Goal: Task Accomplishment & Management: Manage account settings

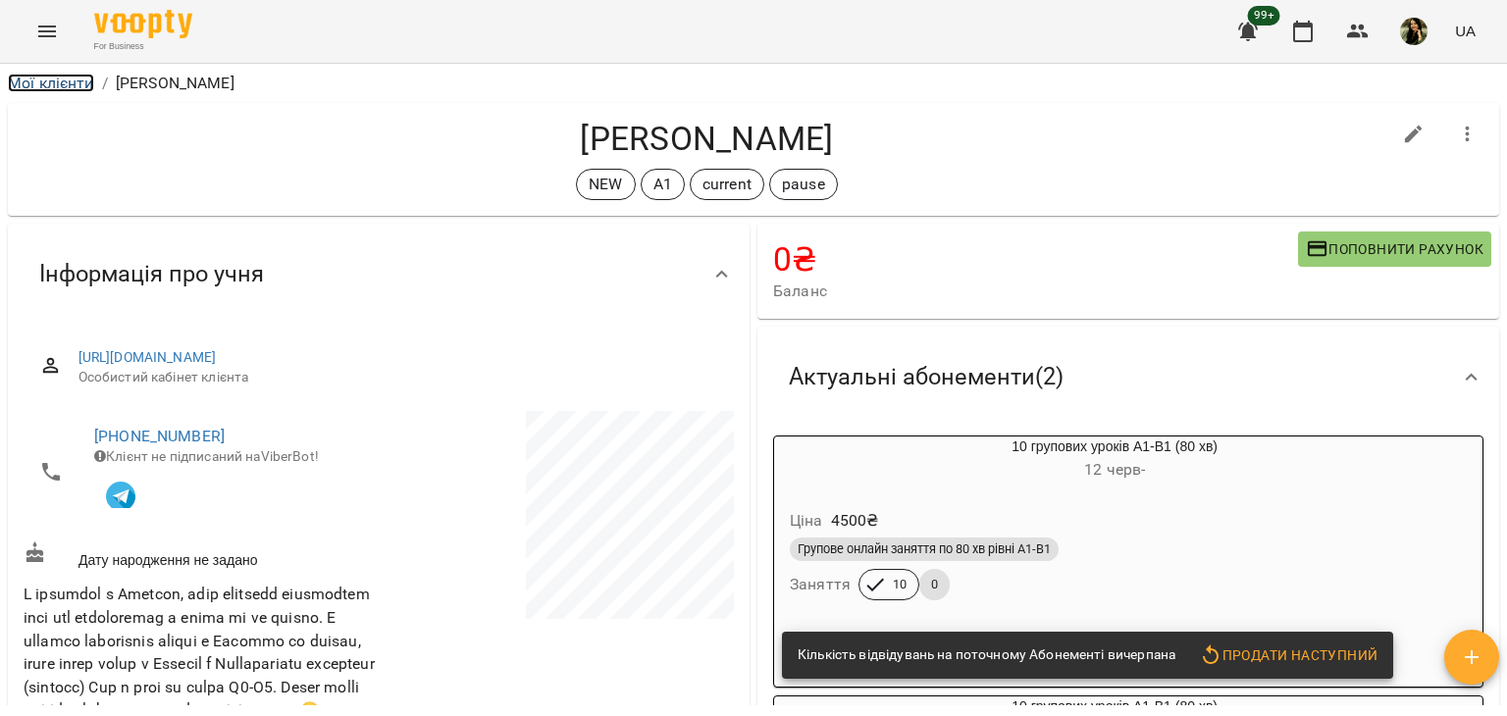
click at [43, 81] on link "Мої клієнти" at bounding box center [51, 83] width 86 height 19
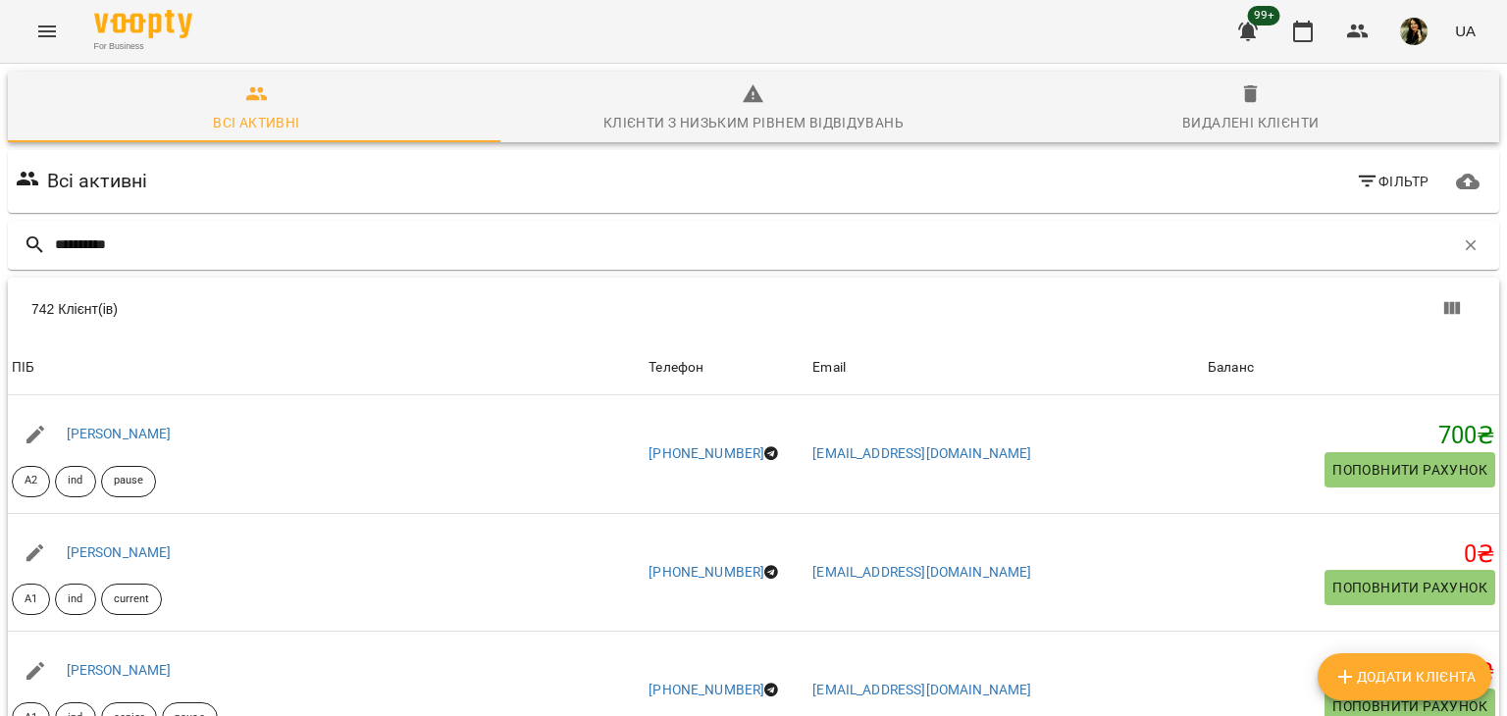
type input "*********"
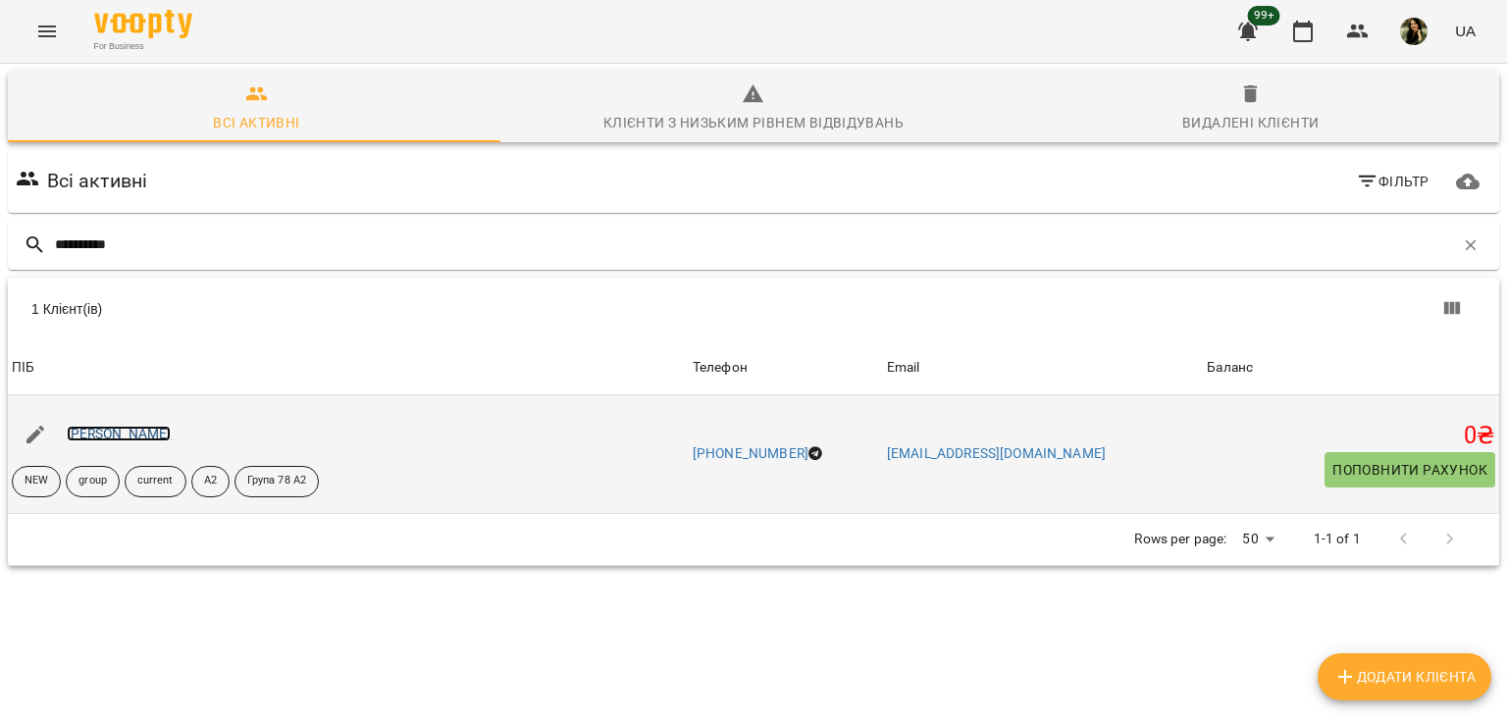
click at [130, 427] on link "Ганна Долінська" at bounding box center [119, 434] width 105 height 16
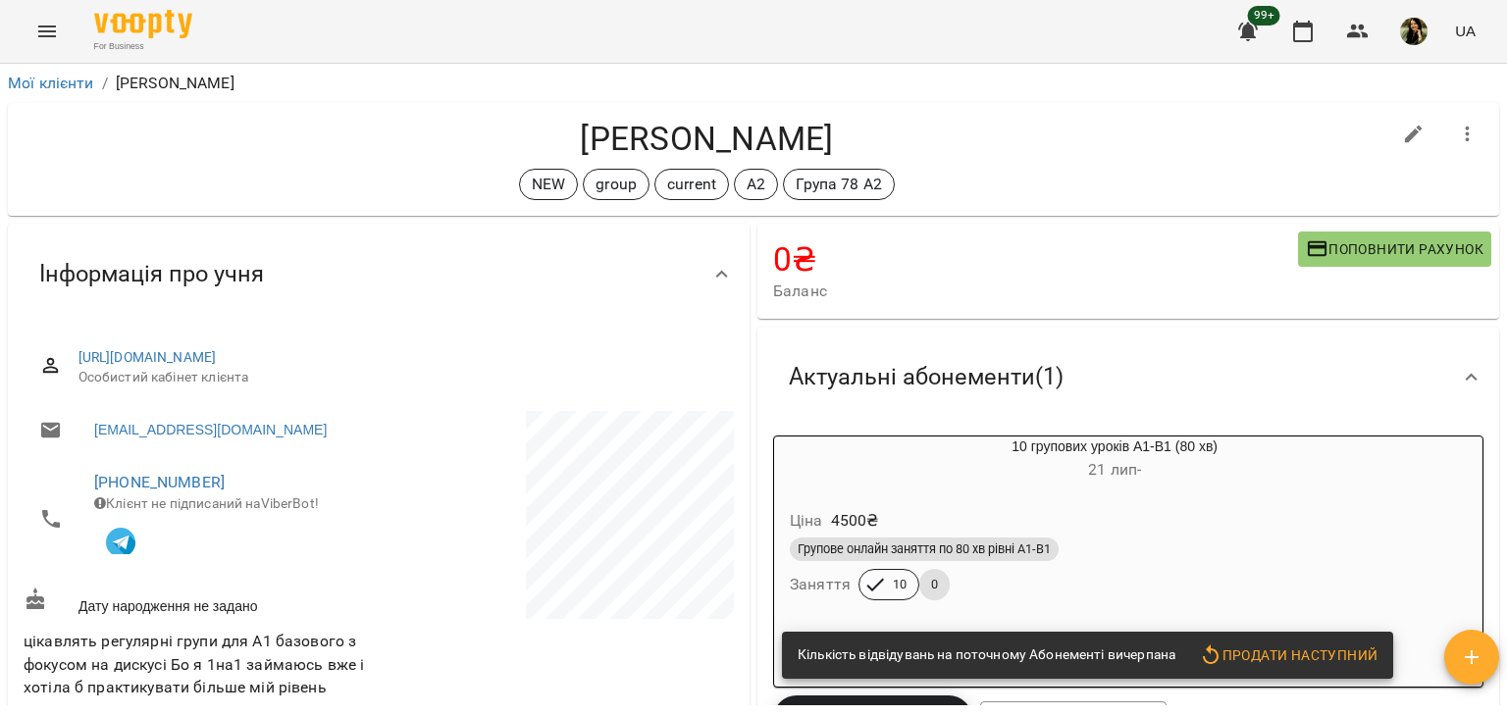
drag, startPoint x: 1506, startPoint y: 150, endPoint x: 1495, endPoint y: 149, distance: 10.8
click at [1495, 149] on div "Мої клієнти / Ганна Долінська Ганна Долінська NEW group current А2 Група 78 А2 …" at bounding box center [753, 422] width 1507 height 716
click at [1330, 257] on span "Поповнити рахунок" at bounding box center [1395, 249] width 178 height 24
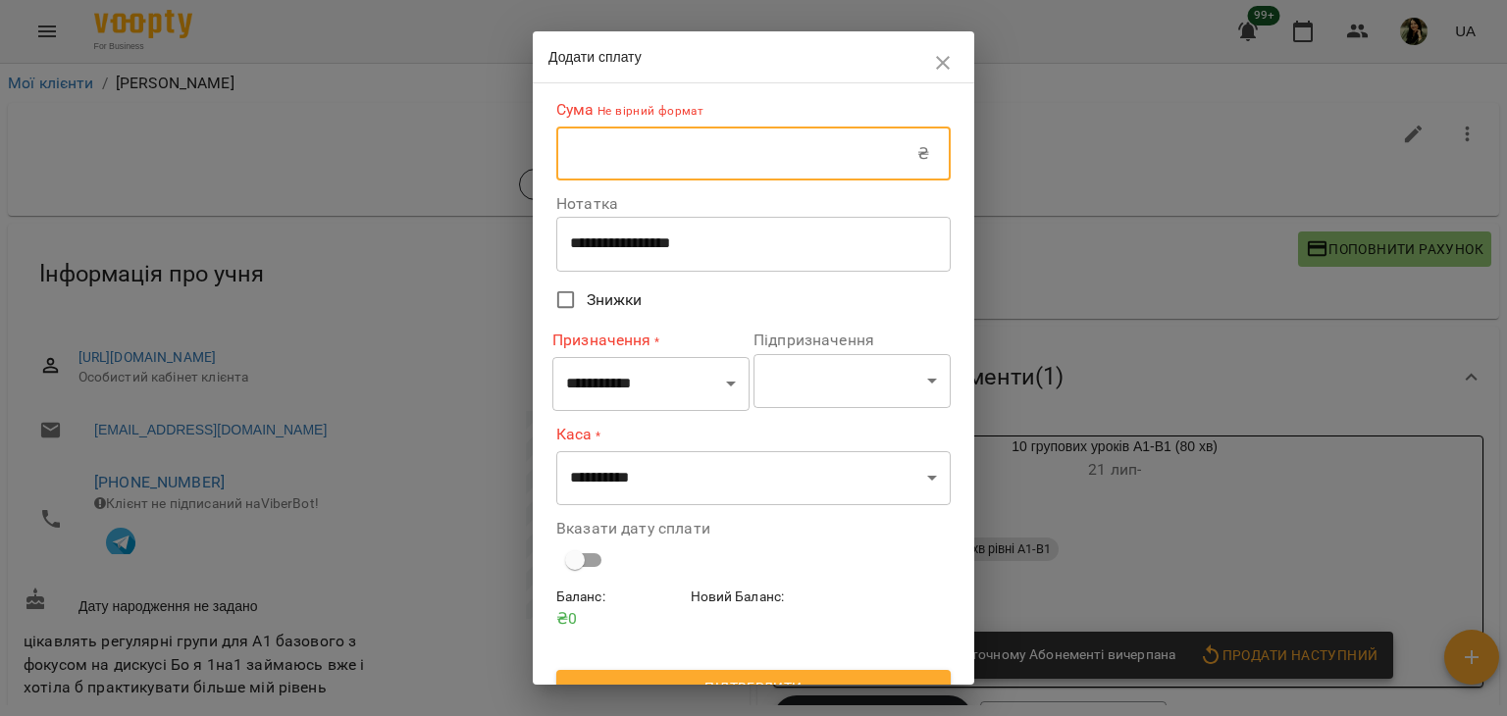
click at [751, 140] on input "text" at bounding box center [736, 154] width 361 height 55
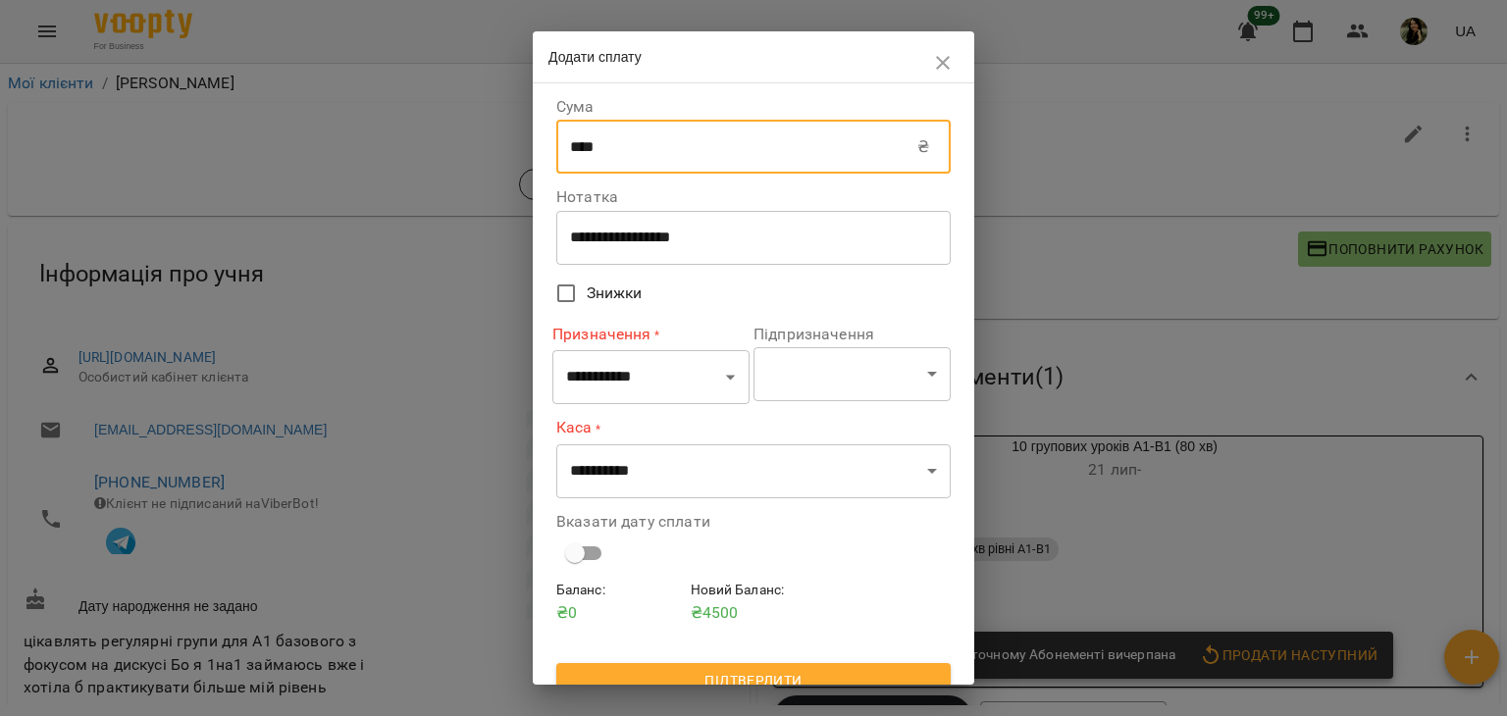
type input "****"
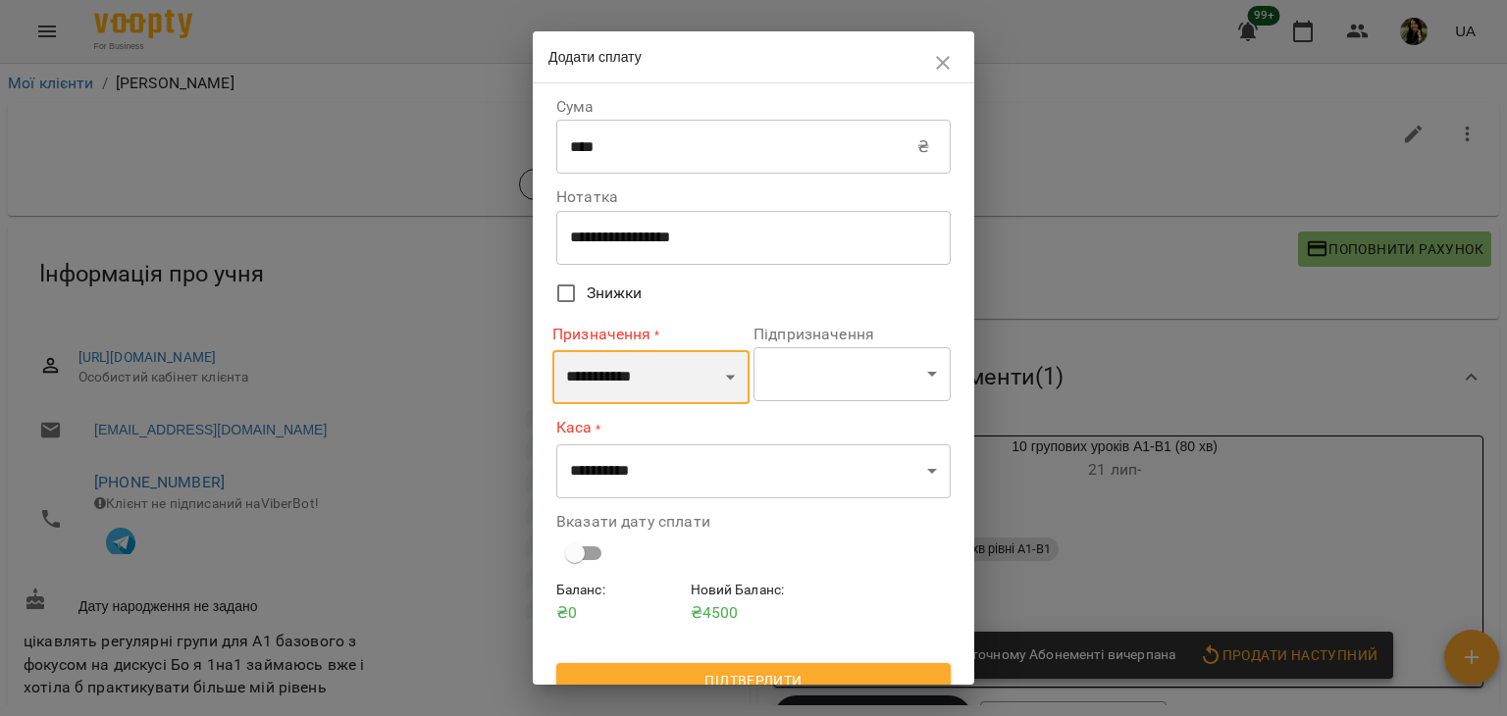
click at [700, 383] on select "**********" at bounding box center [650, 377] width 197 height 55
select select "*********"
click at [552, 350] on select "**********" at bounding box center [650, 377] width 197 height 55
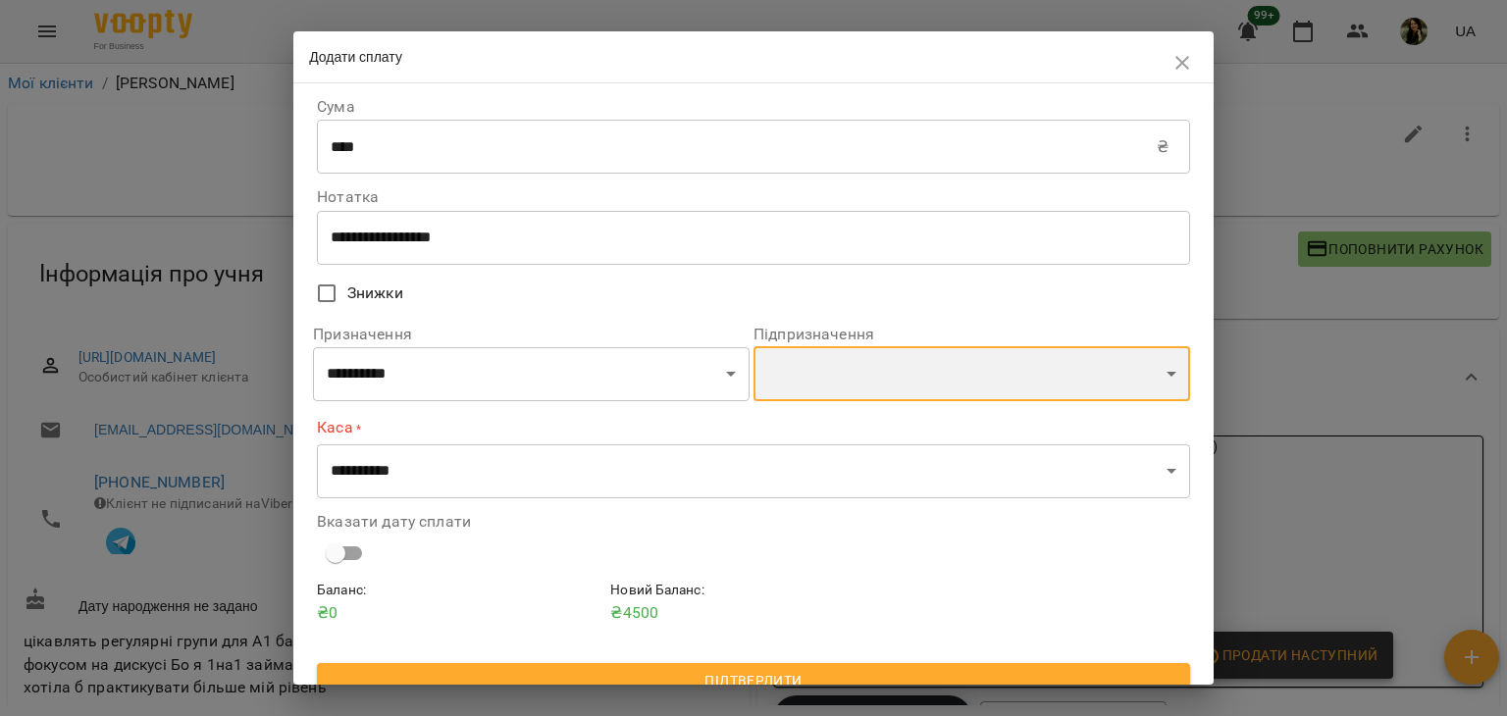
click at [919, 371] on select "**********" at bounding box center [971, 373] width 437 height 55
select select "**********"
click at [753, 349] on select "**********" at bounding box center [971, 373] width 437 height 55
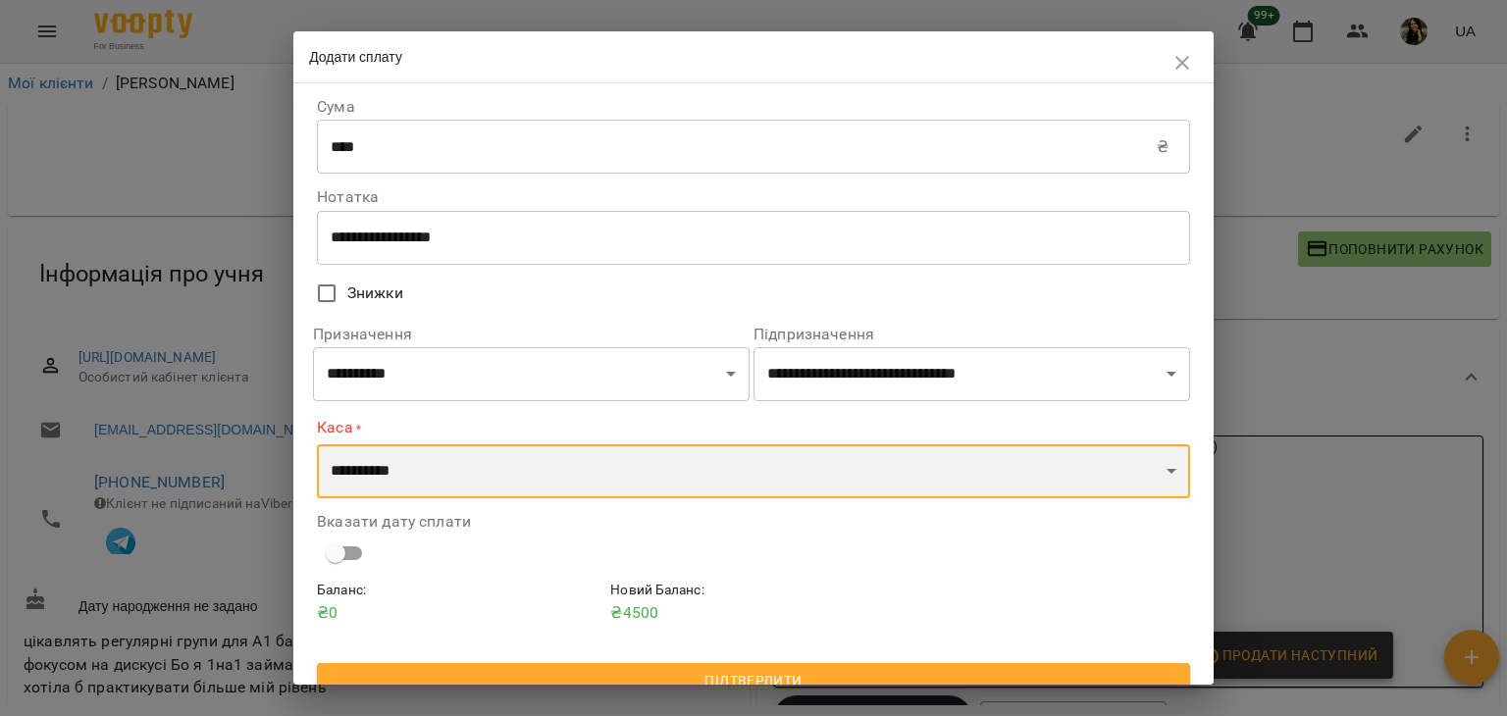
click at [408, 468] on select "**********" at bounding box center [753, 471] width 873 height 55
select select "*********"
click at [317, 444] on select "**********" at bounding box center [753, 471] width 873 height 55
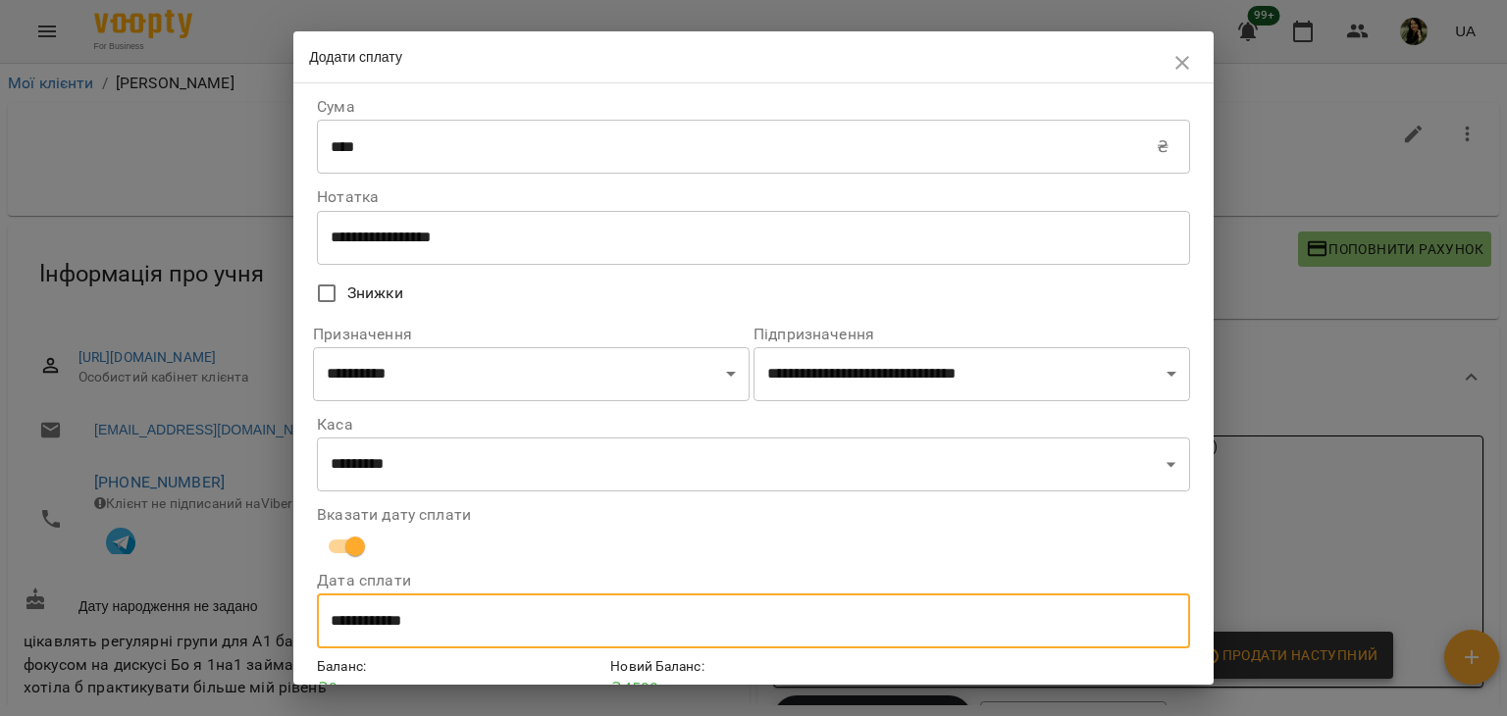
click at [394, 625] on input "**********" at bounding box center [753, 620] width 873 height 55
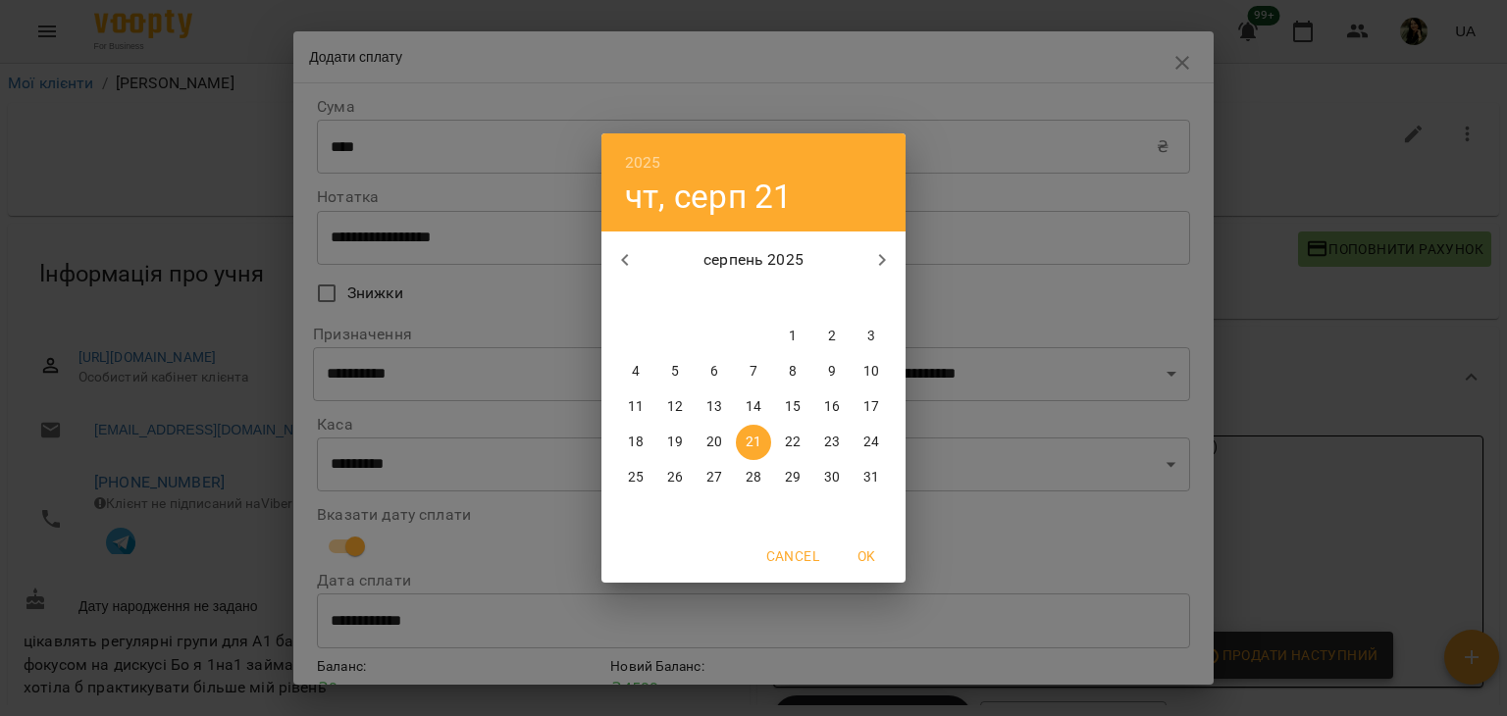
click at [718, 440] on p "20" at bounding box center [714, 443] width 16 height 20
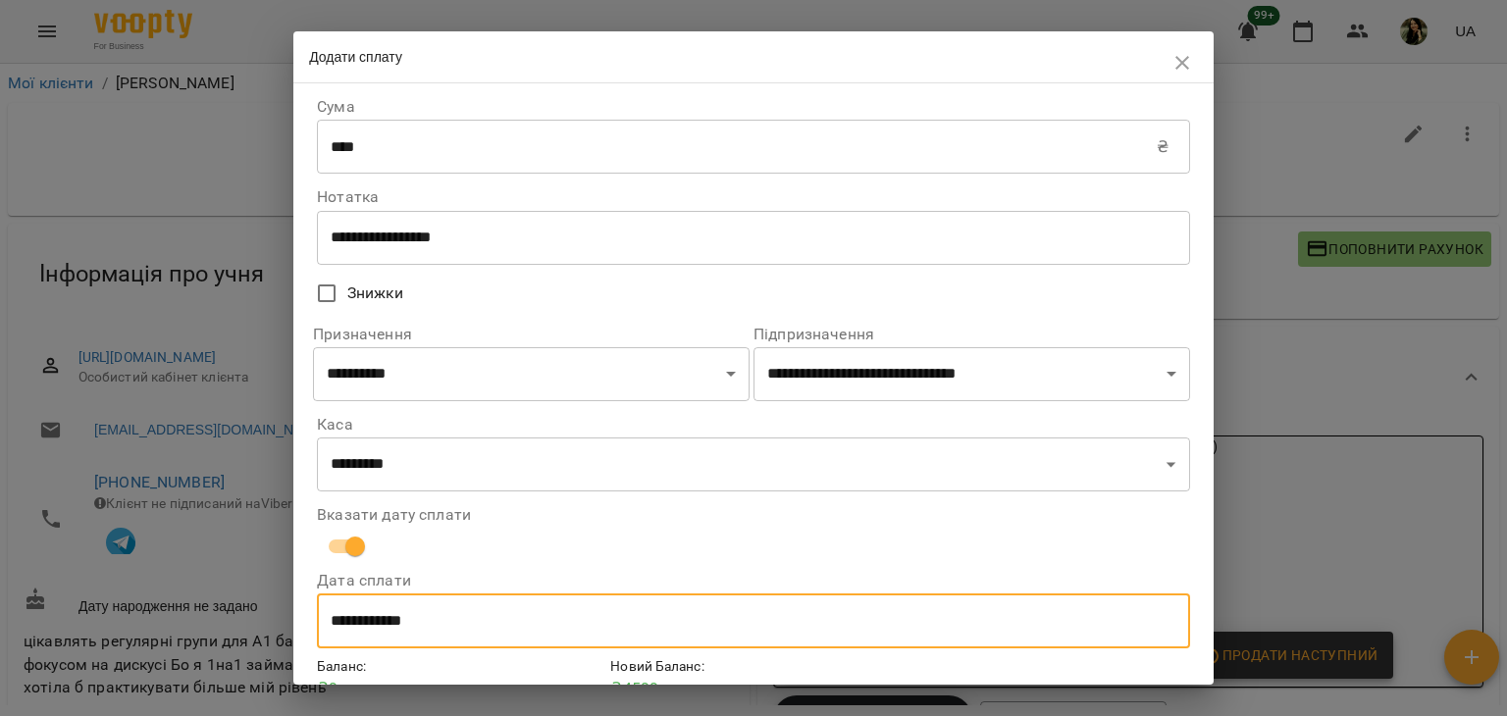
type input "**********"
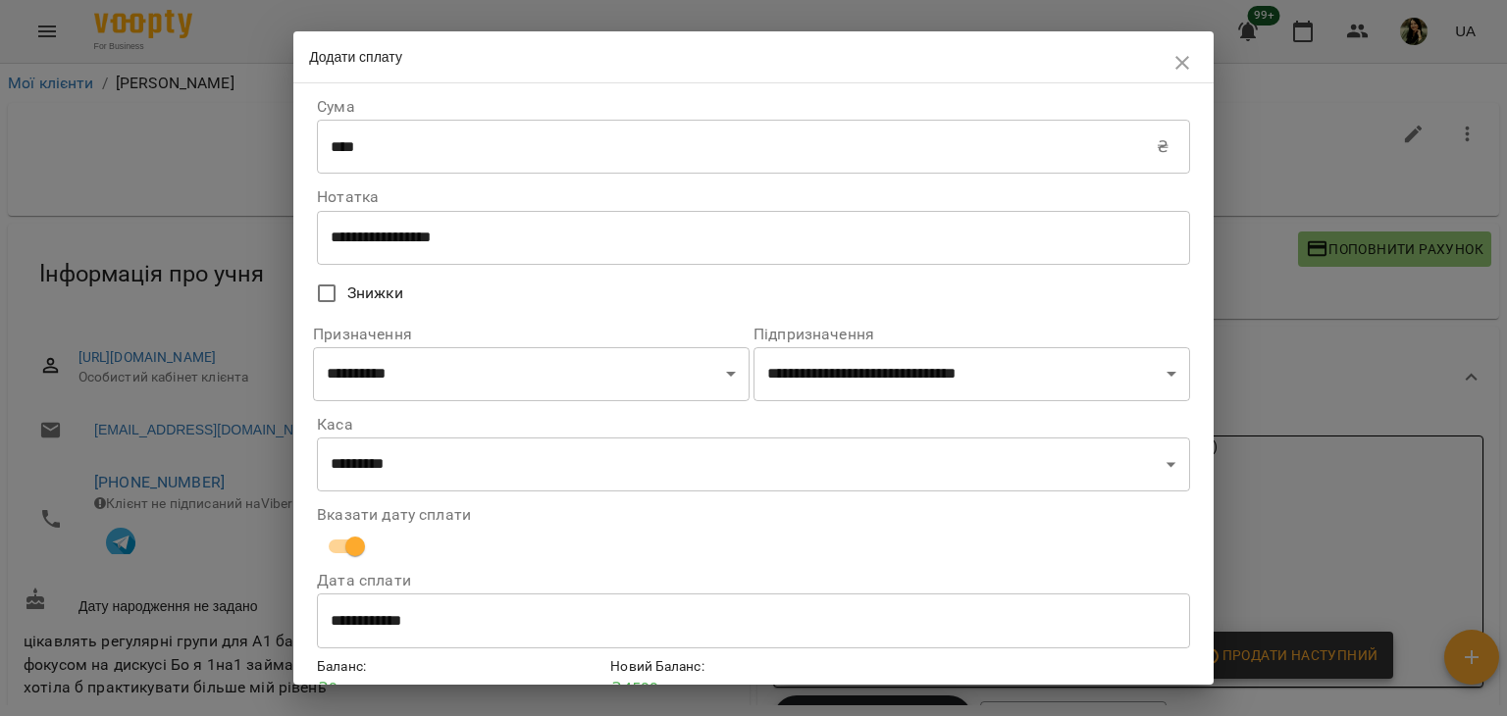
scroll to position [100, 0]
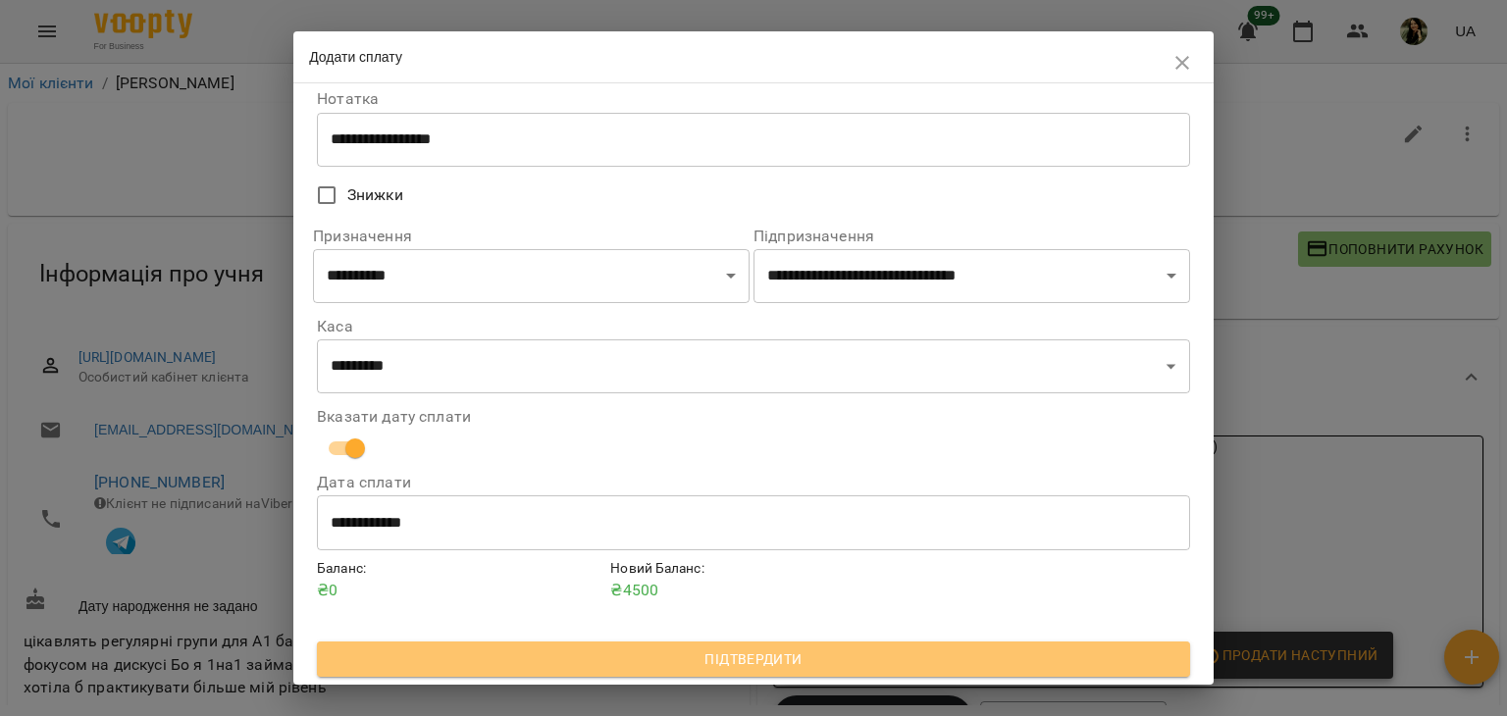
click at [799, 652] on span "Підтвердити" at bounding box center [754, 659] width 842 height 24
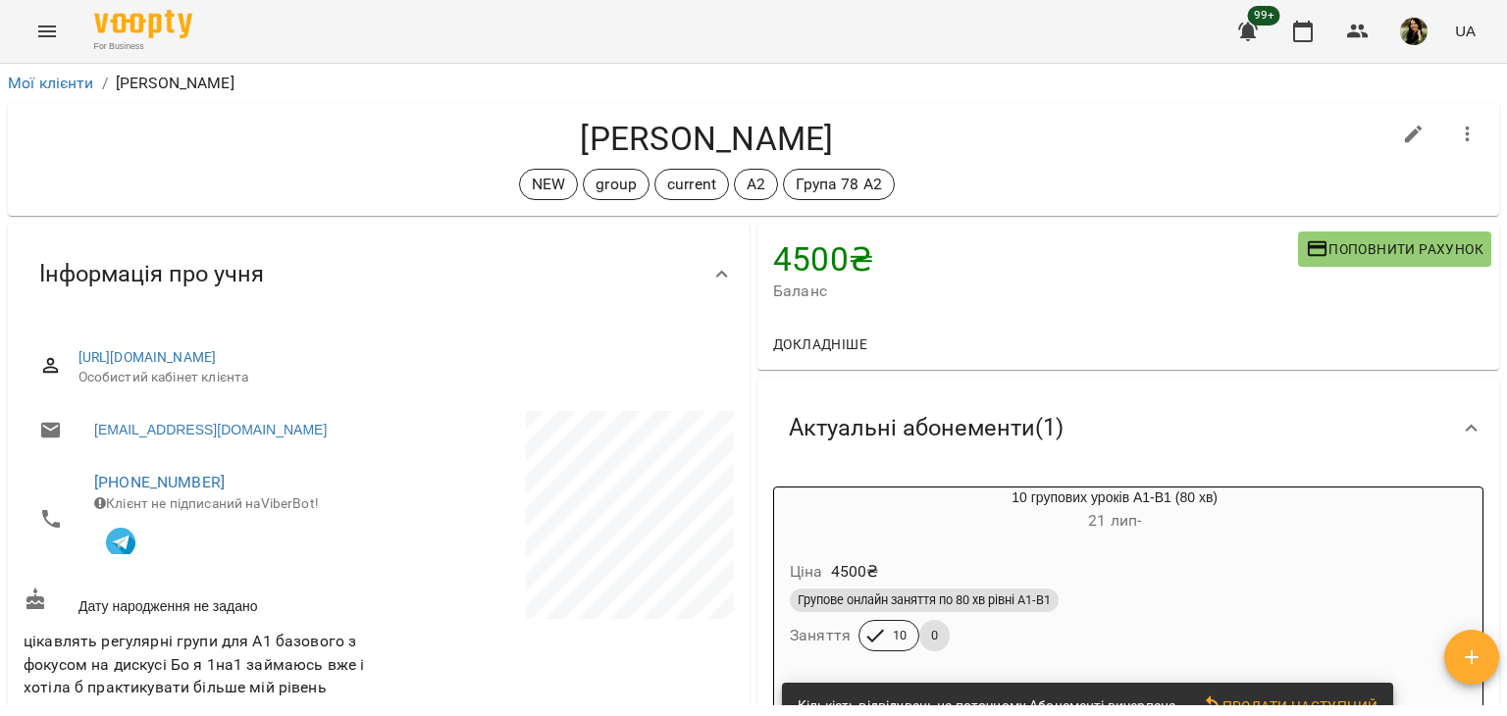
scroll to position [594, 0]
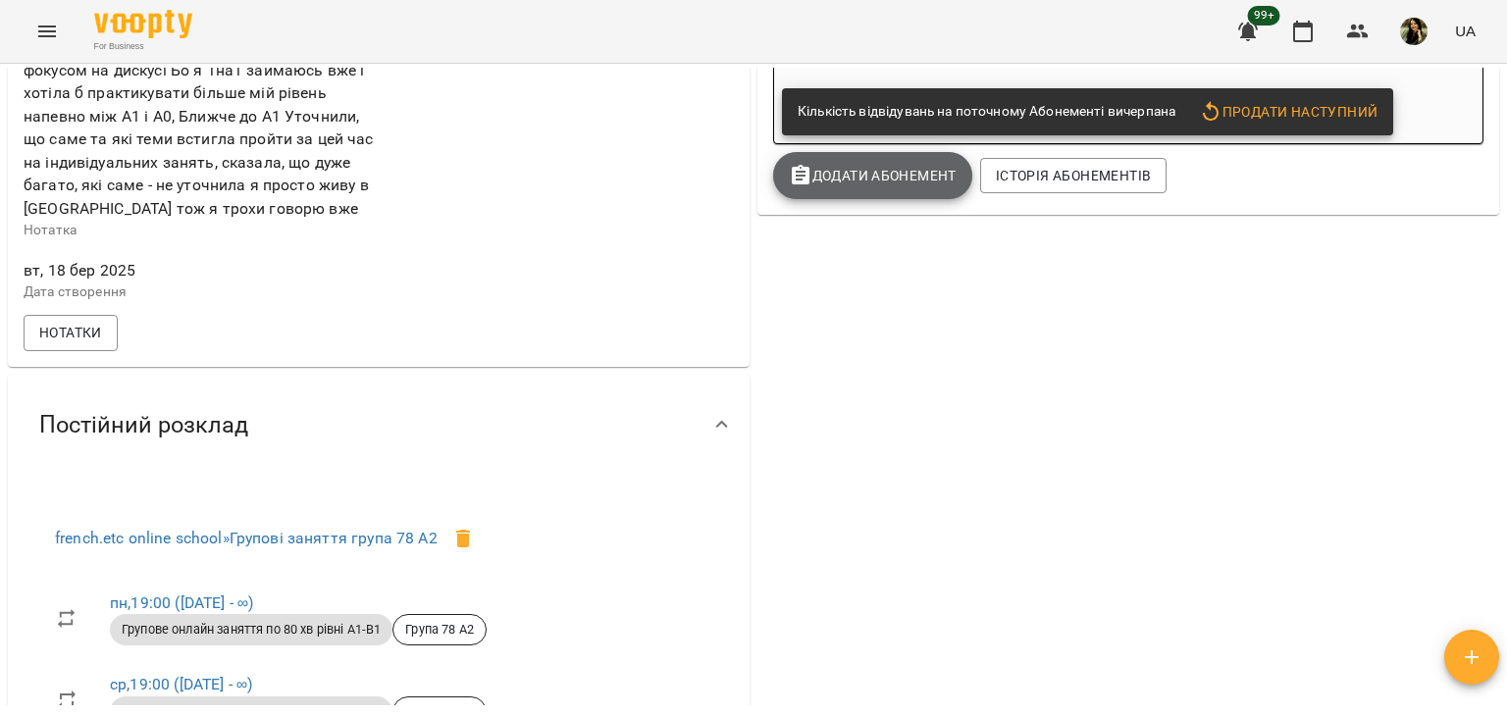
click at [885, 184] on span "Додати Абонемент" at bounding box center [873, 176] width 168 height 24
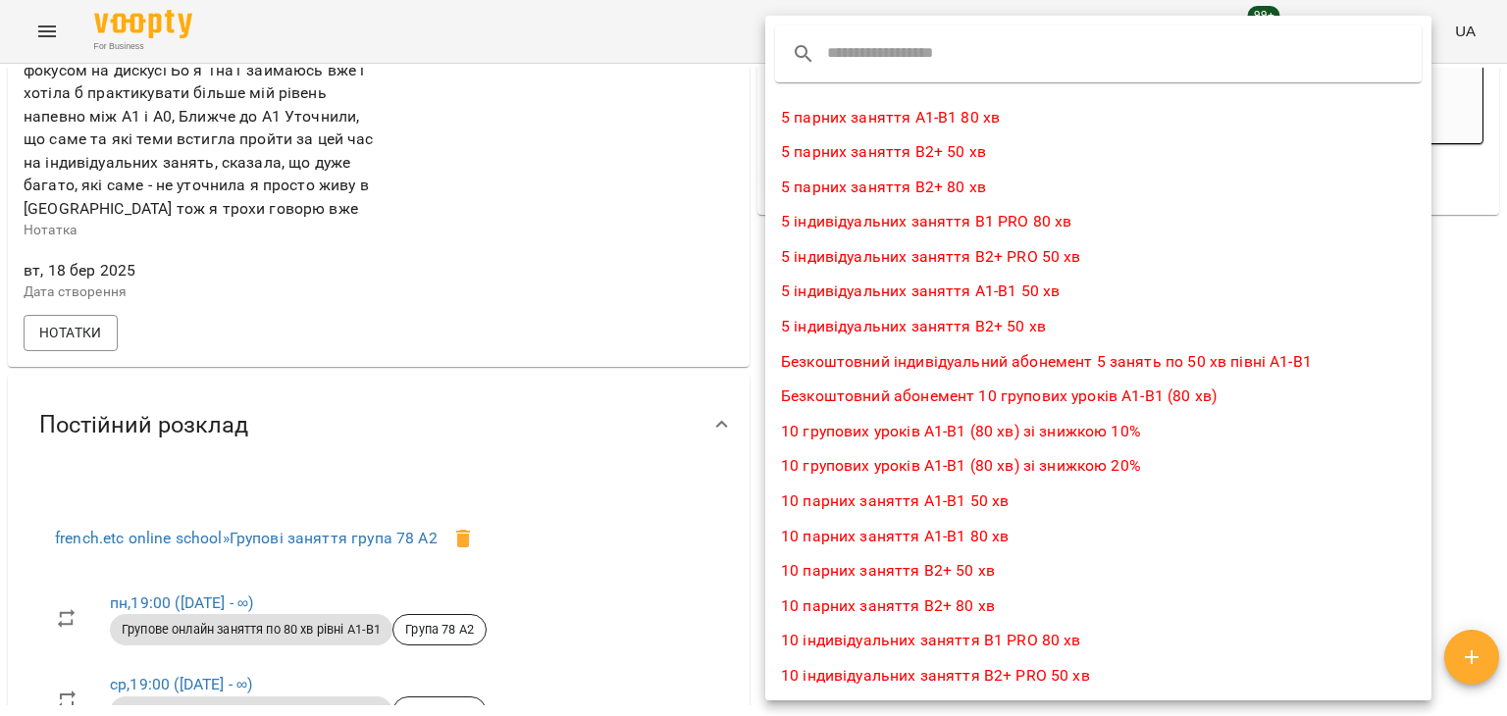
click at [1461, 304] on div at bounding box center [753, 358] width 1507 height 716
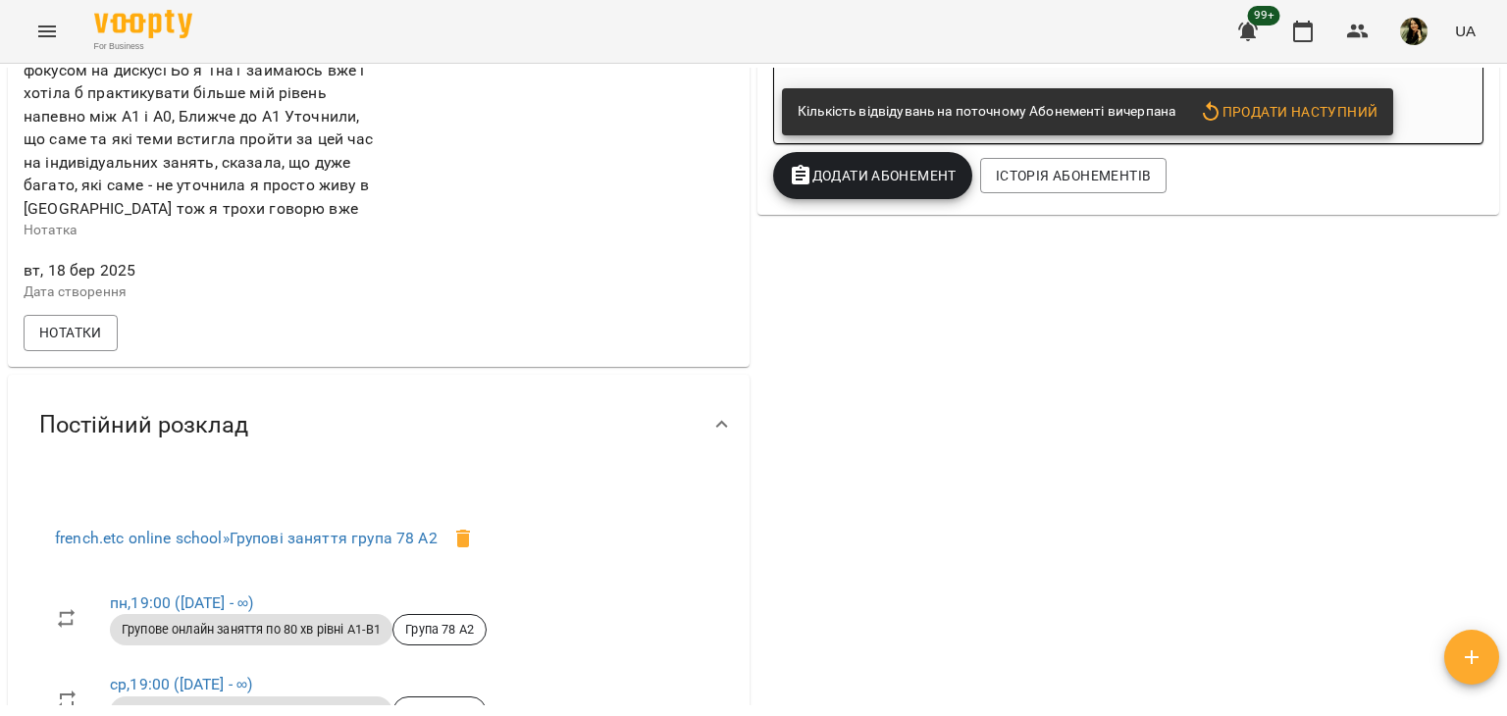
drag, startPoint x: 1506, startPoint y: 262, endPoint x: 1499, endPoint y: 287, distance: 26.4
click at [1499, 287] on div "Мої клієнти / Ганна Долінська Ганна Долінська NEW group current А2 Група 78 А2 …" at bounding box center [753, 422] width 1507 height 716
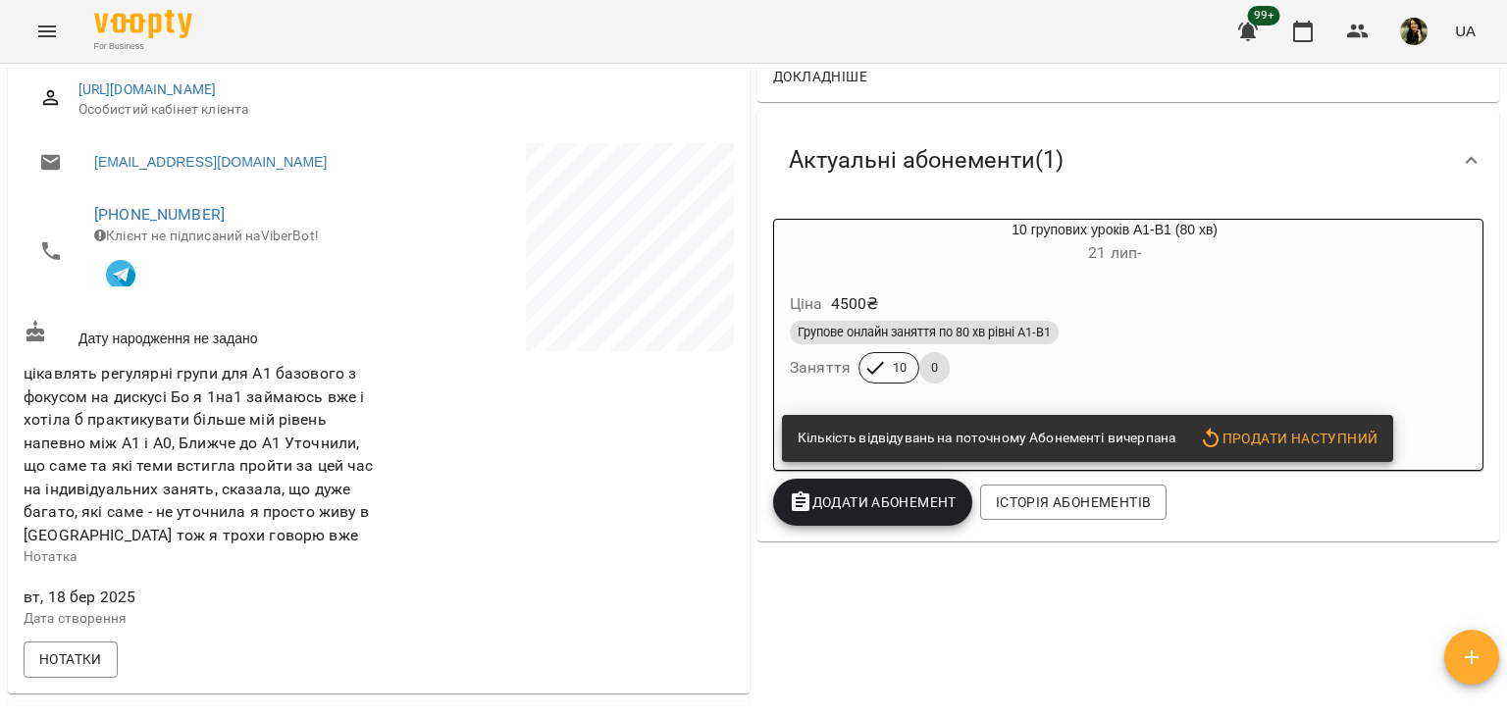
scroll to position [283, 0]
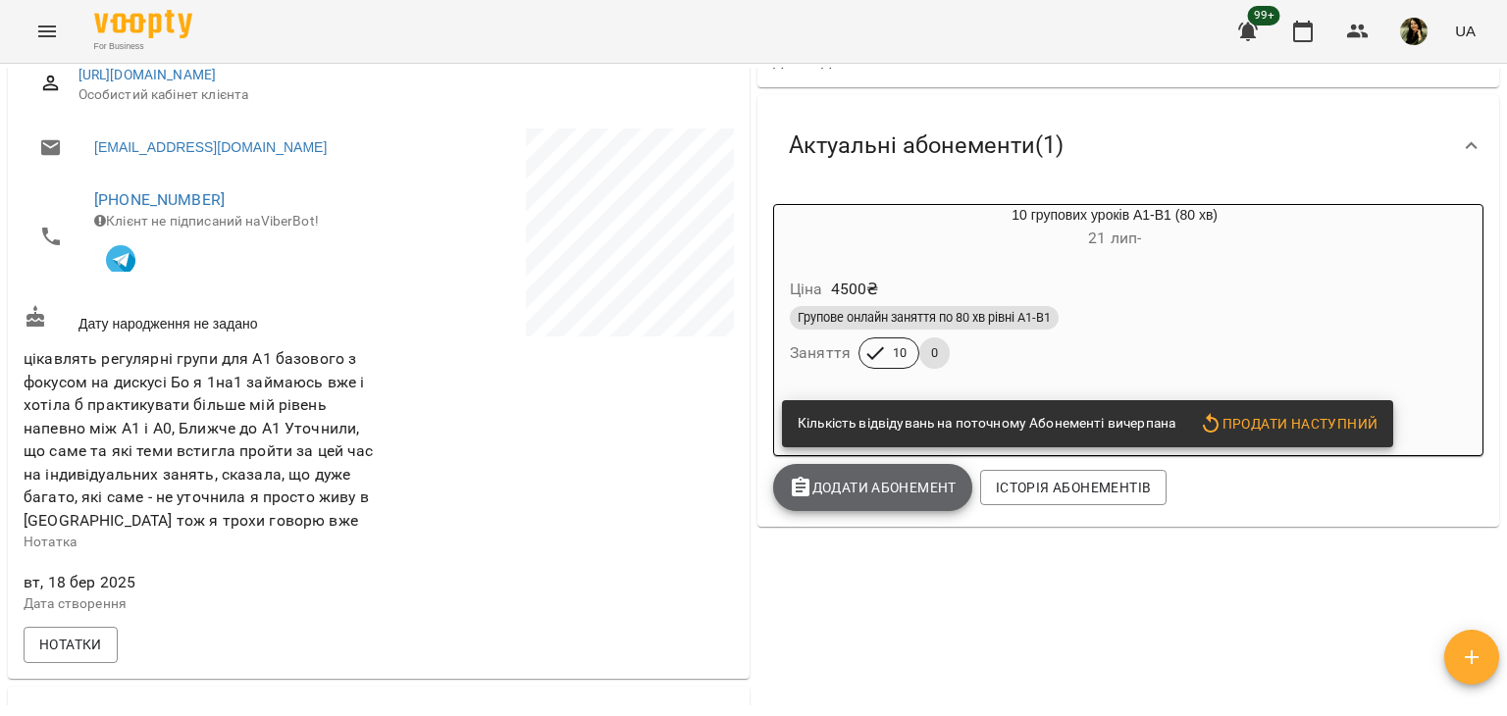
click at [851, 495] on span "Додати Абонемент" at bounding box center [873, 488] width 168 height 24
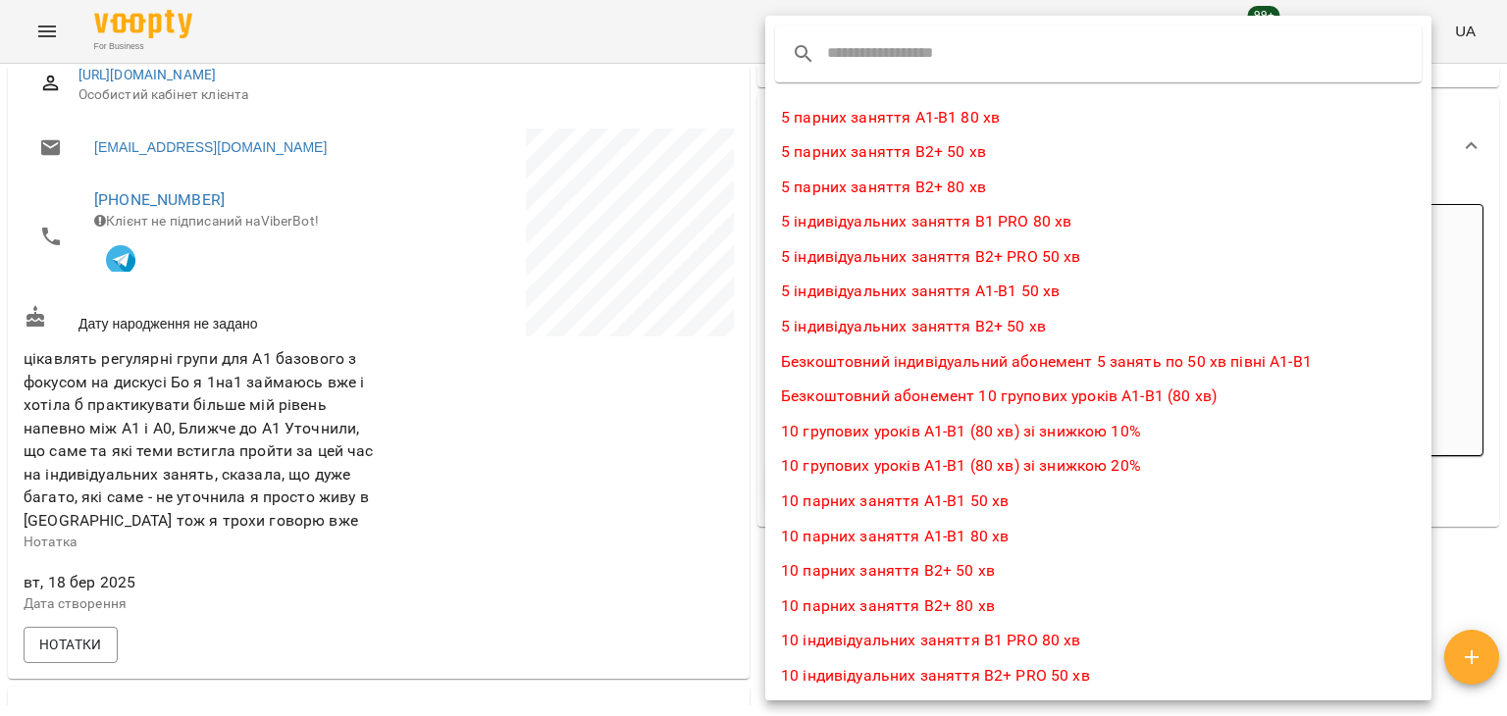
click at [872, 56] on input "text" at bounding box center [904, 53] width 155 height 31
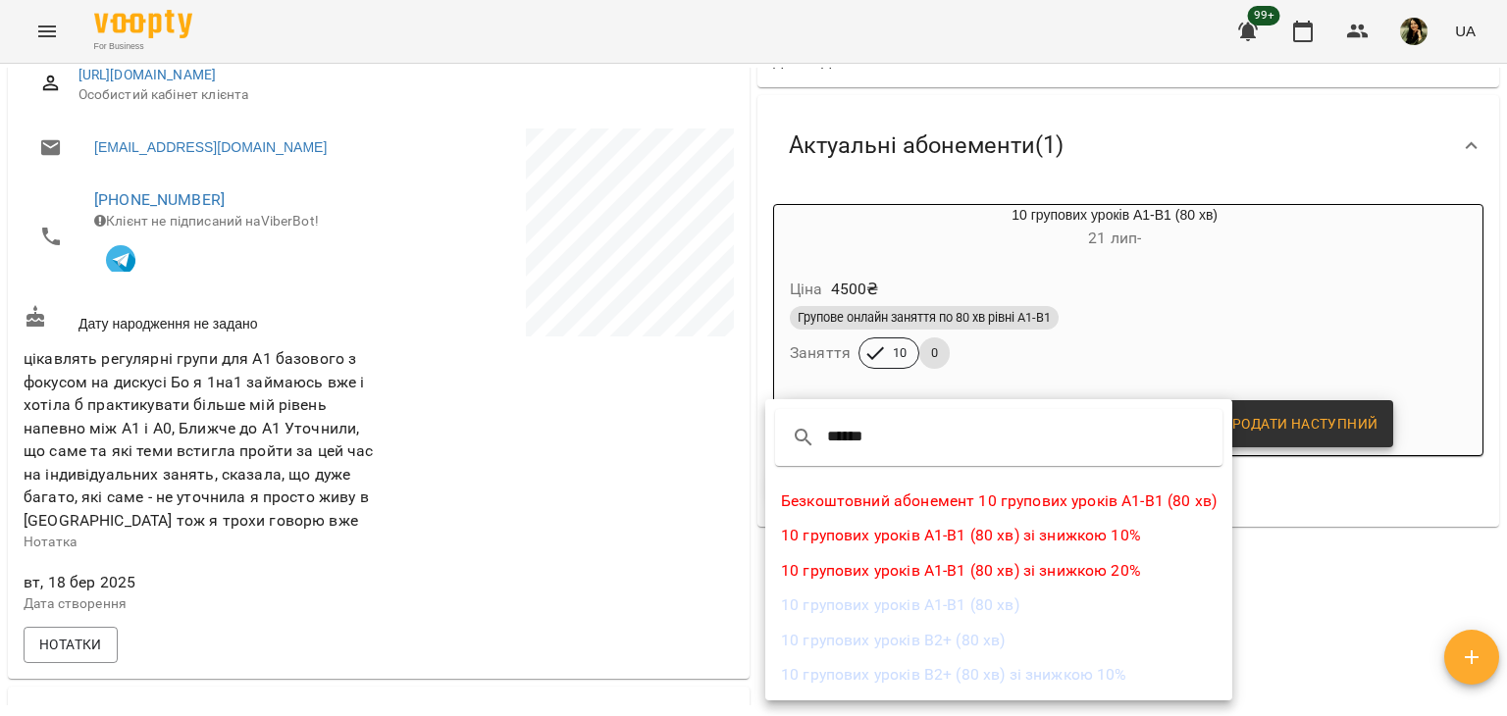
type input "******"
click at [1056, 604] on li "10 групових уроків А1-В1 (80 хв)" at bounding box center [998, 605] width 467 height 35
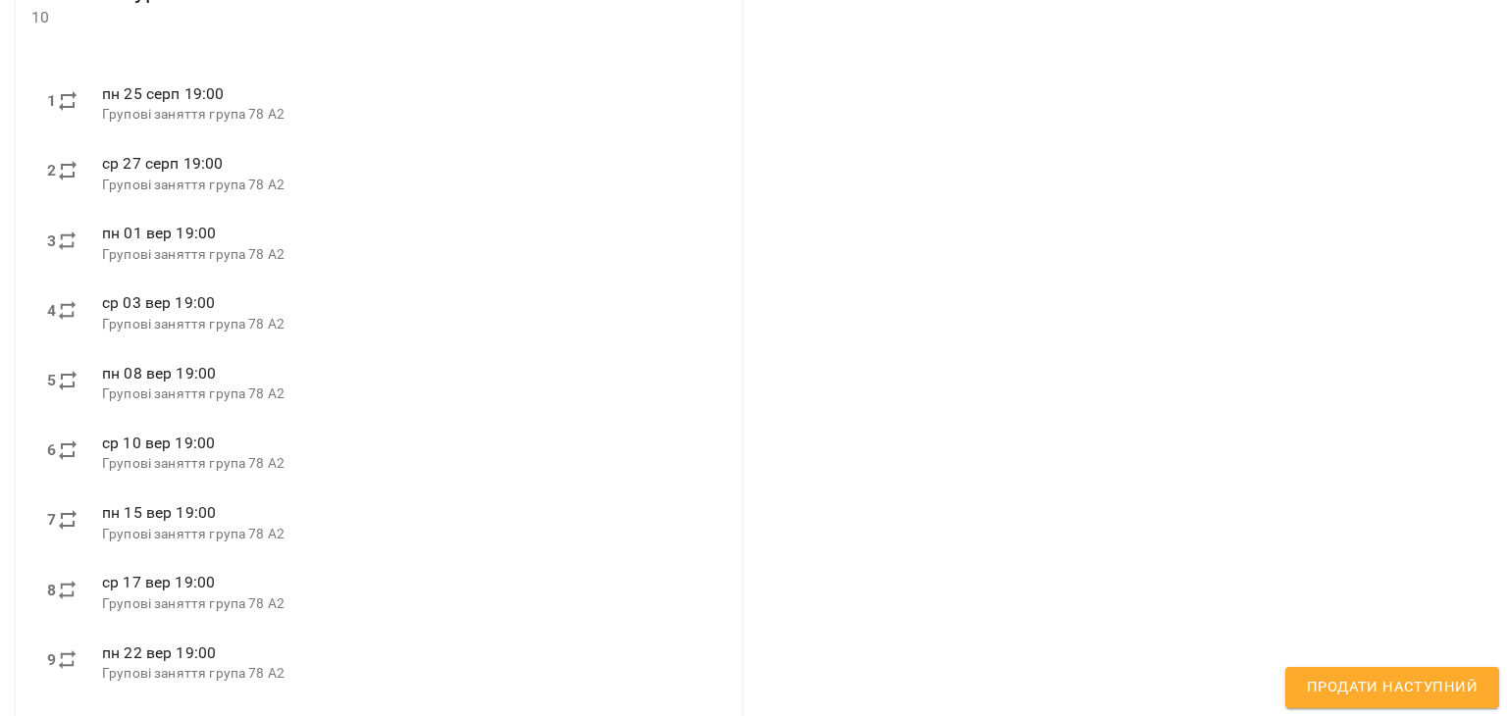
scroll to position [697, 0]
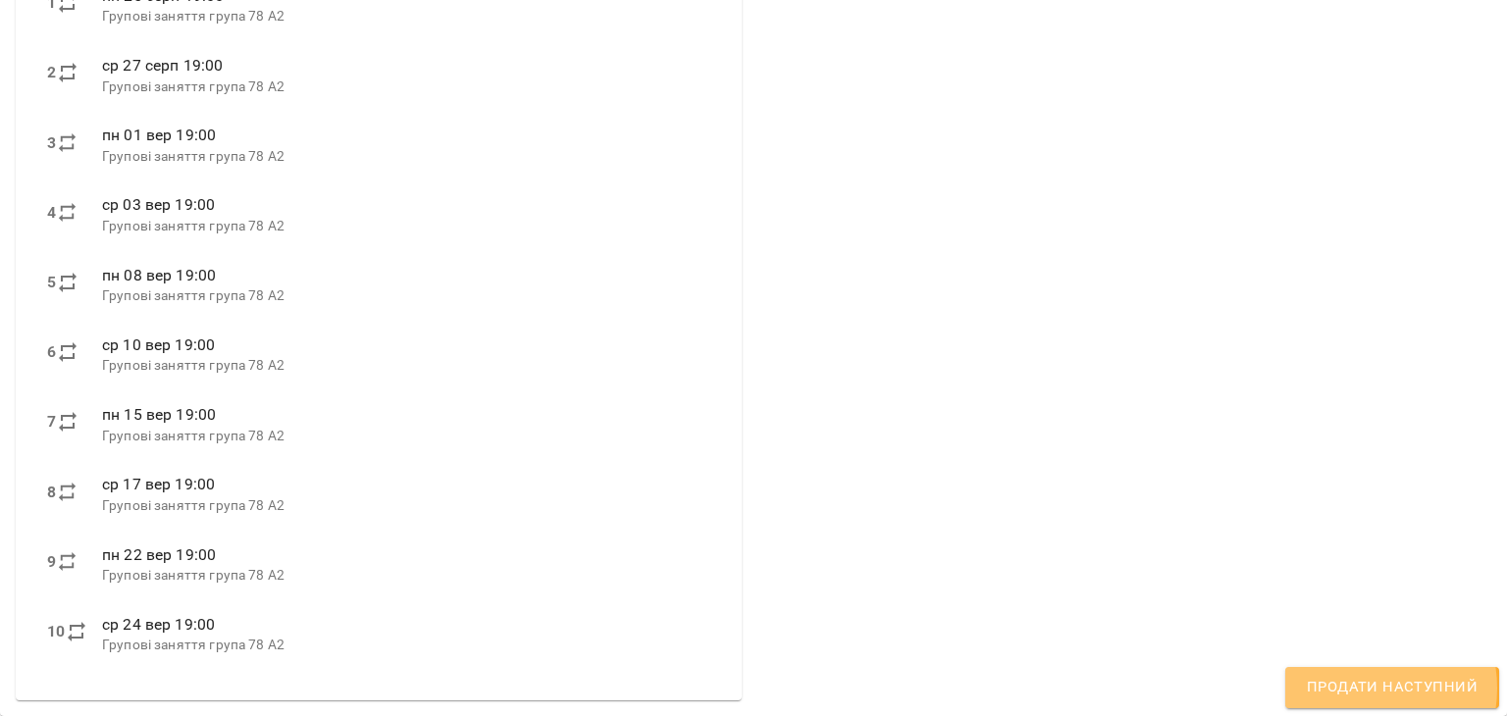
click at [1360, 688] on span "Продати наступний" at bounding box center [1392, 688] width 171 height 26
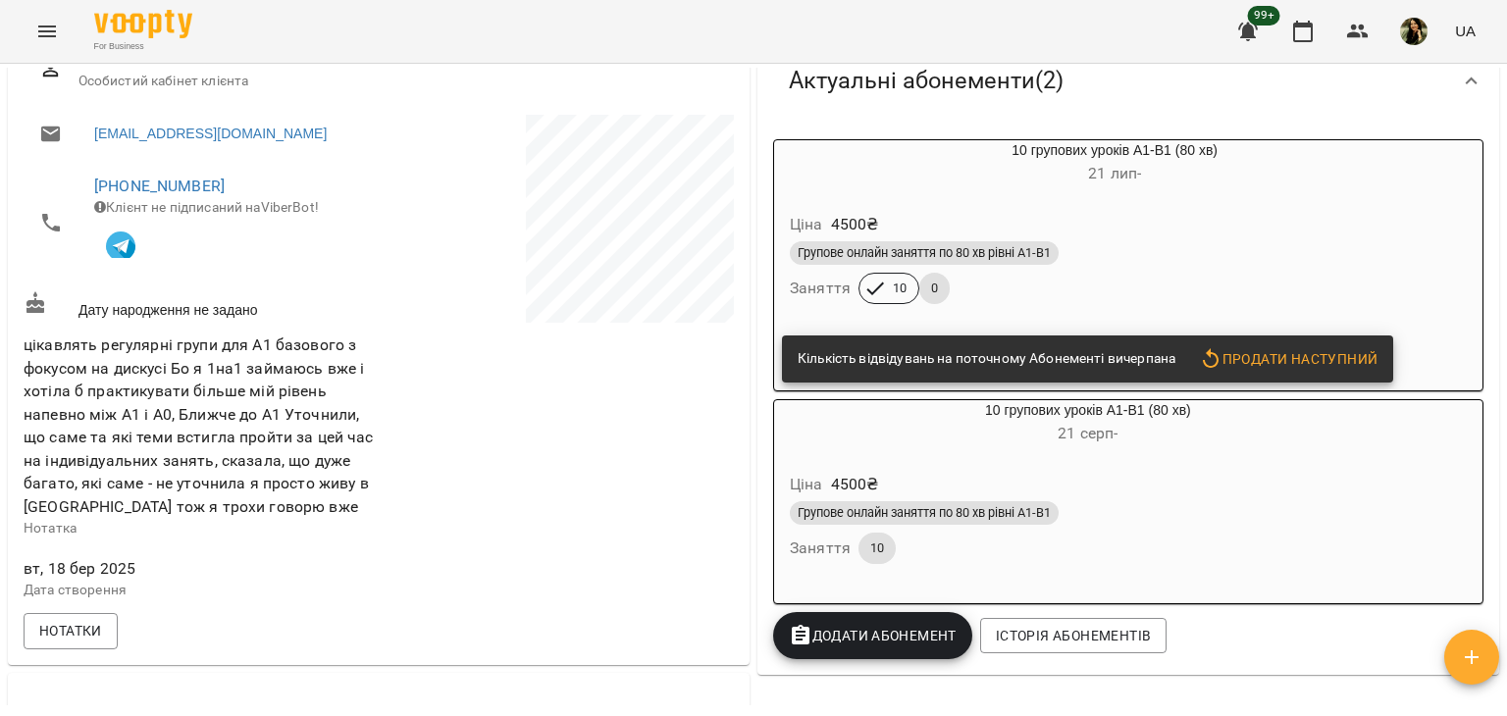
scroll to position [0, 0]
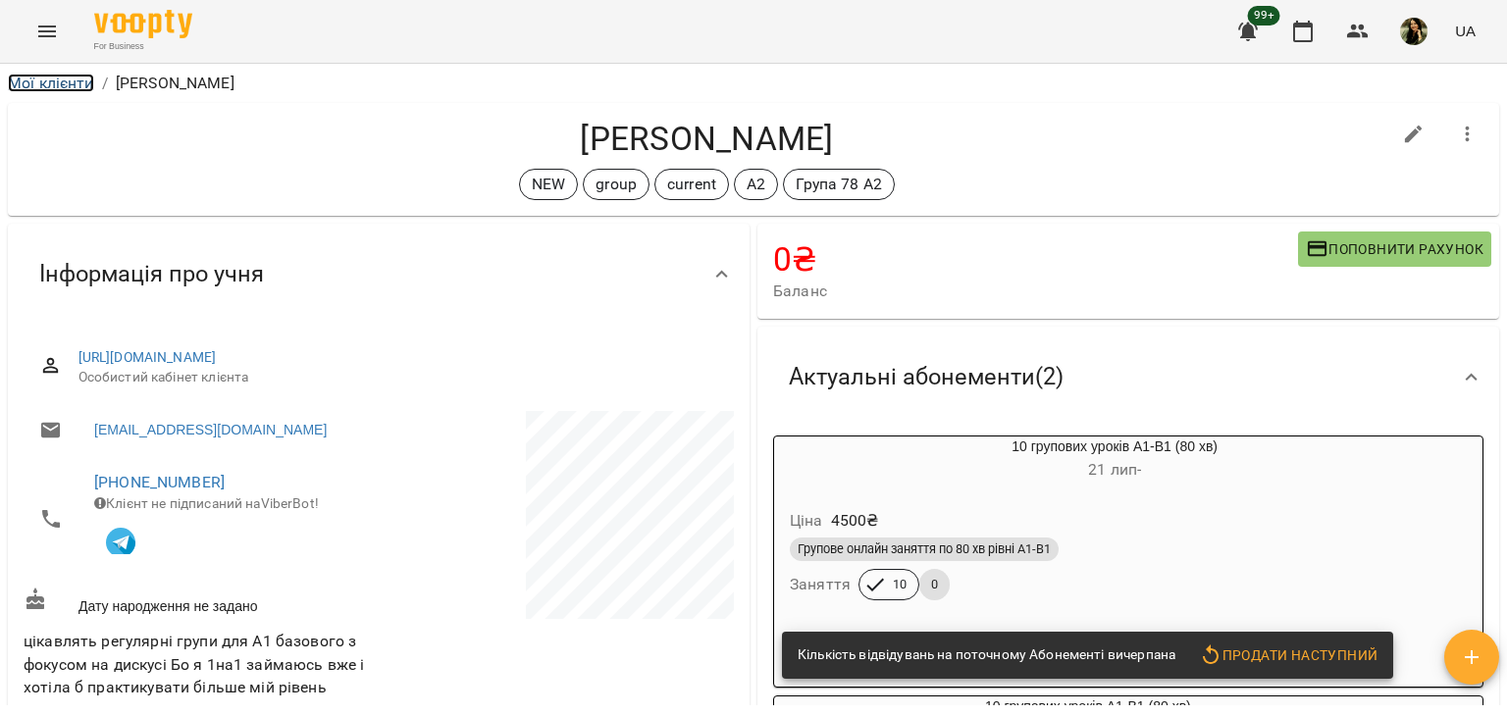
click at [78, 88] on link "Мої клієнти" at bounding box center [51, 83] width 86 height 19
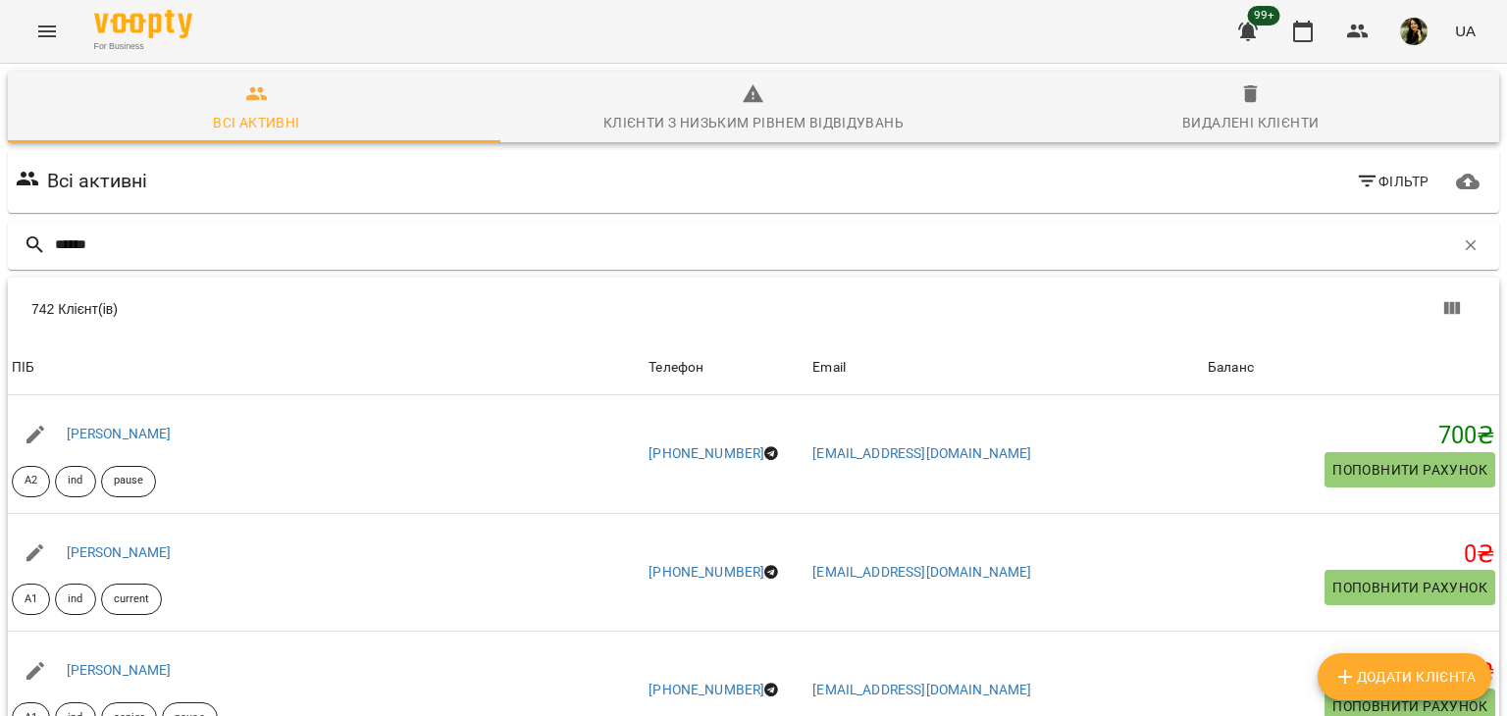
type input "*****"
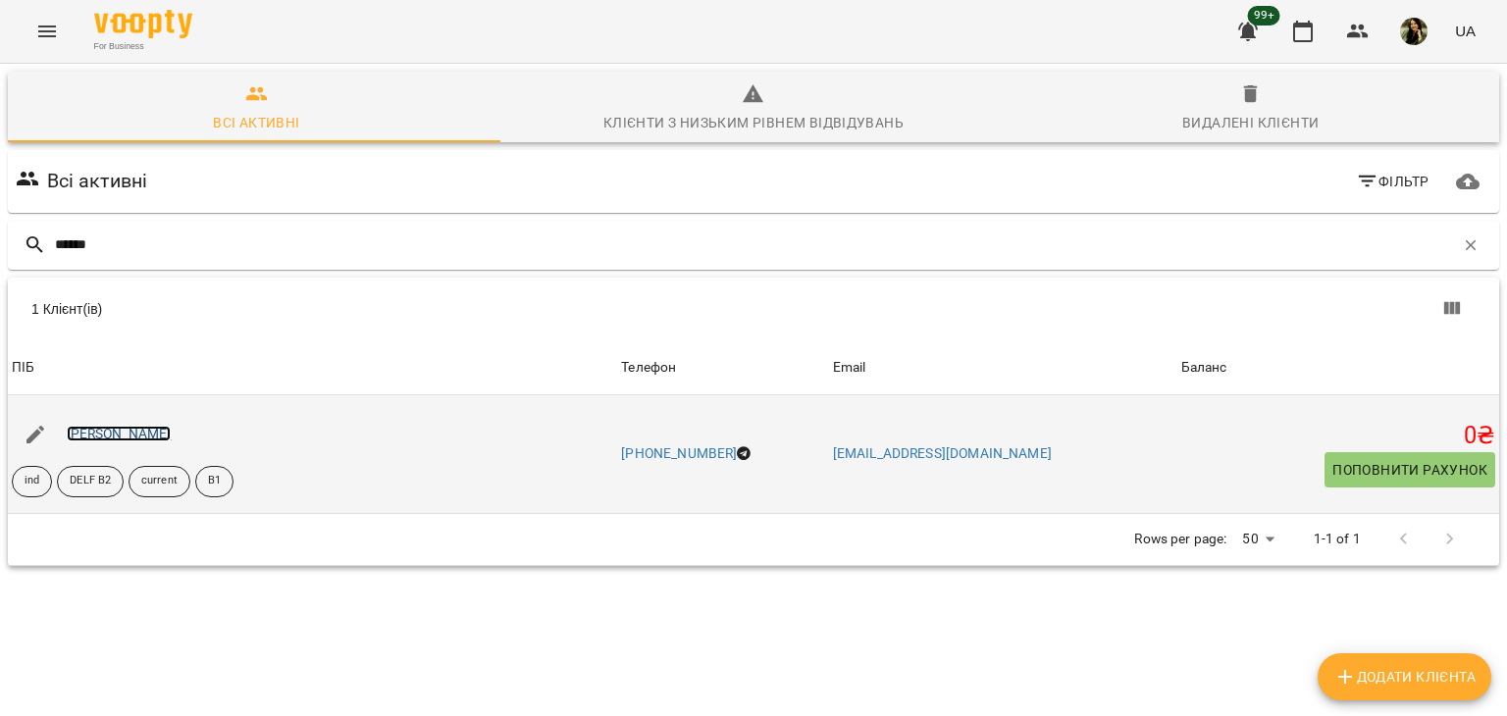
click at [101, 433] on link "[PERSON_NAME]" at bounding box center [119, 434] width 105 height 16
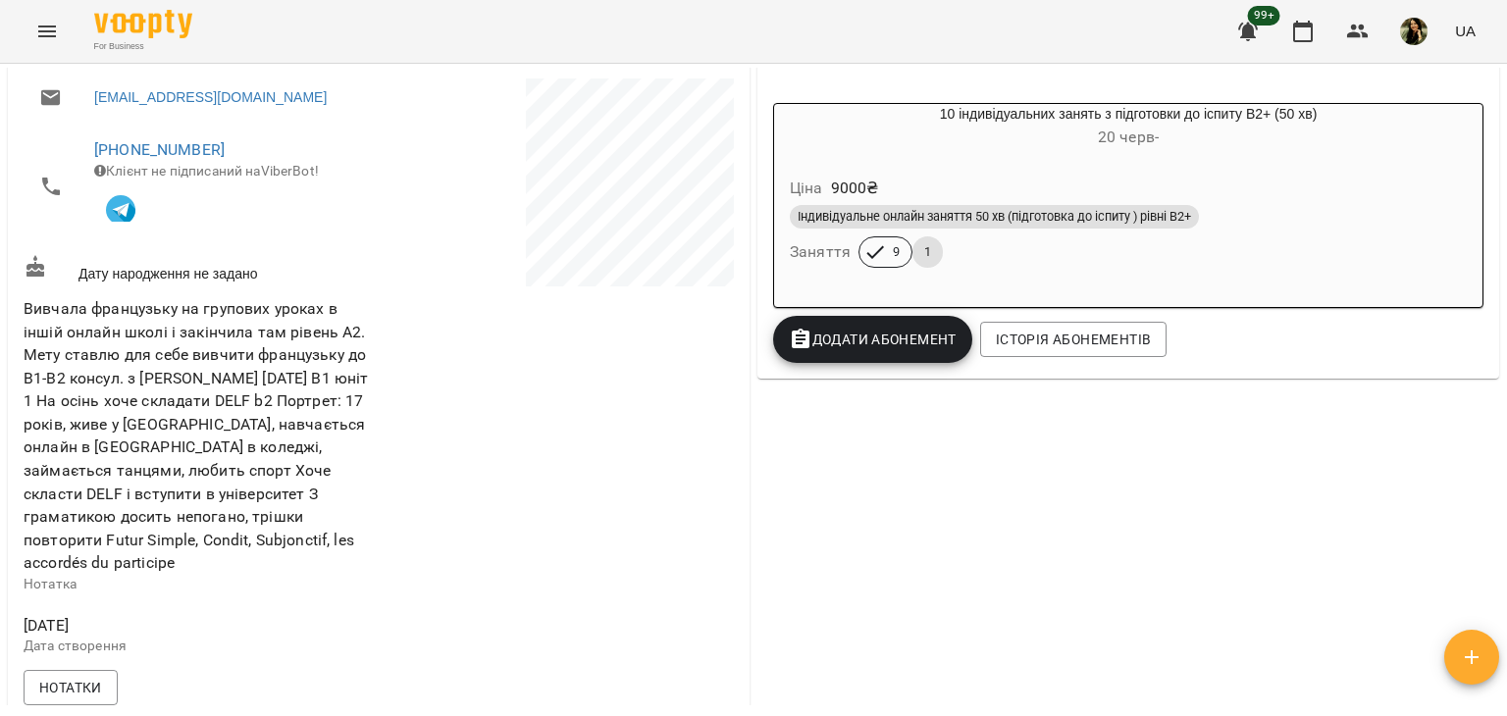
scroll to position [308, 0]
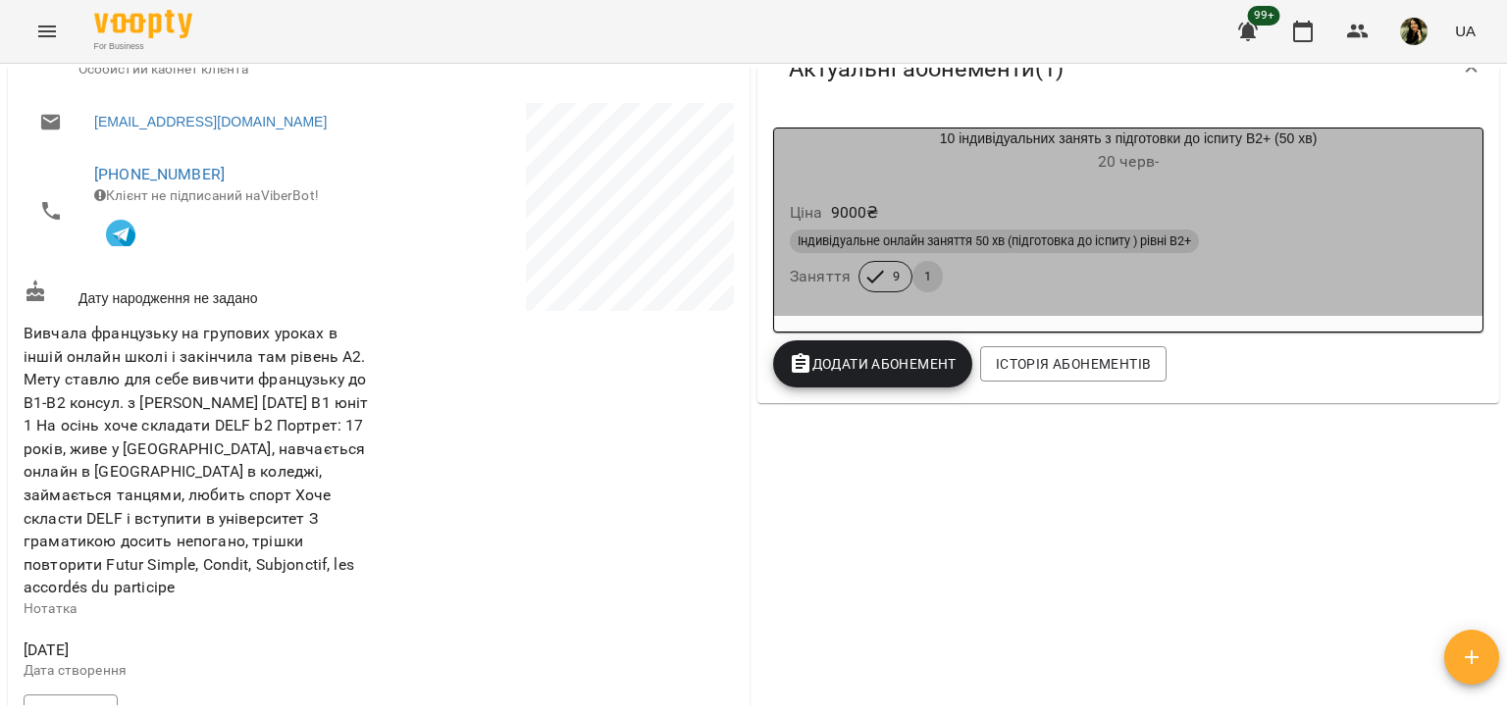
click at [1353, 223] on div "Ціна 9000 ₴" at bounding box center [1128, 212] width 685 height 35
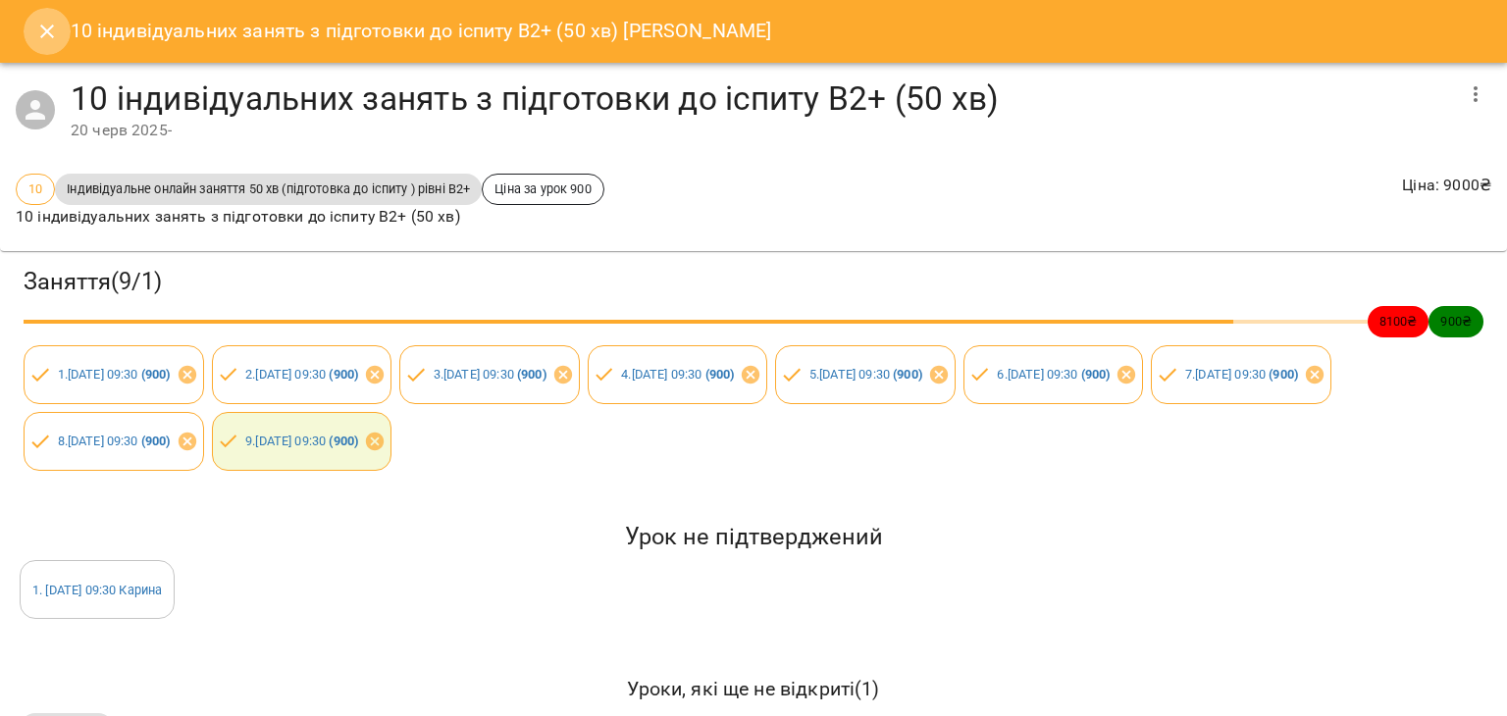
click at [58, 28] on icon "Close" at bounding box center [47, 32] width 24 height 24
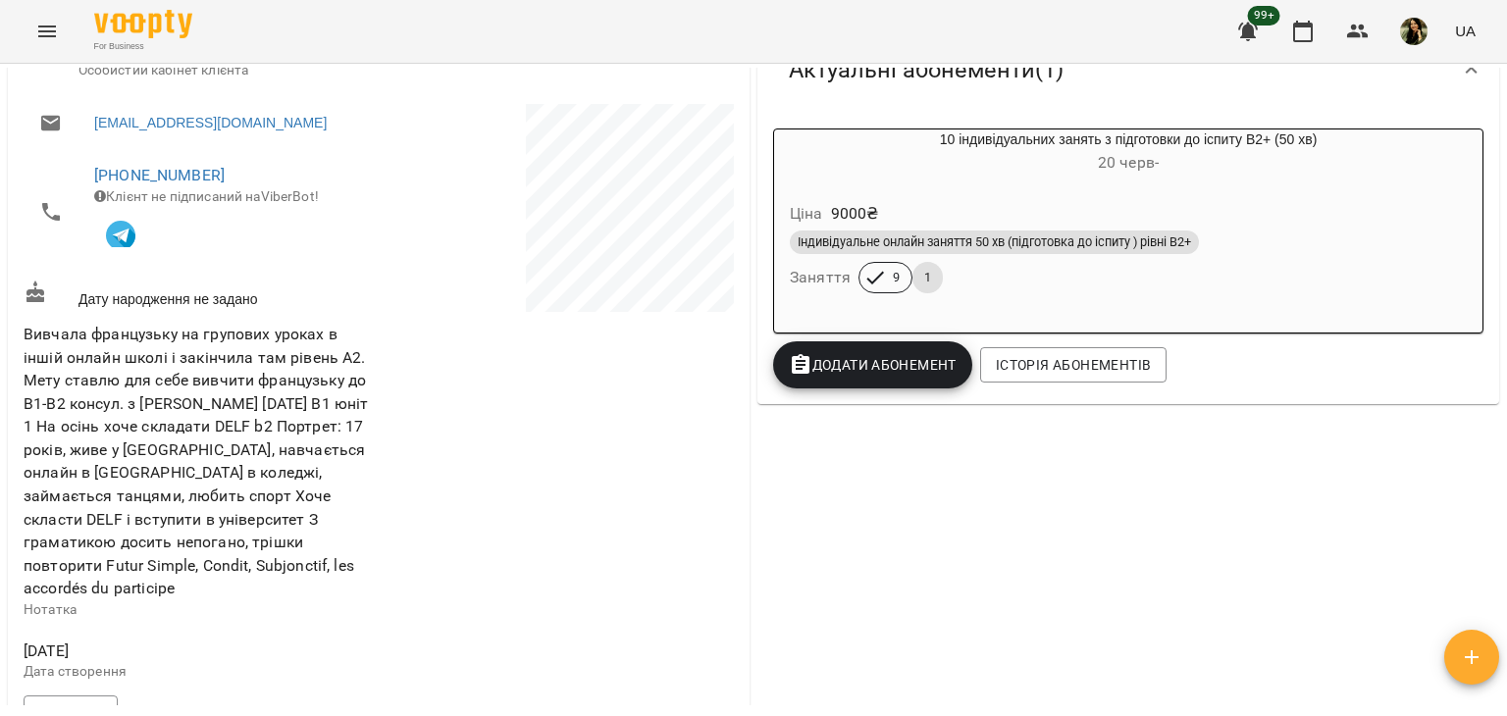
scroll to position [0, 0]
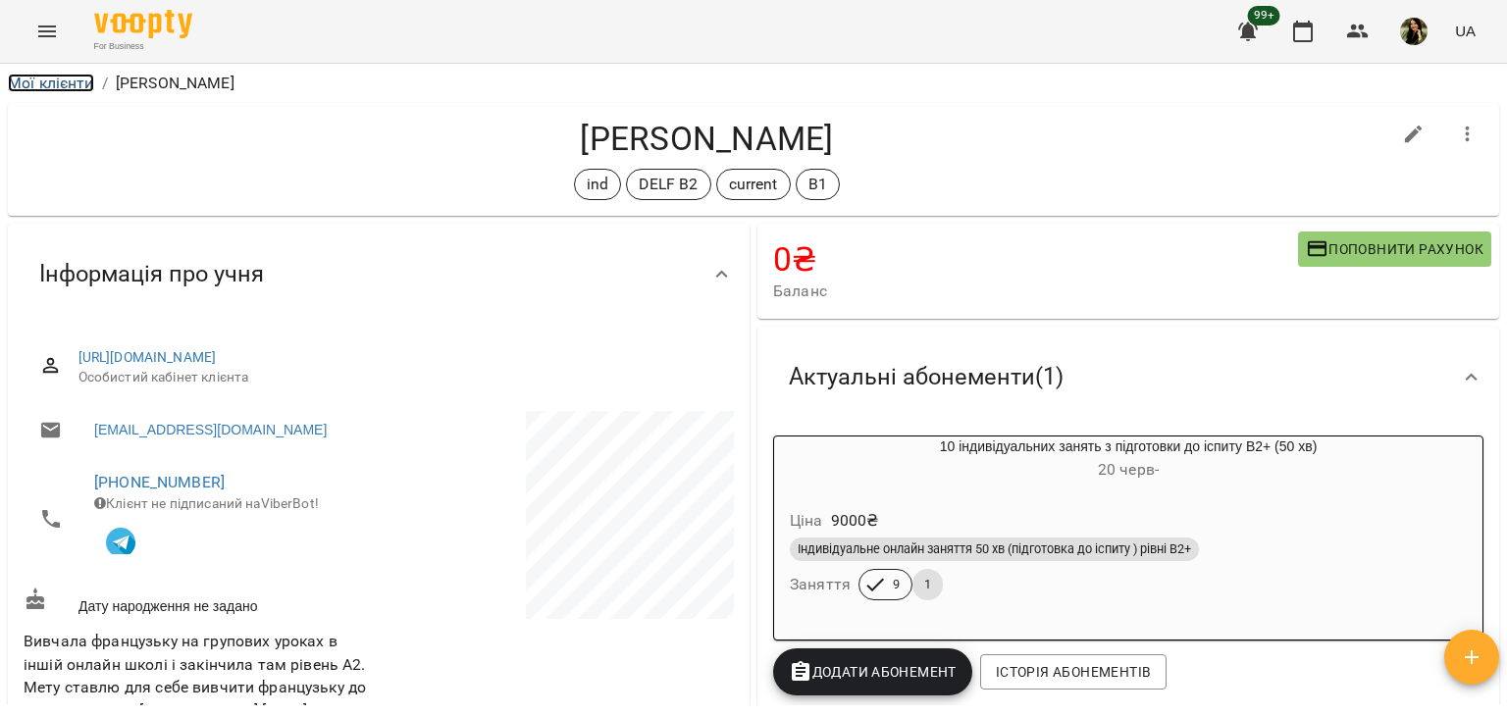
click at [59, 79] on link "Мої клієнти" at bounding box center [51, 83] width 86 height 19
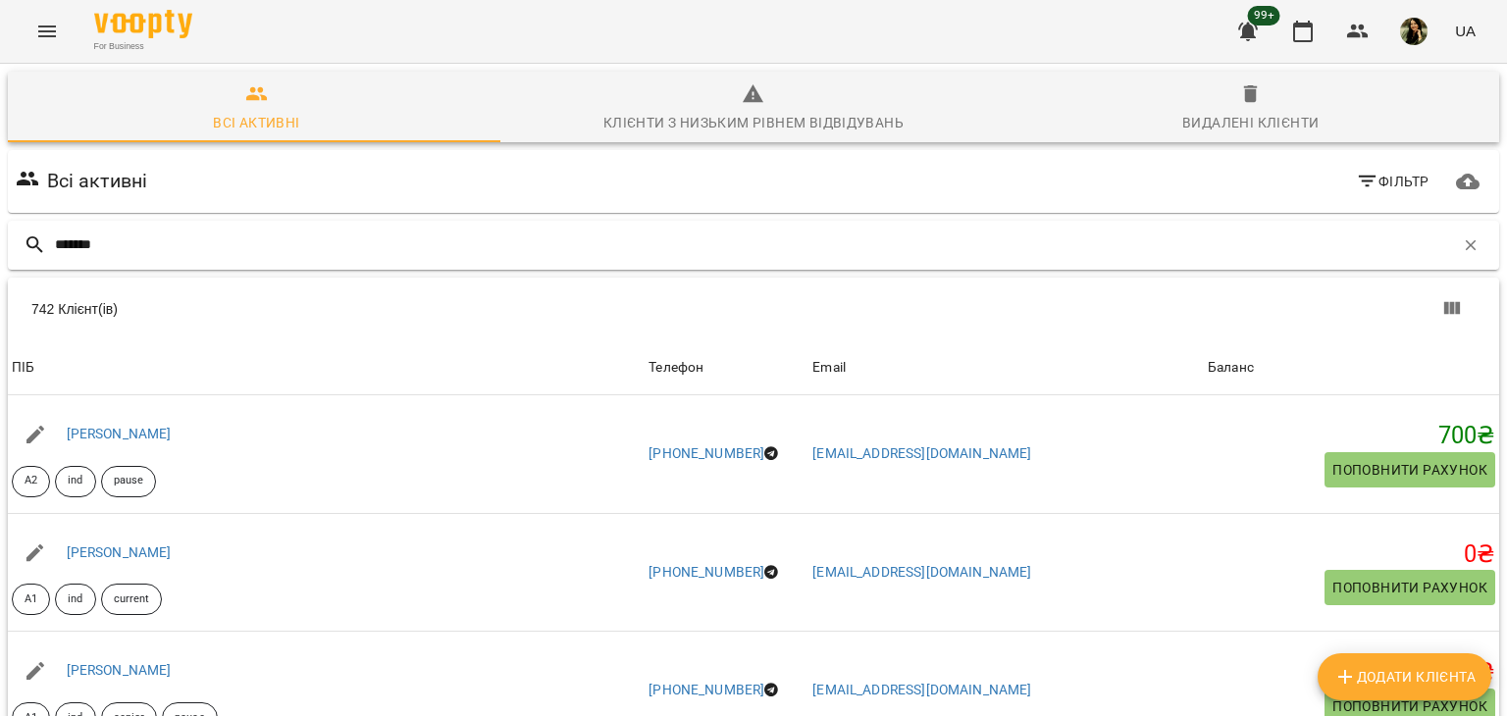
type input "******"
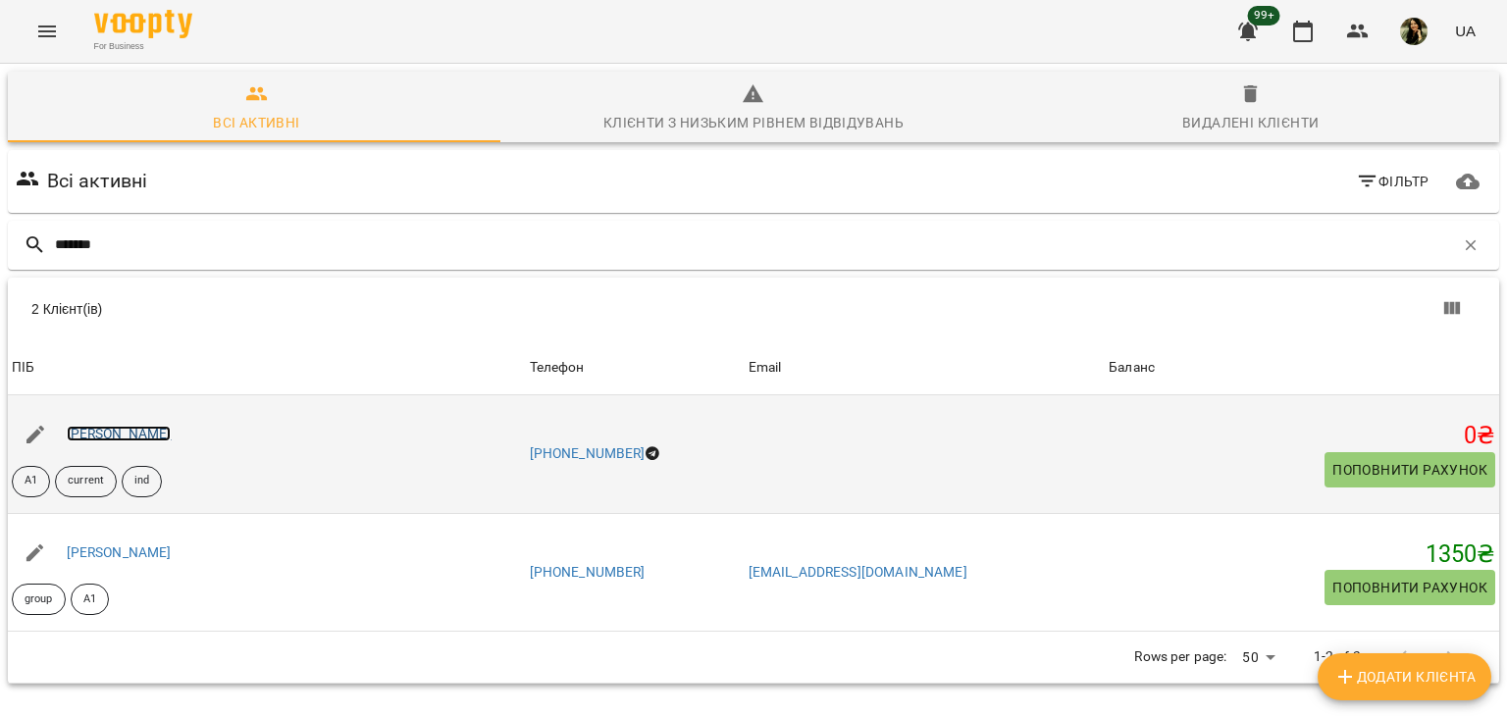
click at [126, 433] on link "[PERSON_NAME]" at bounding box center [119, 434] width 105 height 16
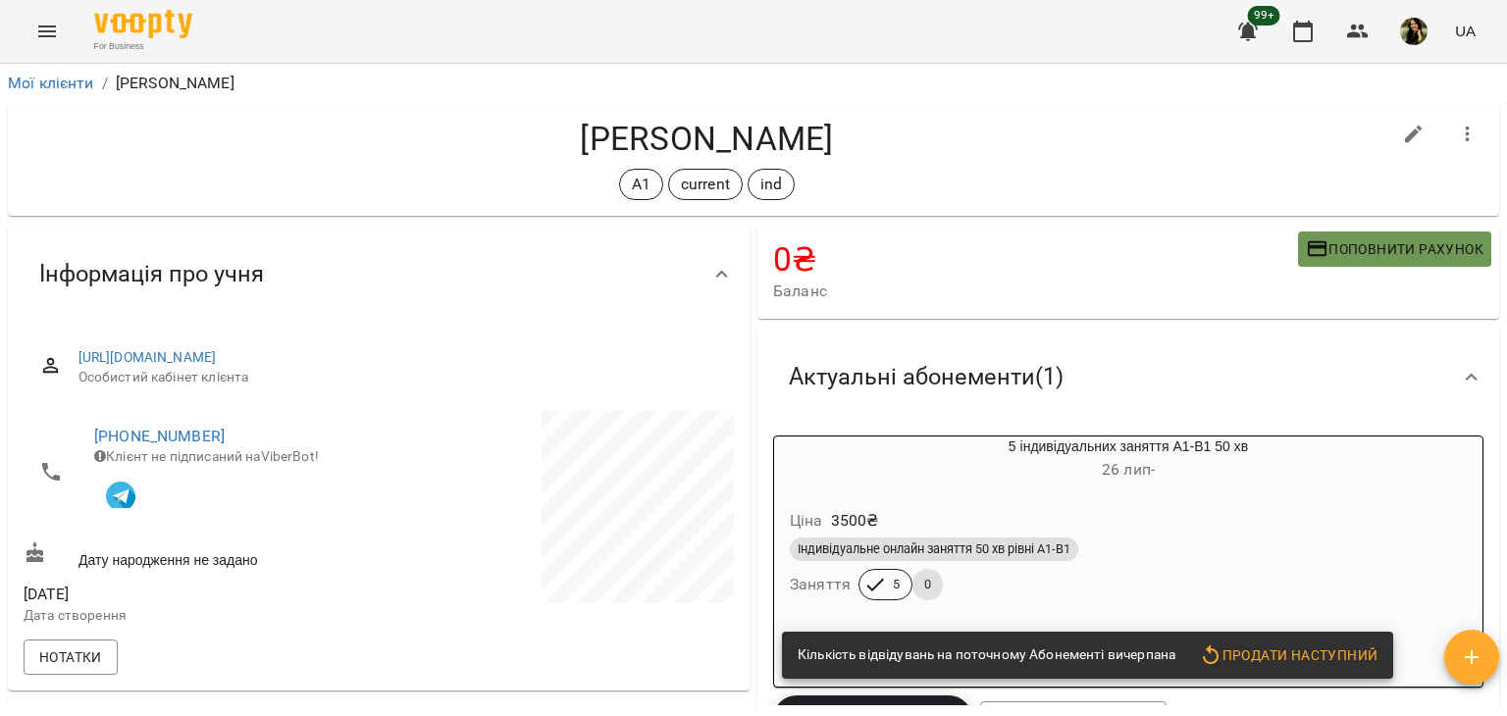
click at [1401, 248] on span "Поповнити рахунок" at bounding box center [1395, 249] width 178 height 24
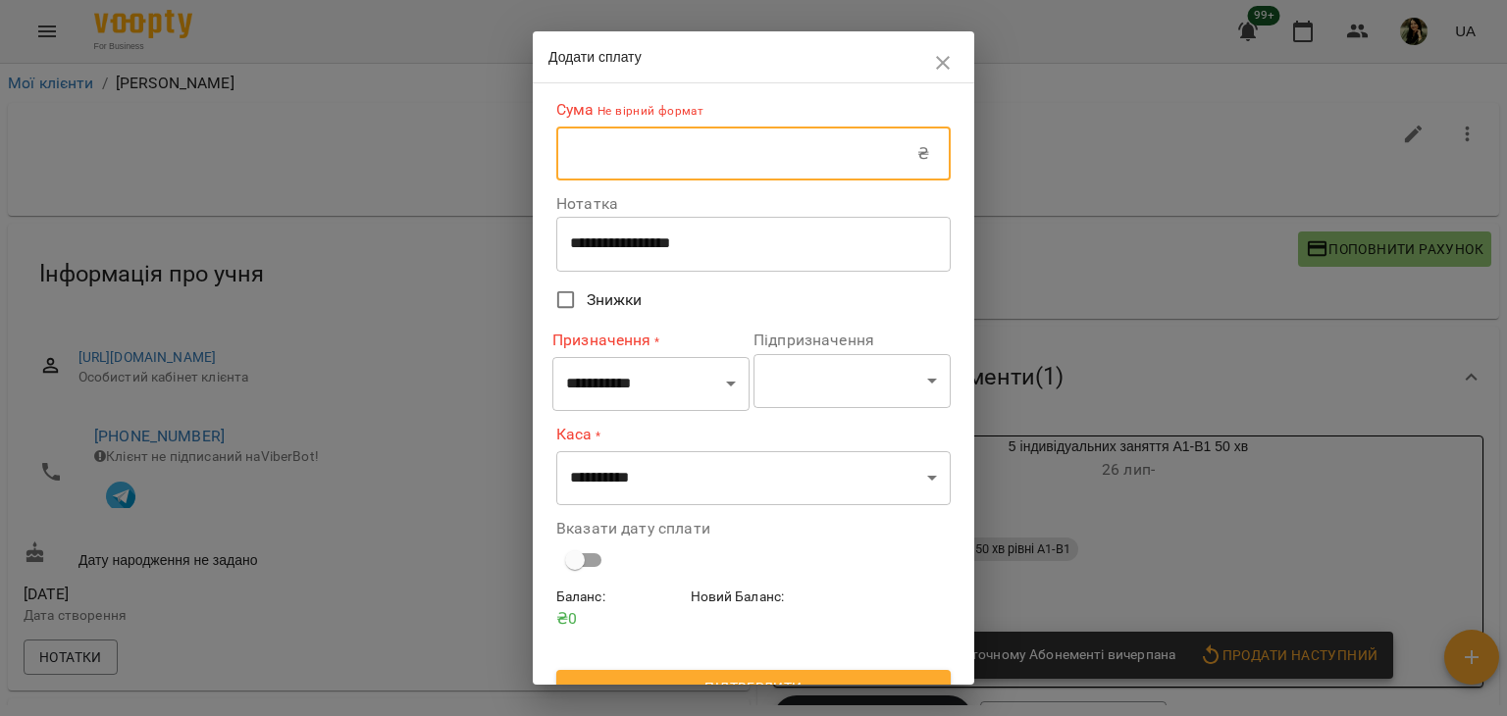
click at [800, 148] on input "text" at bounding box center [736, 154] width 361 height 55
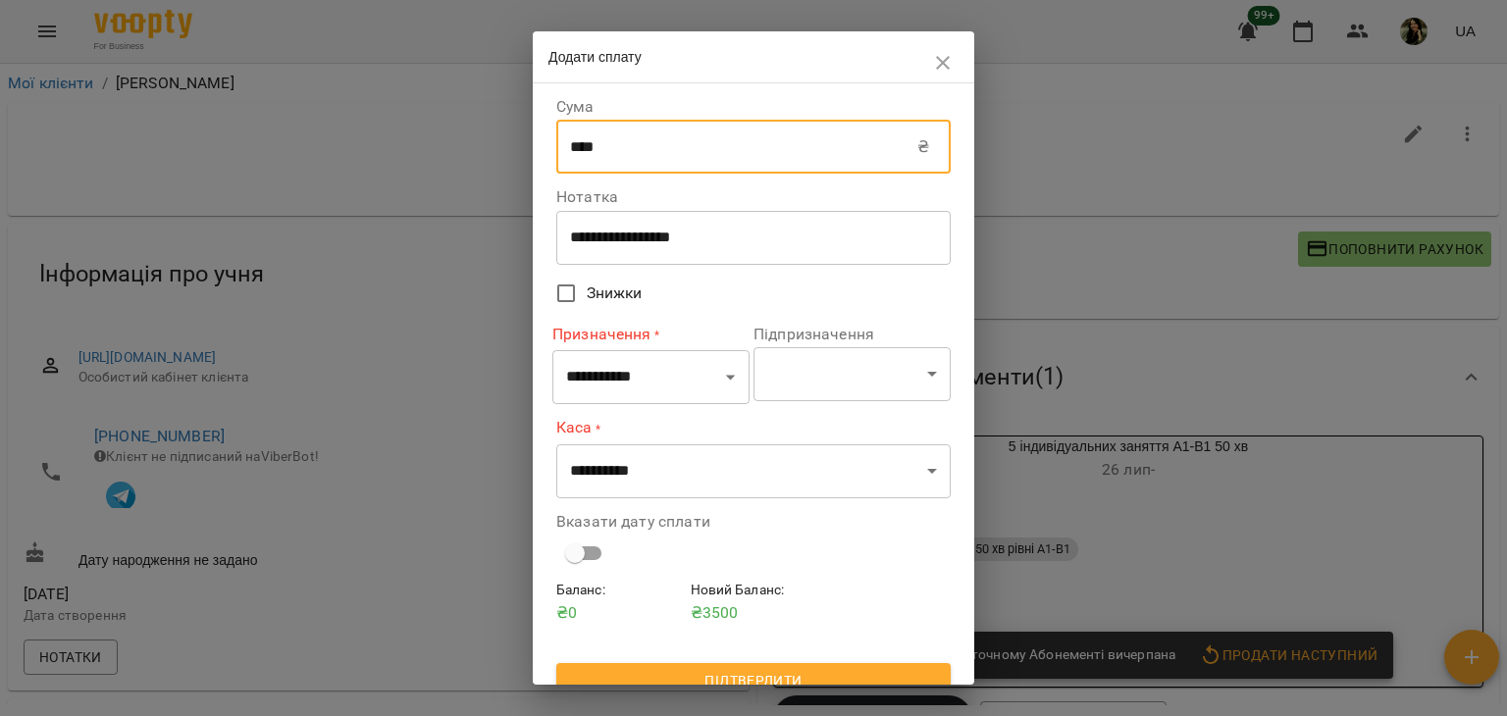
type input "****"
click at [667, 412] on div "**********" at bounding box center [650, 363] width 197 height 97
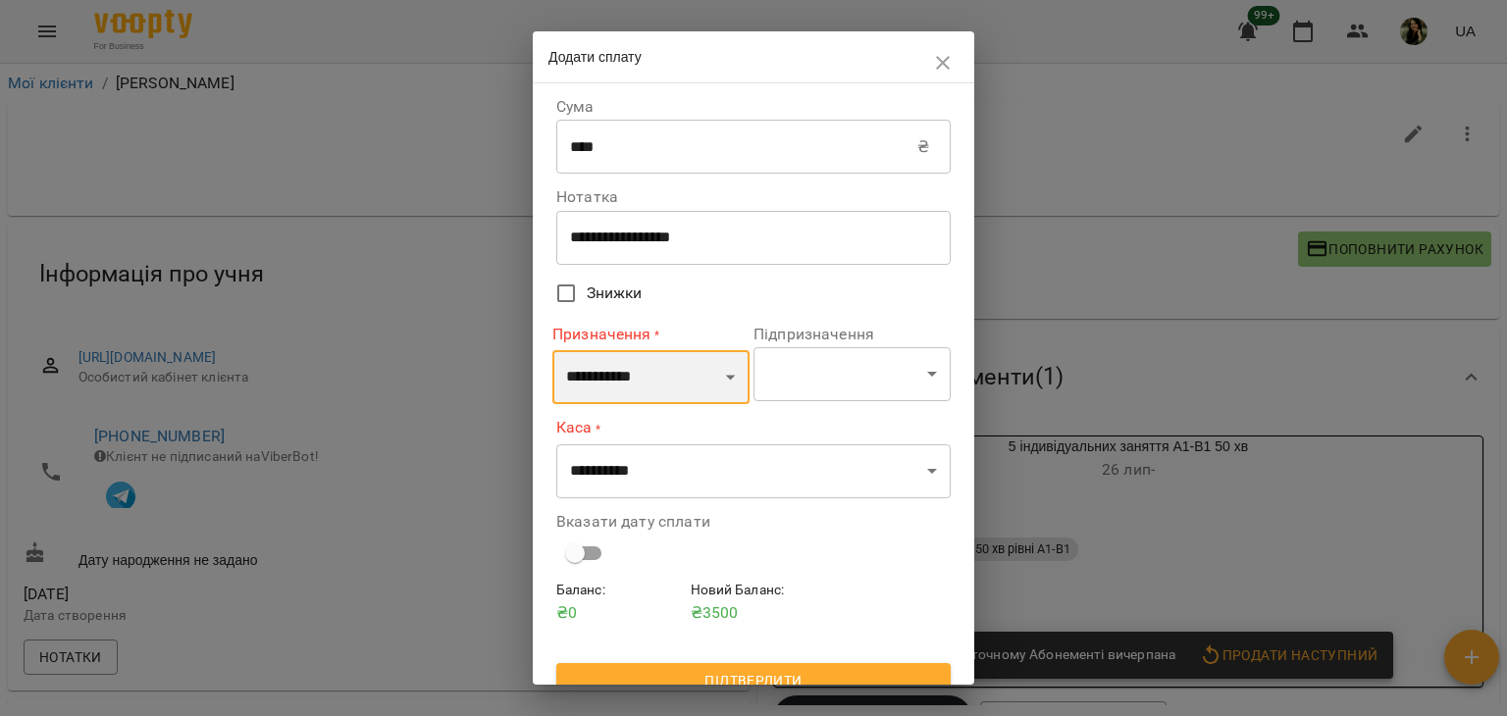
click at [656, 388] on select "**********" at bounding box center [650, 377] width 197 height 55
select select "*********"
click at [552, 350] on select "**********" at bounding box center [650, 377] width 197 height 55
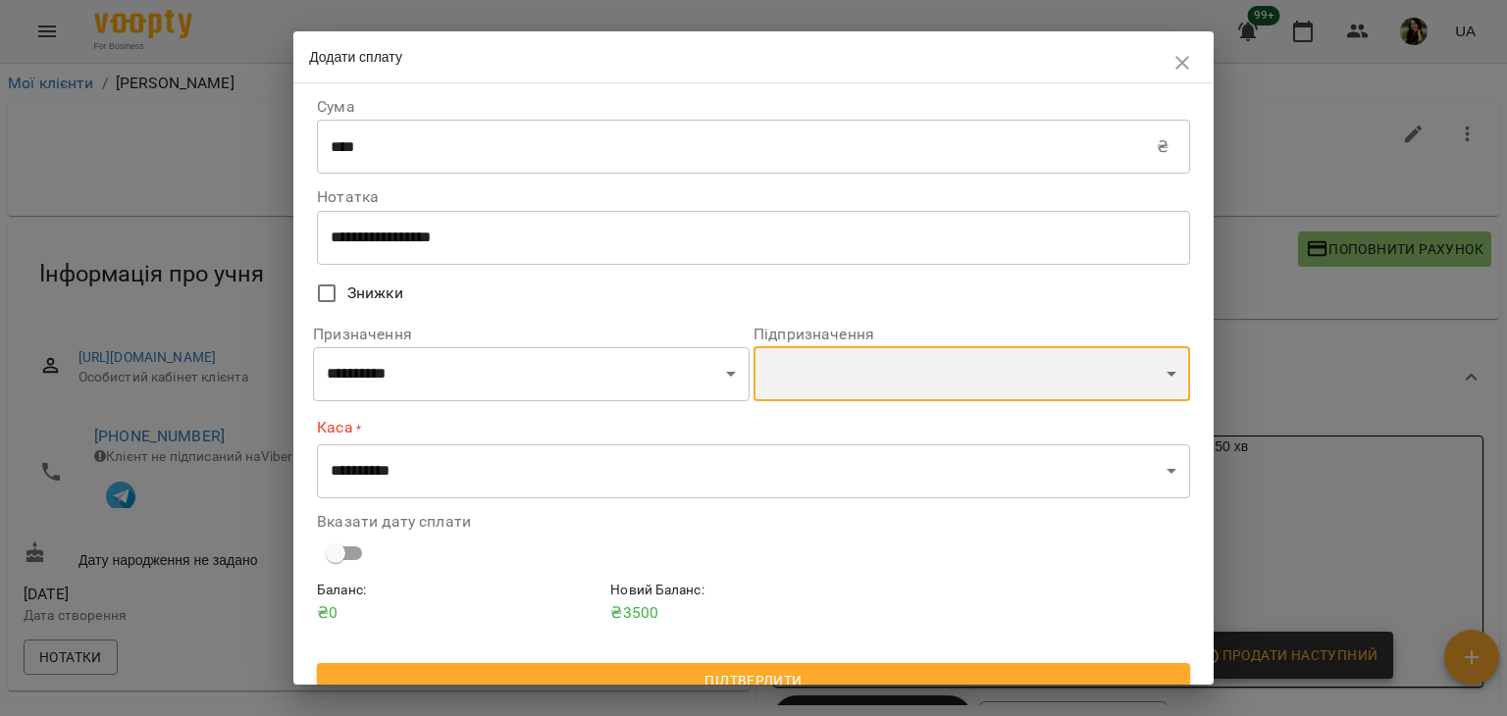
click at [902, 358] on select "**********" at bounding box center [971, 373] width 437 height 55
click at [753, 349] on select "**********" at bounding box center [971, 373] width 437 height 55
click at [863, 385] on select "**********" at bounding box center [971, 373] width 437 height 55
select select "**********"
click at [753, 349] on select "**********" at bounding box center [971, 373] width 437 height 55
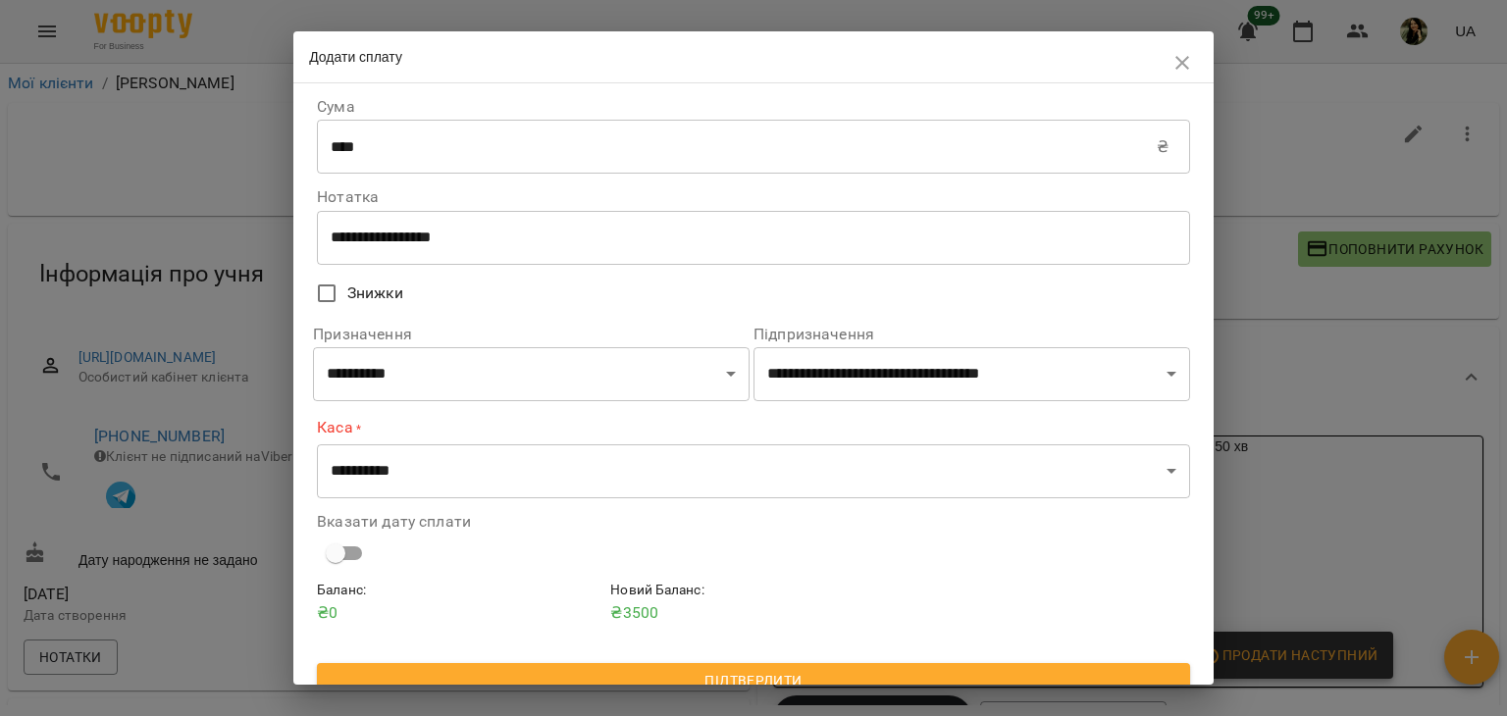
scroll to position [24, 0]
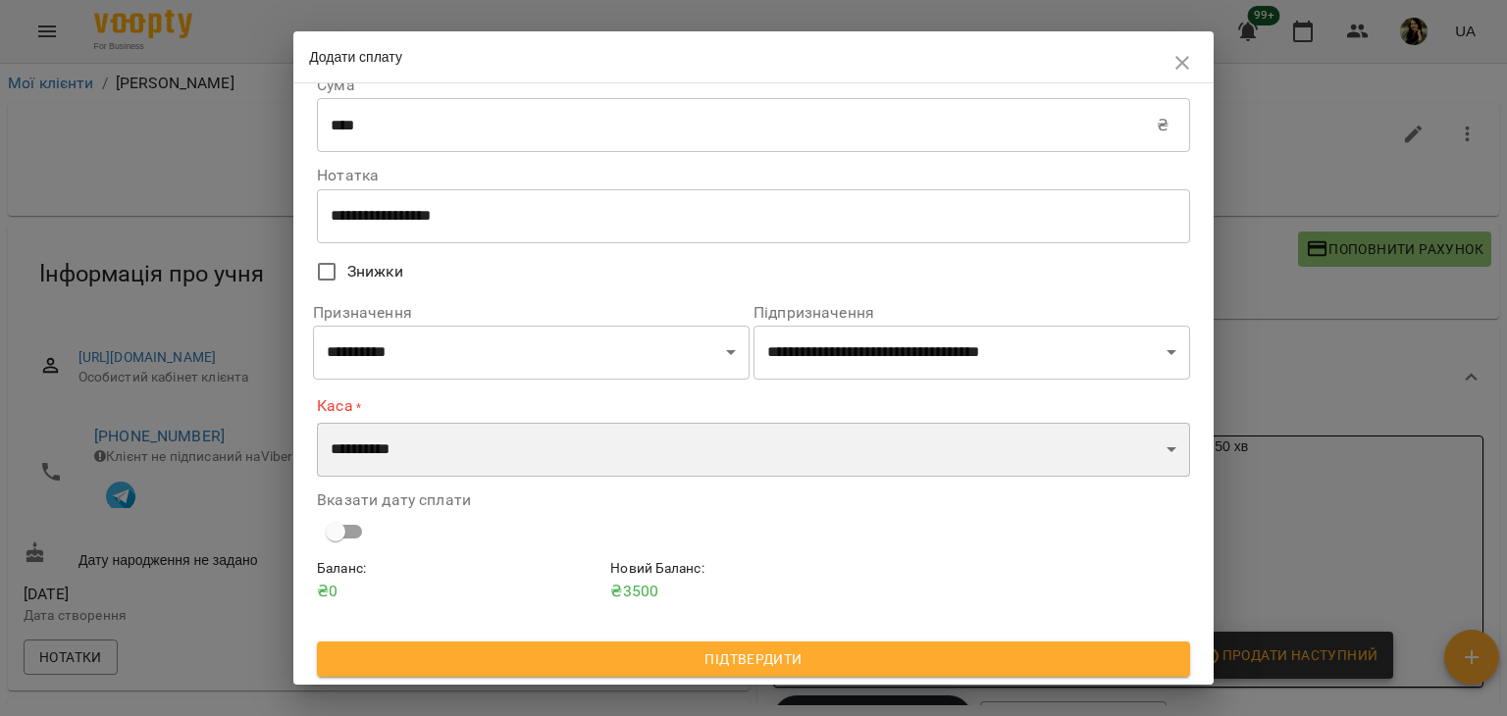
click at [675, 433] on select "**********" at bounding box center [753, 450] width 873 height 55
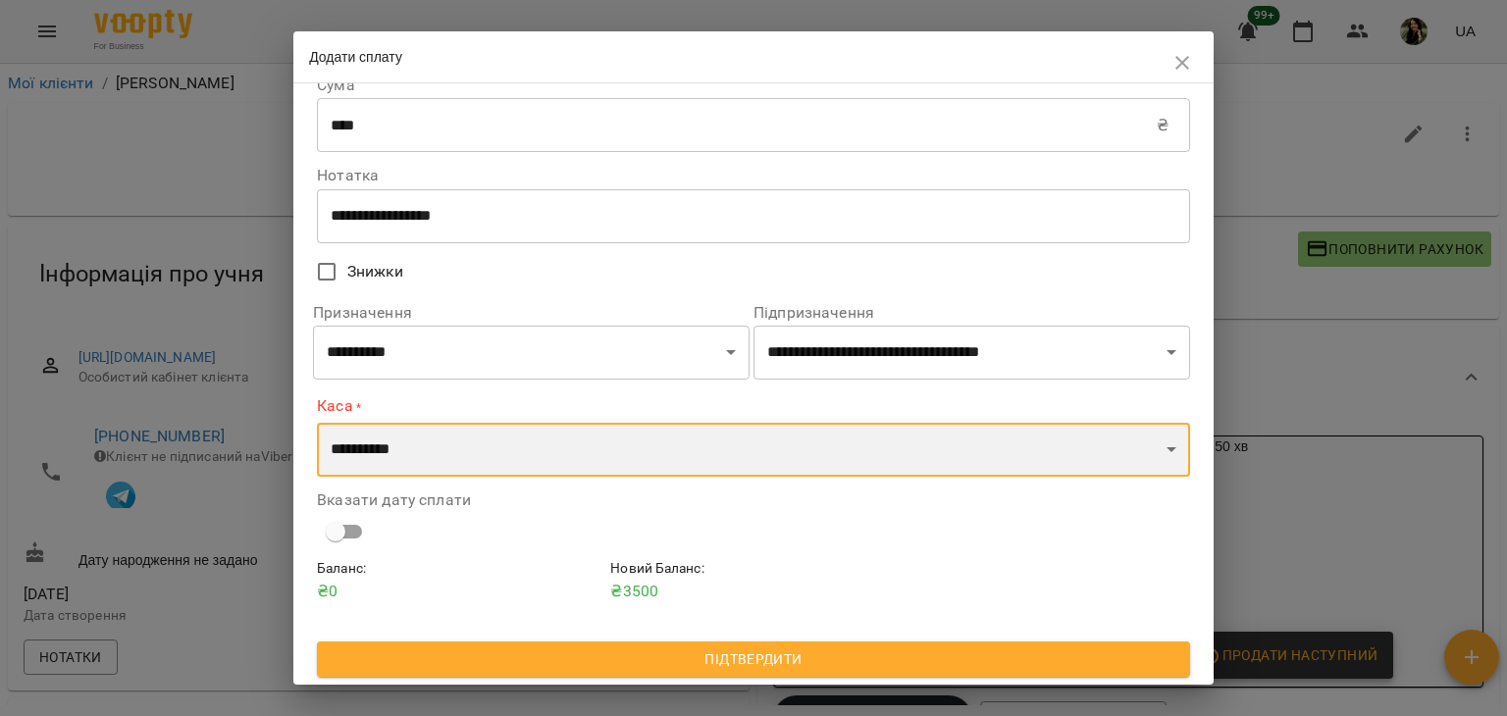
select select "*********"
click at [317, 423] on select "**********" at bounding box center [753, 450] width 873 height 55
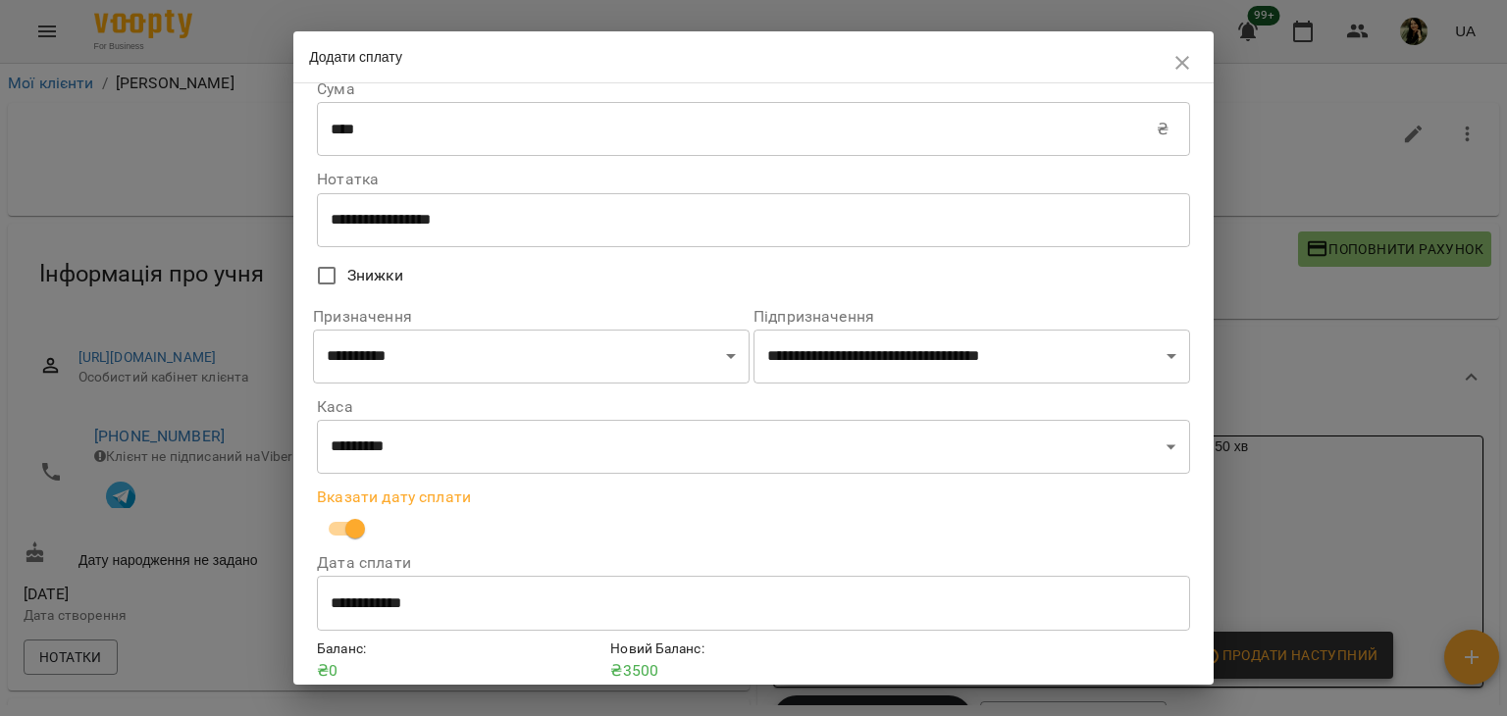
click at [351, 627] on input "**********" at bounding box center [753, 603] width 873 height 55
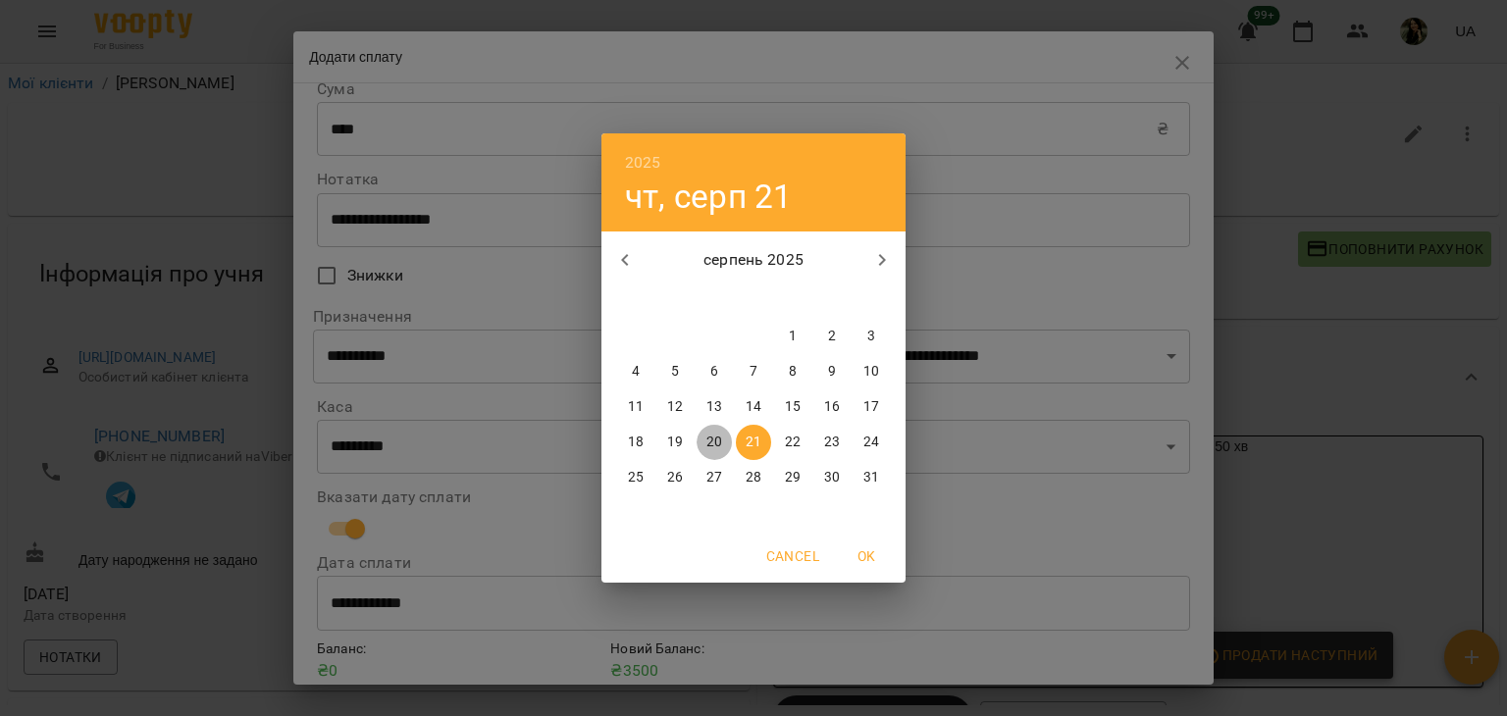
click at [718, 446] on p "20" at bounding box center [714, 443] width 16 height 20
type input "**********"
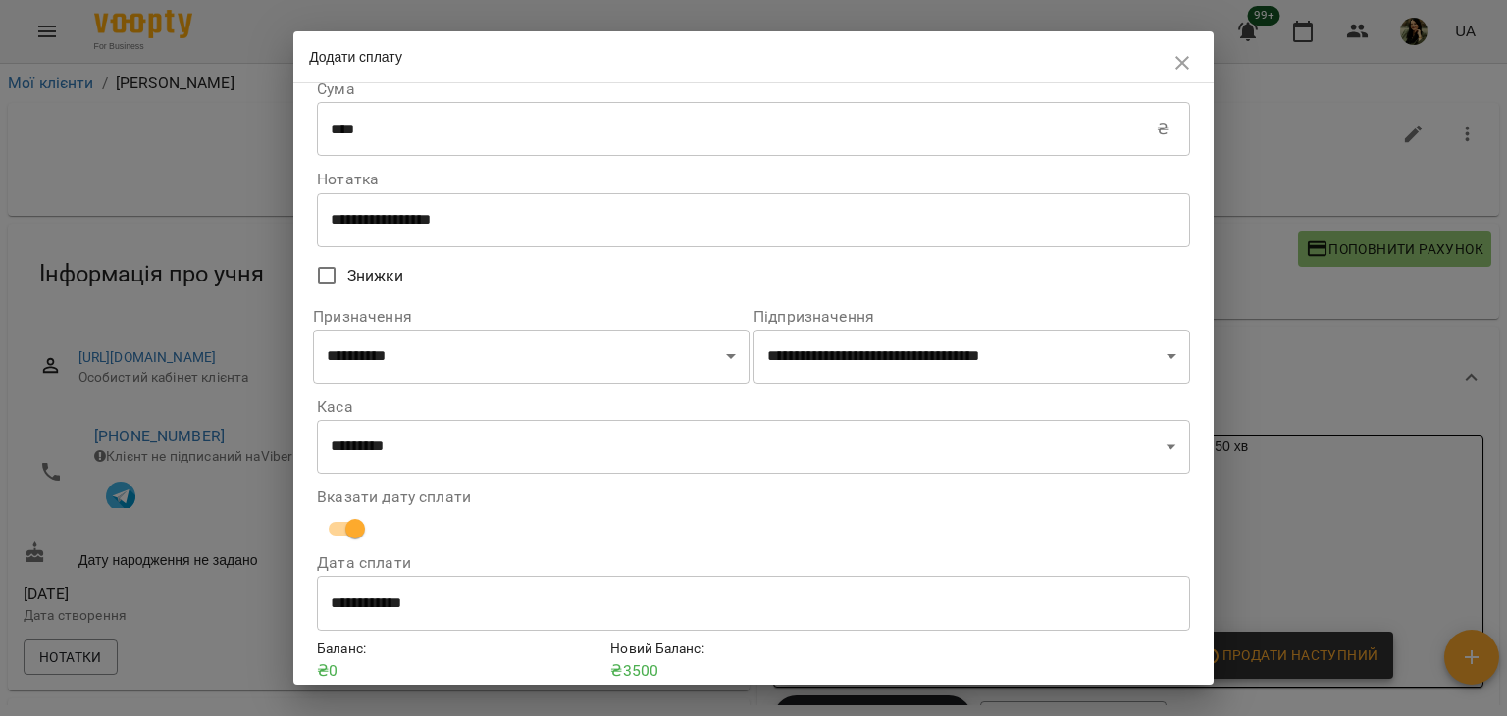
scroll to position [100, 0]
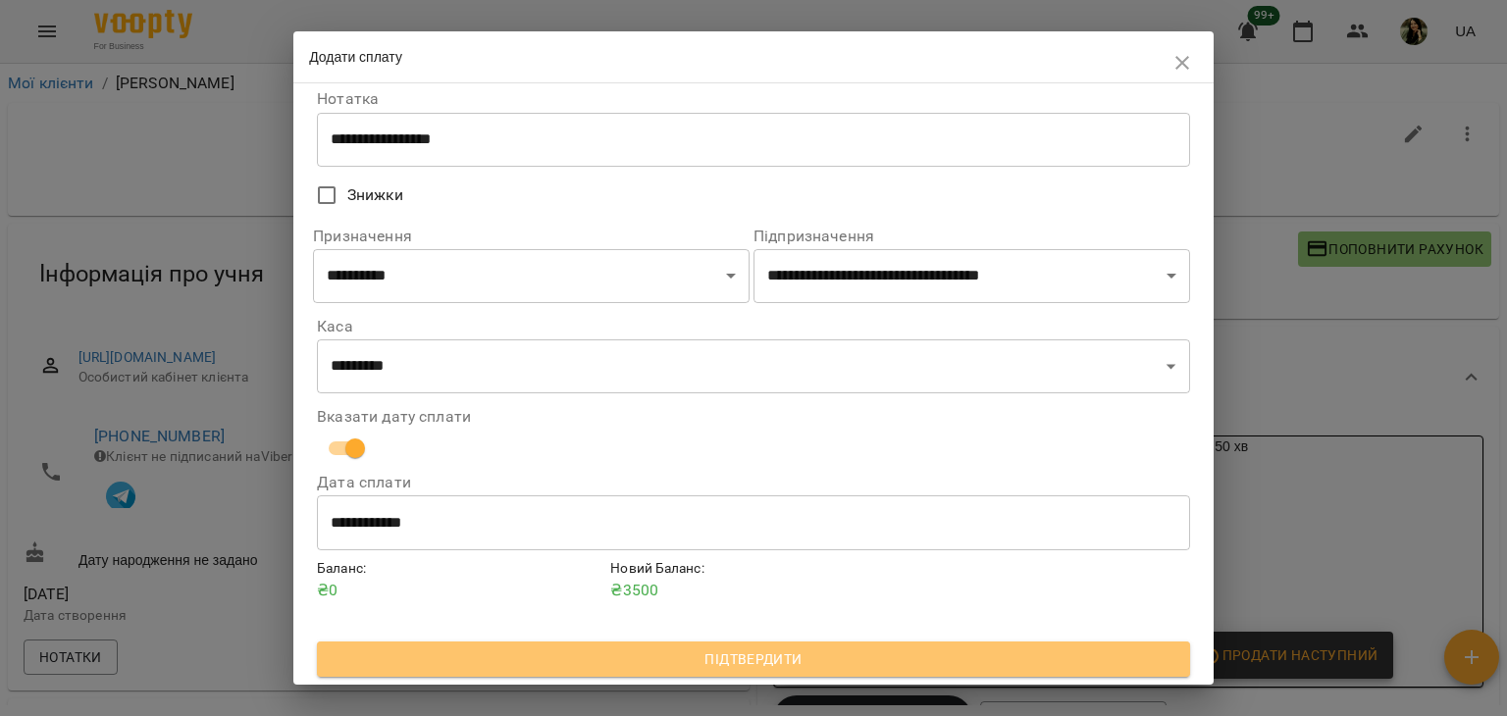
click at [894, 655] on span "Підтвердити" at bounding box center [754, 659] width 842 height 24
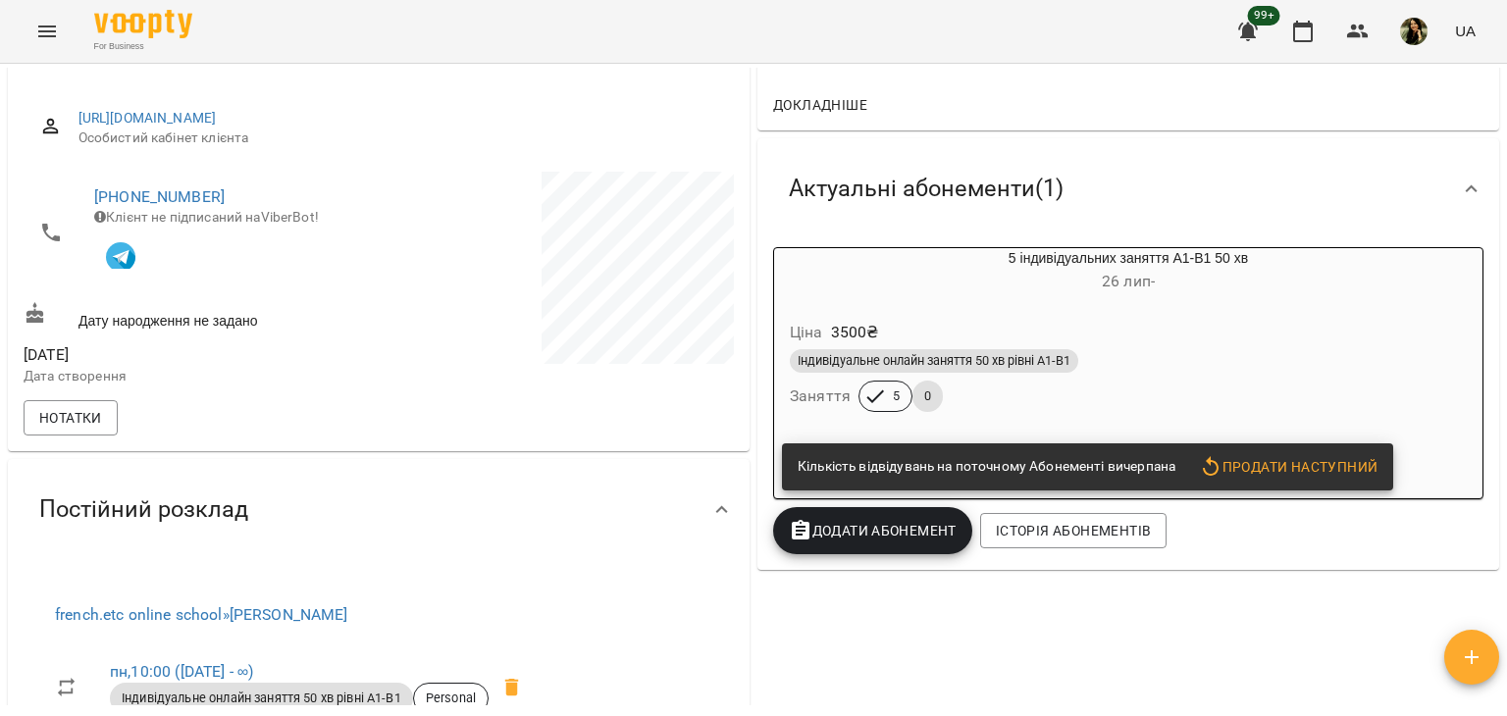
scroll to position [235, 0]
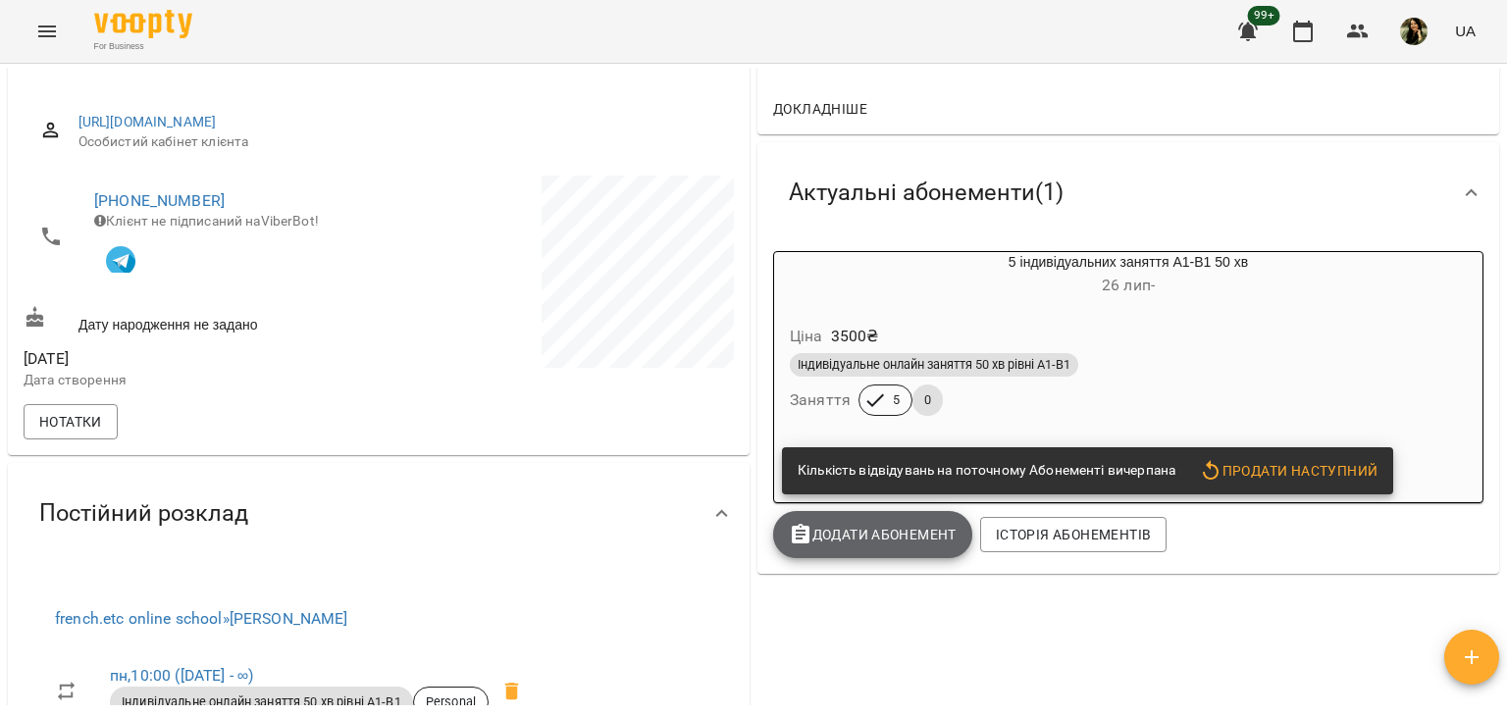
click at [887, 525] on span "Додати Абонемент" at bounding box center [873, 535] width 168 height 24
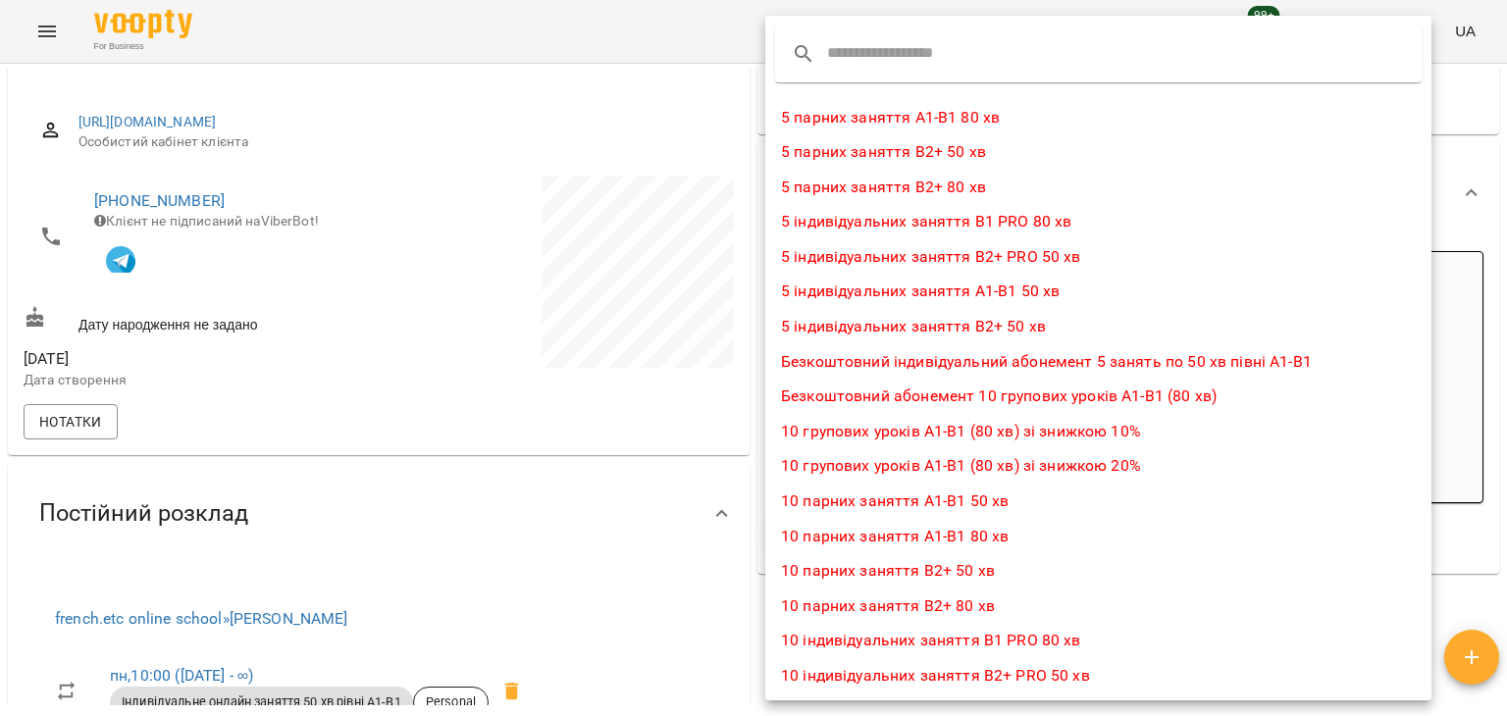
click at [938, 295] on li "5 індивідуальних заняття А1-В1 50 хв" at bounding box center [1098, 291] width 666 height 35
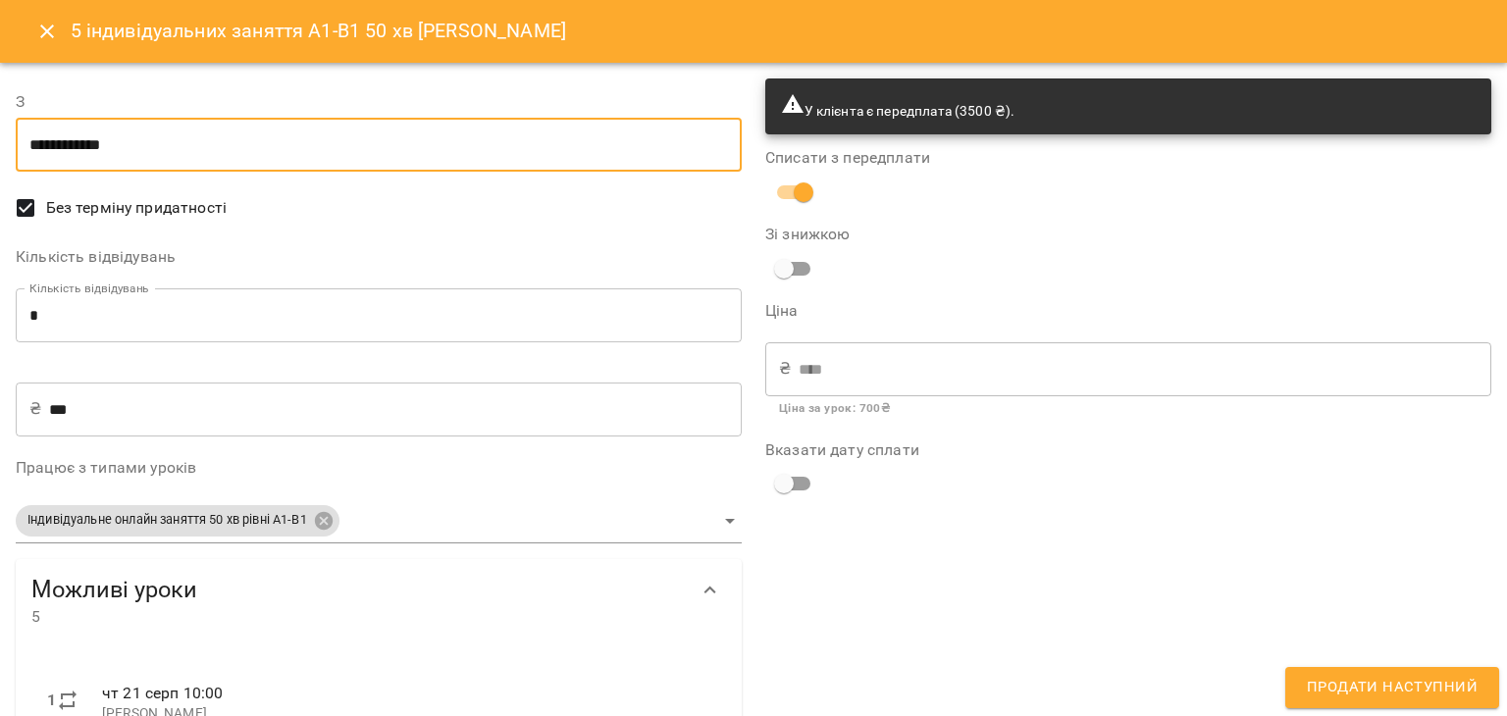
click at [281, 119] on input "**********" at bounding box center [379, 145] width 726 height 55
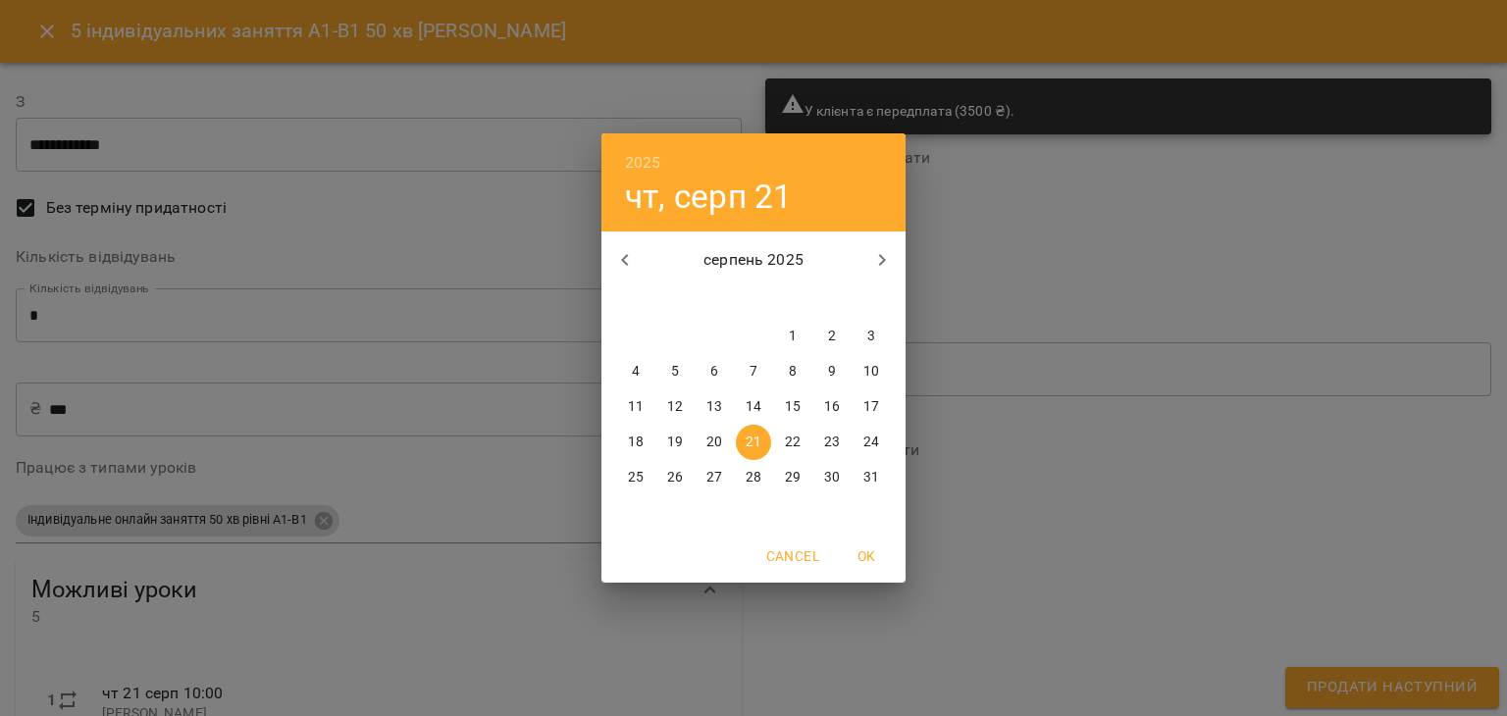
click at [1028, 504] on div "2025 чт, серп 21 серпень 2025 пн вт ср чт пт сб нд 28 29 30 31 1 2 3 4 5 6 7 8 …" at bounding box center [753, 358] width 1507 height 716
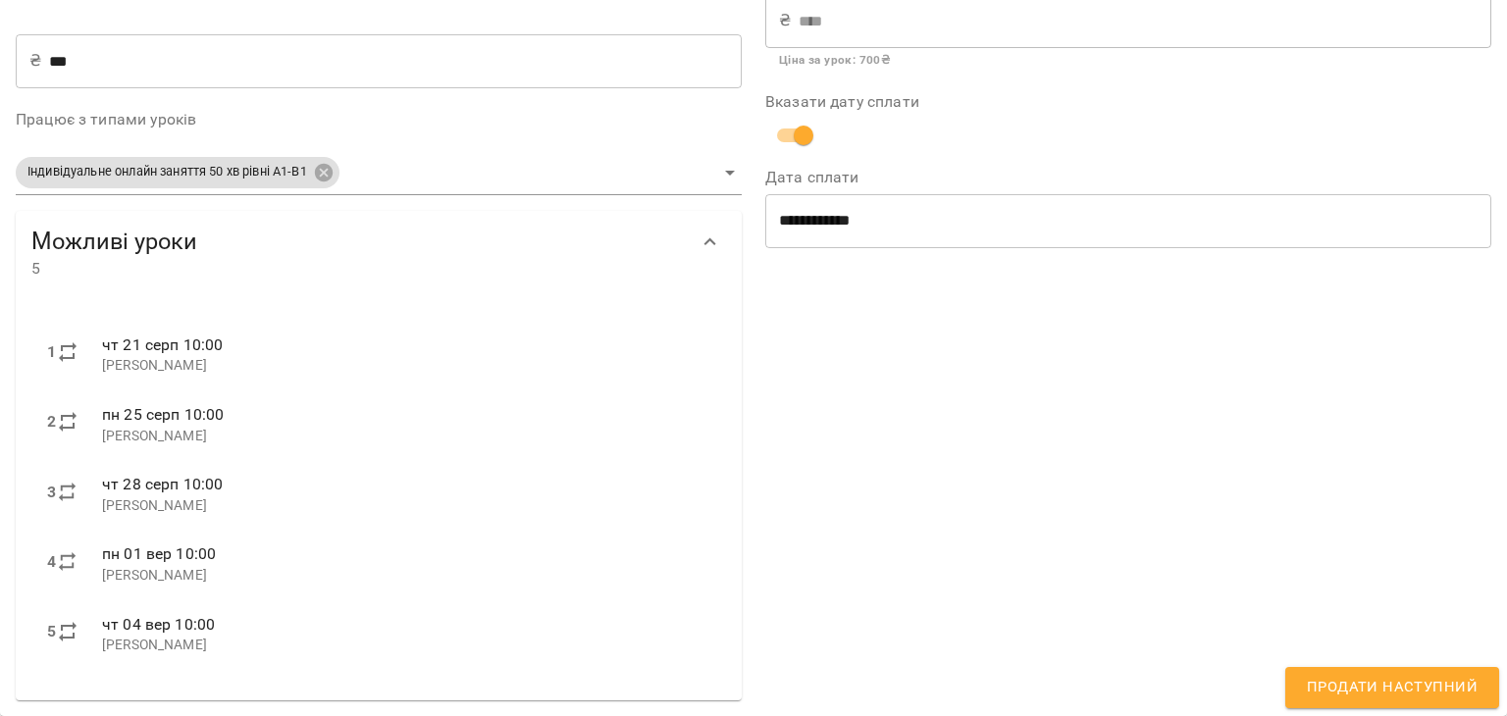
scroll to position [0, 0]
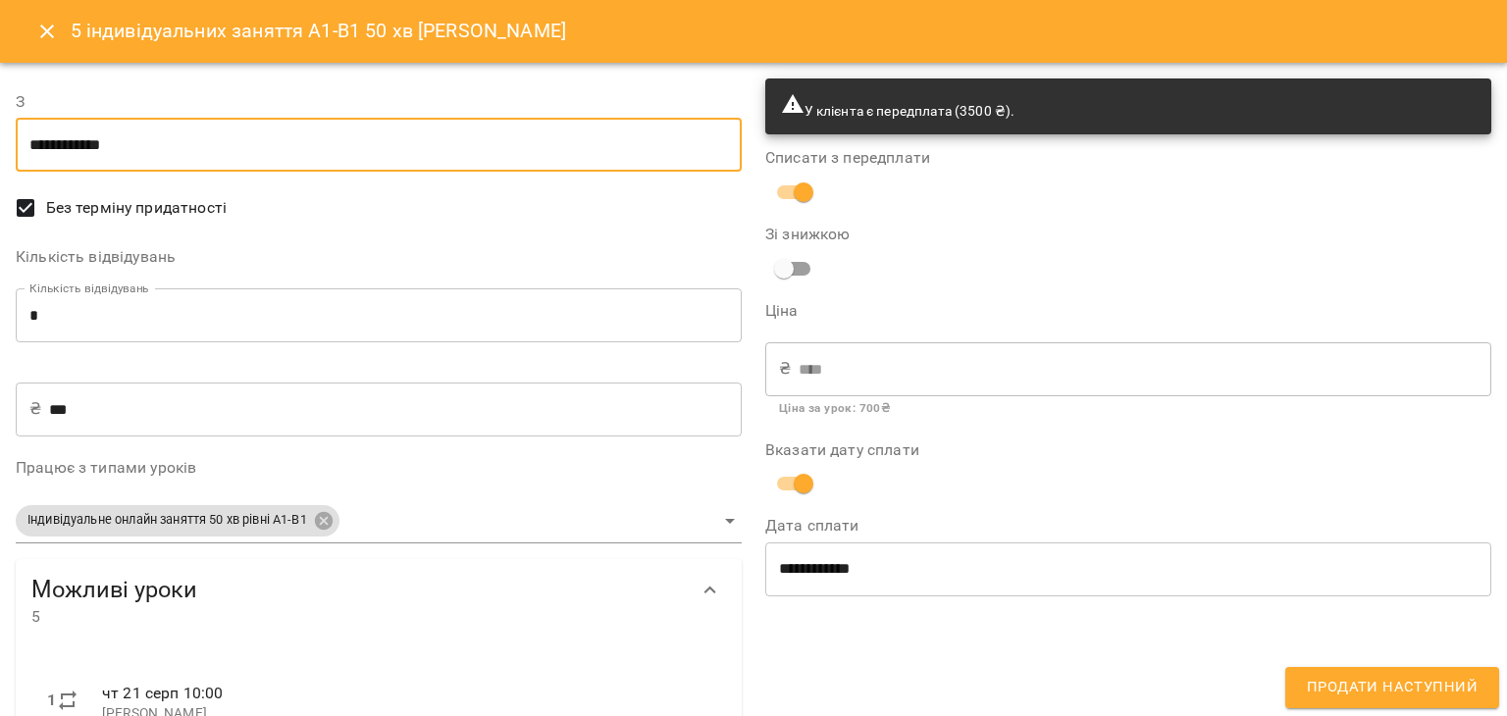
click at [545, 138] on input "**********" at bounding box center [379, 145] width 726 height 55
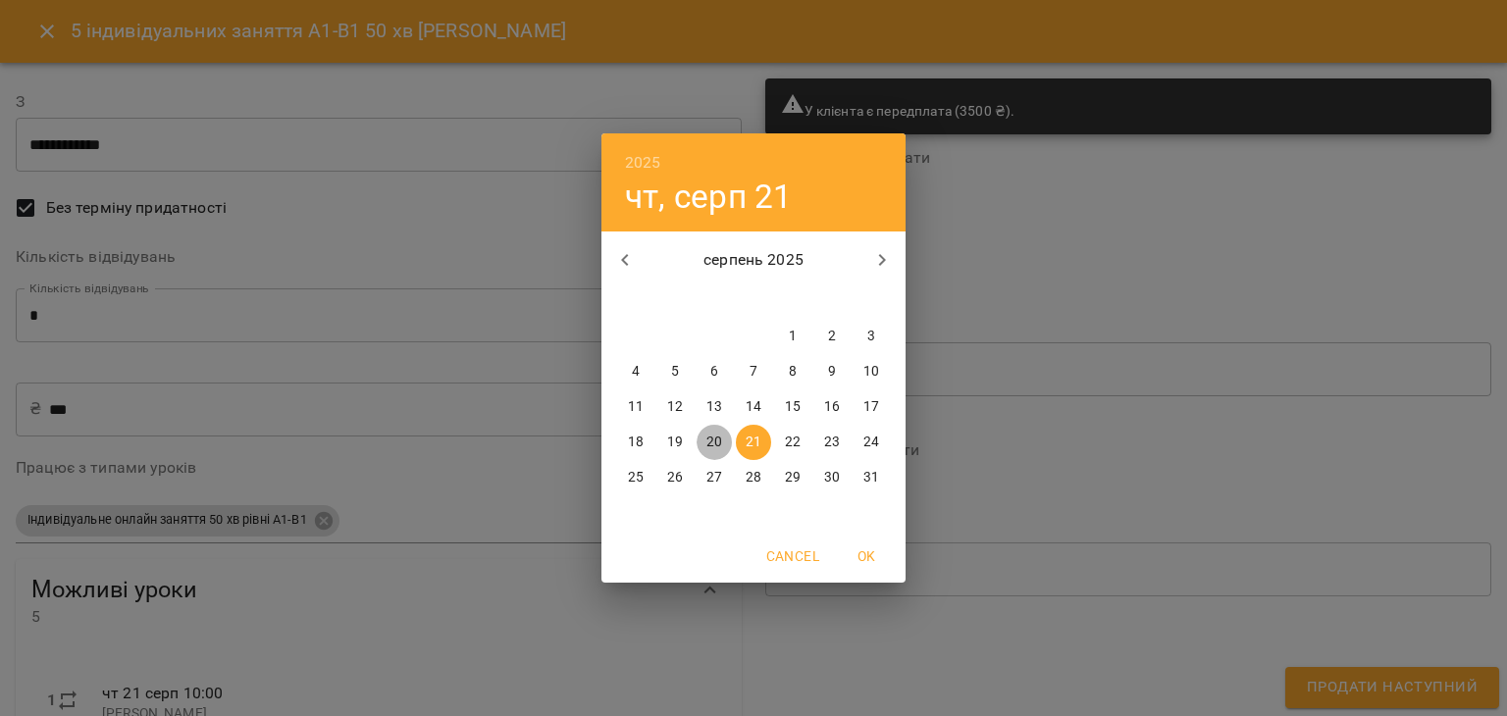
click at [722, 437] on span "20" at bounding box center [713, 443] width 35 height 20
type input "**********"
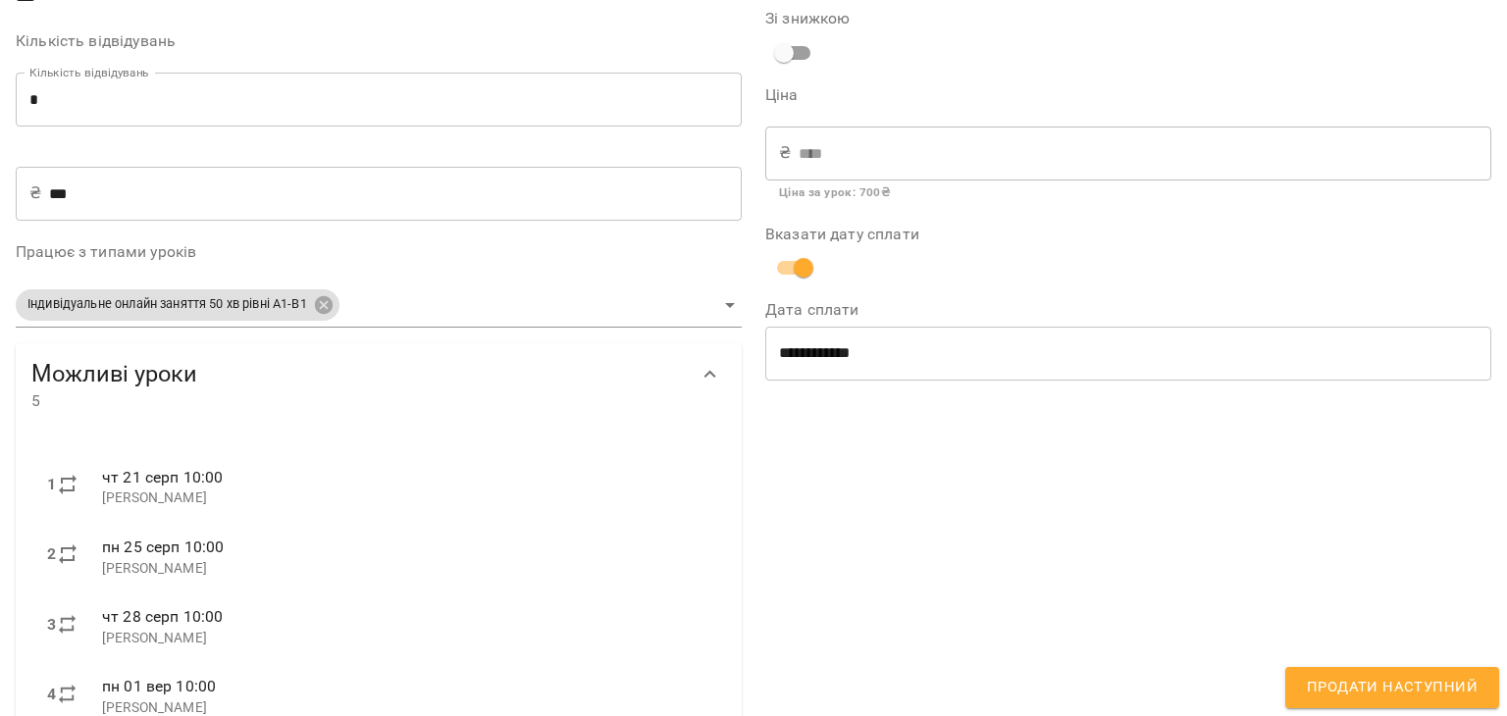
scroll to position [348, 0]
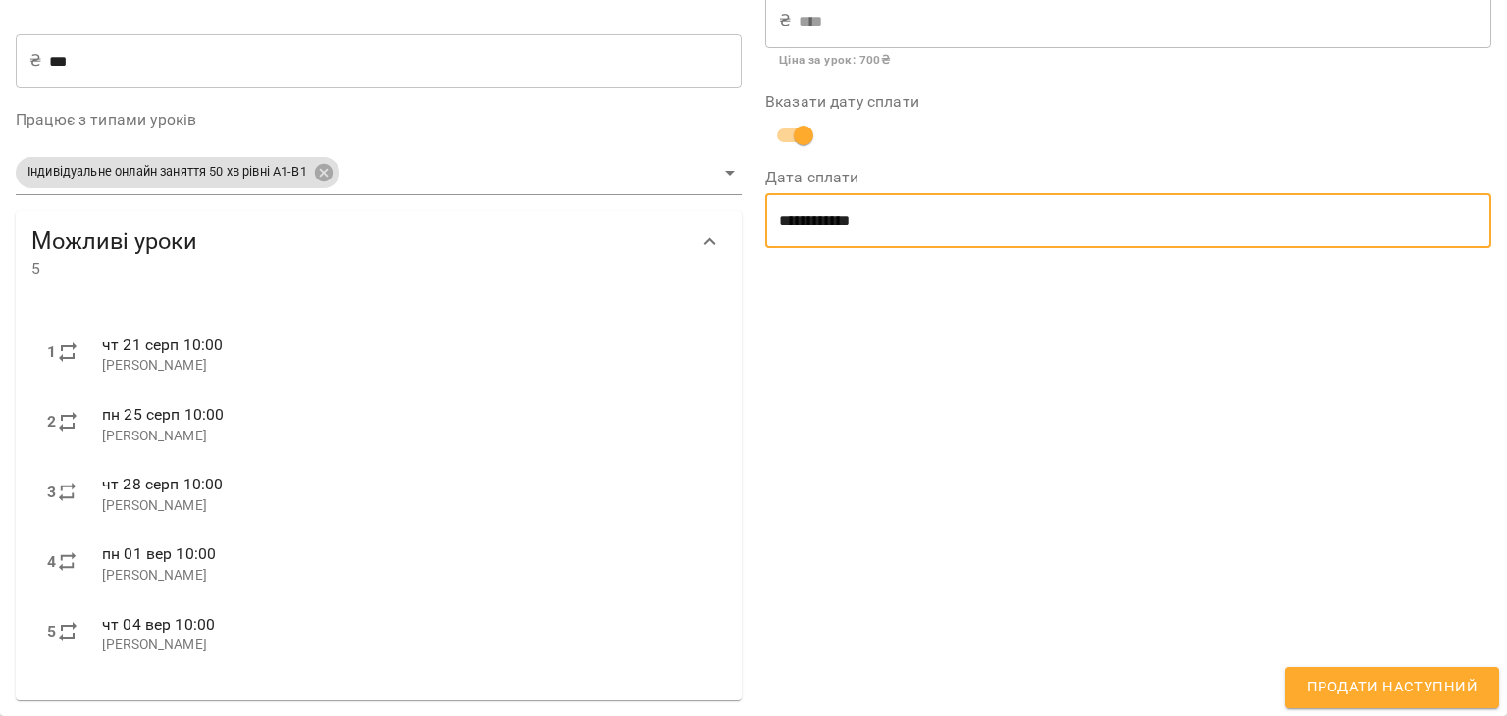
click at [912, 225] on input "**********" at bounding box center [1128, 220] width 726 height 55
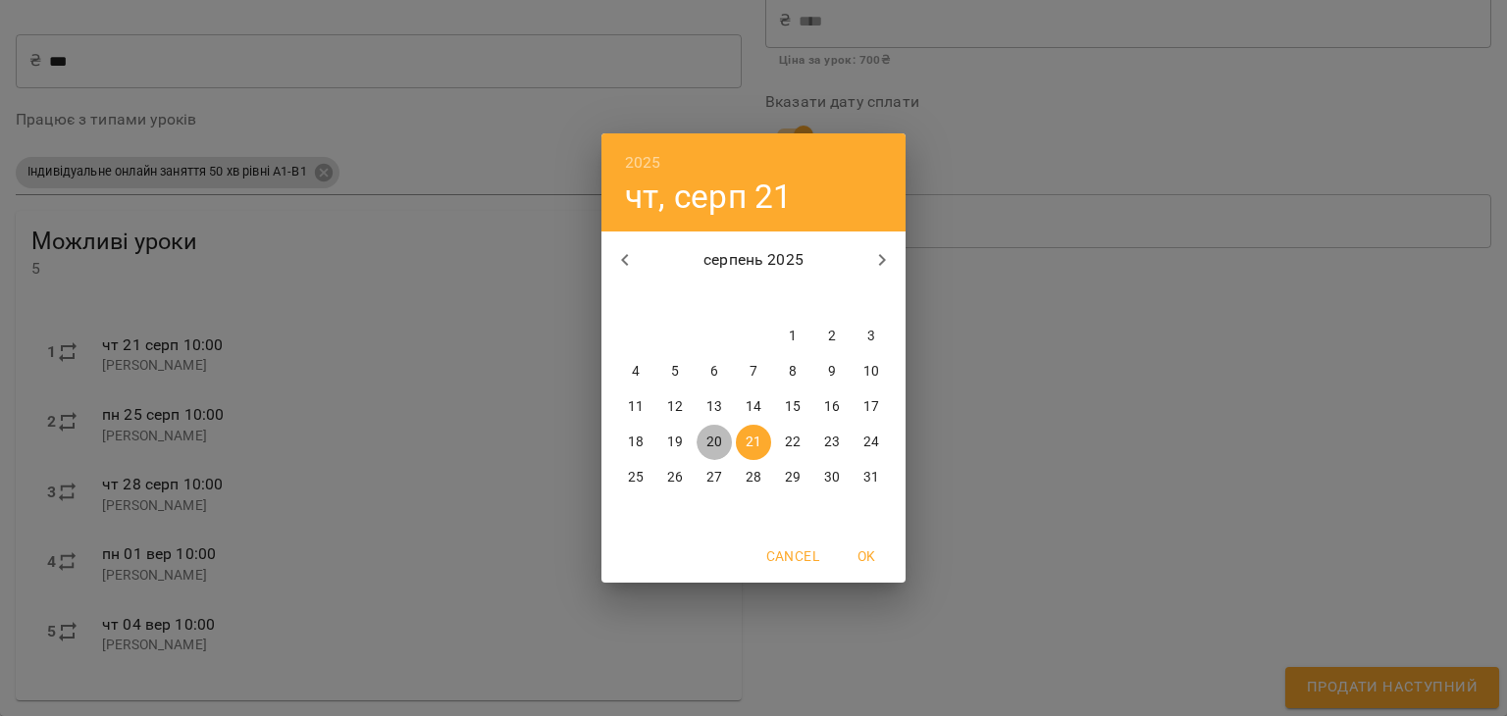
click at [714, 431] on button "20" at bounding box center [713, 442] width 35 height 35
type input "**********"
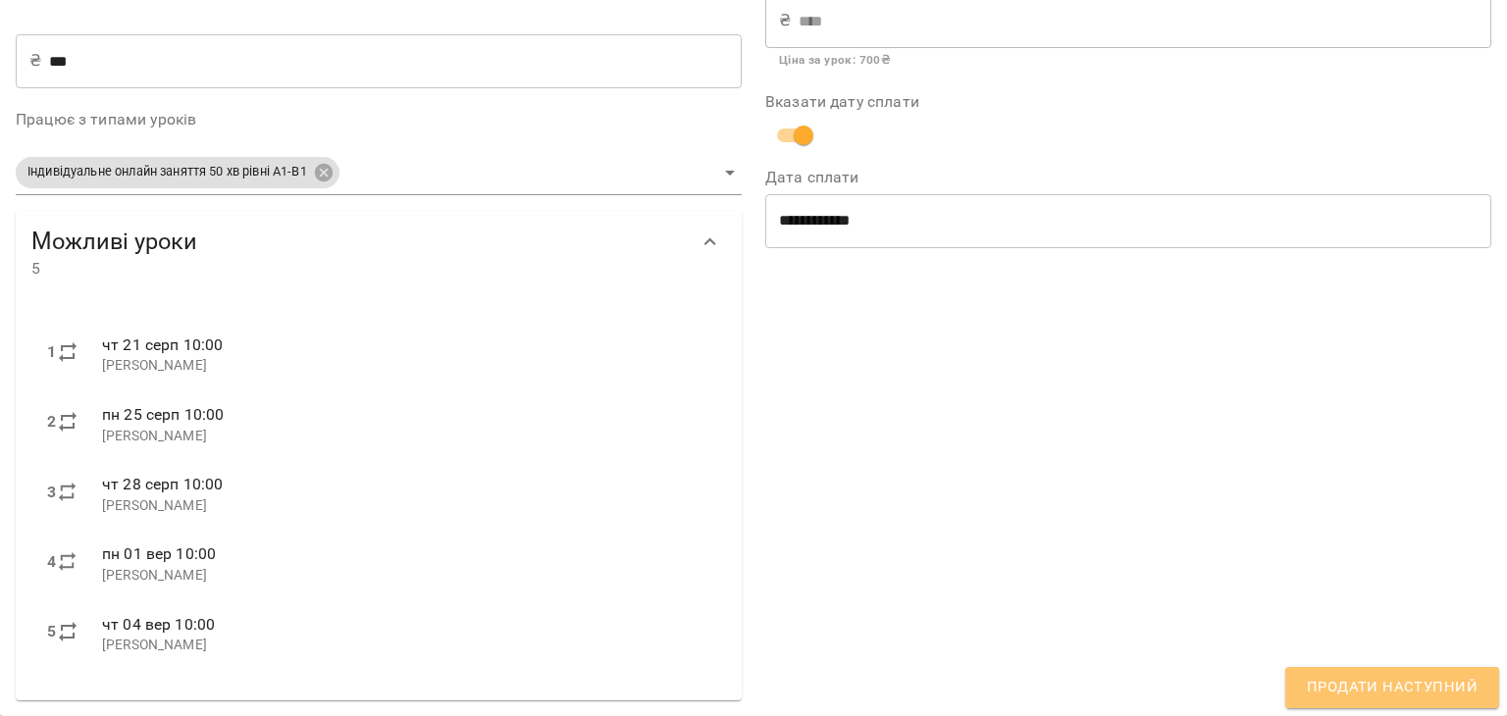
click at [1401, 688] on span "Продати наступний" at bounding box center [1392, 688] width 171 height 26
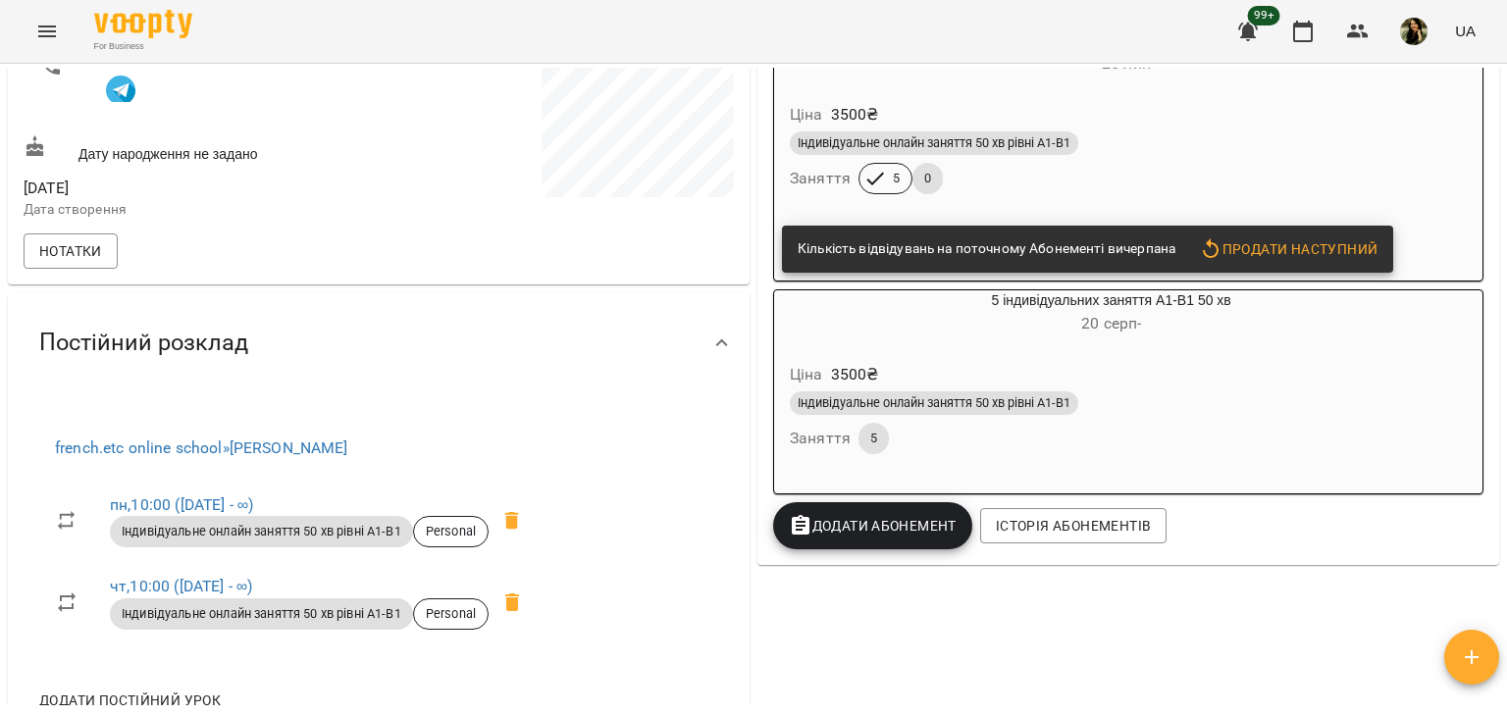
scroll to position [0, 0]
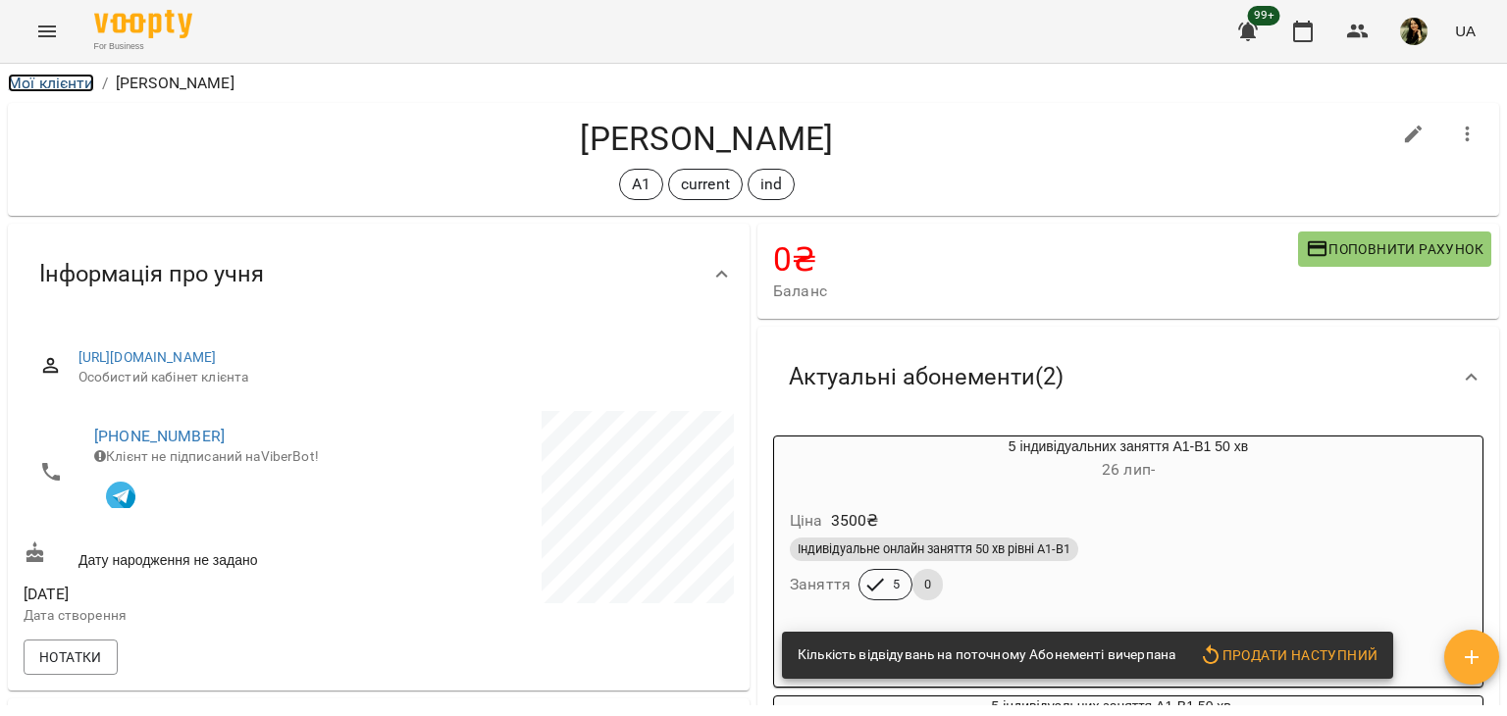
click at [50, 81] on link "Мої клієнти" at bounding box center [51, 83] width 86 height 19
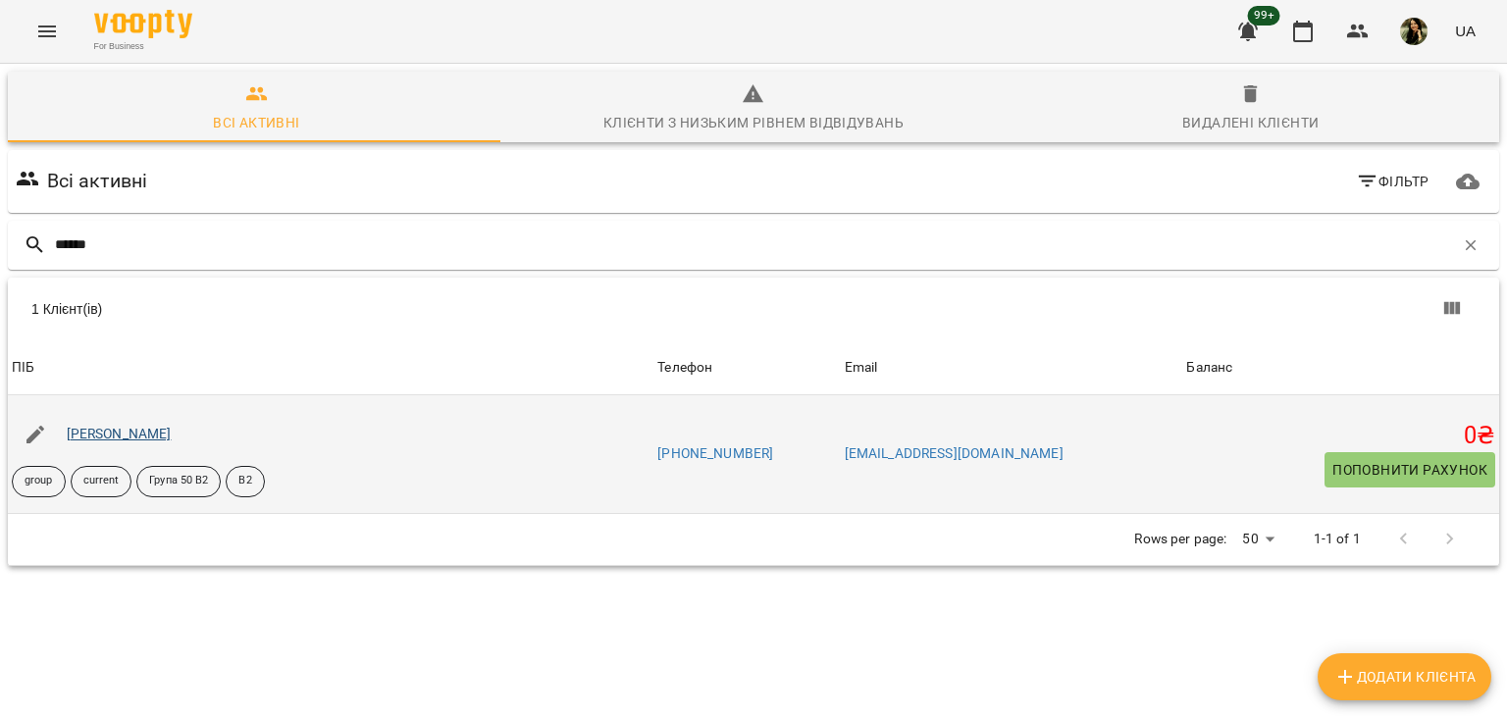
type input "******"
click at [138, 439] on link "Валерія Швачко" at bounding box center [119, 434] width 105 height 16
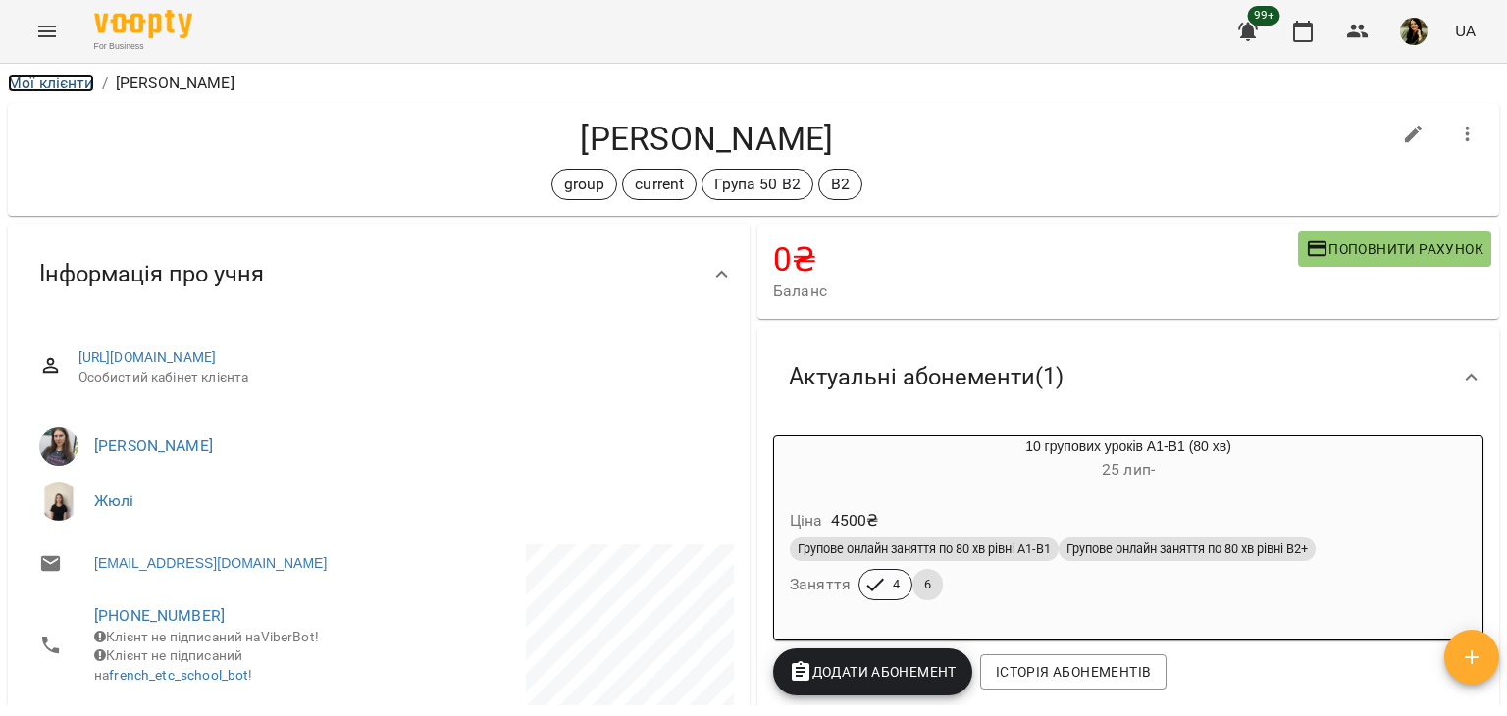
click at [83, 89] on link "Мої клієнти" at bounding box center [51, 83] width 86 height 19
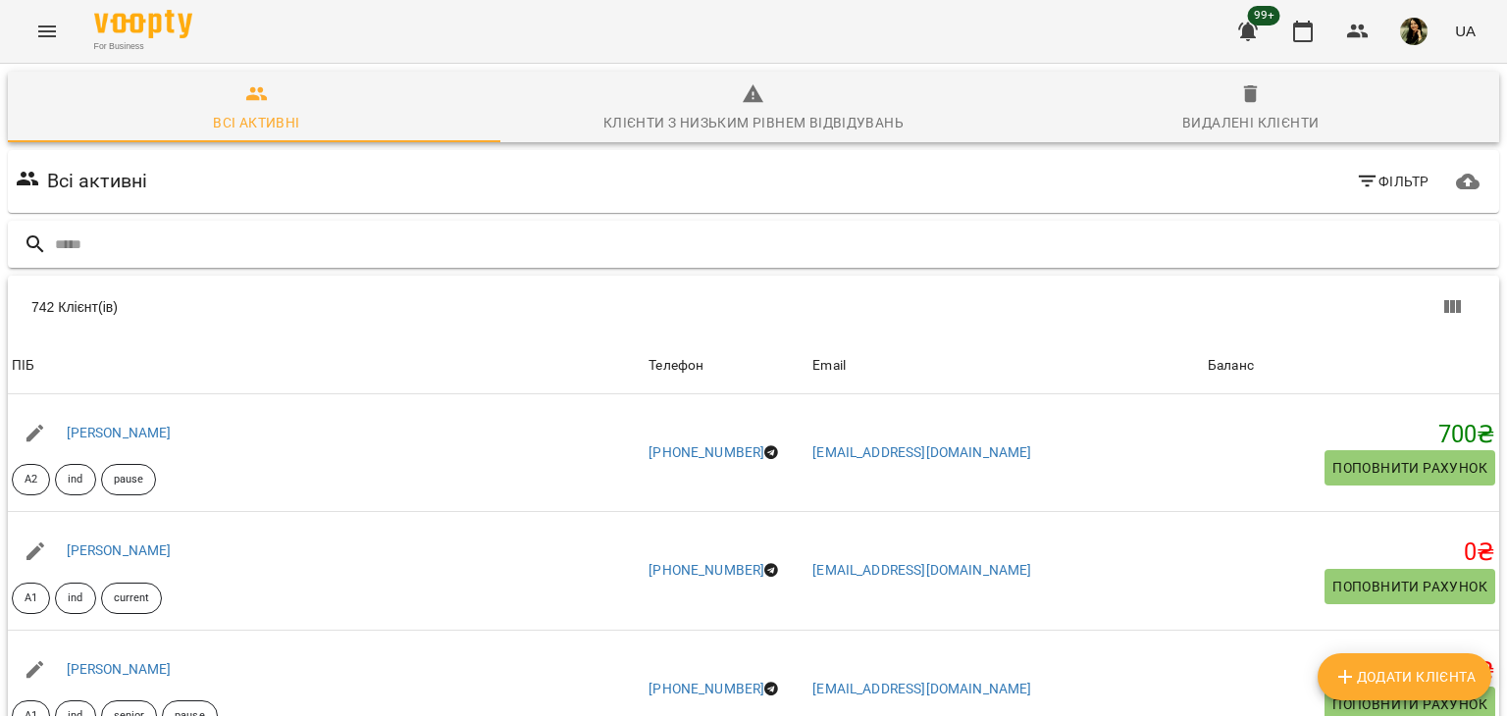
type input "*"
type input "*********"
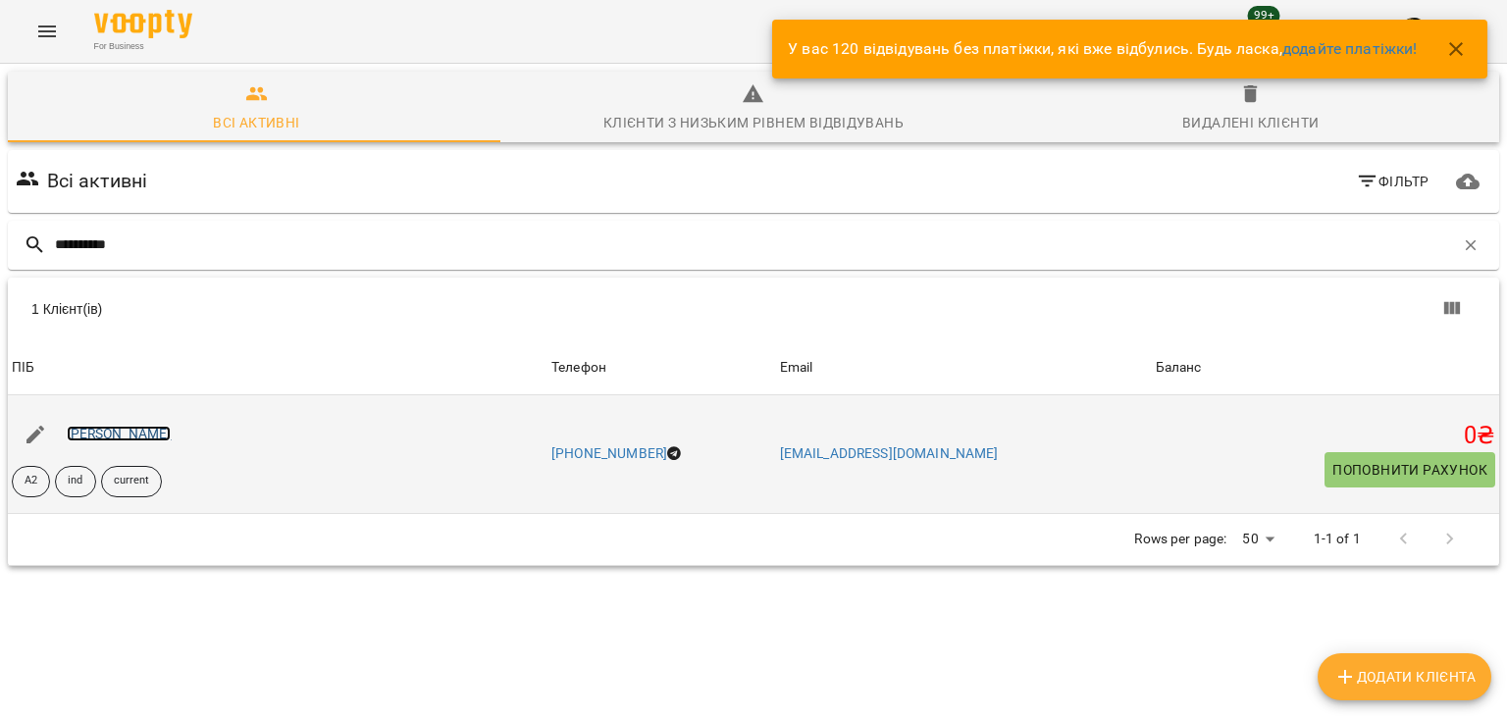
click at [172, 438] on link "[PERSON_NAME]" at bounding box center [119, 434] width 105 height 16
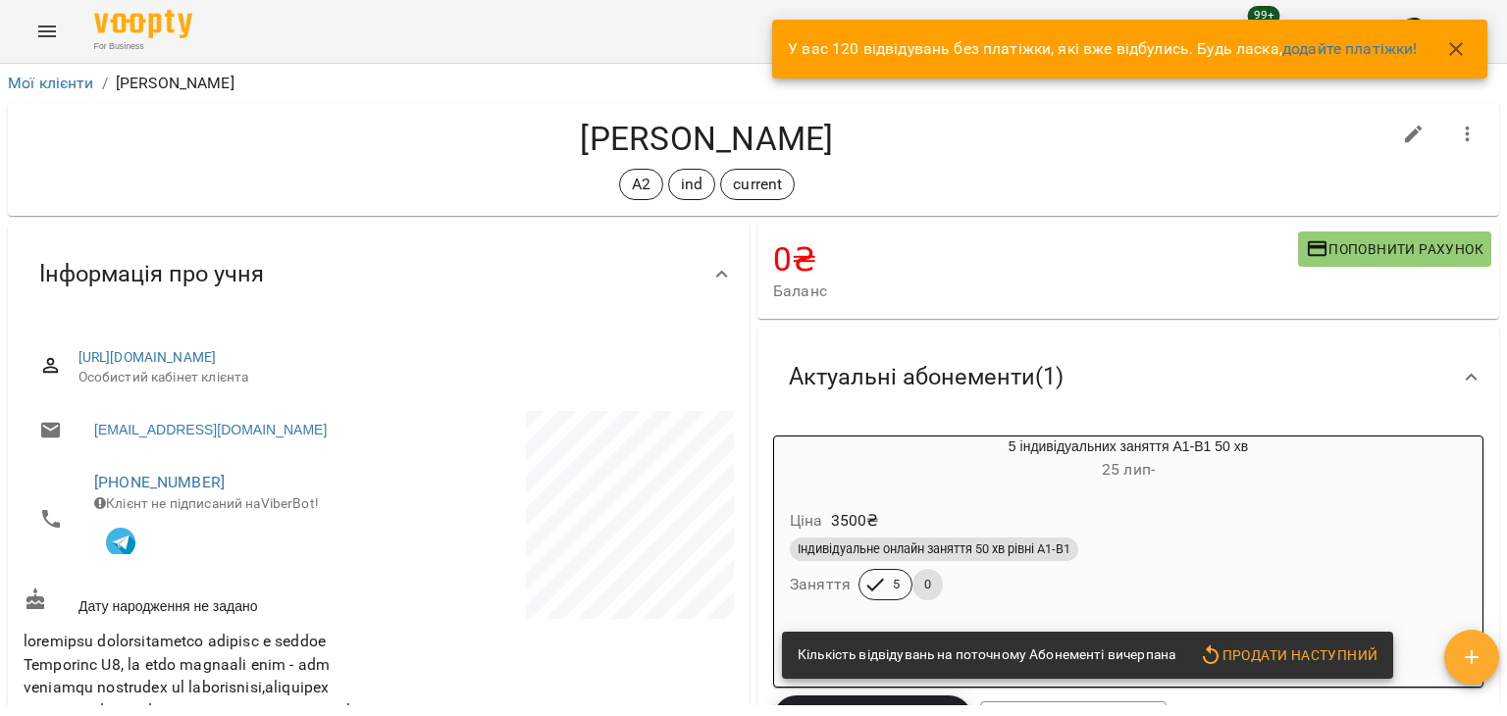
click at [1499, 154] on div "Мої клієнти / Катерина Хохлачова Катерина Хохлачова А2 ind current 0 ₴ Баланс П…" at bounding box center [753, 422] width 1507 height 716
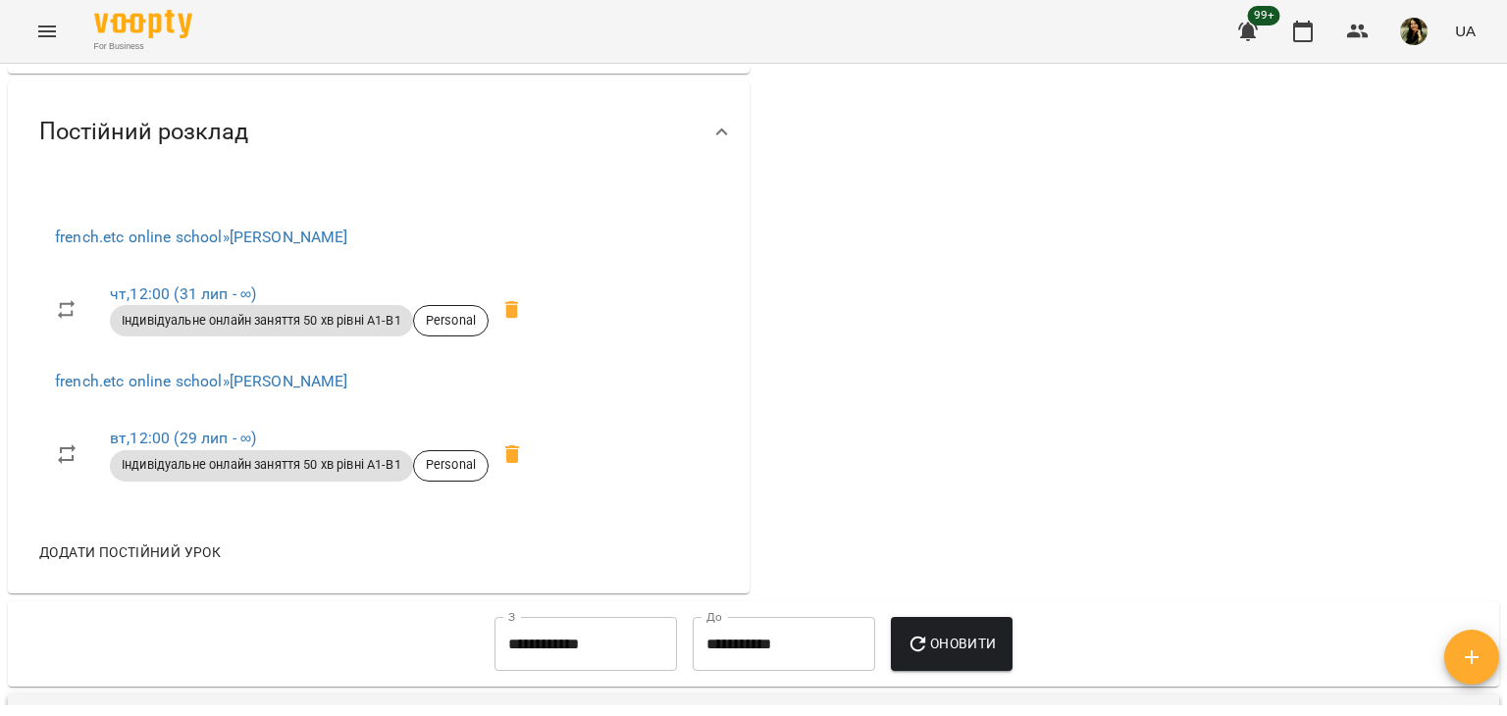
scroll to position [1428, 0]
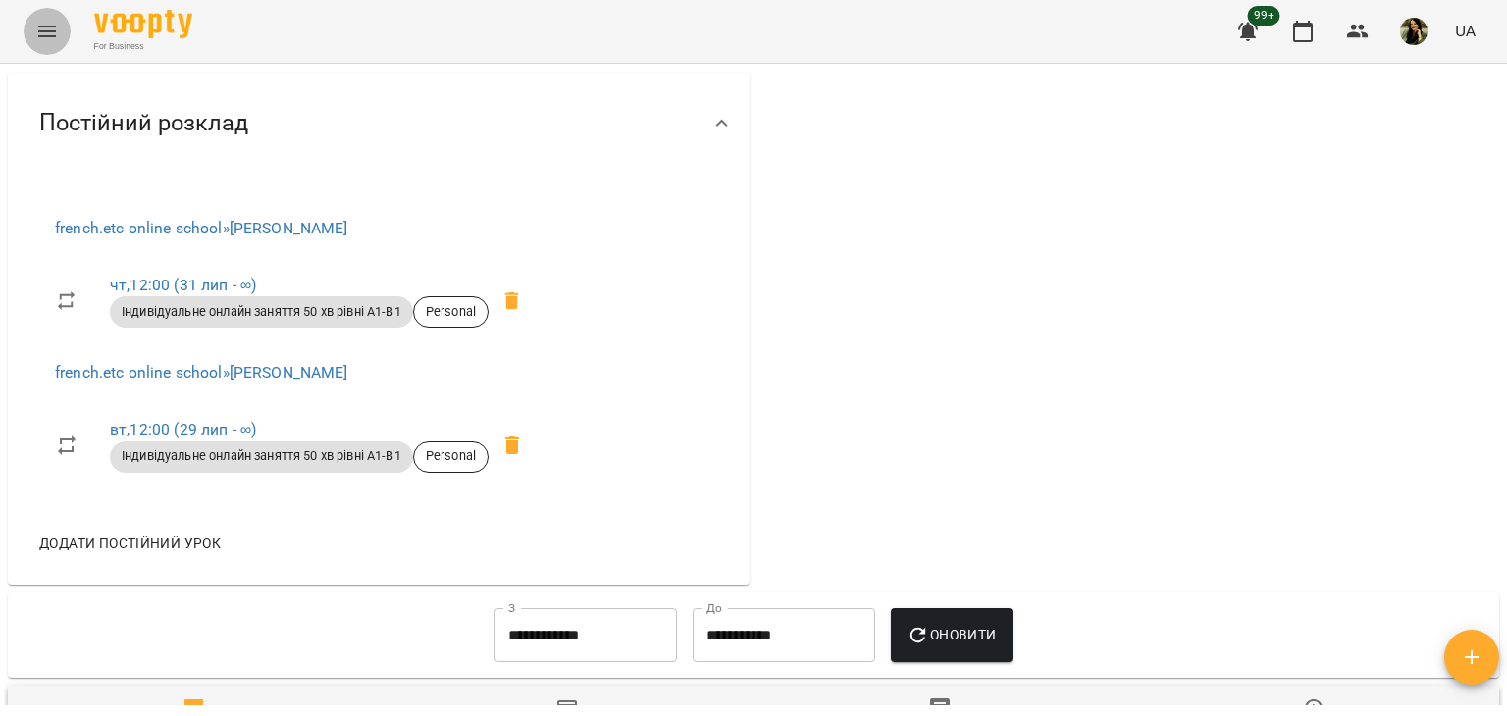
click at [43, 29] on icon "Menu" at bounding box center [47, 32] width 24 height 24
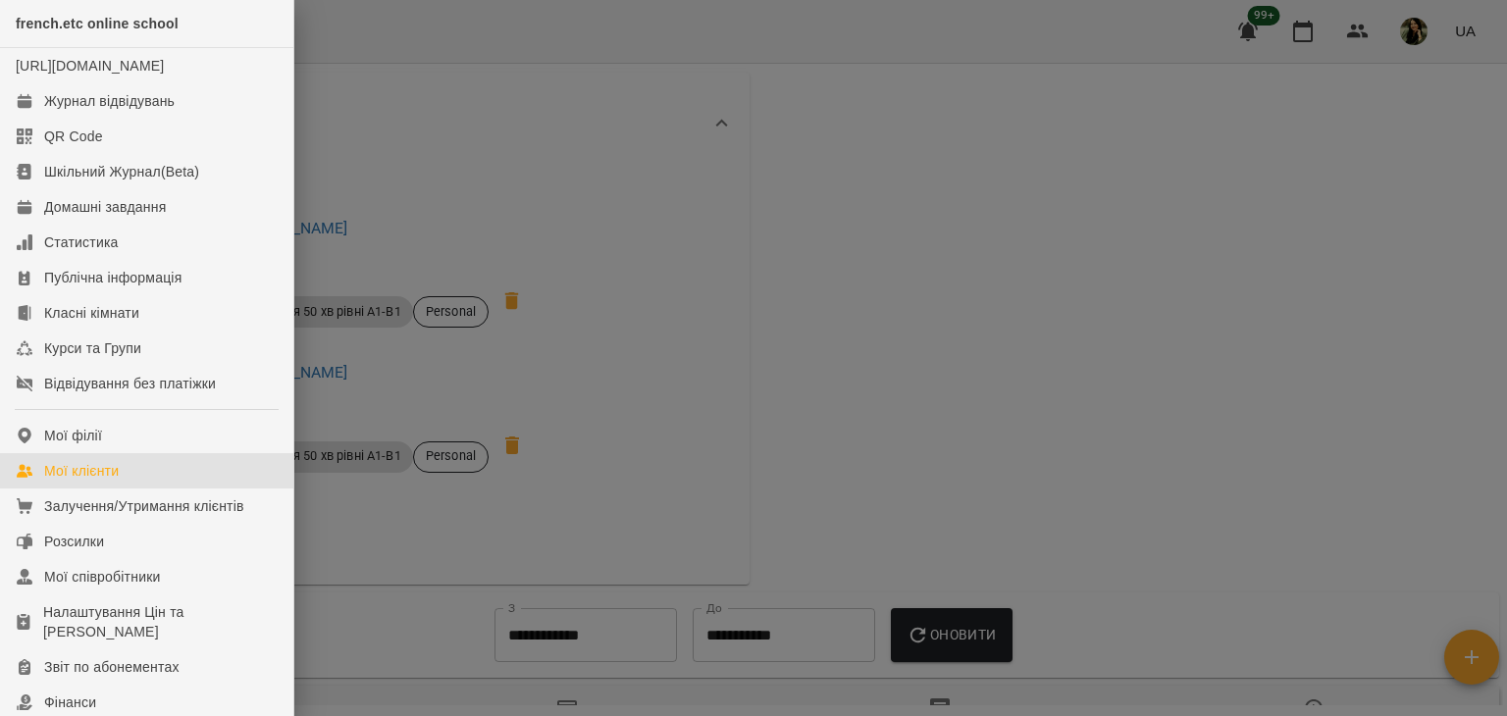
click at [119, 481] on div "Мої клієнти" at bounding box center [81, 471] width 75 height 20
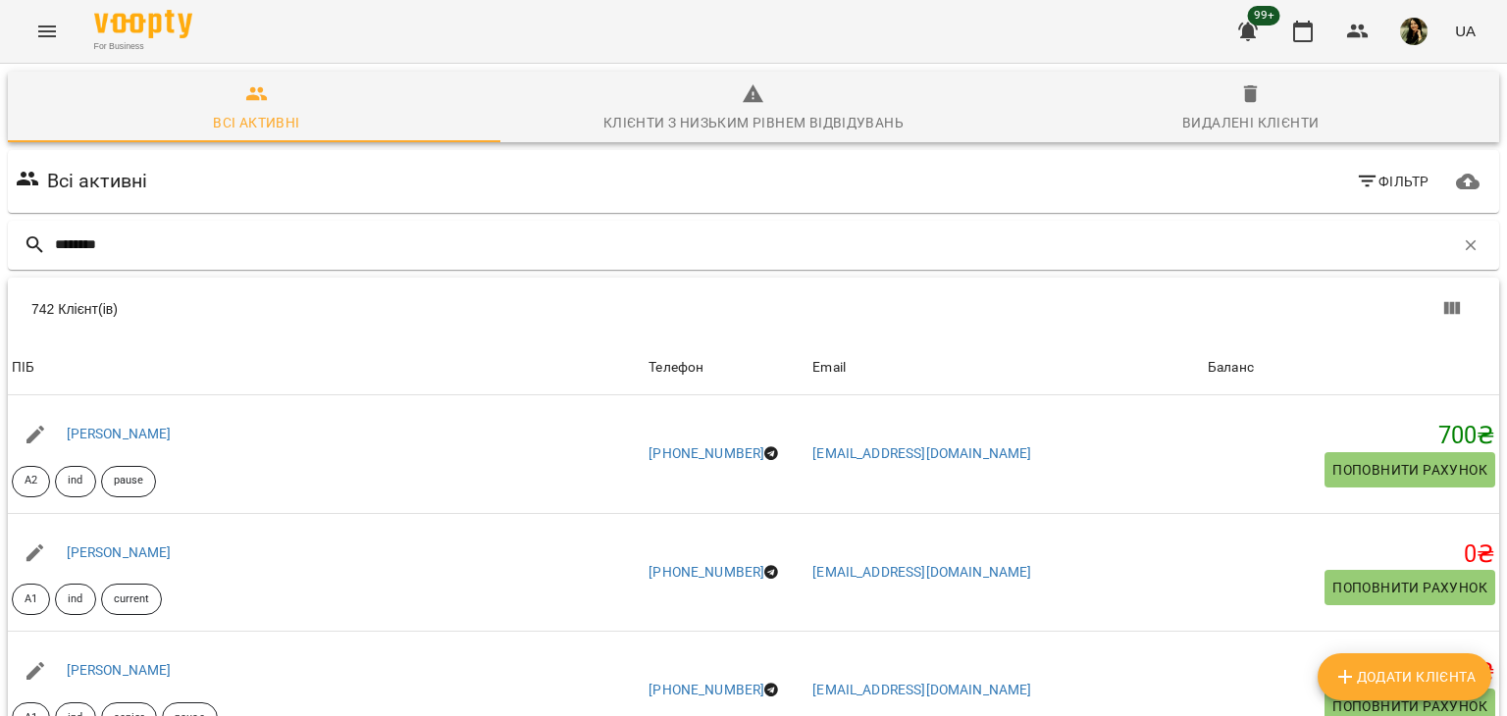
type input "*******"
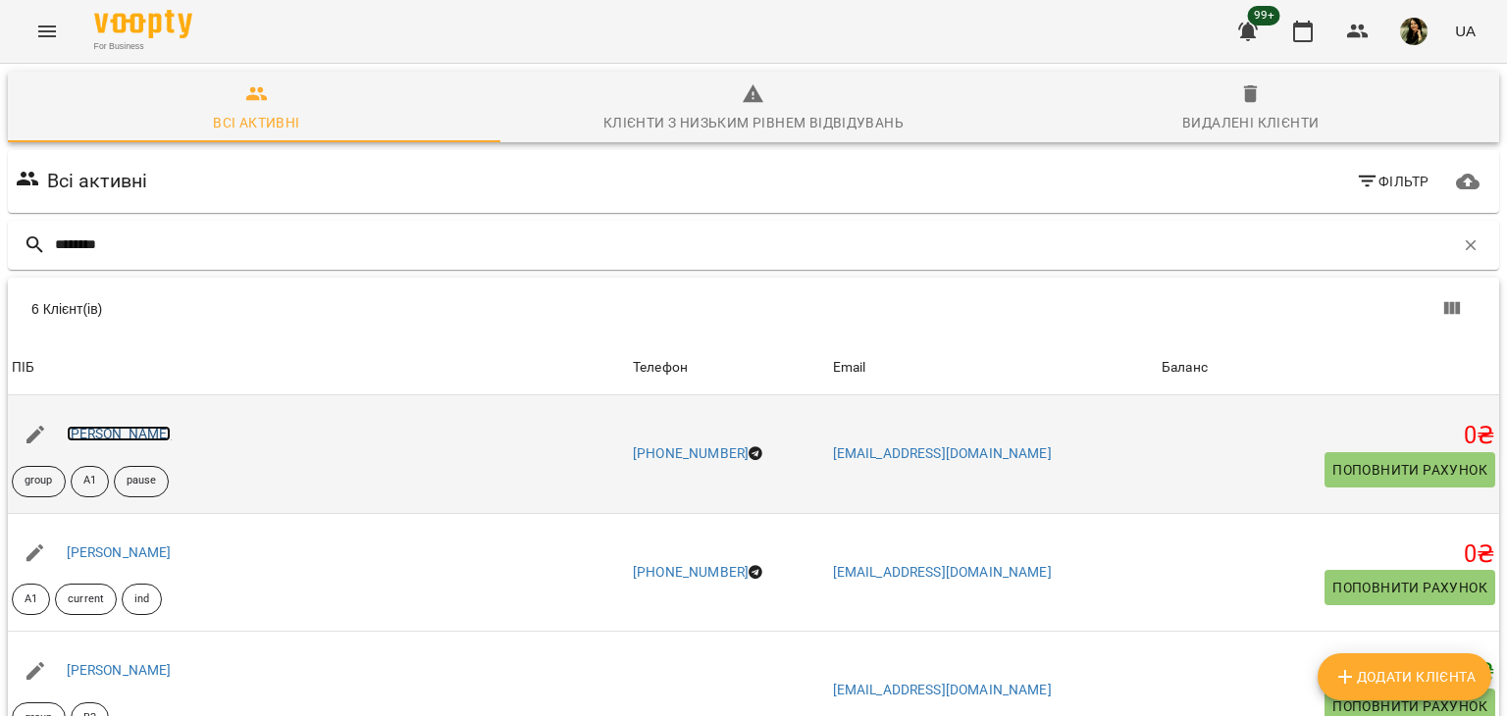
click at [129, 434] on link "Іванова Вікторія" at bounding box center [119, 434] width 105 height 16
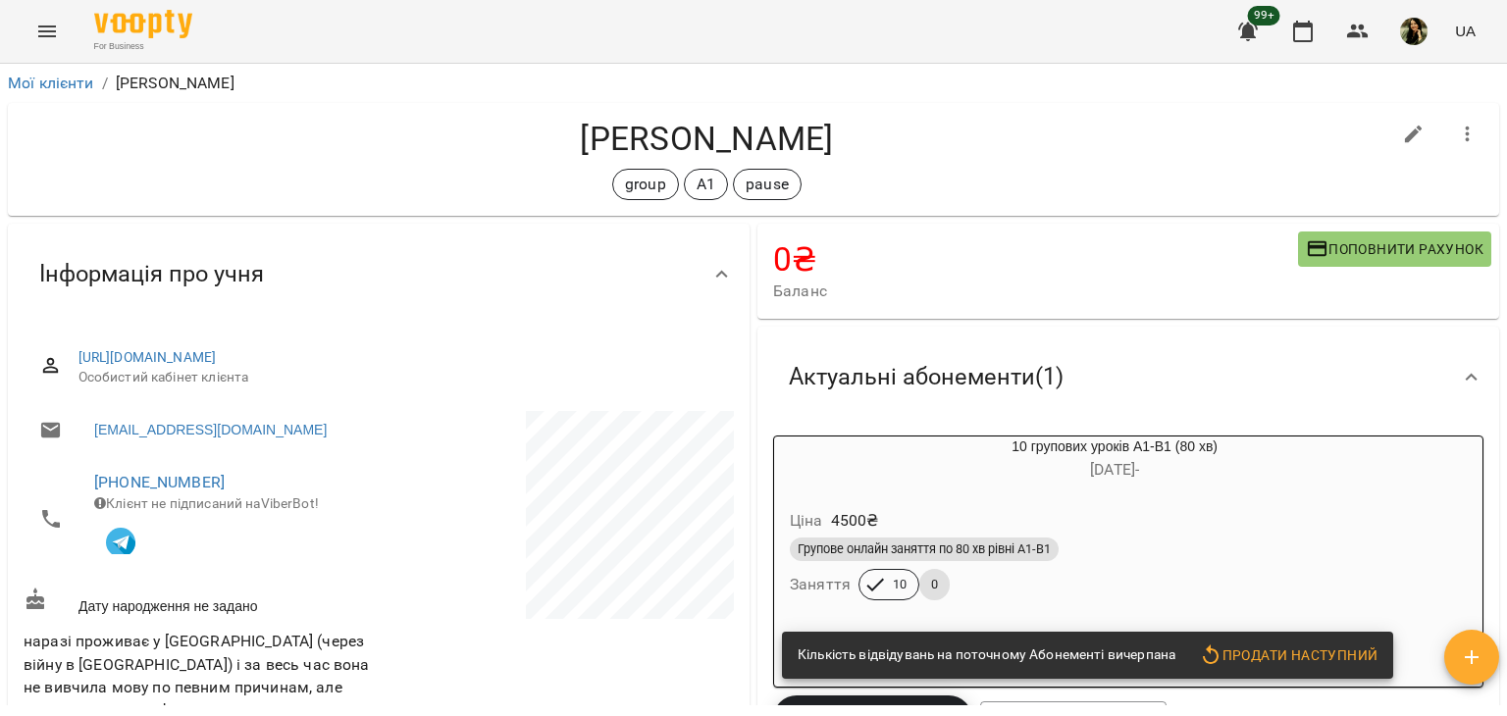
drag, startPoint x: 1505, startPoint y: 113, endPoint x: 1493, endPoint y: 113, distance: 11.8
click at [1493, 113] on div "Мої клієнти / Іванова Вікторія Іванова Вікторія group А1 pause 0 ₴ Баланс Попов…" at bounding box center [753, 422] width 1507 height 716
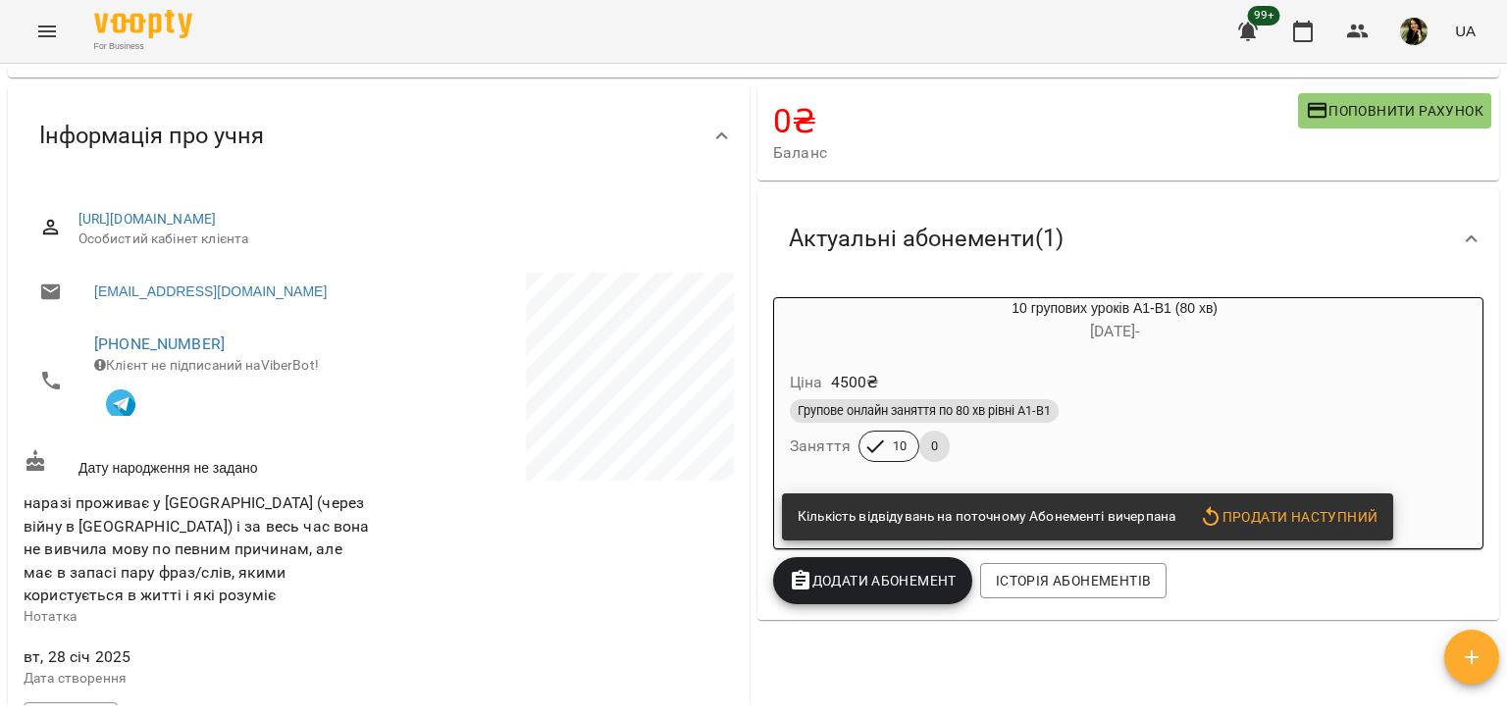
scroll to position [28, 0]
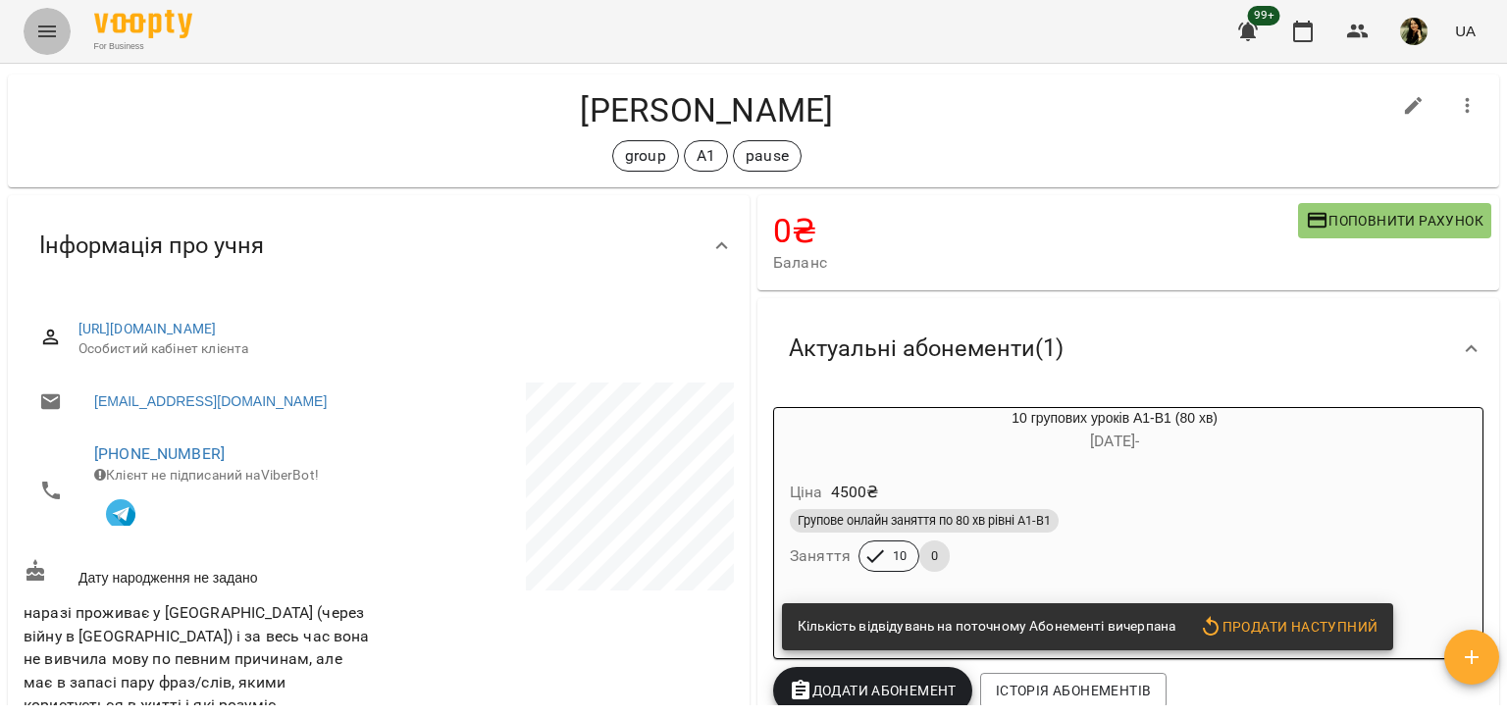
click at [38, 34] on icon "Menu" at bounding box center [47, 32] width 24 height 24
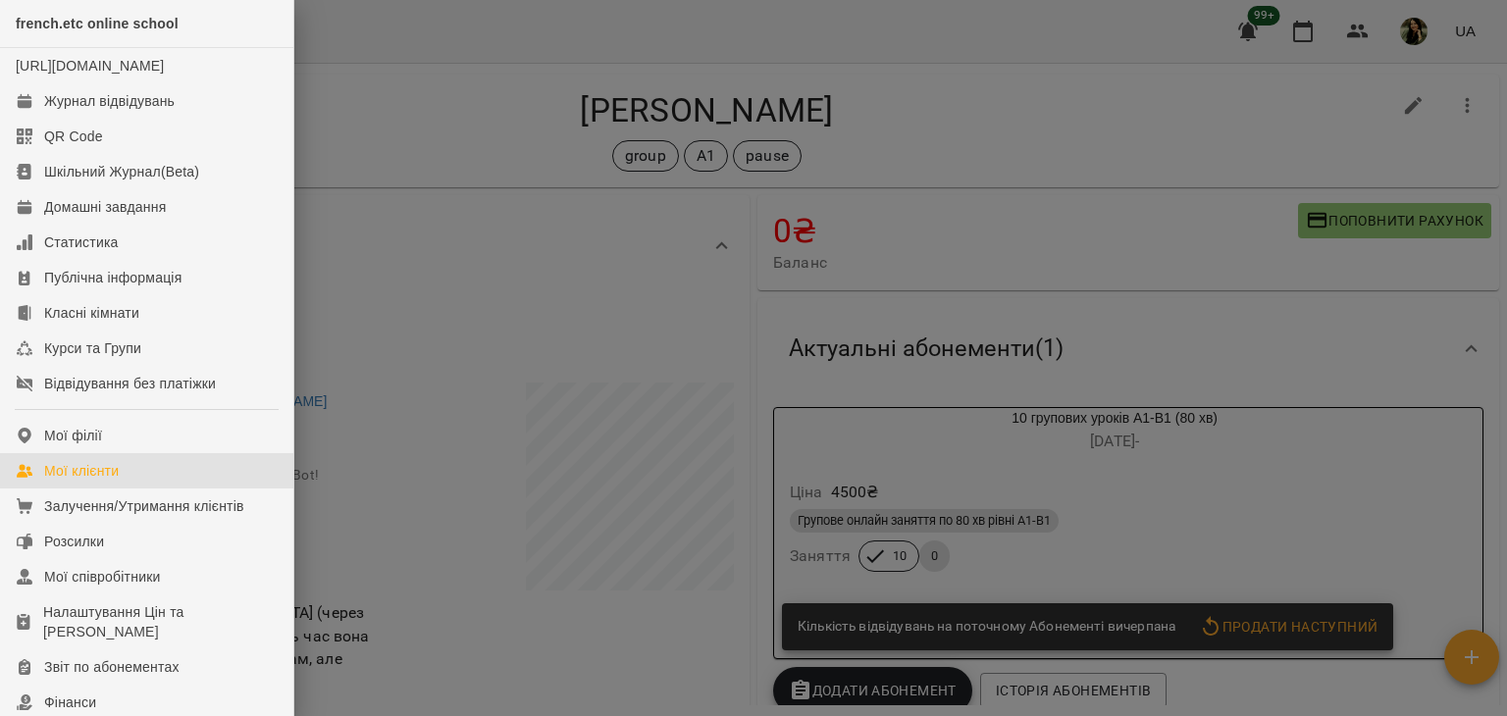
click at [128, 486] on link "Мої клієнти" at bounding box center [146, 470] width 293 height 35
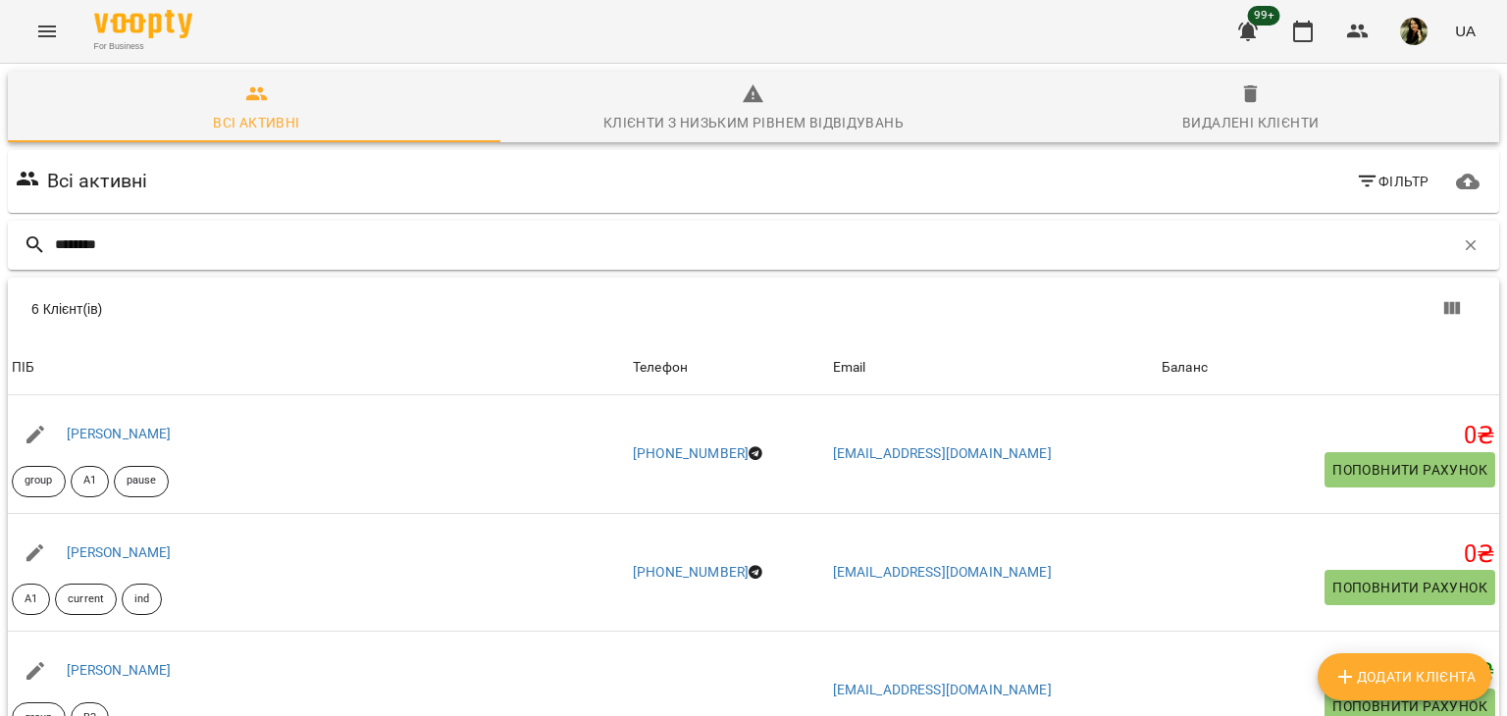
drag, startPoint x: 153, startPoint y: 233, endPoint x: 35, endPoint y: 234, distance: 117.7
click at [35, 234] on div "*******" at bounding box center [753, 245] width 1491 height 49
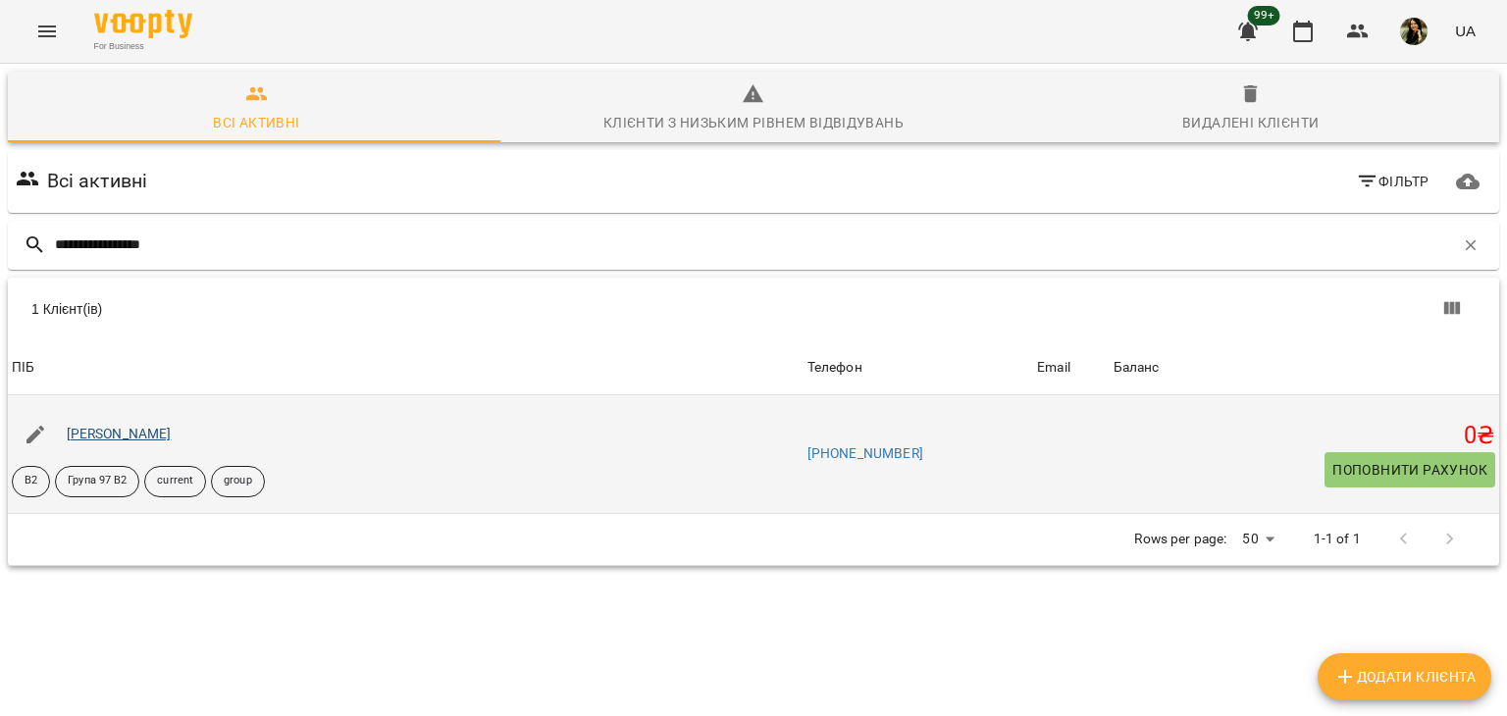
type input "**********"
click at [104, 434] on link "Вікторія Іванова" at bounding box center [119, 434] width 105 height 16
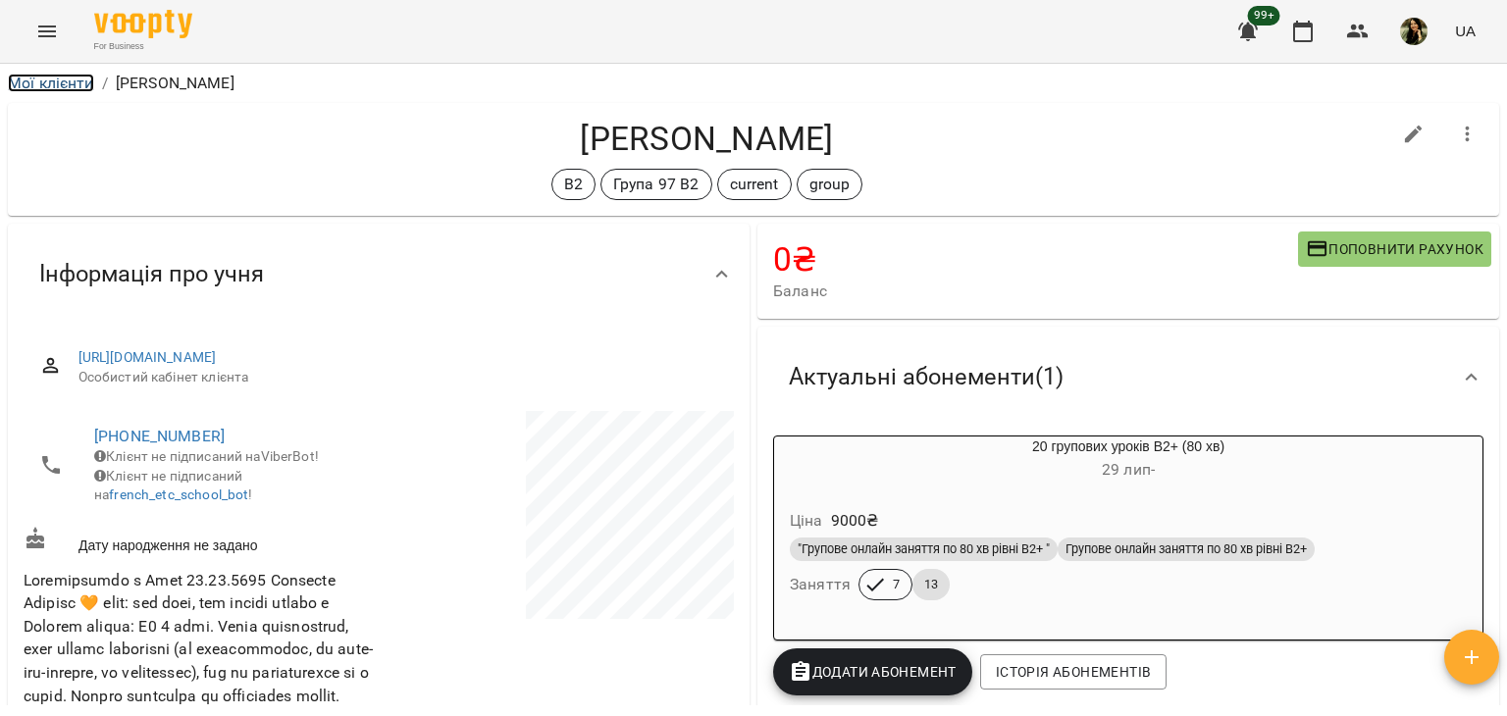
click at [63, 74] on link "Мої клієнти" at bounding box center [51, 83] width 86 height 19
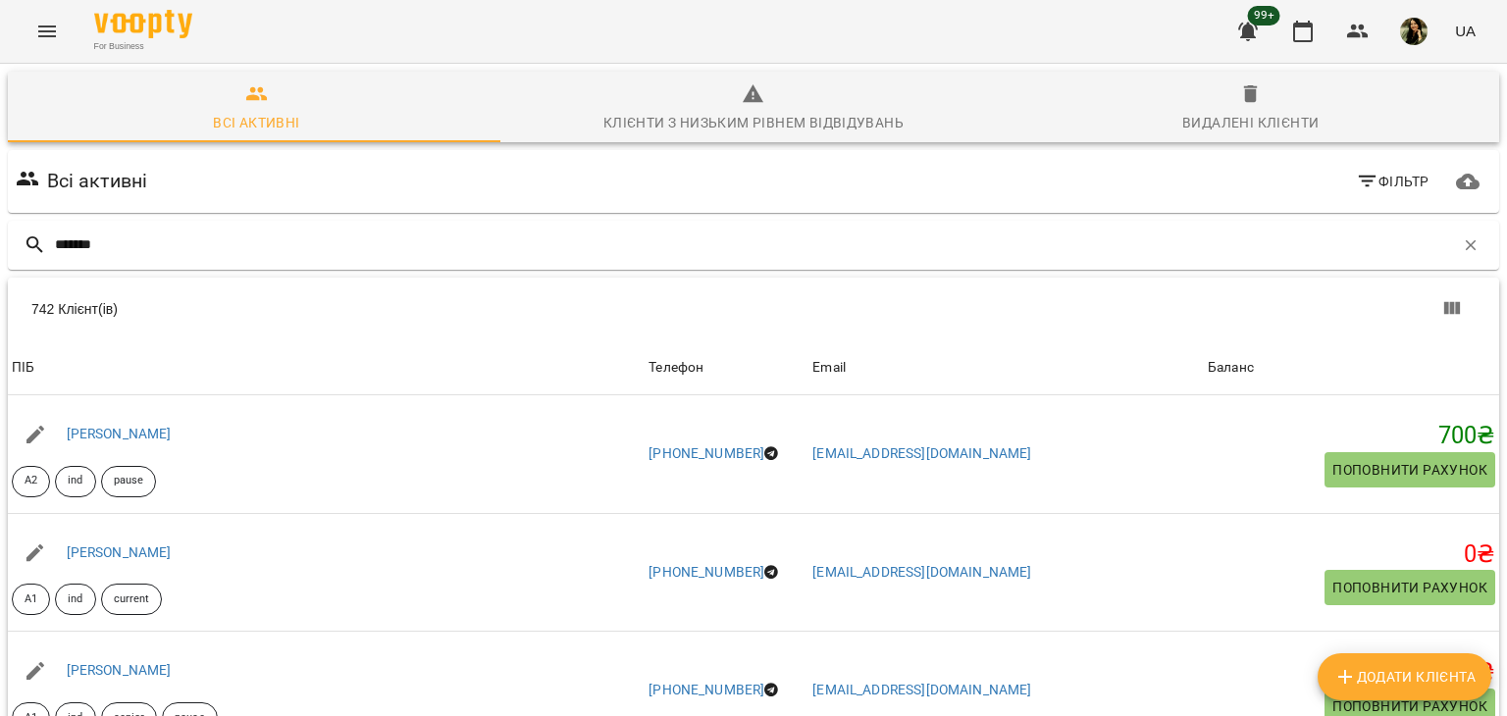
type input "******"
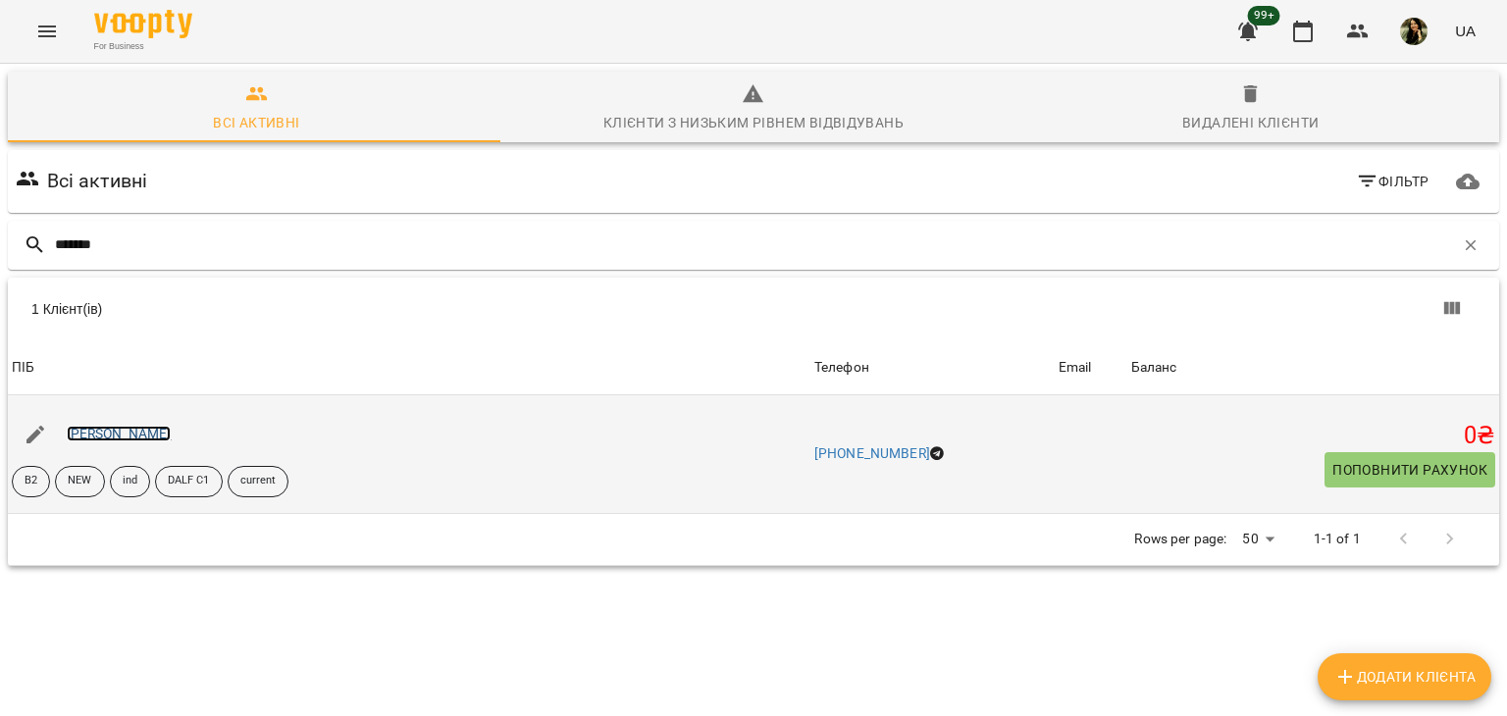
click at [126, 433] on link "[PERSON_NAME]" at bounding box center [119, 434] width 105 height 16
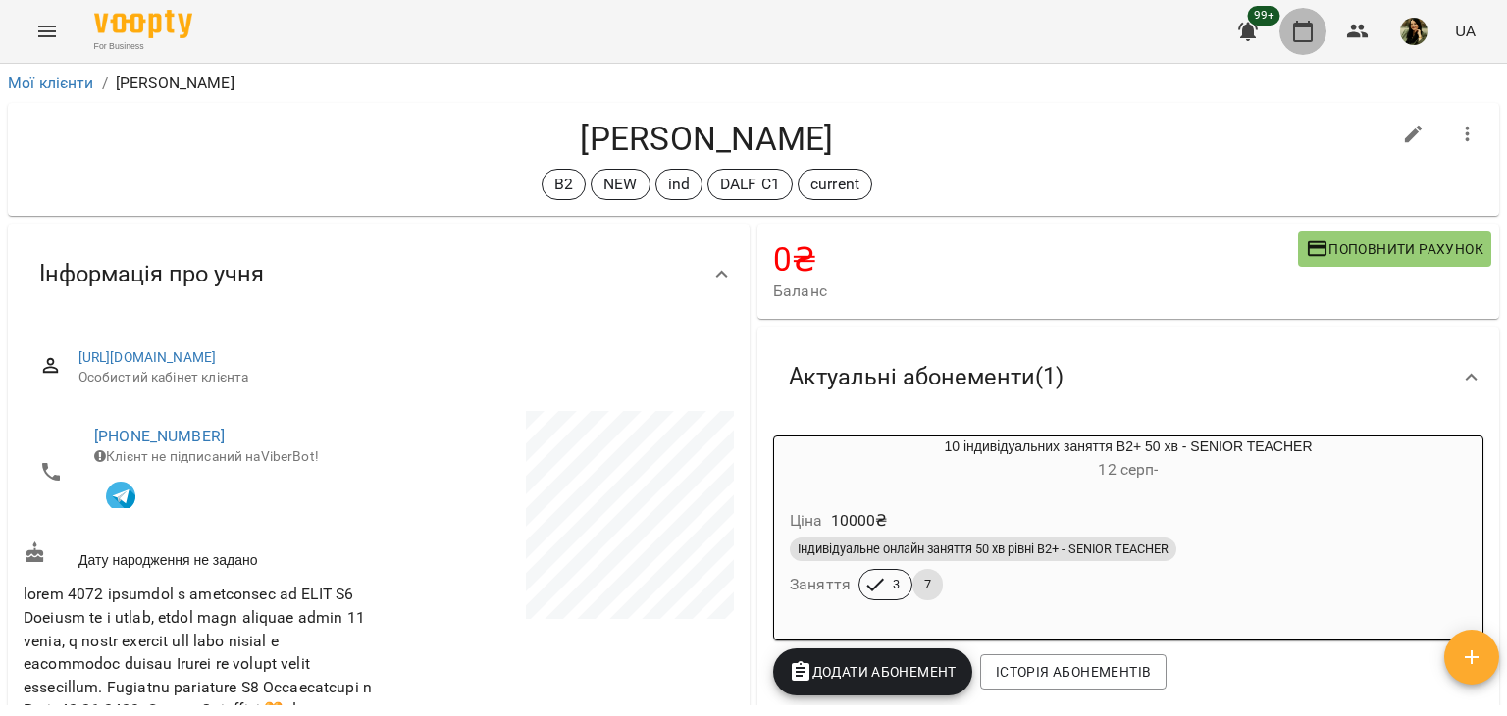
click at [1314, 28] on icon "button" at bounding box center [1303, 32] width 24 height 24
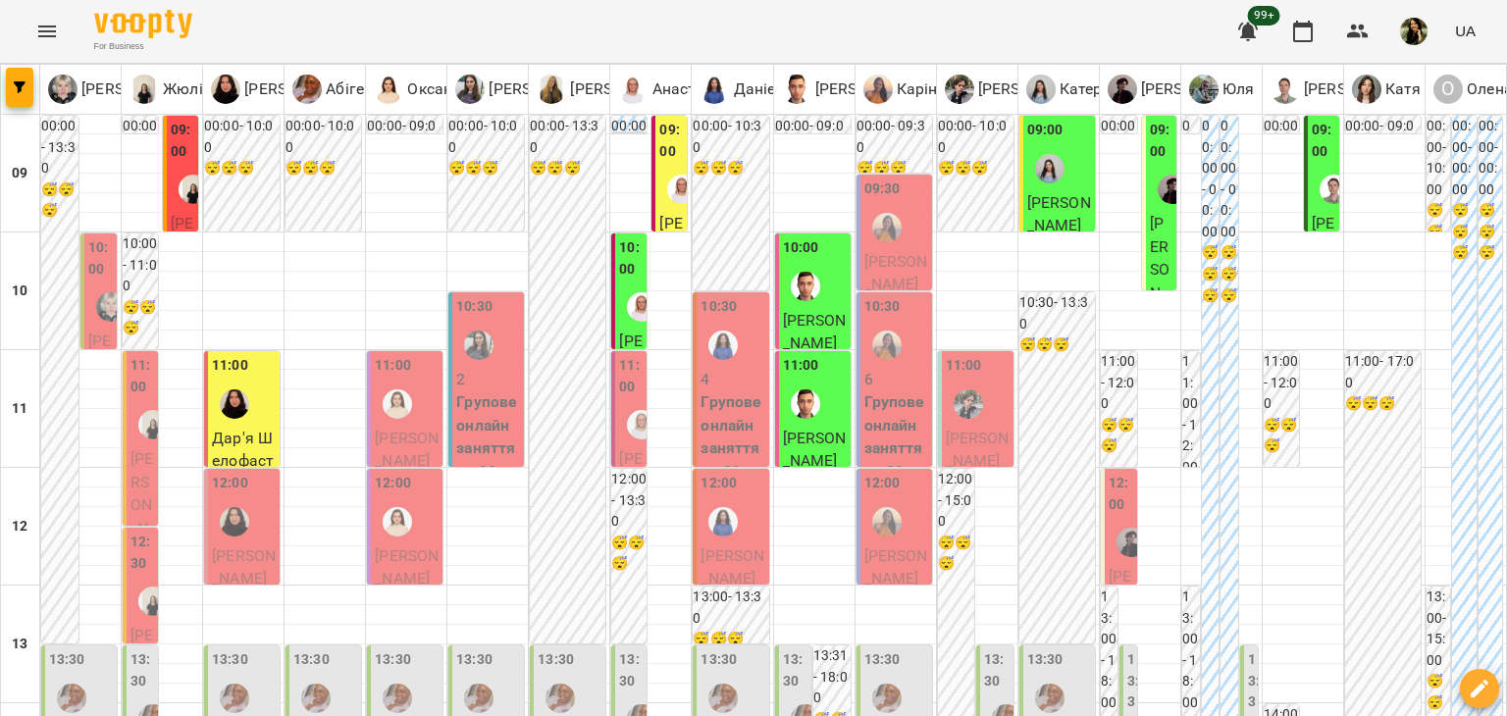
scroll to position [616, 0]
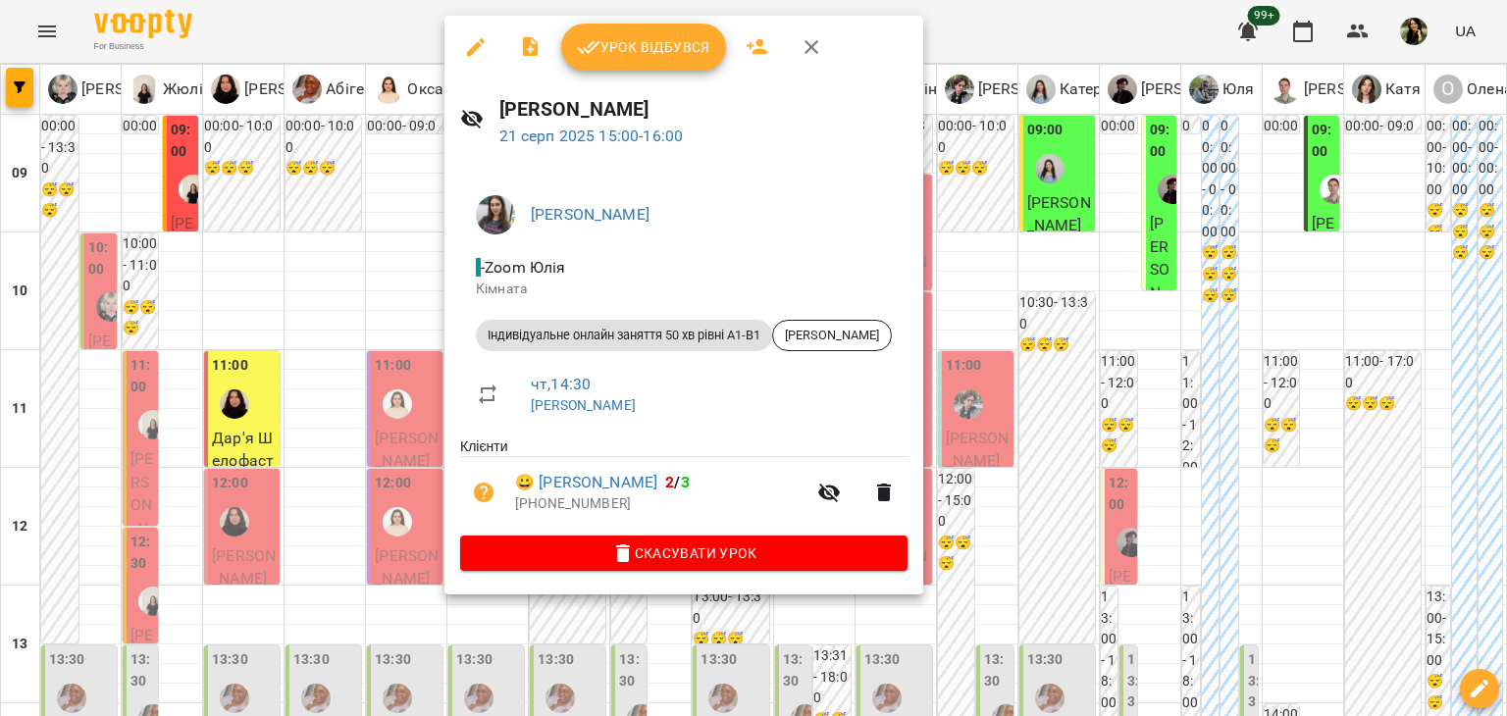
click at [355, 484] on div at bounding box center [753, 358] width 1507 height 716
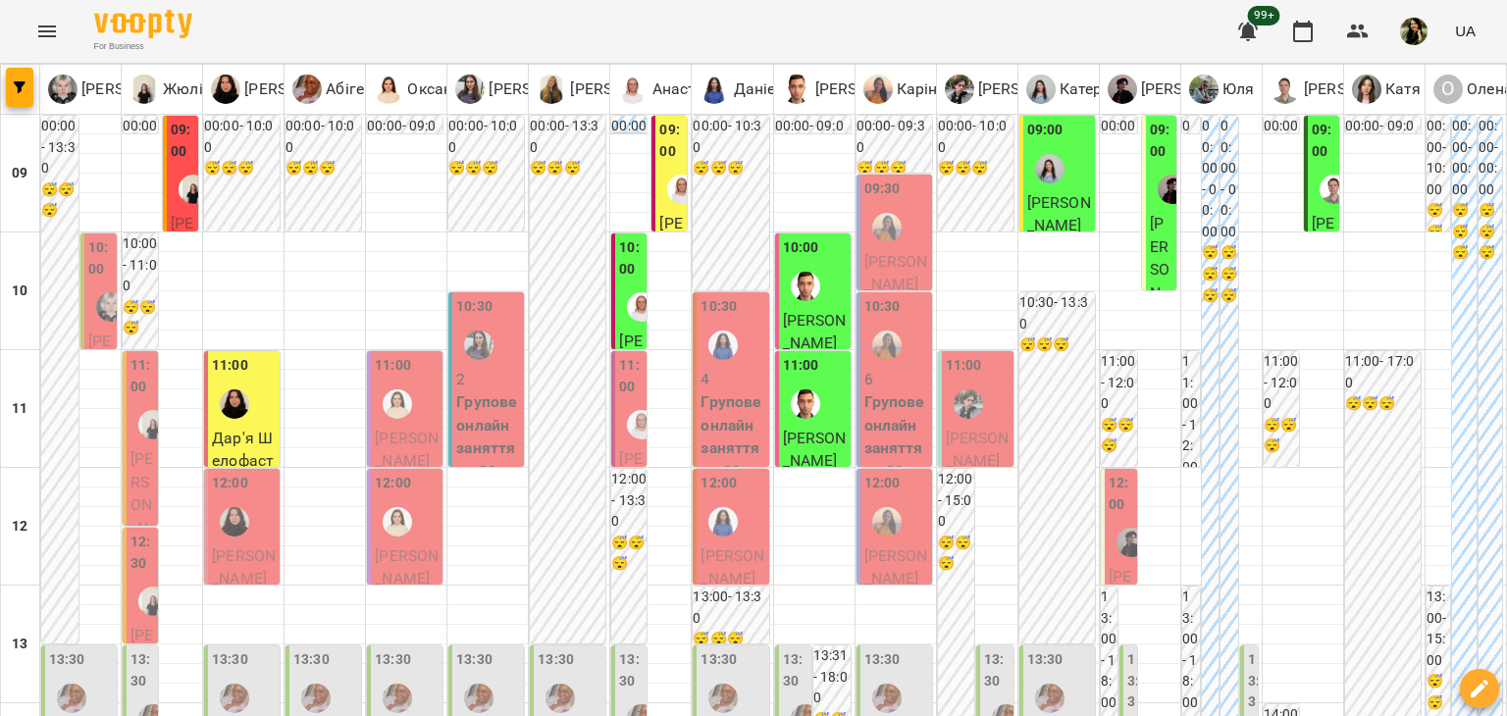
scroll to position [1055, 0]
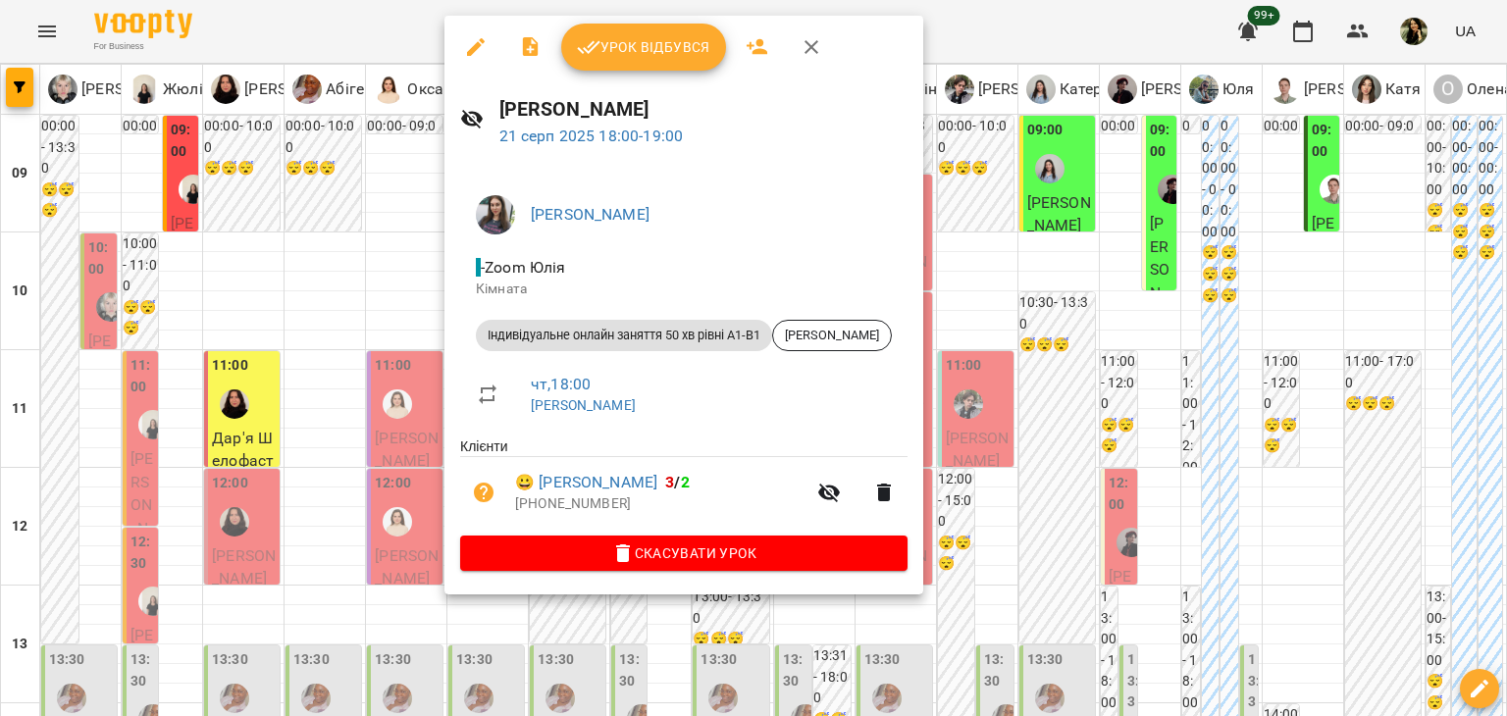
click at [393, 375] on div at bounding box center [753, 358] width 1507 height 716
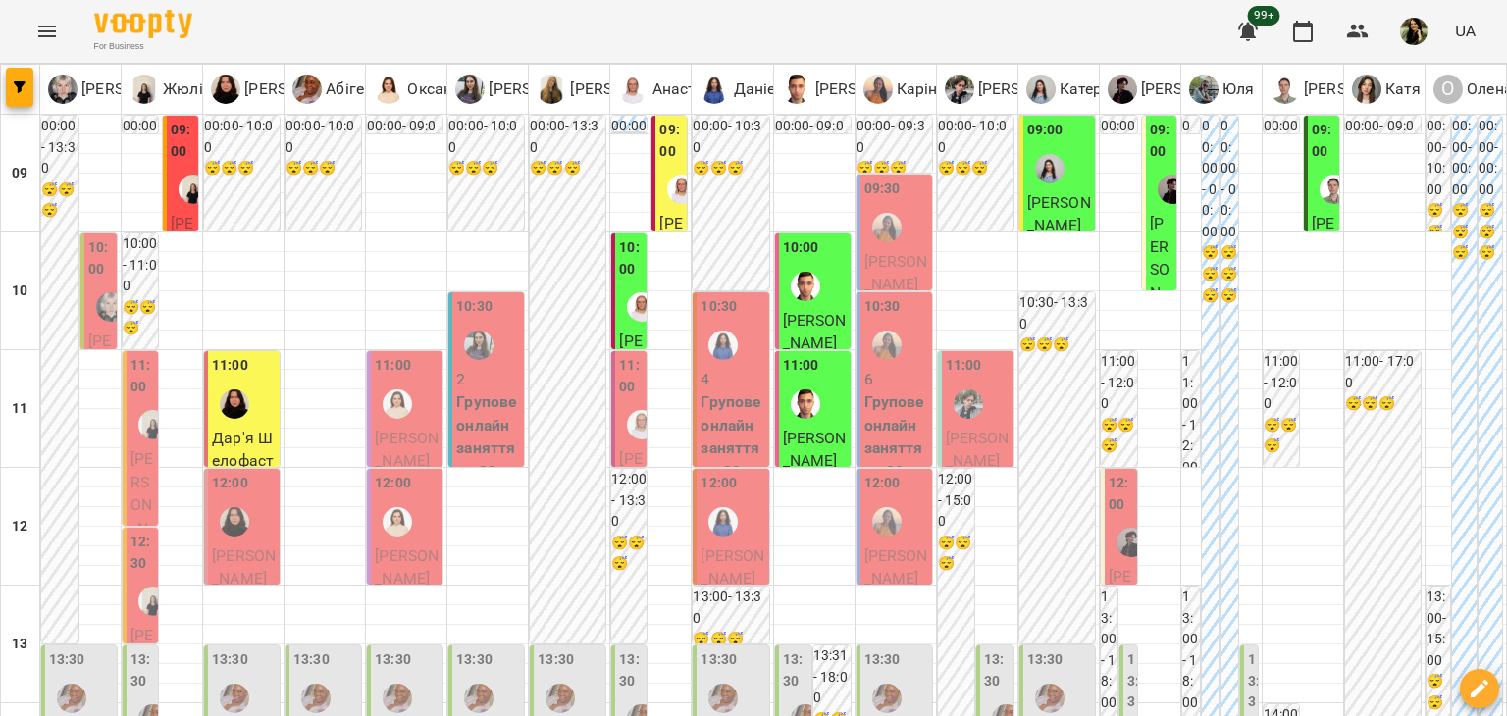
scroll to position [0, 0]
click at [671, 223] on span "Олександра Тєплова" at bounding box center [670, 292] width 23 height 157
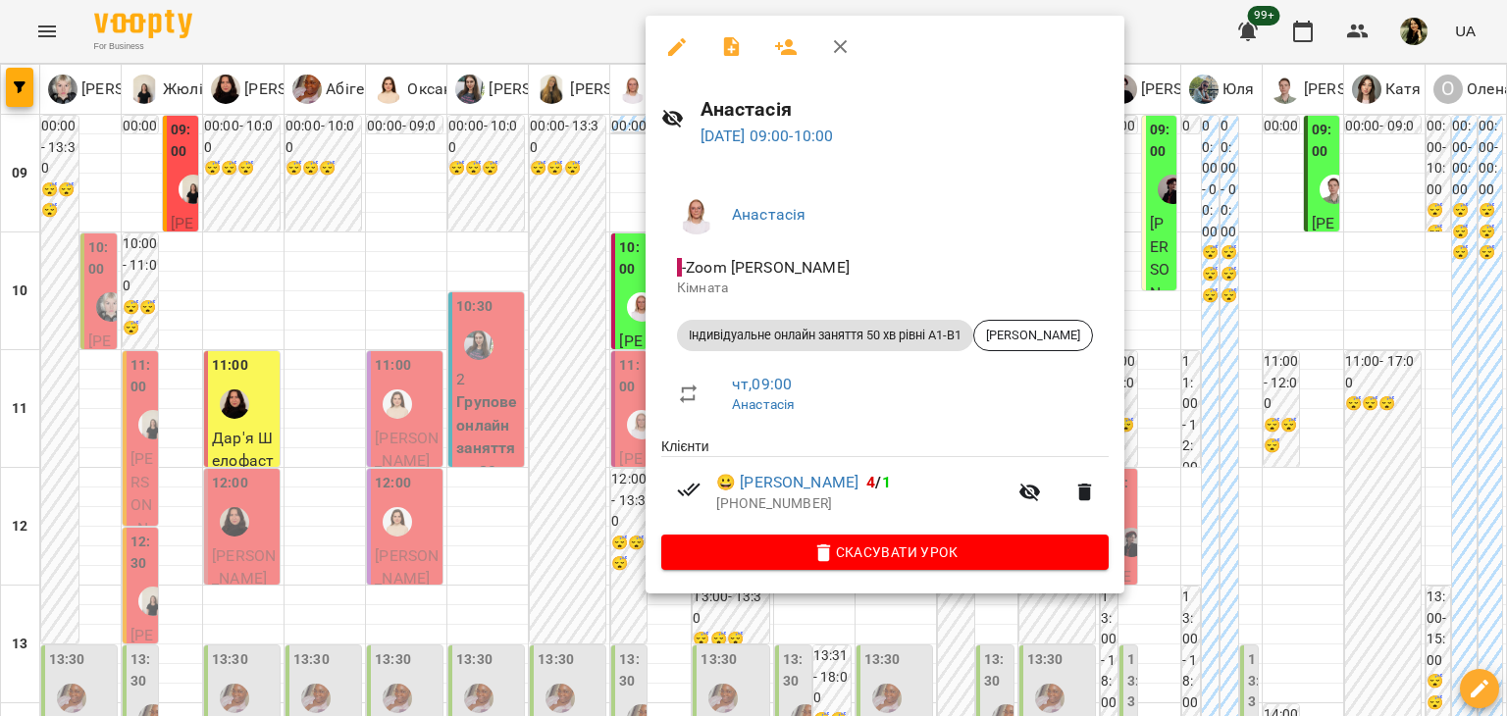
click at [581, 276] on div at bounding box center [753, 358] width 1507 height 716
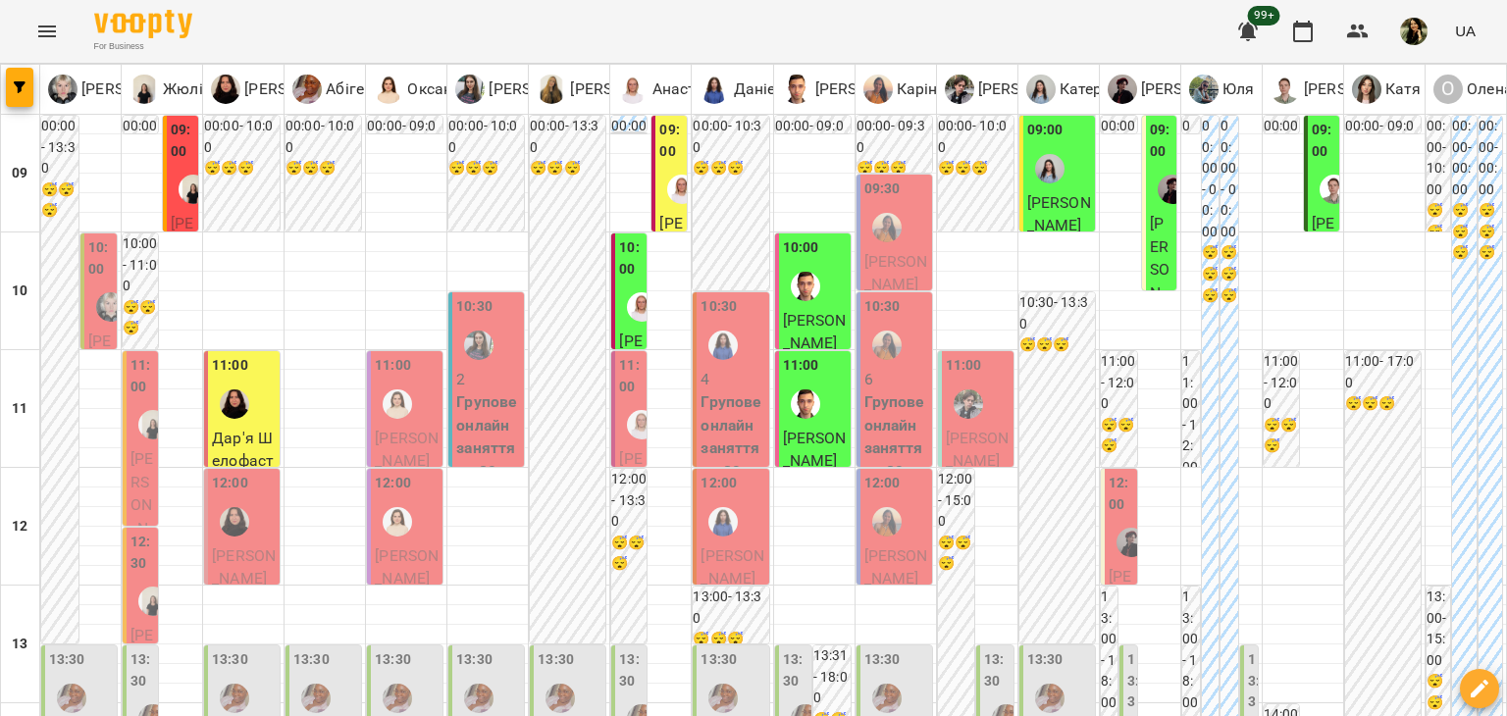
click at [668, 214] on span "Олександра Тєплова" at bounding box center [670, 292] width 23 height 157
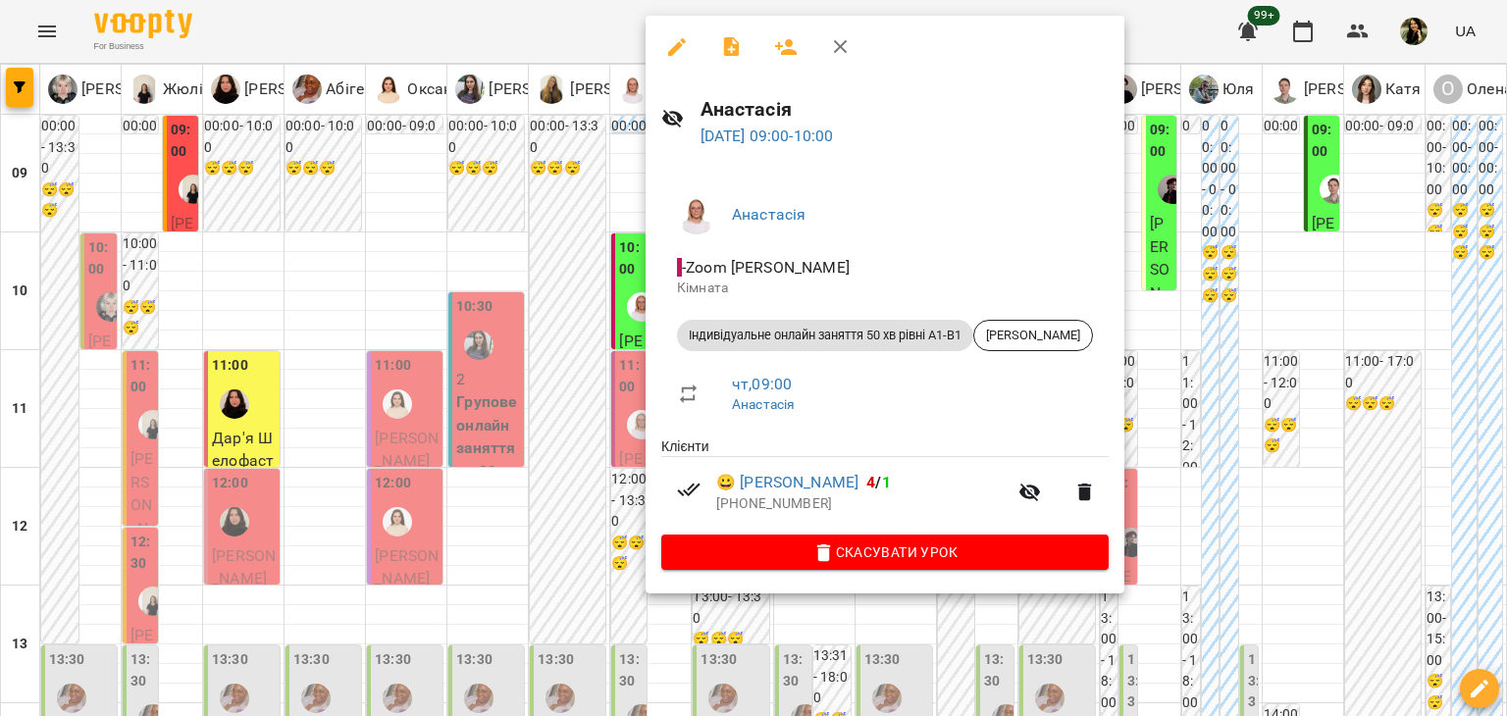
click at [558, 222] on div at bounding box center [753, 358] width 1507 height 716
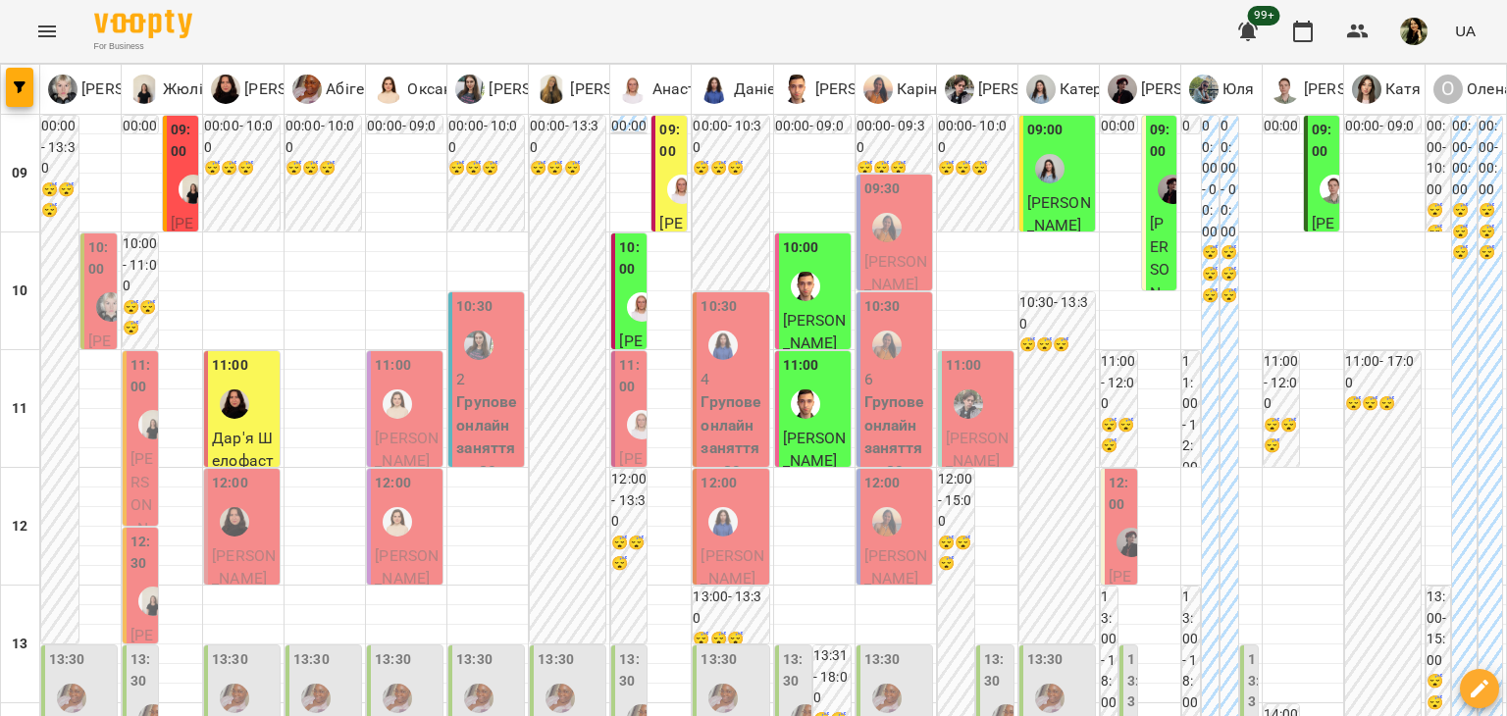
click at [666, 201] on div at bounding box center [681, 189] width 45 height 45
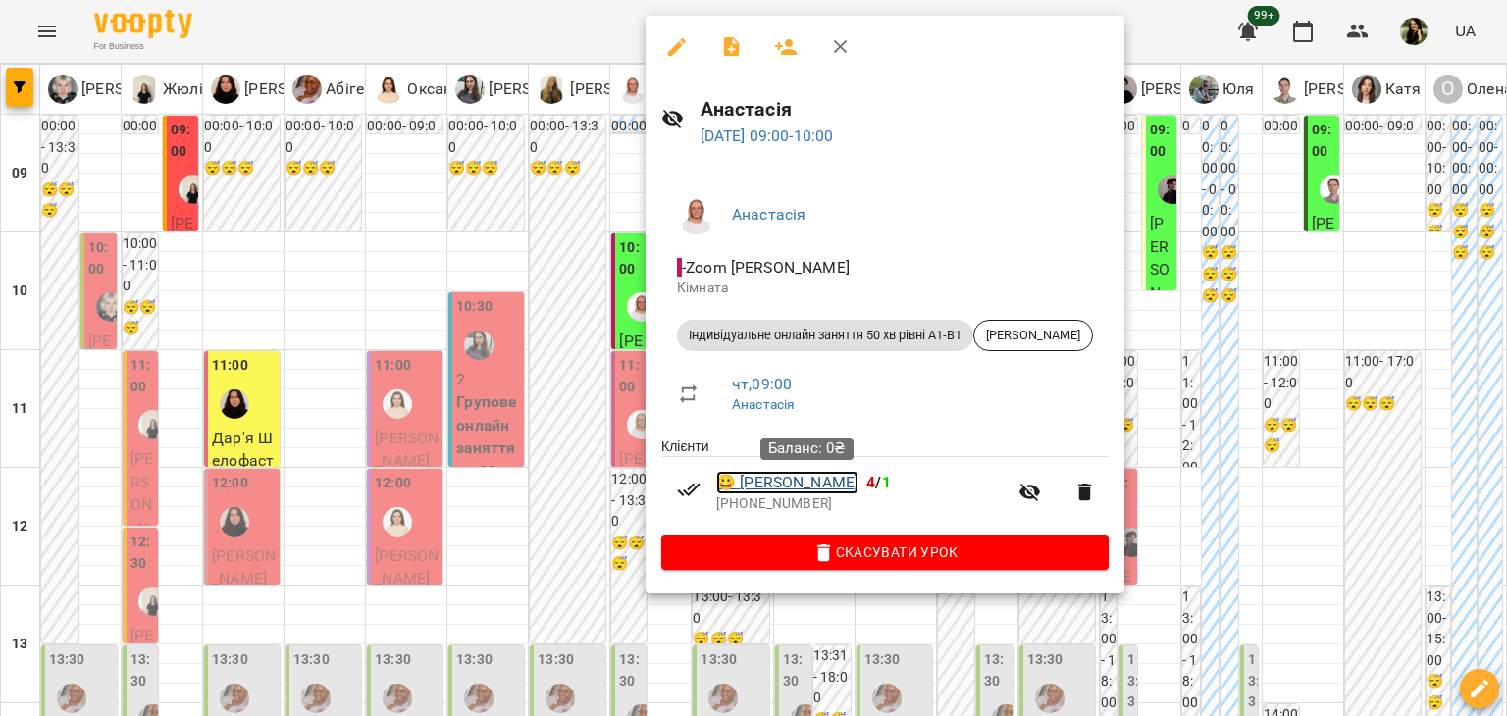
click at [787, 480] on link "😀 Олександра Тєплова" at bounding box center [787, 483] width 142 height 24
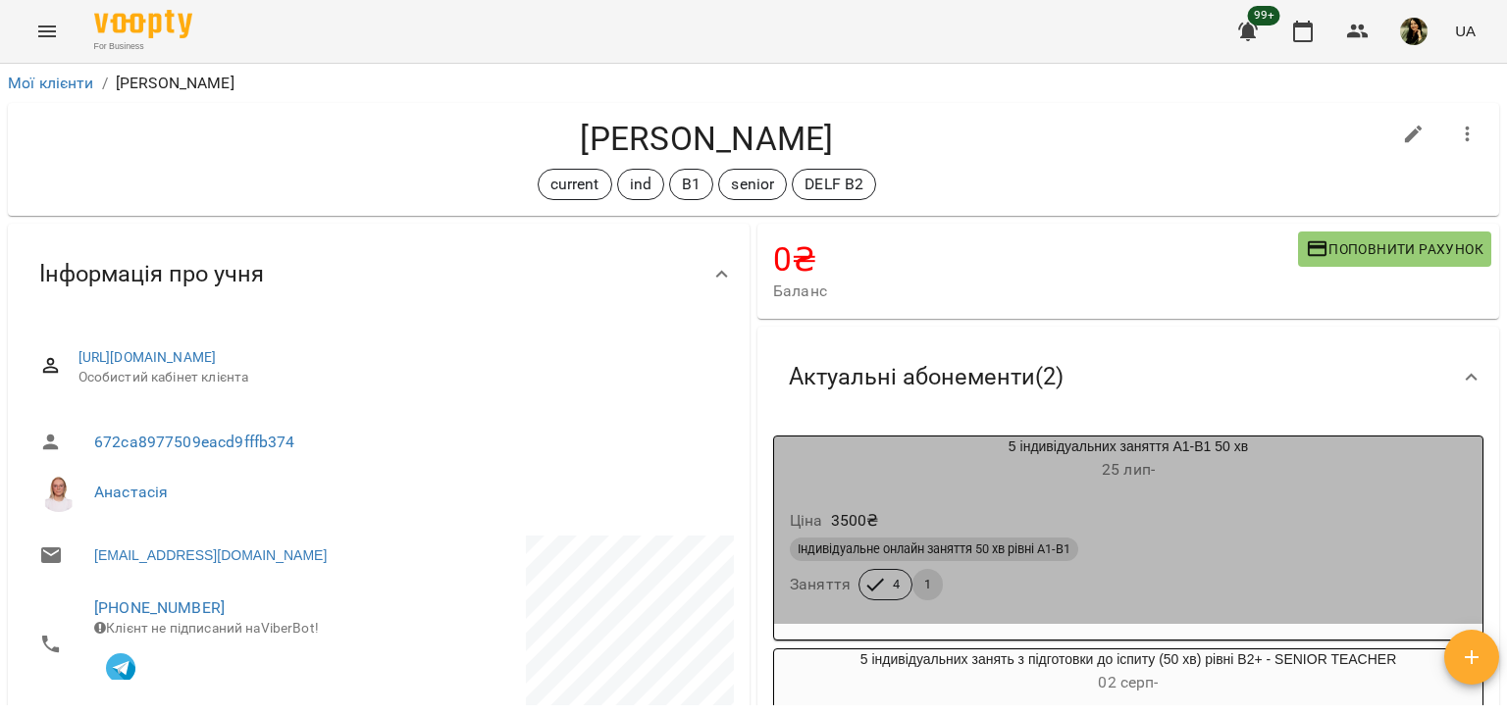
click at [1263, 484] on h6 "25 лип -" at bounding box center [1128, 469] width 708 height 27
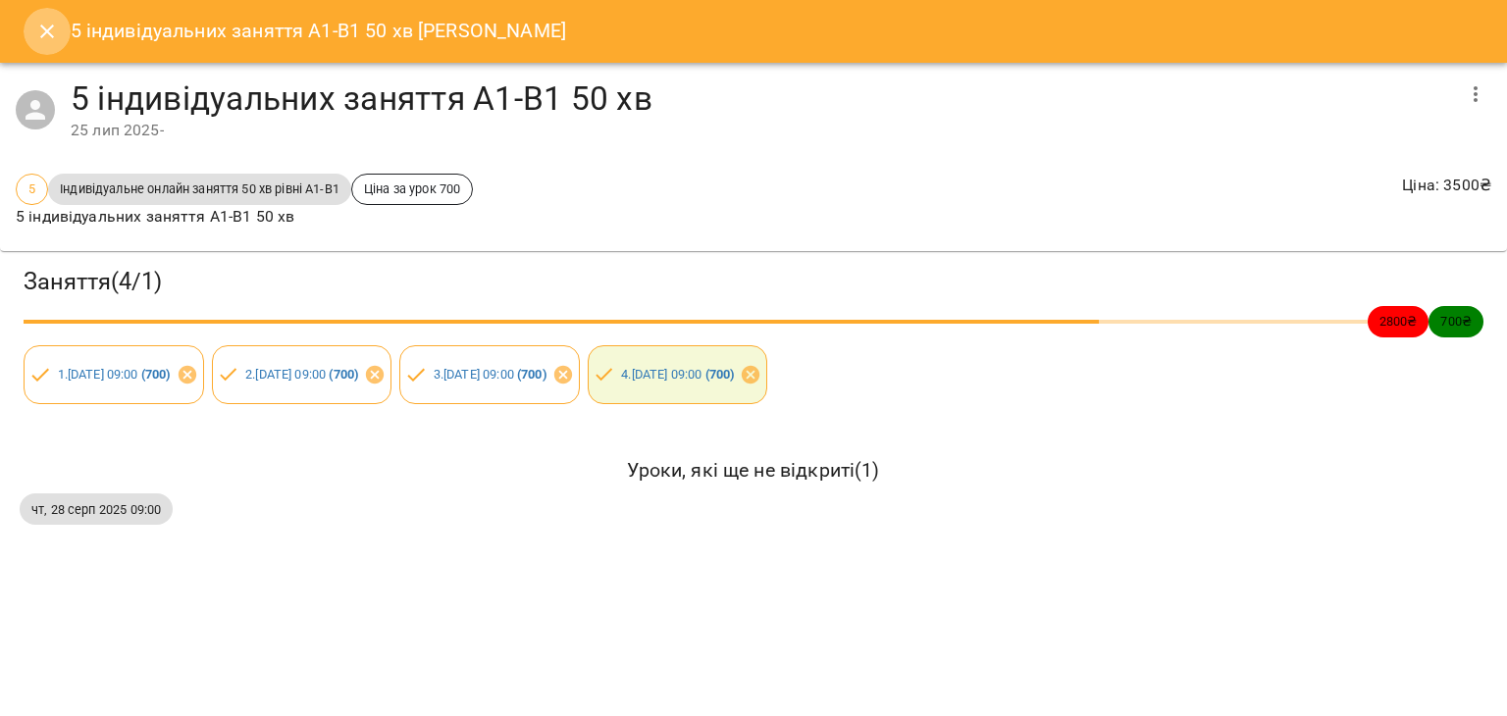
click at [44, 26] on icon "Close" at bounding box center [47, 32] width 24 height 24
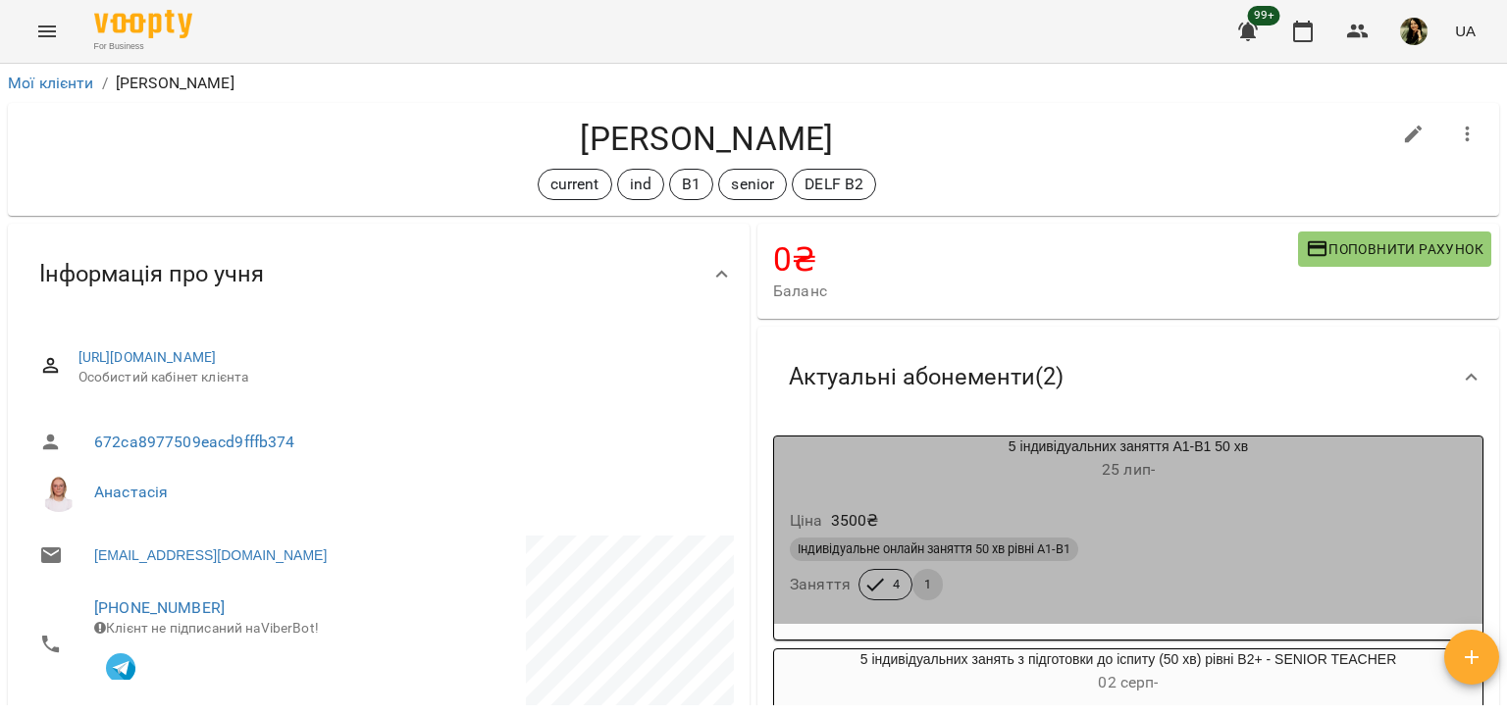
click at [1286, 474] on h6 "25 лип -" at bounding box center [1128, 469] width 708 height 27
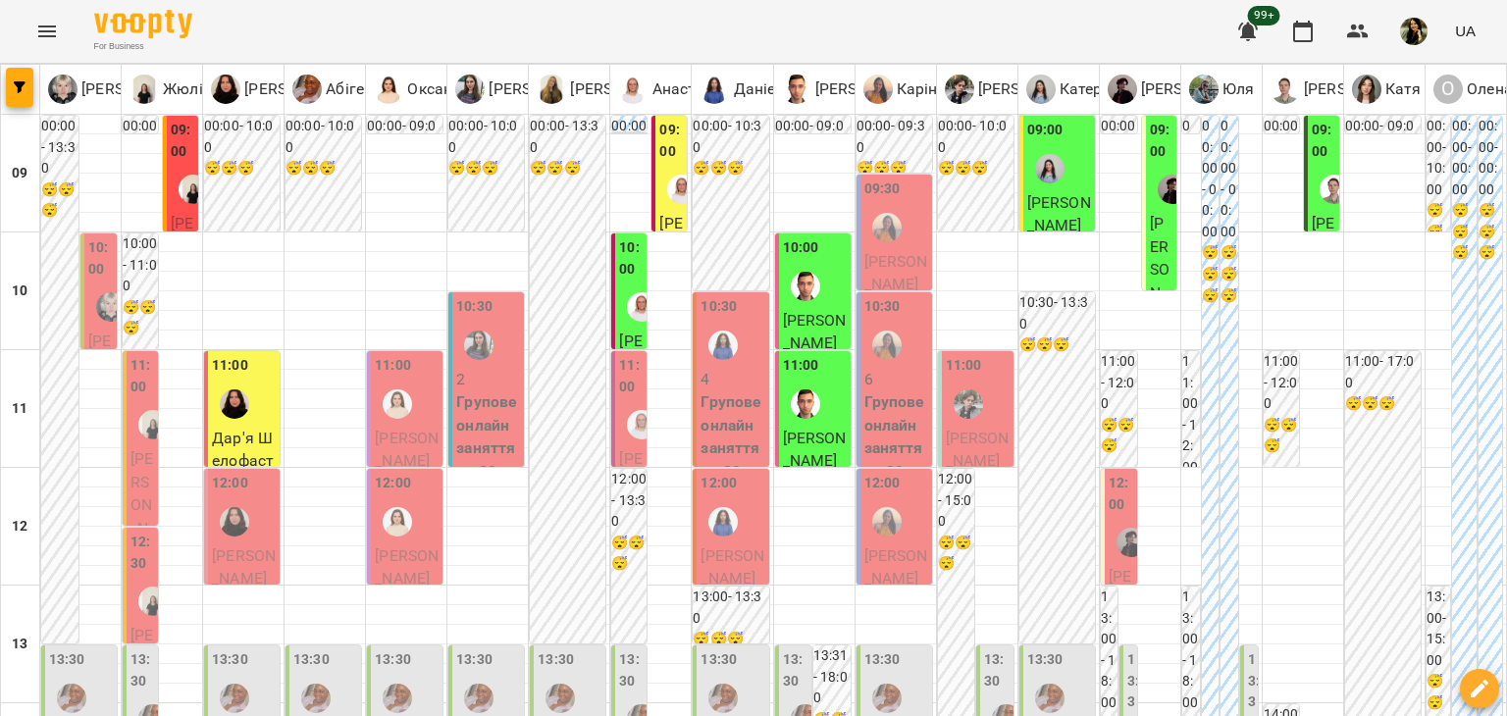
click at [619, 449] on span "Олександра Шибаєва" at bounding box center [630, 527] width 23 height 157
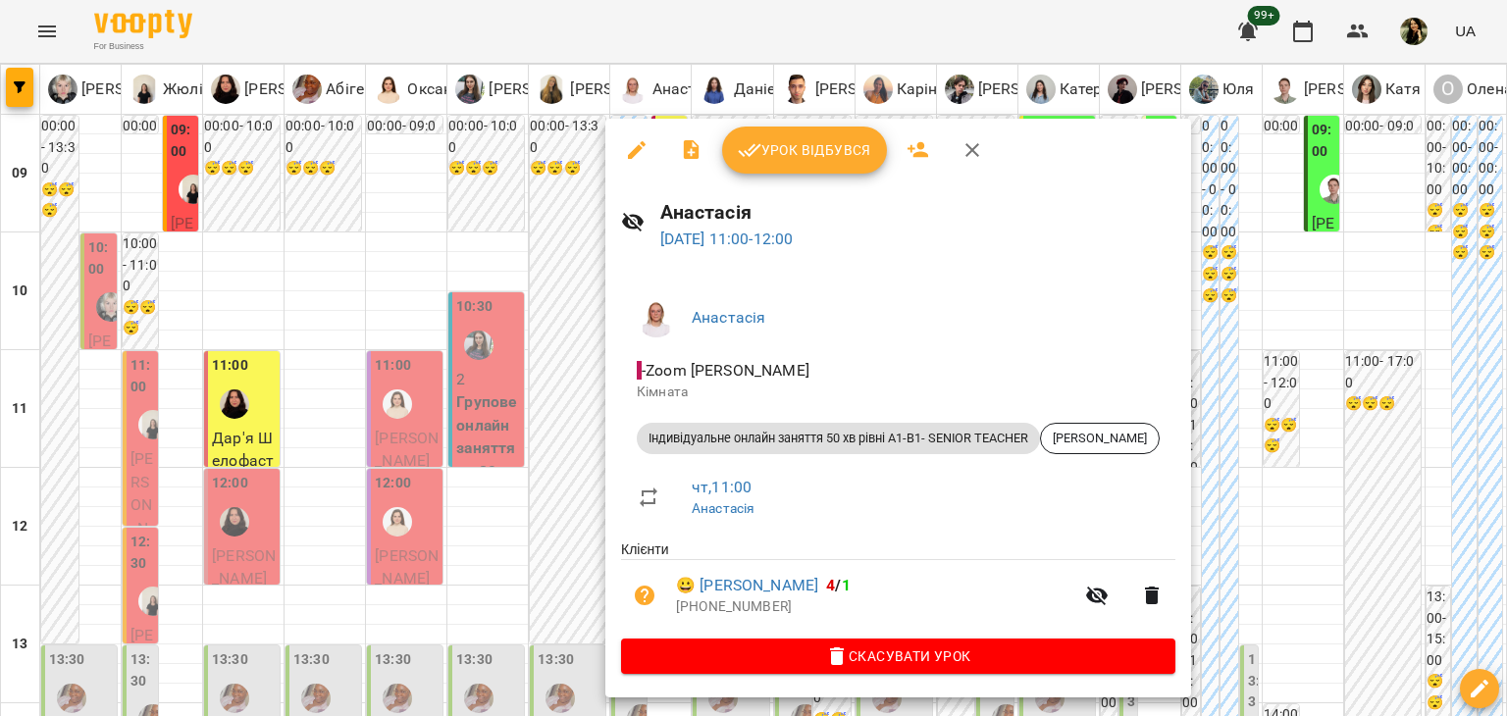
click at [557, 414] on div at bounding box center [753, 358] width 1507 height 716
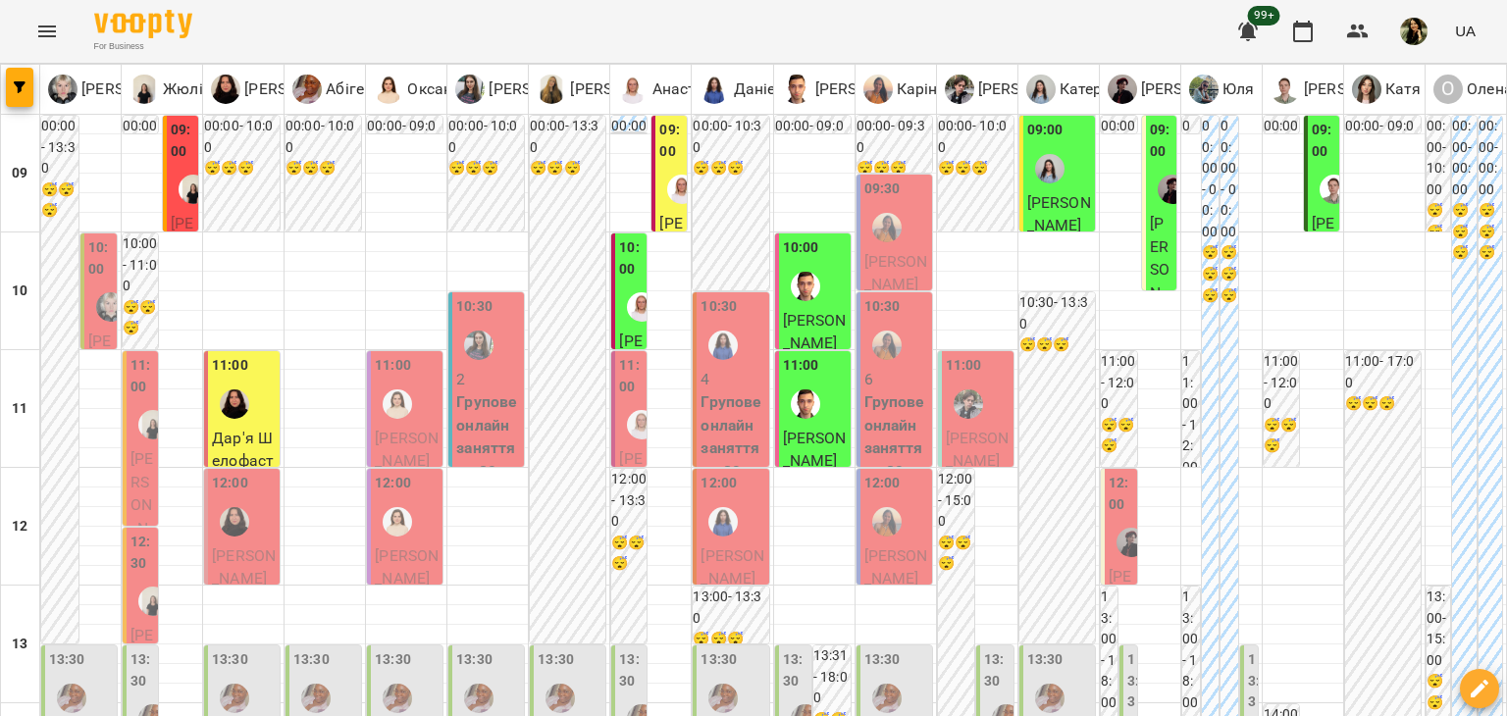
click at [619, 393] on label "11:00" at bounding box center [631, 376] width 24 height 42
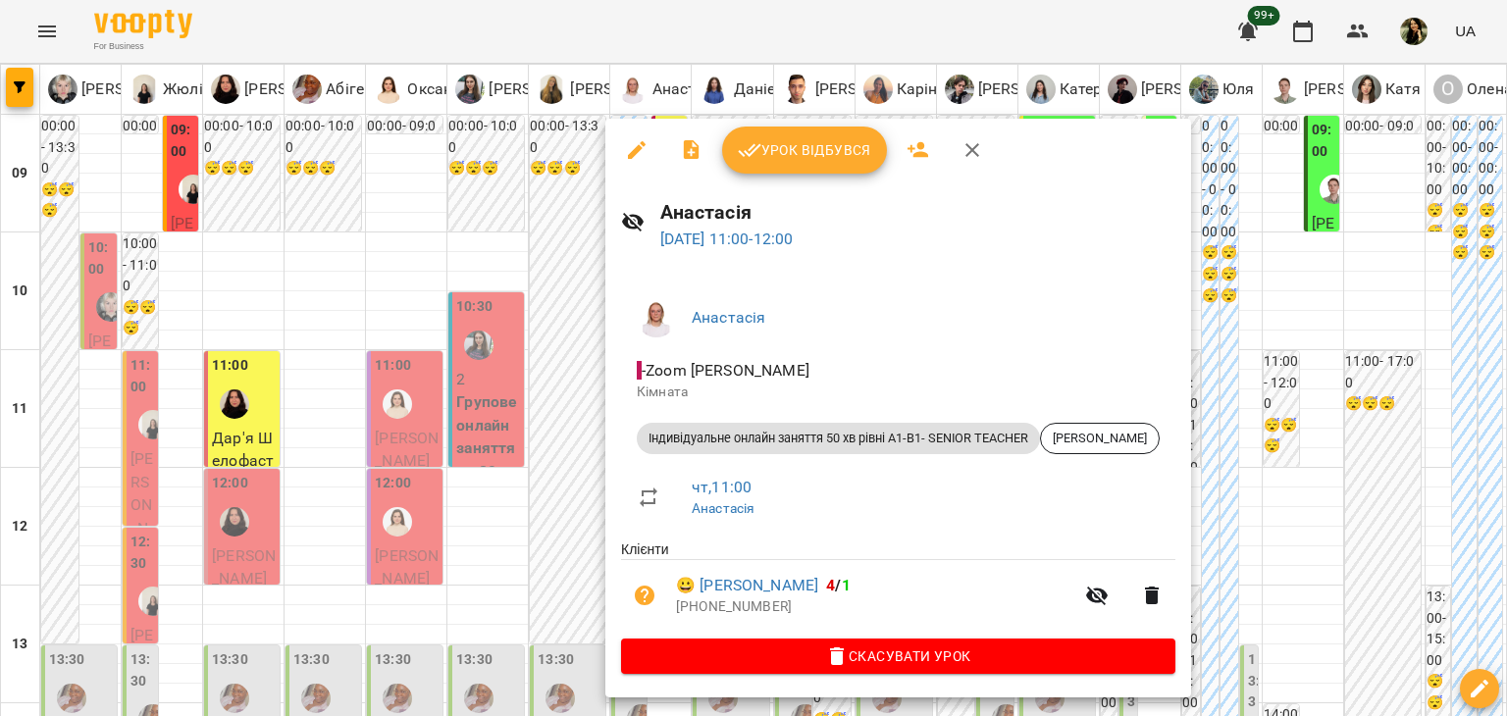
click at [541, 365] on div at bounding box center [753, 358] width 1507 height 716
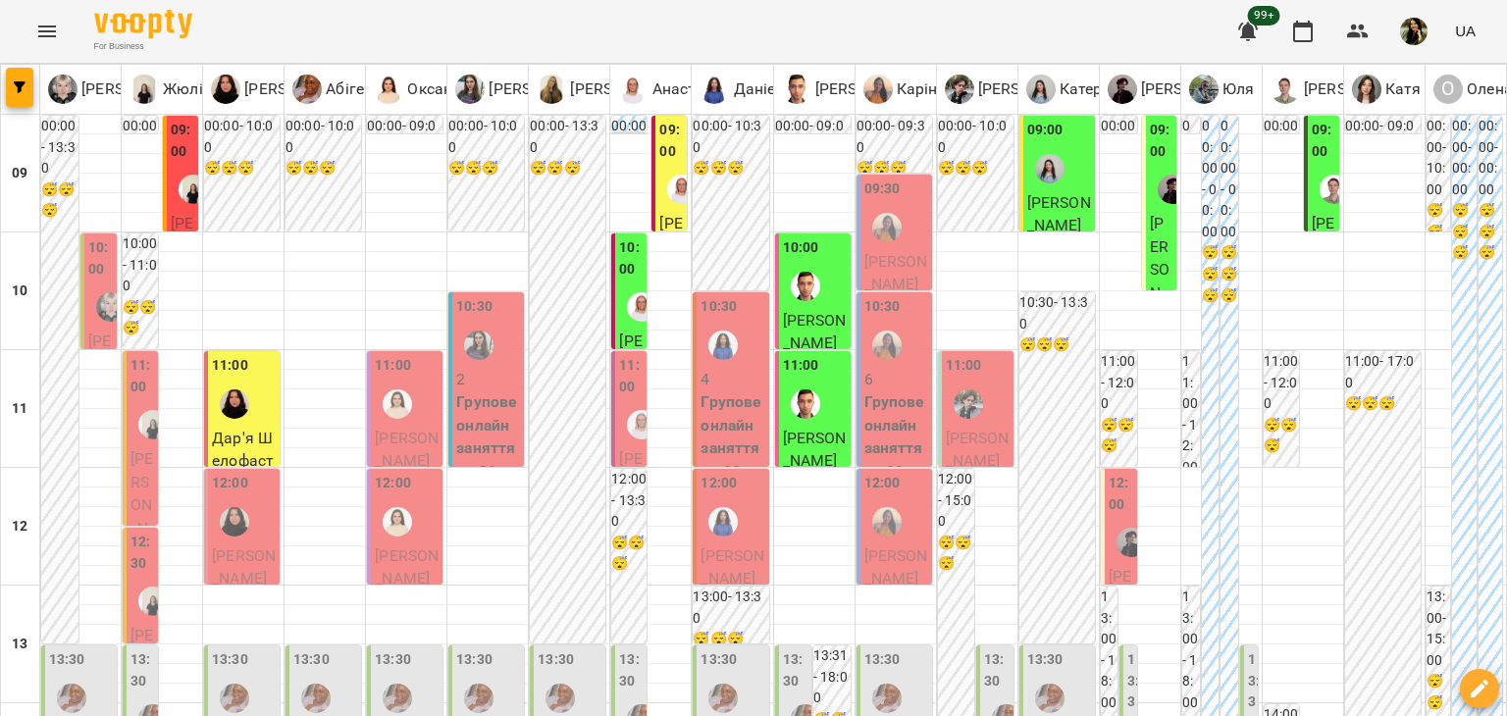
click at [668, 225] on span "Олександра Тєплова" at bounding box center [670, 292] width 23 height 157
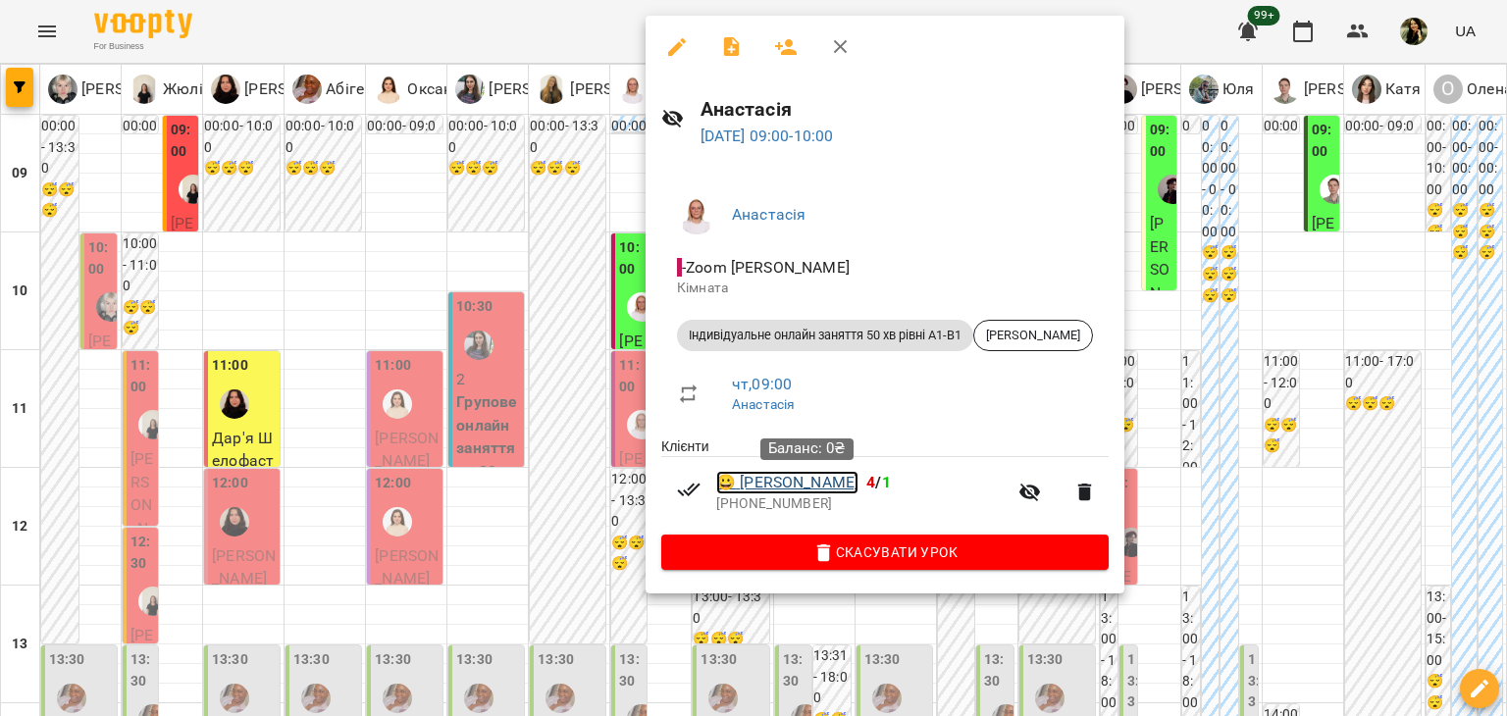
click at [776, 487] on link "😀 Олександра Тєплова" at bounding box center [787, 483] width 142 height 24
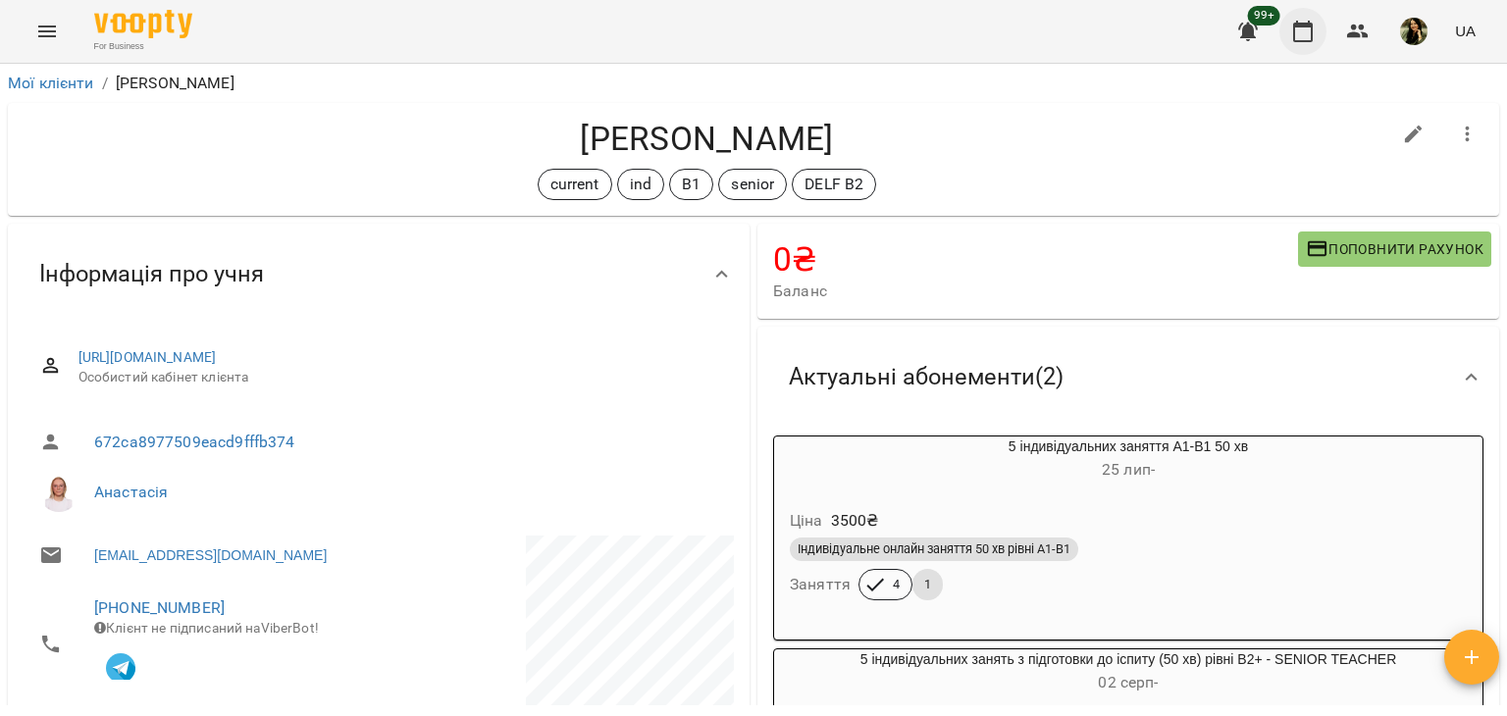
click at [1303, 29] on icon "button" at bounding box center [1303, 32] width 24 height 24
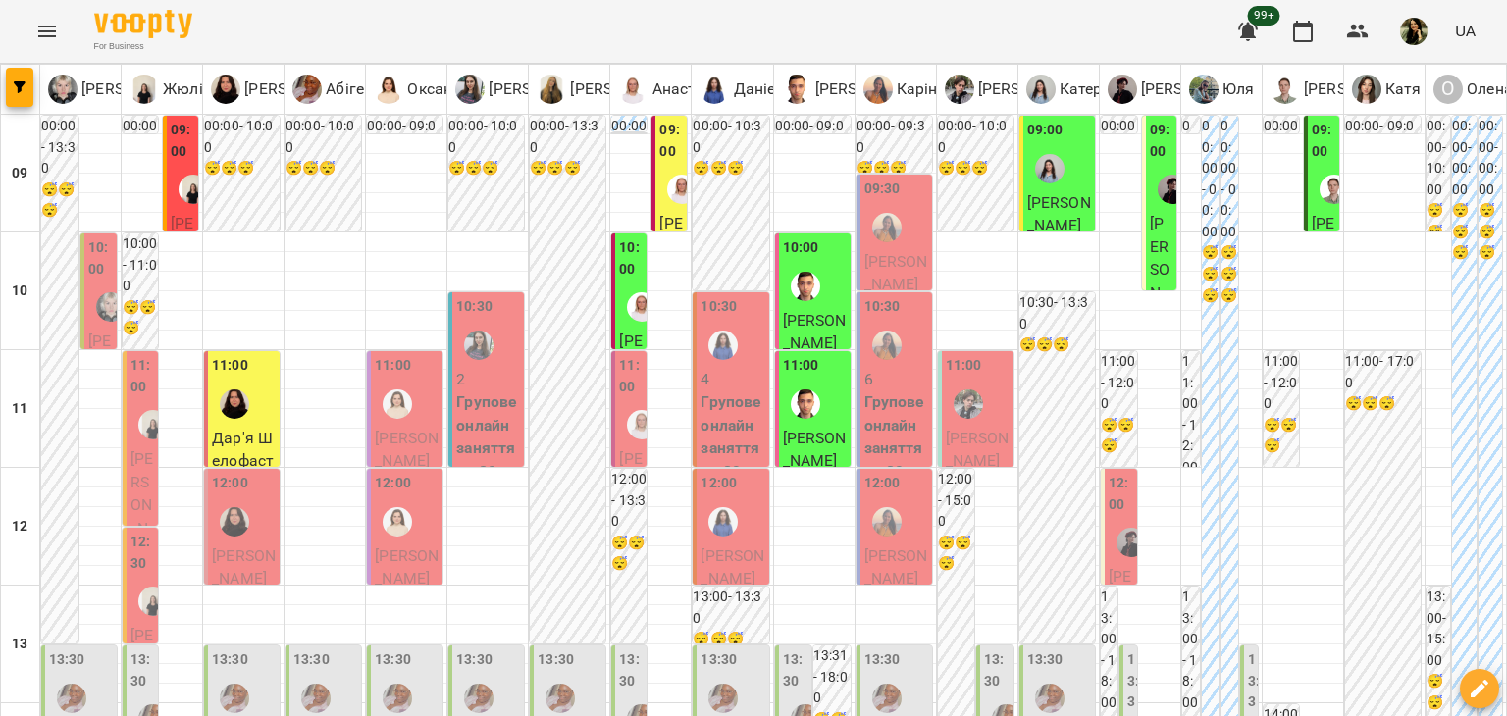
click at [619, 327] on div at bounding box center [641, 306] width 45 height 45
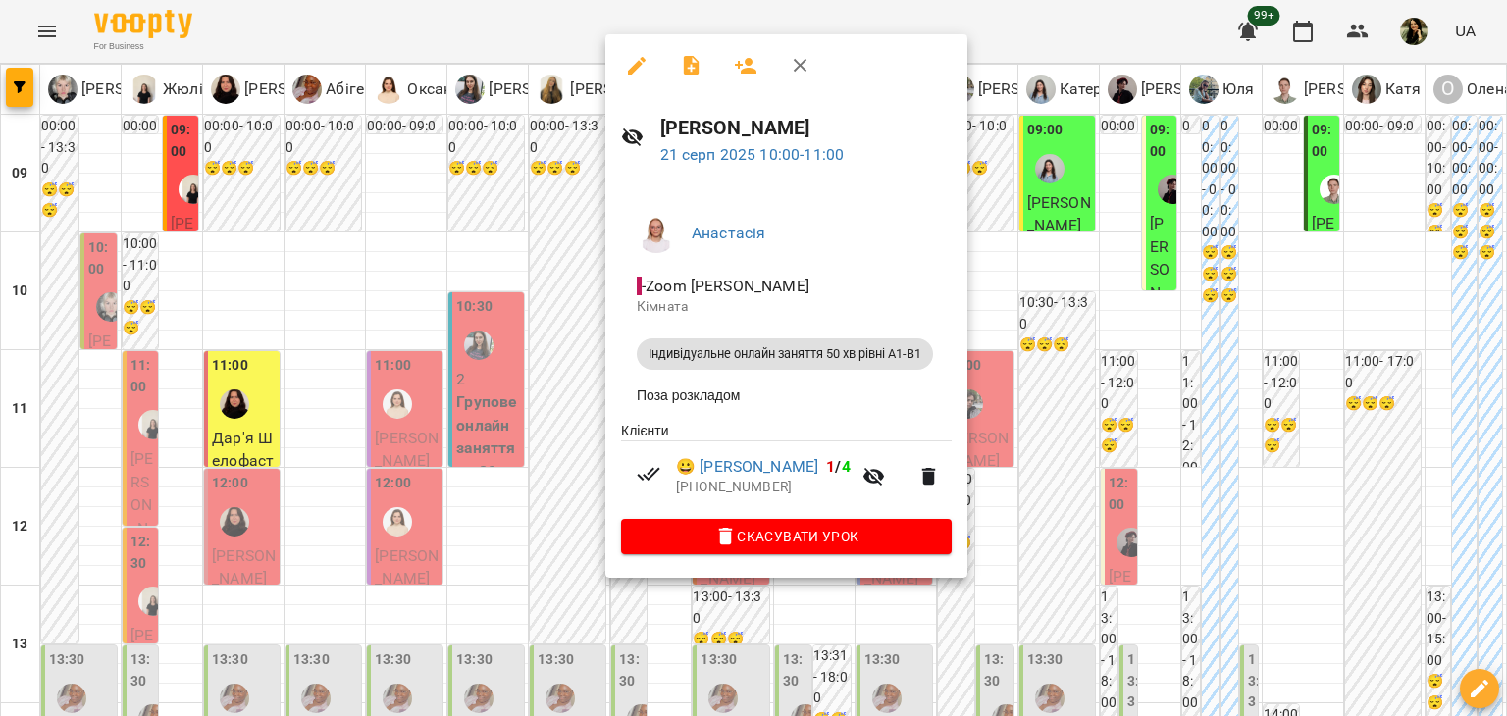
click at [561, 354] on div at bounding box center [753, 358] width 1507 height 716
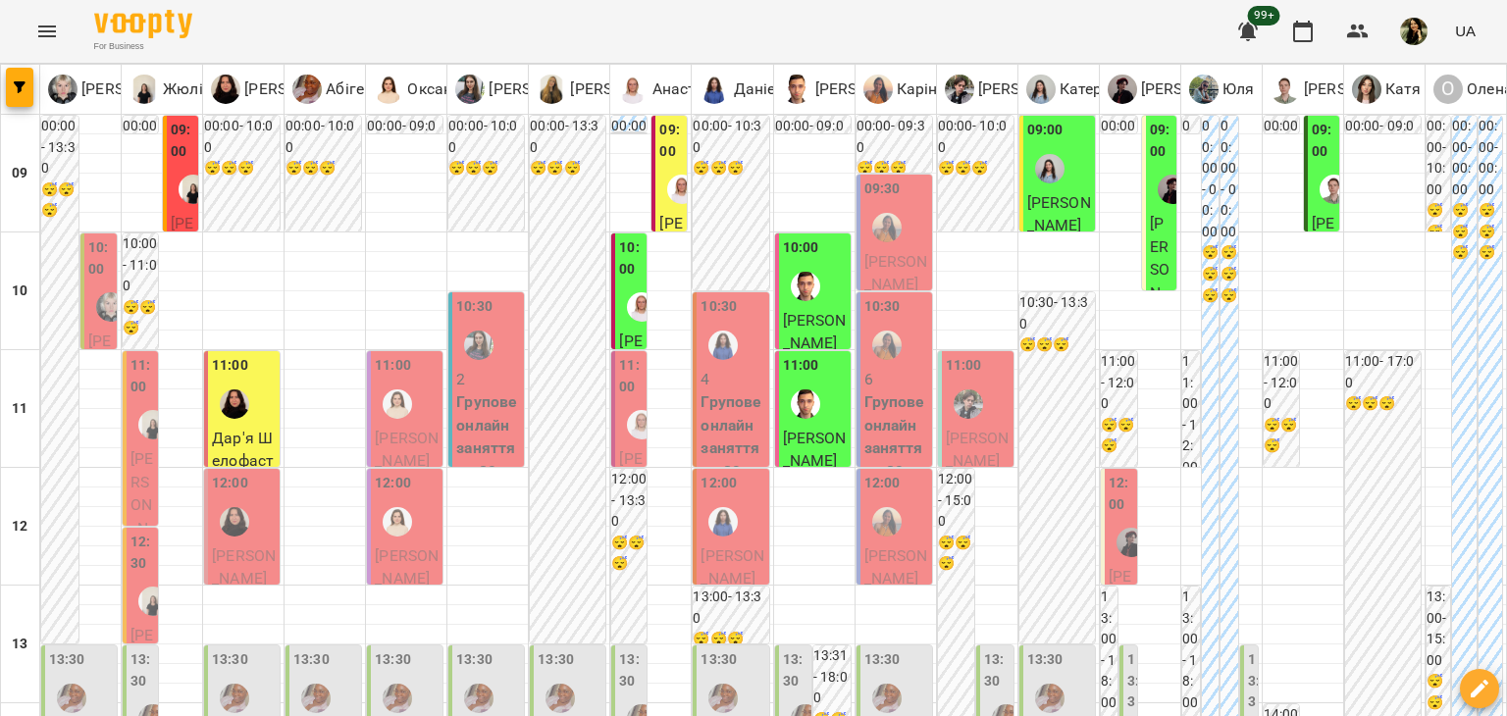
click at [620, 455] on span "Олександра Шибаєва" at bounding box center [630, 527] width 23 height 157
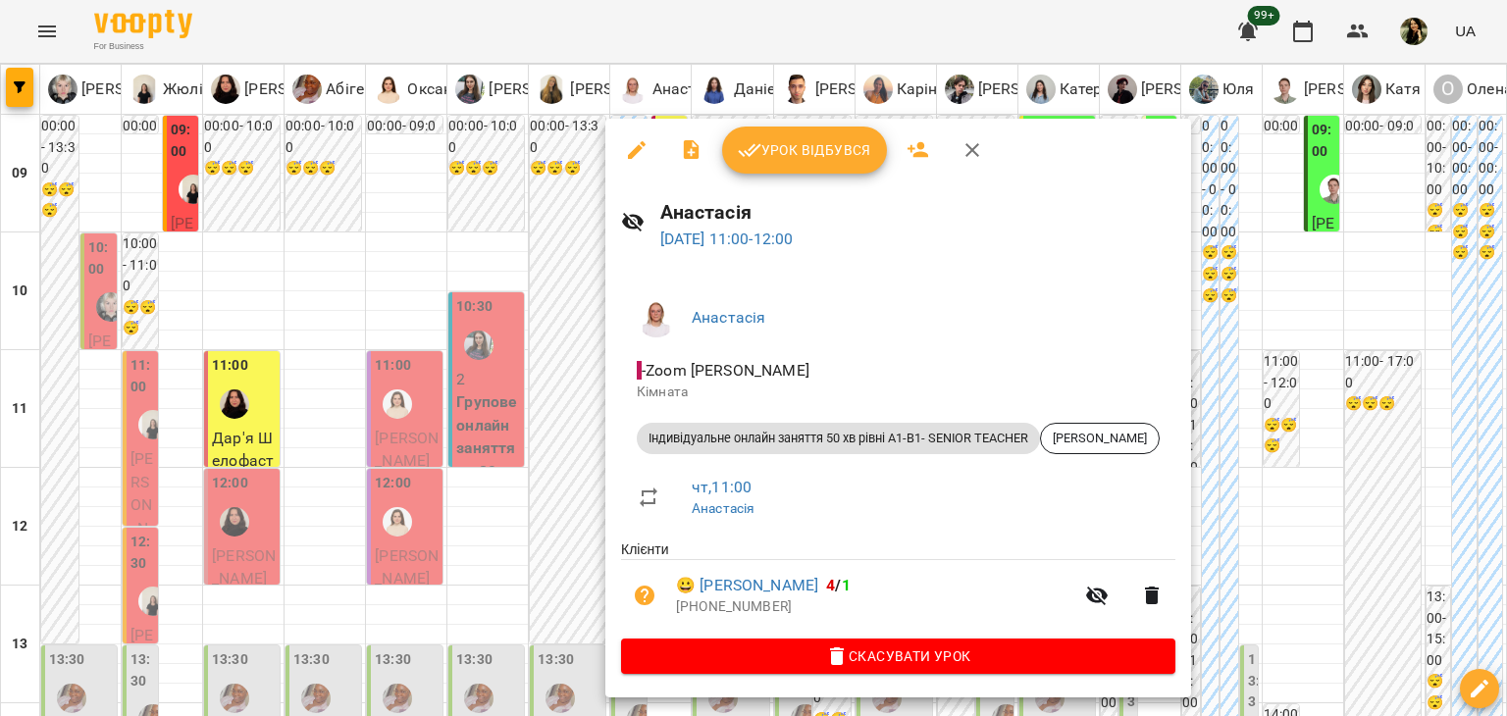
click at [543, 425] on div at bounding box center [753, 358] width 1507 height 716
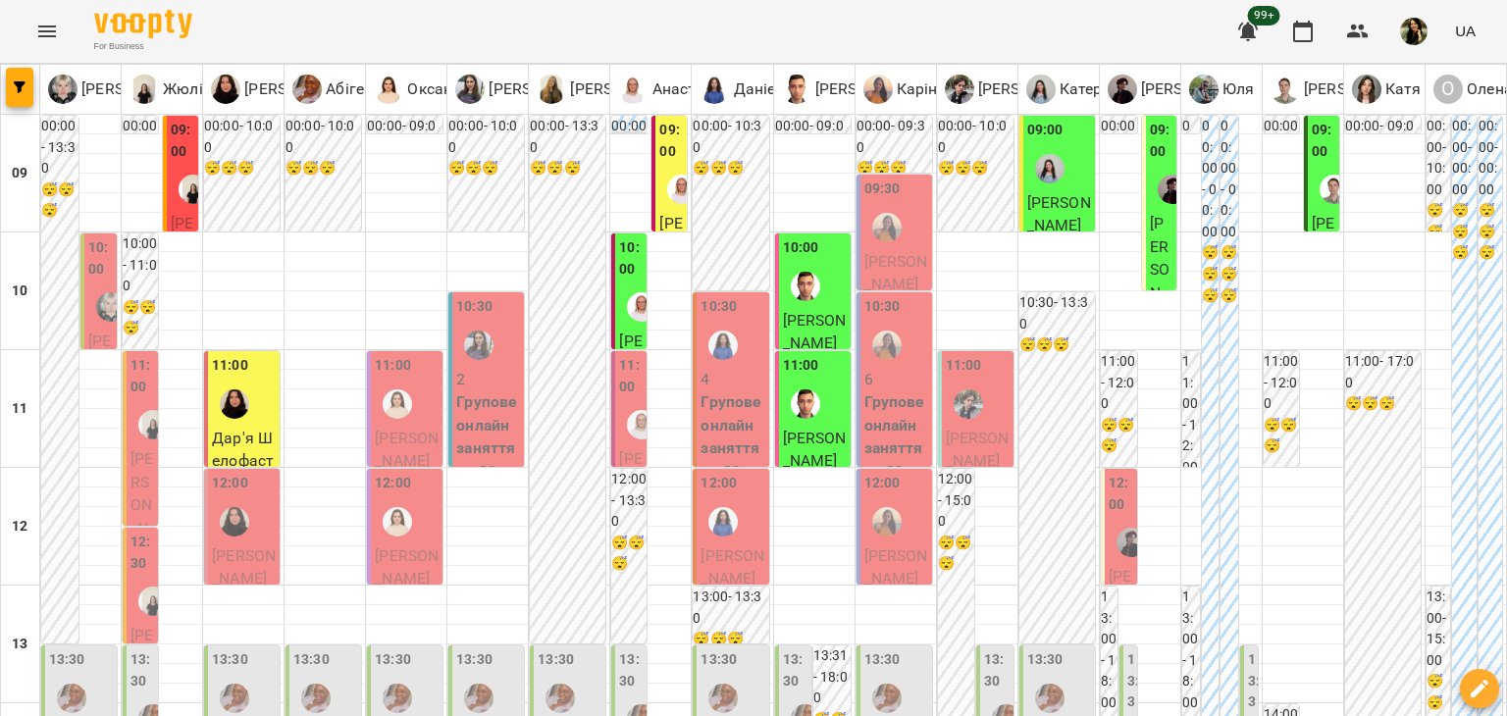
click at [619, 424] on div at bounding box center [641, 424] width 45 height 45
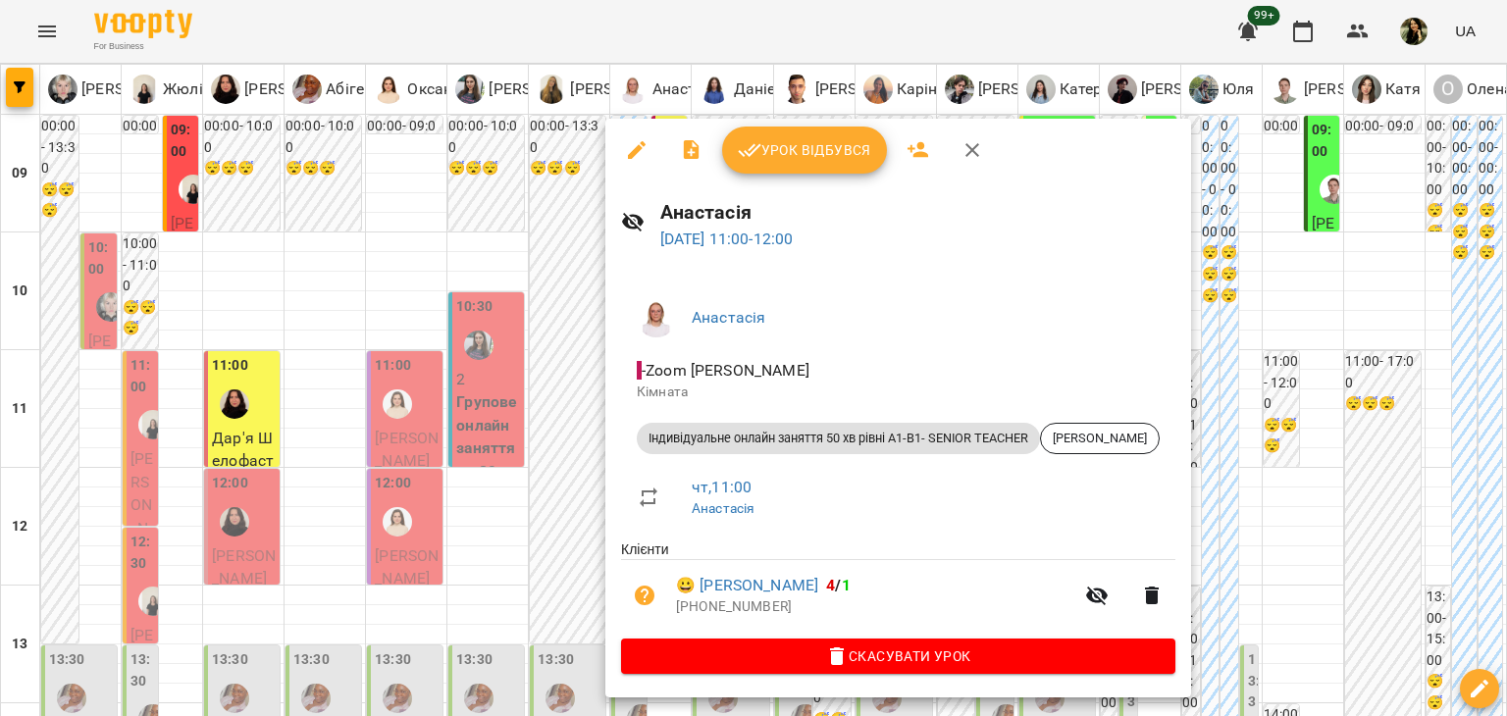
click at [557, 402] on div at bounding box center [753, 358] width 1507 height 716
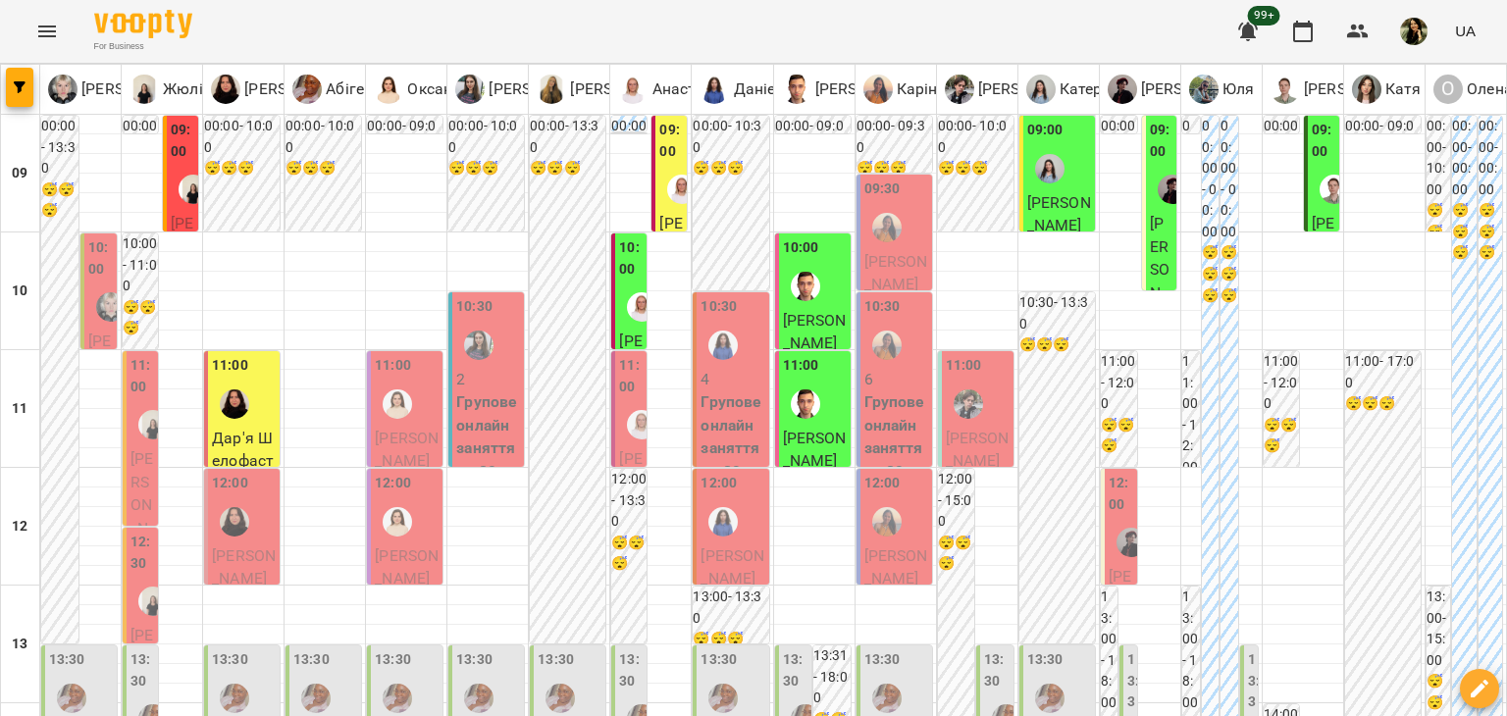
scroll to position [286, 0]
click at [730, 544] on p "Курінний Сергій" at bounding box center [732, 567] width 64 height 46
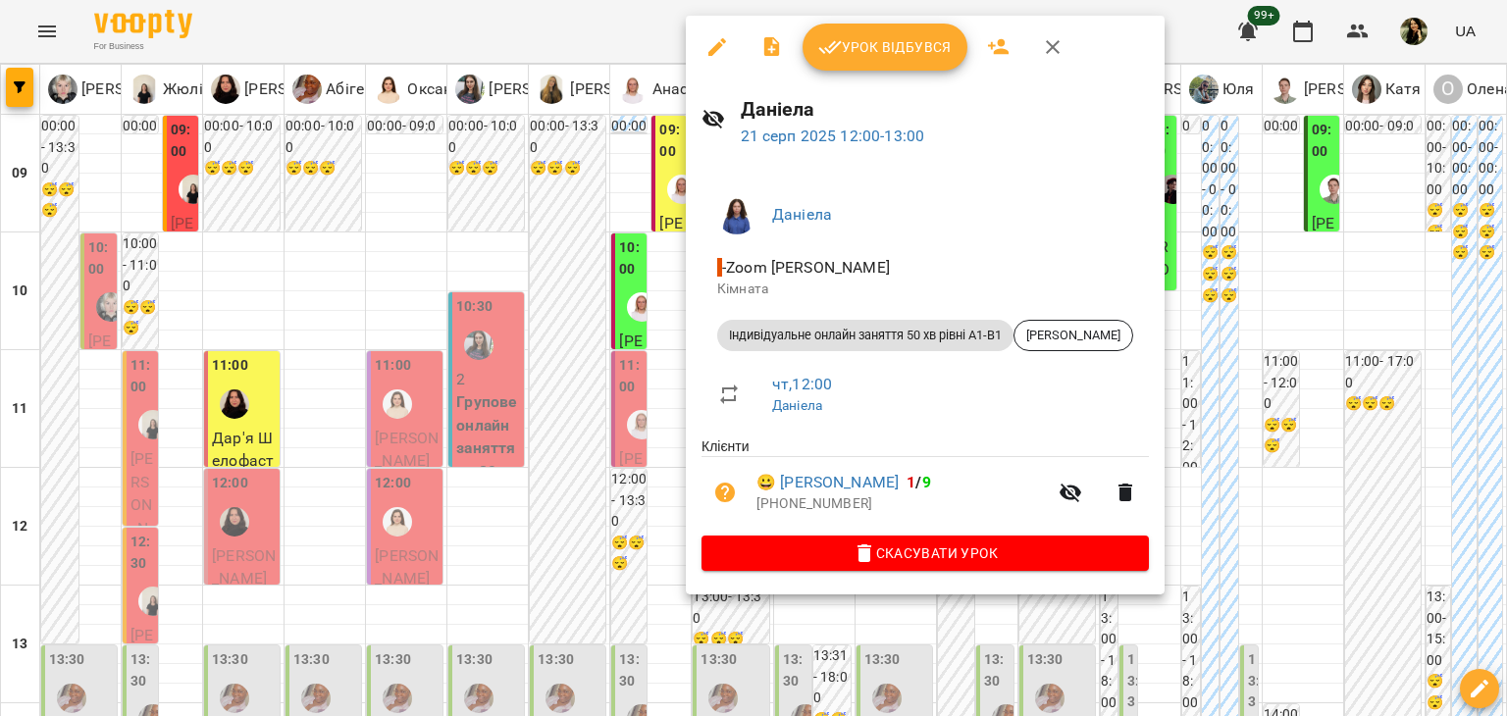
click at [633, 307] on div at bounding box center [753, 358] width 1507 height 716
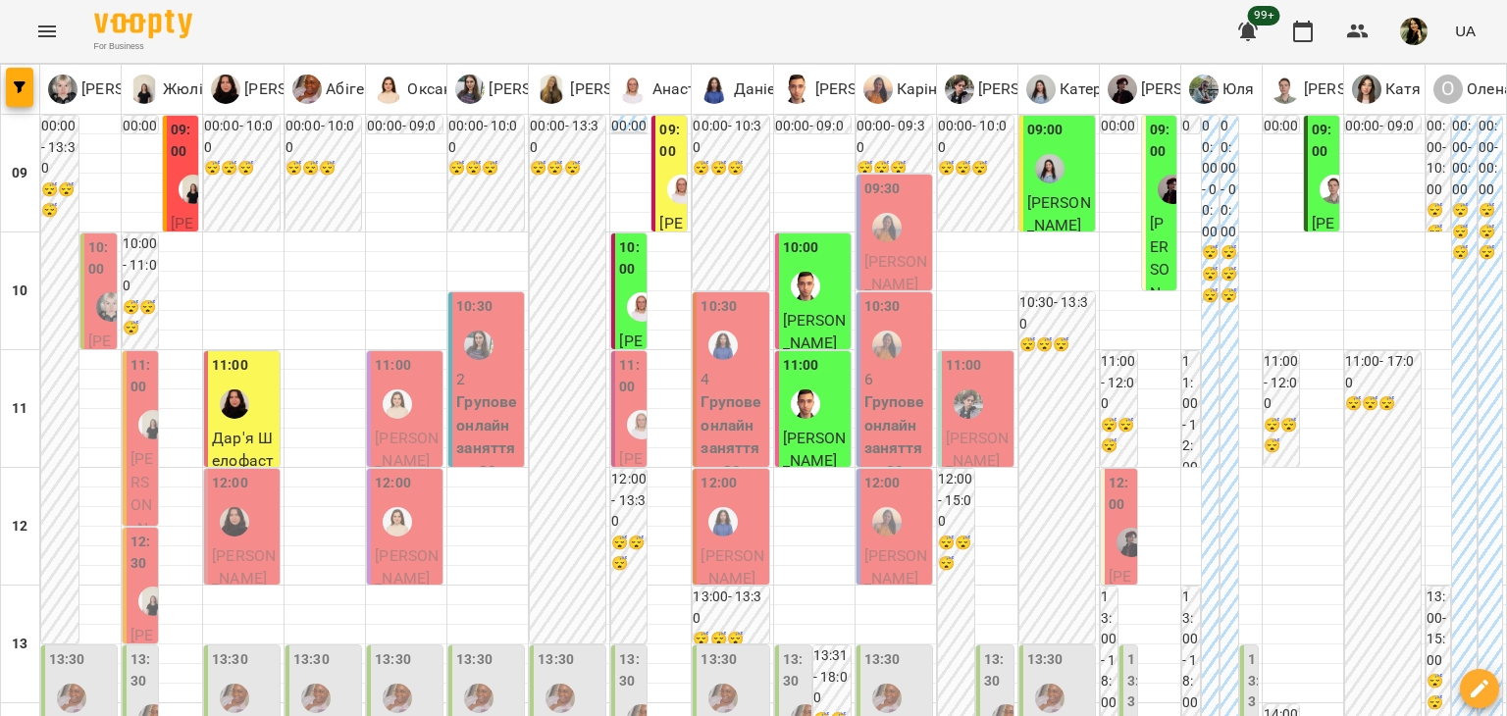
scroll to position [722, 0]
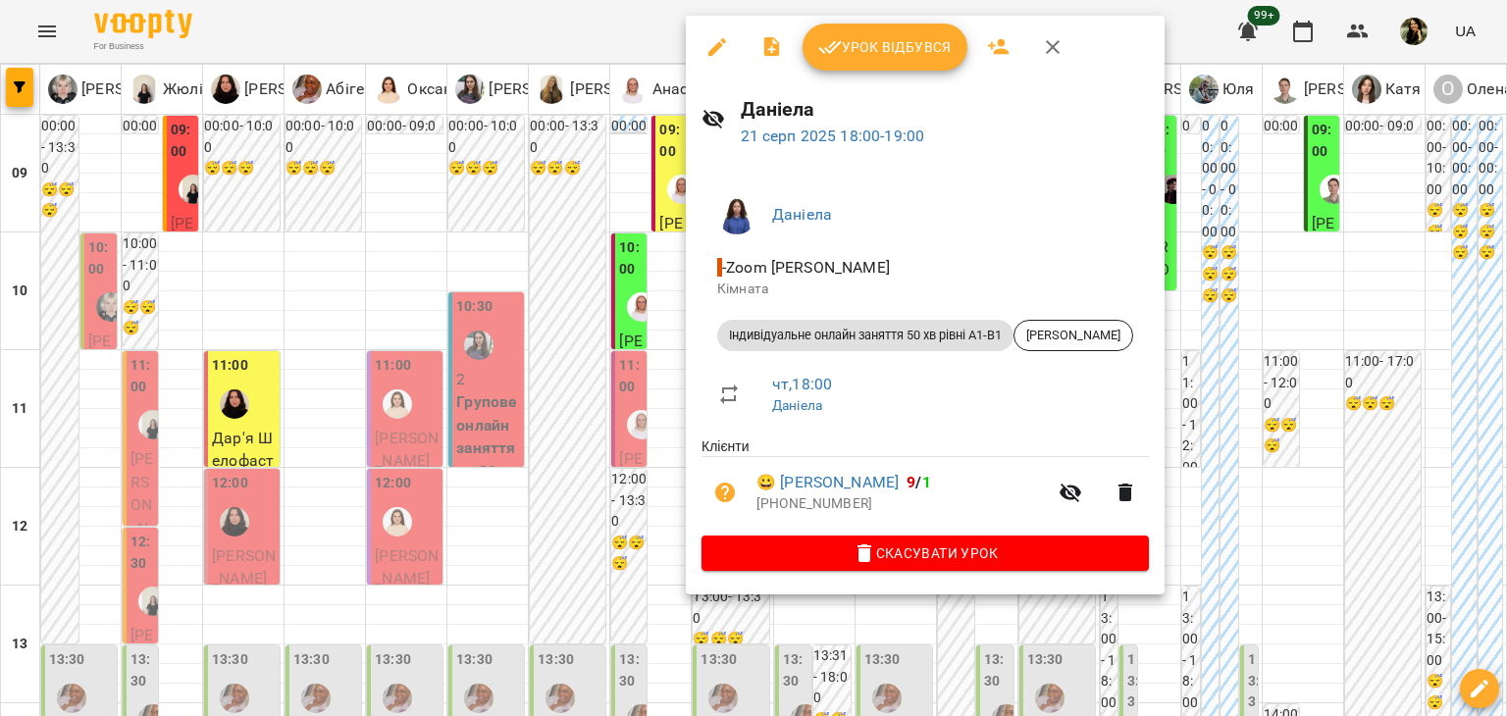
click at [596, 488] on div at bounding box center [753, 358] width 1507 height 716
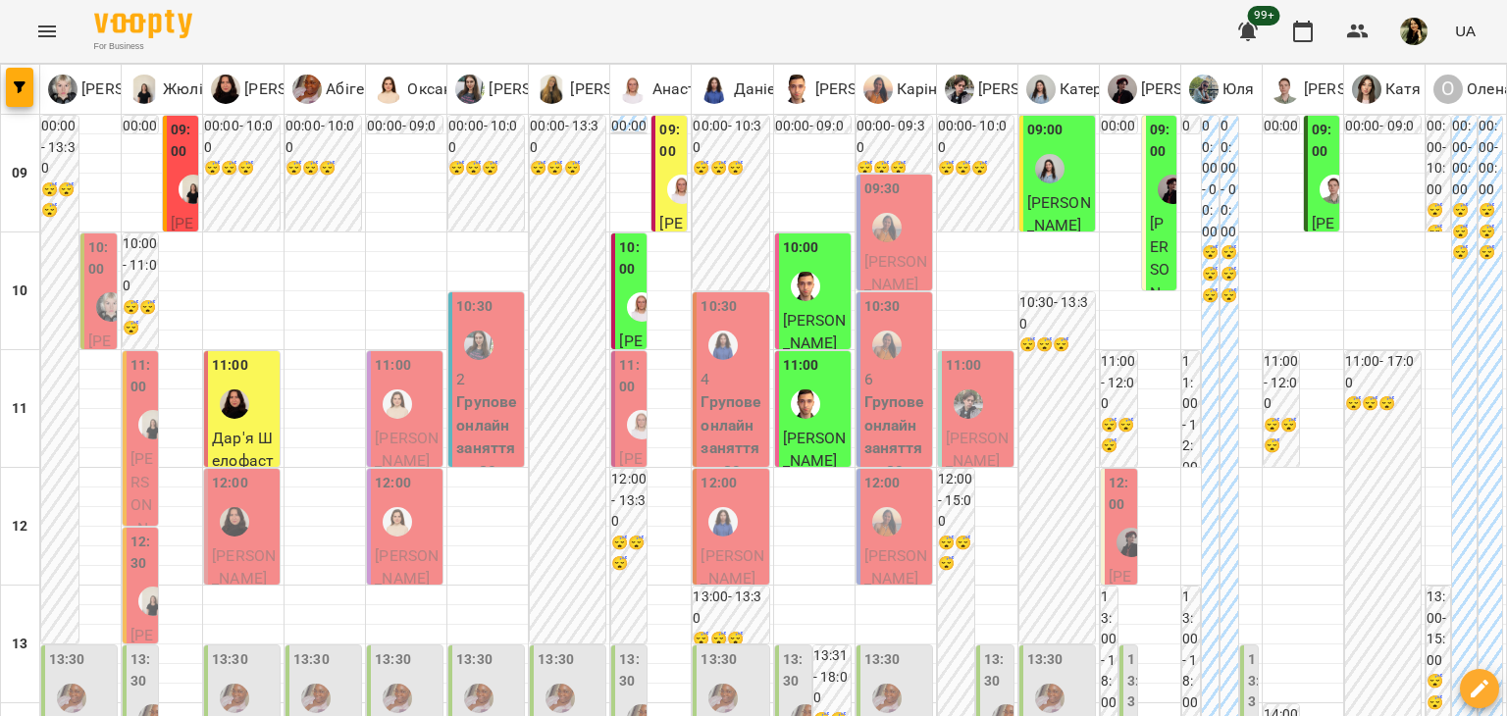
scroll to position [35, 0]
click at [791, 272] on img "Михайло" at bounding box center [805, 286] width 29 height 29
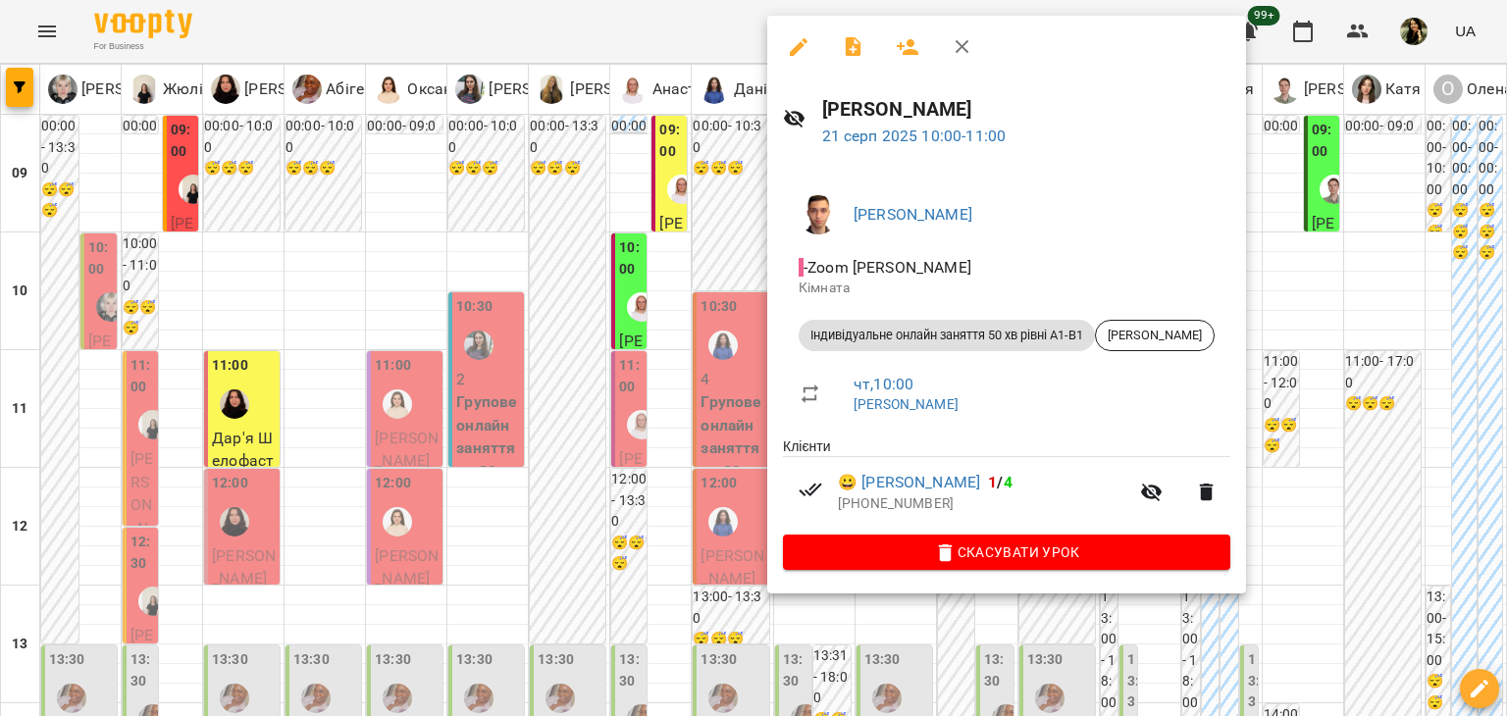
click at [646, 430] on div at bounding box center [753, 358] width 1507 height 716
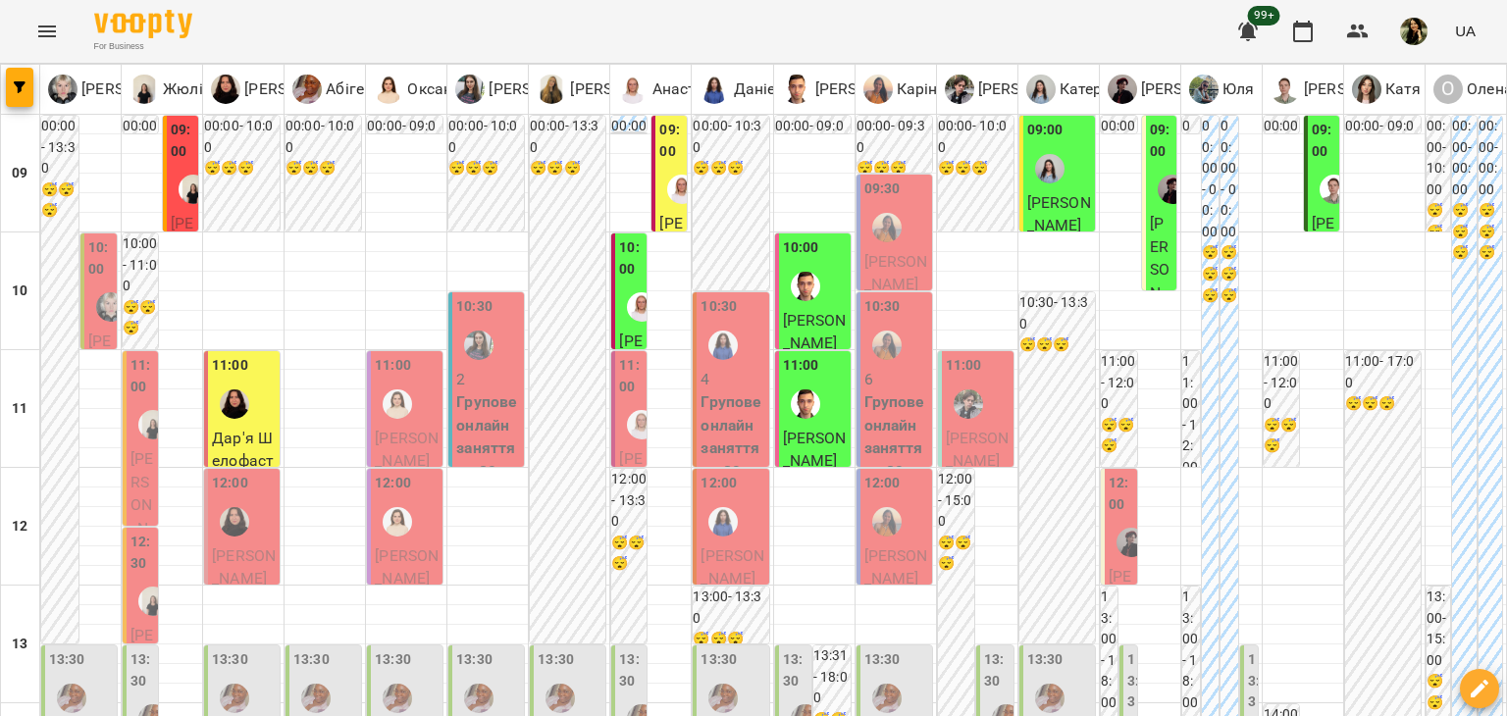
click at [833, 373] on div "11:00" at bounding box center [815, 391] width 64 height 72
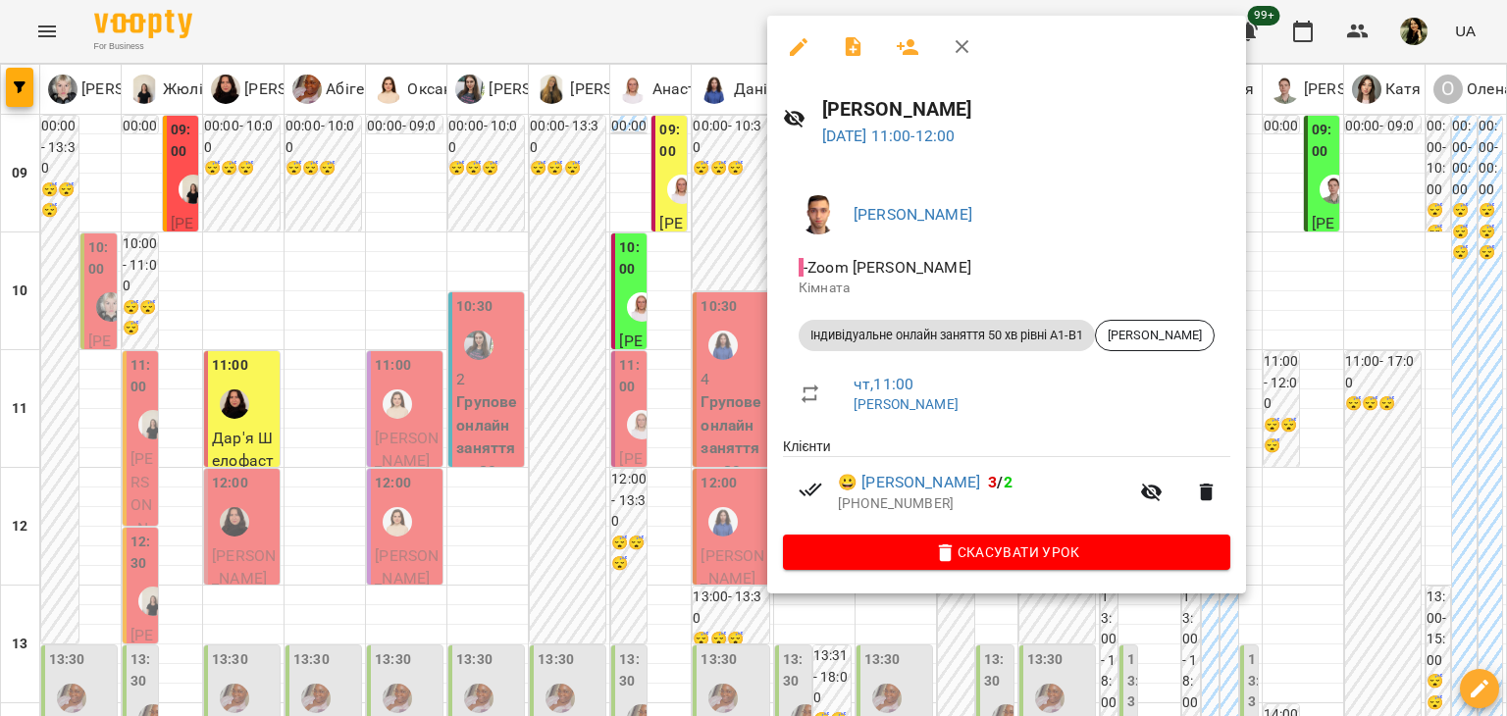
click at [597, 498] on div at bounding box center [753, 358] width 1507 height 716
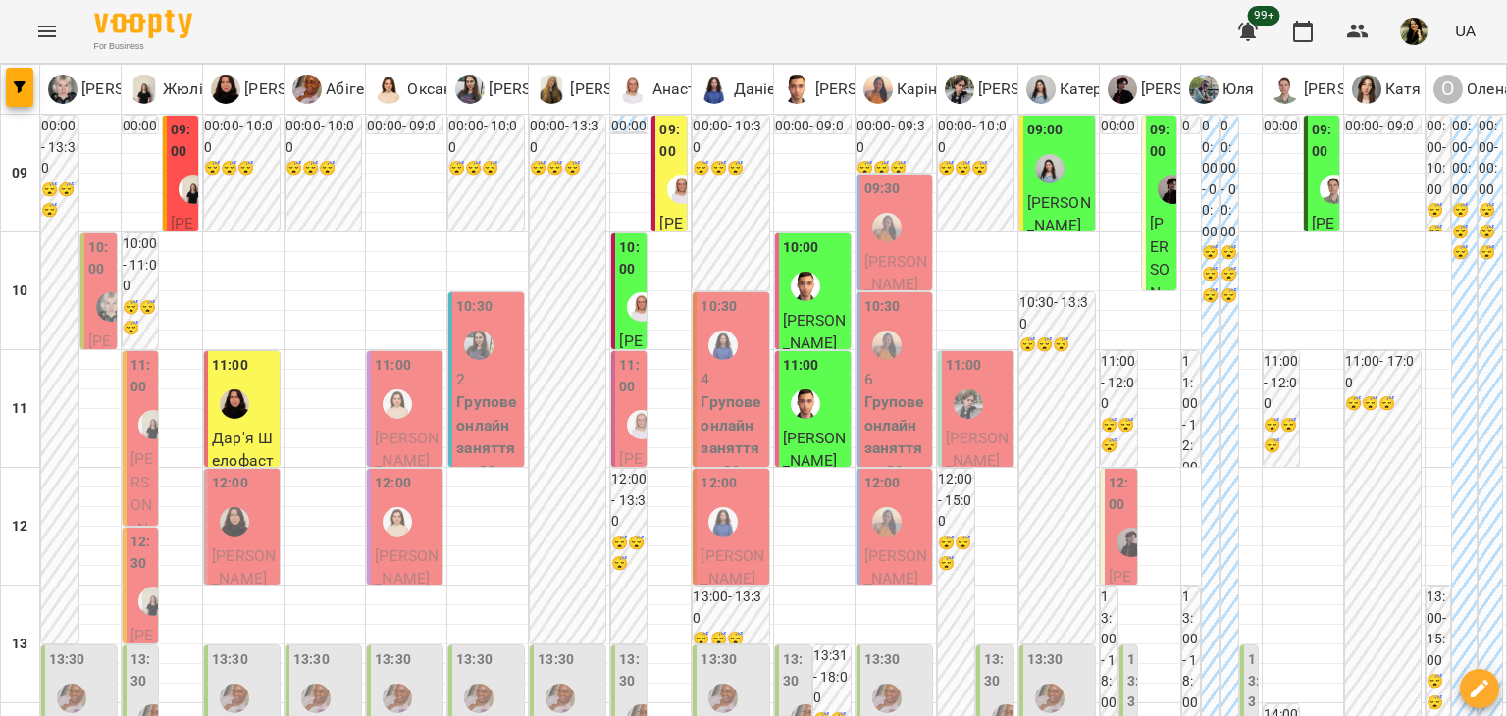
scroll to position [1149, 0]
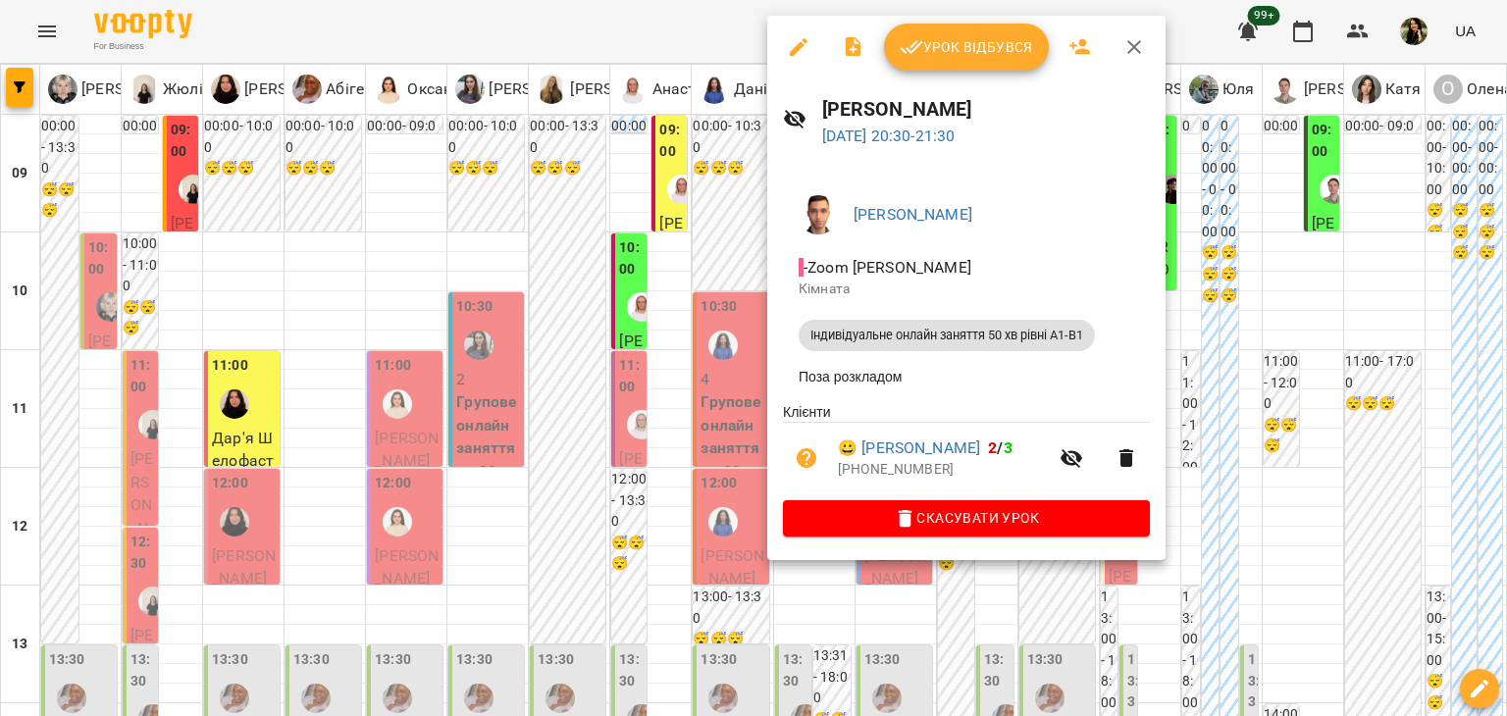
click at [729, 432] on div at bounding box center [753, 358] width 1507 height 716
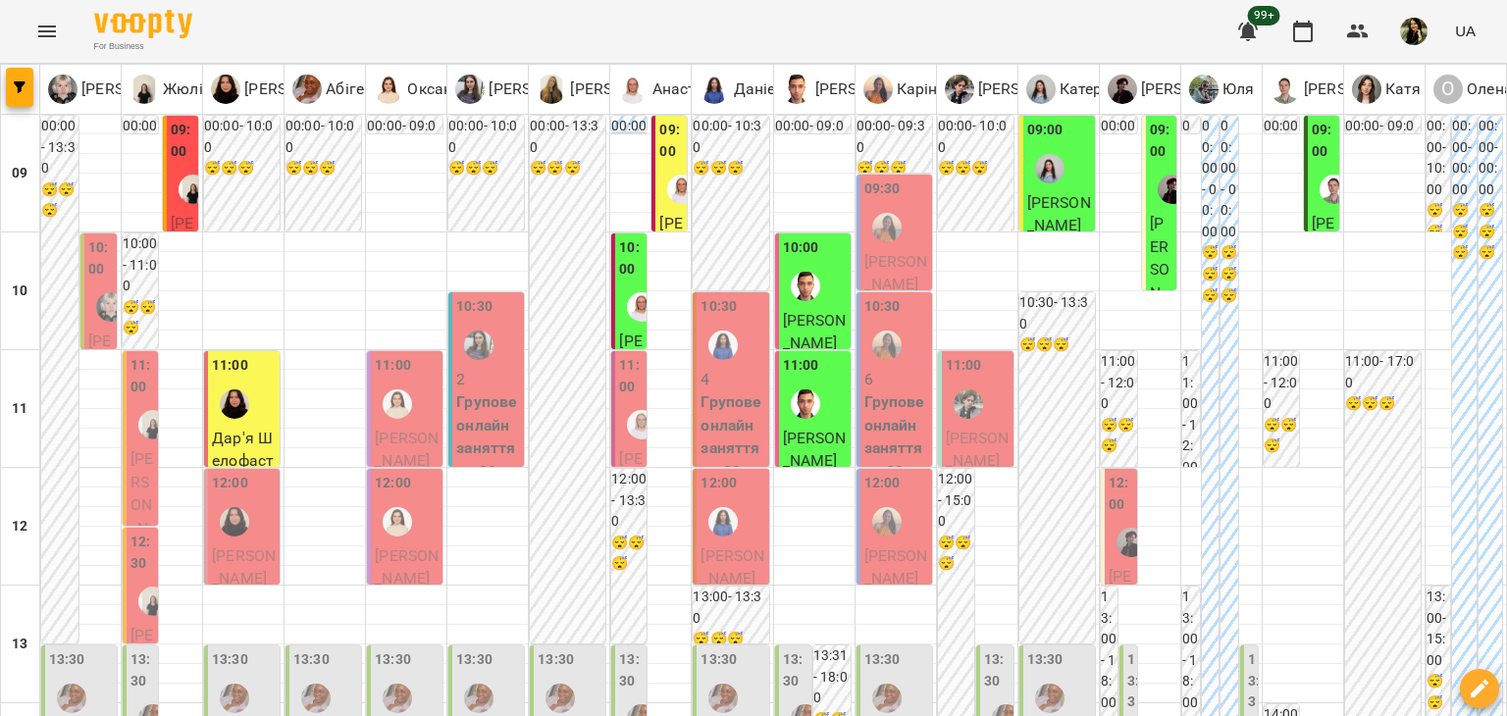
scroll to position [0, 0]
click at [901, 268] on span "Лифар Ольга" at bounding box center [896, 273] width 64 height 42
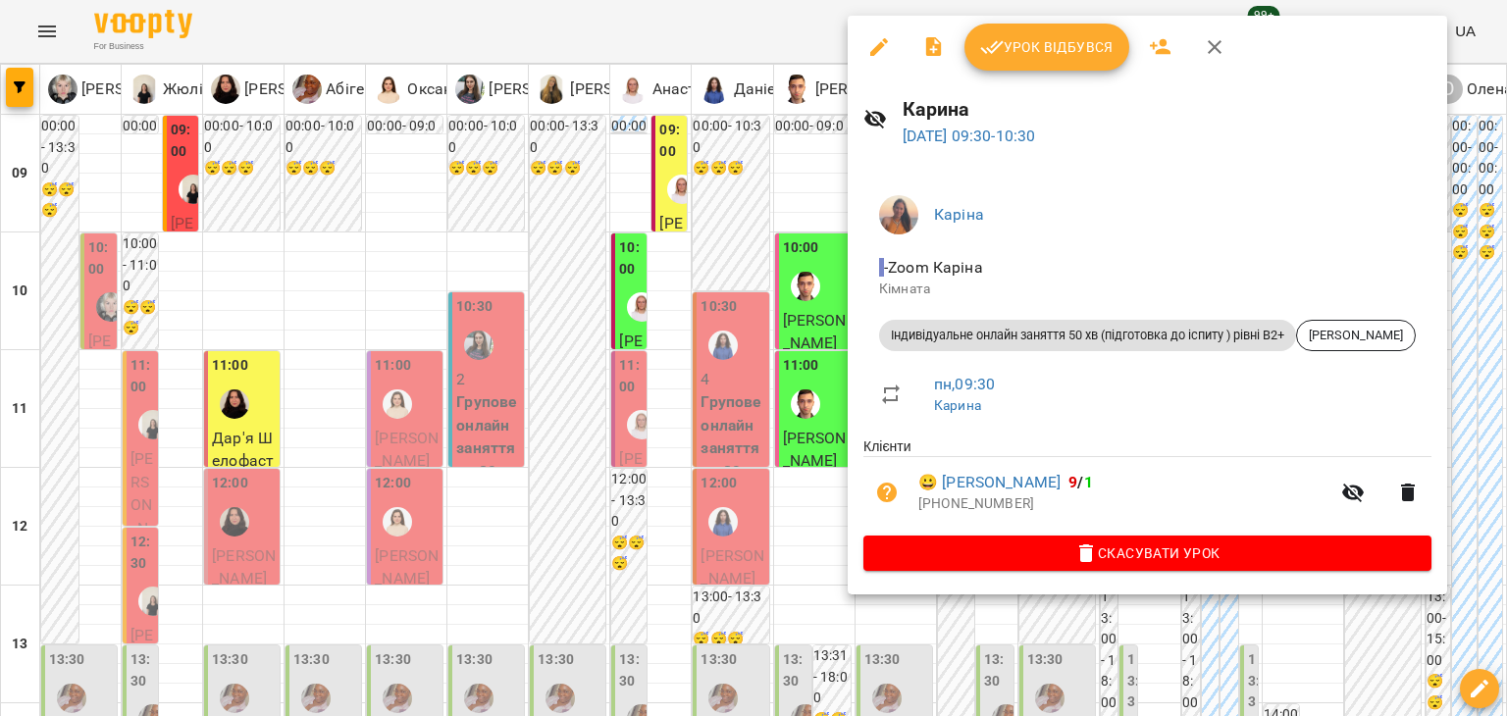
click at [790, 547] on div at bounding box center [753, 358] width 1507 height 716
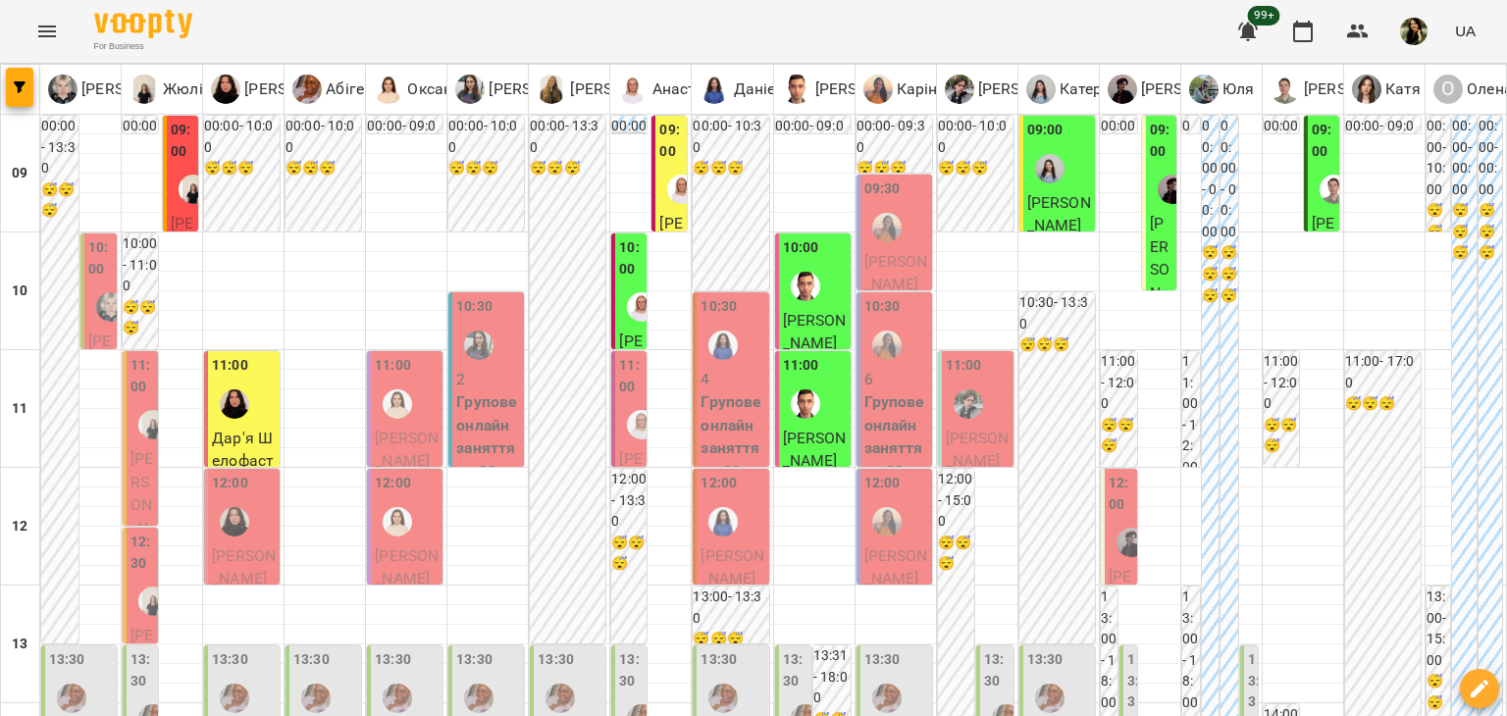
click at [897, 546] on span "Павло Пеліх" at bounding box center [896, 567] width 64 height 42
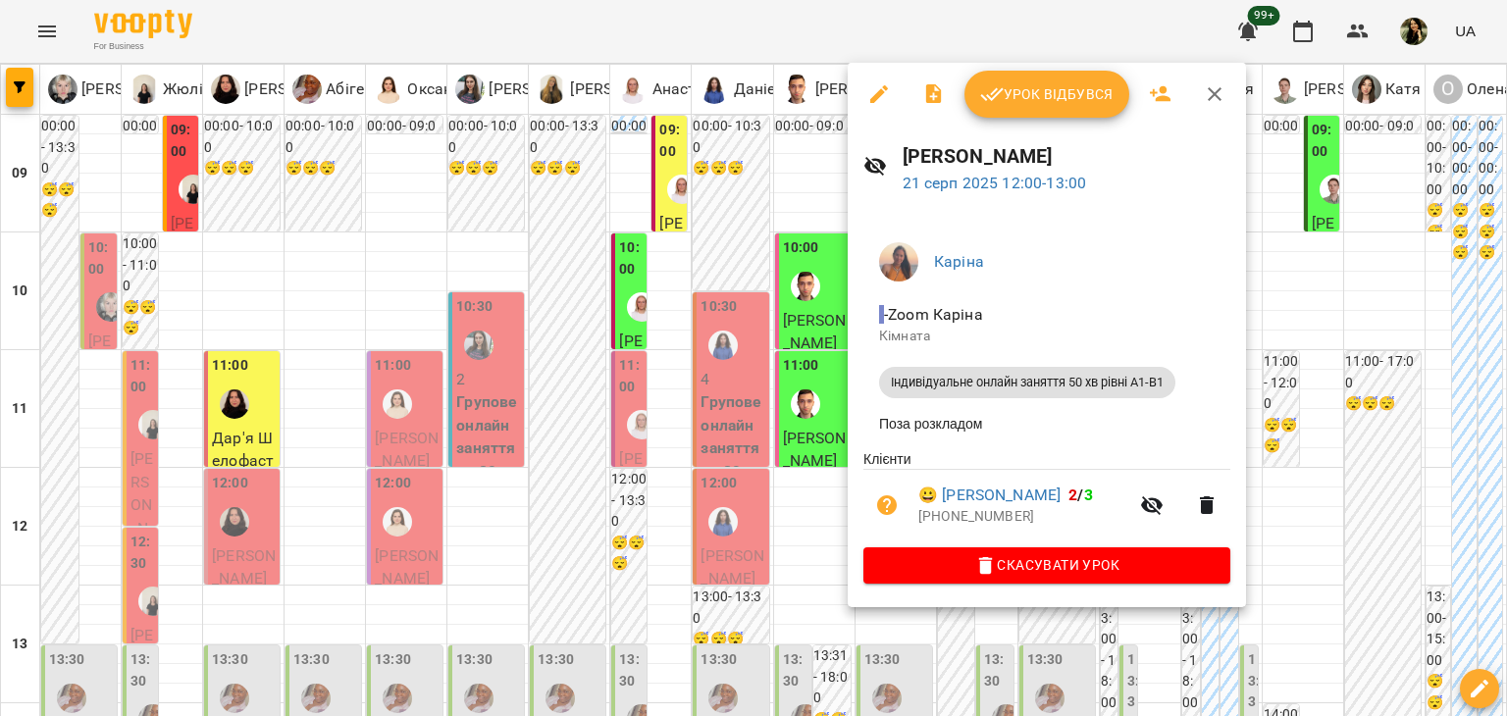
click at [820, 495] on div at bounding box center [753, 358] width 1507 height 716
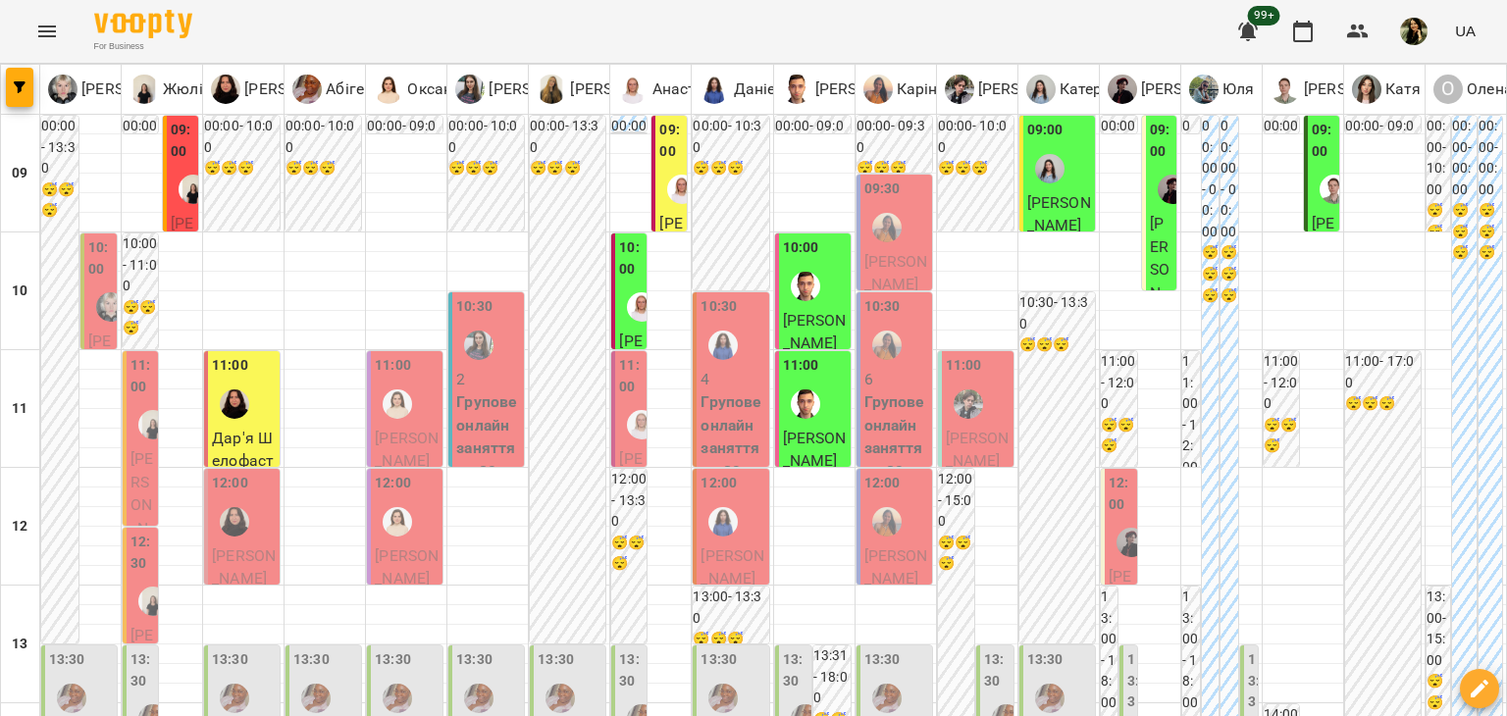
scroll to position [641, 0]
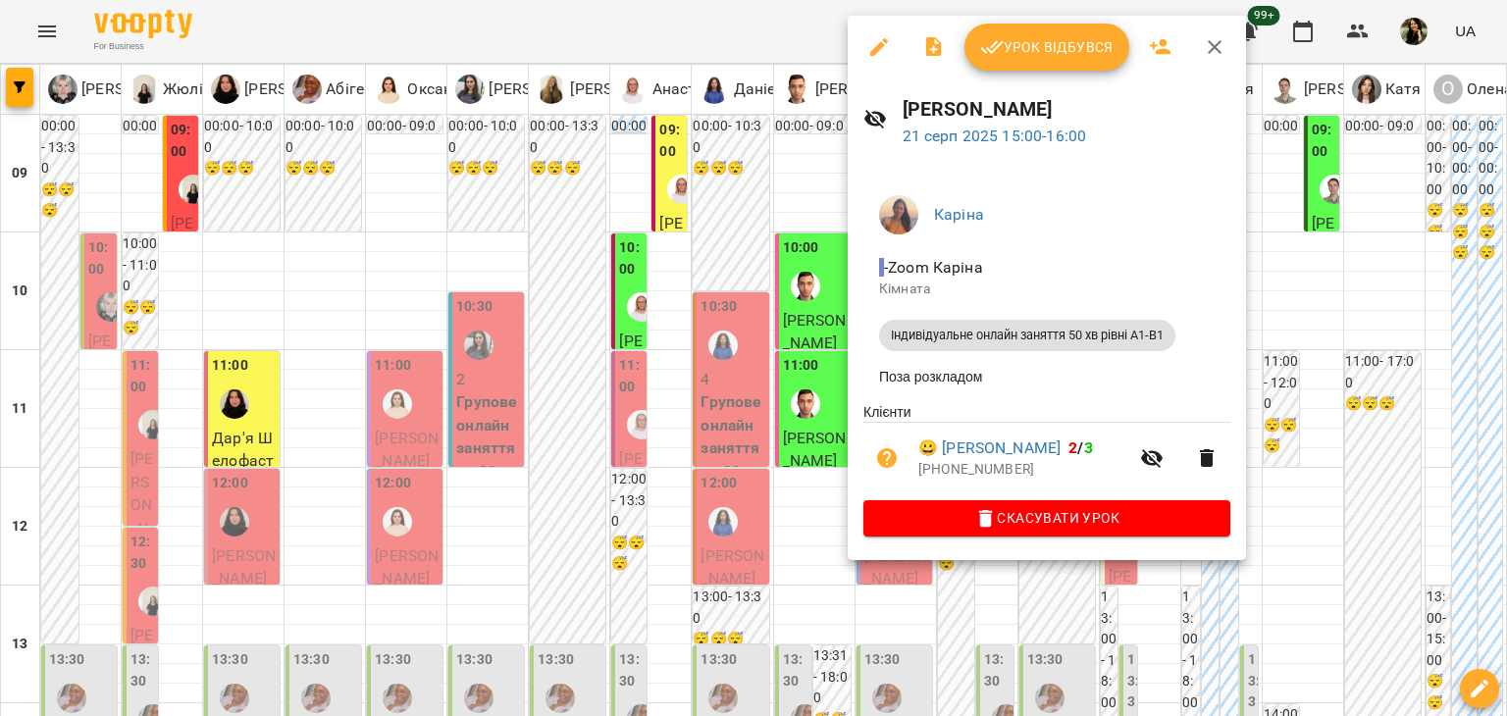
click at [811, 336] on div at bounding box center [753, 358] width 1507 height 716
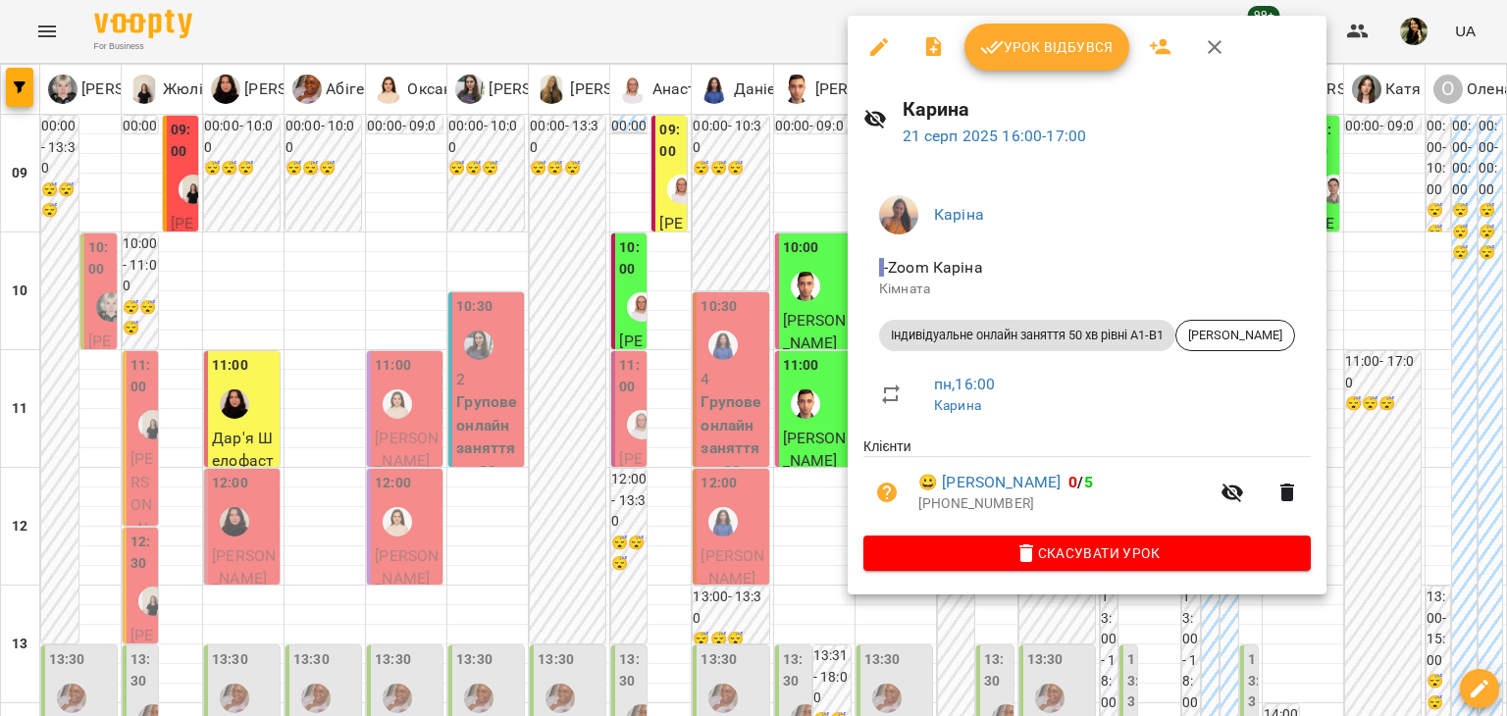
click at [784, 418] on div at bounding box center [753, 358] width 1507 height 716
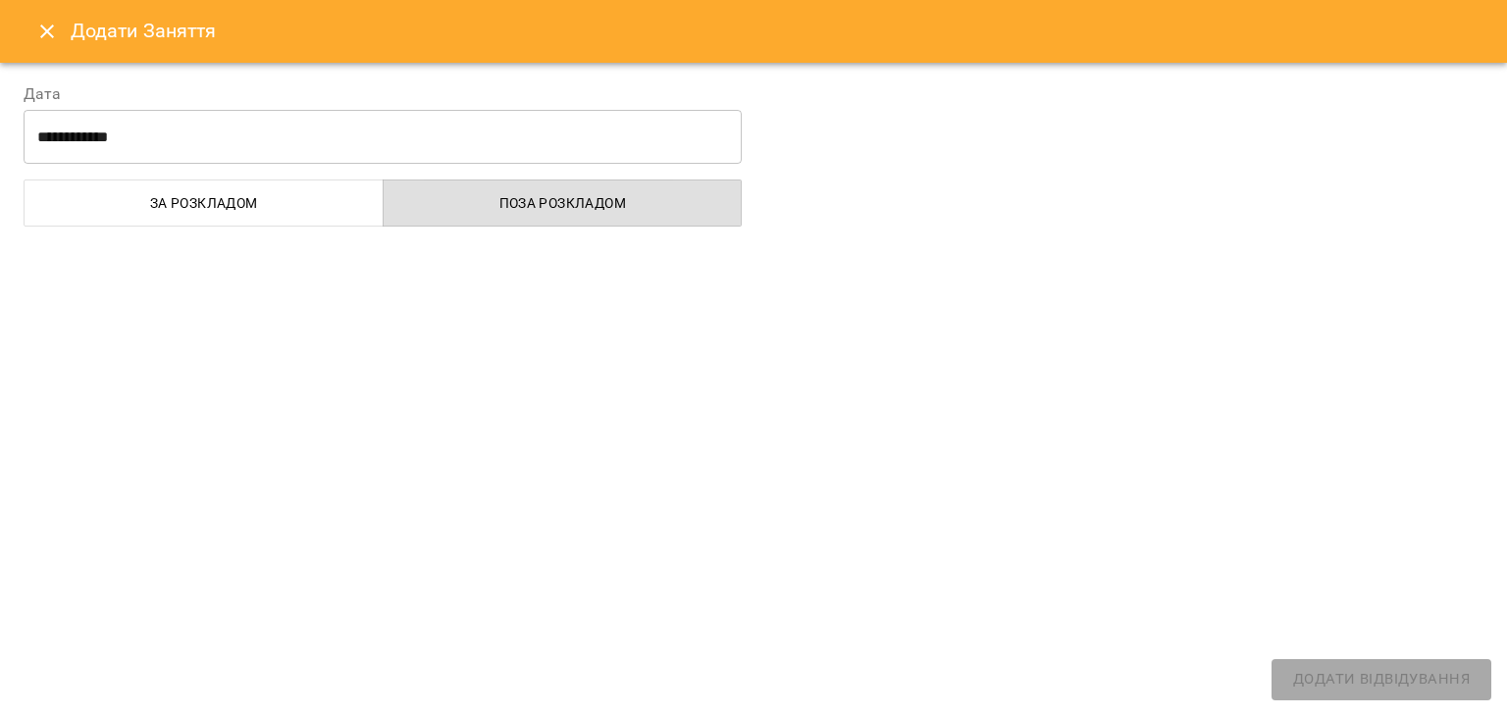
select select
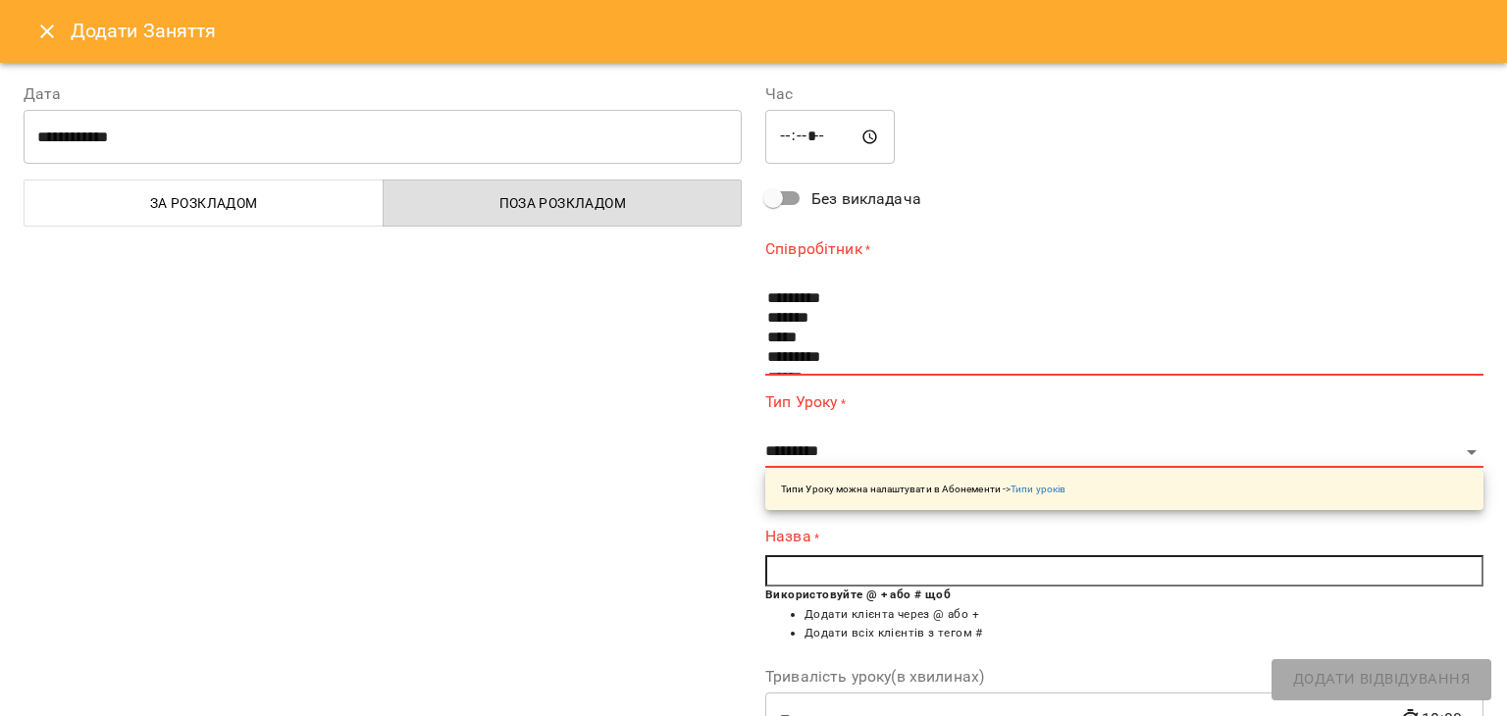
click at [33, 24] on button "Close" at bounding box center [47, 31] width 47 height 47
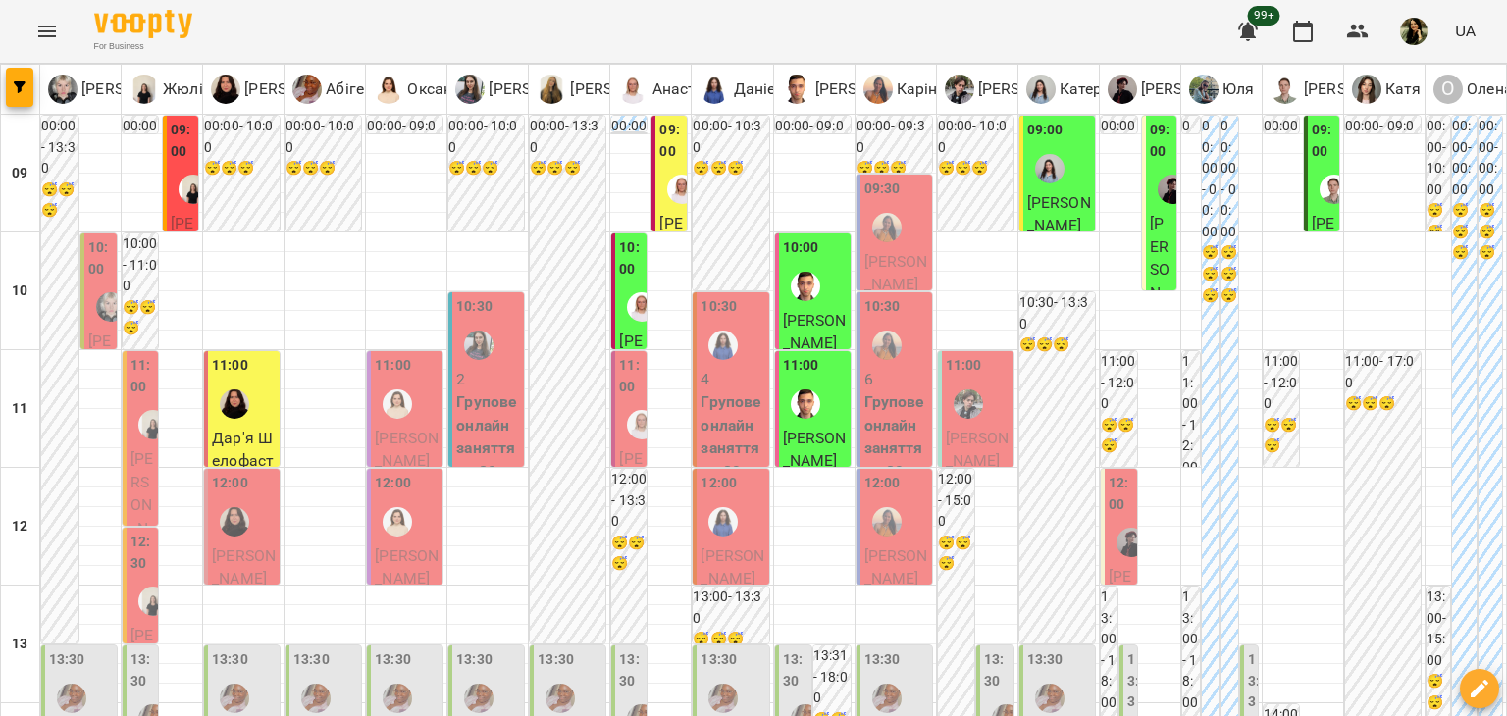
scroll to position [232, 0]
click at [953, 429] on span "[PERSON_NAME]" at bounding box center [978, 450] width 64 height 42
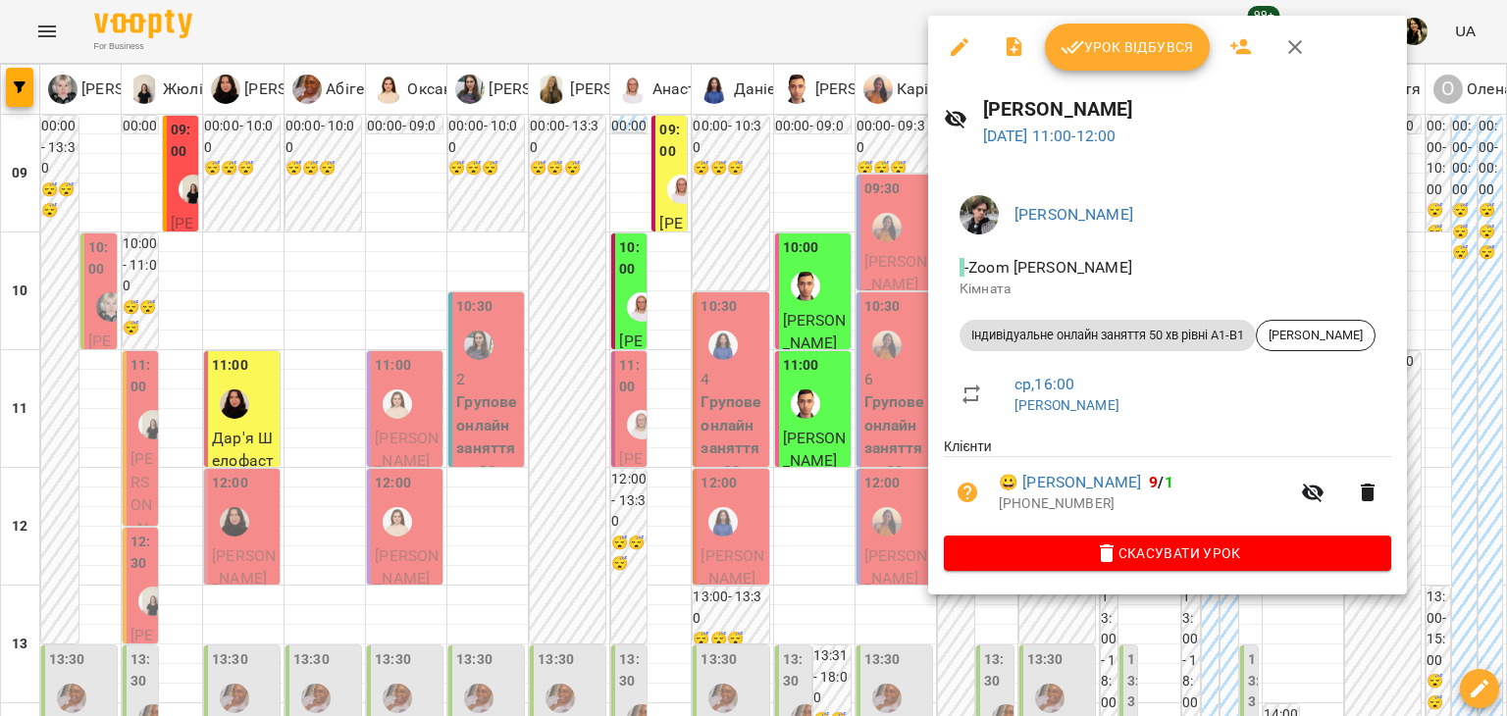
click at [863, 393] on div at bounding box center [753, 358] width 1507 height 716
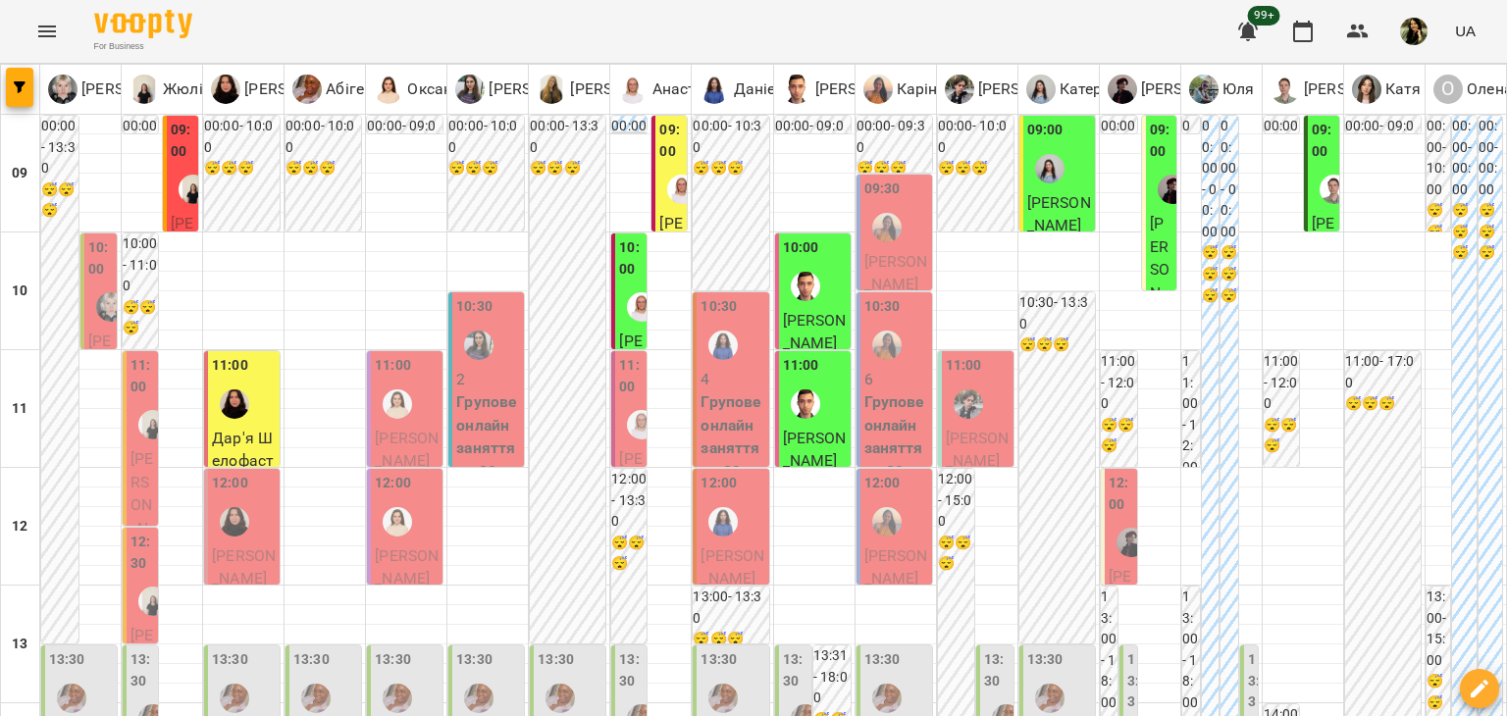
scroll to position [455, 0]
click at [1112, 567] on span "[PERSON_NAME]" at bounding box center [1120, 634] width 24 height 134
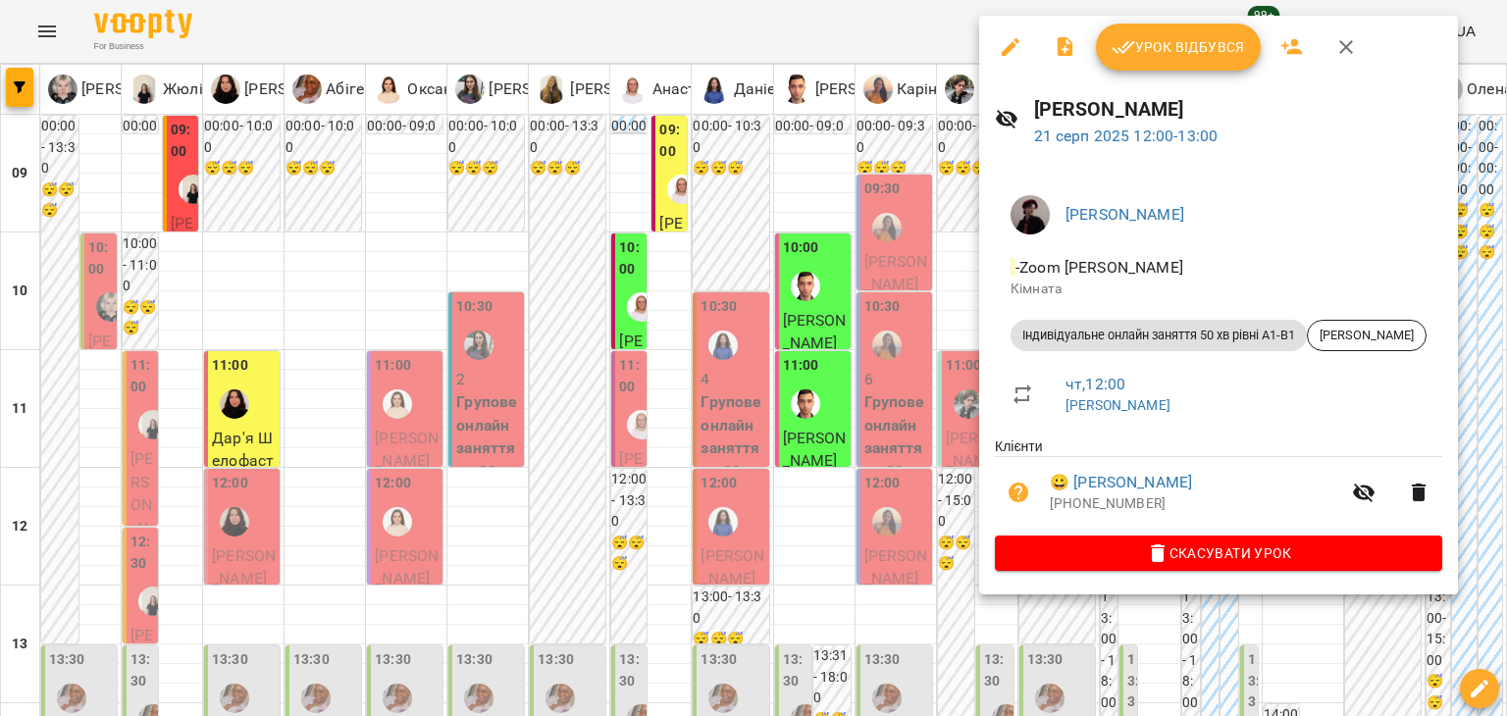
click at [942, 169] on div at bounding box center [753, 358] width 1507 height 716
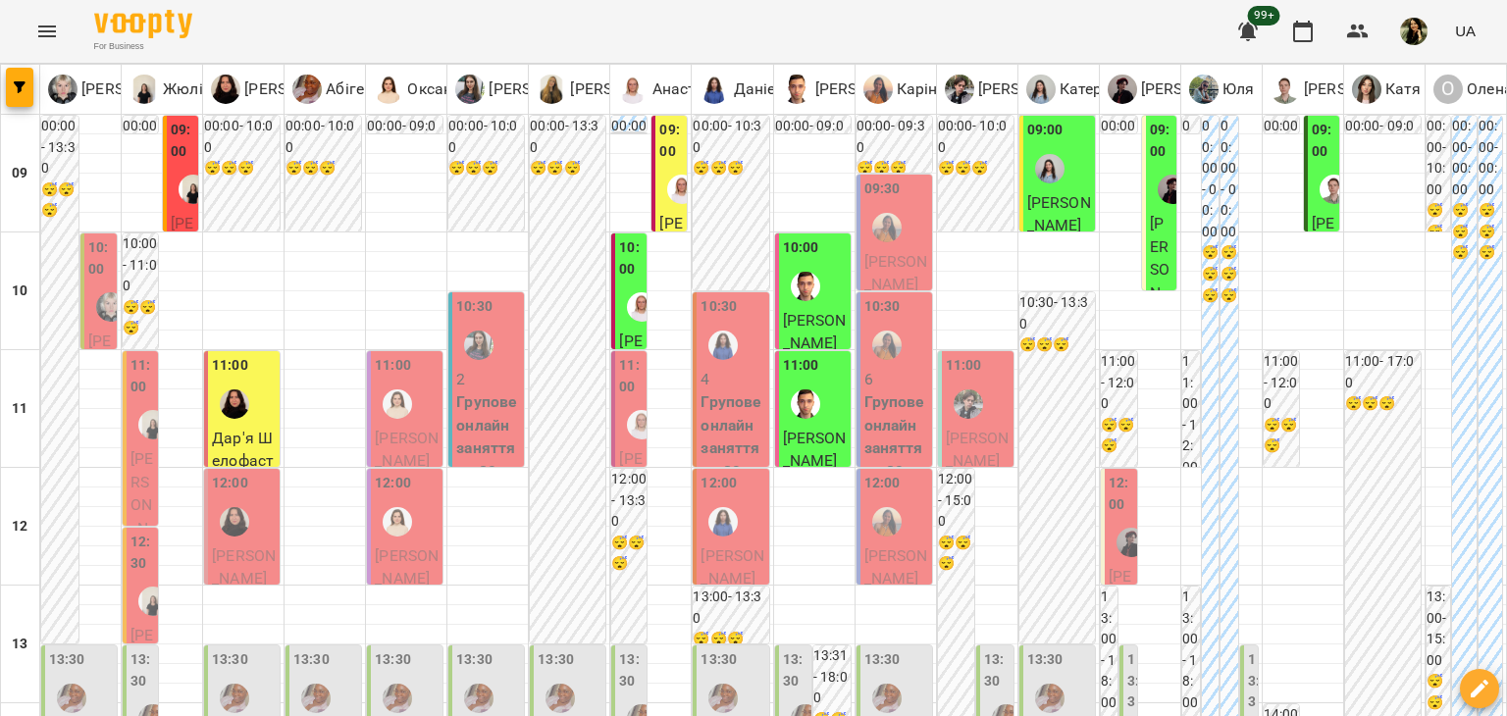
scroll to position [973, 0]
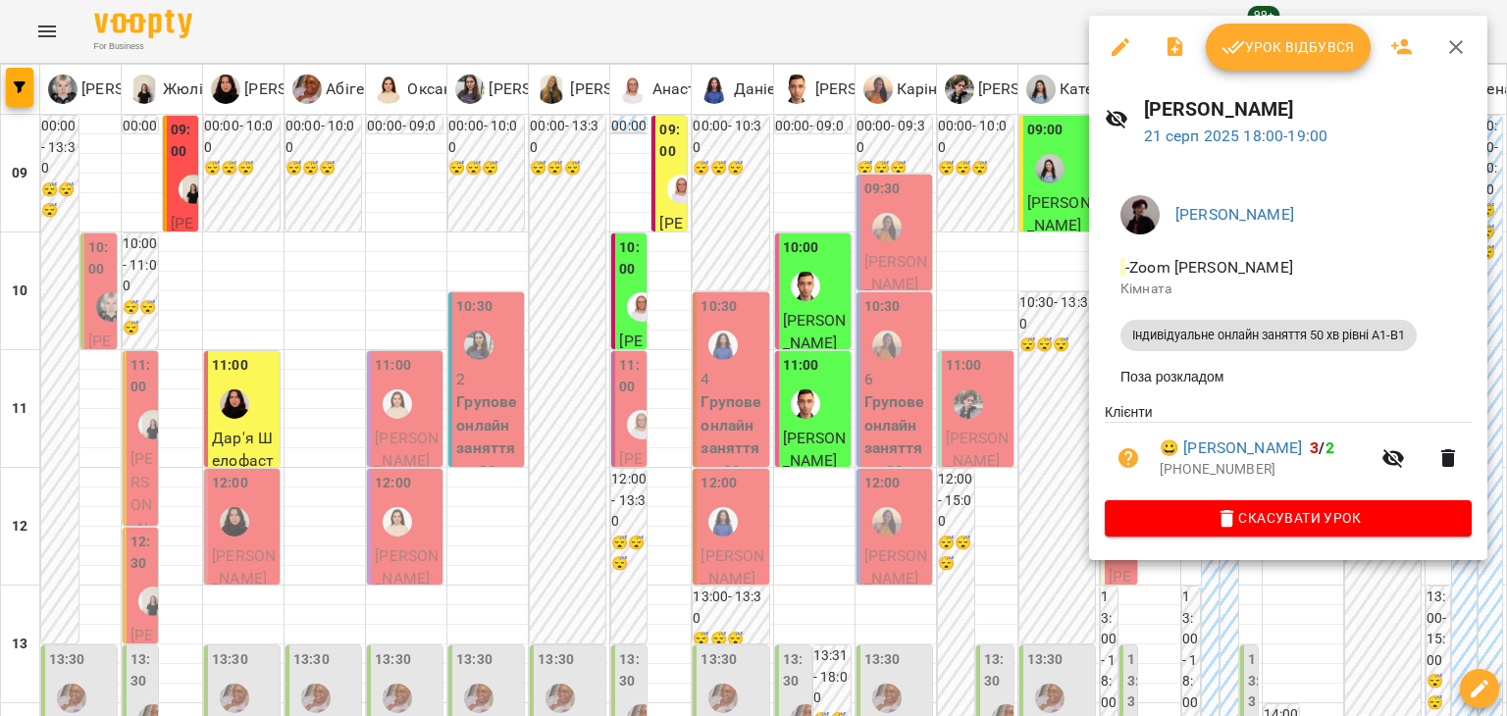
click at [909, 369] on div at bounding box center [753, 358] width 1507 height 716
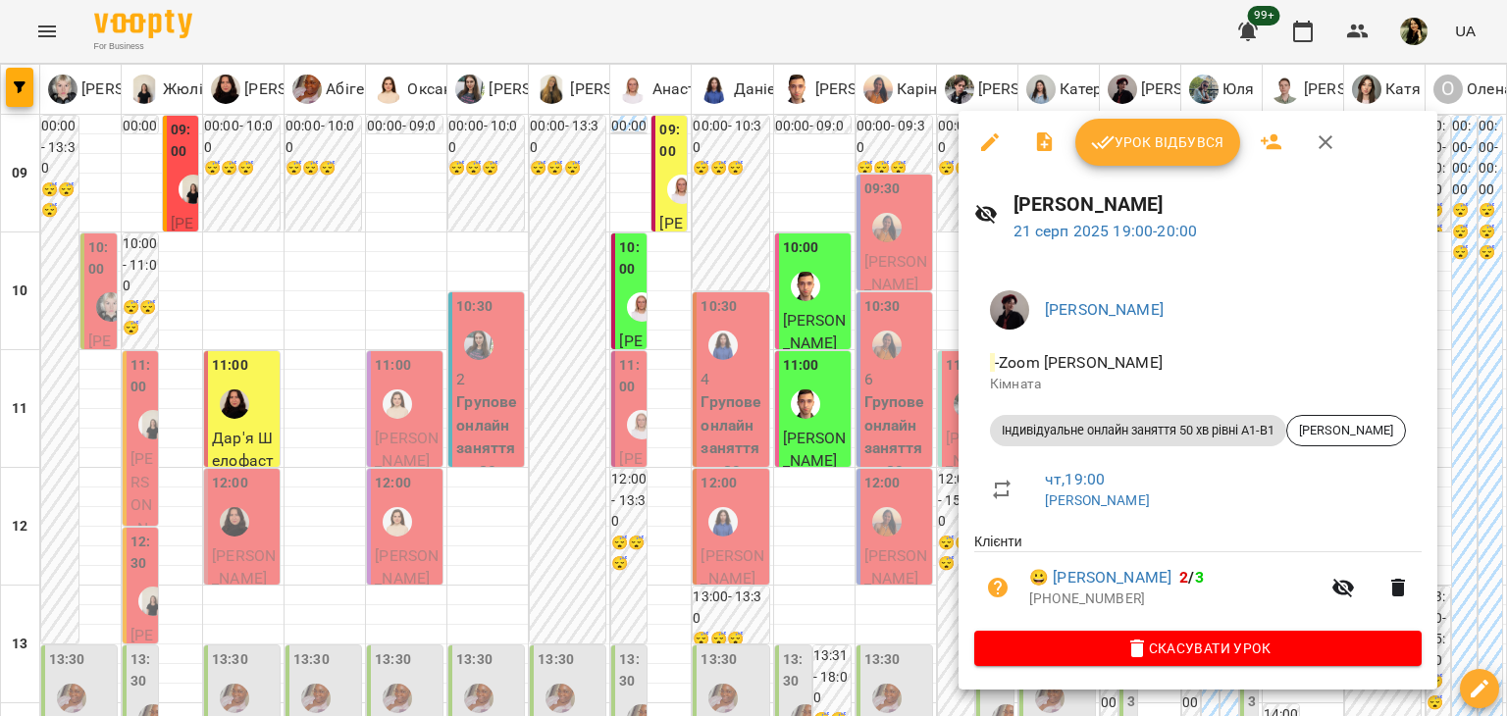
click at [880, 375] on div at bounding box center [753, 358] width 1507 height 716
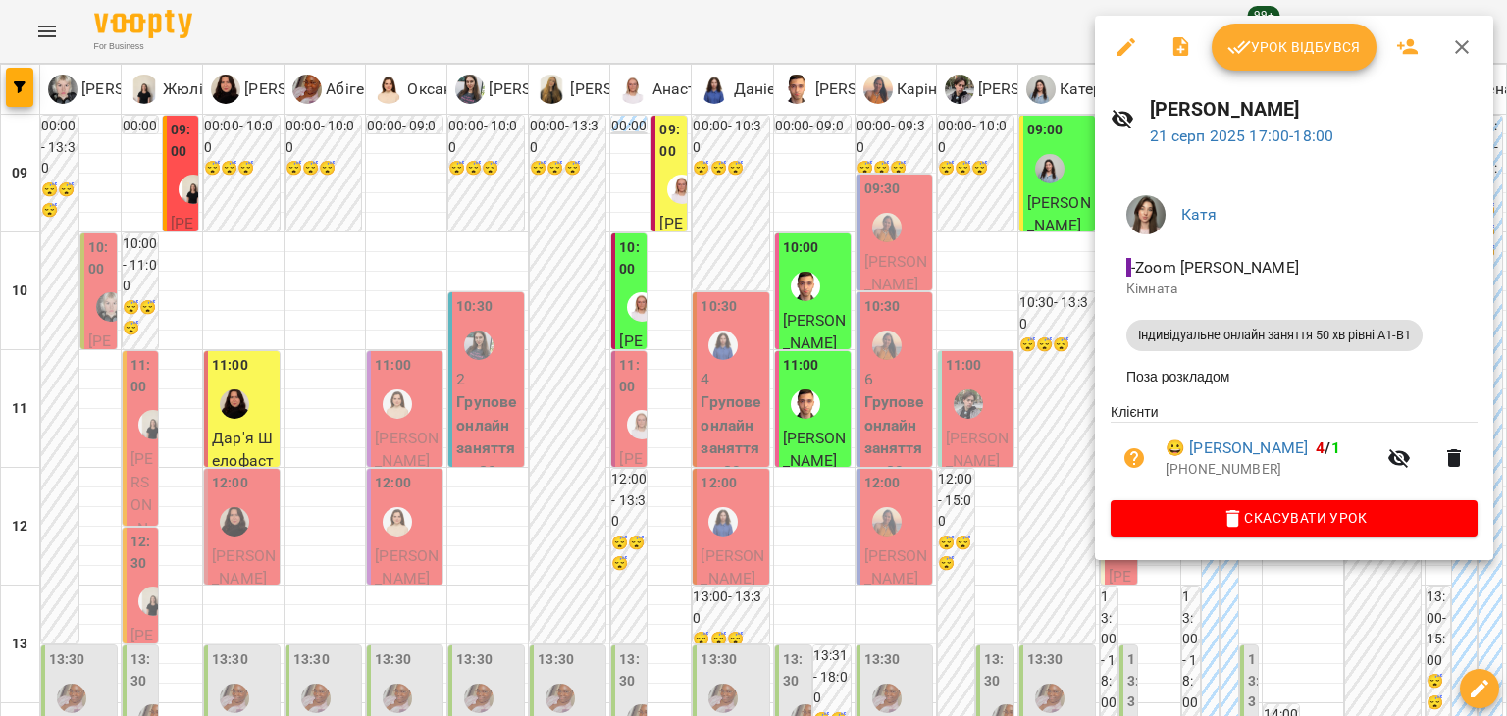
click at [1035, 315] on div at bounding box center [753, 358] width 1507 height 716
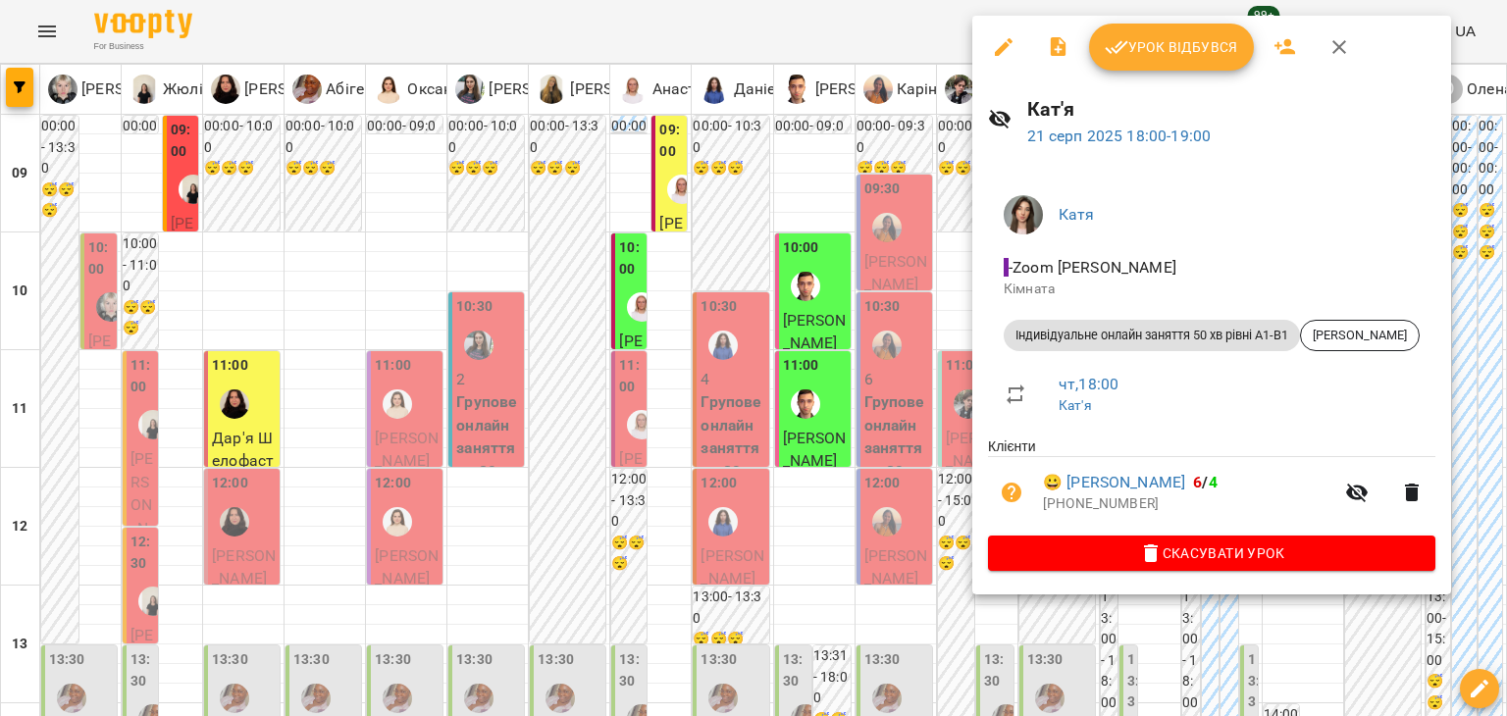
click at [904, 365] on div at bounding box center [753, 358] width 1507 height 716
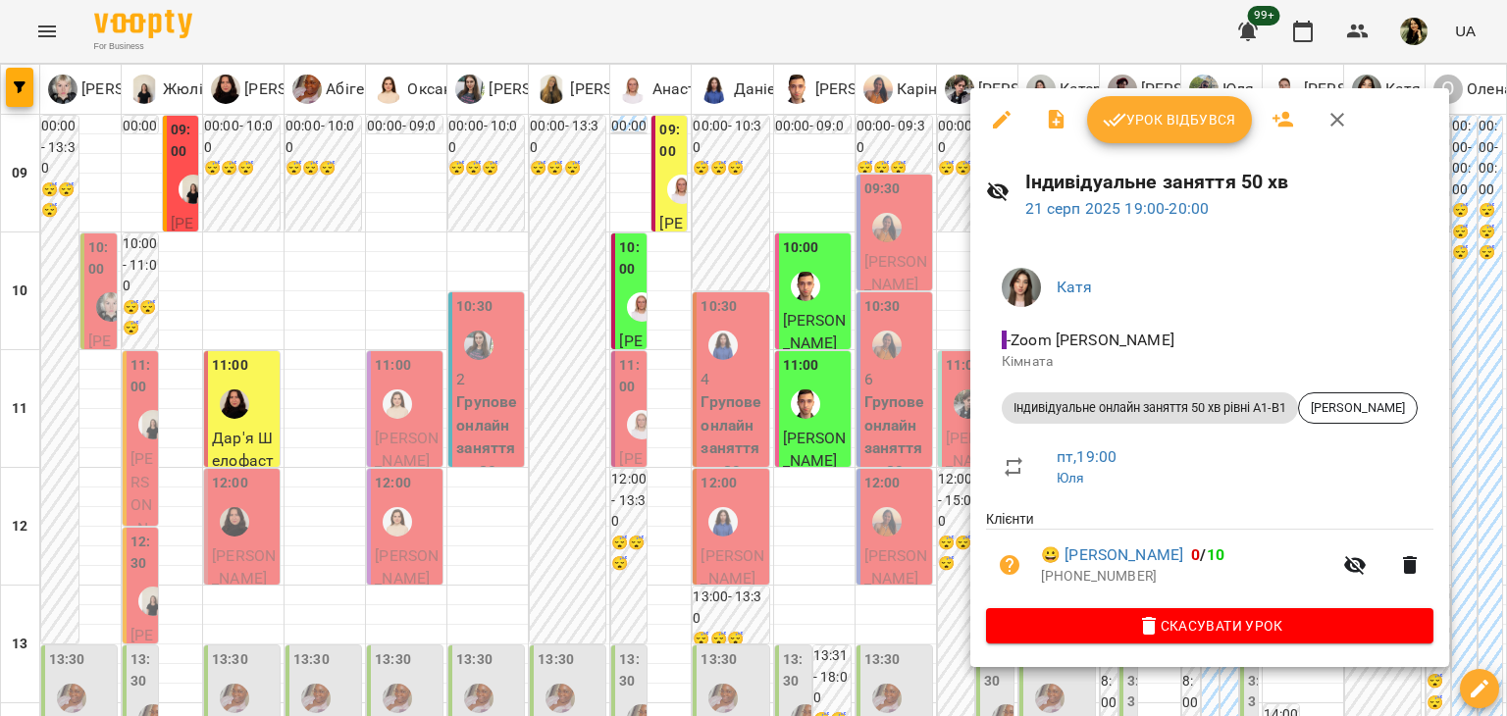
click at [915, 332] on div at bounding box center [753, 358] width 1507 height 716
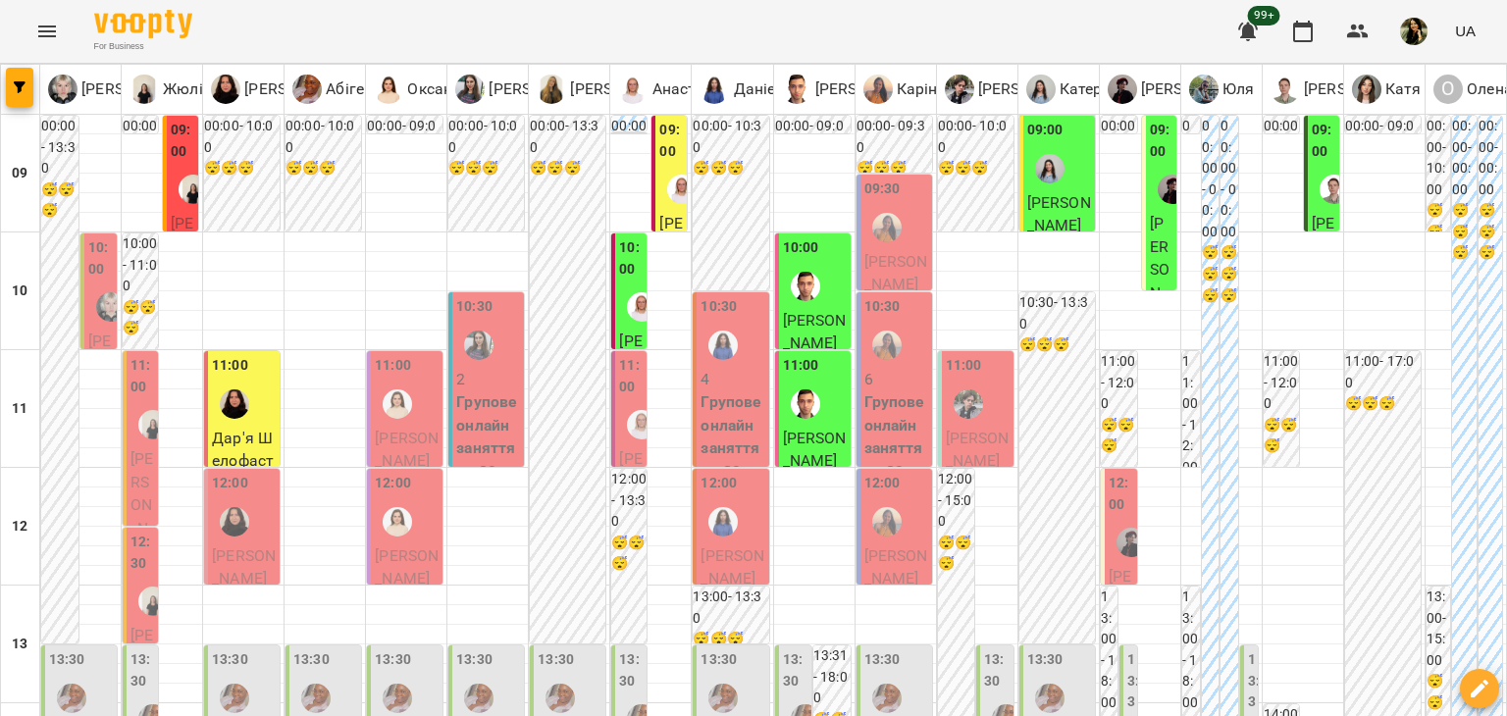
scroll to position [0, 0]
click at [58, 15] on button "Menu" at bounding box center [47, 31] width 47 height 47
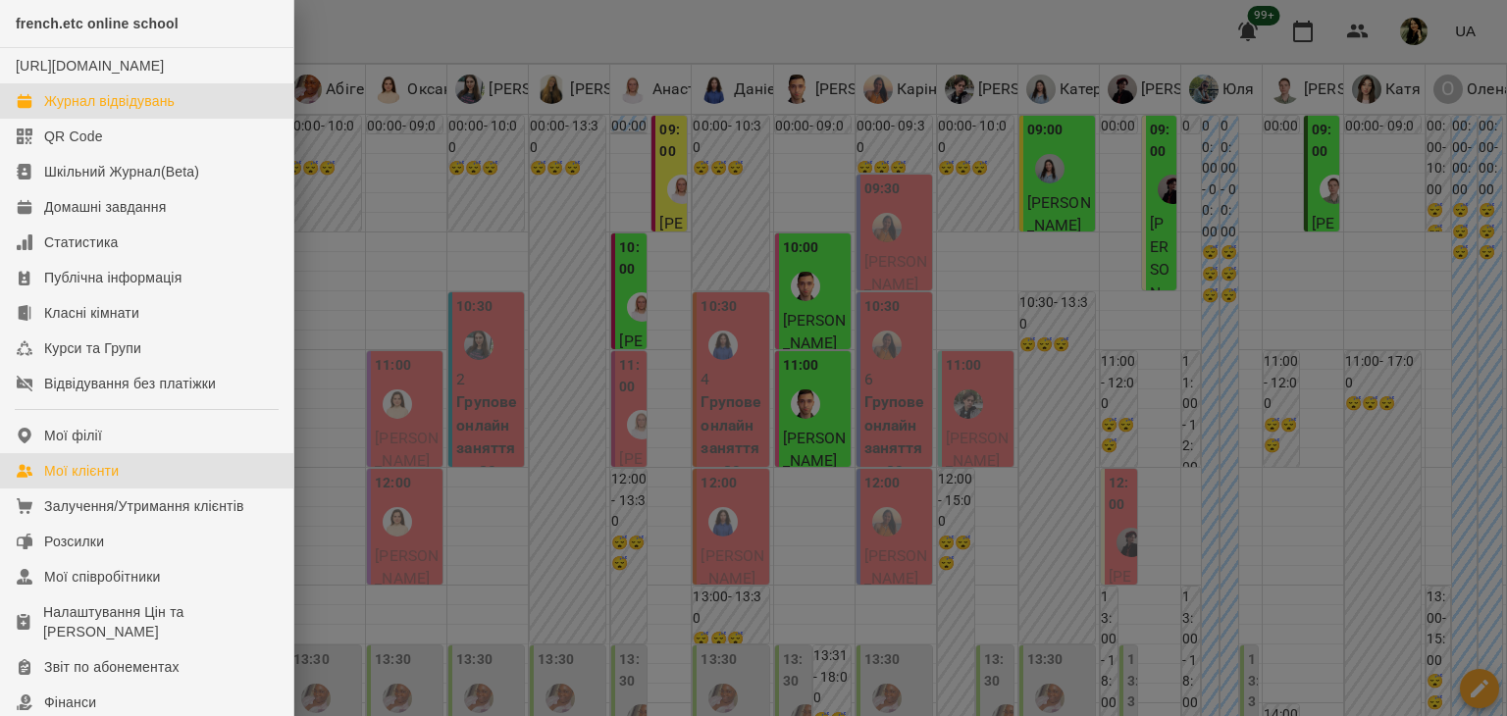
click at [114, 480] on link "Мої клієнти" at bounding box center [146, 470] width 293 height 35
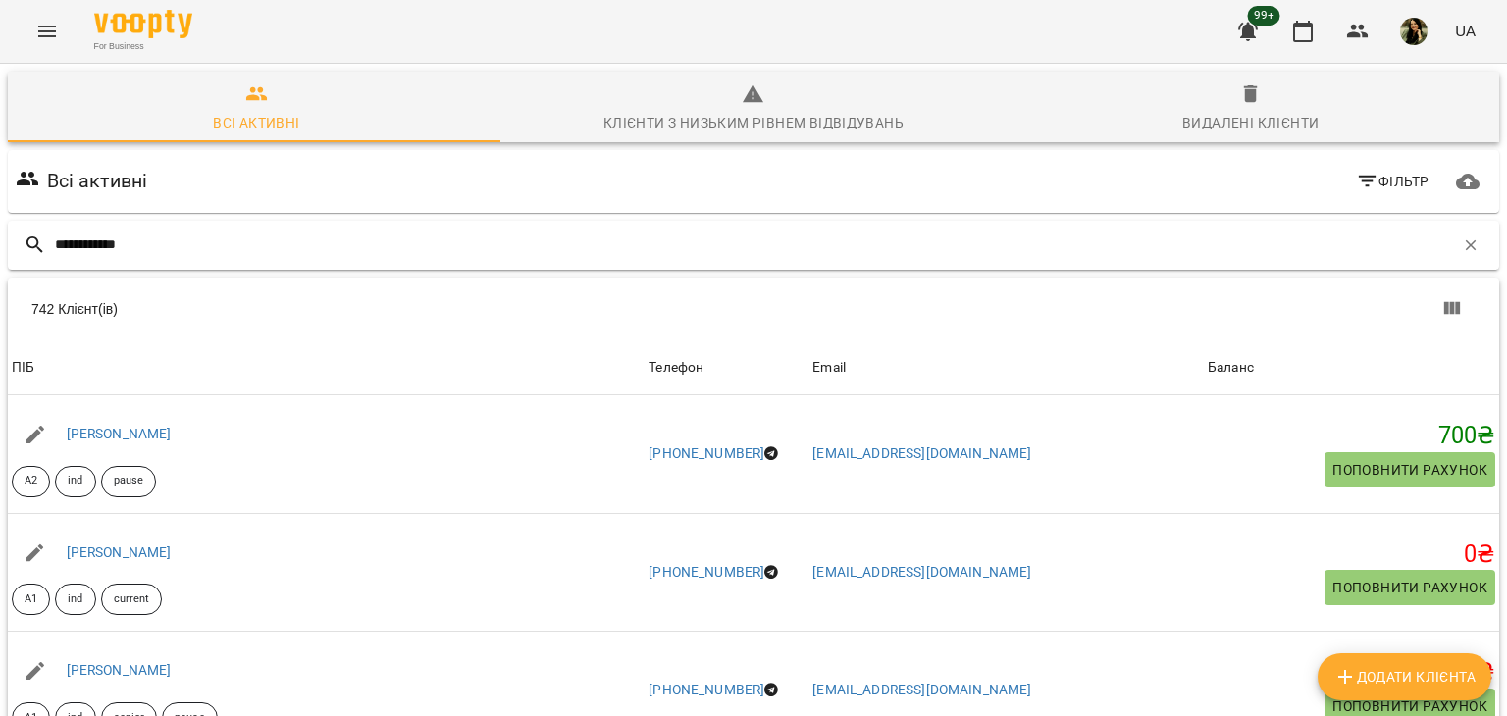
type input "**********"
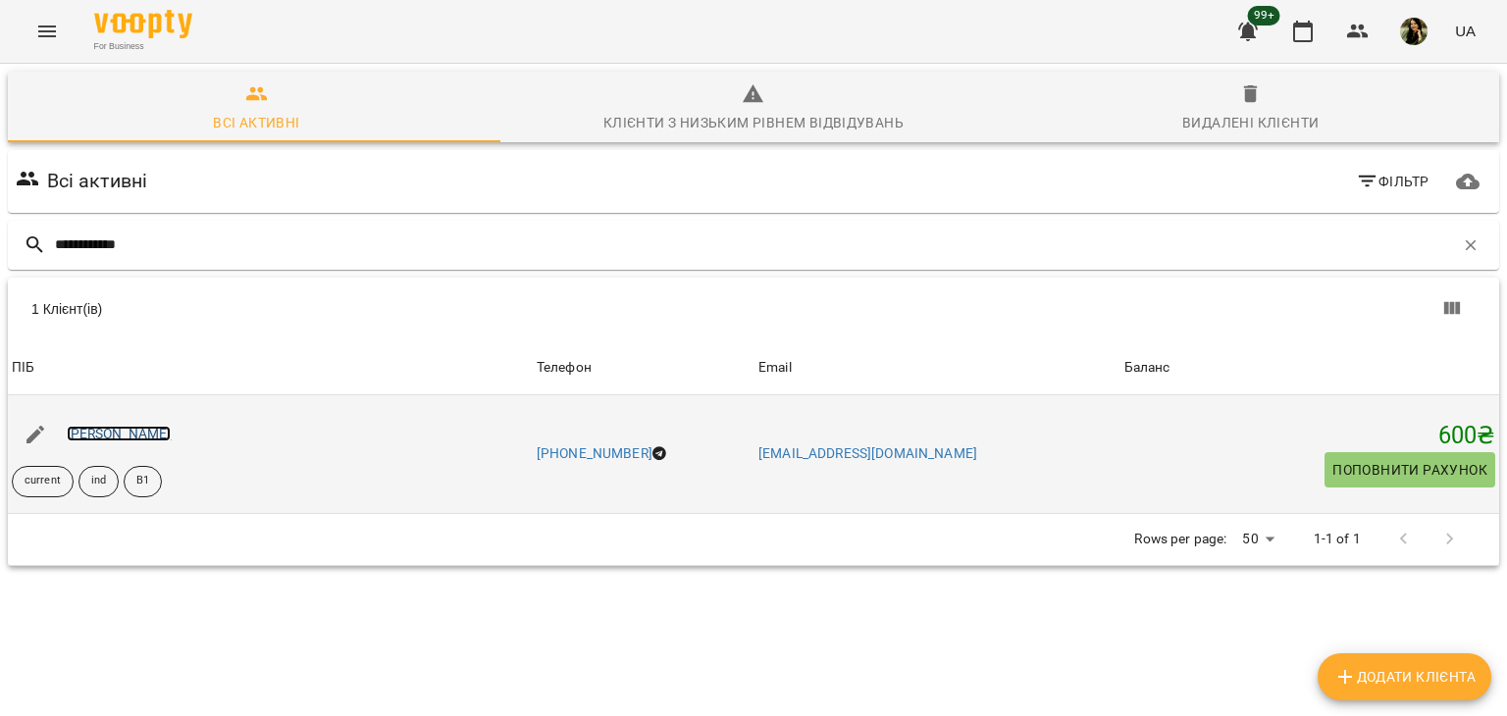
click at [112, 433] on link "[PERSON_NAME]" at bounding box center [119, 434] width 105 height 16
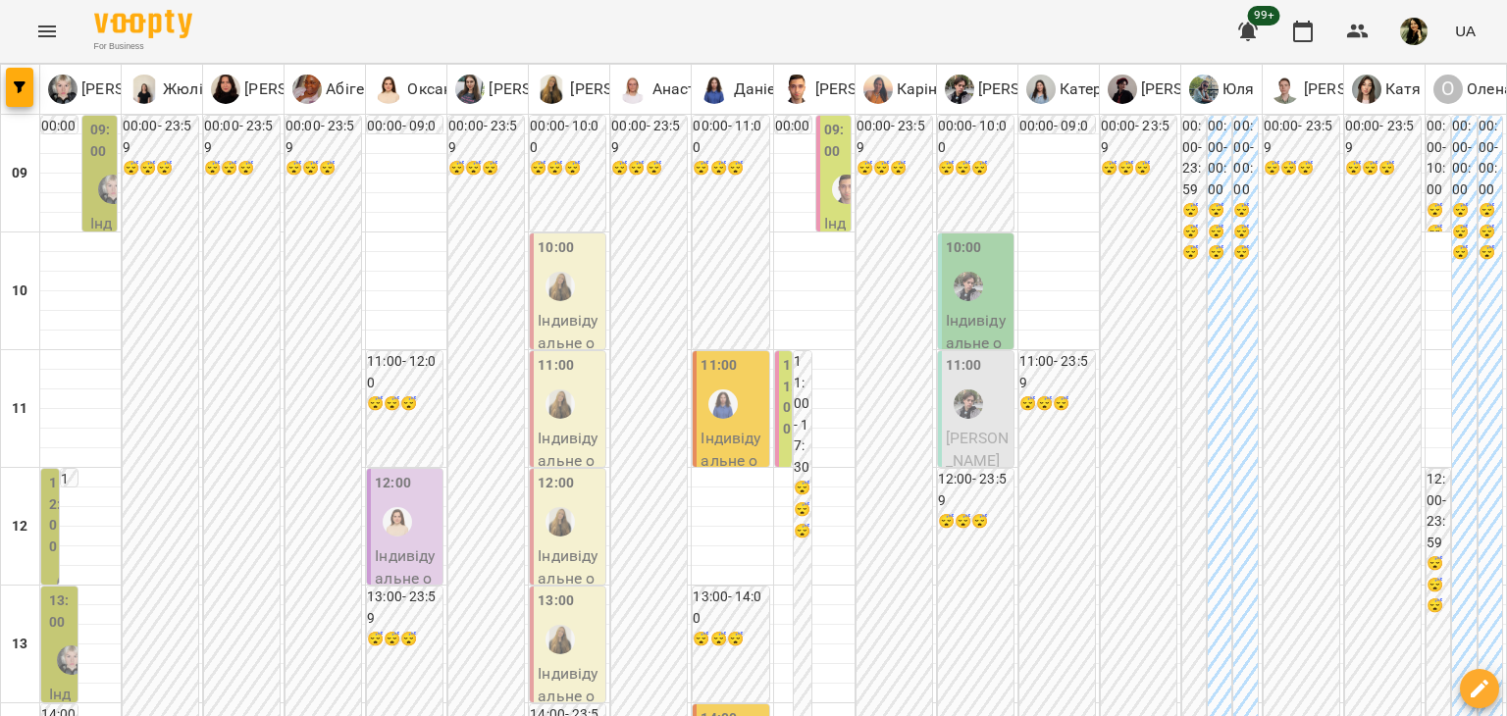
click at [736, 444] on p "Індивідуальне онлайн заняття 50 хв рівні А1-В1 - Іванна Савченко" at bounding box center [732, 531] width 64 height 208
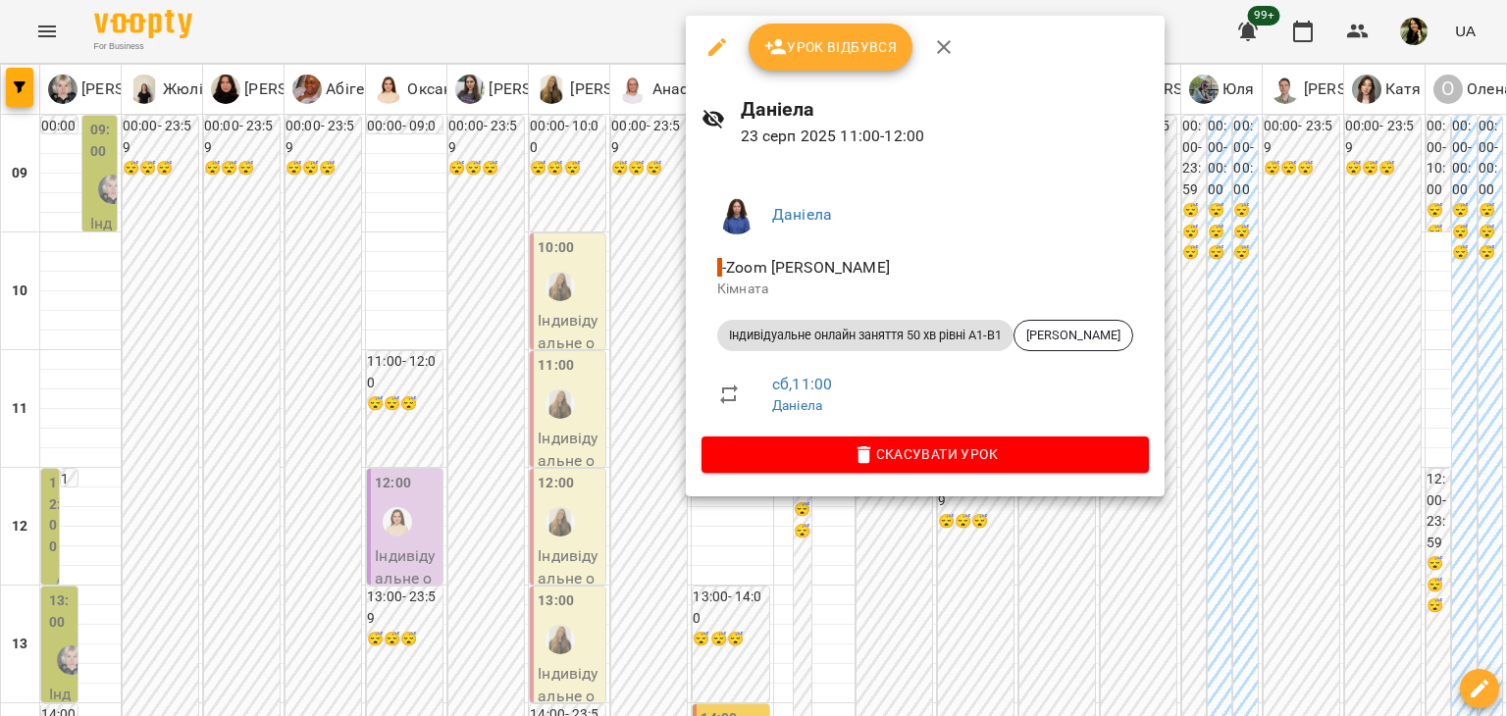
click at [644, 449] on div at bounding box center [753, 358] width 1507 height 716
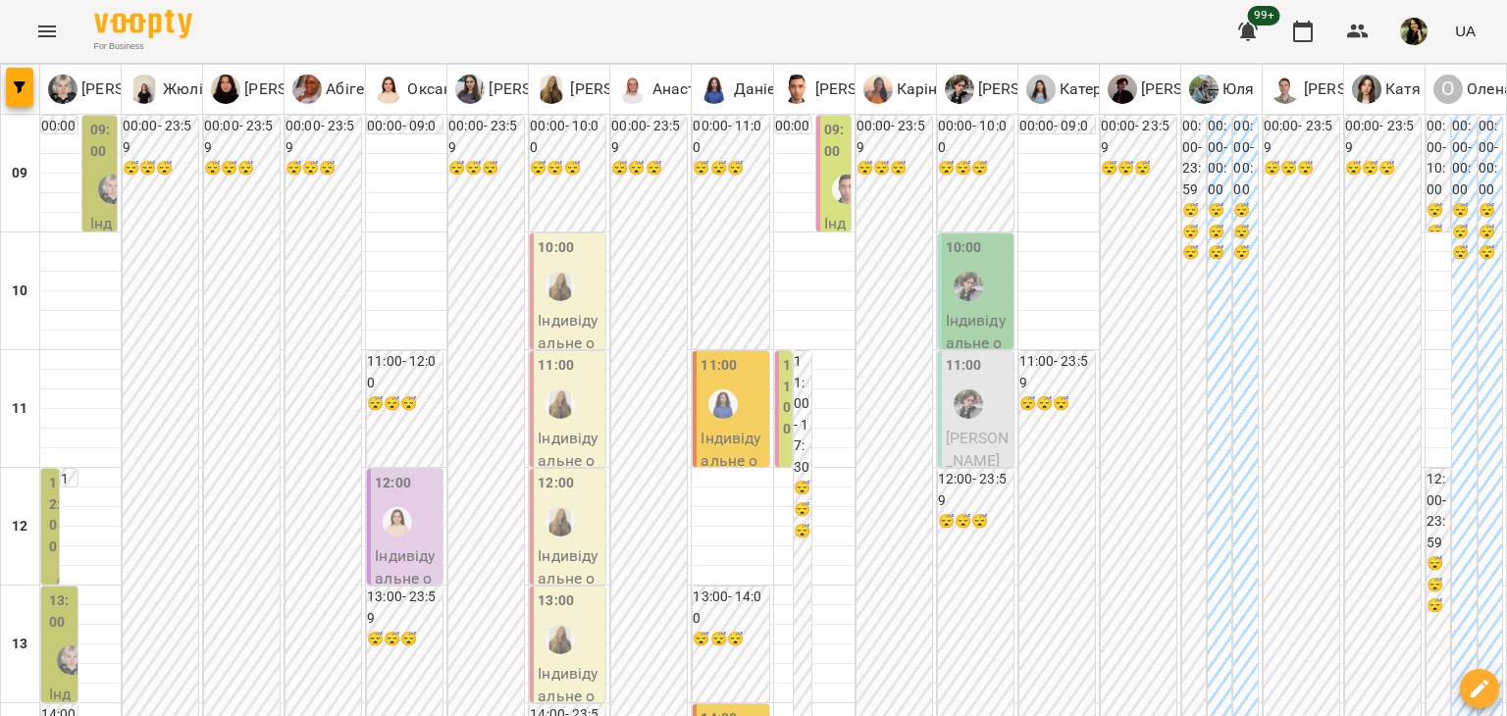
type input "**********"
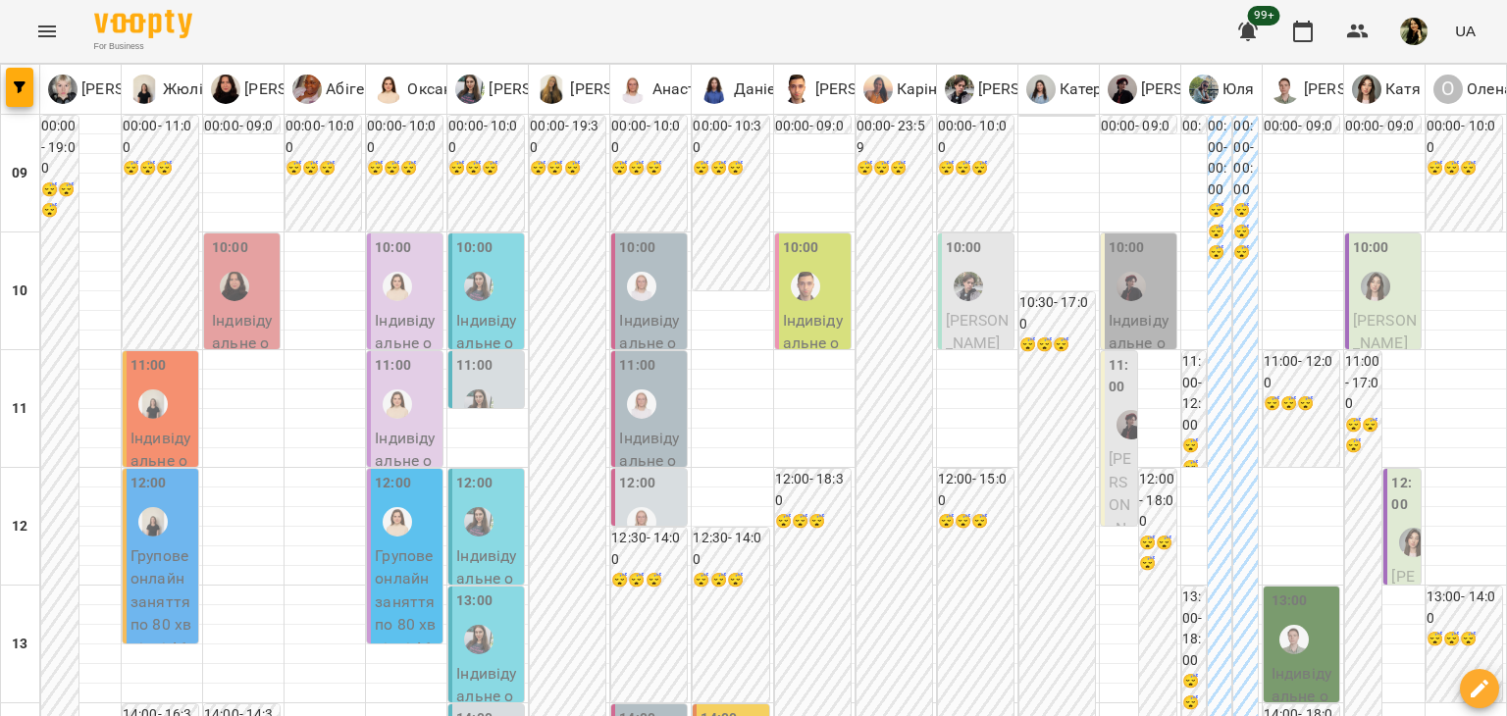
type input "**********"
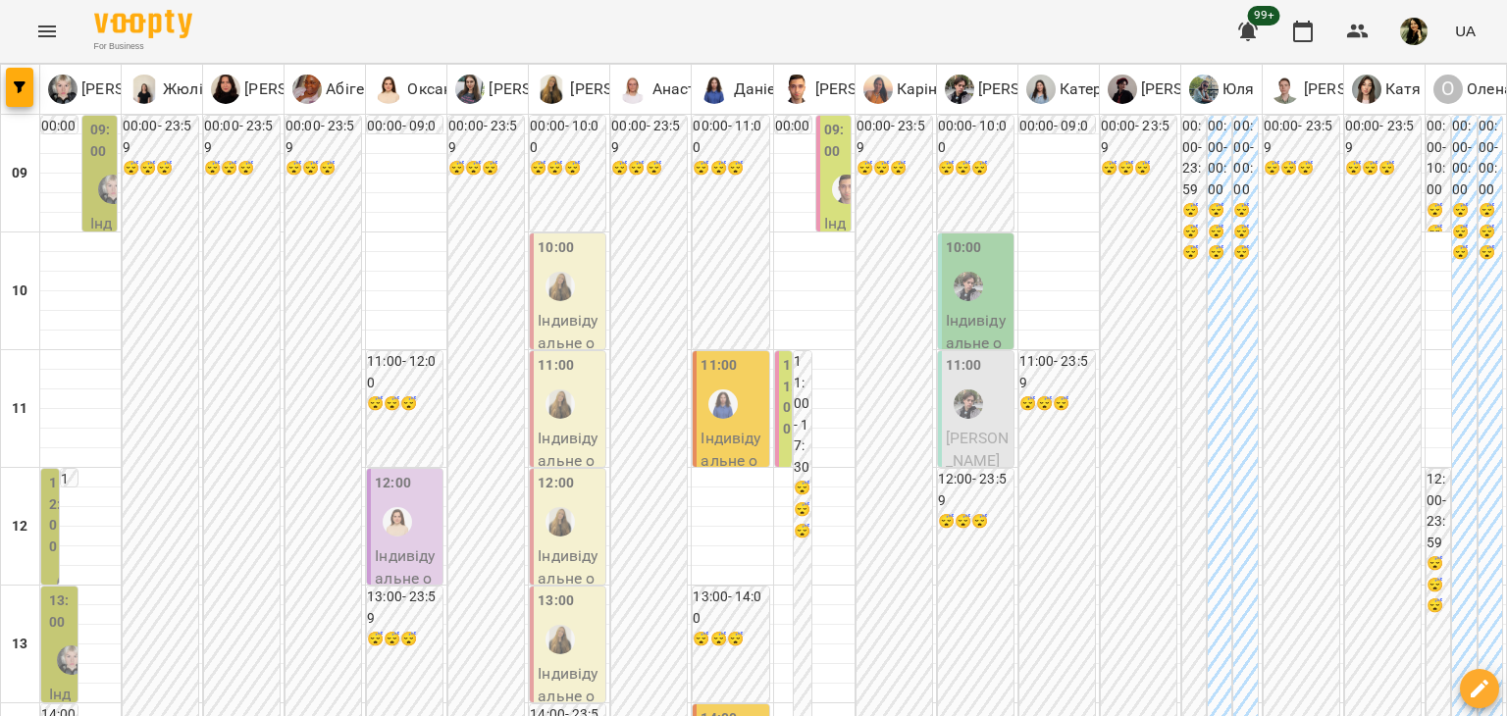
scroll to position [428, 0]
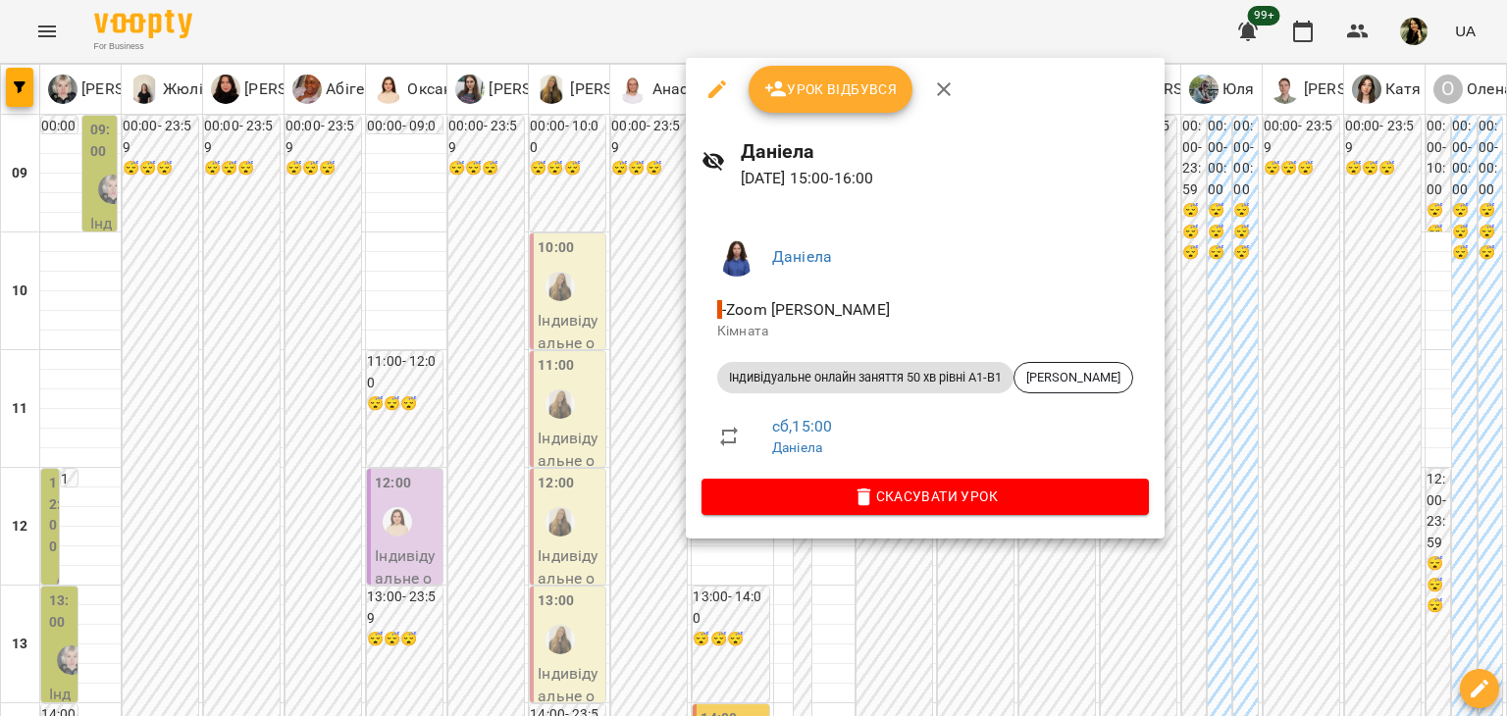
click at [563, 430] on div at bounding box center [753, 358] width 1507 height 716
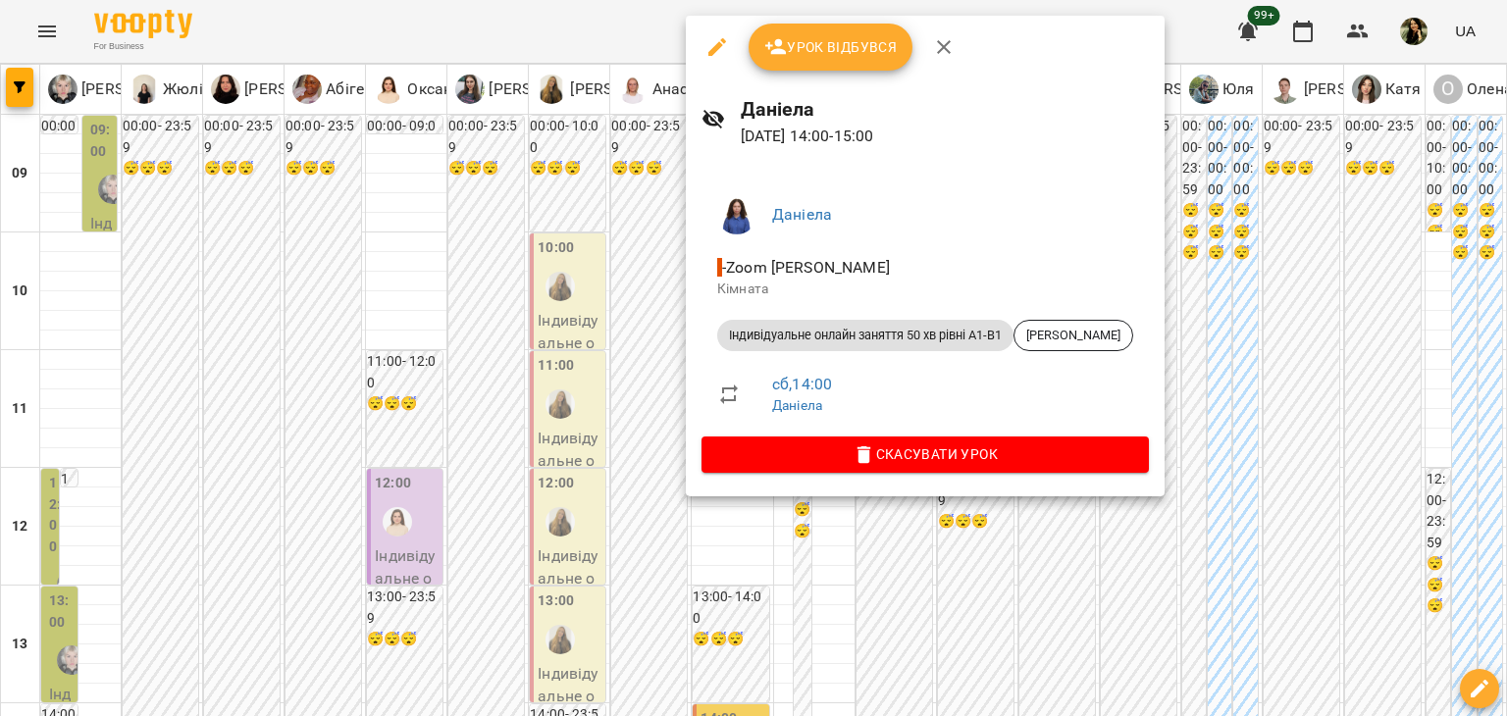
click at [589, 424] on div at bounding box center [753, 358] width 1507 height 716
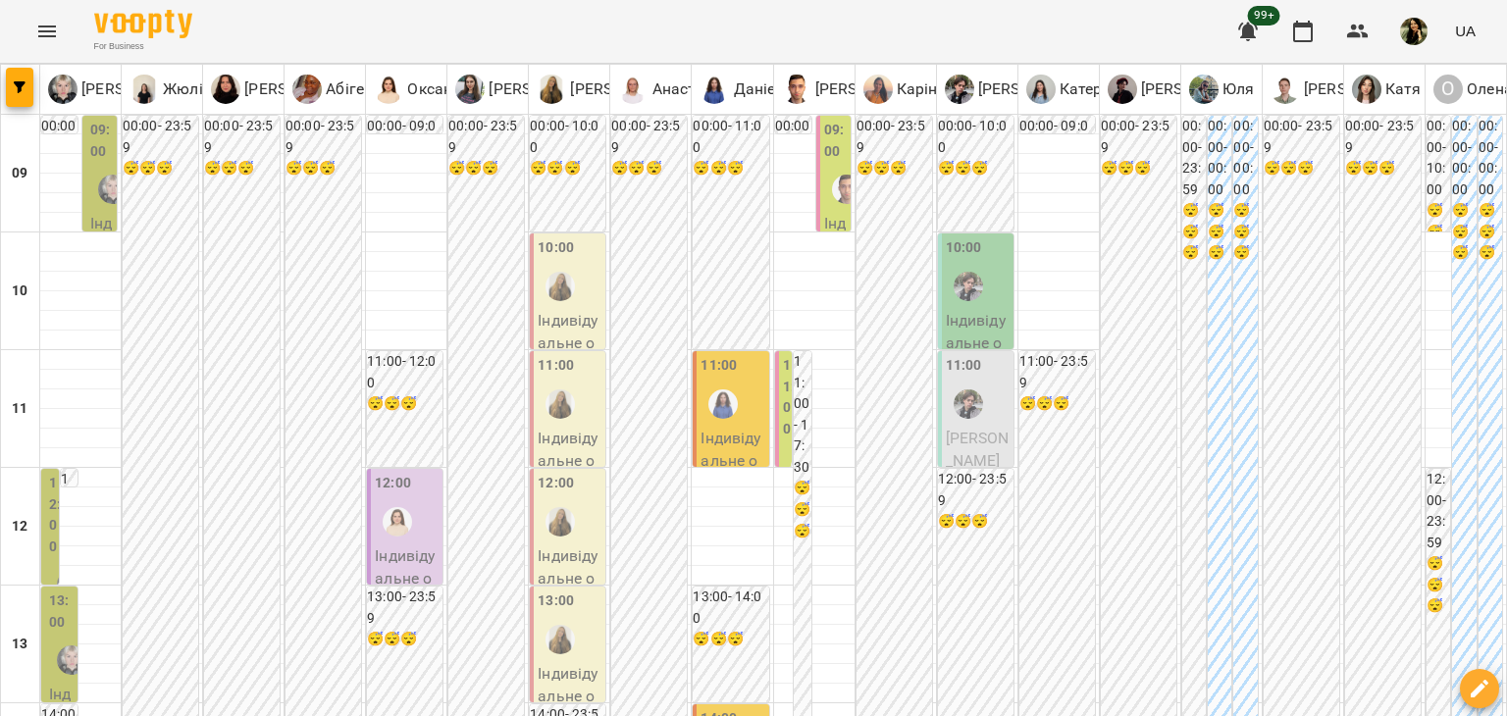
scroll to position [0, 0]
click at [723, 433] on p "Індивідуальне онлайн заняття 50 хв рівні А1-В1 - Іванна Савченко" at bounding box center [732, 531] width 64 height 208
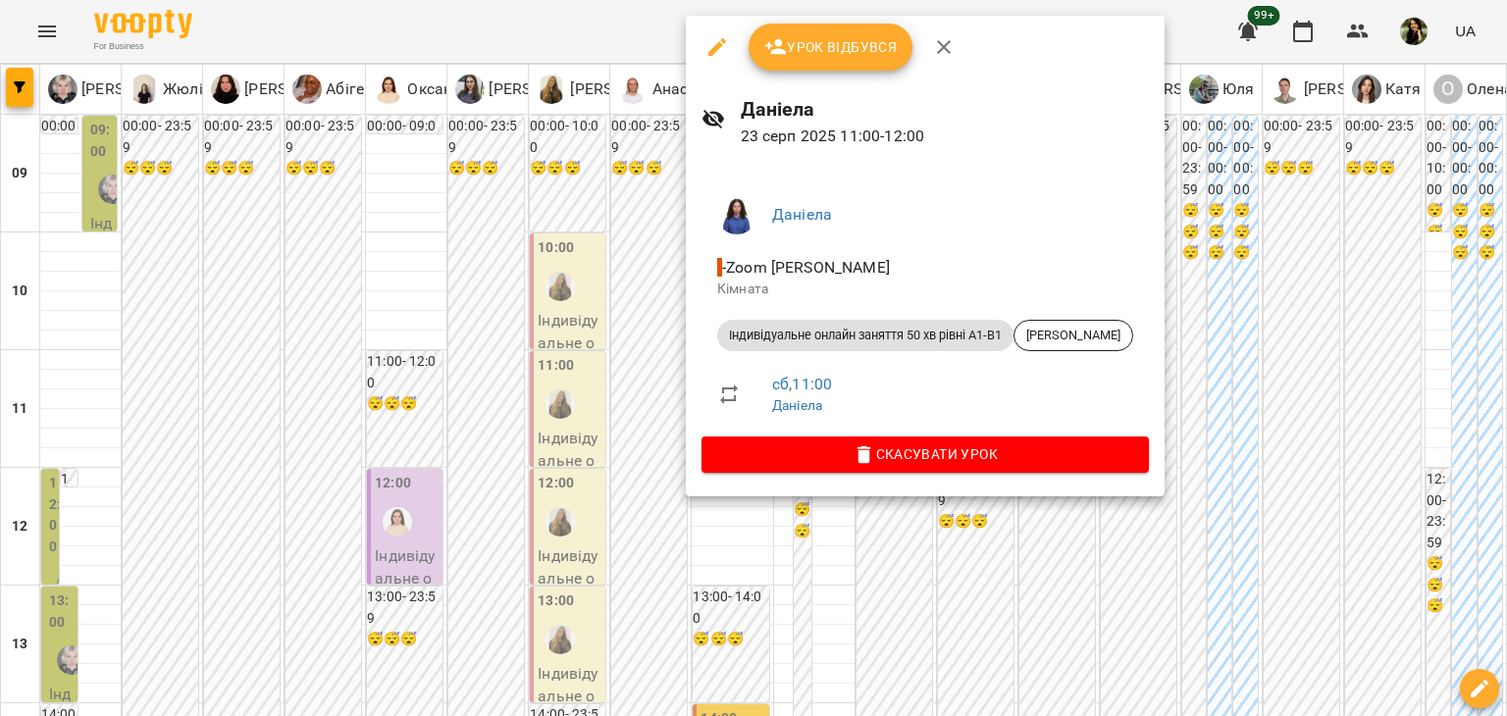
click at [614, 513] on div at bounding box center [753, 358] width 1507 height 716
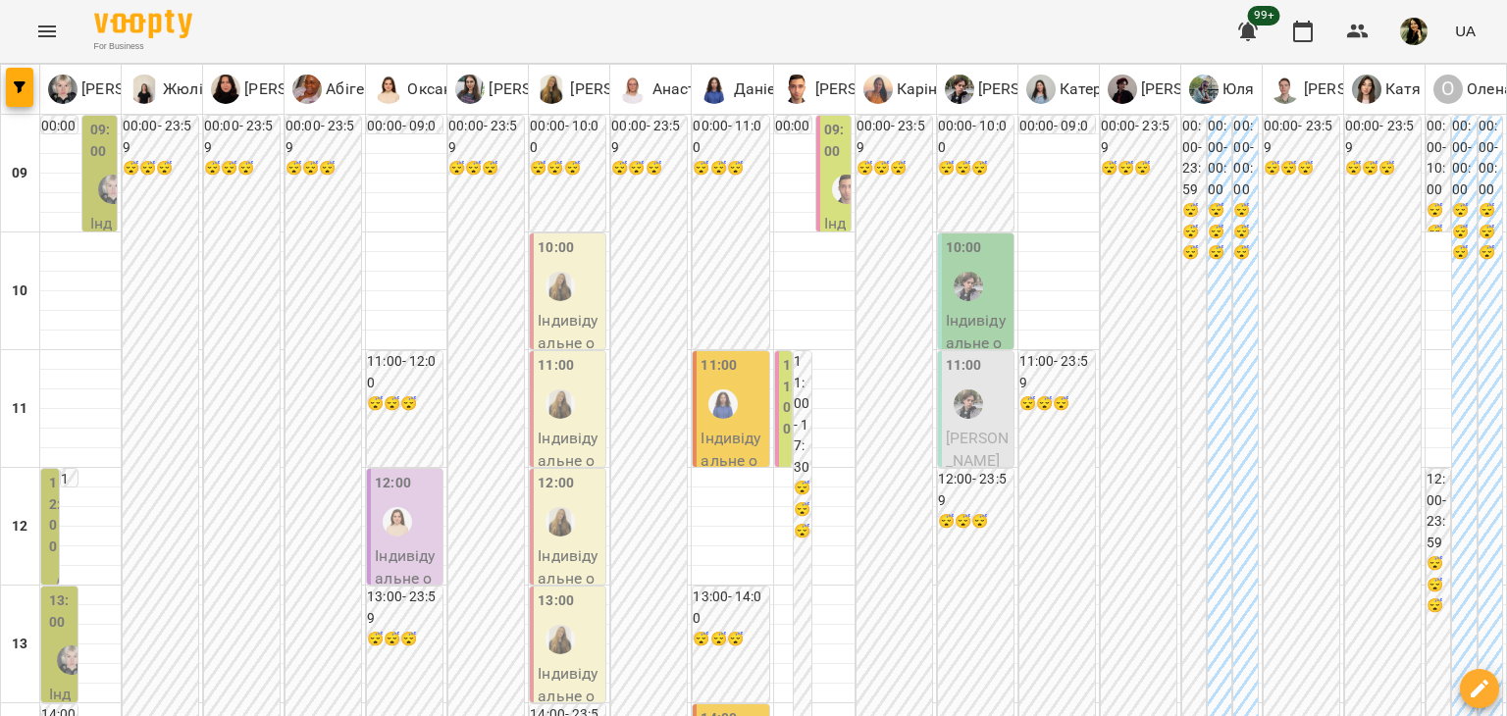
click at [730, 427] on p "Індивідуальне онлайн заняття 50 хв рівні А1-В1 - Іванна Савченко" at bounding box center [732, 531] width 64 height 208
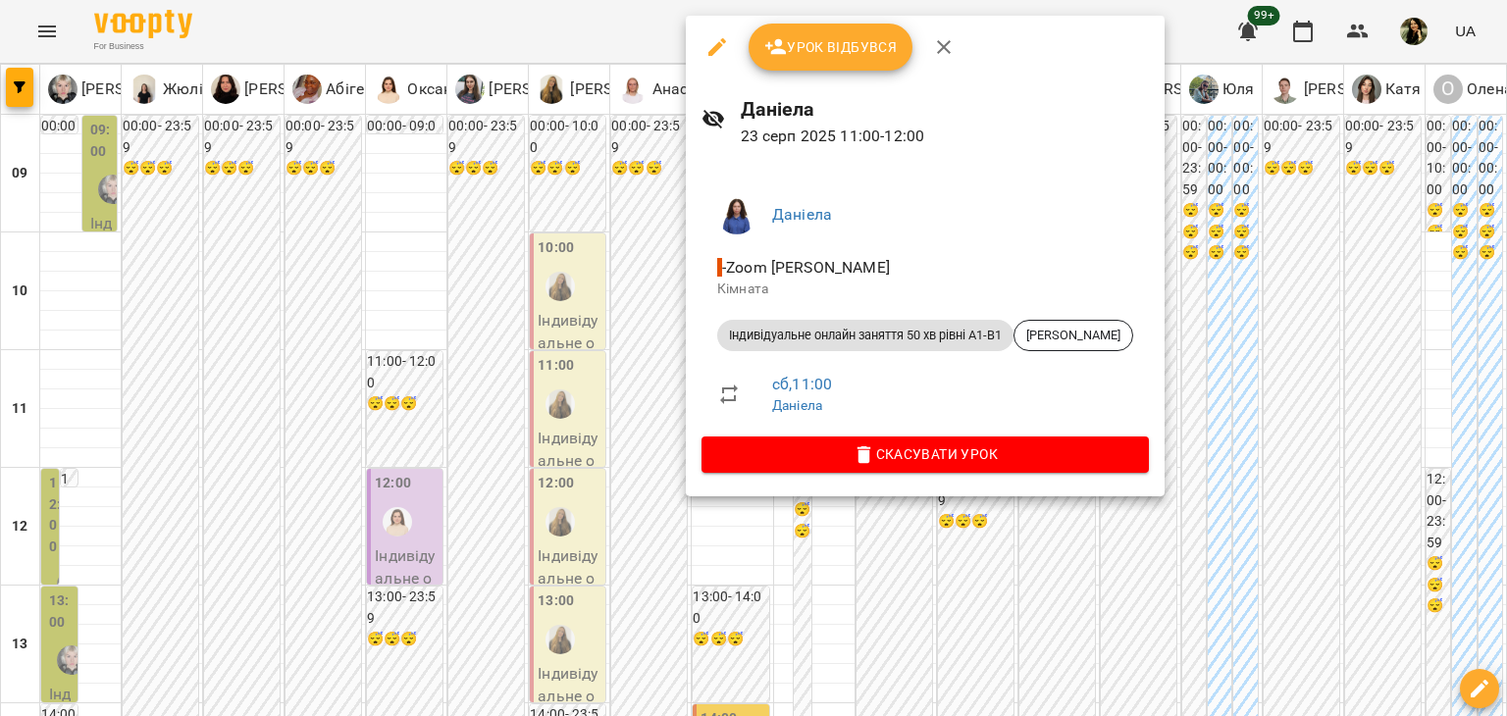
click at [632, 416] on div at bounding box center [753, 358] width 1507 height 716
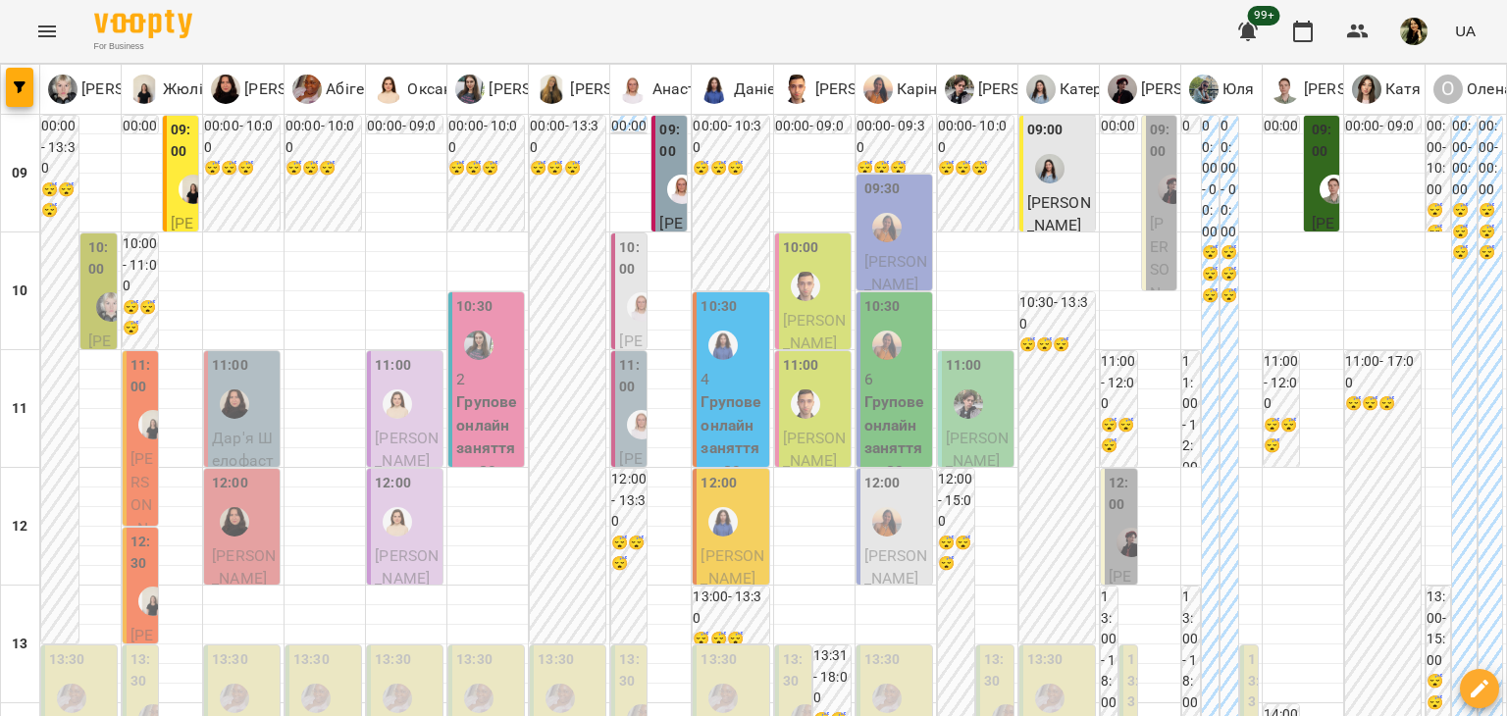
scroll to position [208, 0]
click at [1116, 528] on img "Аліса" at bounding box center [1130, 542] width 29 height 29
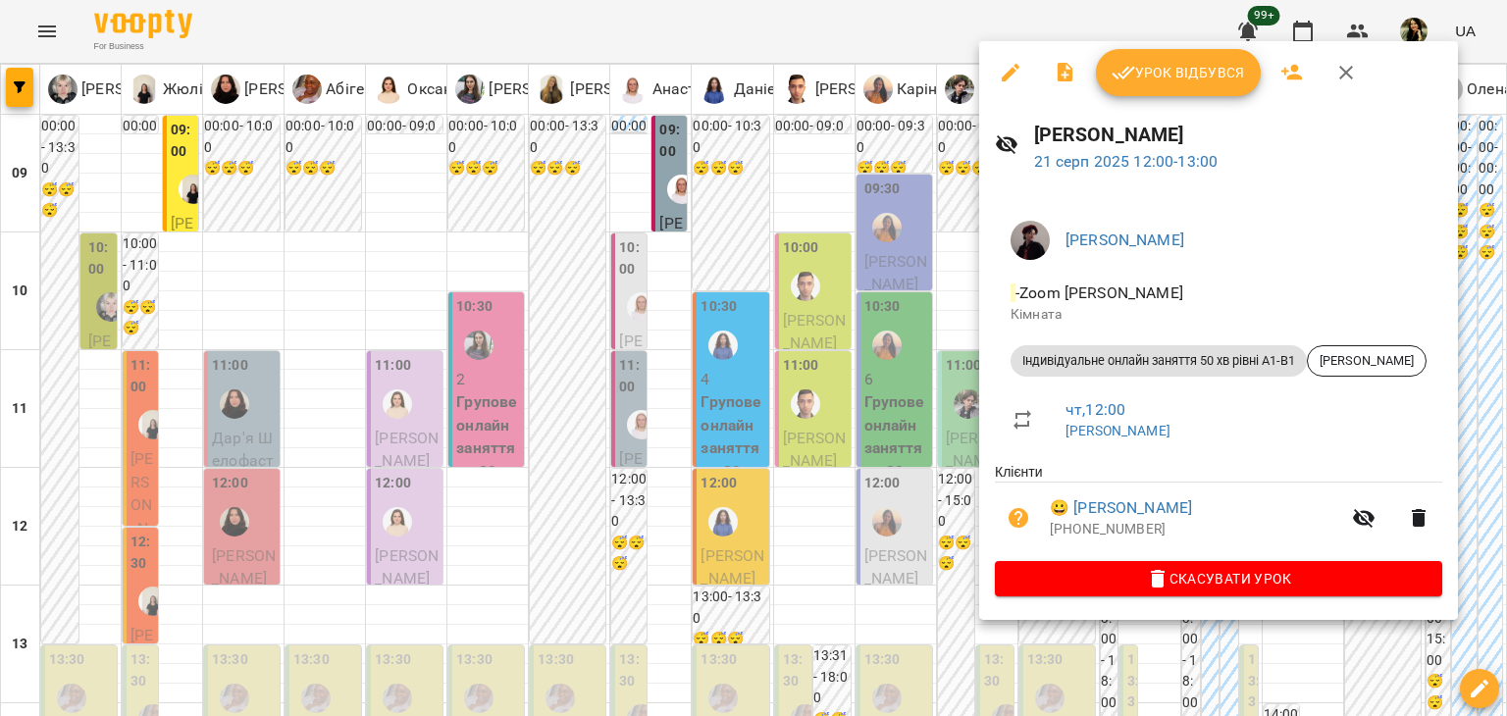
click at [974, 658] on div at bounding box center [753, 358] width 1507 height 716
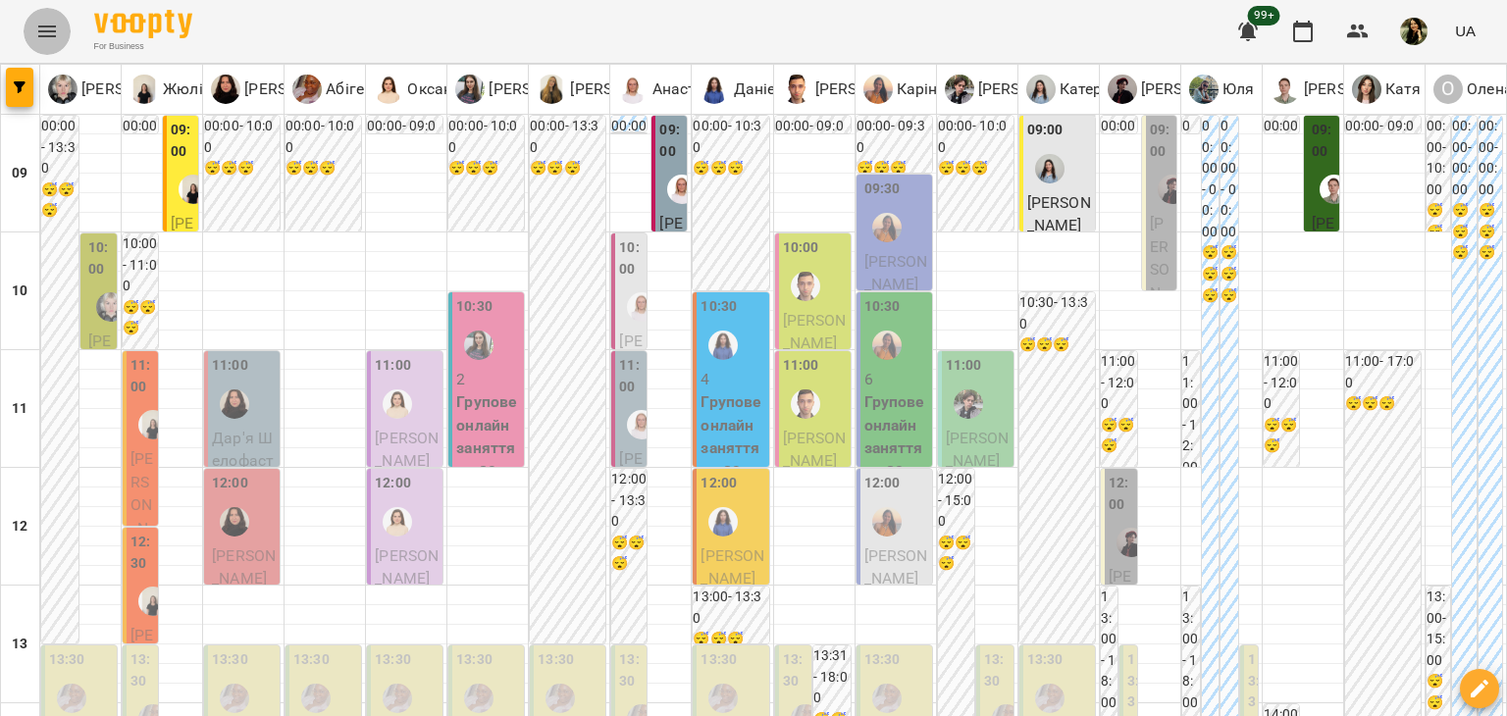
click at [47, 13] on button "Menu" at bounding box center [47, 31] width 47 height 47
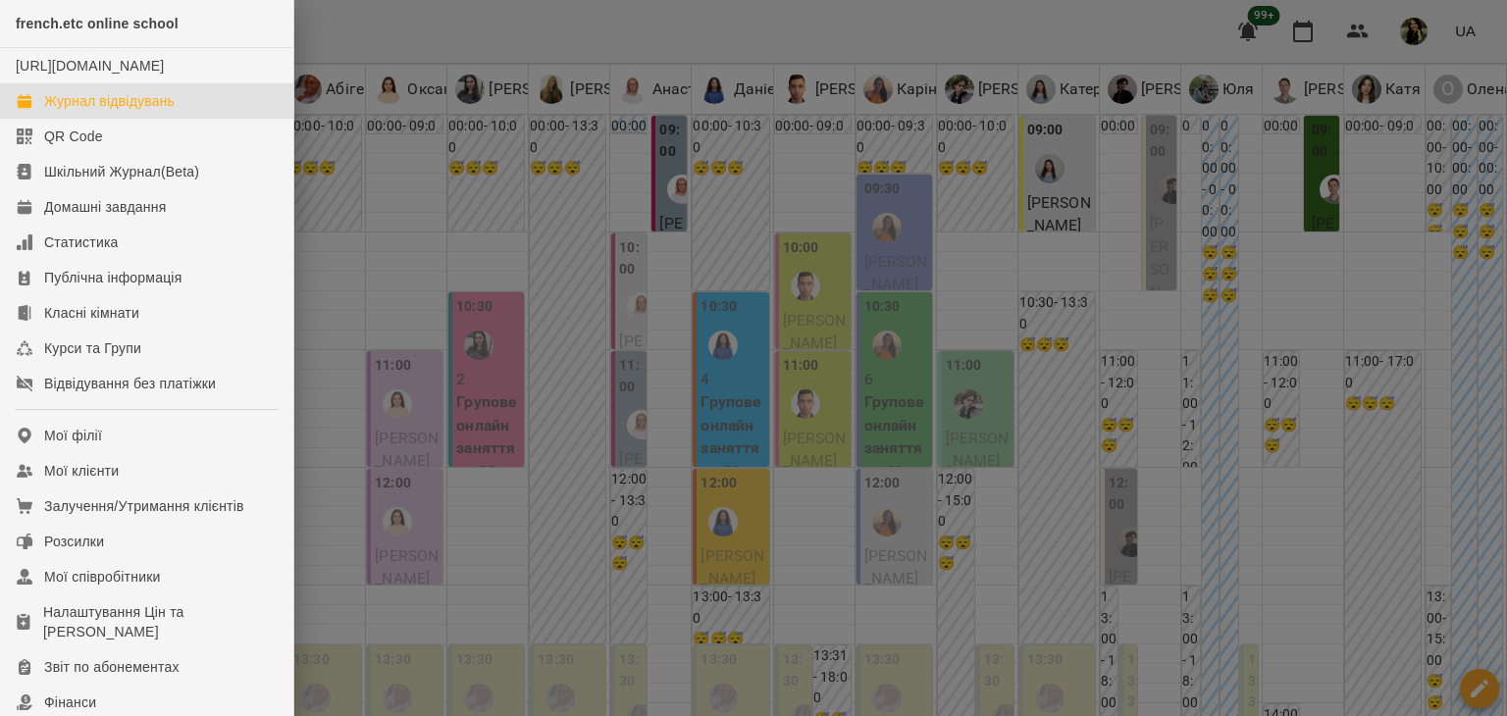
click at [392, 20] on div at bounding box center [753, 358] width 1507 height 716
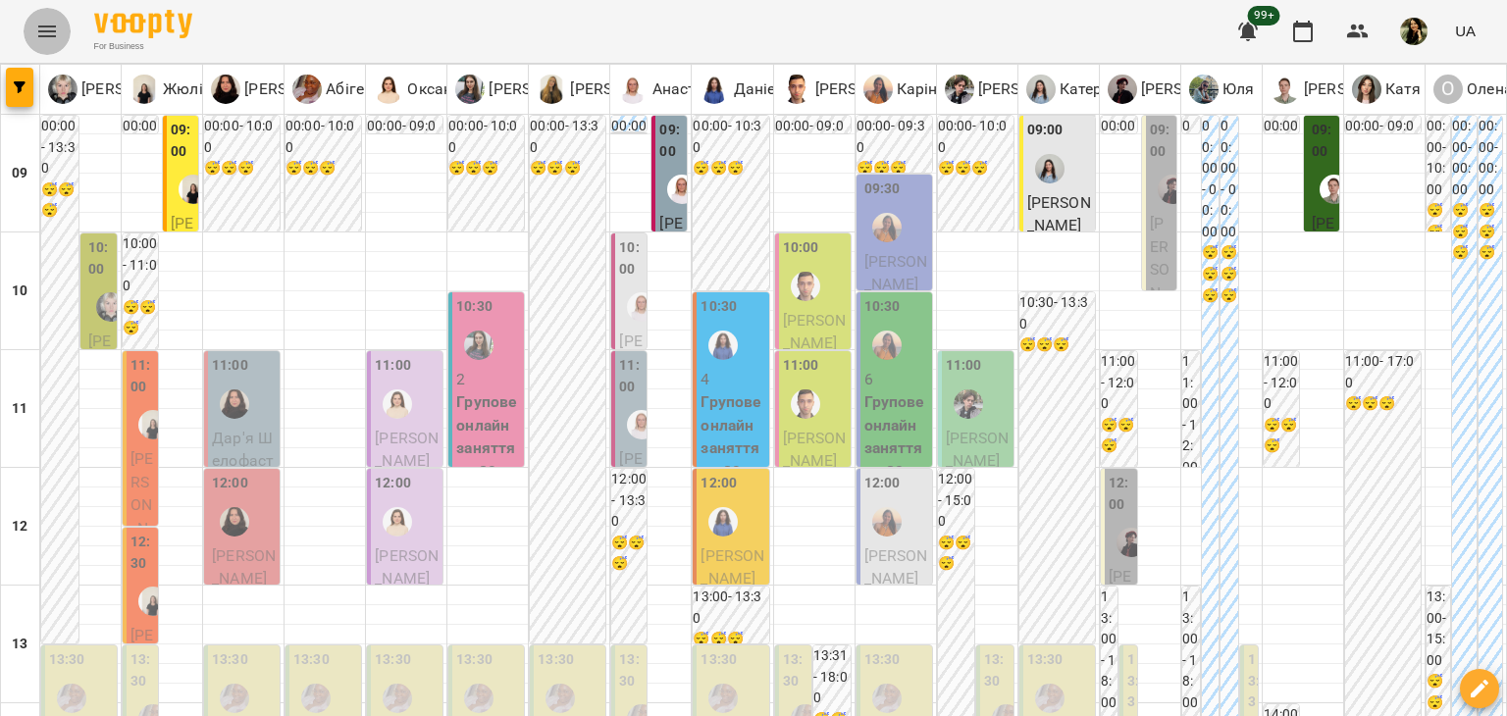
click at [55, 35] on icon "Menu" at bounding box center [47, 32] width 24 height 24
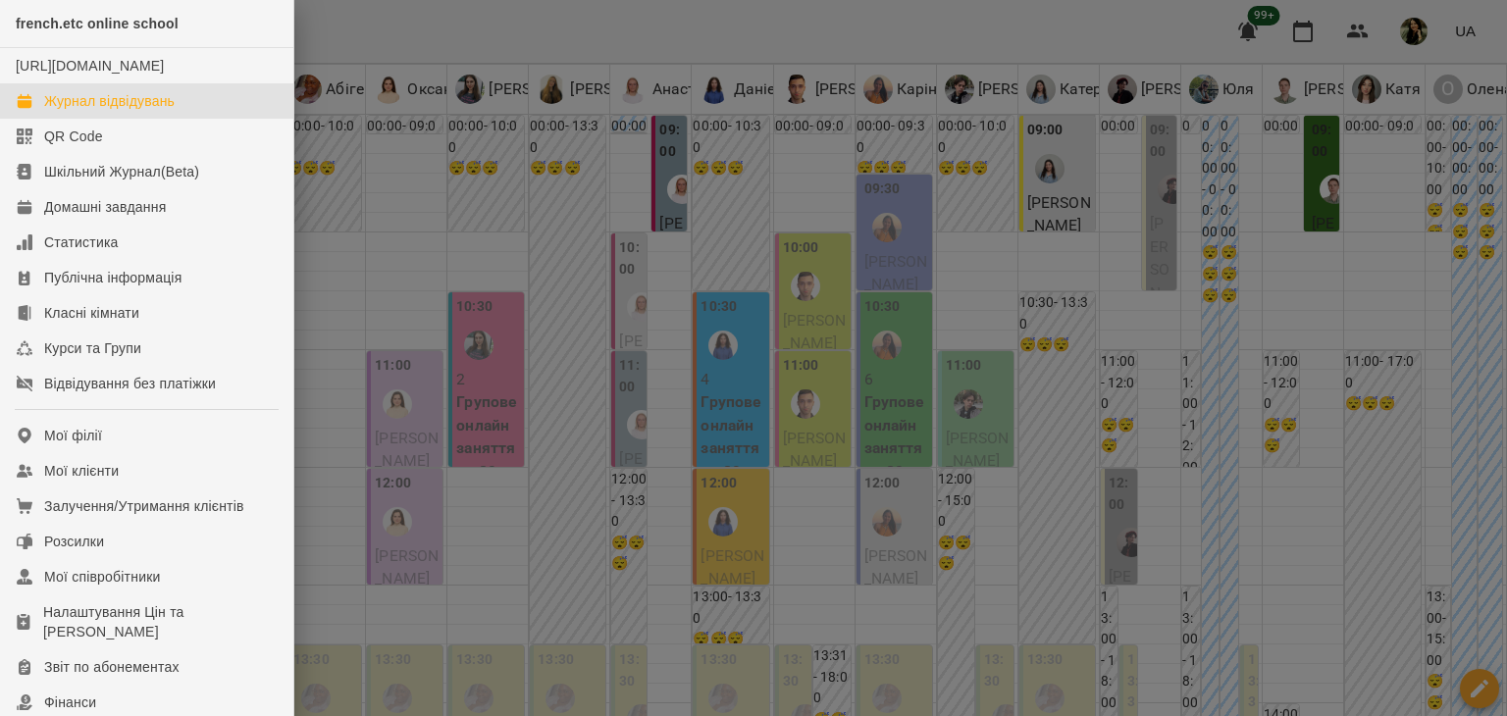
click at [423, 40] on div at bounding box center [753, 358] width 1507 height 716
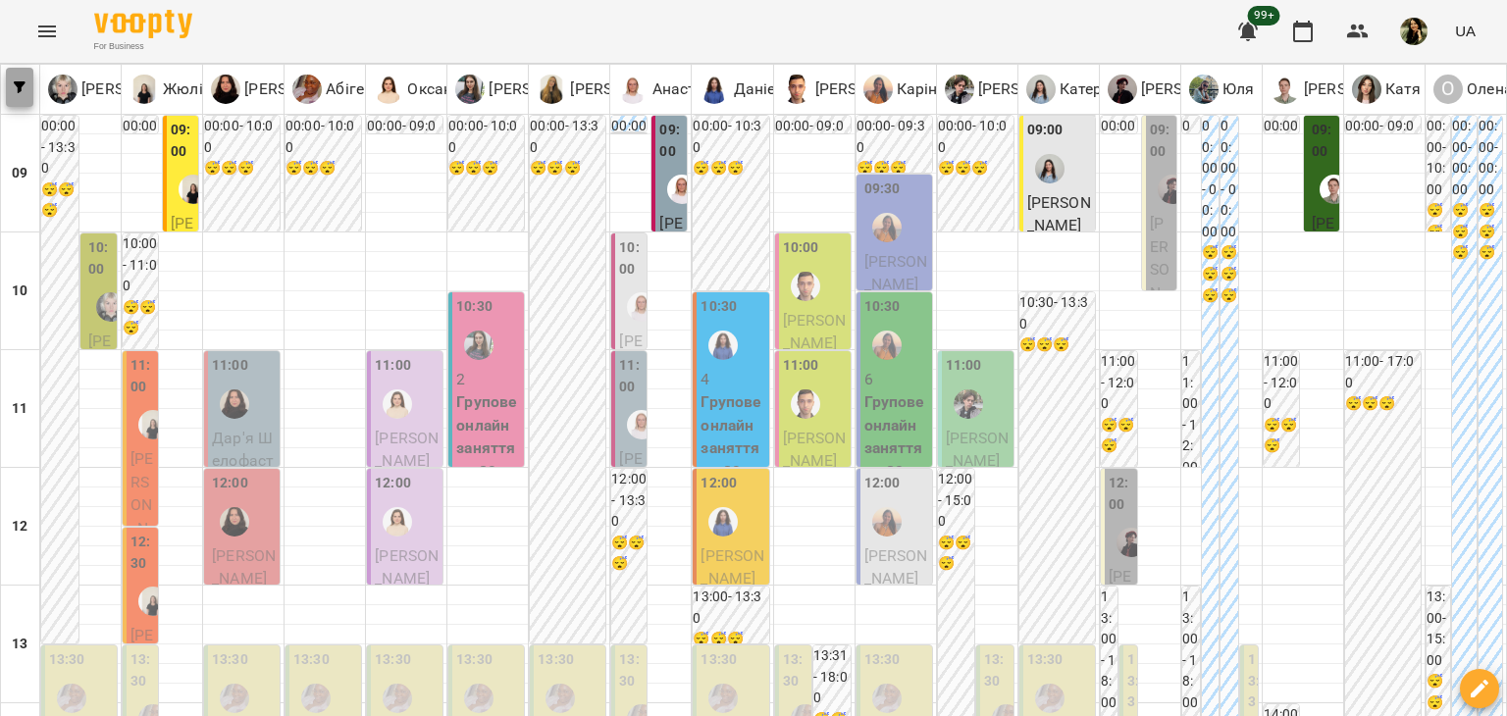
click at [18, 91] on icon "button" at bounding box center [20, 87] width 12 height 12
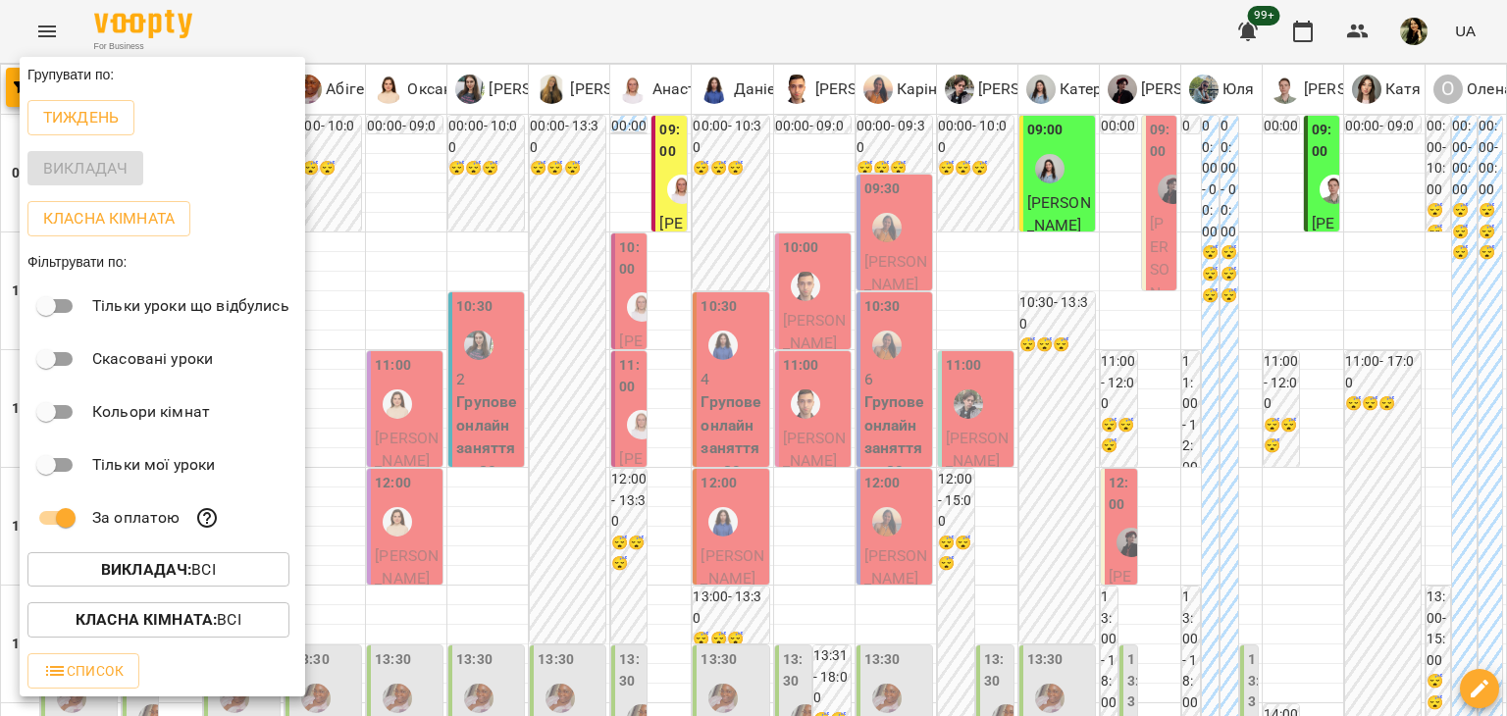
click at [1072, 673] on div at bounding box center [753, 358] width 1507 height 716
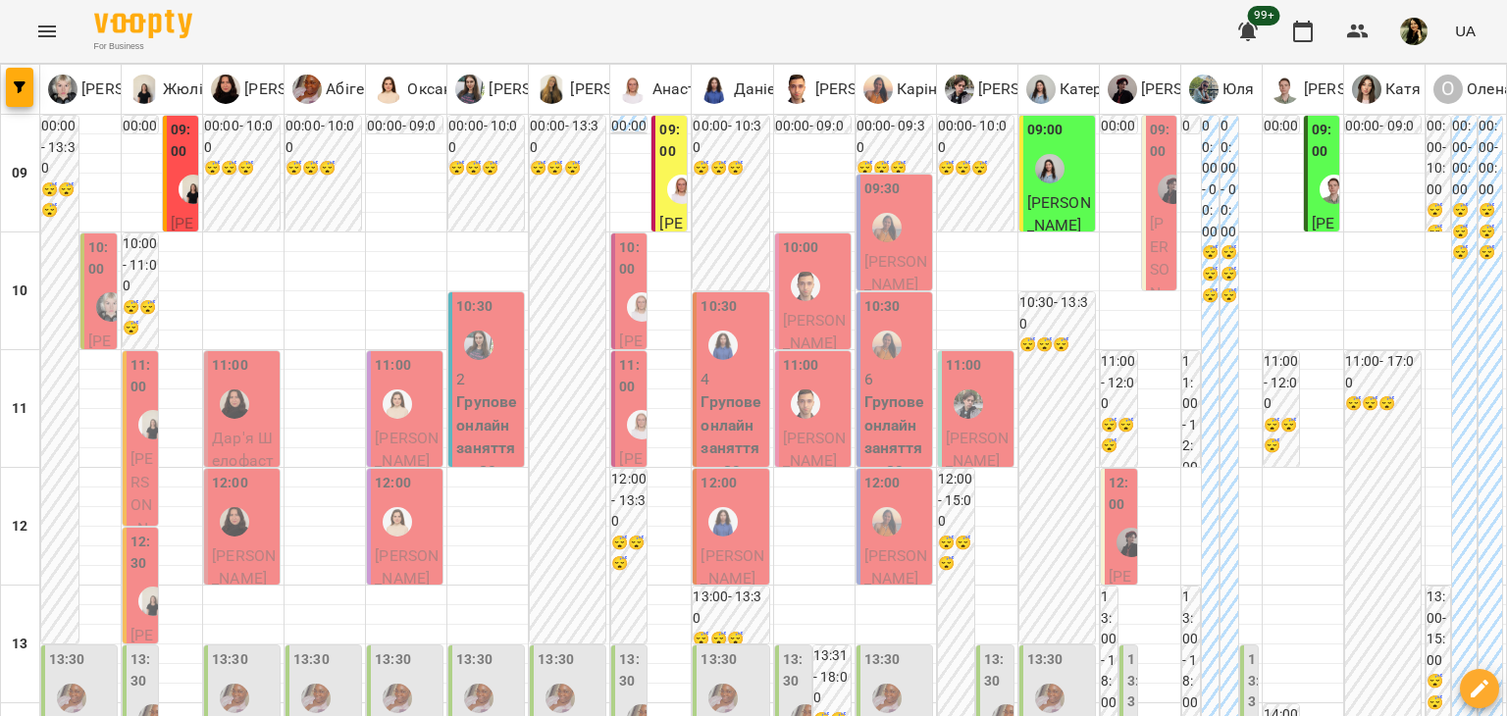
scroll to position [268, 0]
click at [1110, 567] on span "[PERSON_NAME]" at bounding box center [1120, 634] width 24 height 134
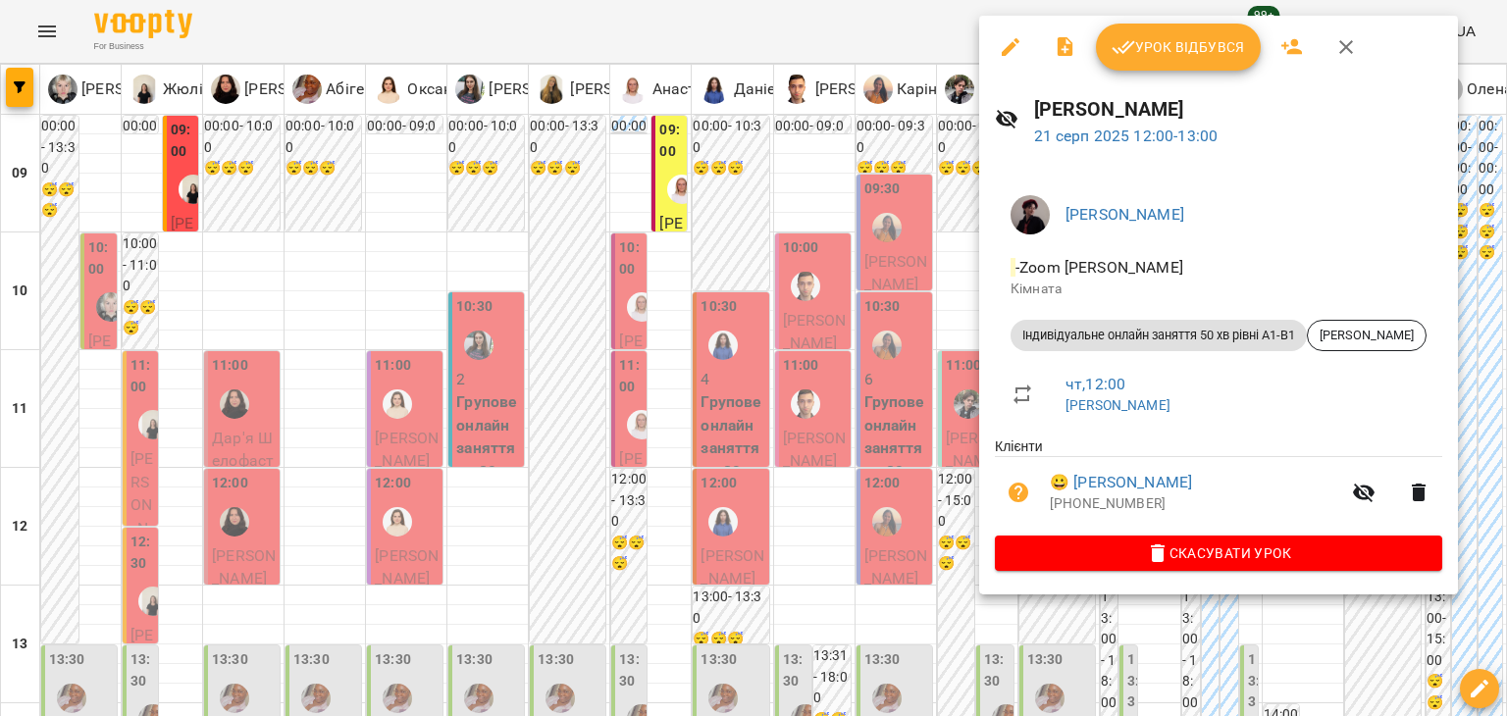
click at [926, 335] on div at bounding box center [753, 358] width 1507 height 716
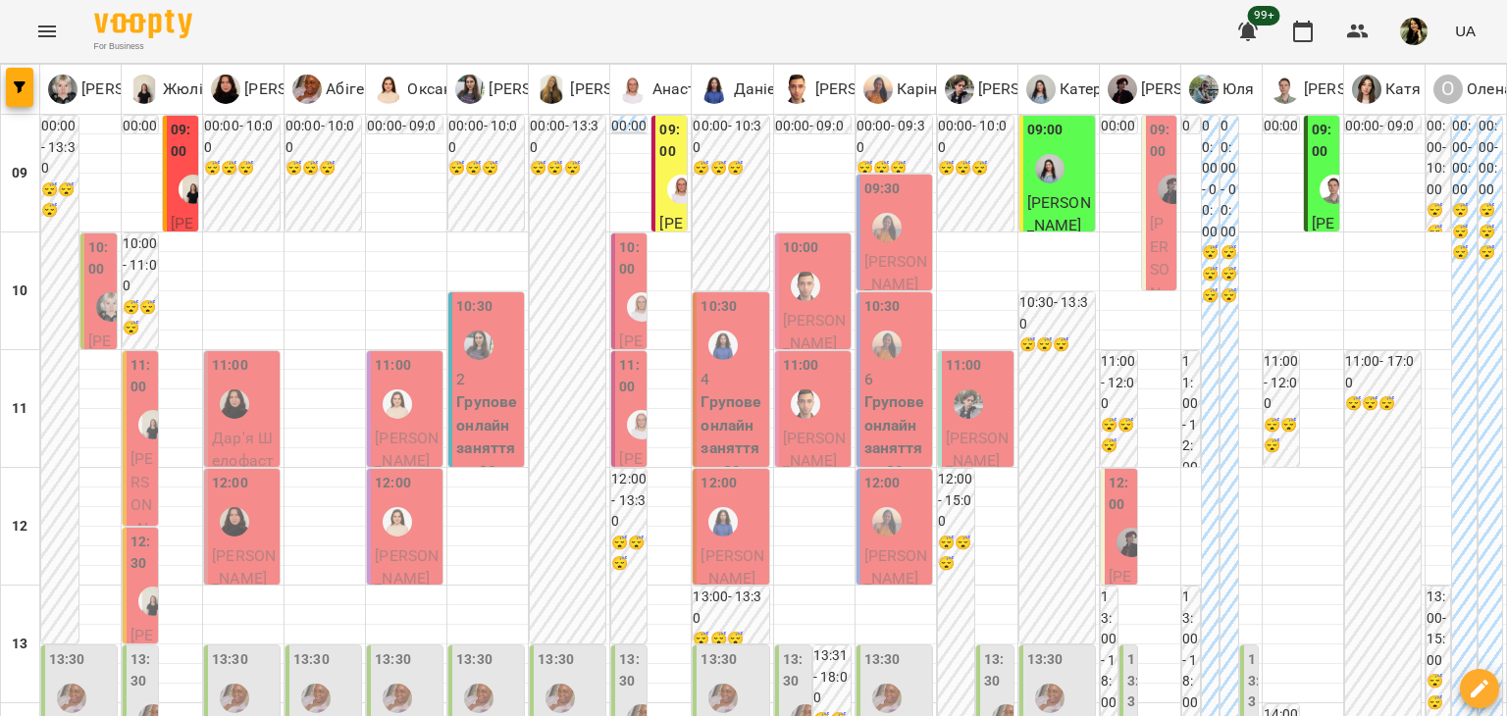
scroll to position [909, 0]
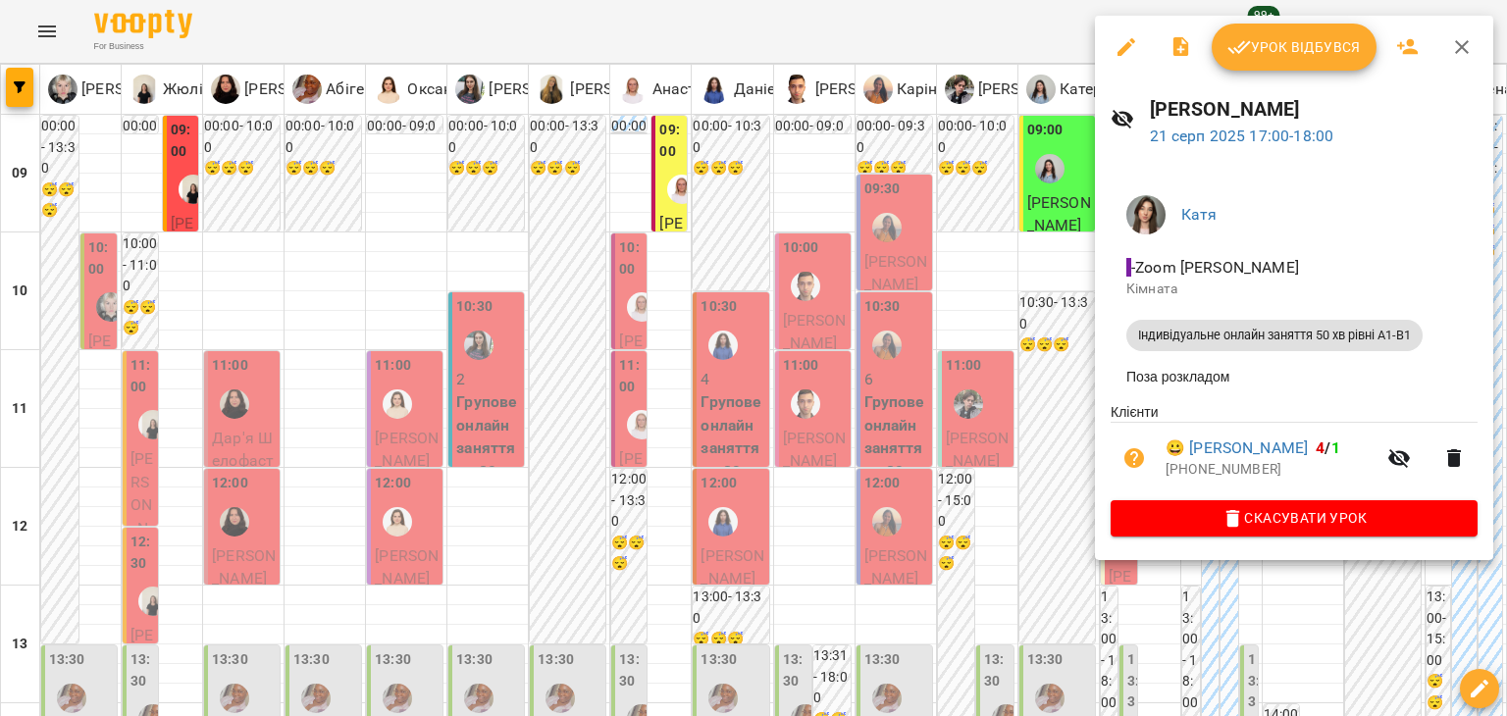
click at [1049, 221] on div at bounding box center [753, 358] width 1507 height 716
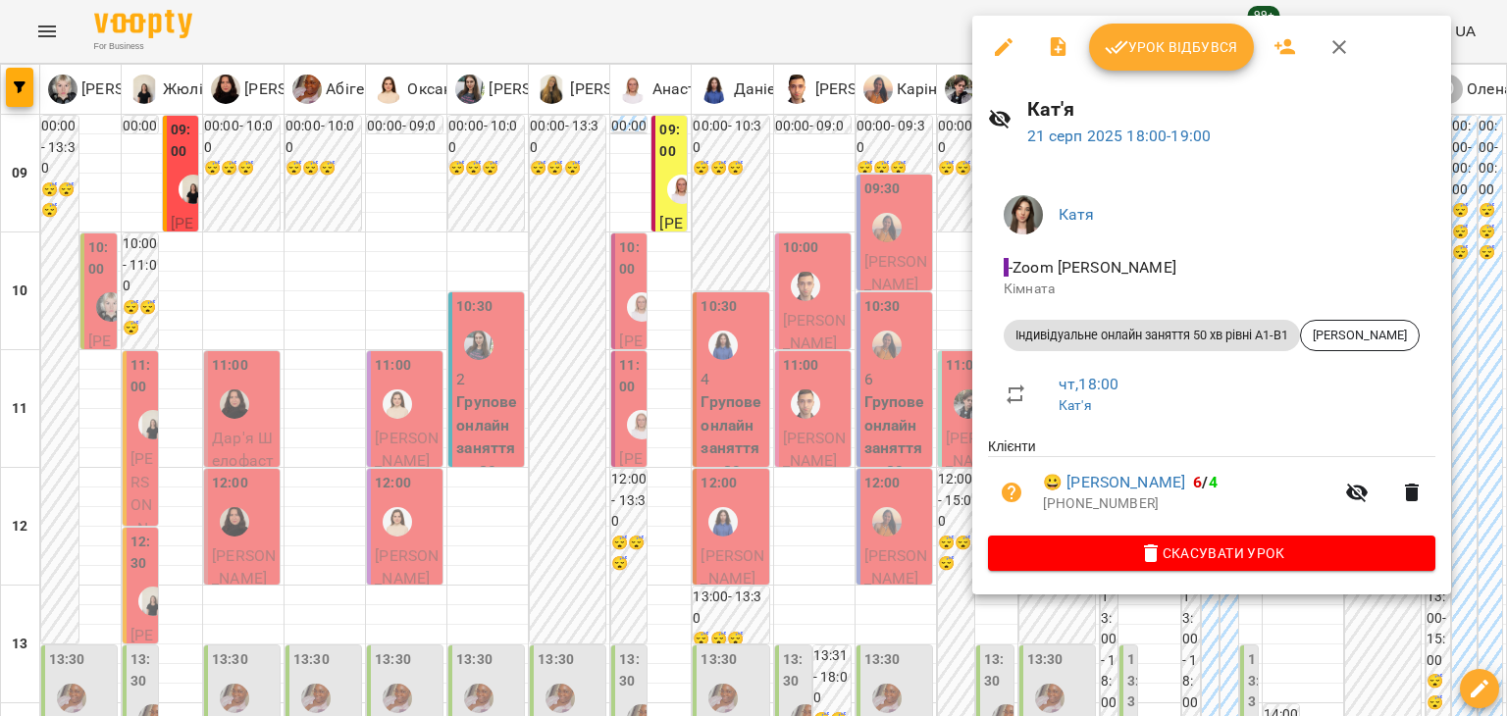
click at [940, 317] on div at bounding box center [753, 358] width 1507 height 716
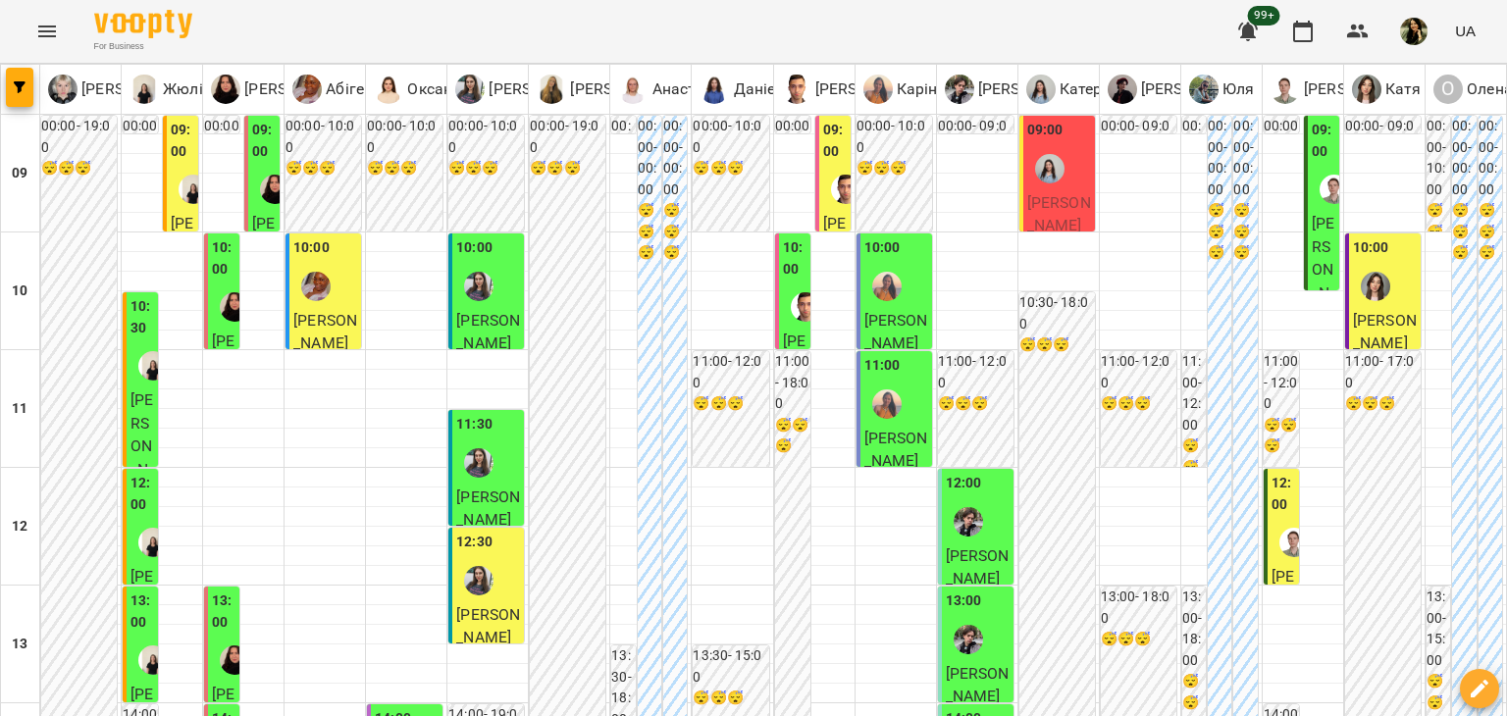
type input "**********"
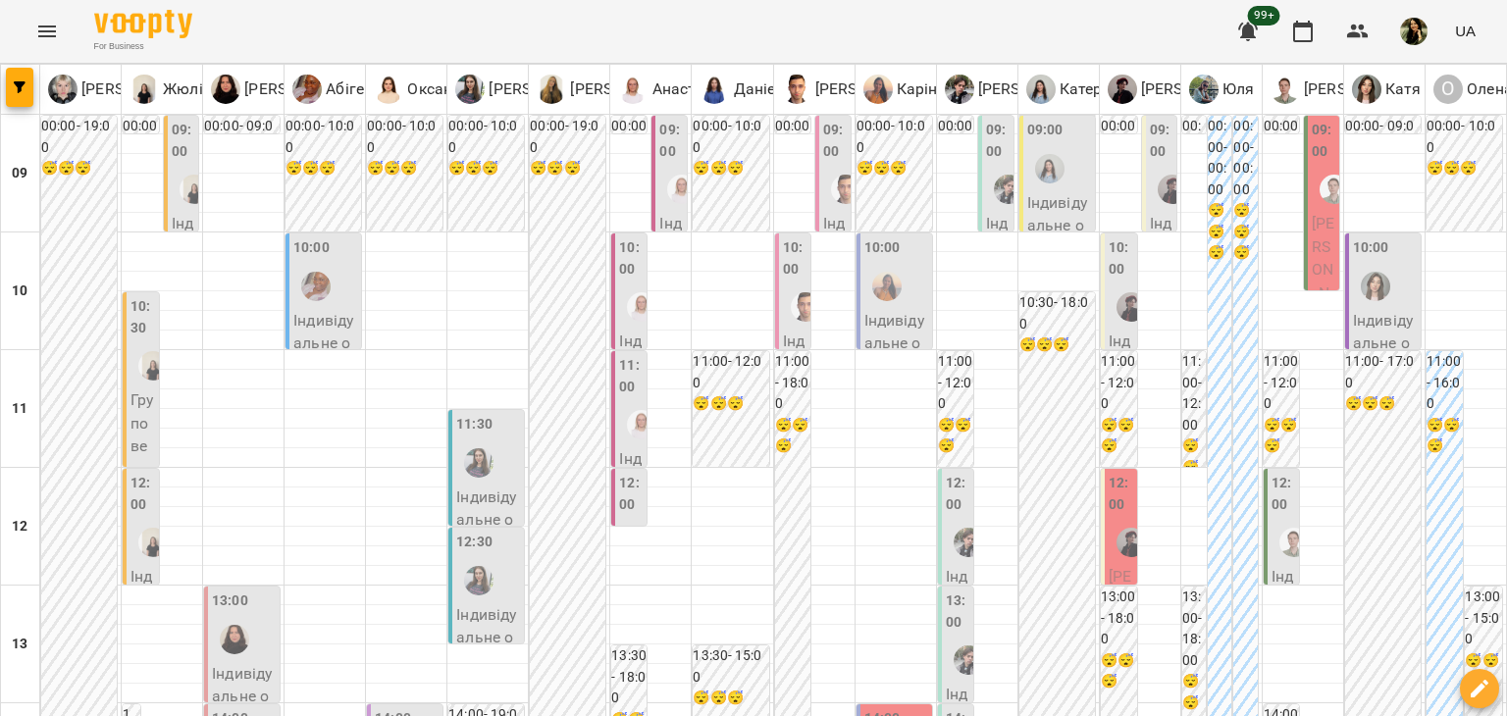
scroll to position [68, 0]
type input "**********"
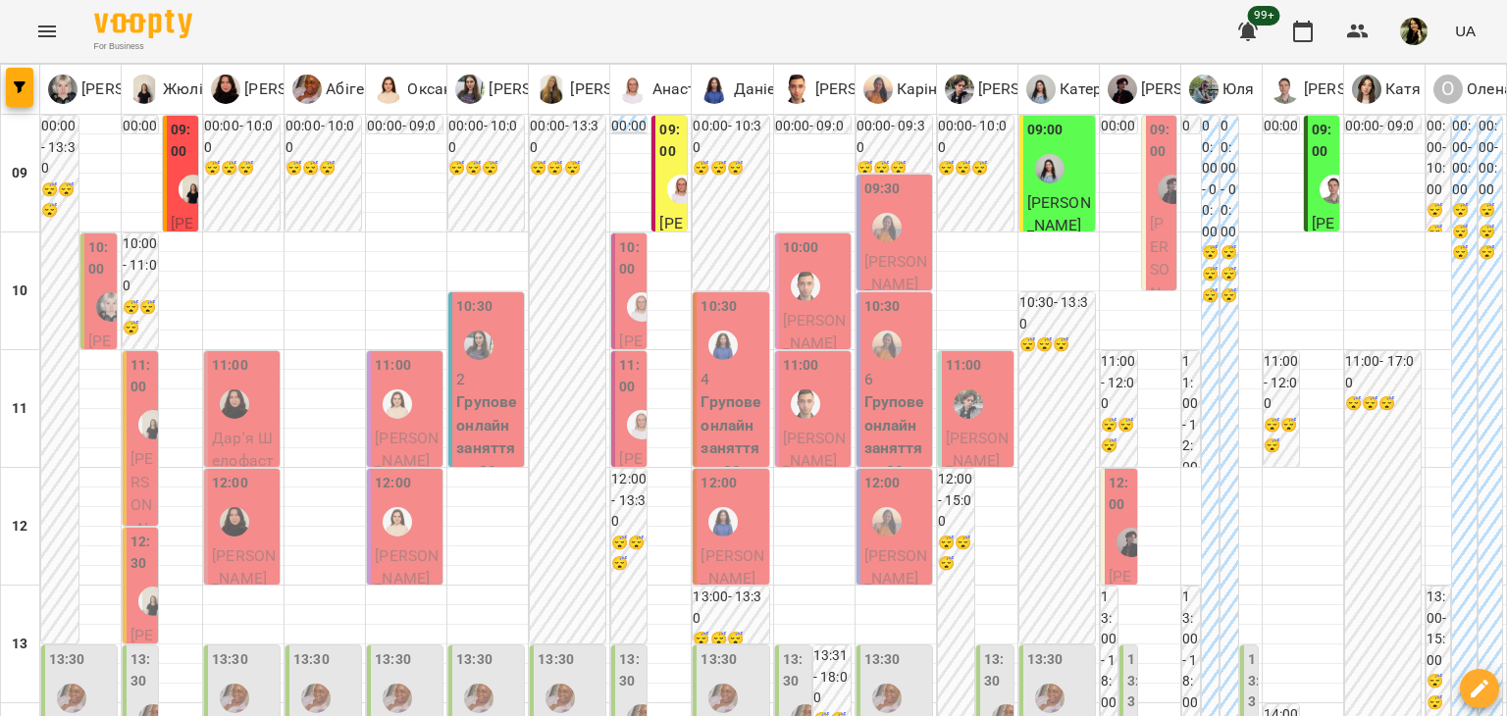
click at [94, 333] on span "Аліна Тростінська" at bounding box center [100, 399] width 24 height 134
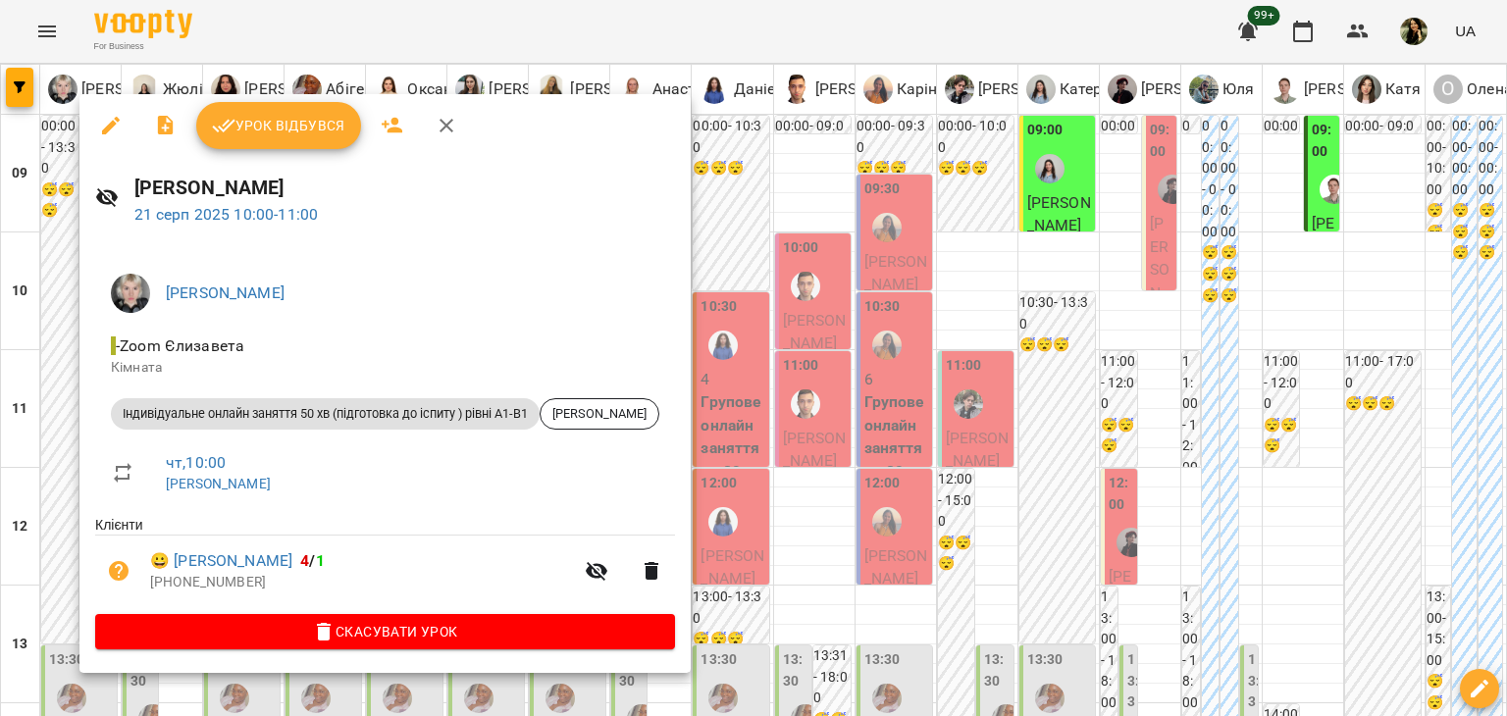
click at [40, 335] on div at bounding box center [753, 358] width 1507 height 716
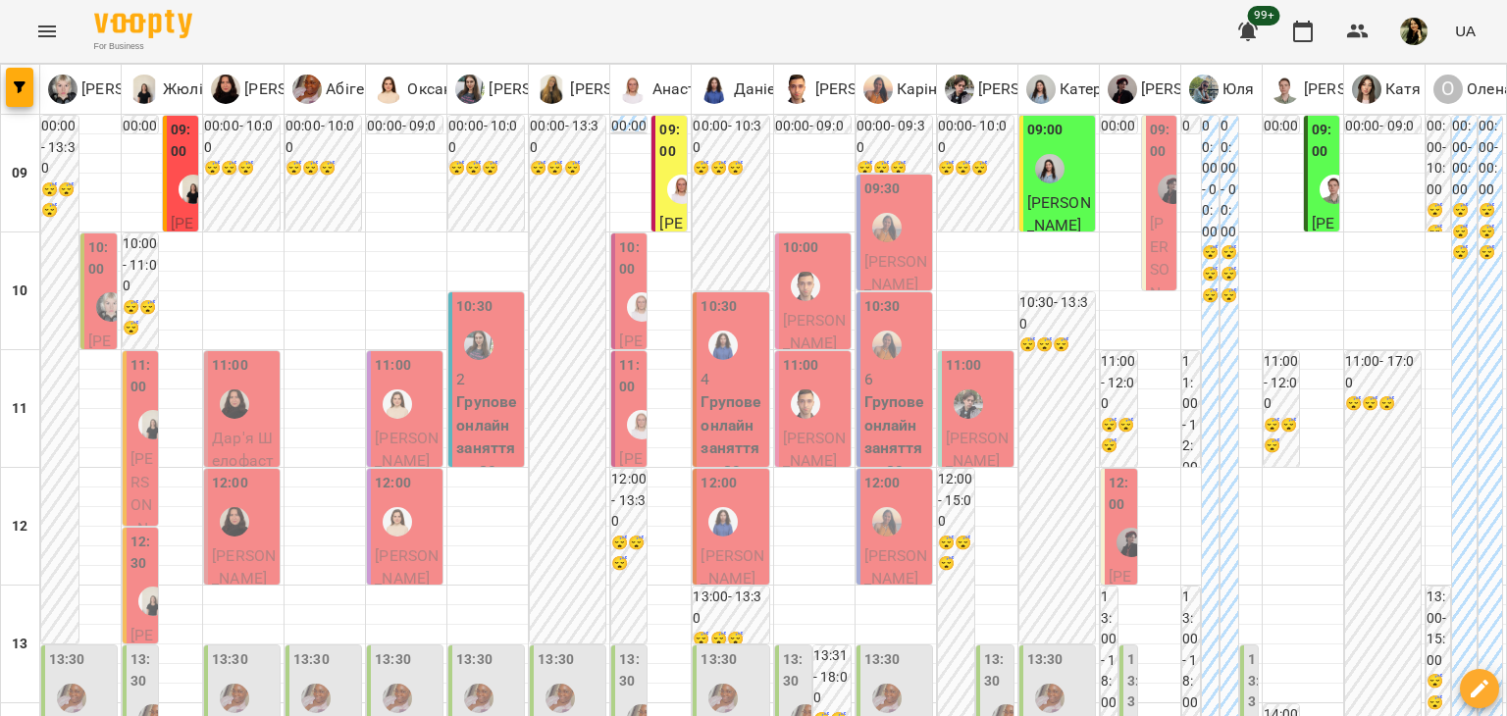
click at [184, 214] on span "Валерія Сукач" at bounding box center [182, 292] width 23 height 157
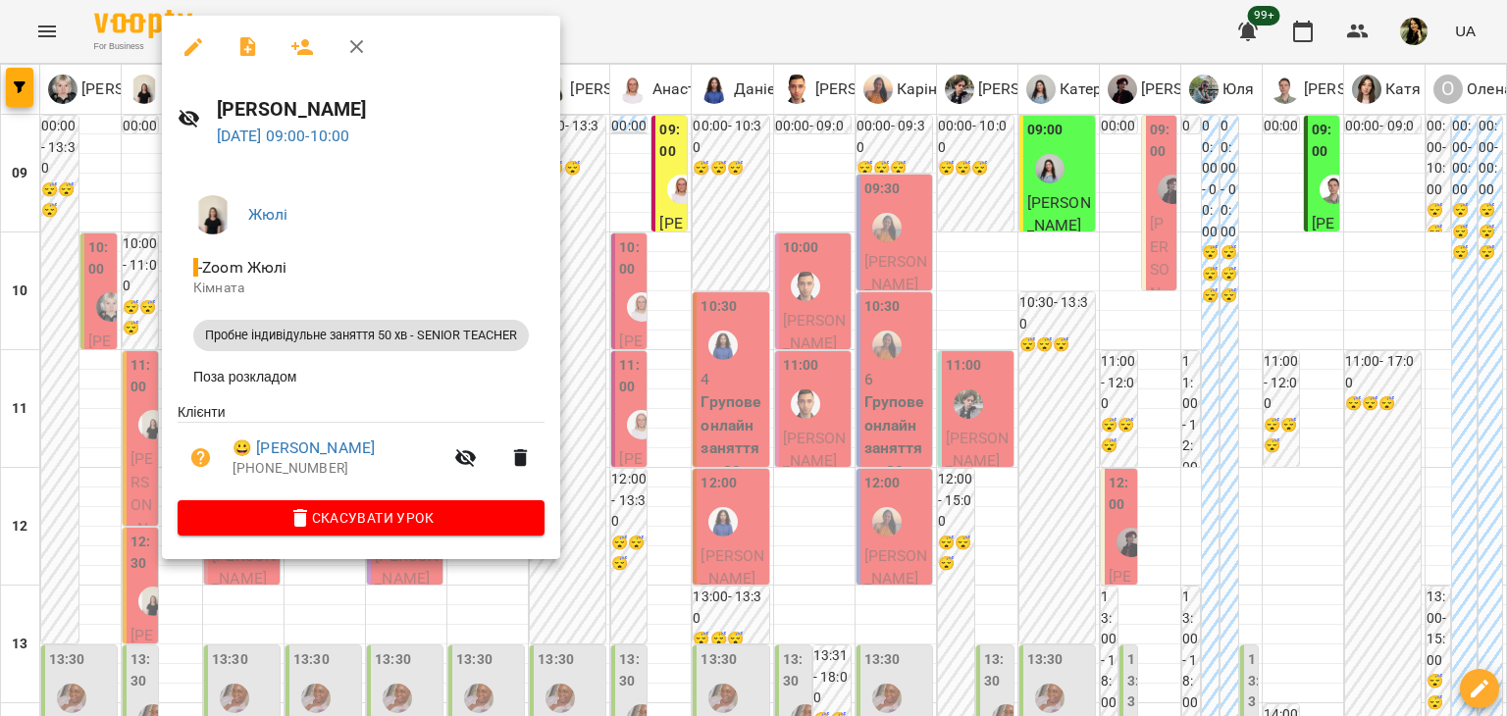
click at [50, 370] on div at bounding box center [753, 358] width 1507 height 716
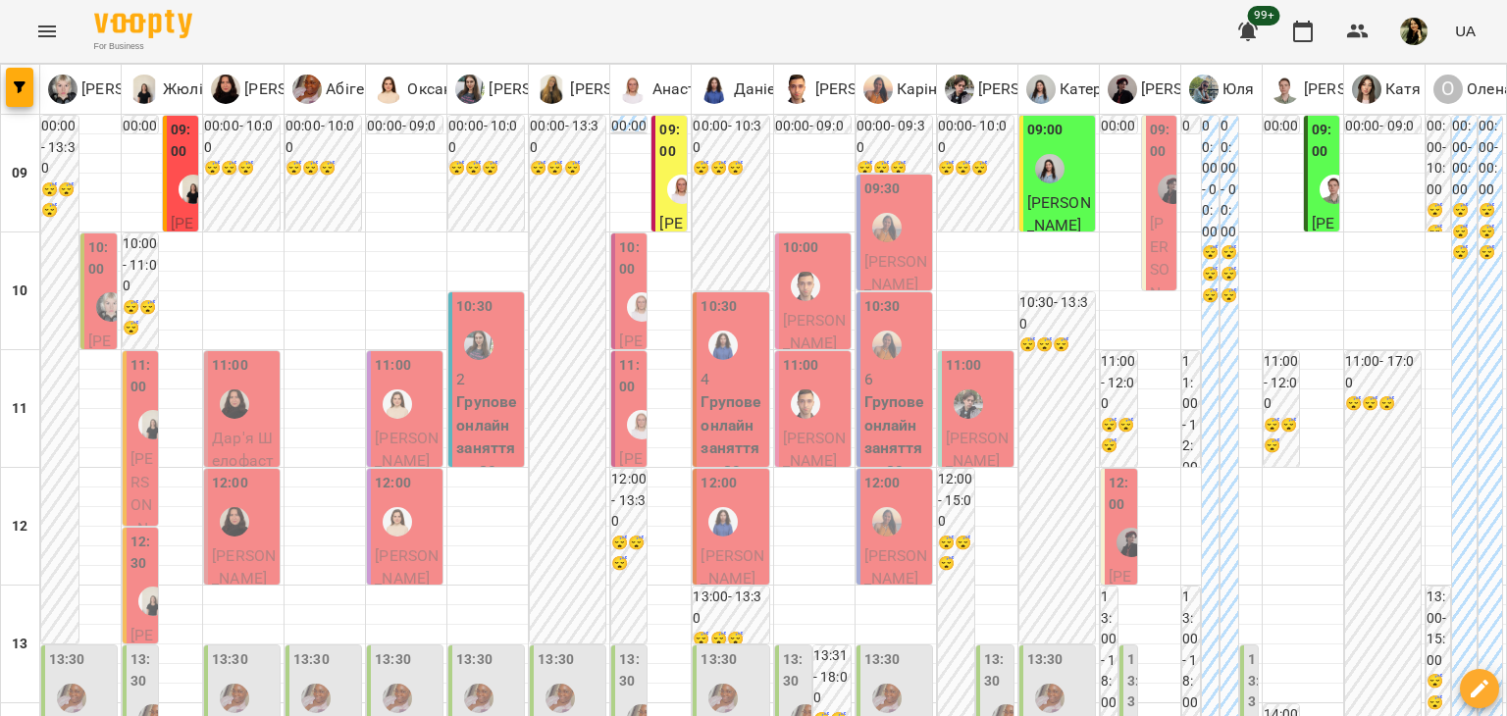
click at [144, 486] on span "Вікторія Полякова" at bounding box center [141, 527] width 23 height 157
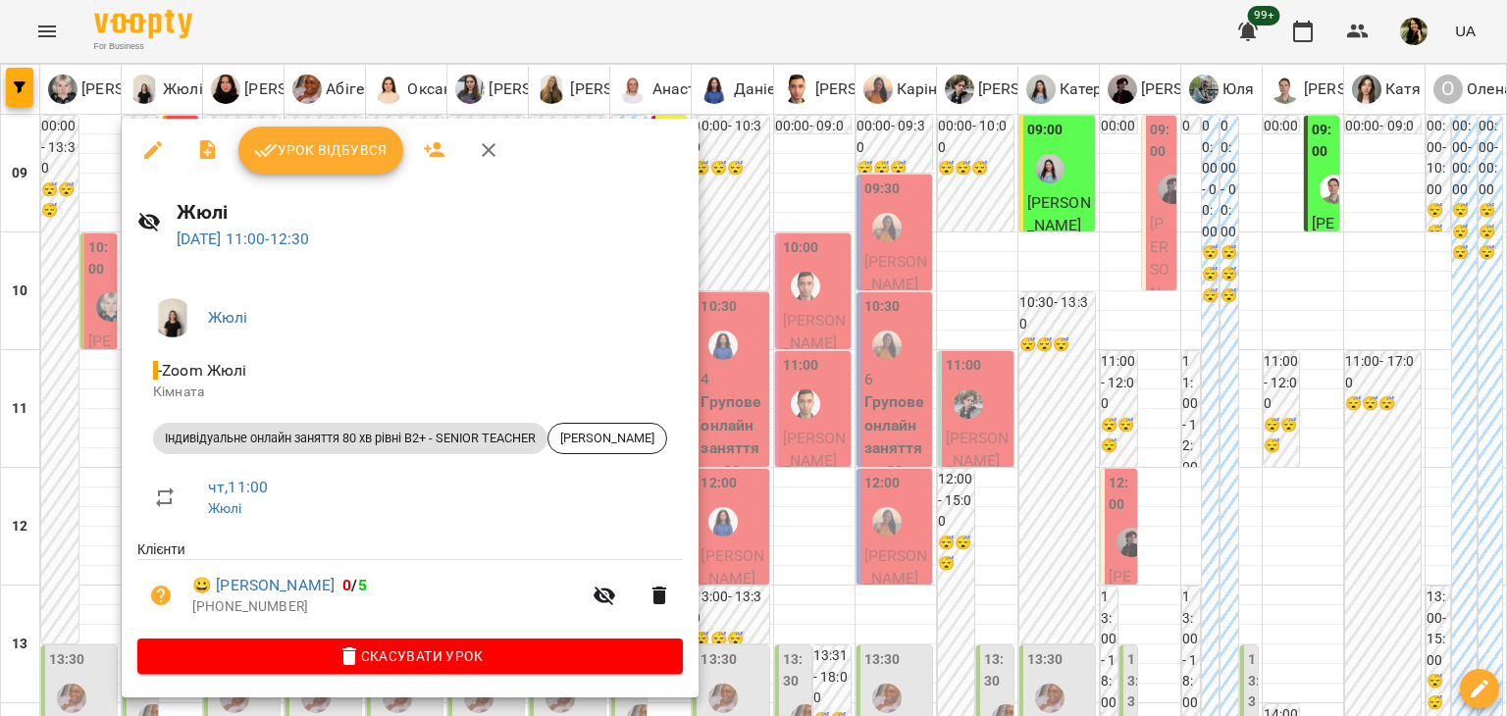
drag, startPoint x: 1491, startPoint y: 220, endPoint x: 1067, endPoint y: 224, distance: 423.8
click at [1067, 224] on div at bounding box center [753, 358] width 1507 height 716
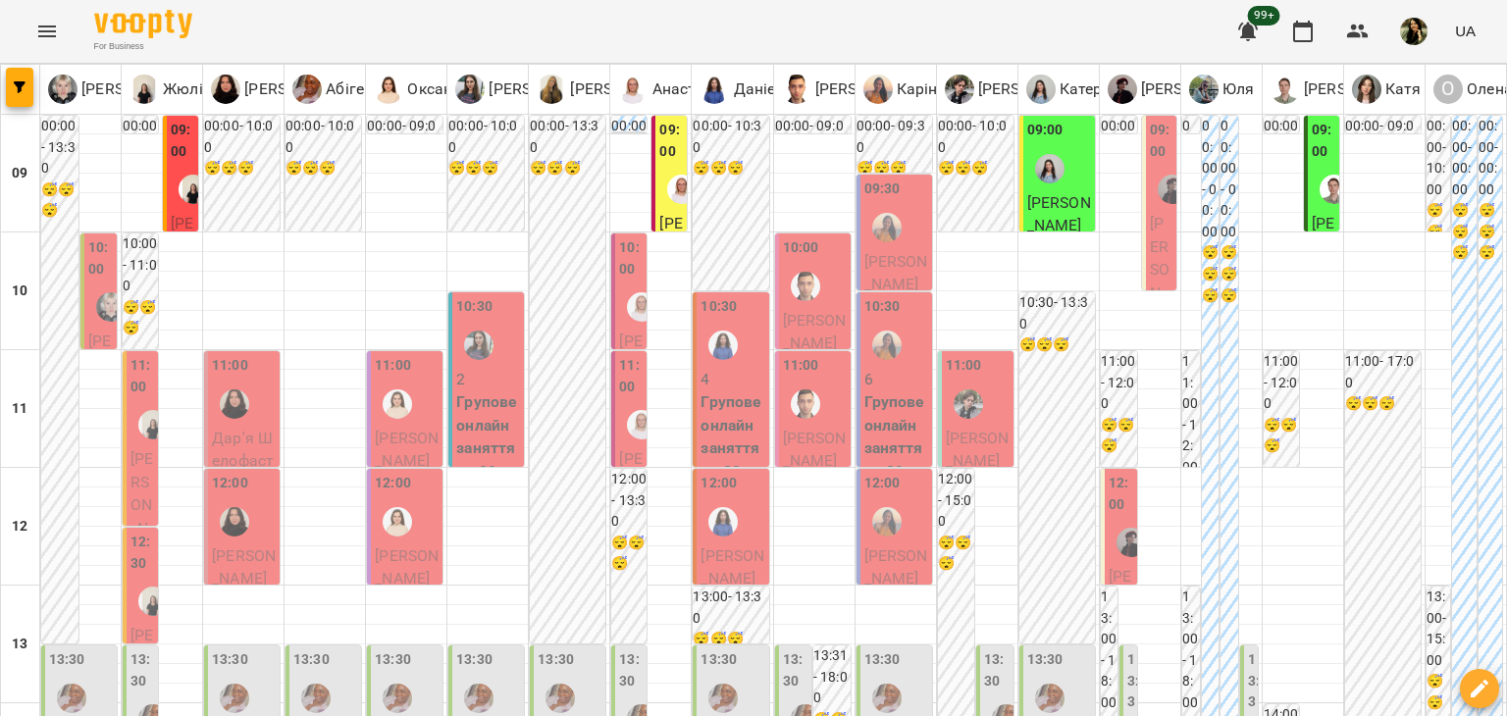
click at [1067, 224] on span "Ілля Павленко" at bounding box center [1059, 214] width 64 height 42
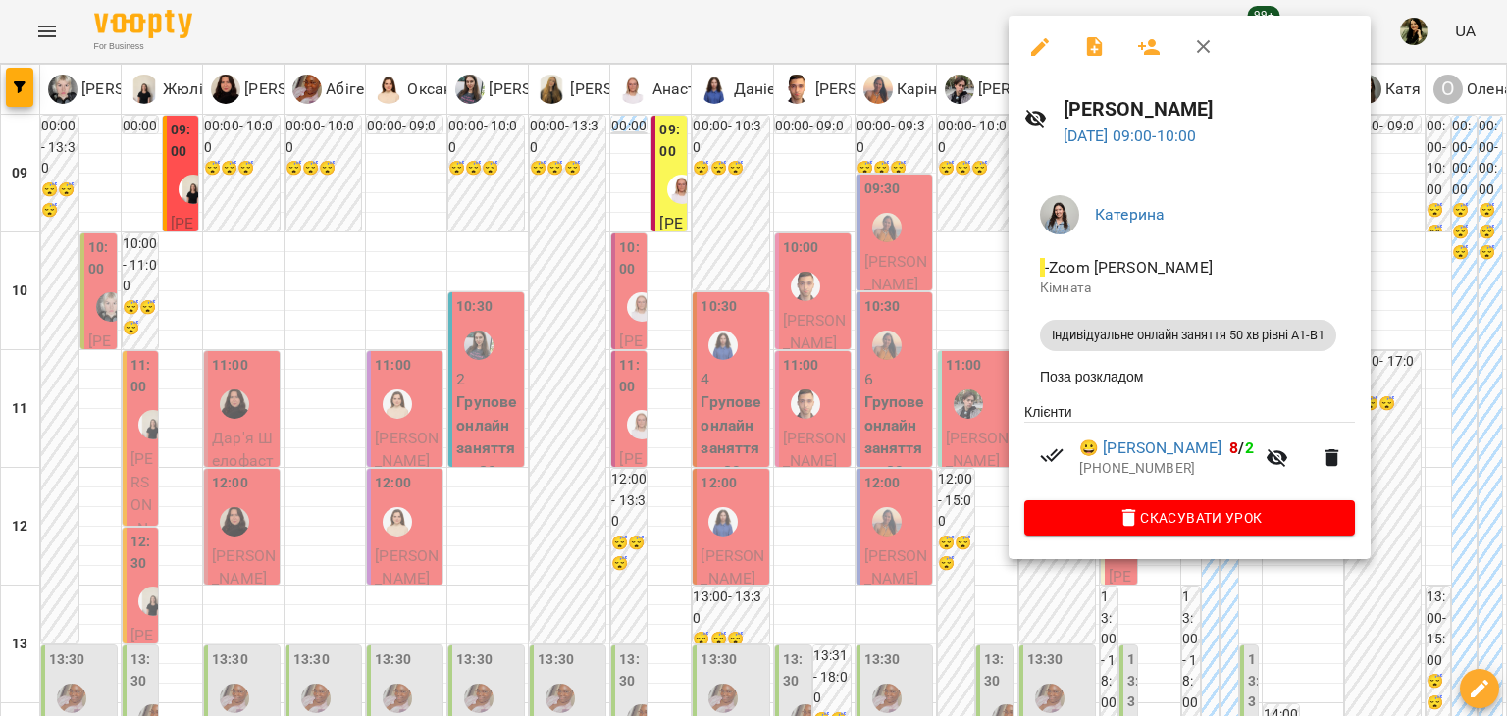
click at [139, 437] on div at bounding box center [753, 358] width 1507 height 716
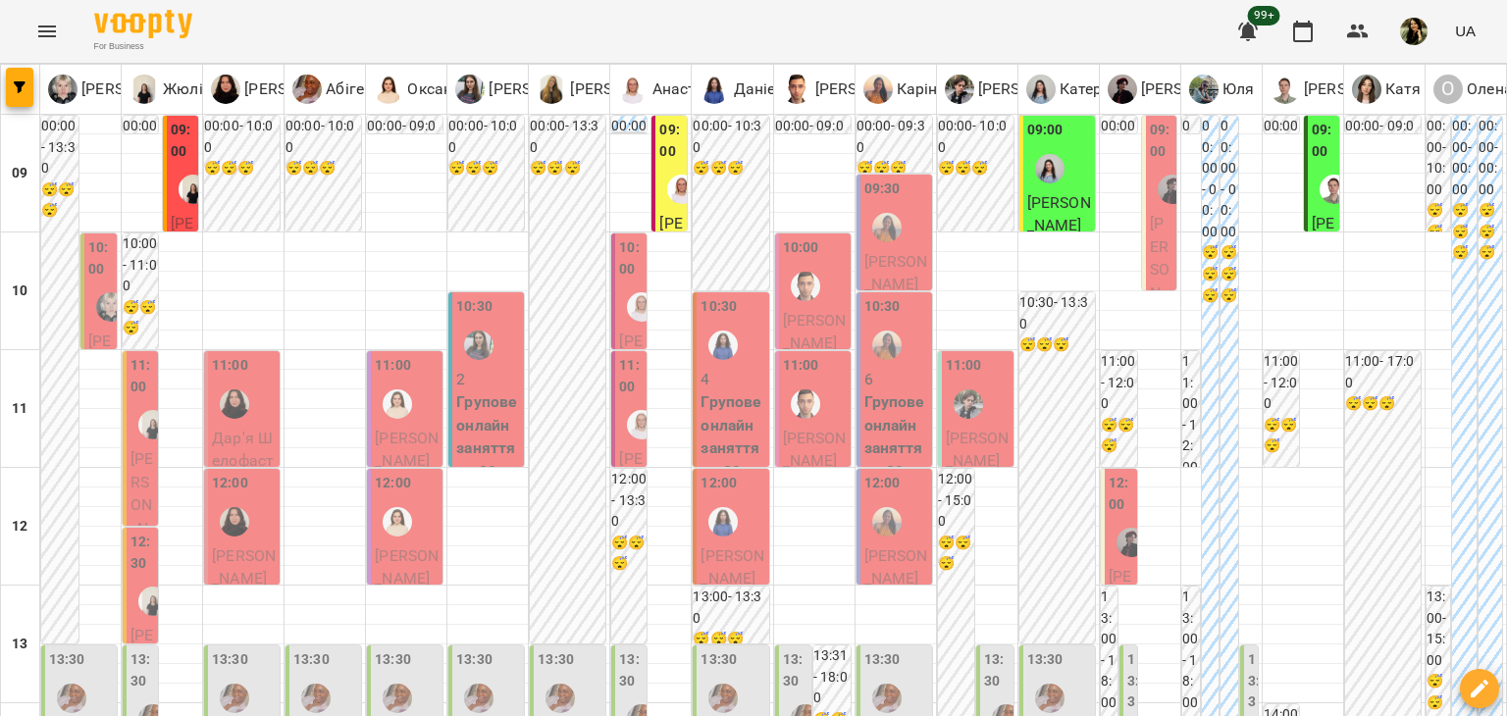
click at [139, 437] on div at bounding box center [152, 424] width 45 height 45
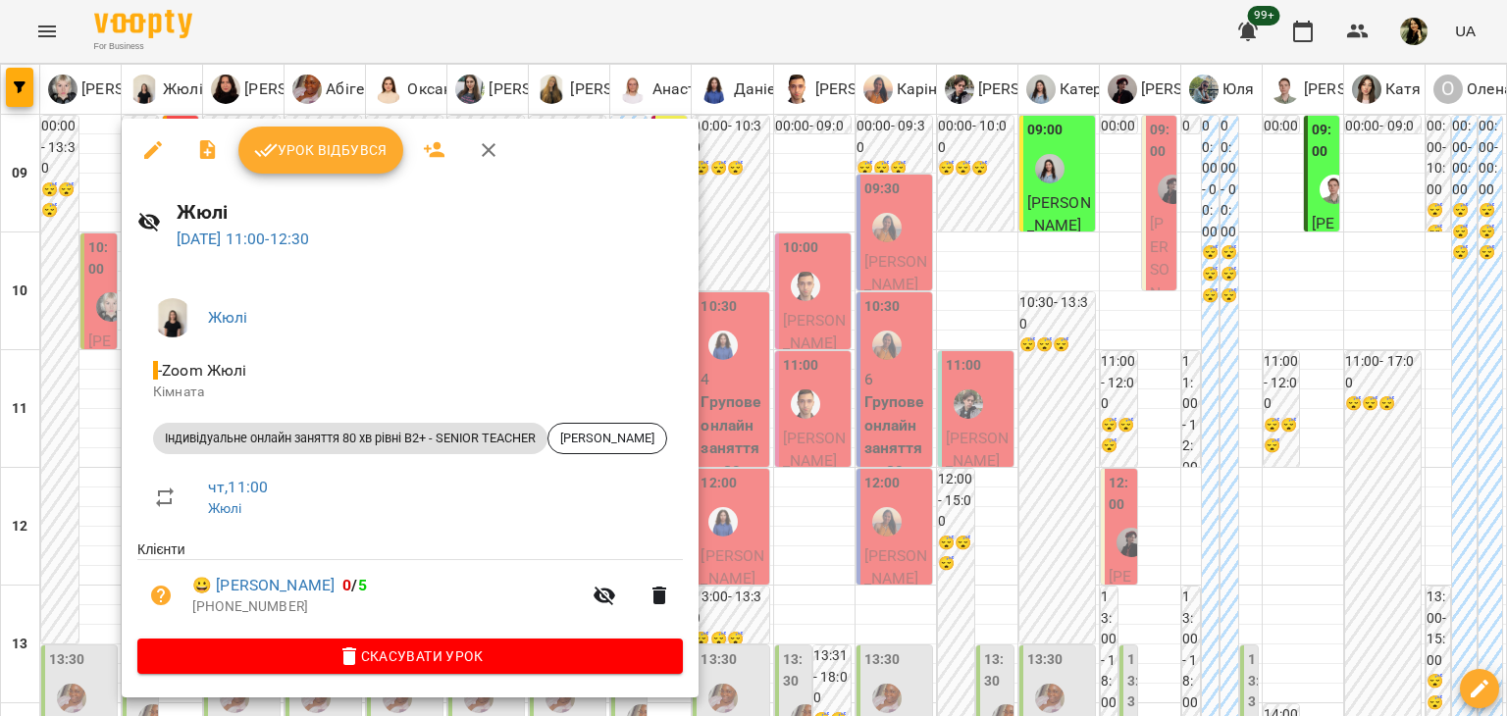
click at [74, 519] on div at bounding box center [753, 358] width 1507 height 716
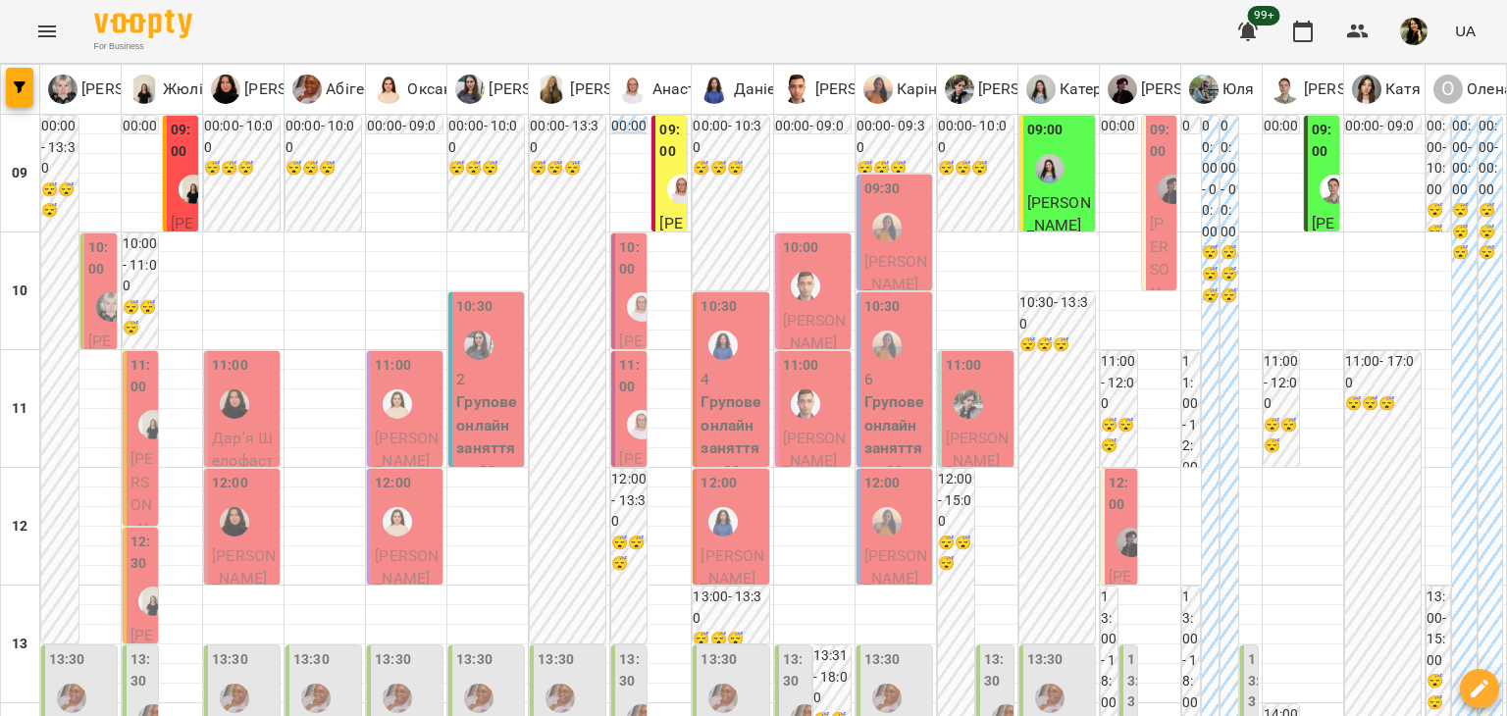
scroll to position [369, 0]
click at [152, 532] on label "12:30" at bounding box center [142, 553] width 24 height 42
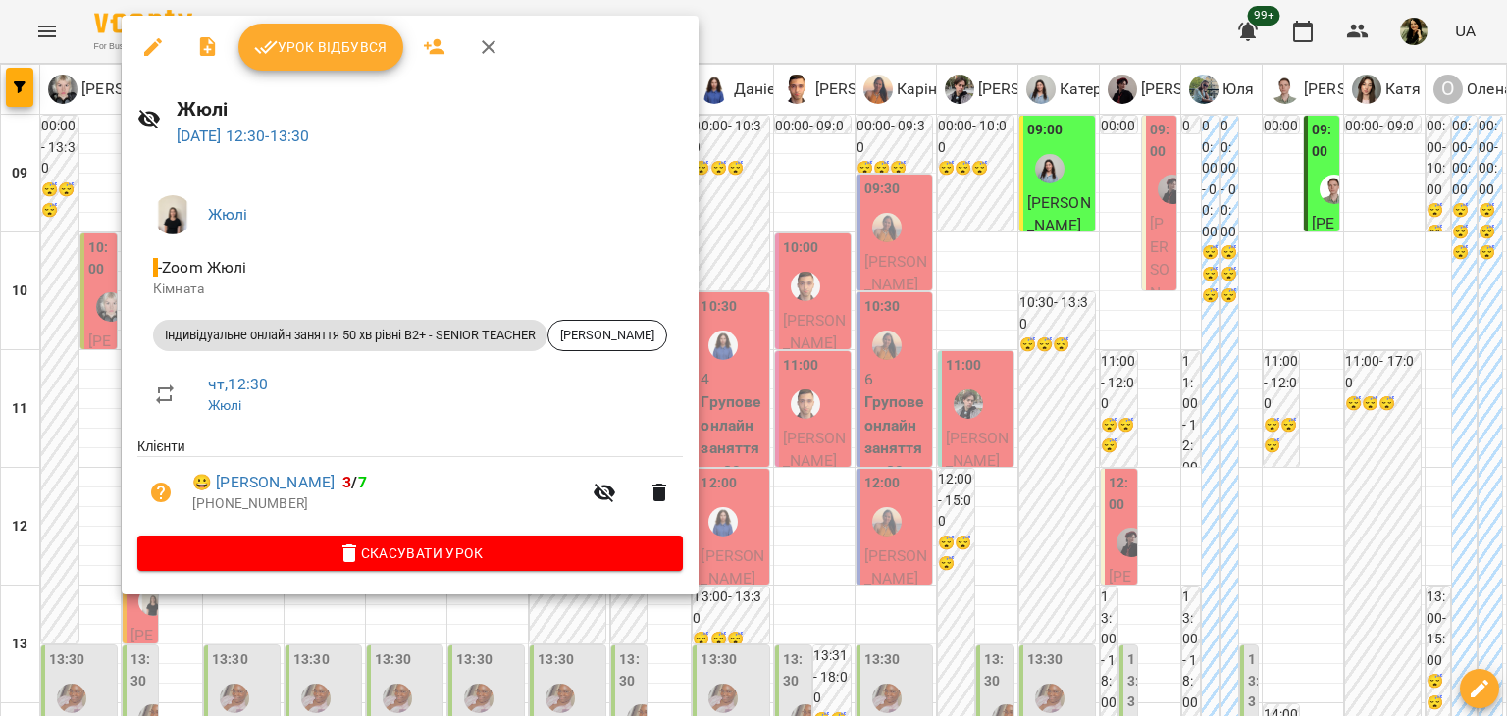
click at [64, 447] on div at bounding box center [753, 358] width 1507 height 716
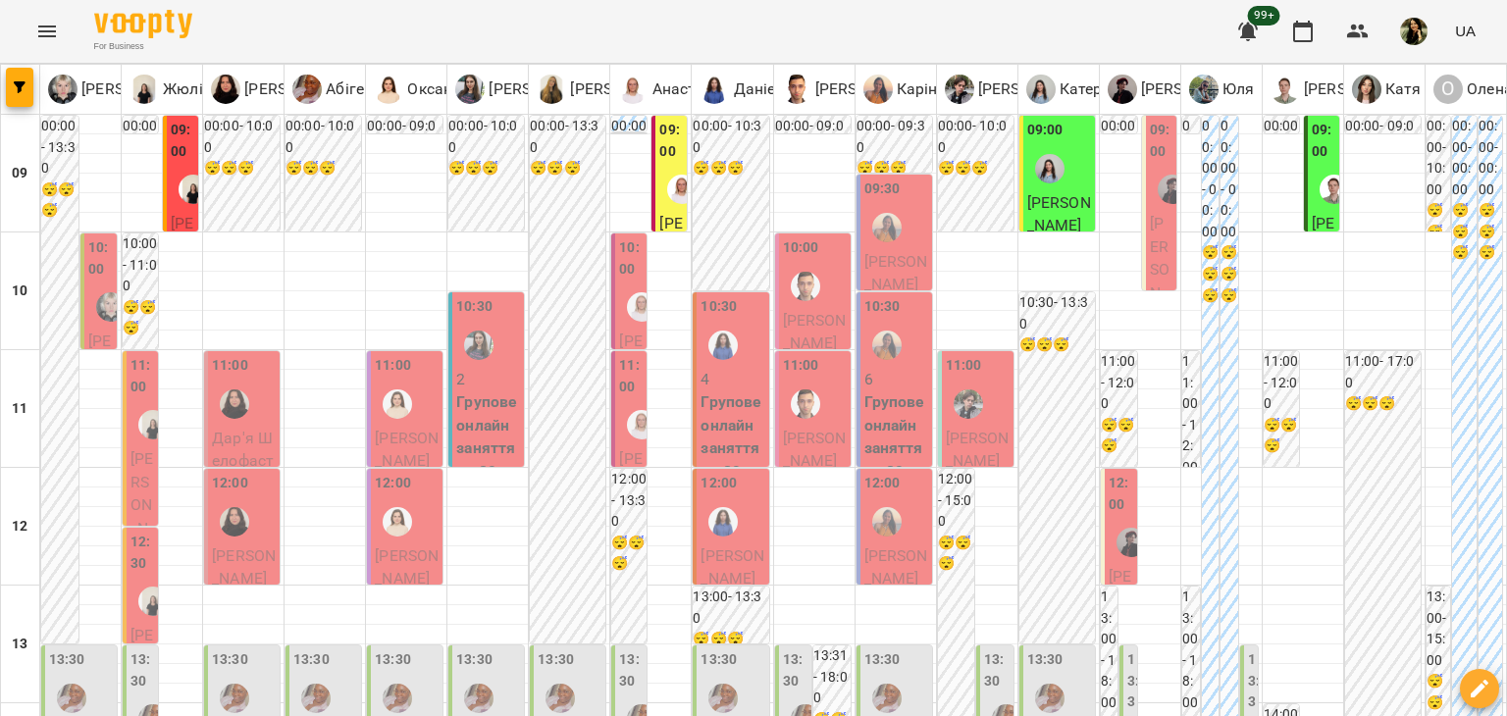
scroll to position [842, 0]
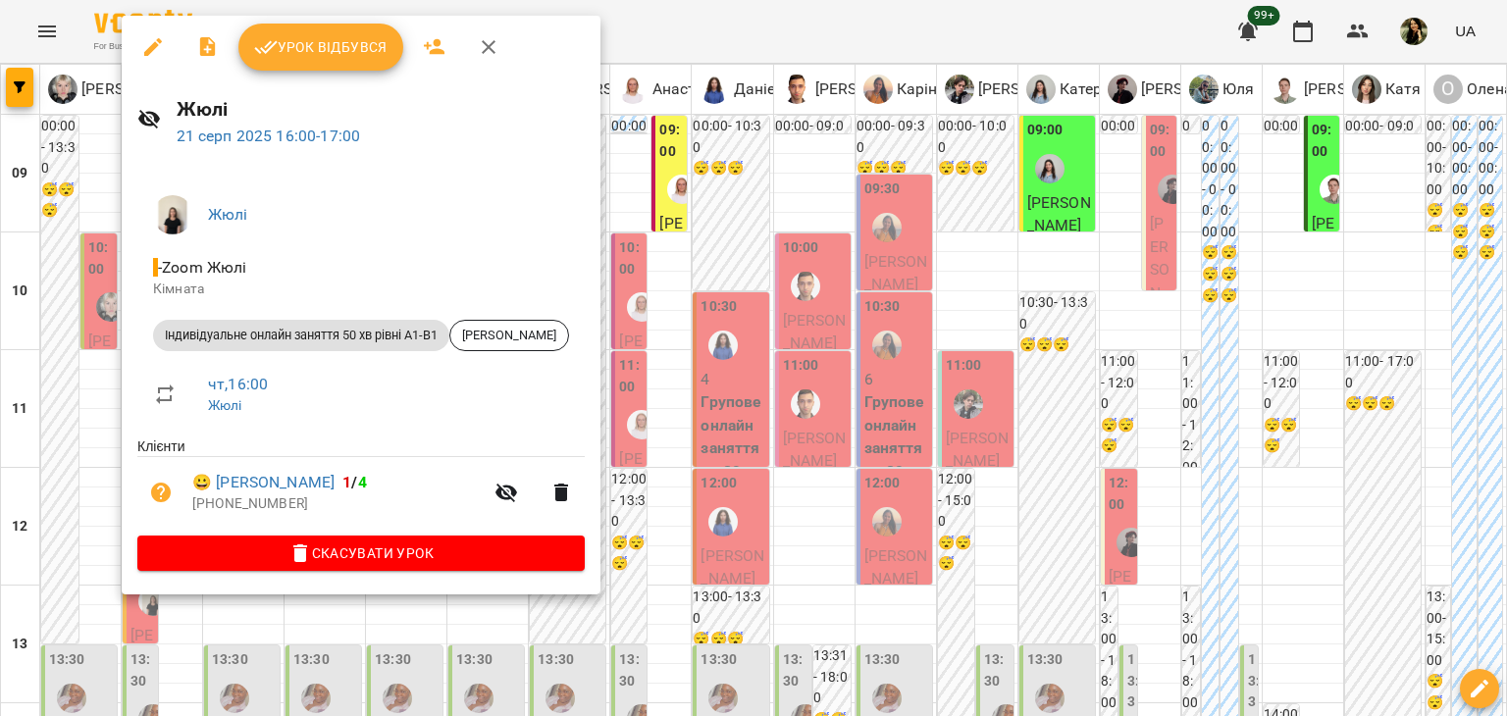
click at [86, 297] on div at bounding box center [753, 358] width 1507 height 716
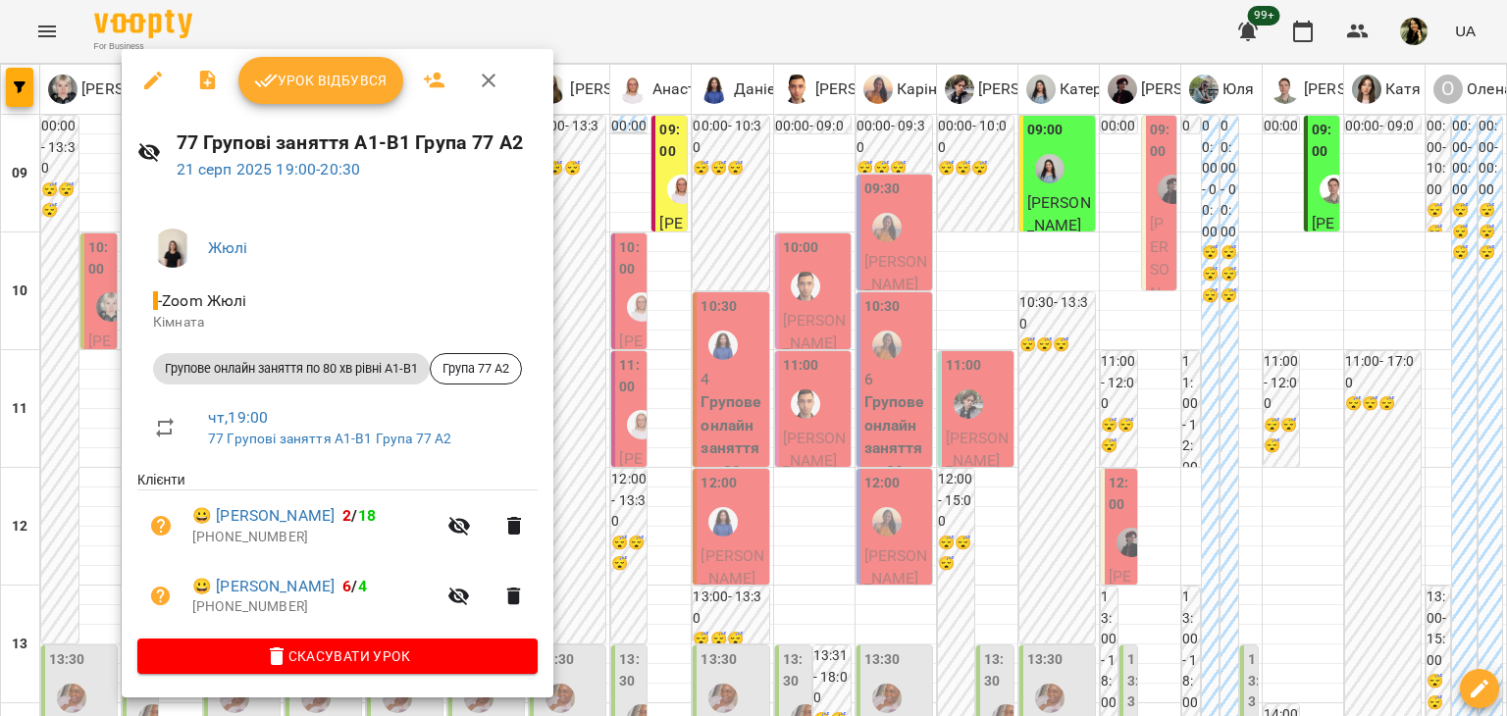
click at [57, 363] on div at bounding box center [753, 358] width 1507 height 716
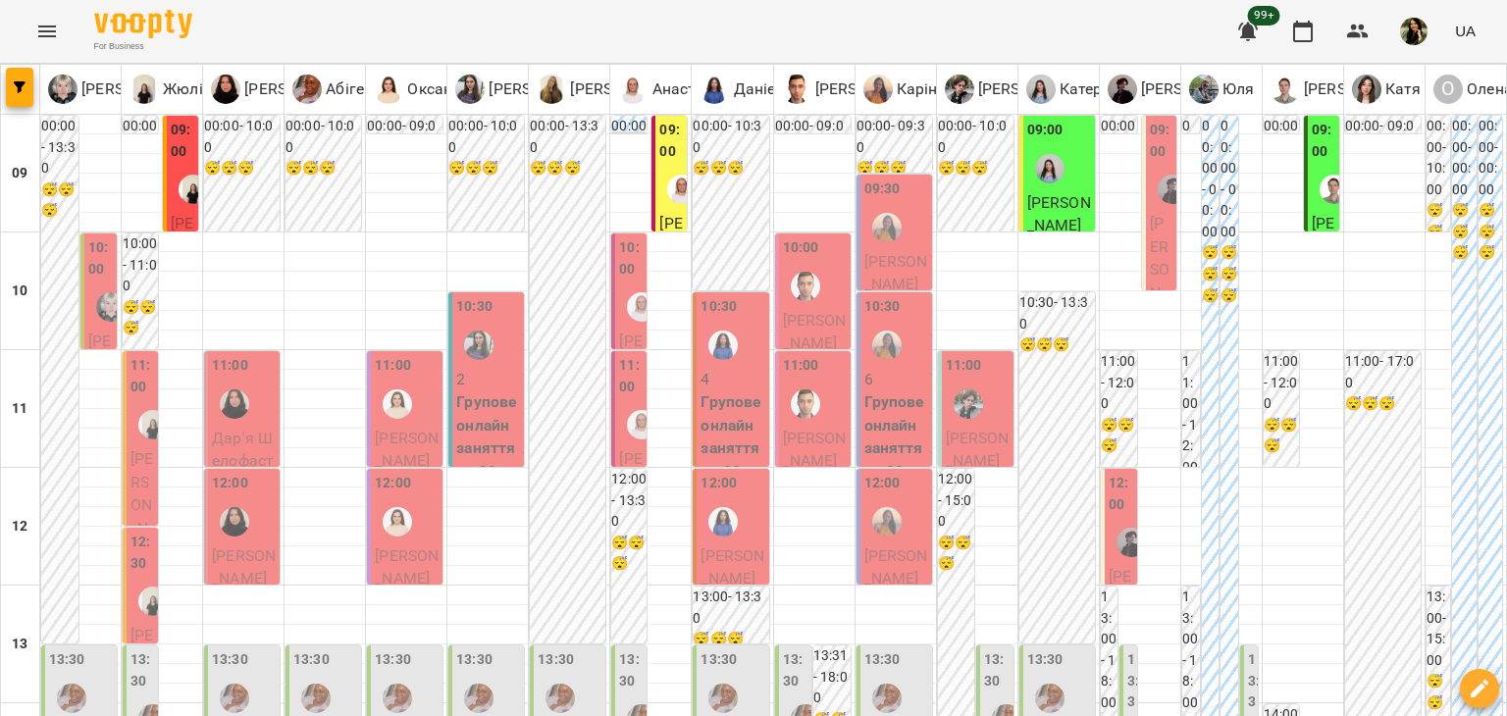
scroll to position [251, 0]
click at [260, 429] on span "Дар'я Шелофаст" at bounding box center [243, 450] width 62 height 42
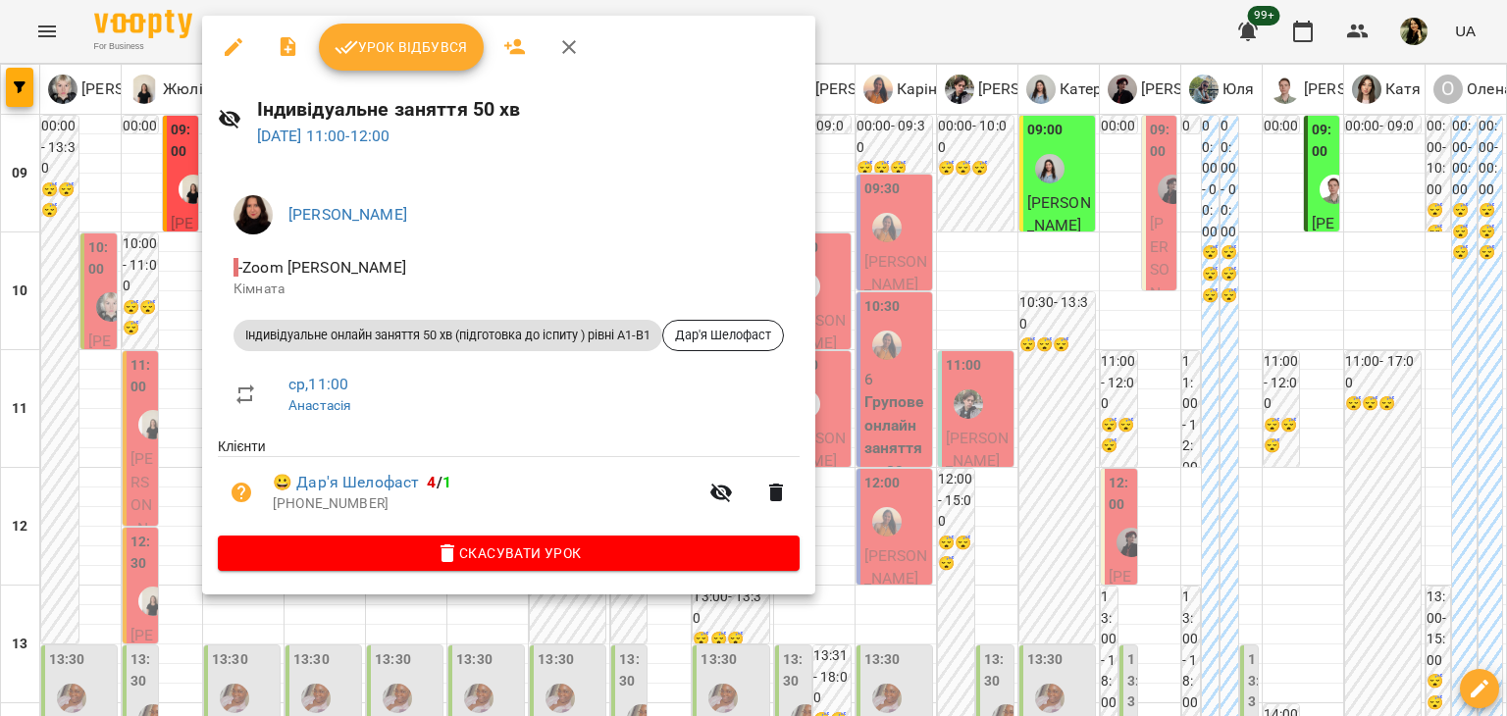
click at [174, 274] on div at bounding box center [753, 358] width 1507 height 716
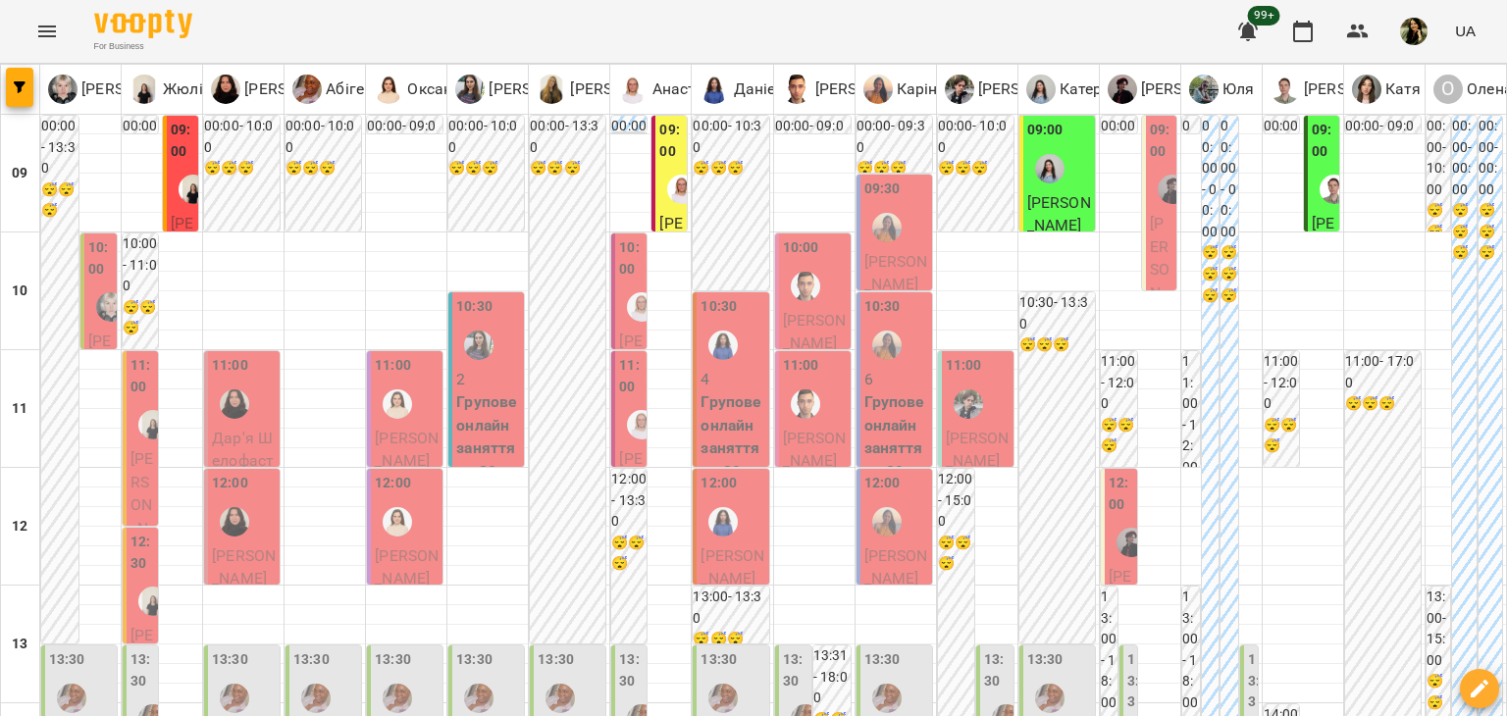
click at [242, 546] on span "Божена Головач" at bounding box center [244, 567] width 64 height 42
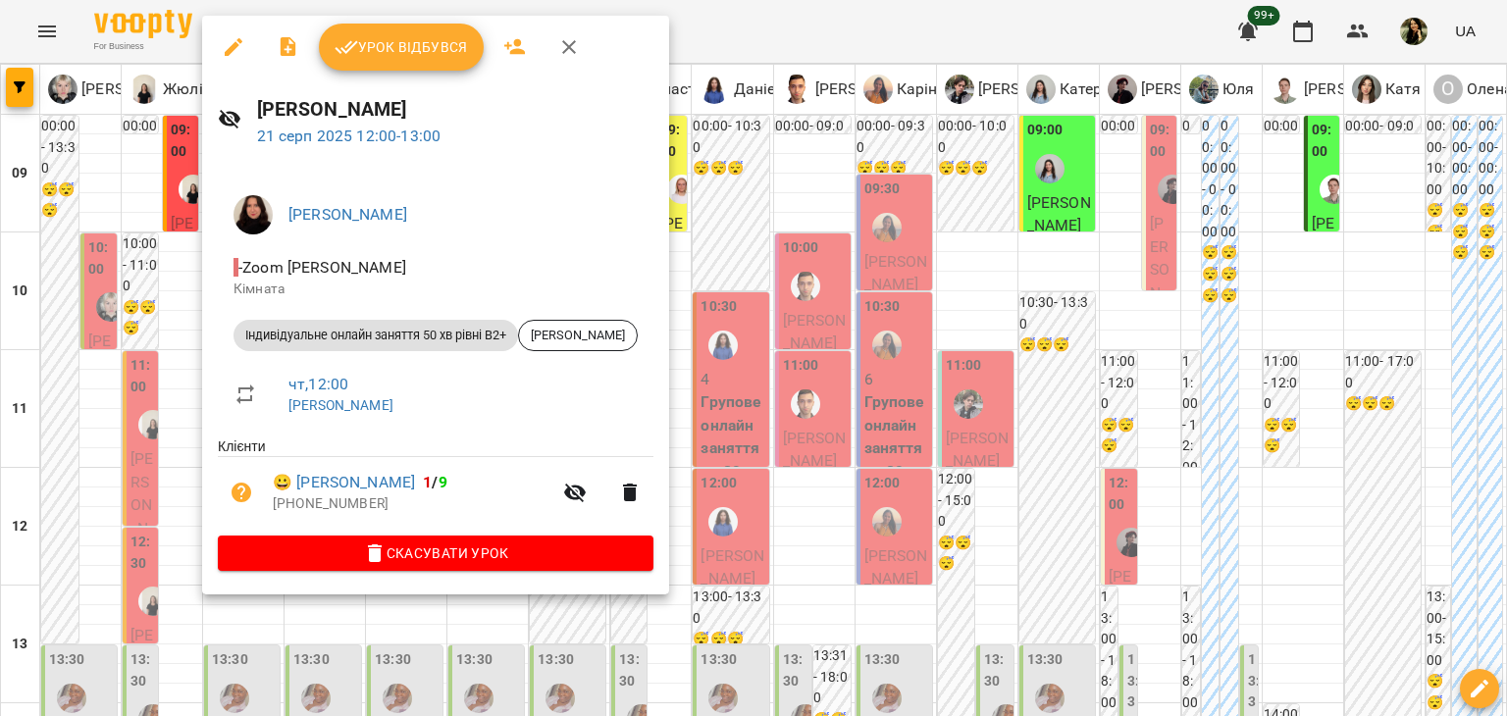
click at [172, 379] on div at bounding box center [753, 358] width 1507 height 716
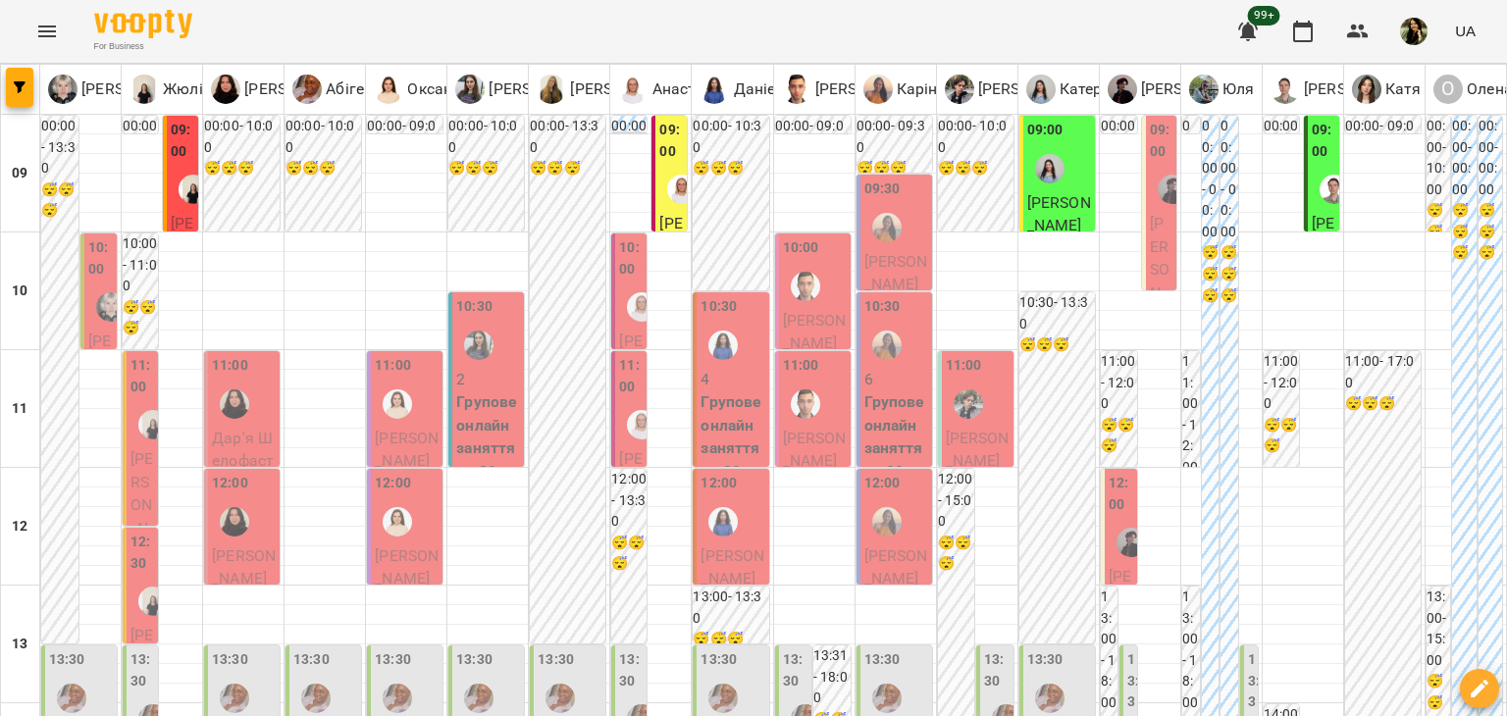
scroll to position [1071, 0]
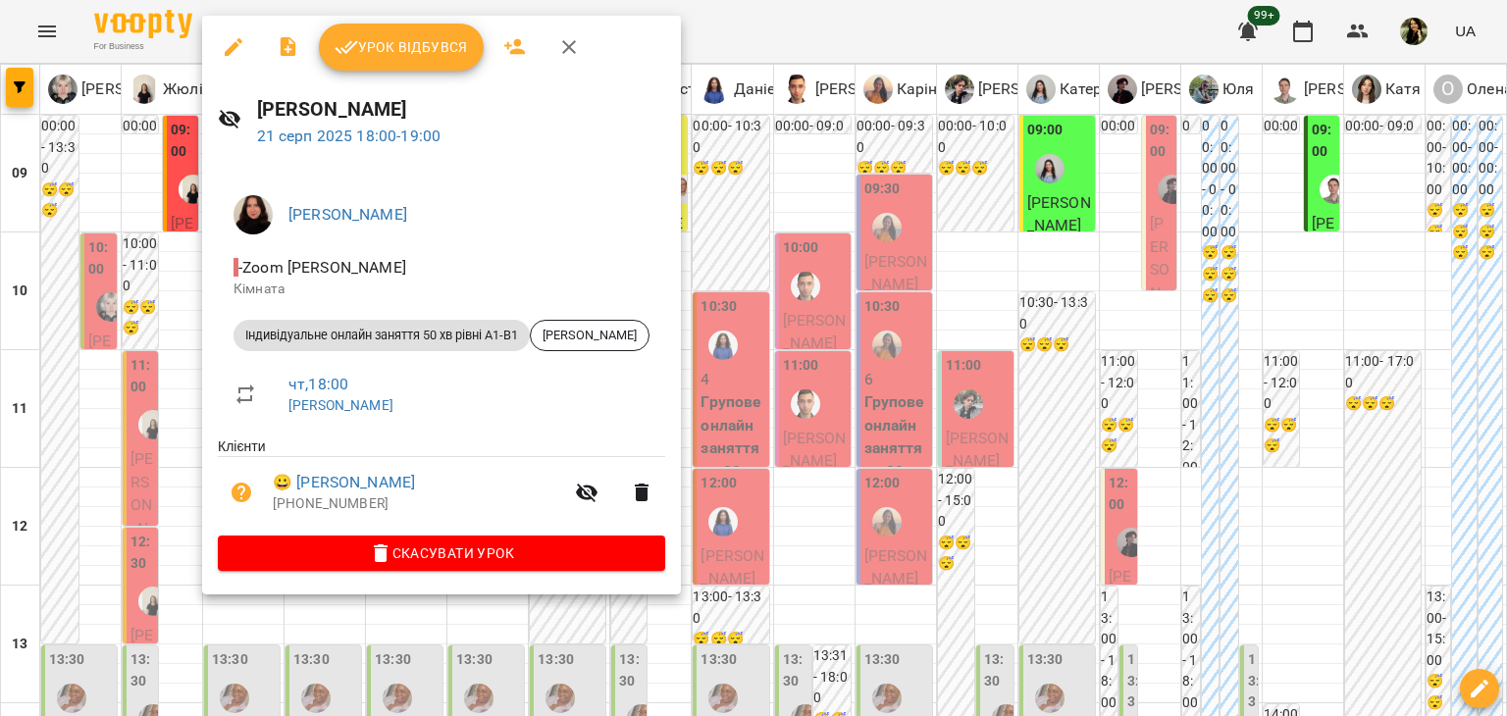
click at [175, 327] on div at bounding box center [753, 358] width 1507 height 716
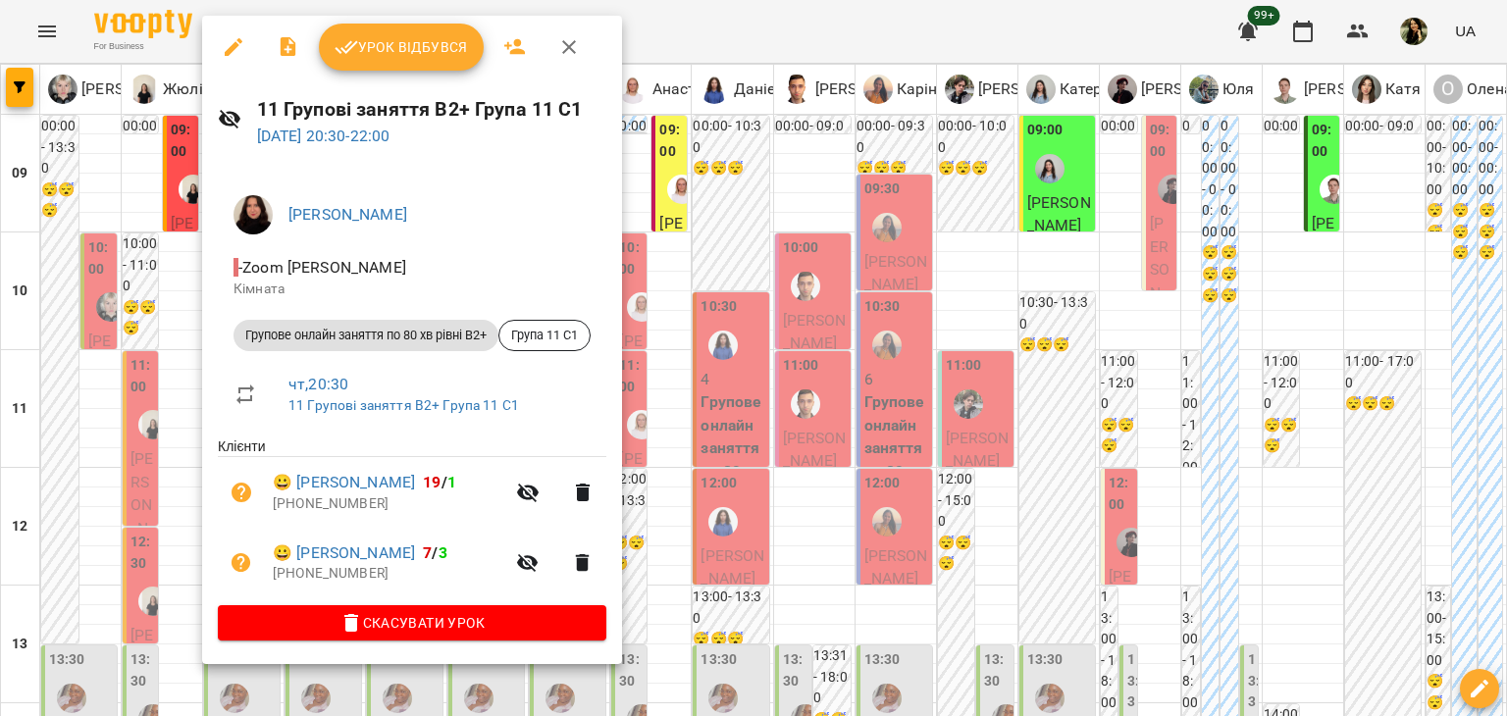
click at [180, 437] on div at bounding box center [753, 358] width 1507 height 716
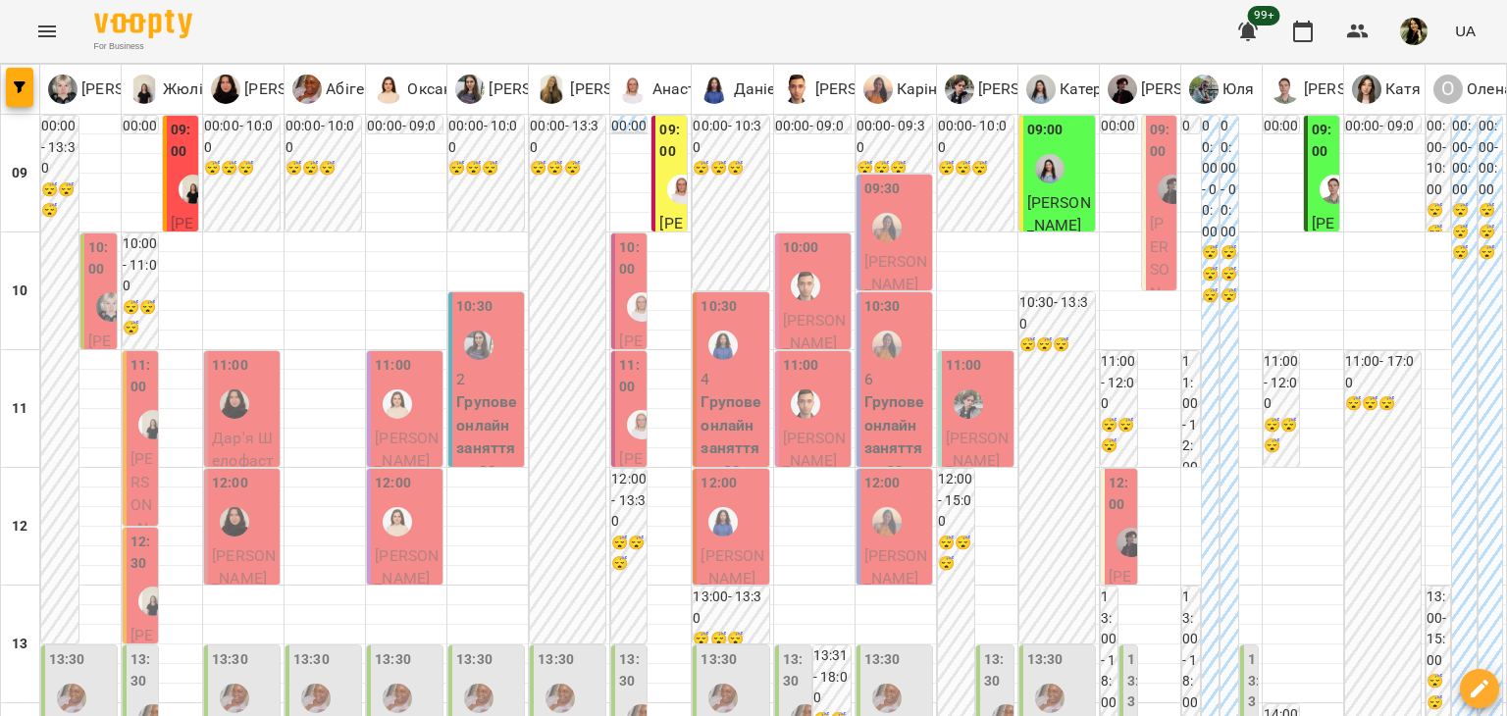
scroll to position [204, 0]
click at [424, 429] on span "Наталія Суліма" at bounding box center [407, 450] width 64 height 42
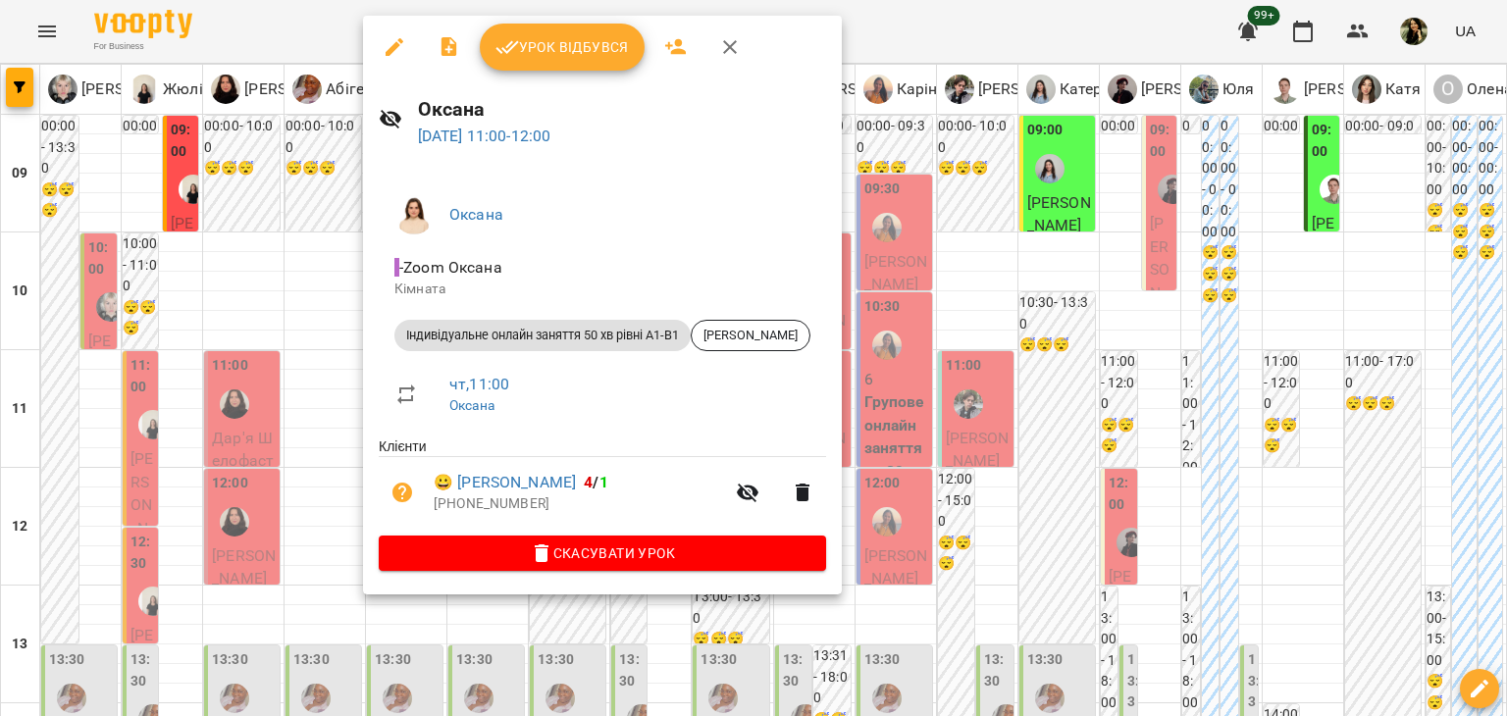
click at [330, 249] on div at bounding box center [753, 358] width 1507 height 716
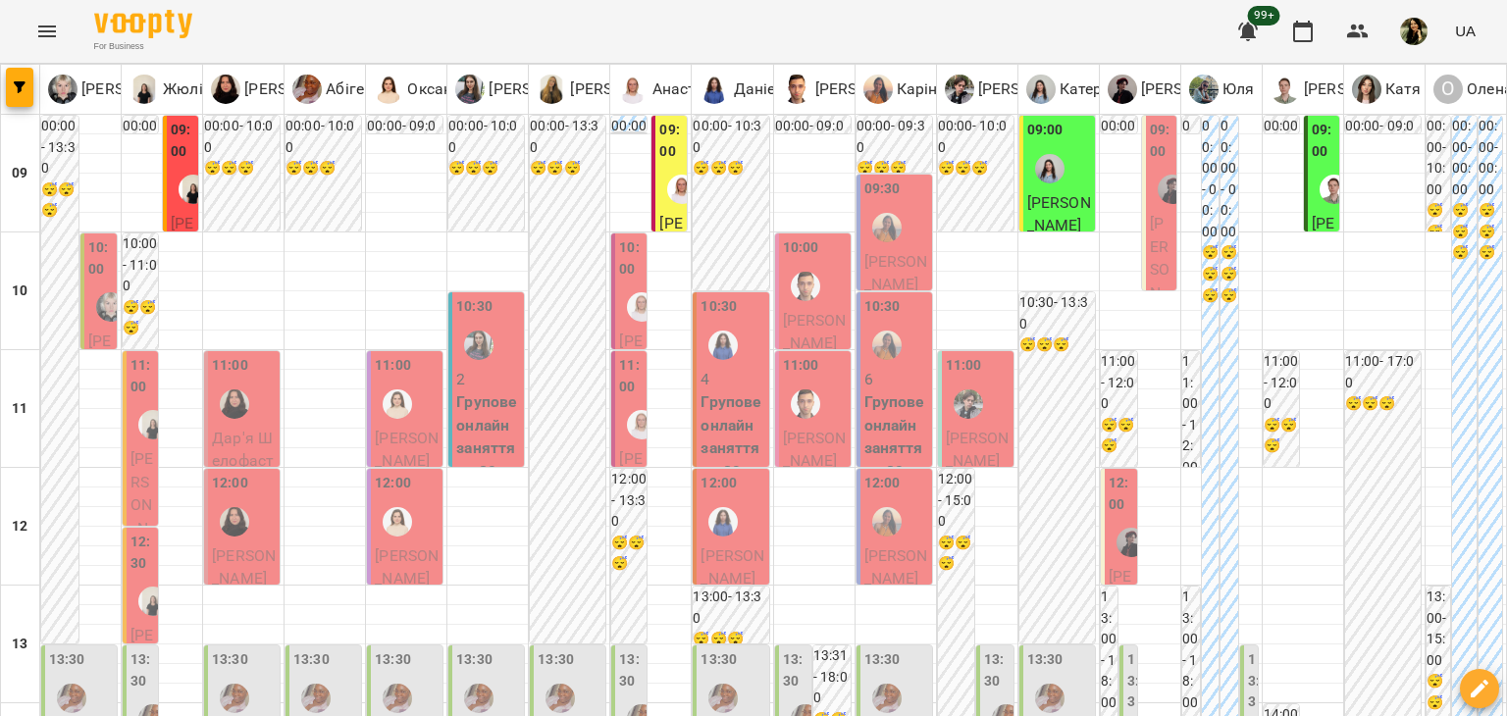
scroll to position [0, 0]
click at [619, 321] on div at bounding box center [641, 306] width 45 height 45
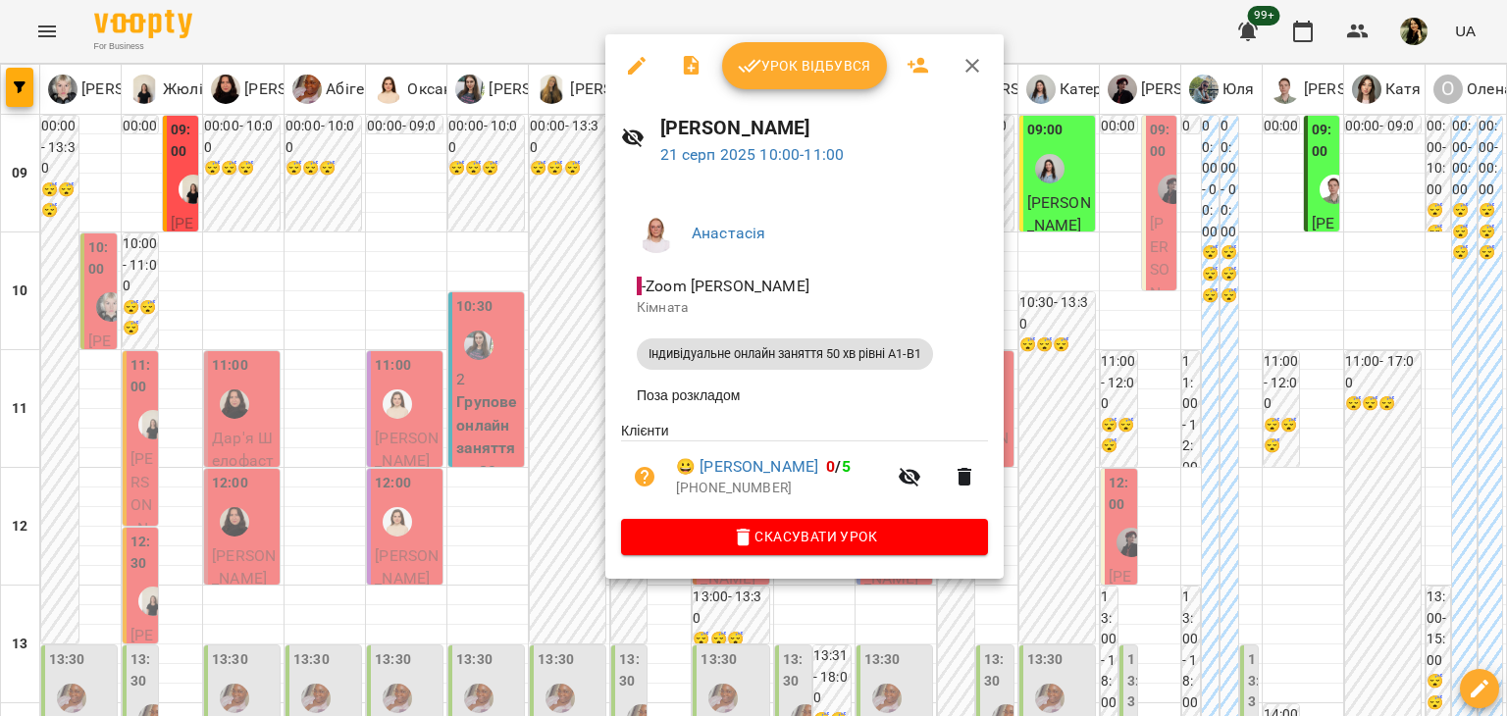
click at [549, 421] on div at bounding box center [753, 358] width 1507 height 716
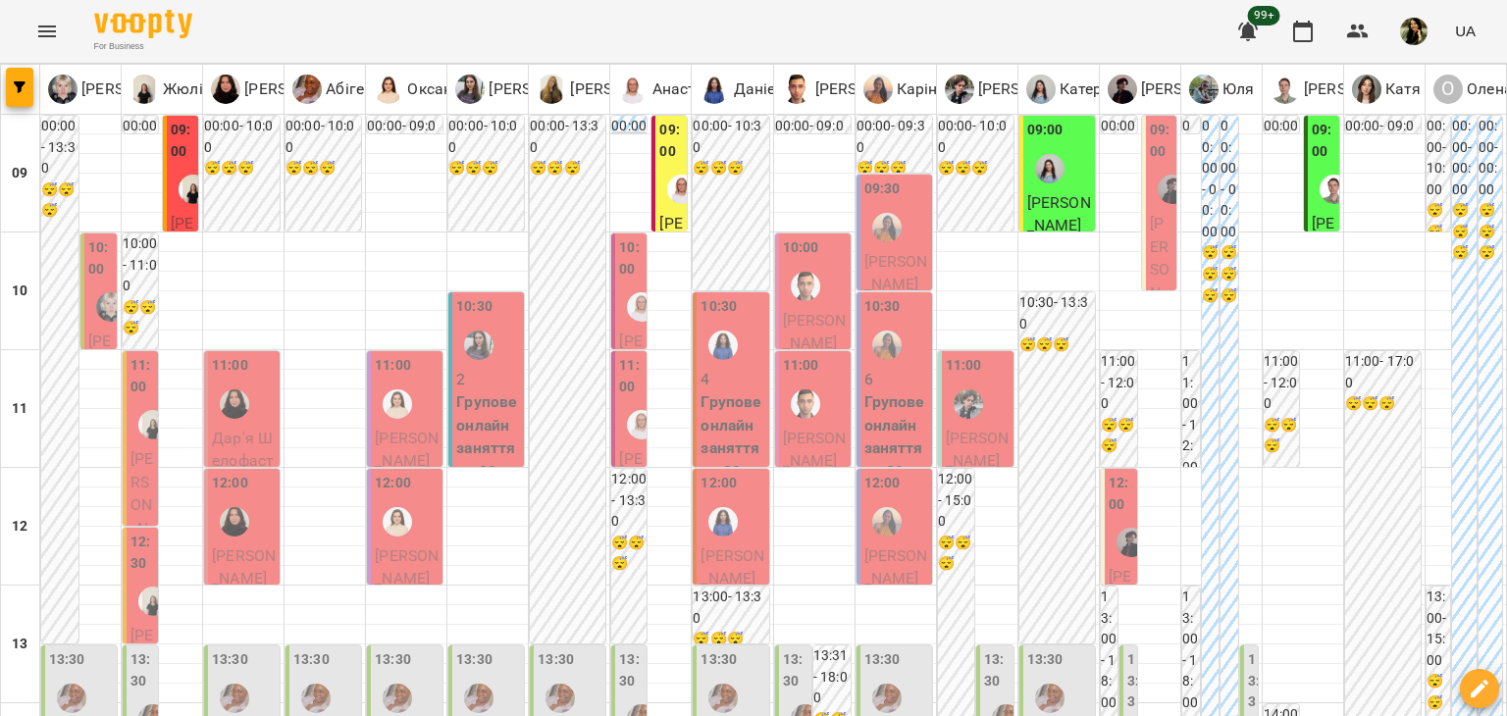
click at [620, 396] on label "11:00" at bounding box center [631, 376] width 24 height 42
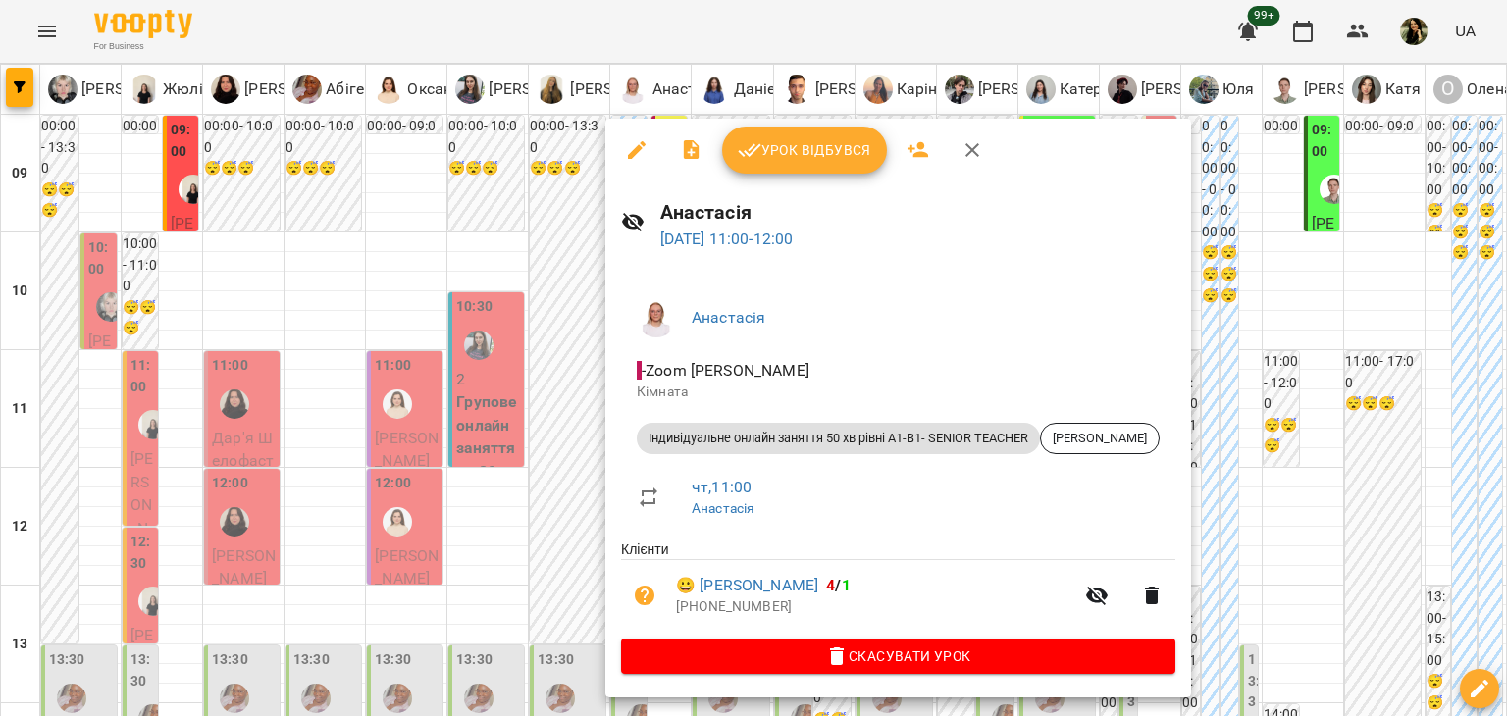
click at [561, 389] on div at bounding box center [753, 358] width 1507 height 716
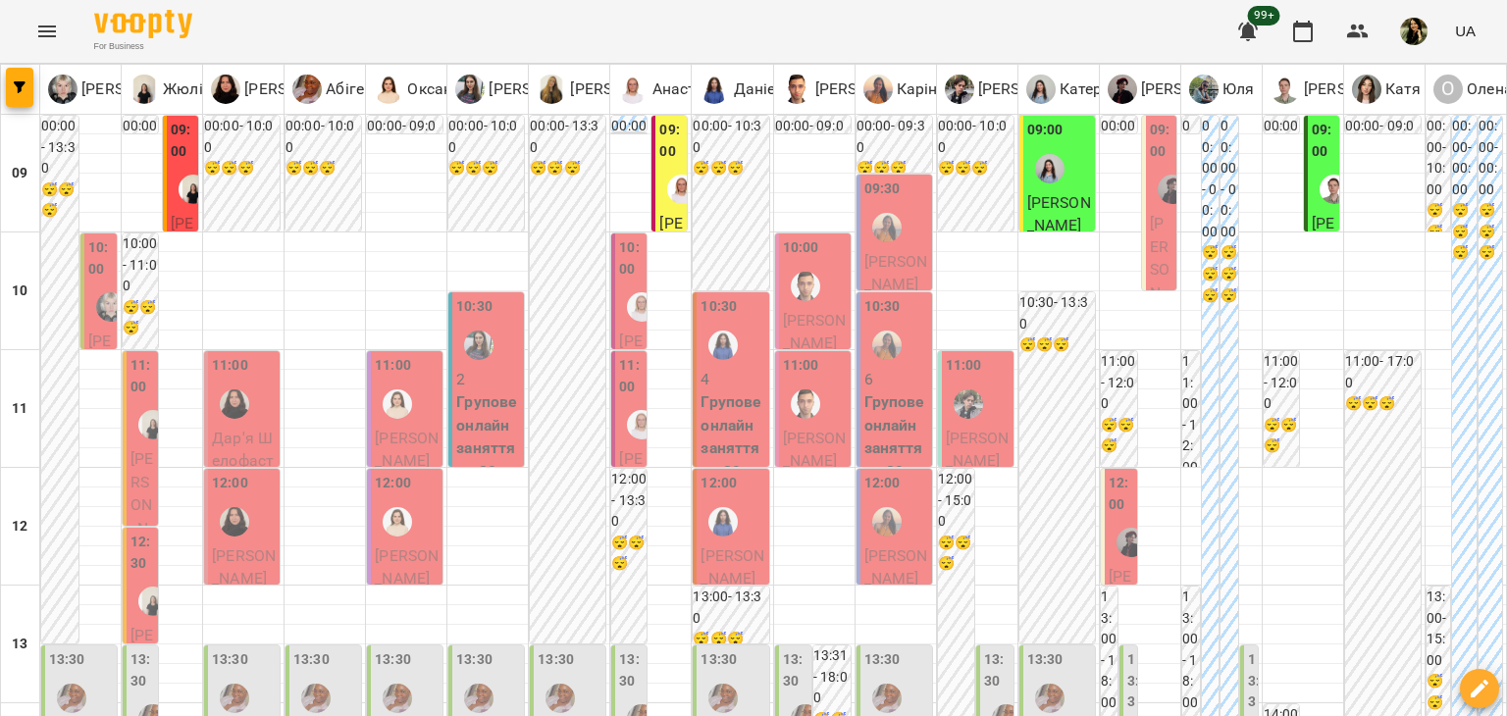
click at [732, 574] on span "Курінний Сергій" at bounding box center [732, 567] width 64 height 42
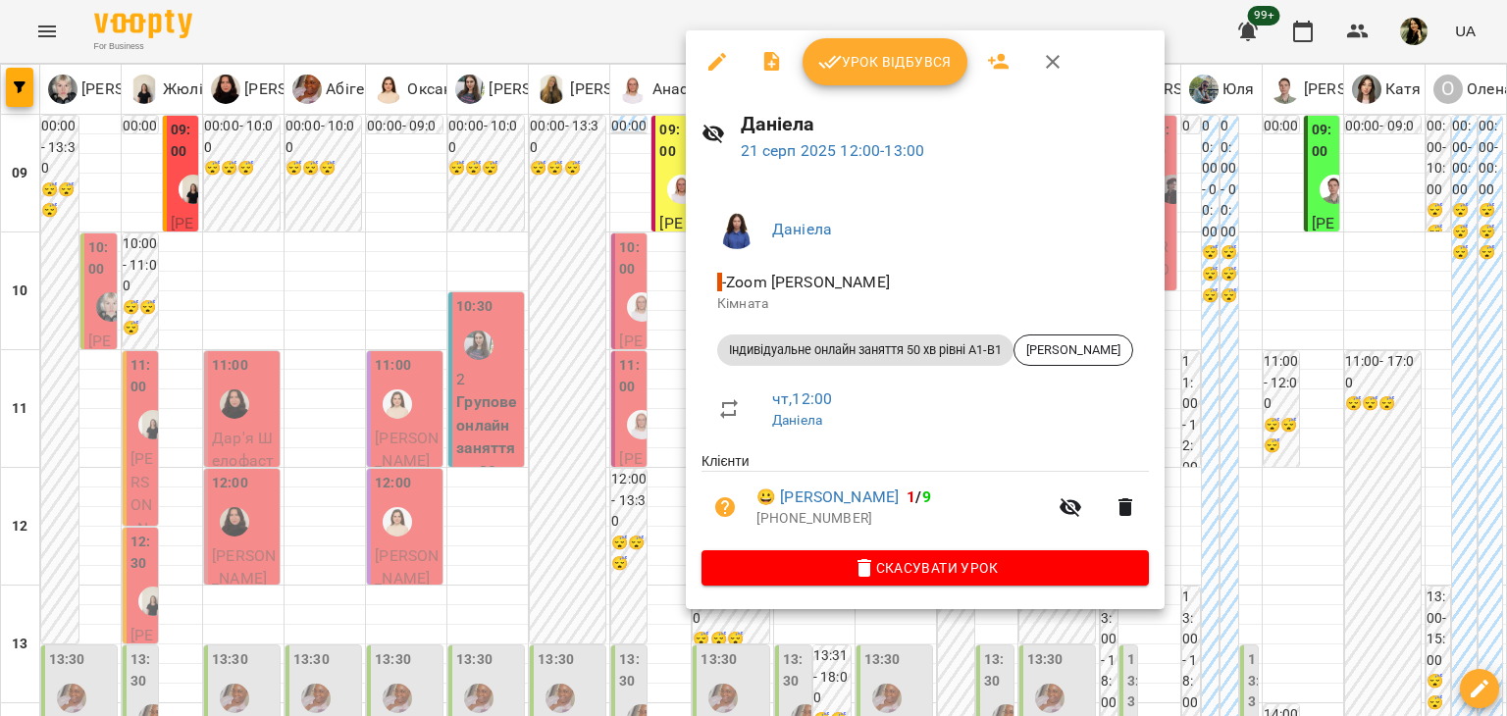
click at [598, 519] on div at bounding box center [753, 358] width 1507 height 716
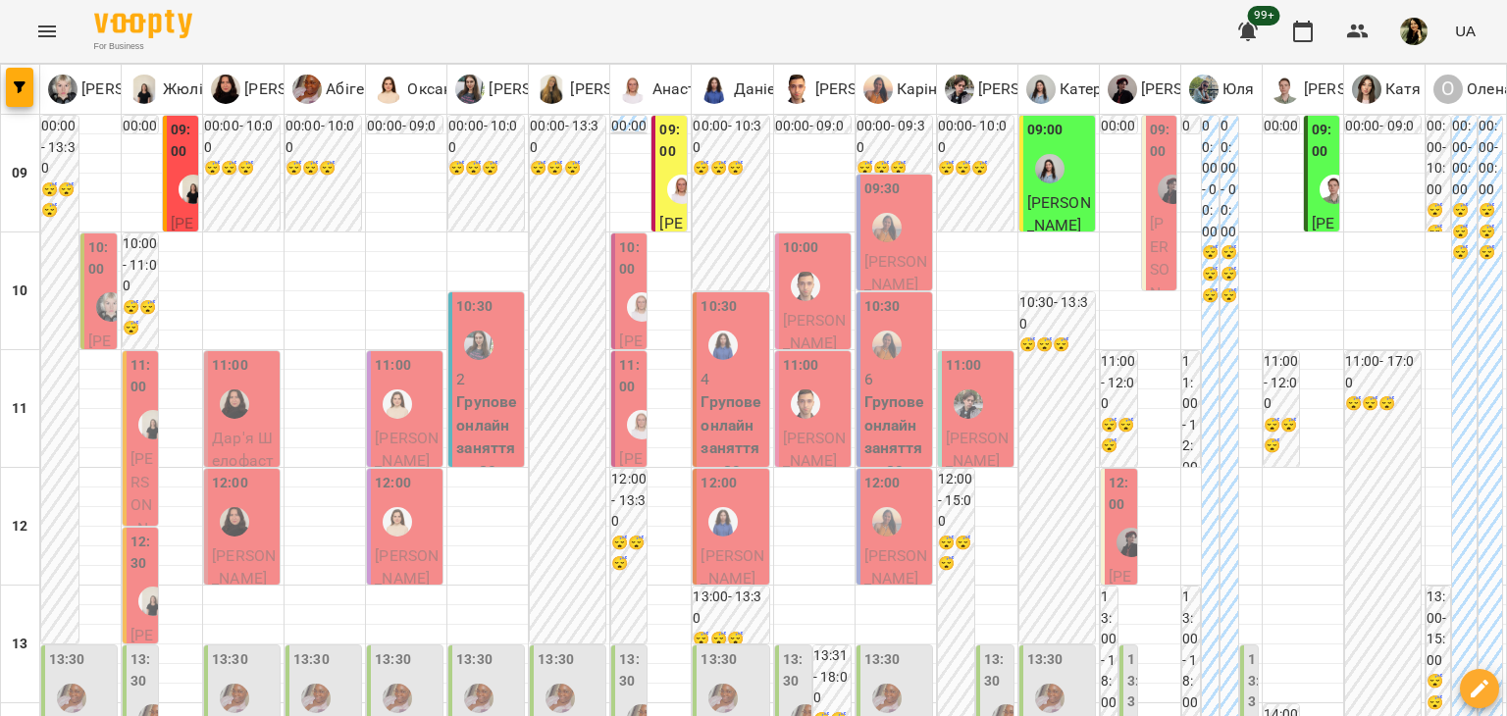
scroll to position [1086, 0]
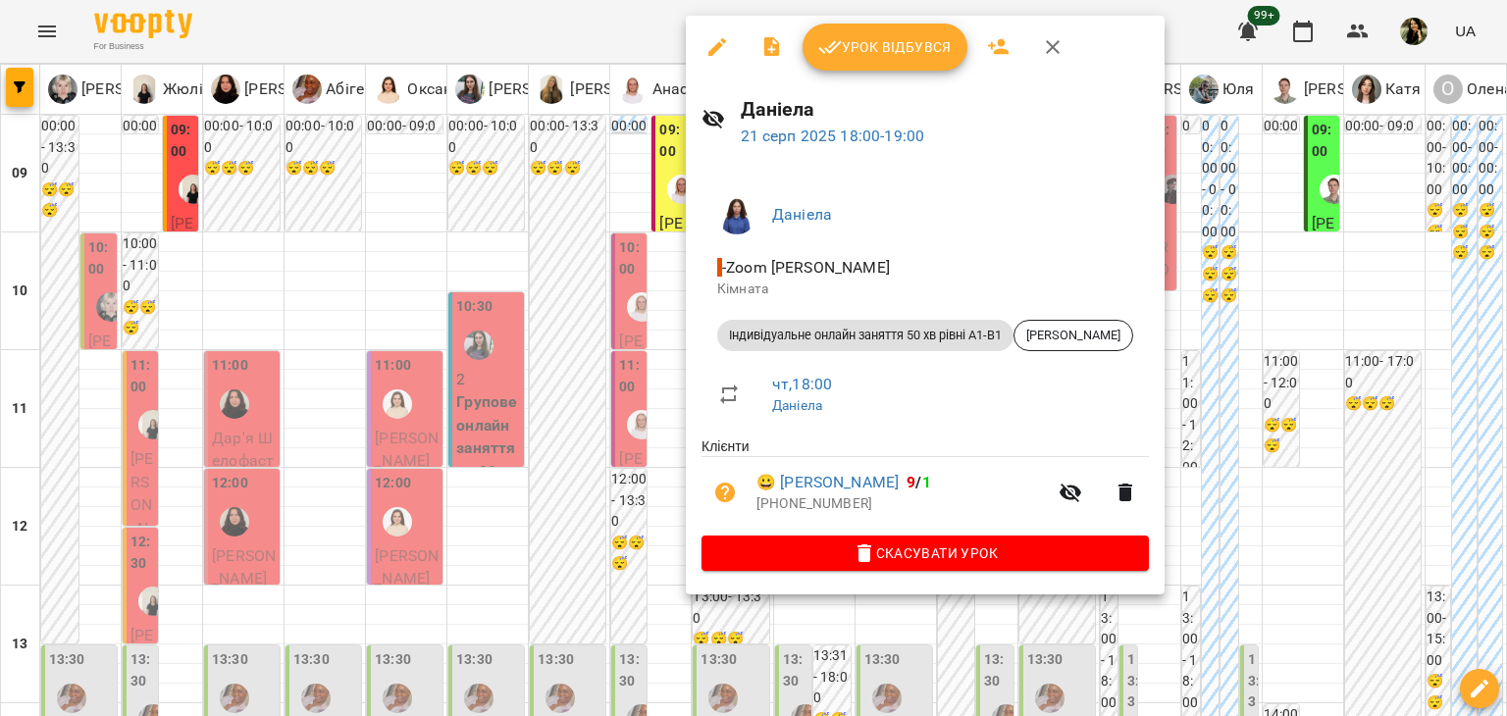
click at [593, 248] on div at bounding box center [753, 358] width 1507 height 716
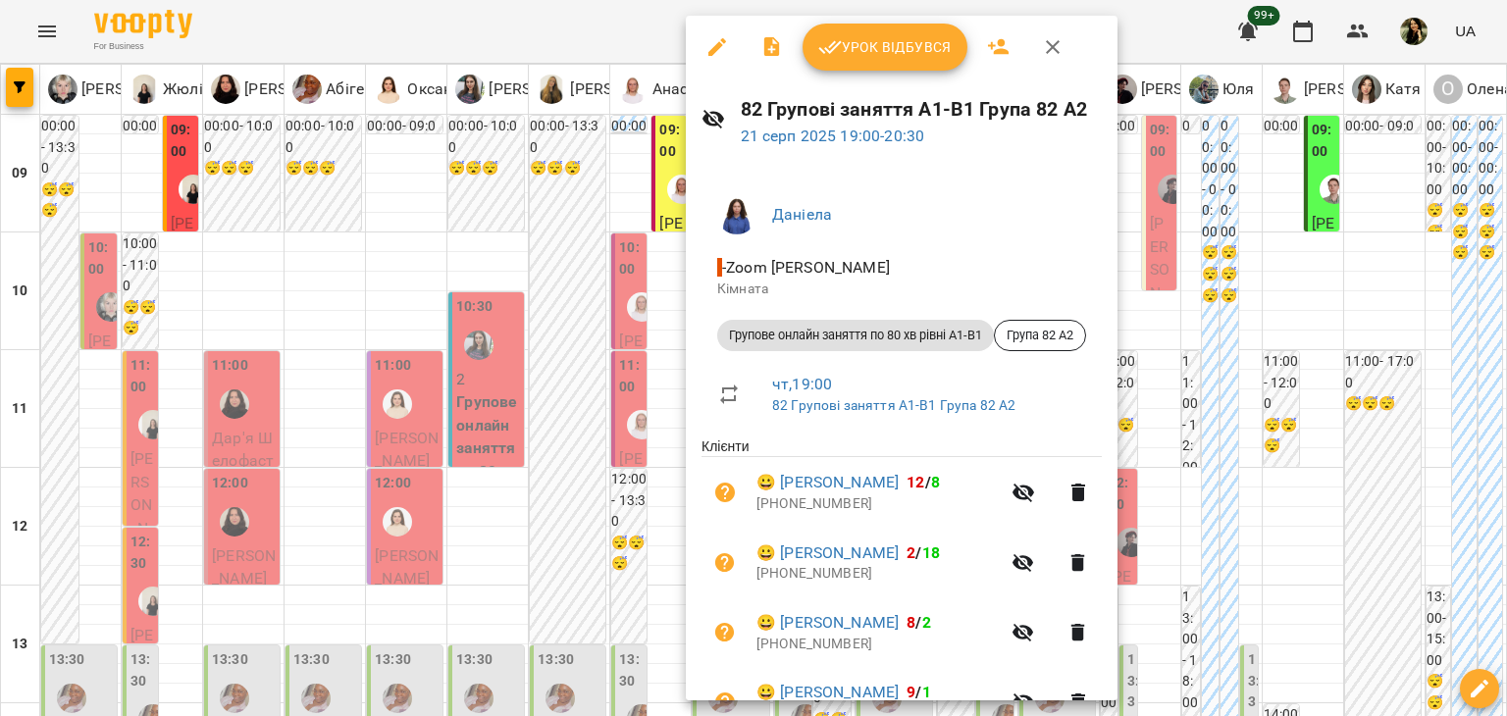
click at [566, 283] on div at bounding box center [753, 358] width 1507 height 716
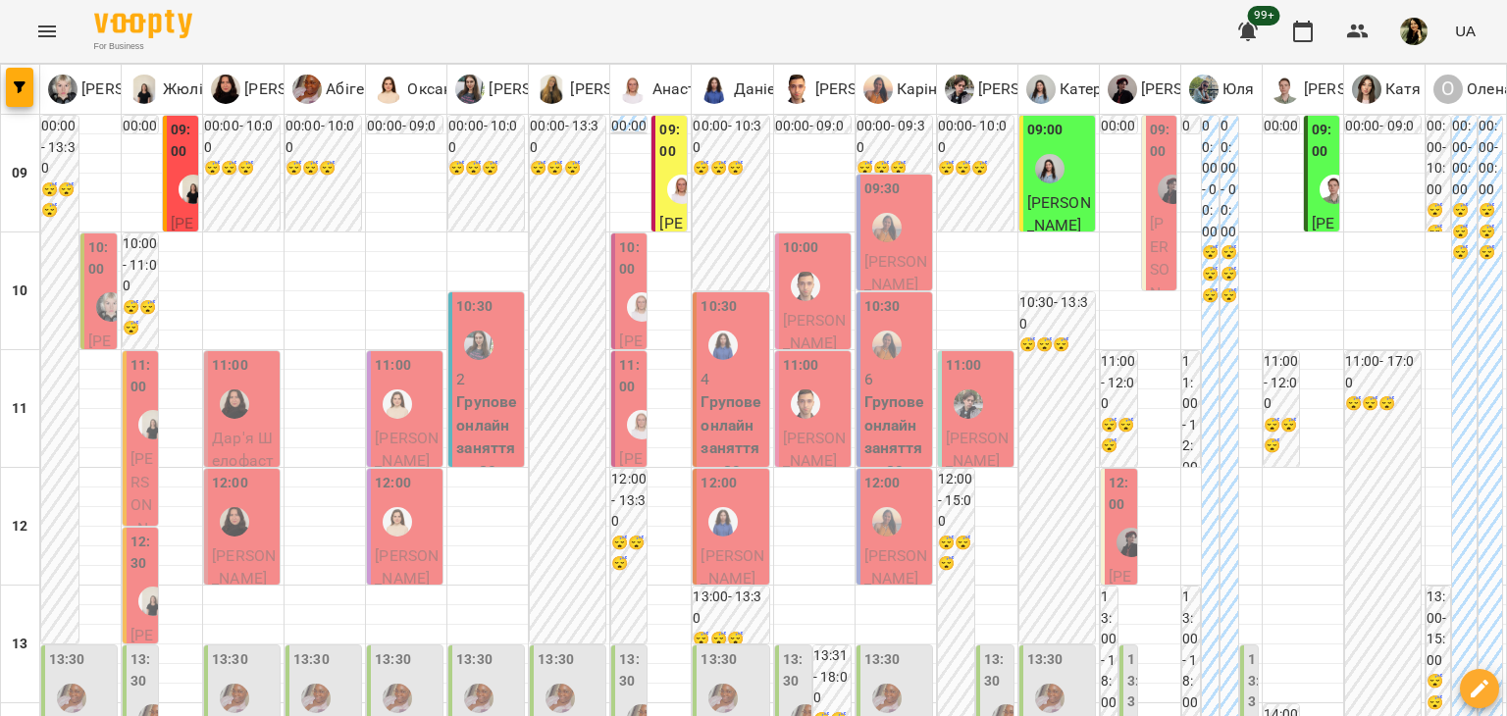
scroll to position [0, 0]
click at [824, 303] on div "10:00" at bounding box center [815, 273] width 64 height 72
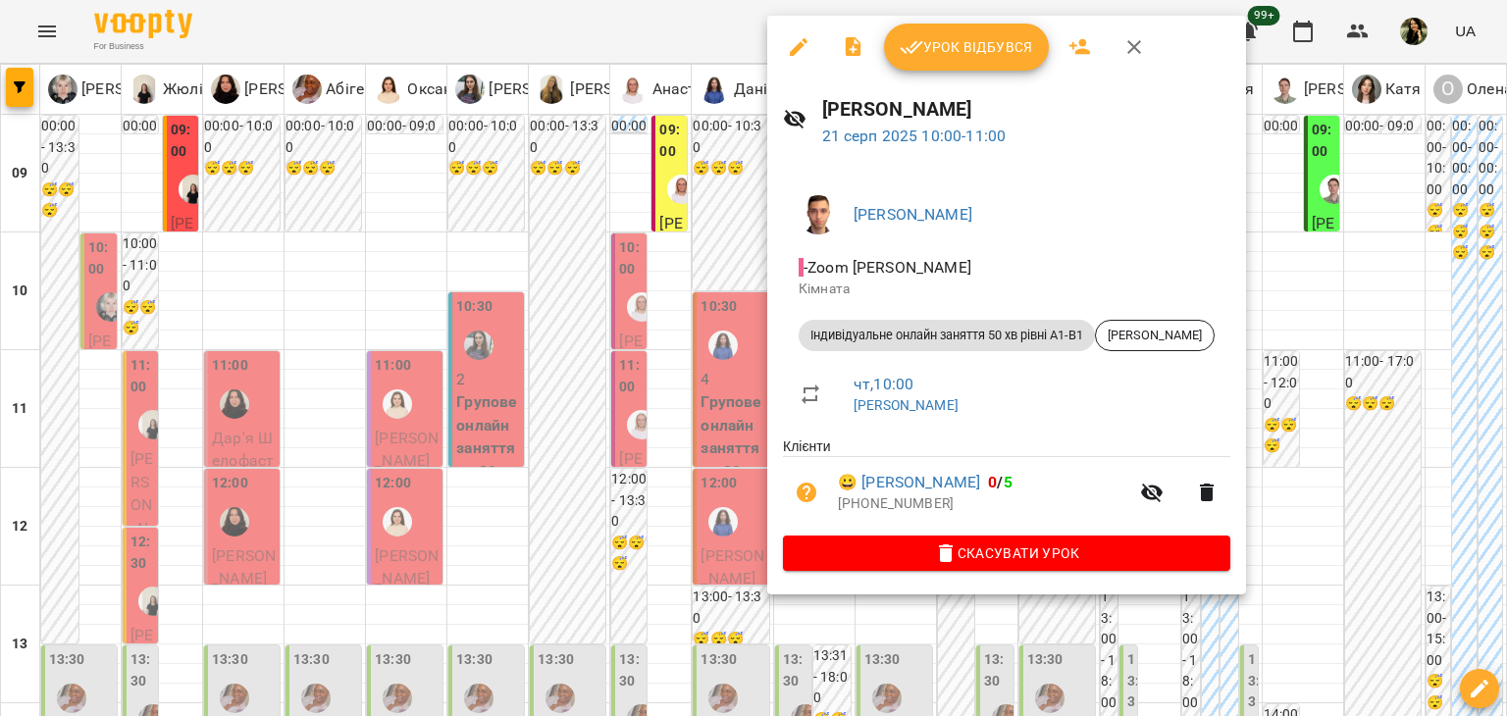
click at [653, 496] on div at bounding box center [753, 358] width 1507 height 716
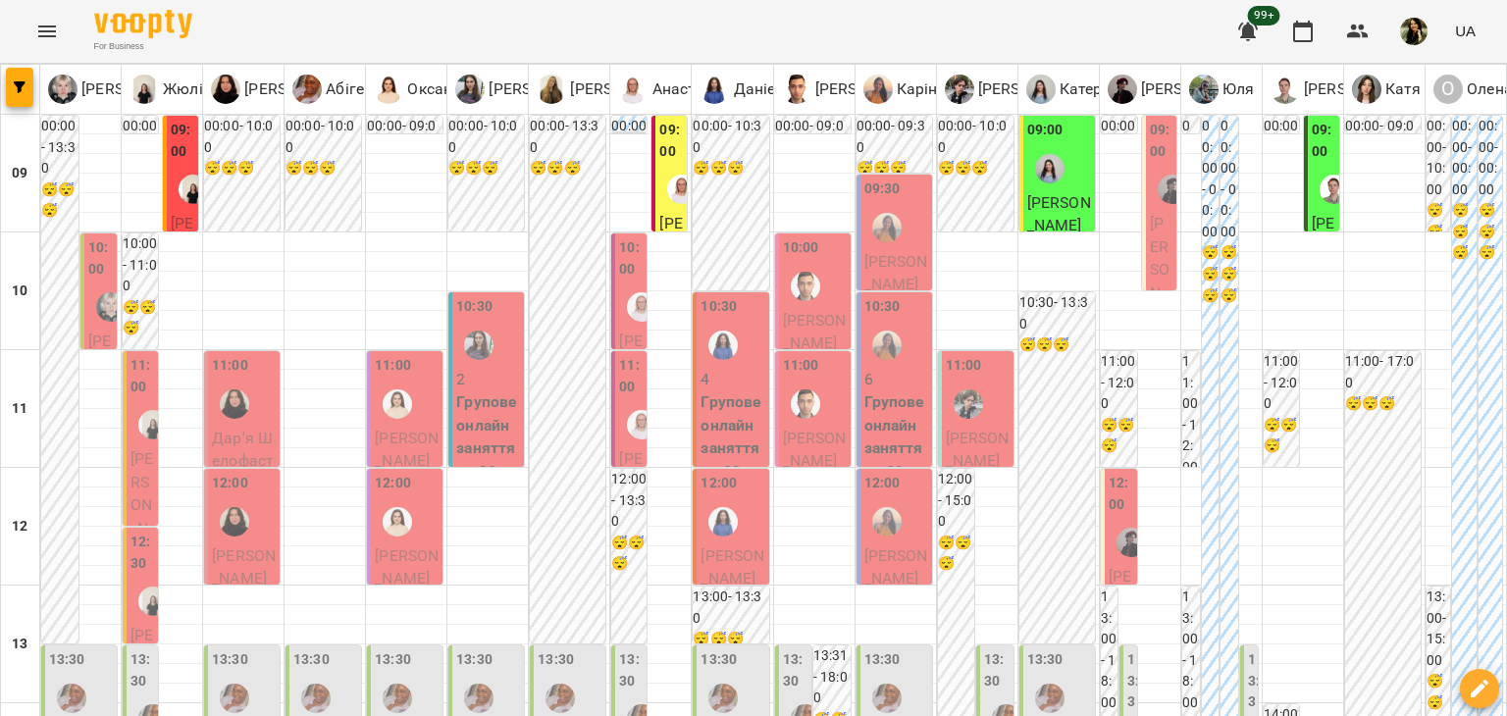
click at [818, 438] on span "Юлія Субтельна" at bounding box center [815, 450] width 64 height 42
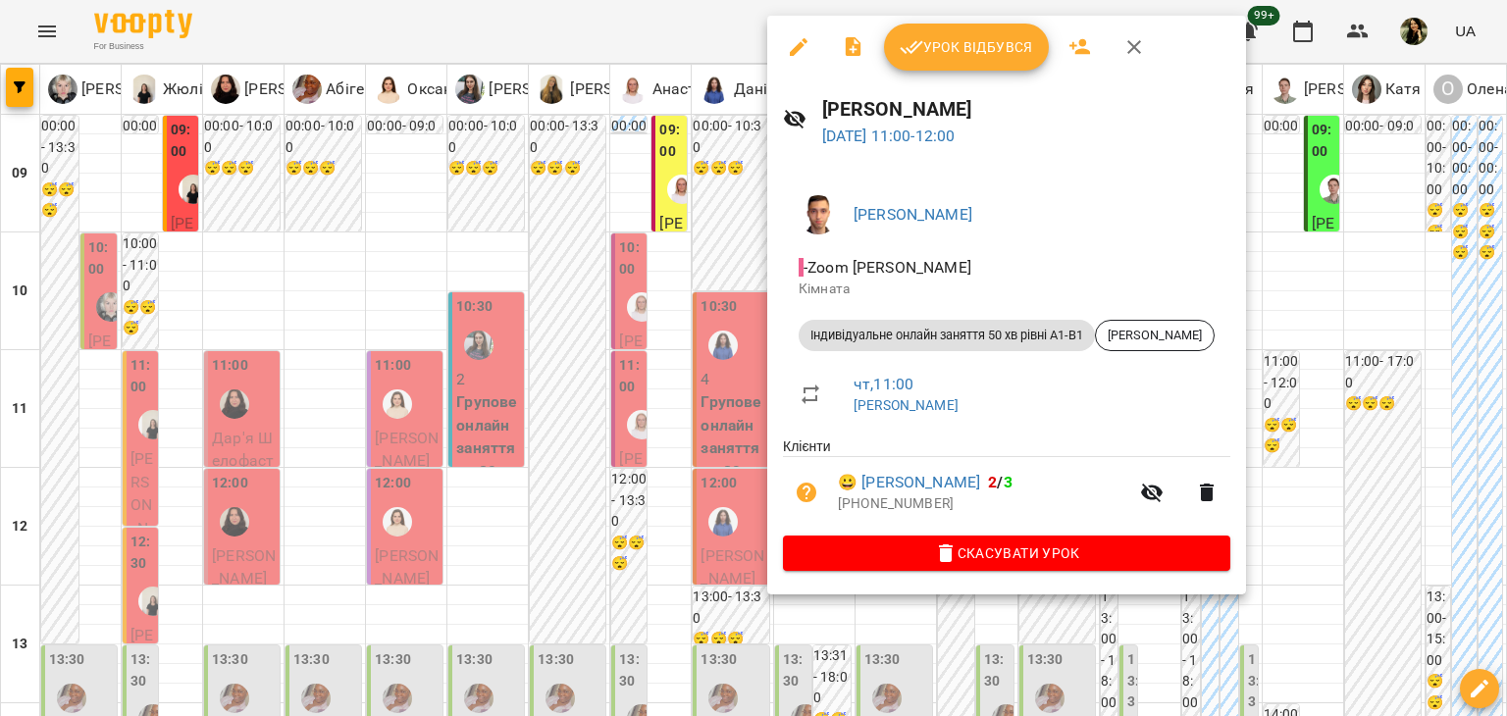
click at [661, 483] on div at bounding box center [753, 358] width 1507 height 716
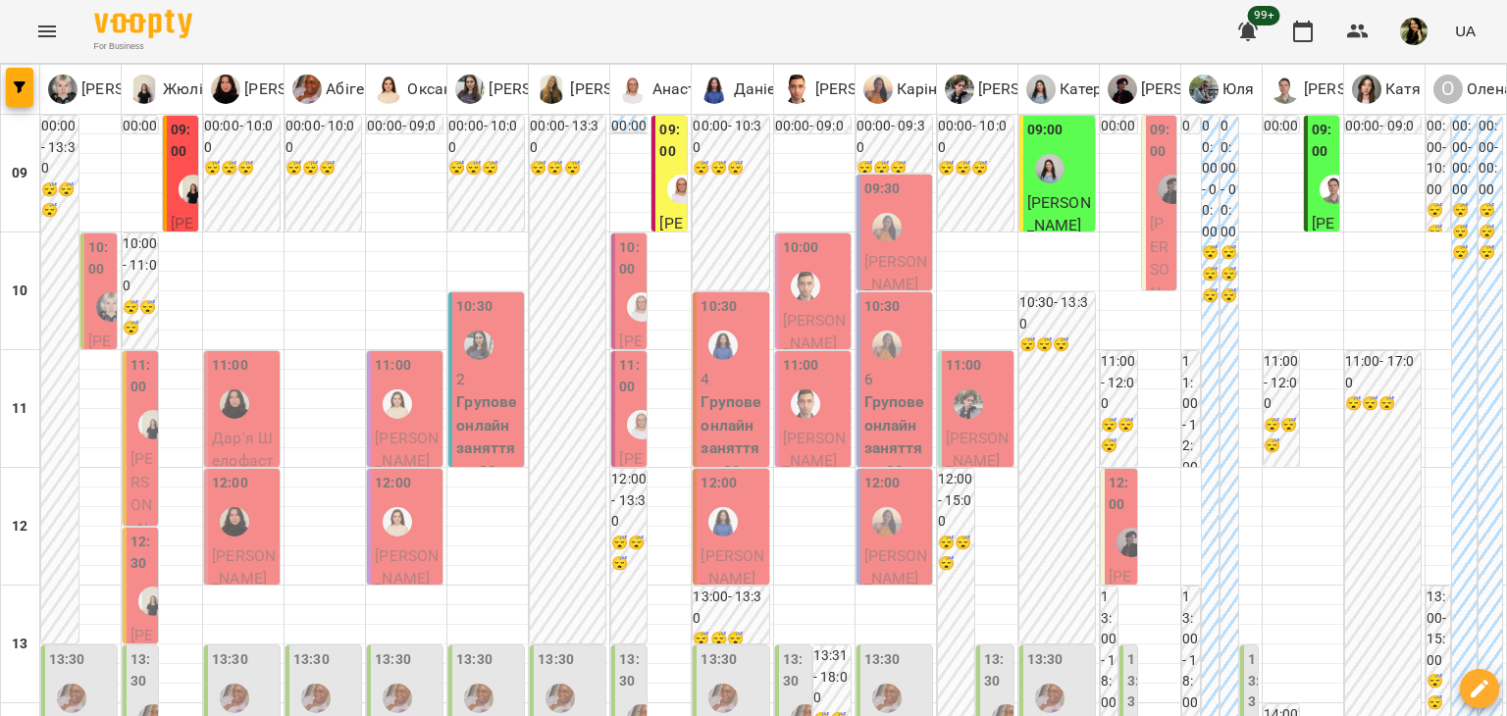
scroll to position [1158, 0]
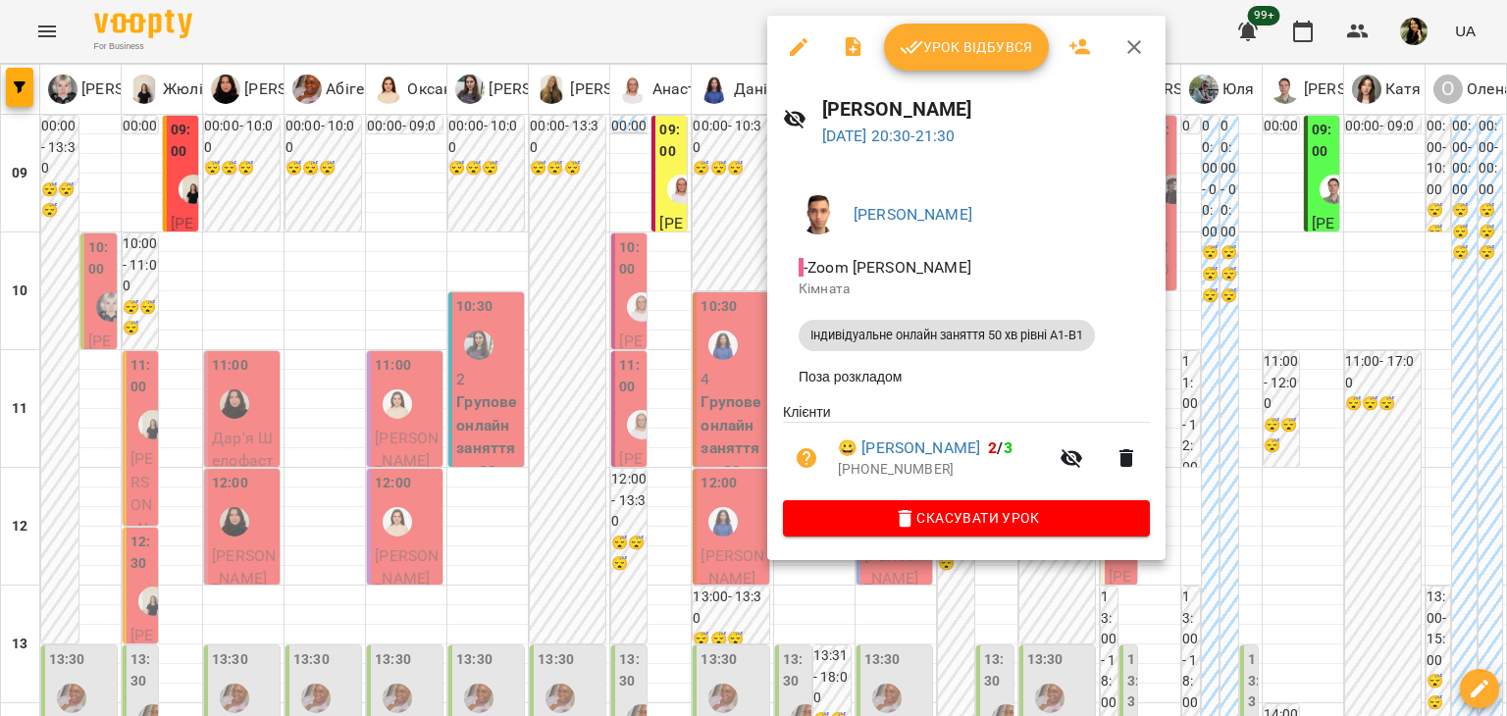
click at [710, 390] on div at bounding box center [753, 358] width 1507 height 716
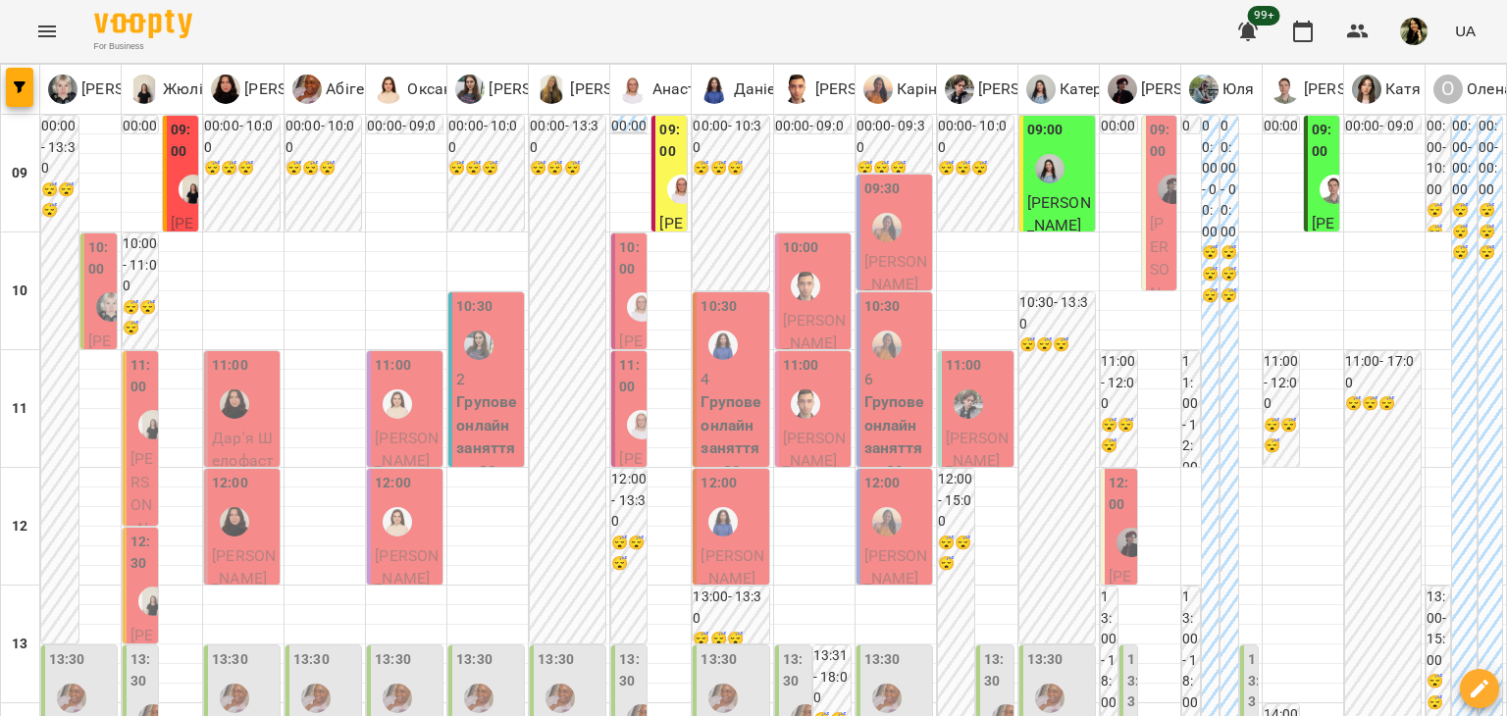
scroll to position [0, 0]
click at [867, 259] on span "Лифар Ольга" at bounding box center [896, 273] width 64 height 42
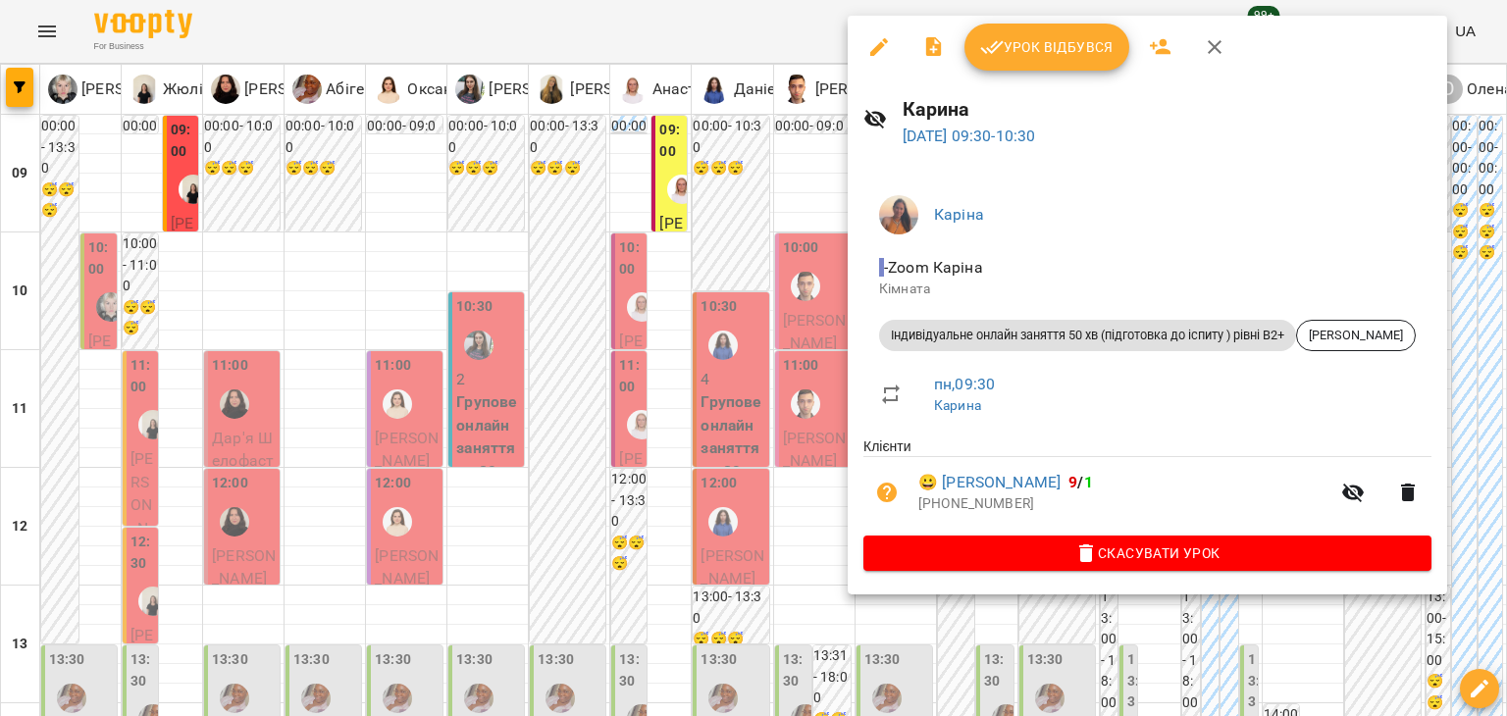
click at [745, 170] on div at bounding box center [753, 358] width 1507 height 716
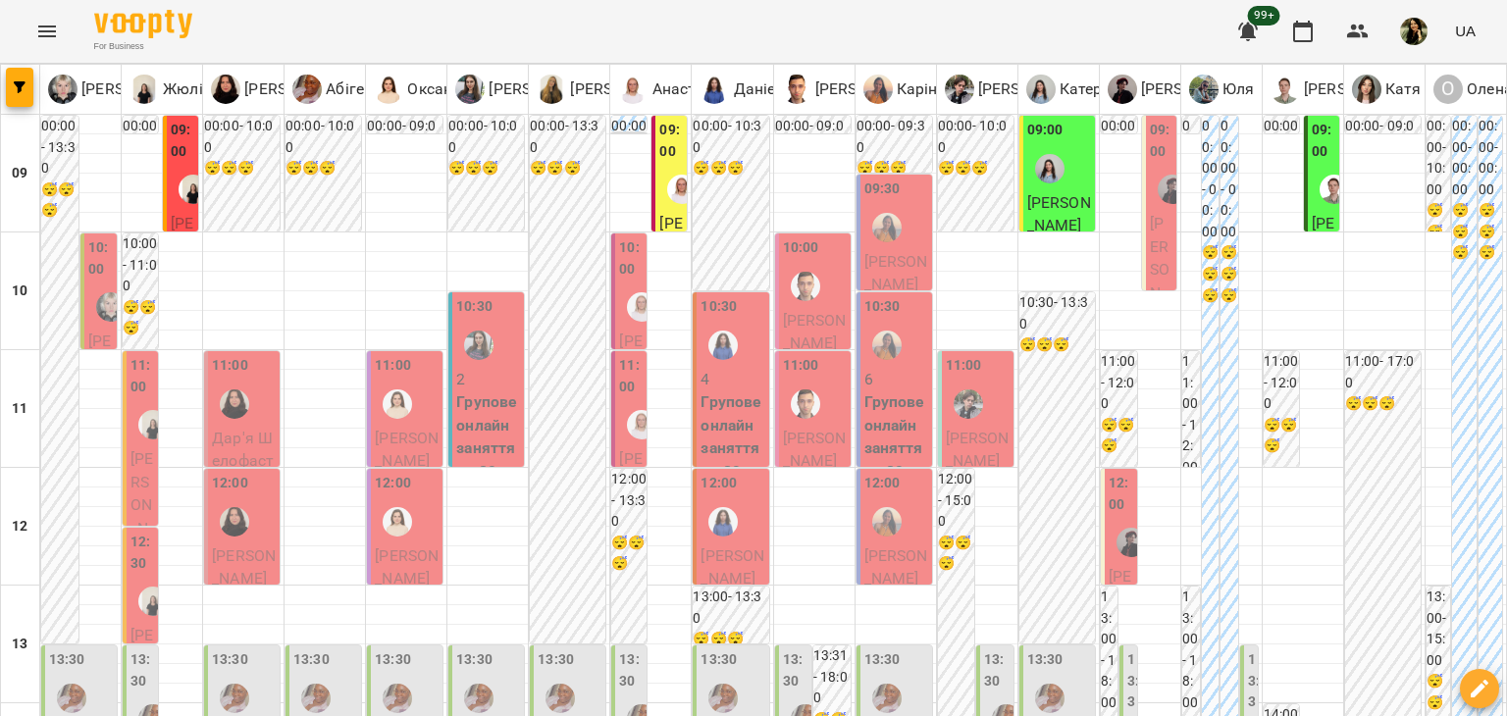
scroll to position [381, 0]
click at [893, 544] on p "Павло Пеліх" at bounding box center [896, 567] width 64 height 46
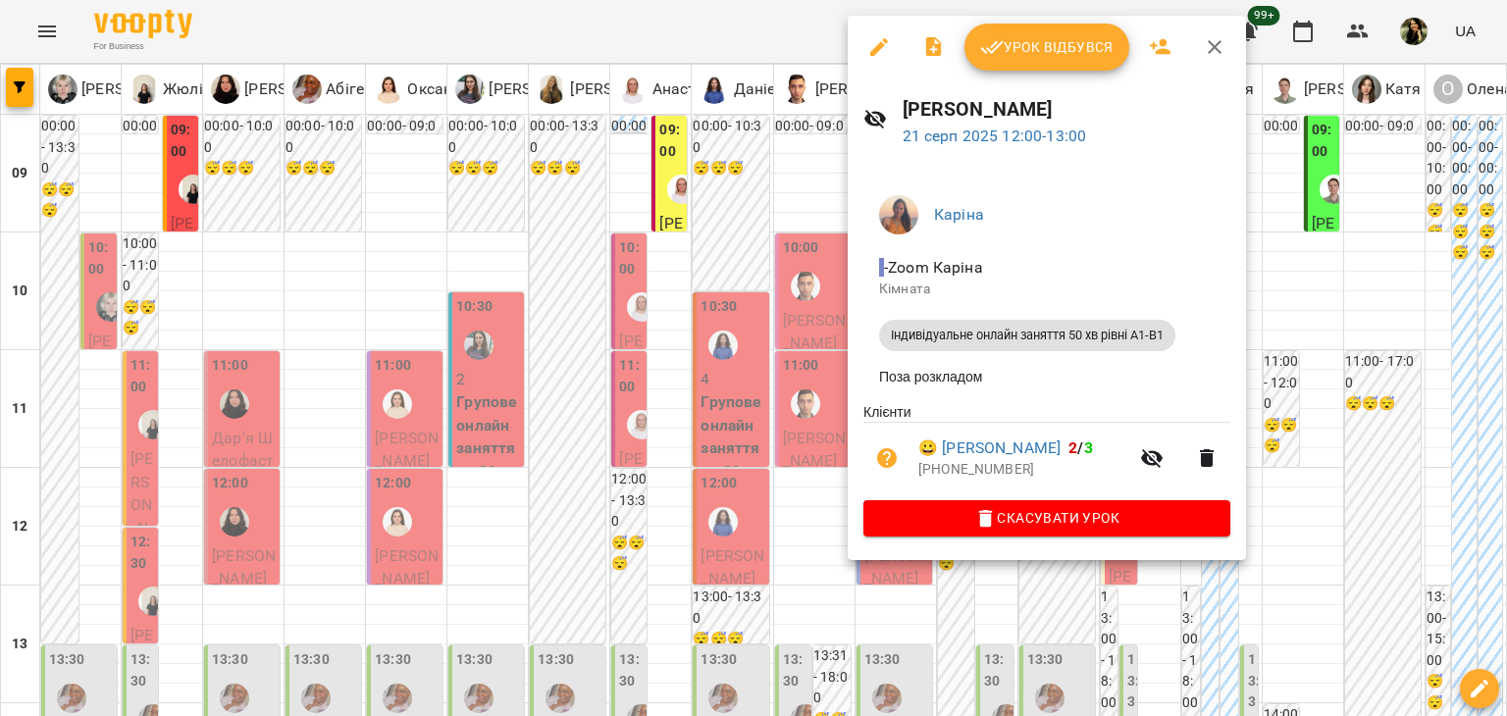
click at [784, 185] on div at bounding box center [753, 358] width 1507 height 716
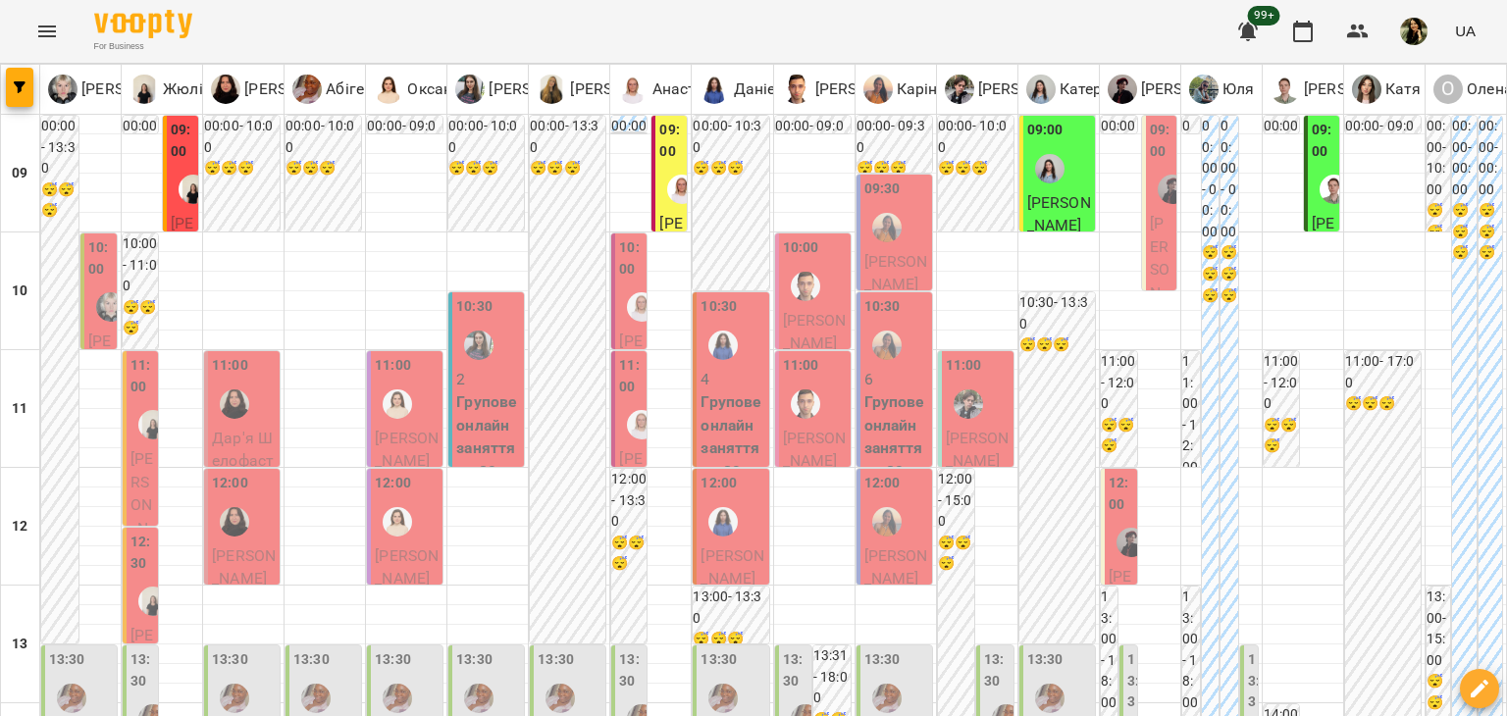
scroll to position [703, 0]
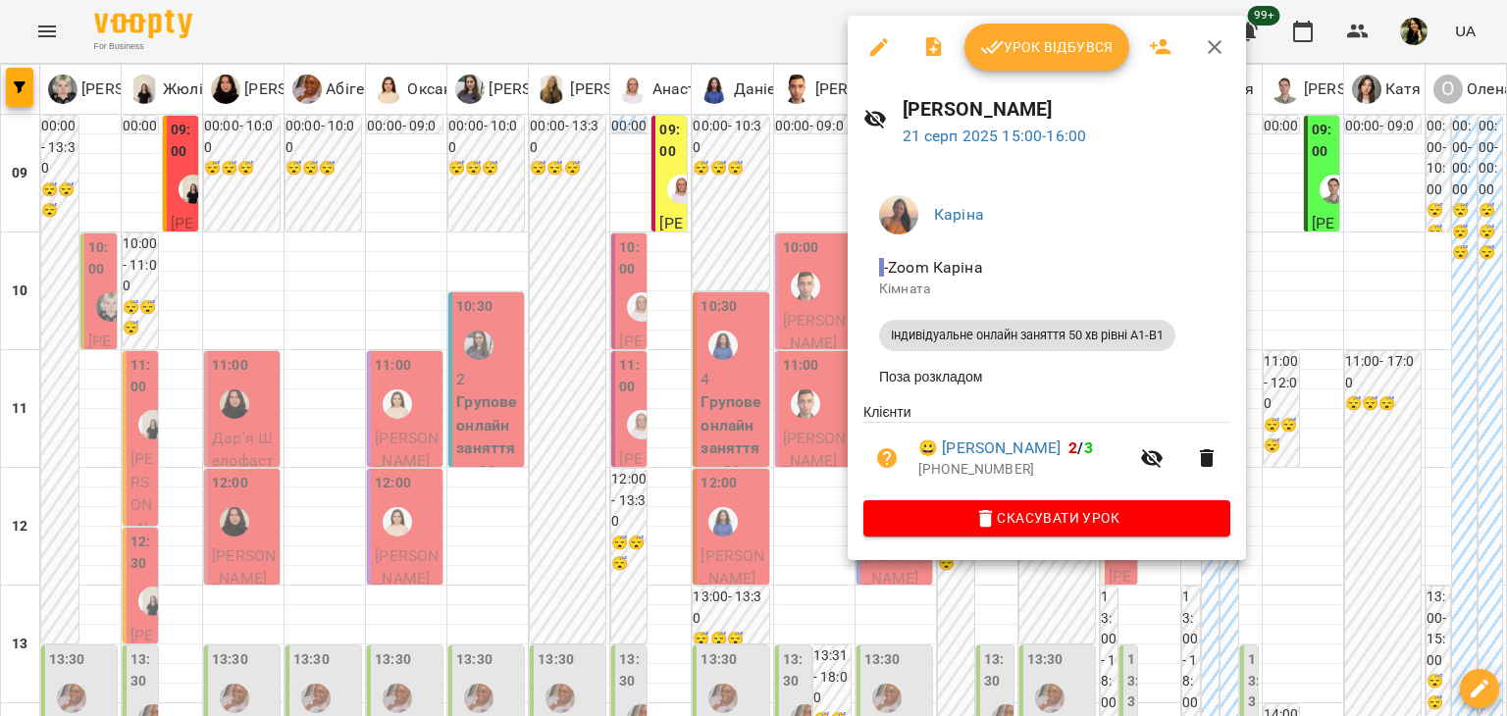
click at [746, 346] on div at bounding box center [753, 358] width 1507 height 716
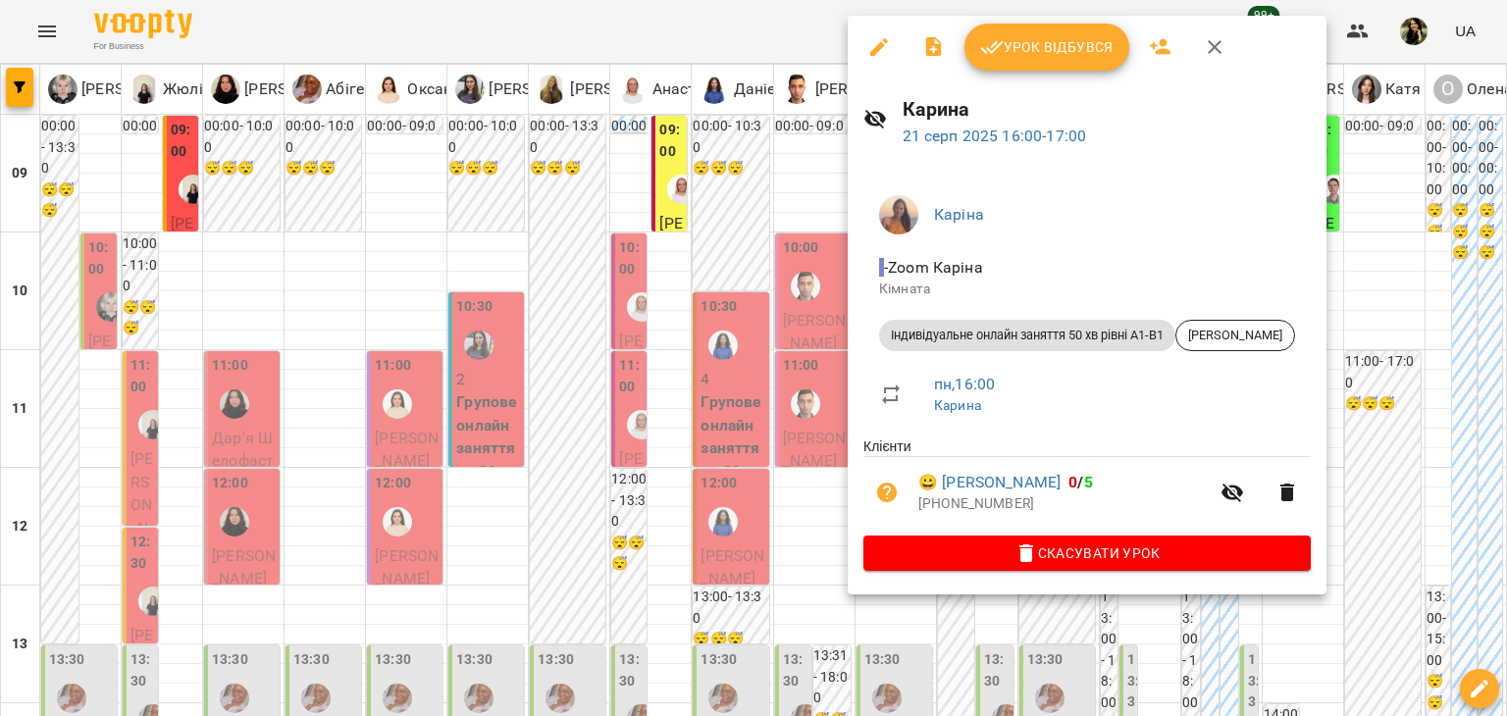
click at [756, 346] on div at bounding box center [753, 358] width 1507 height 716
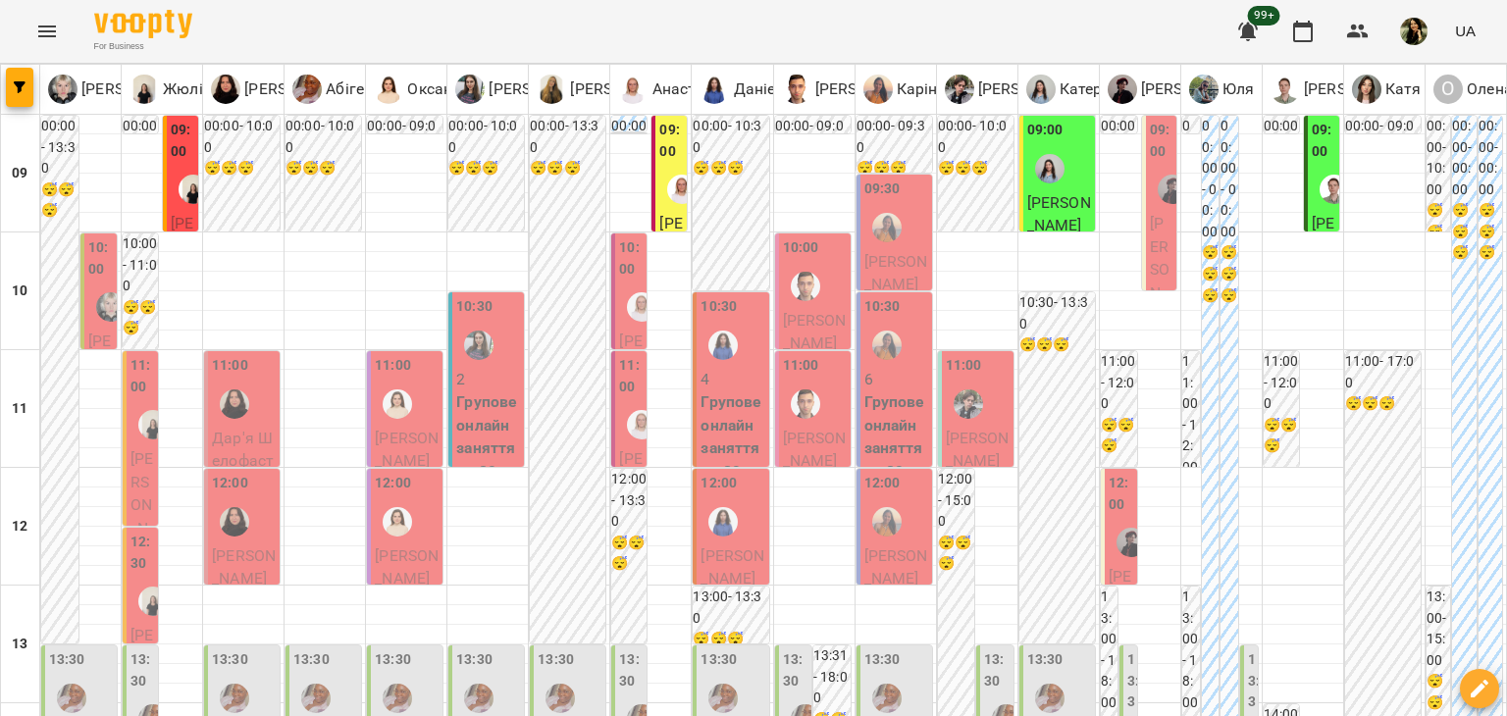
scroll to position [127, 0]
click at [988, 429] on span "[PERSON_NAME]" at bounding box center [978, 450] width 64 height 42
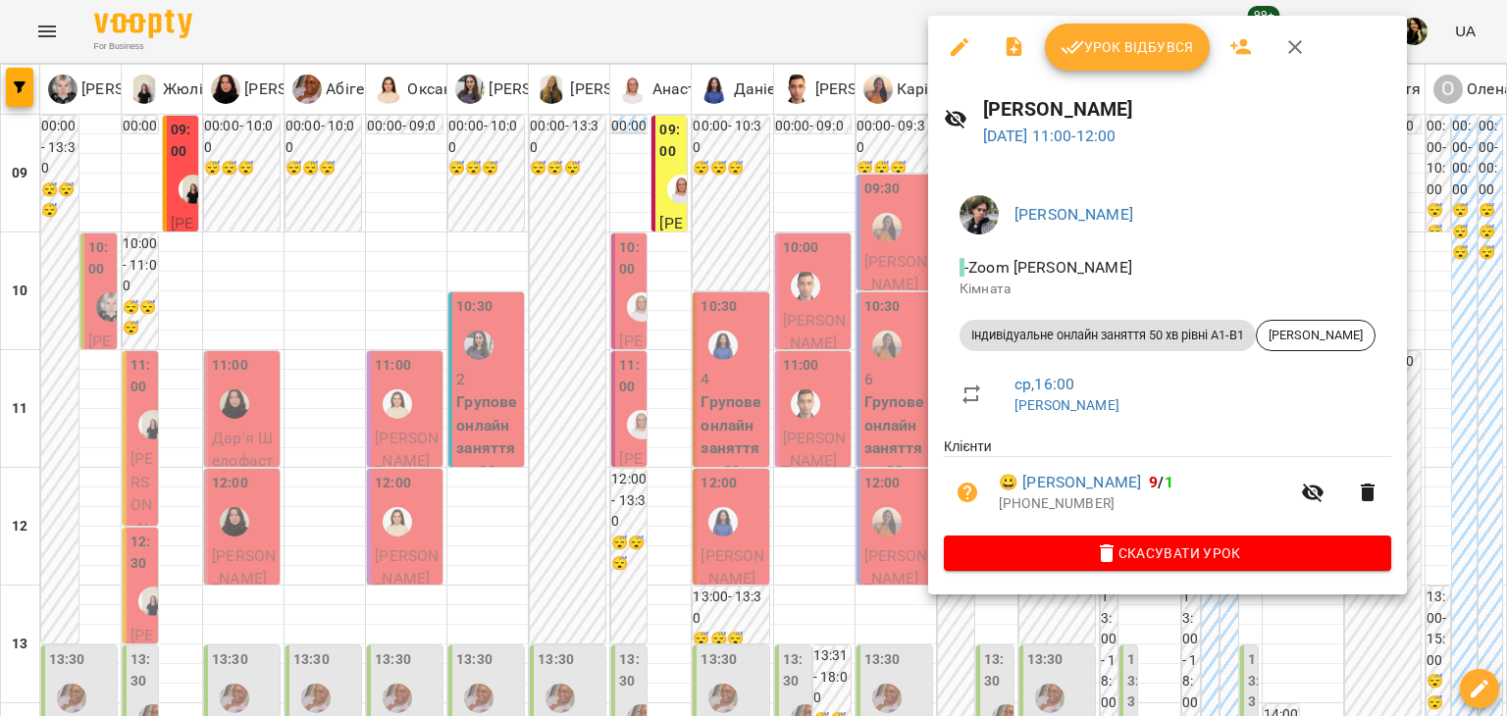
click at [844, 437] on div at bounding box center [753, 358] width 1507 height 716
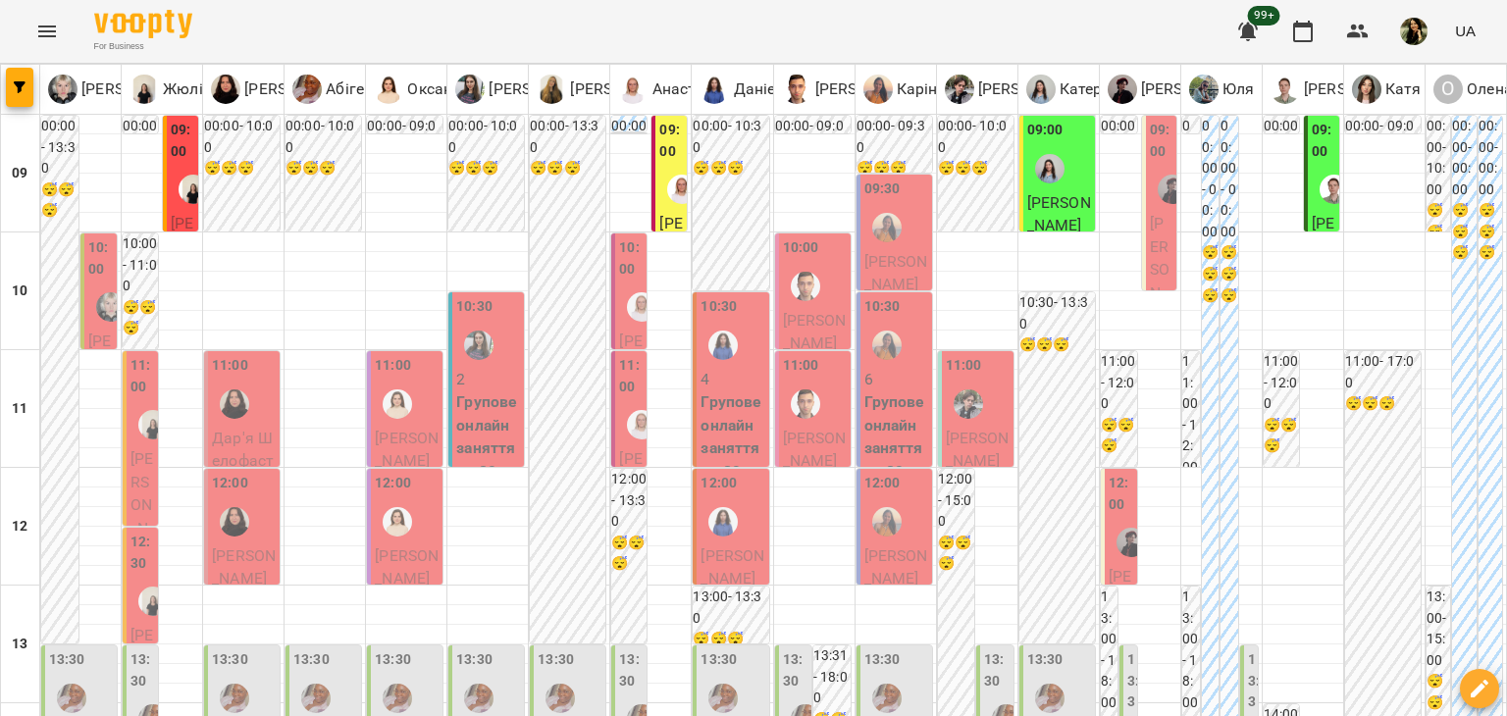
scroll to position [661, 0]
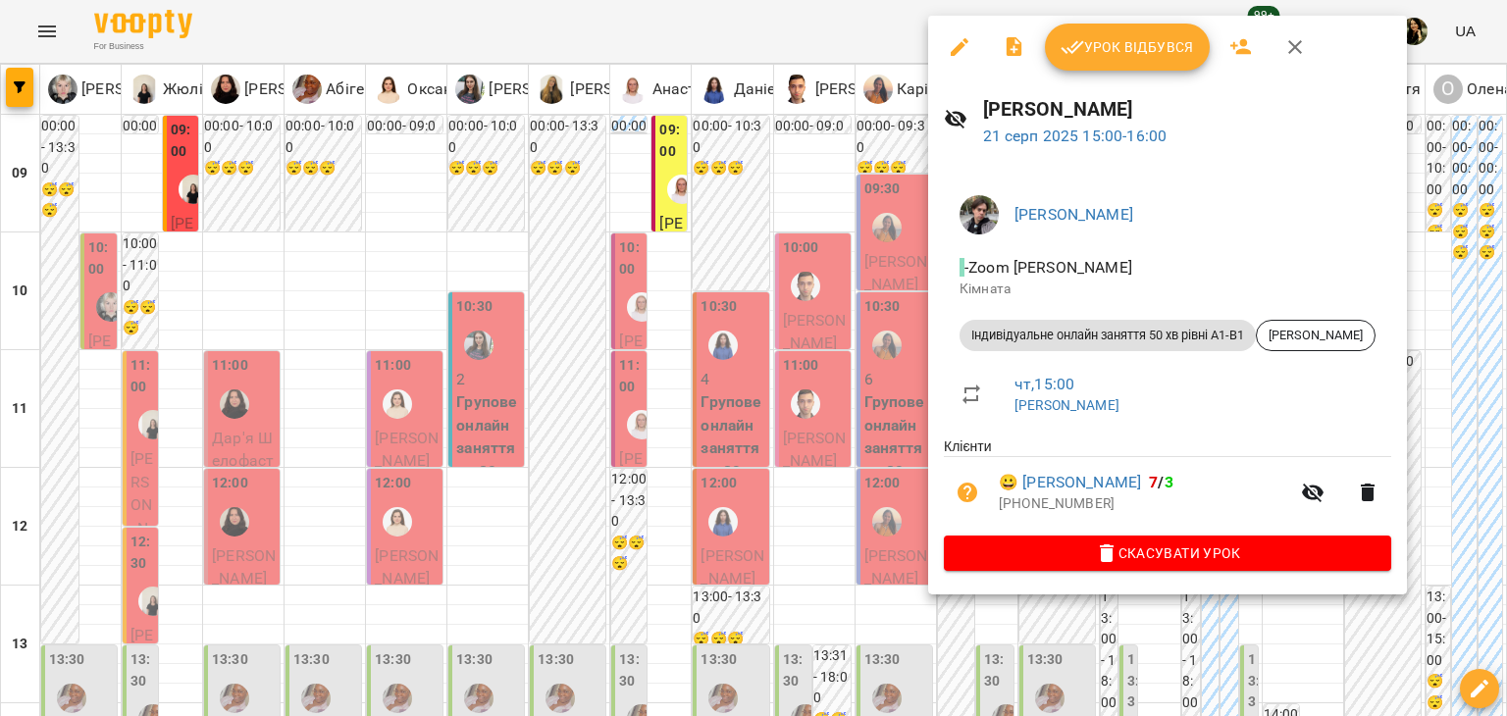
click at [811, 476] on div at bounding box center [753, 358] width 1507 height 716
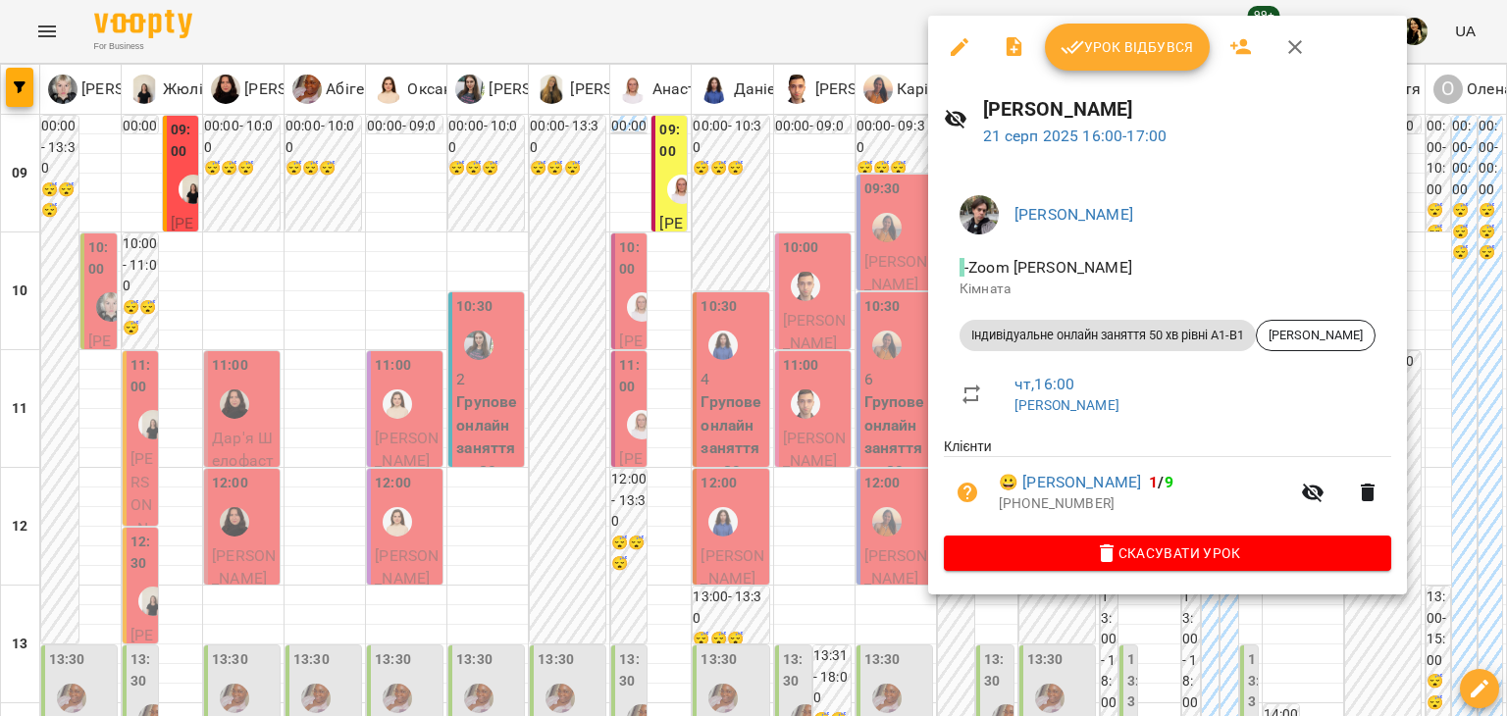
click at [851, 401] on div at bounding box center [753, 358] width 1507 height 716
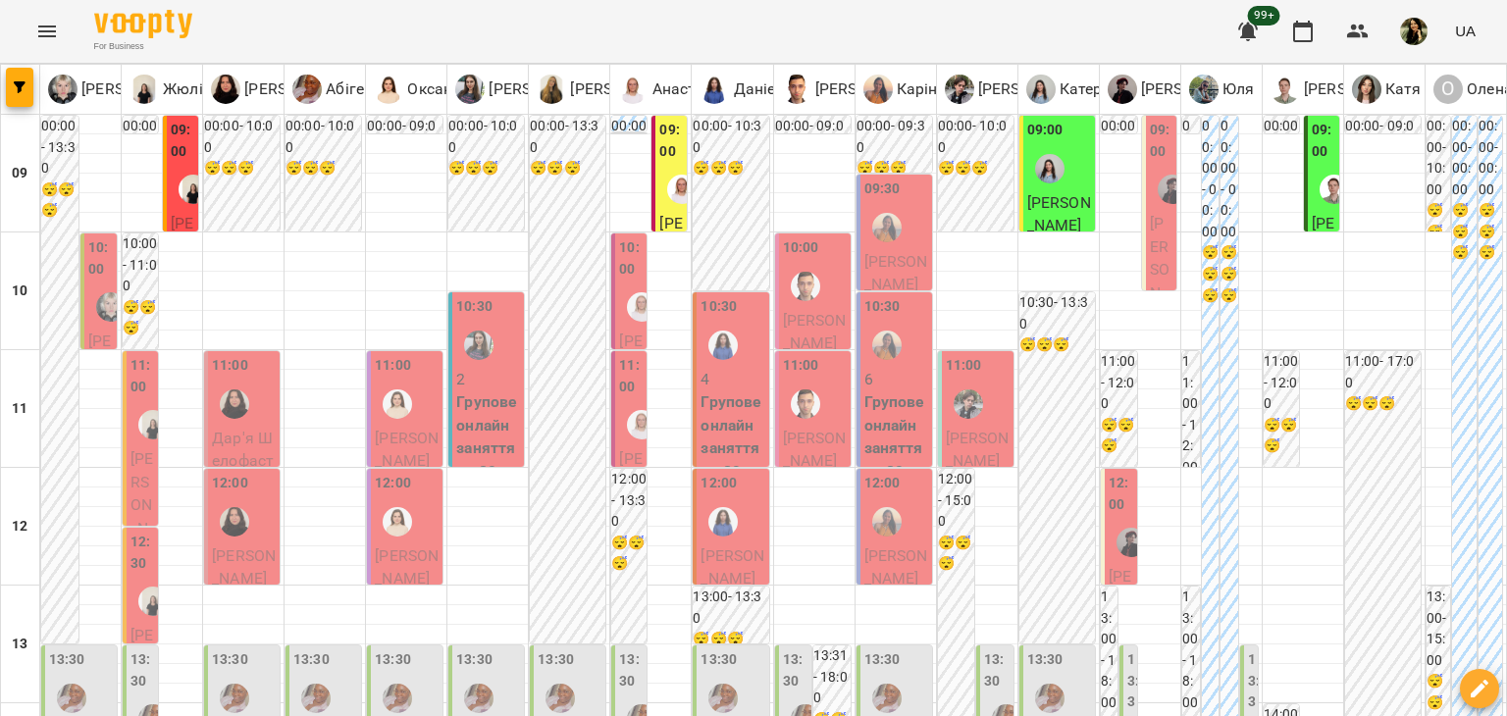
scroll to position [1031, 0]
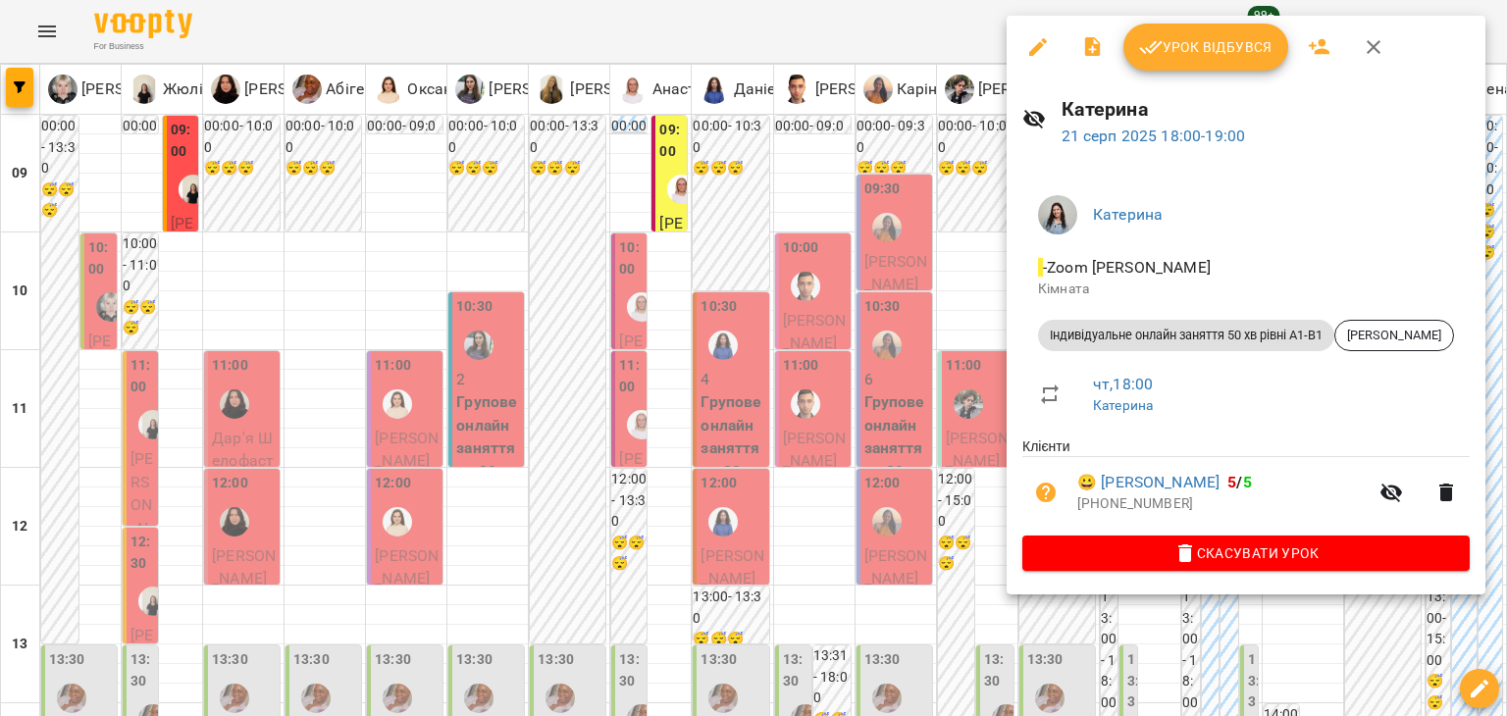
click at [925, 258] on div at bounding box center [753, 358] width 1507 height 716
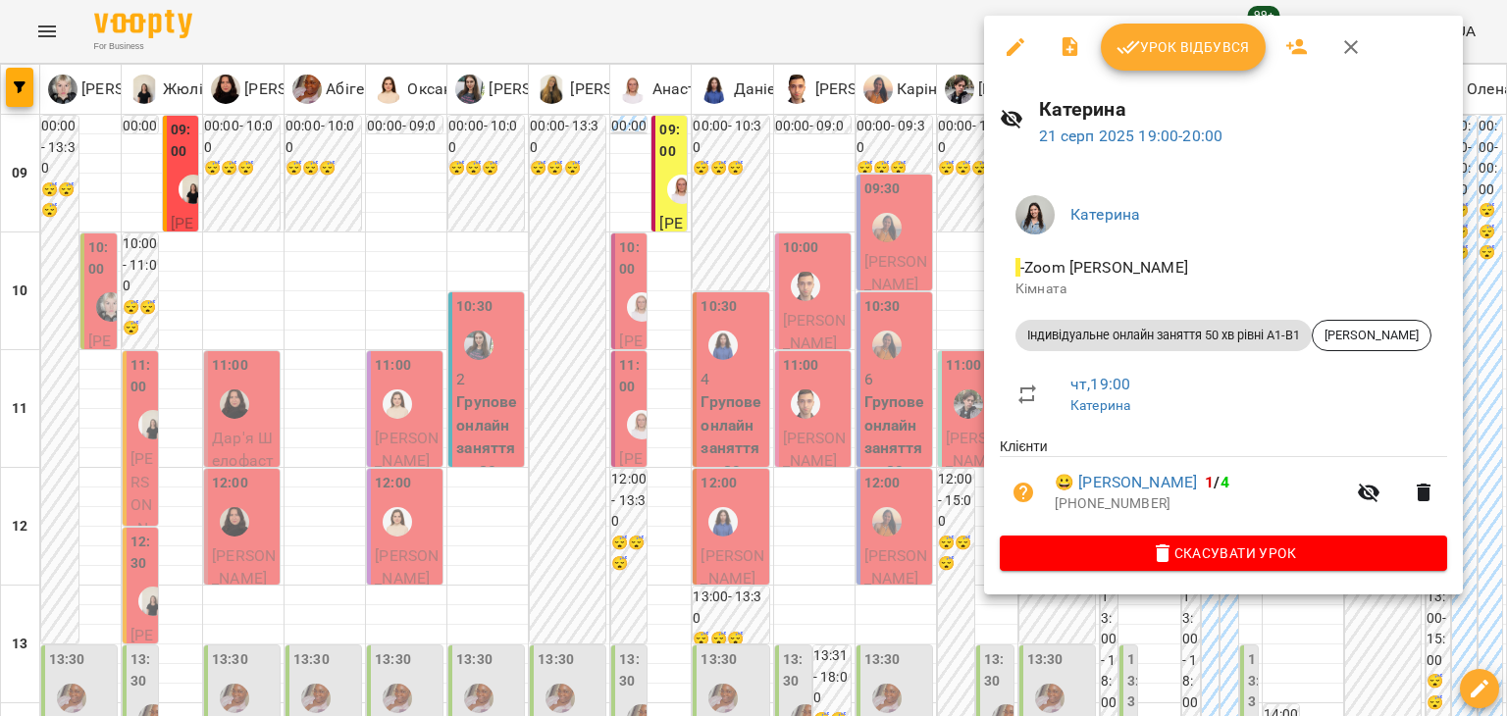
click at [919, 358] on div at bounding box center [753, 358] width 1507 height 716
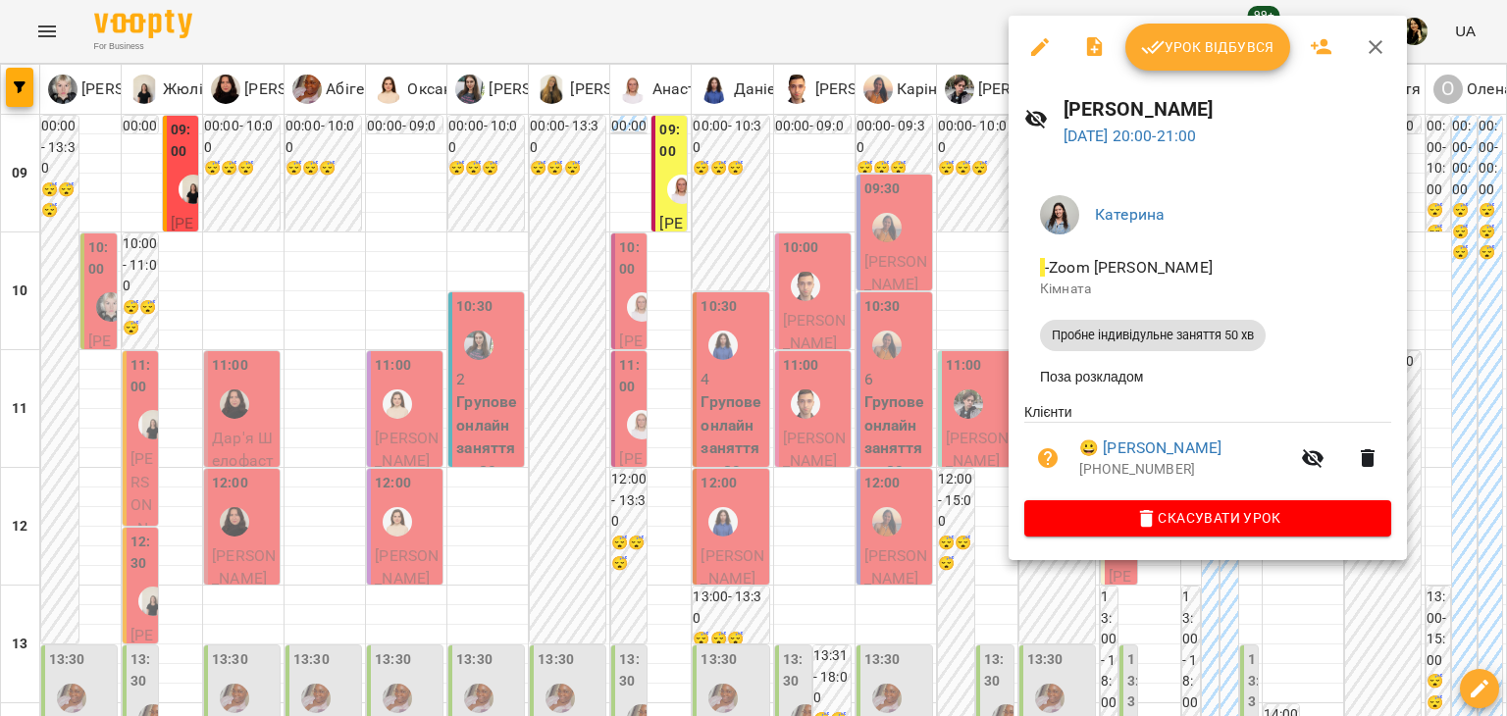
click at [924, 436] on div at bounding box center [753, 358] width 1507 height 716
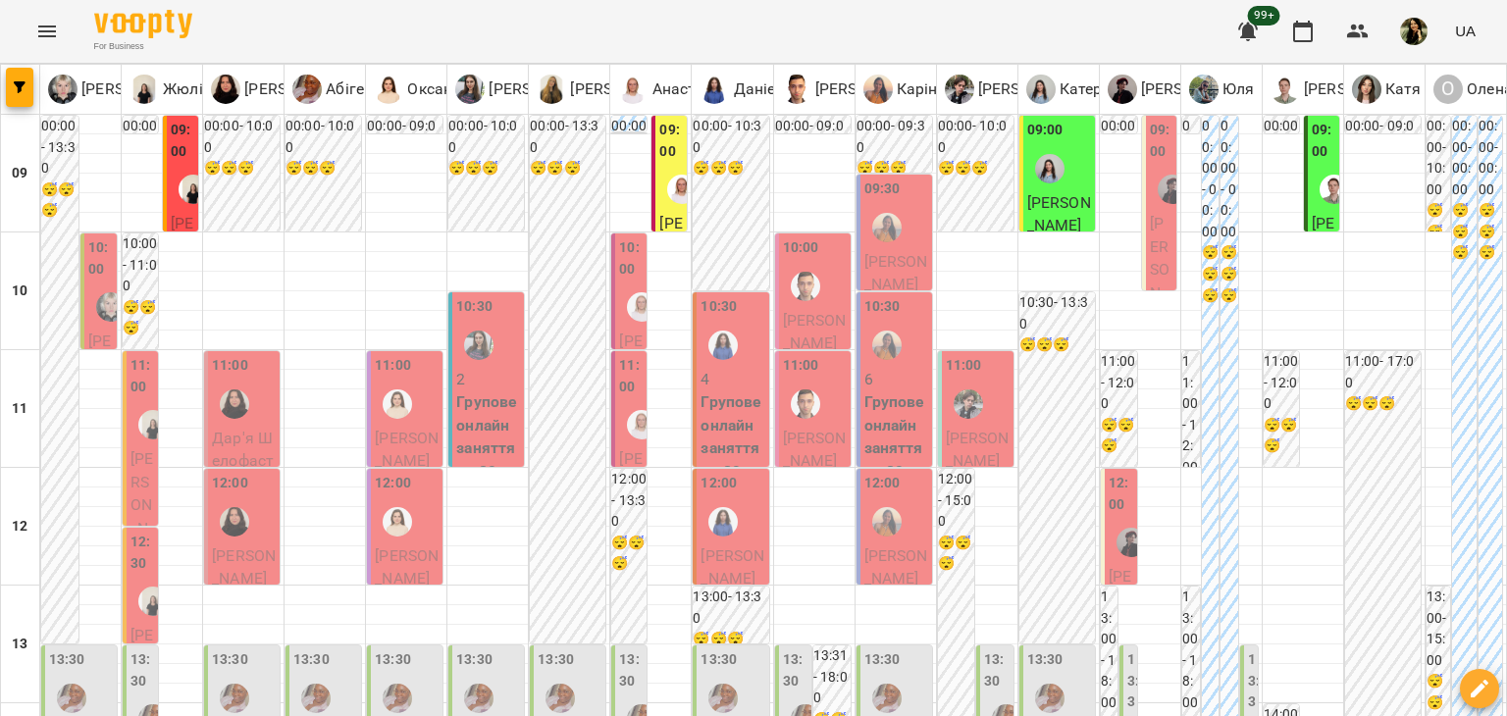
scroll to position [0, 0]
click at [1152, 264] on span "Лейла Король" at bounding box center [1160, 292] width 21 height 157
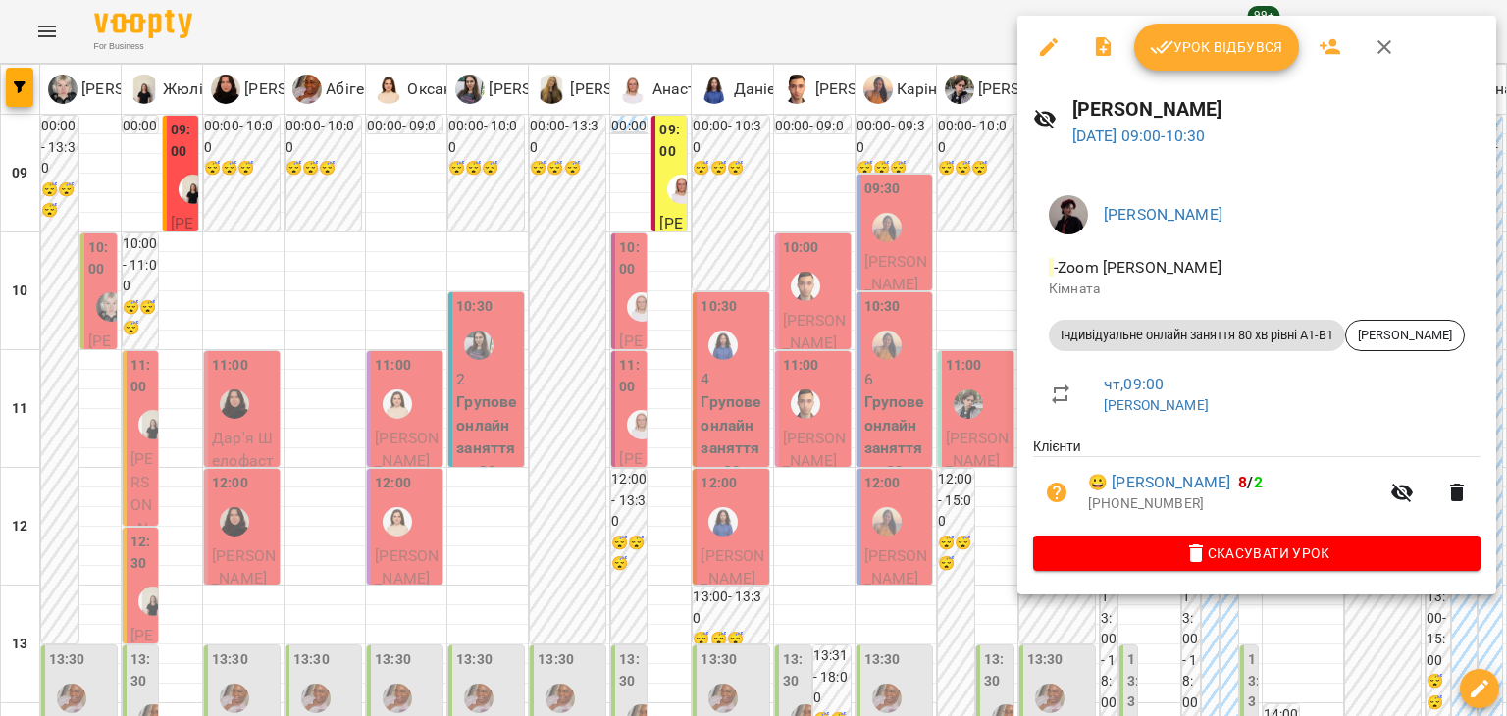
click at [992, 260] on div at bounding box center [753, 358] width 1507 height 716
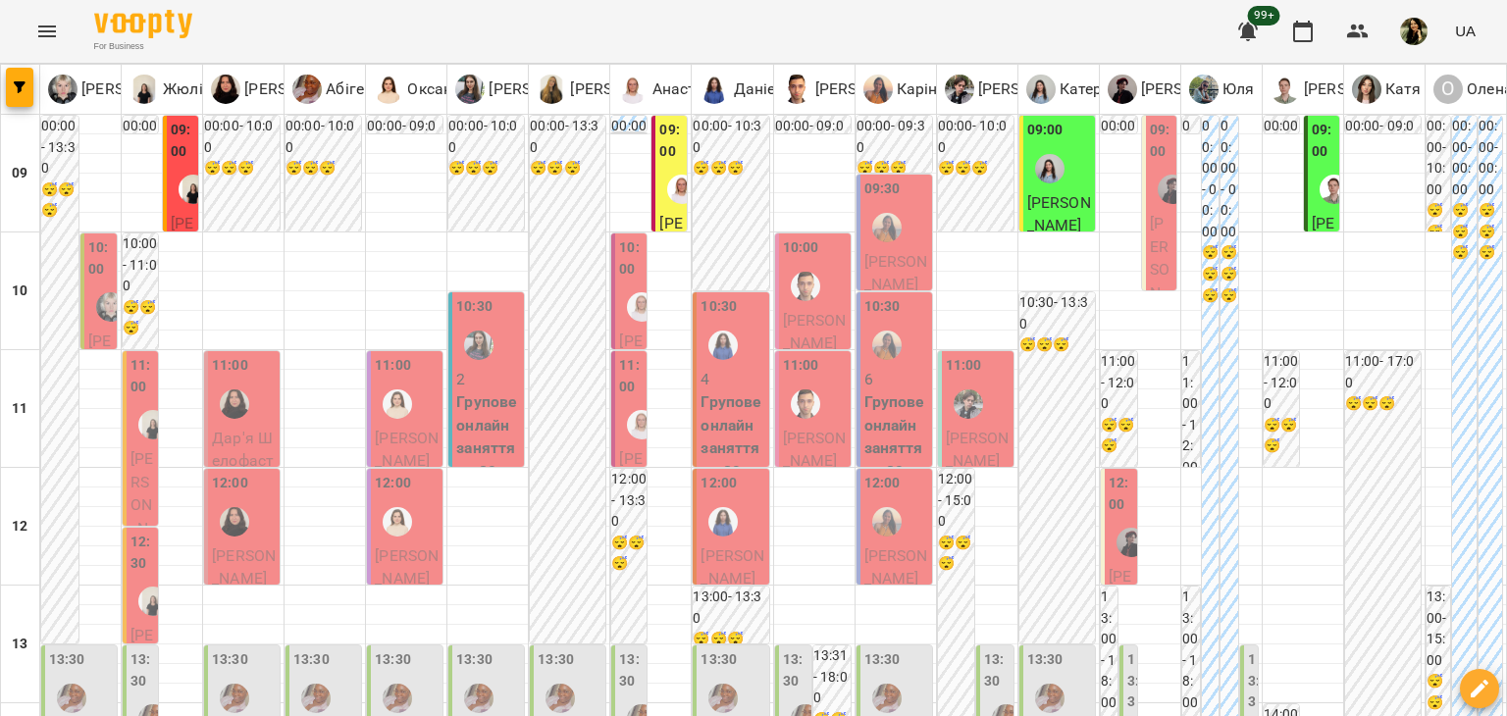
click at [1108, 520] on div at bounding box center [1130, 542] width 45 height 45
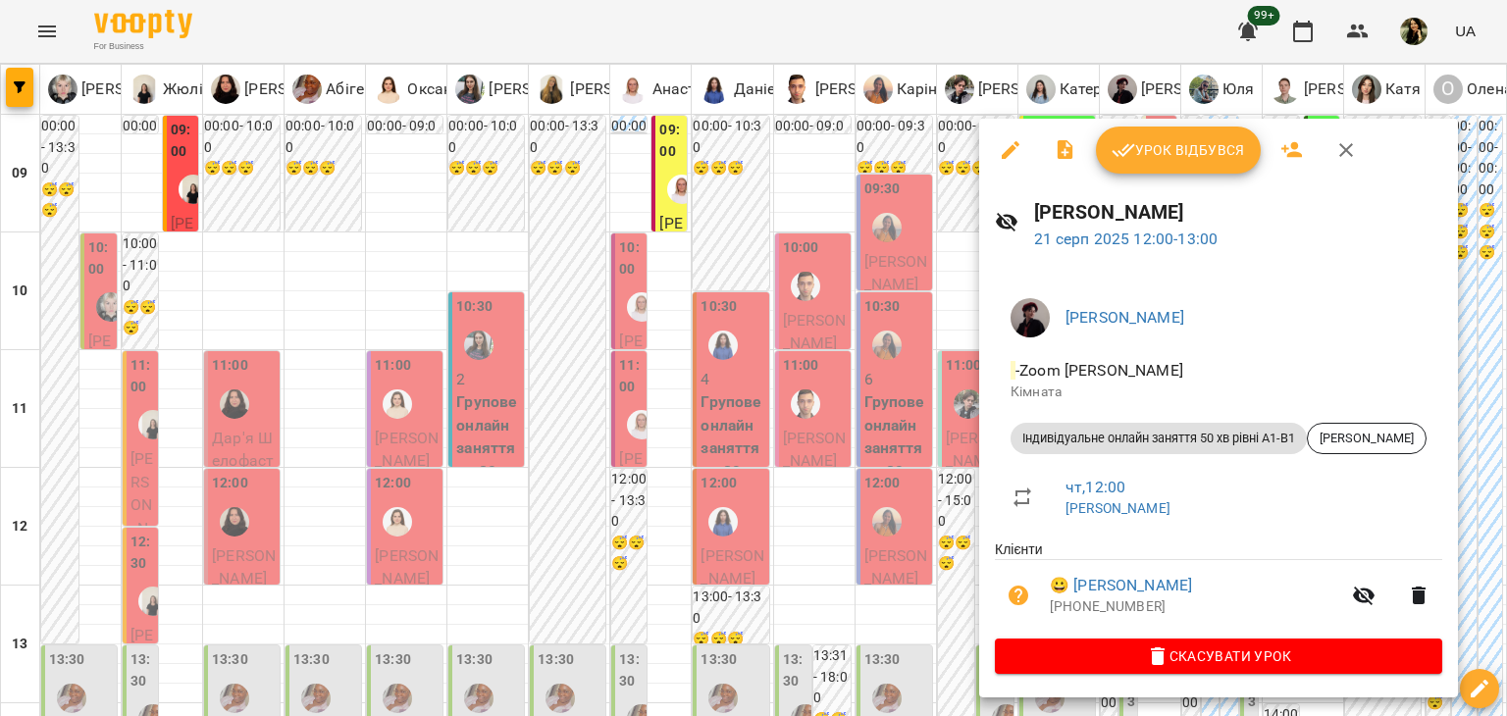
click at [934, 516] on div at bounding box center [753, 358] width 1507 height 716
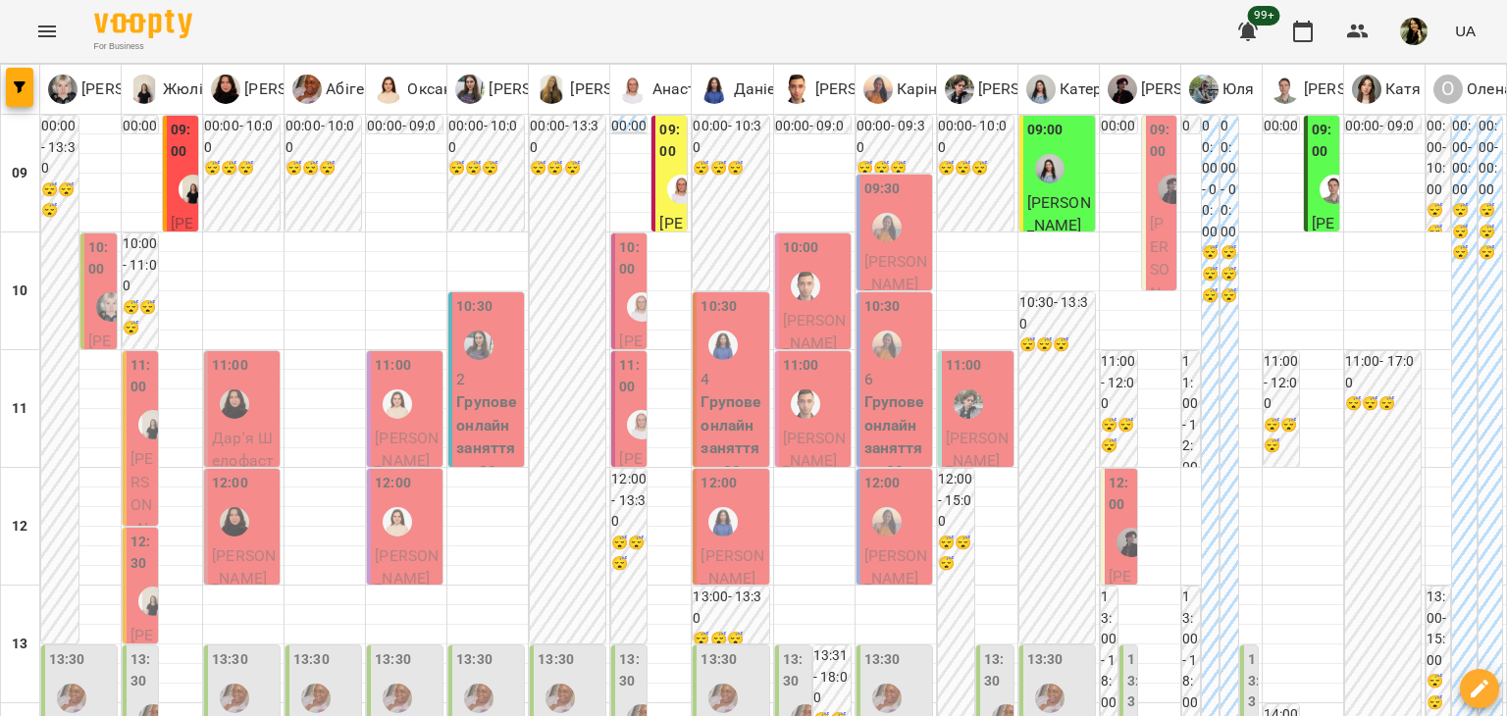
scroll to position [204, 0]
click at [1108, 567] on span "Катерина Хохлачова" at bounding box center [1120, 634] width 24 height 134
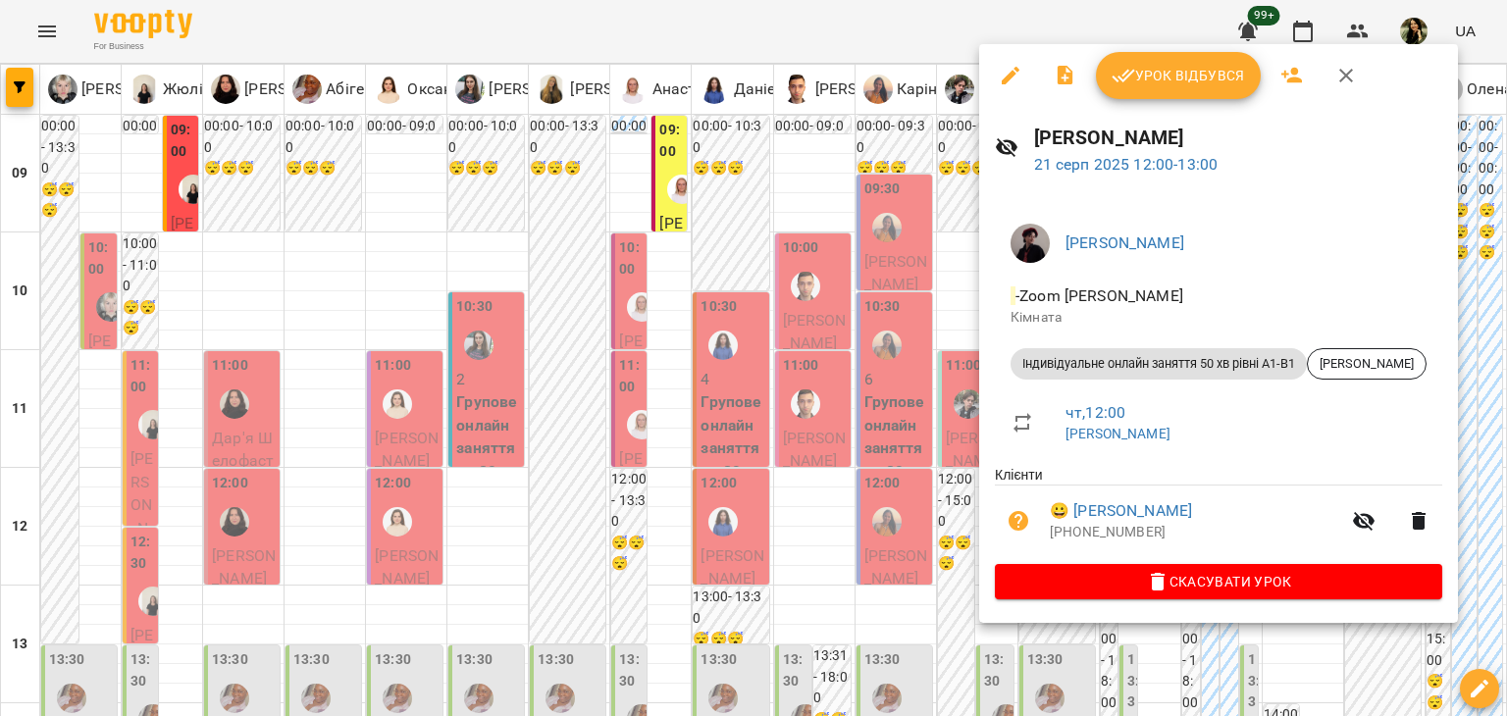
click at [935, 405] on div at bounding box center [753, 358] width 1507 height 716
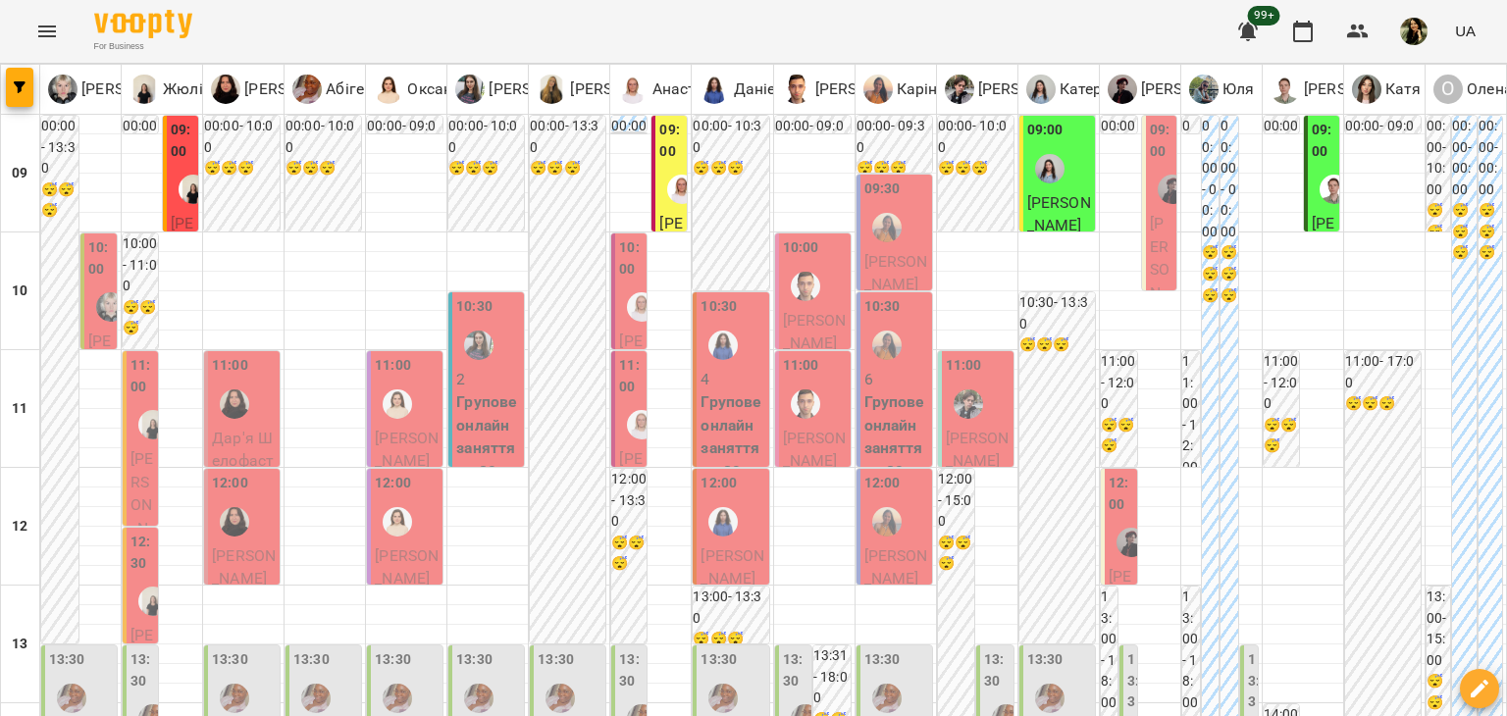
scroll to position [1010, 0]
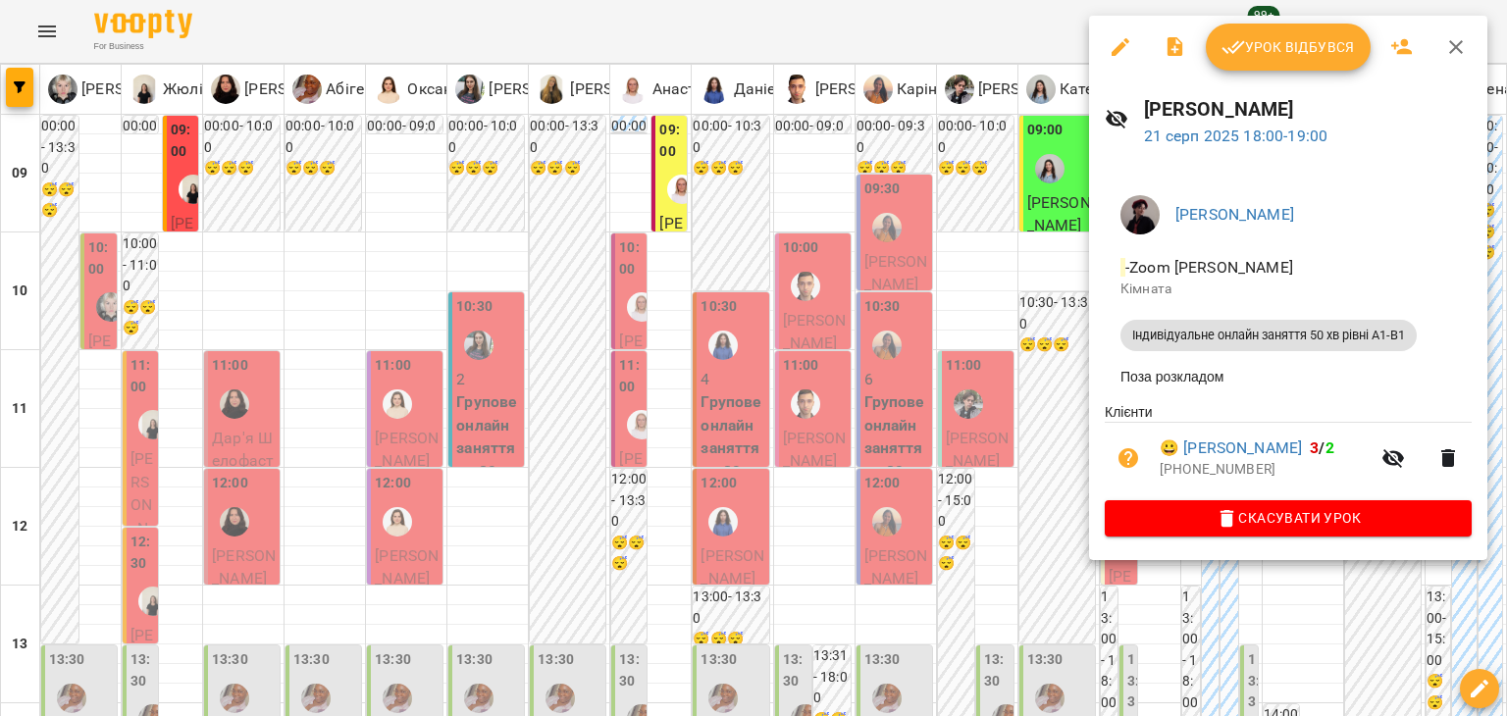
click at [953, 310] on div at bounding box center [753, 358] width 1507 height 716
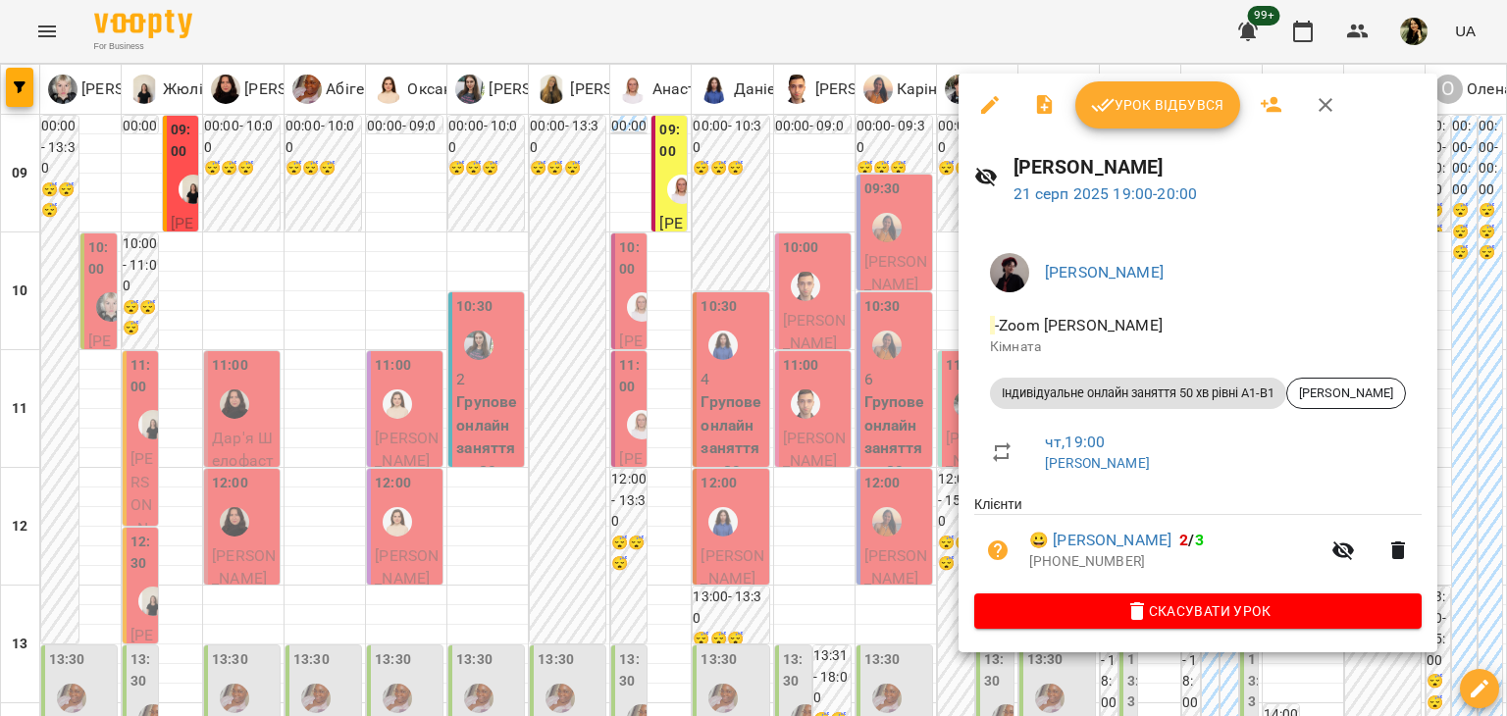
click at [866, 347] on div at bounding box center [753, 358] width 1507 height 716
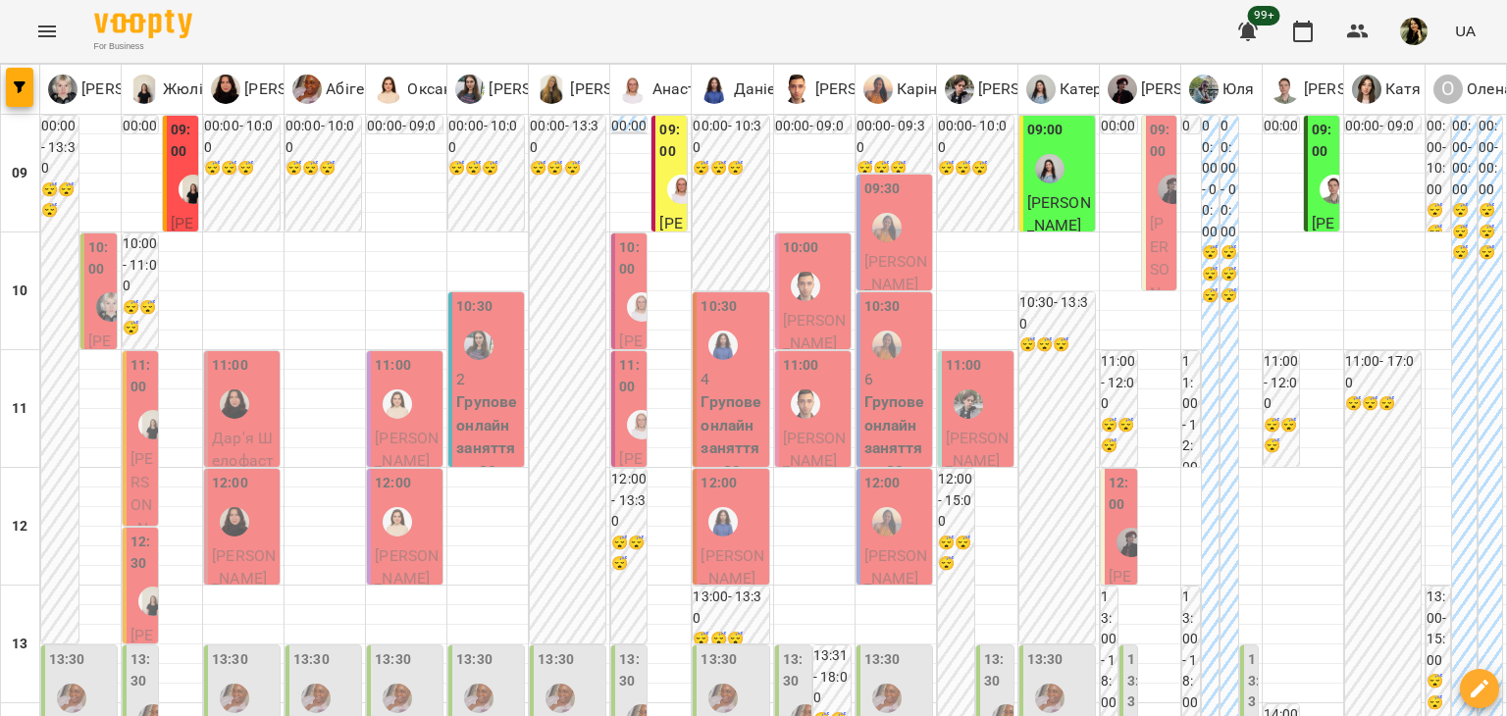
scroll to position [977, 0]
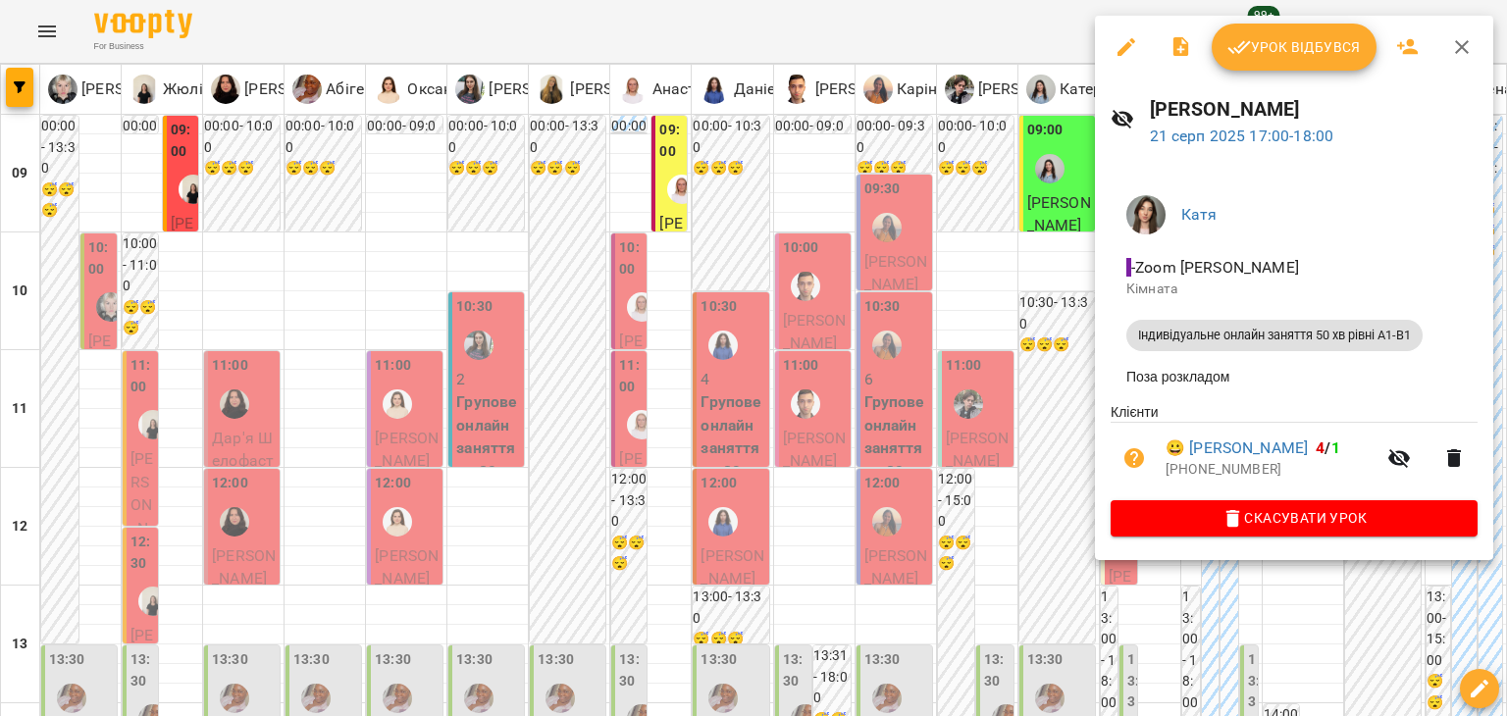
click at [1001, 232] on div at bounding box center [753, 358] width 1507 height 716
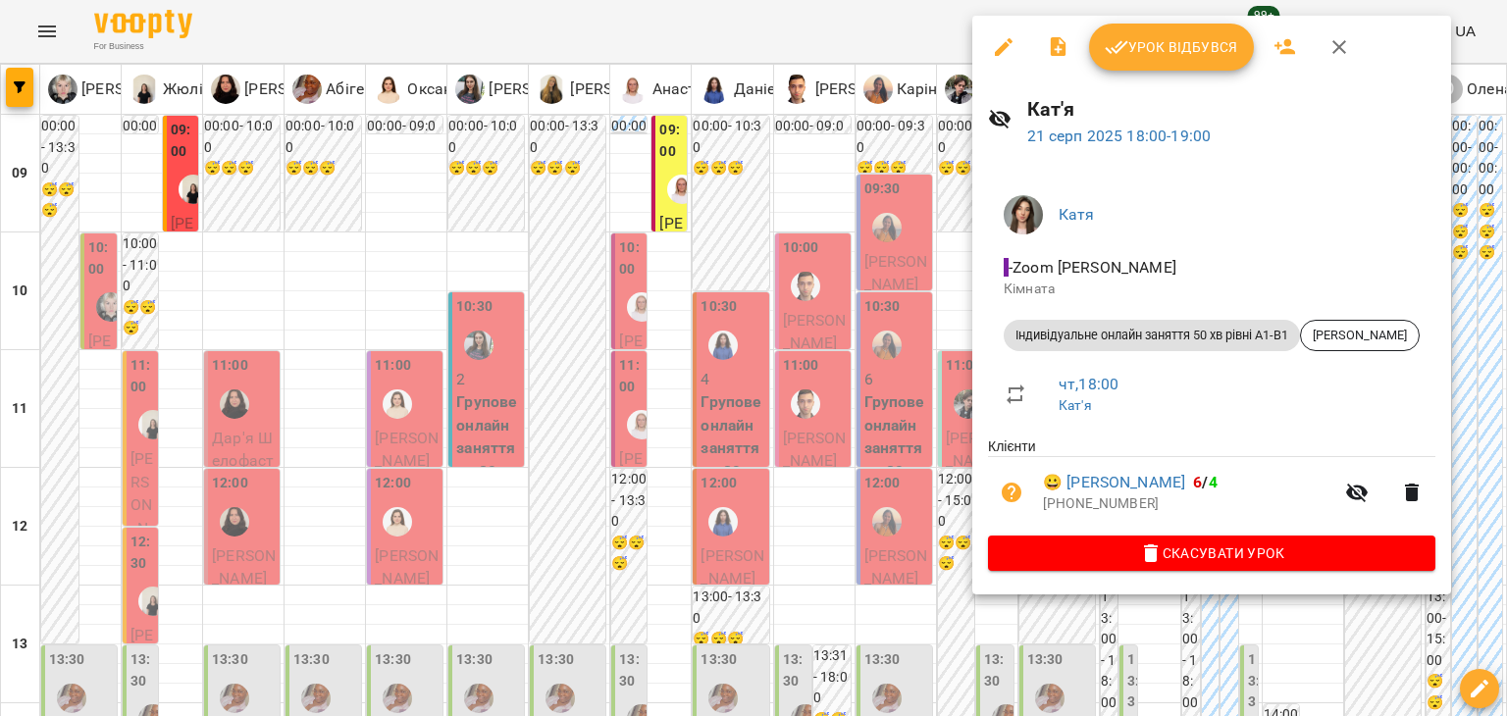
click at [870, 323] on div at bounding box center [753, 358] width 1507 height 716
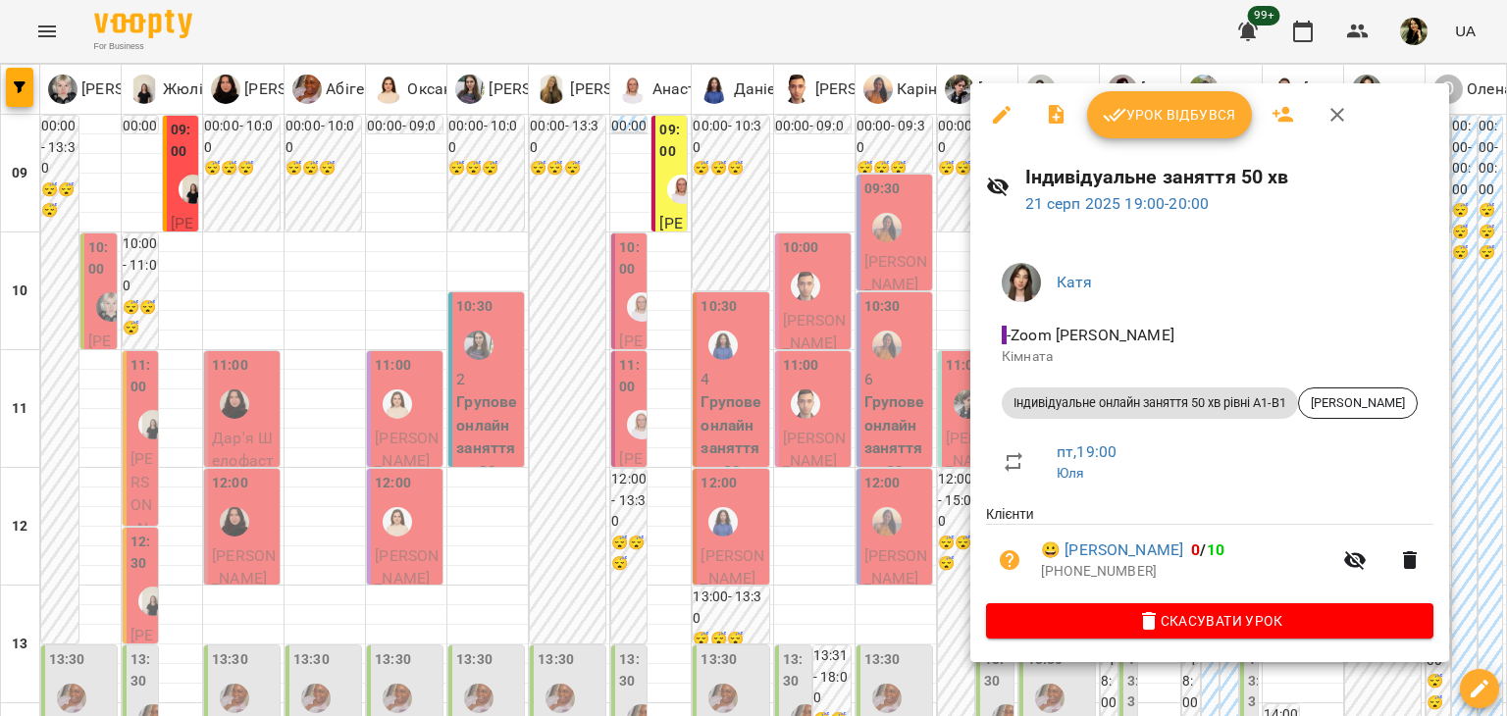
click at [867, 314] on div at bounding box center [753, 358] width 1507 height 716
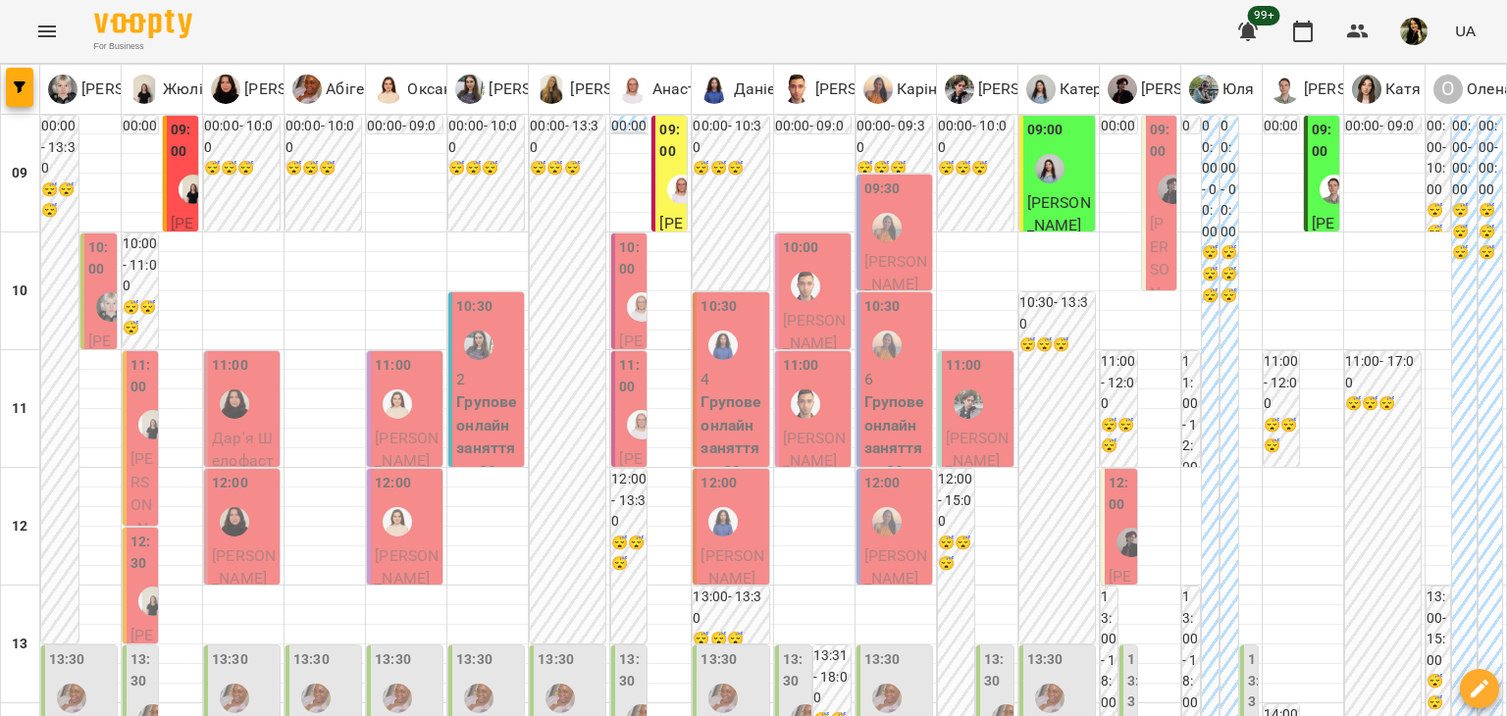
scroll to position [1177, 0]
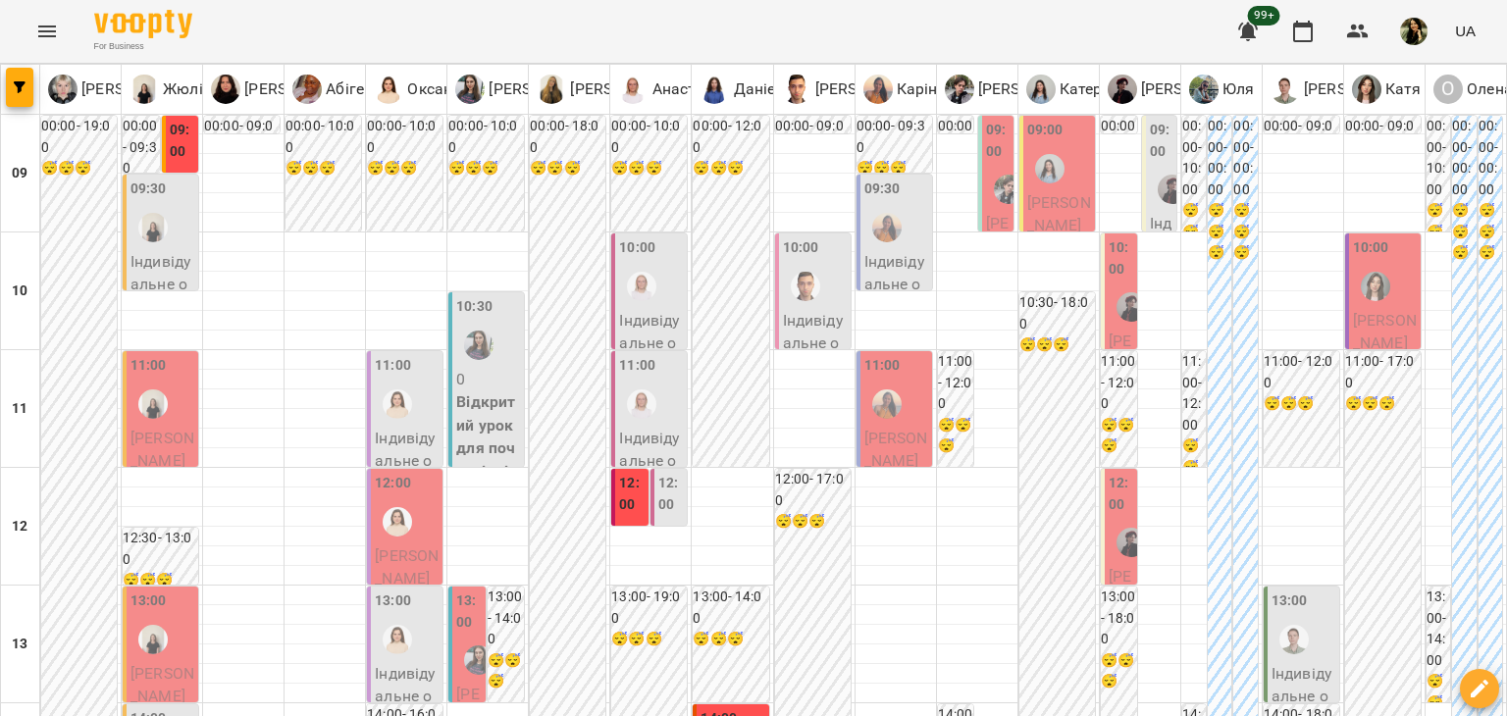
click at [166, 245] on div at bounding box center [152, 227] width 45 height 45
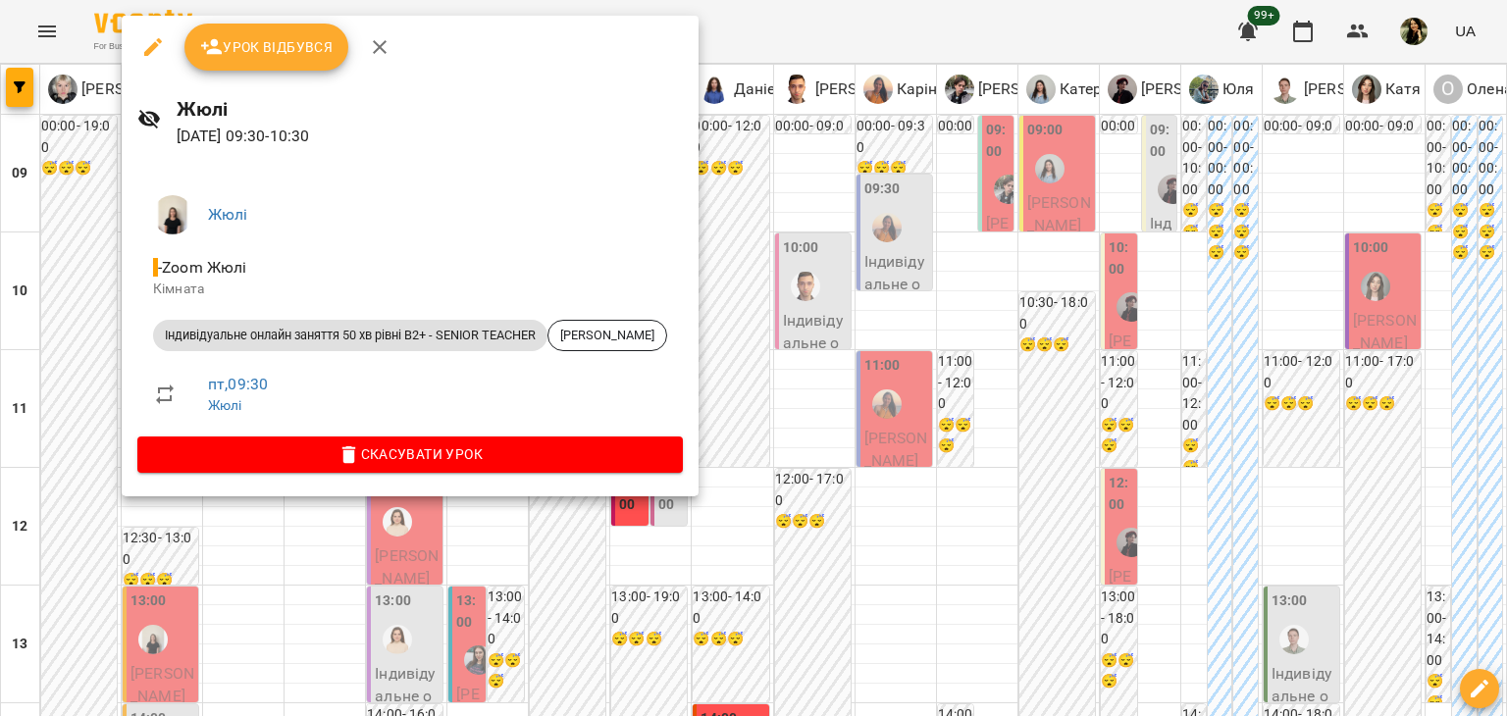
click at [294, 683] on div at bounding box center [753, 358] width 1507 height 716
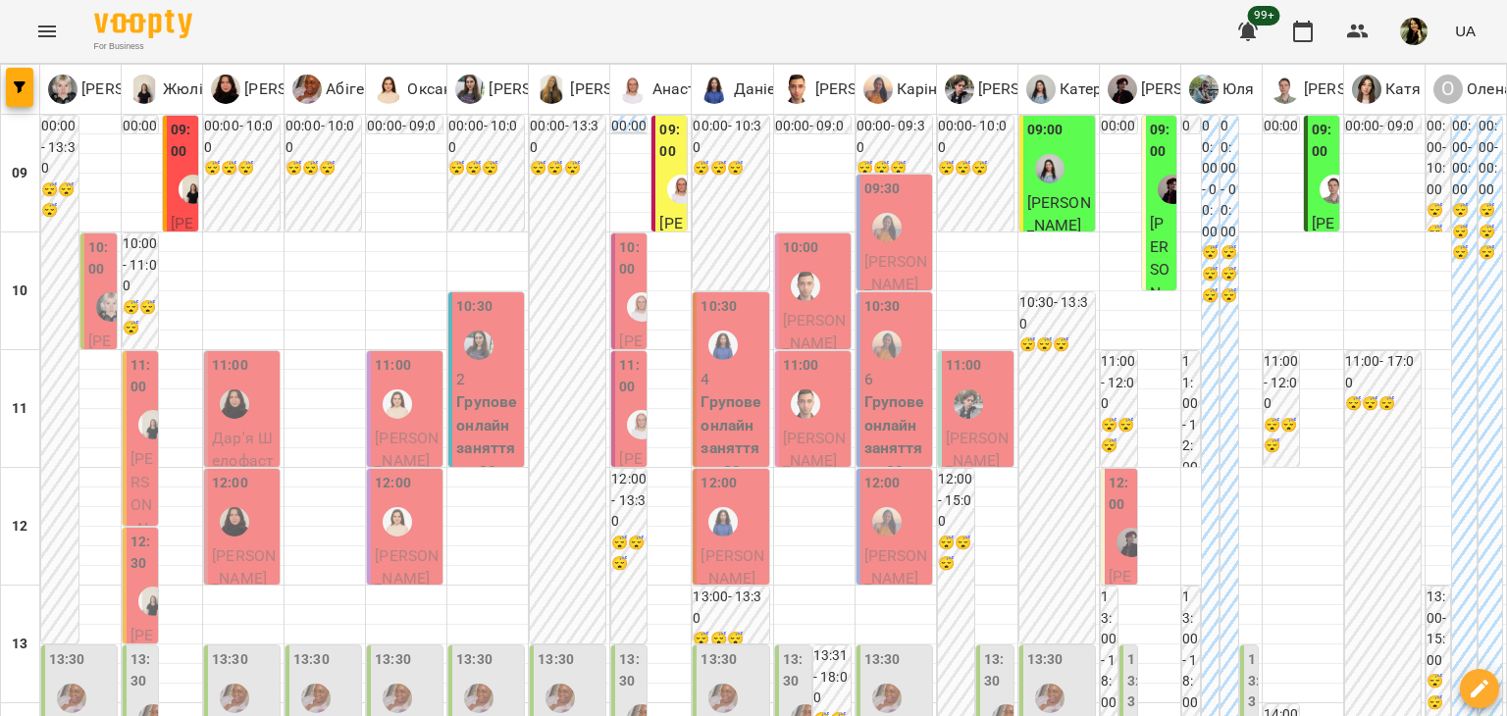
scroll to position [973, 0]
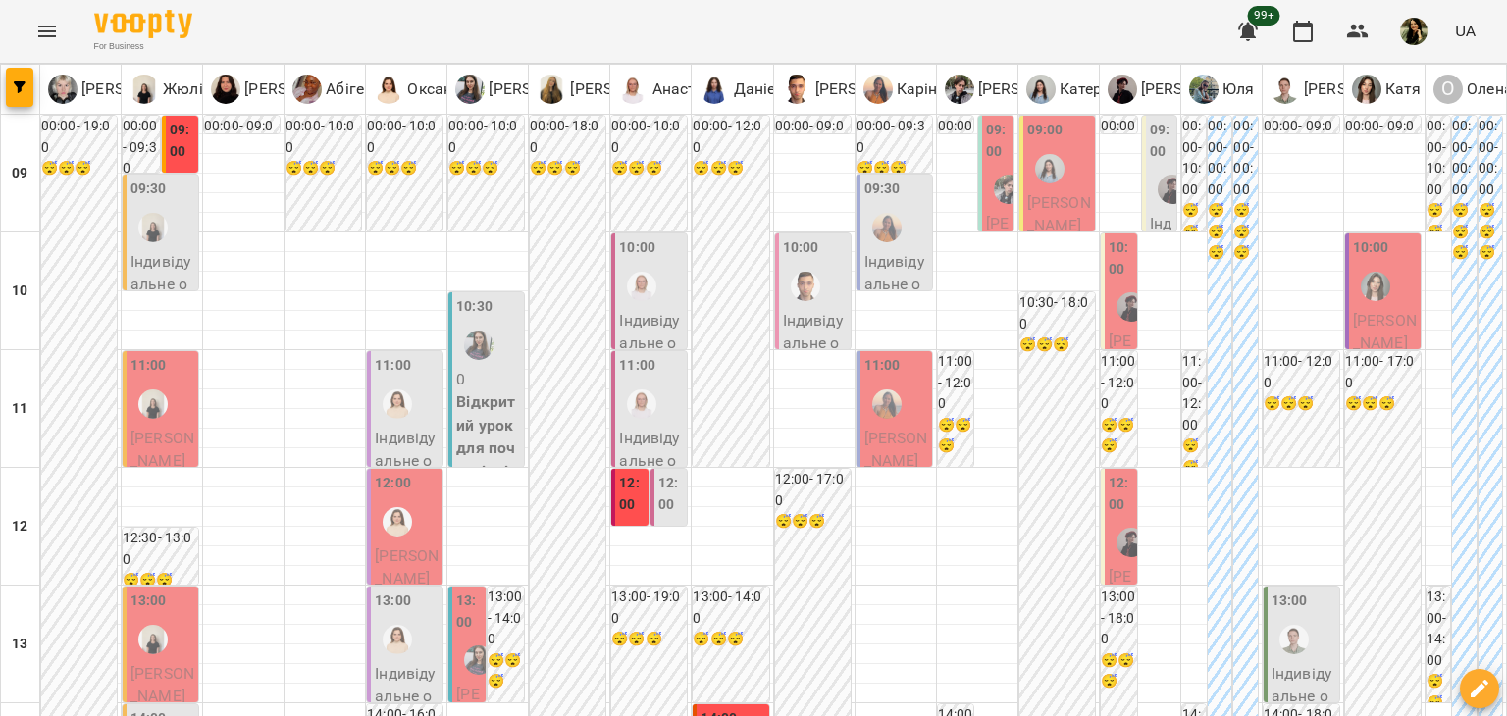
scroll to position [271, 0]
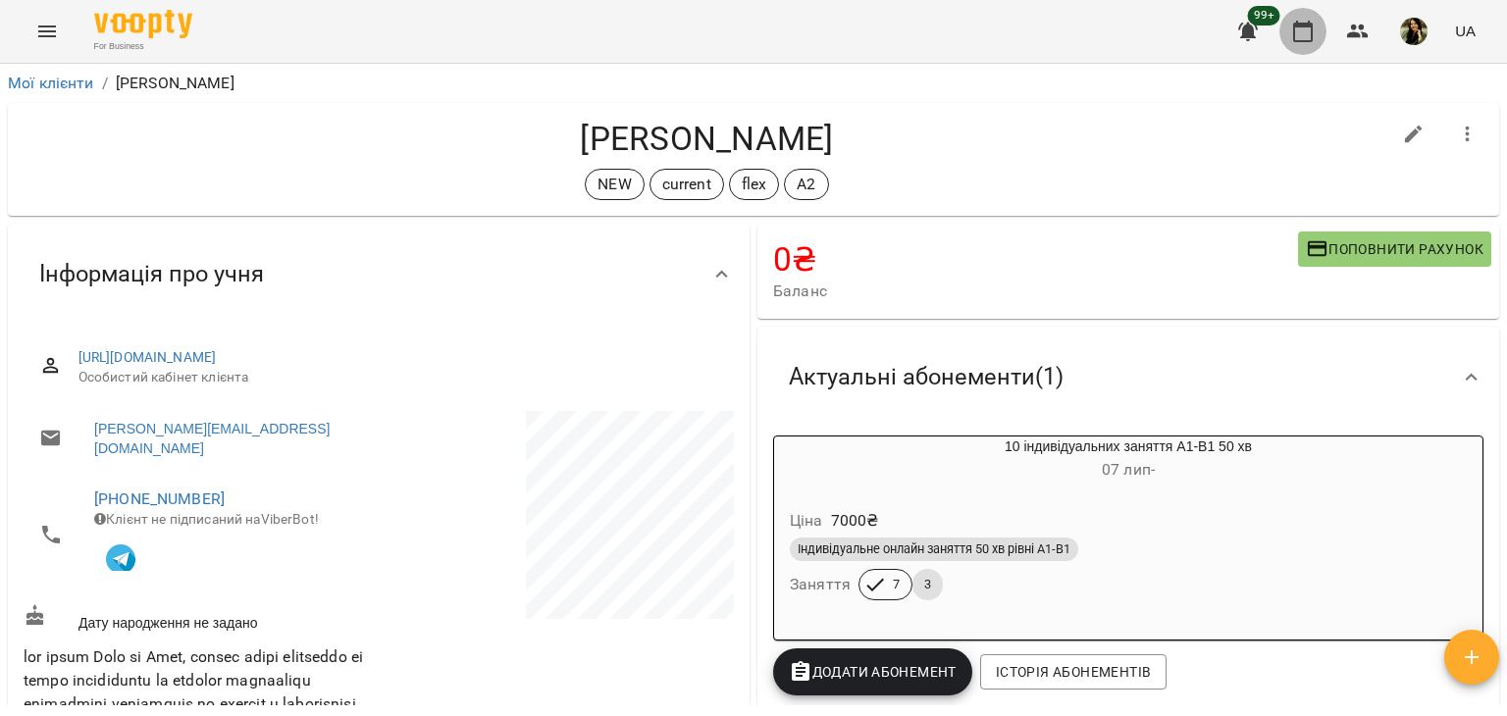
click at [1306, 28] on icon "button" at bounding box center [1303, 32] width 24 height 24
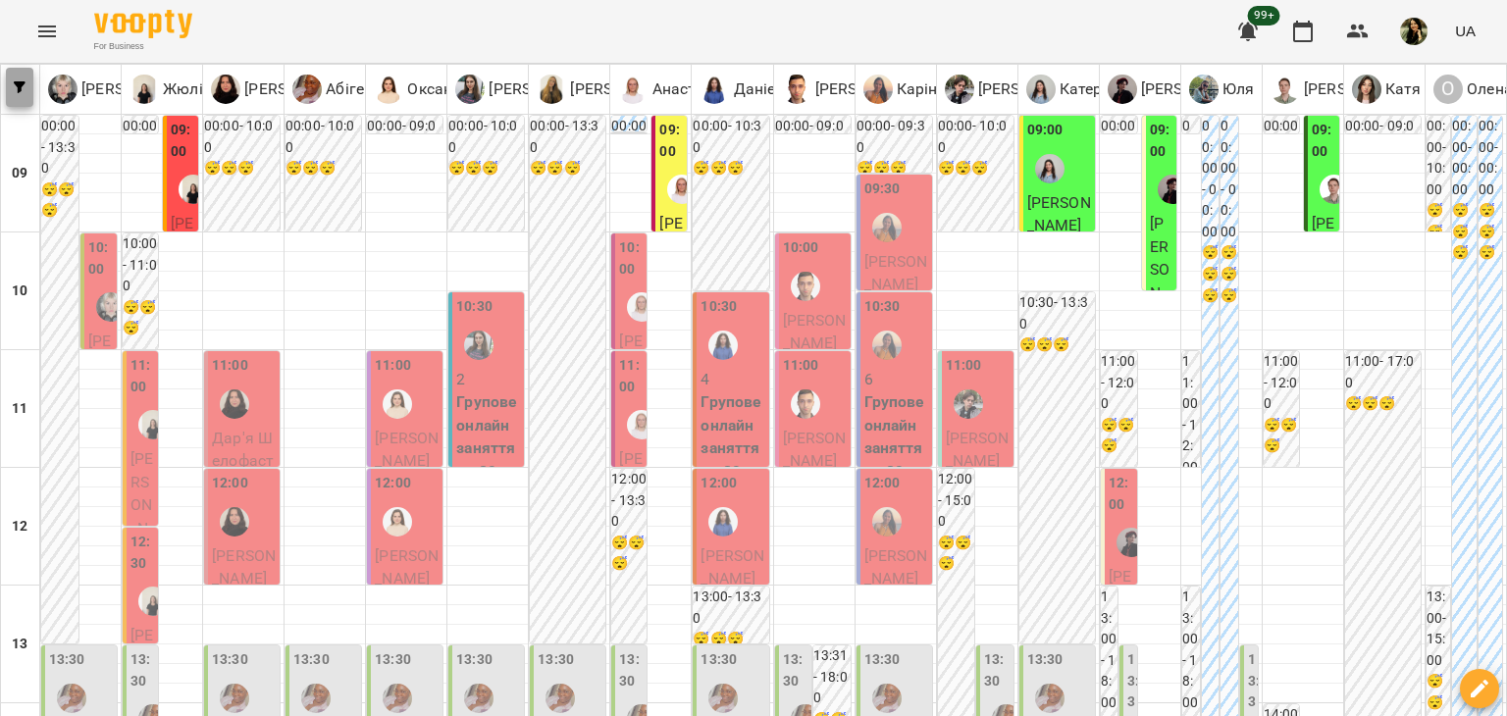
click at [21, 79] on button "button" at bounding box center [19, 87] width 27 height 39
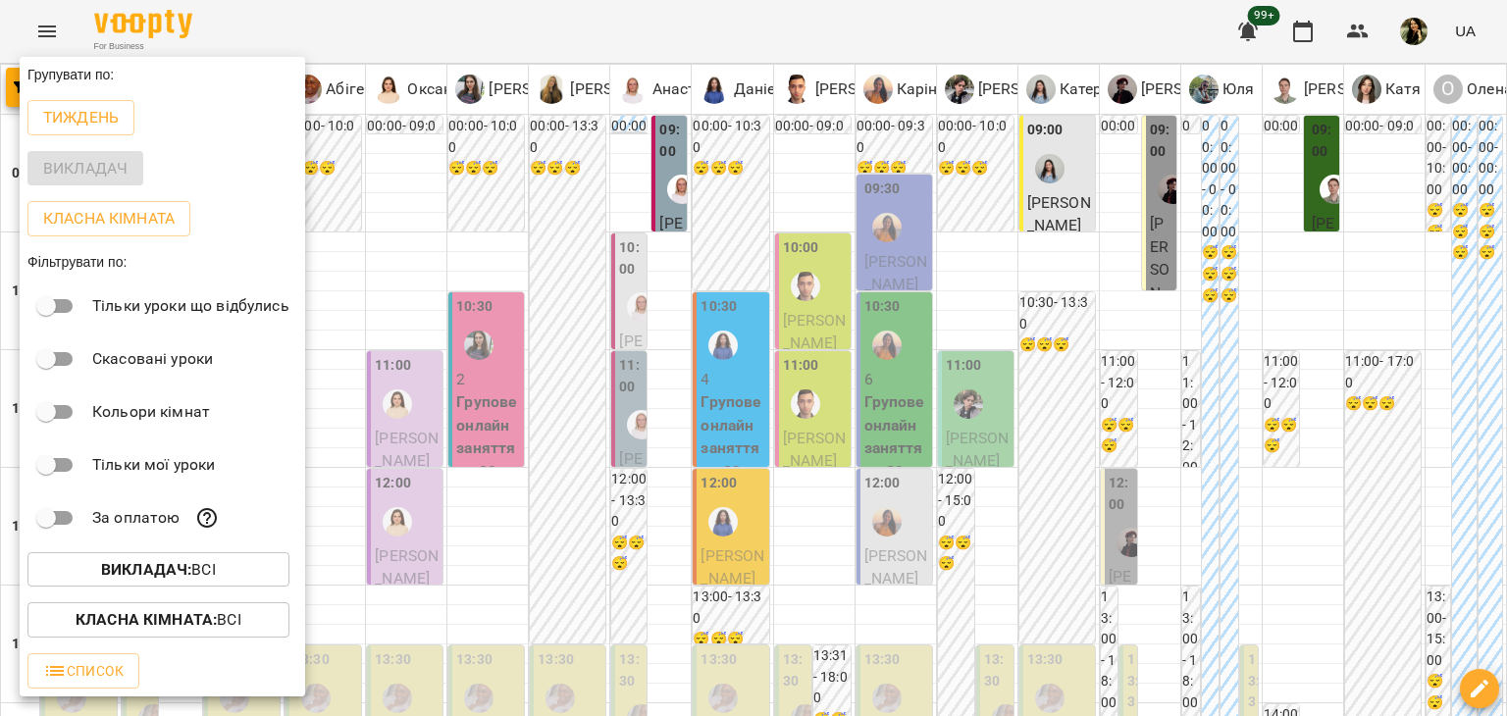
drag, startPoint x: 1506, startPoint y: 196, endPoint x: 1506, endPoint y: 166, distance: 30.4
click at [1506, 166] on div at bounding box center [753, 358] width 1507 height 716
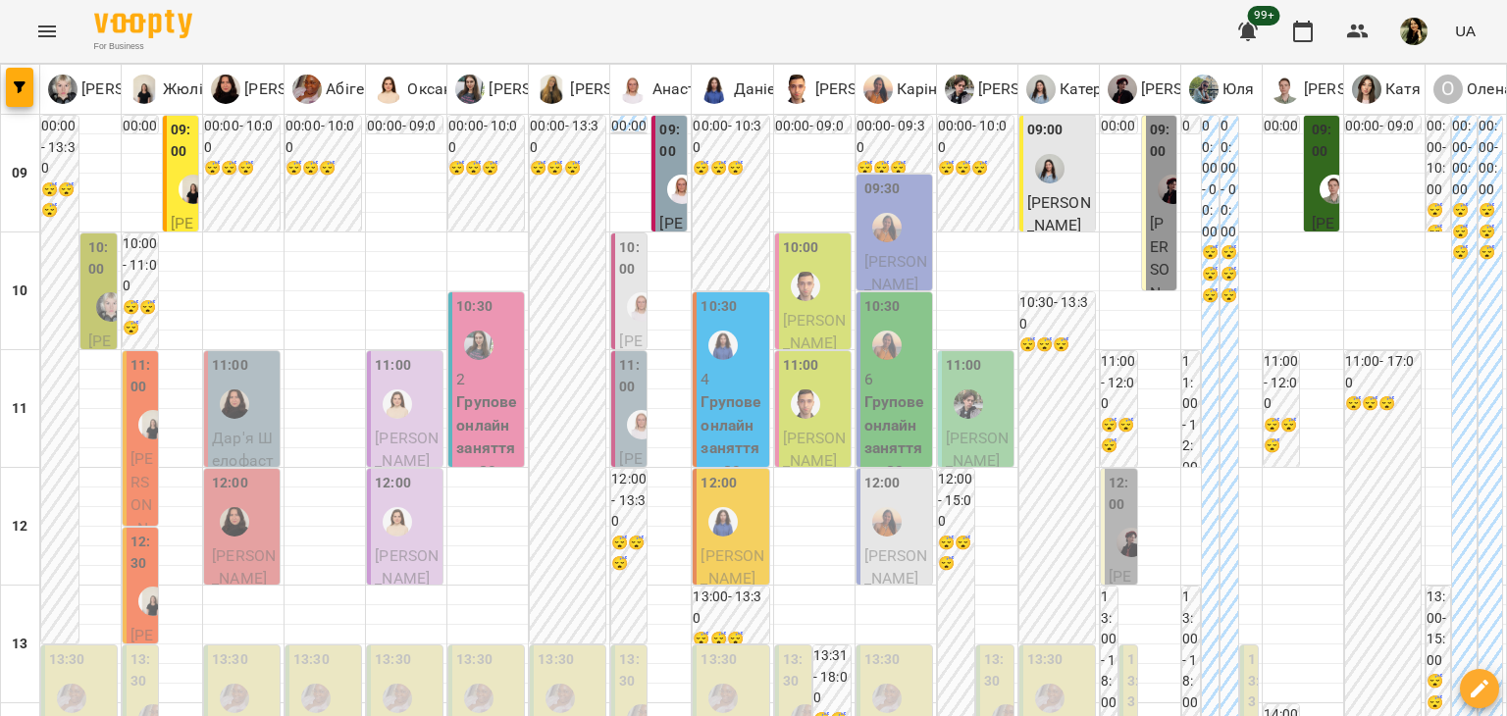
click at [416, 427] on p "[PERSON_NAME]" at bounding box center [407, 450] width 64 height 46
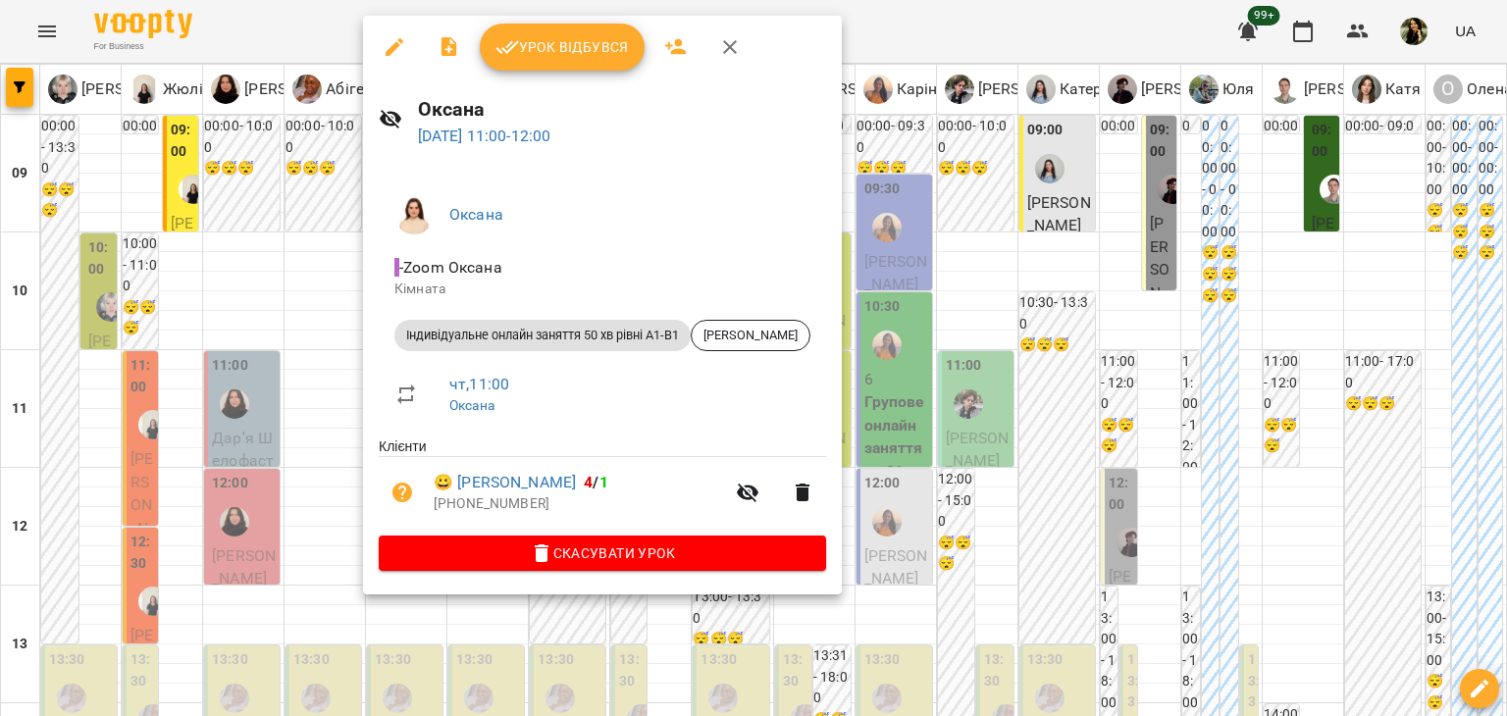
click at [974, 644] on div at bounding box center [753, 358] width 1507 height 716
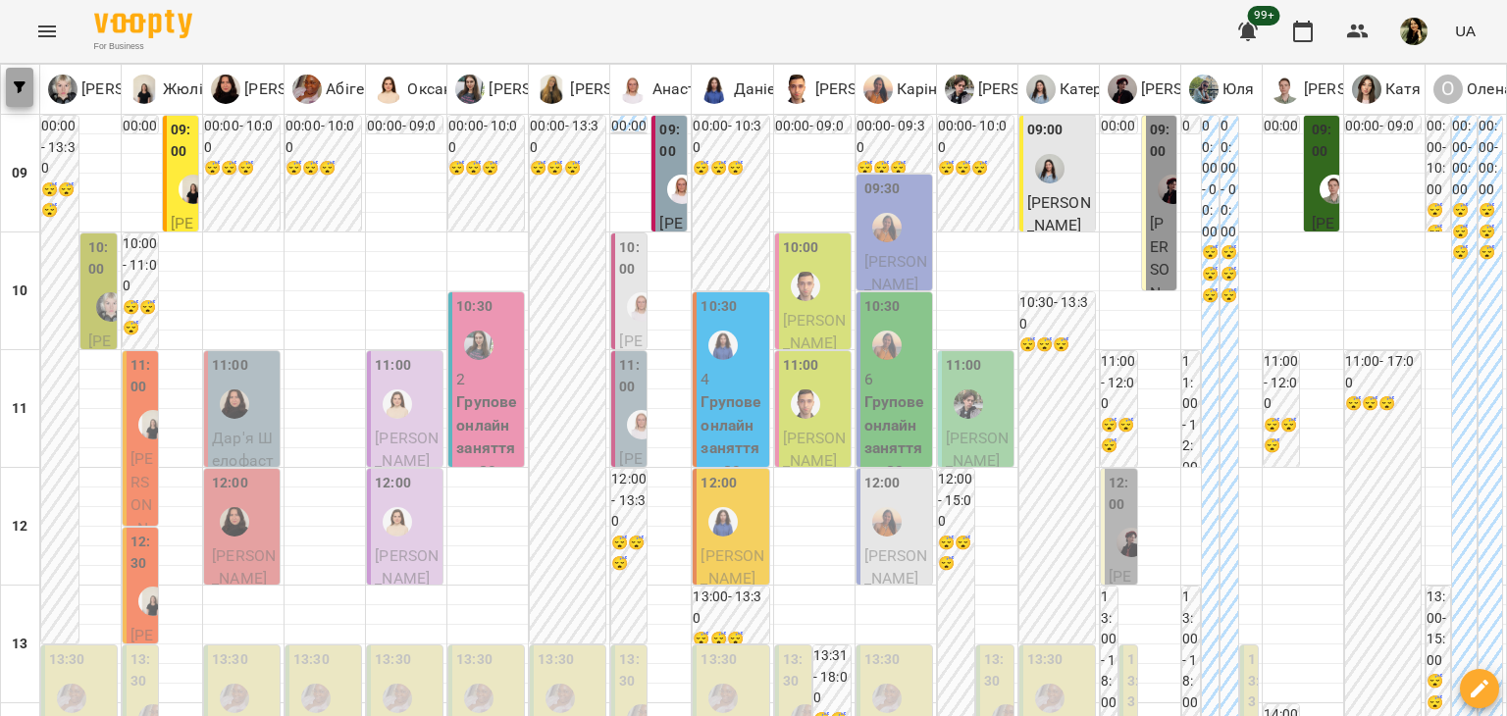
click at [25, 95] on button "button" at bounding box center [19, 87] width 27 height 39
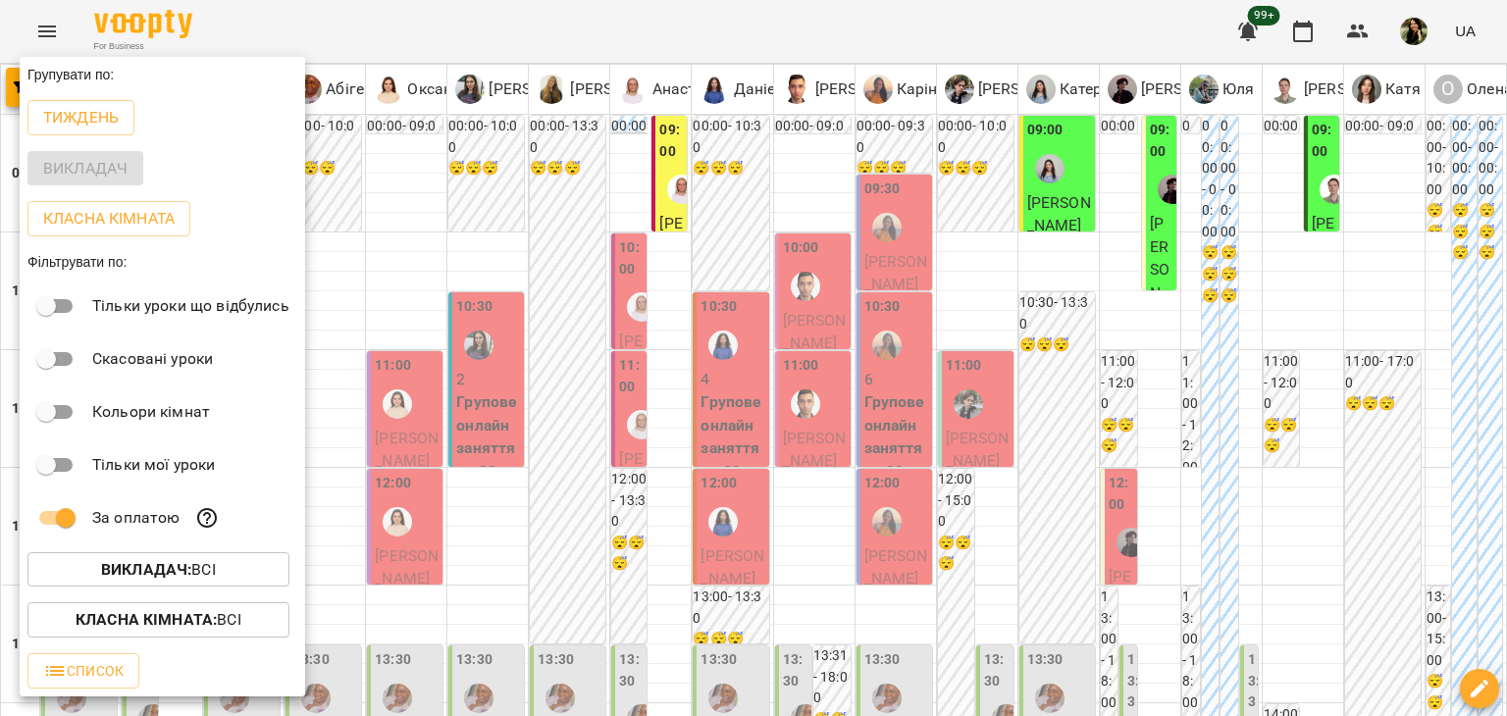
click at [387, 642] on div at bounding box center [753, 358] width 1507 height 716
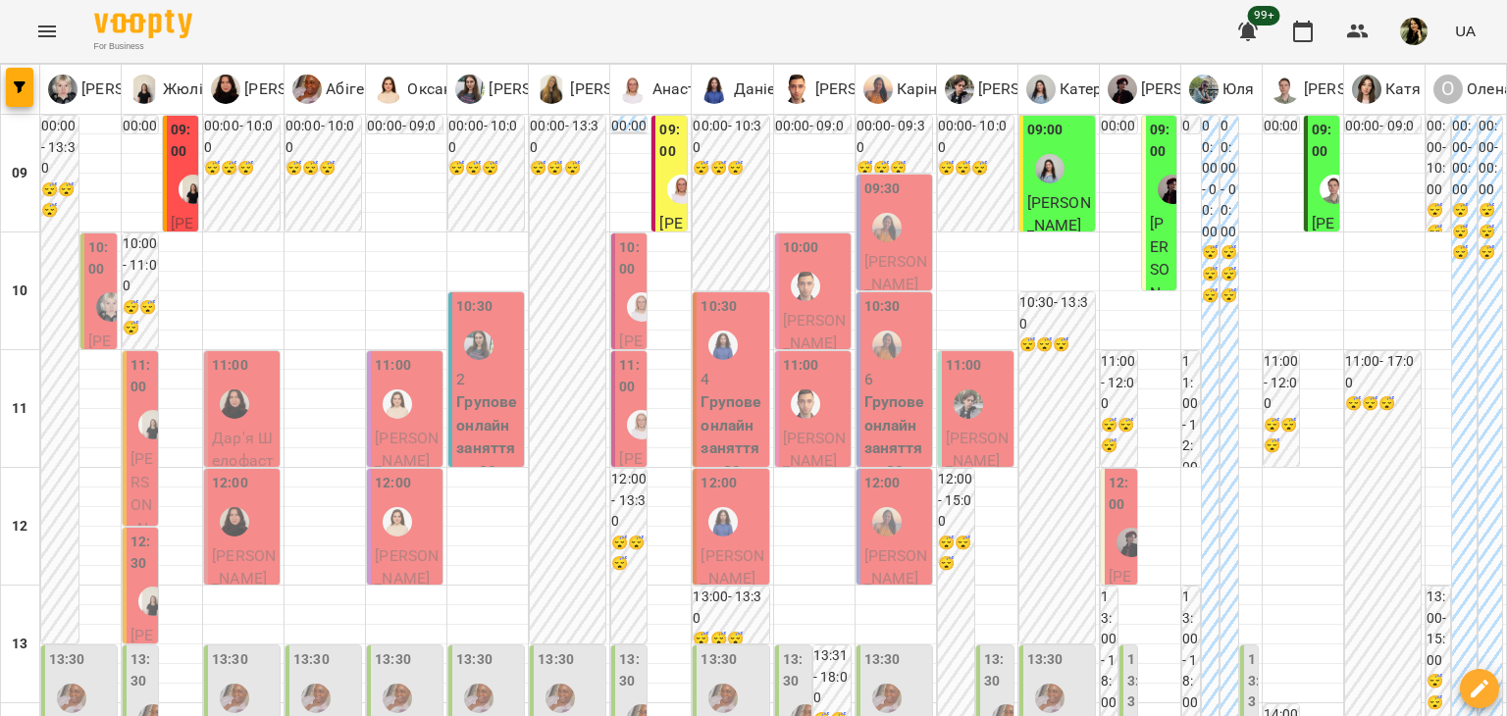
scroll to position [918, 0]
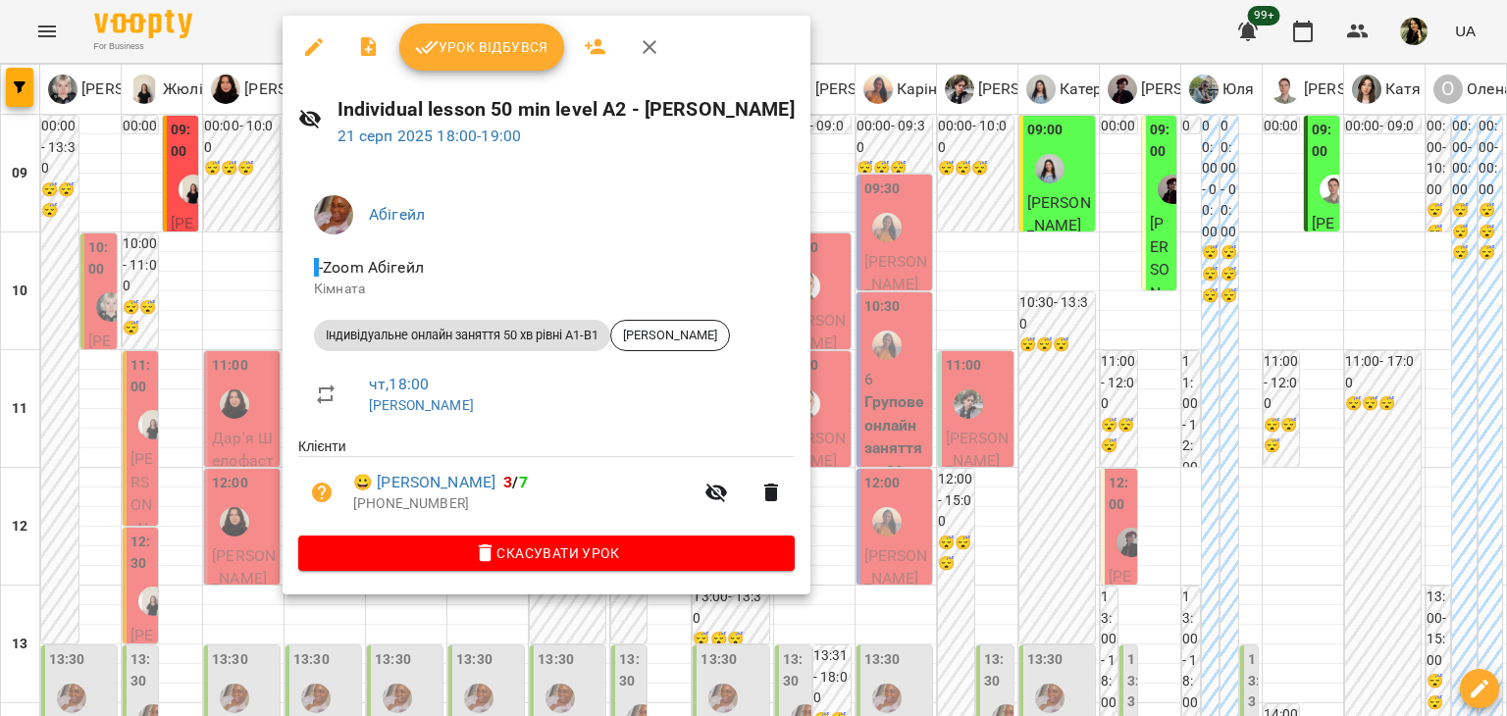
click at [290, 676] on div at bounding box center [753, 358] width 1507 height 716
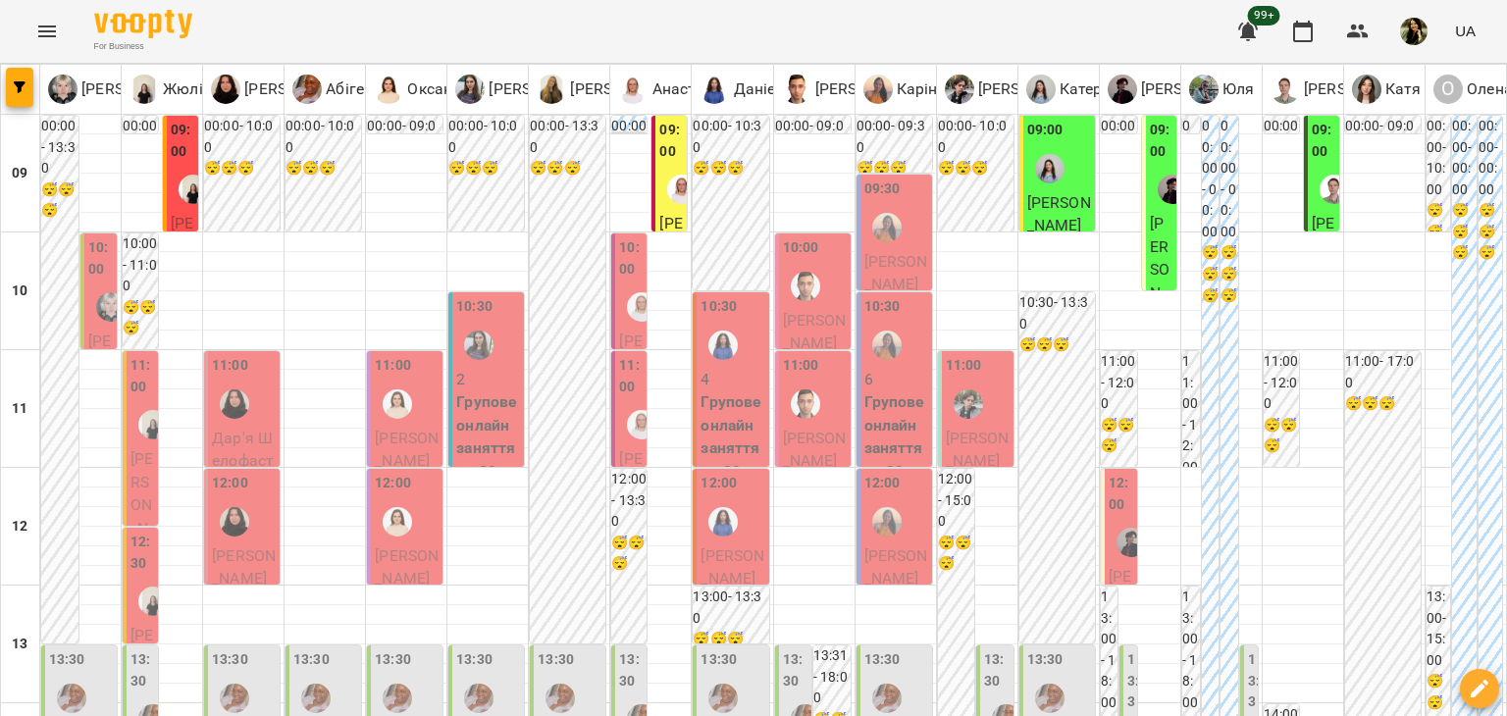
scroll to position [12, 0]
click at [137, 449] on span "[PERSON_NAME]" at bounding box center [141, 527] width 23 height 157
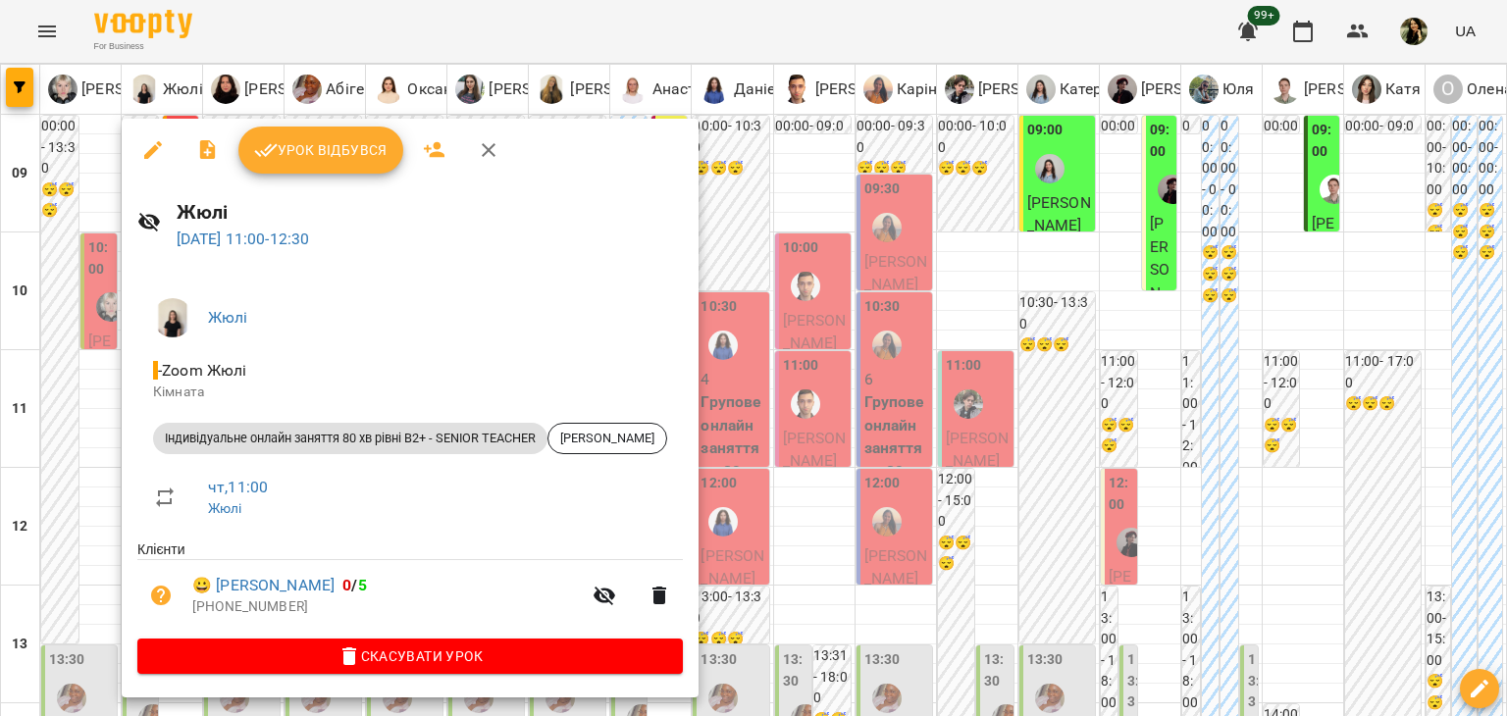
click at [69, 447] on div at bounding box center [753, 358] width 1507 height 716
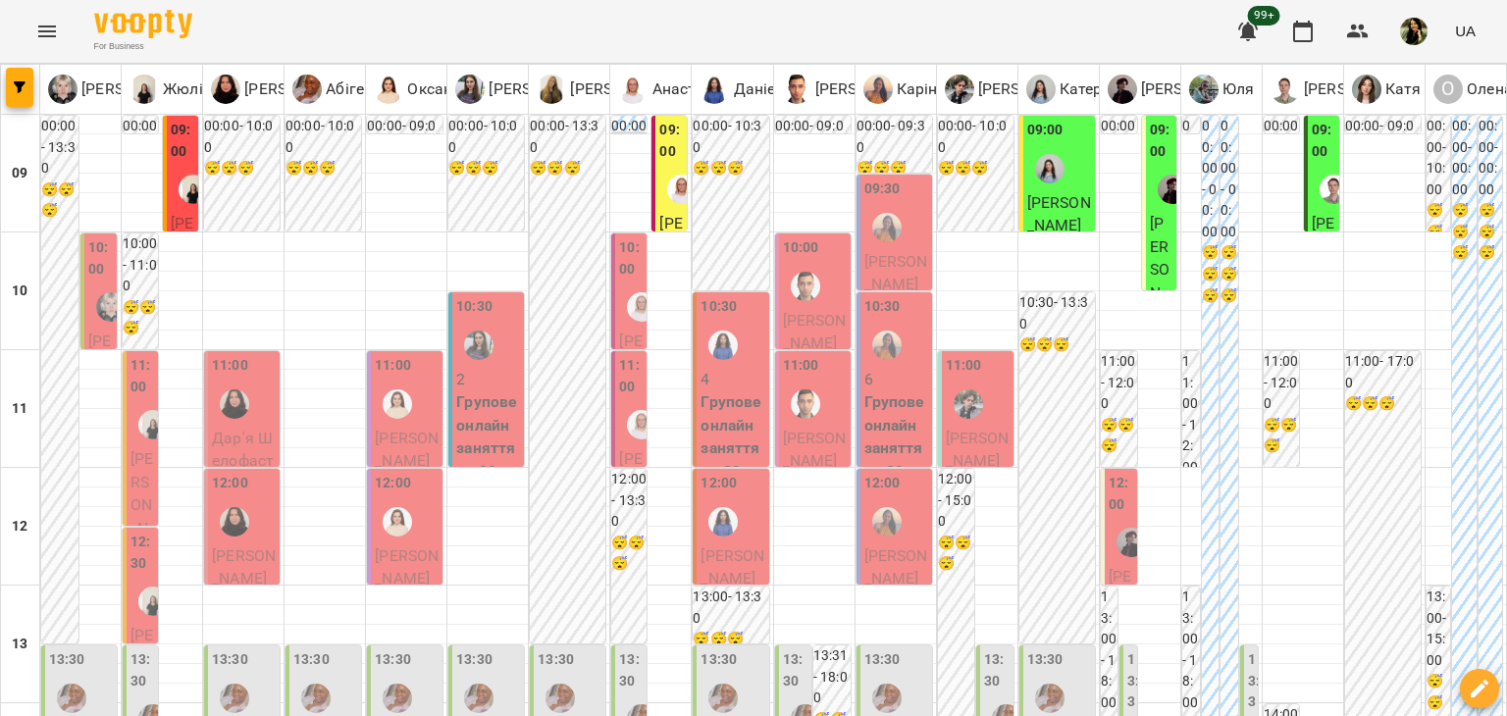
click at [144, 547] on label "12:30" at bounding box center [142, 553] width 24 height 42
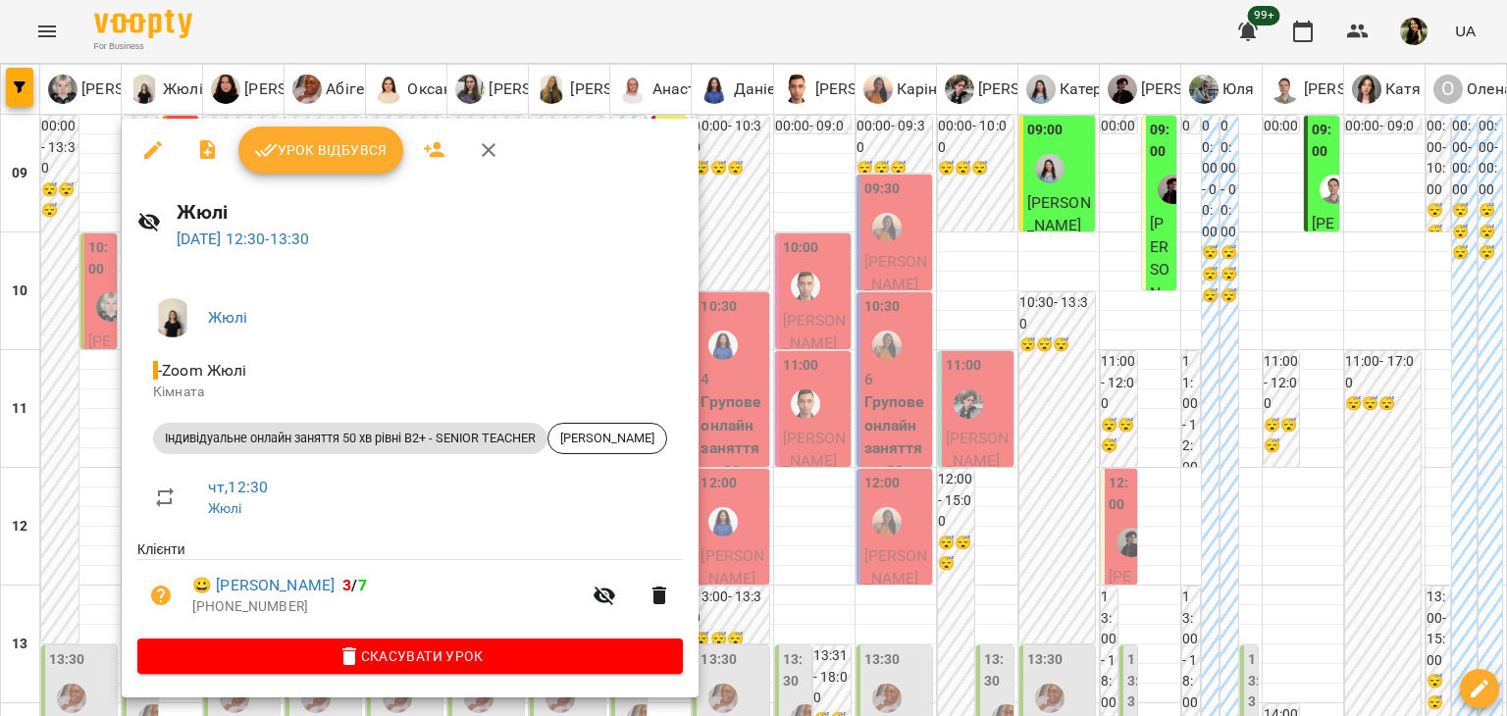
click at [77, 472] on div at bounding box center [753, 358] width 1507 height 716
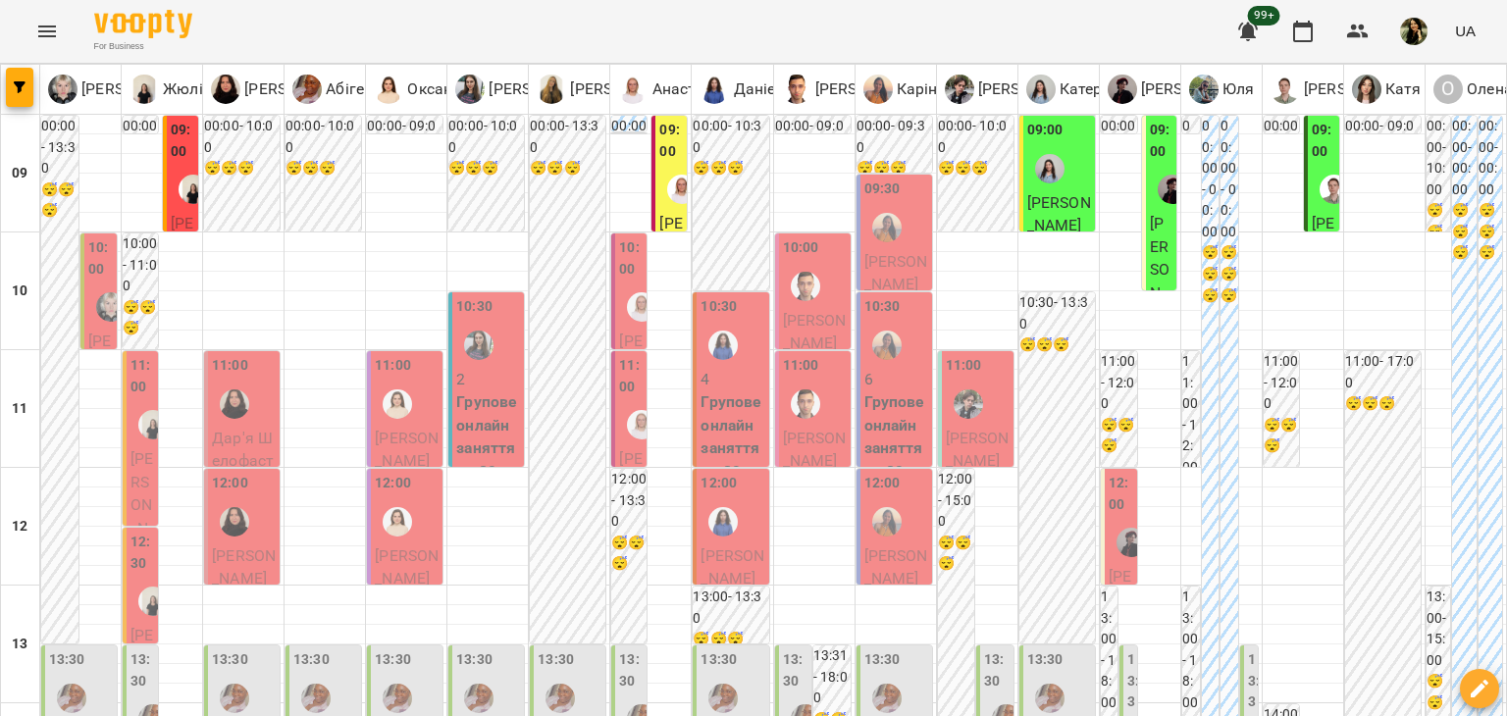
scroll to position [859, 0]
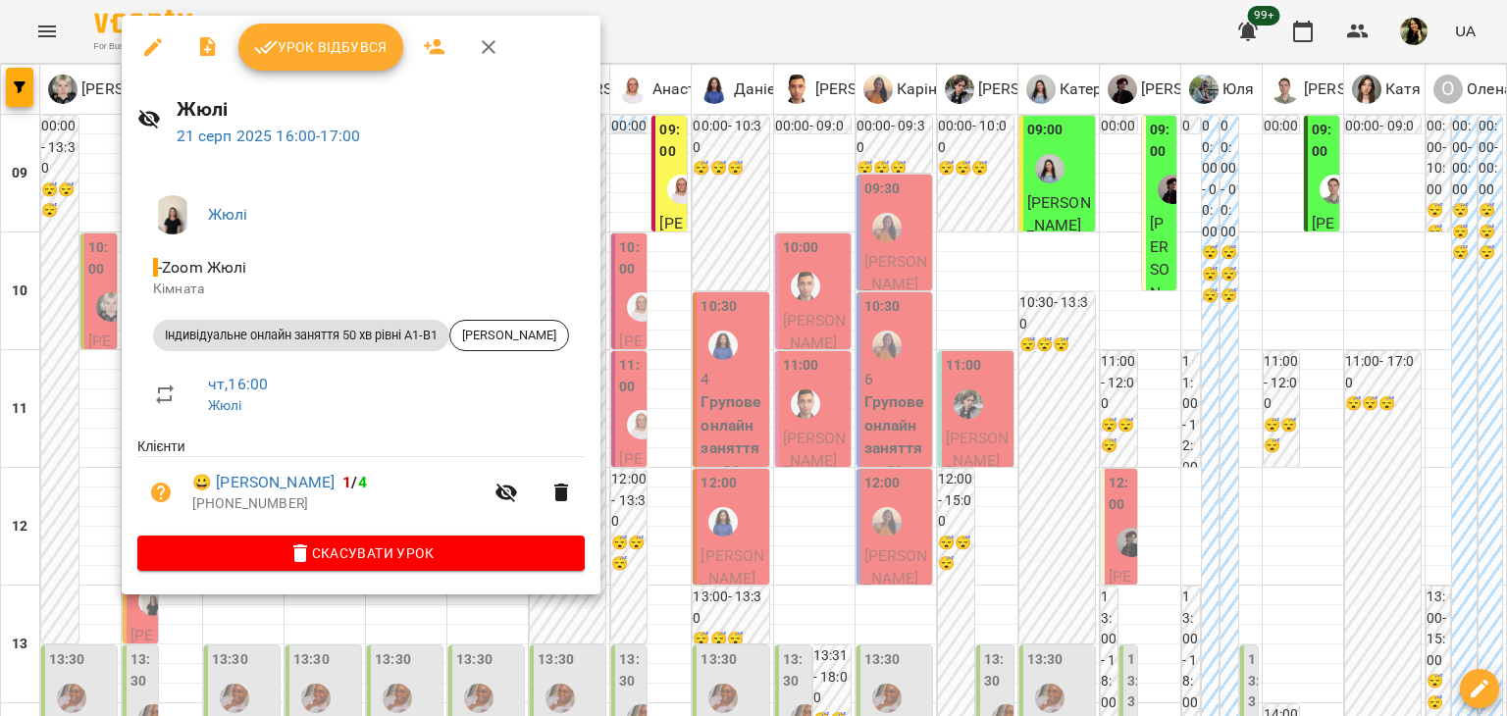
click at [86, 236] on div at bounding box center [753, 358] width 1507 height 716
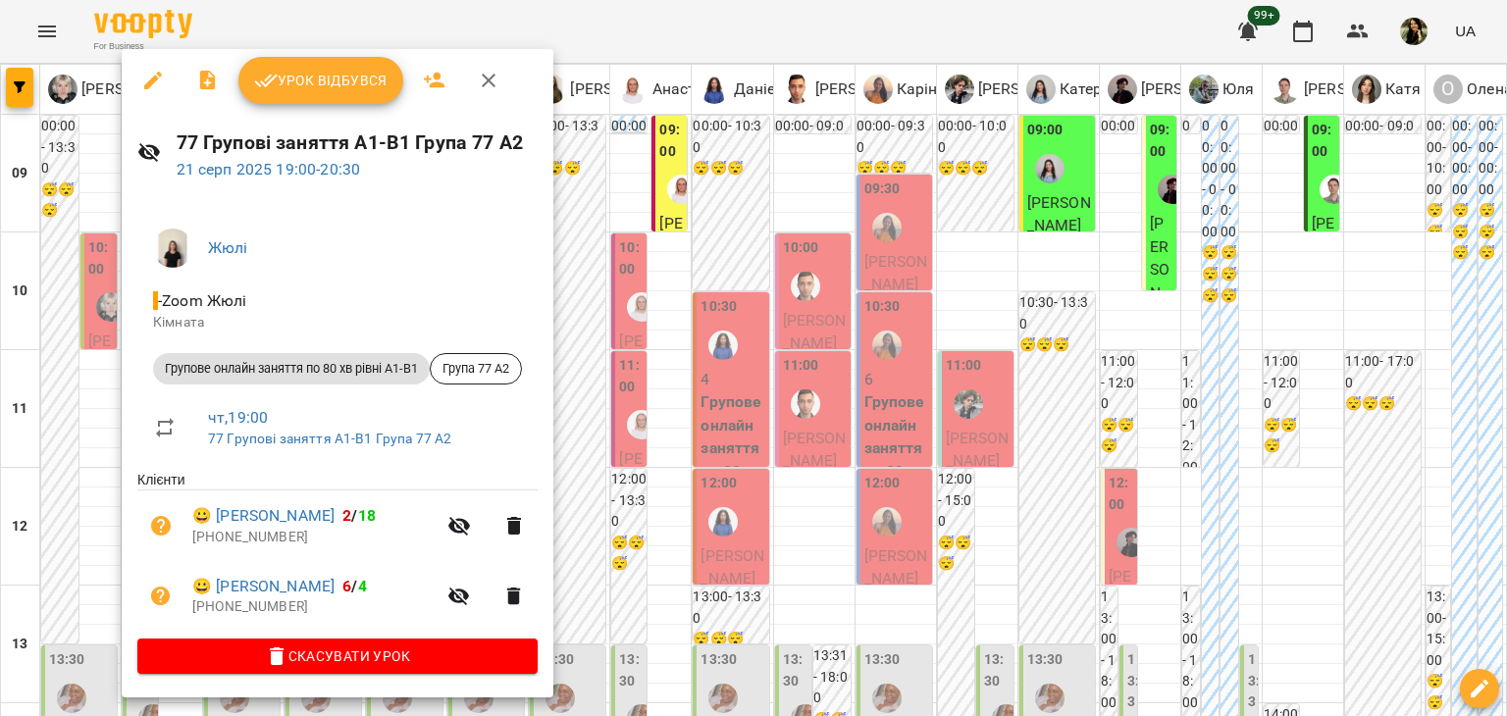
click at [93, 389] on div at bounding box center [753, 358] width 1507 height 716
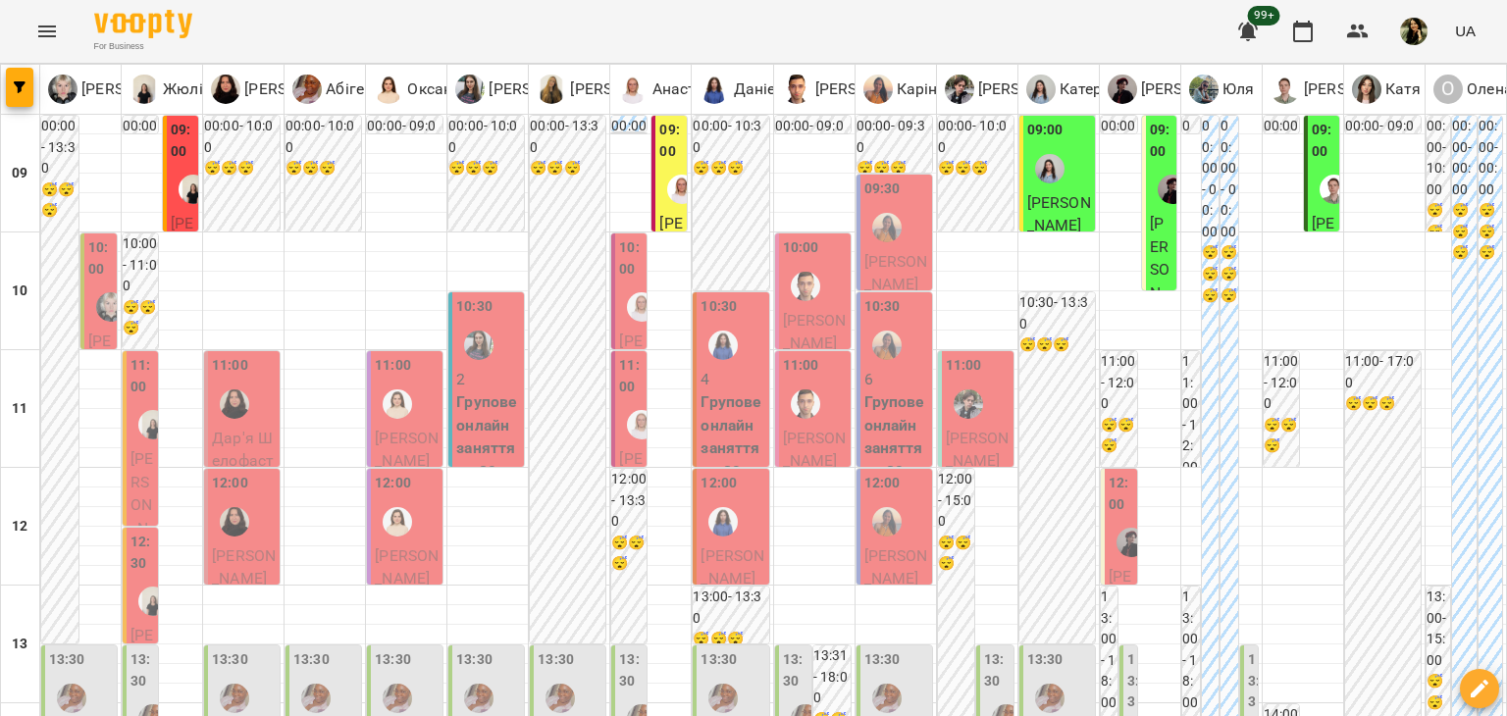
scroll to position [0, 0]
click at [274, 421] on div "11:00 Дар'я Шелофаст Індивідуальне онлайн заняття 50 хв (підготовка до іспиту )…" at bounding box center [242, 518] width 76 height 334
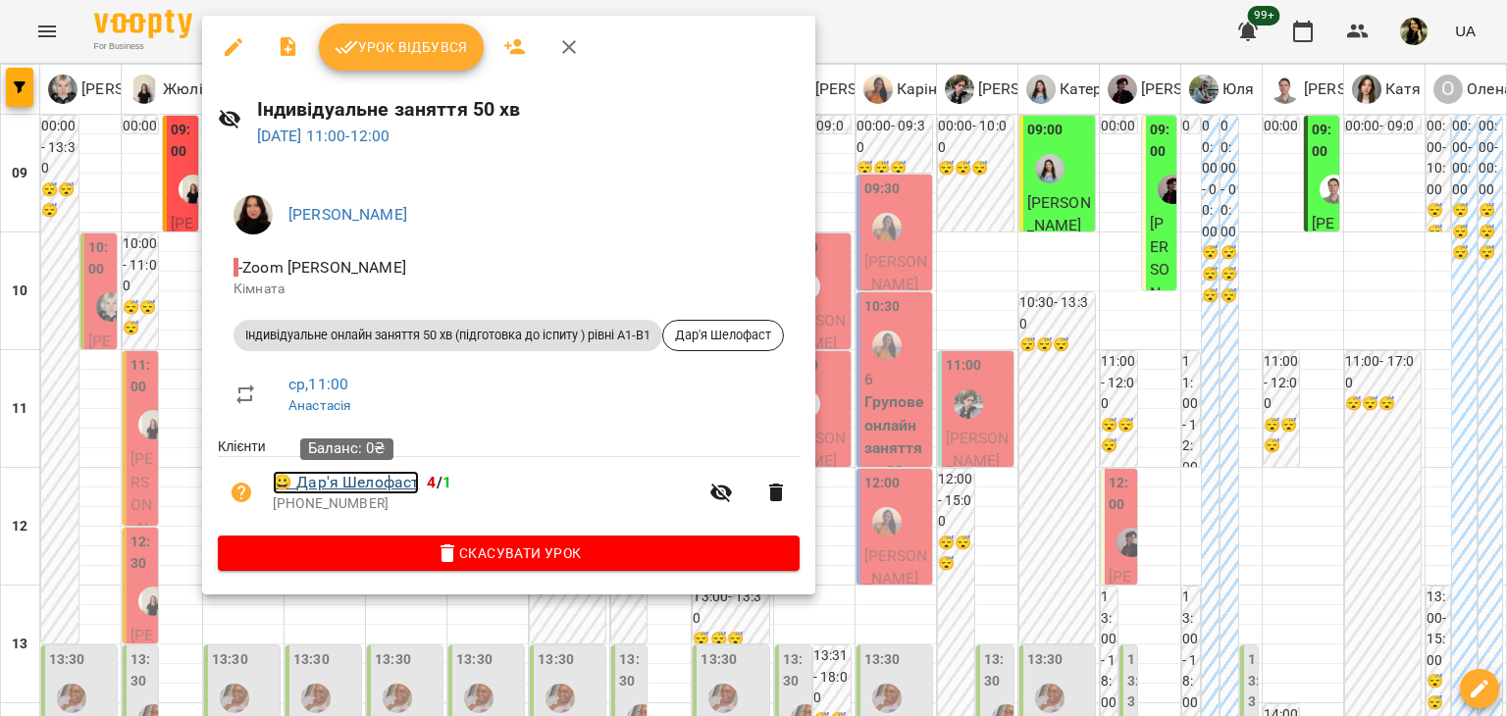
click at [340, 490] on link "😀 Дар'я Шелофаст" at bounding box center [346, 483] width 146 height 24
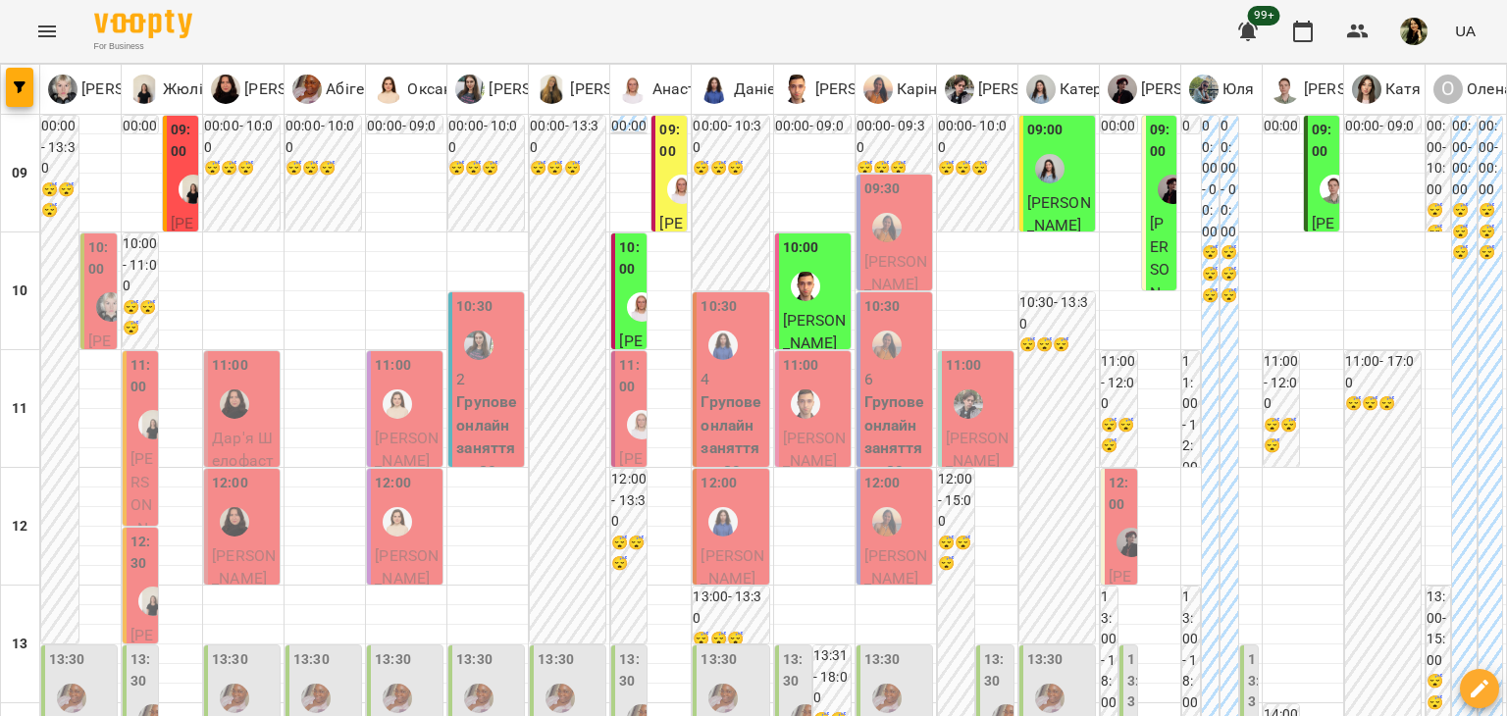
scroll to position [318, 0]
click at [237, 546] on span "[PERSON_NAME]" at bounding box center [244, 567] width 64 height 42
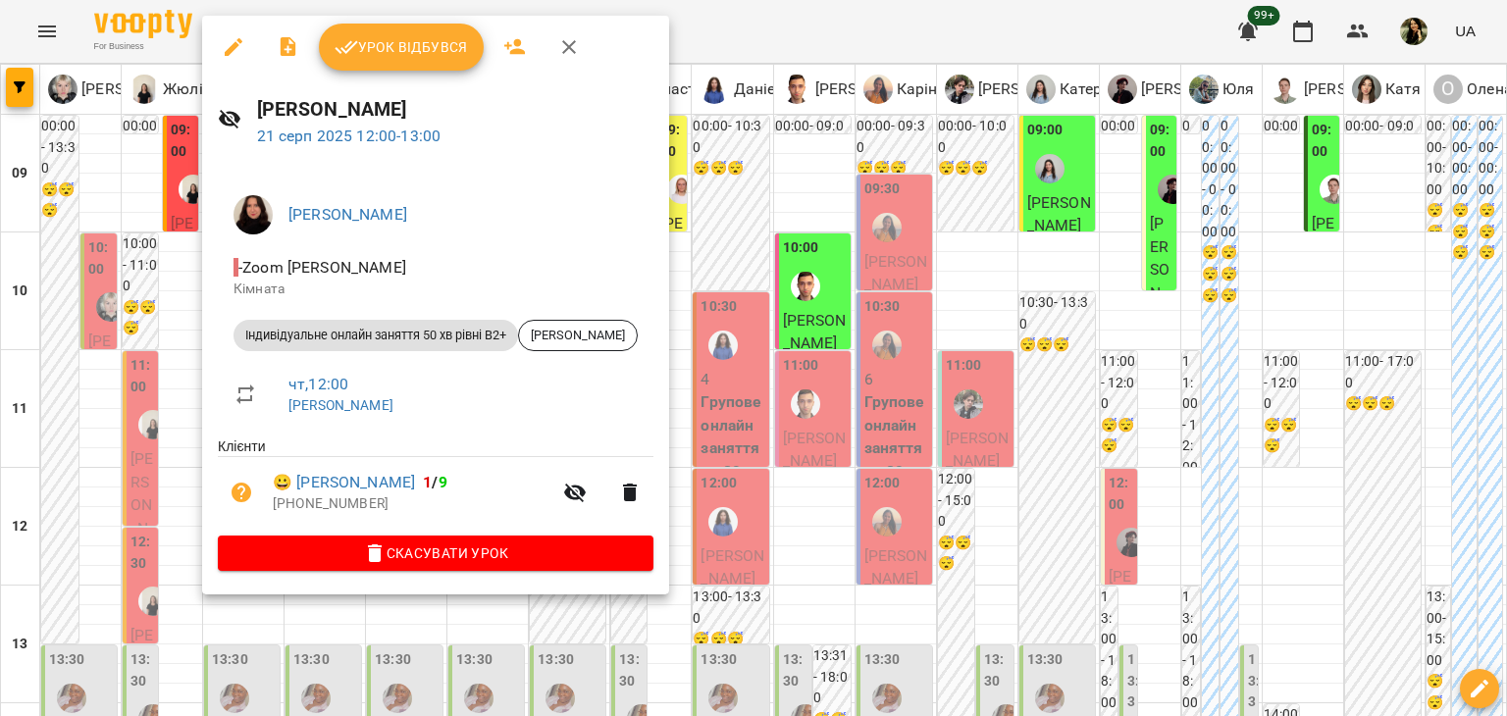
click at [191, 362] on div at bounding box center [753, 358] width 1507 height 716
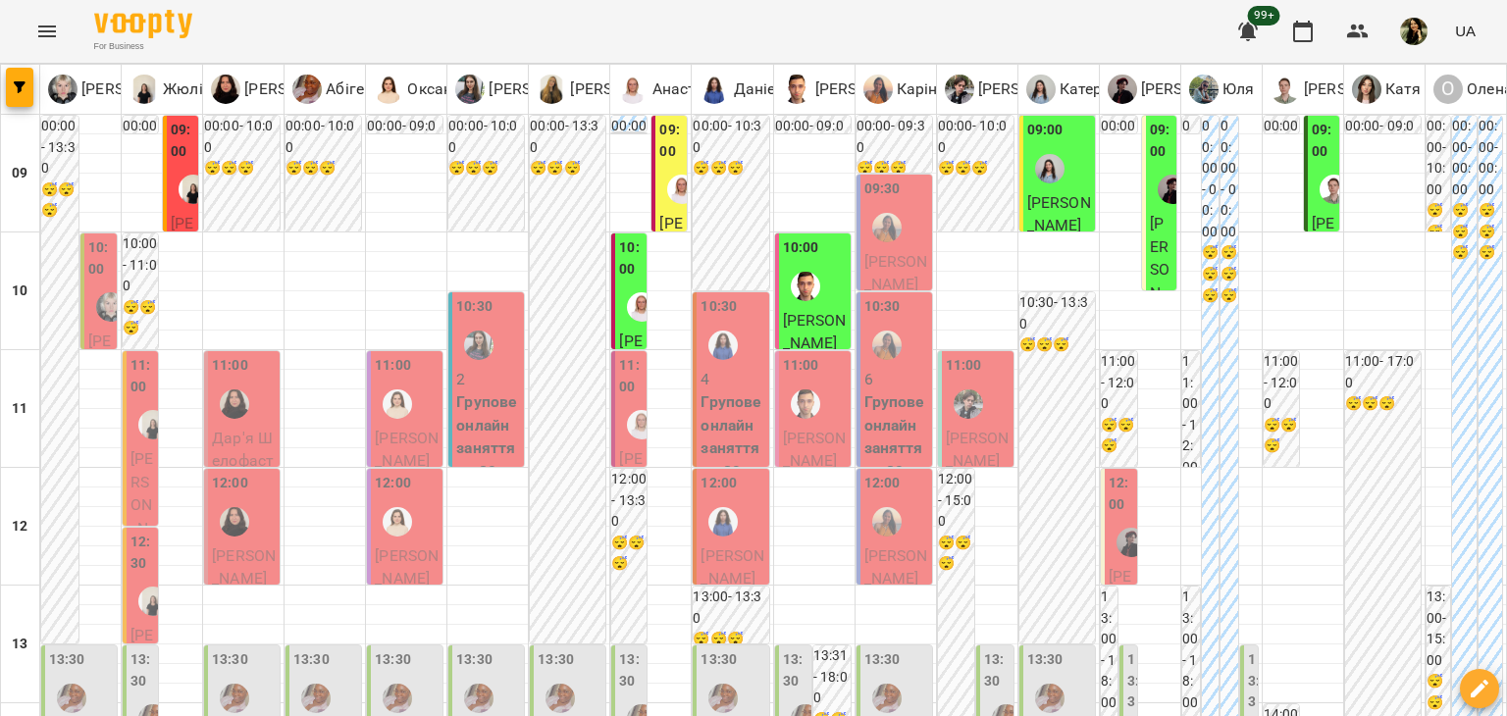
scroll to position [931, 0]
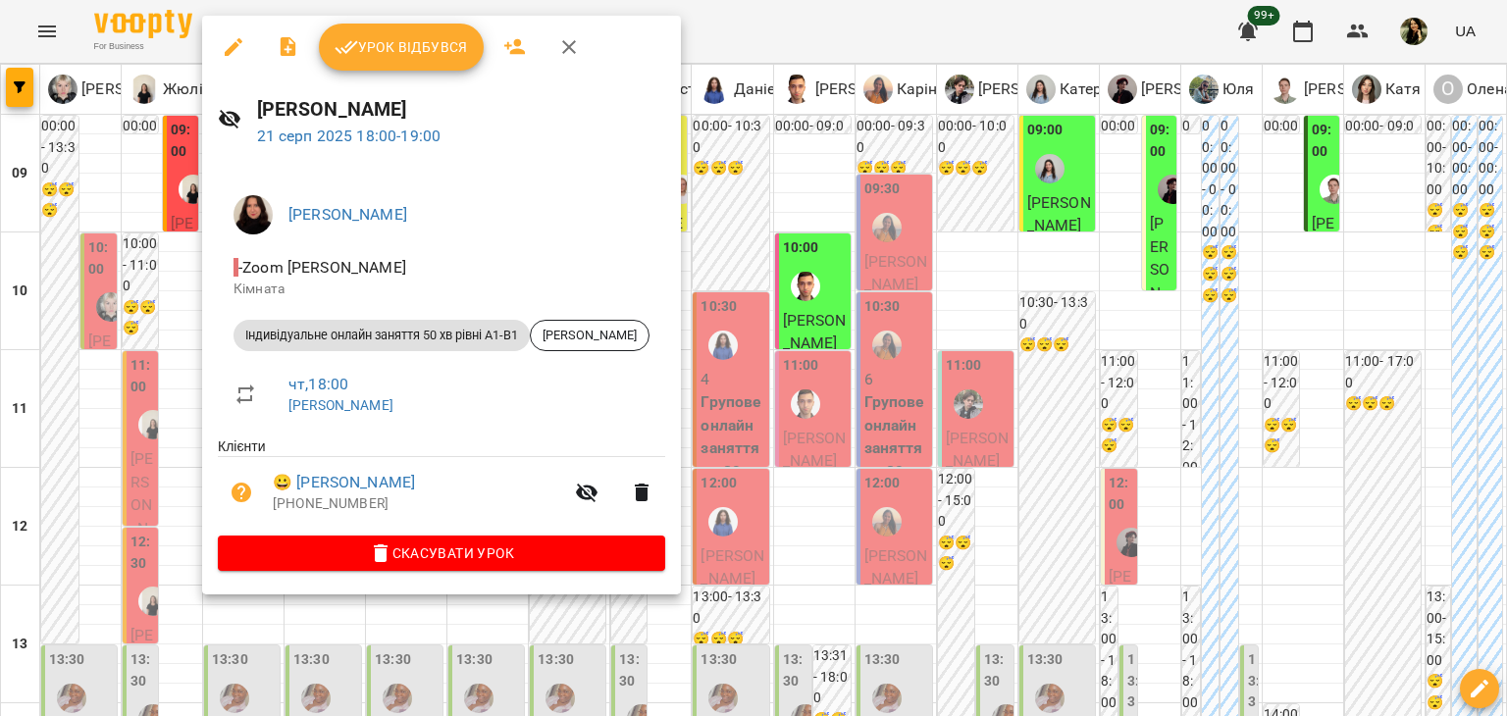
click at [119, 227] on div at bounding box center [753, 358] width 1507 height 716
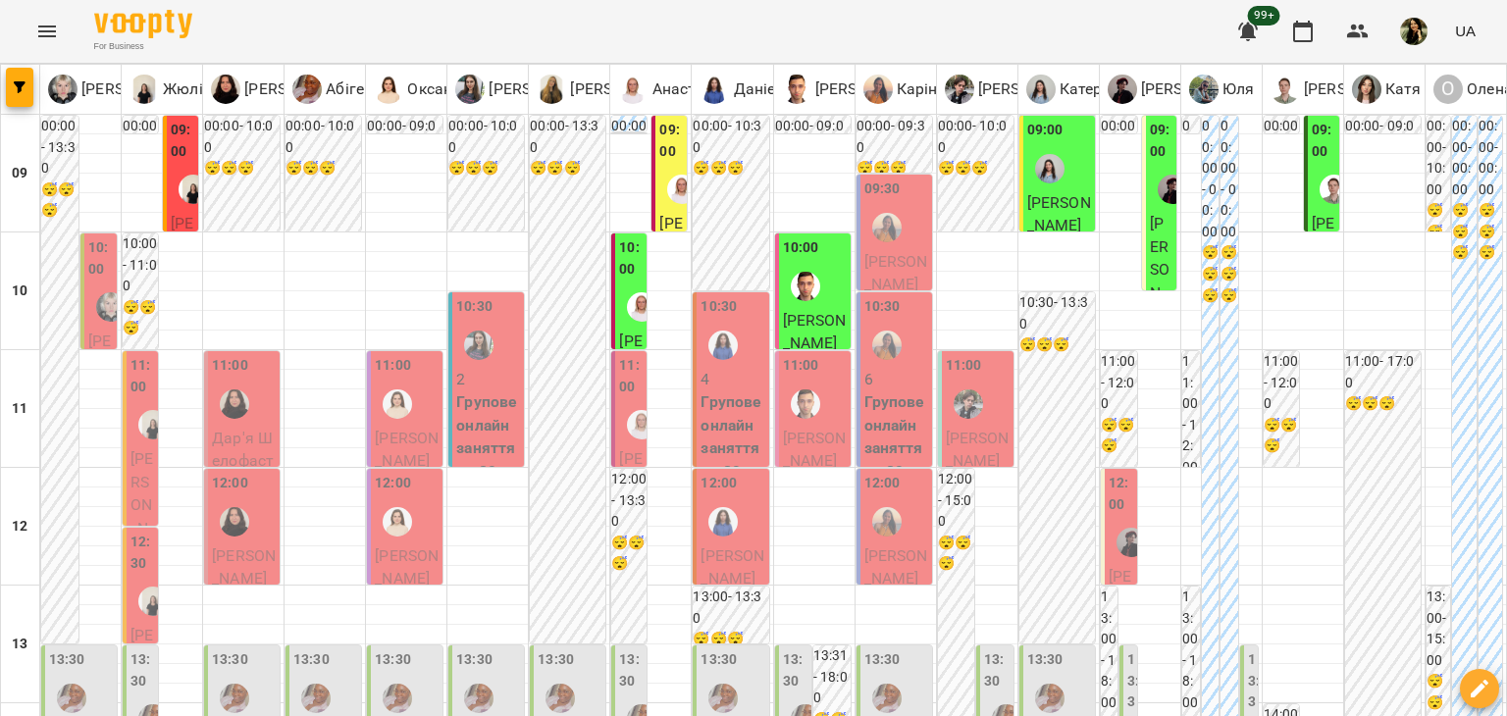
scroll to position [844, 0]
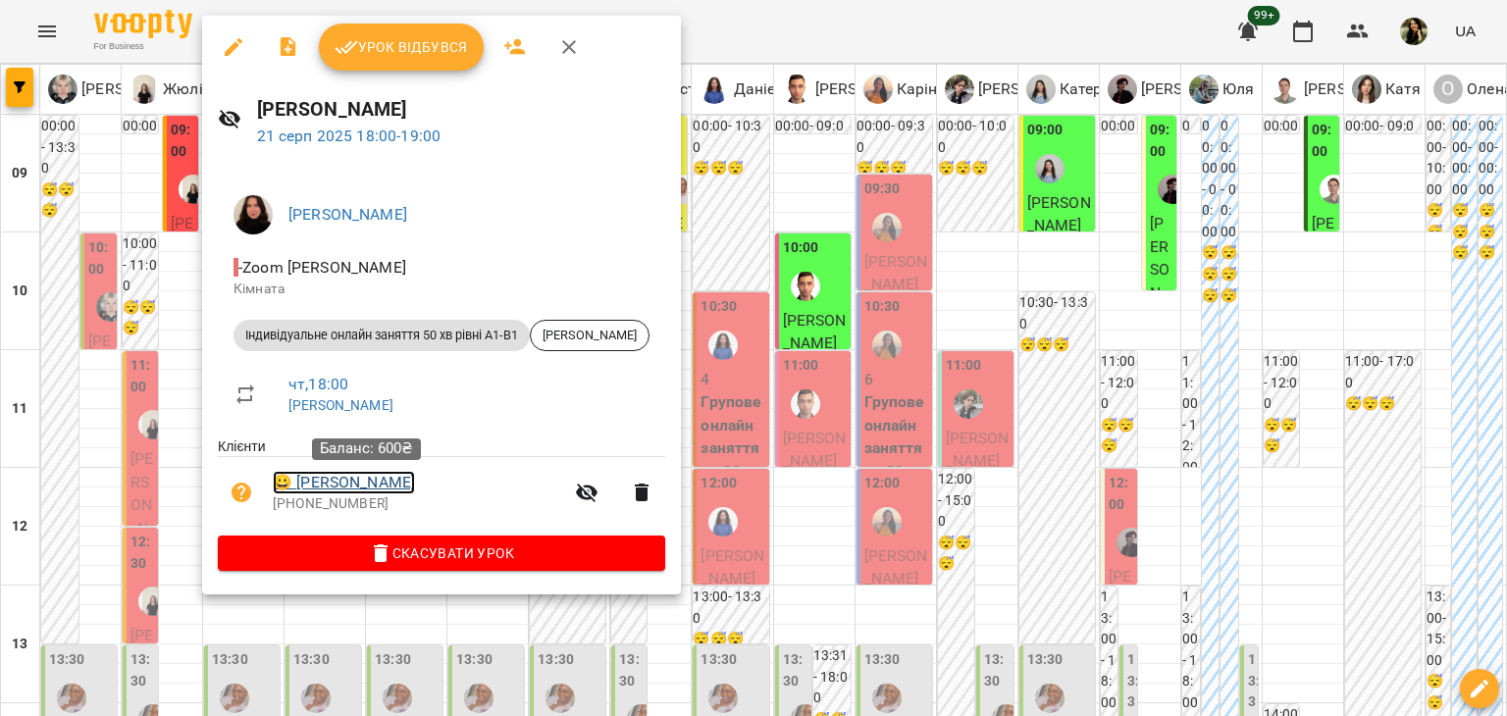
click at [398, 479] on link "😀 Хотинецький Максим" at bounding box center [344, 483] width 142 height 24
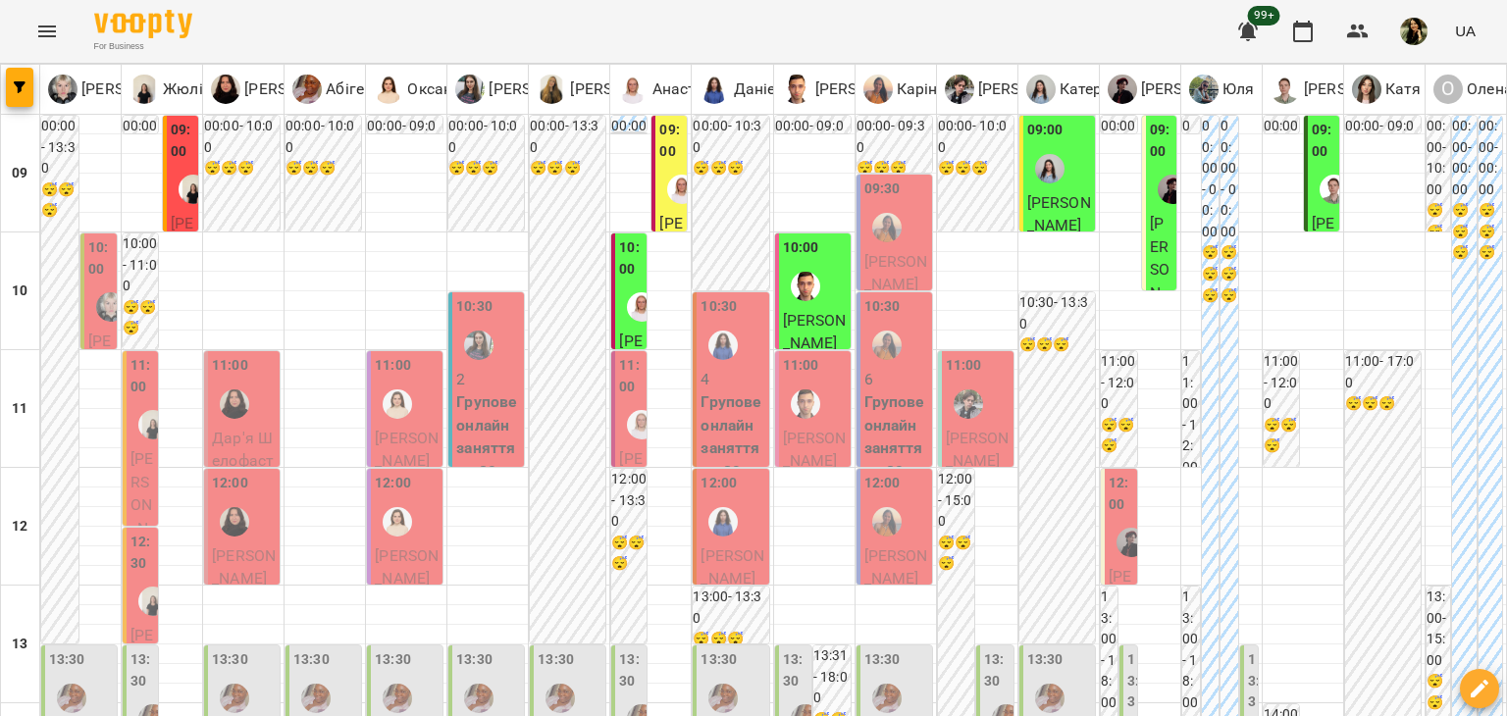
scroll to position [998, 0]
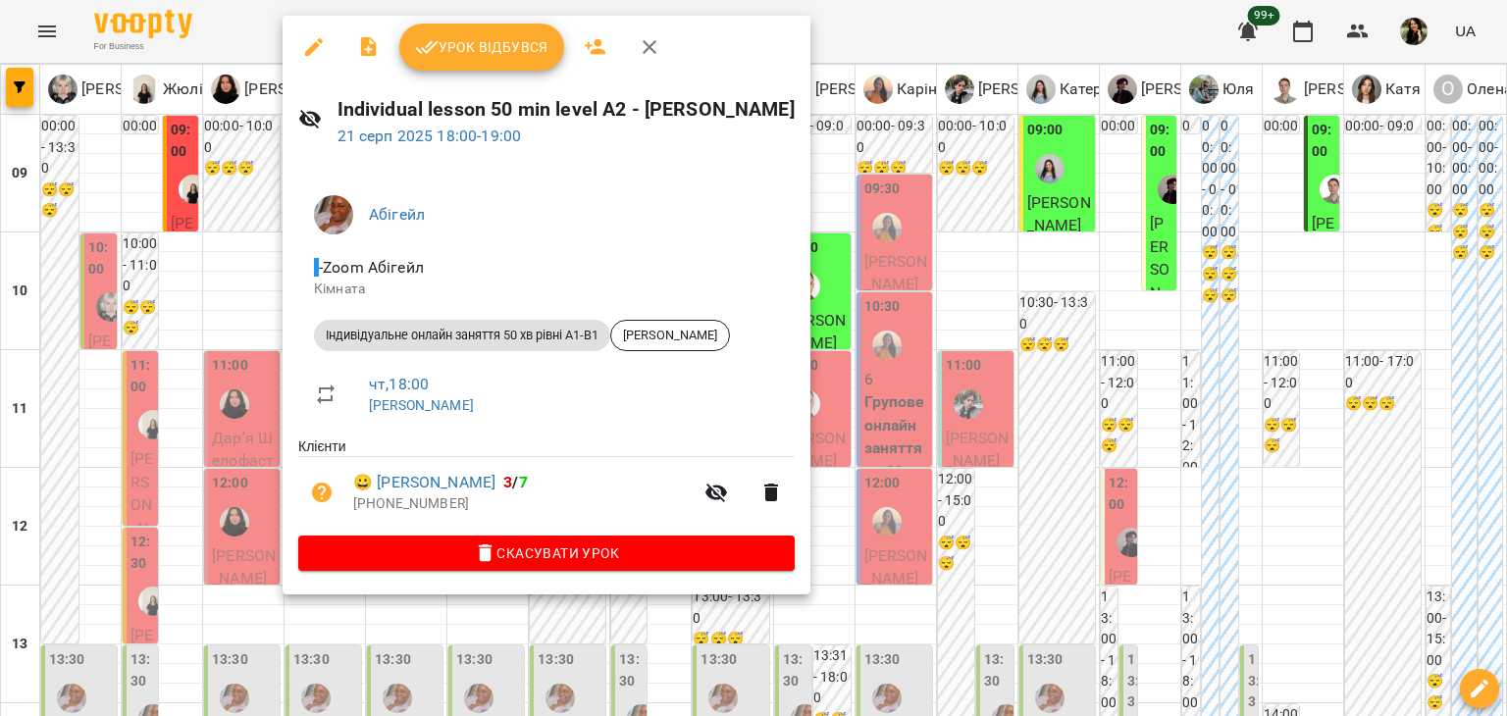
click at [228, 354] on div at bounding box center [753, 358] width 1507 height 716
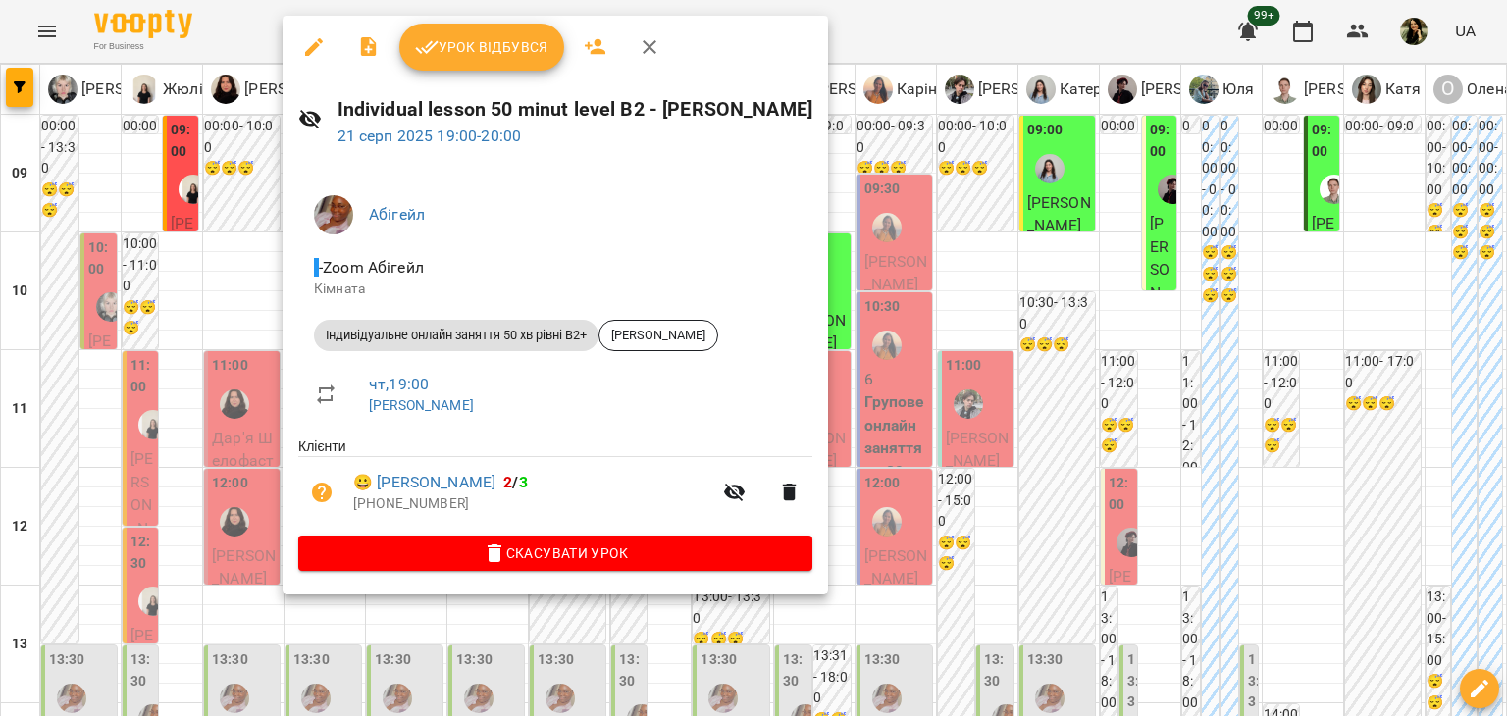
click at [234, 370] on div at bounding box center [753, 358] width 1507 height 716
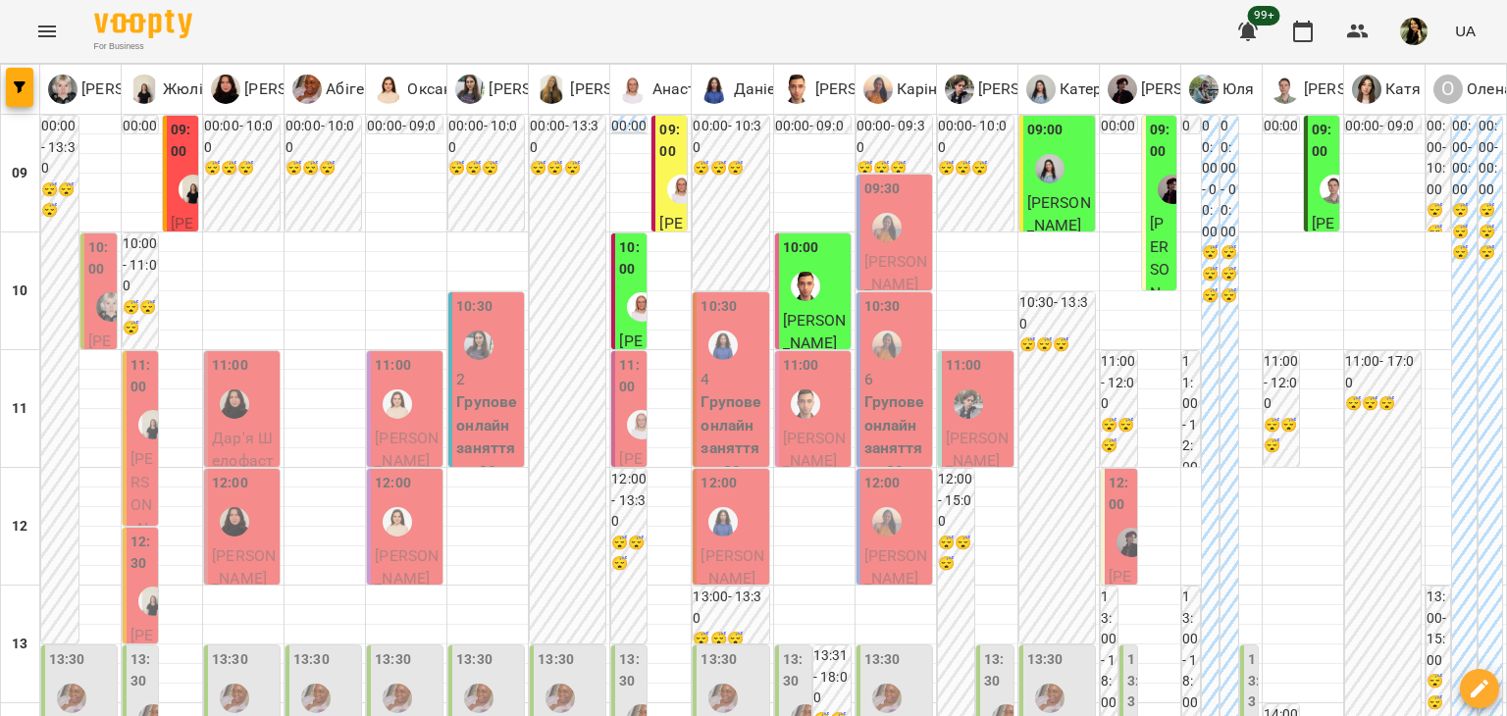
scroll to position [0, 0]
click at [424, 430] on span "[PERSON_NAME]" at bounding box center [407, 450] width 64 height 42
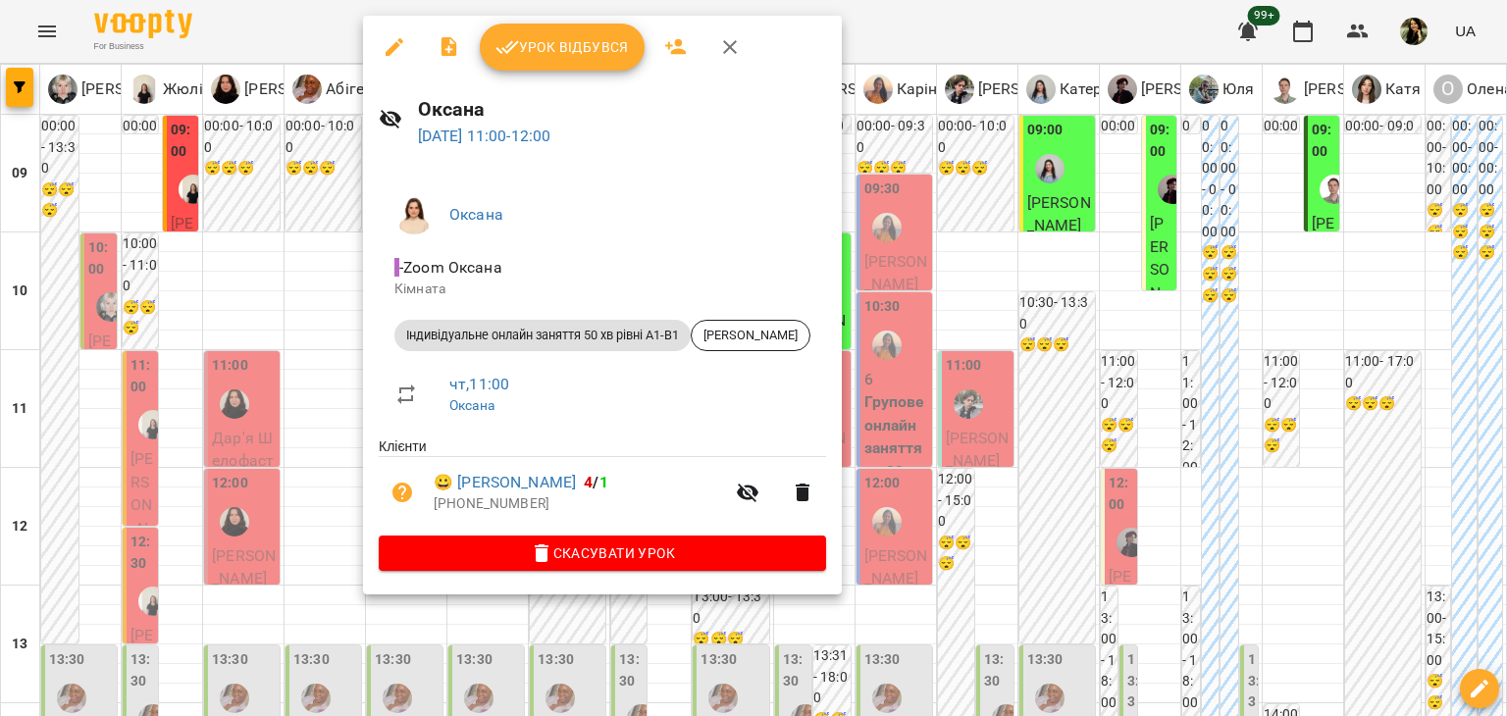
click at [327, 435] on div at bounding box center [753, 358] width 1507 height 716
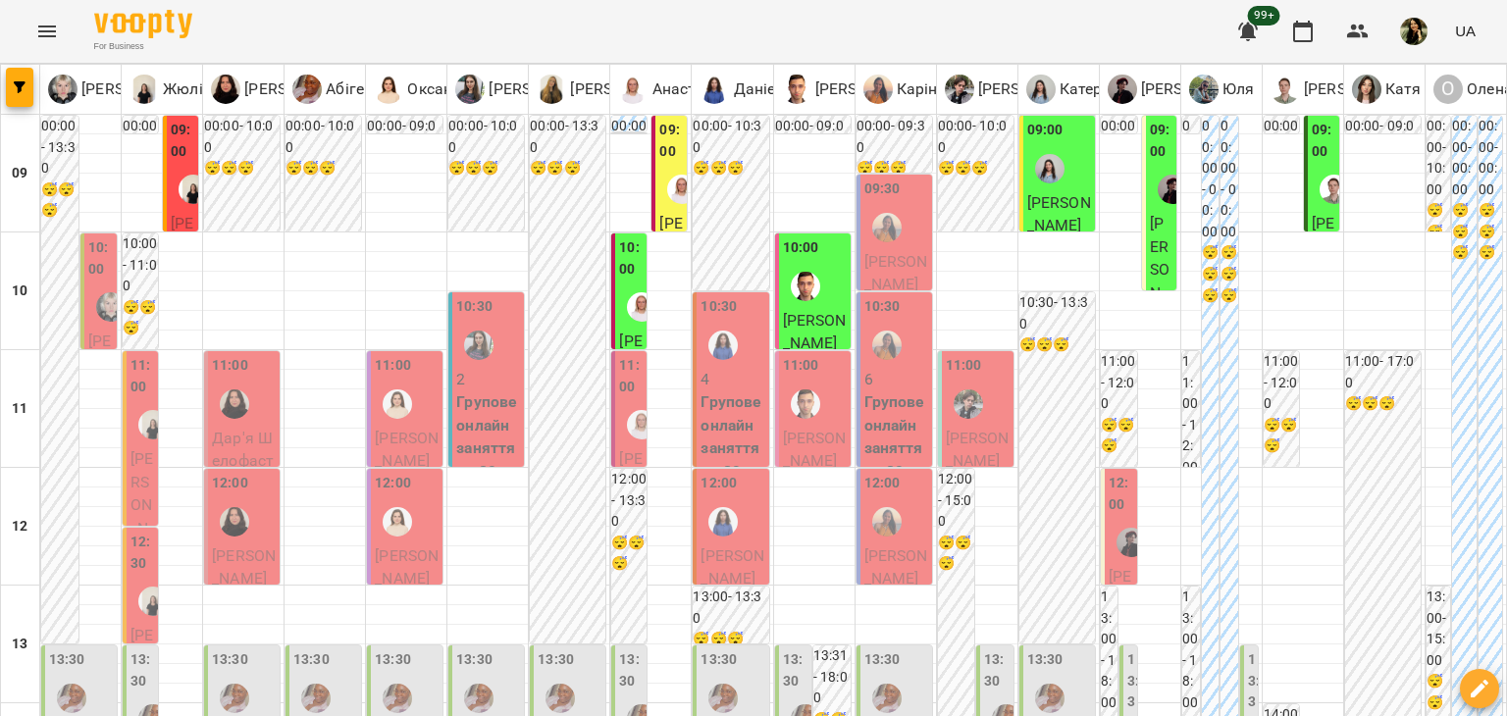
scroll to position [191, 0]
click at [417, 546] on span "[PERSON_NAME]" at bounding box center [407, 567] width 64 height 42
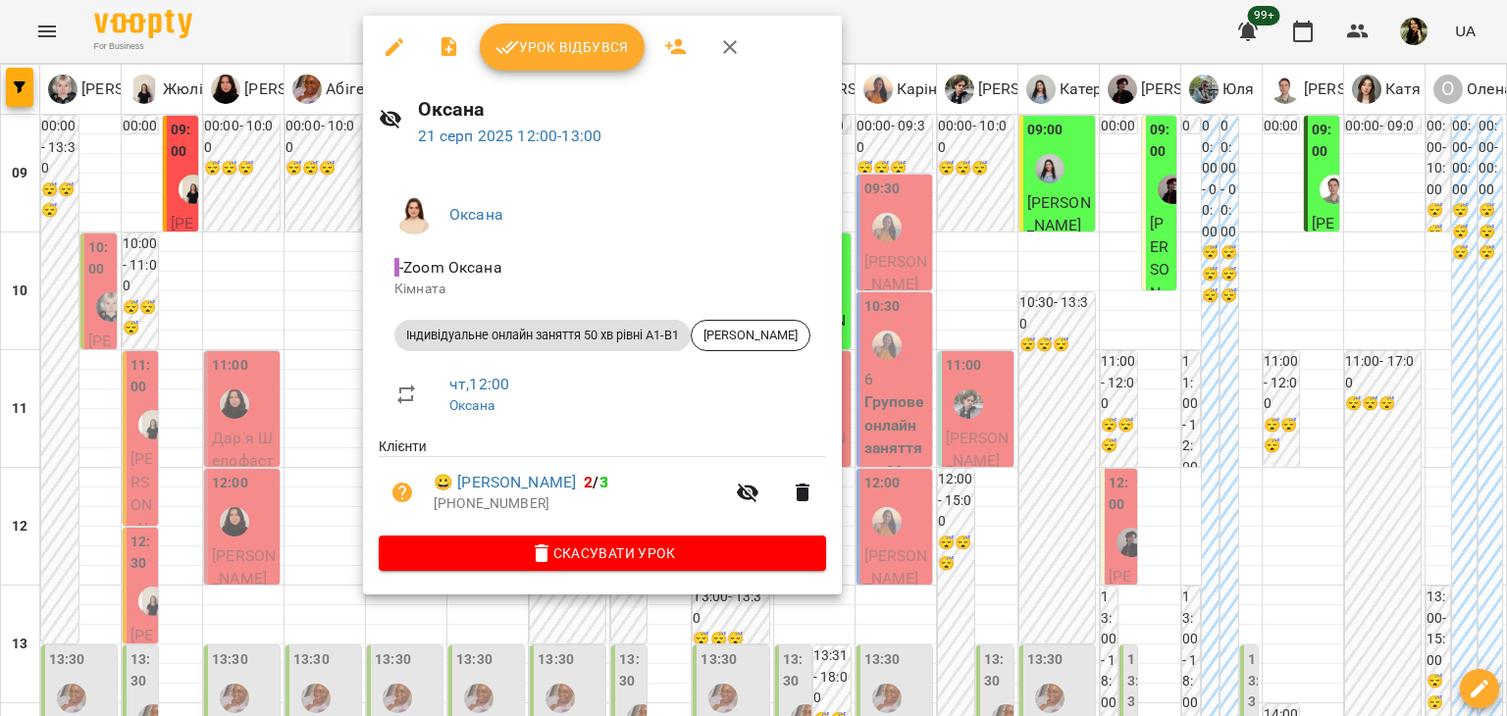
click at [348, 376] on div at bounding box center [753, 358] width 1507 height 716
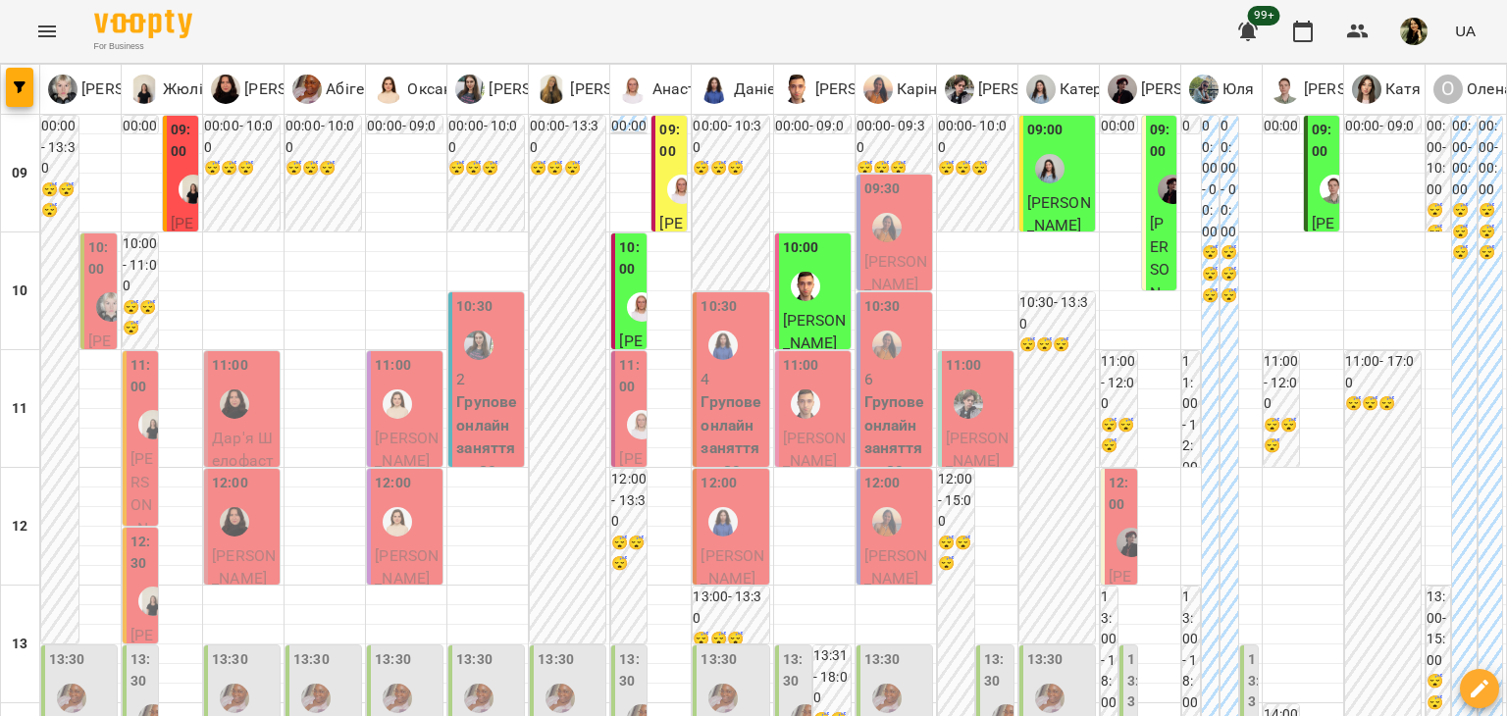
scroll to position [766, 0]
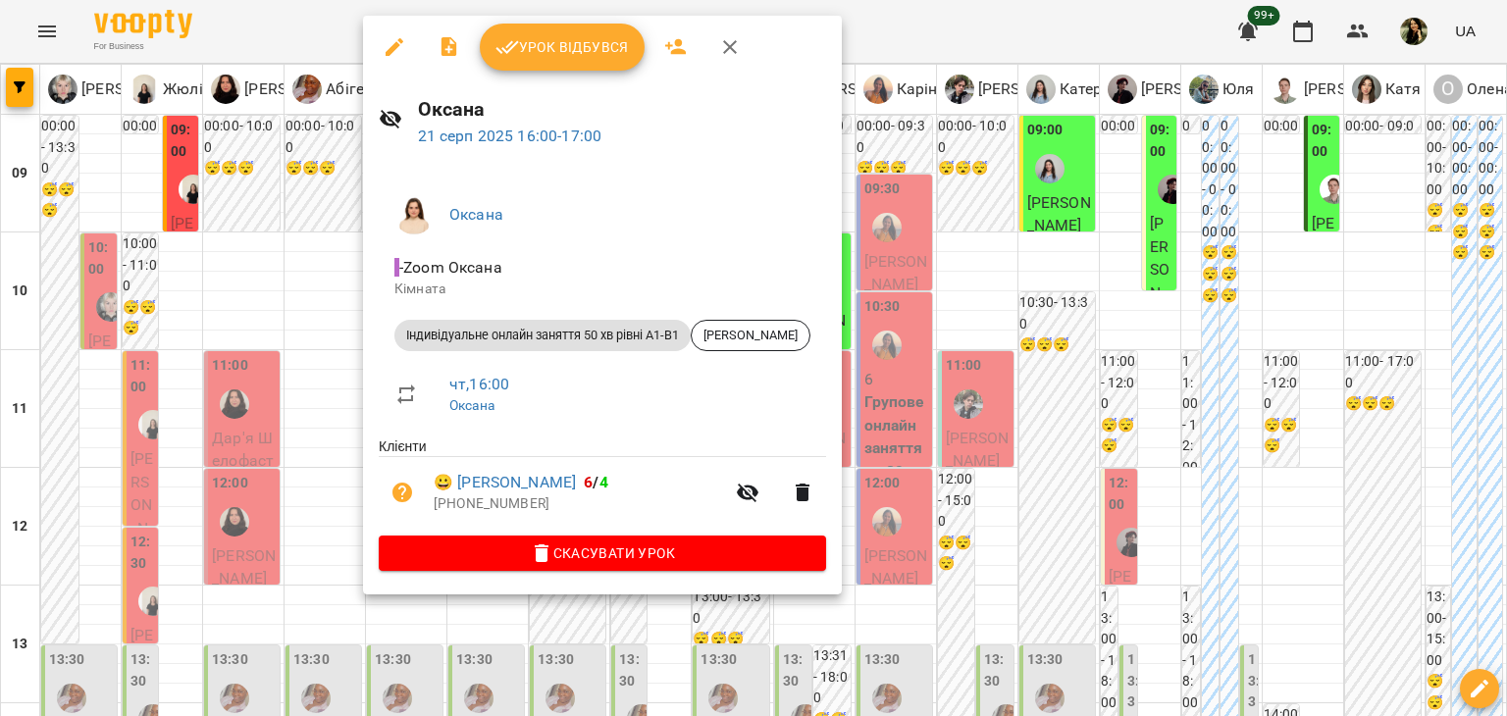
click at [300, 285] on div at bounding box center [753, 358] width 1507 height 716
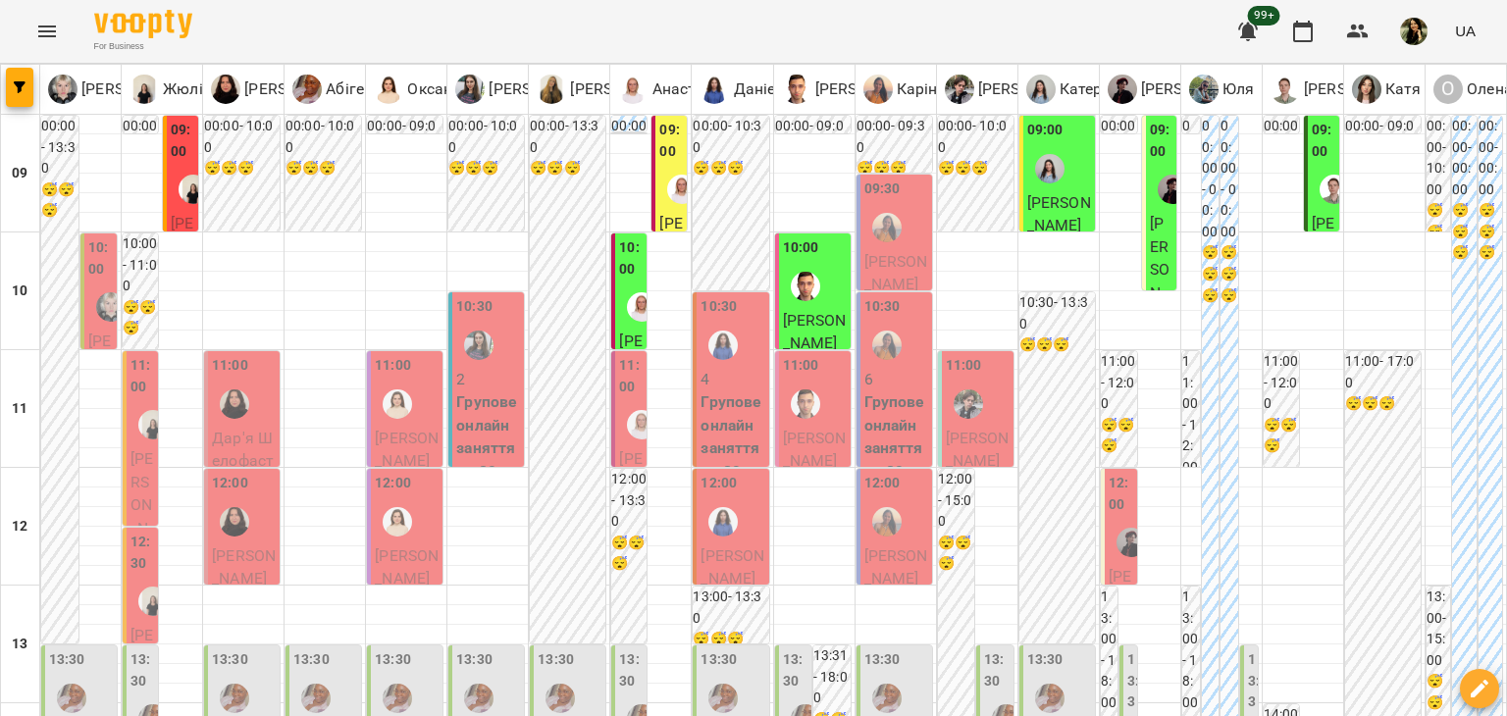
scroll to position [997, 0]
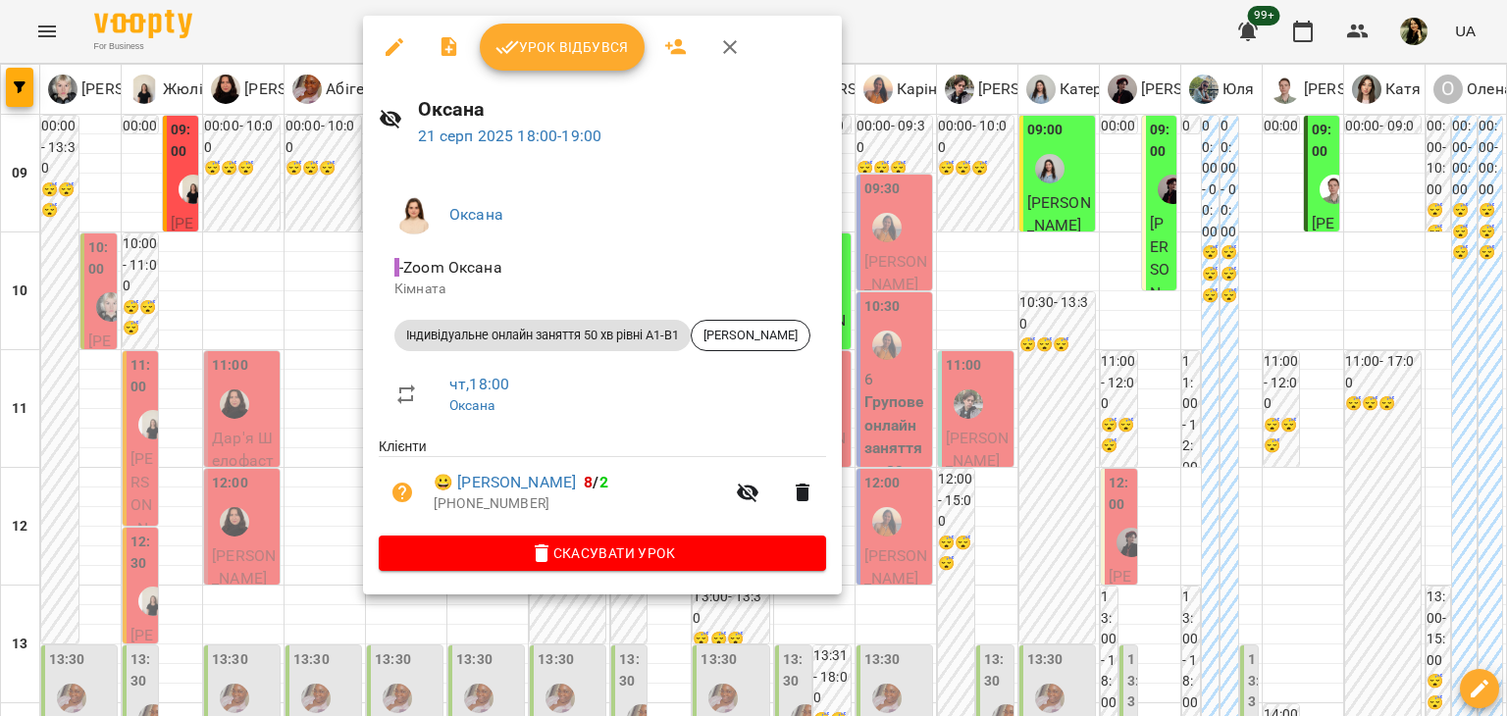
click at [287, 402] on div at bounding box center [753, 358] width 1507 height 716
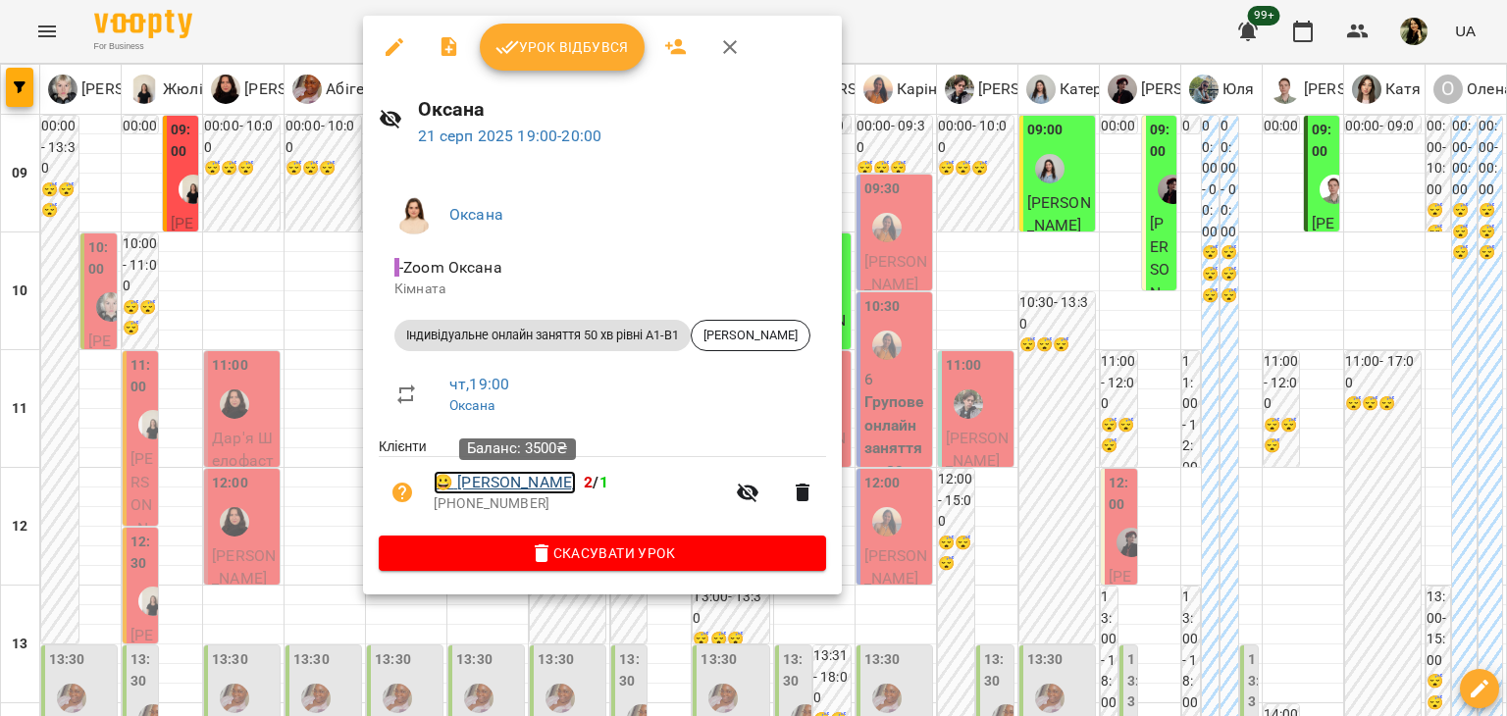
click at [519, 490] on link "😀 Владислав Чорний" at bounding box center [505, 483] width 142 height 24
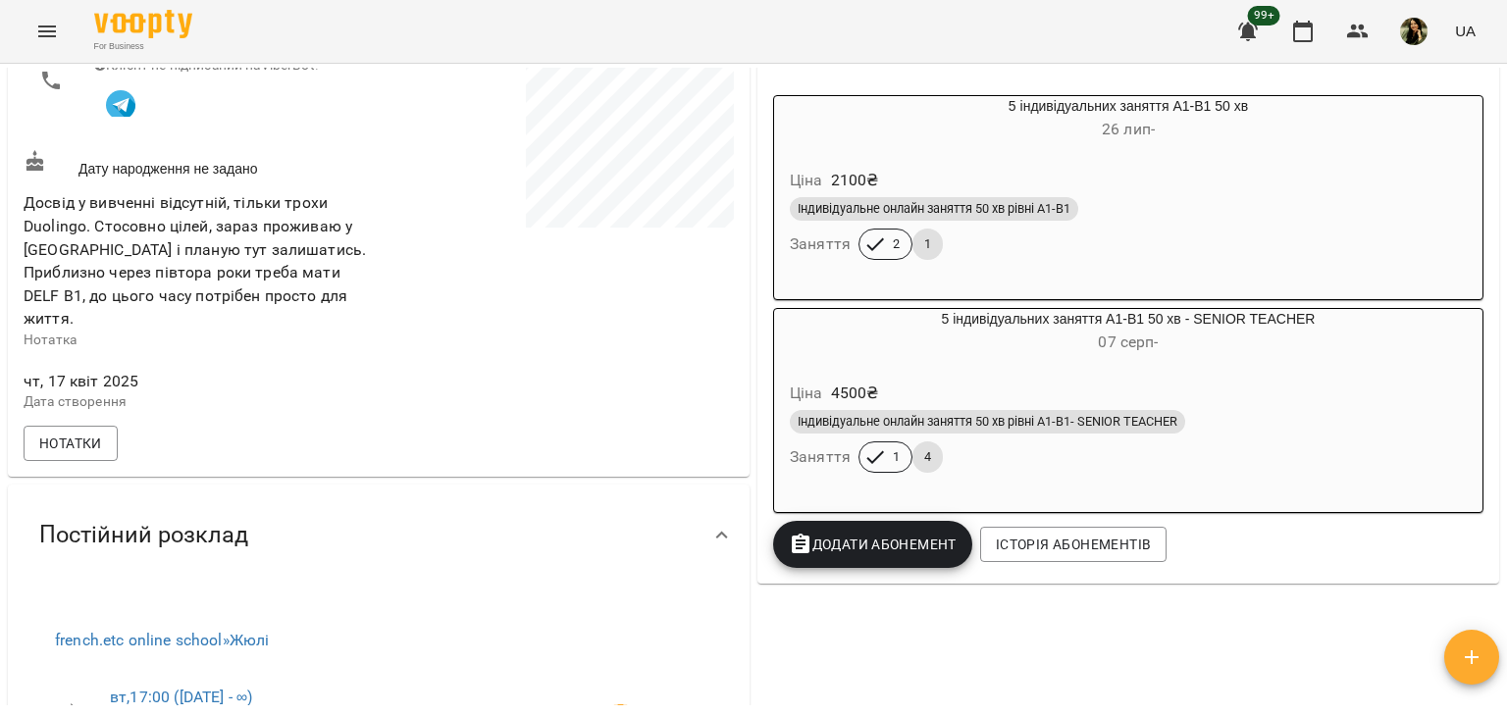
scroll to position [387, 0]
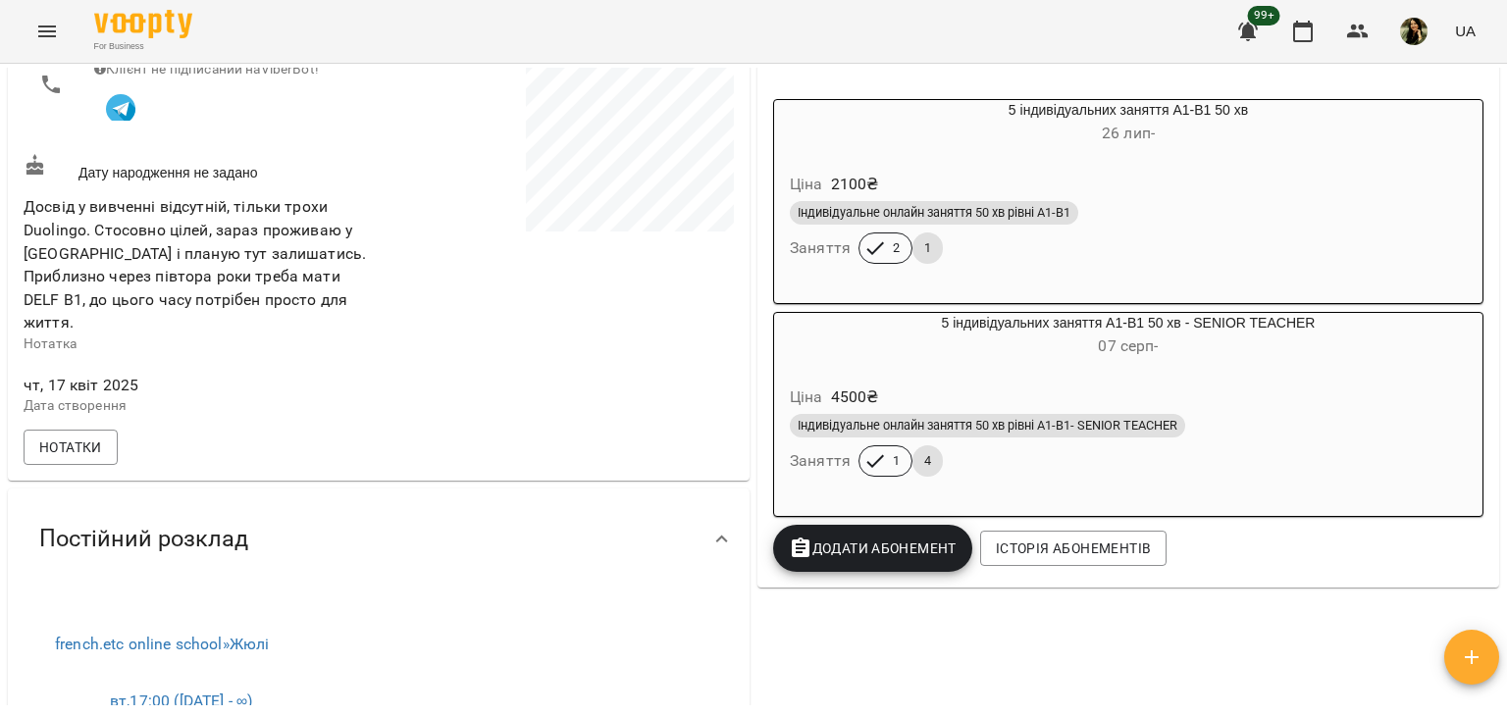
drag, startPoint x: 1506, startPoint y: 220, endPoint x: 1498, endPoint y: 232, distance: 14.1
click at [1498, 232] on div "Мої клієнти / Владислав Чорний Владислав Чорний NEW А1 current senior 3500 ₴ Ба…" at bounding box center [753, 422] width 1507 height 716
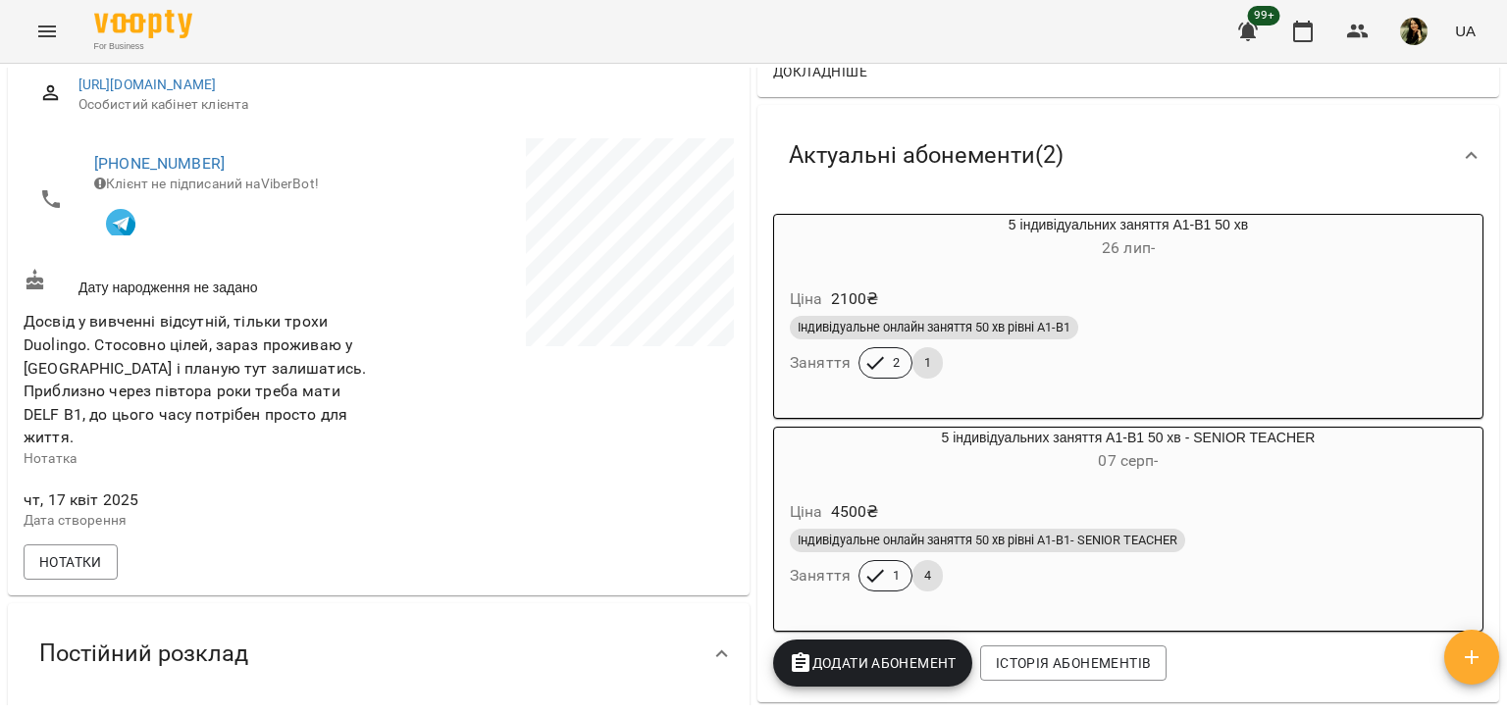
scroll to position [294, 0]
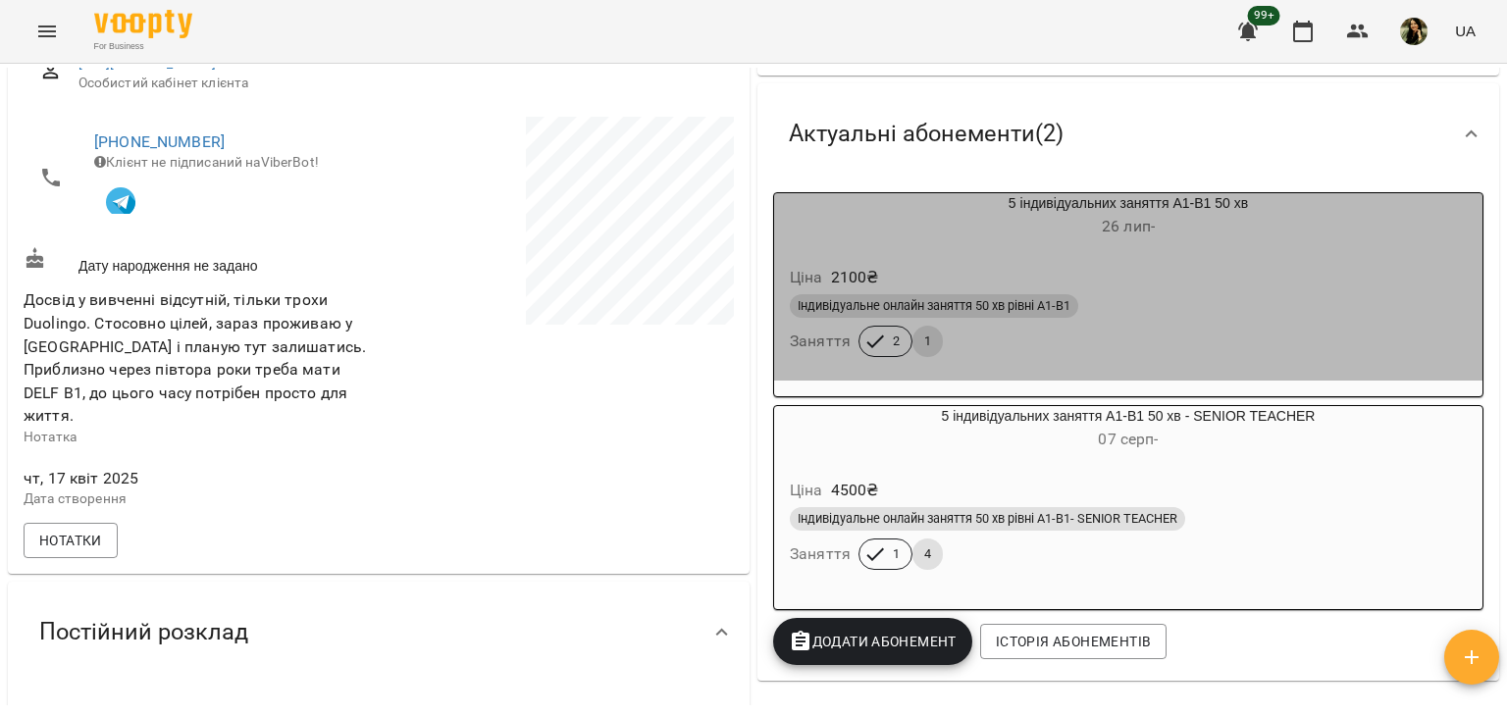
click at [1318, 264] on div "Ціна 2100 ₴" at bounding box center [1128, 277] width 685 height 35
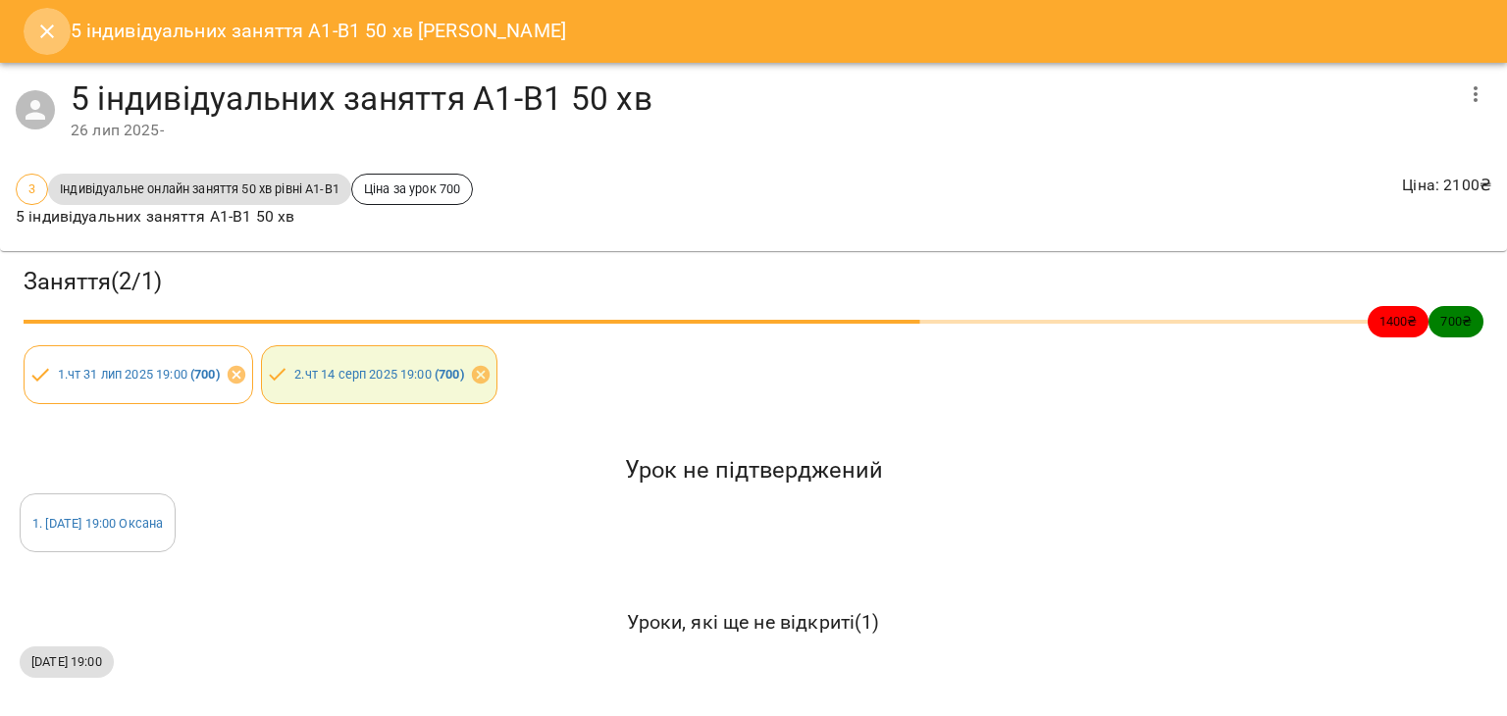
click at [44, 34] on icon "Close" at bounding box center [47, 32] width 14 height 14
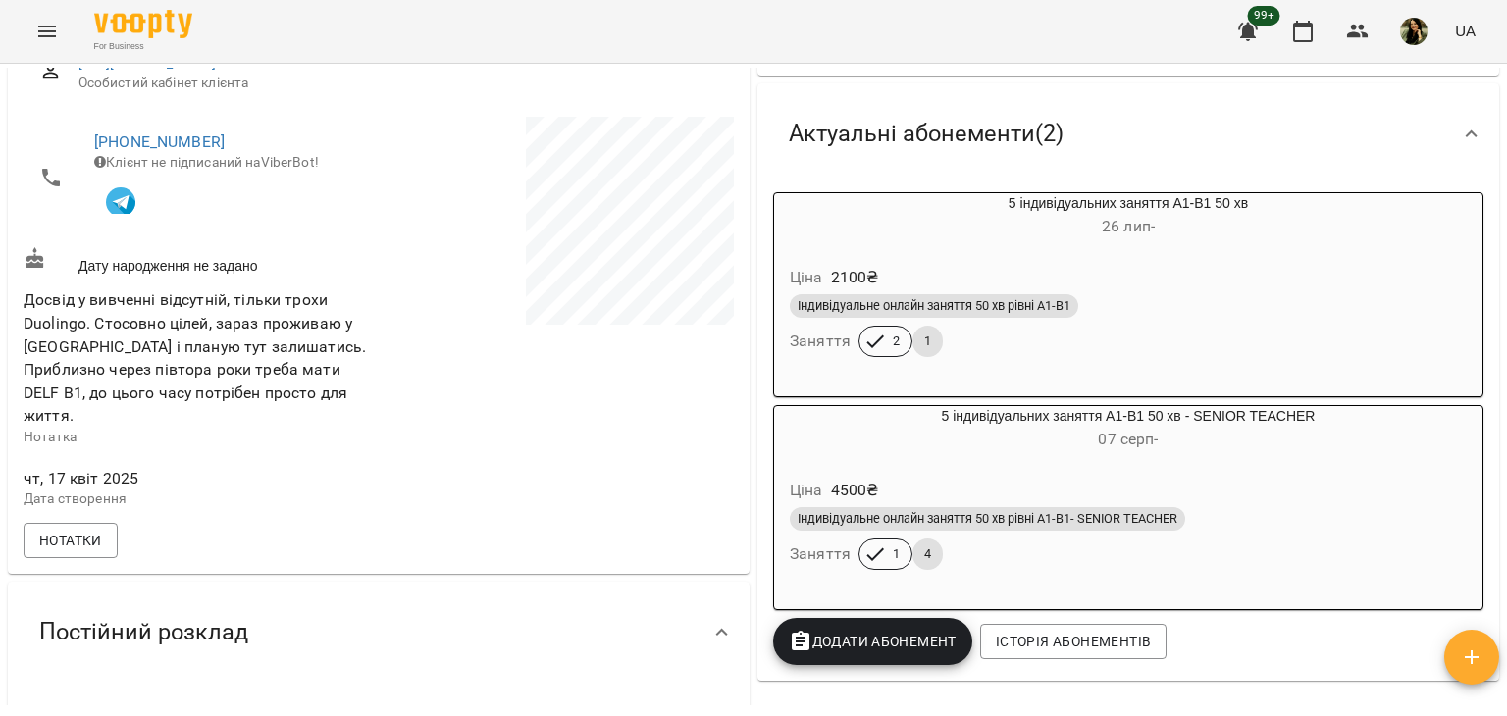
drag, startPoint x: 1506, startPoint y: 205, endPoint x: 1496, endPoint y: 192, distance: 16.1
click at [1496, 192] on div "Мої клієнти / Владислав Чорний Владислав Чорний NEW А1 current senior 3500 ₴ Ба…" at bounding box center [753, 422] width 1507 height 716
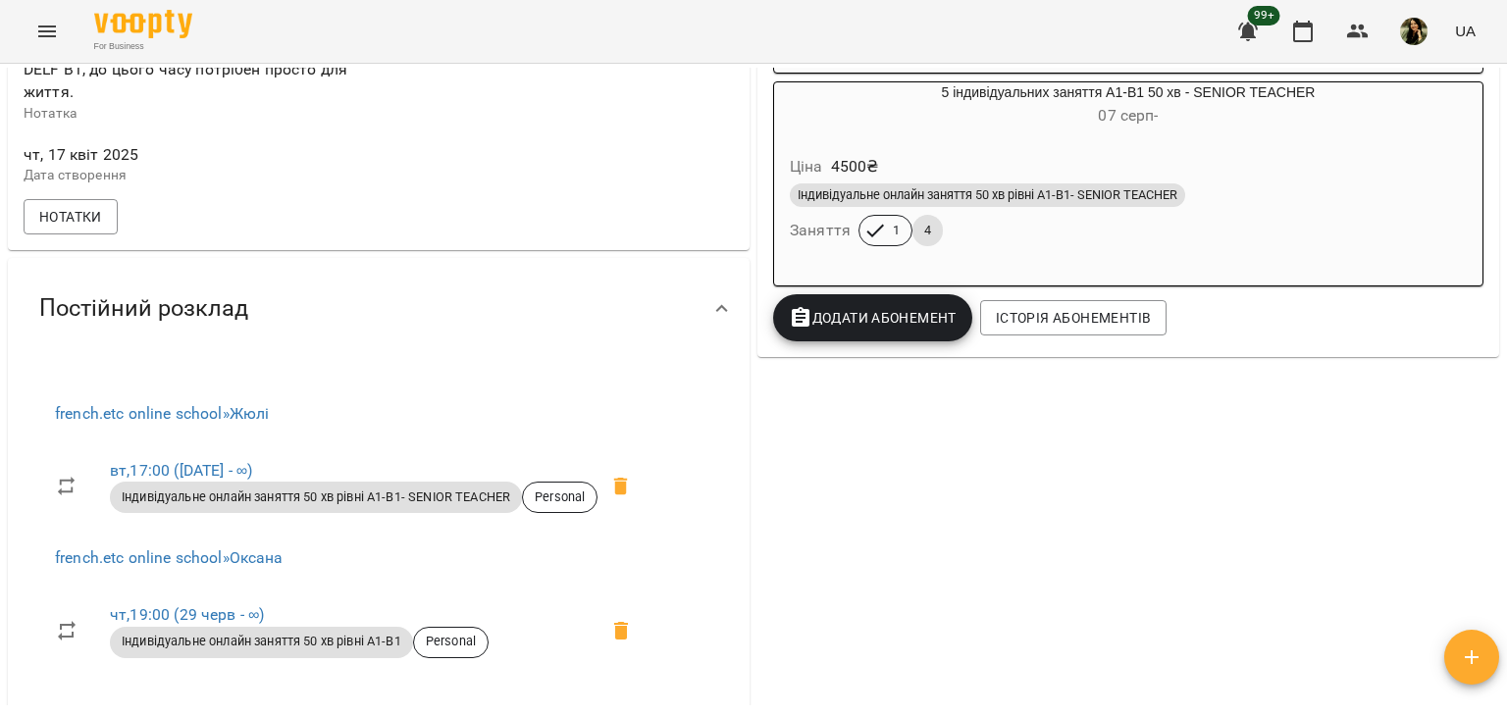
scroll to position [625, 0]
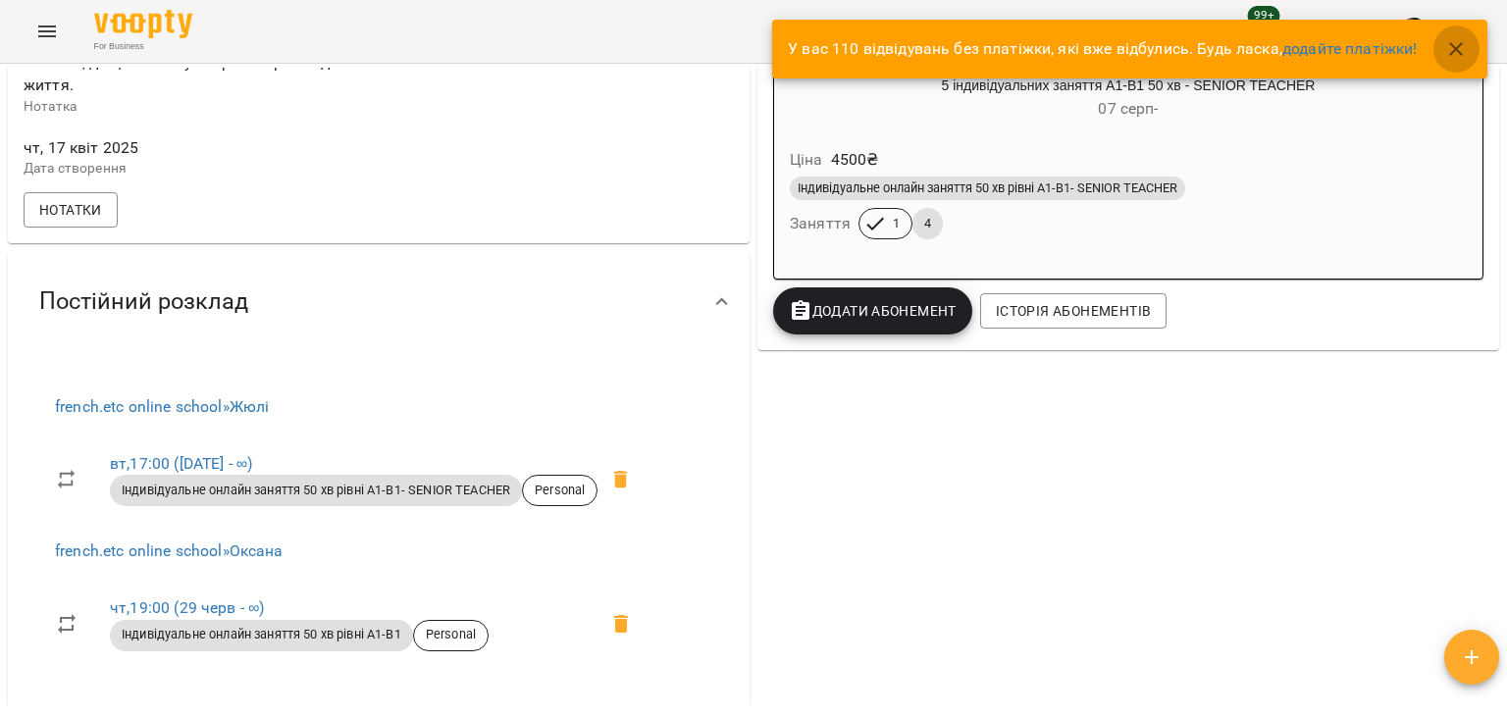
click at [1454, 45] on icon "button" at bounding box center [1456, 49] width 14 height 14
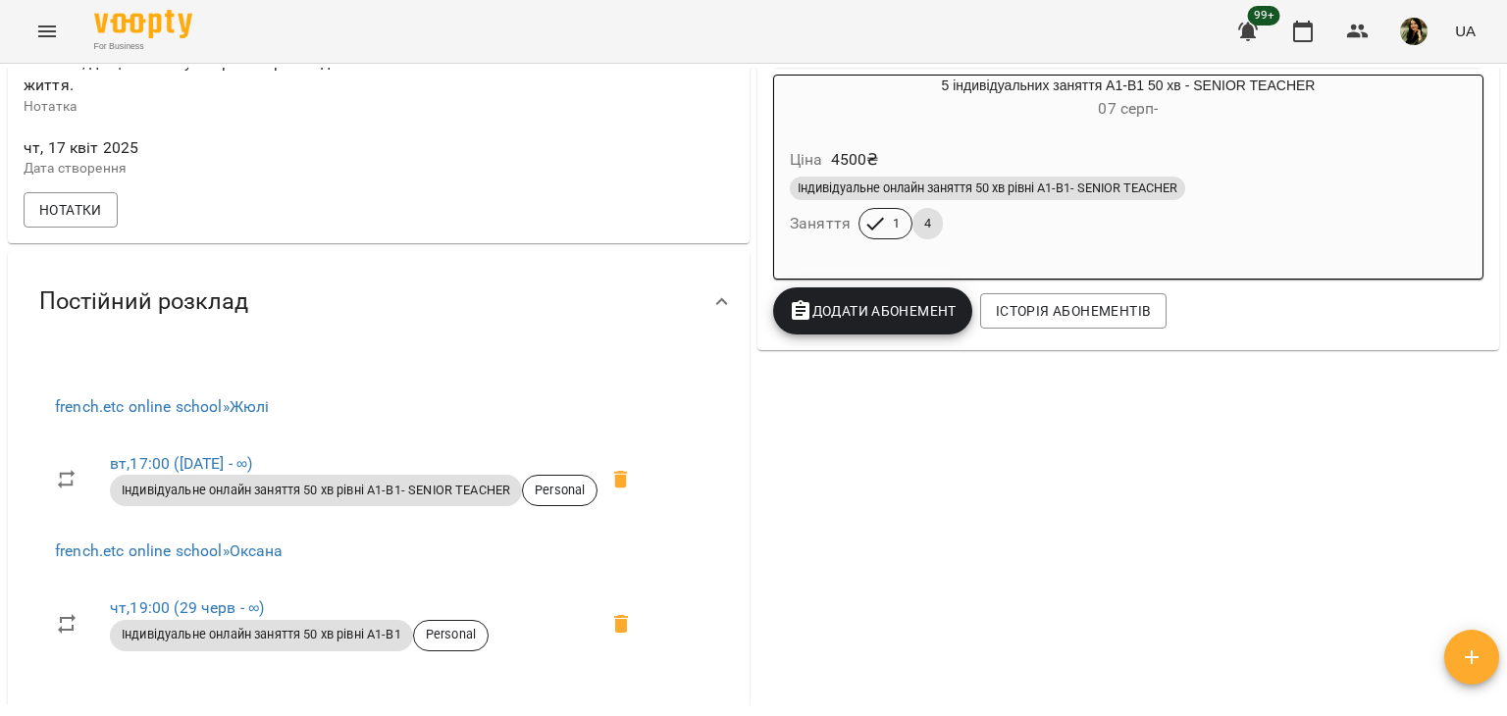
drag, startPoint x: 1506, startPoint y: 304, endPoint x: 1494, endPoint y: 248, distance: 57.1
click at [1494, 248] on div "Мої клієнти / Владислав Чорний Владислав Чорний NEW А1 current senior 3500 ₴ Ба…" at bounding box center [753, 422] width 1507 height 716
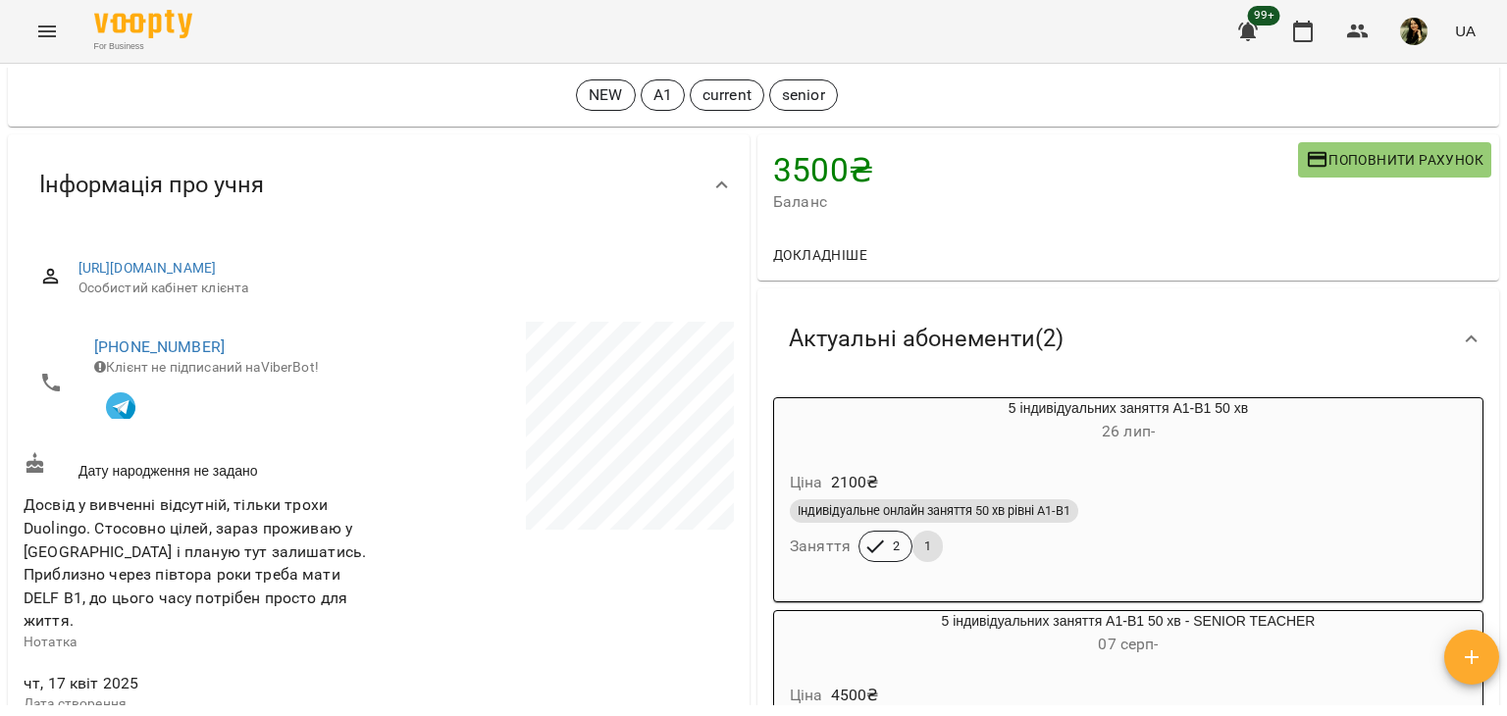
scroll to position [43, 0]
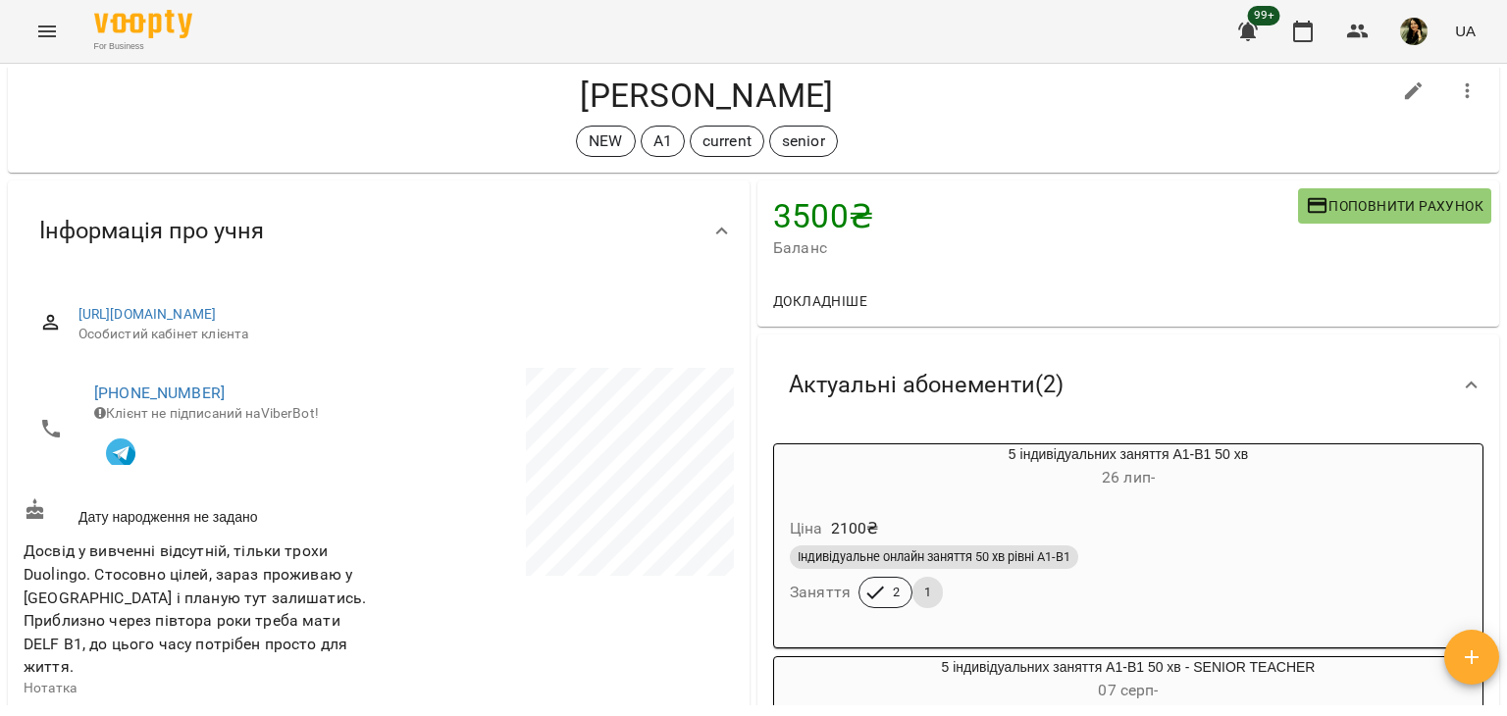
click at [832, 255] on span "Баланс" at bounding box center [1035, 248] width 525 height 24
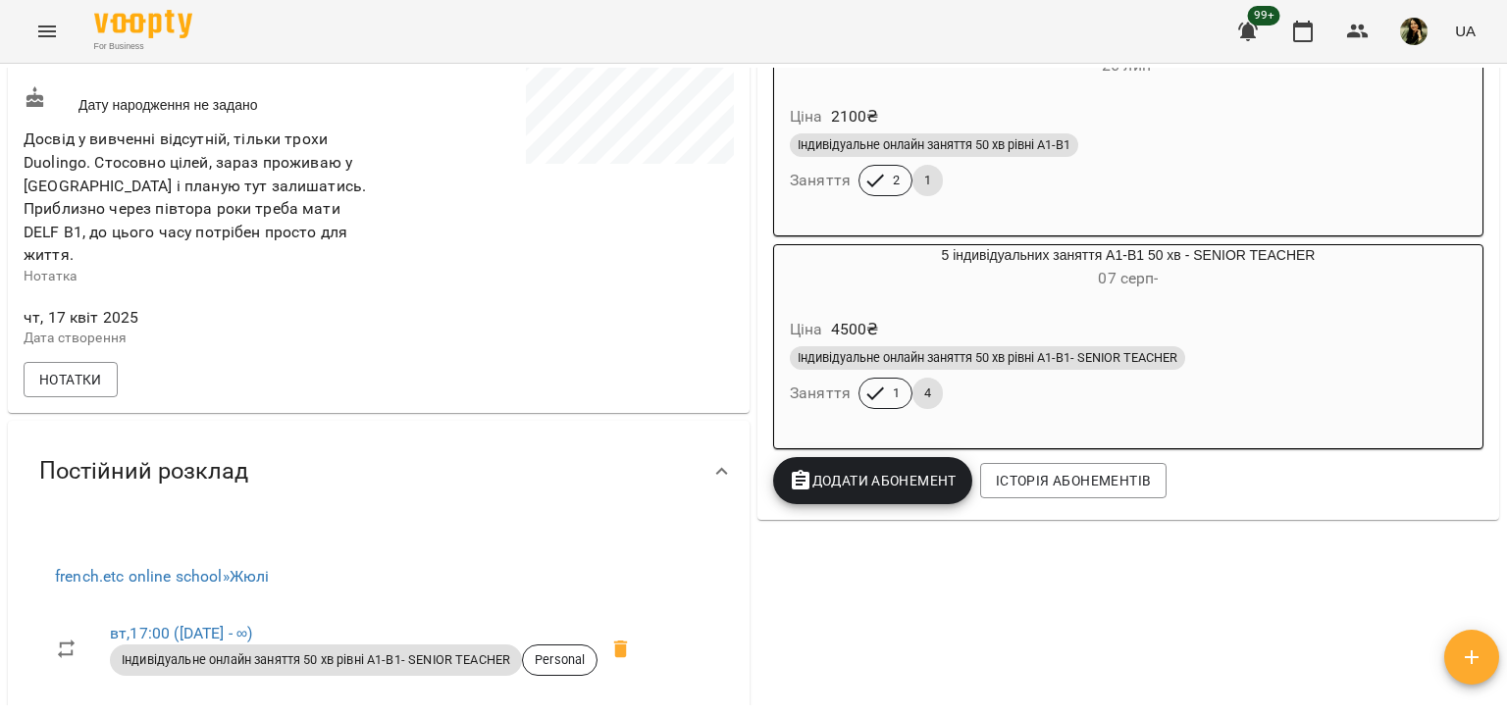
scroll to position [463, 0]
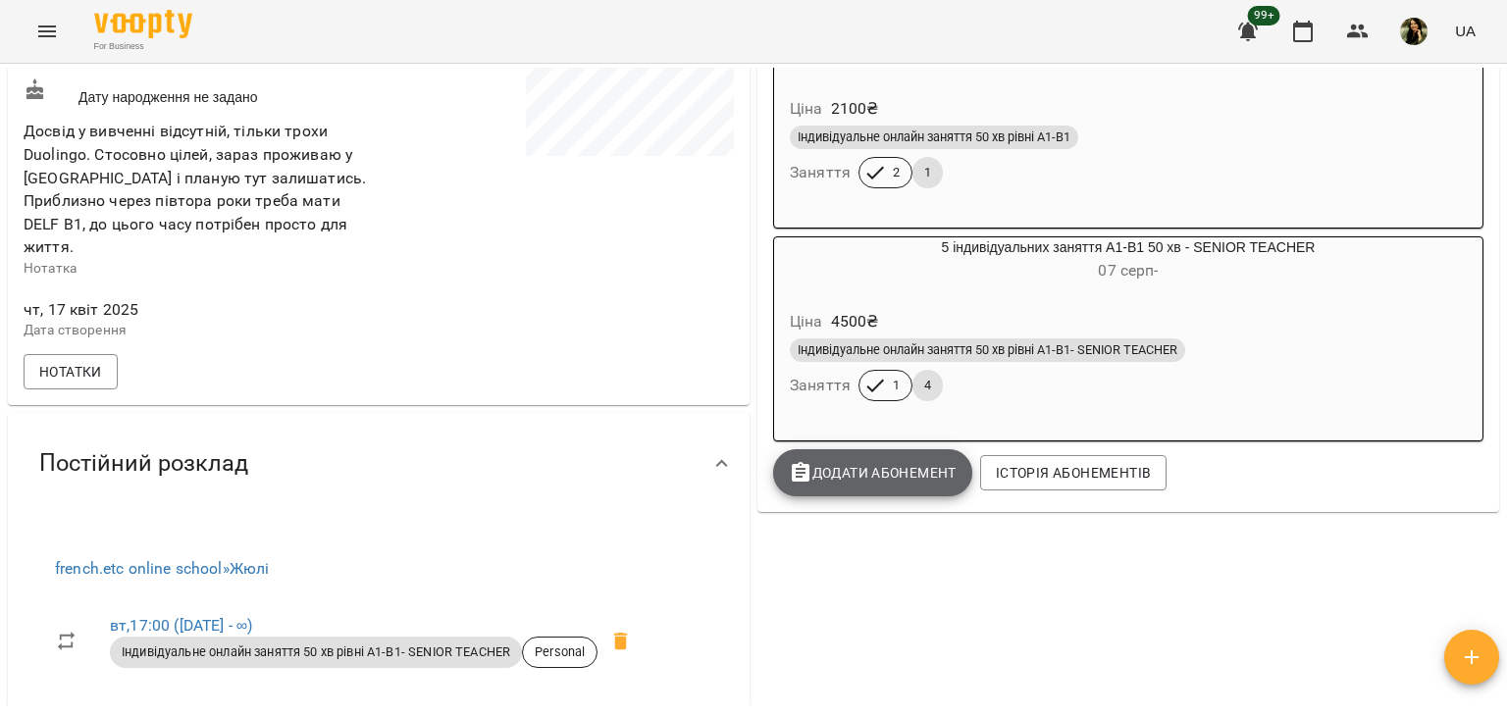
click at [899, 478] on span "Додати Абонемент" at bounding box center [873, 473] width 168 height 24
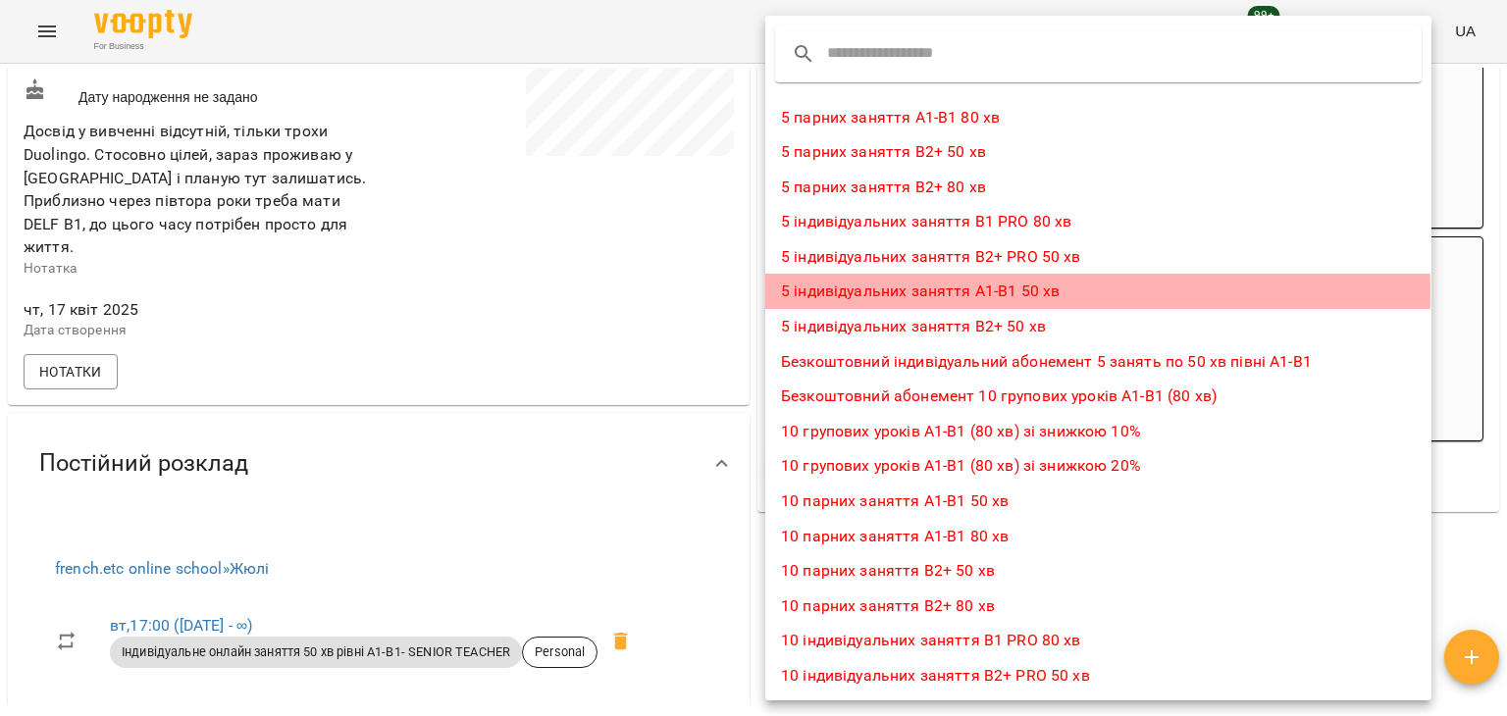
click at [941, 291] on li "5 індивідуальних заняття А1-В1 50 хв" at bounding box center [1098, 291] width 666 height 35
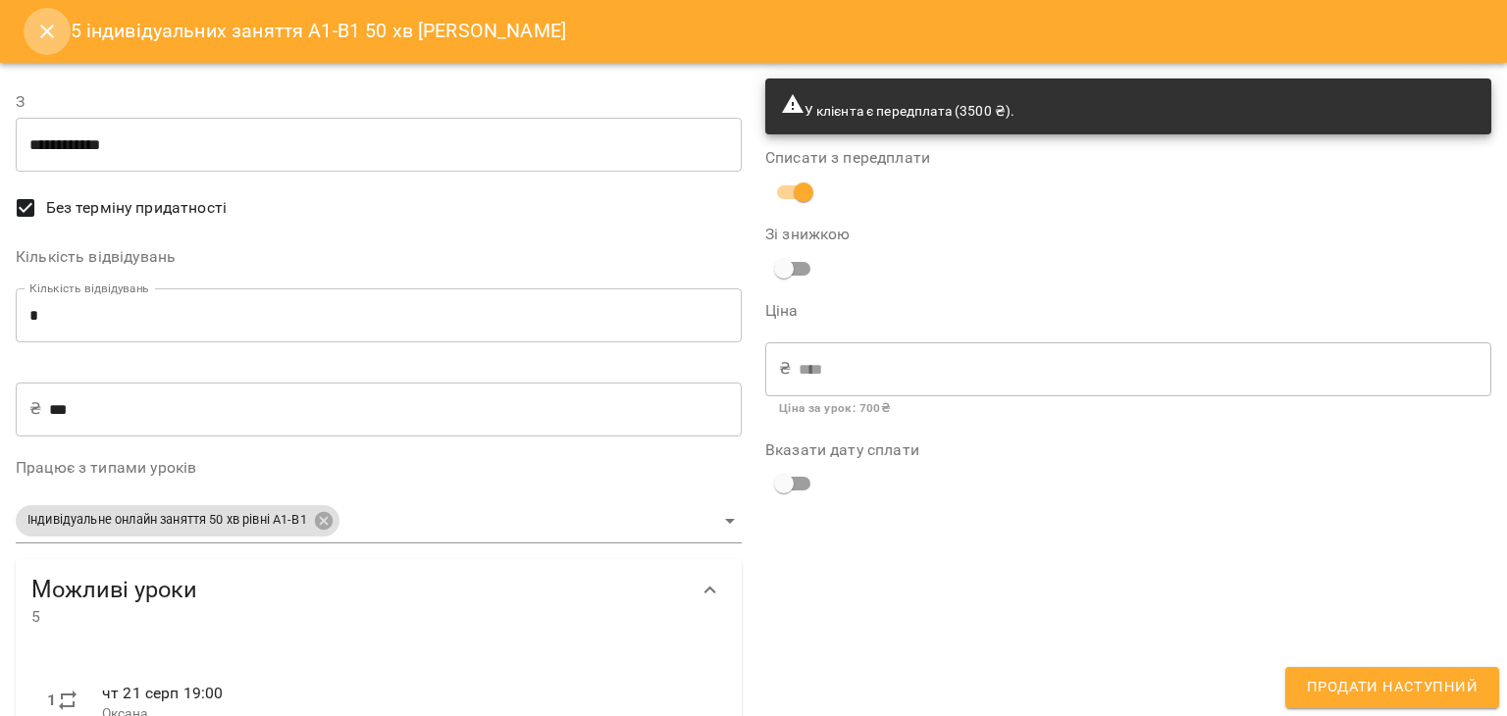
click at [48, 44] on button "Close" at bounding box center [47, 31] width 47 height 47
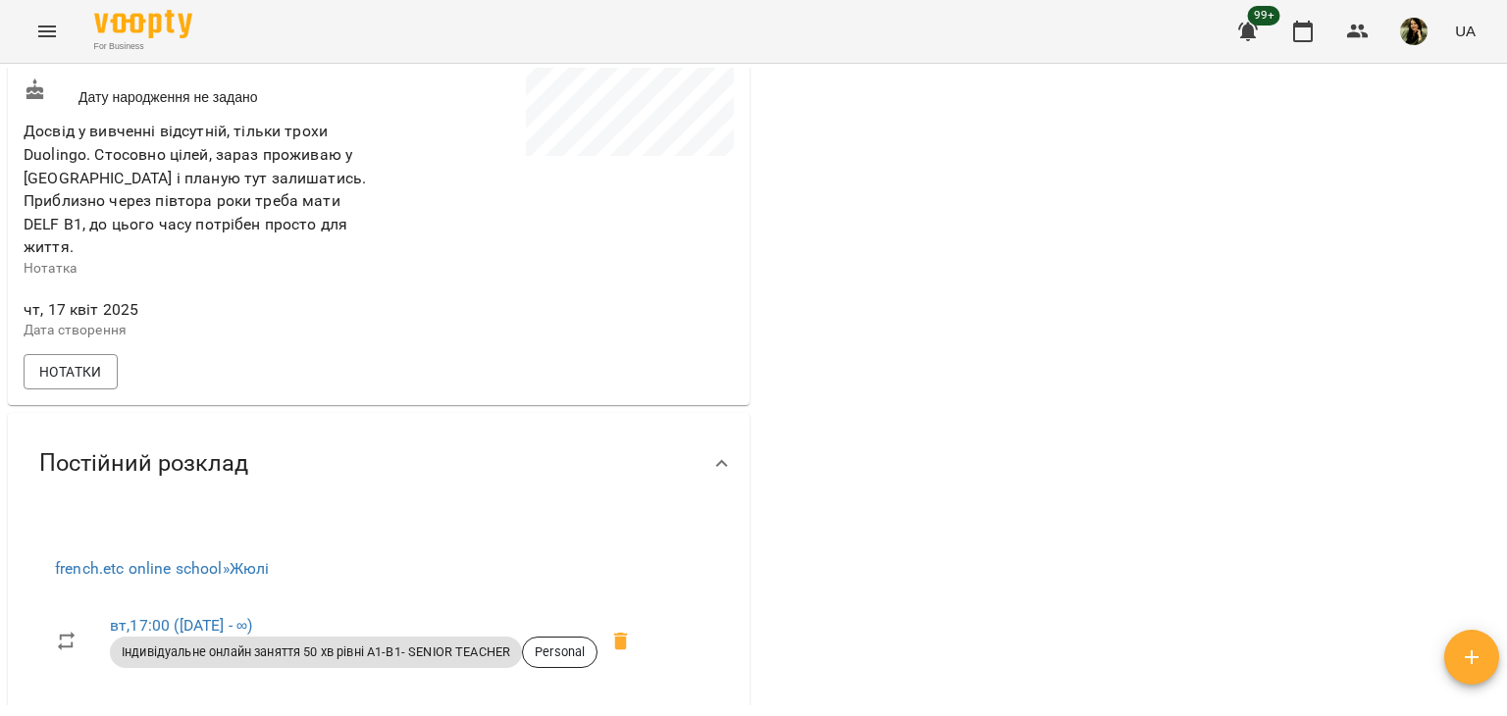
click at [1087, 164] on div at bounding box center [1127, 362] width 749 height 1211
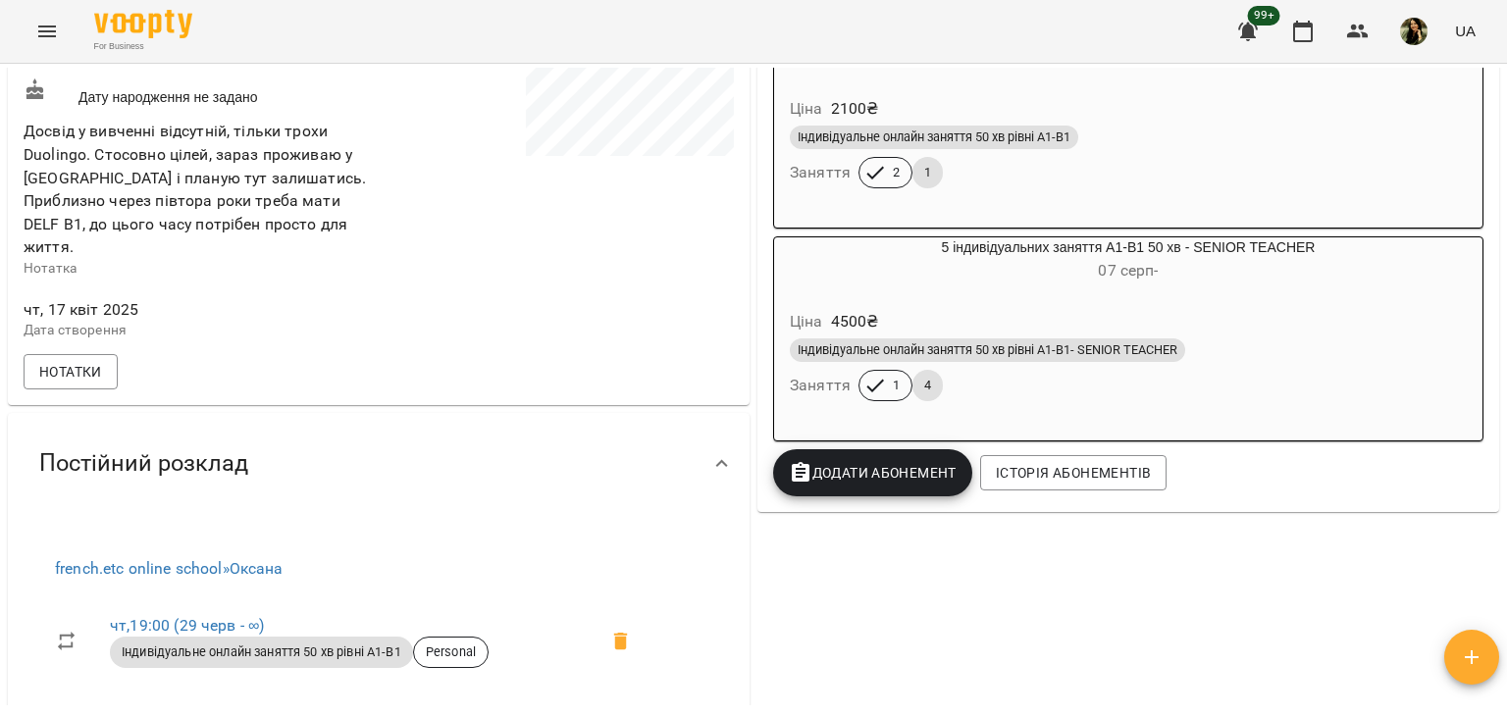
click at [1216, 165] on div "Індивідуальне онлайн заняття 50 хв рівні А1-В1 Заняття 2 1" at bounding box center [1128, 157] width 685 height 71
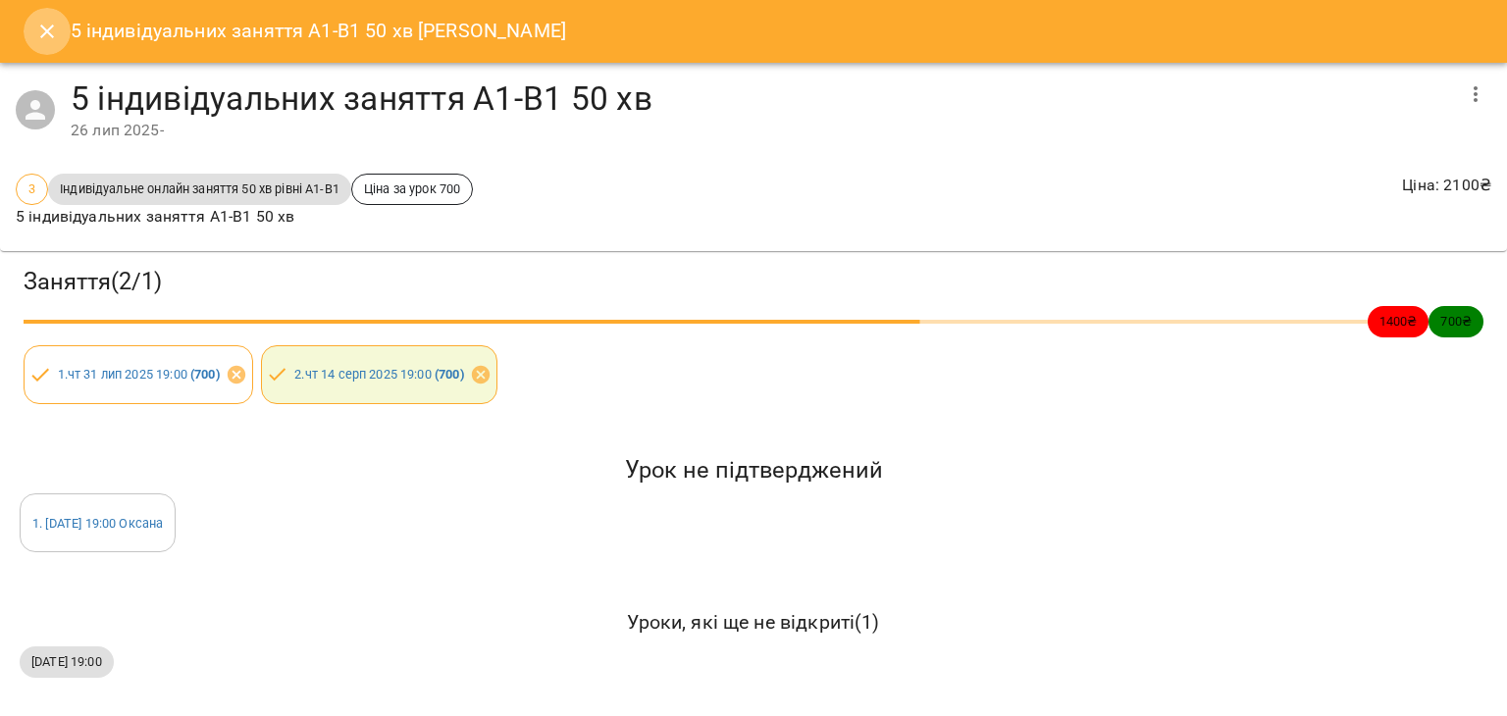
click at [40, 35] on icon "Close" at bounding box center [47, 32] width 24 height 24
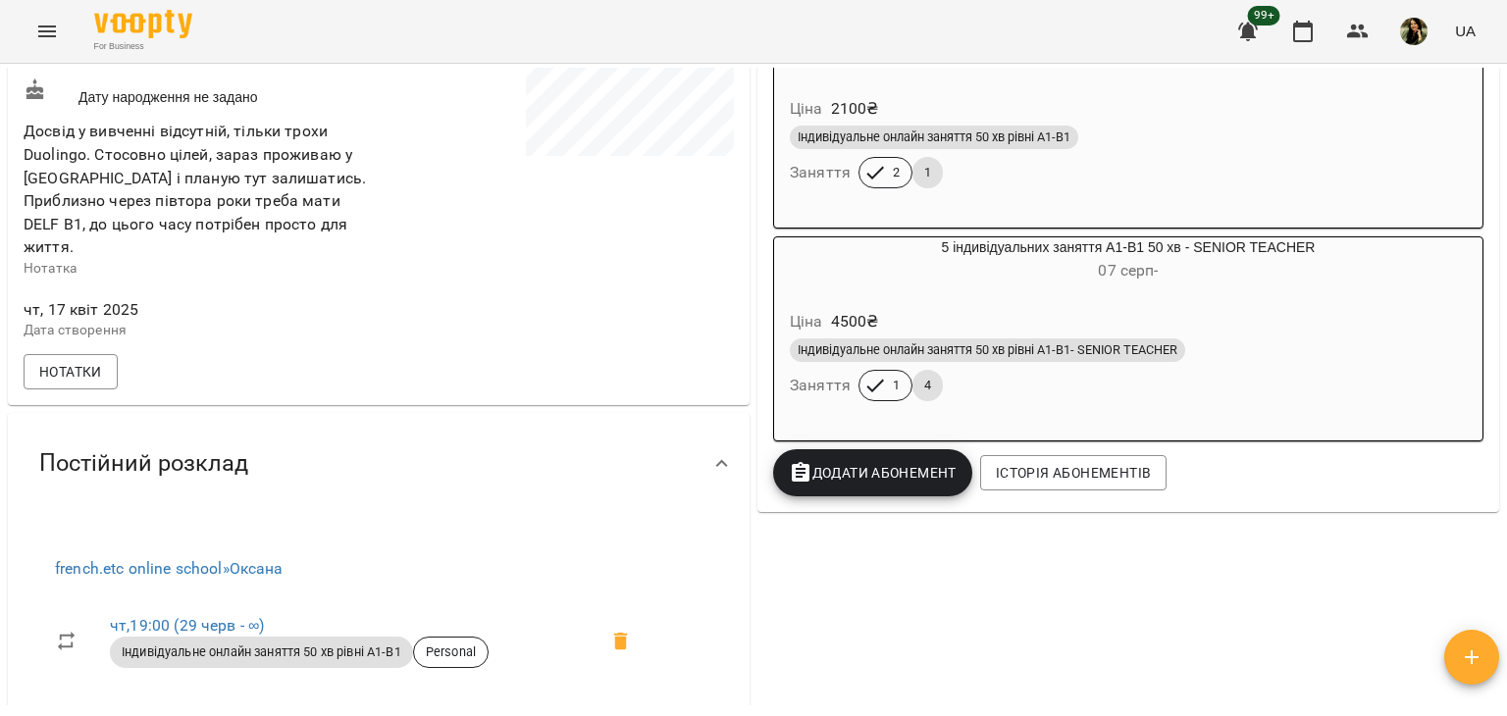
scroll to position [420, 0]
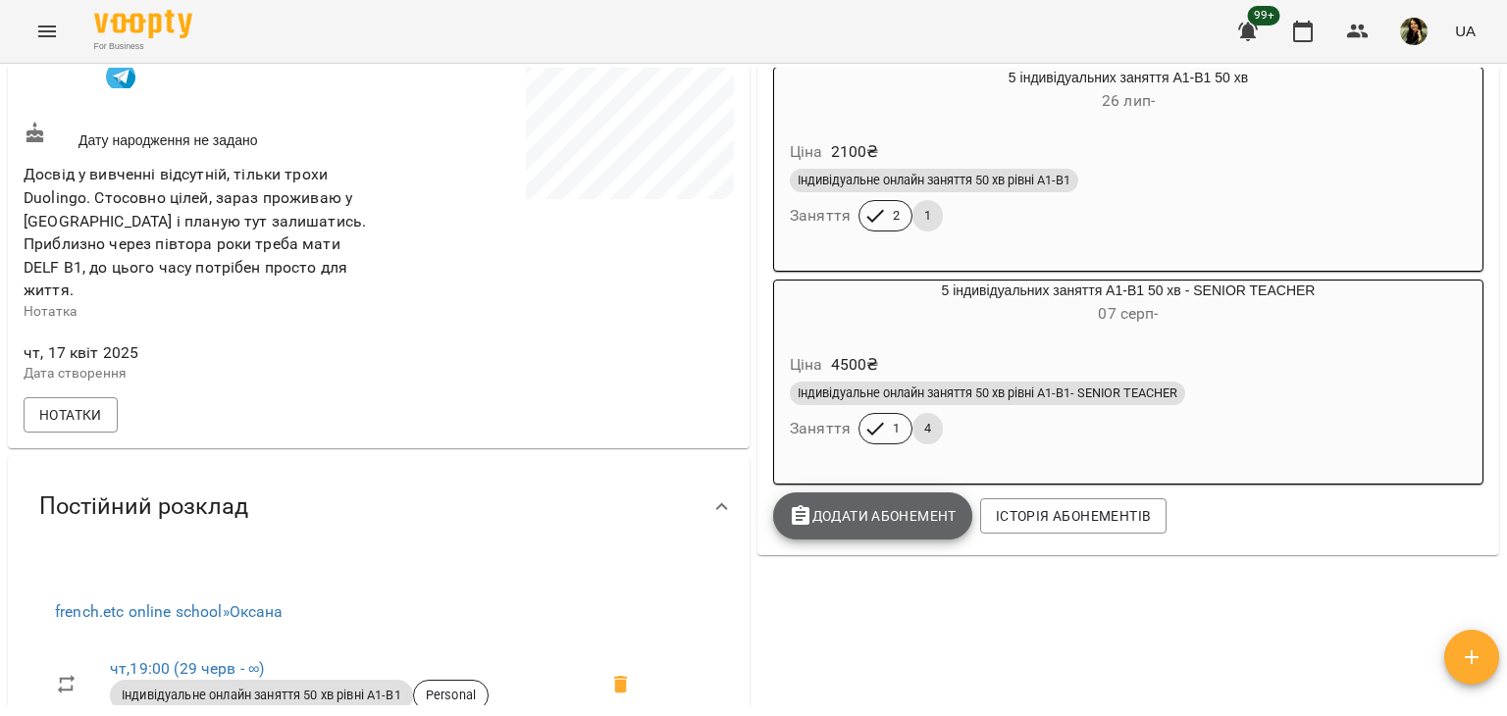
click at [803, 527] on span "Додати Абонемент" at bounding box center [873, 516] width 168 height 24
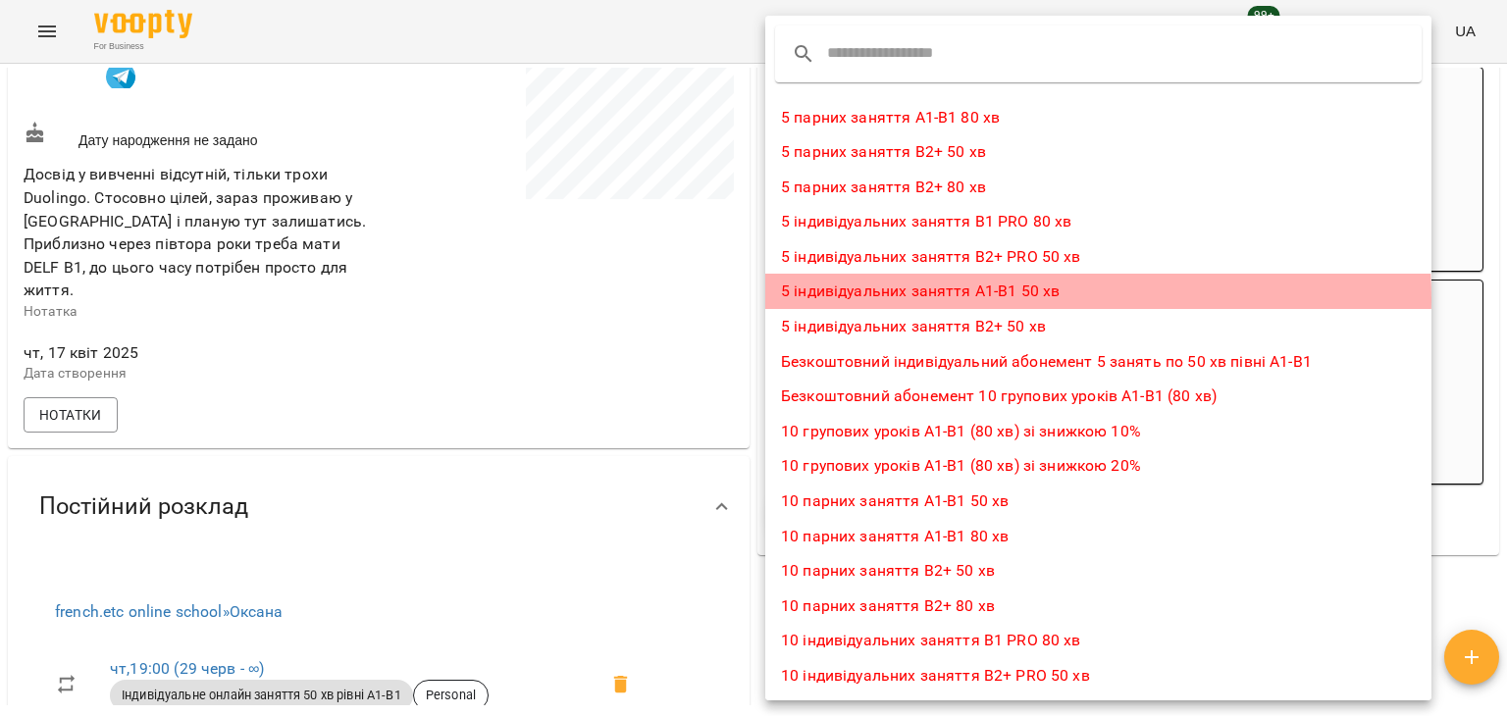
click at [936, 298] on li "5 індивідуальних заняття А1-В1 50 хв" at bounding box center [1098, 291] width 666 height 35
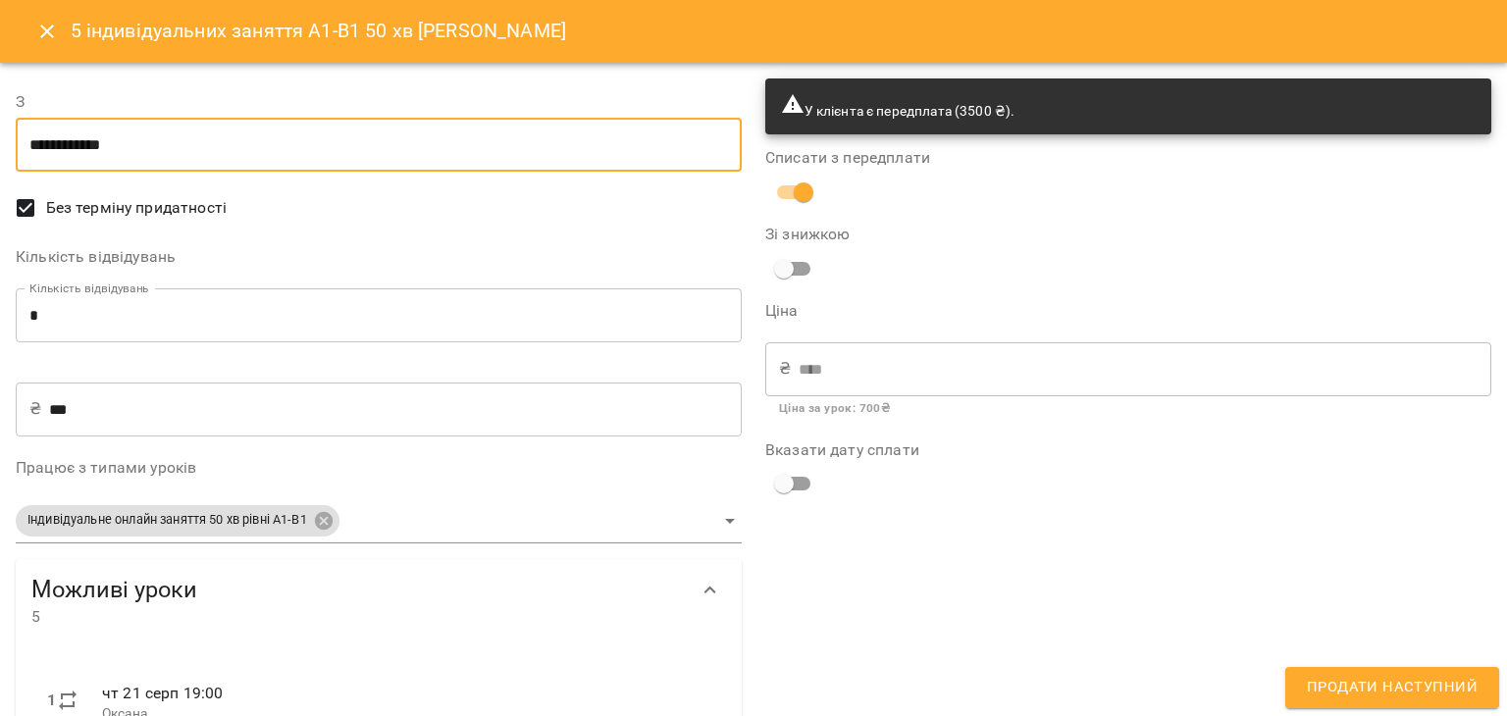
click at [498, 139] on input "**********" at bounding box center [379, 145] width 726 height 55
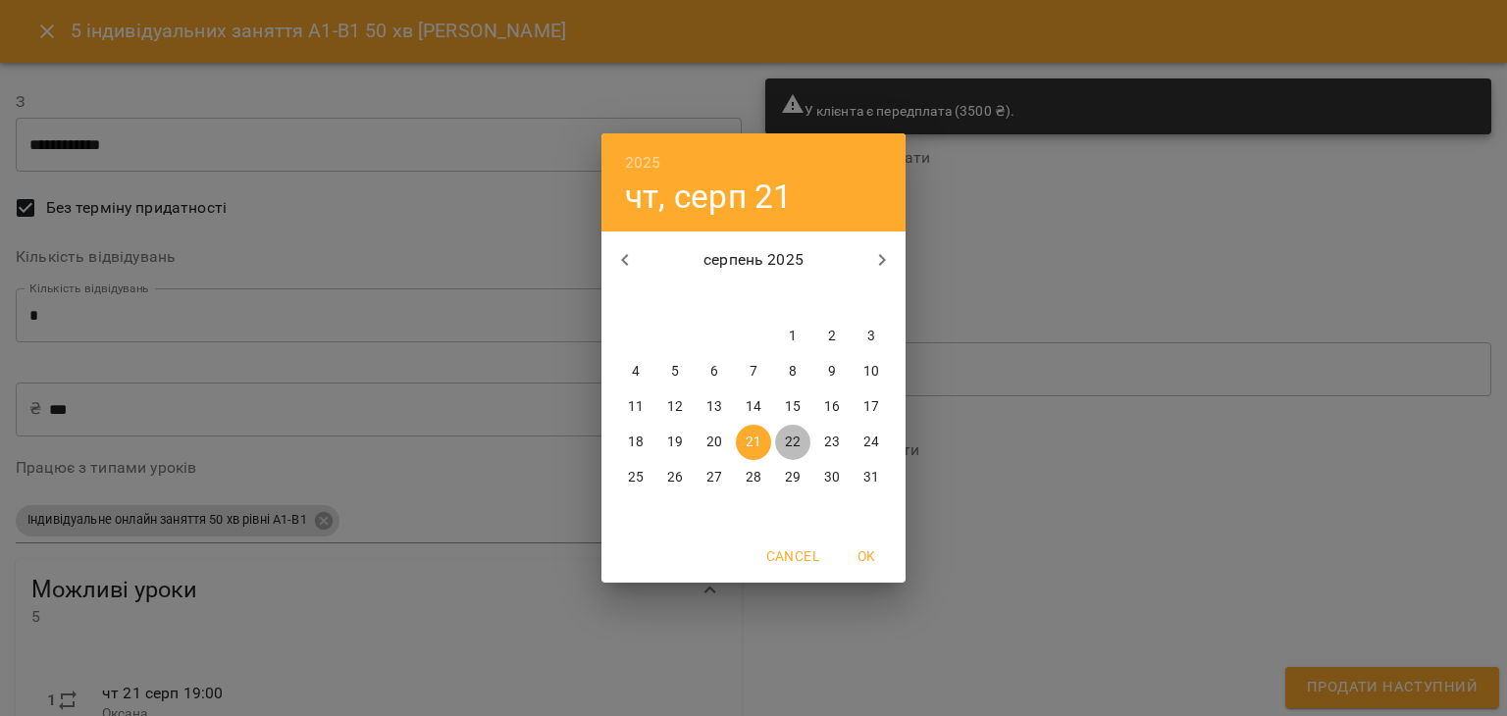
click at [796, 438] on p "22" at bounding box center [793, 443] width 16 height 20
type input "**********"
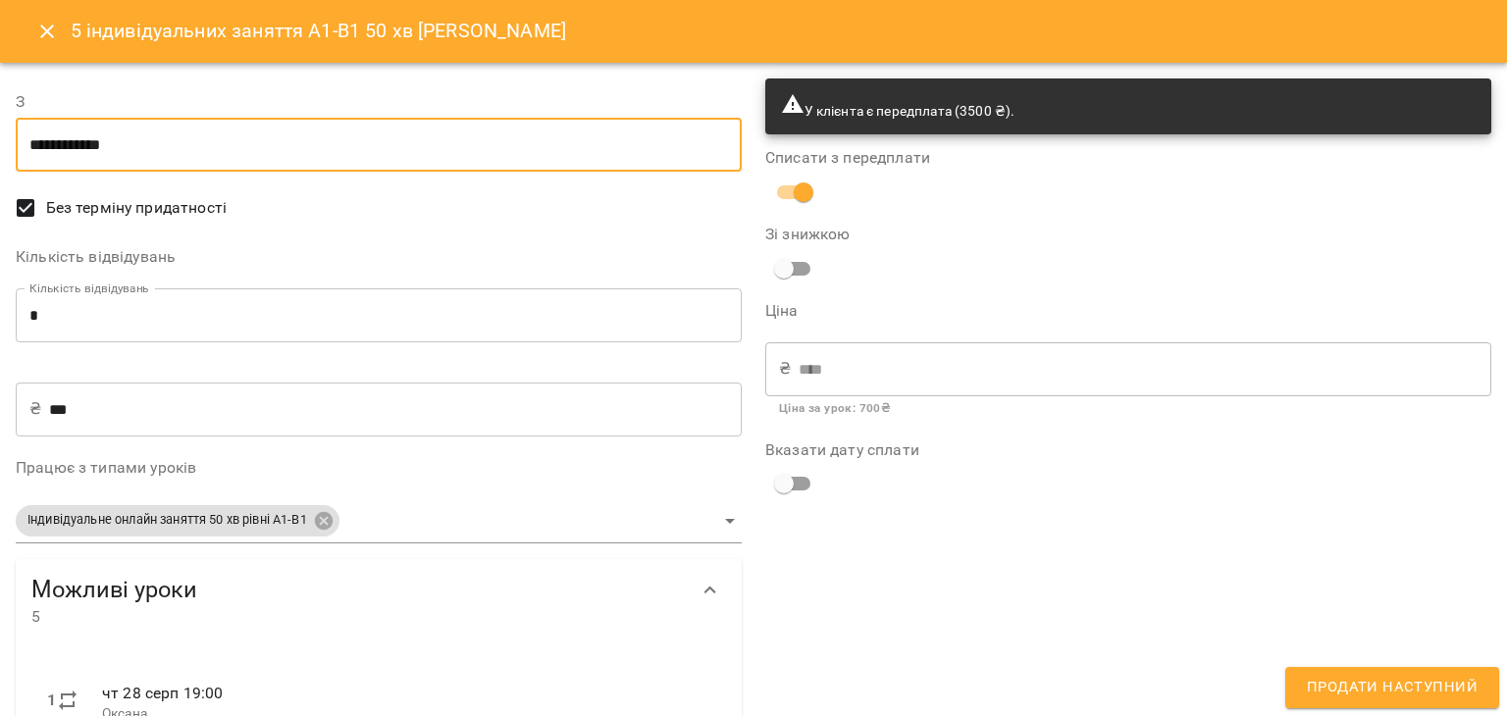
click at [1321, 675] on span "Продати наступний" at bounding box center [1392, 688] width 171 height 26
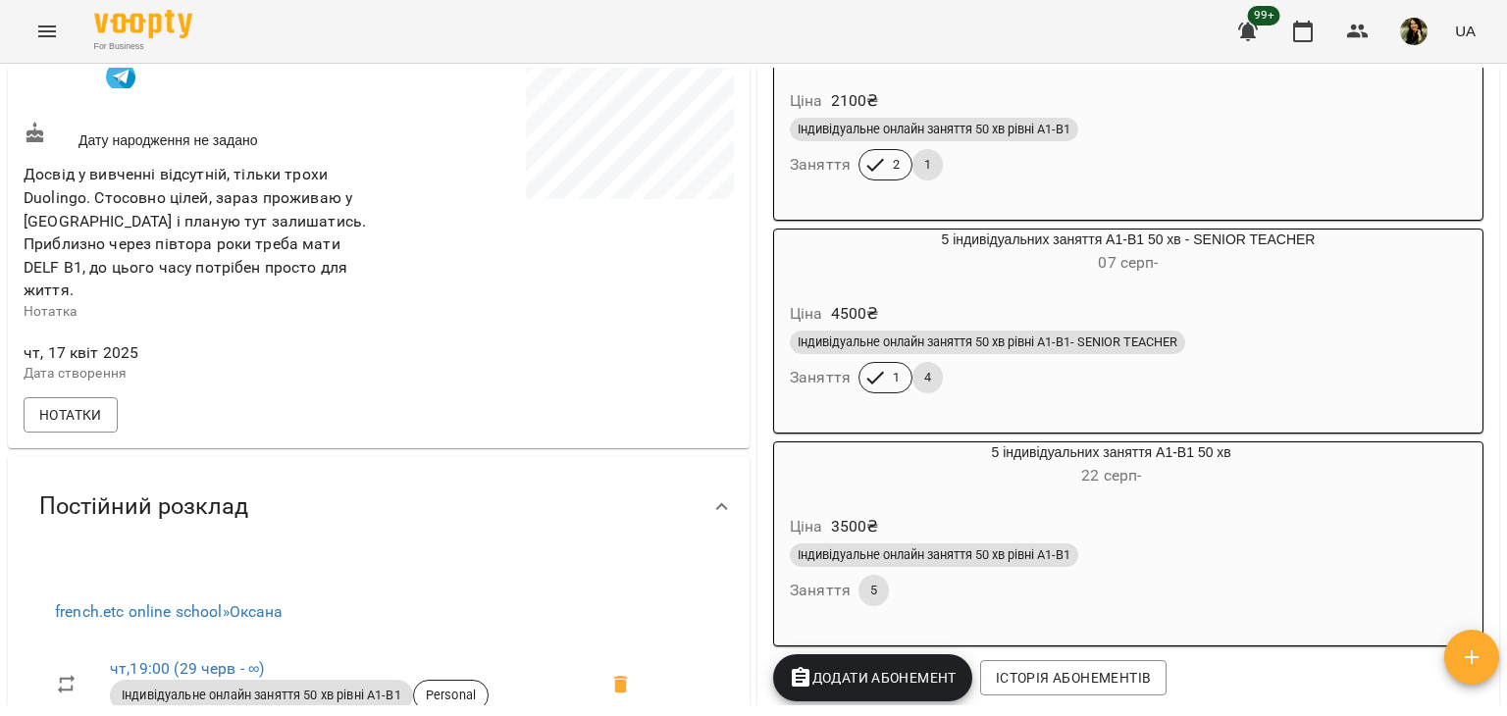
drag, startPoint x: 1506, startPoint y: 247, endPoint x: 1495, endPoint y: 240, distance: 12.8
click at [1495, 240] on div "Мої клієнти / Владислав Чорний Владислав Чорний NEW А1 current senior 0 ₴ Балан…" at bounding box center [753, 422] width 1507 height 716
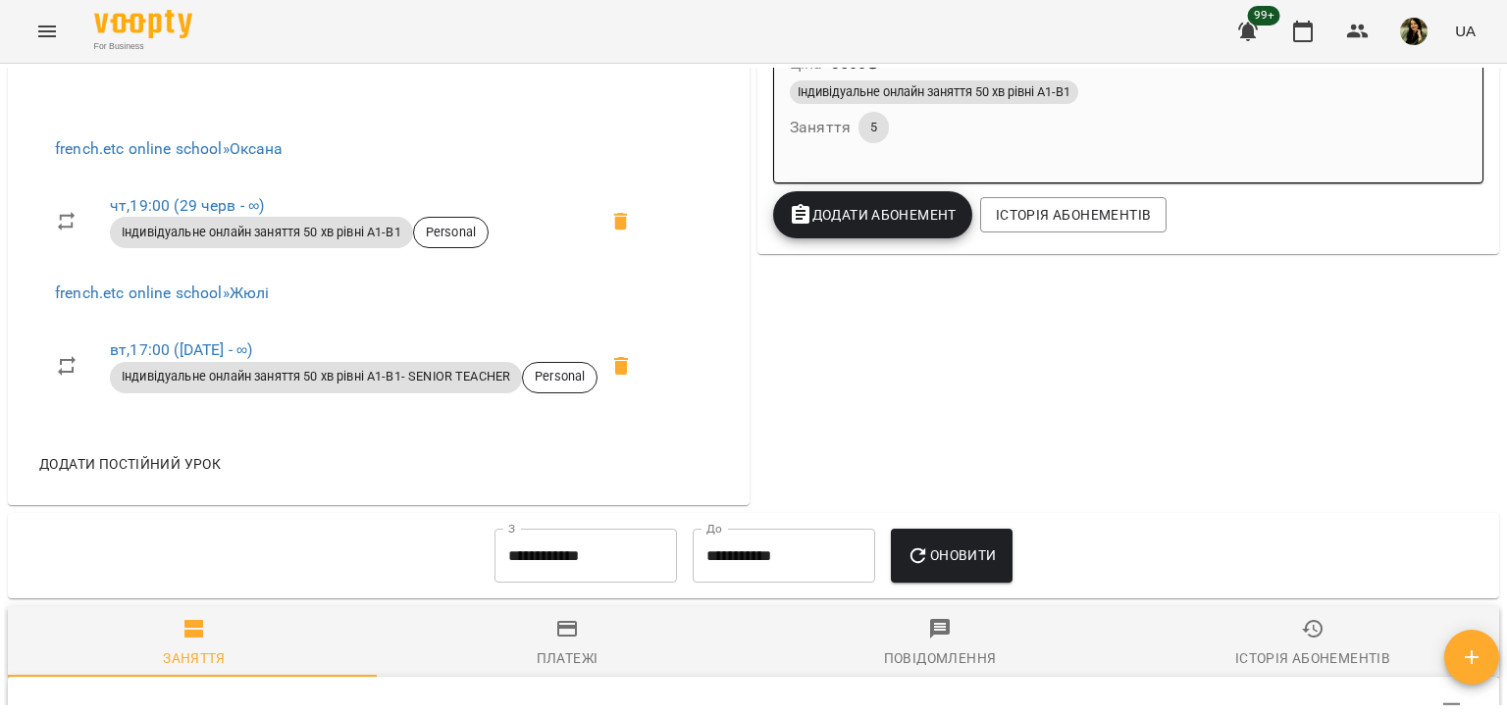
scroll to position [0, 0]
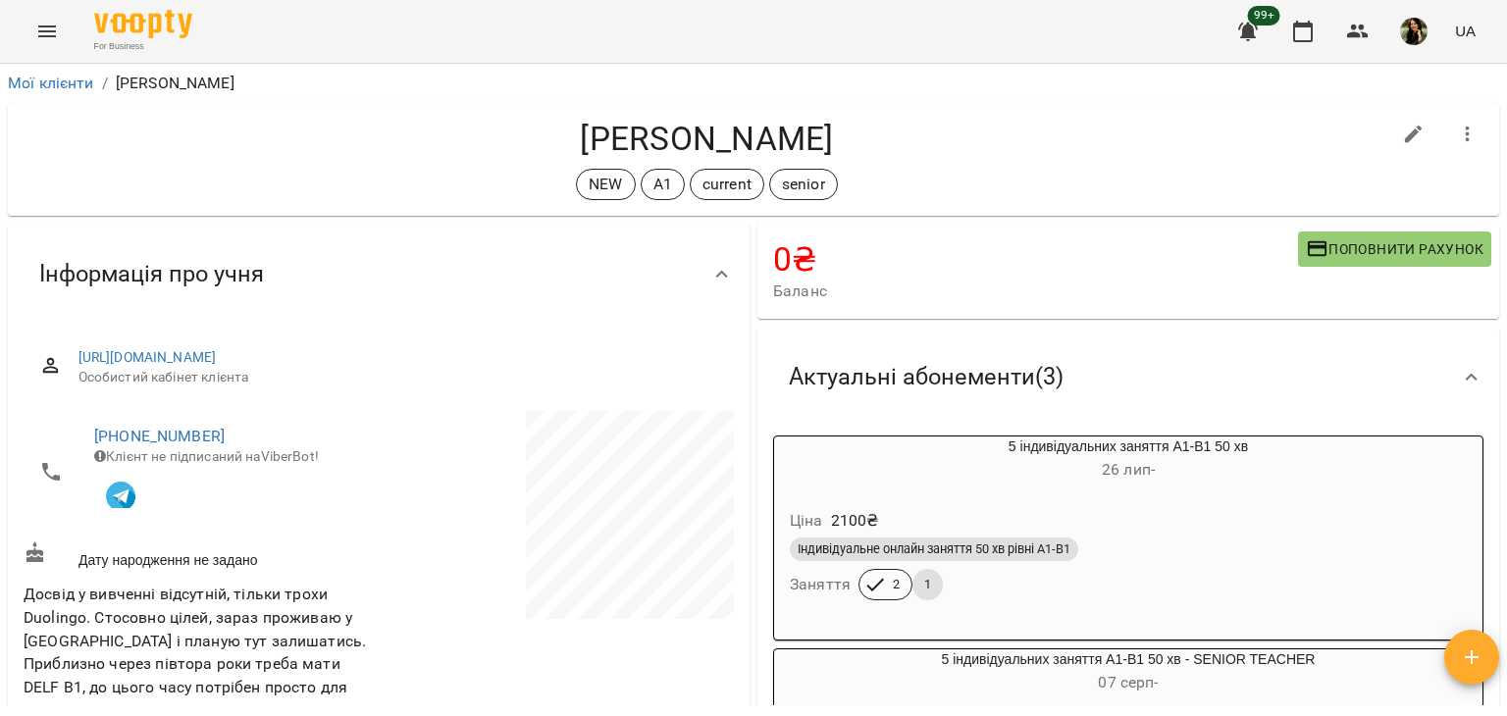
drag, startPoint x: 1506, startPoint y: 175, endPoint x: 1497, endPoint y: 193, distance: 20.6
click at [1497, 193] on div "Мої клієнти / Владислав Чорний Владислав Чорний NEW А1 current senior 0 ₴ Балан…" at bounding box center [753, 422] width 1507 height 716
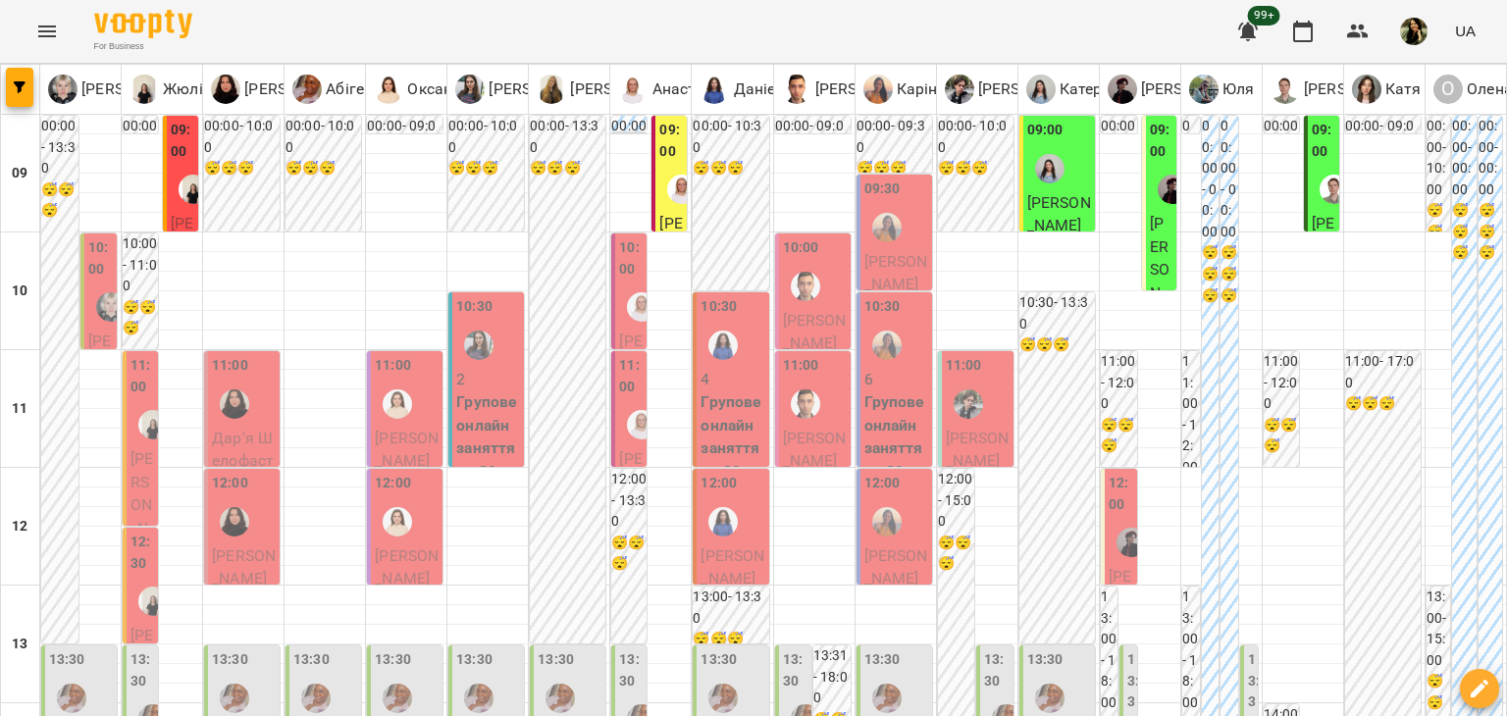
click at [262, 437] on span "Дар'я Шелофаст" at bounding box center [243, 450] width 62 height 42
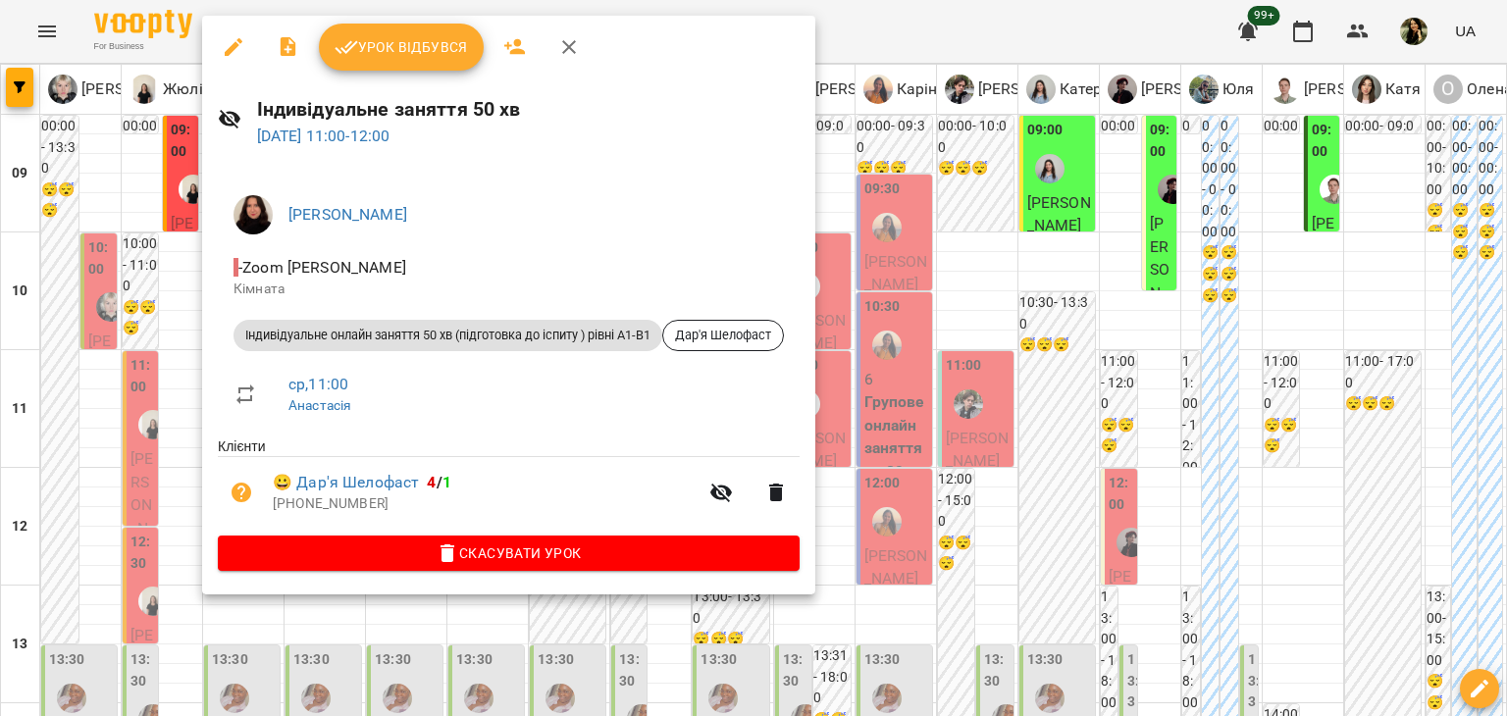
click at [173, 292] on div at bounding box center [753, 358] width 1507 height 716
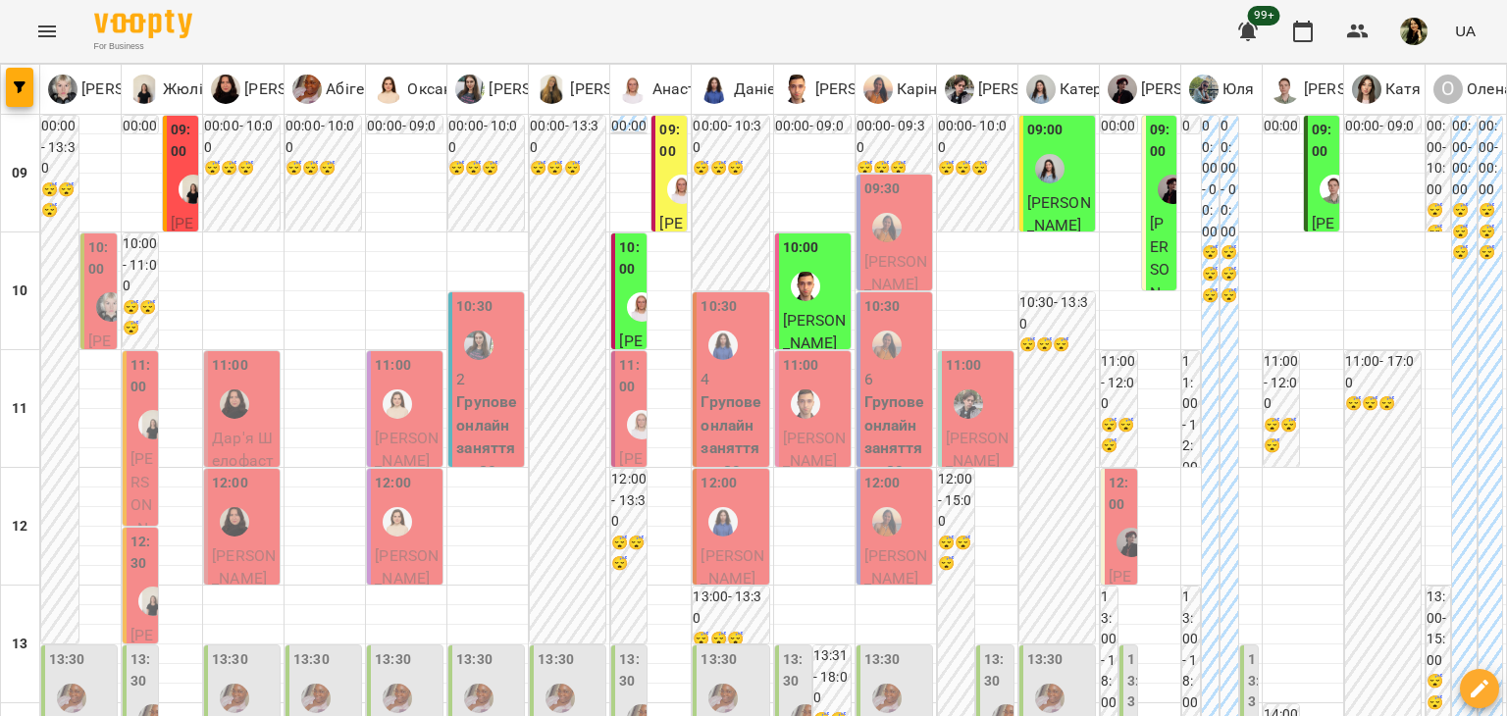
click at [86, 328] on div "10:00 [PERSON_NAME] Індивідуальне онлайн заняття 50 хв (підготовка до іспиту ) …" at bounding box center [98, 653] width 37 height 841
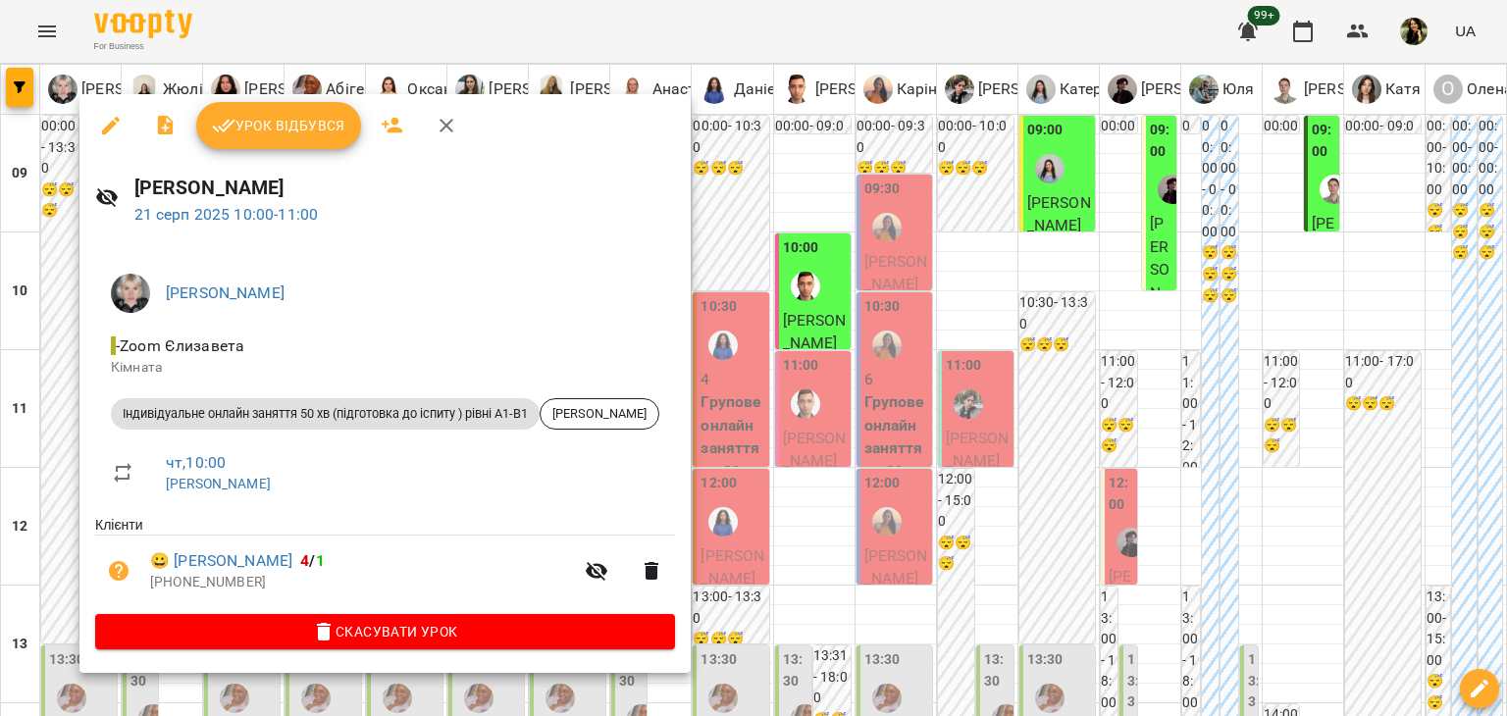
click at [981, 642] on div at bounding box center [753, 358] width 1507 height 716
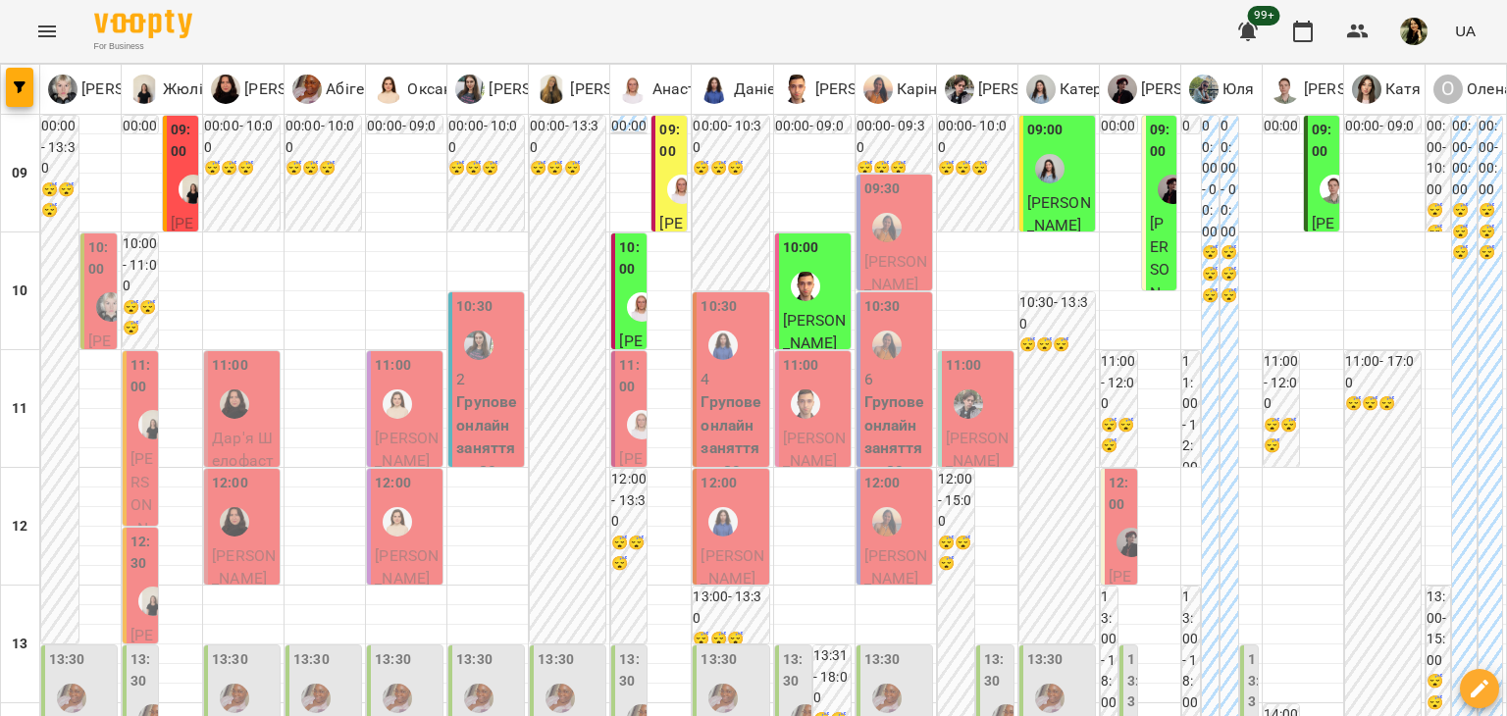
click at [86, 308] on div "10:00 [PERSON_NAME] Індивідуальне онлайн заняття 50 хв (підготовка до іспиту ) …" at bounding box center [98, 653] width 37 height 841
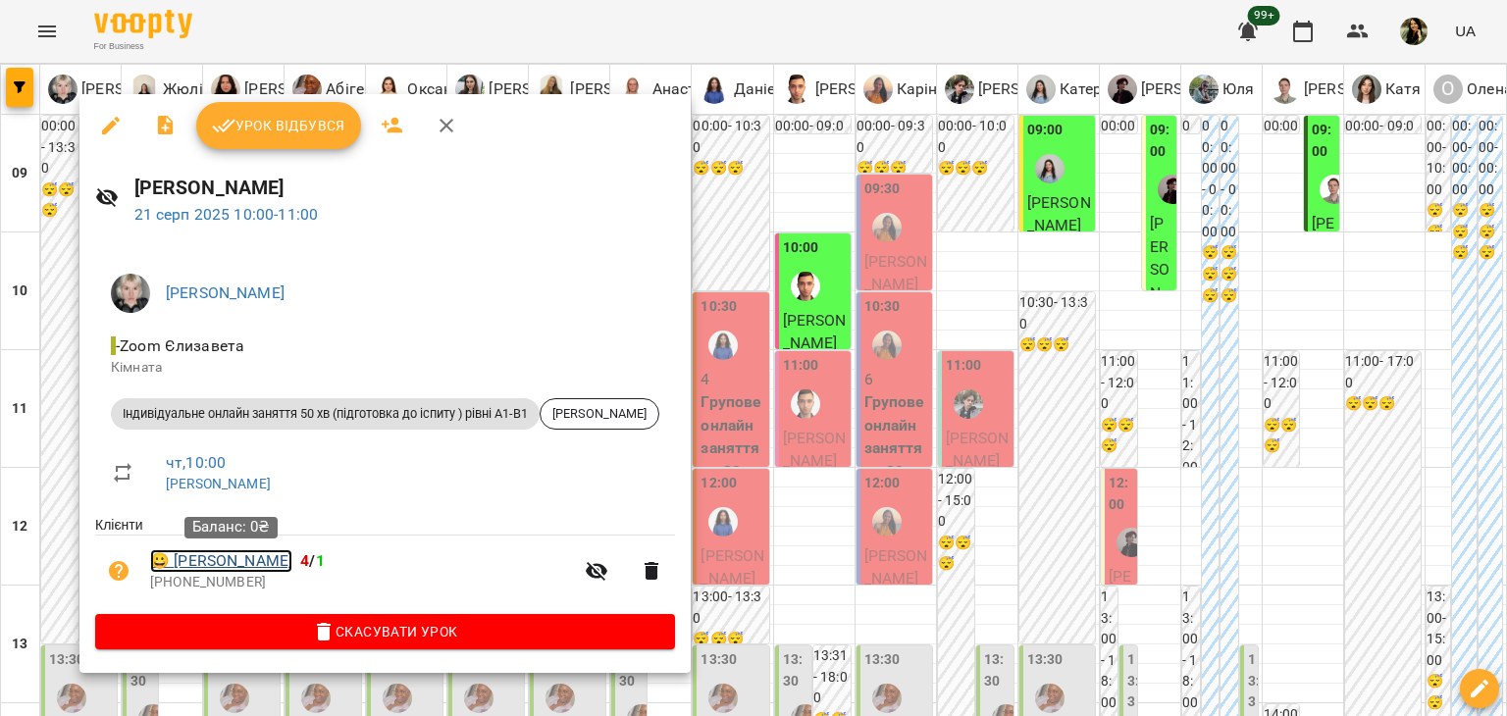
click at [283, 566] on link "😀 [PERSON_NAME]" at bounding box center [221, 561] width 142 height 24
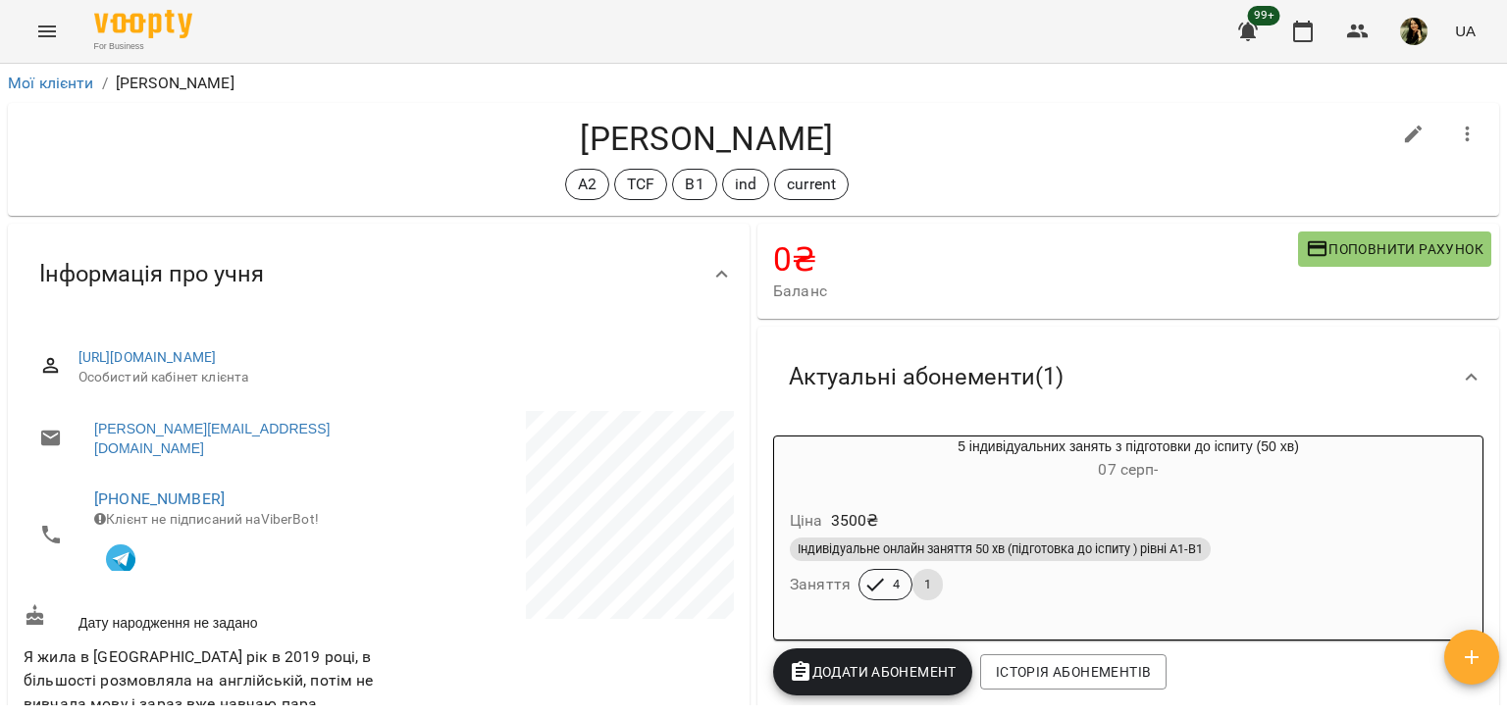
click at [1238, 492] on div "Ціна 3500 ₴ Індивідуальне онлайн заняття 50 хв (підготовка до іспиту ) рівні А1…" at bounding box center [1128, 557] width 708 height 133
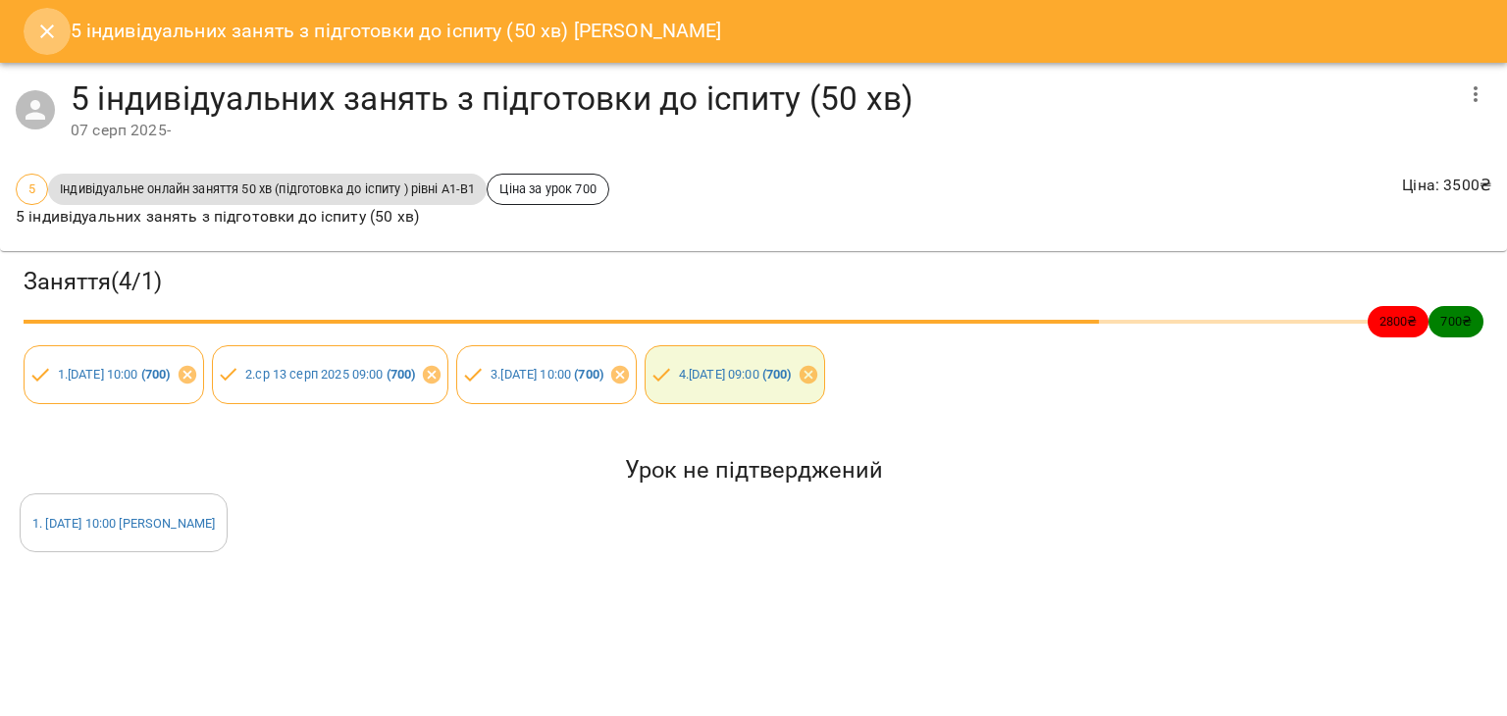
click at [53, 33] on icon "Close" at bounding box center [47, 32] width 24 height 24
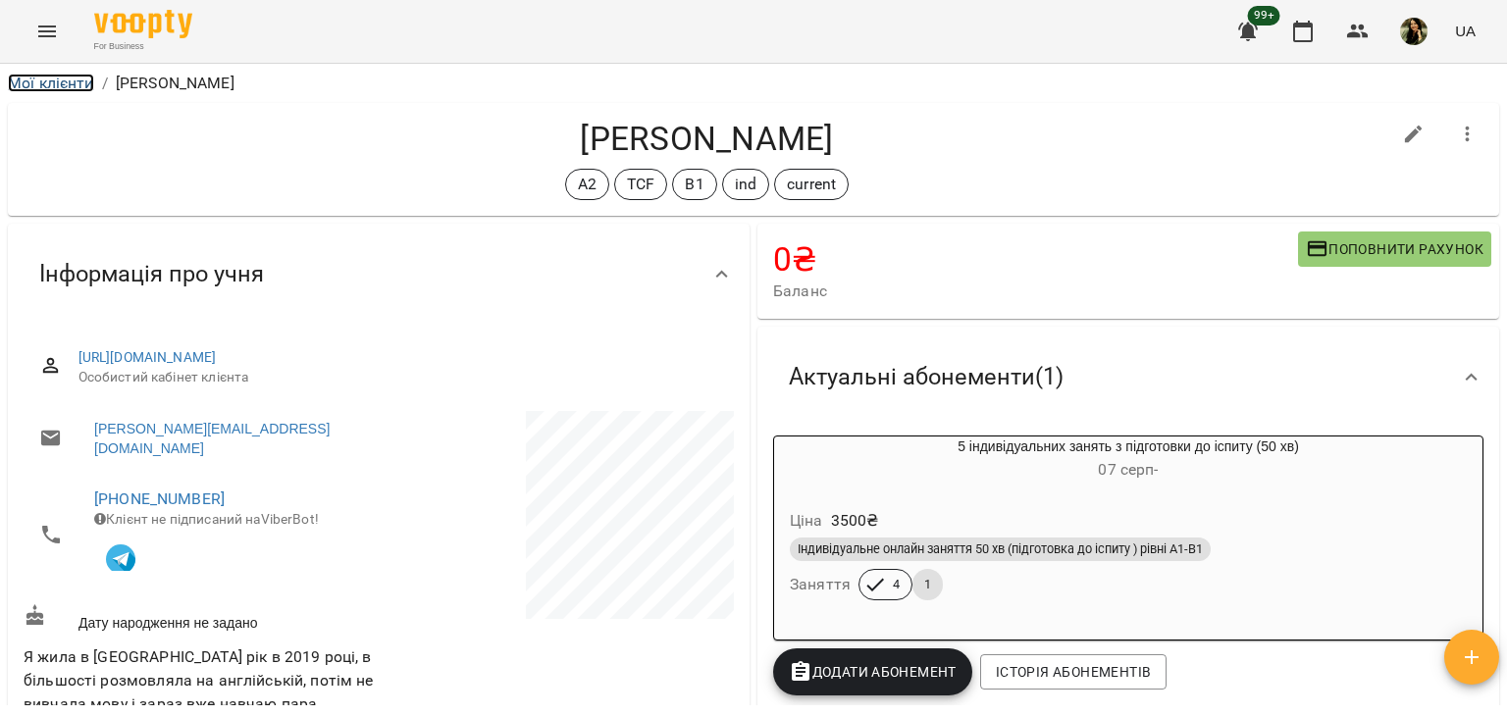
click at [75, 87] on link "Мої клієнти" at bounding box center [51, 83] width 86 height 19
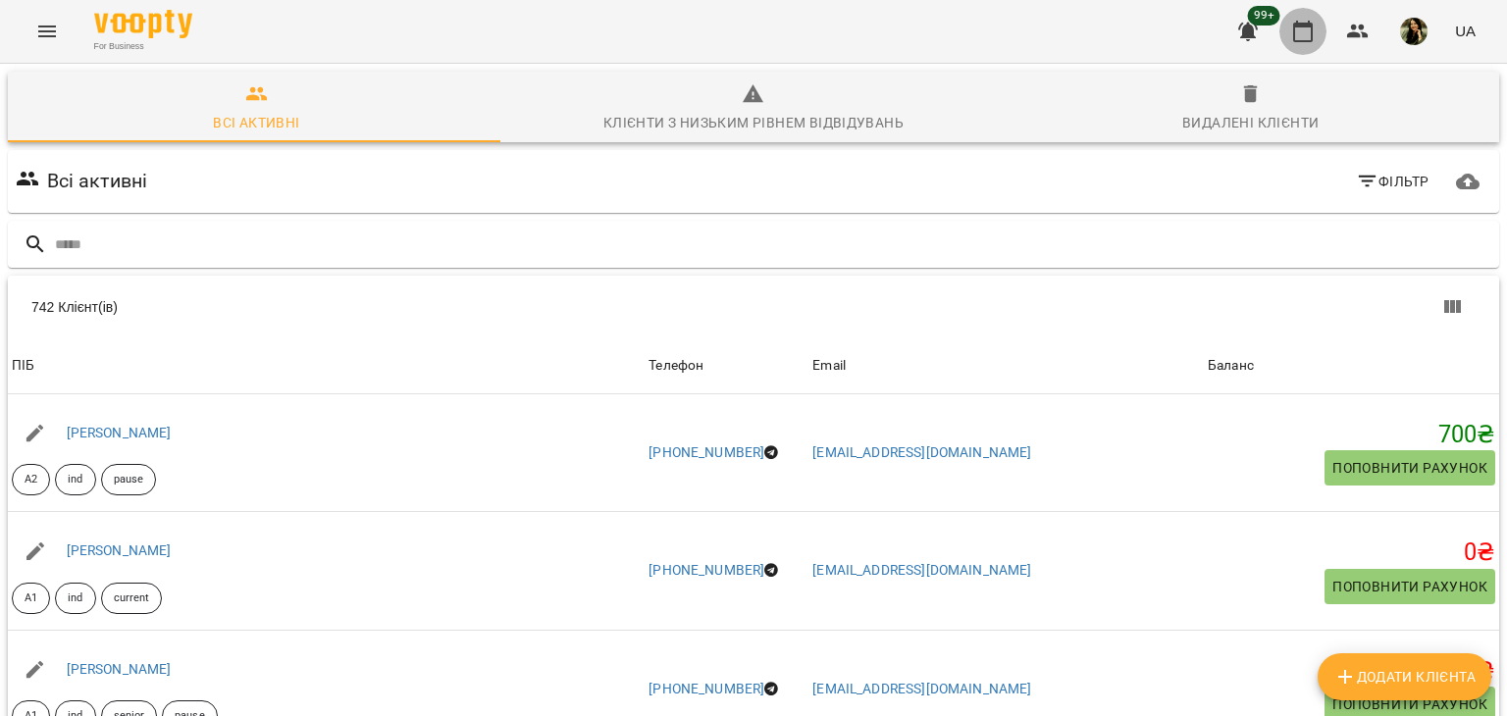
click at [1312, 36] on icon "button" at bounding box center [1303, 32] width 20 height 22
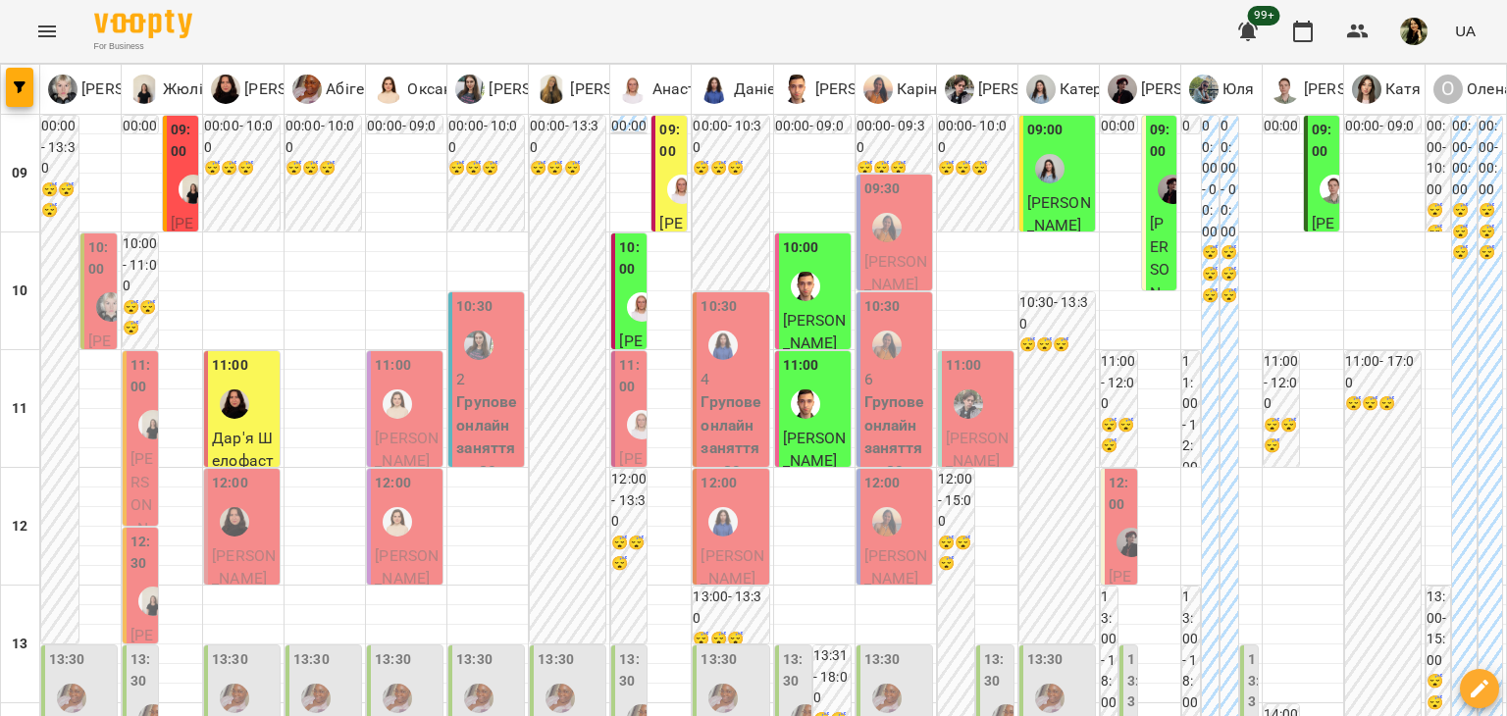
type input "**********"
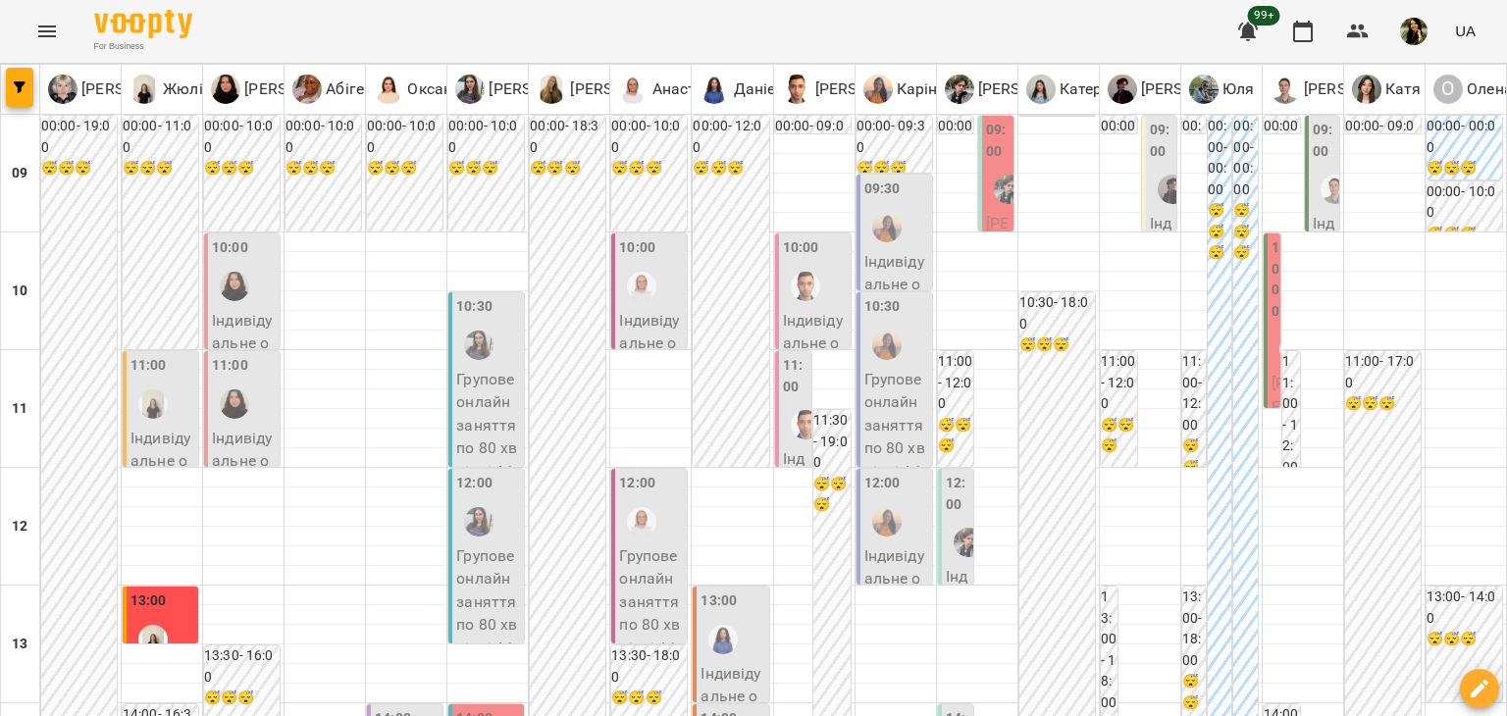
click at [652, 331] on p "Індивідуальне онлайн заняття 50 хв рівні А1-В1- SENIOR TEACHER - [PERSON_NAME]" at bounding box center [651, 436] width 64 height 254
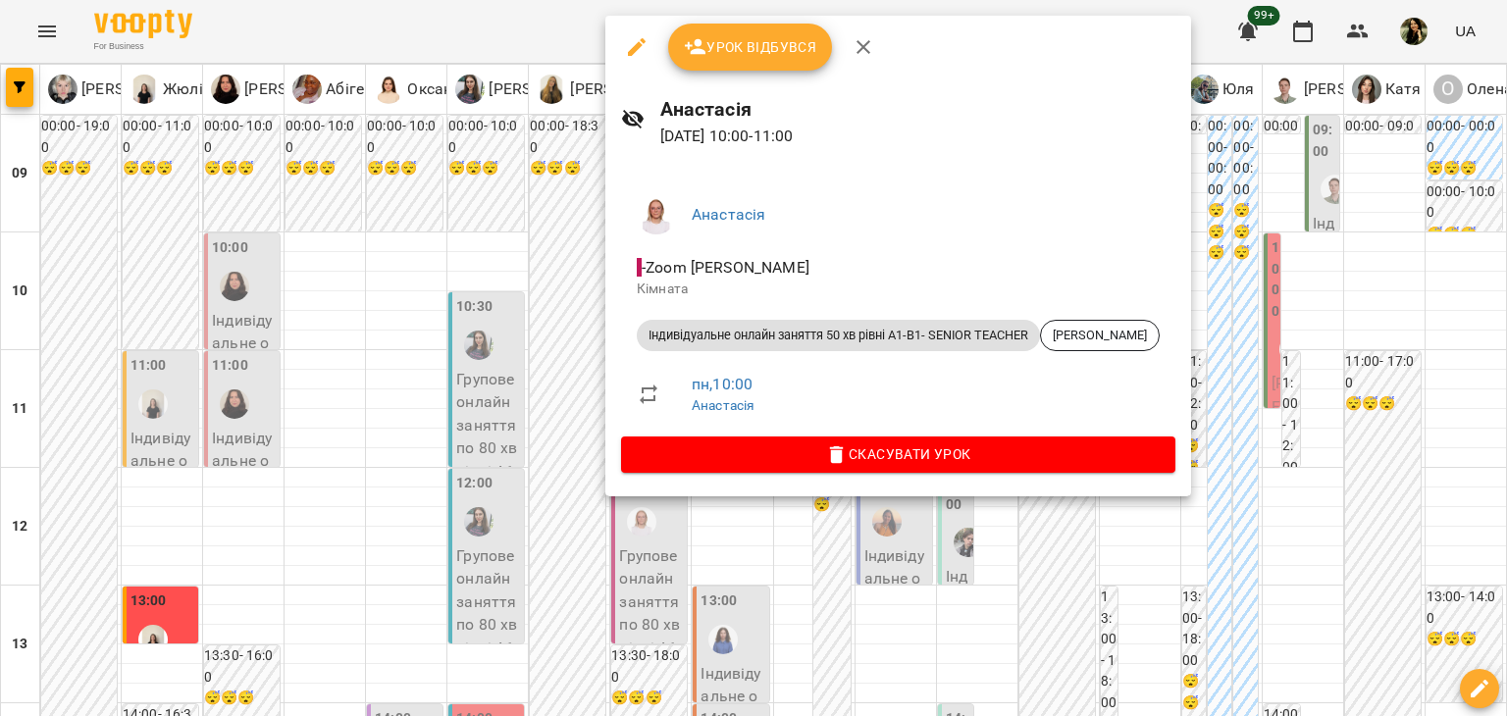
click at [577, 363] on div at bounding box center [753, 358] width 1507 height 716
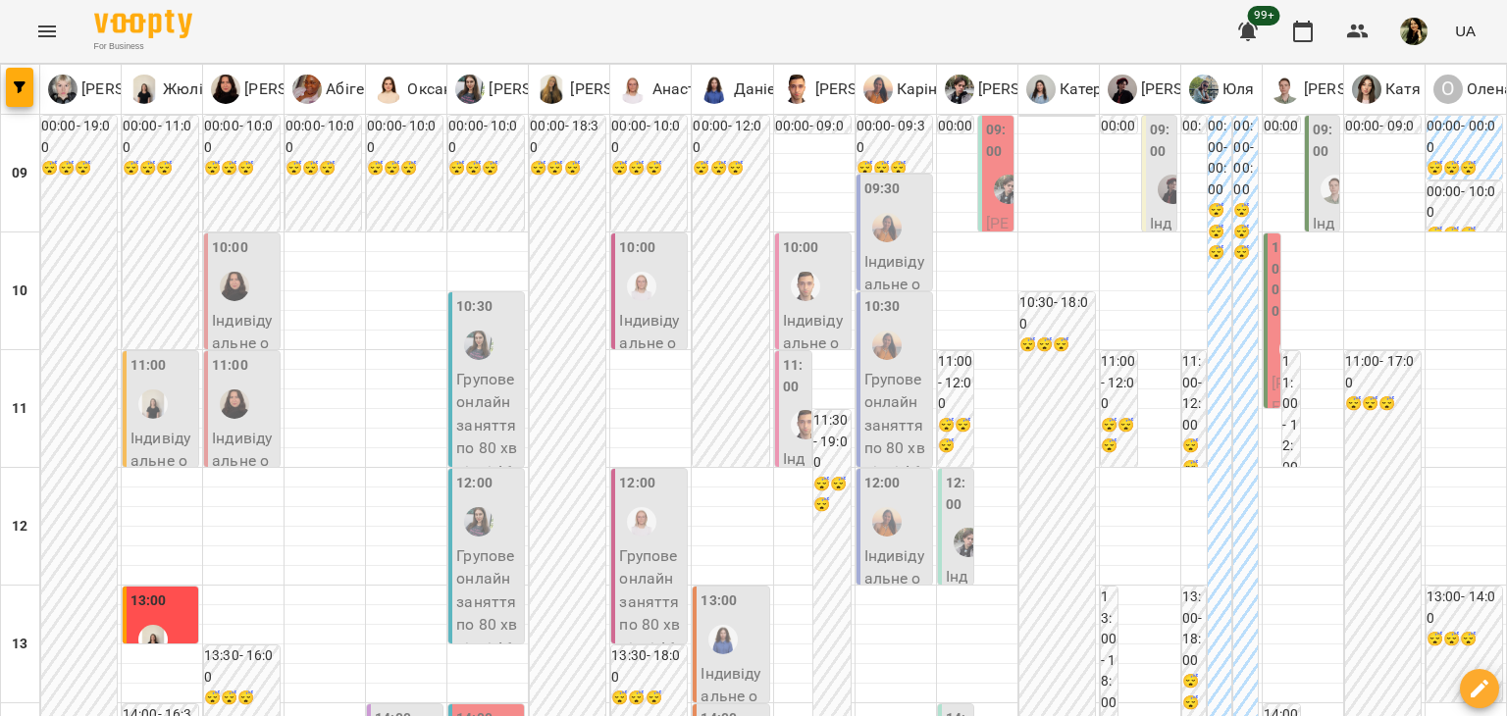
click at [643, 319] on p "Індивідуальне онлайн заняття 50 хв рівні А1-В1- SENIOR TEACHER - [PERSON_NAME]" at bounding box center [651, 436] width 64 height 254
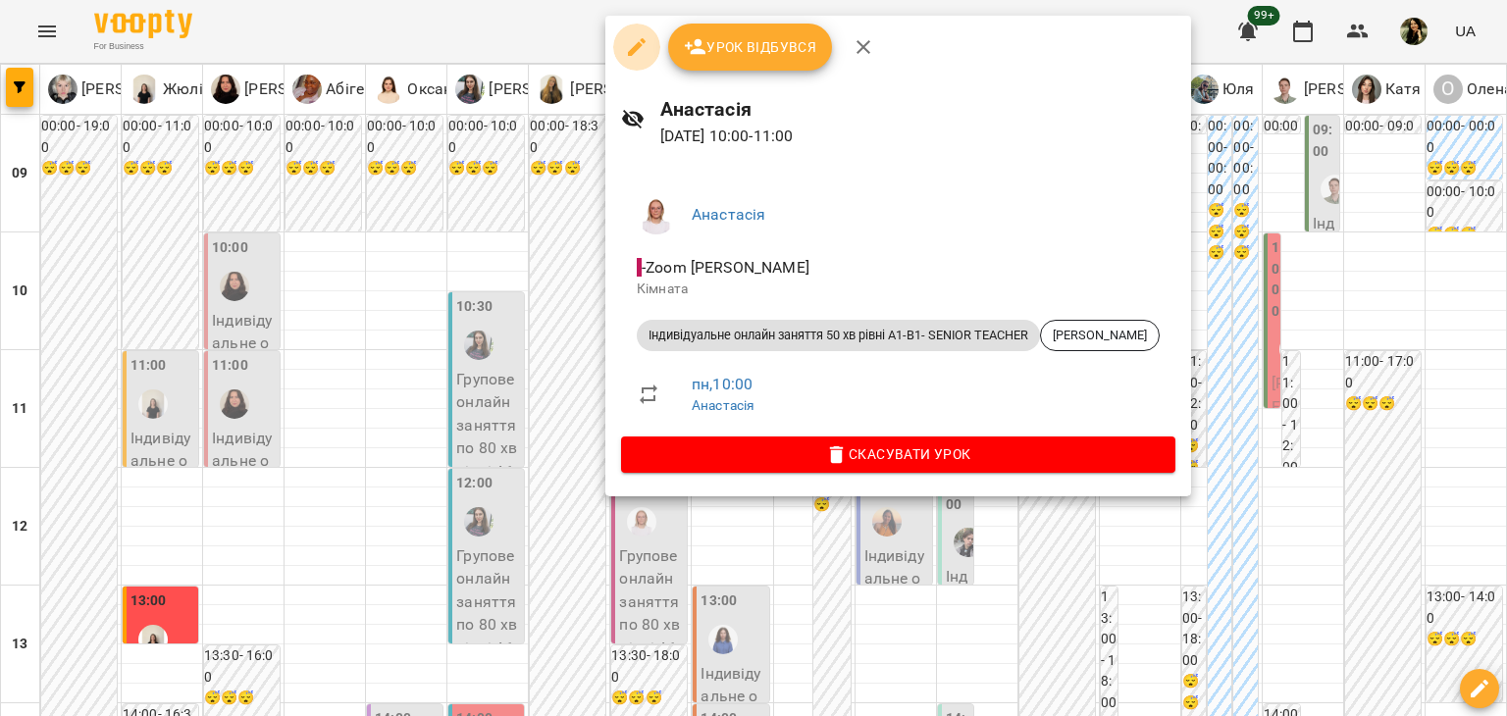
click at [632, 49] on icon "button" at bounding box center [637, 47] width 18 height 18
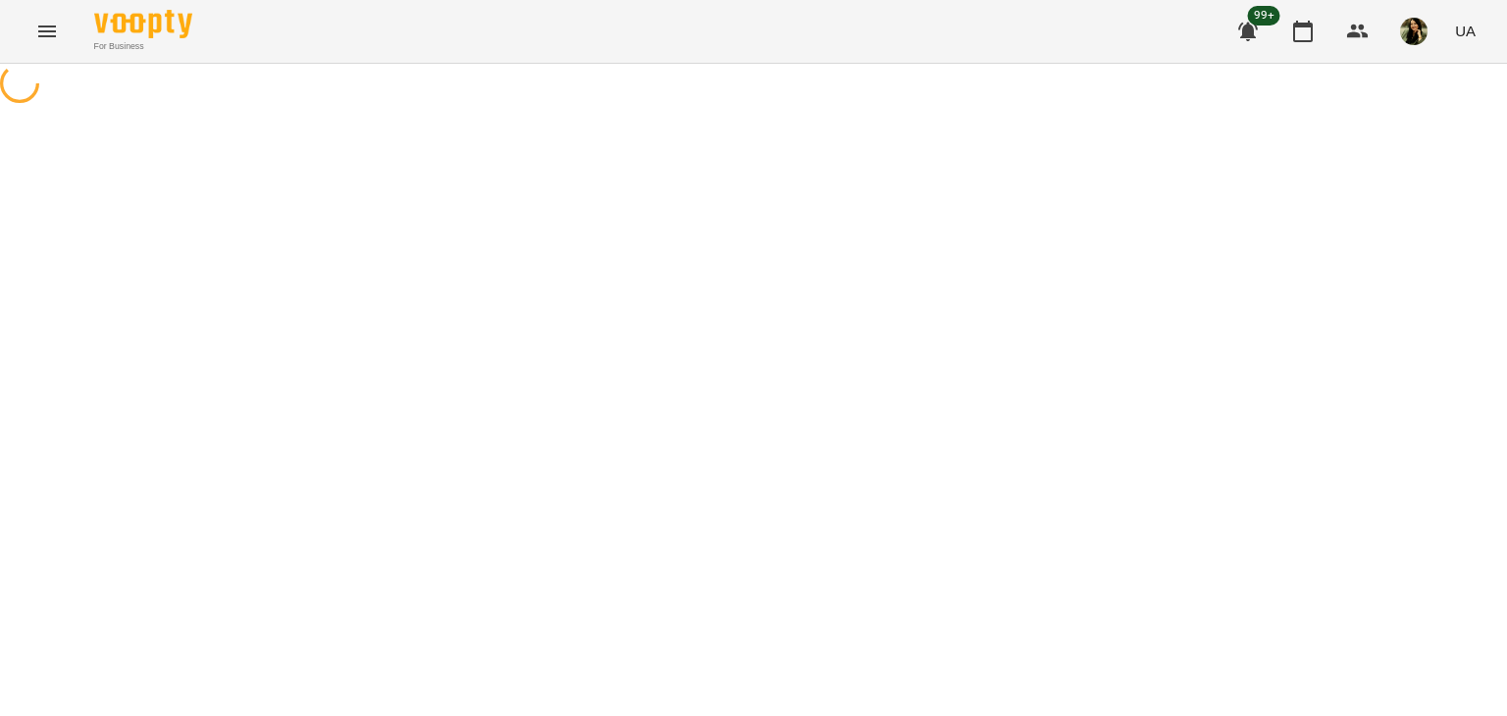
select select "**********"
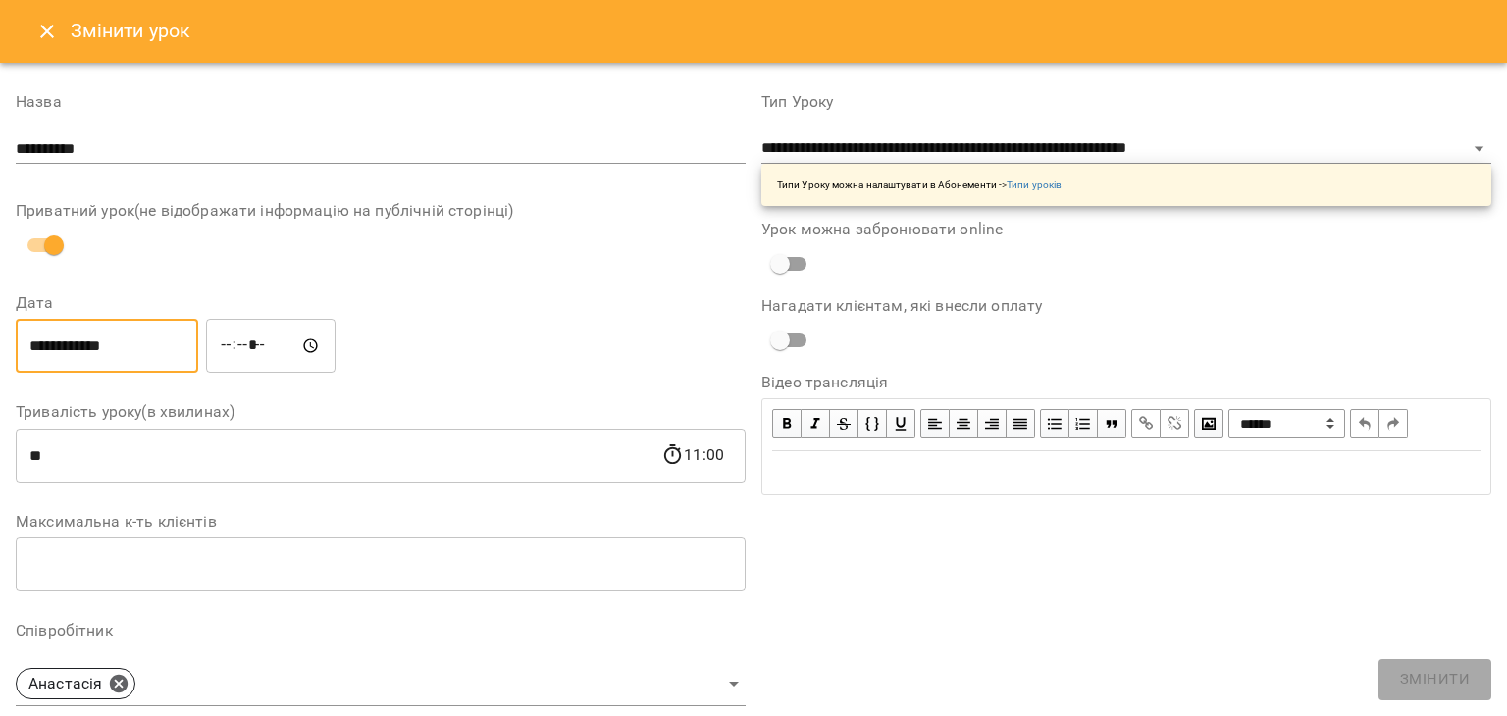
click at [121, 359] on input "**********" at bounding box center [107, 346] width 182 height 55
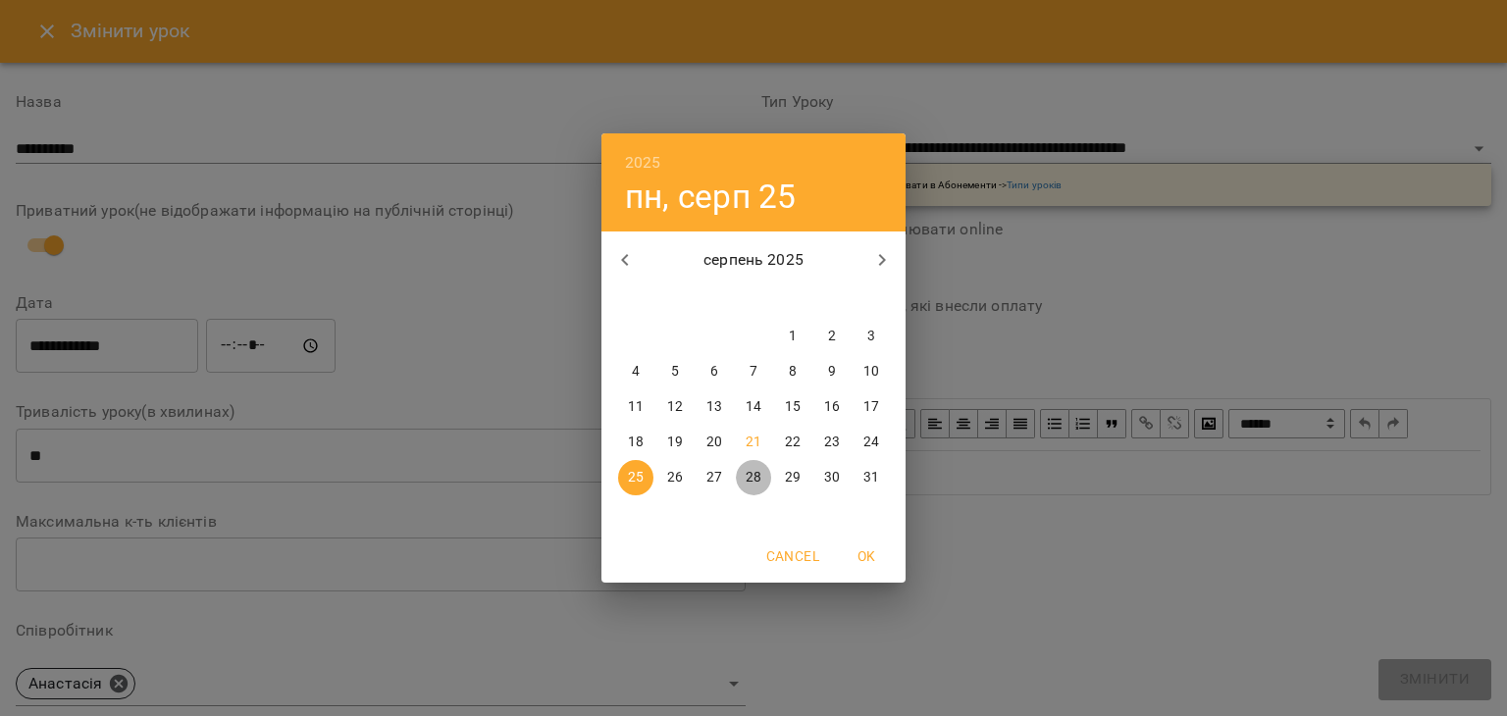
click at [763, 485] on span "28" at bounding box center [753, 478] width 35 height 20
type input "**********"
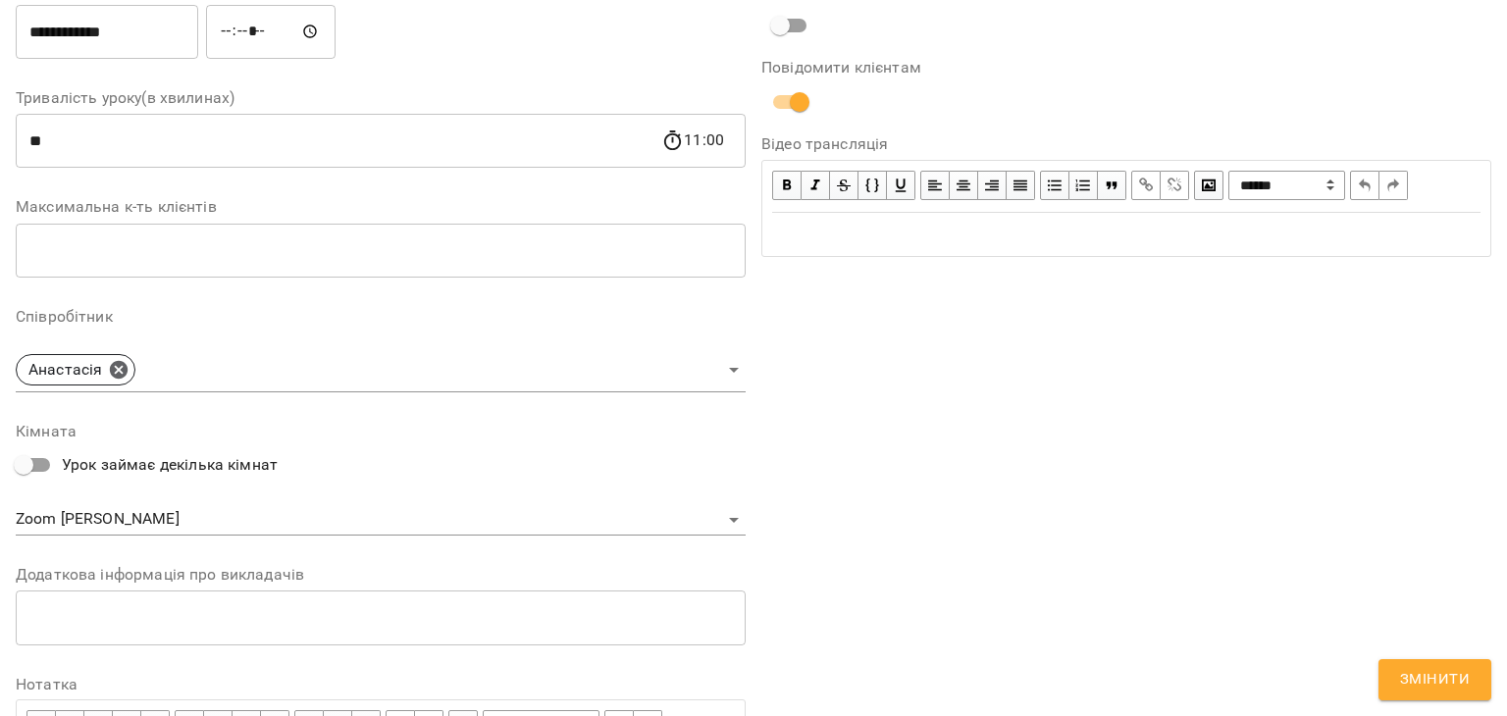
scroll to position [546, 0]
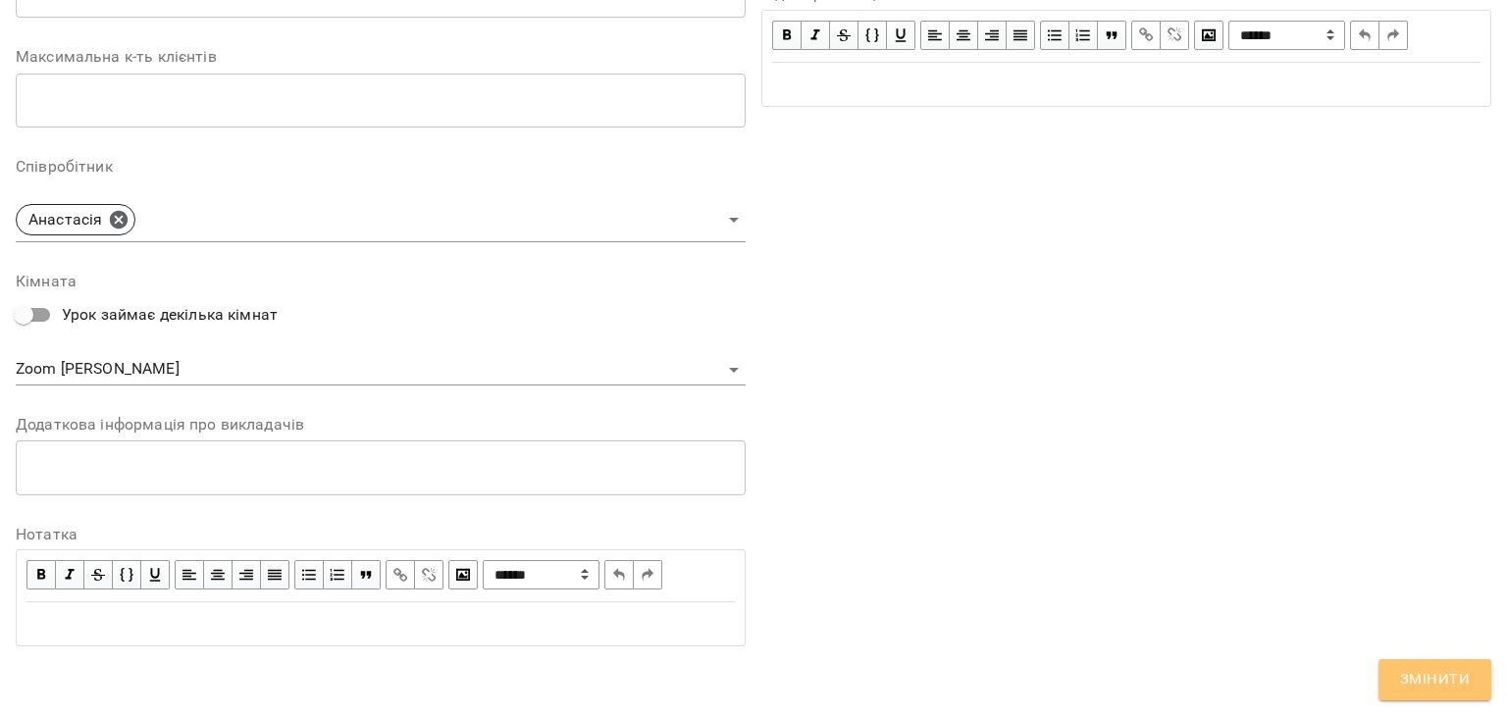
click at [1420, 683] on span "Змінити" at bounding box center [1435, 680] width 70 height 26
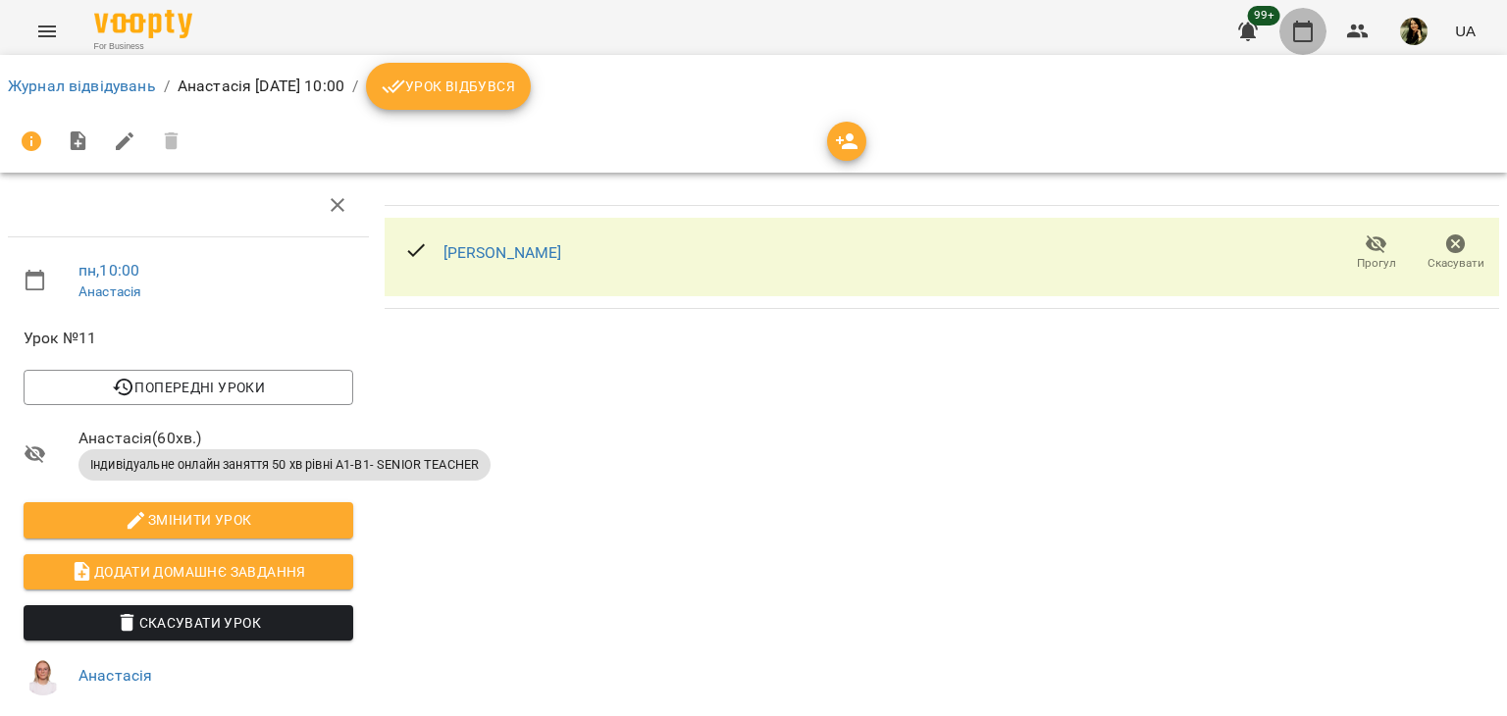
click at [1301, 45] on button "button" at bounding box center [1302, 31] width 47 height 47
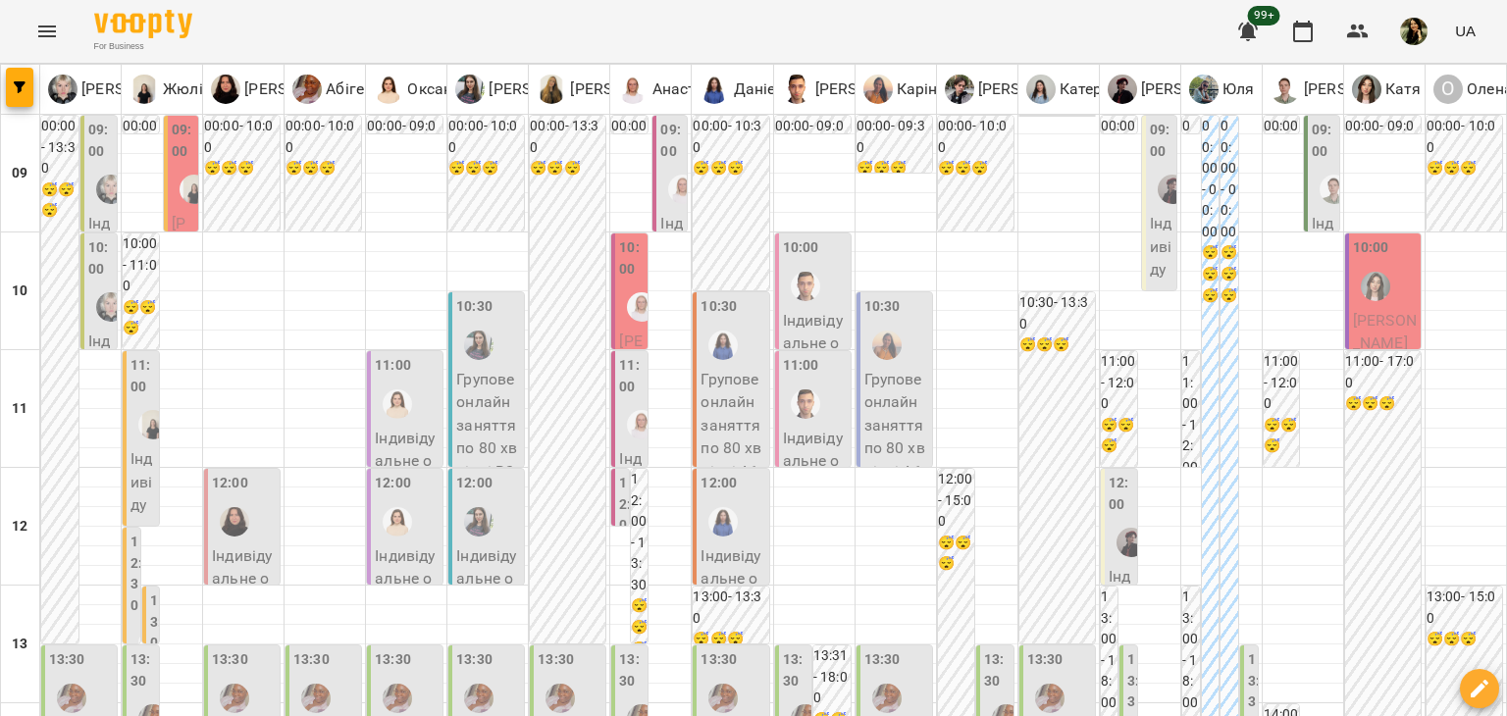
click at [611, 328] on div "10:00 [PERSON_NAME] Індивідуальне онлайн заняття 50 хв рівні А1-В1- SENIOR TEAC…" at bounding box center [629, 653] width 36 height 841
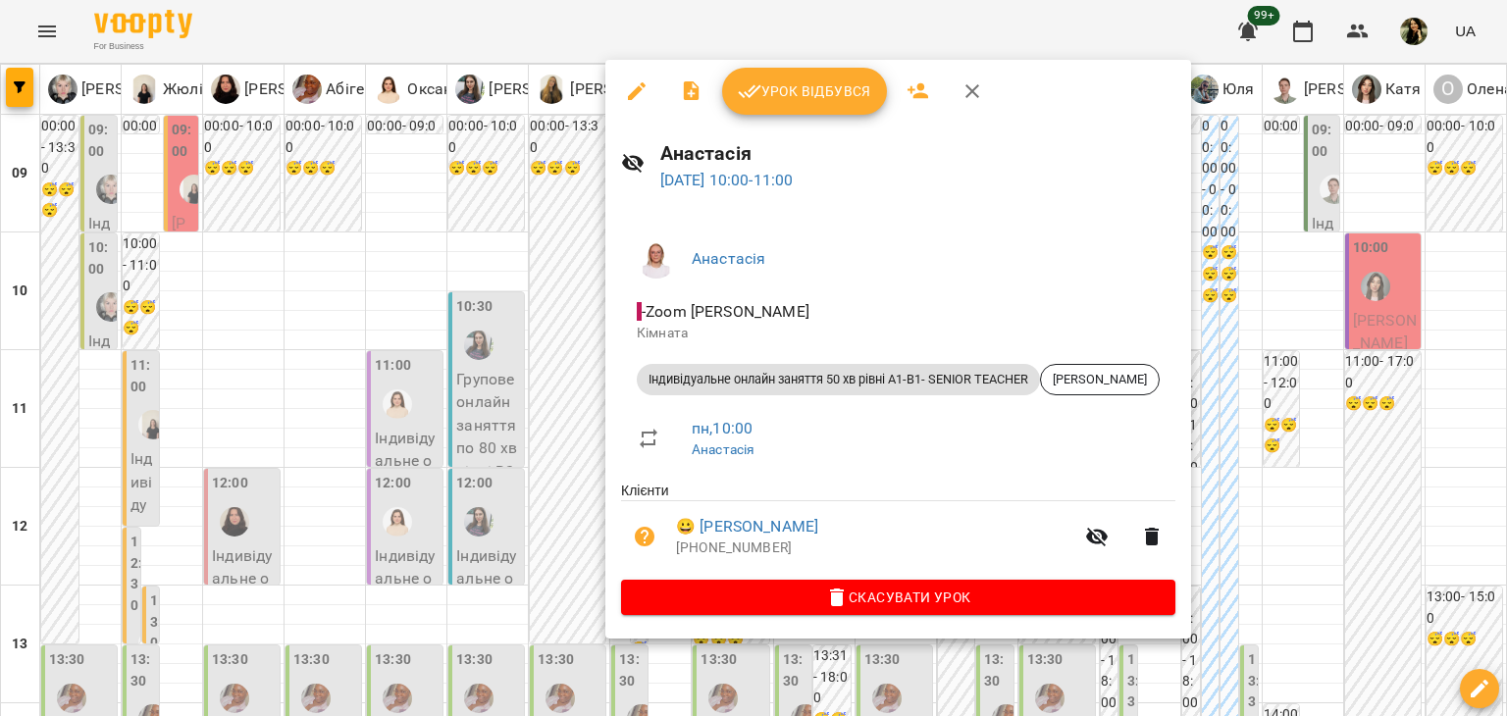
click at [527, 342] on div at bounding box center [753, 358] width 1507 height 716
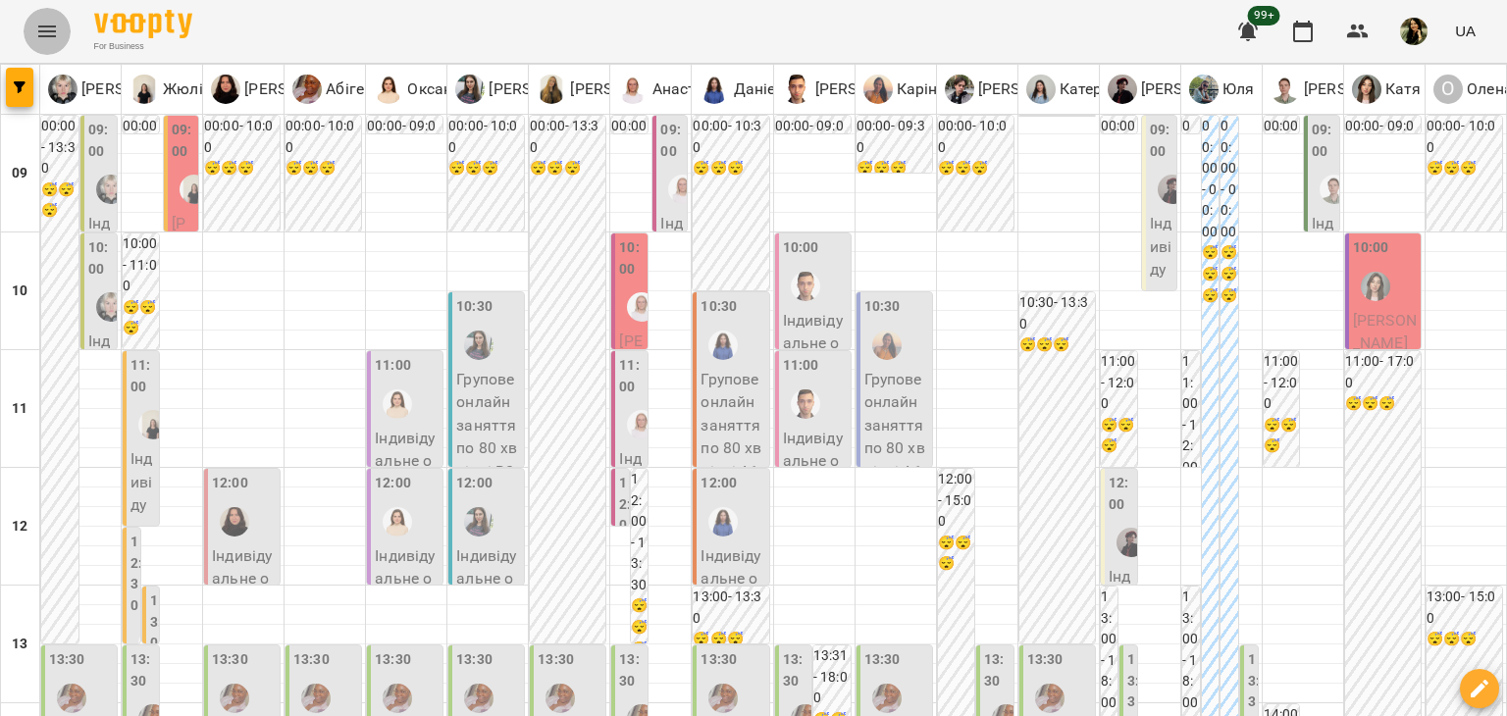
click at [41, 39] on icon "Menu" at bounding box center [47, 32] width 24 height 24
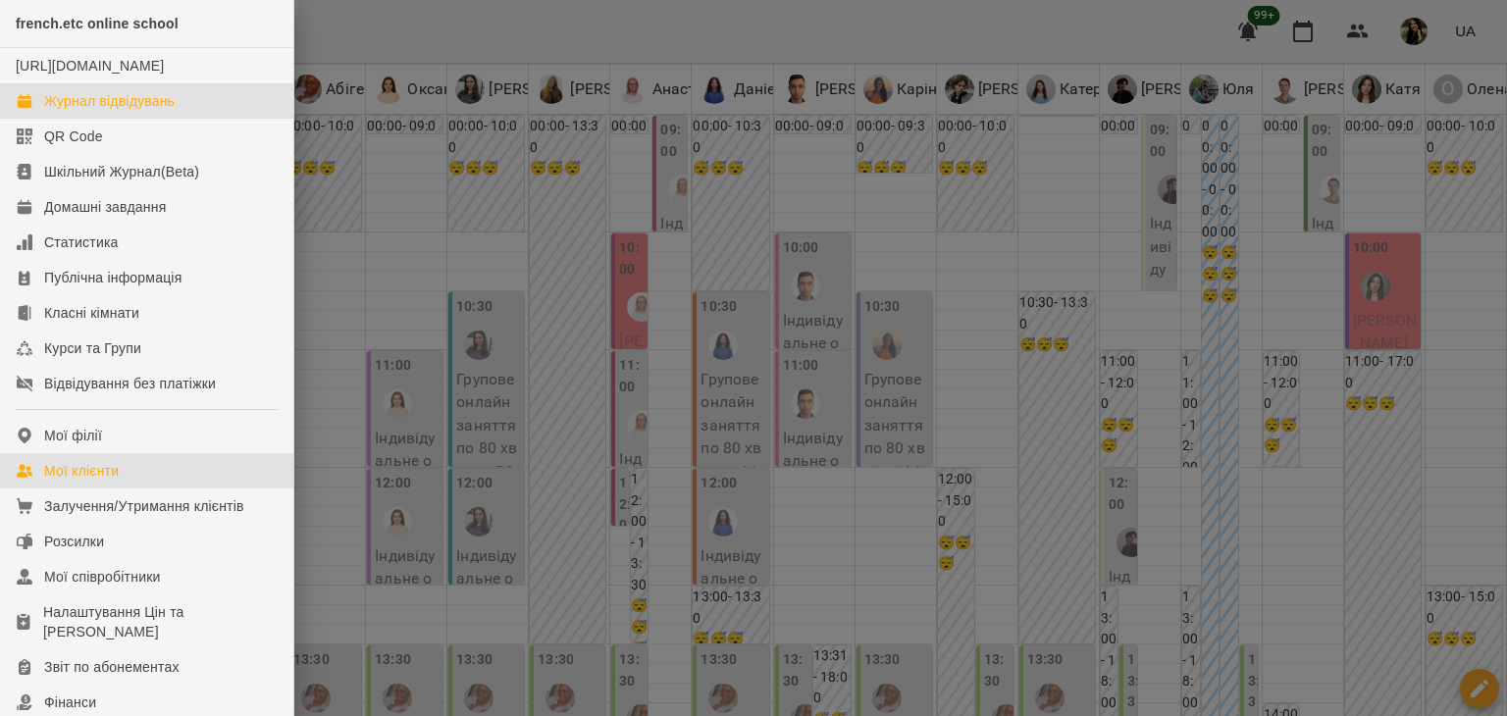
click at [82, 481] on div "Мої клієнти" at bounding box center [81, 471] width 75 height 20
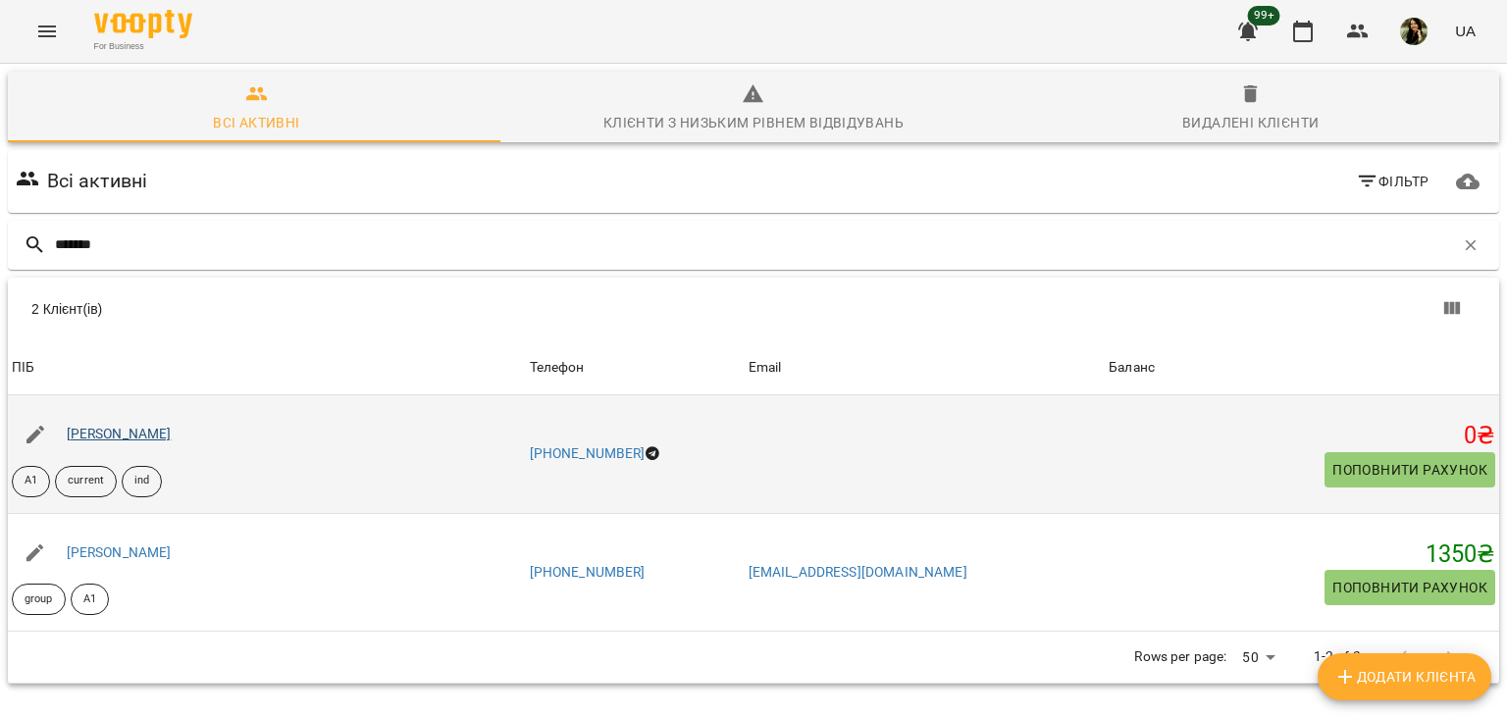
type input "******"
click at [145, 433] on link "[PERSON_NAME]" at bounding box center [119, 434] width 105 height 16
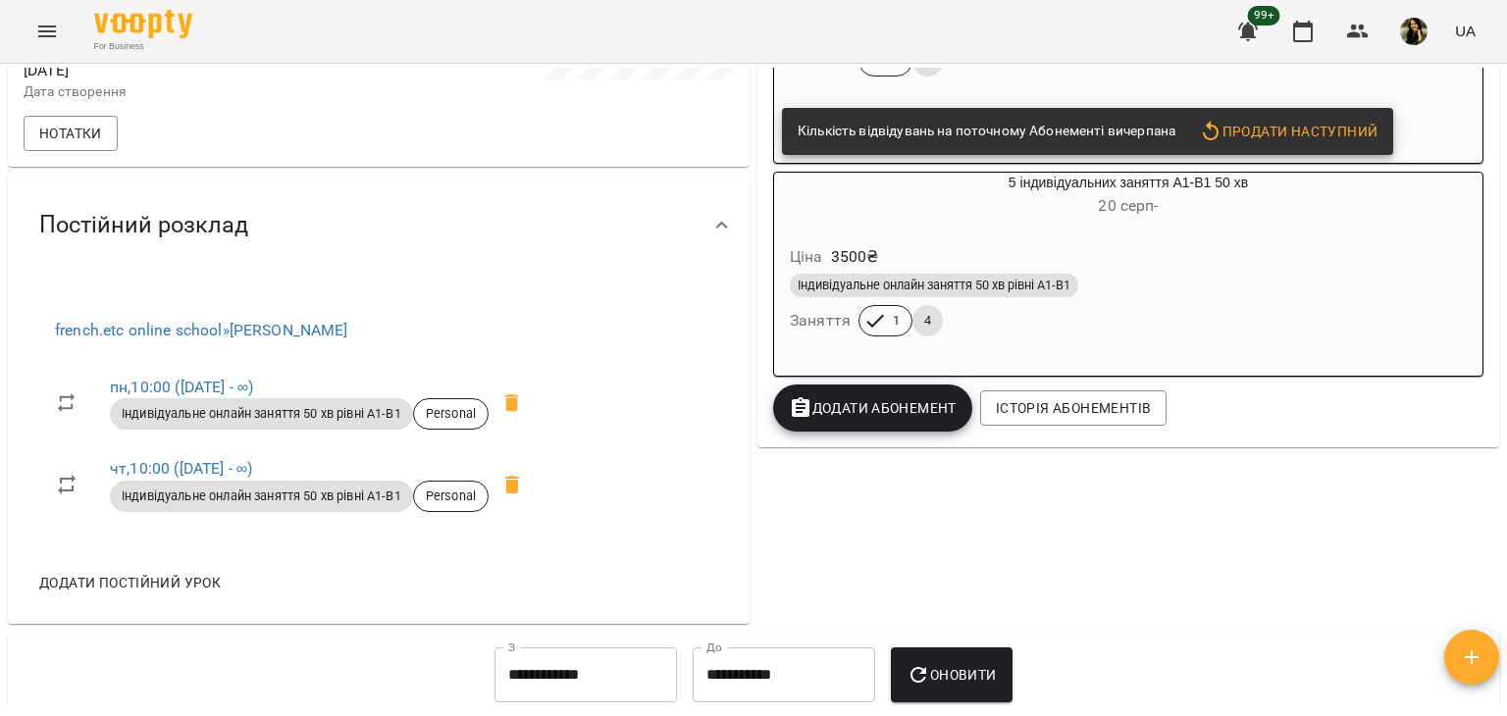
scroll to position [521, 0]
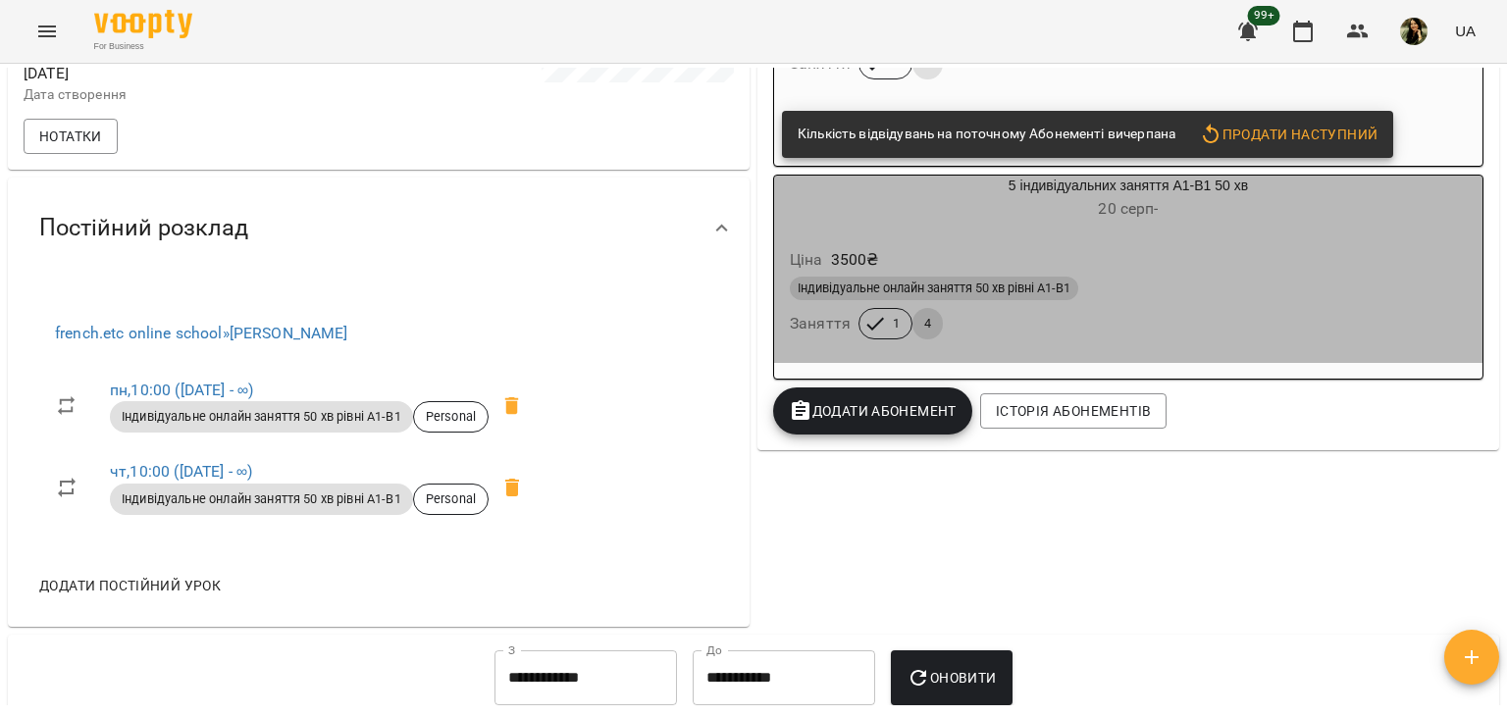
click at [1193, 248] on div "Ціна 3500 ₴" at bounding box center [1128, 259] width 685 height 35
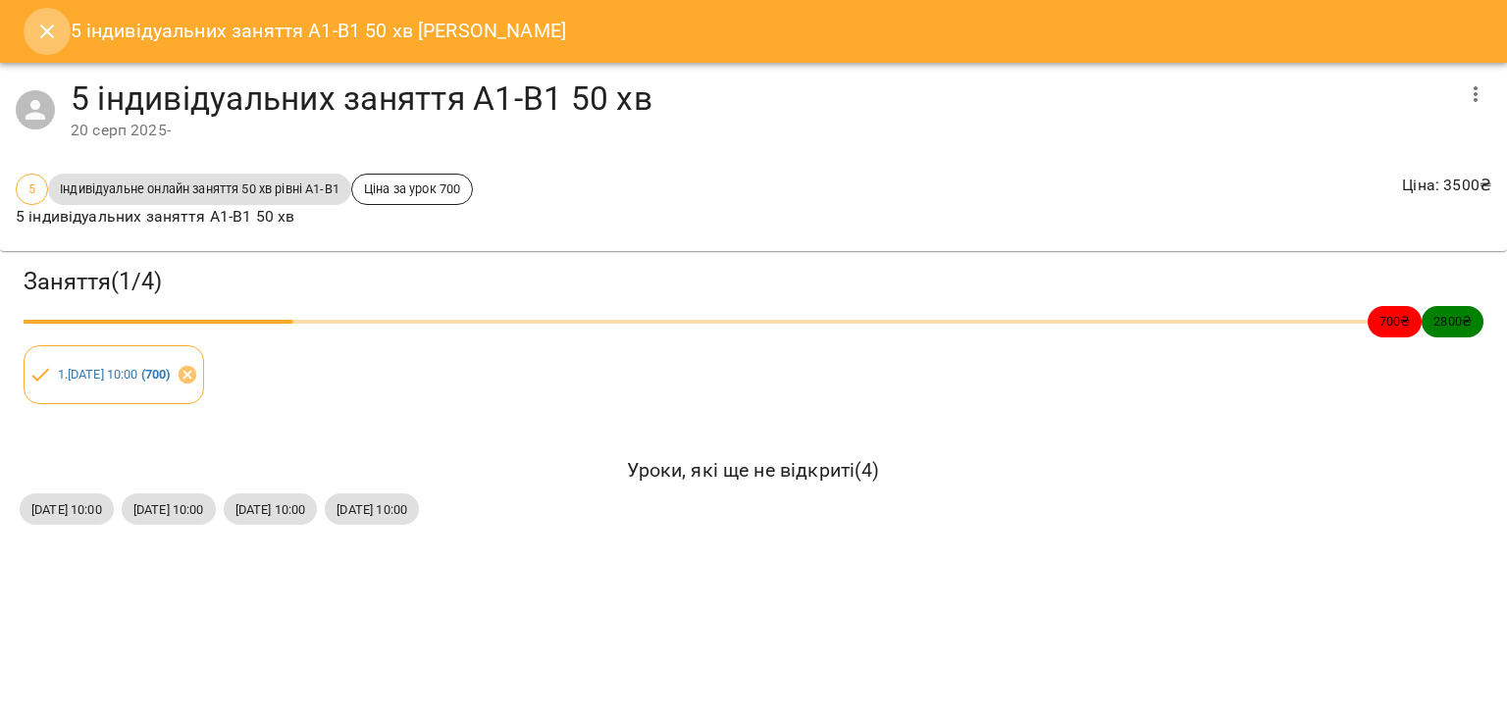
click at [51, 43] on button "Close" at bounding box center [47, 31] width 47 height 47
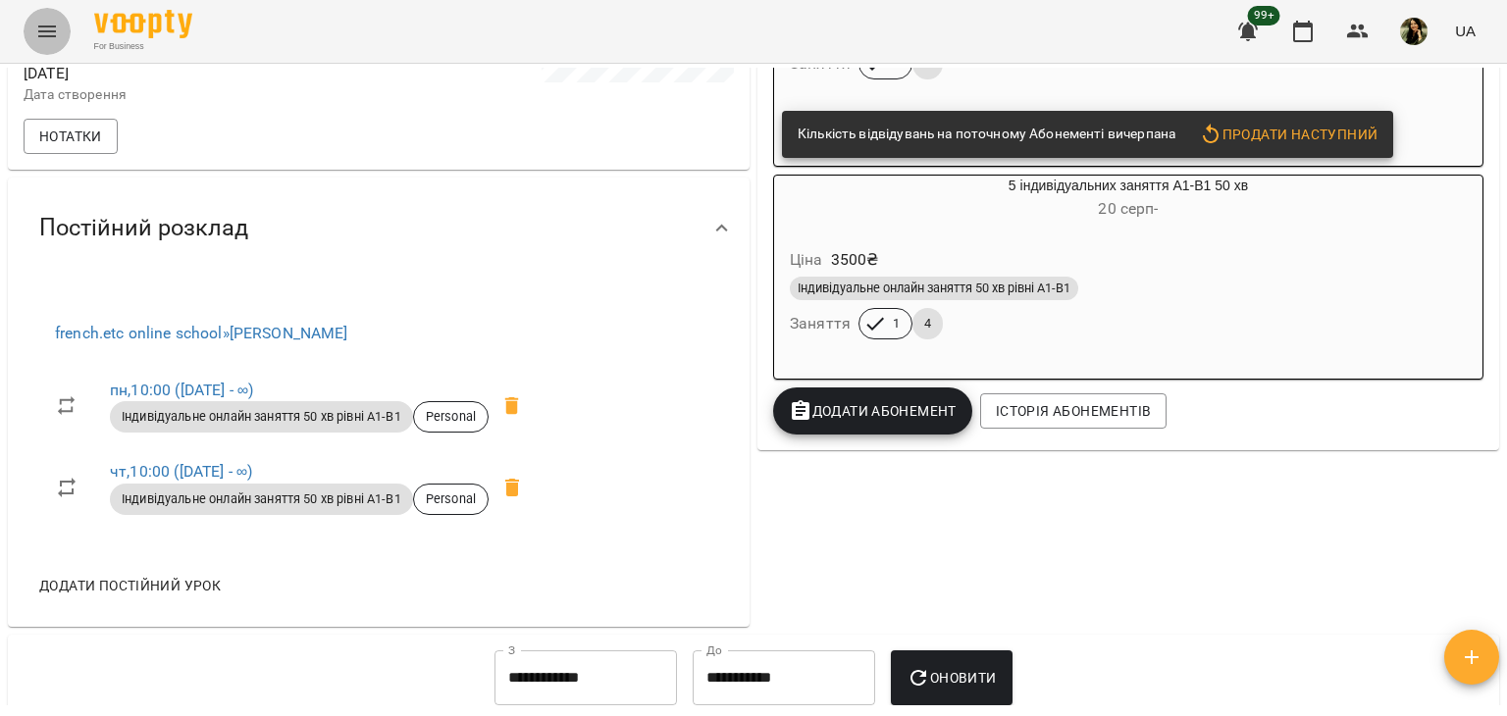
click at [47, 44] on button "Menu" at bounding box center [47, 31] width 47 height 47
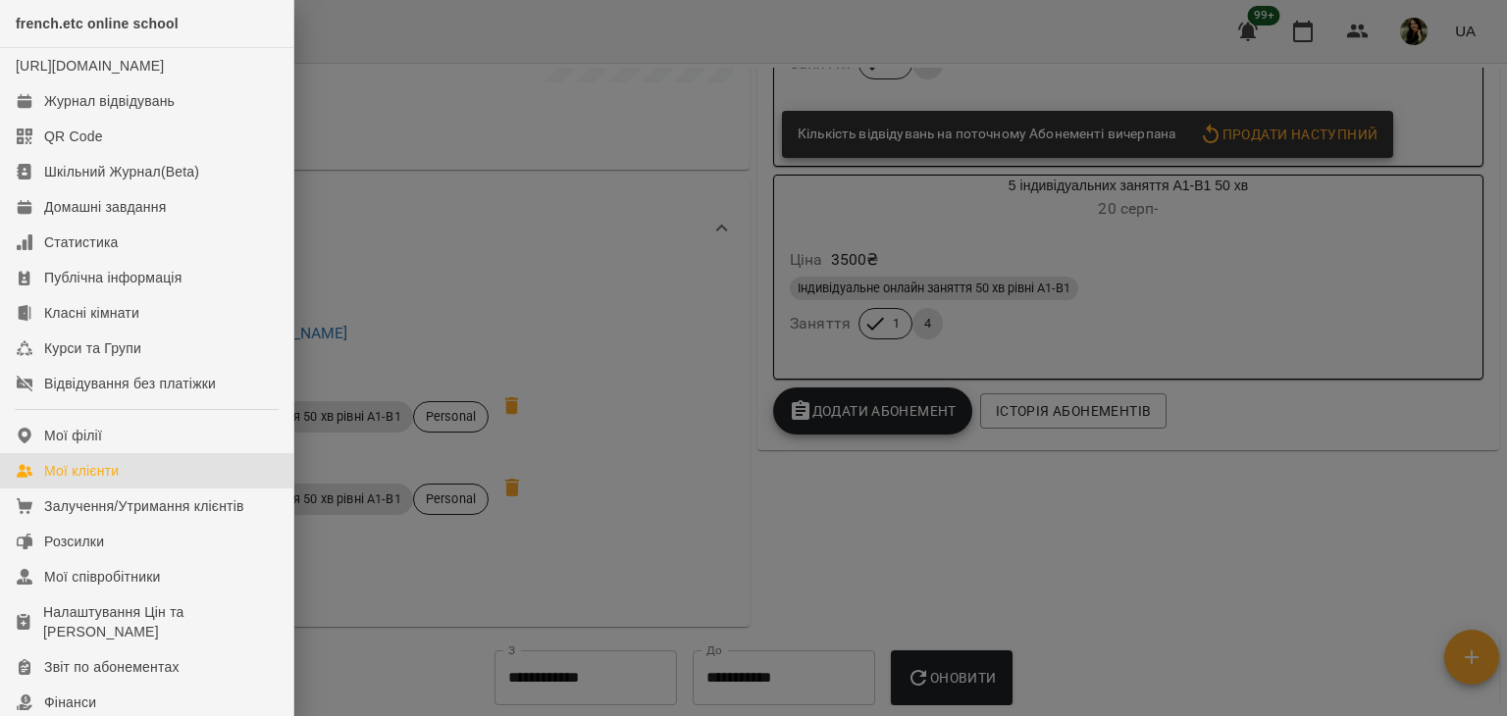
click at [104, 481] on div "Мої клієнти" at bounding box center [81, 471] width 75 height 20
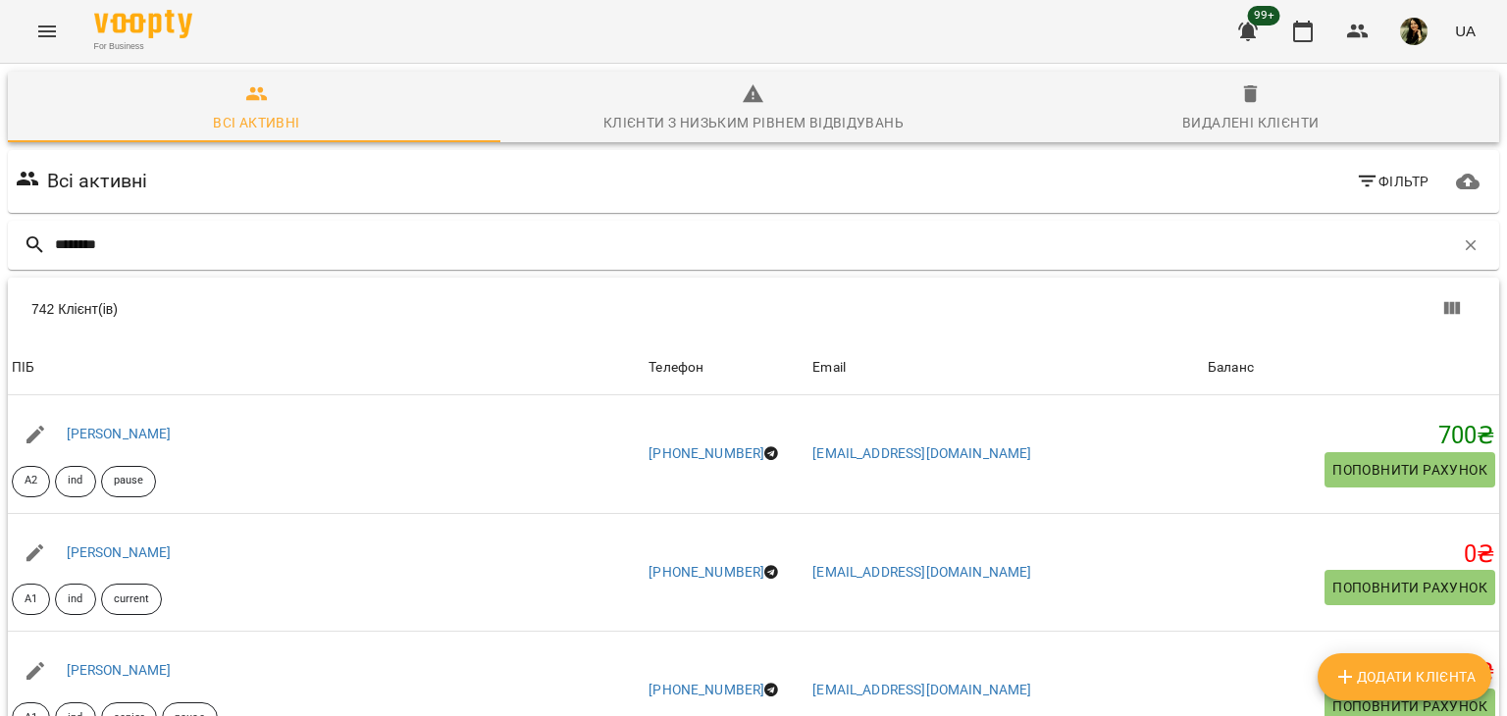
type input "*******"
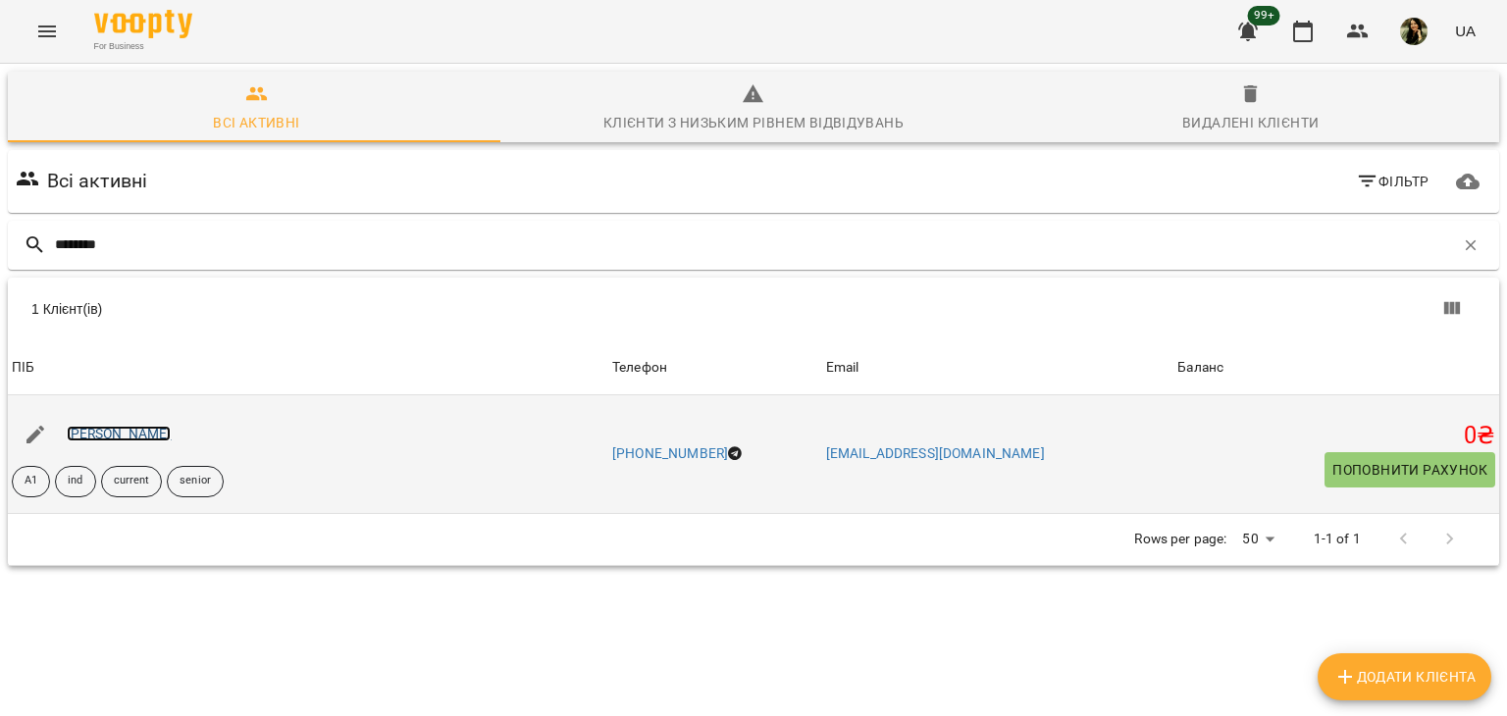
click at [106, 437] on link "[PERSON_NAME]" at bounding box center [119, 434] width 105 height 16
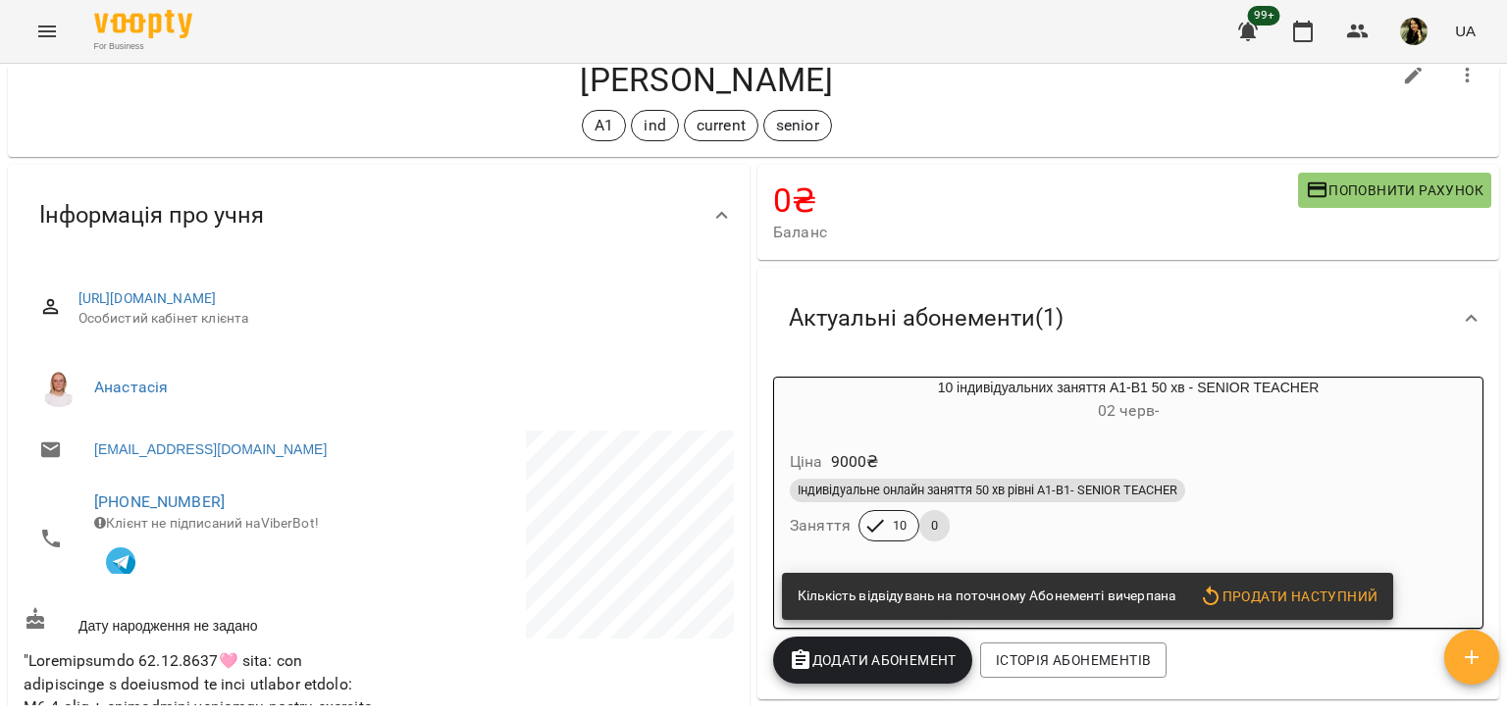
scroll to position [43, 0]
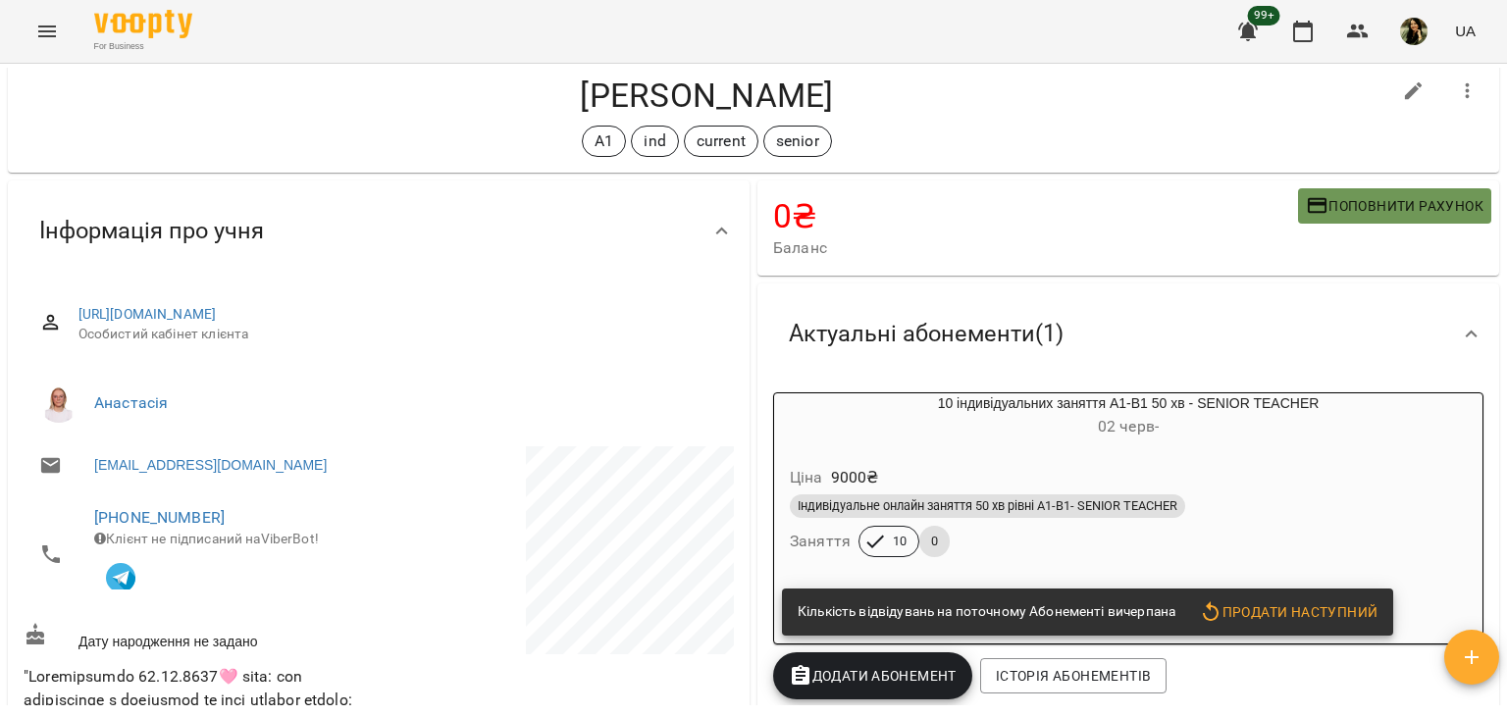
click at [1313, 217] on icon "button" at bounding box center [1318, 206] width 24 height 24
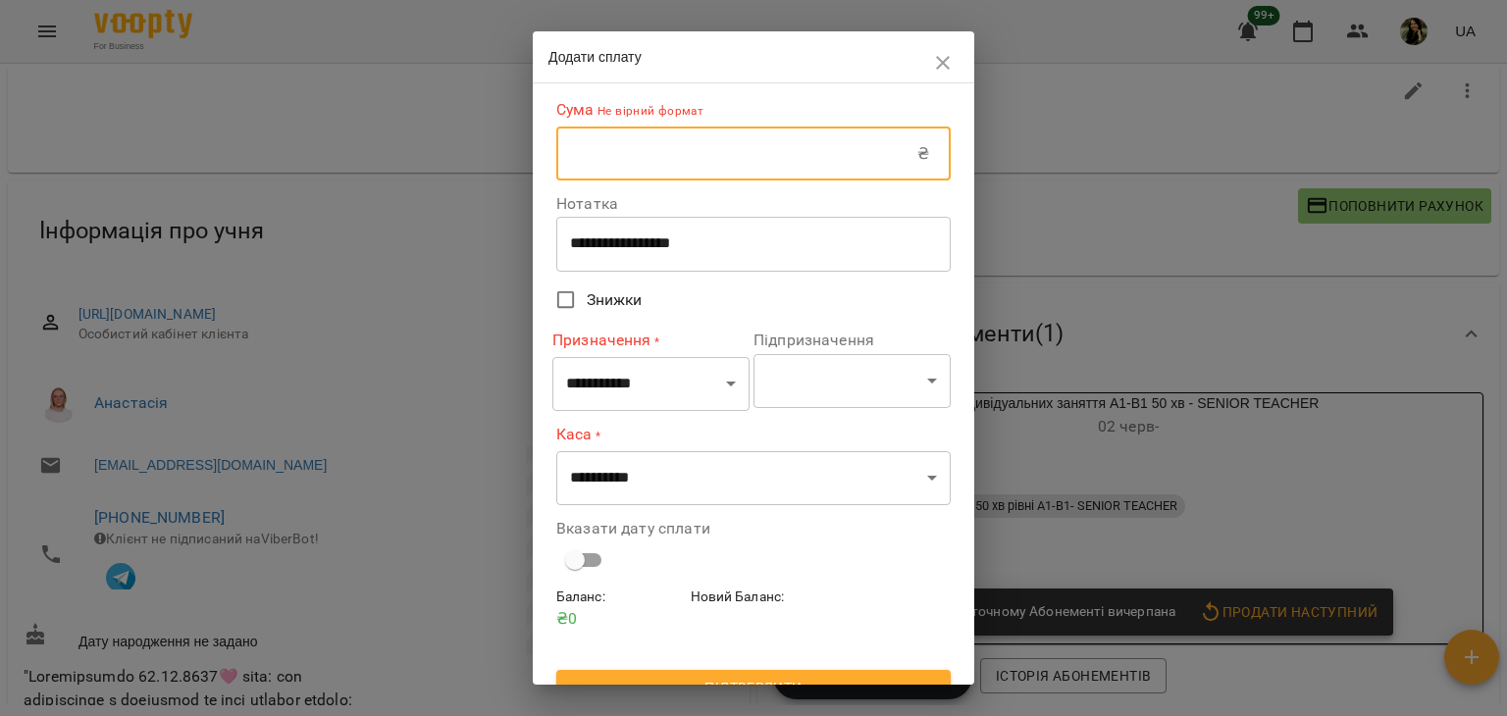
click at [810, 166] on input "text" at bounding box center [736, 154] width 361 height 55
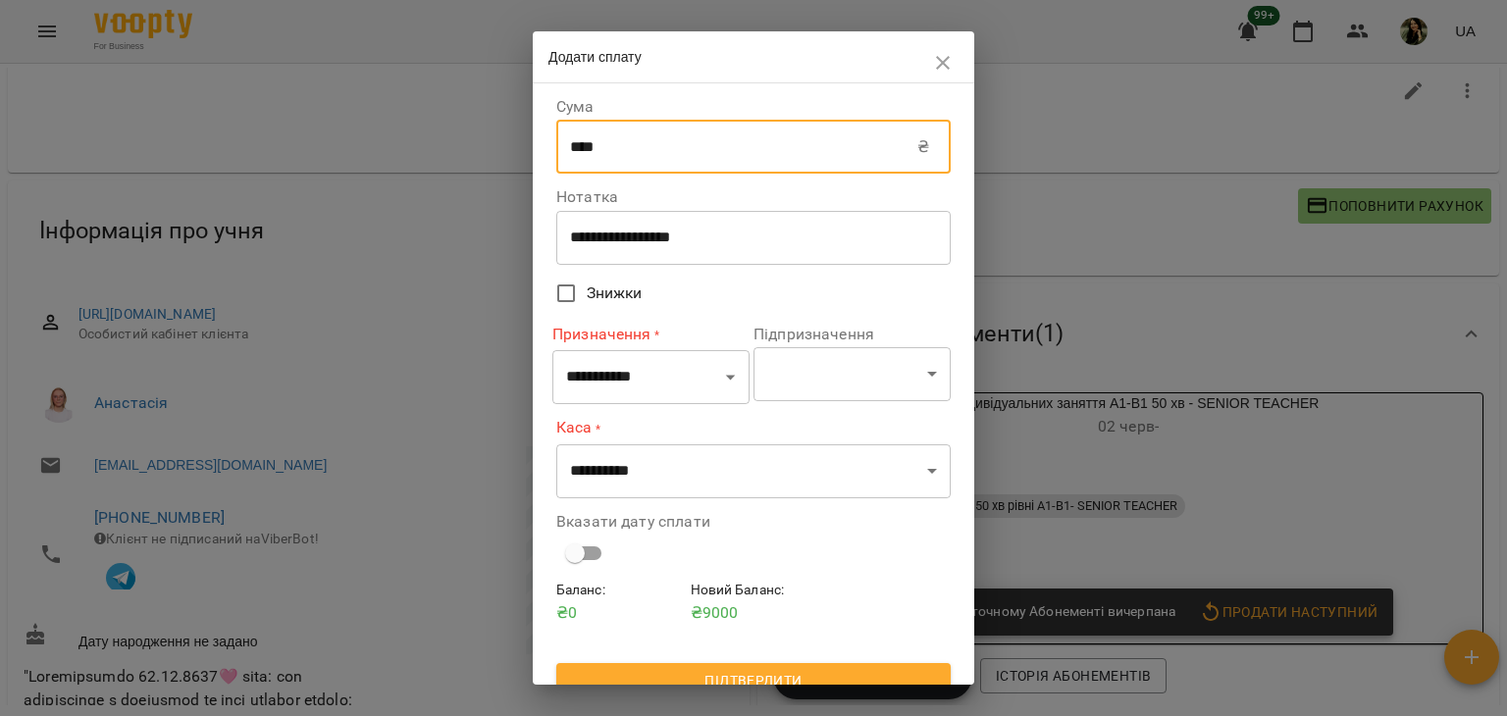
type input "****"
click at [685, 374] on select "**********" at bounding box center [650, 377] width 197 height 55
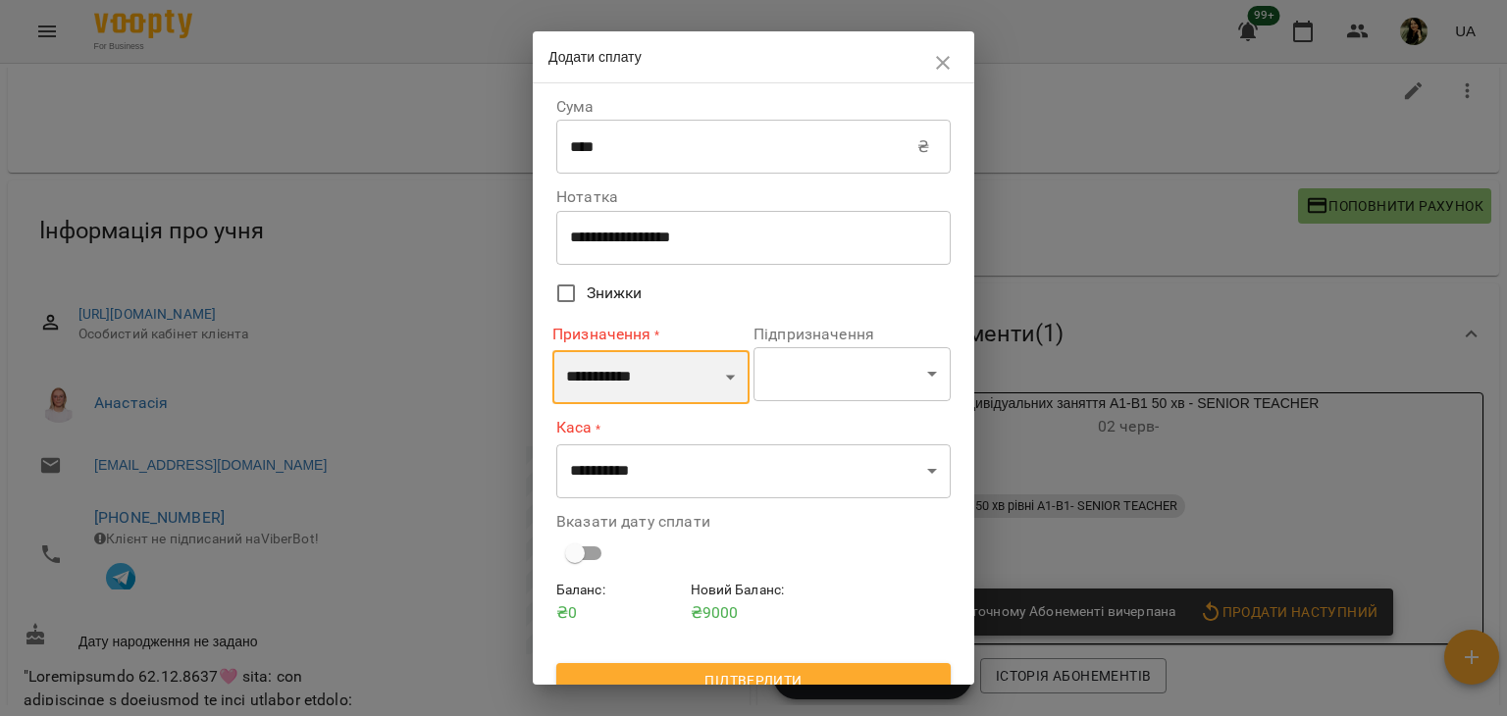
select select "*********"
click at [552, 350] on select "**********" at bounding box center [650, 377] width 197 height 55
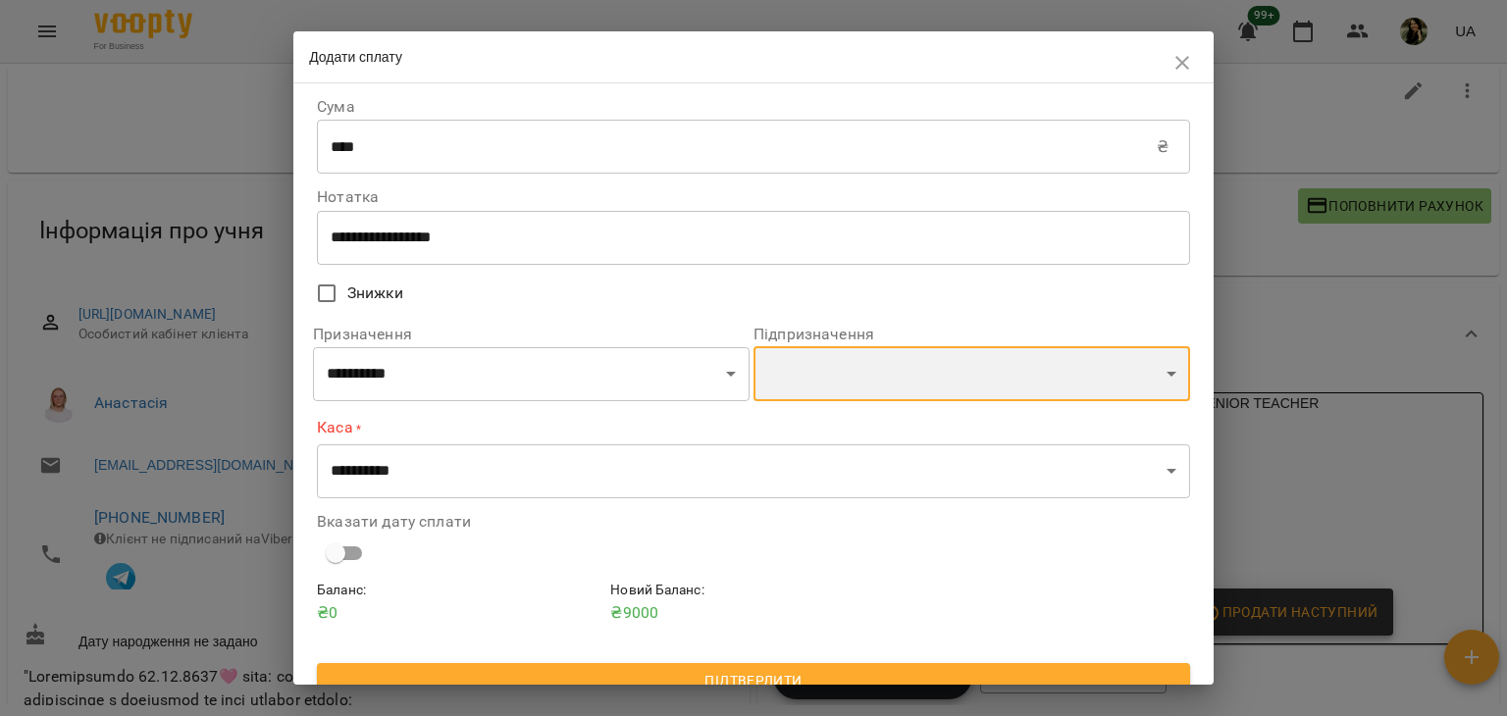
click at [883, 387] on select "**********" at bounding box center [971, 373] width 437 height 55
select select "**********"
click at [753, 349] on select "**********" at bounding box center [971, 373] width 437 height 55
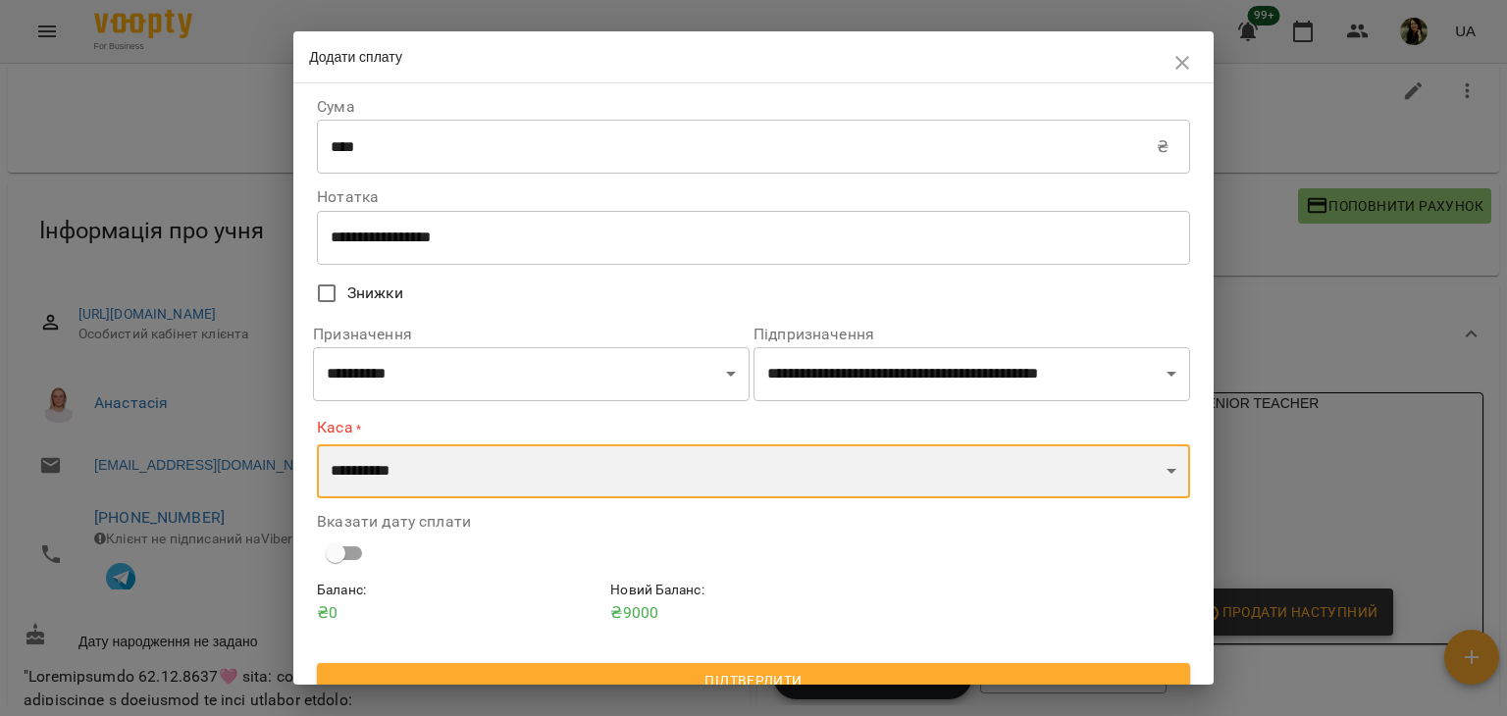
click at [887, 475] on select "**********" at bounding box center [753, 471] width 873 height 55
select select "****"
click at [317, 444] on select "**********" at bounding box center [753, 471] width 873 height 55
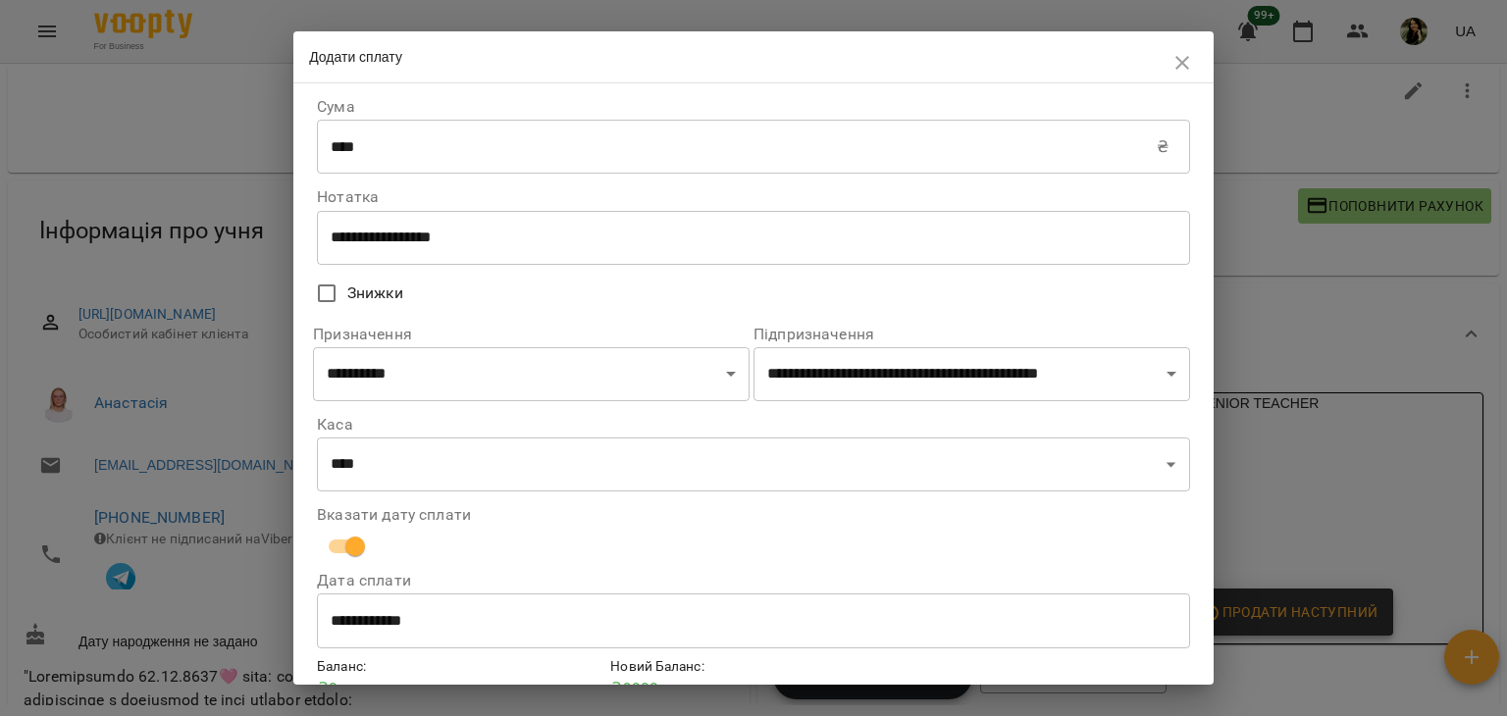
scroll to position [100, 0]
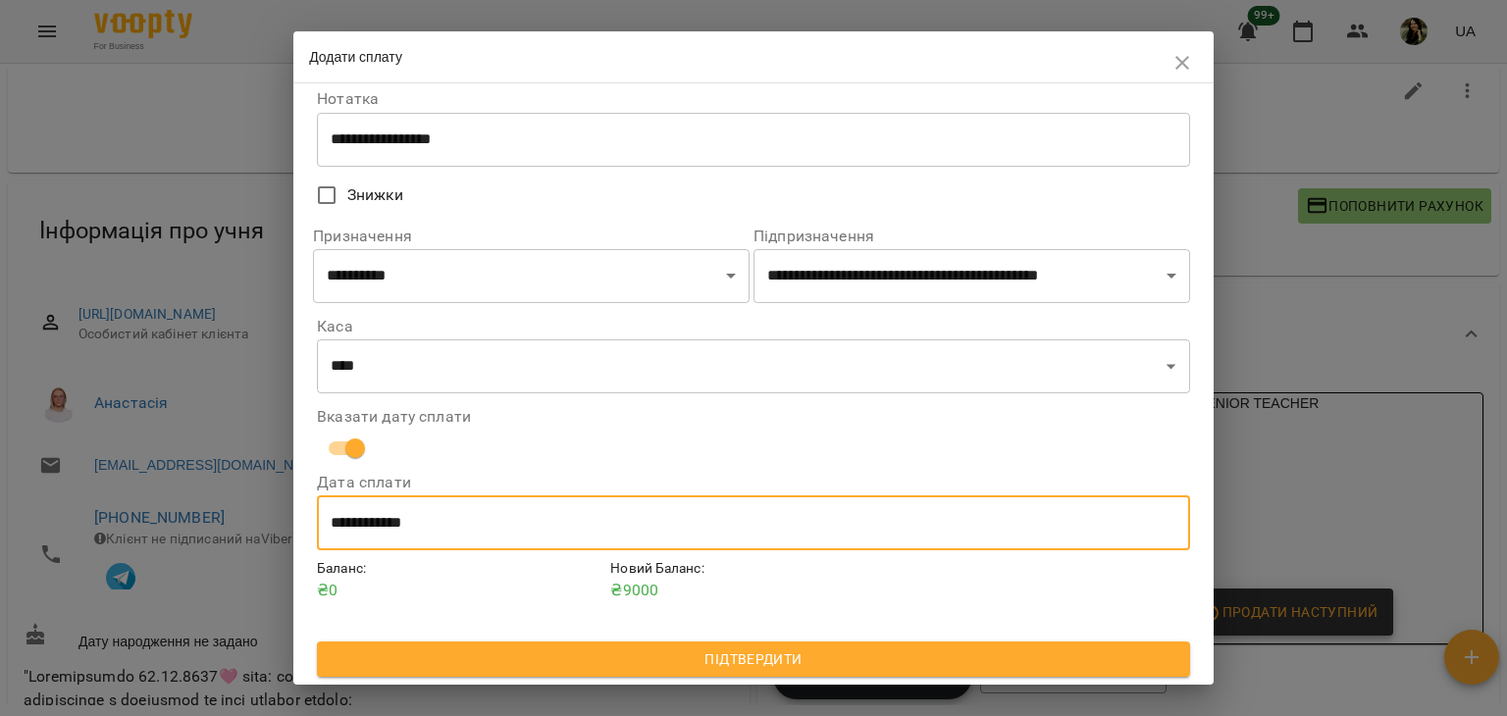
click at [744, 519] on input "**********" at bounding box center [753, 522] width 873 height 55
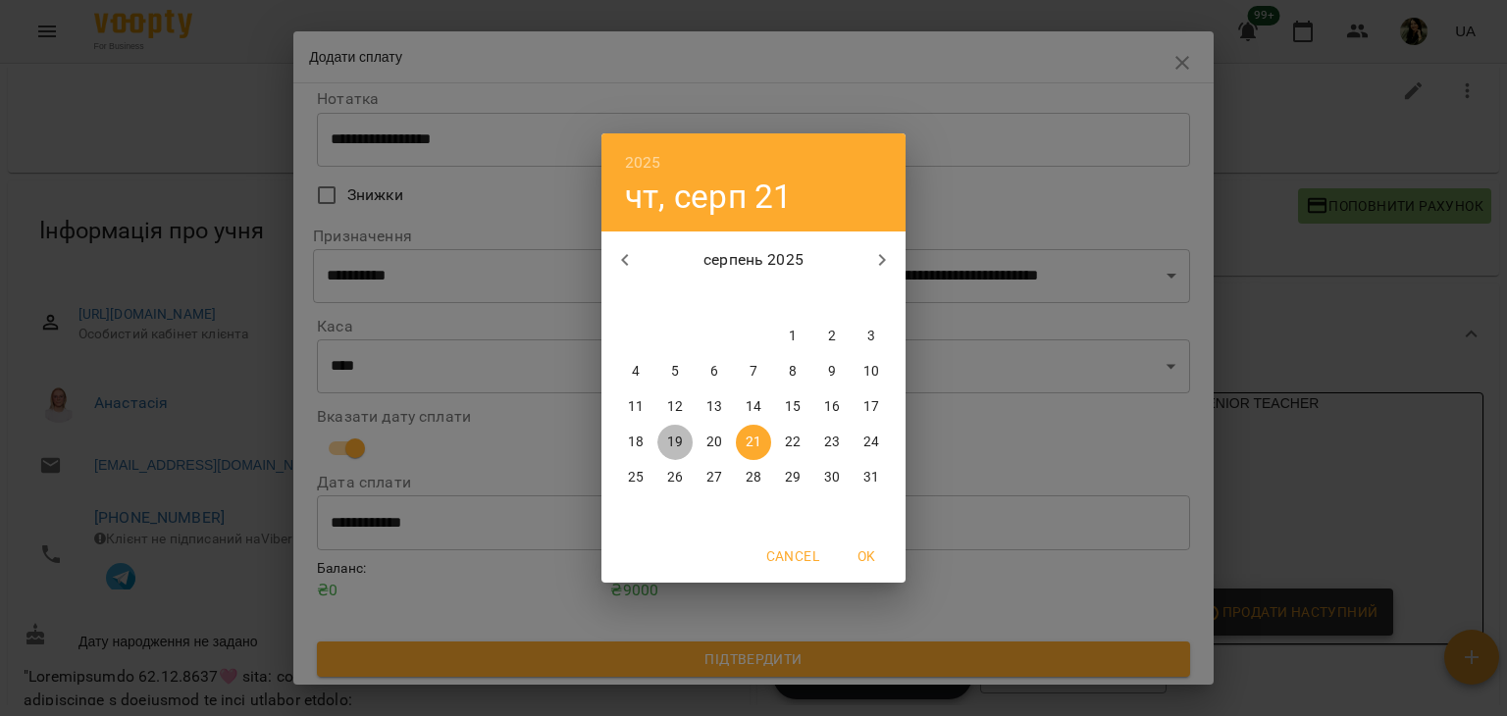
click at [687, 434] on span "19" at bounding box center [674, 443] width 35 height 20
type input "**********"
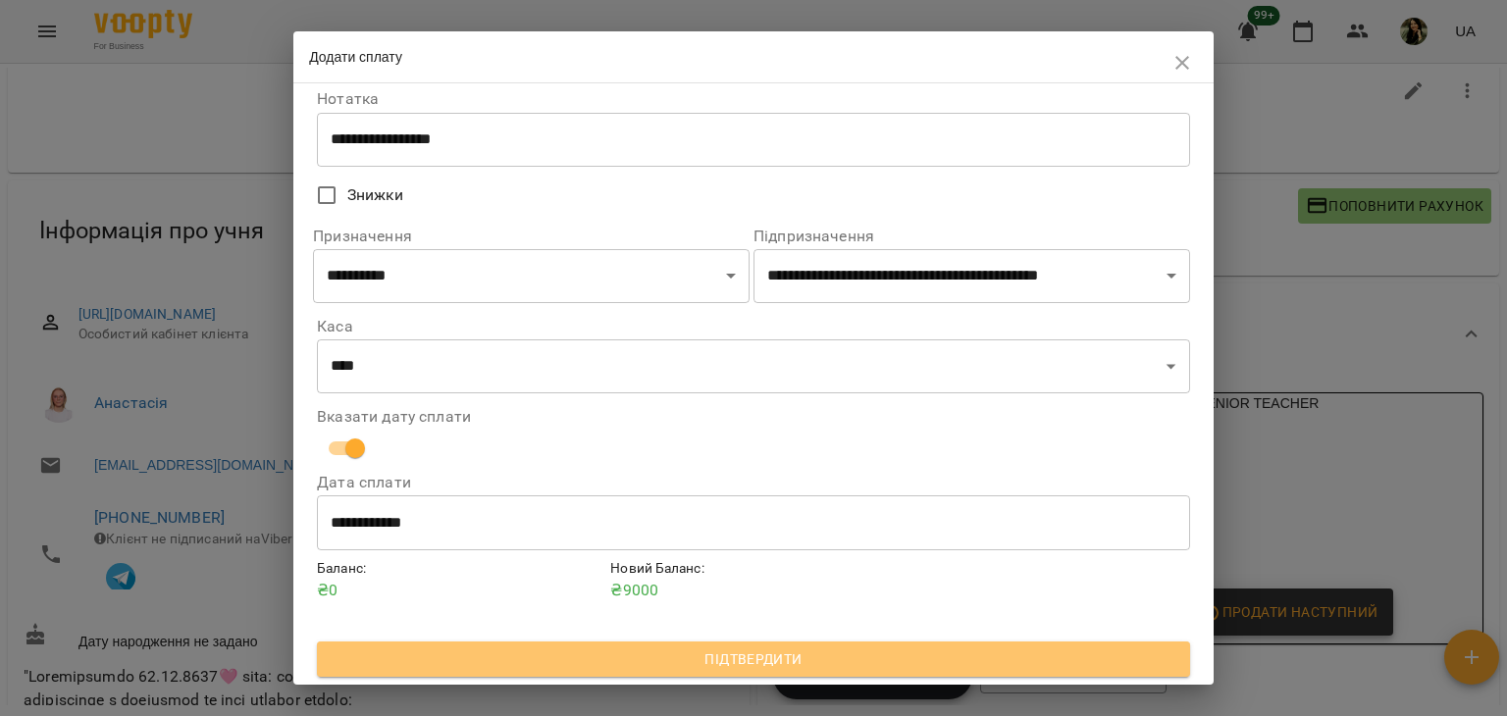
click at [777, 657] on span "Підтвердити" at bounding box center [754, 659] width 842 height 24
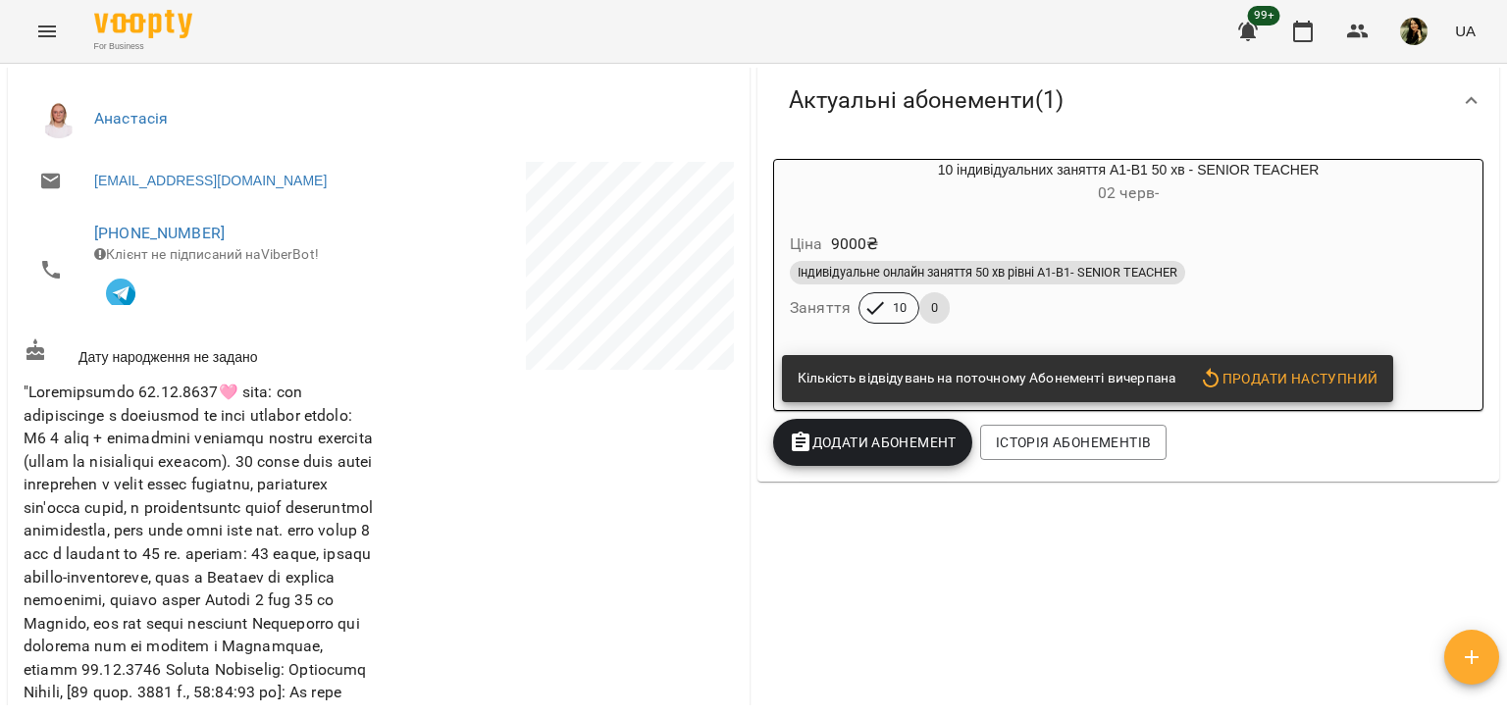
scroll to position [348, 0]
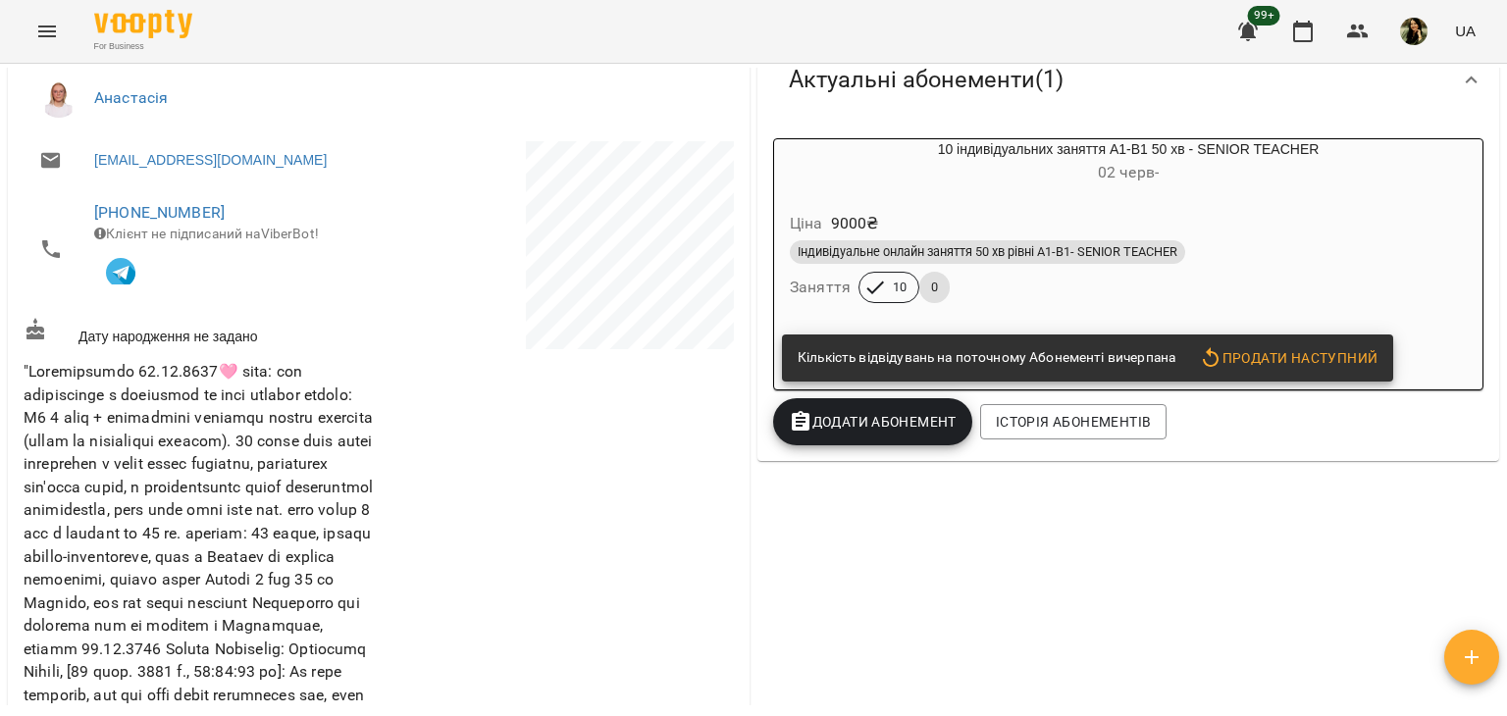
click at [824, 434] on span "Додати Абонемент" at bounding box center [873, 422] width 168 height 24
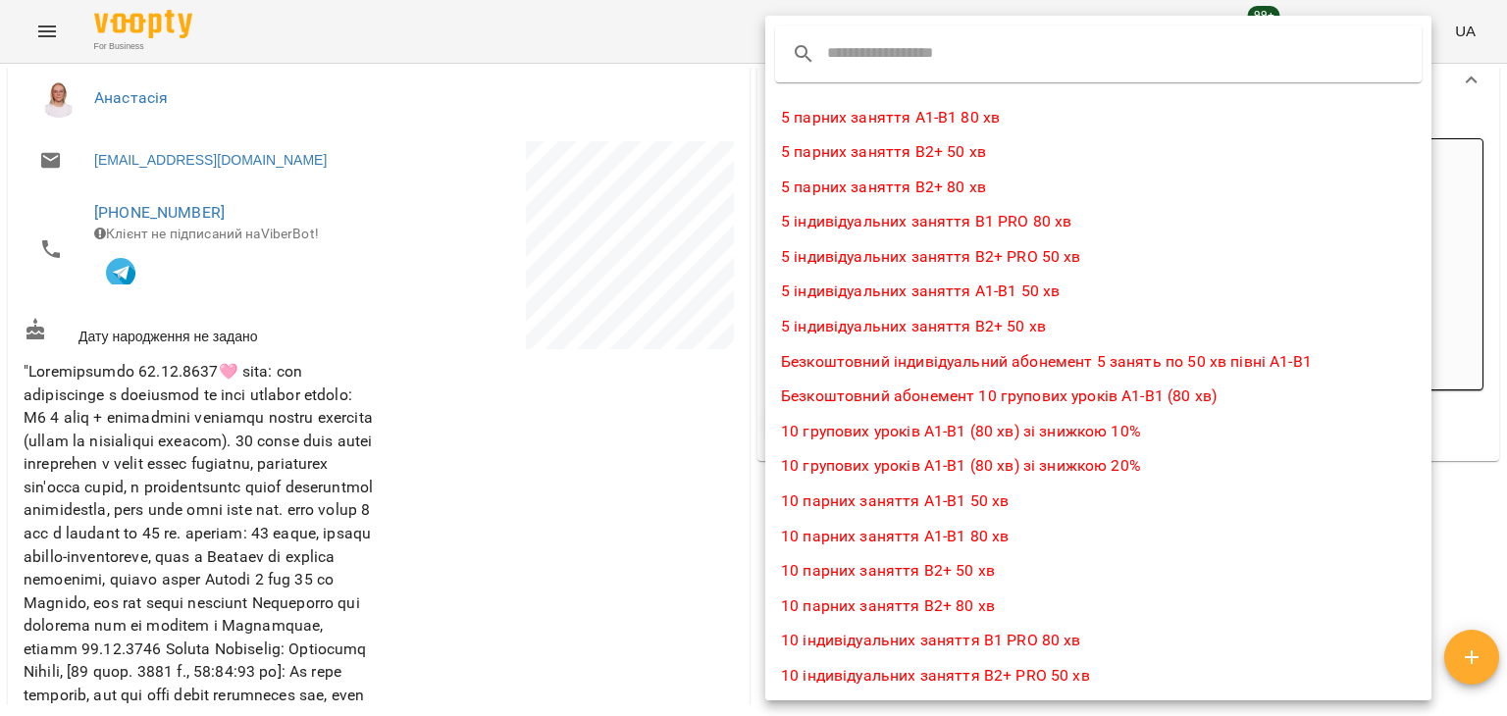
click at [905, 50] on input "text" at bounding box center [904, 53] width 155 height 31
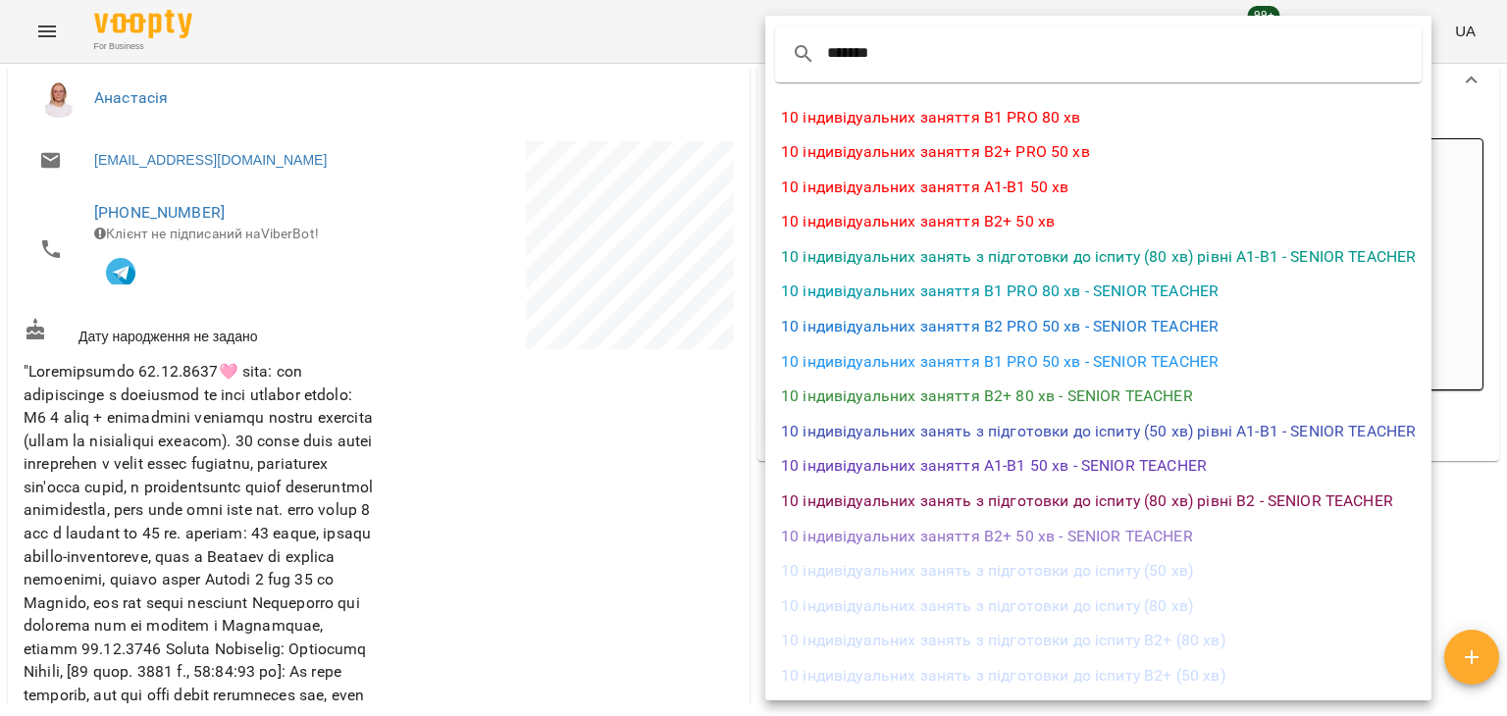
type input "*******"
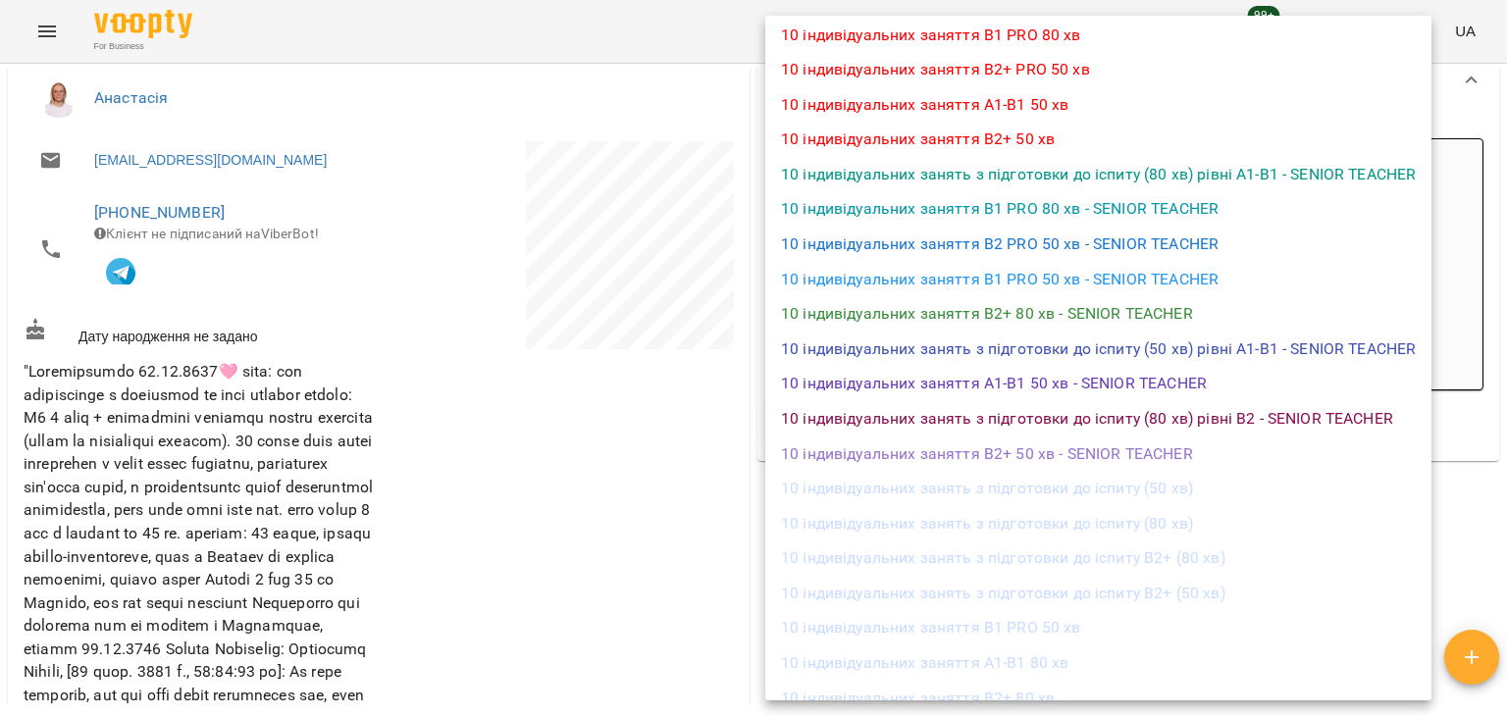
scroll to position [69, 0]
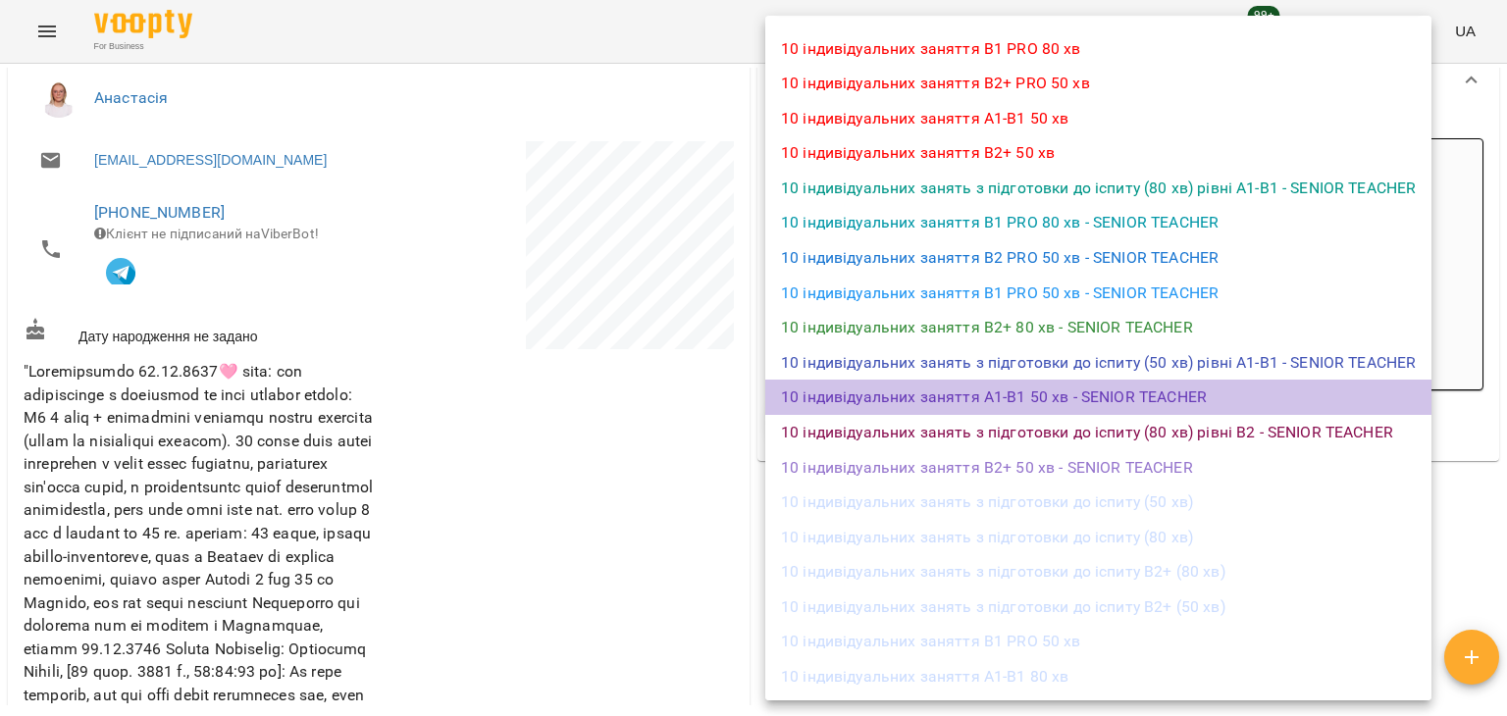
click at [1282, 393] on li "10 індивідуальних заняття А1-В1 50 хв - SENIOR TEACHER" at bounding box center [1098, 397] width 666 height 35
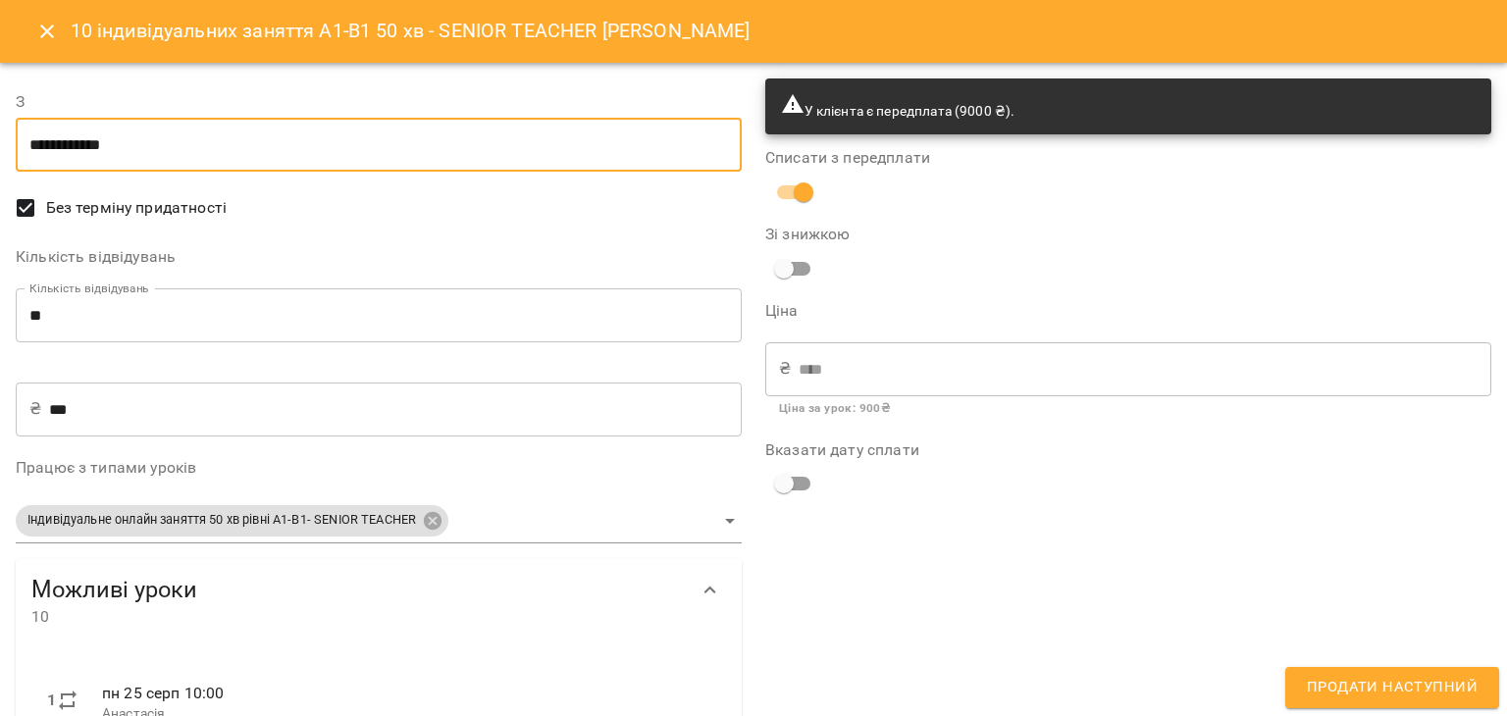
click at [578, 127] on input "**********" at bounding box center [379, 145] width 726 height 55
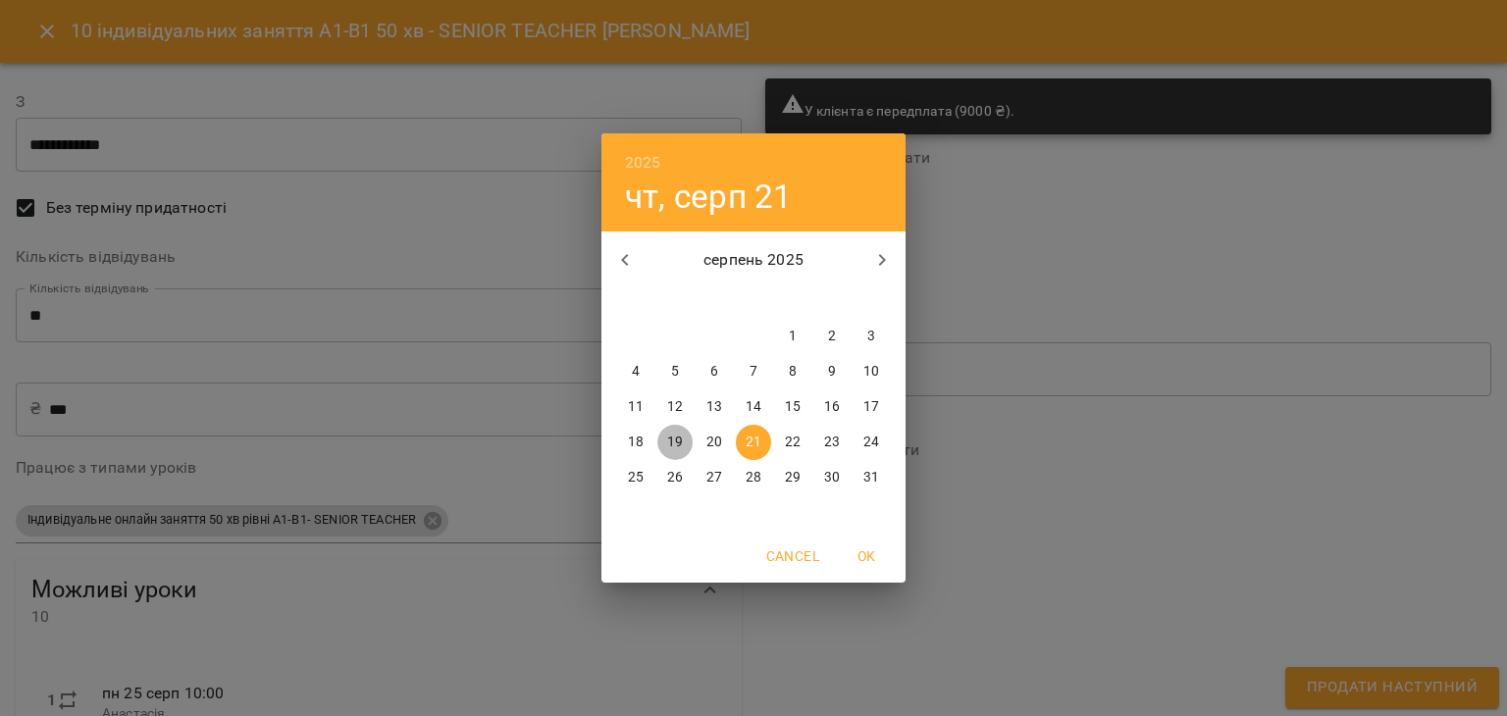
click at [687, 449] on span "19" at bounding box center [674, 443] width 35 height 20
type input "**********"
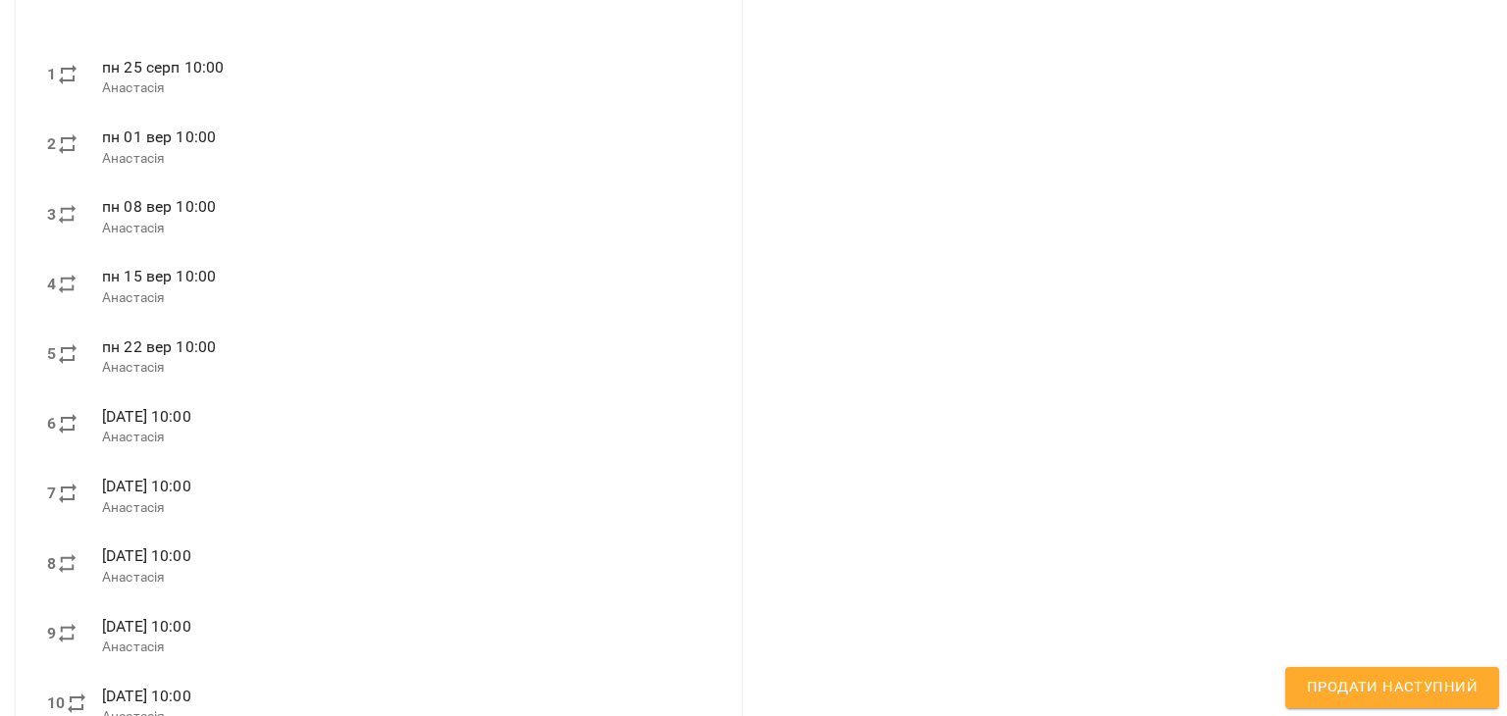
scroll to position [697, 0]
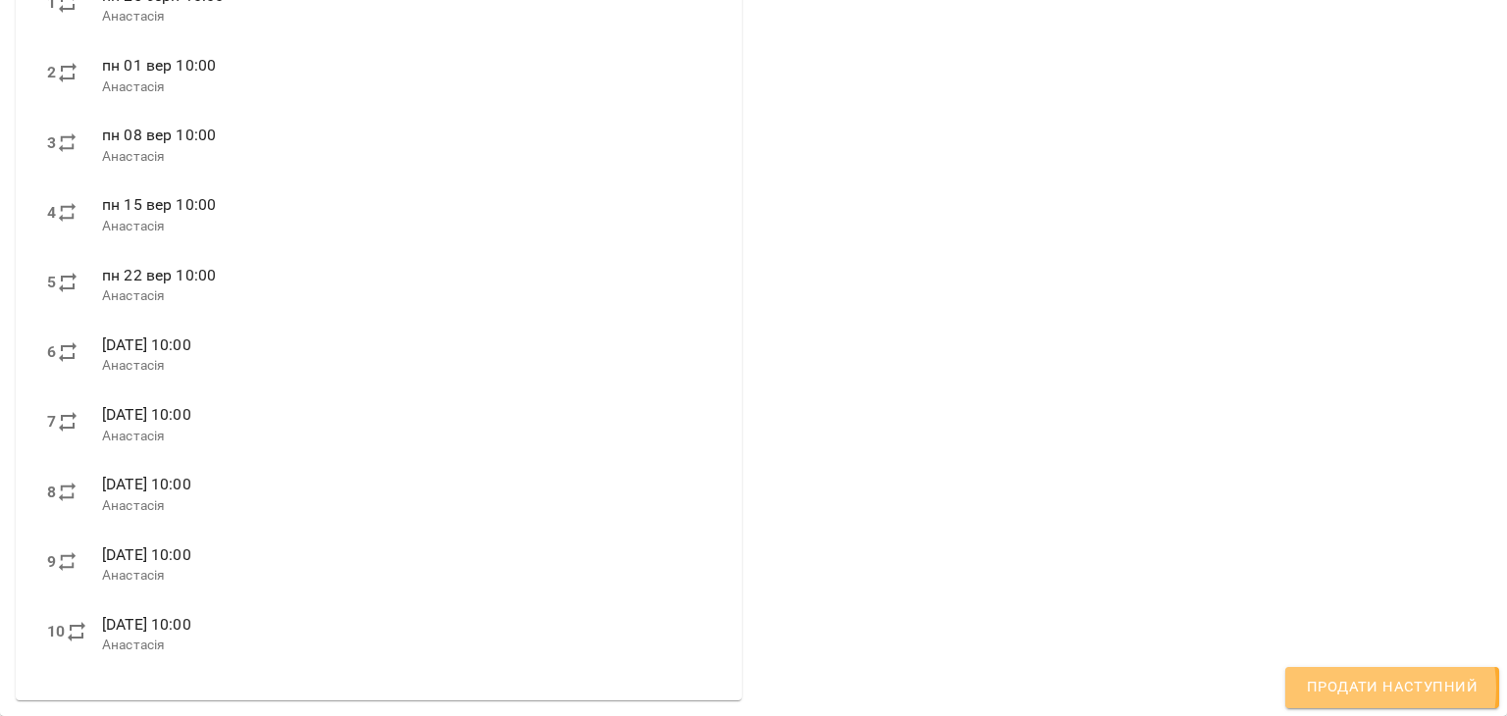
click at [1352, 688] on span "Продати наступний" at bounding box center [1392, 688] width 171 height 26
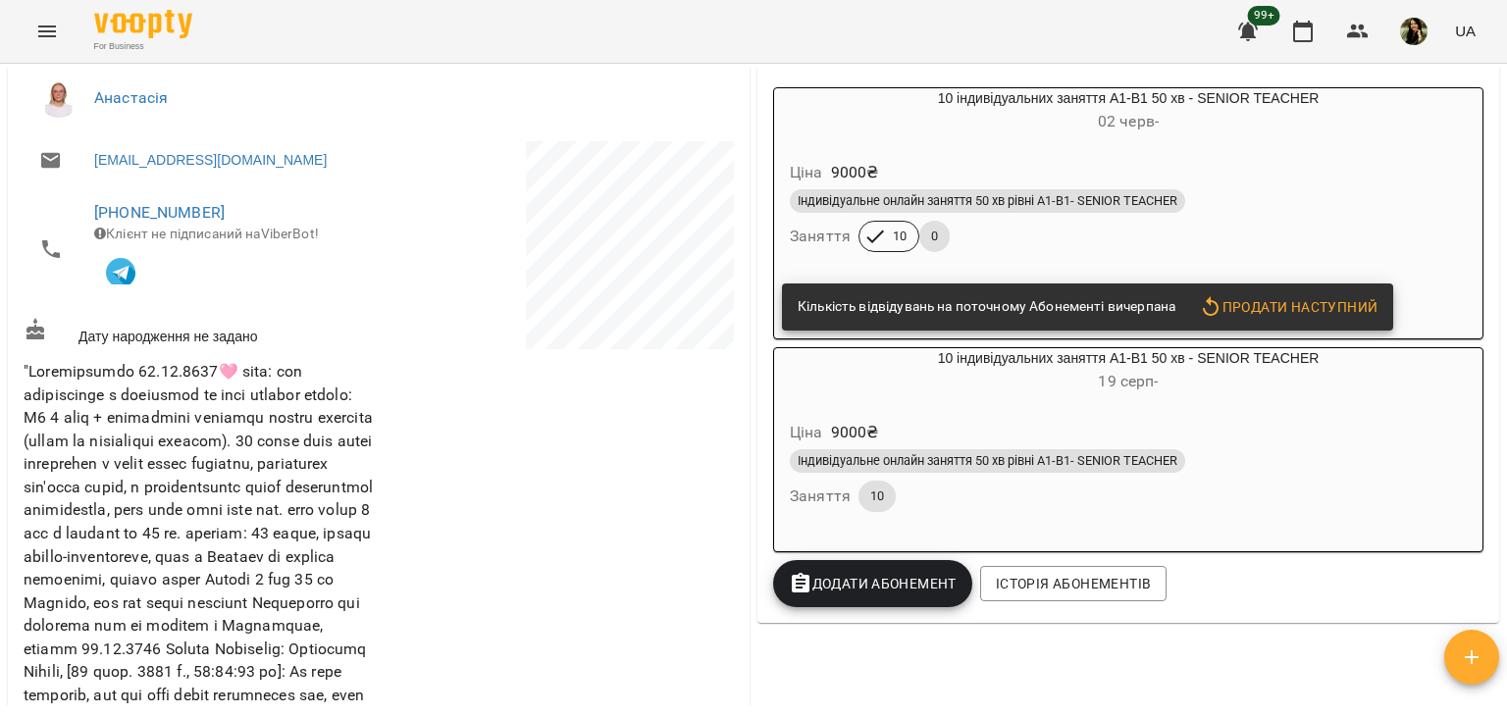
drag, startPoint x: 1505, startPoint y: 181, endPoint x: 1499, endPoint y: 173, distance: 10.6
click at [1499, 173] on div "Мої клієнти / Оля Кореняк Оля Кореняк А1 ind current senior 0 ₴ Баланс Поповнит…" at bounding box center [753, 422] width 1507 height 716
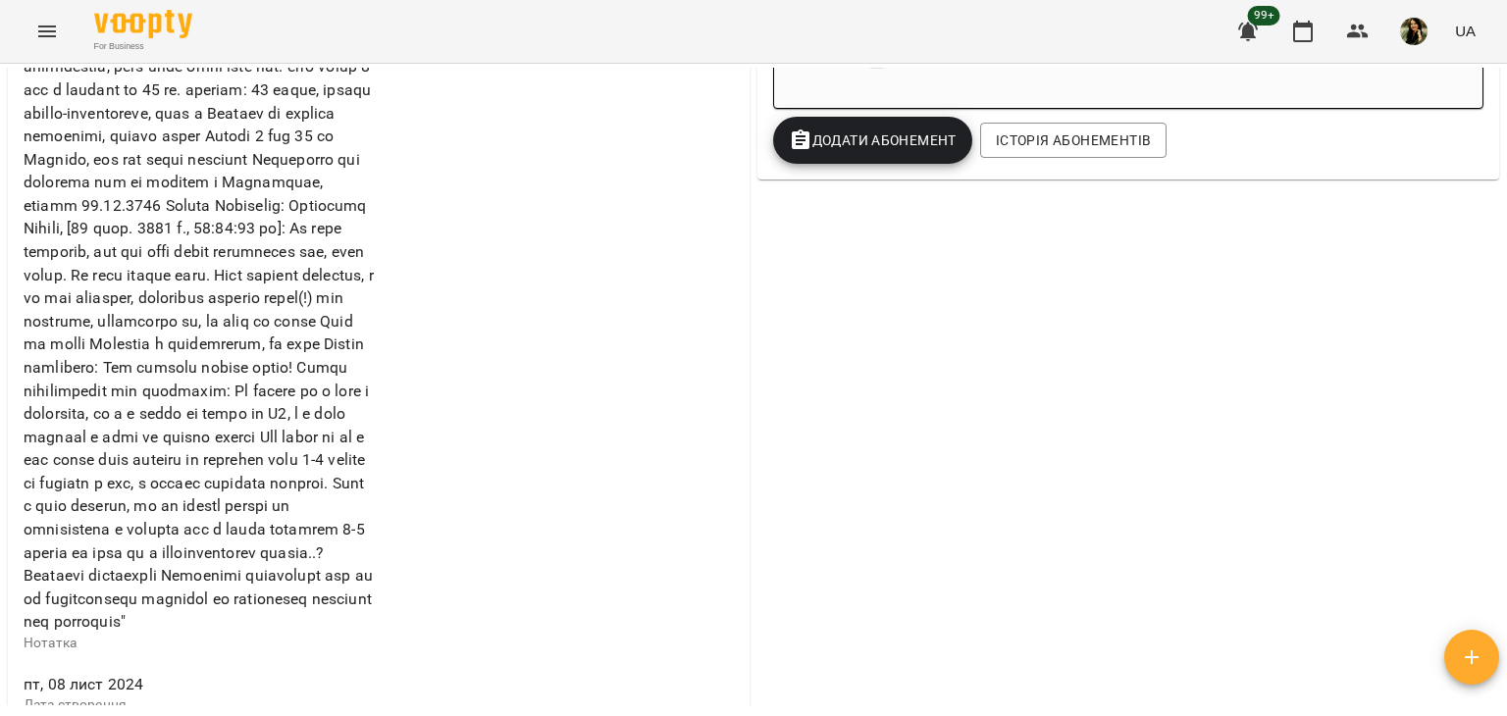
scroll to position [563, 0]
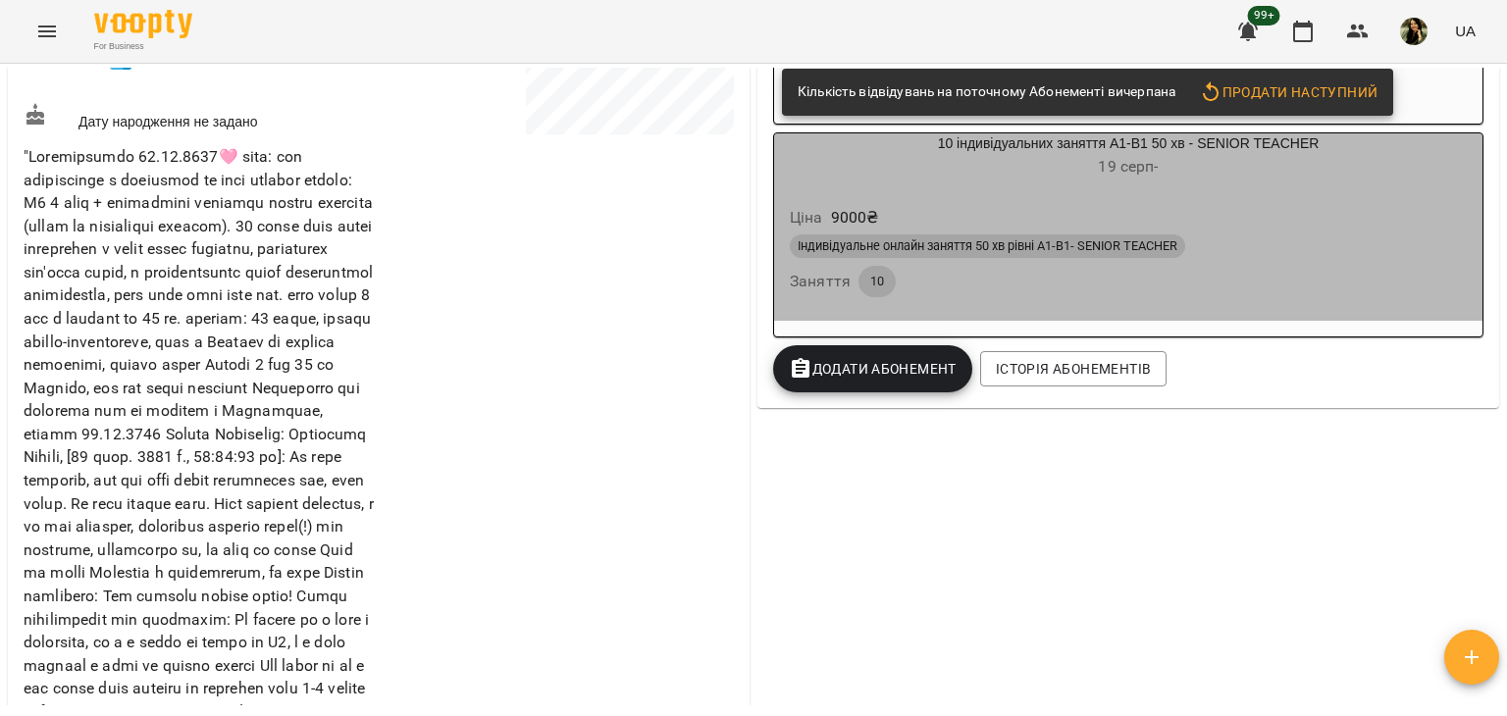
click at [1275, 240] on div "Індивідуальне онлайн заняття 50 хв рівні А1-В1- SENIOR TEACHER" at bounding box center [1128, 246] width 677 height 24
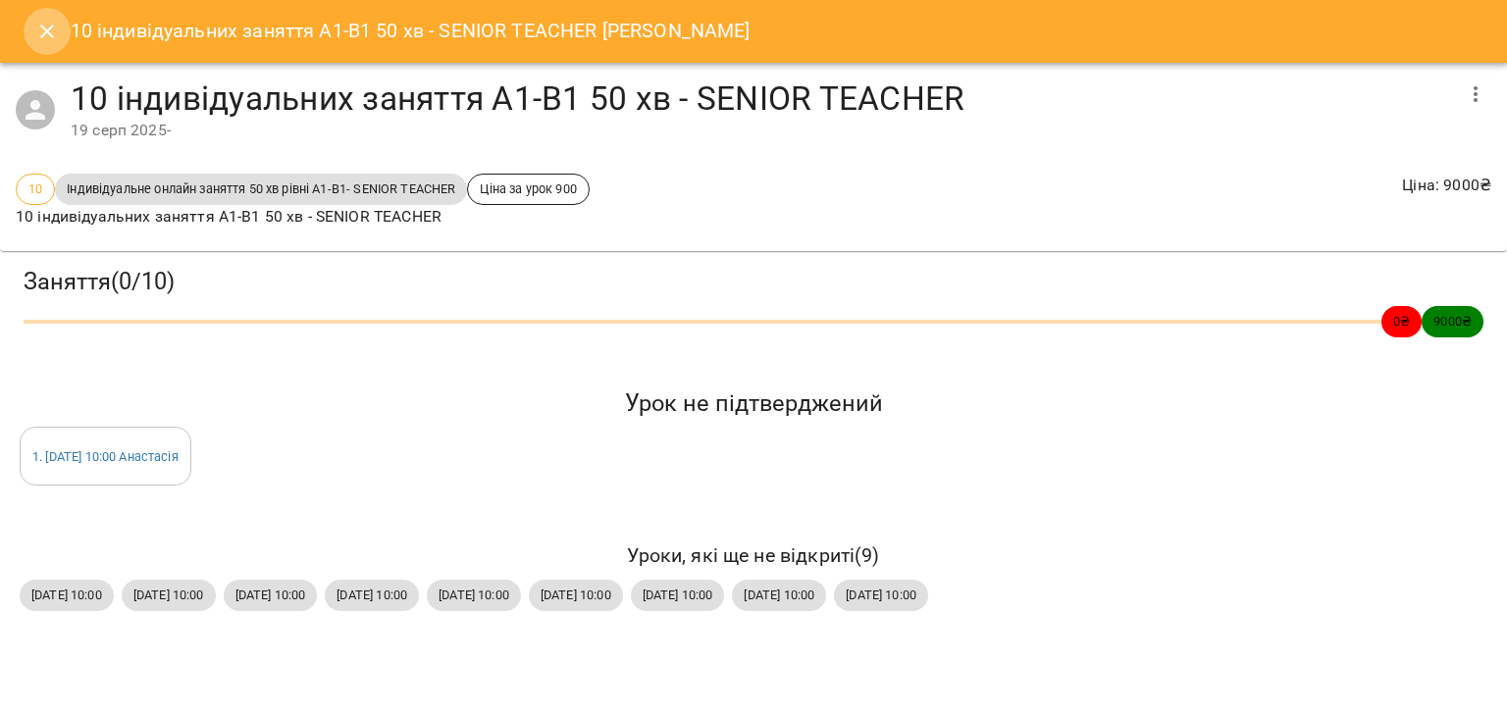
click at [32, 28] on button "Close" at bounding box center [47, 31] width 47 height 47
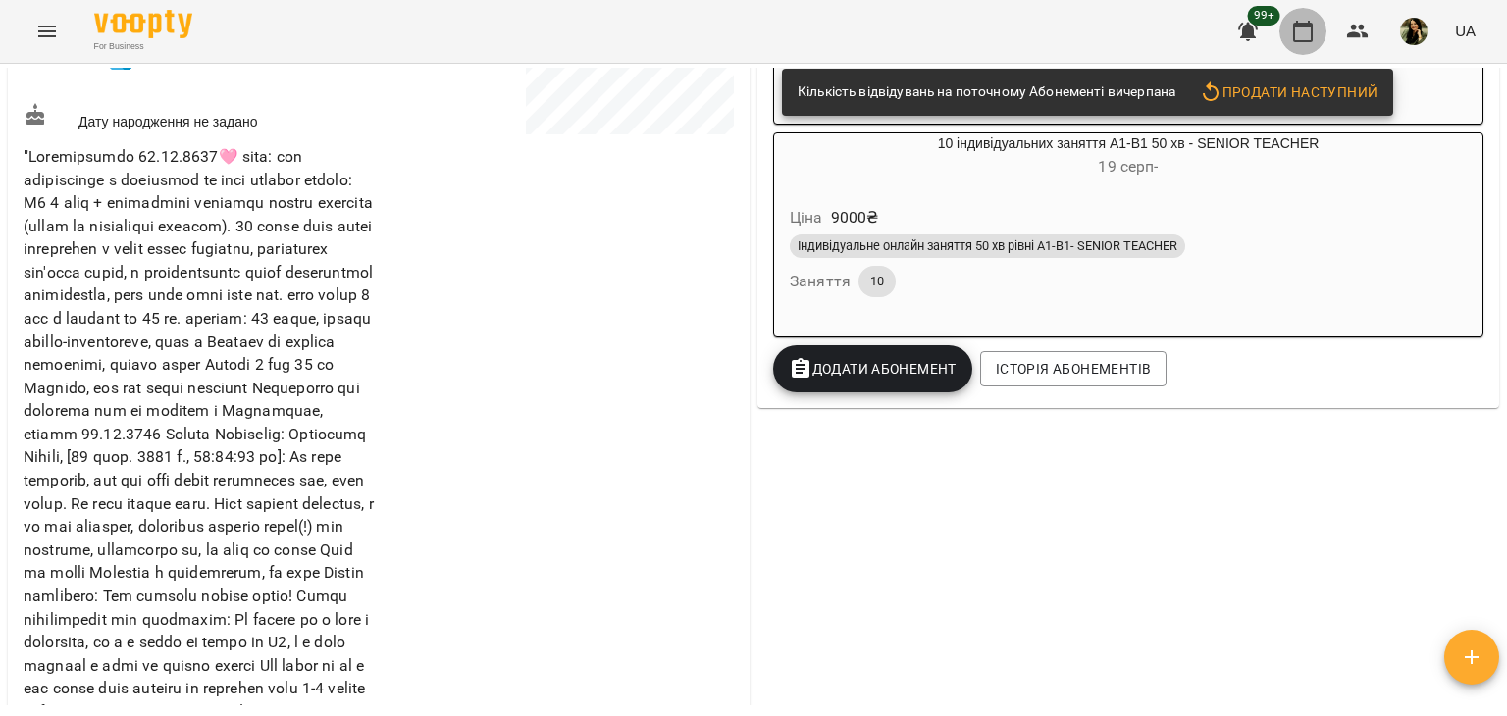
click at [1299, 47] on button "button" at bounding box center [1302, 31] width 47 height 47
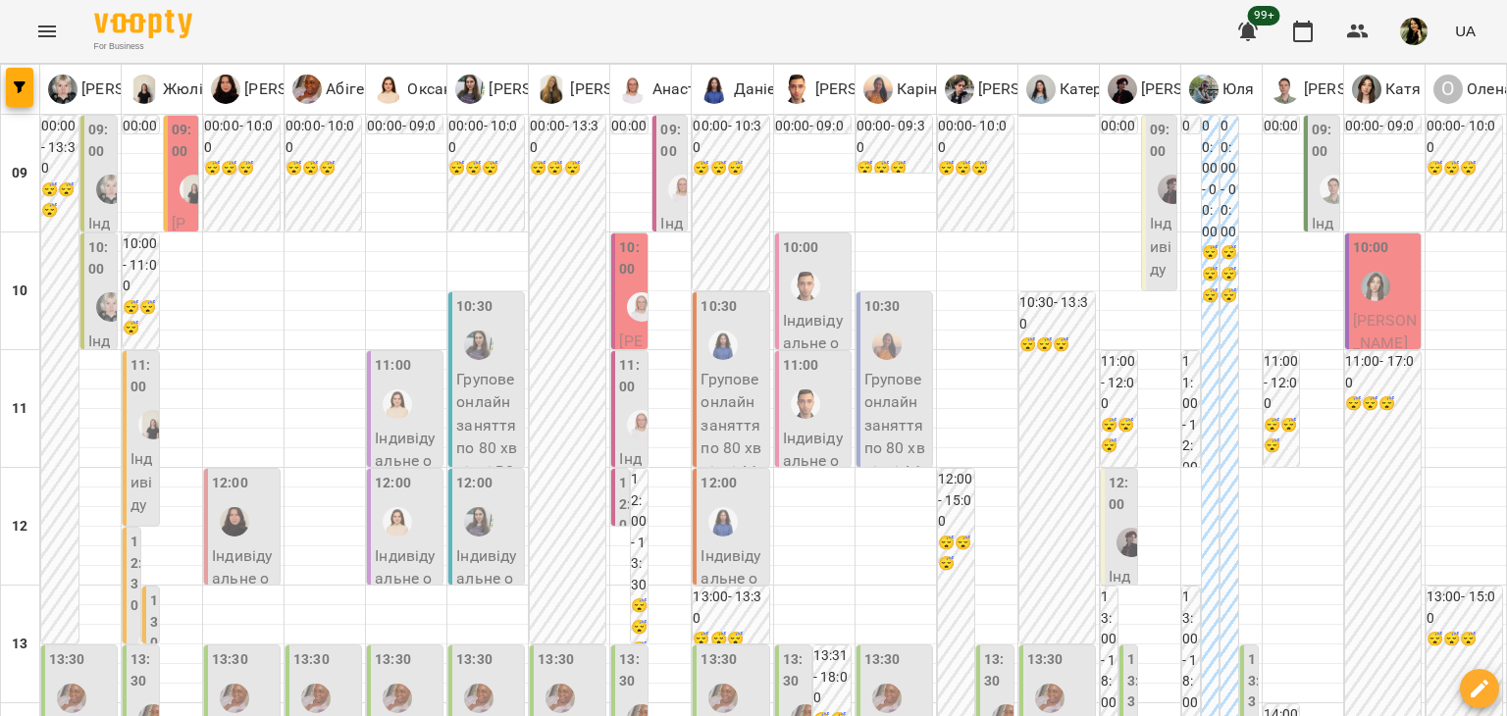
type input "**********"
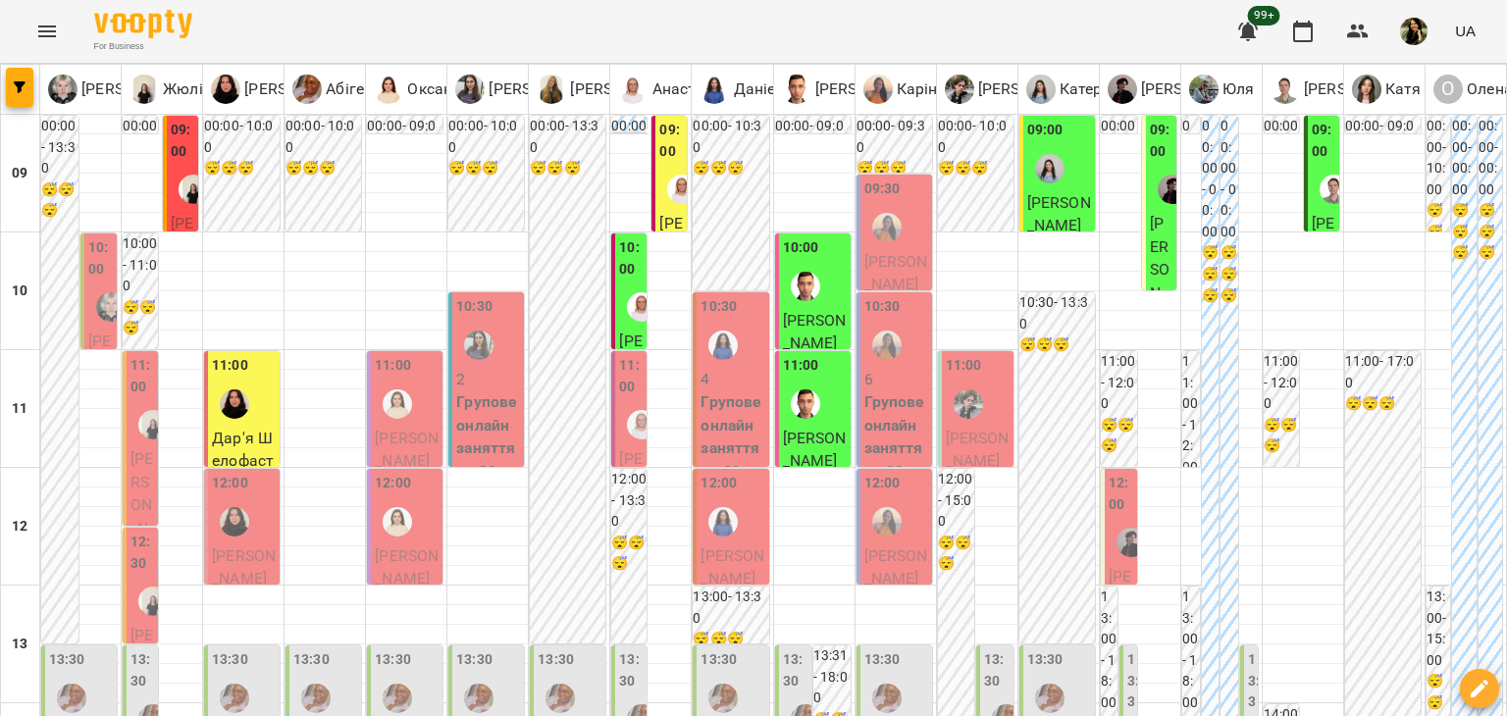
click at [100, 333] on span "[PERSON_NAME]" at bounding box center [100, 399] width 24 height 134
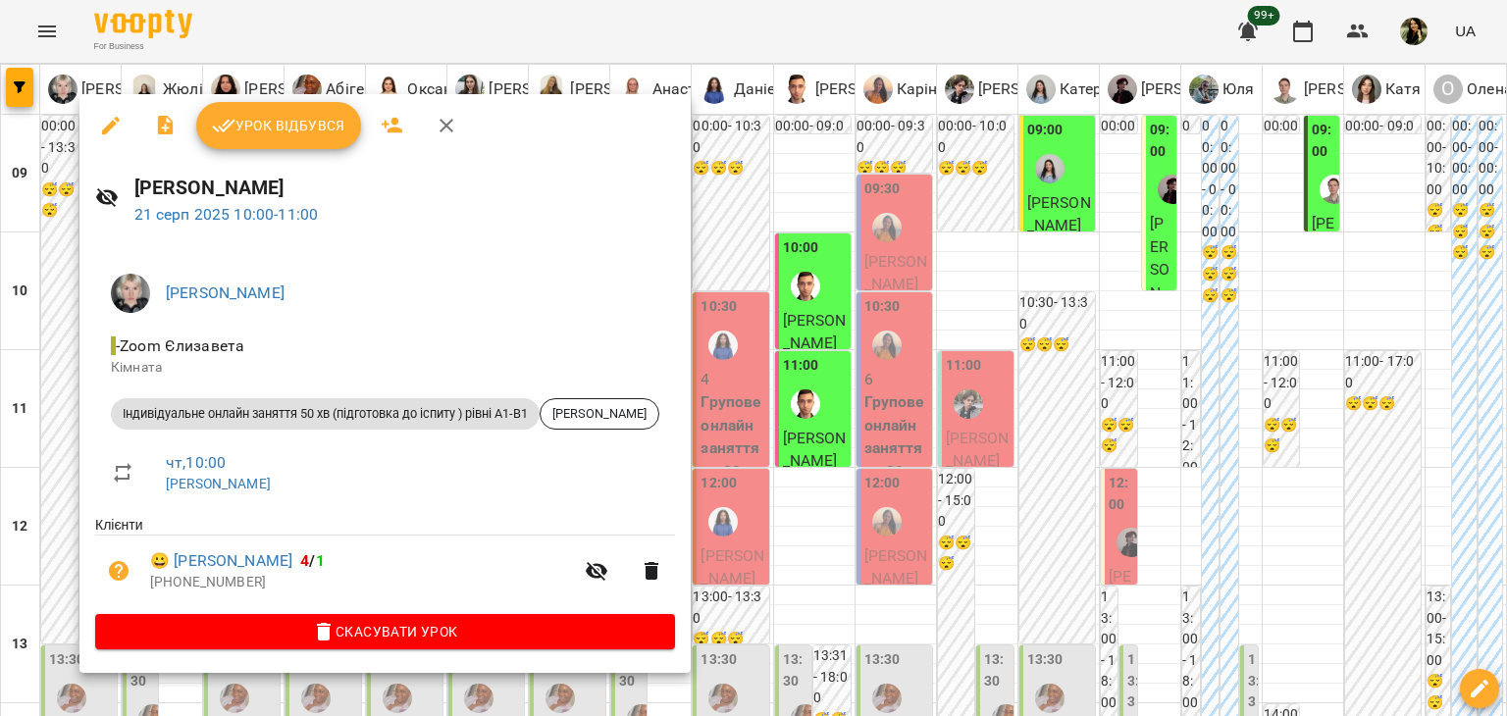
click at [43, 470] on div at bounding box center [753, 358] width 1507 height 716
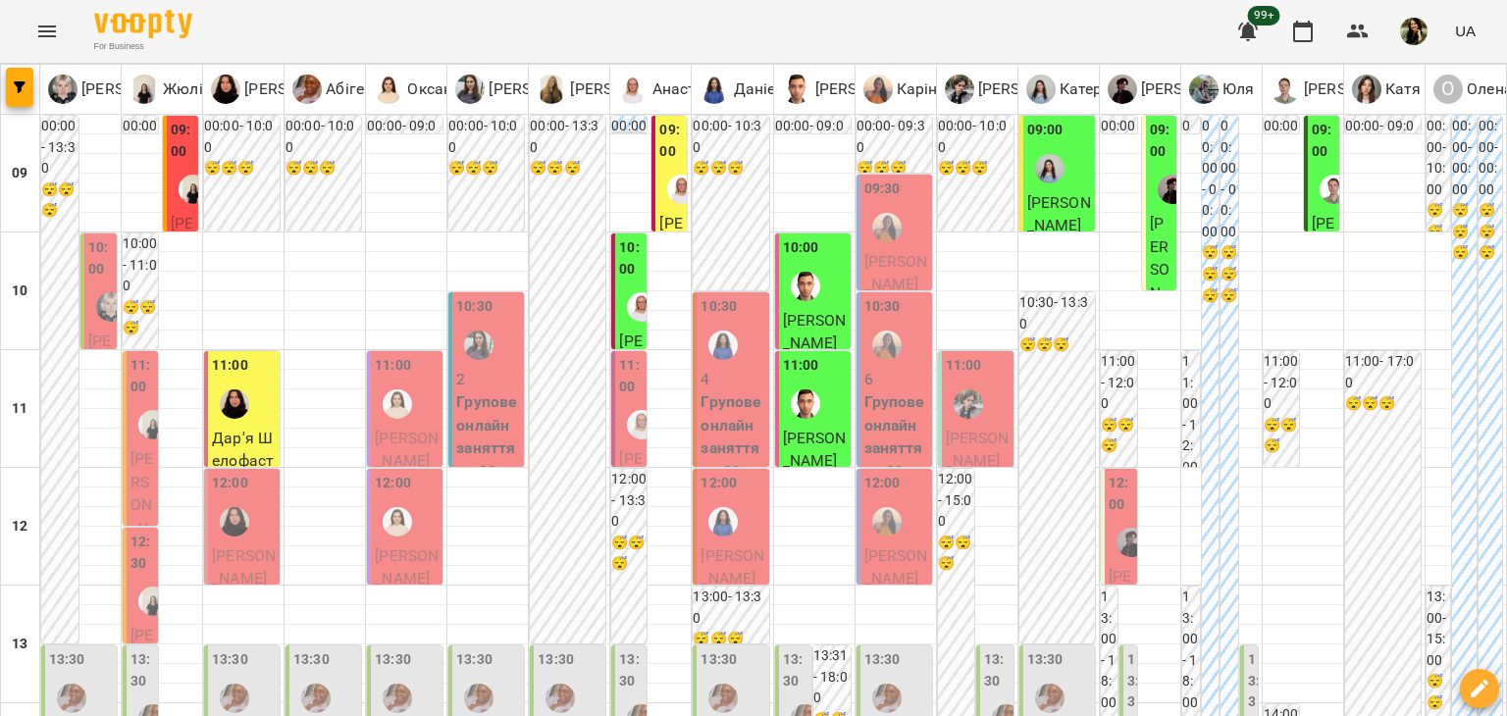
click at [145, 488] on span "[PERSON_NAME]" at bounding box center [141, 527] width 23 height 157
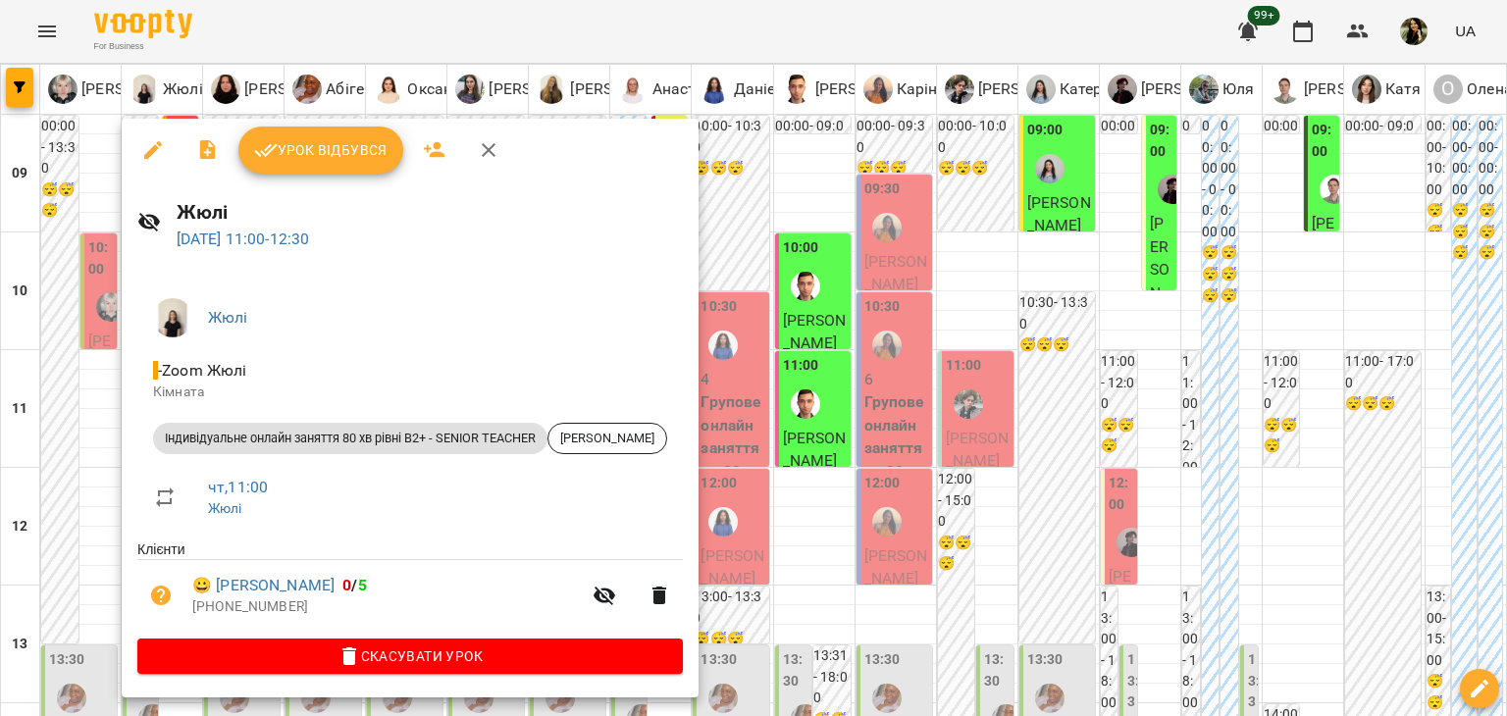
click at [98, 444] on div at bounding box center [753, 358] width 1507 height 716
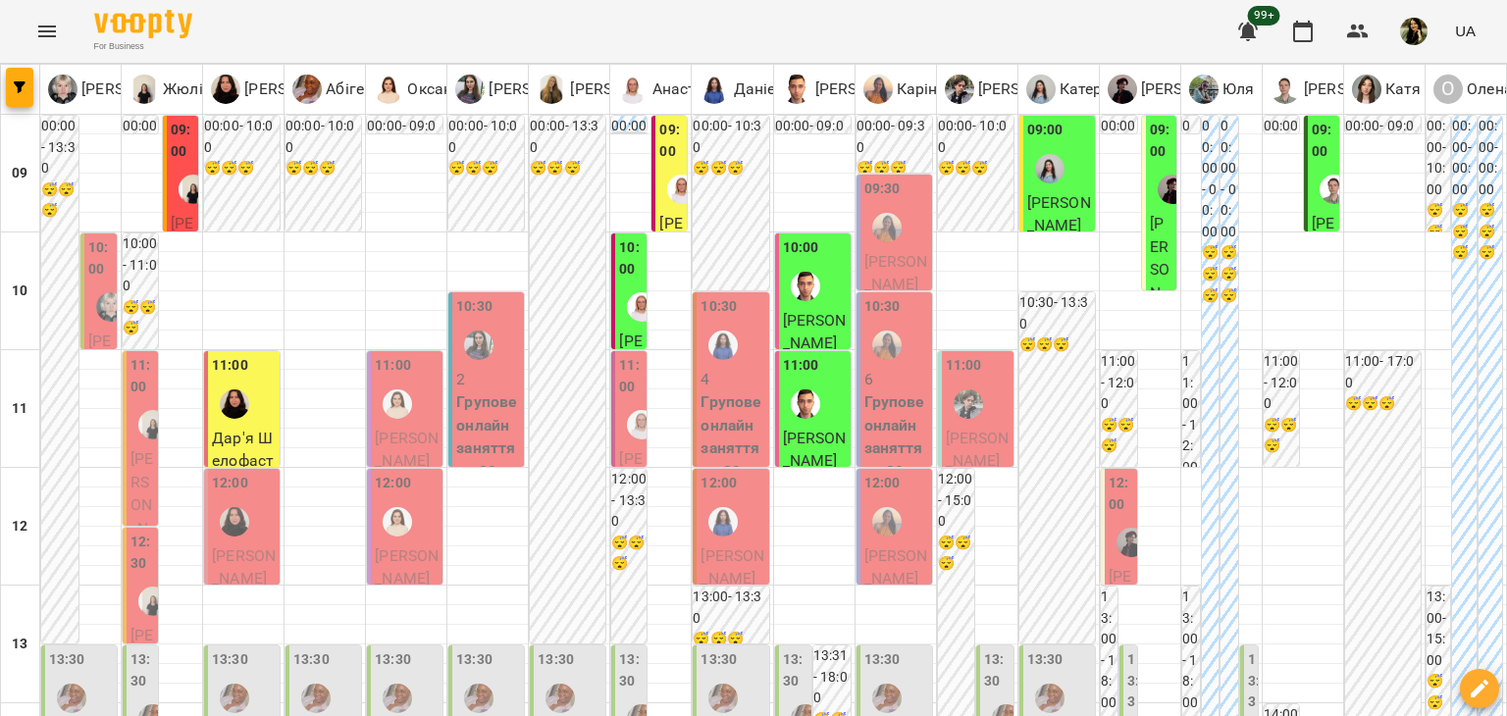
scroll to position [386, 0]
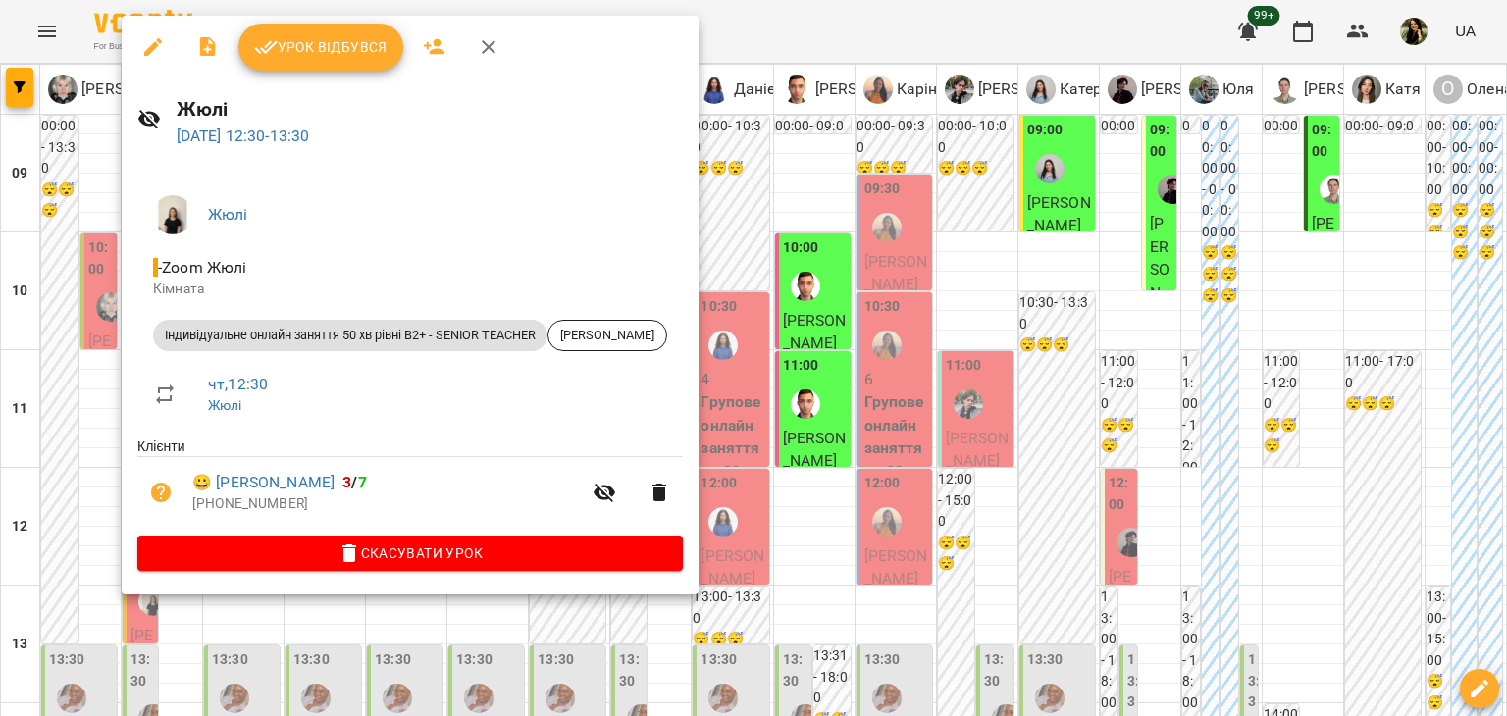
click at [77, 464] on div at bounding box center [753, 358] width 1507 height 716
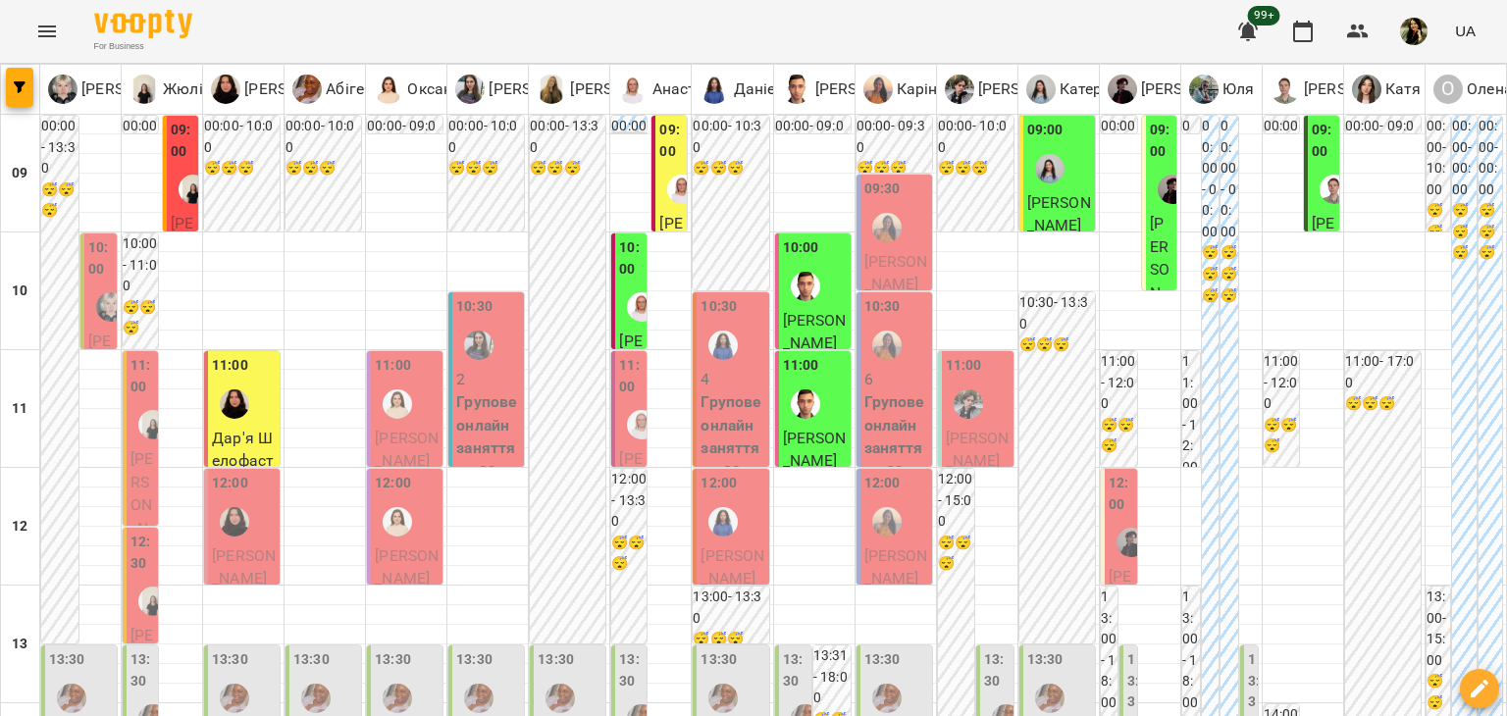
scroll to position [764, 0]
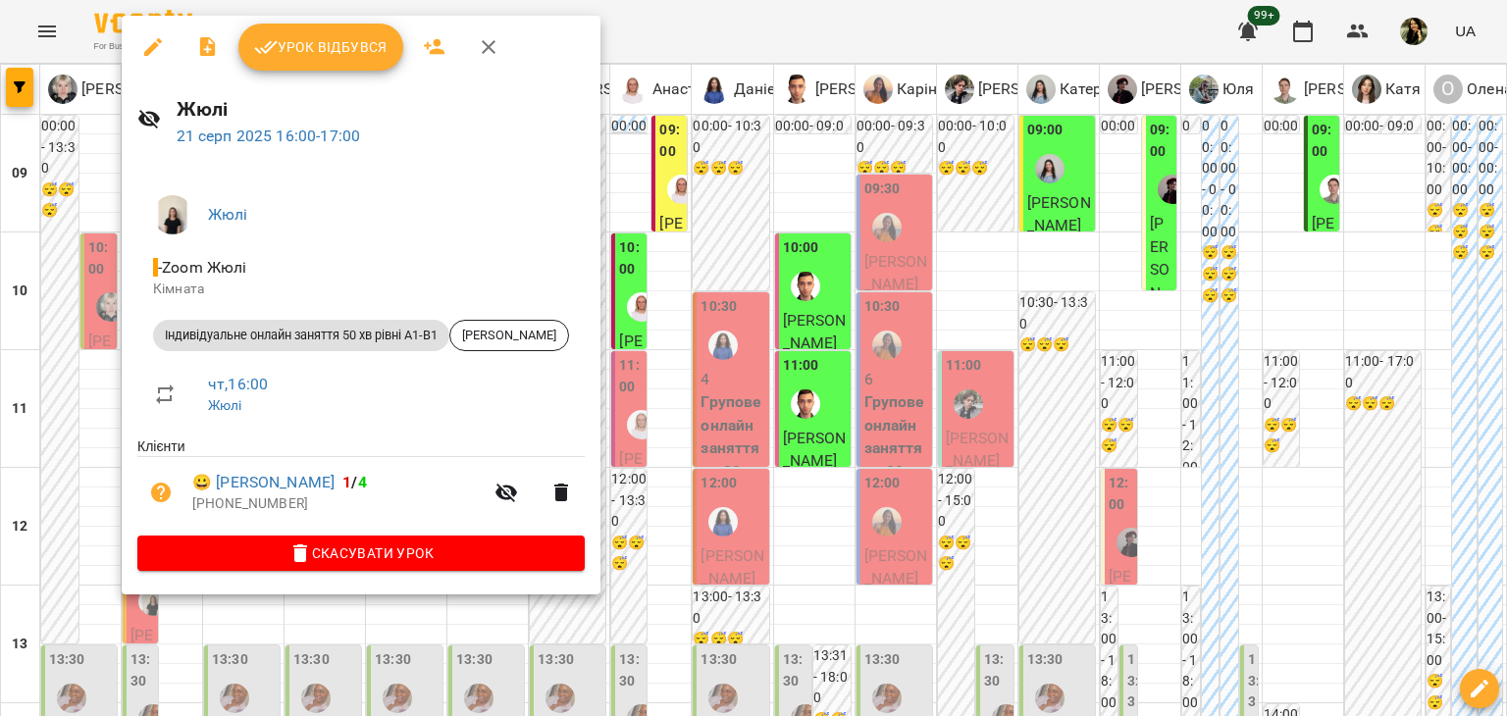
click at [58, 336] on div at bounding box center [753, 358] width 1507 height 716
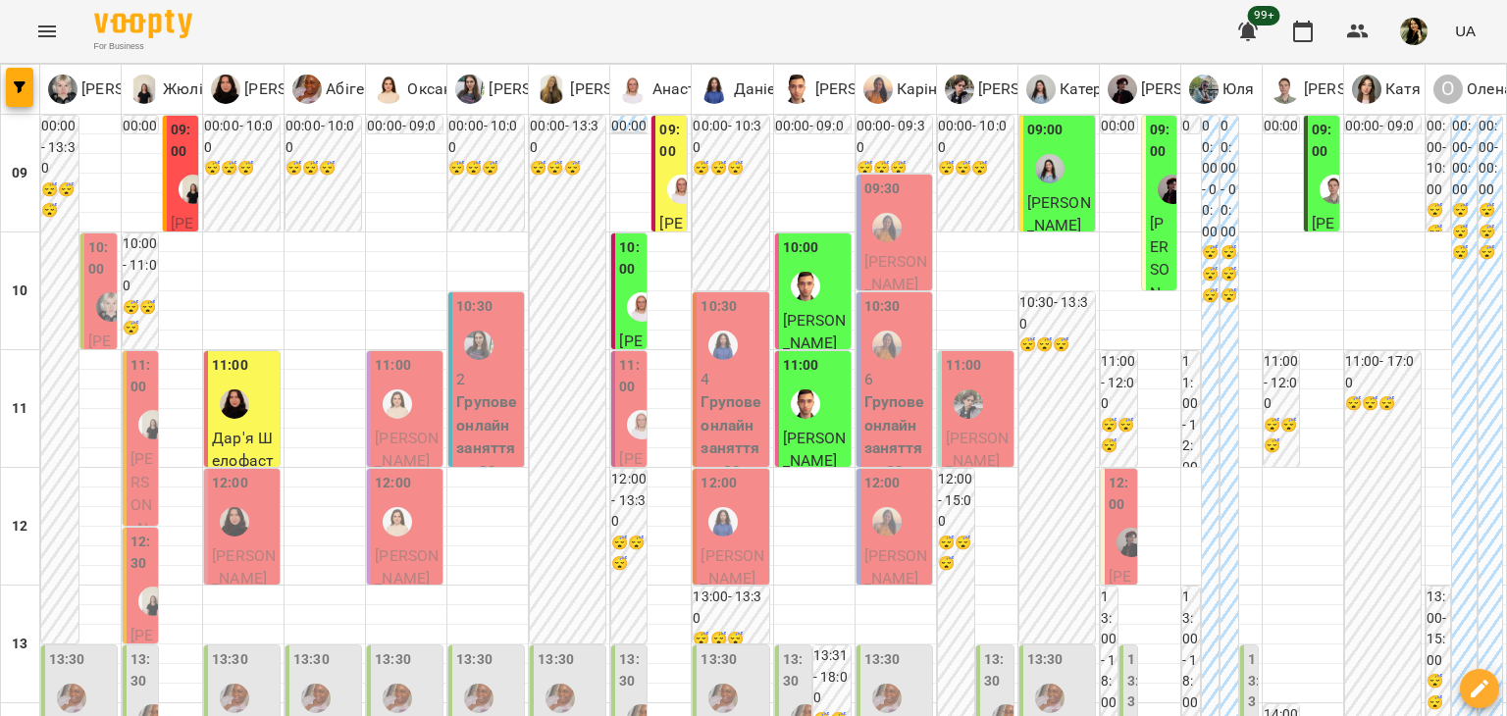
scroll to position [162, 0]
click at [268, 429] on span "Дар'я Шелофаст" at bounding box center [243, 450] width 62 height 42
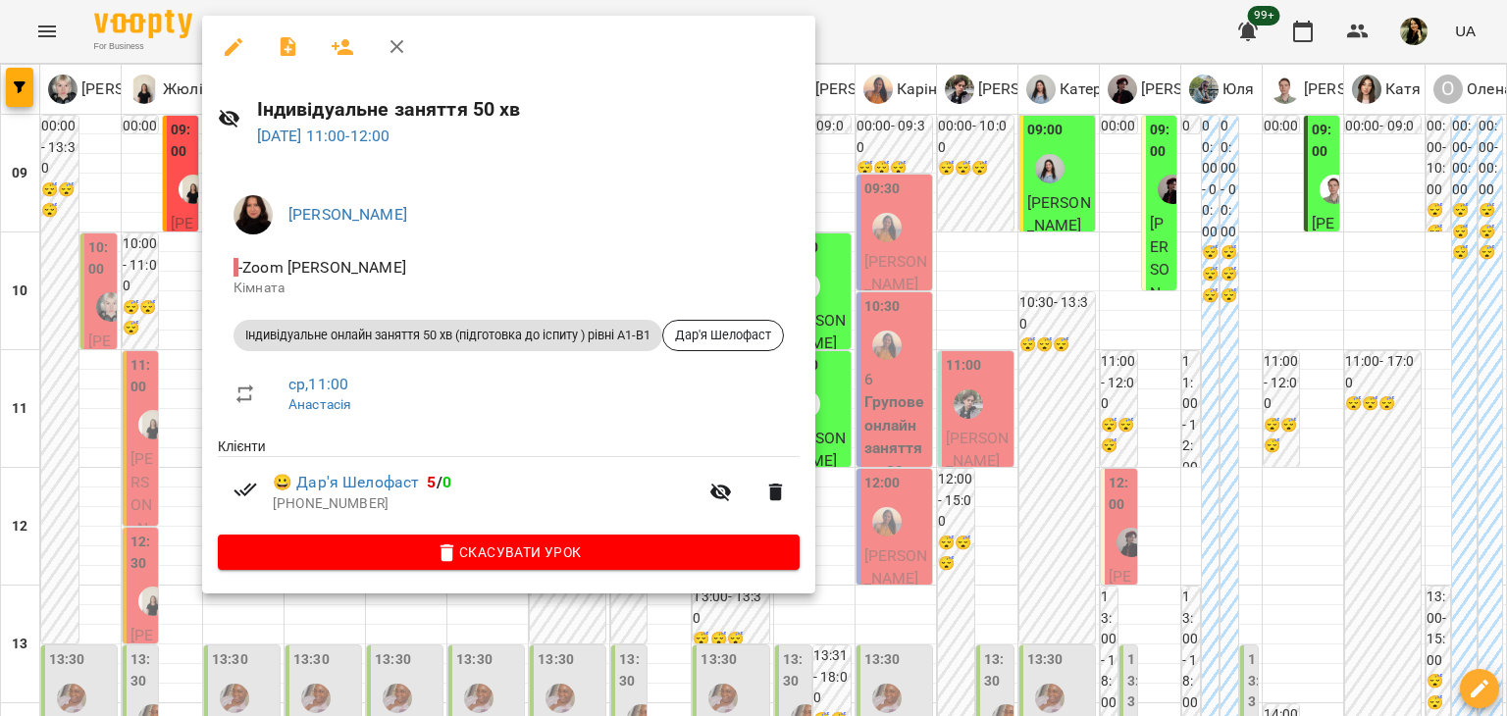
click at [357, 655] on div at bounding box center [753, 358] width 1507 height 716
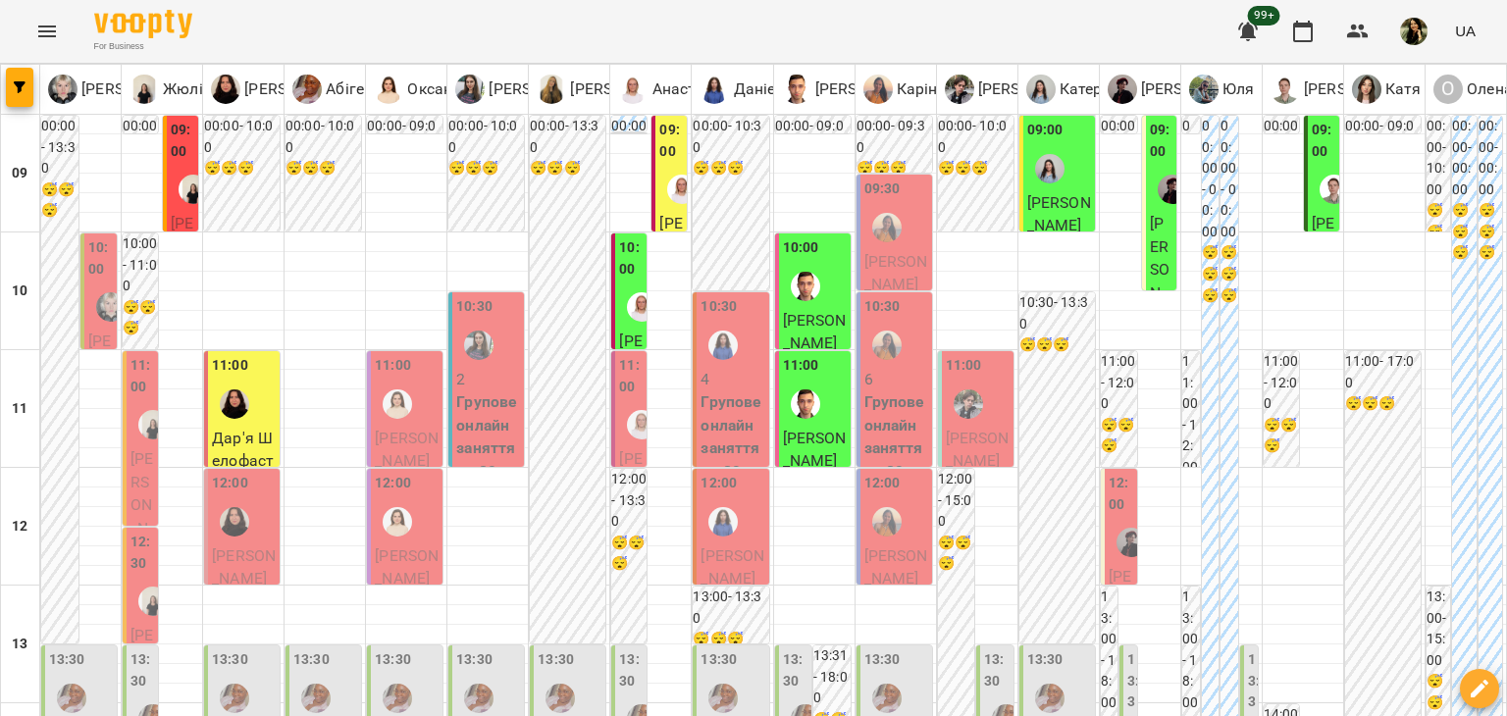
click at [262, 546] on span "Божена Головач" at bounding box center [244, 567] width 64 height 42
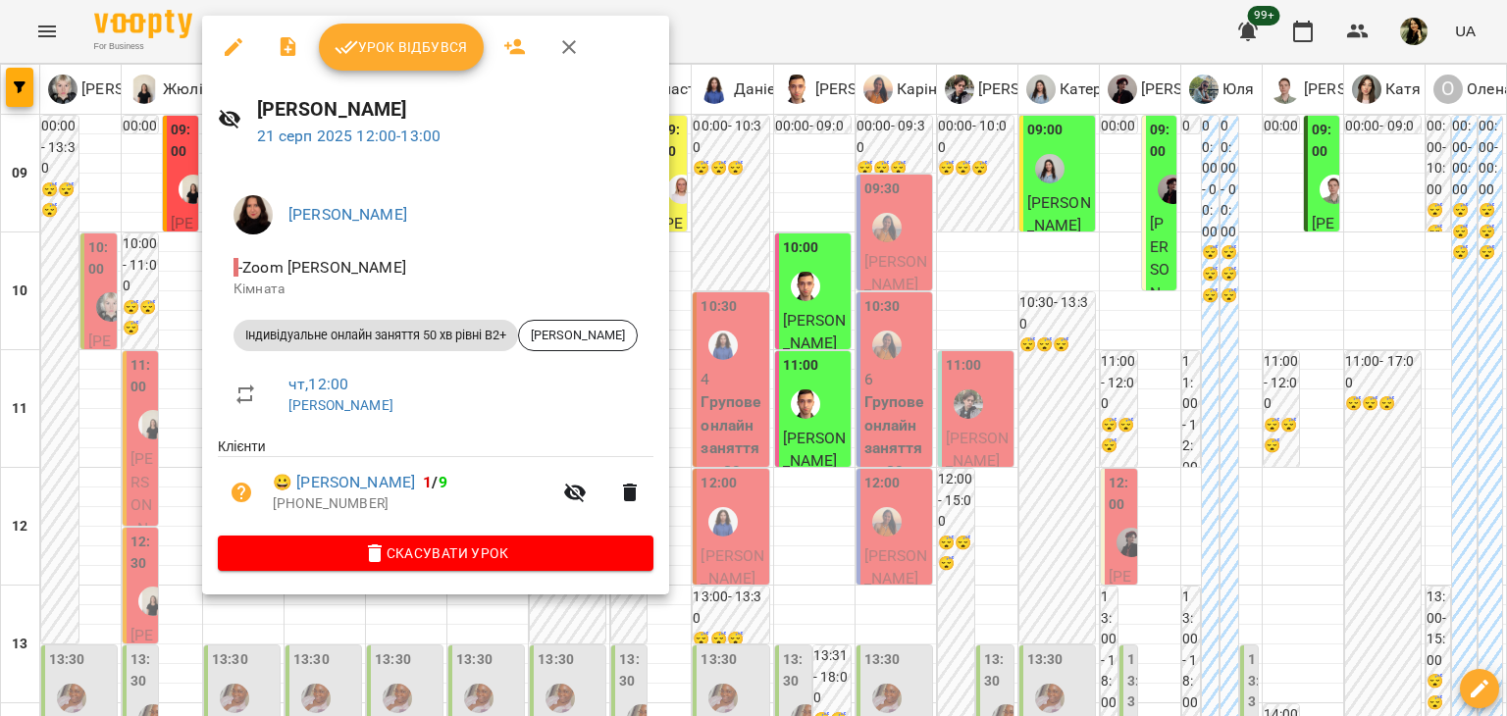
click at [202, 668] on div at bounding box center [753, 358] width 1507 height 716
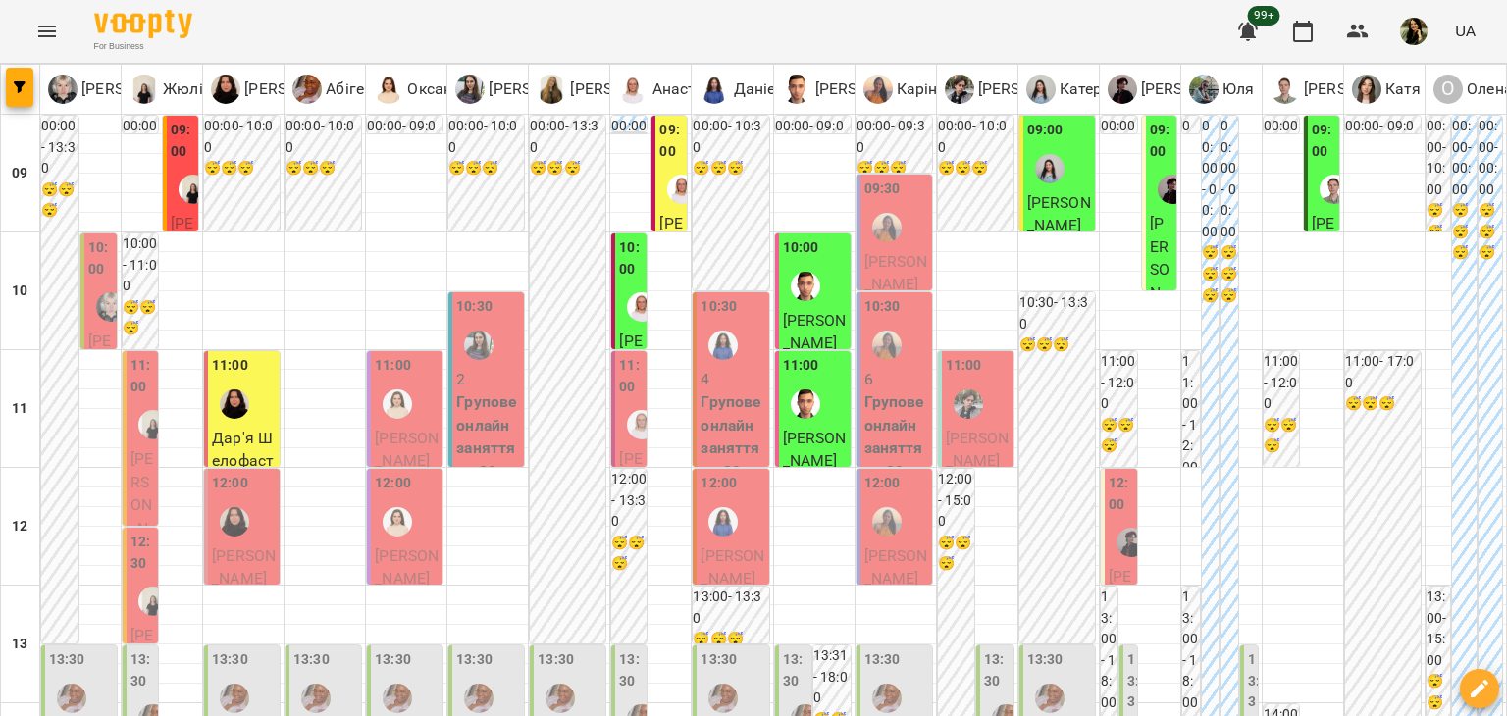
scroll to position [1177, 0]
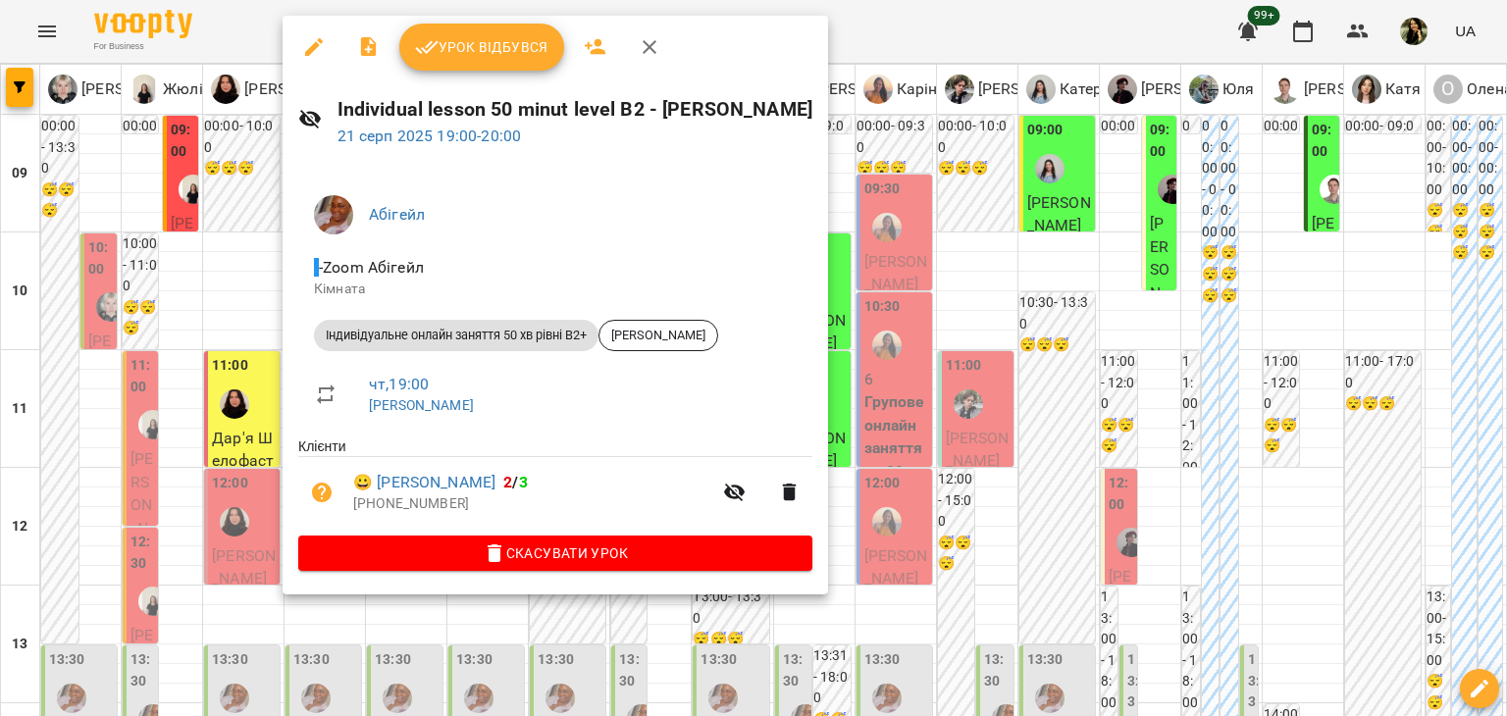
click at [243, 209] on div at bounding box center [753, 358] width 1507 height 716
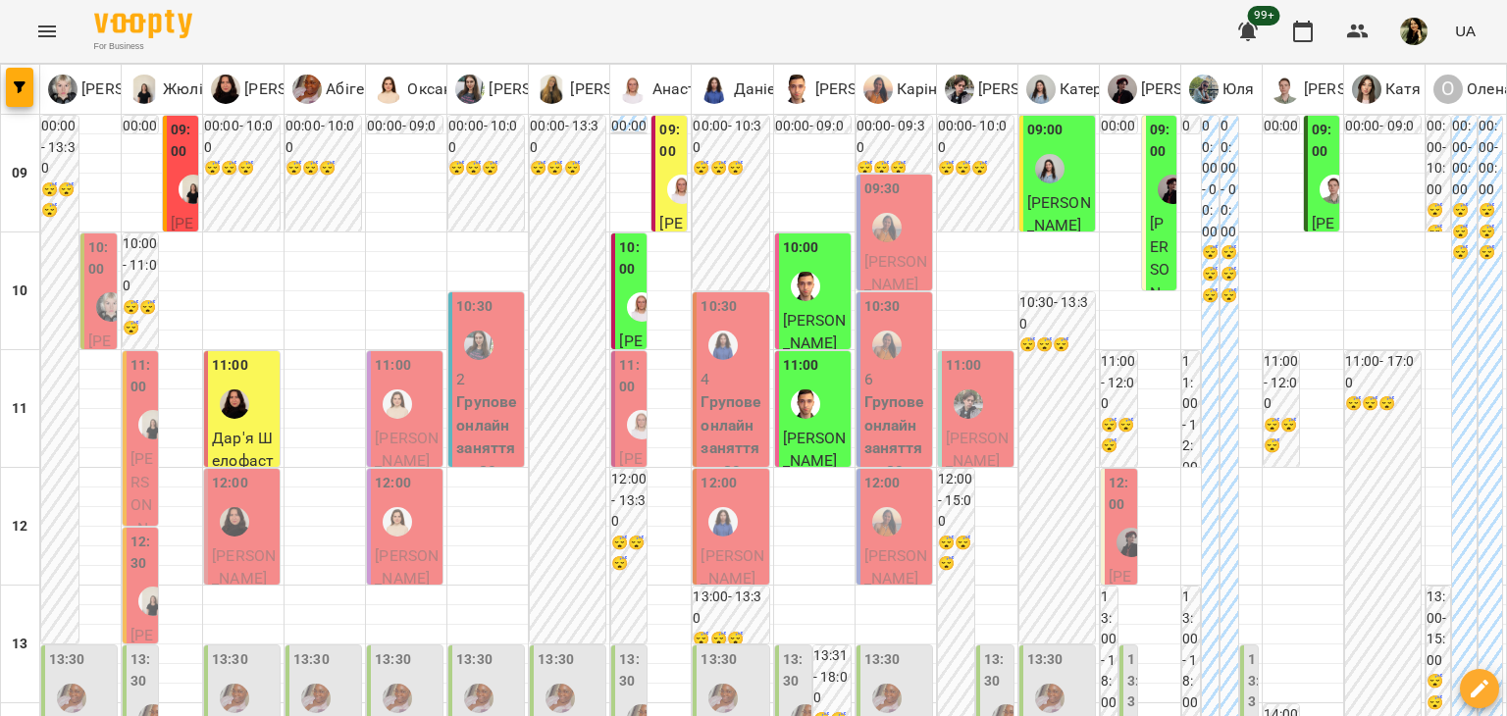
scroll to position [0, 0]
click at [438, 451] on div "11:00 Наталія Суліма Індивідуальне онлайн заняття 50 хв рівні А1-В1" at bounding box center [405, 494] width 76 height 287
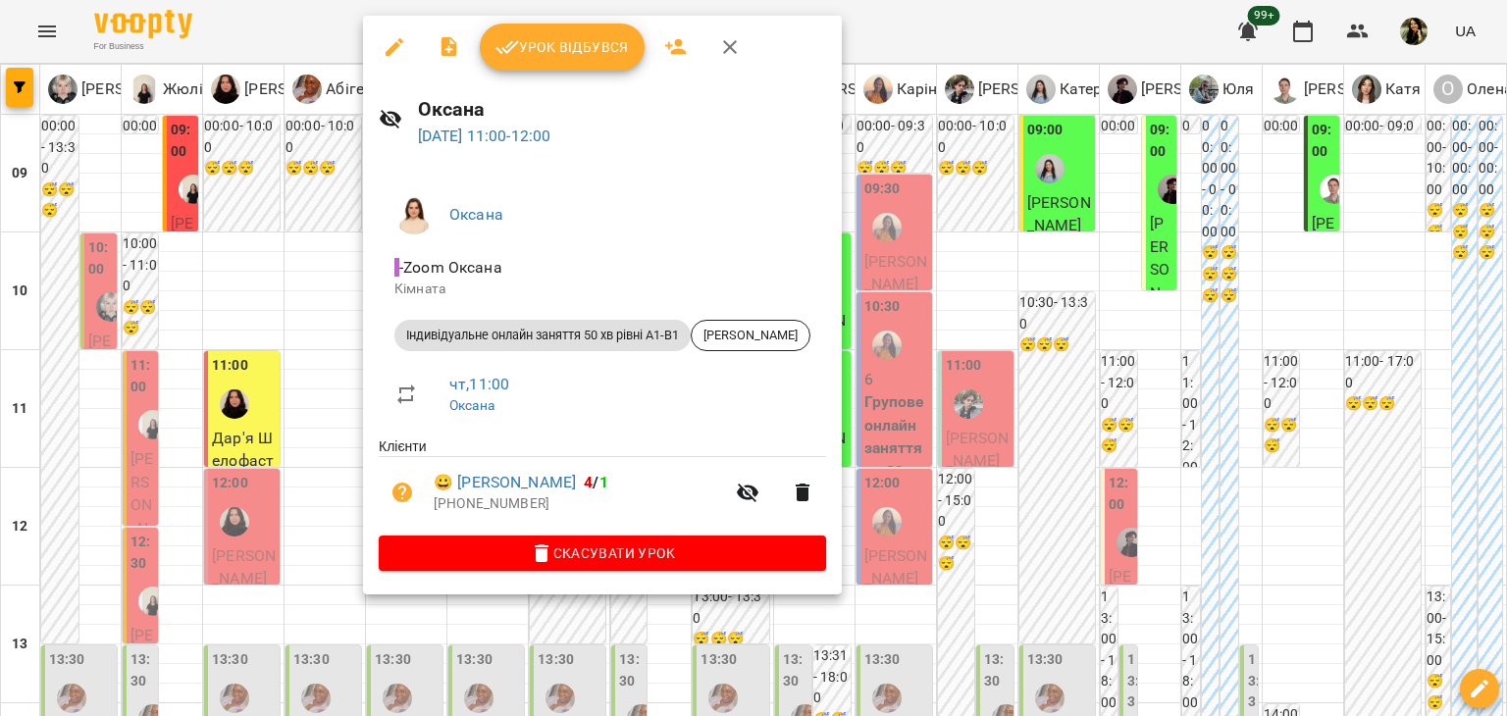
click at [309, 439] on div at bounding box center [753, 358] width 1507 height 716
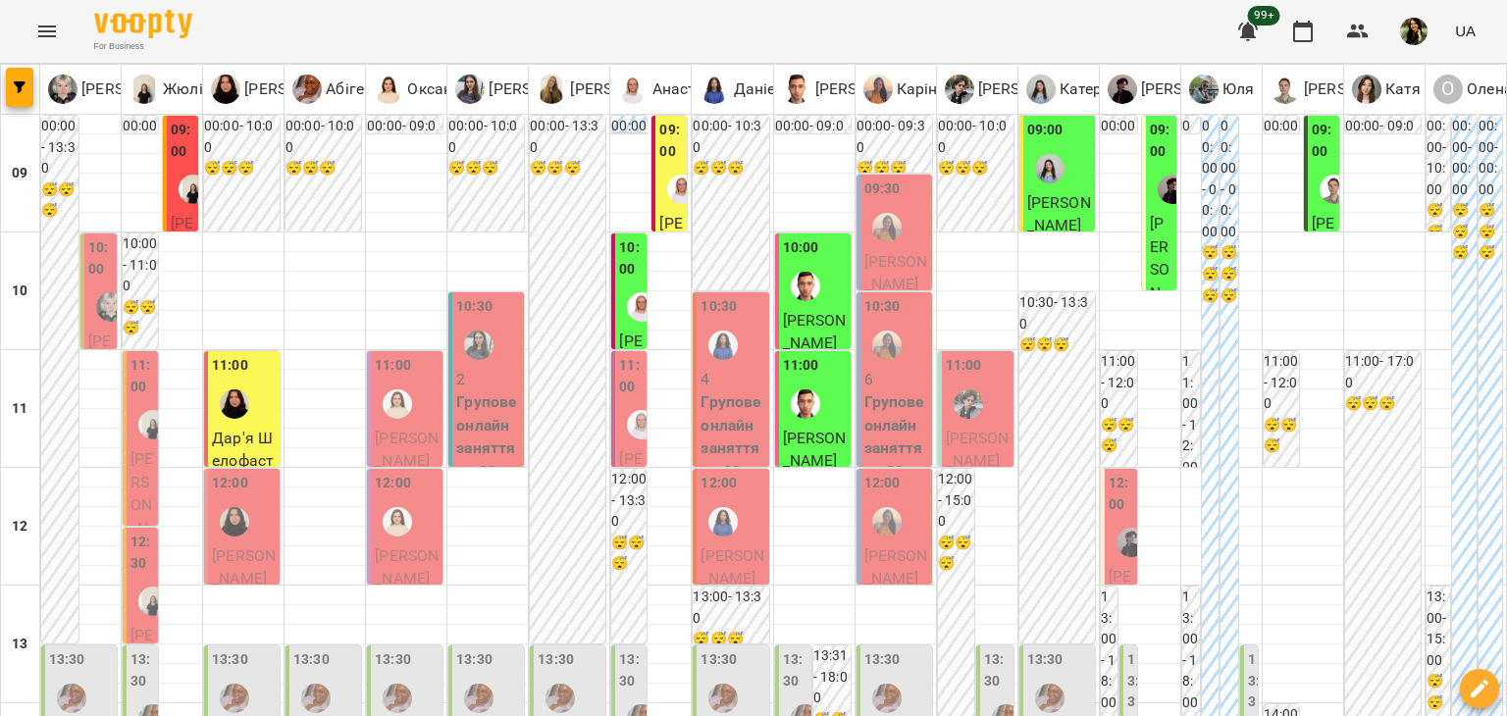
click at [419, 547] on span "Олена Станіславчук" at bounding box center [407, 567] width 64 height 42
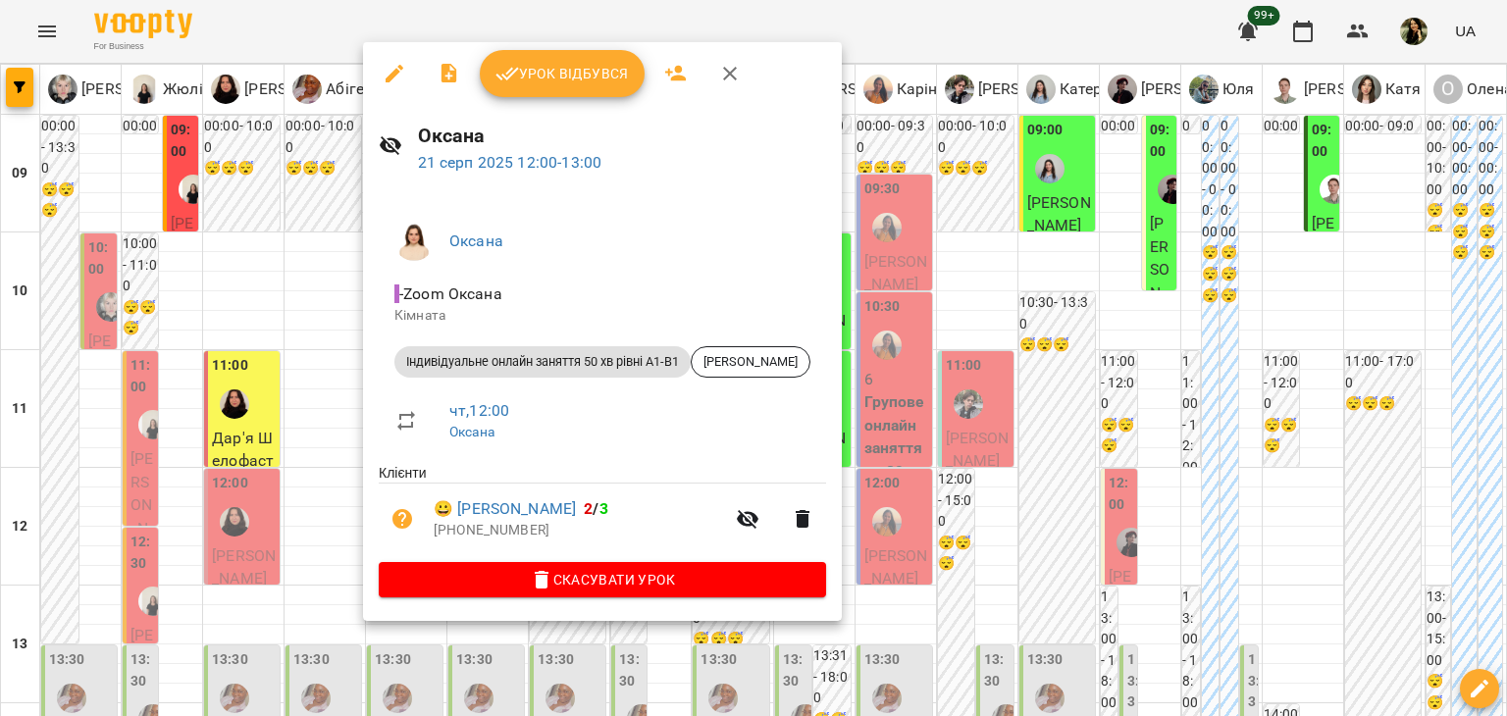
click at [337, 335] on div at bounding box center [753, 358] width 1507 height 716
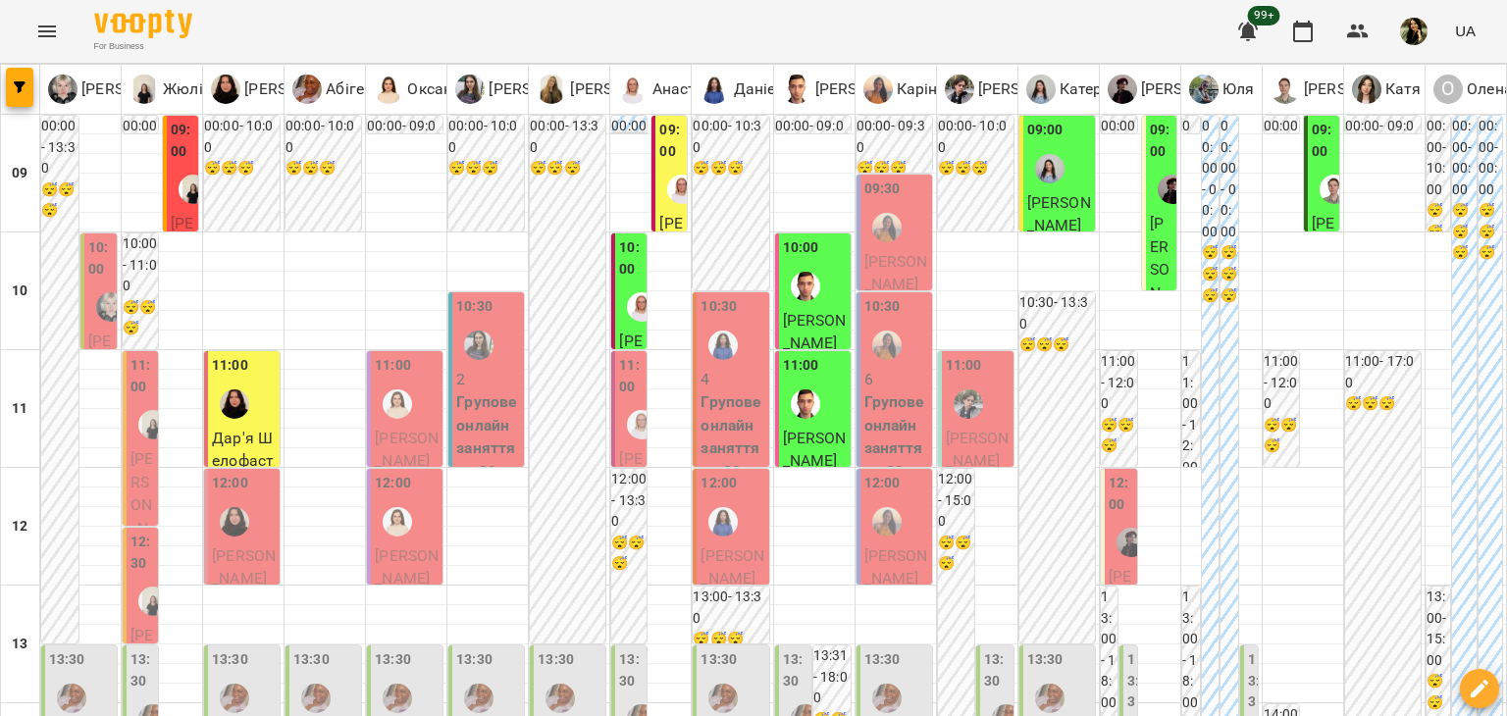
click at [409, 432] on span "Наталія Суліма" at bounding box center [407, 450] width 64 height 42
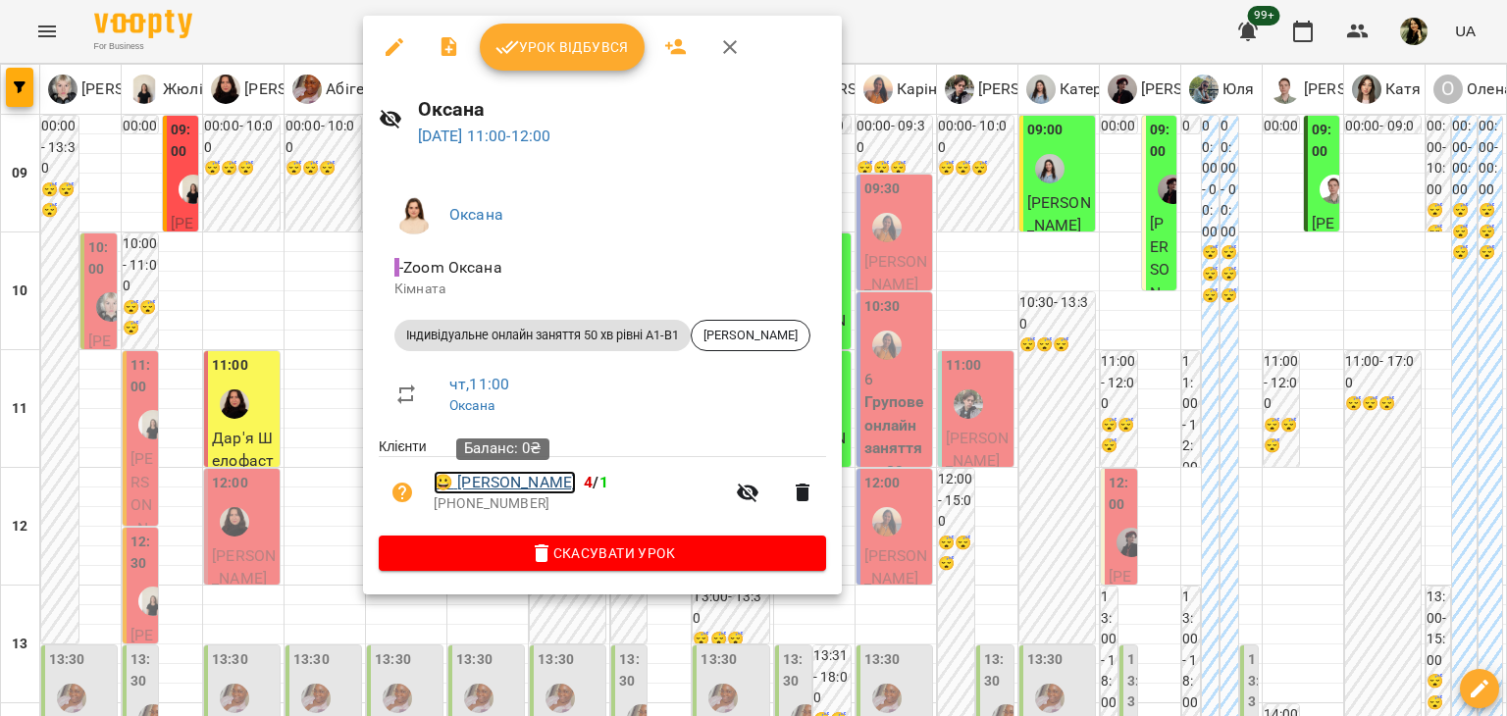
click at [483, 484] on link "😀 Наталія Суліма" at bounding box center [505, 483] width 142 height 24
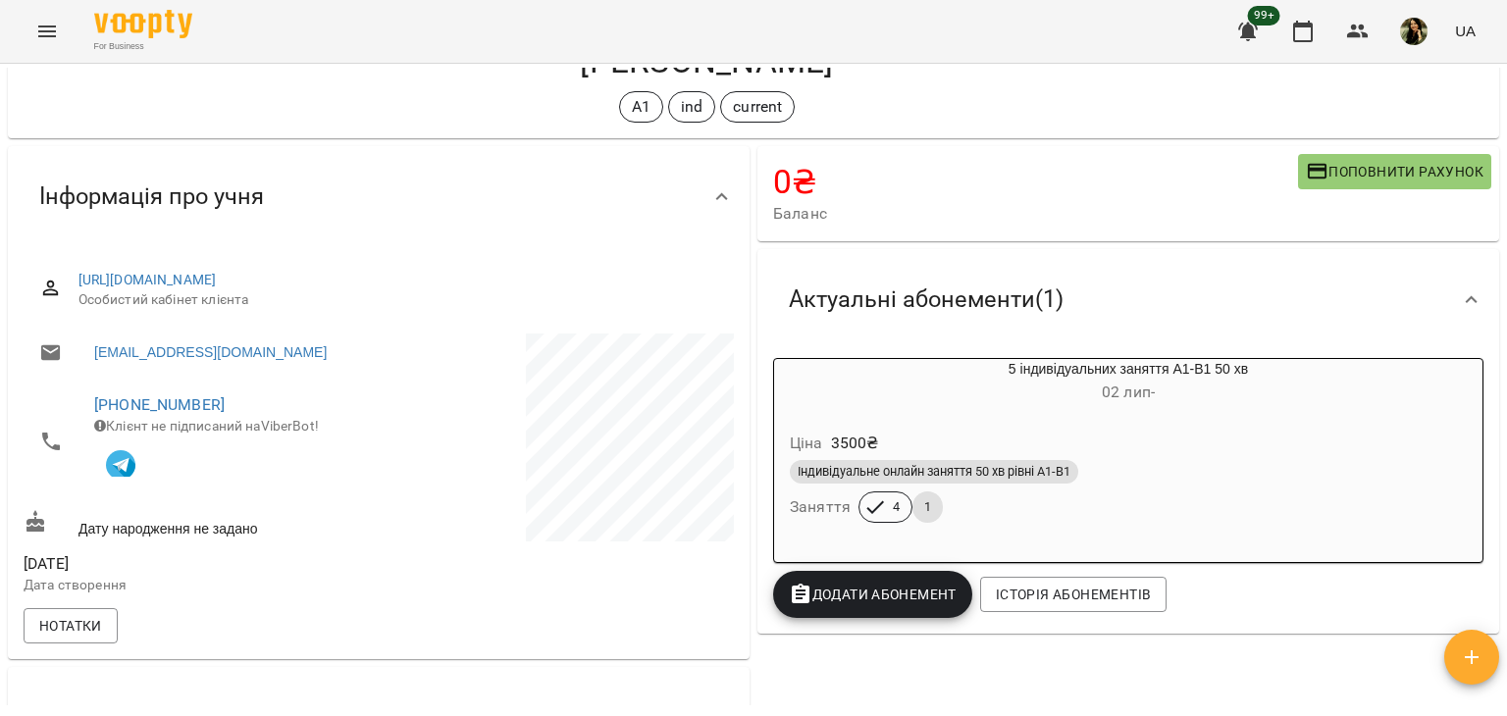
scroll to position [40, 0]
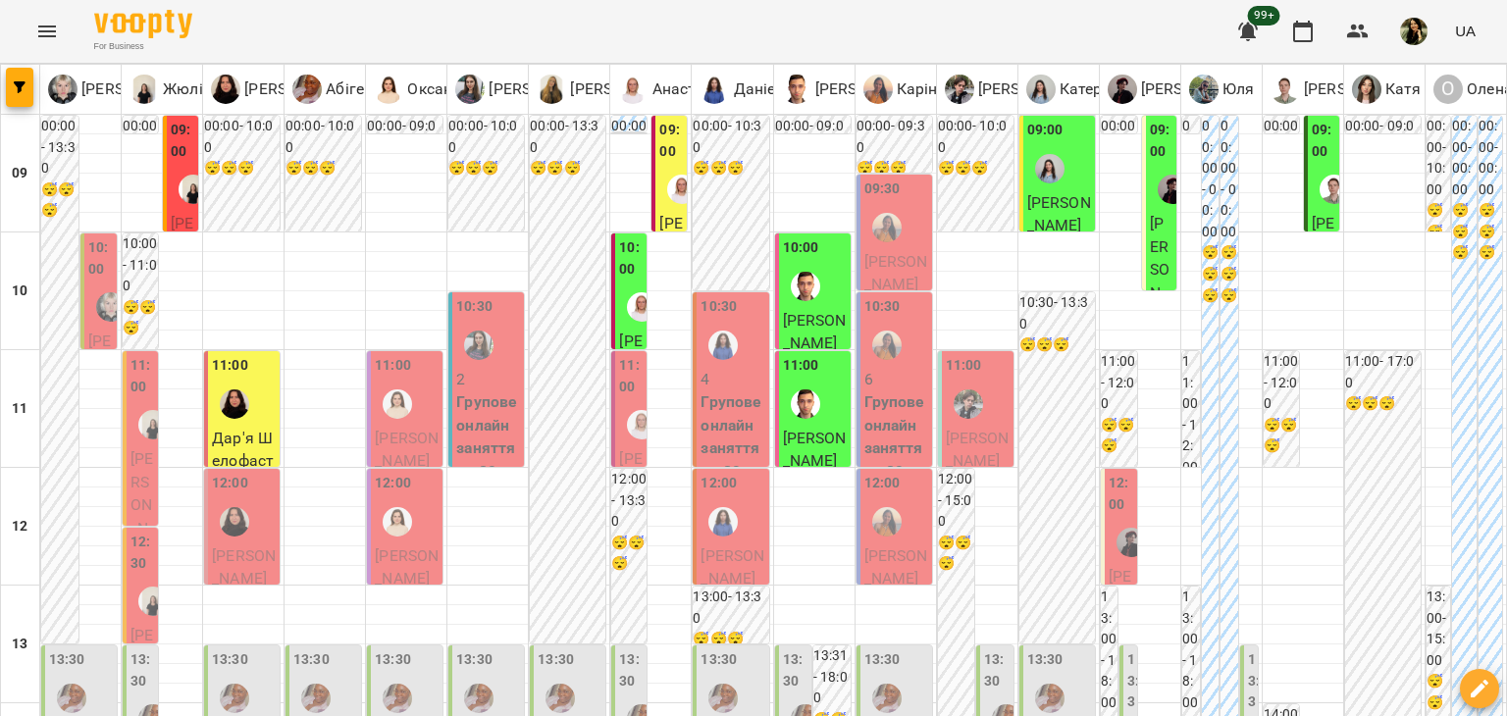
scroll to position [166, 0]
click at [410, 546] on span "Олена Станіславчук" at bounding box center [407, 567] width 64 height 42
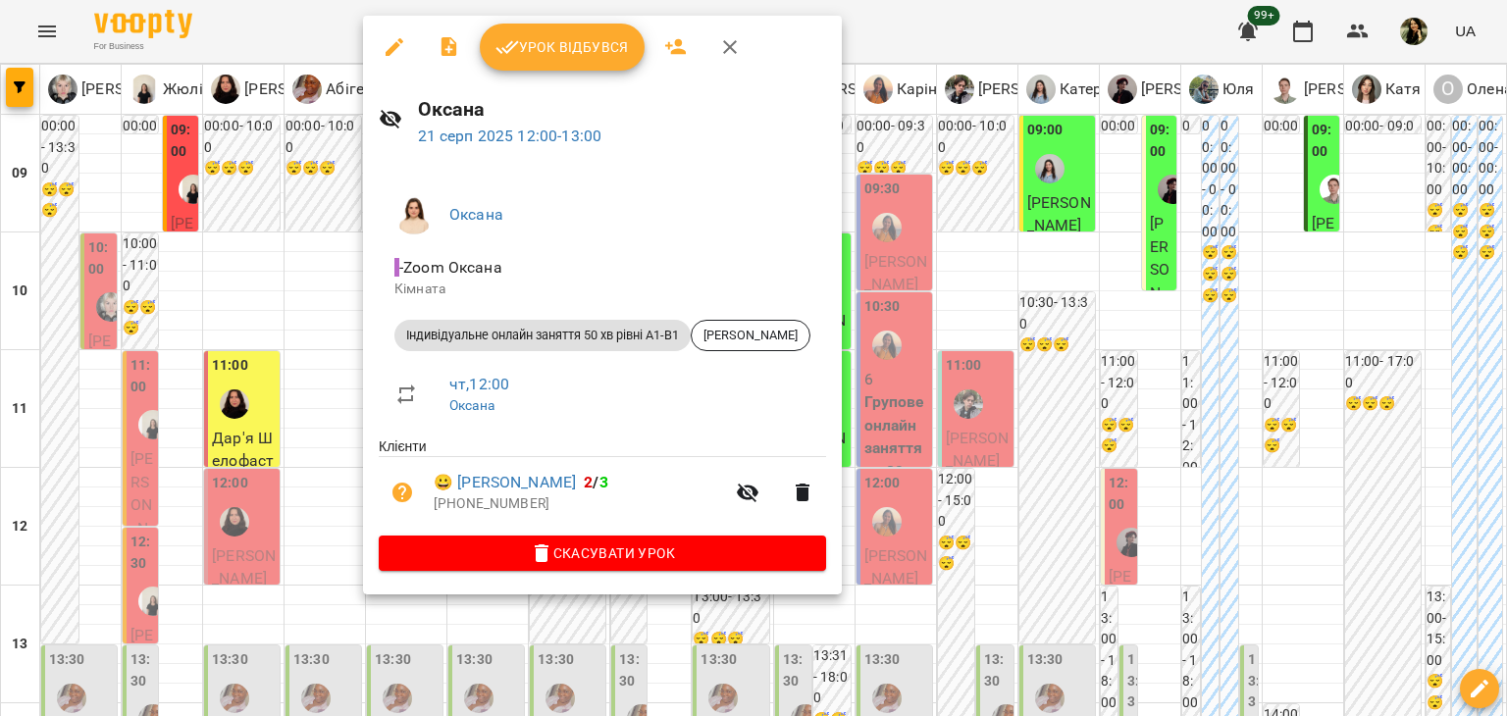
click at [318, 386] on div at bounding box center [753, 358] width 1507 height 716
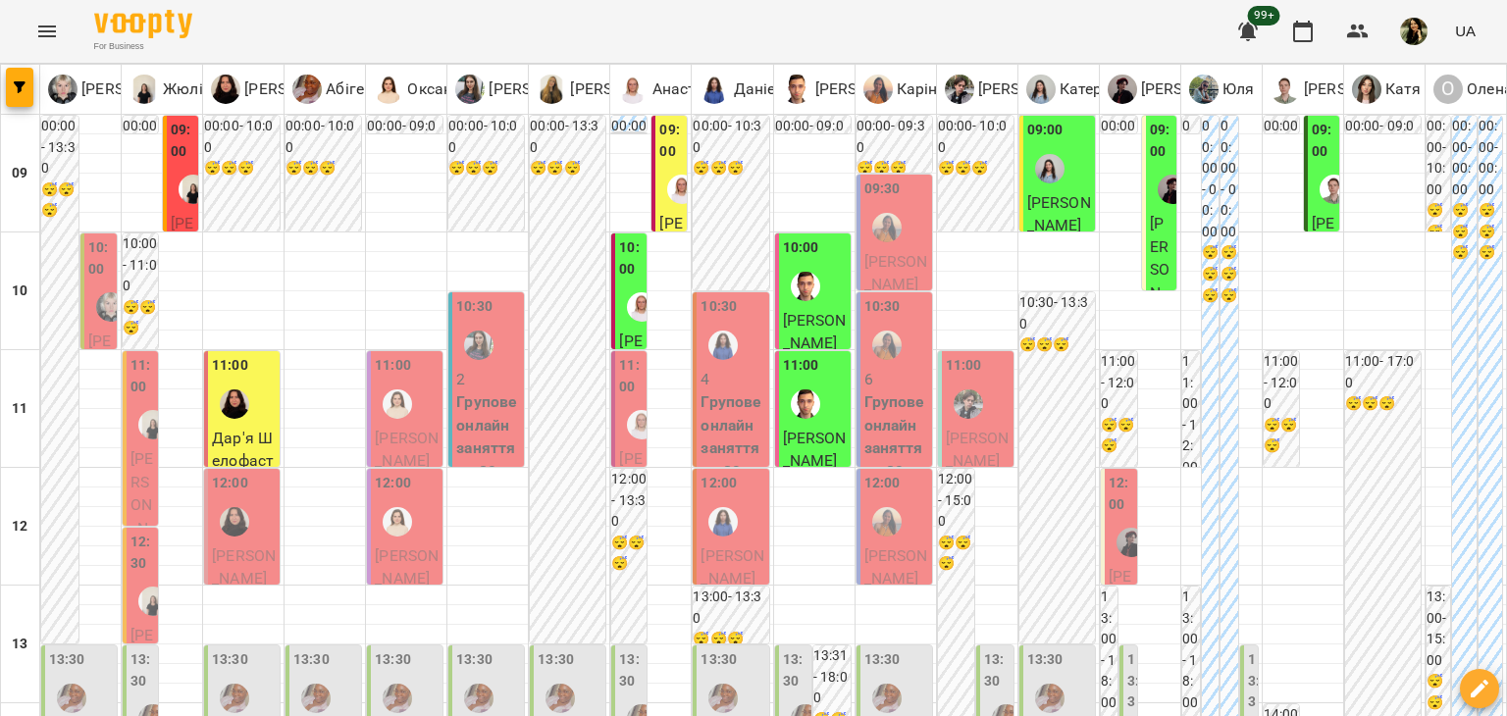
scroll to position [794, 0]
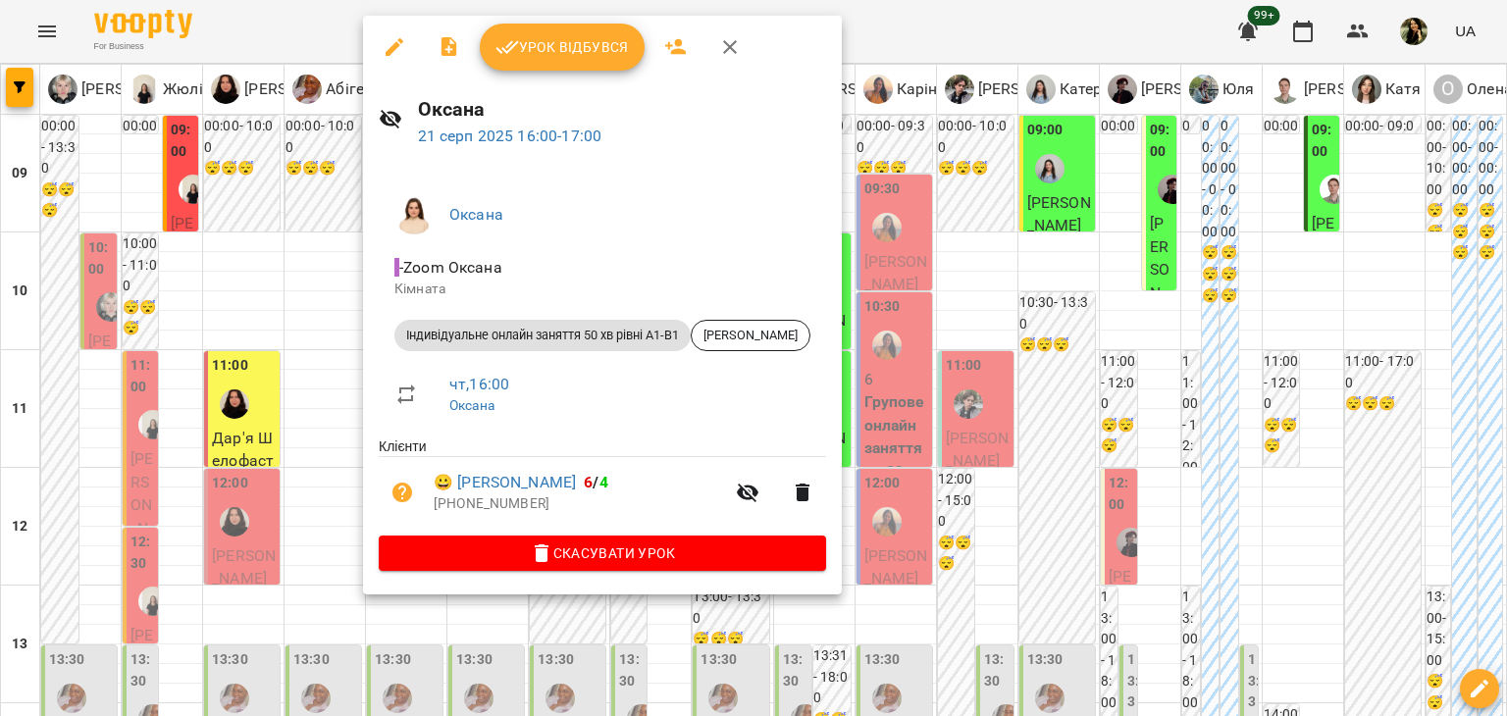
click at [293, 290] on div at bounding box center [753, 358] width 1507 height 716
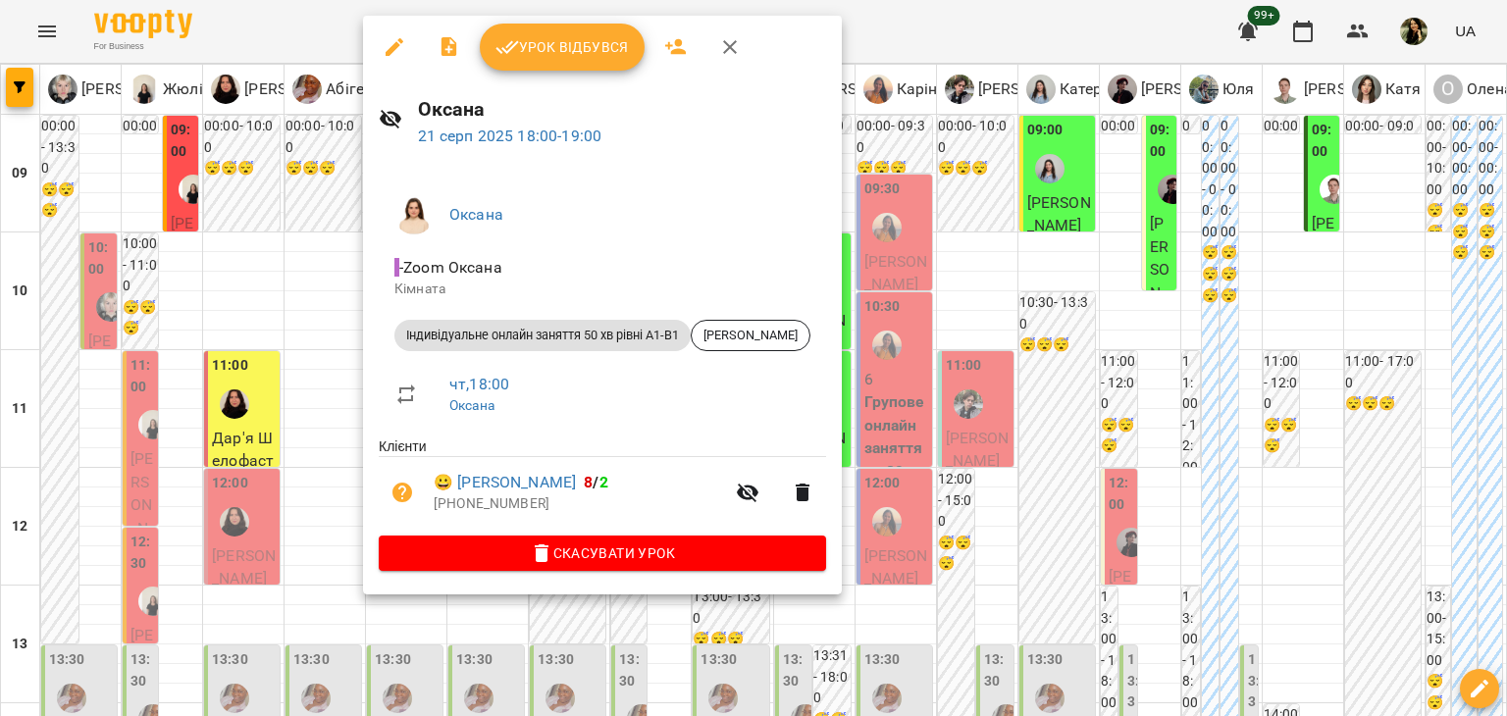
click at [324, 287] on div at bounding box center [753, 358] width 1507 height 716
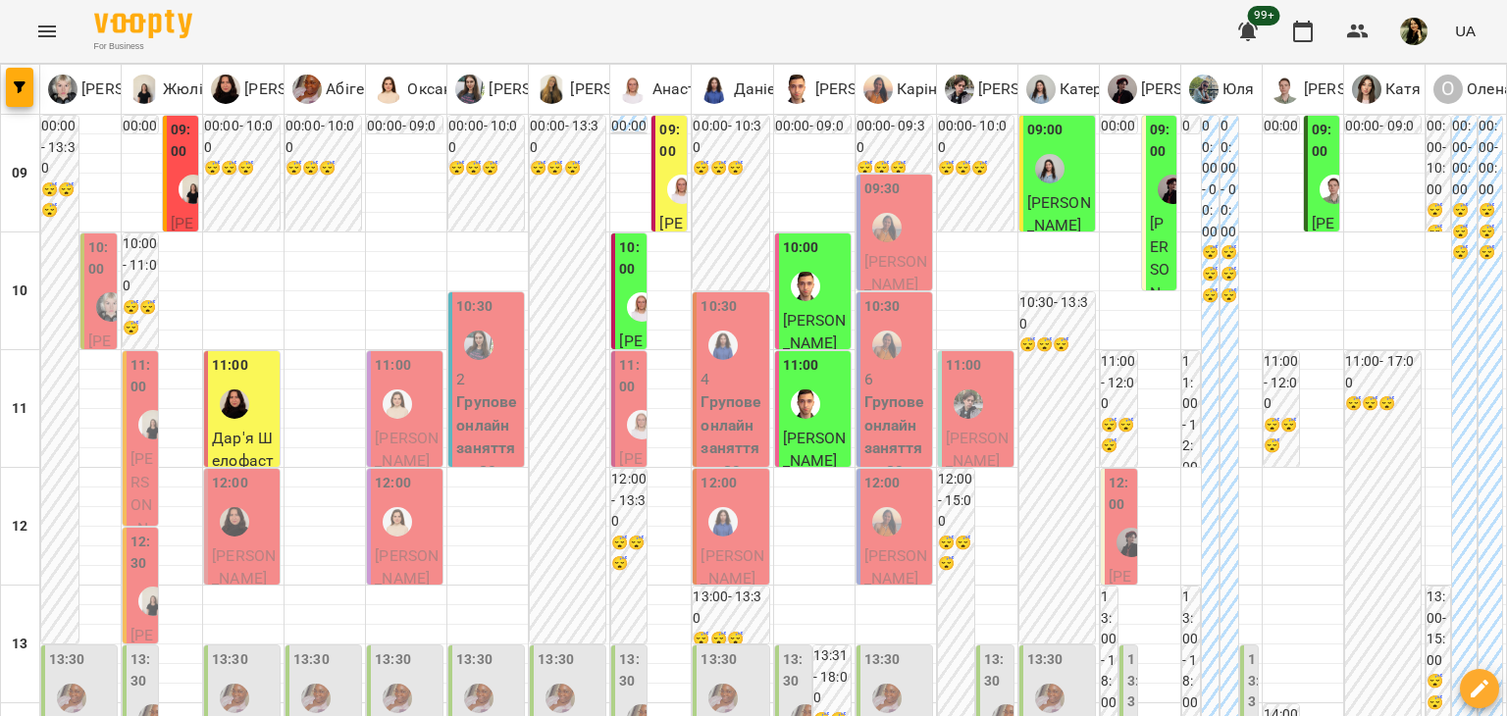
scroll to position [1177, 0]
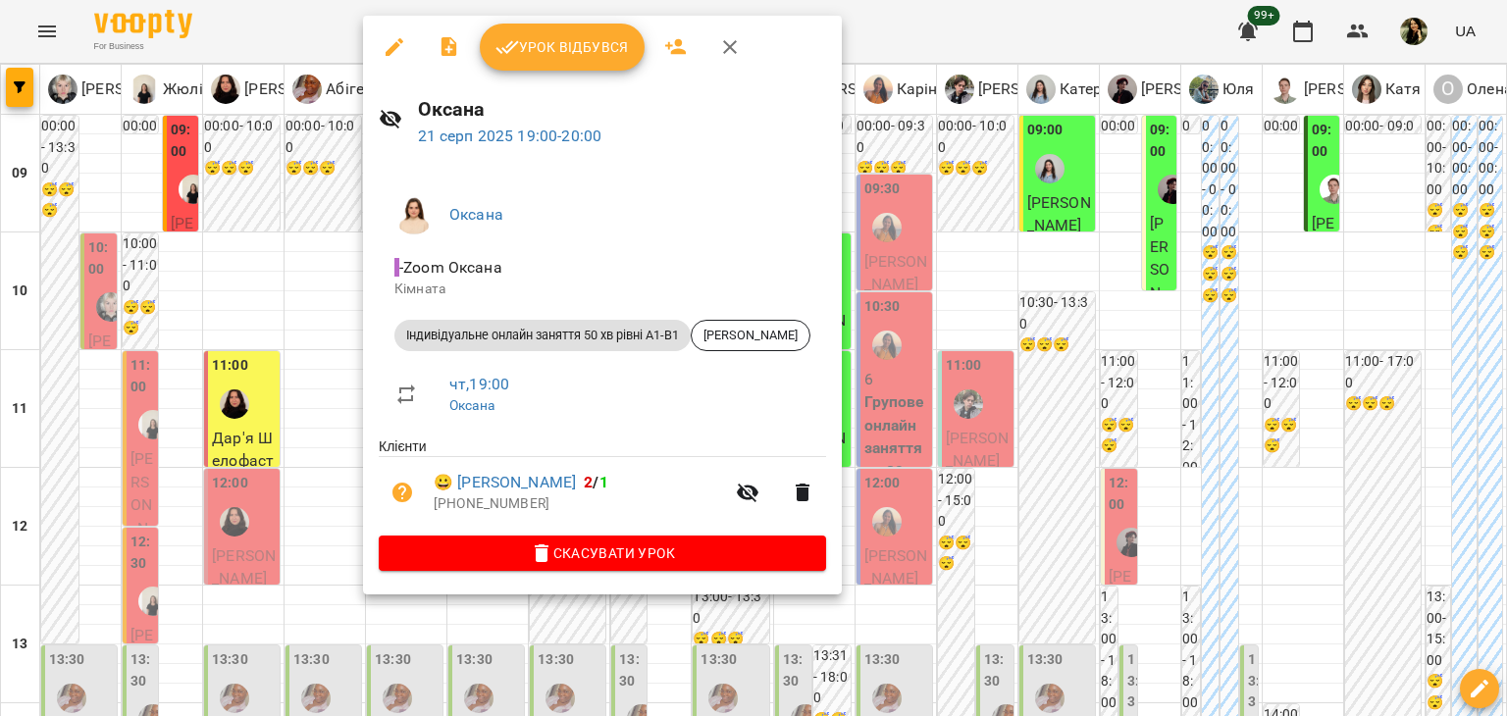
click at [342, 310] on div at bounding box center [753, 358] width 1507 height 716
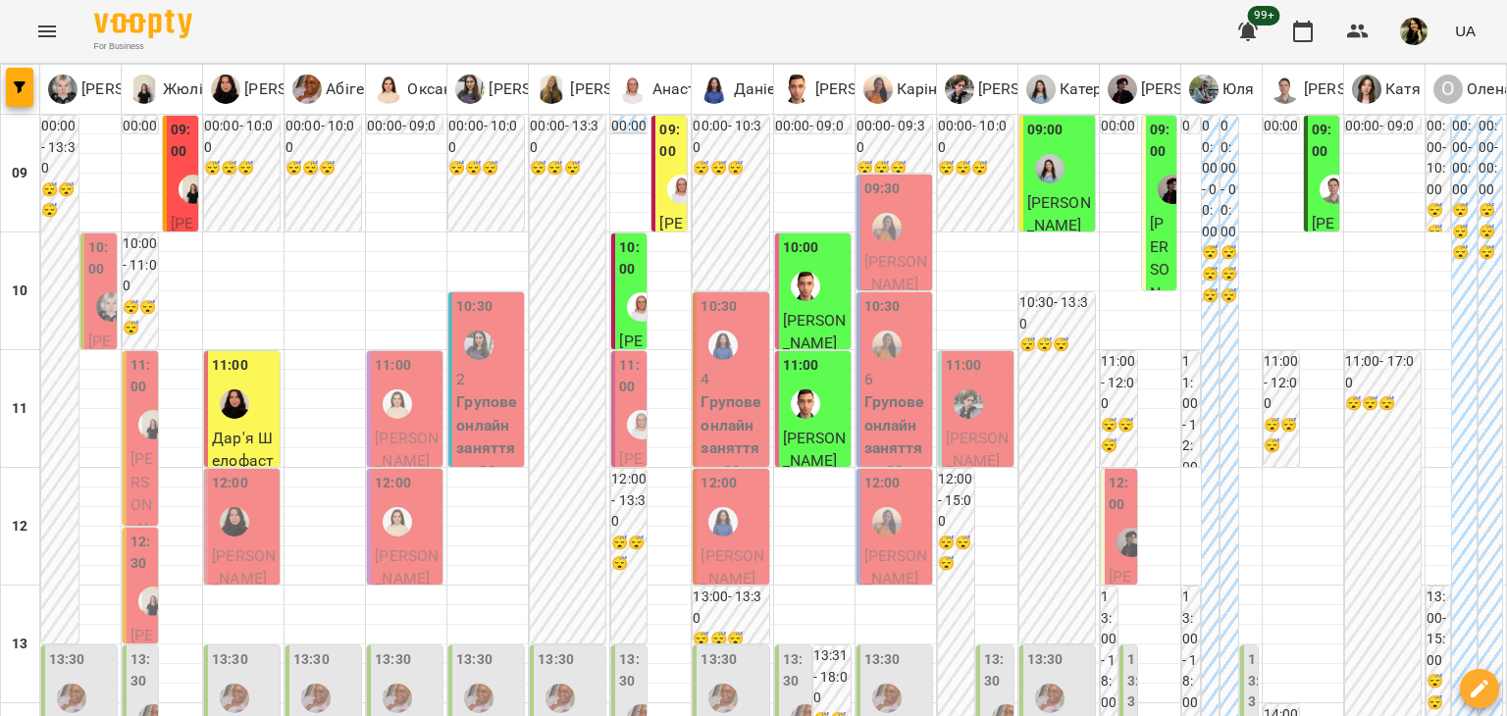
scroll to position [644, 0]
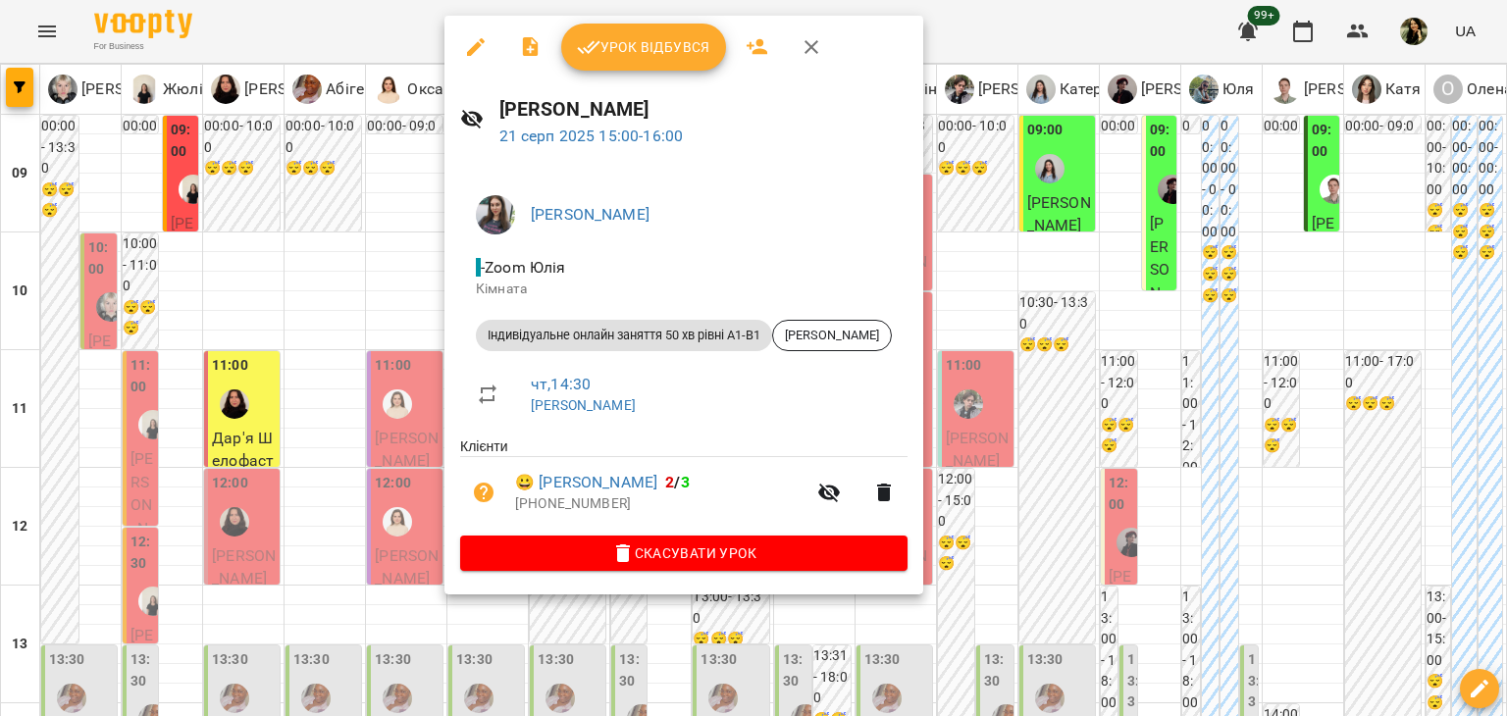
click at [300, 251] on div at bounding box center [753, 358] width 1507 height 716
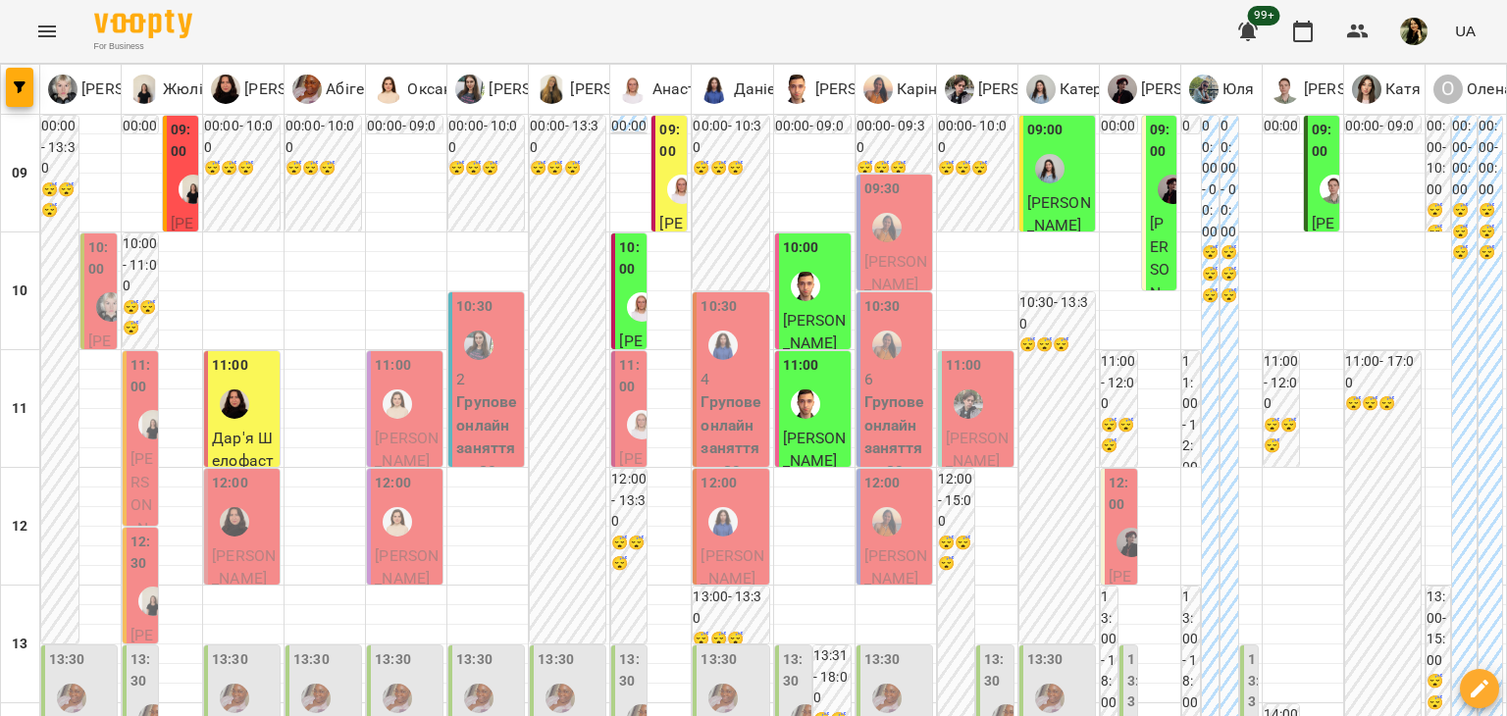
scroll to position [1032, 0]
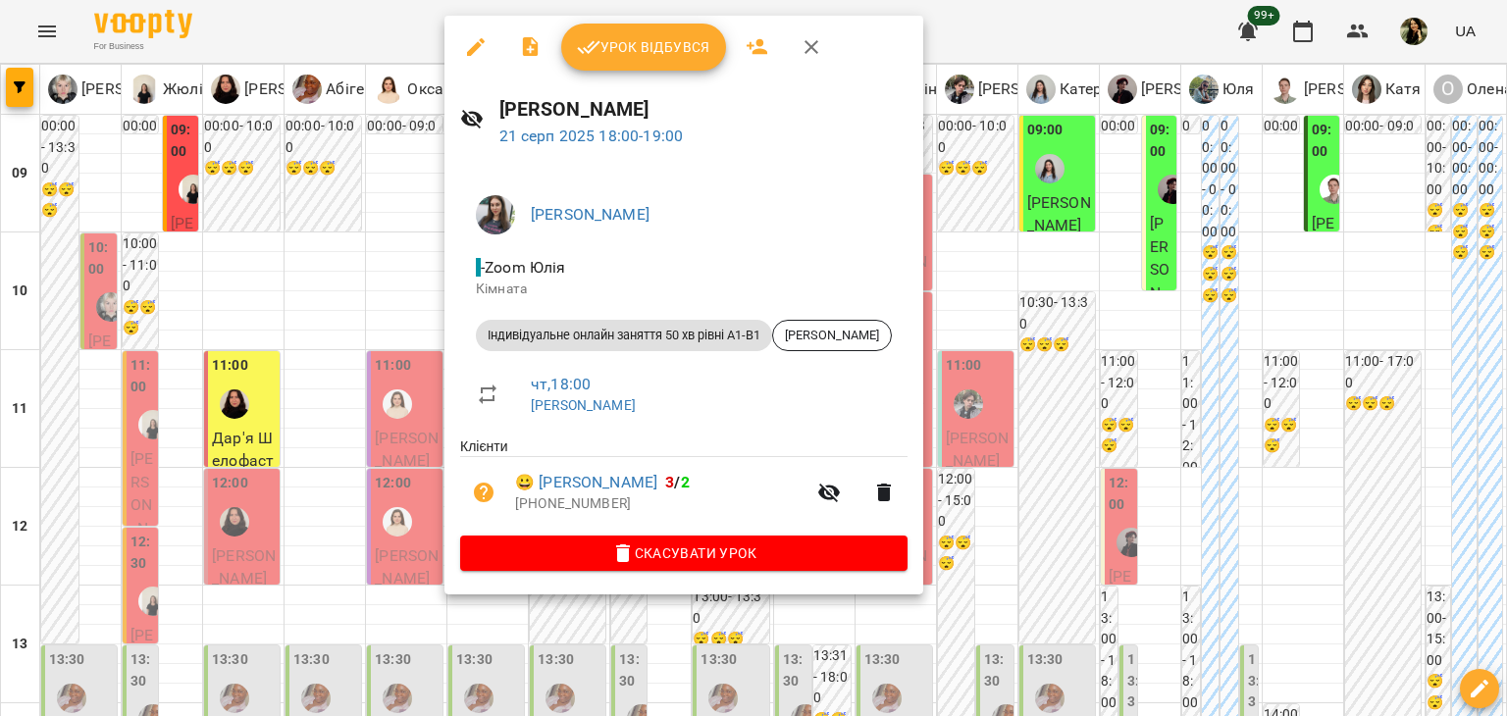
click at [257, 511] on div at bounding box center [753, 358] width 1507 height 716
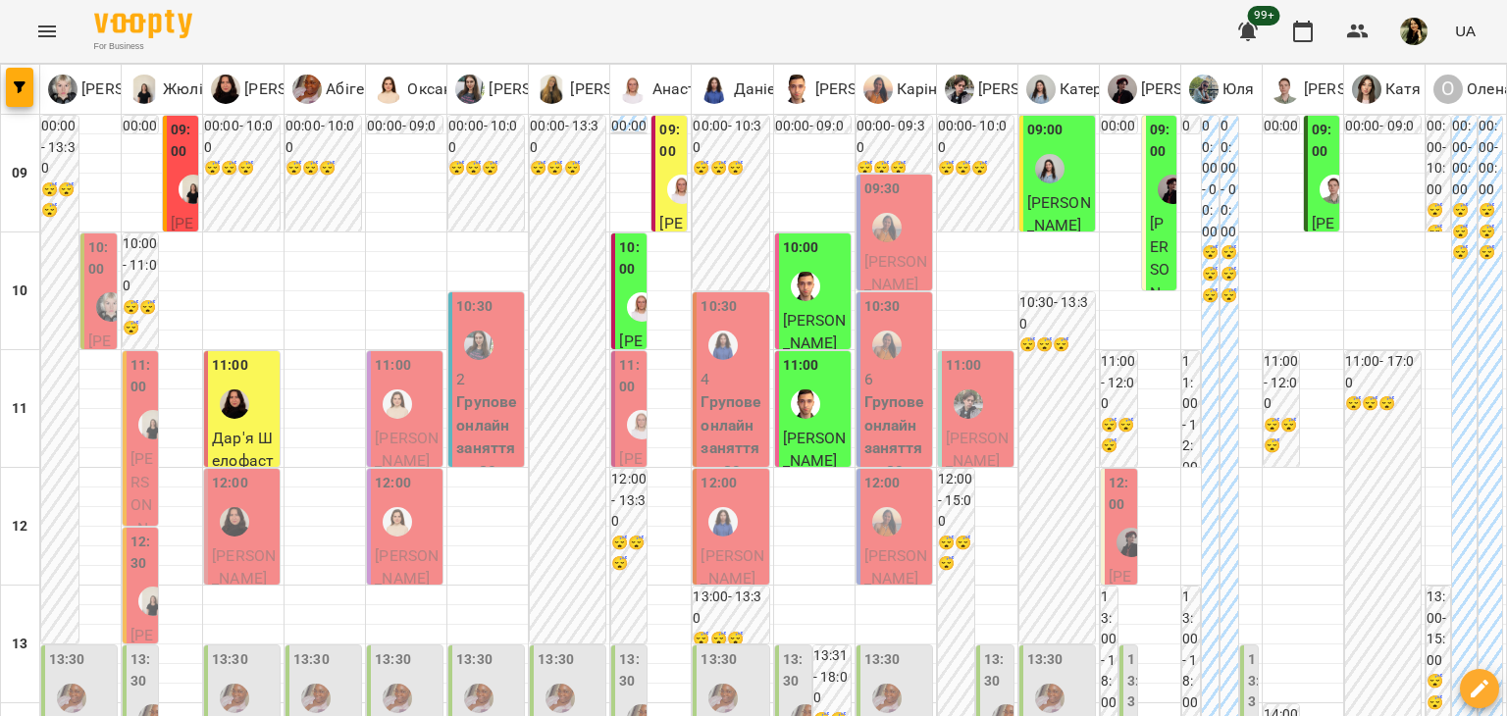
scroll to position [0, 0]
click at [660, 225] on span "Олександра Тєплова" at bounding box center [670, 292] width 23 height 157
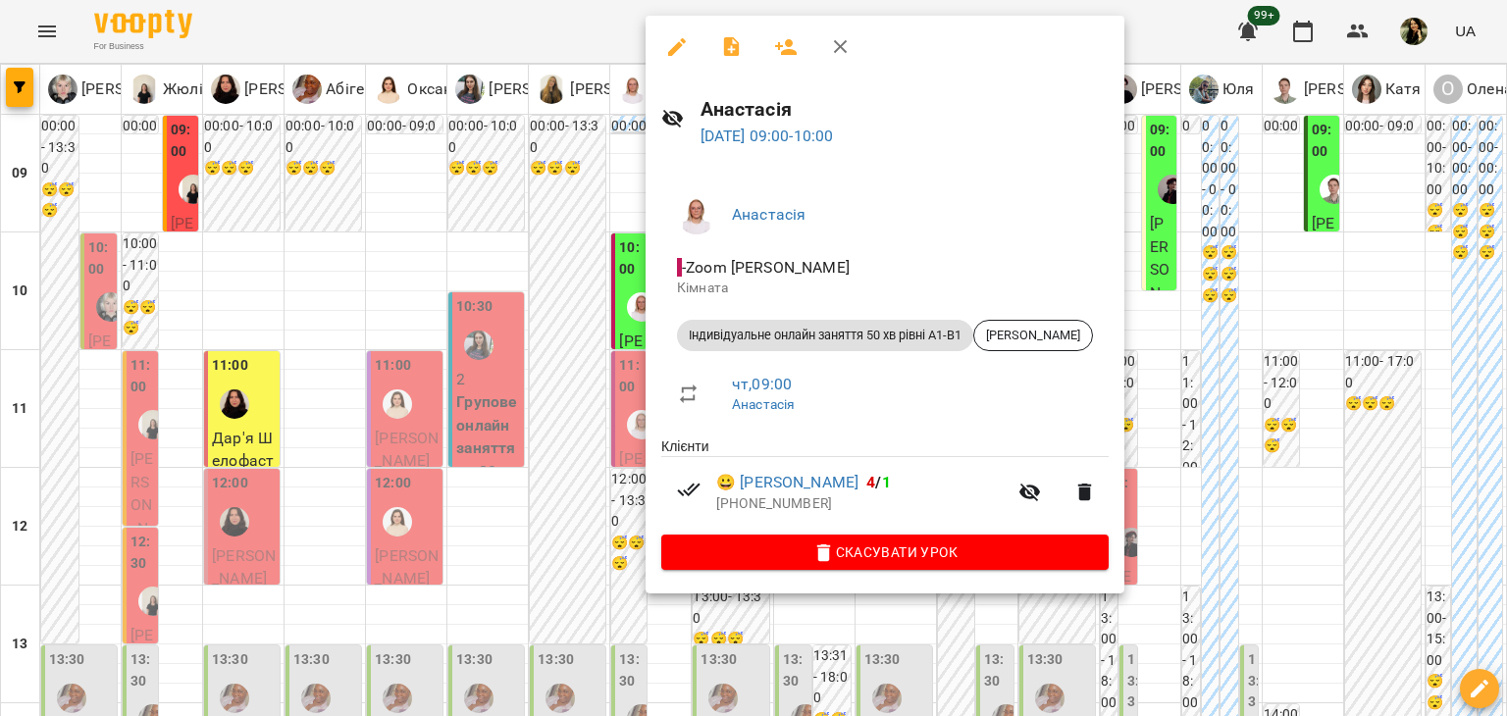
click at [513, 688] on div at bounding box center [753, 358] width 1507 height 716
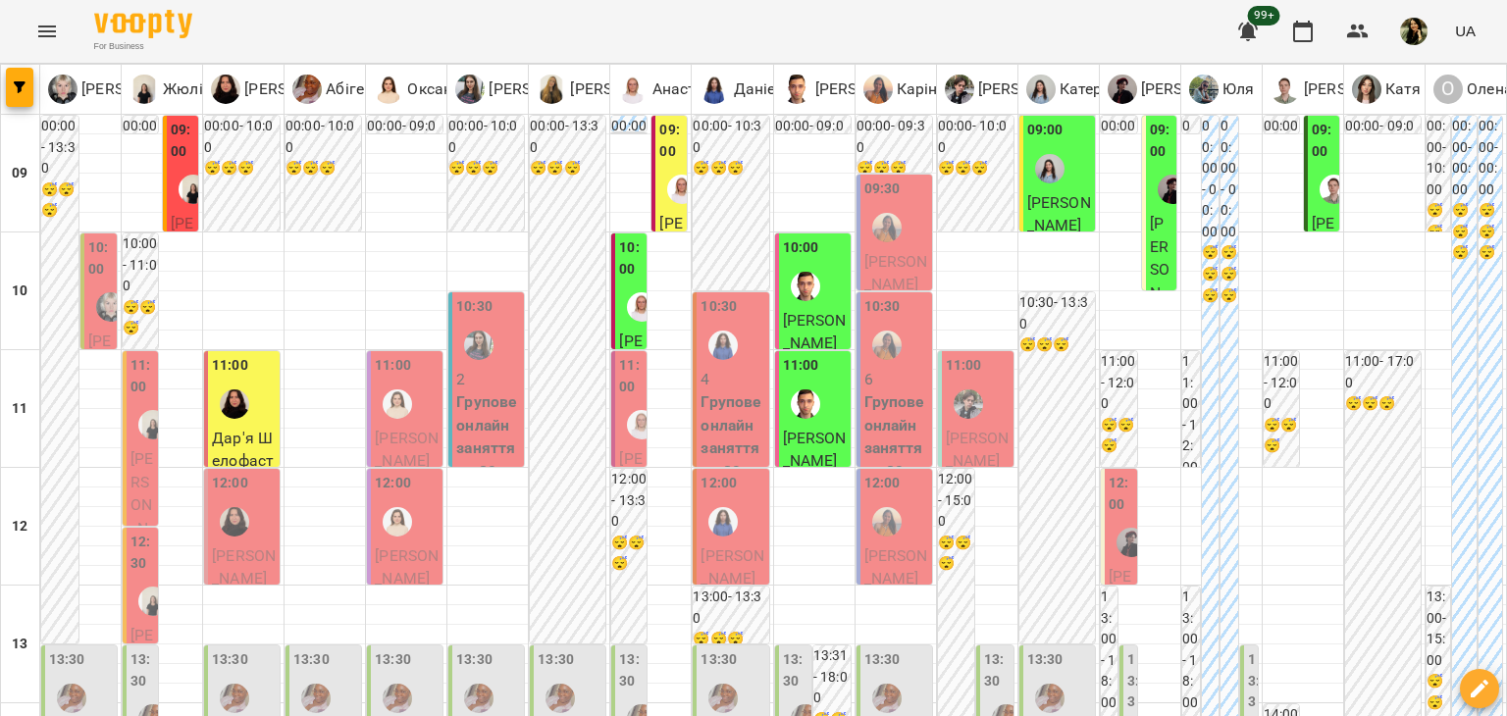
click at [619, 330] on p "Ганна Дочинець" at bounding box center [631, 411] width 24 height 162
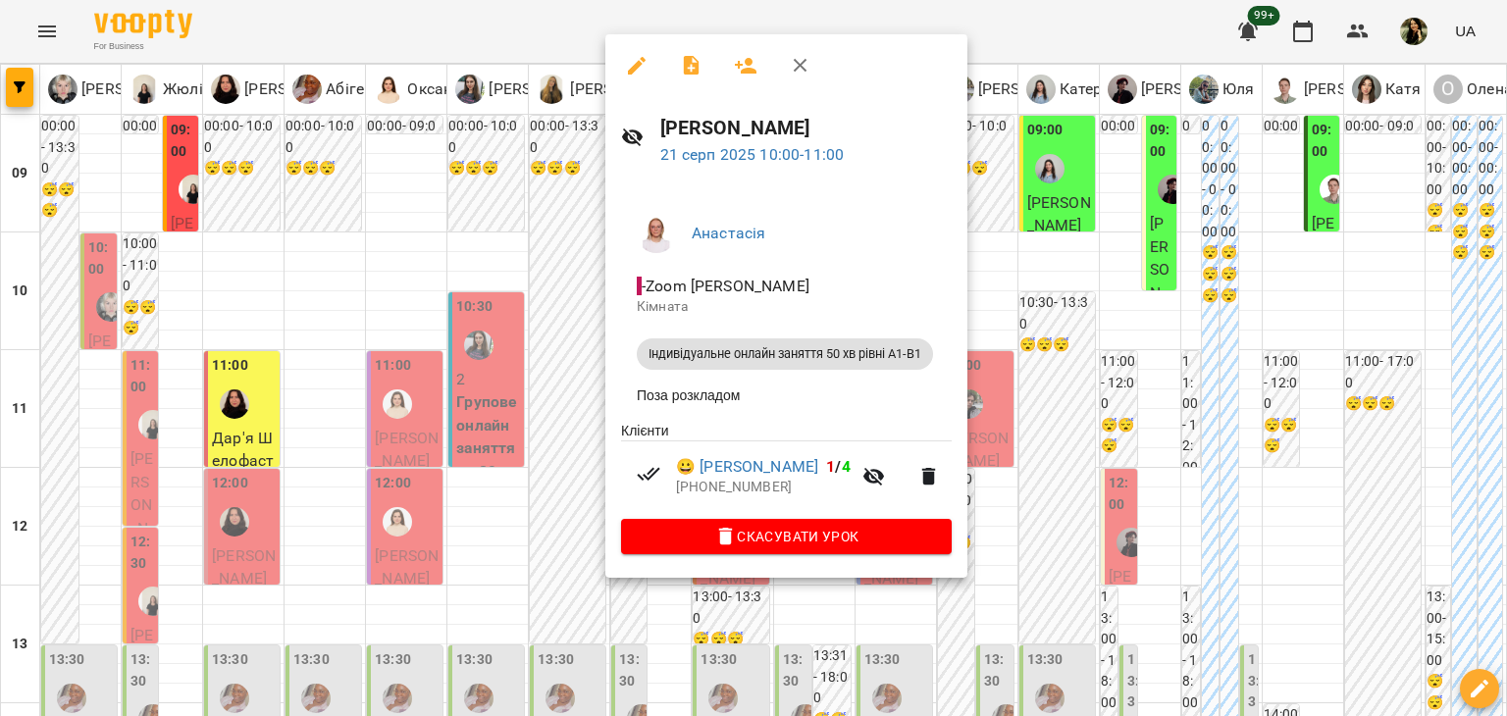
click at [545, 308] on div at bounding box center [753, 358] width 1507 height 716
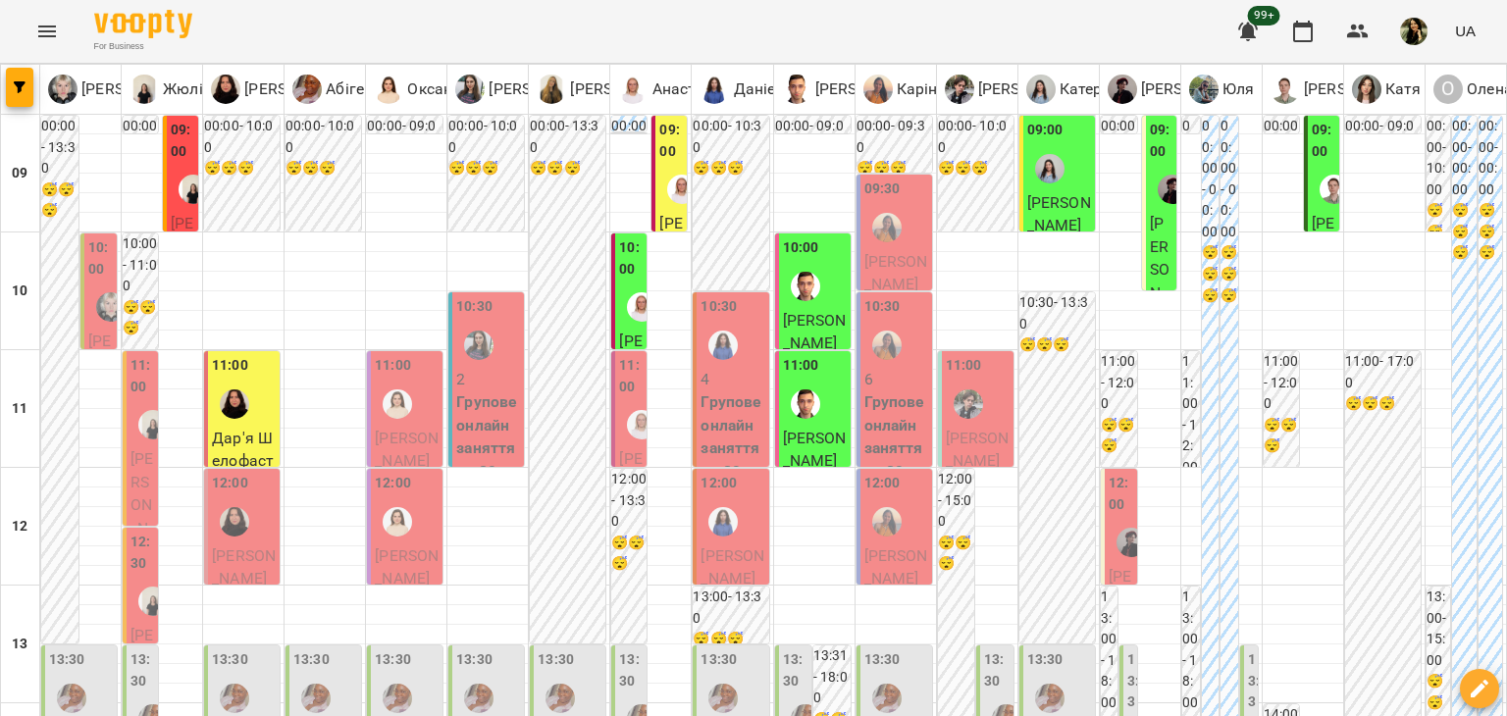
click at [624, 439] on div at bounding box center [641, 424] width 45 height 45
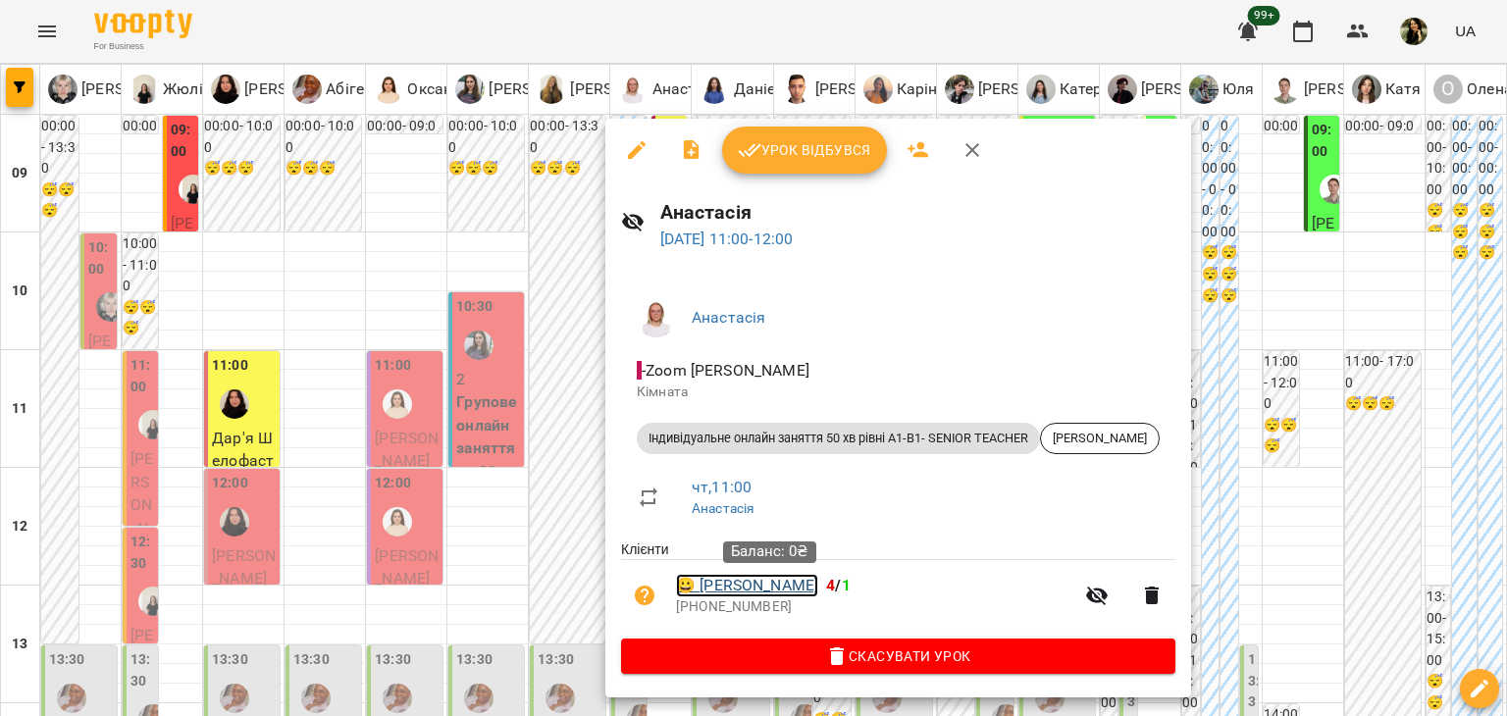
click at [740, 583] on link "😀 Олександра Шибаєва" at bounding box center [747, 586] width 142 height 24
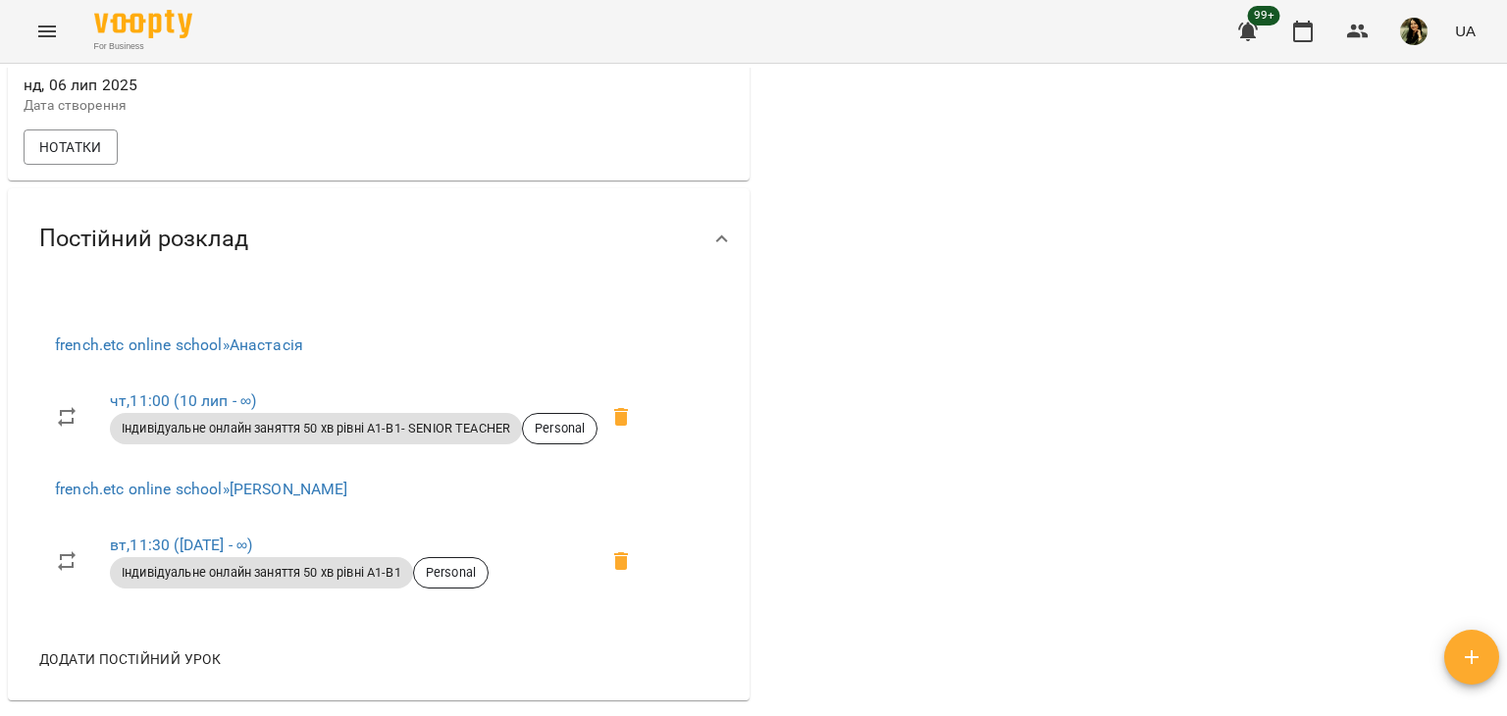
scroll to position [183, 0]
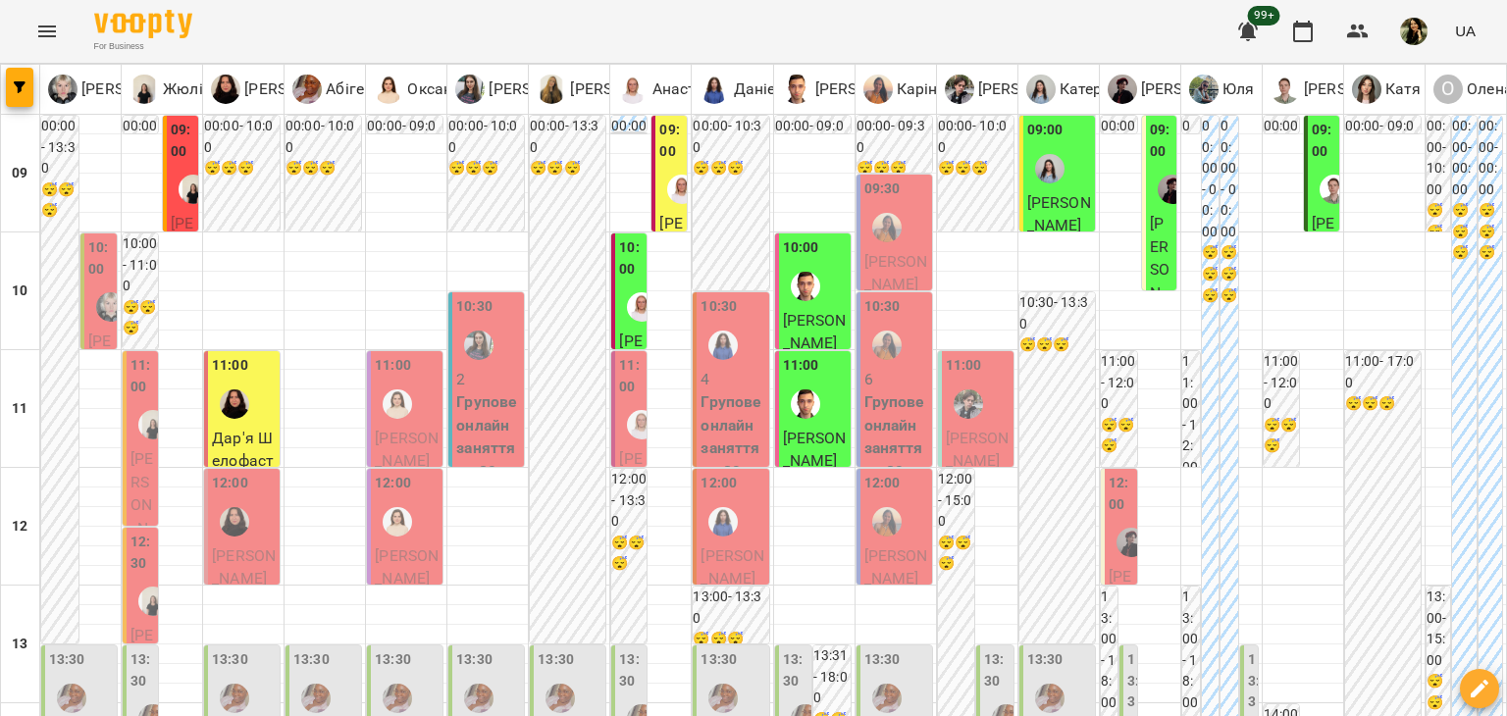
scroll to position [798, 0]
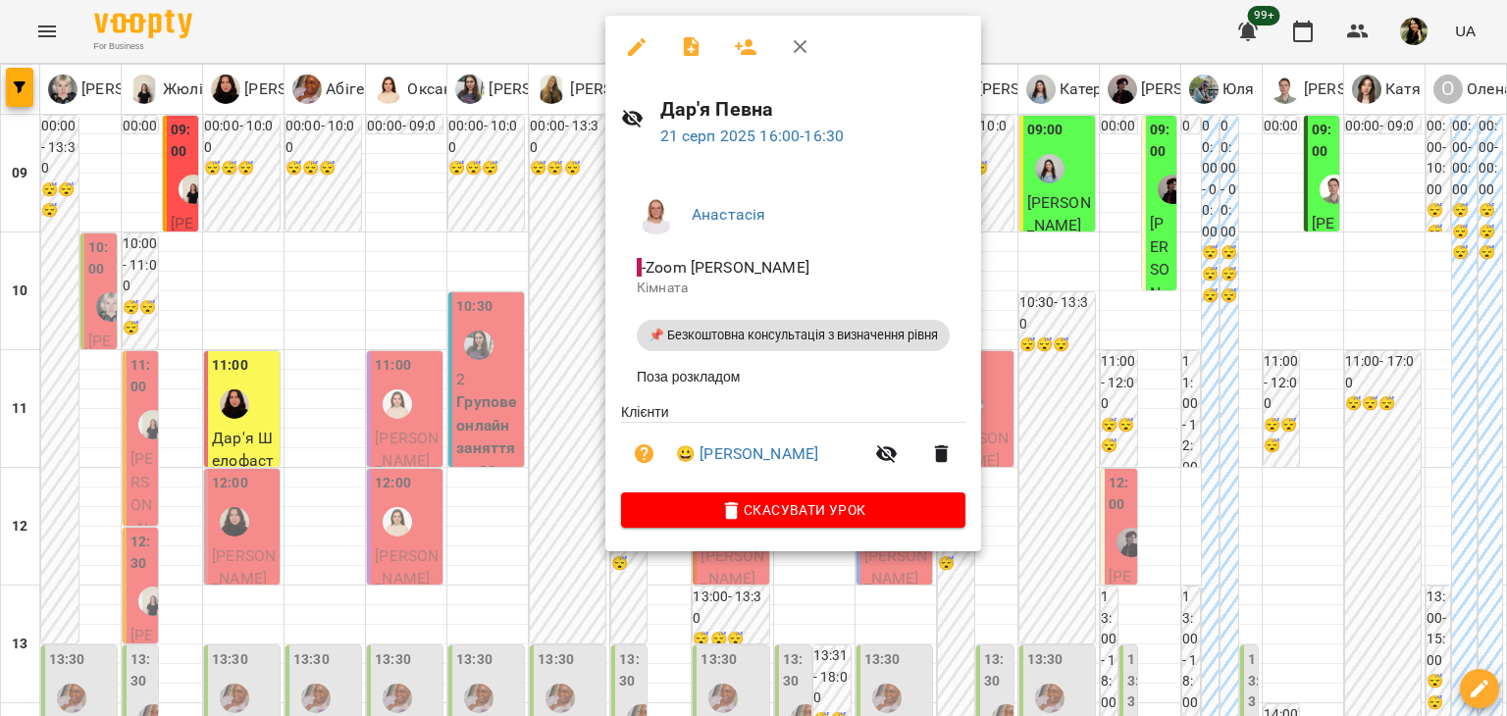
click at [558, 275] on div at bounding box center [753, 358] width 1507 height 716
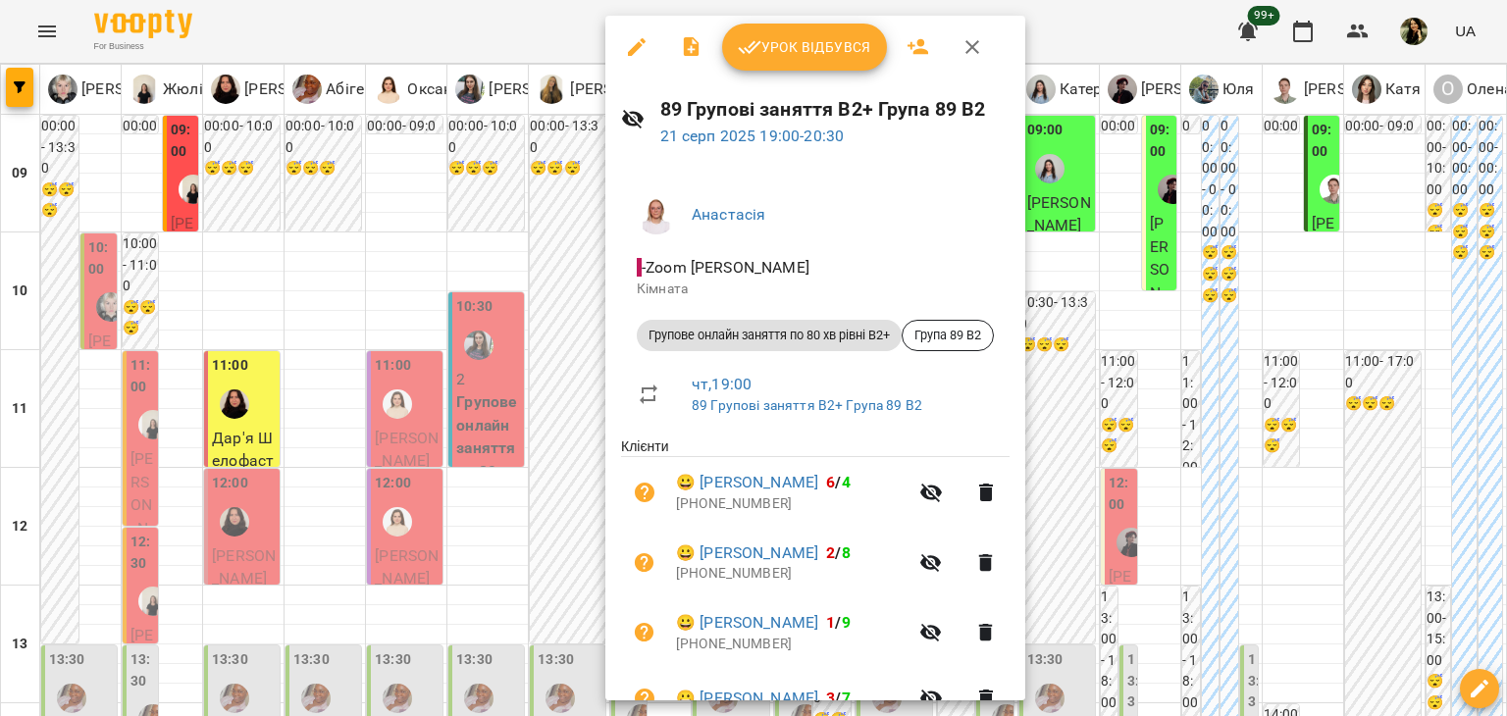
click at [570, 386] on div at bounding box center [753, 358] width 1507 height 716
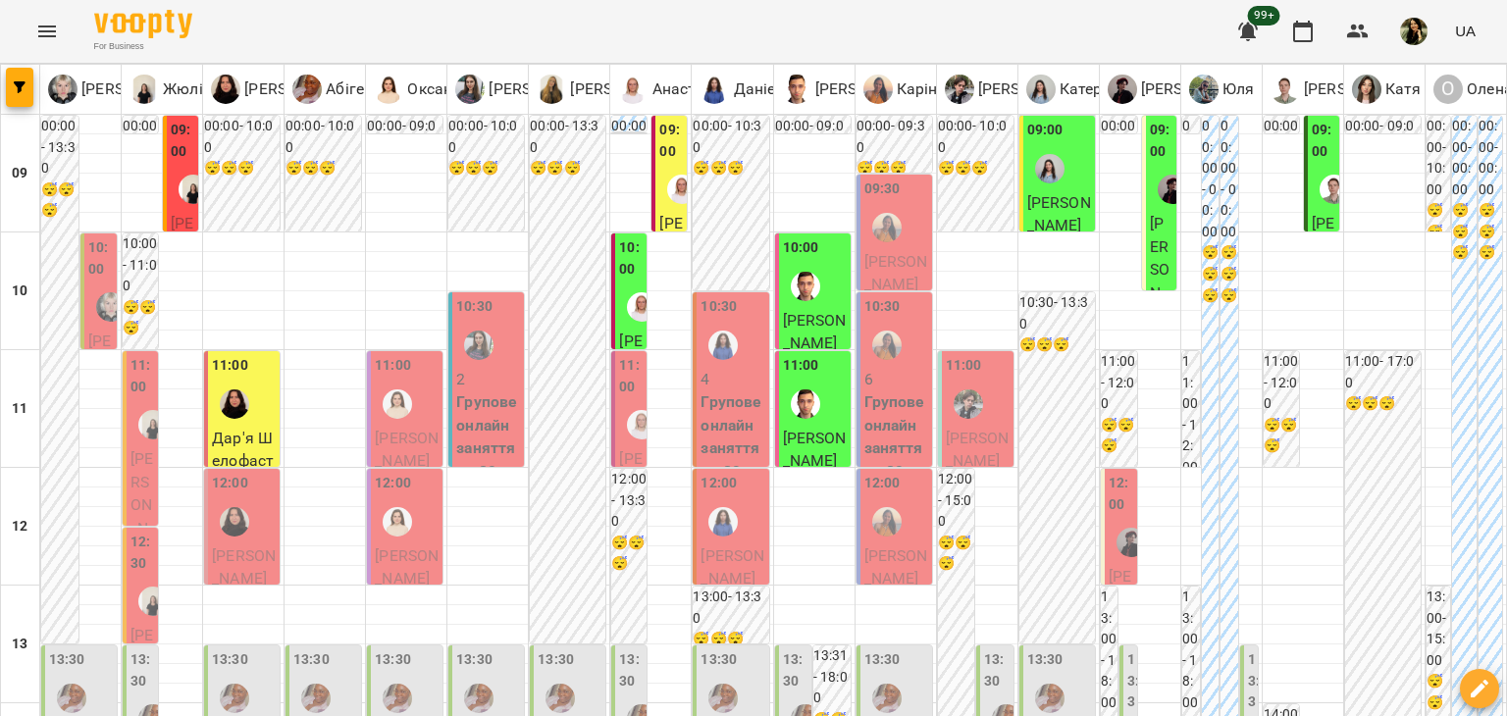
scroll to position [363, 0]
click at [734, 546] on span "Курінний Сергій" at bounding box center [732, 567] width 64 height 42
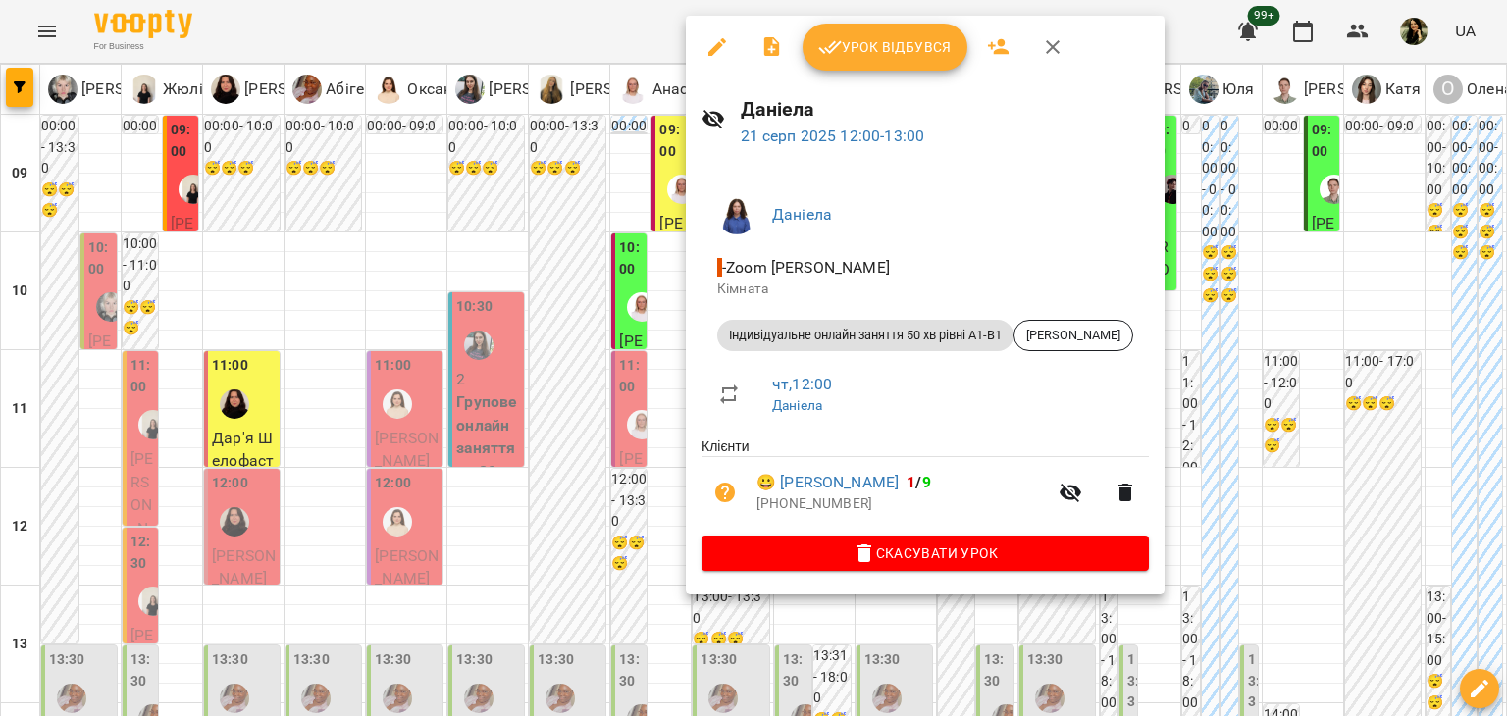
click at [637, 224] on div at bounding box center [753, 358] width 1507 height 716
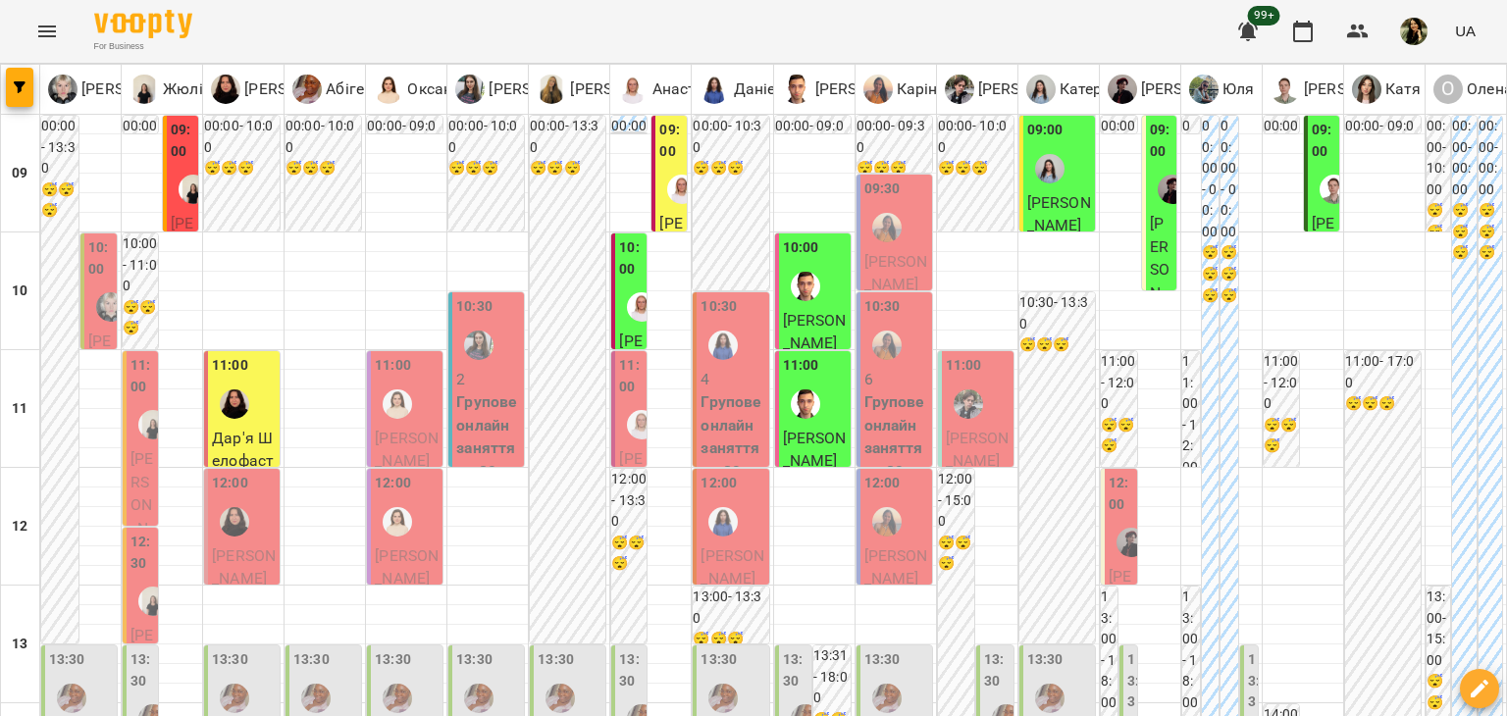
scroll to position [635, 0]
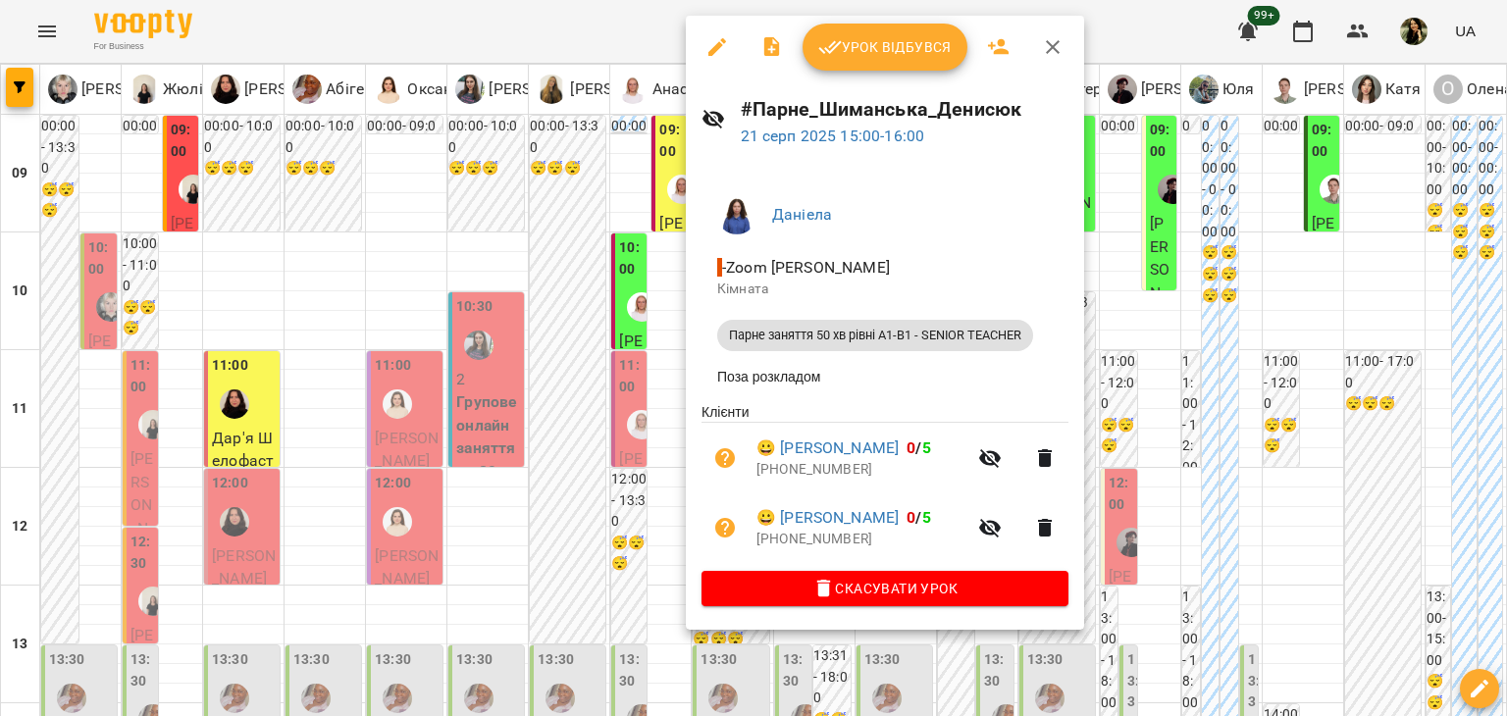
click at [638, 448] on div at bounding box center [753, 358] width 1507 height 716
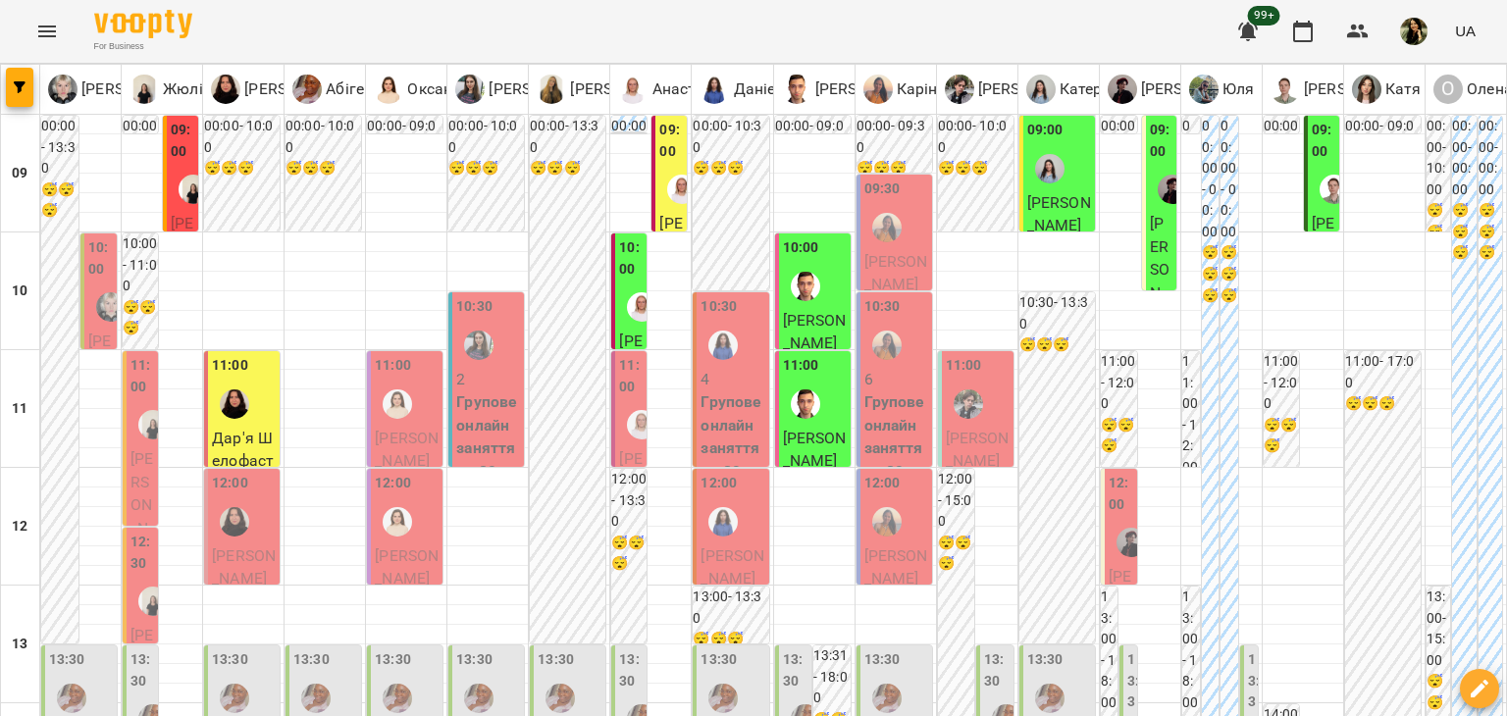
scroll to position [1048, 0]
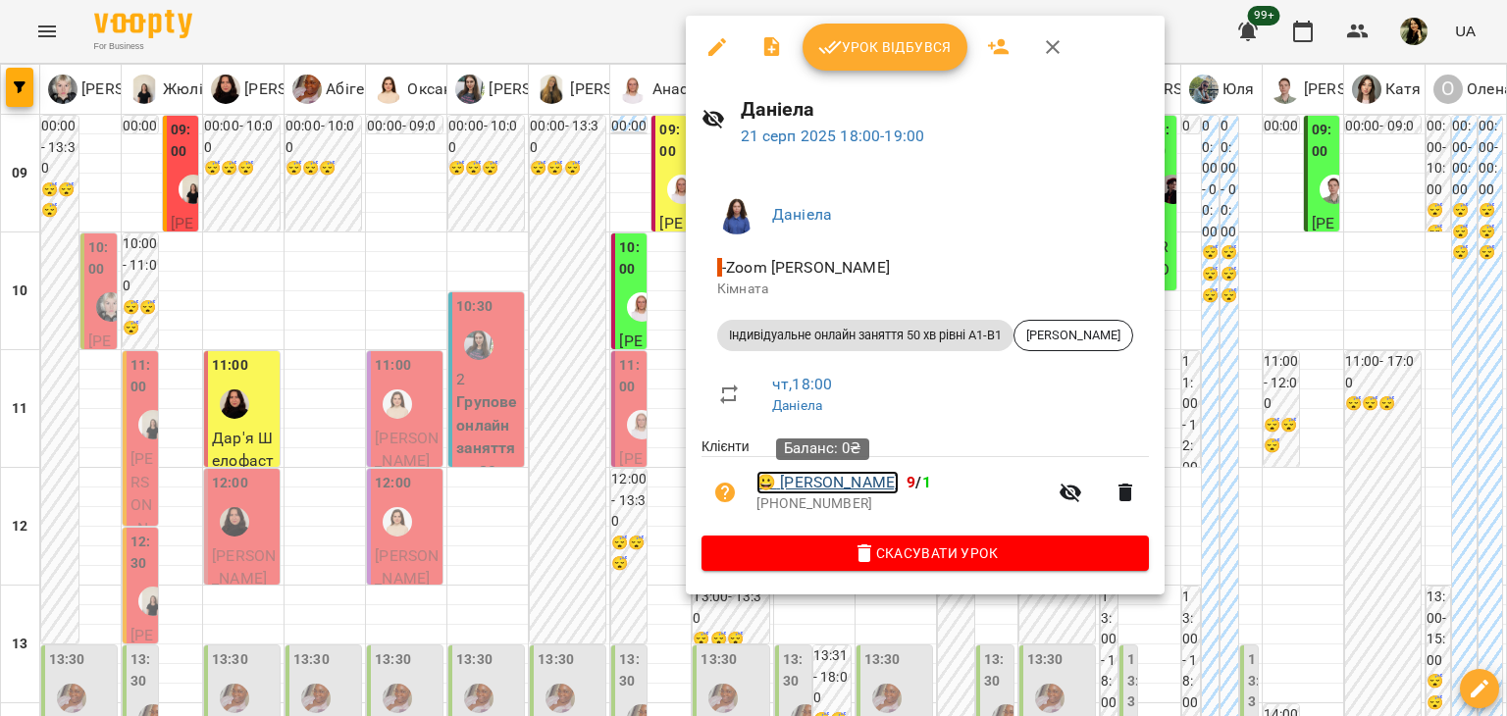
click at [830, 485] on link "😀 Інна Миронюк" at bounding box center [827, 483] width 142 height 24
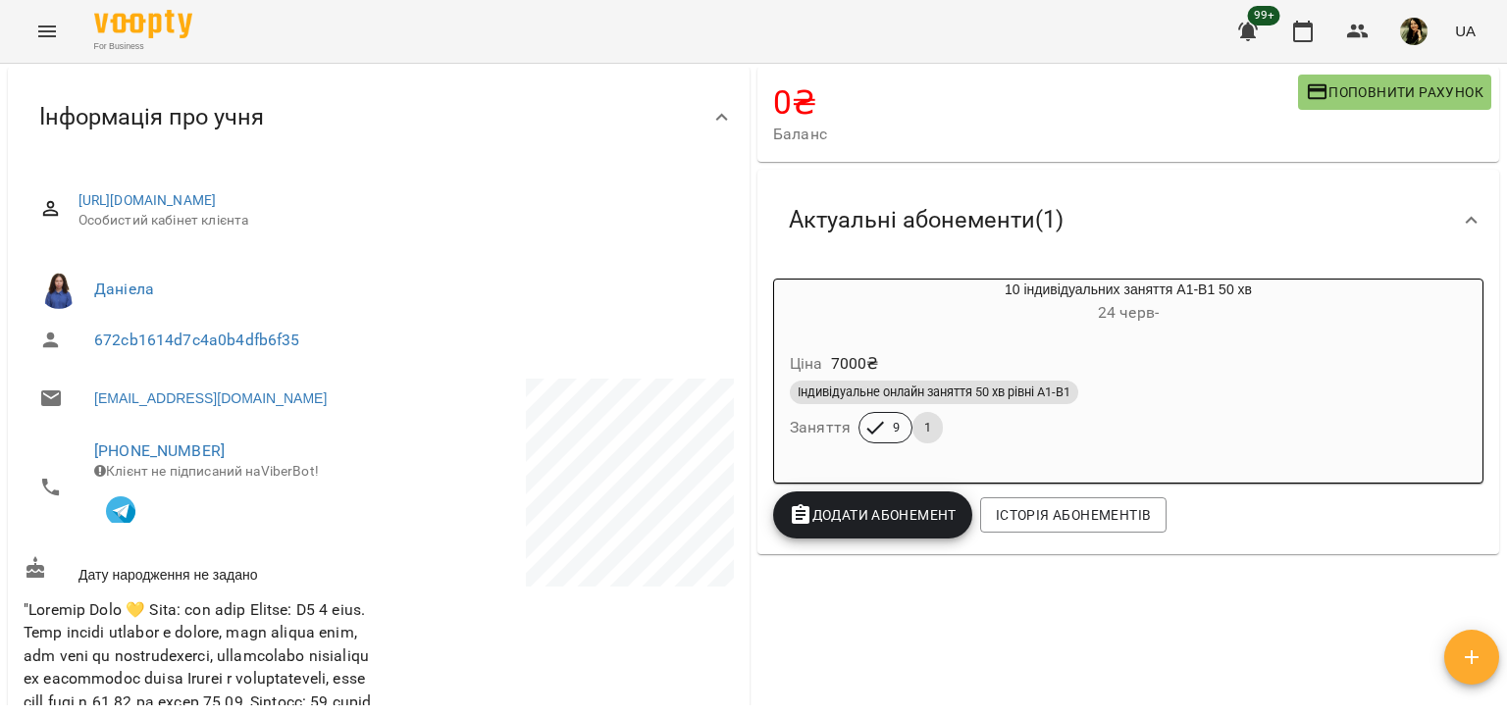
scroll to position [21, 0]
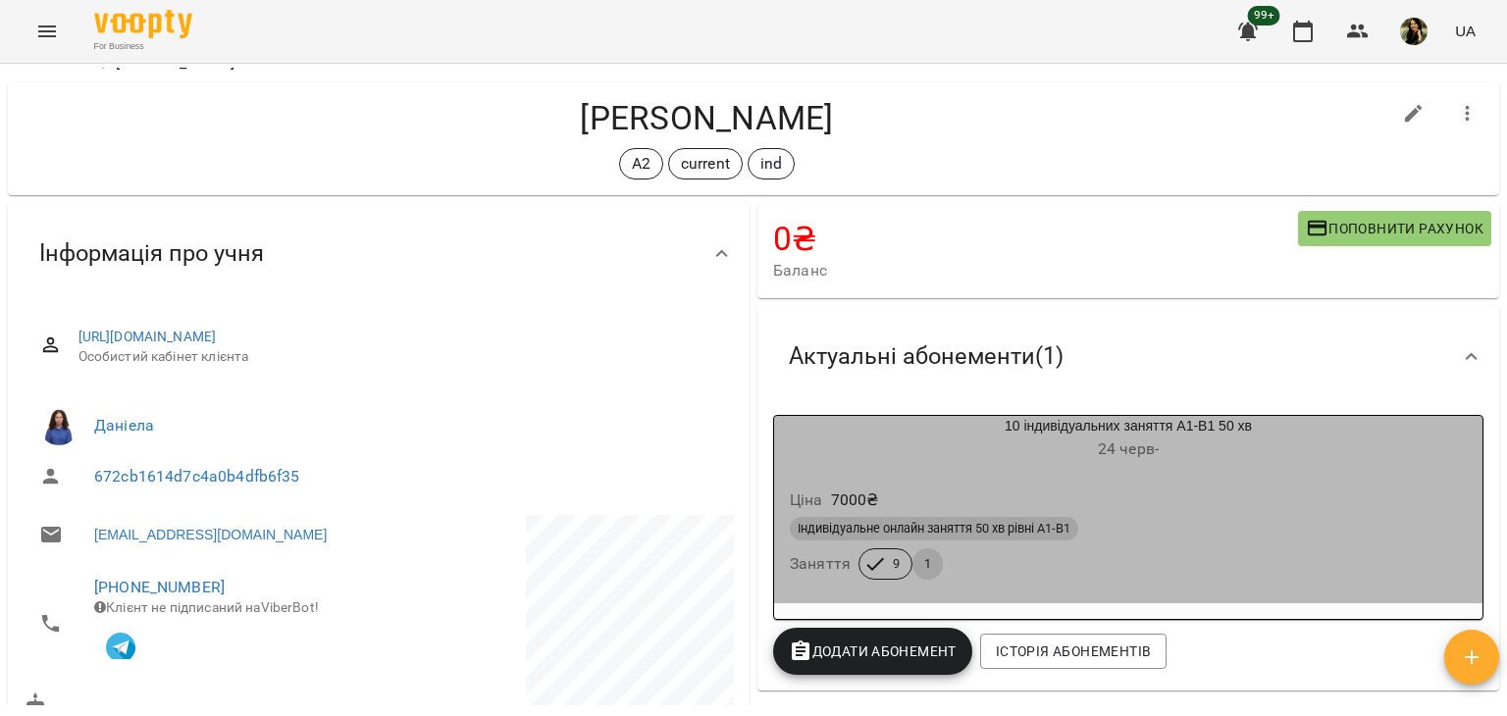
click at [1381, 484] on div "Ціна 7000 ₴" at bounding box center [1128, 500] width 685 height 35
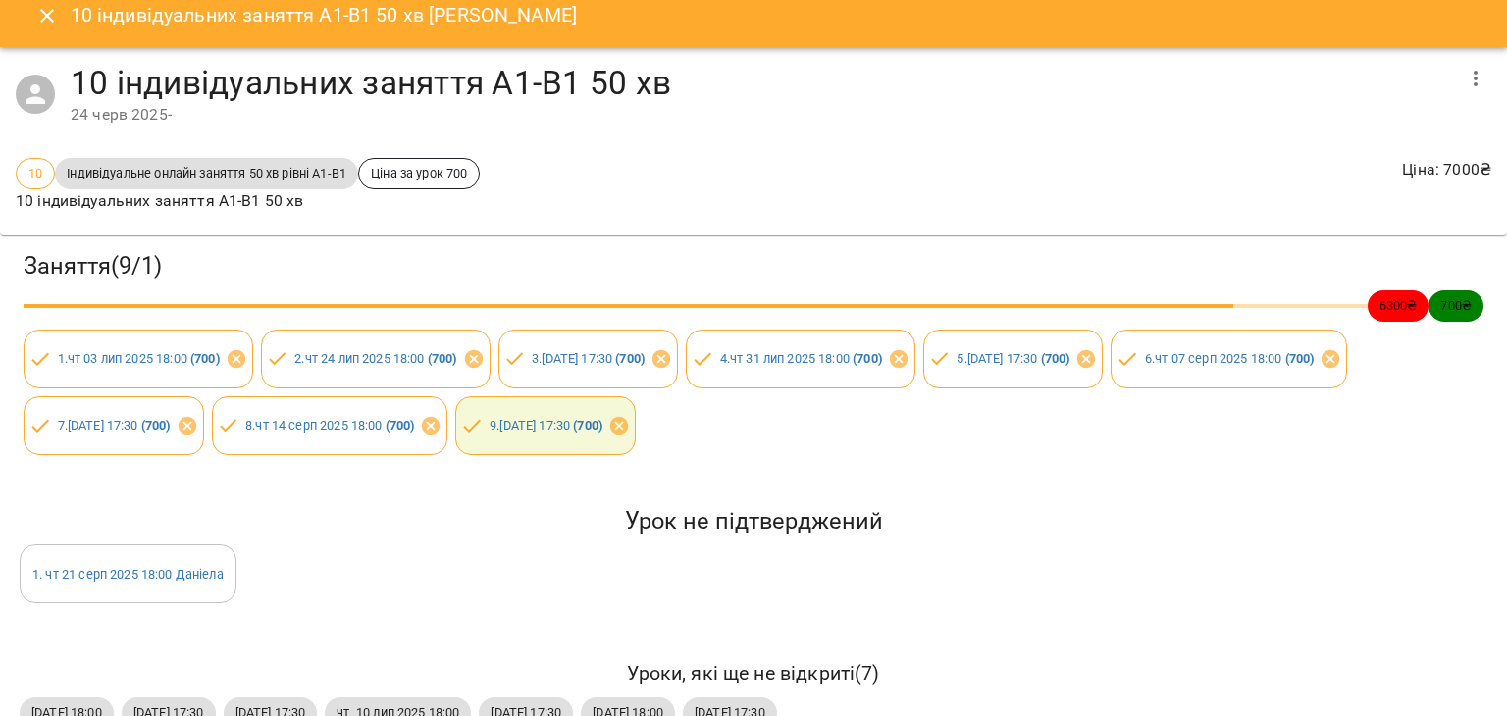
scroll to position [0, 0]
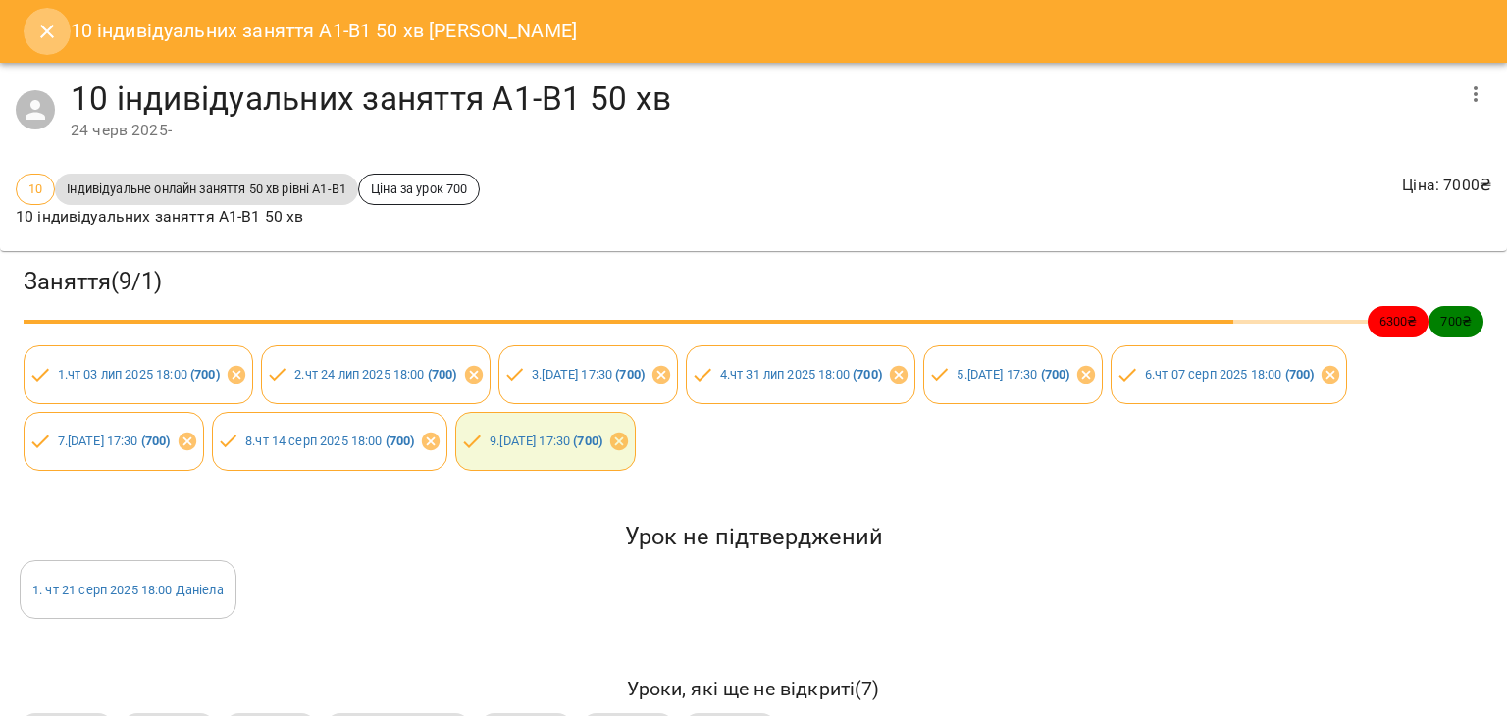
click at [51, 34] on icon "Close" at bounding box center [47, 32] width 14 height 14
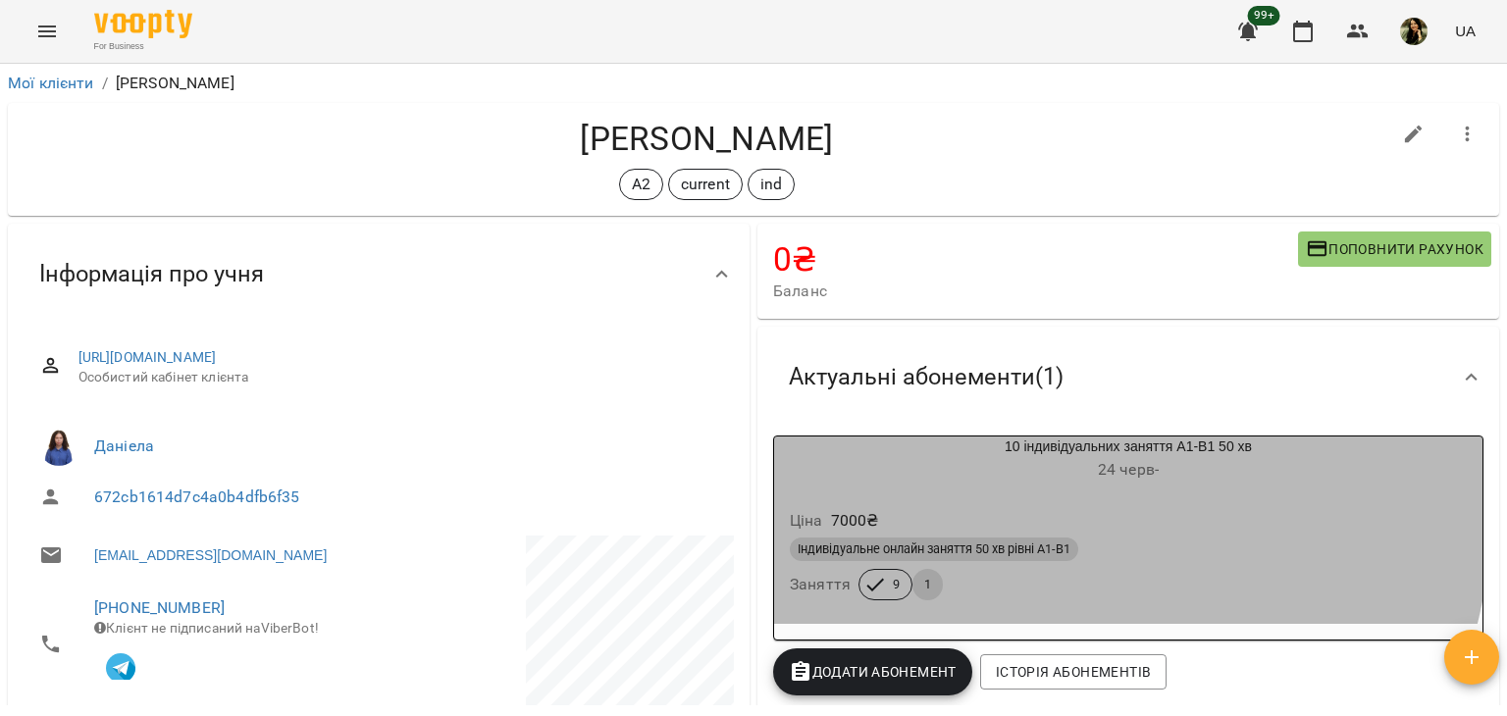
click at [1008, 510] on div "Ціна 7000 ₴" at bounding box center [1128, 520] width 685 height 35
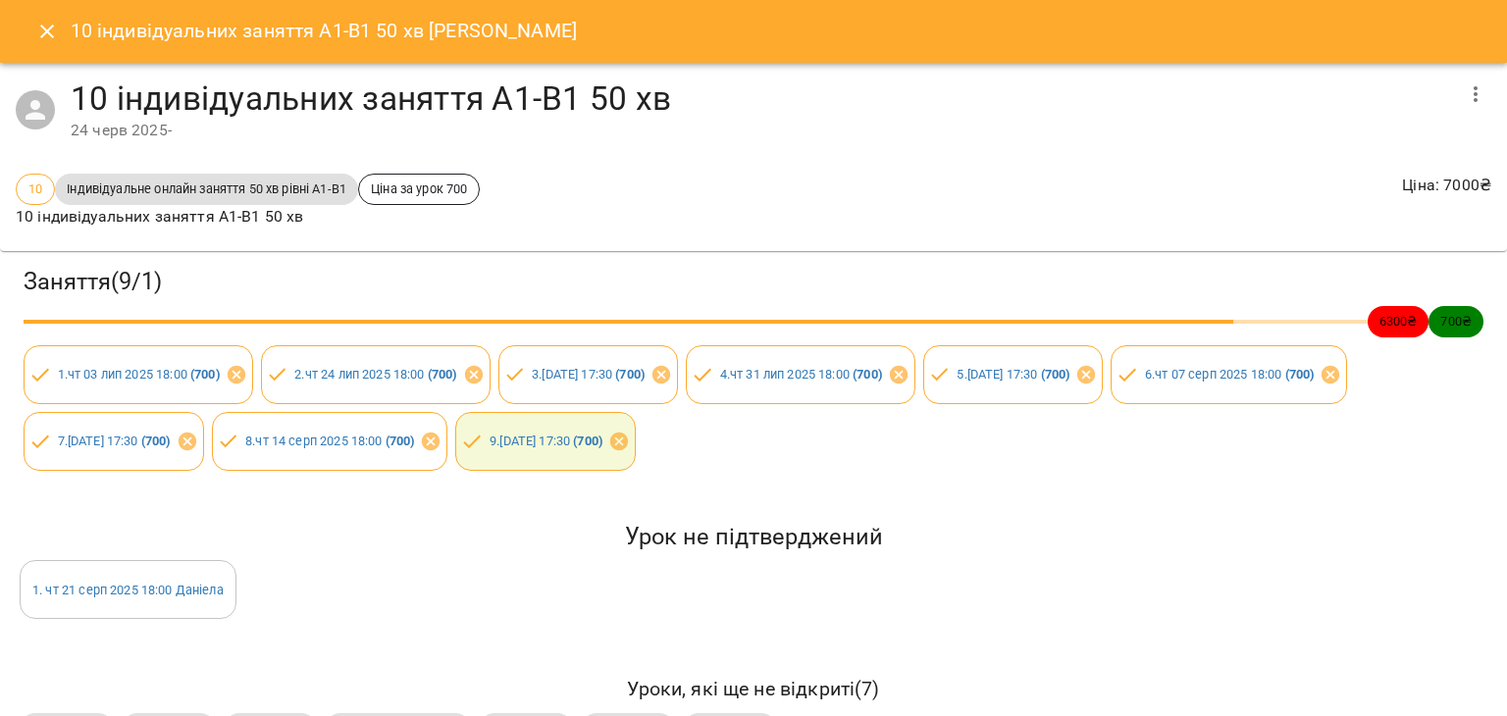
click at [55, 25] on icon "Close" at bounding box center [47, 32] width 24 height 24
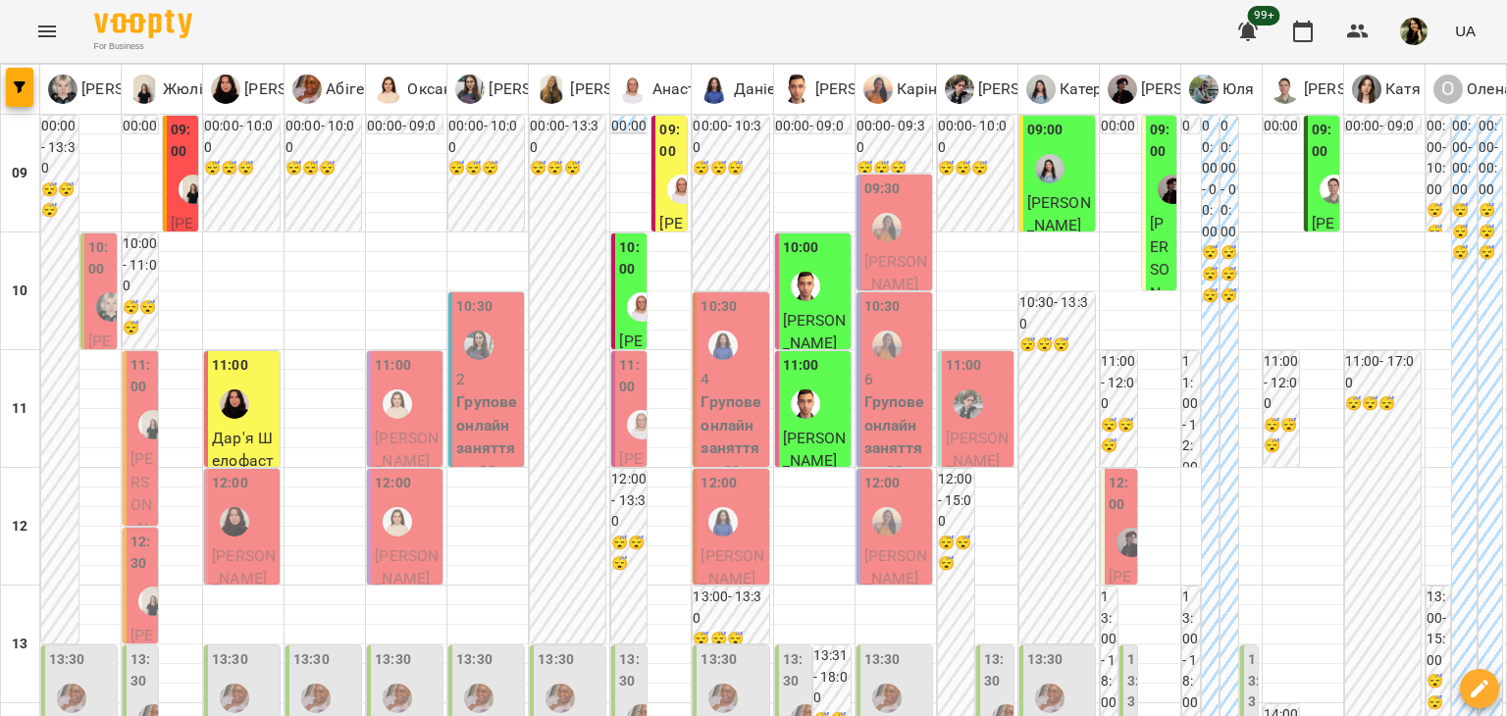
scroll to position [1031, 0]
drag, startPoint x: 1487, startPoint y: 458, endPoint x: 1506, endPoint y: 477, distance: 26.4
click at [806, 320] on span "Вікторія Бровко" at bounding box center [815, 332] width 64 height 42
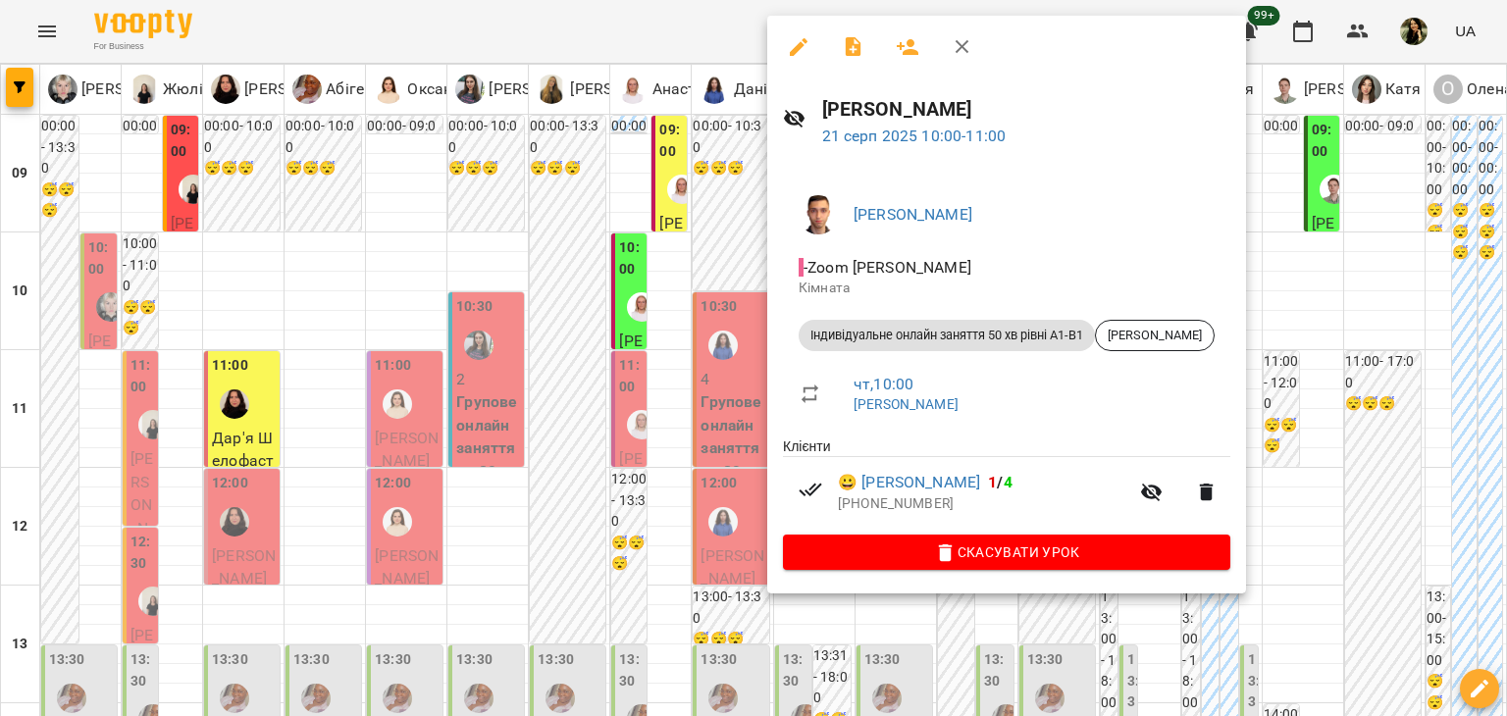
click at [647, 512] on div at bounding box center [753, 358] width 1507 height 716
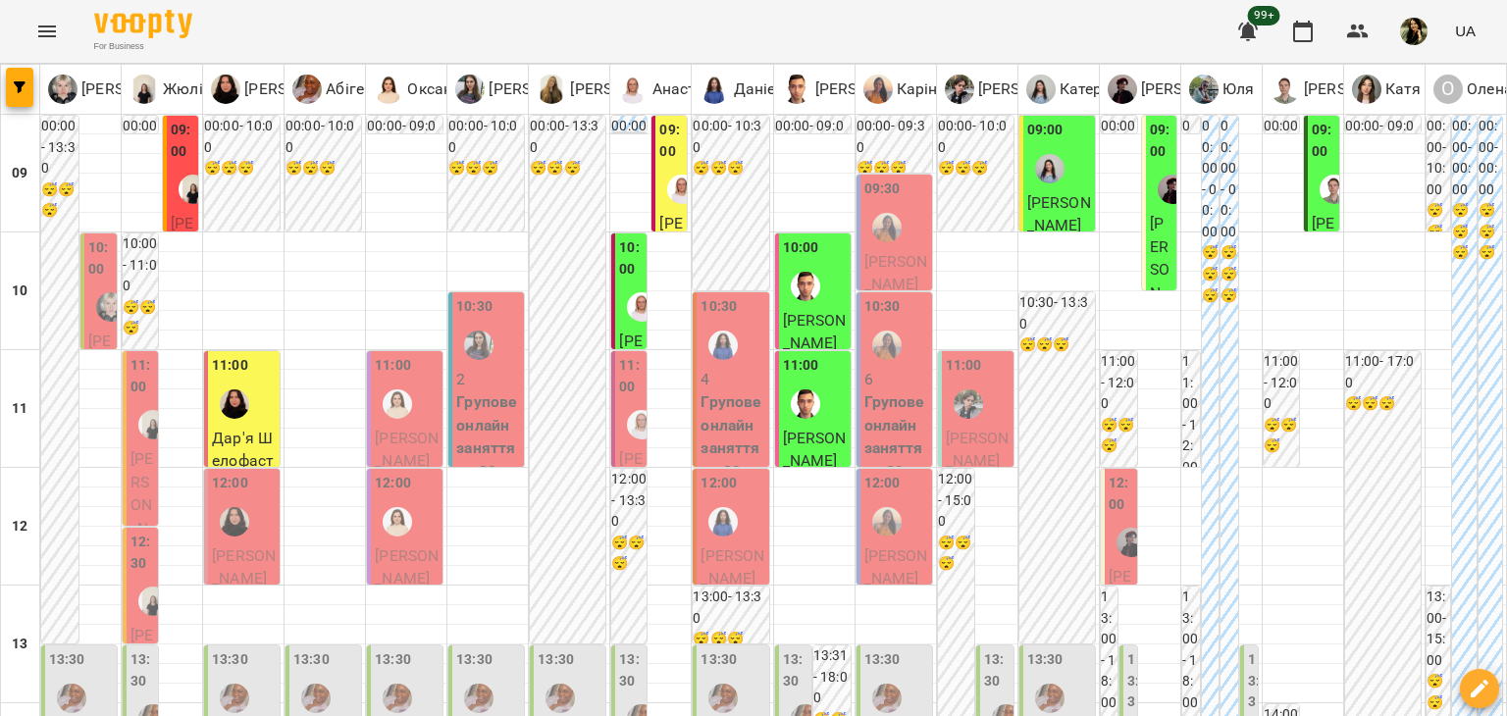
click at [821, 408] on div "11:00" at bounding box center [815, 391] width 64 height 72
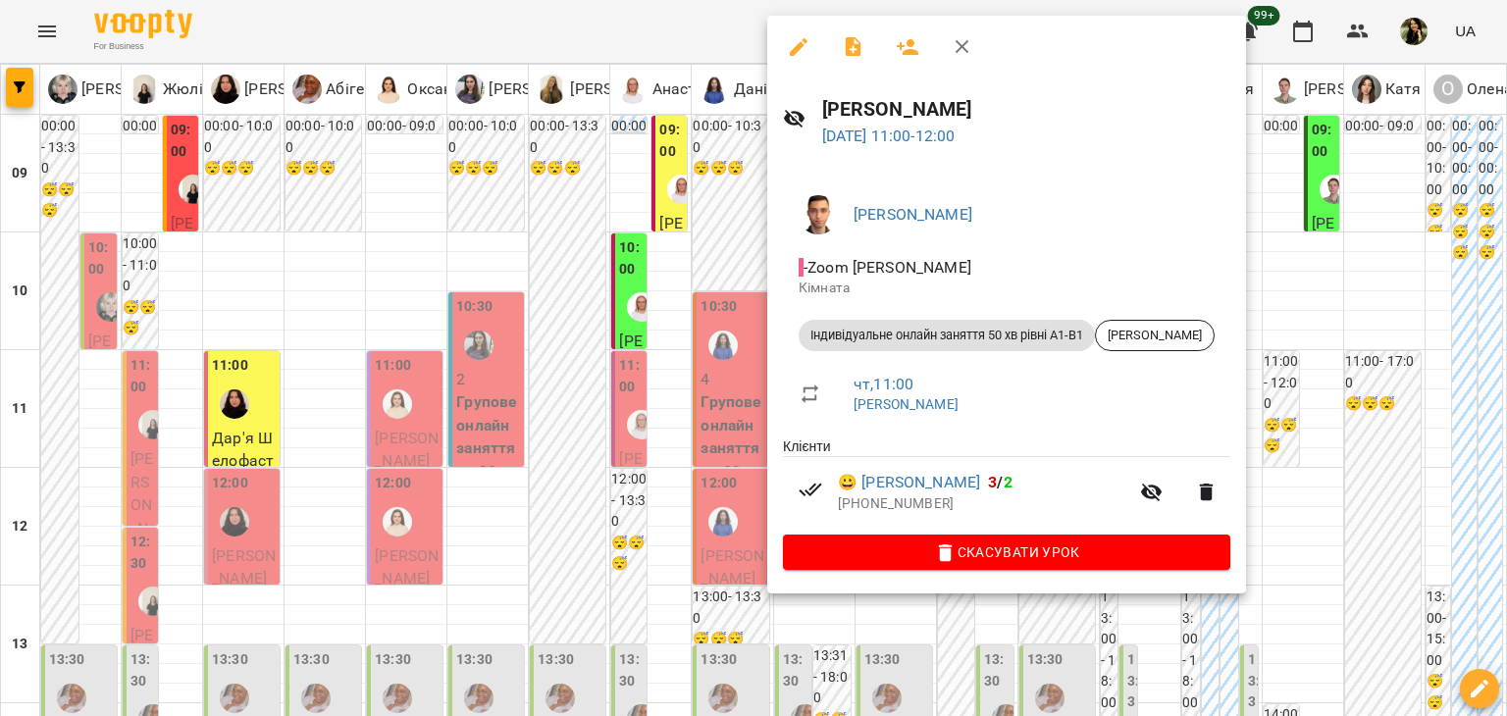
click at [647, 504] on div at bounding box center [753, 358] width 1507 height 716
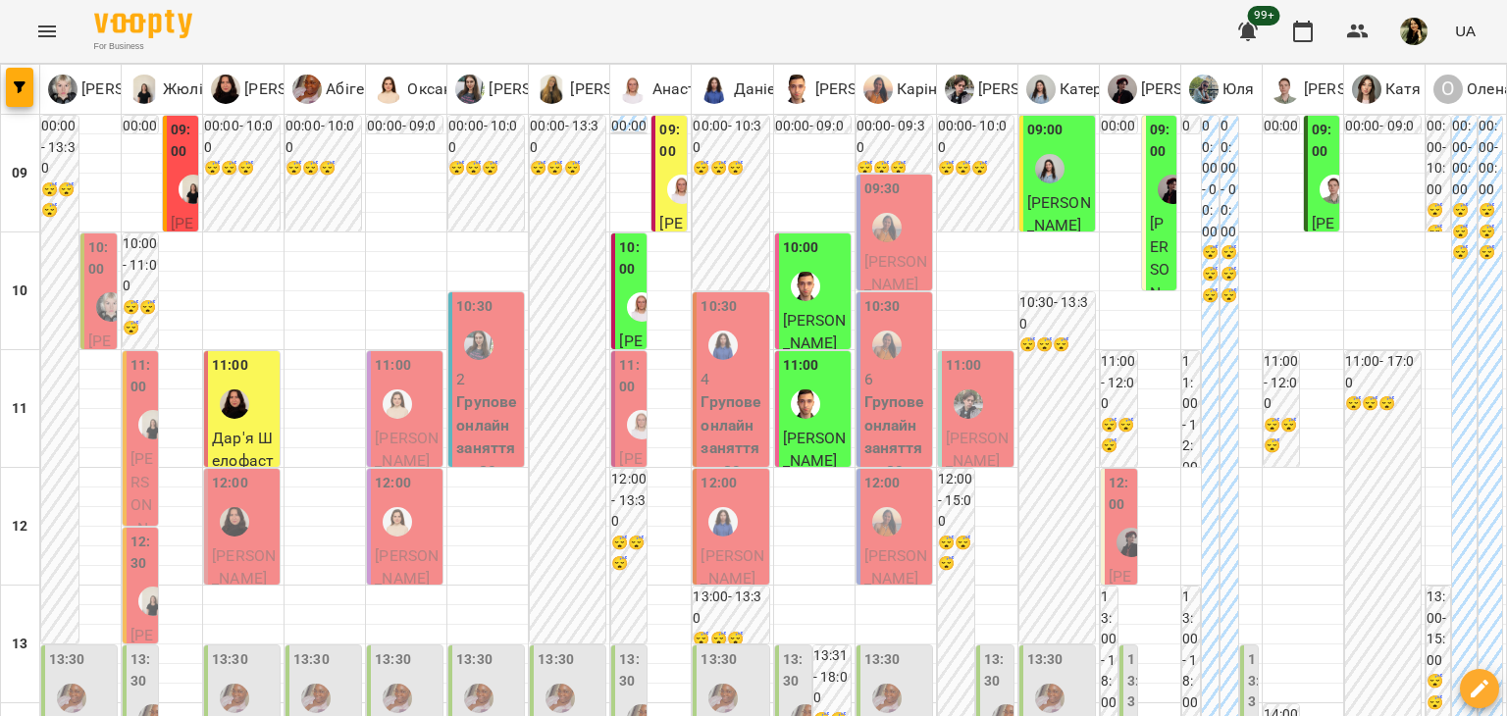
scroll to position [1160, 0]
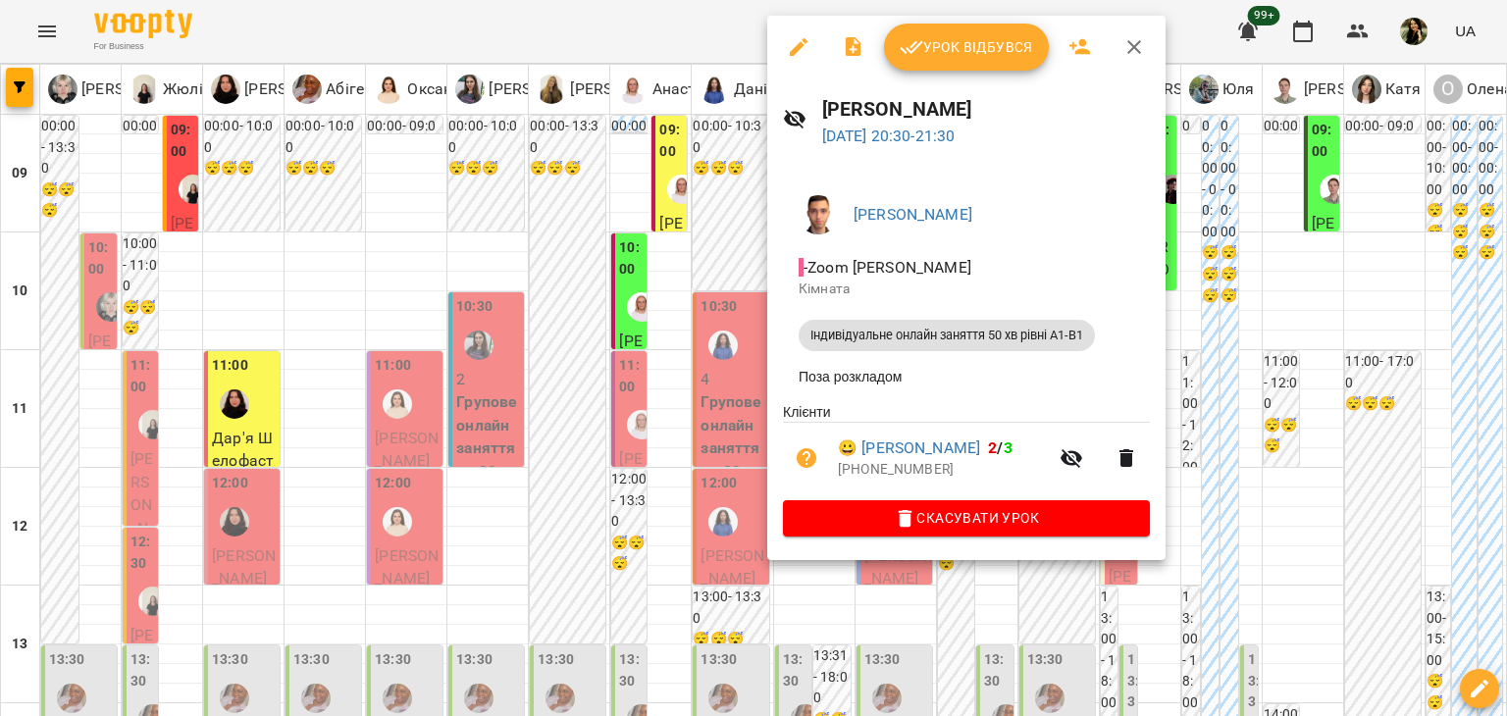
click at [736, 429] on div at bounding box center [753, 358] width 1507 height 716
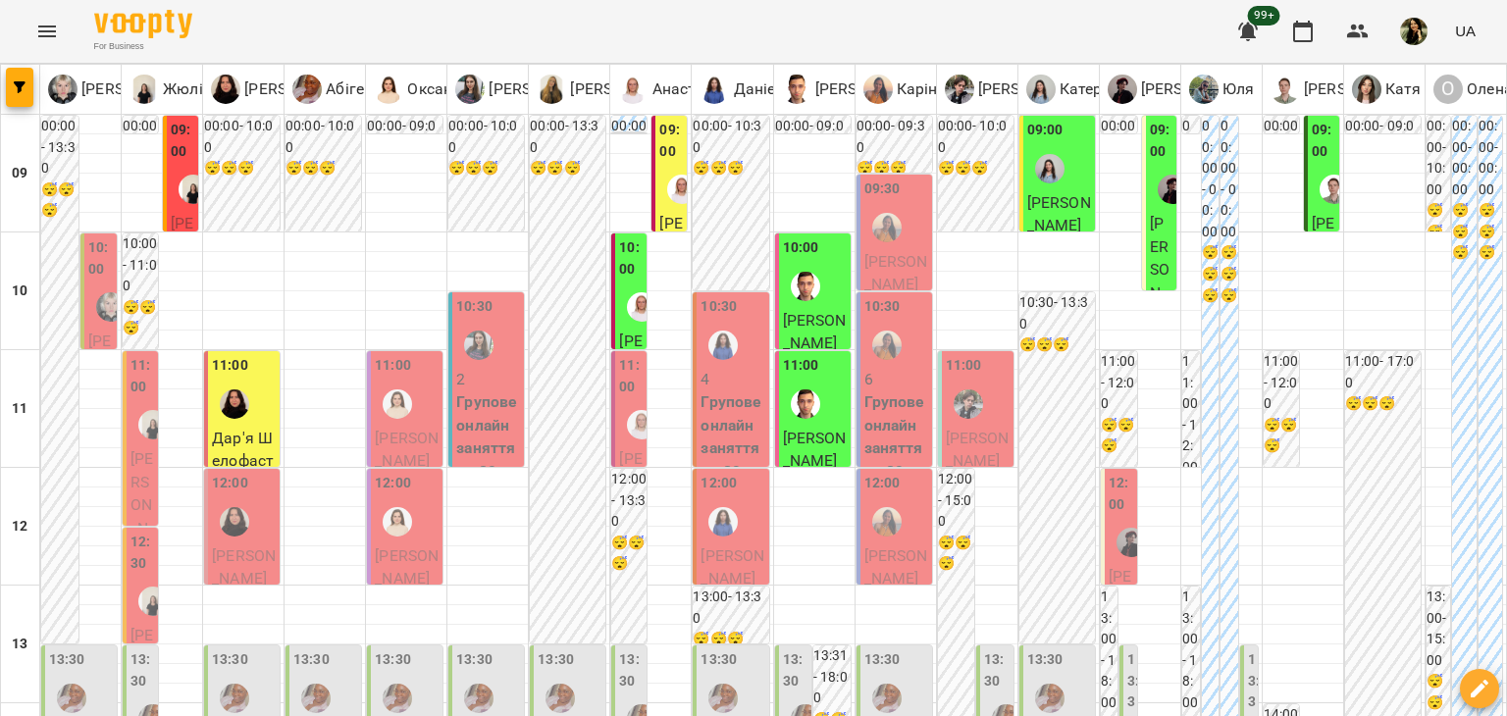
scroll to position [0, 0]
click at [901, 243] on div "09:30" at bounding box center [896, 215] width 64 height 72
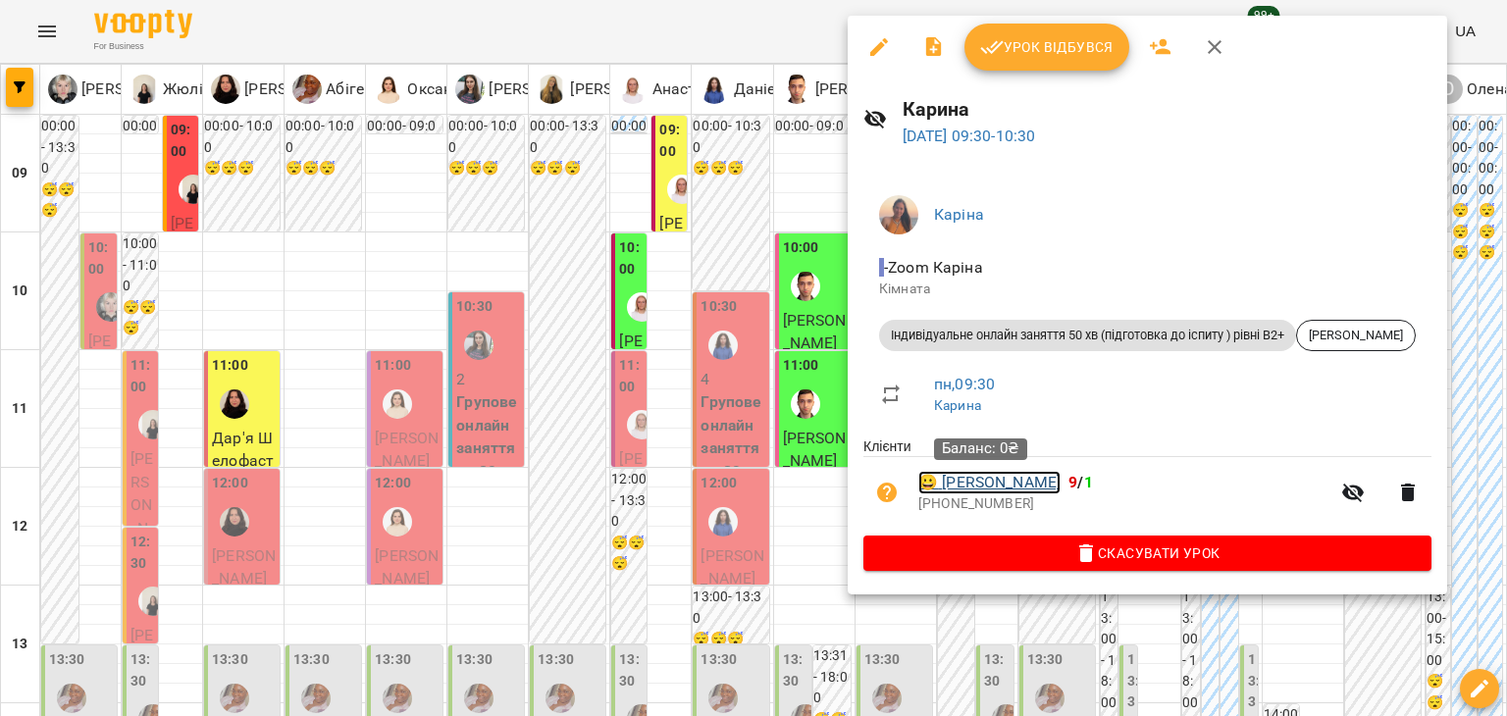
click at [997, 480] on link "😀 Лифар Ольга" at bounding box center [989, 483] width 142 height 24
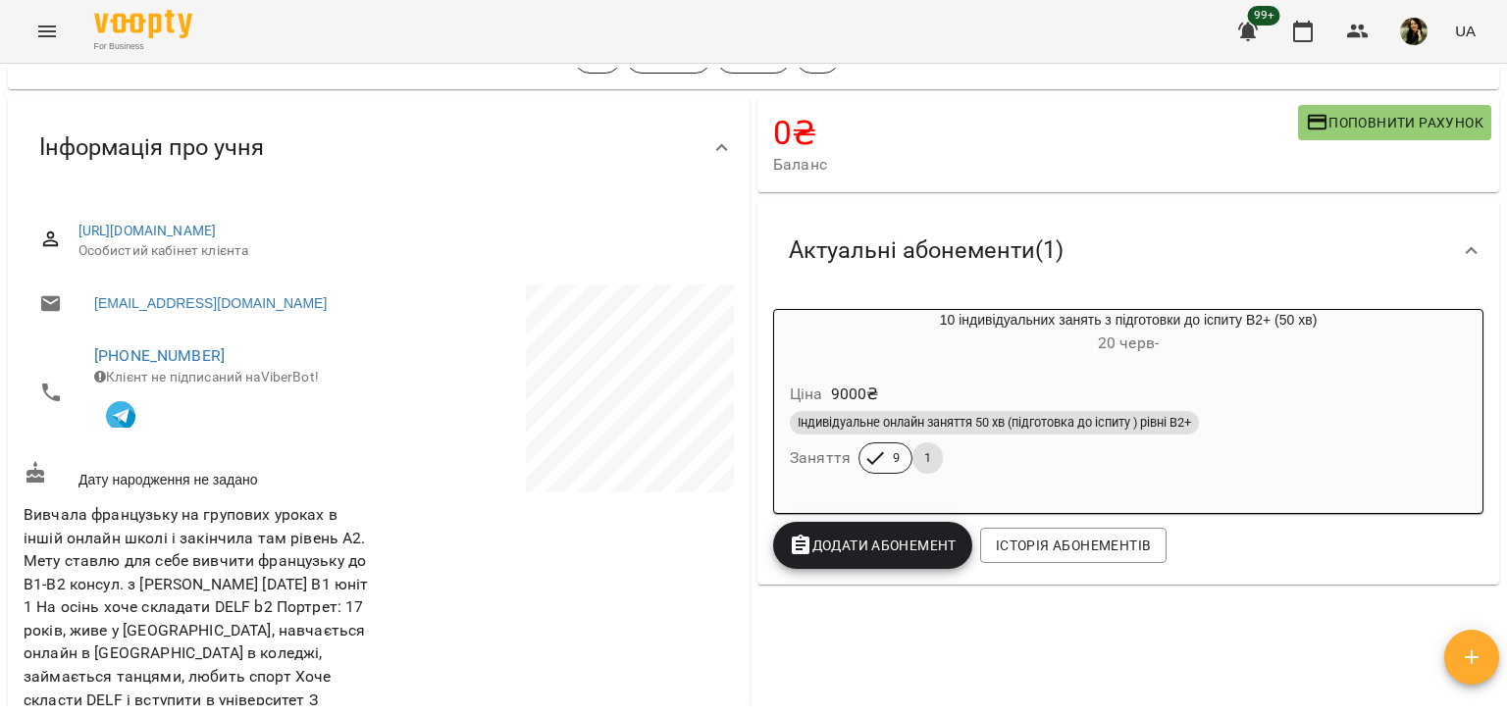
scroll to position [69, 0]
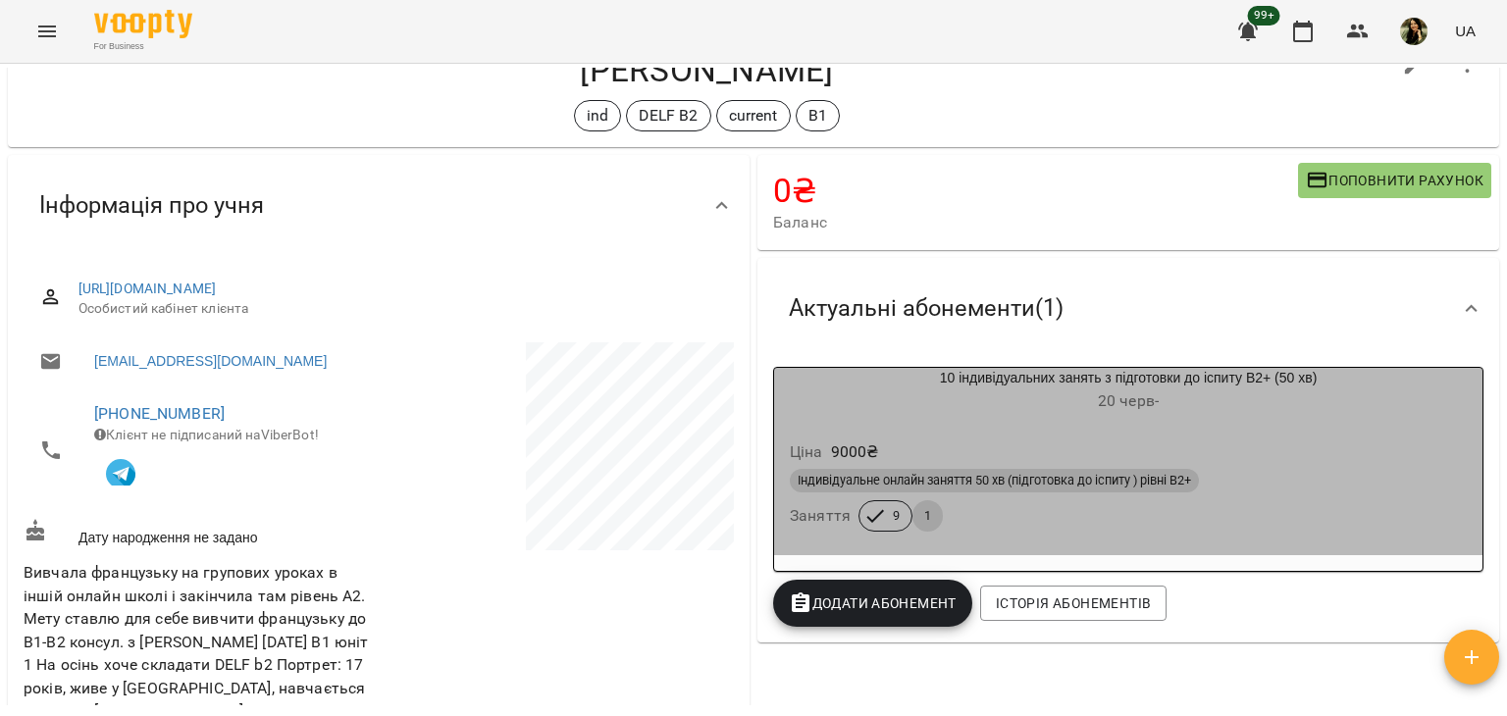
click at [1365, 445] on div "Ціна 9000 ₴" at bounding box center [1128, 452] width 685 height 35
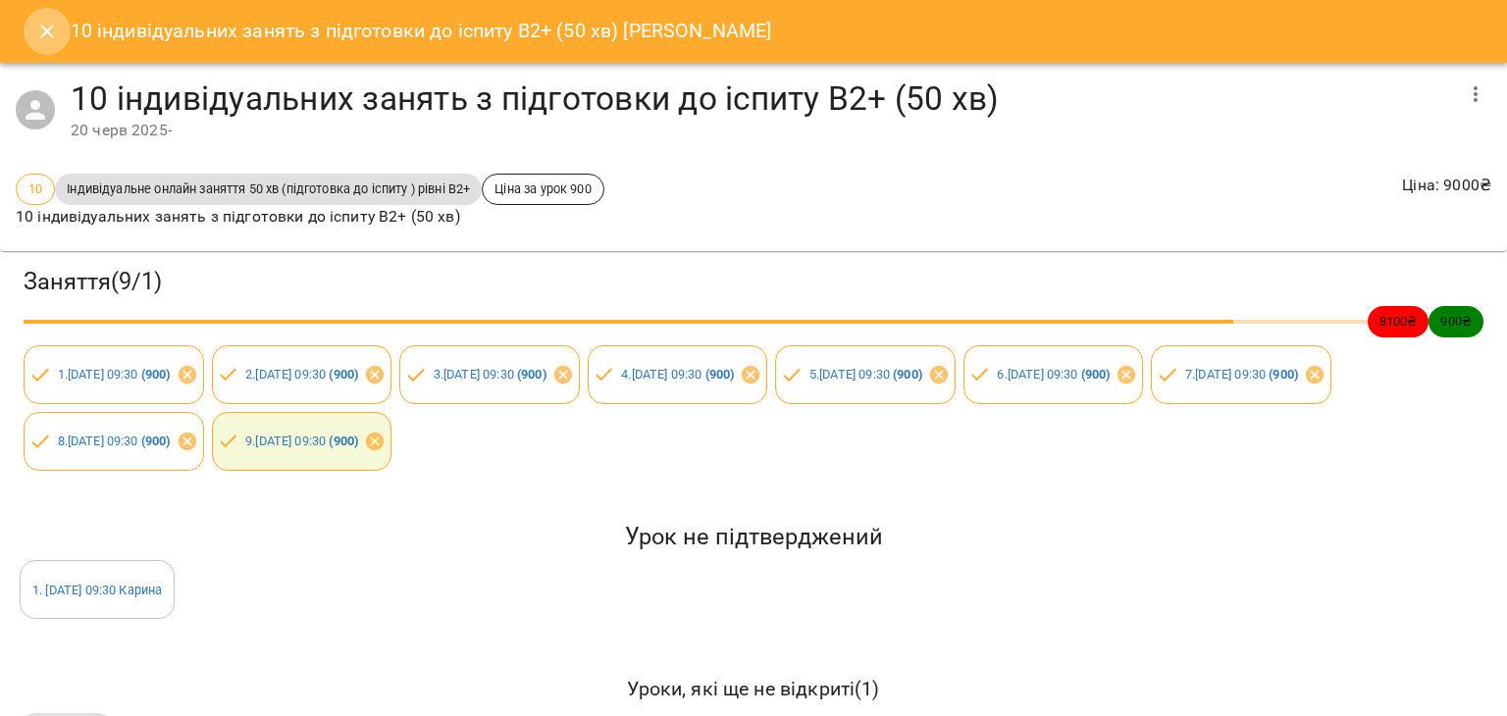
click at [59, 30] on button "Close" at bounding box center [47, 31] width 47 height 47
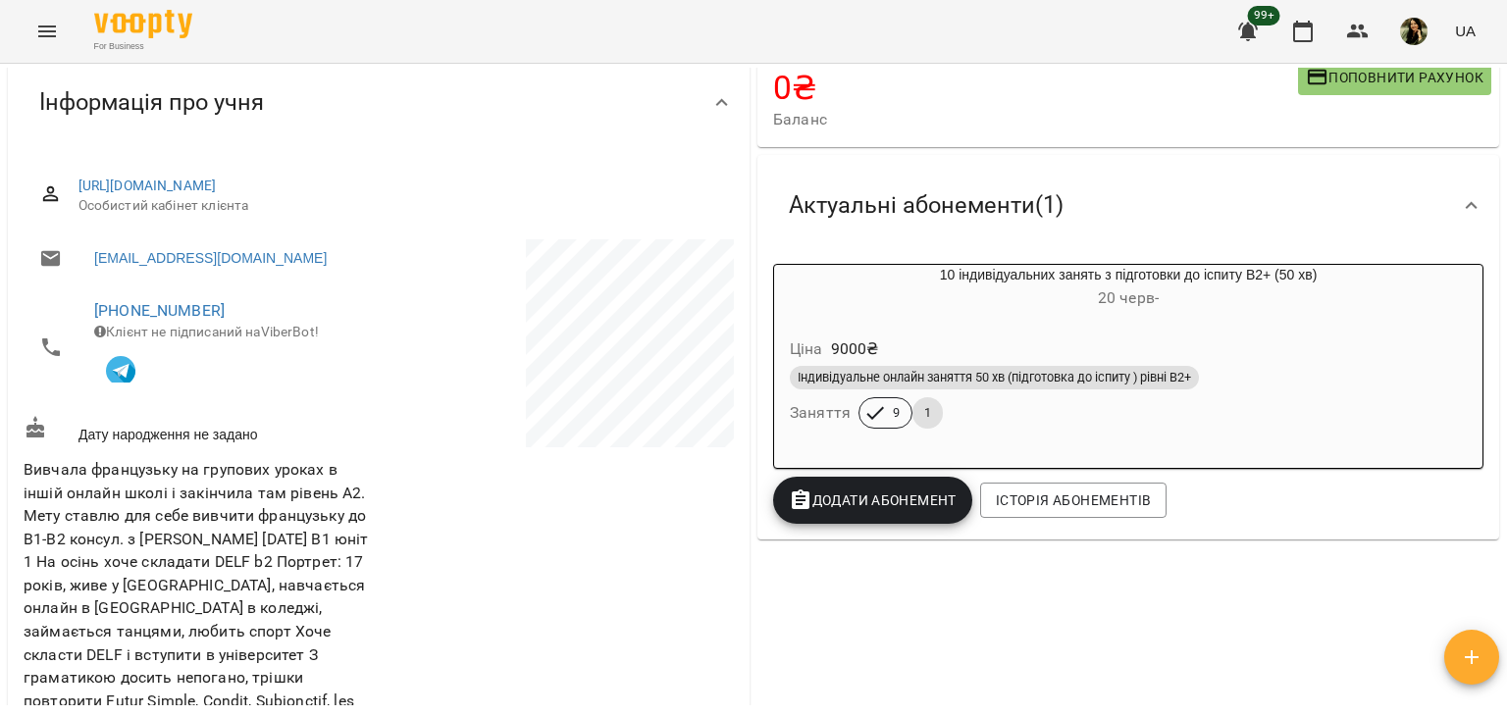
scroll to position [0, 0]
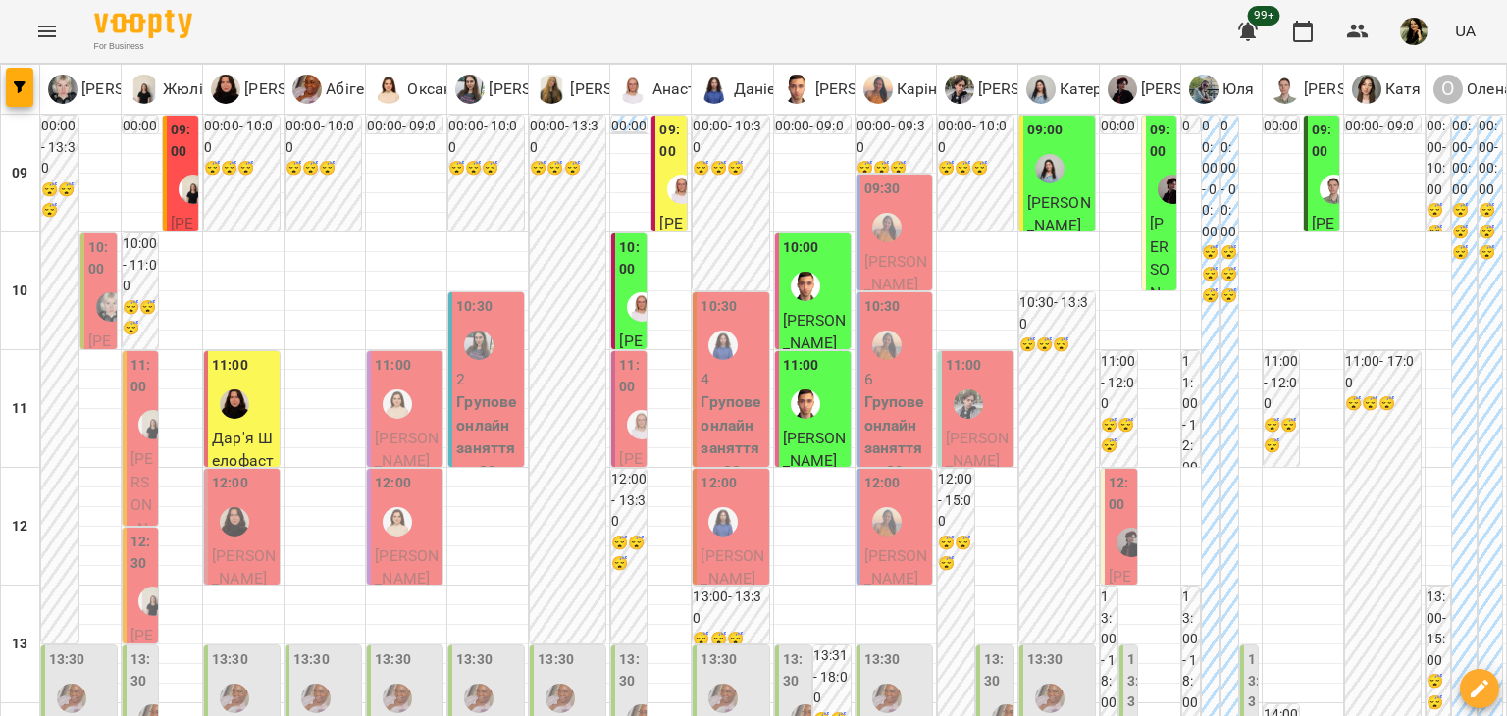
scroll to position [276, 0]
click at [883, 546] on span "Павло Пеліх" at bounding box center [896, 567] width 64 height 42
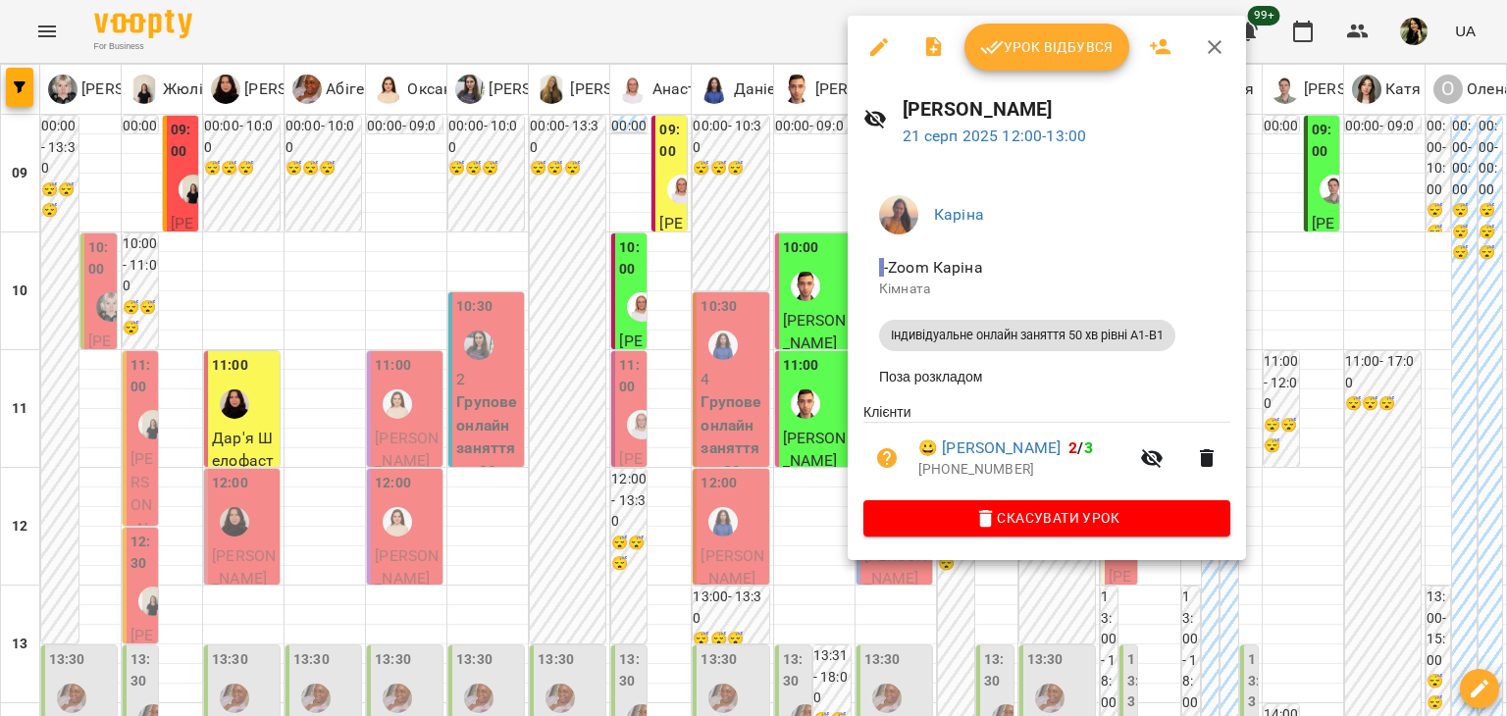
click at [808, 287] on div at bounding box center [753, 358] width 1507 height 716
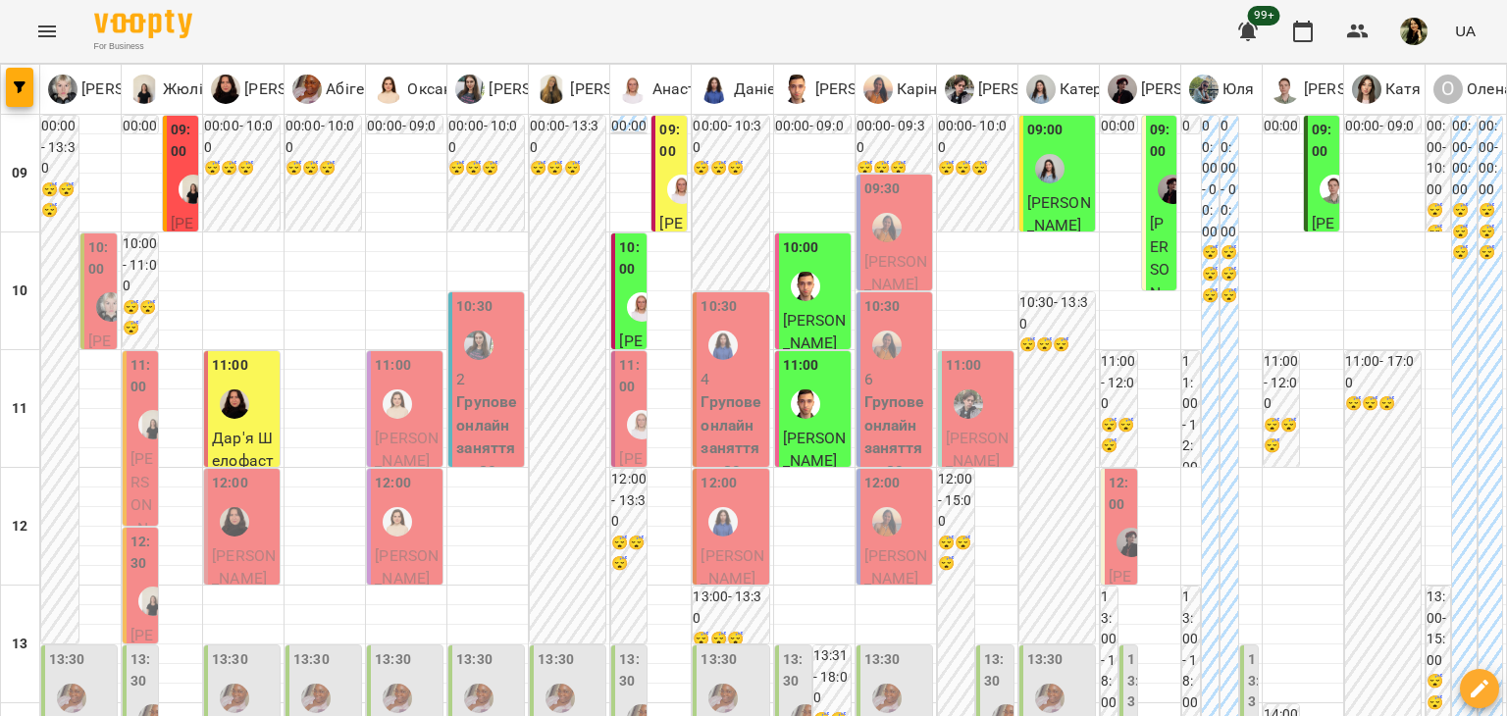
scroll to position [659, 0]
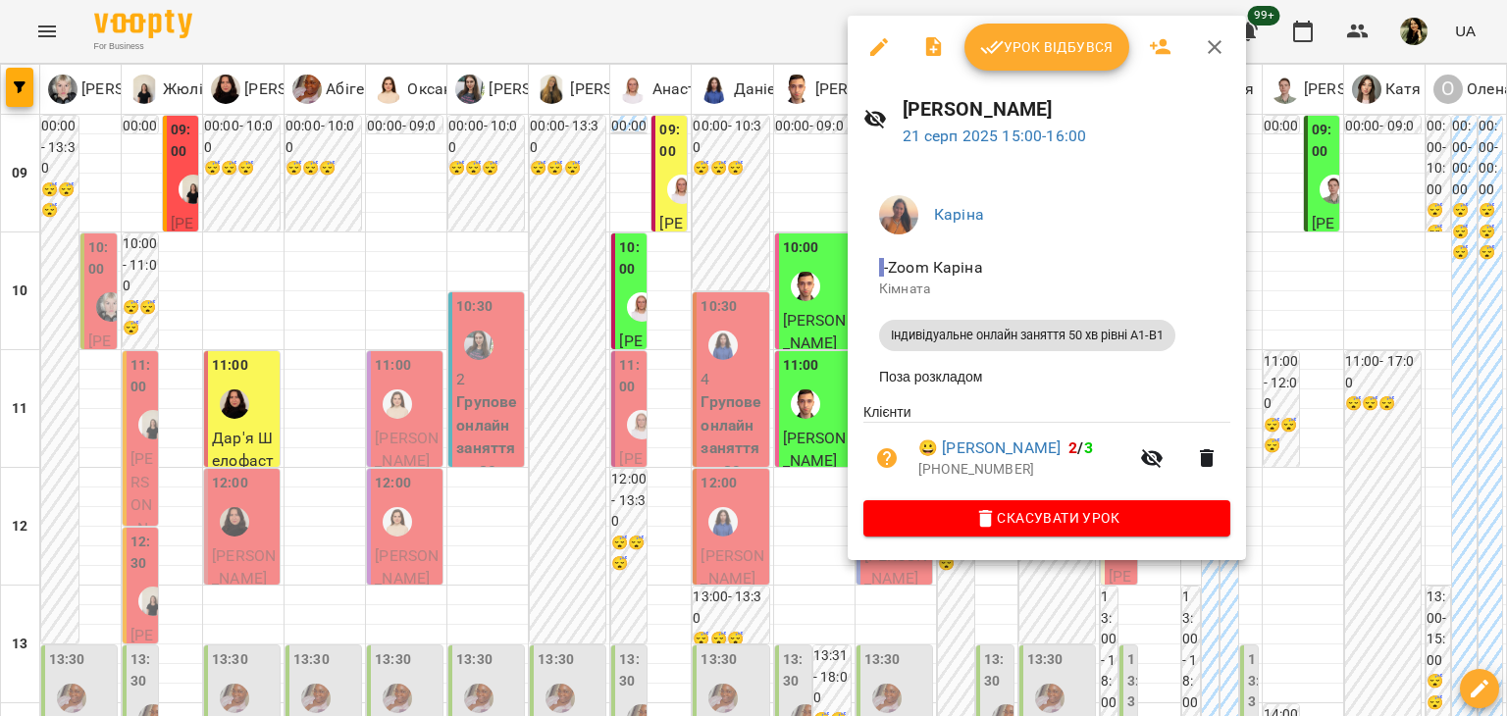
click at [781, 394] on div at bounding box center [753, 358] width 1507 height 716
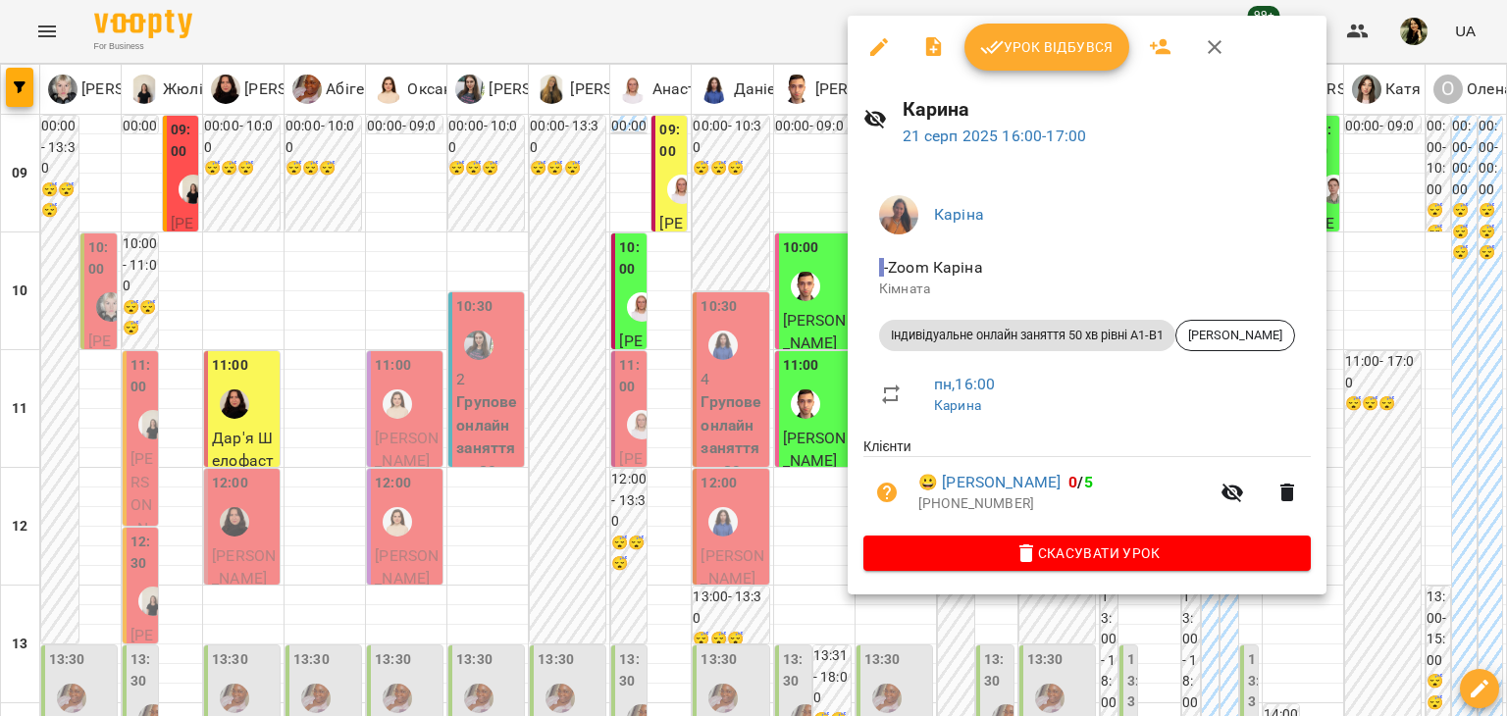
click at [773, 373] on div at bounding box center [753, 358] width 1507 height 716
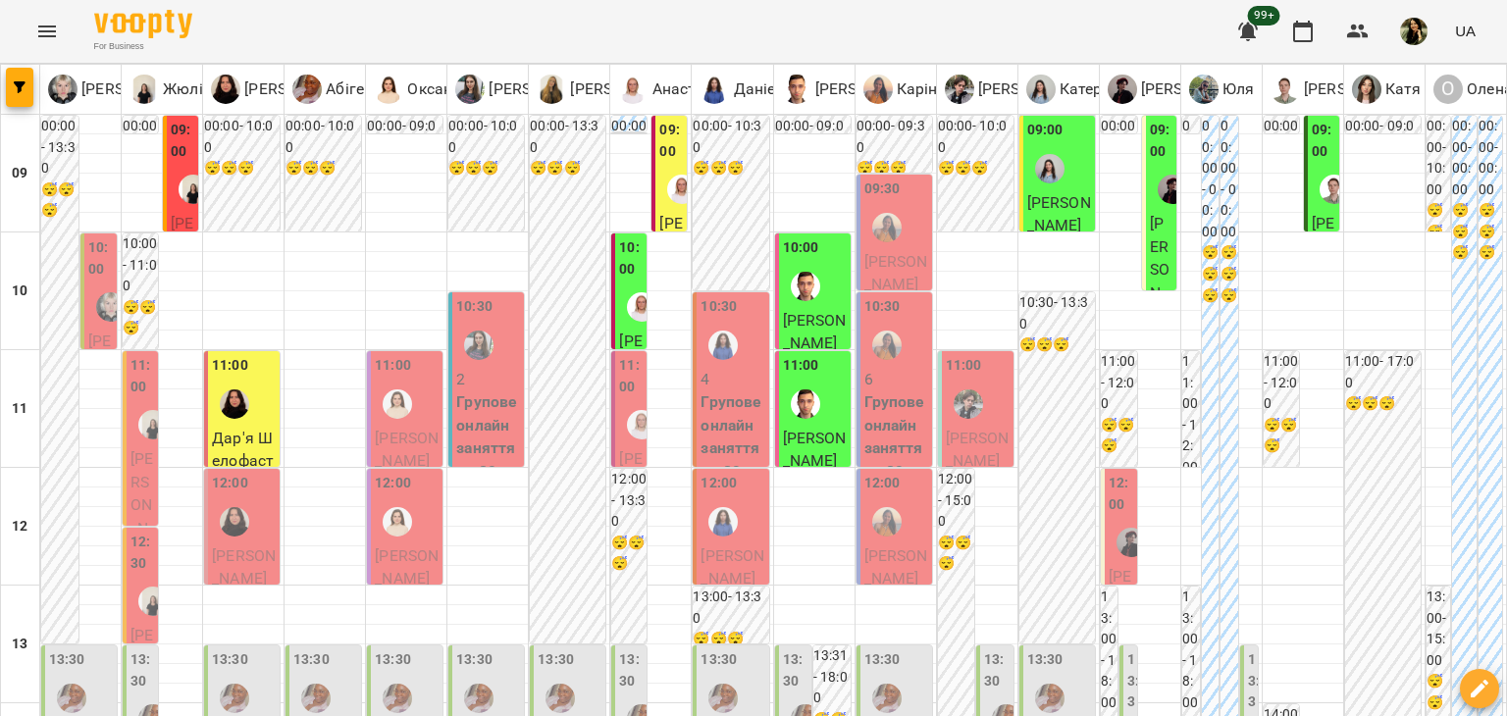
scroll to position [0, 0]
click at [990, 438] on span "[PERSON_NAME]" at bounding box center [978, 450] width 64 height 42
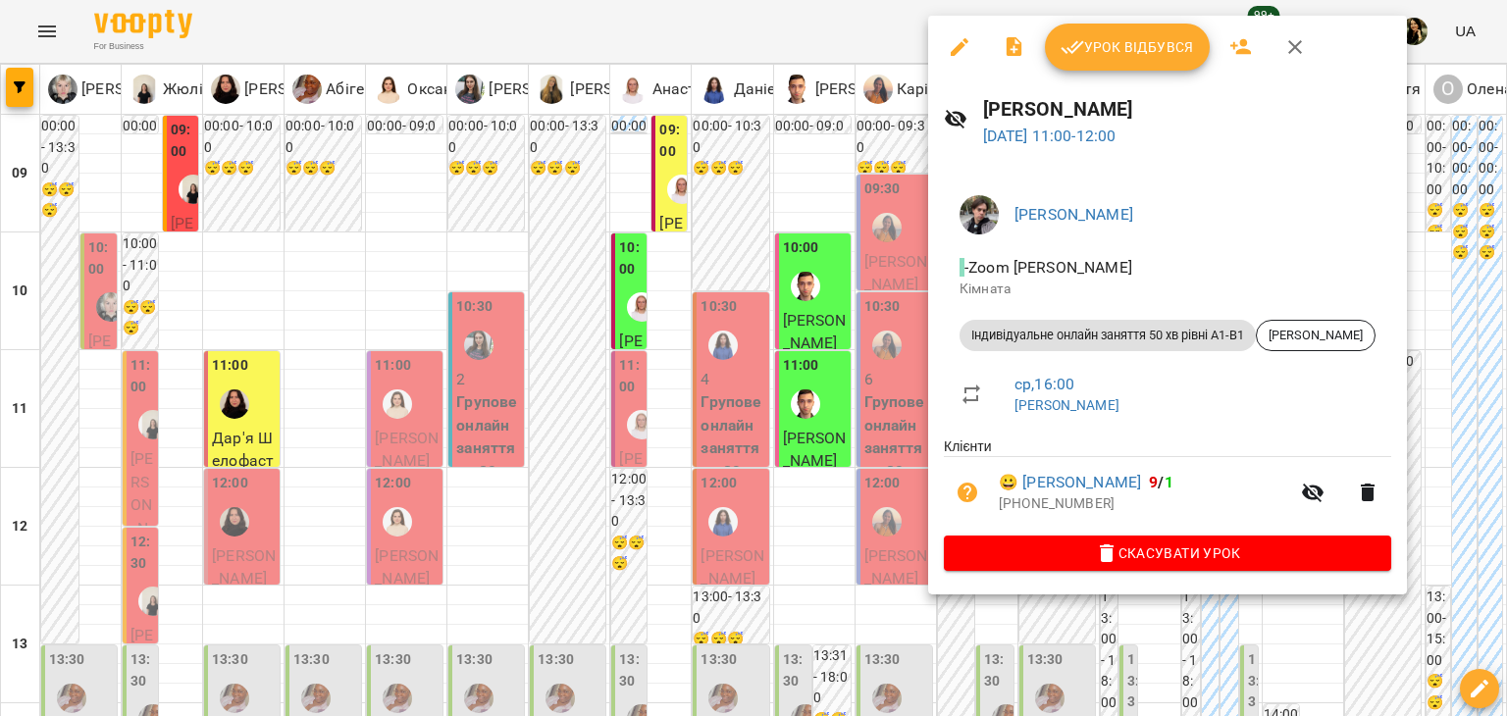
click at [809, 516] on div at bounding box center [753, 358] width 1507 height 716
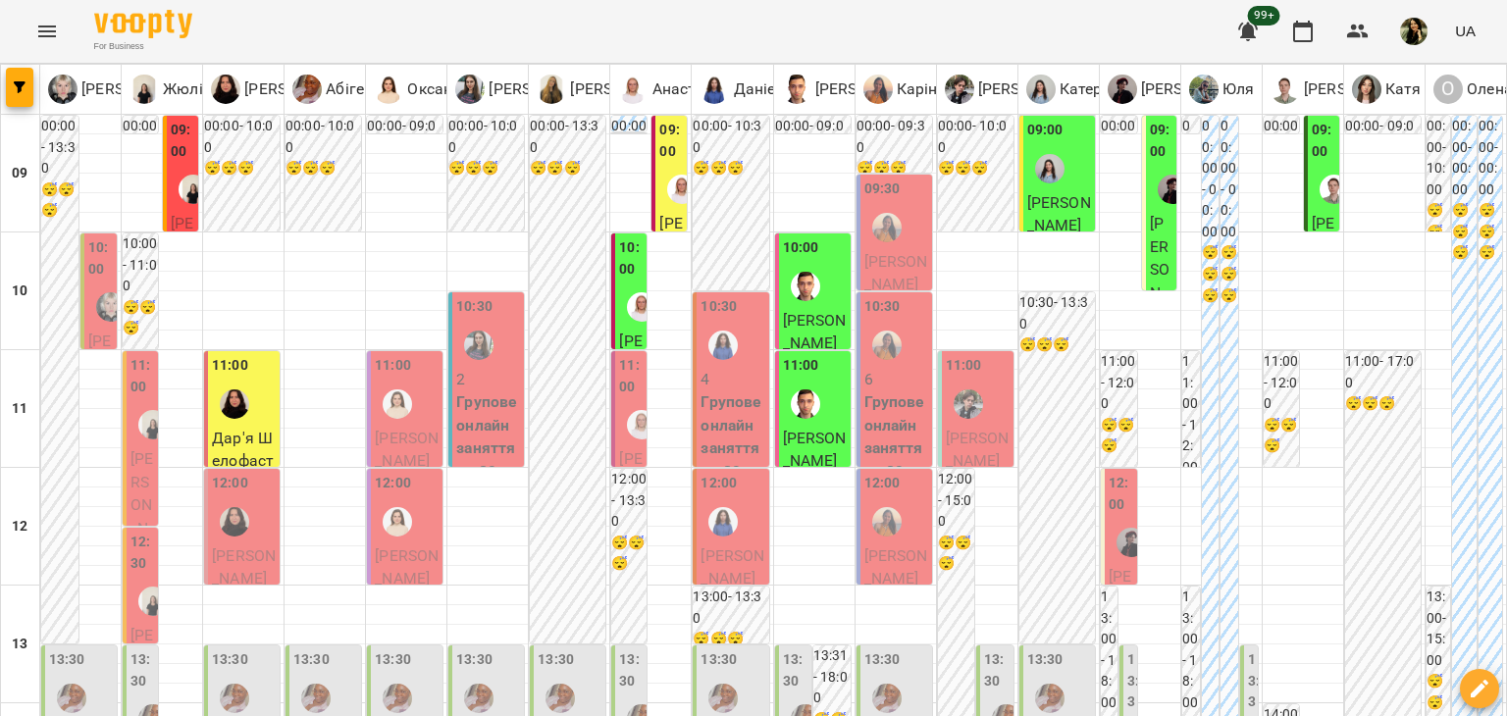
click at [965, 452] on span "[PERSON_NAME]" at bounding box center [978, 450] width 64 height 42
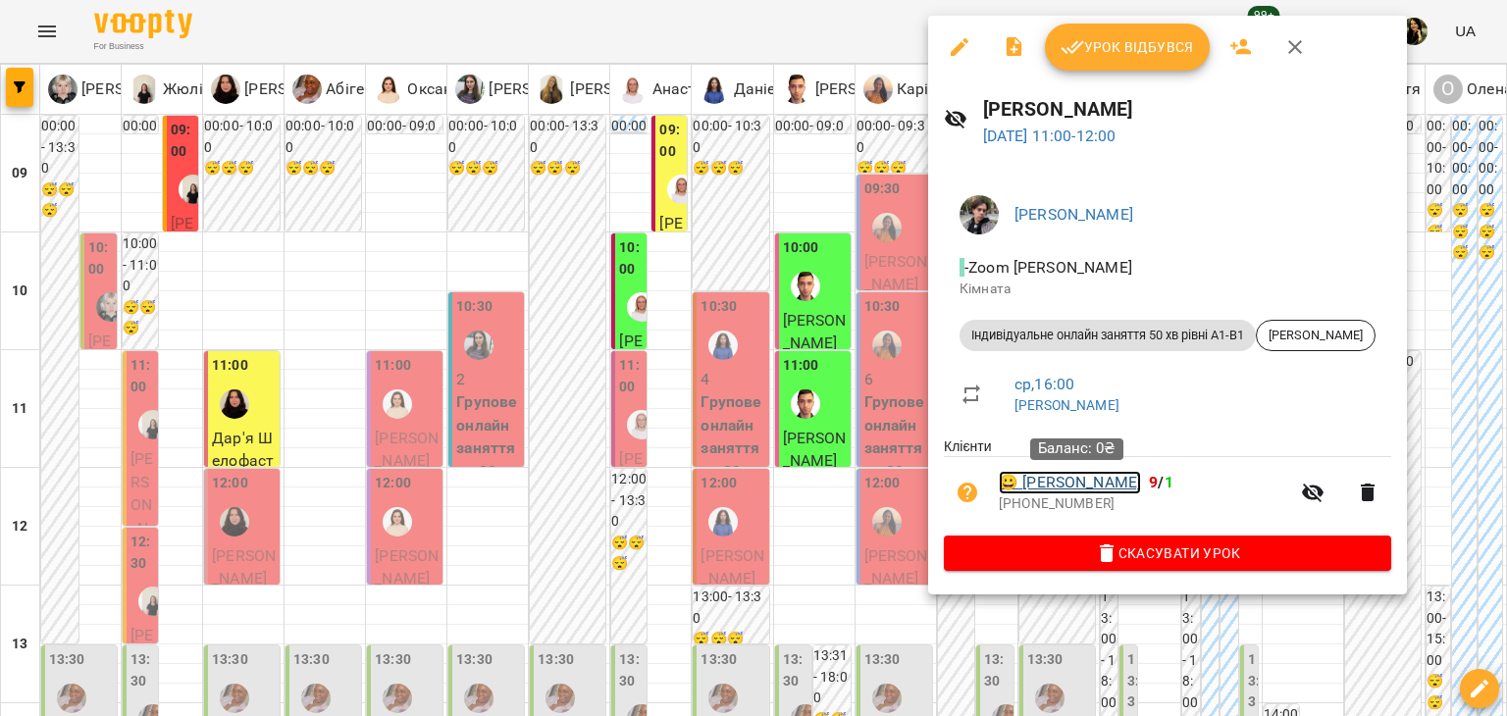
click at [1075, 491] on link "😀 Олена Безкровна" at bounding box center [1070, 483] width 142 height 24
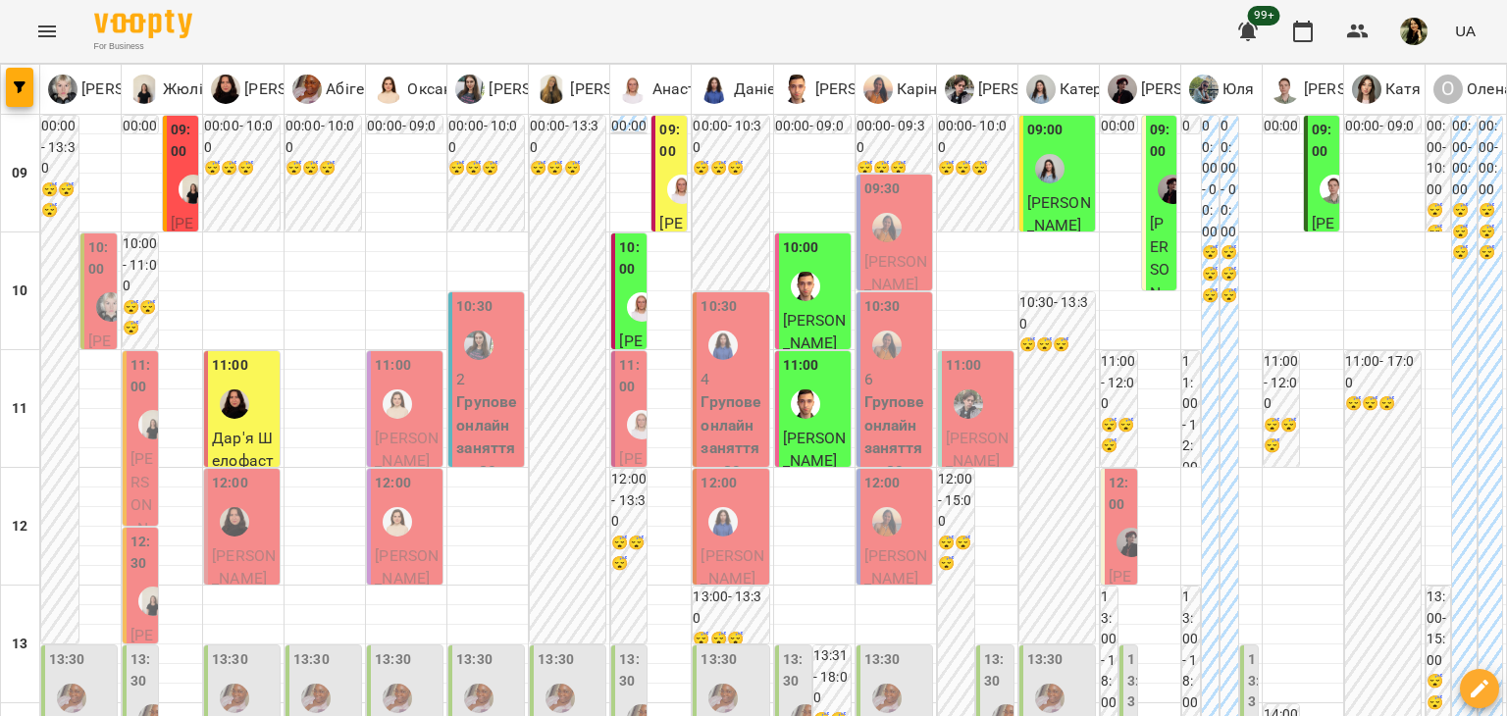
scroll to position [633, 0]
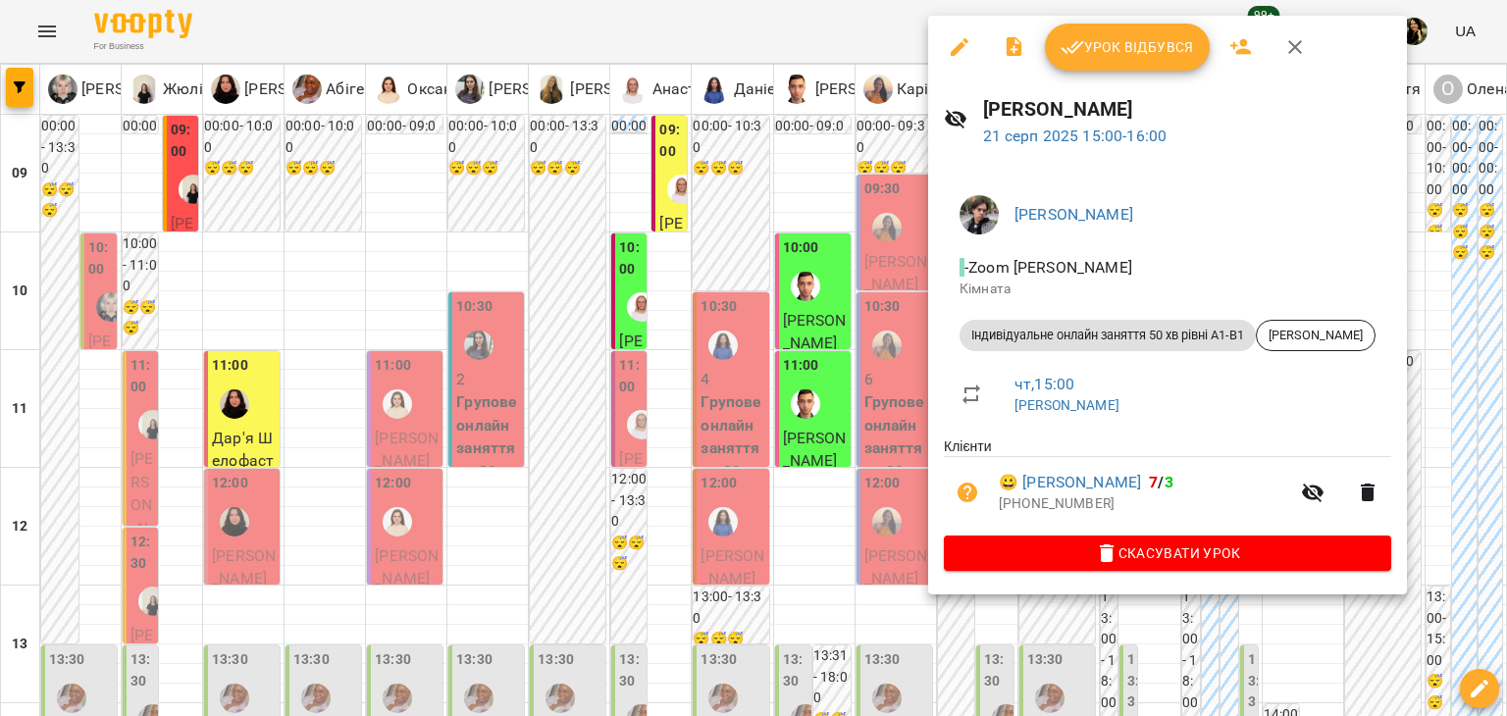
click at [828, 441] on div at bounding box center [753, 358] width 1507 height 716
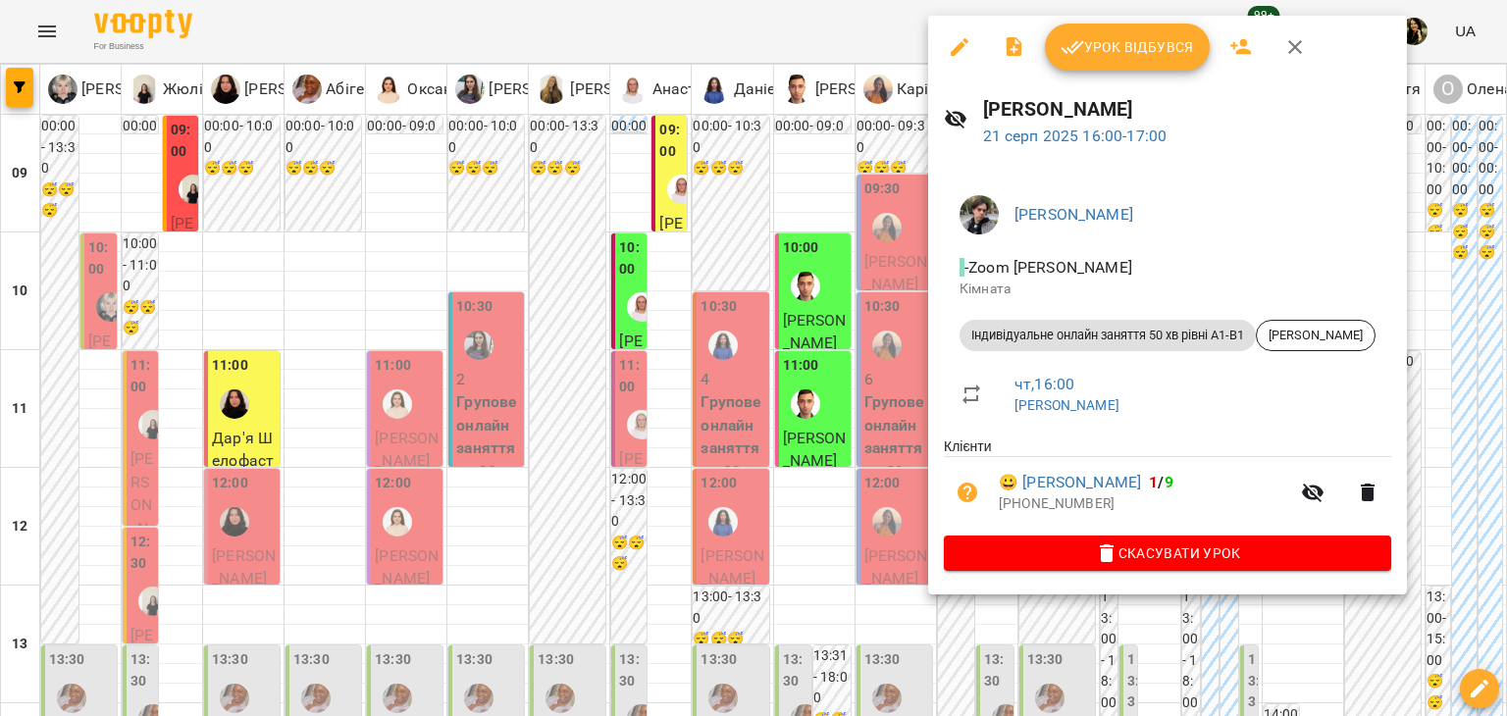
click at [791, 454] on div at bounding box center [753, 358] width 1507 height 716
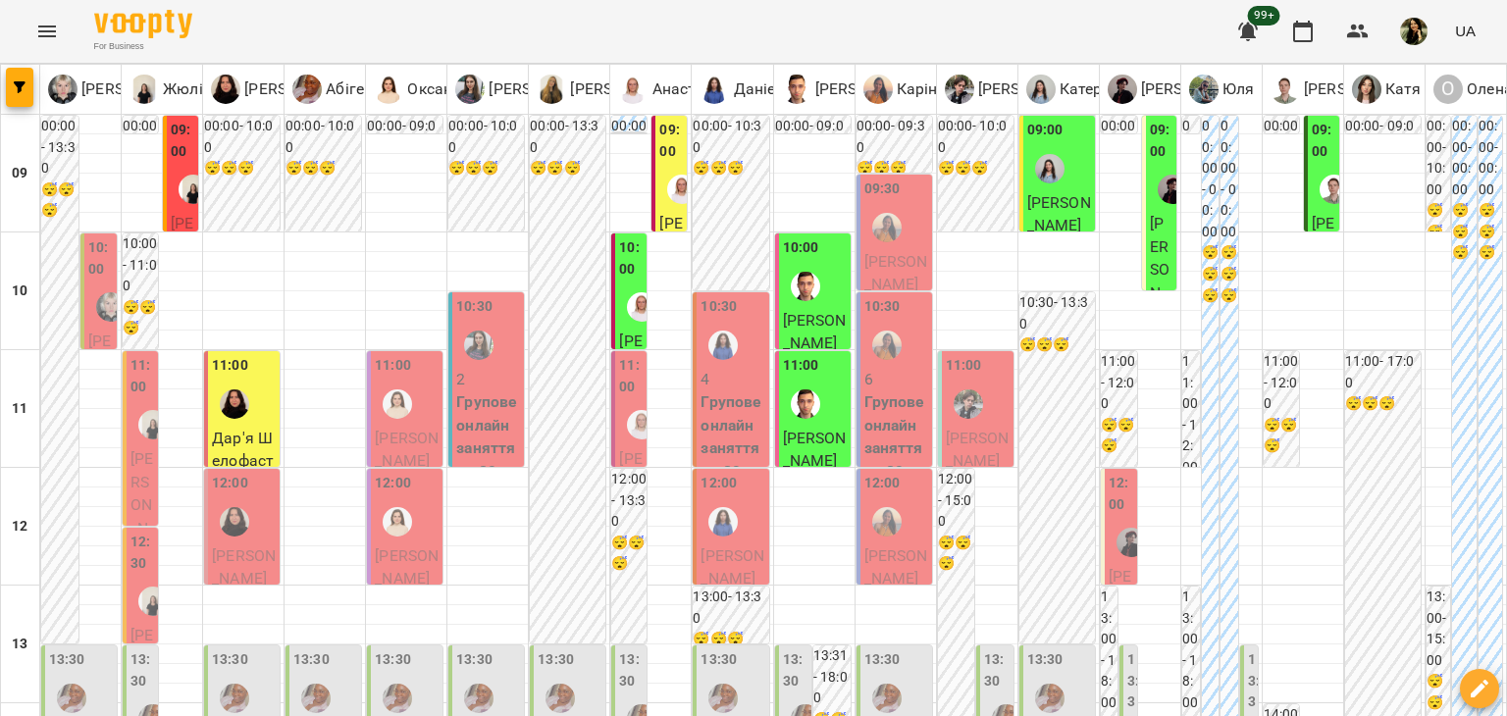
scroll to position [0, 0]
click at [1052, 235] on div at bounding box center [1058, 242] width 80 height 20
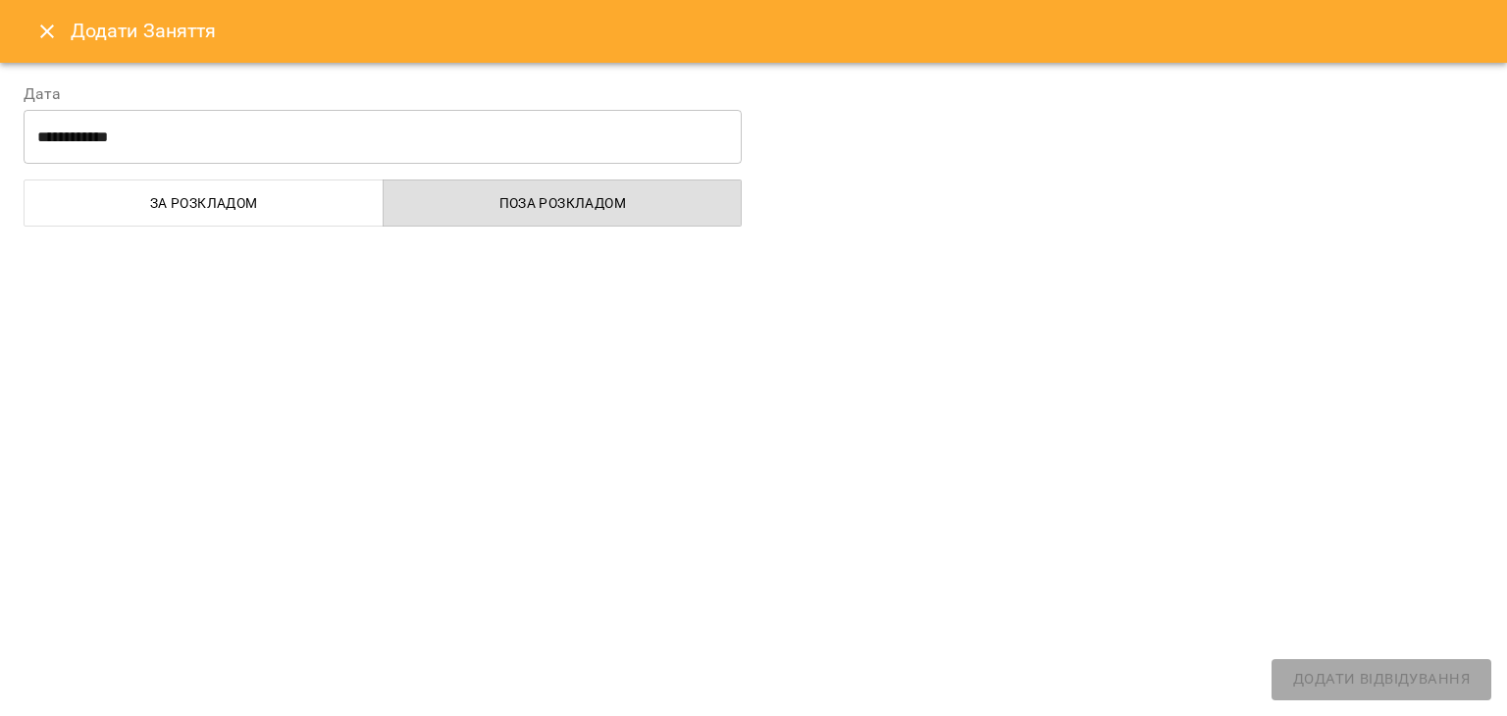
select select
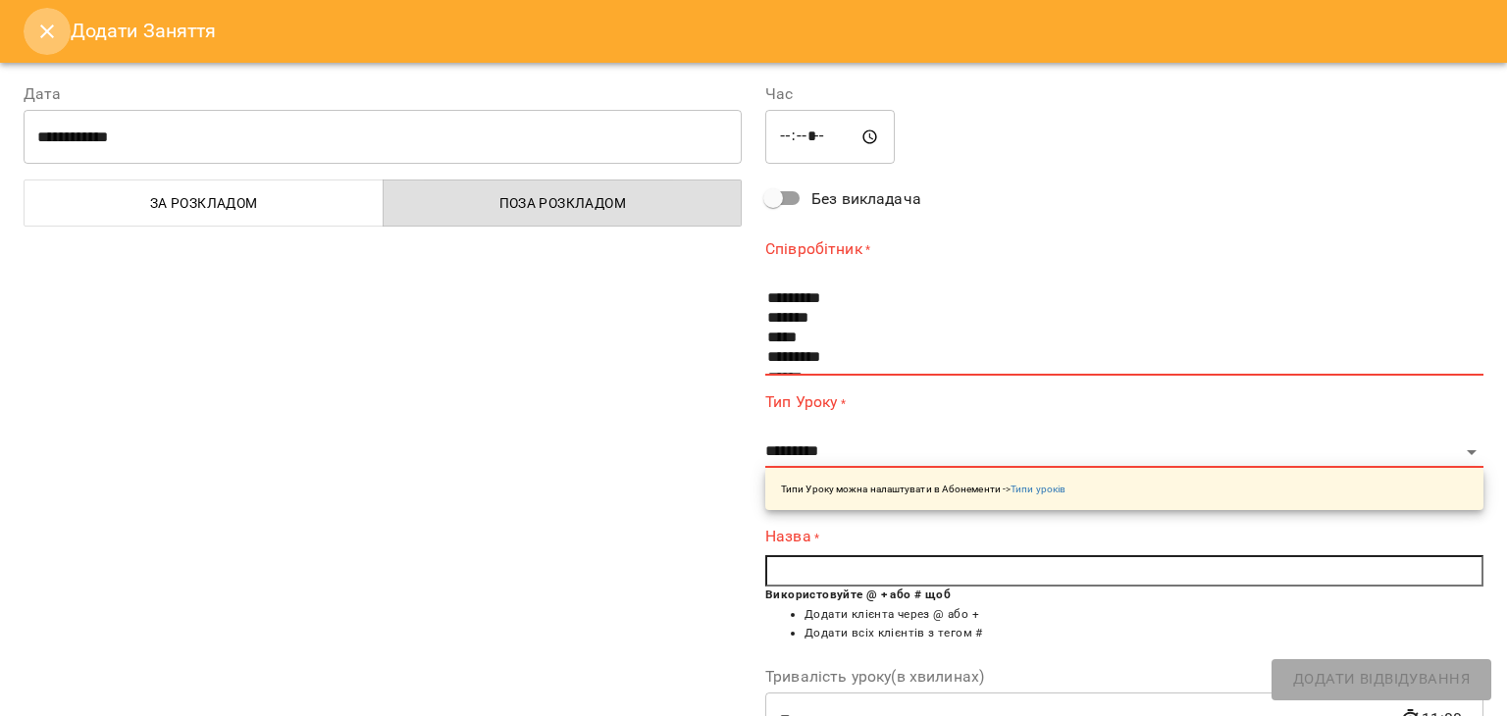
click at [48, 31] on icon "Close" at bounding box center [47, 32] width 24 height 24
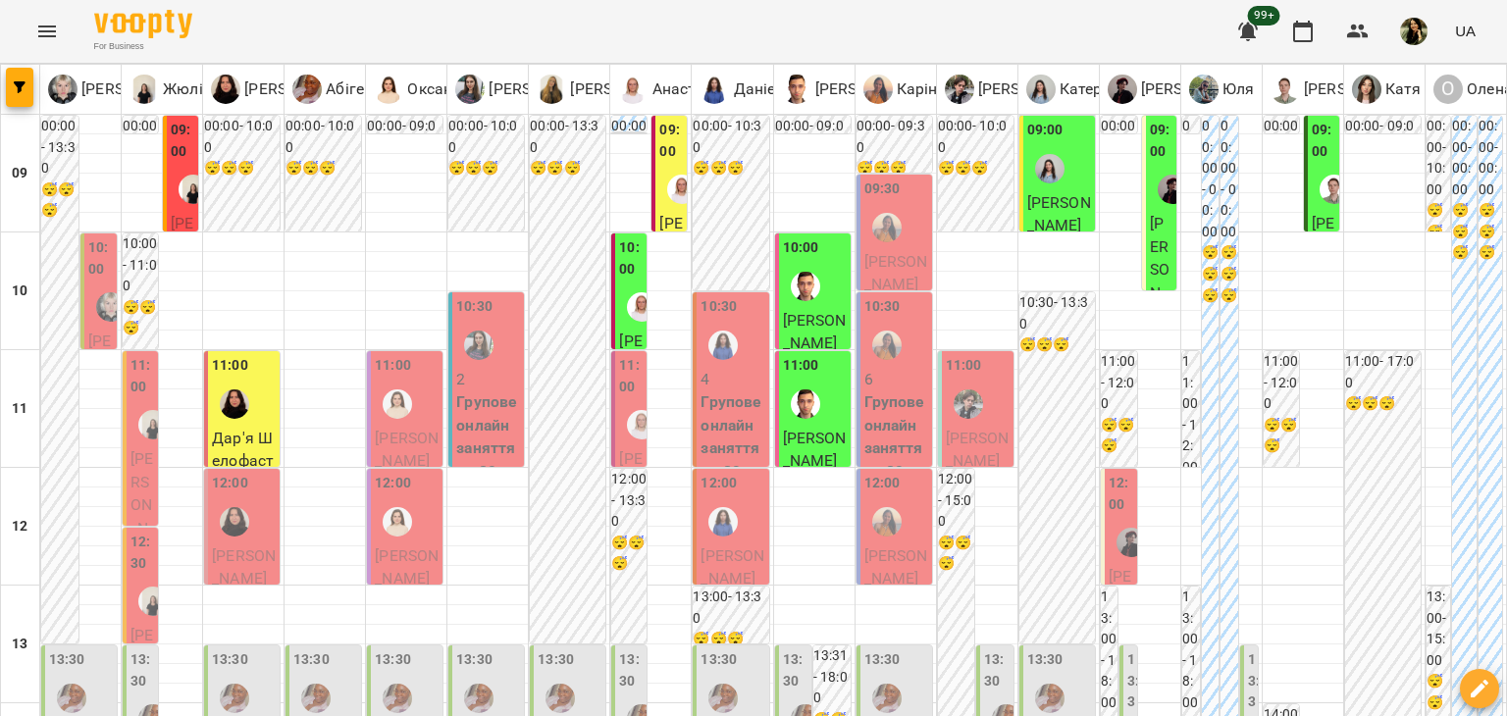
click at [1064, 195] on span "Ілля Павленко" at bounding box center [1059, 214] width 64 height 42
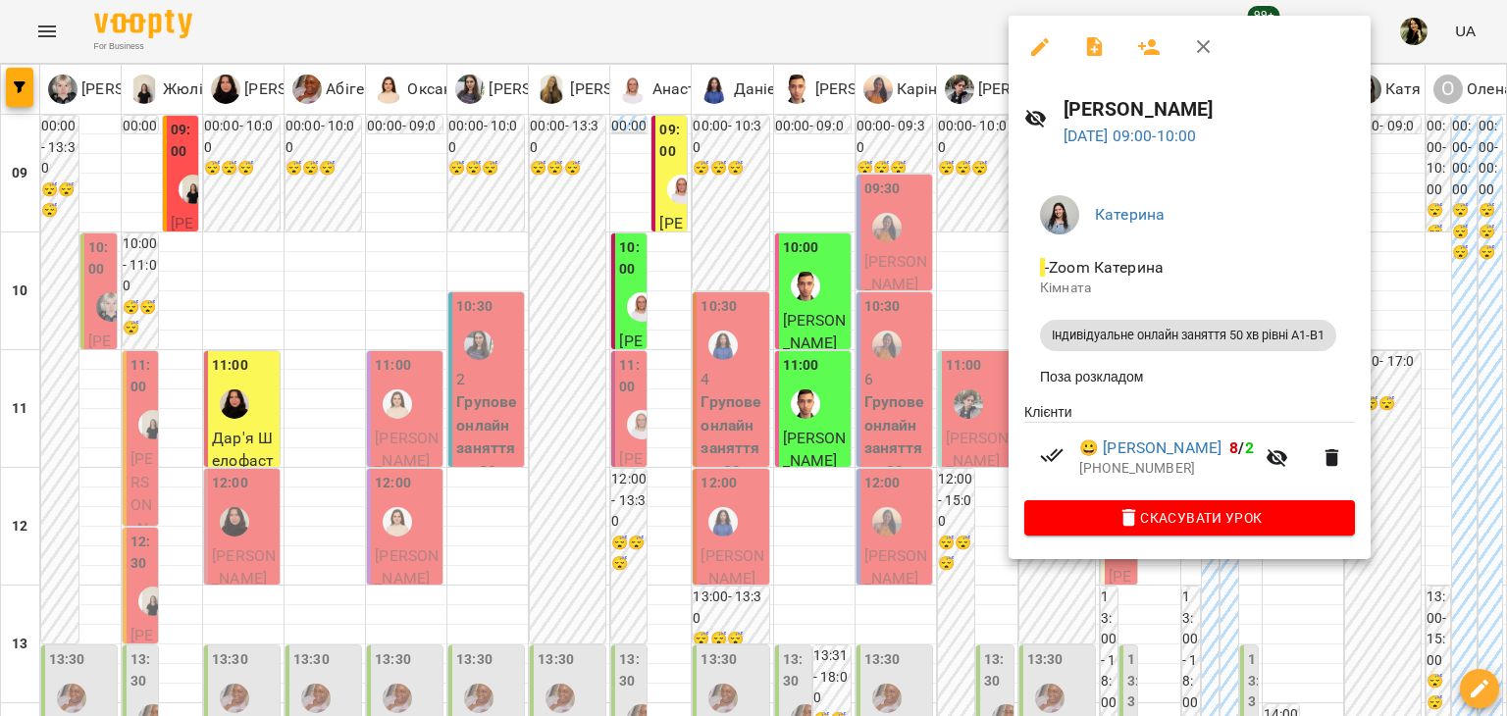
click at [985, 241] on div at bounding box center [753, 358] width 1507 height 716
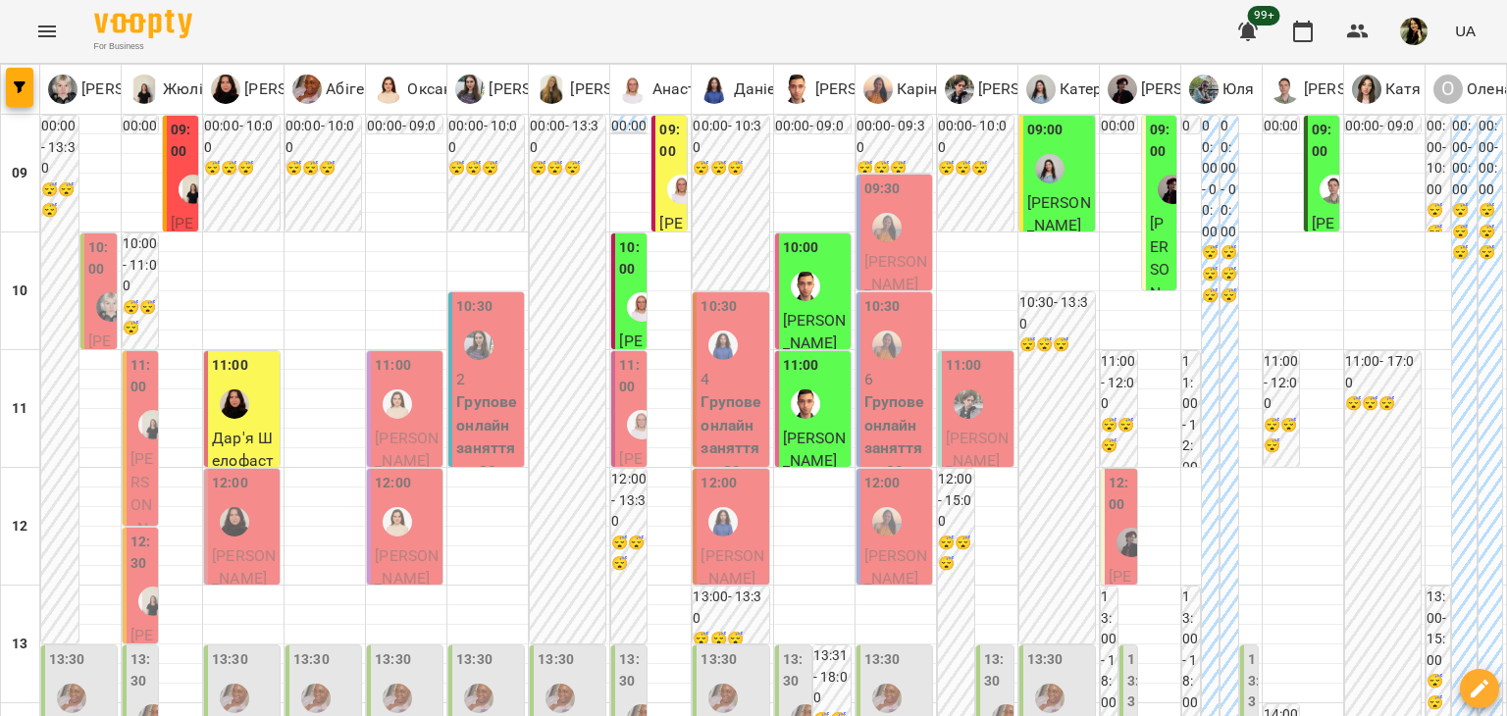
scroll to position [1077, 0]
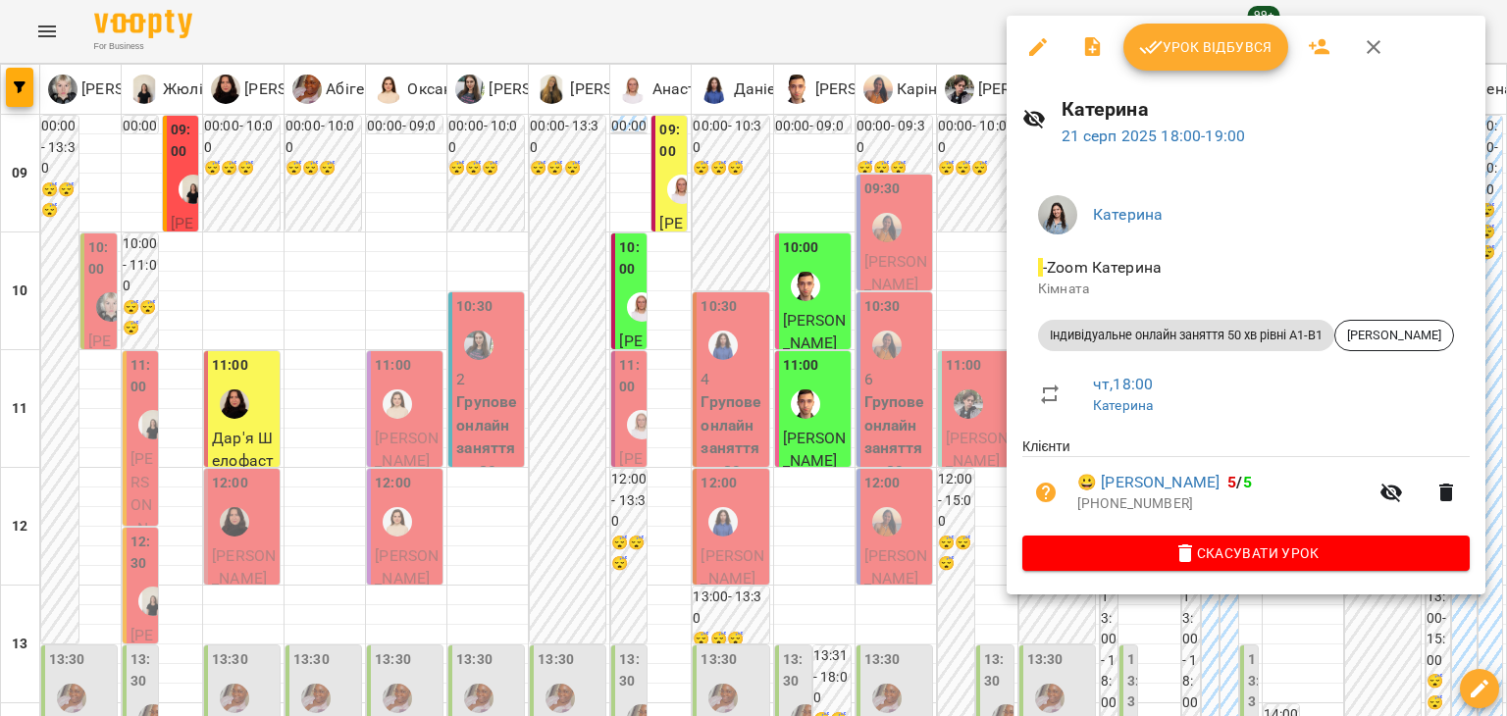
click at [934, 232] on div at bounding box center [753, 358] width 1507 height 716
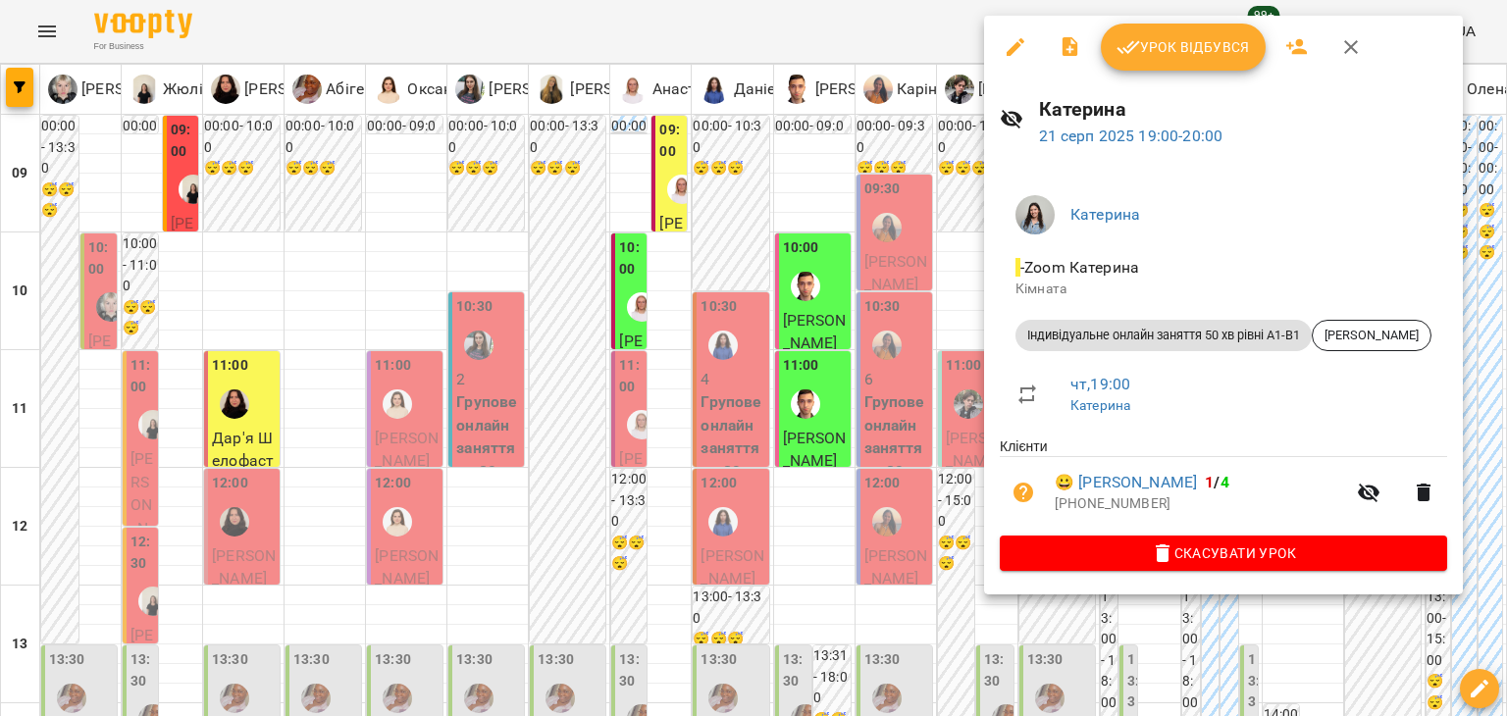
click at [938, 311] on div at bounding box center [753, 358] width 1507 height 716
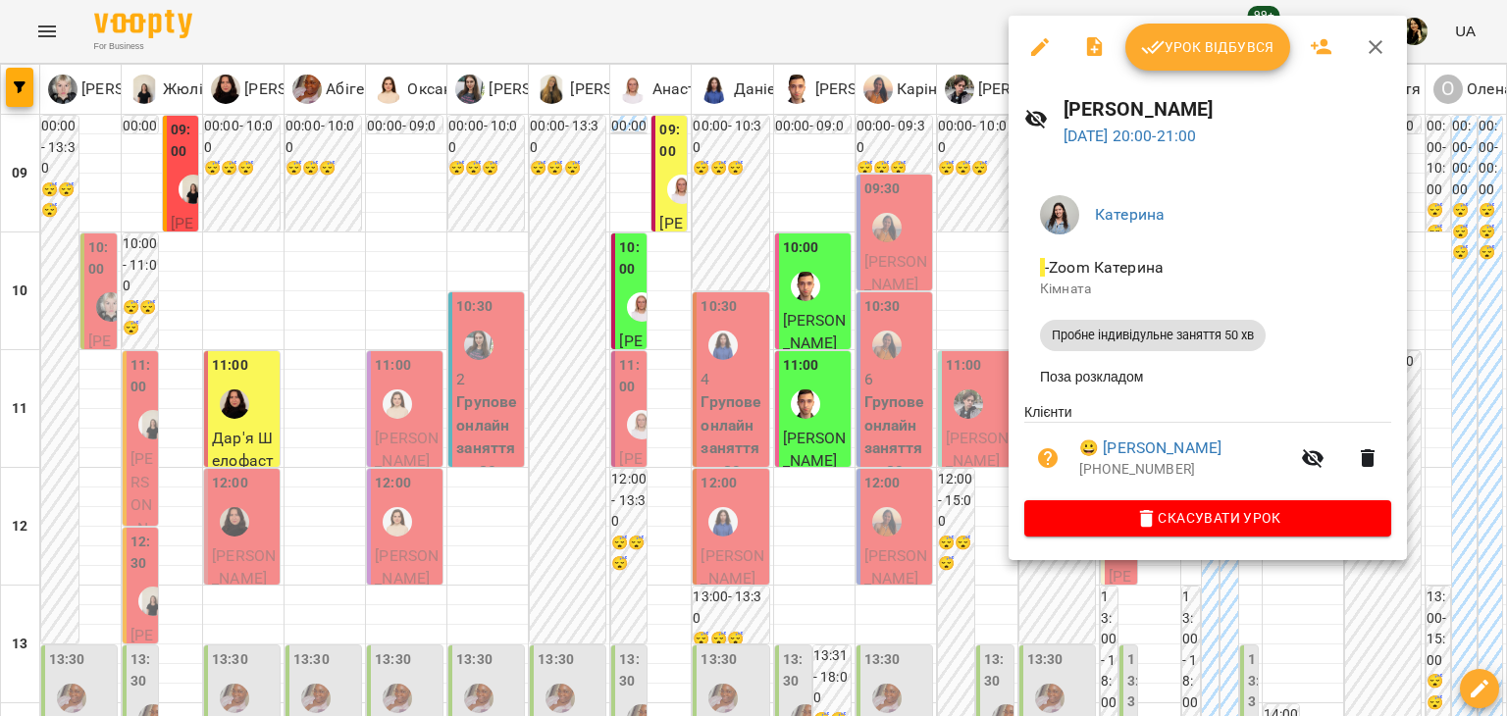
click at [988, 401] on div at bounding box center [753, 358] width 1507 height 716
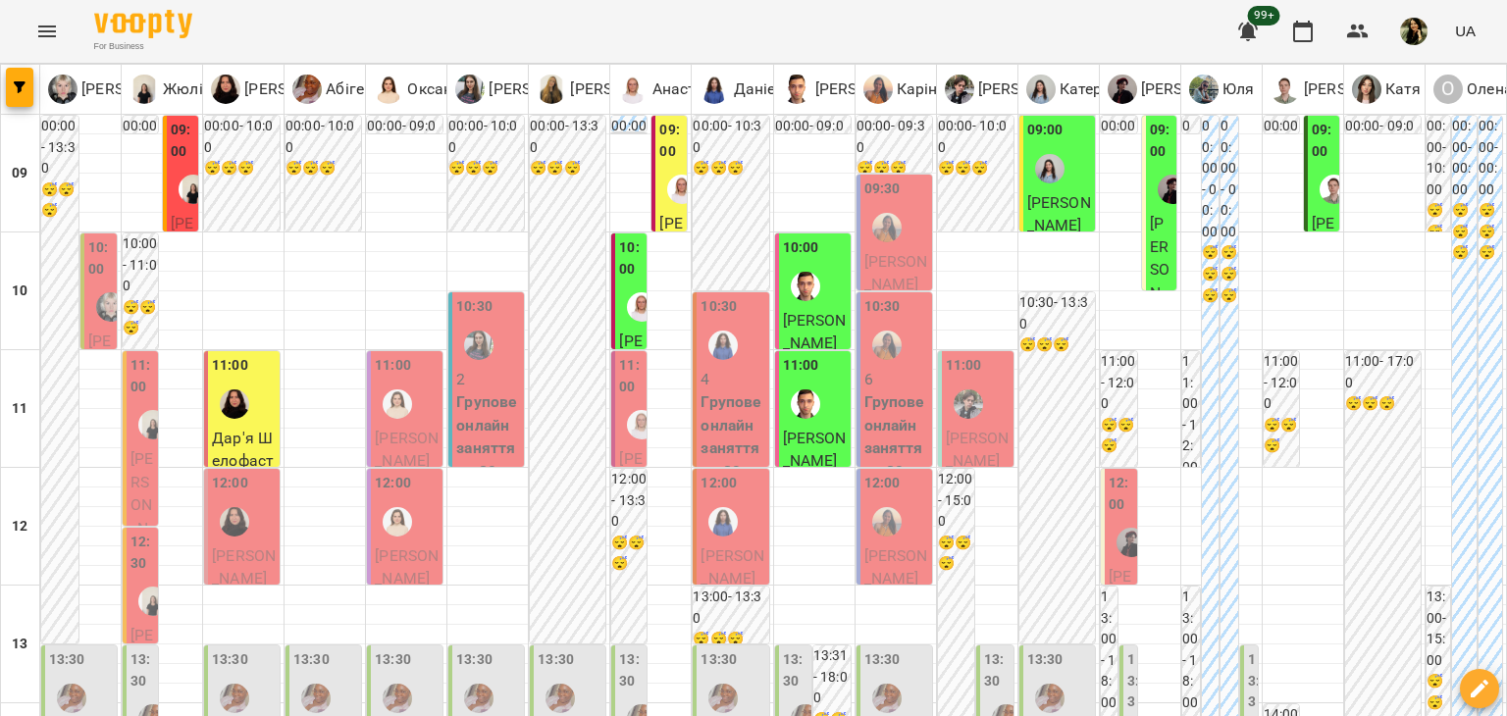
scroll to position [0, 0]
click at [1150, 250] on span "Лейла Король" at bounding box center [1160, 292] width 21 height 157
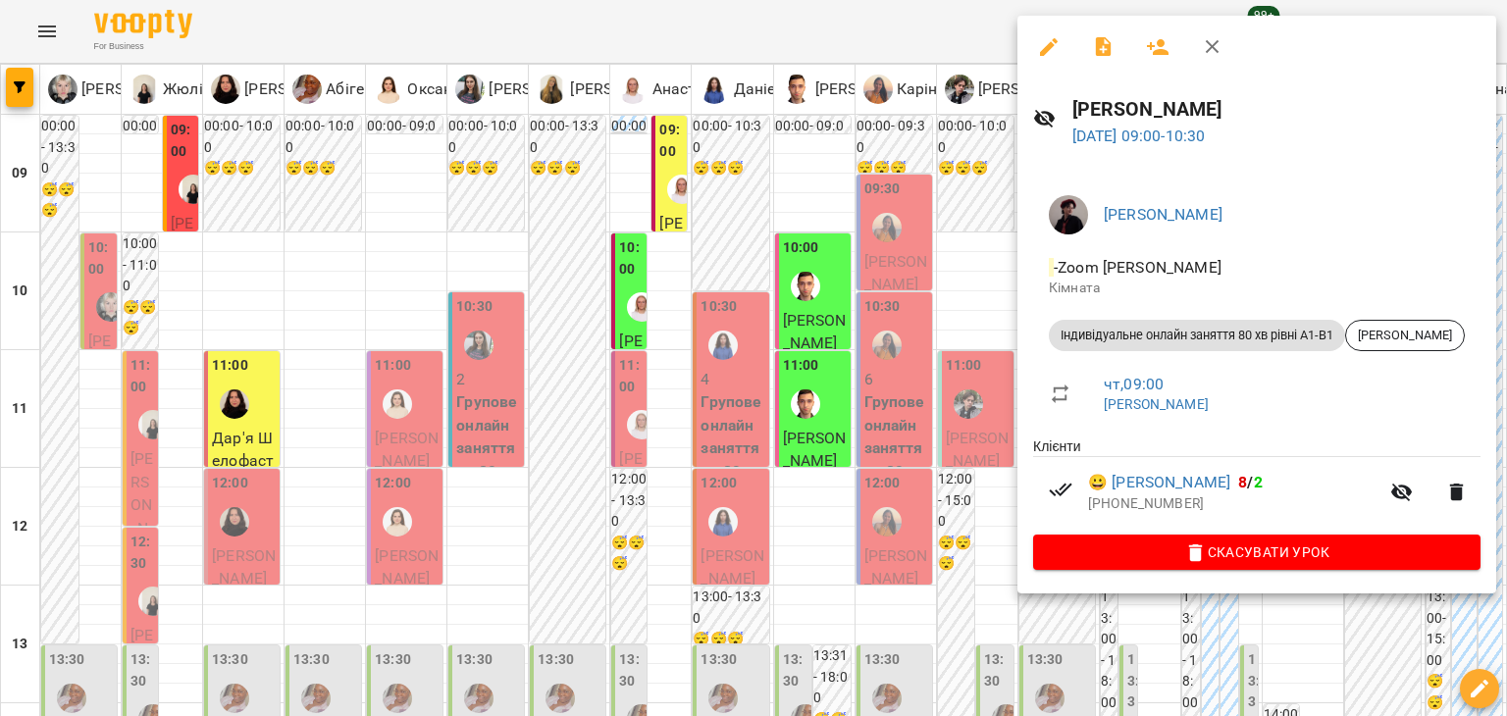
click at [978, 523] on div at bounding box center [753, 358] width 1507 height 716
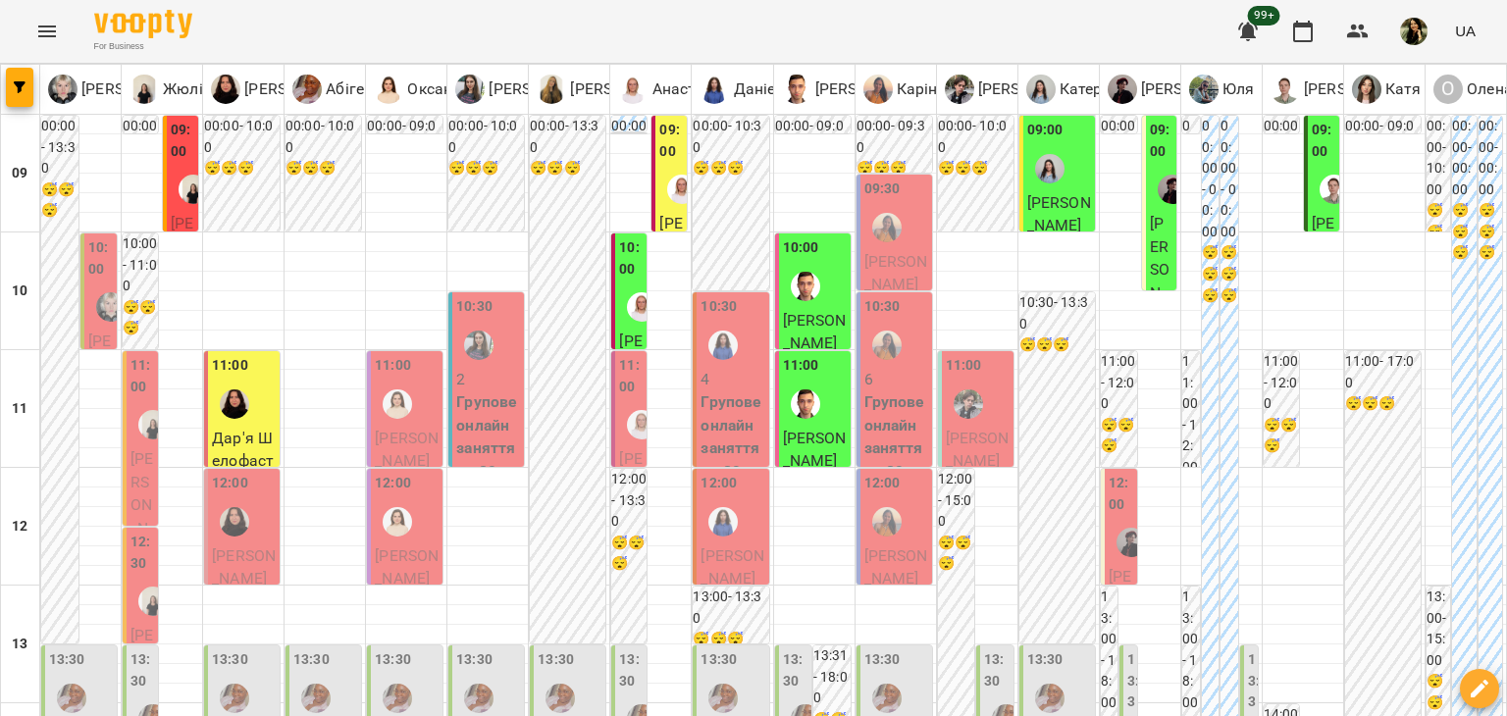
click at [1109, 513] on label "12:00" at bounding box center [1120, 494] width 25 height 42
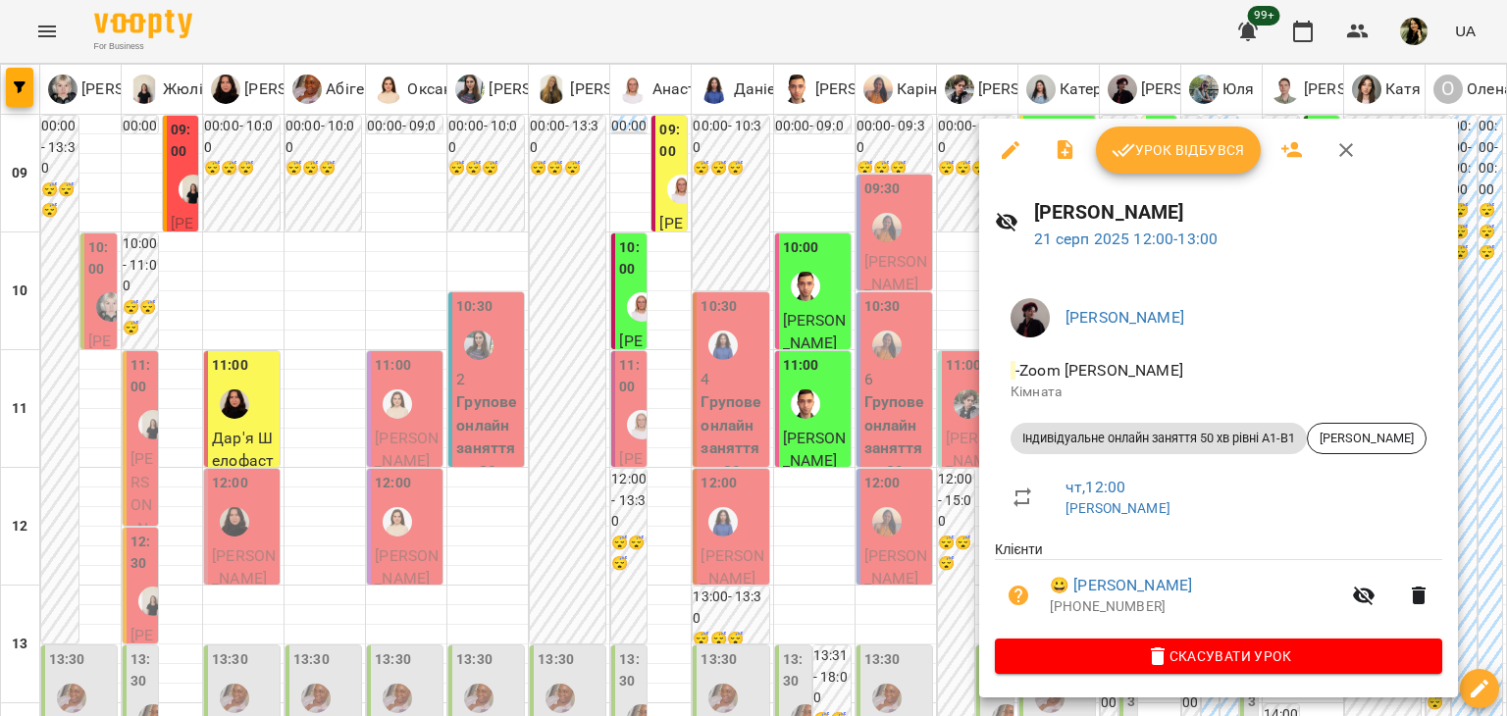
click at [967, 531] on div at bounding box center [753, 358] width 1507 height 716
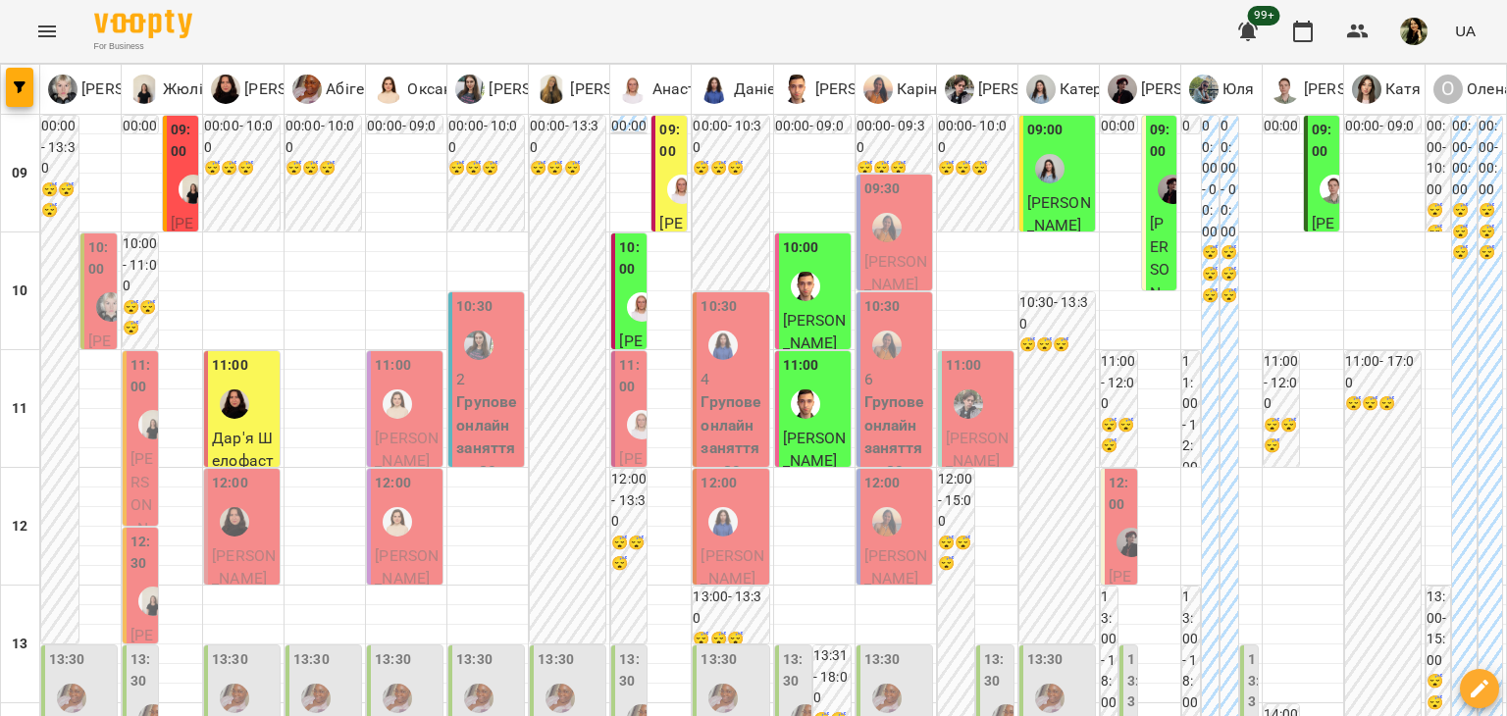
scroll to position [1022, 0]
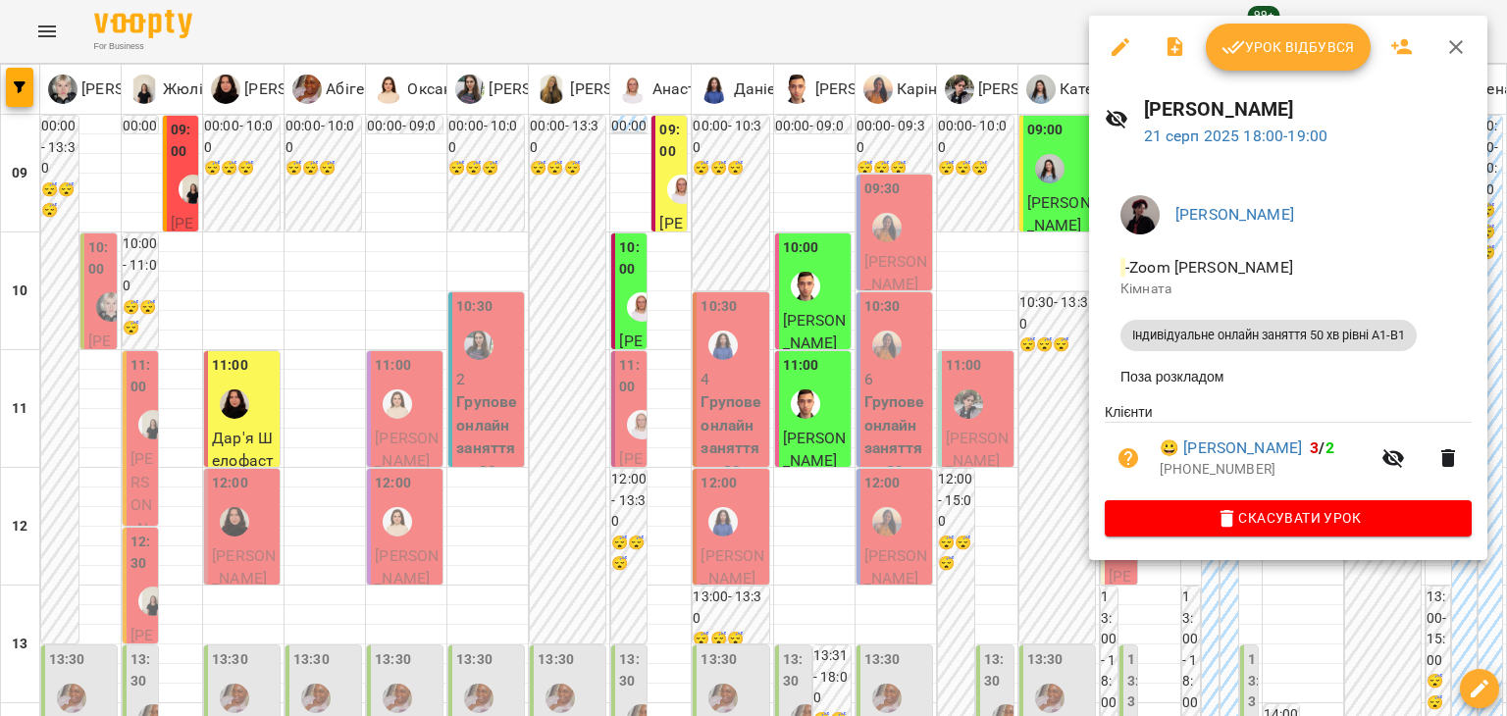
click at [960, 444] on div at bounding box center [753, 358] width 1507 height 716
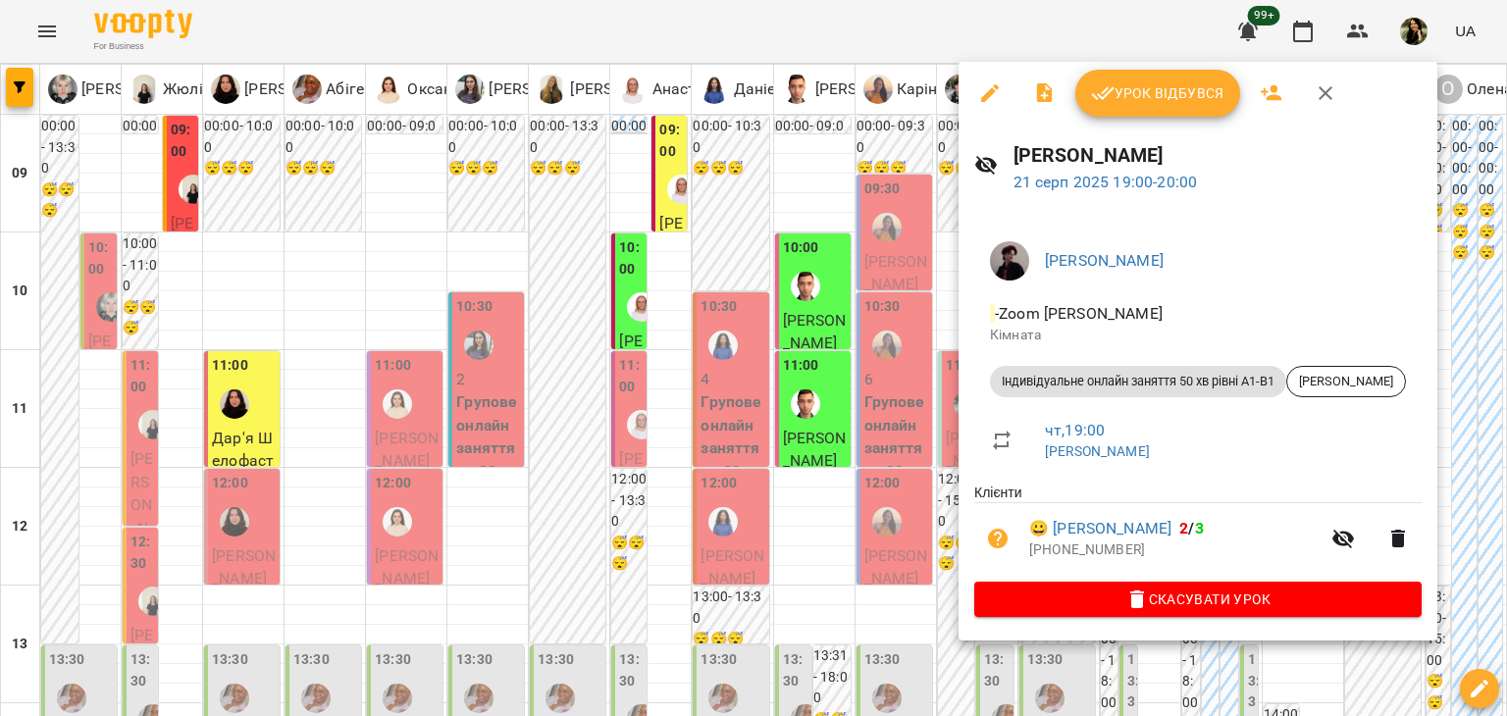
click at [923, 384] on div at bounding box center [753, 358] width 1507 height 716
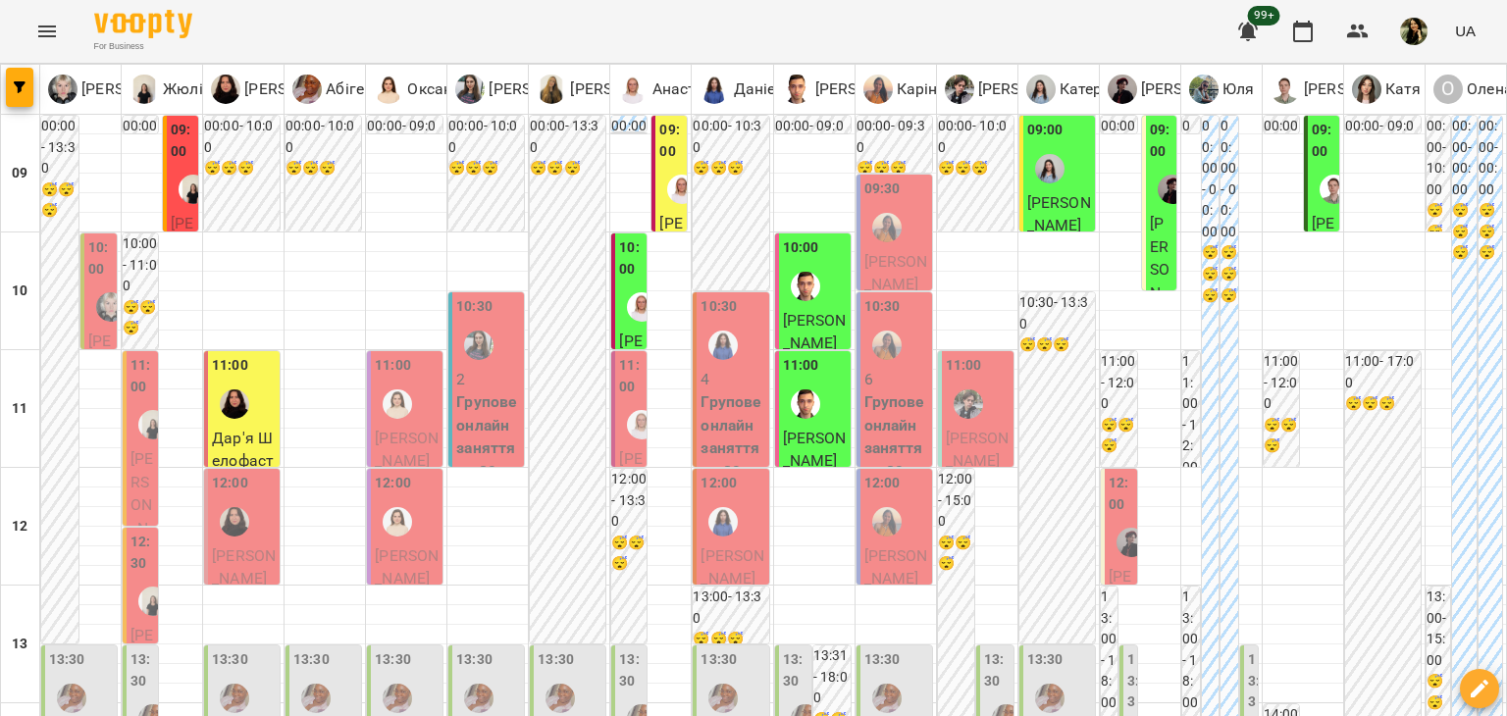
scroll to position [0, 0]
click at [1318, 154] on label "09:00" at bounding box center [1324, 141] width 24 height 42
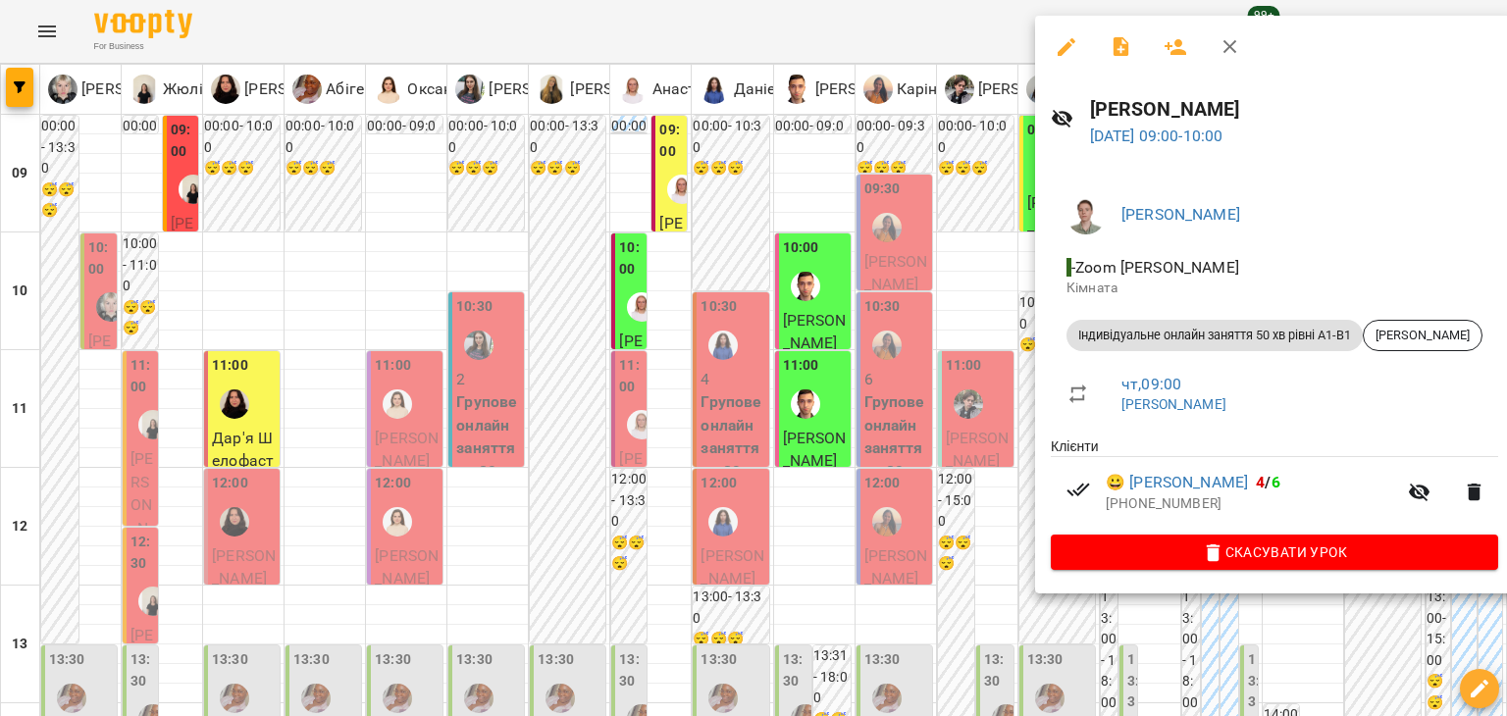
click at [1008, 315] on div at bounding box center [753, 358] width 1507 height 716
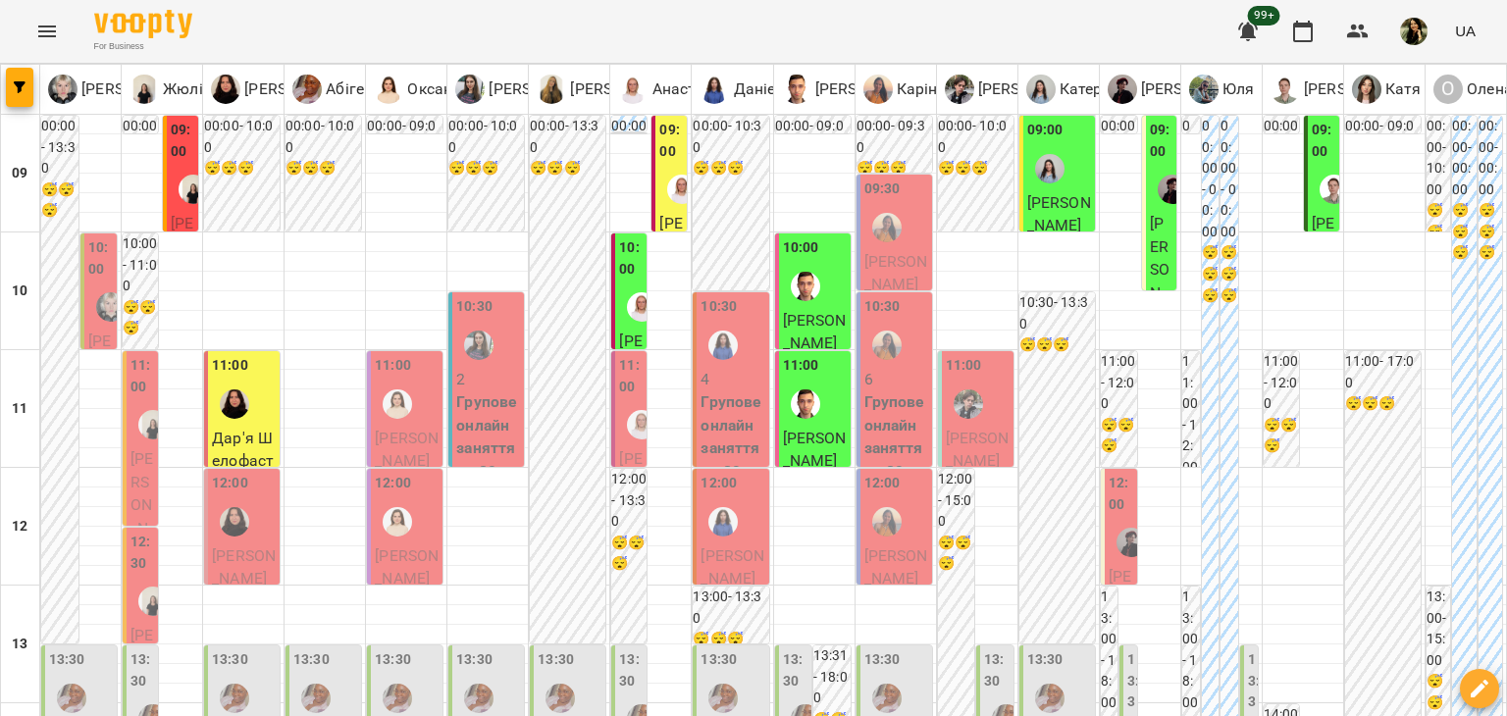
scroll to position [875, 0]
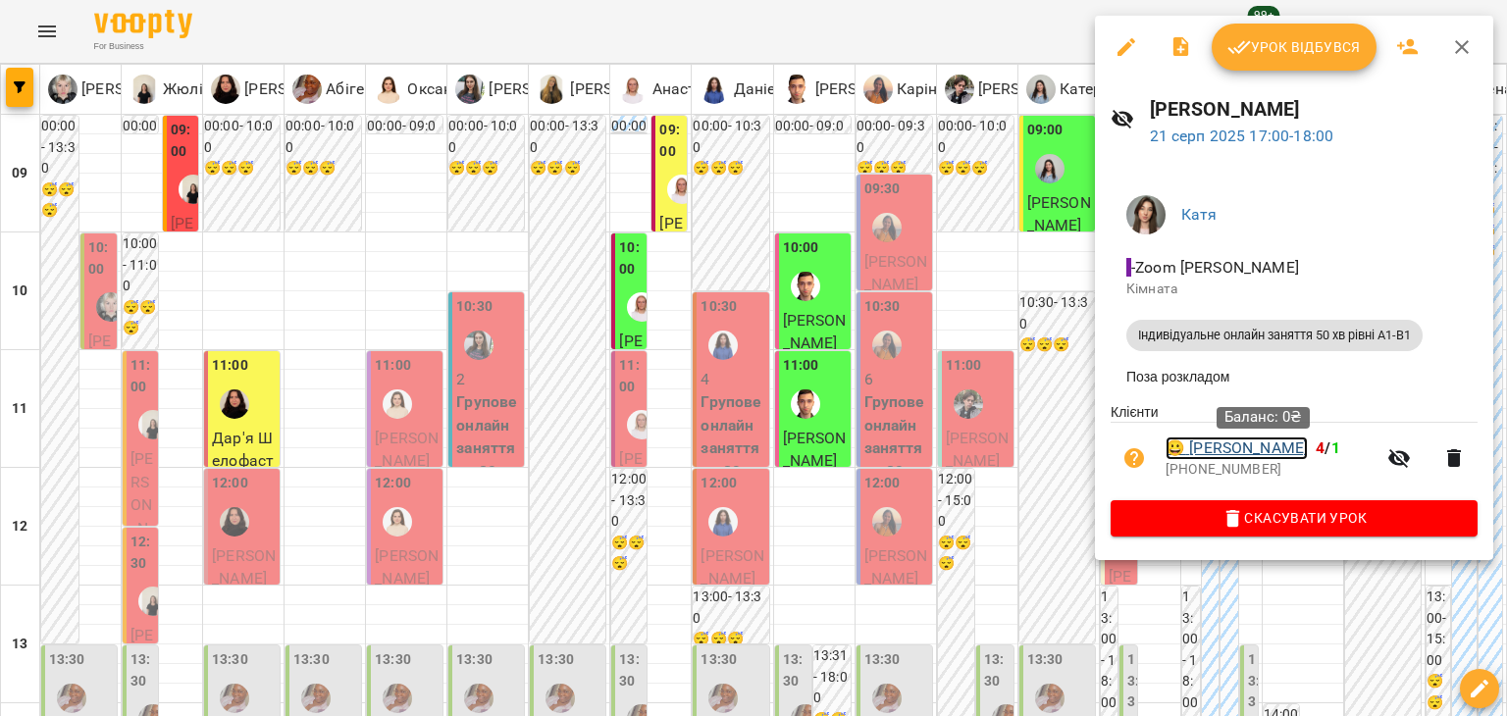
click at [1224, 456] on link "😀 Меланія Положинська" at bounding box center [1236, 449] width 142 height 24
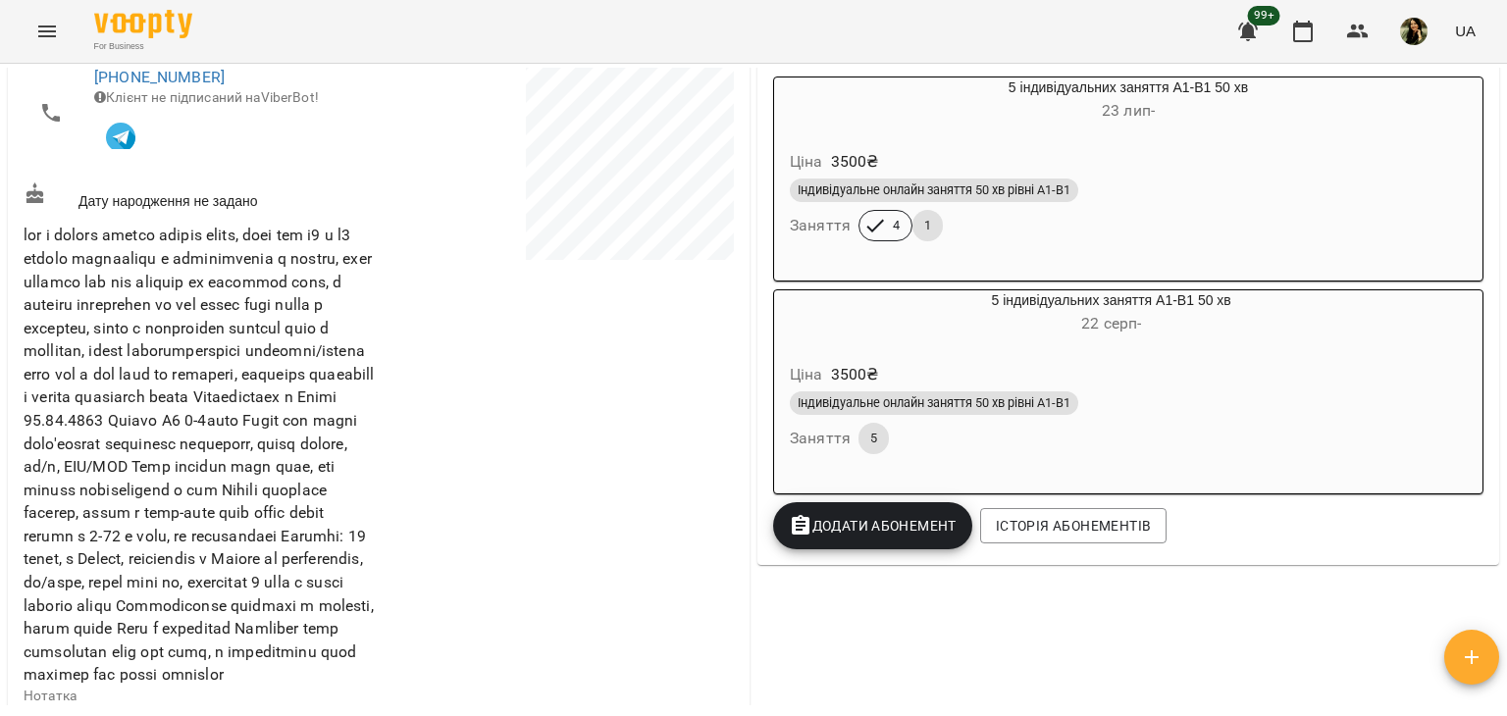
scroll to position [435, 0]
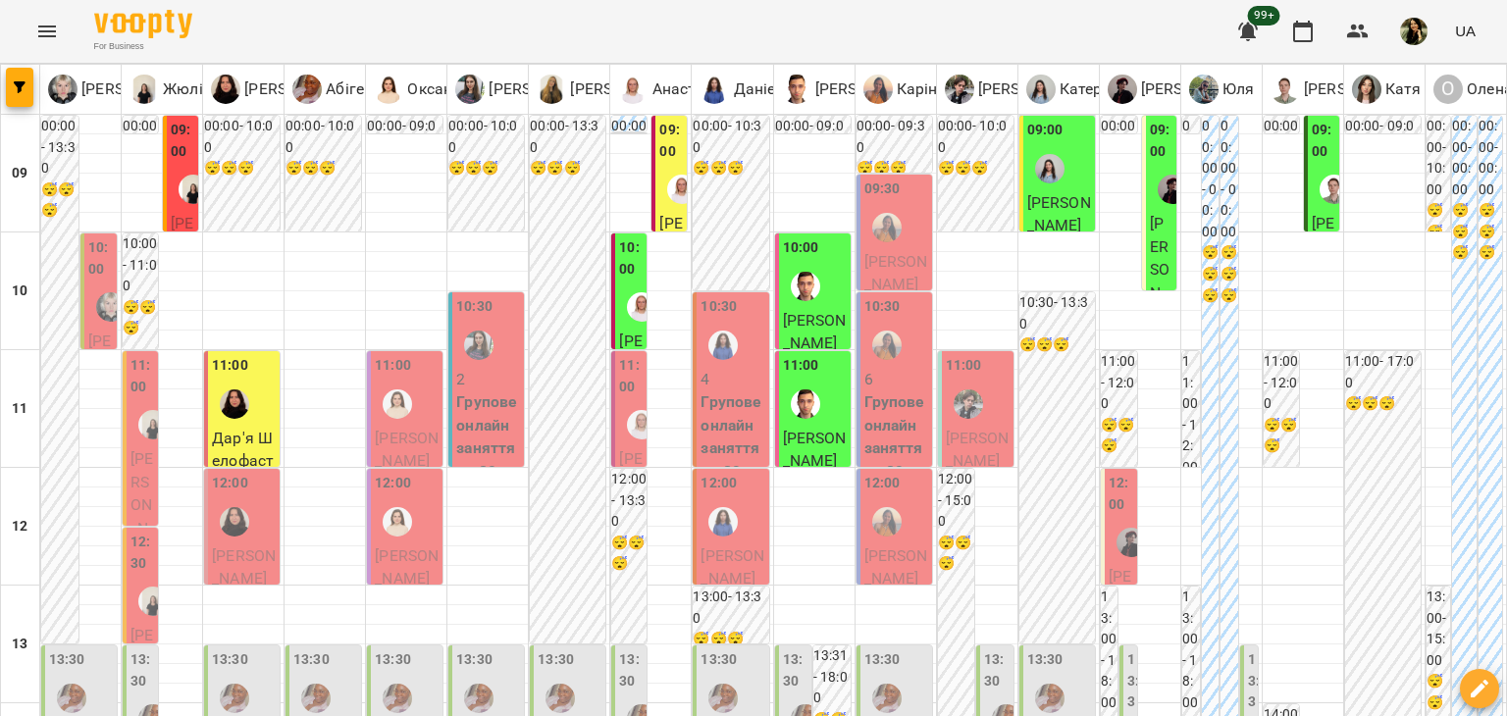
scroll to position [875, 0]
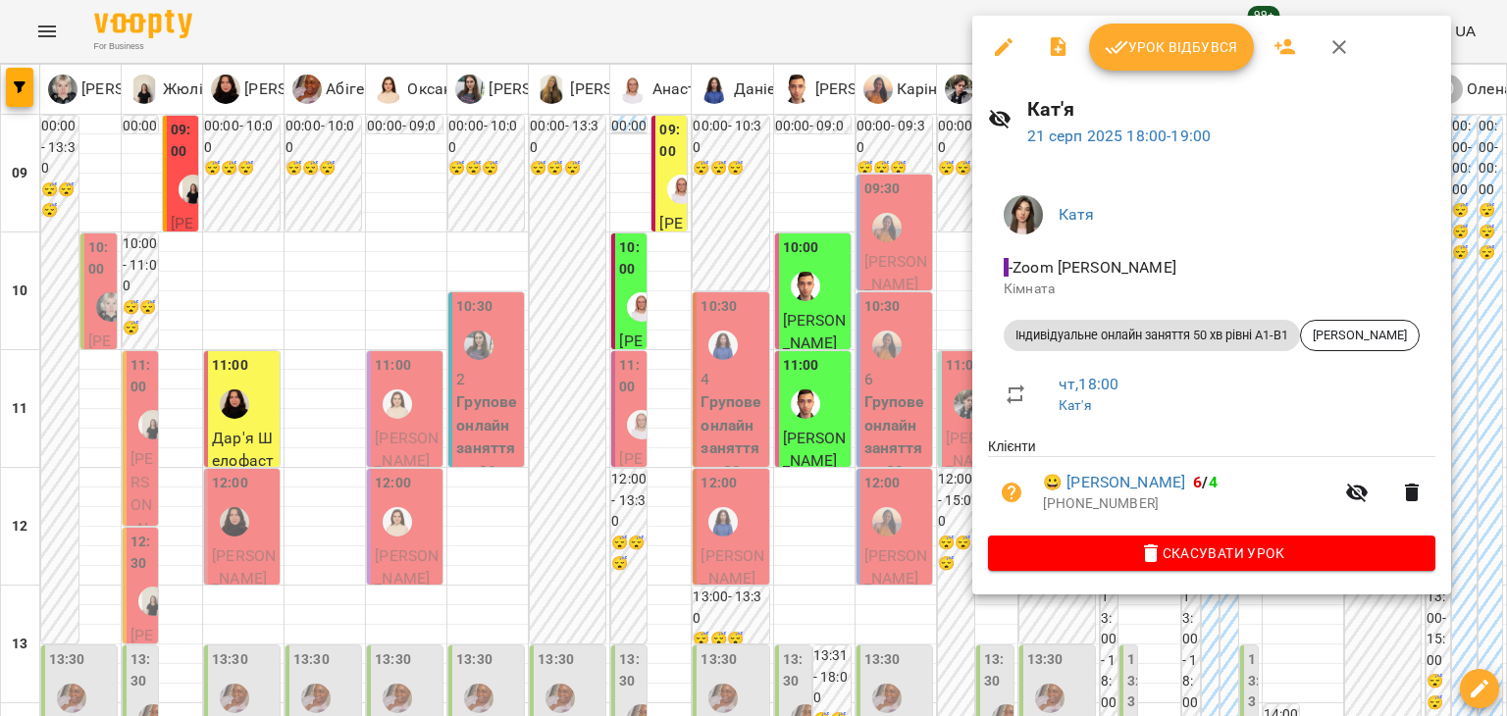
click at [1205, 633] on div at bounding box center [753, 358] width 1507 height 716
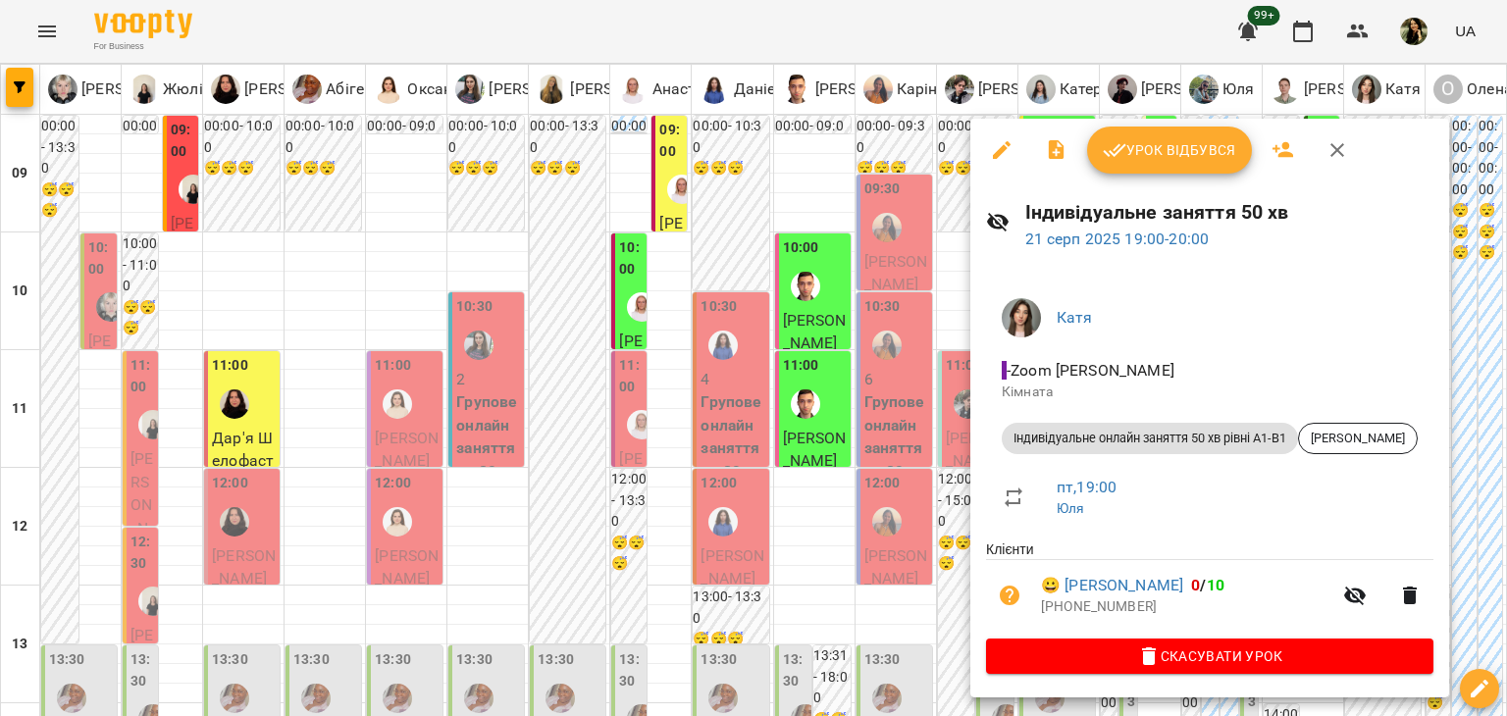
click at [945, 503] on div at bounding box center [753, 358] width 1507 height 716
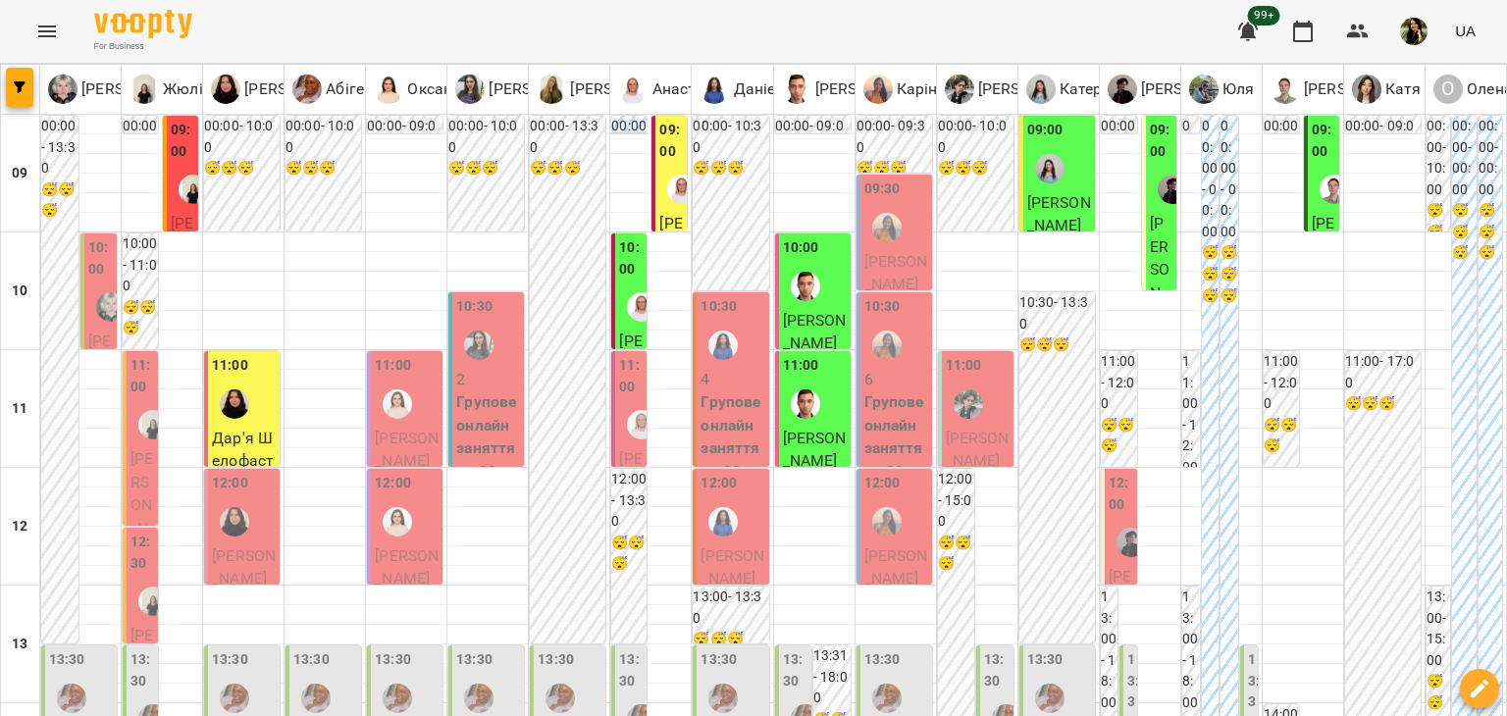
scroll to position [1177, 0]
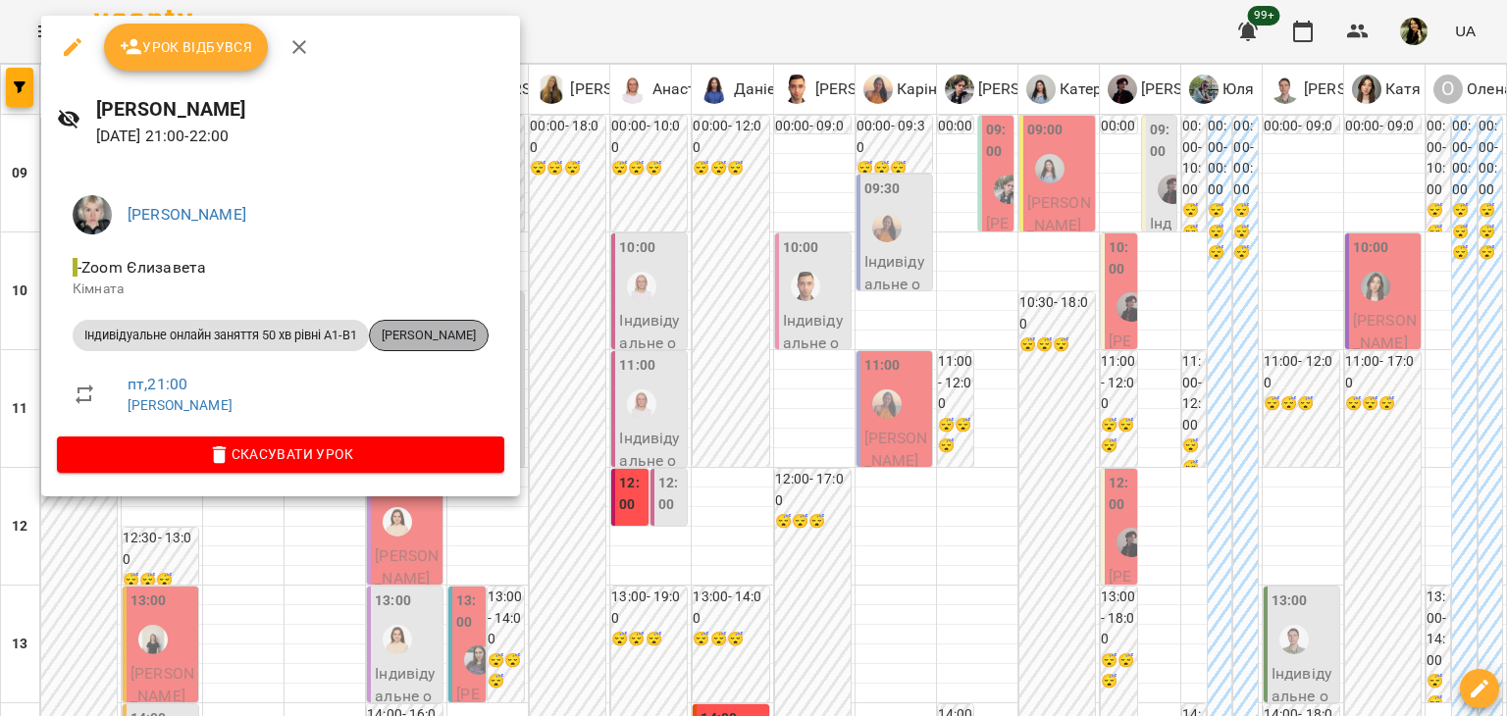
click at [463, 339] on span "[PERSON_NAME]" at bounding box center [429, 336] width 118 height 18
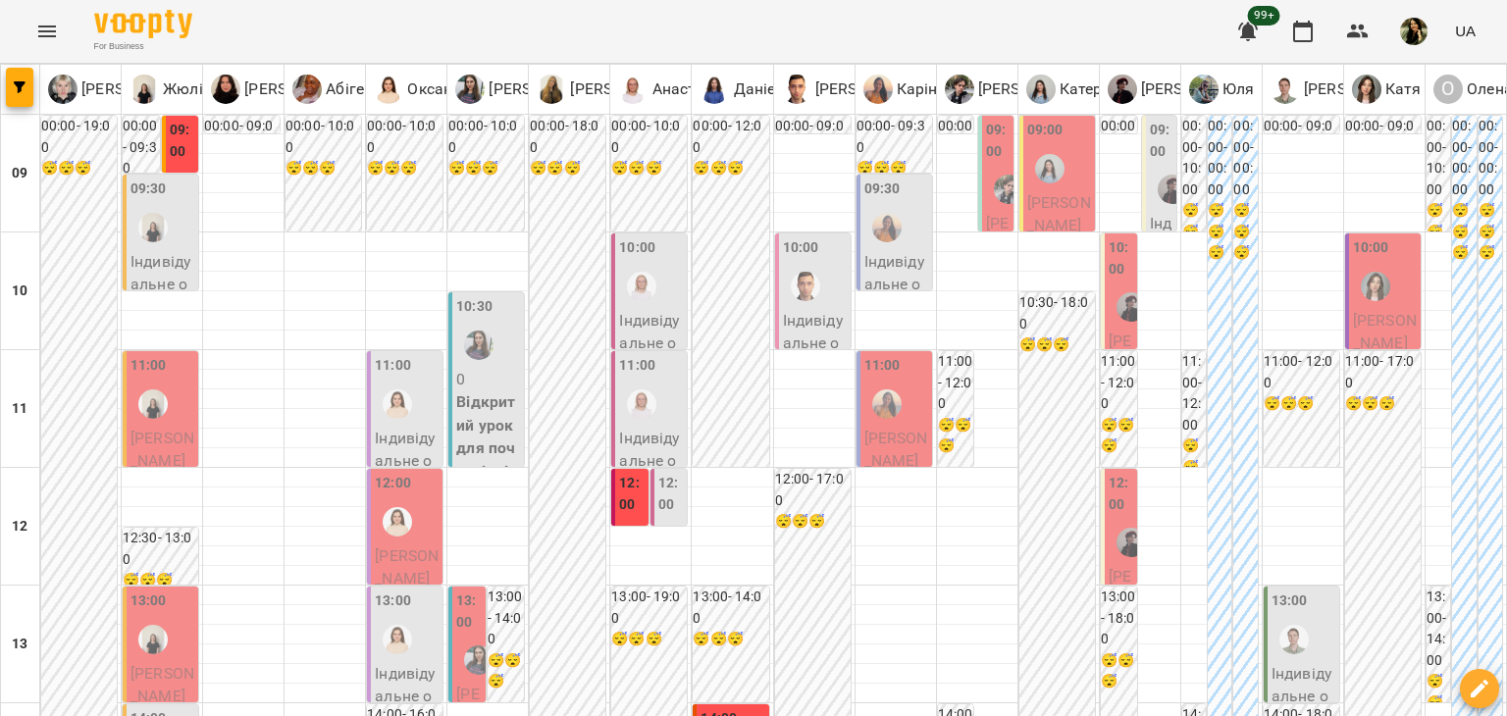
click at [187, 147] on label "09:00" at bounding box center [183, 141] width 26 height 42
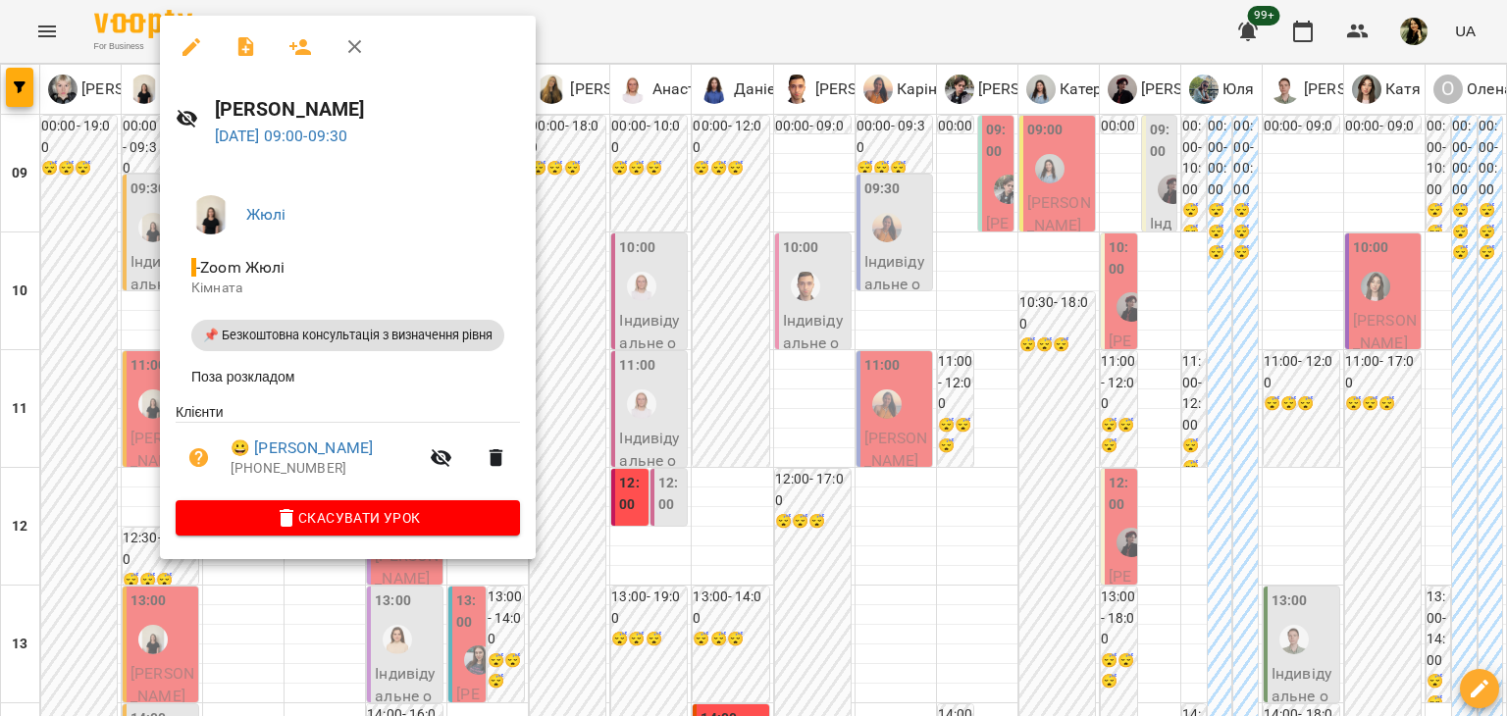
click at [101, 327] on div at bounding box center [753, 358] width 1507 height 716
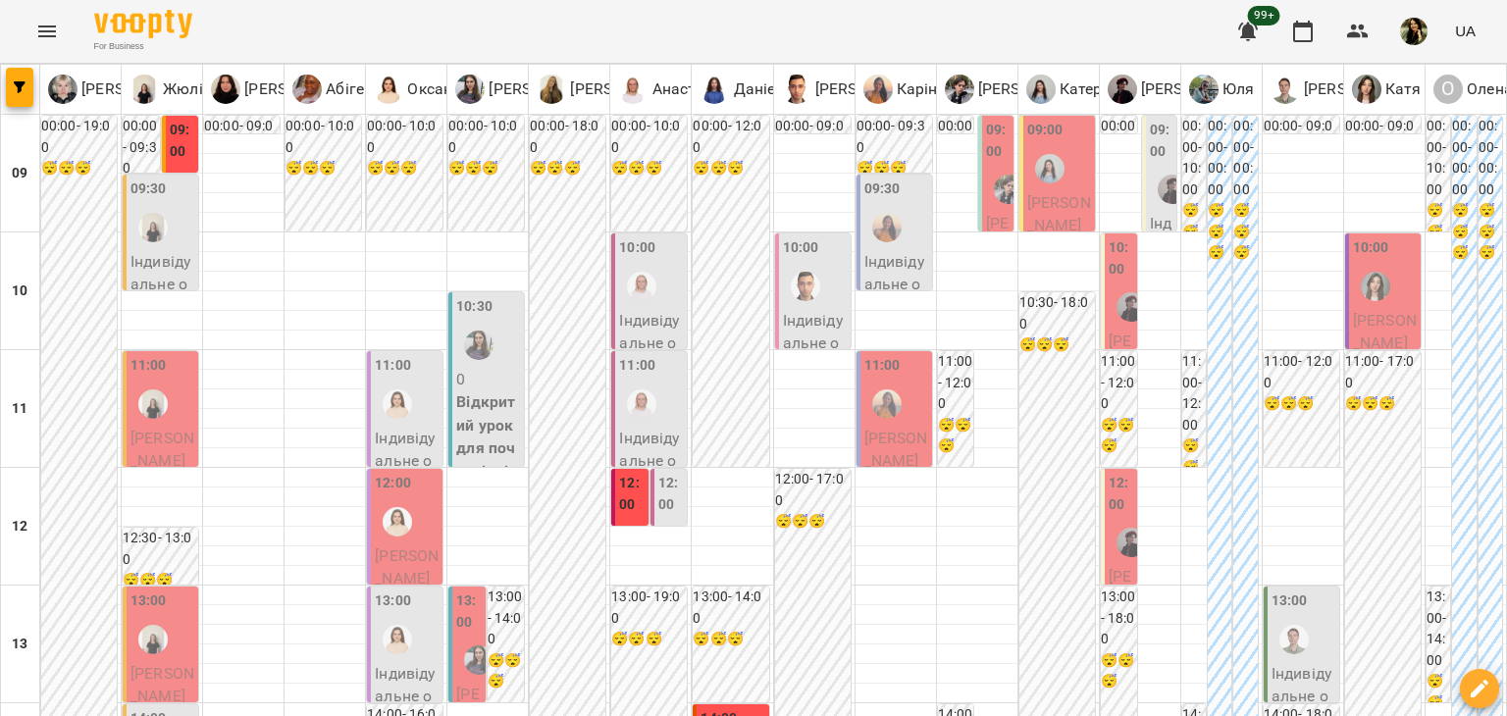
click at [156, 276] on p "Індивідуальне онлайн заняття 50 хв рівні В2+ - SENIOR TEACHER - Анастасія Кічата" at bounding box center [162, 377] width 64 height 254
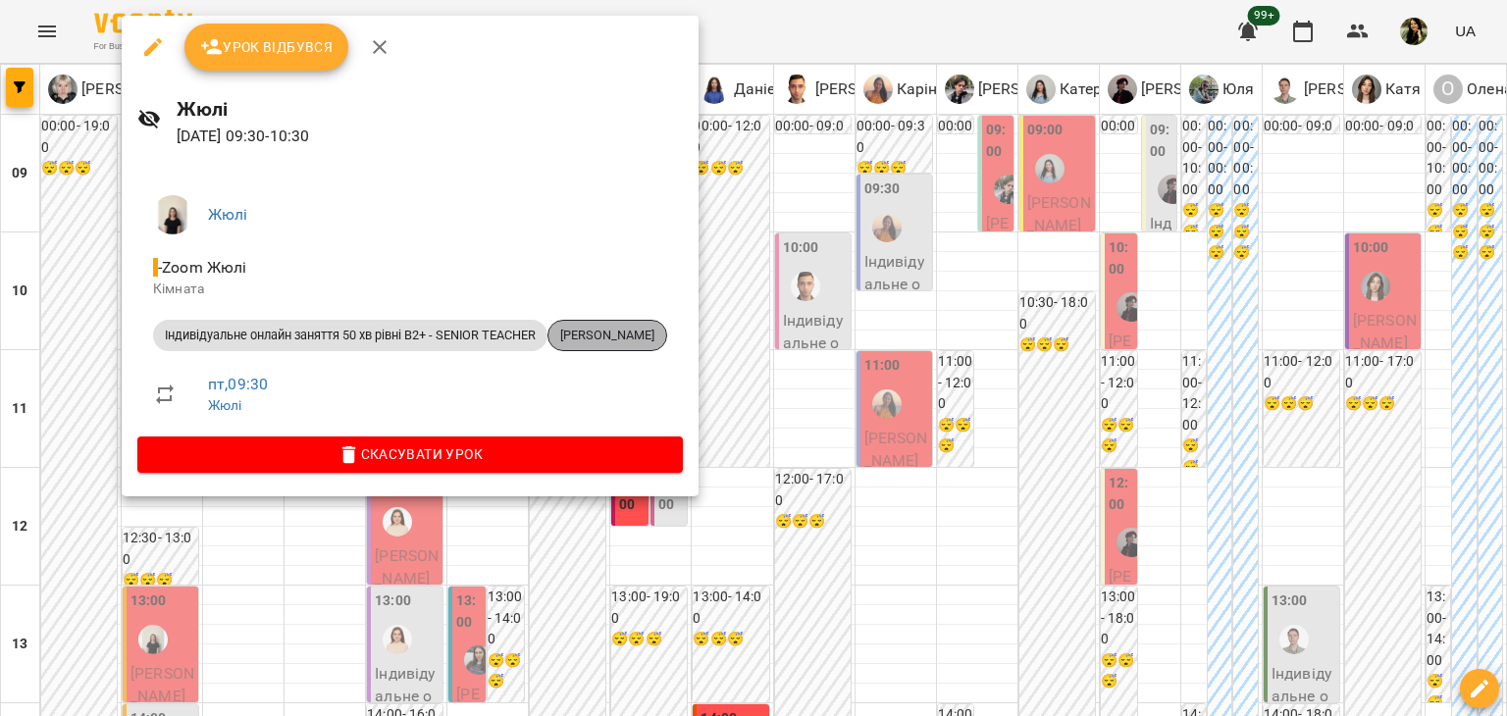
click at [595, 346] on div "[PERSON_NAME]" at bounding box center [607, 335] width 120 height 31
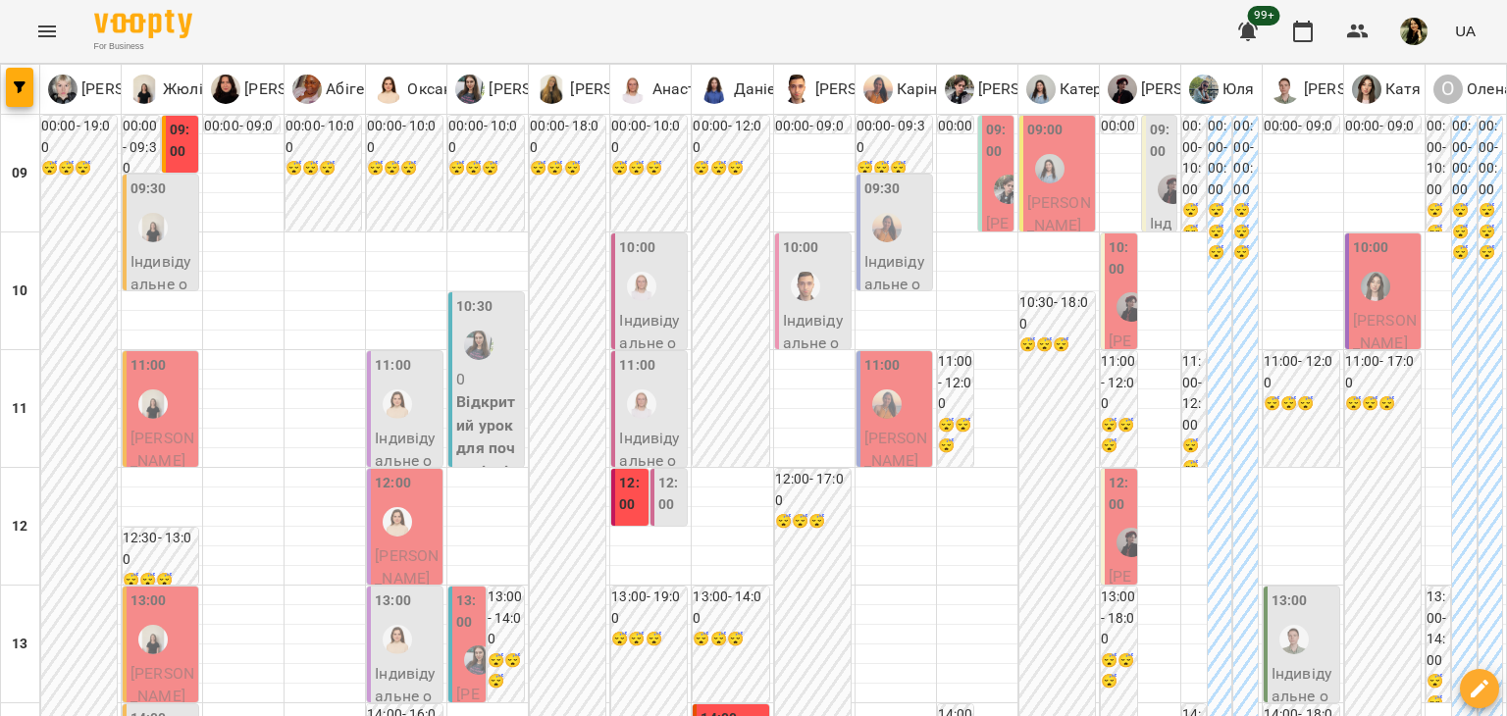
click at [161, 449] on span "[PERSON_NAME]" at bounding box center [162, 450] width 64 height 42
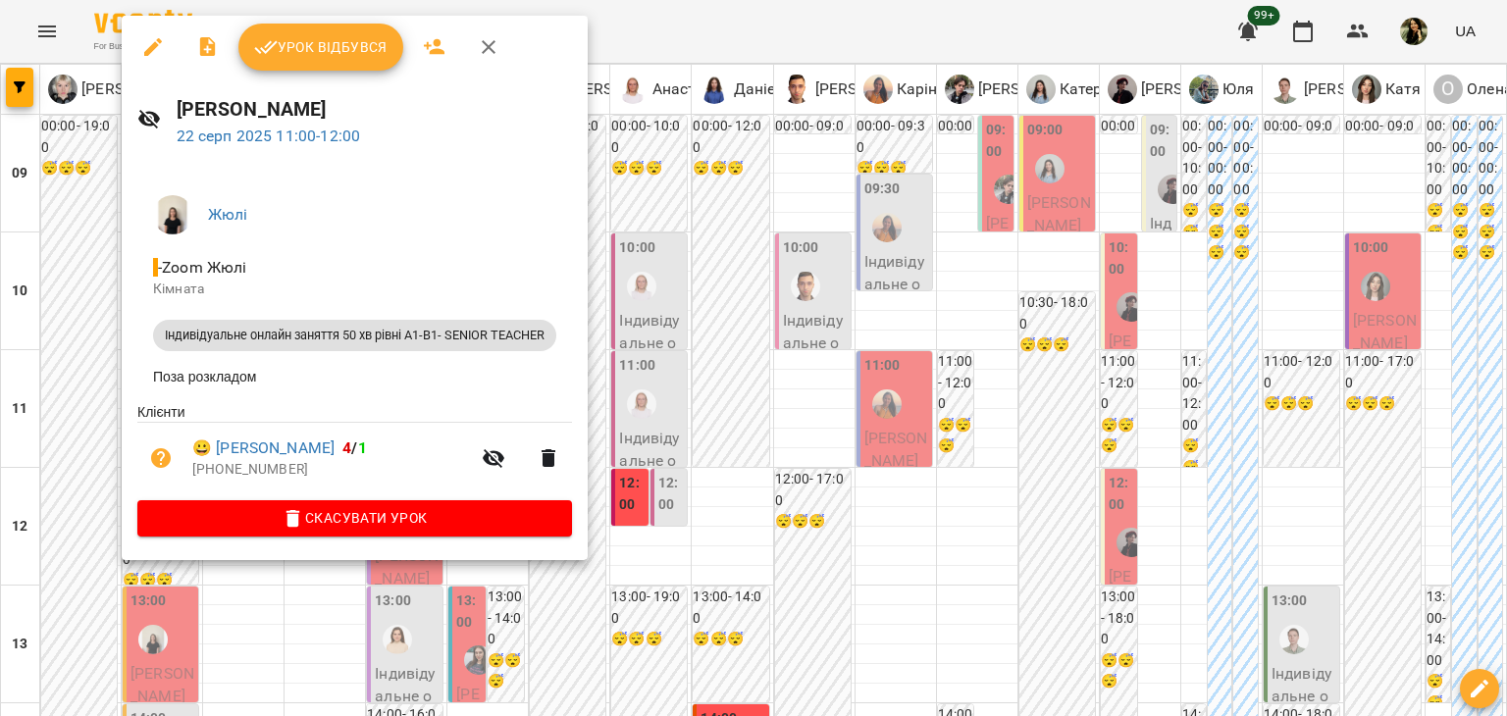
click at [228, 684] on div at bounding box center [753, 358] width 1507 height 716
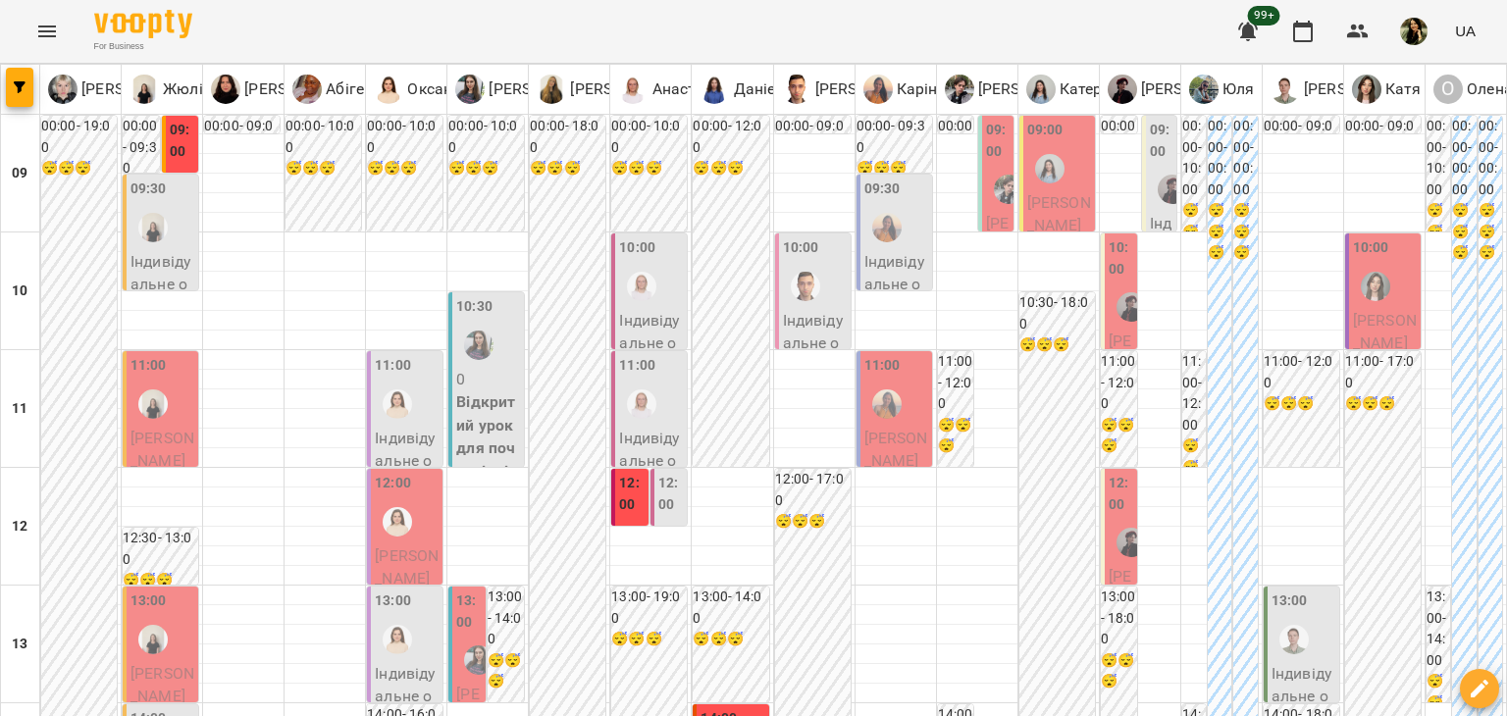
scroll to position [428, 0]
click at [177, 662] on p "[PERSON_NAME]" at bounding box center [162, 685] width 64 height 46
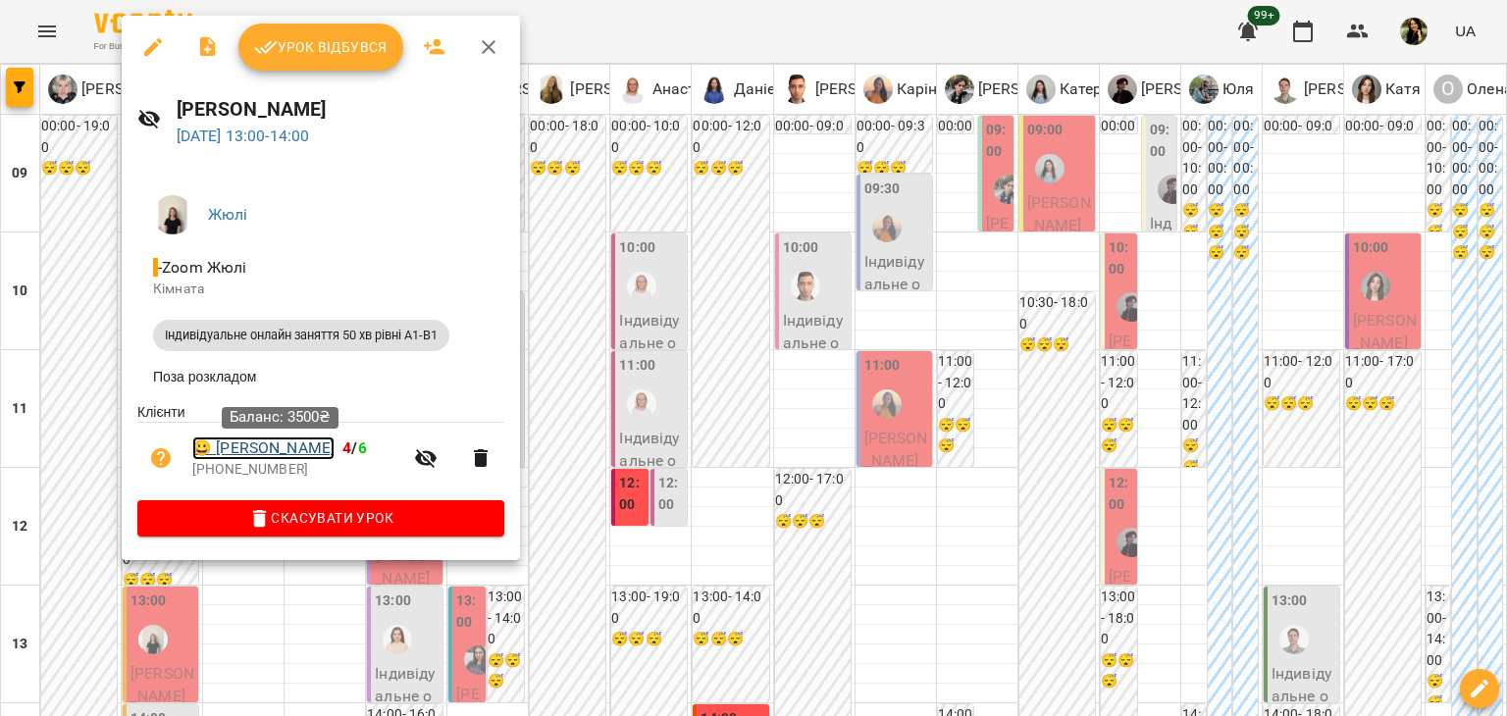
click at [282, 449] on link "😀 Софія Низькошапка" at bounding box center [263, 449] width 142 height 24
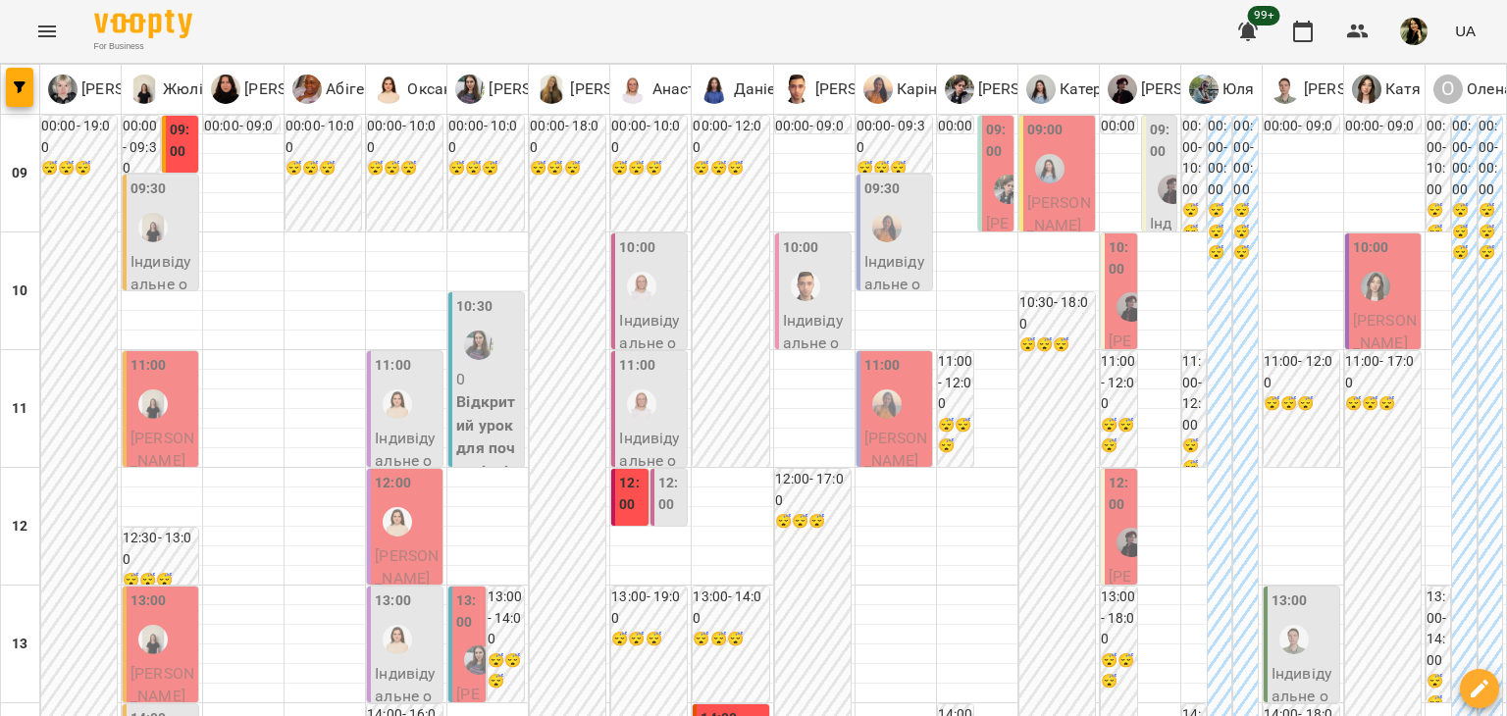
scroll to position [474, 0]
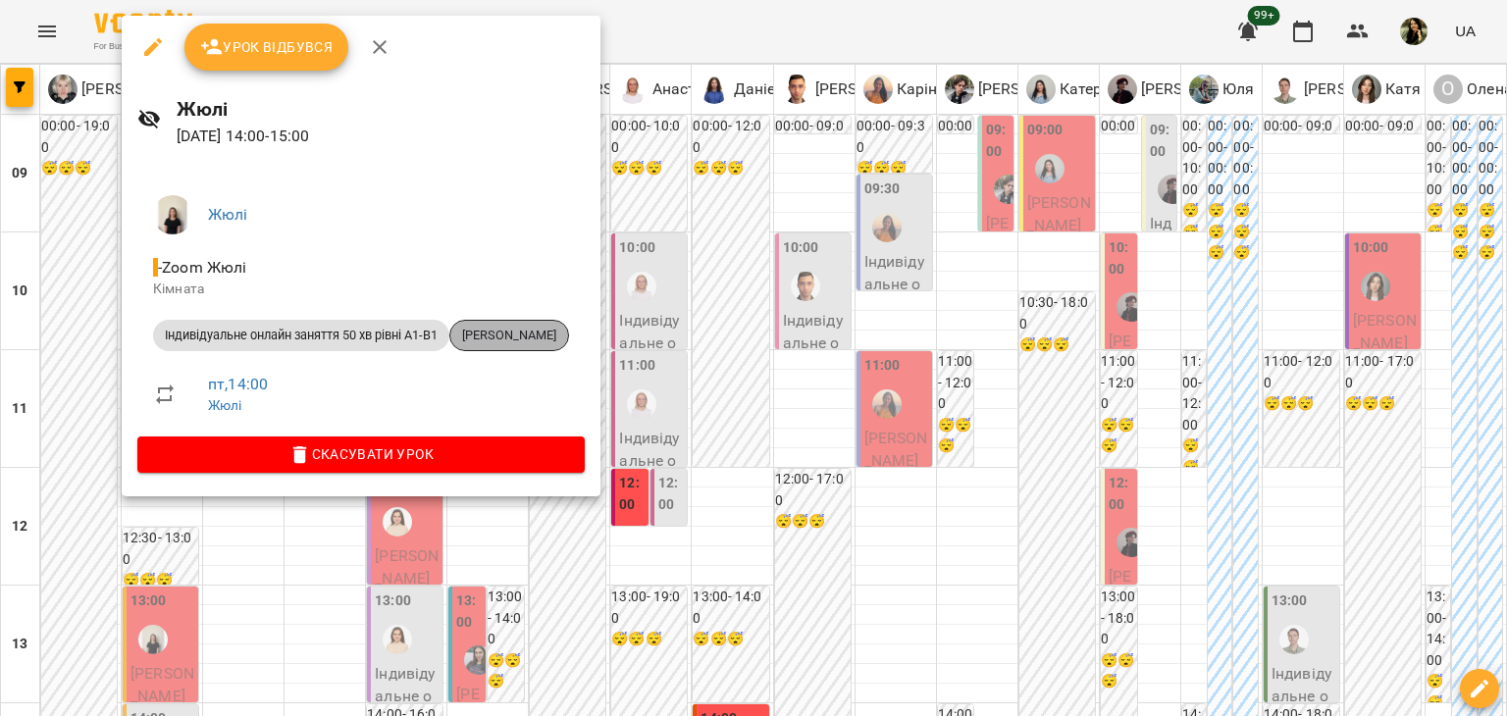
click at [526, 332] on span "[PERSON_NAME]" at bounding box center [509, 336] width 118 height 18
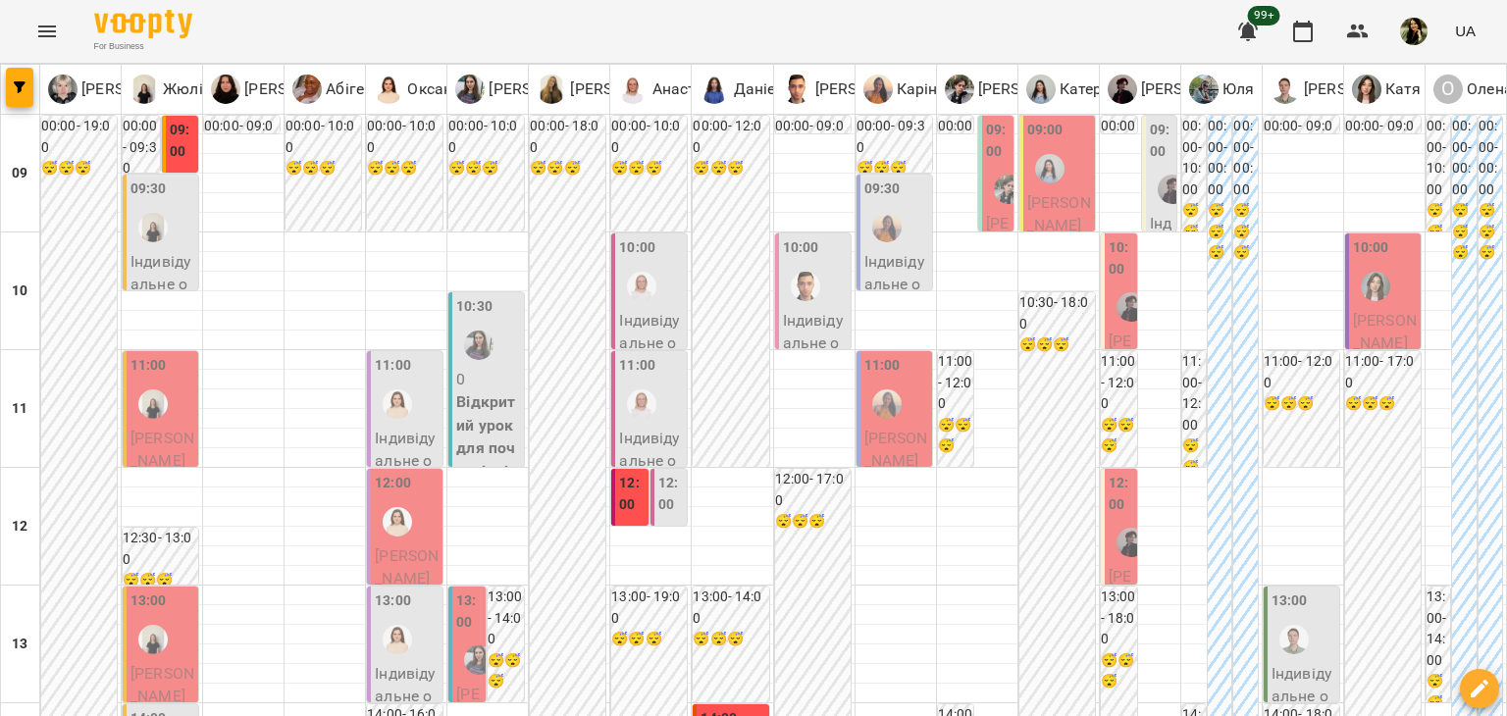
scroll to position [460, 0]
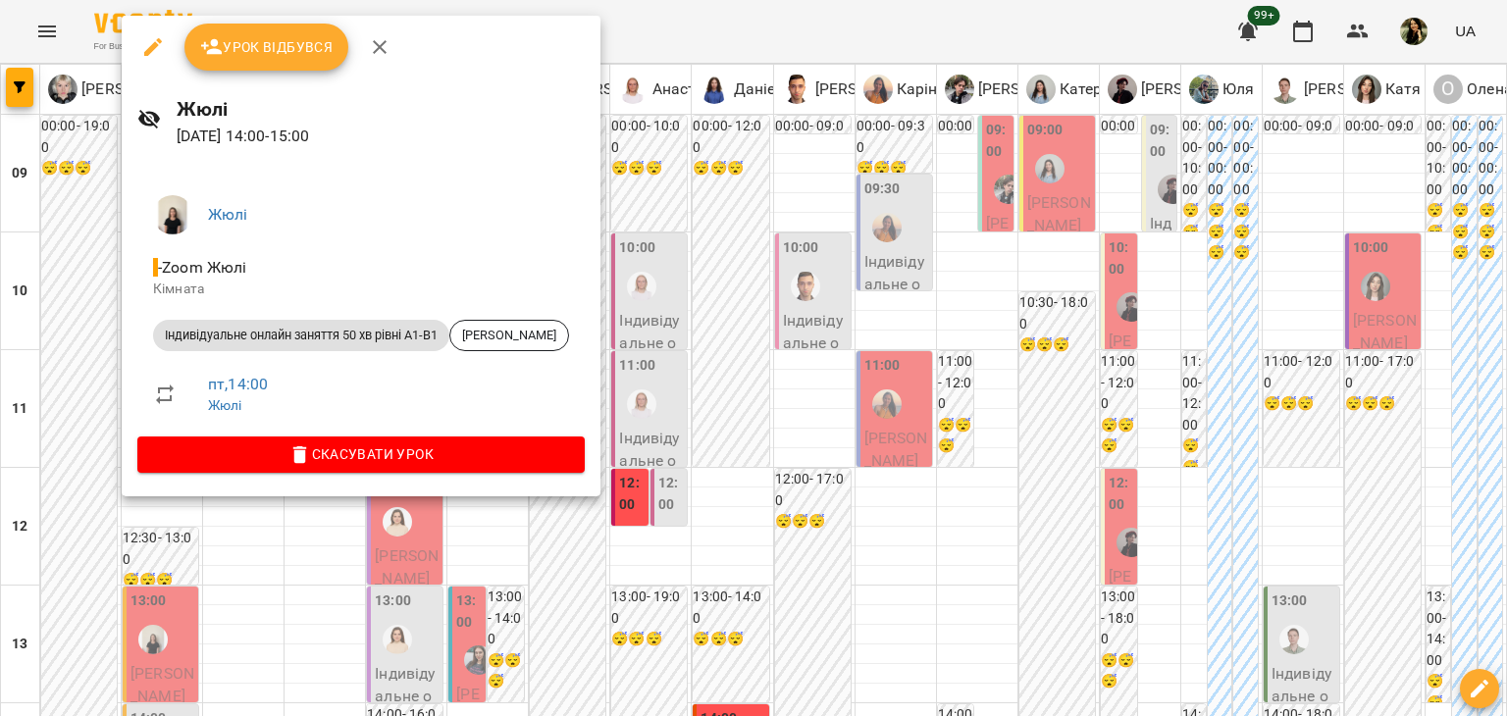
click at [97, 358] on div at bounding box center [753, 358] width 1507 height 716
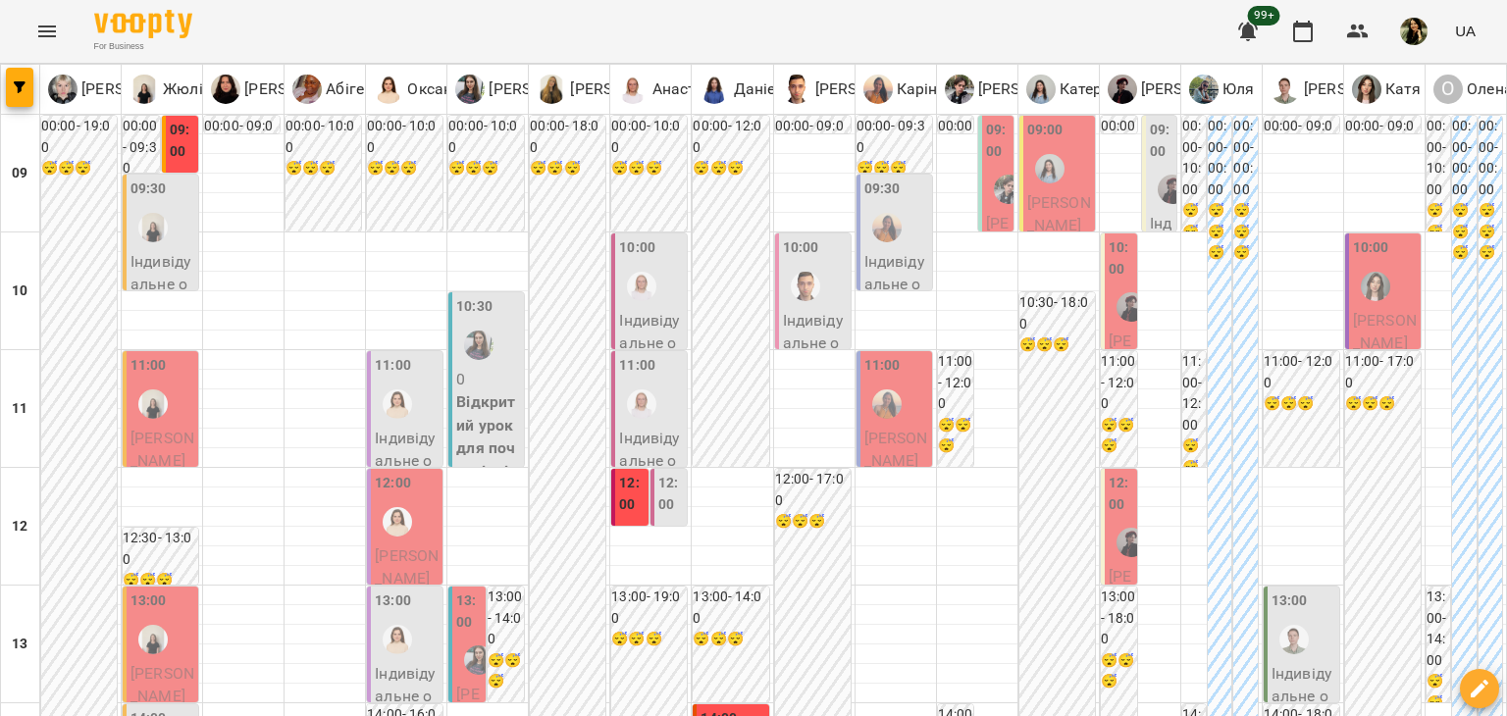
scroll to position [794, 0]
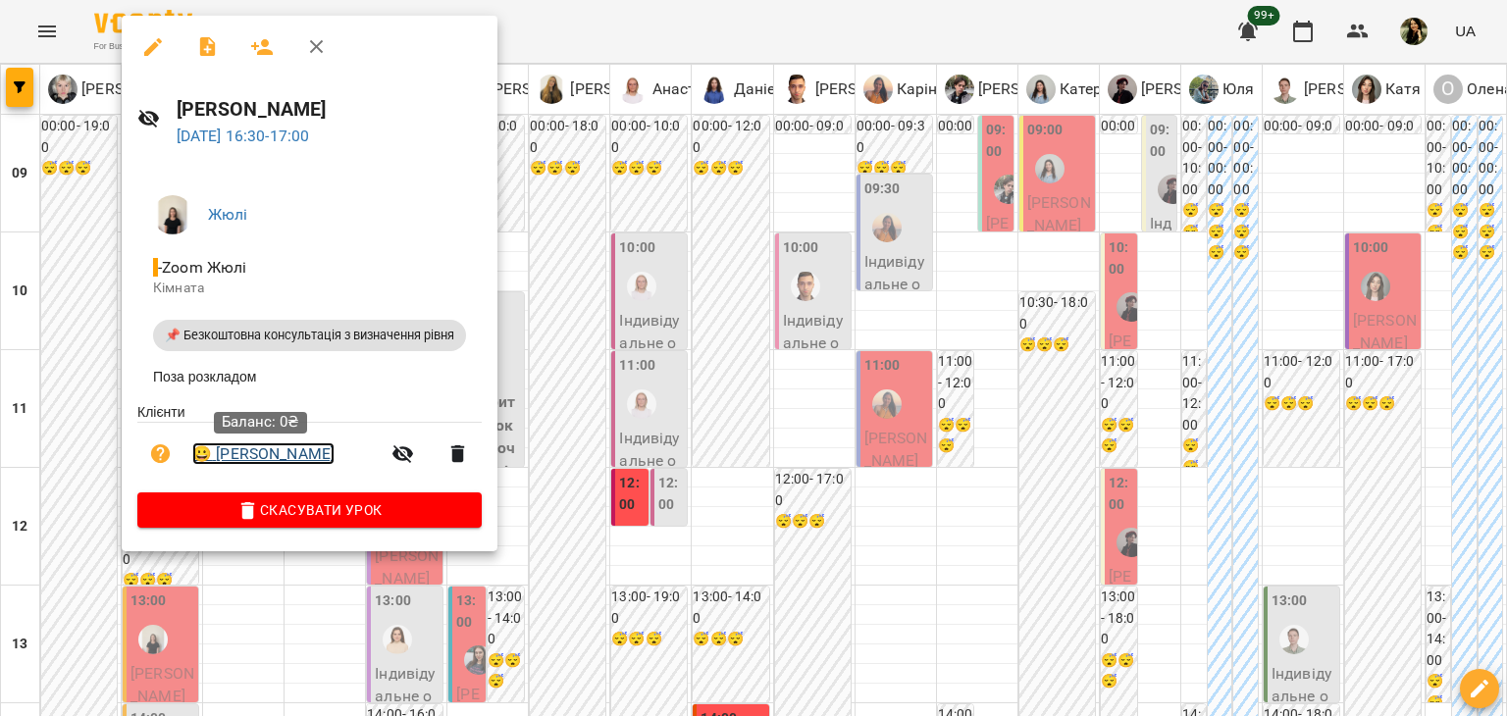
click at [261, 458] on link "😀 Іван Гордієнко" at bounding box center [263, 454] width 142 height 24
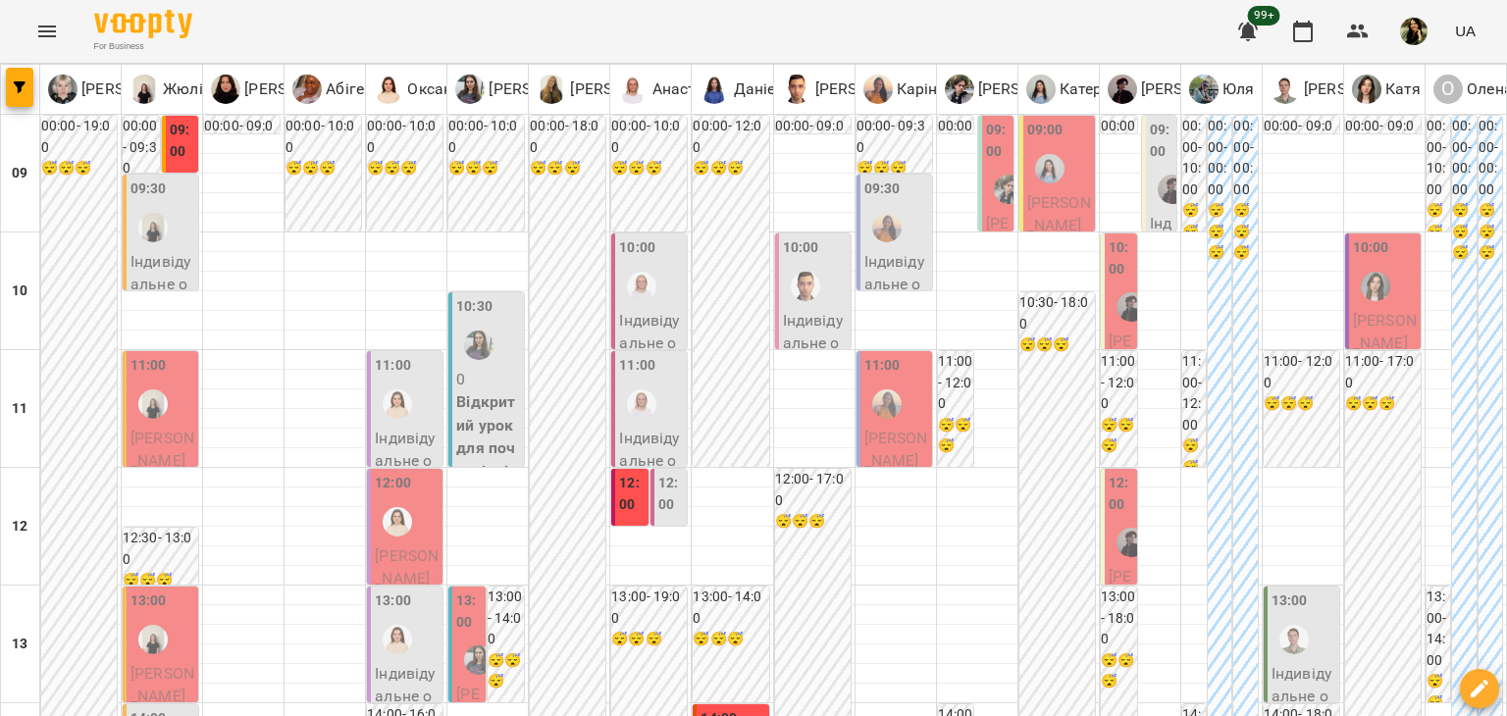
scroll to position [888, 0]
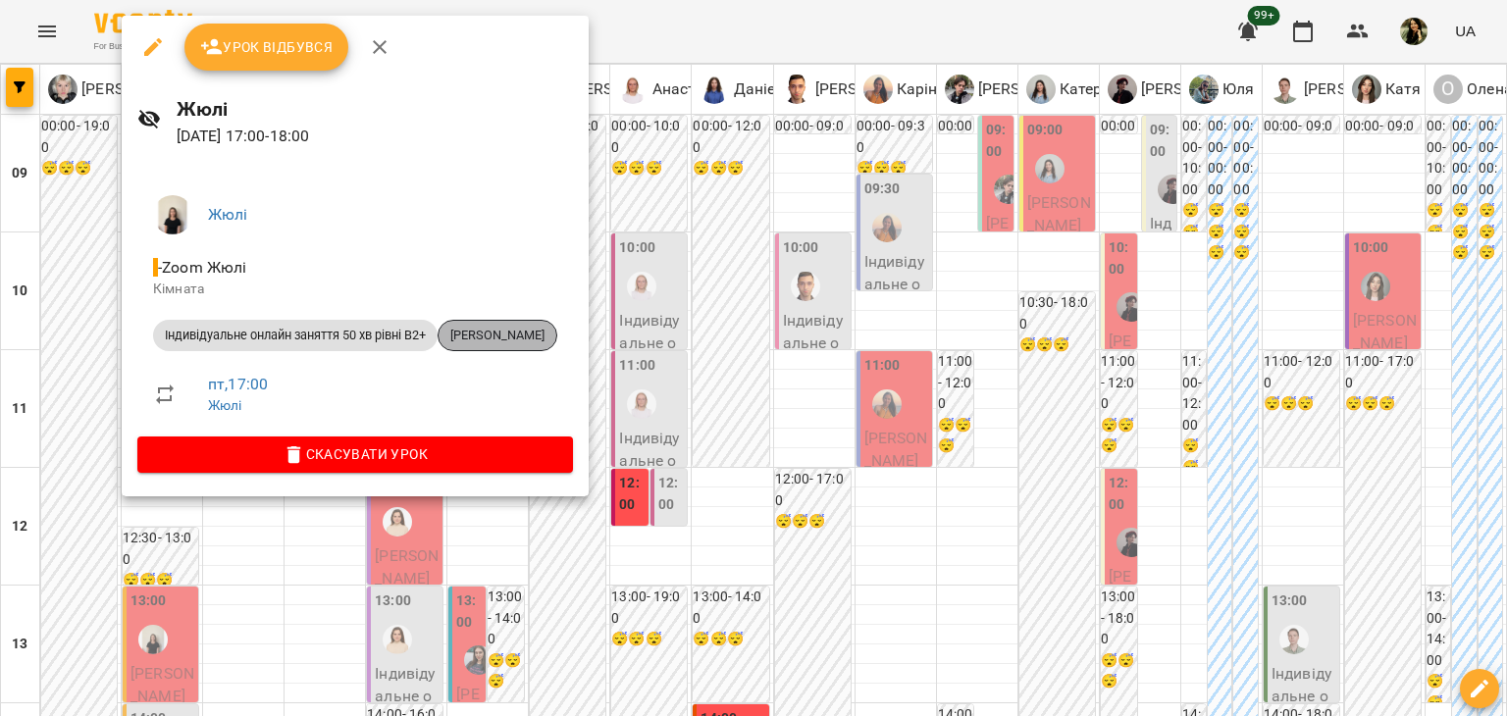
click at [512, 336] on span "Поліна Разумна" at bounding box center [497, 336] width 118 height 18
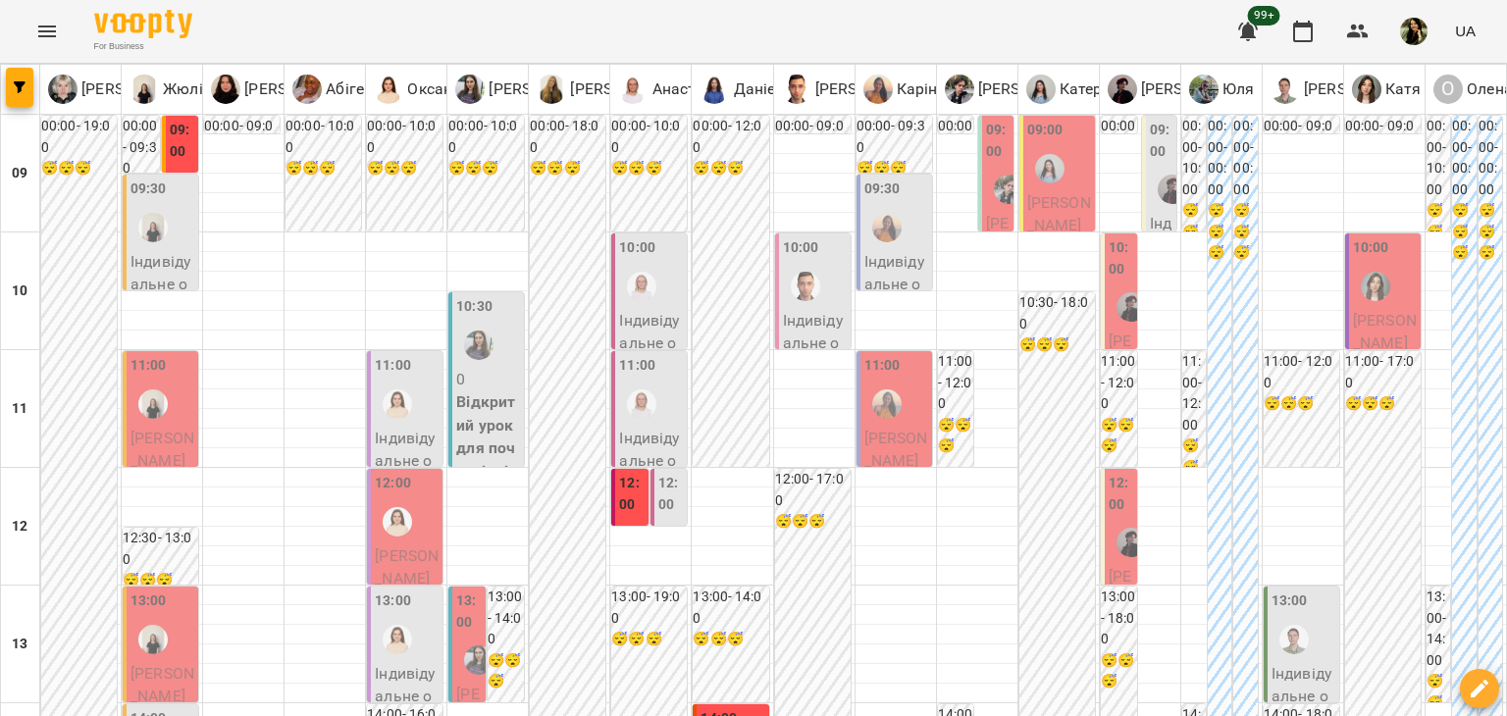
scroll to position [805, 0]
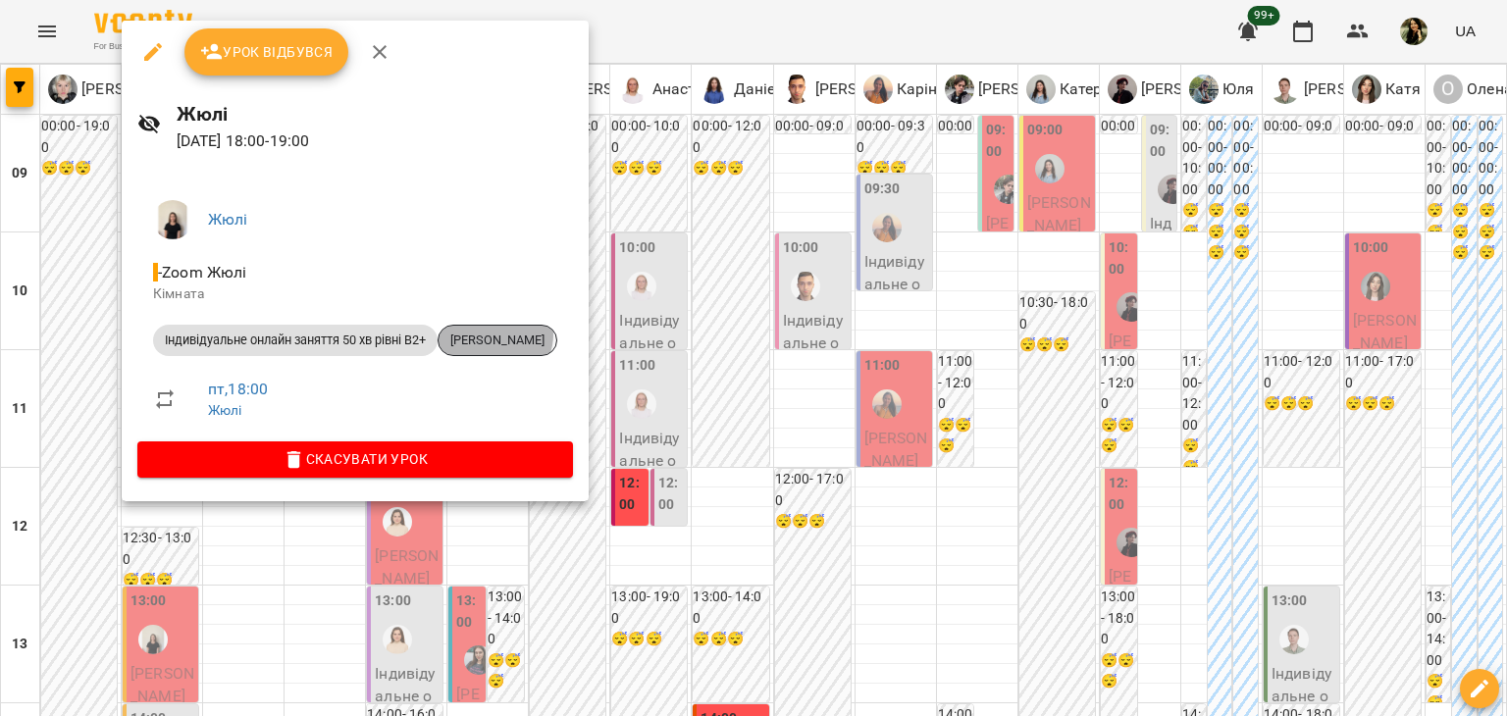
click at [500, 335] on span "Роман Боднар" at bounding box center [497, 341] width 118 height 18
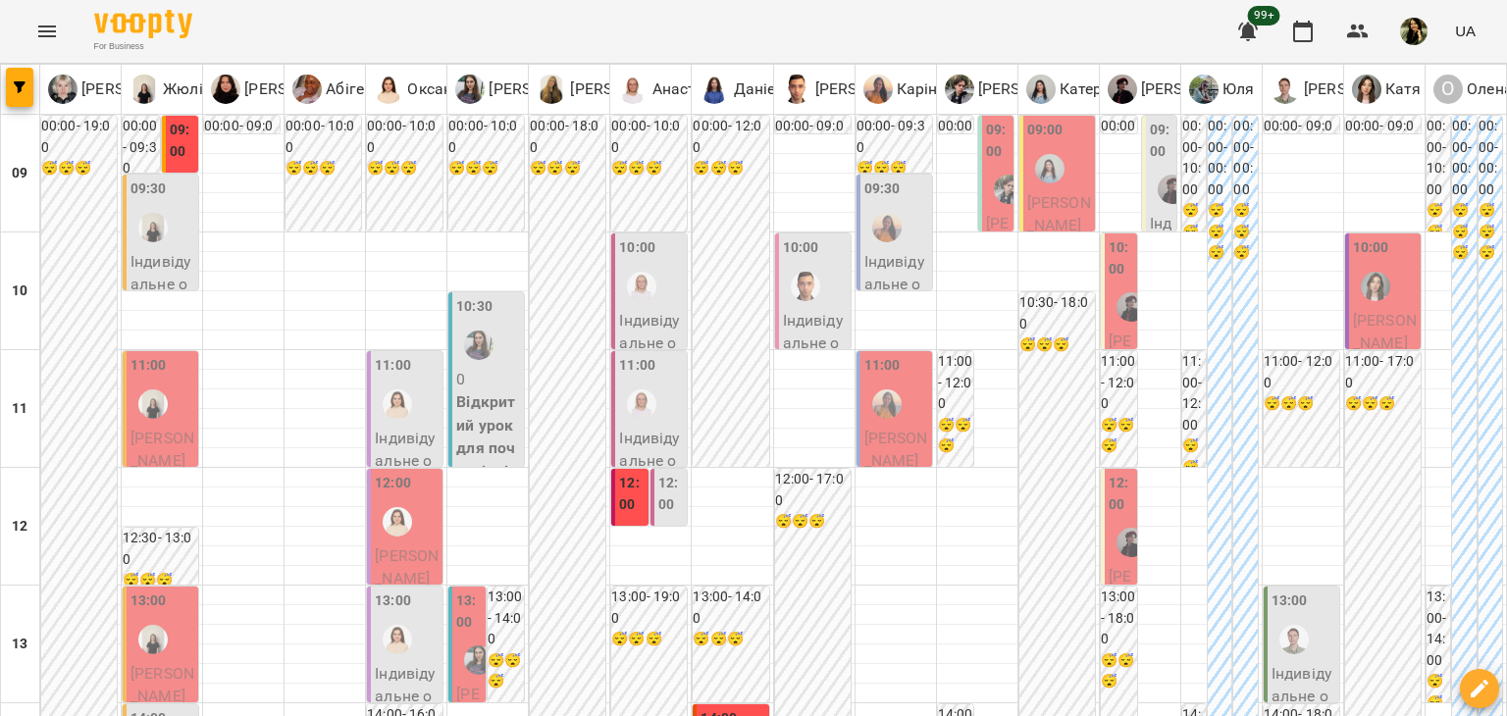
scroll to position [729, 0]
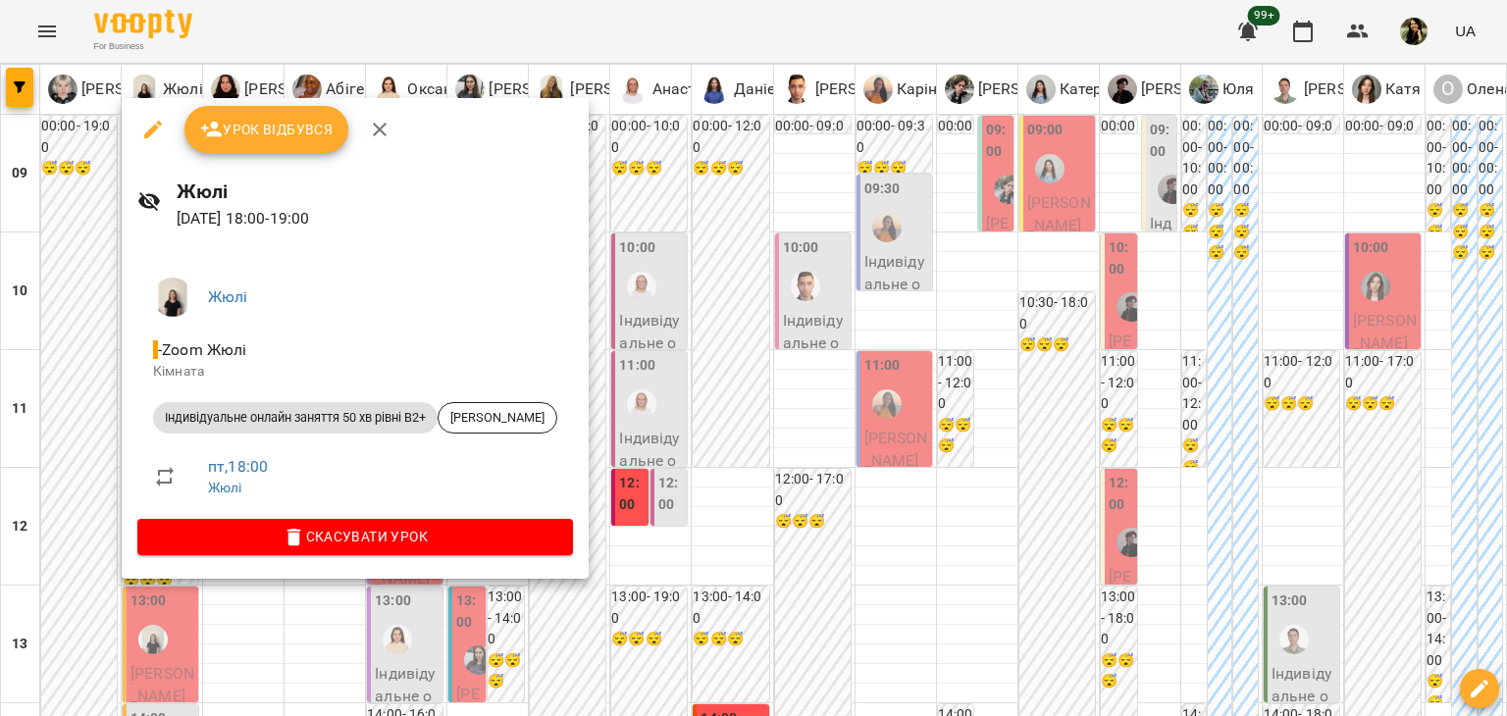
click at [67, 444] on div at bounding box center [753, 358] width 1507 height 716
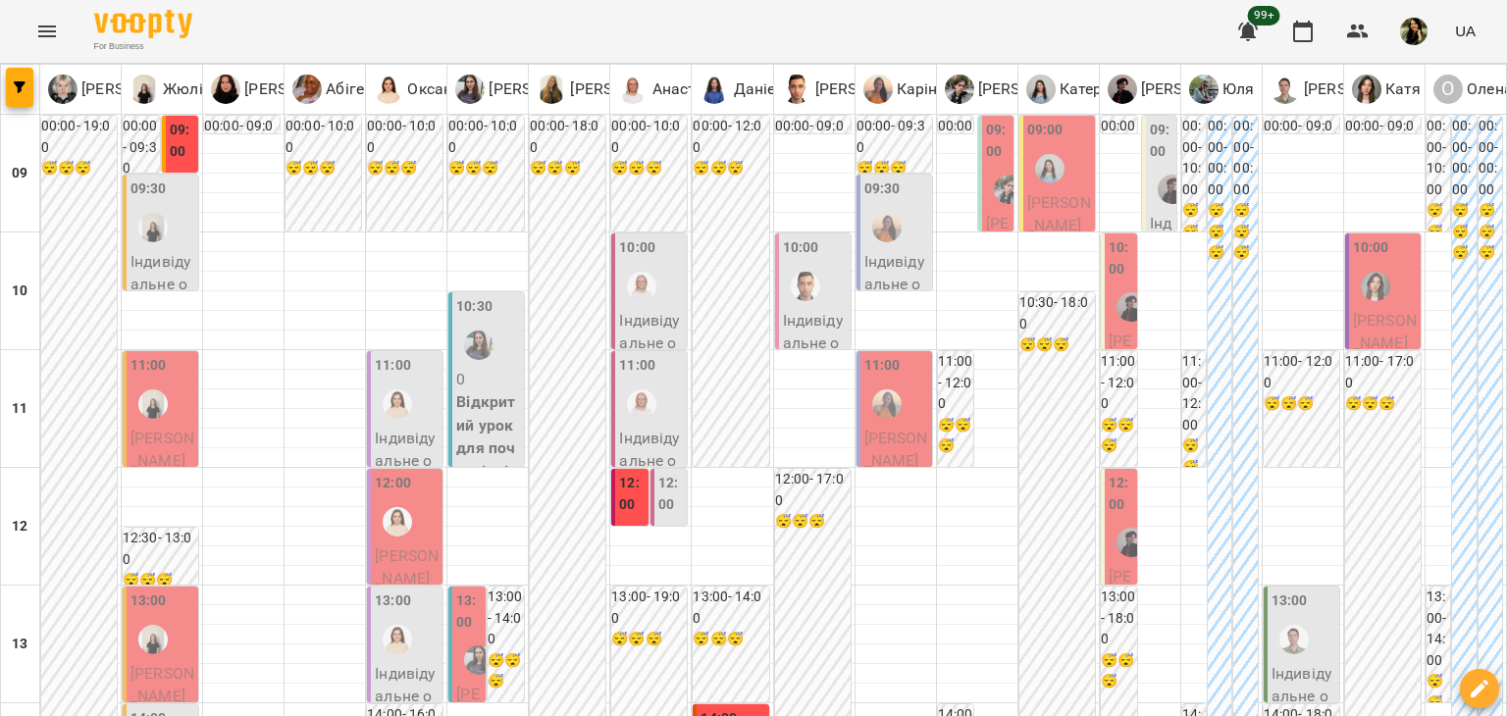
scroll to position [758, 0]
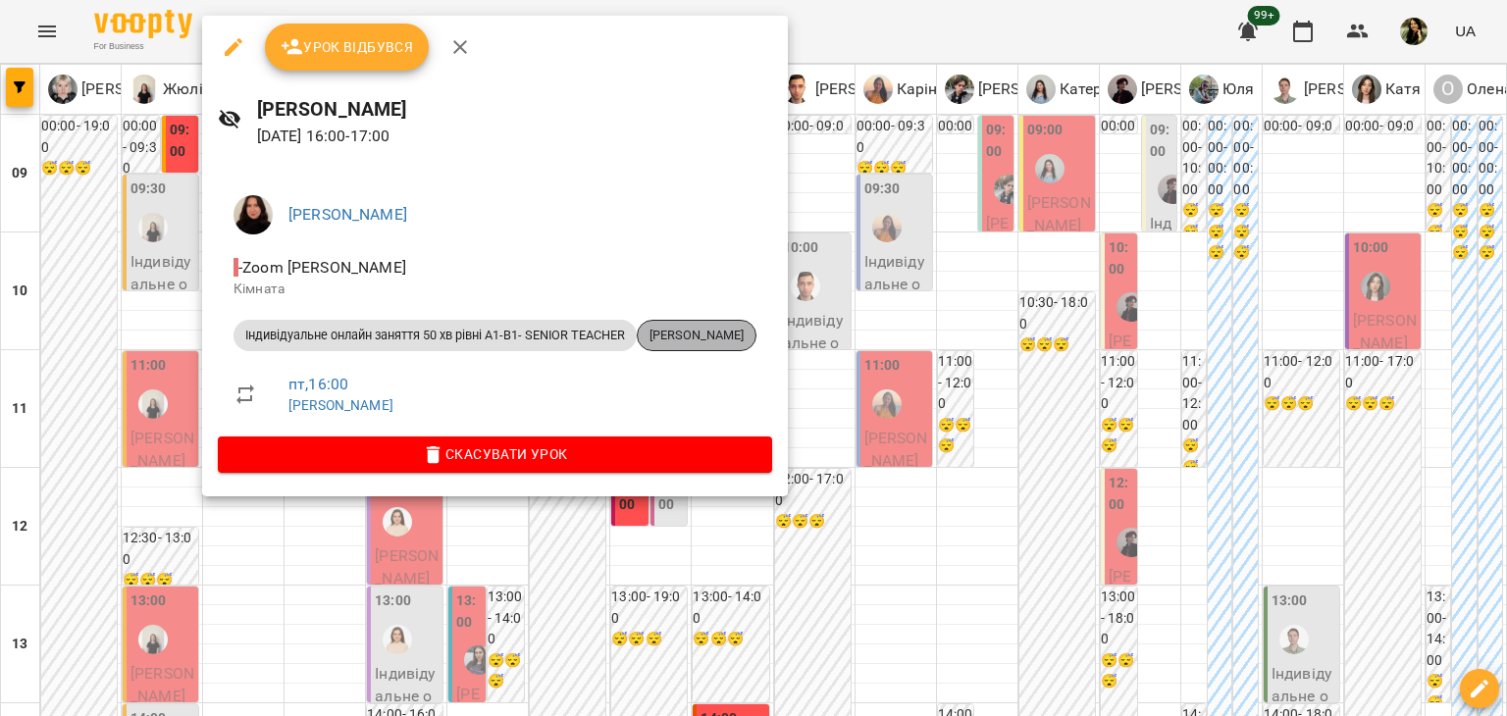
click at [720, 328] on span "Юлія Ступак" at bounding box center [697, 336] width 118 height 18
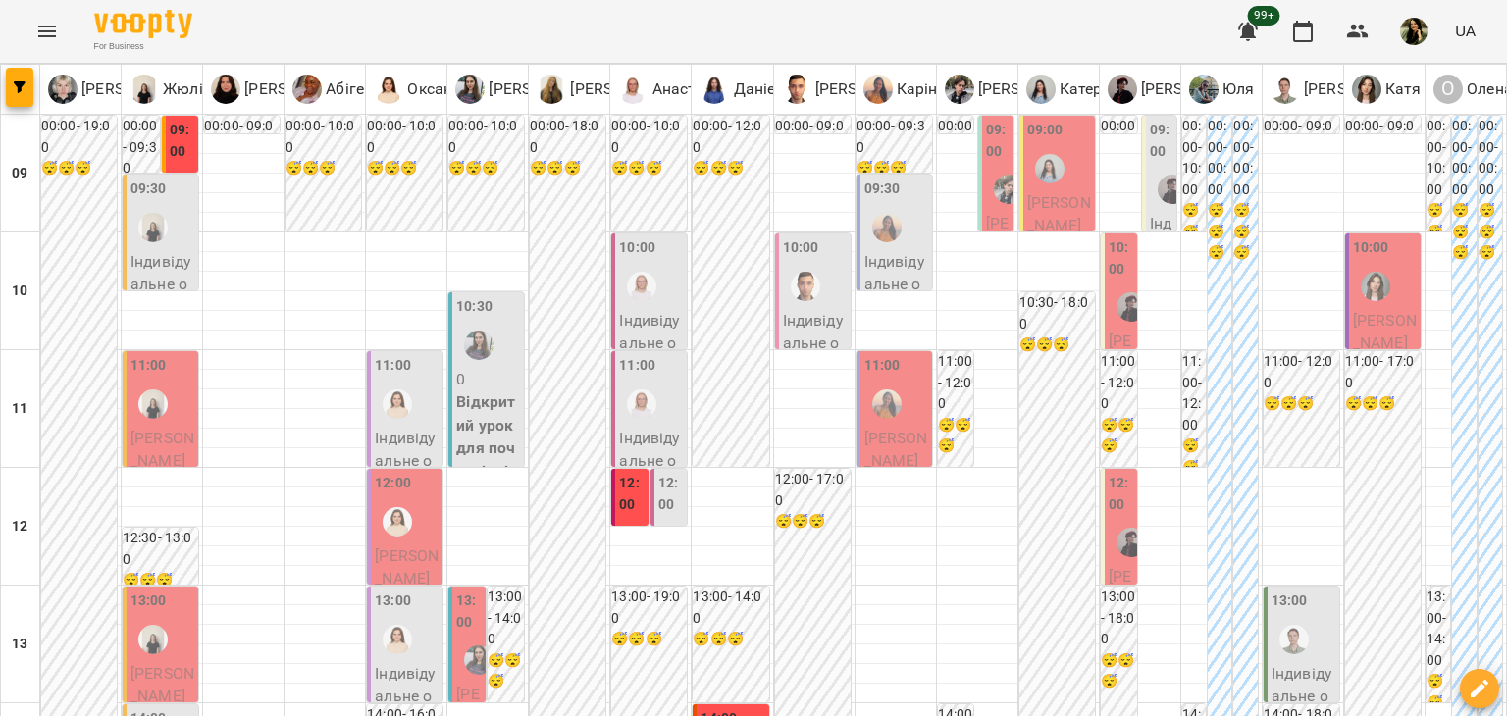
scroll to position [655, 0]
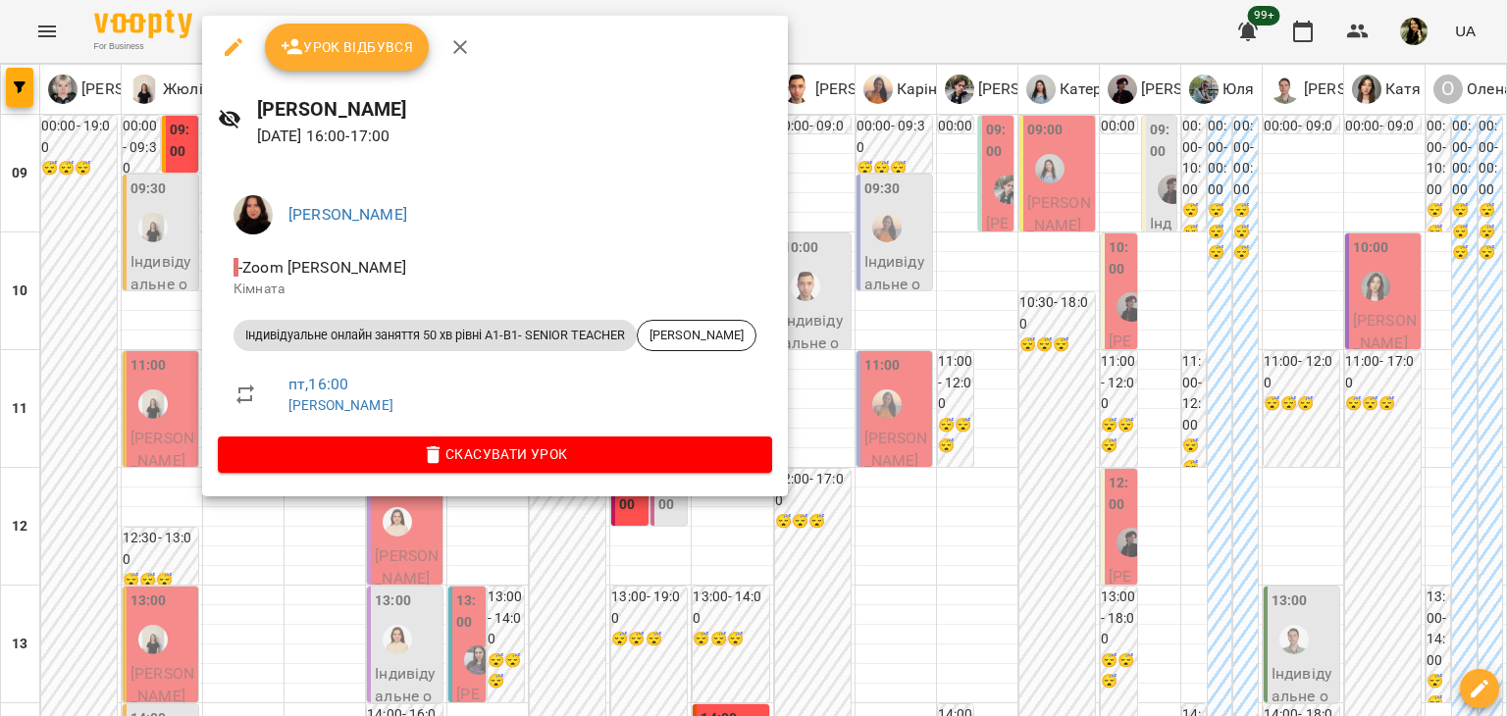
click at [77, 364] on div at bounding box center [753, 358] width 1507 height 716
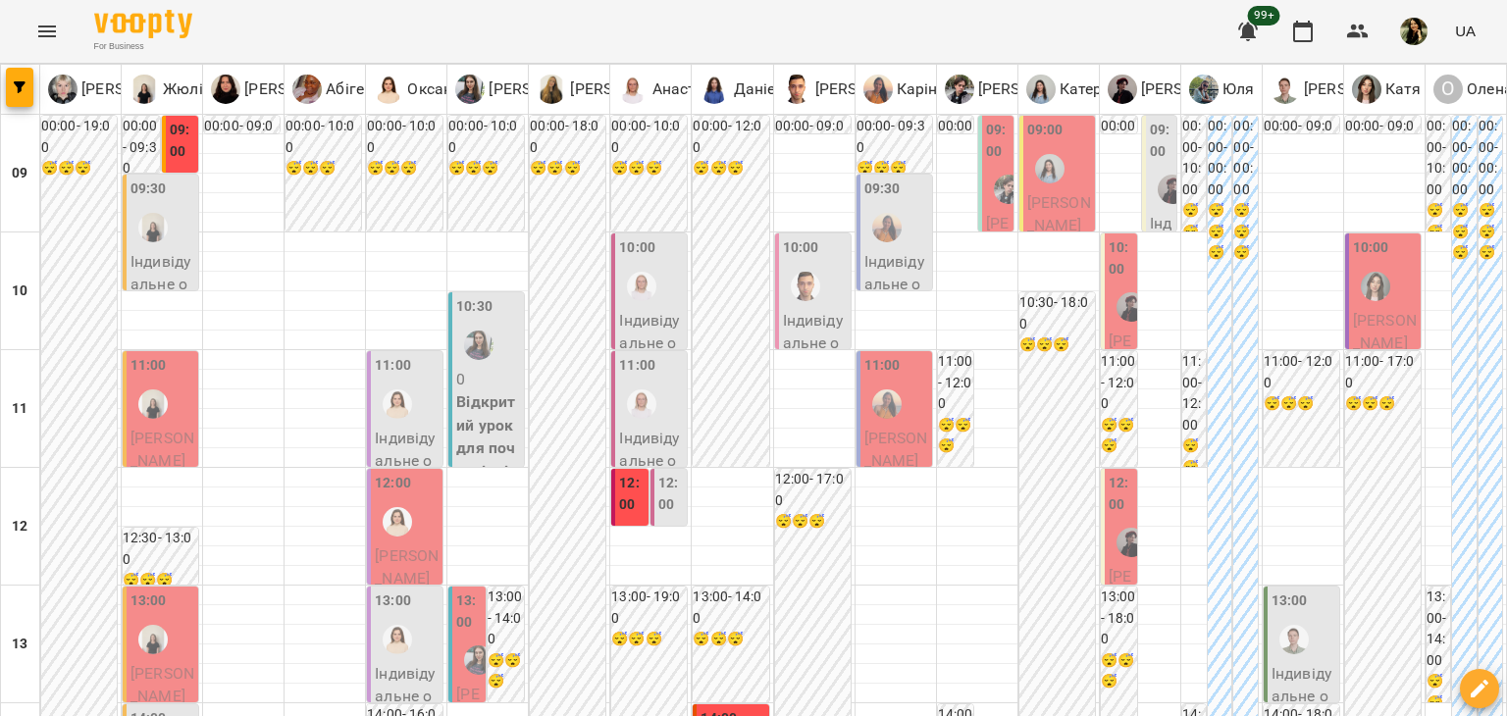
scroll to position [0, 0]
click at [410, 432] on p "Індивідуальне онлайн заняття 50 хв рівні В2+ - Еріка Ганієва" at bounding box center [407, 519] width 64 height 185
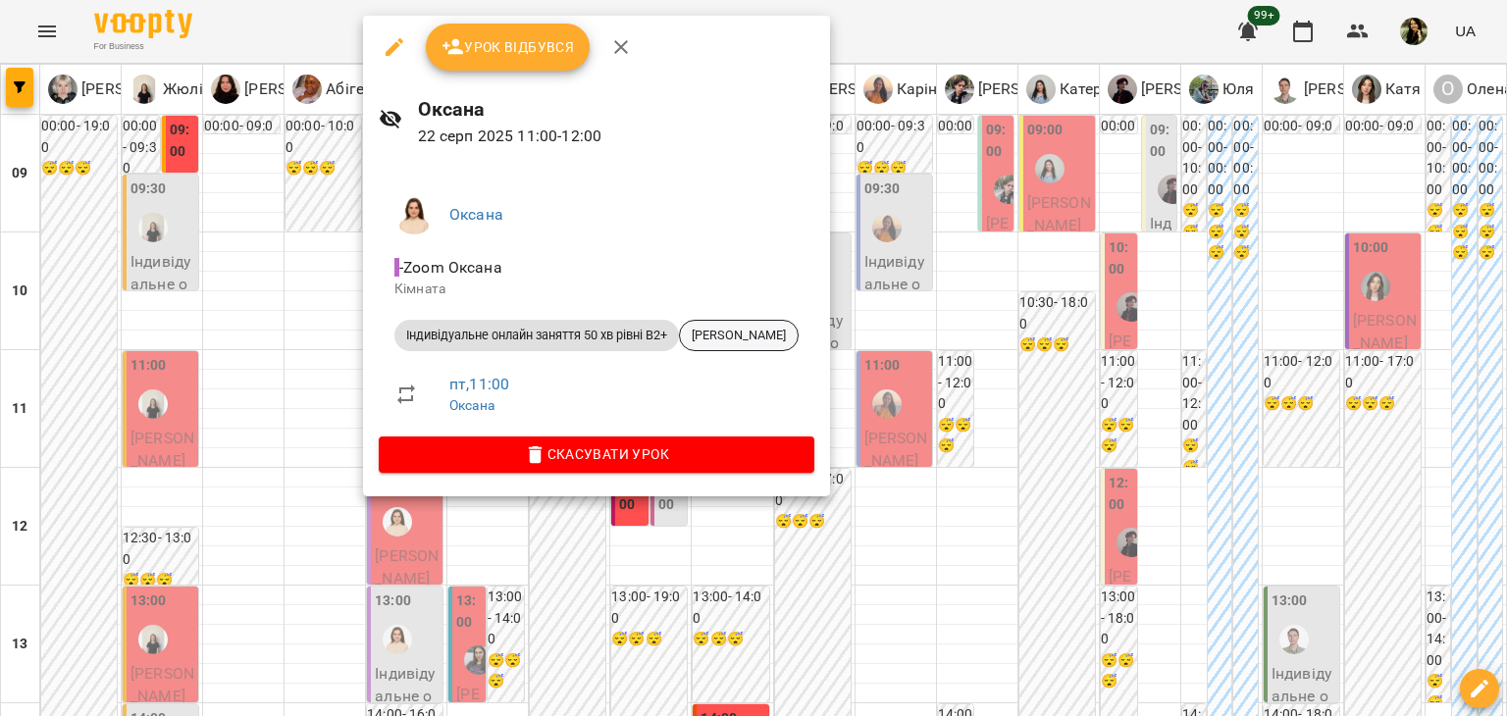
click at [776, 329] on span "Еріка Ганієва" at bounding box center [739, 336] width 118 height 18
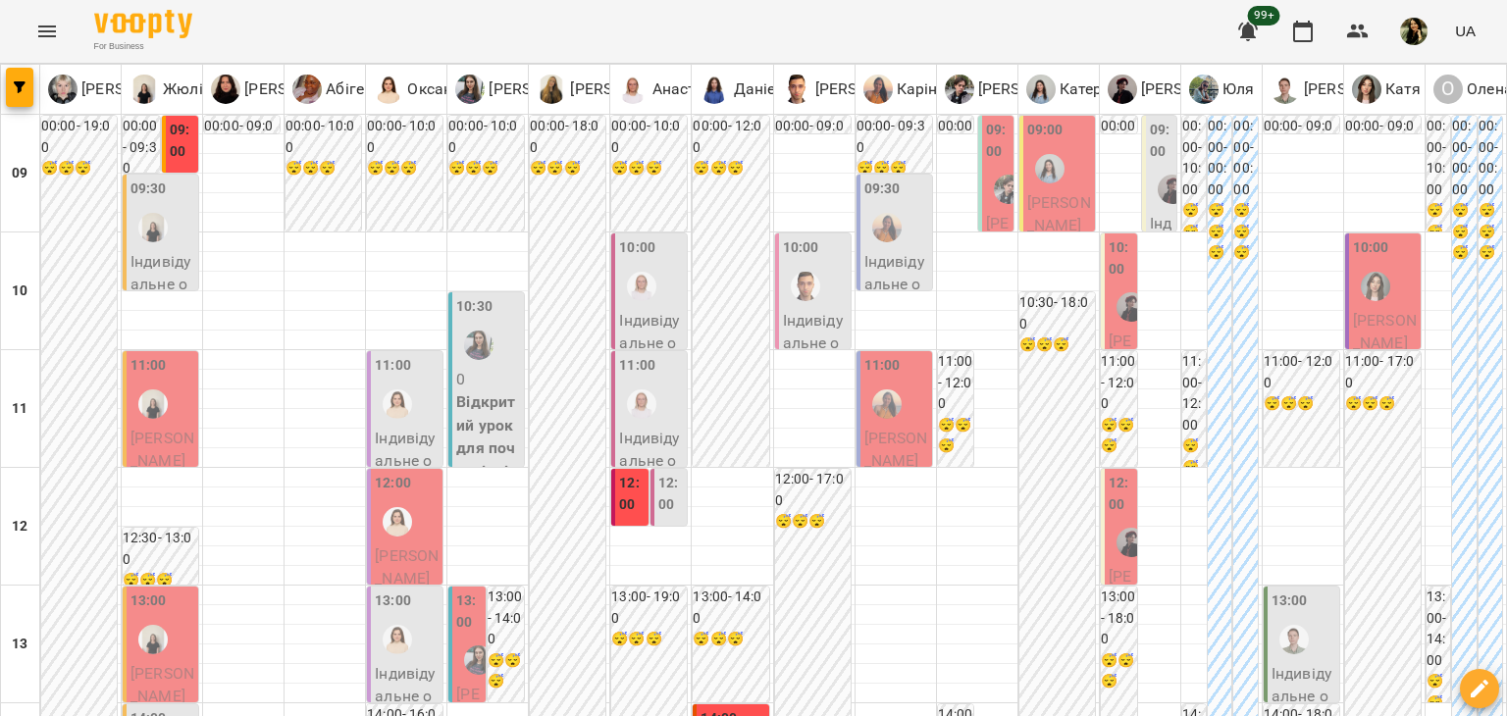
scroll to position [182, 0]
click at [411, 546] on span "Назар Мельничук" at bounding box center [407, 567] width 64 height 42
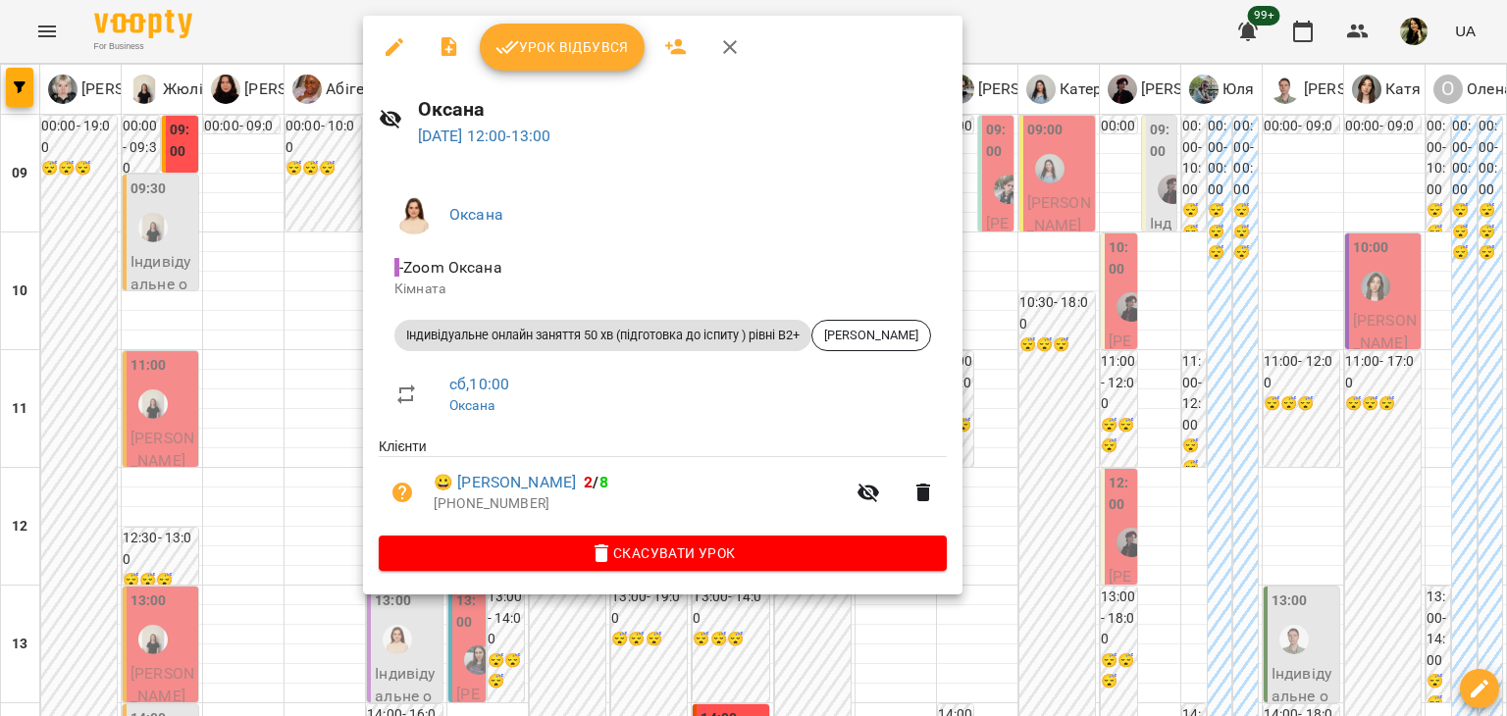
click at [270, 399] on div at bounding box center [753, 358] width 1507 height 716
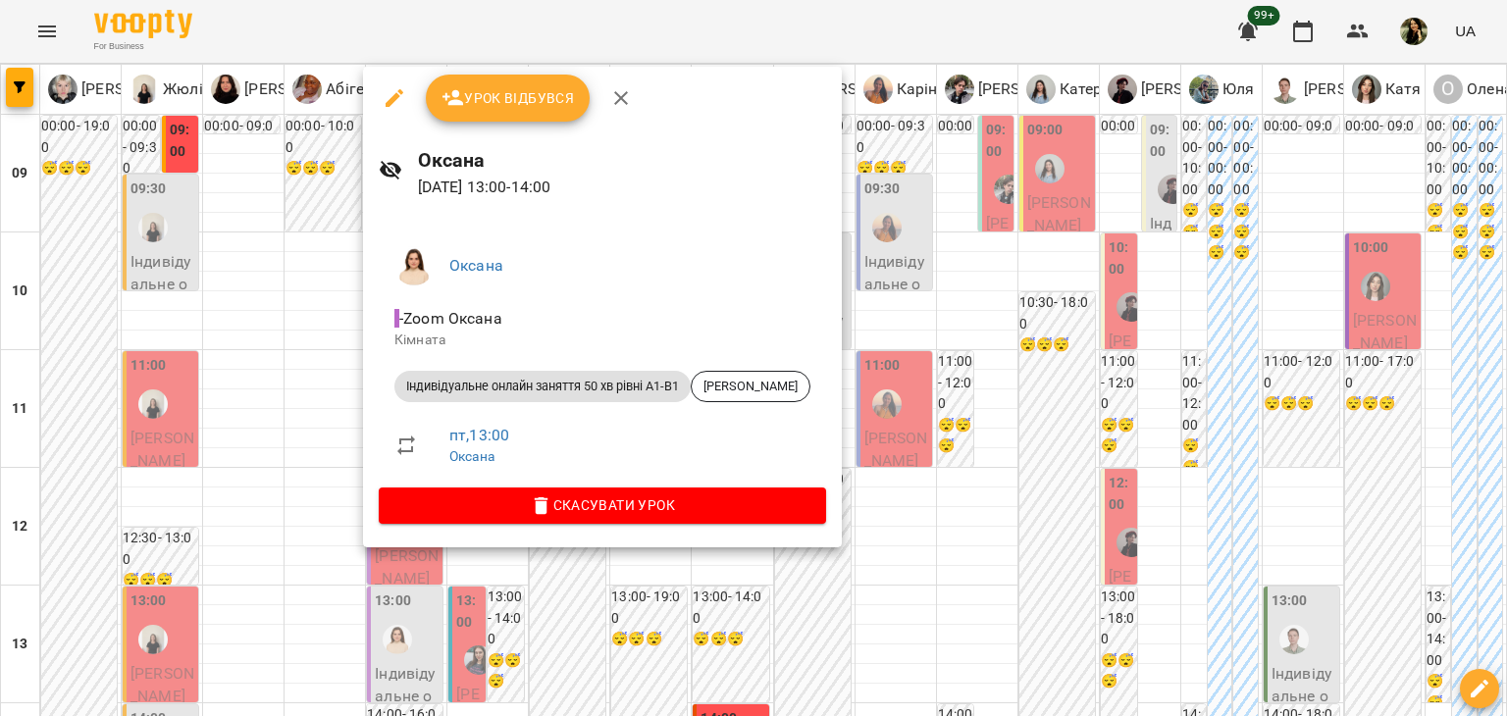
click at [314, 406] on div at bounding box center [753, 358] width 1507 height 716
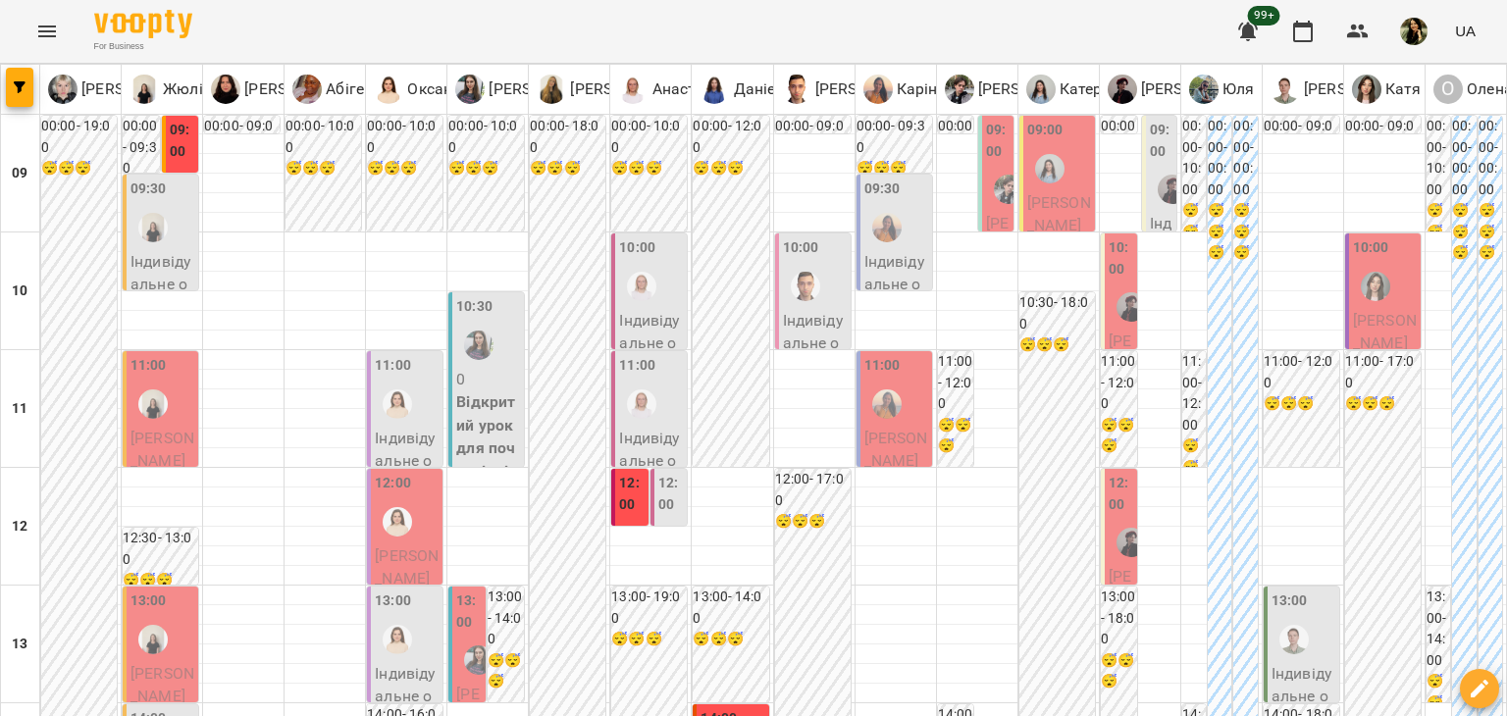
click at [436, 587] on div "13:00 Індивідуальне онлайн заняття 50 хв рівні А1-В1 - Оксана Журавлева" at bounding box center [405, 730] width 76 height 287
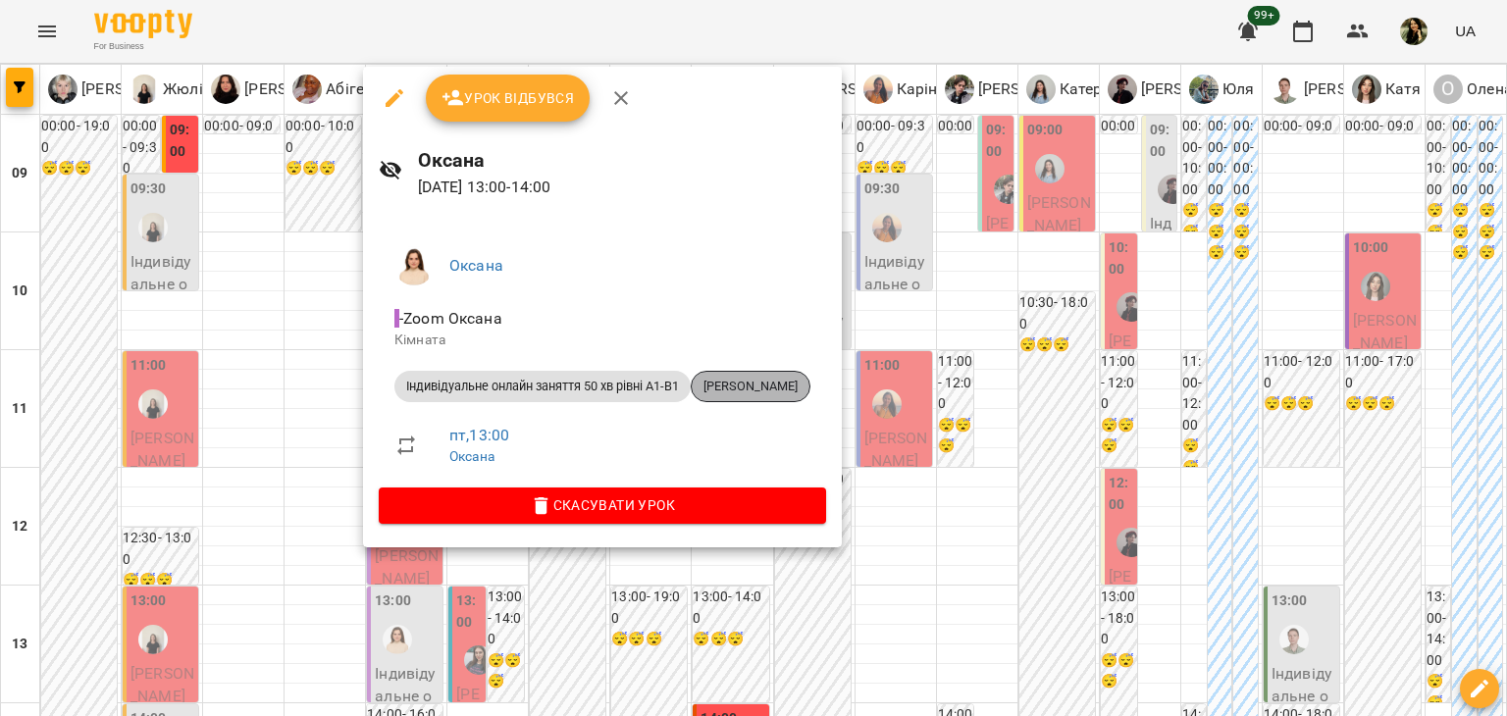
click at [749, 383] on span "Оксана Журавлева" at bounding box center [751, 387] width 118 height 18
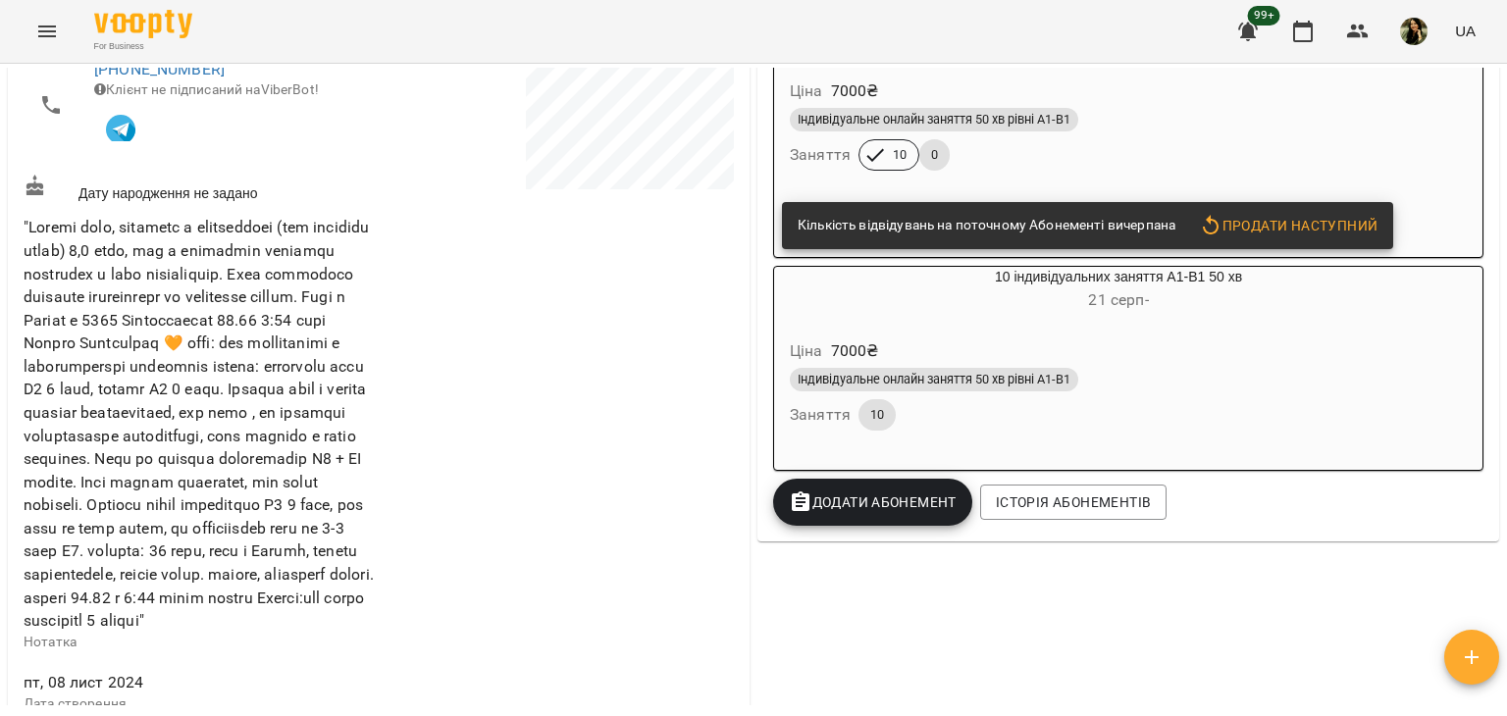
scroll to position [433, 0]
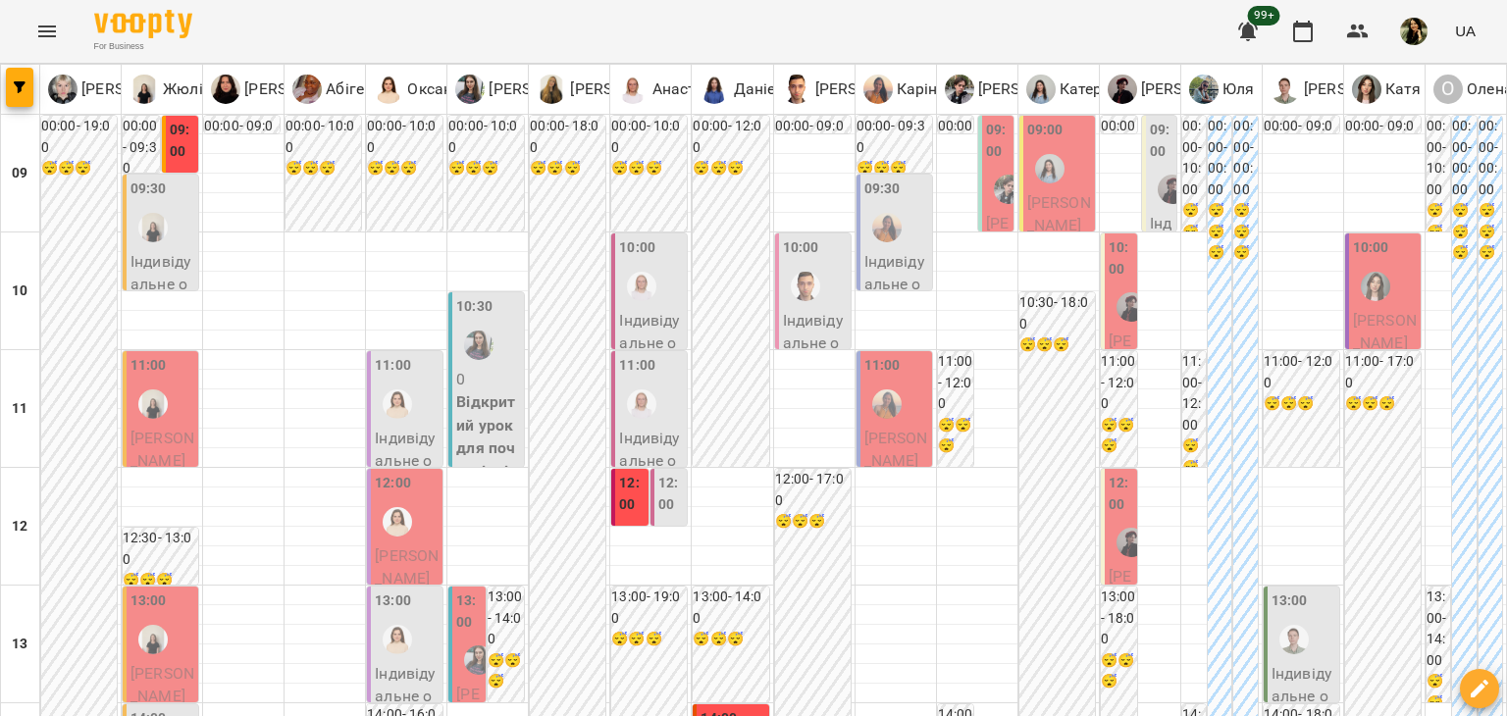
scroll to position [784, 0]
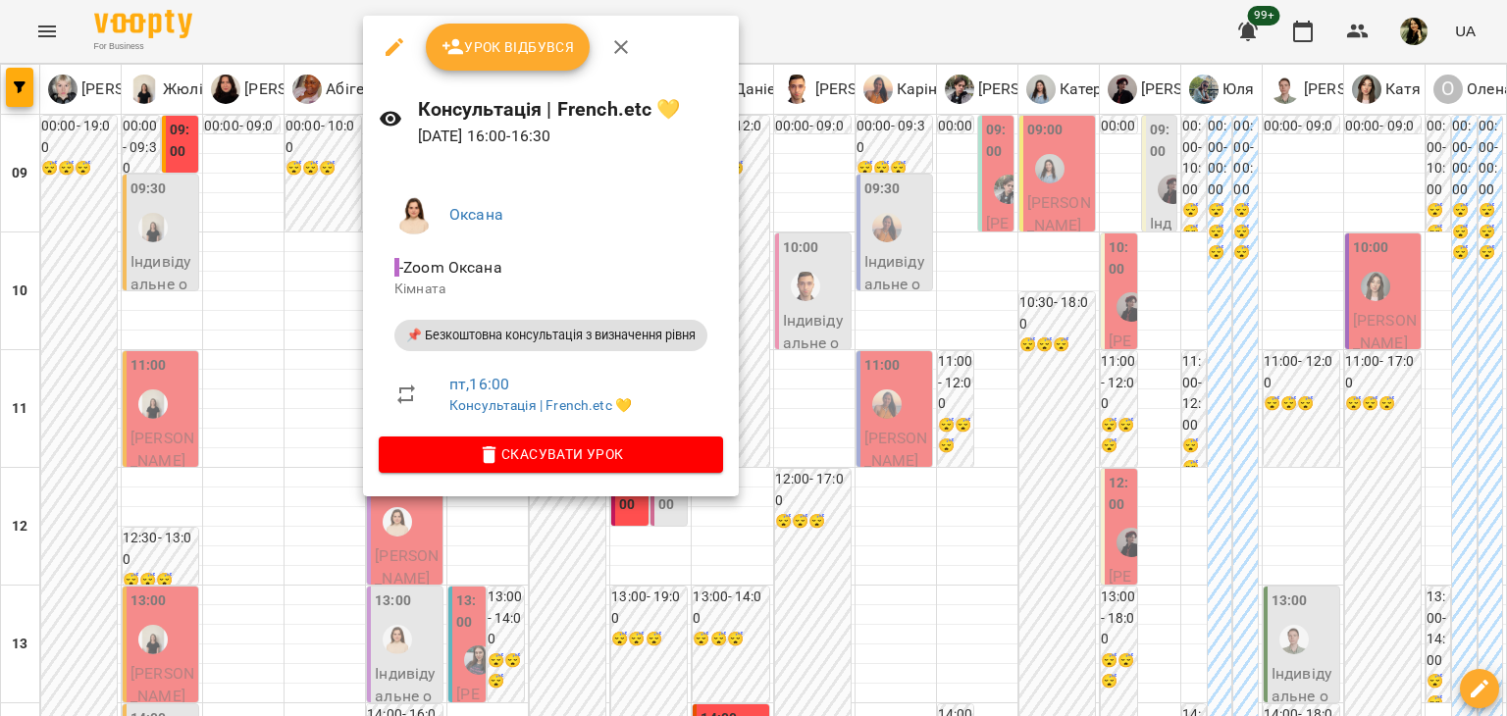
click at [319, 299] on div at bounding box center [753, 358] width 1507 height 716
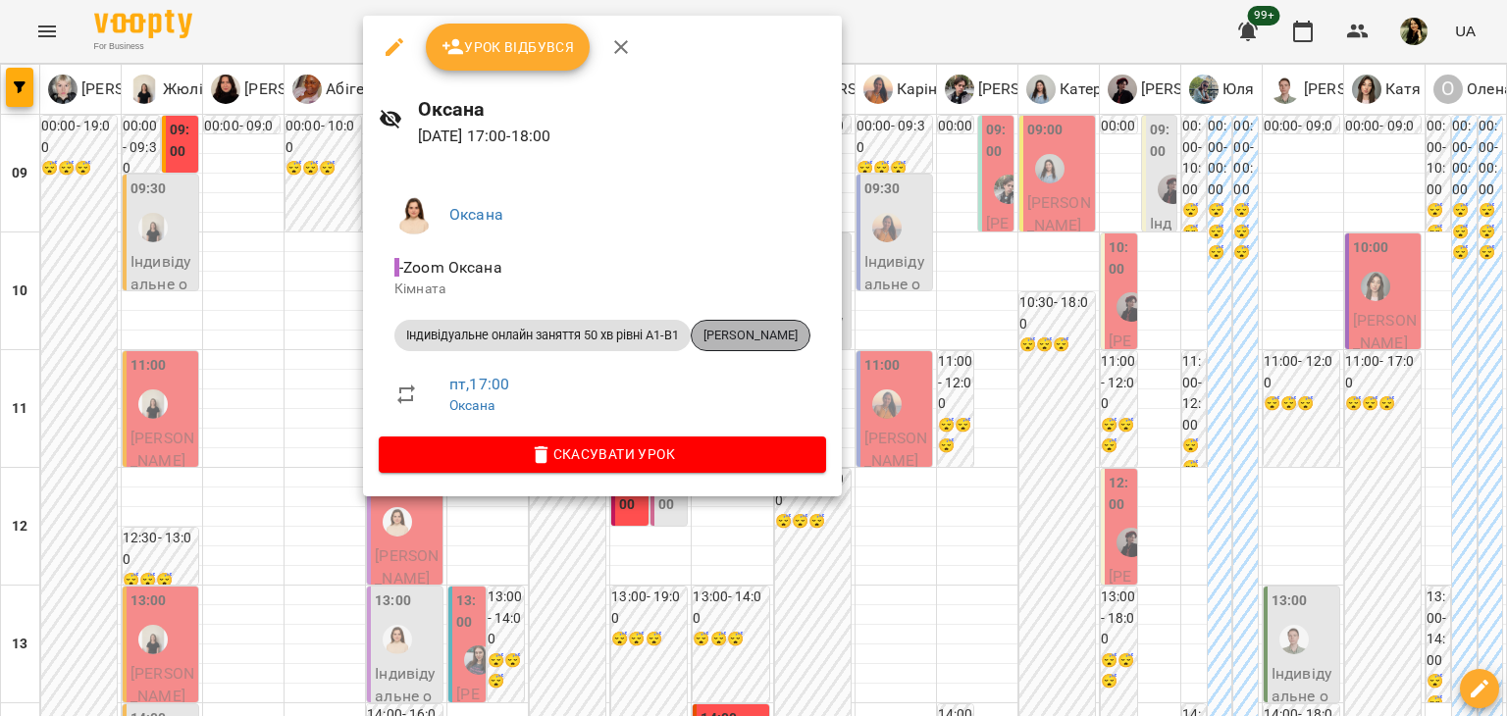
click at [747, 327] on span "Катерина Супруненко" at bounding box center [751, 336] width 118 height 18
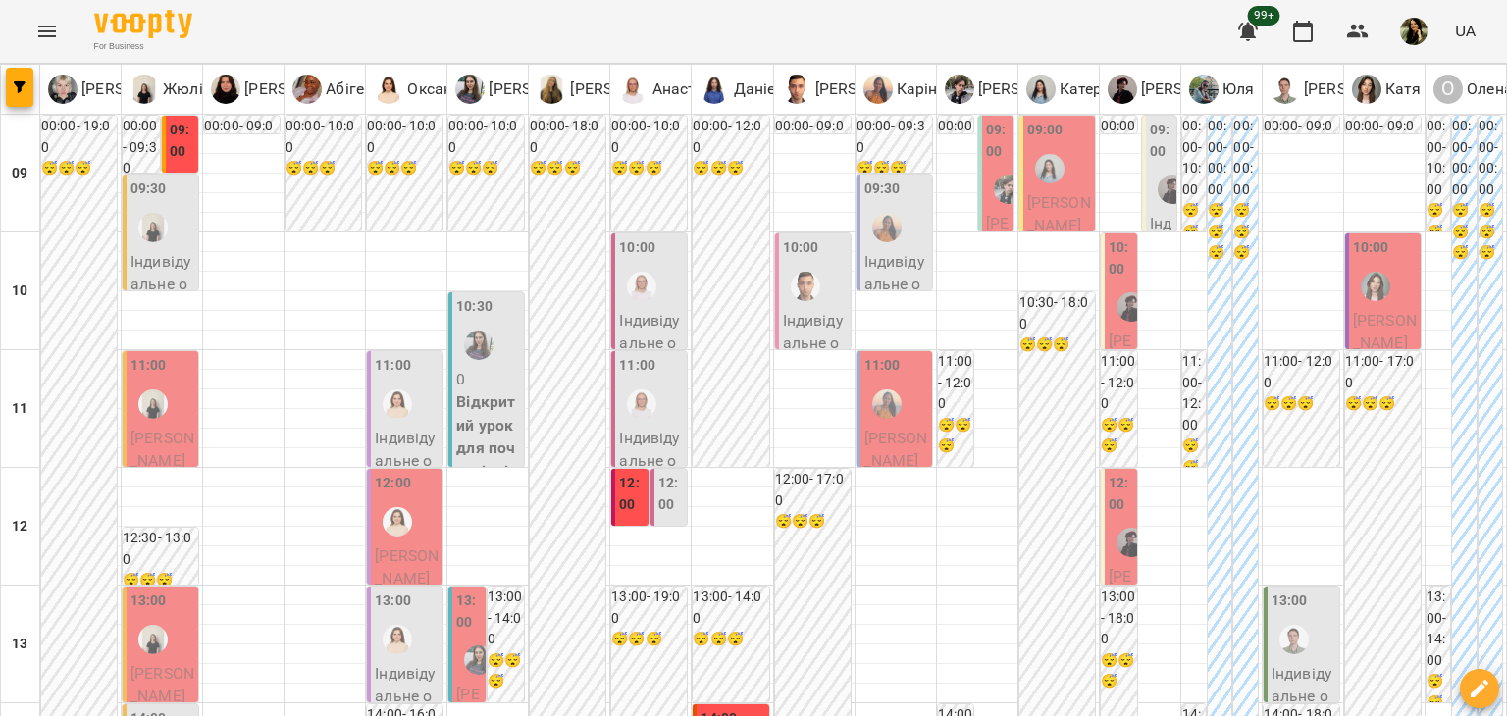
scroll to position [899, 0]
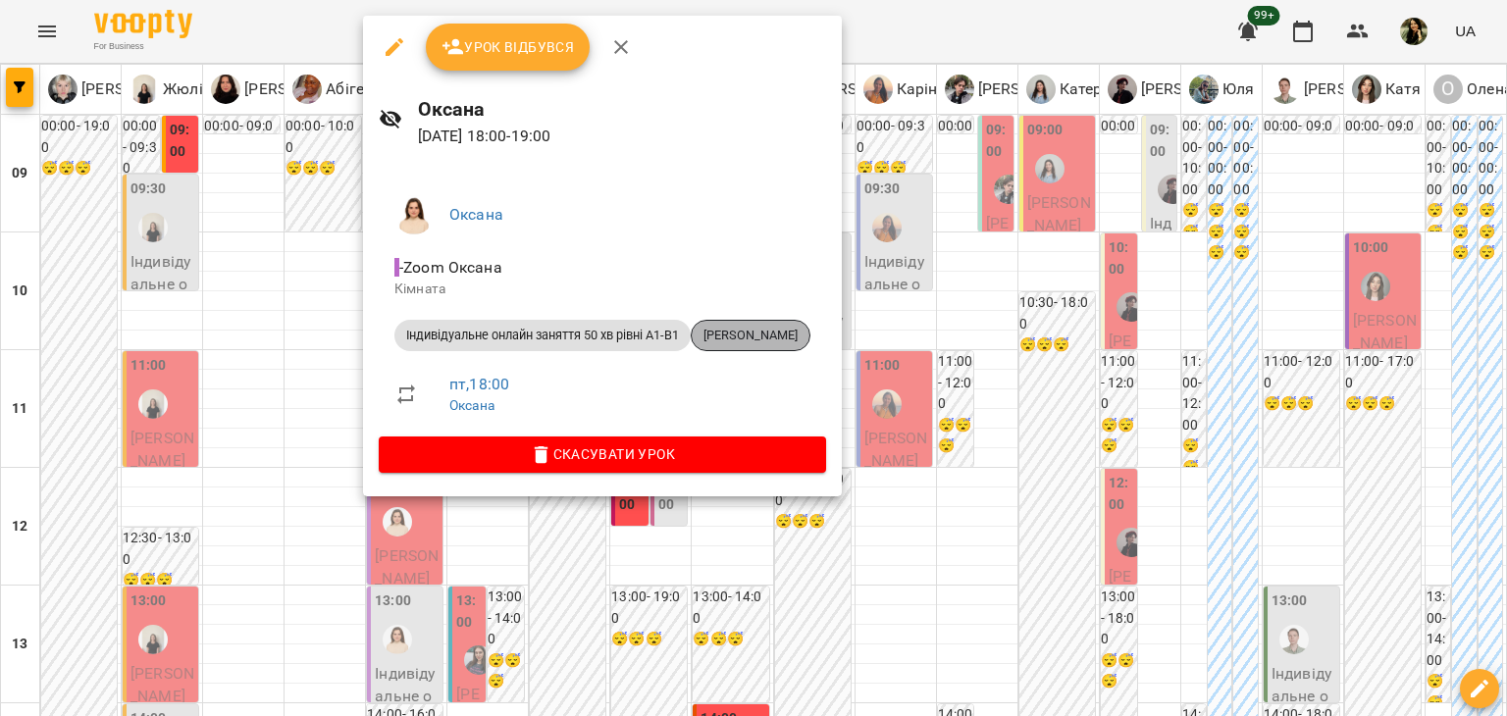
click at [747, 331] on span "Дар'я Гулінська" at bounding box center [751, 336] width 118 height 18
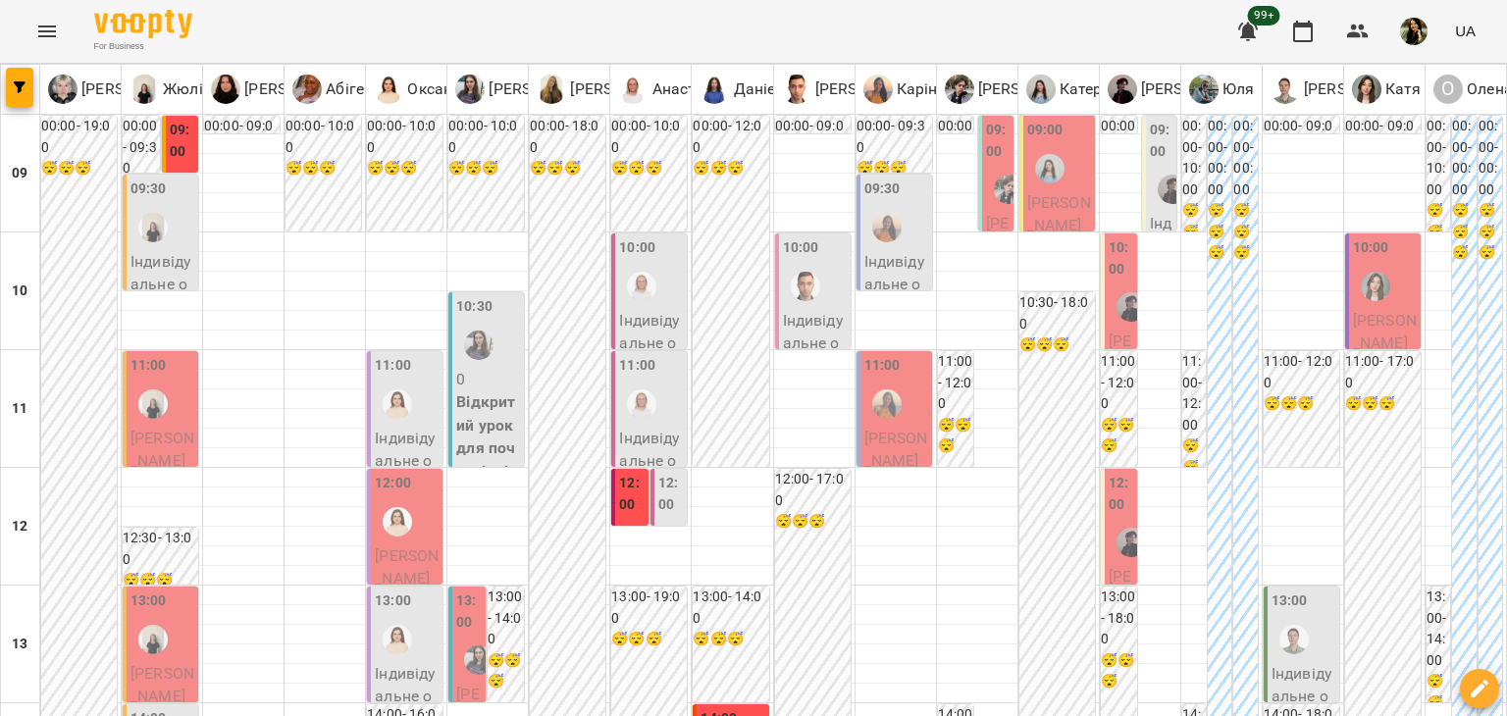
scroll to position [888, 0]
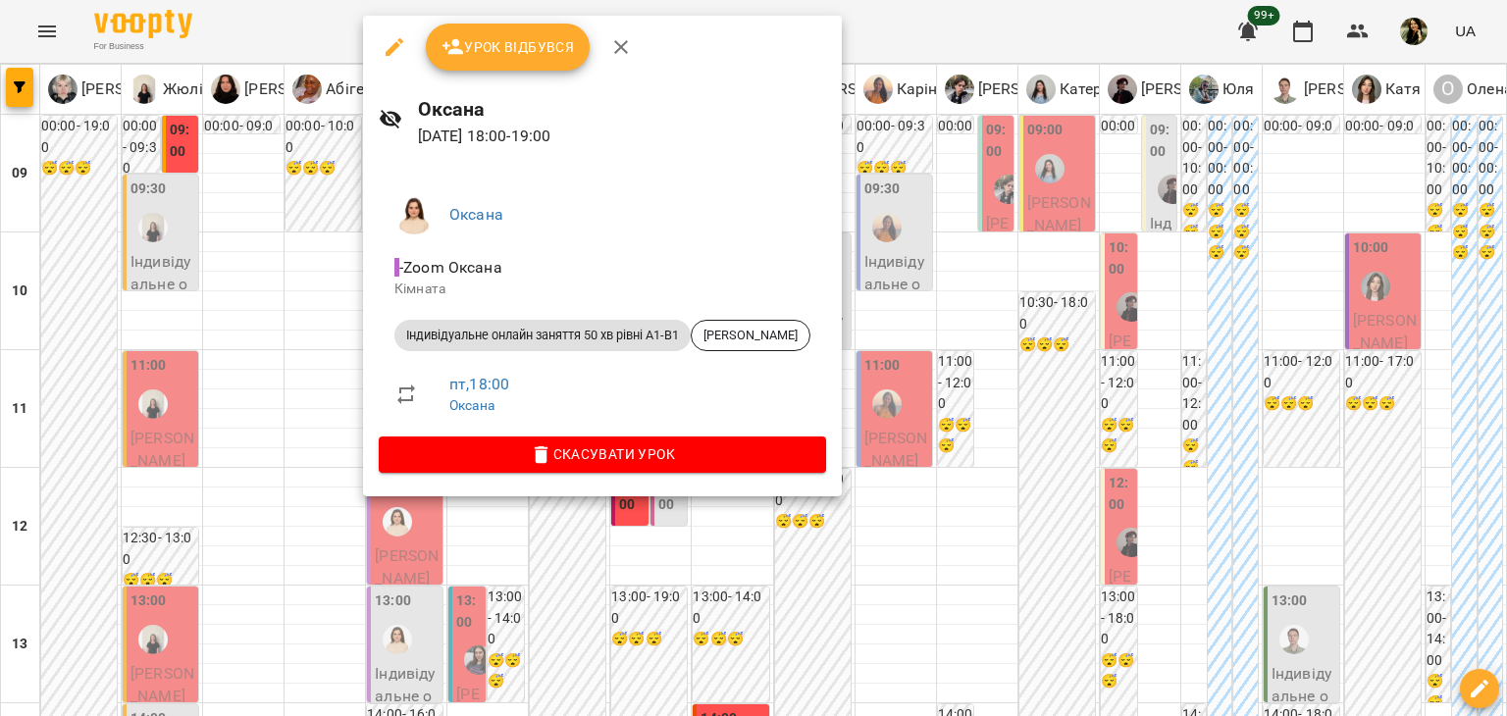
click at [344, 395] on div at bounding box center [753, 358] width 1507 height 716
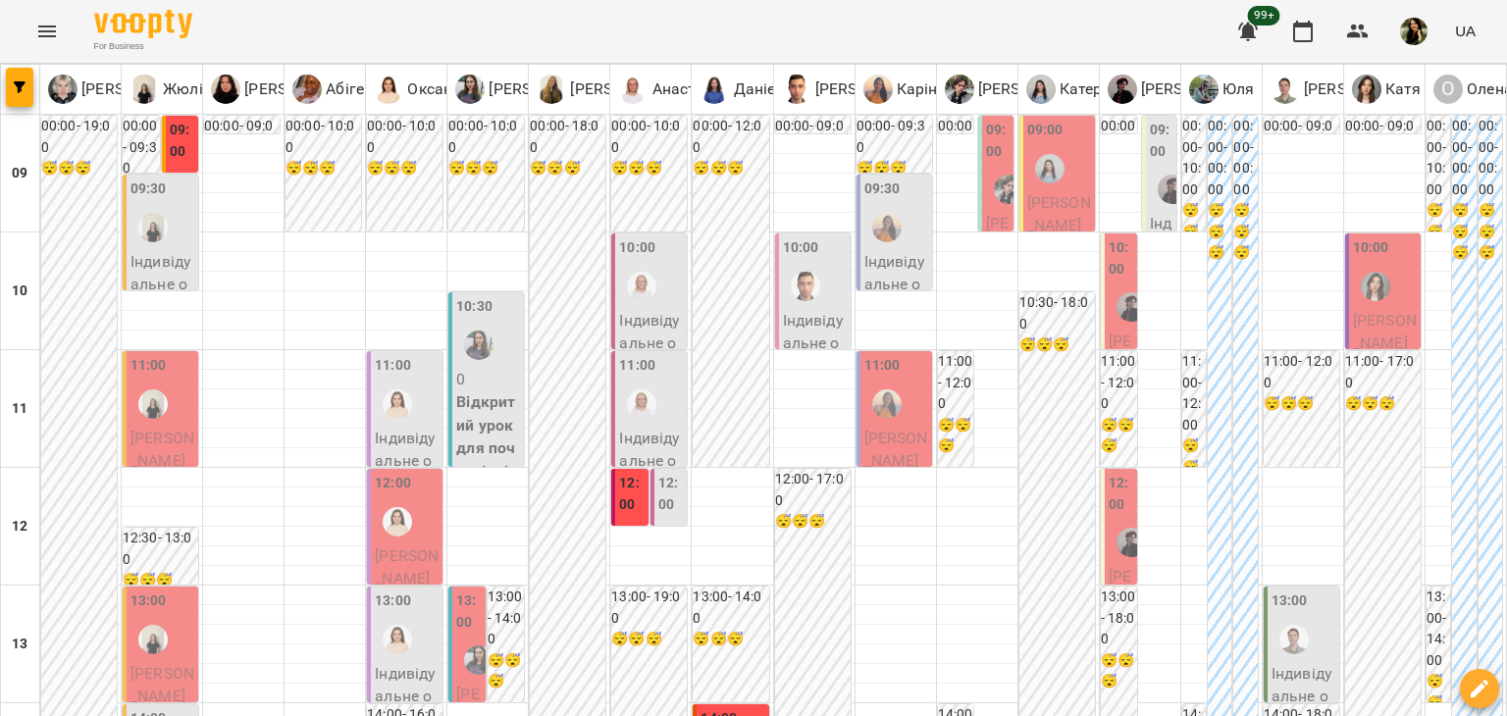
scroll to position [357, 0]
click at [462, 638] on div at bounding box center [478, 660] width 45 height 45
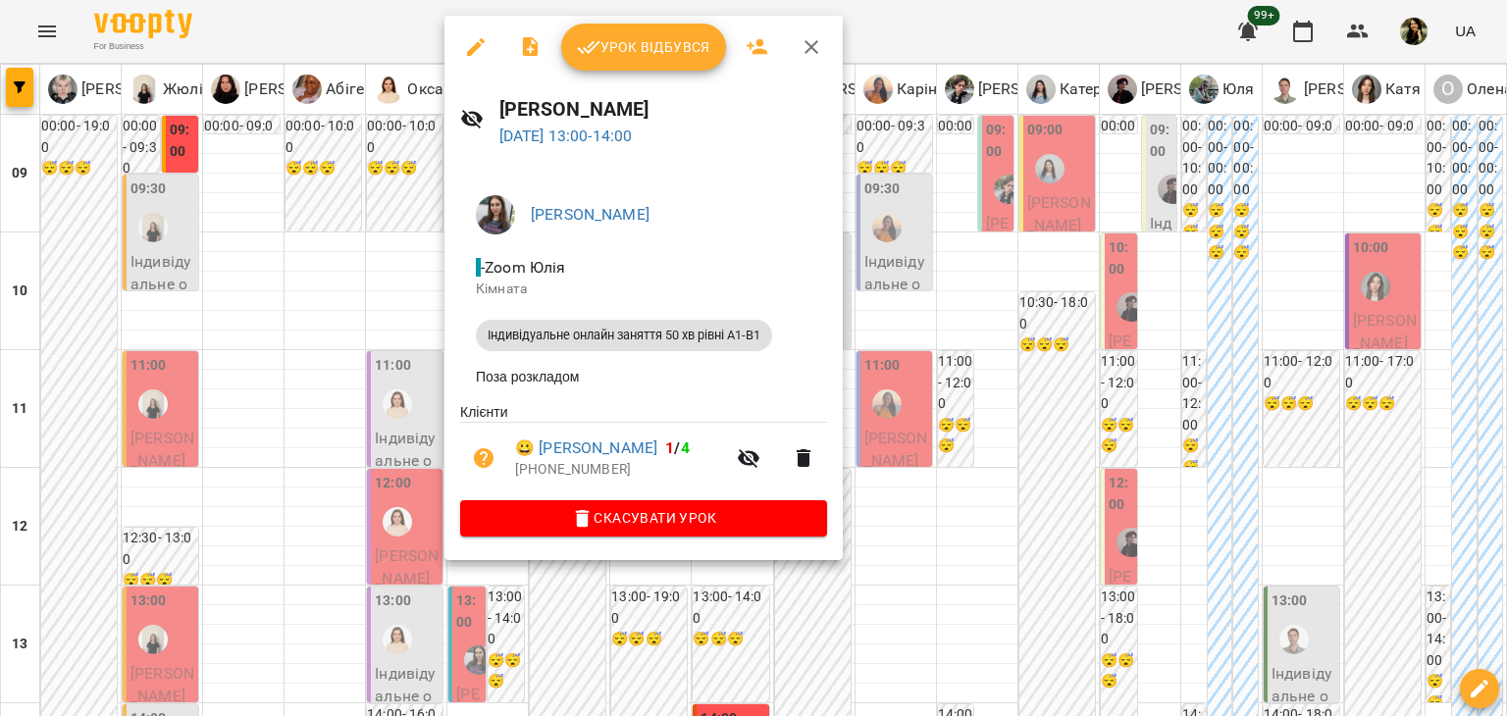
click at [412, 414] on div at bounding box center [753, 358] width 1507 height 716
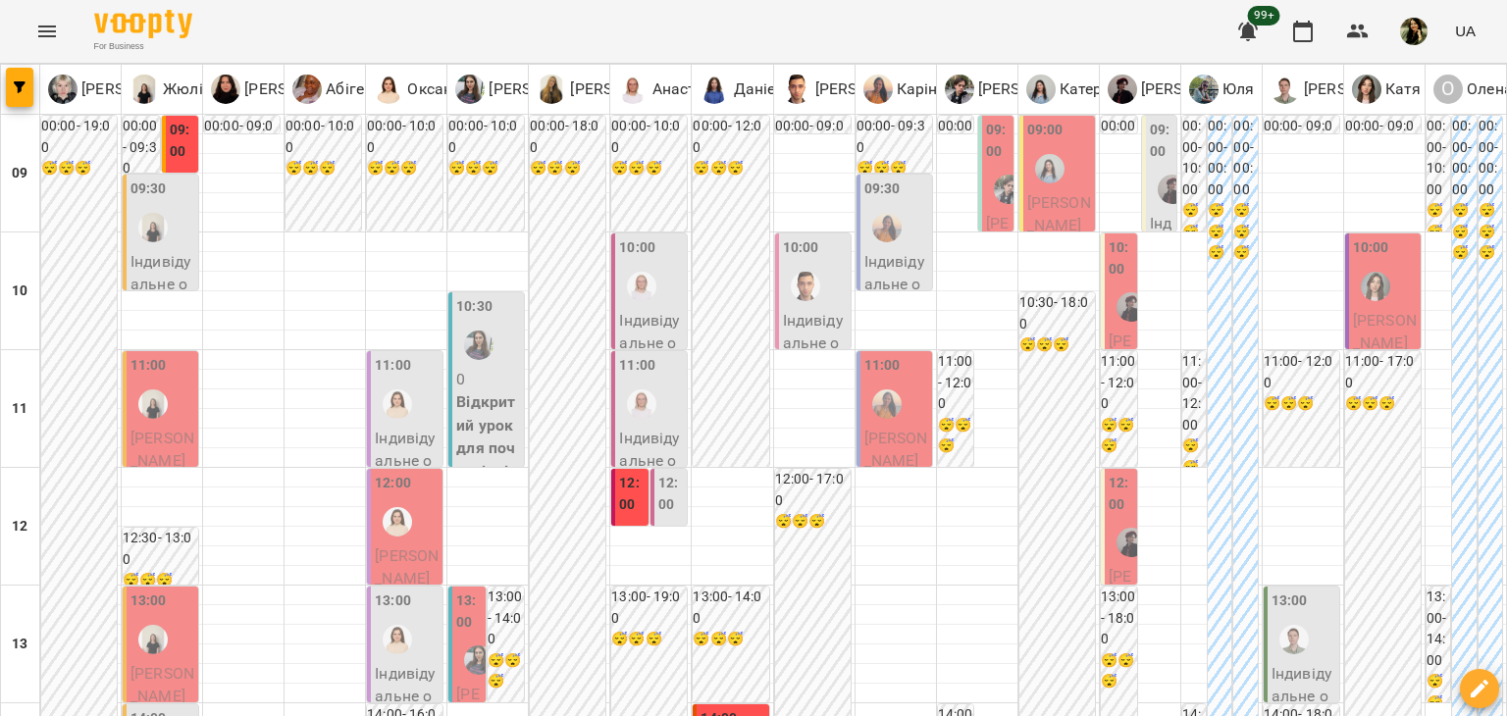
scroll to position [1027, 0]
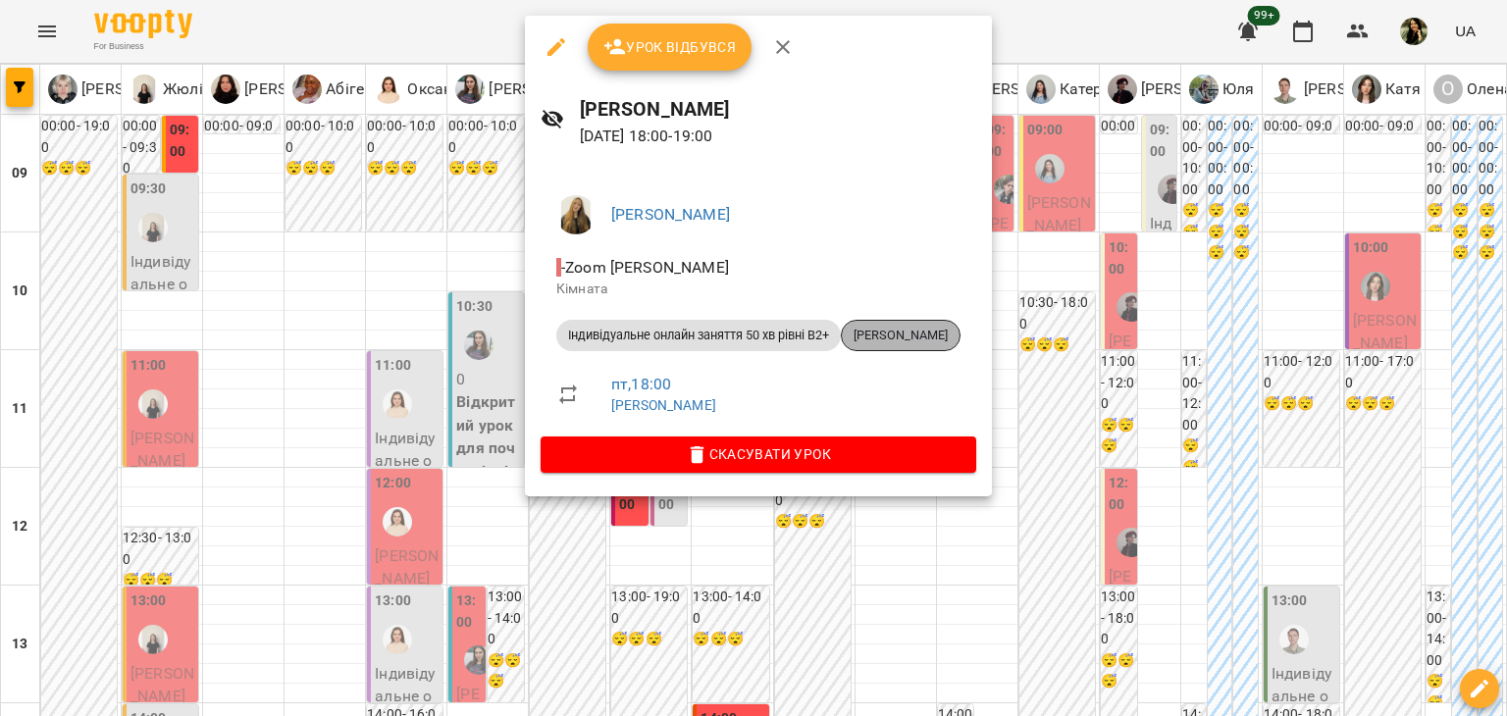
click at [932, 333] on span "[PERSON_NAME]" at bounding box center [901, 336] width 118 height 18
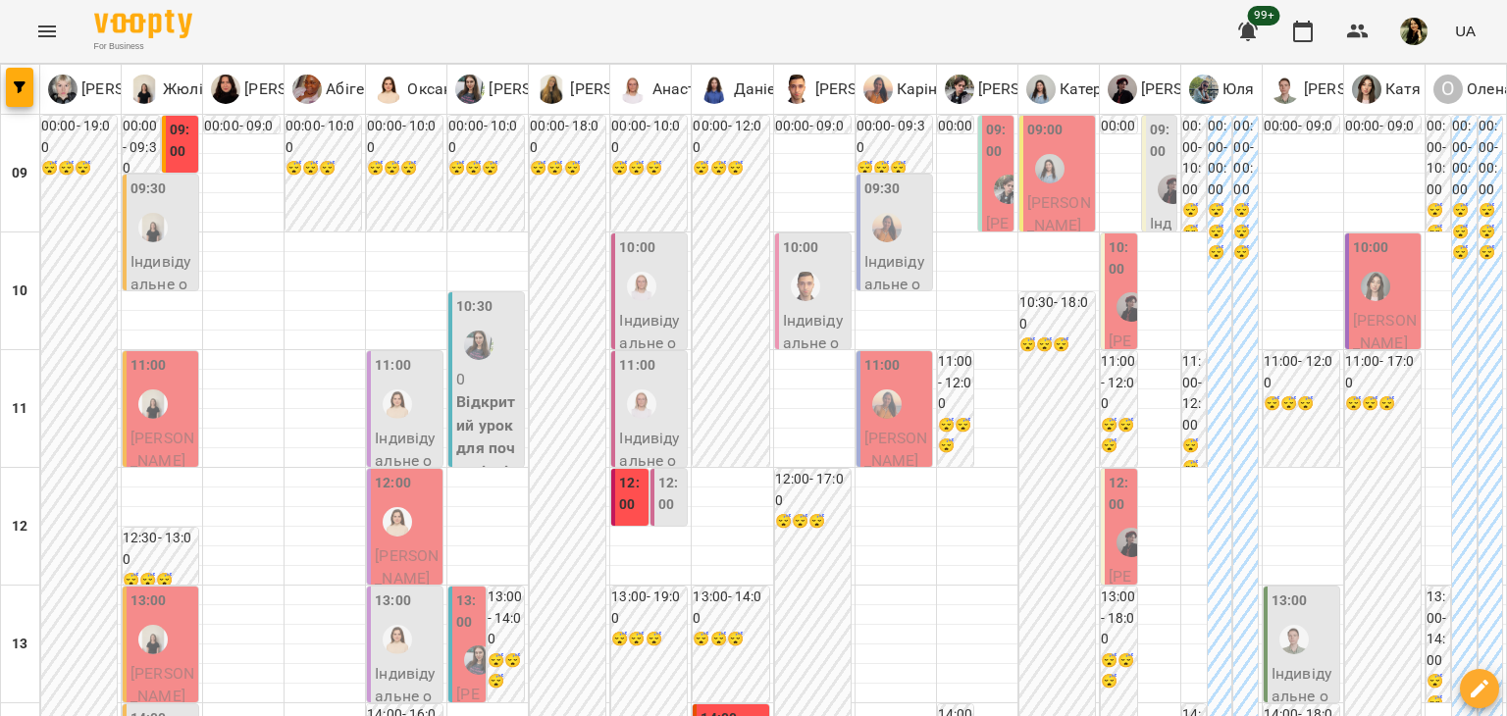
scroll to position [1048, 0]
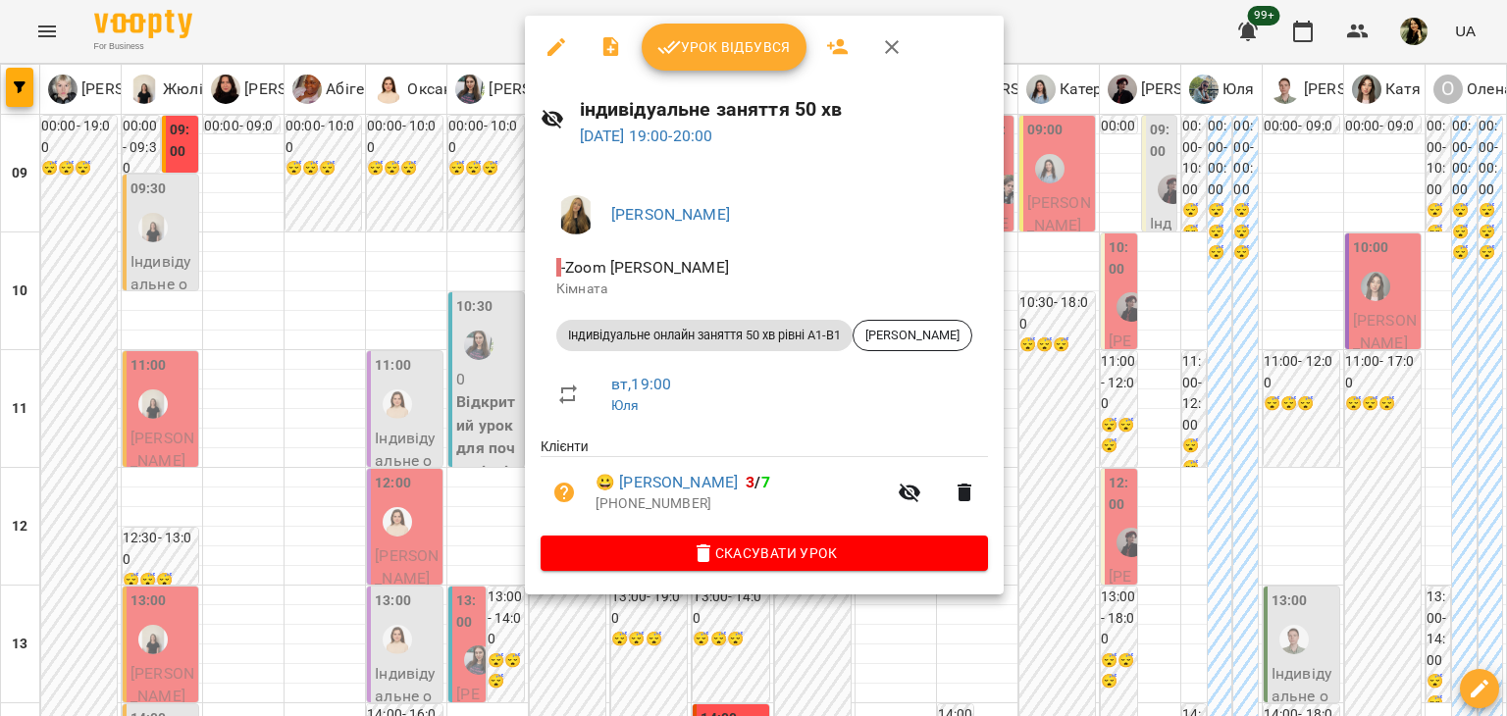
click at [501, 329] on div at bounding box center [753, 358] width 1507 height 716
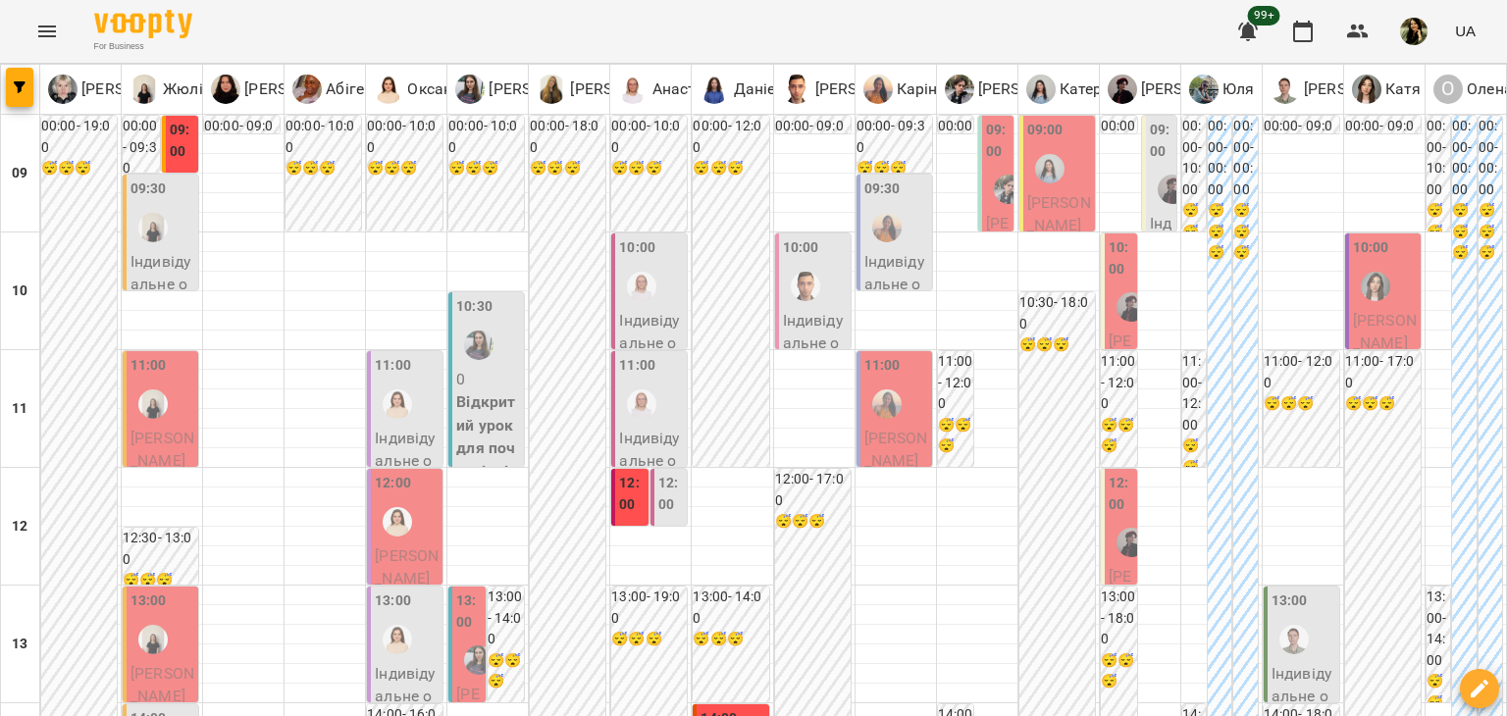
scroll to position [0, 0]
click at [660, 305] on div "10:00" at bounding box center [651, 273] width 64 height 72
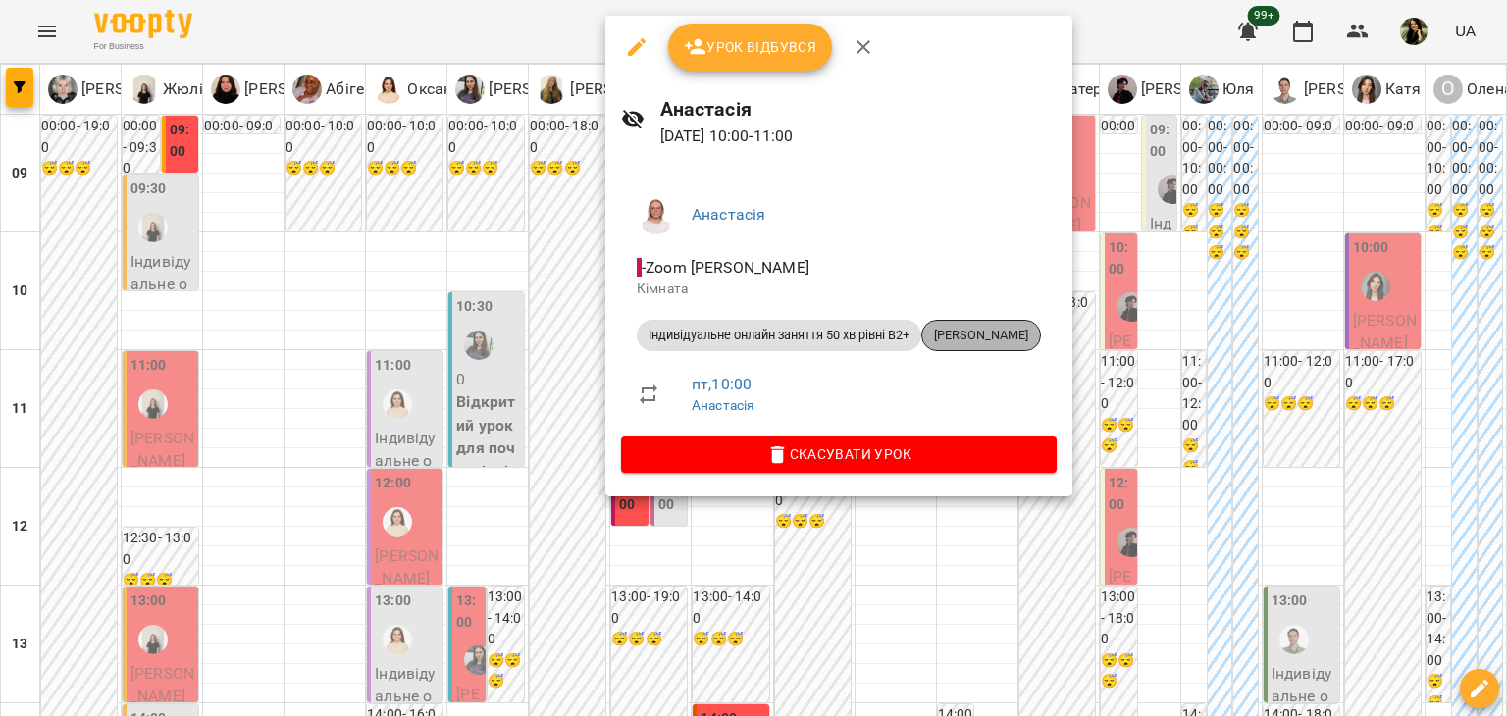
click at [996, 343] on span "[PERSON_NAME]" at bounding box center [981, 336] width 118 height 18
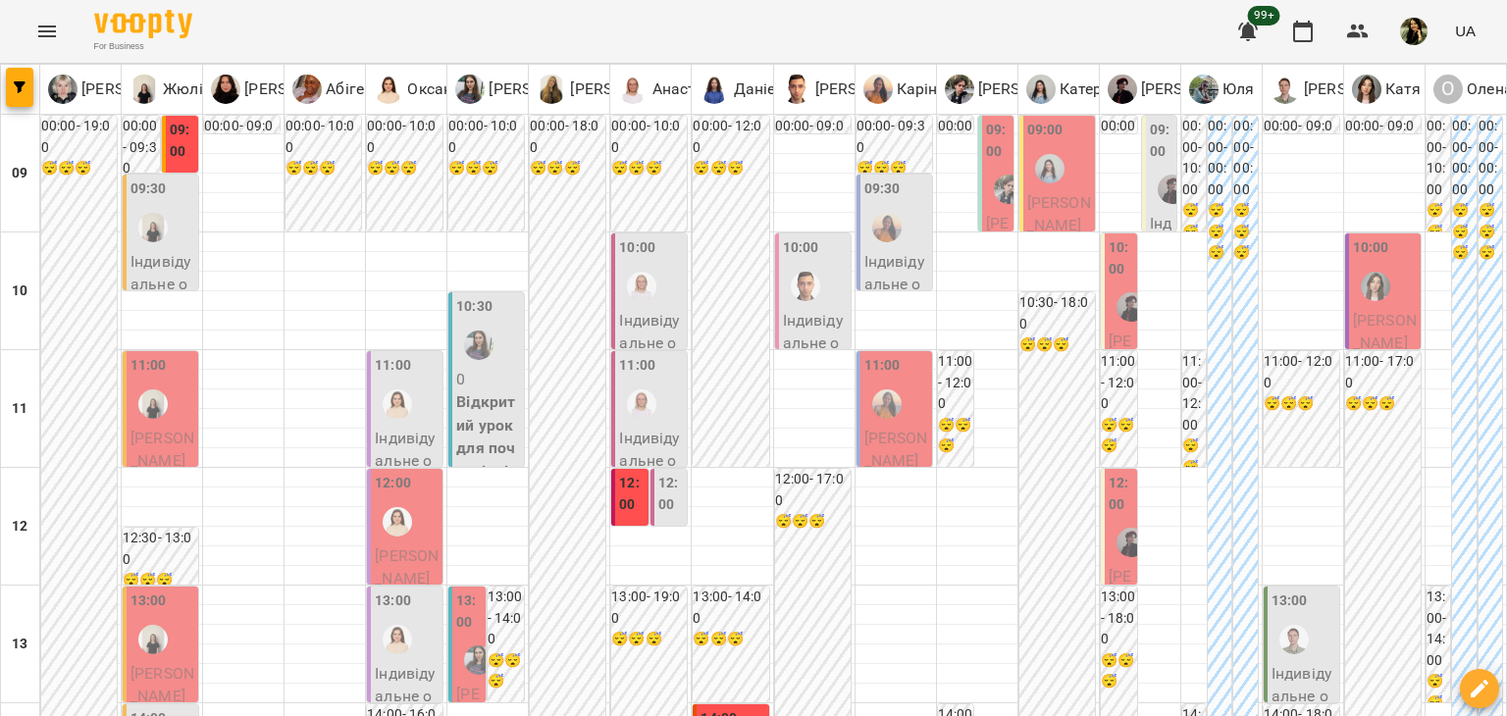
click at [657, 395] on div at bounding box center [641, 404] width 45 height 45
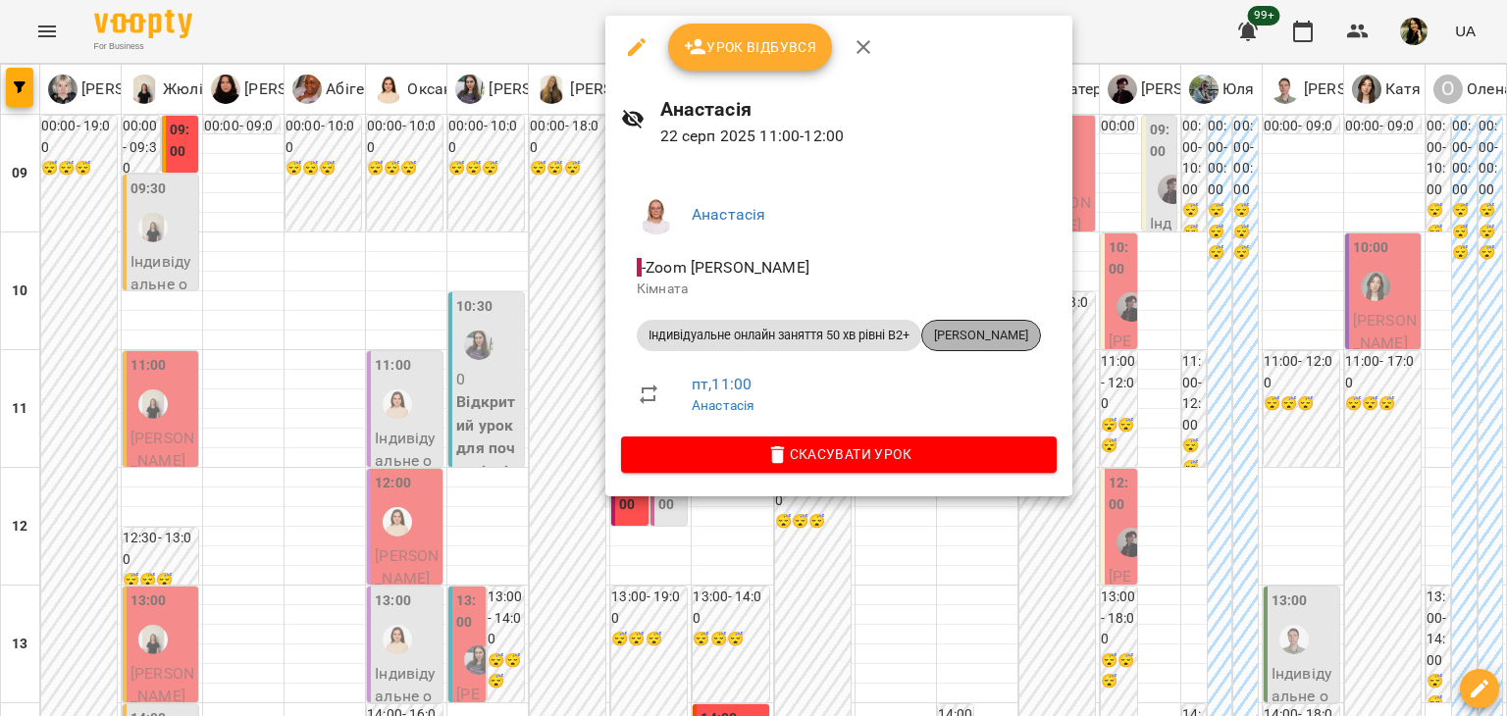
click at [1003, 328] on span "[PERSON_NAME]" at bounding box center [981, 336] width 118 height 18
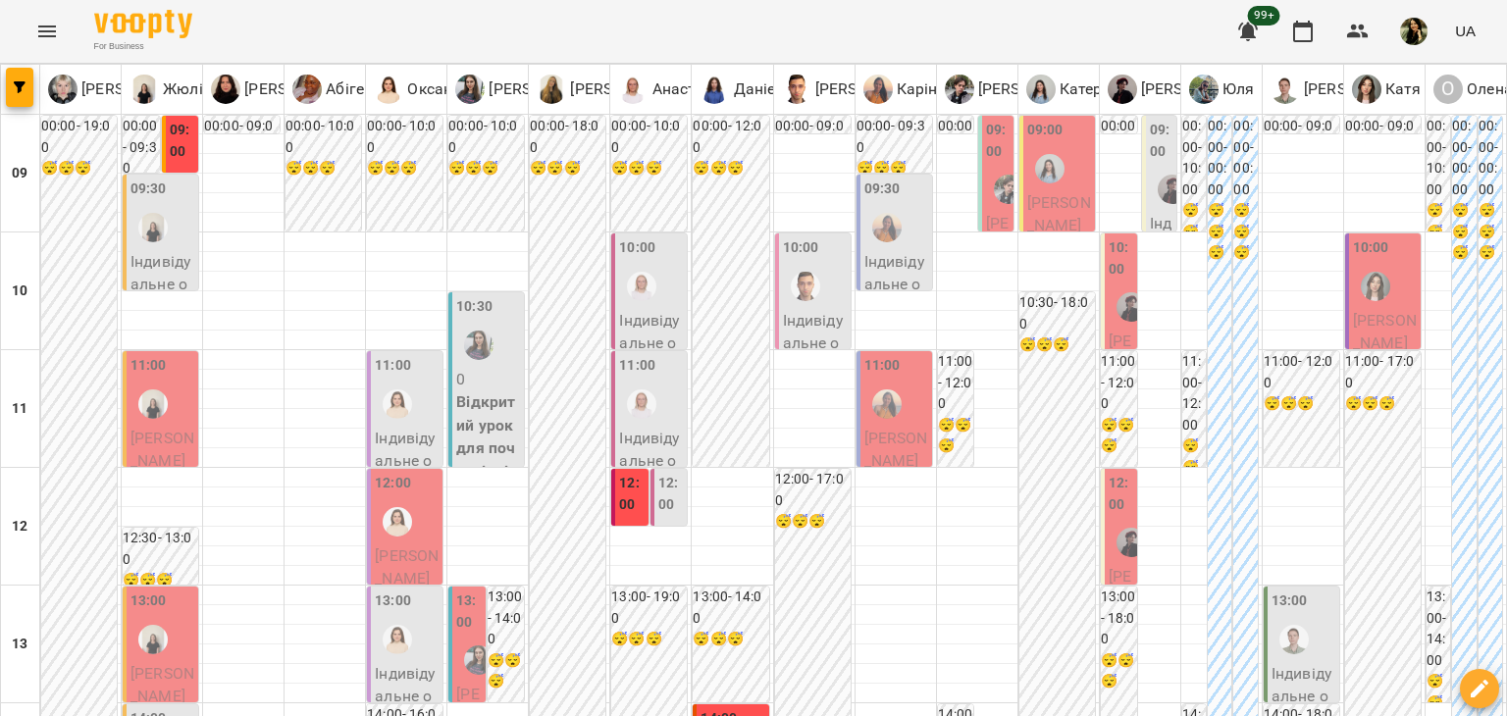
click at [619, 510] on label "12:00" at bounding box center [632, 494] width 26 height 42
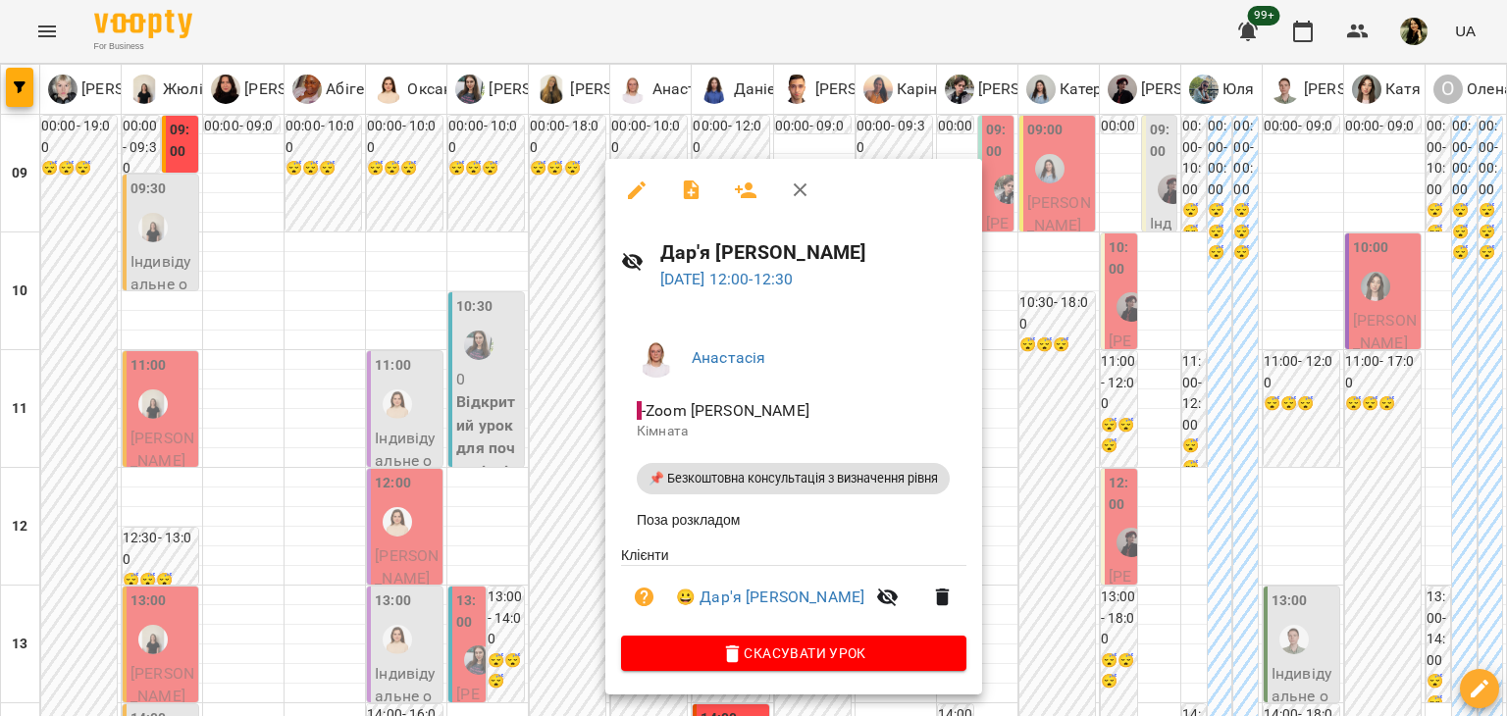
click at [557, 463] on div at bounding box center [753, 358] width 1507 height 716
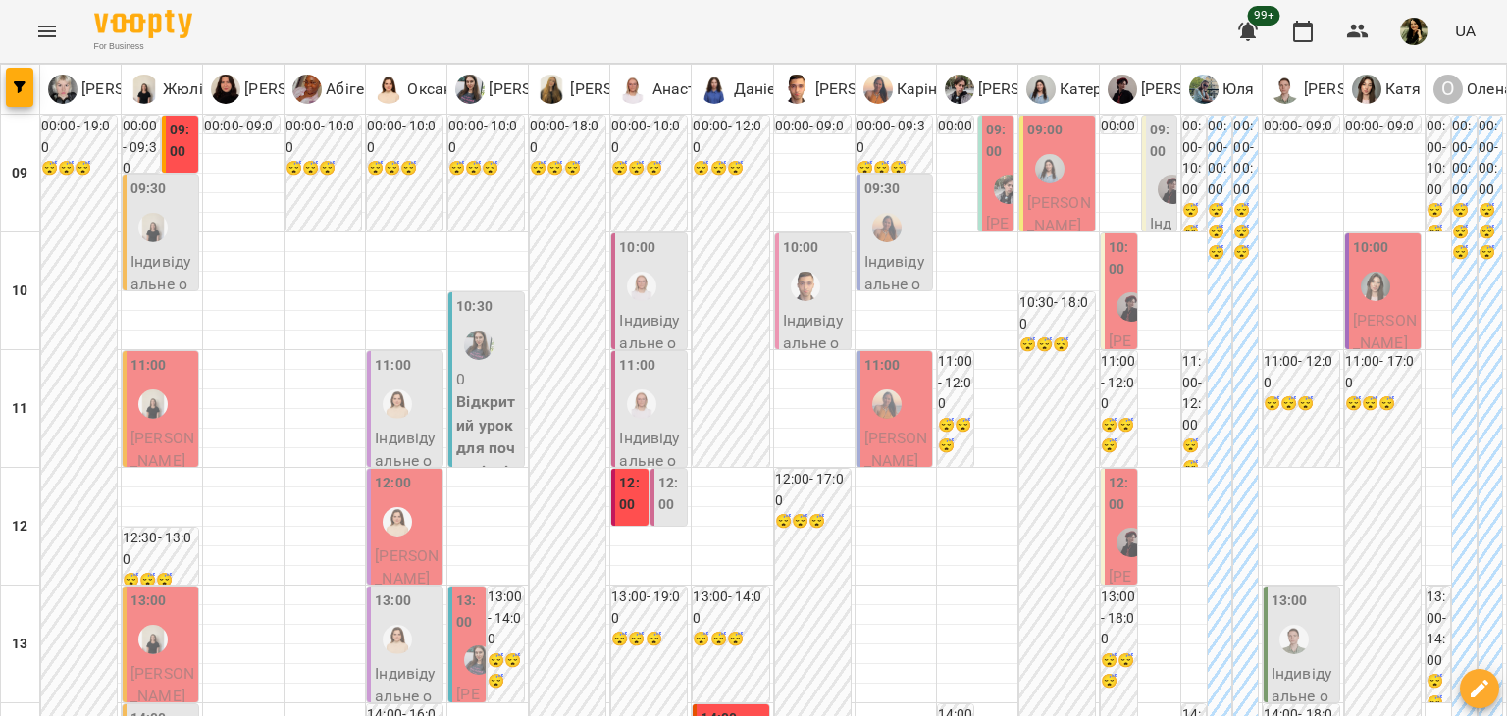
scroll to position [556, 0]
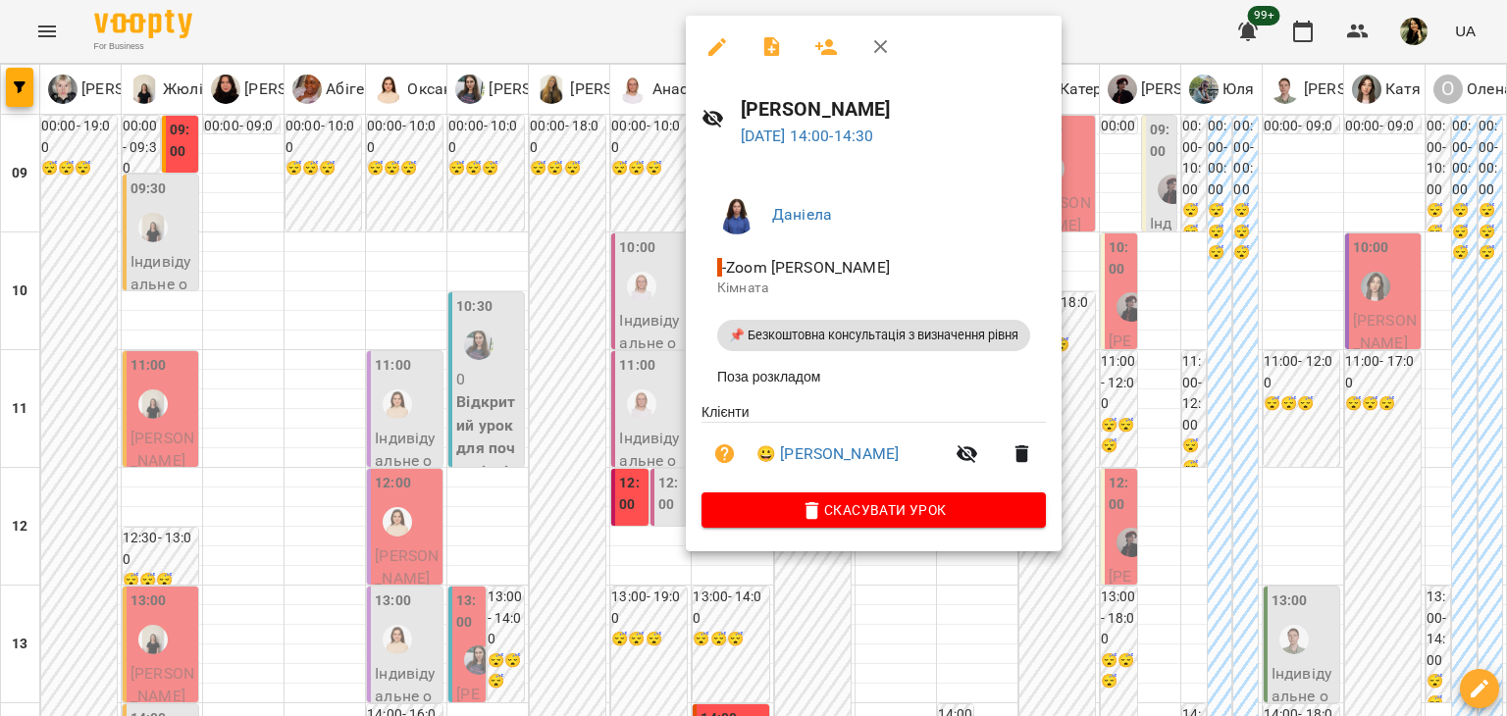
click at [631, 320] on div at bounding box center [753, 358] width 1507 height 716
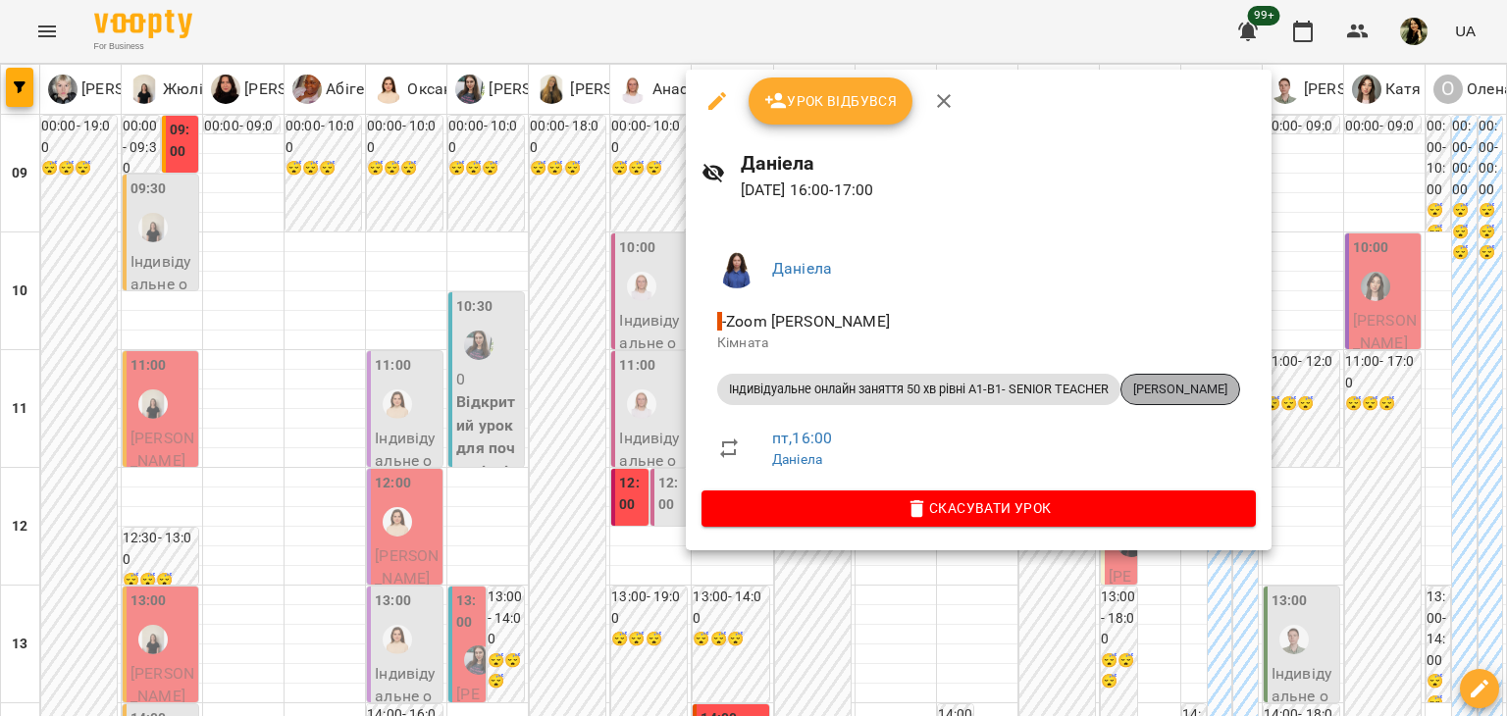
click at [1212, 377] on div "[PERSON_NAME]" at bounding box center [1180, 389] width 120 height 31
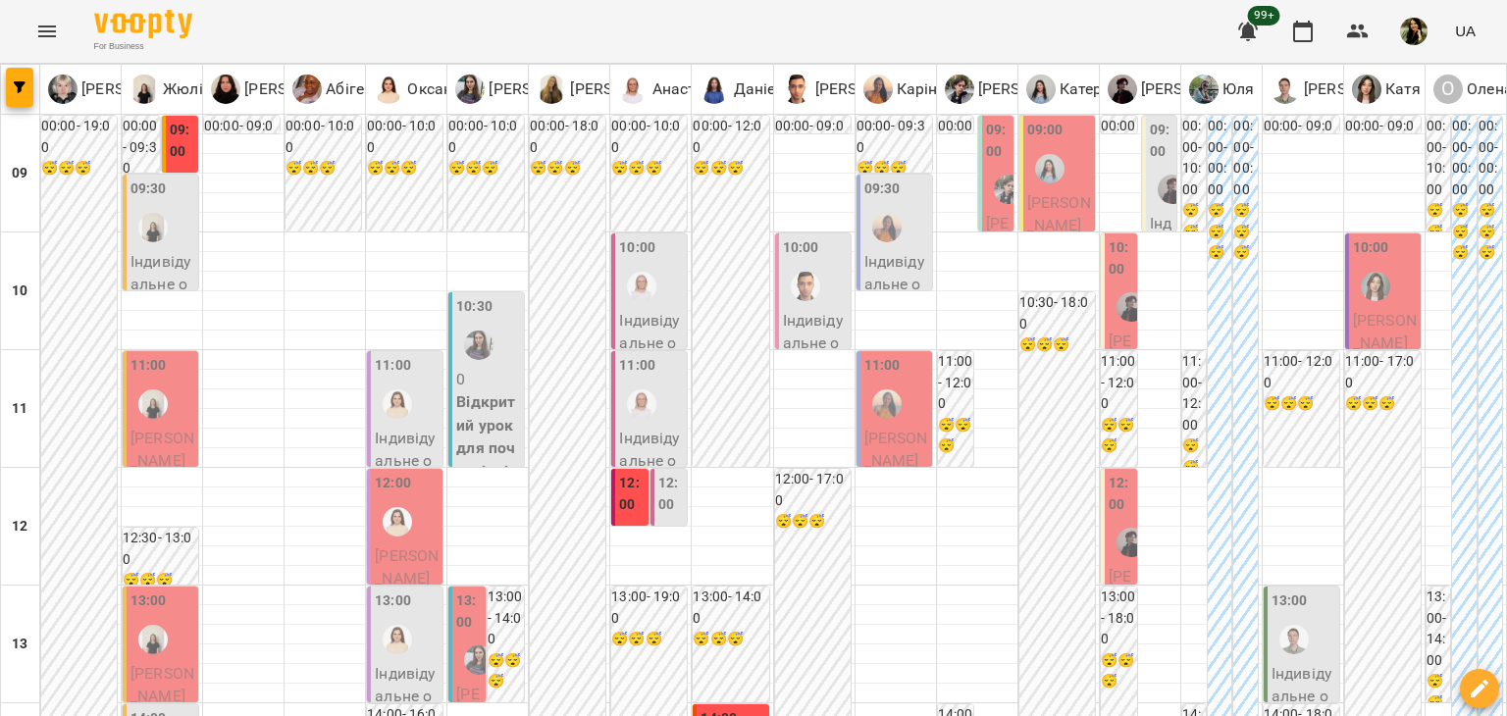
scroll to position [961, 0]
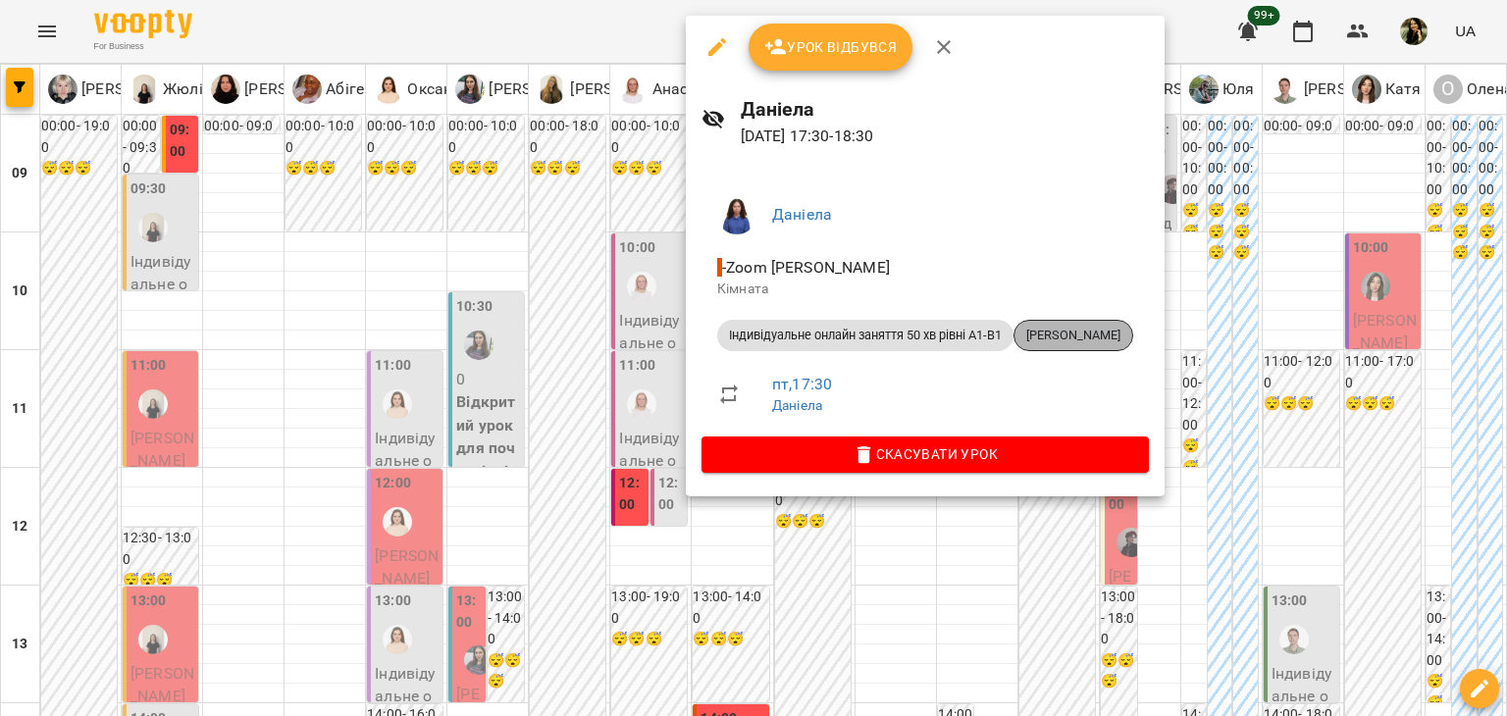
click at [1083, 336] on span "[PERSON_NAME]" at bounding box center [1073, 336] width 118 height 18
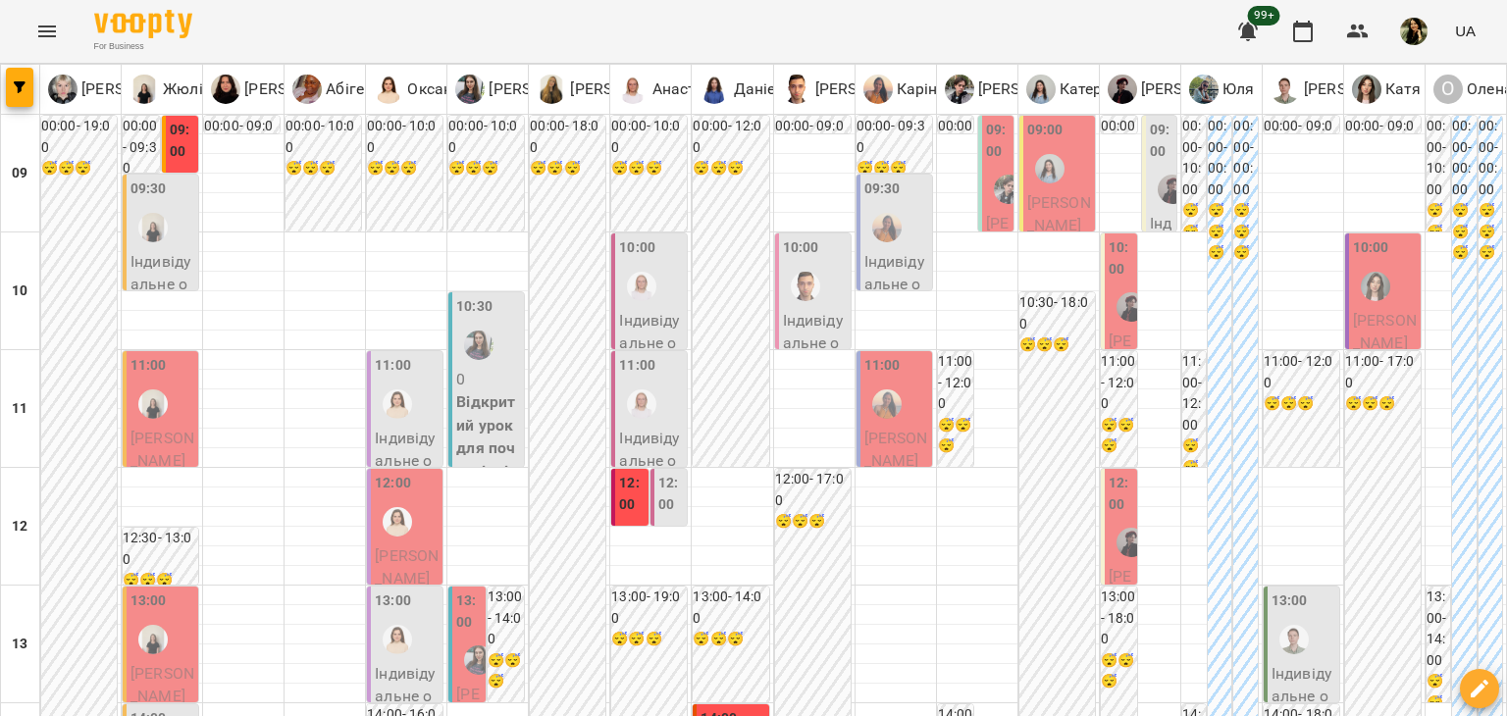
scroll to position [827, 0]
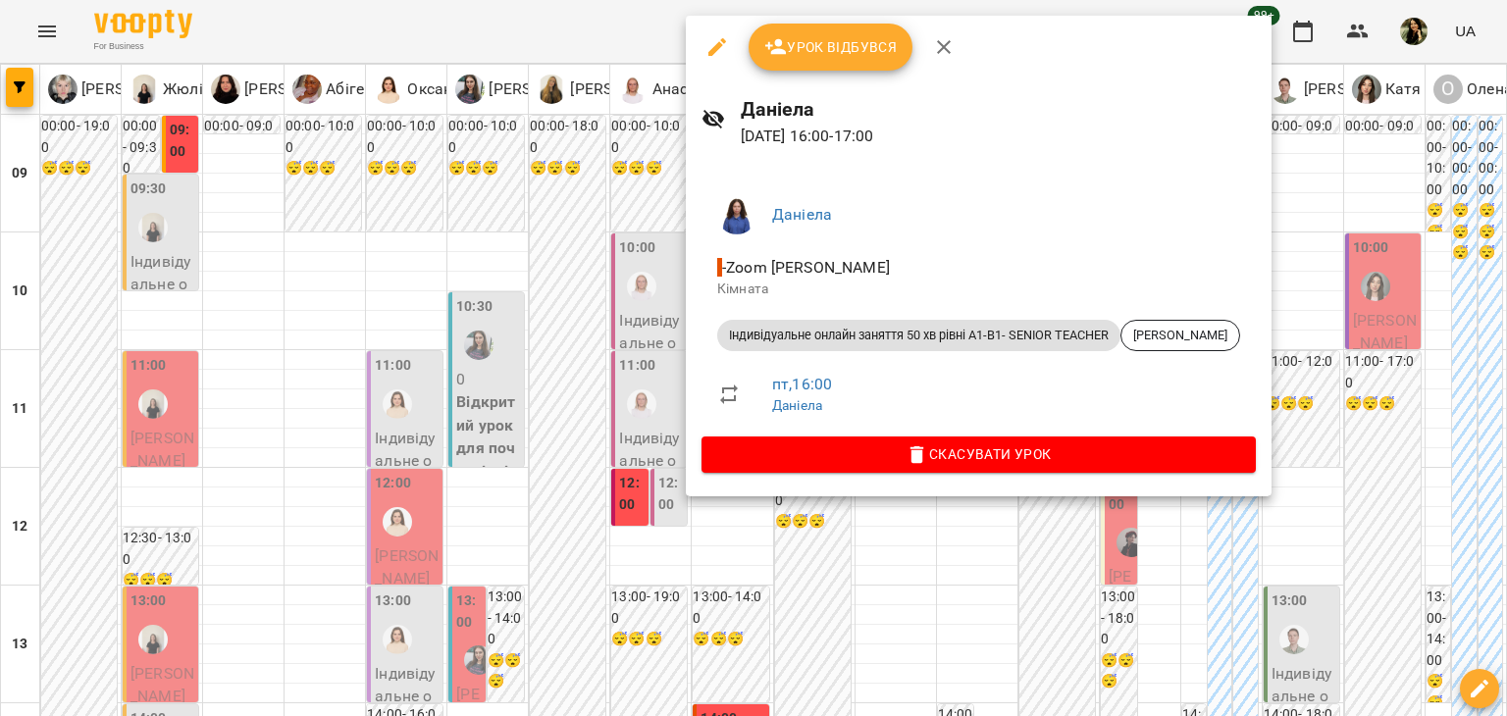
click at [585, 221] on div at bounding box center [753, 358] width 1507 height 716
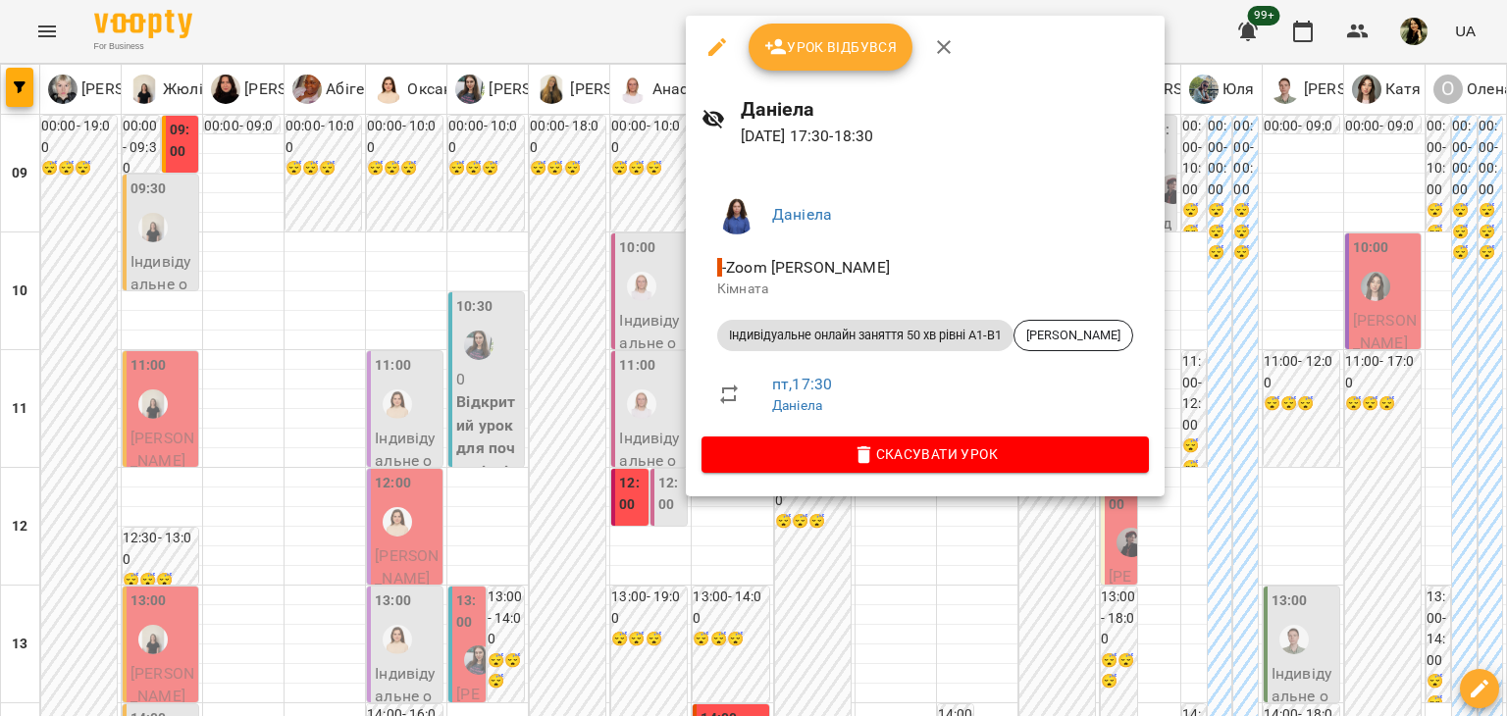
click at [625, 303] on div at bounding box center [753, 358] width 1507 height 716
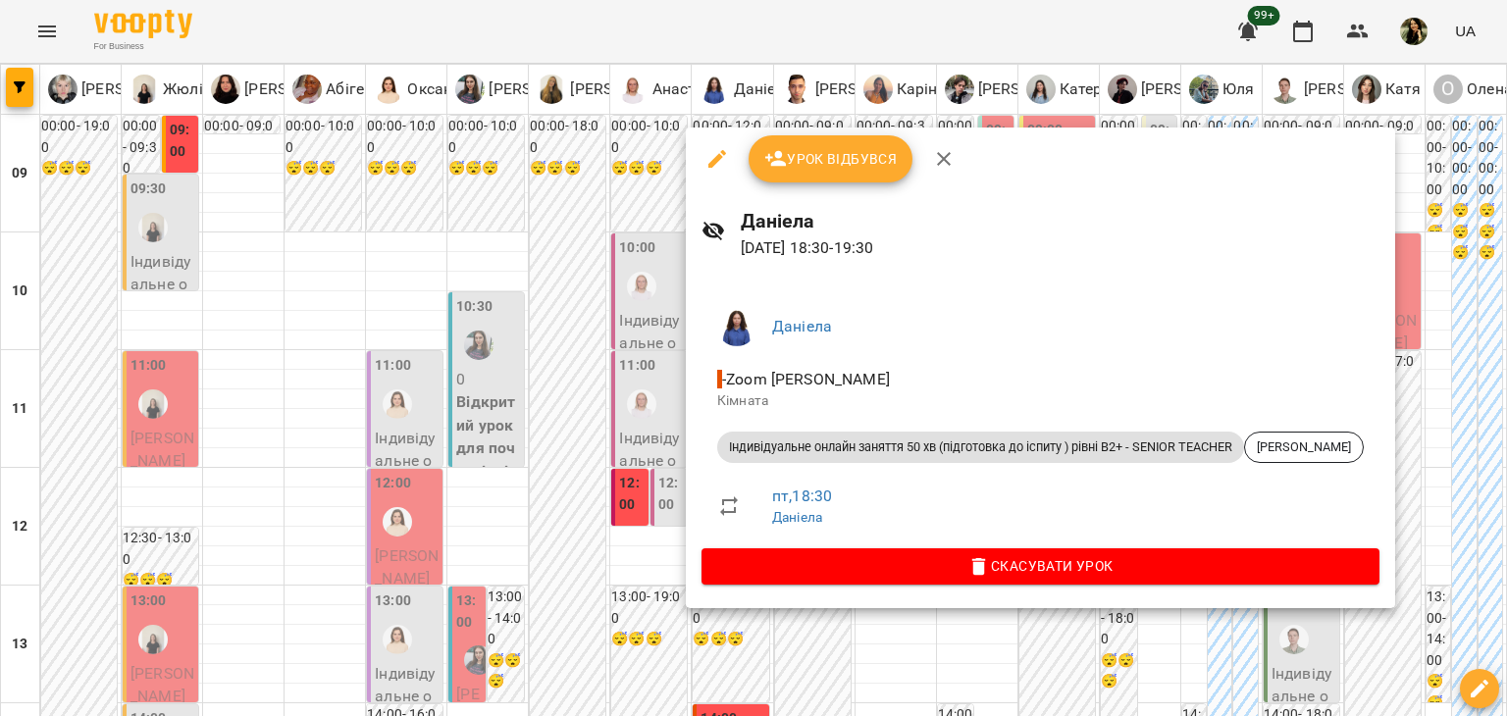
click at [616, 266] on div at bounding box center [753, 358] width 1507 height 716
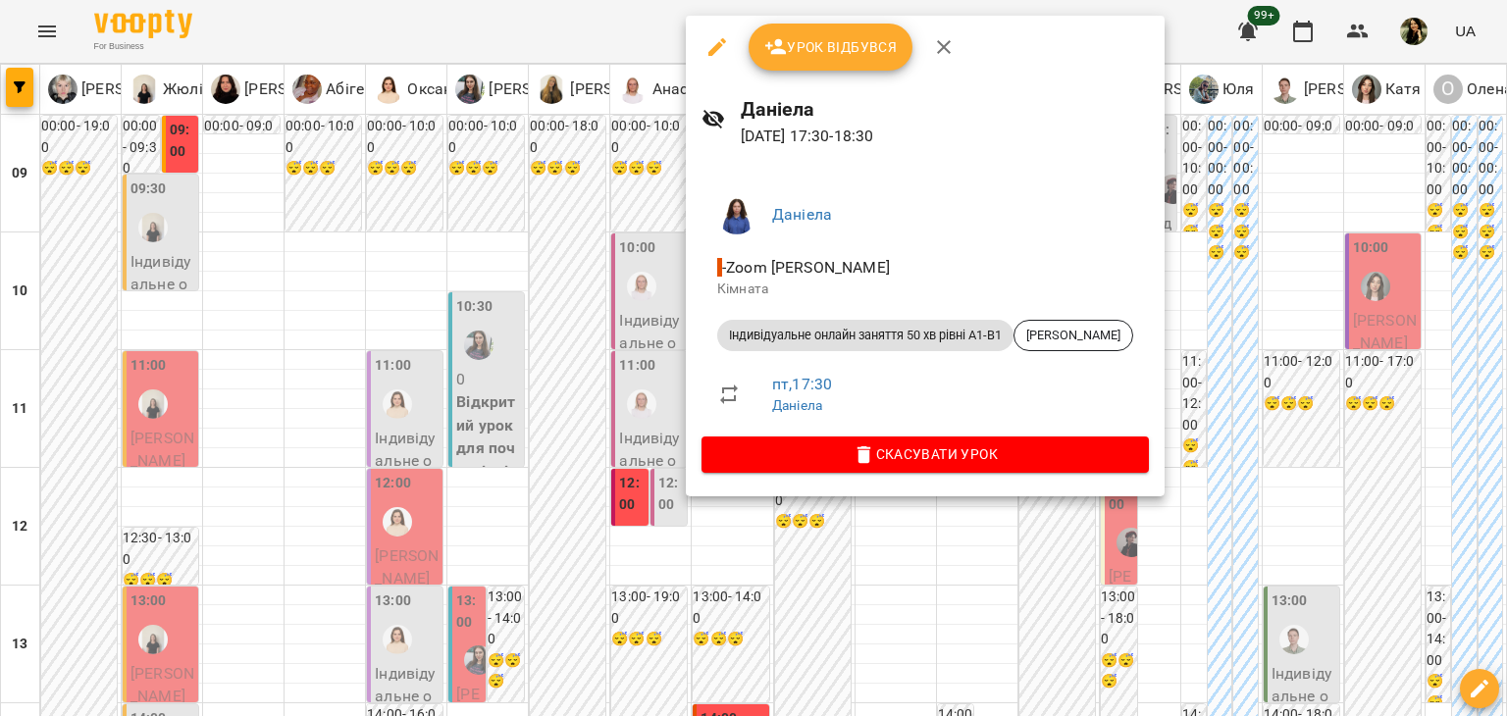
click at [567, 669] on div at bounding box center [753, 358] width 1507 height 716
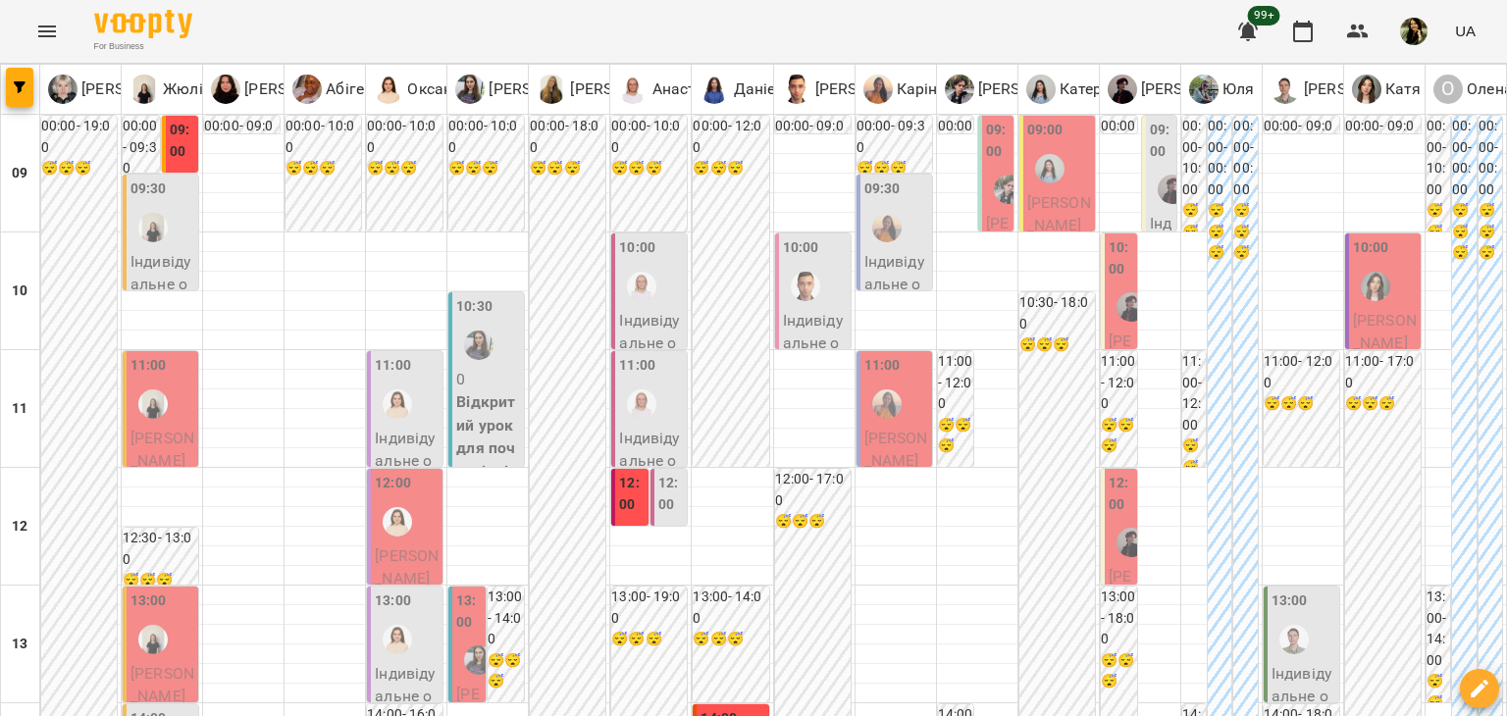
scroll to position [560, 0]
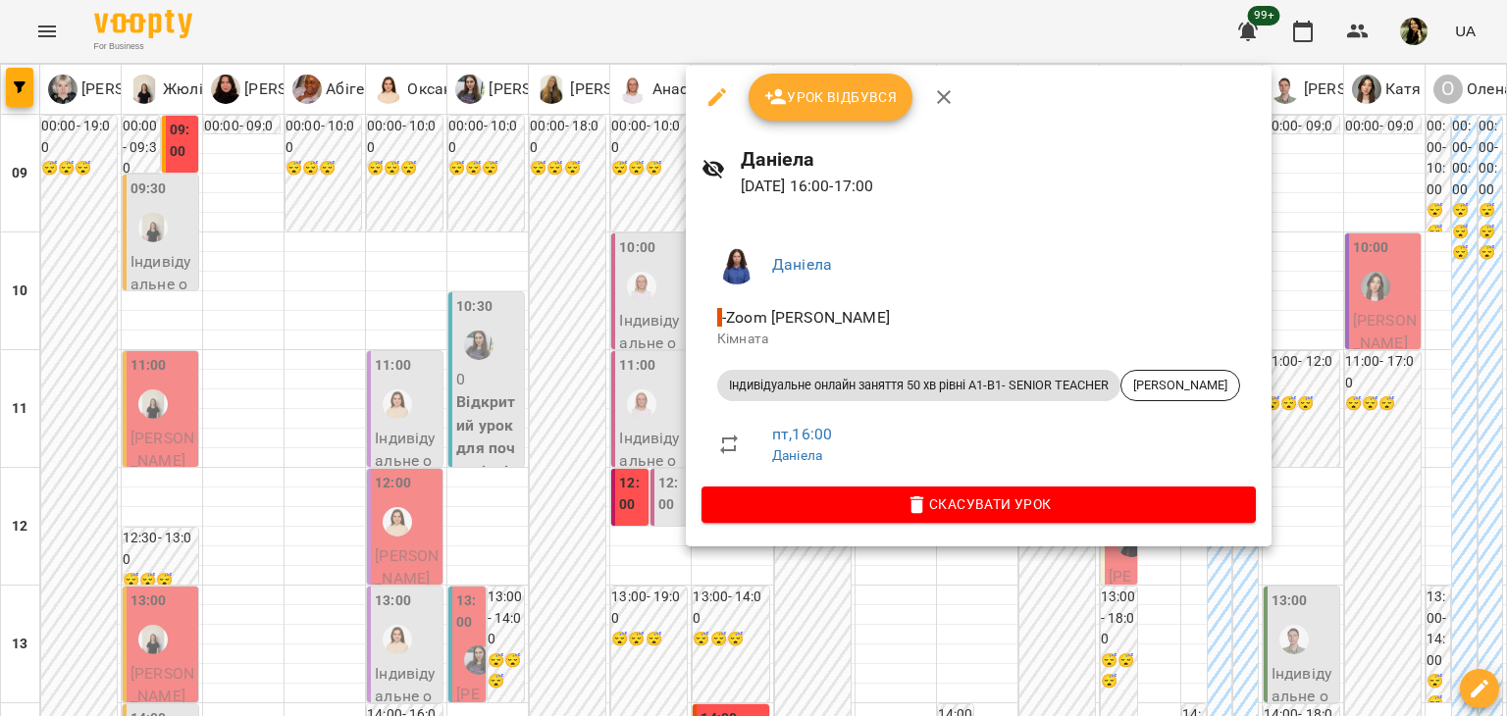
click at [590, 443] on div at bounding box center [753, 358] width 1507 height 716
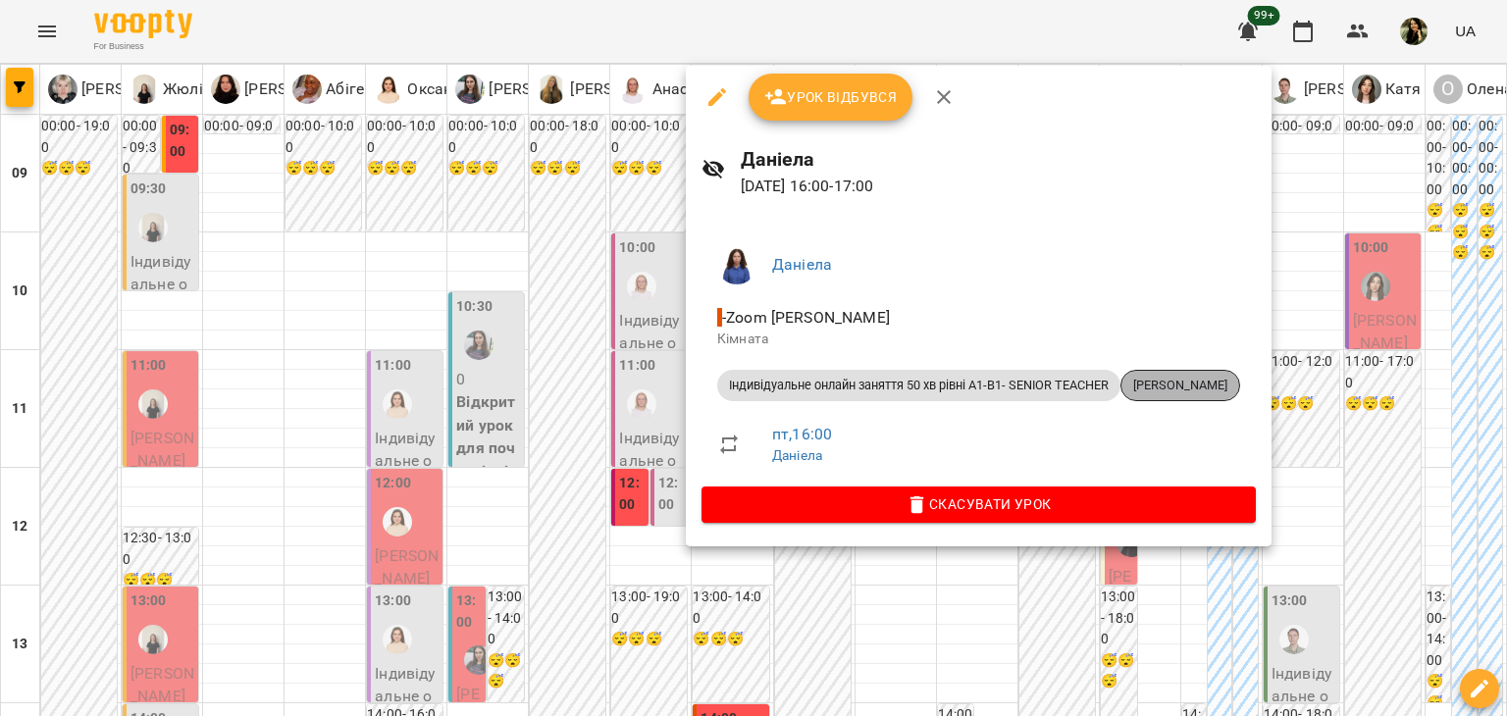
click at [1183, 384] on span "Жанна Іванченко" at bounding box center [1180, 386] width 118 height 18
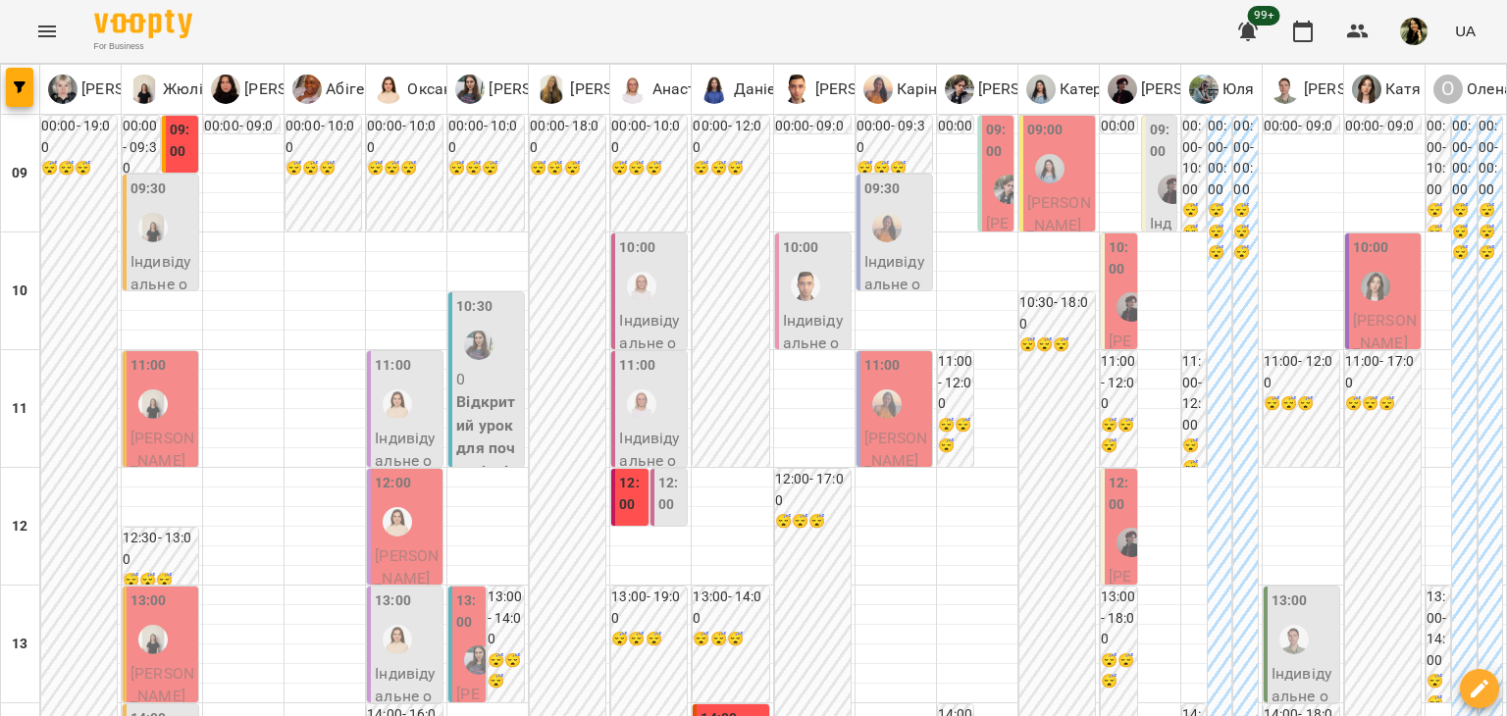
scroll to position [932, 0]
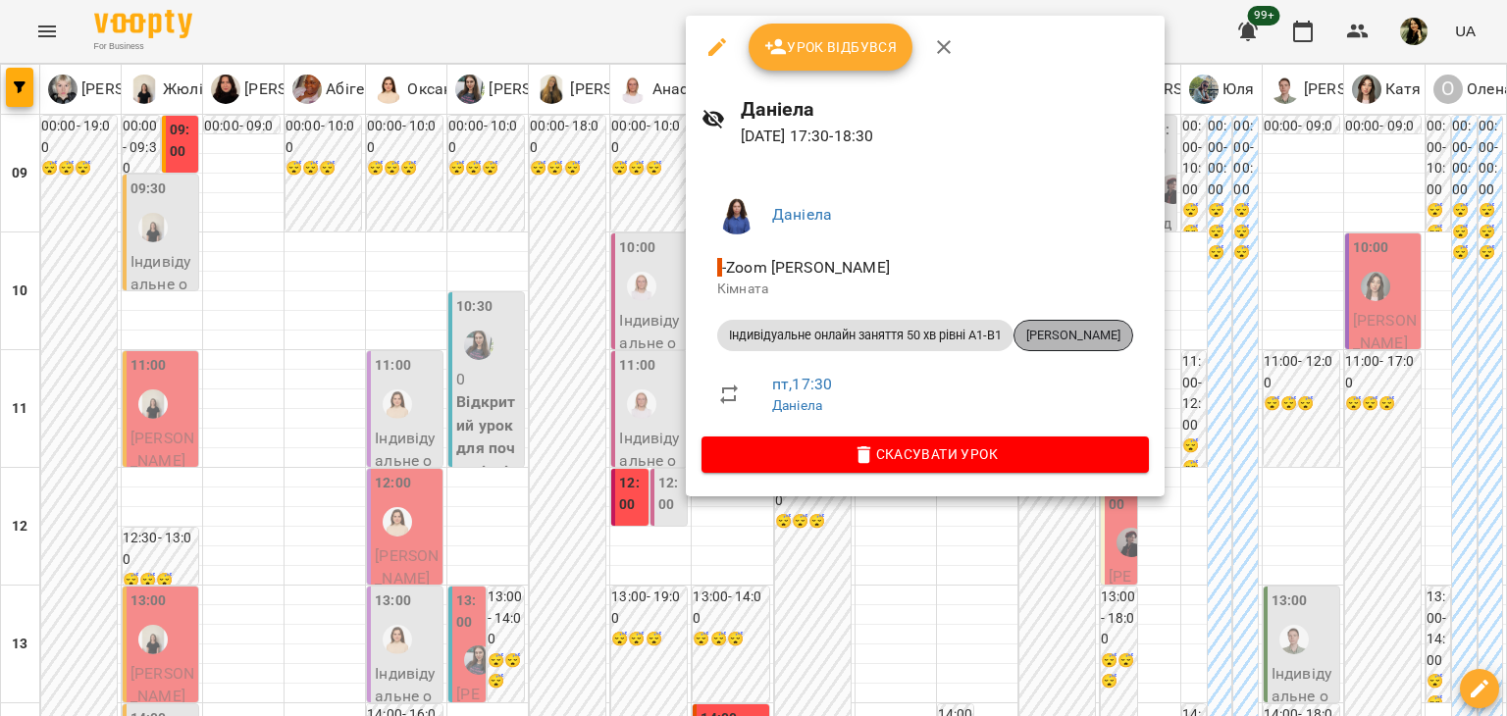
click at [1099, 338] on span "[PERSON_NAME]" at bounding box center [1073, 336] width 118 height 18
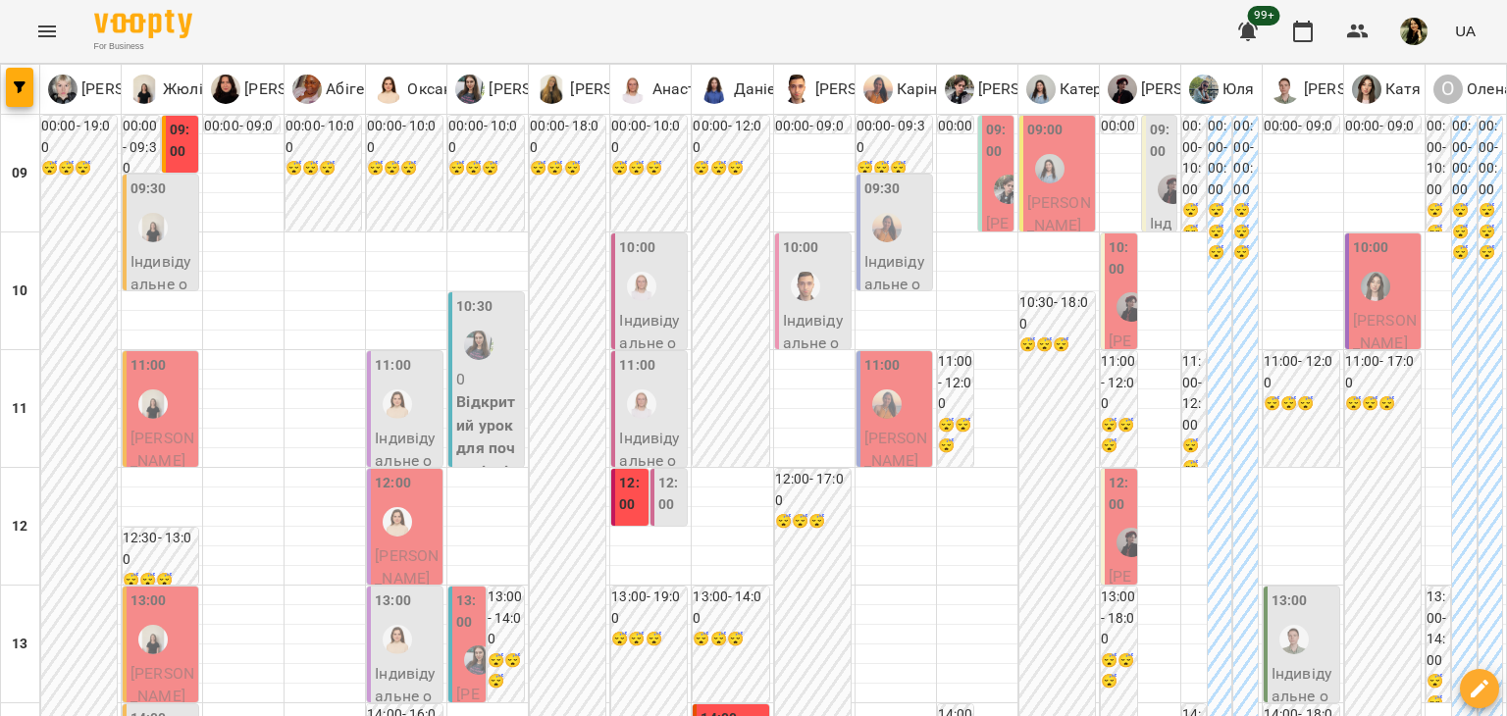
scroll to position [842, 0]
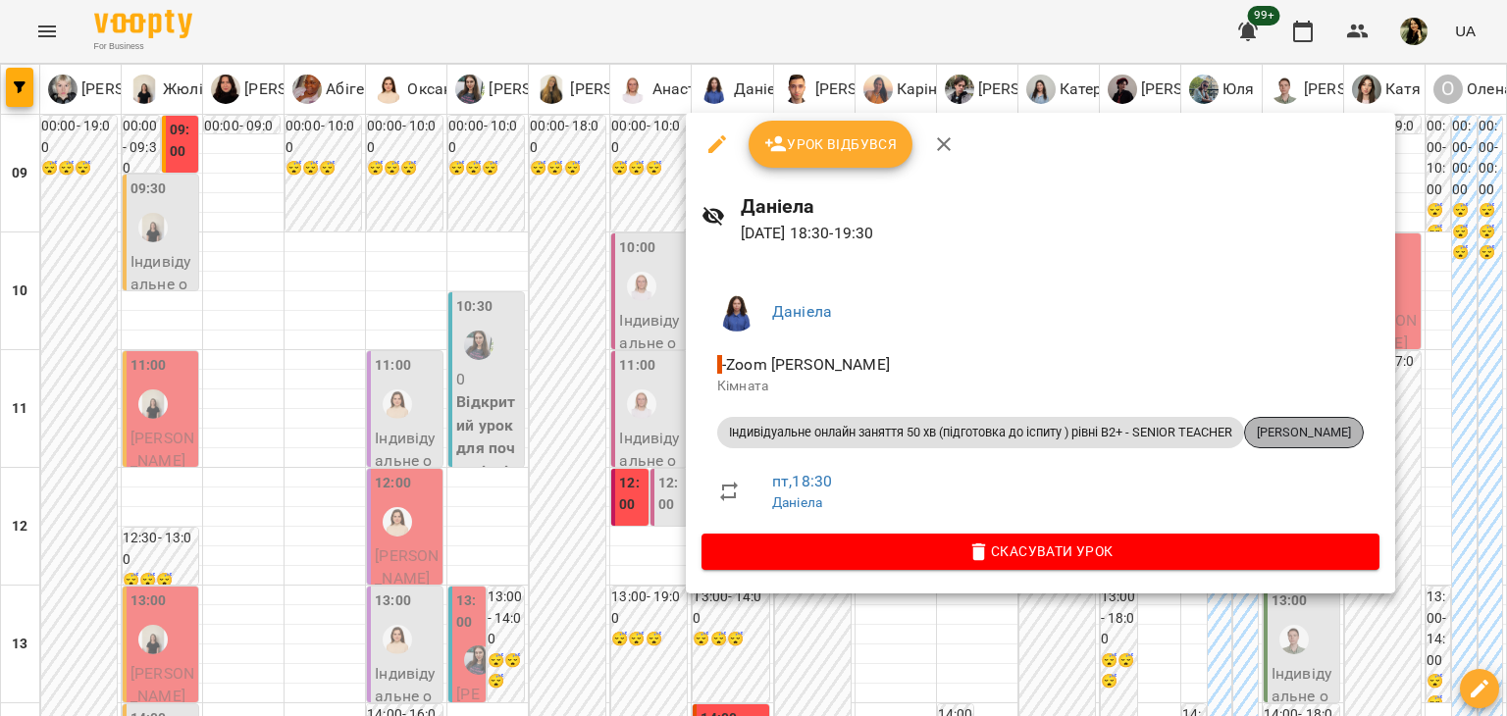
click at [1314, 428] on span "[PERSON_NAME]" at bounding box center [1304, 433] width 118 height 18
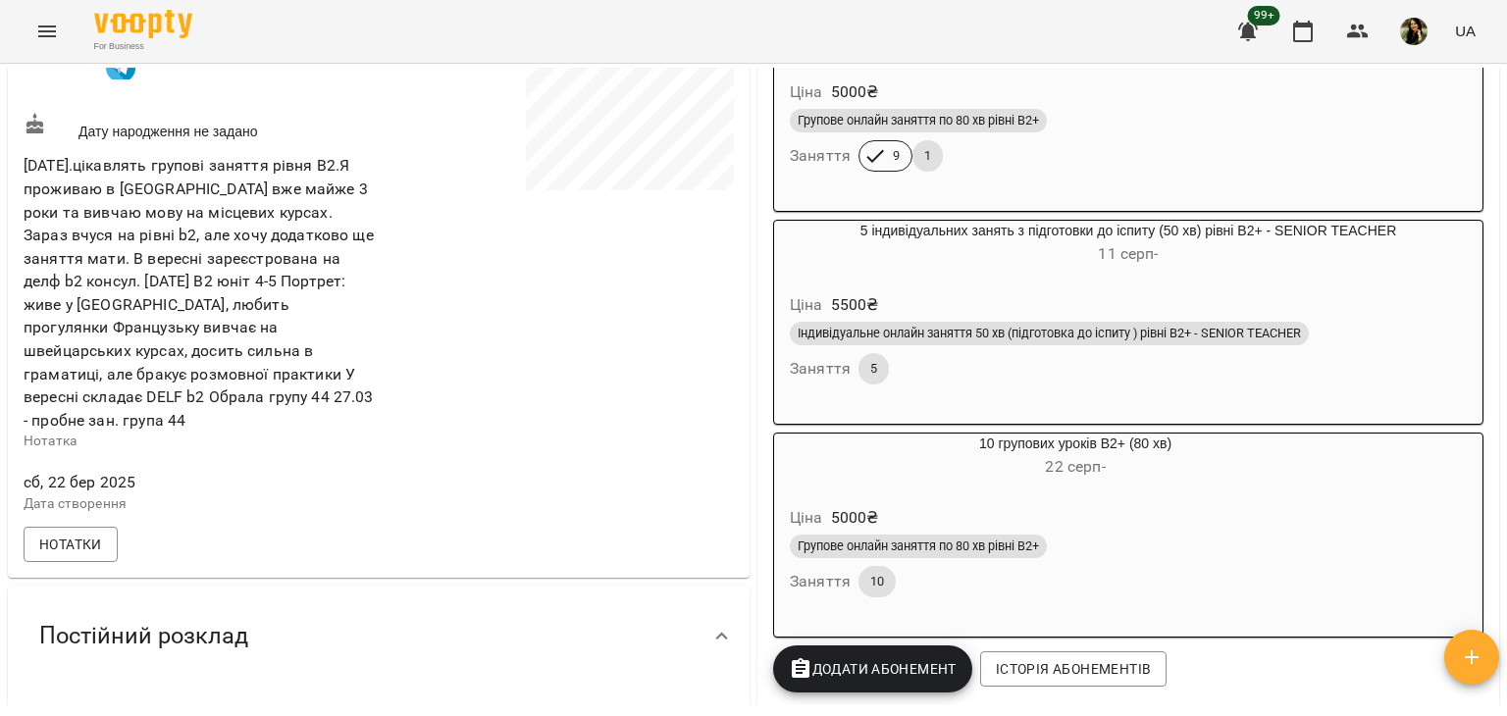
scroll to position [438, 0]
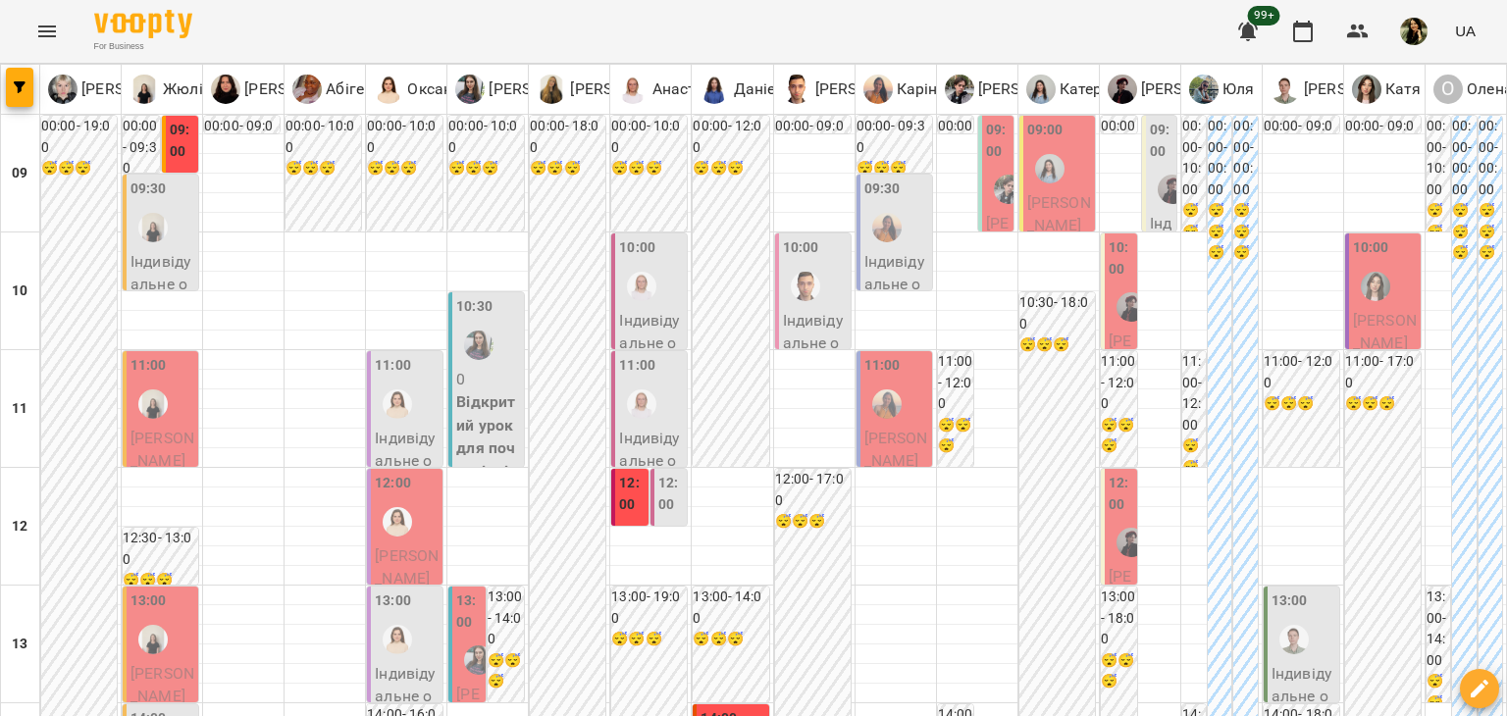
click at [807, 323] on p "Індивідуальне онлайн заняття 50 хв рівні А1-В1 - Катерина Цвентух" at bounding box center [815, 413] width 64 height 208
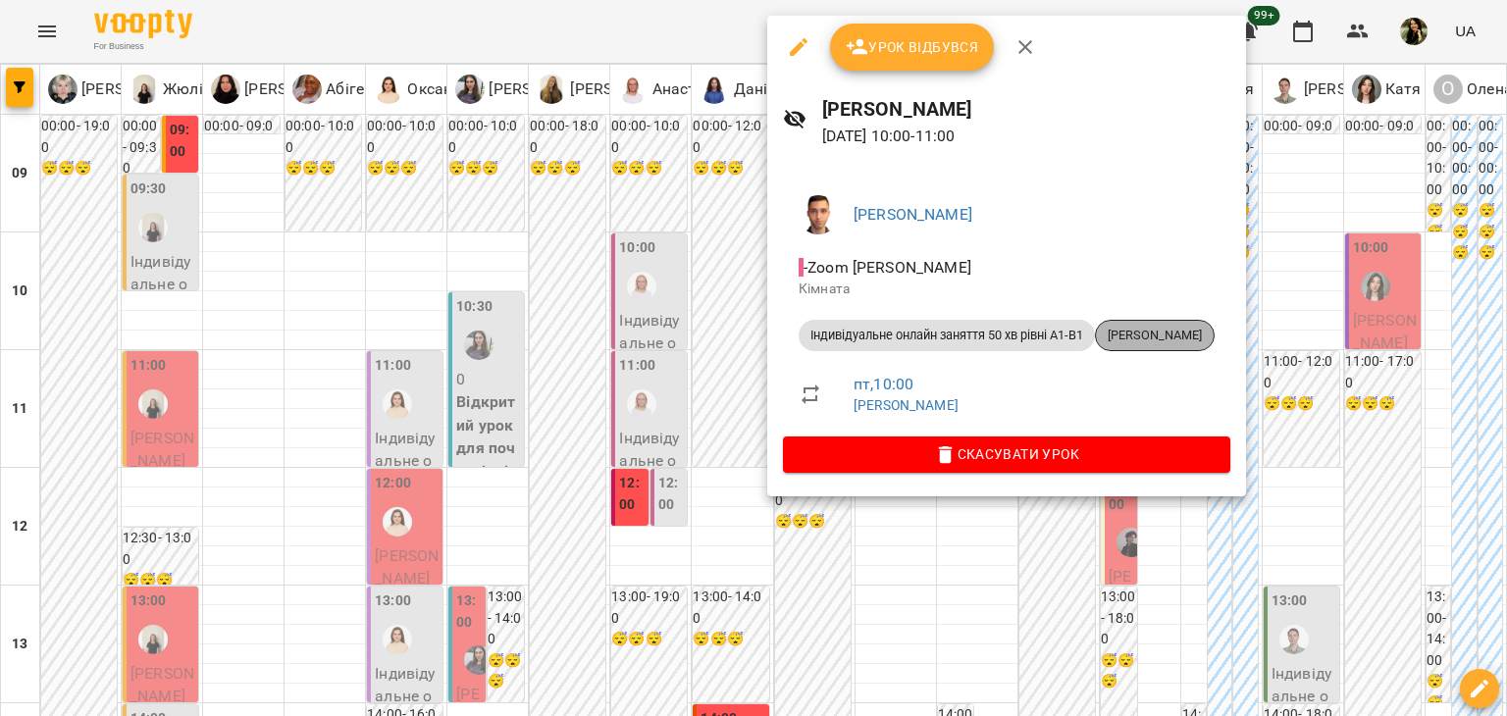
click at [1210, 338] on span "Катерина Цвентух" at bounding box center [1155, 336] width 118 height 18
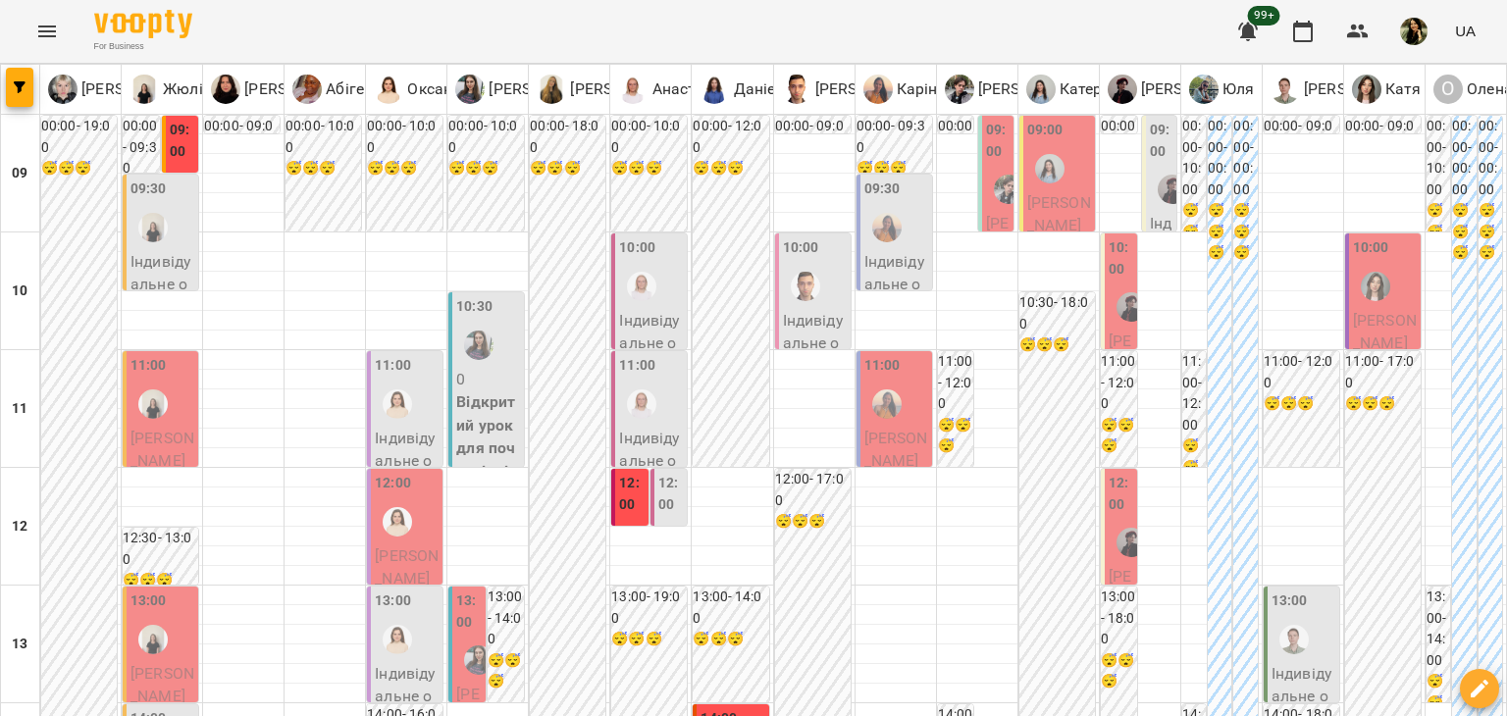
click at [893, 274] on p "Індивідуальне онлайн заняття 50 хв рівні А1-В1 - Олександра Чічіріна" at bounding box center [896, 354] width 64 height 208
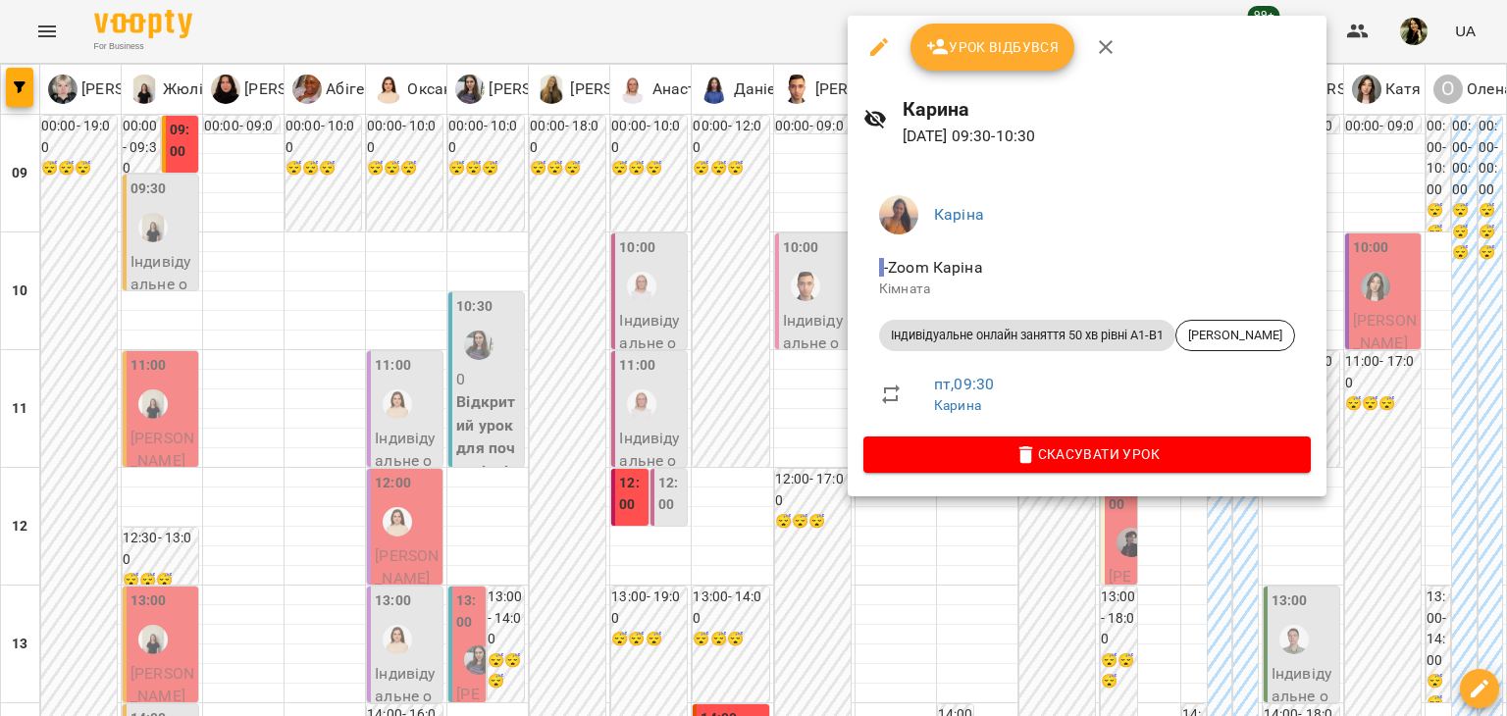
click at [790, 323] on div at bounding box center [753, 358] width 1507 height 716
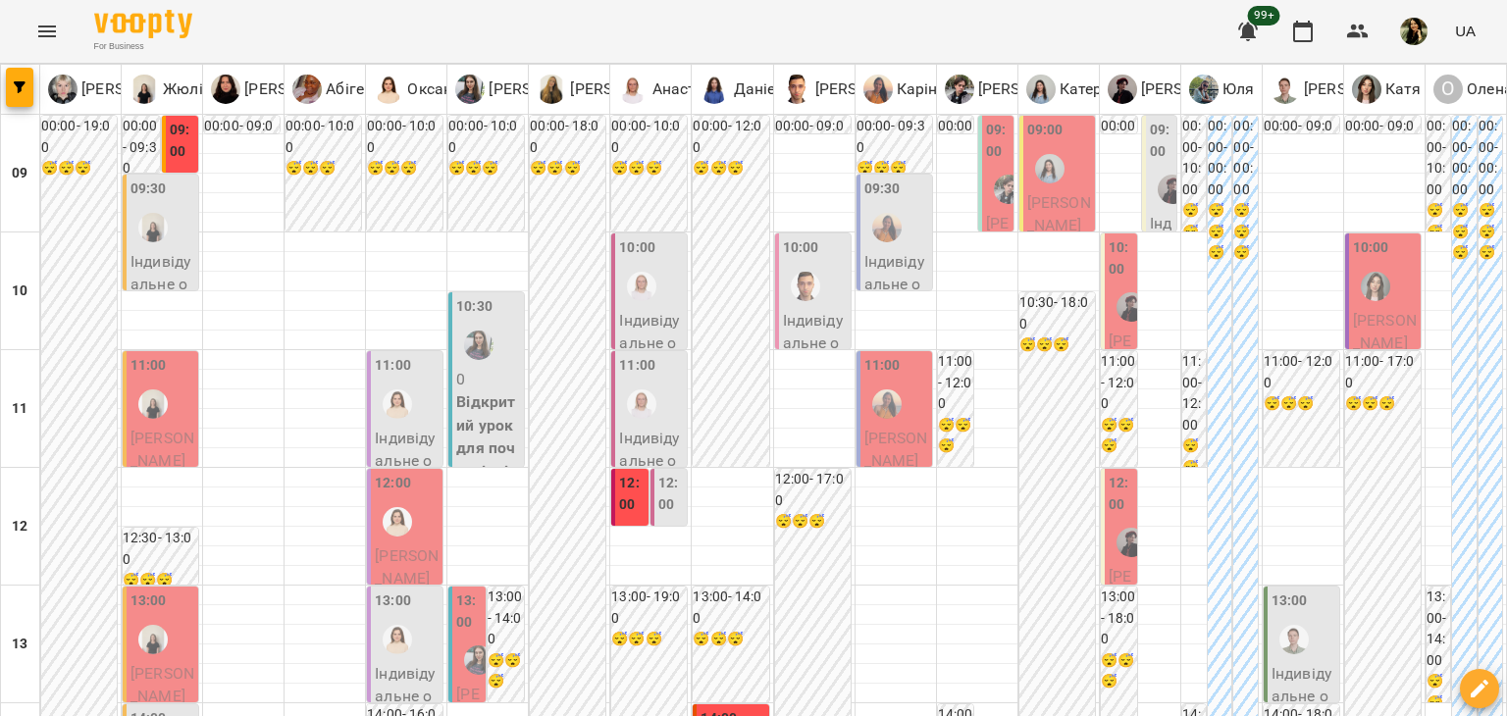
click at [790, 323] on p "Індивідуальне онлайн заняття 50 хв рівні А1-В1 - Катерина Цвентух" at bounding box center [815, 413] width 64 height 208
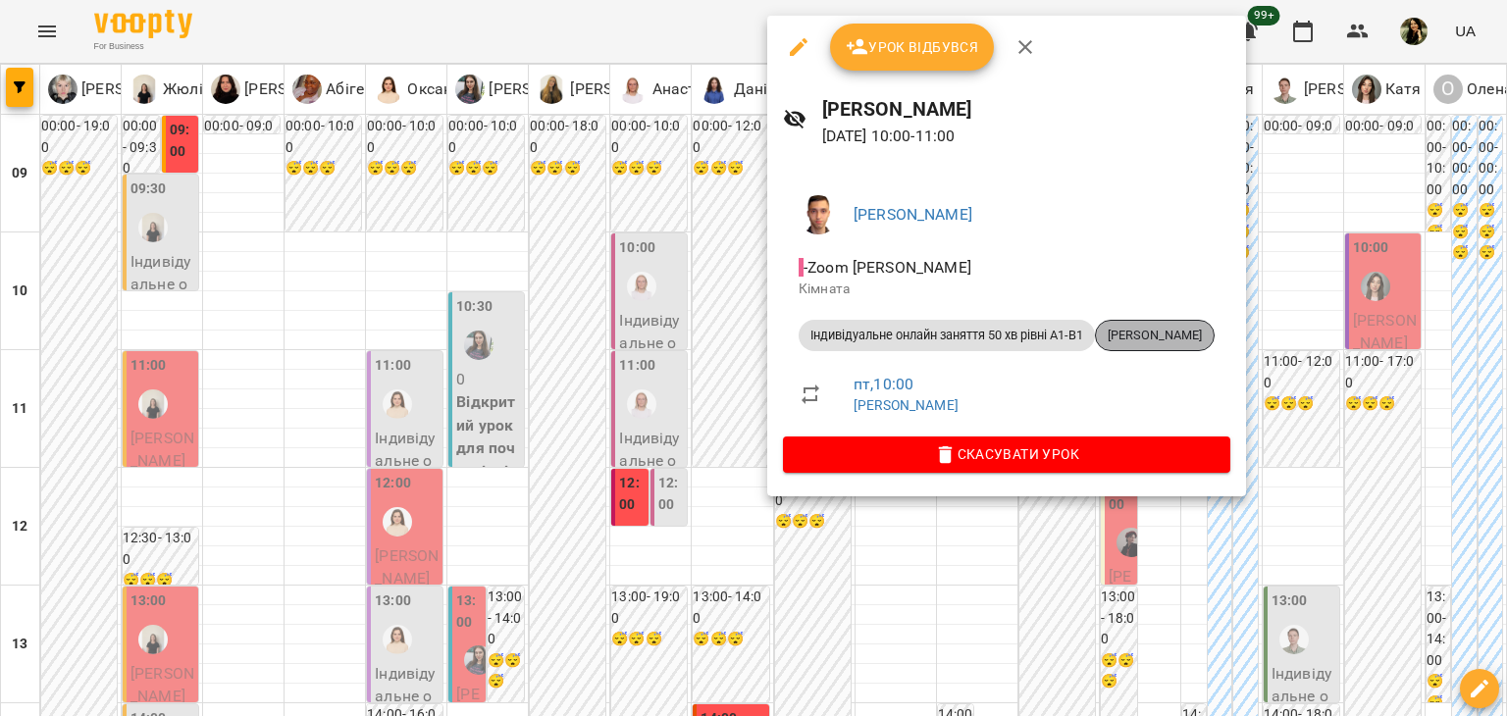
click at [1168, 334] on span "Катерина Цвентух" at bounding box center [1155, 336] width 118 height 18
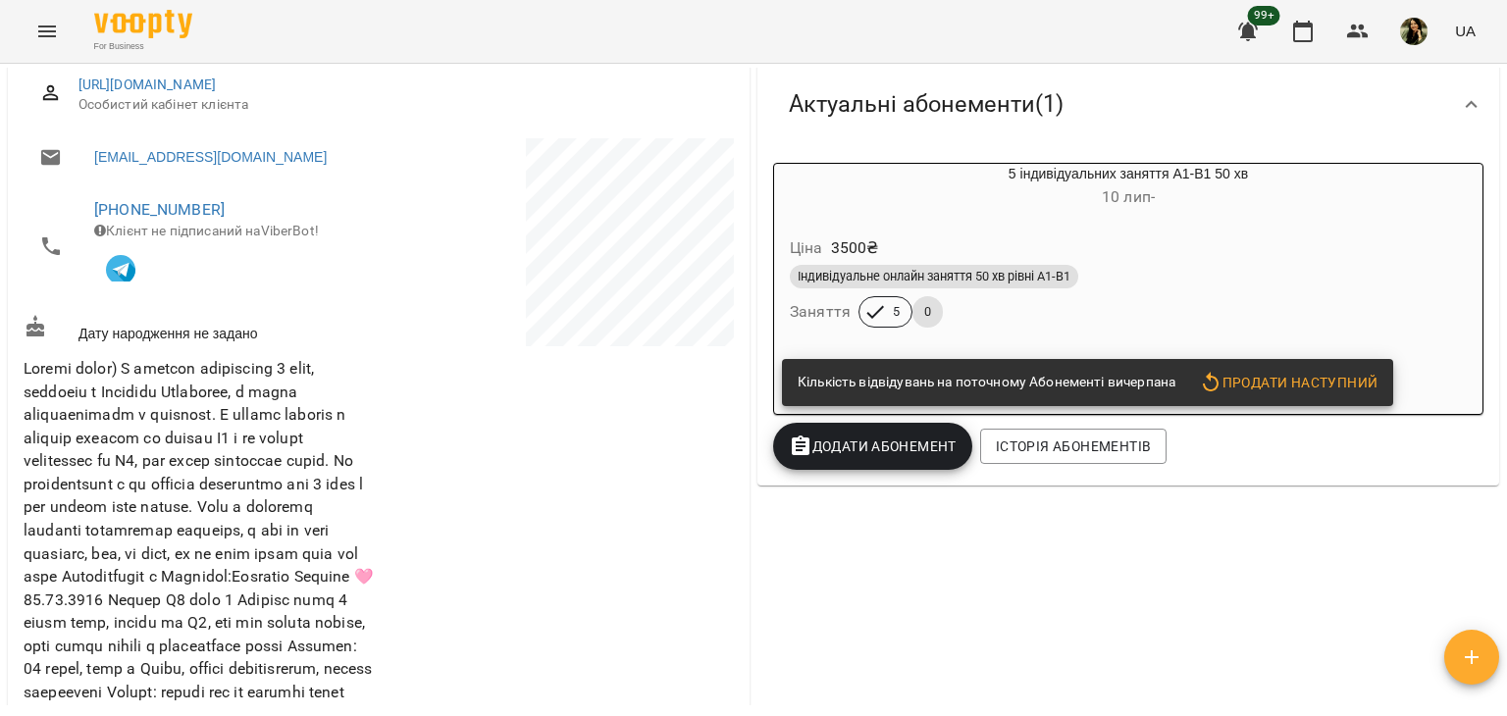
scroll to position [285, 0]
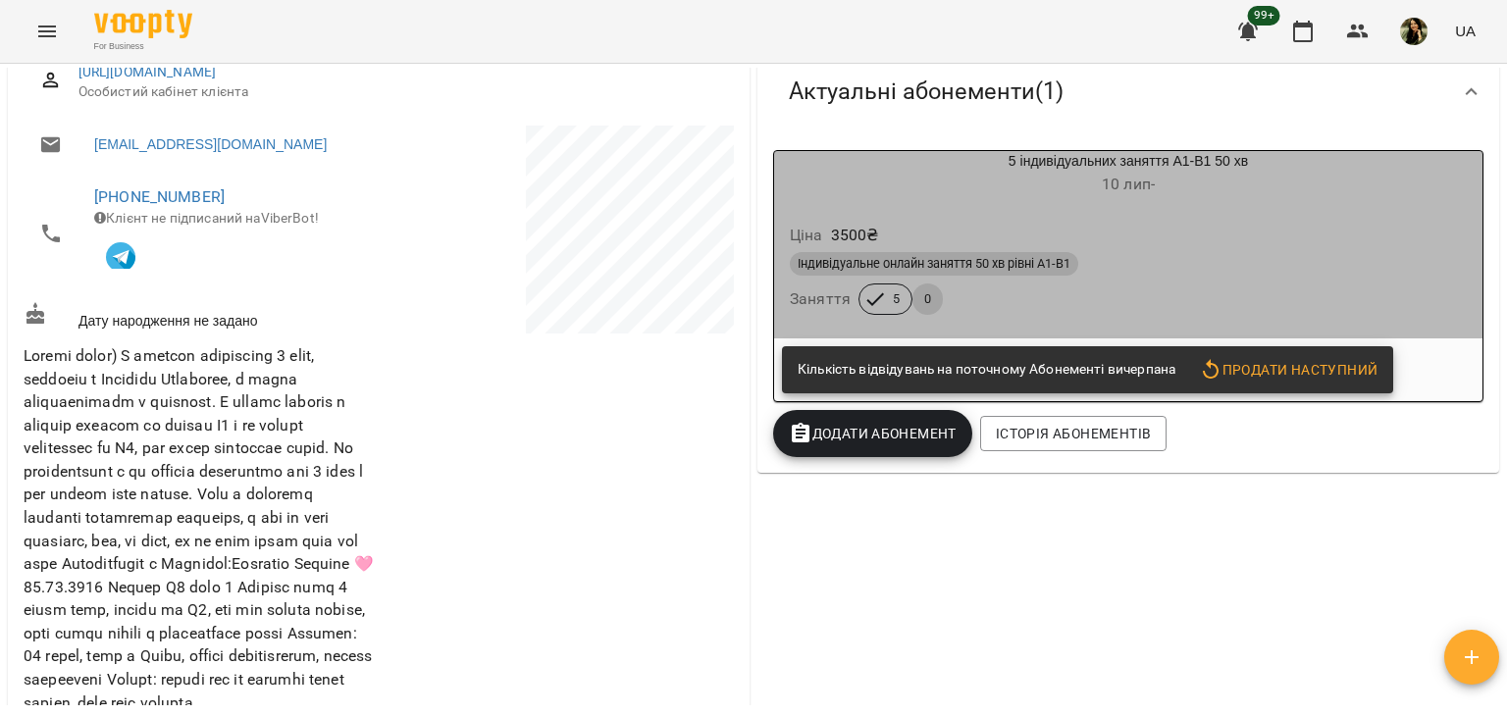
click at [1325, 291] on div "Індивідуальне онлайн заняття 50 хв рівні А1-В1 Заняття 5 0" at bounding box center [1128, 283] width 685 height 71
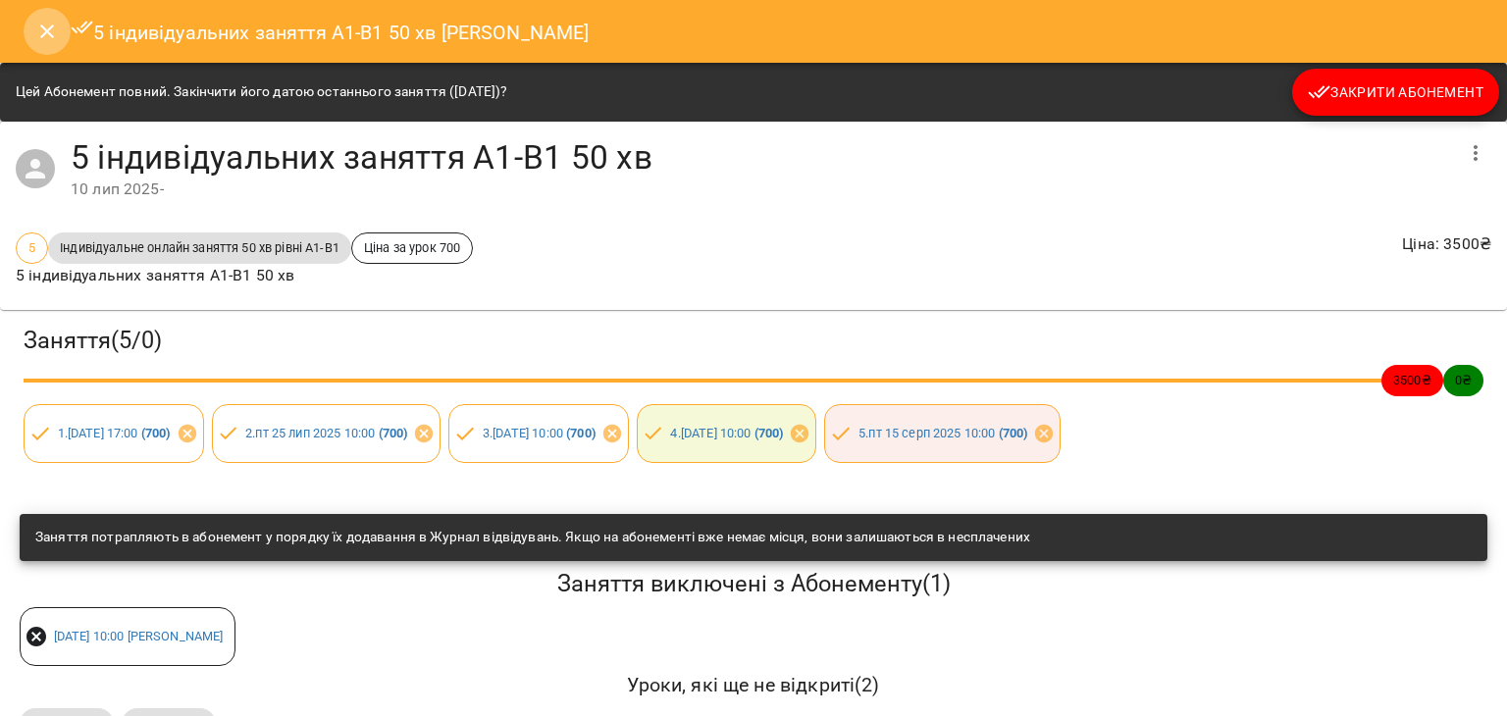
click at [49, 33] on icon "Close" at bounding box center [47, 32] width 14 height 14
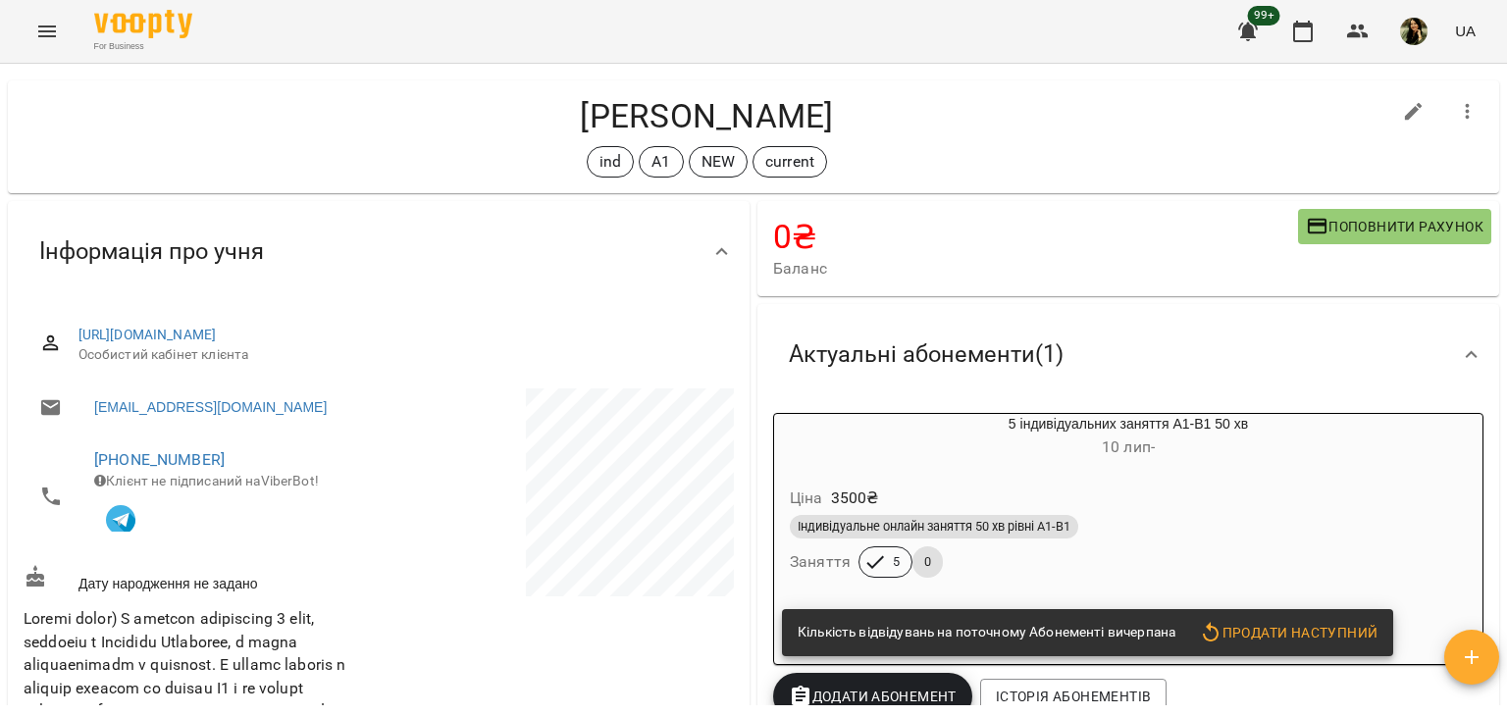
scroll to position [0, 0]
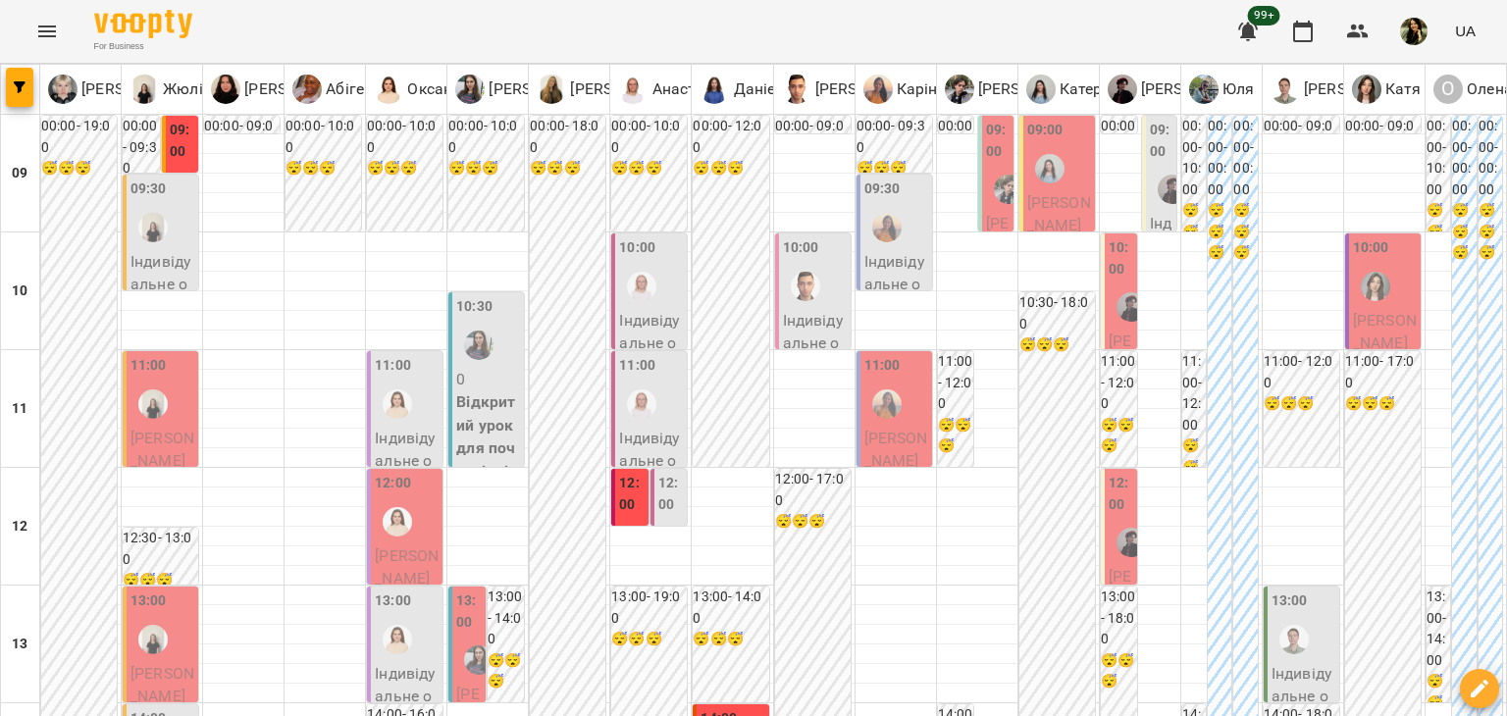
click at [820, 303] on div "10:00" at bounding box center [815, 273] width 64 height 72
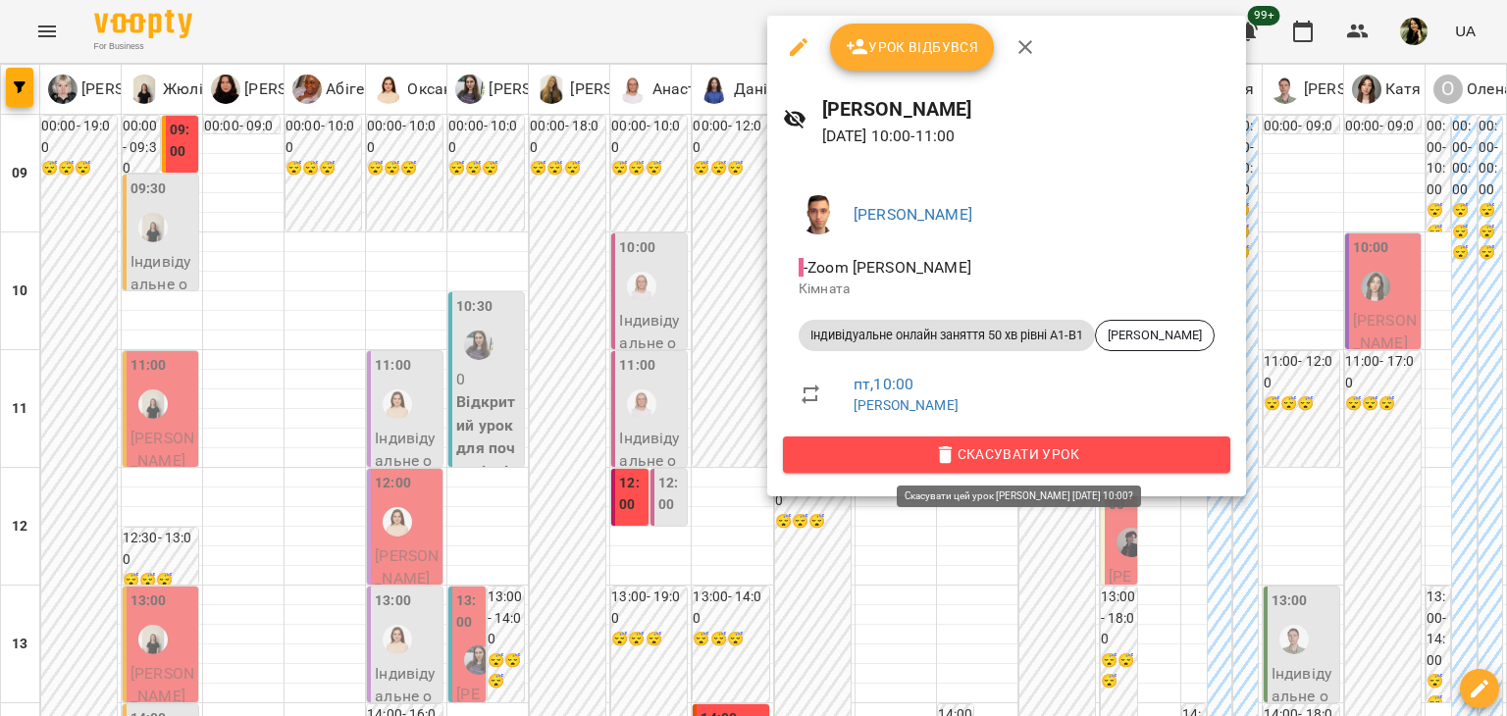
click at [854, 461] on span "Скасувати Урок" at bounding box center [1007, 454] width 416 height 24
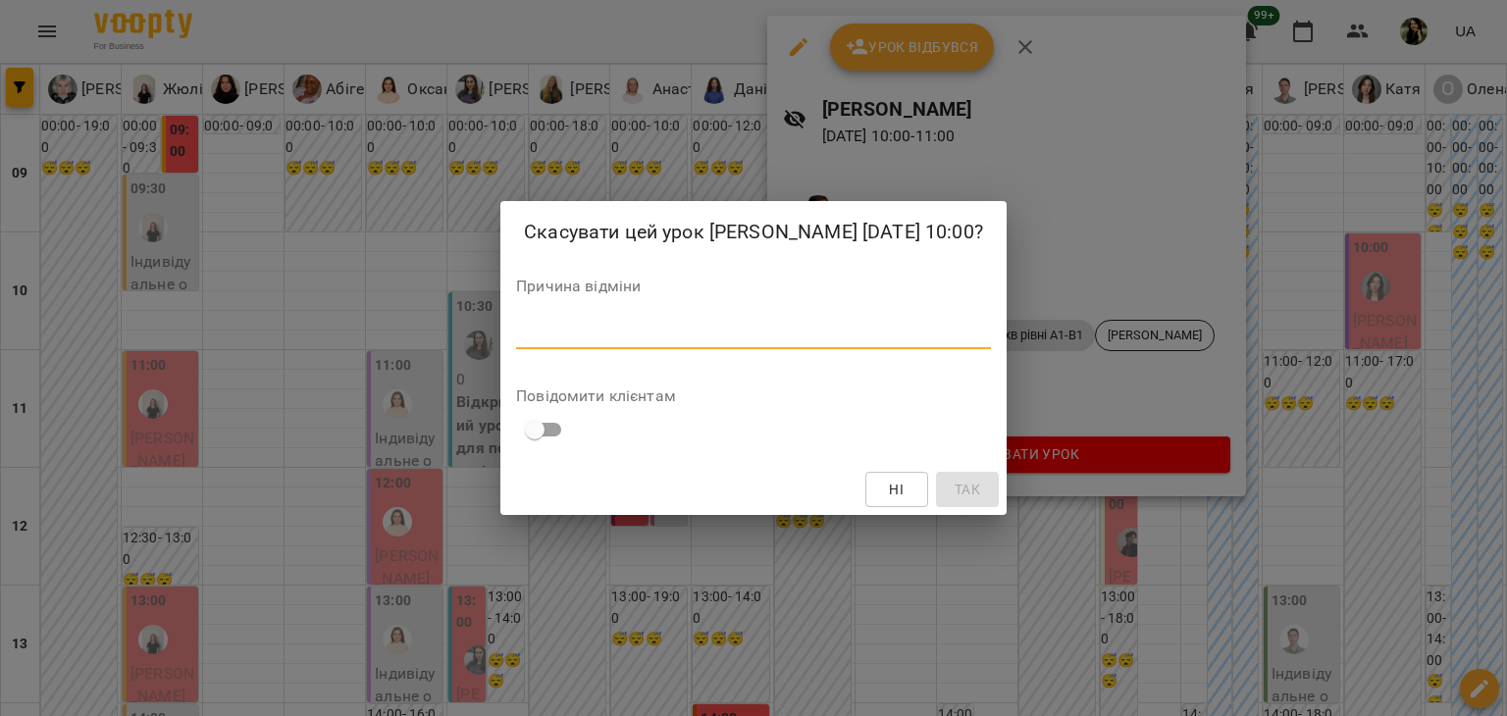
click at [585, 328] on textarea at bounding box center [753, 333] width 475 height 19
type textarea "*"
type textarea "**********"
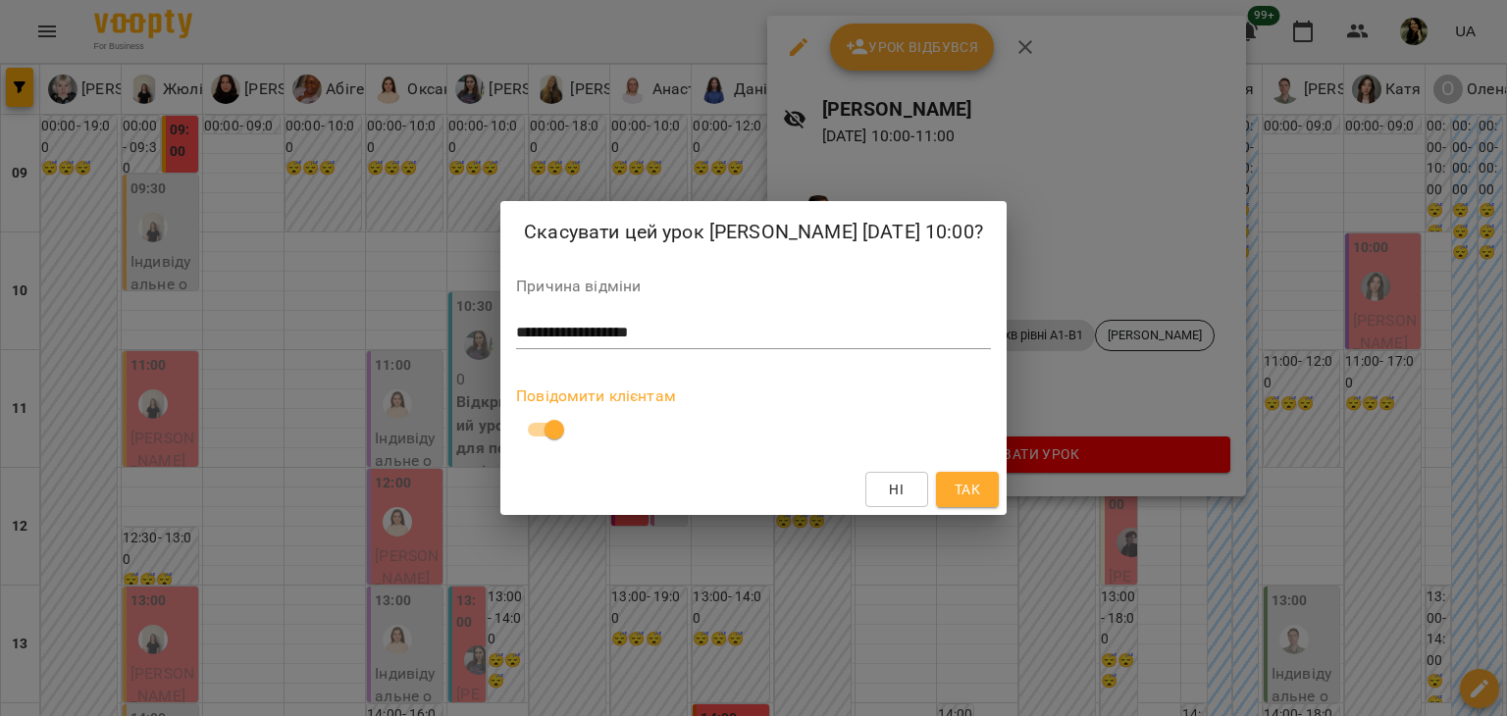
click at [964, 487] on span "Так" at bounding box center [967, 490] width 26 height 24
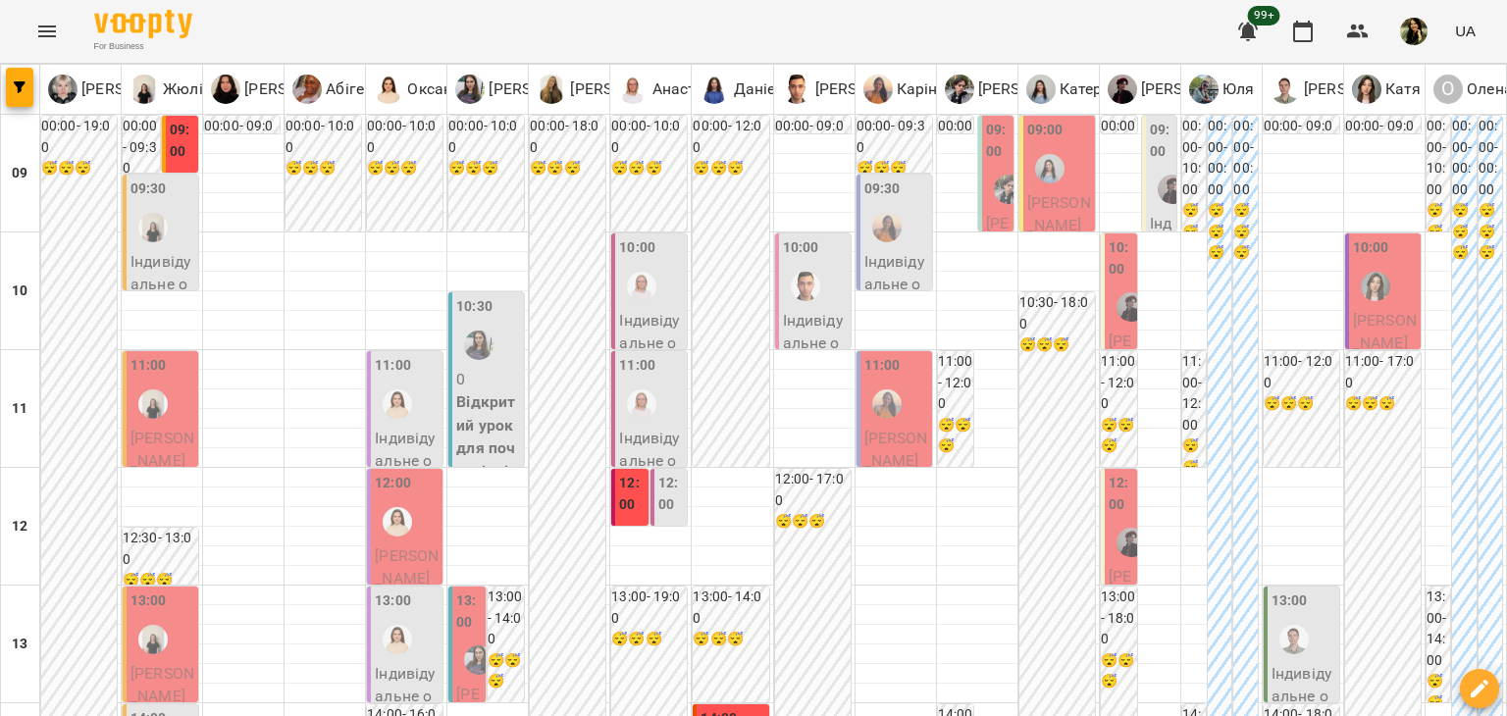
click at [800, 320] on p "Індивідуальне онлайн заняття 50 хв рівні А1-В1 - Катерина Цвентух" at bounding box center [815, 413] width 64 height 208
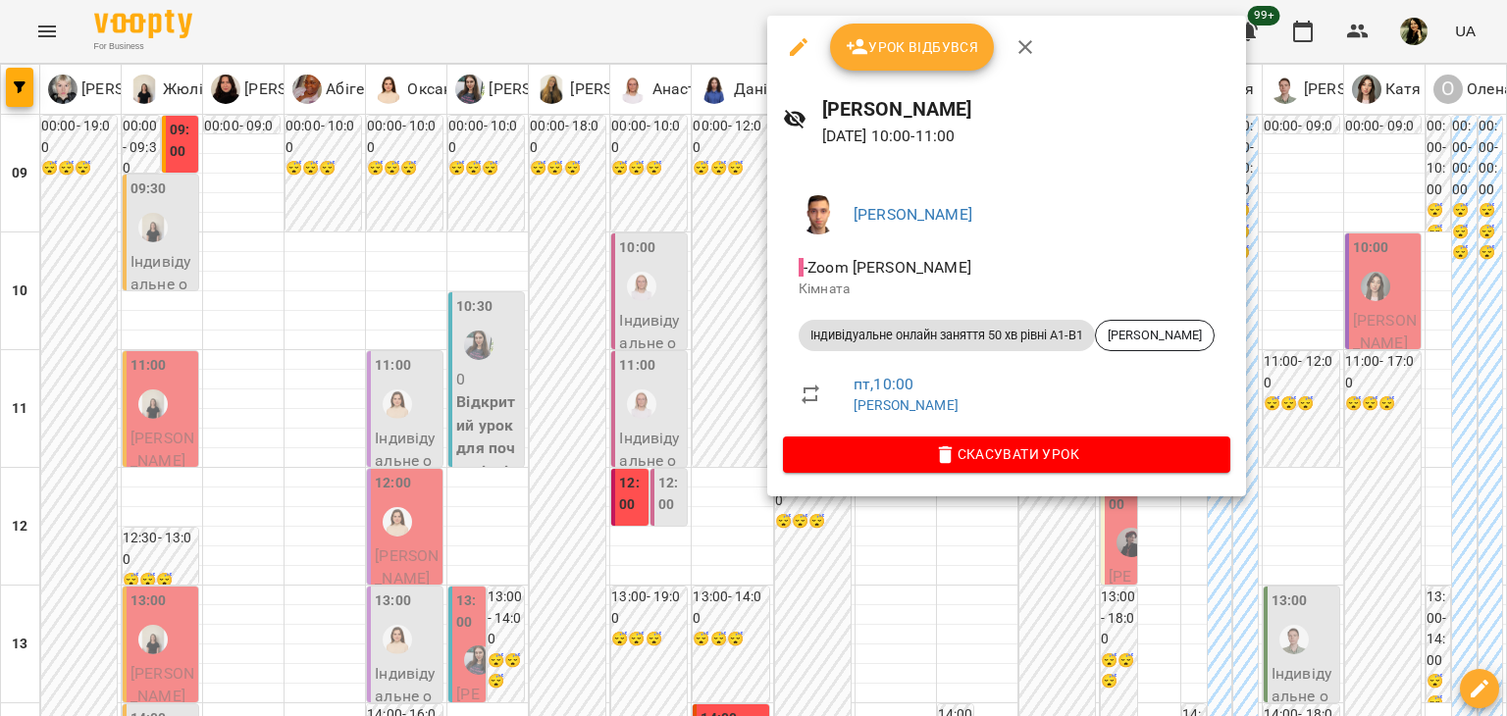
click at [728, 346] on div at bounding box center [753, 358] width 1507 height 716
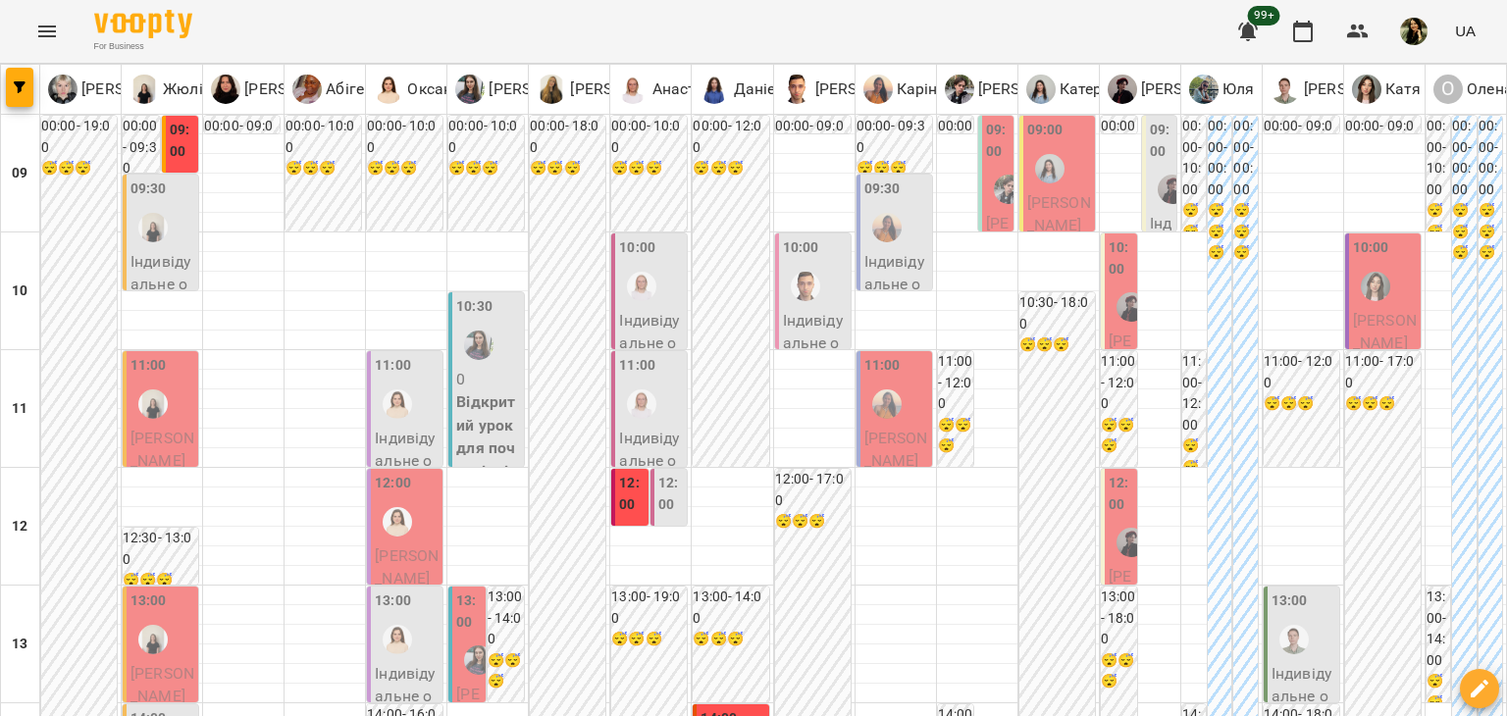
scroll to position [918, 0]
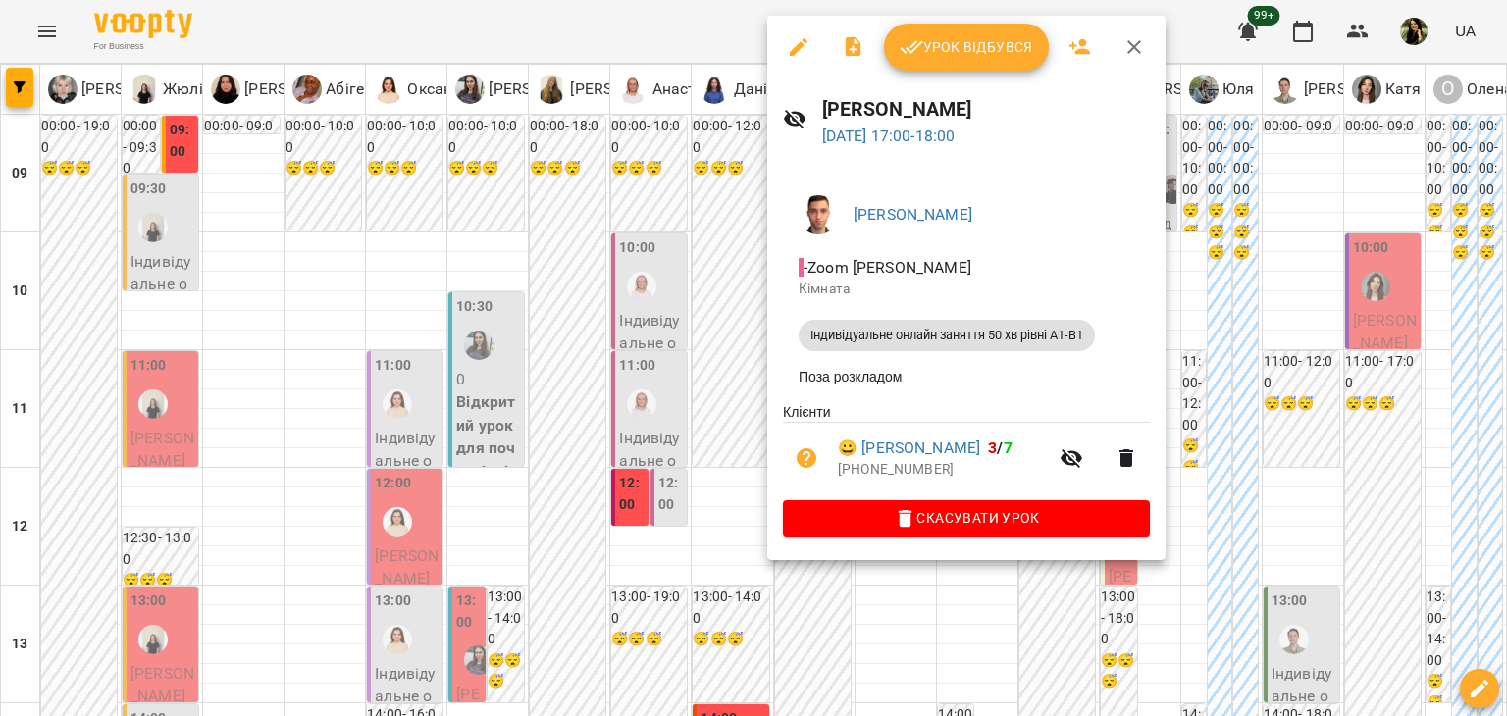
click at [738, 514] on div at bounding box center [753, 358] width 1507 height 716
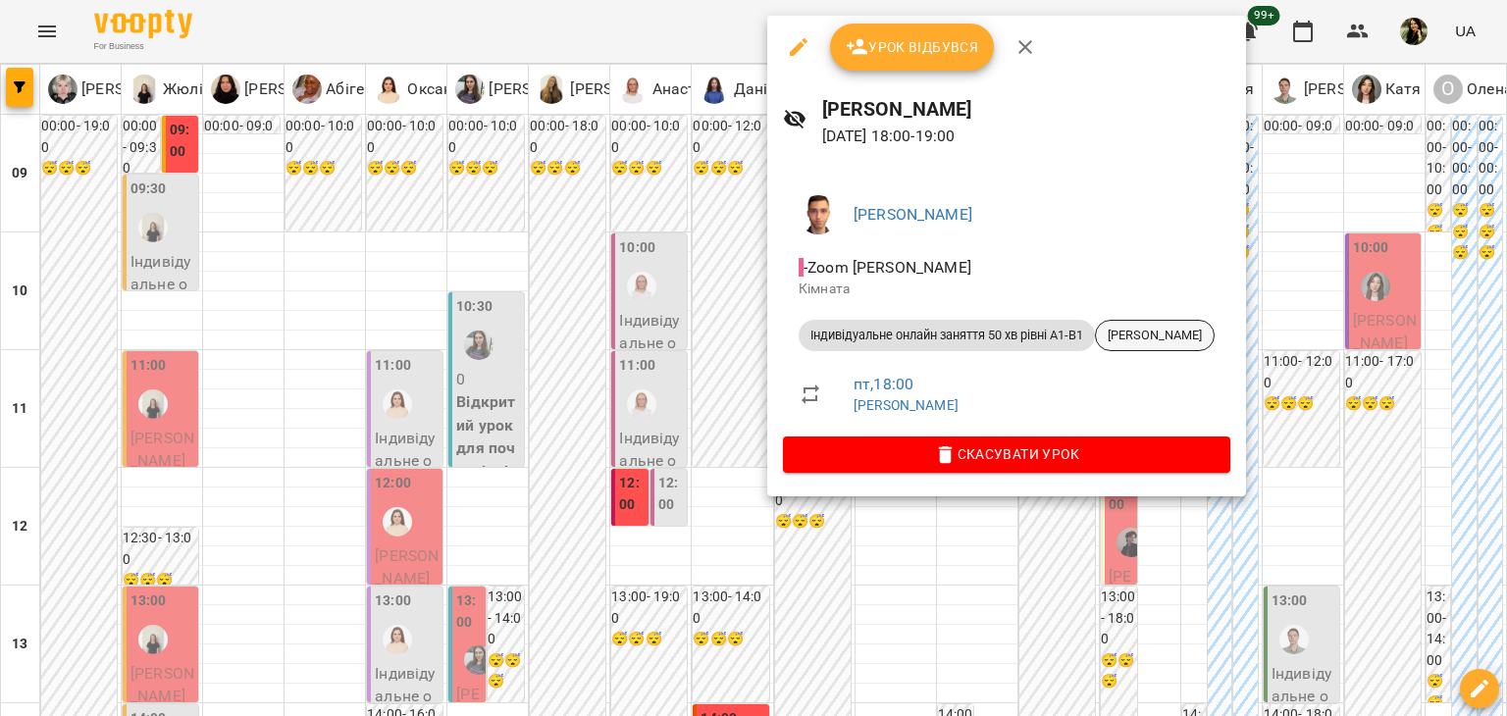
click at [1161, 335] on span "Віка Юрченко" at bounding box center [1155, 336] width 118 height 18
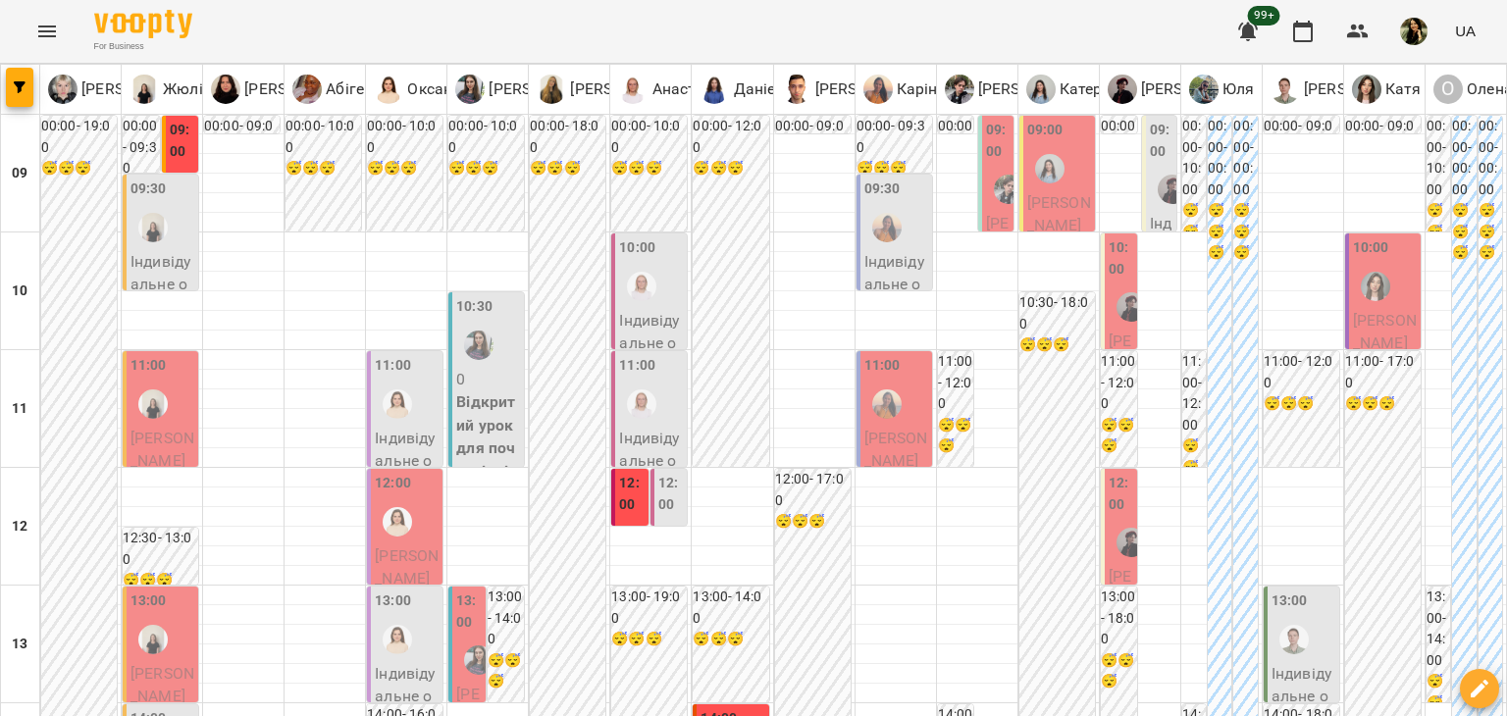
scroll to position [1071, 0]
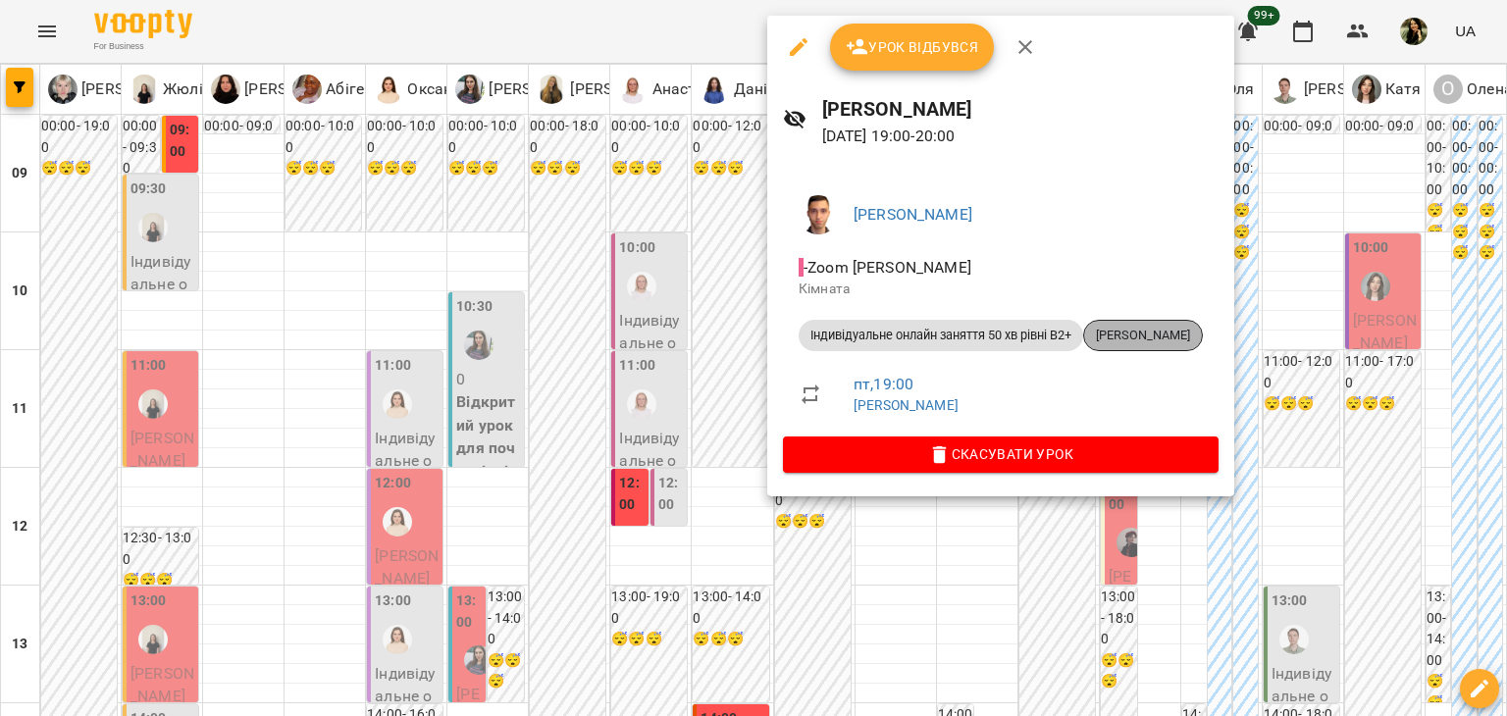
click at [1160, 340] on span "Анна Бережна" at bounding box center [1143, 336] width 118 height 18
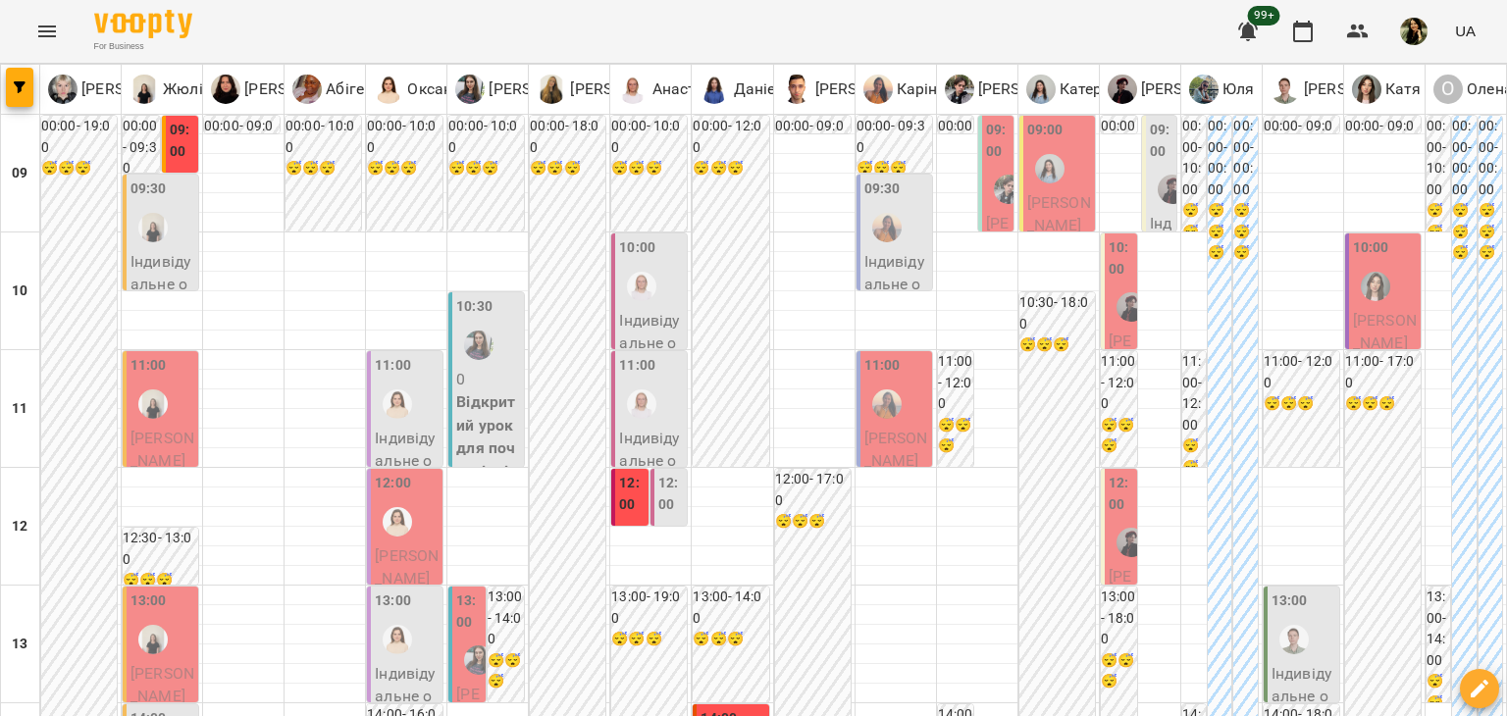
click at [895, 257] on p "Індивідуальне онлайн заняття 50 хв рівні А1-В1 - Олександра Чічіріна" at bounding box center [896, 354] width 64 height 208
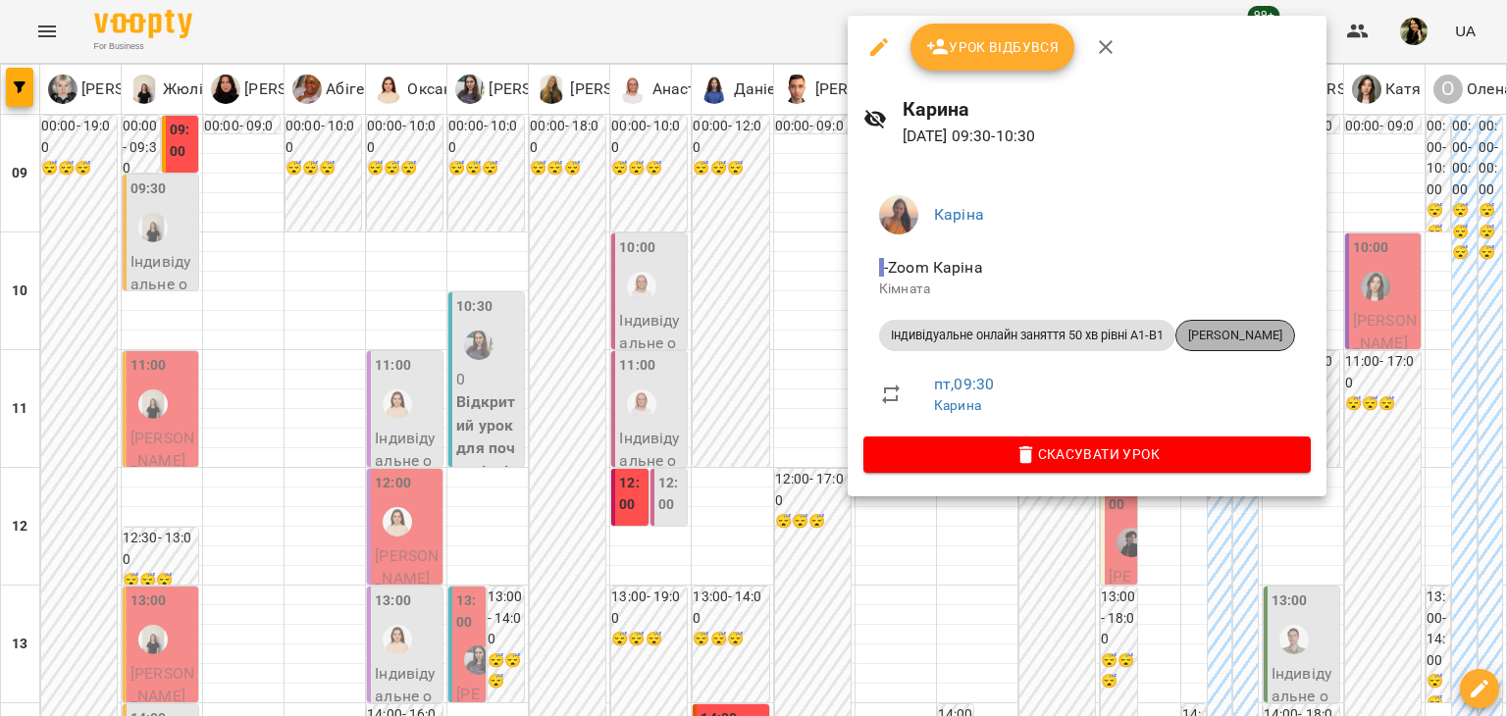
click at [1256, 335] on span "Олександра Чічіріна" at bounding box center [1235, 336] width 118 height 18
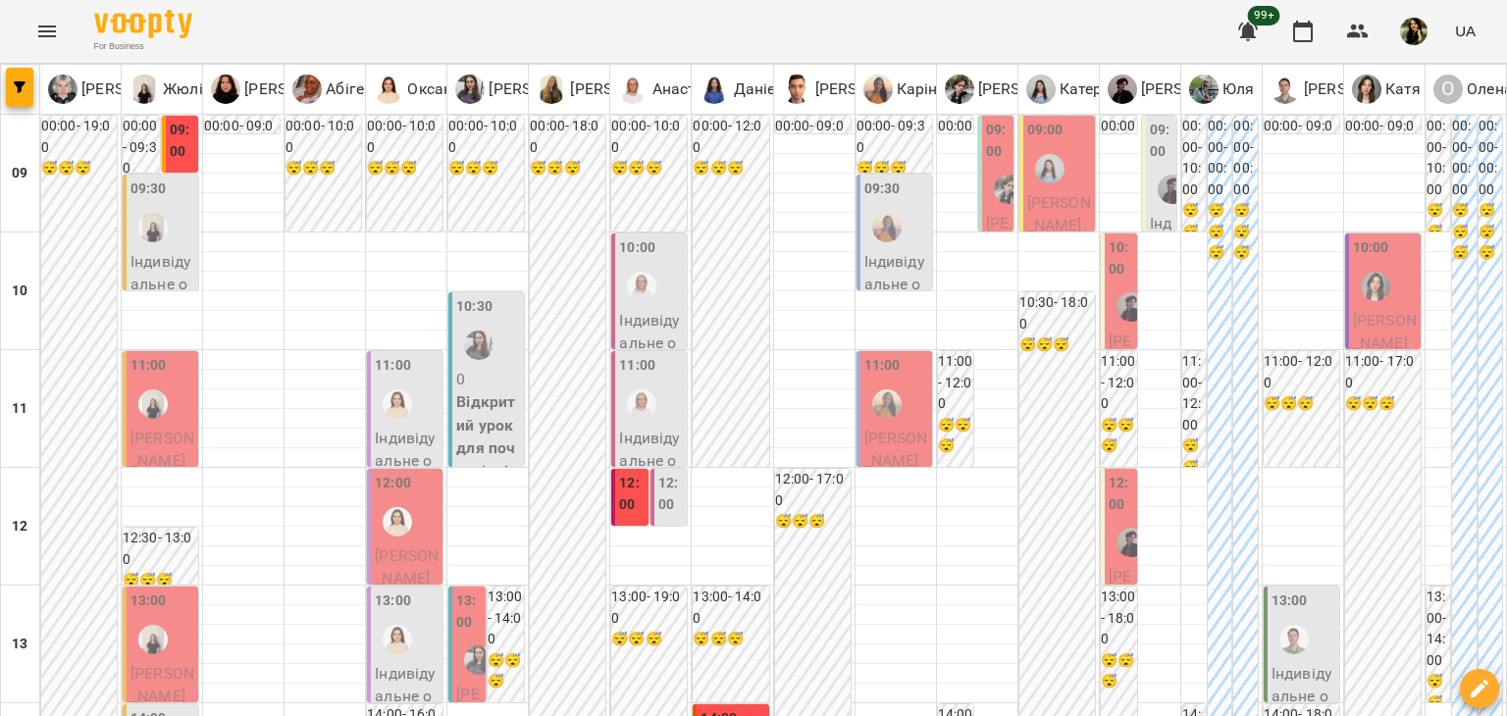
click at [886, 440] on span "Мар'яна Юхно" at bounding box center [896, 450] width 64 height 42
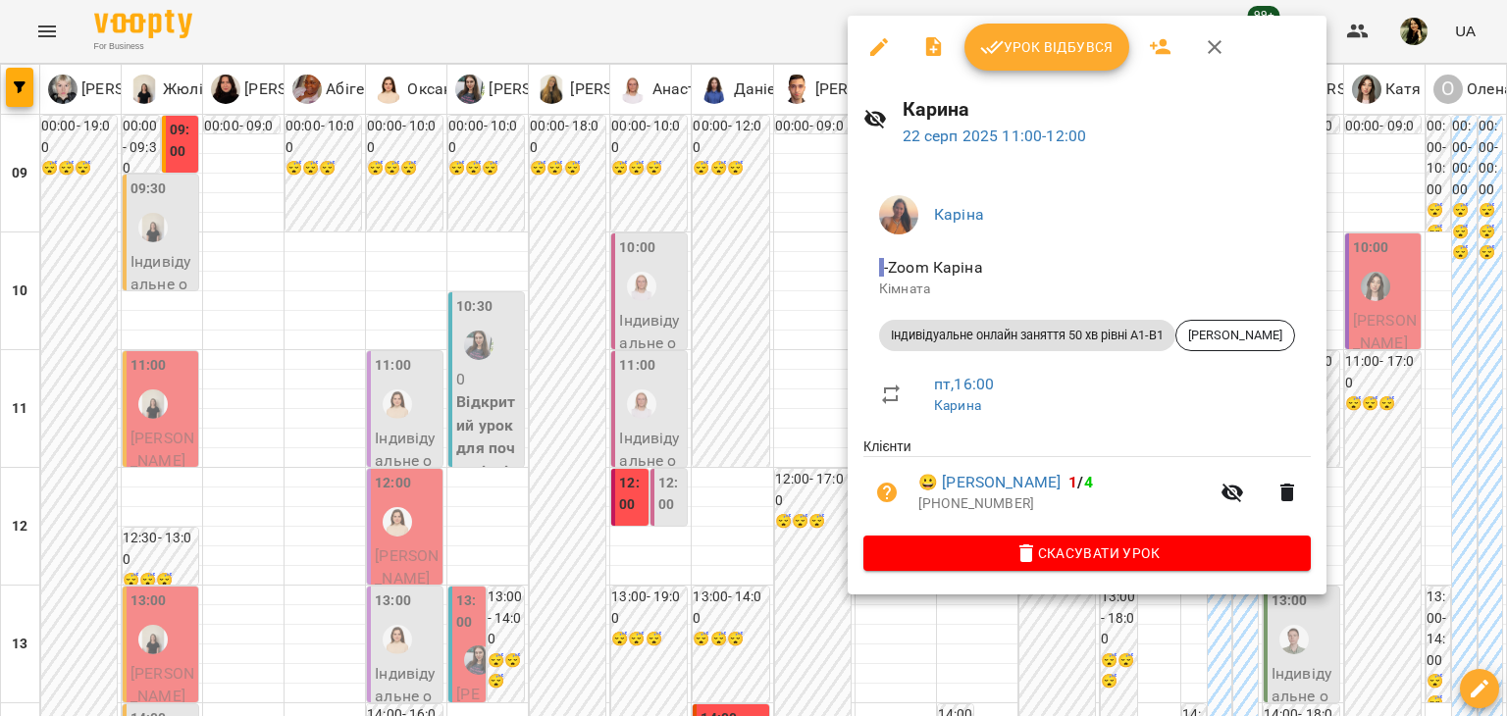
click at [800, 421] on div at bounding box center [753, 358] width 1507 height 716
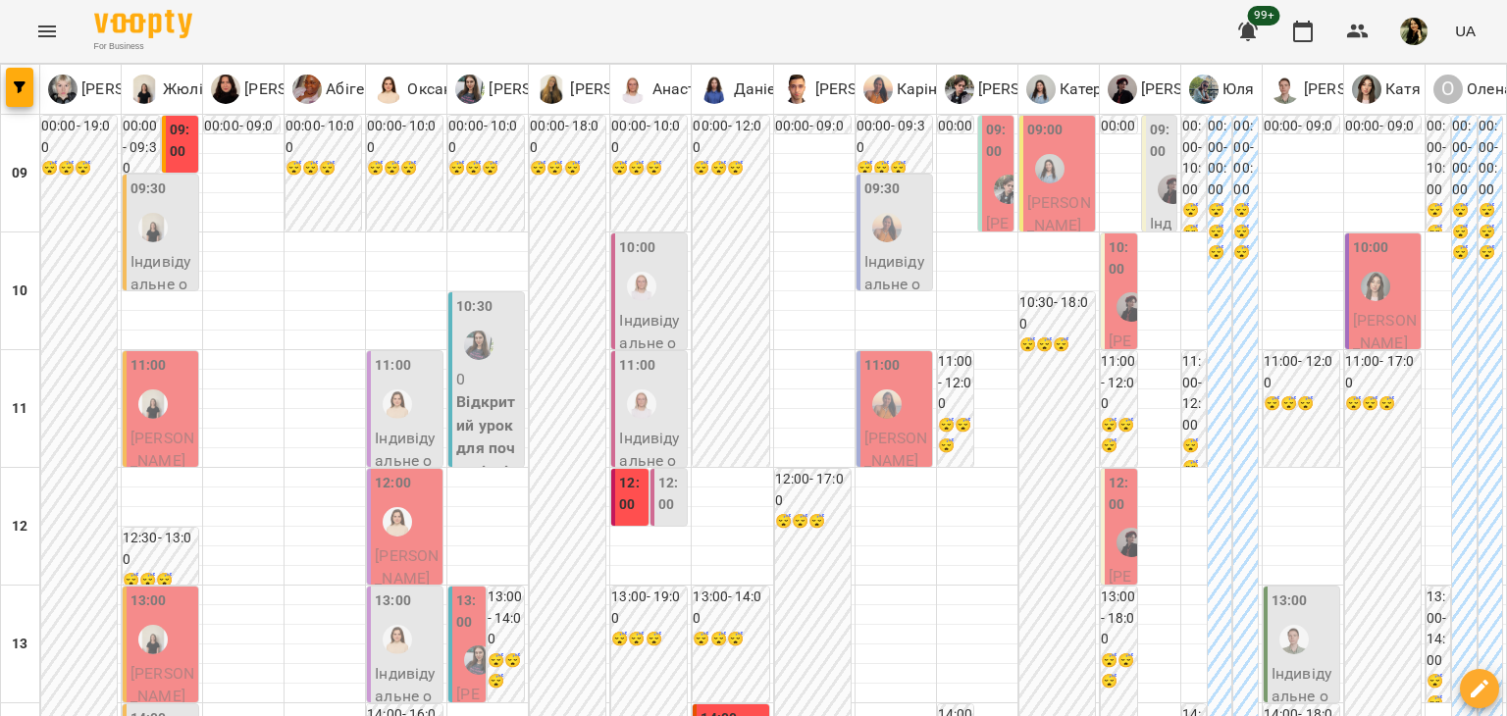
click at [989, 209] on div at bounding box center [1008, 189] width 45 height 45
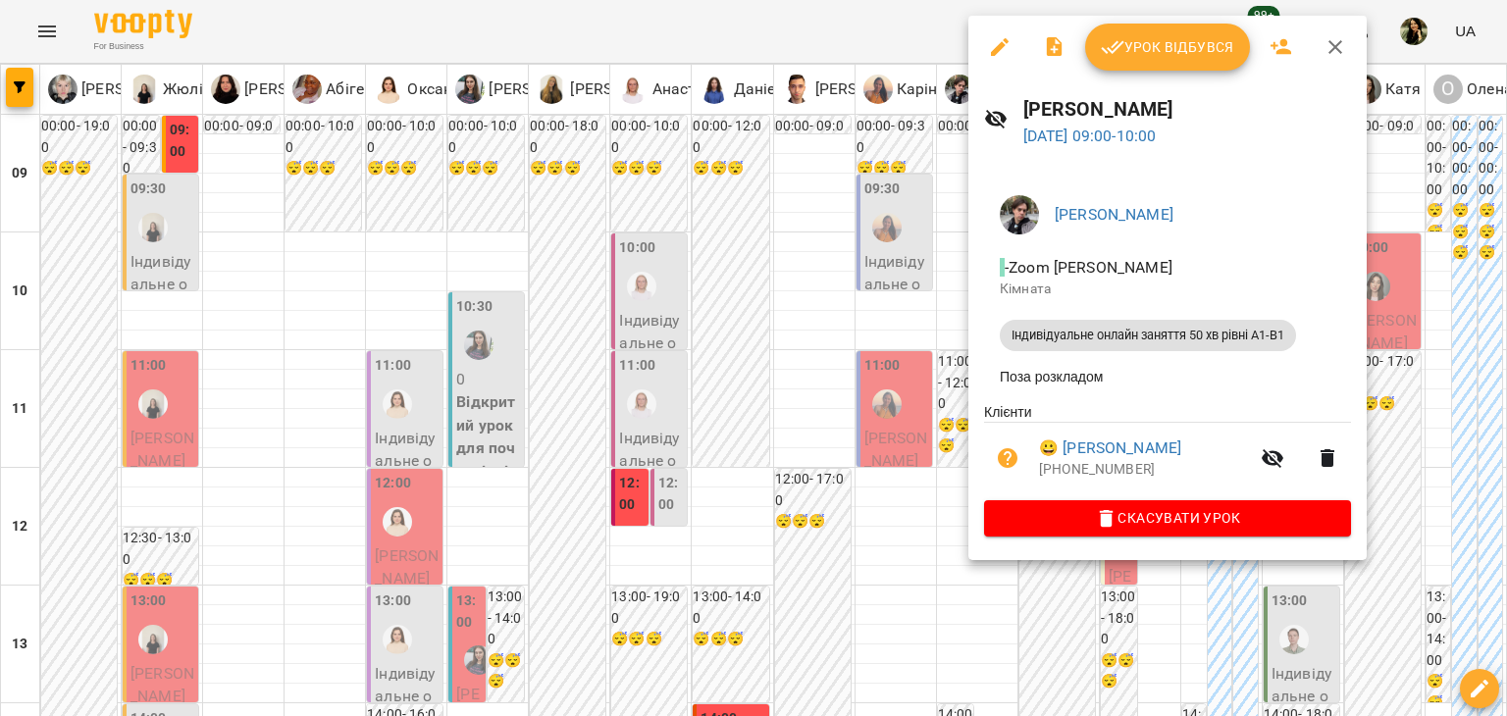
click at [924, 515] on div at bounding box center [753, 358] width 1507 height 716
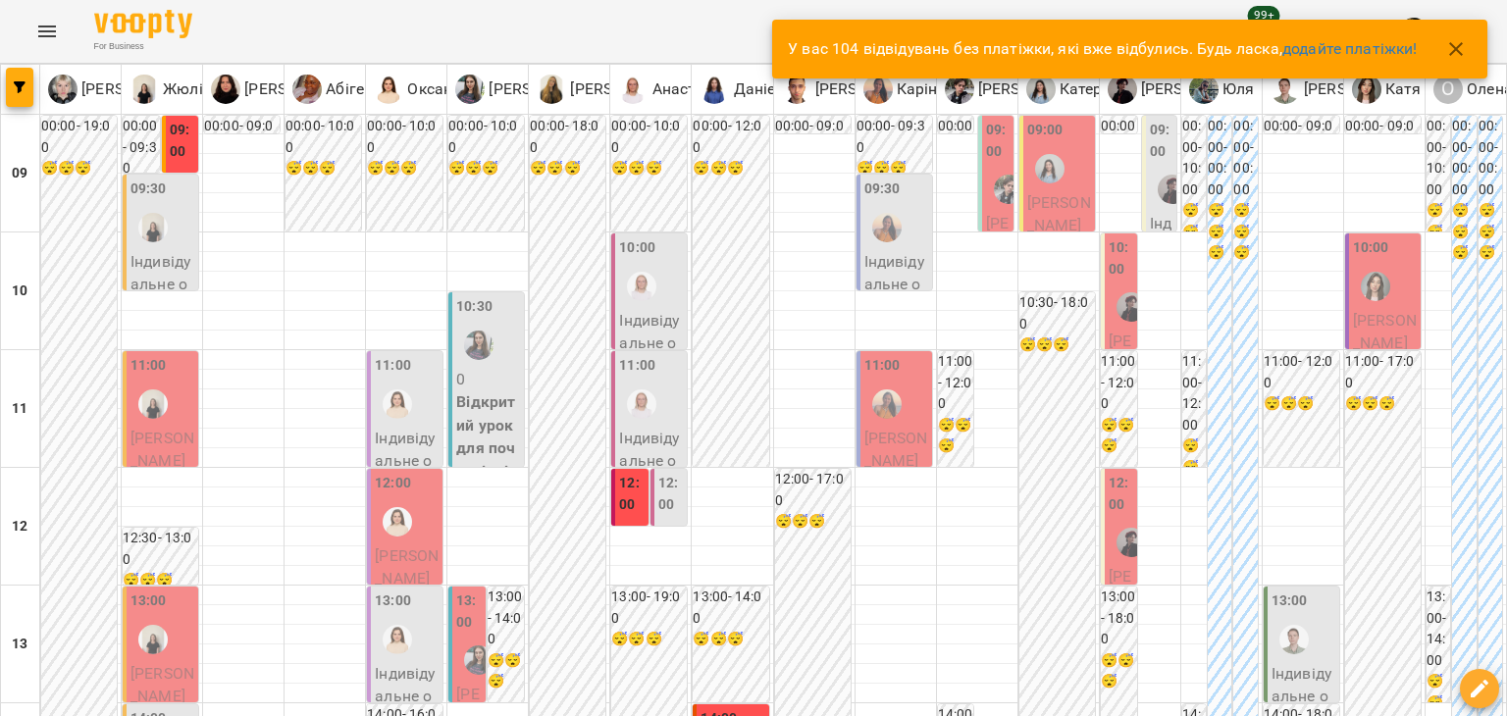
click at [1460, 44] on icon "button" at bounding box center [1456, 49] width 14 height 14
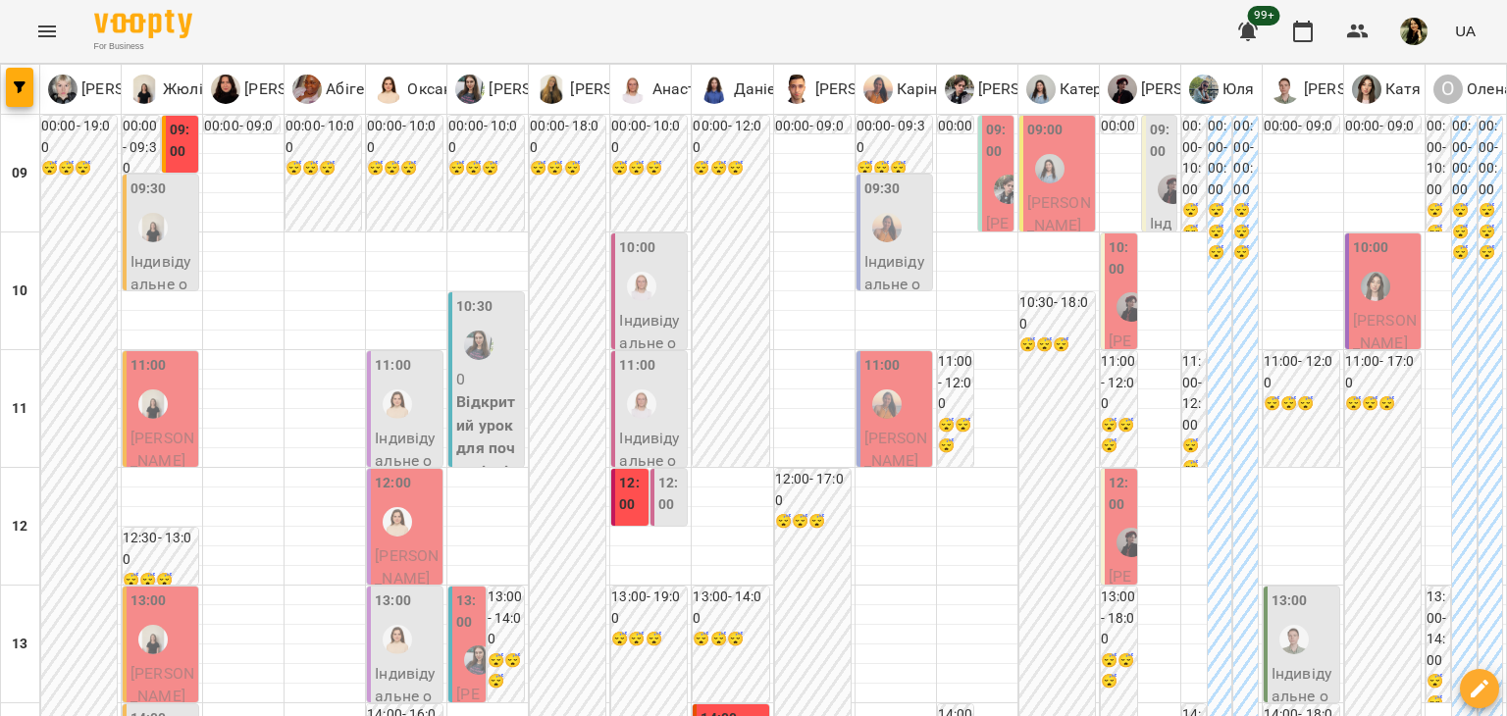
scroll to position [594, 0]
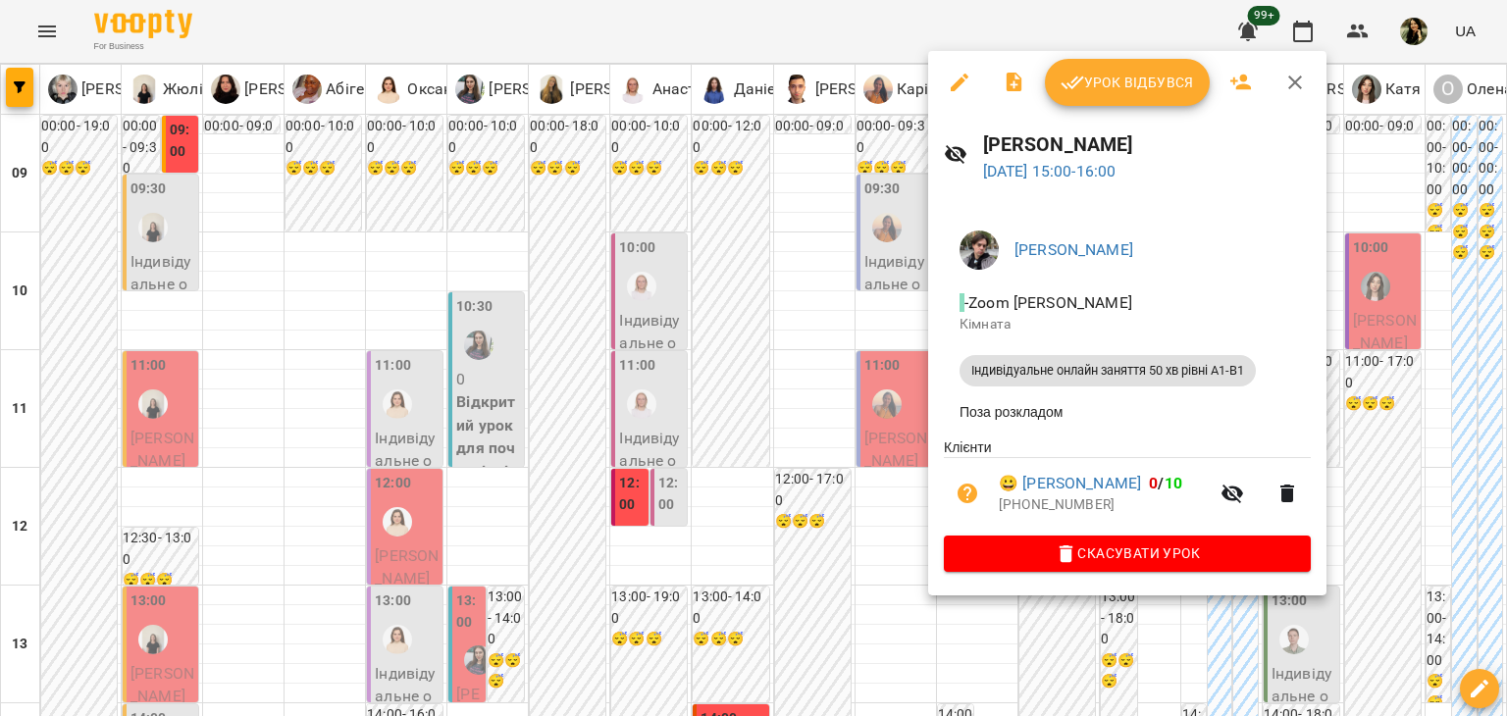
click at [879, 331] on div at bounding box center [753, 358] width 1507 height 716
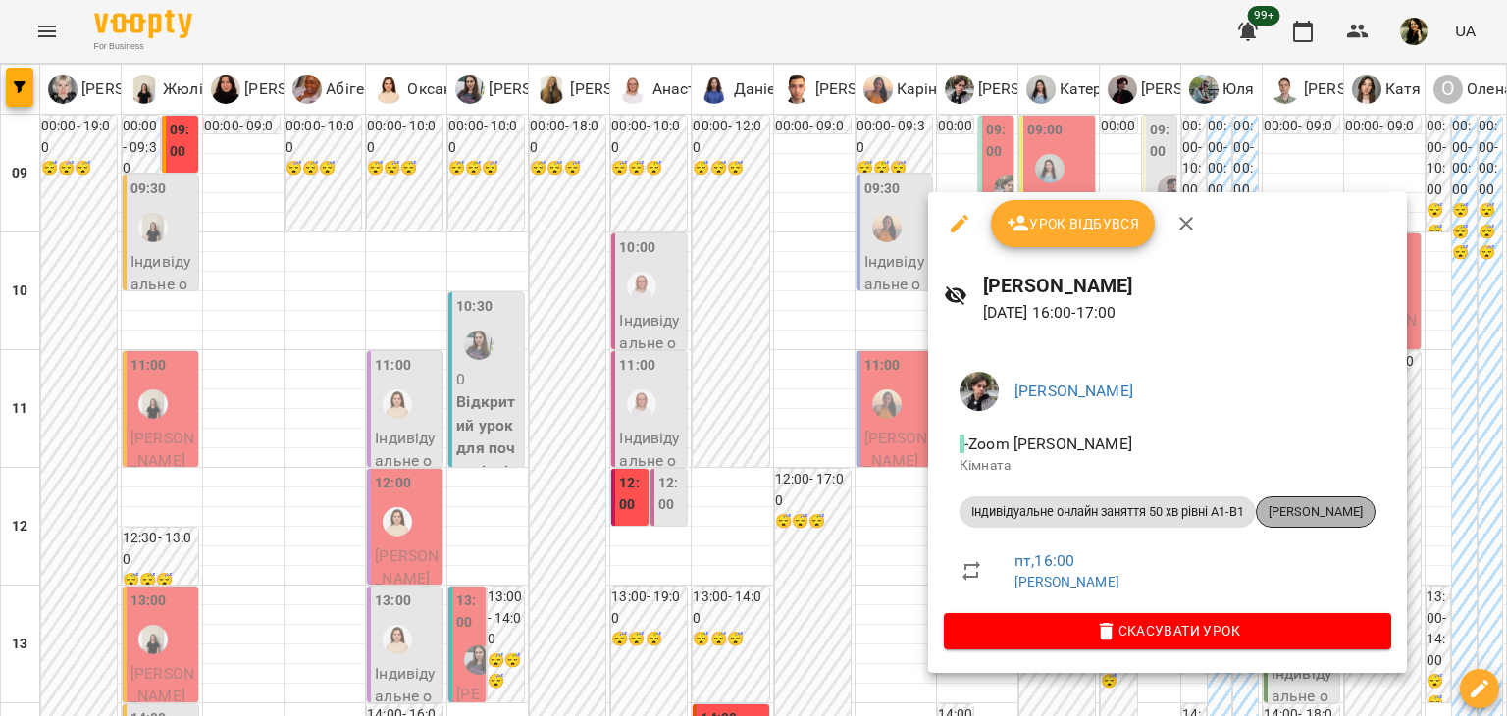
click at [1325, 512] on span "[PERSON_NAME]" at bounding box center [1316, 512] width 118 height 18
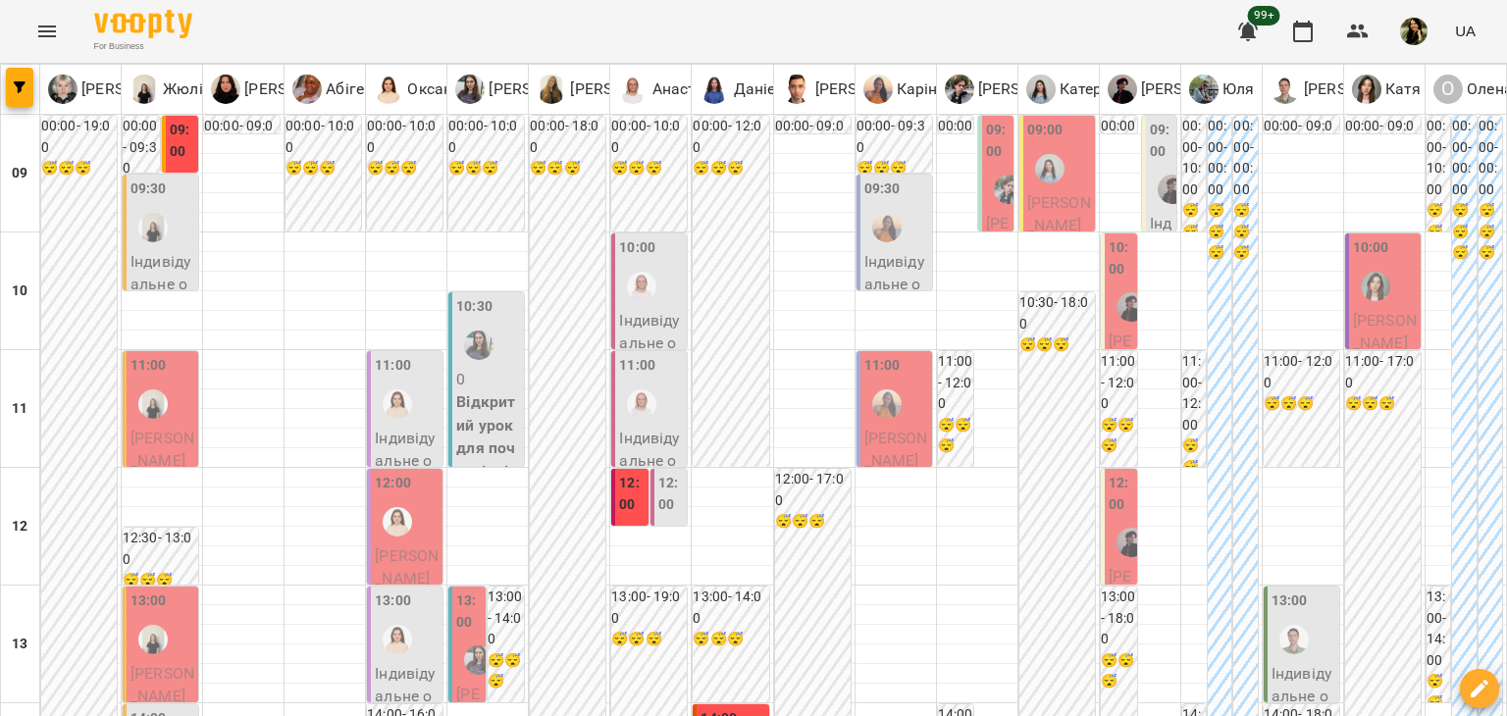
scroll to position [842, 0]
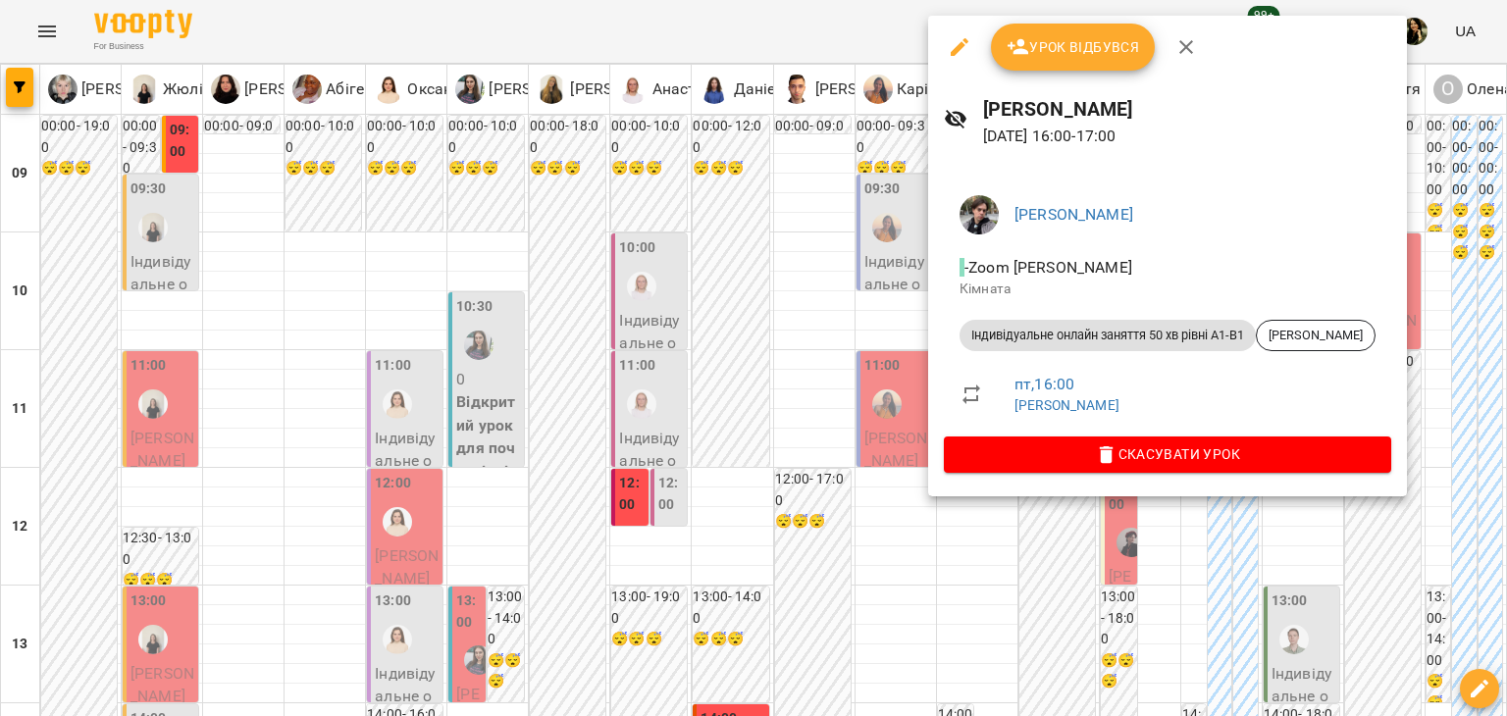
click at [870, 174] on div at bounding box center [753, 358] width 1507 height 716
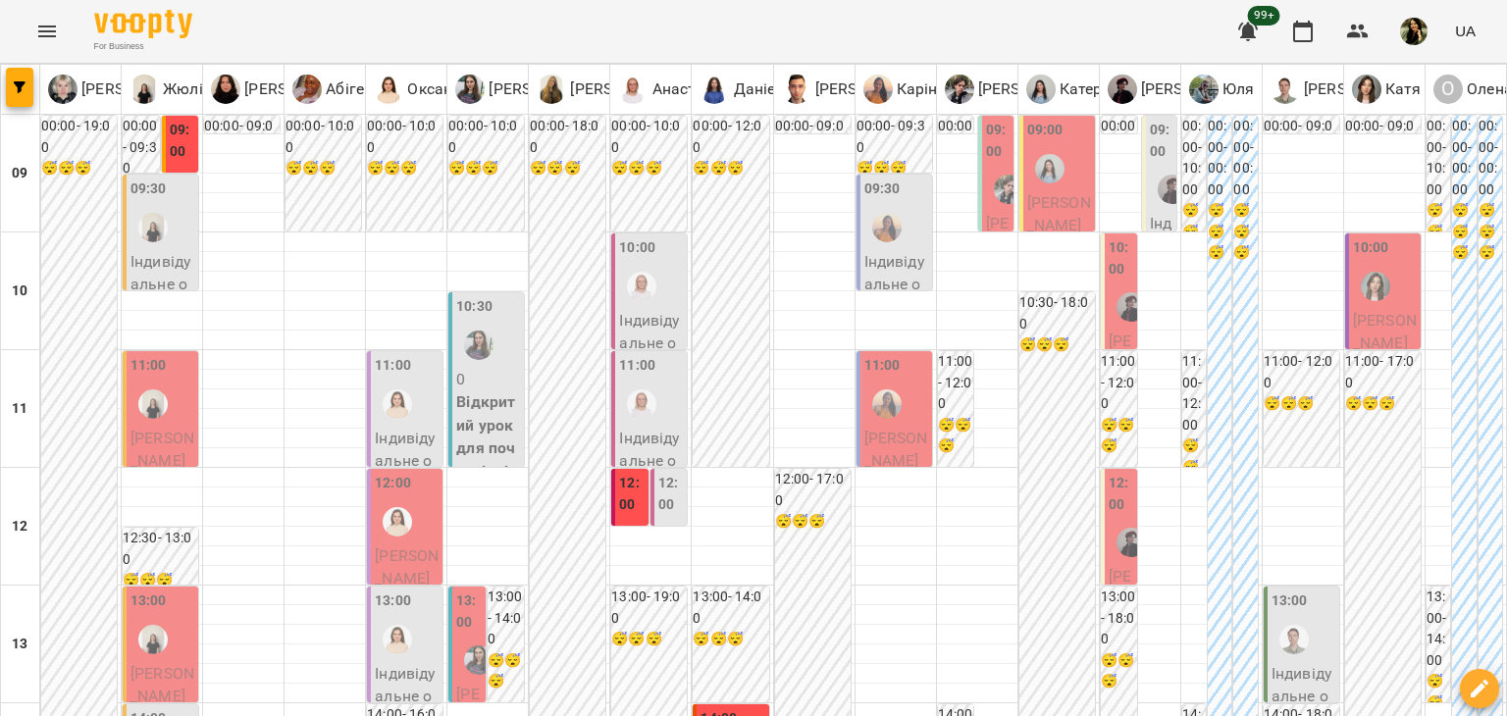
scroll to position [0, 0]
click at [1058, 212] on p "[PERSON_NAME]" at bounding box center [1059, 214] width 64 height 46
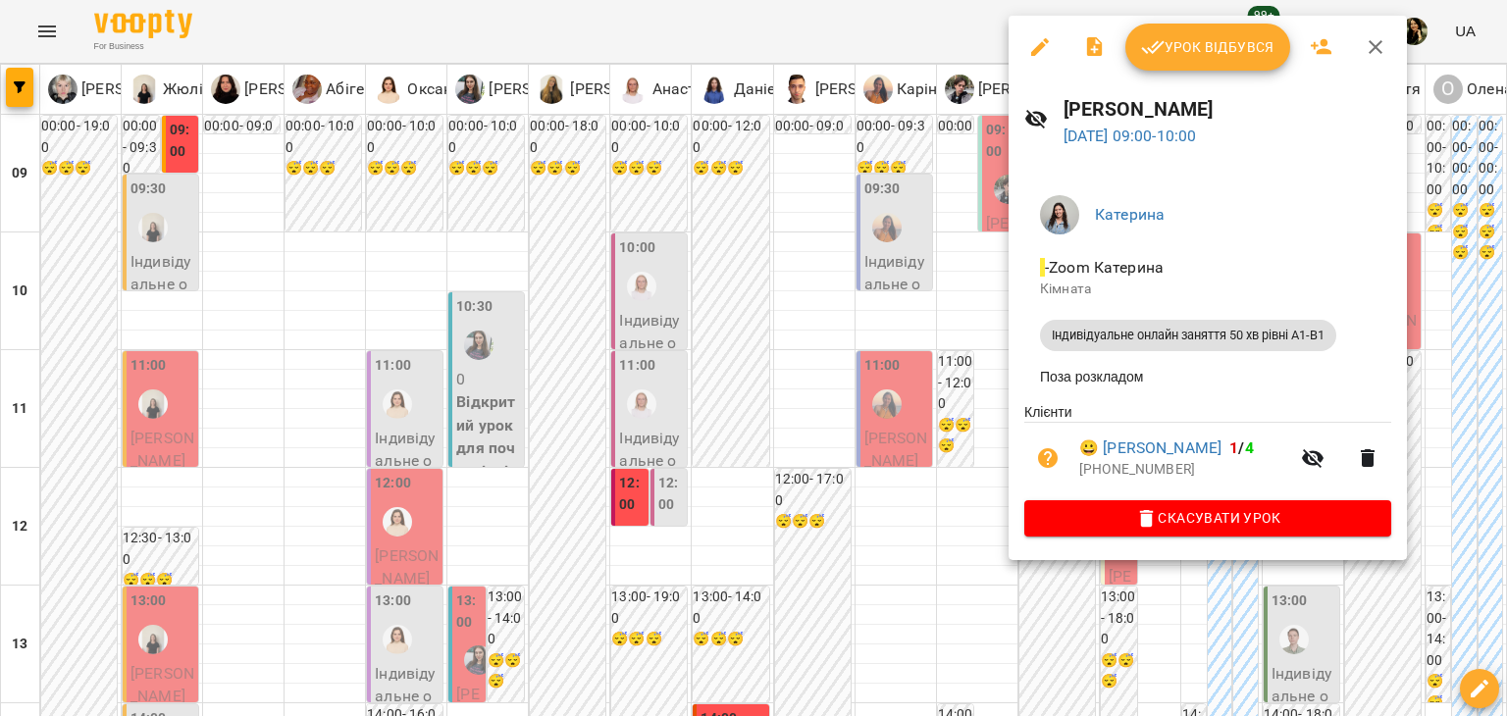
click at [981, 315] on div at bounding box center [753, 358] width 1507 height 716
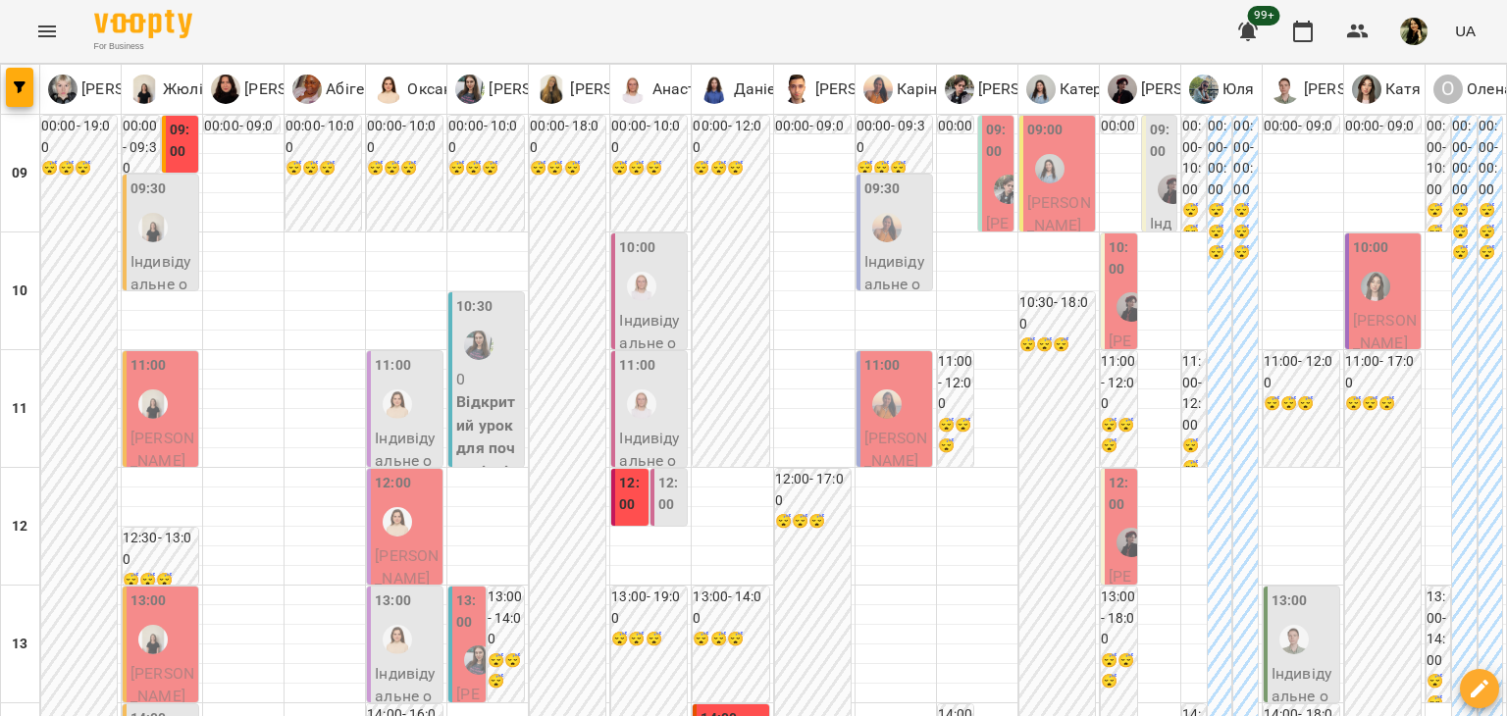
scroll to position [1039, 0]
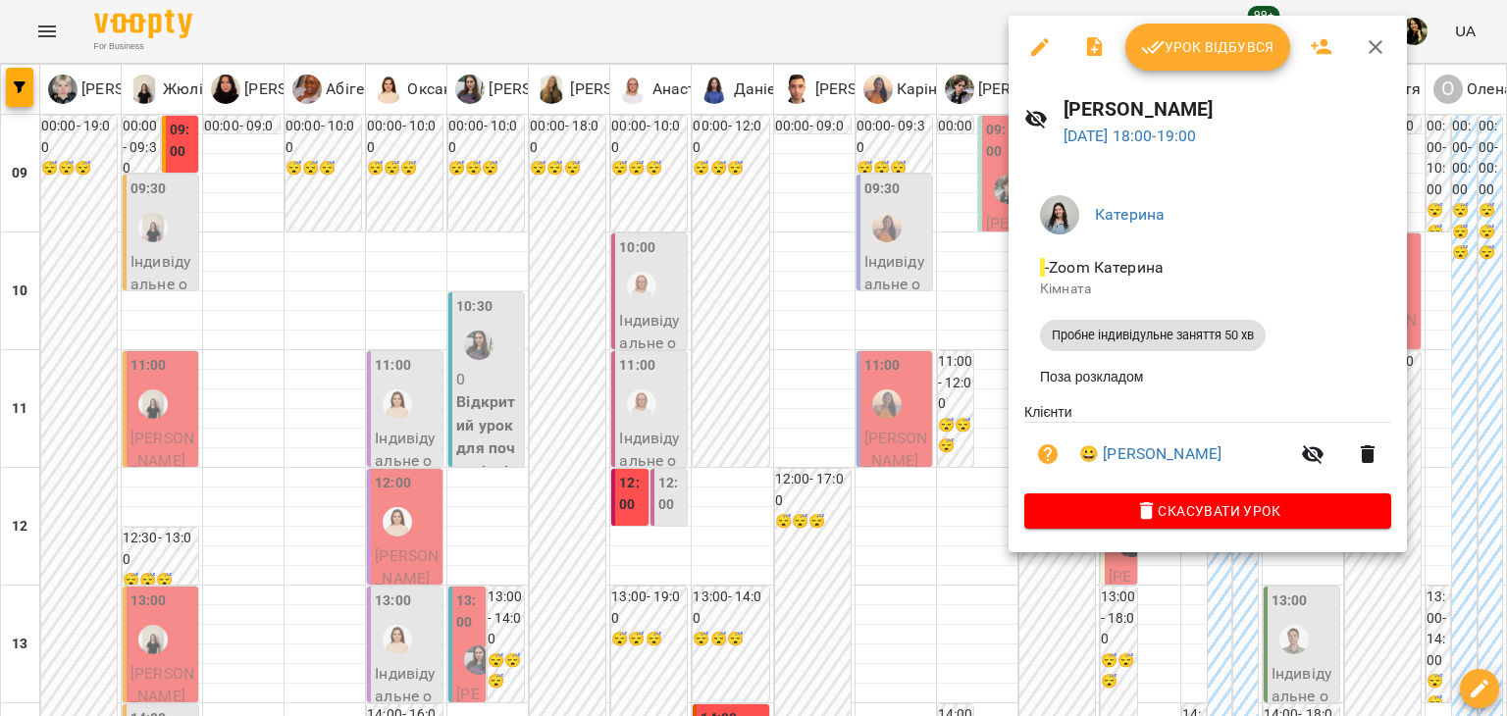
click at [967, 314] on div at bounding box center [753, 358] width 1507 height 716
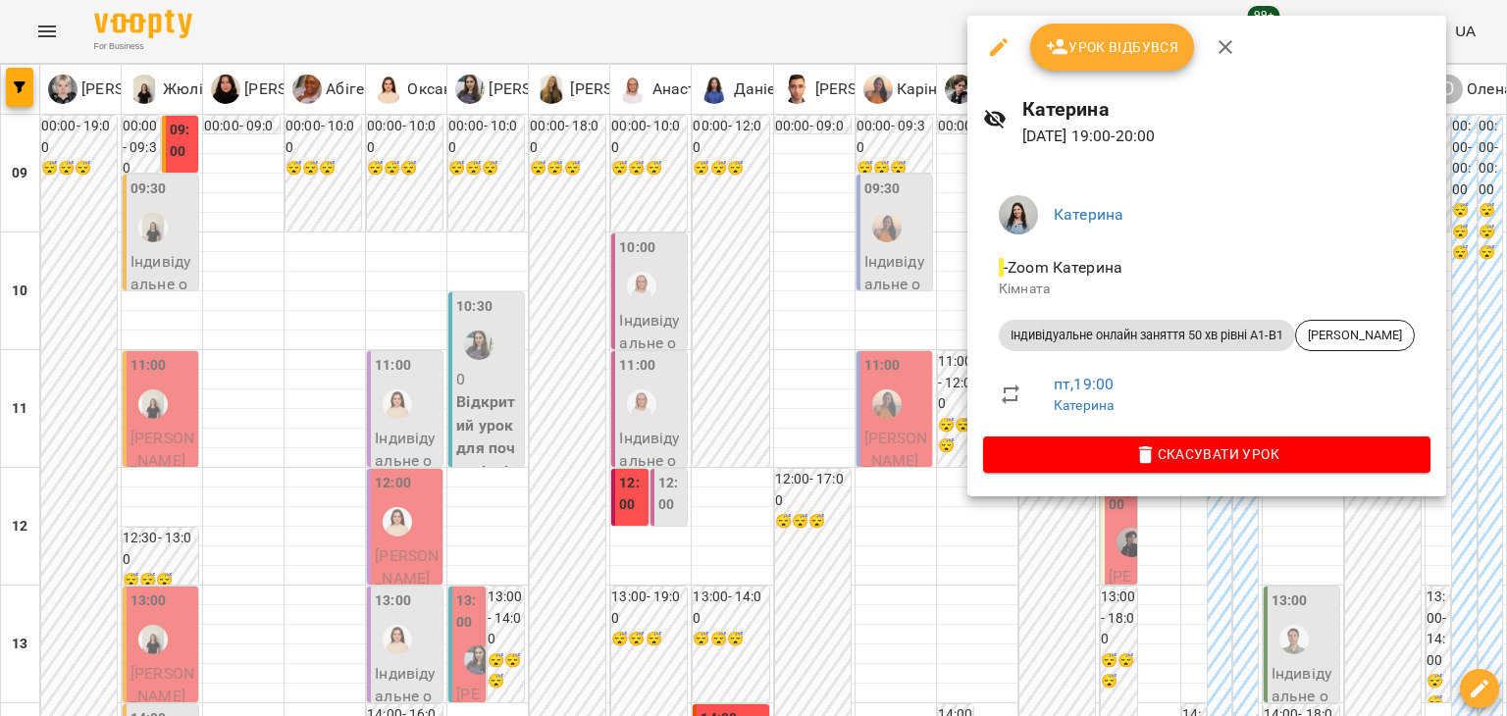
click at [916, 338] on div at bounding box center [753, 358] width 1507 height 716
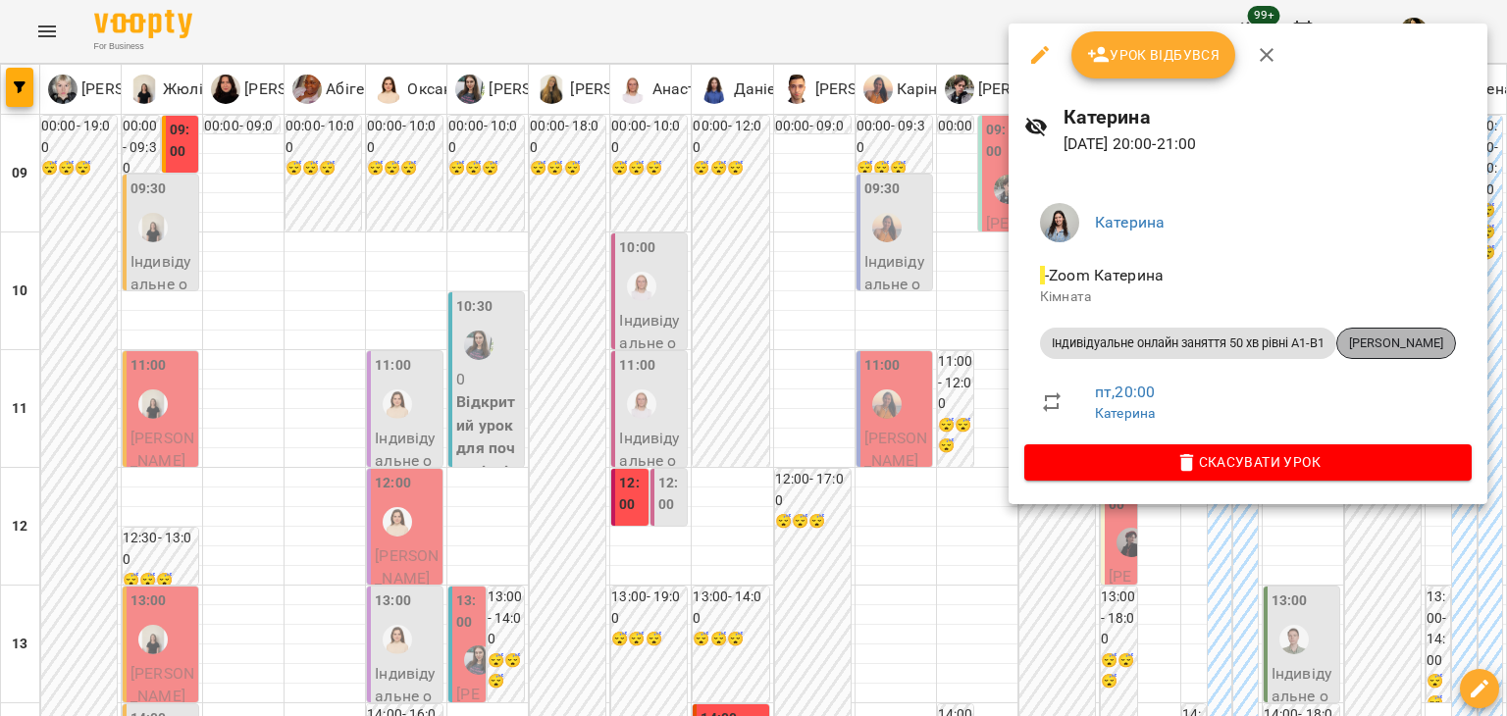
click at [1434, 339] on span "[PERSON_NAME]" at bounding box center [1396, 344] width 118 height 18
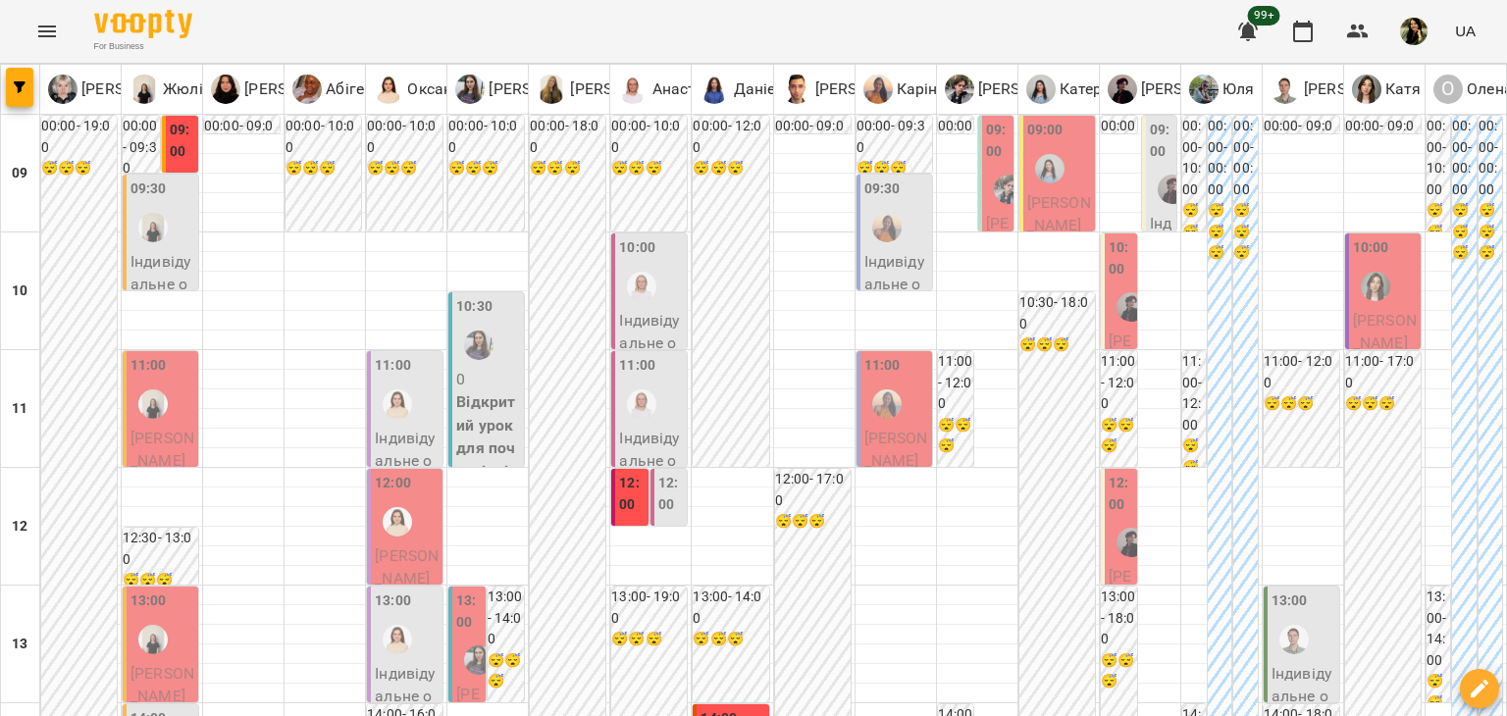
scroll to position [1177, 0]
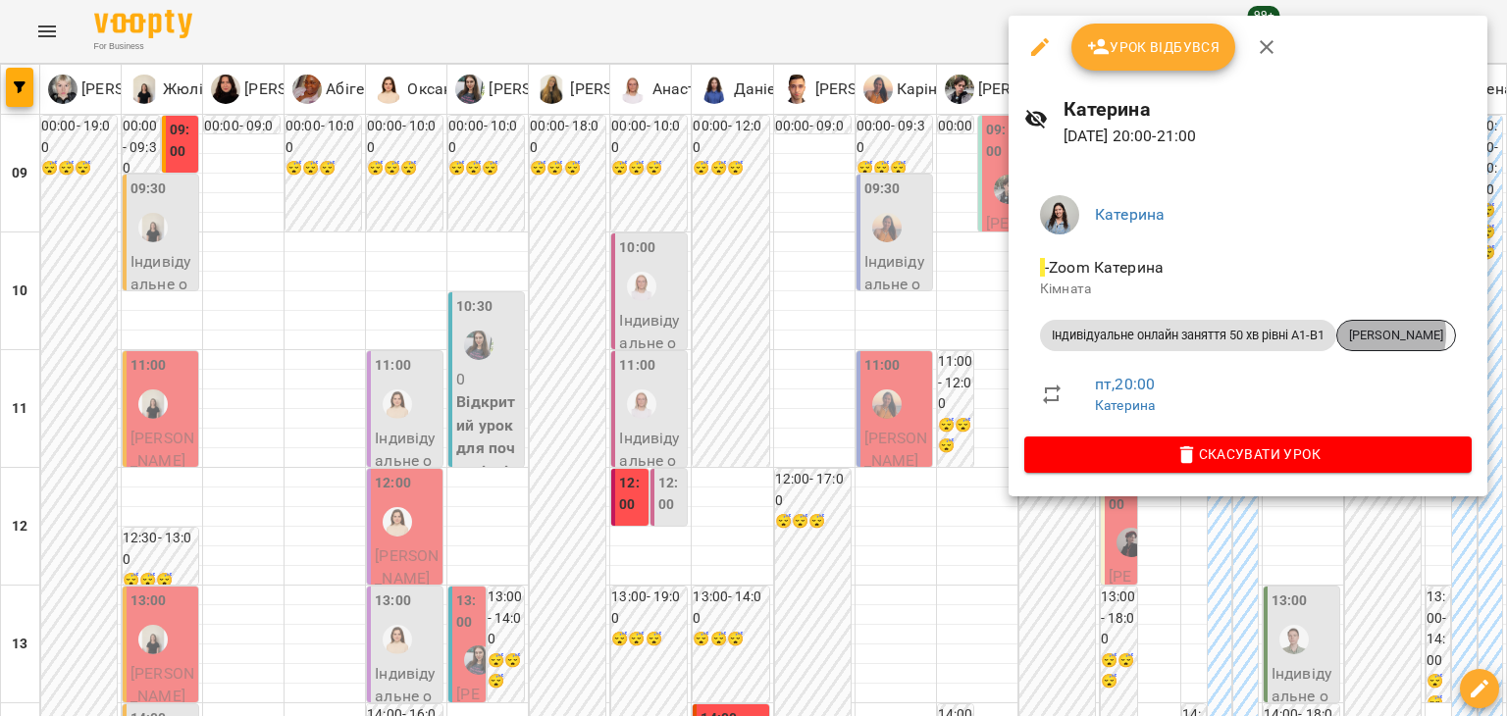
click at [1384, 334] on span "[PERSON_NAME]" at bounding box center [1396, 336] width 118 height 18
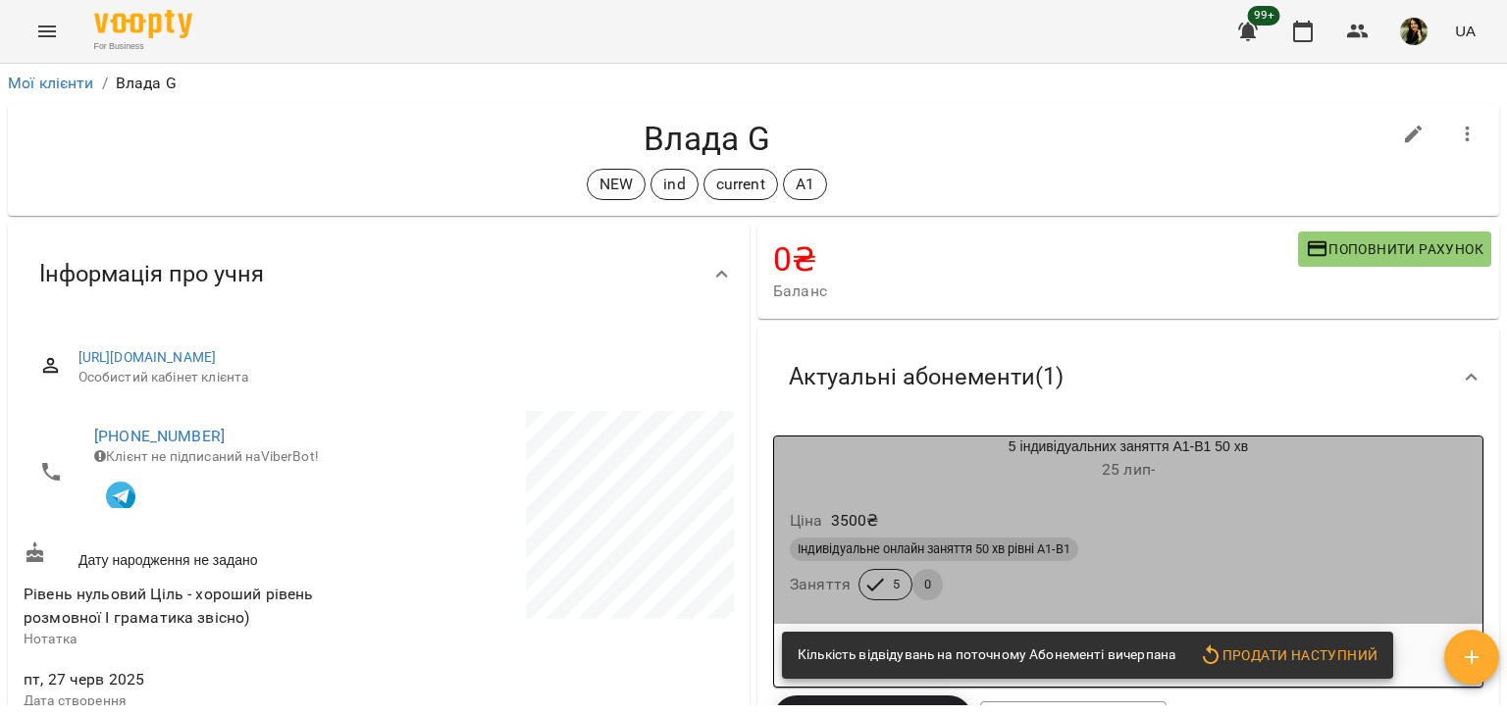
click at [1314, 545] on div "Індивідуальне онлайн заняття 50 хв рівні А1-В1" at bounding box center [1128, 550] width 677 height 24
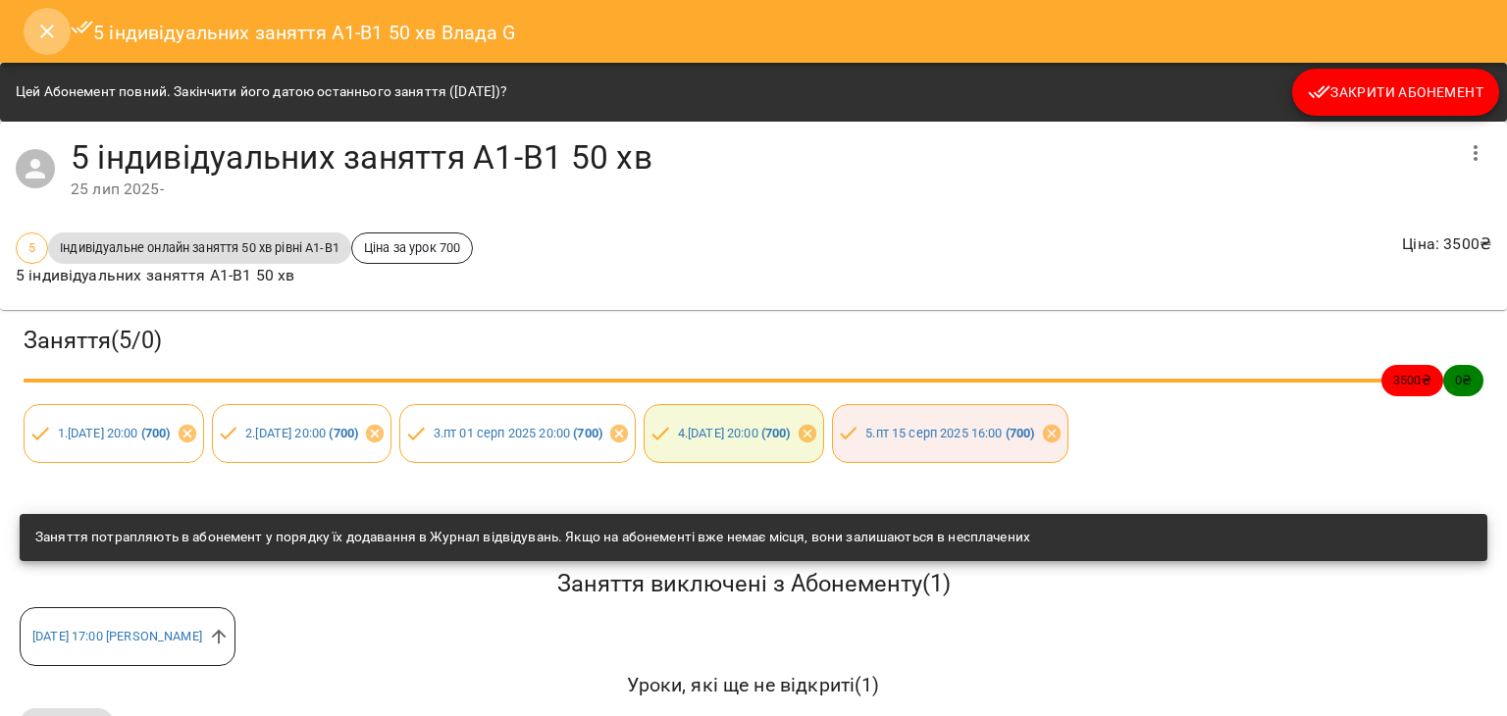
click at [46, 33] on icon "Close" at bounding box center [47, 32] width 24 height 24
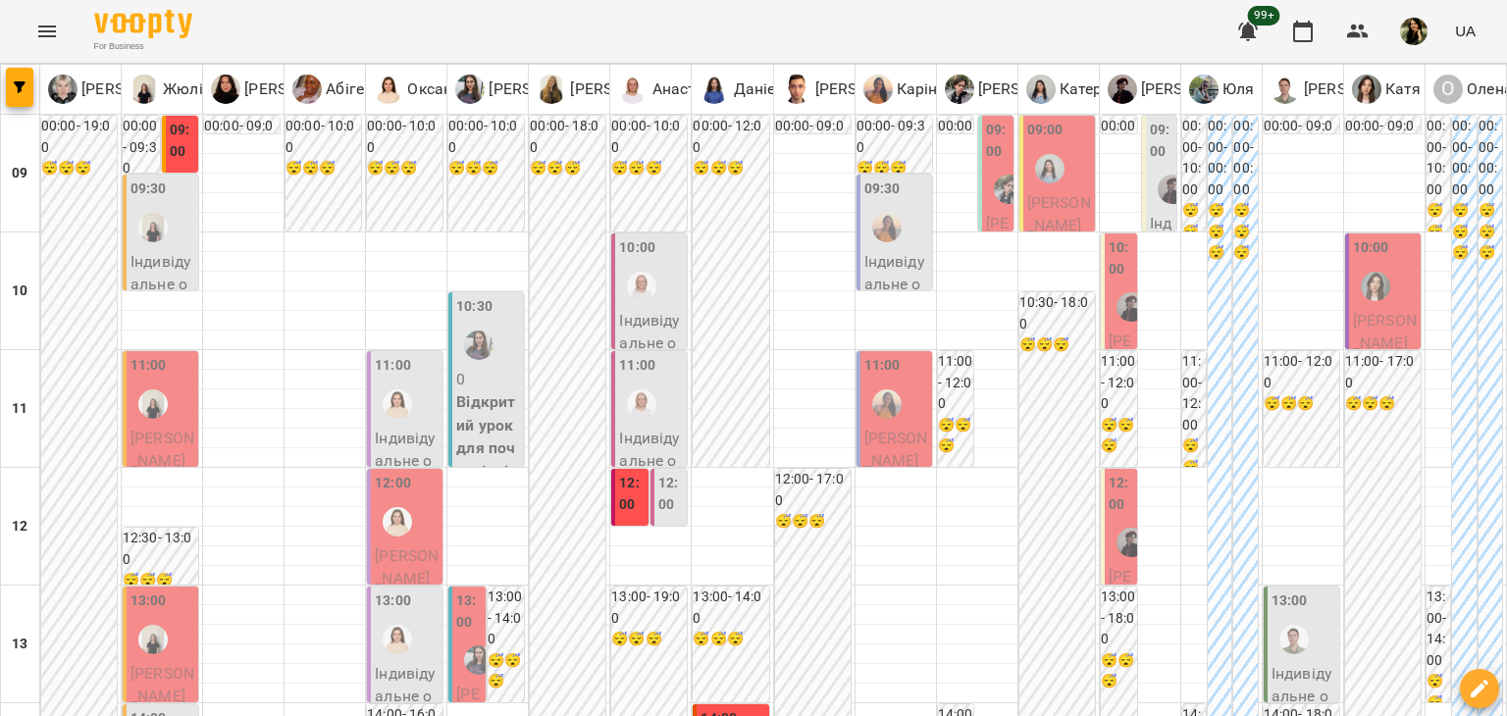
click at [986, 221] on span "[PERSON_NAME]" at bounding box center [997, 292] width 23 height 157
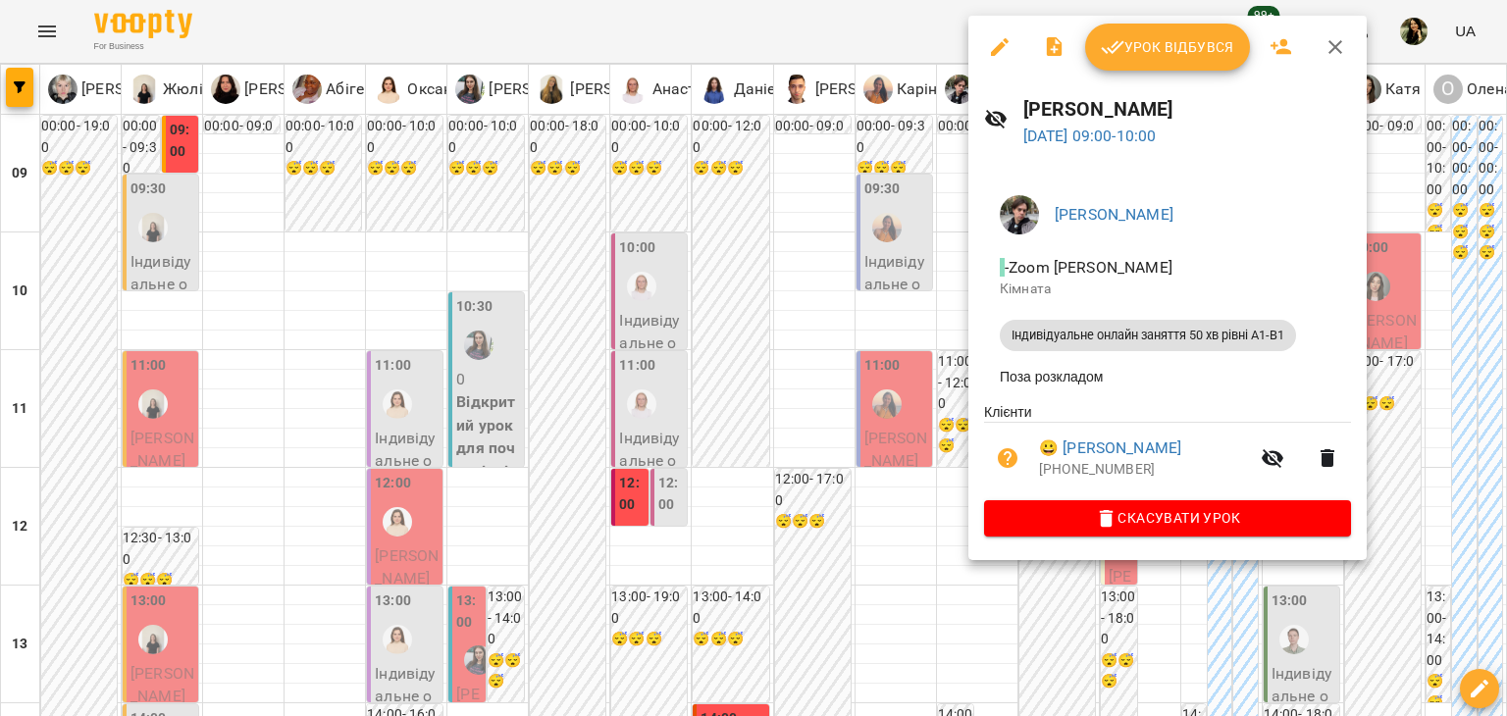
click at [899, 324] on div at bounding box center [753, 358] width 1507 height 716
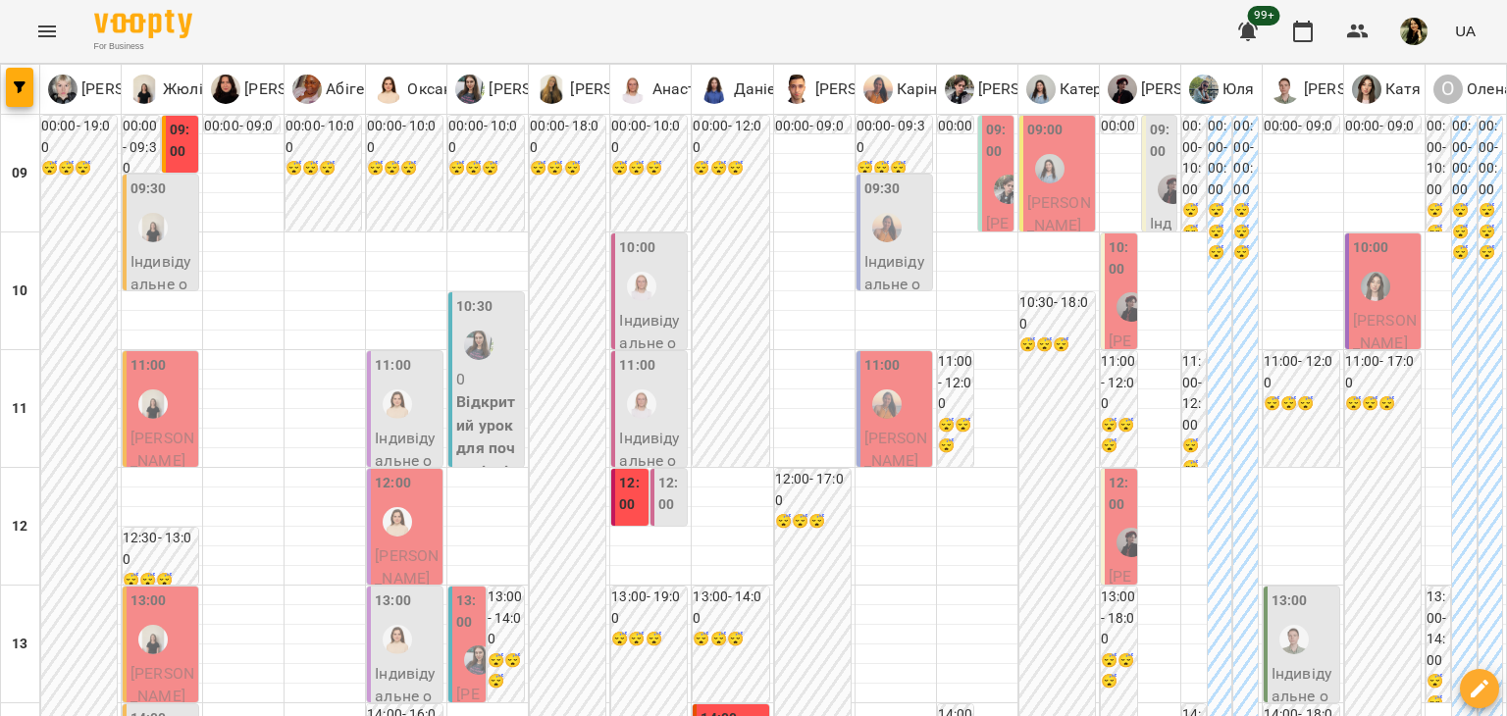
scroll to position [624, 0]
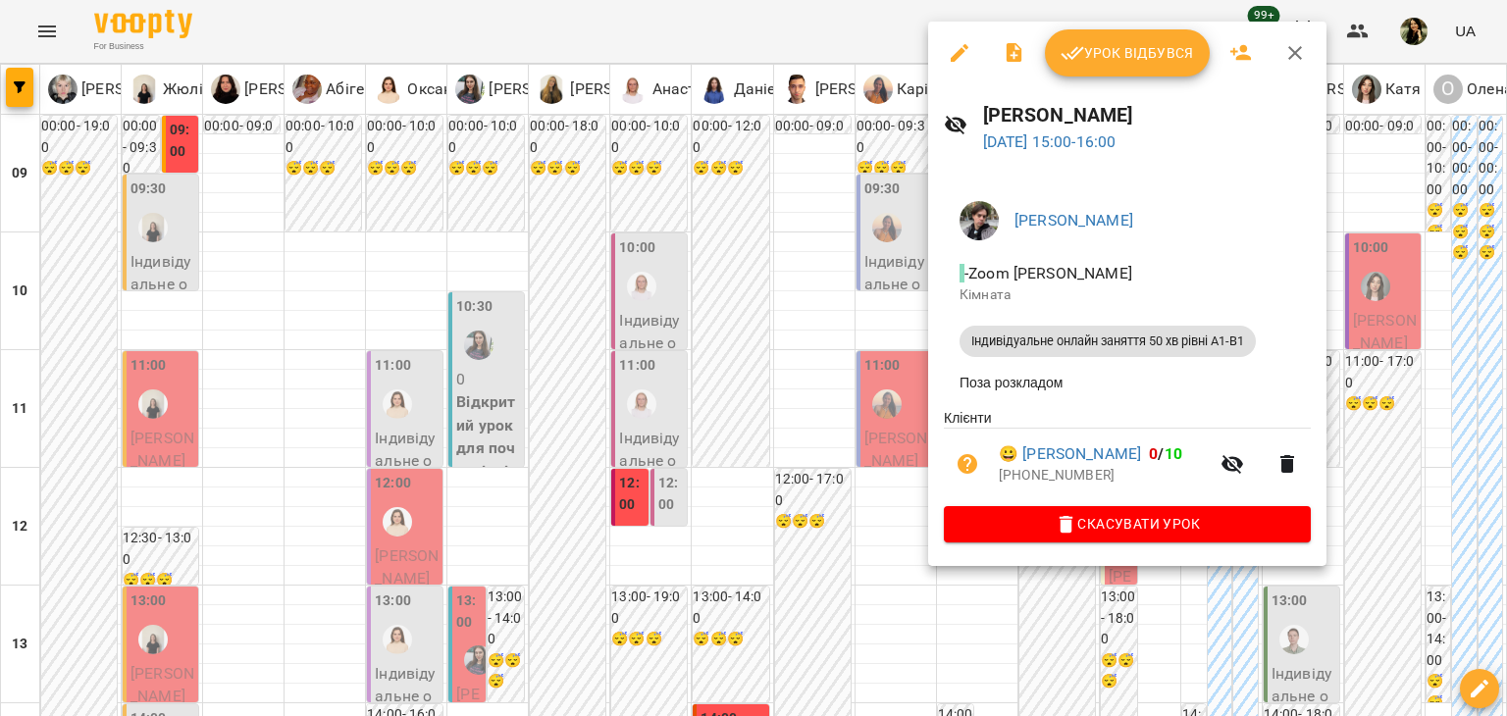
click at [1162, 666] on div at bounding box center [753, 358] width 1507 height 716
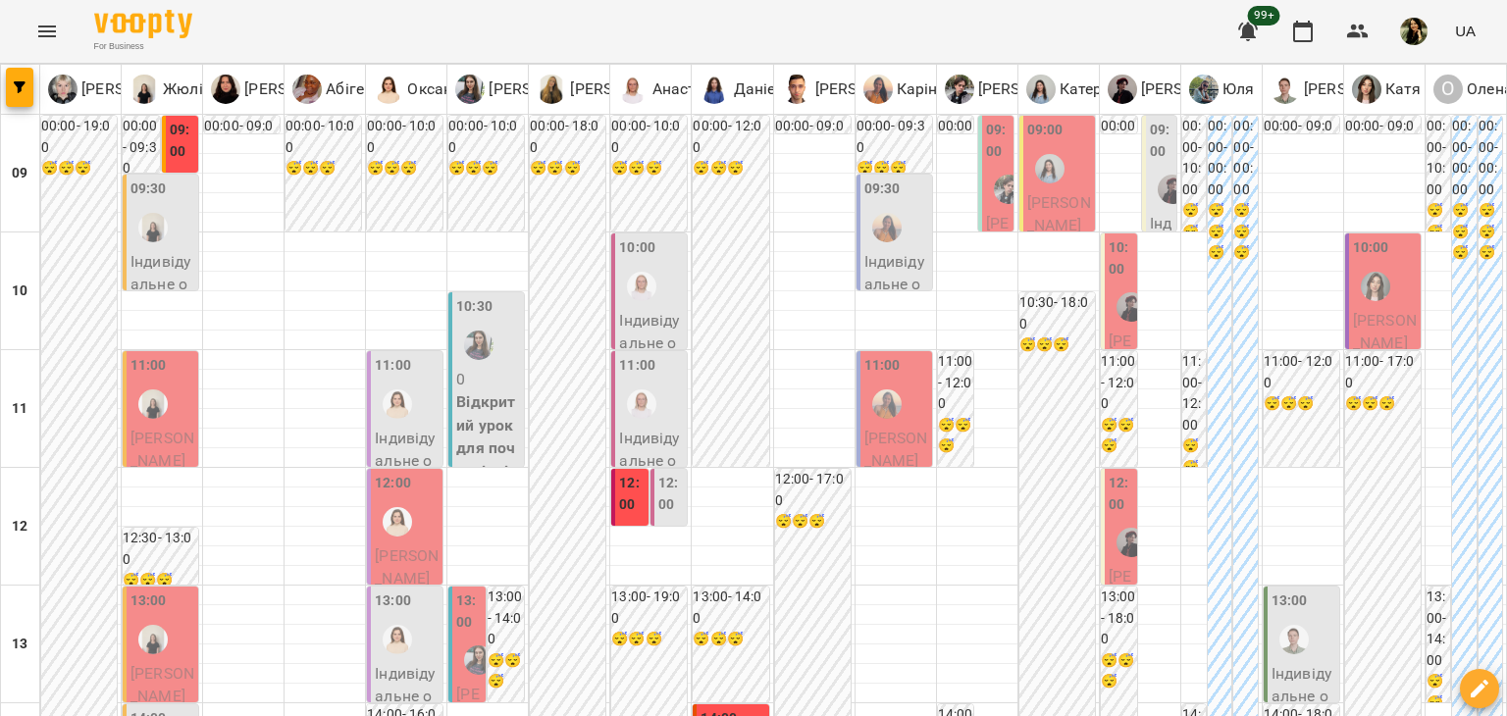
scroll to position [0, 0]
click at [1108, 340] on span "[PERSON_NAME]" at bounding box center [1120, 399] width 24 height 134
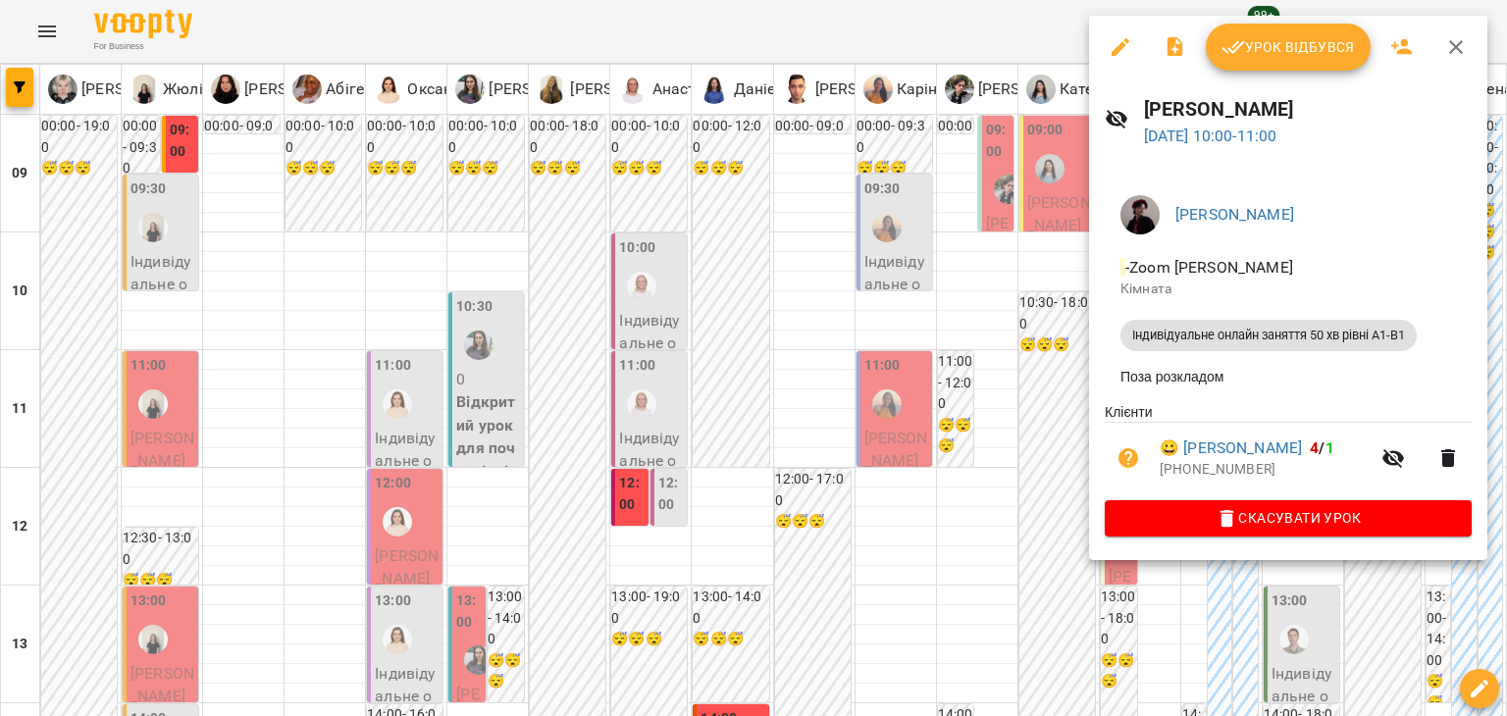
click at [996, 443] on div at bounding box center [753, 358] width 1507 height 716
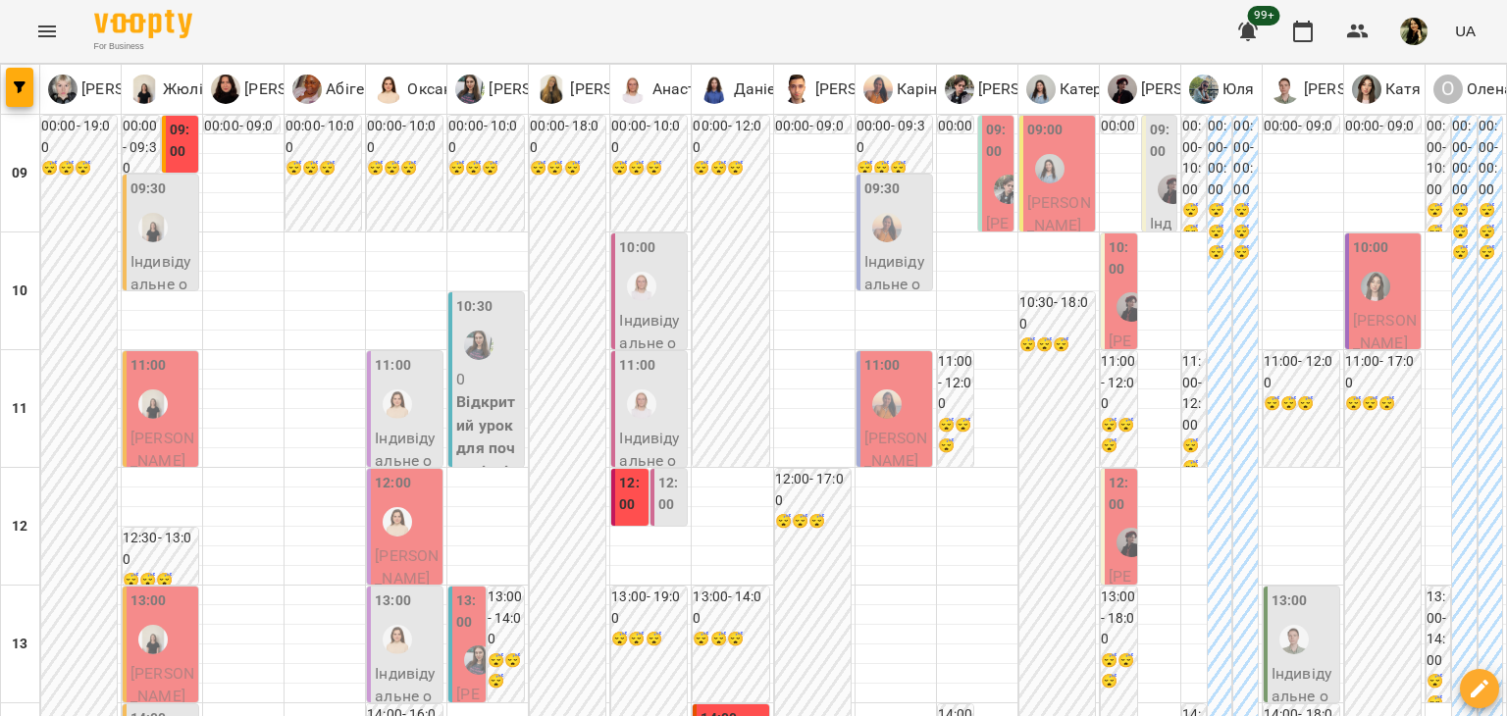
click at [986, 221] on span "[PERSON_NAME]" at bounding box center [997, 292] width 23 height 157
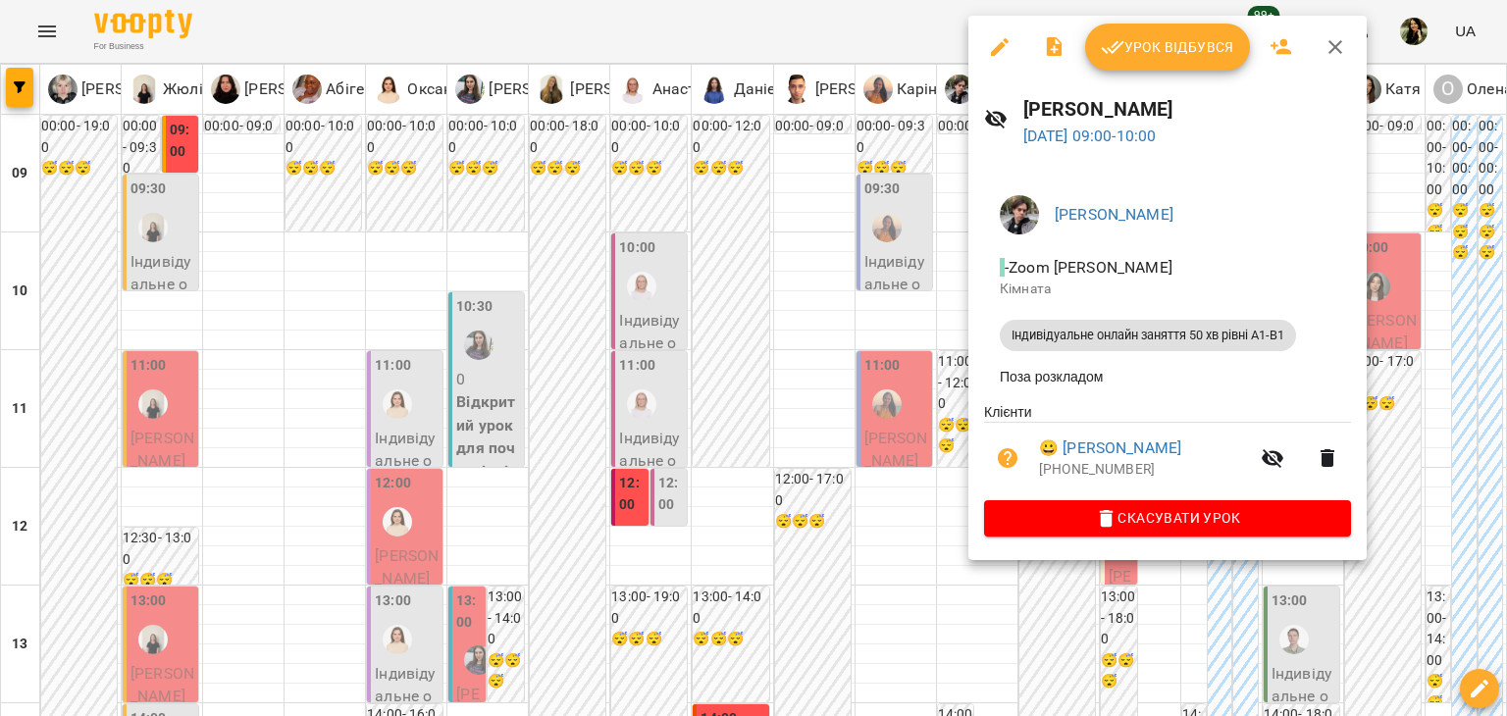
click at [820, 342] on div at bounding box center [753, 358] width 1507 height 716
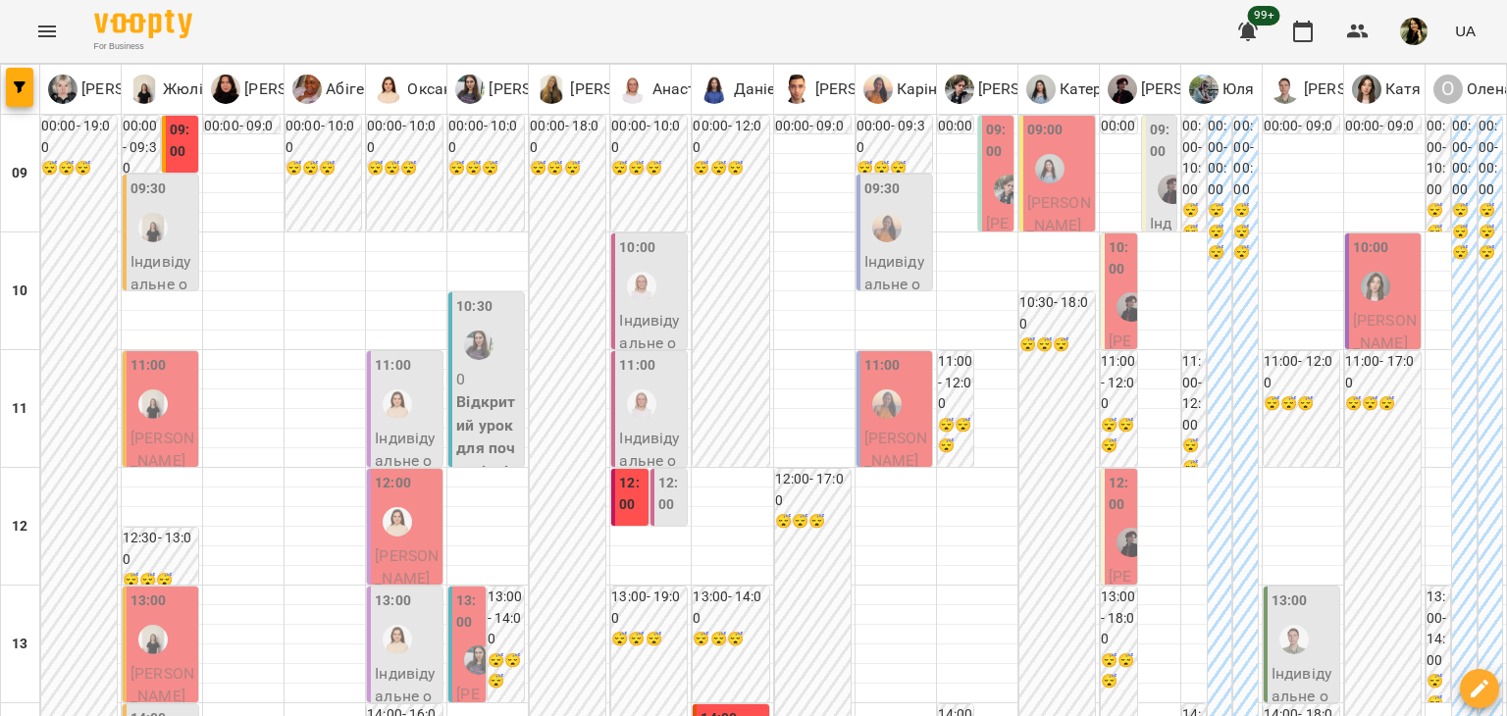
scroll to position [613, 0]
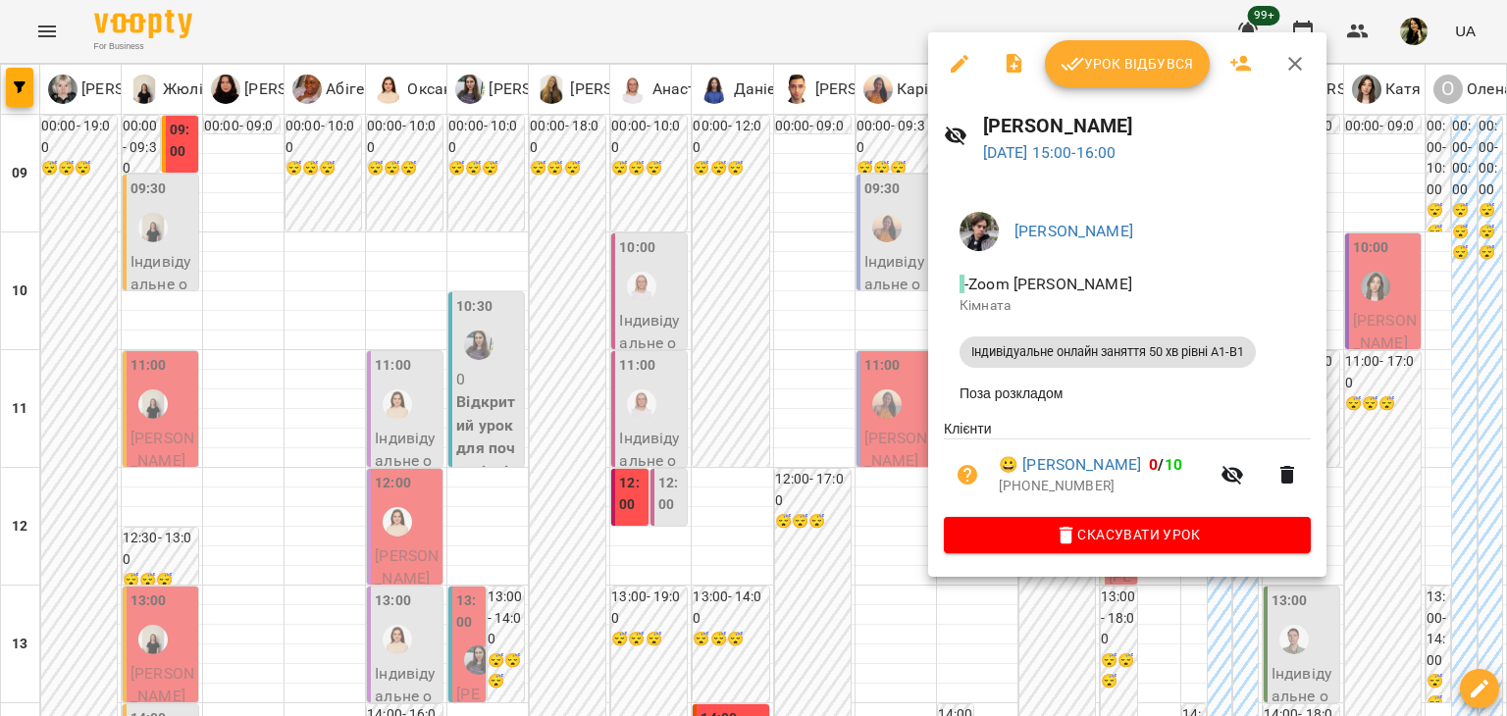
click at [861, 256] on div at bounding box center [753, 358] width 1507 height 716
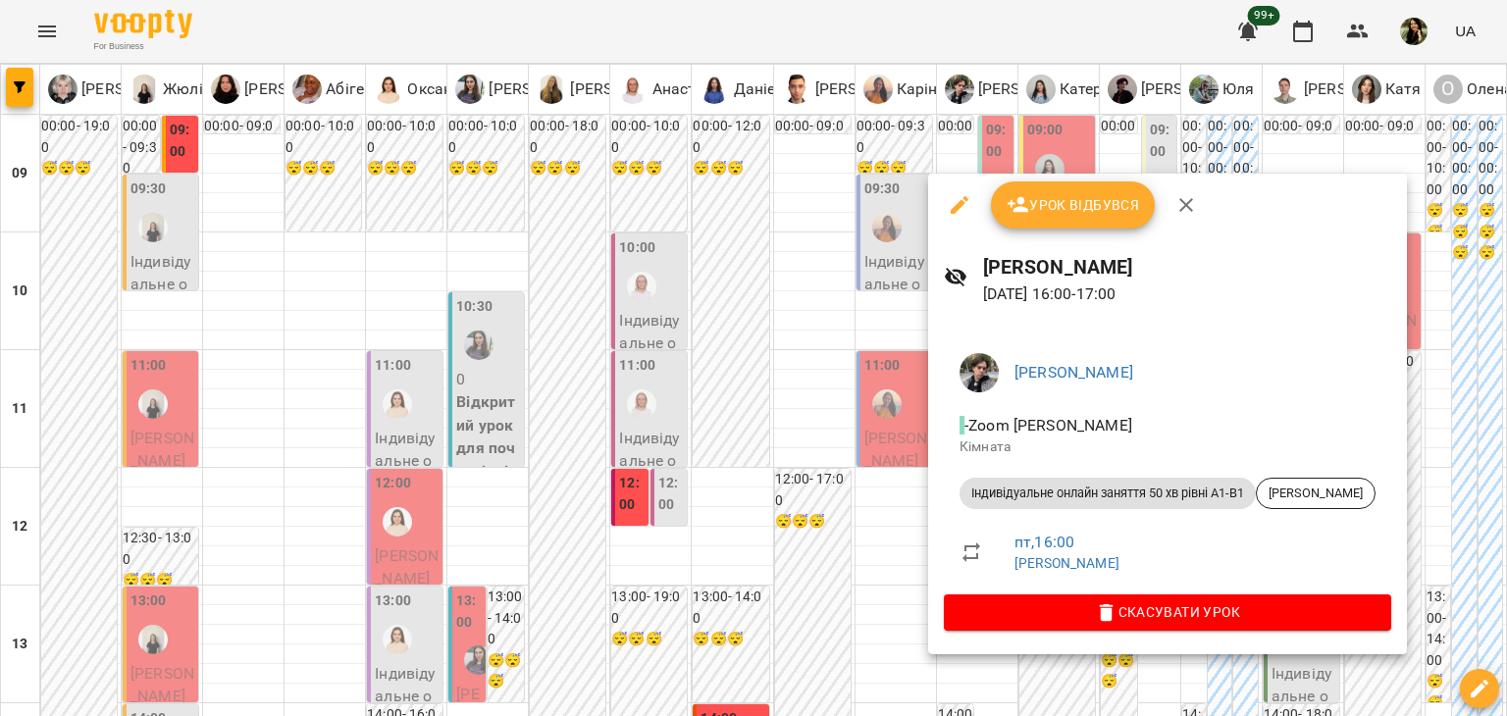
click at [872, 343] on div at bounding box center [753, 358] width 1507 height 716
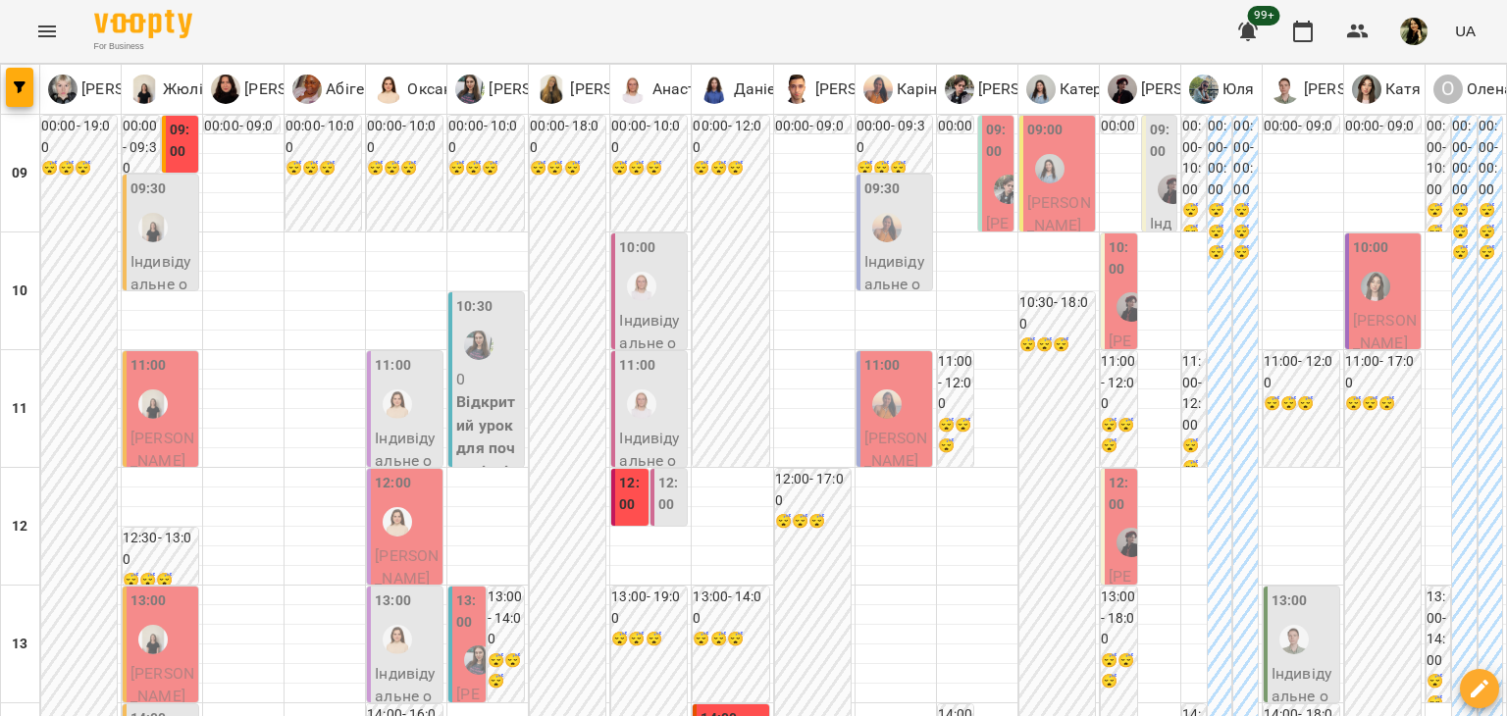
scroll to position [1016, 0]
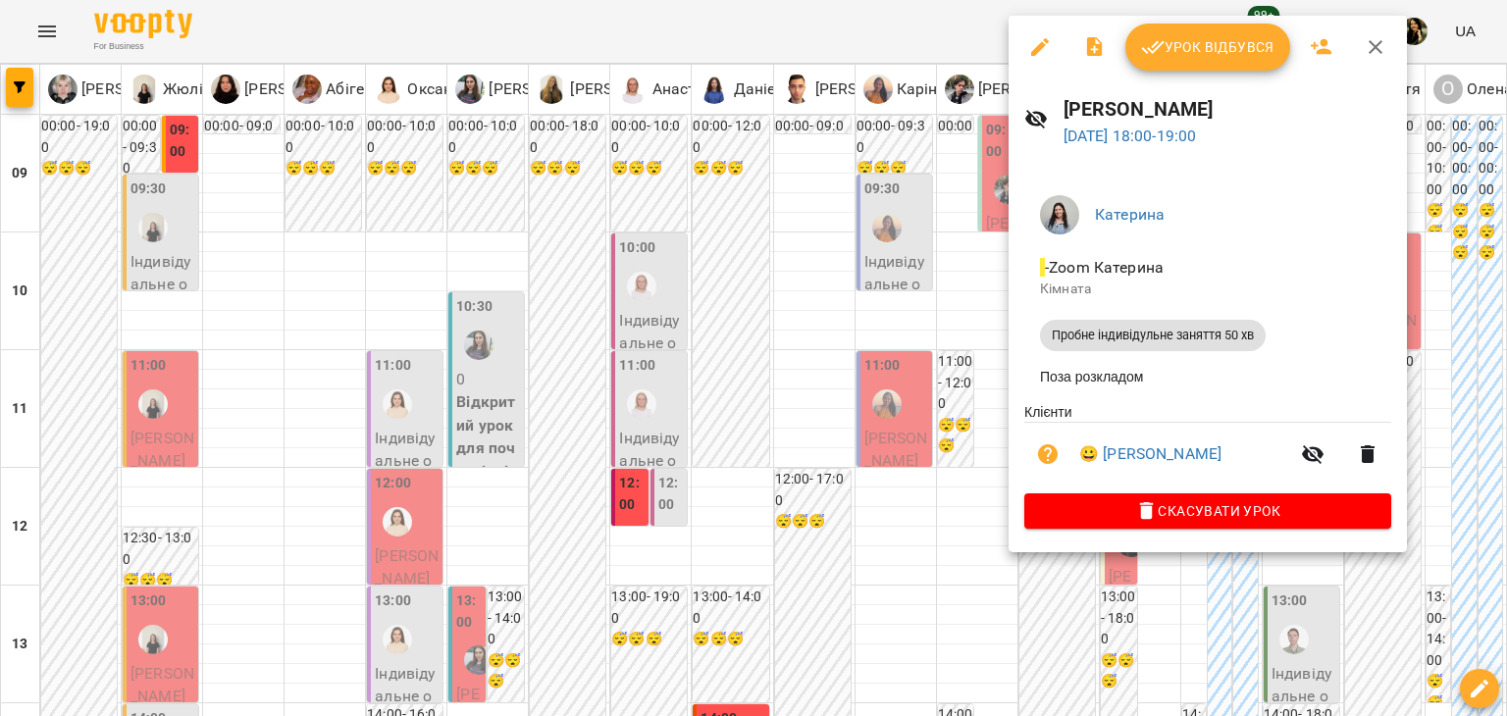
click at [949, 265] on div at bounding box center [753, 358] width 1507 height 716
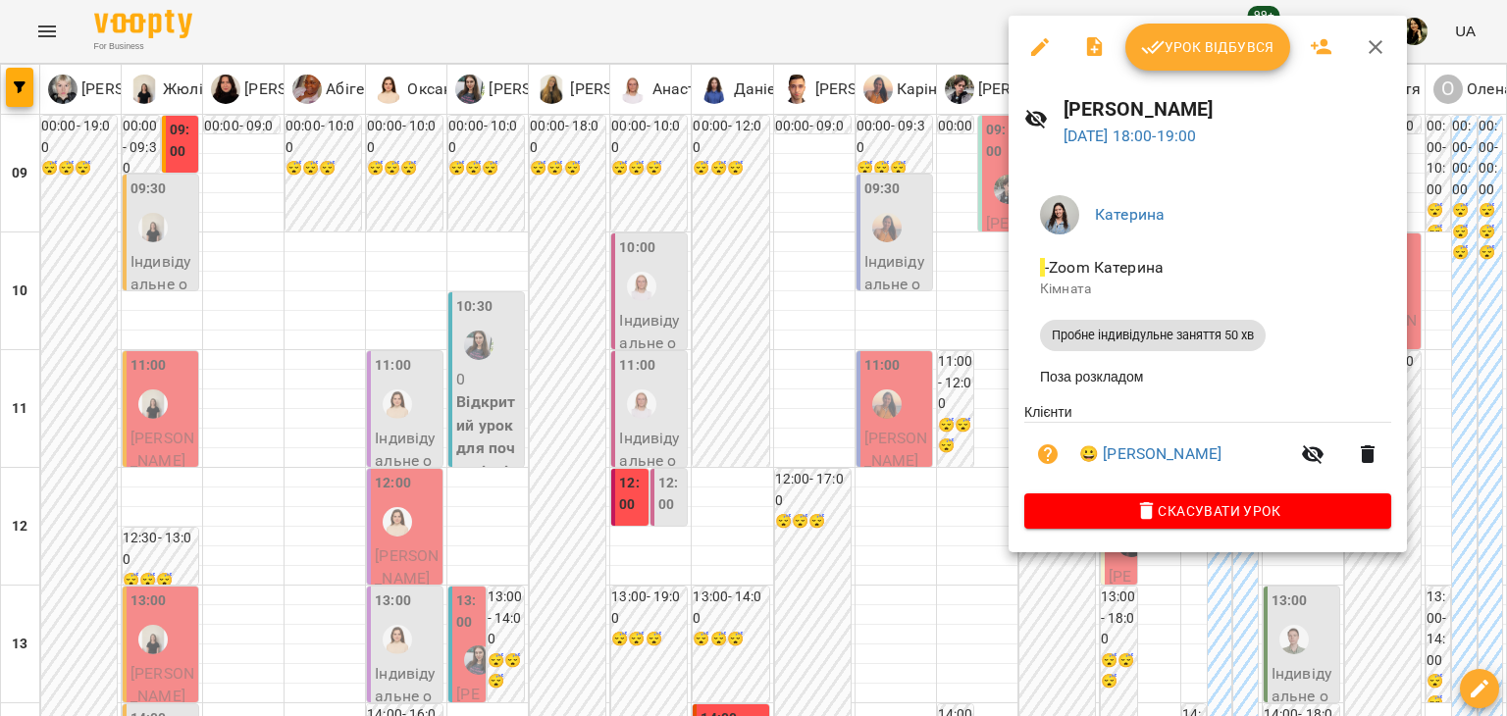
click at [956, 329] on div at bounding box center [753, 358] width 1507 height 716
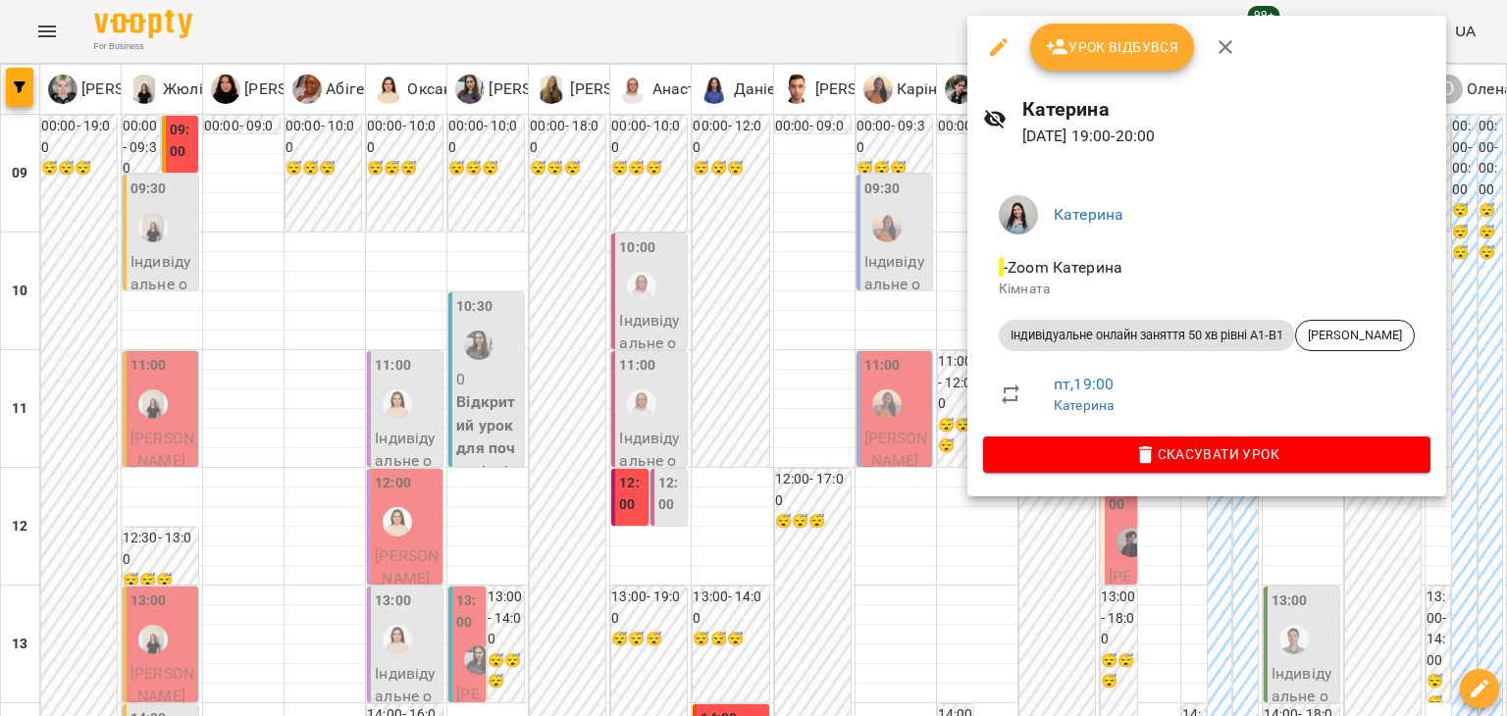
click at [906, 366] on div at bounding box center [753, 358] width 1507 height 716
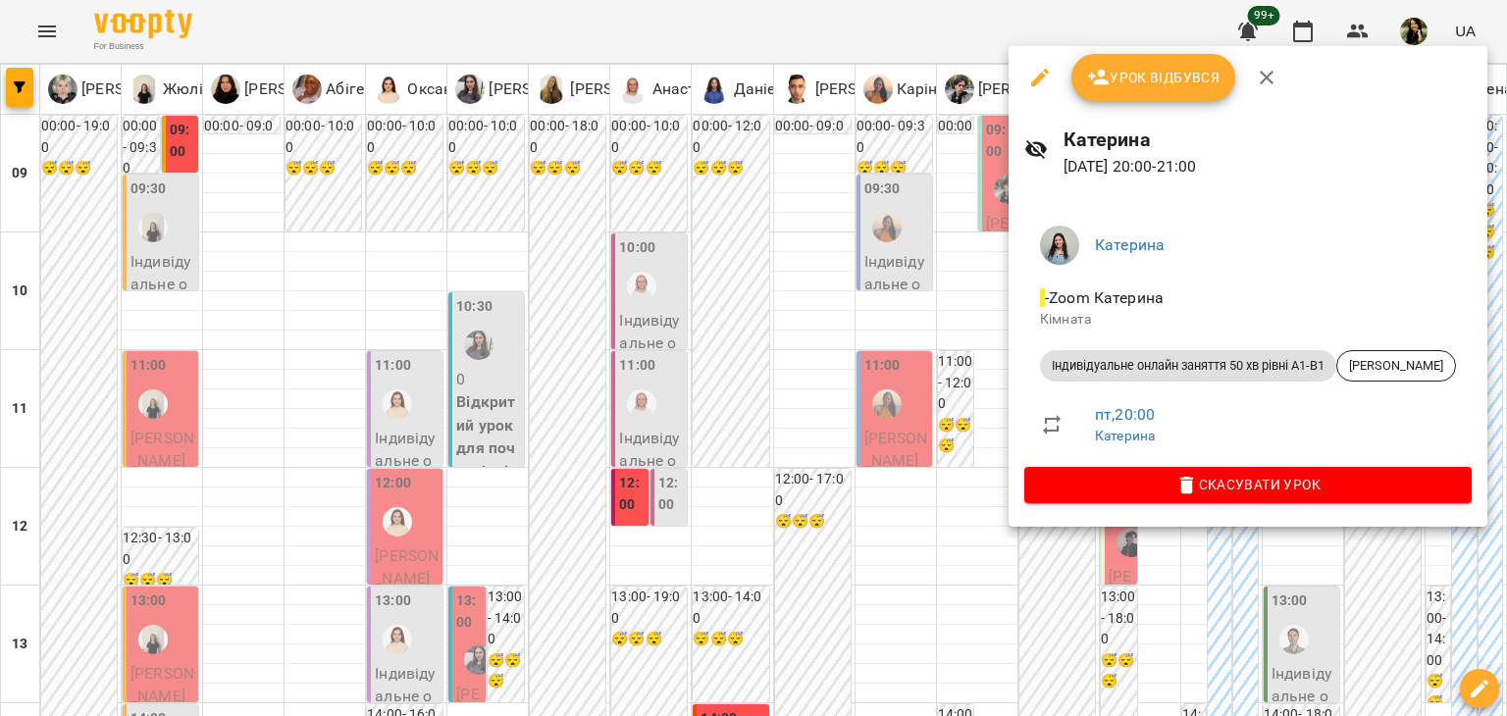
click at [948, 441] on div at bounding box center [753, 358] width 1507 height 716
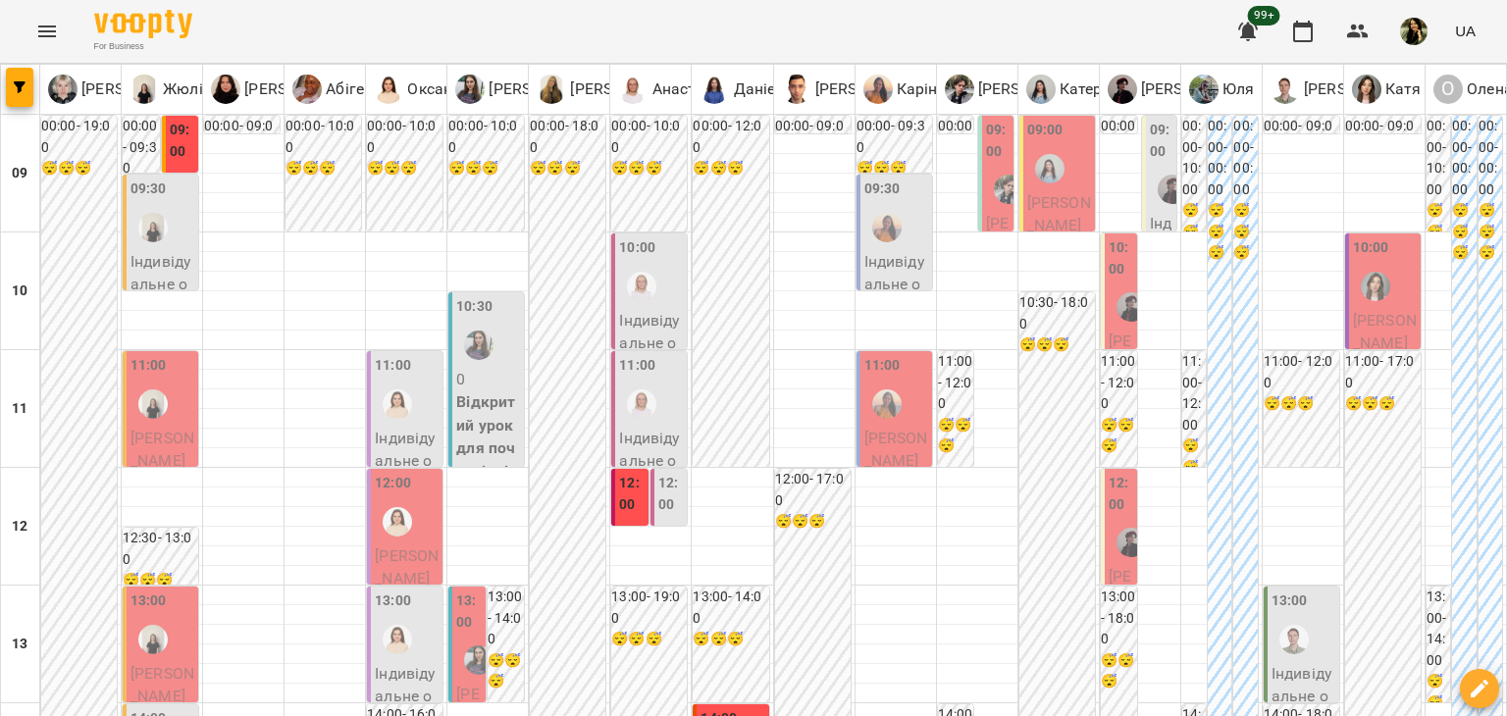
scroll to position [0, 0]
click at [1150, 215] on p "Індивідуальне онлайн заняття 50 хв рівні А1-В1 - Ліза Дудай" at bounding box center [1161, 512] width 23 height 601
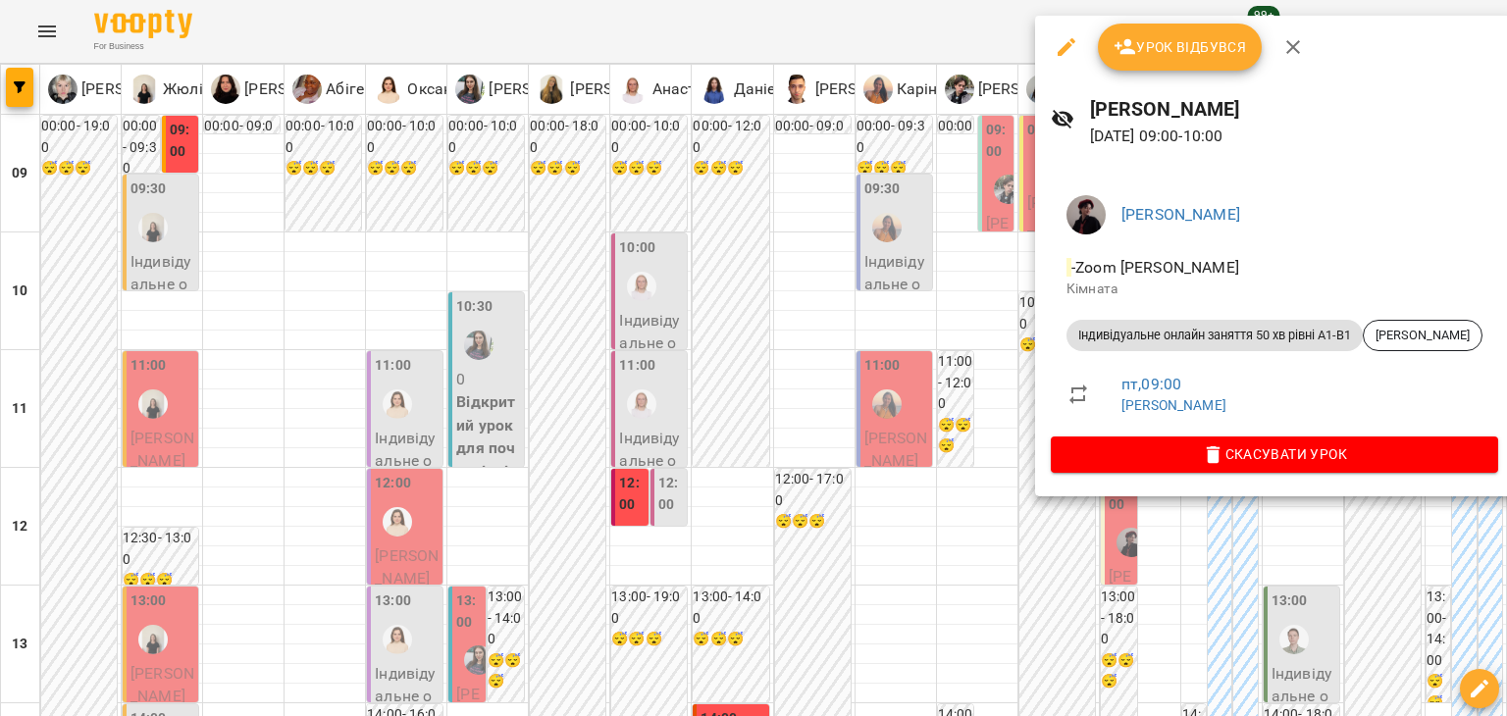
click at [1003, 289] on div at bounding box center [753, 358] width 1507 height 716
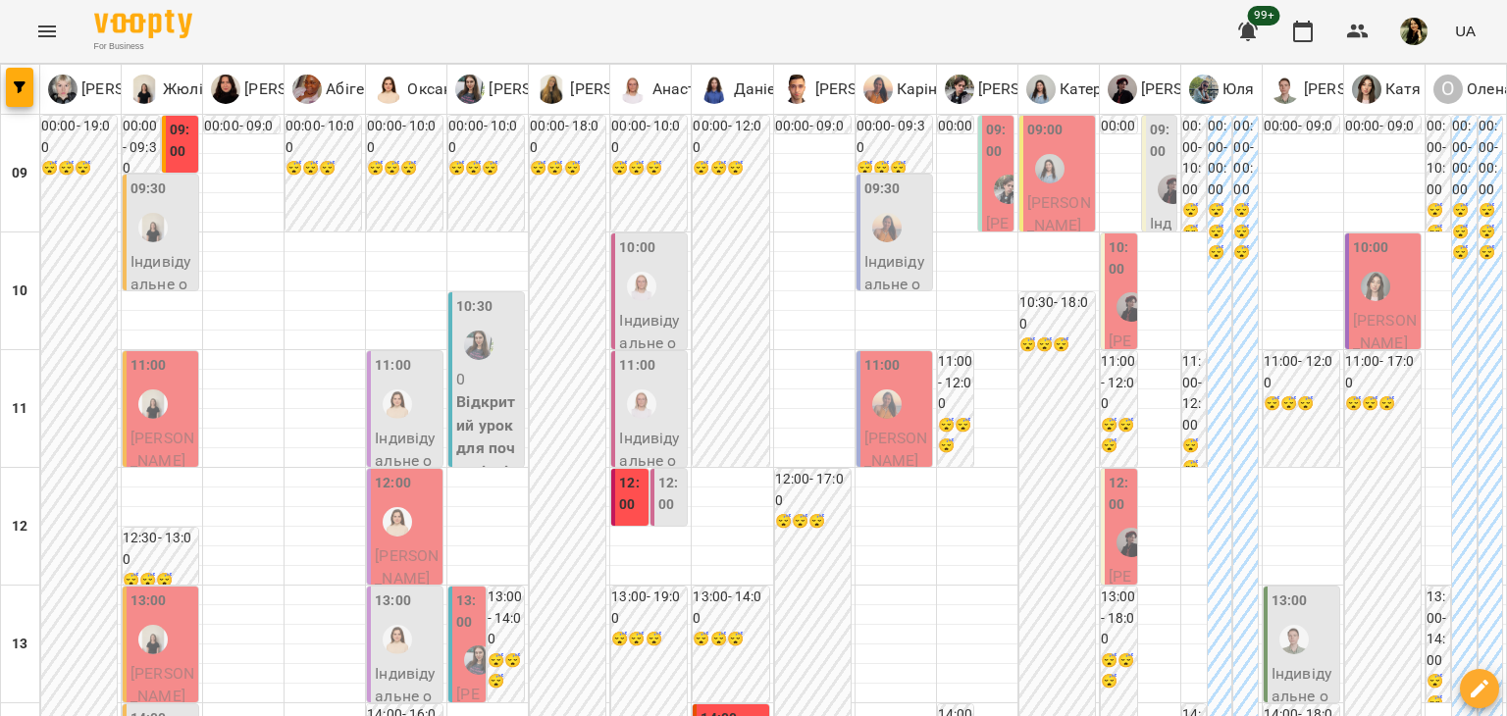
click at [1108, 327] on div at bounding box center [1130, 306] width 45 height 45
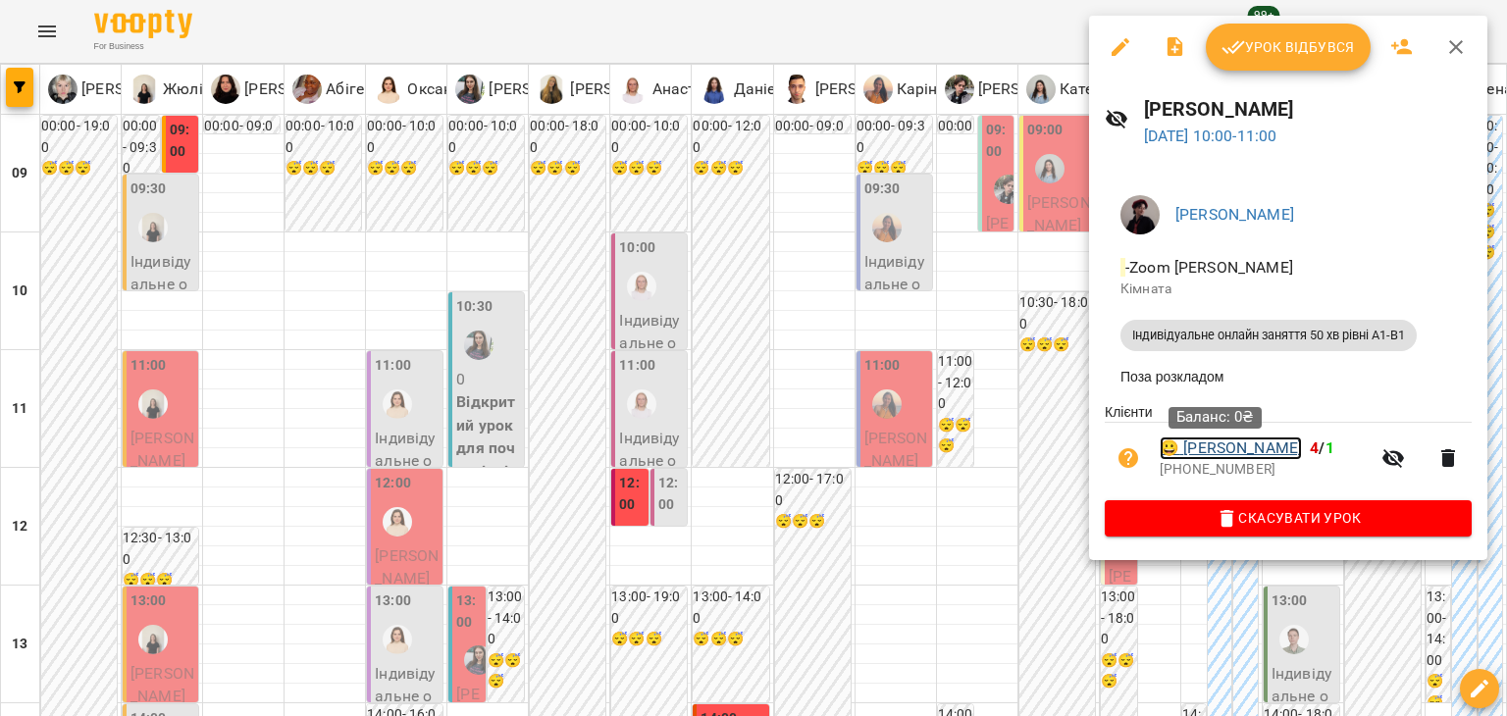
click at [1214, 453] on link "😀 Юлія Ковач" at bounding box center [1231, 449] width 142 height 24
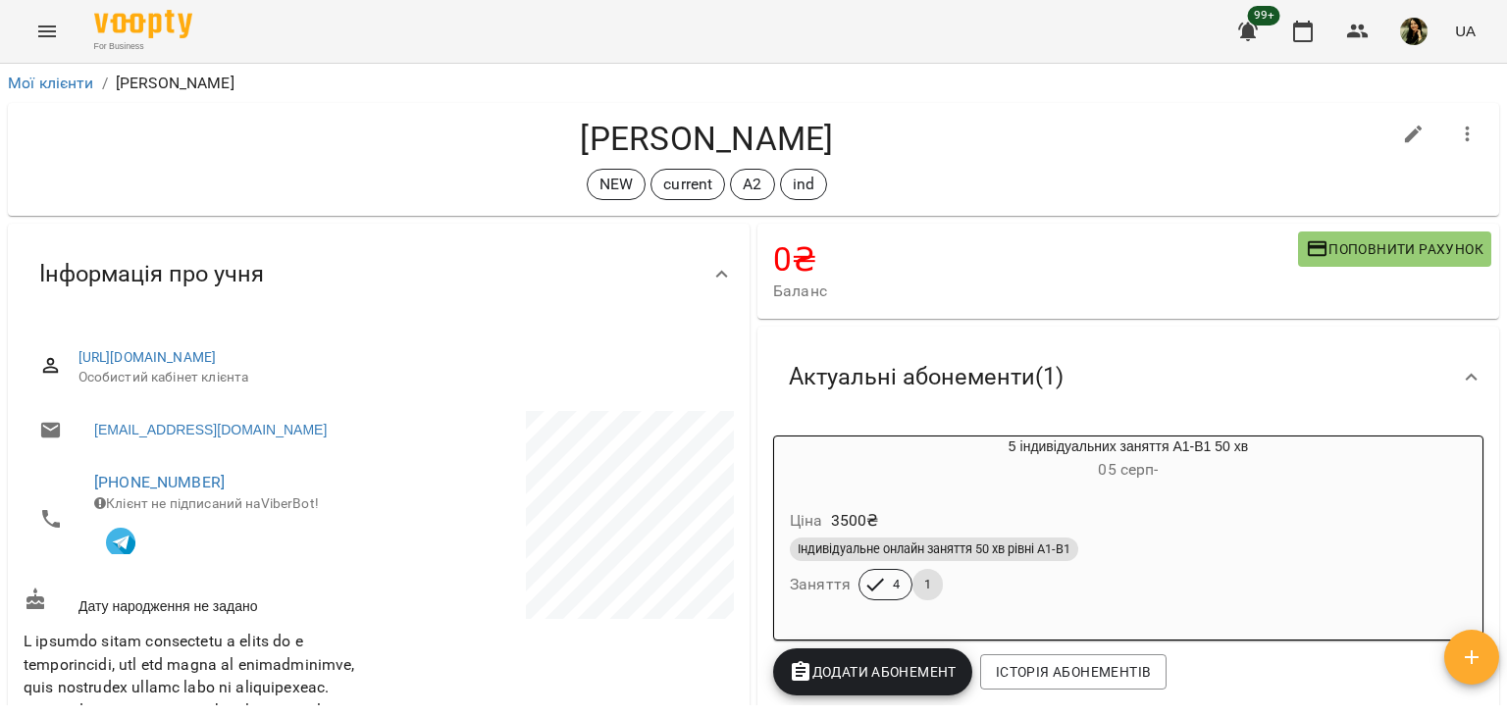
drag, startPoint x: 1503, startPoint y: 185, endPoint x: 1495, endPoint y: 175, distance: 13.3
click at [1495, 175] on div "**********" at bounding box center [753, 422] width 1507 height 716
click at [1325, 484] on h6 "05 серп -" at bounding box center [1128, 469] width 708 height 27
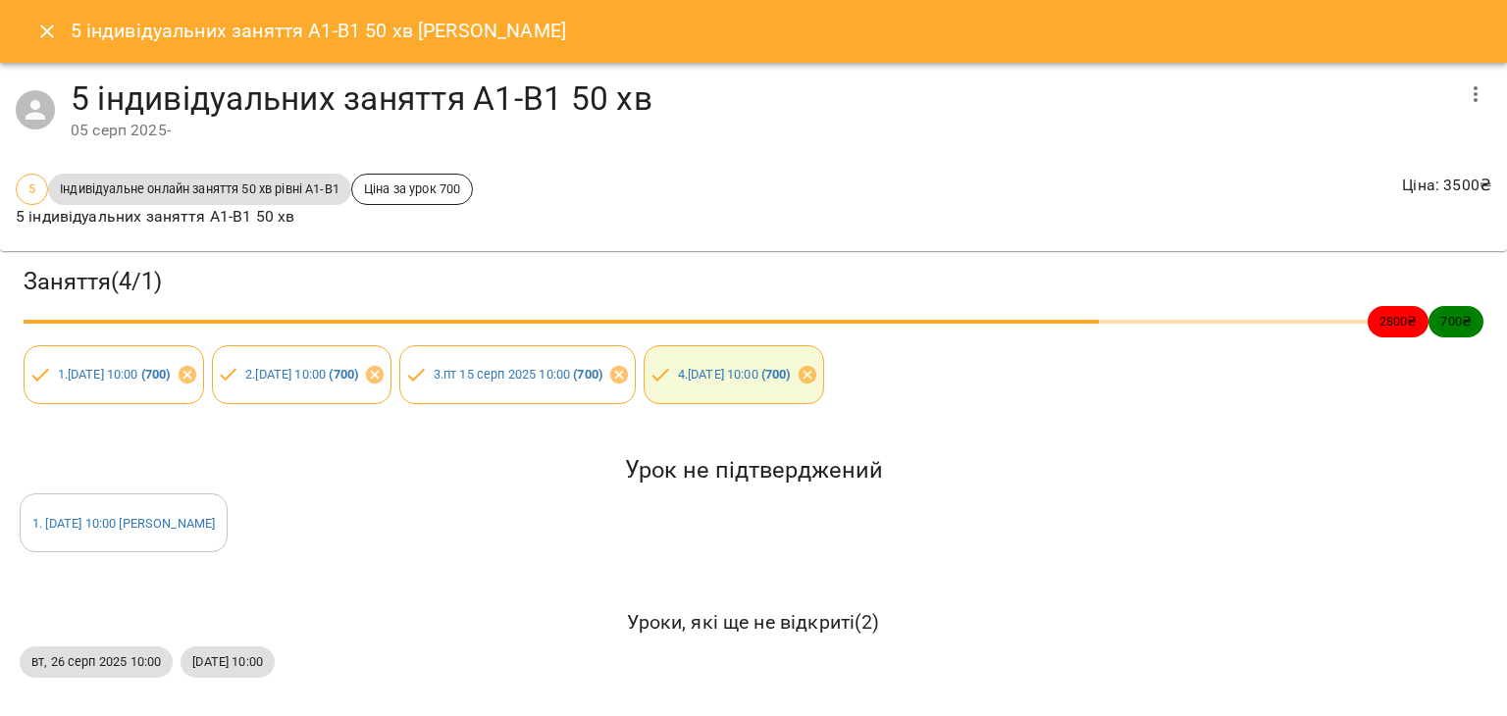
click at [43, 28] on icon "Close" at bounding box center [47, 32] width 14 height 14
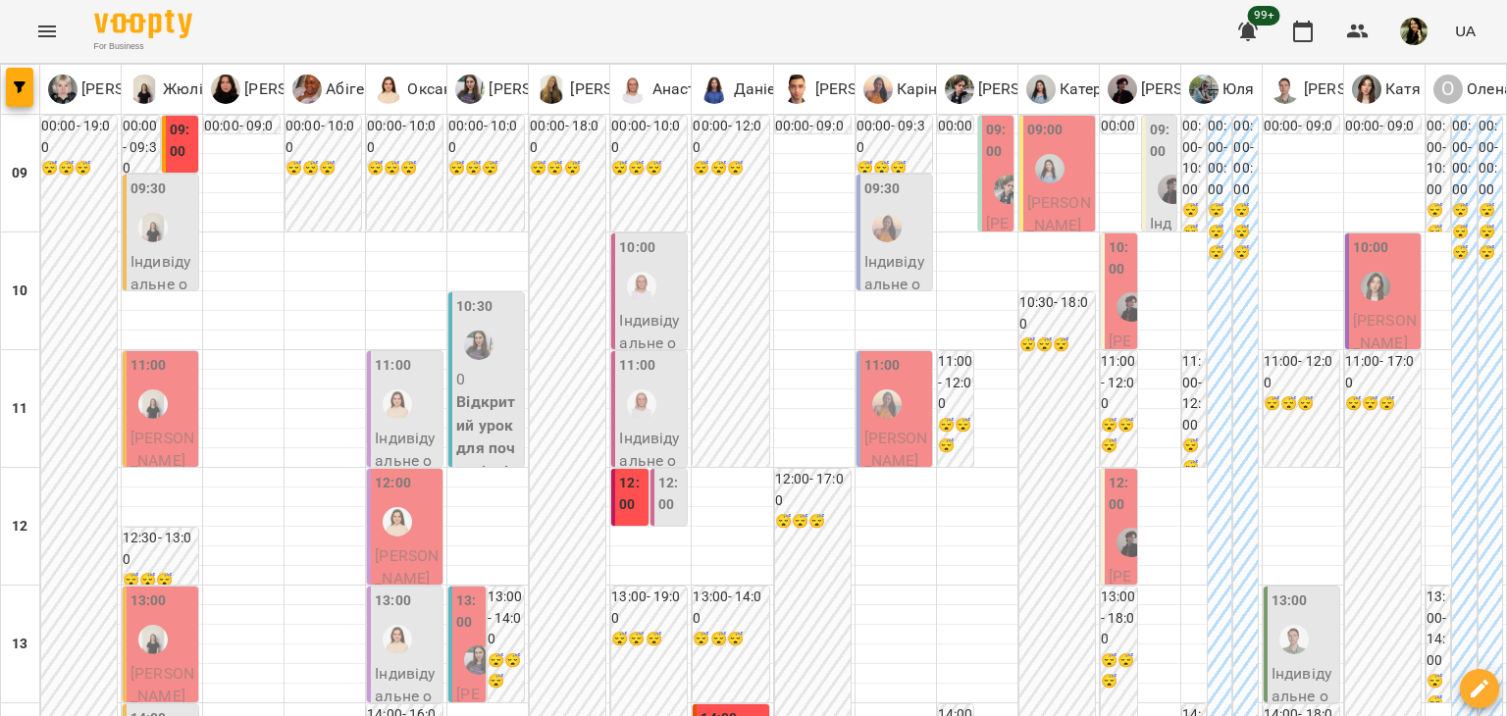
scroll to position [1075, 0]
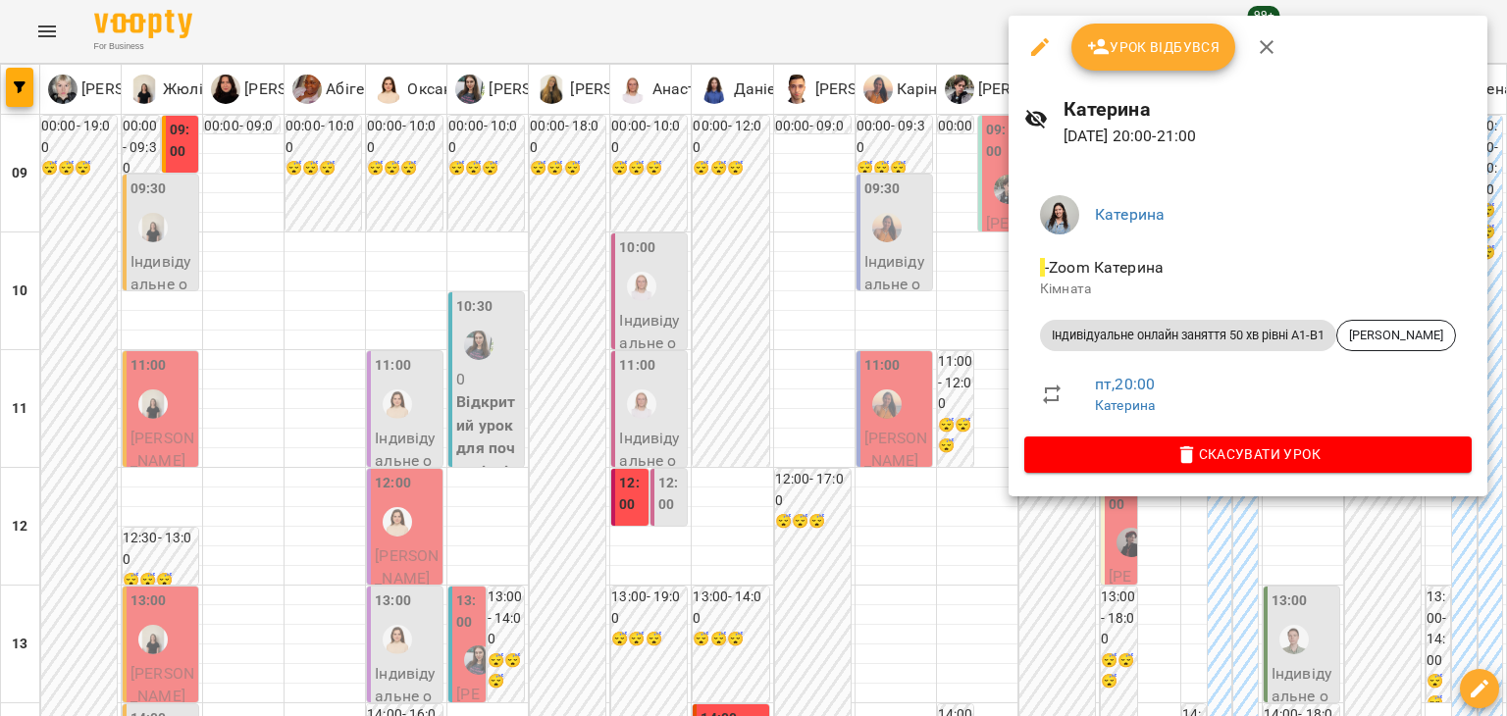
click at [871, 413] on div at bounding box center [753, 358] width 1507 height 716
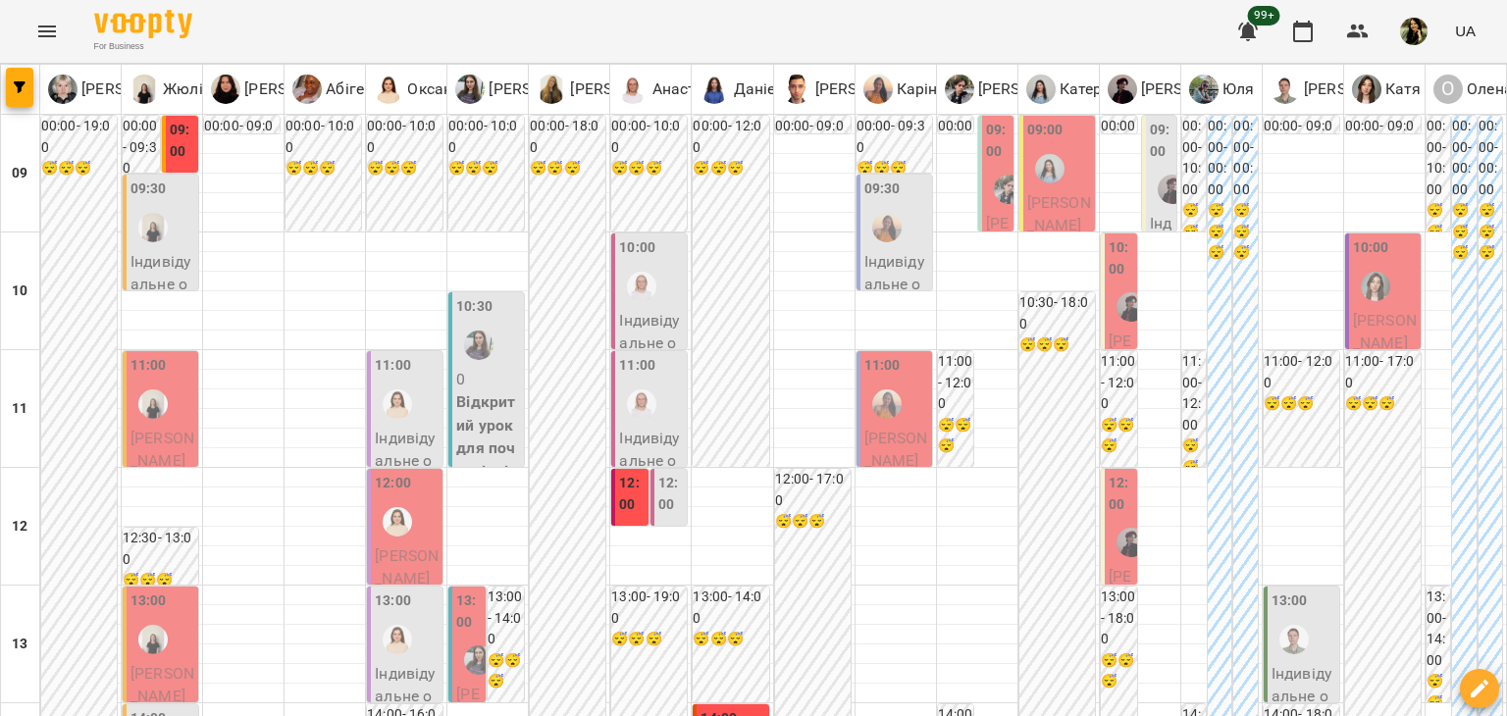
scroll to position [0, 0]
click at [1150, 227] on p "Індивідуальне онлайн заняття 50 хв рівні А1-В1 - Ліза Дудай" at bounding box center [1161, 512] width 23 height 601
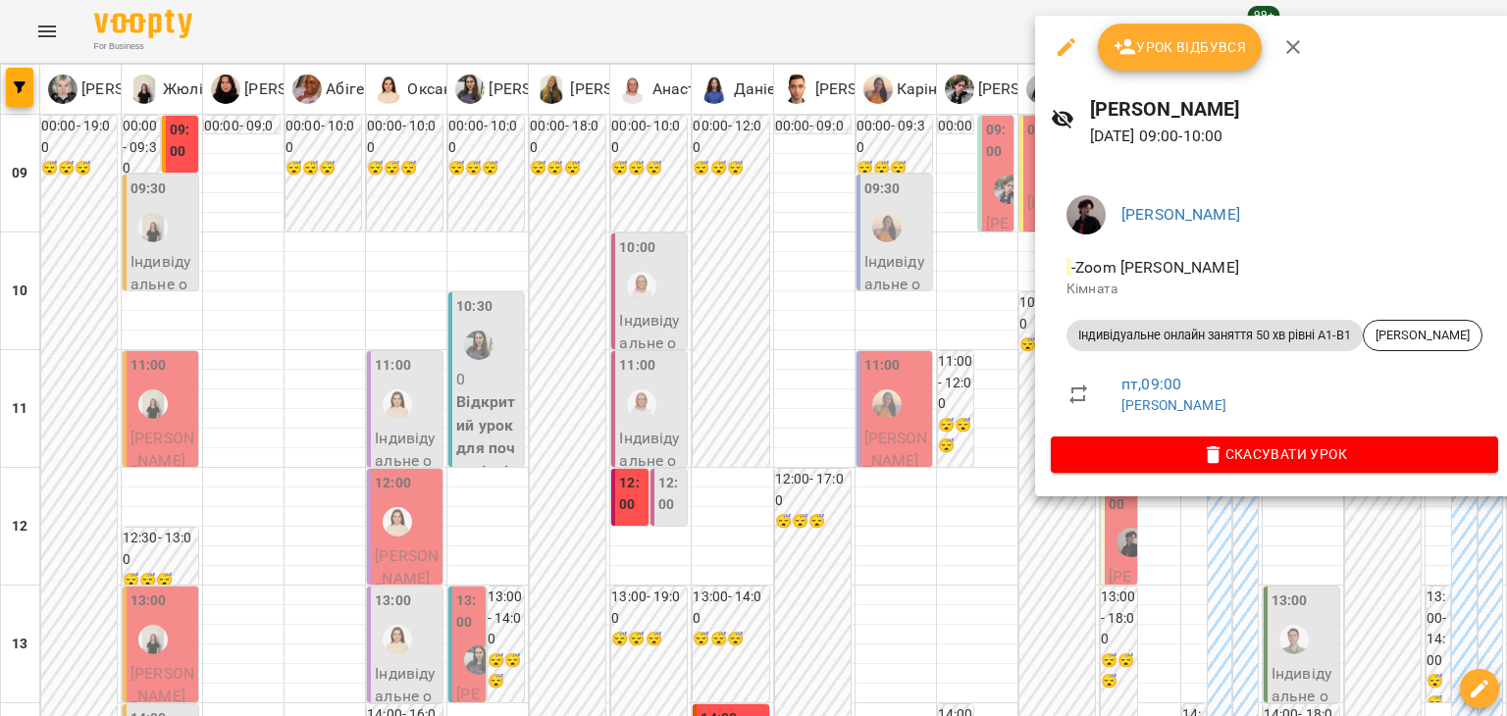
click at [981, 337] on div at bounding box center [753, 358] width 1507 height 716
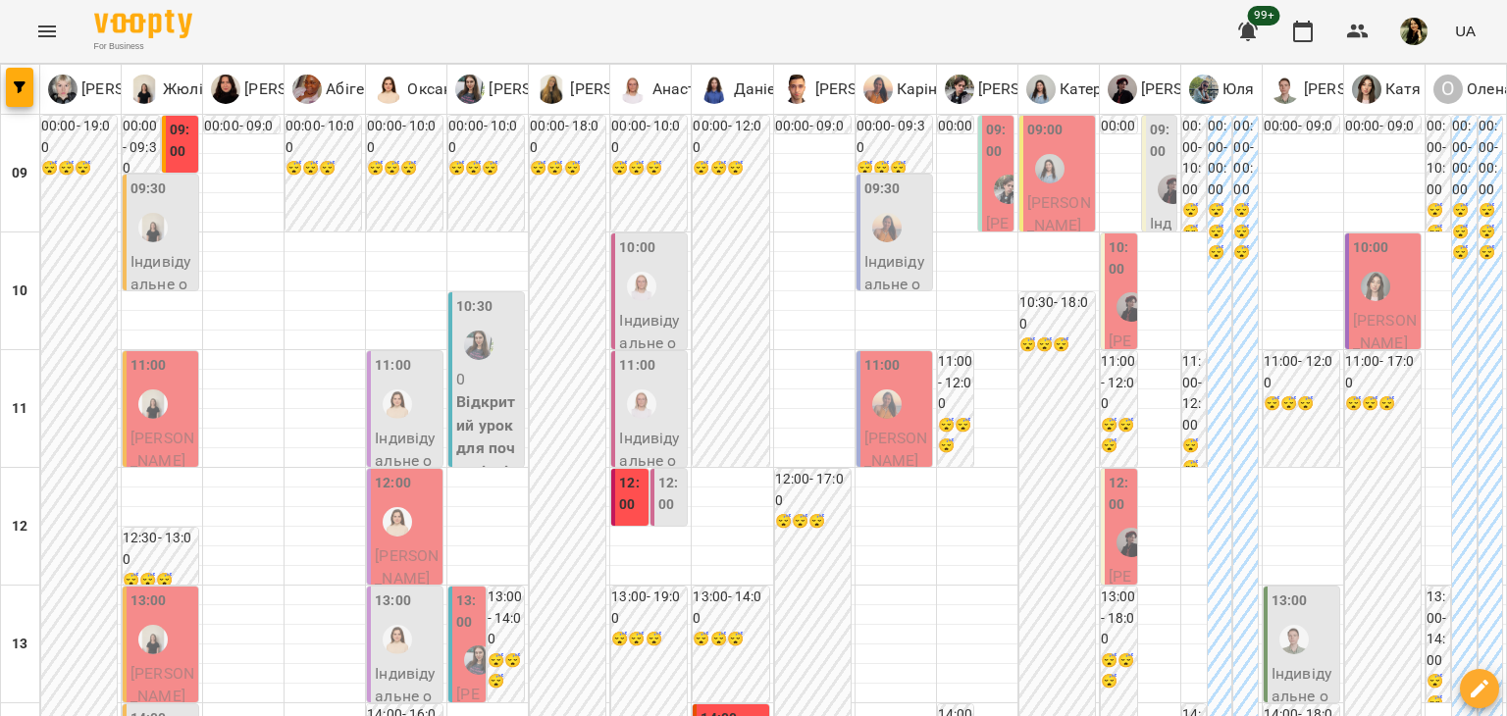
click at [1109, 332] on span "[PERSON_NAME]" at bounding box center [1120, 399] width 24 height 134
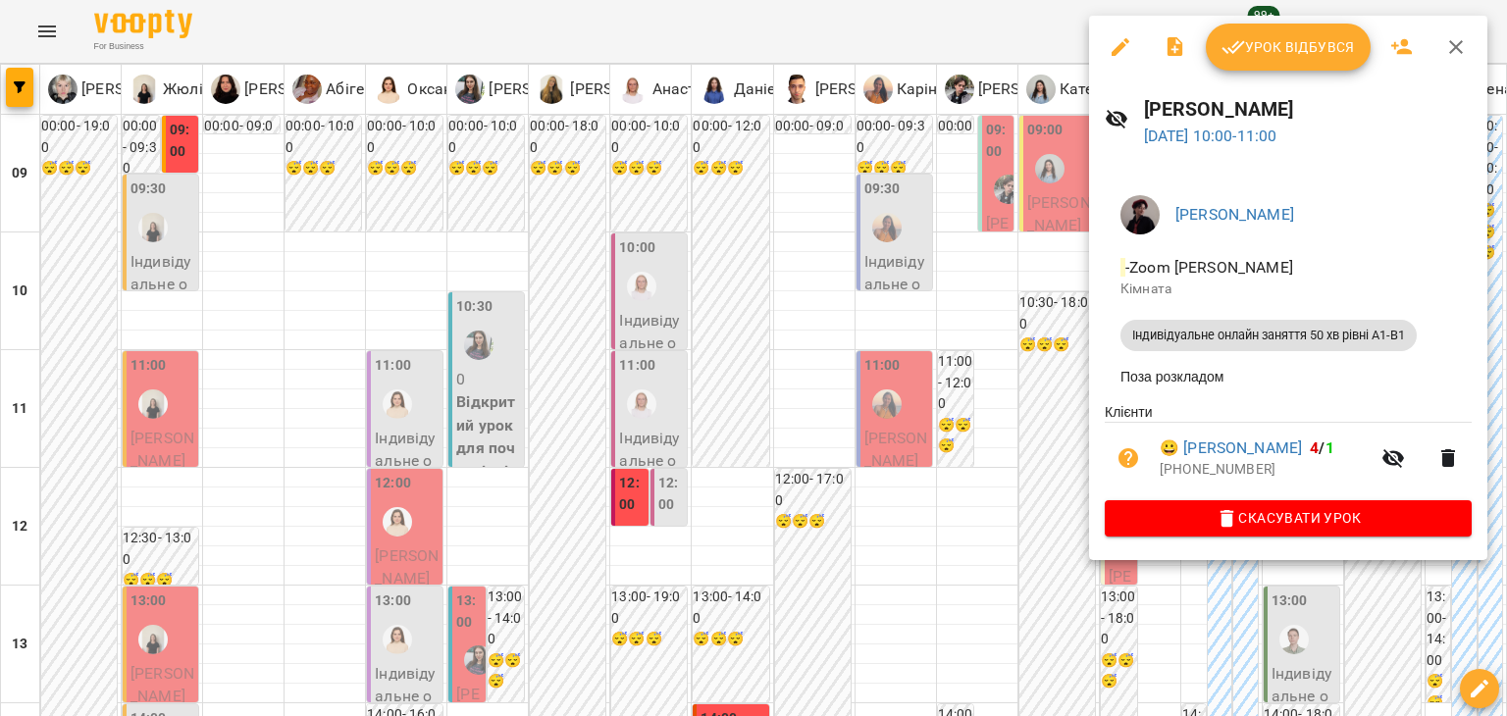
click at [1016, 311] on div at bounding box center [753, 358] width 1507 height 716
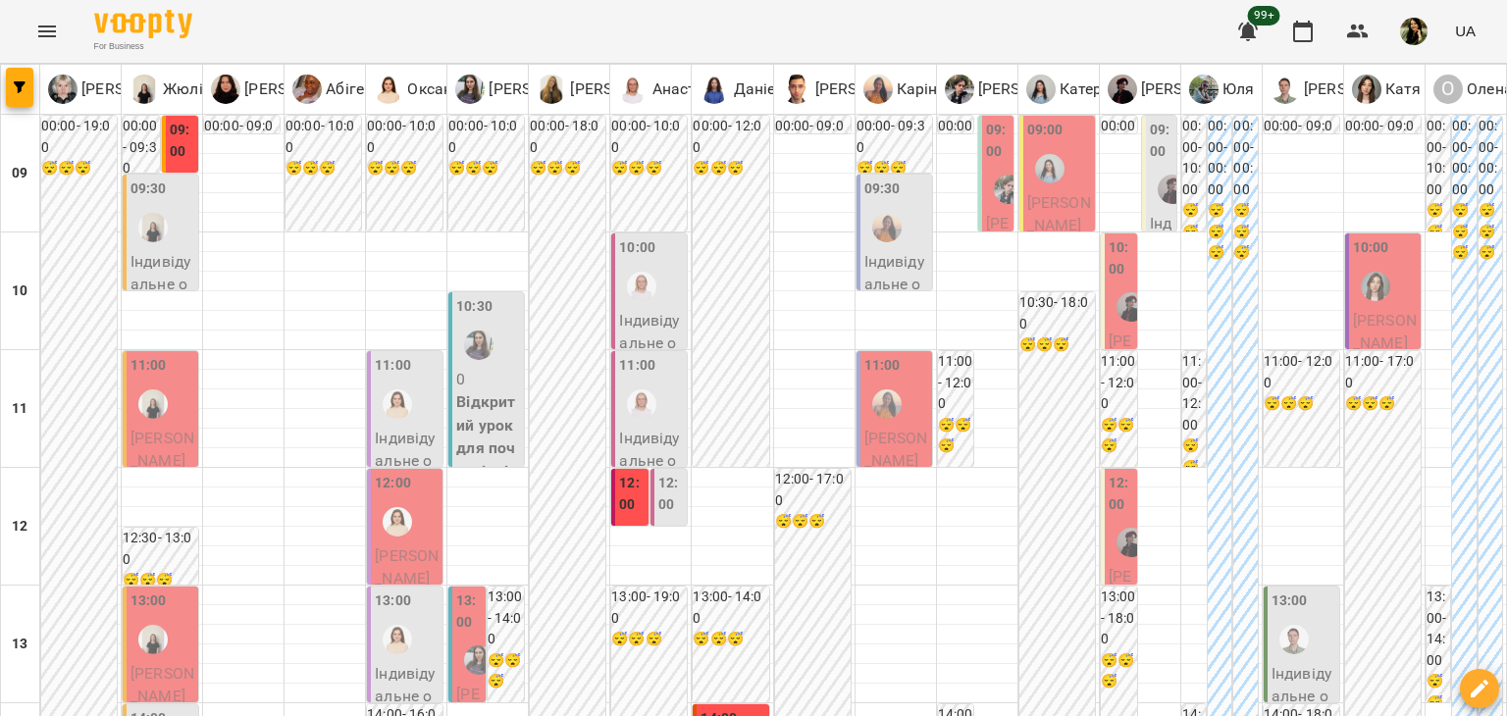
scroll to position [279, 0]
click at [1108, 567] on span "[PERSON_NAME]" at bounding box center [1120, 634] width 24 height 134
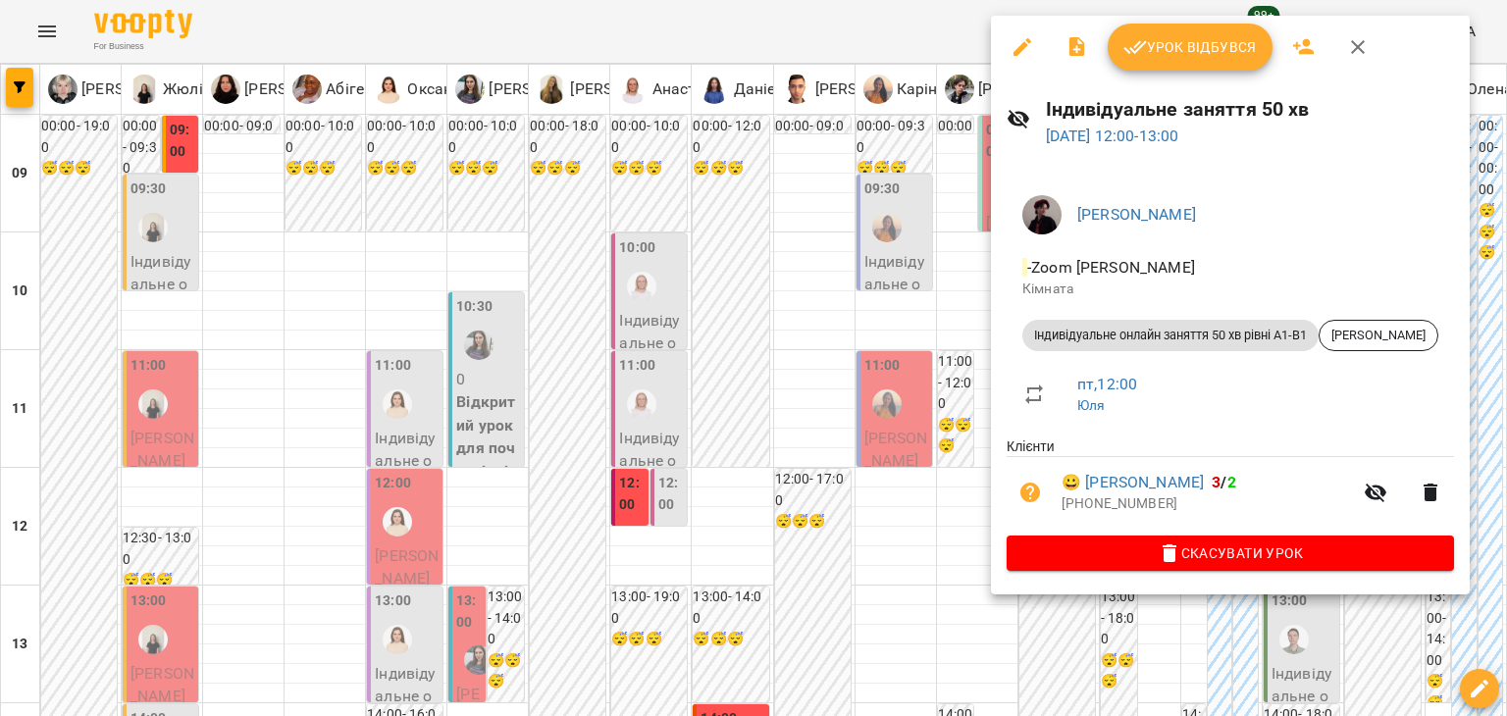
click at [939, 358] on div at bounding box center [753, 358] width 1507 height 716
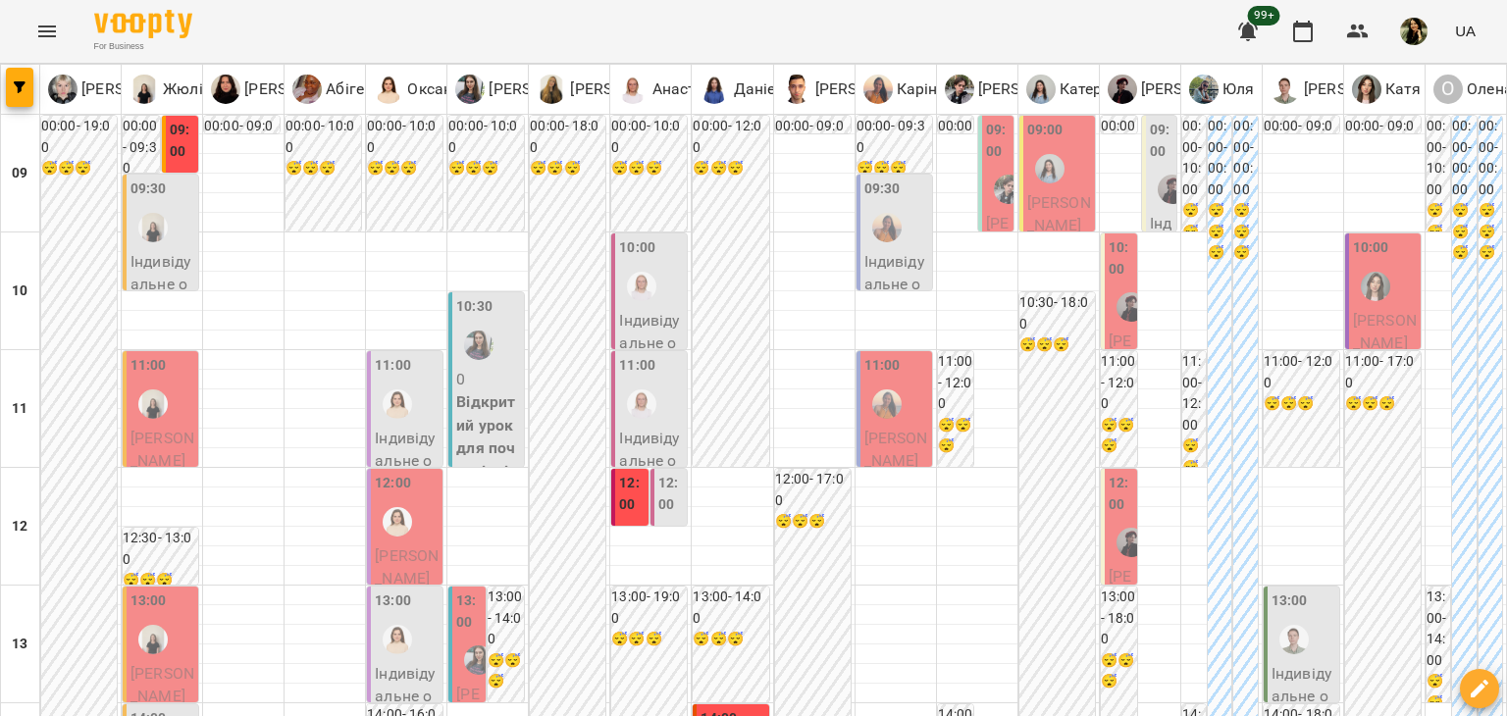
scroll to position [1038, 0]
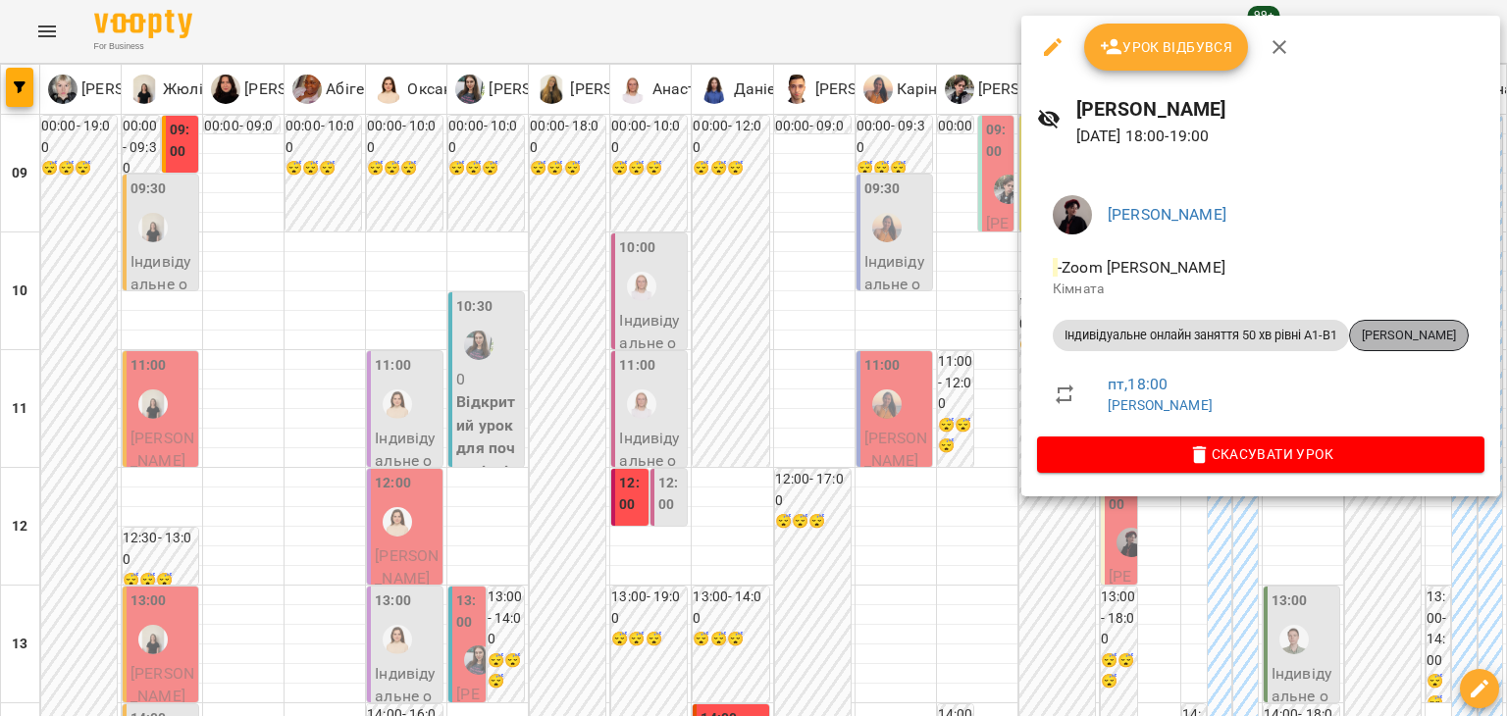
click at [1421, 326] on div "Ірина Лобода" at bounding box center [1409, 335] width 120 height 31
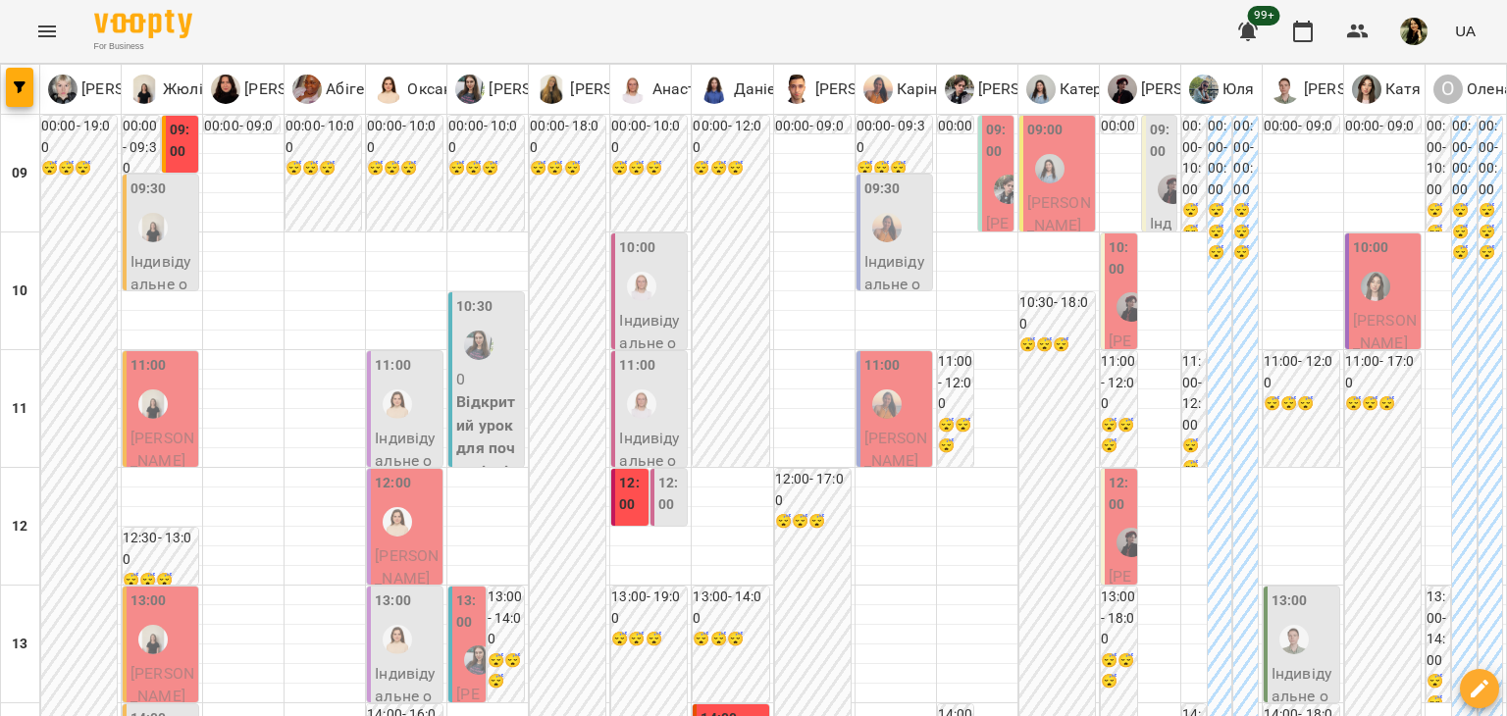
click at [1108, 499] on label "12:00" at bounding box center [1120, 494] width 25 height 42
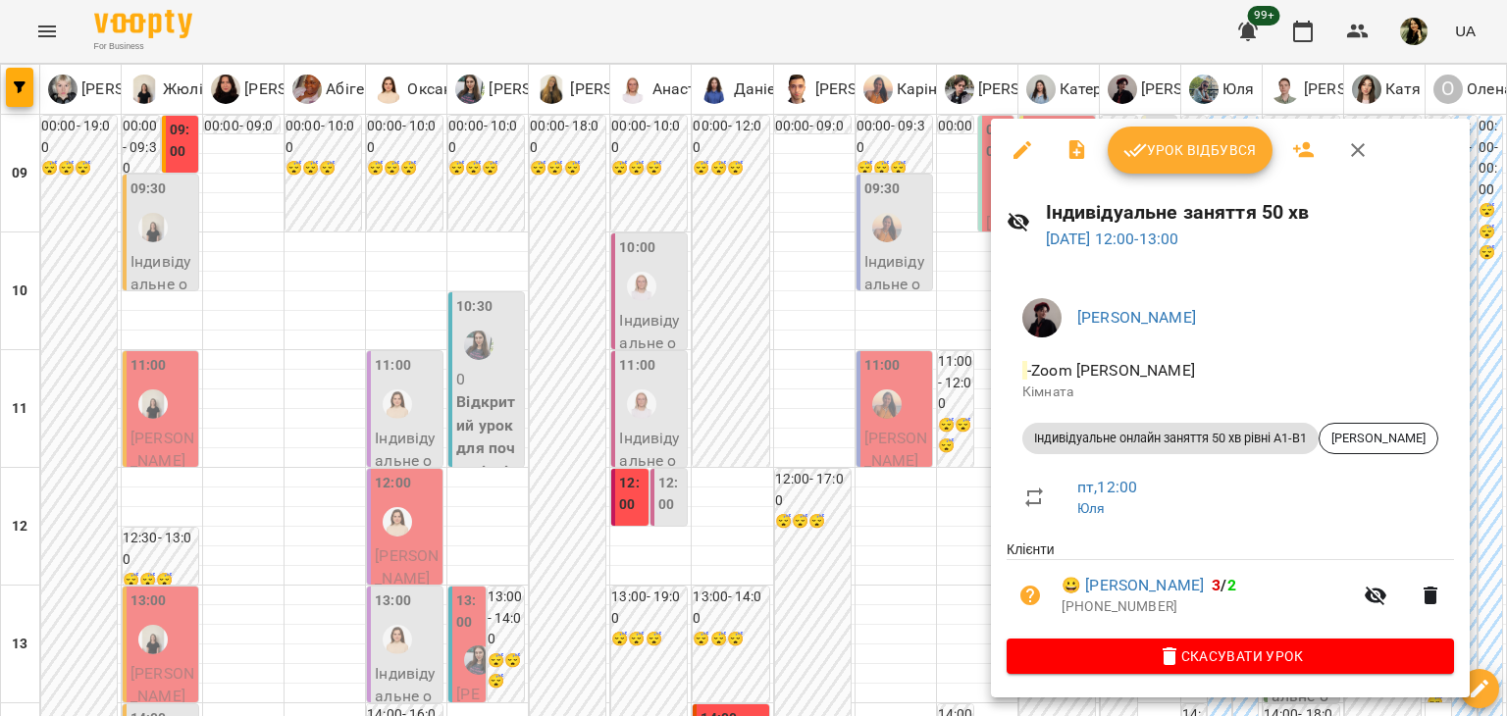
click at [972, 500] on div at bounding box center [753, 358] width 1507 height 716
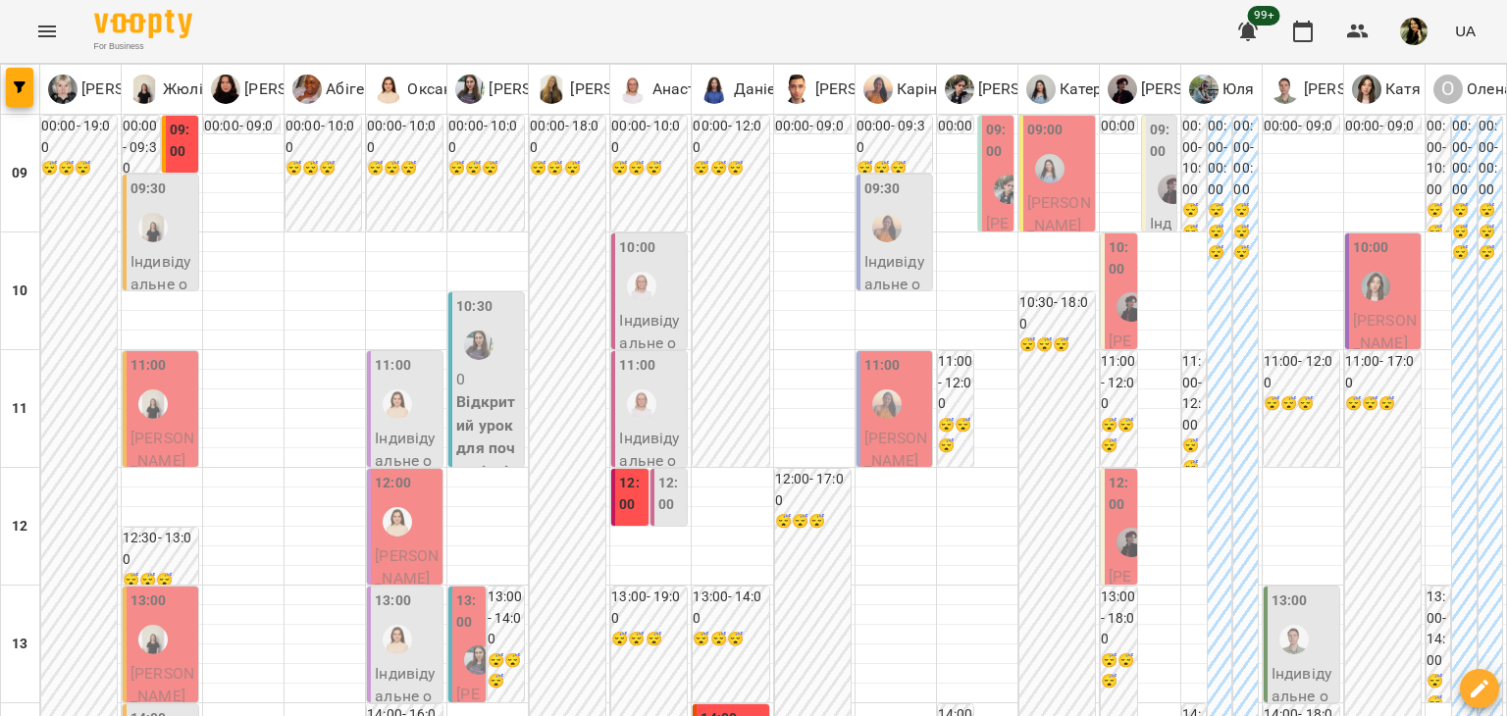
scroll to position [1091, 0]
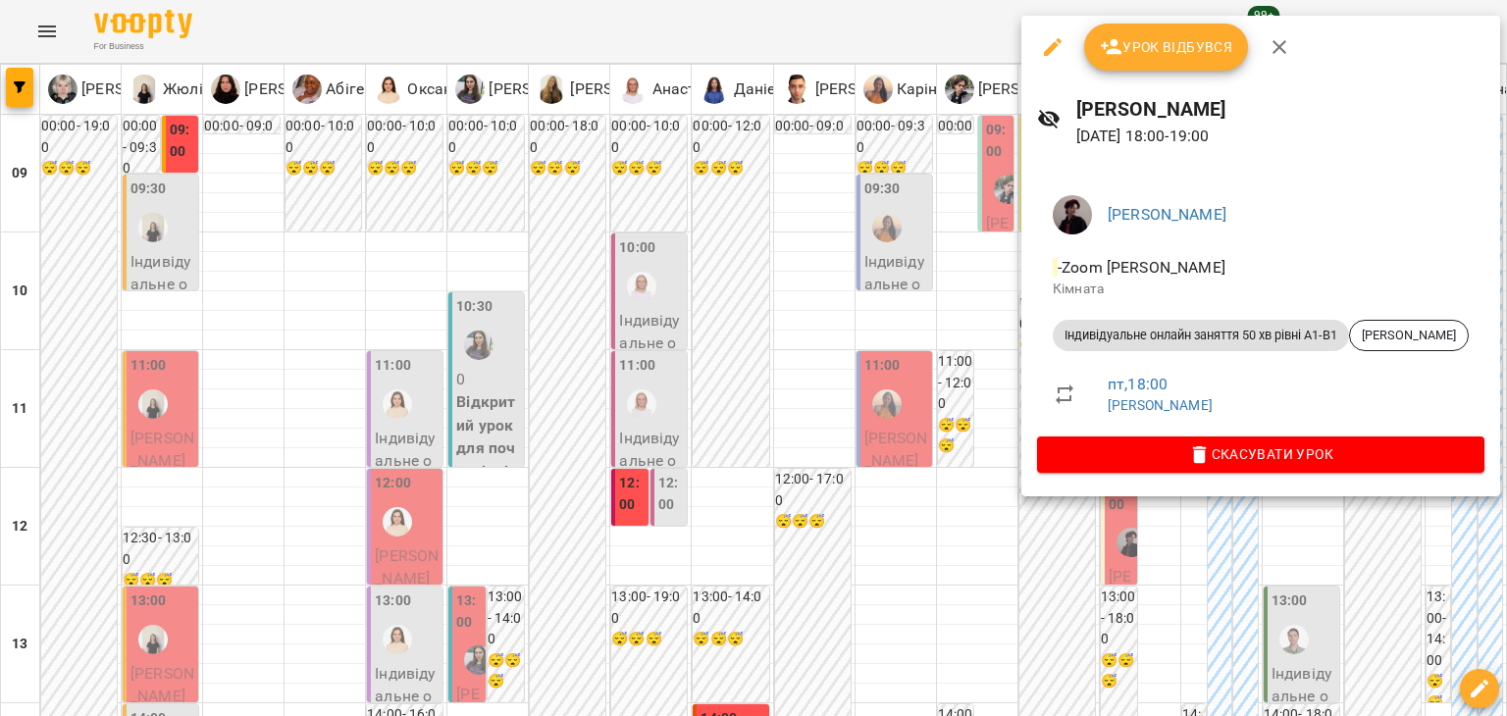
click at [925, 201] on div at bounding box center [753, 358] width 1507 height 716
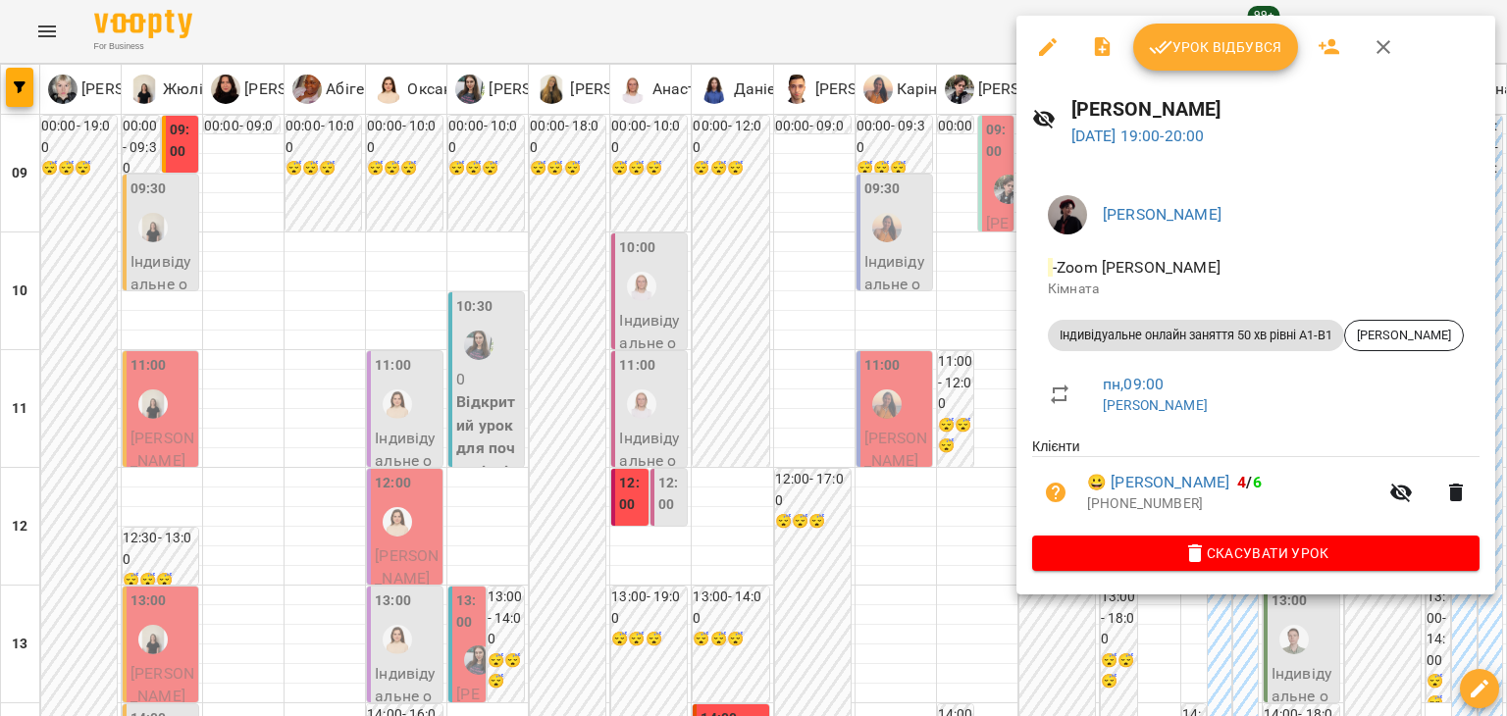
click at [891, 325] on div at bounding box center [753, 358] width 1507 height 716
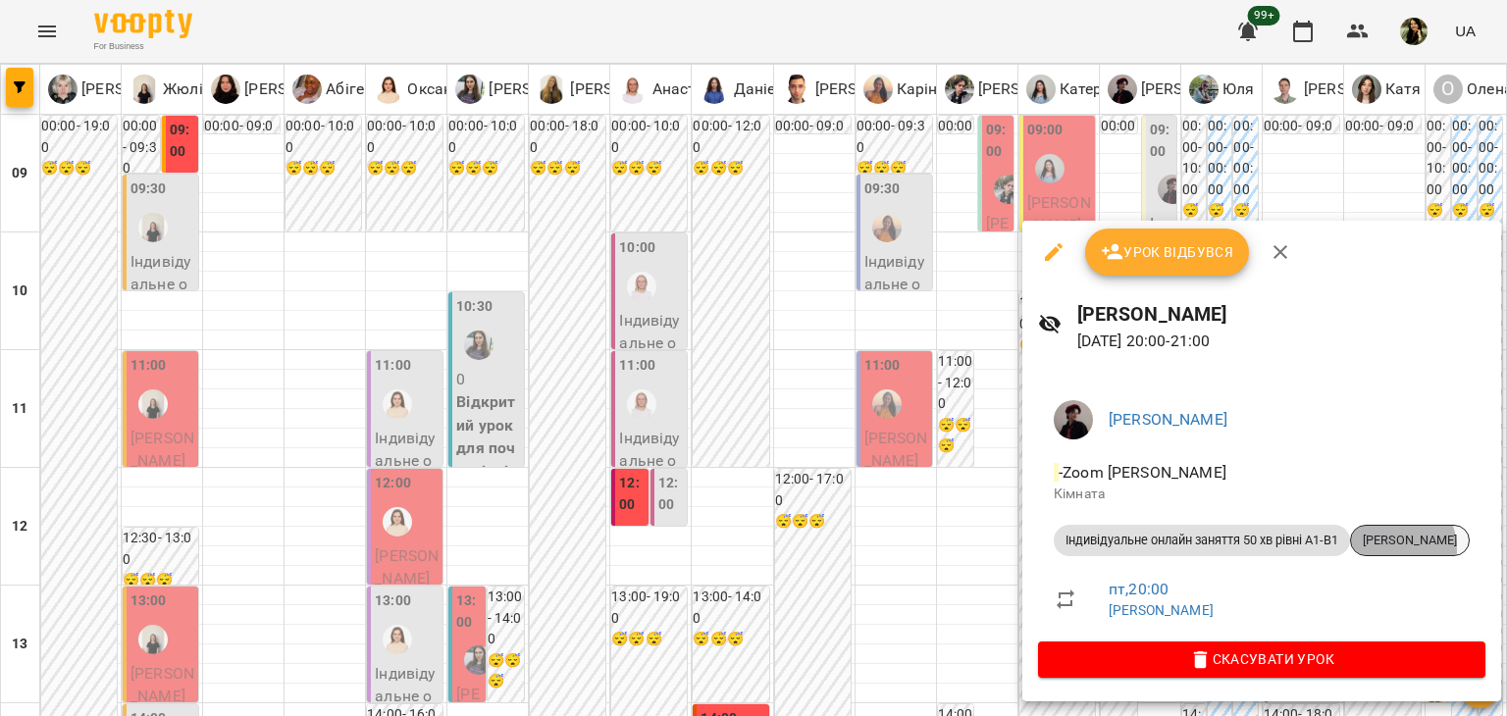
click at [1384, 550] on div "[PERSON_NAME]" at bounding box center [1410, 540] width 120 height 31
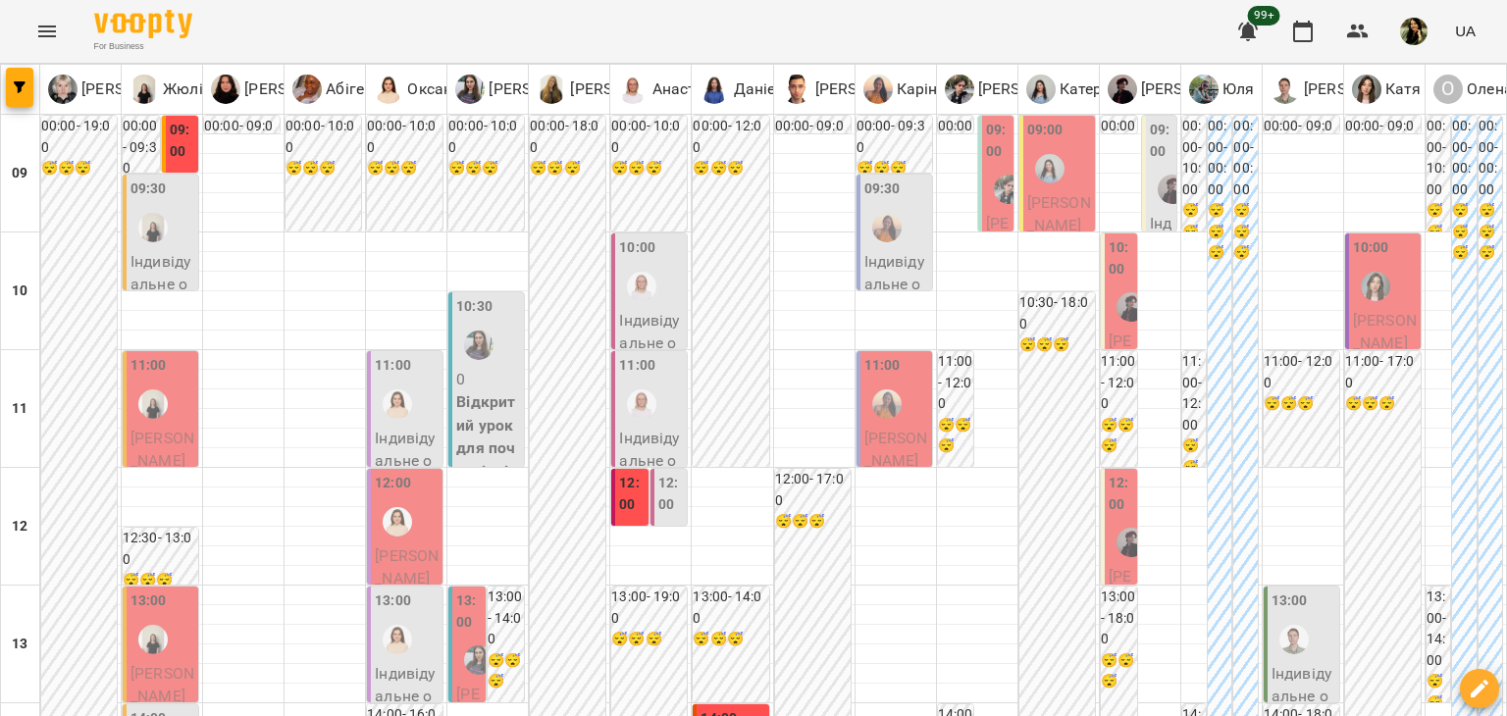
scroll to position [451, 0]
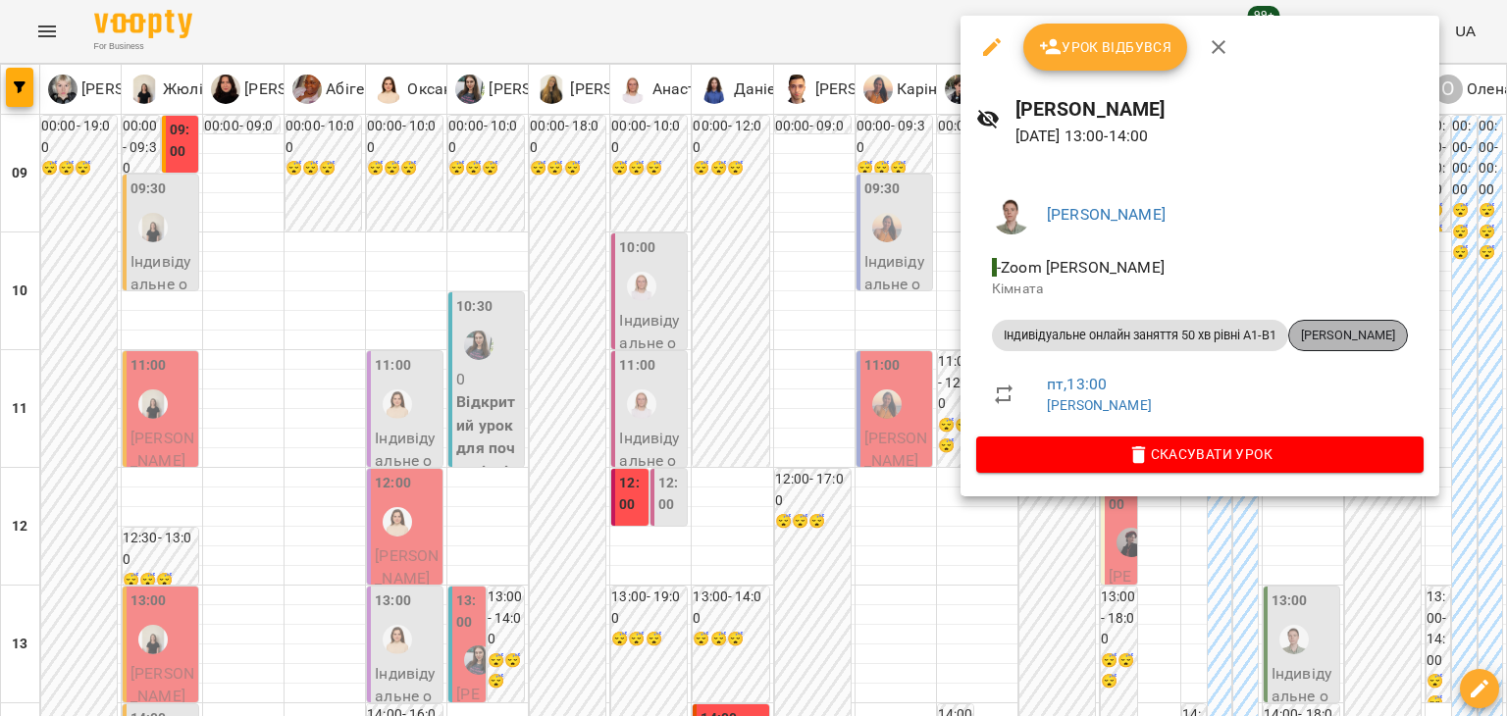
click at [1354, 337] on span "[PERSON_NAME]" at bounding box center [1348, 336] width 118 height 18
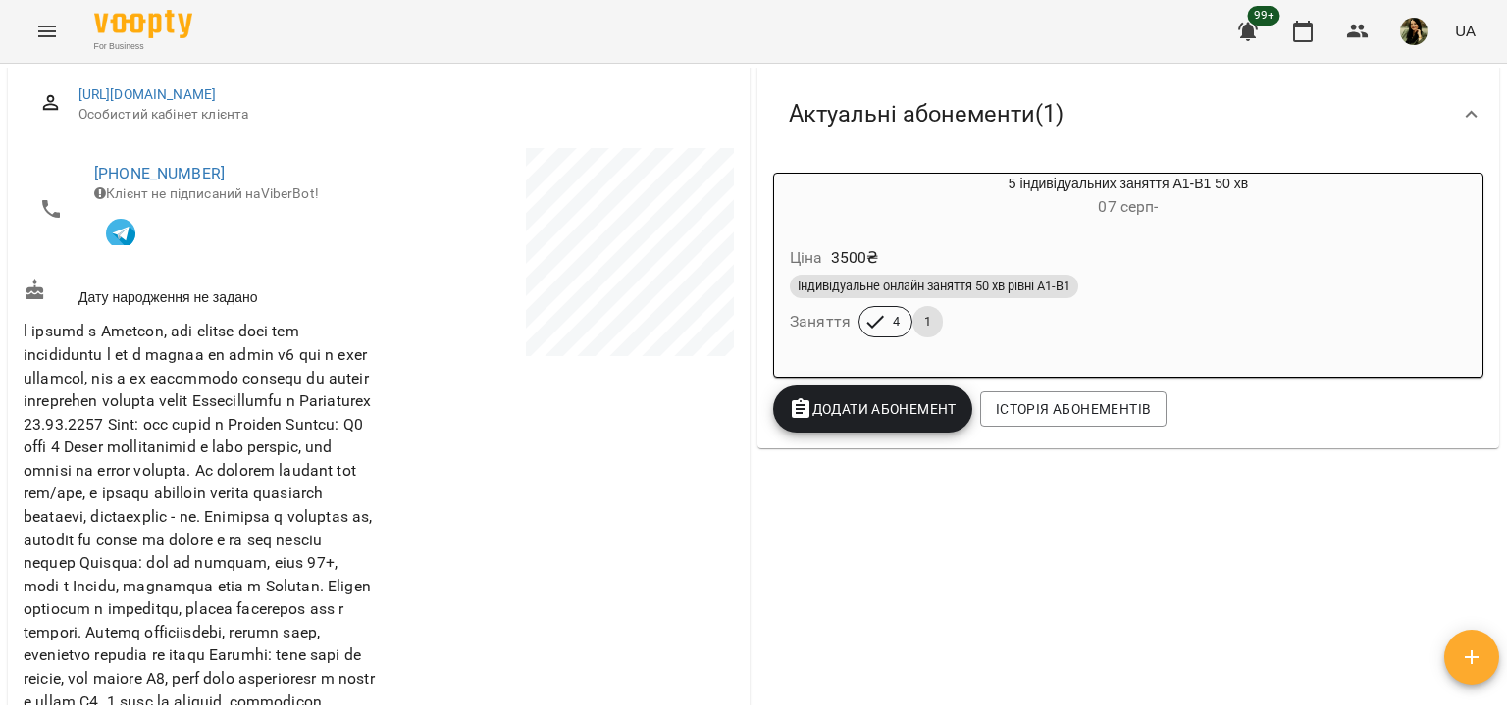
scroll to position [221, 0]
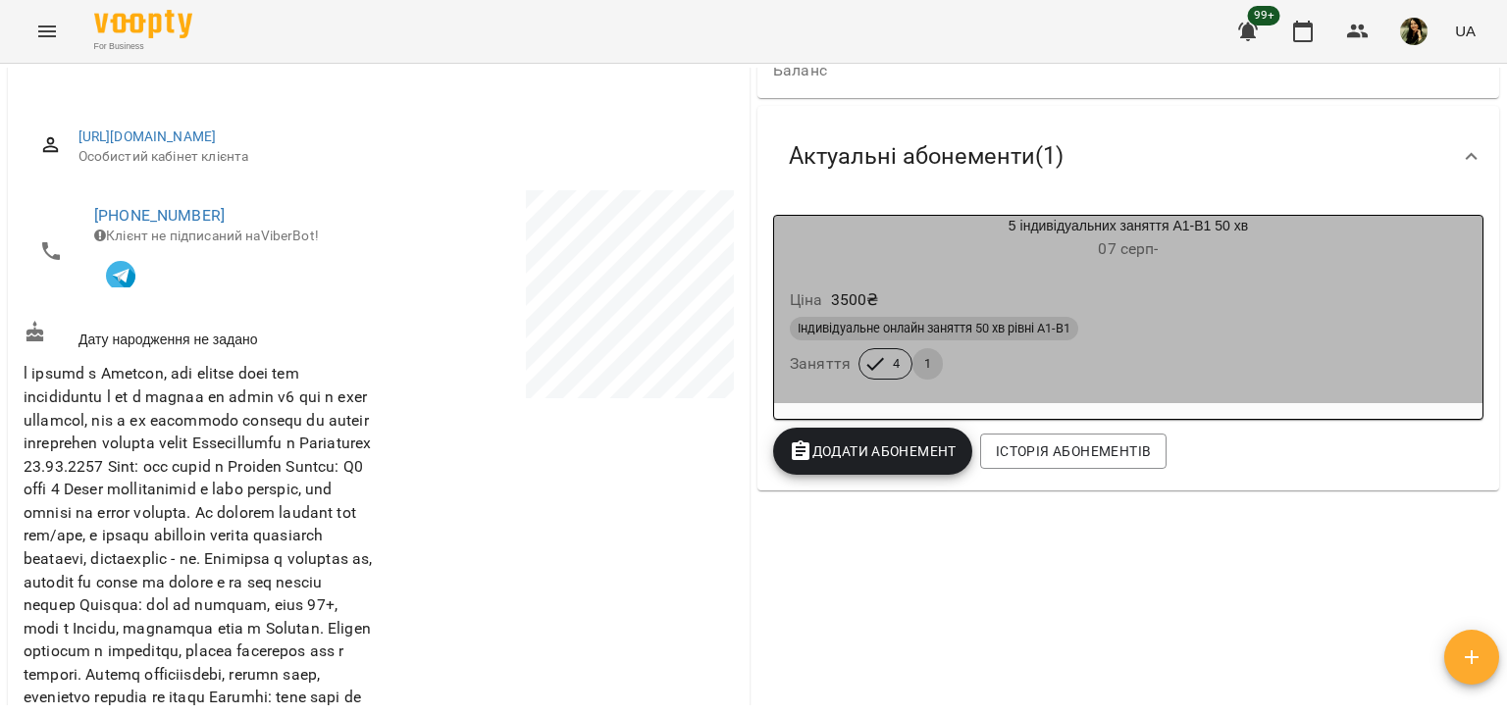
click at [1147, 308] on div "Ціна 3500 ₴" at bounding box center [1128, 300] width 685 height 35
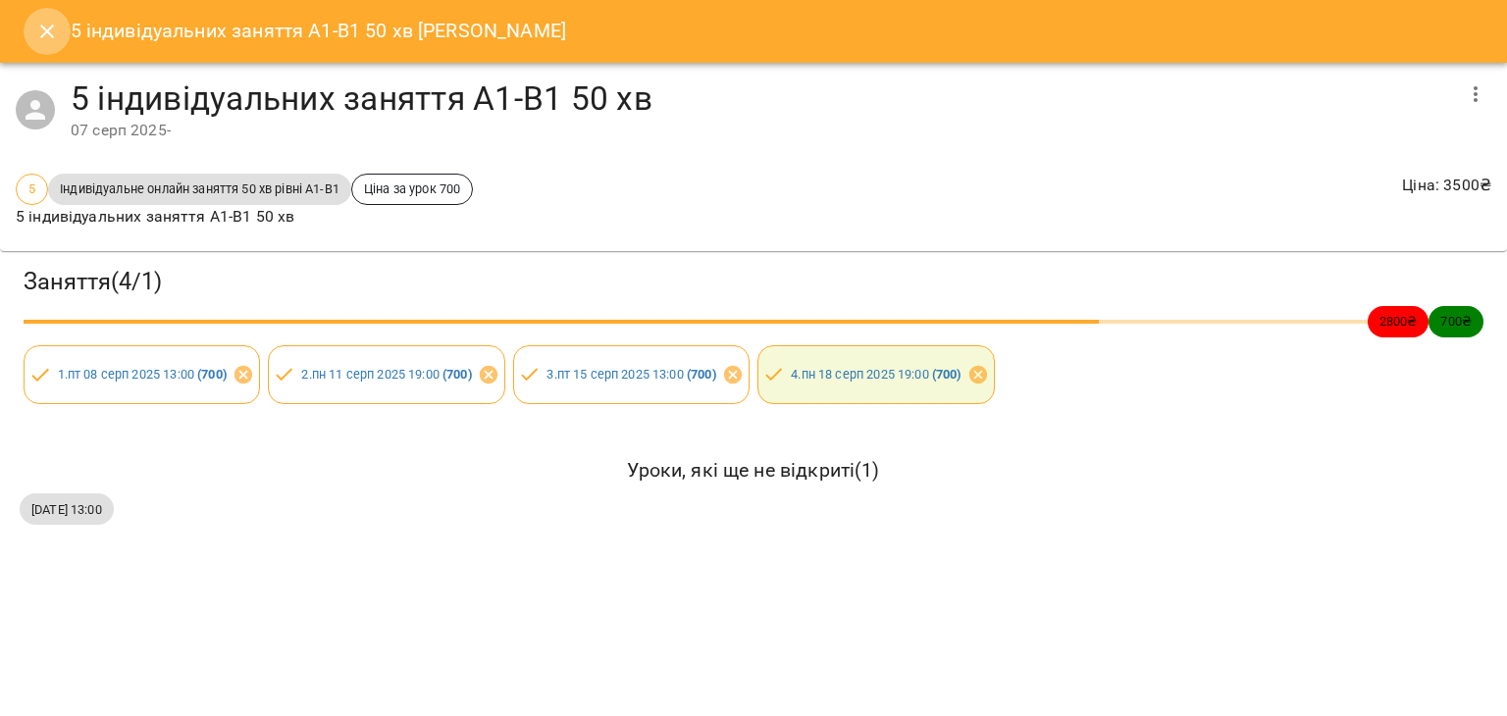
click at [38, 27] on icon "Close" at bounding box center [47, 32] width 24 height 24
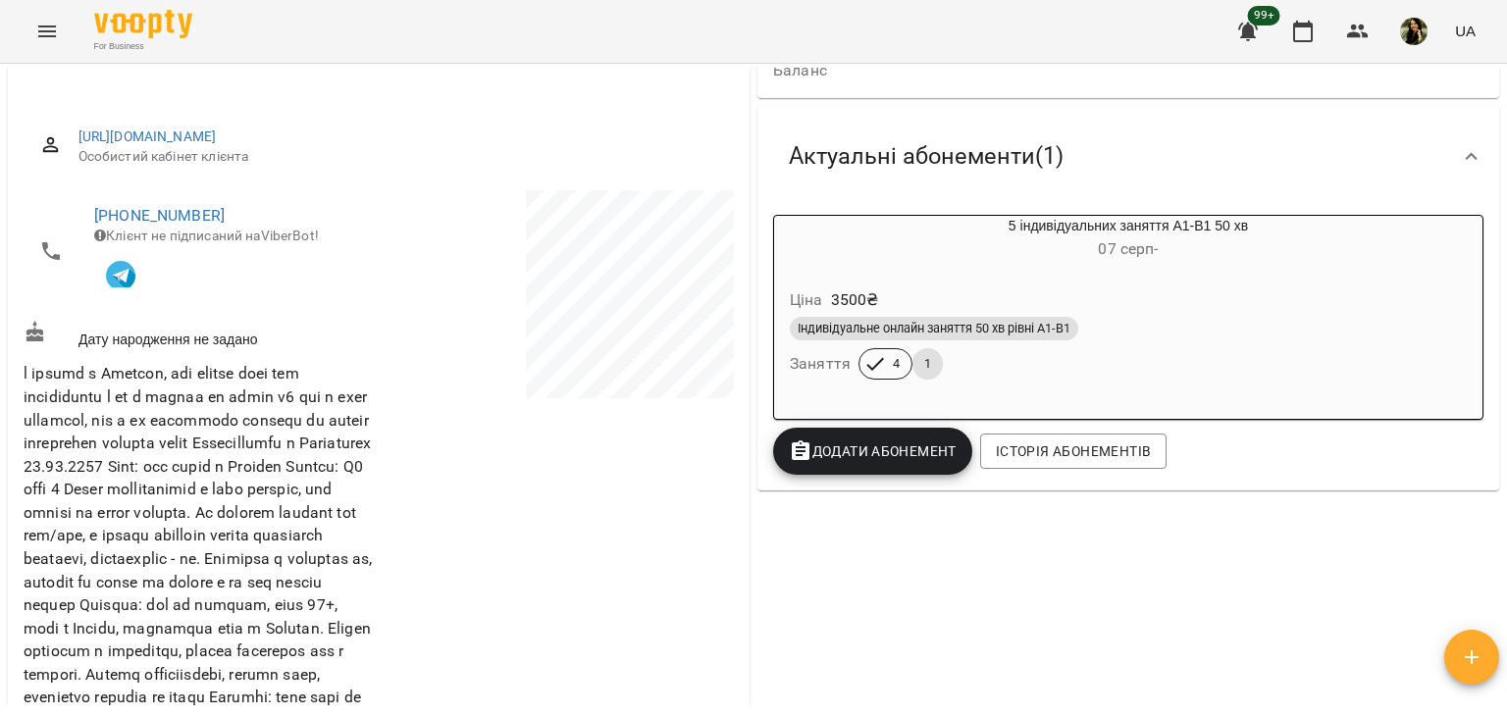
drag, startPoint x: 1506, startPoint y: 223, endPoint x: 1497, endPoint y: 184, distance: 39.3
click at [1497, 184] on div "Мої клієнти / Катерина Опошнянська Катерина Опошнянська NEW ind current A2 0 ₴ …" at bounding box center [753, 422] width 1507 height 716
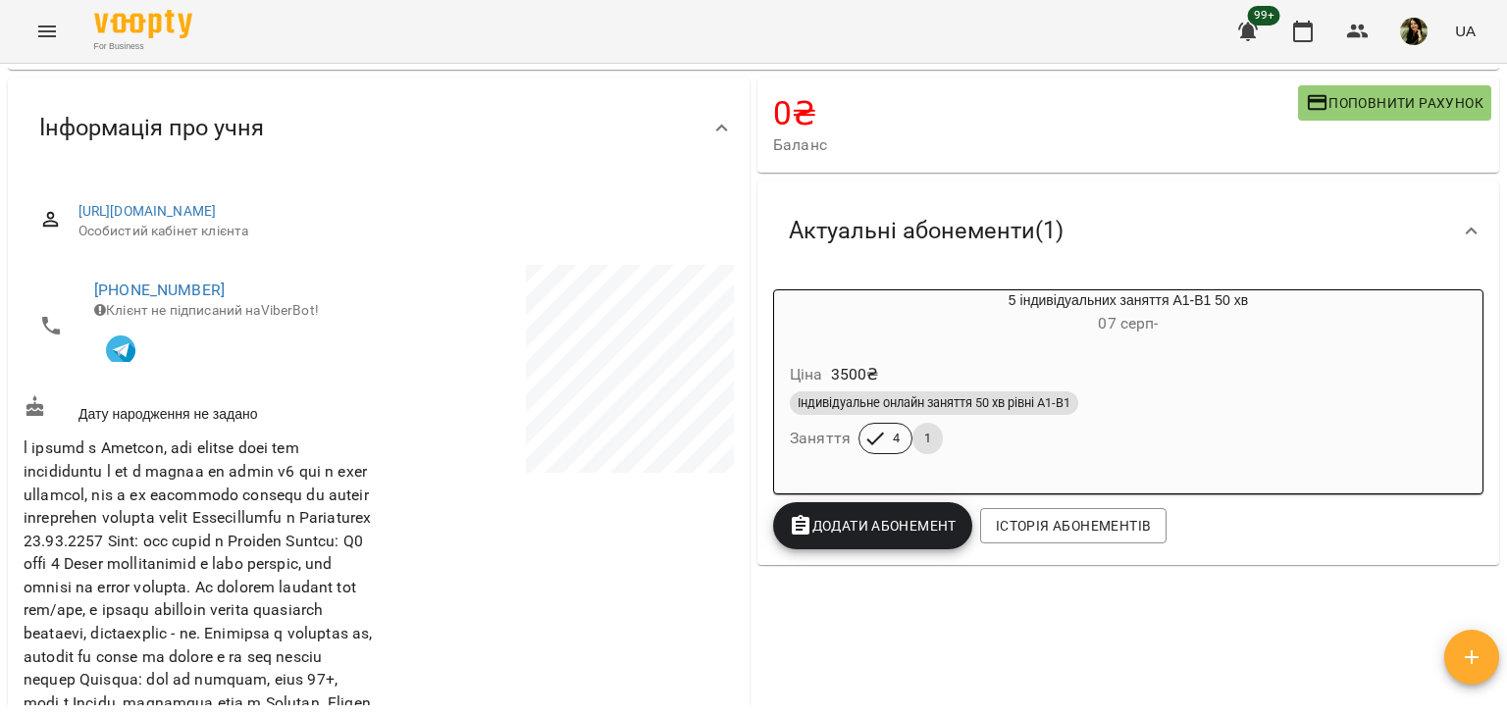
scroll to position [0, 0]
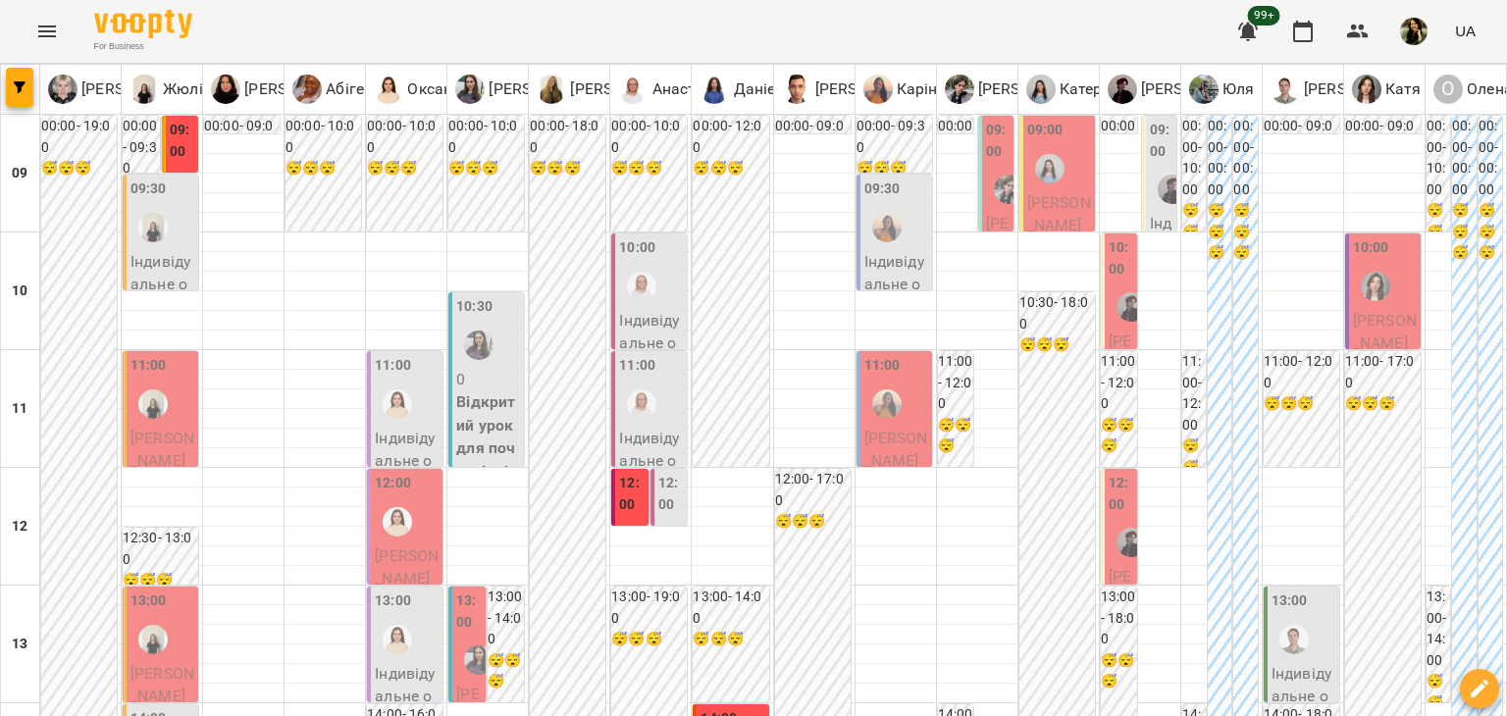
scroll to position [341, 0]
click at [1295, 617] on div at bounding box center [1293, 639] width 45 height 45
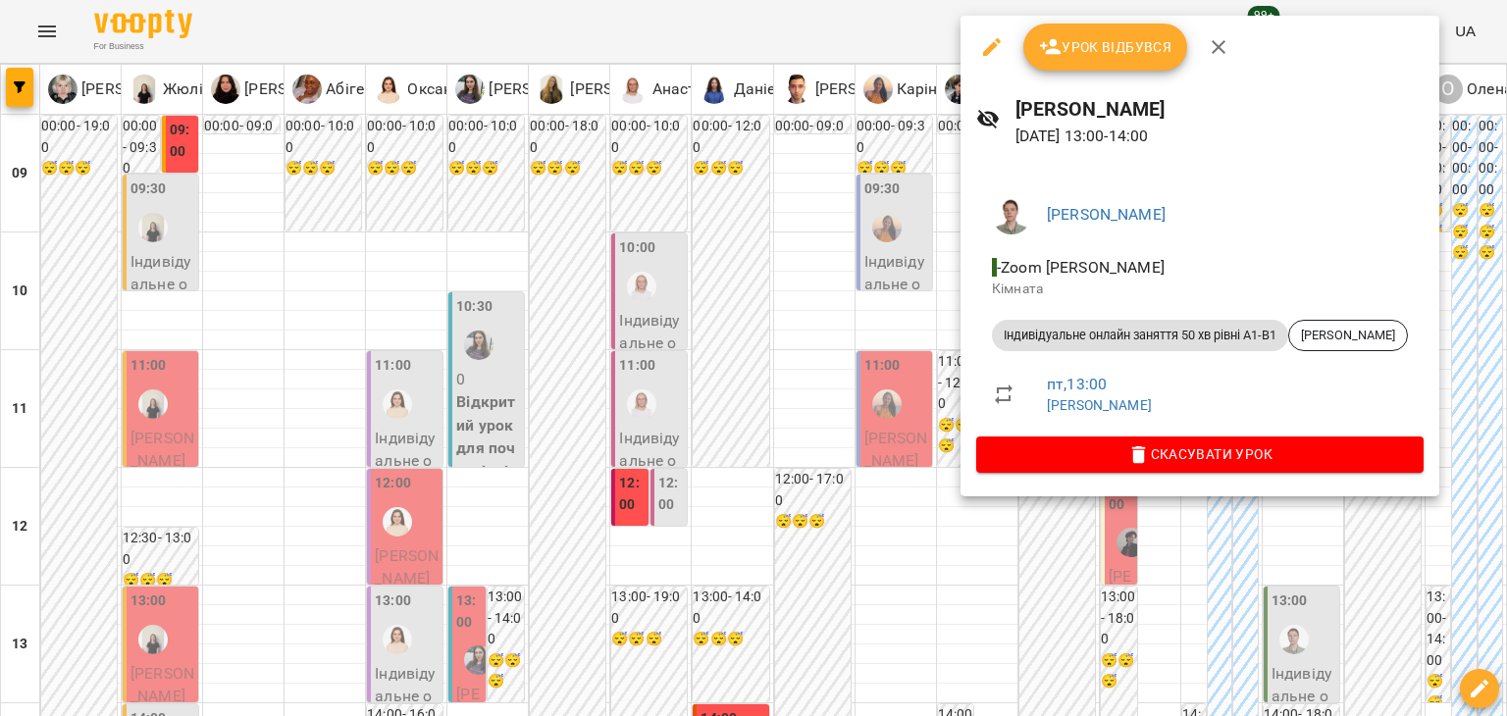
click at [1122, 541] on div at bounding box center [753, 358] width 1507 height 716
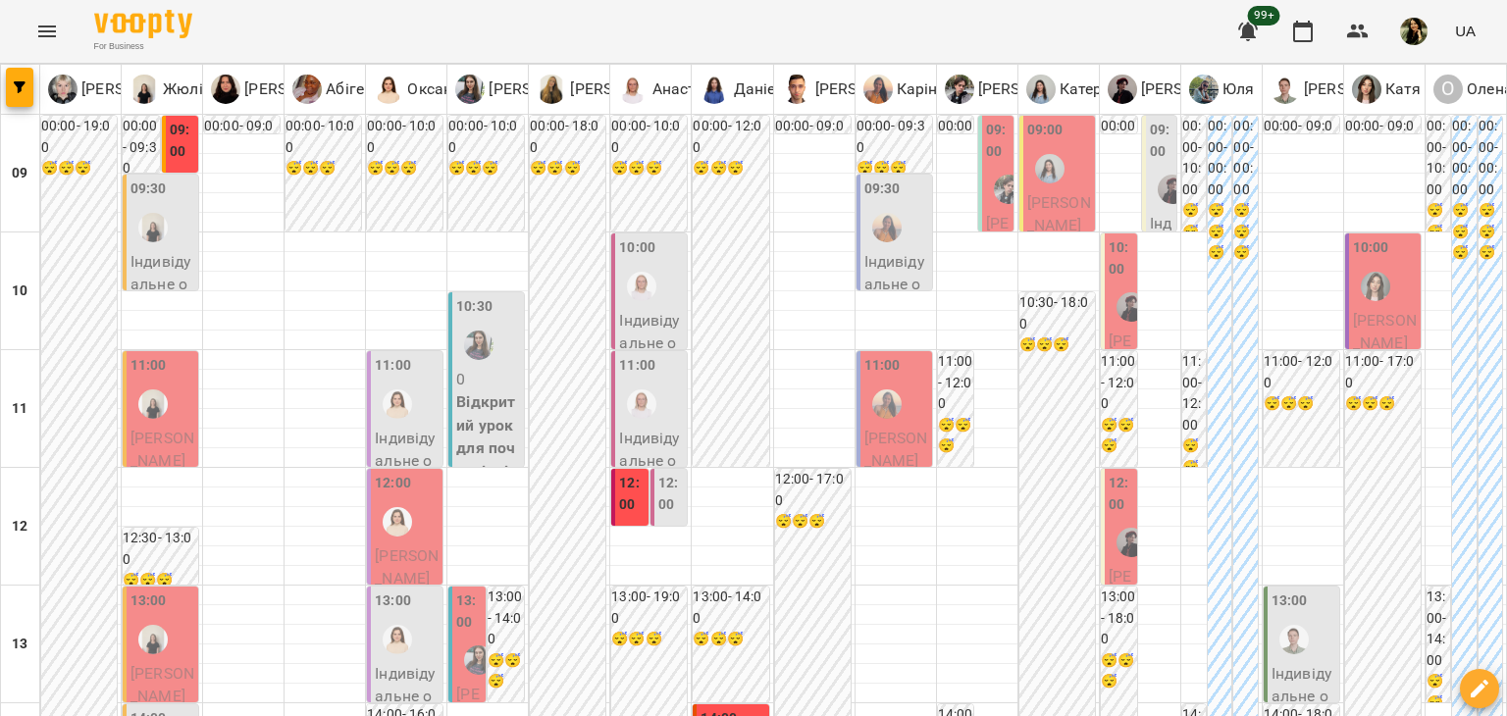
scroll to position [967, 0]
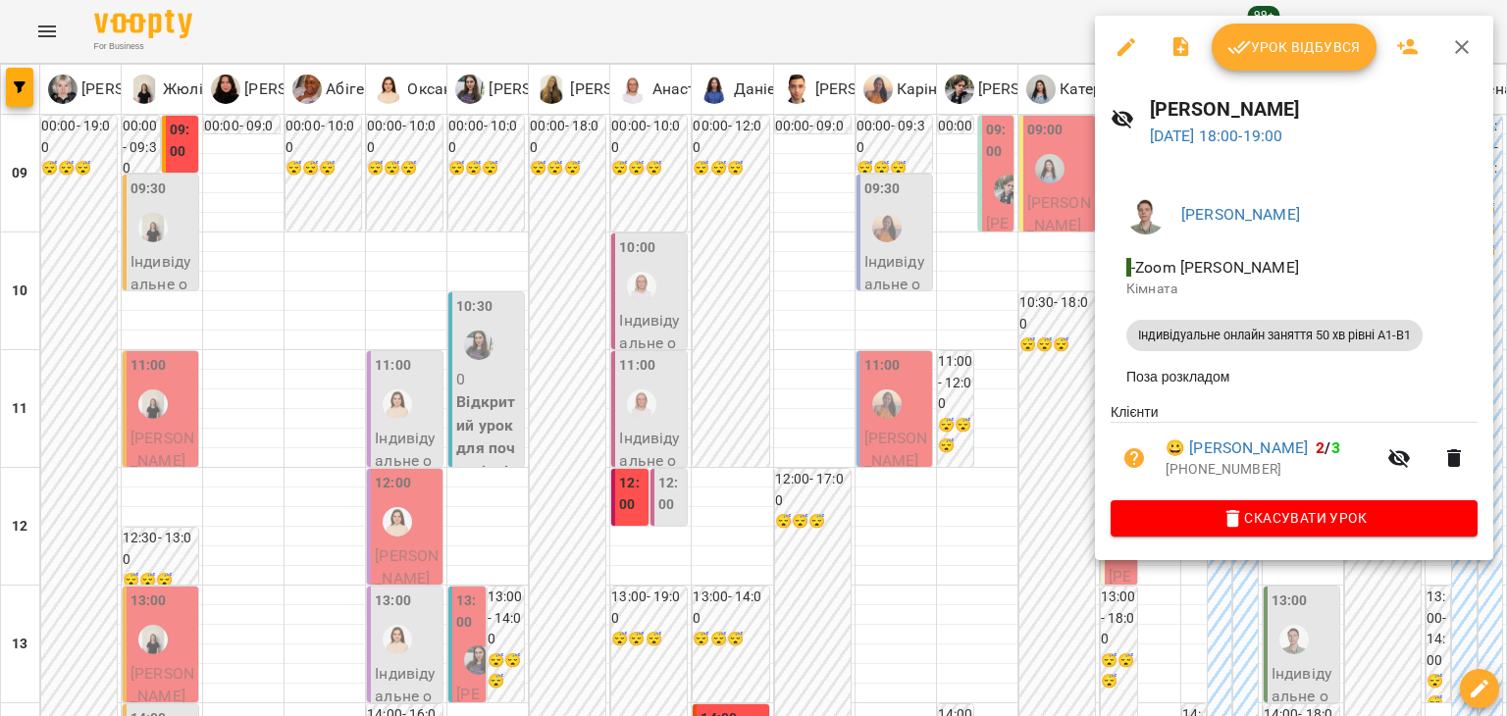
click at [941, 416] on div at bounding box center [753, 358] width 1507 height 716
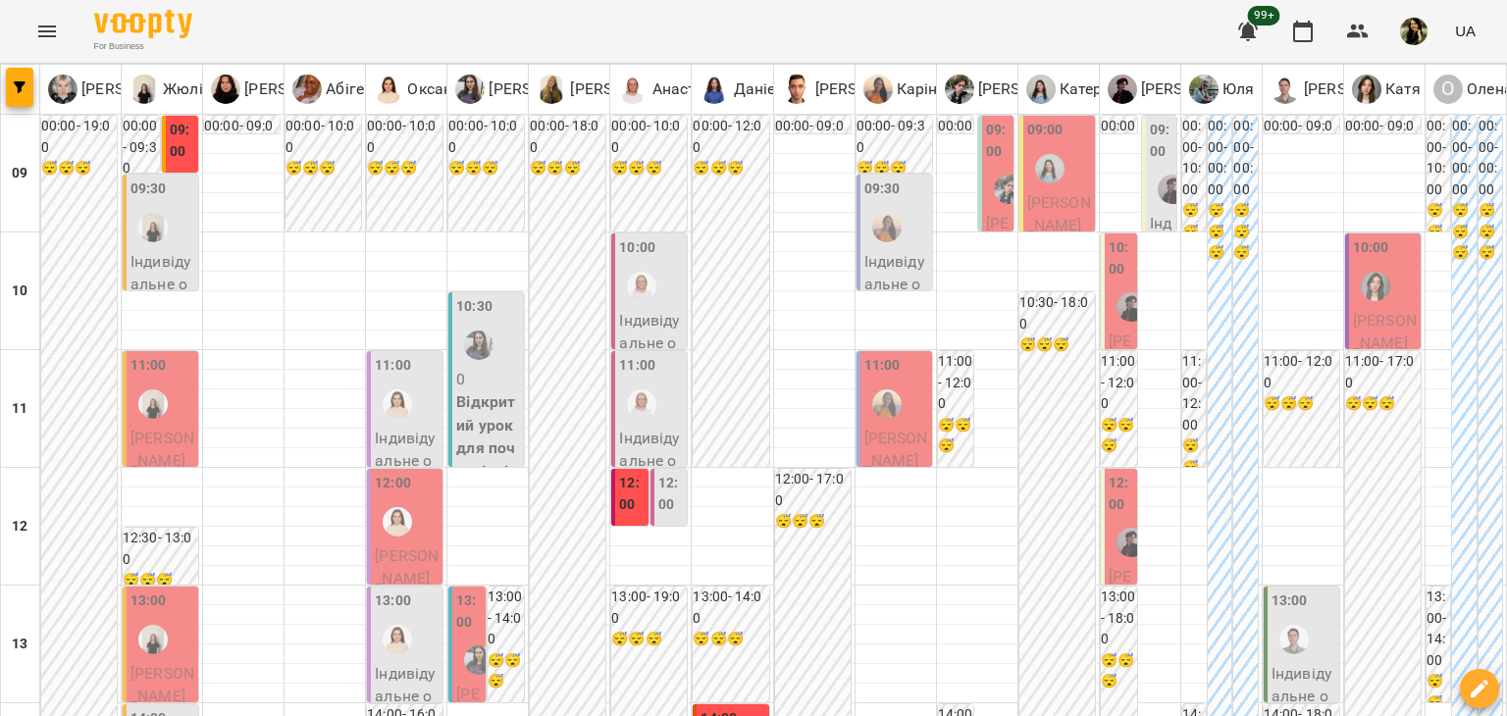
scroll to position [0, 0]
click at [1377, 317] on span "[PERSON_NAME]" at bounding box center [1385, 332] width 64 height 42
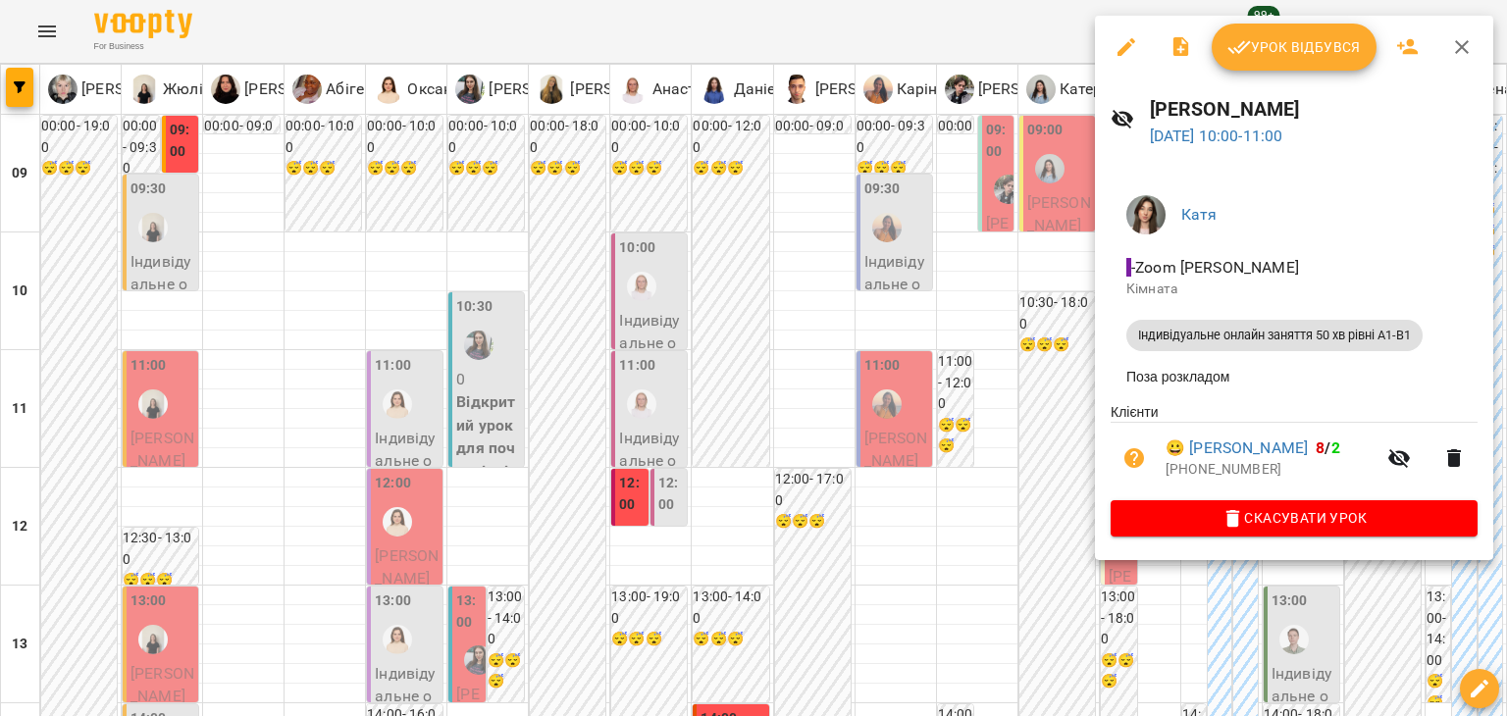
click at [1072, 397] on div at bounding box center [753, 358] width 1507 height 716
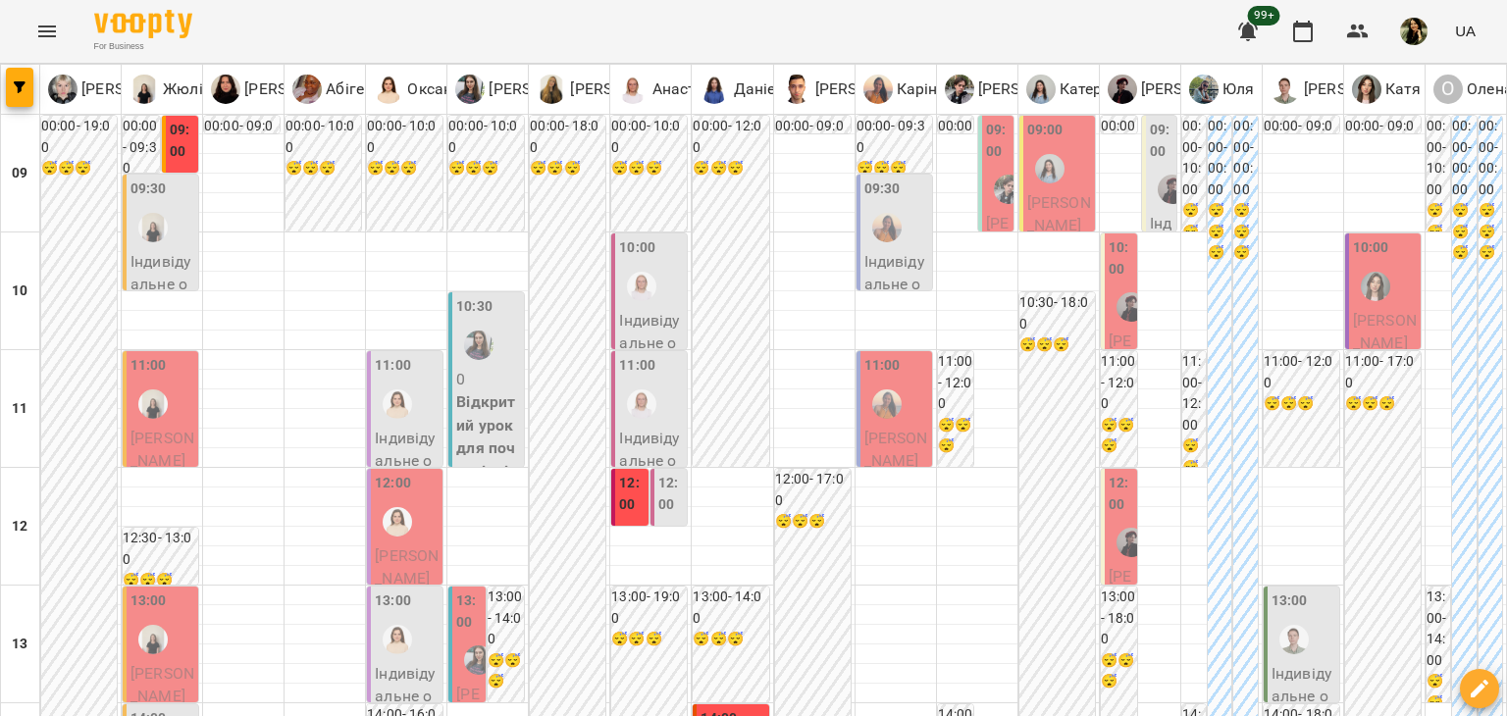
scroll to position [1177, 0]
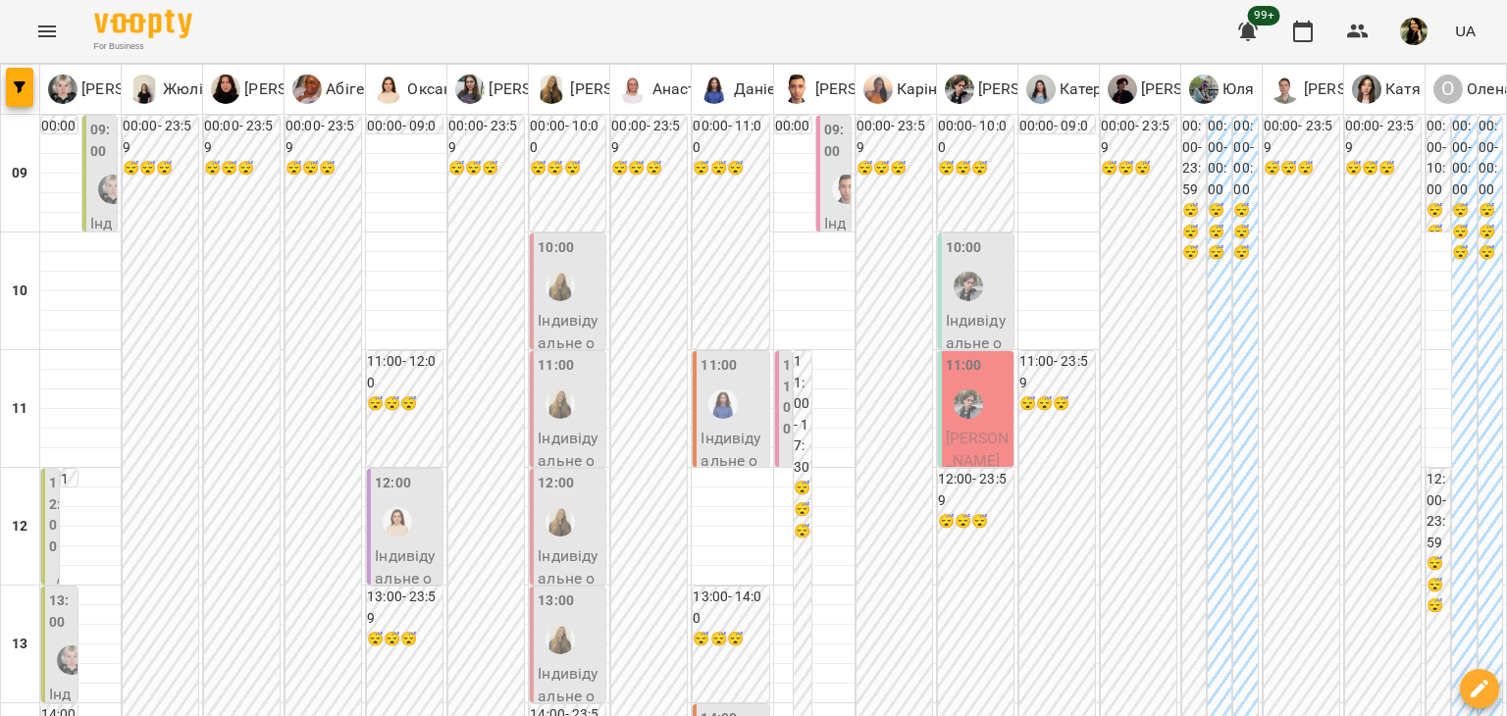
click at [91, 217] on p "Індивідуальне онлайн заняття 50 хв рівні А1-В1 - Орина Неретина" at bounding box center [101, 512] width 23 height 601
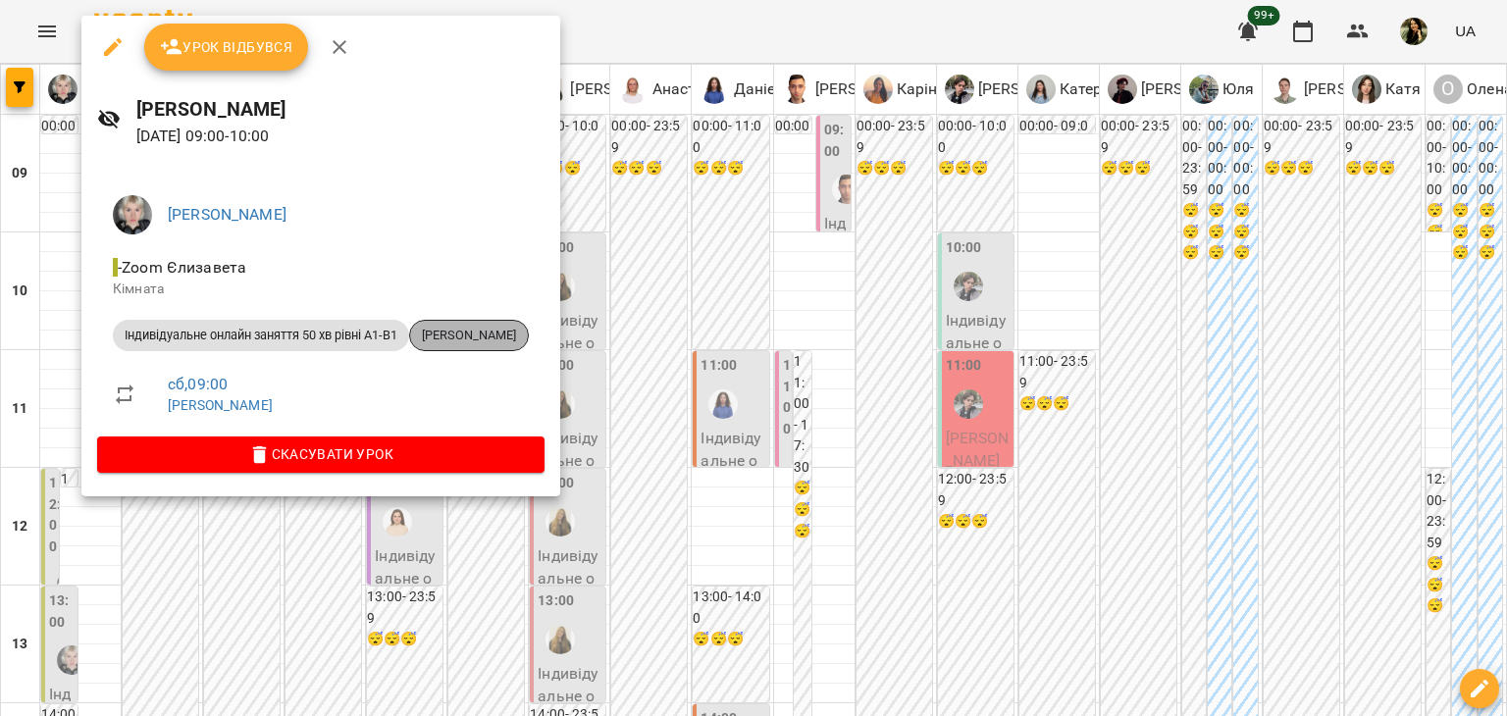
click at [510, 339] on span "Орина Неретина" at bounding box center [469, 336] width 118 height 18
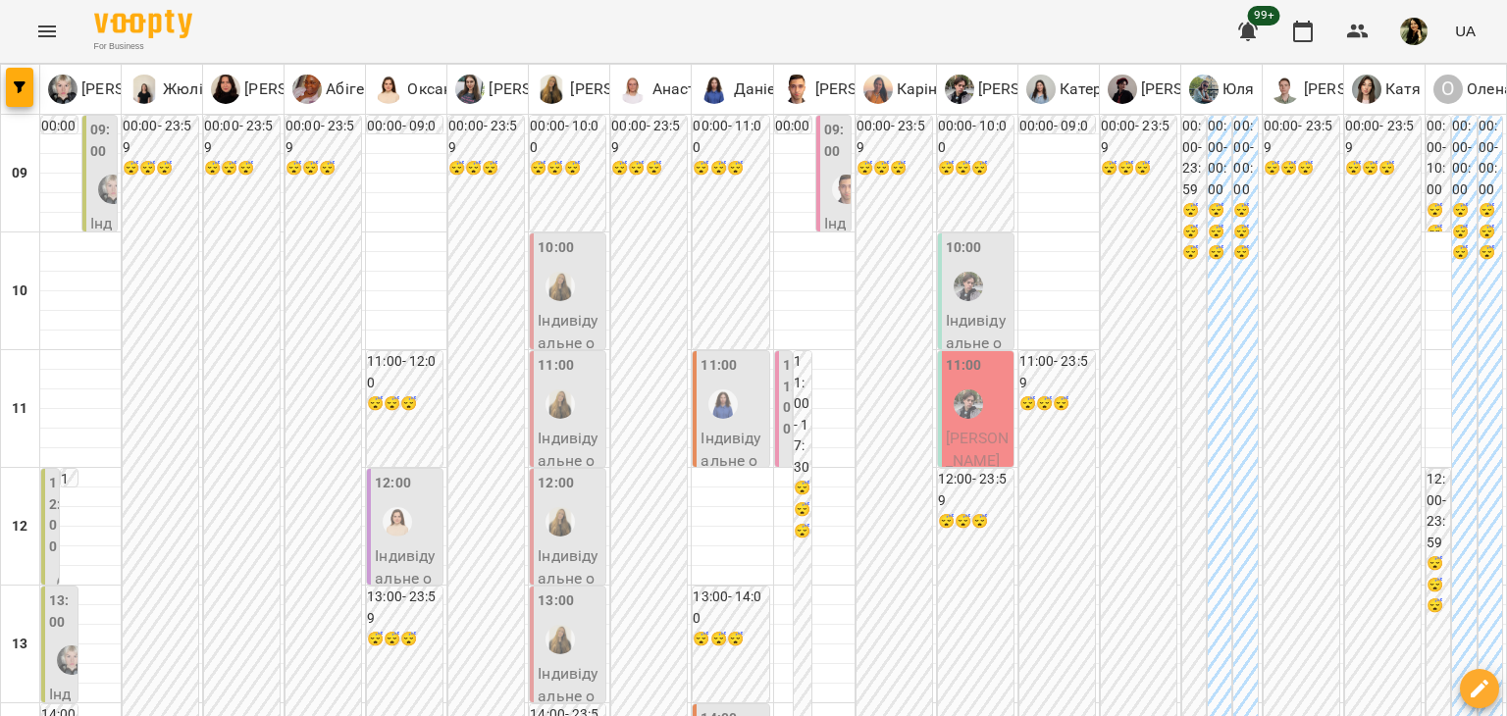
click at [94, 215] on p "Індивідуальне онлайн заняття 50 хв рівні А1-В1 - Орина Неретина" at bounding box center [101, 512] width 23 height 601
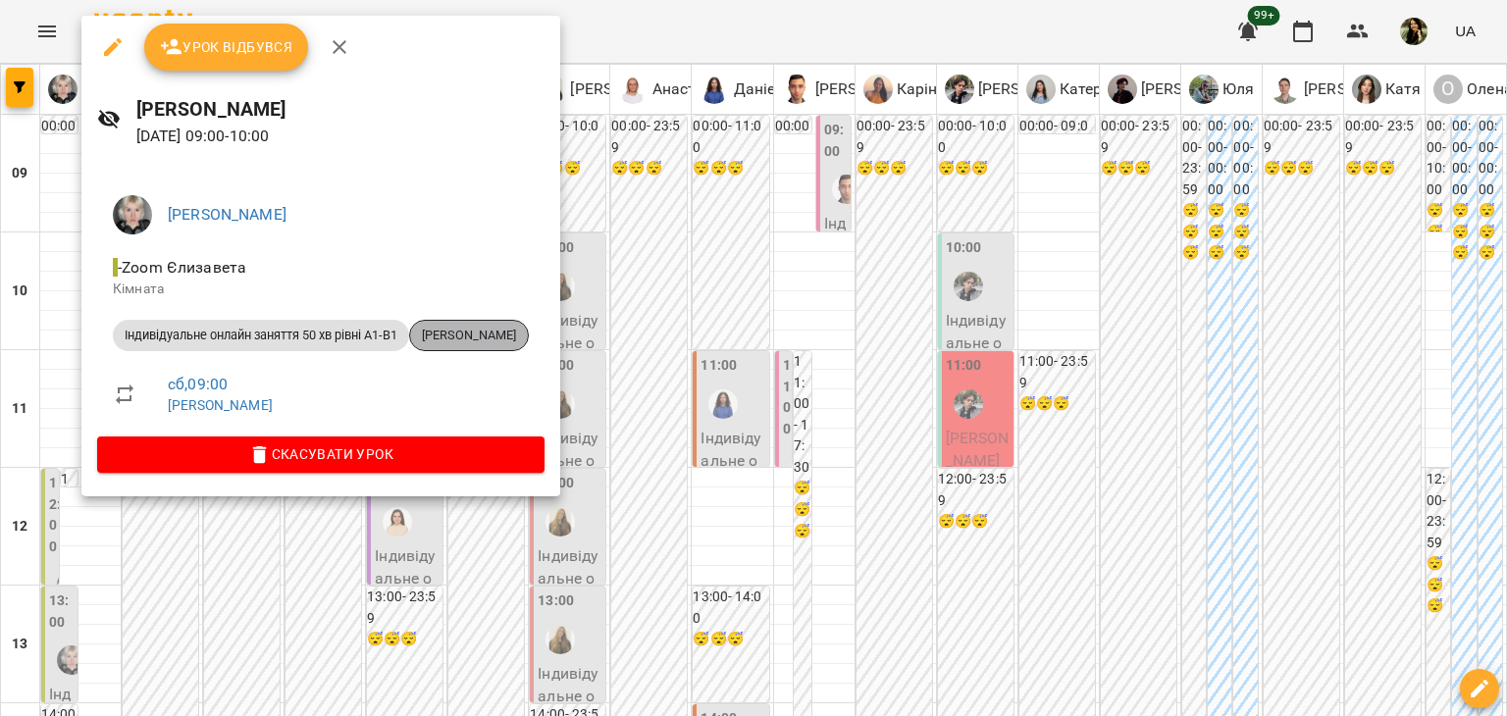
click at [516, 335] on span "Орина Неретина" at bounding box center [469, 336] width 118 height 18
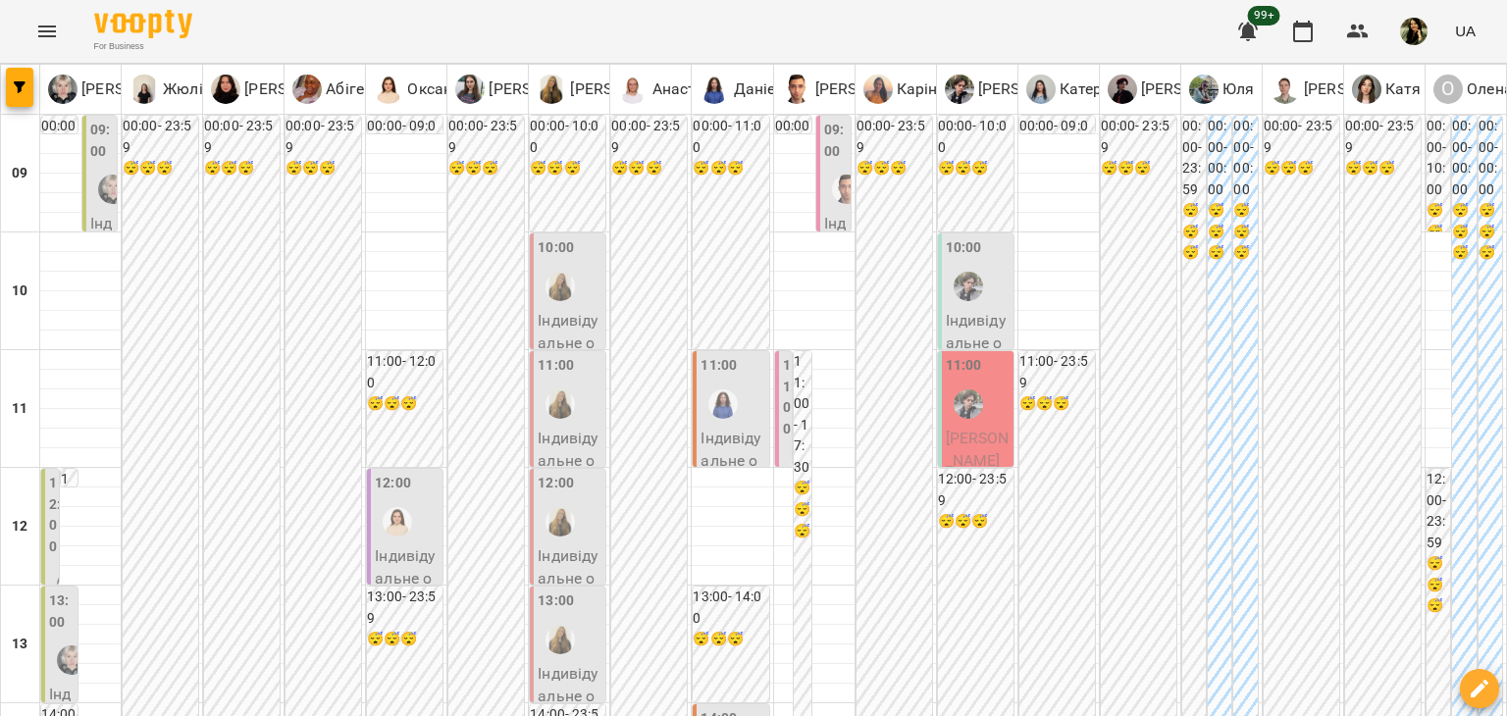
click at [51, 535] on label "12:00" at bounding box center [55, 515] width 12 height 84
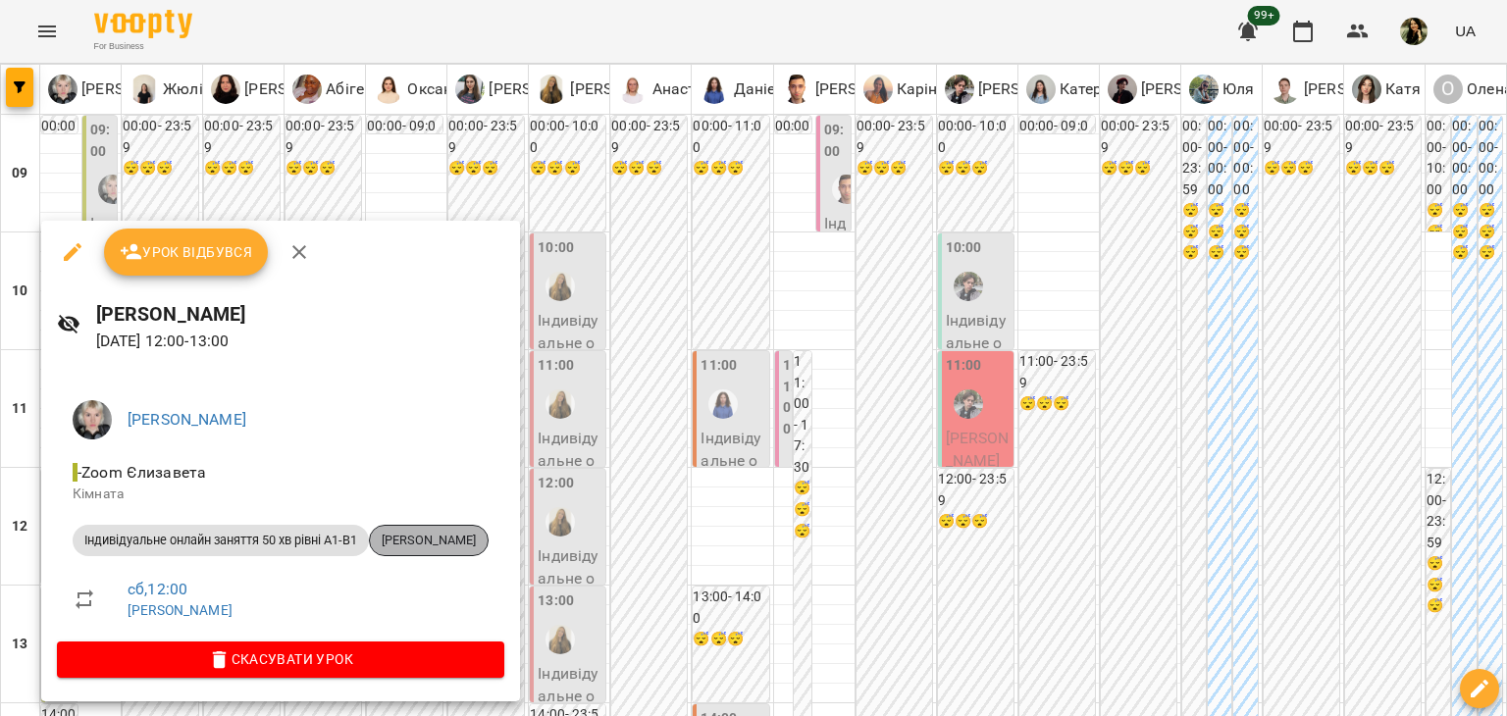
click at [453, 543] on span "Олена Безкровна" at bounding box center [429, 541] width 118 height 18
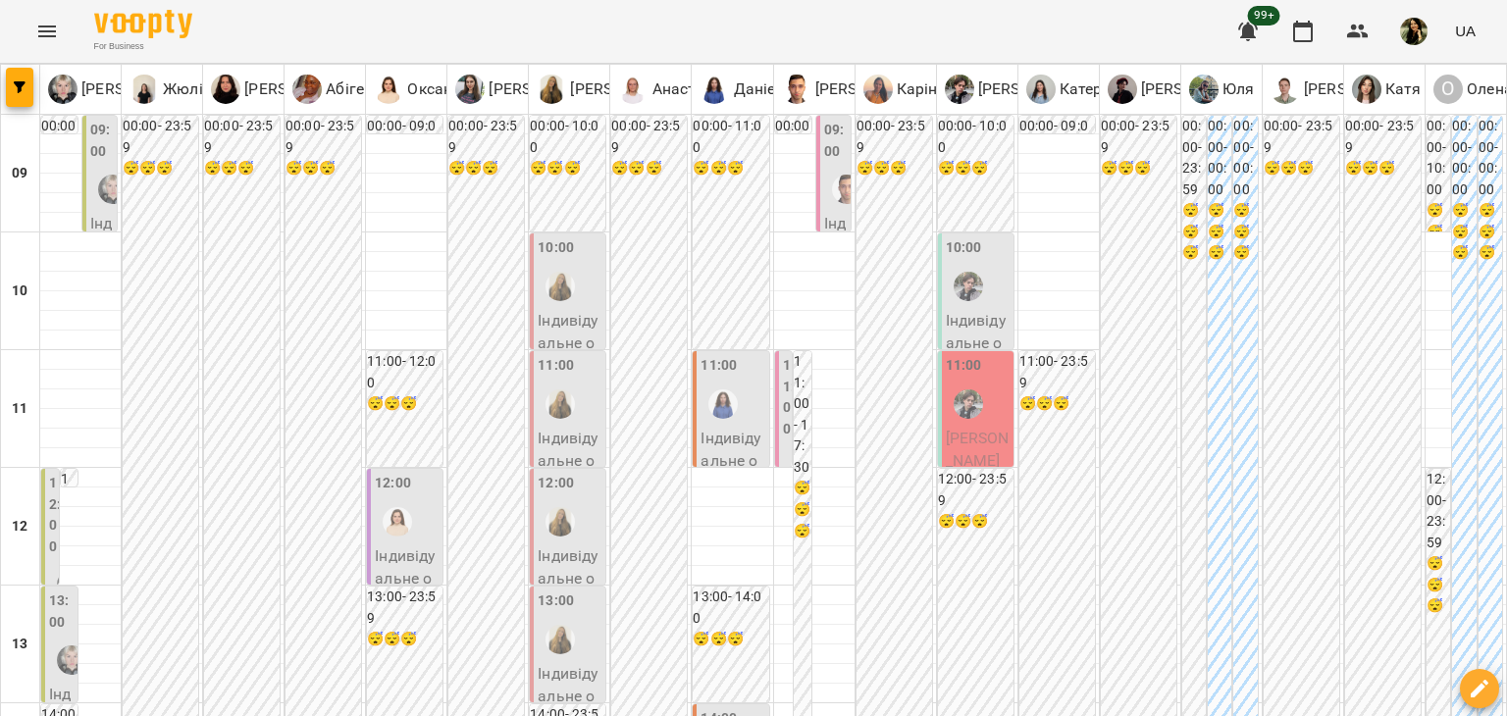
scroll to position [402, 0]
click at [67, 591] on label "13:00" at bounding box center [61, 612] width 25 height 42
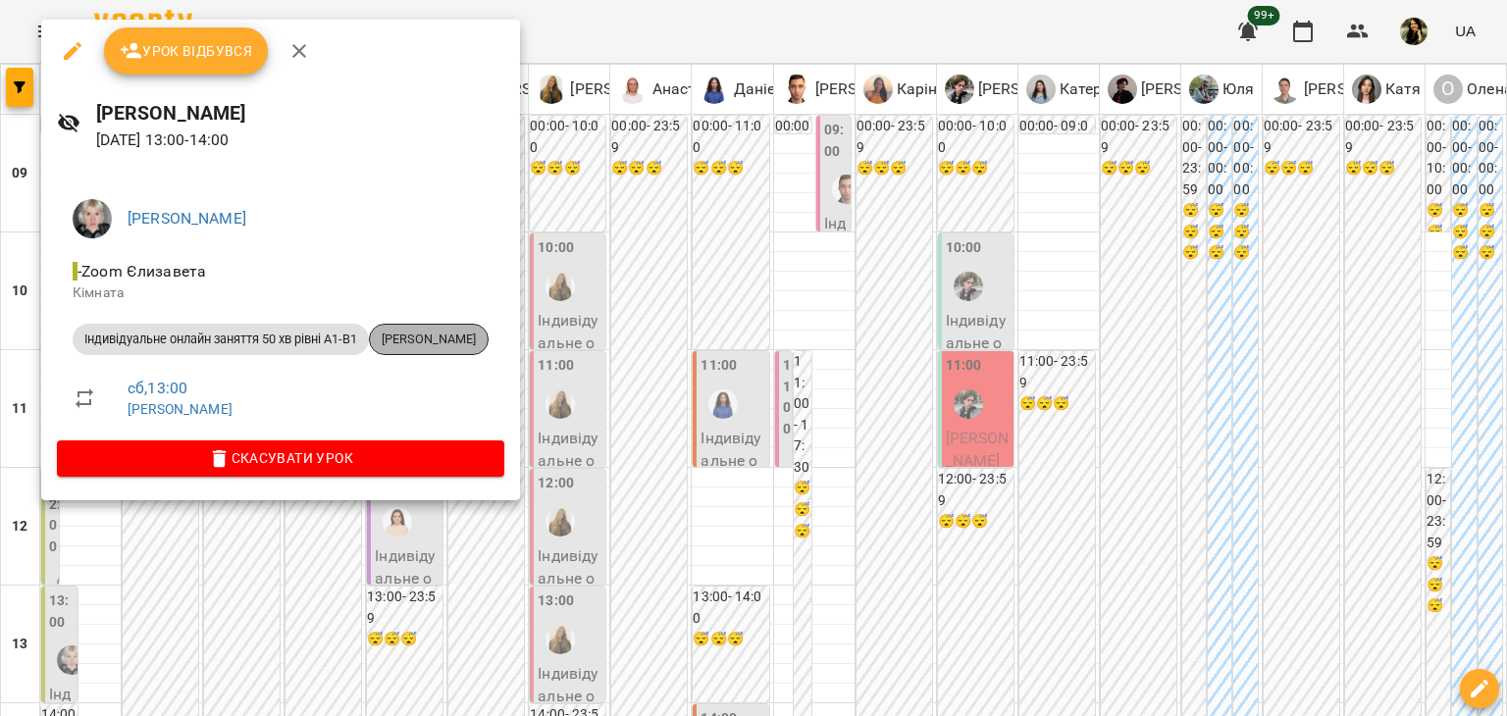
click at [470, 334] on span "Тетяна Товпига" at bounding box center [429, 340] width 118 height 18
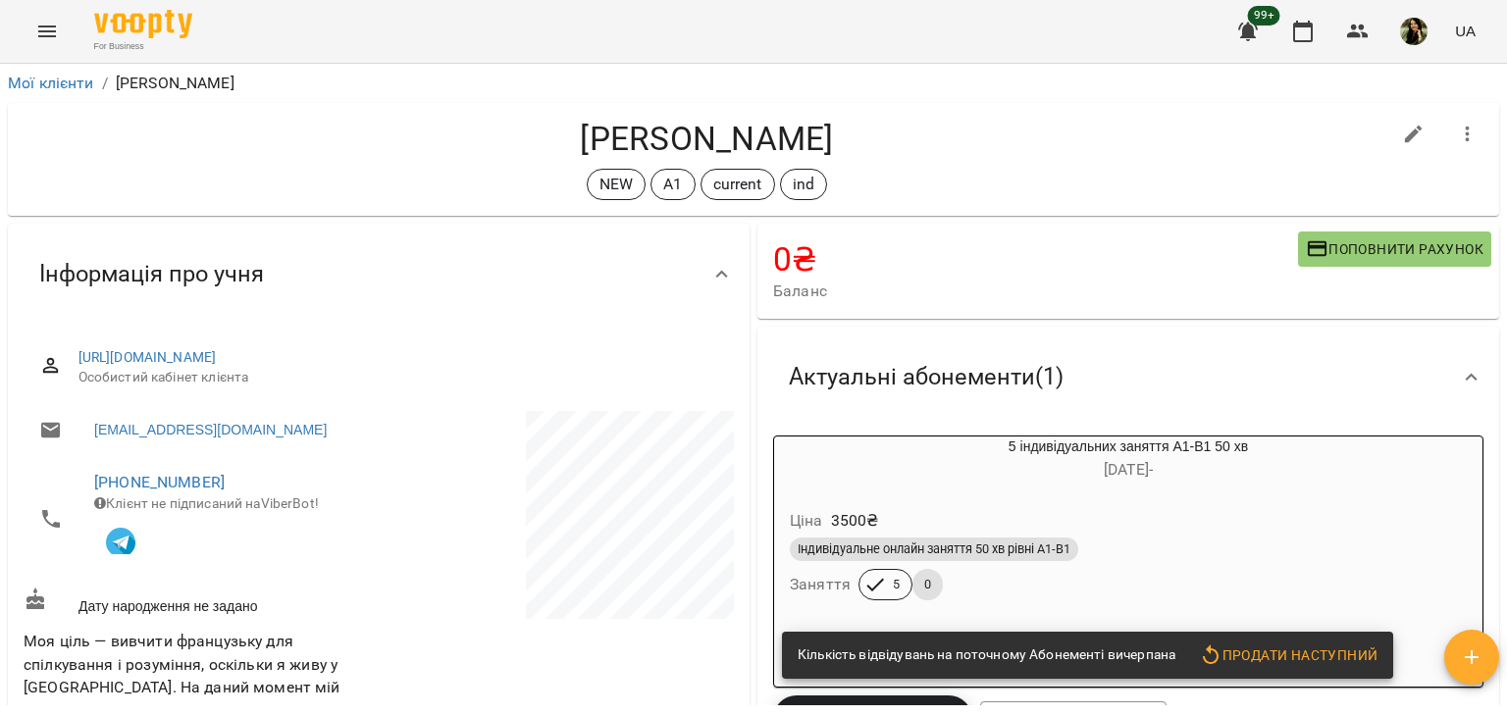
drag, startPoint x: 1506, startPoint y: 158, endPoint x: 1494, endPoint y: 144, distance: 18.1
click at [1494, 144] on div "Мої клієнти / Тетяна Товпига Тетяна Товпига NEW А1 current ind 0 ₴ Баланс Попов…" at bounding box center [753, 422] width 1507 height 716
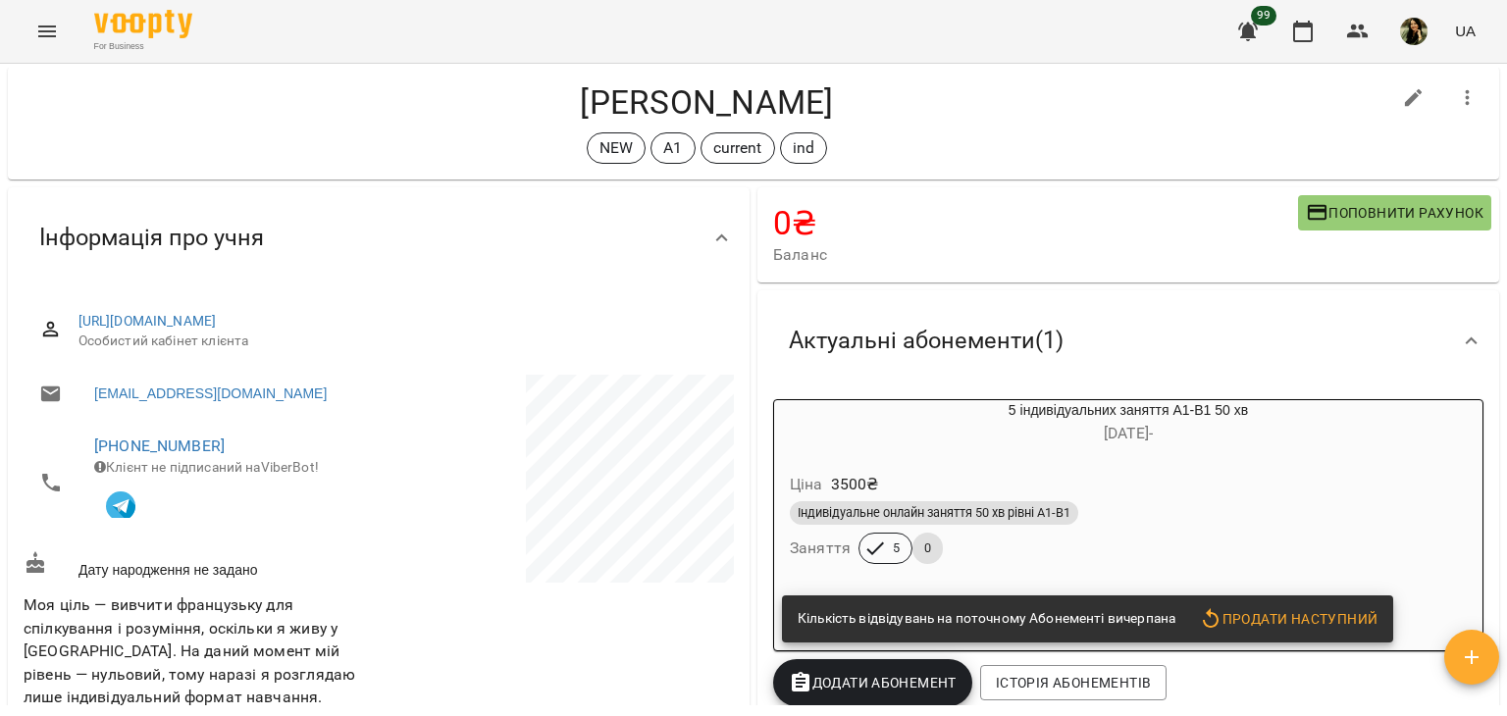
scroll to position [34, 0]
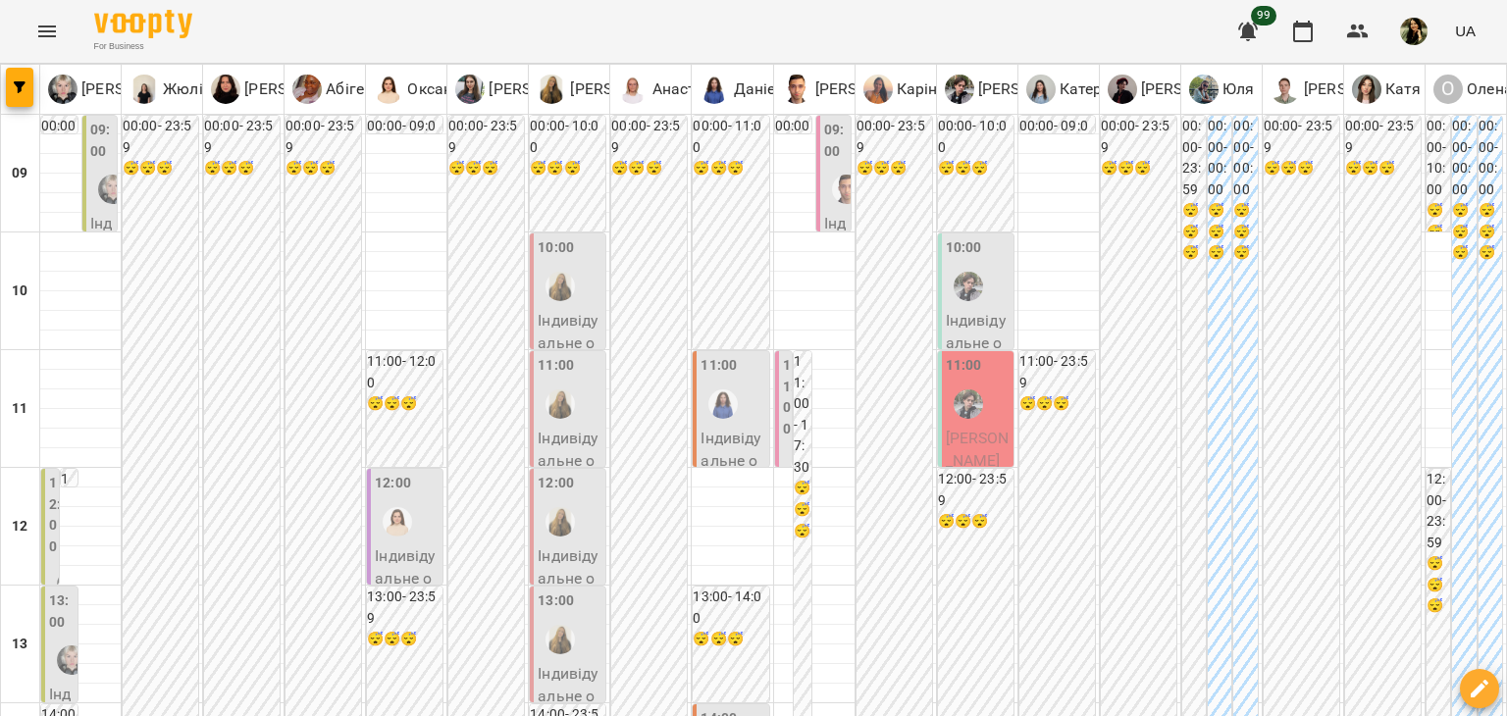
scroll to position [191, 0]
click at [63, 638] on div at bounding box center [71, 660] width 45 height 45
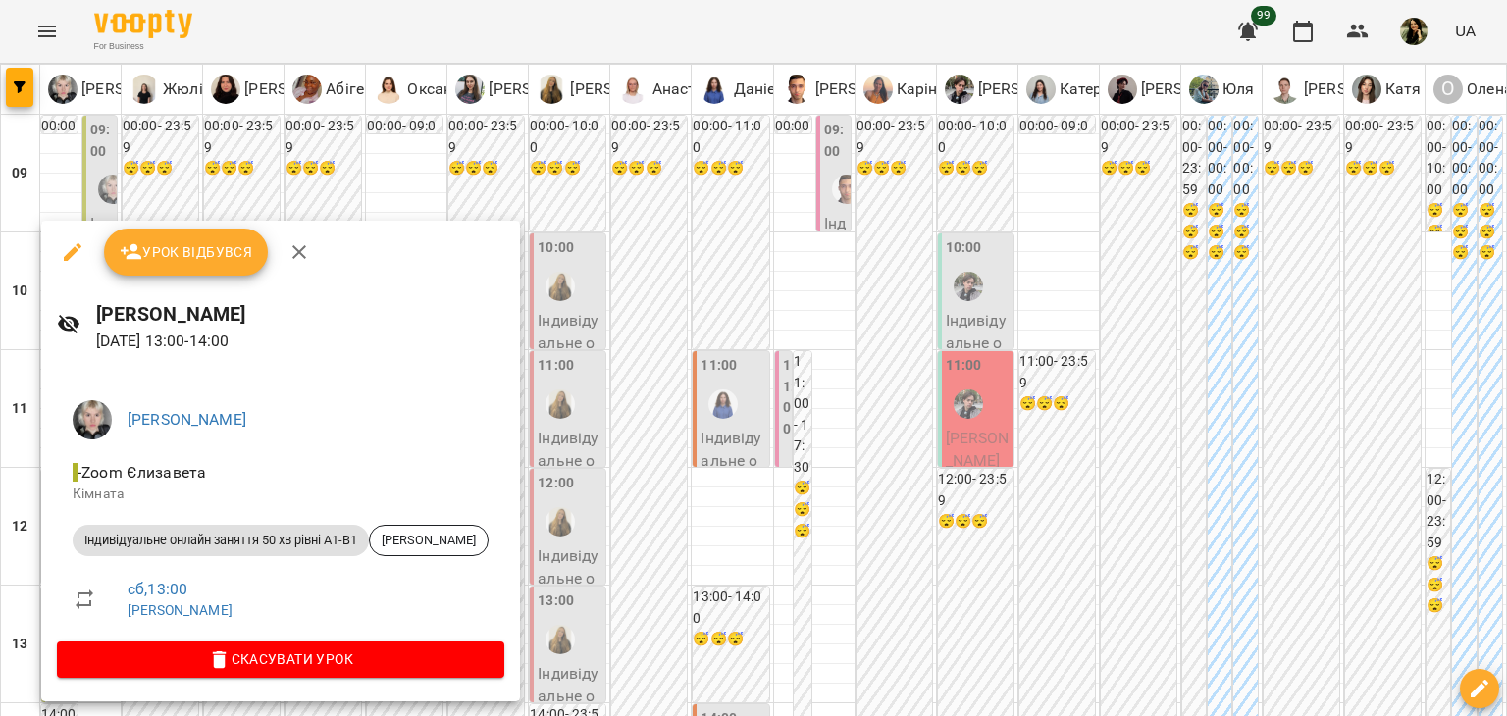
click at [139, 175] on div at bounding box center [753, 358] width 1507 height 716
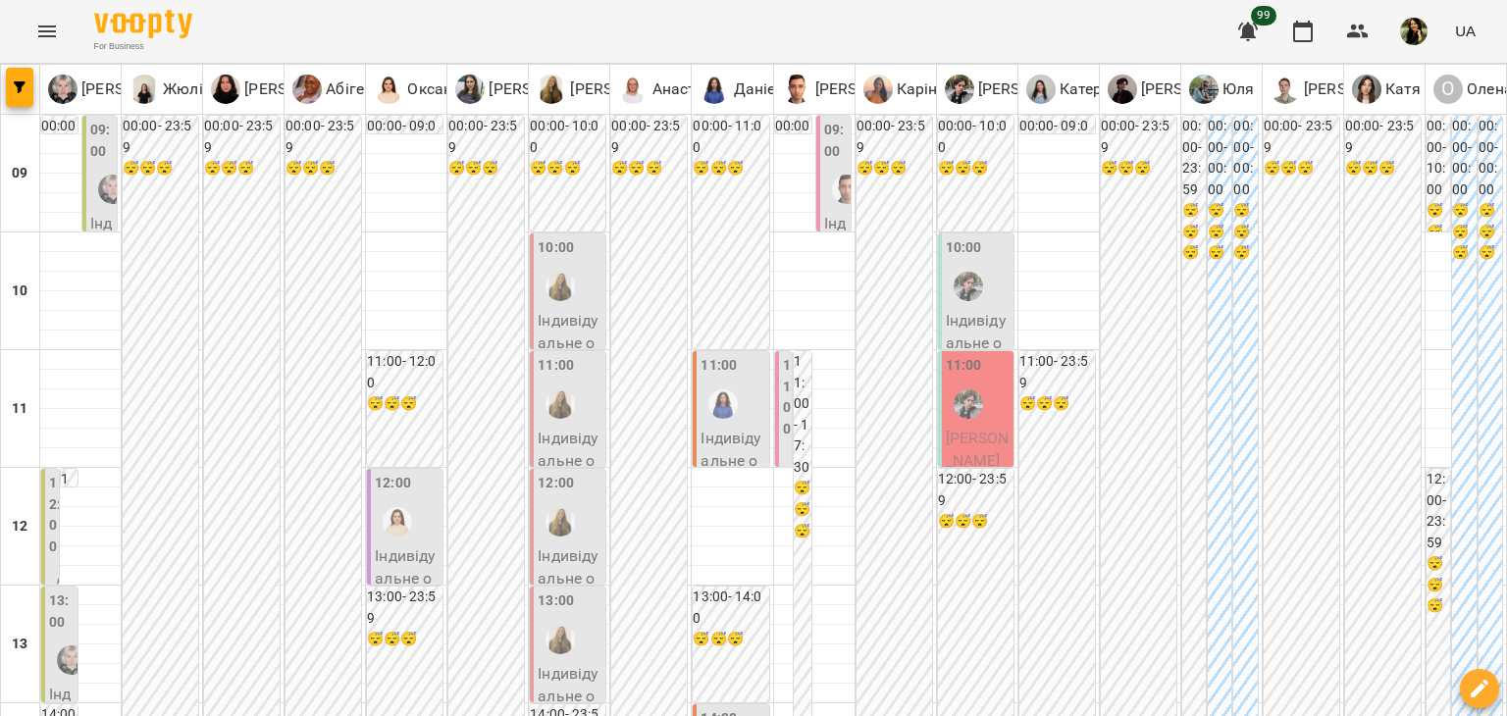
scroll to position [114, 0]
click at [377, 544] on p "Індивідуальне онлайн заняття 50 хв рівні А1-В1 - Руслан Воронов" at bounding box center [407, 648] width 64 height 208
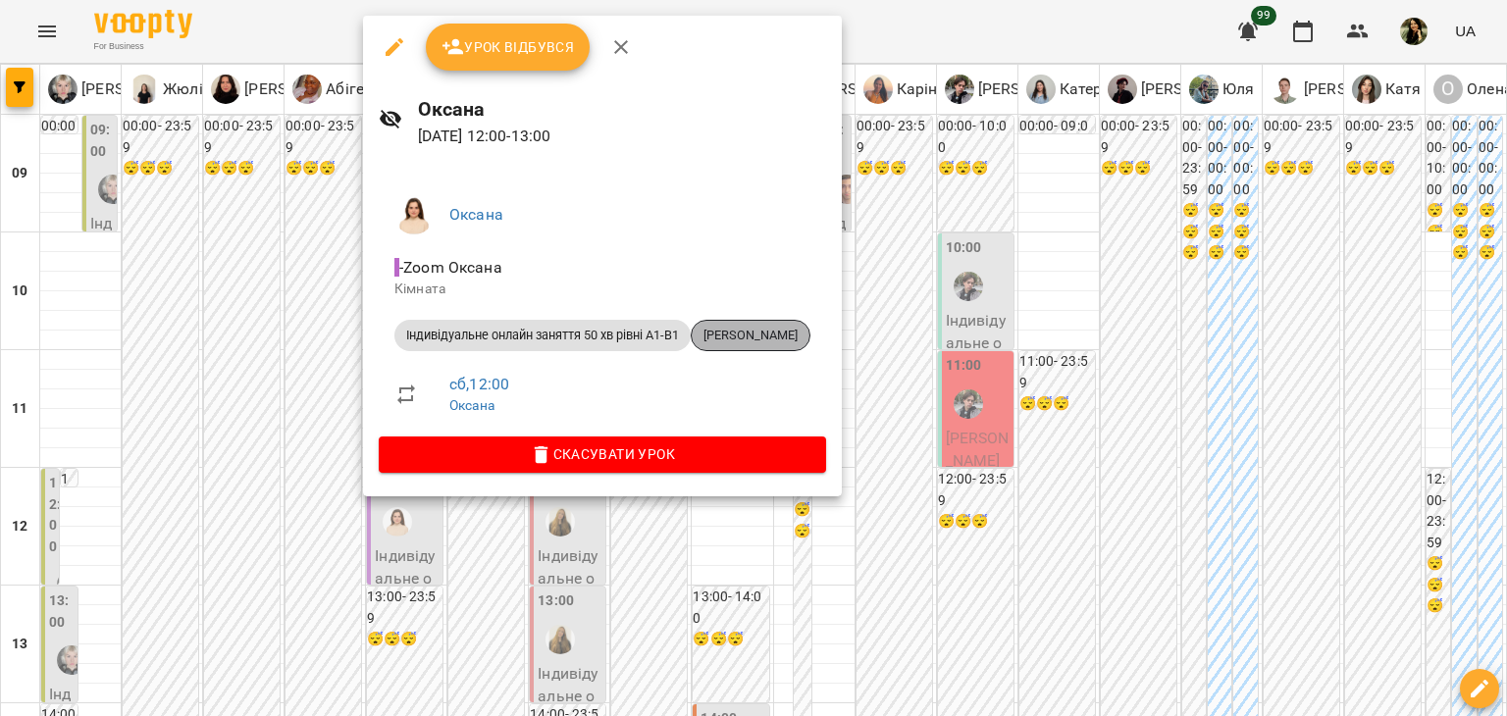
click at [730, 337] on span "[PERSON_NAME]" at bounding box center [751, 336] width 118 height 18
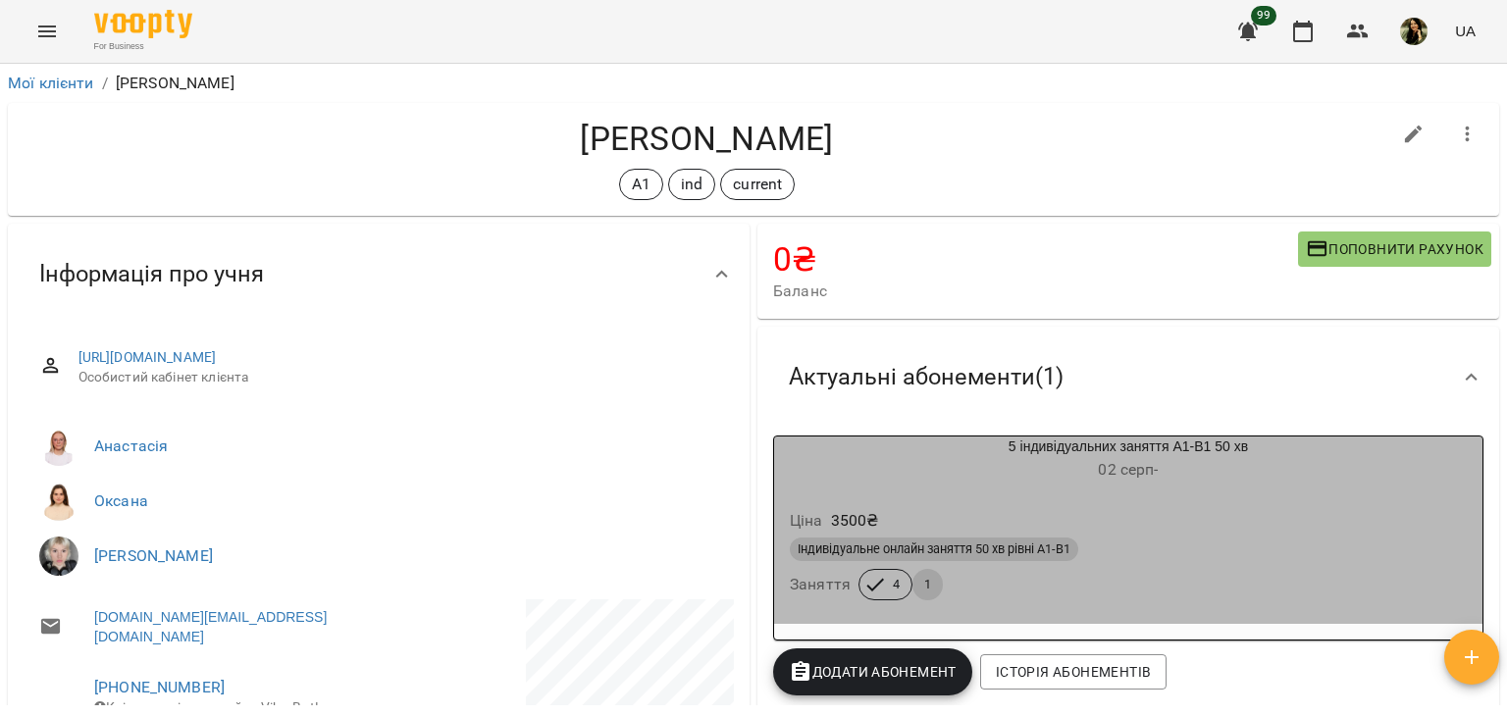
click at [1258, 511] on div "Ціна 3500 ₴" at bounding box center [1128, 520] width 685 height 35
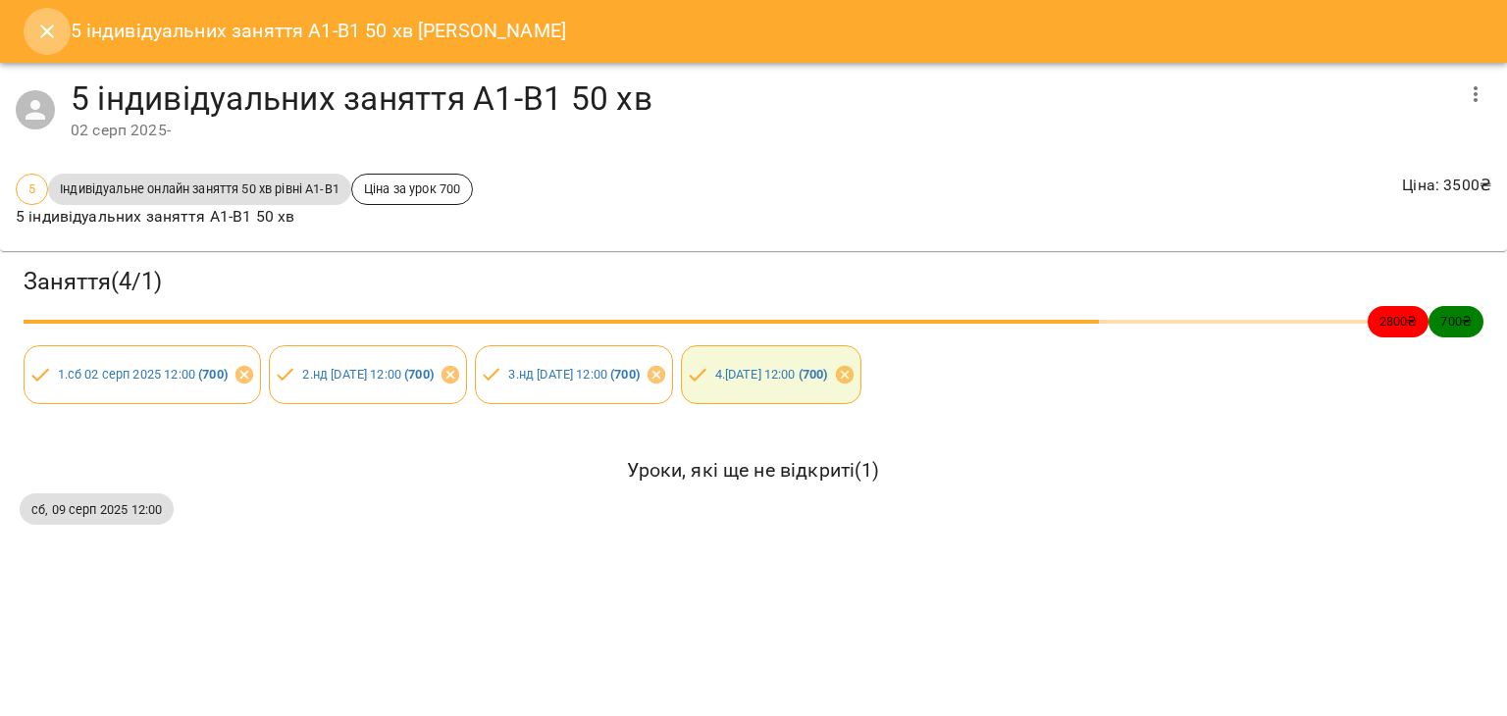
click at [47, 29] on icon "Close" at bounding box center [47, 32] width 14 height 14
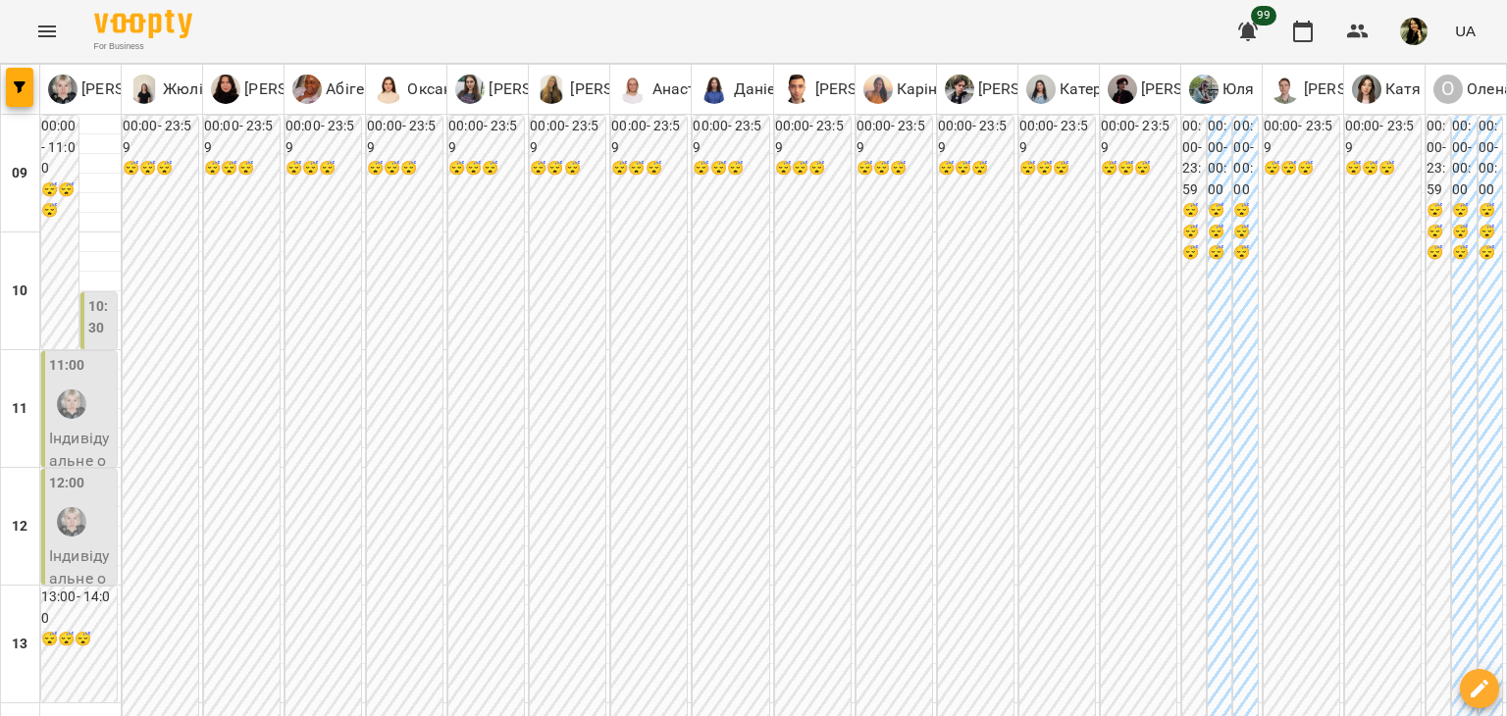
scroll to position [74, 0]
click at [84, 382] on div at bounding box center [71, 404] width 45 height 45
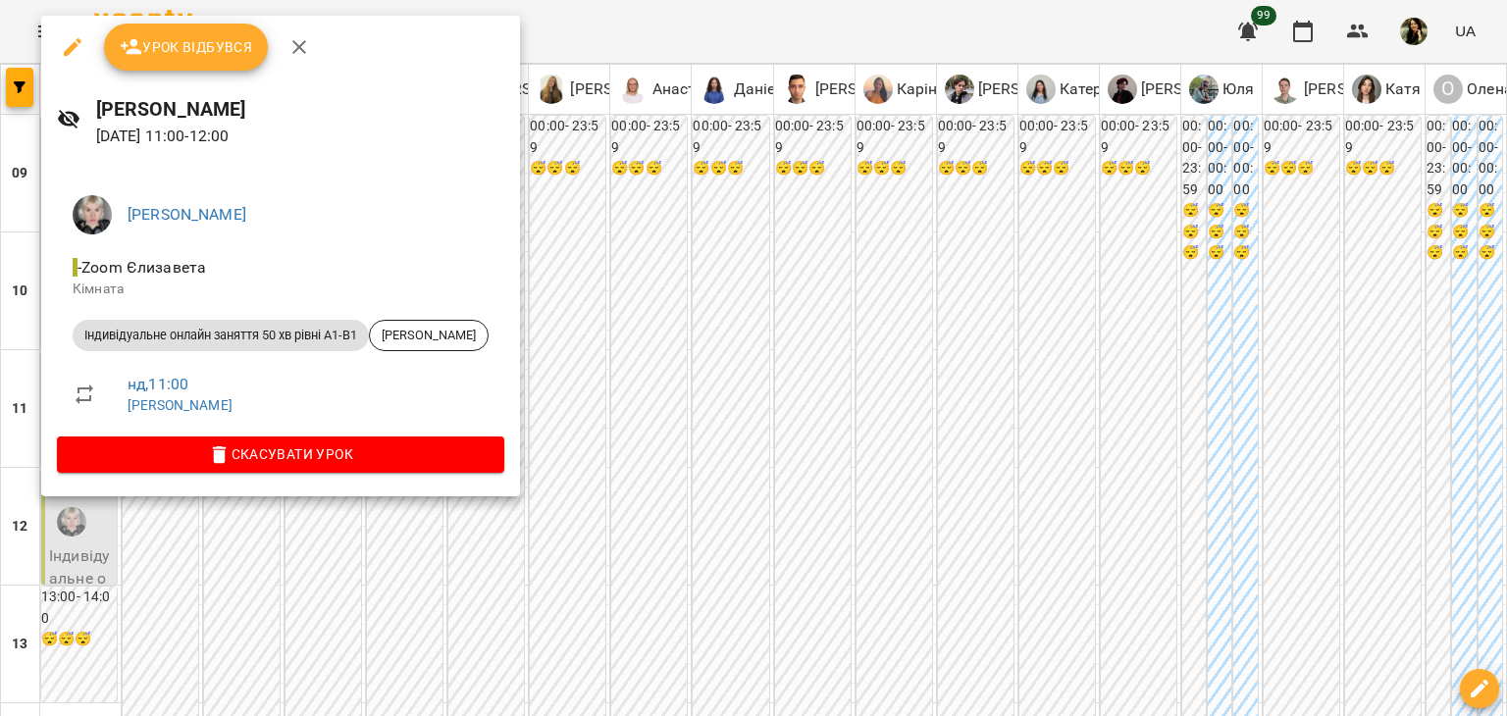
click at [181, 521] on div at bounding box center [753, 358] width 1507 height 716
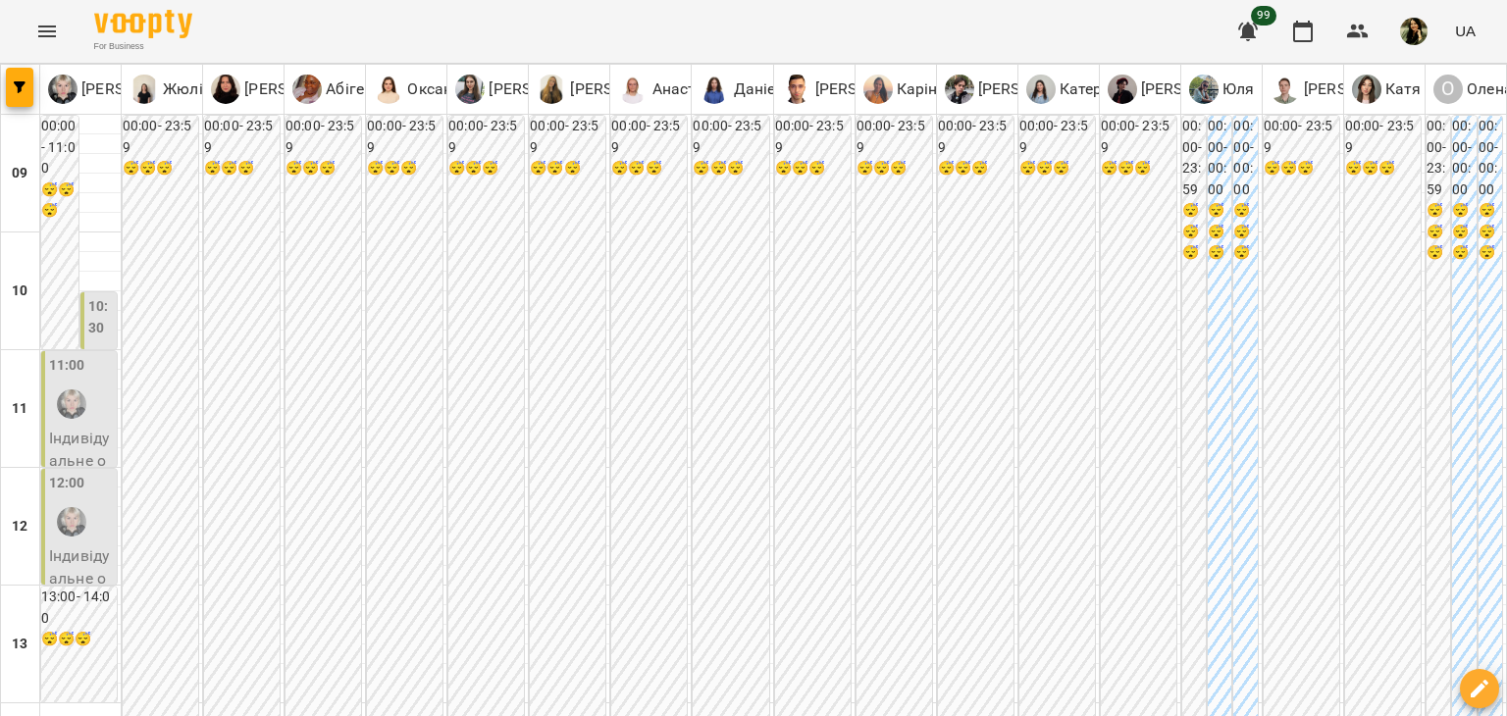
click at [94, 473] on div "12:00" at bounding box center [81, 509] width 64 height 72
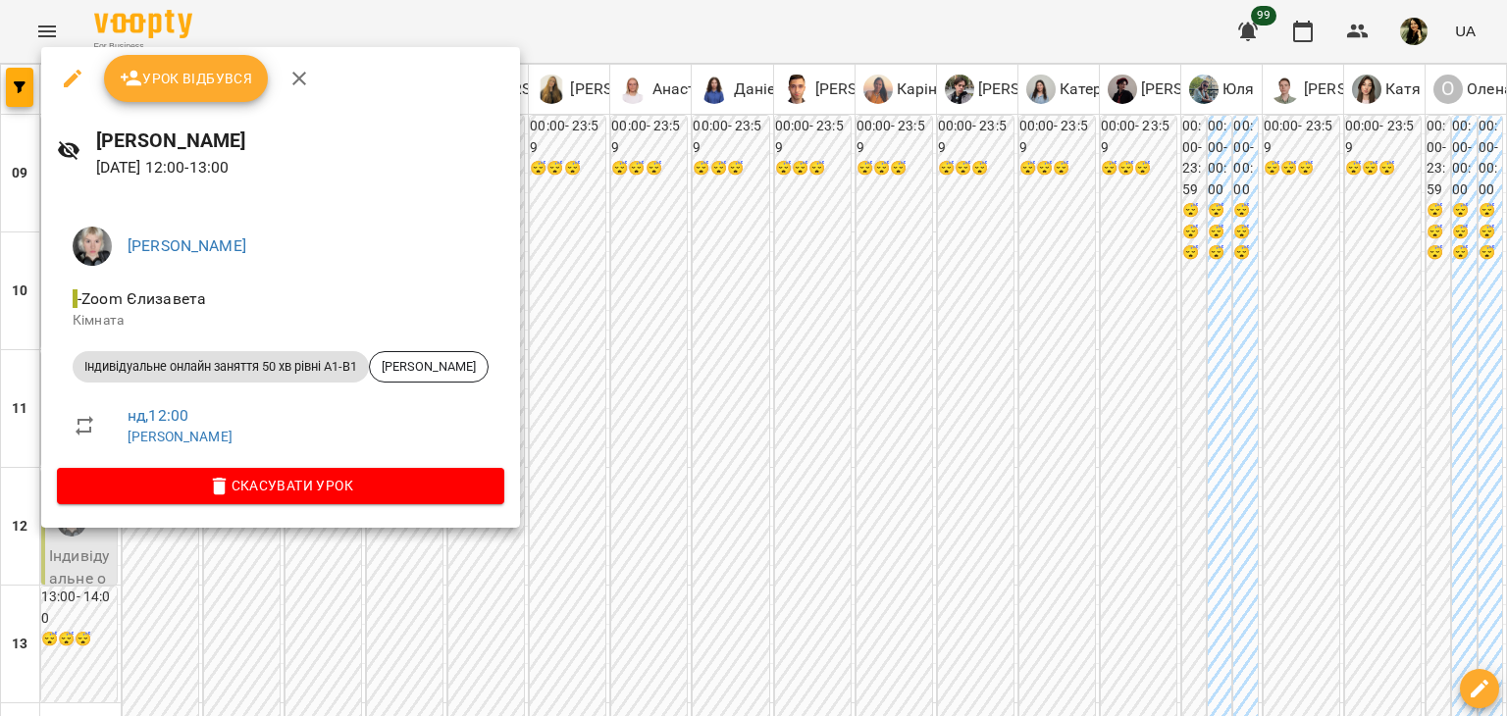
click at [737, 353] on div at bounding box center [753, 358] width 1507 height 716
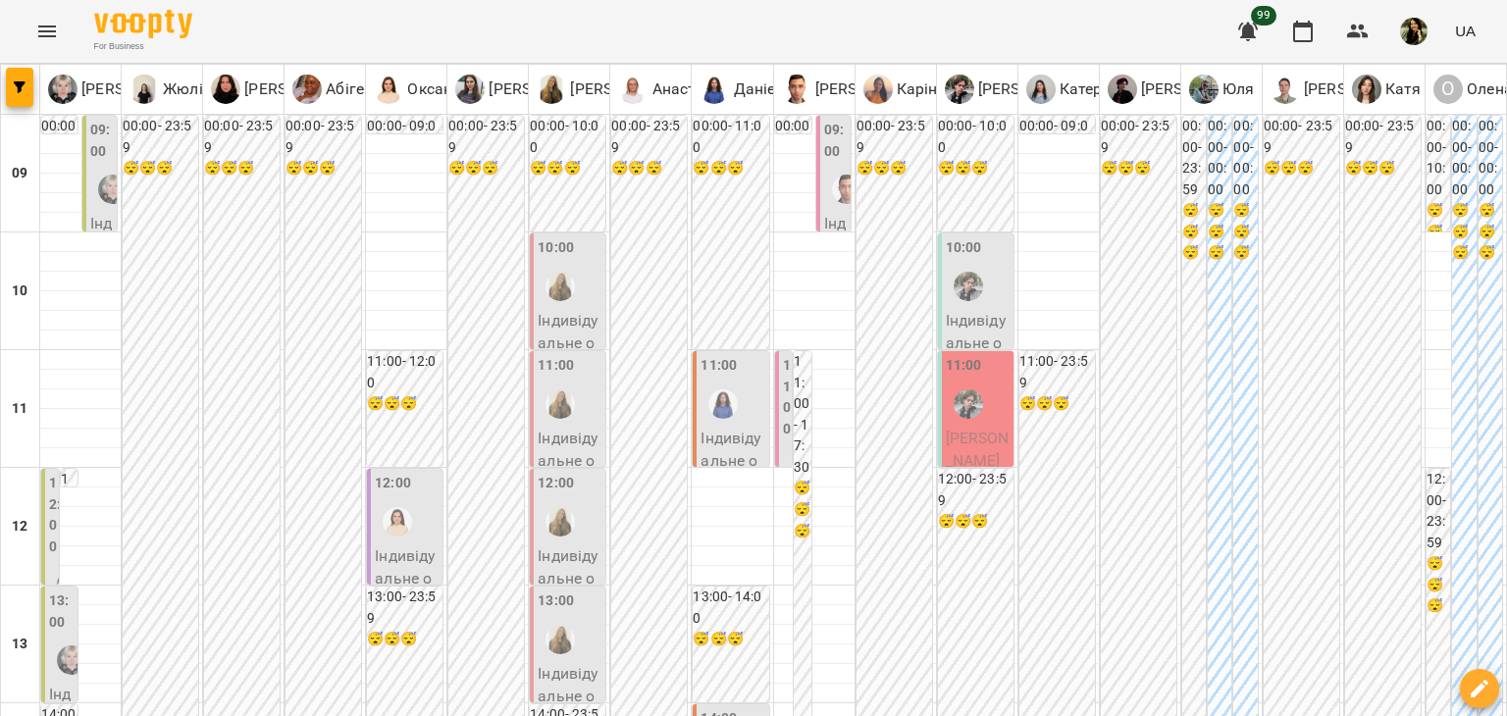
click at [403, 545] on p "Індивідуальне онлайн заняття 50 хв рівні А1-В1 - Руслан Воронов" at bounding box center [407, 648] width 64 height 208
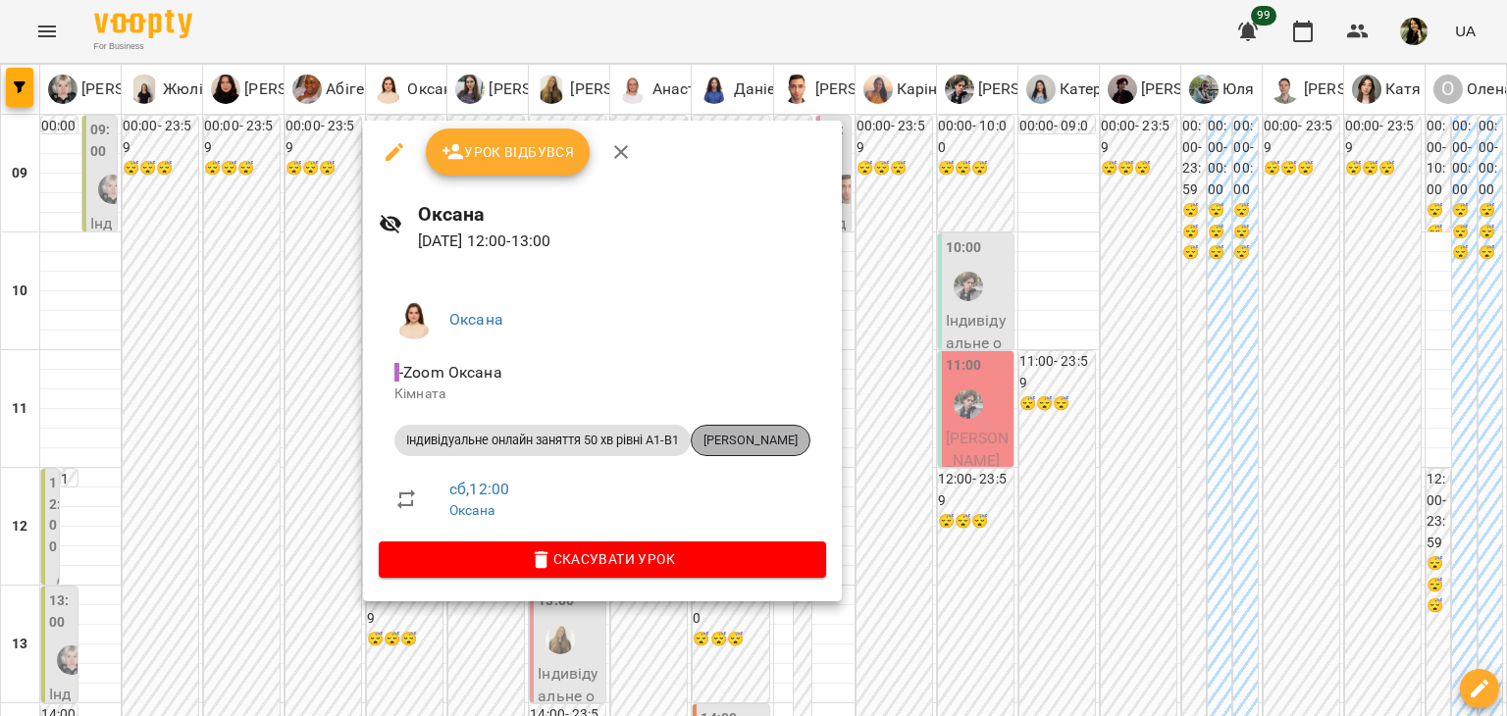
click at [778, 437] on span "[PERSON_NAME]" at bounding box center [751, 441] width 118 height 18
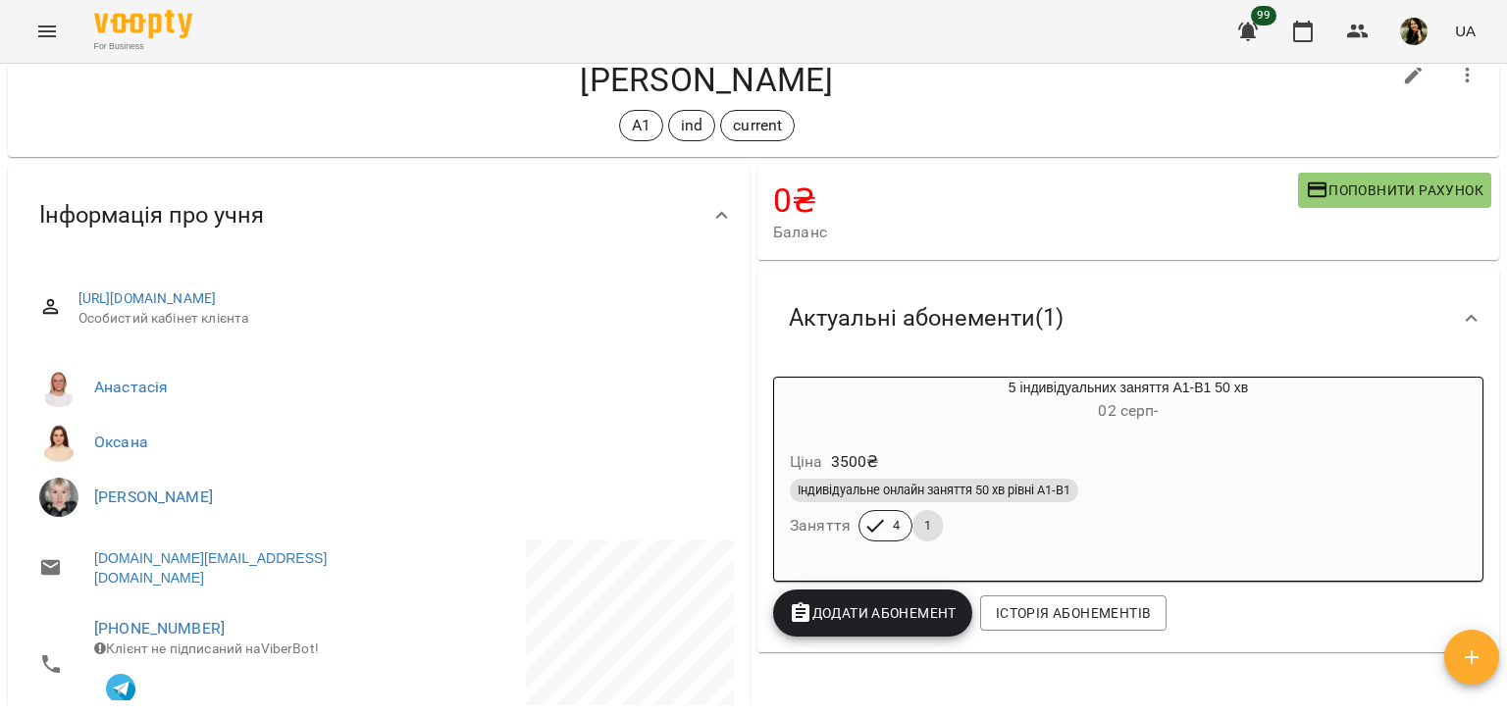
scroll to position [21, 0]
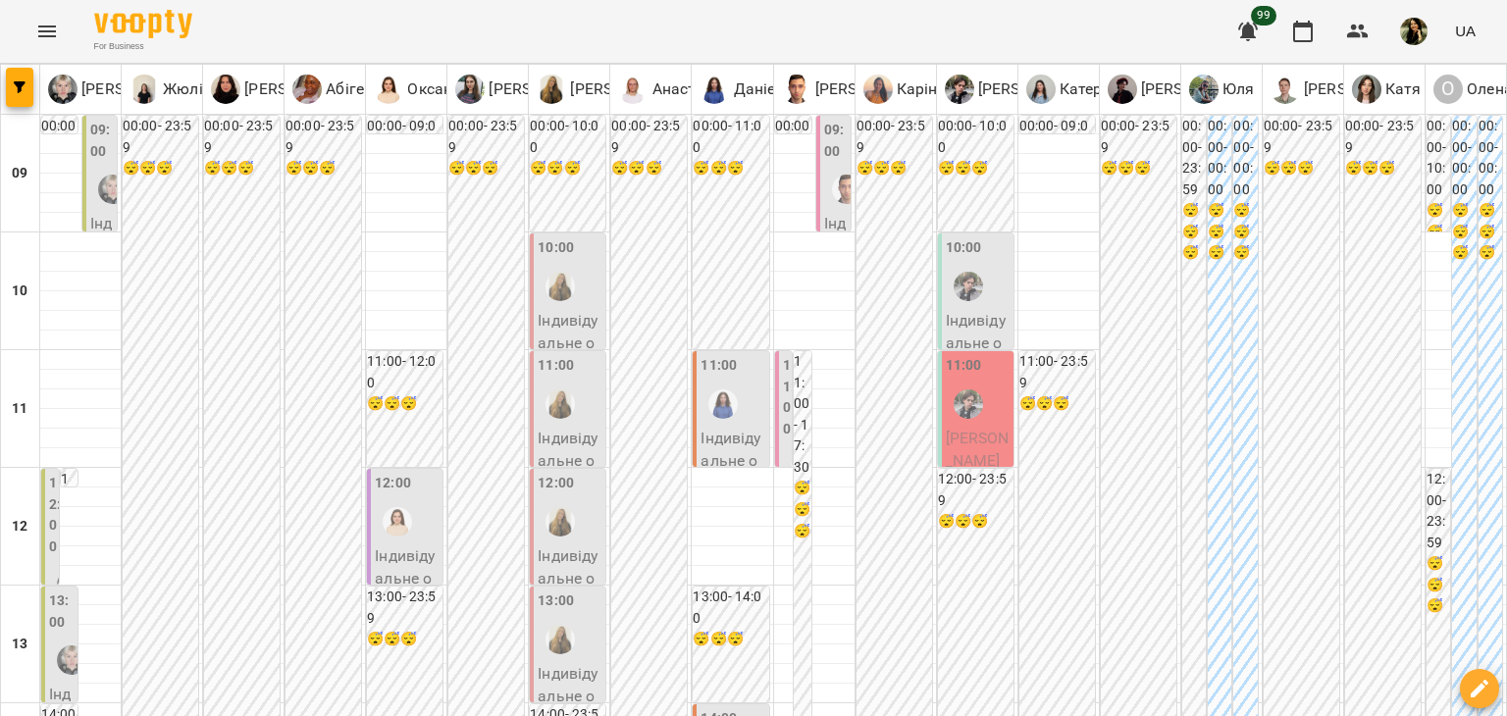
click at [588, 323] on p "Індивідуальне онлайн заняття 50 хв рівні А1-В1 - Казакова Марія" at bounding box center [570, 413] width 64 height 208
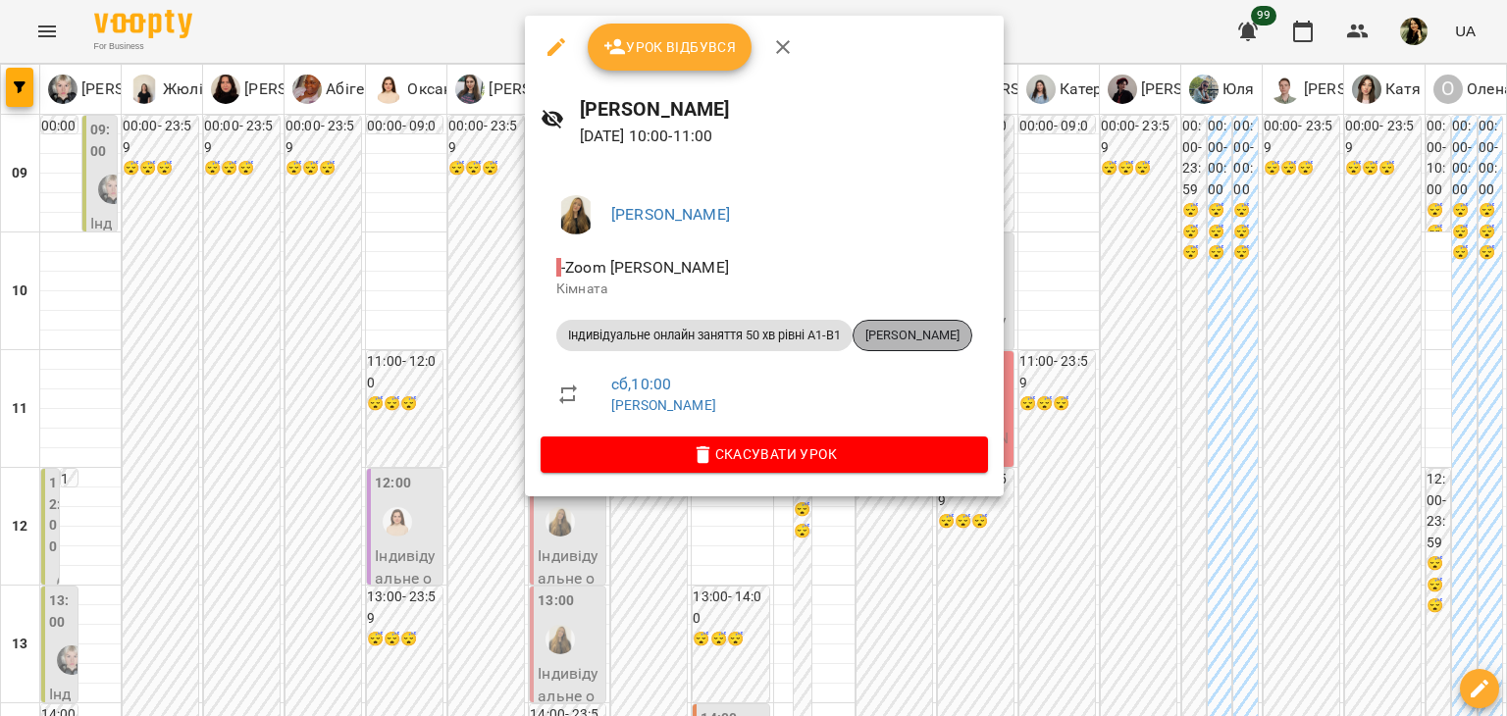
click at [934, 335] on span "Казакова Марія" at bounding box center [912, 336] width 118 height 18
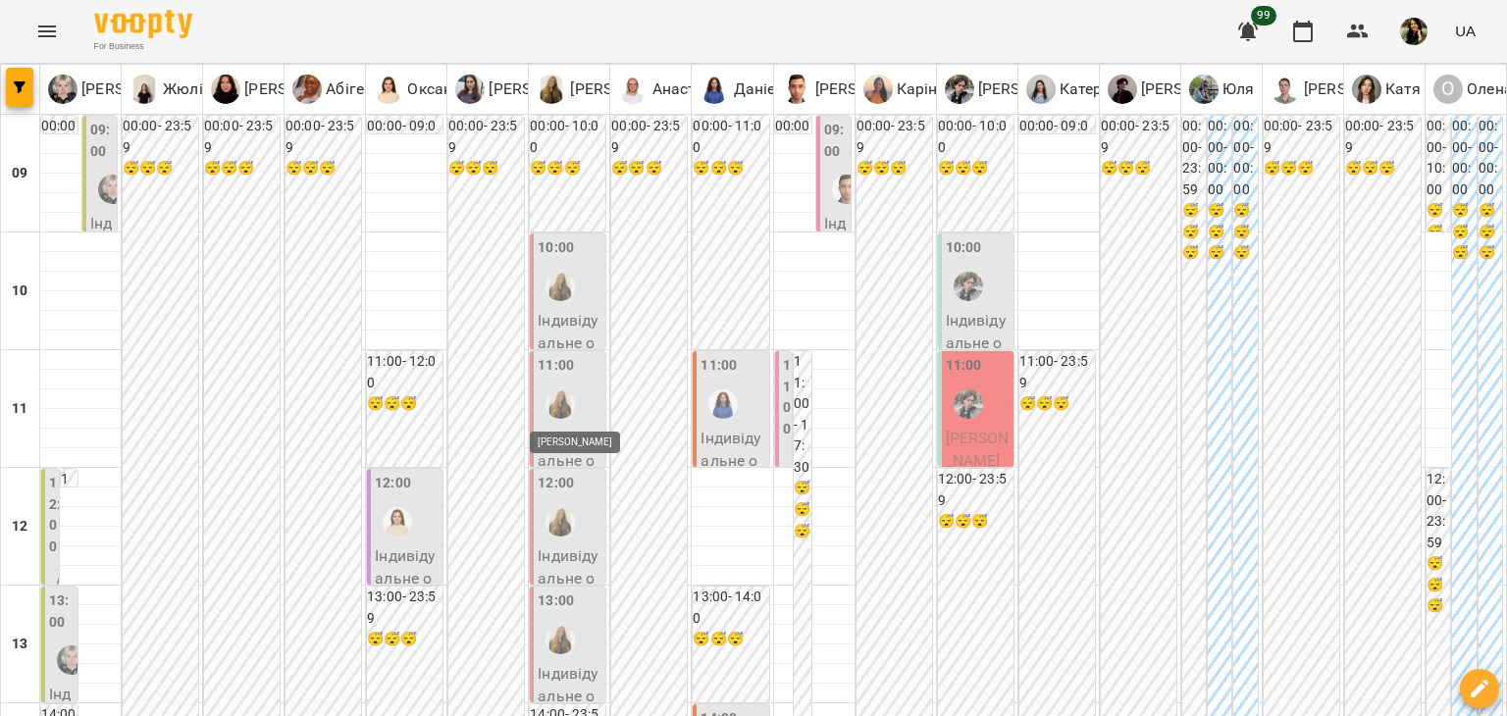
click at [568, 399] on img "Марина" at bounding box center [559, 403] width 29 height 29
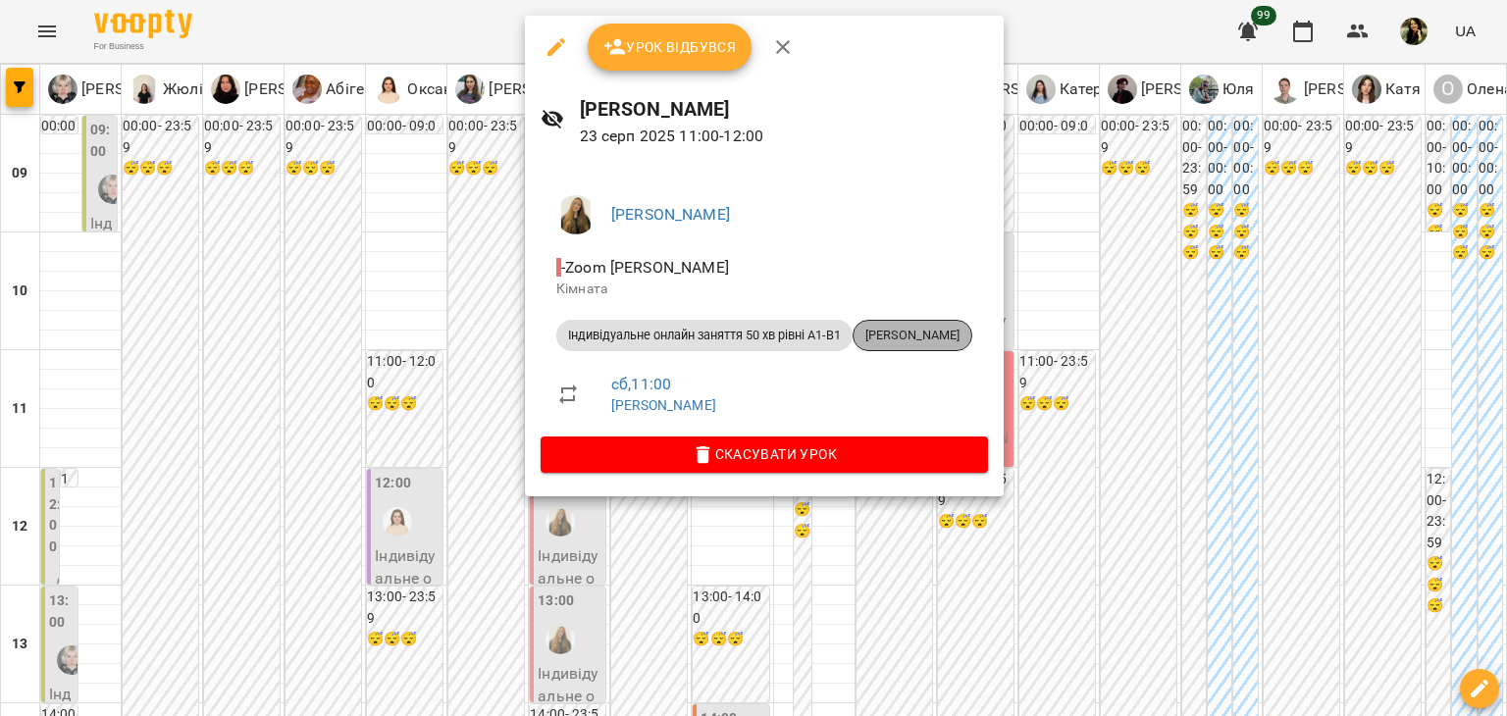
click at [935, 347] on div "Анастасія Бєдарєва" at bounding box center [912, 335] width 120 height 31
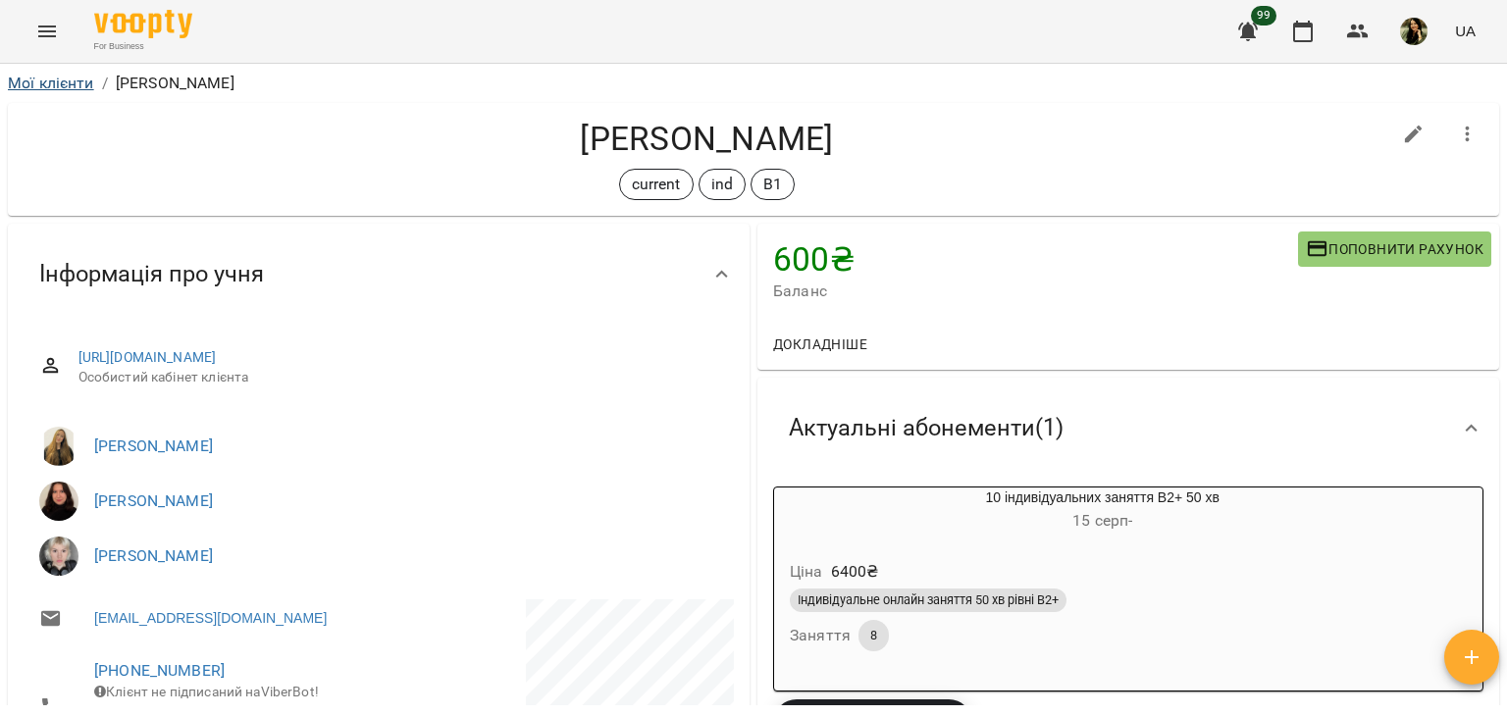
click at [71, 84] on link "Мої клієнти" at bounding box center [51, 83] width 86 height 19
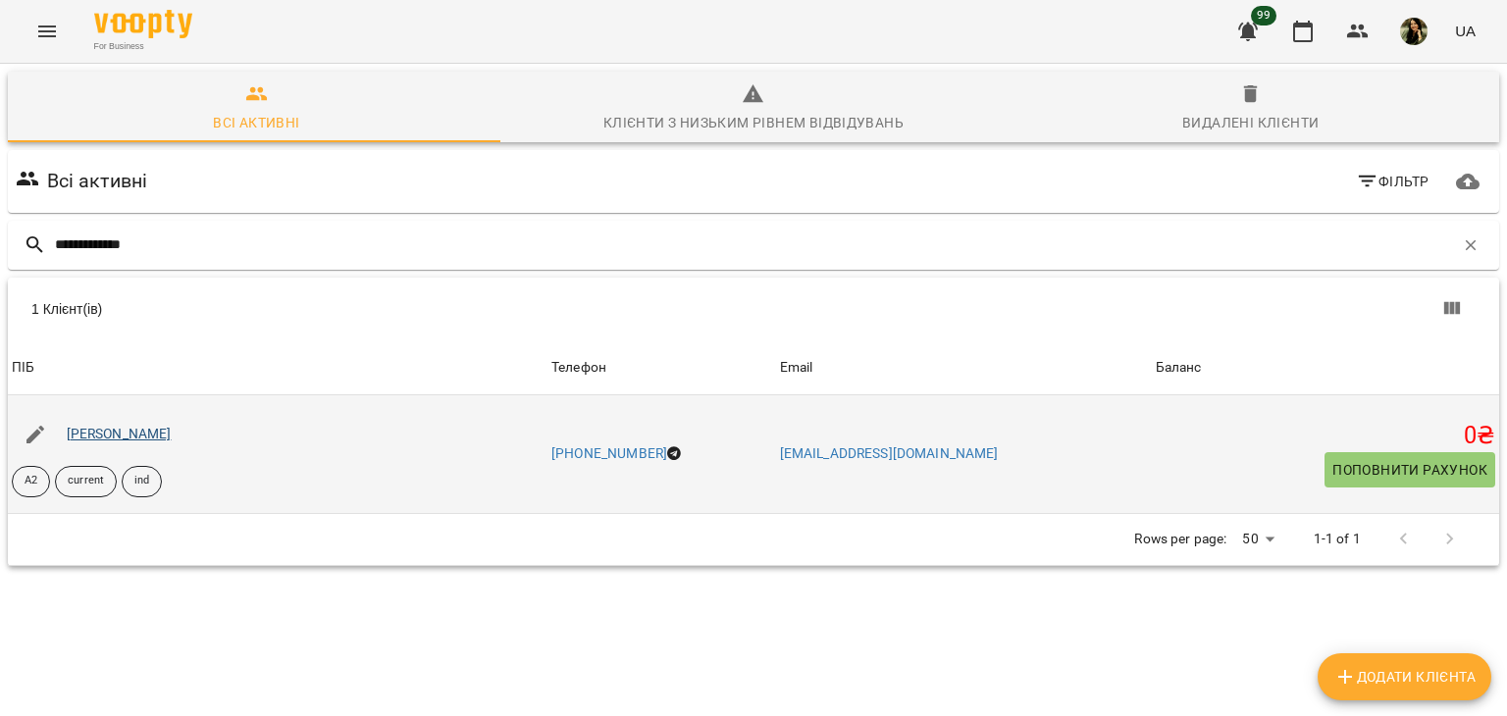
type input "**********"
click at [87, 431] on link "[PERSON_NAME]" at bounding box center [119, 434] width 105 height 16
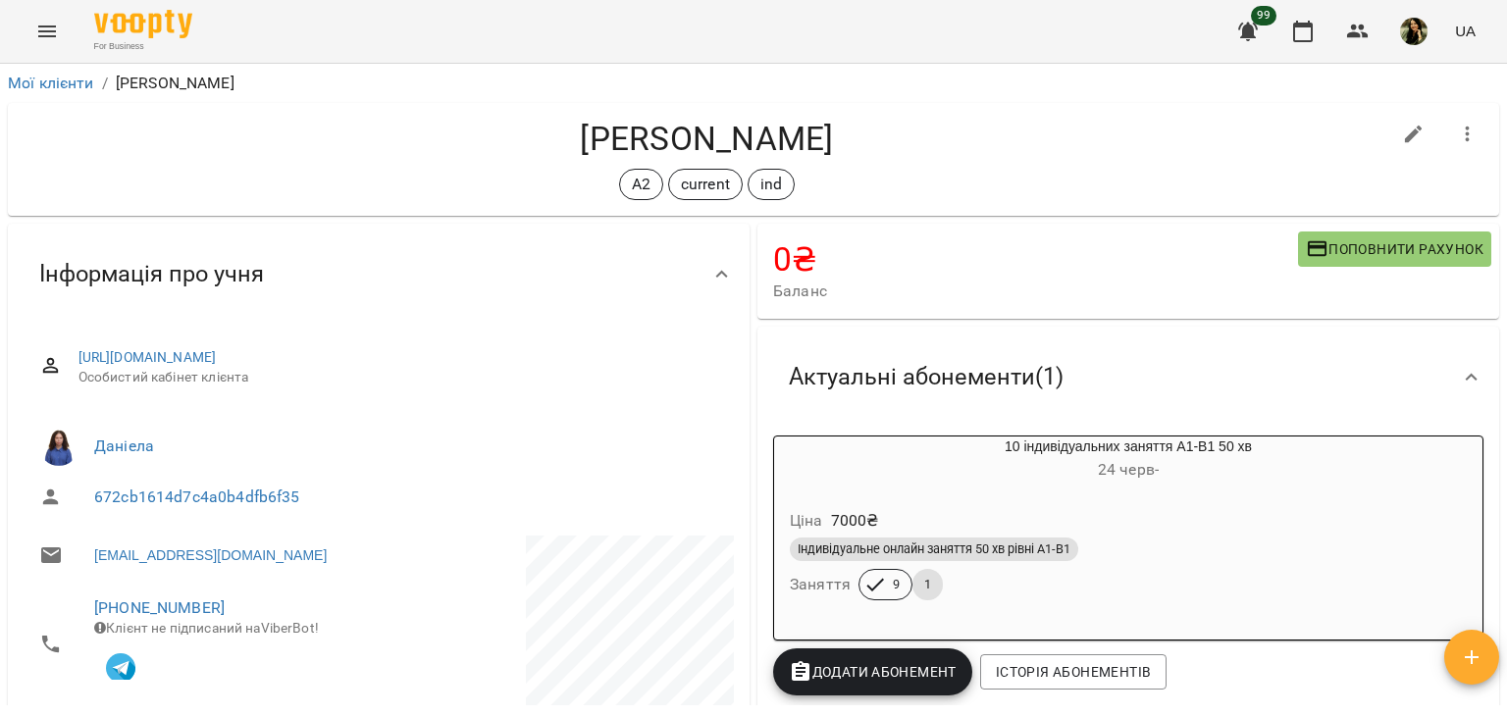
click at [823, 191] on div "А2 current ind" at bounding box center [707, 184] width 1366 height 31
click at [74, 86] on link "Мої клієнти" at bounding box center [51, 83] width 86 height 19
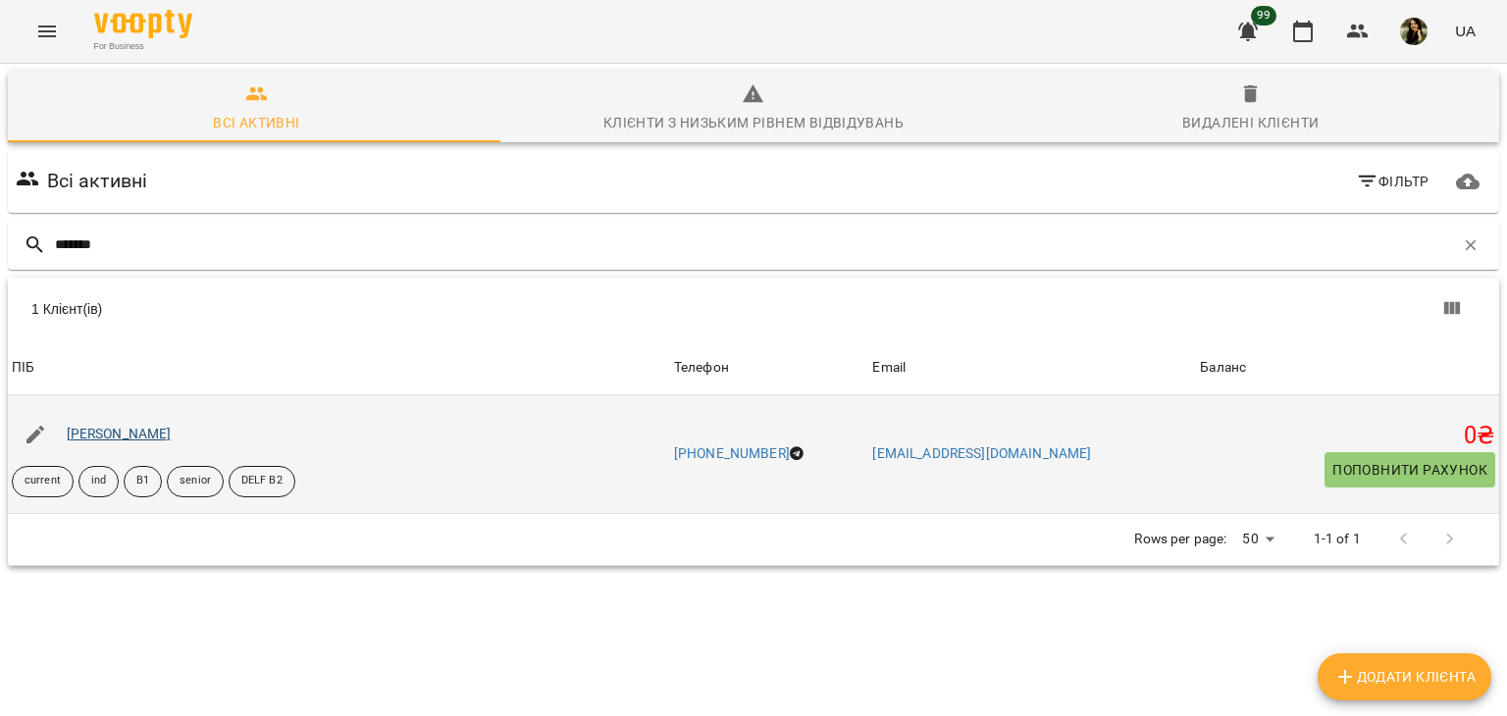
type input "*******"
click at [172, 427] on link "[PERSON_NAME]" at bounding box center [119, 434] width 105 height 16
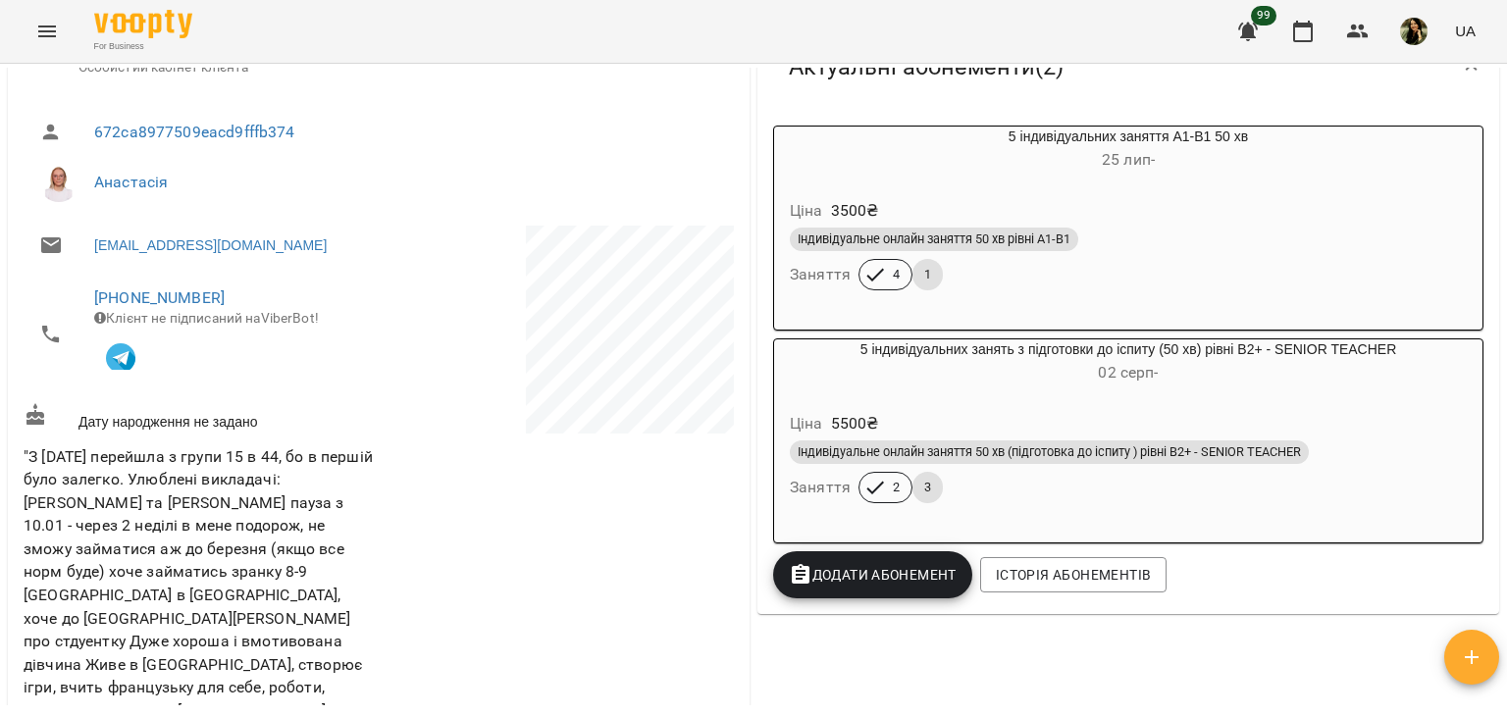
scroll to position [314, 0]
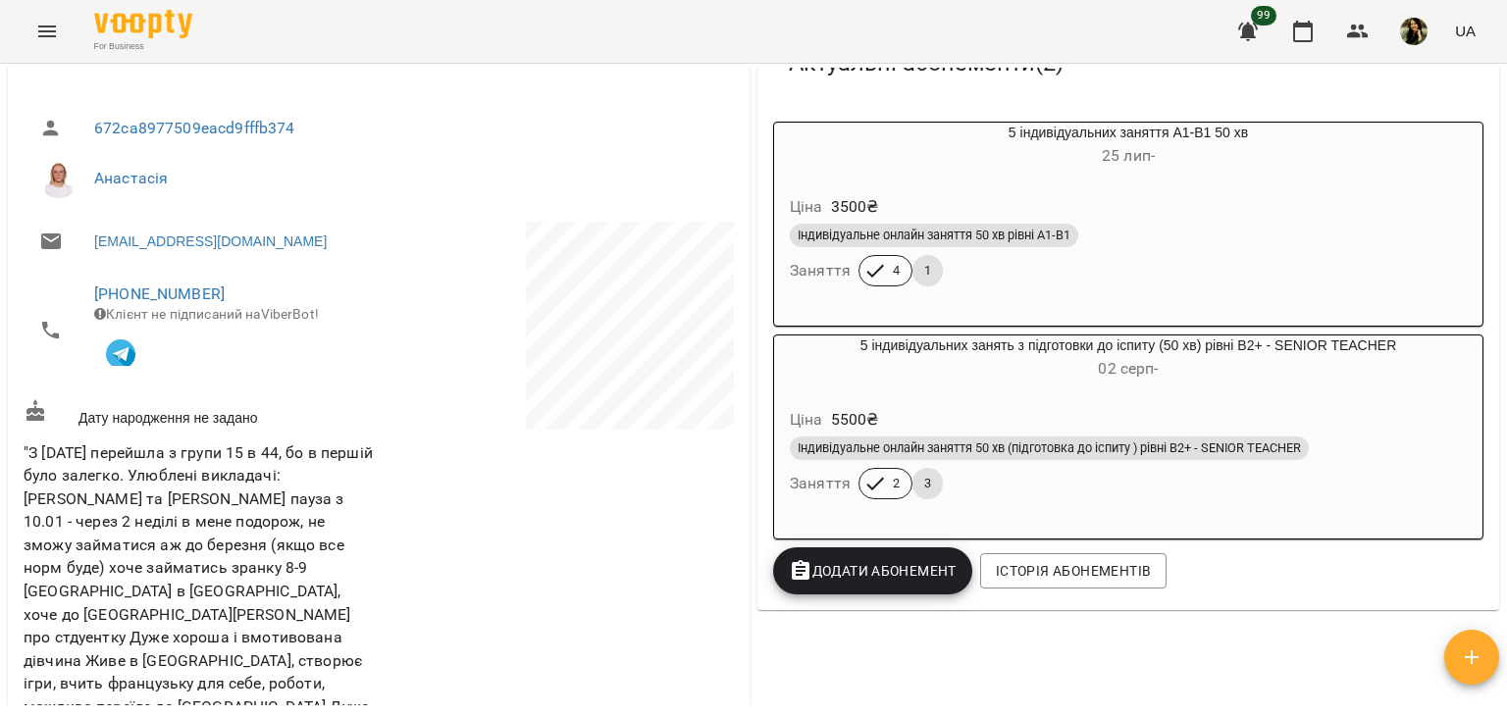
click at [1303, 244] on div "Індивідуальне онлайн заняття 50 хв рівні А1-В1" at bounding box center [1128, 236] width 677 height 24
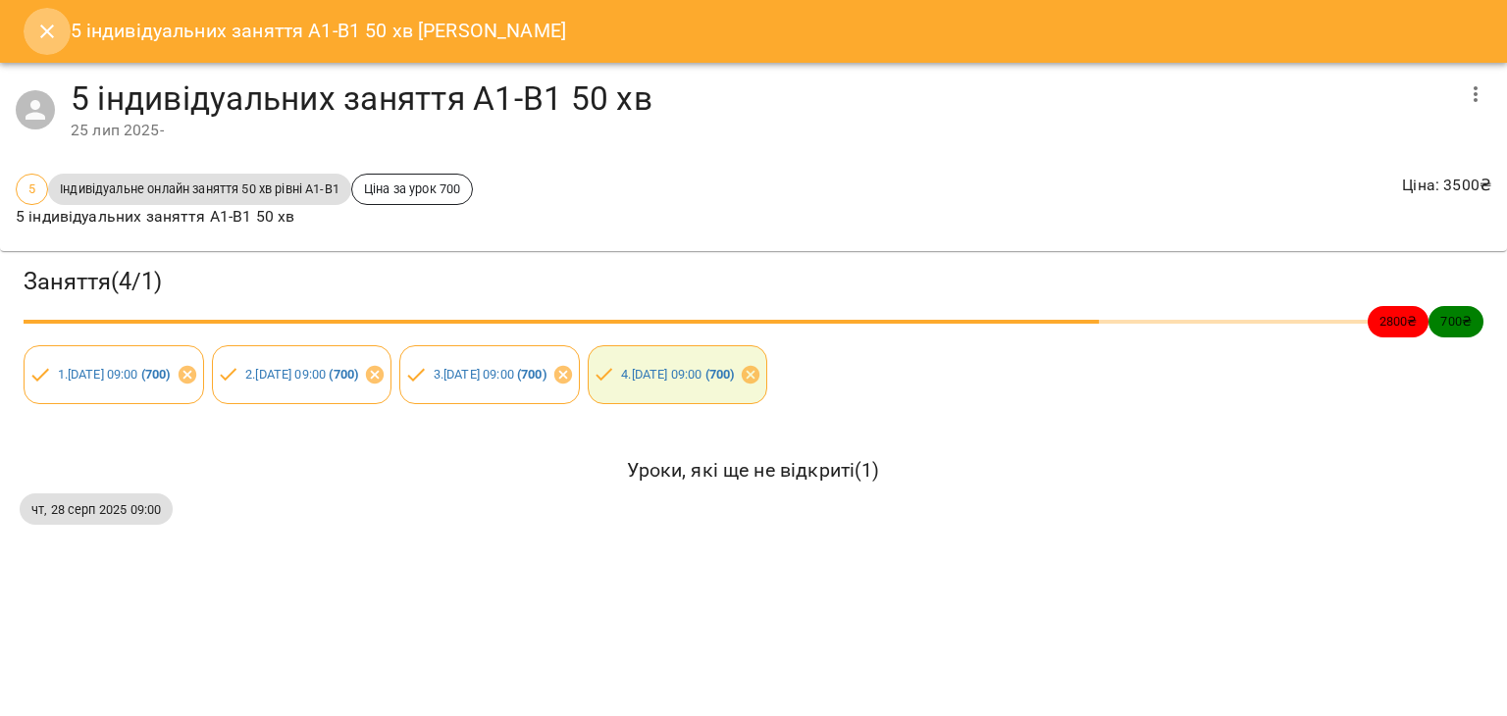
click at [45, 28] on icon "Close" at bounding box center [47, 32] width 24 height 24
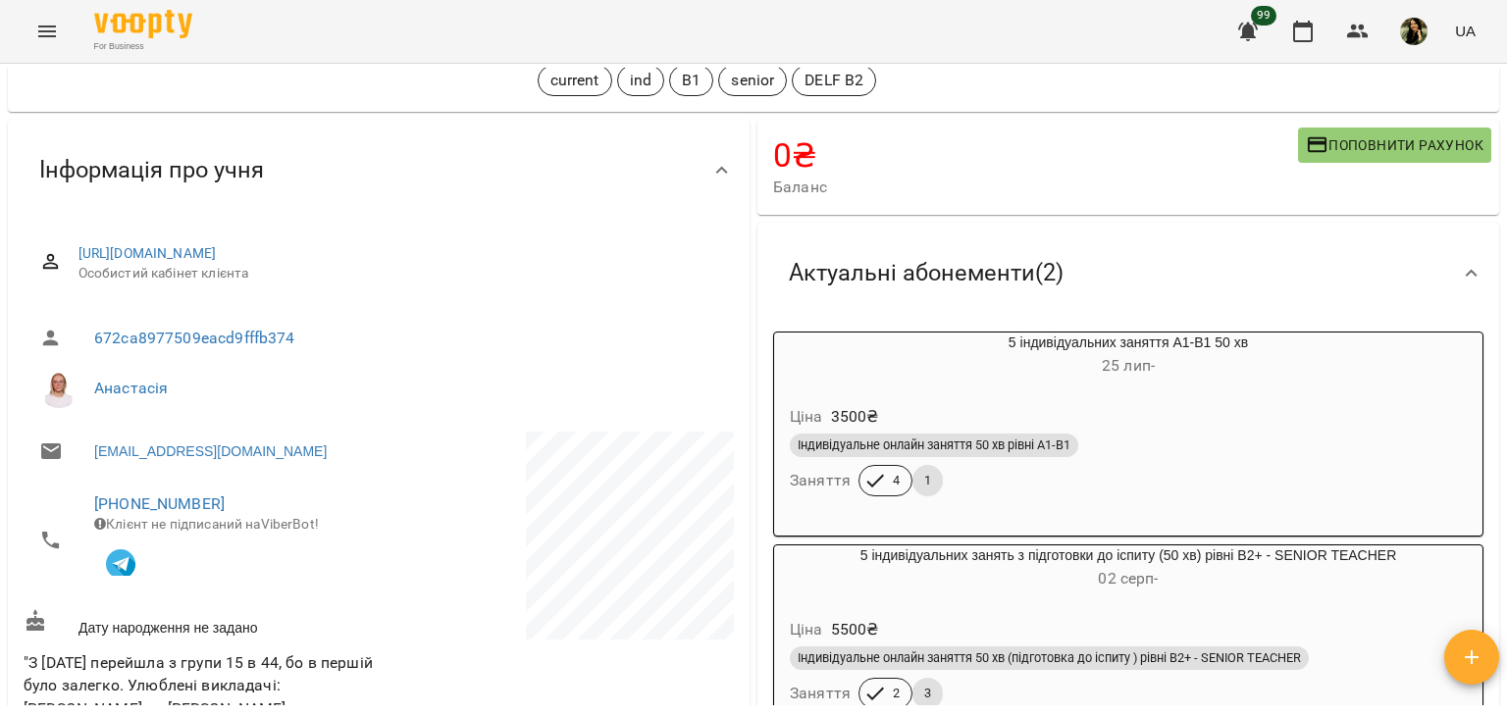
scroll to position [0, 0]
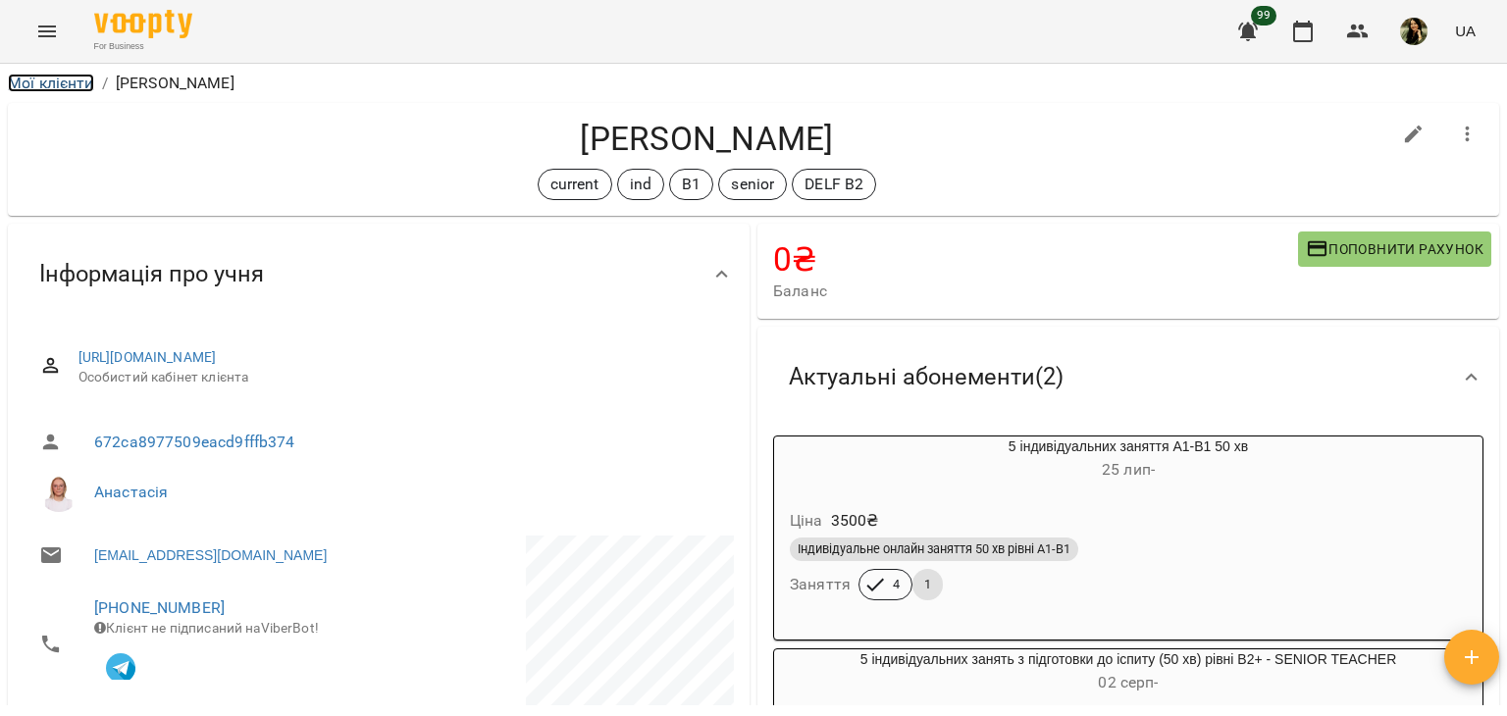
click at [59, 91] on link "Мої клієнти" at bounding box center [51, 83] width 86 height 19
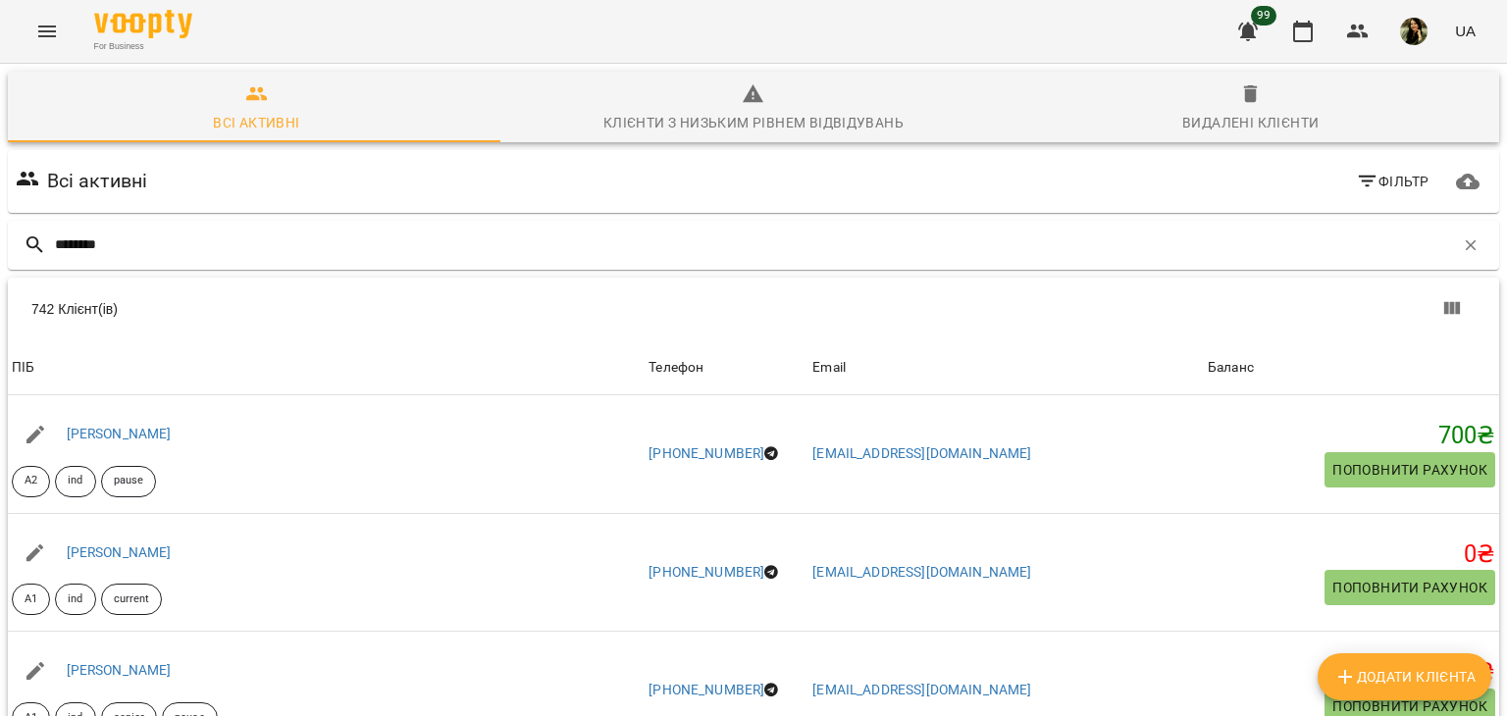
type input "*******"
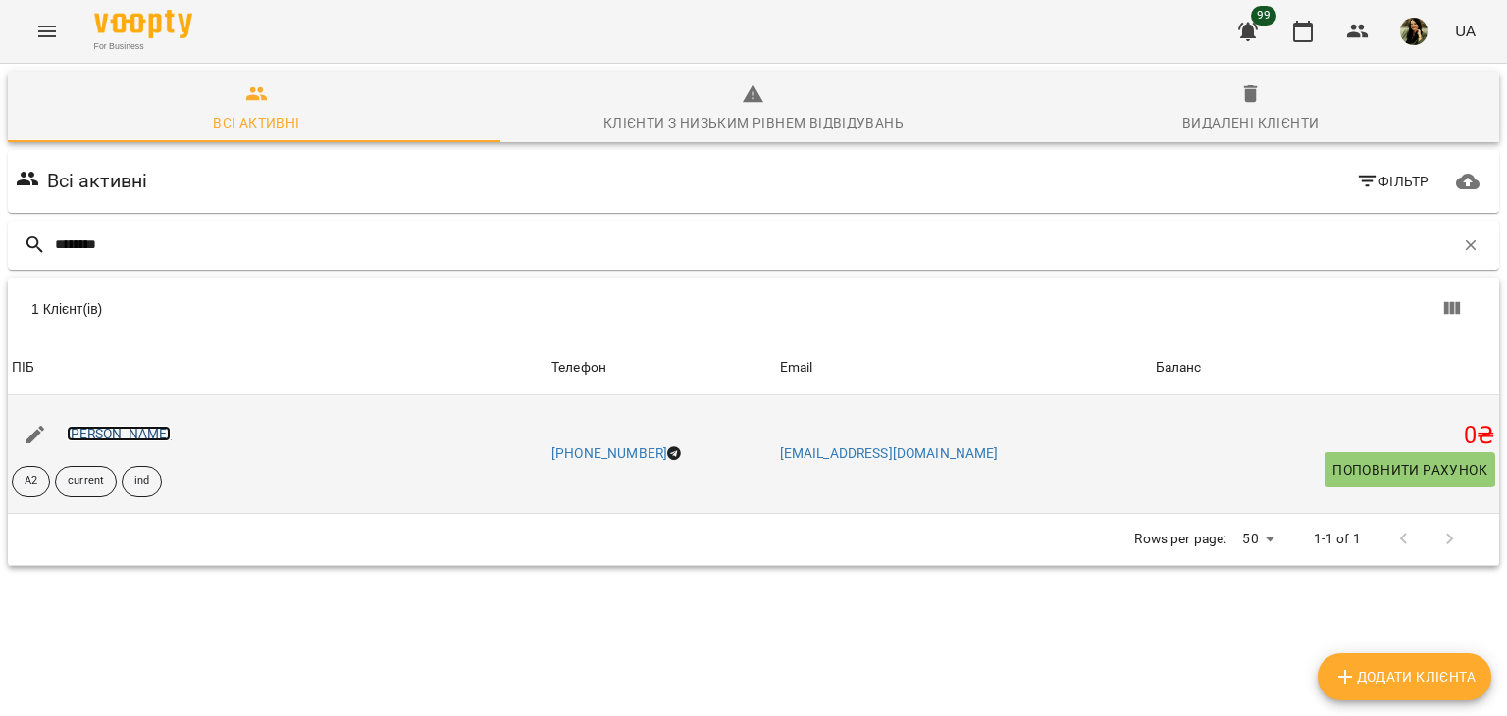
click at [128, 433] on link "[PERSON_NAME]" at bounding box center [119, 434] width 105 height 16
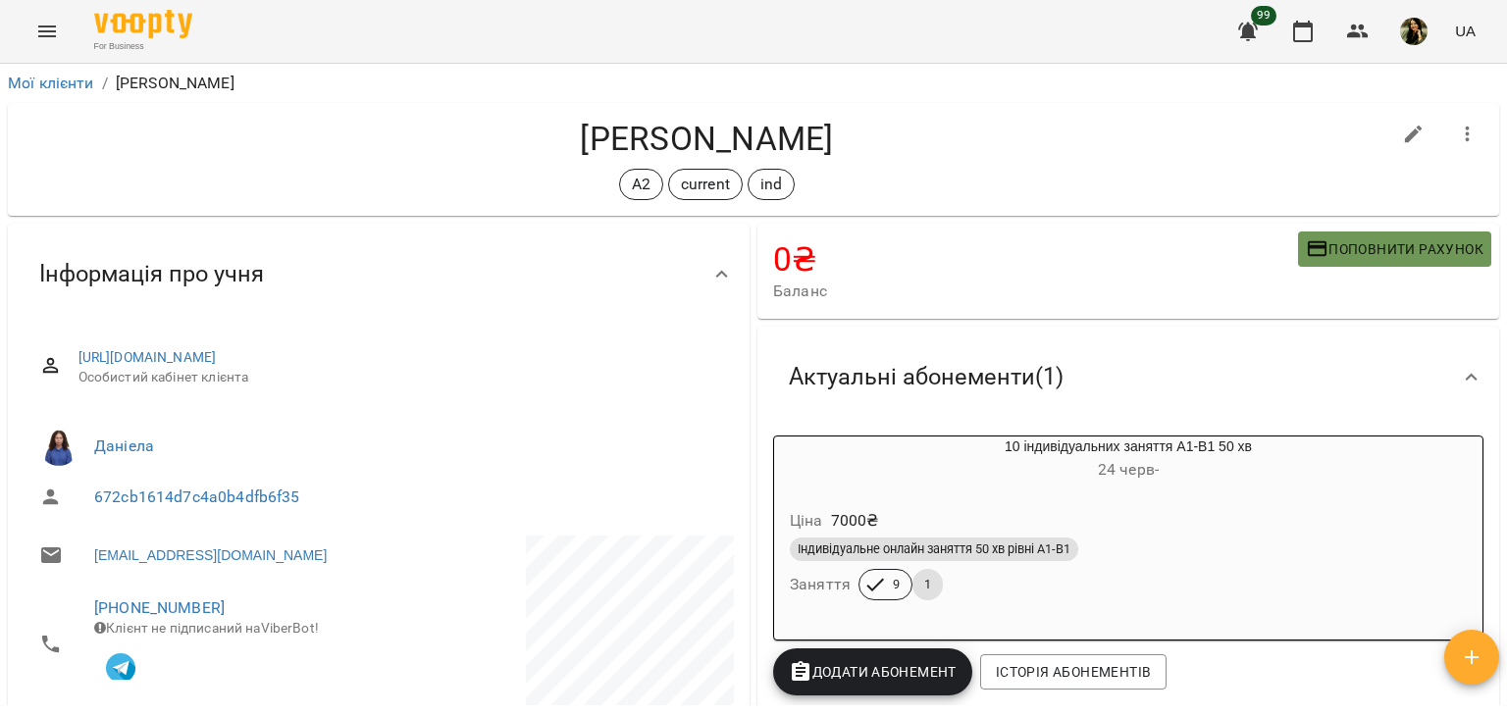
click at [1361, 238] on span "Поповнити рахунок" at bounding box center [1395, 249] width 178 height 24
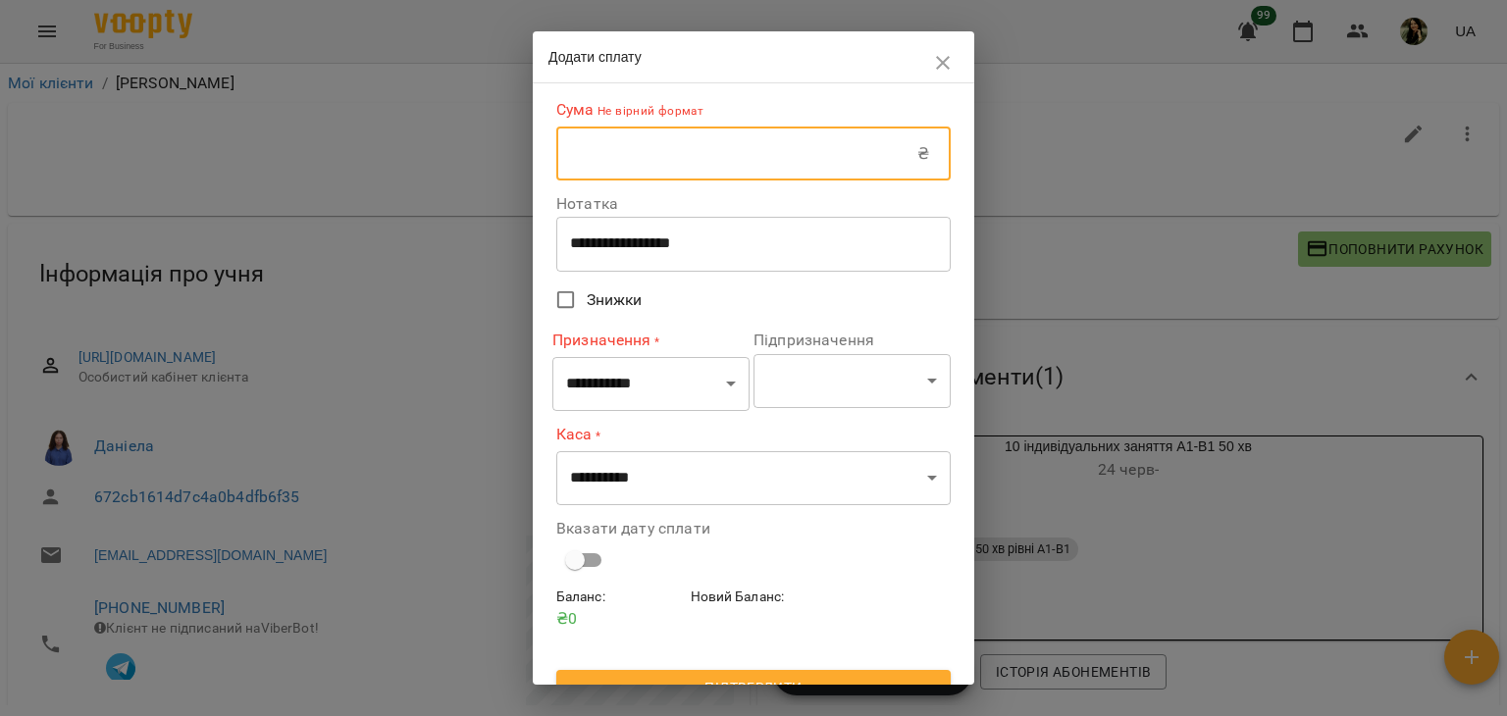
click at [746, 139] on input "text" at bounding box center [736, 154] width 361 height 55
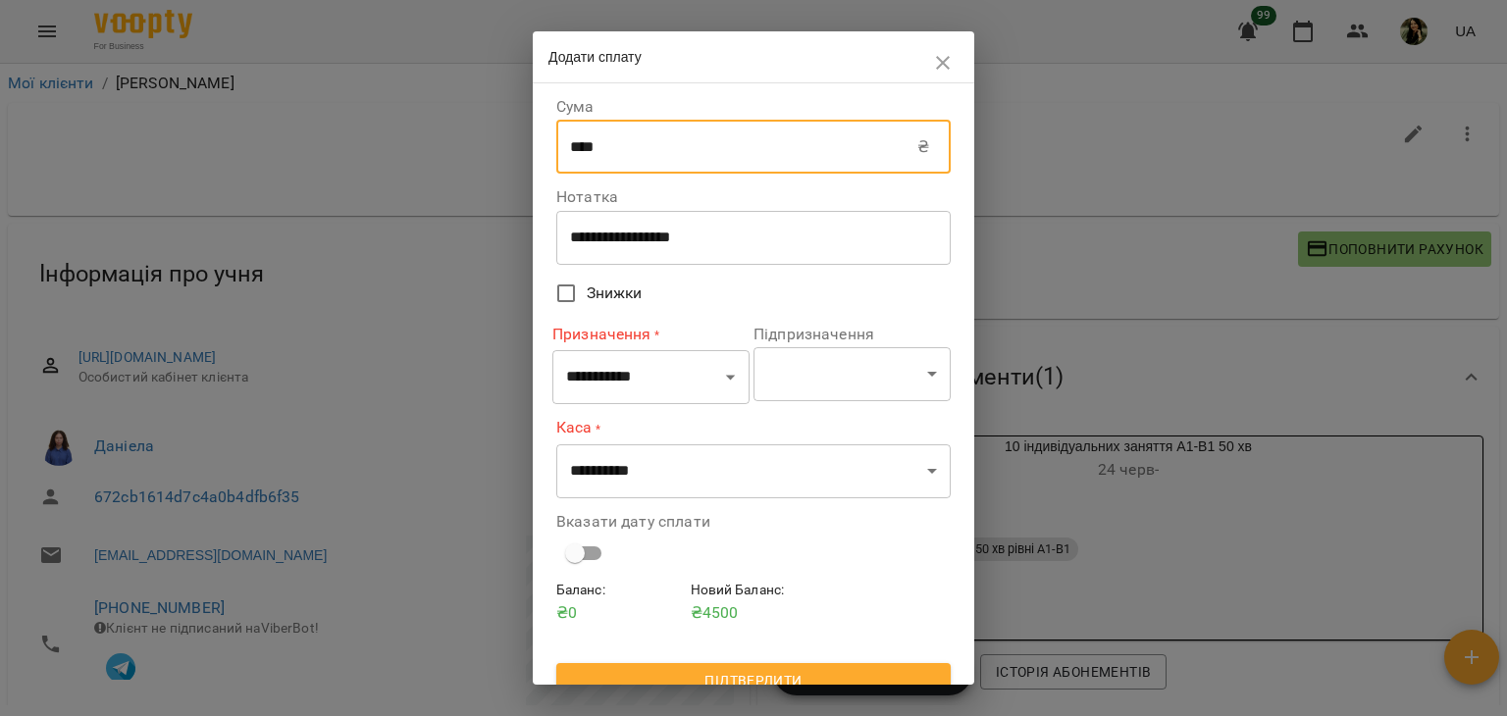
type input "****"
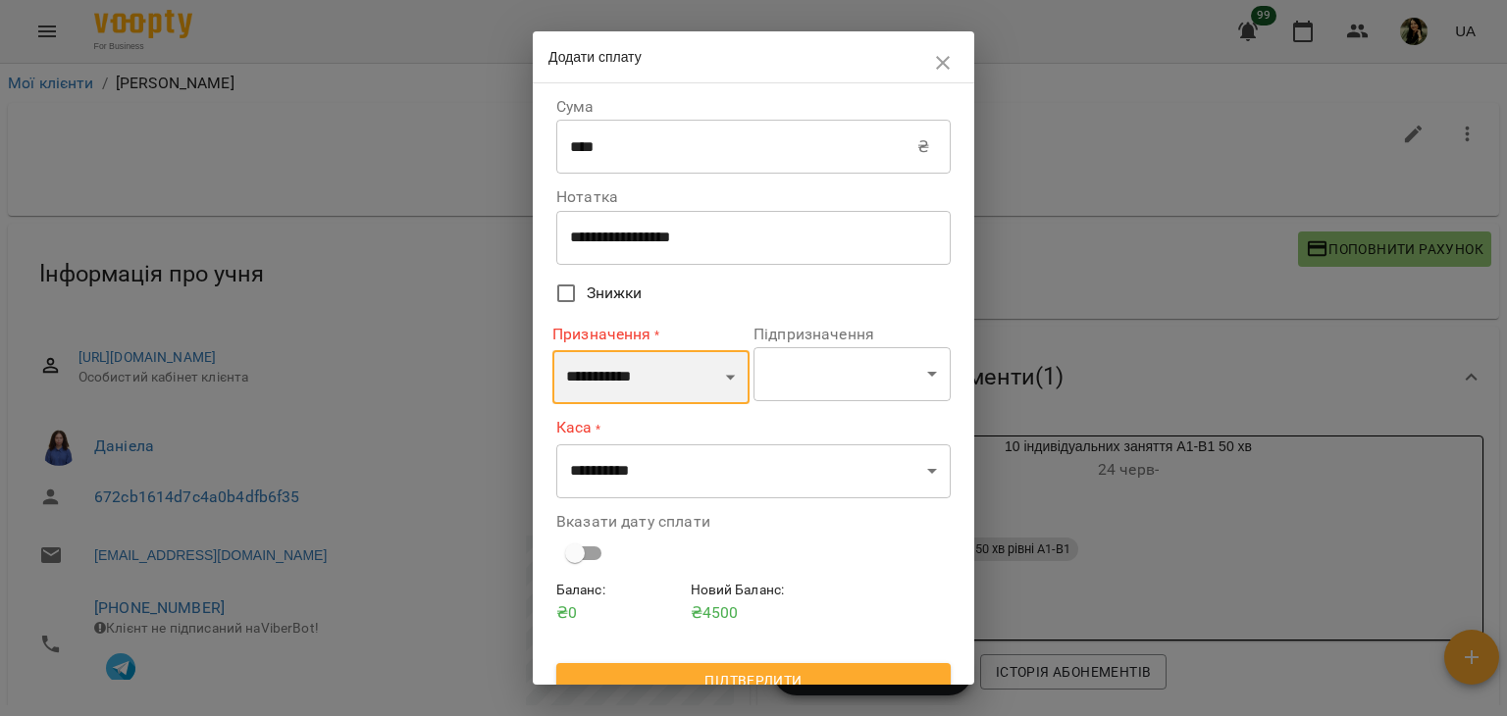
click at [660, 359] on select "**********" at bounding box center [650, 377] width 197 height 55
select select "*********"
click at [552, 350] on select "**********" at bounding box center [650, 377] width 197 height 55
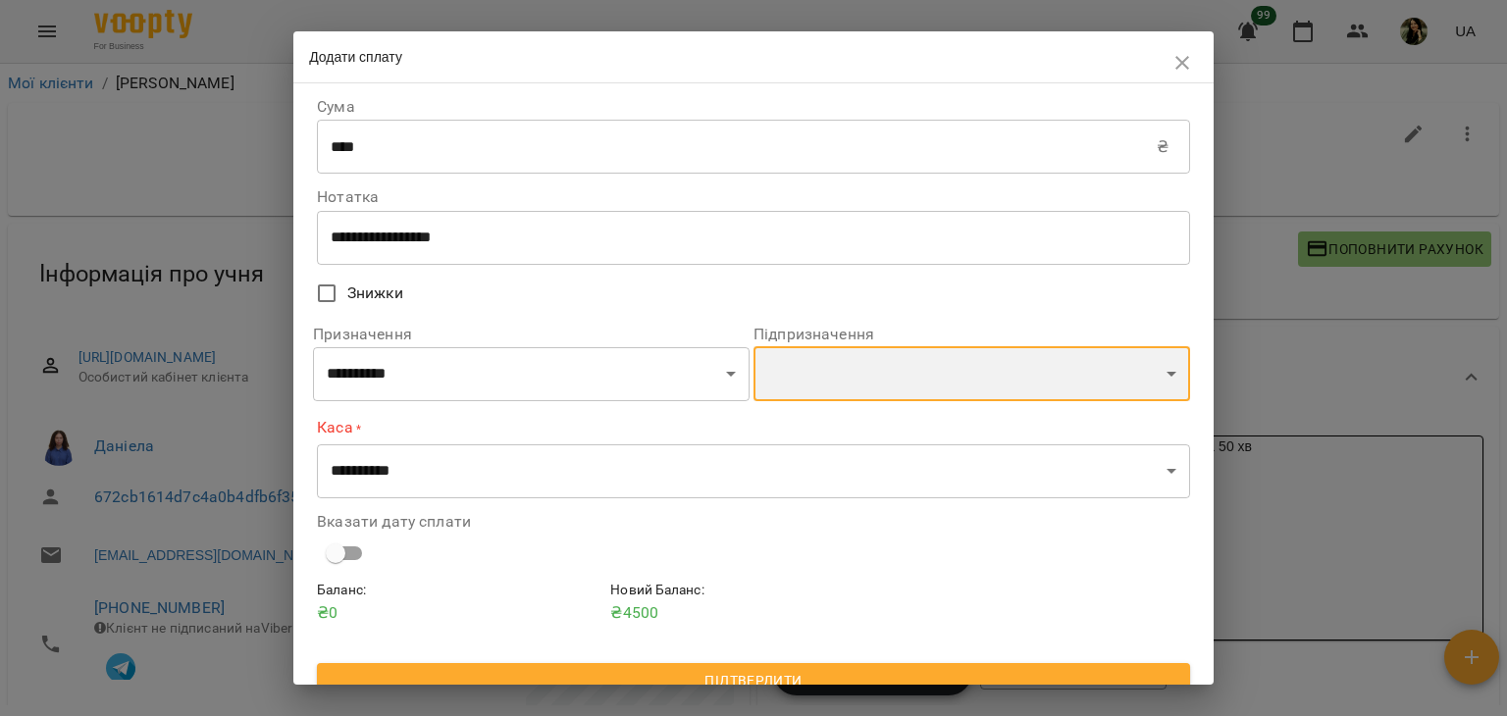
click at [887, 360] on select "**********" at bounding box center [971, 373] width 437 height 55
select select "**********"
click at [753, 349] on select "**********" at bounding box center [971, 373] width 437 height 55
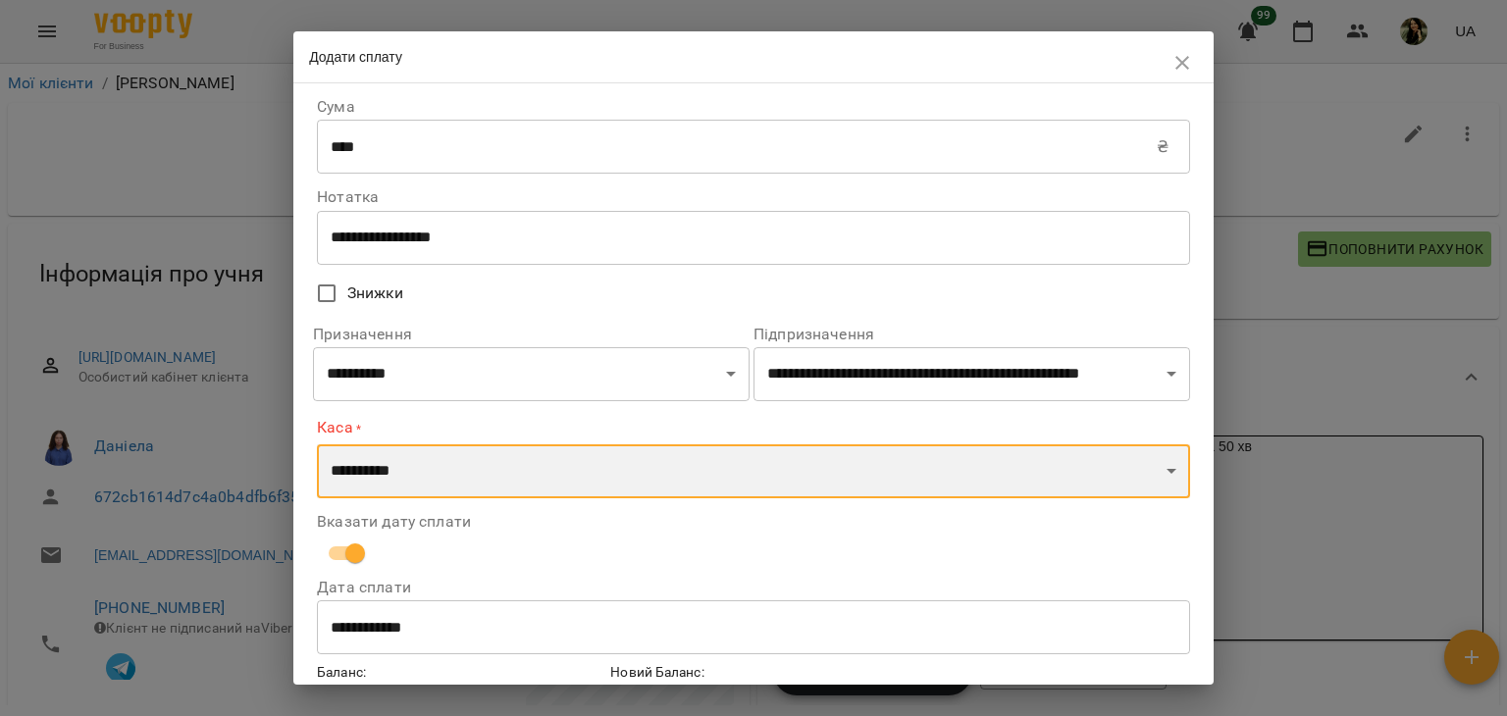
click at [537, 497] on select "**********" at bounding box center [753, 471] width 873 height 55
select select "*********"
click at [317, 444] on select "**********" at bounding box center [753, 471] width 873 height 55
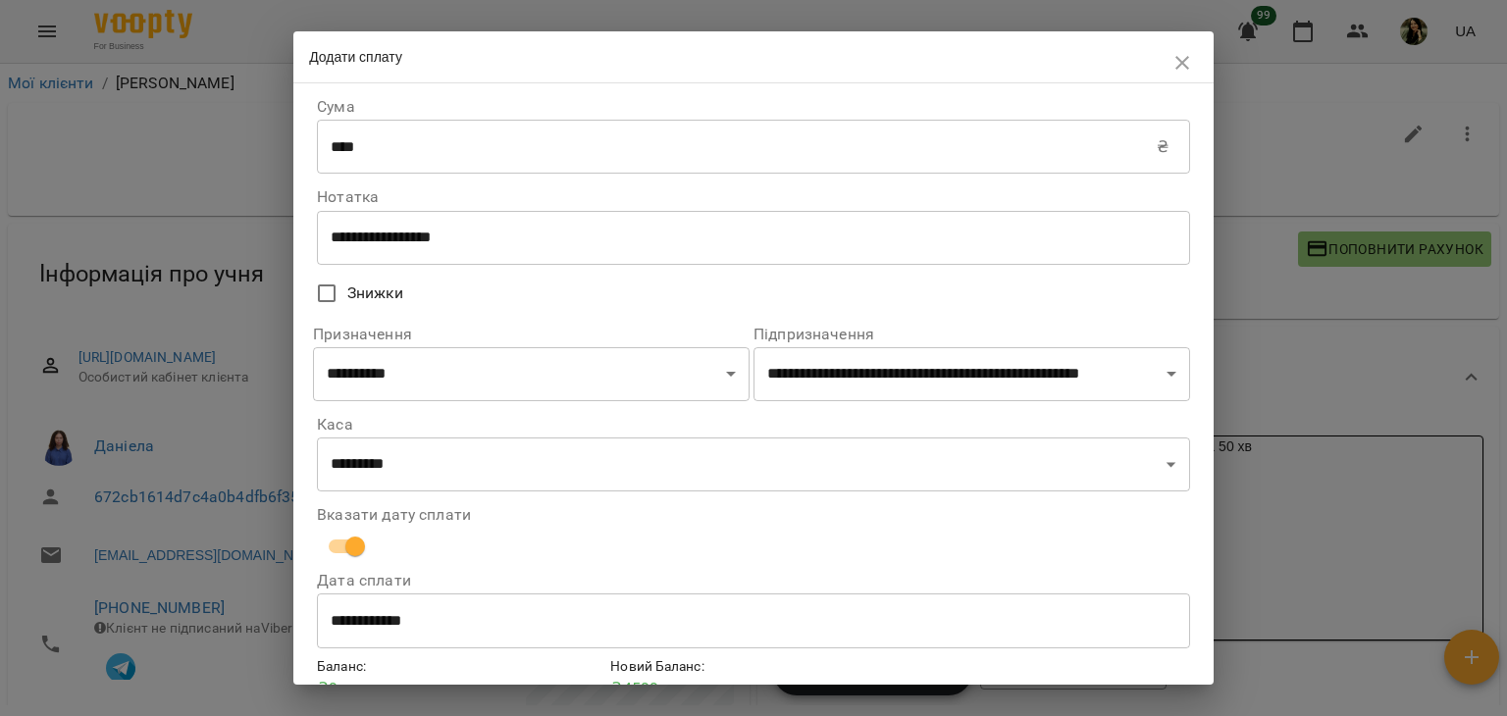
scroll to position [100, 0]
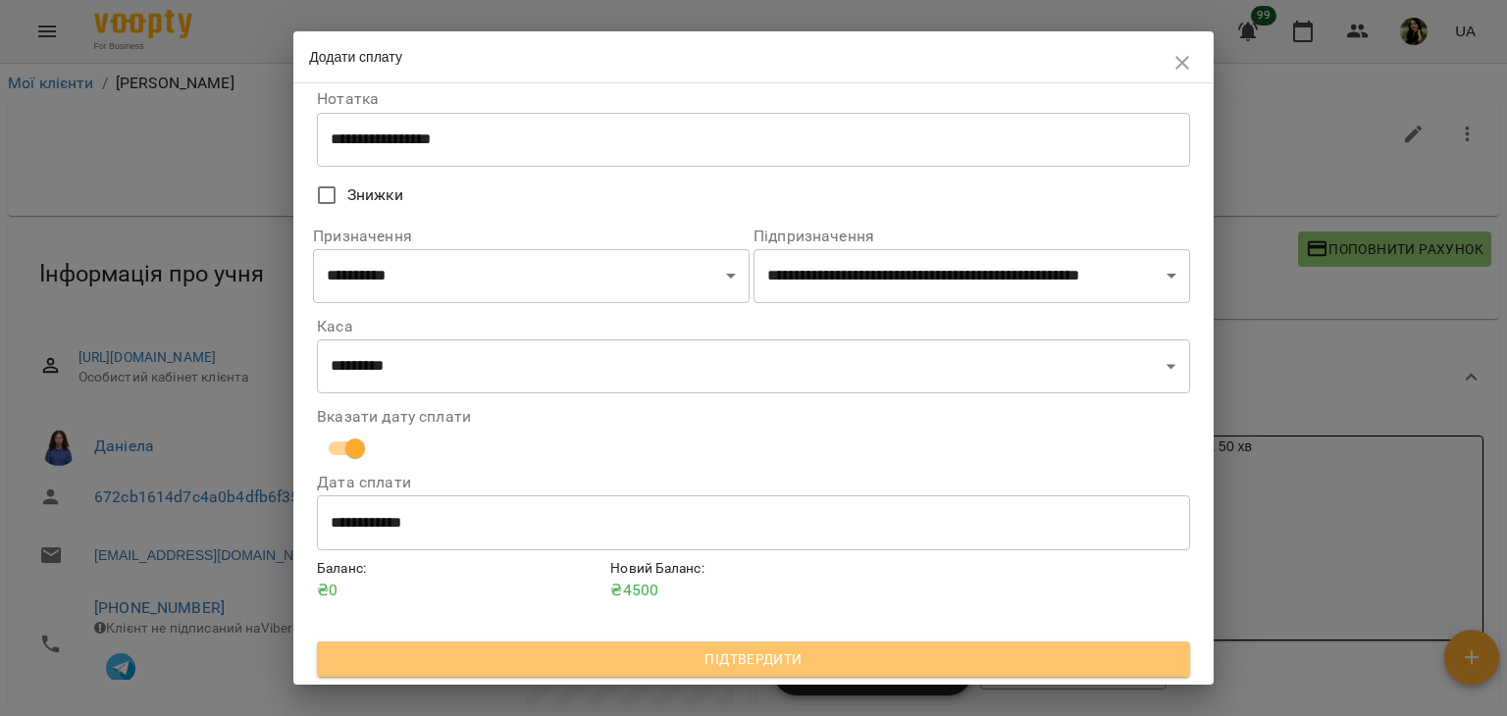
click at [886, 663] on span "Підтвердити" at bounding box center [754, 659] width 842 height 24
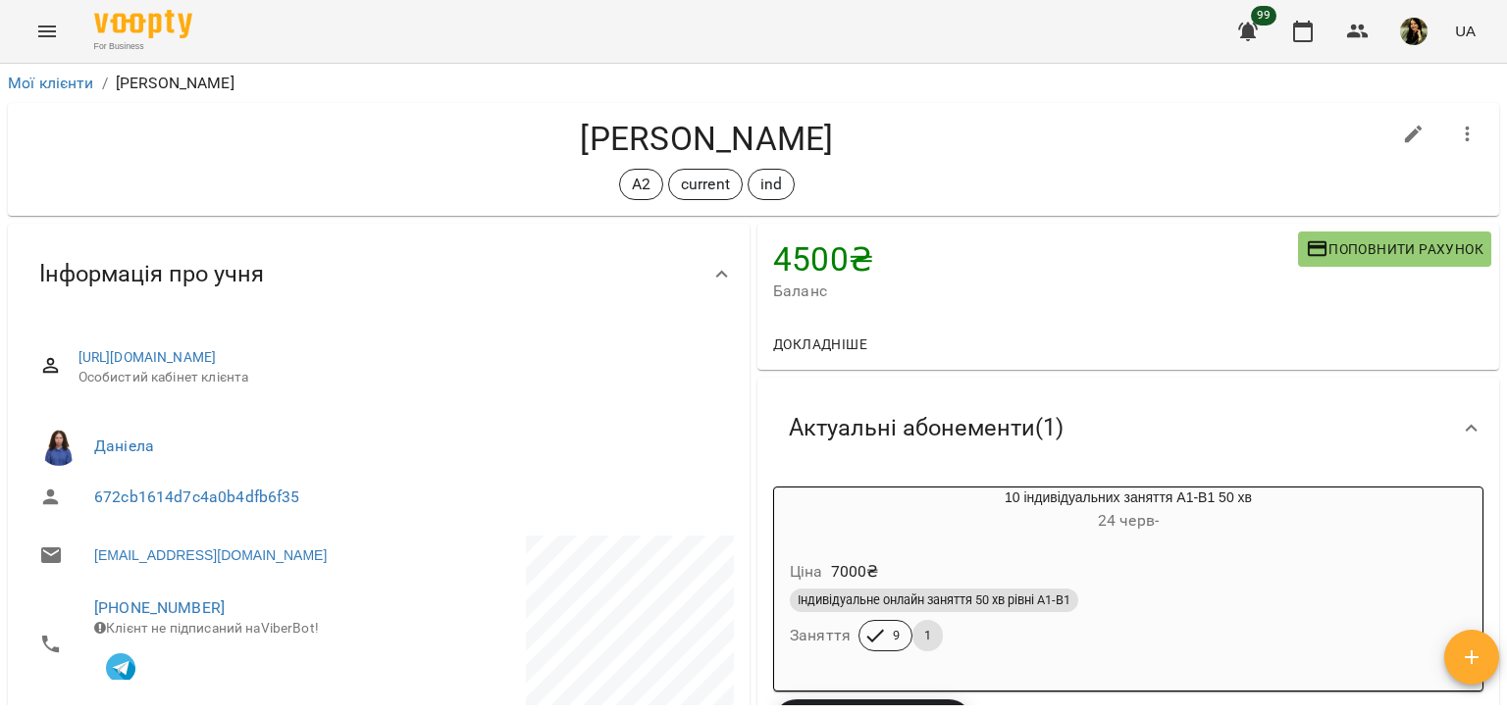
scroll to position [55, 0]
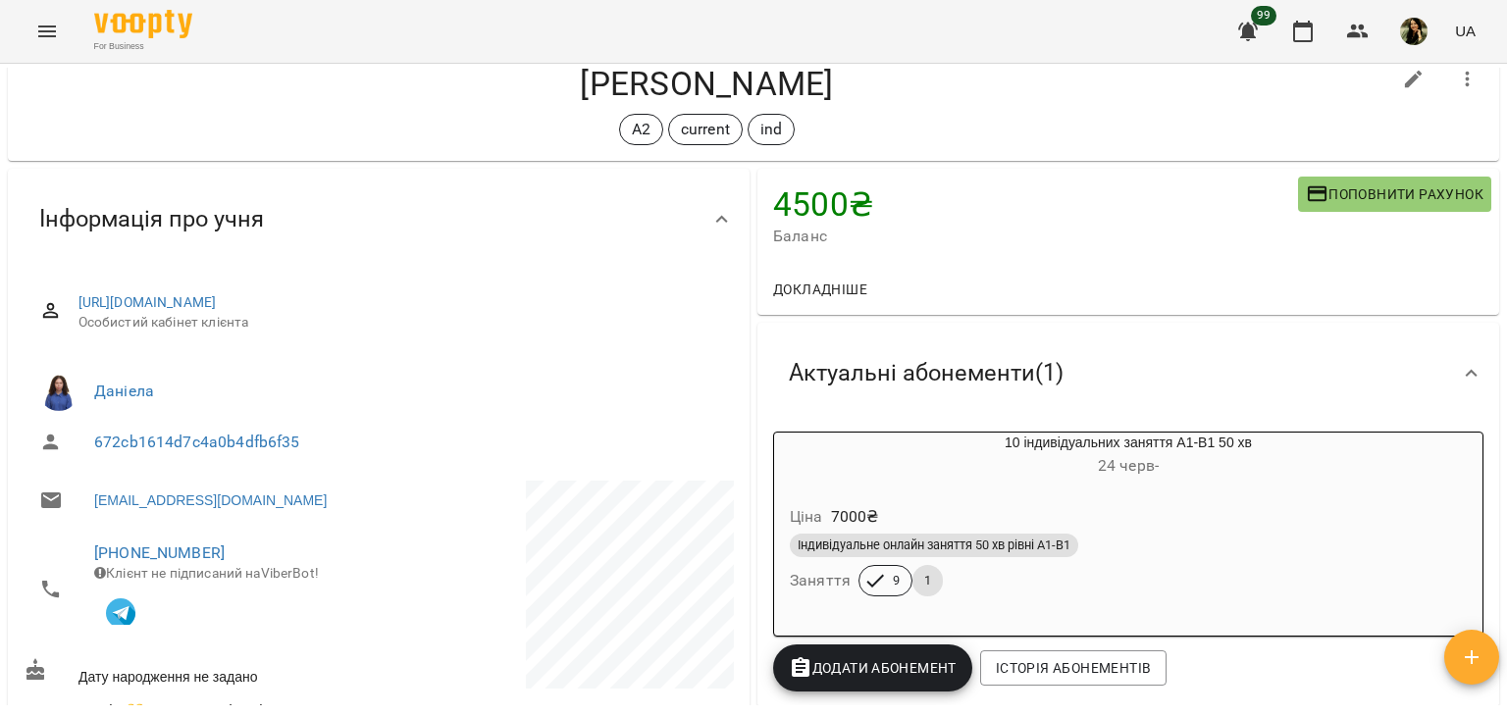
click at [1251, 485] on div "Ціна 7000 ₴ Індивідуальне онлайн заняття 50 хв рівні А1-В1 Заняття 9 1" at bounding box center [1128, 554] width 716 height 141
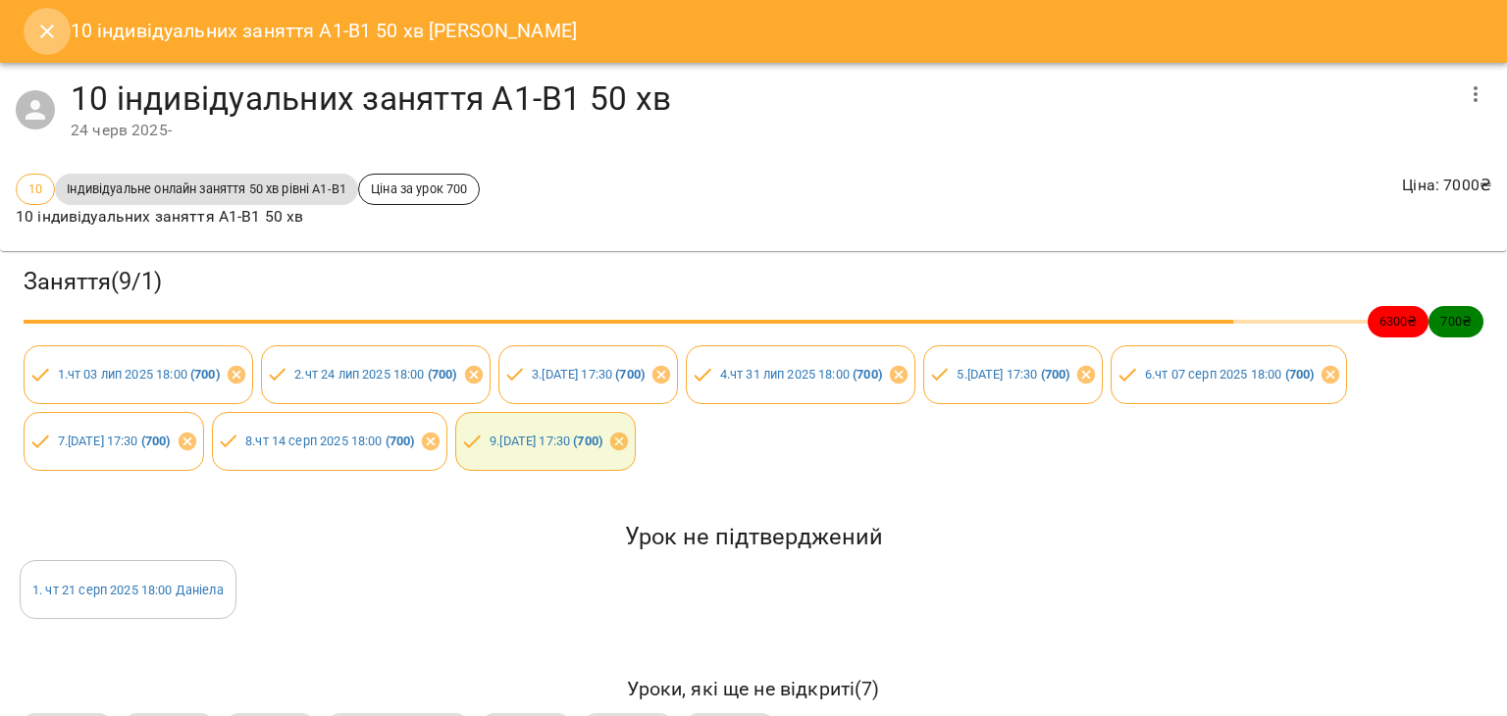
click at [48, 26] on icon "Close" at bounding box center [47, 32] width 24 height 24
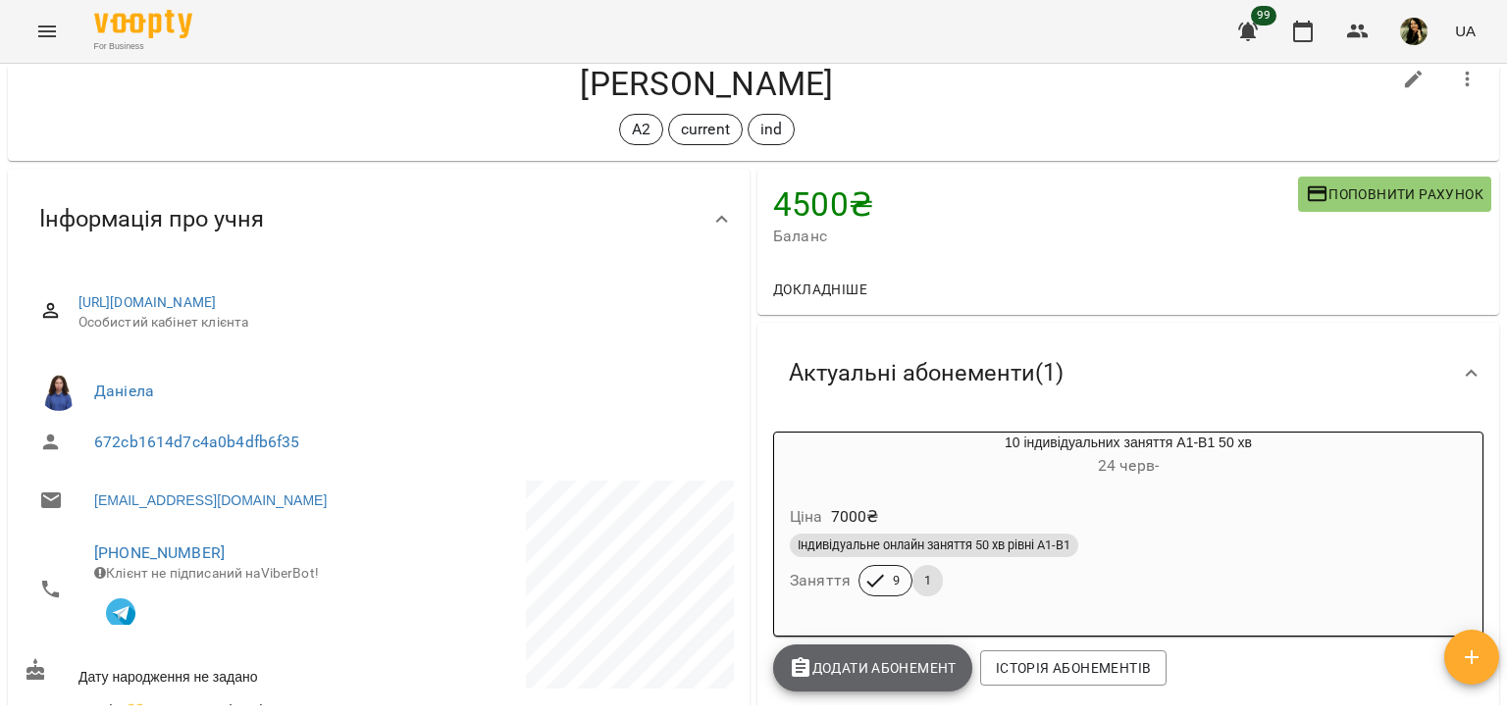
click at [922, 660] on span "Додати Абонемент" at bounding box center [873, 668] width 168 height 24
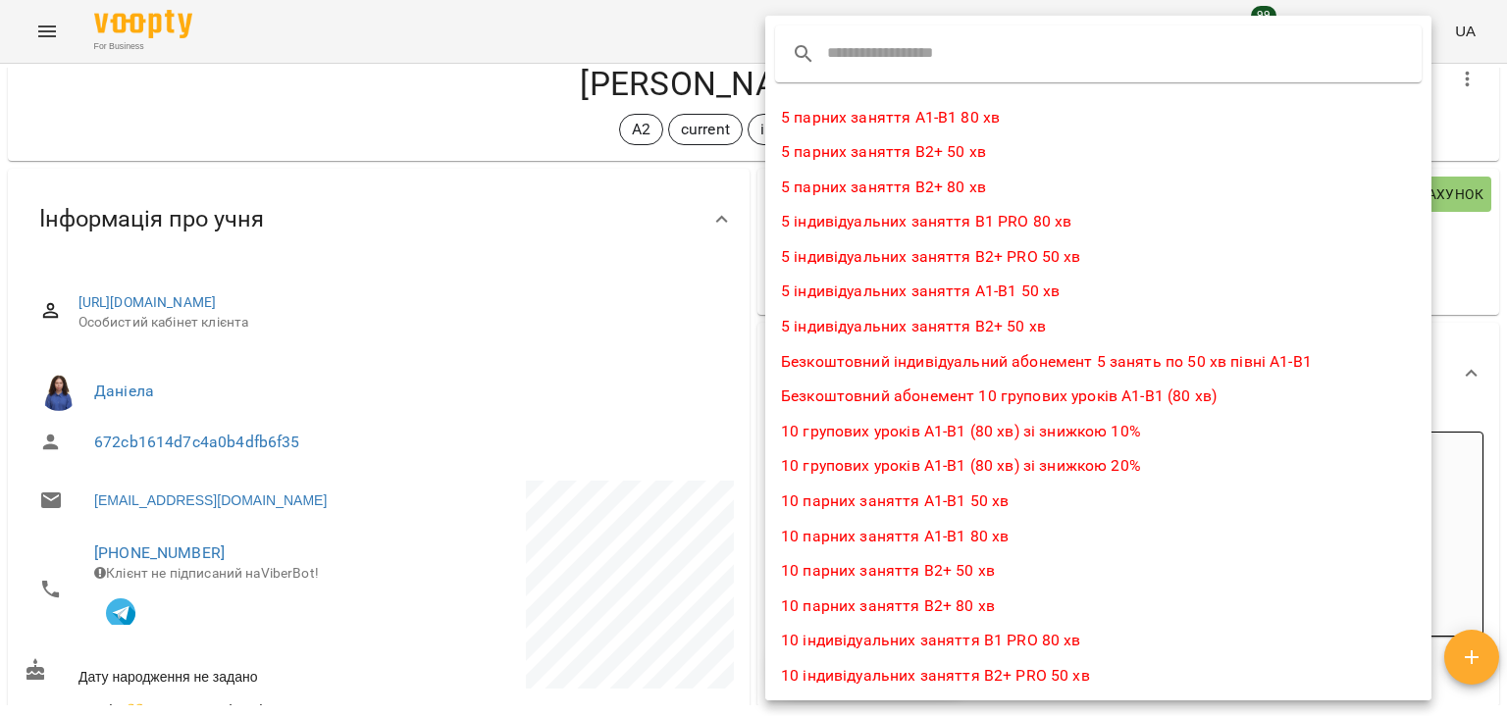
click at [1033, 47] on div at bounding box center [1098, 54] width 646 height 57
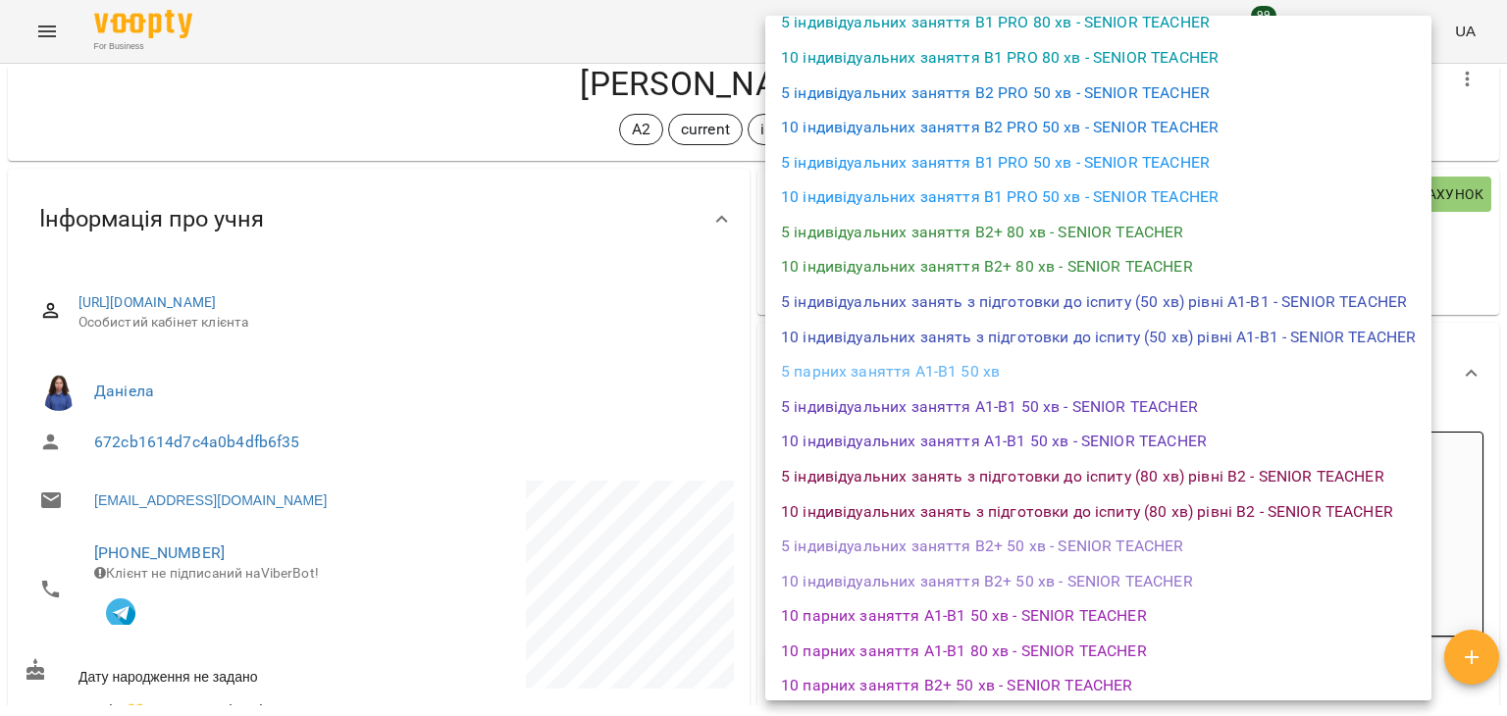
scroll to position [935, 0]
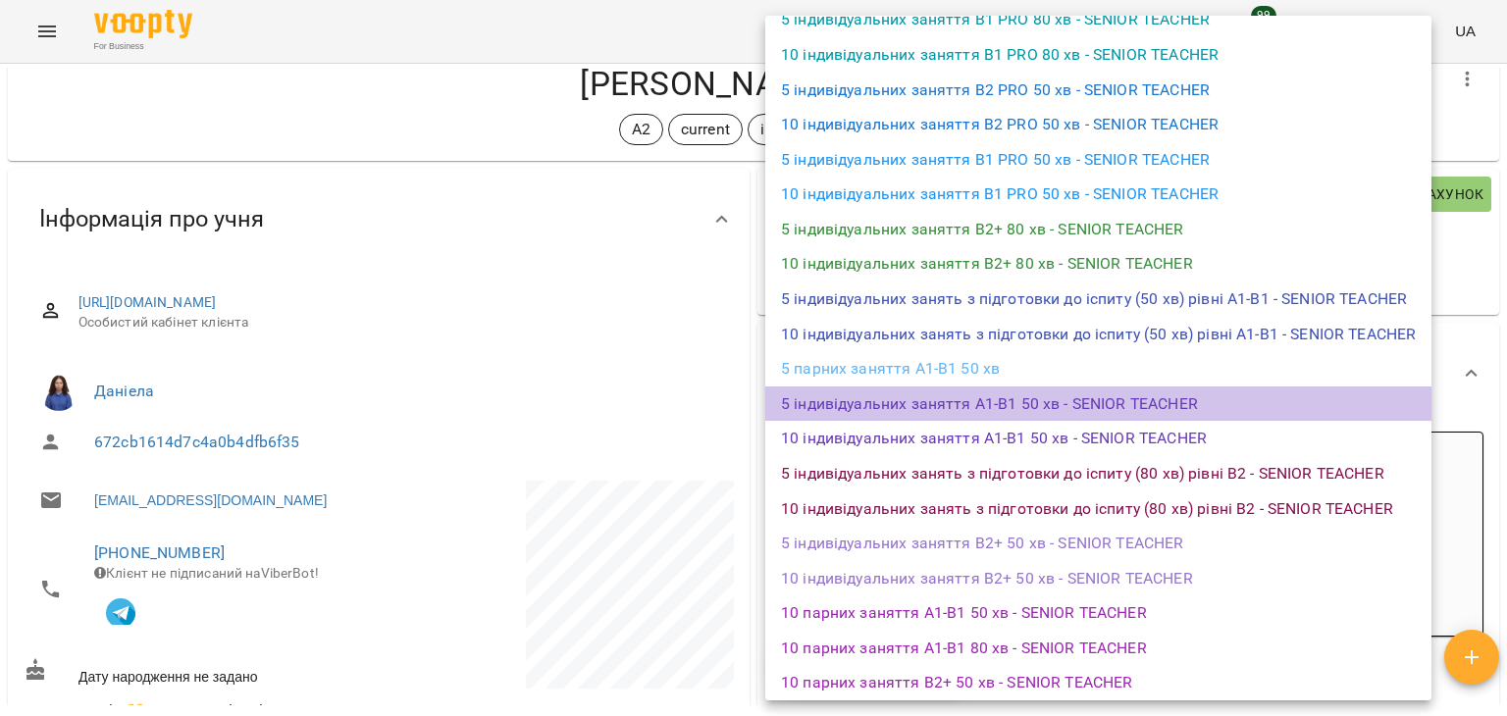
click at [1247, 400] on li "5 індивідуальних заняття А1-В1 50 хв - SENIOR TEACHER" at bounding box center [1098, 404] width 666 height 35
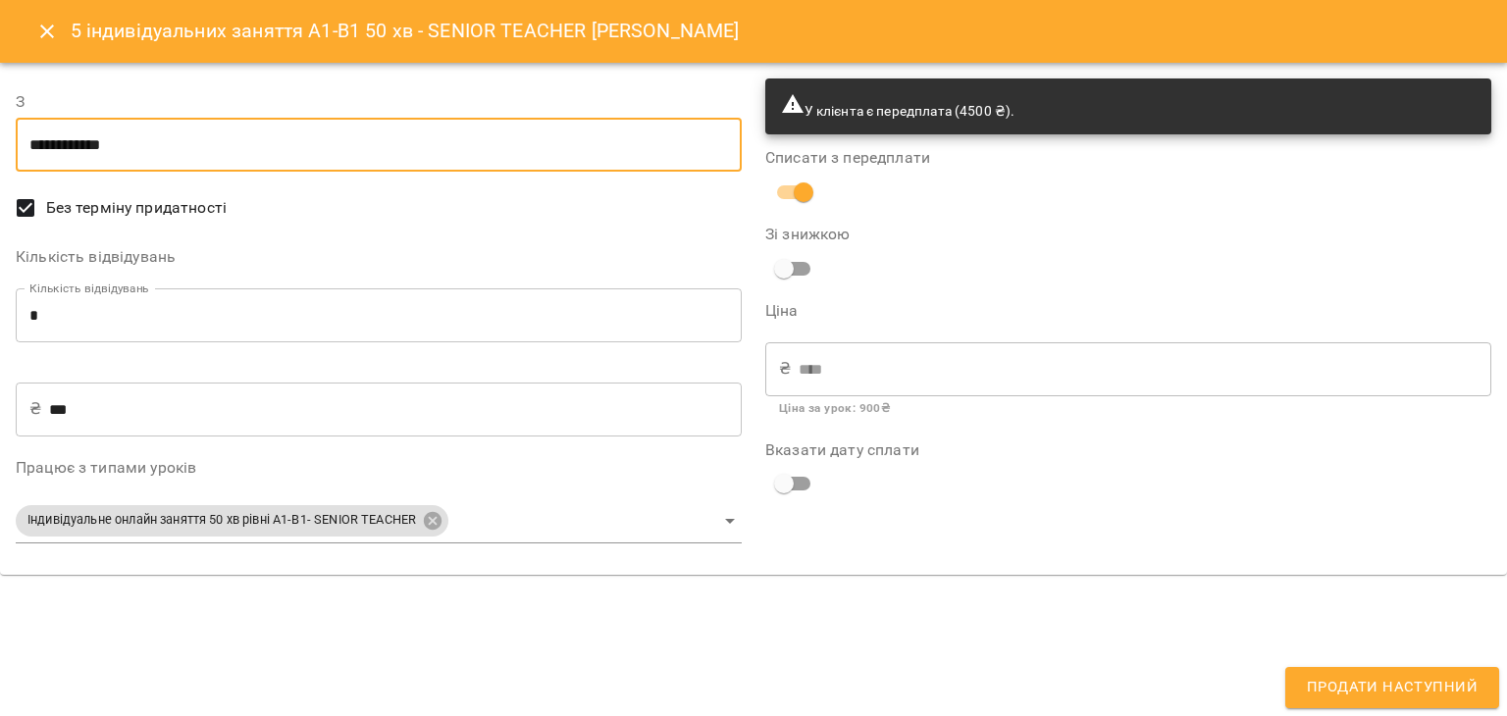
click at [420, 134] on input "**********" at bounding box center [379, 145] width 726 height 55
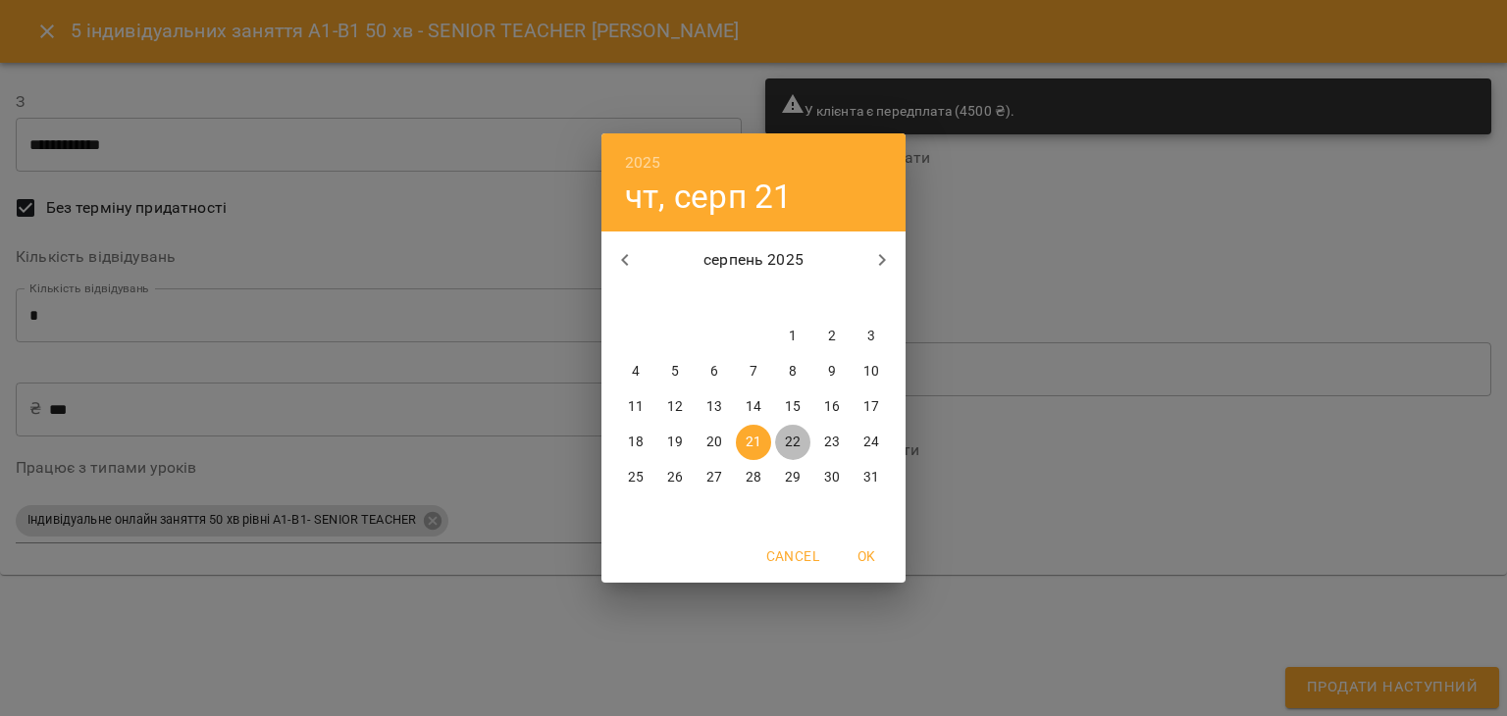
click at [804, 433] on span "22" at bounding box center [792, 443] width 35 height 20
type input "**********"
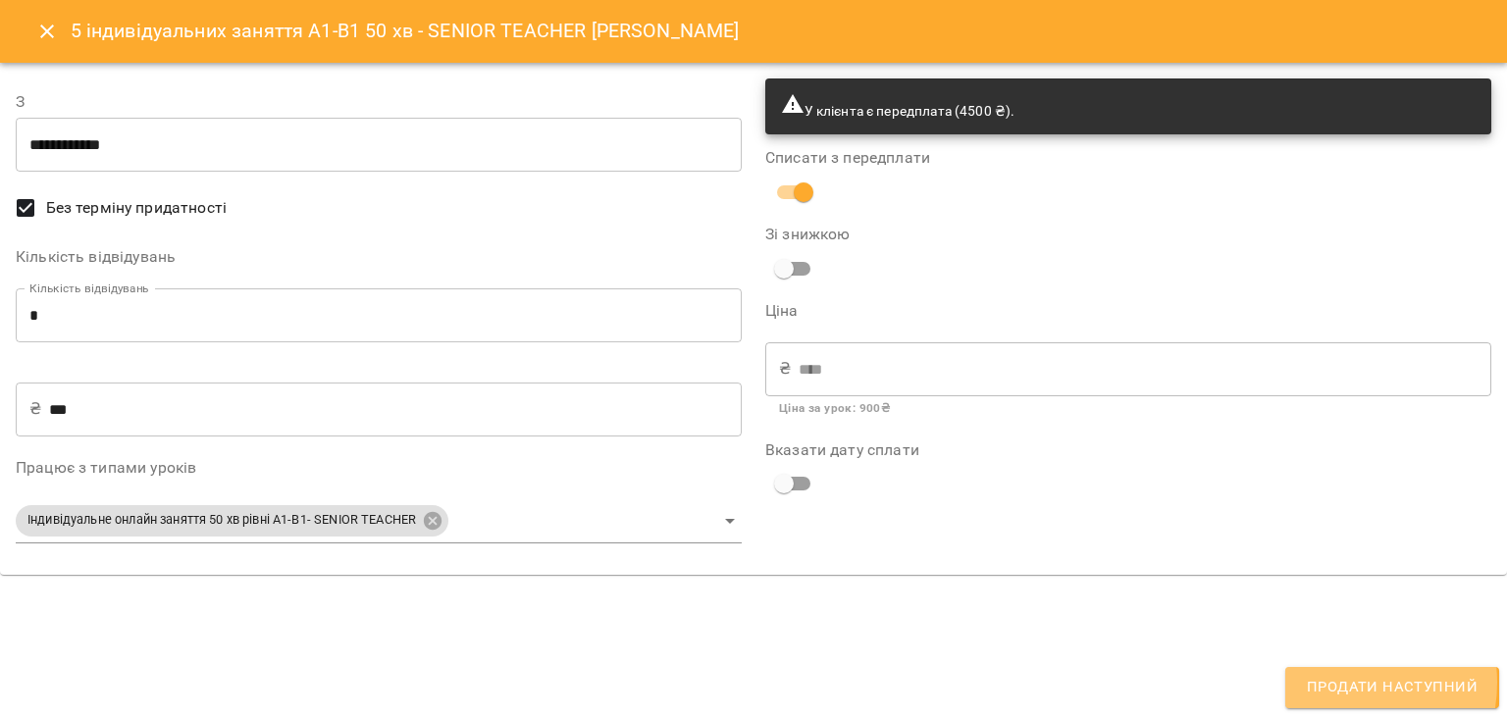
click at [1340, 683] on span "Продати наступний" at bounding box center [1392, 688] width 171 height 26
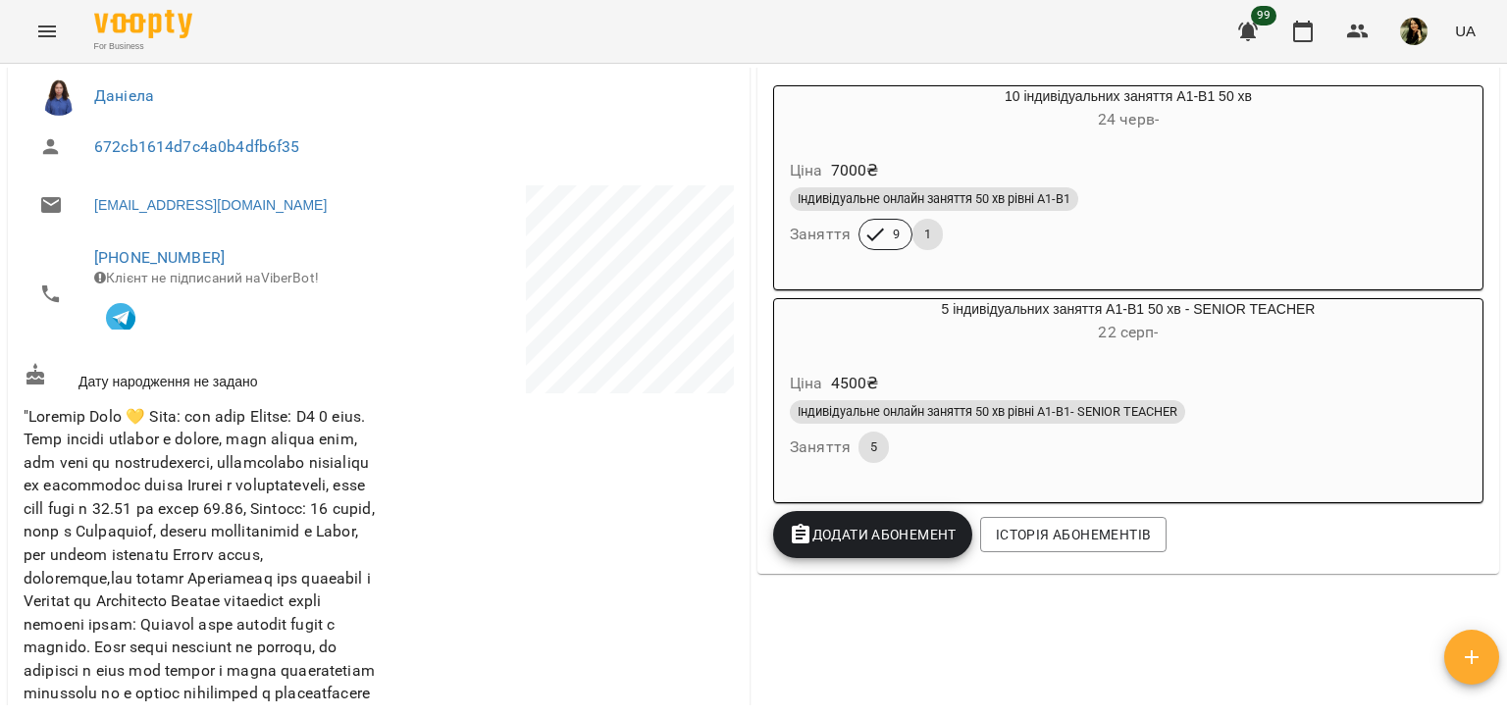
scroll to position [402, 0]
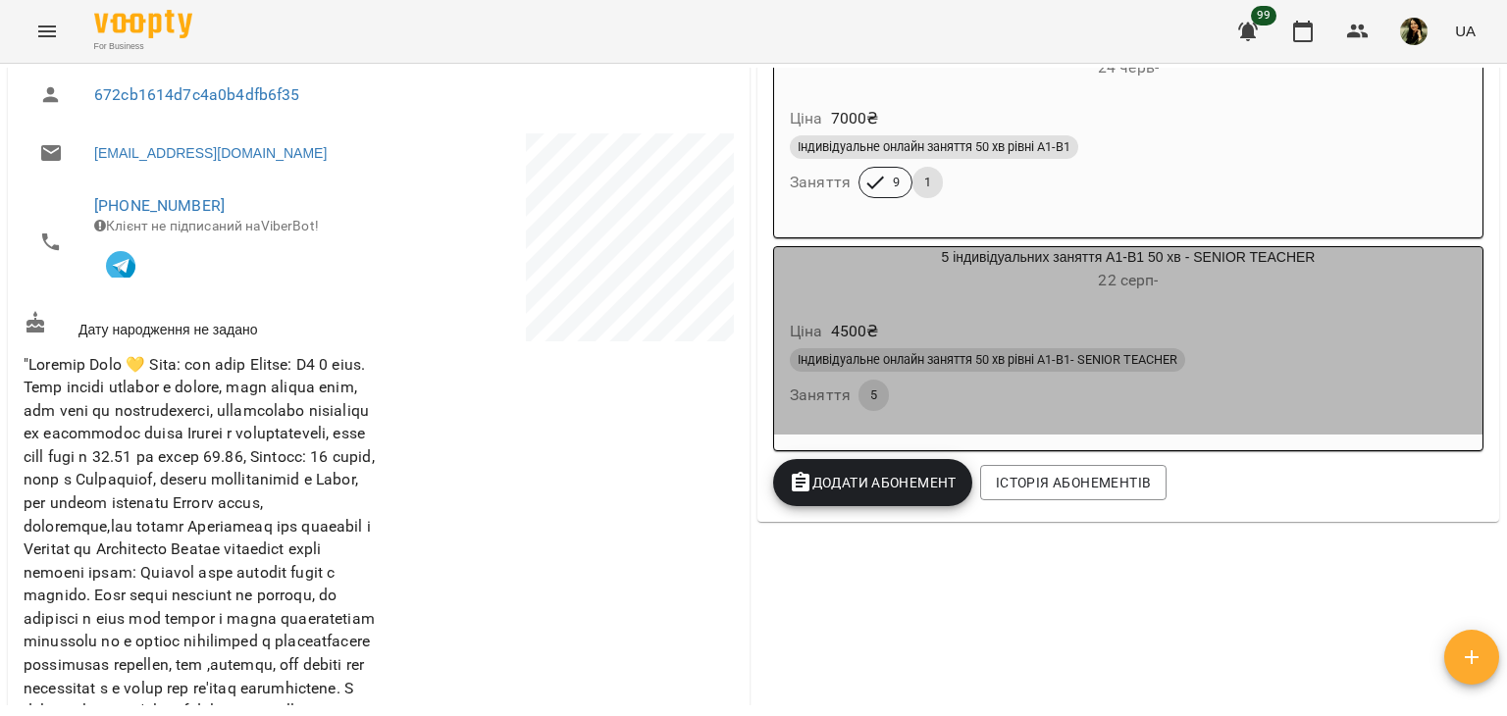
click at [1311, 287] on h6 "[DATE] -" at bounding box center [1128, 280] width 708 height 27
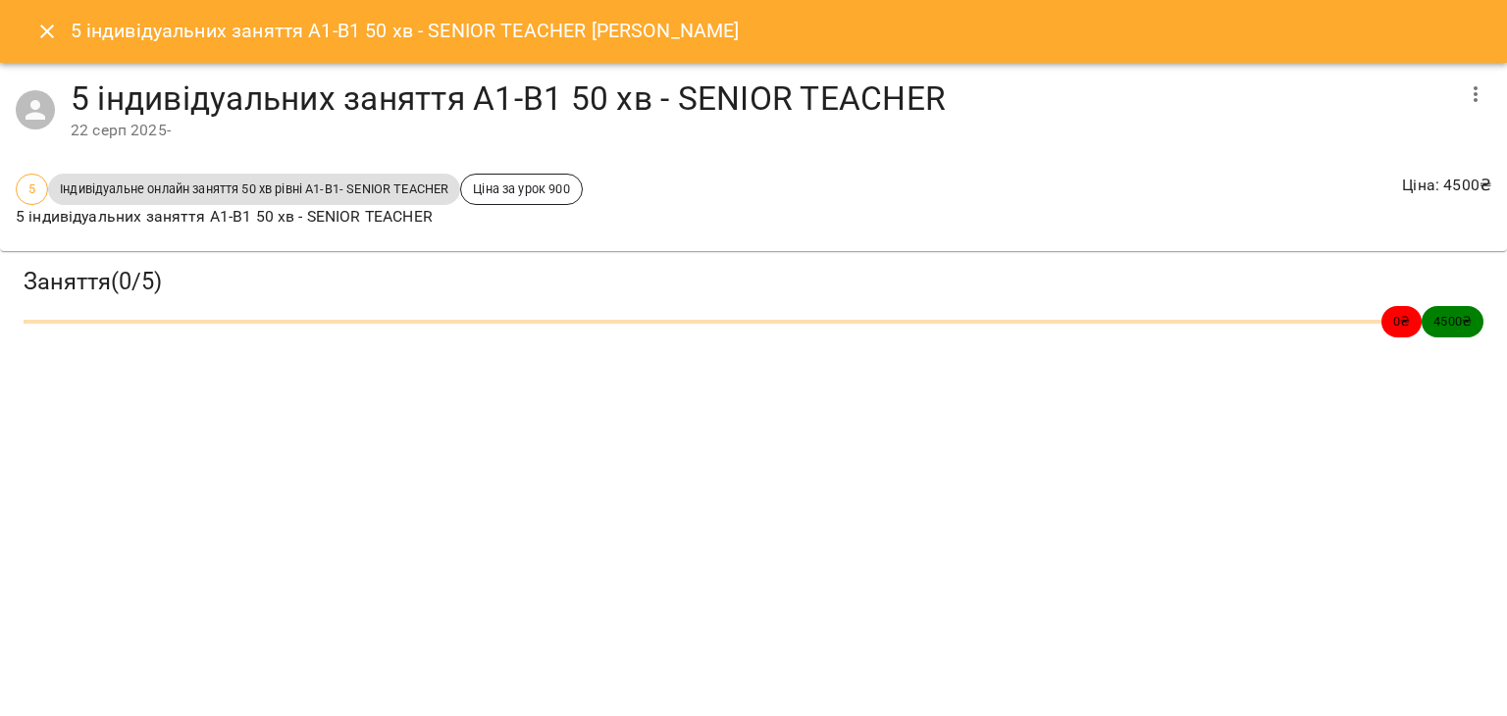
click at [46, 31] on icon "Close" at bounding box center [47, 32] width 14 height 14
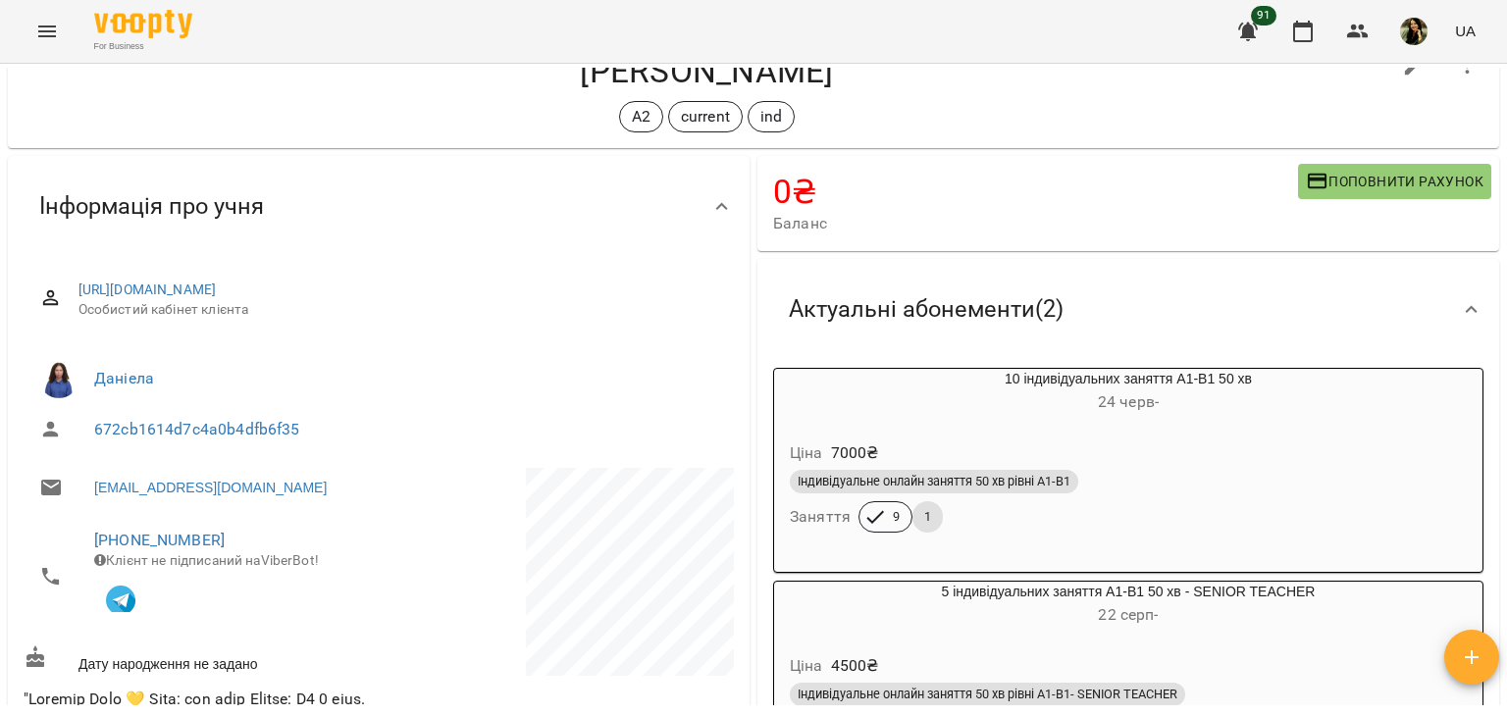
scroll to position [0, 0]
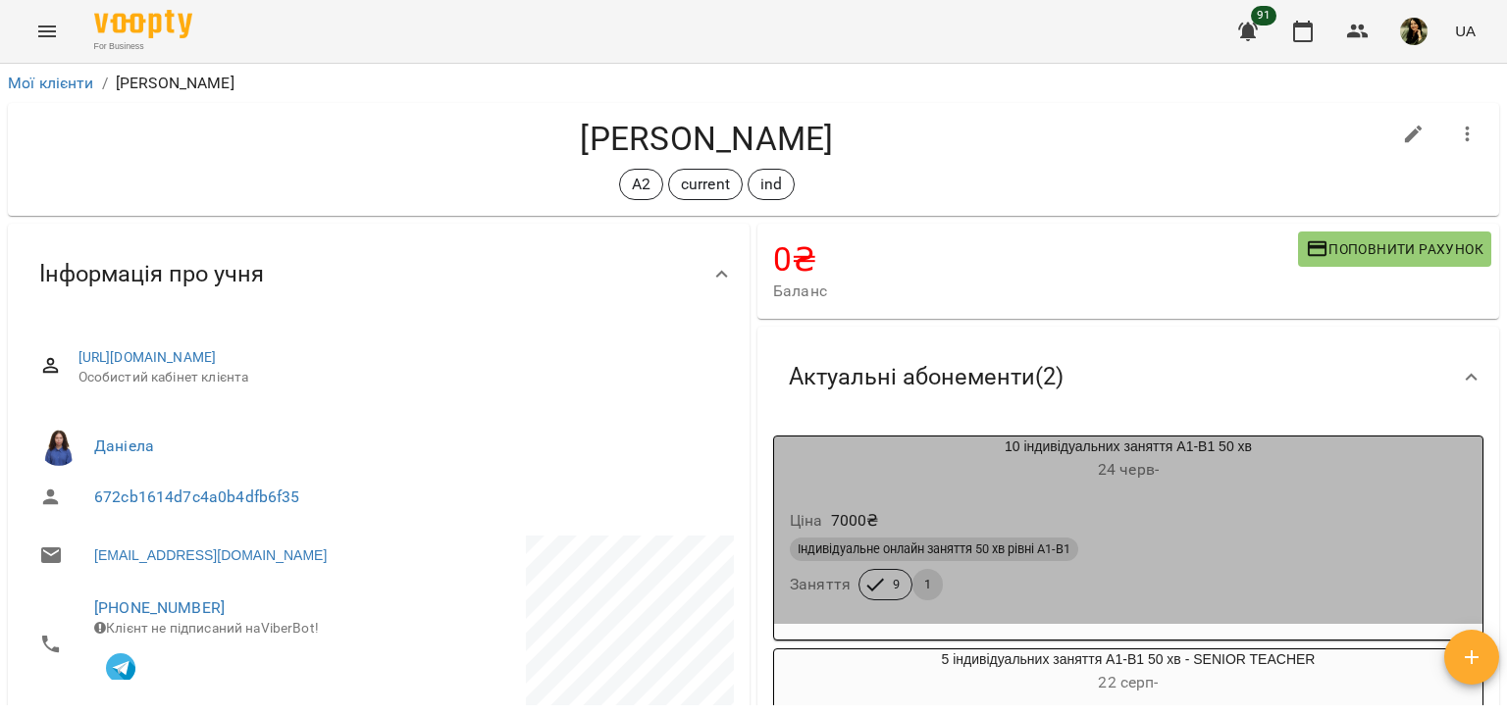
click at [1198, 556] on div "Індивідуальне онлайн заняття 50 хв рівні А1-В1" at bounding box center [1128, 550] width 677 height 24
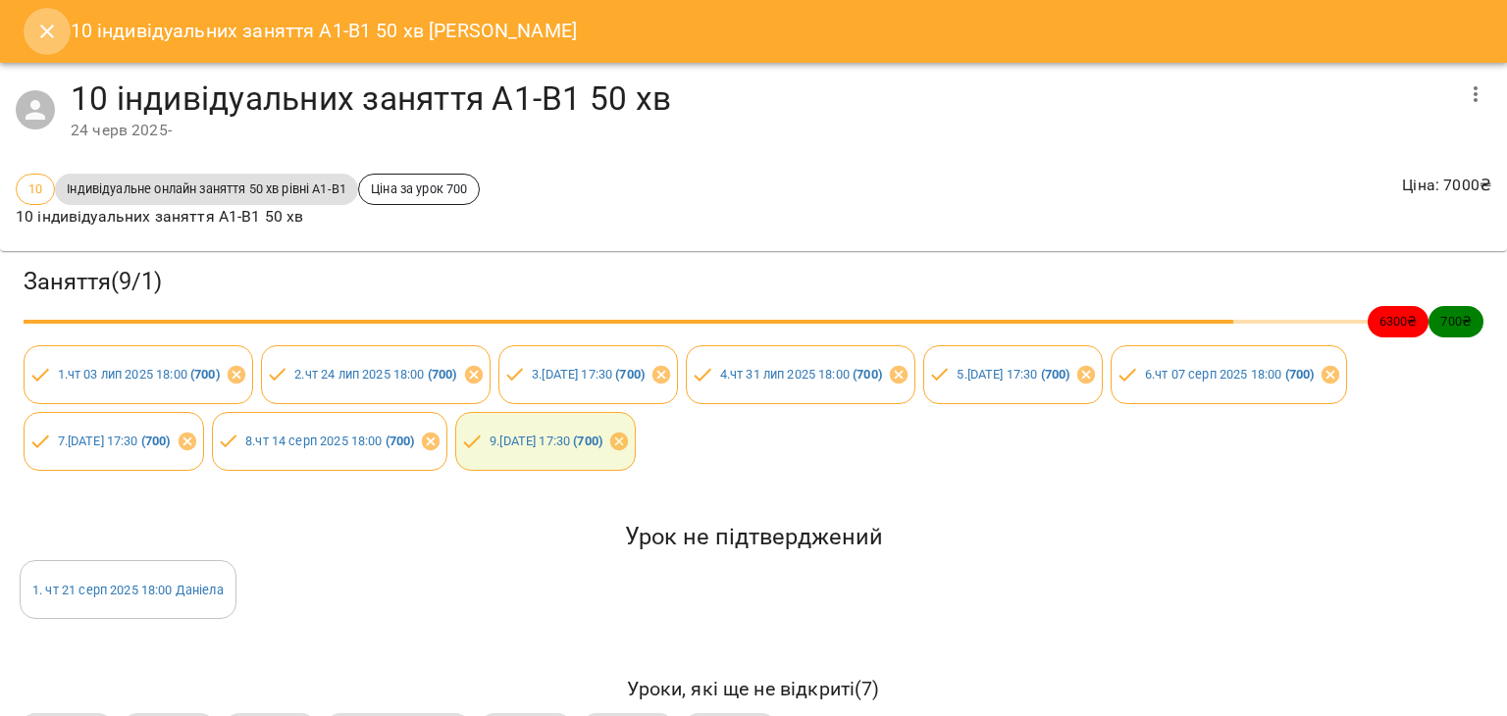
click at [52, 36] on icon "Close" at bounding box center [47, 32] width 14 height 14
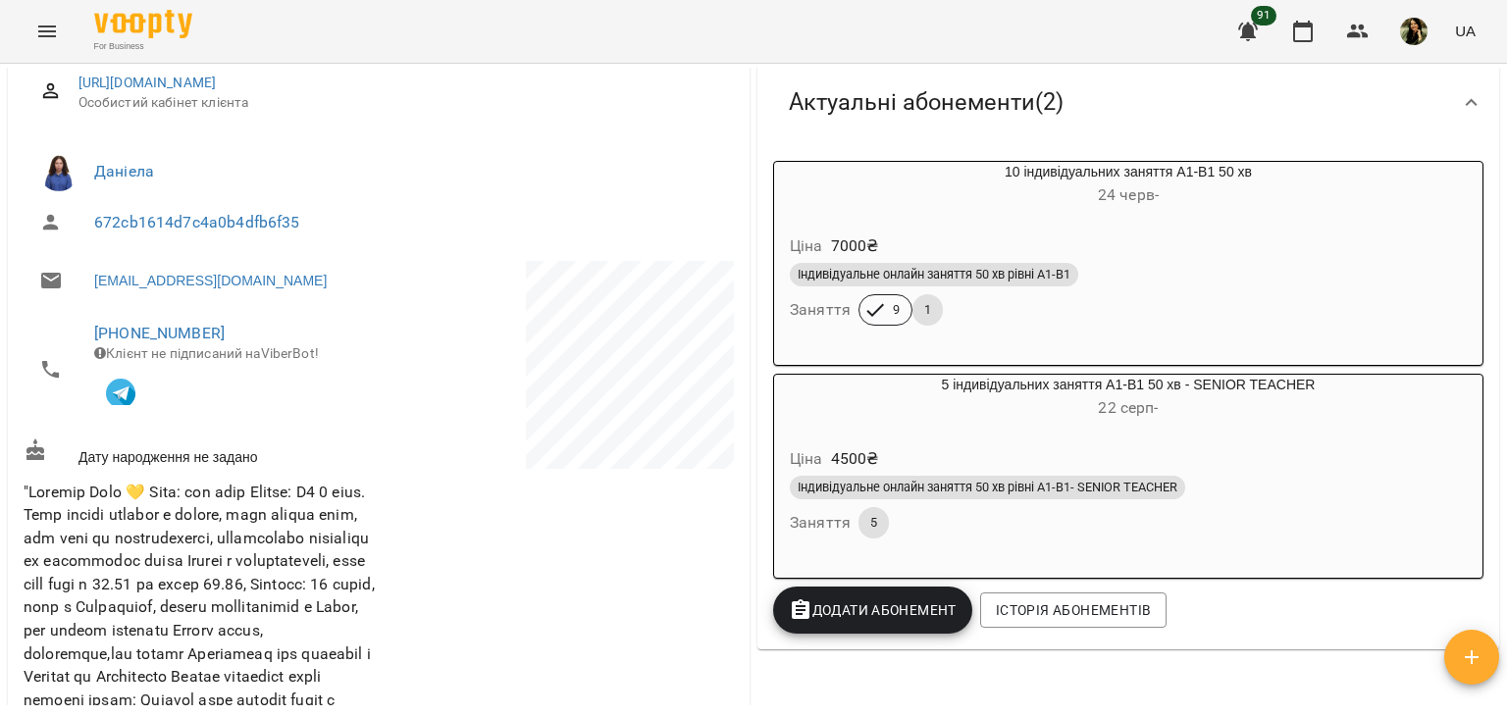
scroll to position [270, 0]
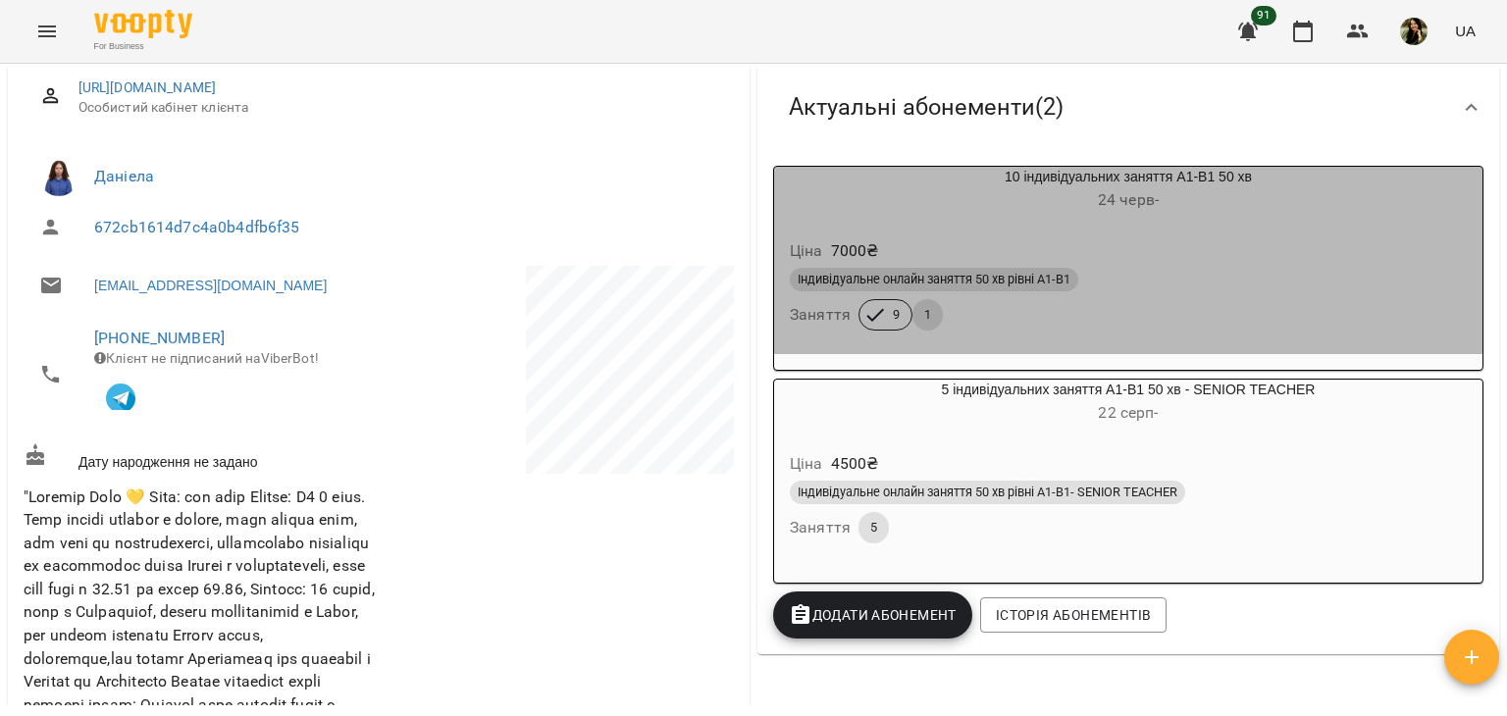
click at [1298, 342] on div "Ціна 7000 ₴ Індивідуальне онлайн заняття 50 хв рівні А1-В1 Заняття 9 1" at bounding box center [1128, 288] width 708 height 133
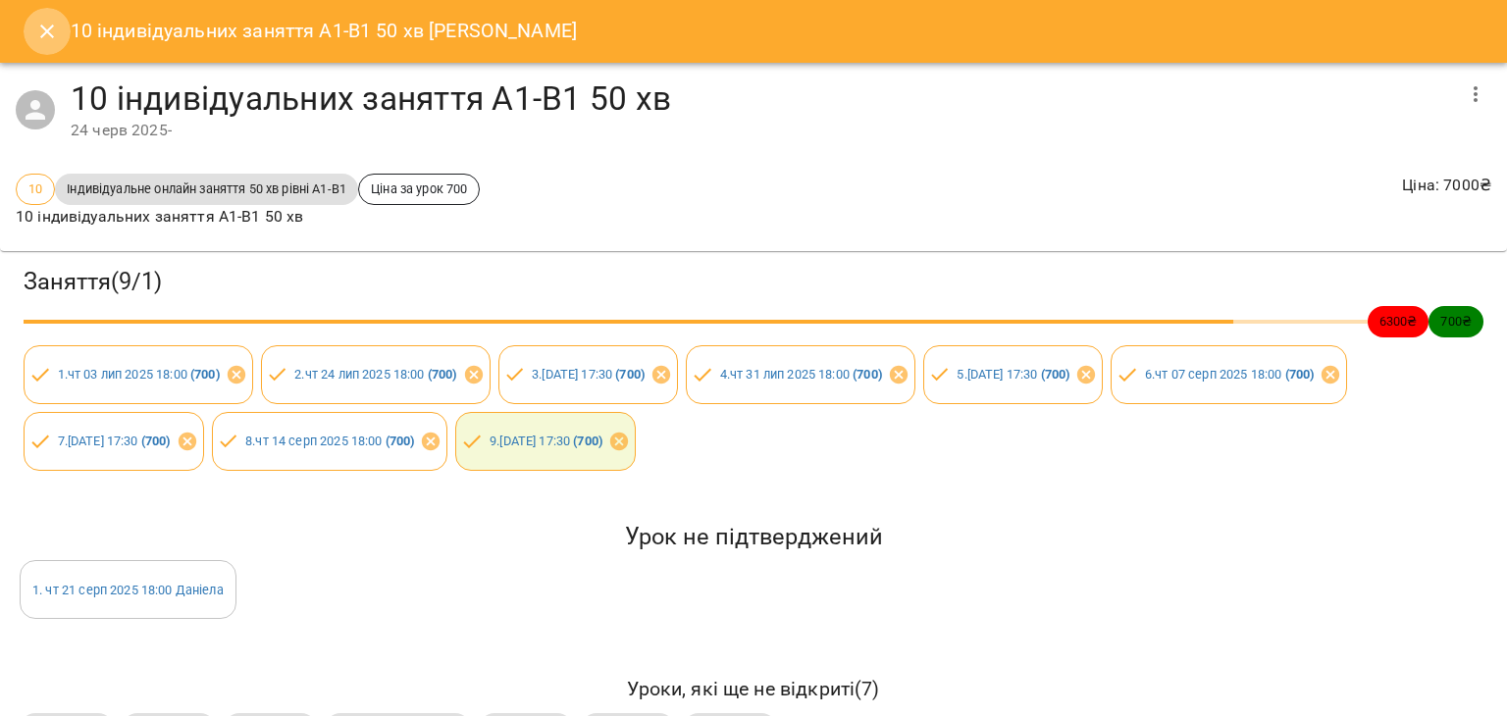
click at [47, 27] on icon "Close" at bounding box center [47, 32] width 24 height 24
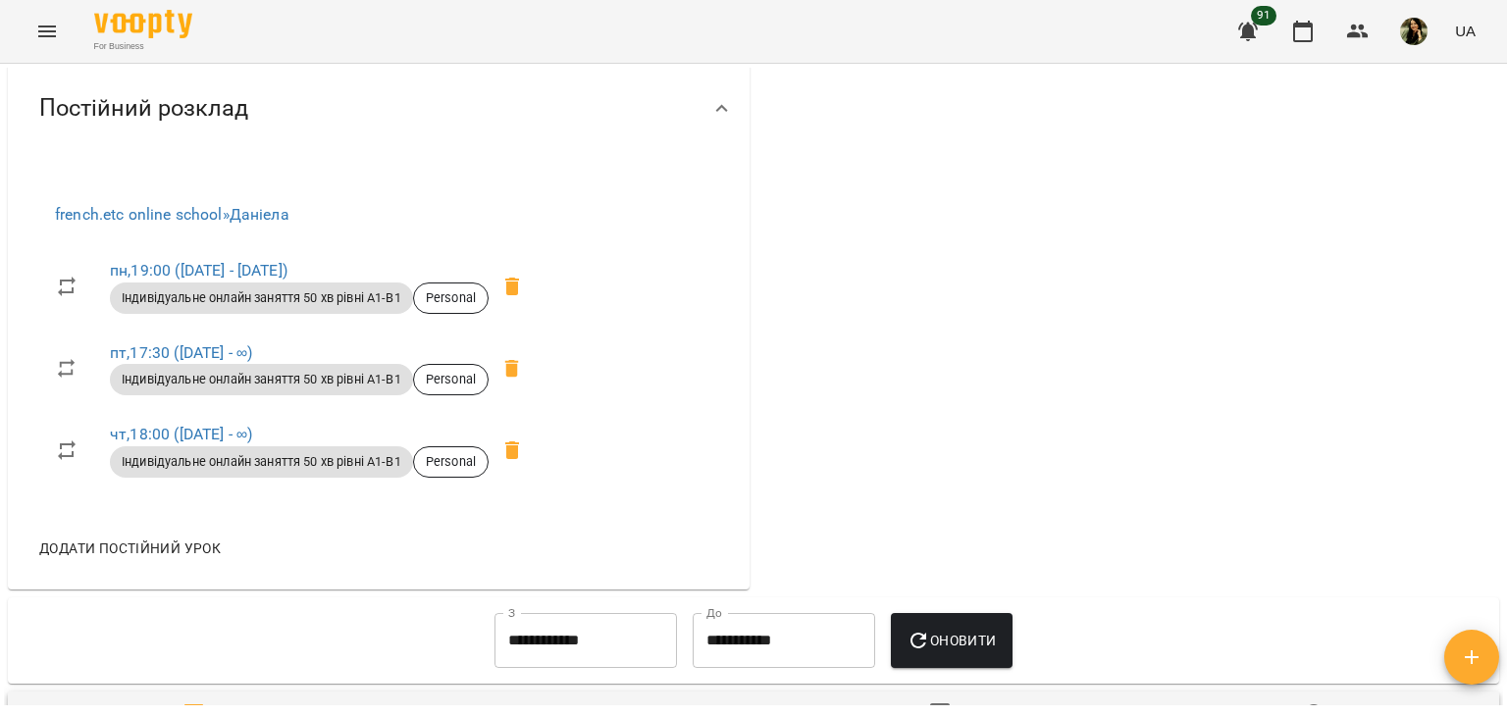
scroll to position [1530, 0]
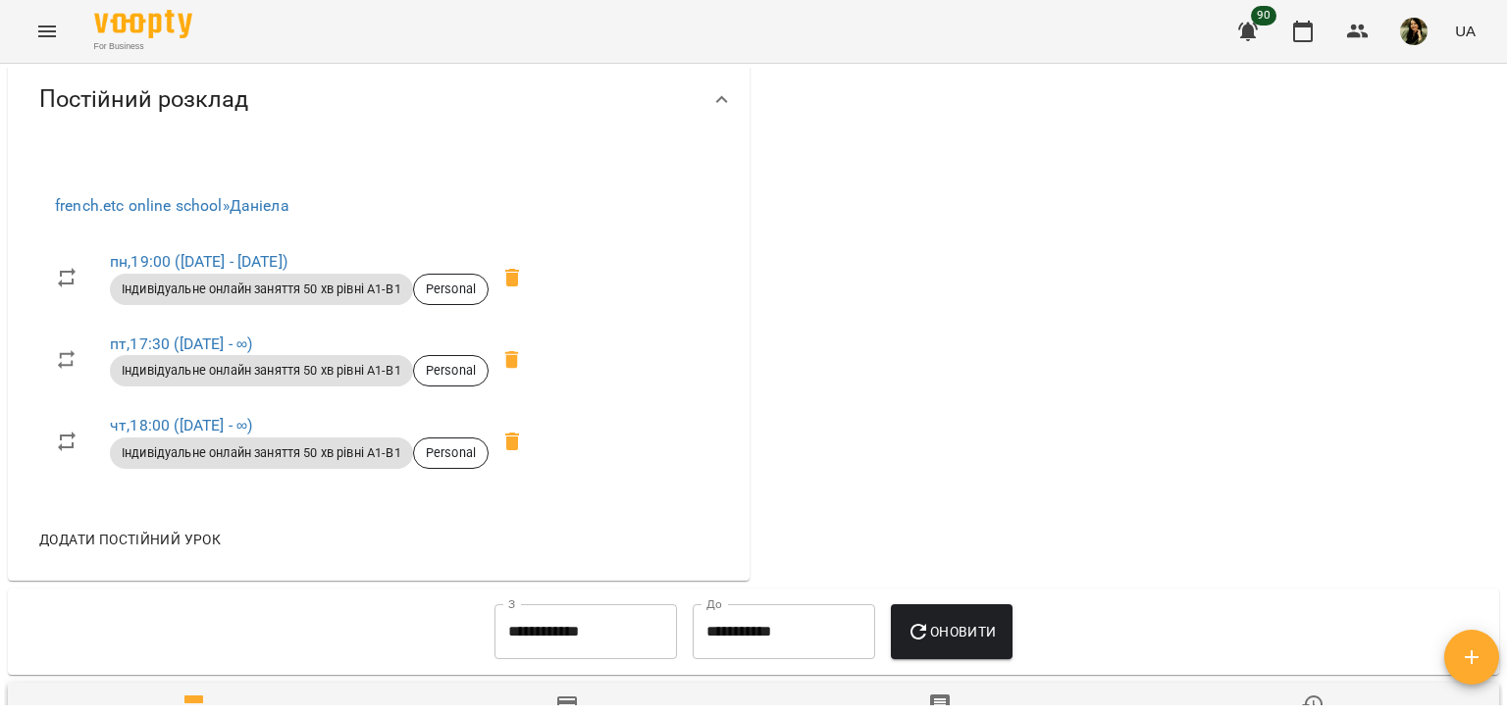
drag, startPoint x: 1506, startPoint y: 384, endPoint x: 1497, endPoint y: 229, distance: 155.2
click at [1497, 229] on div "Мої клієнти / [PERSON_NAME] [PERSON_NAME] А2 current ind 0 ₴ Баланс Поповнити р…" at bounding box center [753, 422] width 1507 height 716
click at [65, 44] on button "Menu" at bounding box center [47, 31] width 47 height 47
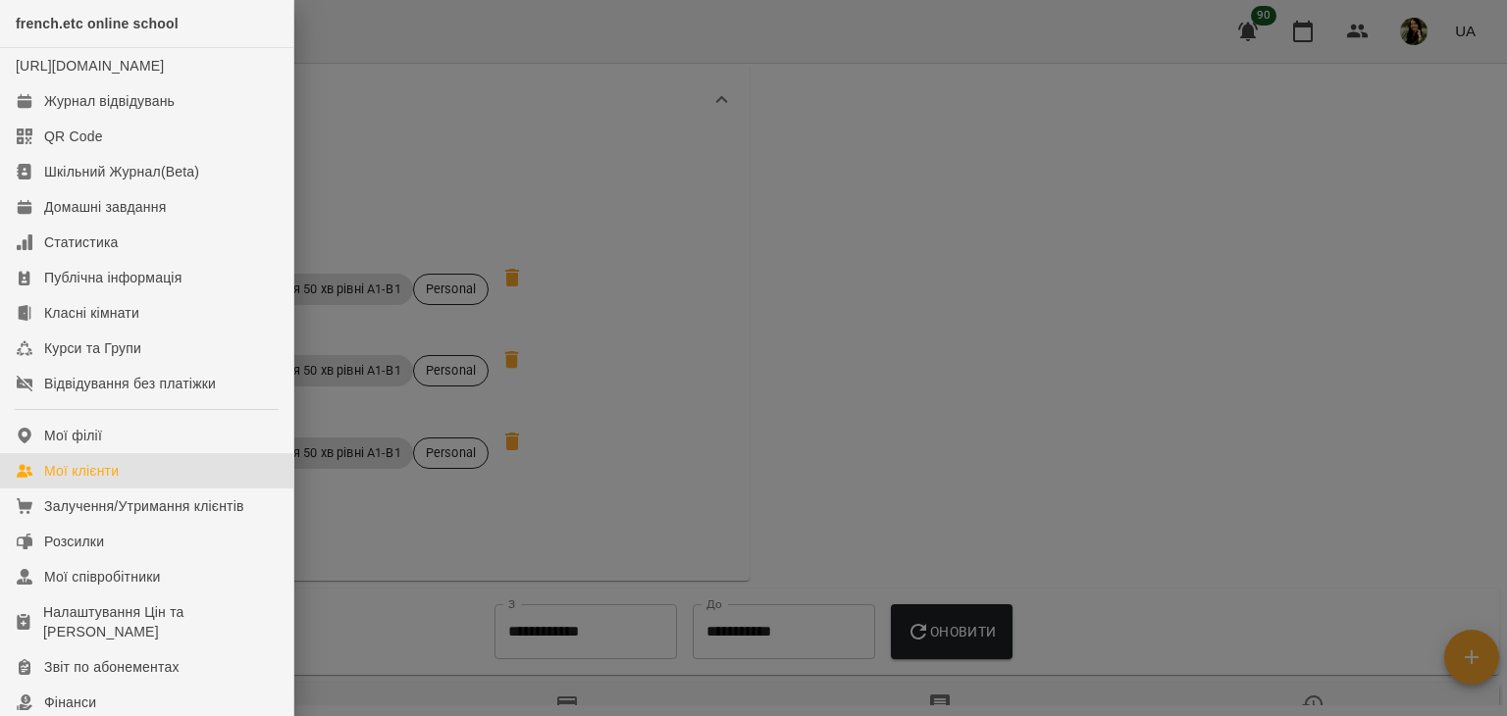
click at [129, 481] on link "Мої клієнти" at bounding box center [146, 470] width 293 height 35
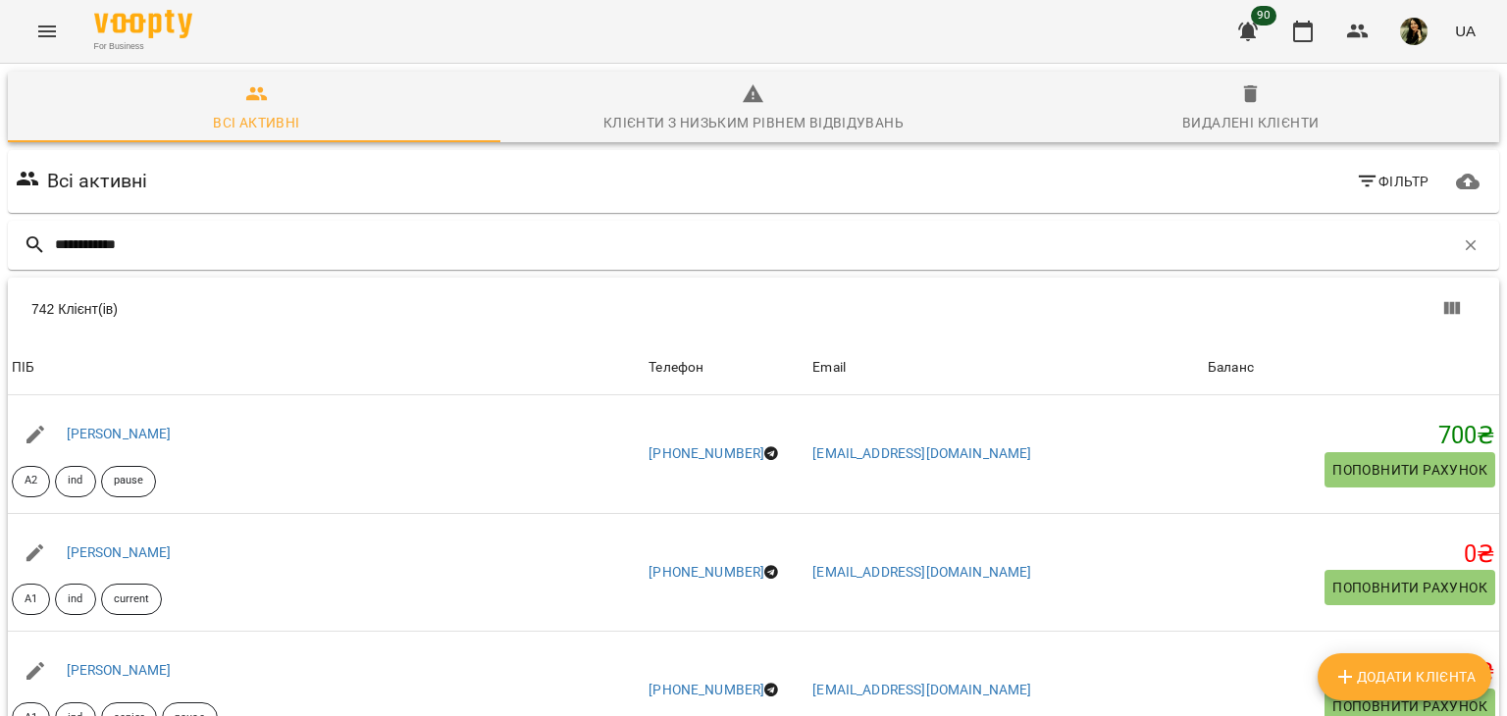
type input "**********"
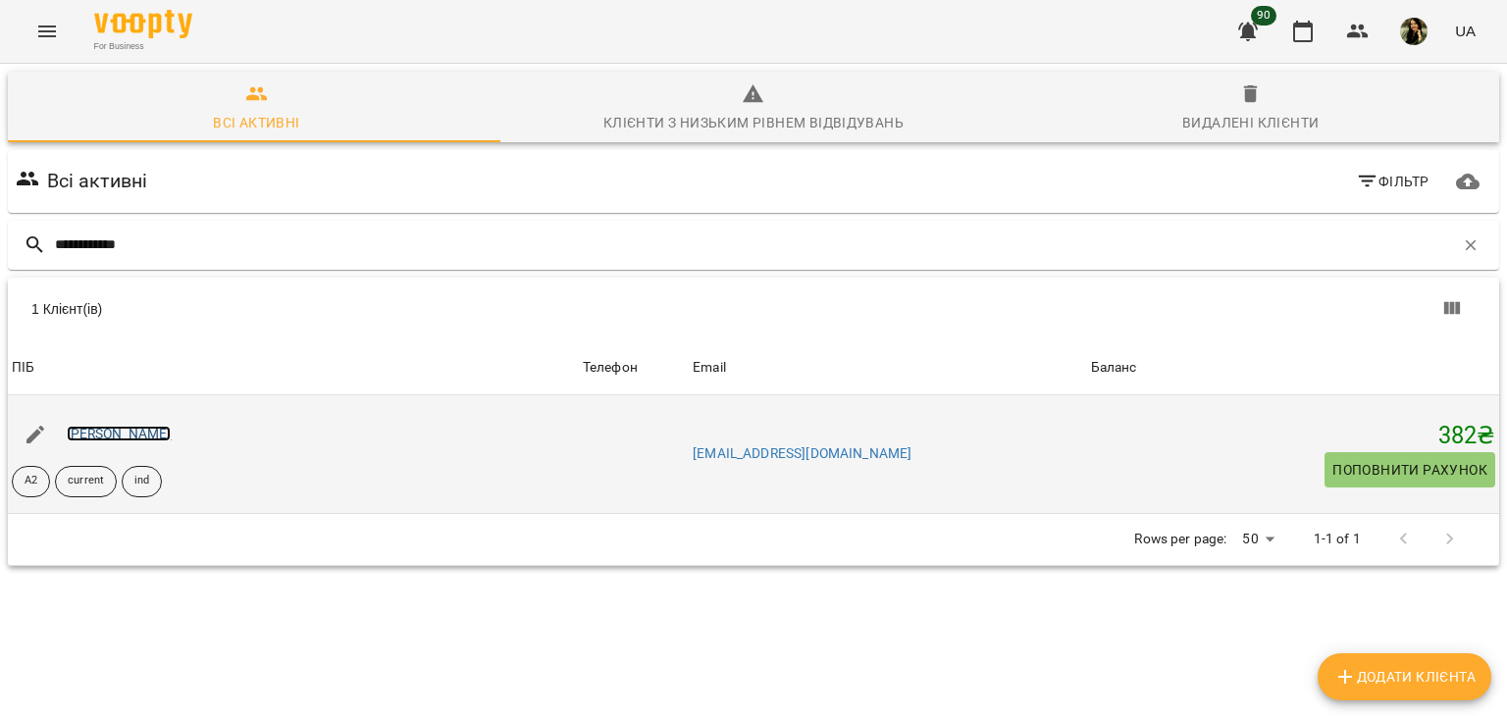
click at [162, 431] on link "[PERSON_NAME]" at bounding box center [119, 434] width 105 height 16
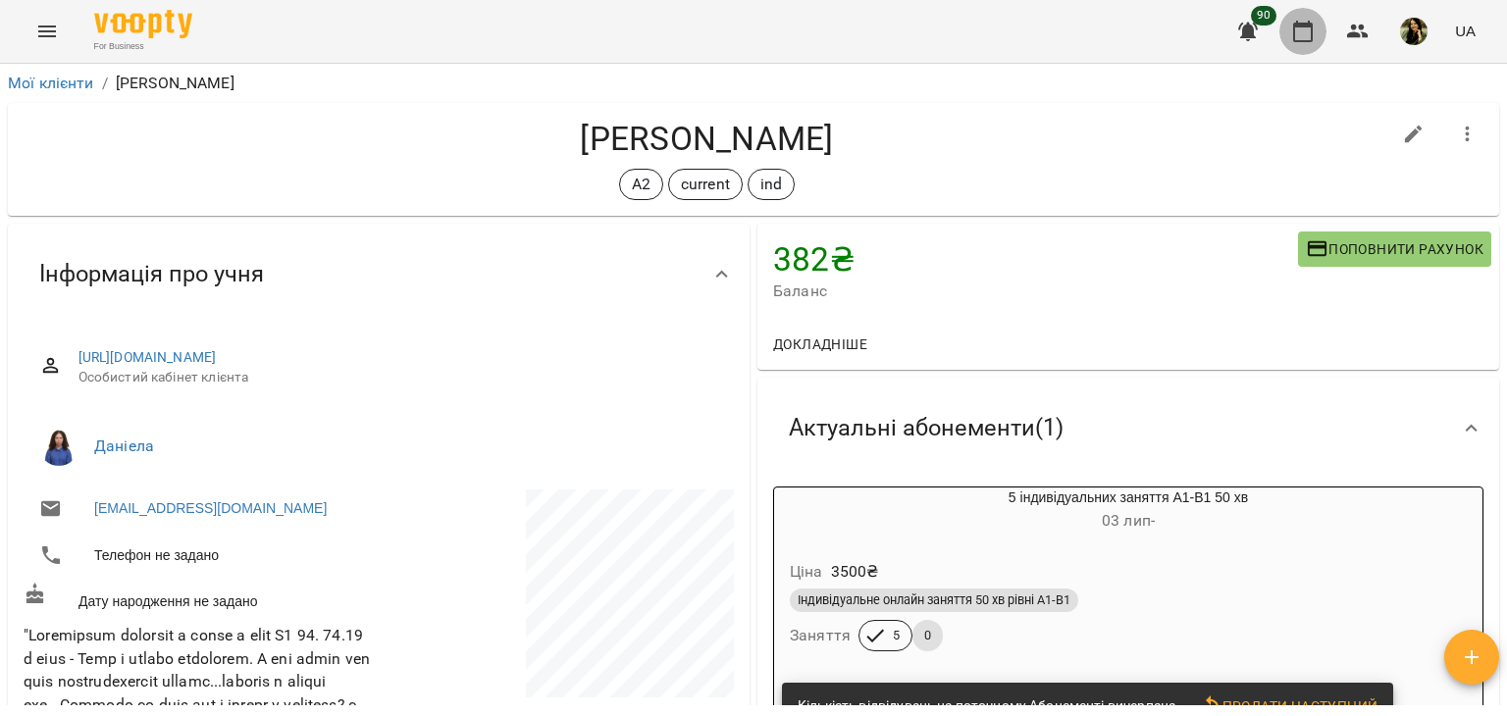
click at [1296, 39] on icon "button" at bounding box center [1303, 32] width 24 height 24
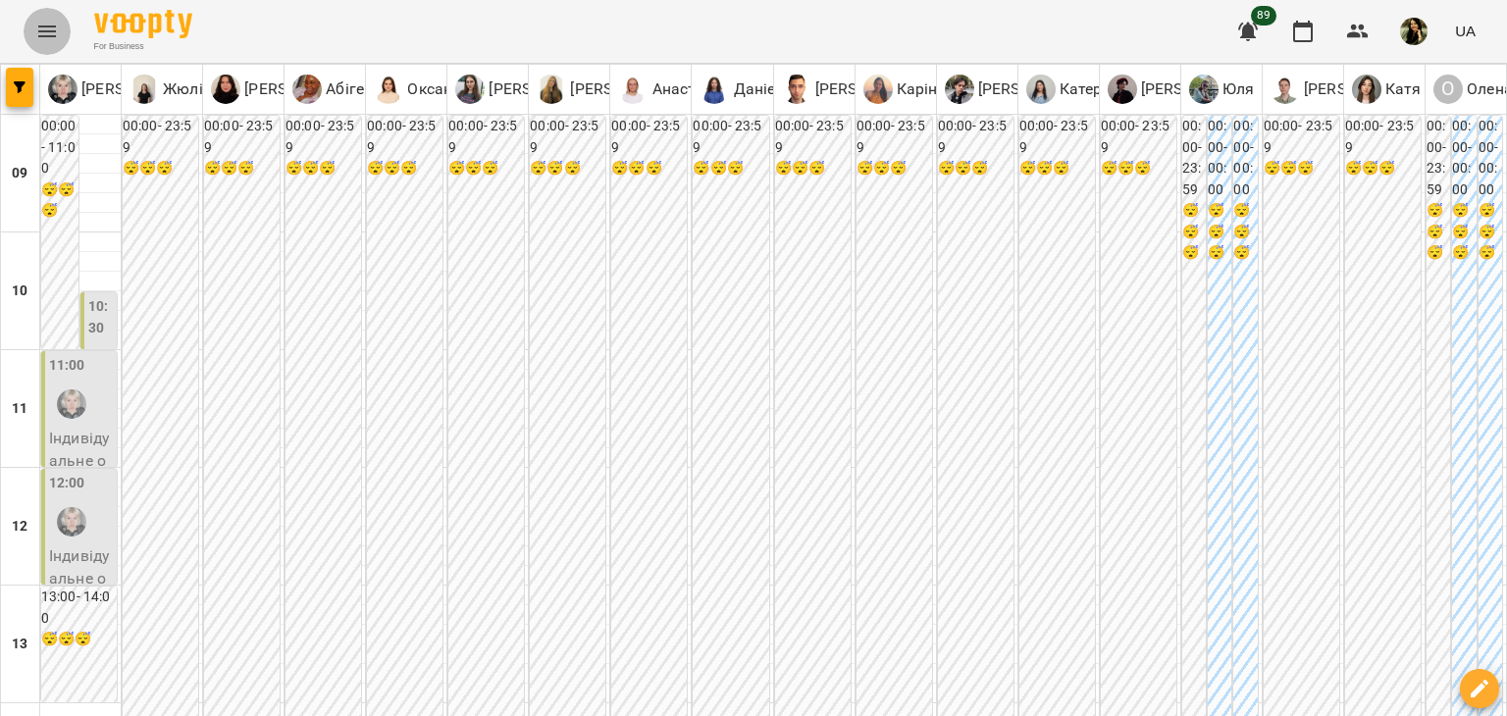
click at [54, 28] on icon "Menu" at bounding box center [47, 32] width 24 height 24
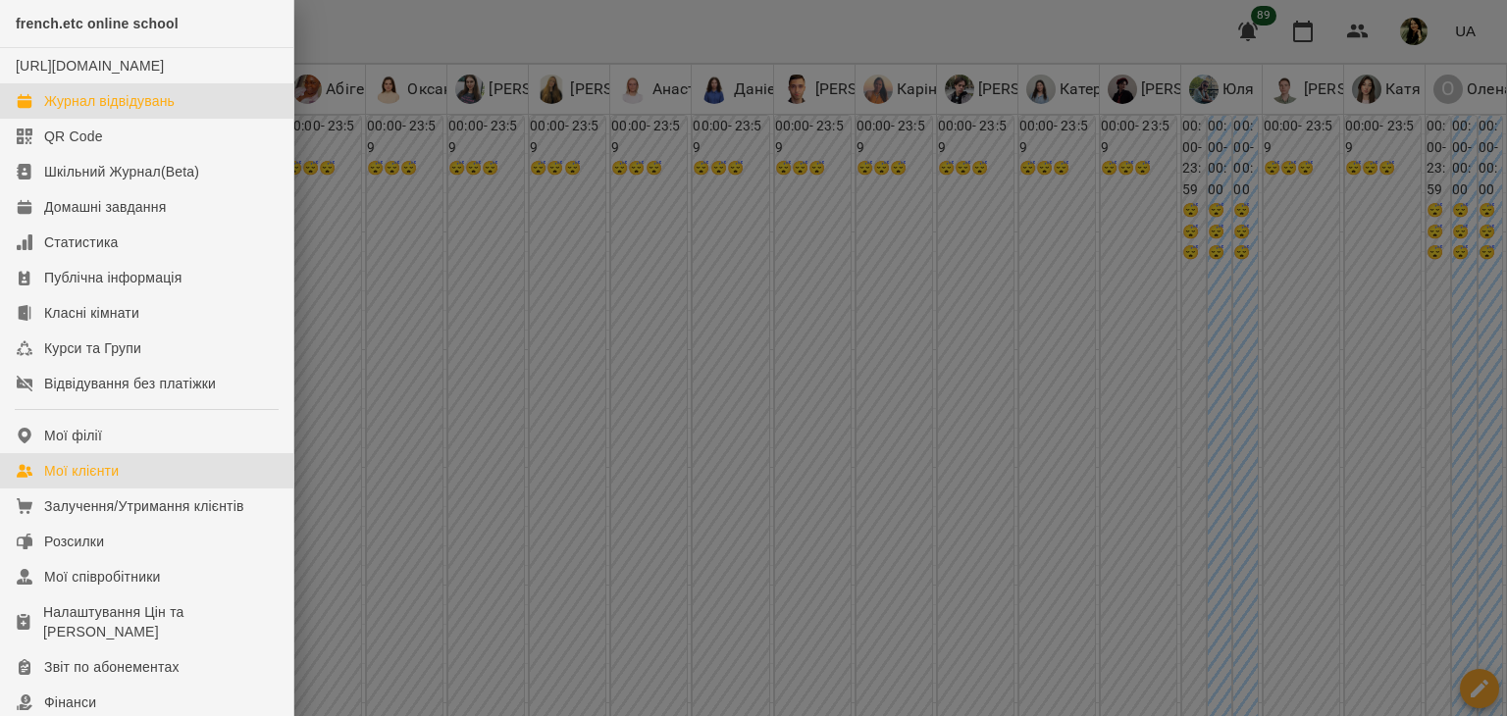
click at [143, 481] on link "Мої клієнти" at bounding box center [146, 470] width 293 height 35
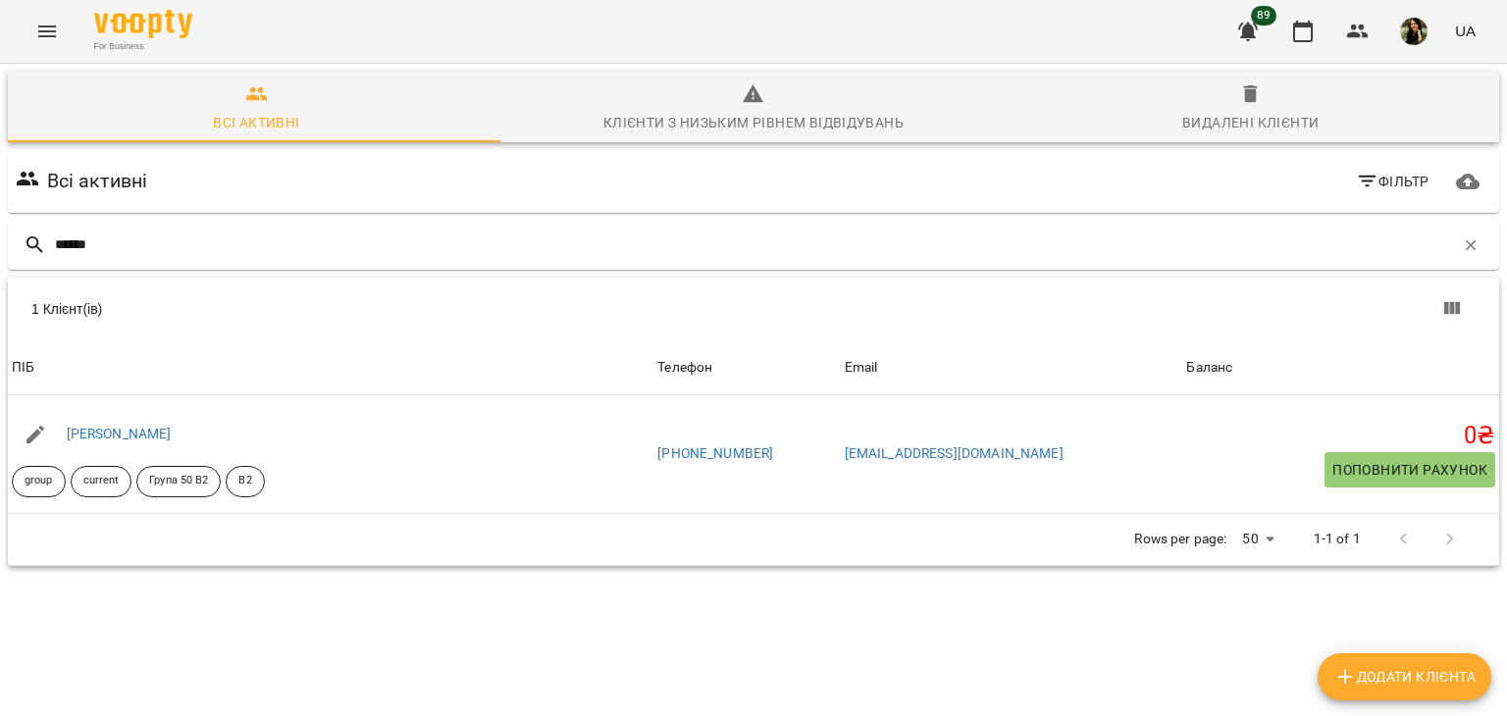
type input "******"
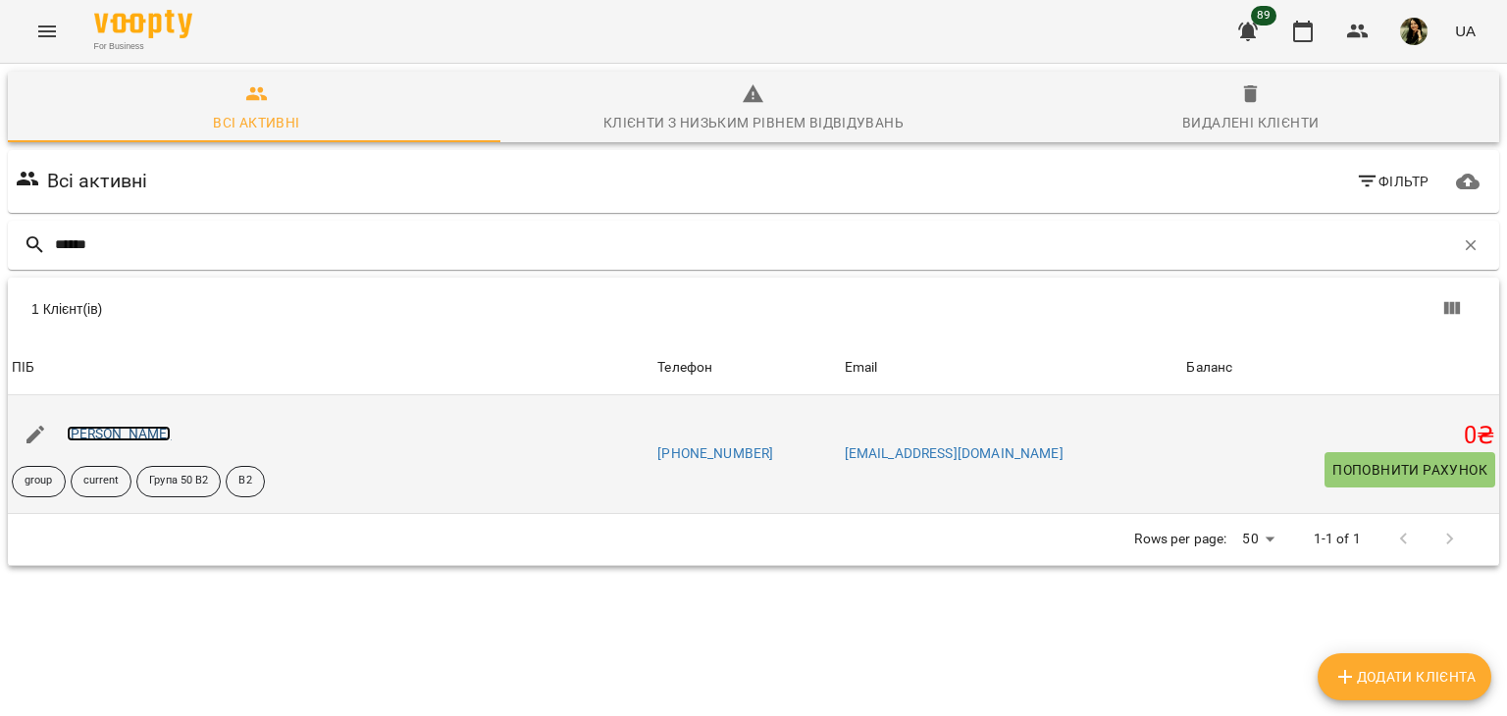
click at [140, 438] on link "[PERSON_NAME]" at bounding box center [119, 434] width 105 height 16
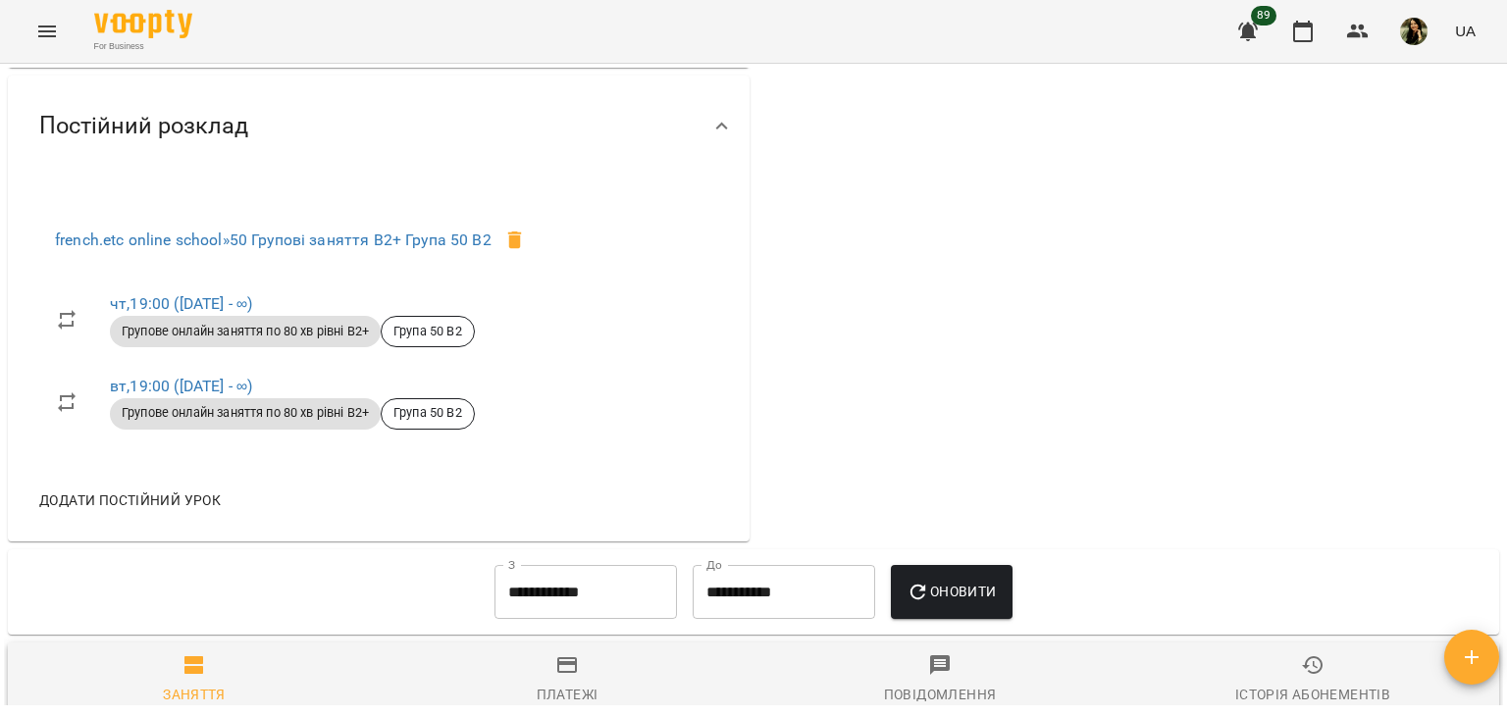
scroll to position [926, 0]
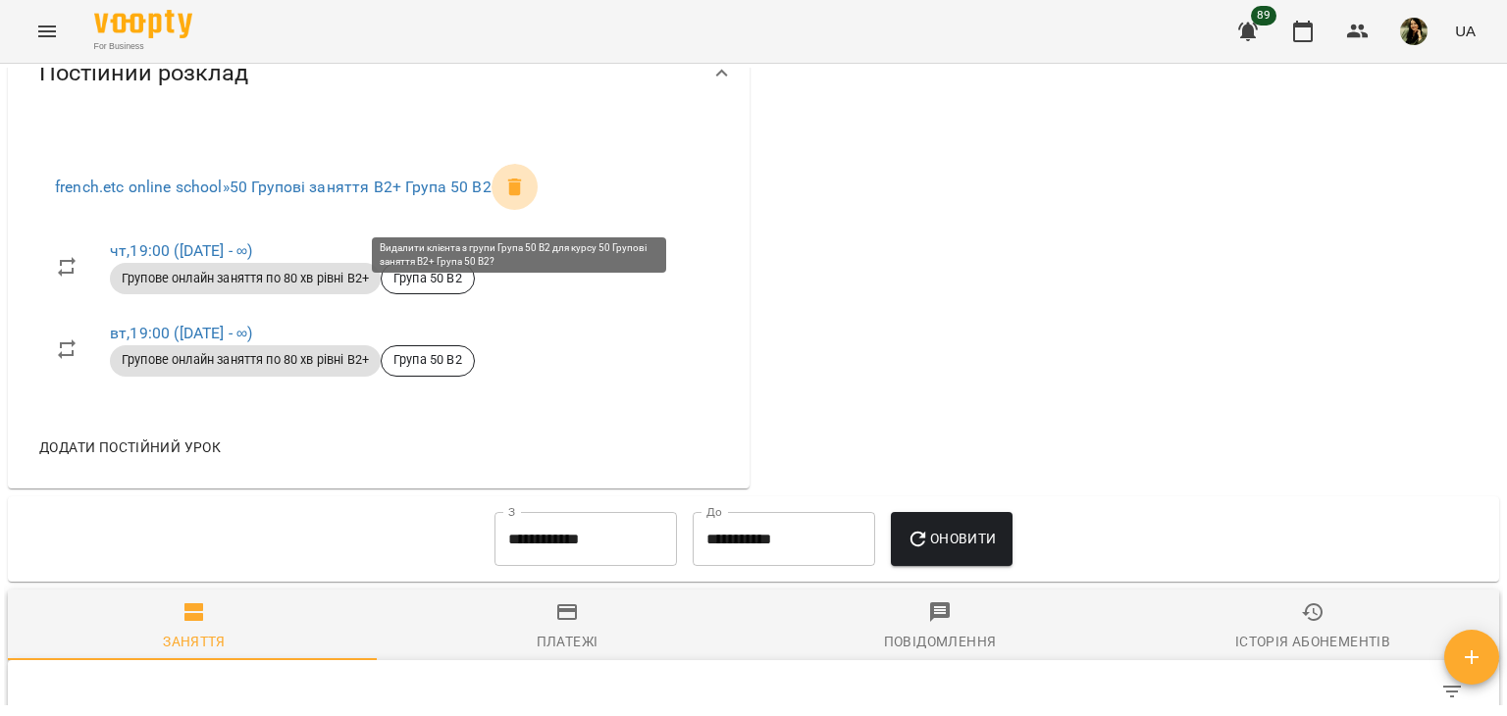
click at [525, 199] on icon at bounding box center [515, 188] width 24 height 24
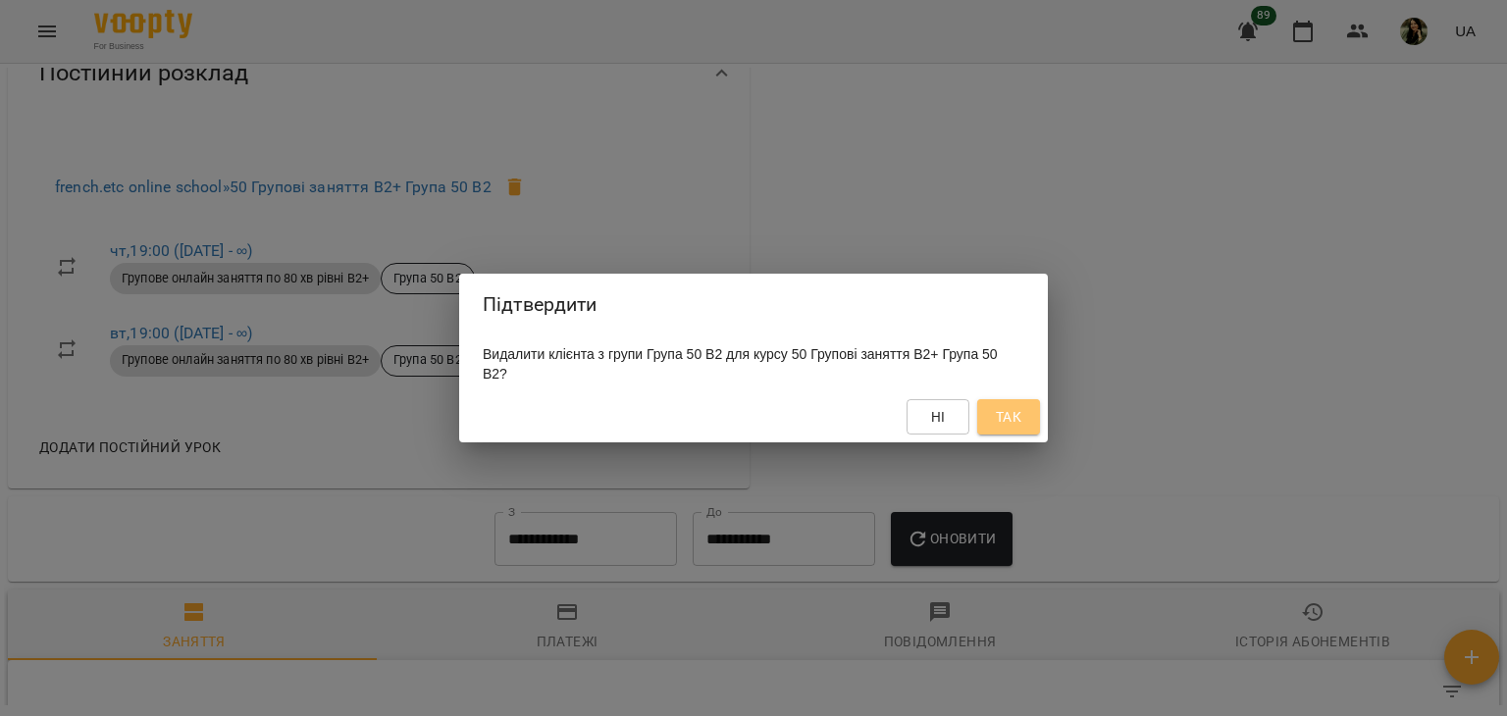
click at [1020, 422] on span "Так" at bounding box center [1009, 417] width 26 height 24
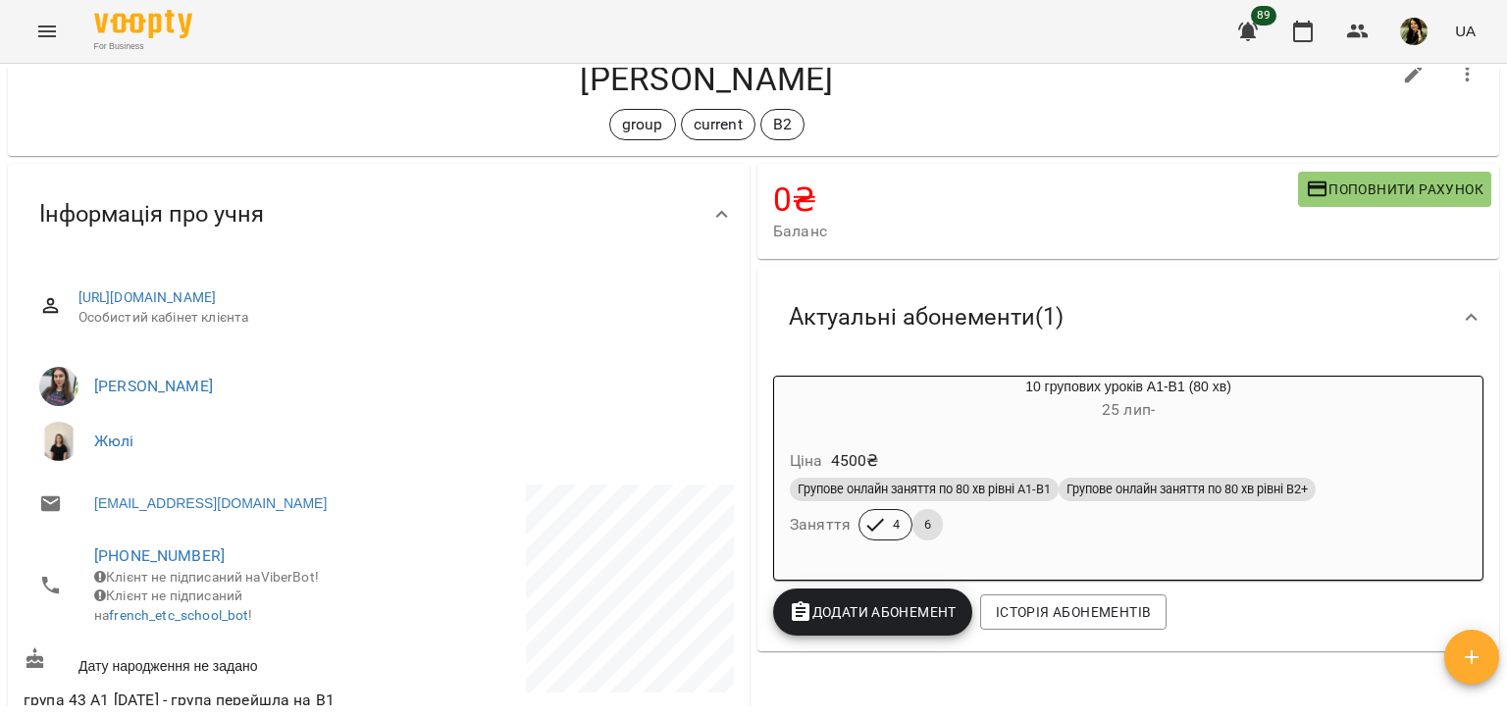
scroll to position [51, 0]
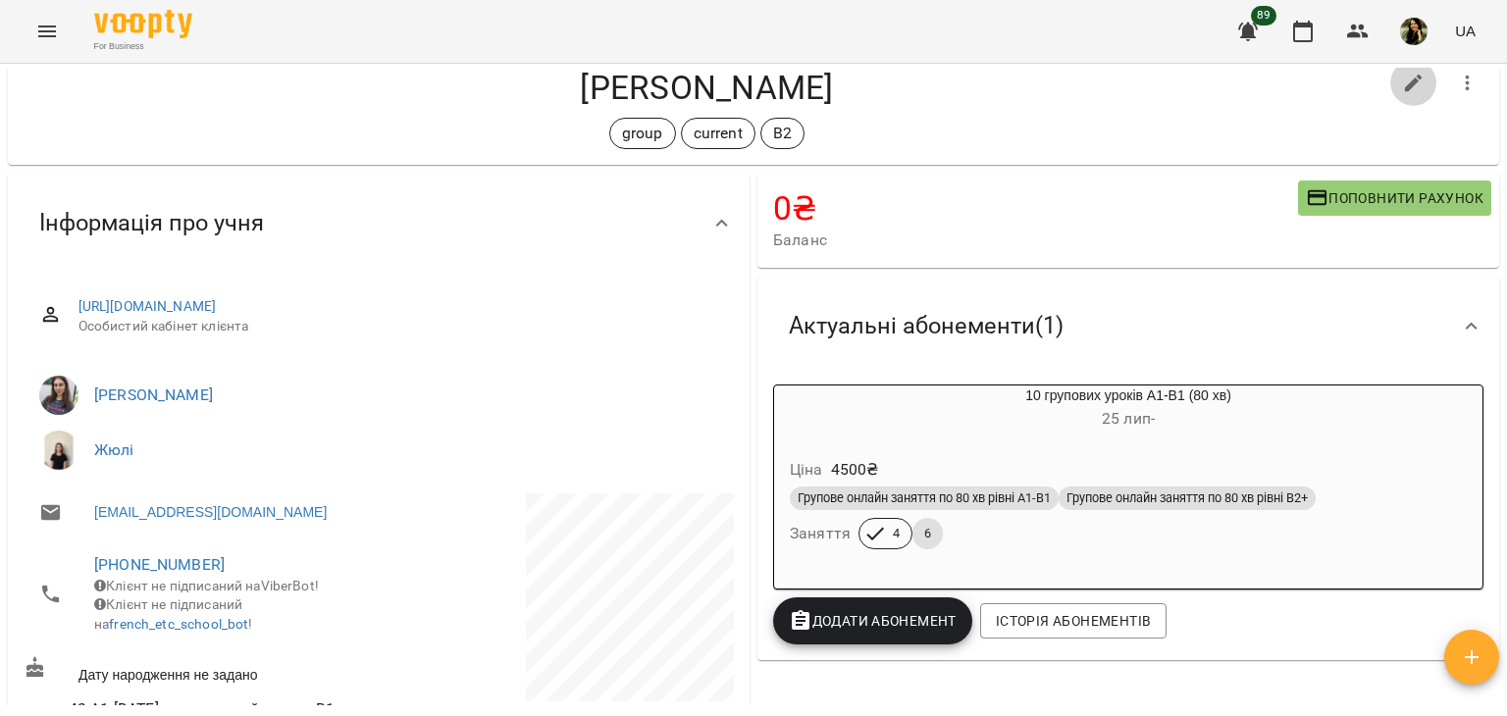
click at [1405, 85] on icon "button" at bounding box center [1414, 84] width 18 height 18
select select "**"
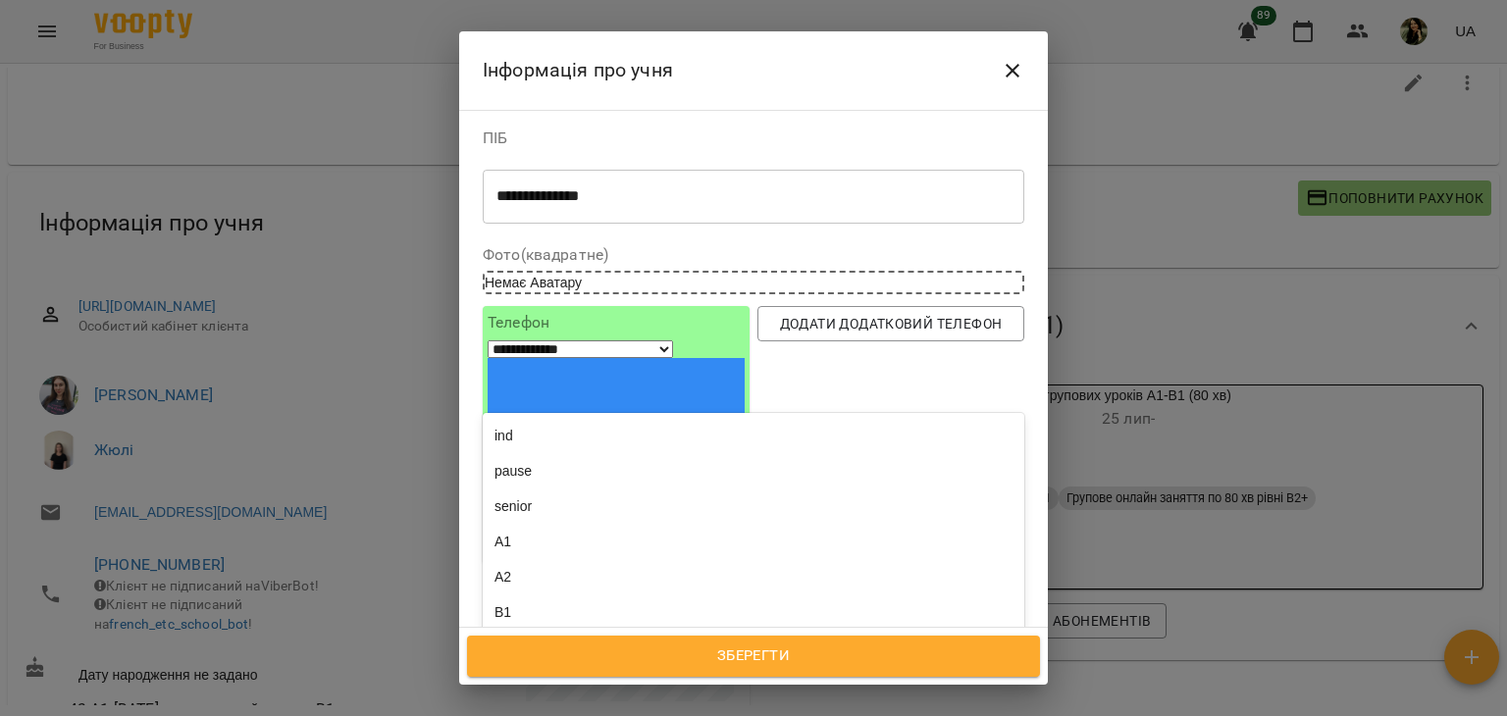
scroll to position [445, 0]
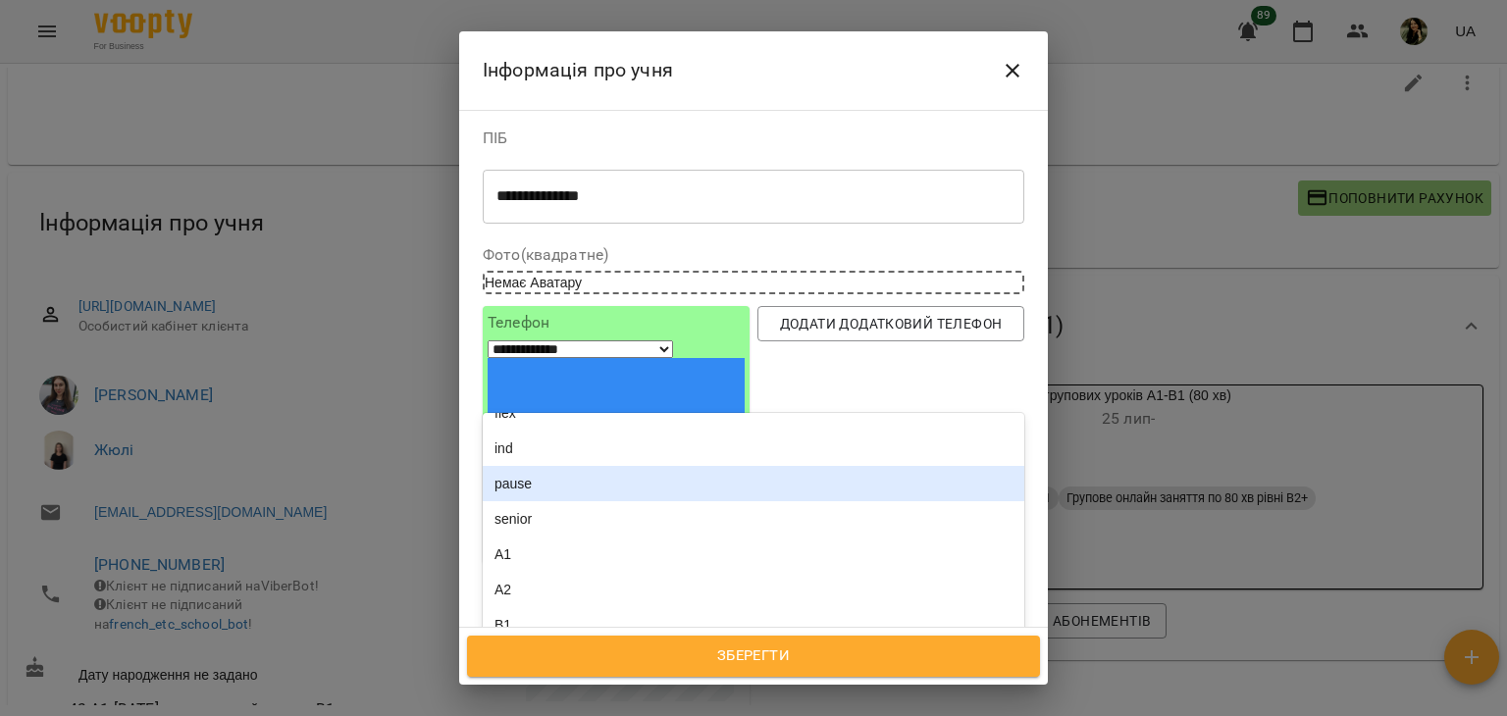
click at [922, 466] on div "pause" at bounding box center [753, 483] width 541 height 35
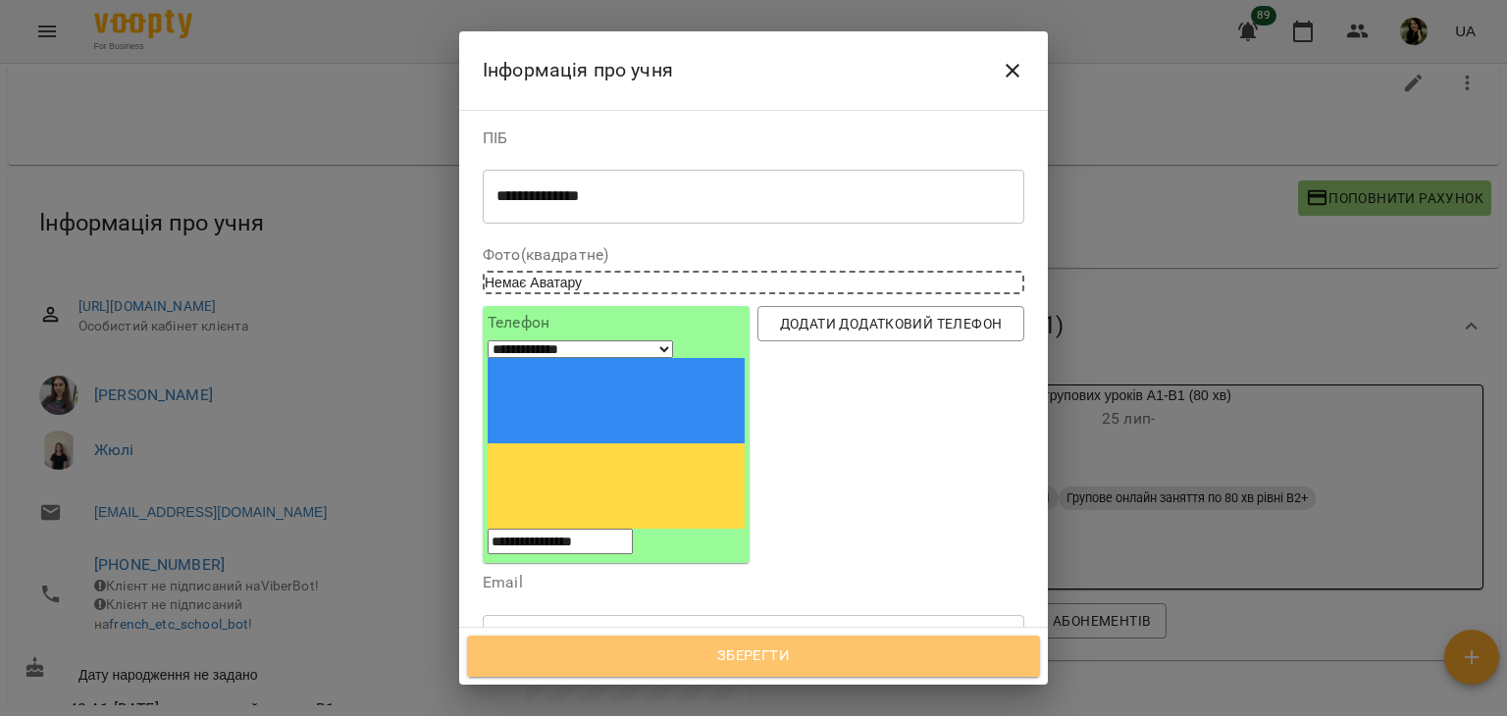
click at [768, 657] on span "Зберегти" at bounding box center [754, 657] width 530 height 26
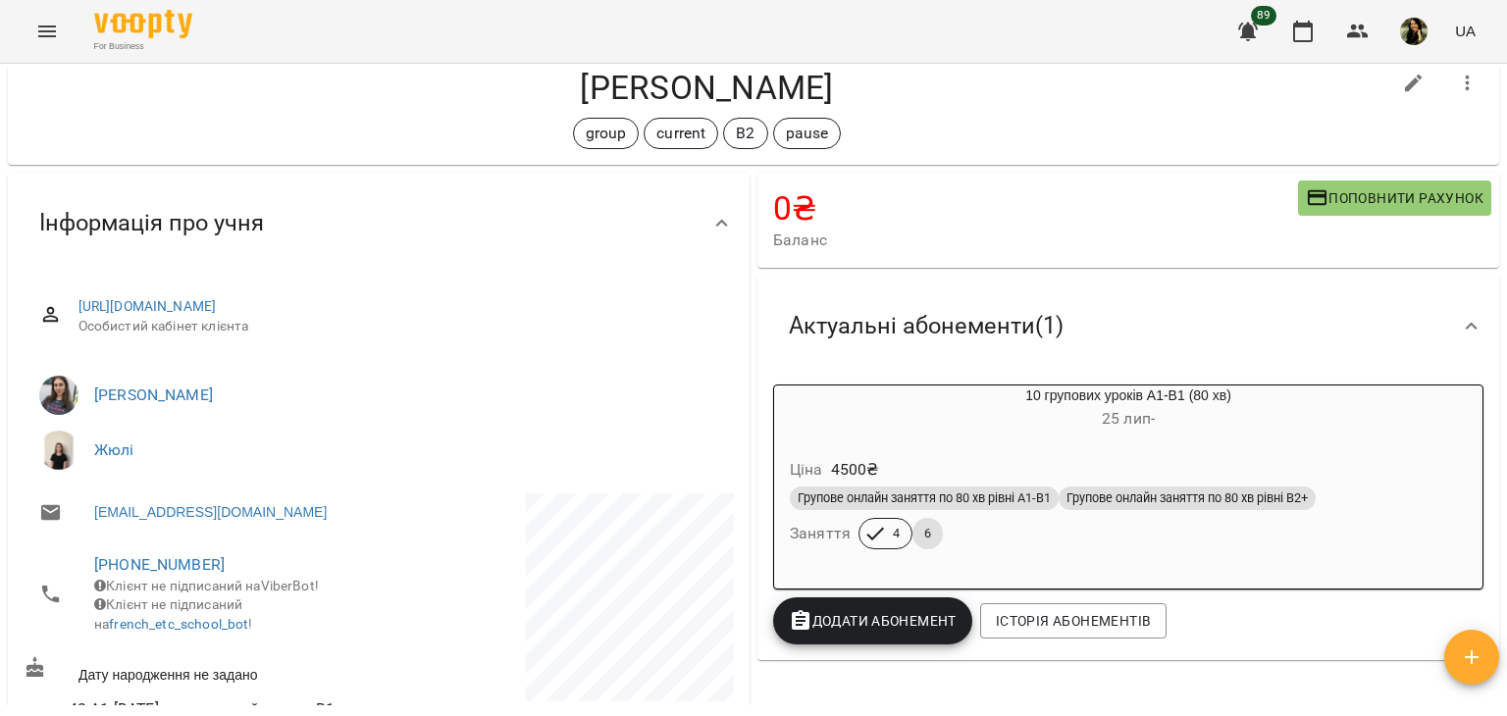
scroll to position [42, 0]
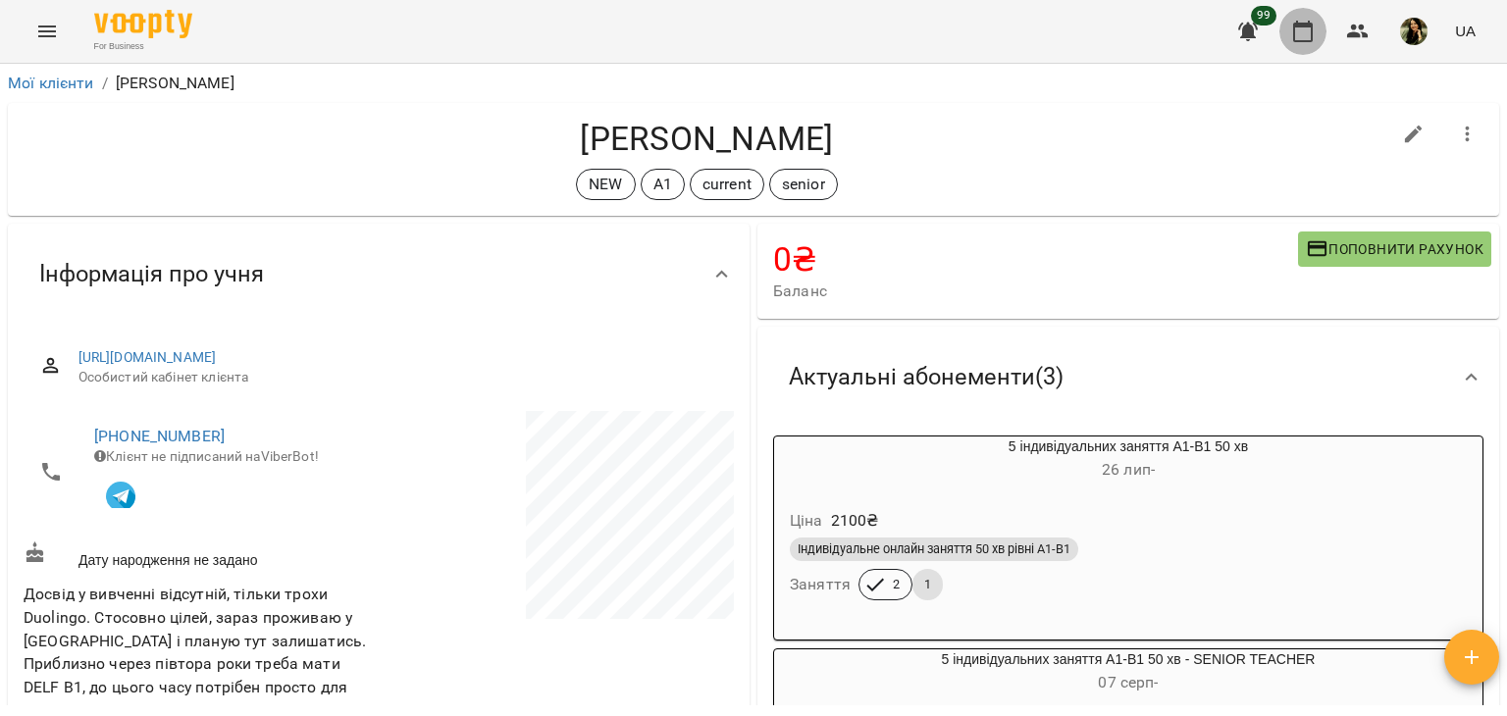
click at [1309, 31] on icon "button" at bounding box center [1303, 32] width 24 height 24
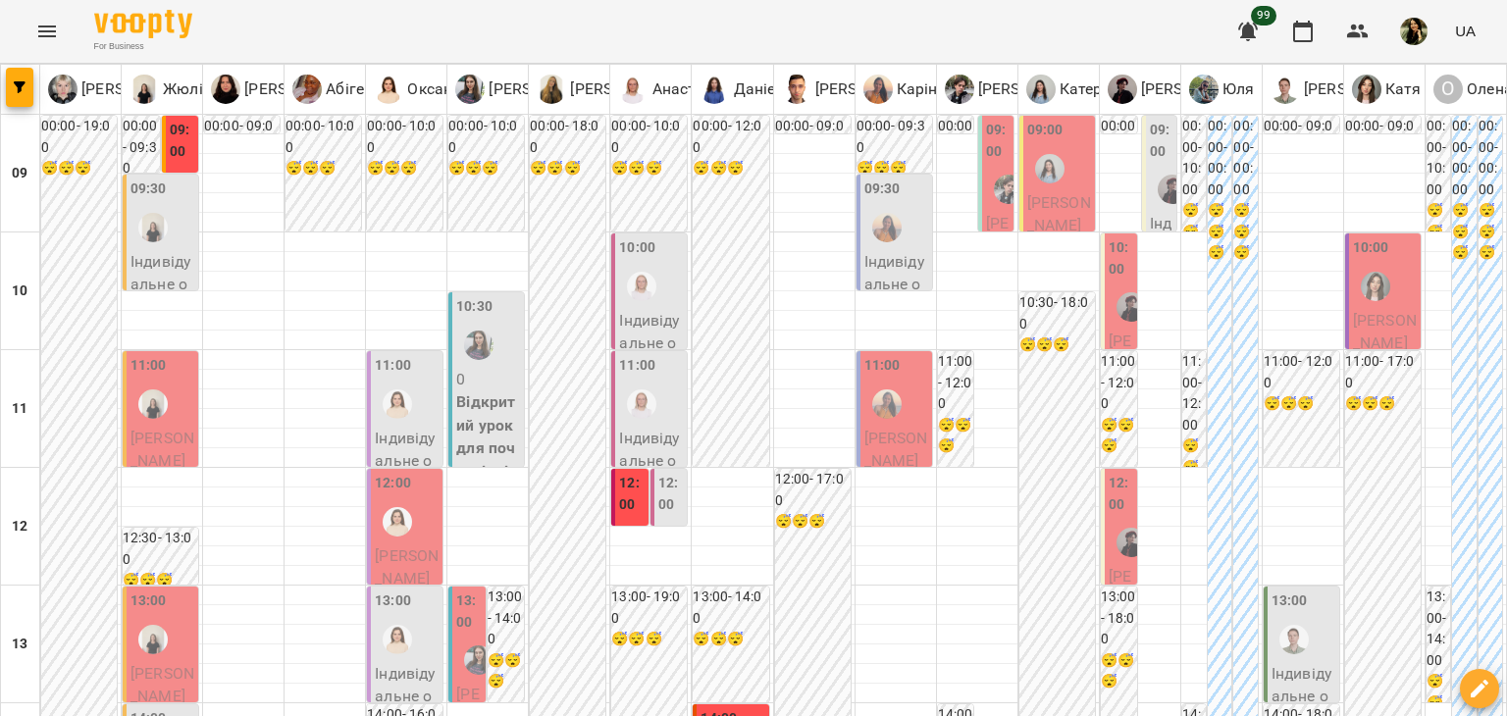
scroll to position [530, 0]
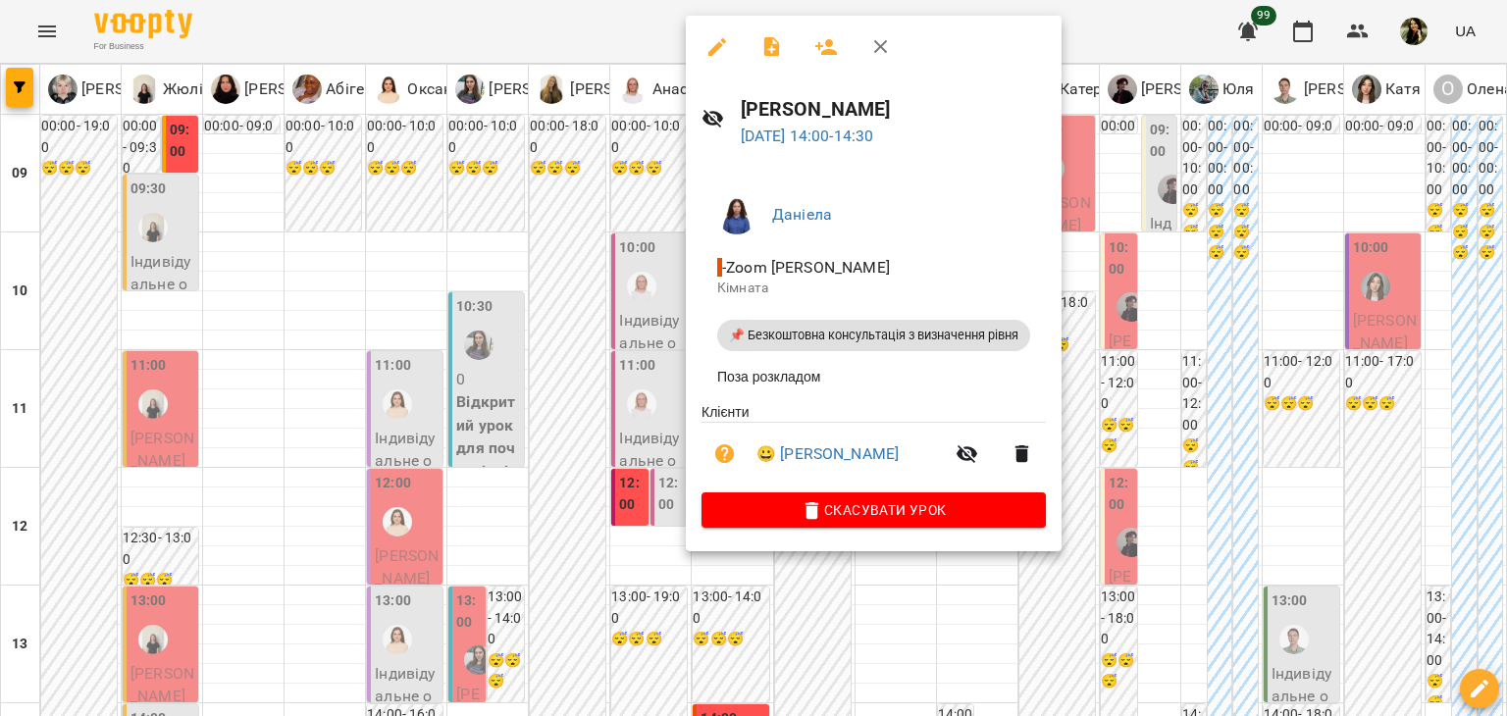
click at [620, 268] on div at bounding box center [753, 358] width 1507 height 716
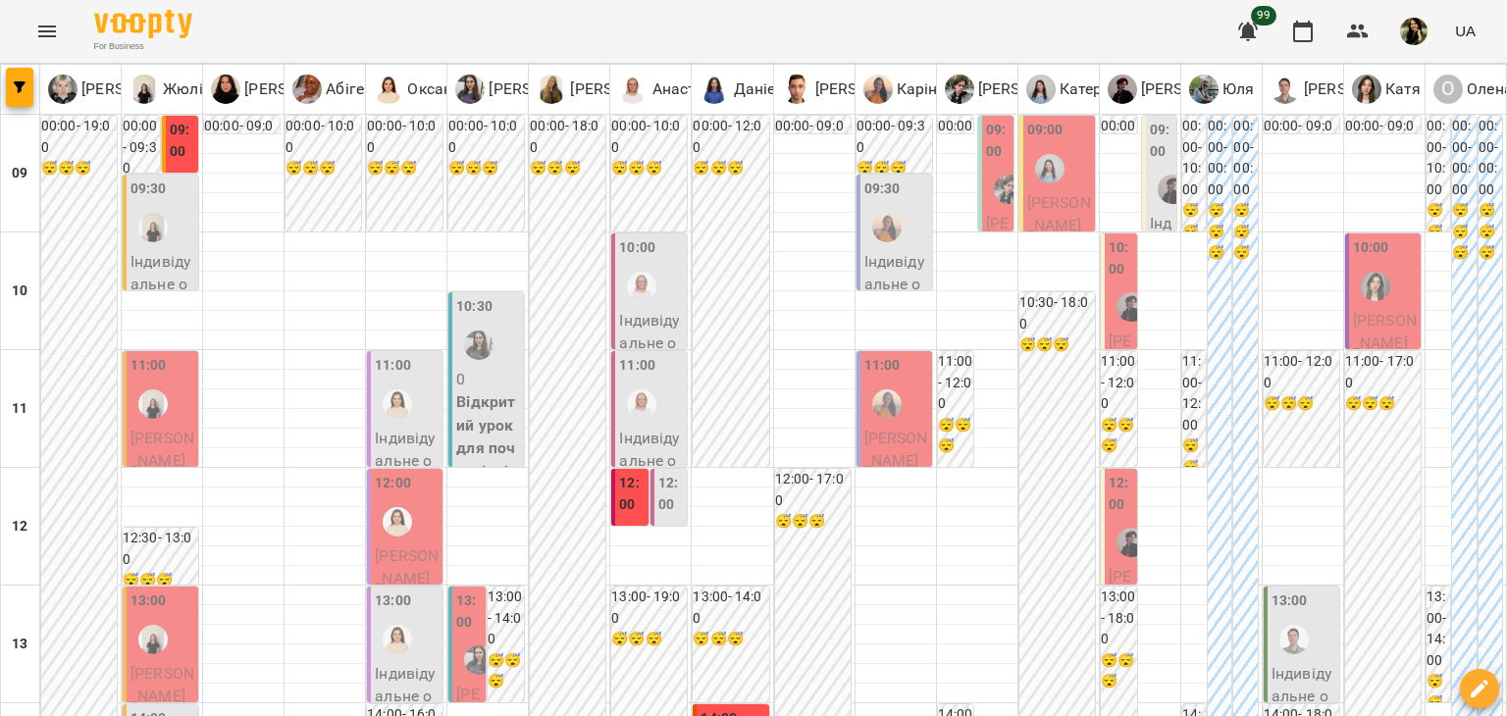
scroll to position [0, 0]
type input "**********"
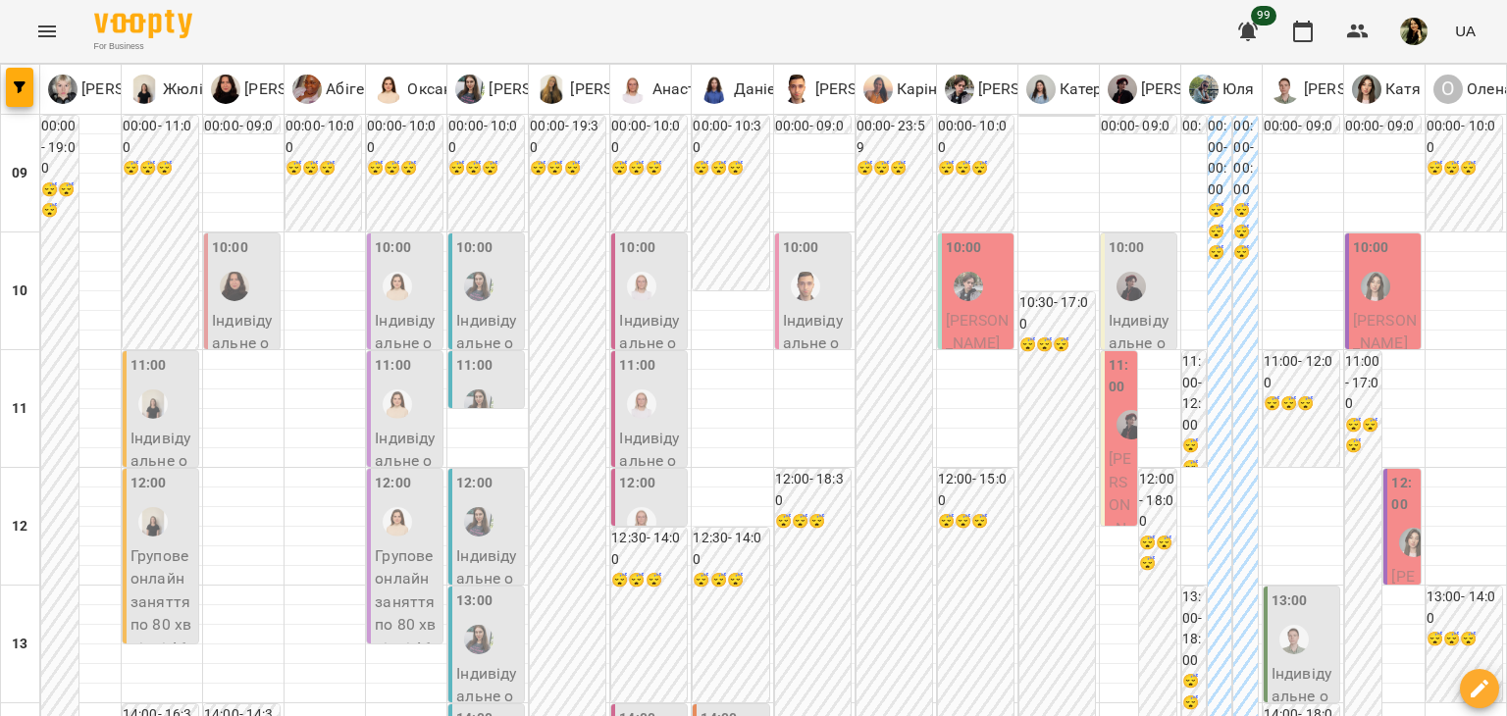
scroll to position [53, 0]
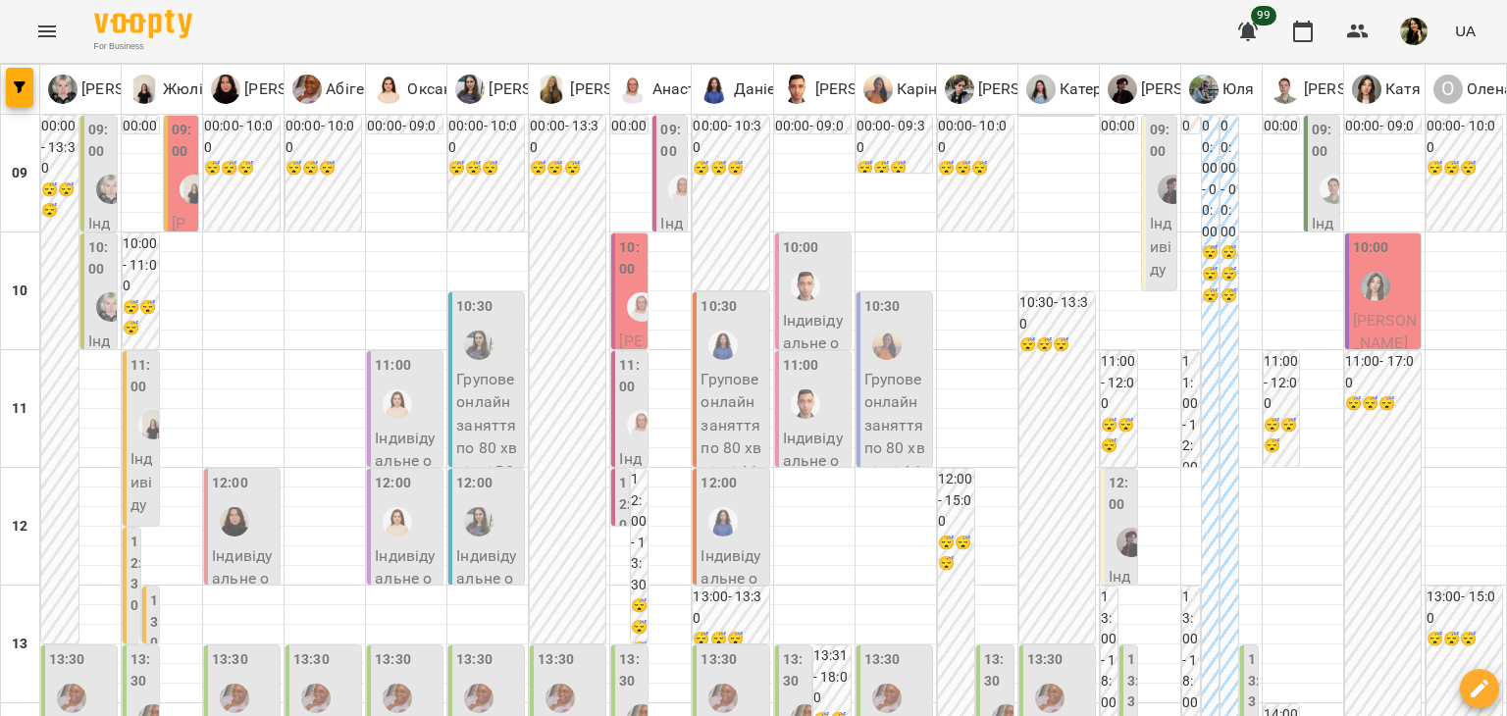
scroll to position [446, 0]
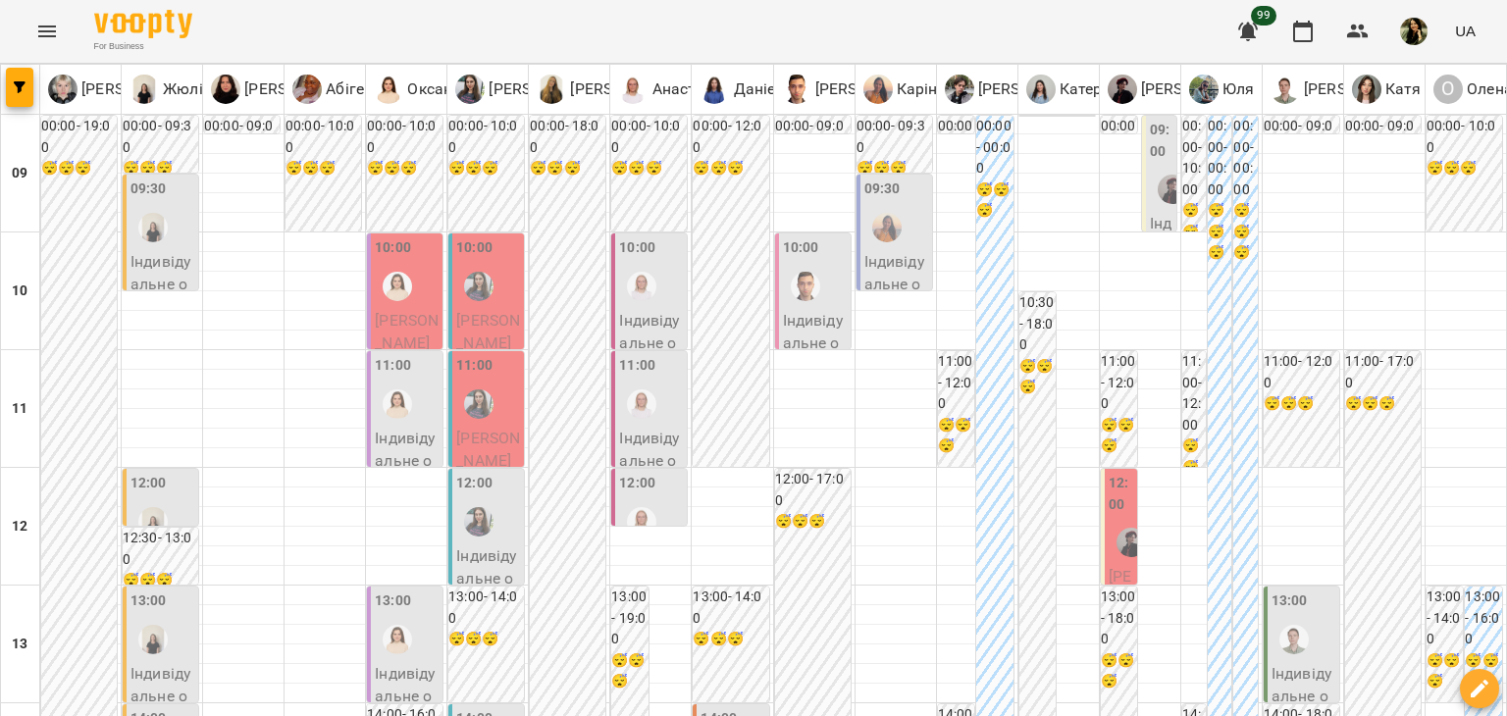
type input "**********"
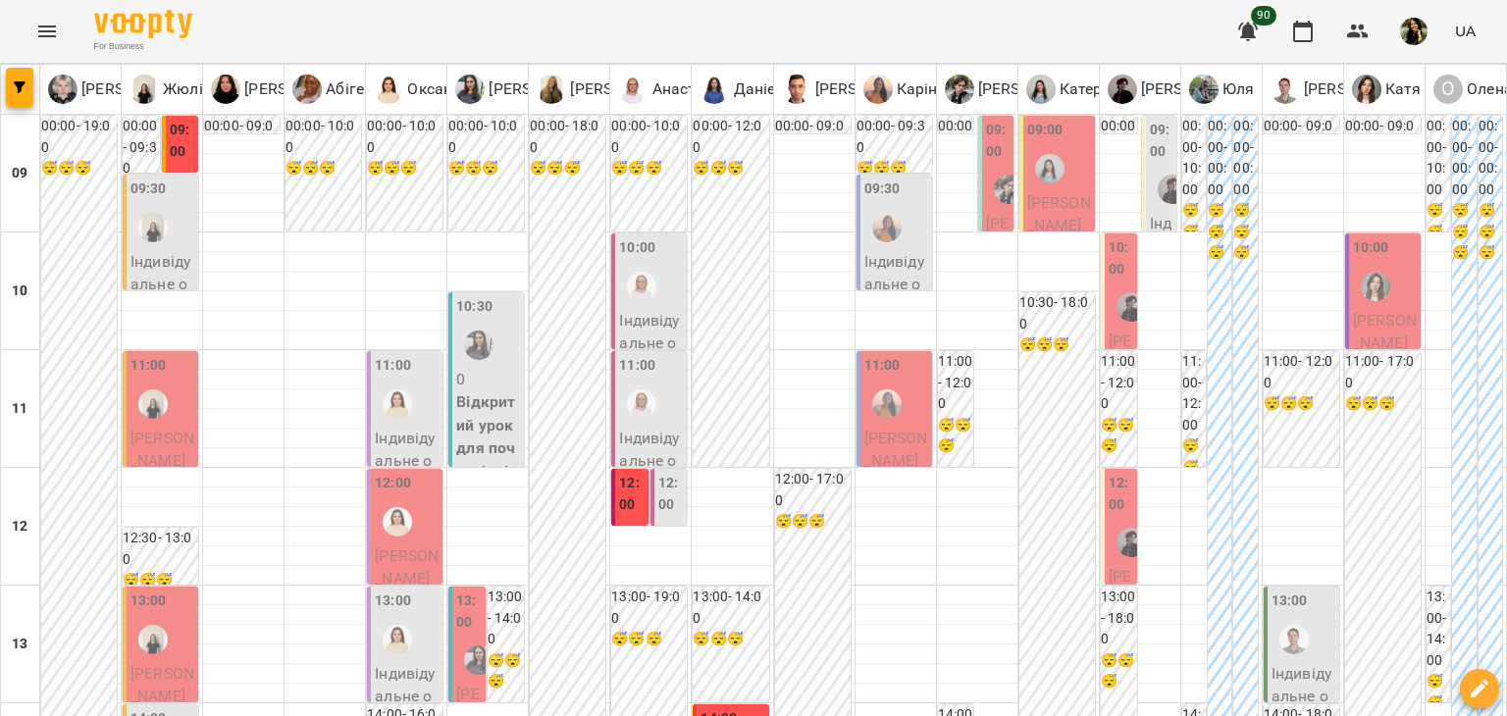
scroll to position [1066, 0]
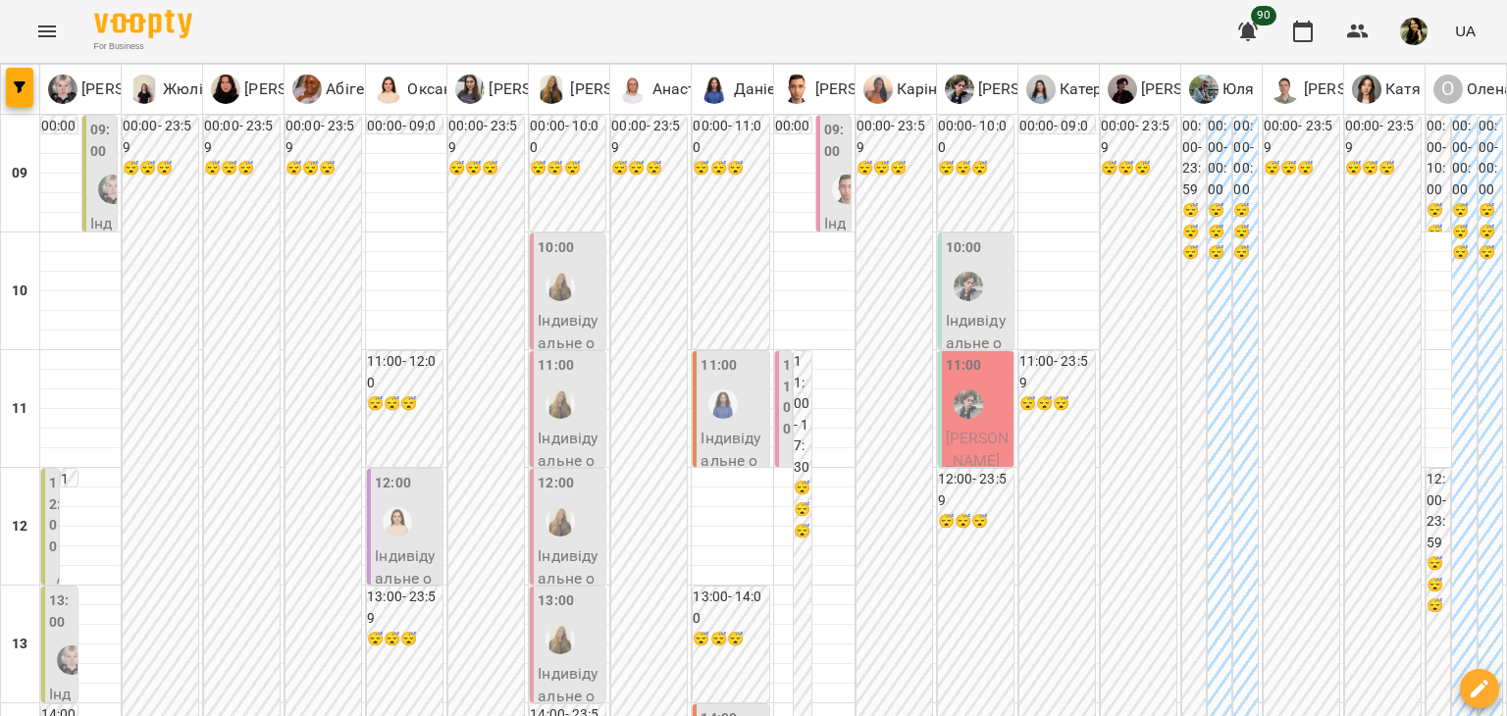
scroll to position [57, 0]
click at [746, 427] on p "Індивідуальне онлайн заняття 50 хв рівні А1-В1 - [PERSON_NAME]" at bounding box center [732, 531] width 64 height 208
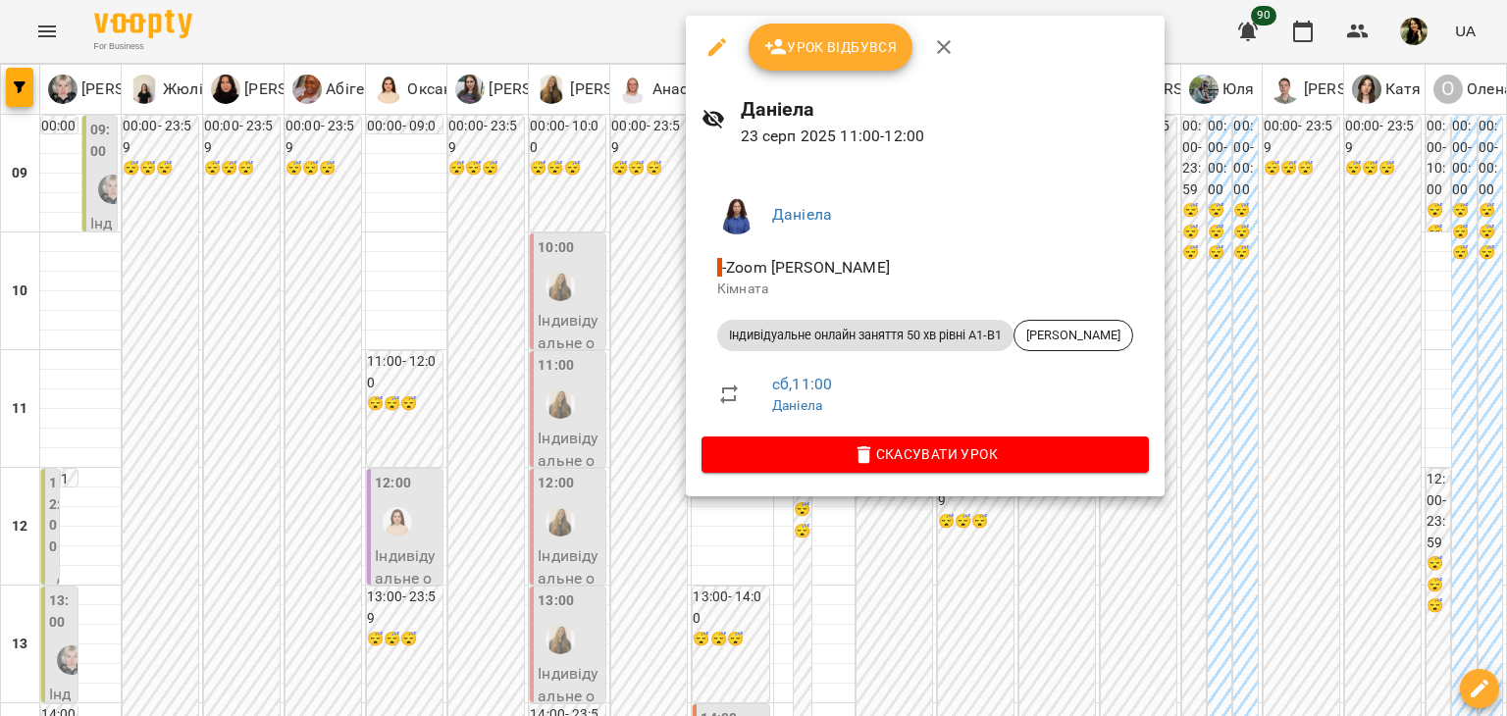
click at [653, 387] on div at bounding box center [753, 358] width 1507 height 716
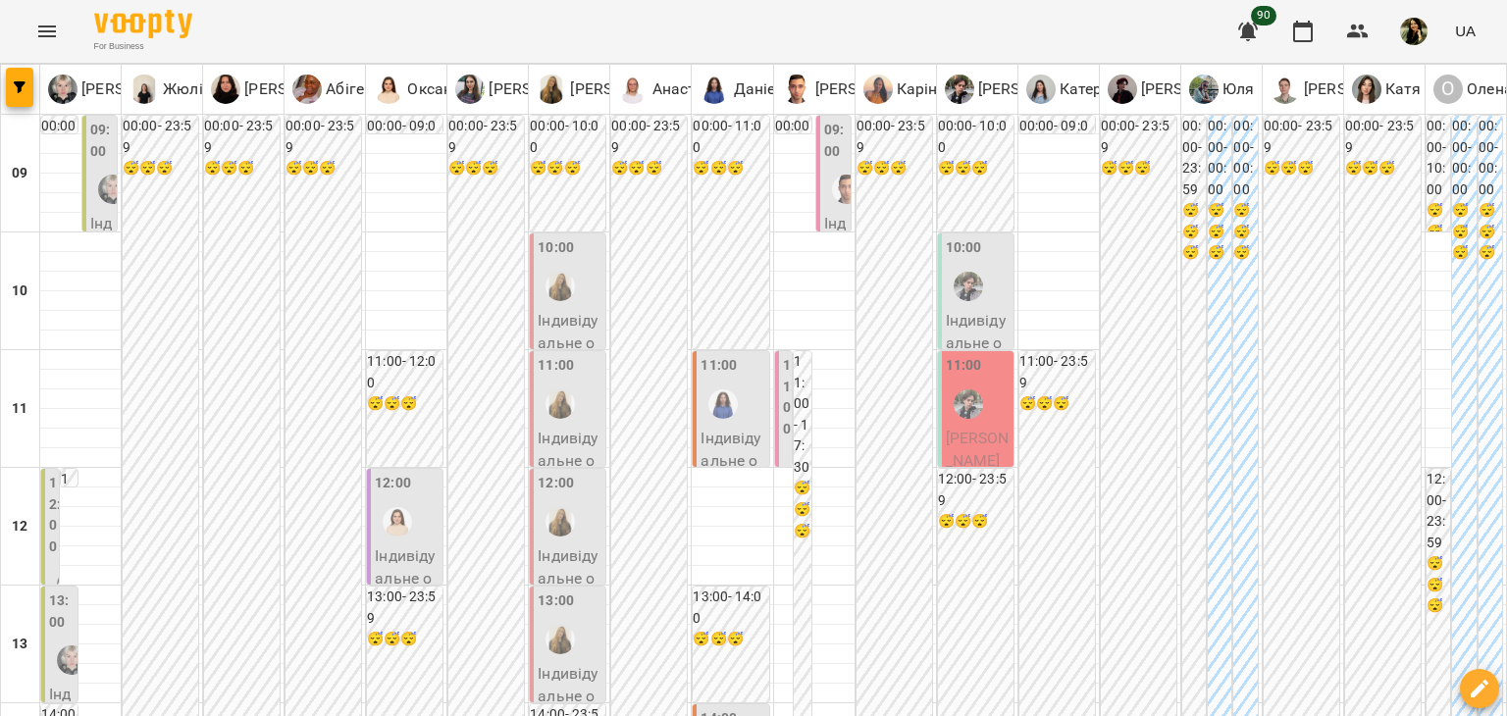
scroll to position [0, 0]
click at [736, 440] on p "Індивідуальне онлайн заняття 50 хв рівні А1-В1 - [PERSON_NAME]" at bounding box center [732, 531] width 64 height 208
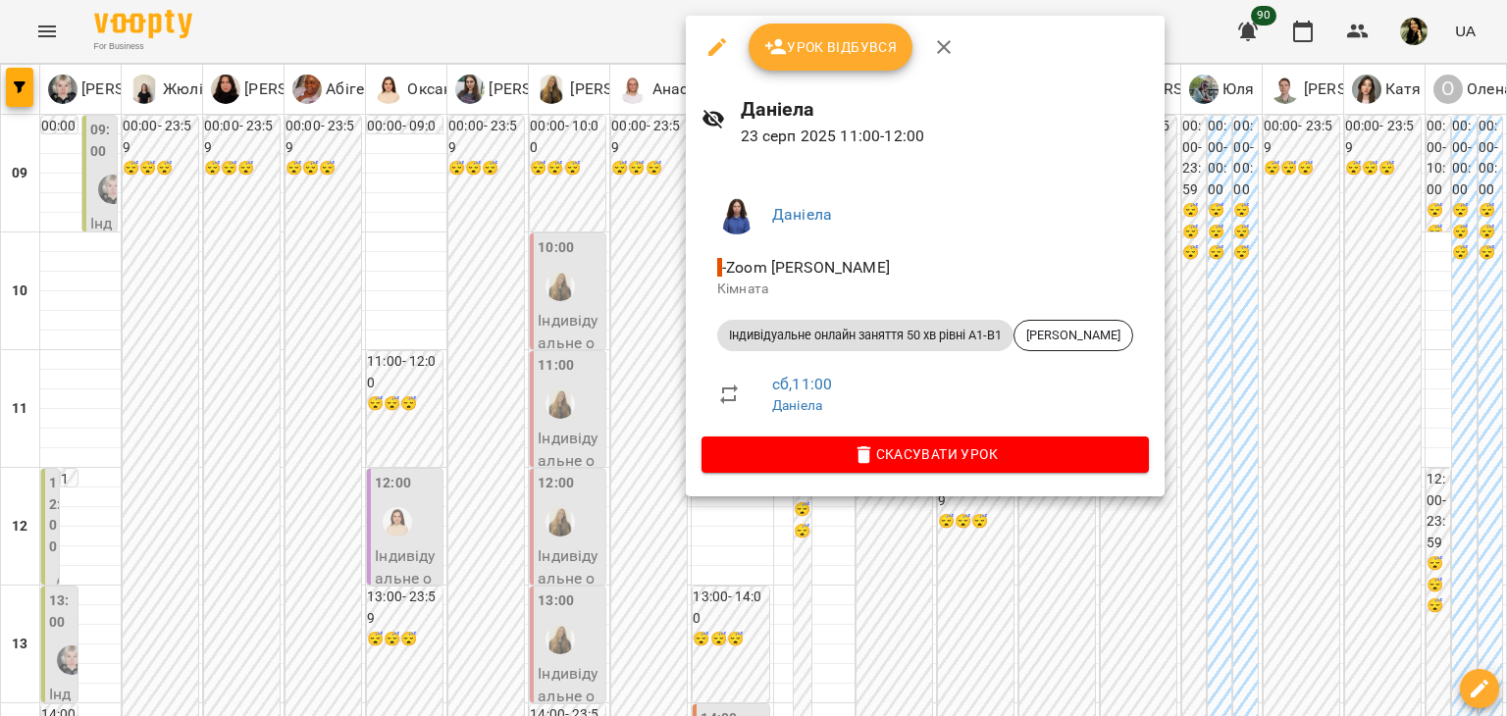
click at [674, 511] on div at bounding box center [753, 358] width 1507 height 716
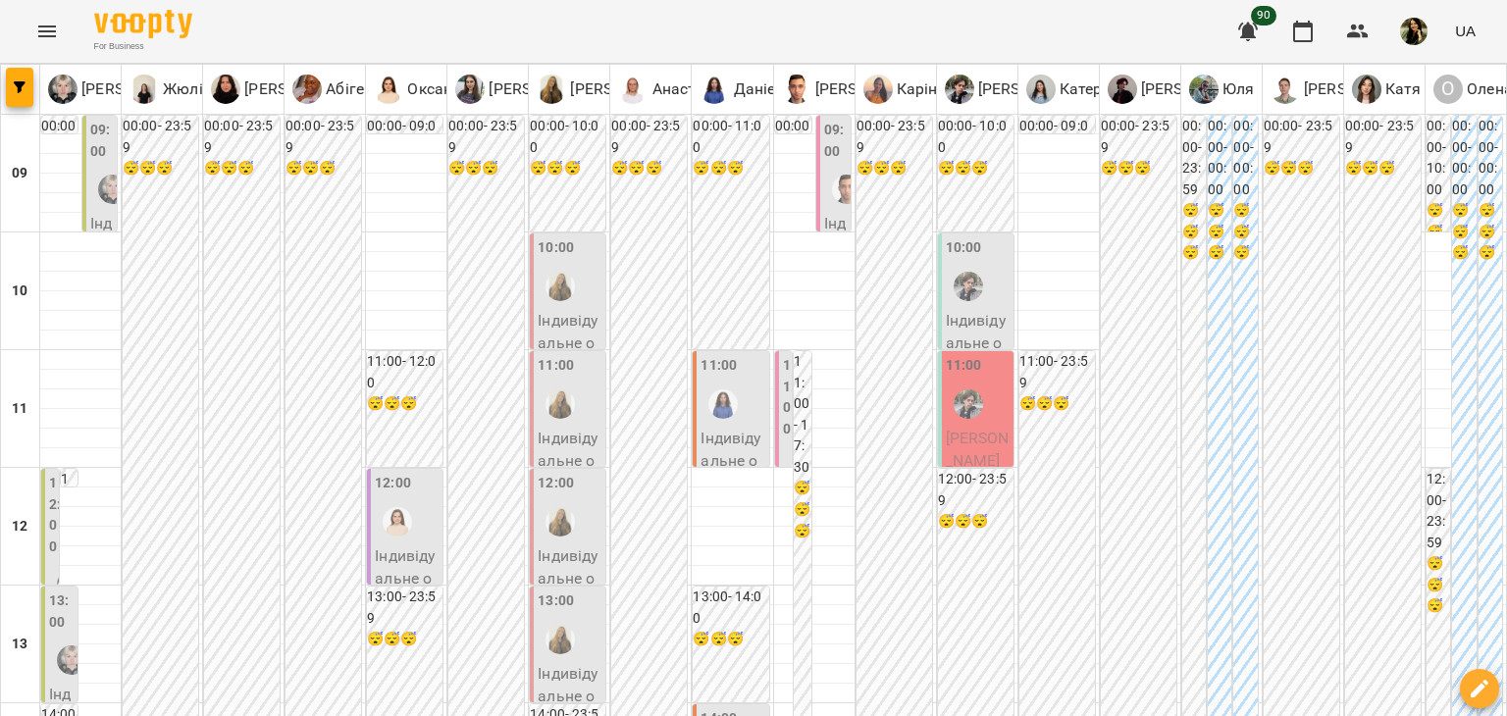
scroll to position [466, 0]
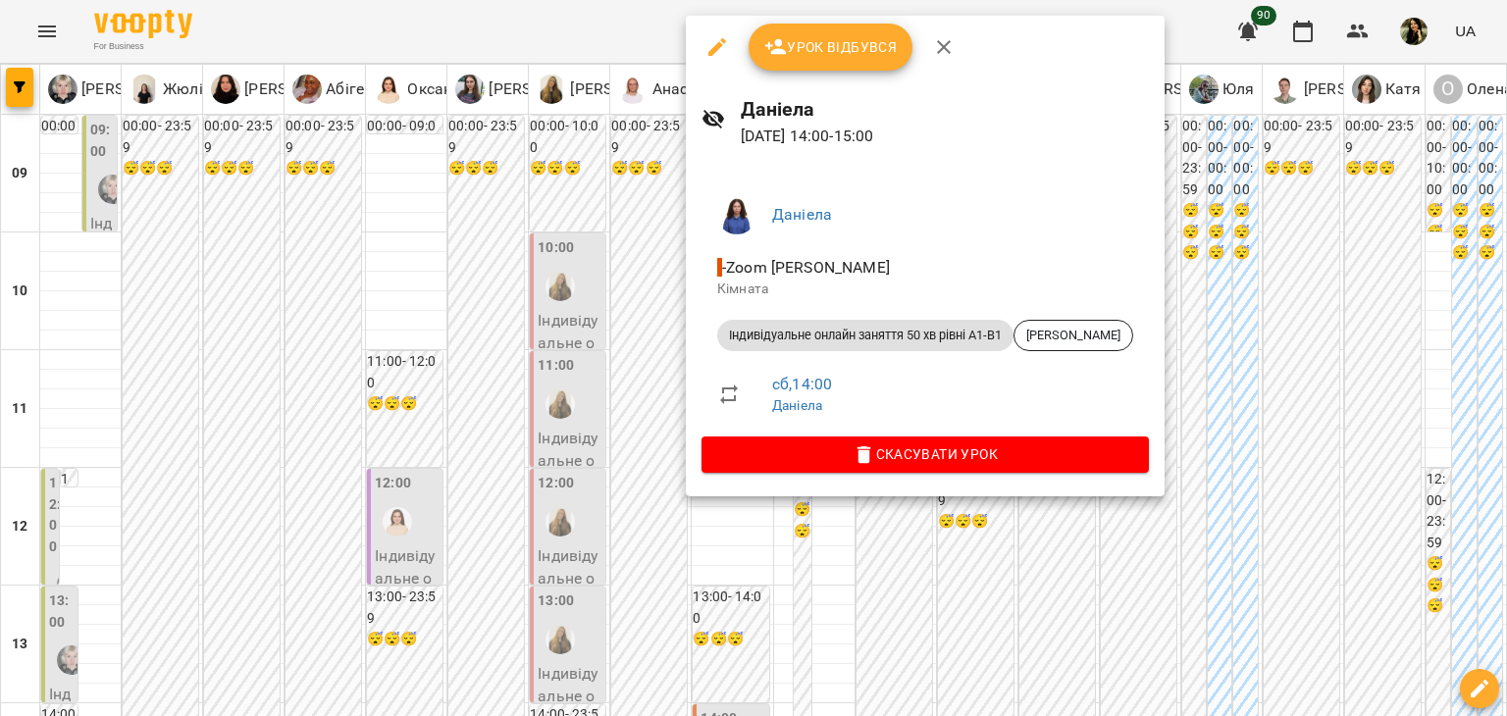
click at [608, 339] on div at bounding box center [753, 358] width 1507 height 716
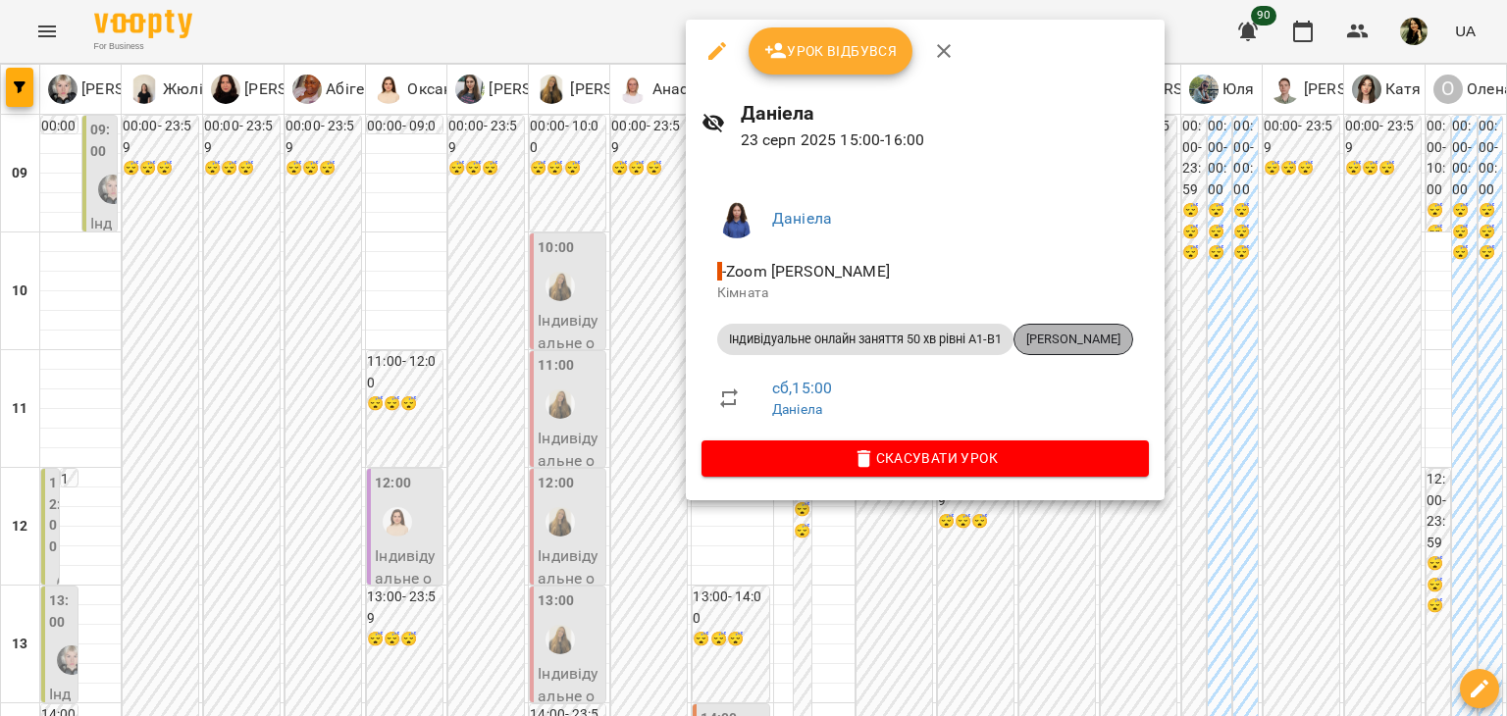
click at [1071, 341] on span "[PERSON_NAME]" at bounding box center [1073, 340] width 118 height 18
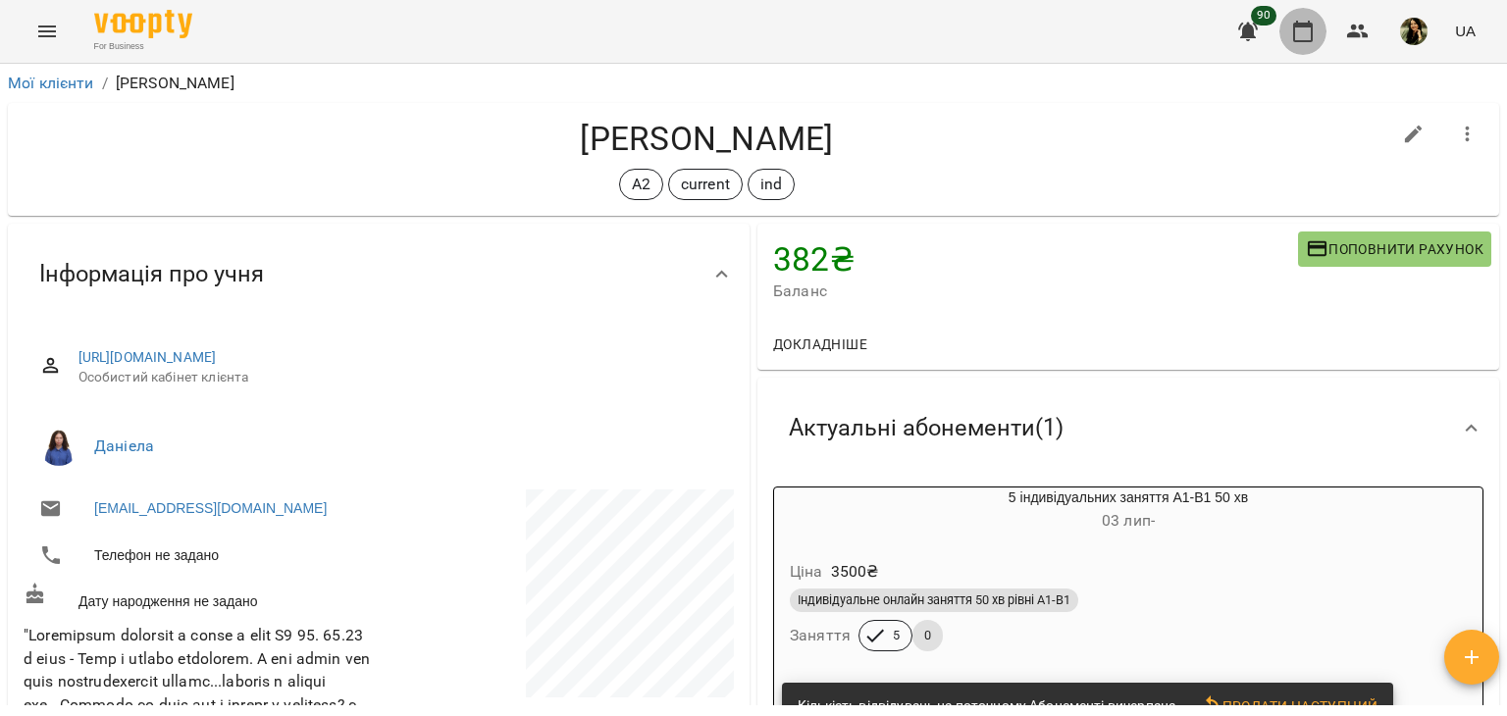
click at [1295, 36] on icon "button" at bounding box center [1303, 32] width 20 height 22
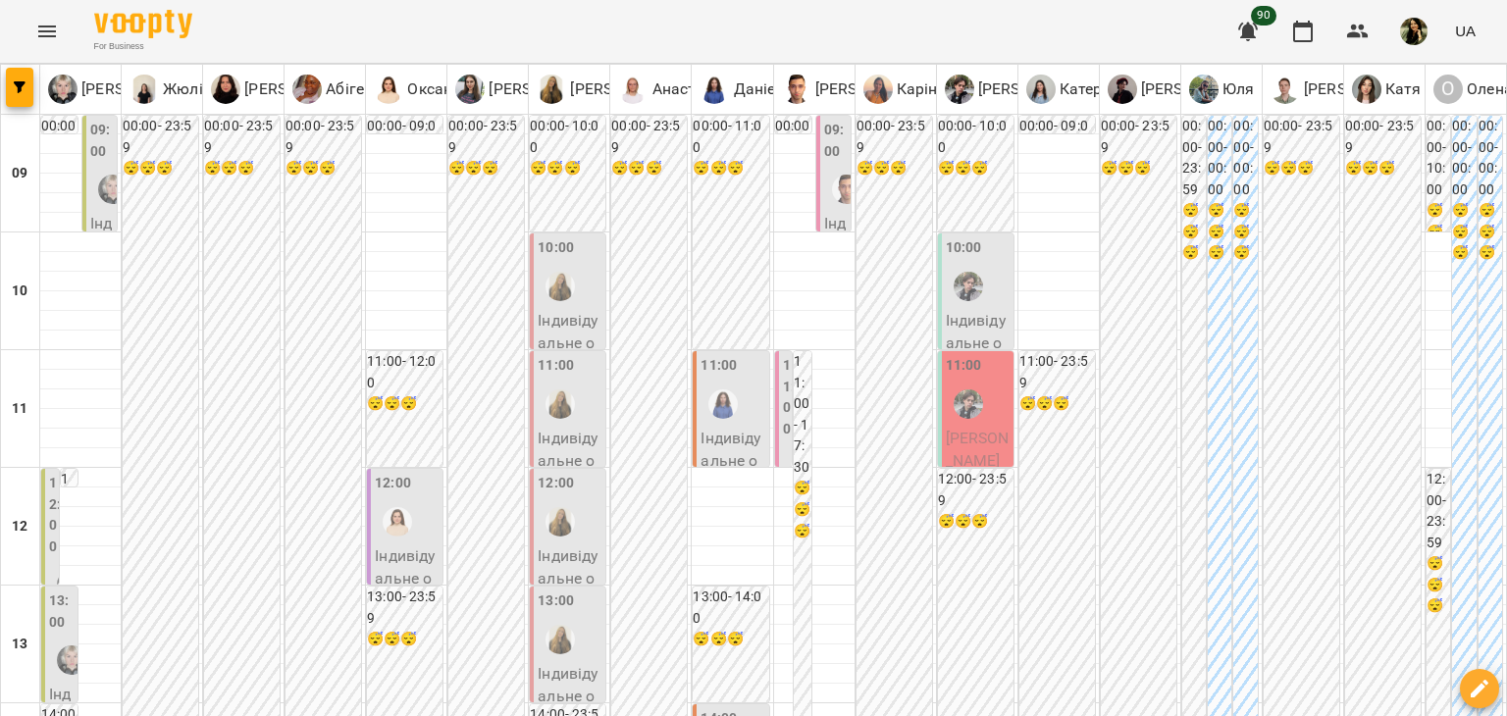
click at [560, 335] on p "Індивідуальне онлайн заняття 50 хв рівні А1-В1 - [PERSON_NAME]" at bounding box center [570, 413] width 64 height 208
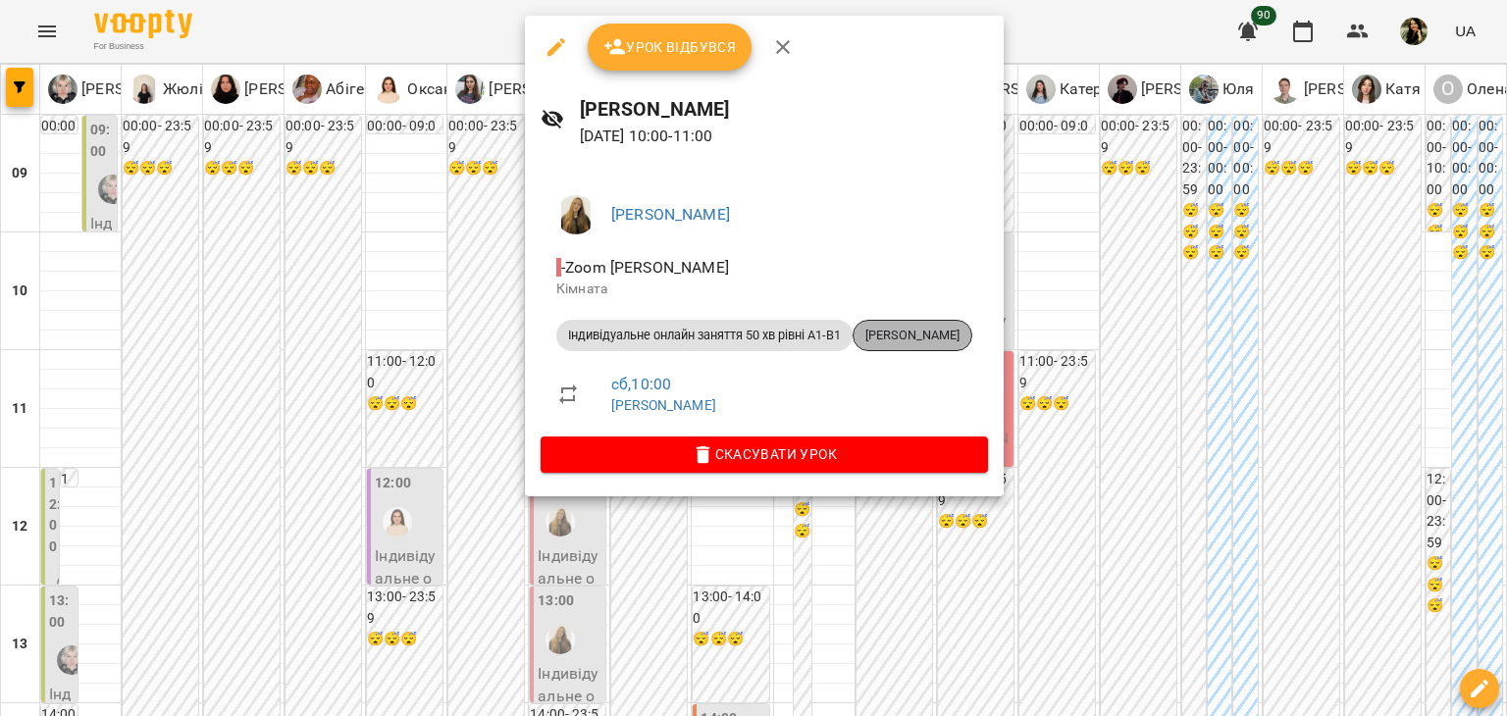
click at [938, 338] on span "[PERSON_NAME]" at bounding box center [912, 336] width 118 height 18
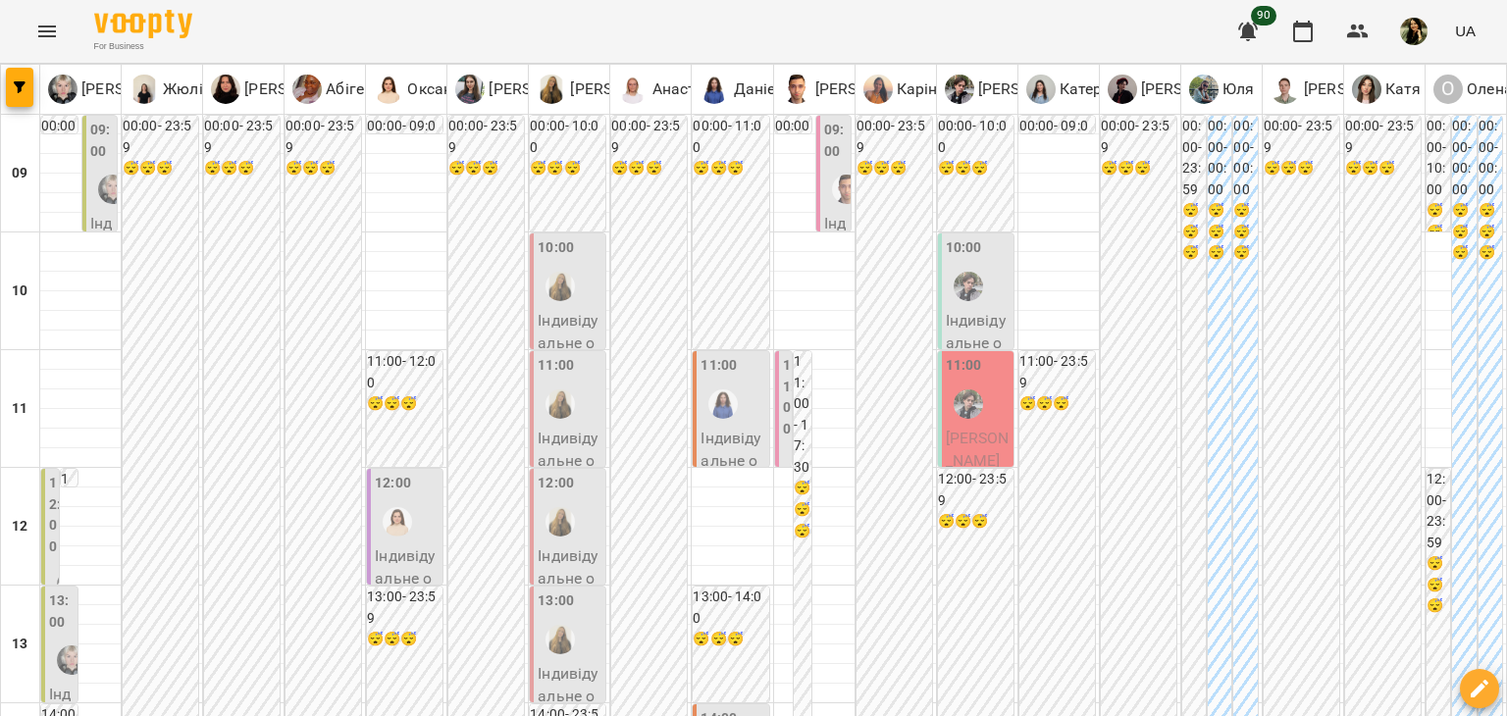
click at [570, 406] on div at bounding box center [560, 404] width 45 height 45
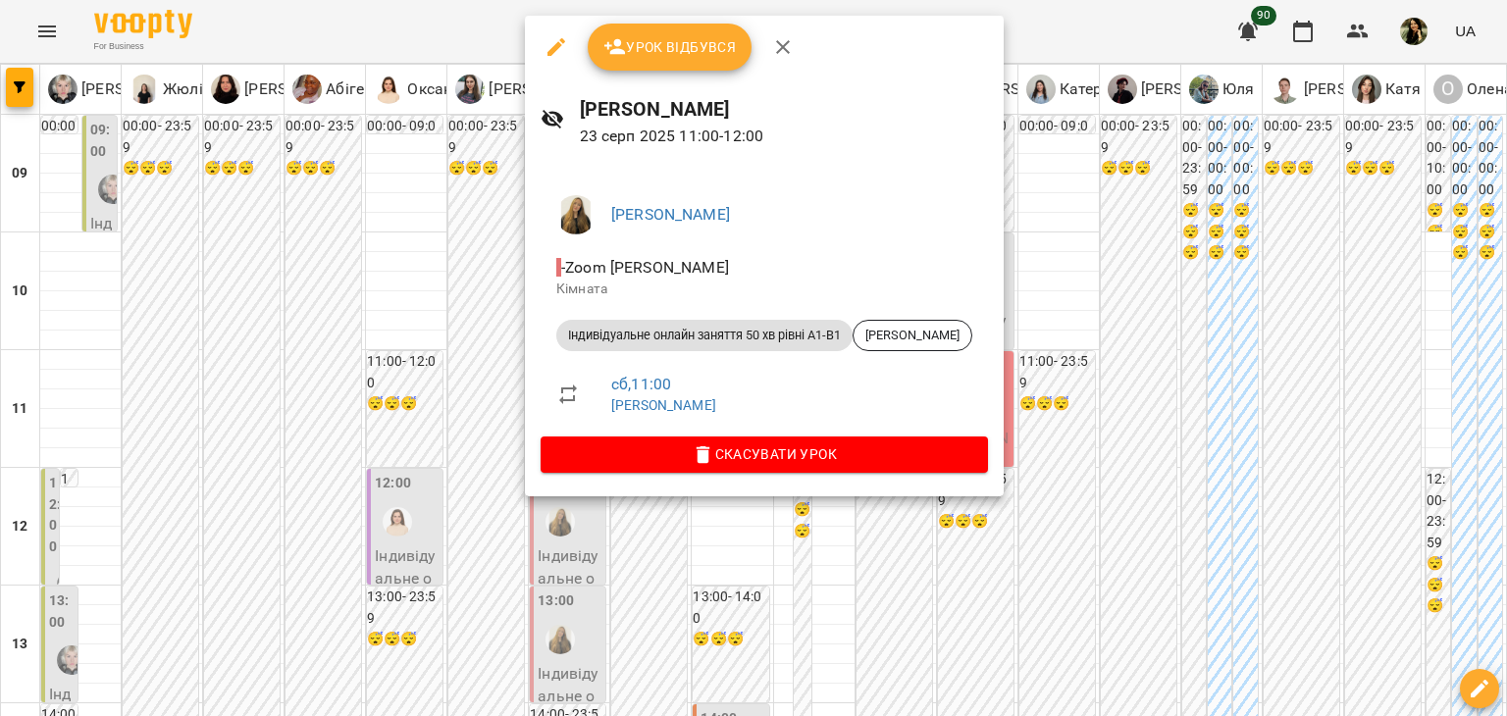
click at [744, 540] on div at bounding box center [753, 358] width 1507 height 716
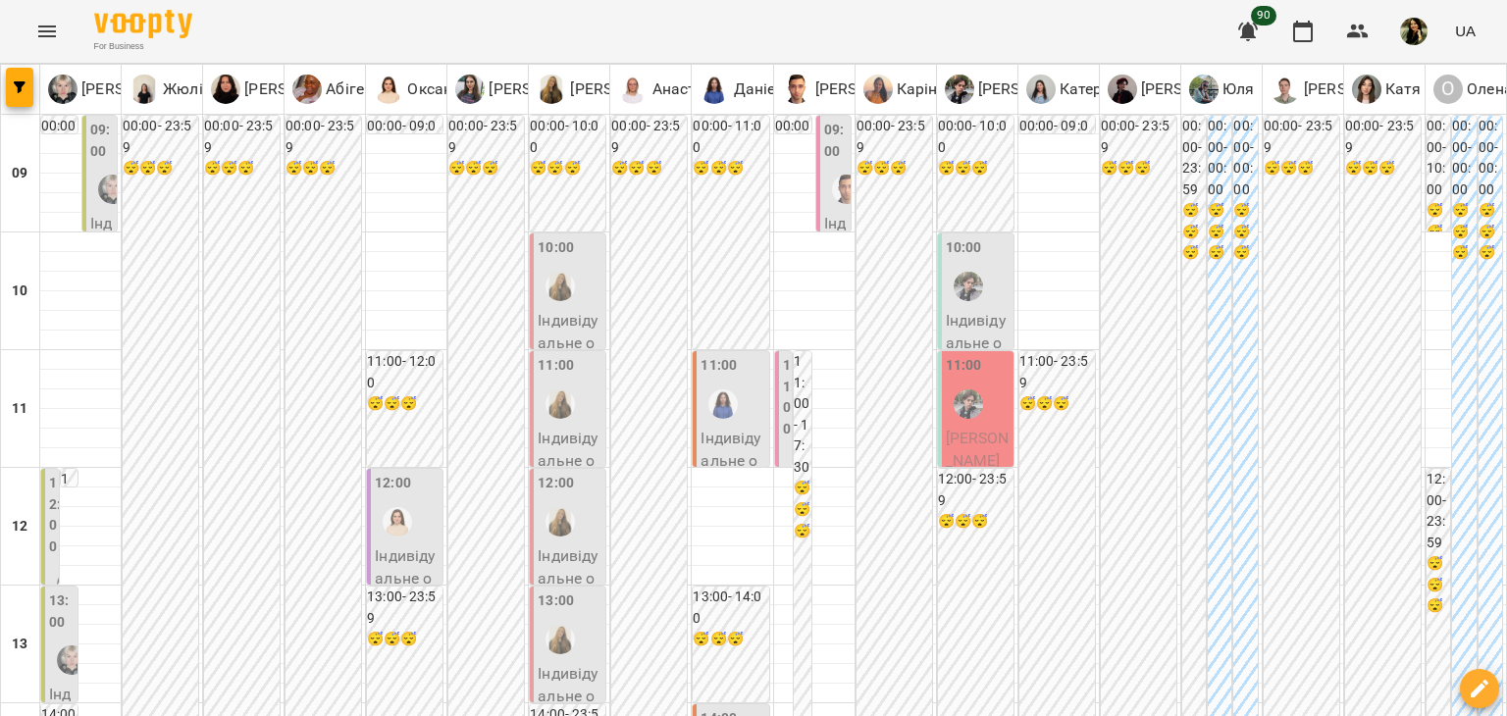
click at [577, 521] on div at bounding box center [560, 521] width 45 height 45
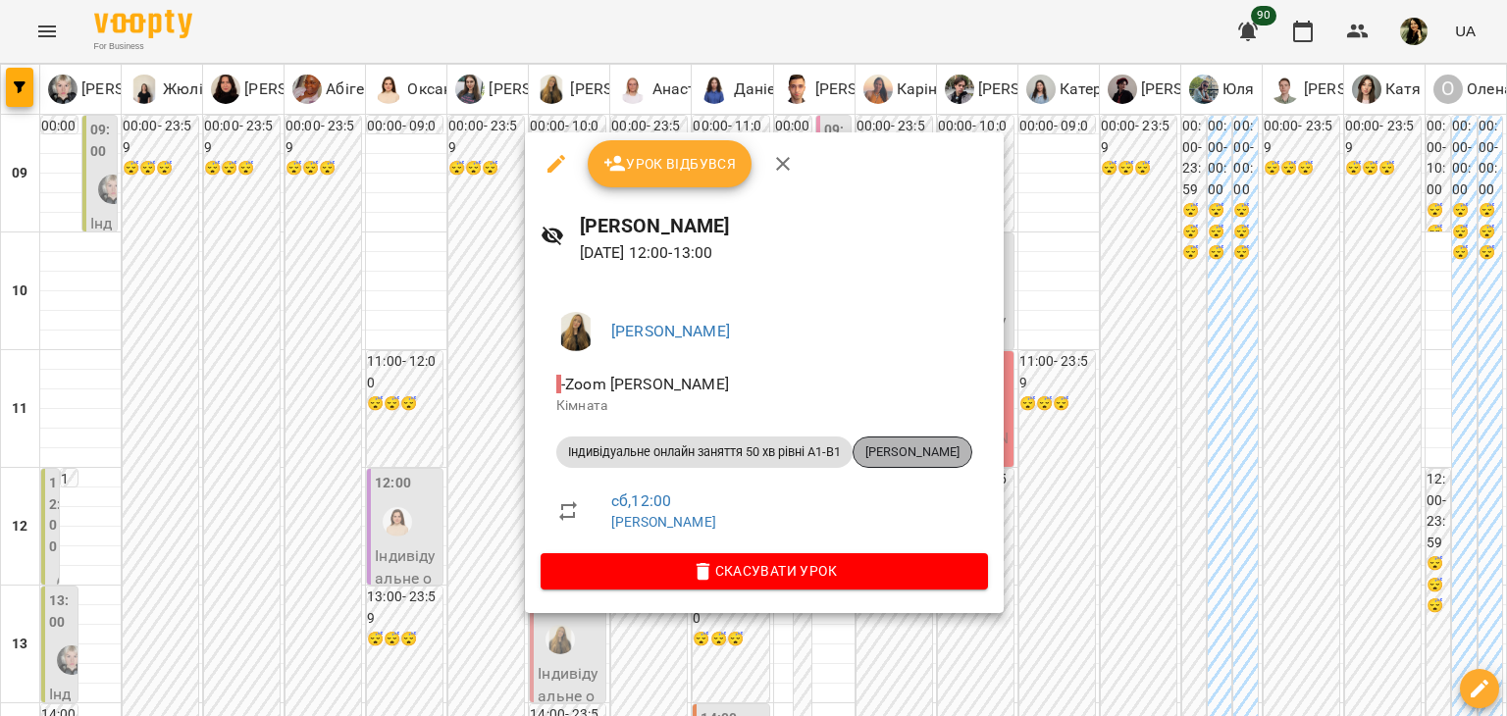
click at [909, 456] on span "[PERSON_NAME]" at bounding box center [912, 452] width 118 height 18
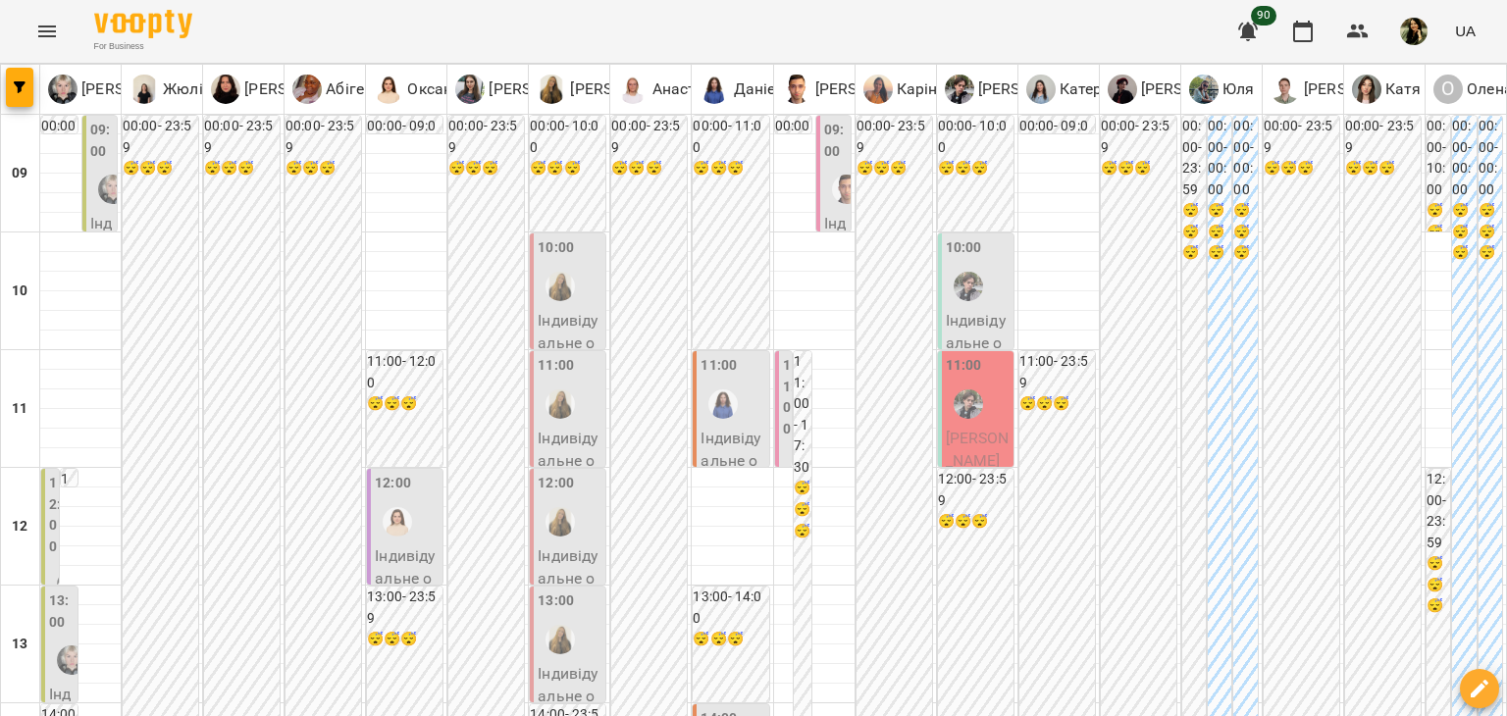
scroll to position [81, 0]
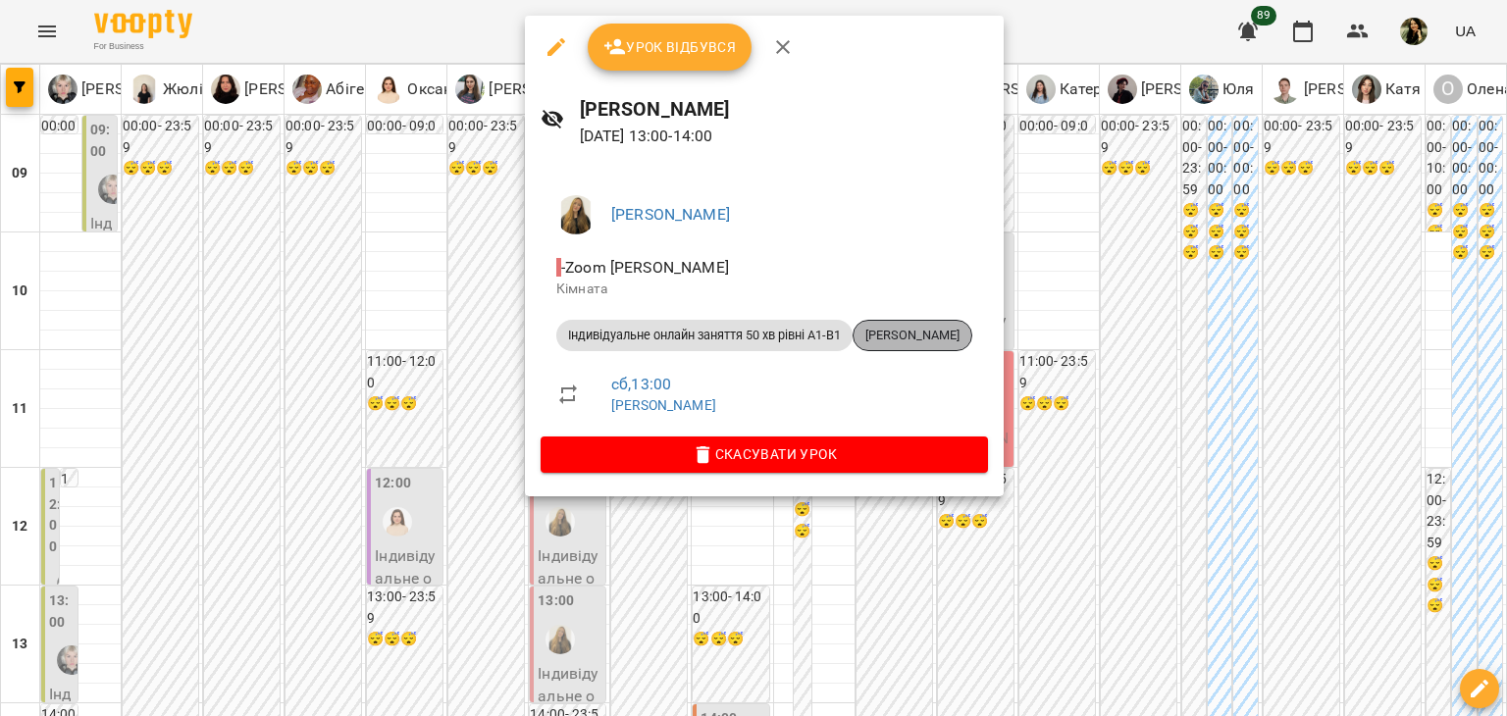
click at [963, 327] on span "[PERSON_NAME]" at bounding box center [912, 336] width 118 height 18
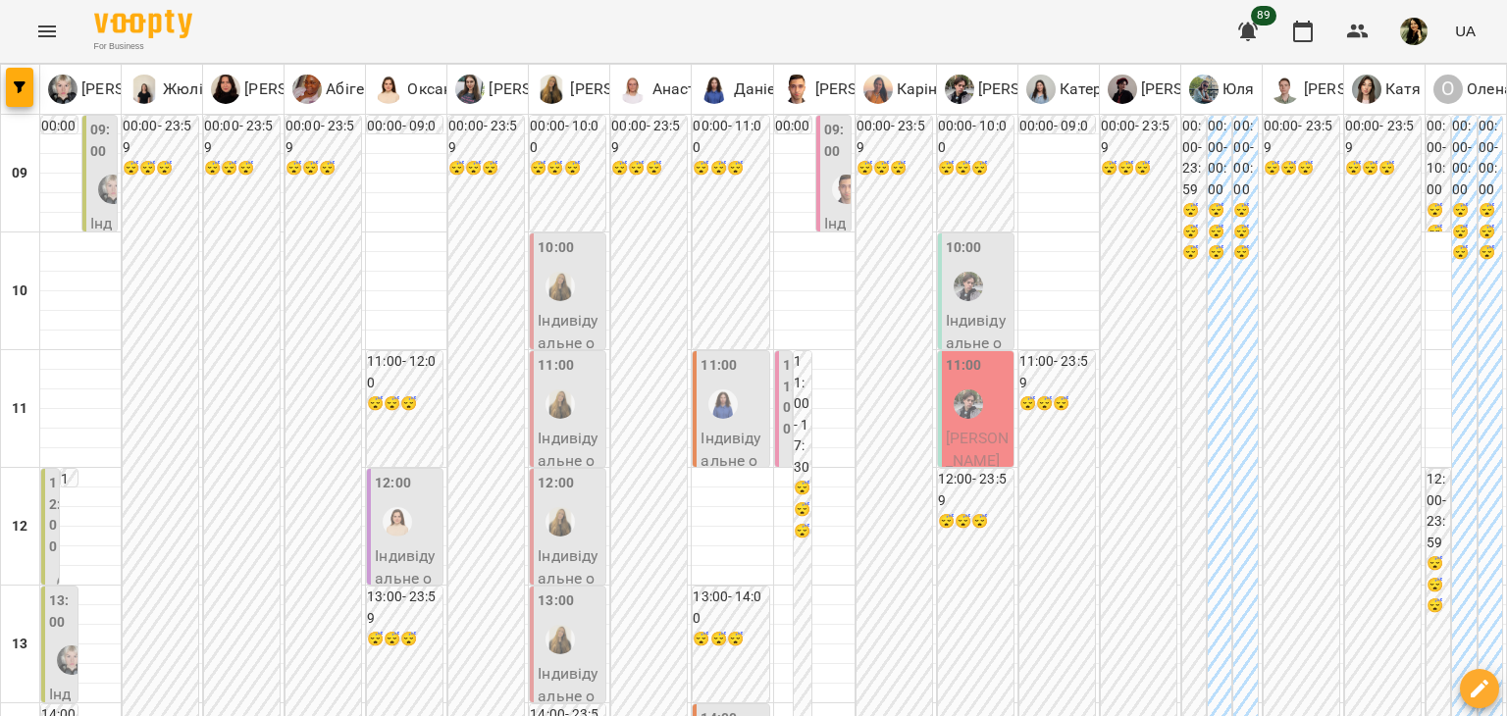
scroll to position [235, 0]
click at [395, 544] on p "Індивідуальне онлайн заняття 50 хв рівні А1-В1 - Руслан Воронов" at bounding box center [407, 648] width 64 height 208
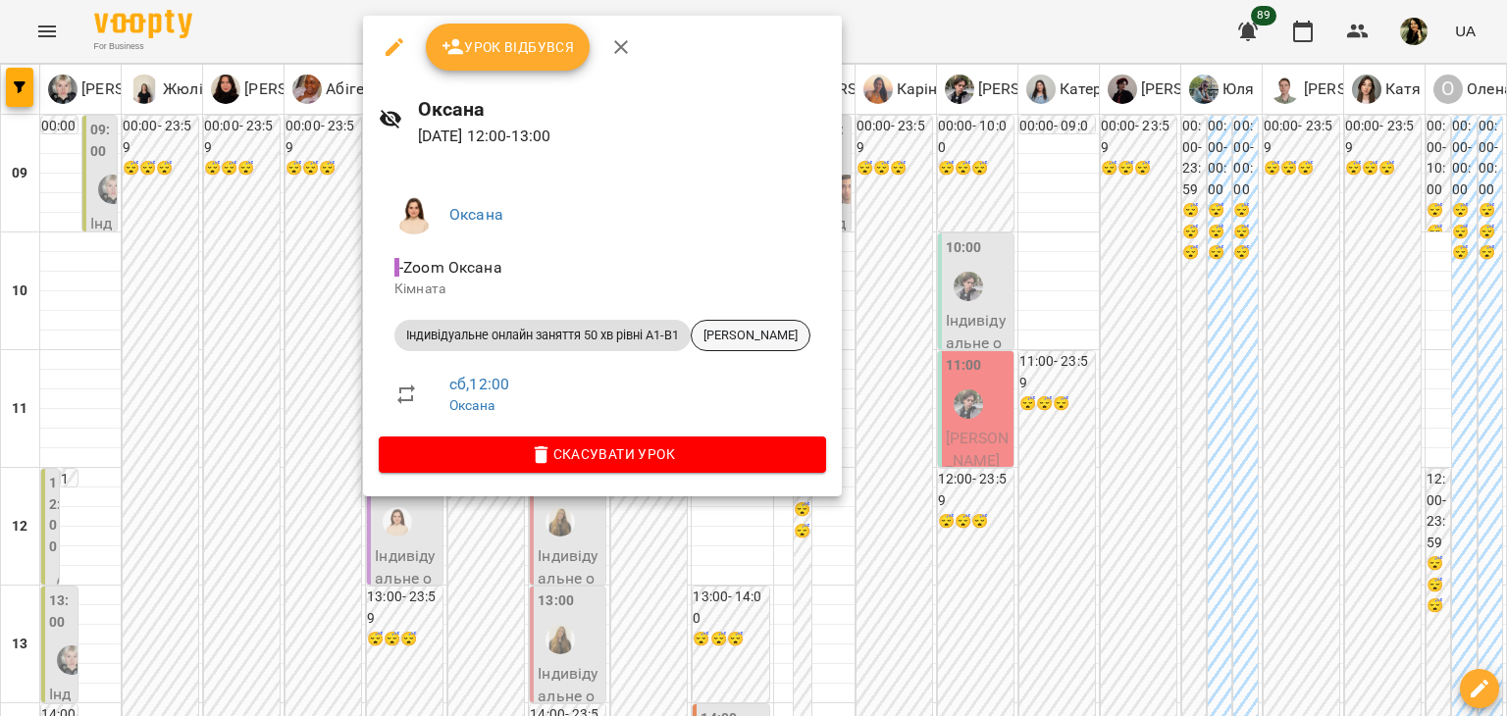
click at [737, 327] on span "[PERSON_NAME]" at bounding box center [751, 336] width 118 height 18
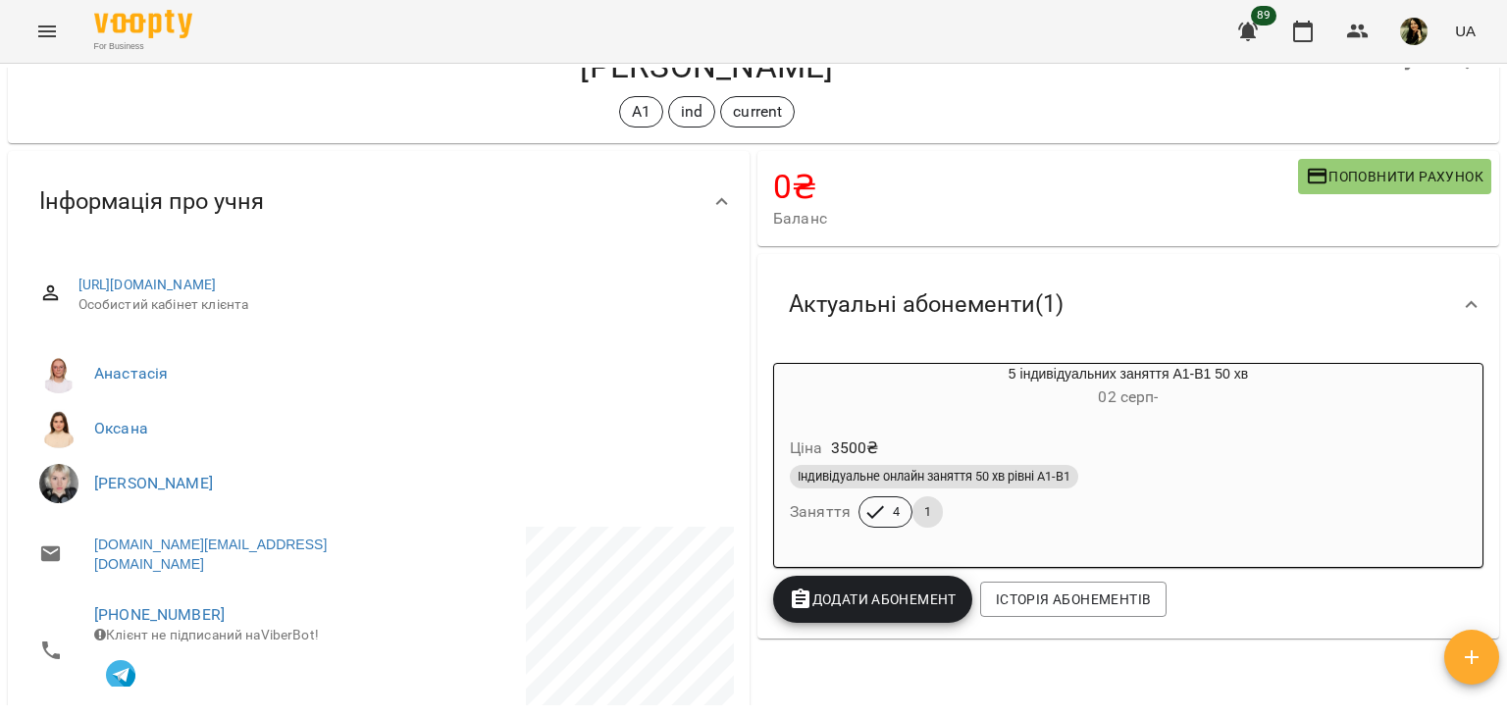
scroll to position [1, 0]
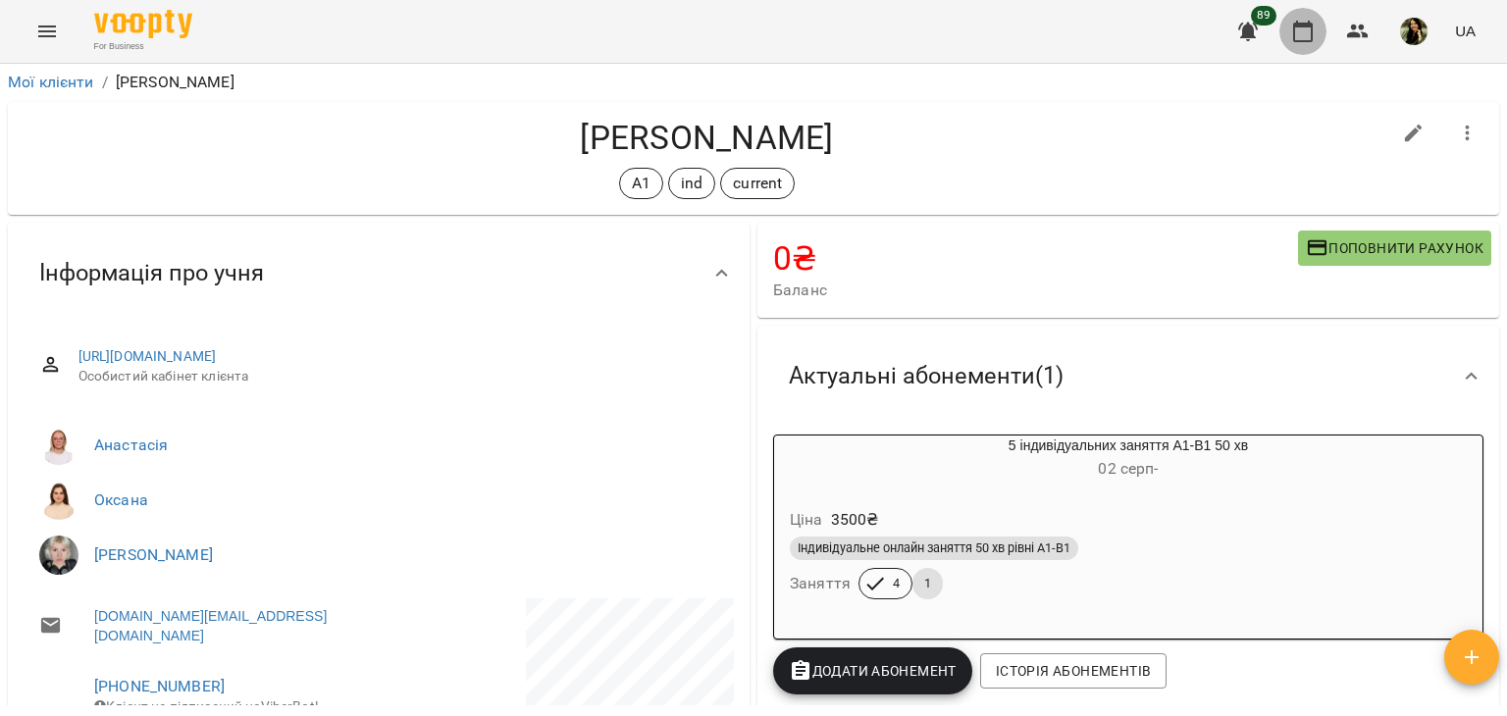
click at [1305, 40] on icon "button" at bounding box center [1303, 32] width 20 height 22
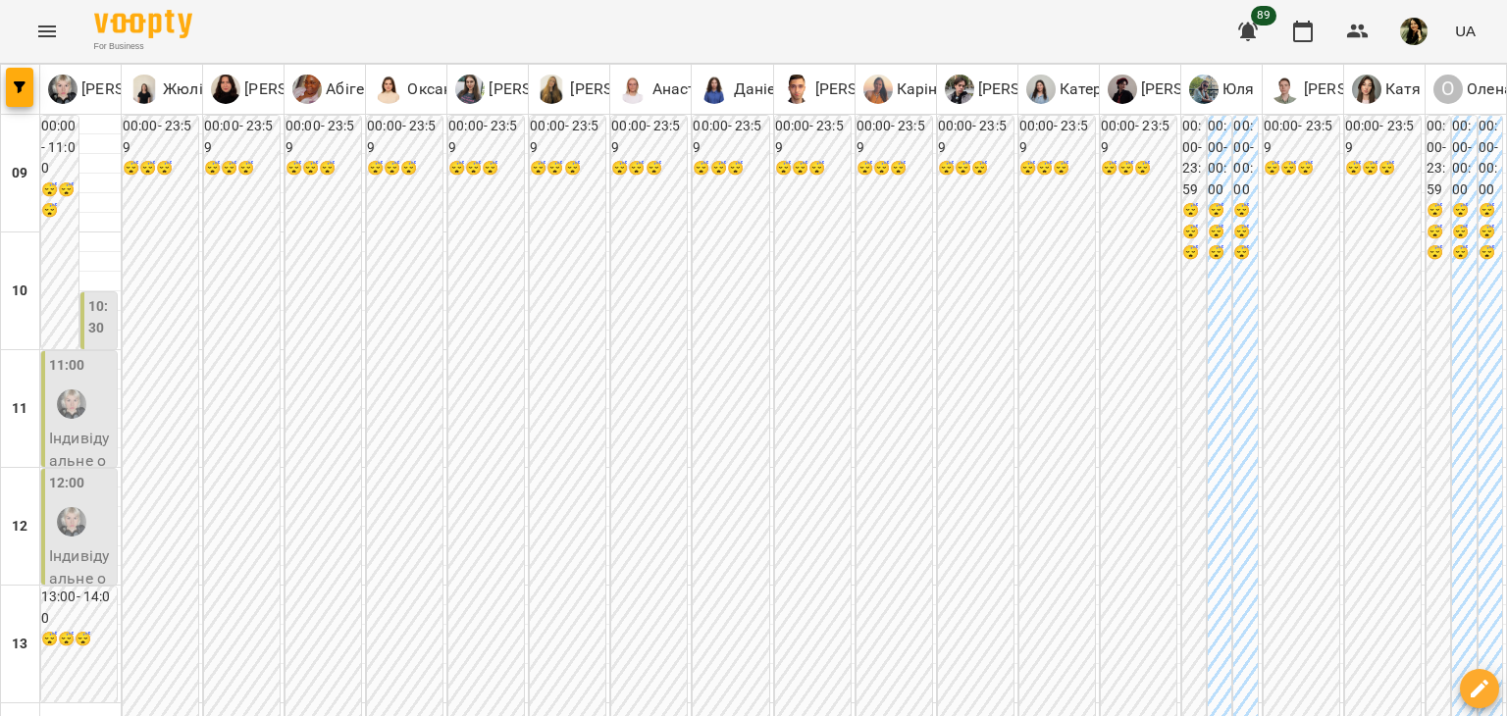
type input "**********"
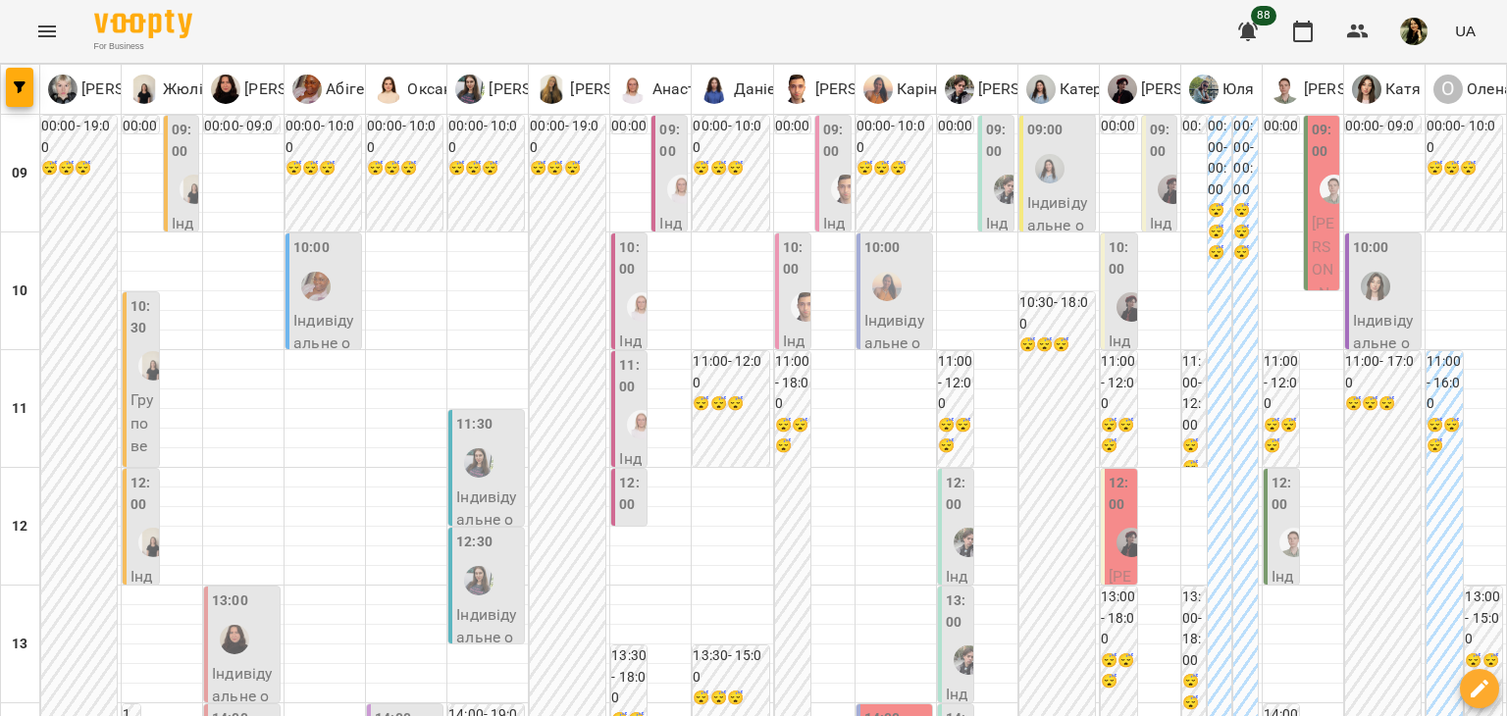
scroll to position [1005, 0]
type input "**********"
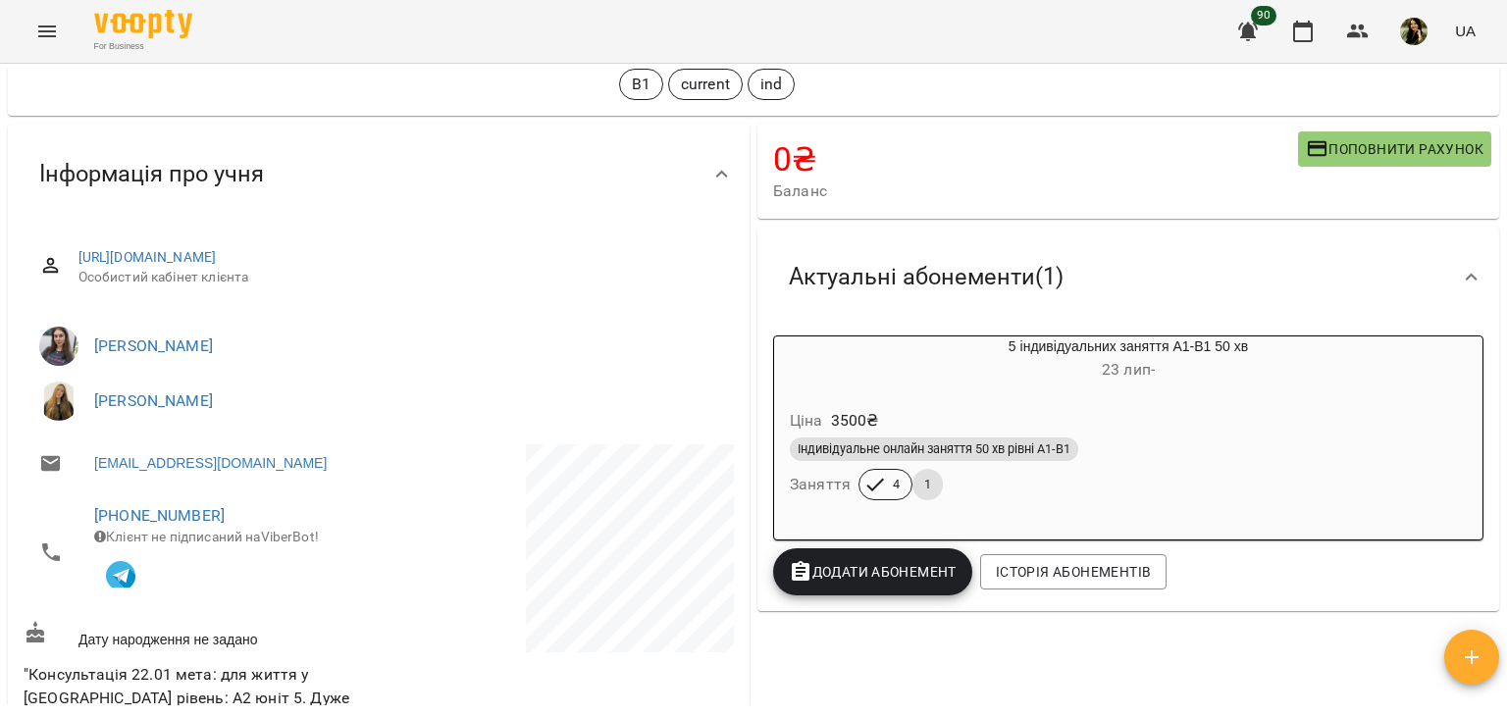
scroll to position [51, 0]
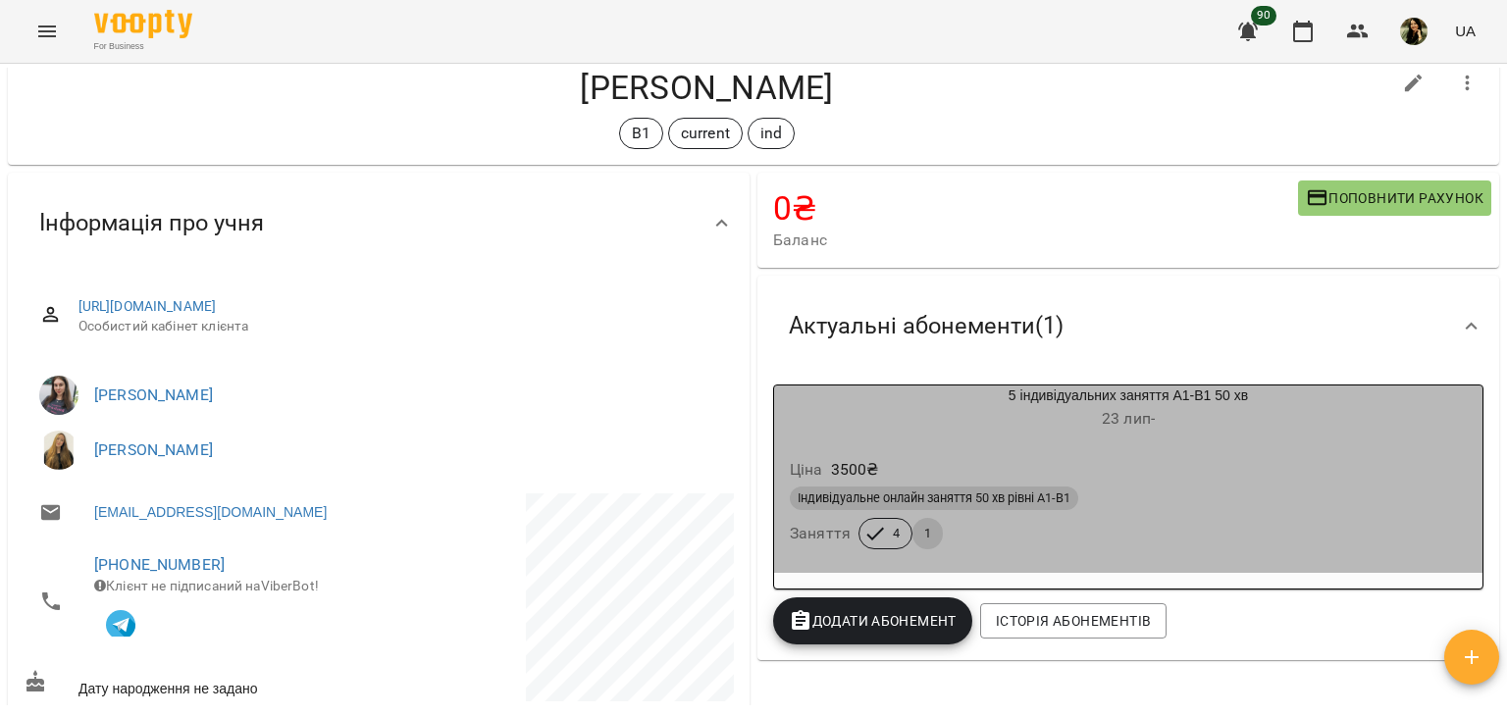
click at [1269, 469] on div "Ціна 3500 ₴" at bounding box center [1128, 469] width 685 height 35
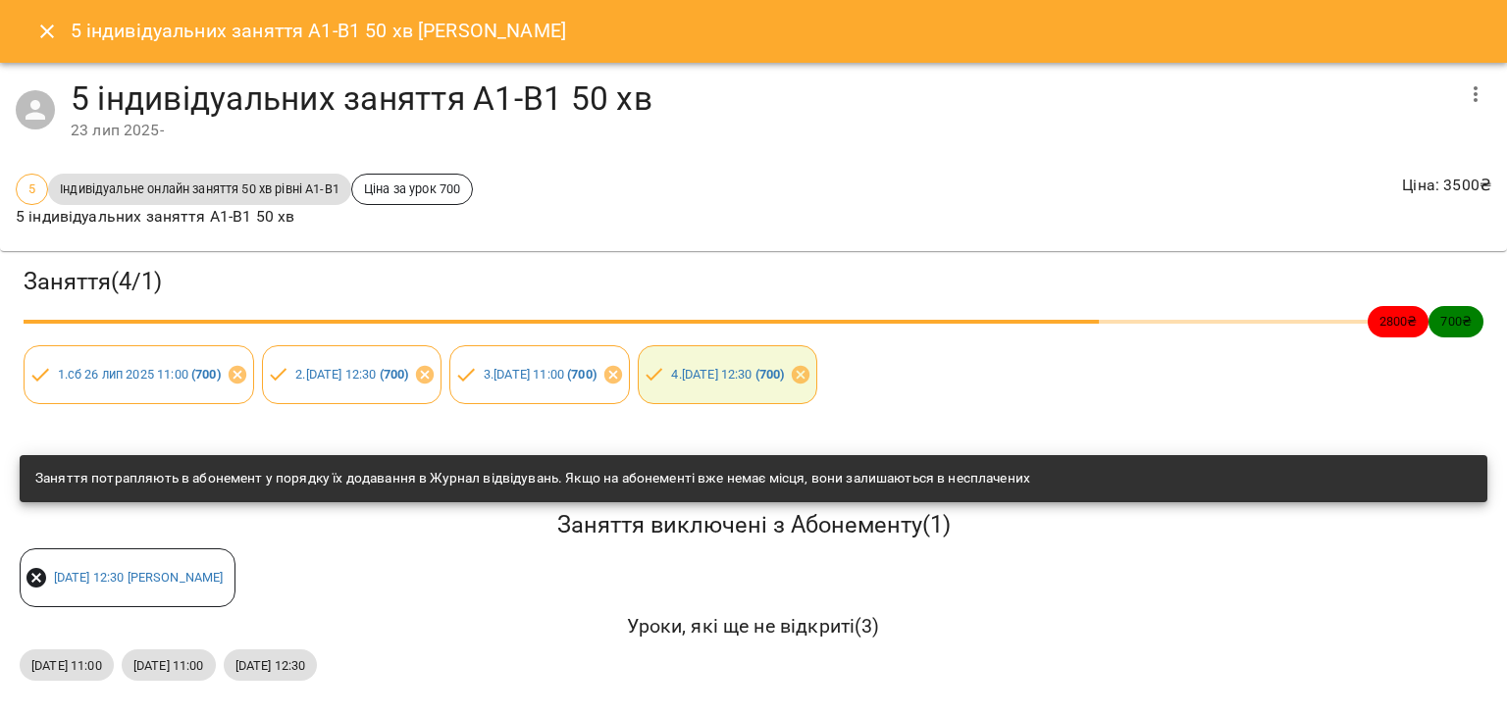
scroll to position [8, 0]
click at [47, 21] on icon "Close" at bounding box center [47, 32] width 24 height 24
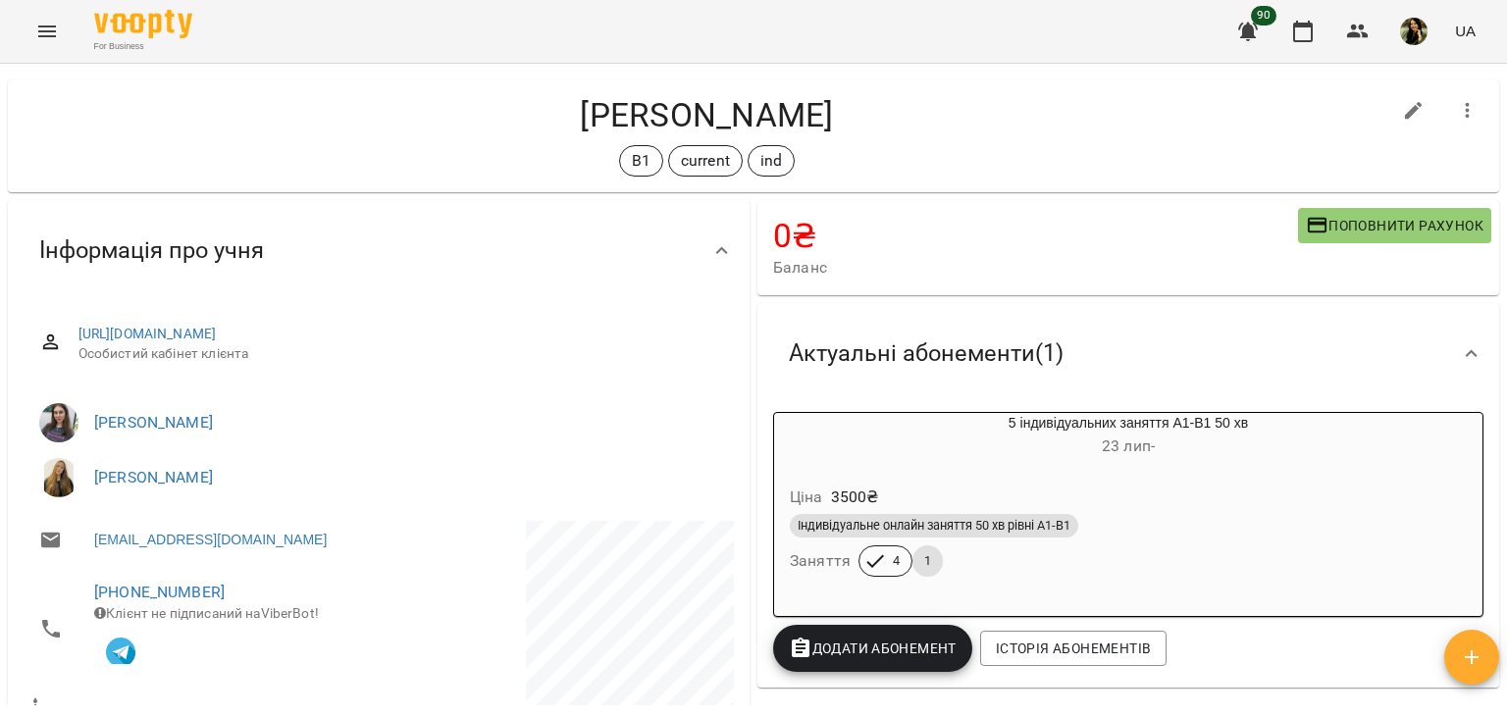
scroll to position [0, 0]
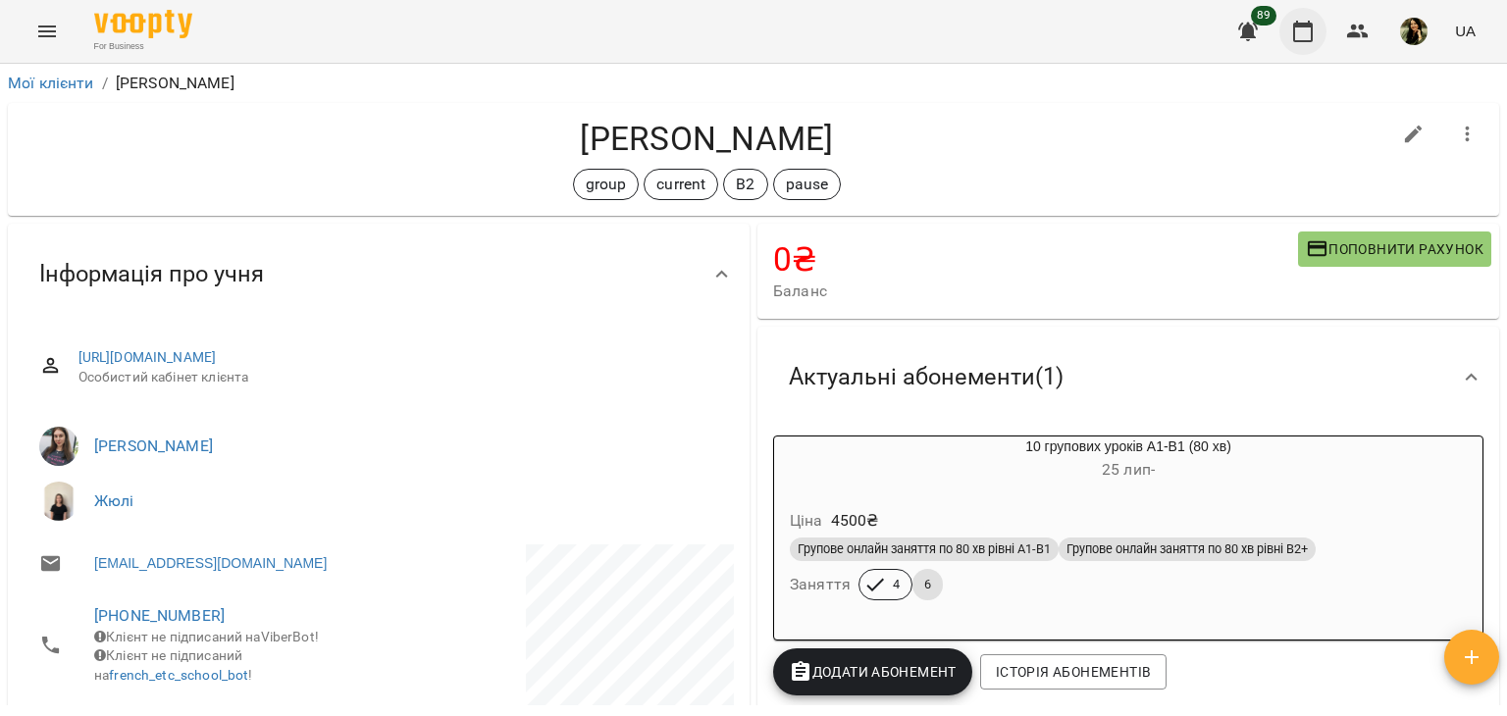
click at [1309, 34] on icon "button" at bounding box center [1303, 32] width 24 height 24
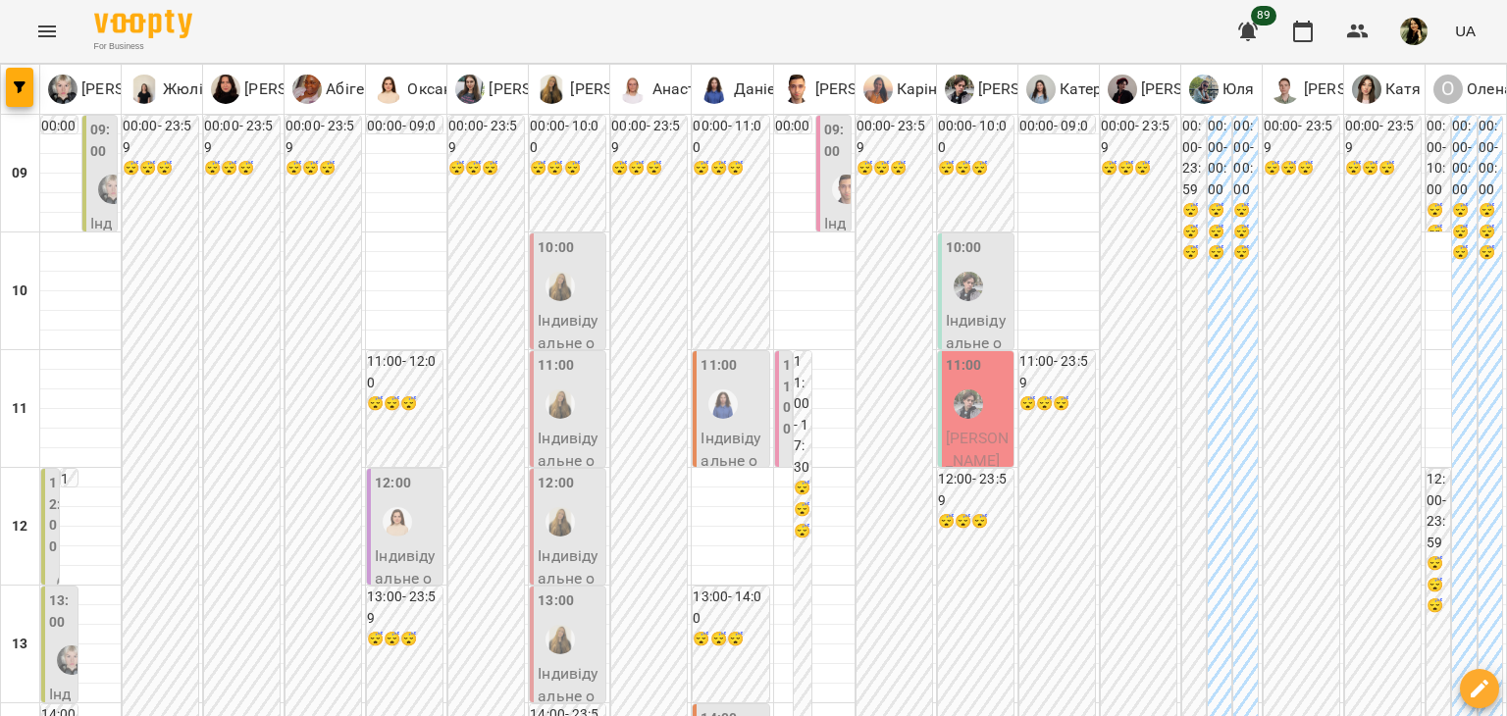
scroll to position [90, 0]
click at [547, 309] on p "Індивідуальне онлайн заняття 50 хв рівні А1-В1 - [PERSON_NAME]" at bounding box center [570, 413] width 64 height 208
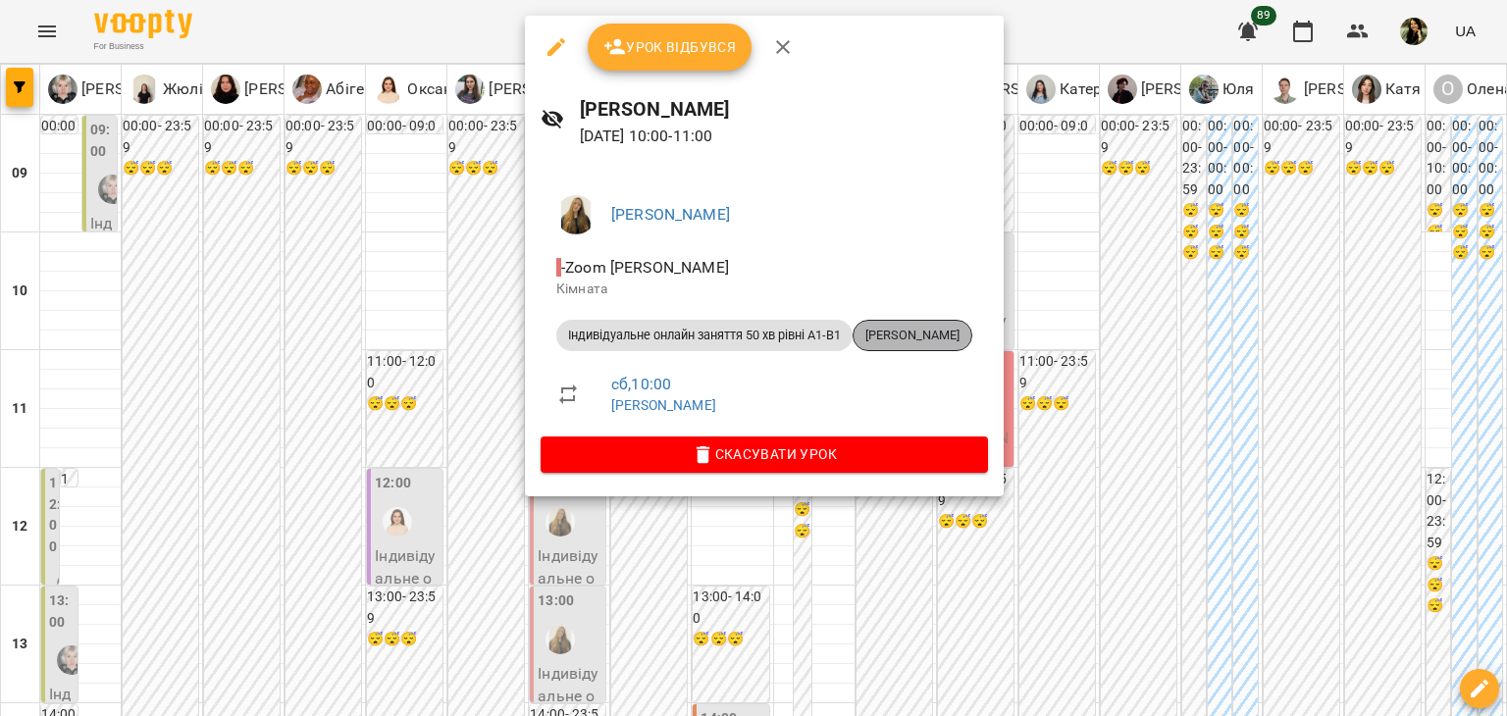
click at [951, 338] on span "[PERSON_NAME]" at bounding box center [912, 336] width 118 height 18
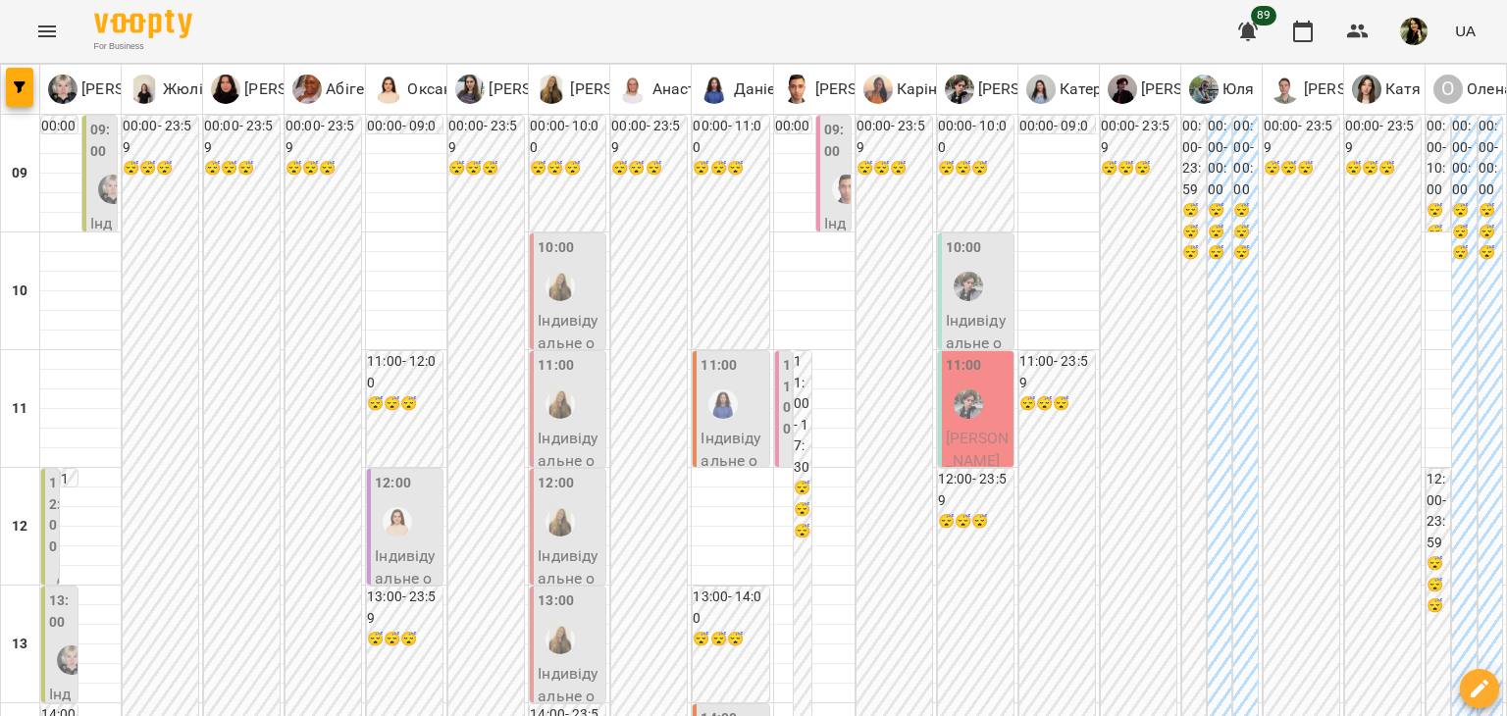
click at [553, 433] on p "Індивідуальне онлайн заняття 50 хв рівні А1-В1 - [PERSON_NAME]" at bounding box center [570, 531] width 64 height 208
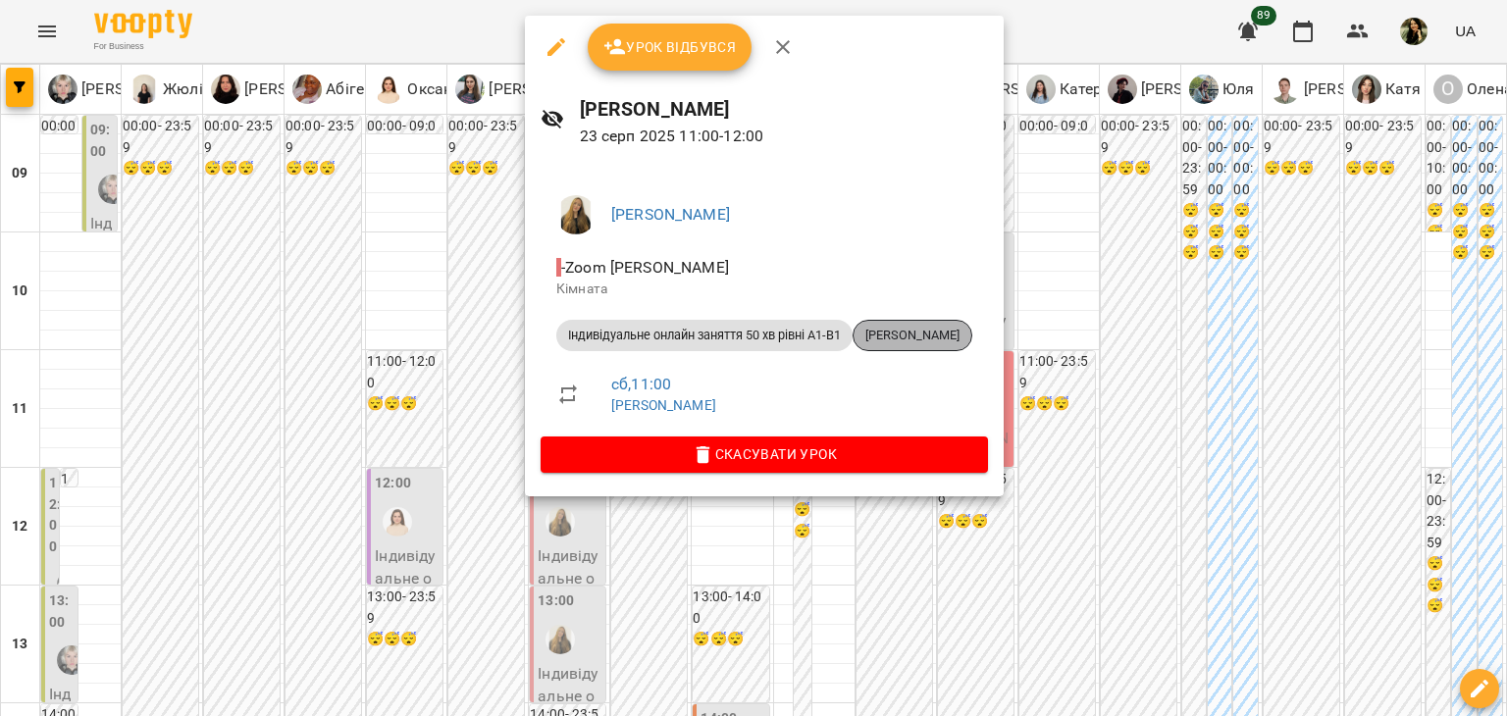
click at [931, 338] on span "[PERSON_NAME]" at bounding box center [912, 336] width 118 height 18
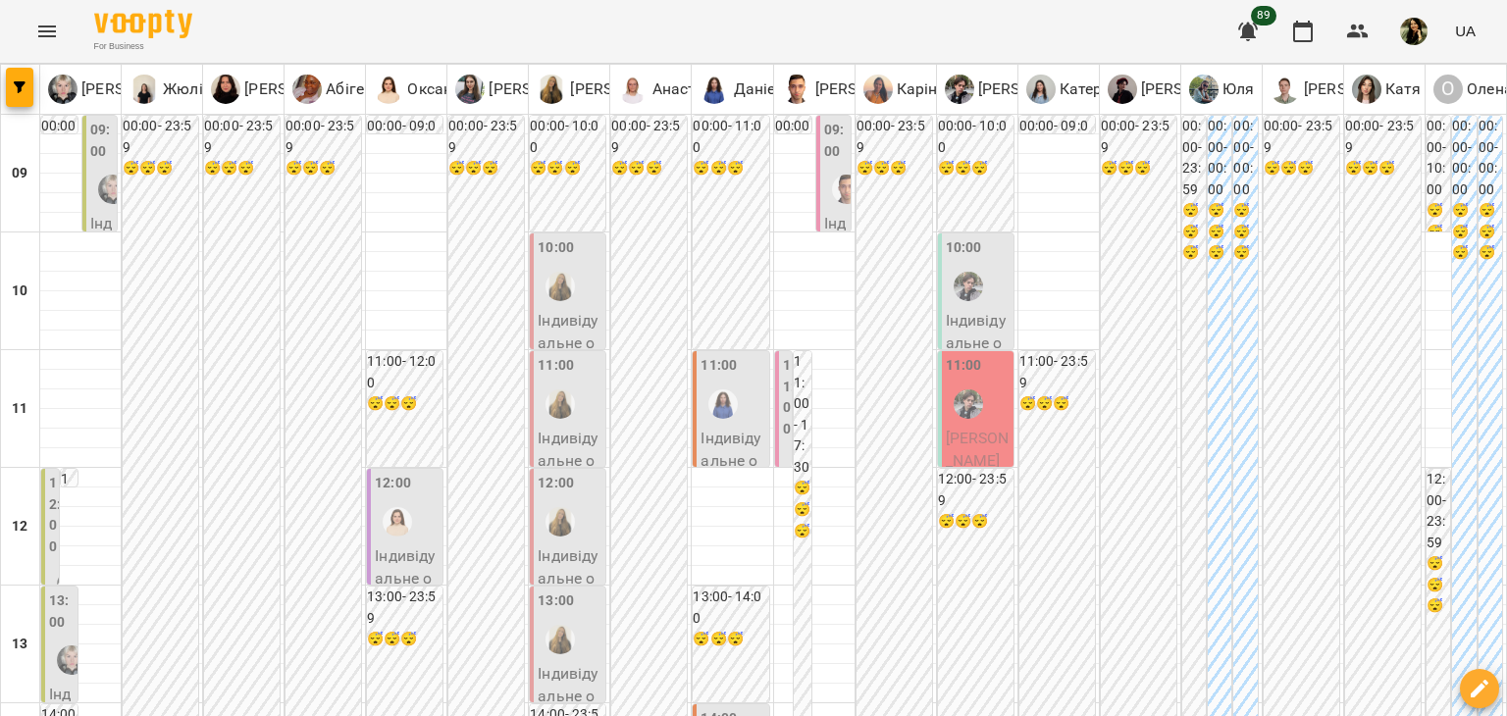
click at [574, 507] on div at bounding box center [560, 521] width 45 height 45
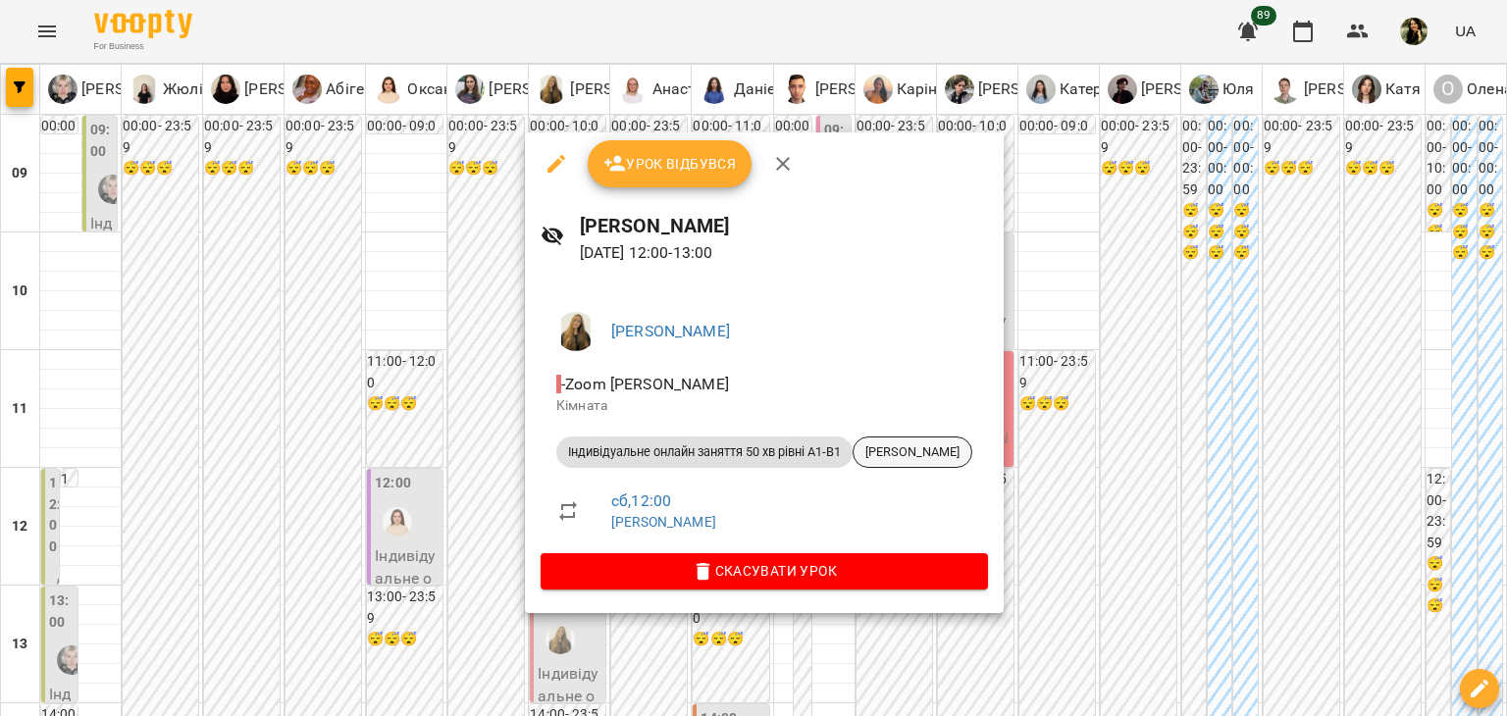
click at [971, 460] on span "[PERSON_NAME]" at bounding box center [912, 452] width 118 height 18
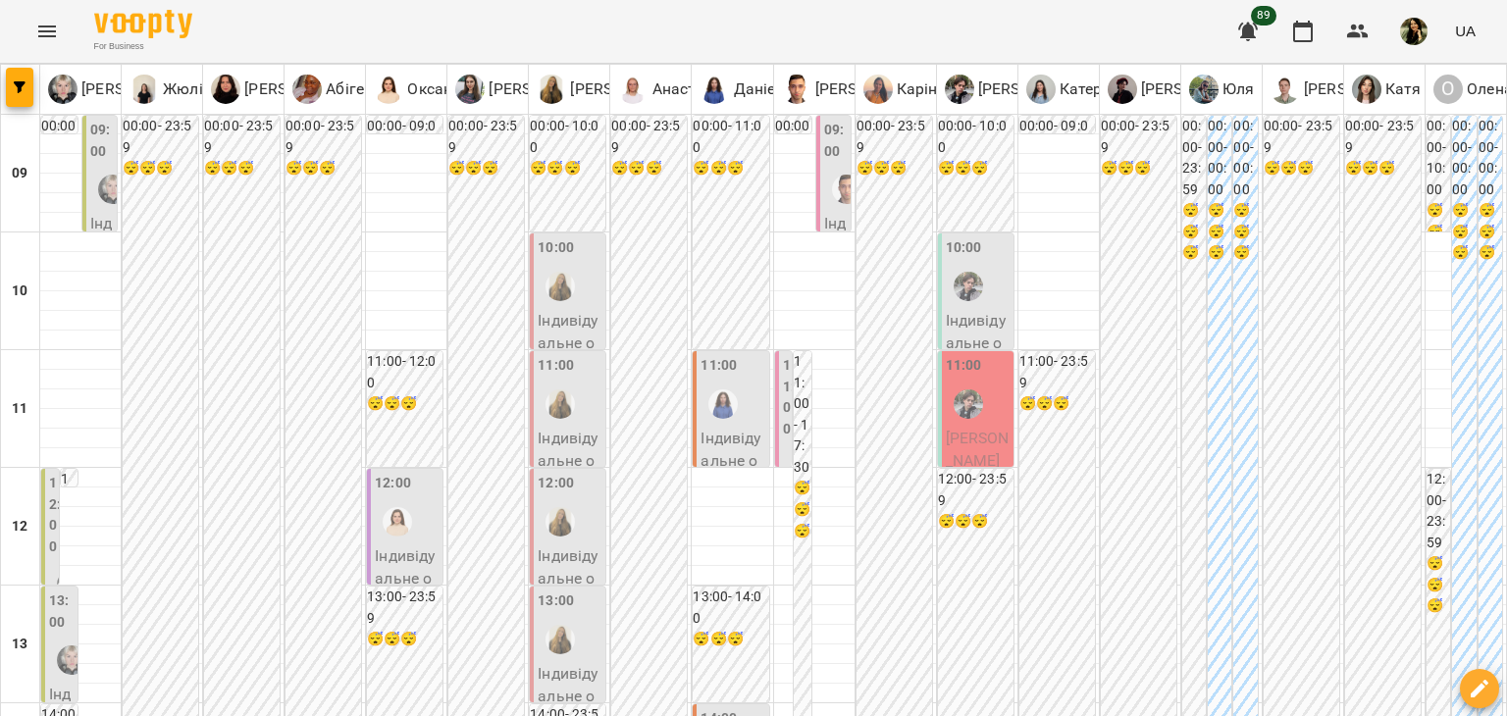
scroll to position [271, 0]
click at [731, 427] on p "Індивідуальне онлайн заняття 50 хв рівні А1-В1 - [PERSON_NAME]" at bounding box center [732, 531] width 64 height 208
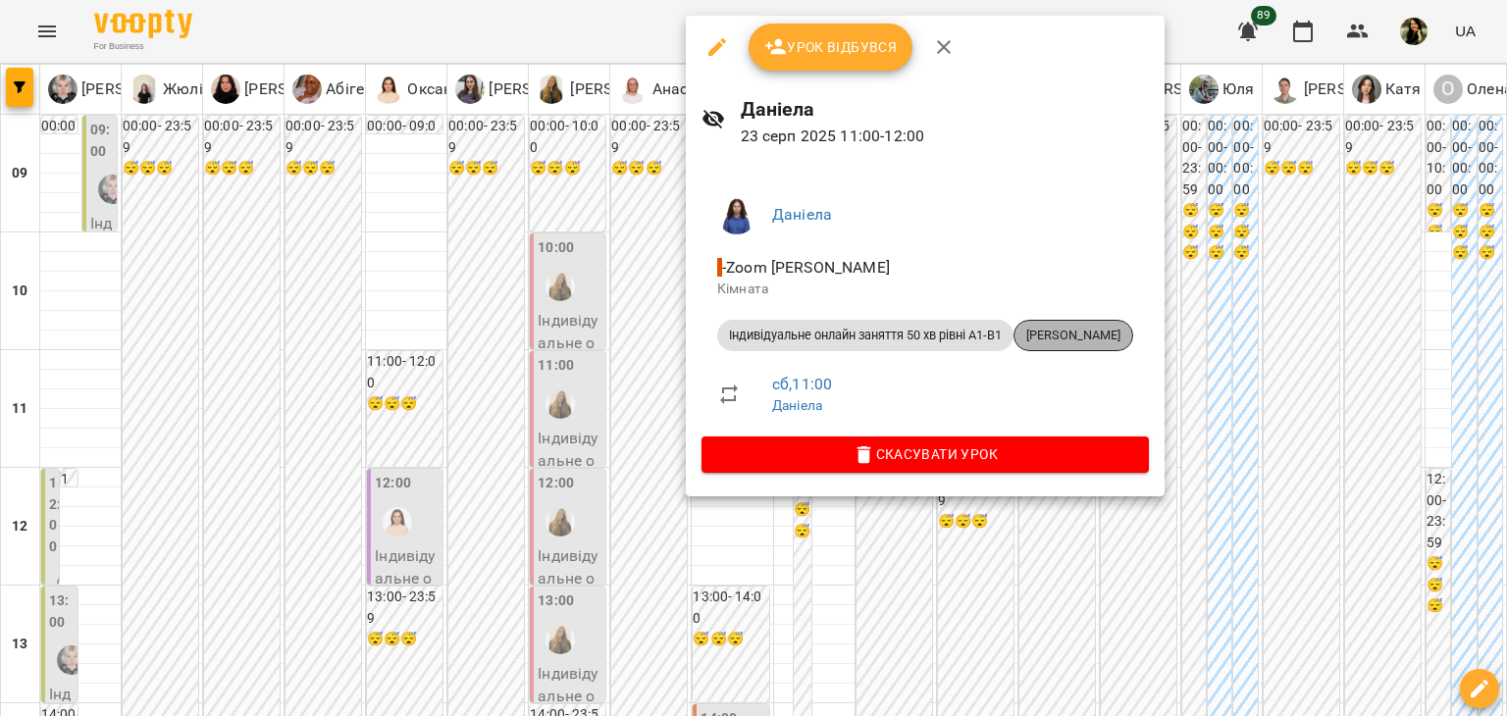
click at [1103, 342] on span "[PERSON_NAME]" at bounding box center [1073, 336] width 118 height 18
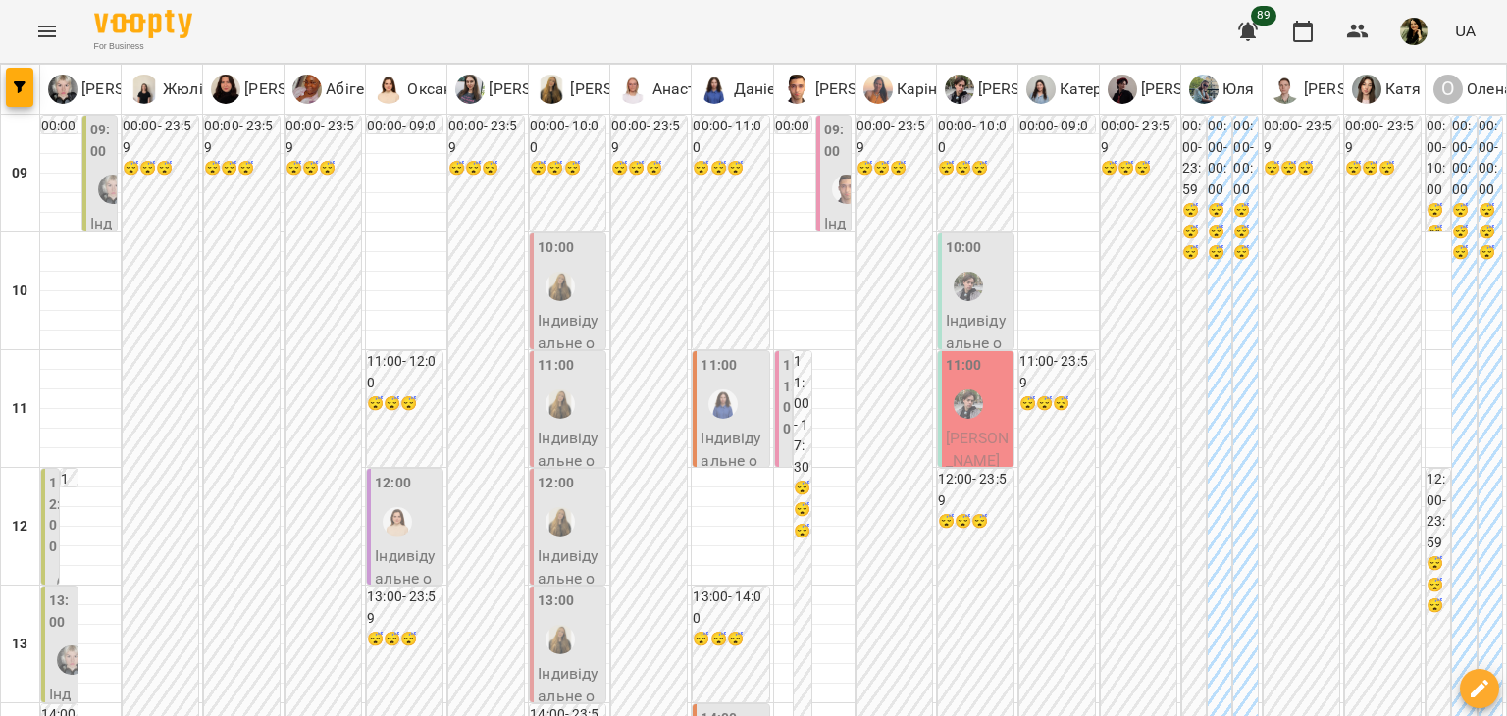
scroll to position [463, 0]
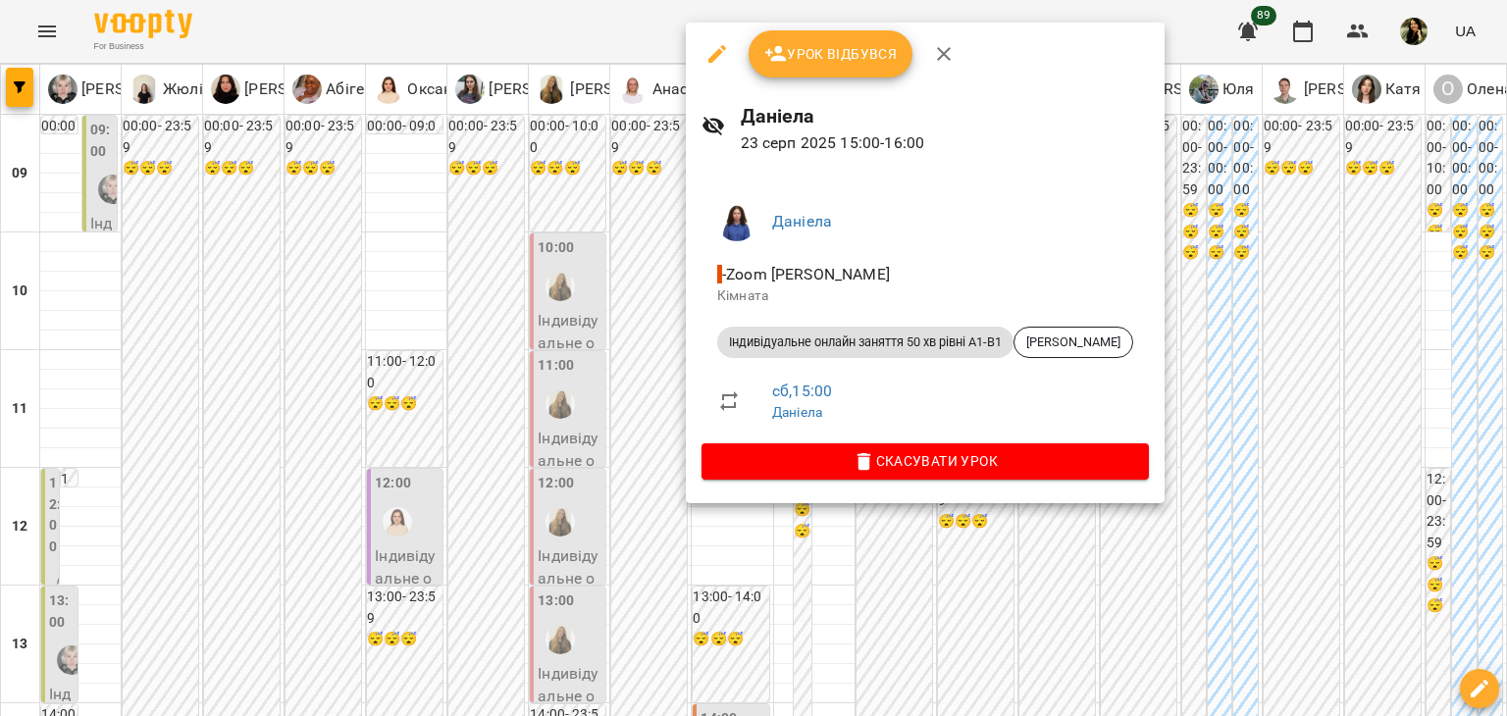
click at [1506, 283] on div at bounding box center [753, 358] width 1507 height 716
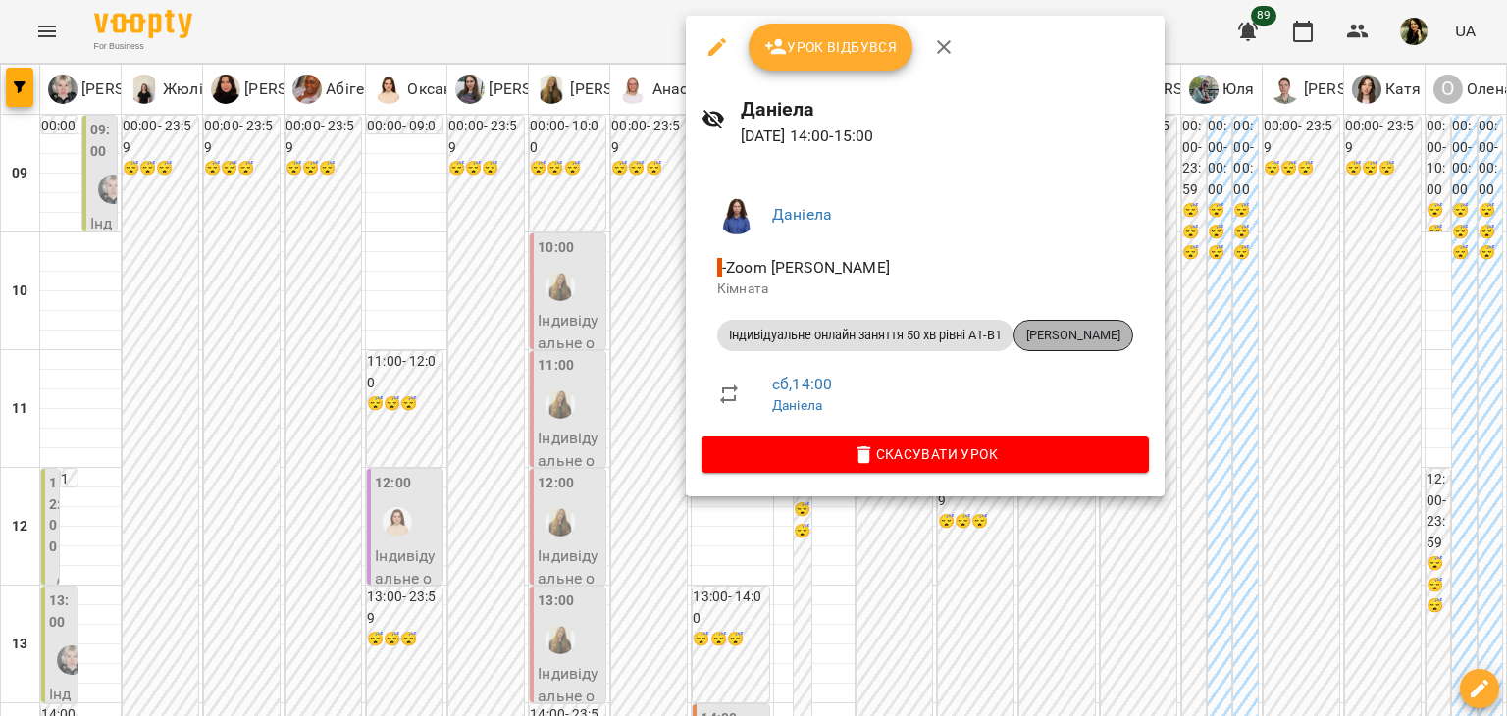
click at [1066, 330] on span "[PERSON_NAME]" at bounding box center [1073, 336] width 118 height 18
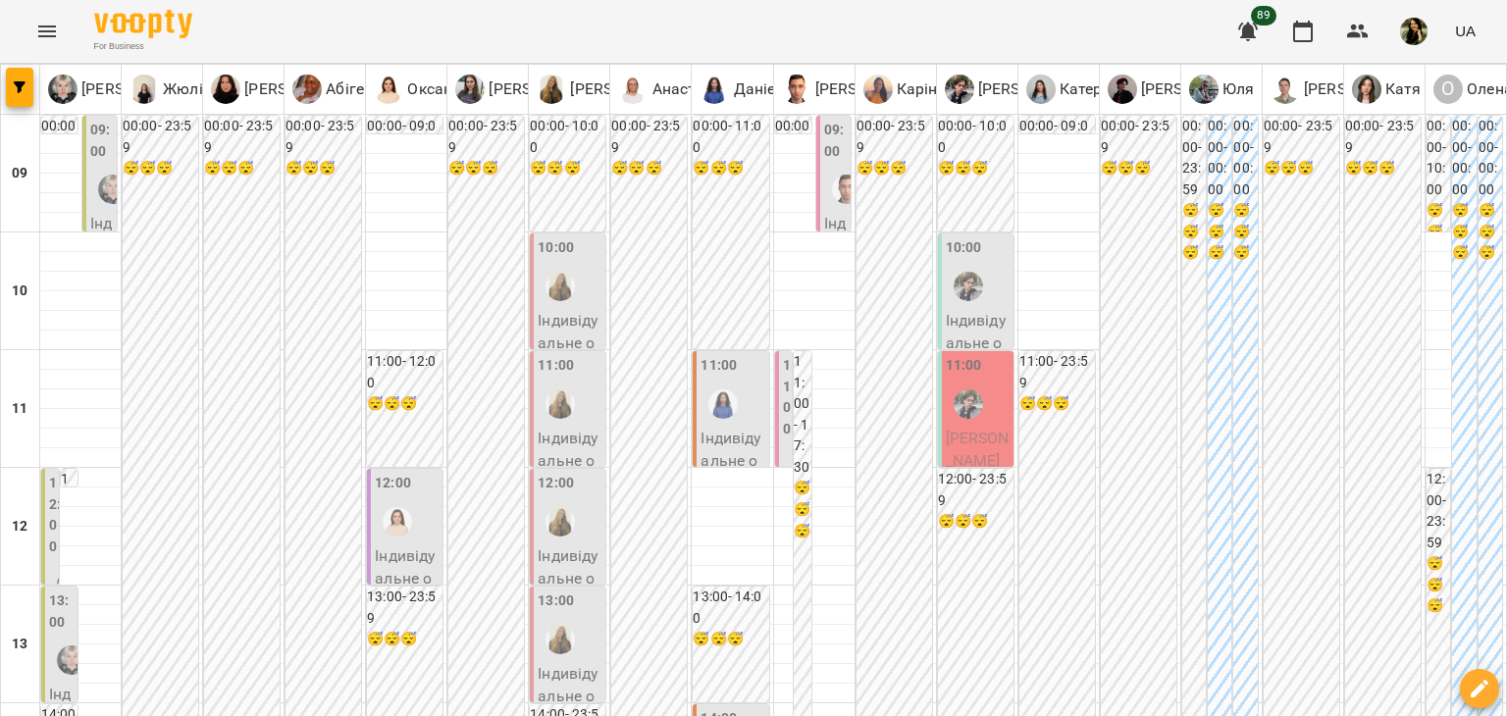
click at [835, 210] on div at bounding box center [846, 189] width 45 height 45
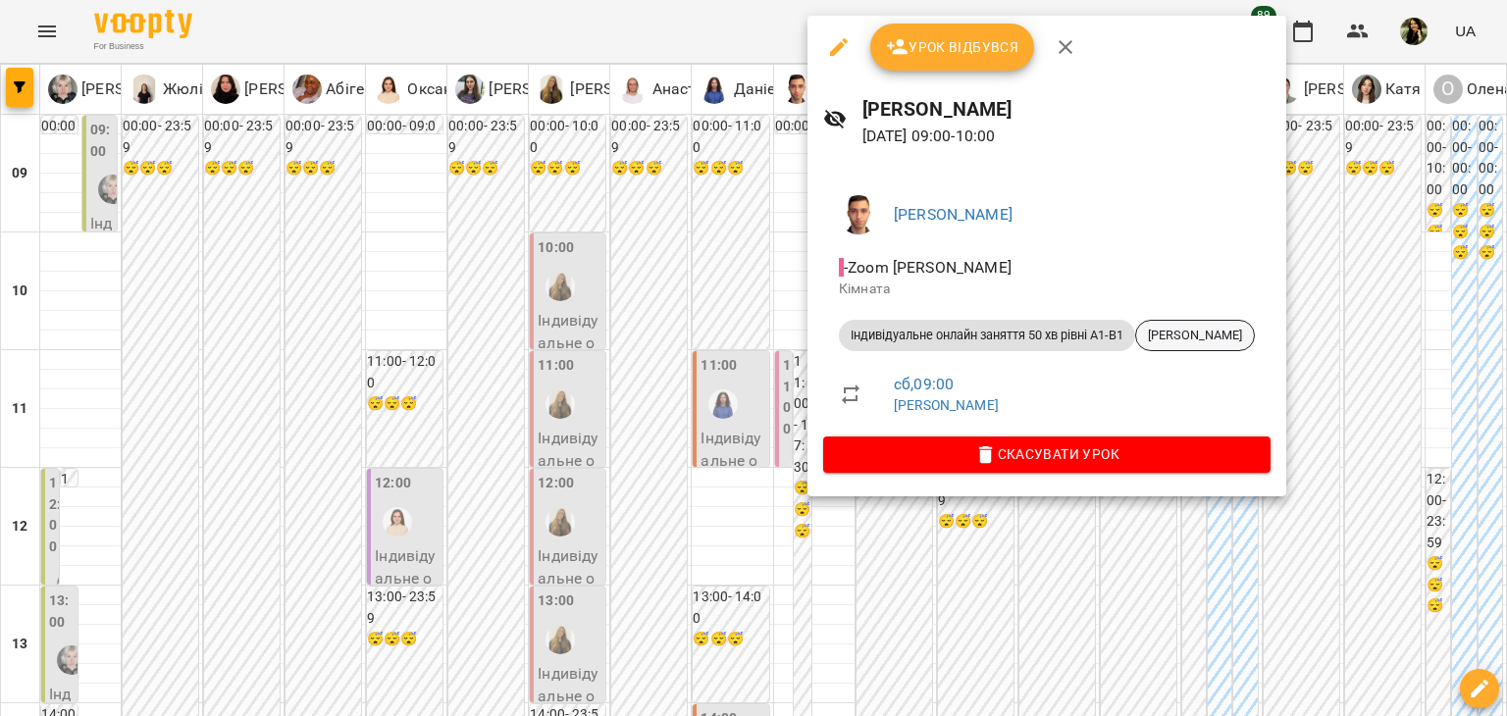
click at [1238, 328] on span "[PERSON_NAME]" at bounding box center [1195, 336] width 118 height 18
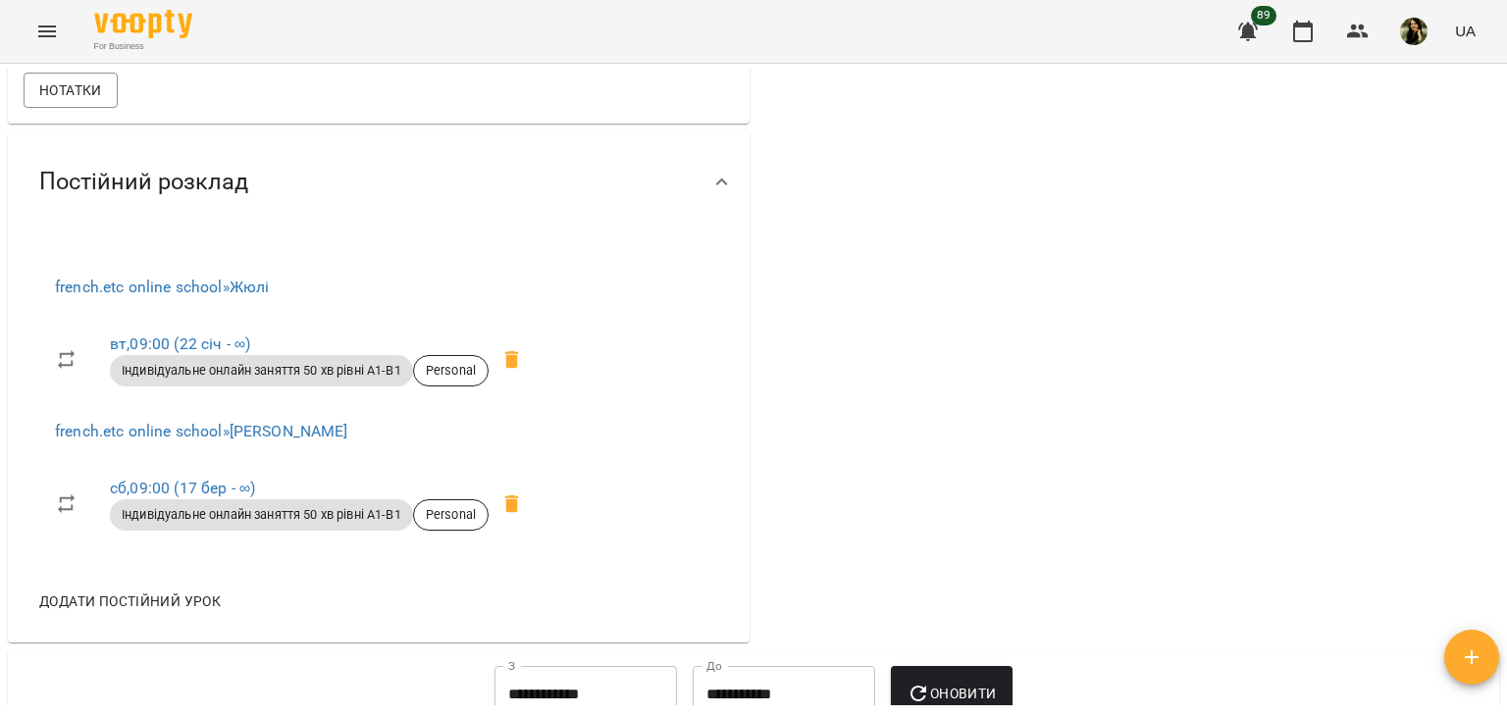
scroll to position [1112, 0]
drag, startPoint x: 1504, startPoint y: 417, endPoint x: 1495, endPoint y: 387, distance: 31.7
click at [1495, 387] on div "Мої клієнти / Христина Щербатюк Христина Щербатюк А2 current ind 0 ₴ Баланс Поп…" at bounding box center [753, 422] width 1507 height 716
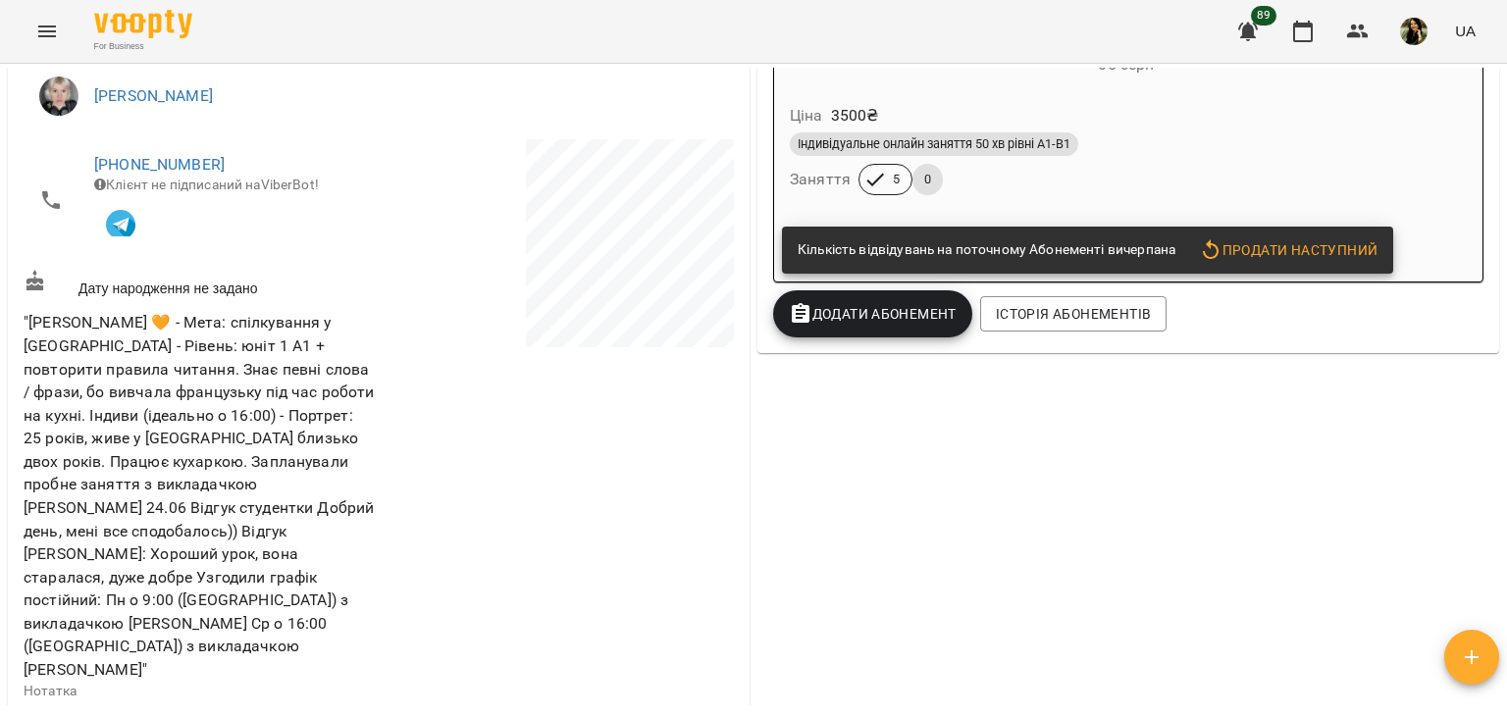
scroll to position [0, 0]
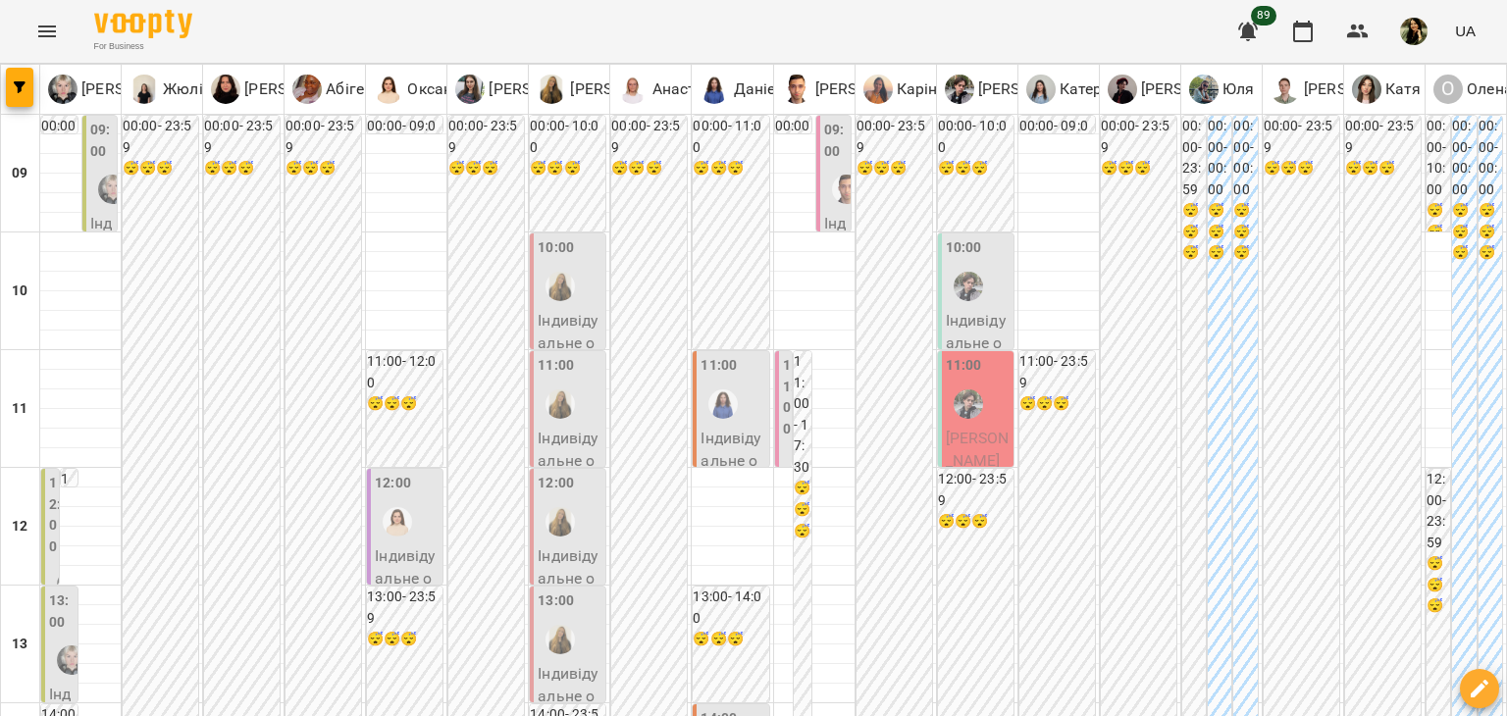
click at [824, 206] on div at bounding box center [846, 189] width 45 height 45
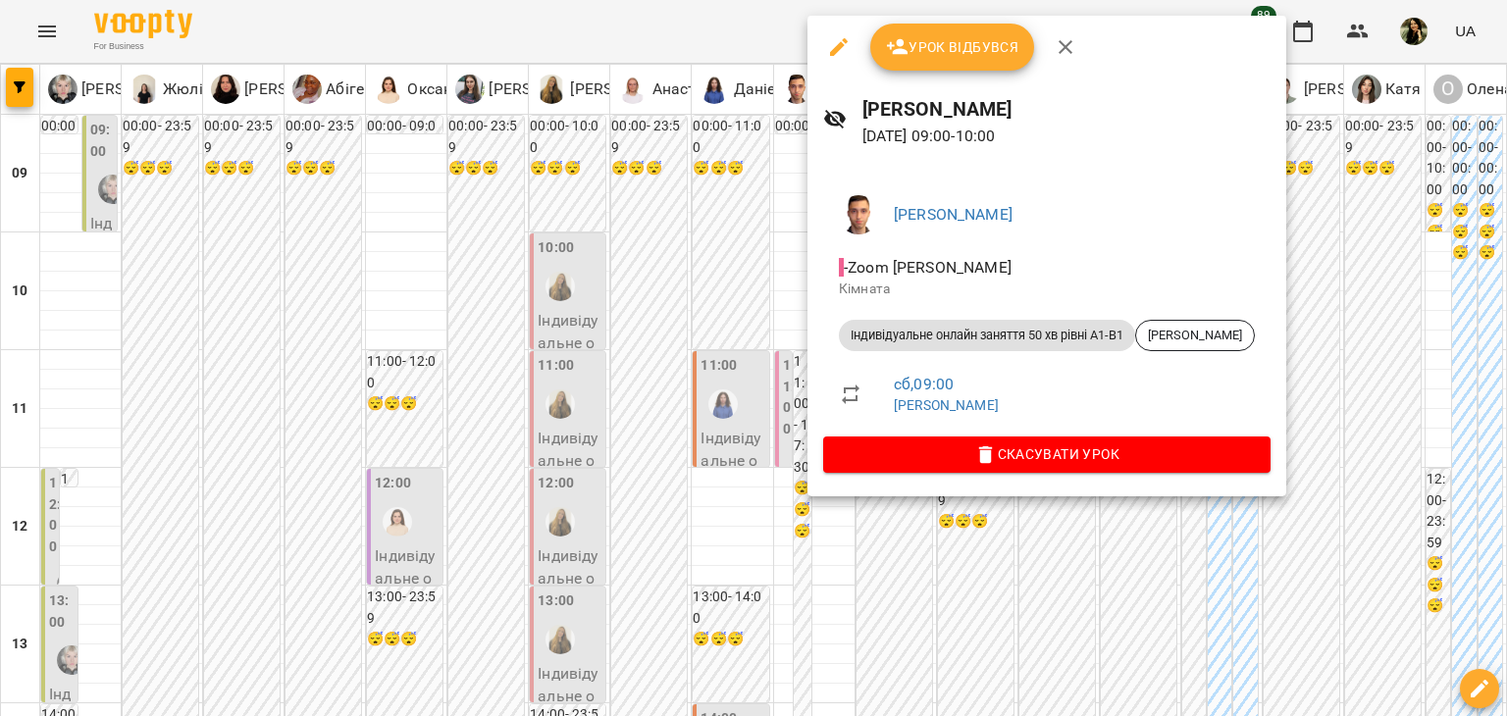
click at [768, 230] on div at bounding box center [753, 358] width 1507 height 716
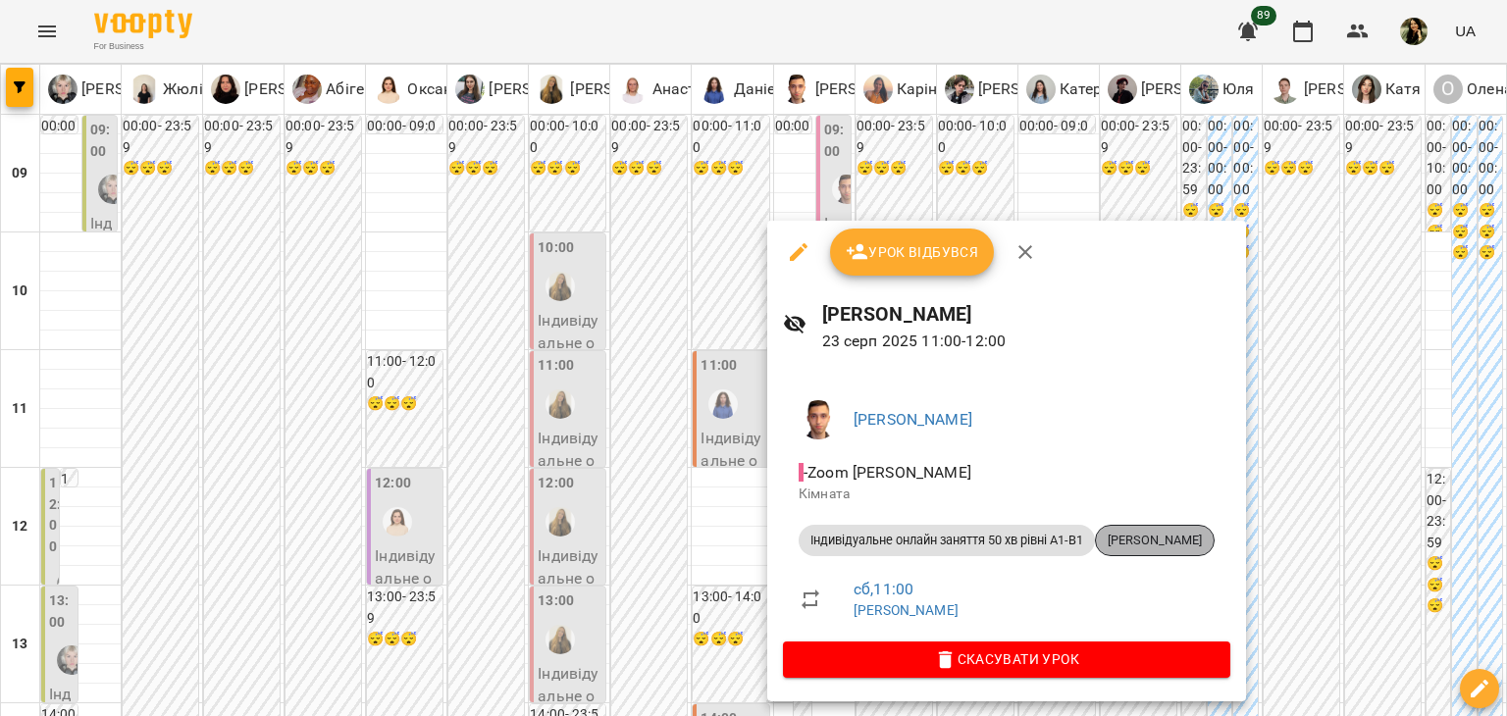
click at [1189, 534] on span "[PERSON_NAME]" at bounding box center [1155, 541] width 118 height 18
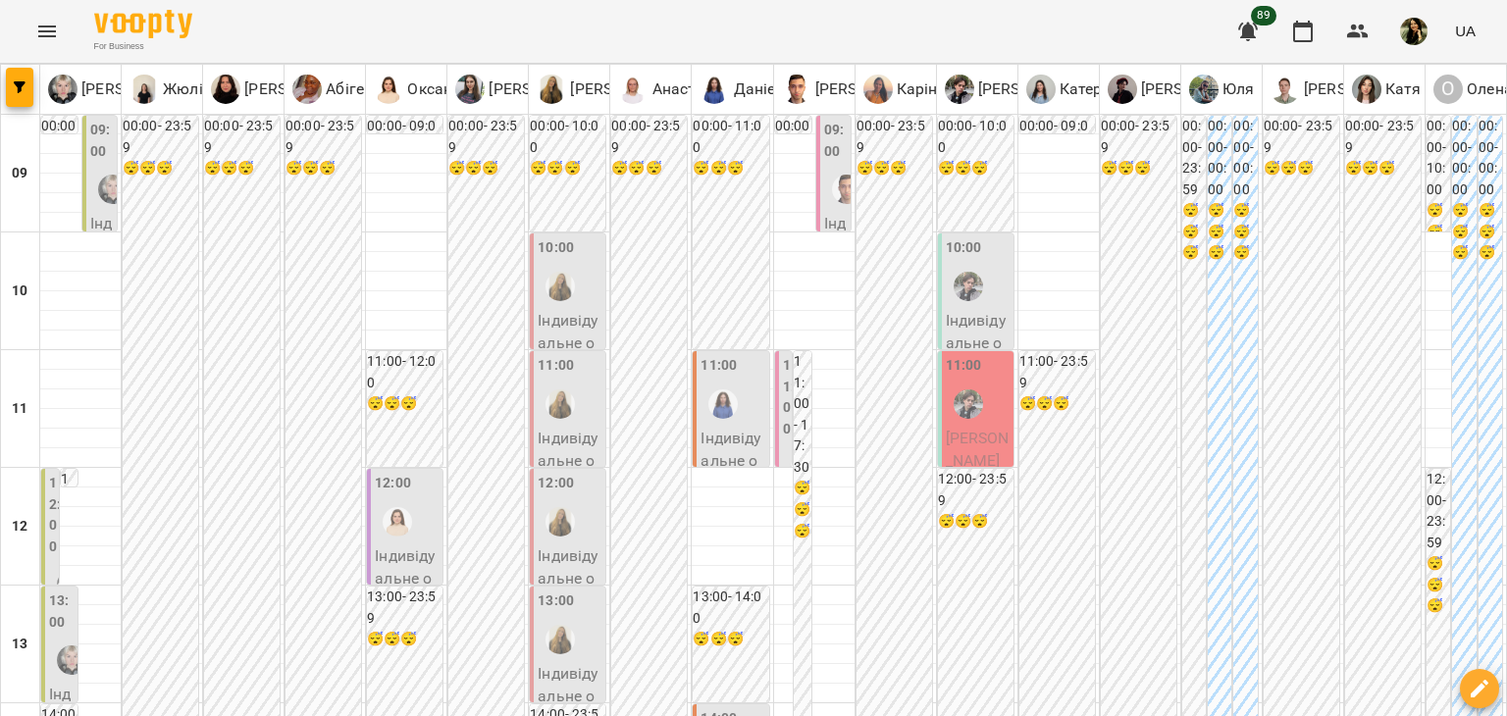
scroll to position [1004, 0]
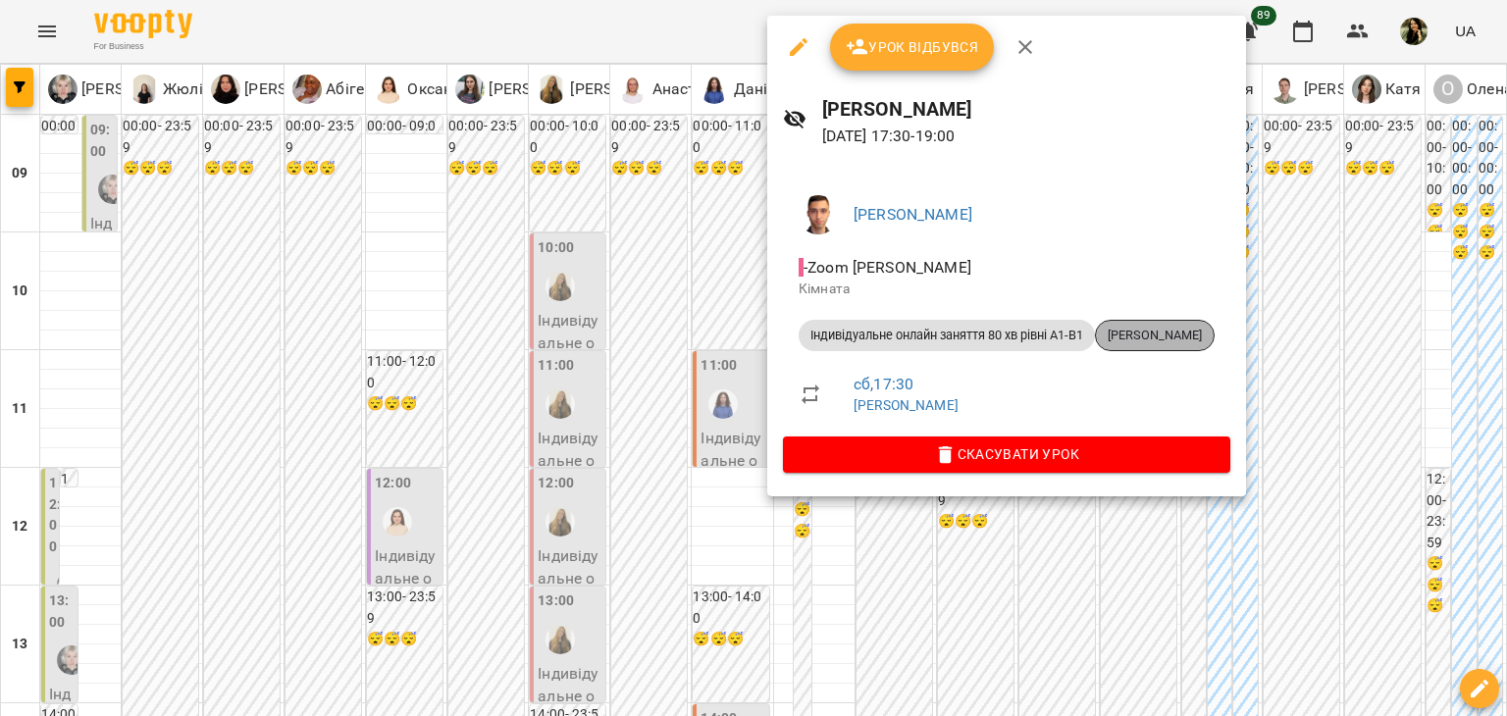
click at [1156, 335] on span "Анастасія Слівка" at bounding box center [1155, 336] width 118 height 18
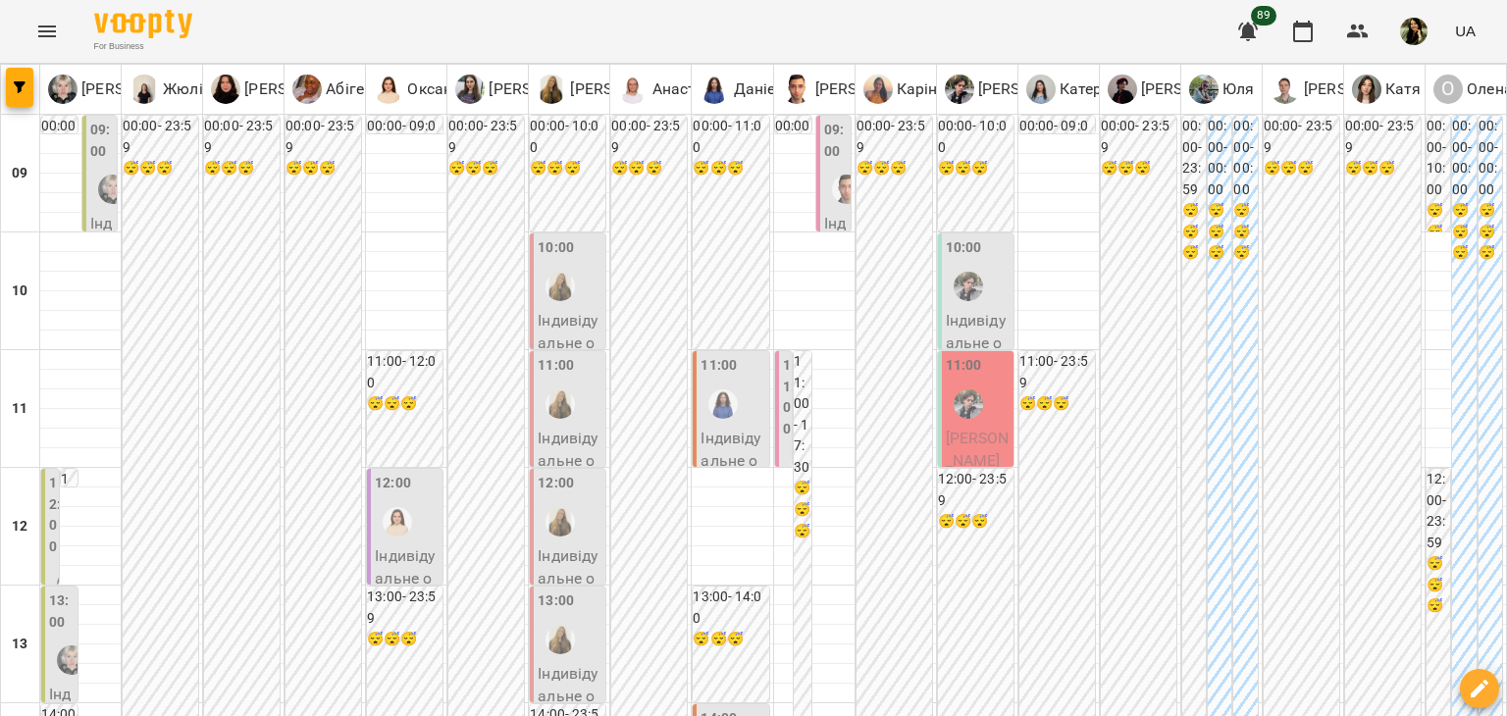
scroll to position [984, 0]
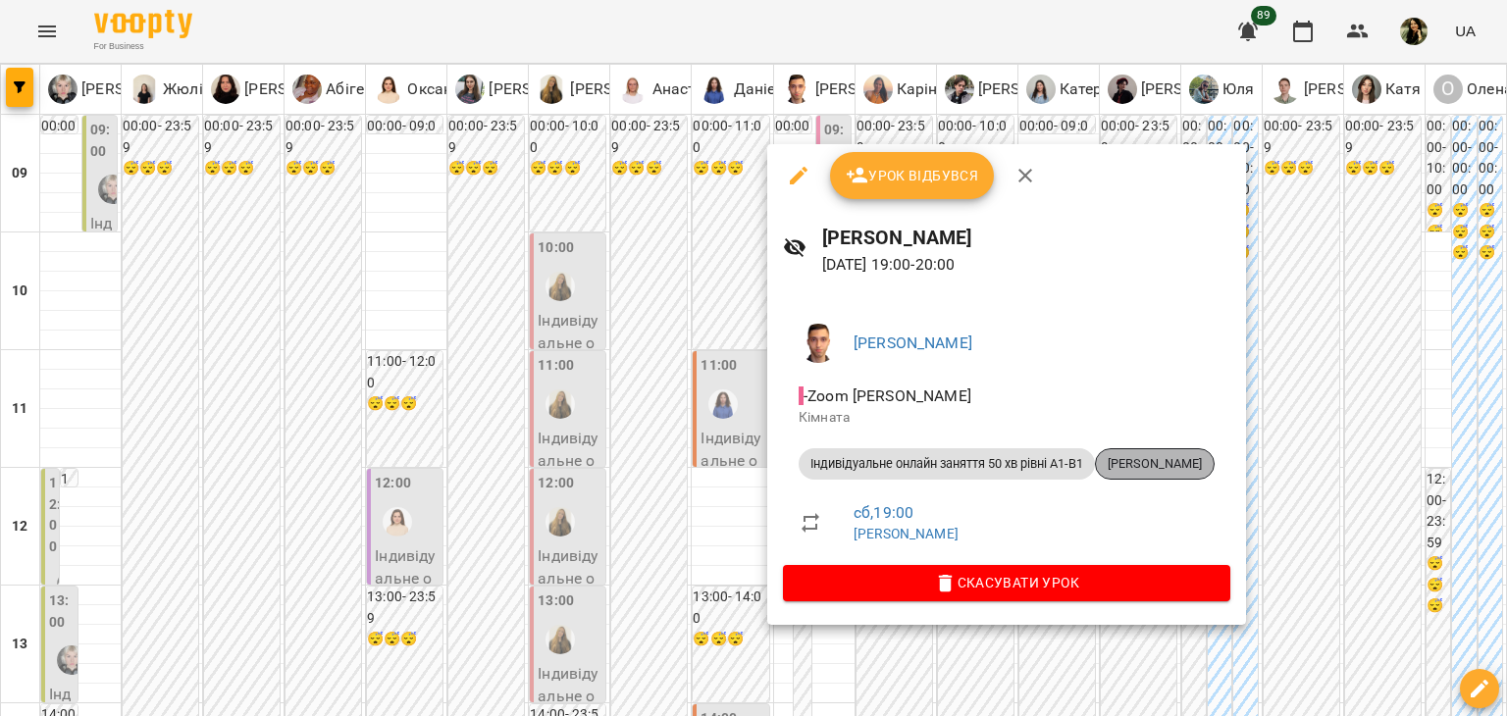
click at [1177, 473] on div "[PERSON_NAME]" at bounding box center [1155, 463] width 120 height 31
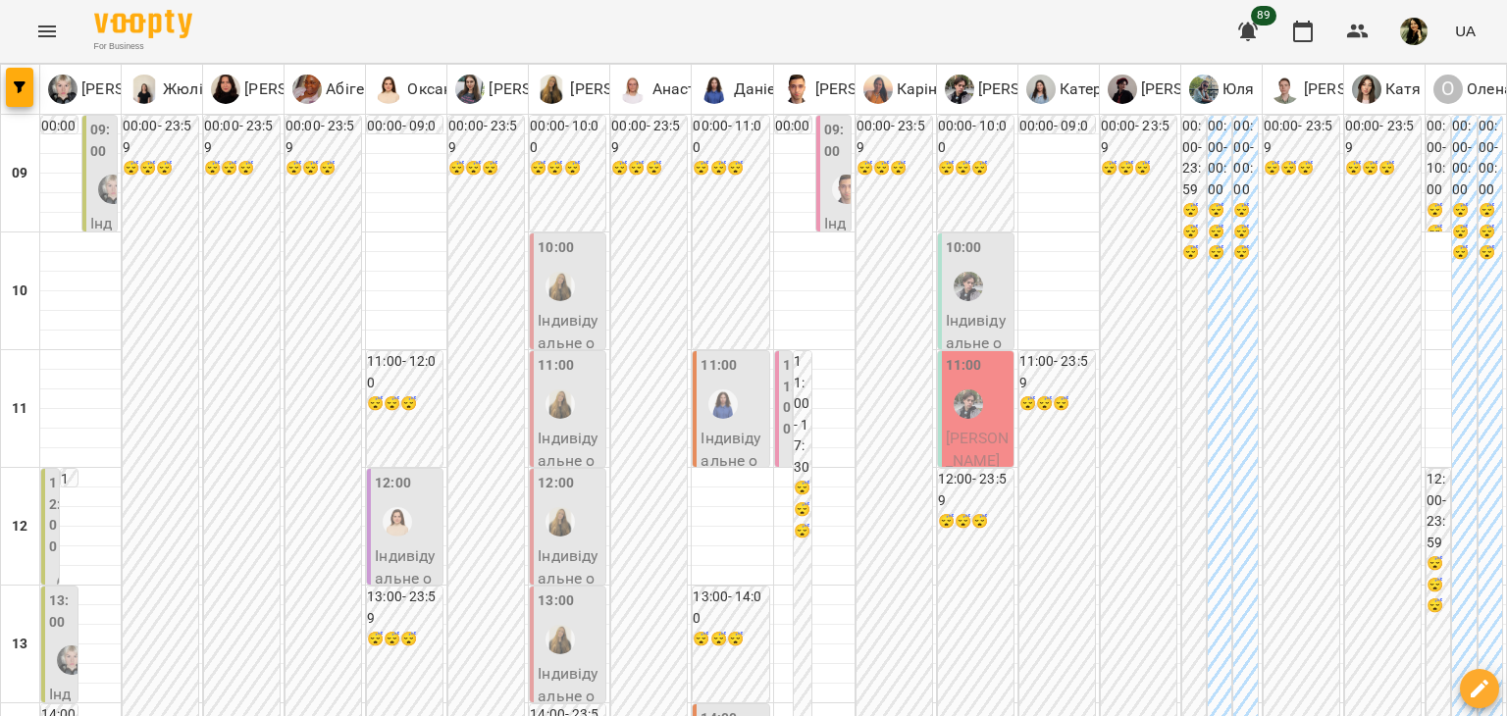
scroll to position [1108, 0]
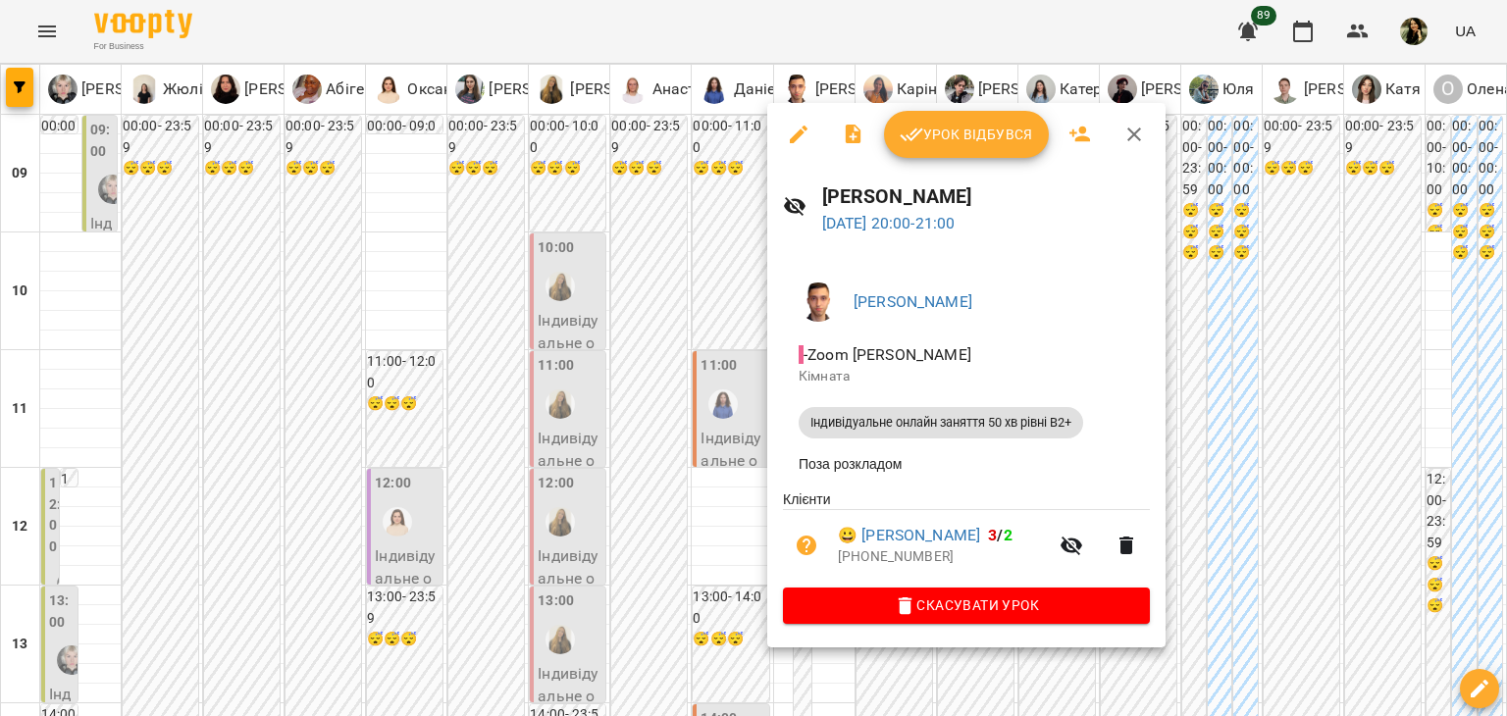
click at [687, 346] on div at bounding box center [753, 358] width 1507 height 716
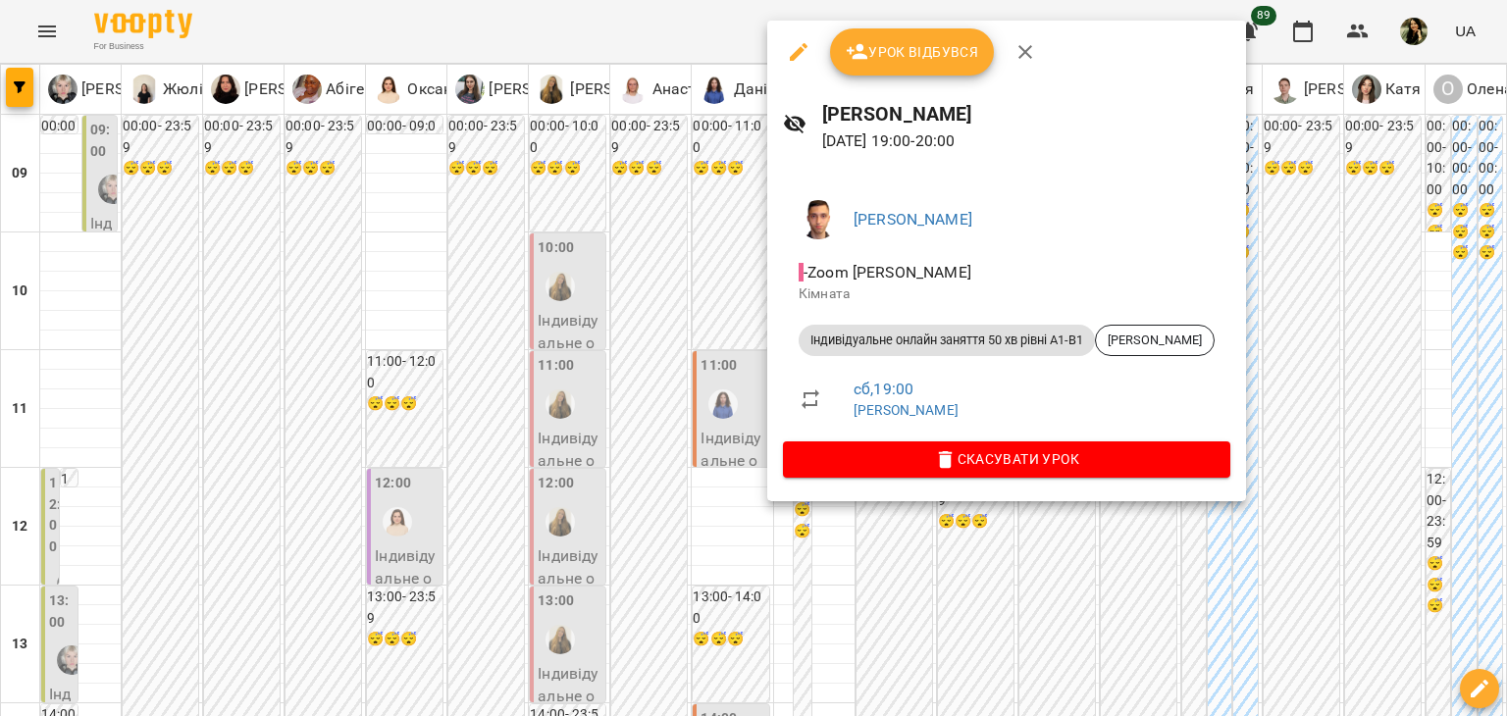
click at [678, 299] on div at bounding box center [753, 358] width 1507 height 716
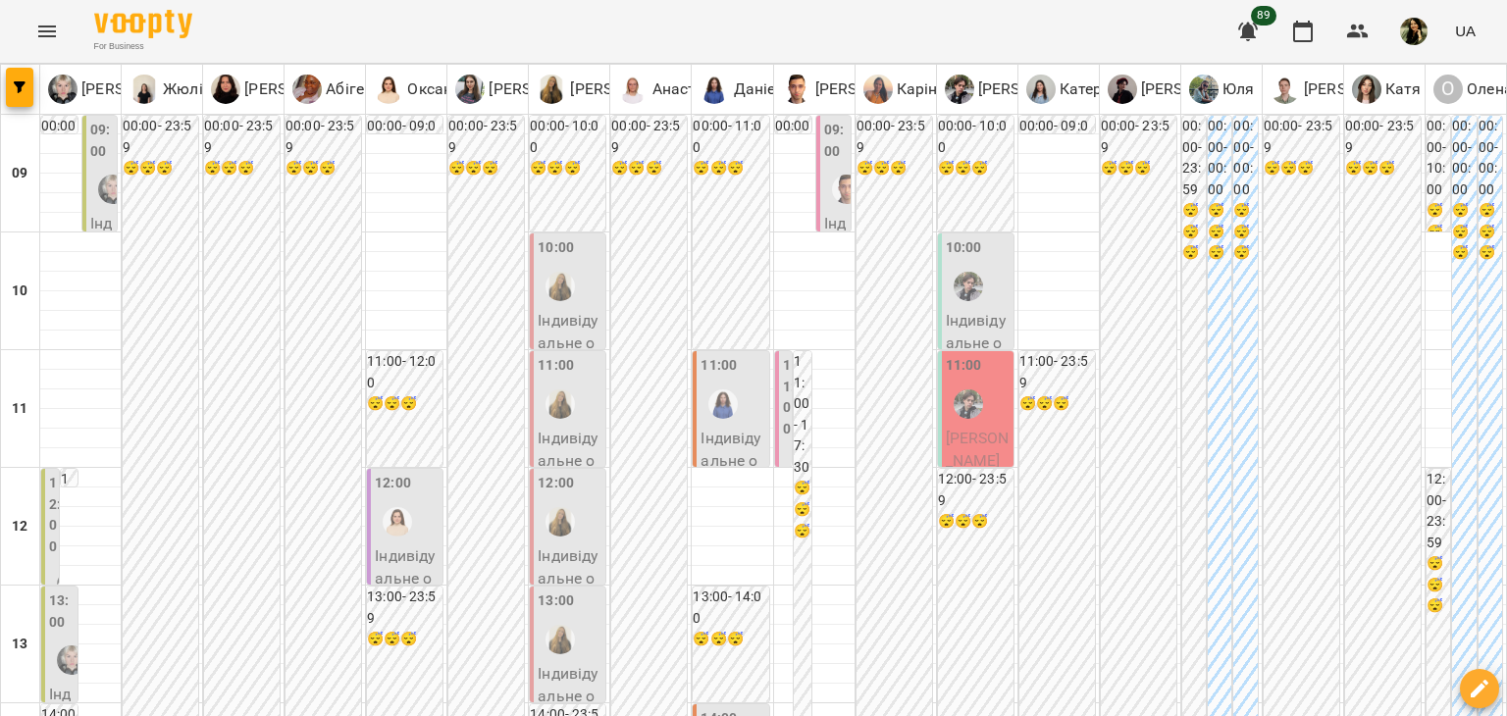
scroll to position [0, 0]
click at [970, 335] on p "Індивідуальне онлайн заняття 50 хв рівні А1-В1 - Христина Ривко" at bounding box center [978, 413] width 64 height 208
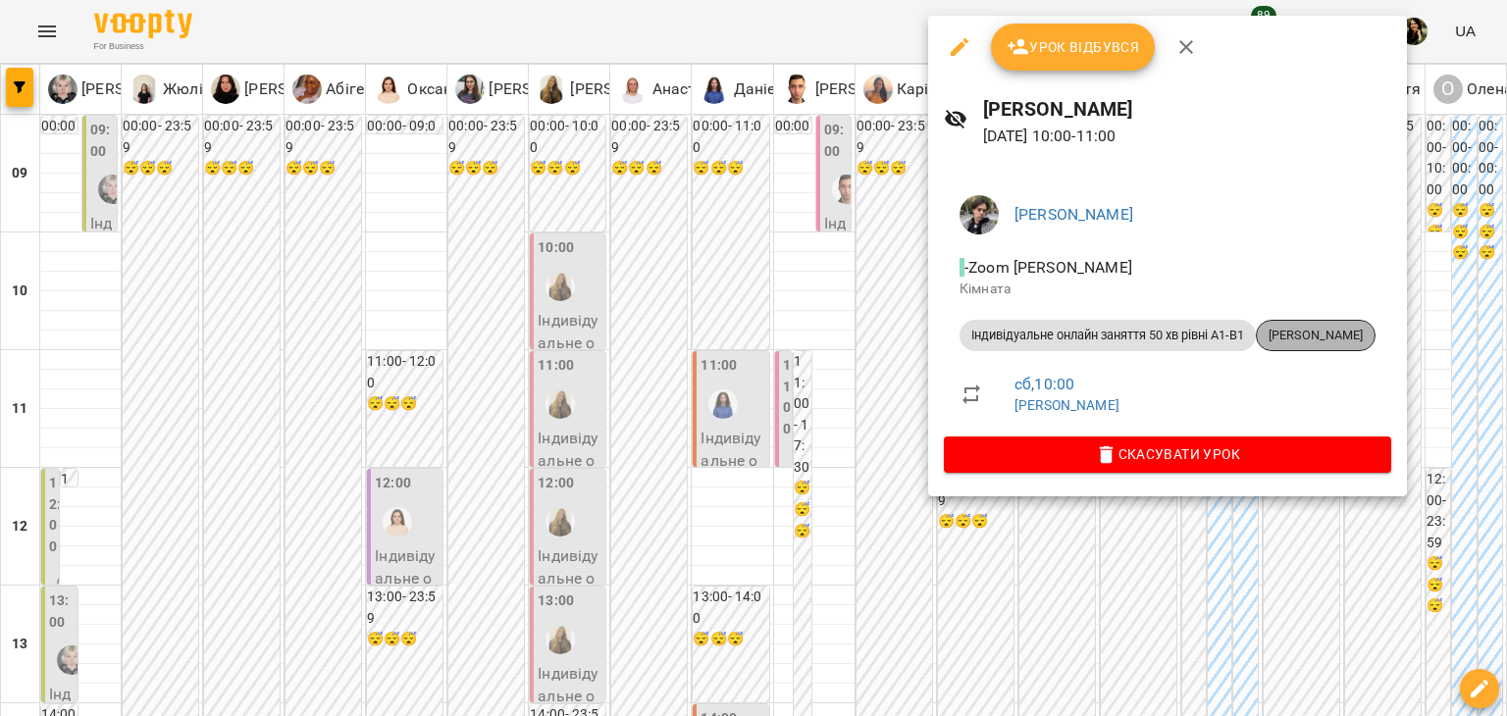
click at [1358, 328] on span "[PERSON_NAME]" at bounding box center [1316, 336] width 118 height 18
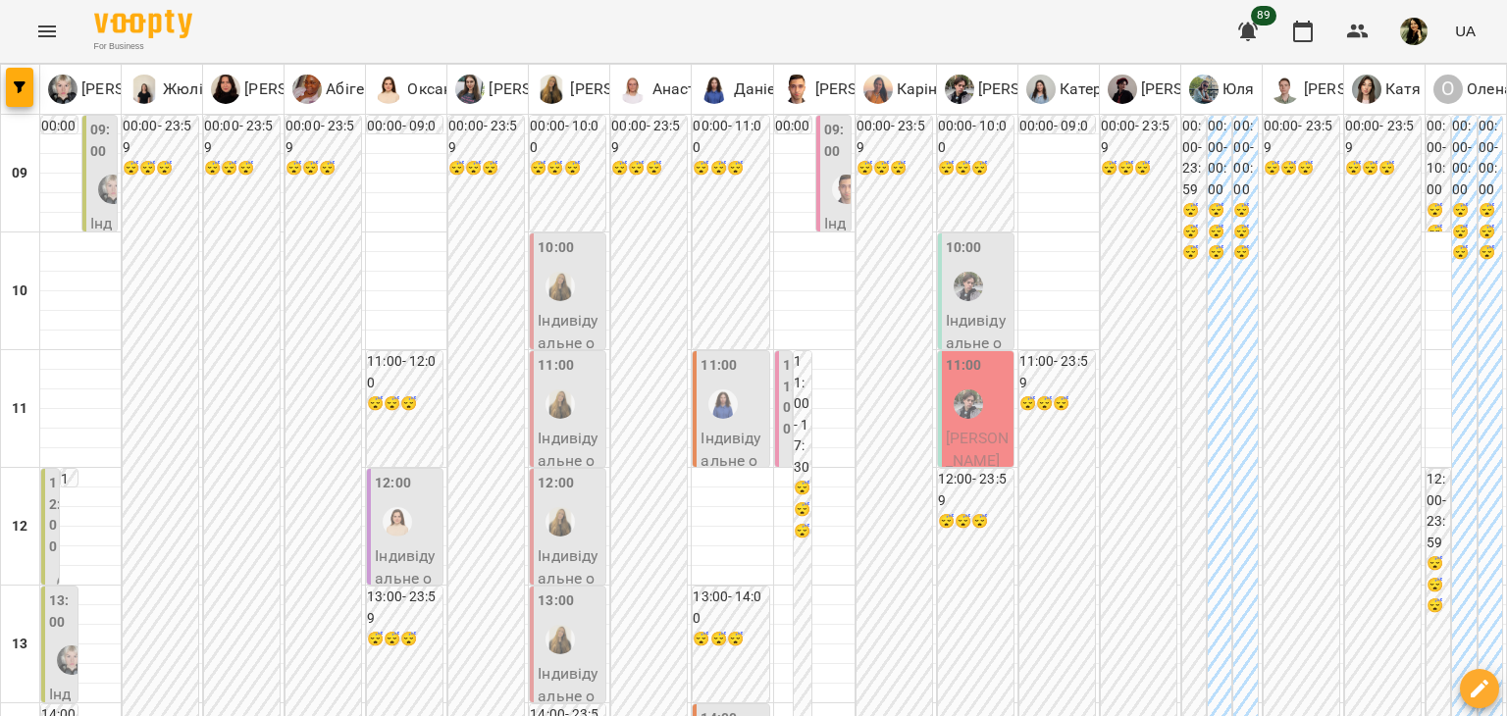
click at [984, 401] on div "11:00" at bounding box center [978, 391] width 64 height 72
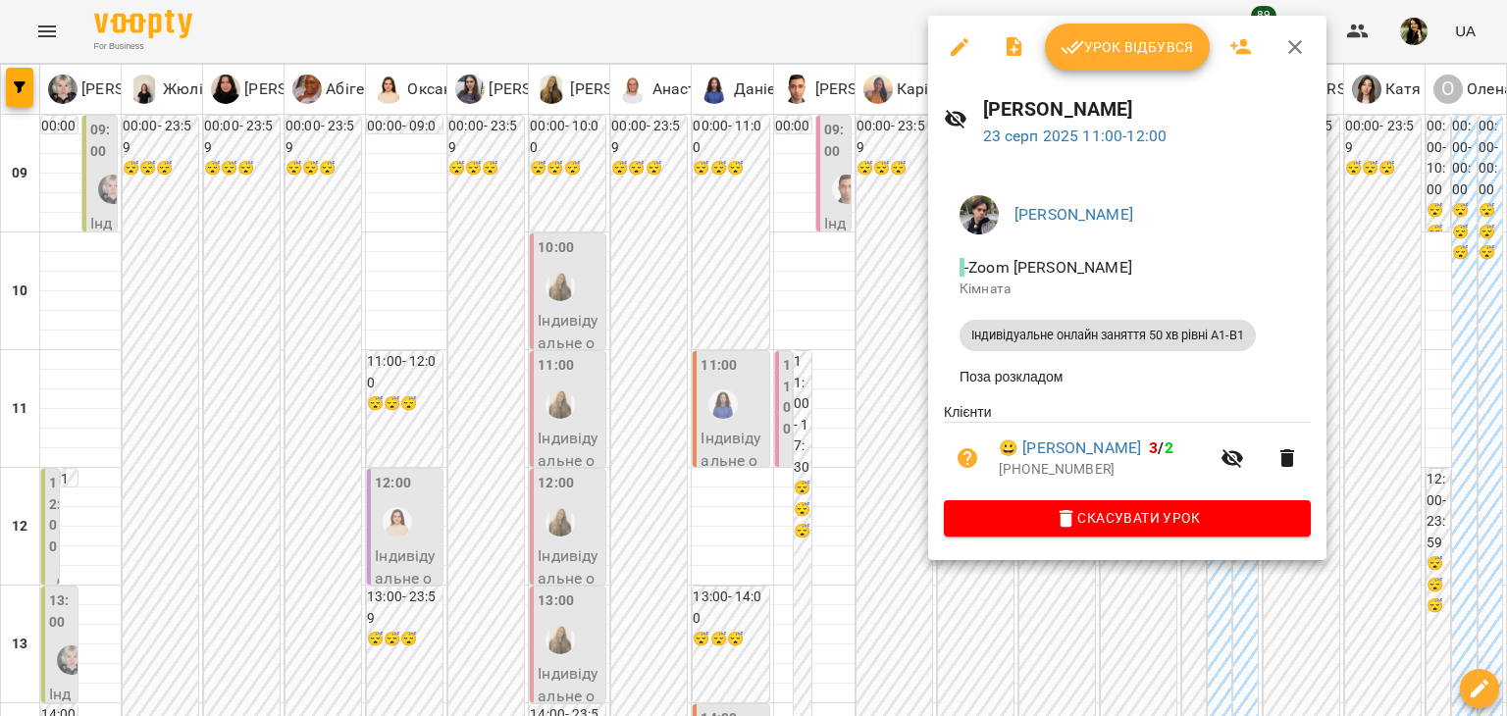
click at [885, 342] on div at bounding box center [753, 358] width 1507 height 716
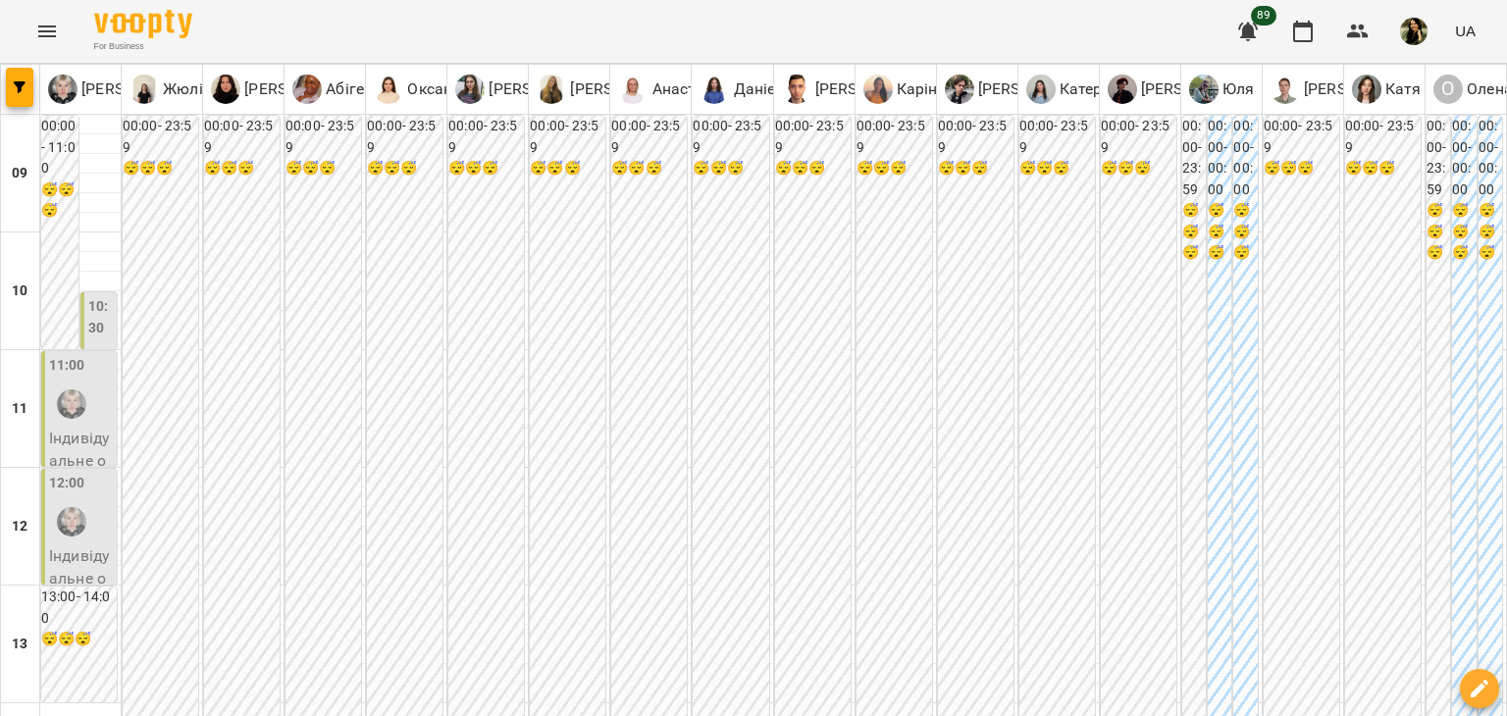
click at [112, 320] on label "10:30" at bounding box center [101, 317] width 26 height 42
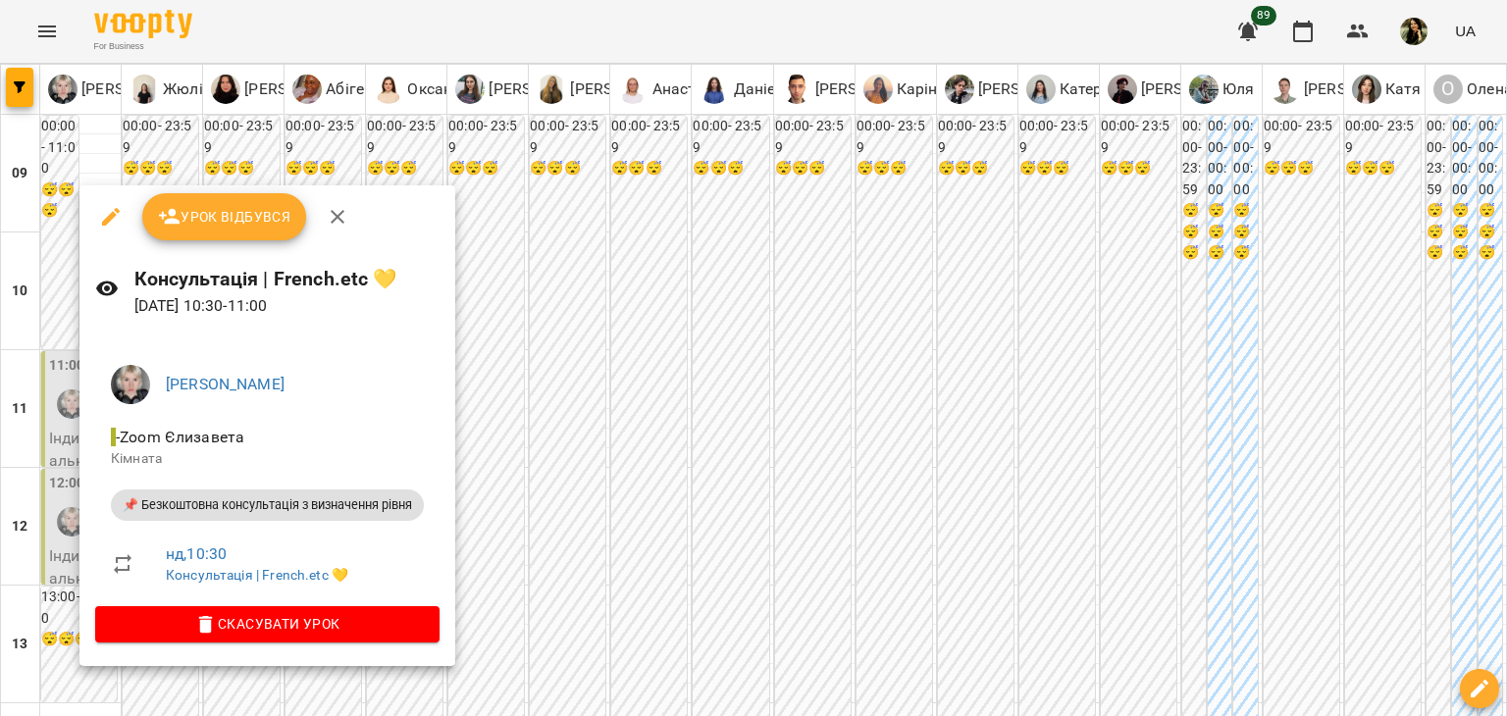
click at [65, 443] on div at bounding box center [753, 358] width 1507 height 716
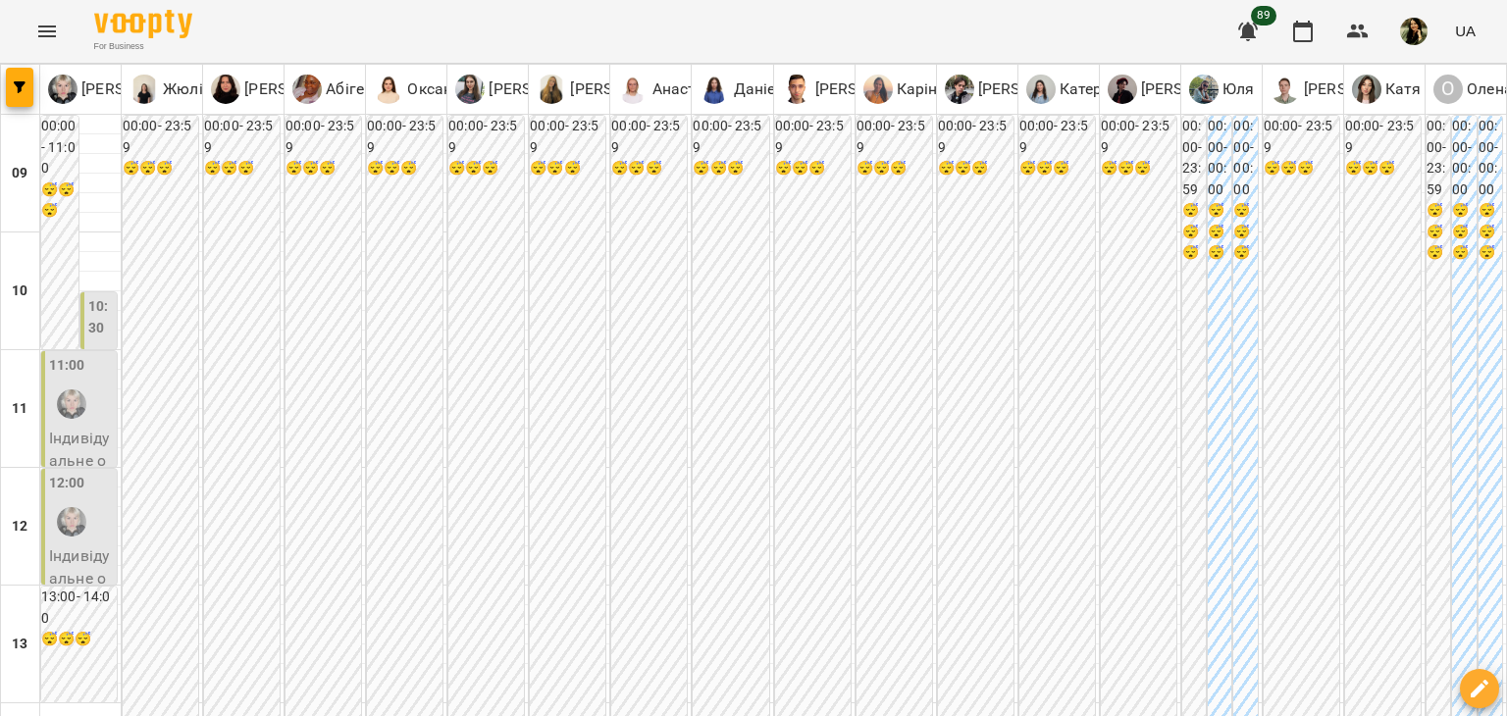
click at [65, 443] on p "Індивідуальне онлайн заняття 50 хв рівні А1-В1 - Хотинецький Максим" at bounding box center [81, 531] width 64 height 208
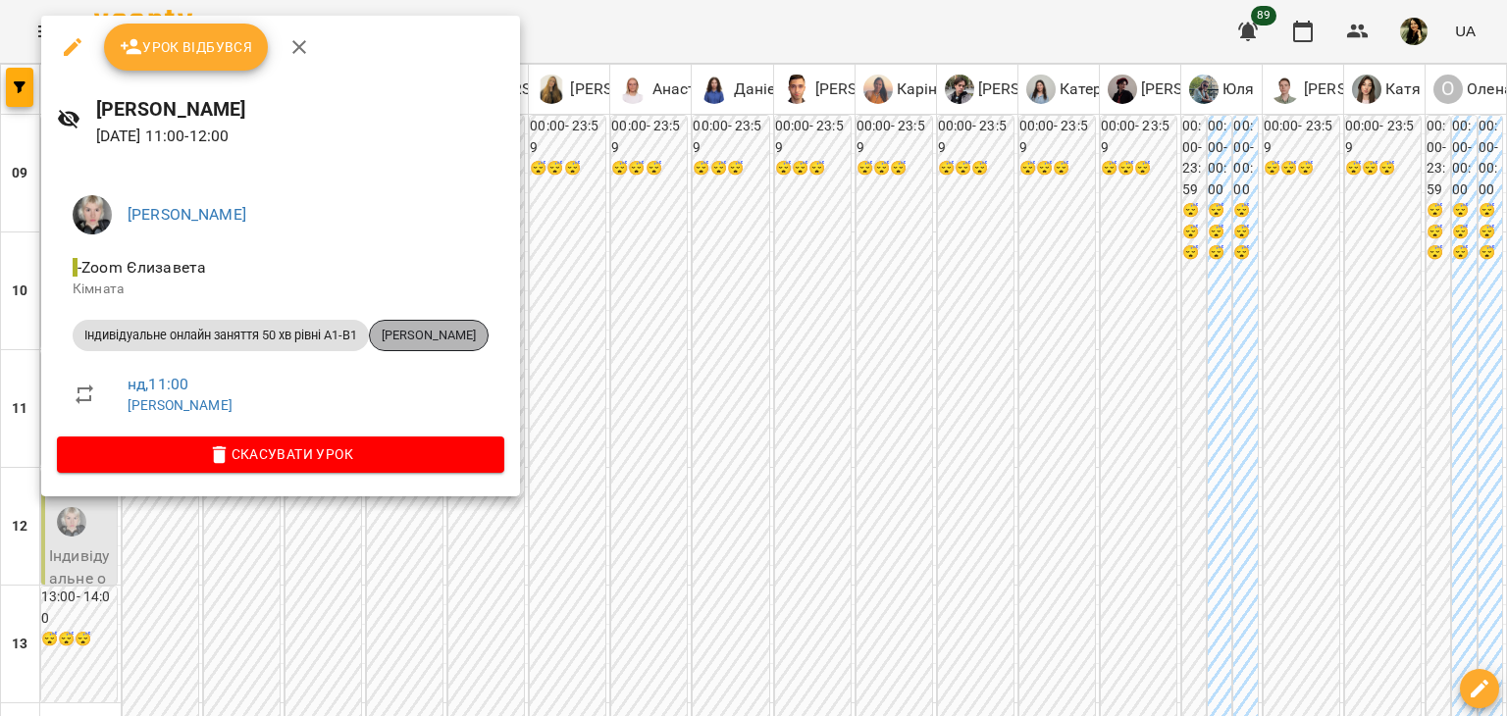
click at [488, 335] on span "[PERSON_NAME]" at bounding box center [429, 336] width 118 height 18
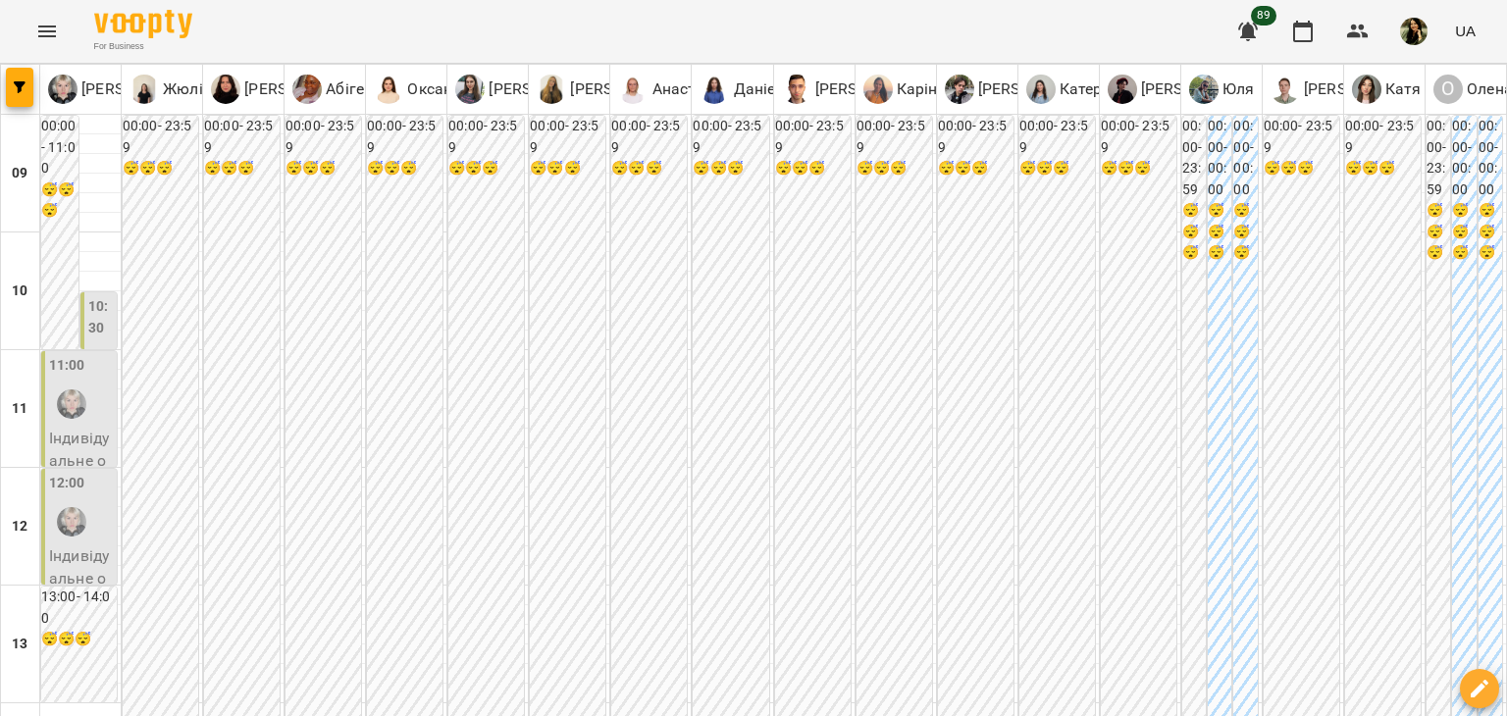
click at [102, 539] on div "12:00" at bounding box center [81, 509] width 64 height 72
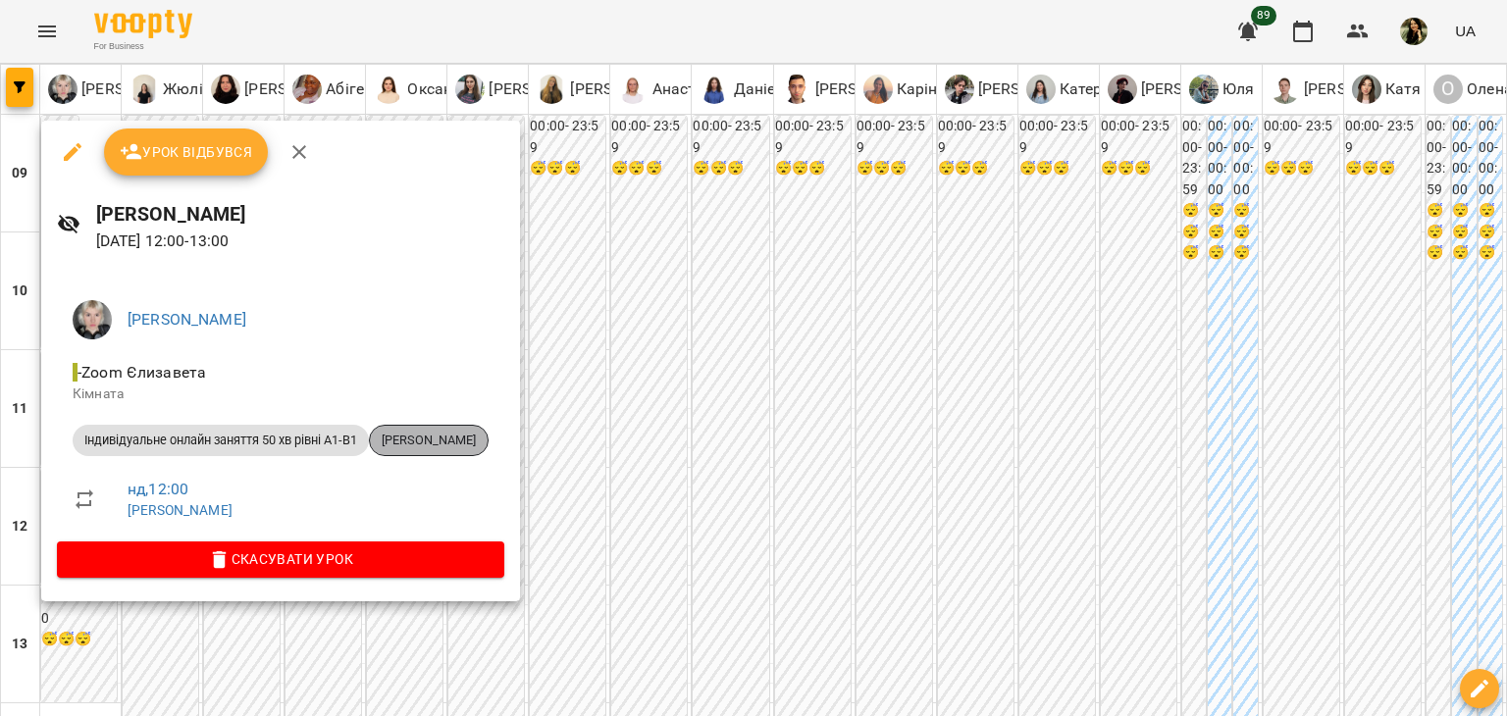
click at [464, 437] on span "[PERSON_NAME]" at bounding box center [429, 441] width 118 height 18
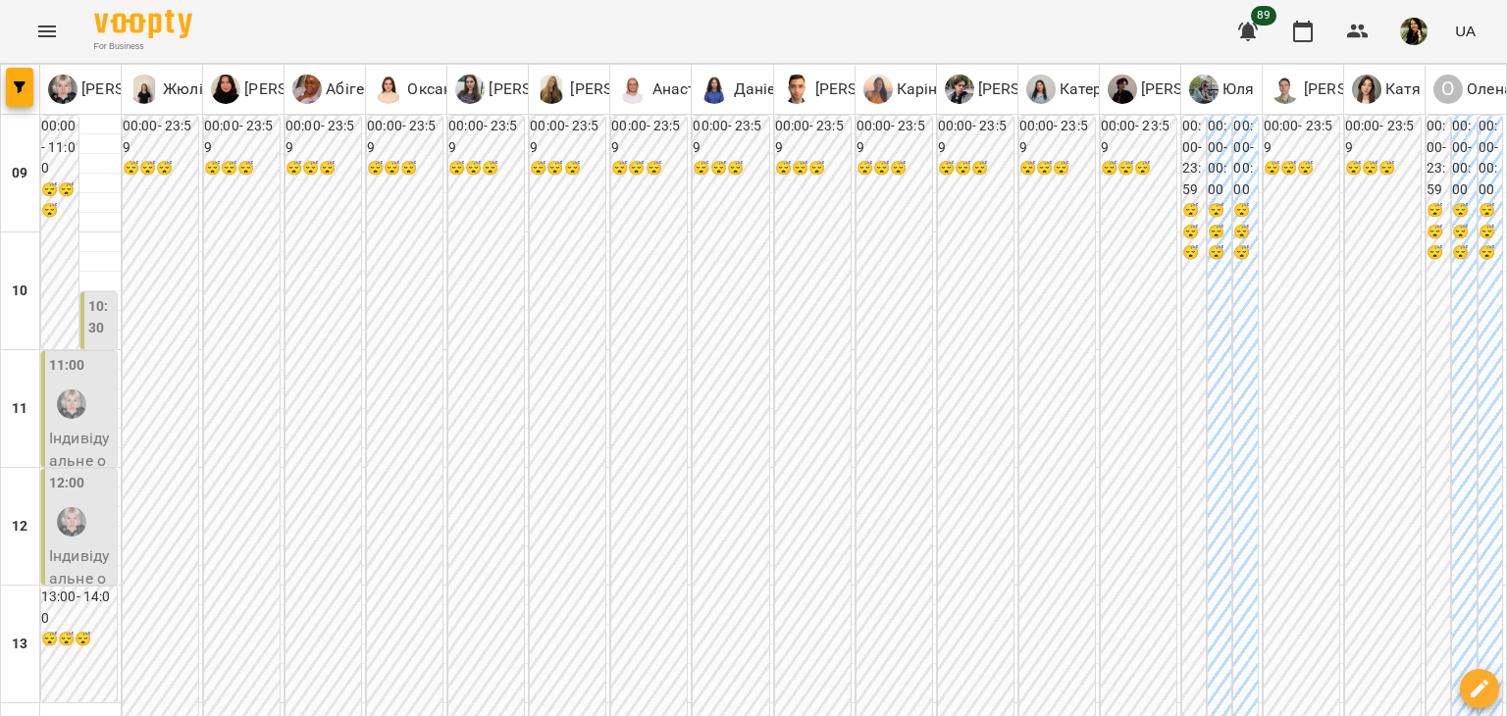
scroll to position [592, 0]
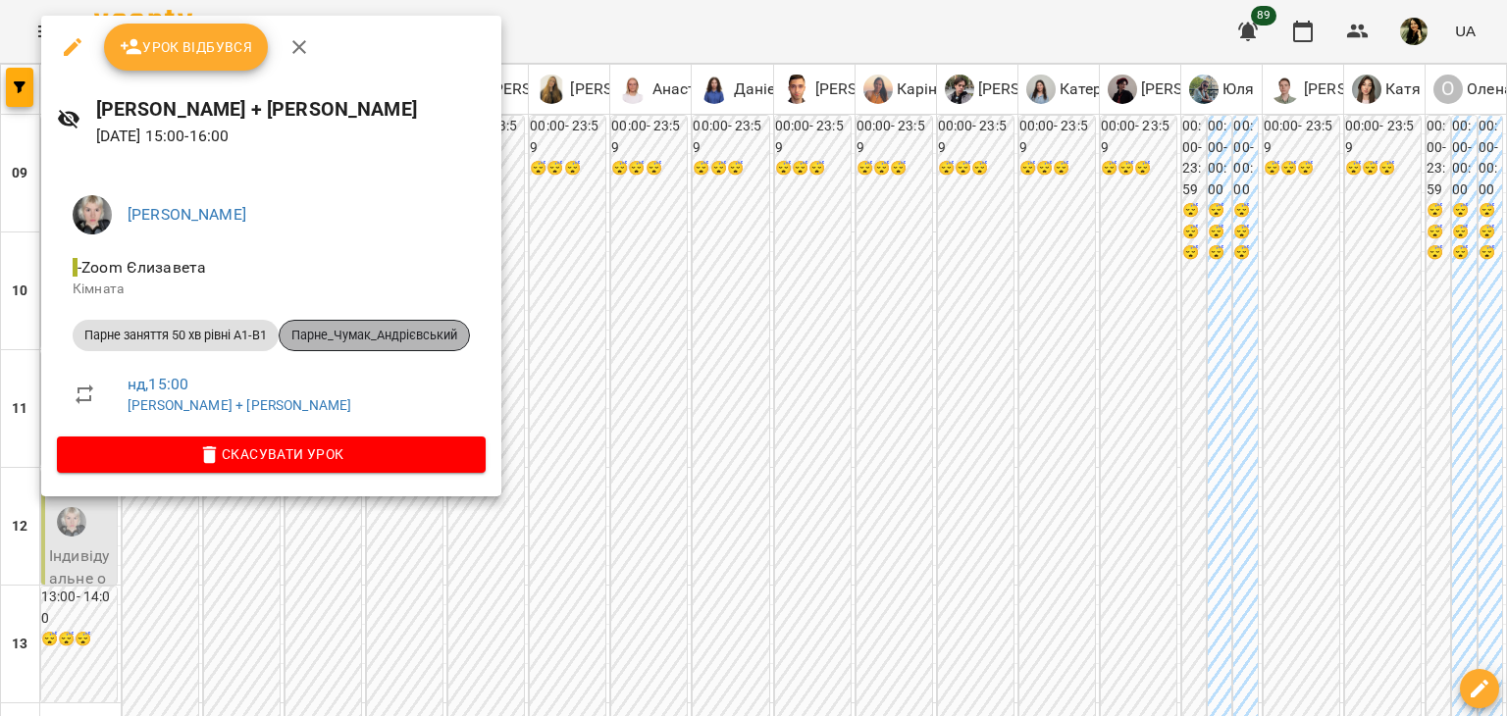
click at [396, 332] on span "Парне_Чумак_Андрієвський" at bounding box center [374, 336] width 189 height 18
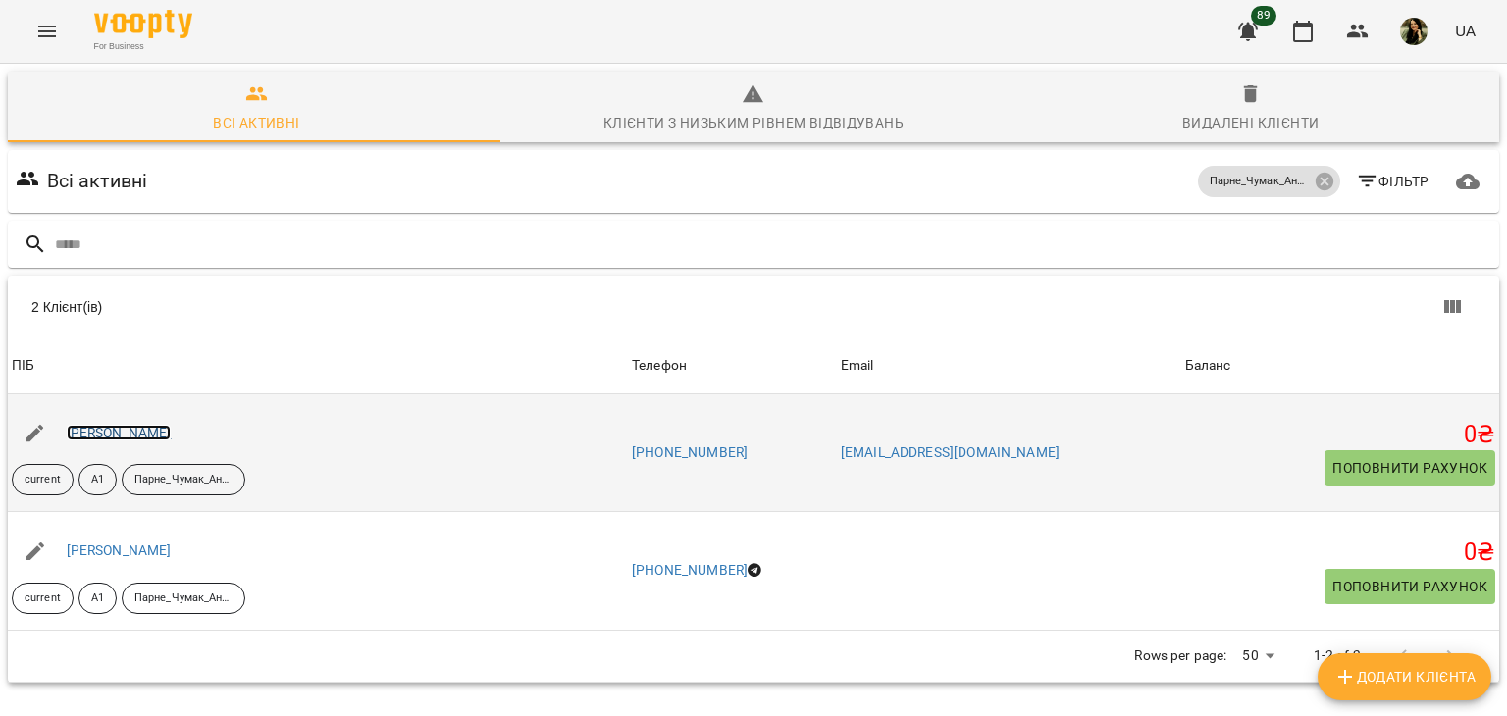
click at [169, 434] on link "Андрієвський Дмитро" at bounding box center [119, 433] width 105 height 16
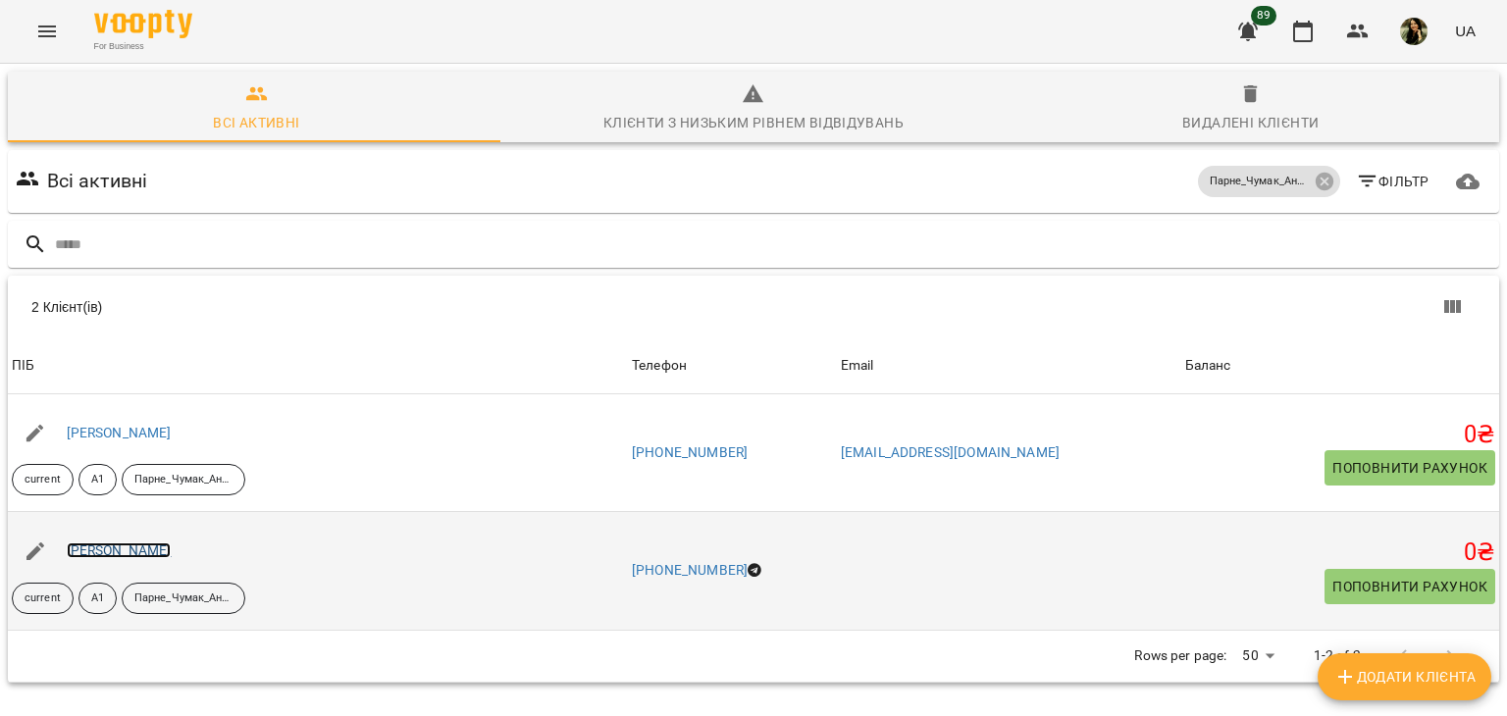
click at [95, 546] on link "Чумак Анна" at bounding box center [119, 550] width 105 height 16
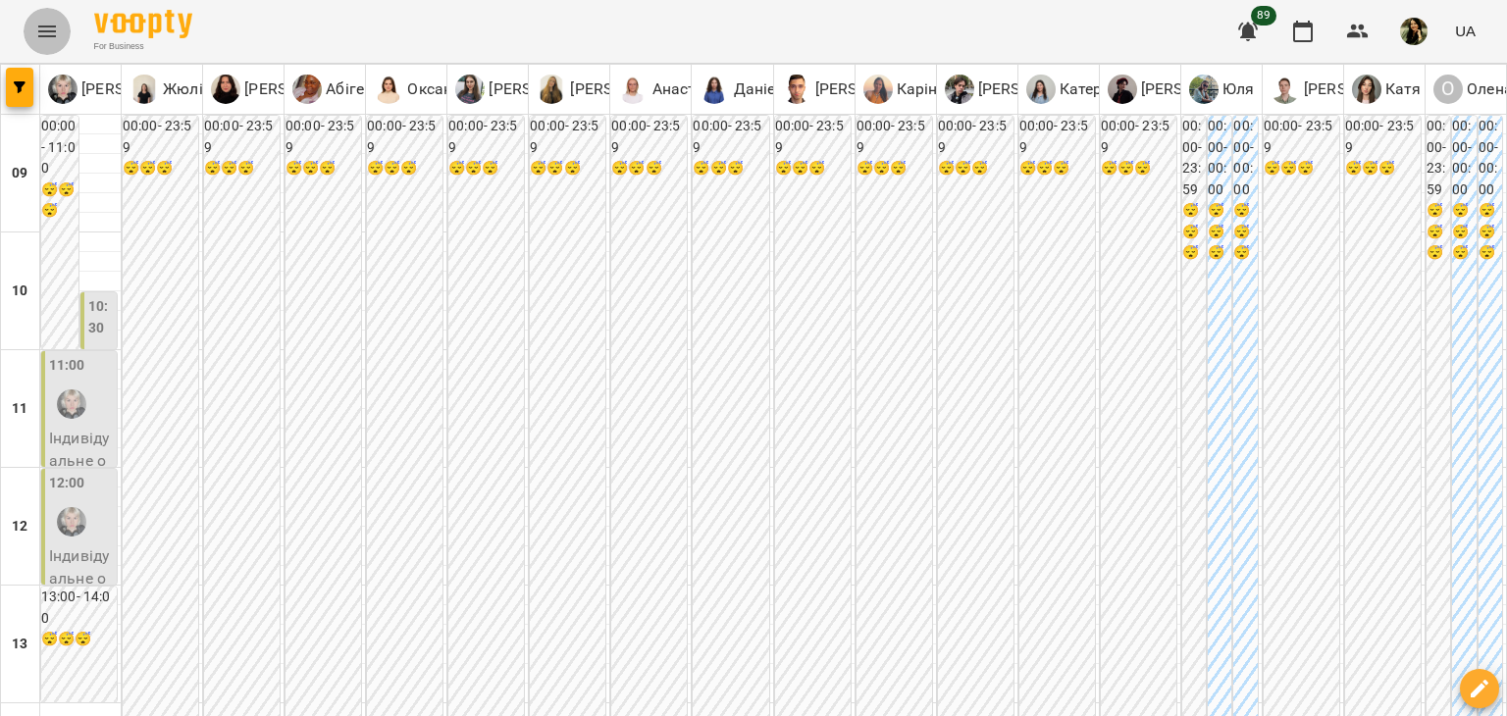
click at [55, 26] on icon "Menu" at bounding box center [47, 32] width 18 height 12
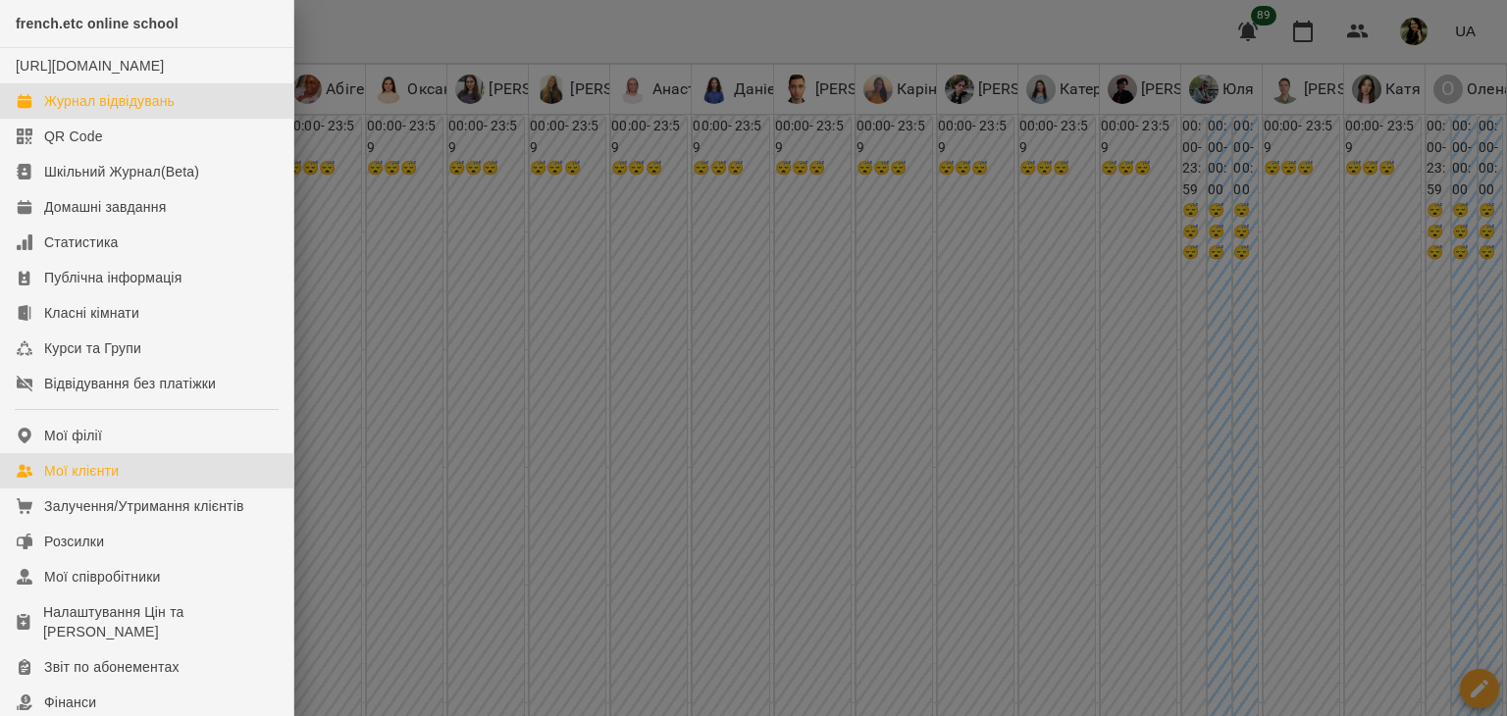
click at [122, 481] on link "Мої клієнти" at bounding box center [146, 470] width 293 height 35
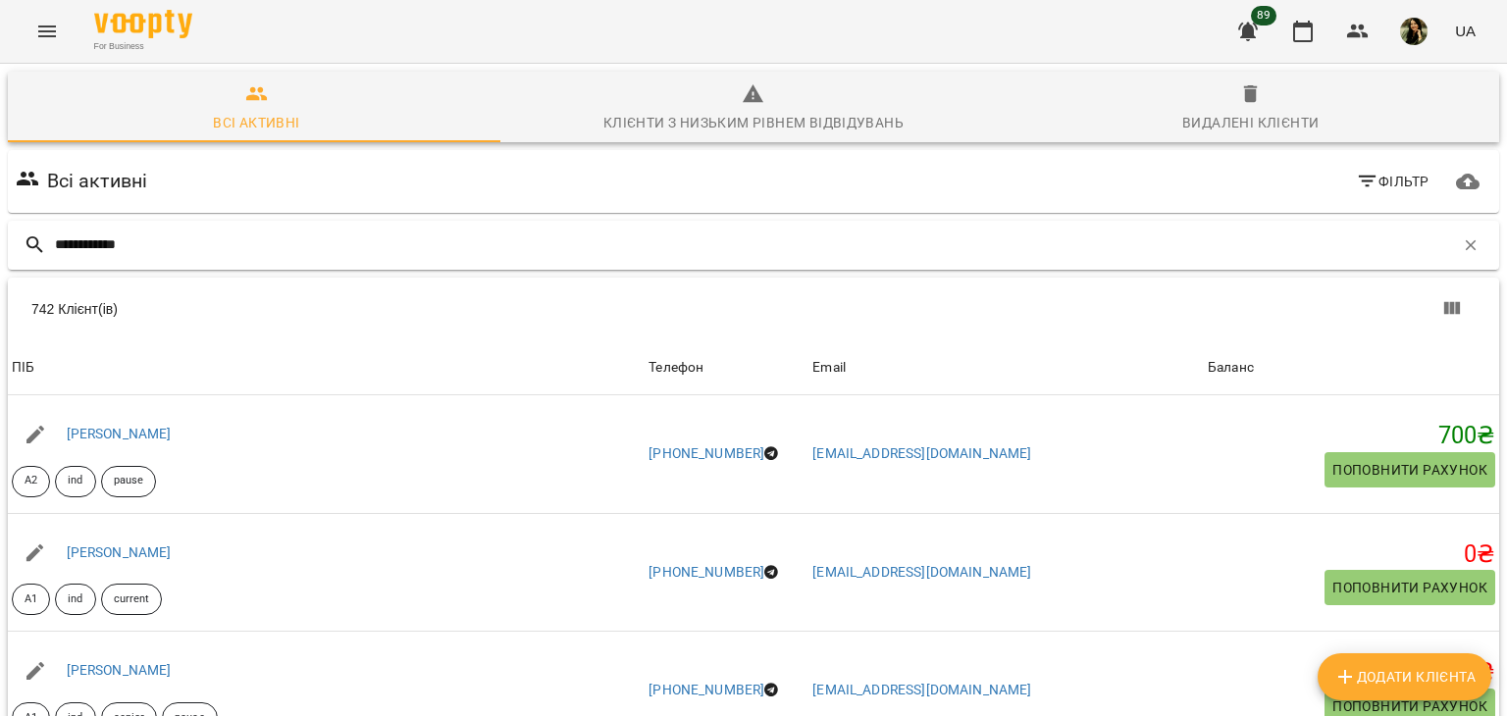
type input "**********"
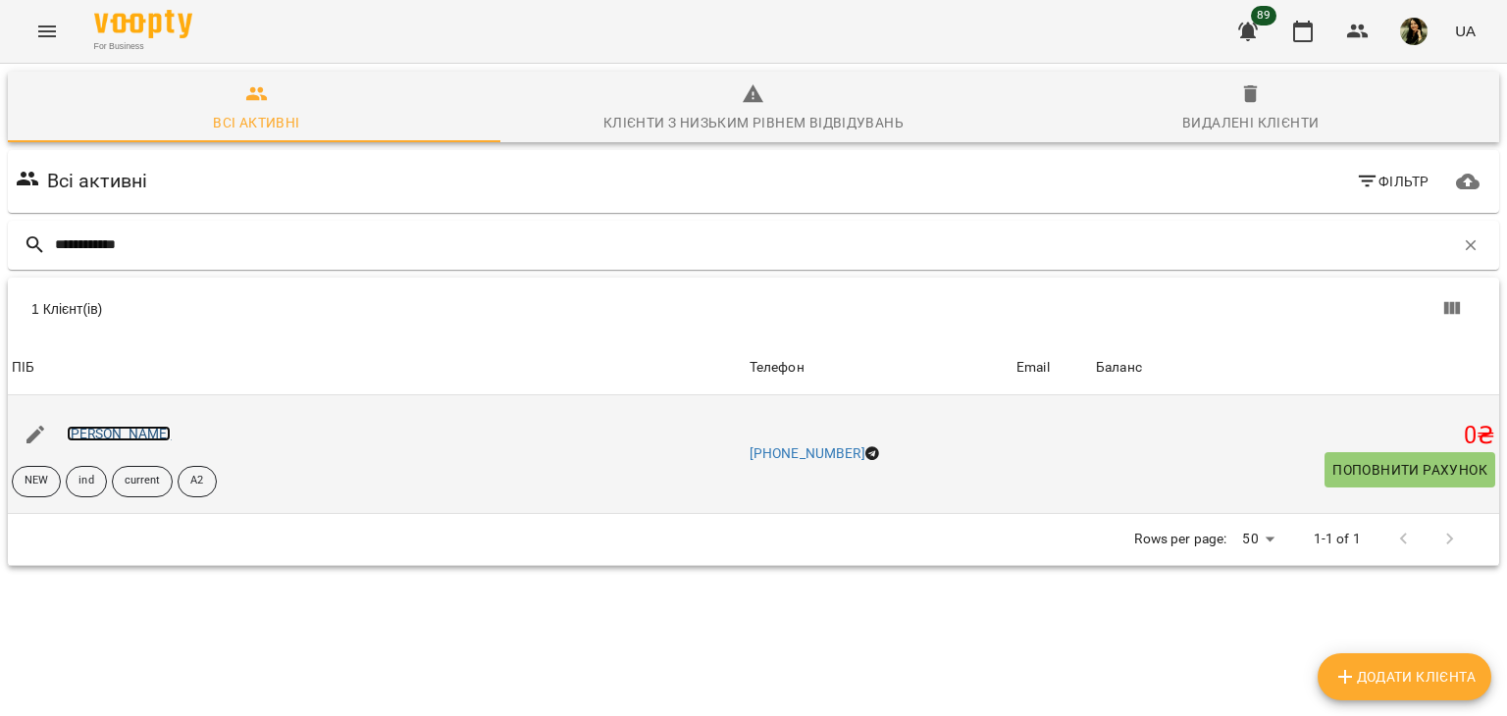
click at [172, 429] on link "[PERSON_NAME]" at bounding box center [119, 434] width 105 height 16
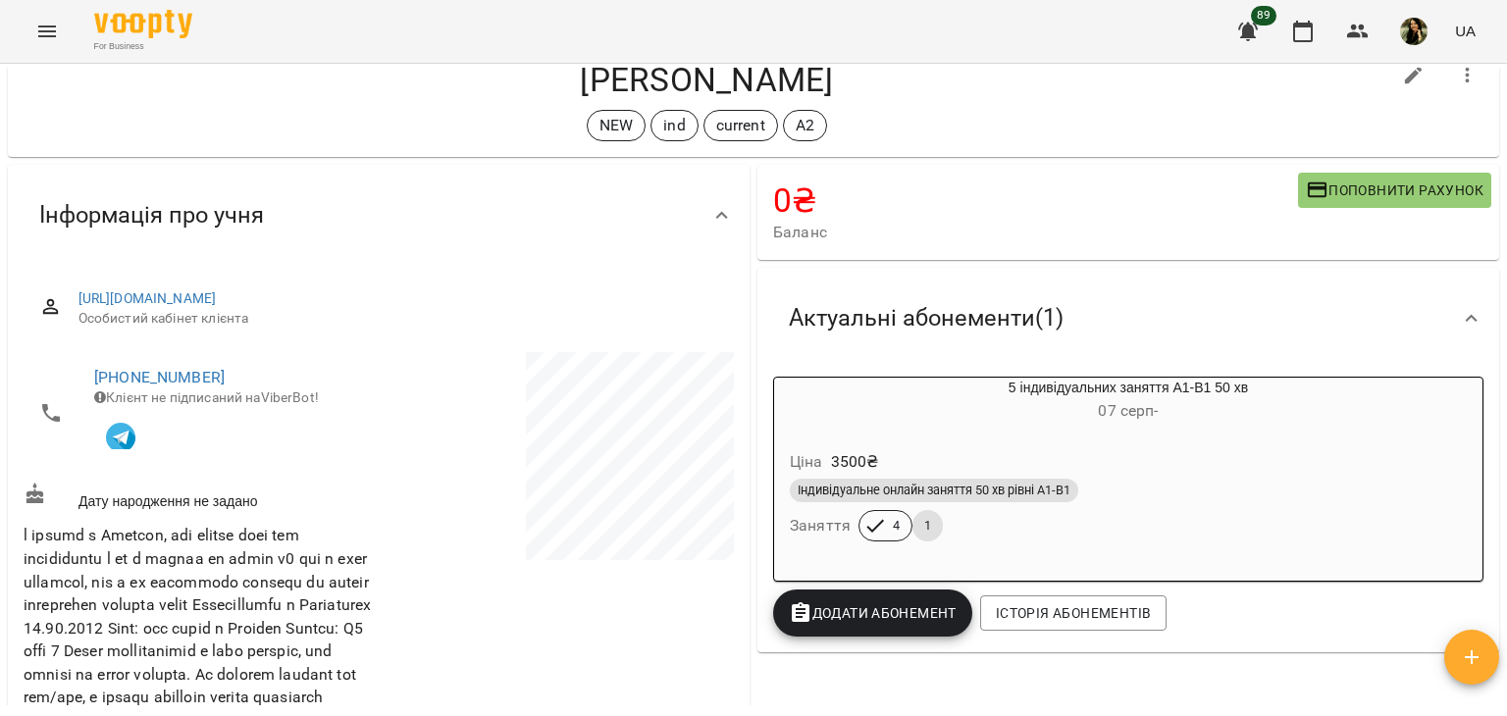
scroll to position [13, 0]
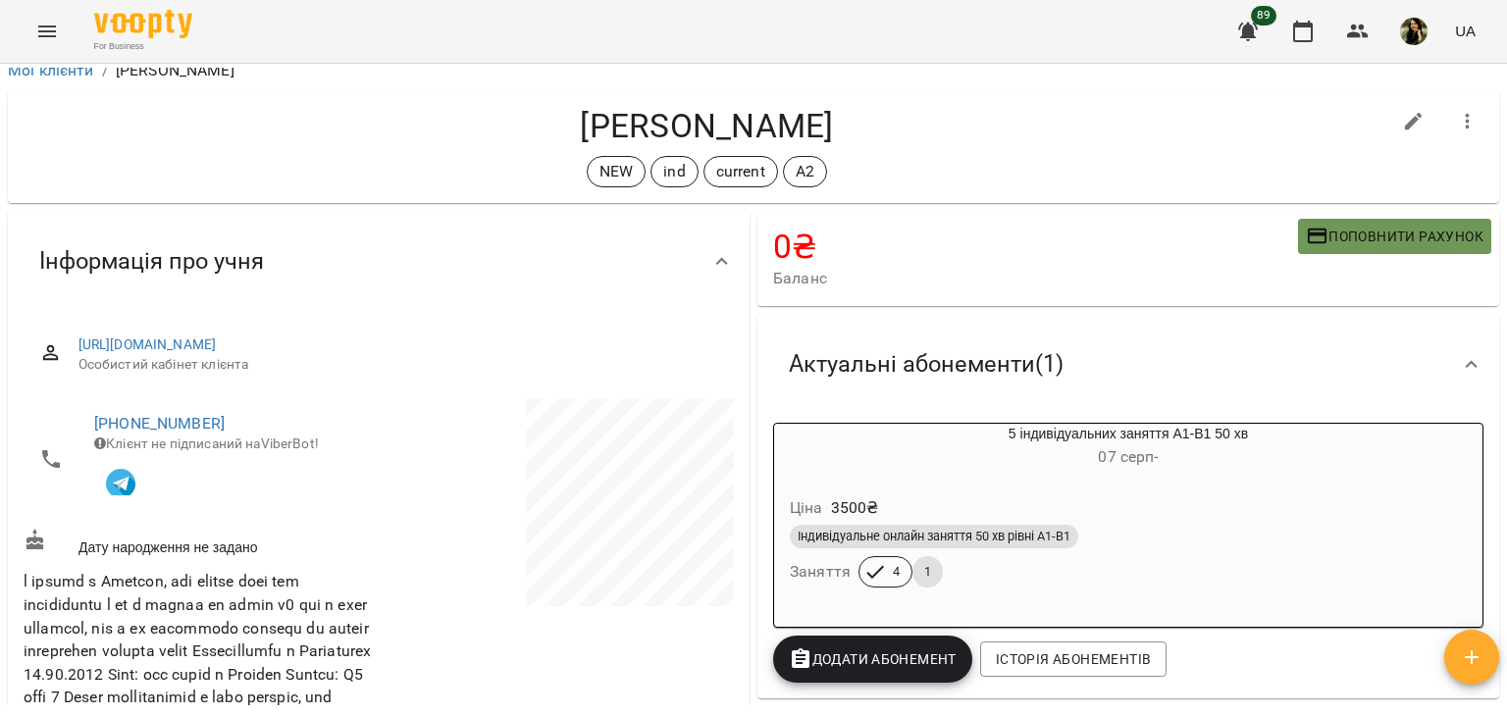
click at [1332, 232] on span "Поповнити рахунок" at bounding box center [1395, 237] width 178 height 24
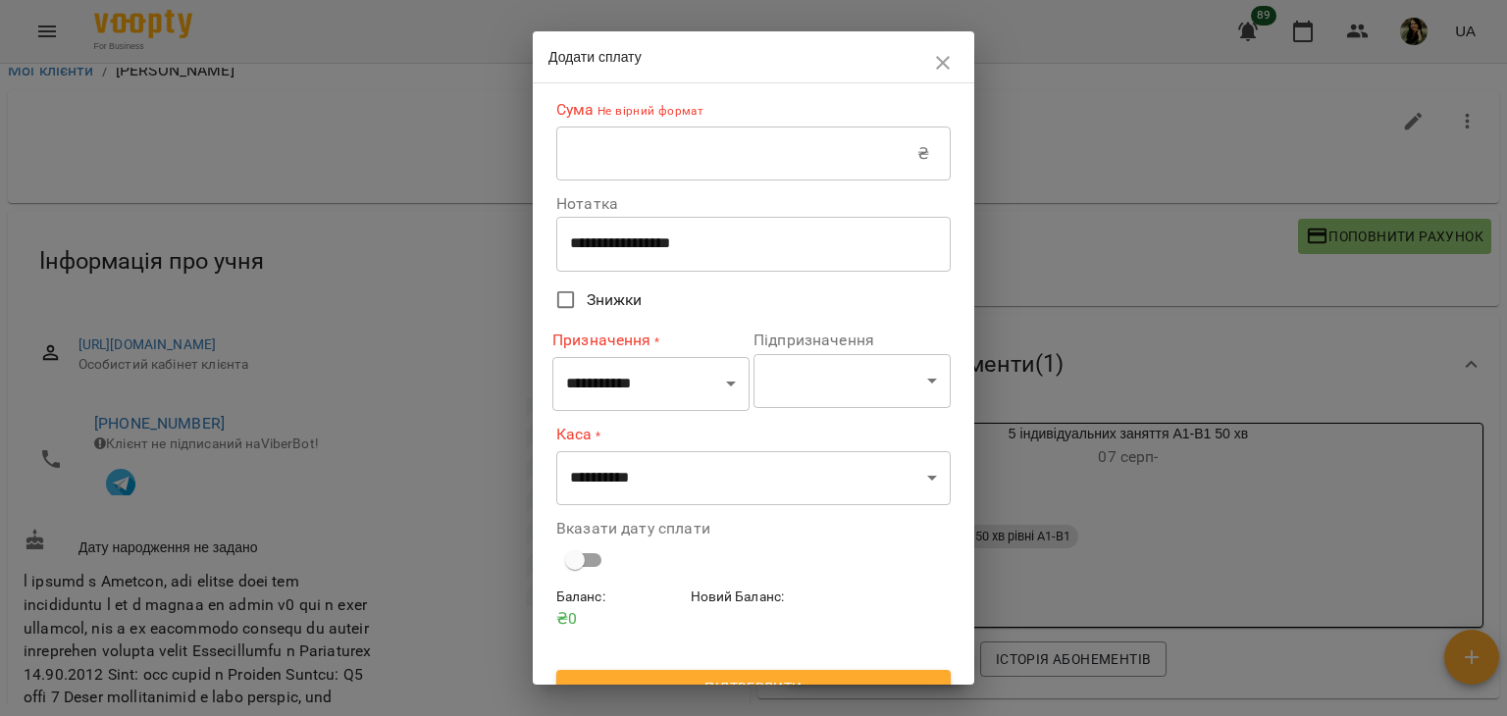
click at [748, 141] on input "text" at bounding box center [736, 154] width 361 height 55
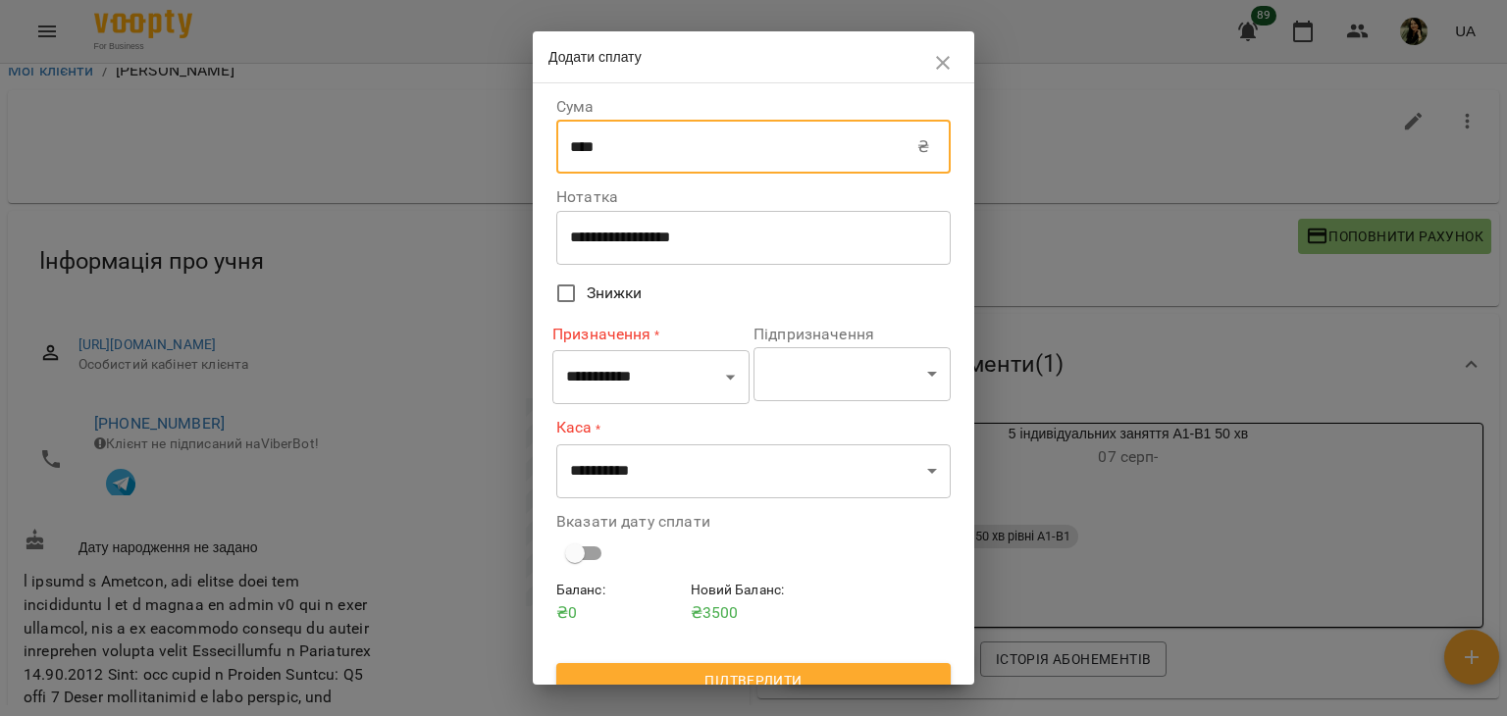
type input "****"
click at [718, 360] on select "**********" at bounding box center [650, 377] width 197 height 55
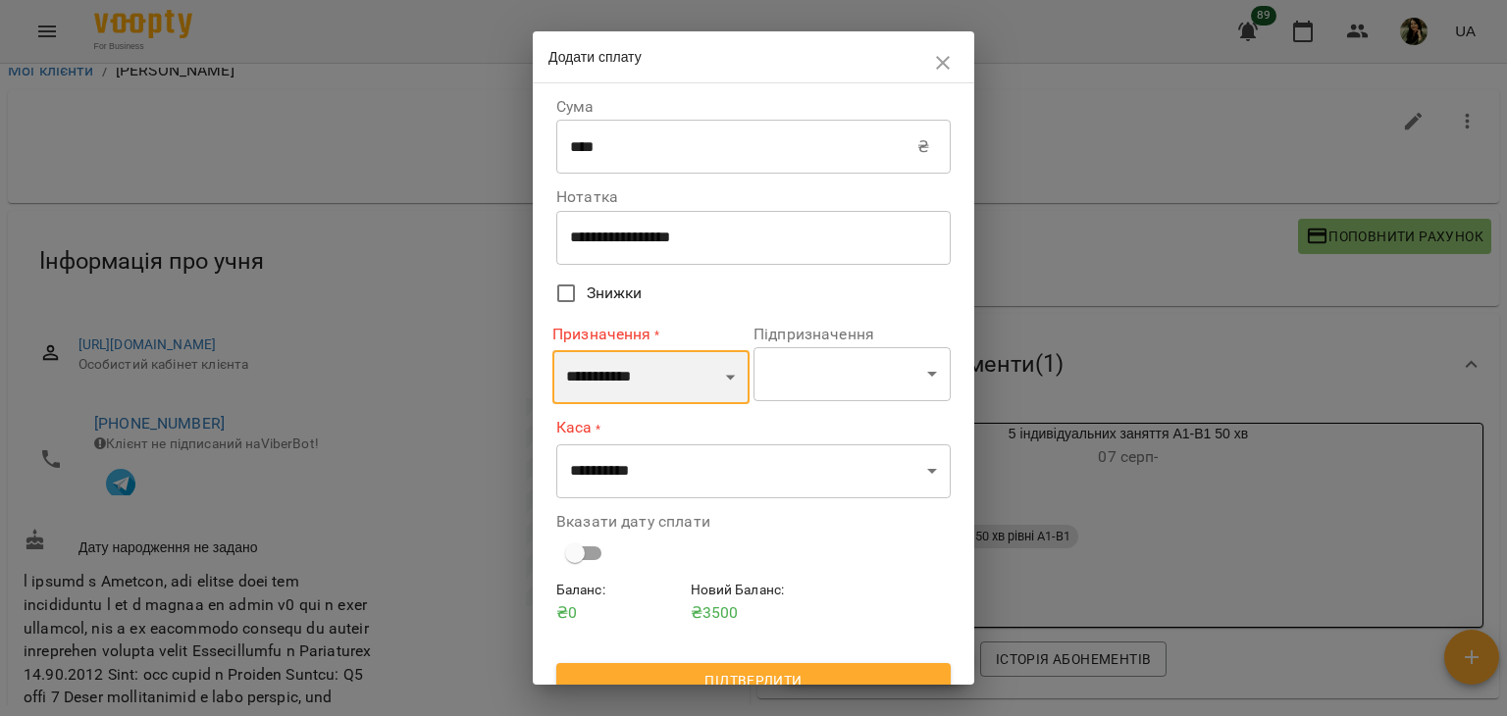
select select "*********"
click at [552, 350] on select "**********" at bounding box center [650, 377] width 197 height 55
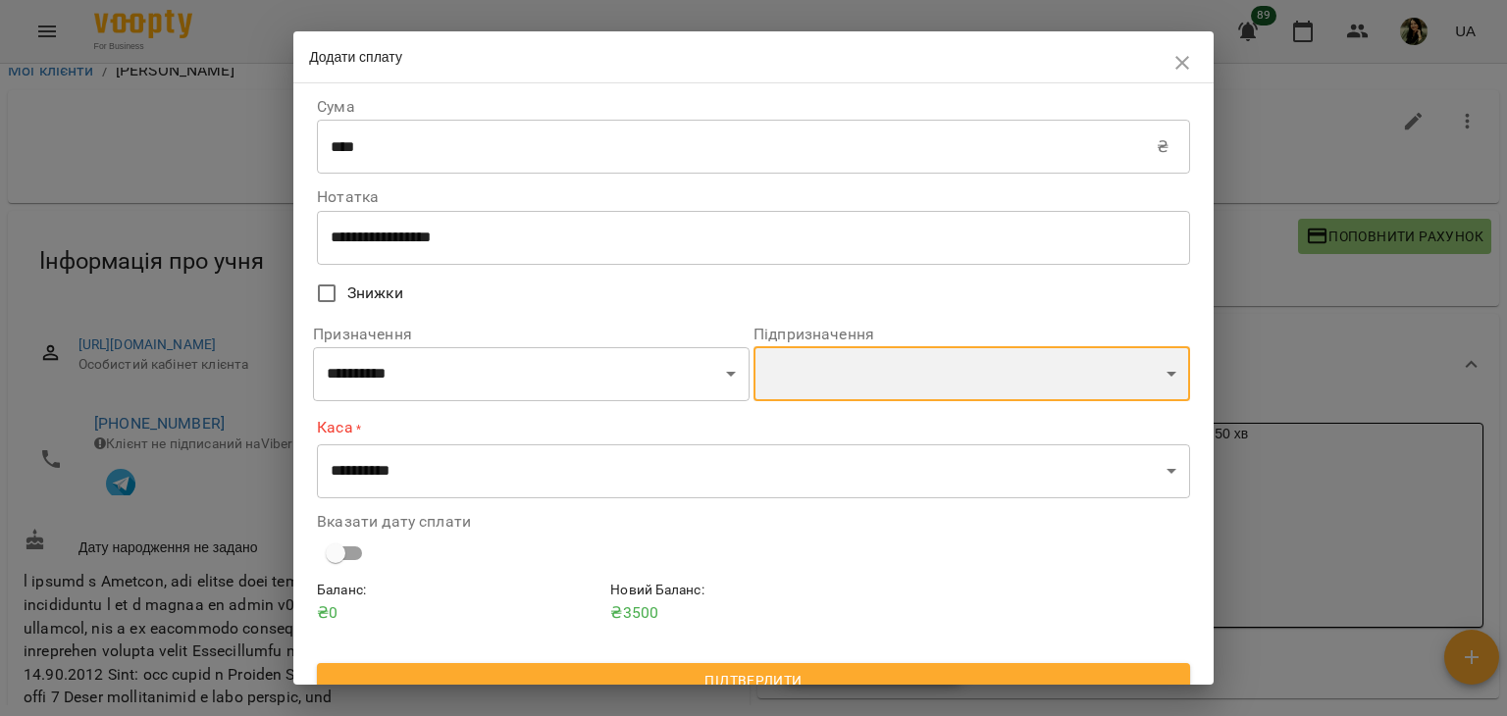
click at [863, 376] on select "**********" at bounding box center [971, 373] width 437 height 55
select select "**********"
click at [753, 349] on select "**********" at bounding box center [971, 373] width 437 height 55
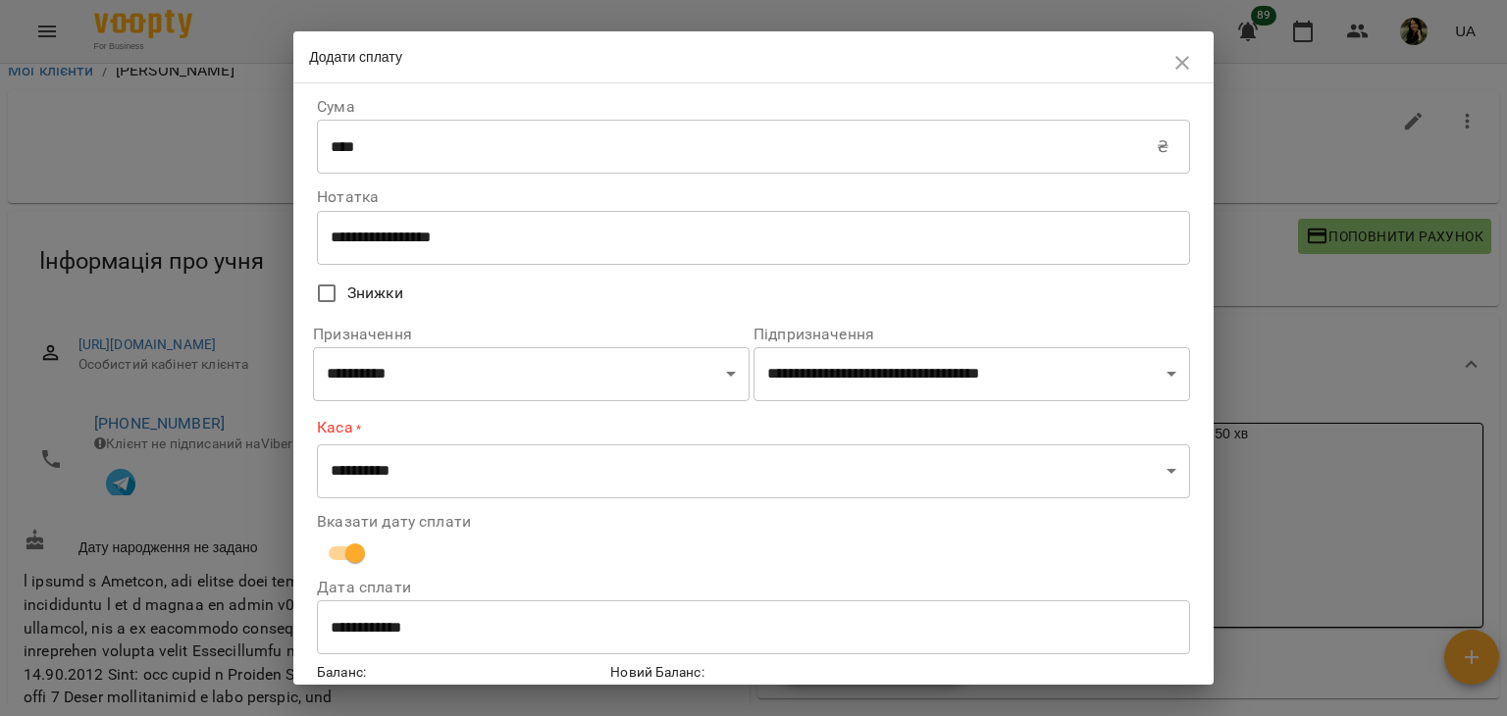
scroll to position [107, 0]
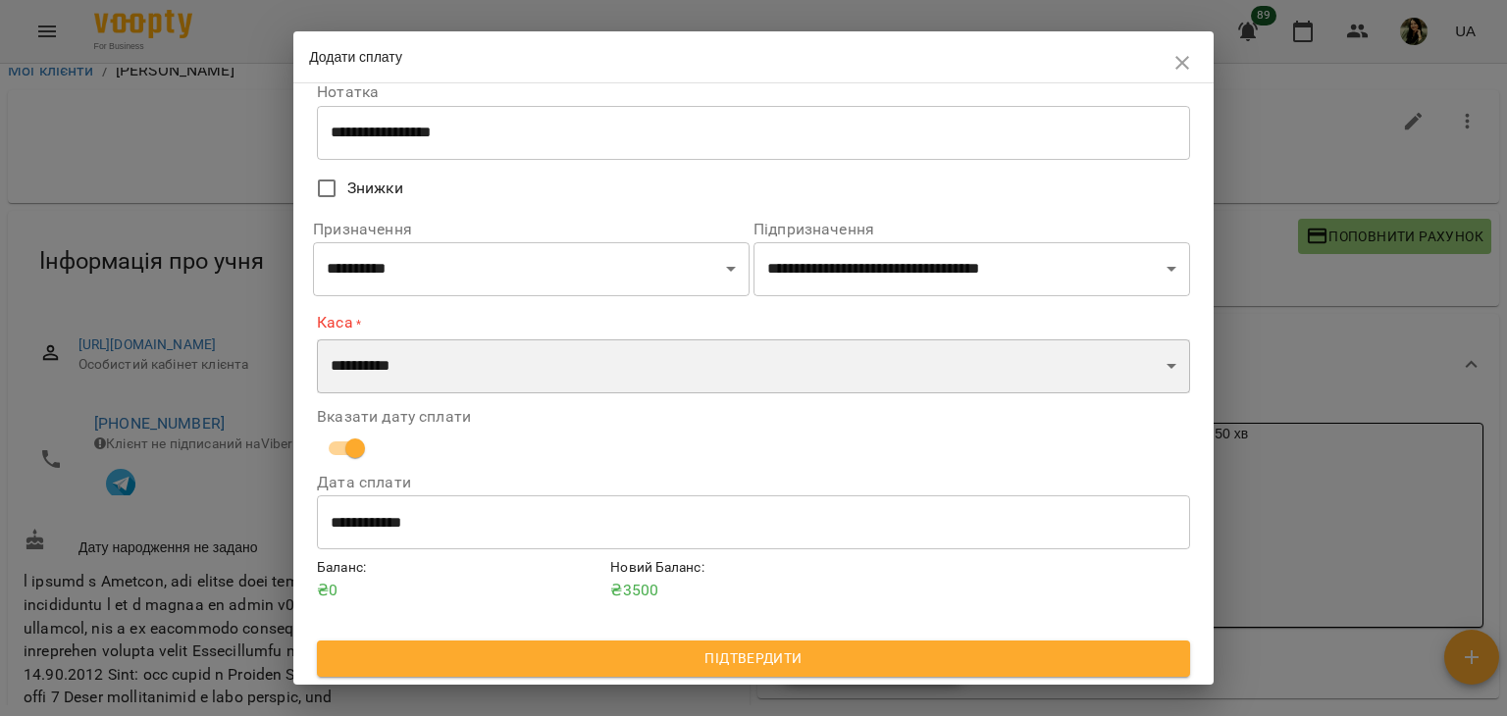
click at [891, 369] on select "**********" at bounding box center [753, 366] width 873 height 55
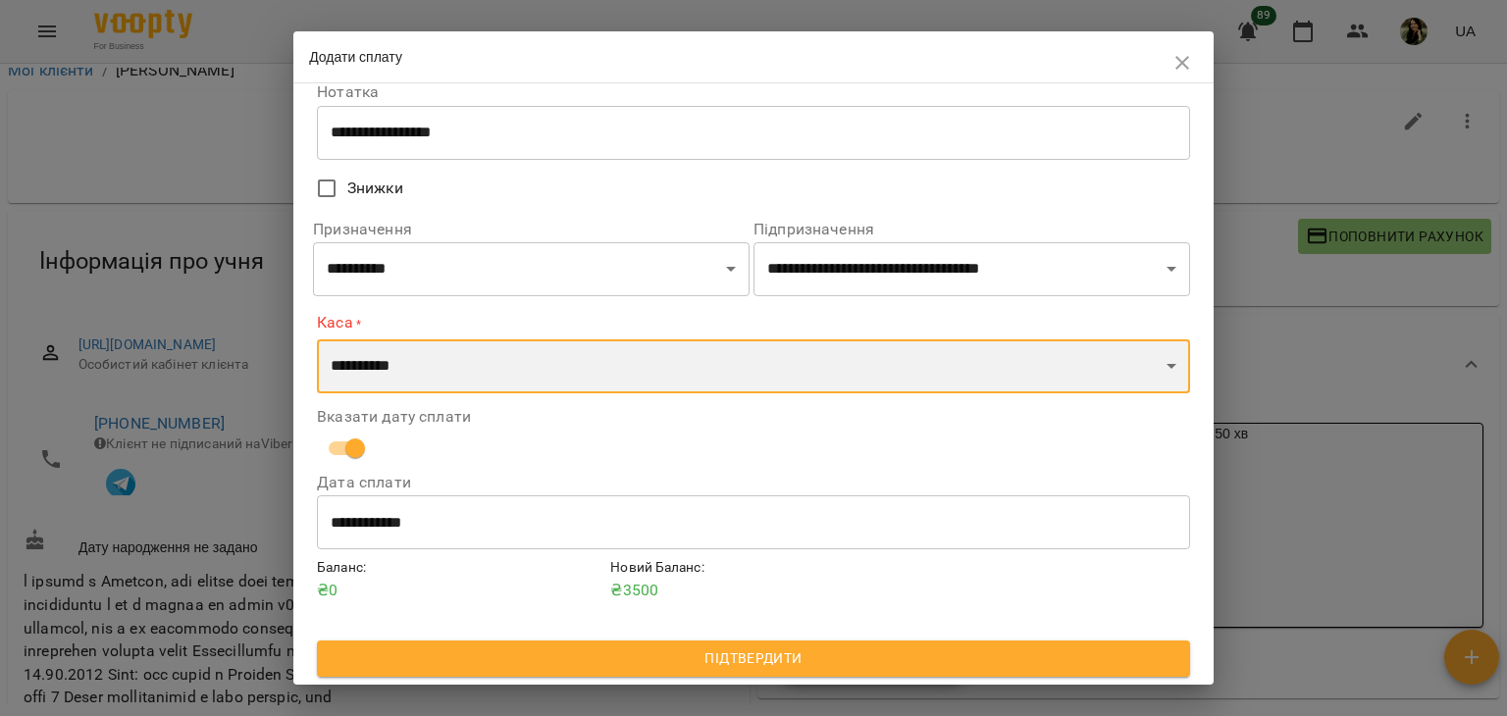
select select "*********"
click at [317, 339] on select "**********" at bounding box center [753, 366] width 873 height 55
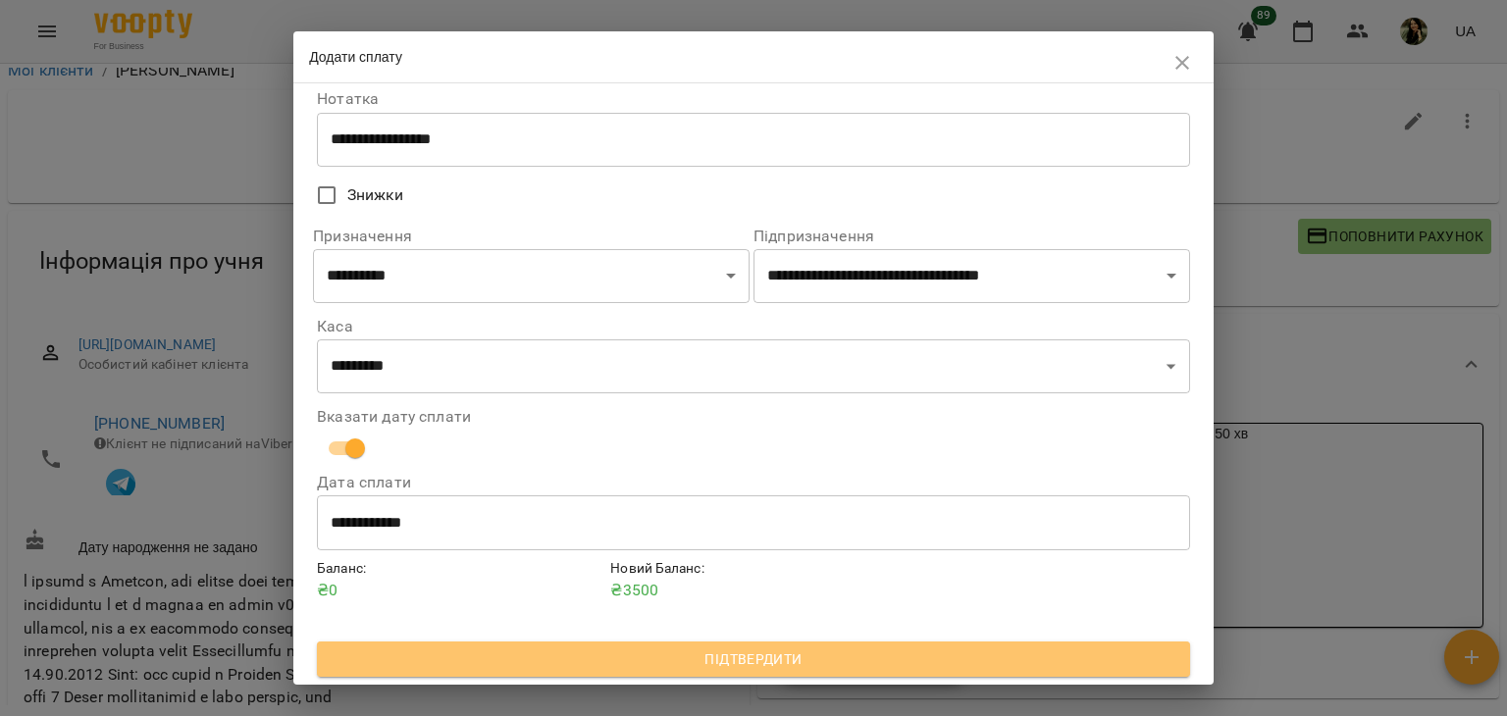
click at [691, 668] on span "Підтвердити" at bounding box center [754, 659] width 842 height 24
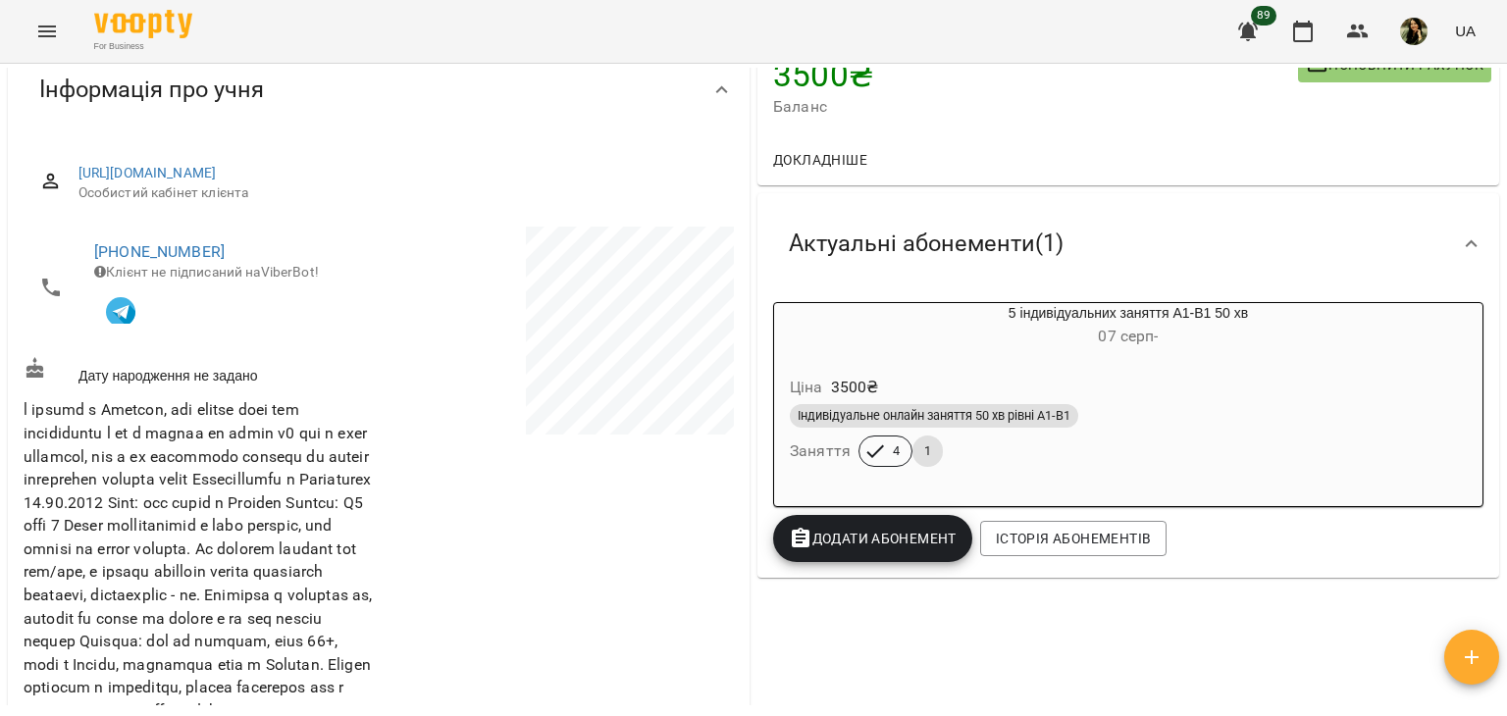
scroll to position [171, 0]
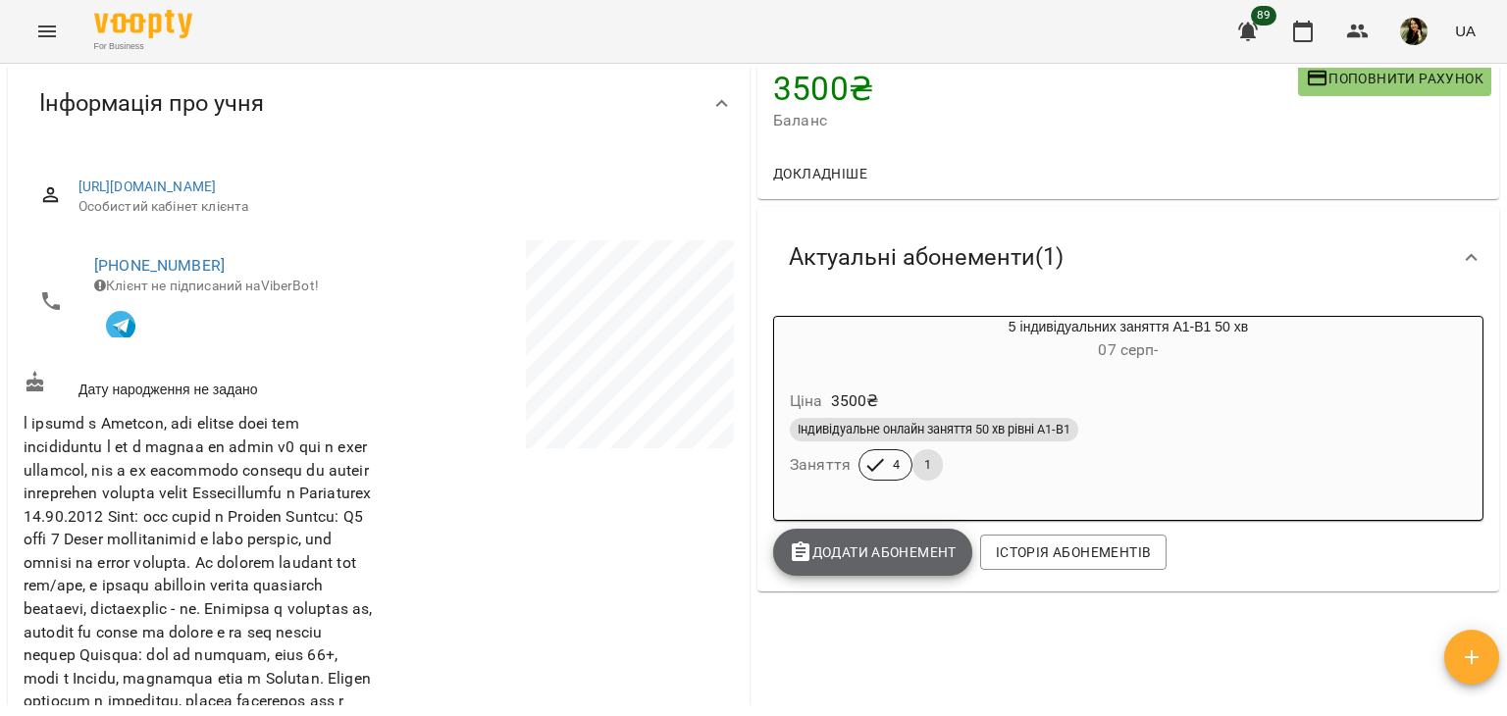
click at [852, 540] on button "Додати Абонемент" at bounding box center [872, 552] width 199 height 47
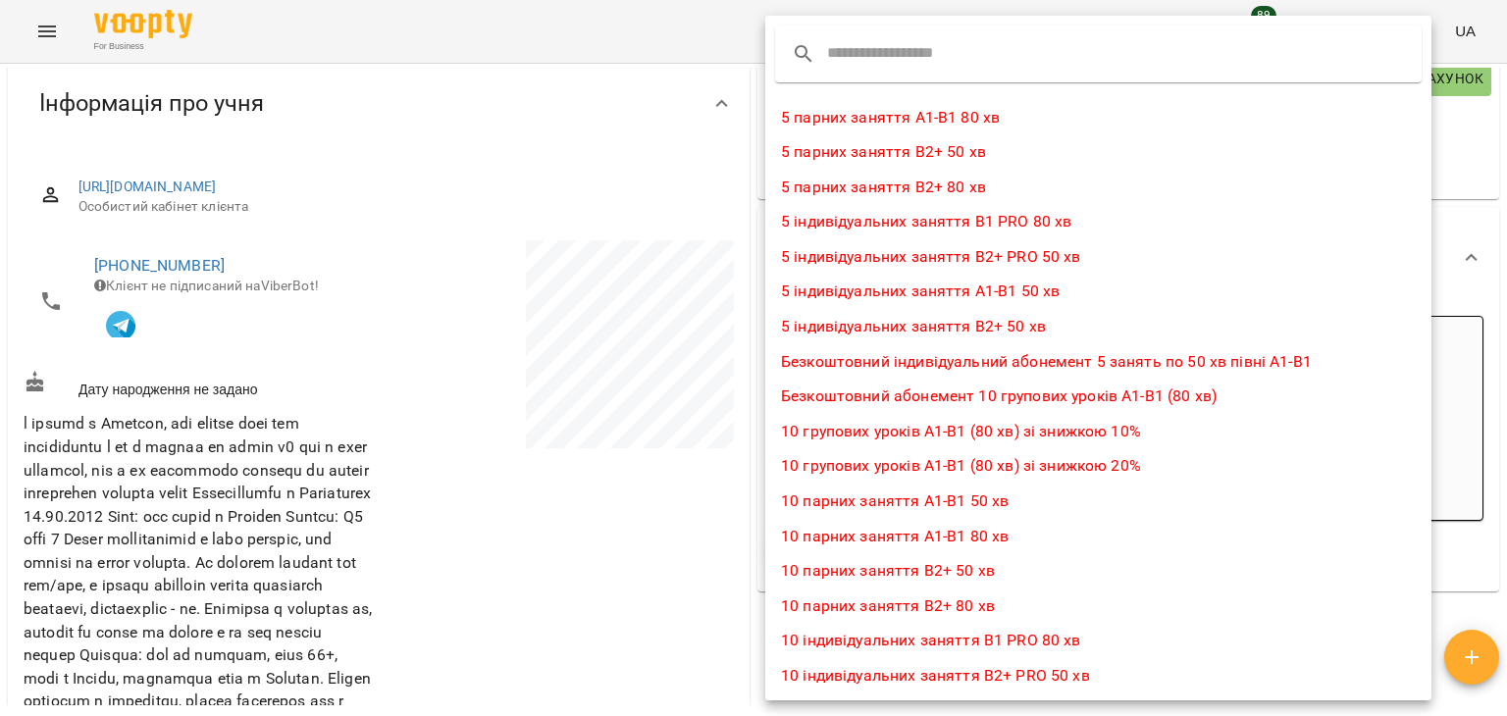
click at [718, 518] on div at bounding box center [753, 358] width 1507 height 716
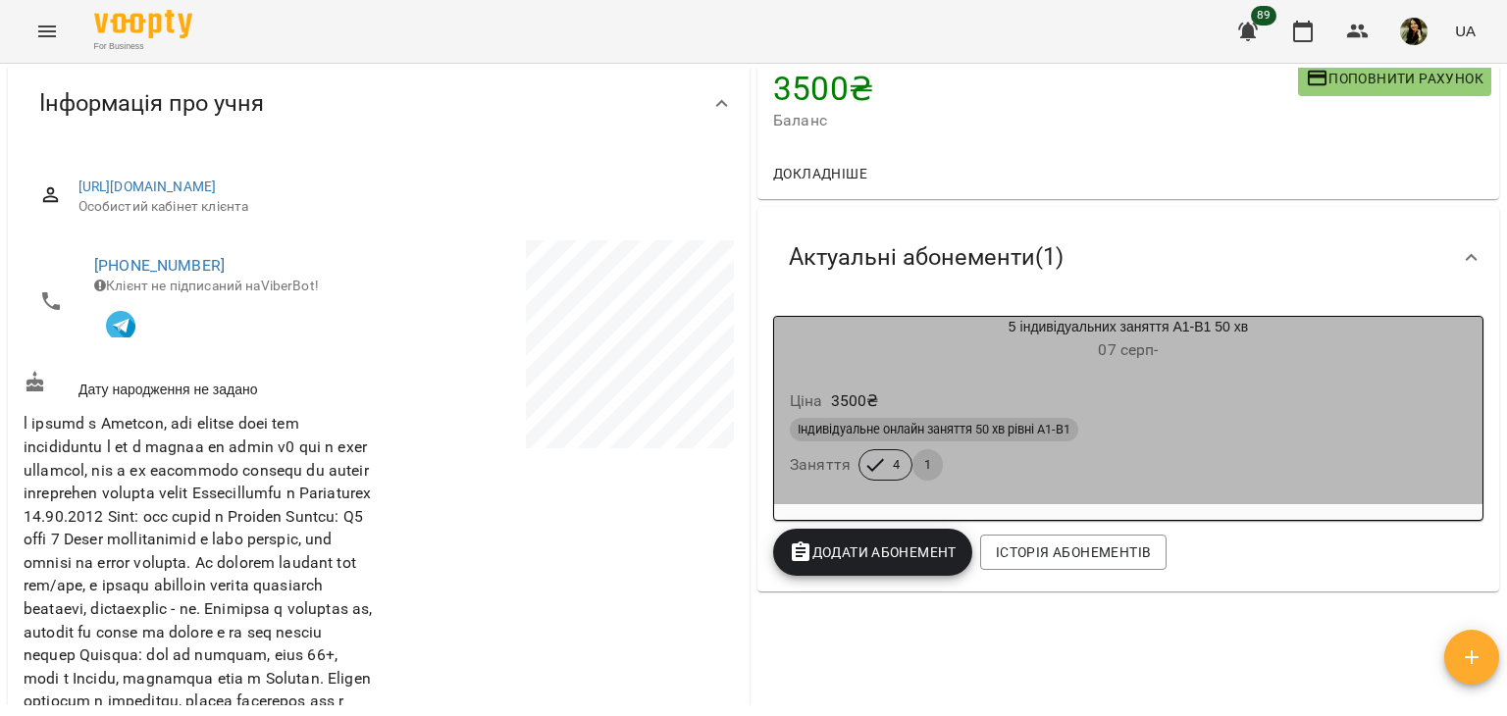
click at [1155, 405] on div "Ціна 3500 ₴" at bounding box center [1128, 401] width 685 height 35
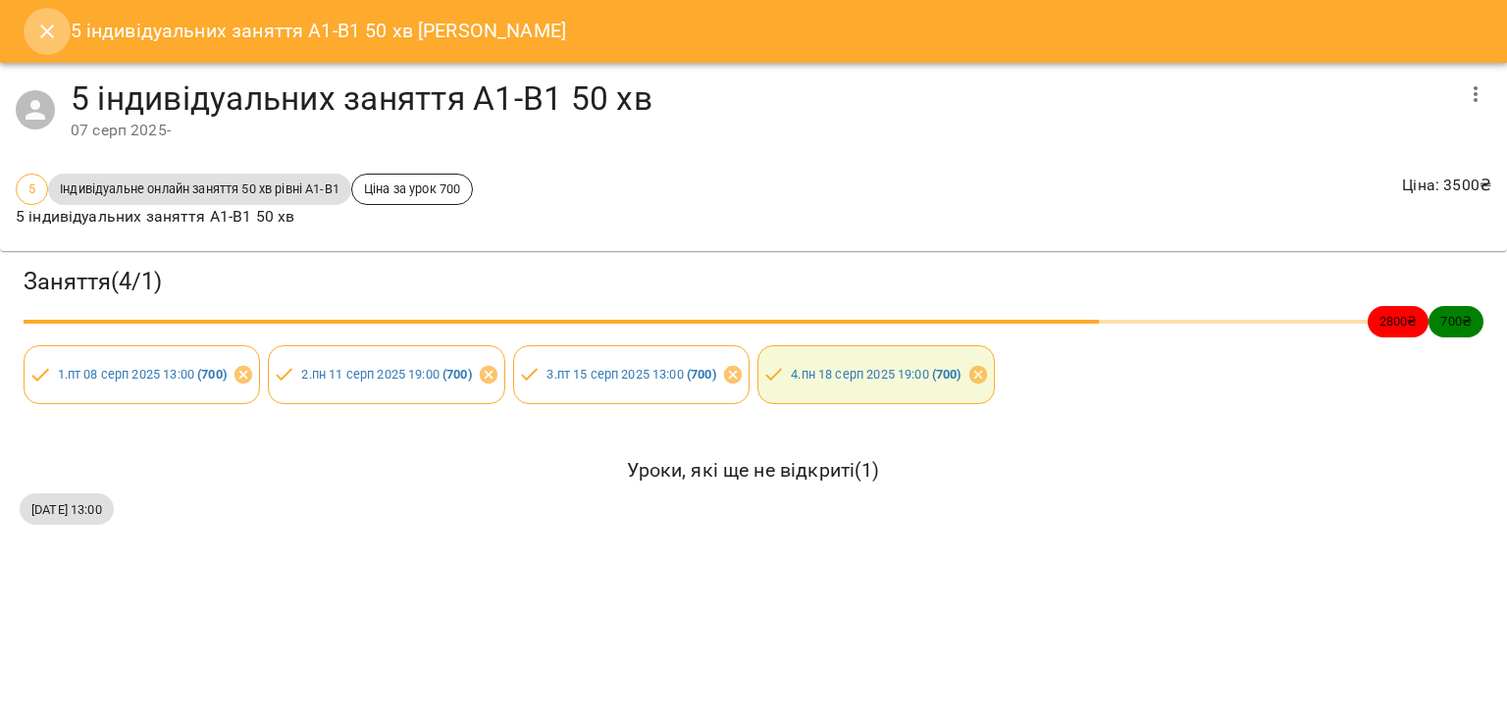
click at [50, 40] on icon "Close" at bounding box center [47, 32] width 24 height 24
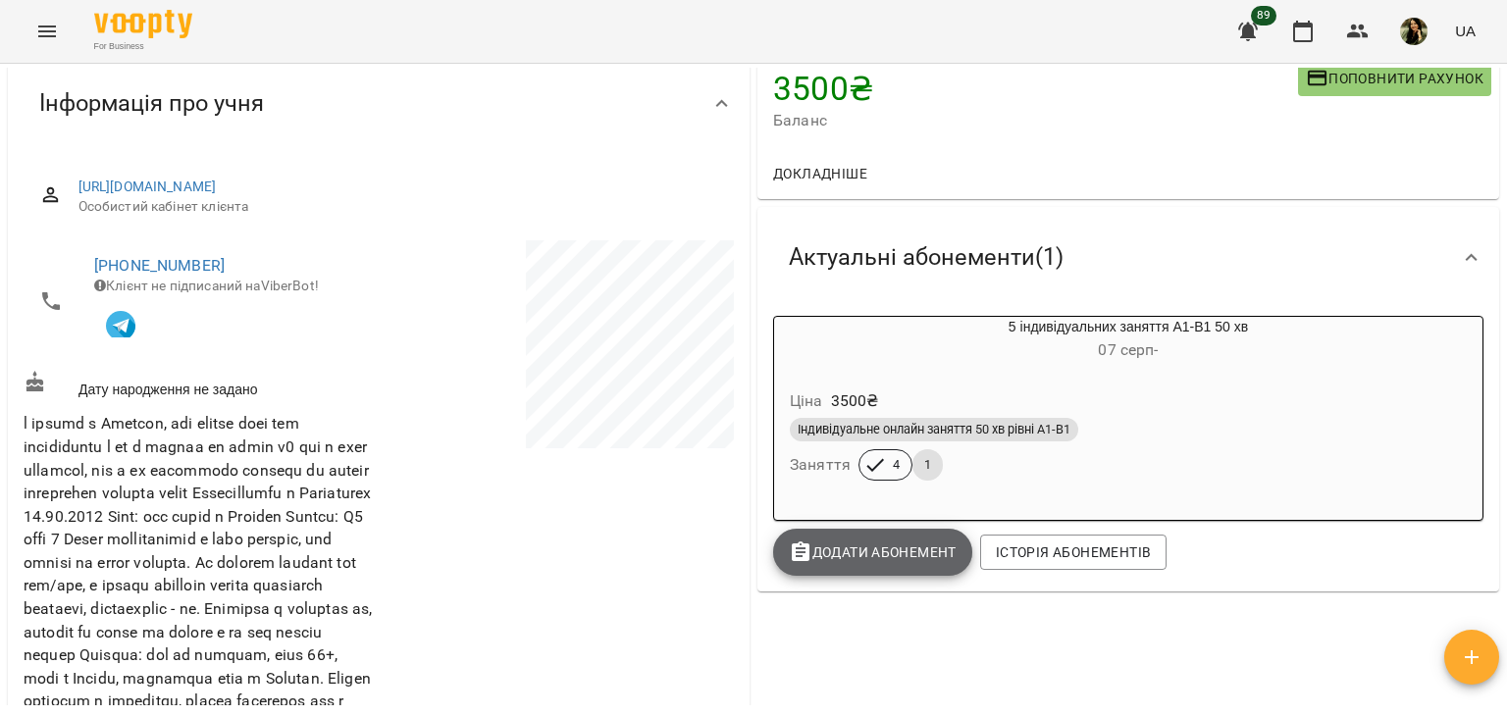
click at [857, 567] on button "Додати Абонемент" at bounding box center [872, 552] width 199 height 47
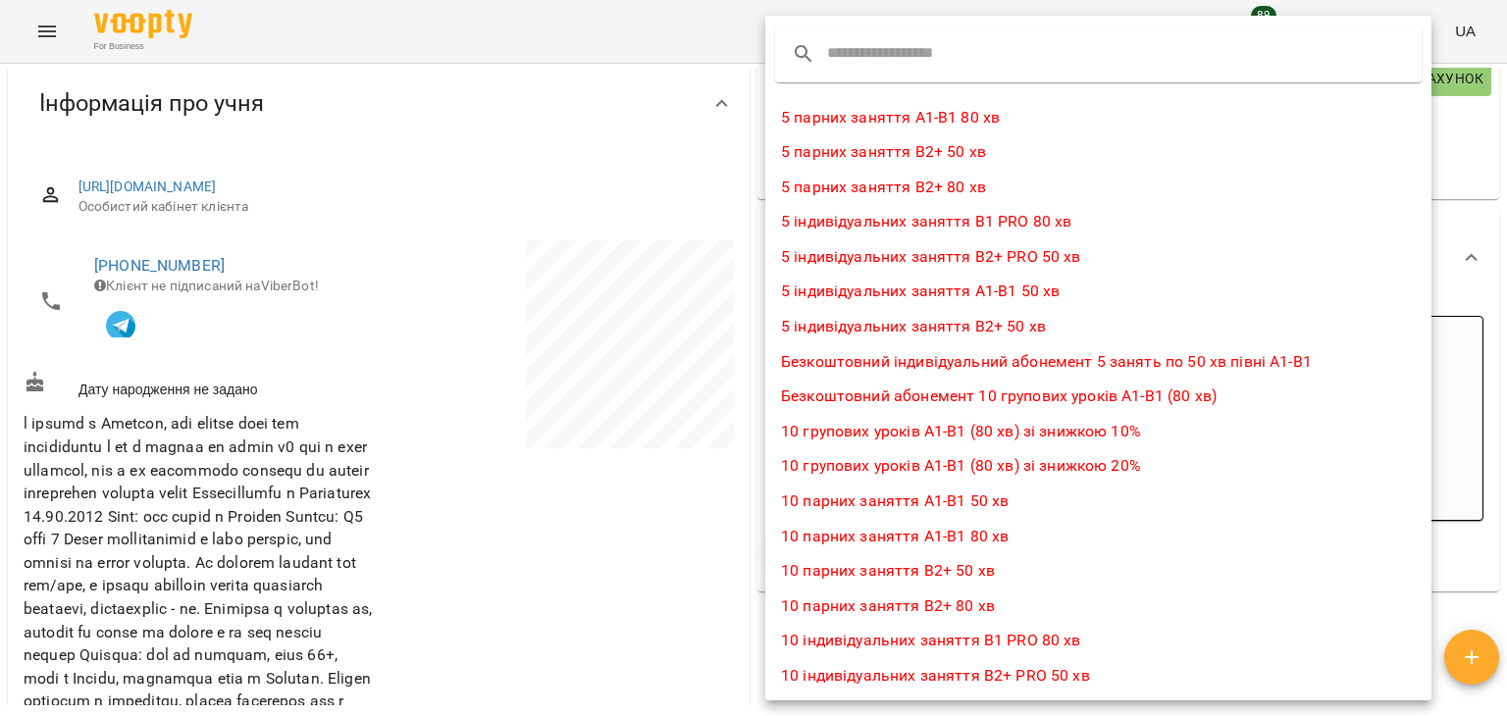
click at [930, 63] on input "text" at bounding box center [904, 53] width 155 height 31
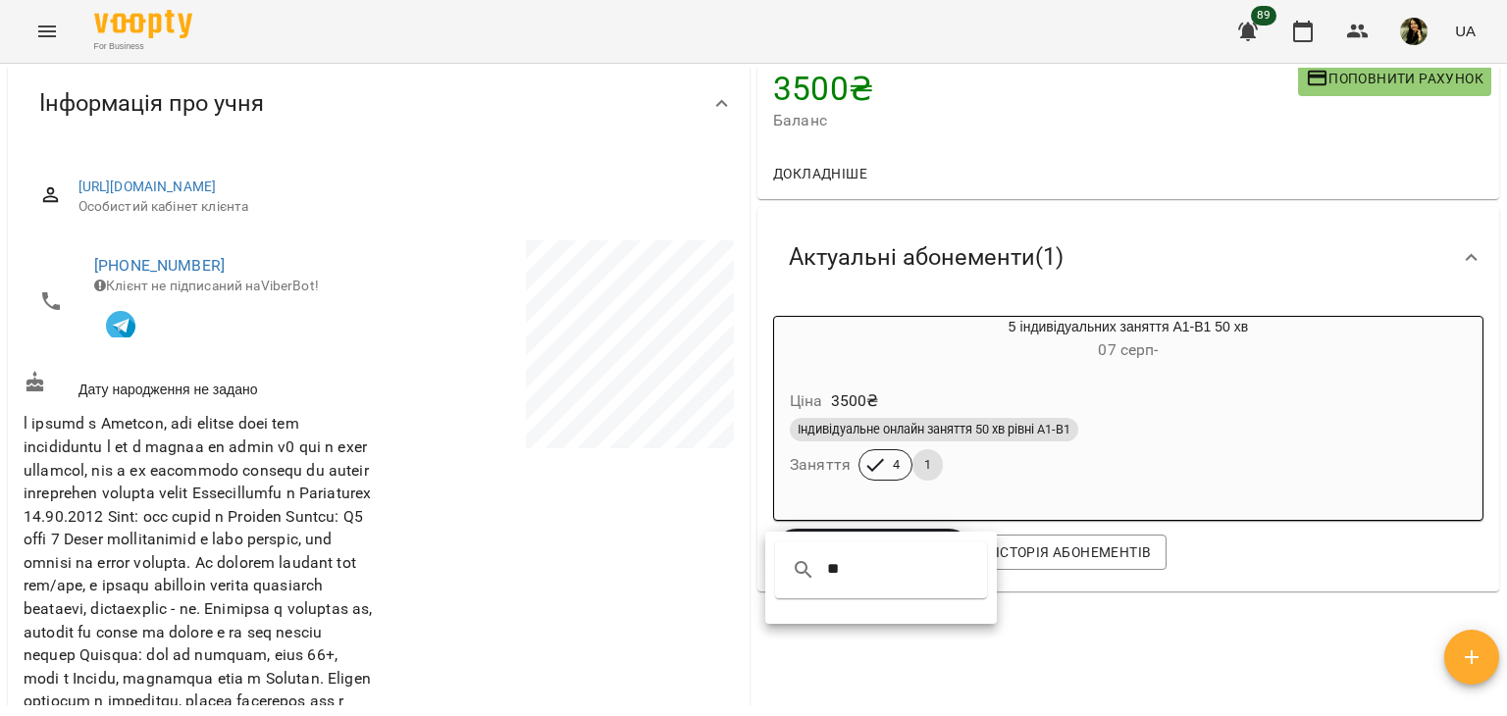
type input "**"
click at [1107, 652] on div at bounding box center [753, 358] width 1507 height 716
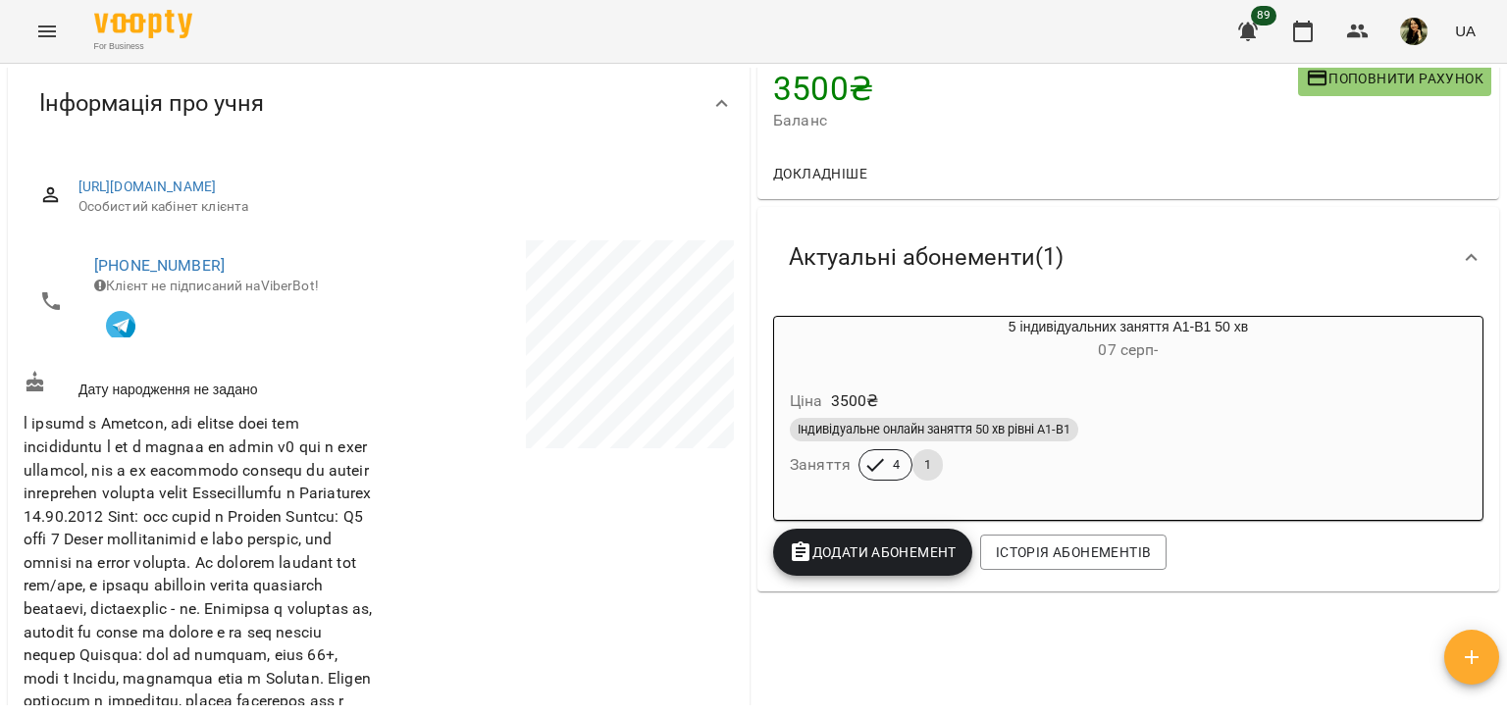
click at [910, 551] on span "Додати Абонемент" at bounding box center [873, 553] width 168 height 24
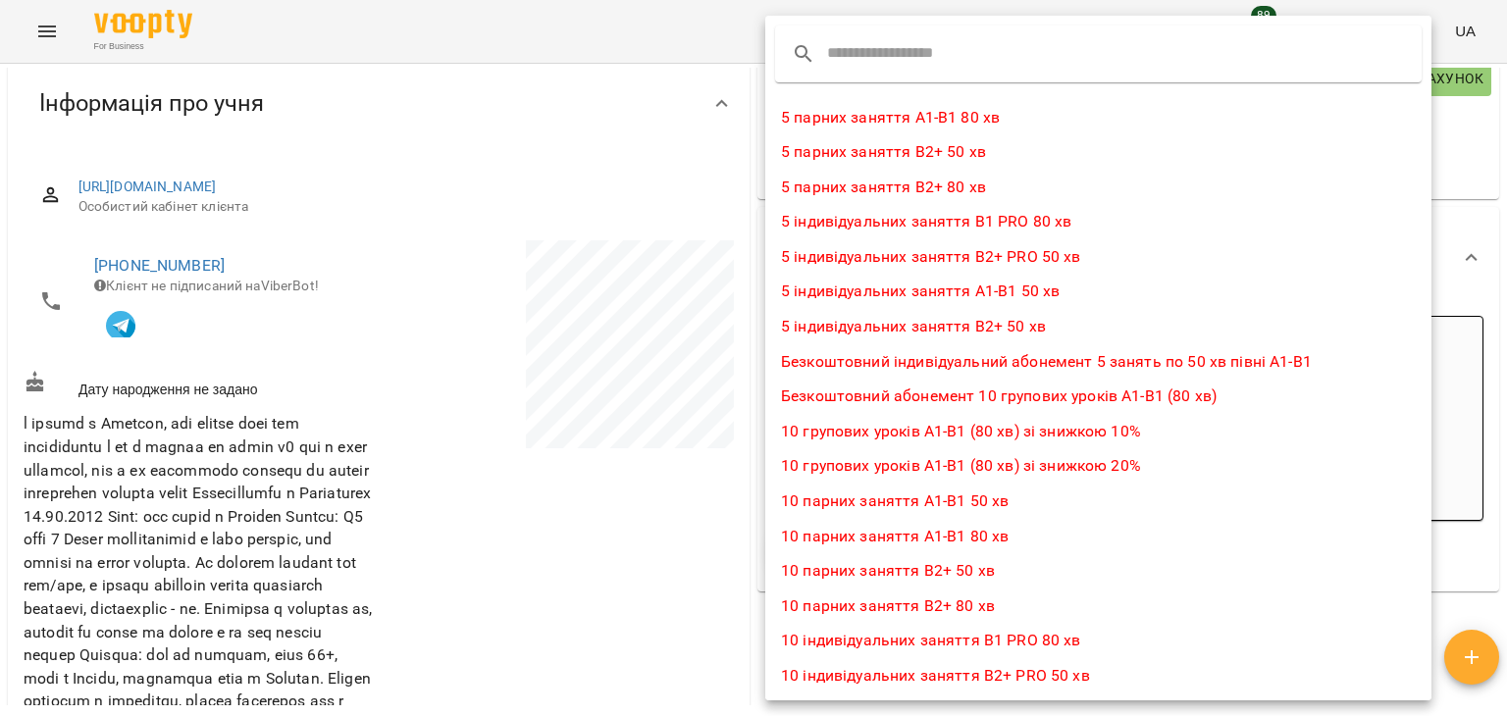
click at [883, 63] on input "text" at bounding box center [904, 53] width 155 height 31
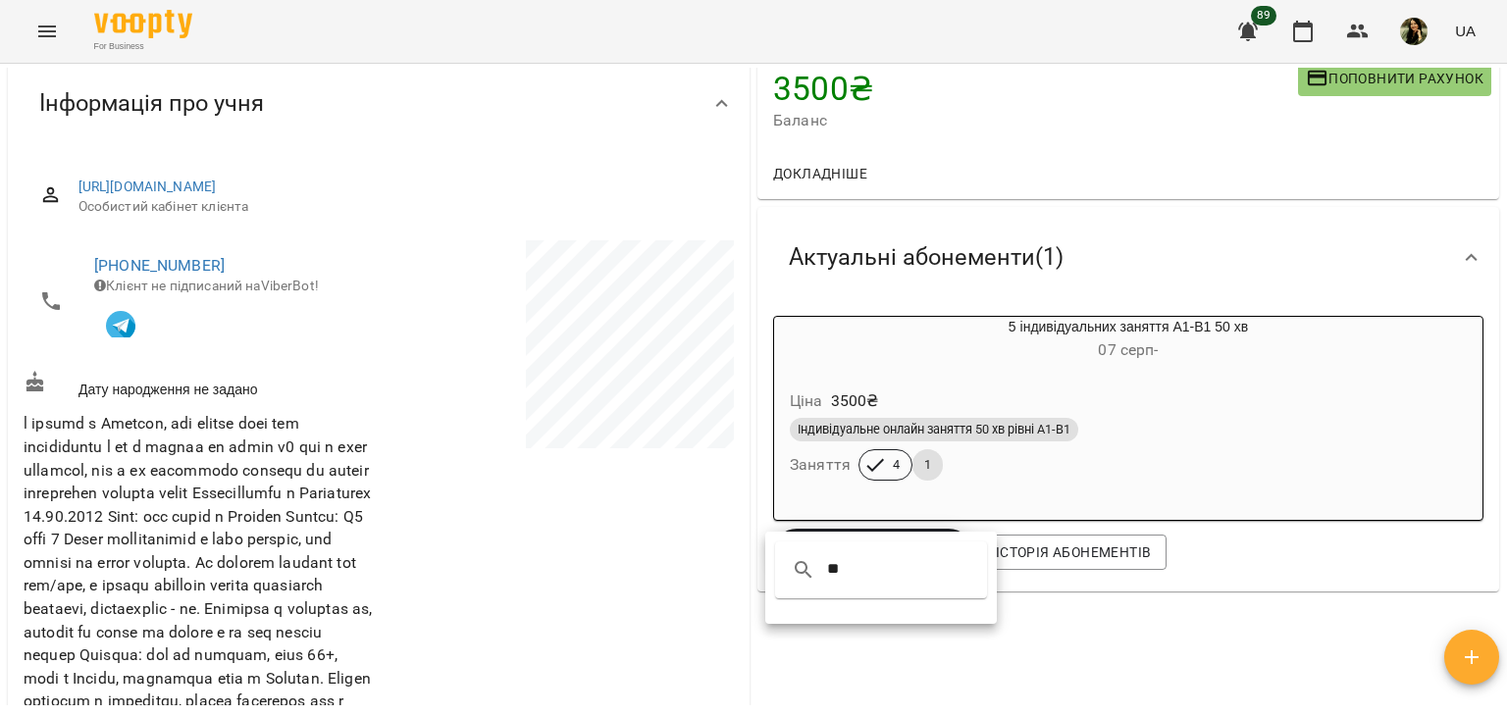
type input "**"
click at [1080, 643] on div at bounding box center [753, 358] width 1507 height 716
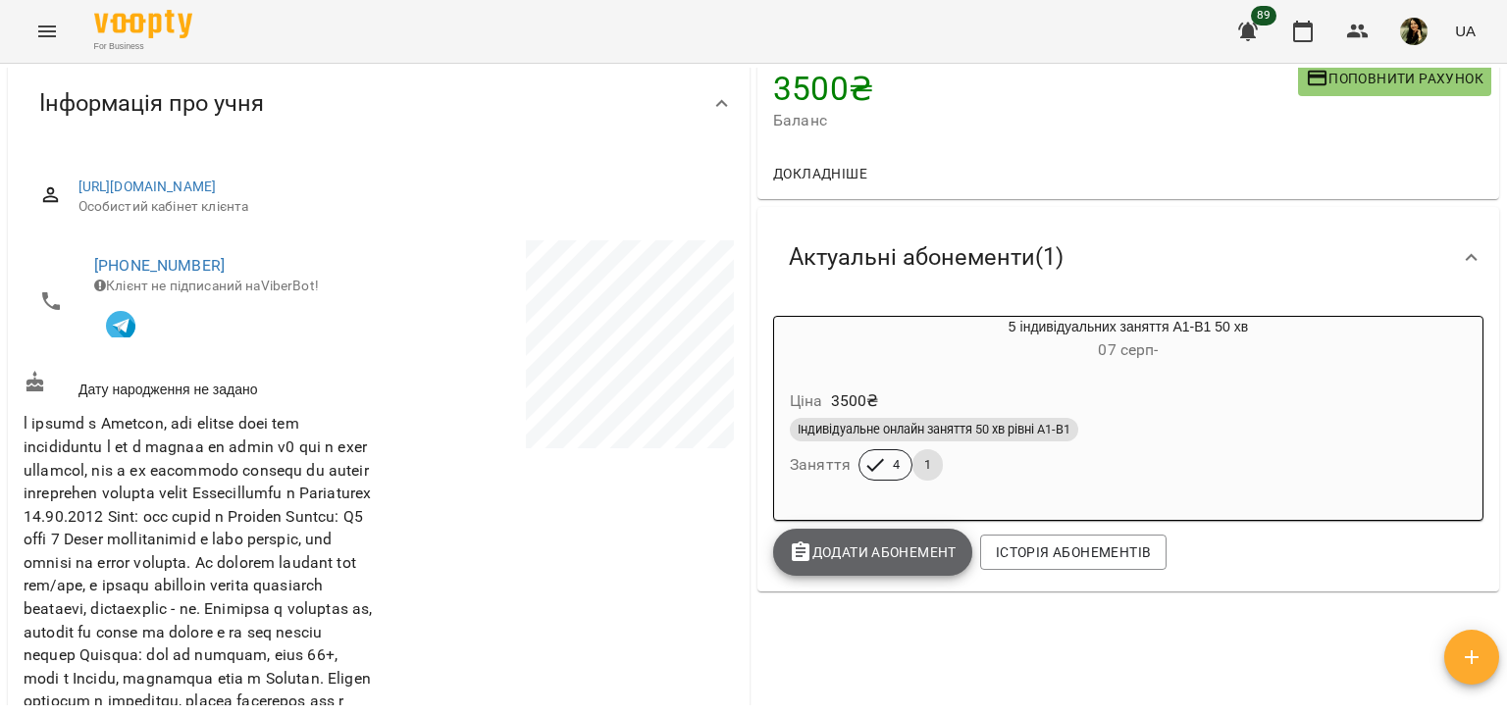
click at [914, 561] on span "Додати Абонемент" at bounding box center [873, 553] width 168 height 24
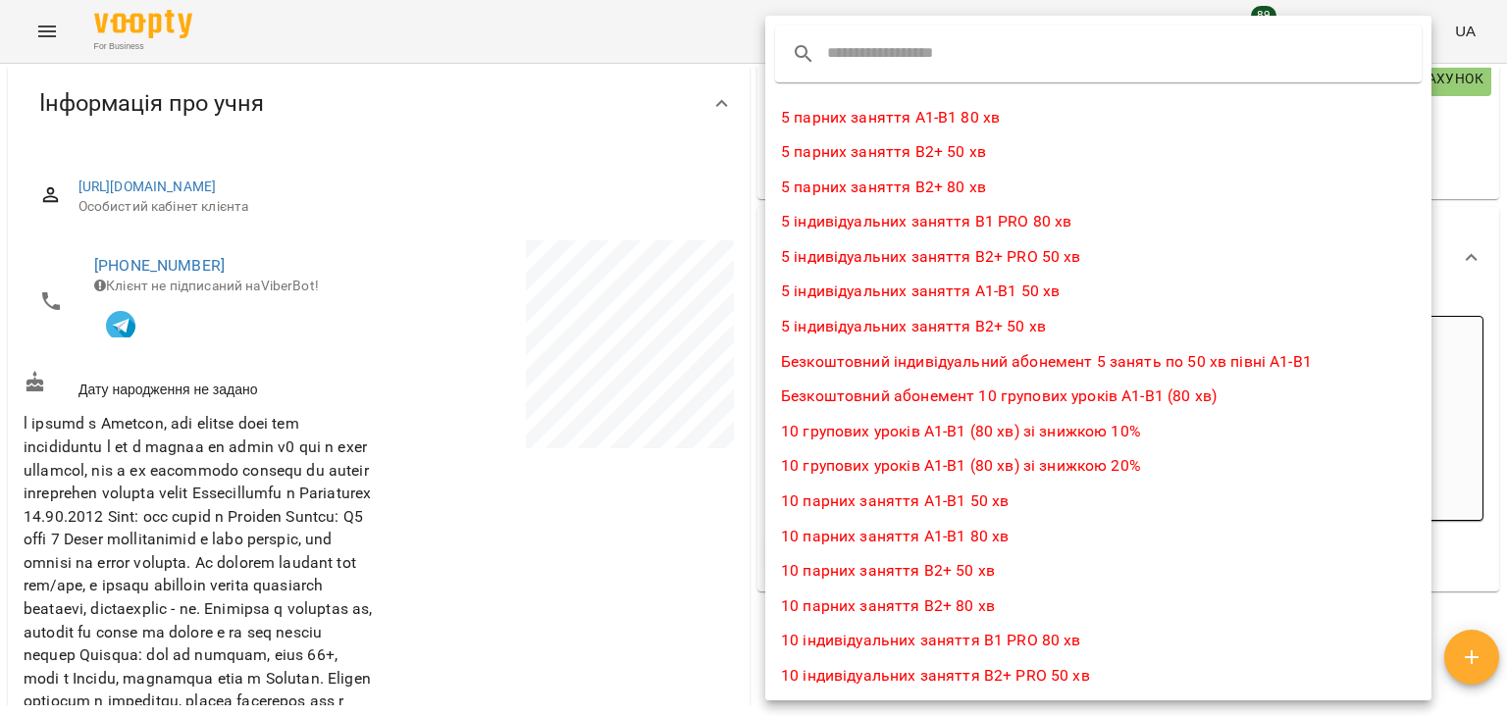
click at [1002, 59] on div at bounding box center [1098, 54] width 646 height 57
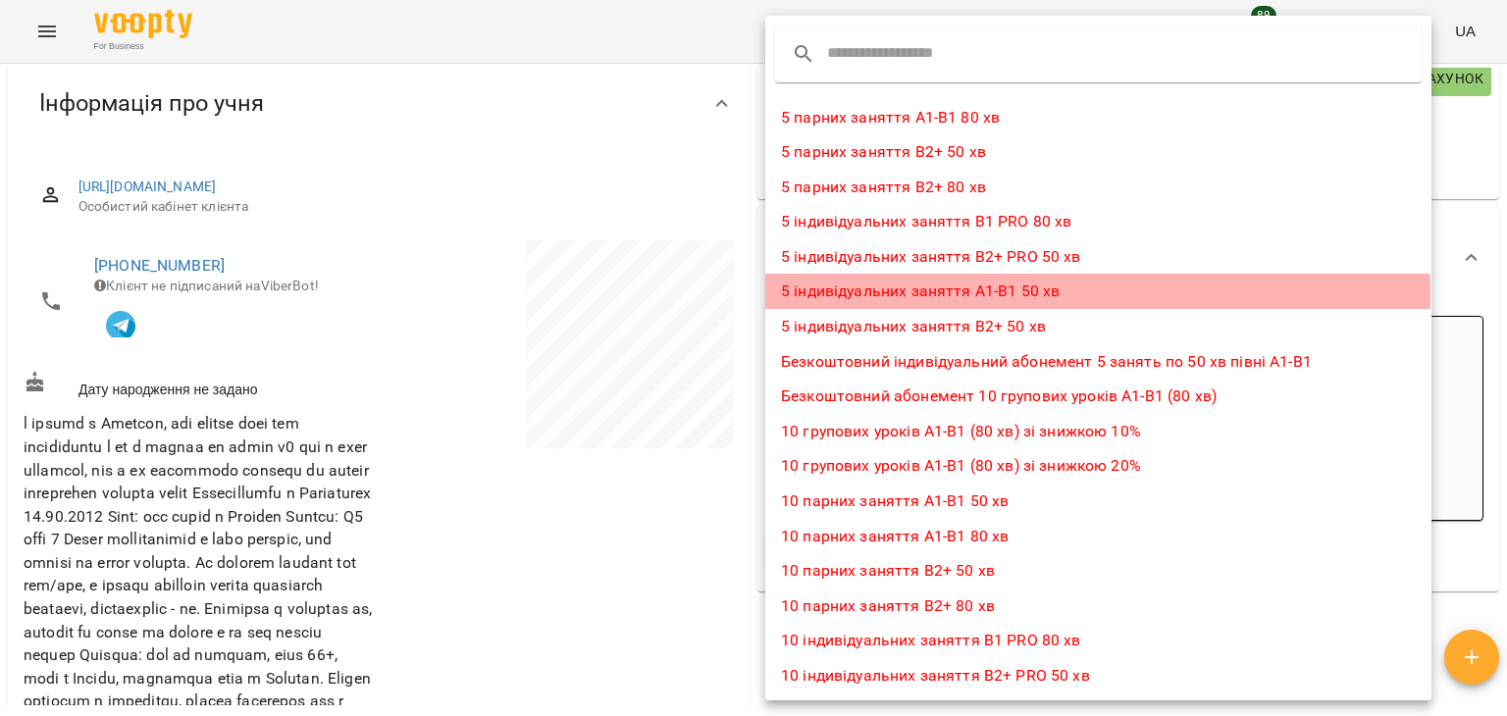
click at [941, 294] on li "5 індивідуальних заняття А1-В1 50 хв" at bounding box center [1098, 291] width 666 height 35
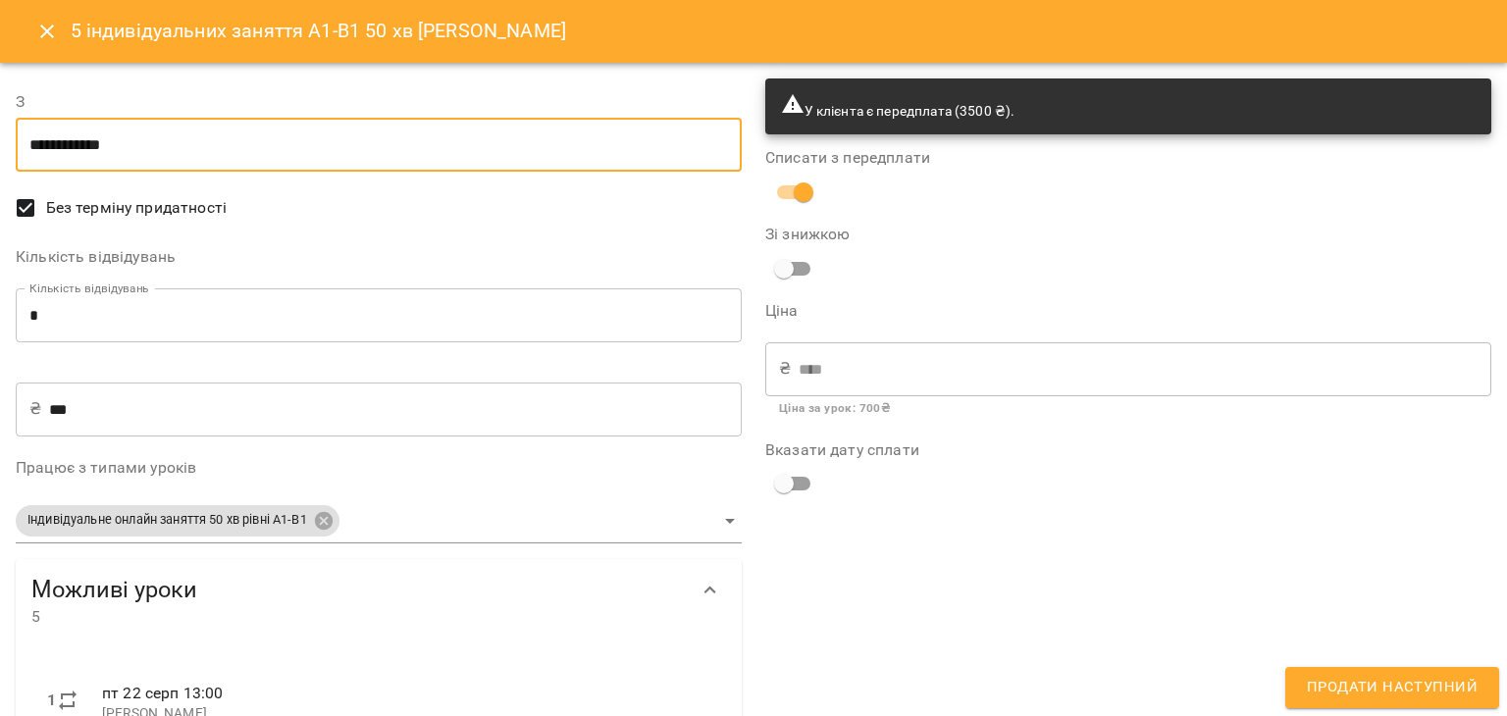
click at [310, 121] on input "**********" at bounding box center [379, 145] width 726 height 55
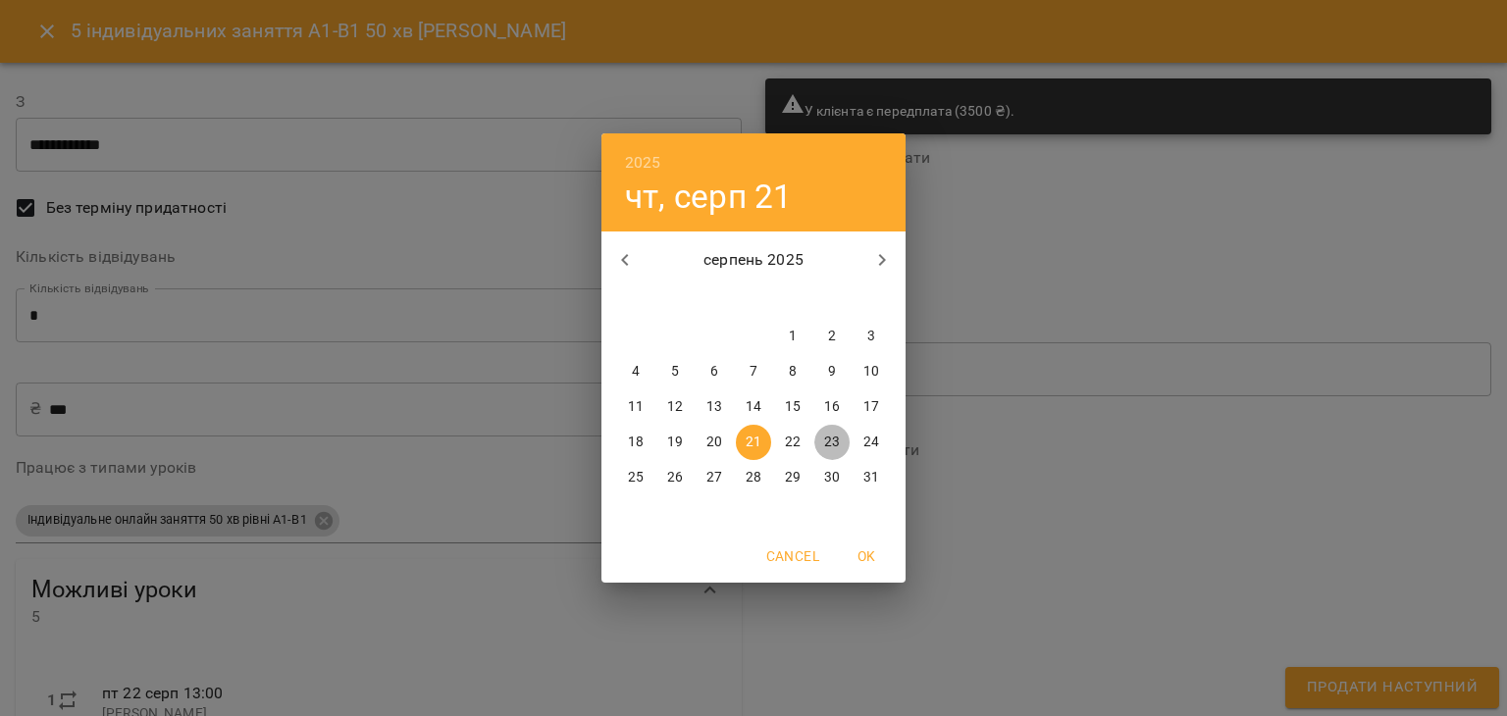
click at [832, 438] on p "23" at bounding box center [832, 443] width 16 height 20
type input "**********"
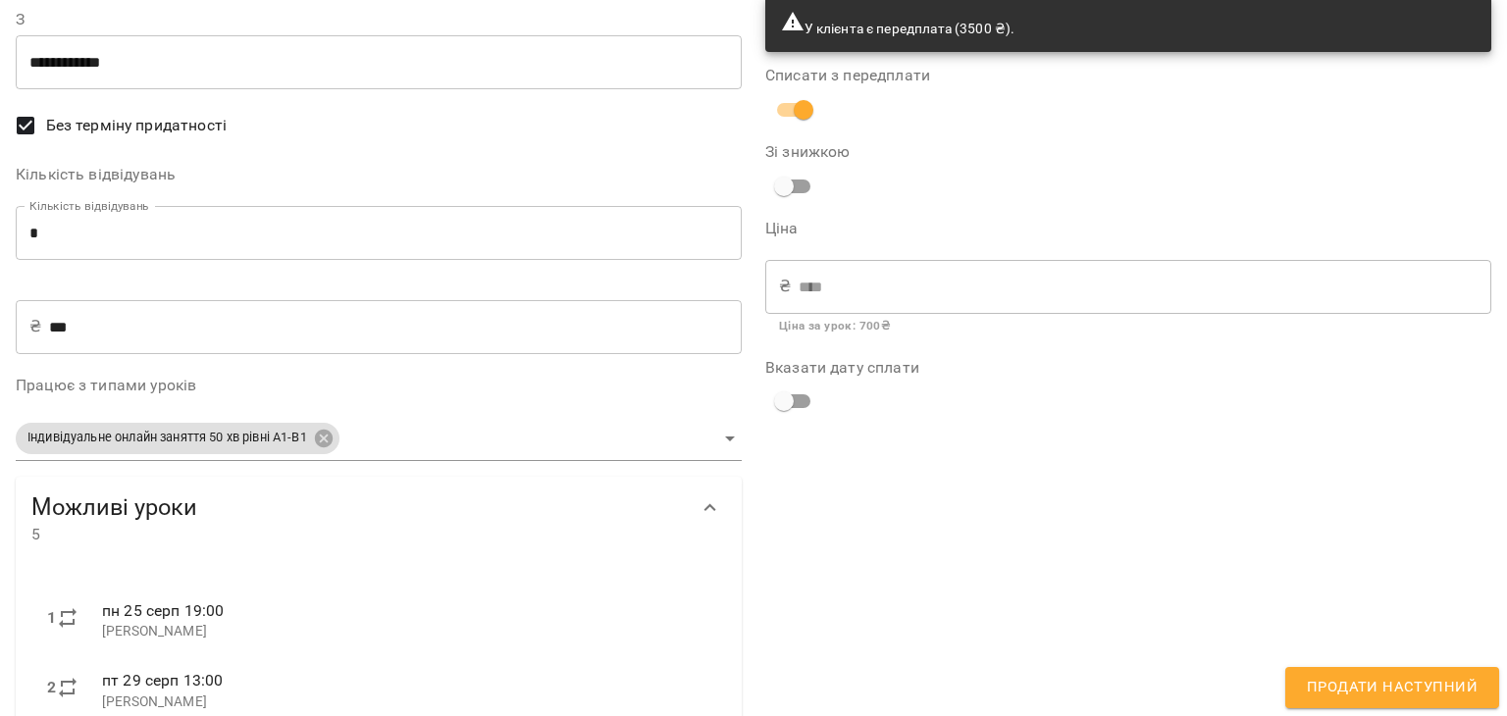
scroll to position [81, 0]
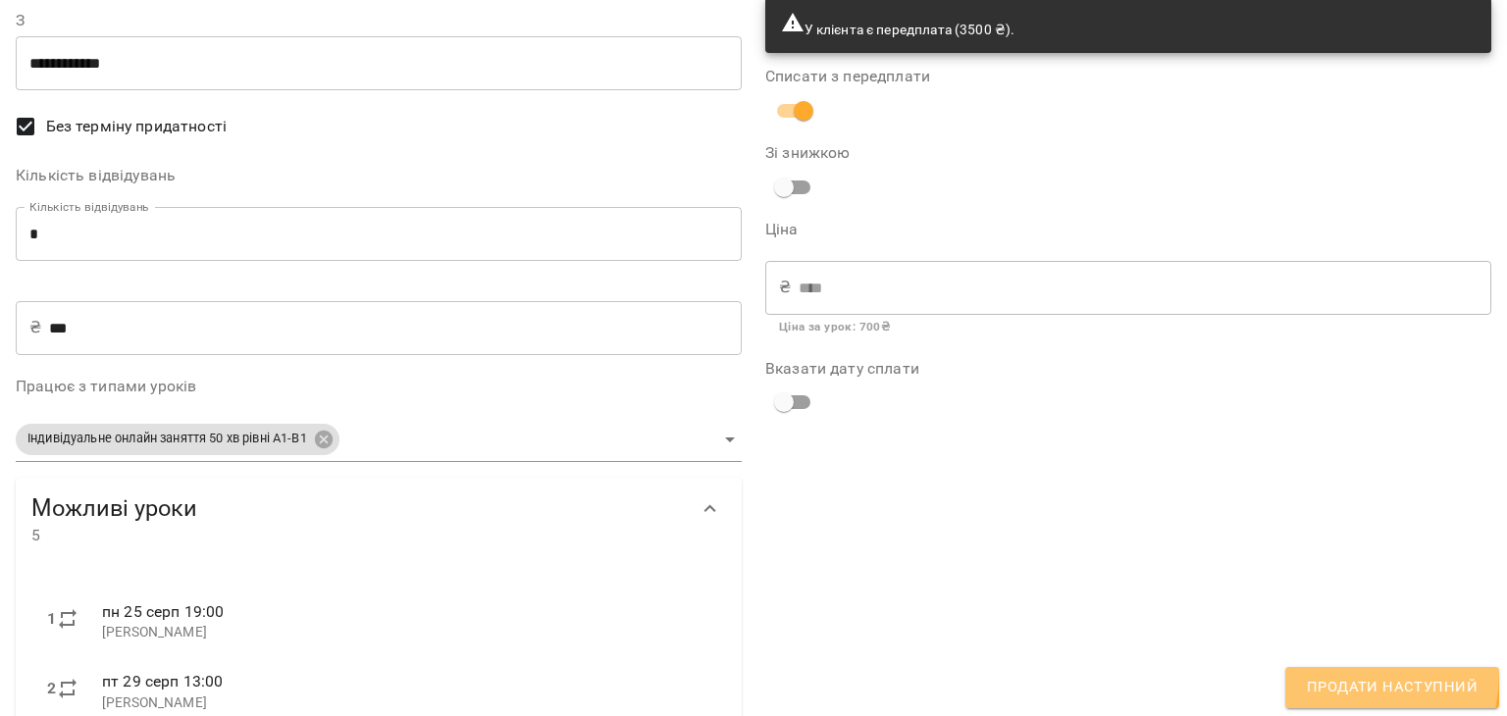
click at [1332, 673] on button "Продати наступний" at bounding box center [1392, 687] width 214 height 41
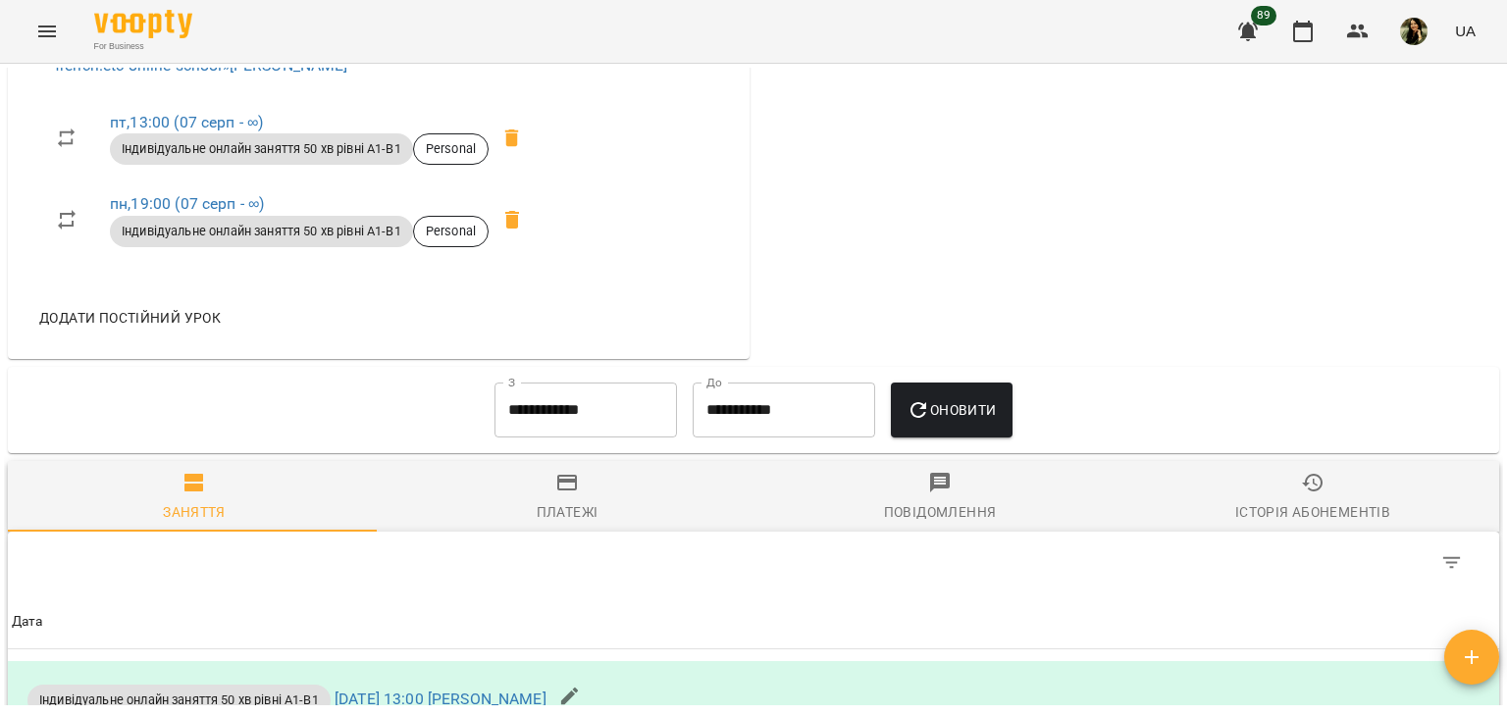
scroll to position [0, 0]
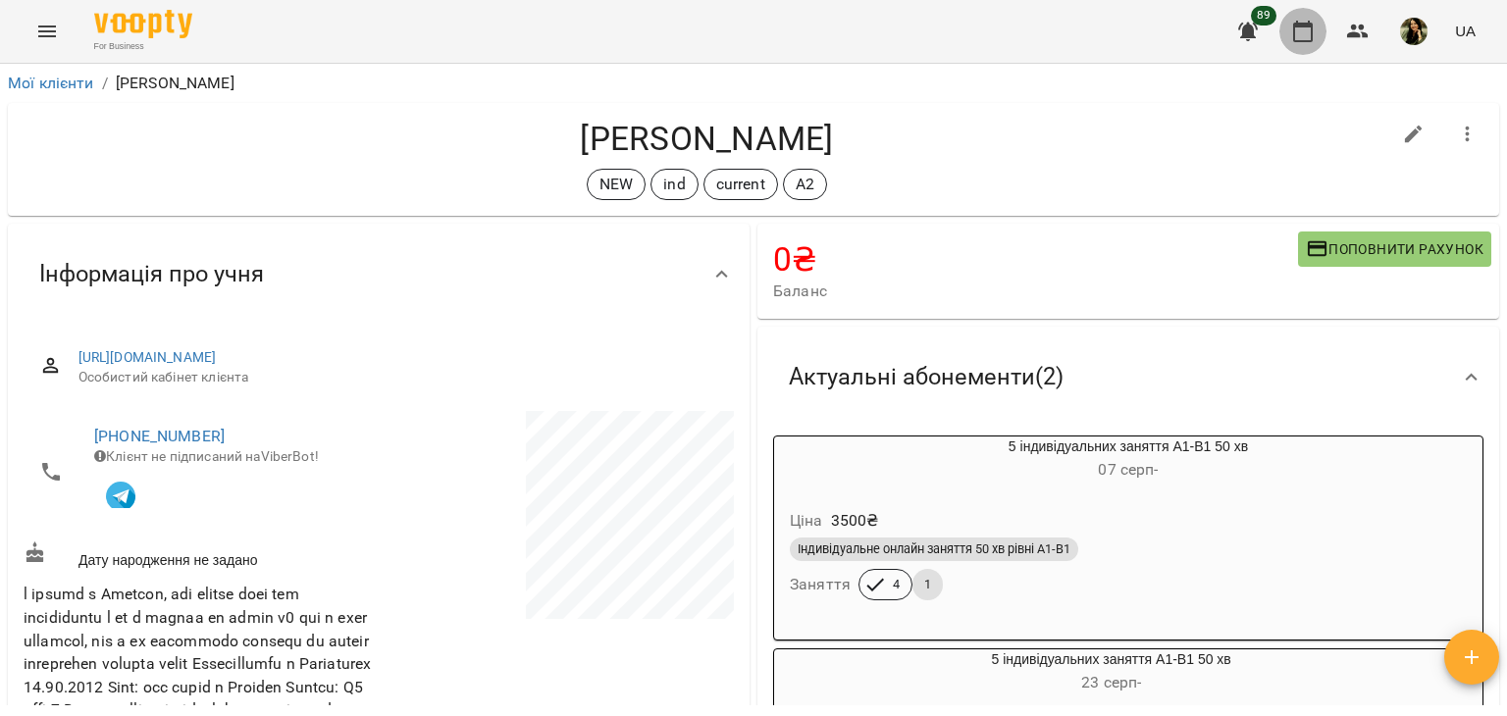
click at [1307, 36] on icon "button" at bounding box center [1303, 32] width 24 height 24
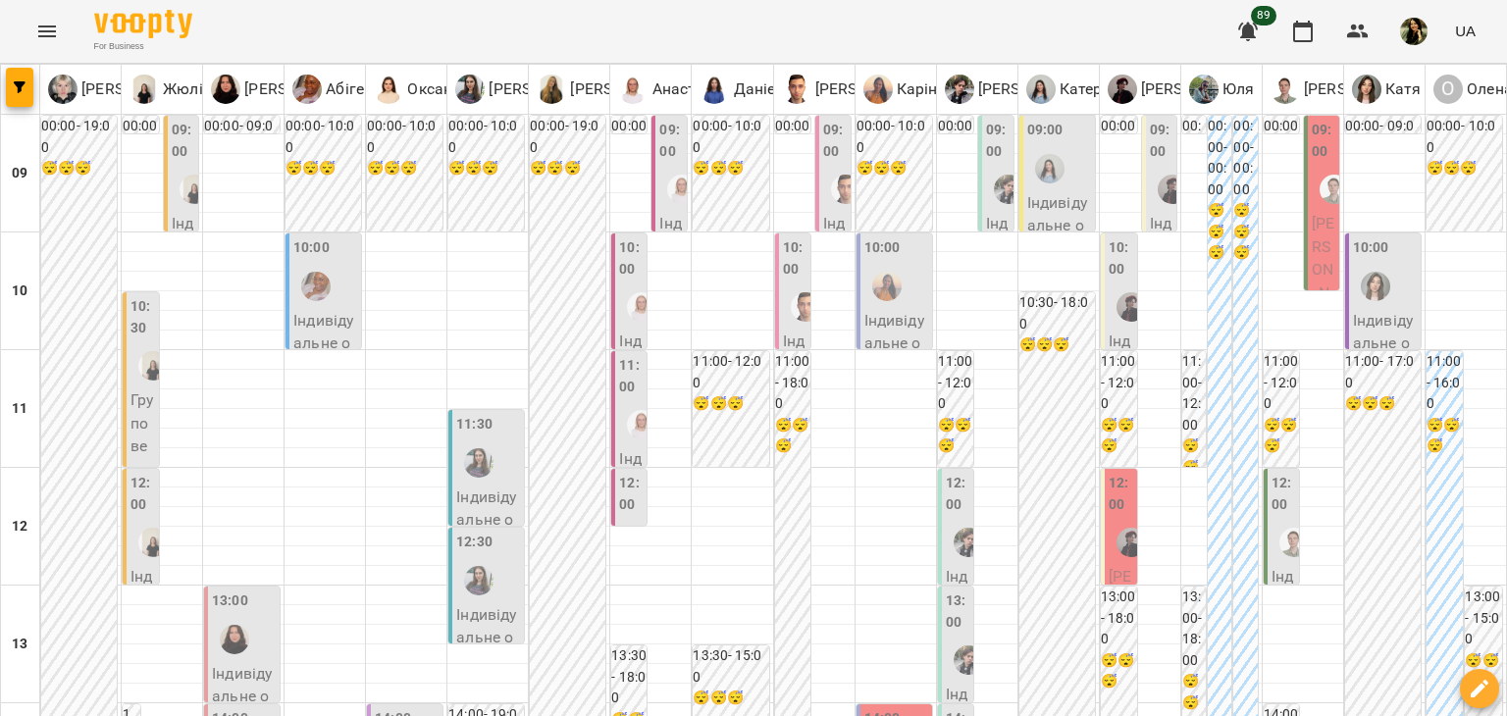
type input "**********"
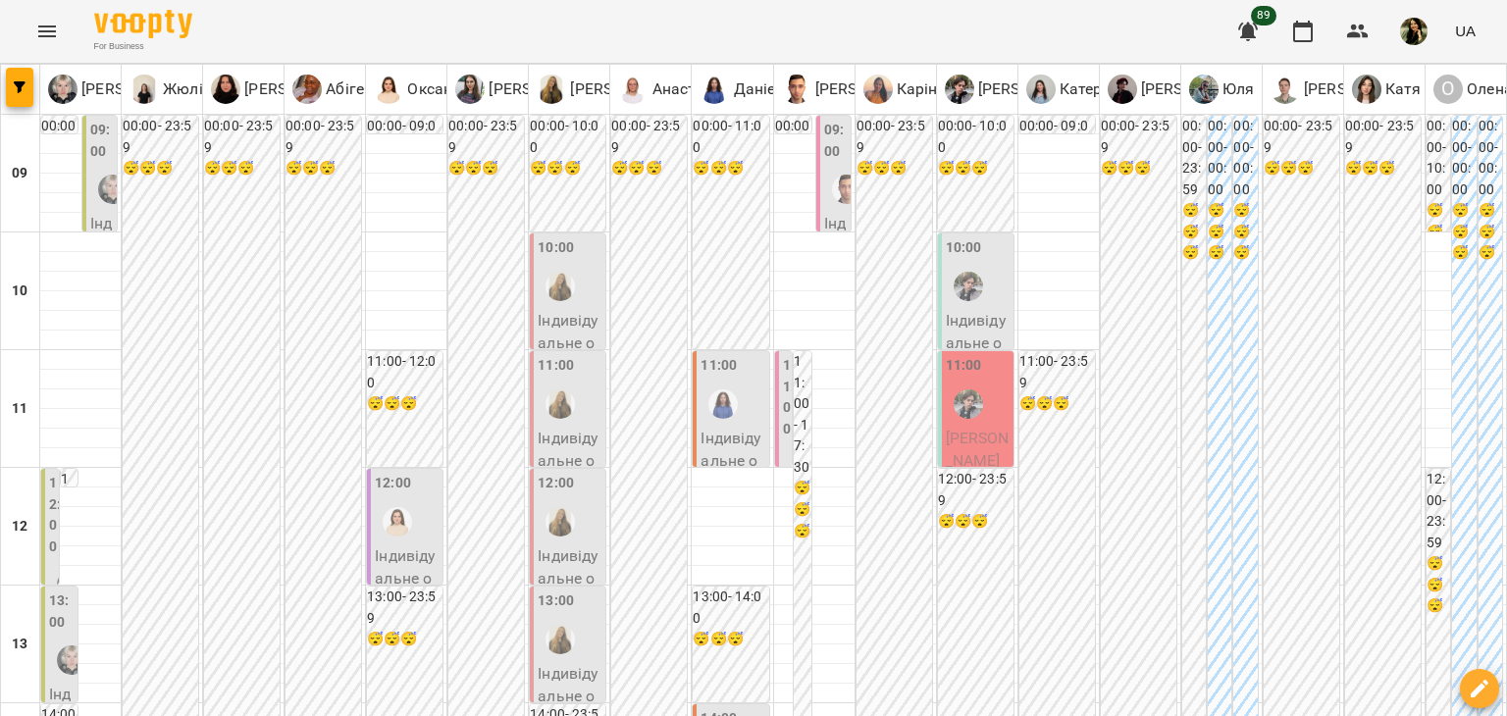
scroll to position [235, 0]
click at [51, 473] on div "12:00" at bounding box center [55, 517] width 12 height 89
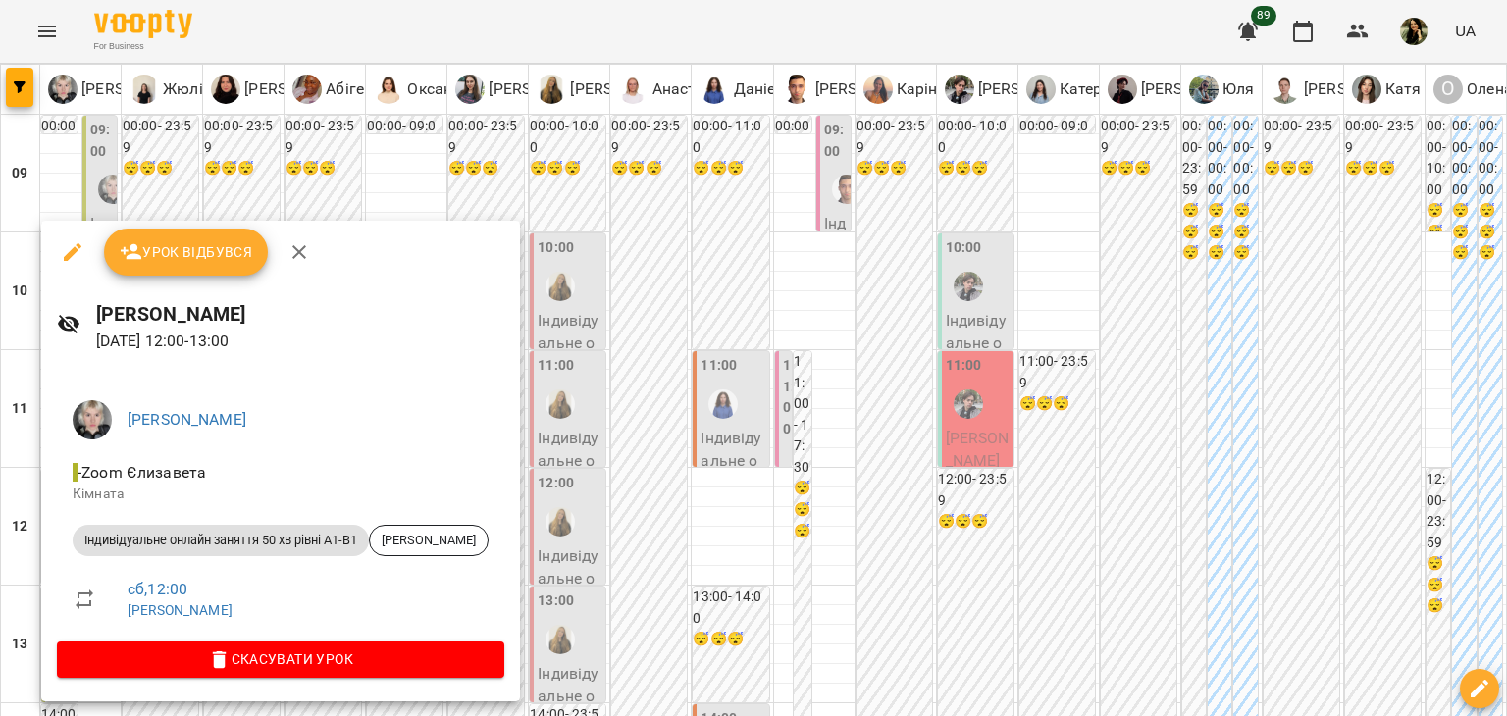
click at [108, 199] on div at bounding box center [753, 358] width 1507 height 716
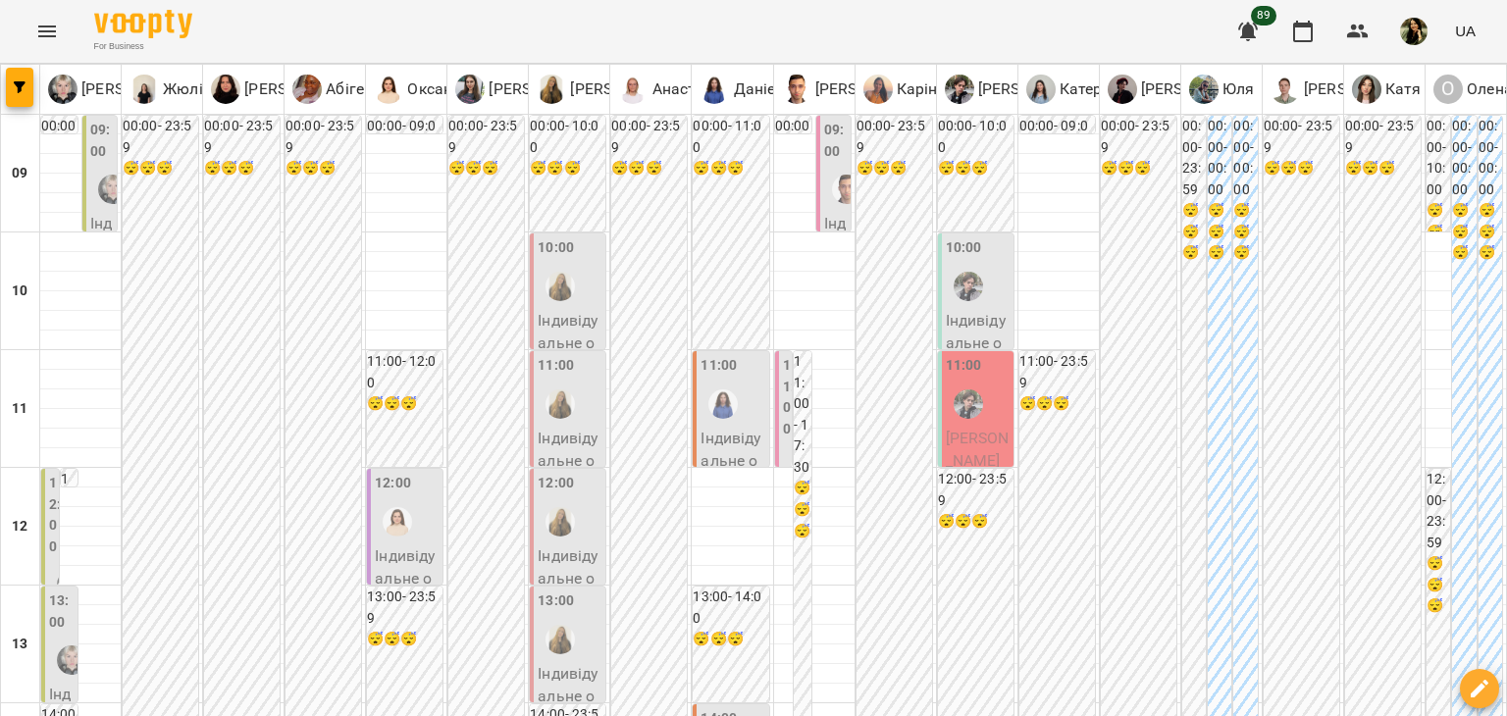
click at [64, 638] on div at bounding box center [71, 660] width 45 height 45
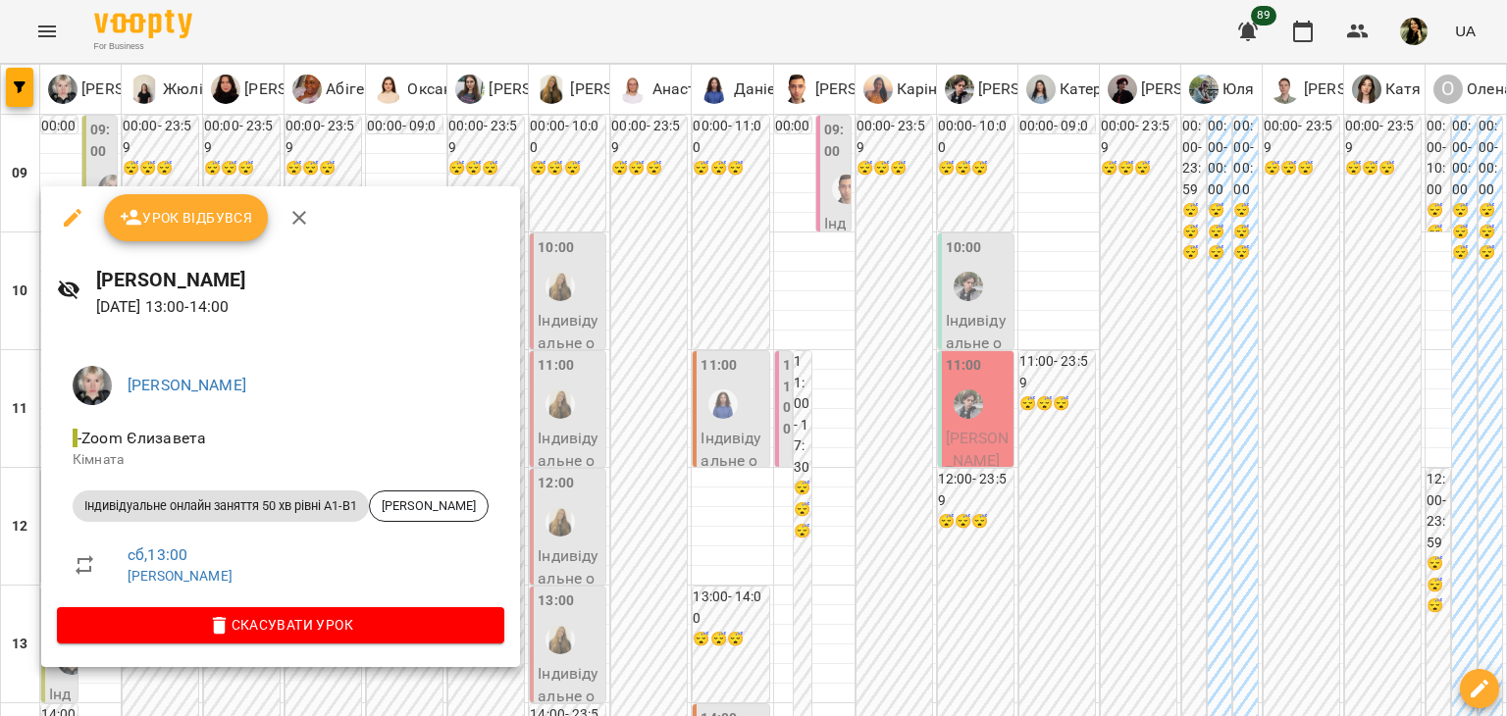
click at [78, 176] on div at bounding box center [753, 358] width 1507 height 716
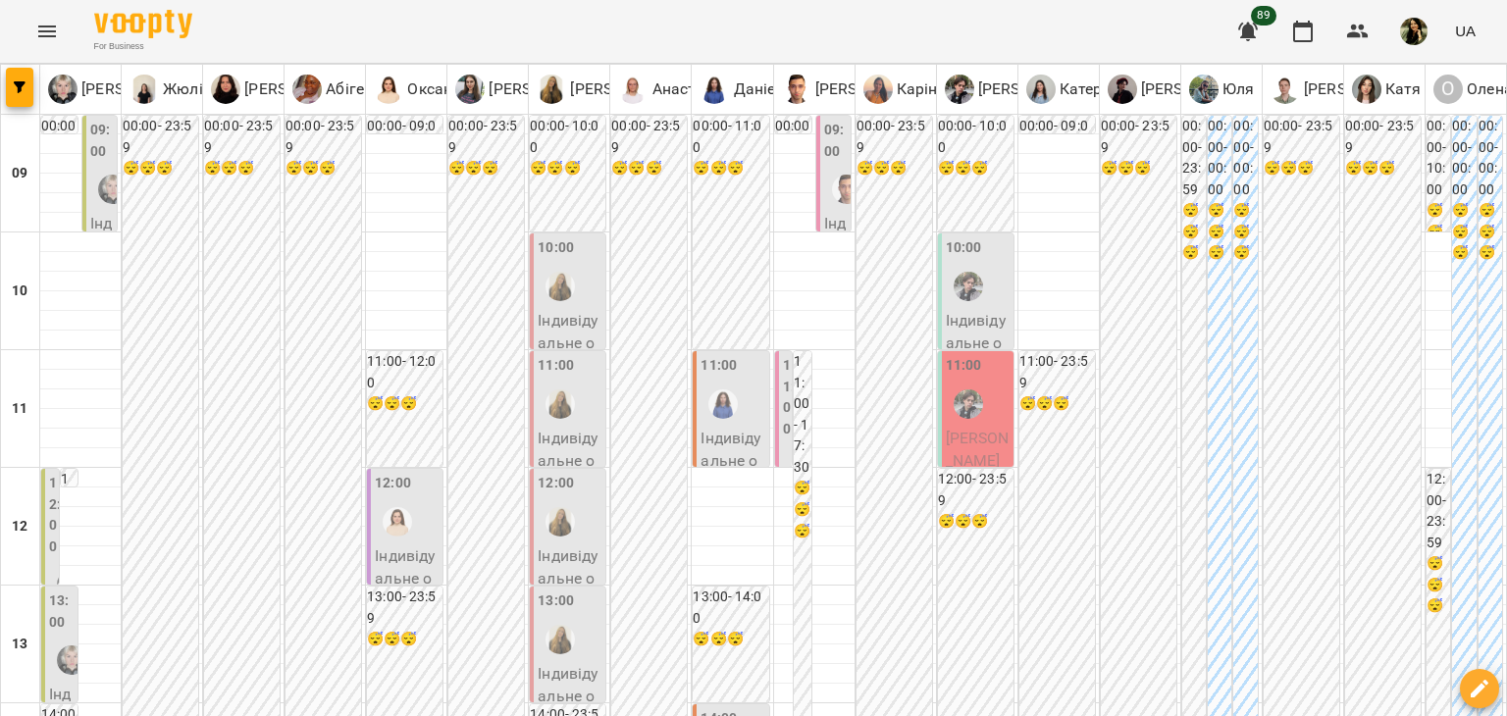
scroll to position [0, 0]
click at [110, 206] on div at bounding box center [112, 189] width 45 height 45
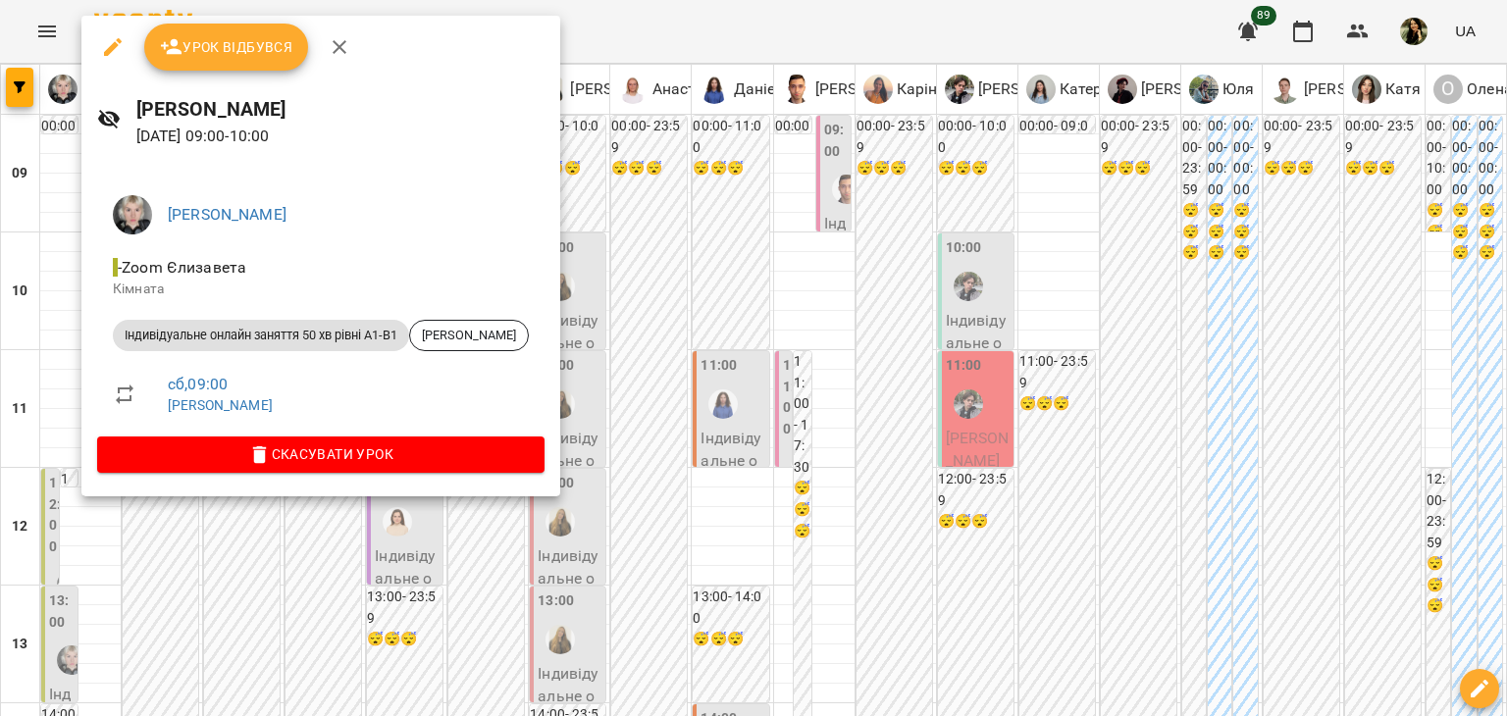
click at [53, 226] on div at bounding box center [753, 358] width 1507 height 716
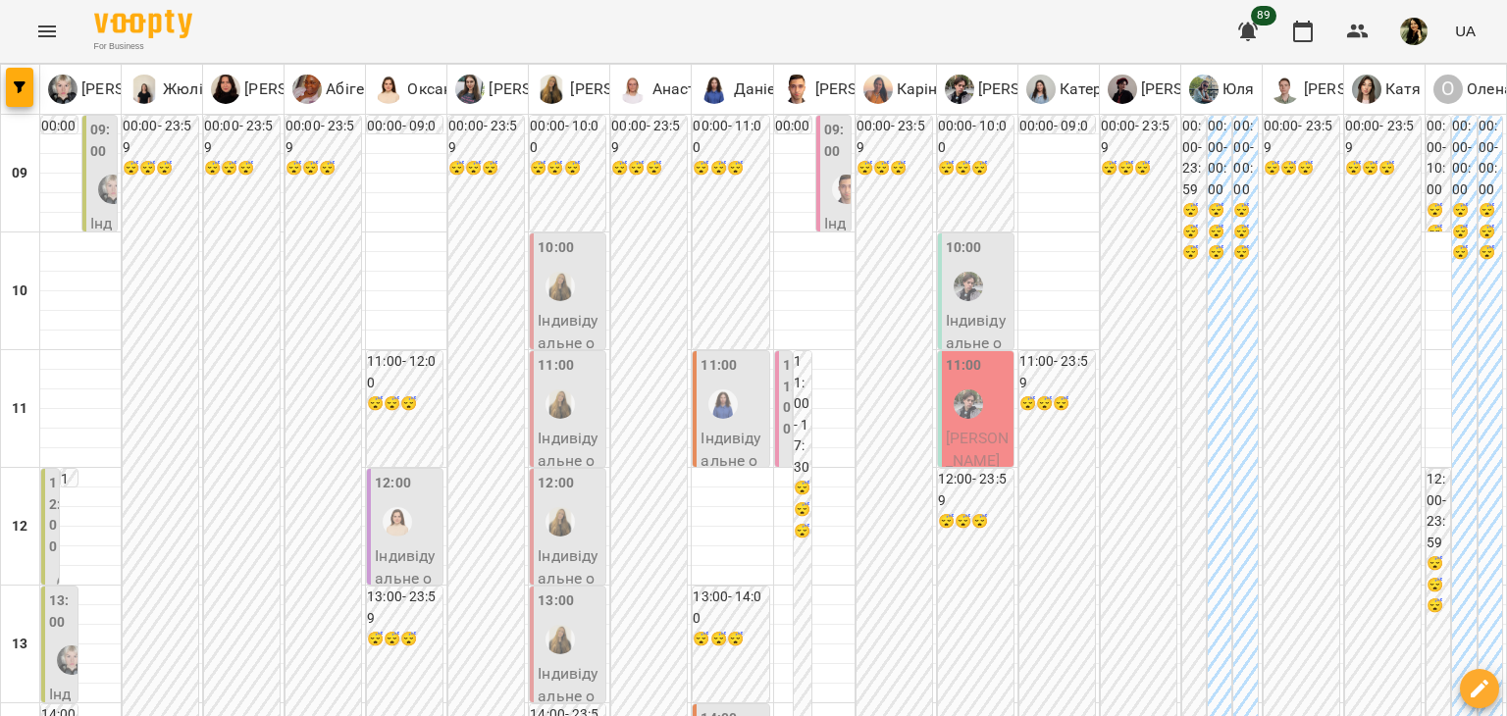
scroll to position [2, 0]
click at [53, 22] on icon "Menu" at bounding box center [47, 32] width 24 height 24
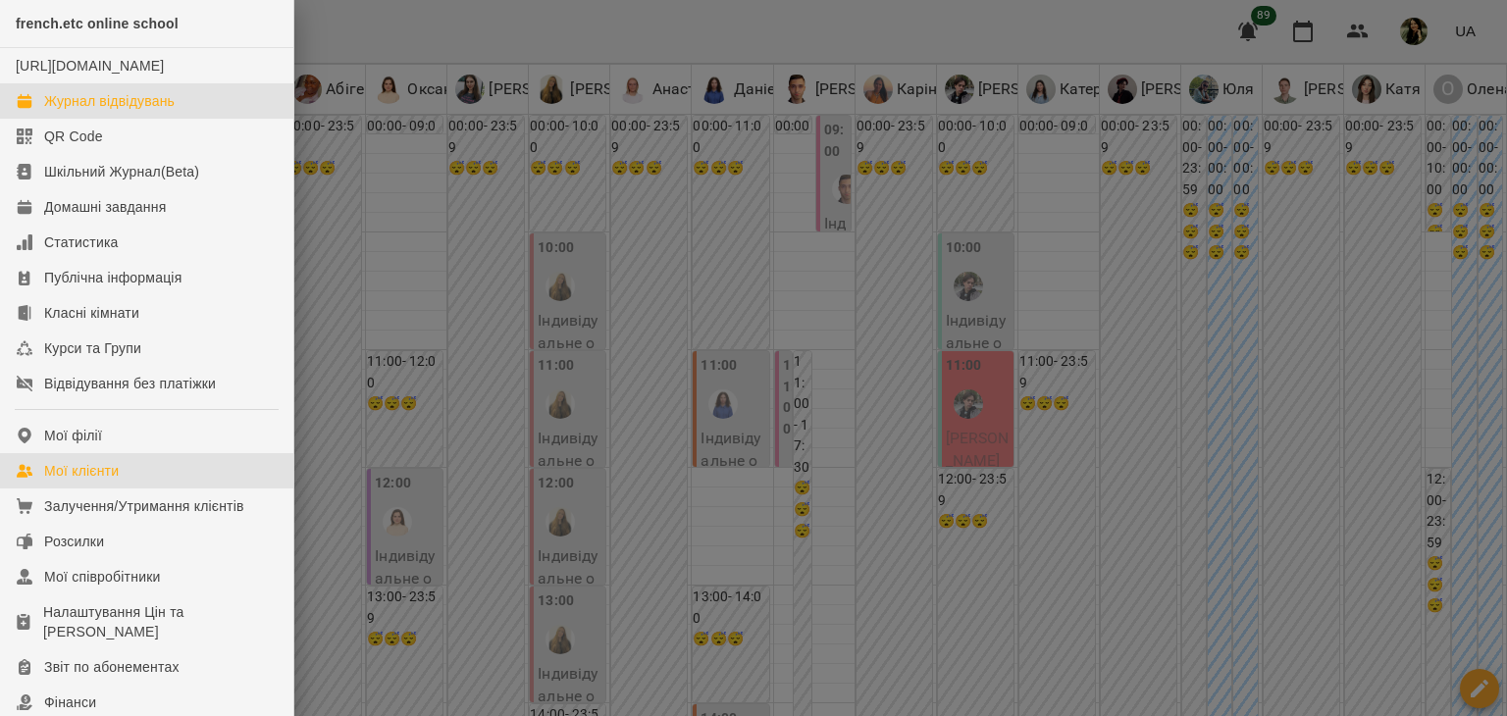
click at [86, 481] on div "Мої клієнти" at bounding box center [81, 471] width 75 height 20
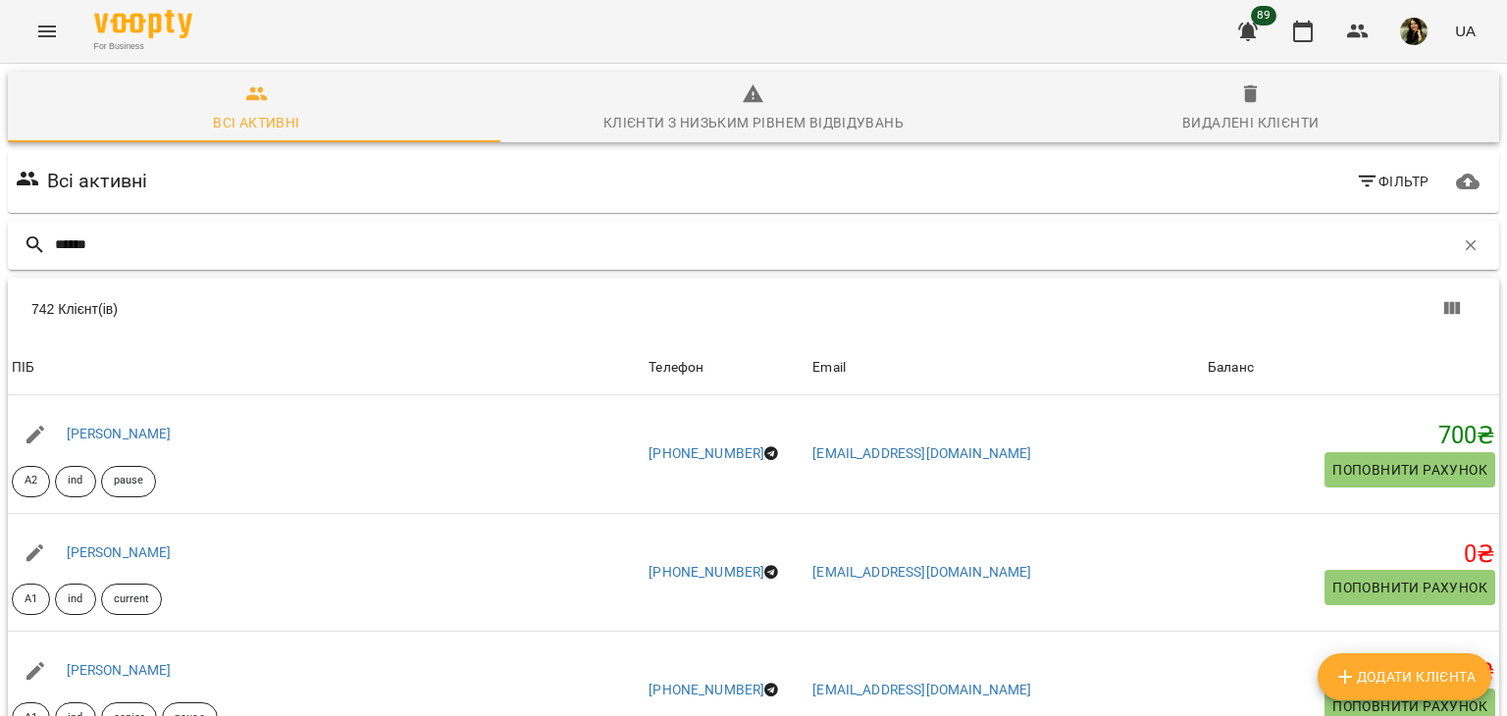
type input "*****"
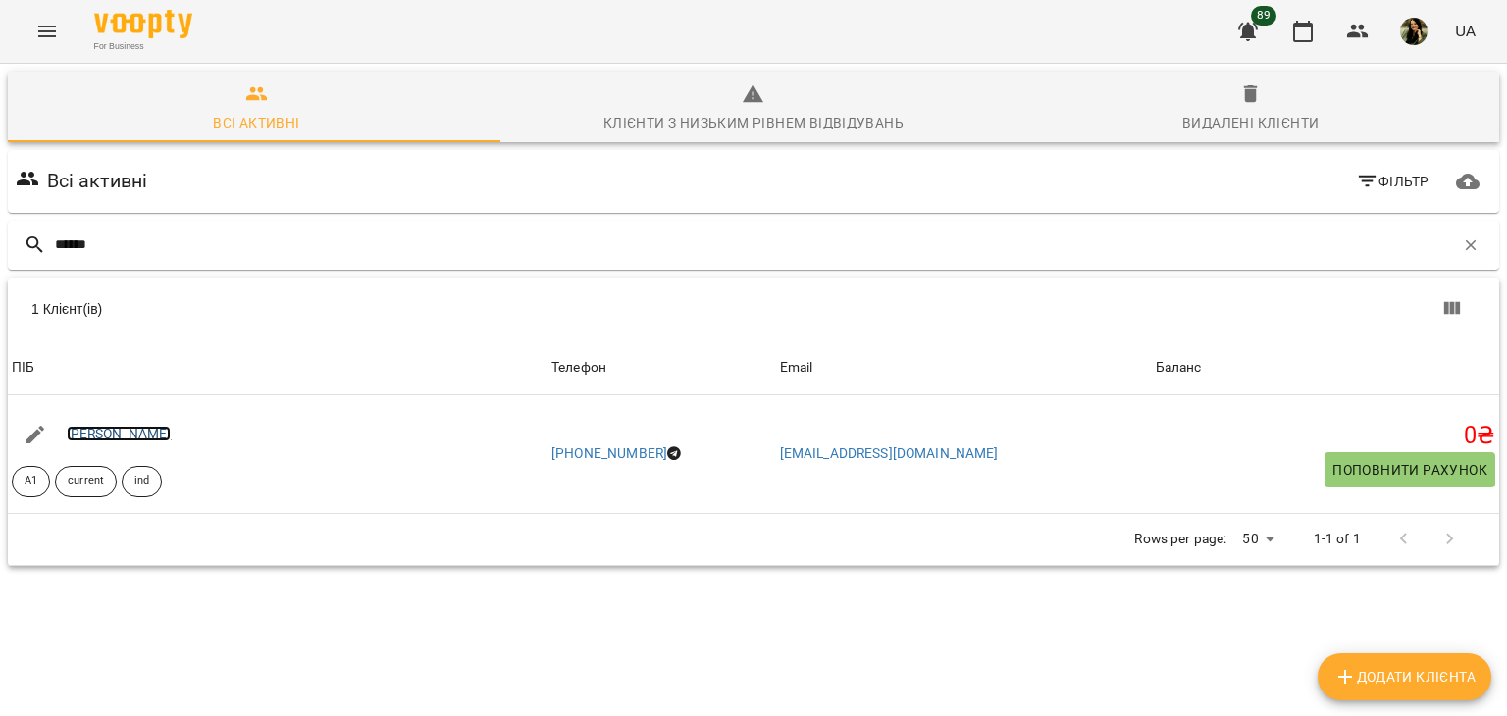
click at [111, 429] on link "Христина Ривко" at bounding box center [119, 434] width 105 height 16
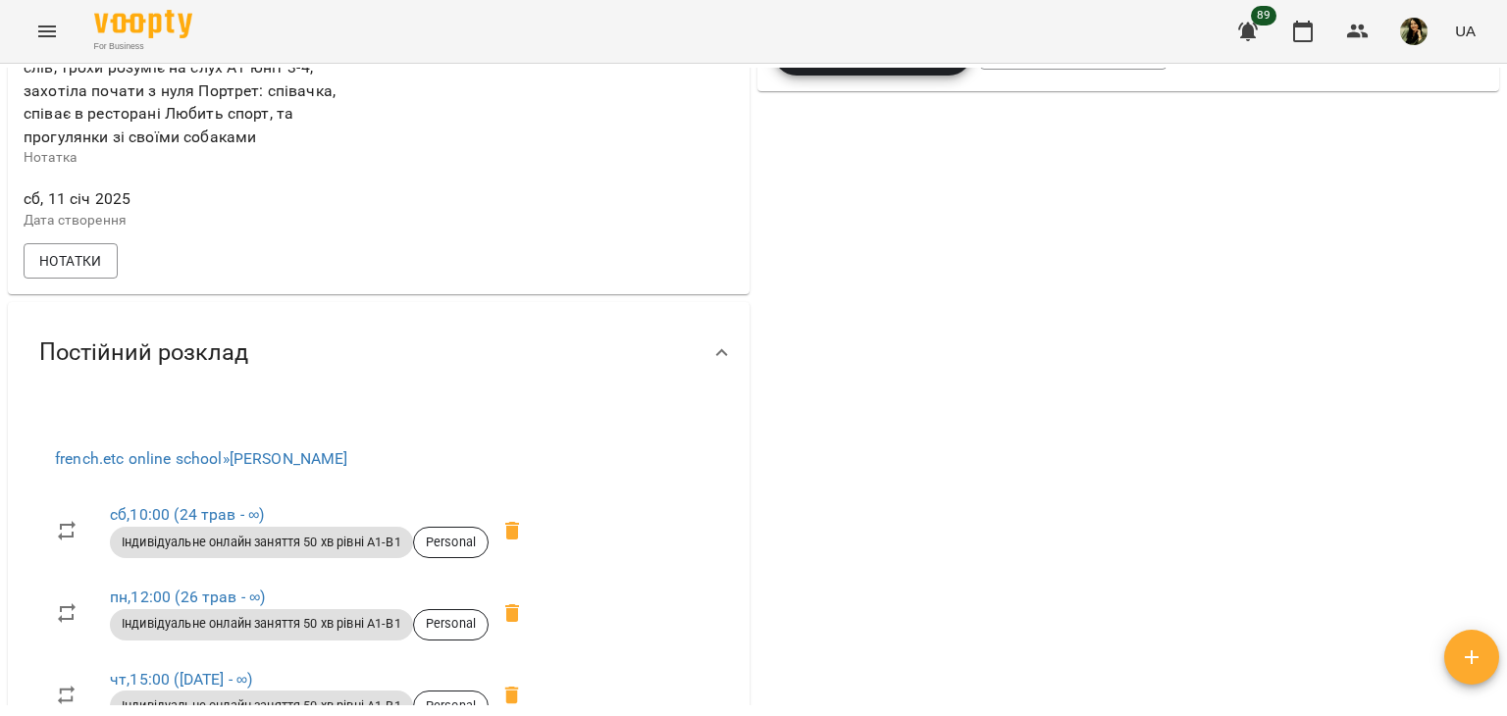
scroll to position [796, 0]
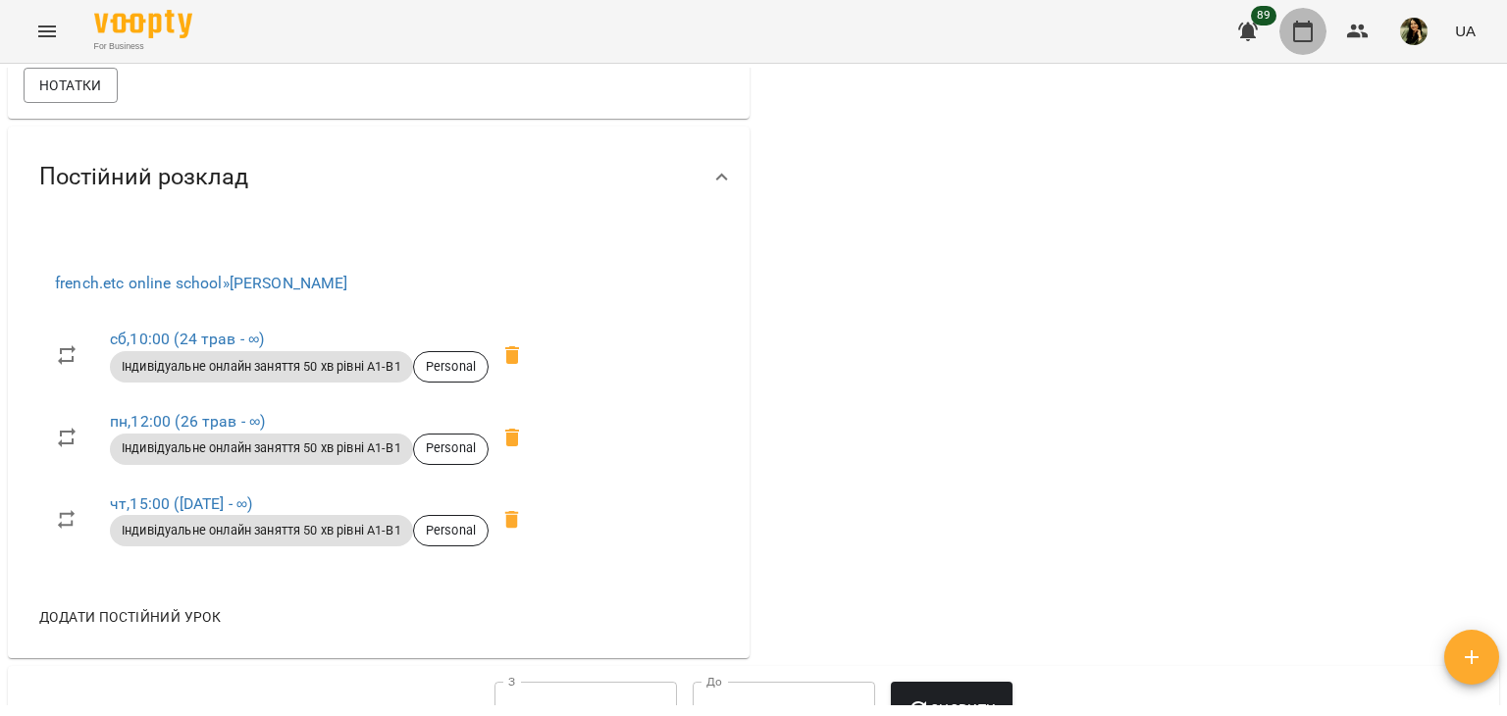
click at [1303, 28] on icon "button" at bounding box center [1303, 32] width 24 height 24
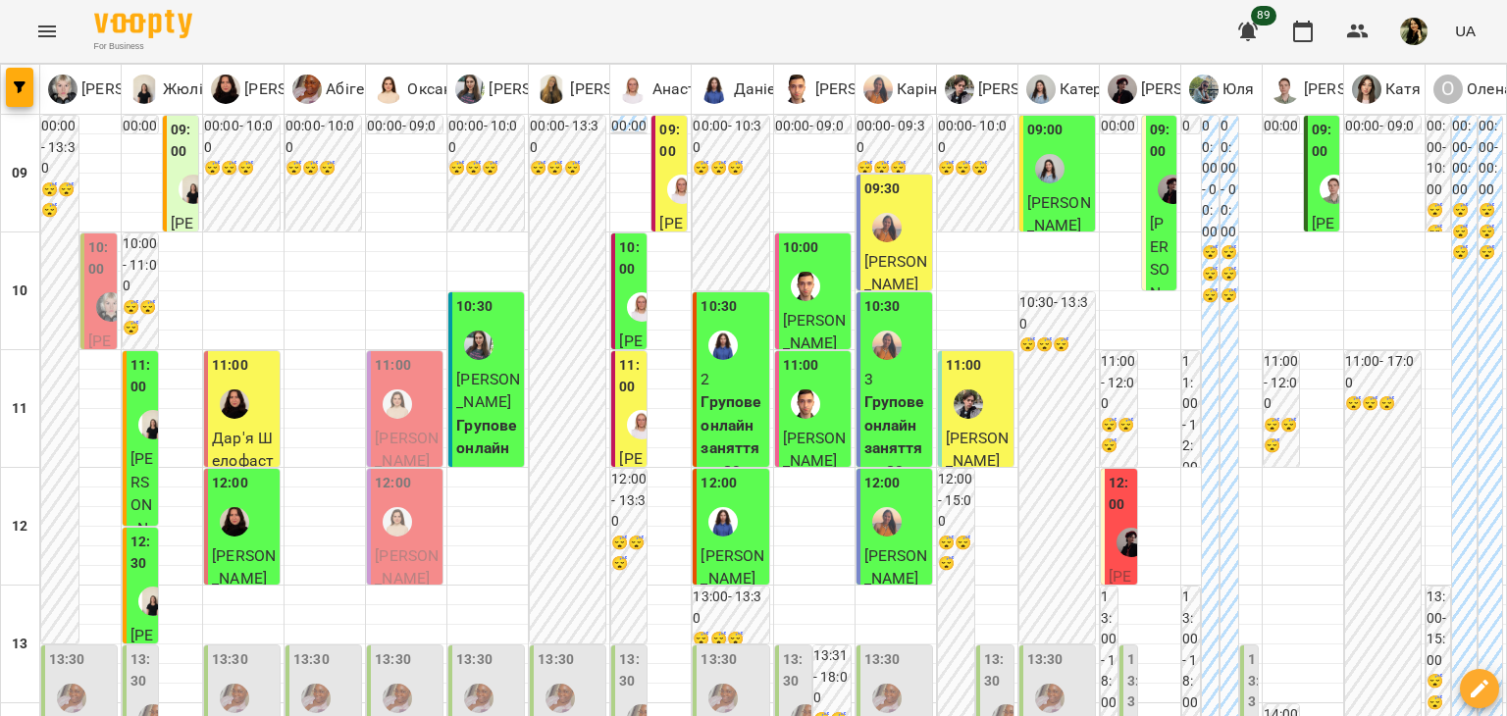
click at [902, 418] on p "Групове онлайн заняття по 80 хв рівні А1-В1 (Група 84 A2)" at bounding box center [896, 482] width 64 height 185
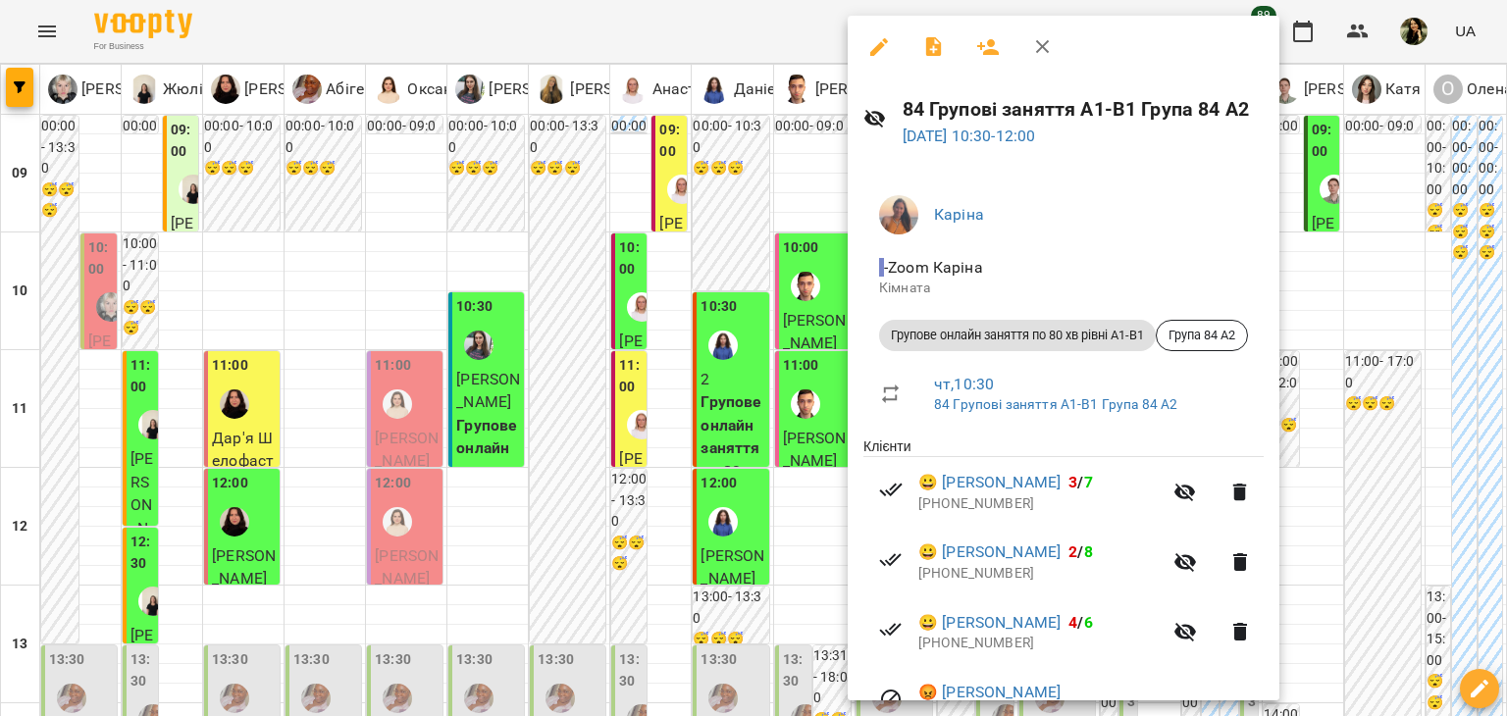
click at [814, 462] on div at bounding box center [753, 358] width 1507 height 716
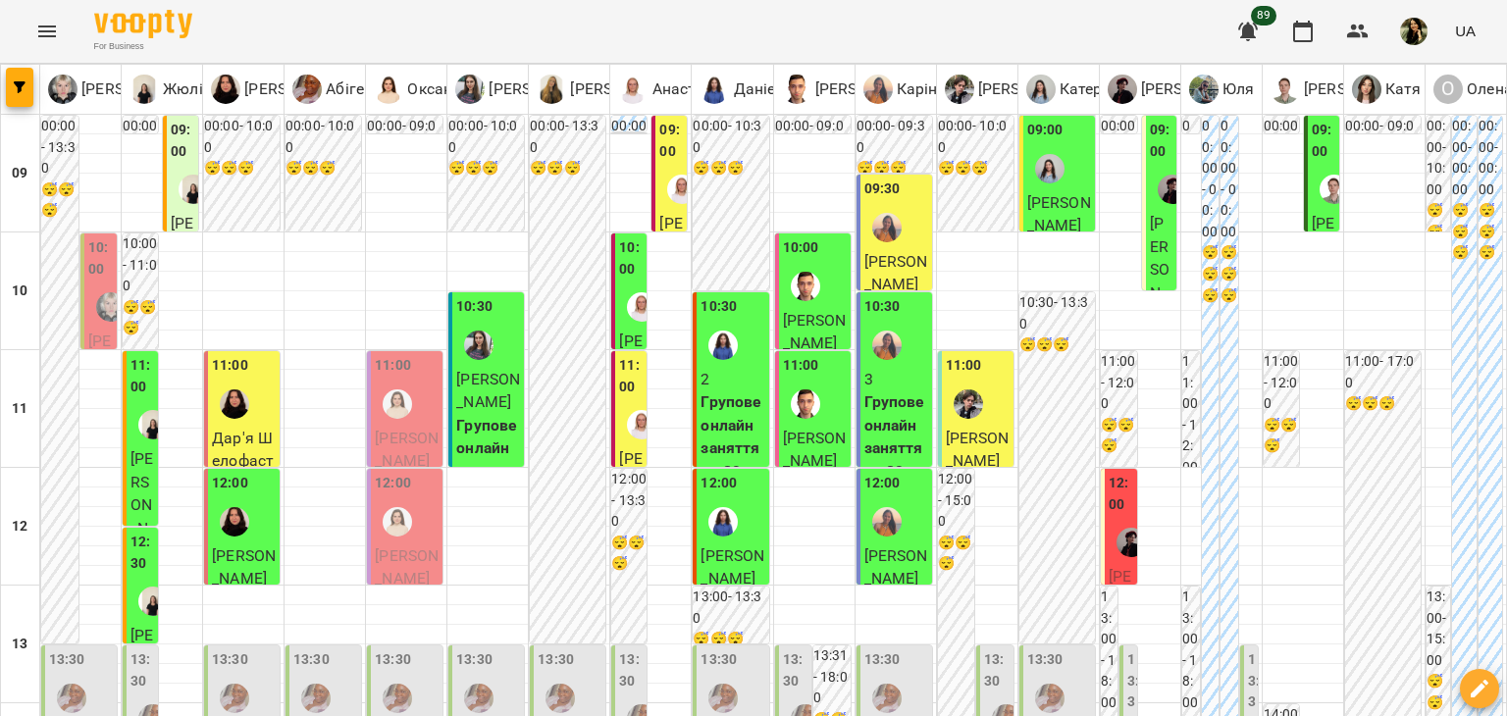
click at [807, 438] on span "Юлія Субтельна" at bounding box center [815, 450] width 64 height 42
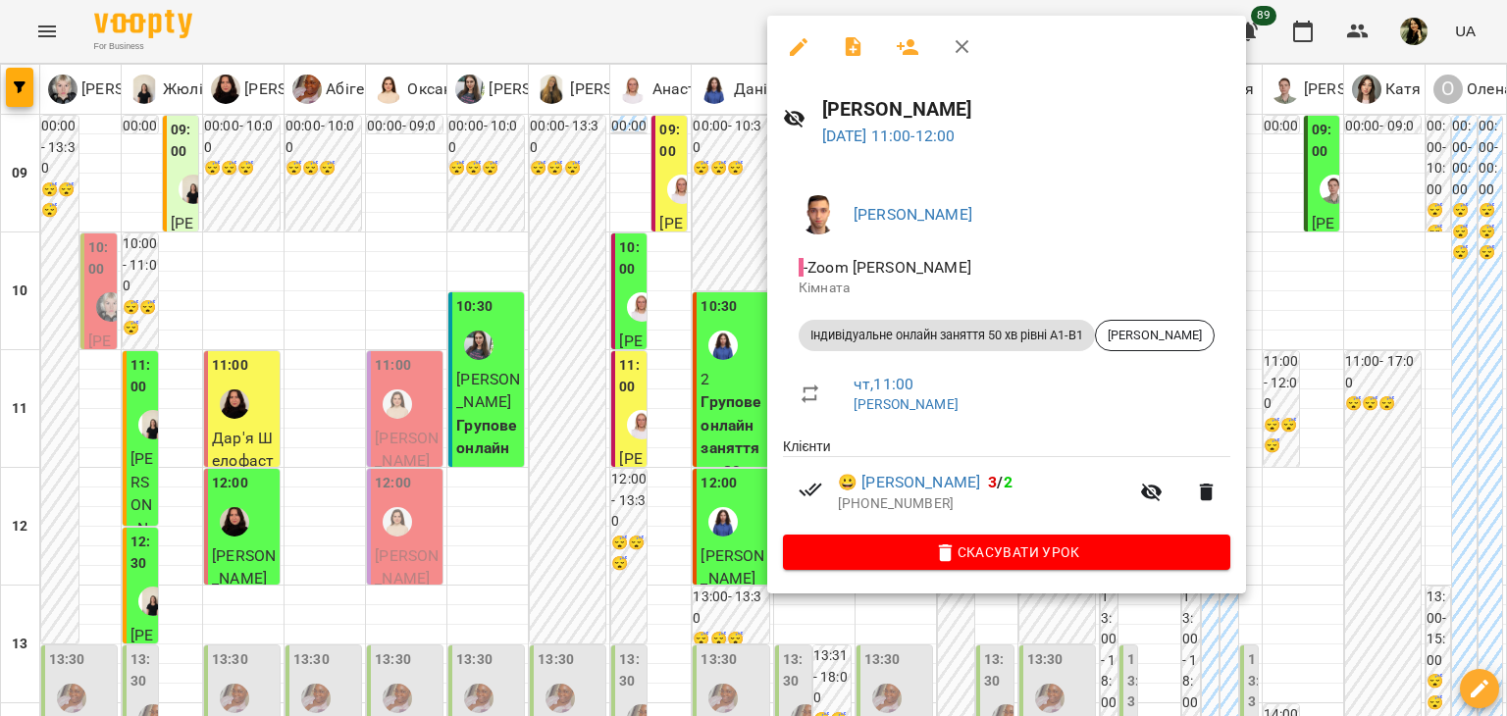
click at [547, 662] on div at bounding box center [753, 358] width 1507 height 716
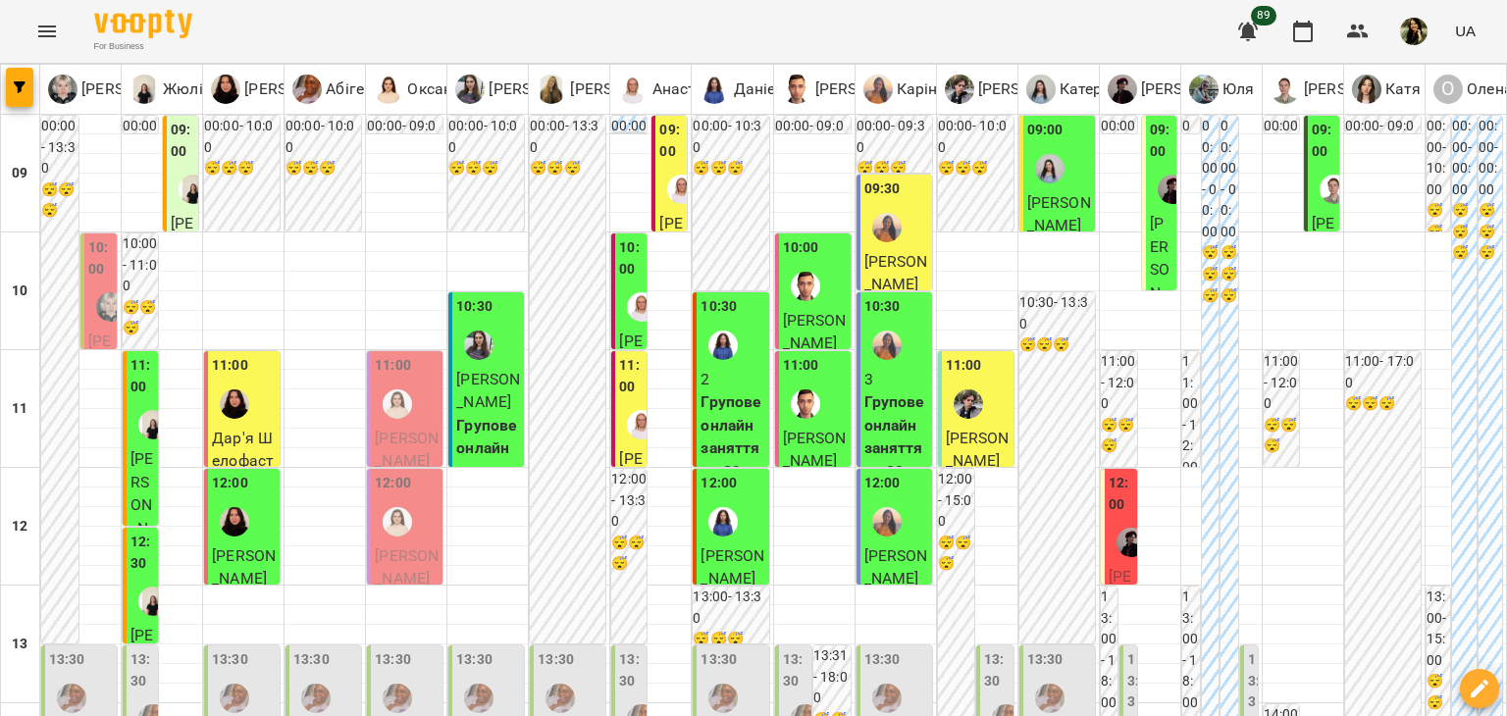
scroll to position [1177, 0]
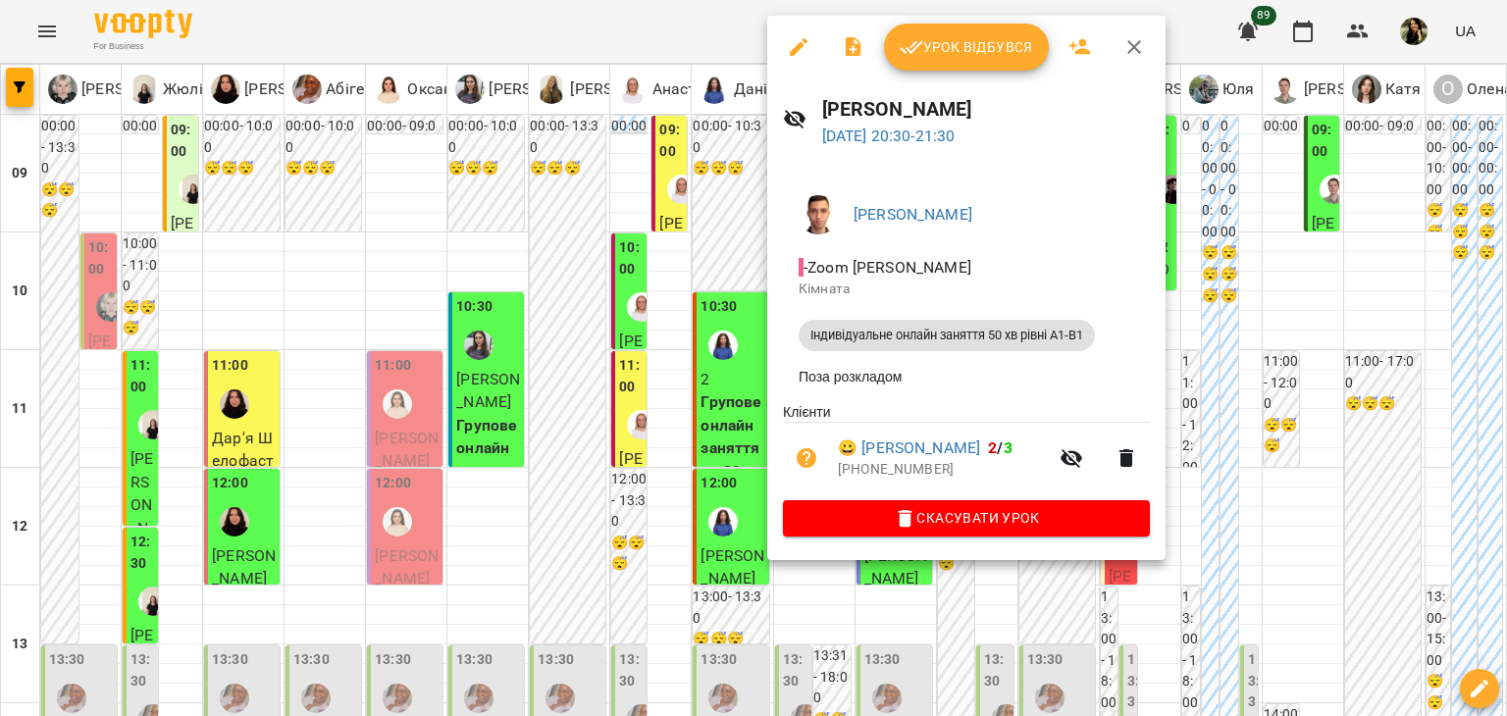
click at [683, 503] on div at bounding box center [753, 358] width 1507 height 716
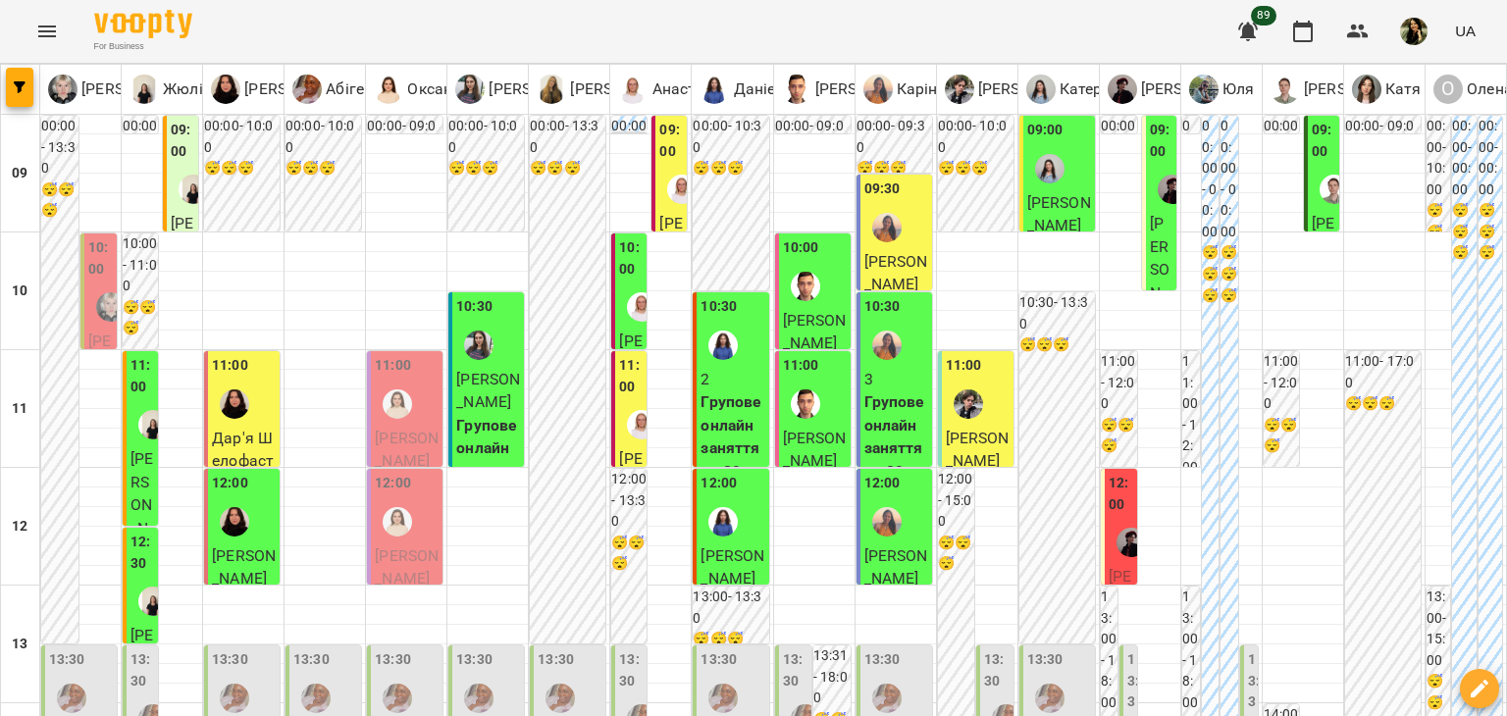
scroll to position [411, 0]
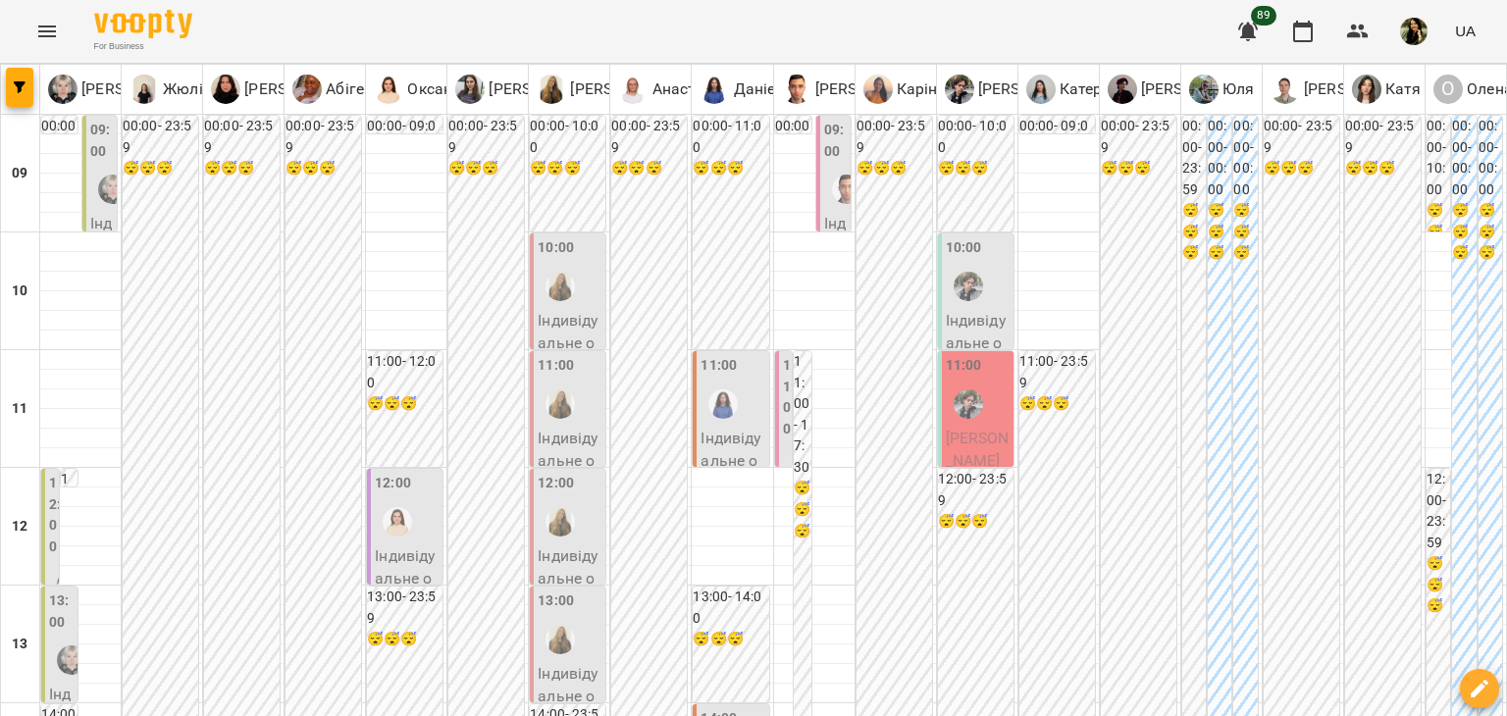
scroll to position [0, 0]
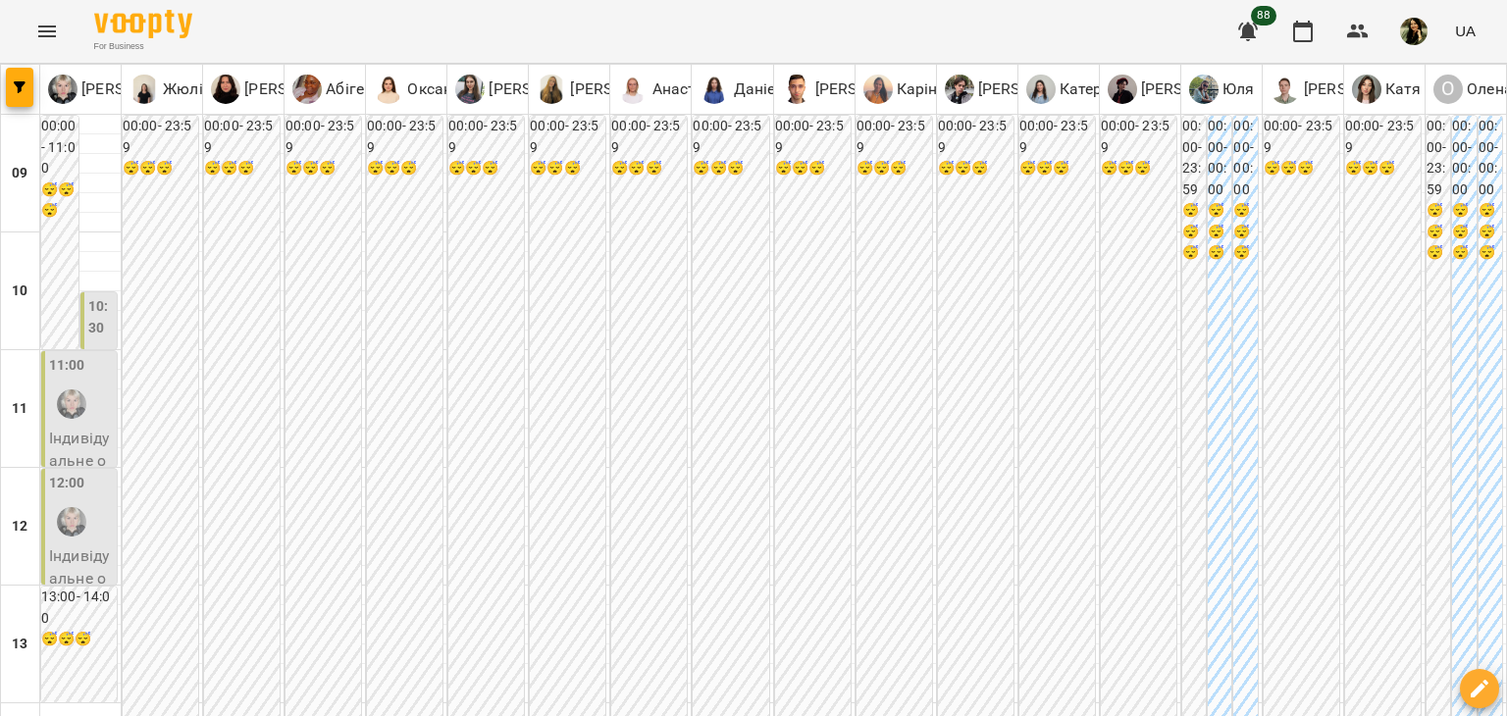
scroll to position [388, 0]
type input "**********"
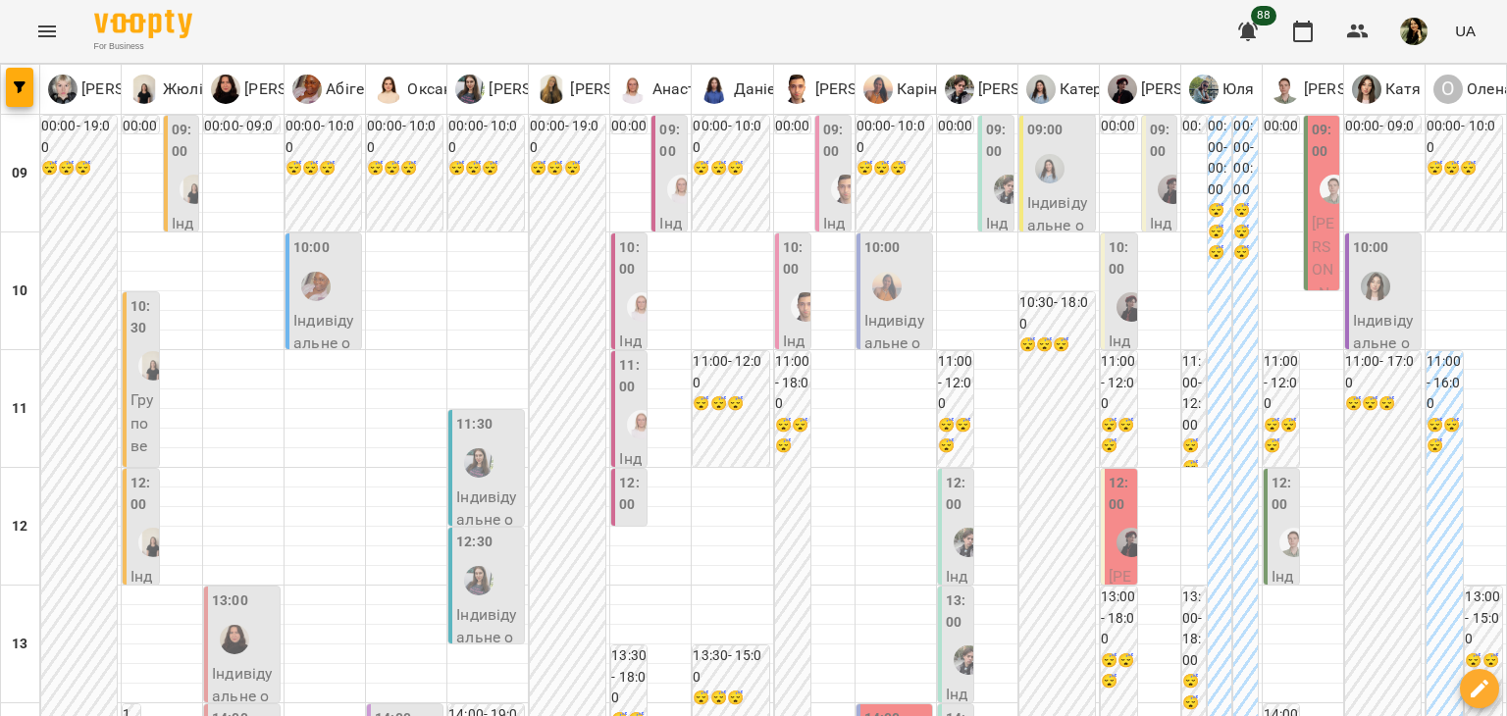
drag, startPoint x: 1506, startPoint y: 20, endPoint x: 1497, endPoint y: 10, distance: 13.2
click at [1497, 10] on div "For Business 88 UA" at bounding box center [753, 31] width 1507 height 63
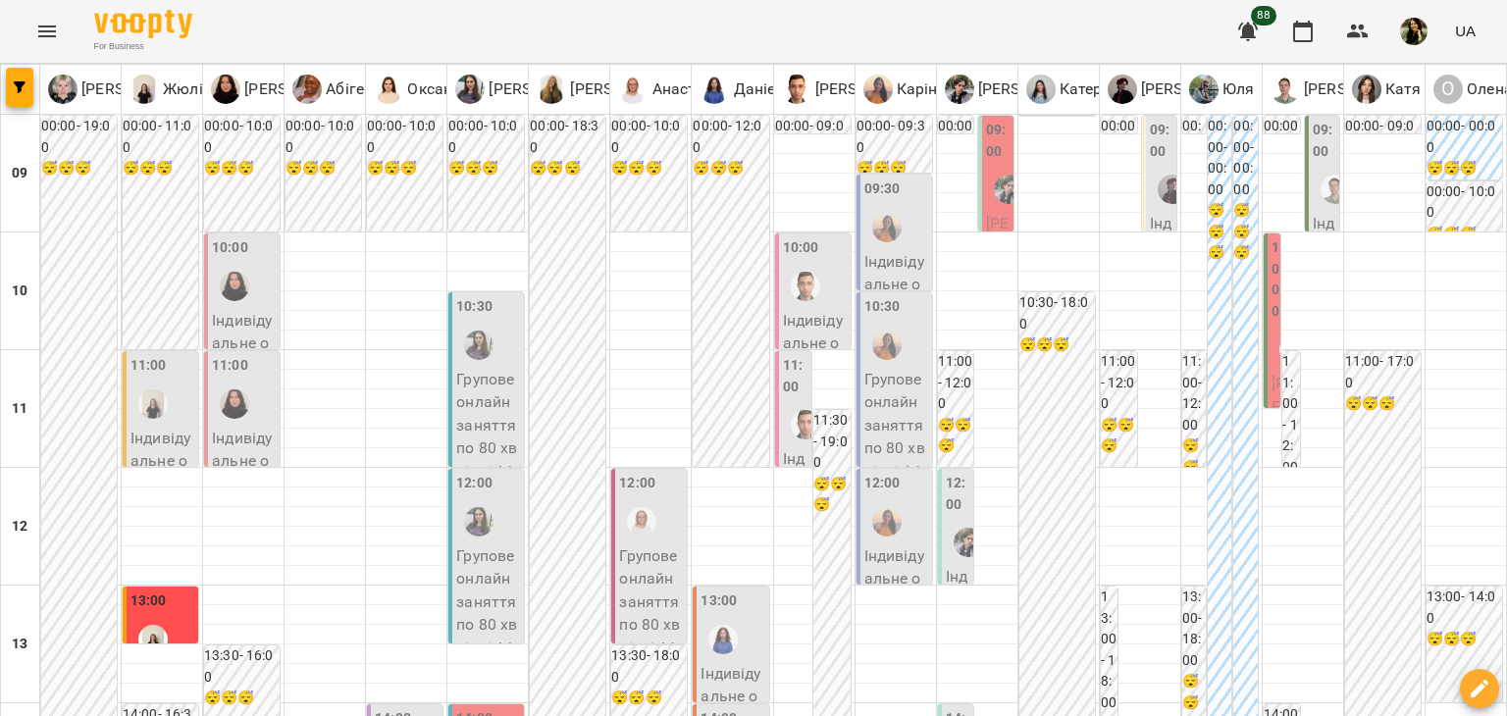
scroll to position [1177, 0]
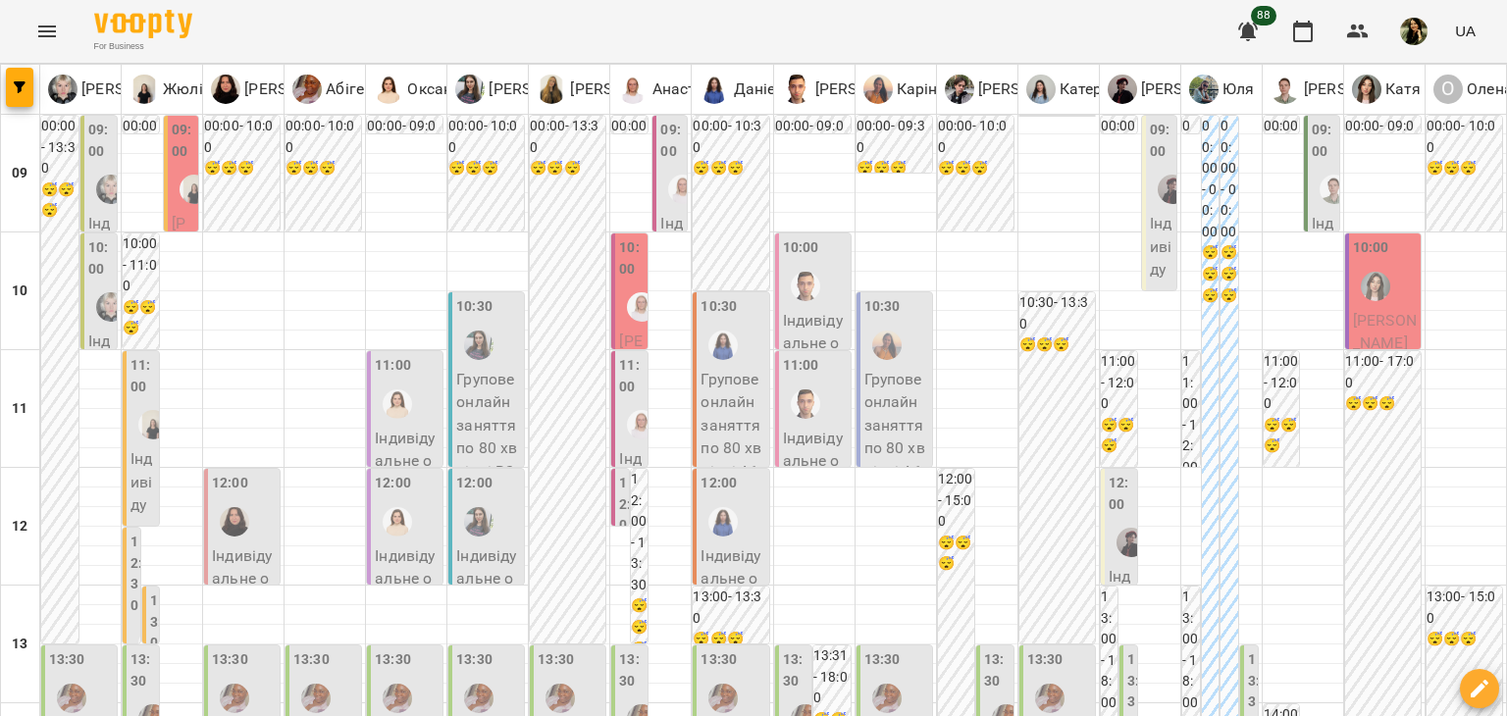
scroll to position [836, 0]
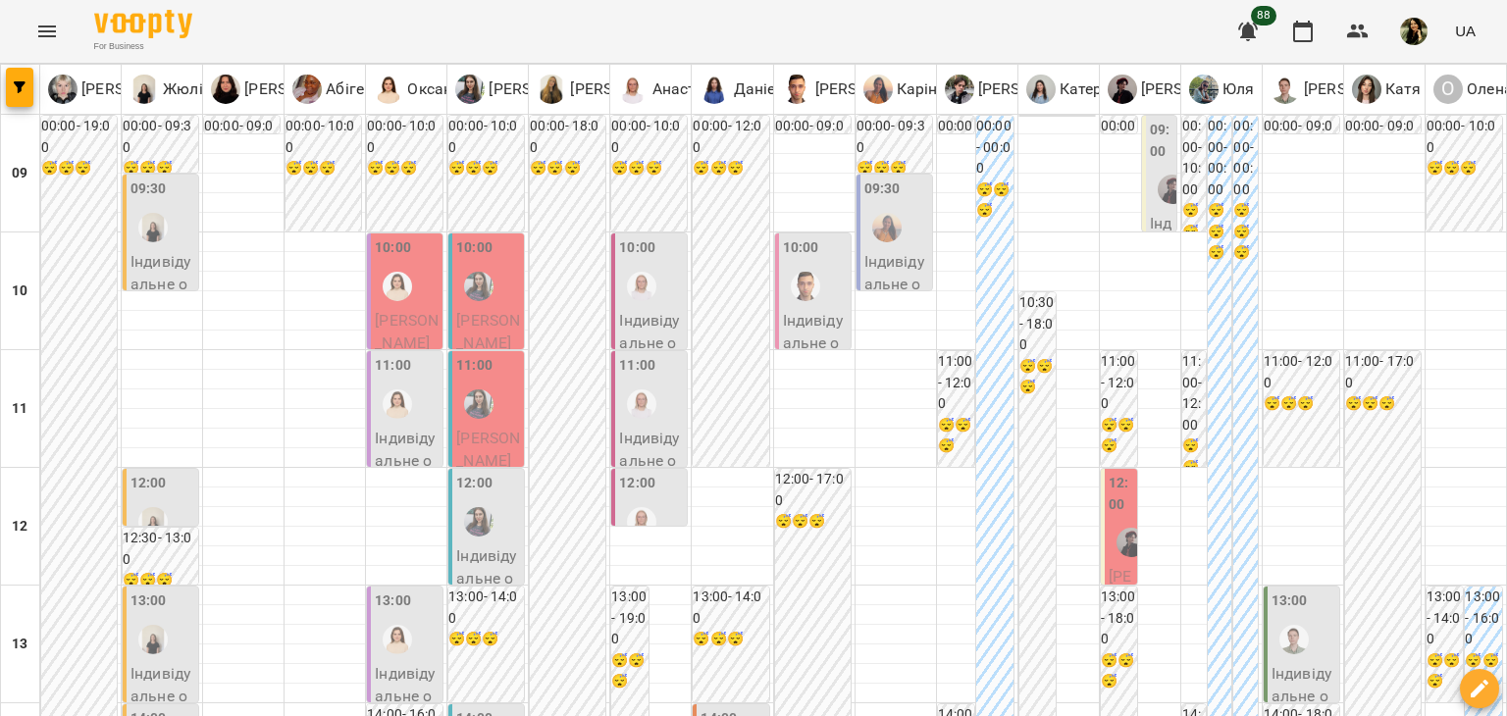
scroll to position [1177, 0]
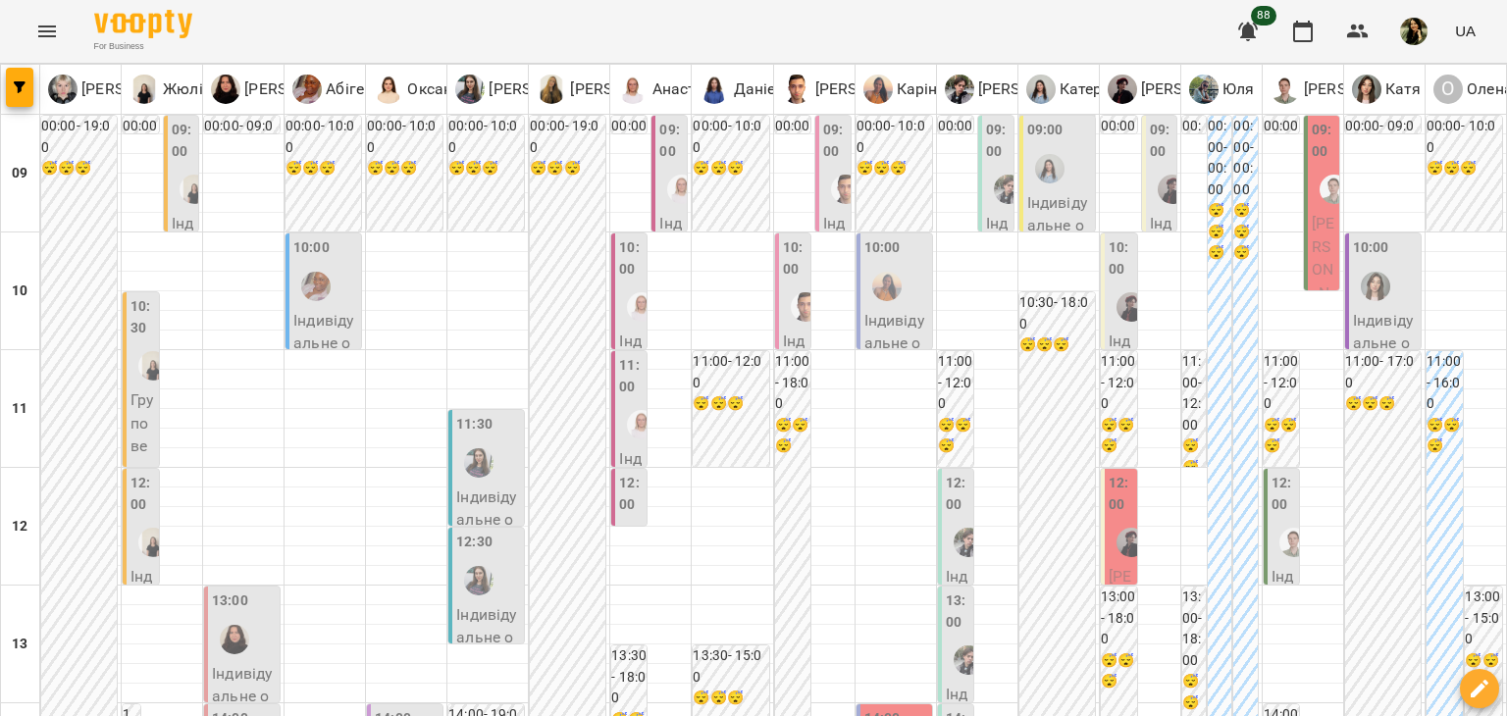
scroll to position [95, 0]
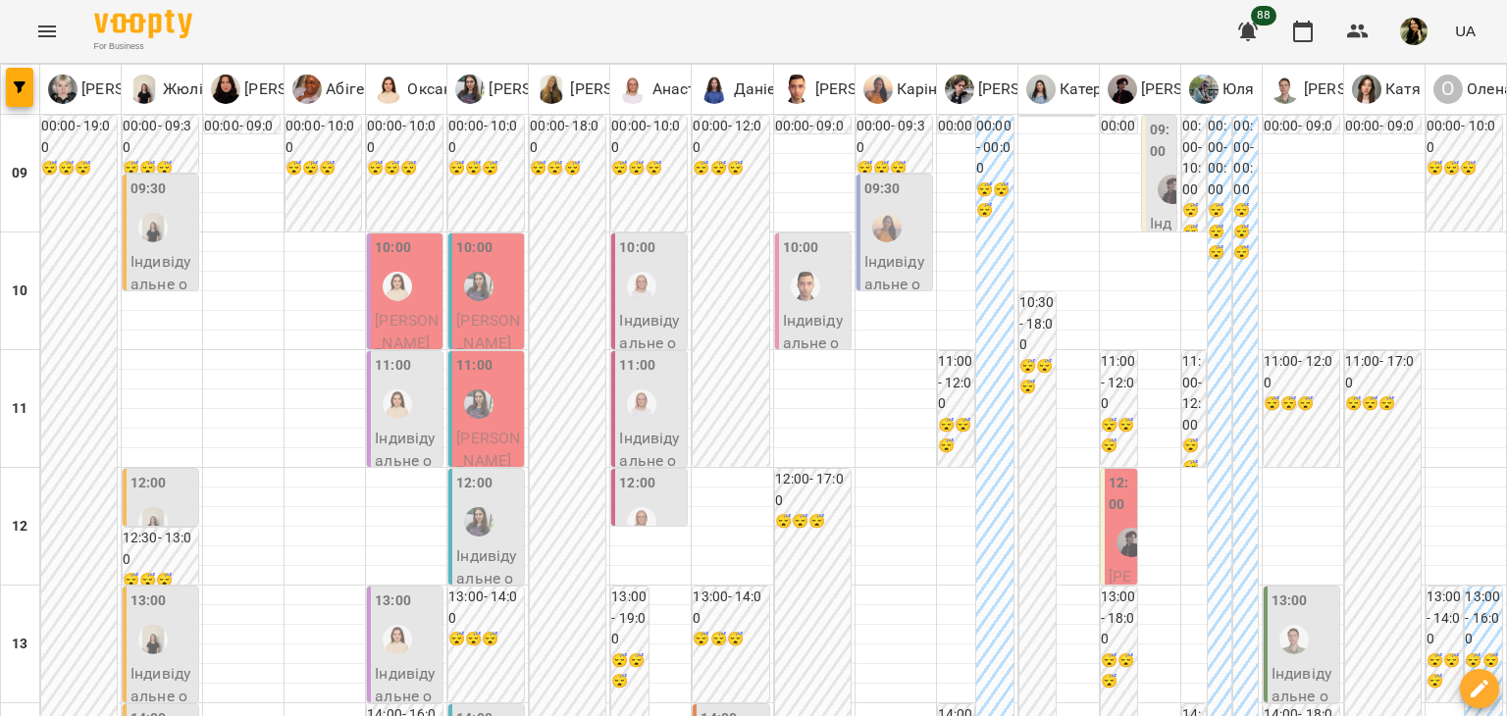
scroll to position [0, 0]
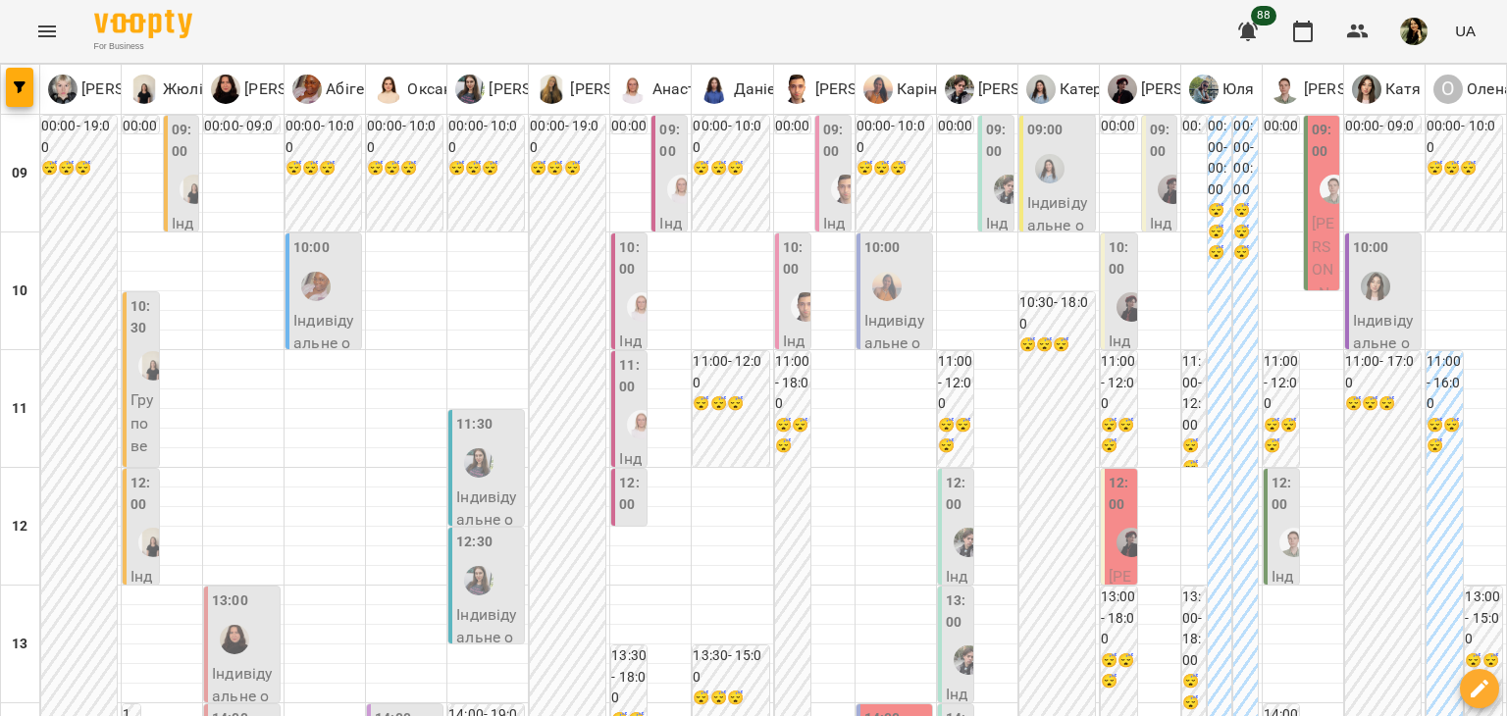
scroll to position [1177, 0]
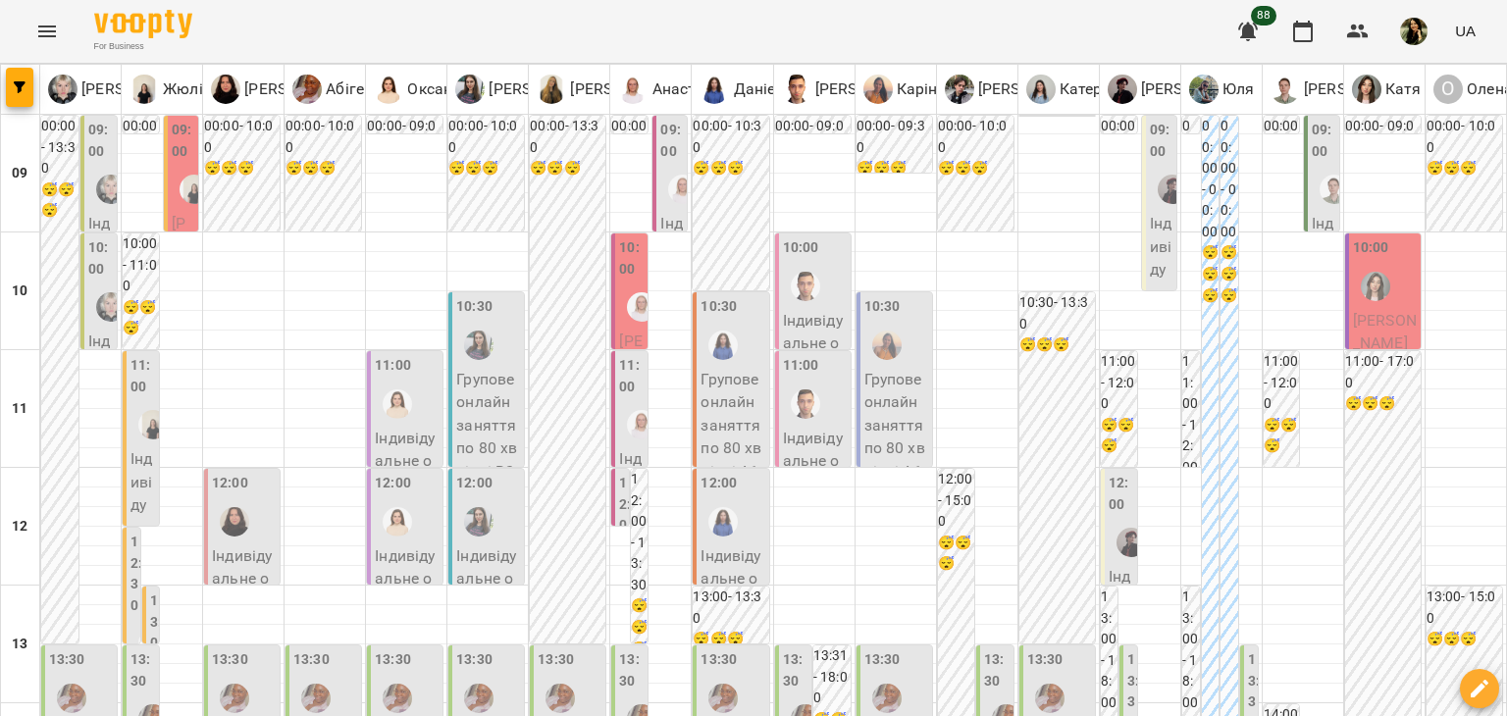
scroll to position [866, 0]
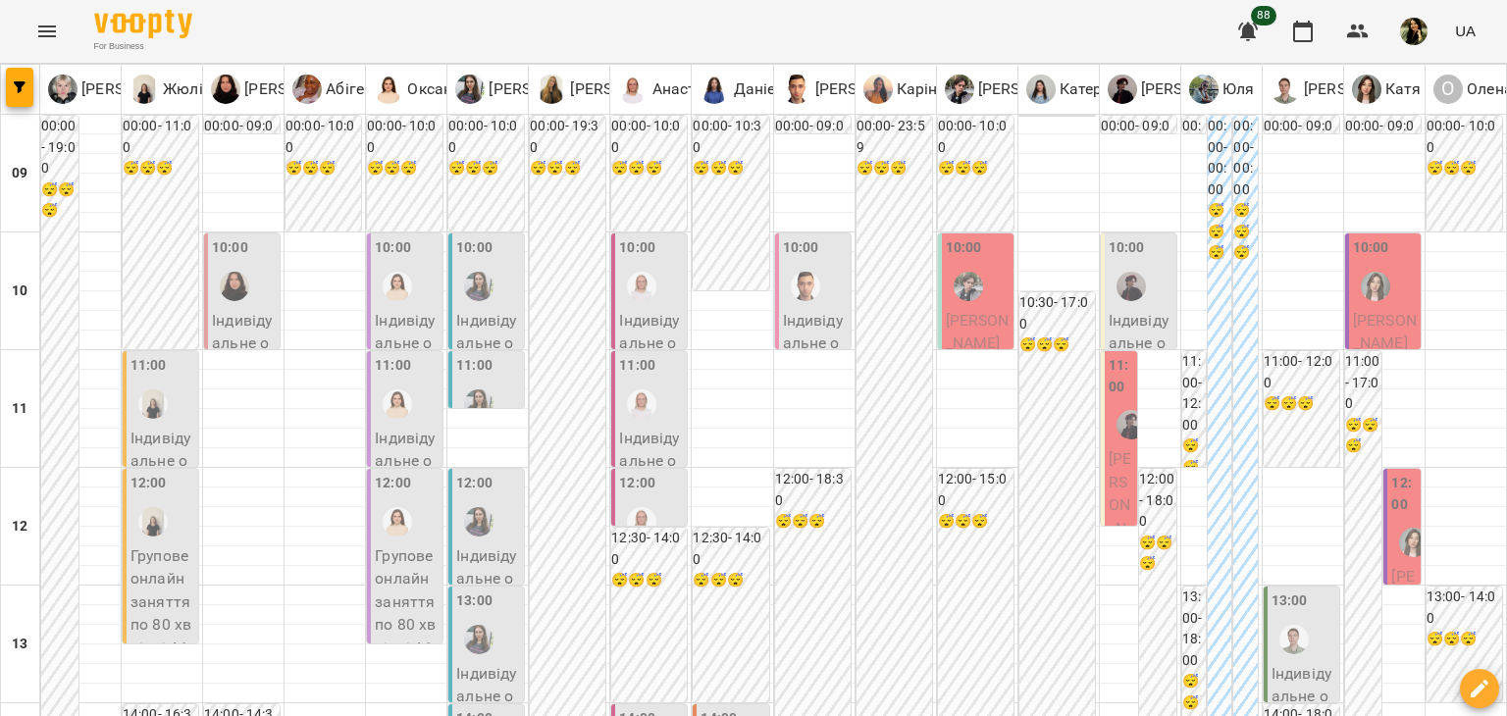
scroll to position [1177, 0]
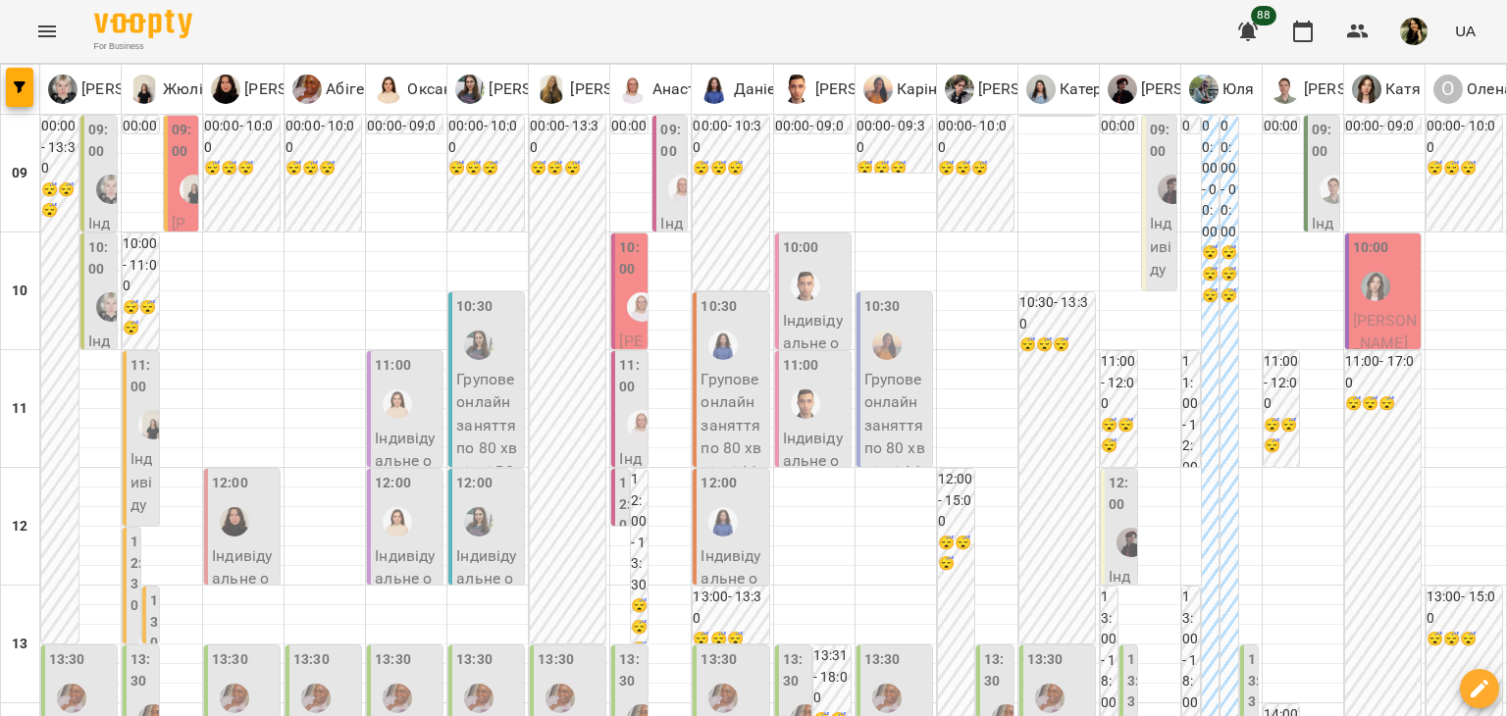
scroll to position [981, 0]
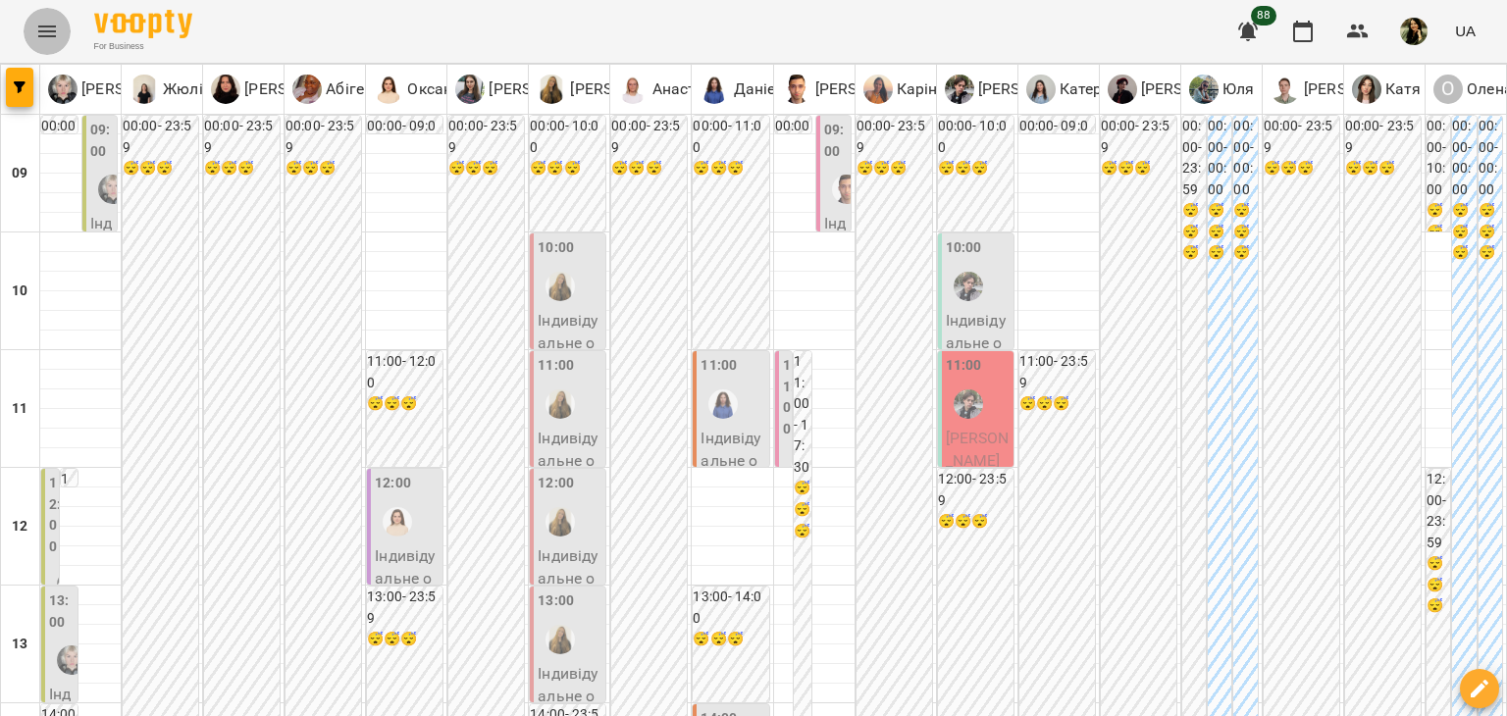
click at [47, 28] on icon "Menu" at bounding box center [47, 32] width 24 height 24
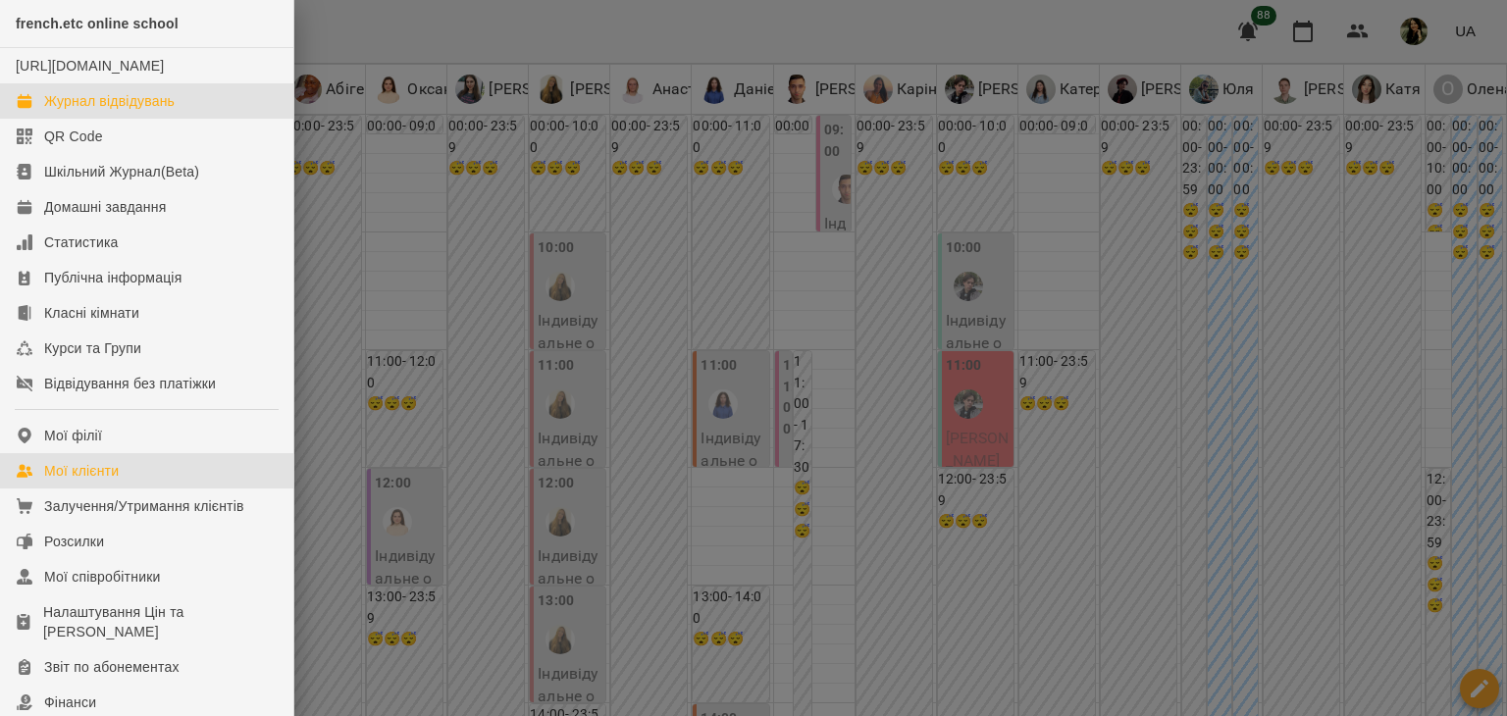
click at [143, 485] on link "Мої клієнти" at bounding box center [146, 470] width 293 height 35
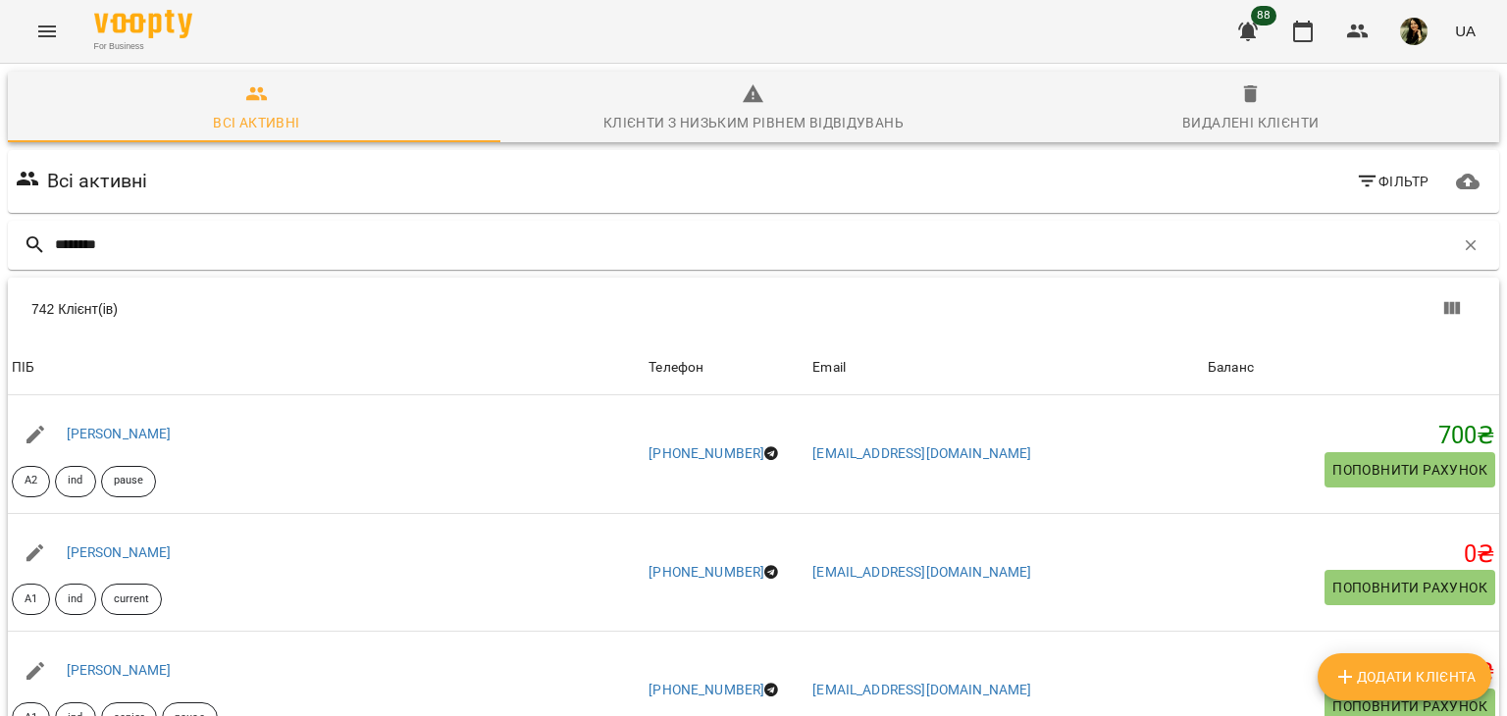
type input "*******"
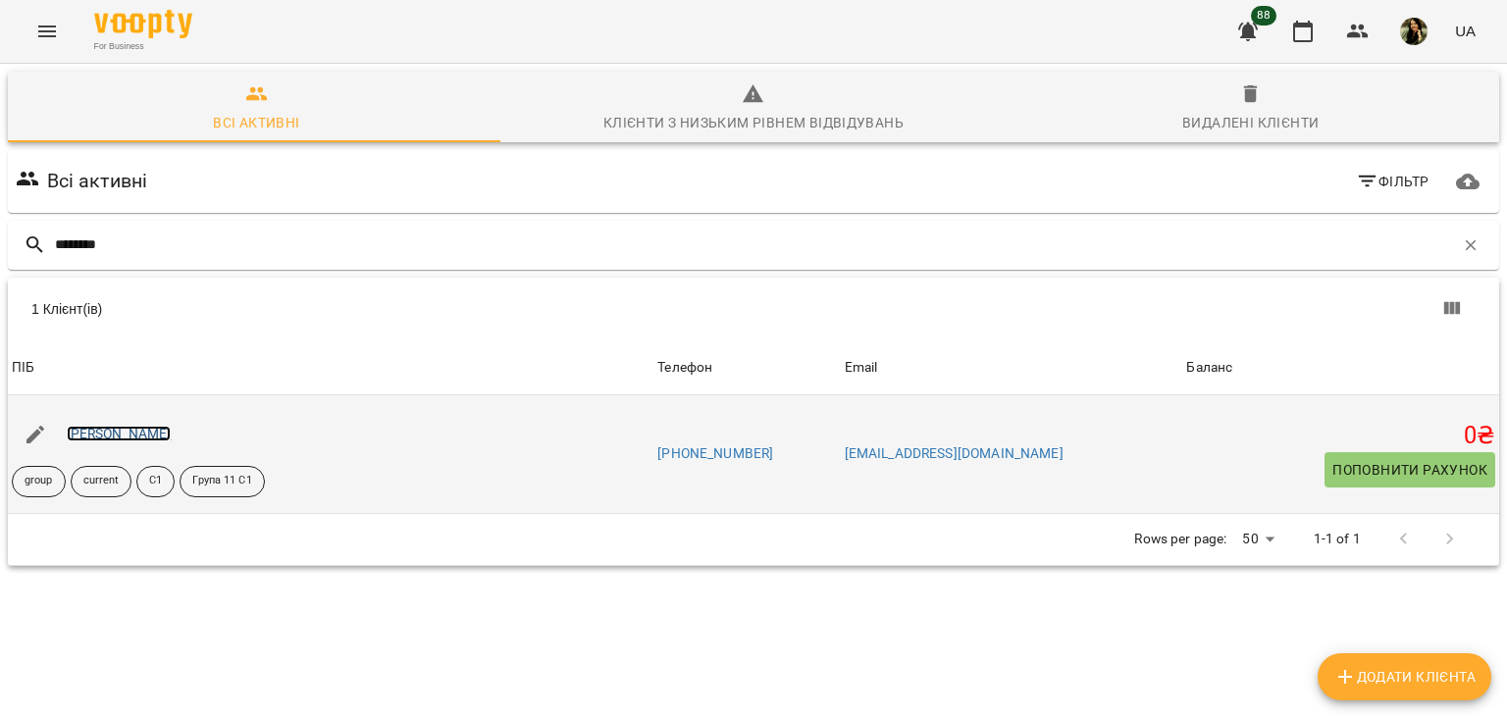
click at [120, 437] on link "[PERSON_NAME]" at bounding box center [119, 434] width 105 height 16
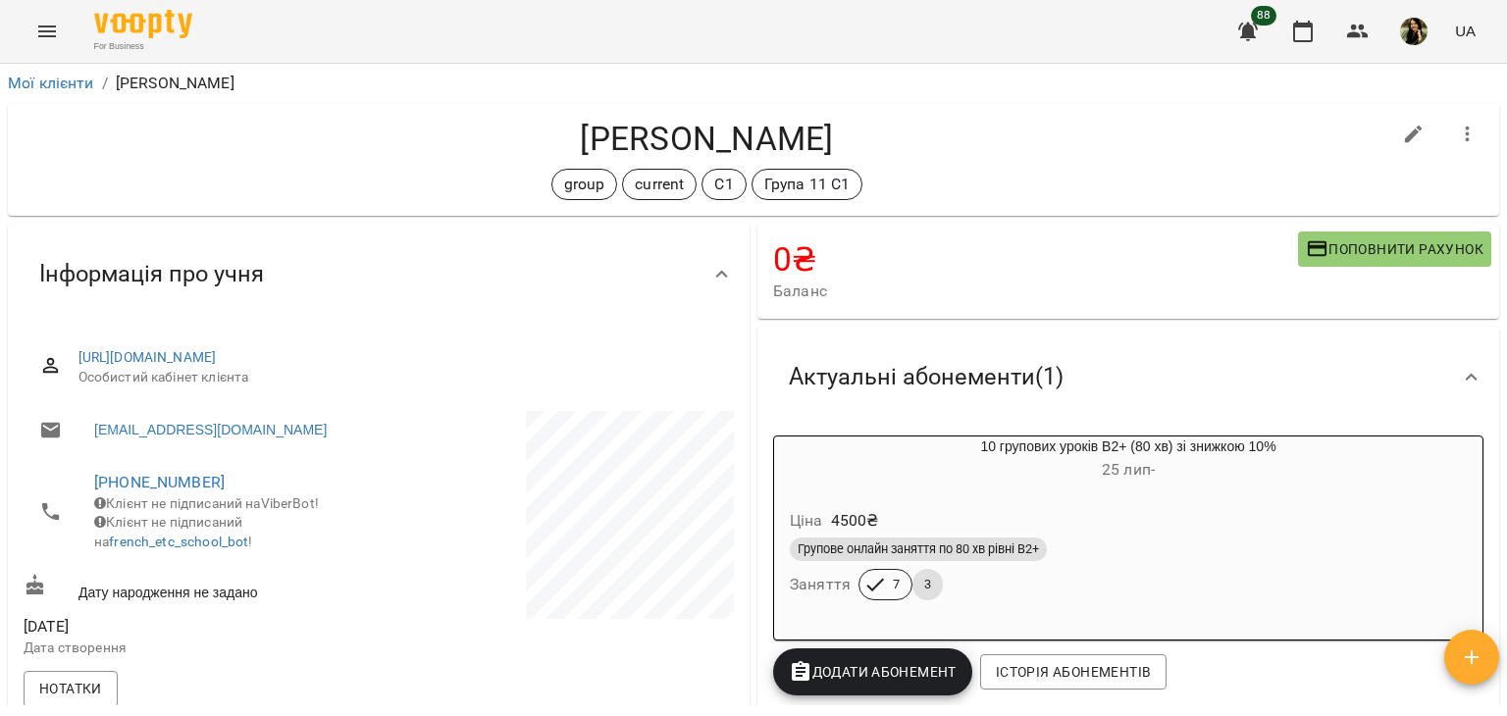
click at [1091, 537] on div "Групове онлайн заняття по 80 хв рівні В2+" at bounding box center [1128, 549] width 685 height 31
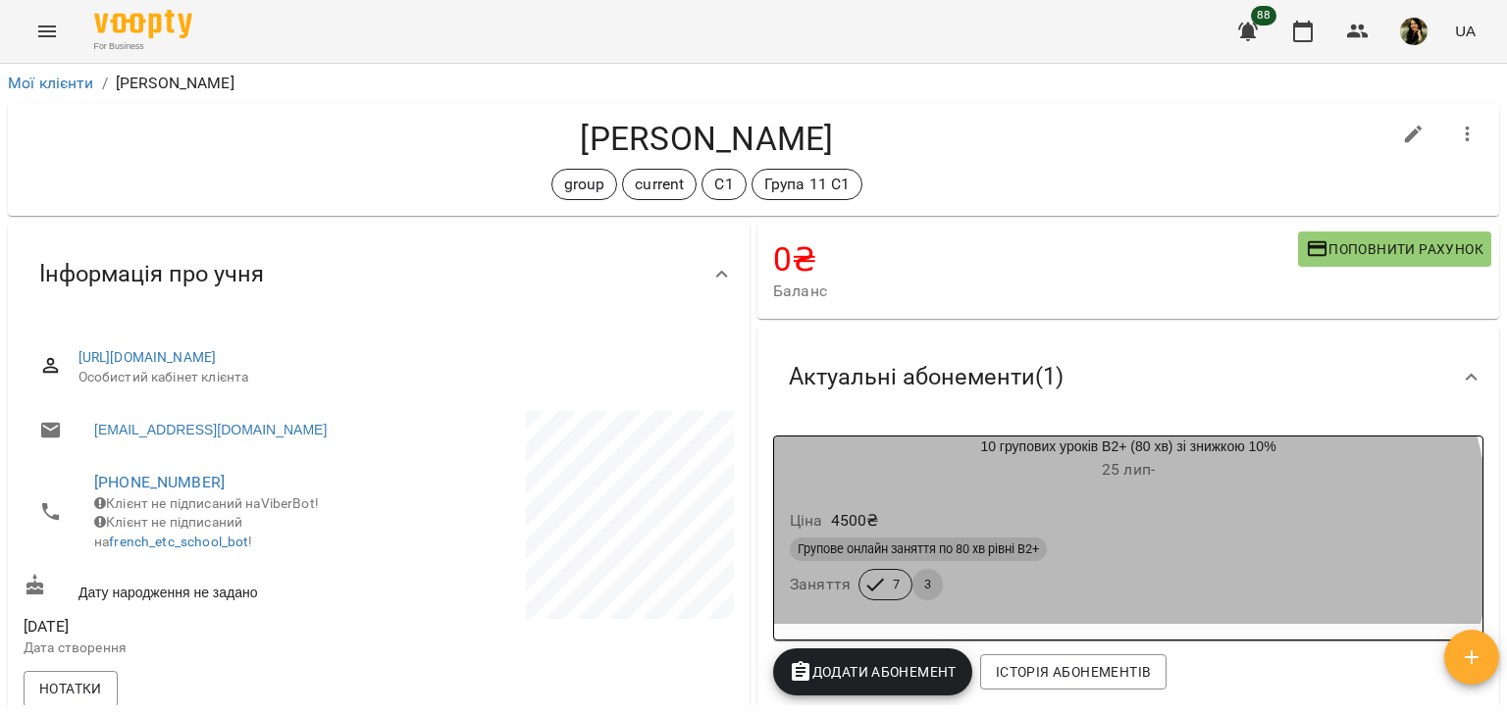
click at [1091, 537] on div "Групове онлайн заняття по 80 хв рівні В2+" at bounding box center [1128, 549] width 685 height 31
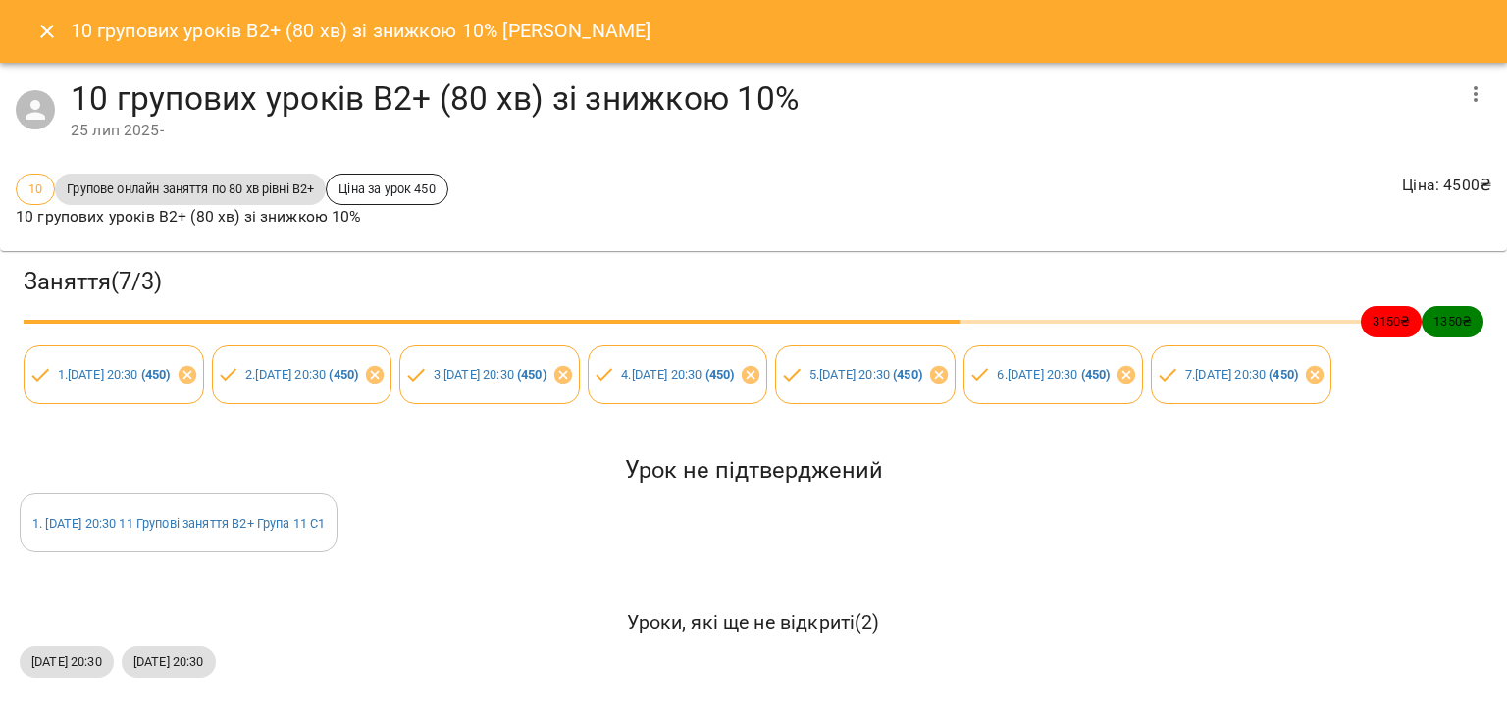
scroll to position [71, 0]
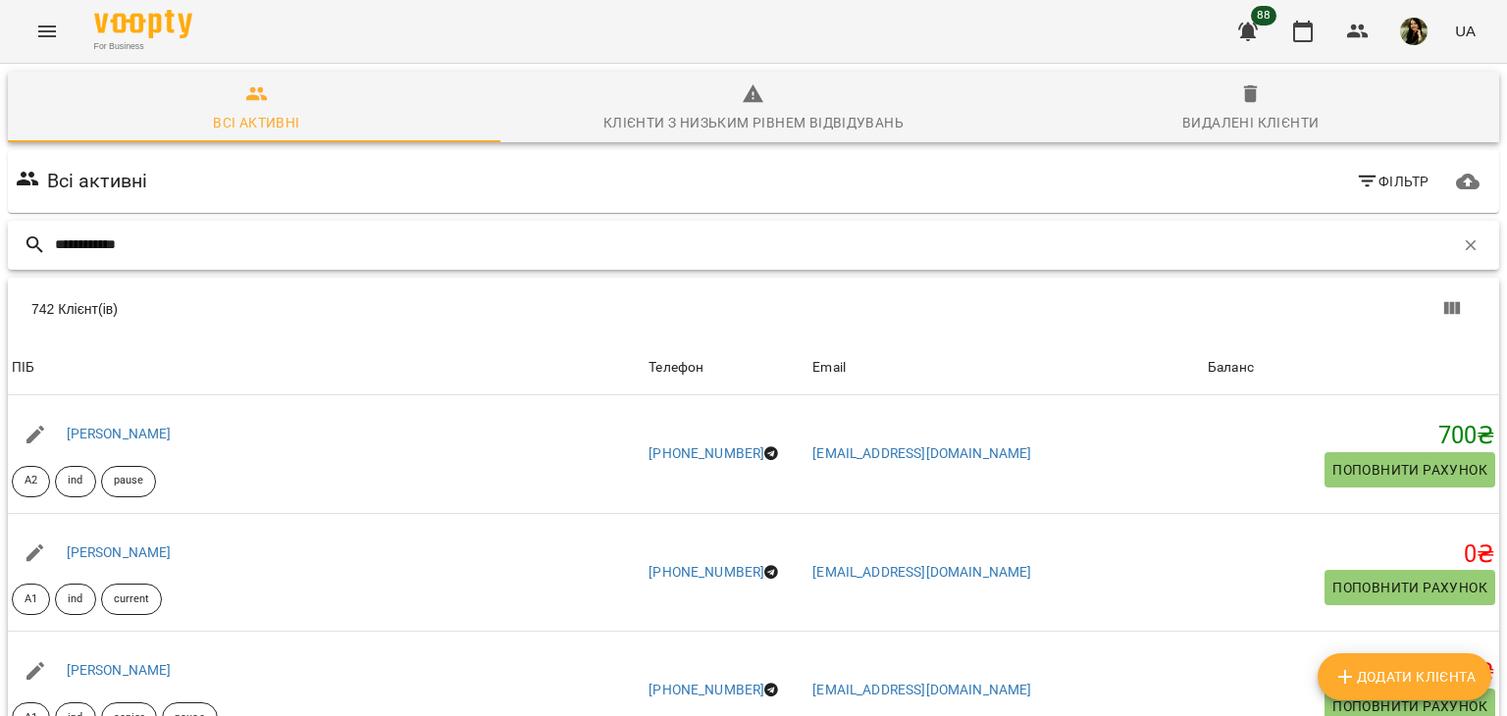
type input "**********"
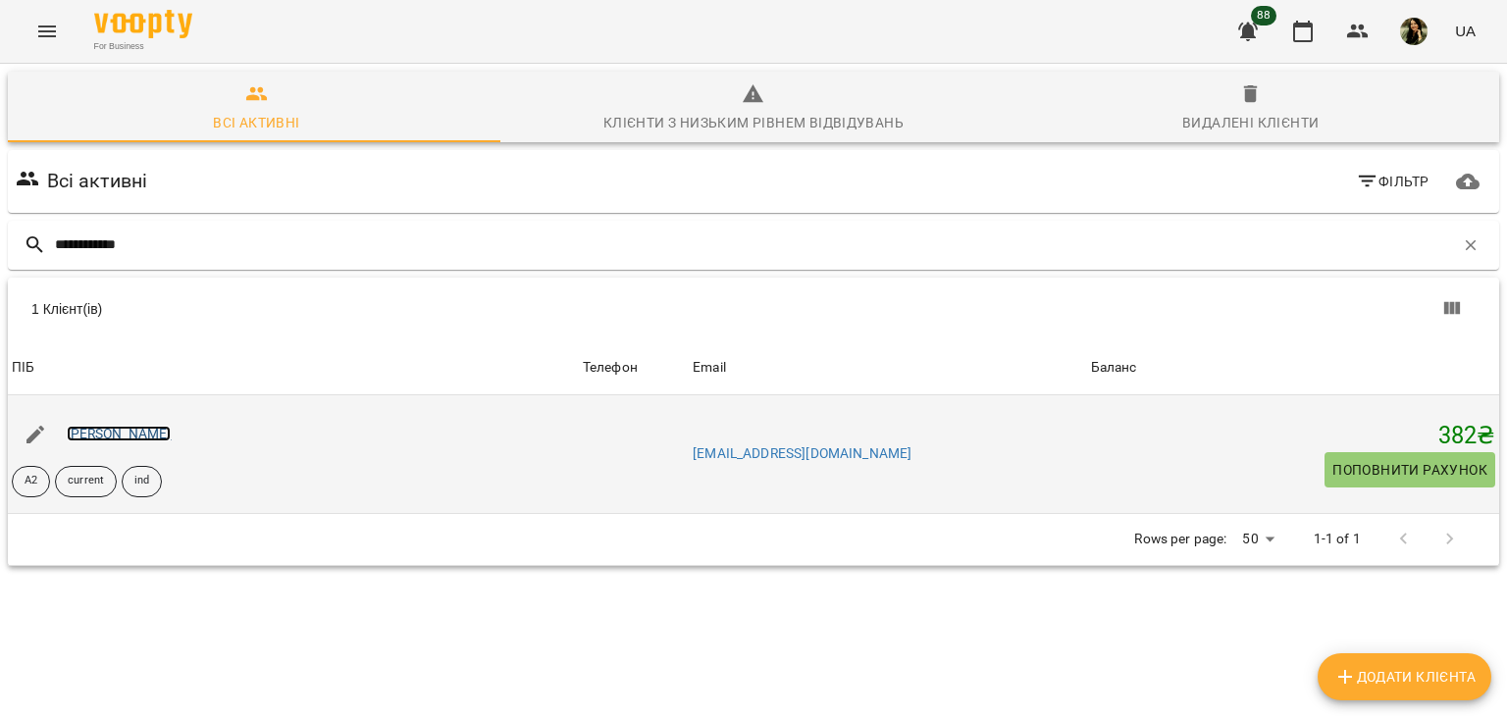
click at [163, 433] on link "[PERSON_NAME]" at bounding box center [119, 434] width 105 height 16
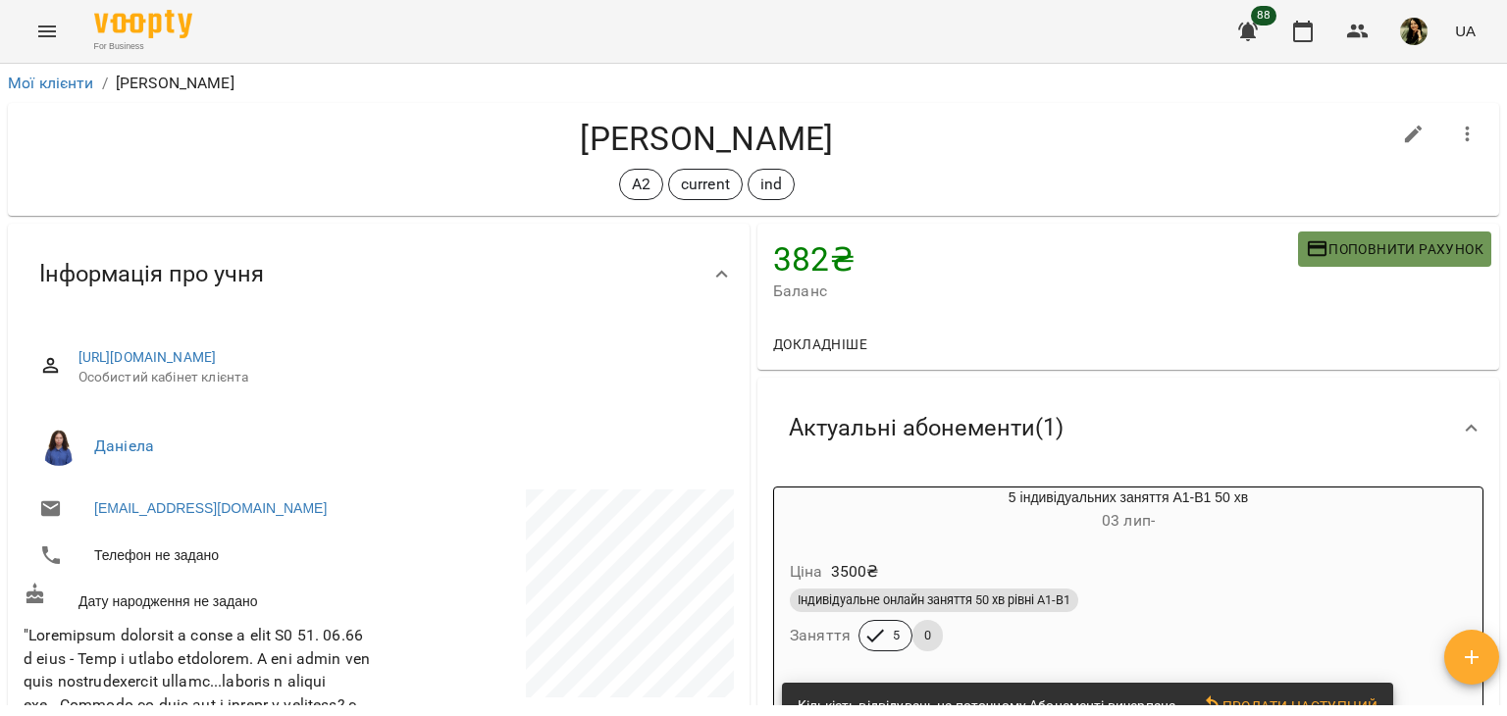
click at [1342, 248] on span "Поповнити рахунок" at bounding box center [1395, 249] width 178 height 24
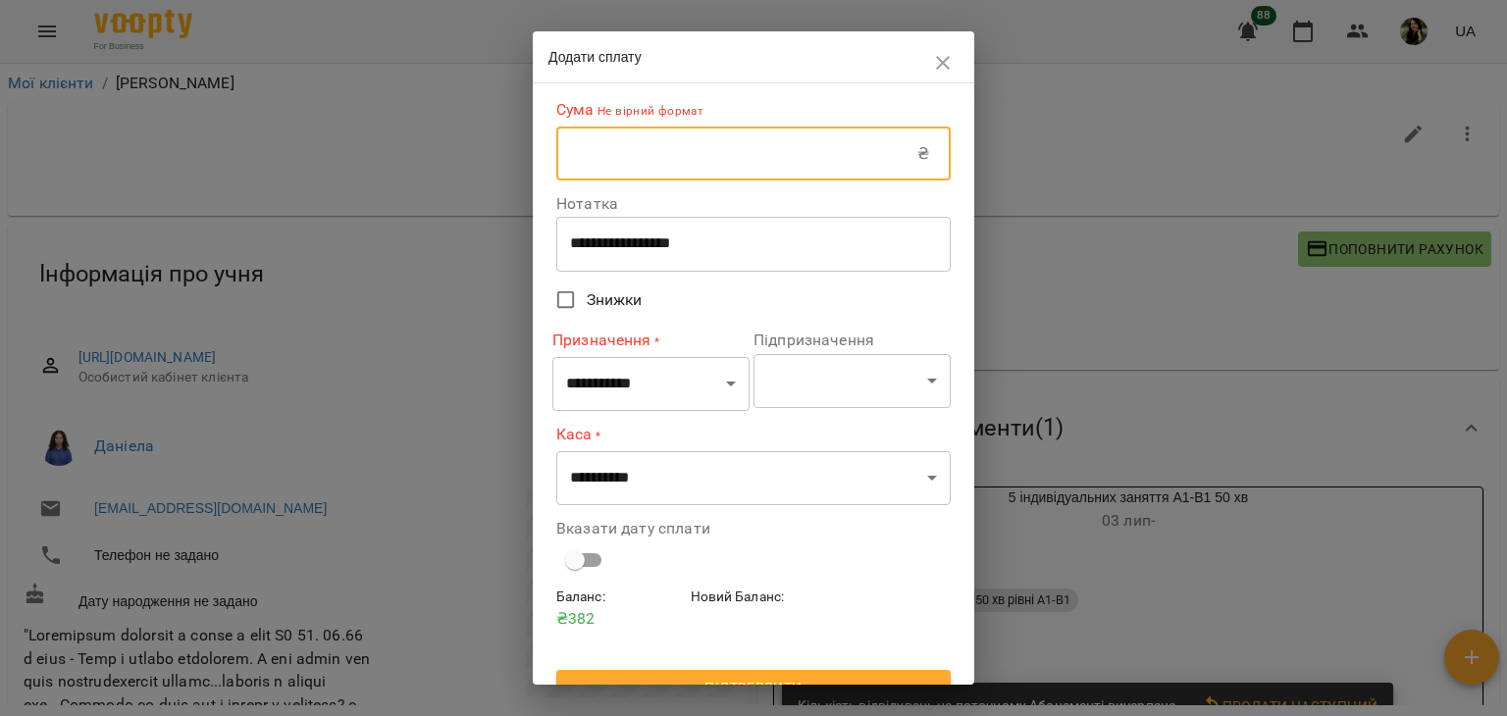
click at [749, 154] on input "text" at bounding box center [736, 154] width 361 height 55
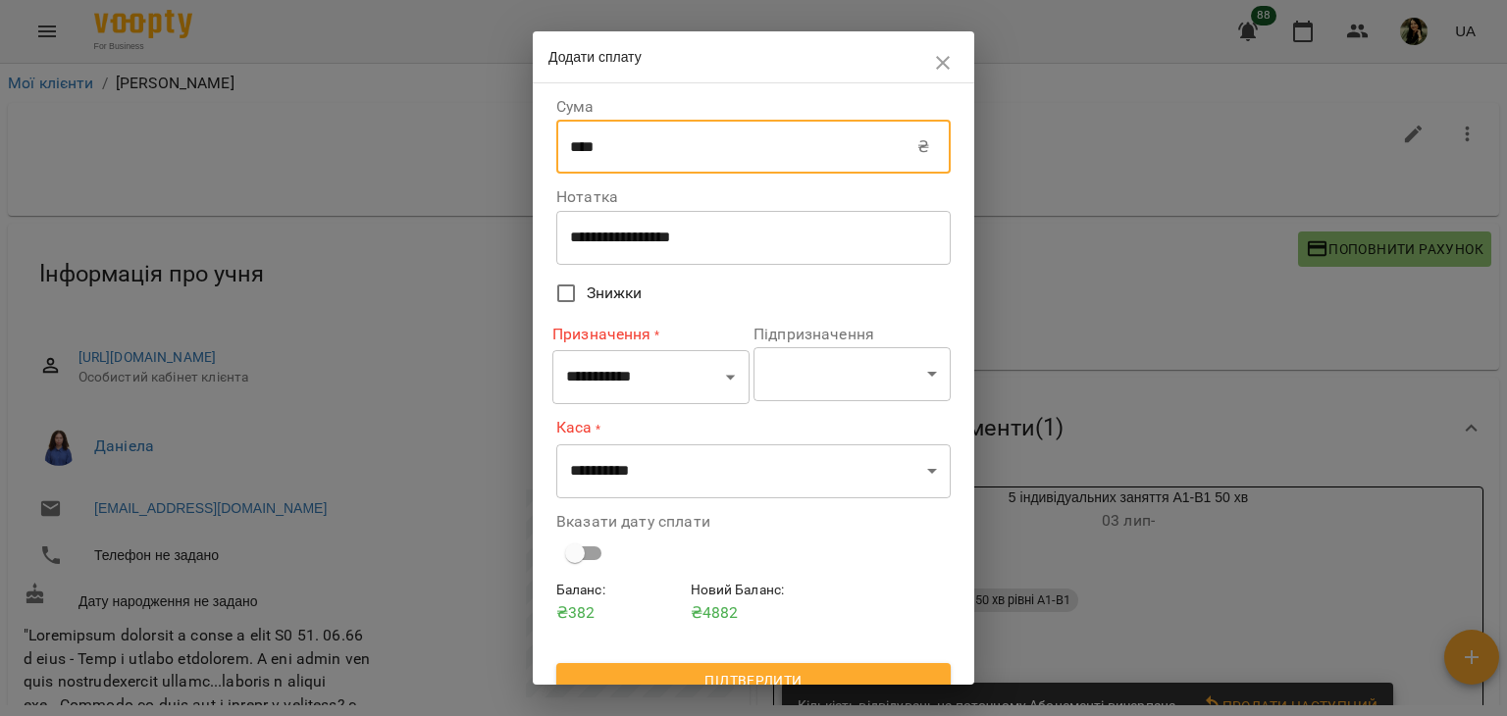
type input "****"
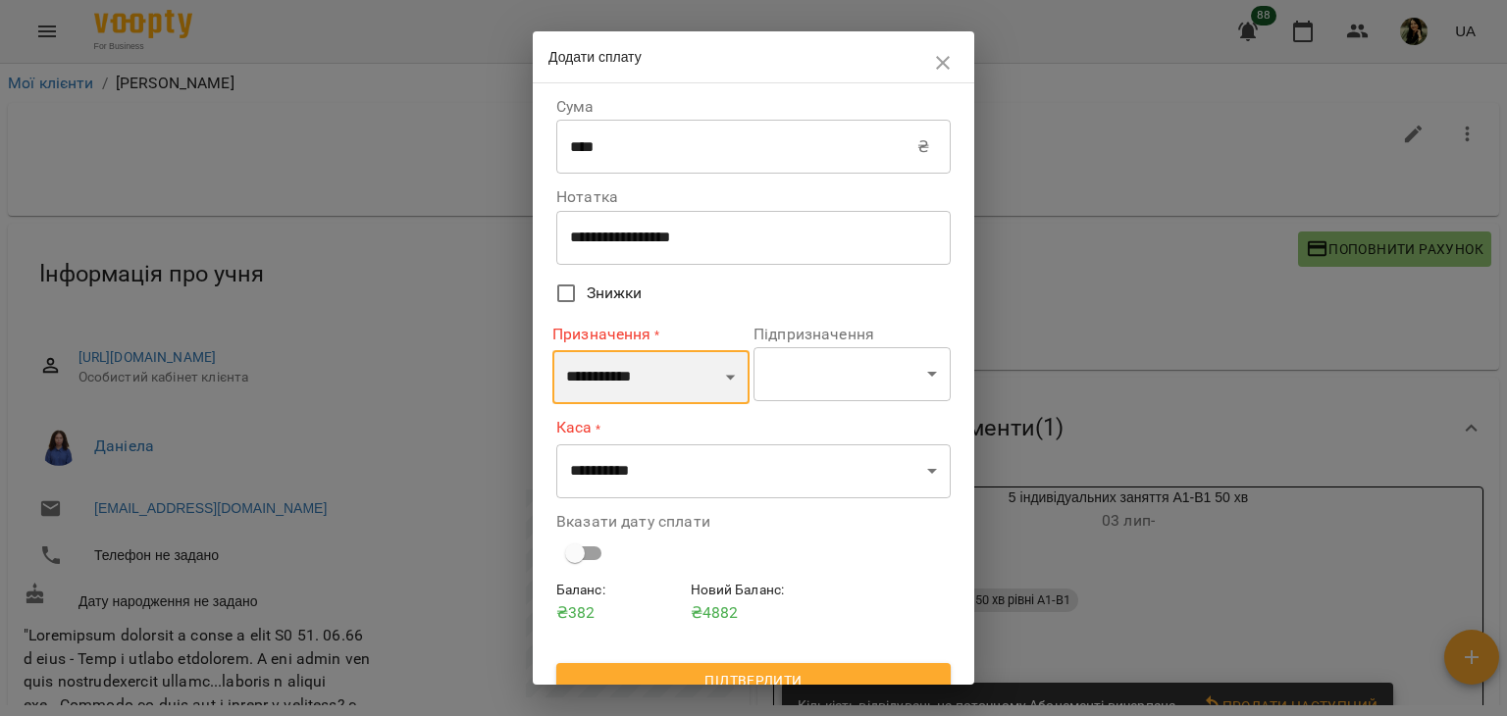
click at [686, 362] on select "**********" at bounding box center [650, 377] width 197 height 55
select select "*********"
click at [552, 350] on select "**********" at bounding box center [650, 377] width 197 height 55
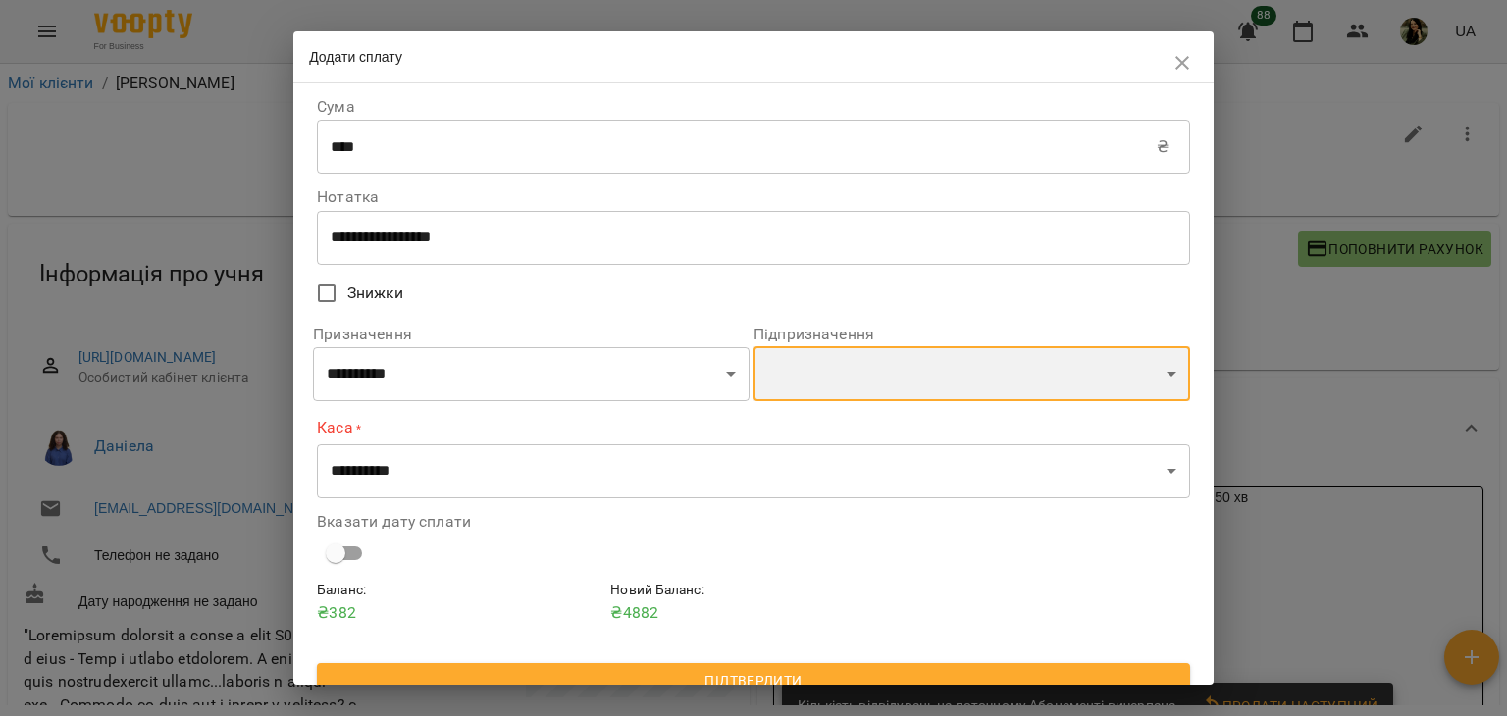
click at [922, 392] on select "**********" at bounding box center [971, 373] width 437 height 55
select select "**********"
click at [753, 349] on select "**********" at bounding box center [971, 373] width 437 height 55
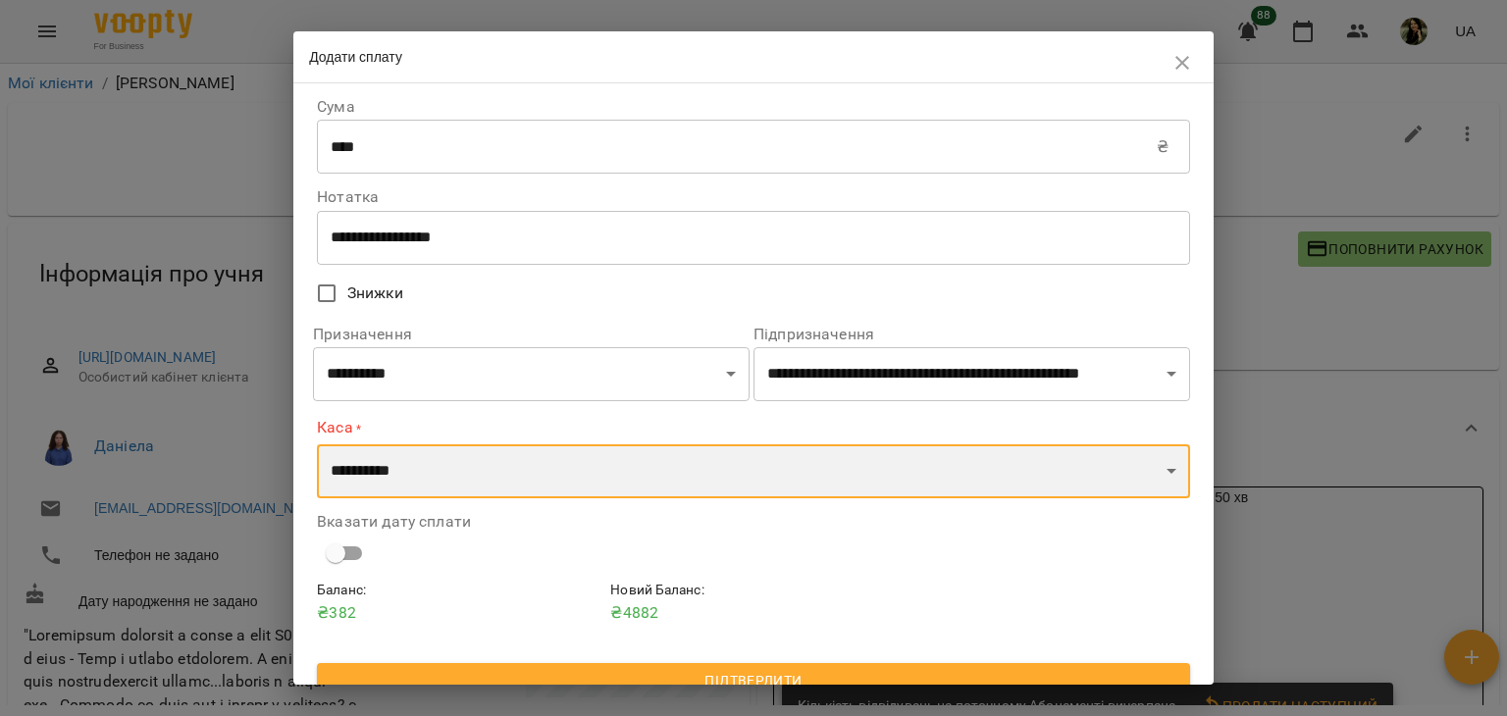
click at [731, 480] on select "**********" at bounding box center [753, 471] width 873 height 55
select select "*********"
click at [317, 444] on select "**********" at bounding box center [753, 471] width 873 height 55
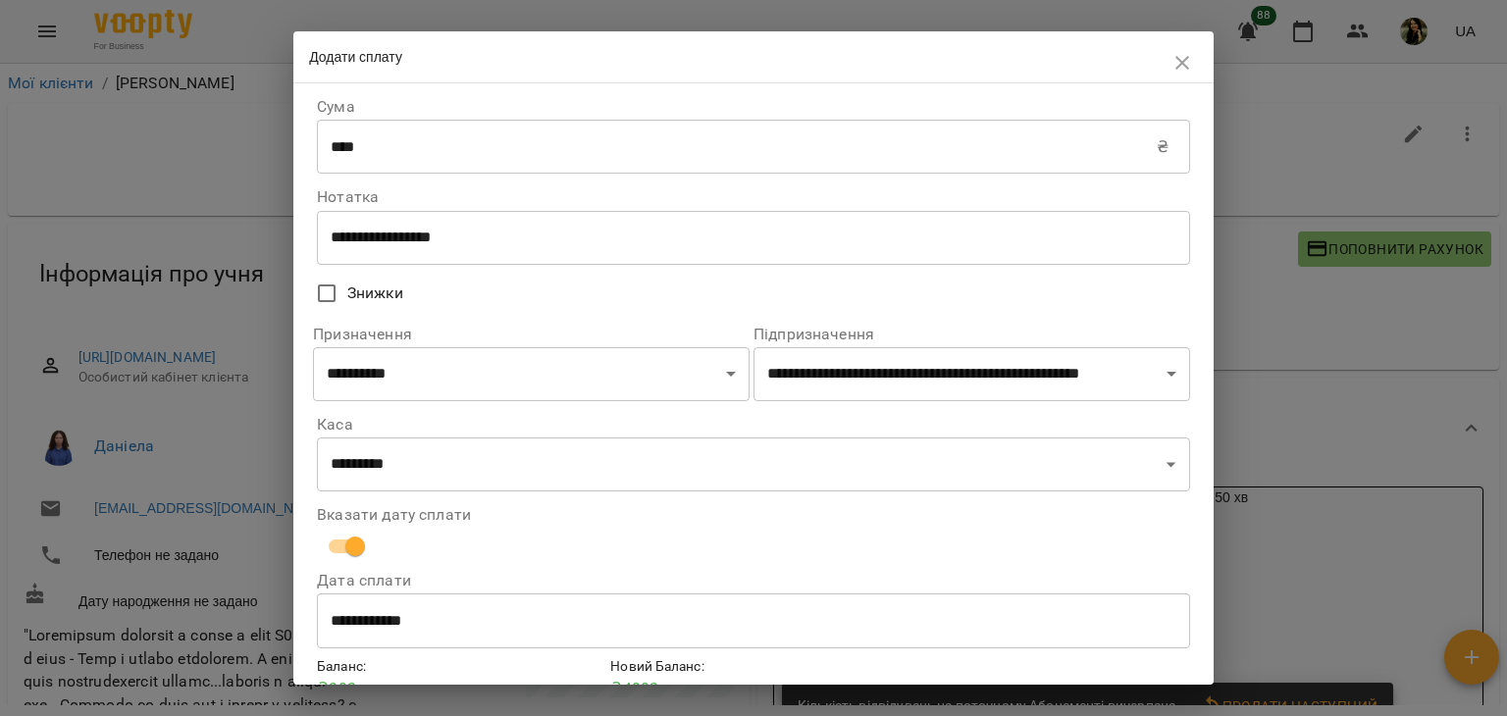
scroll to position [100, 0]
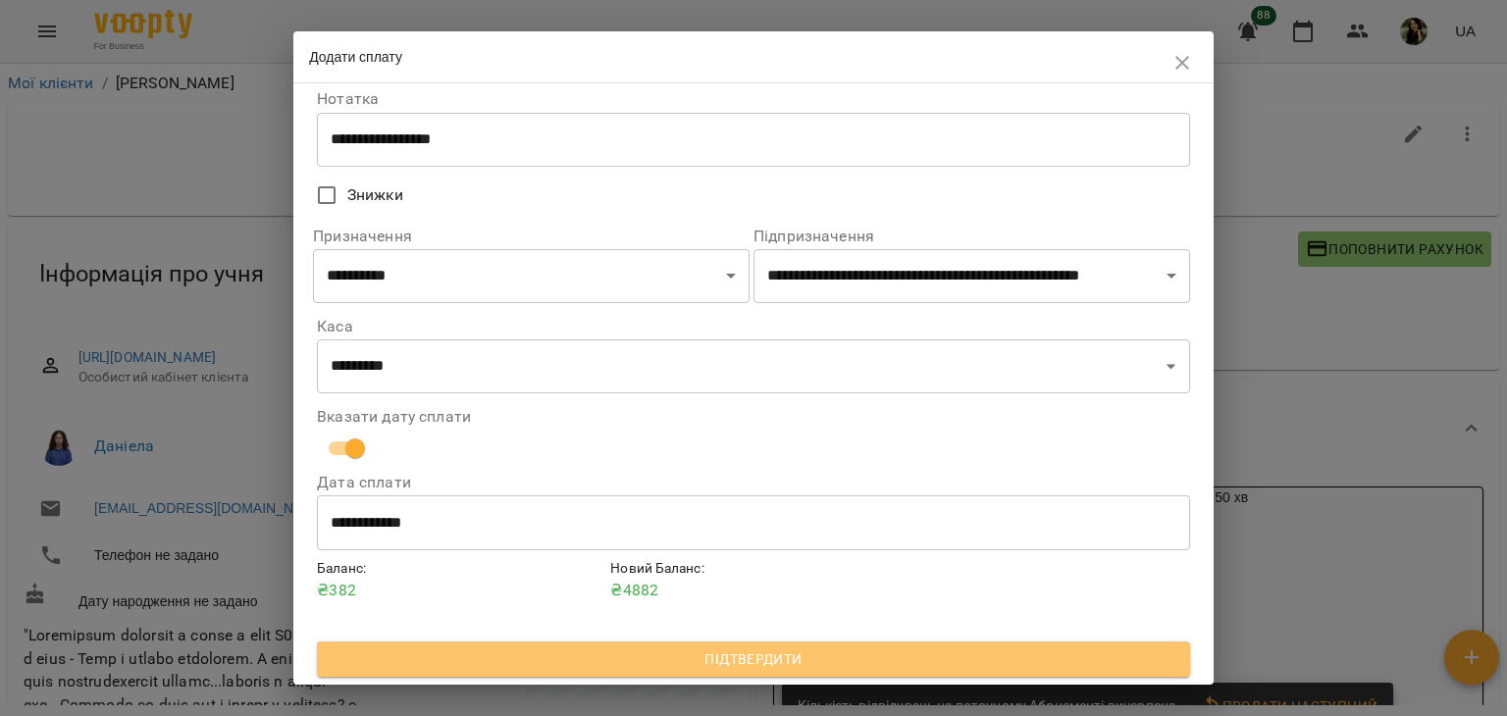
click at [902, 667] on span "Підтвердити" at bounding box center [754, 659] width 842 height 24
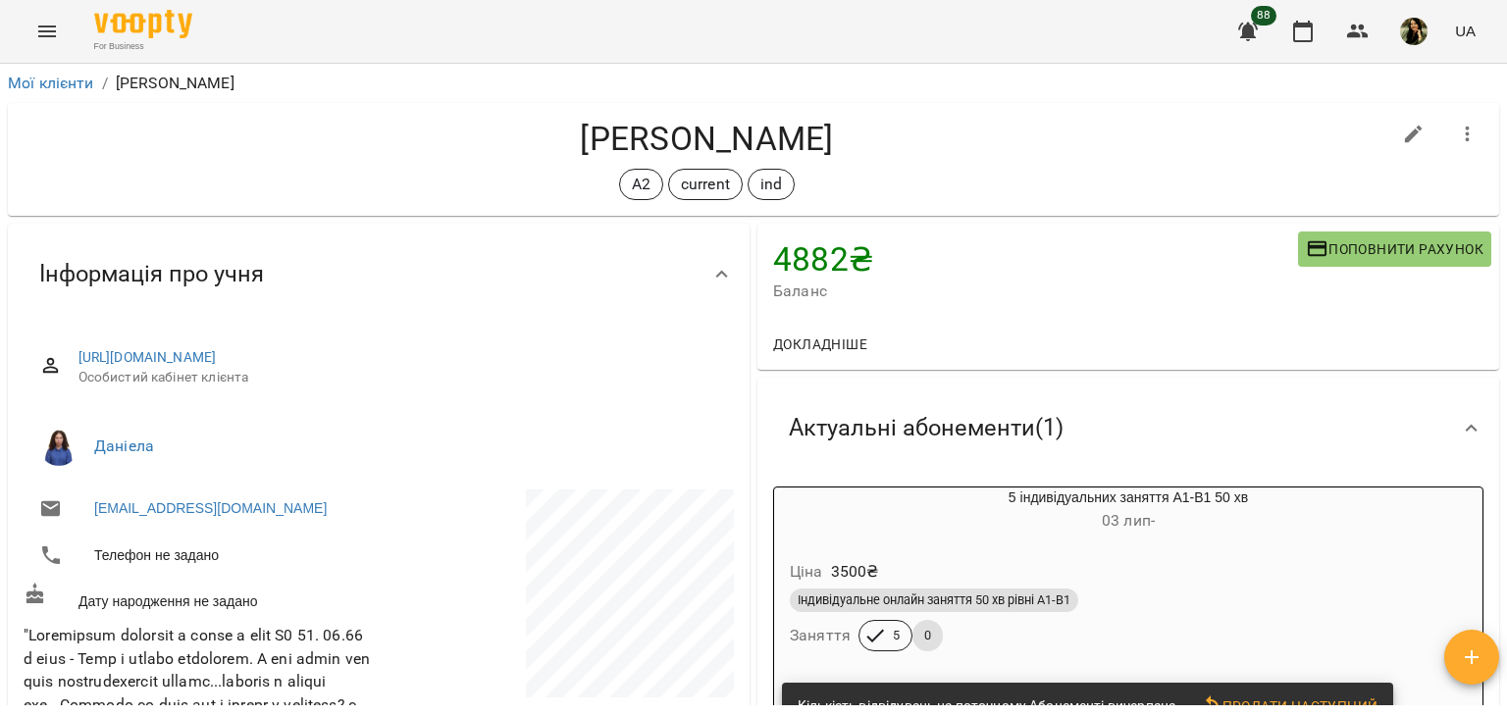
drag, startPoint x: 1506, startPoint y: 213, endPoint x: 1493, endPoint y: 197, distance: 20.2
click at [1493, 197] on div "Мої клієнти / [PERSON_NAME] [PERSON_NAME] А2 current ind 4882 ₴ Баланс Поповнит…" at bounding box center [753, 422] width 1507 height 716
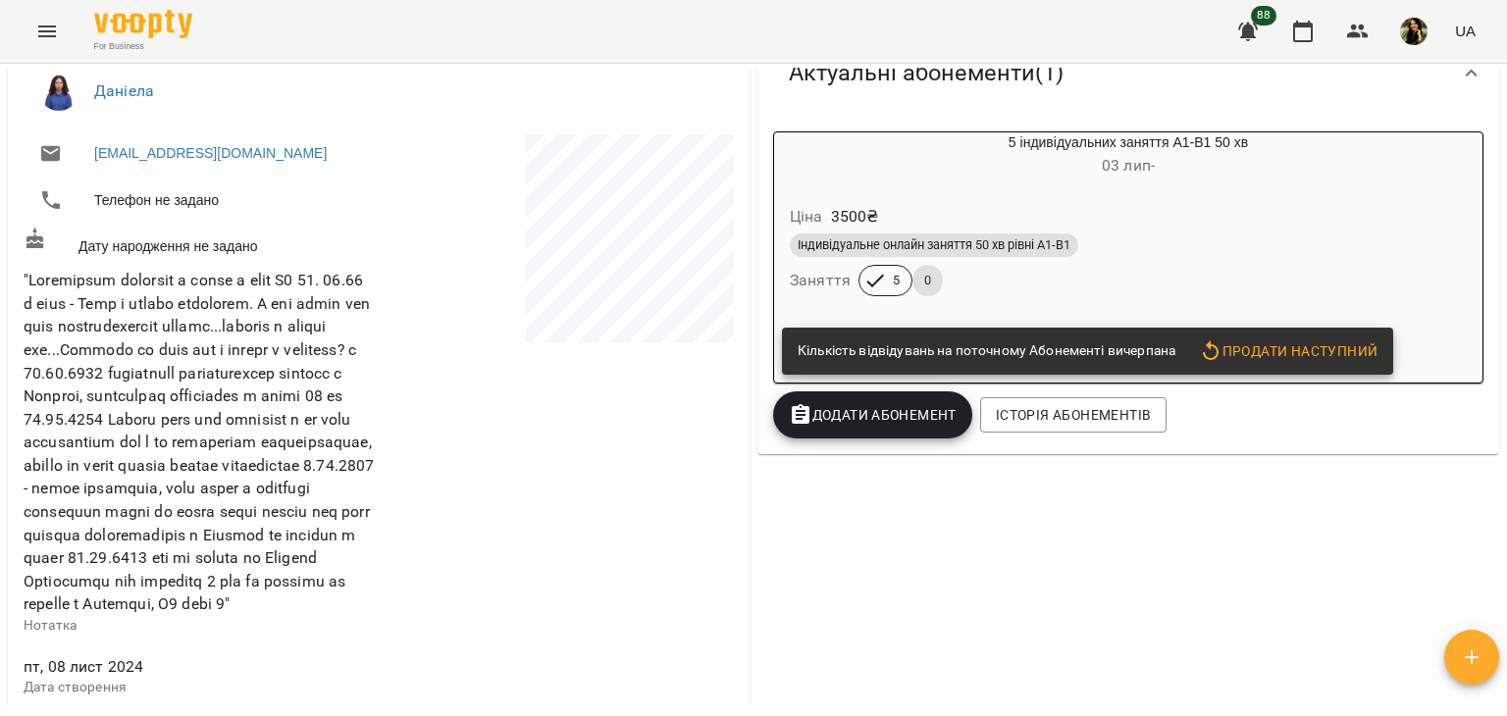
scroll to position [368, 0]
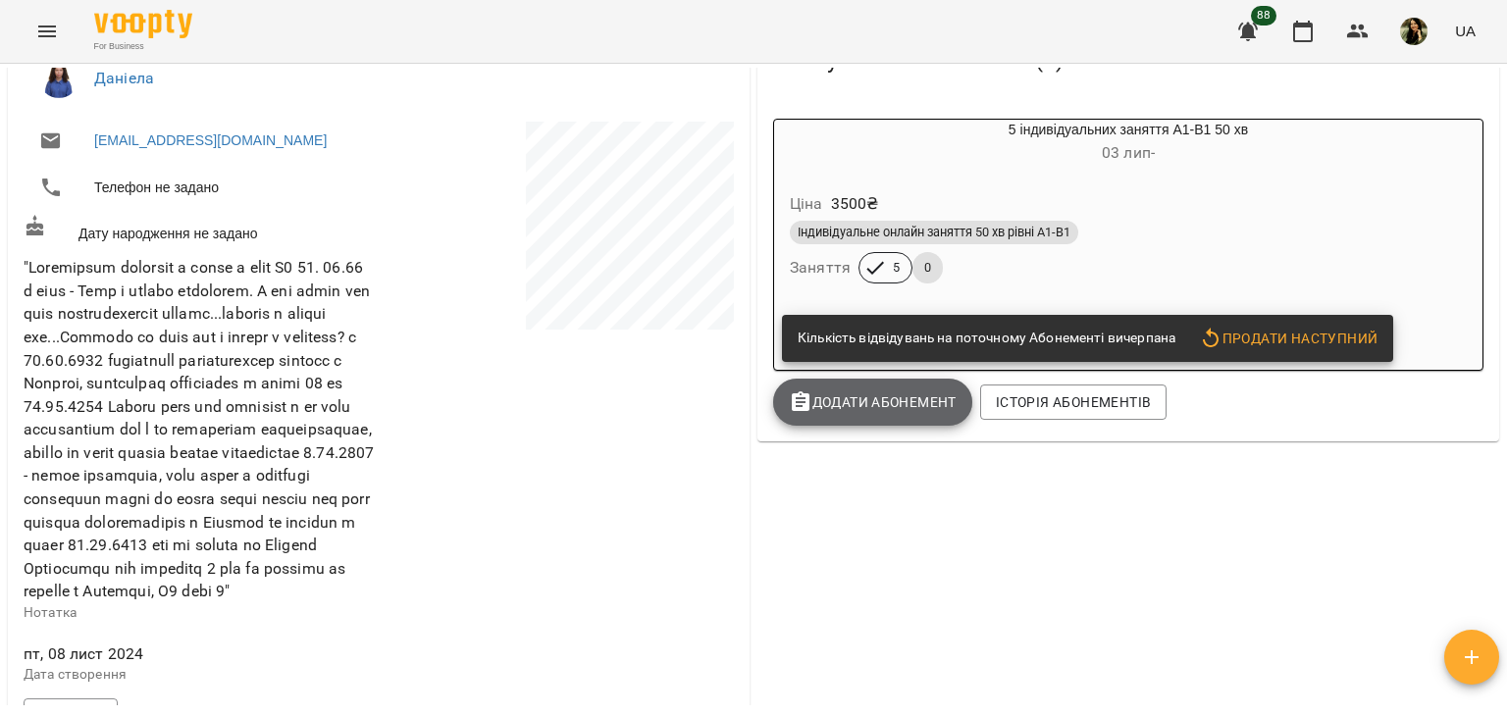
click at [858, 403] on span "Додати Абонемент" at bounding box center [873, 402] width 168 height 24
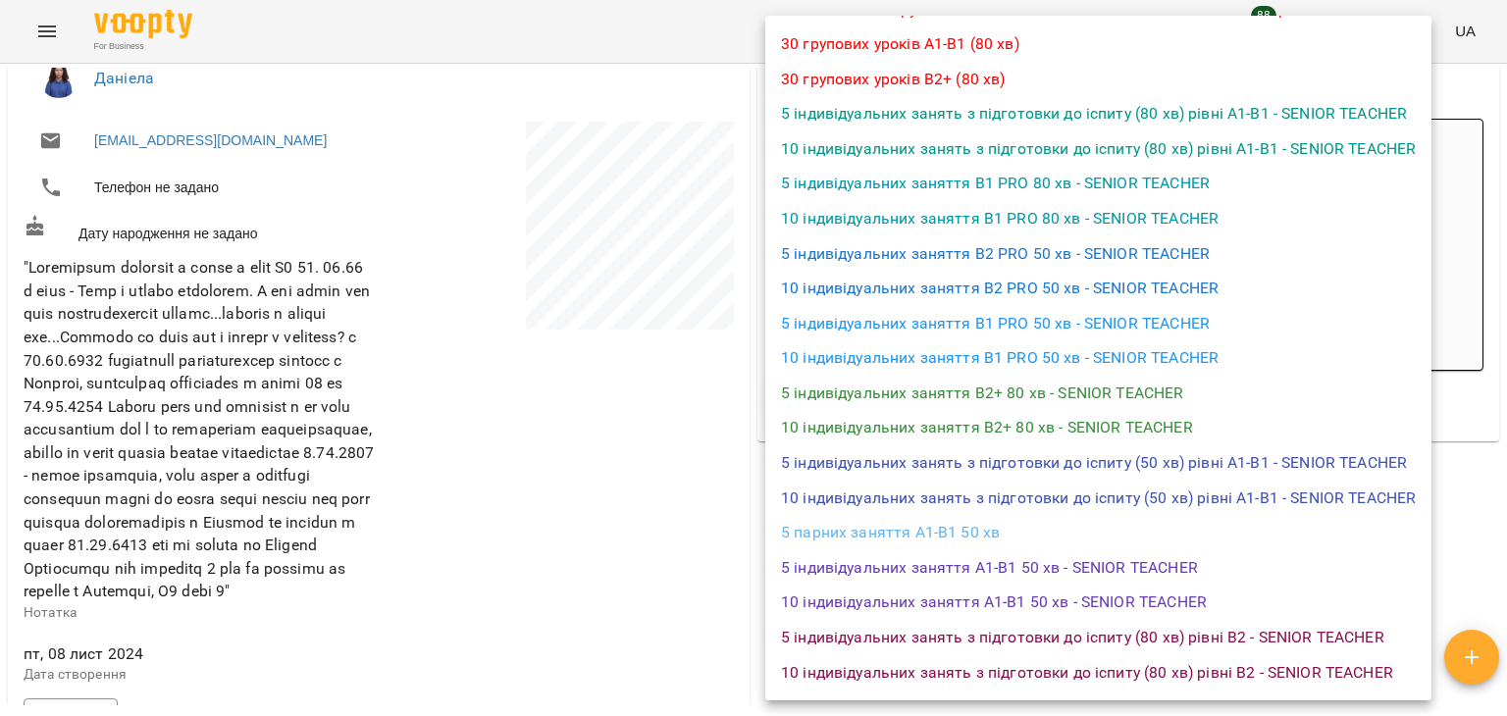
scroll to position [774, 0]
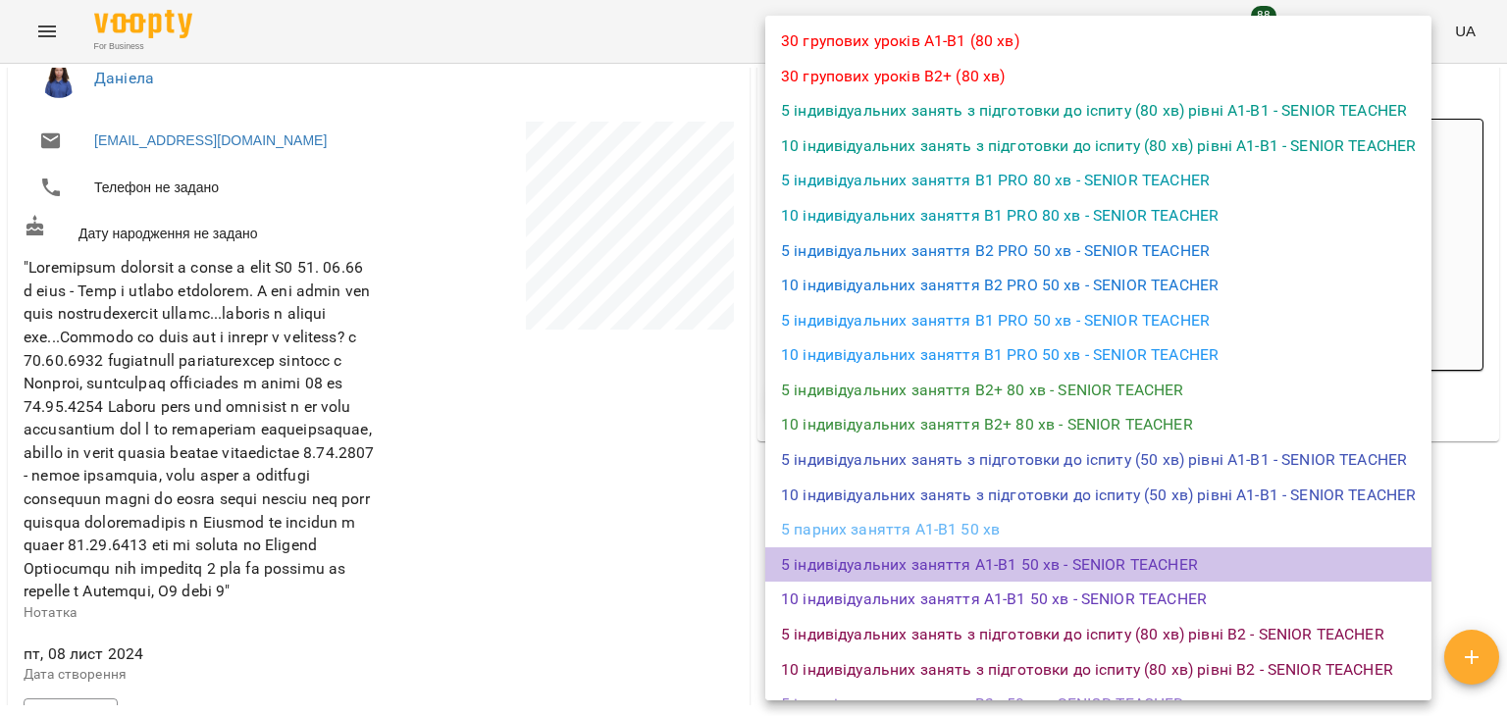
click at [1289, 558] on li "5 індивідуальних заняття А1-В1 50 хв - SENIOR TEACHER" at bounding box center [1098, 564] width 666 height 35
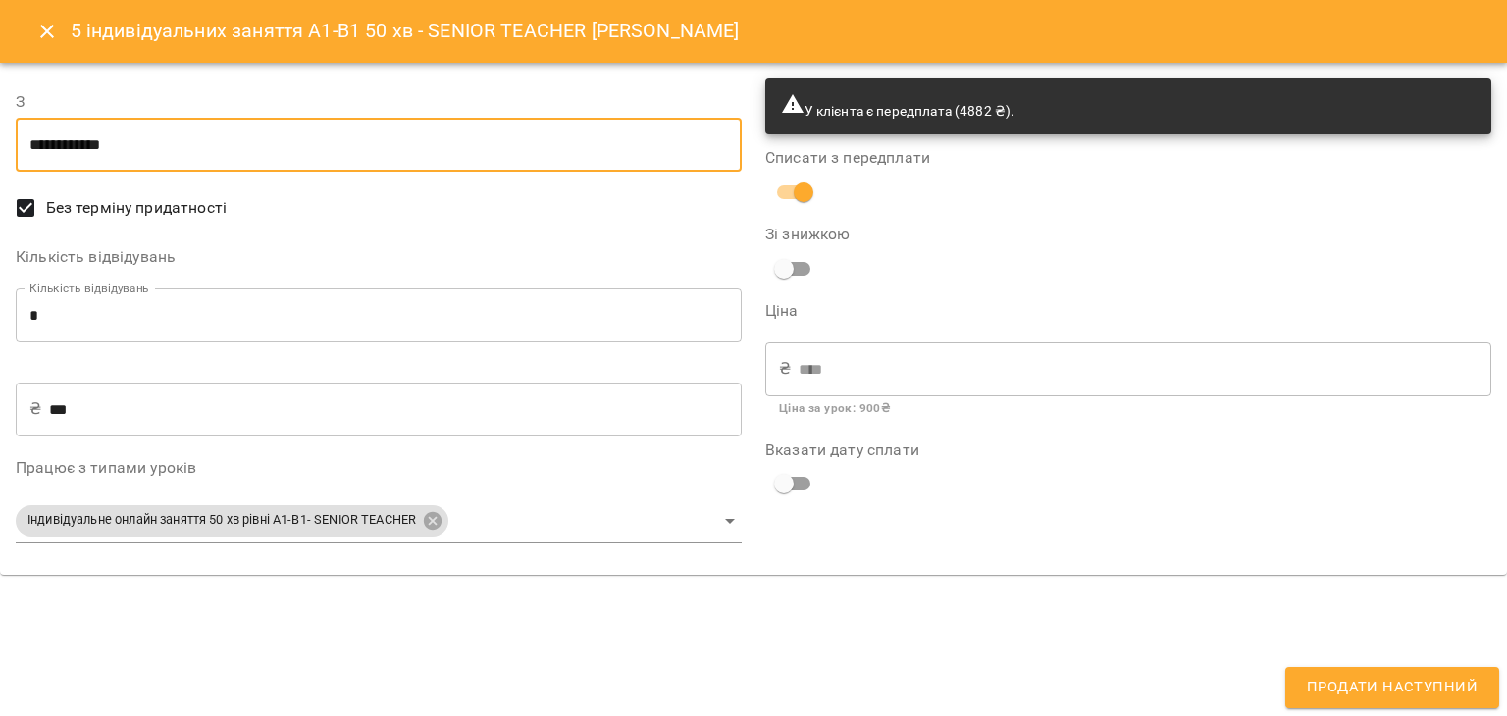
click at [565, 148] on input "**********" at bounding box center [379, 145] width 726 height 55
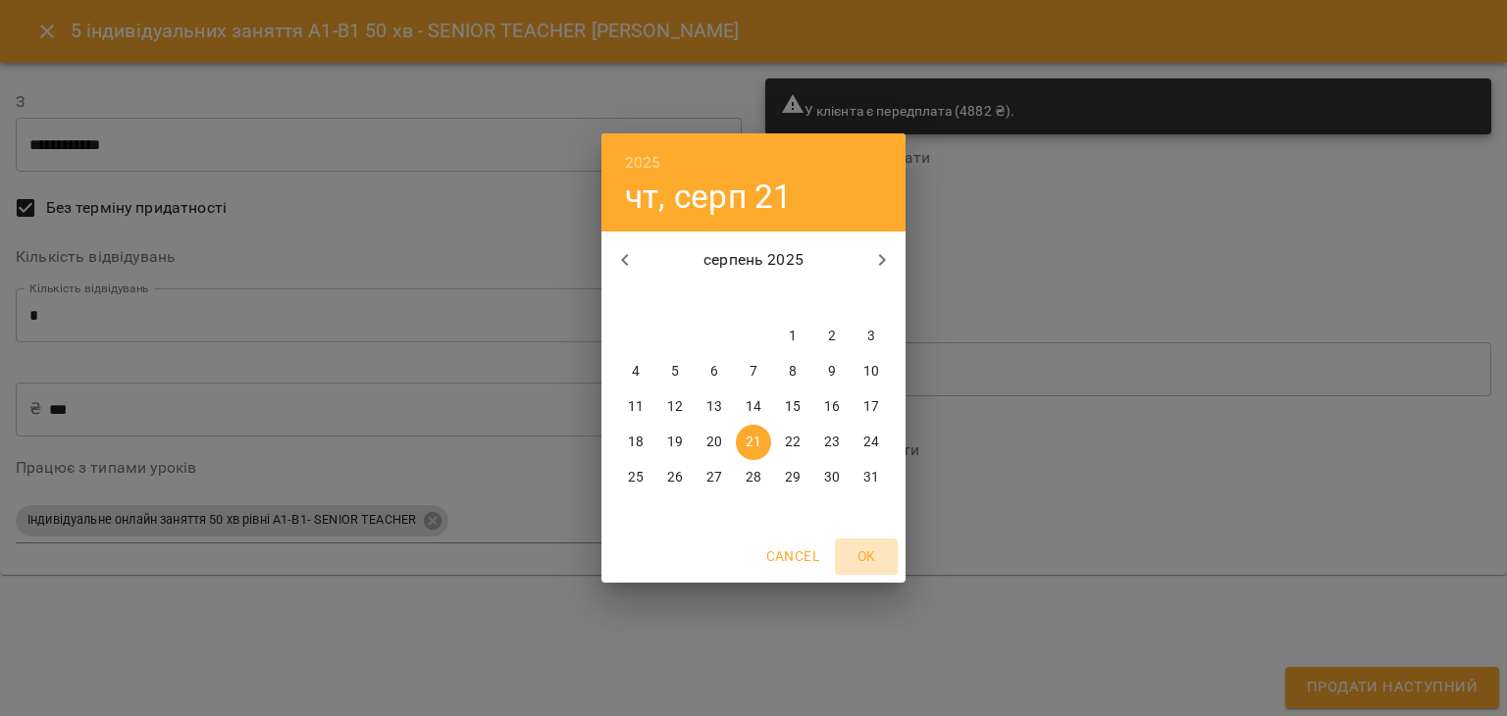
click at [870, 556] on span "OK" at bounding box center [866, 556] width 47 height 24
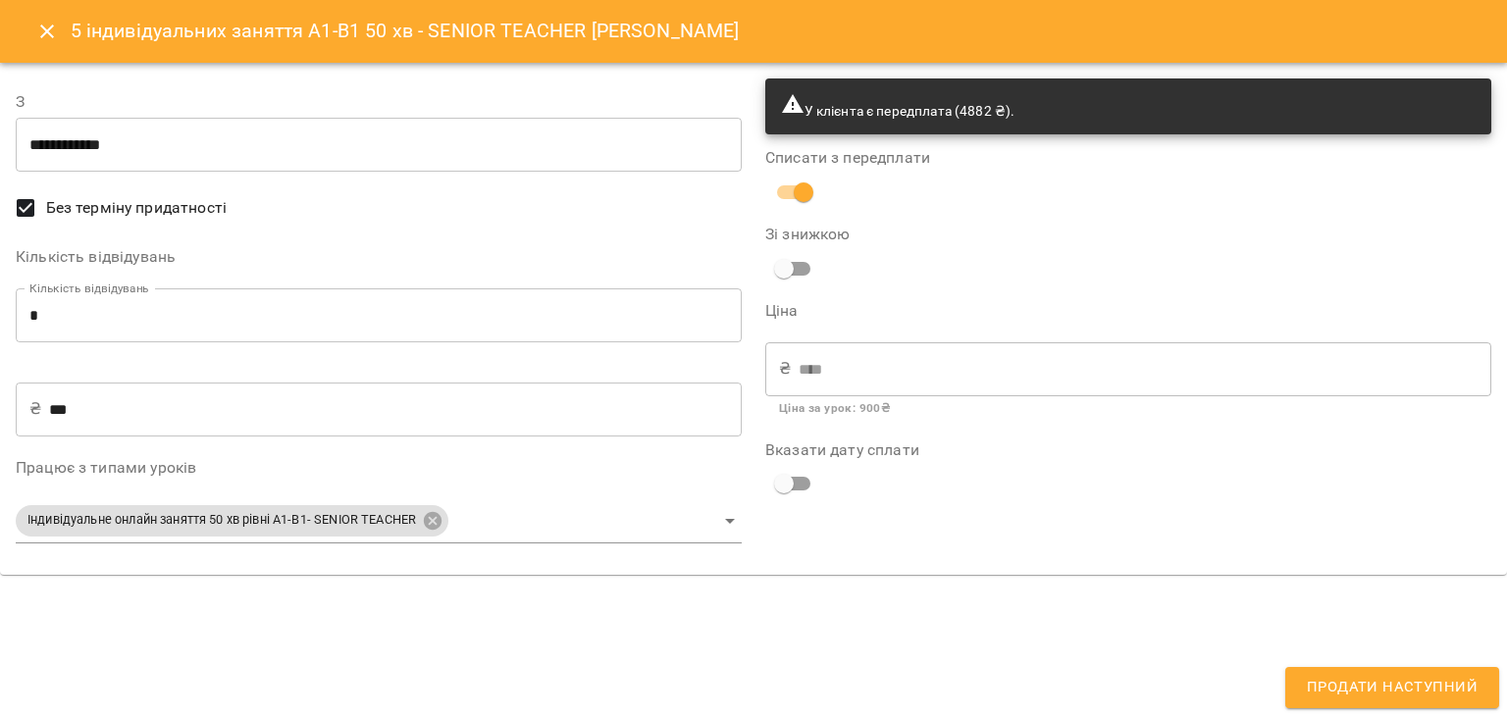
click at [829, 476] on div "Вказати дату сплати" at bounding box center [1128, 472] width 726 height 61
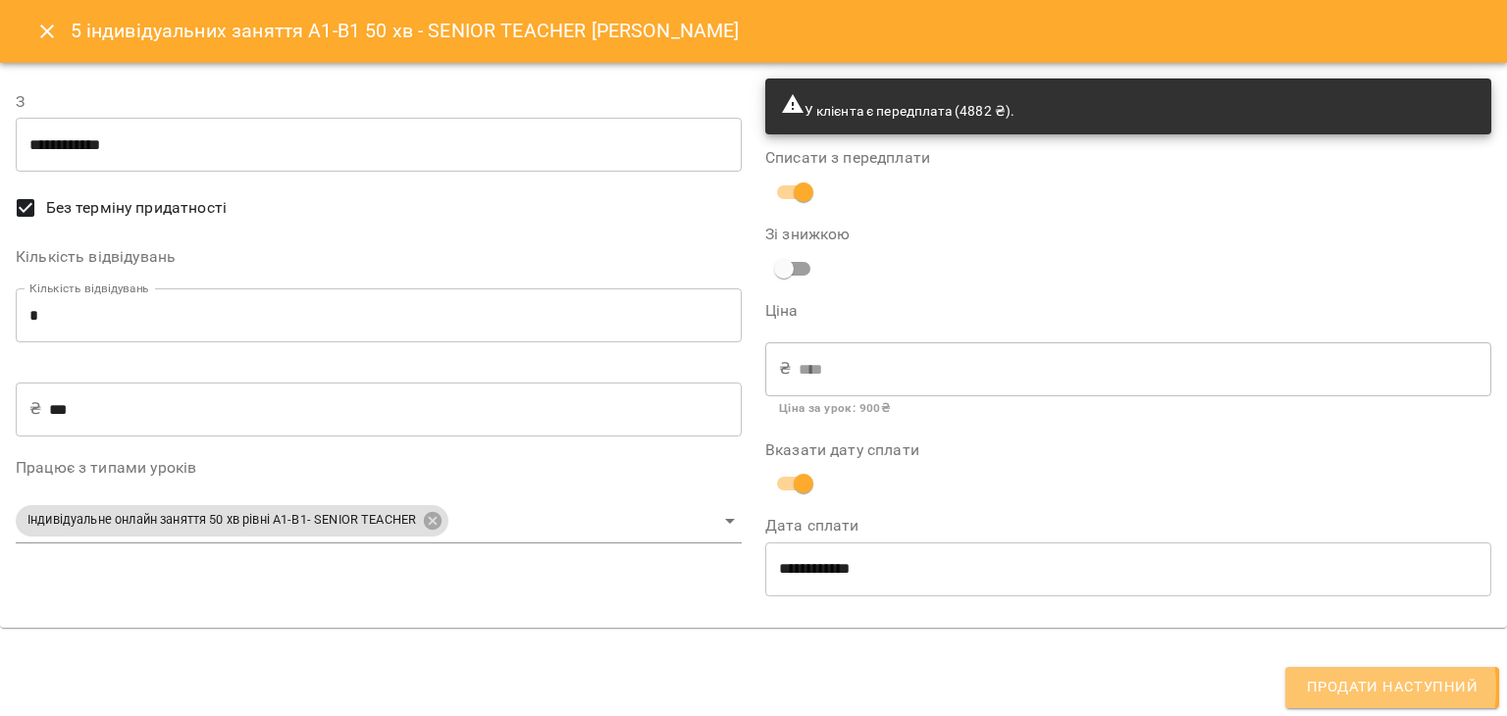
click at [1342, 687] on span "Продати наступний" at bounding box center [1392, 688] width 171 height 26
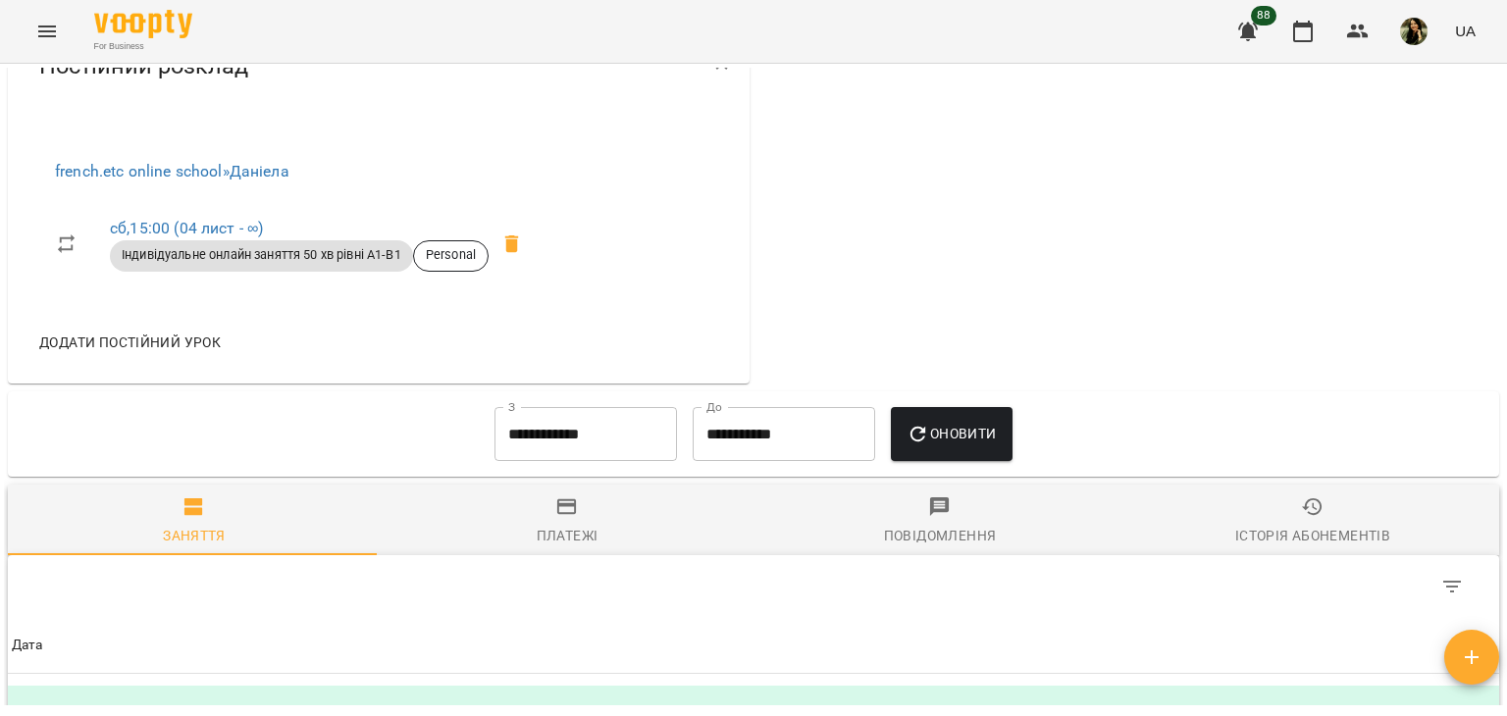
scroll to position [0, 0]
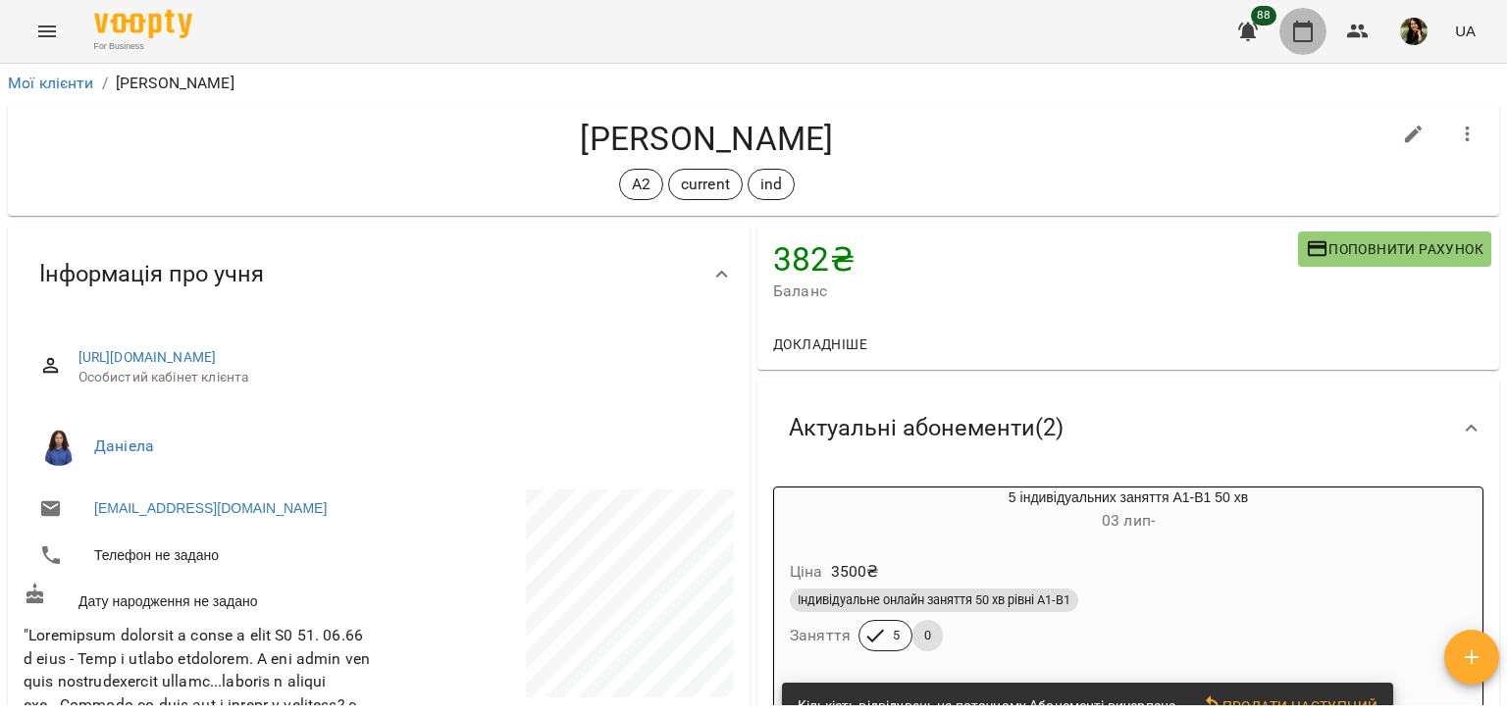
click at [1290, 25] on button "button" at bounding box center [1302, 31] width 47 height 47
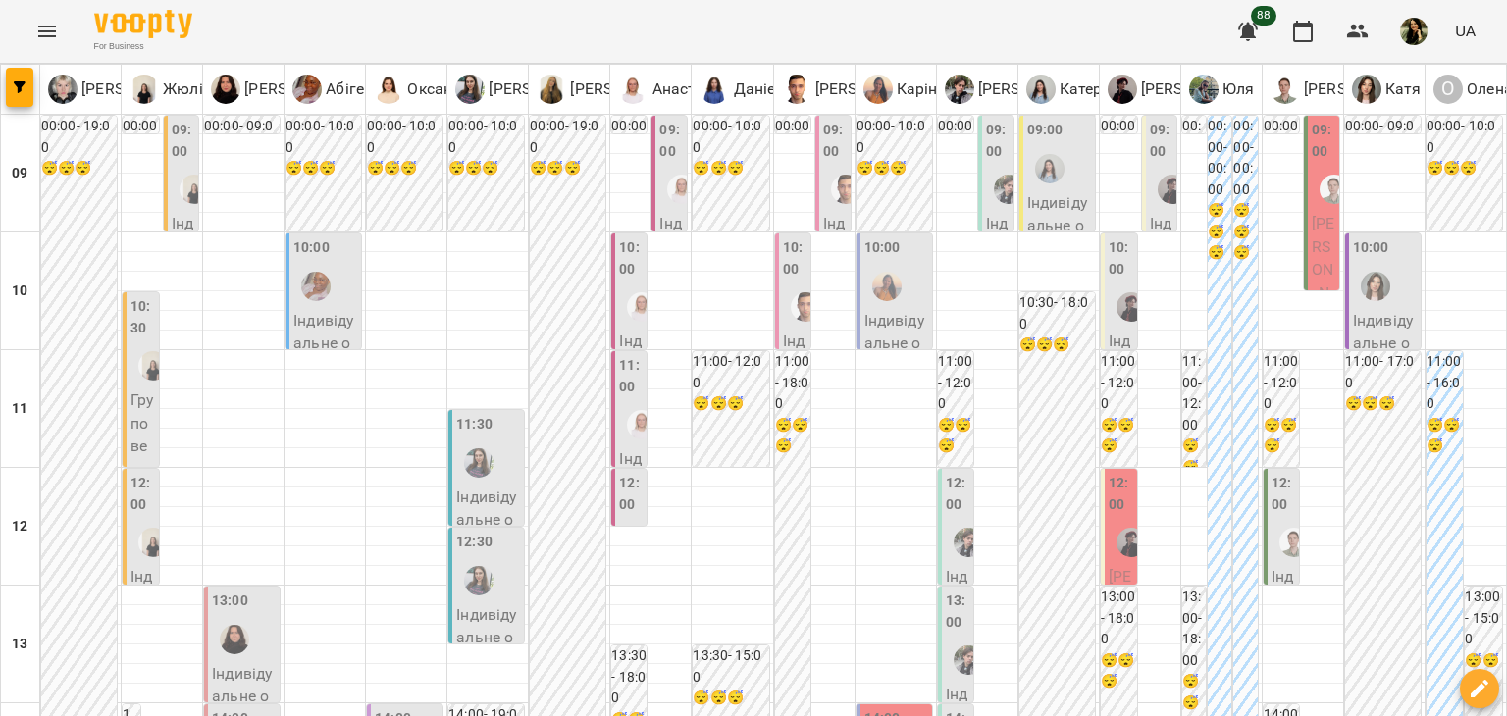
click at [1110, 507] on label "12:00" at bounding box center [1120, 494] width 25 height 42
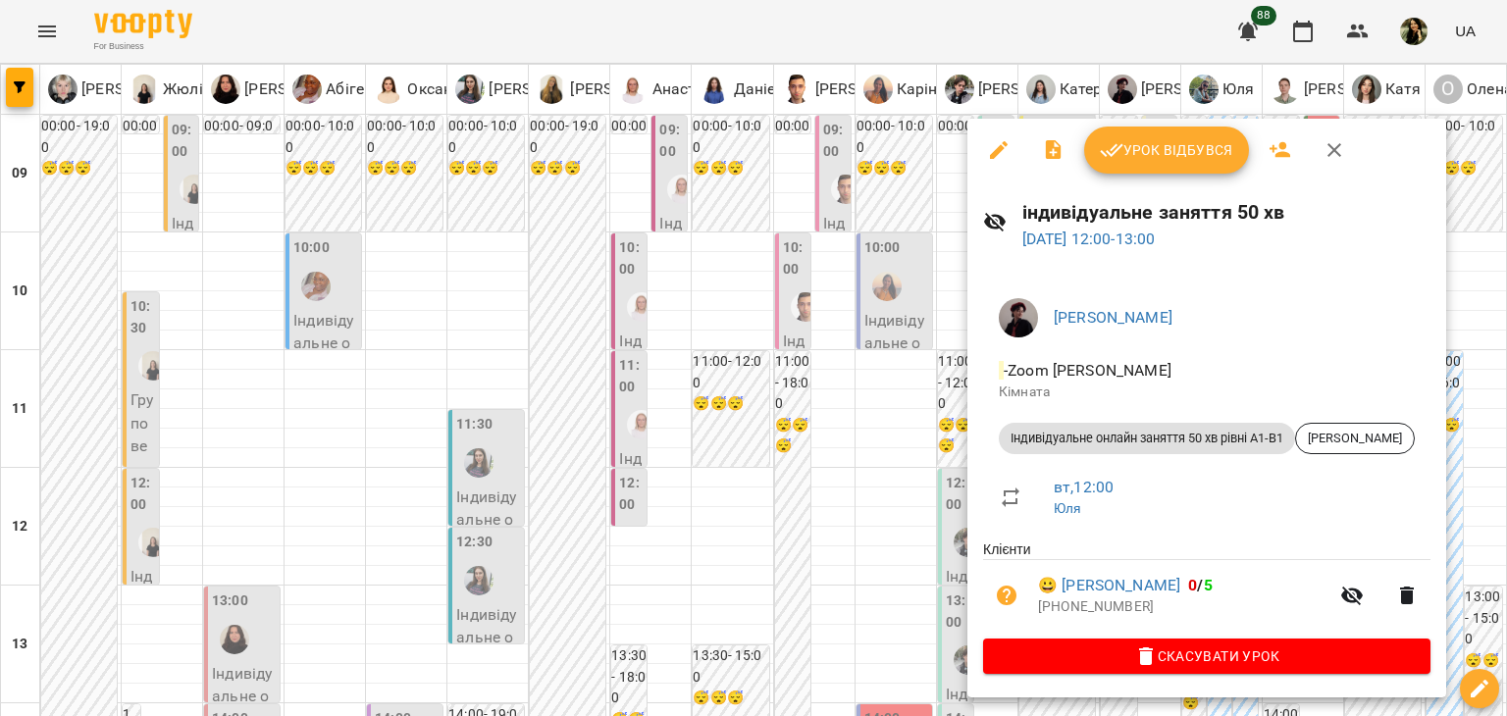
click at [920, 621] on div at bounding box center [753, 358] width 1507 height 716
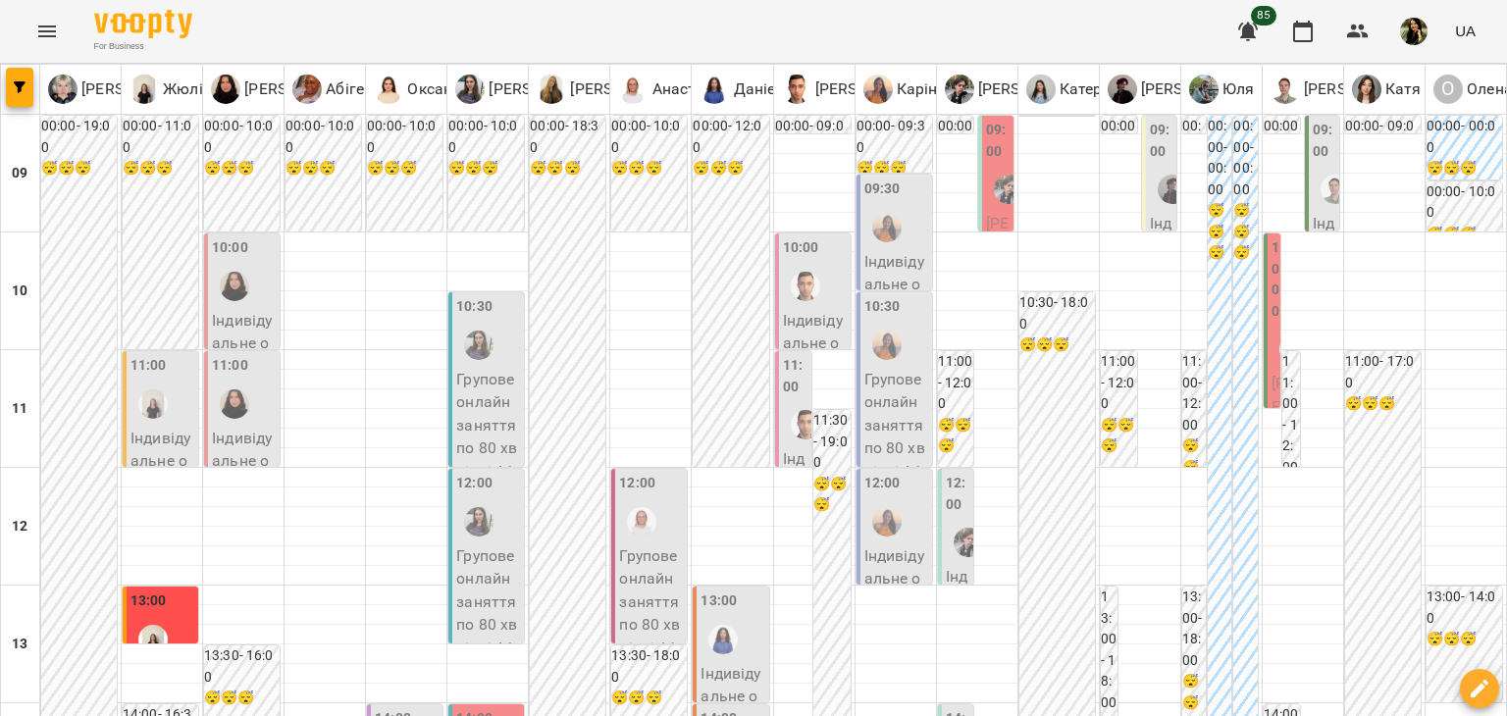
scroll to position [1173, 0]
type input "**********"
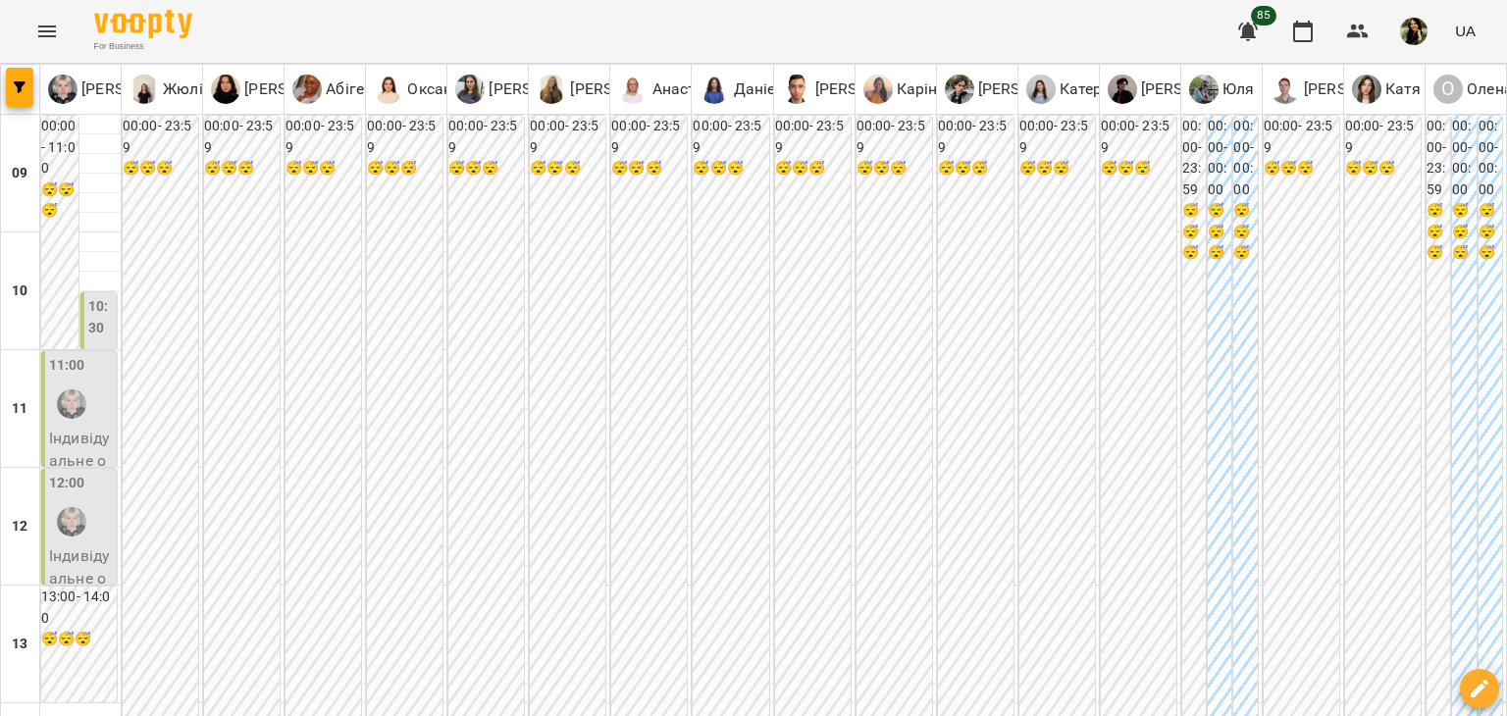
scroll to position [451, 0]
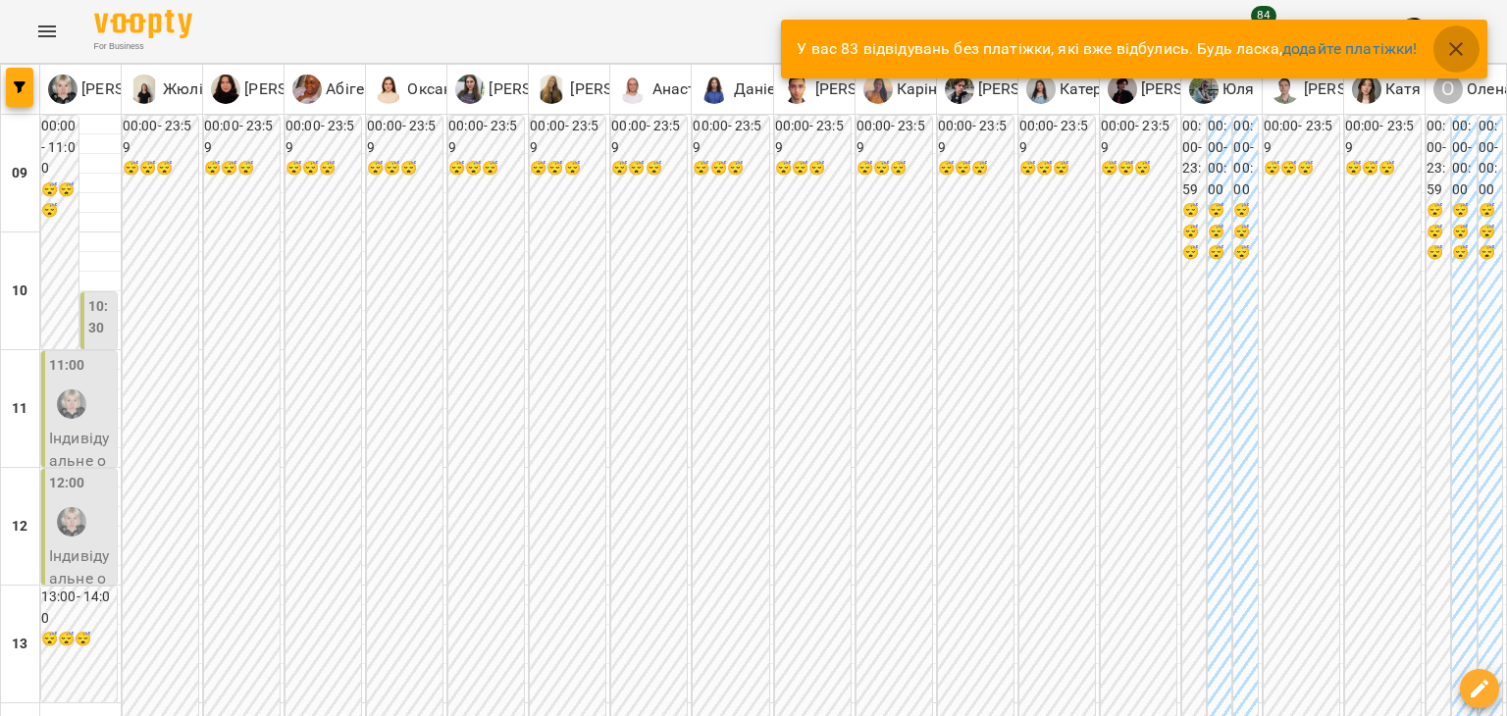
click at [1455, 56] on icon "button" at bounding box center [1456, 49] width 24 height 24
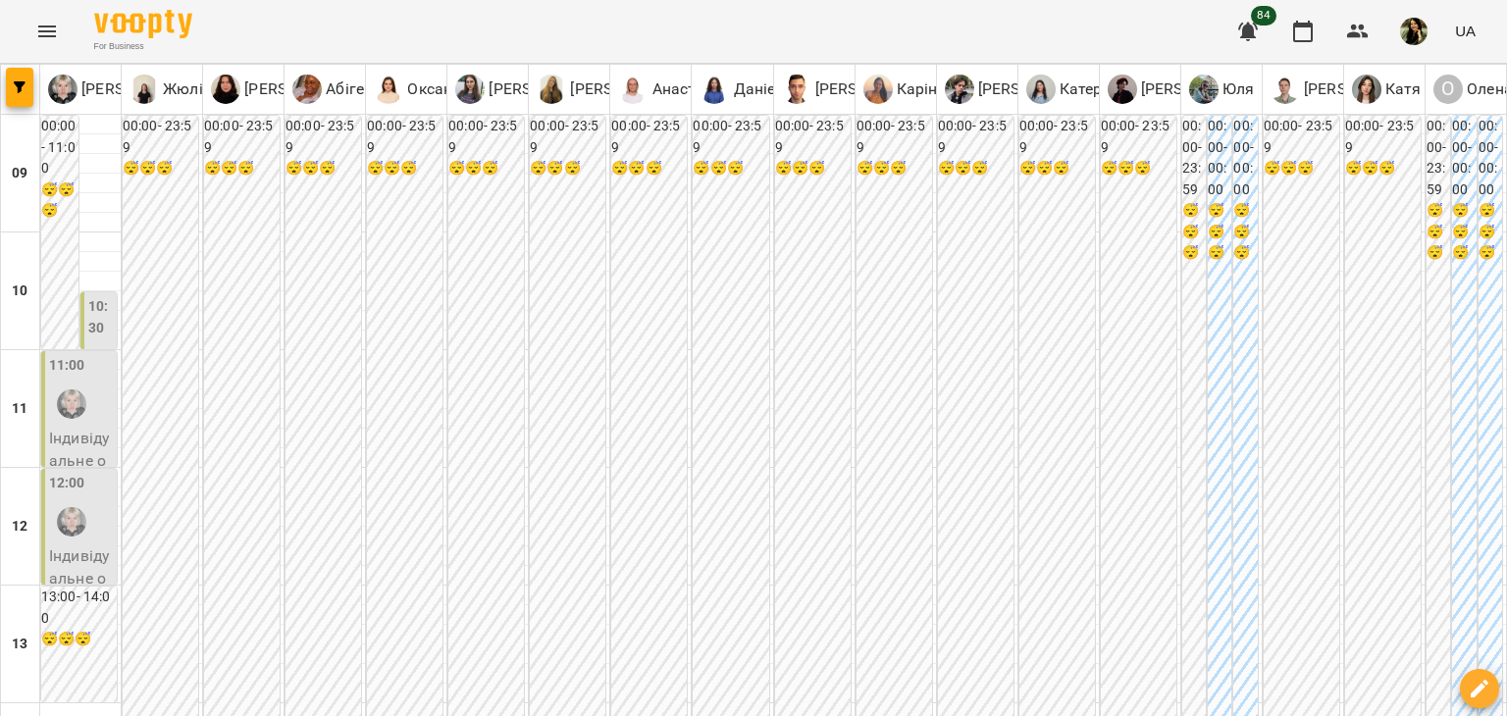
type input "**********"
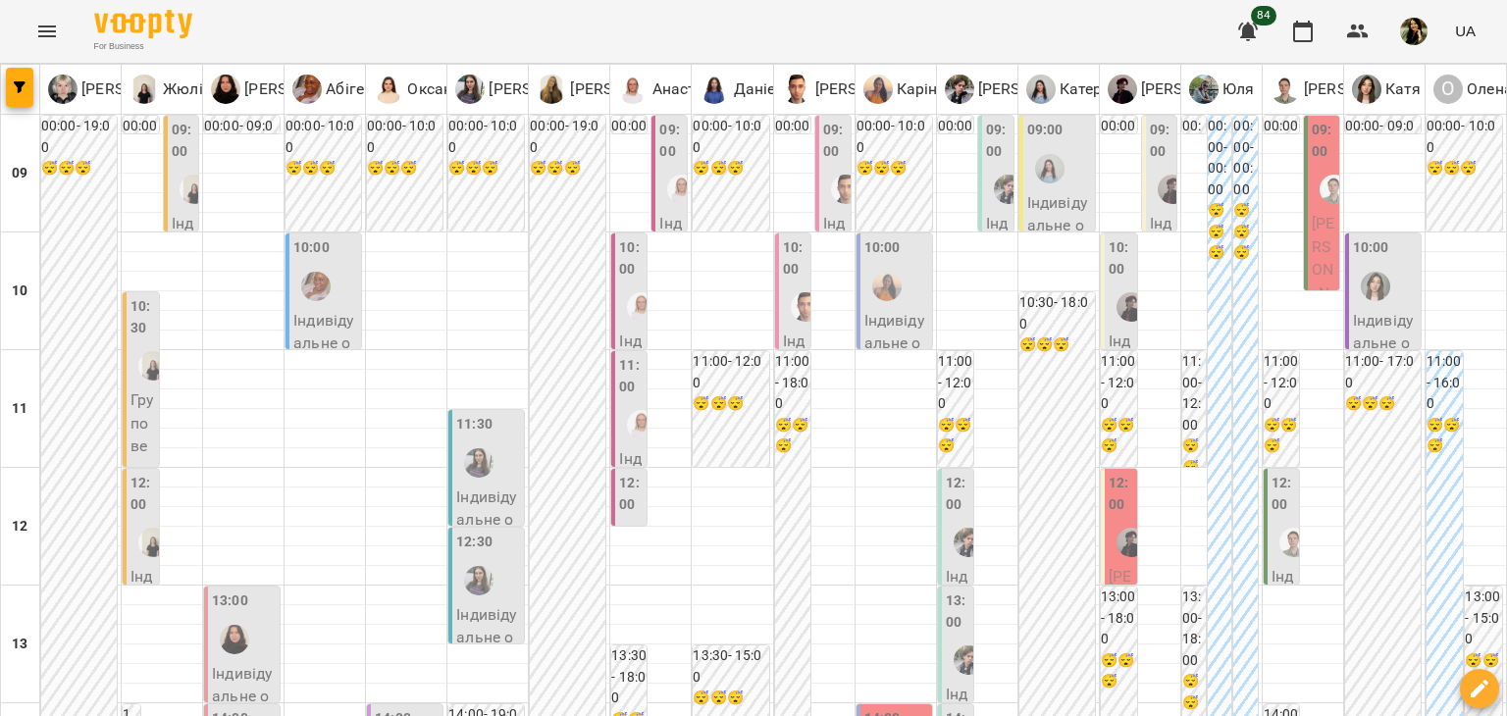
scroll to position [1177, 0]
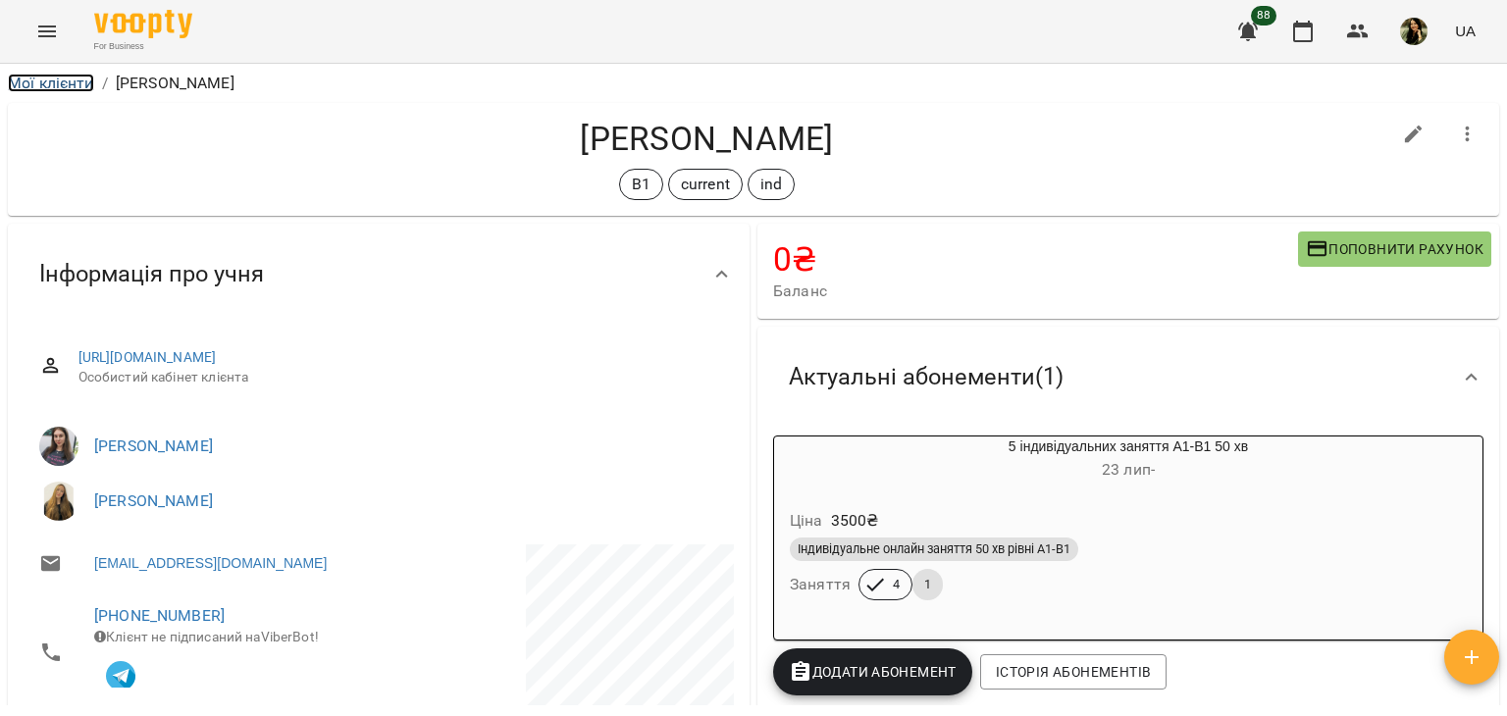
click at [69, 87] on link "Мої клієнти" at bounding box center [51, 83] width 86 height 19
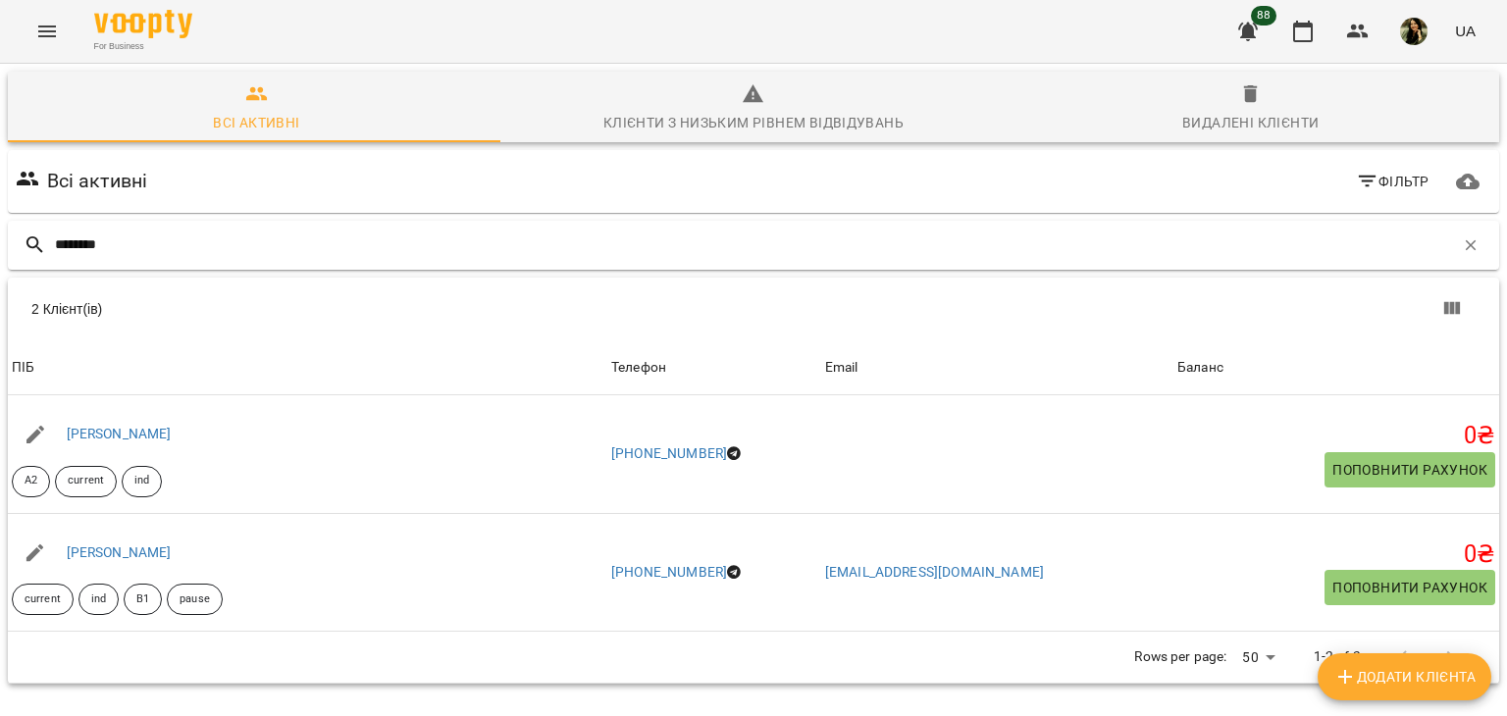
type input "********"
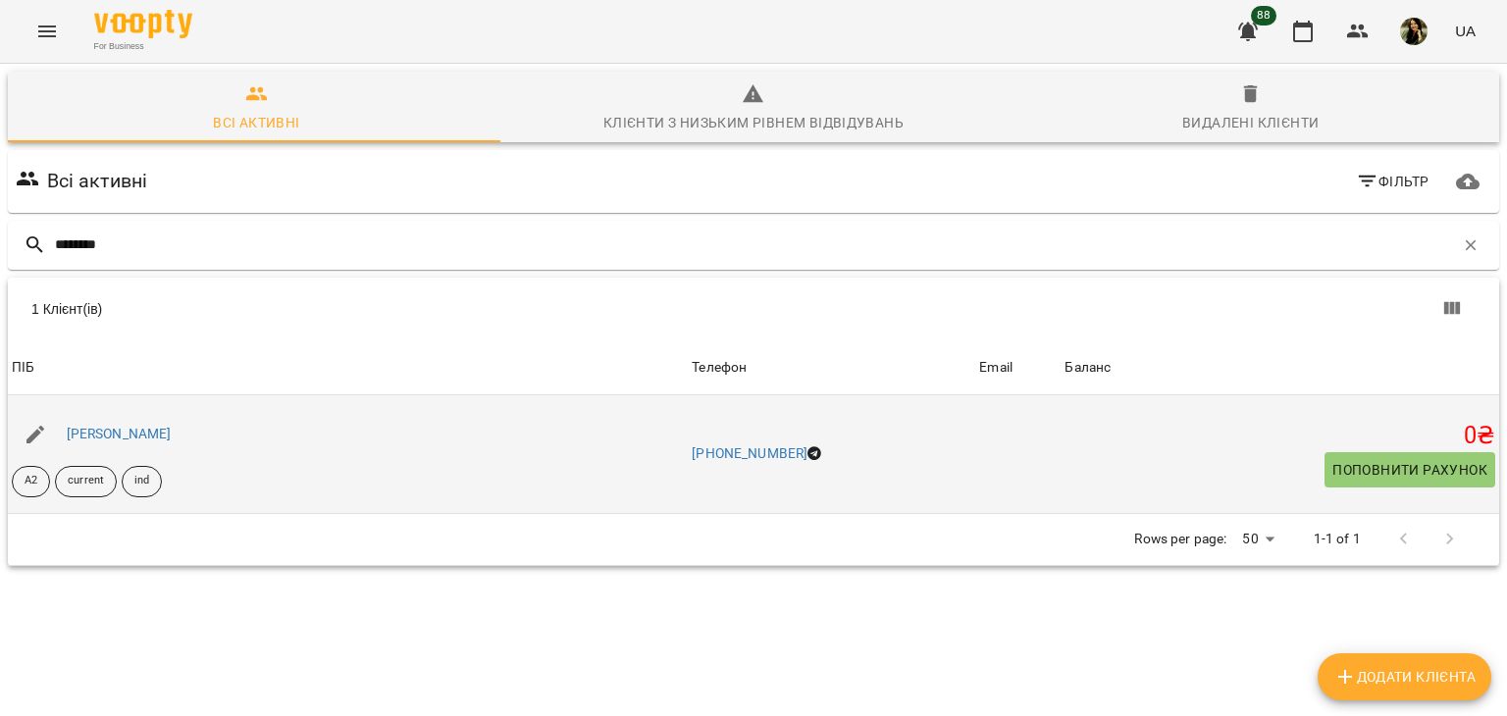
click at [104, 441] on div "[PERSON_NAME]" at bounding box center [119, 434] width 113 height 27
click at [92, 434] on link "[PERSON_NAME]" at bounding box center [119, 434] width 105 height 16
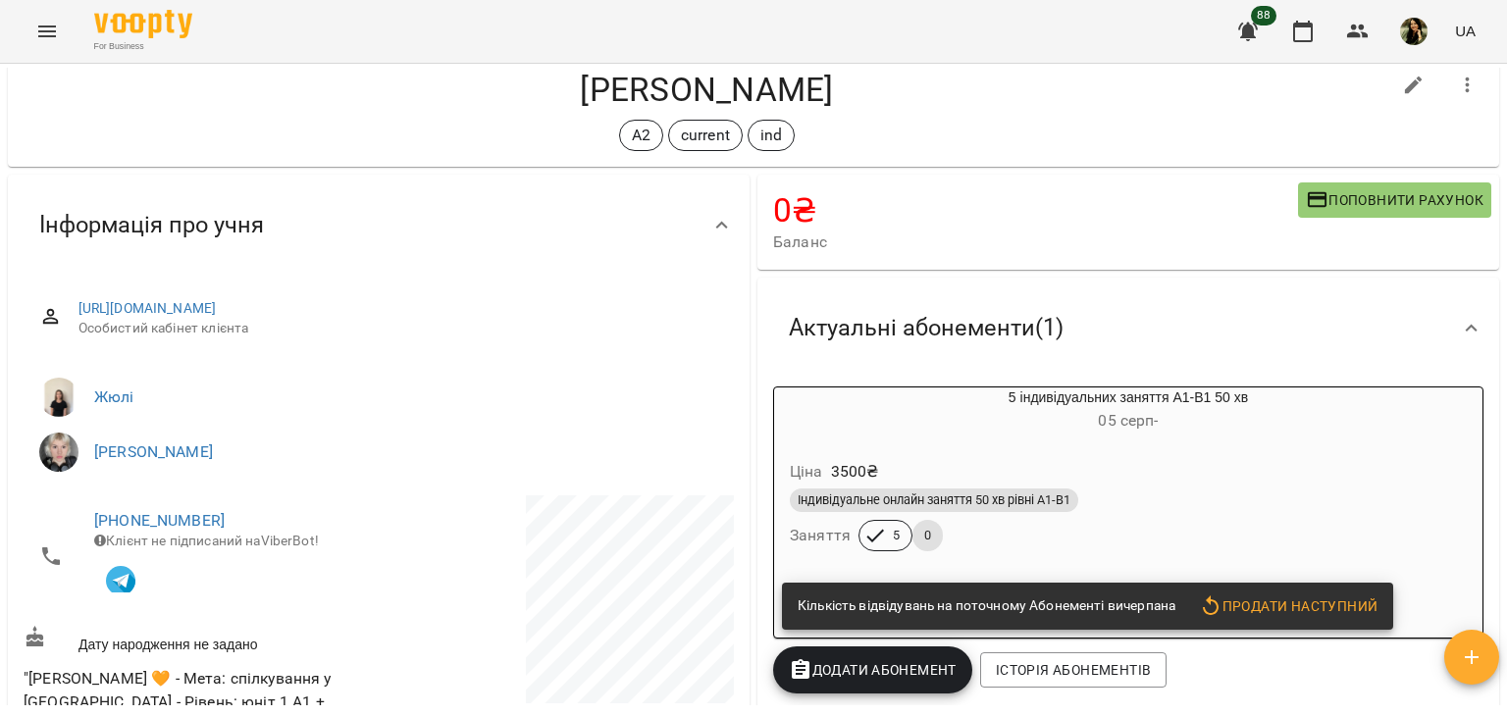
scroll to position [17, 0]
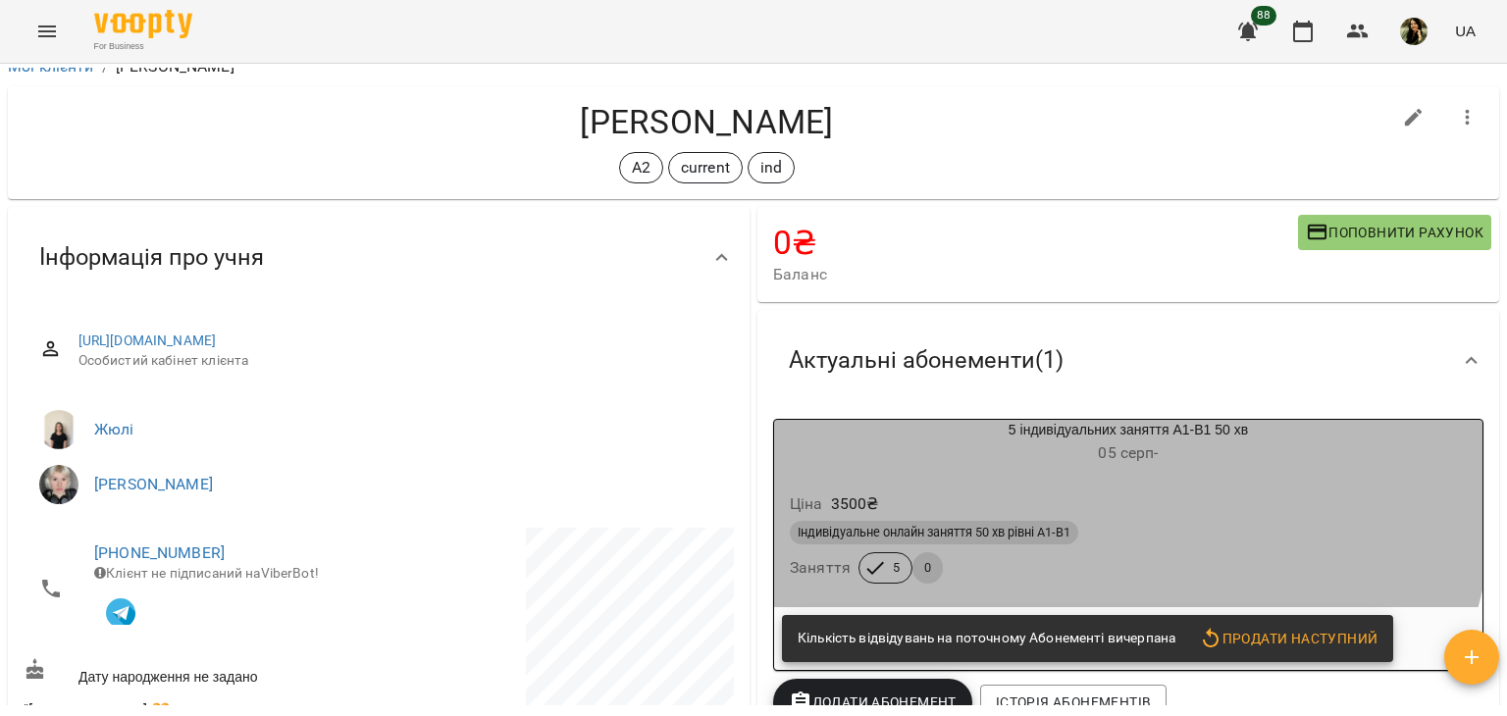
click at [1104, 503] on div "Ціна 3500 ₴" at bounding box center [1128, 504] width 685 height 35
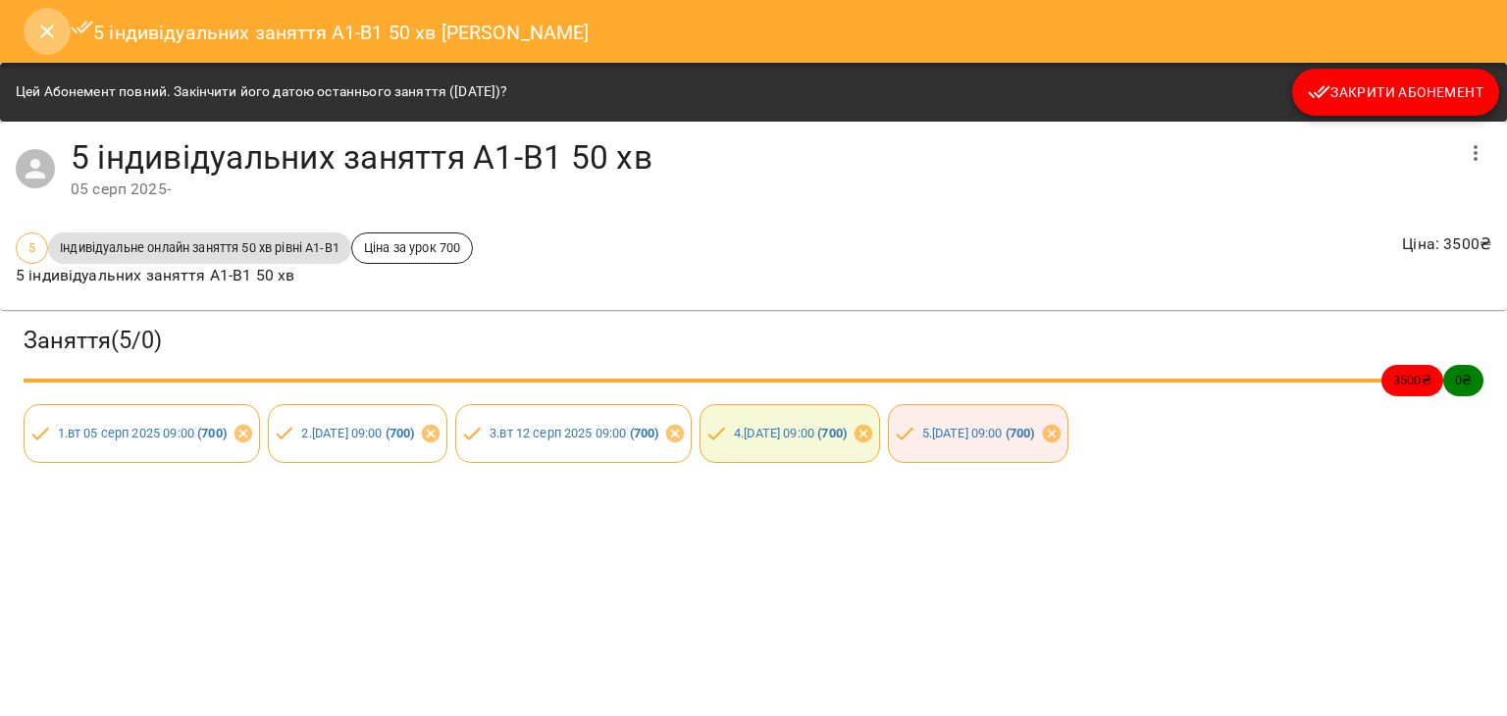
click at [42, 36] on icon "Close" at bounding box center [47, 32] width 14 height 14
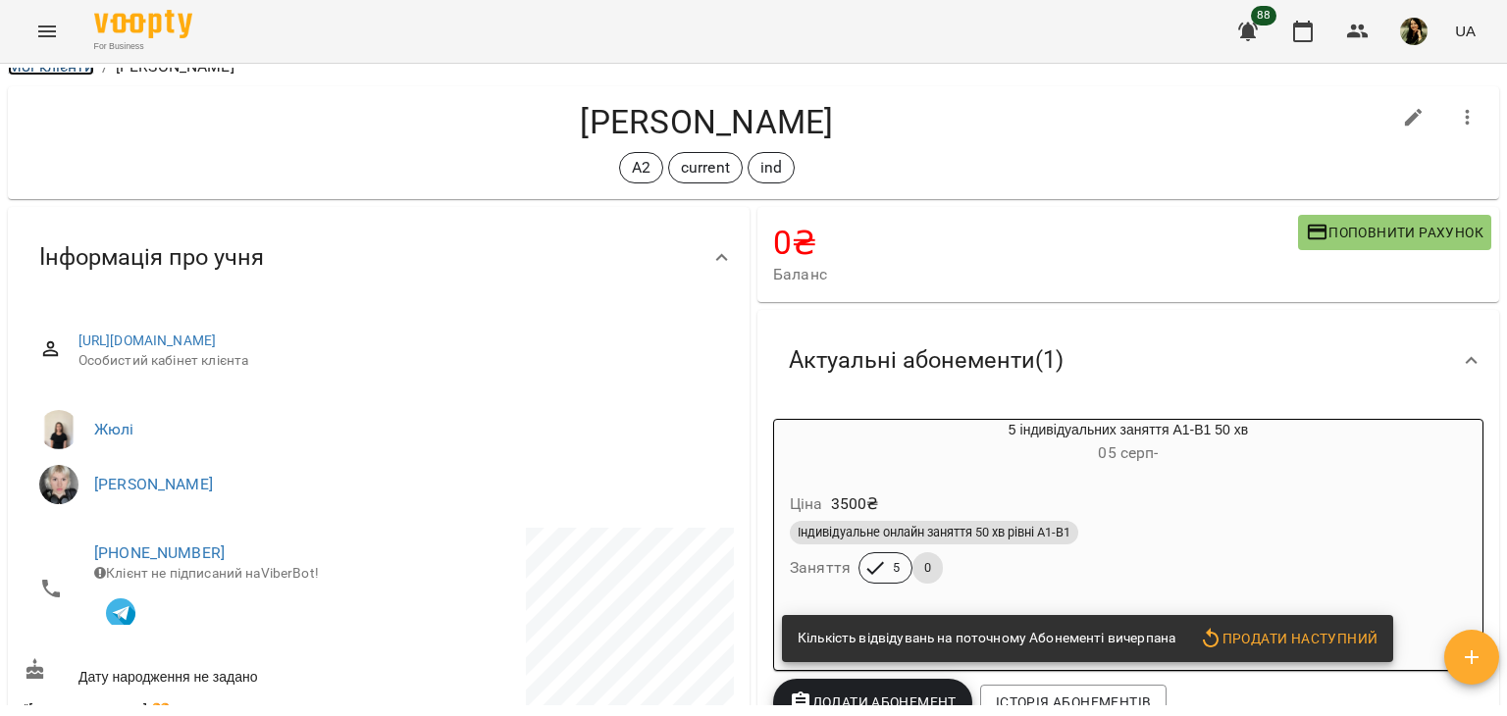
click at [70, 72] on link "Мої клієнти" at bounding box center [51, 66] width 86 height 19
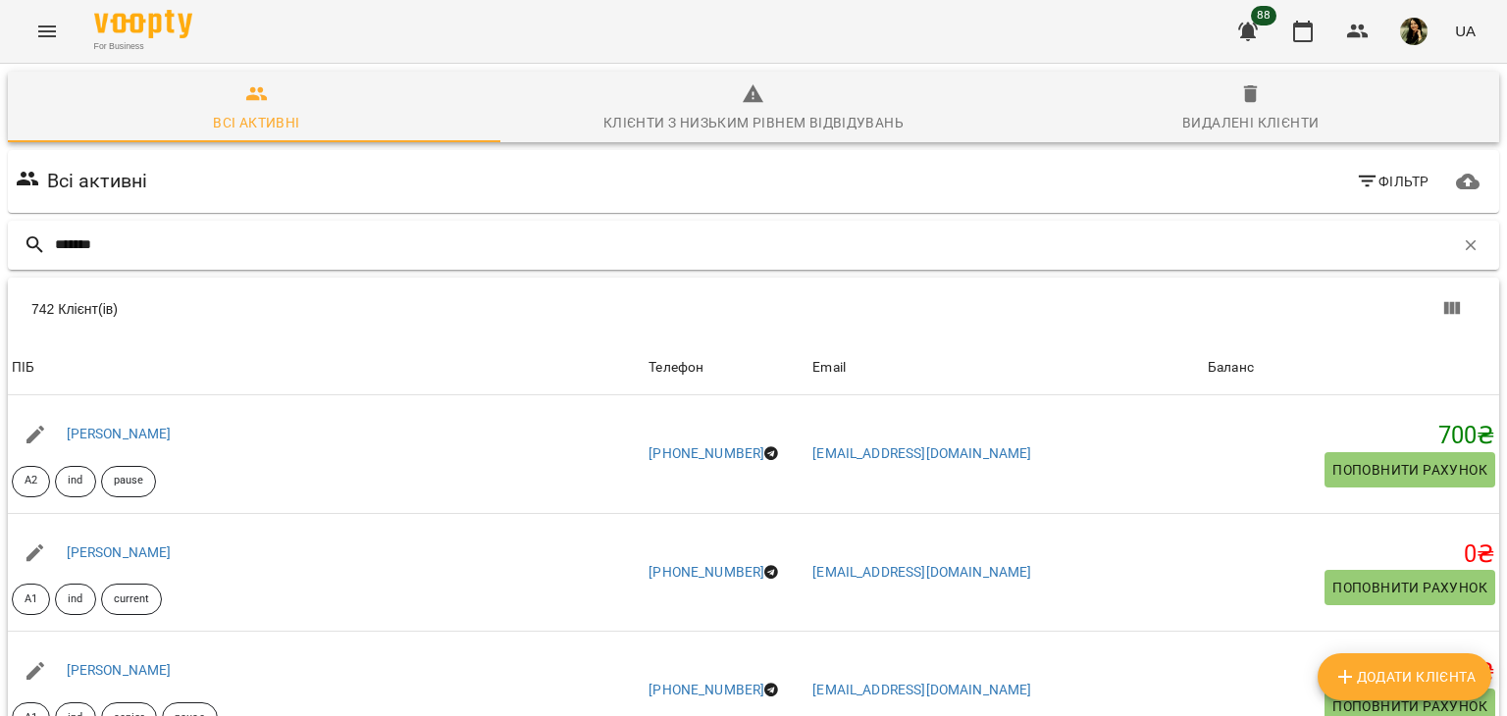
type input "*******"
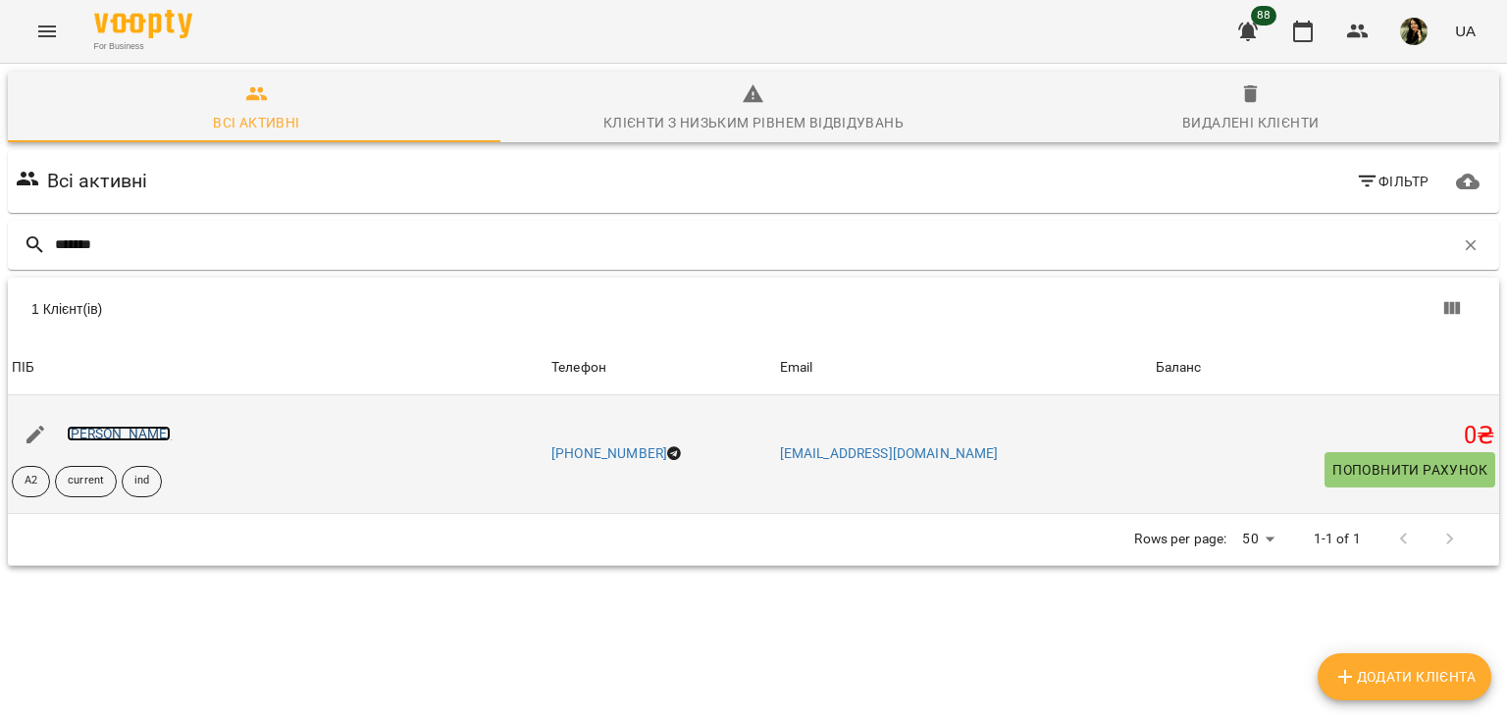
click at [135, 431] on link "[PERSON_NAME]" at bounding box center [119, 434] width 105 height 16
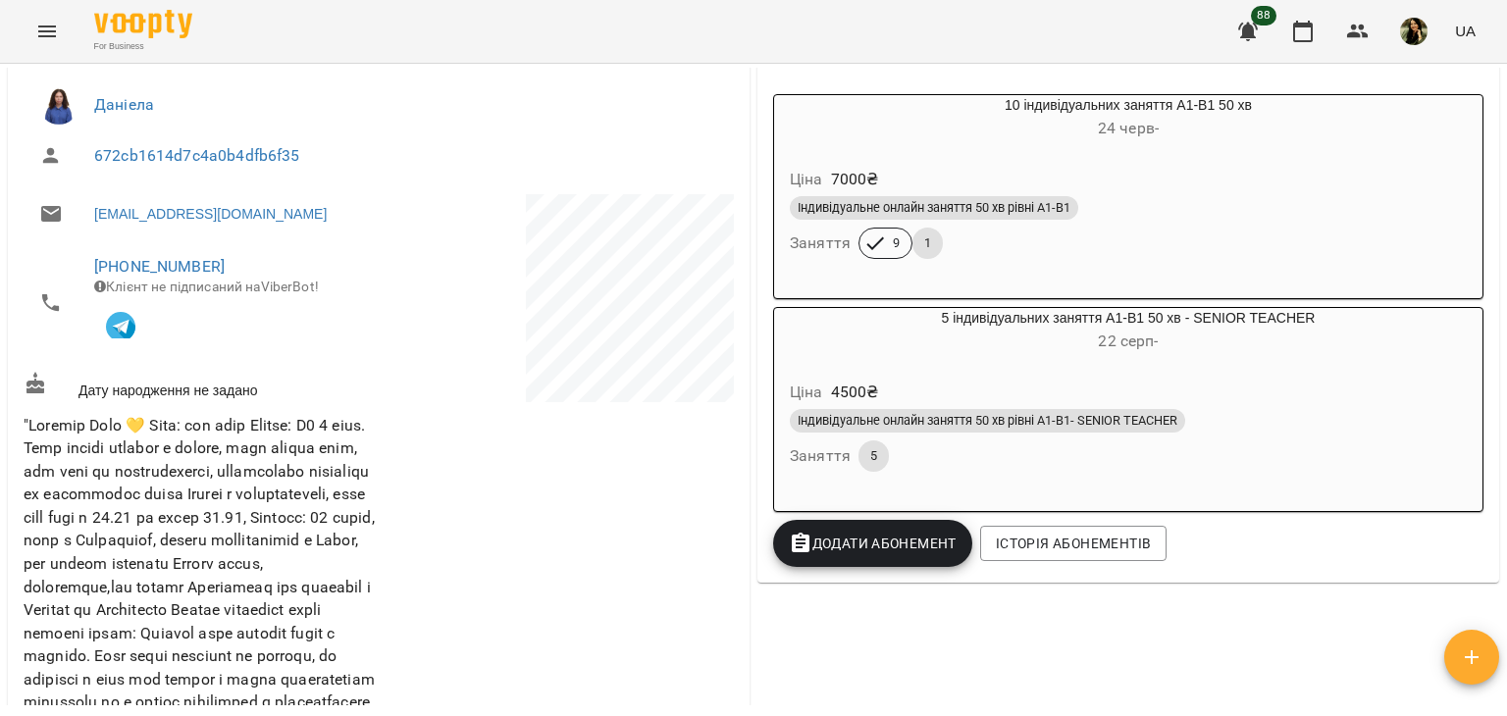
scroll to position [332, 0]
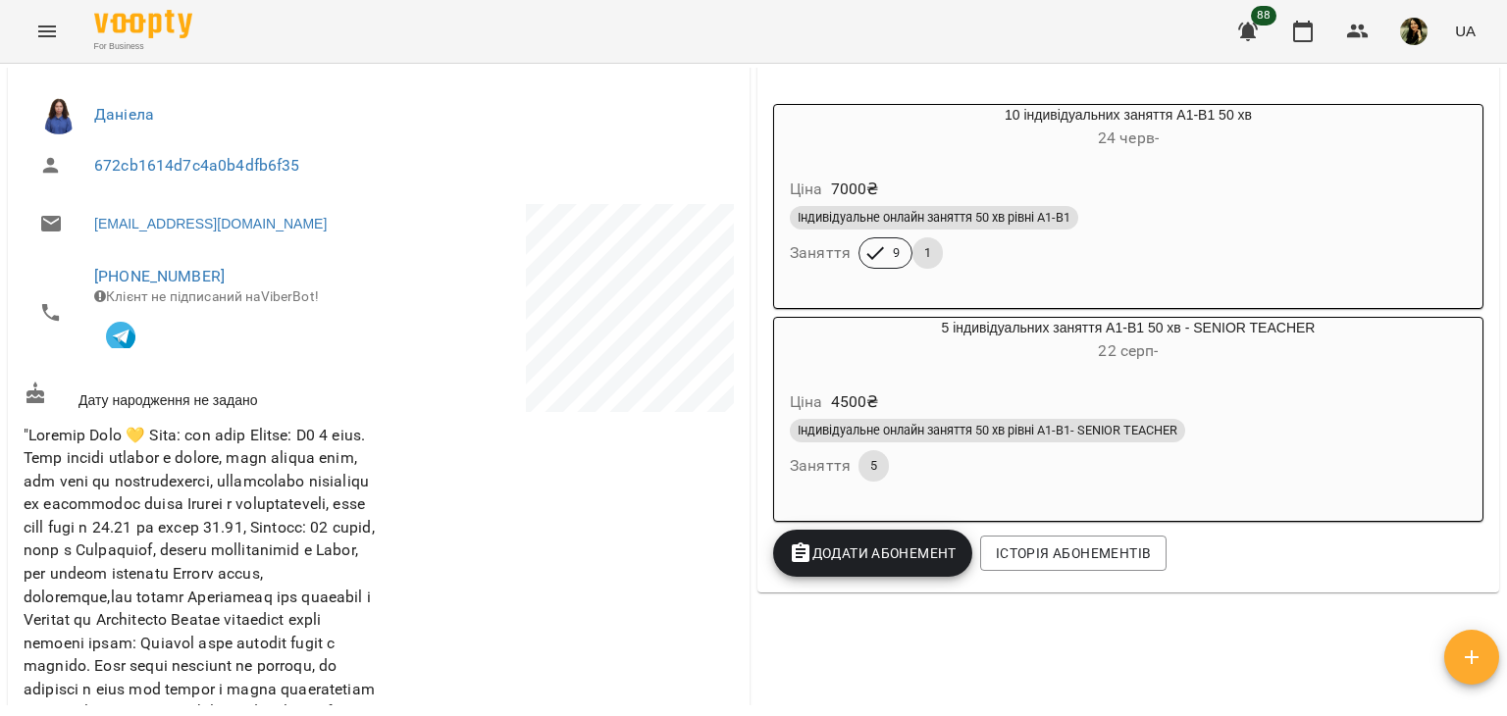
click at [1086, 468] on div "Індивідуальне онлайн заняття 50 хв рівні А1-В1- SENIOR TEACHER Заняття 5" at bounding box center [1128, 450] width 685 height 71
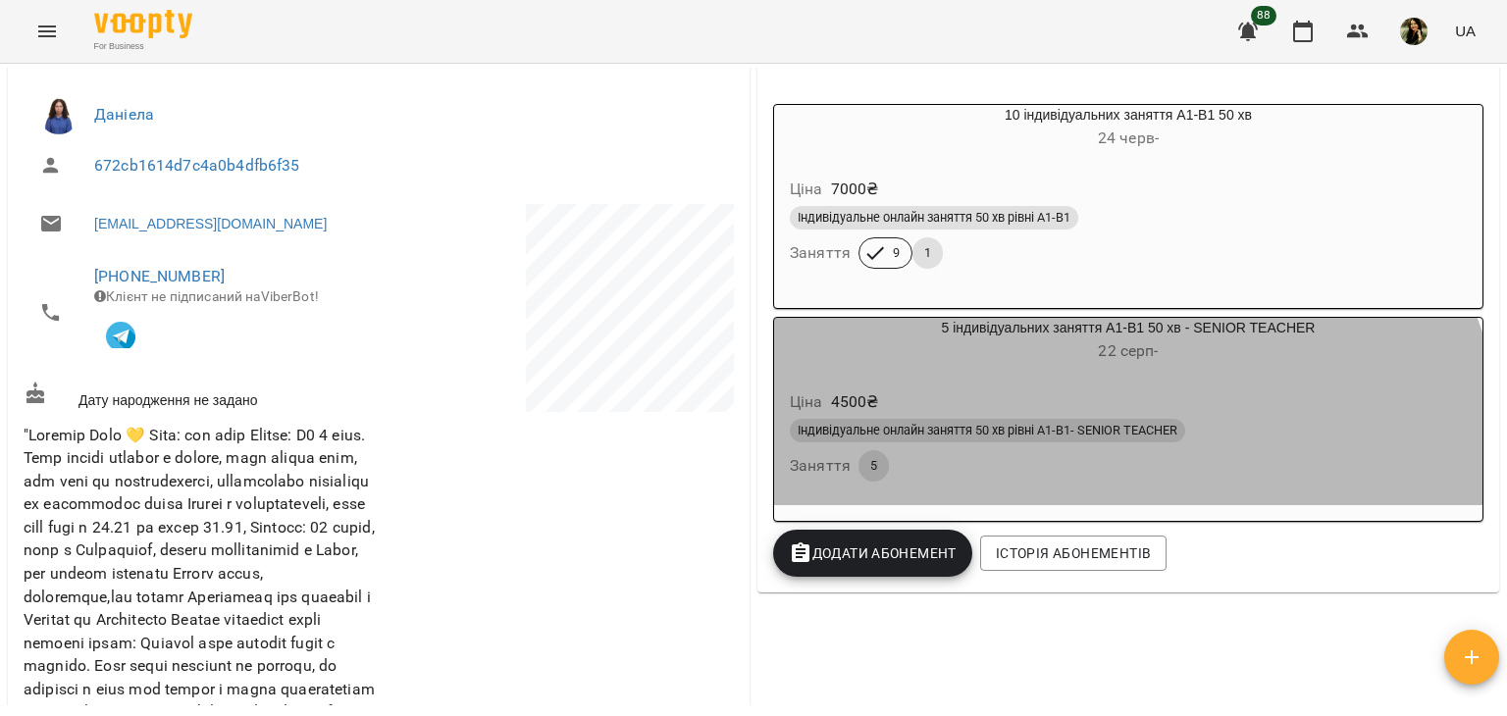
click at [1086, 468] on body "For Business 88 UA Мої клієнти / [PERSON_NAME] [PERSON_NAME] А2 current ind 0 ₴…" at bounding box center [753, 390] width 1507 height 780
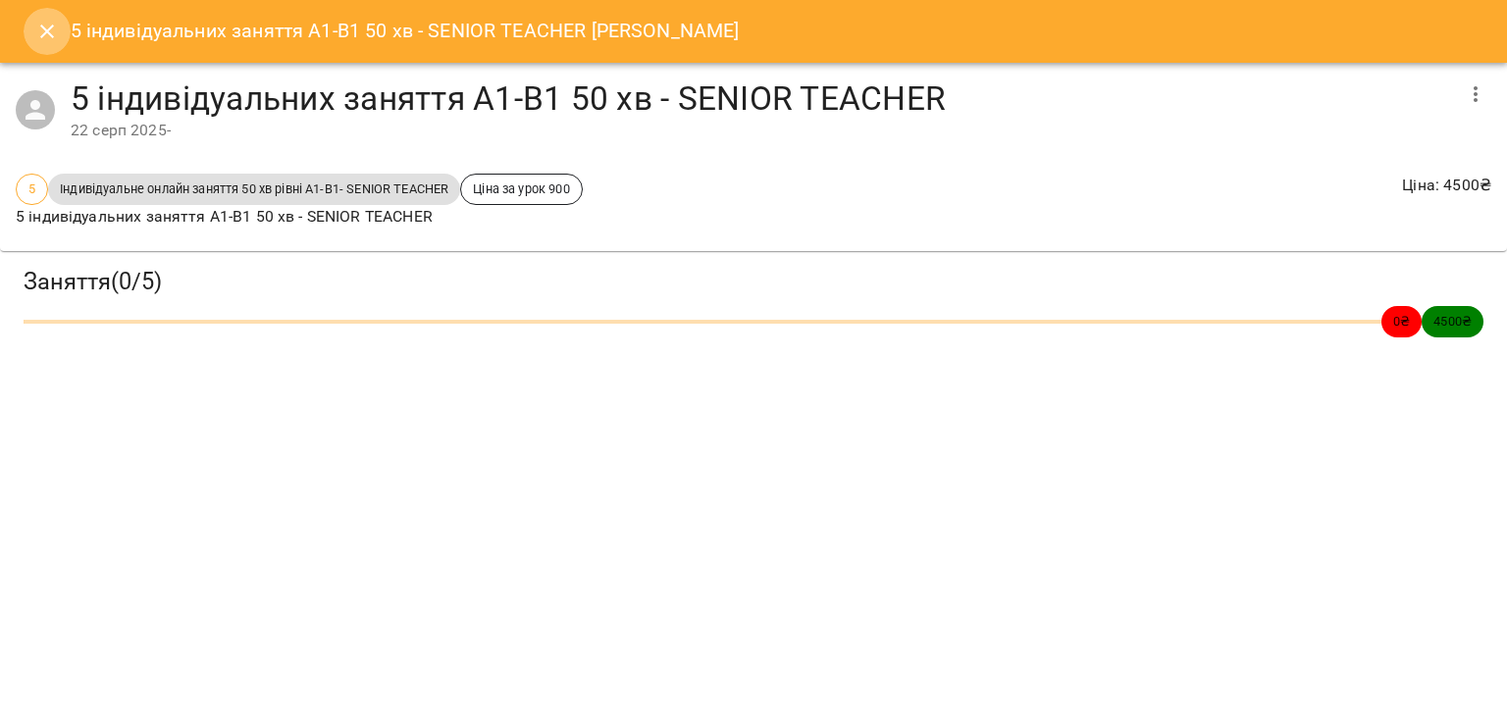
click at [37, 29] on icon "Close" at bounding box center [47, 32] width 24 height 24
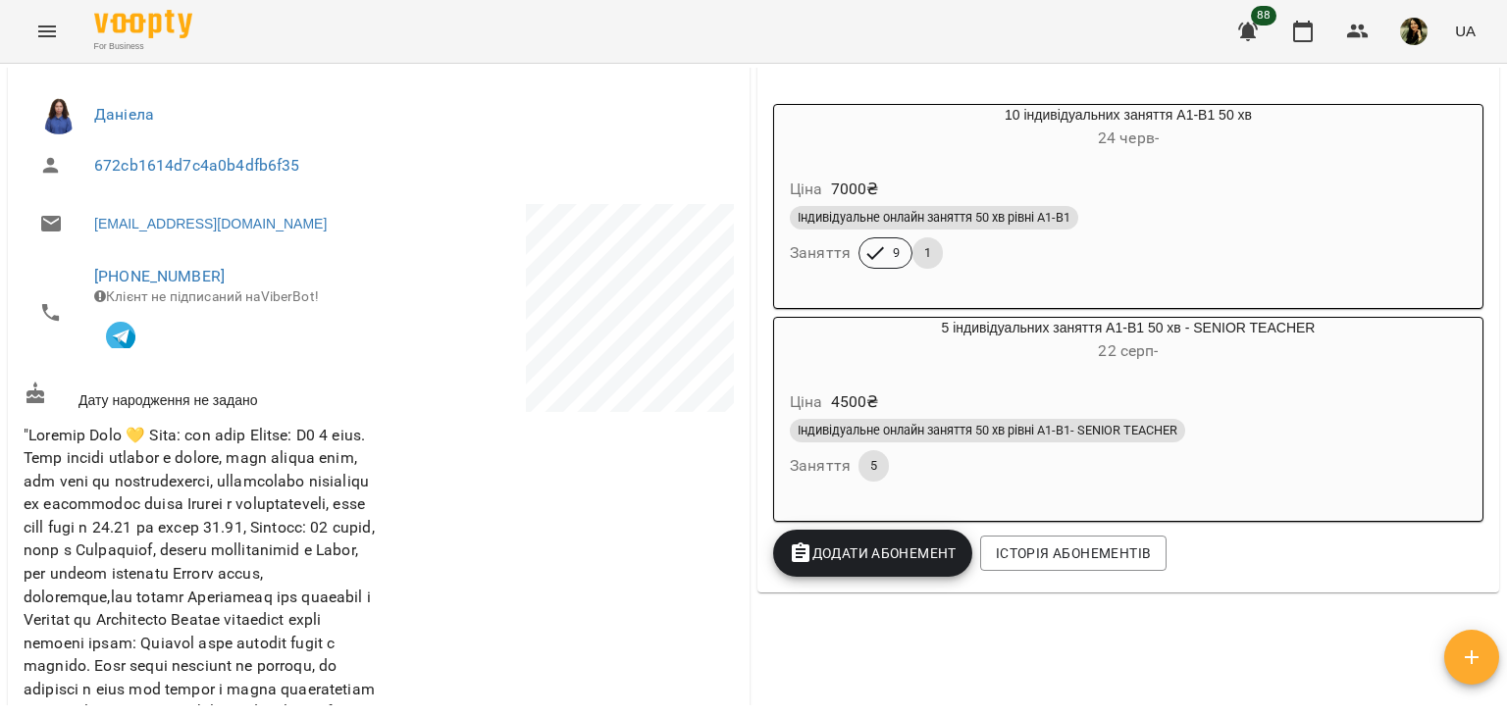
click at [1207, 355] on h6 "[DATE] -" at bounding box center [1128, 350] width 708 height 27
click at [1207, 355] on body "For Business 88 UA Мої клієнти / [PERSON_NAME] [PERSON_NAME] А2 current ind 0 ₴…" at bounding box center [753, 390] width 1507 height 780
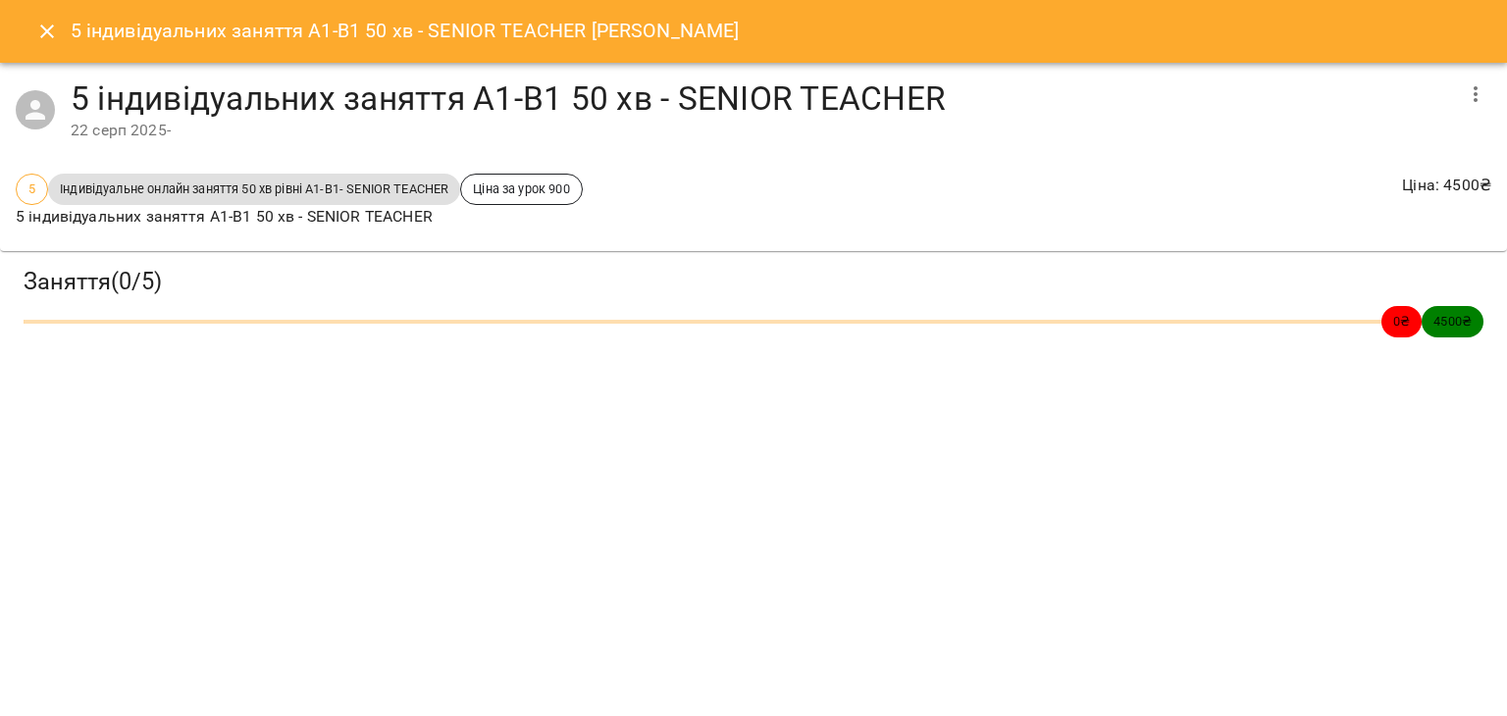
click at [1487, 83] on button "button" at bounding box center [1475, 94] width 47 height 47
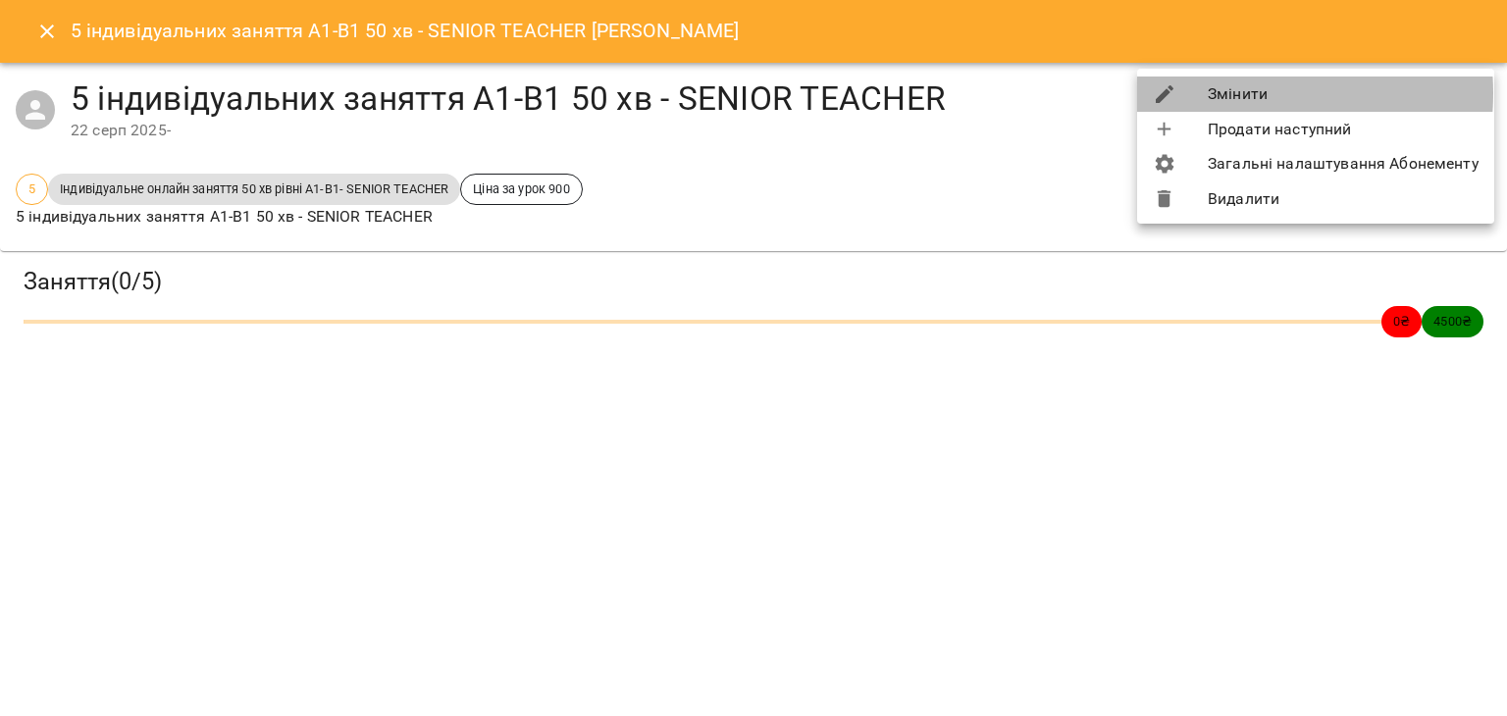
click at [1236, 93] on li "Змінити" at bounding box center [1315, 94] width 357 height 35
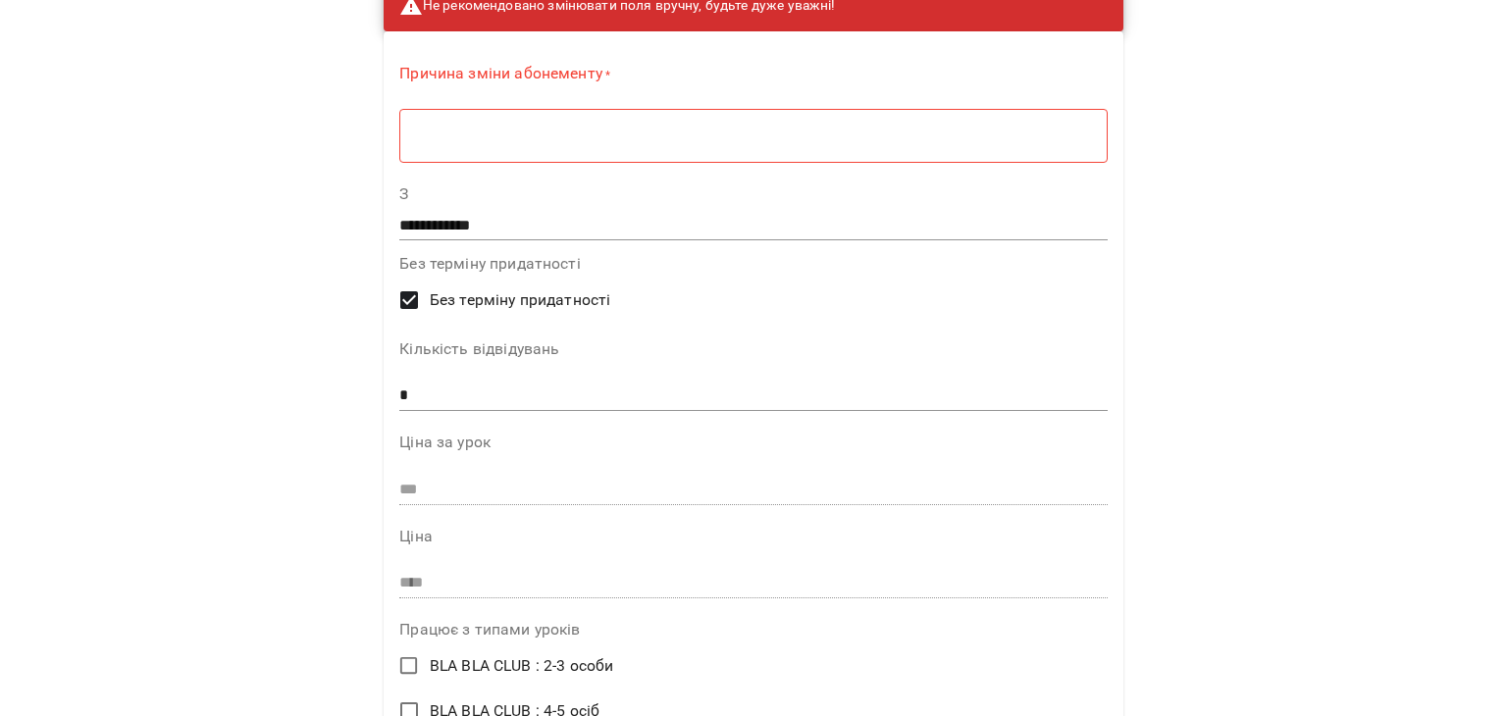
scroll to position [0, 0]
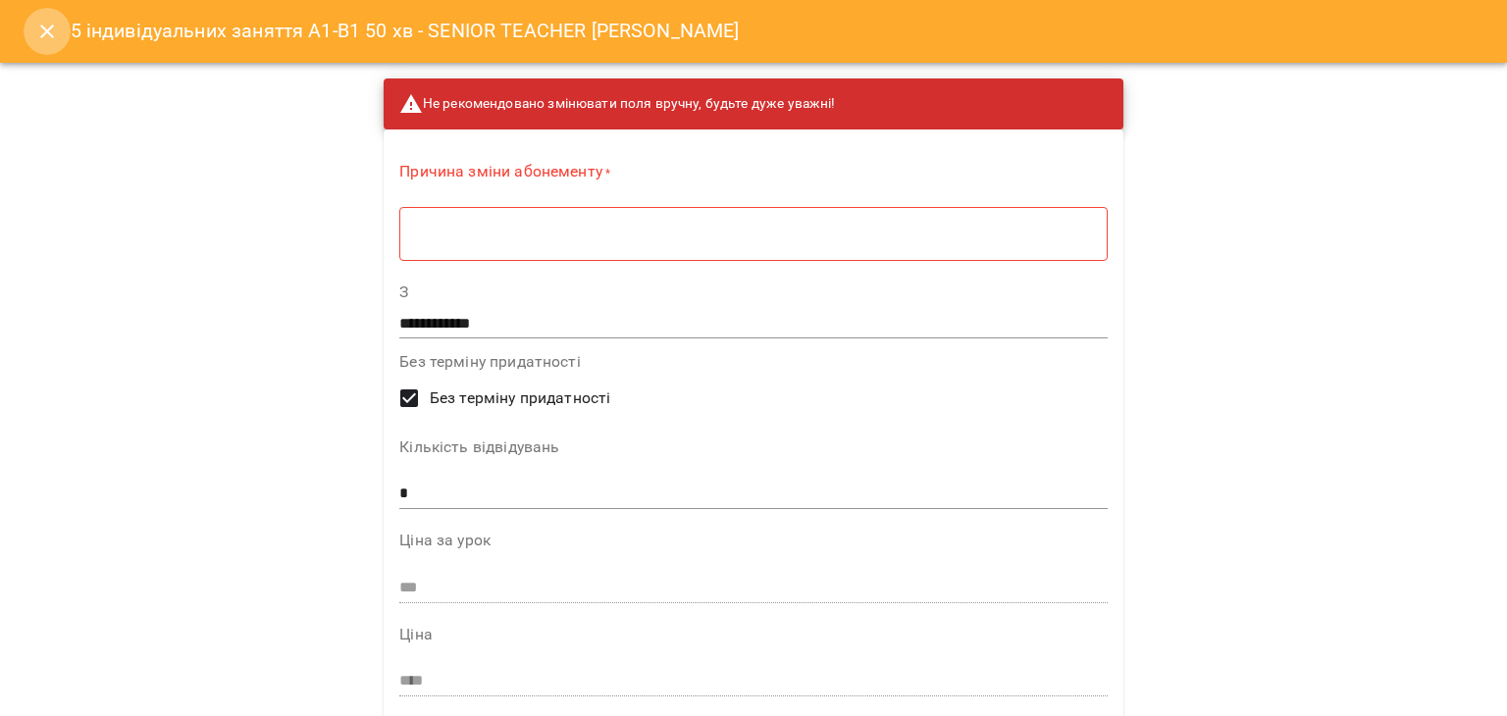
click at [47, 36] on icon "Close" at bounding box center [47, 32] width 24 height 24
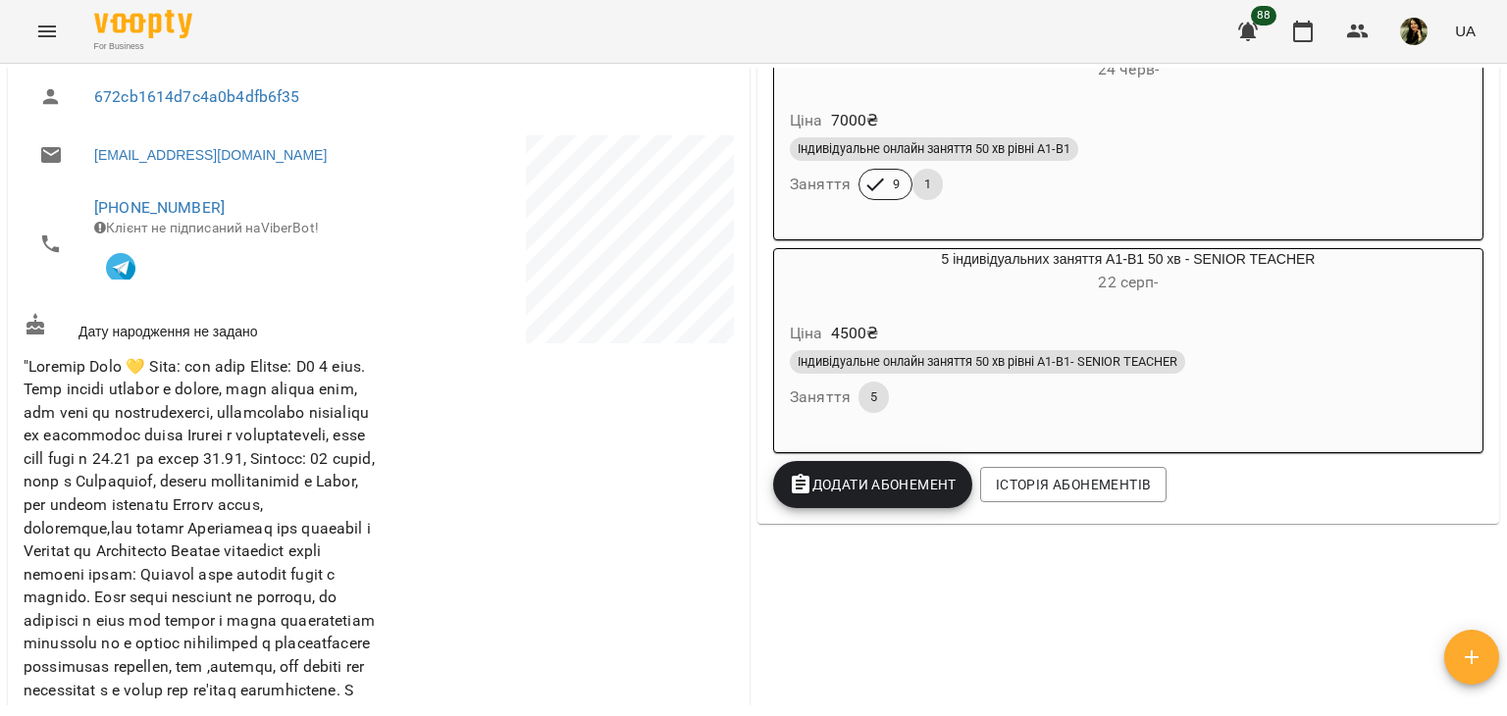
scroll to position [414, 0]
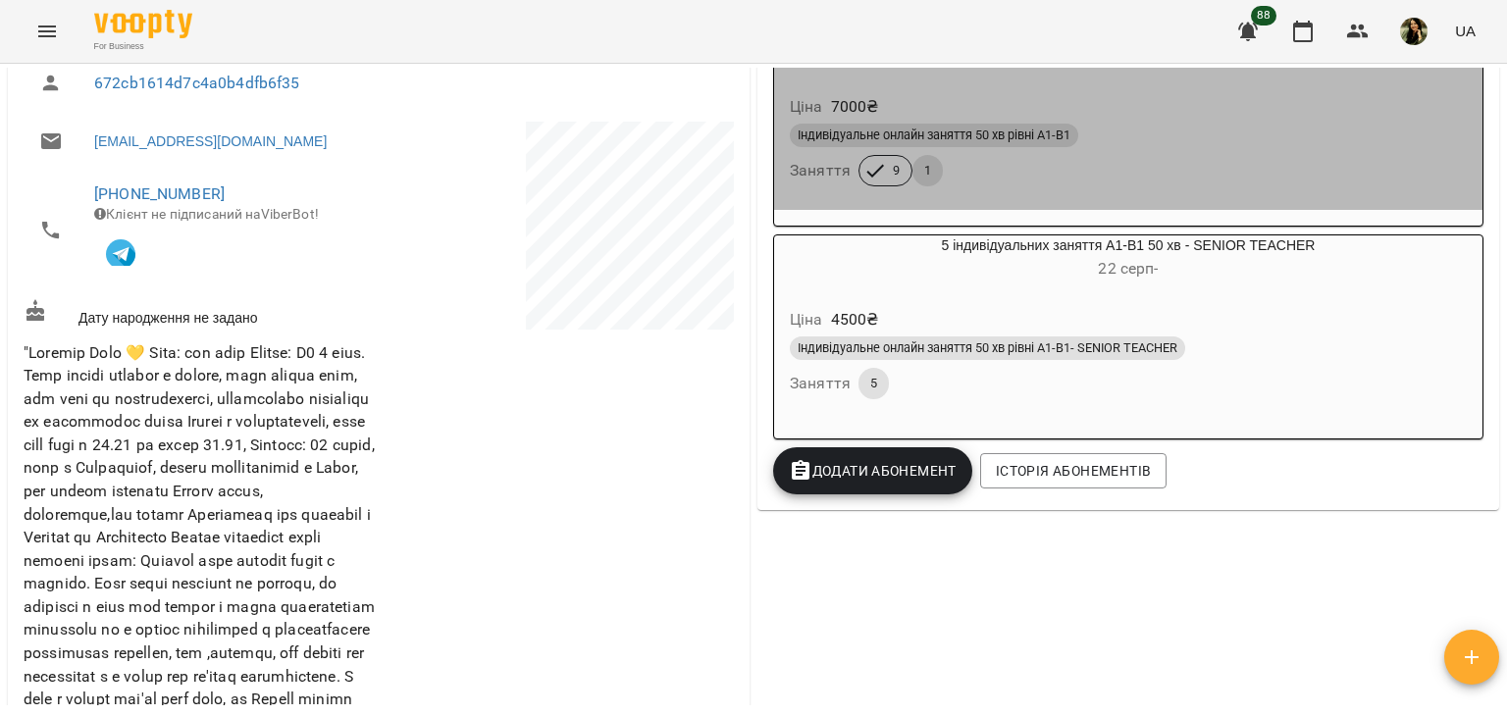
click at [1086, 155] on div "Індивідуальне онлайн заняття 50 хв рівні А1-В1 Заняття 9 1" at bounding box center [1128, 155] width 685 height 71
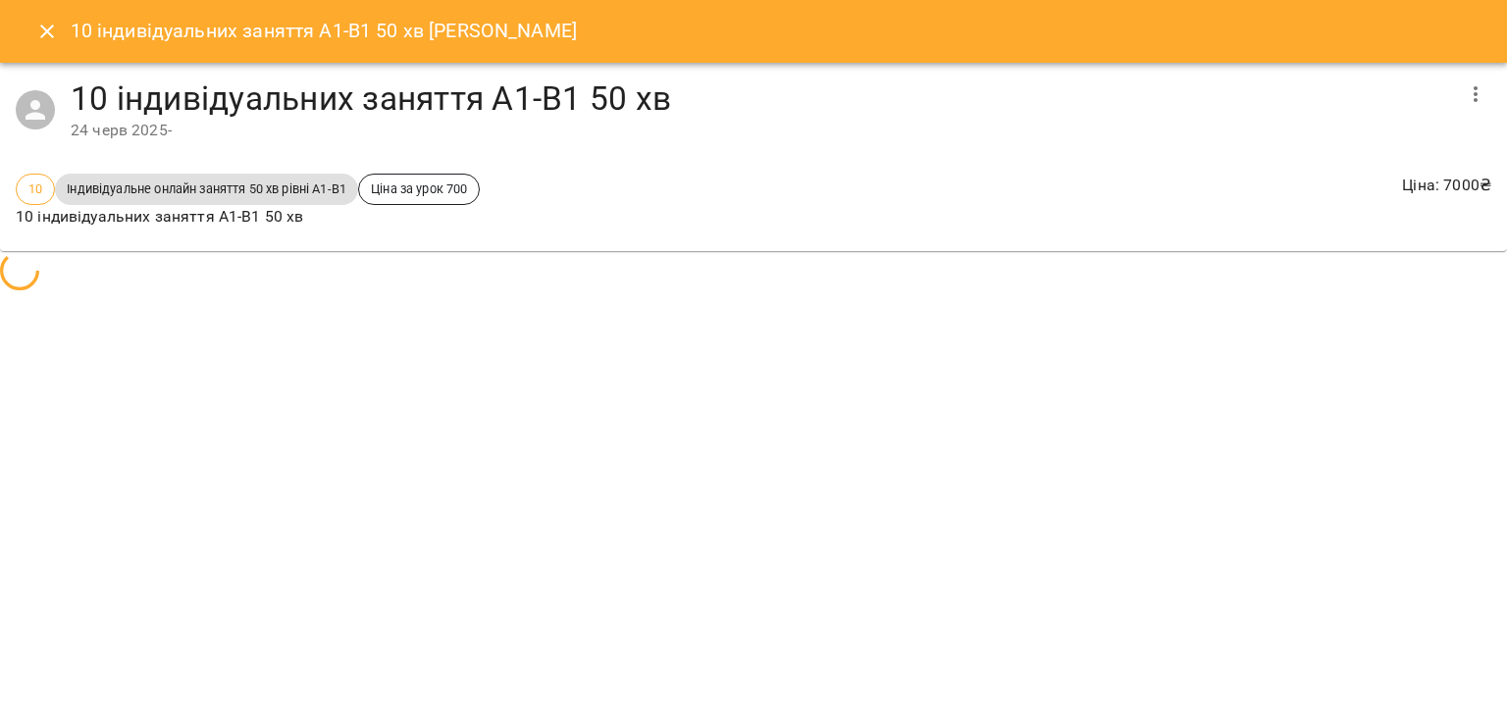
click at [1086, 155] on body "For Business 88 UA Мої клієнти / [PERSON_NAME] [PERSON_NAME] А2 current ind 0 ₴…" at bounding box center [753, 390] width 1507 height 780
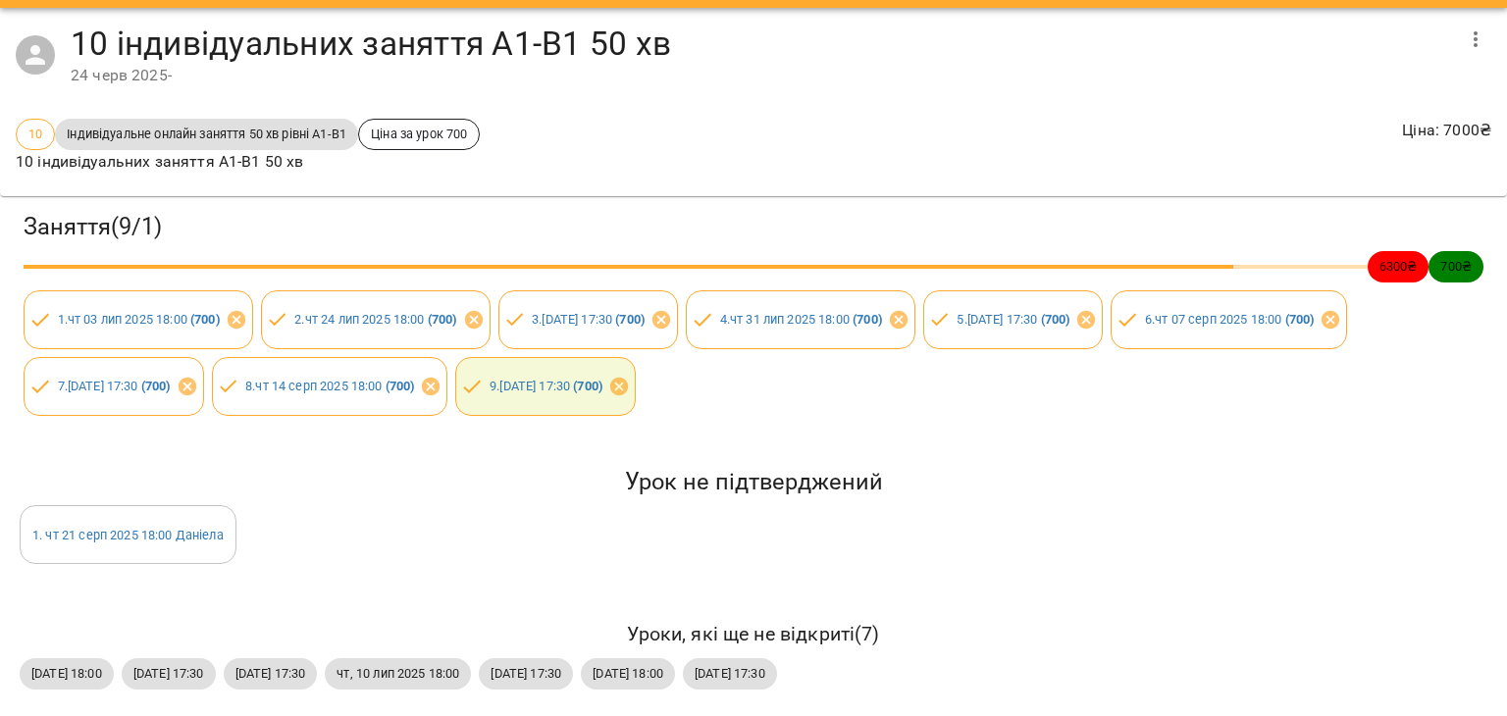
scroll to position [71, 0]
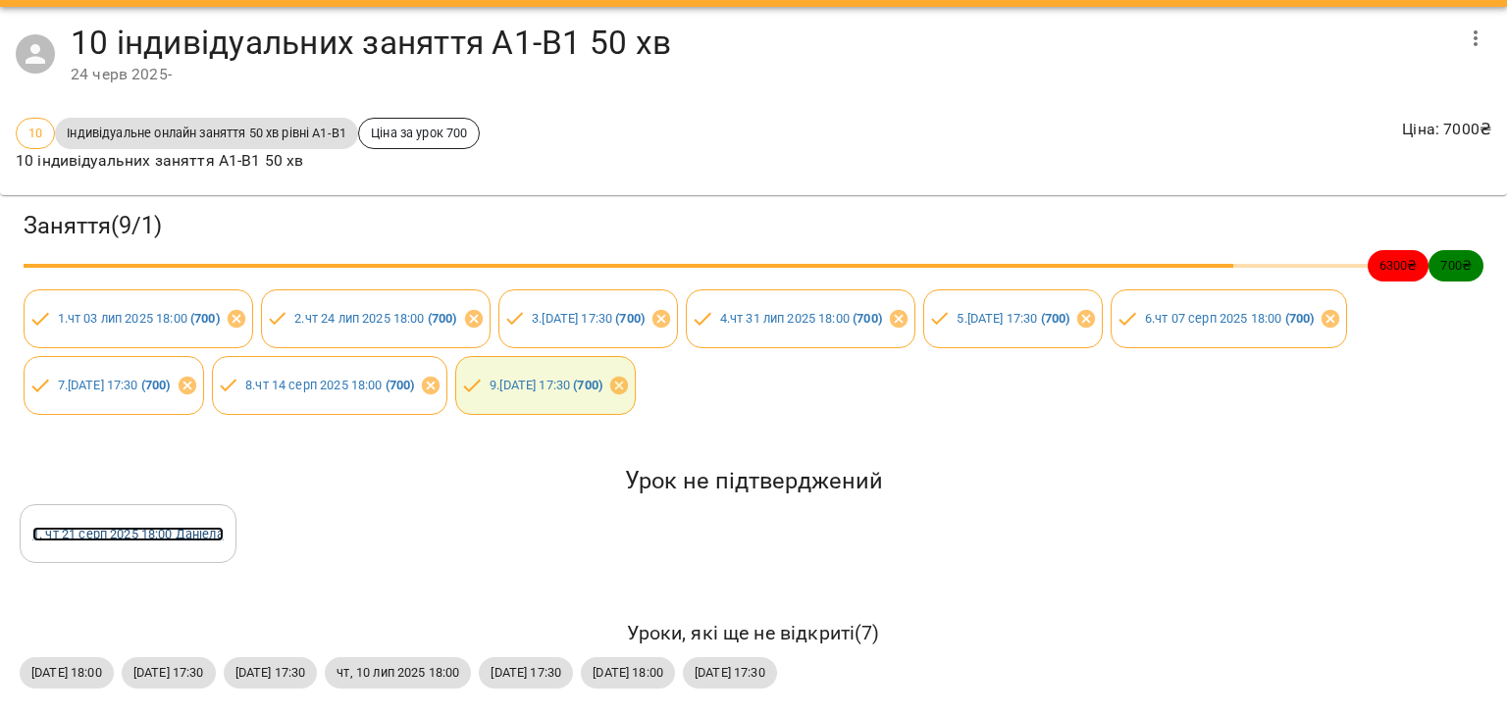
click at [177, 527] on link "1 . [DATE] 18:00 [PERSON_NAME]" at bounding box center [127, 534] width 191 height 15
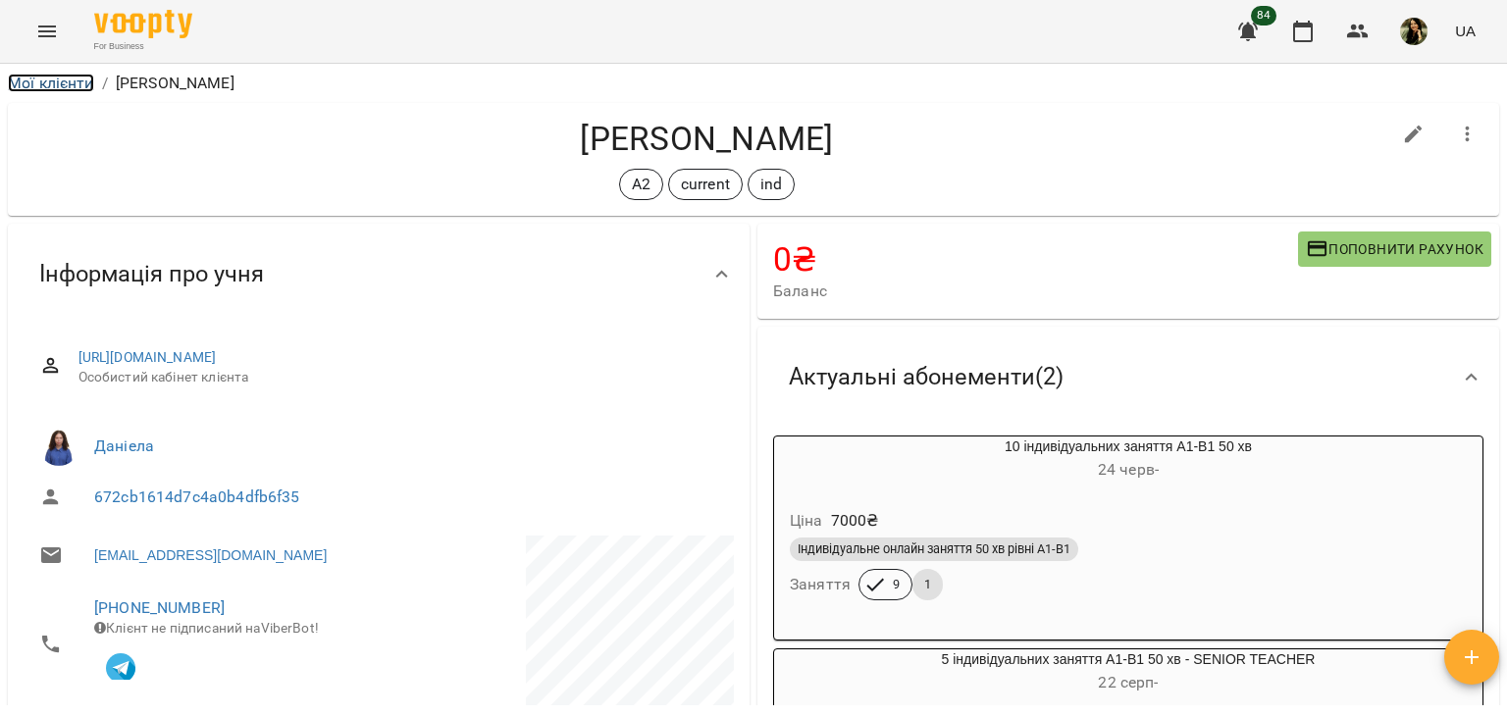
click at [71, 89] on link "Мої клієнти" at bounding box center [51, 83] width 86 height 19
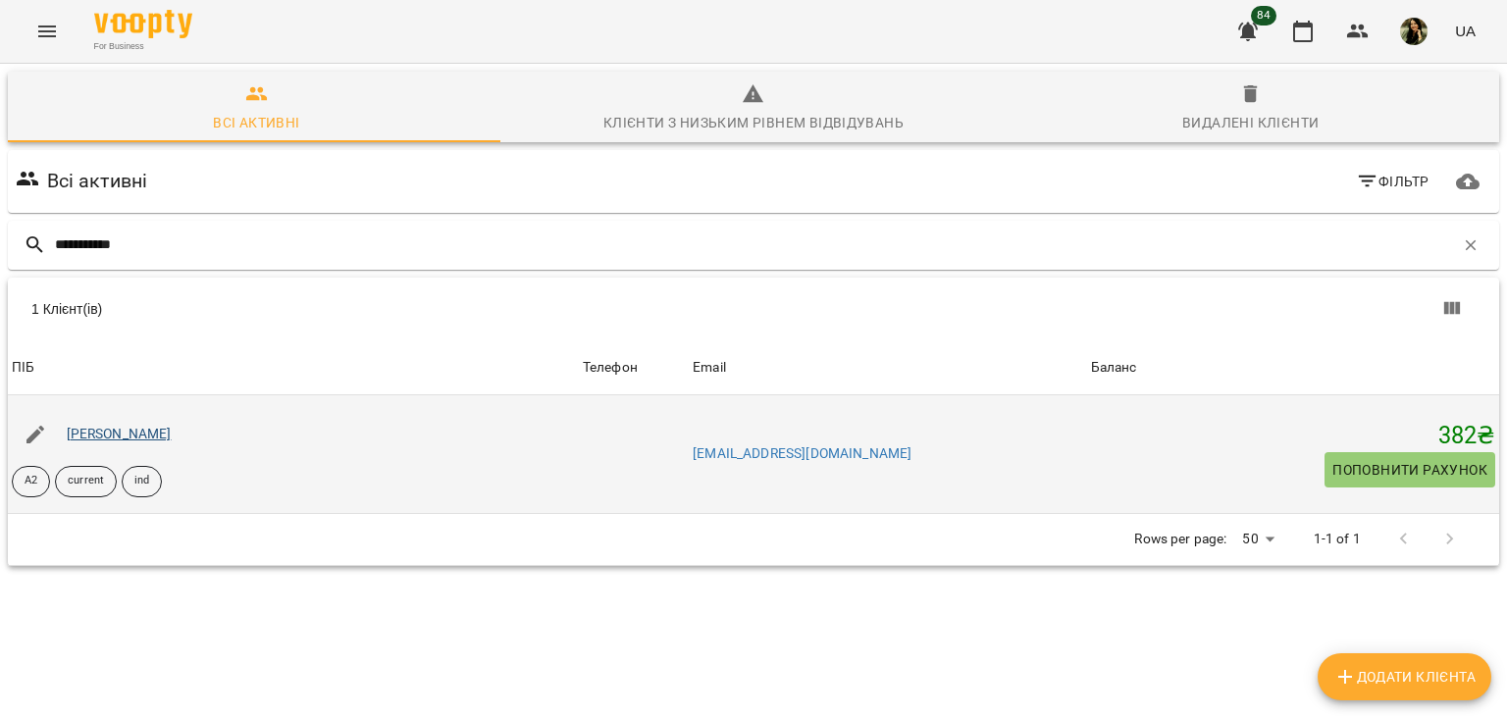
type input "**********"
click at [141, 435] on link "[PERSON_NAME]" at bounding box center [119, 434] width 105 height 16
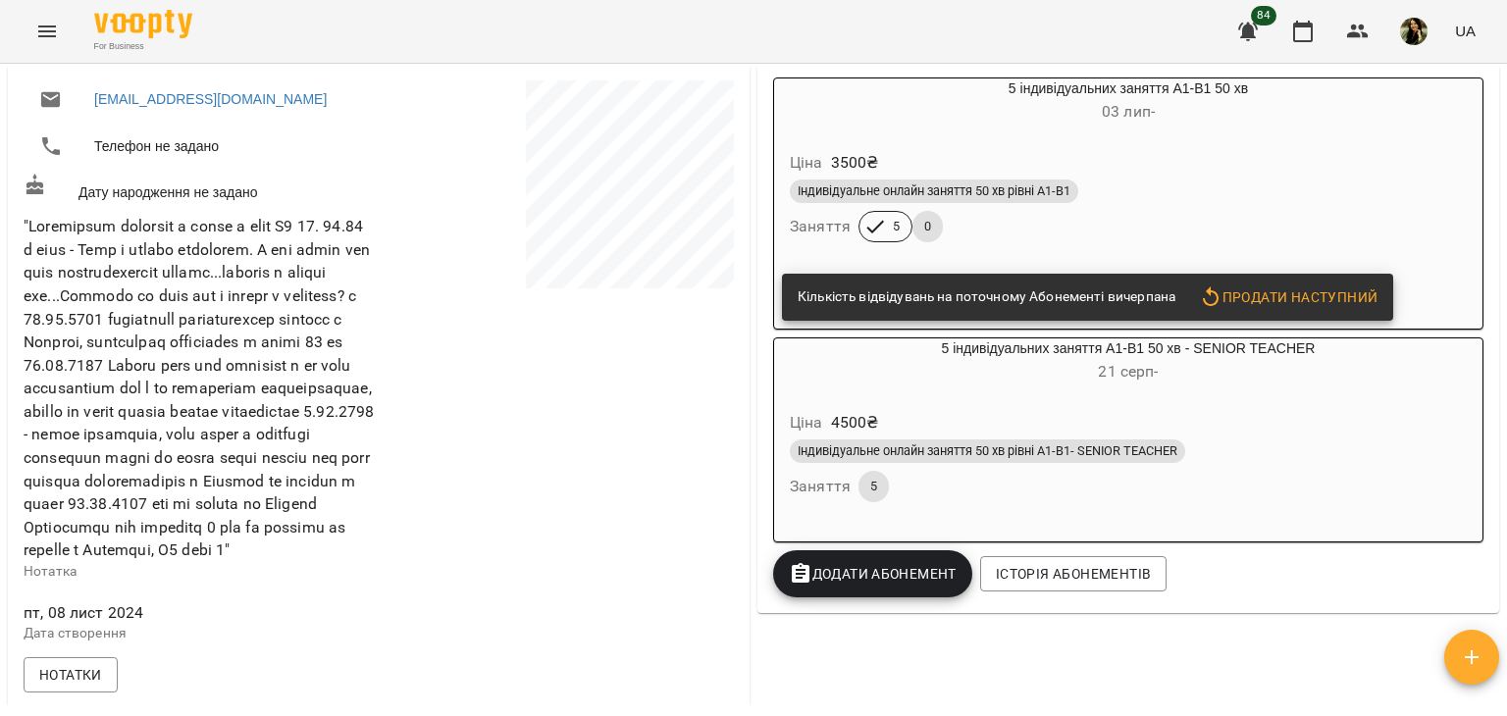
scroll to position [412, 0]
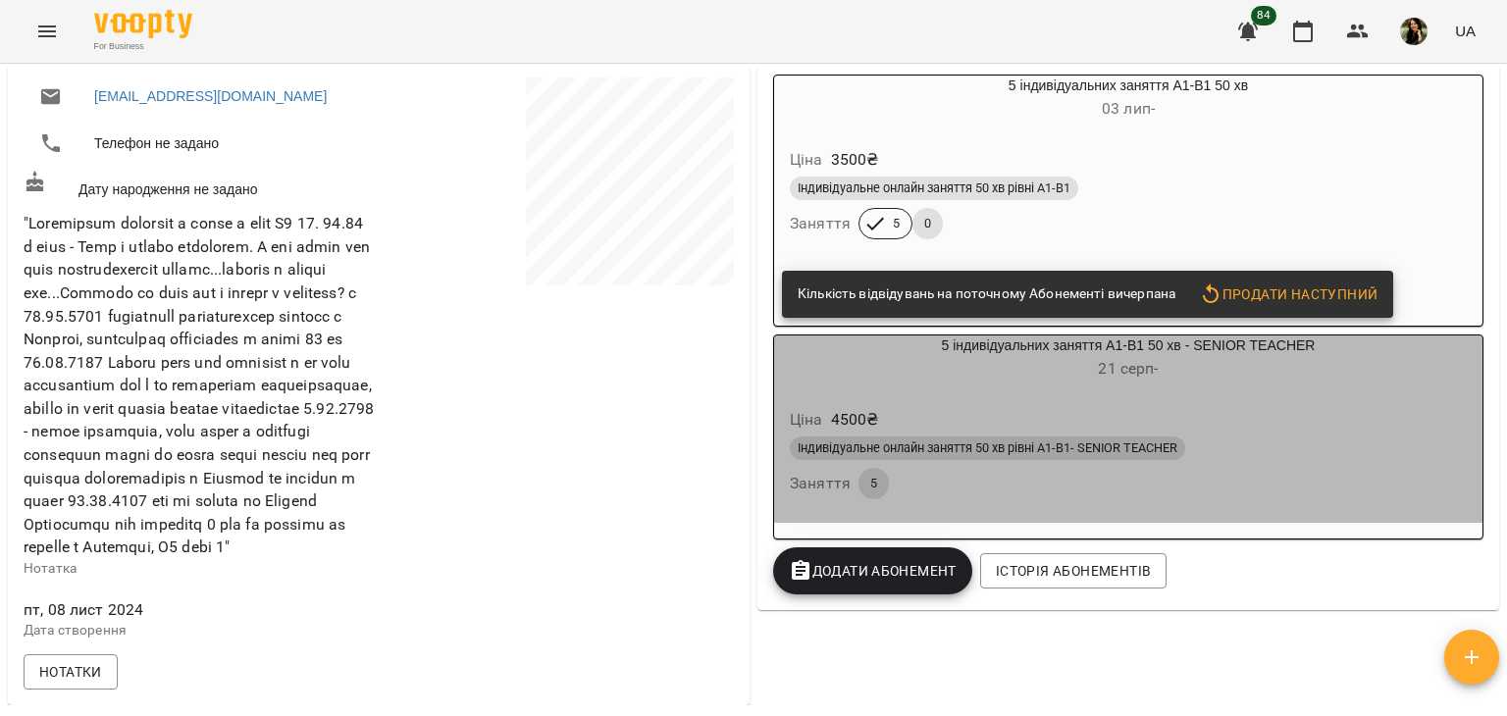
click at [1335, 440] on div "Індивідуальне онлайн заняття 50 хв рівні А1-В1- SENIOR TEACHER" at bounding box center [1128, 449] width 677 height 24
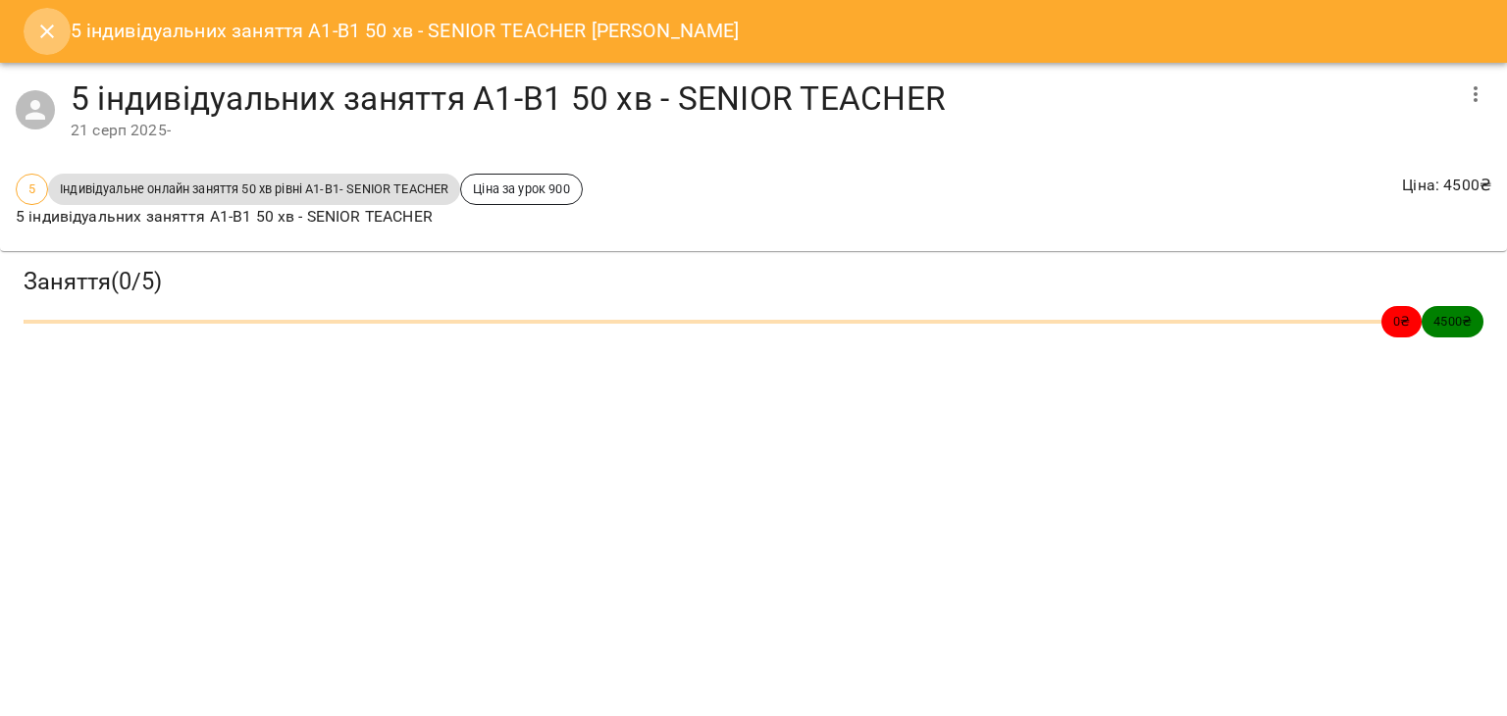
click at [44, 28] on icon "Close" at bounding box center [47, 32] width 14 height 14
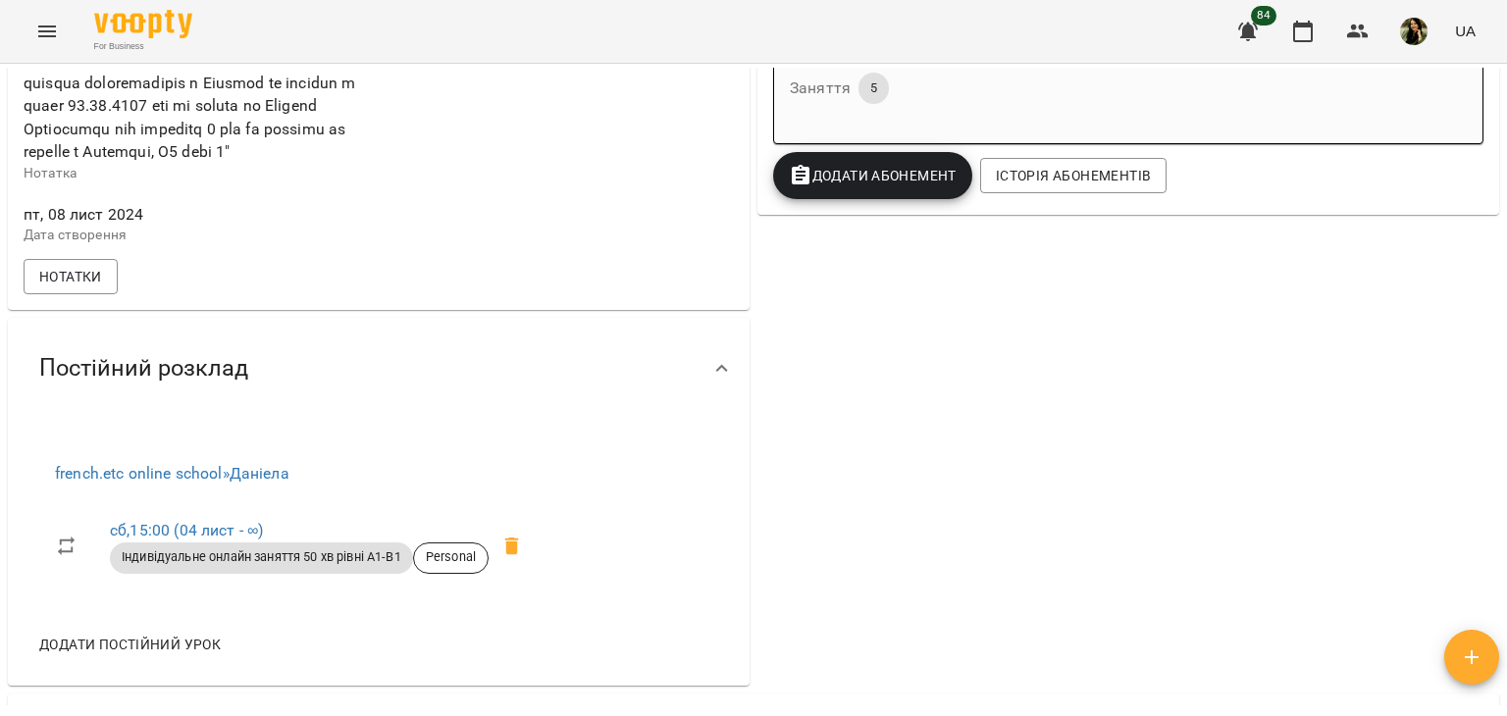
scroll to position [812, 0]
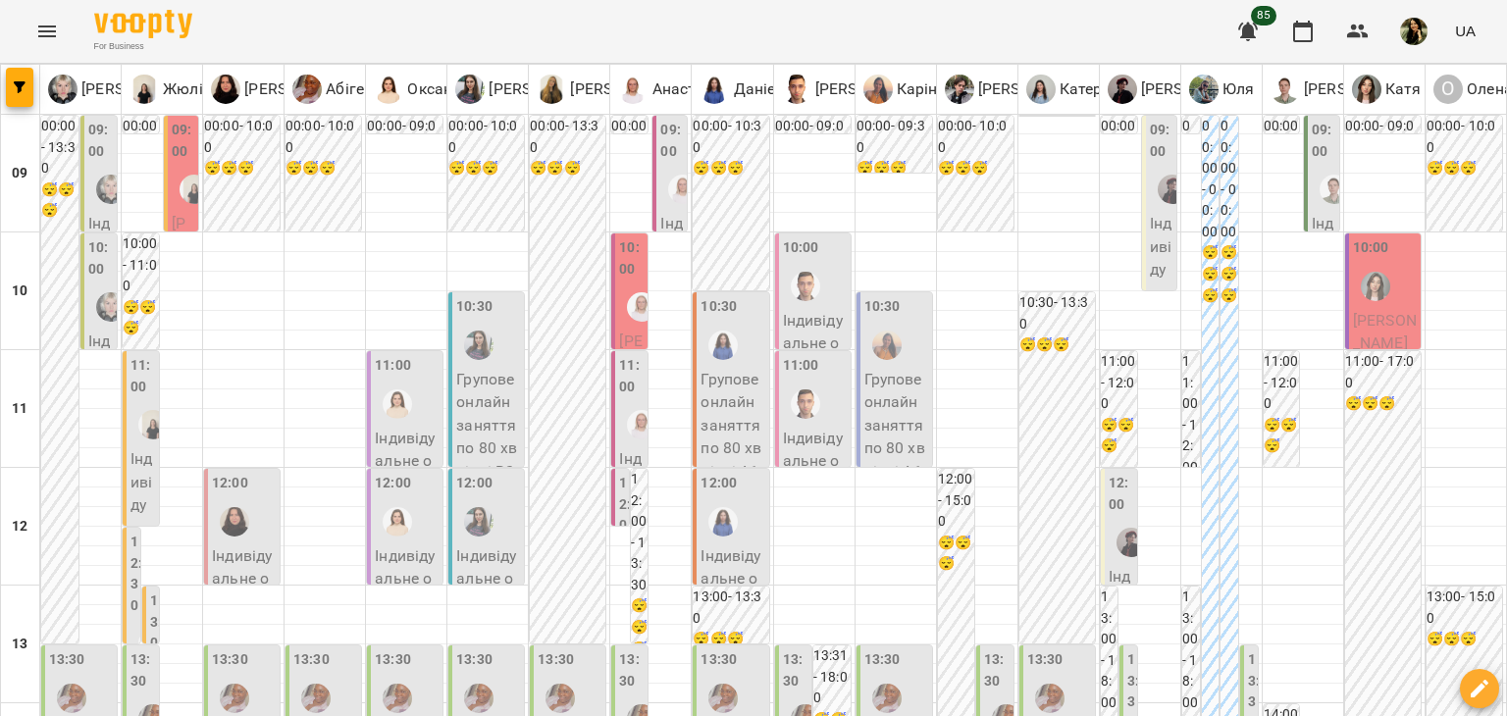
scroll to position [981, 0]
click at [40, 24] on icon "Menu" at bounding box center [47, 32] width 24 height 24
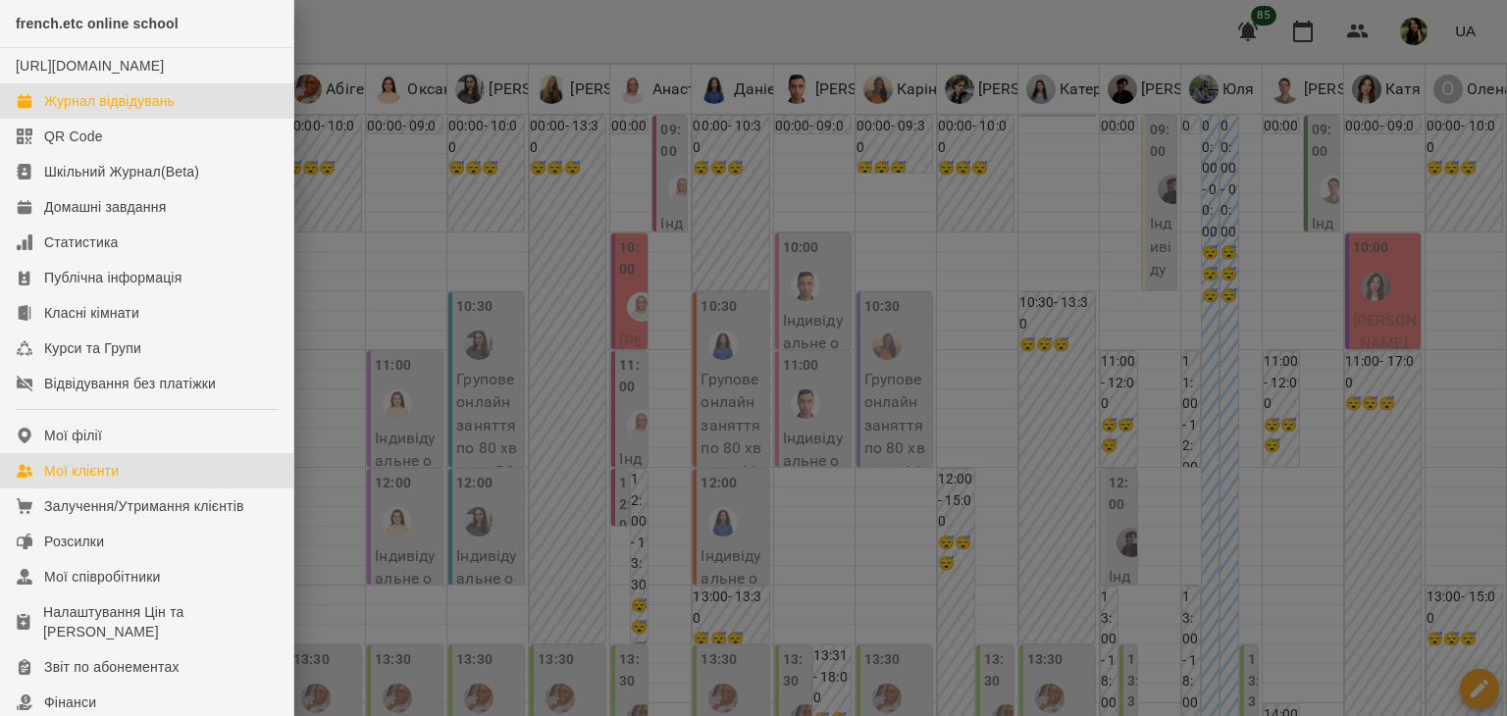
click at [108, 481] on div "Мої клієнти" at bounding box center [81, 471] width 75 height 20
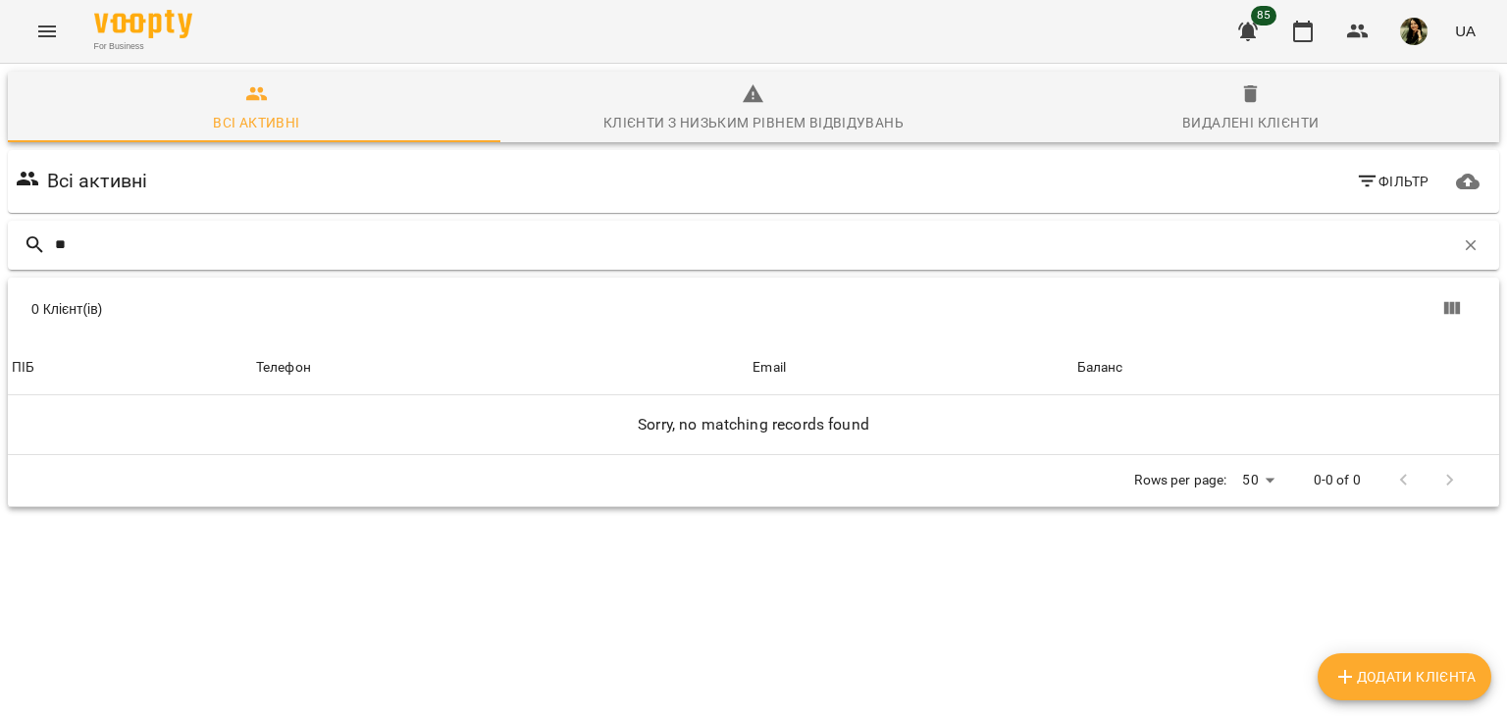
type input "*"
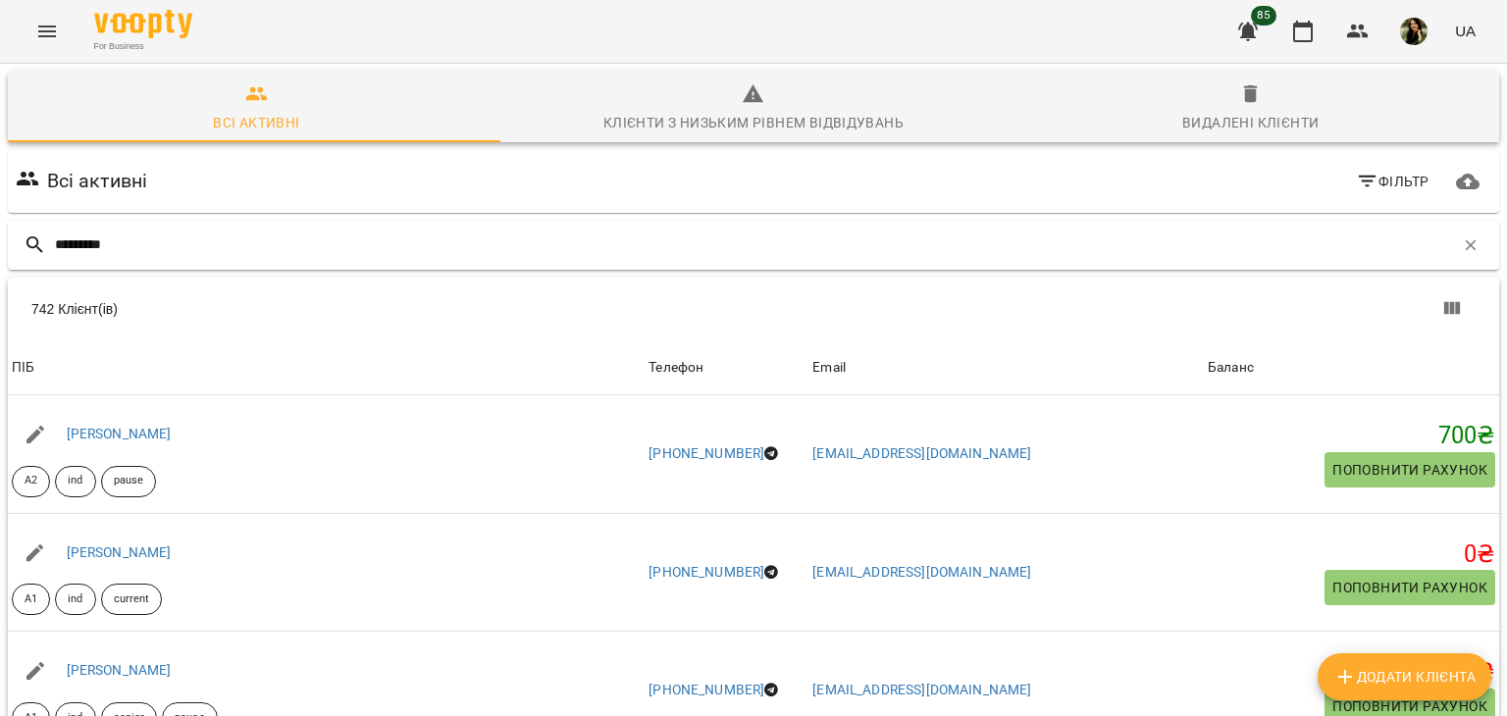
type input "*********"
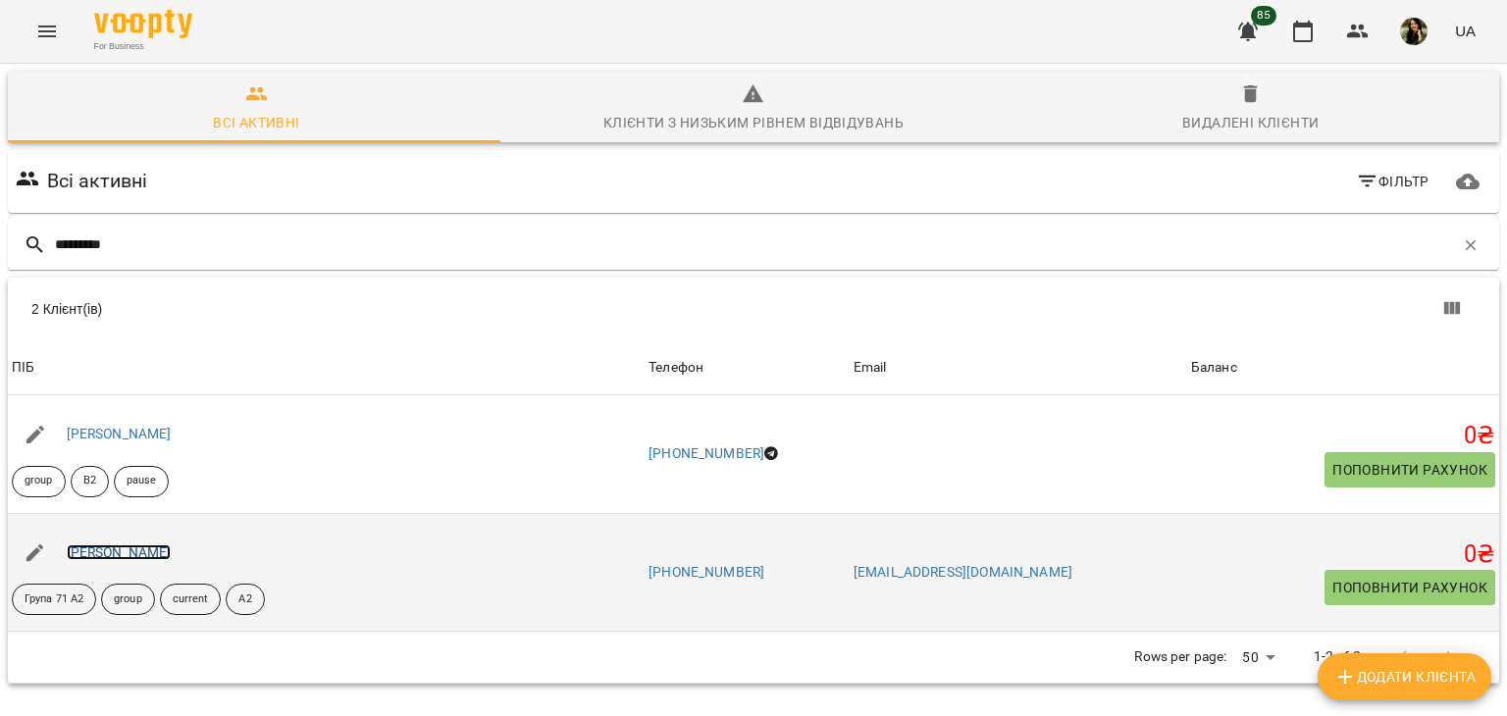
click at [147, 549] on link "[PERSON_NAME]" at bounding box center [119, 552] width 105 height 16
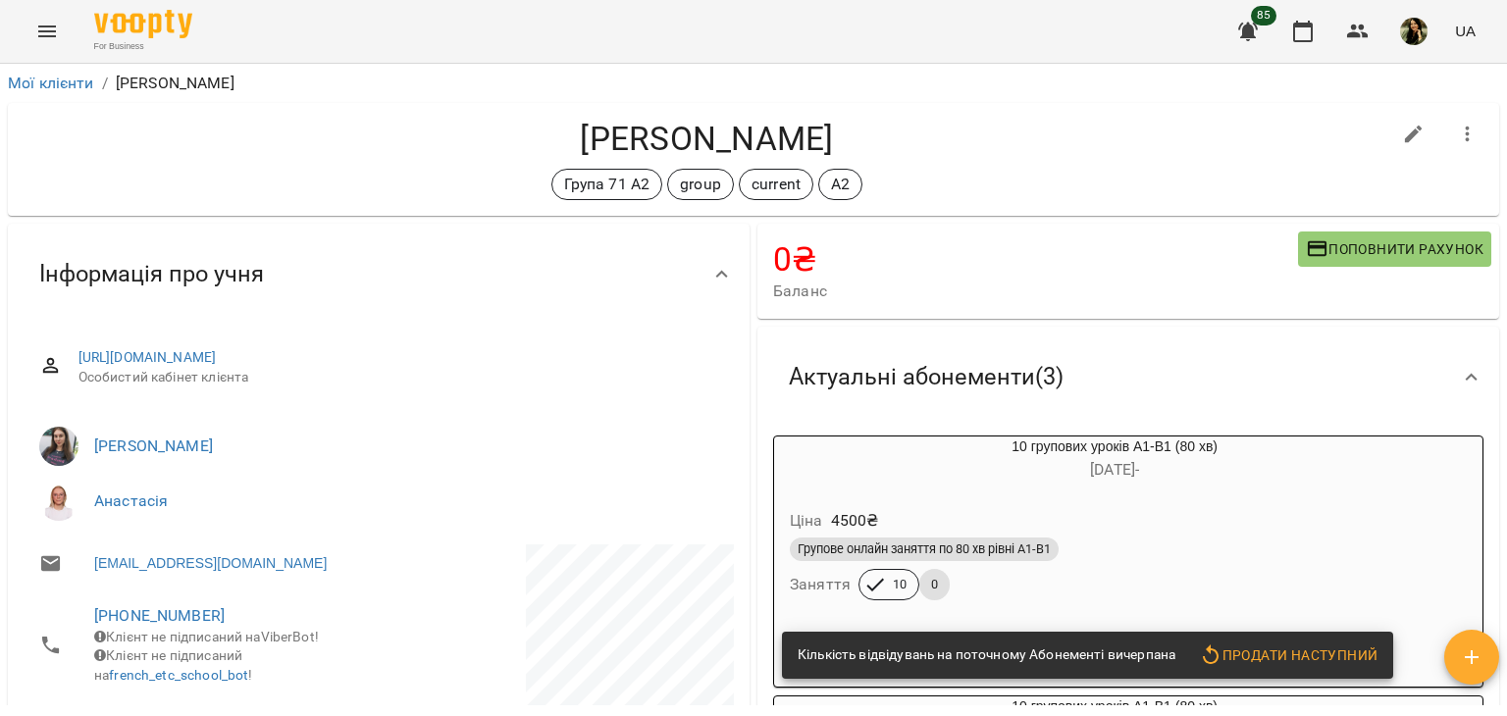
drag, startPoint x: 1504, startPoint y: 121, endPoint x: 1491, endPoint y: 130, distance: 16.1
click at [1491, 130] on div "Мої клієнти / [PERSON_NAME] [PERSON_NAME] Група 71 А2 group current А2 0 ₴ Бала…" at bounding box center [753, 422] width 1507 height 716
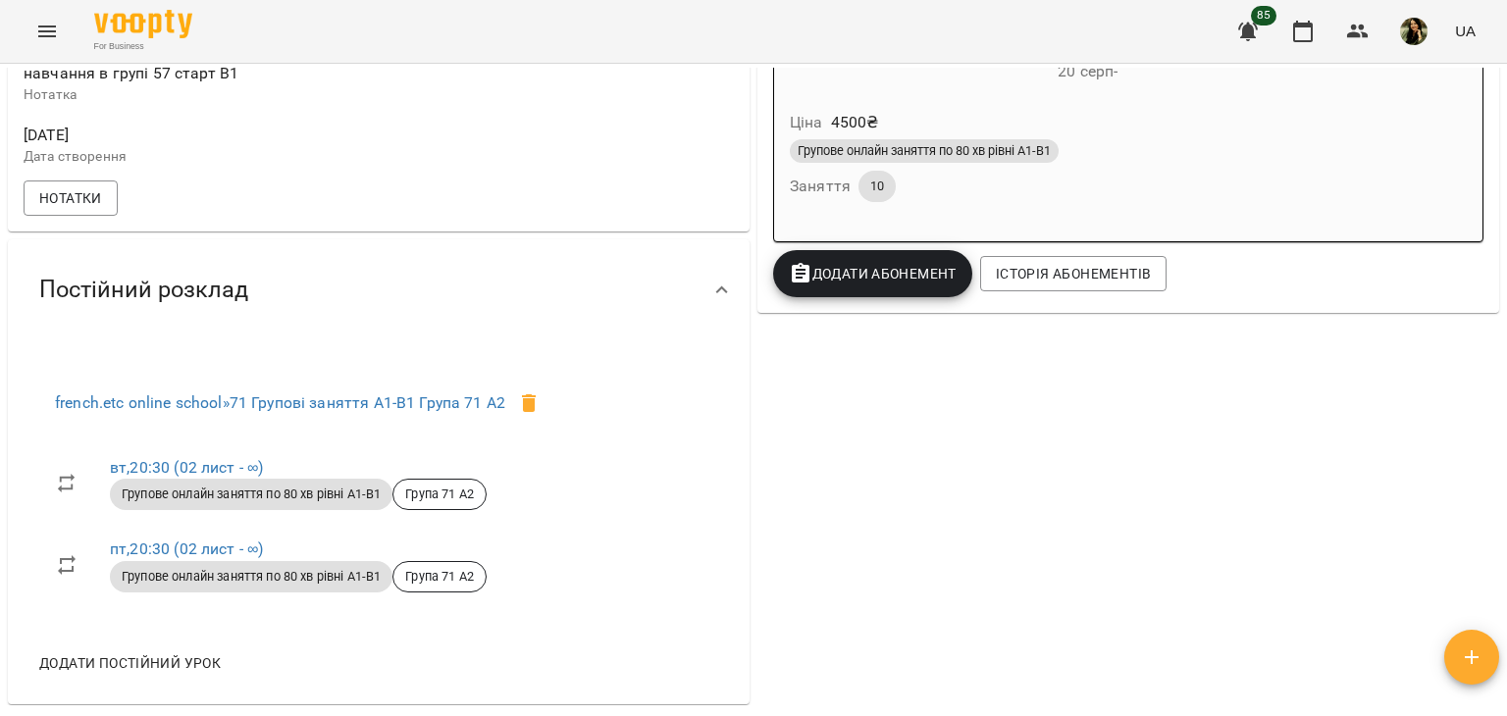
scroll to position [922, 0]
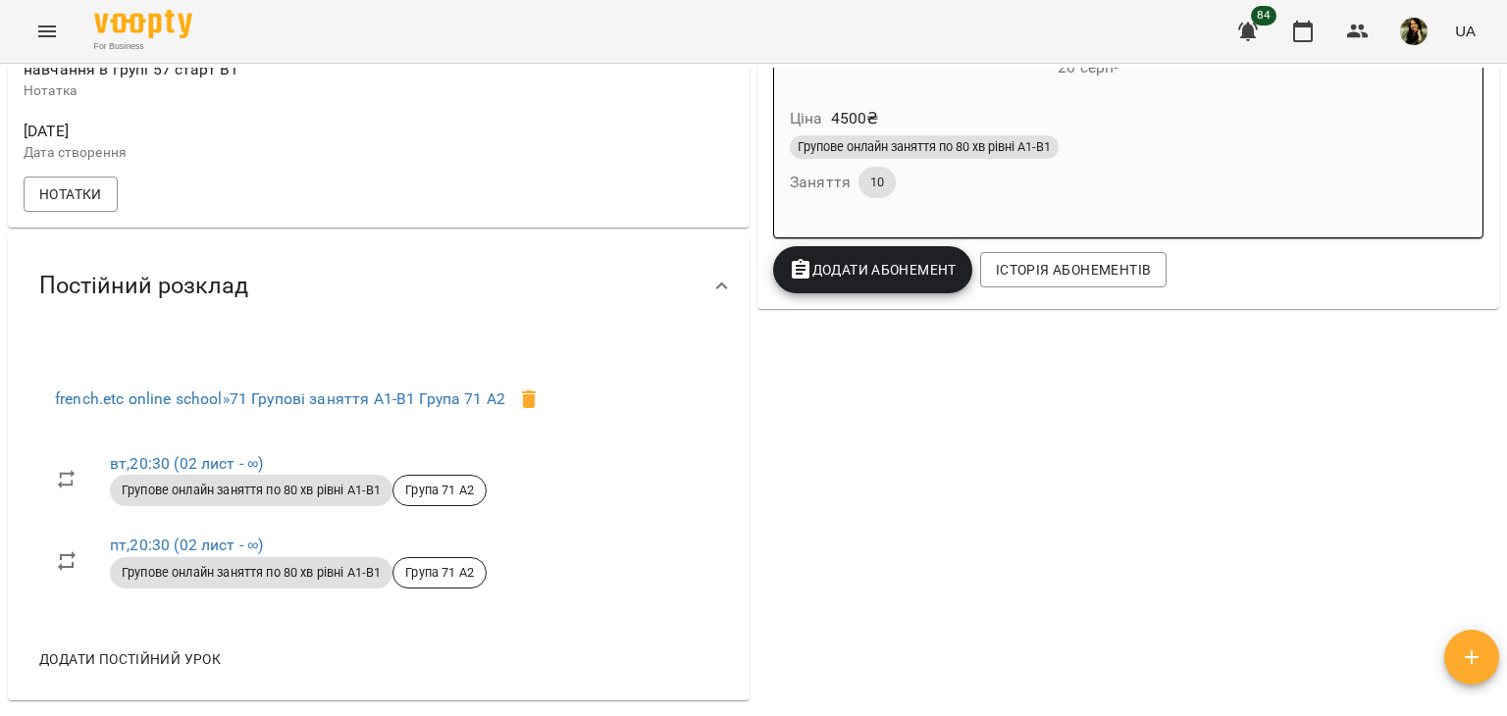
drag, startPoint x: 1503, startPoint y: 407, endPoint x: 1495, endPoint y: 322, distance: 85.7
click at [1495, 322] on div "Мої клієнти / [PERSON_NAME] [PERSON_NAME] Група 71 А2 group current А2 0 ₴ Бала…" at bounding box center [753, 422] width 1507 height 716
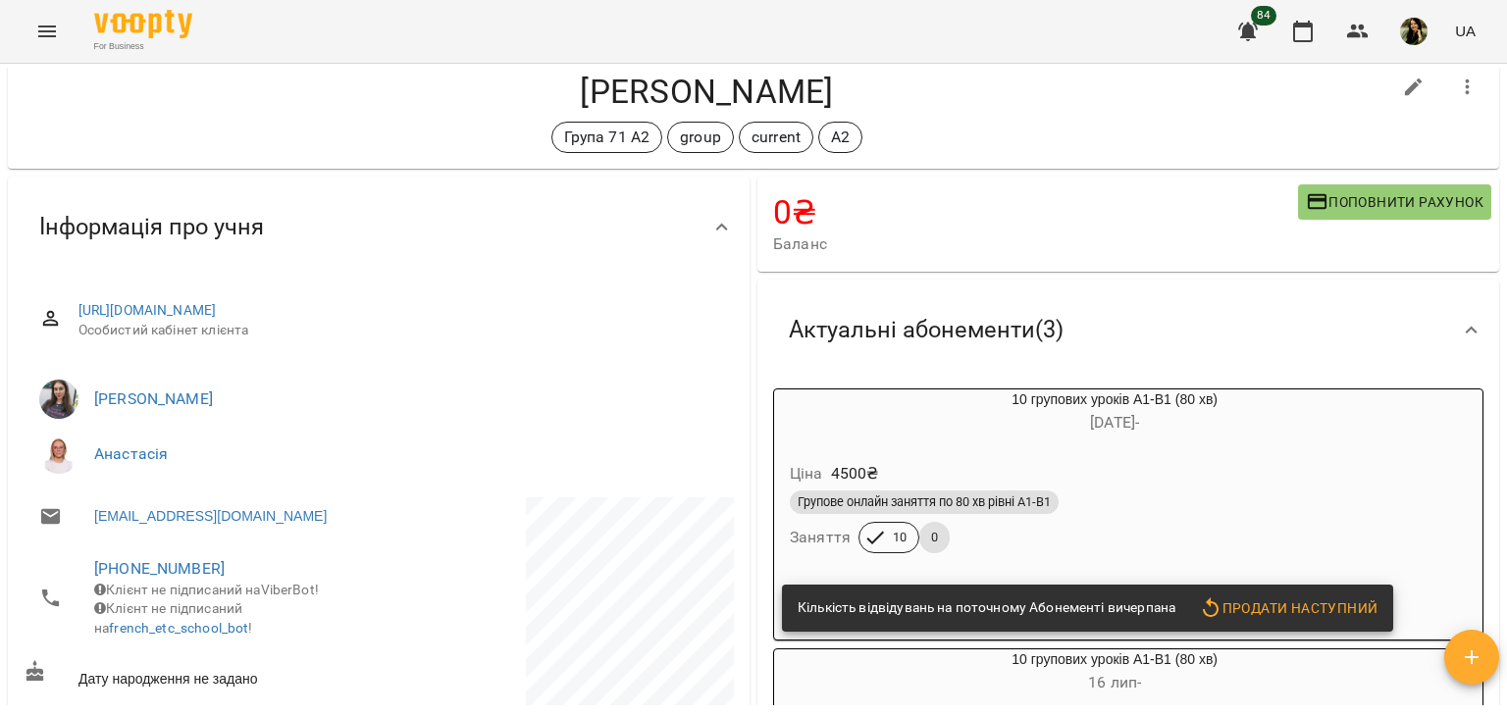
scroll to position [0, 0]
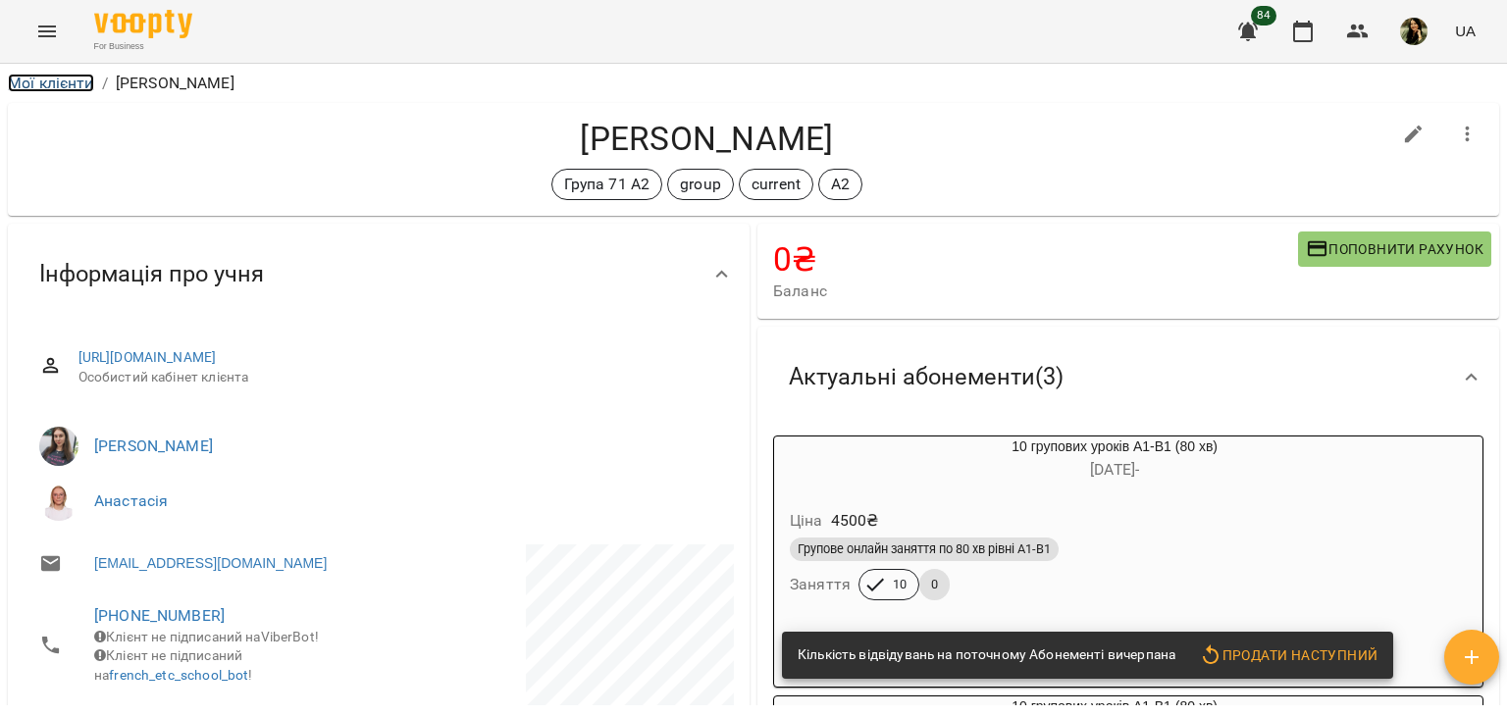
click at [63, 78] on link "Мої клієнти" at bounding box center [51, 83] width 86 height 19
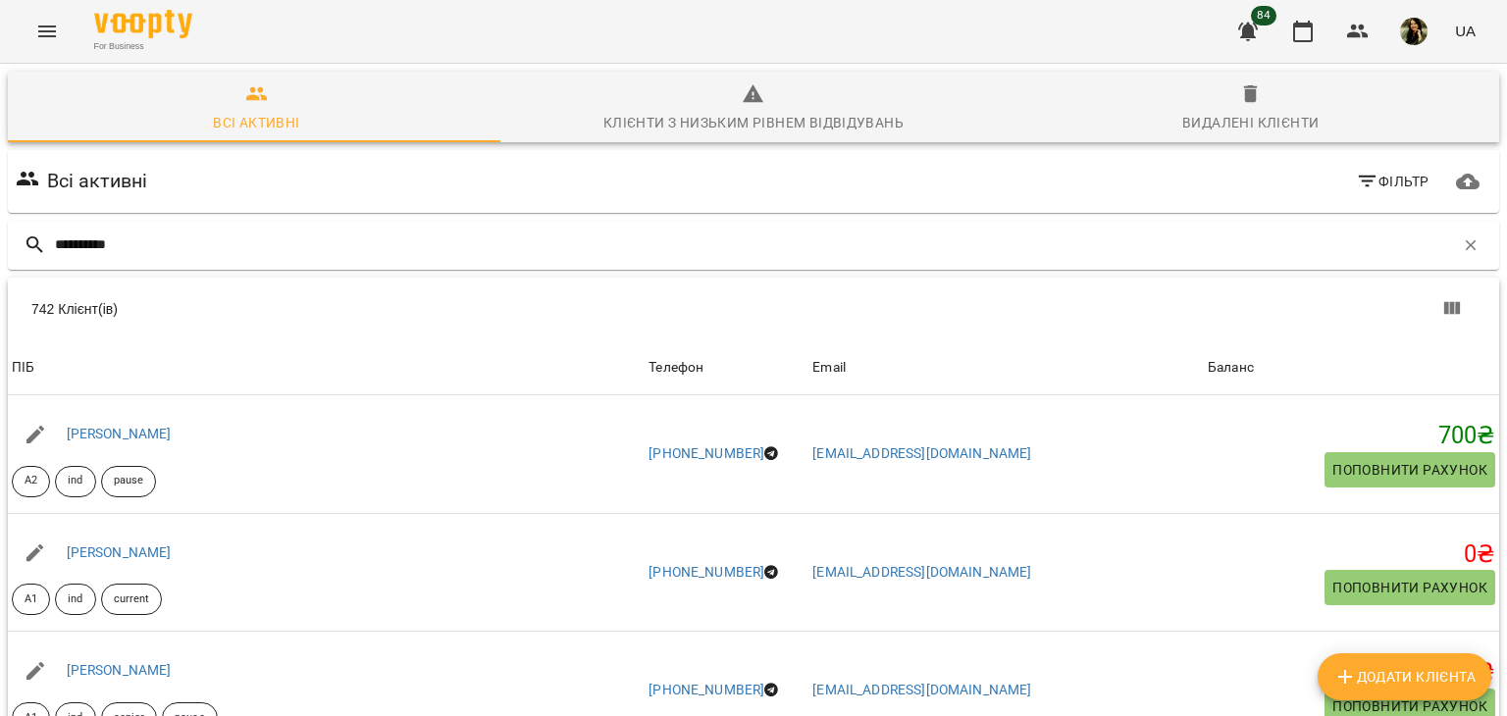
type input "*********"
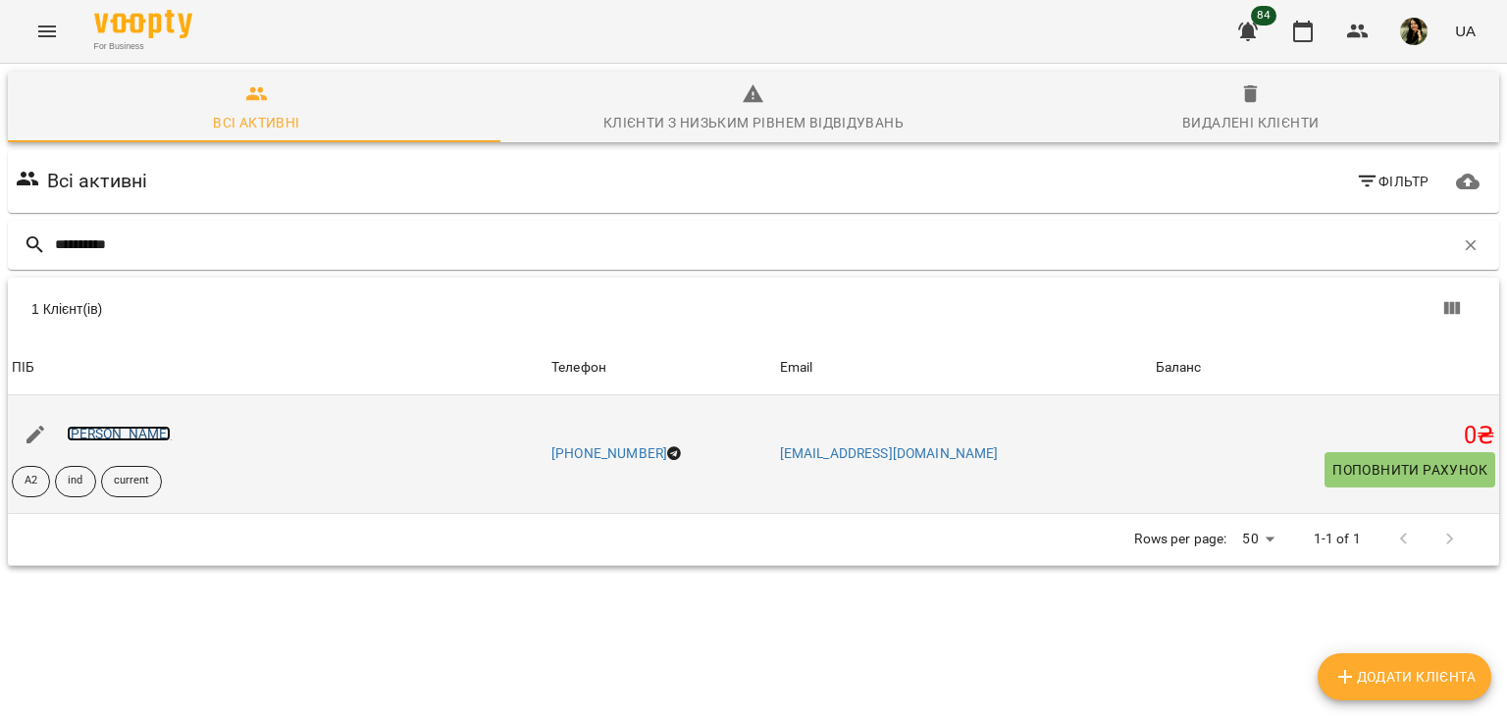
click at [153, 434] on link "[PERSON_NAME]" at bounding box center [119, 434] width 105 height 16
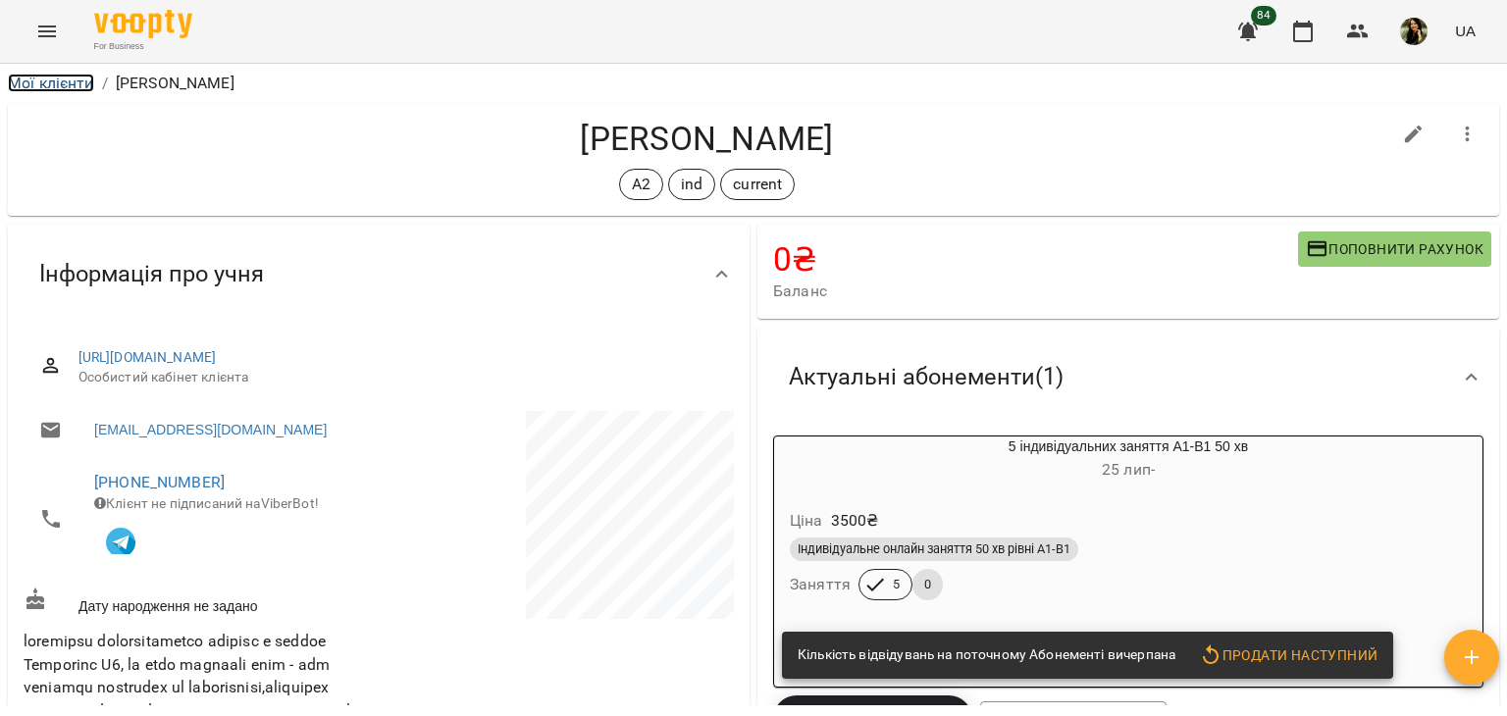
click at [71, 82] on link "Мої клієнти" at bounding box center [51, 83] width 86 height 19
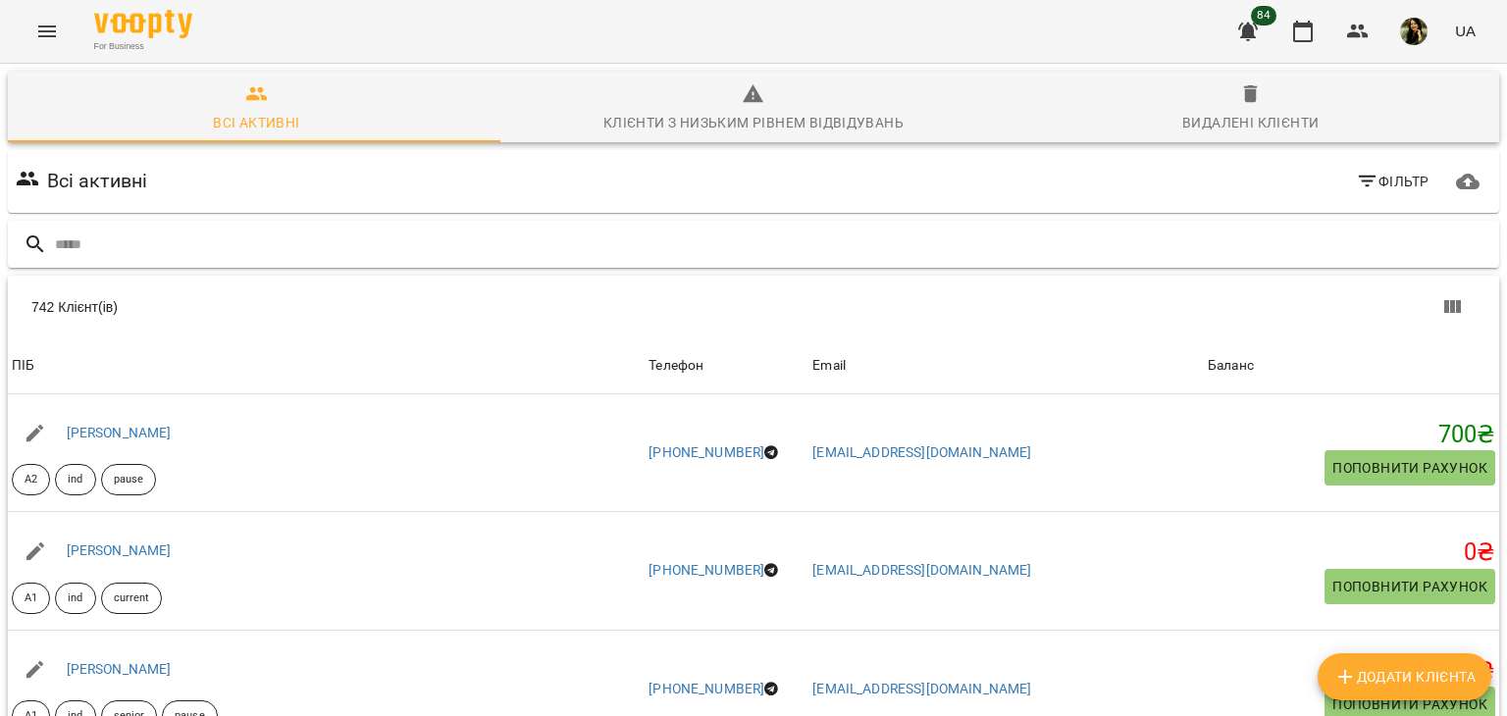
type input "*"
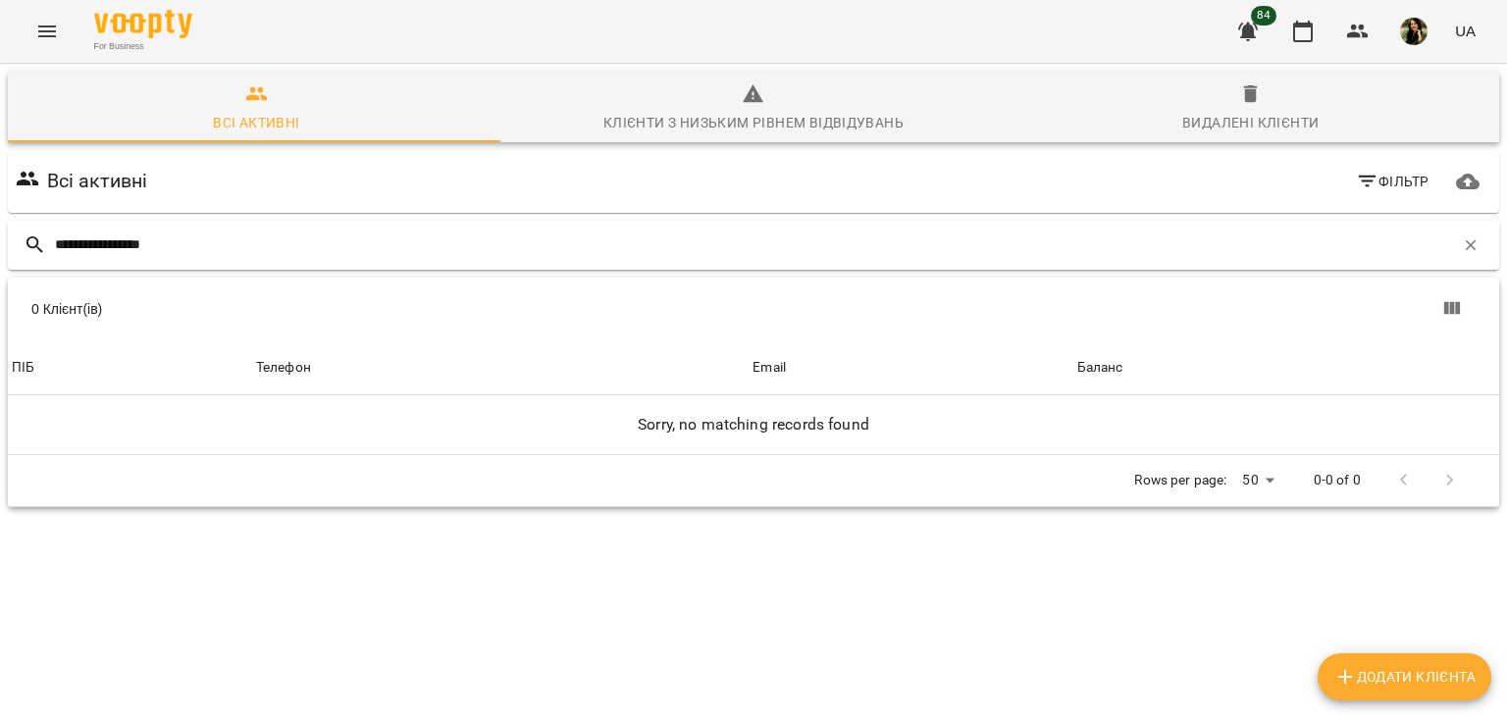
drag, startPoint x: 117, startPoint y: 249, endPoint x: 27, endPoint y: 251, distance: 89.3
click at [27, 251] on div "**********" at bounding box center [753, 245] width 1491 height 49
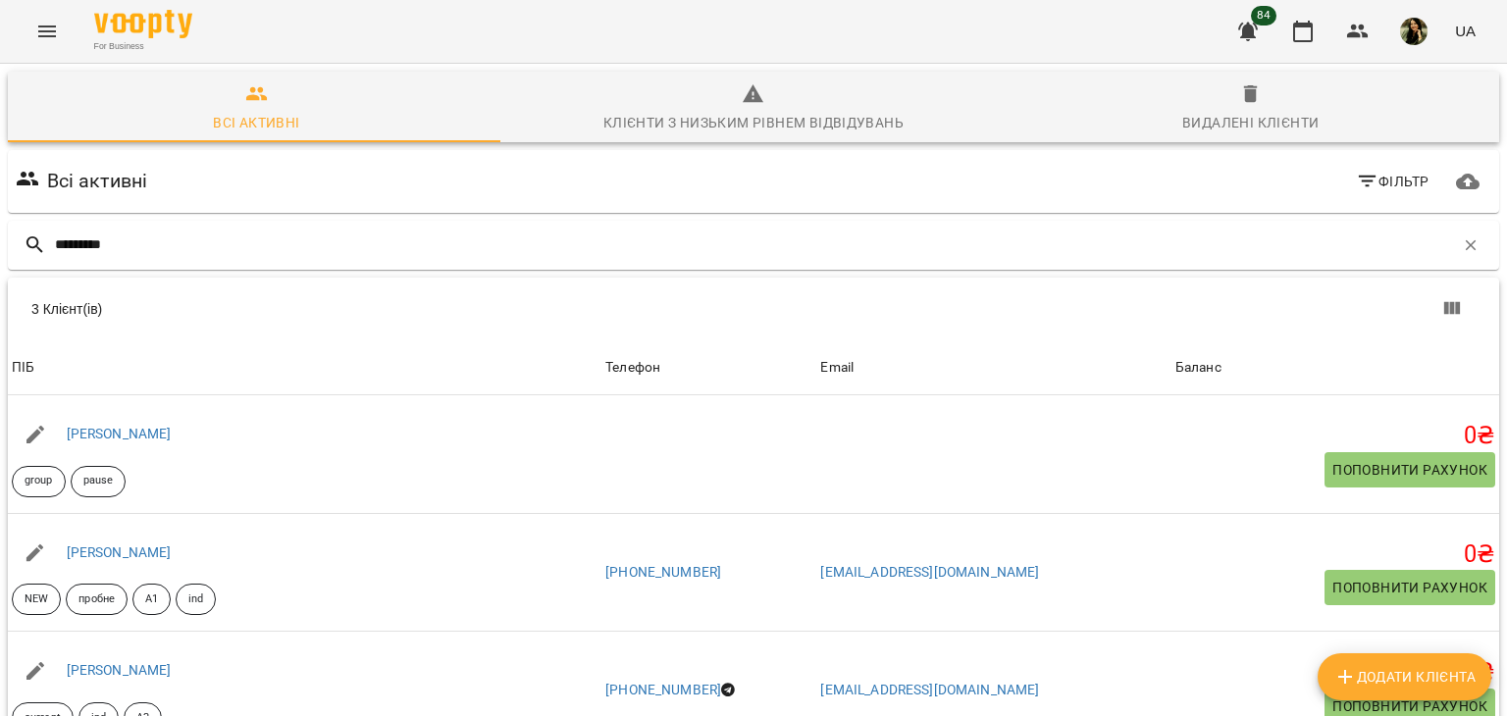
scroll to position [153, 0]
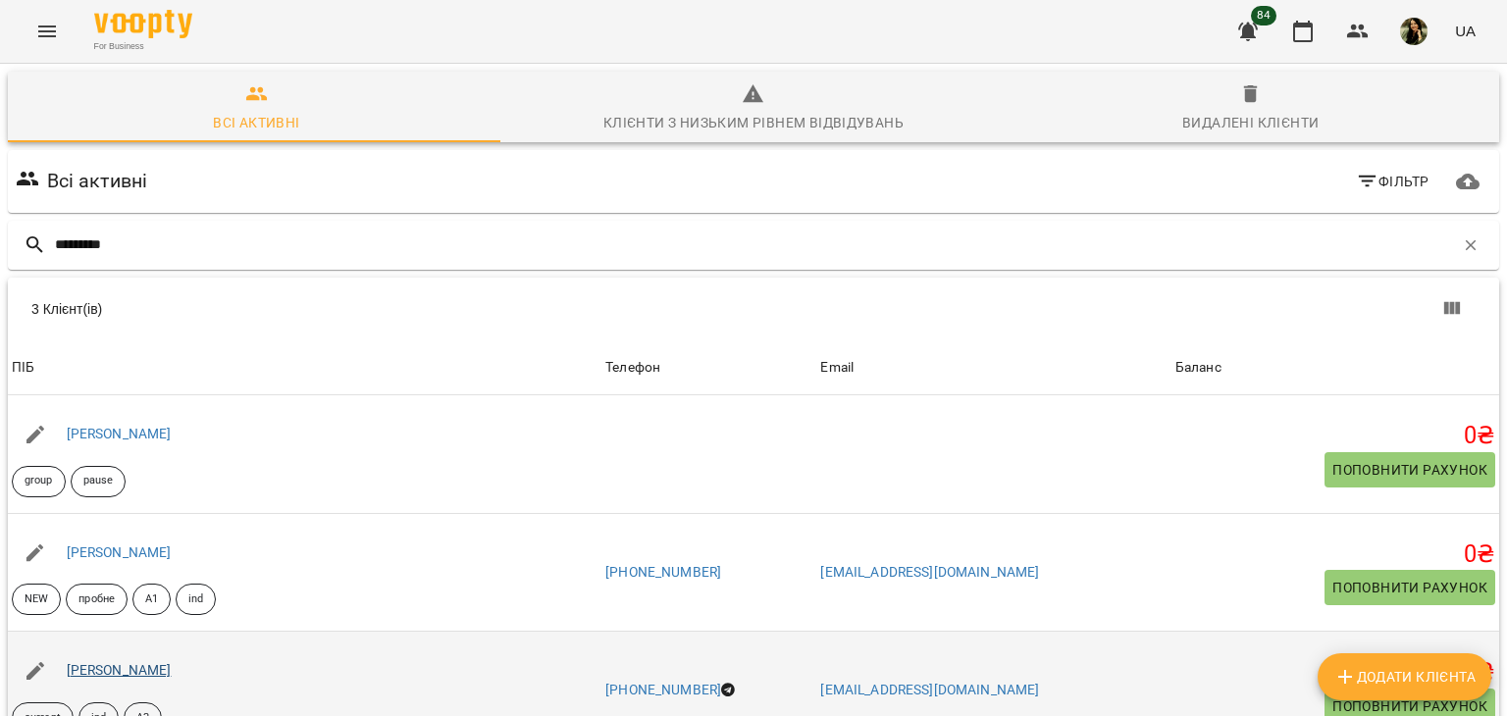
type input "********"
click at [143, 662] on link "[PERSON_NAME]" at bounding box center [119, 670] width 105 height 16
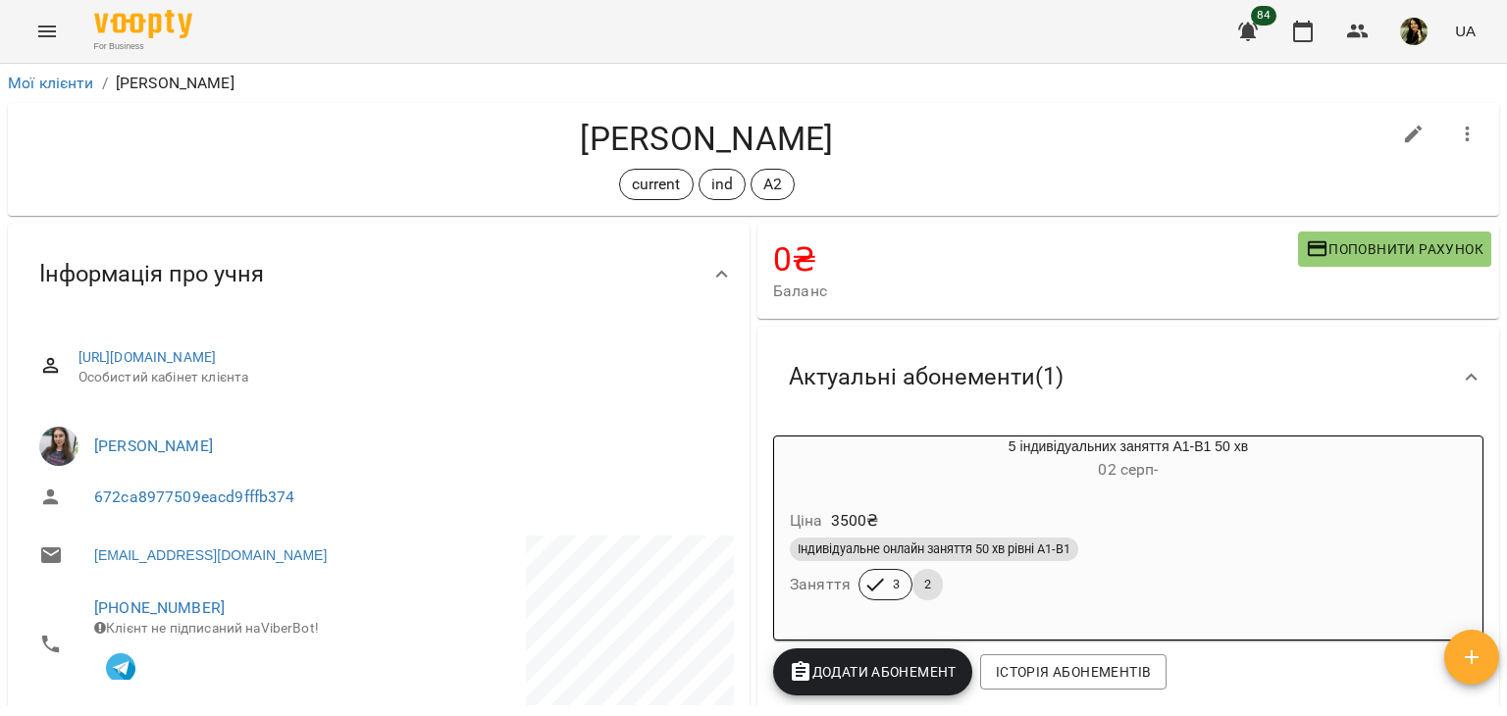
drag, startPoint x: 1503, startPoint y: 134, endPoint x: 1497, endPoint y: 160, distance: 26.2
click at [1497, 160] on div "Мої клієнти / Левченко Богдана Левченко Богдана current ind А2 0 ₴ Баланс Попов…" at bounding box center [753, 422] width 1507 height 716
click at [1300, 34] on icon "button" at bounding box center [1303, 32] width 24 height 24
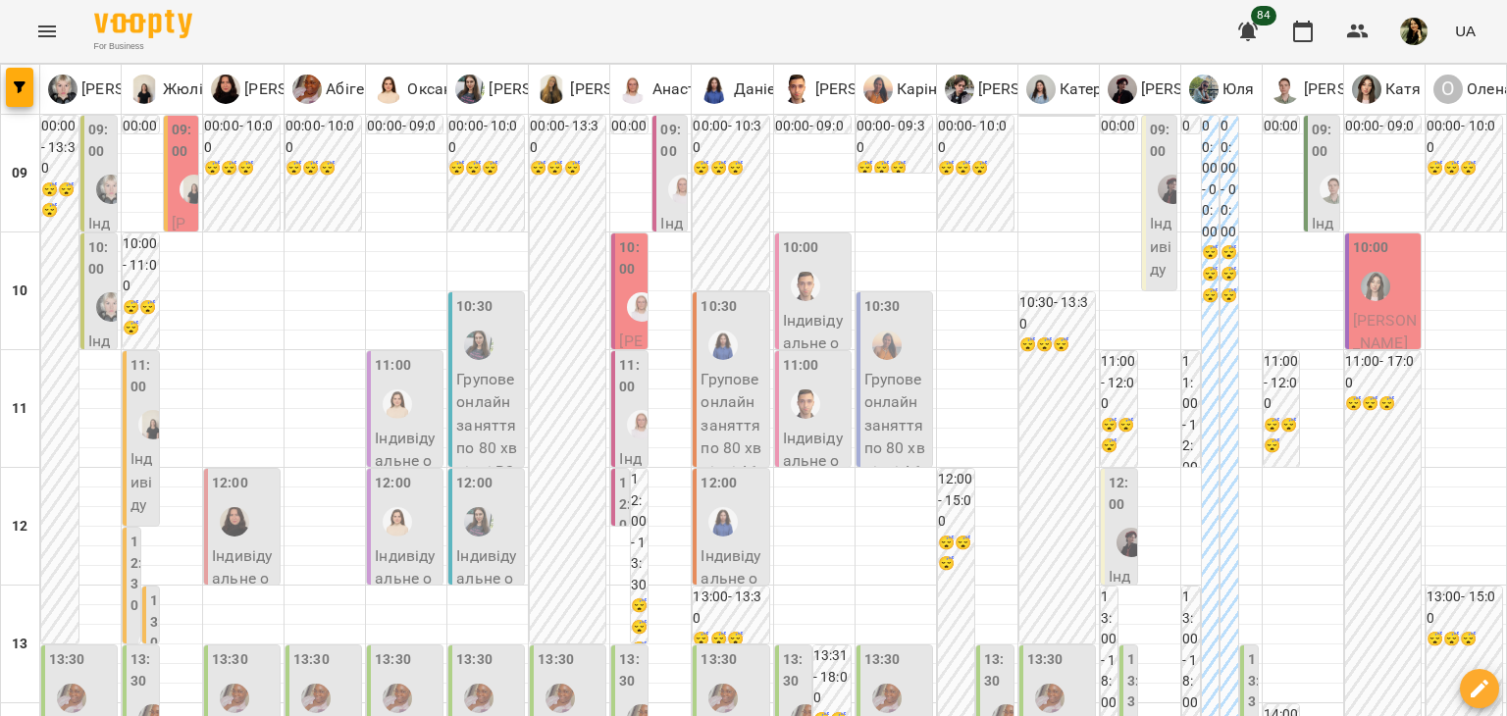
scroll to position [540, 0]
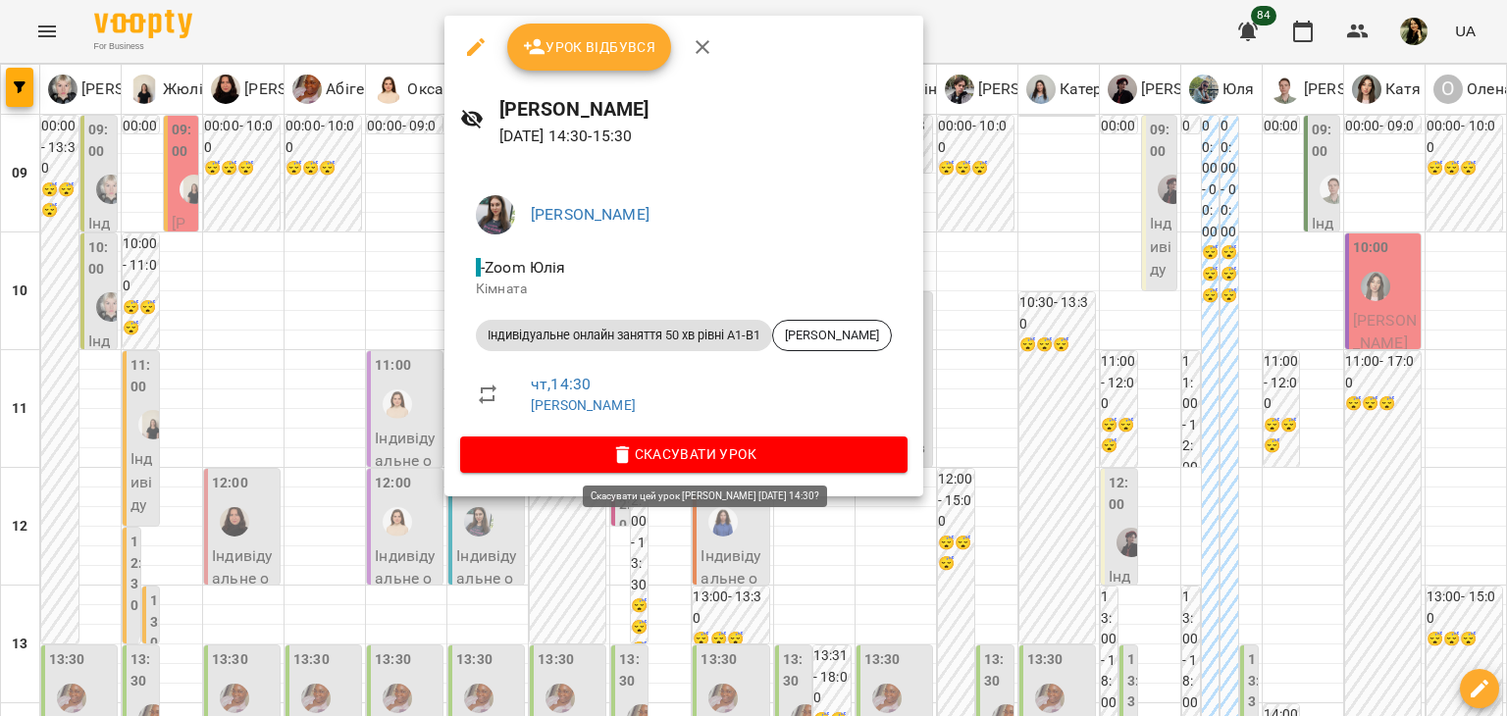
click at [653, 453] on span "Скасувати Урок" at bounding box center [684, 454] width 416 height 24
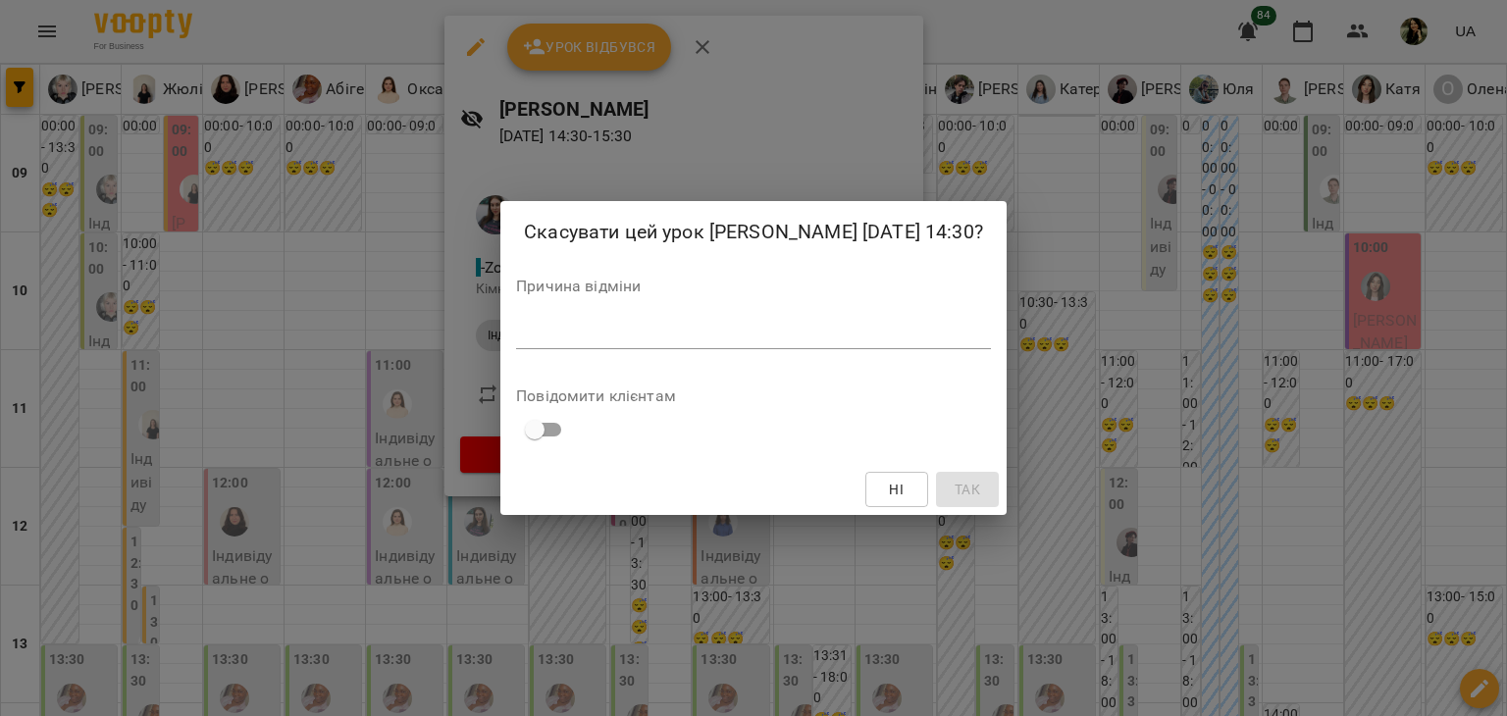
click at [633, 342] on div "*" at bounding box center [753, 333] width 475 height 31
type textarea "**********"
click at [954, 498] on span "Так" at bounding box center [967, 490] width 26 height 24
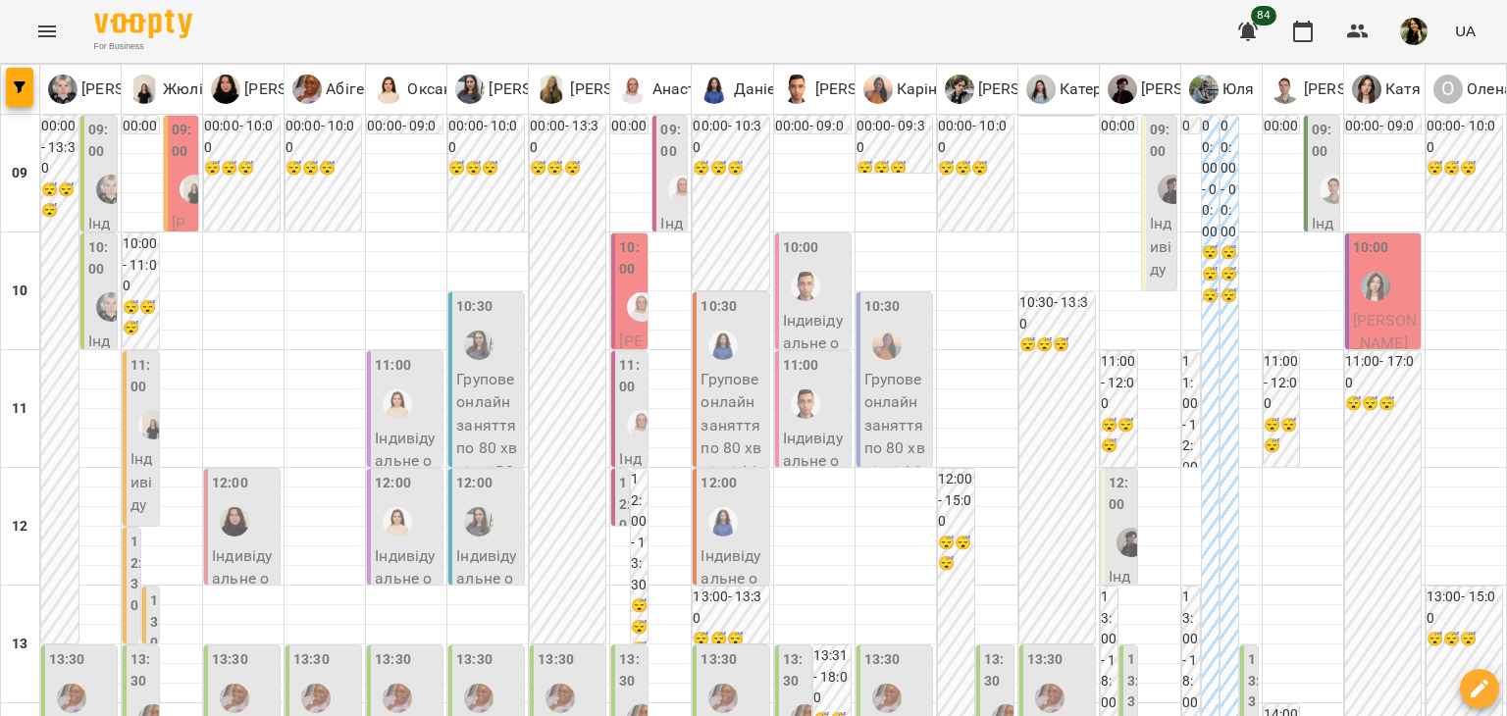
type input "**********"
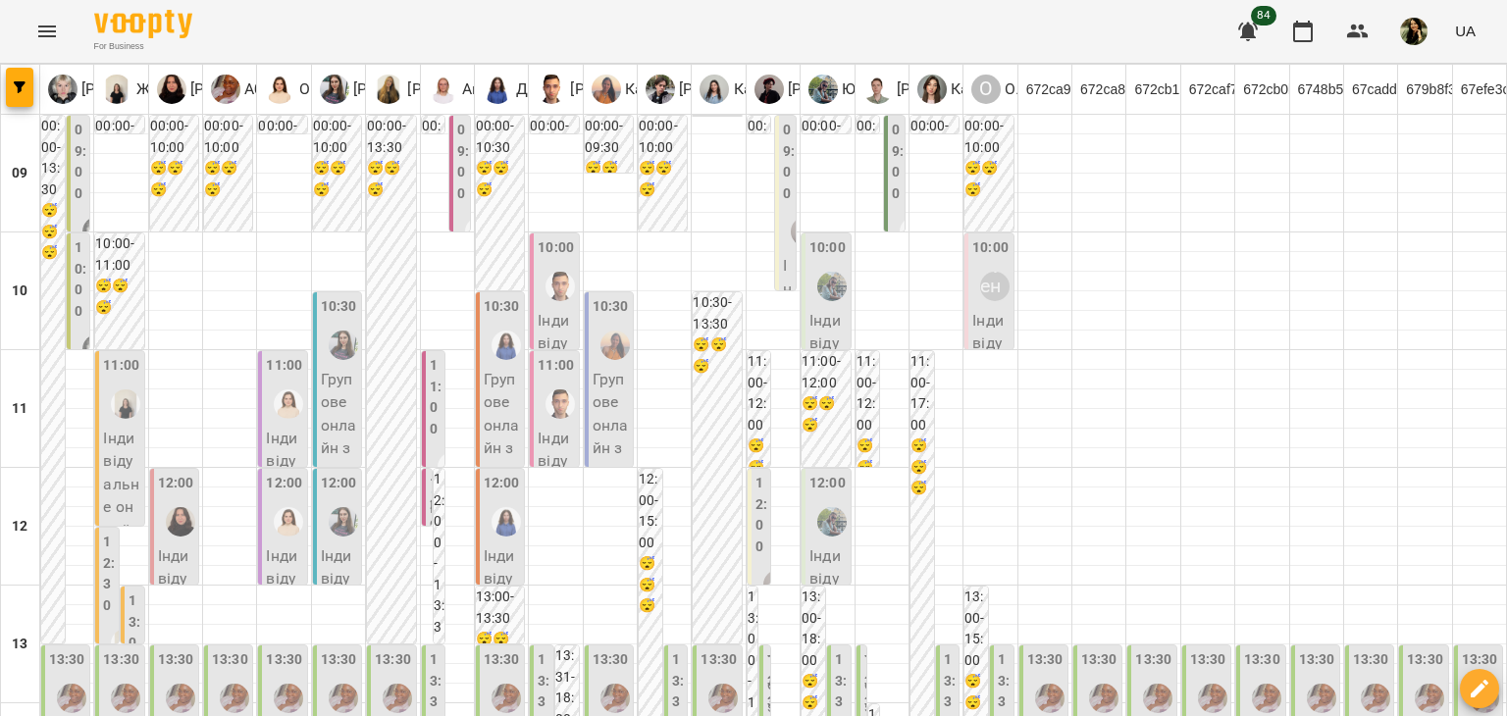
scroll to position [541, 0]
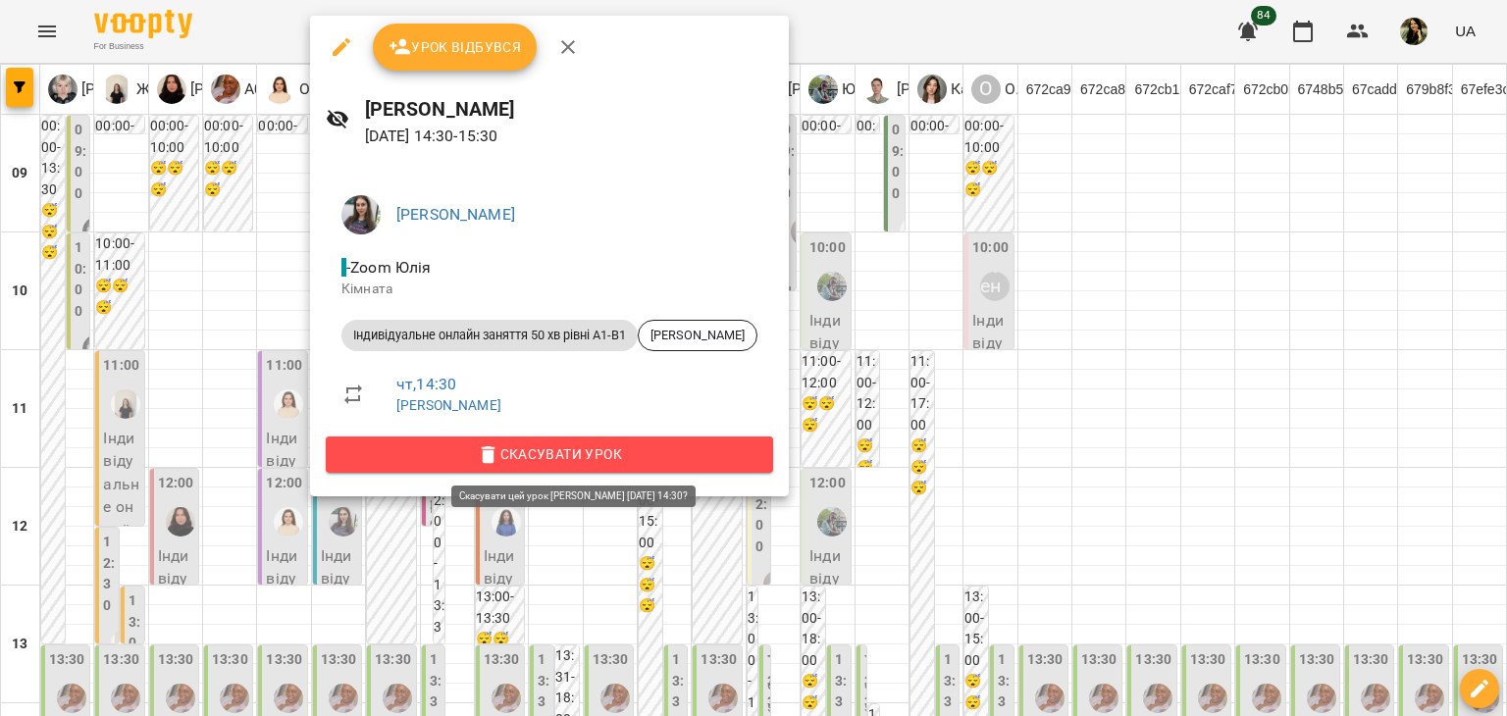
click at [486, 454] on span "Скасувати Урок" at bounding box center [549, 454] width 416 height 24
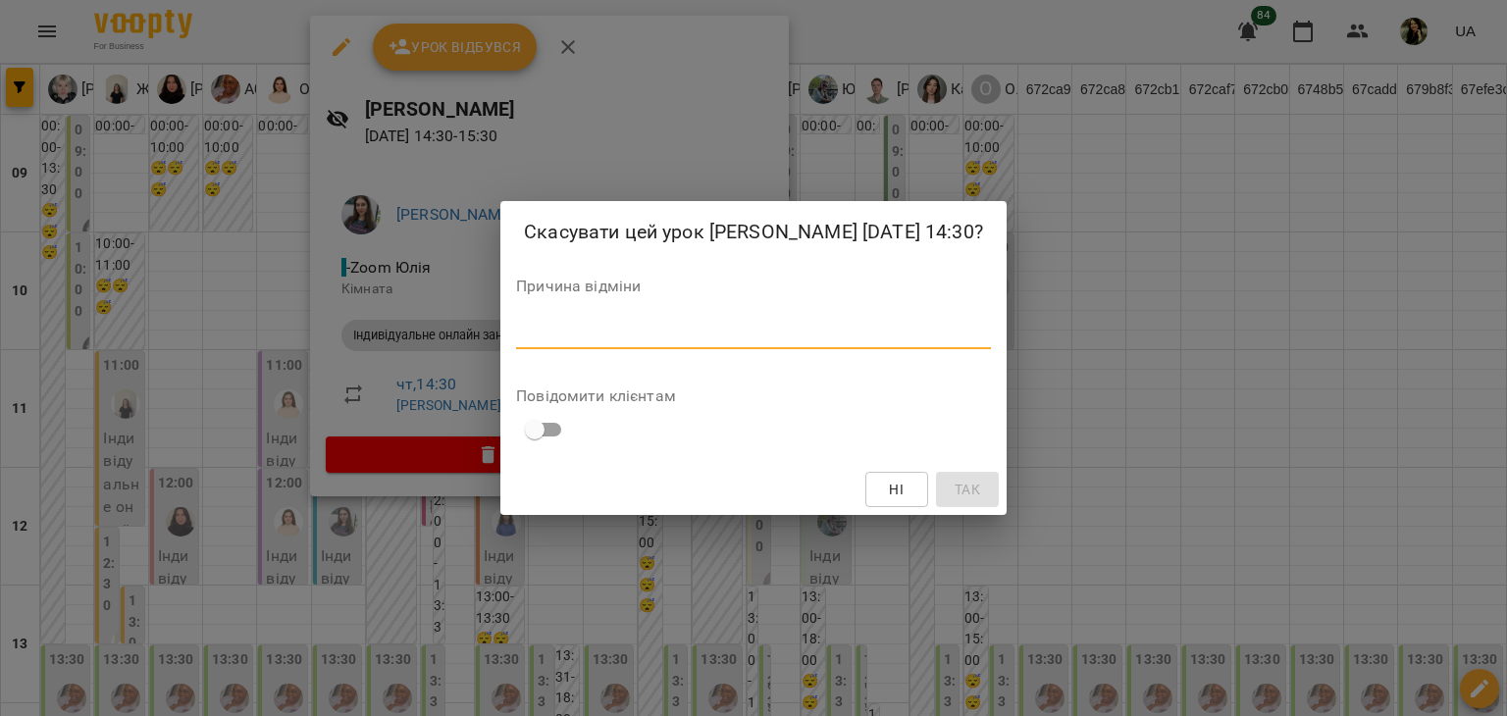
click at [636, 338] on textarea at bounding box center [753, 333] width 475 height 19
type textarea "**********"
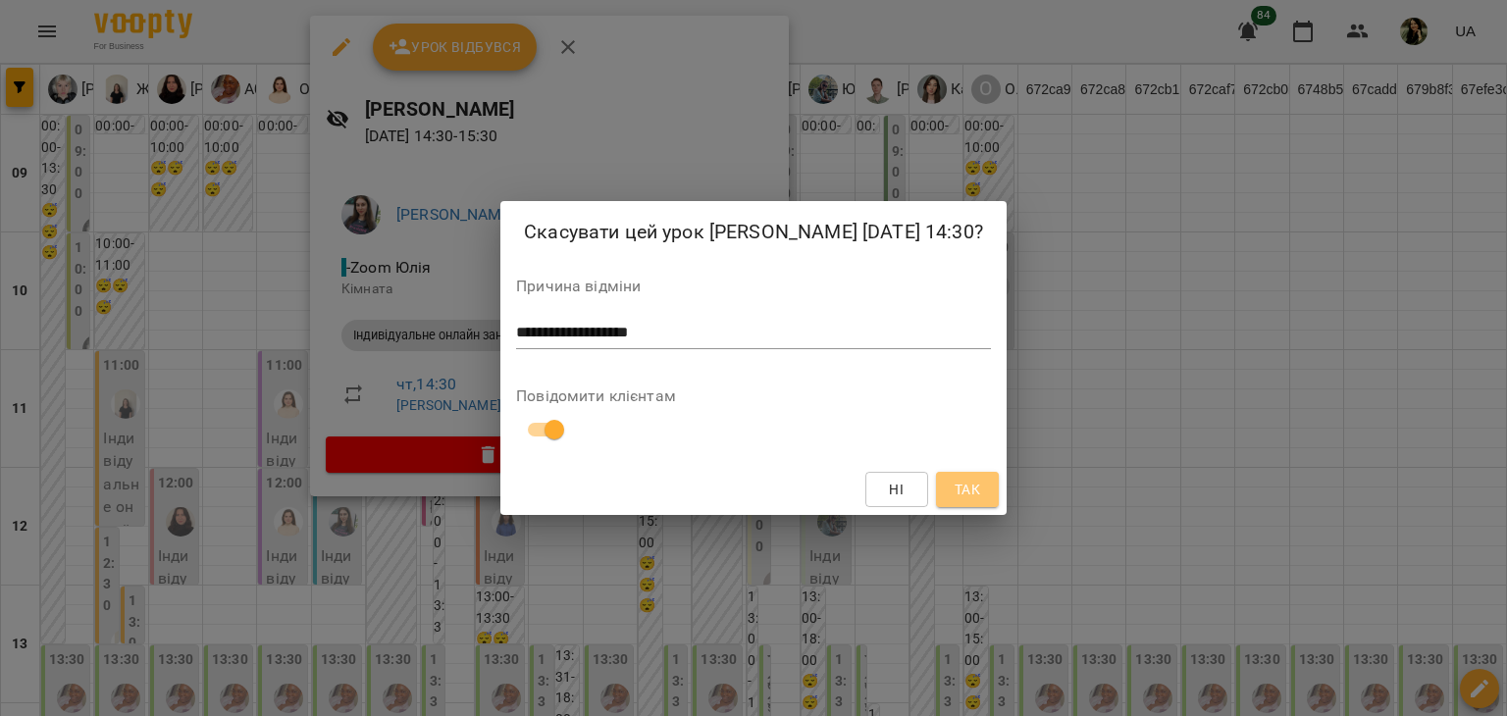
click at [954, 491] on span "Так" at bounding box center [967, 490] width 26 height 24
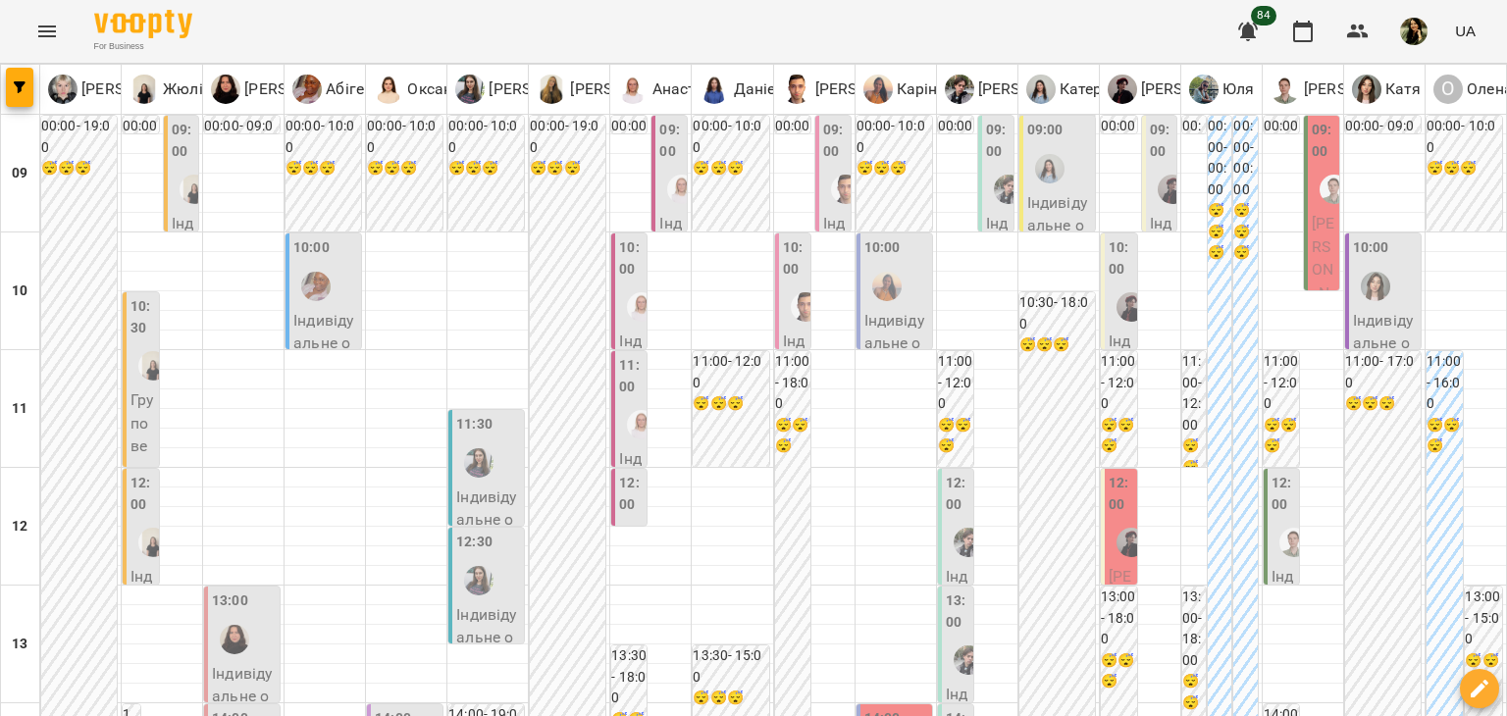
scroll to position [1177, 0]
type input "**********"
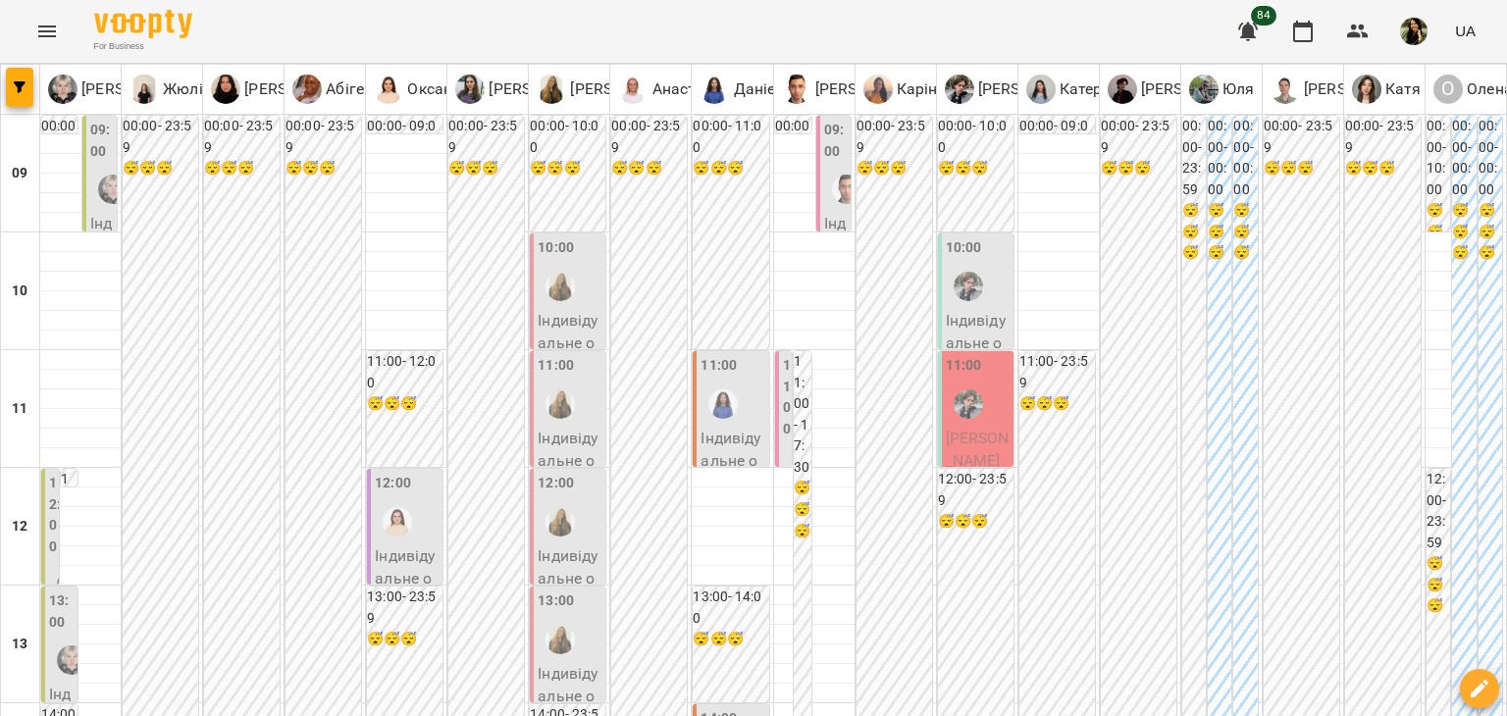
scroll to position [448, 0]
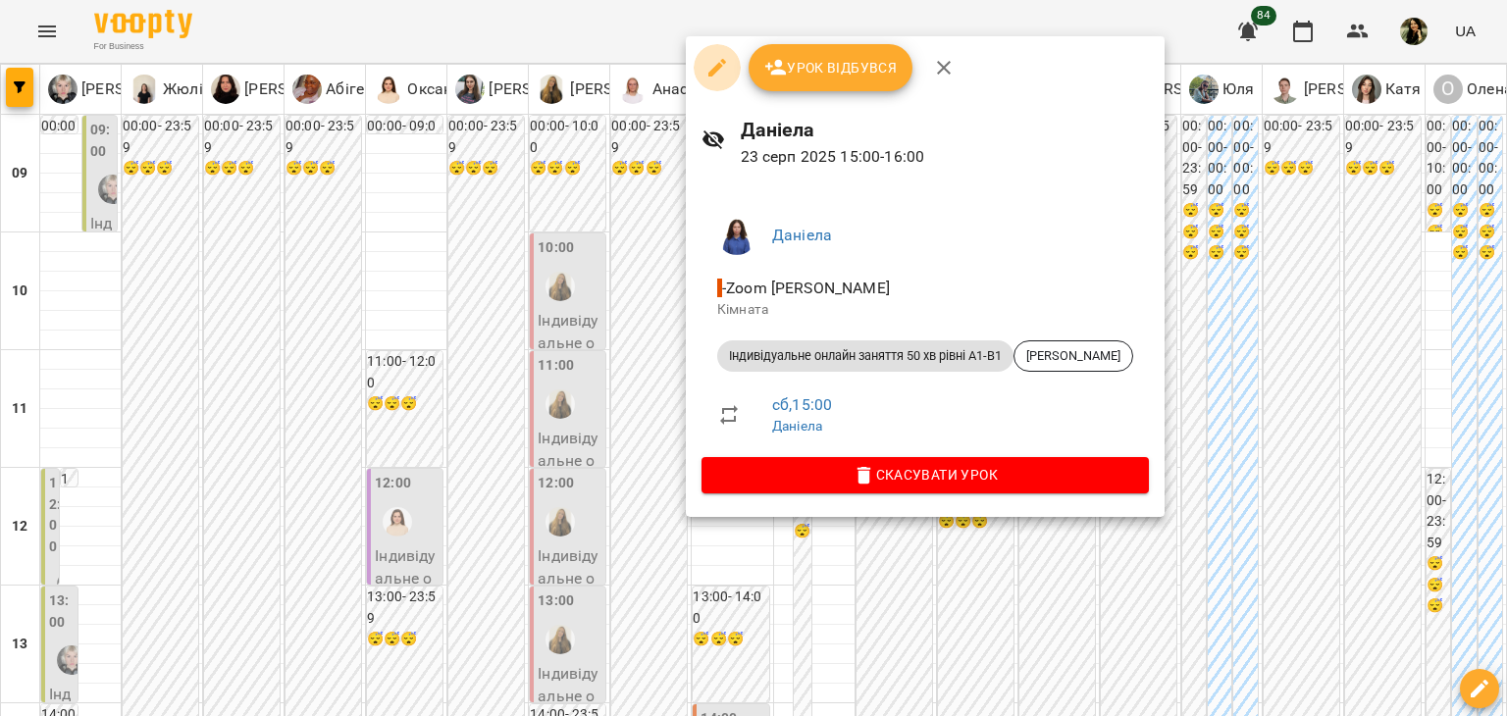
click at [707, 69] on icon "button" at bounding box center [717, 68] width 24 height 24
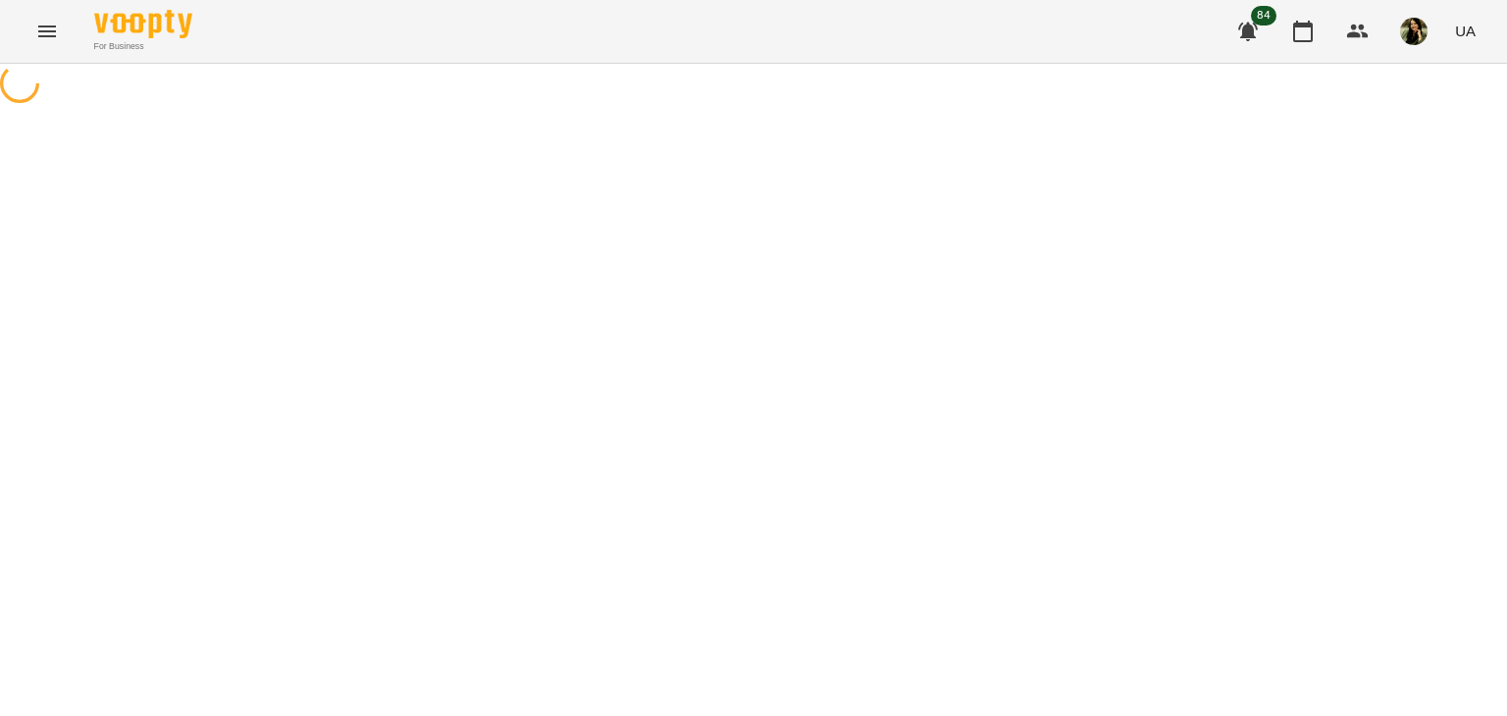
select select "**********"
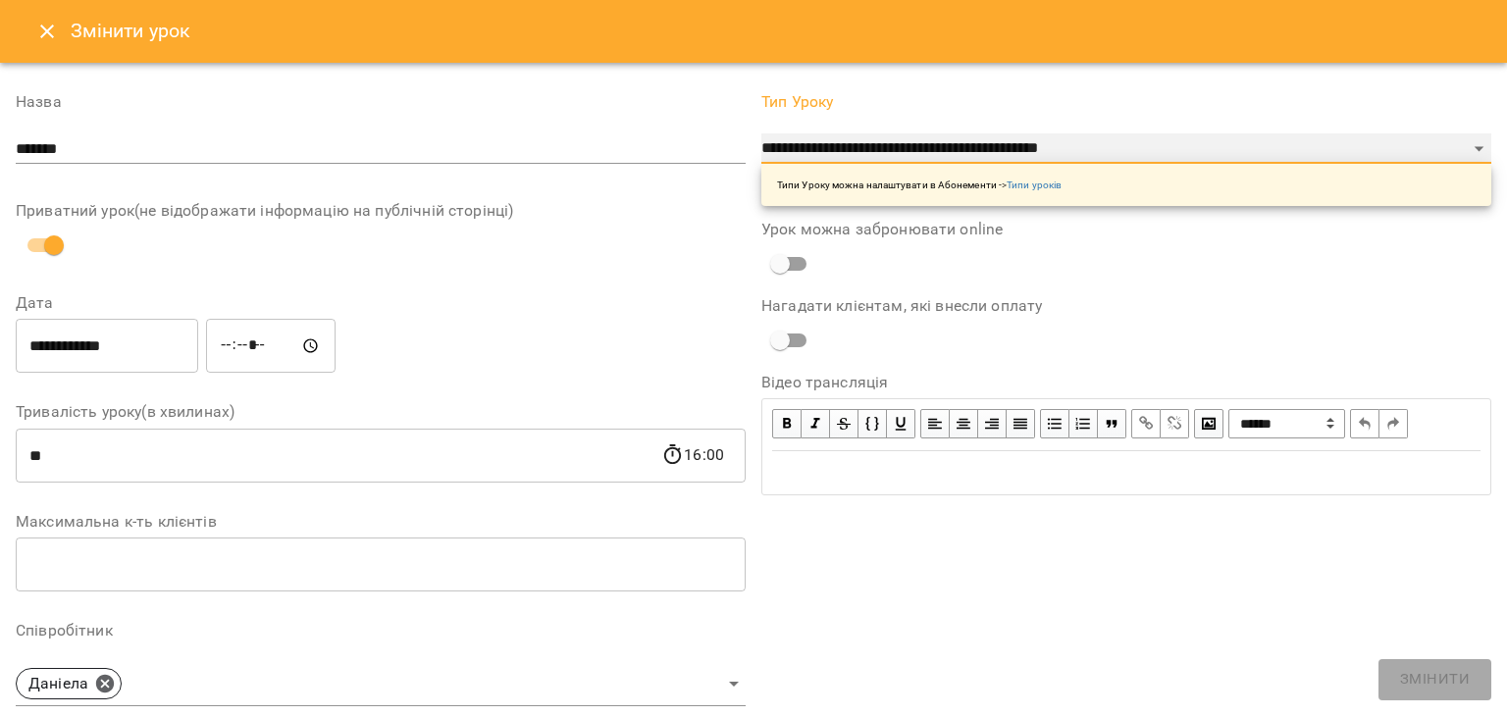
click at [1254, 148] on select "**********" at bounding box center [1126, 148] width 730 height 31
click at [761, 133] on select "**********" at bounding box center [1126, 148] width 730 height 31
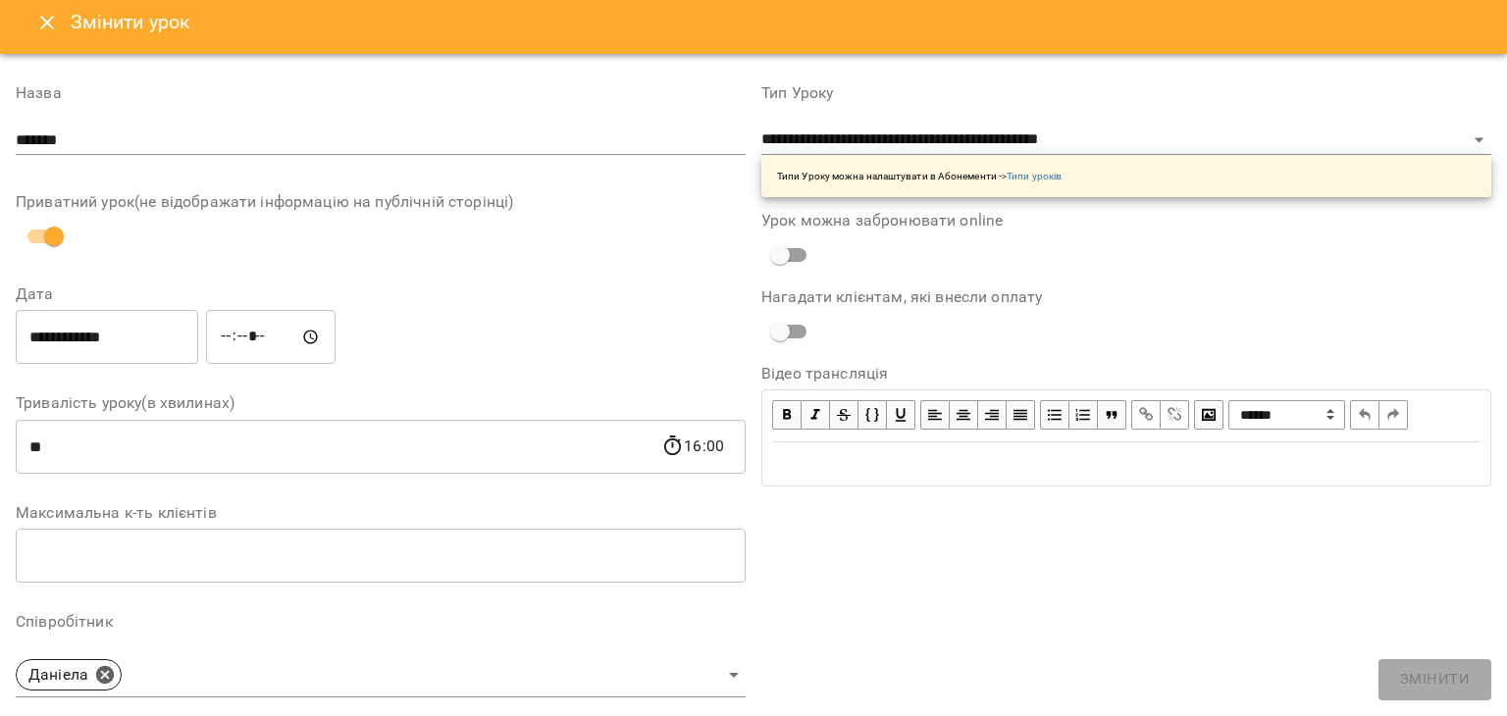
scroll to position [10, 0]
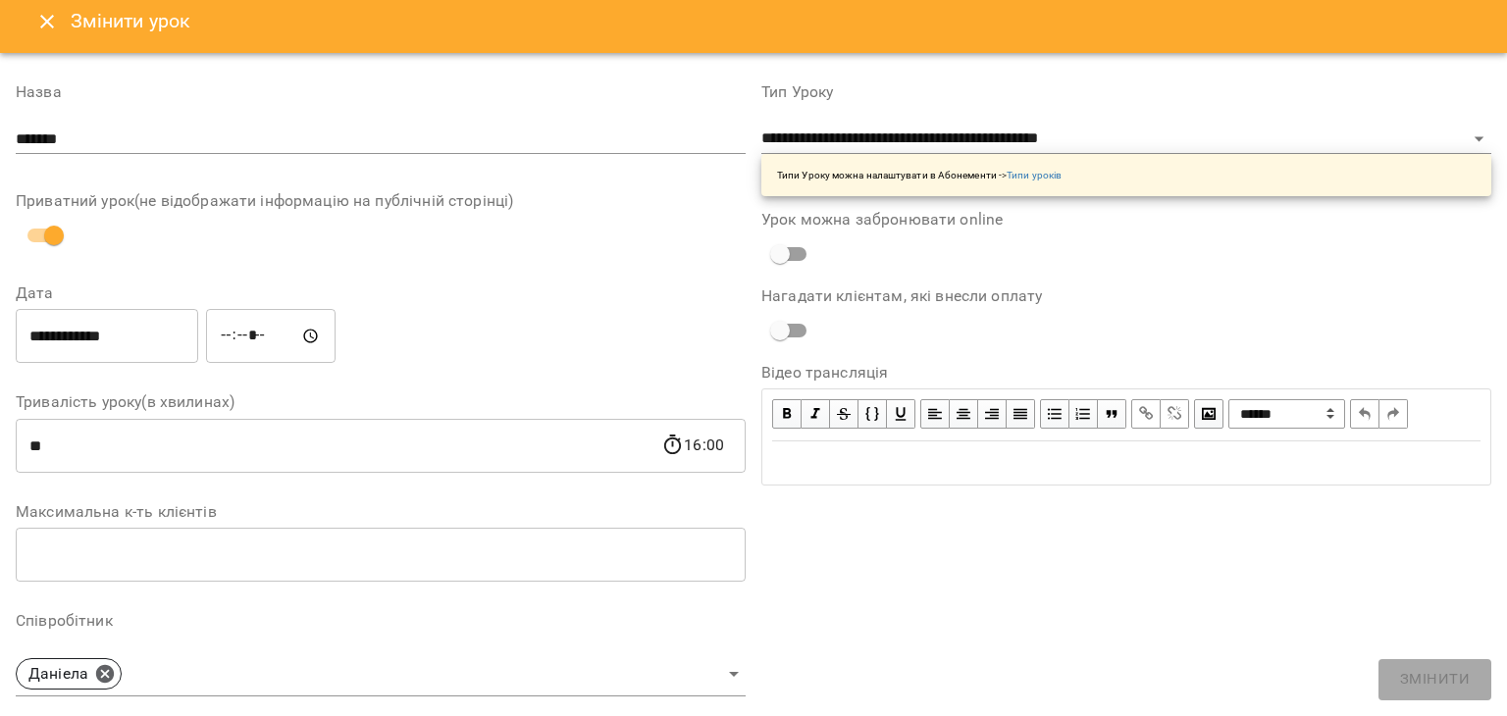
click at [689, 128] on input "*******" at bounding box center [381, 139] width 730 height 31
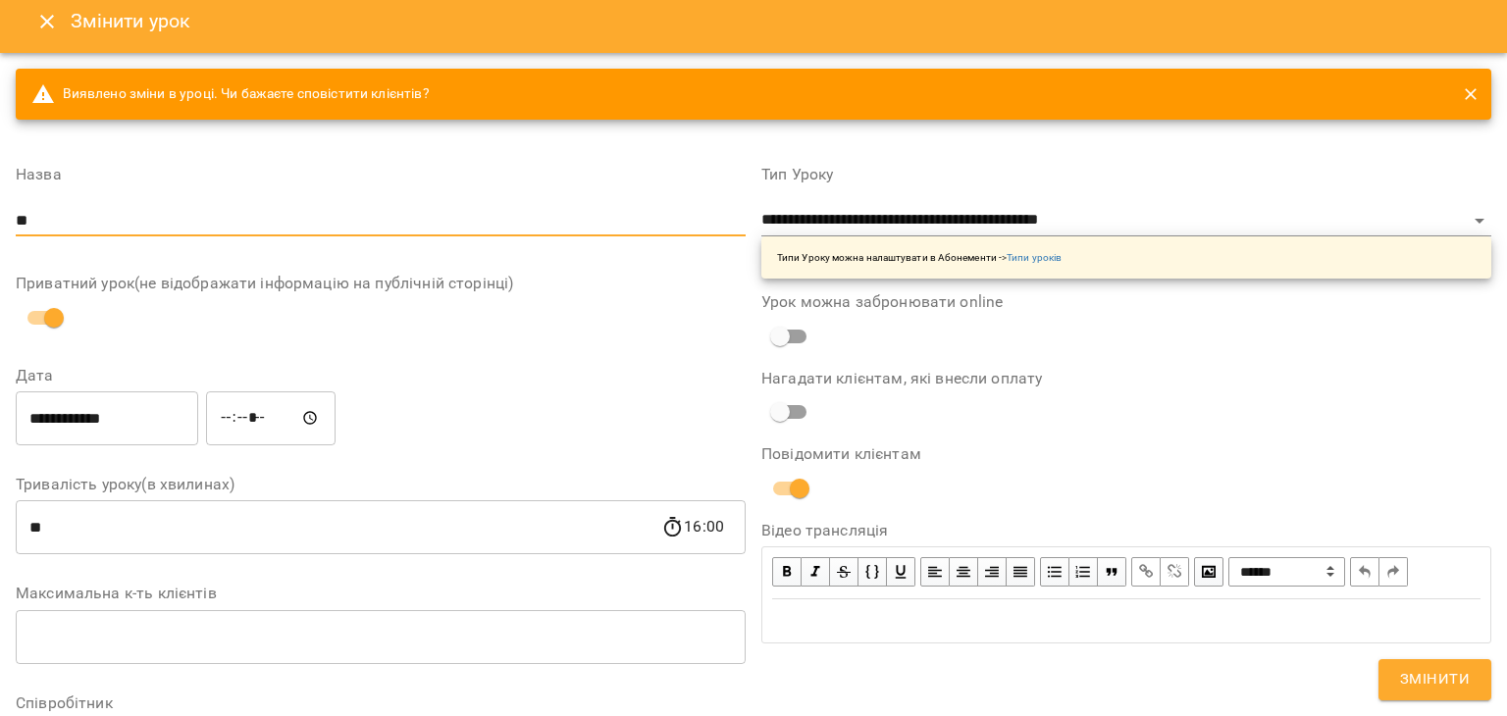
type input "*"
type input "*********"
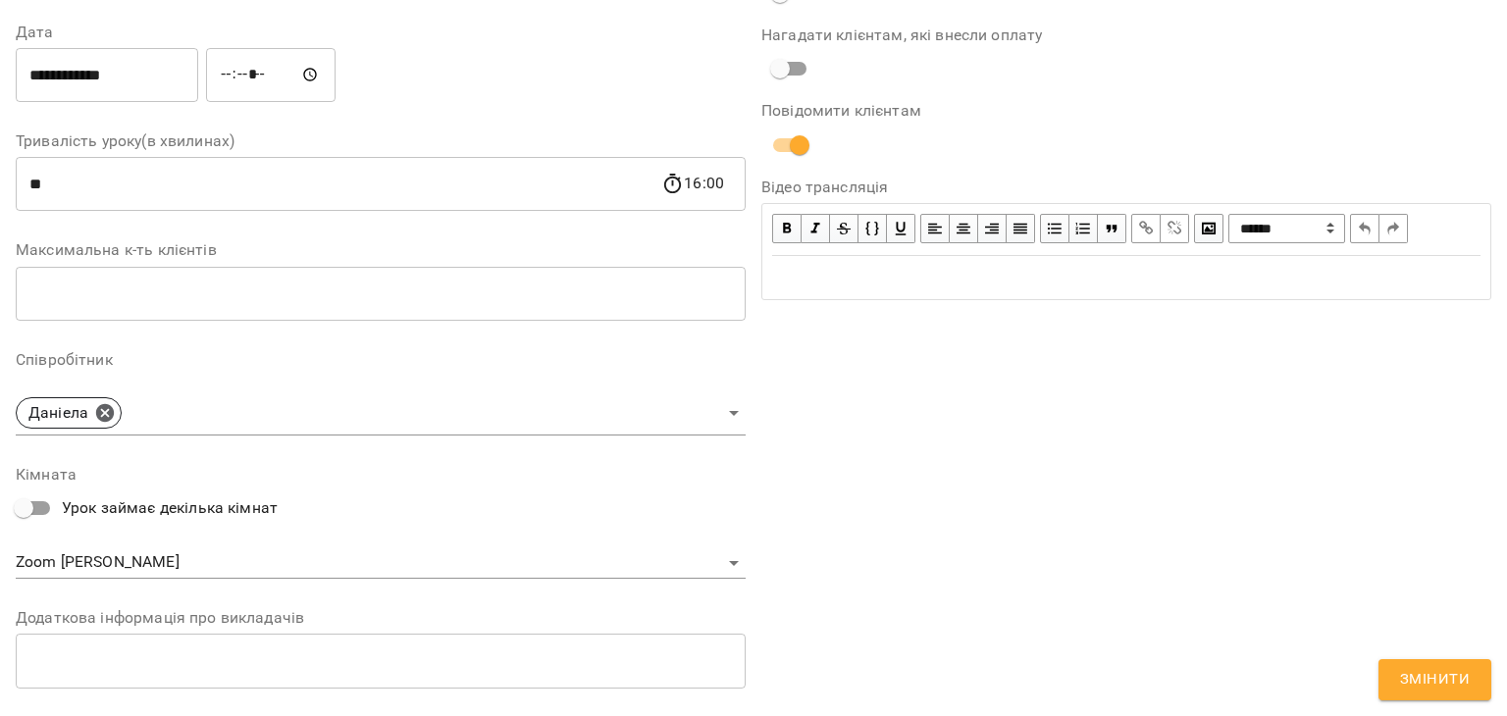
scroll to position [354, 0]
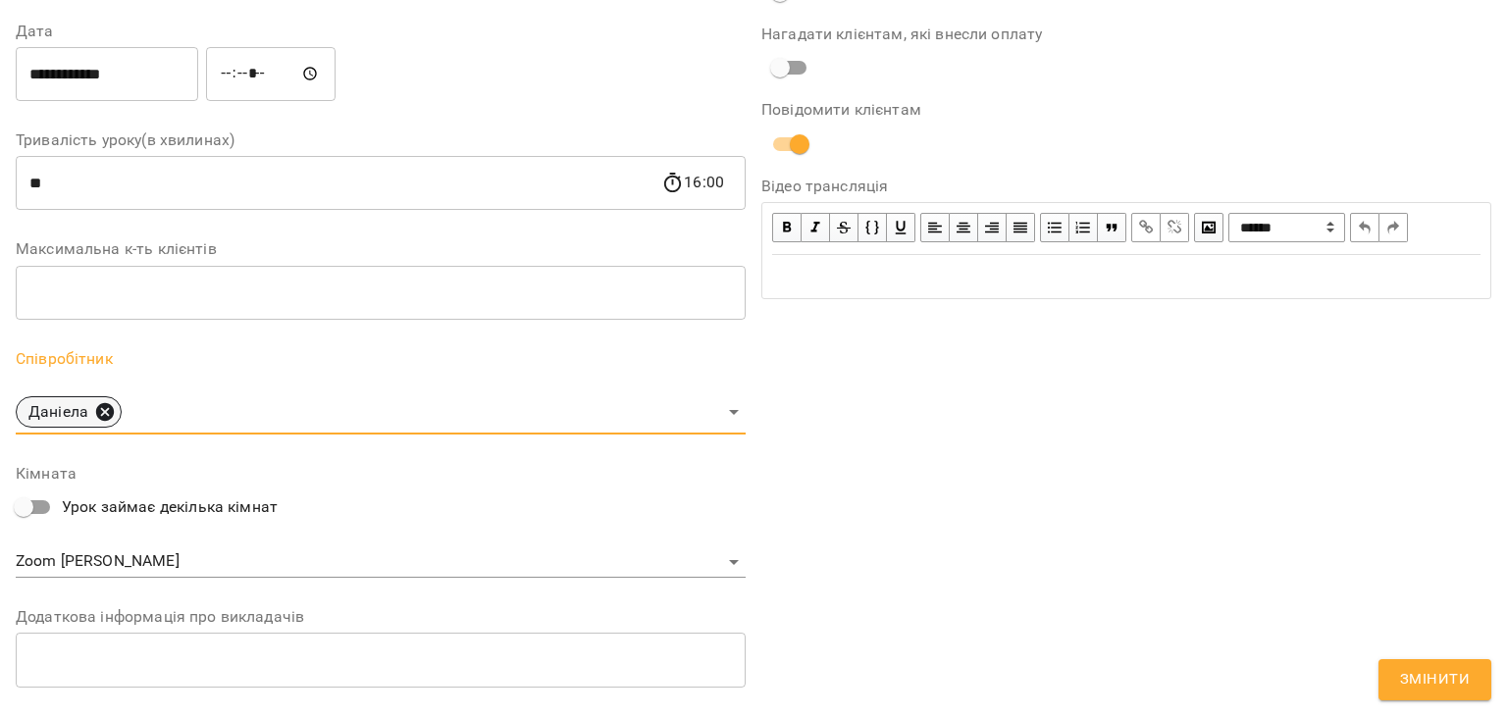
click at [103, 404] on icon at bounding box center [105, 411] width 18 height 18
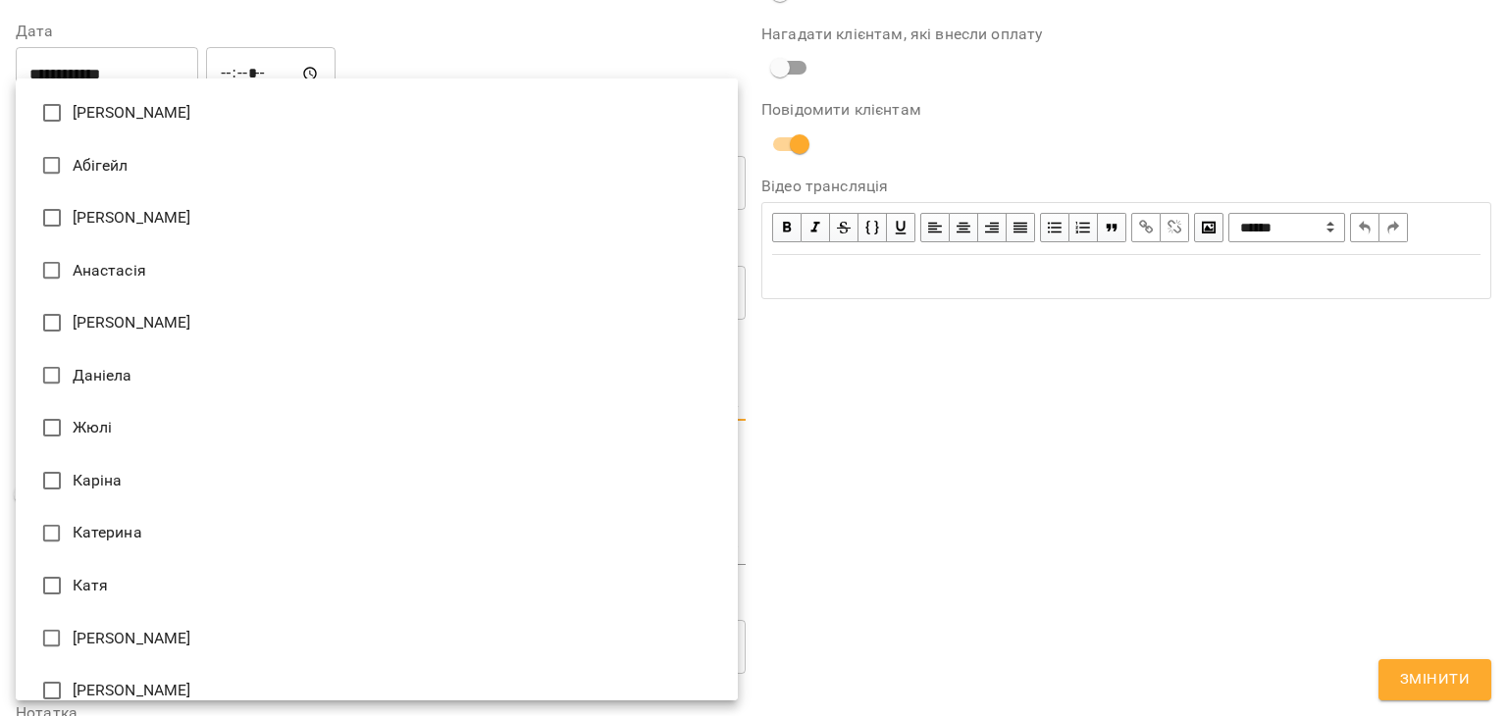
click at [393, 397] on body "For Business 84 UA Журнал відвідувань / [PERSON_NAME] [DATE] 15:00 / Урок відбу…" at bounding box center [753, 473] width 1507 height 946
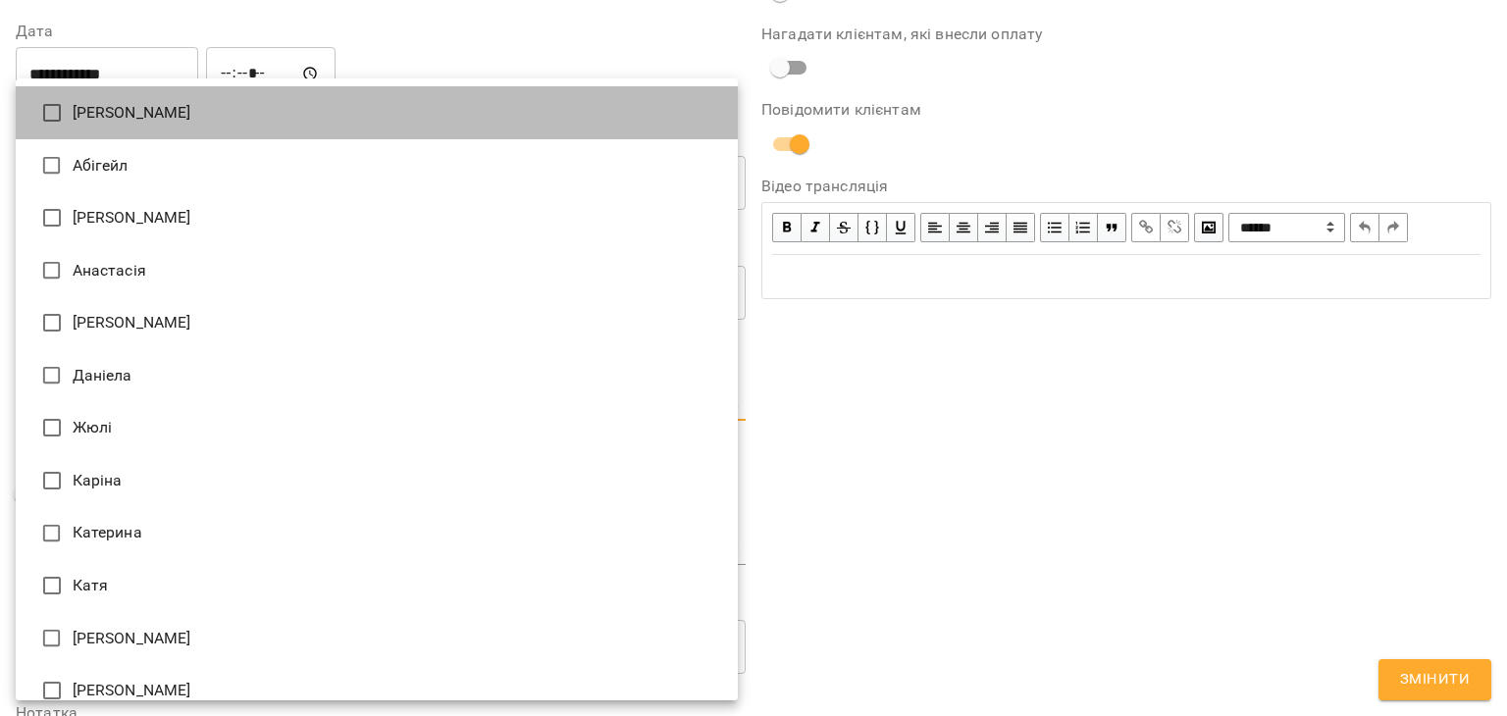
click at [553, 95] on li "[PERSON_NAME]" at bounding box center [377, 112] width 722 height 53
type input "**********"
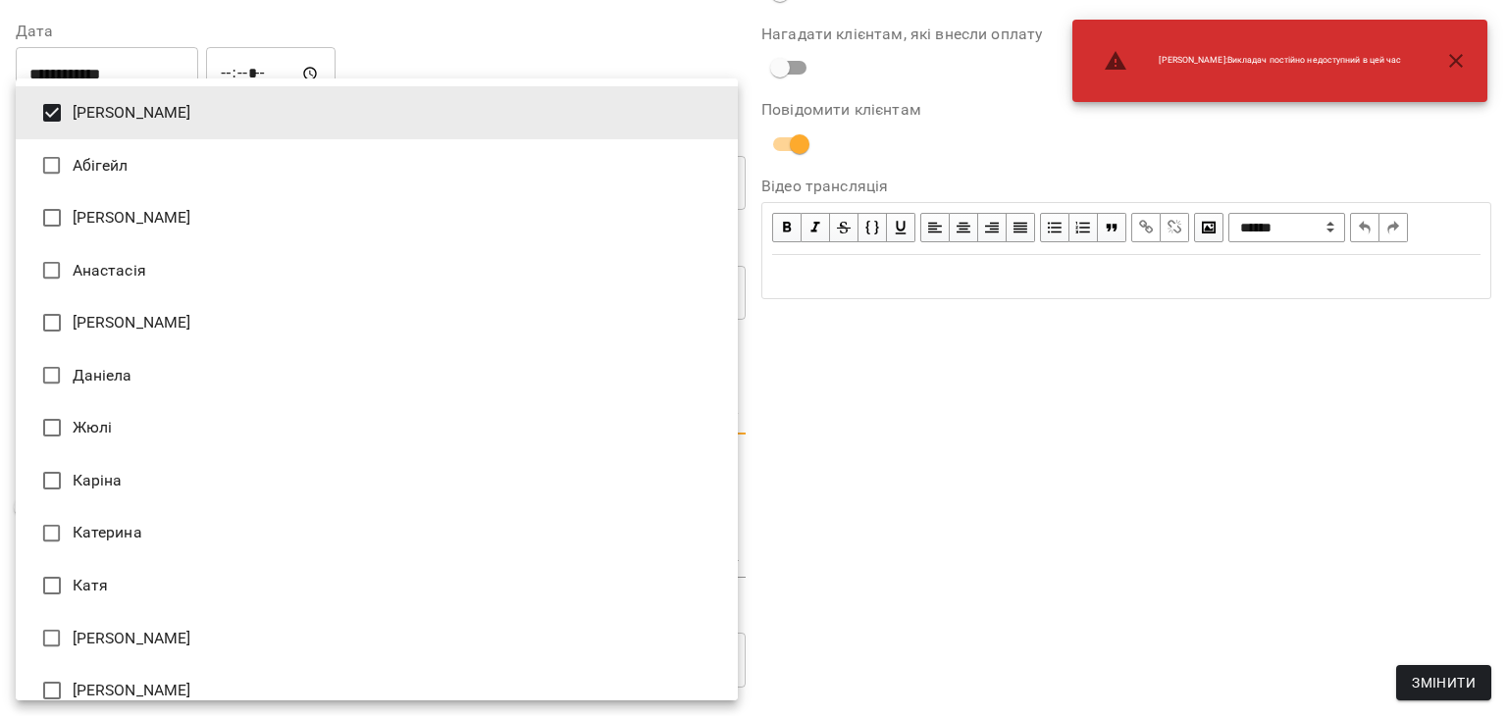
click at [1051, 372] on div at bounding box center [753, 358] width 1507 height 716
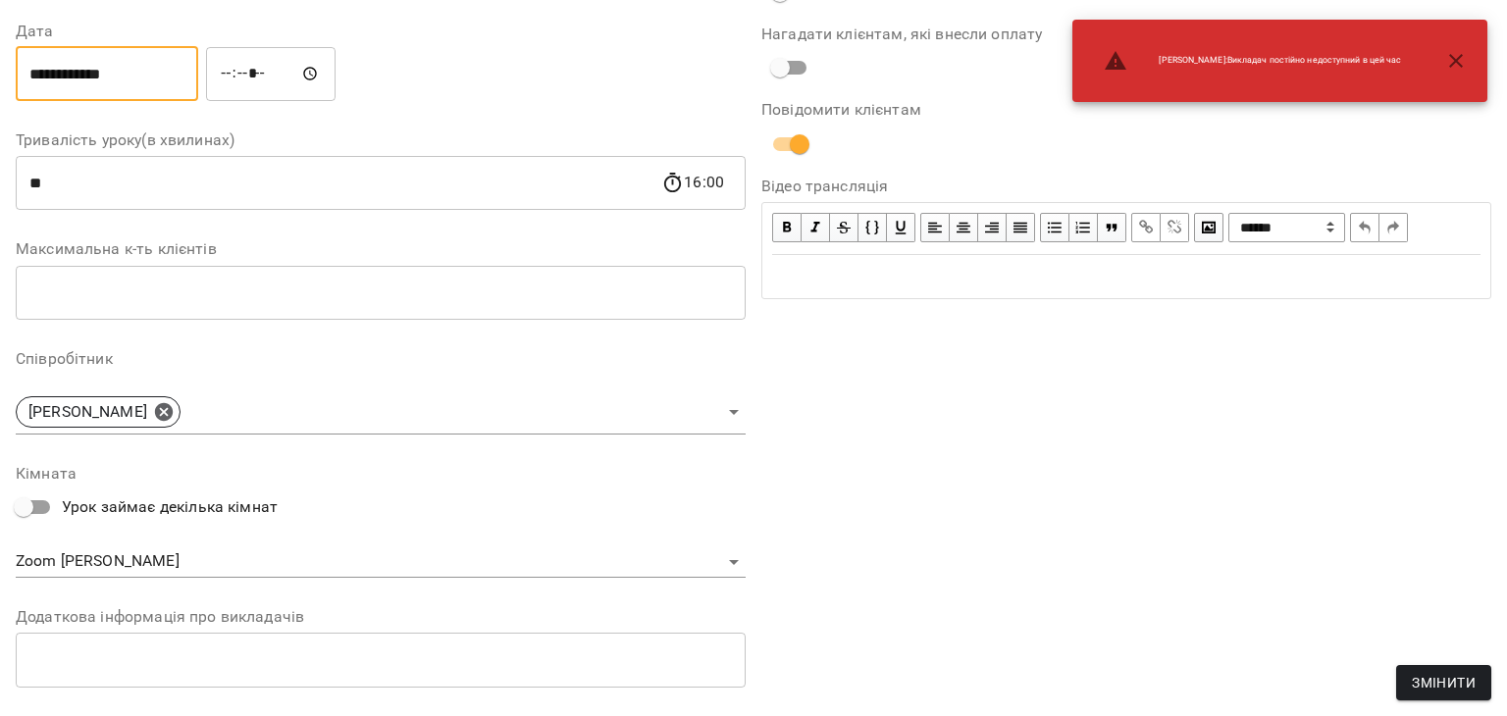
click at [143, 56] on input "**********" at bounding box center [107, 73] width 182 height 55
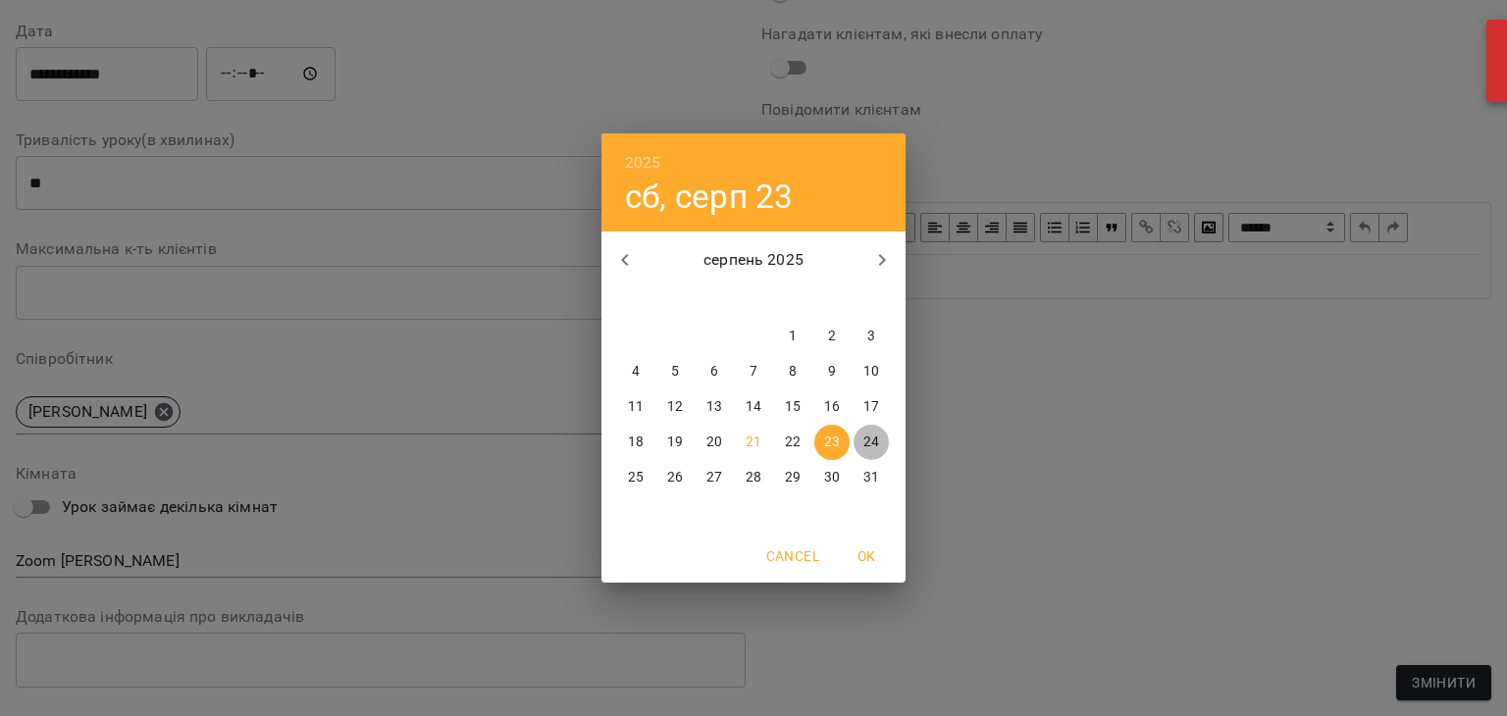
click at [874, 447] on p "24" at bounding box center [871, 443] width 16 height 20
type input "**********"
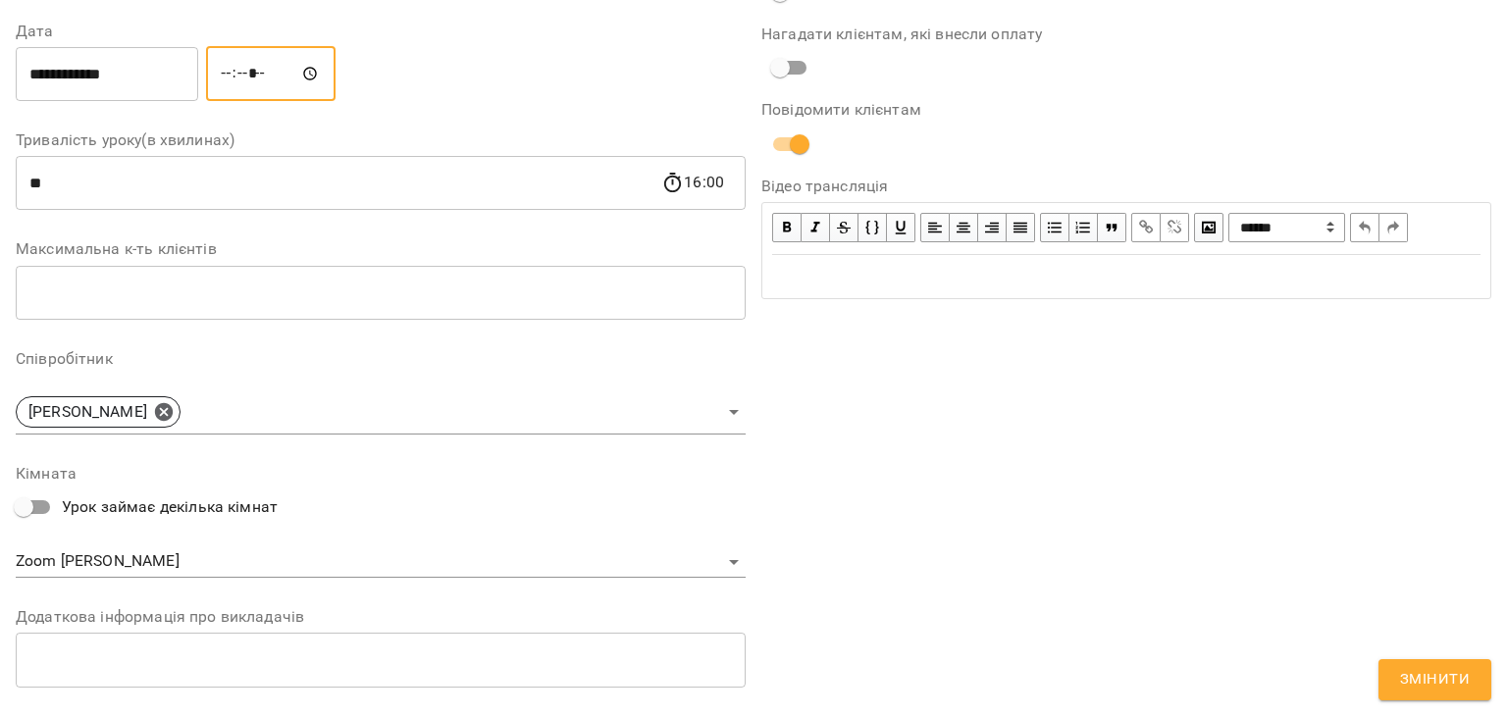
click at [245, 78] on input "*****" at bounding box center [270, 73] width 129 height 55
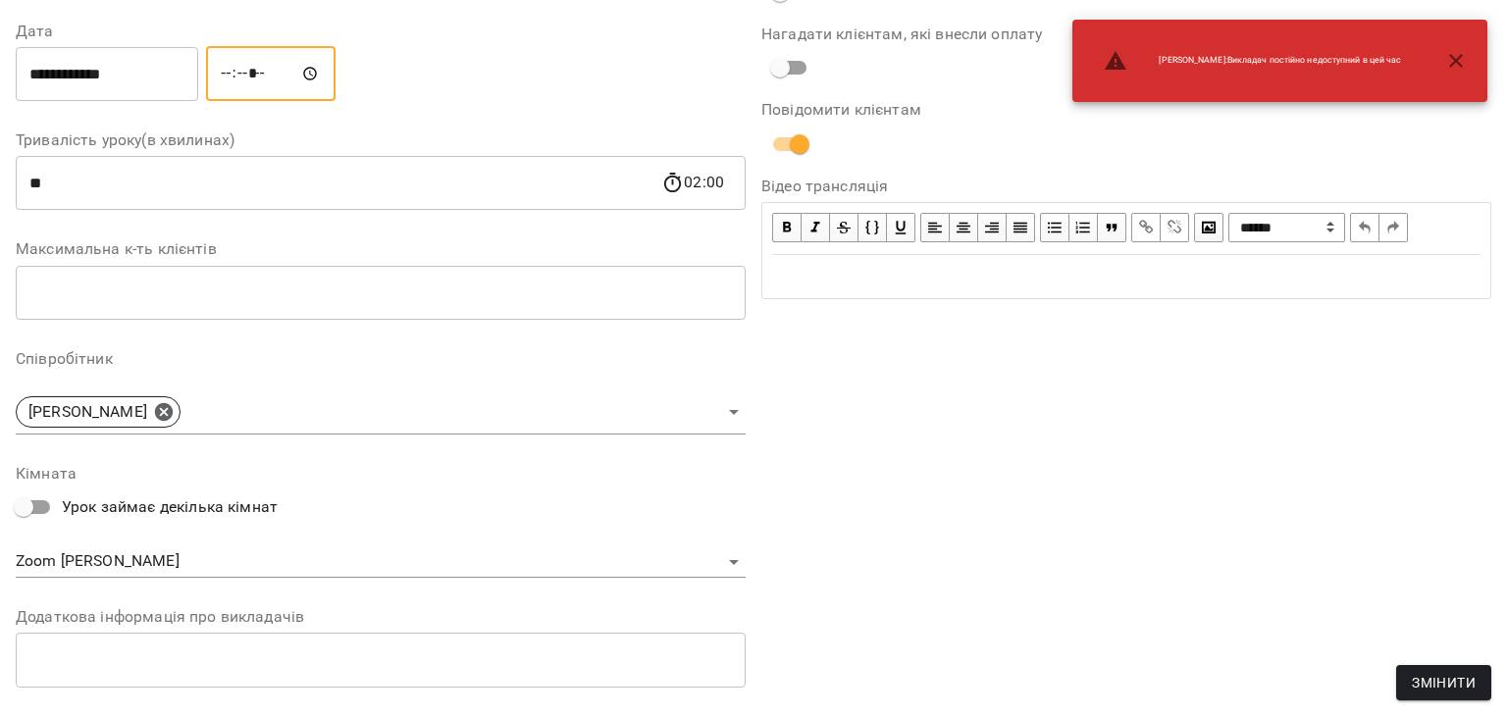
type input "*****"
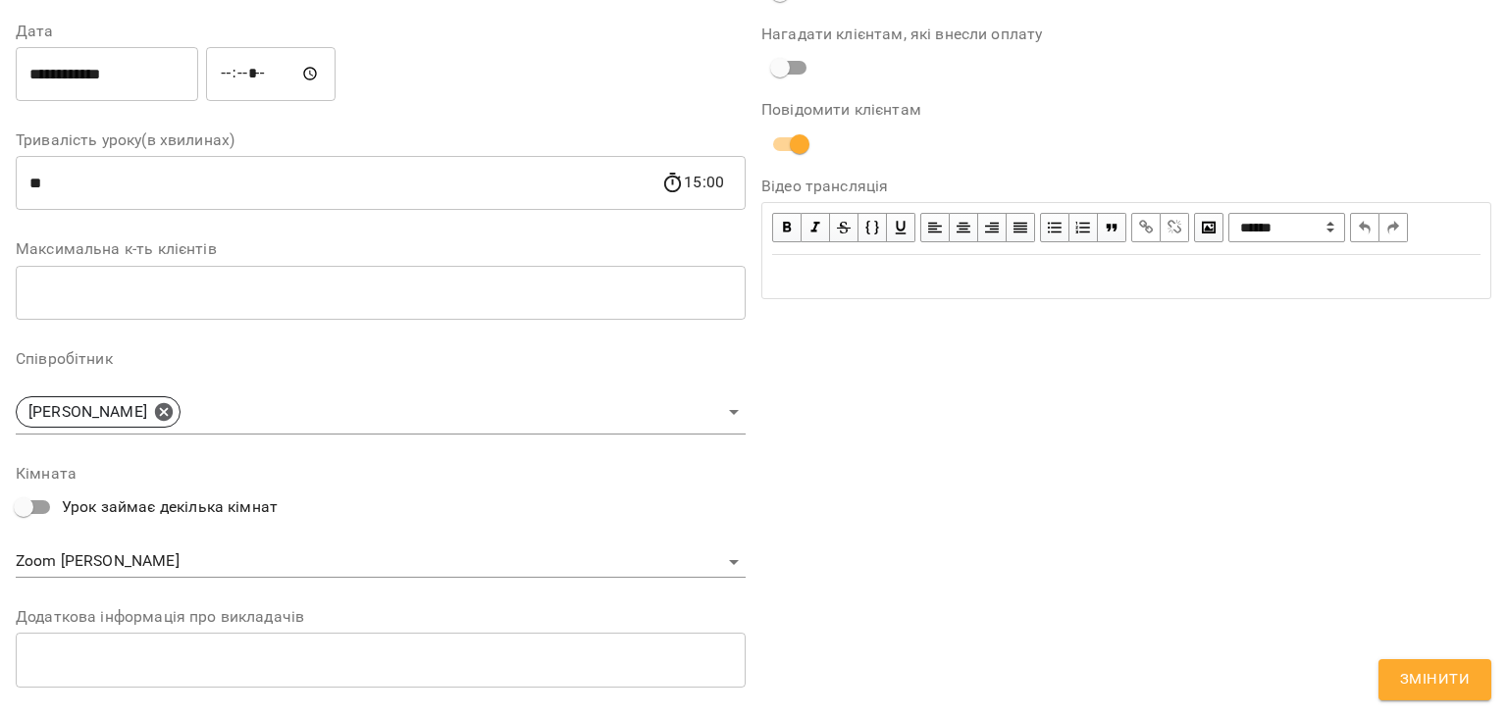
click at [1279, 319] on div "**********" at bounding box center [1126, 331] width 746 height 1064
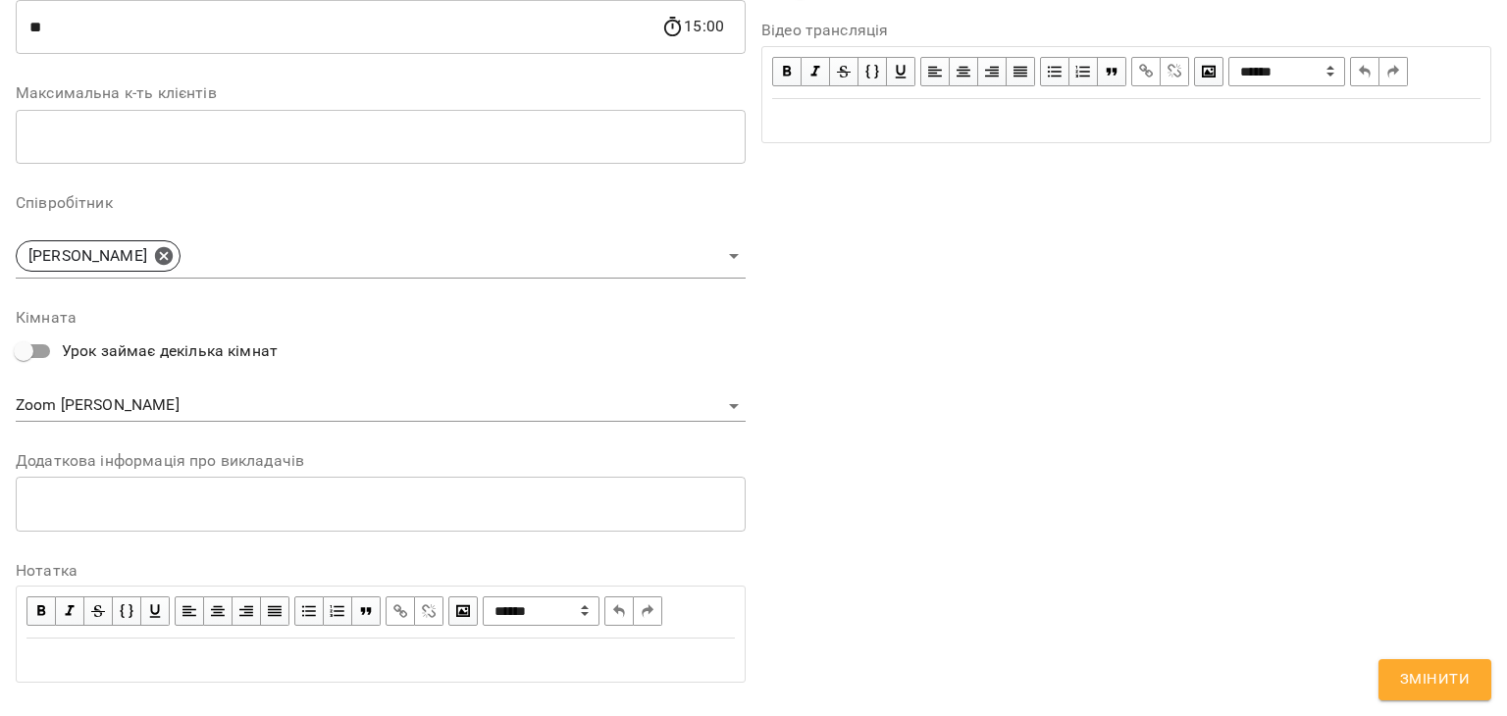
scroll to position [513, 0]
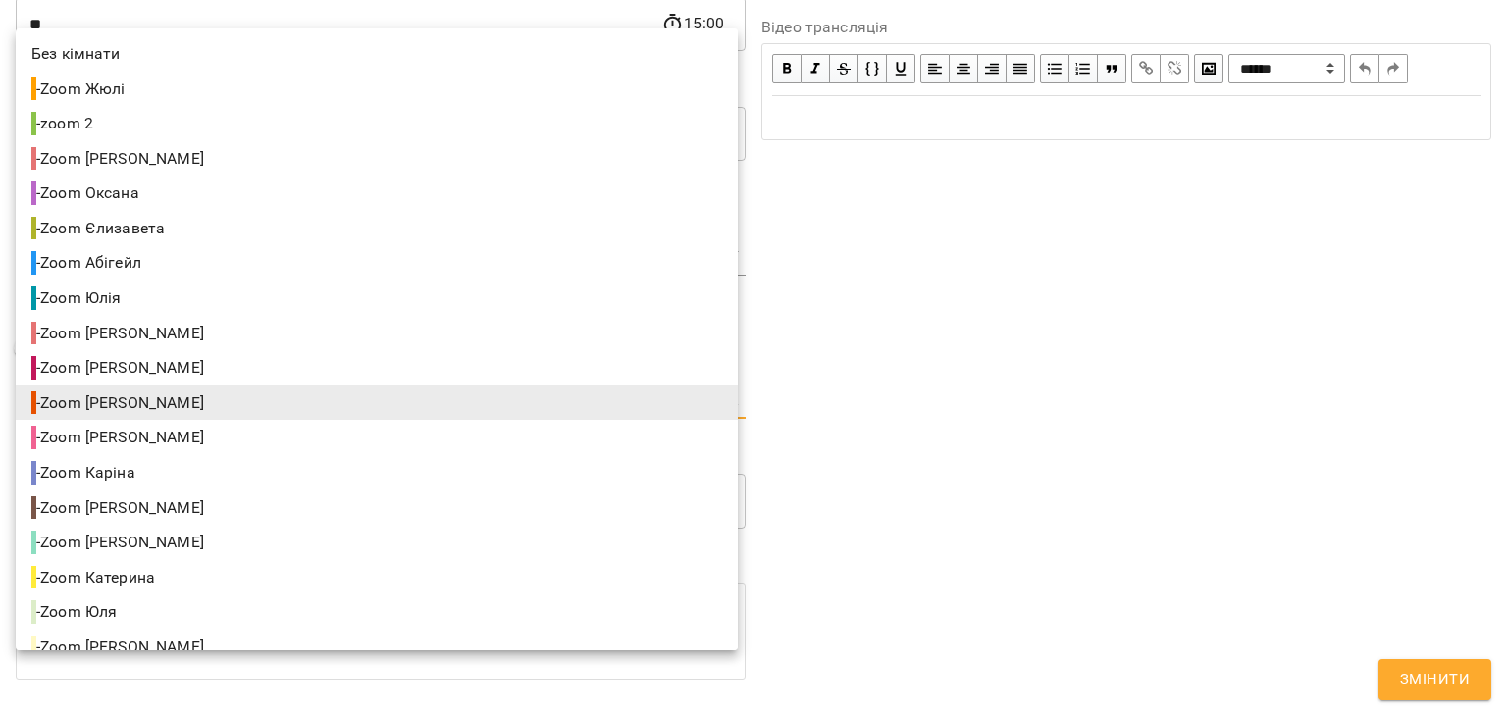
click at [657, 397] on body "For Business 84 UA Журнал відвідувань / [PERSON_NAME] [DATE] 15:00 / Урок відбу…" at bounding box center [753, 473] width 1507 height 946
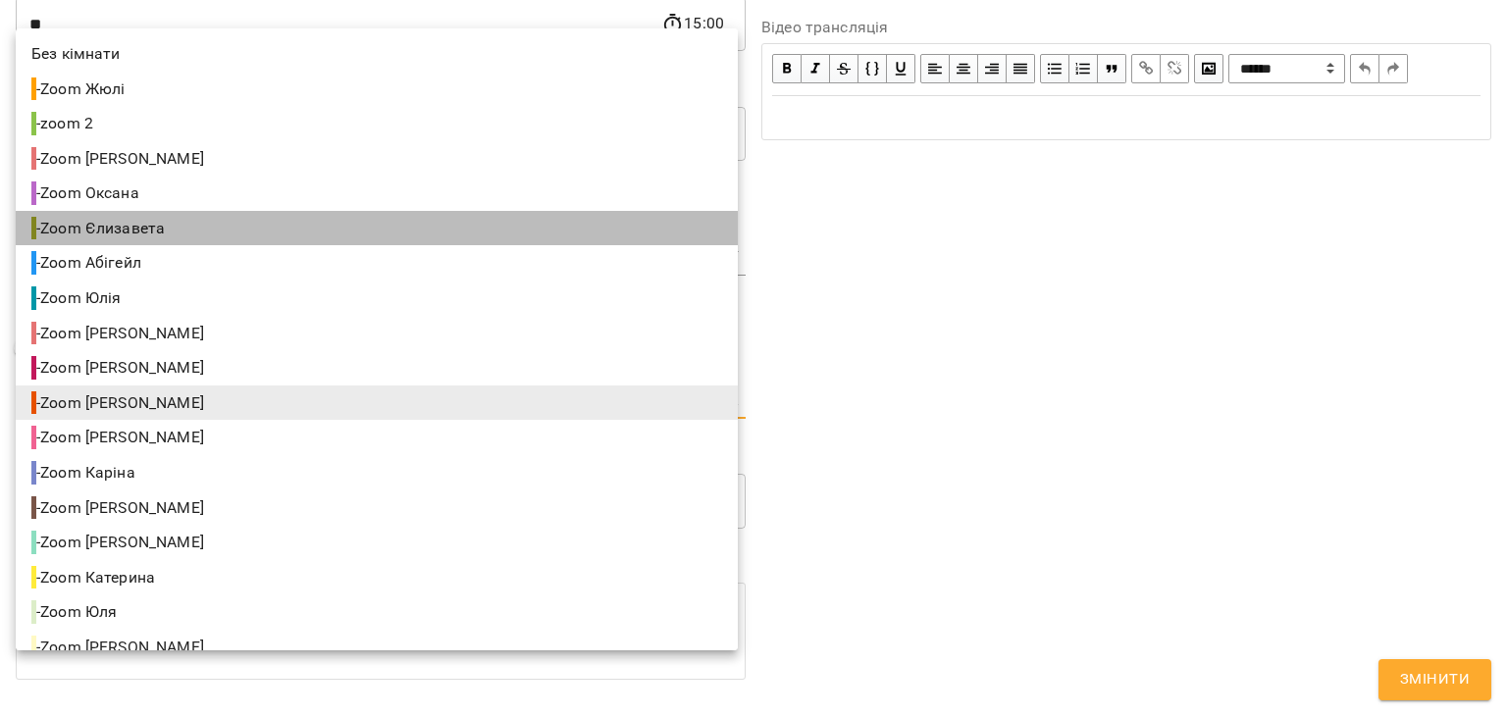
click at [570, 229] on li "- Zoom [PERSON_NAME]" at bounding box center [377, 228] width 722 height 35
type input "**********"
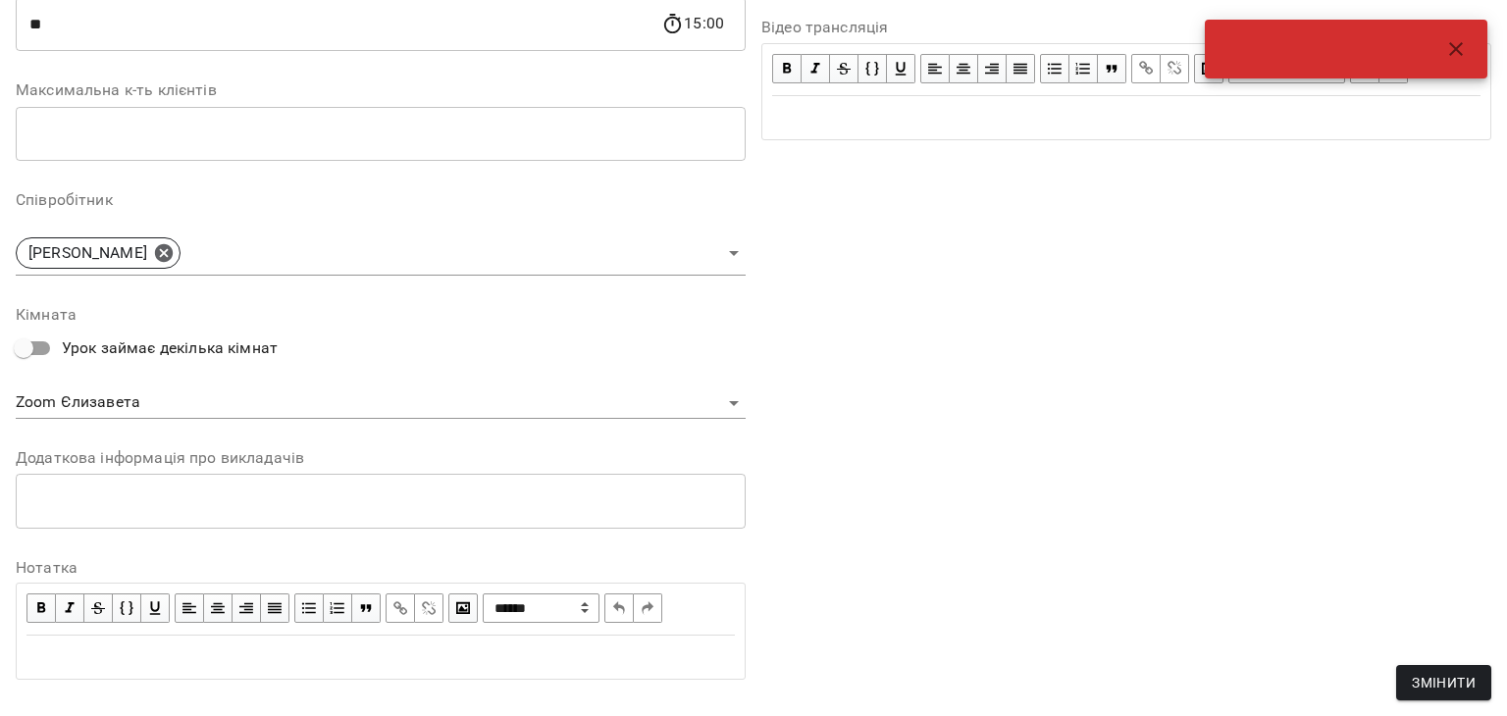
click at [1026, 404] on div "**********" at bounding box center [1126, 172] width 746 height 1064
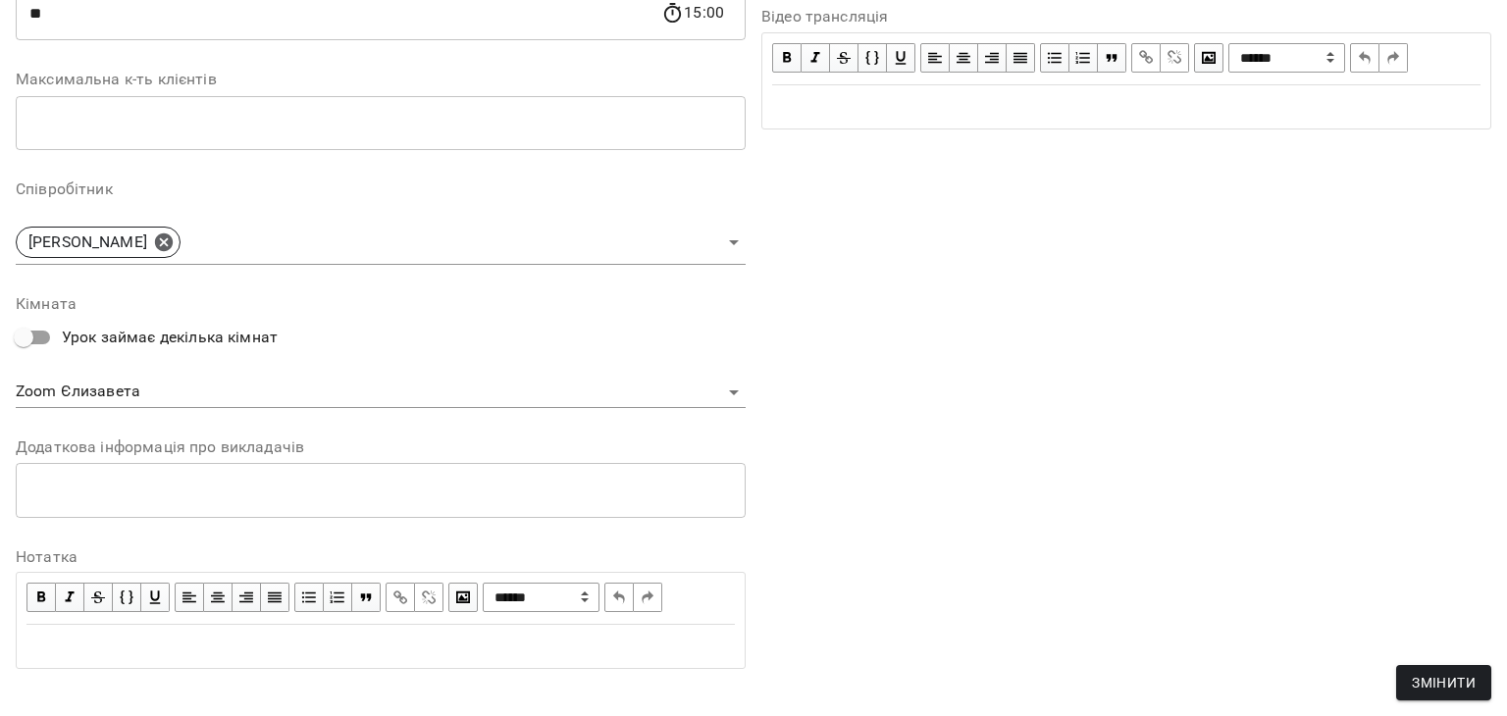
scroll to position [546, 0]
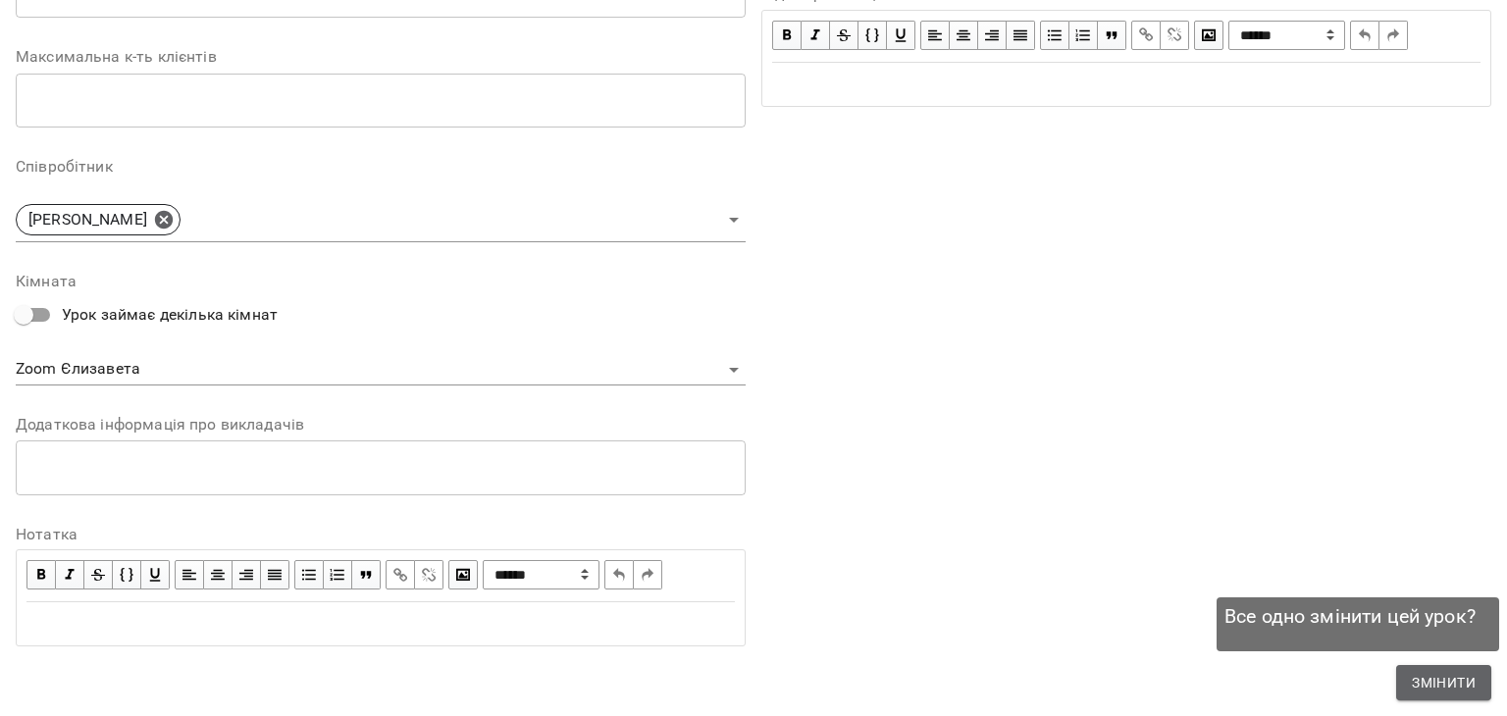
click at [1428, 676] on span "Змінити" at bounding box center [1444, 683] width 64 height 24
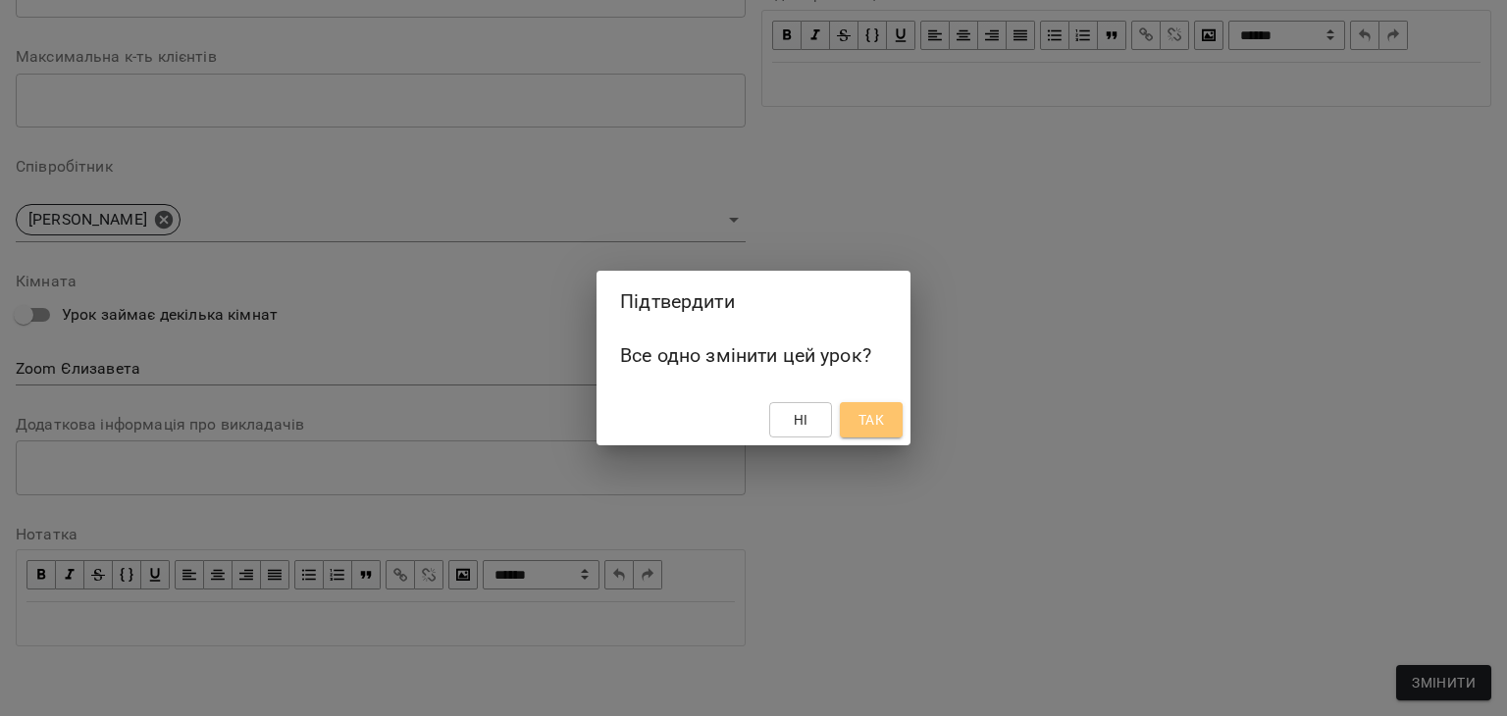
click at [875, 417] on span "Так" at bounding box center [871, 420] width 26 height 24
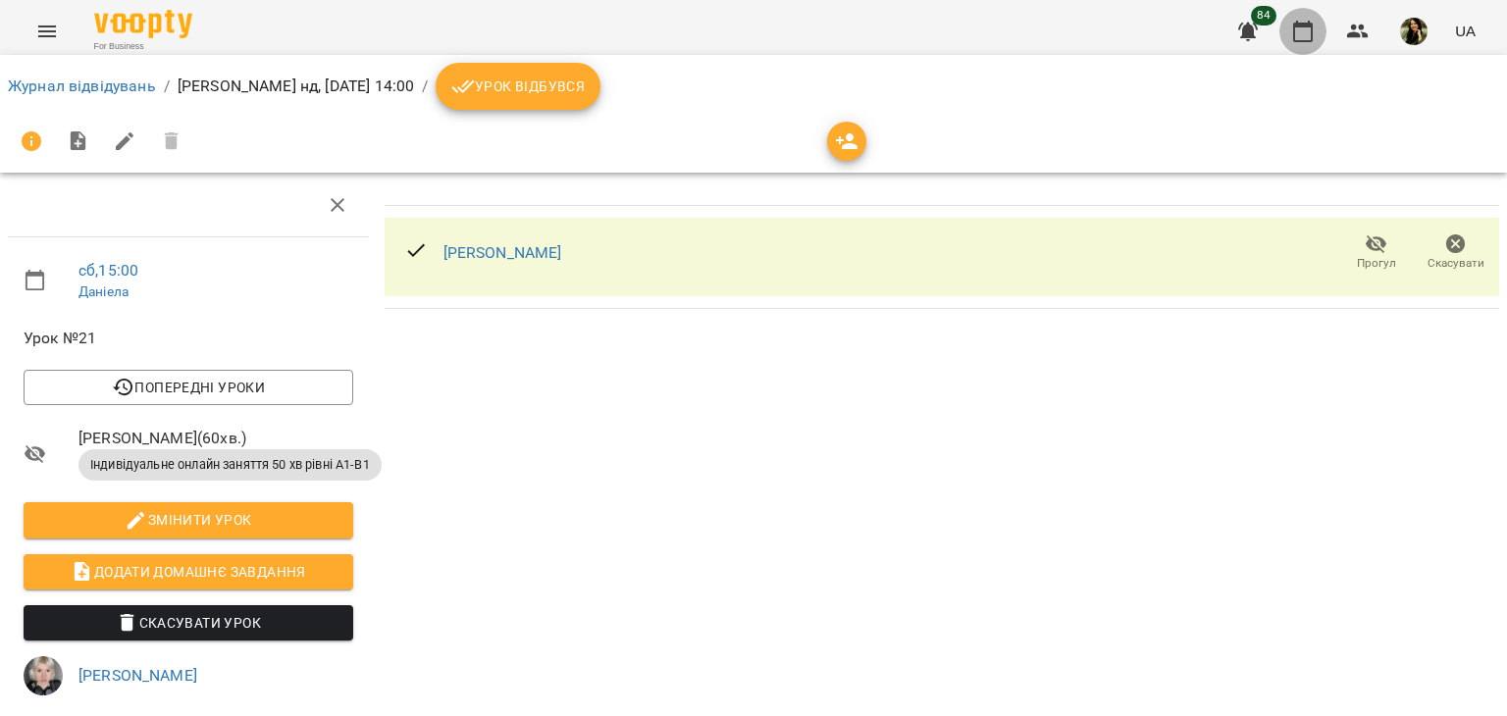
click at [1306, 34] on icon "button" at bounding box center [1303, 32] width 24 height 24
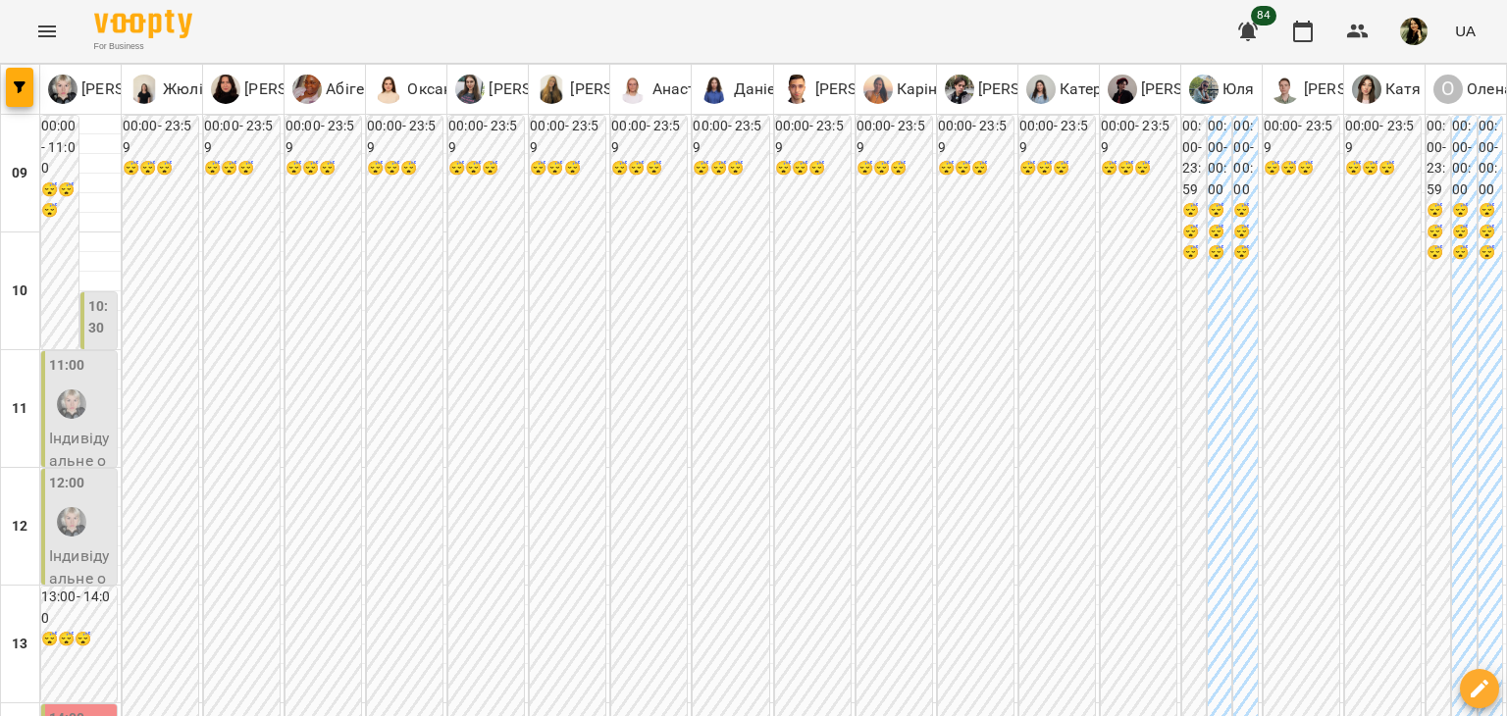
scroll to position [474, 0]
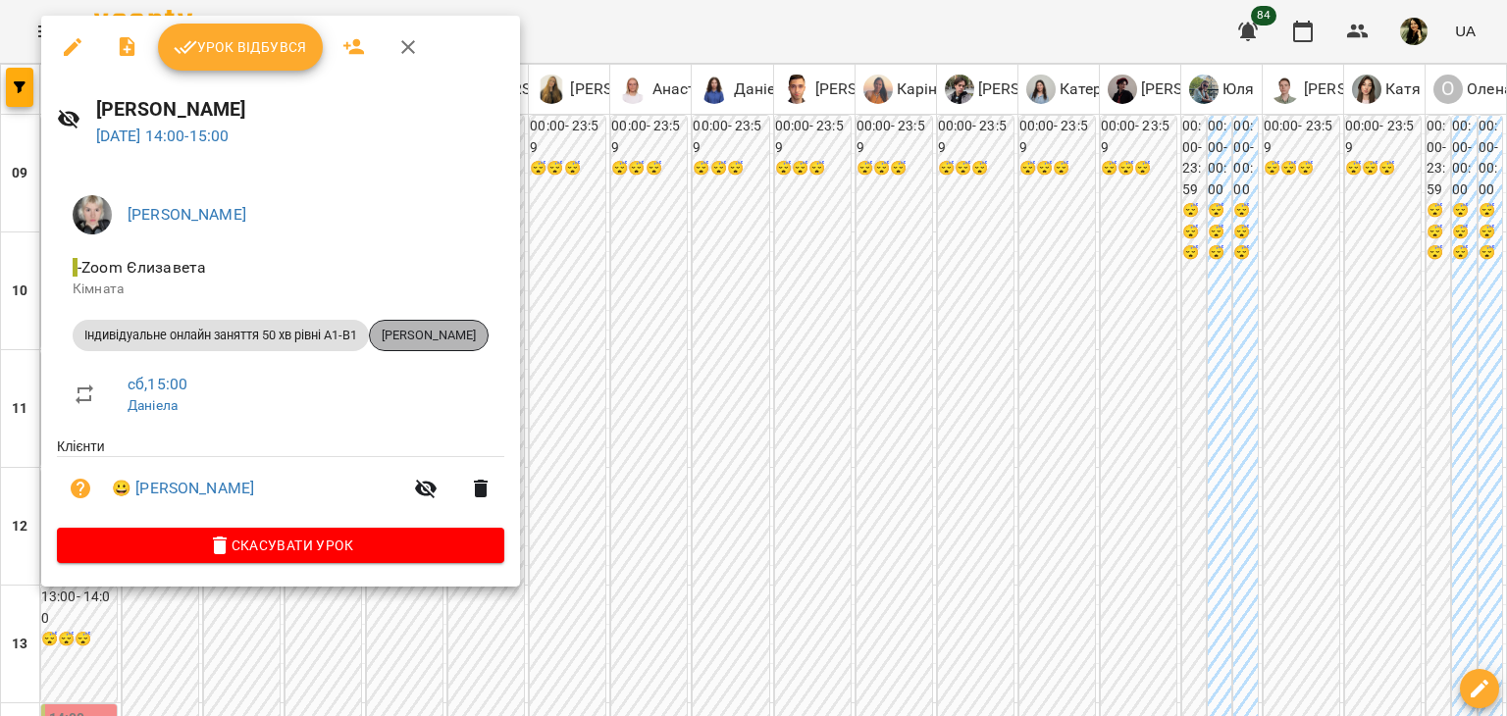
click at [464, 335] on span "[PERSON_NAME]" at bounding box center [429, 336] width 118 height 18
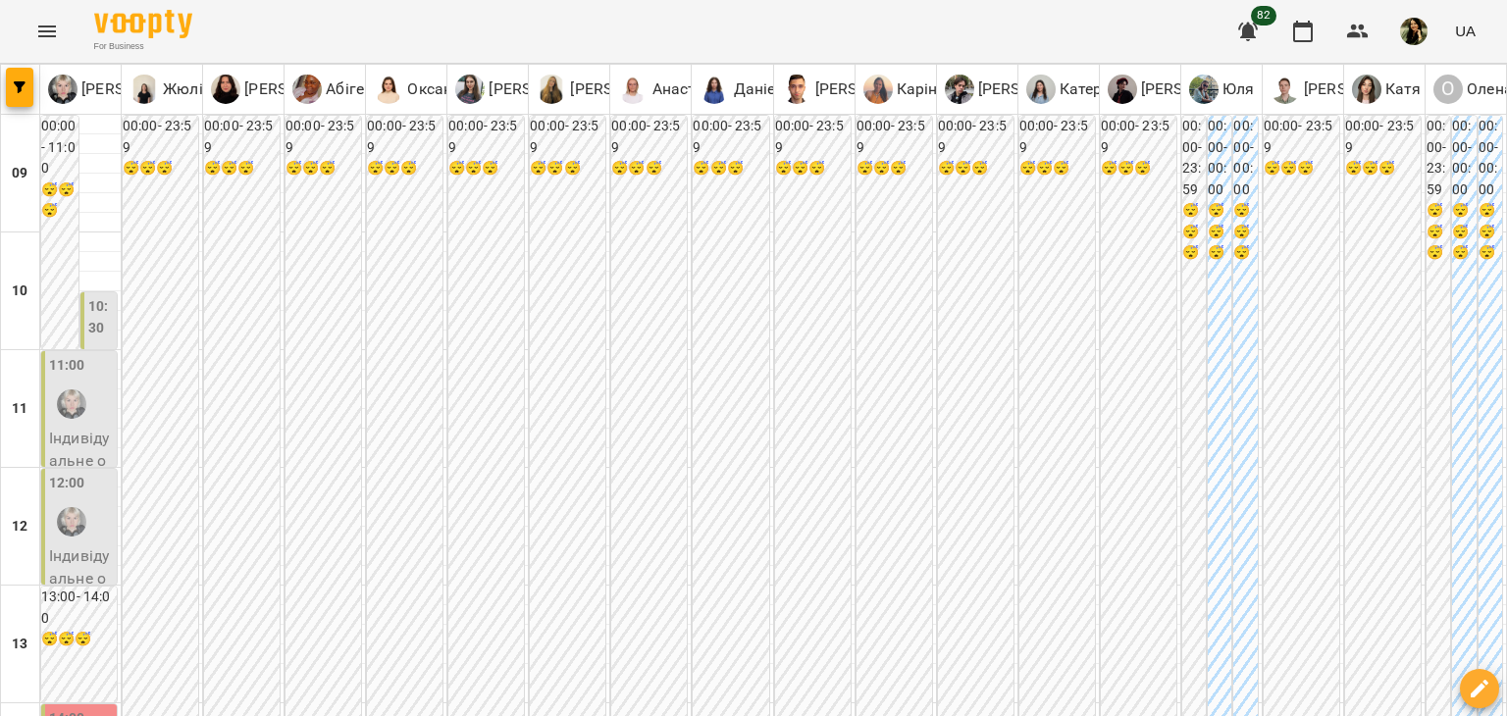
type input "**********"
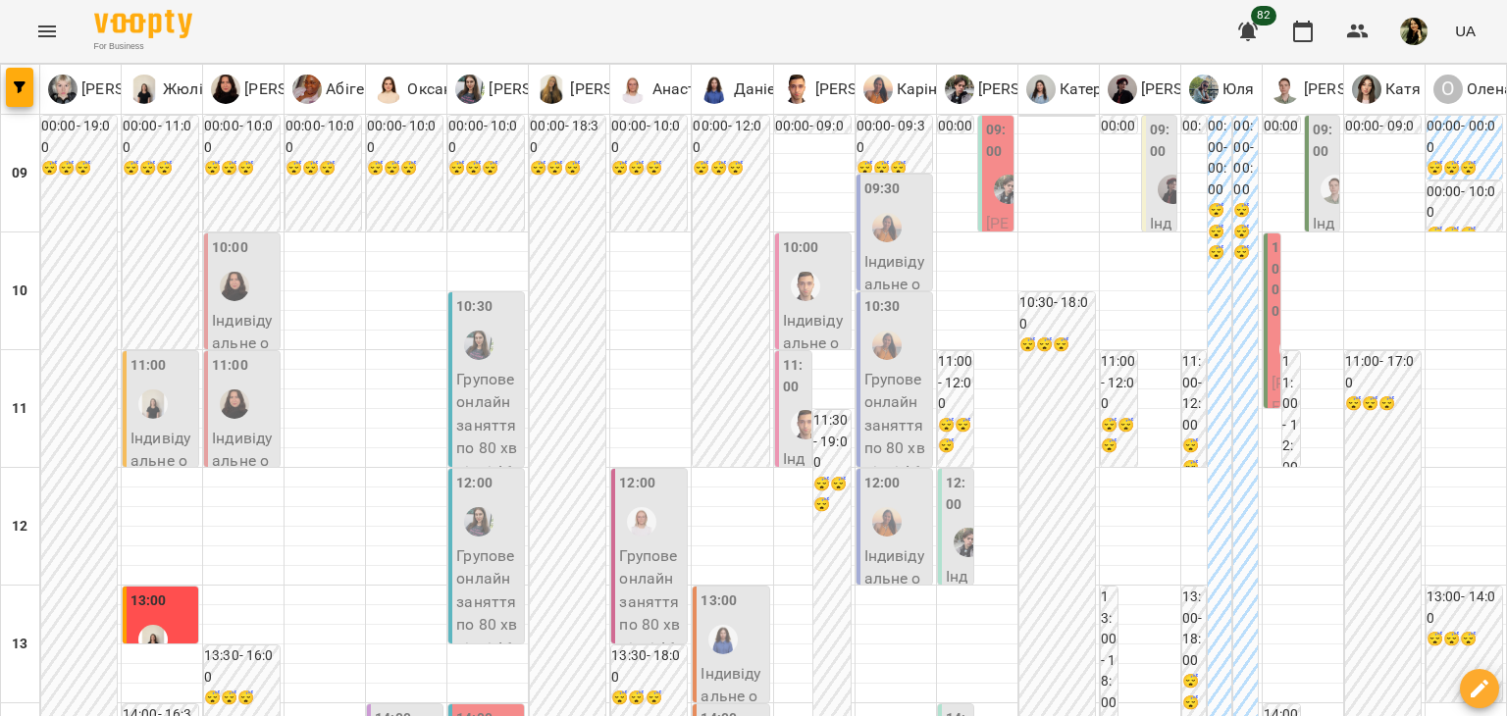
scroll to position [820, 0]
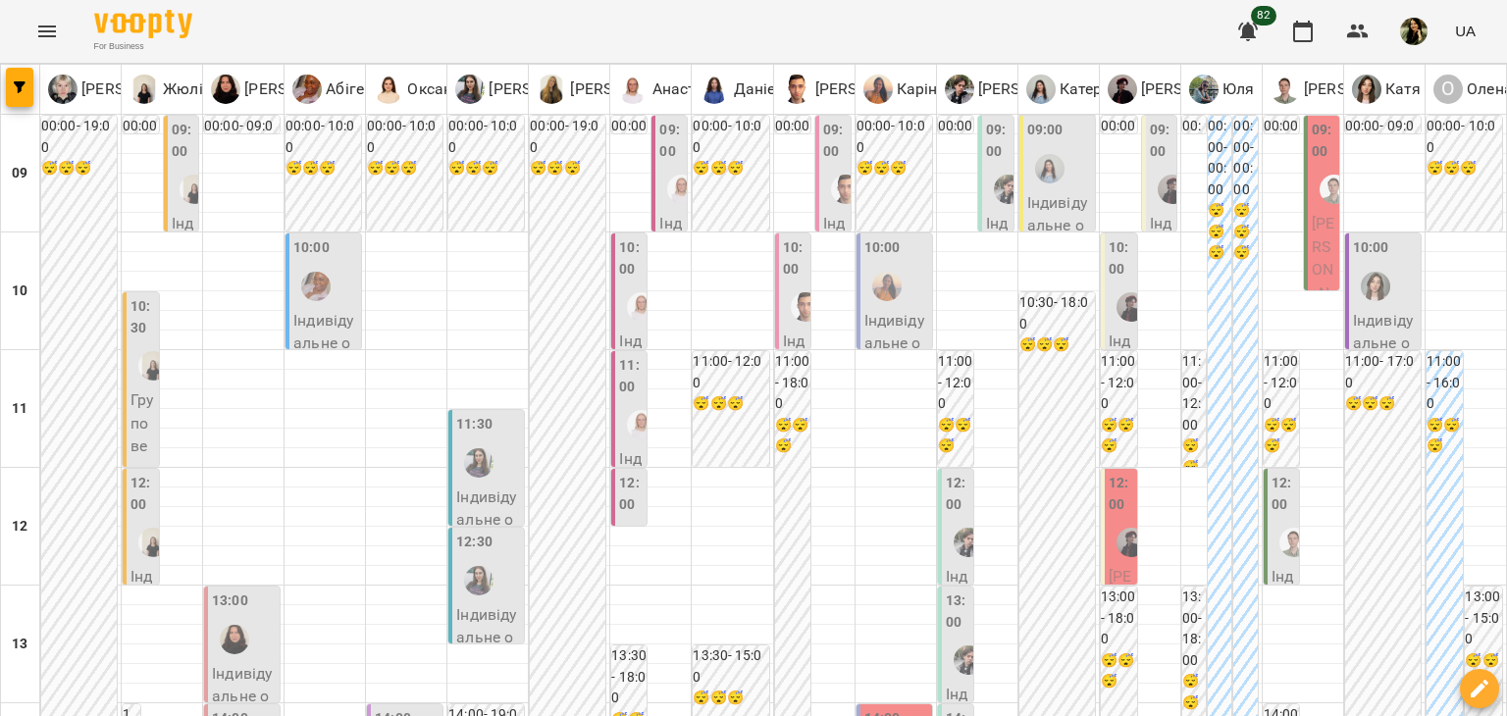
scroll to position [904, 0]
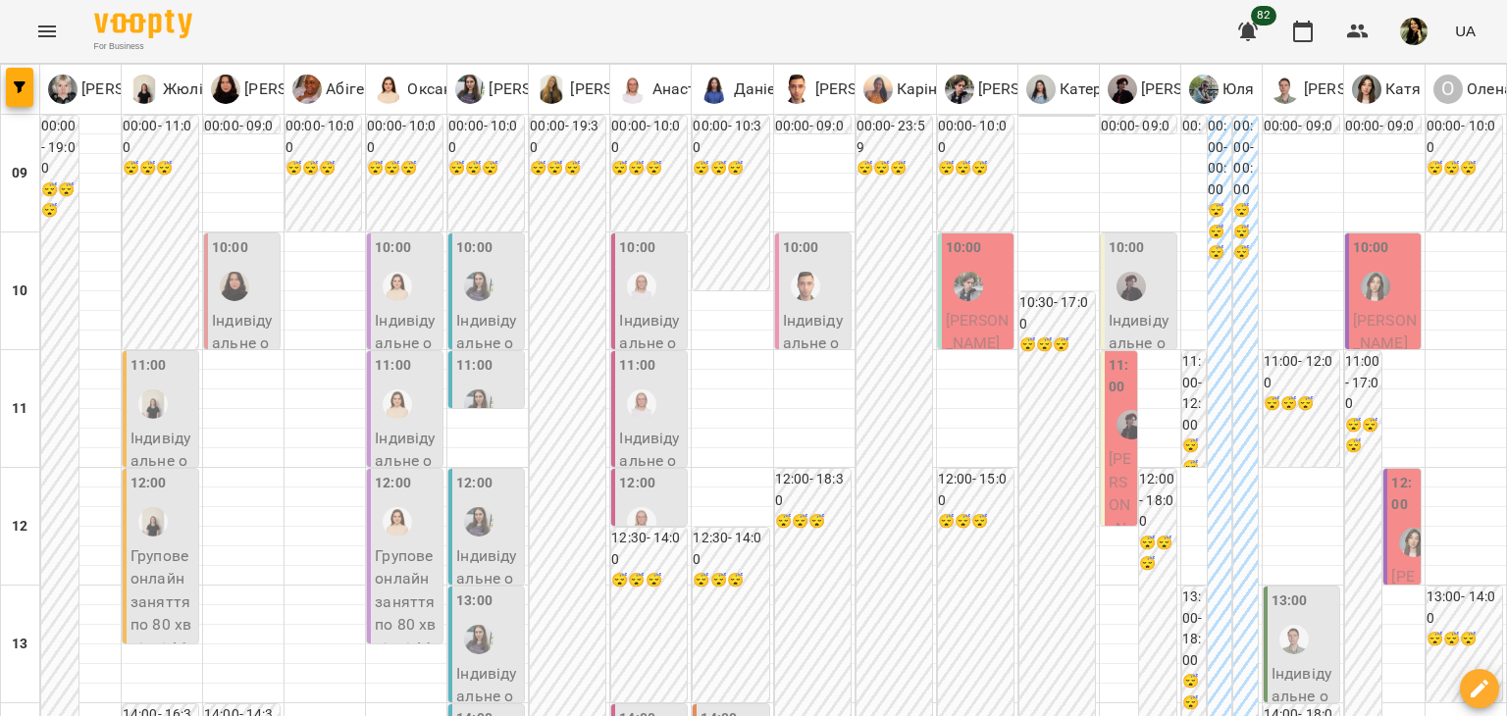
scroll to position [0, 0]
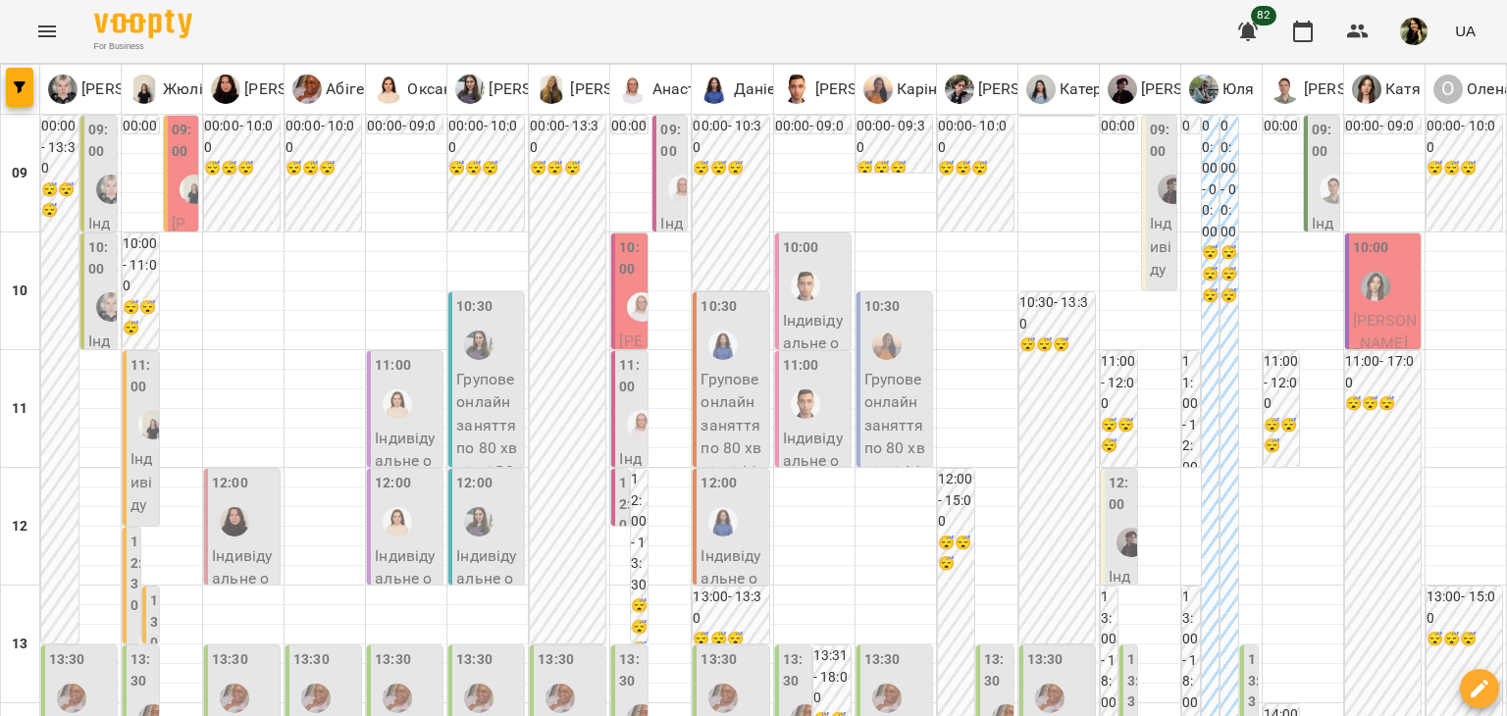
scroll to position [1177, 0]
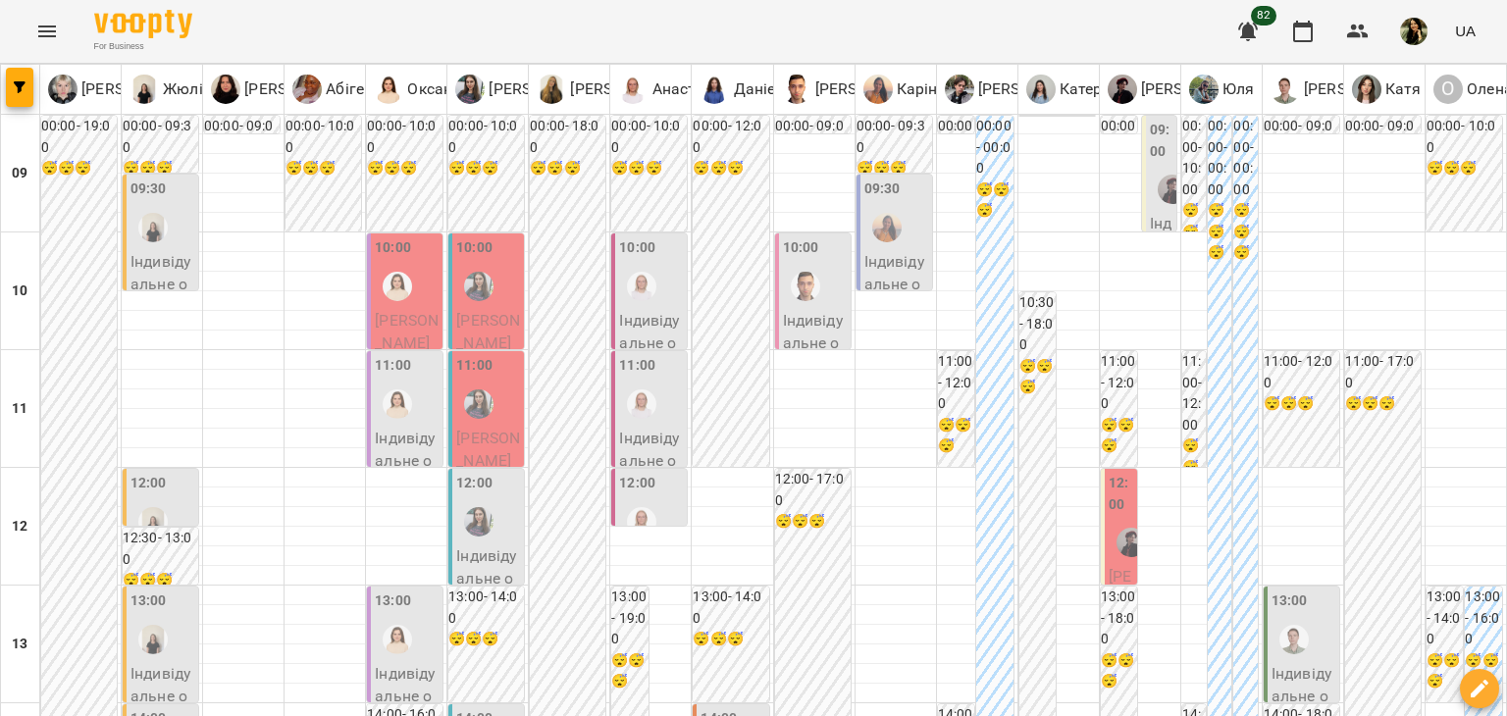
scroll to position [492, 0]
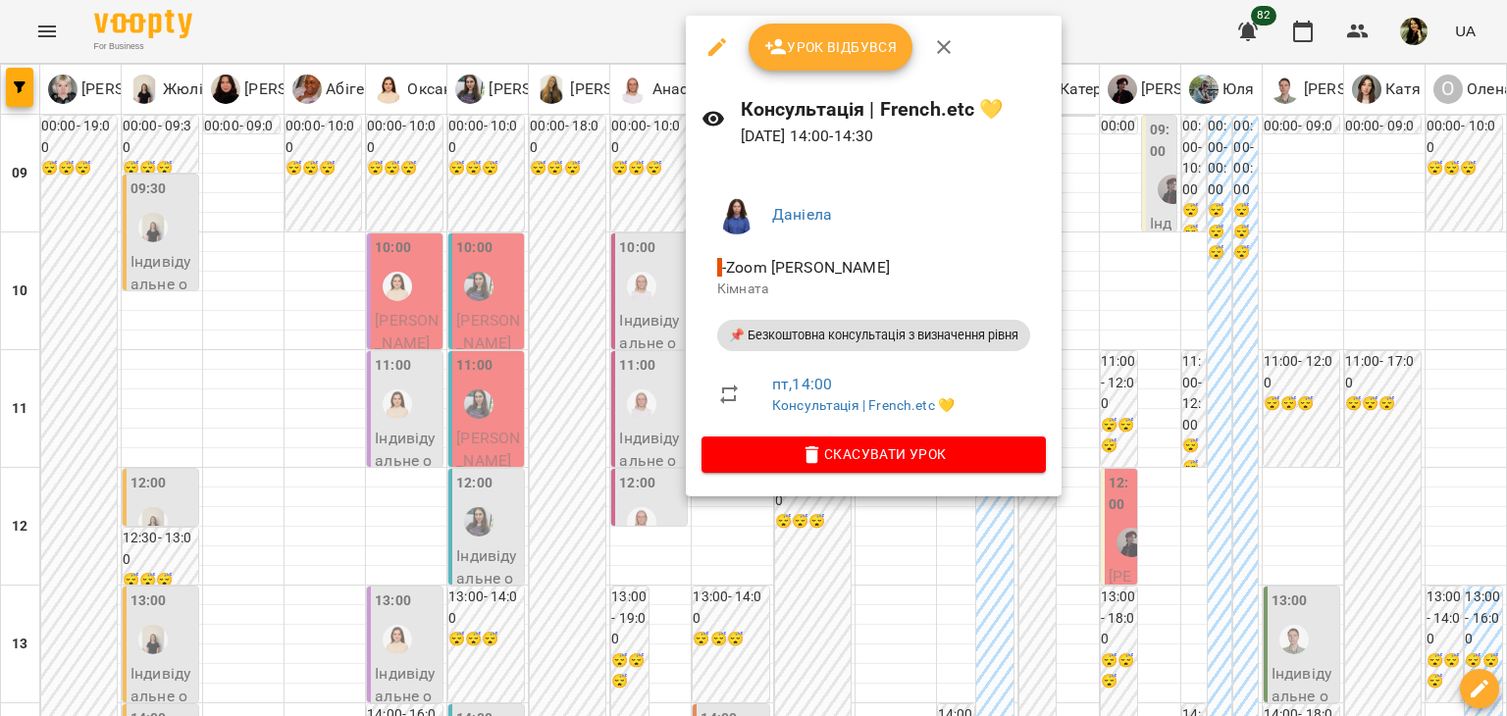
click at [673, 348] on div at bounding box center [753, 358] width 1507 height 716
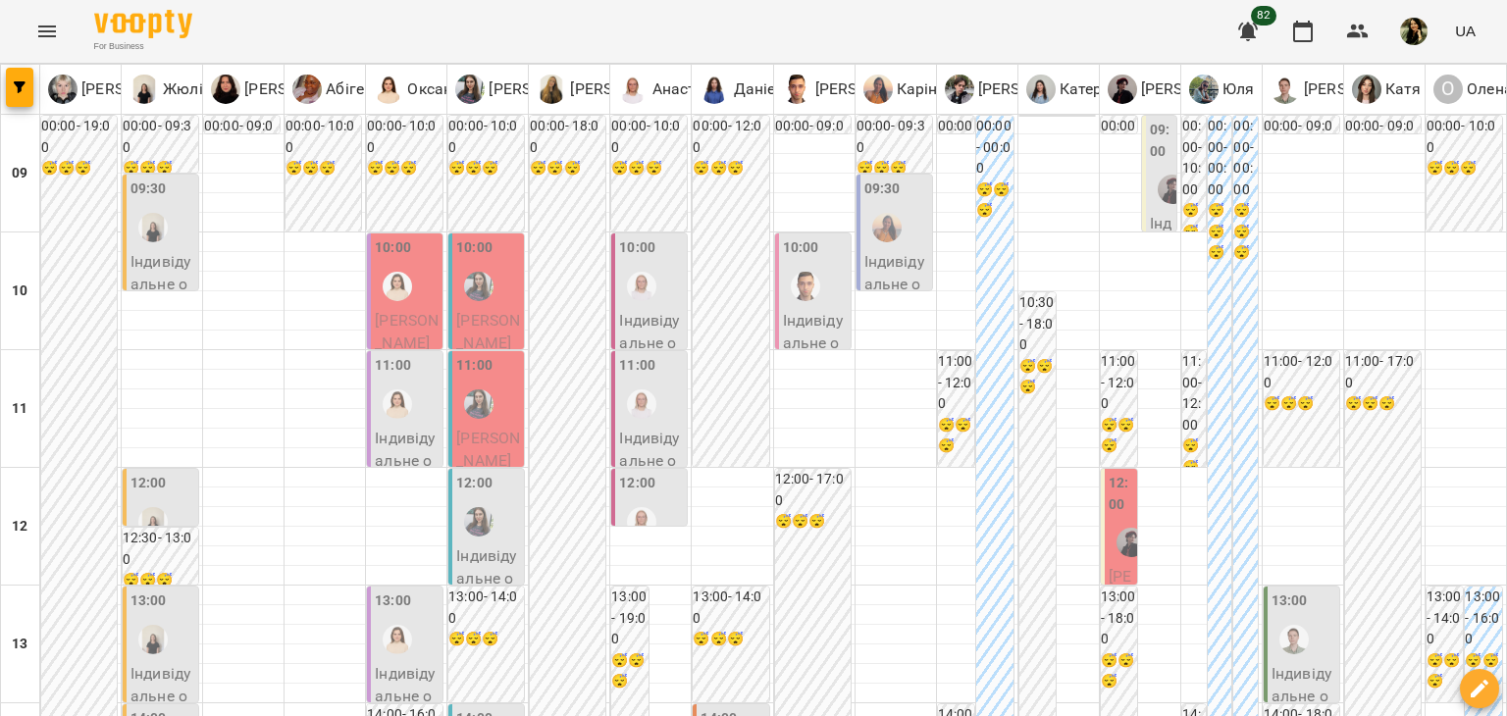
scroll to position [89, 0]
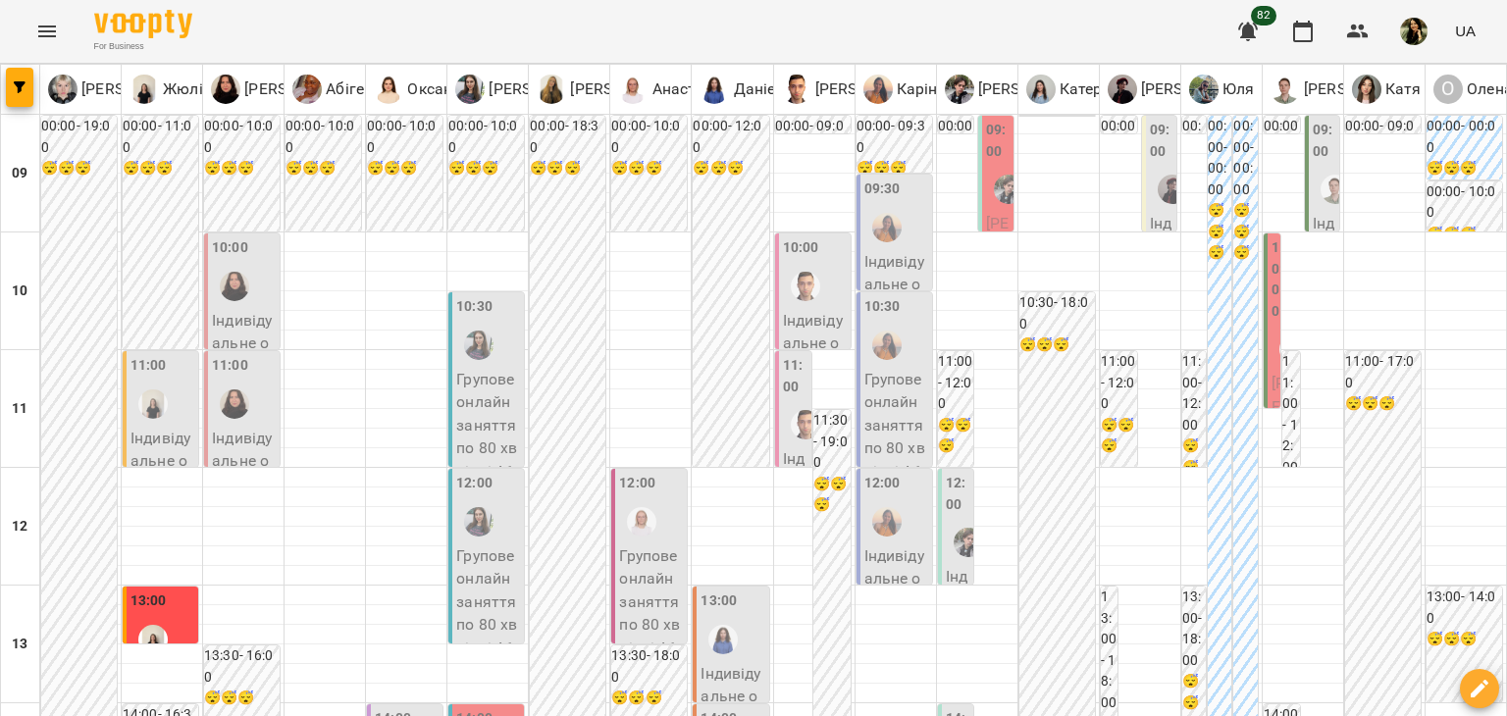
scroll to position [1177, 0]
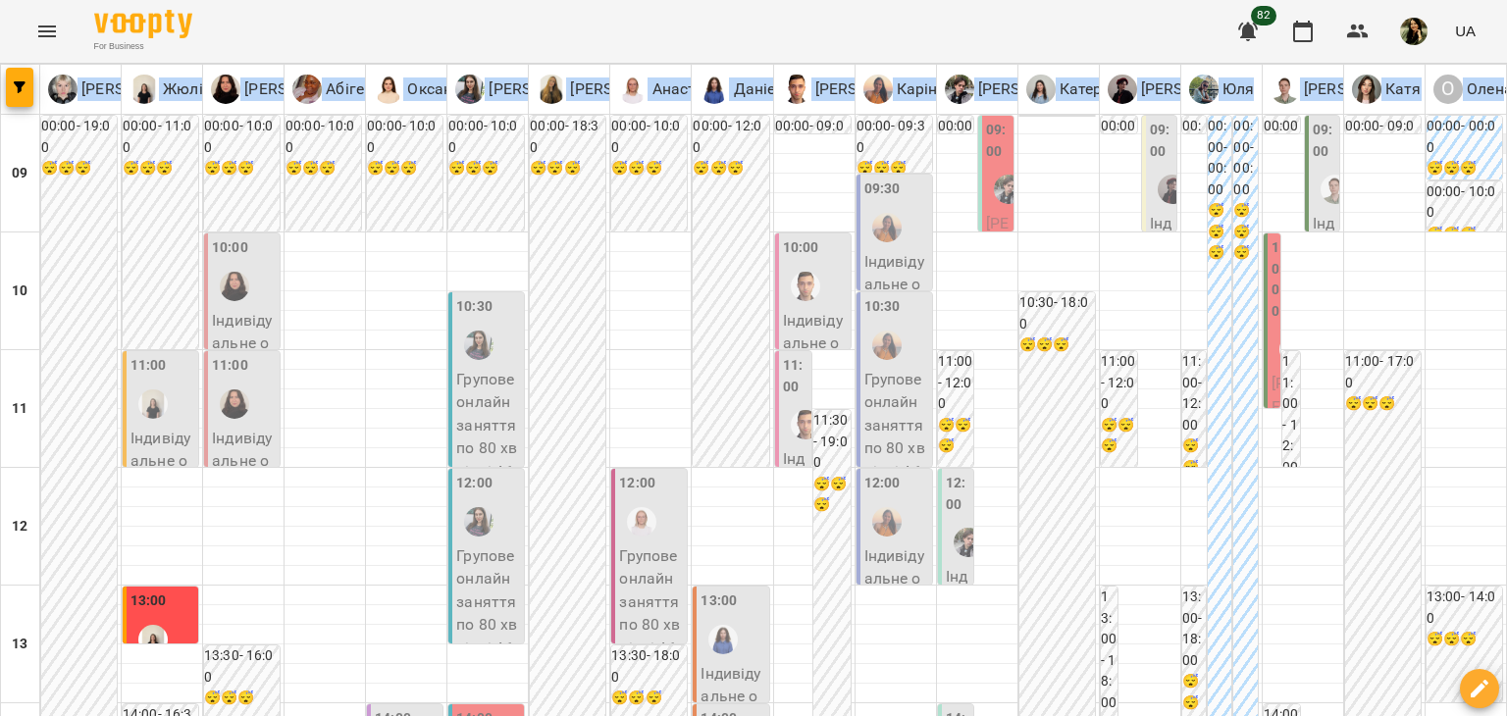
drag, startPoint x: 1506, startPoint y: 28, endPoint x: 1489, endPoint y: 134, distance: 107.2
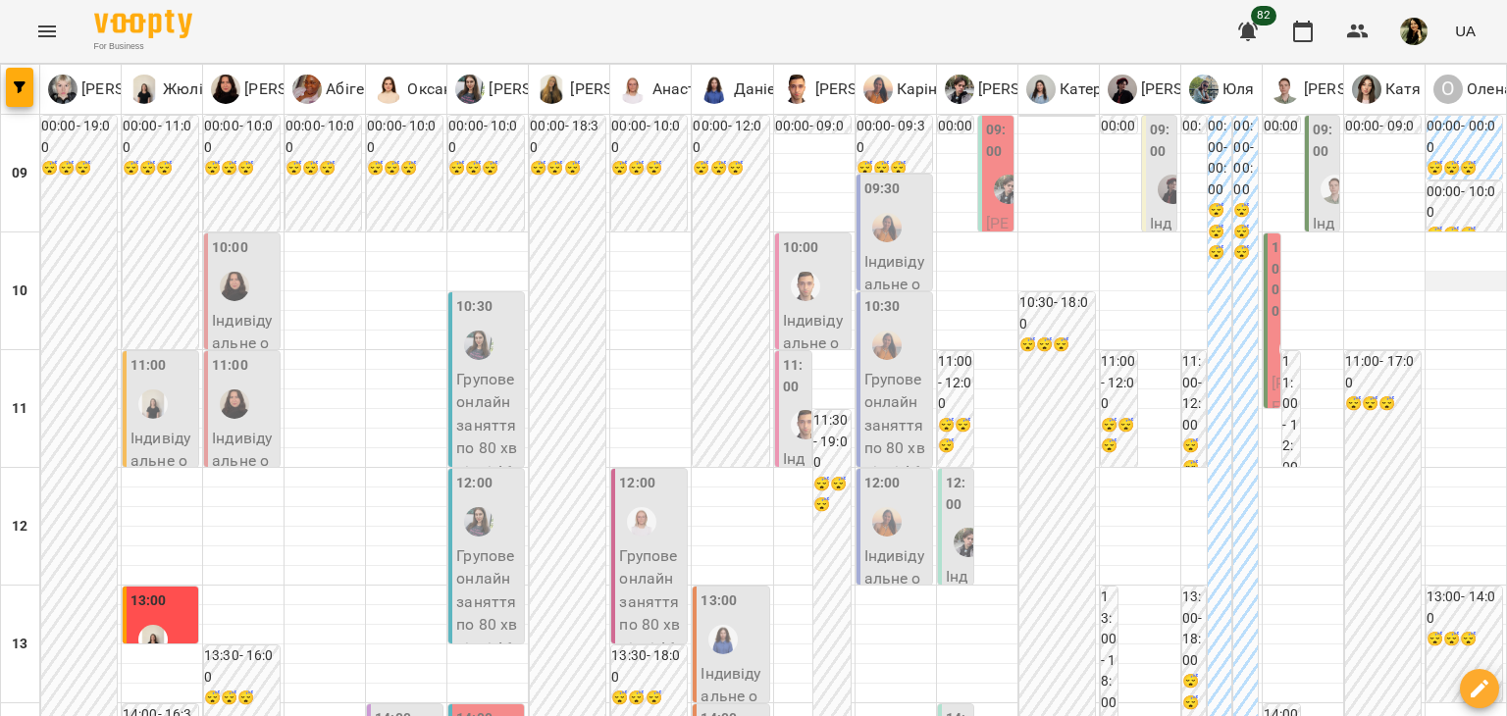
click at [1454, 288] on div at bounding box center [1465, 282] width 80 height 20
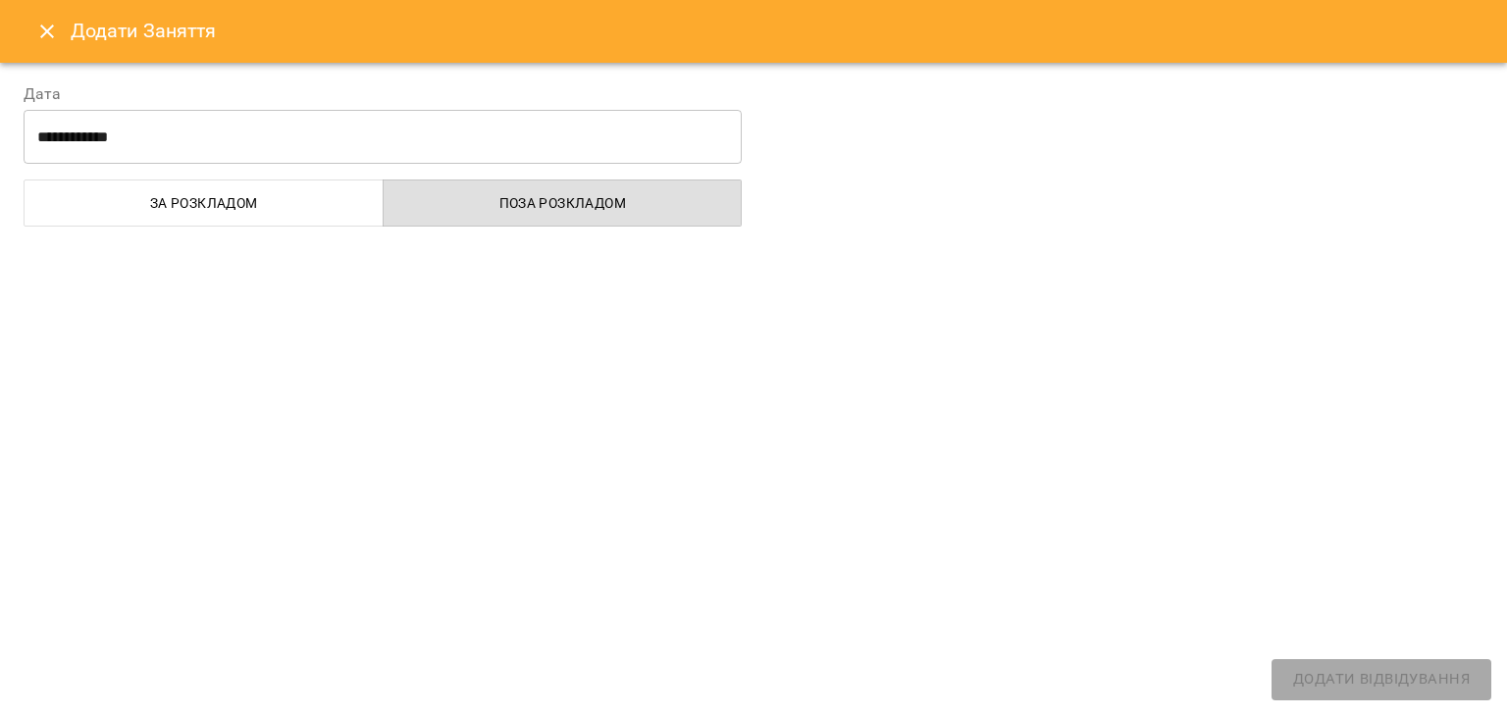
select select
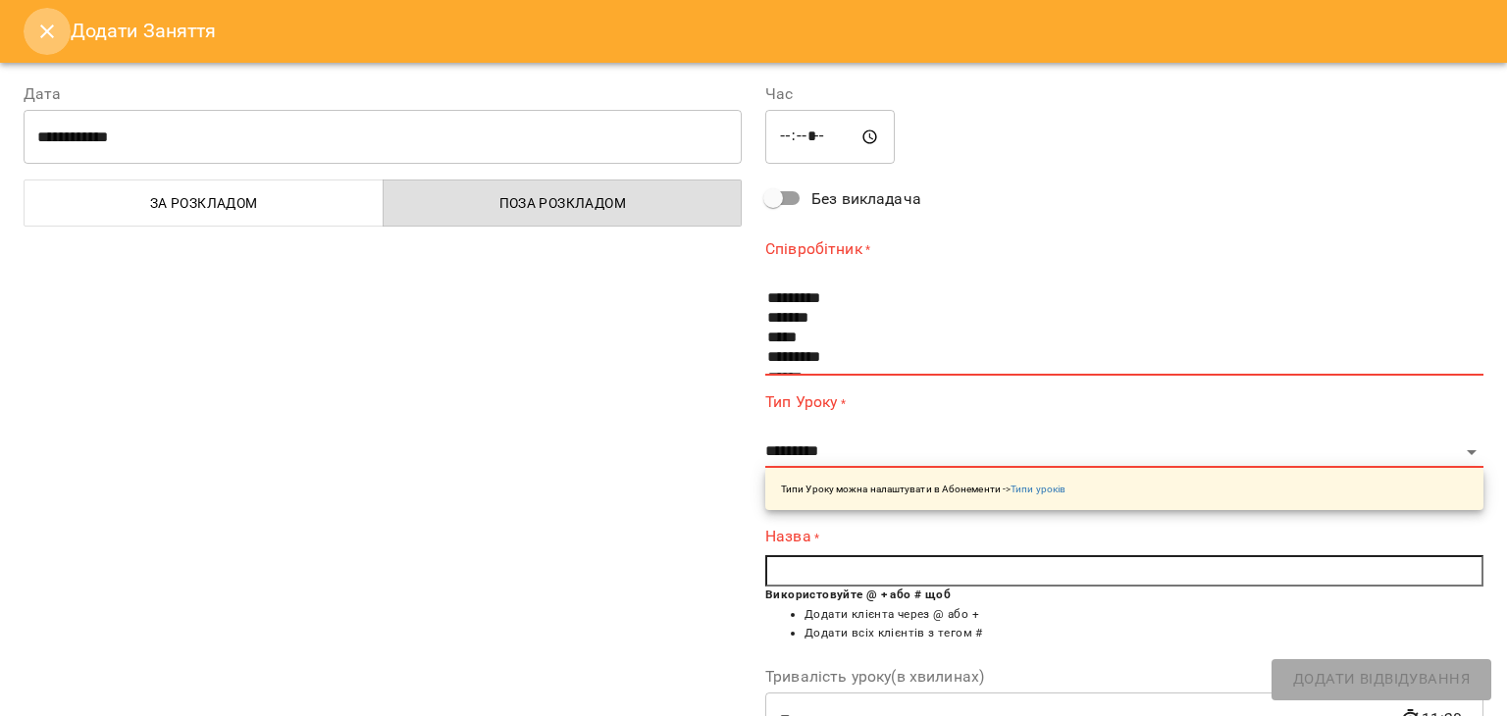
click at [53, 32] on icon "Close" at bounding box center [47, 32] width 24 height 24
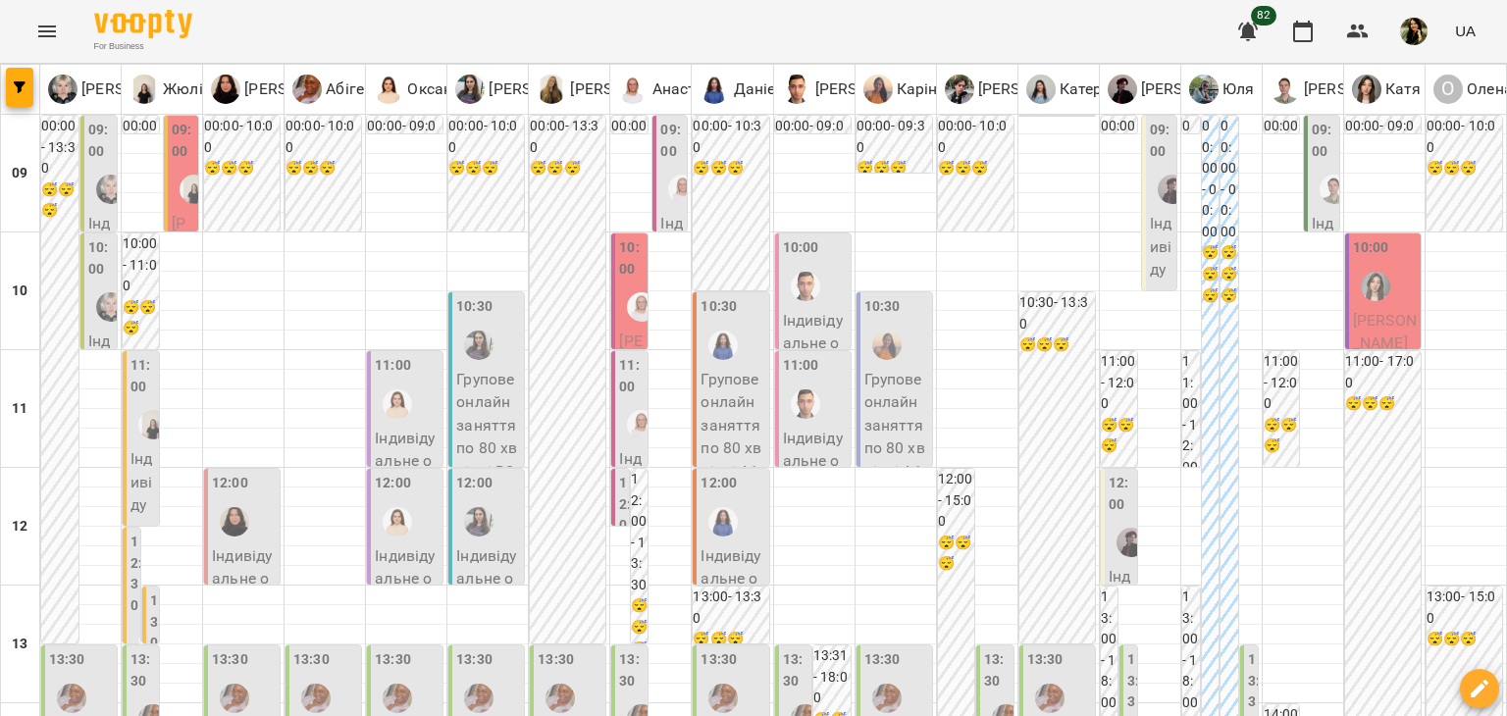
scroll to position [567, 0]
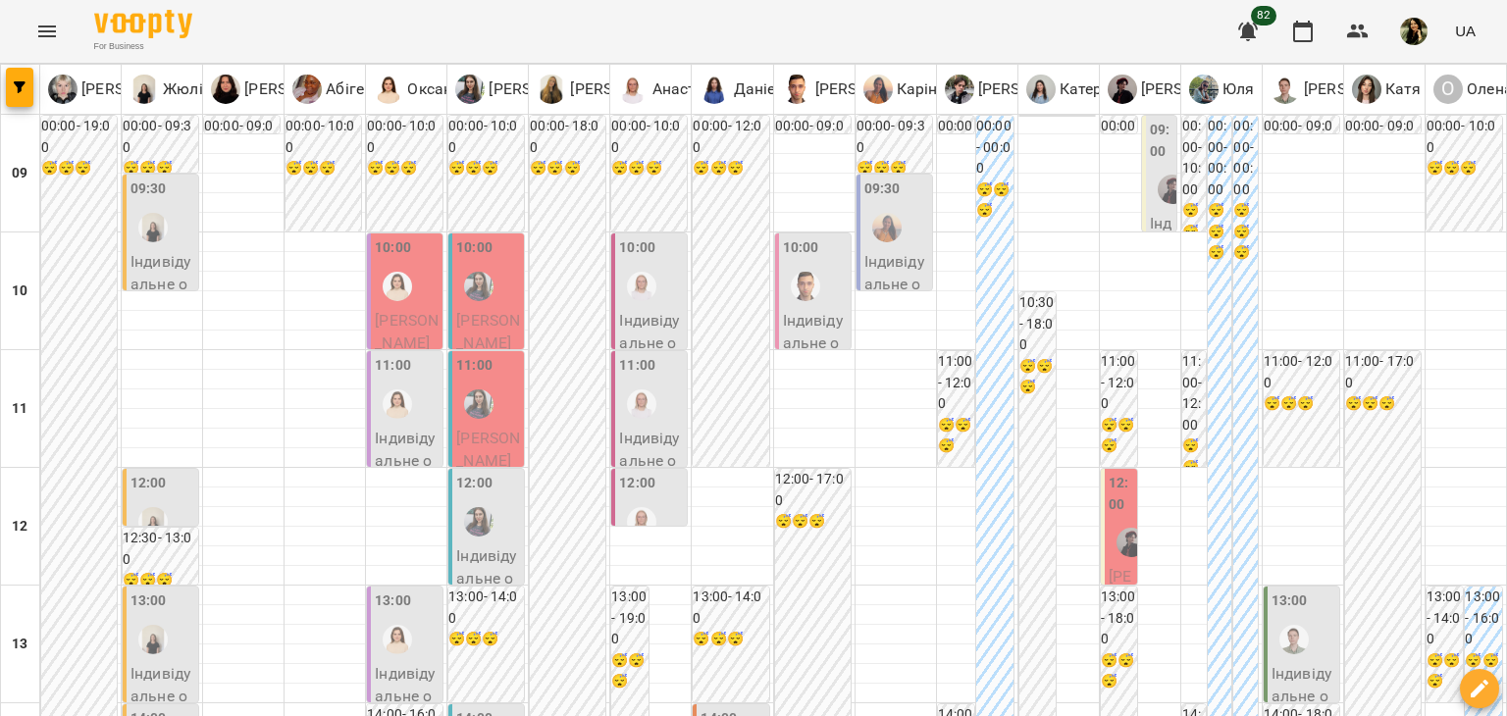
scroll to position [961, 0]
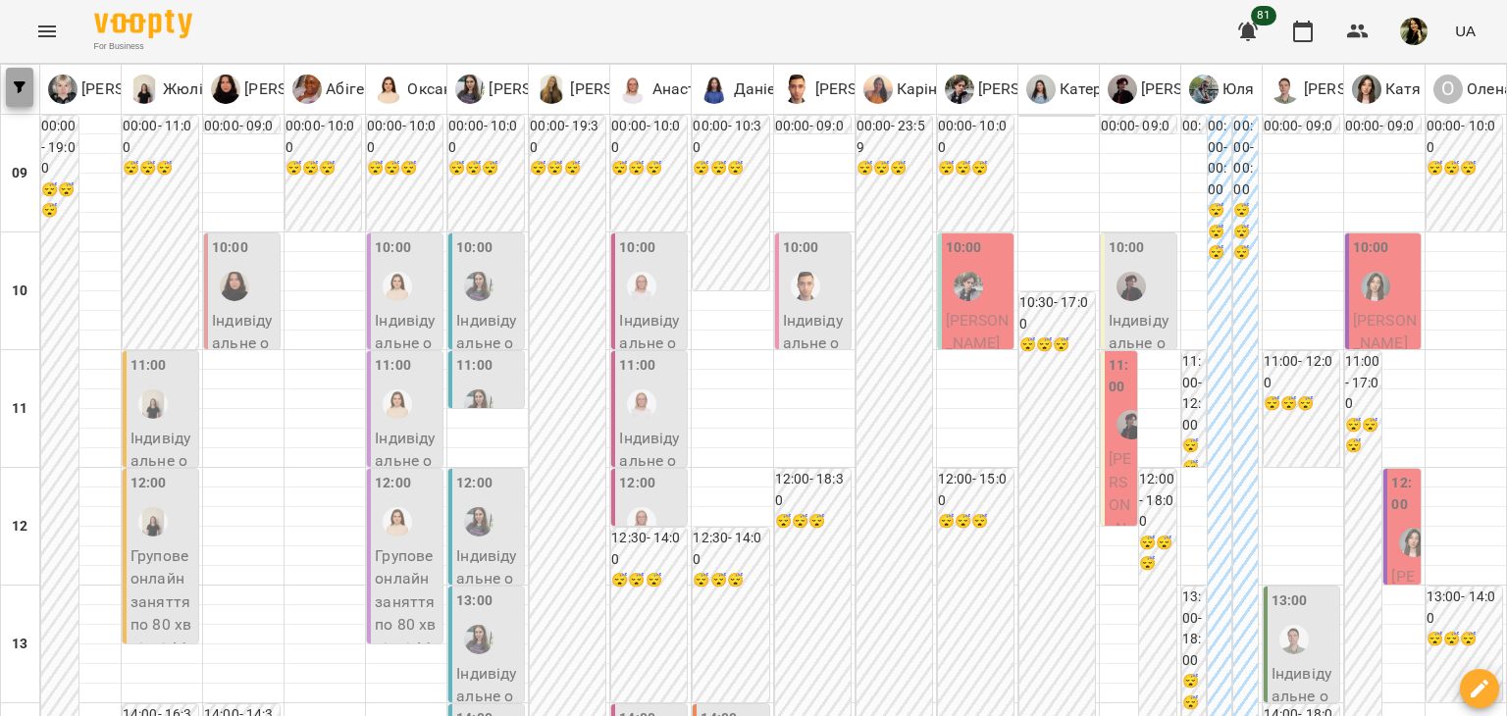
click at [31, 77] on button "button" at bounding box center [19, 87] width 27 height 39
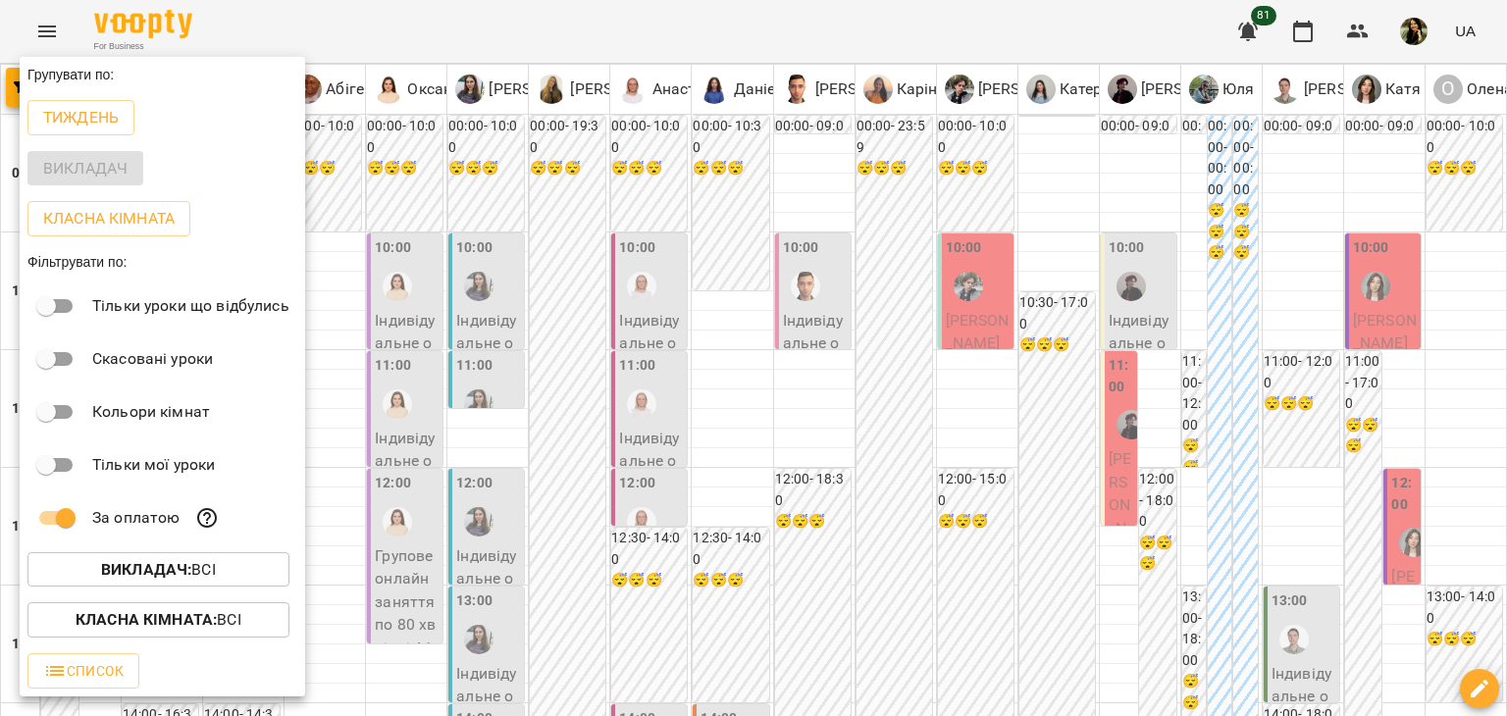
click at [542, 684] on div at bounding box center [753, 358] width 1507 height 716
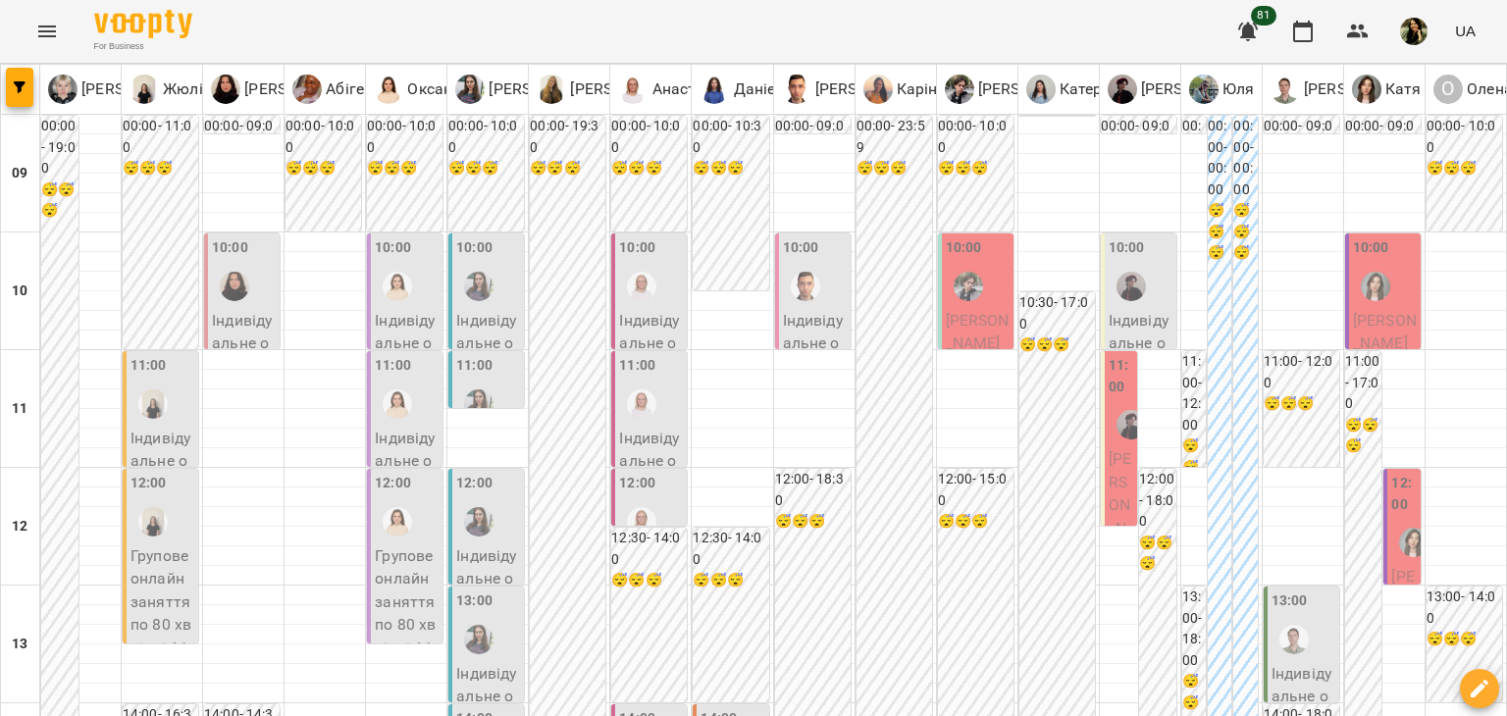
type input "**********"
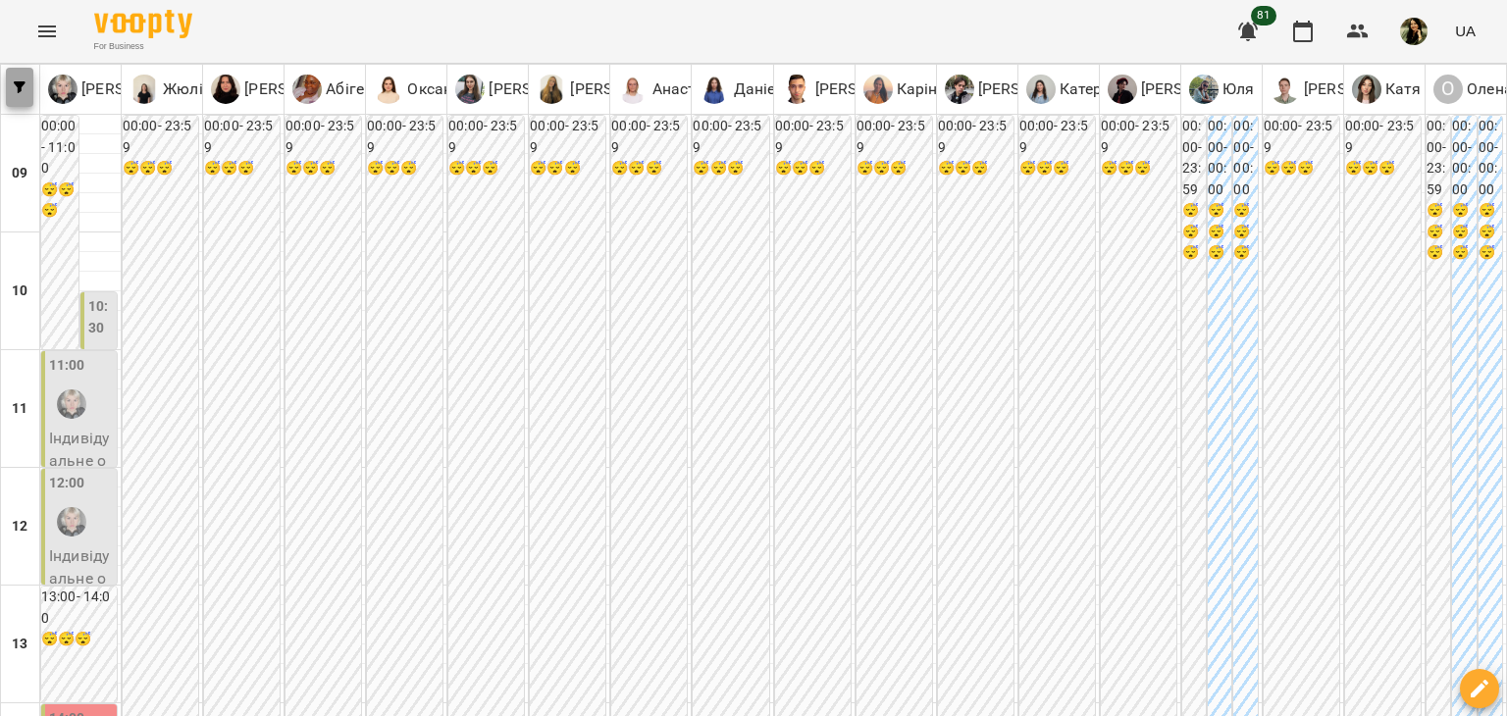
click at [23, 81] on icon "button" at bounding box center [20, 87] width 12 height 12
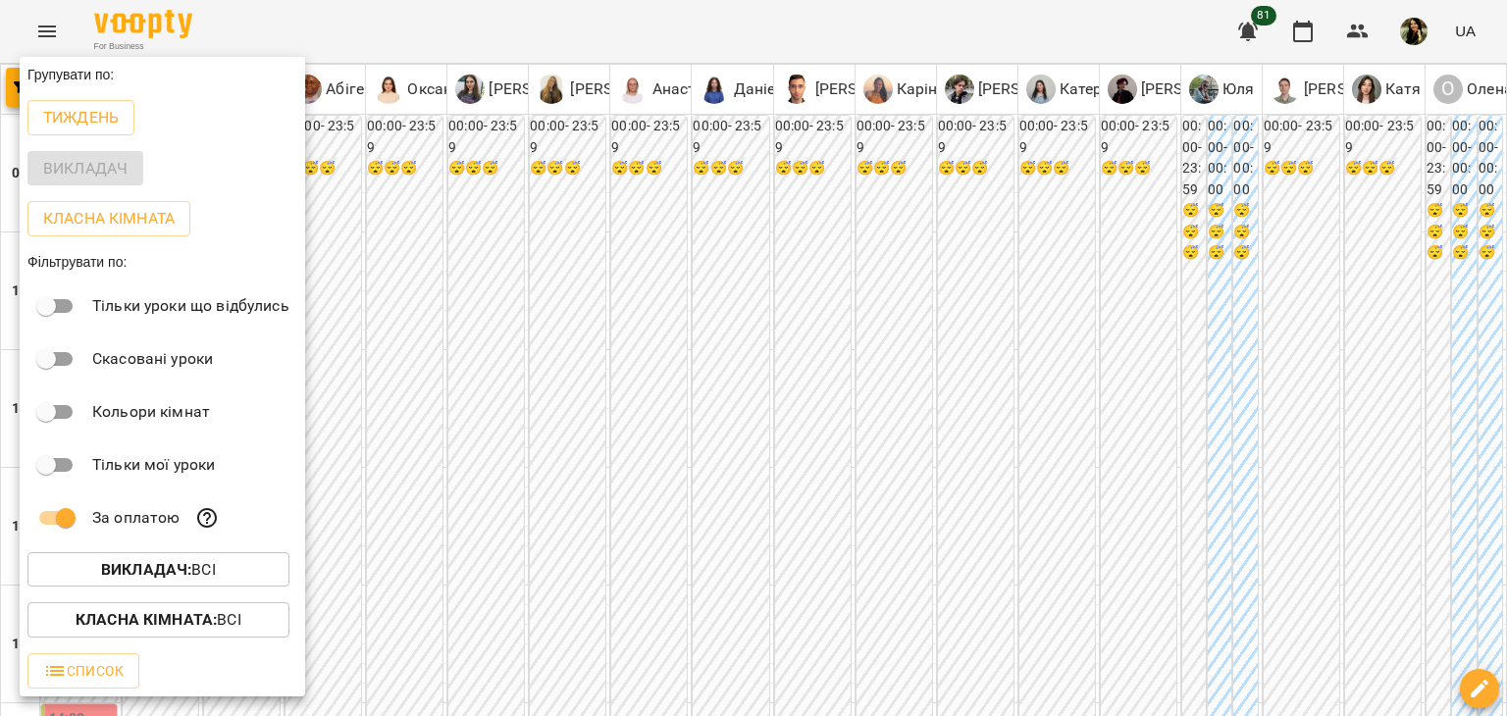
click at [435, 689] on div at bounding box center [753, 358] width 1507 height 716
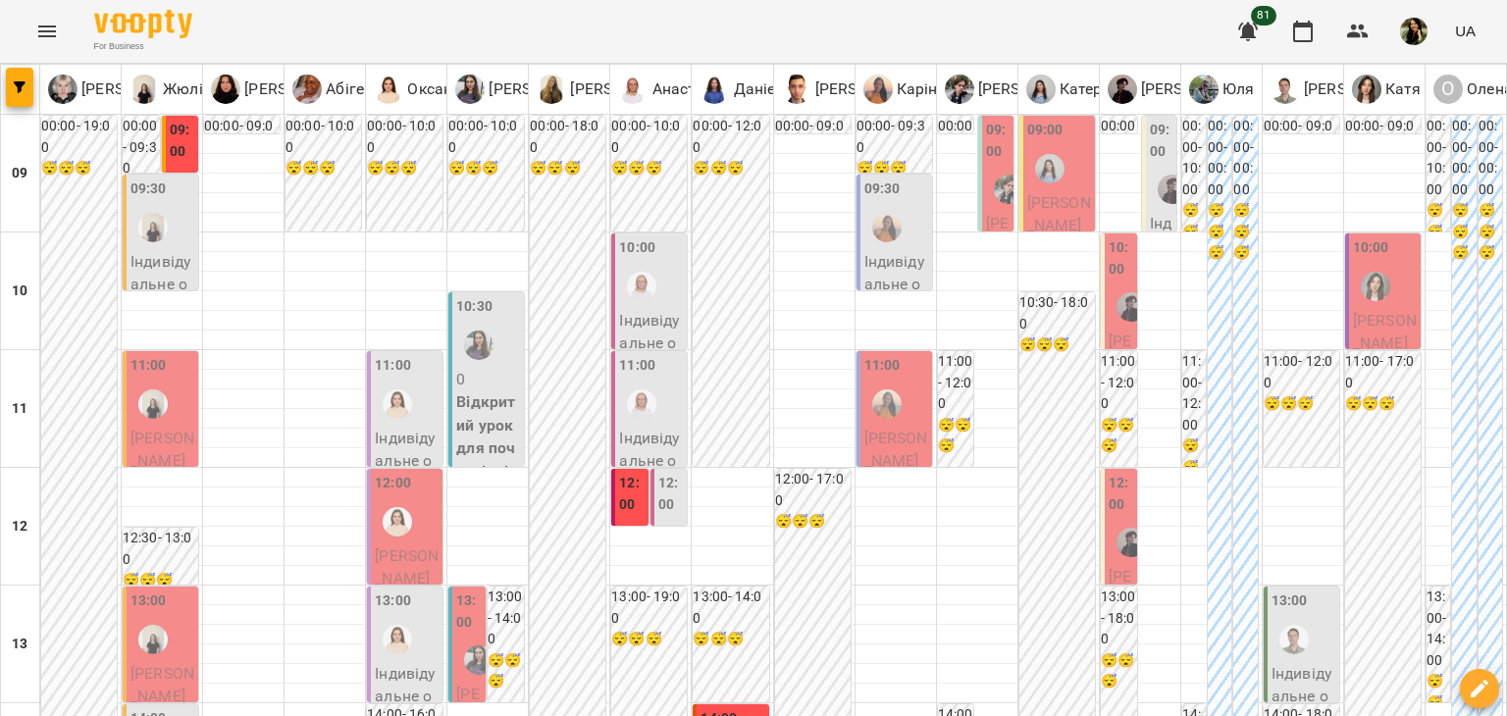
click at [180, 220] on div "09:30" at bounding box center [162, 215] width 64 height 72
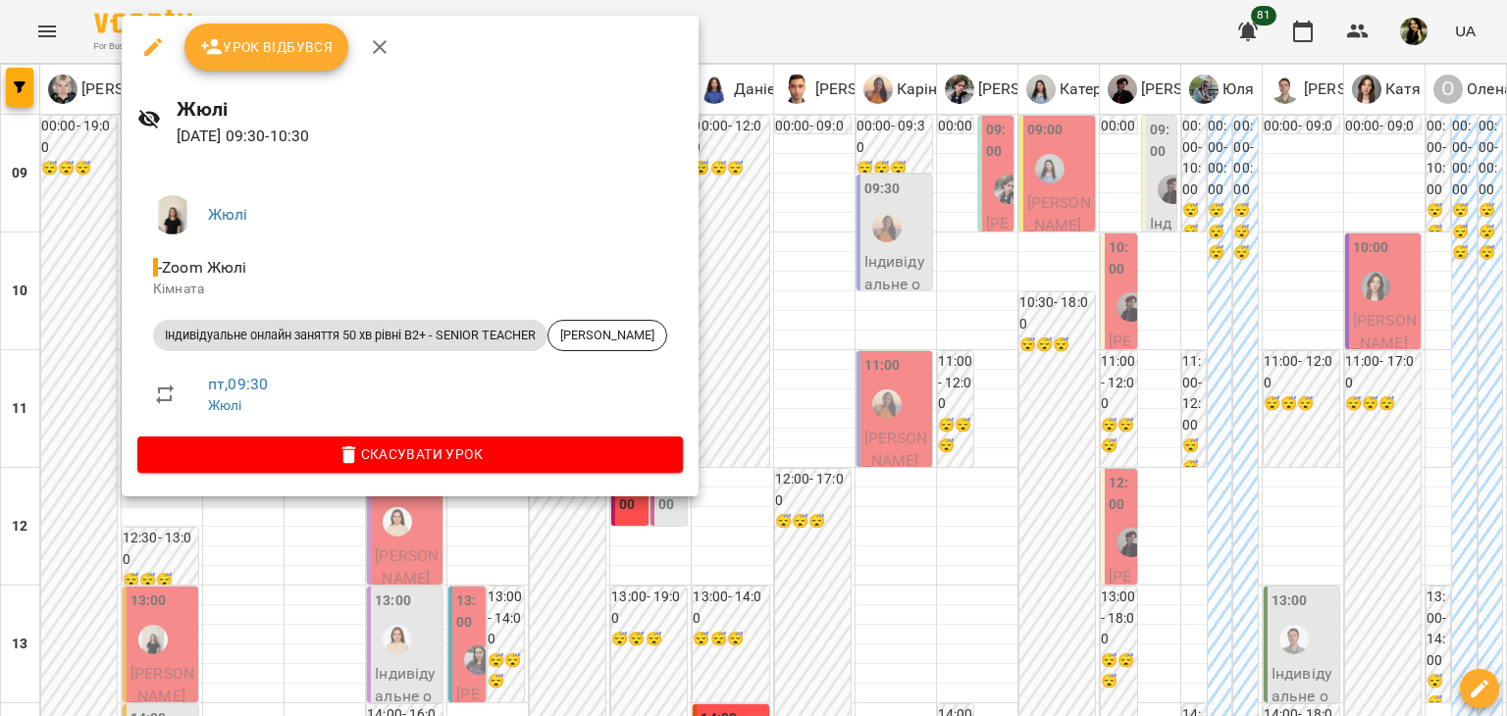
click at [466, 625] on div at bounding box center [753, 358] width 1507 height 716
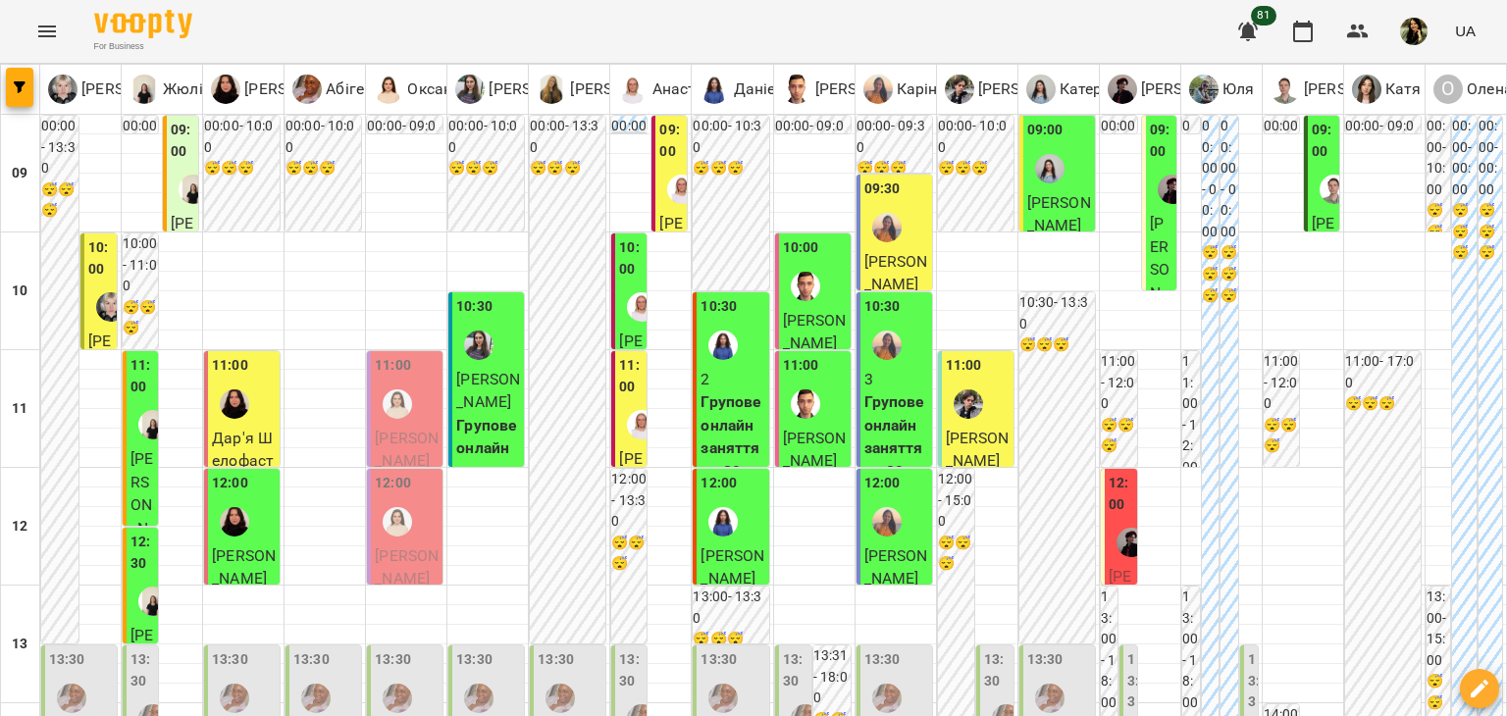
scroll to position [1025, 0]
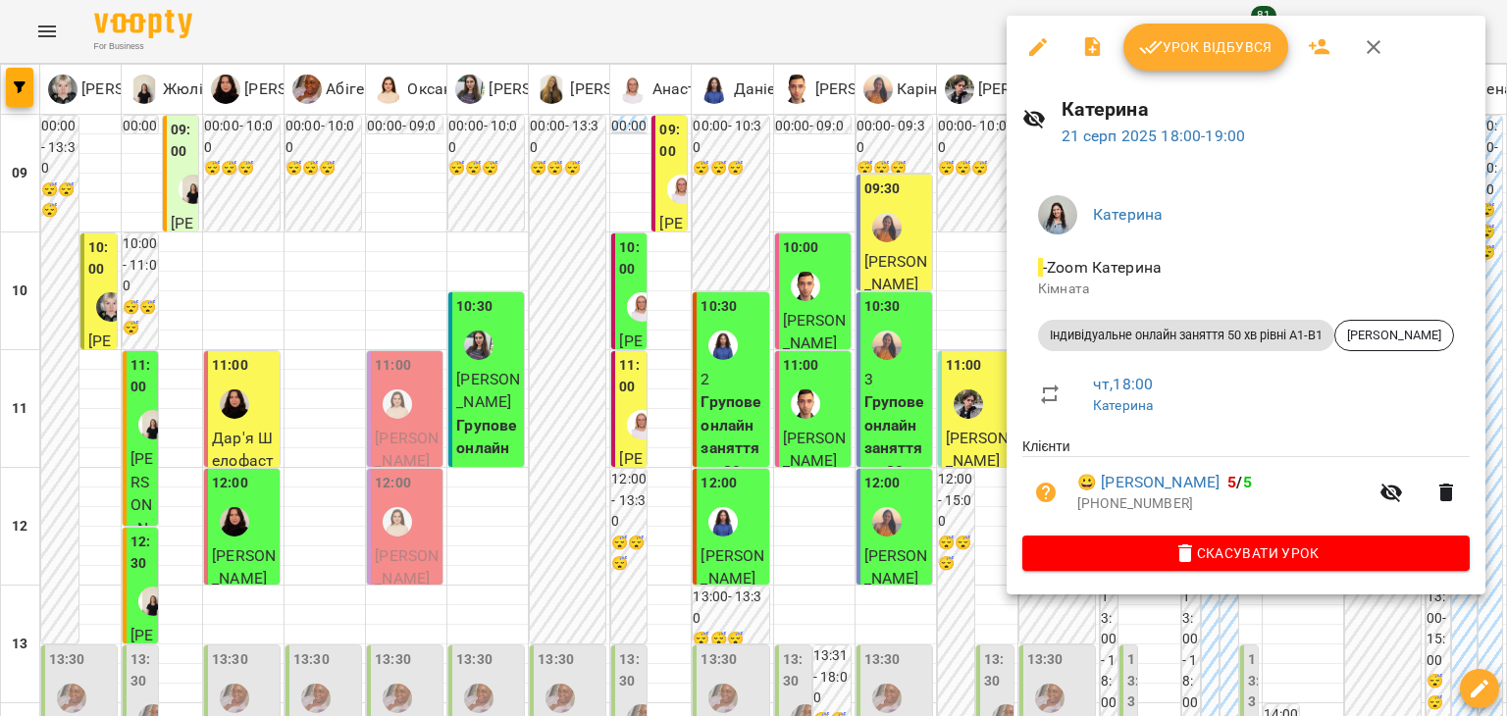
click at [729, 624] on div at bounding box center [753, 358] width 1507 height 716
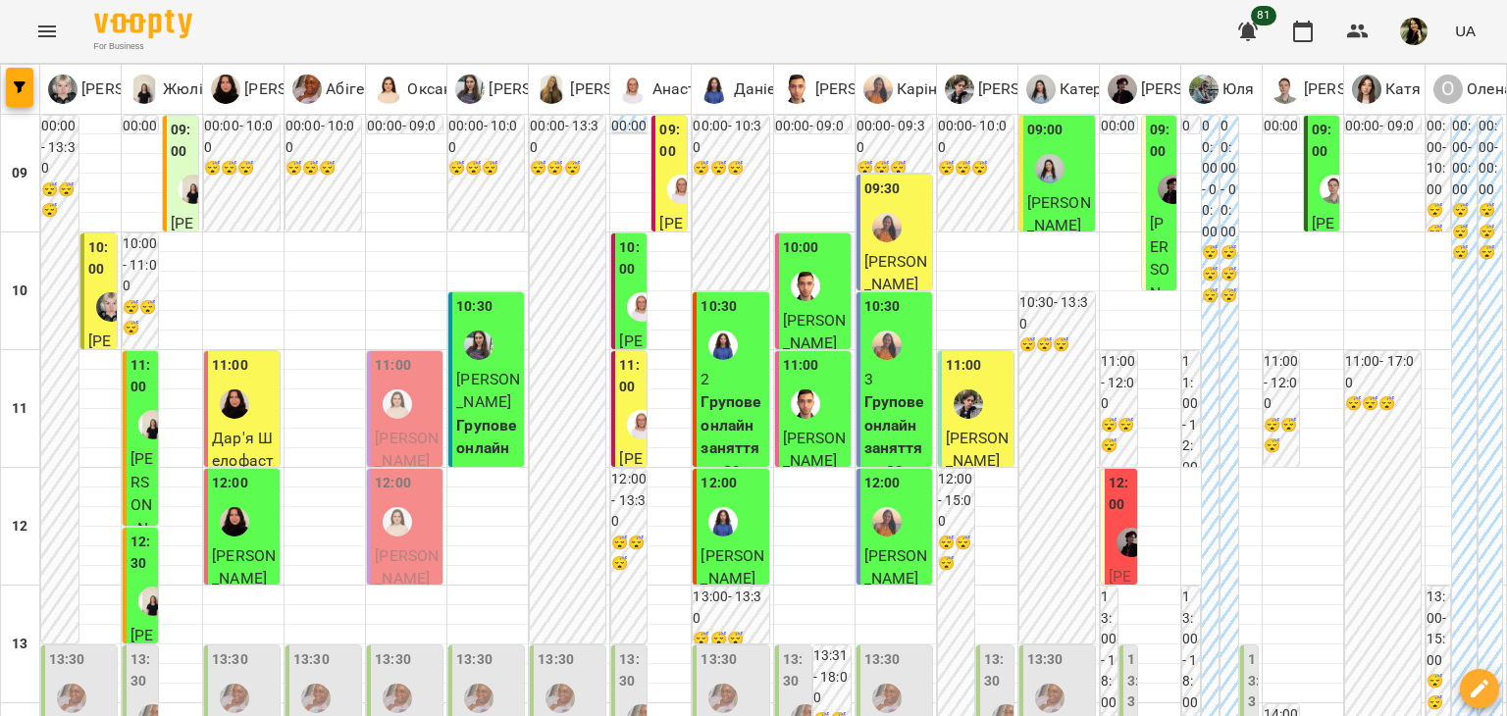
scroll to position [0, 0]
type input "**********"
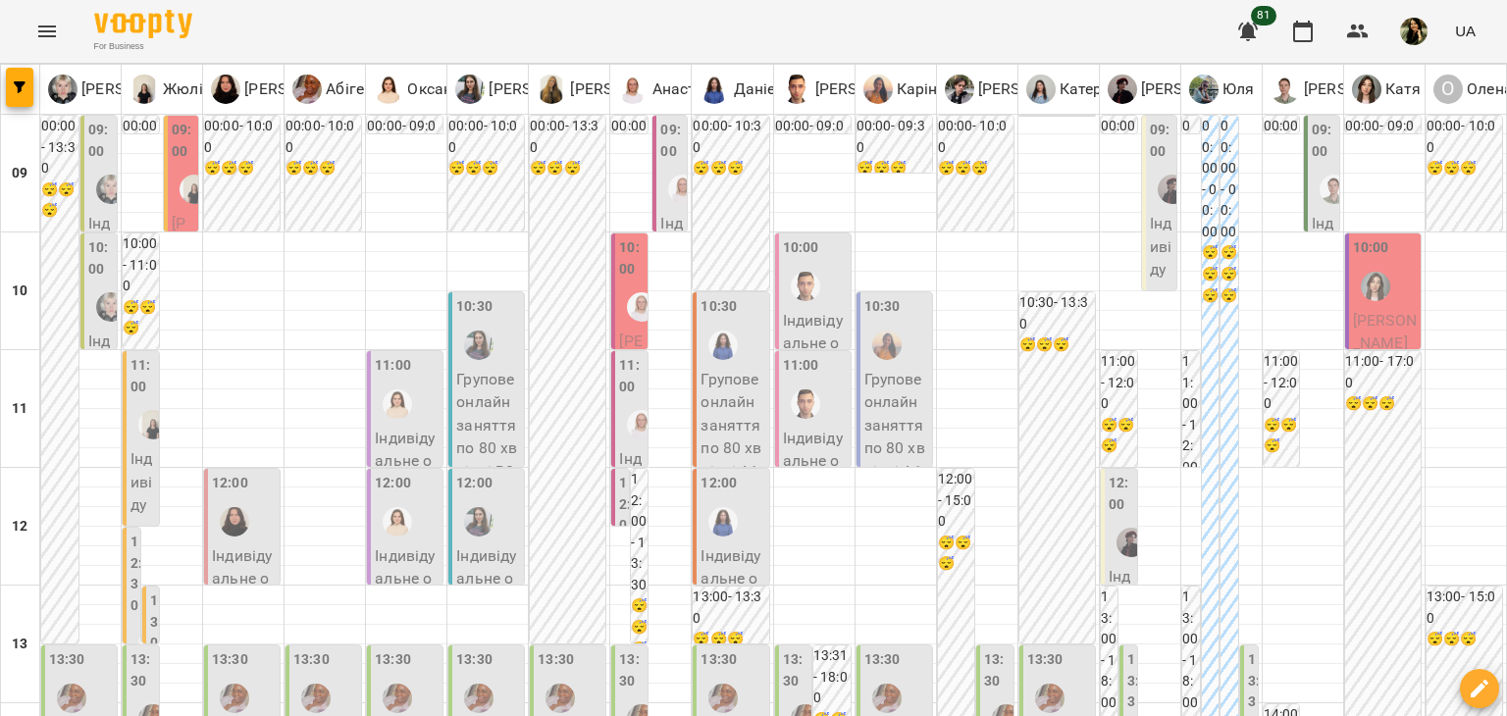
scroll to position [891, 0]
type input "**********"
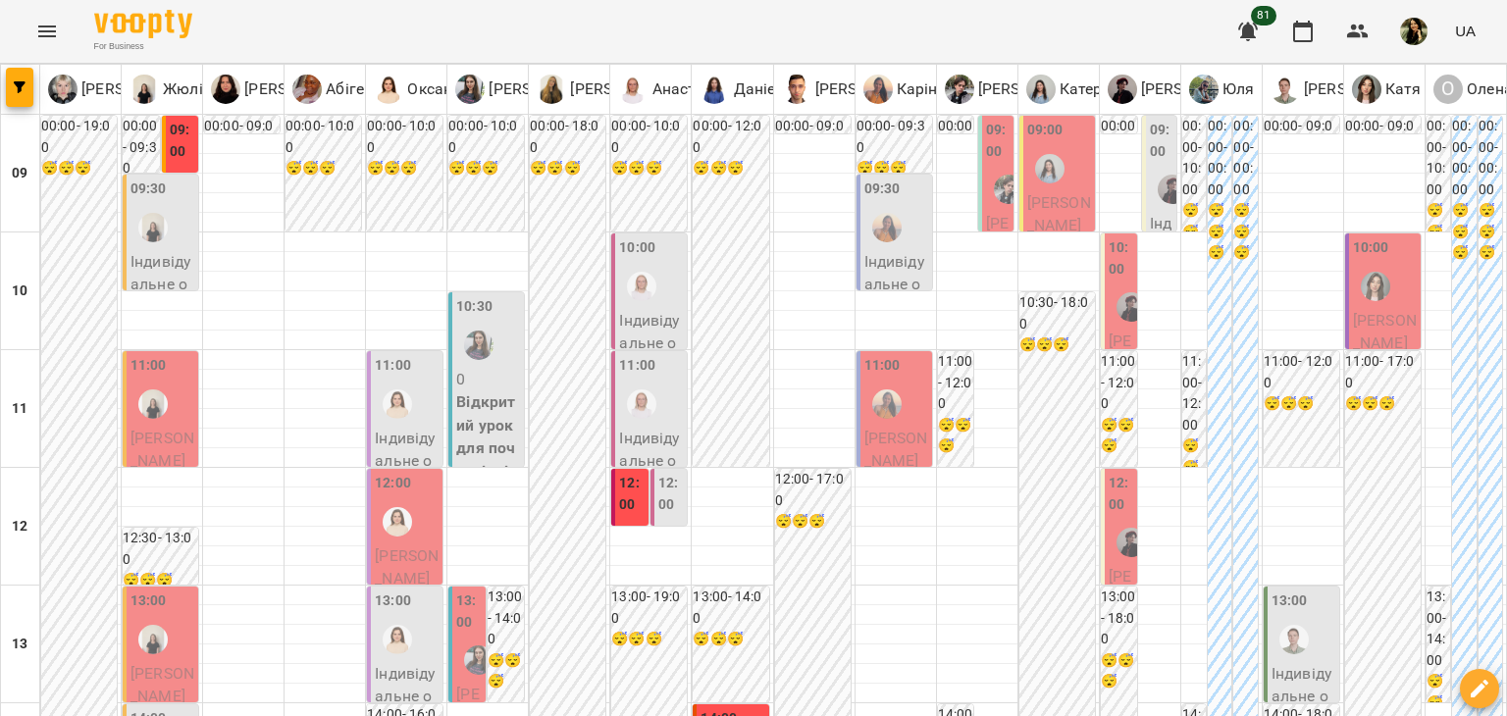
scroll to position [602, 0]
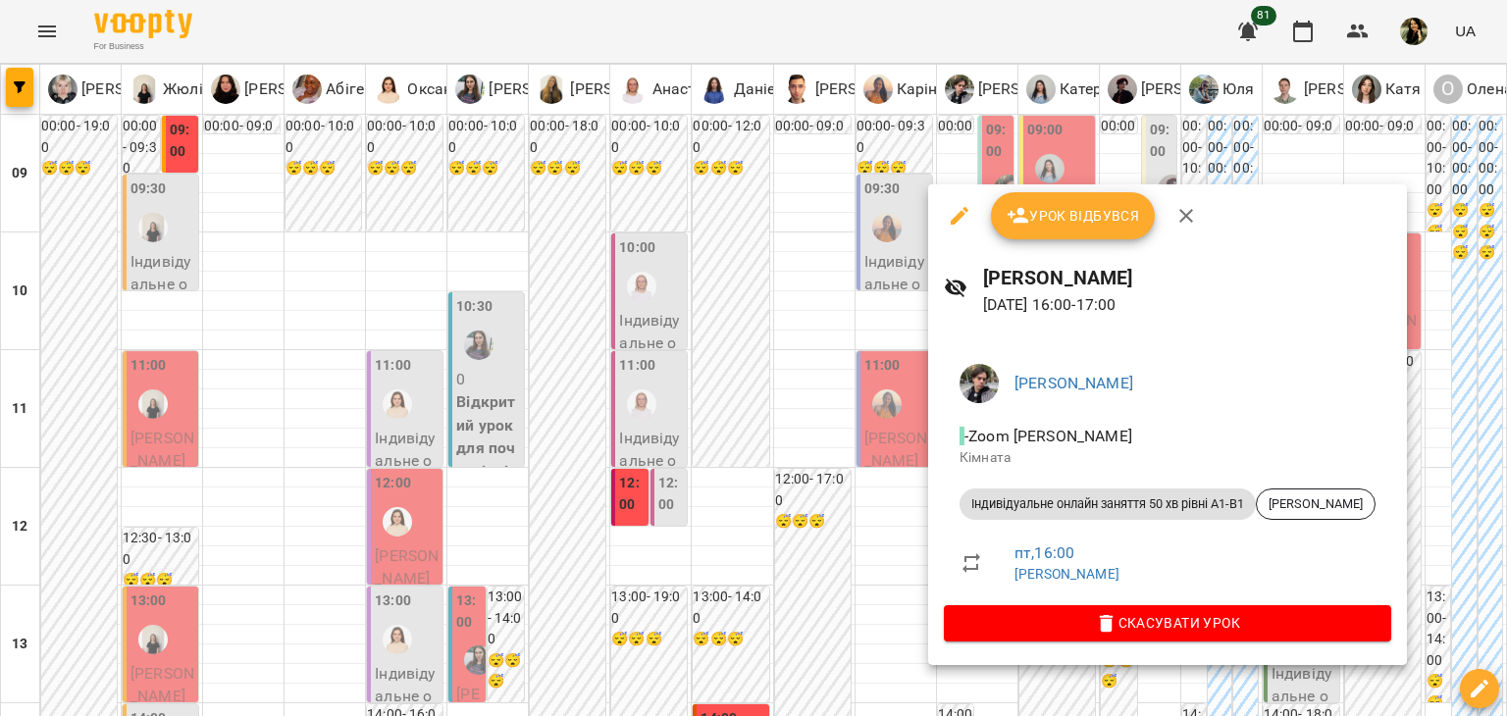
click at [897, 413] on div at bounding box center [753, 358] width 1507 height 716
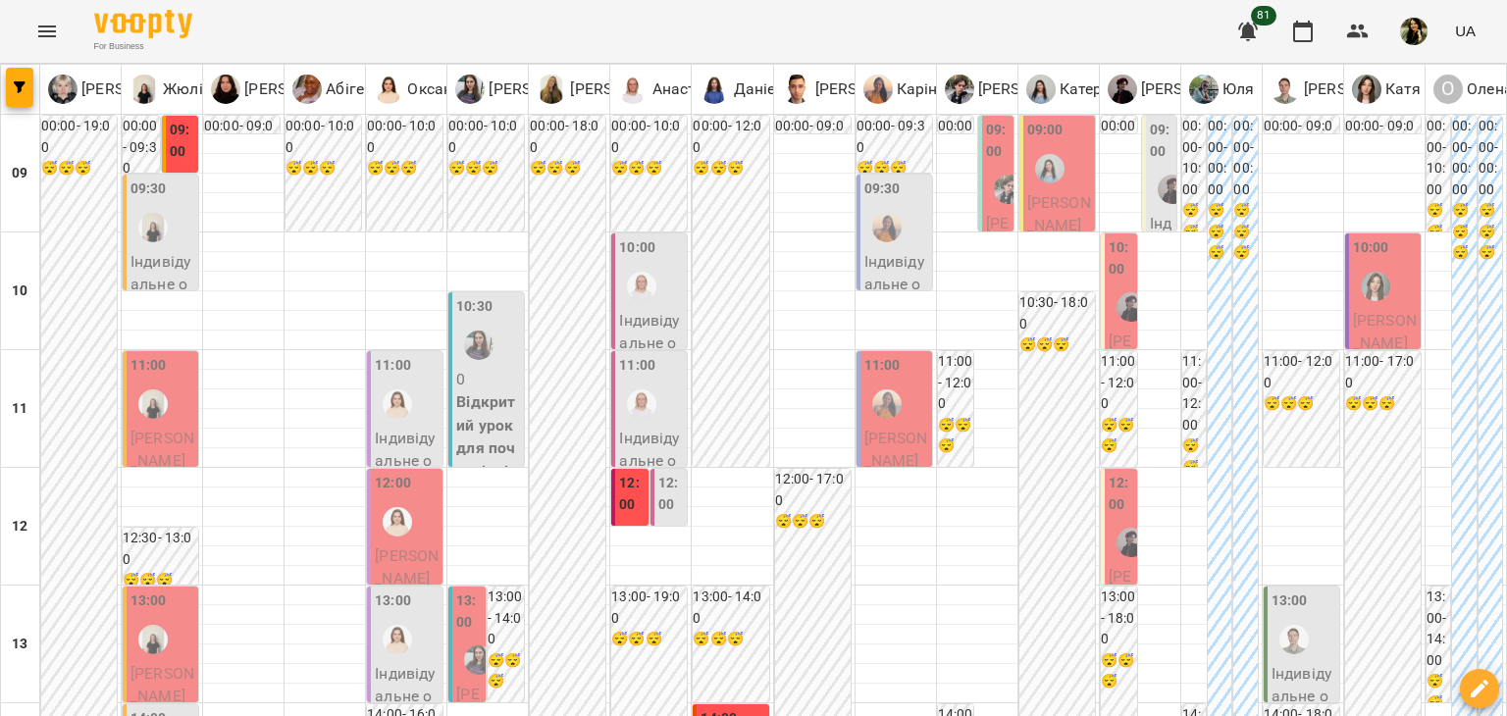
scroll to position [981, 0]
click at [1483, 695] on icon "button" at bounding box center [1480, 689] width 24 height 24
click at [1432, 605] on span "Створити урок" at bounding box center [1439, 605] width 104 height 24
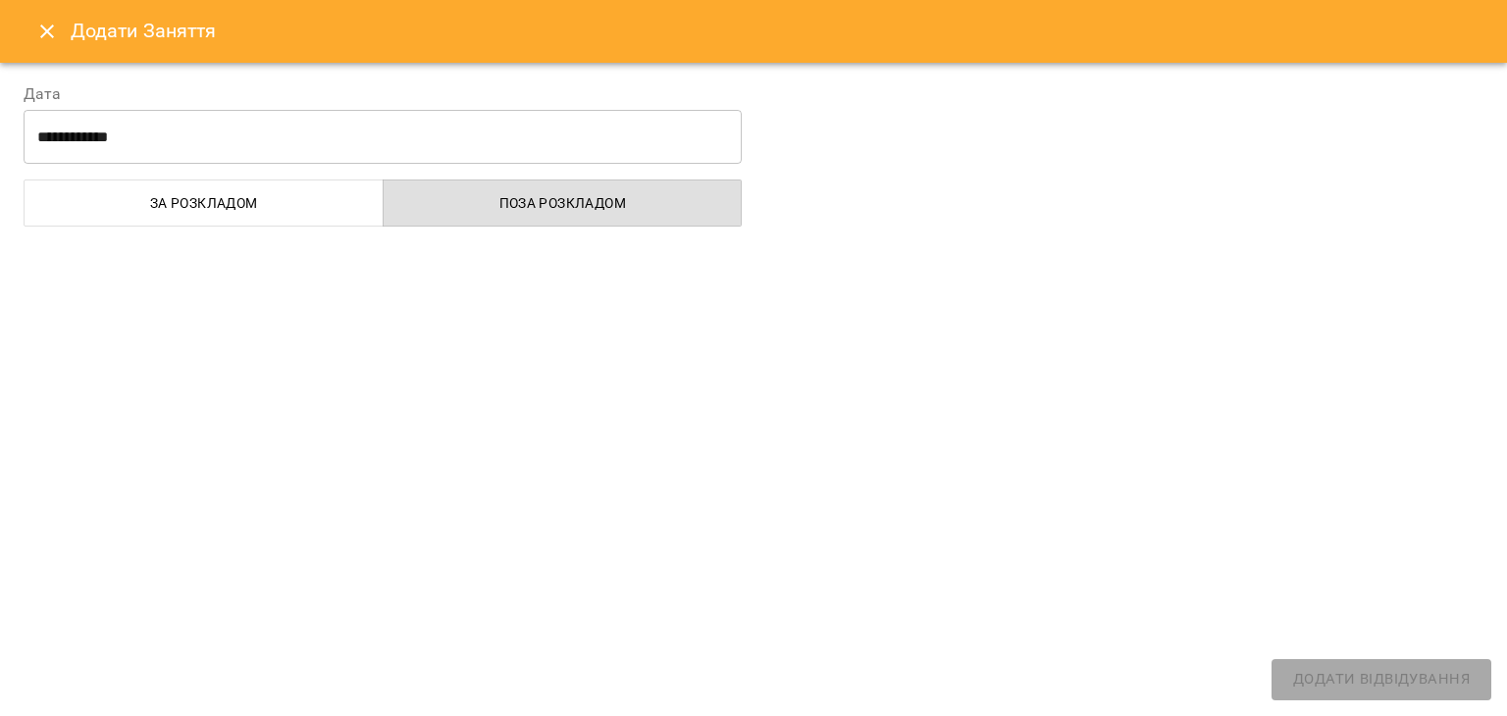
select select
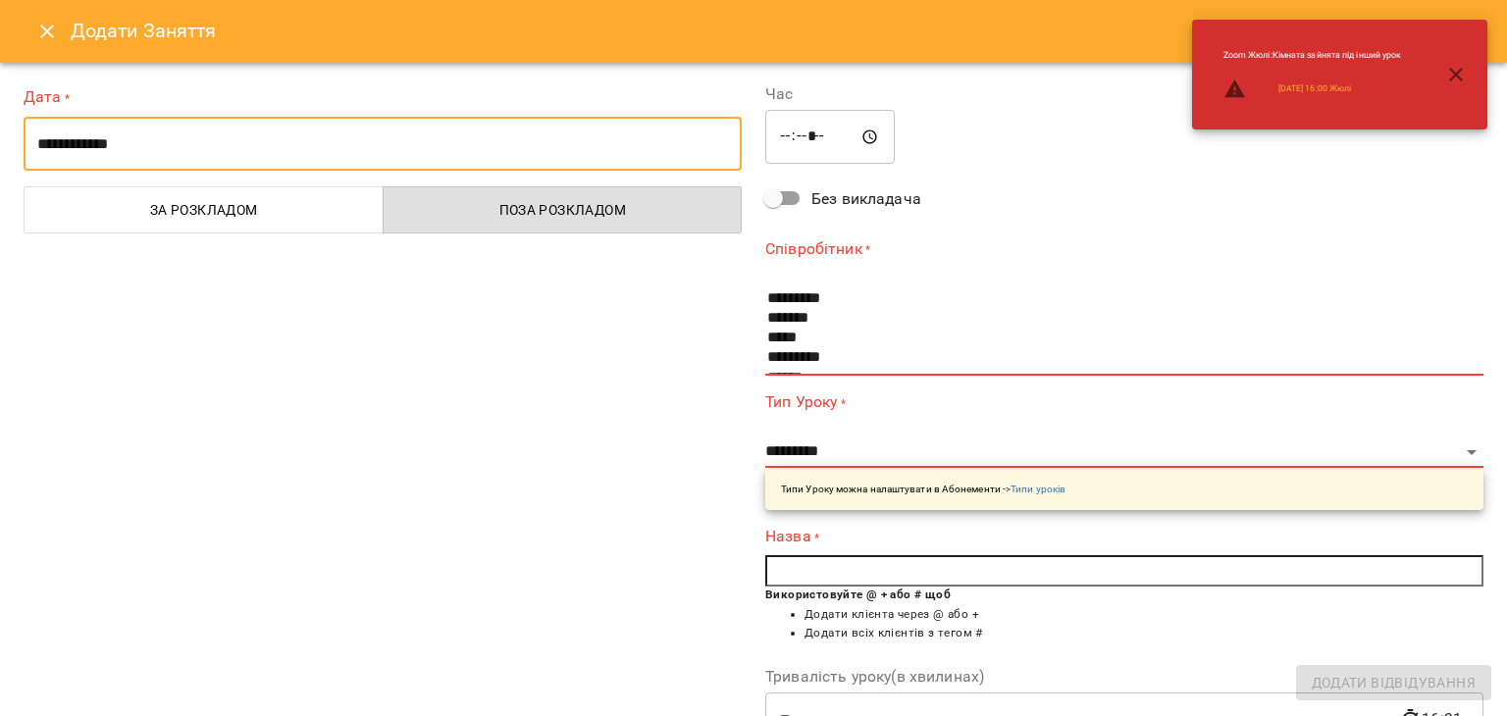
click at [560, 121] on input "**********" at bounding box center [383, 144] width 718 height 55
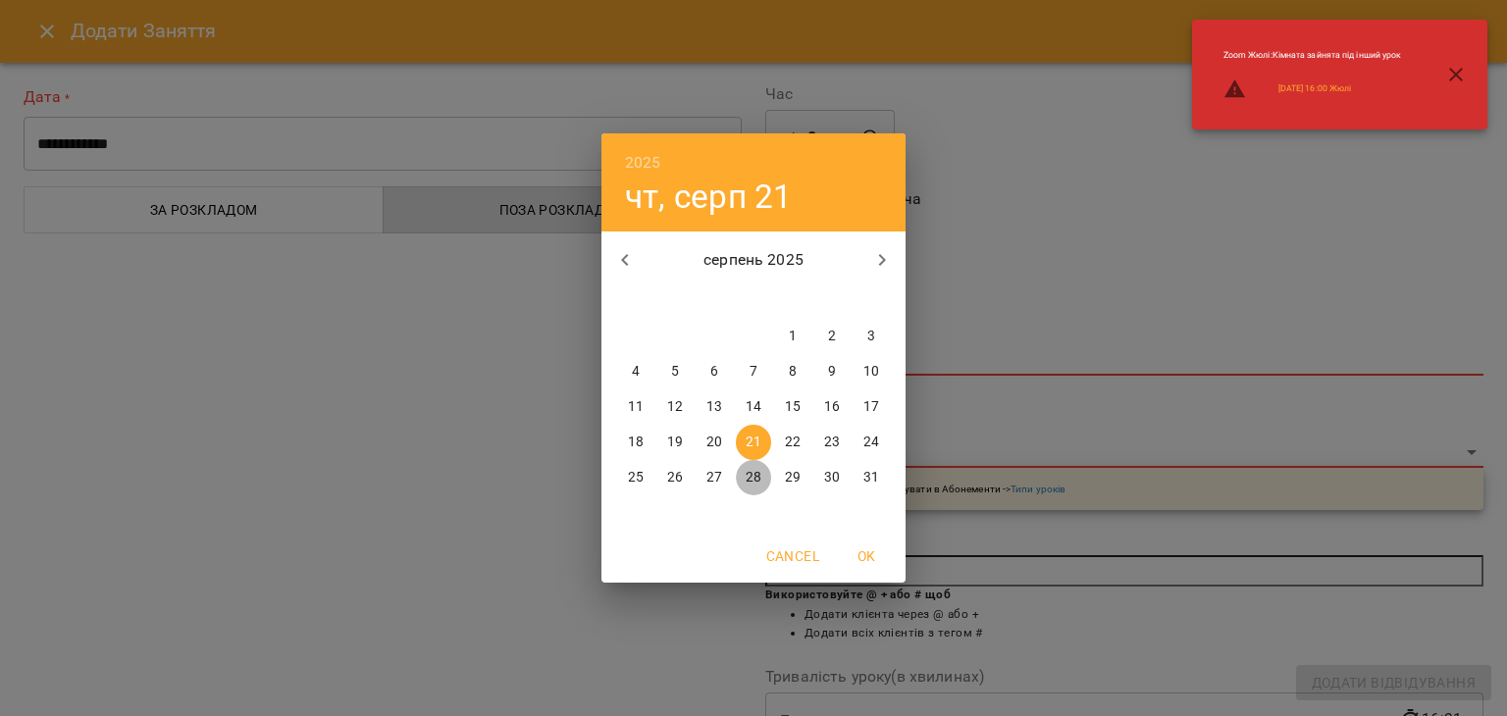
click at [762, 481] on span "28" at bounding box center [753, 478] width 35 height 20
type input "**********"
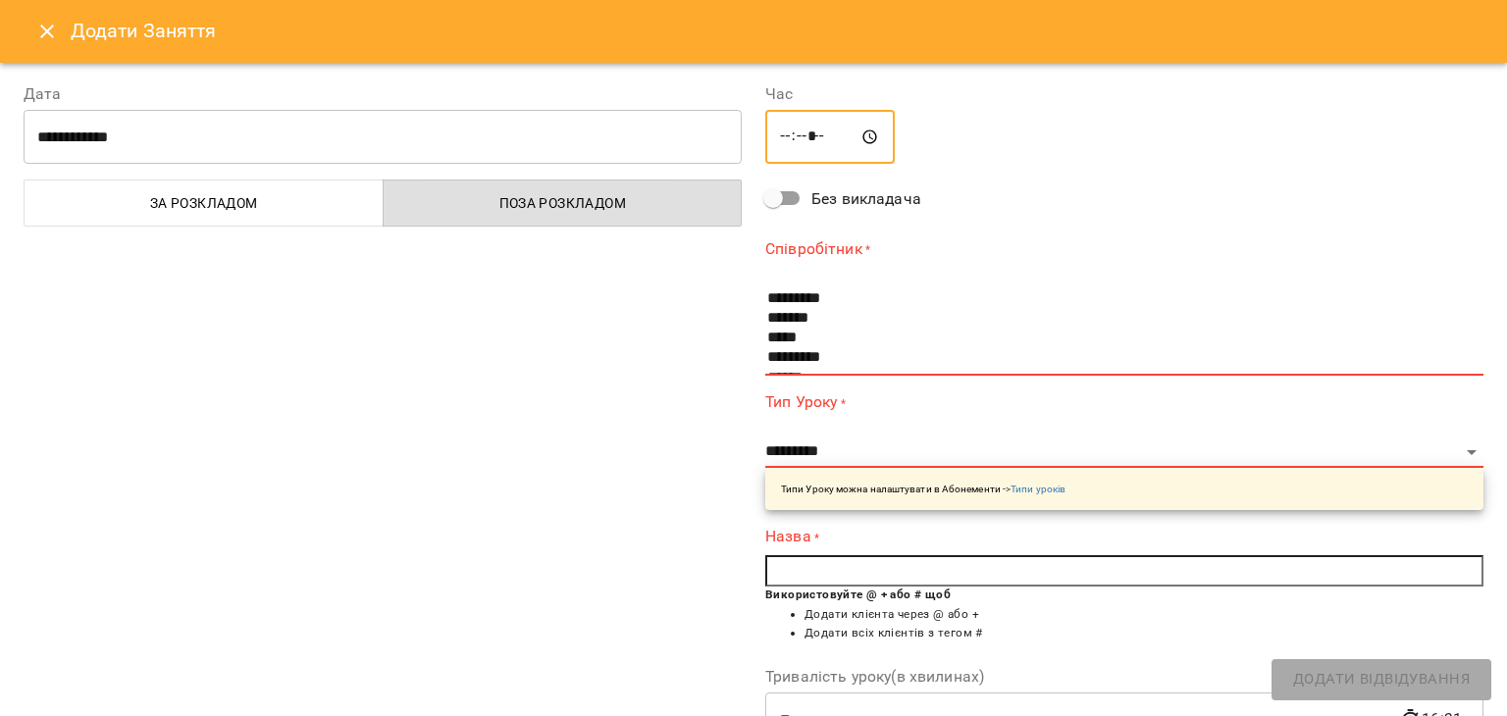
click at [797, 129] on input "*****" at bounding box center [829, 137] width 129 height 55
click at [789, 130] on input "*****" at bounding box center [829, 137] width 129 height 55
type input "*****"
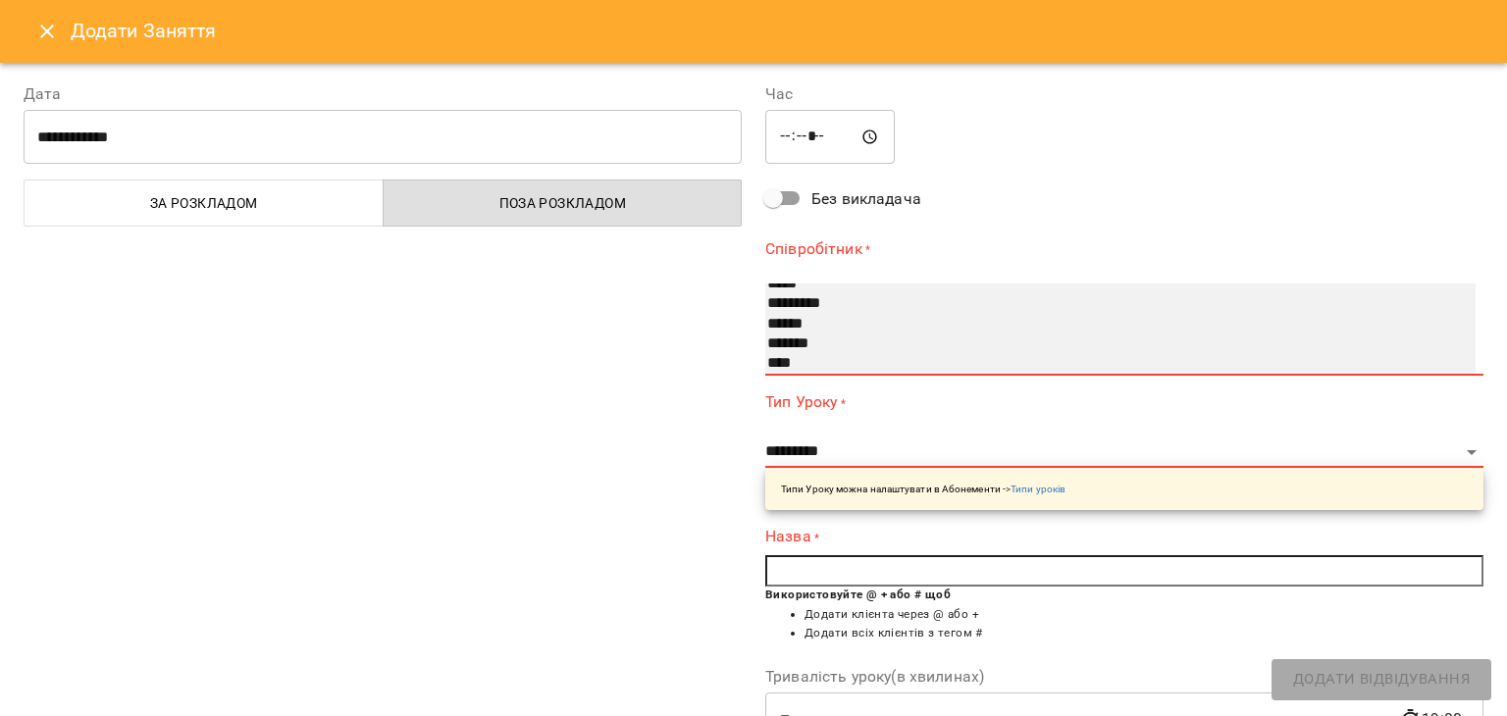
scroll to position [59, 0]
select select "**********"
click at [805, 319] on option "******" at bounding box center [1101, 320] width 672 height 20
type input "**********"
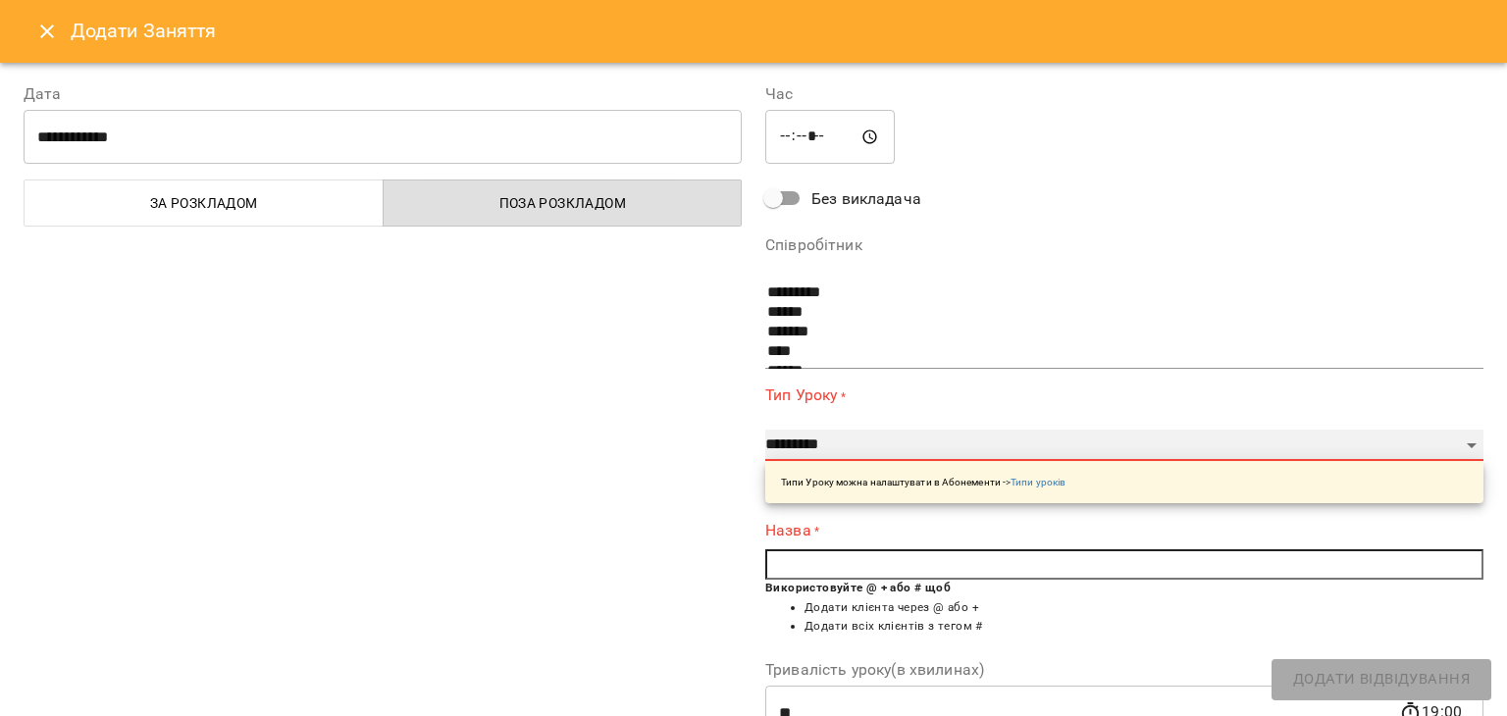
click at [1253, 444] on select "**********" at bounding box center [1124, 445] width 718 height 31
select select "**********"
click at [765, 430] on select "**********" at bounding box center [1124, 445] width 718 height 31
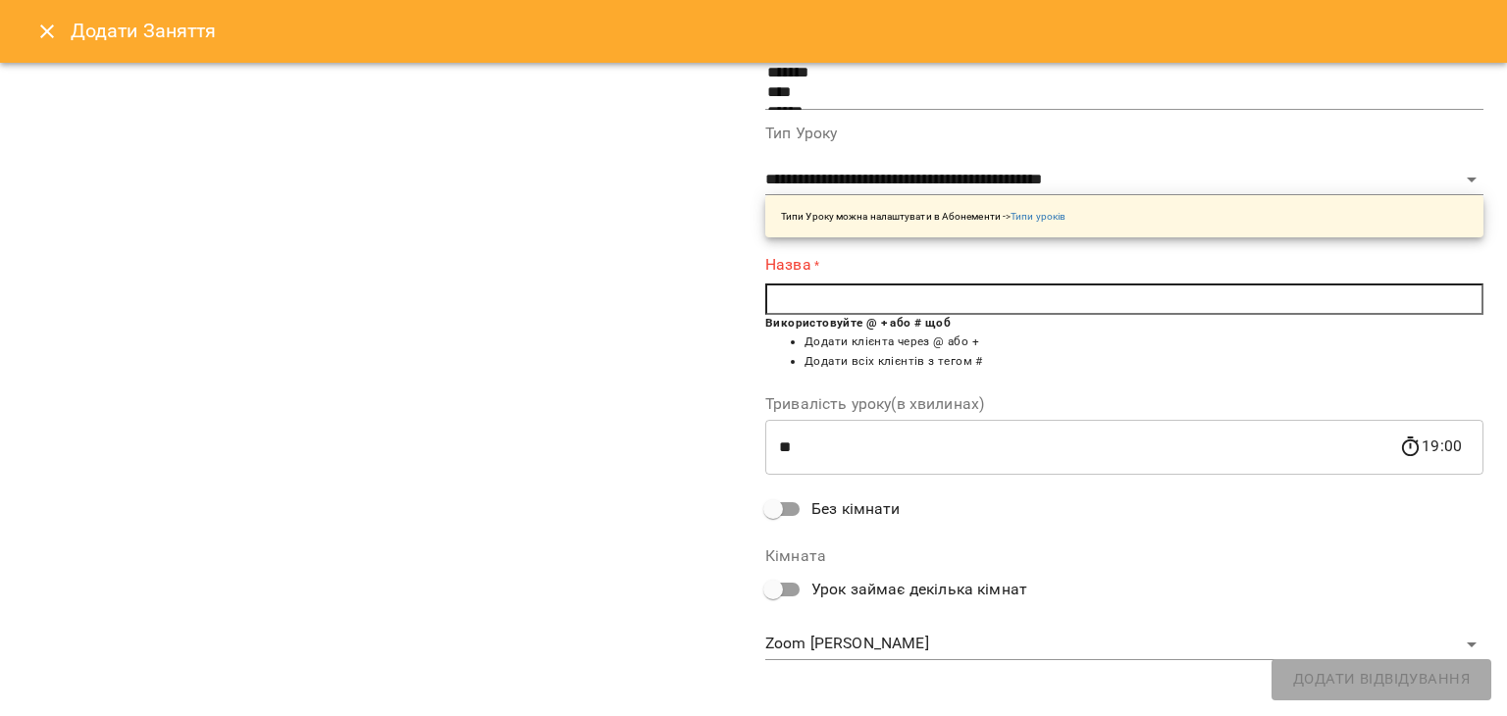
scroll to position [270, 0]
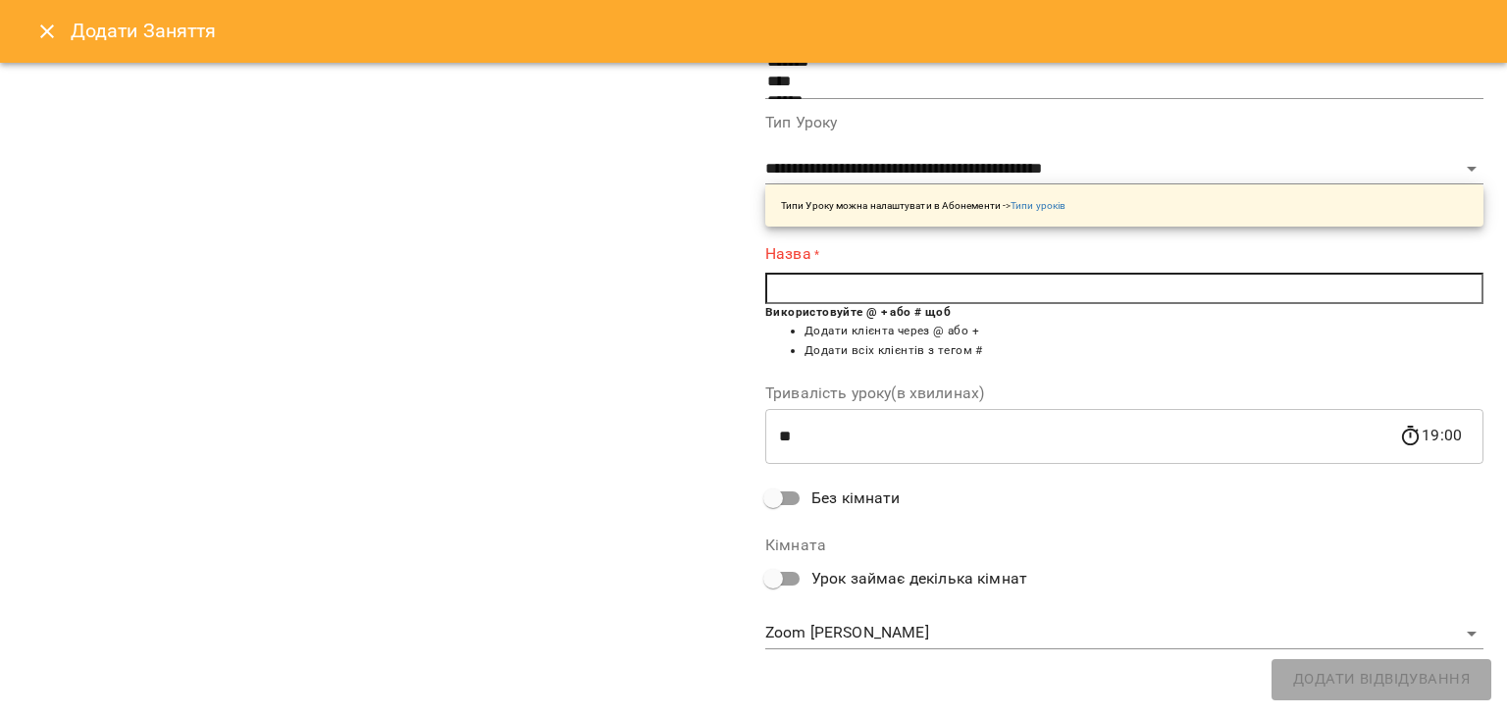
click at [1255, 287] on input "text" at bounding box center [1124, 288] width 718 height 31
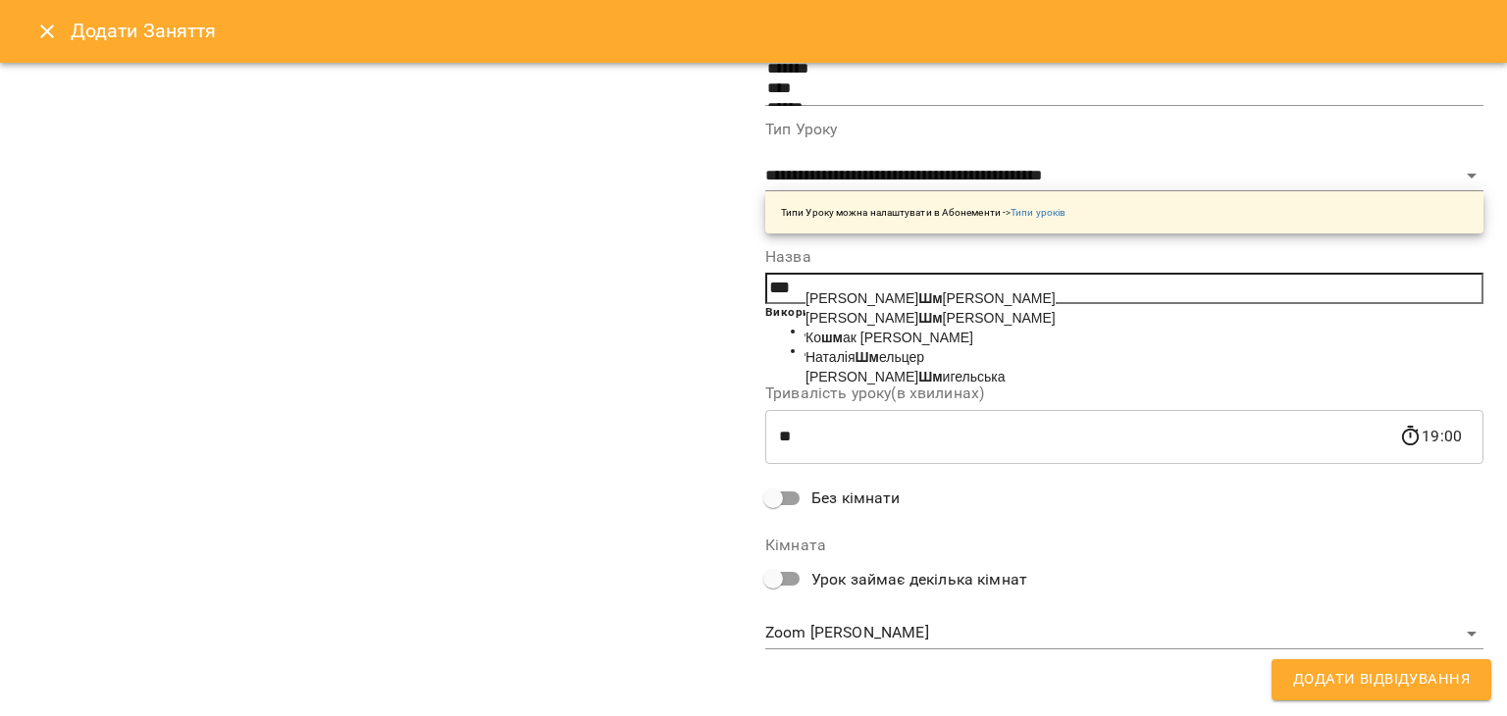
scroll to position [263, 0]
click at [906, 301] on span "Андрій Шма гін" at bounding box center [957, 298] width 286 height 16
type input "**********"
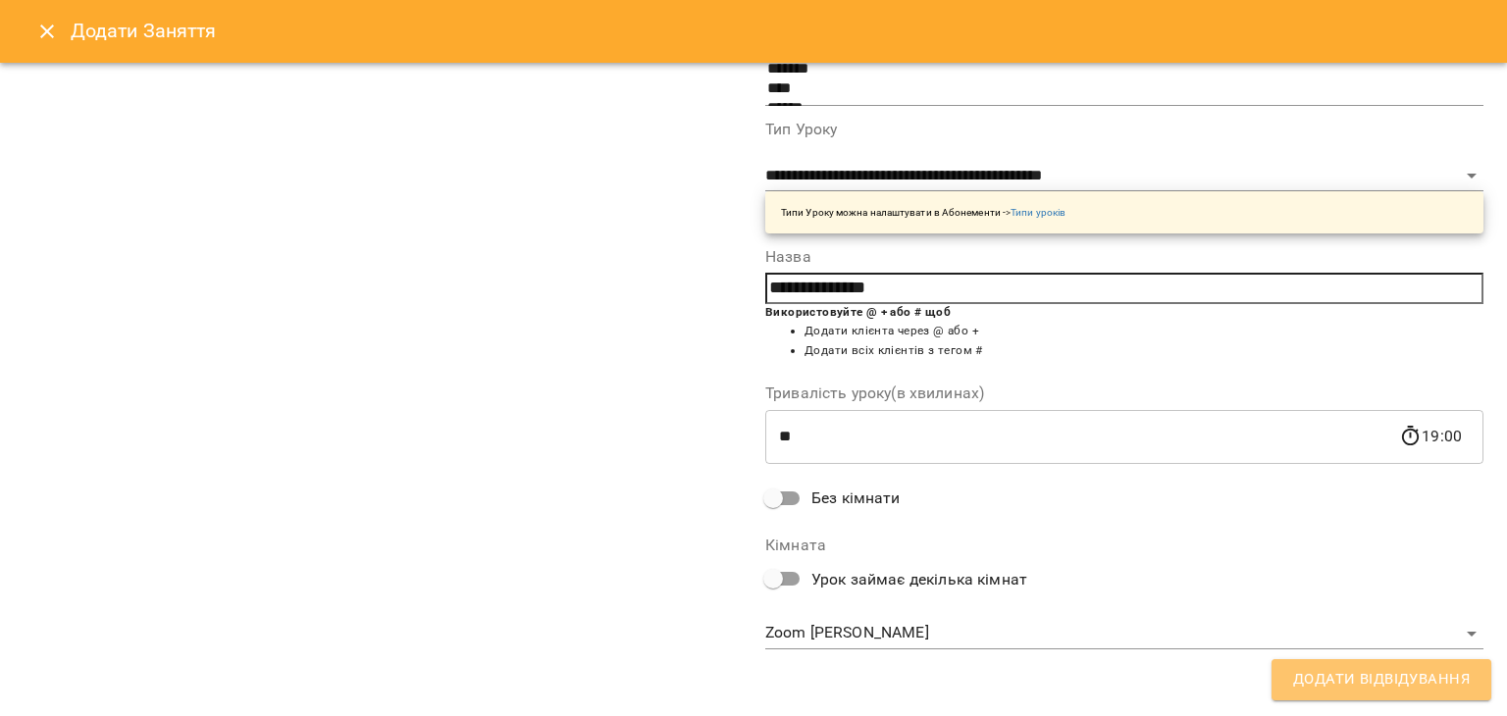
click at [1346, 674] on span "Додати Відвідування" at bounding box center [1381, 680] width 177 height 26
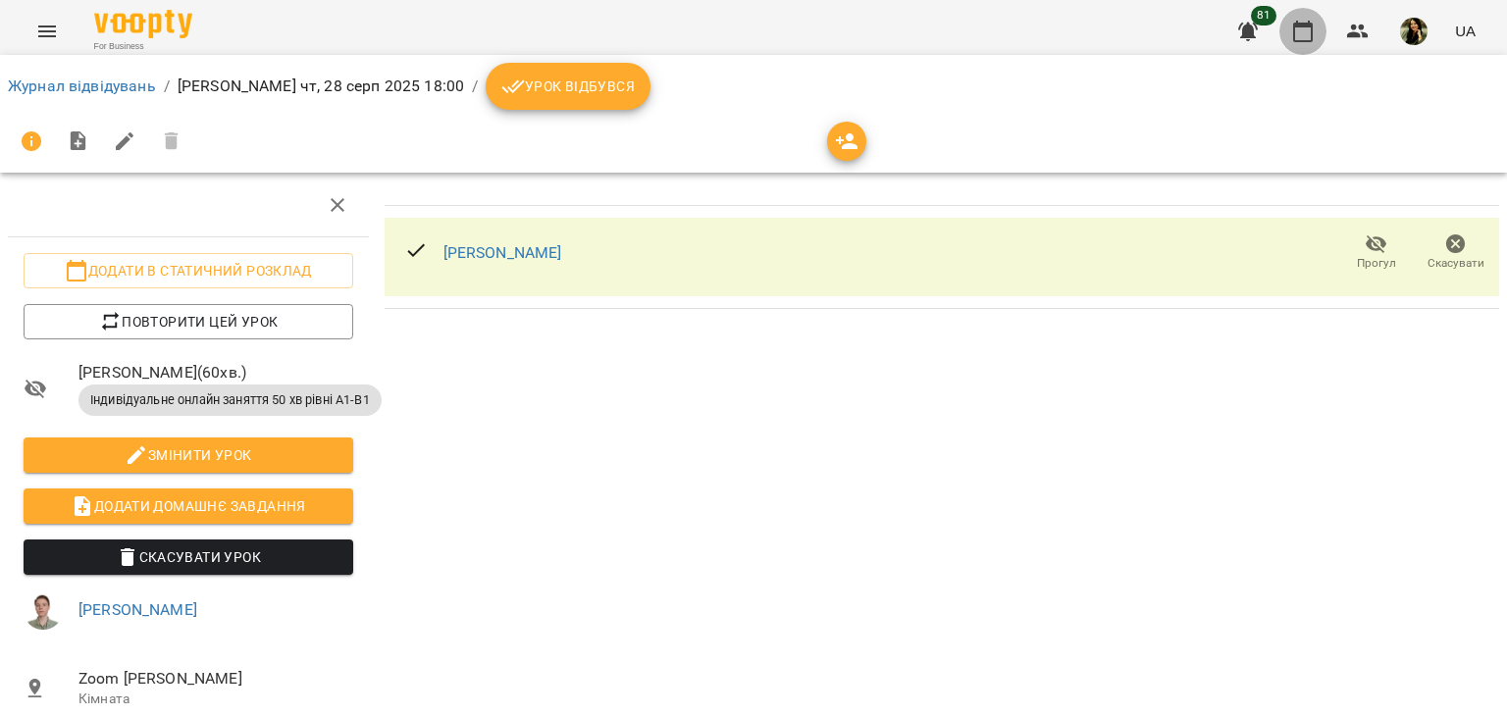
click at [1299, 21] on icon "button" at bounding box center [1303, 32] width 24 height 24
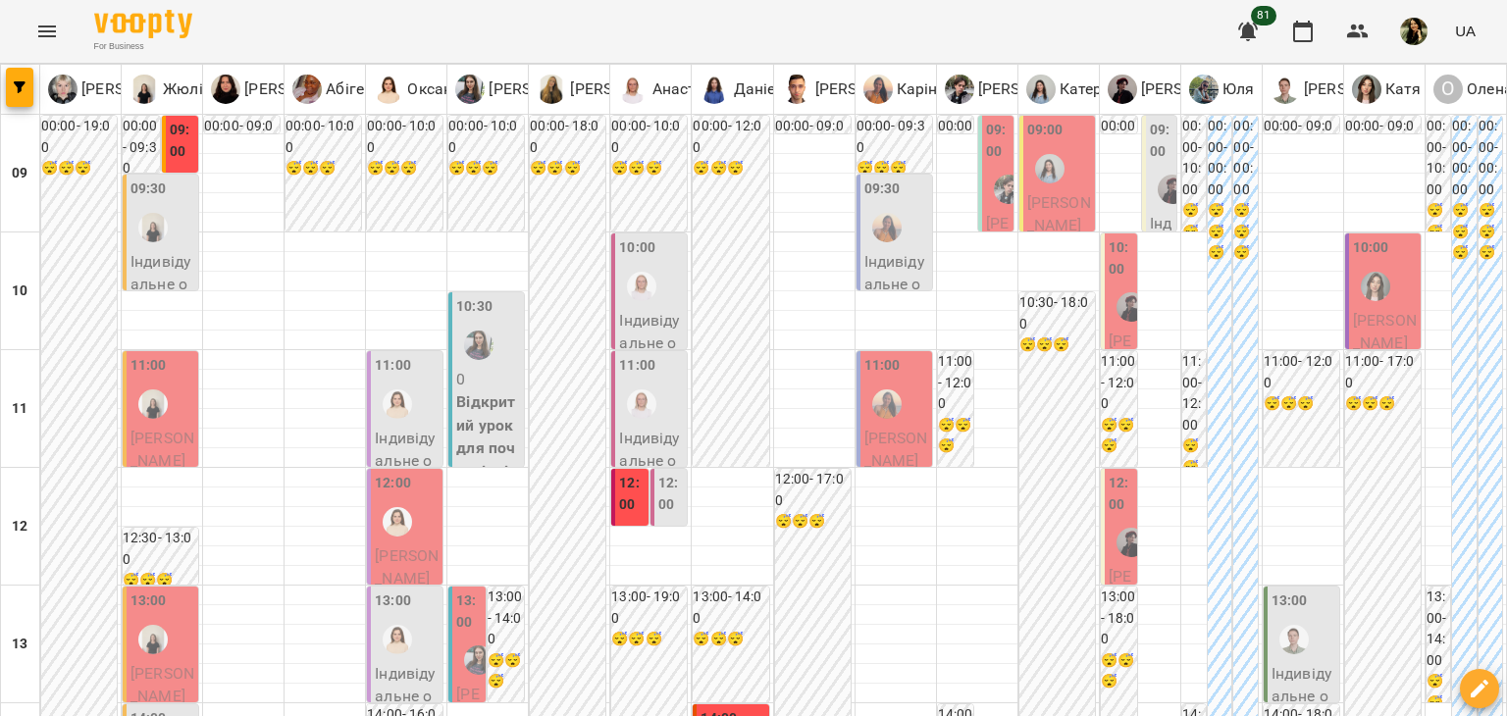
type input "**********"
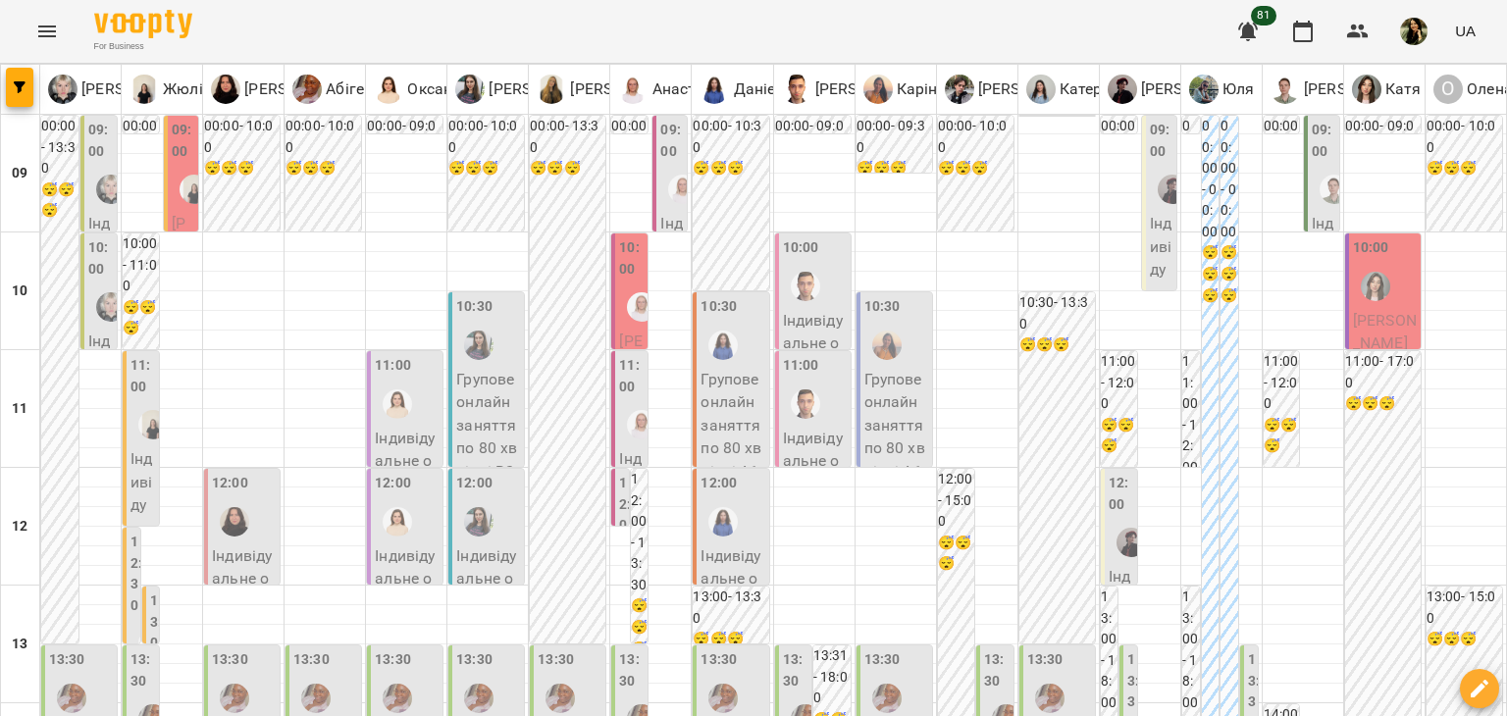
scroll to position [967, 0]
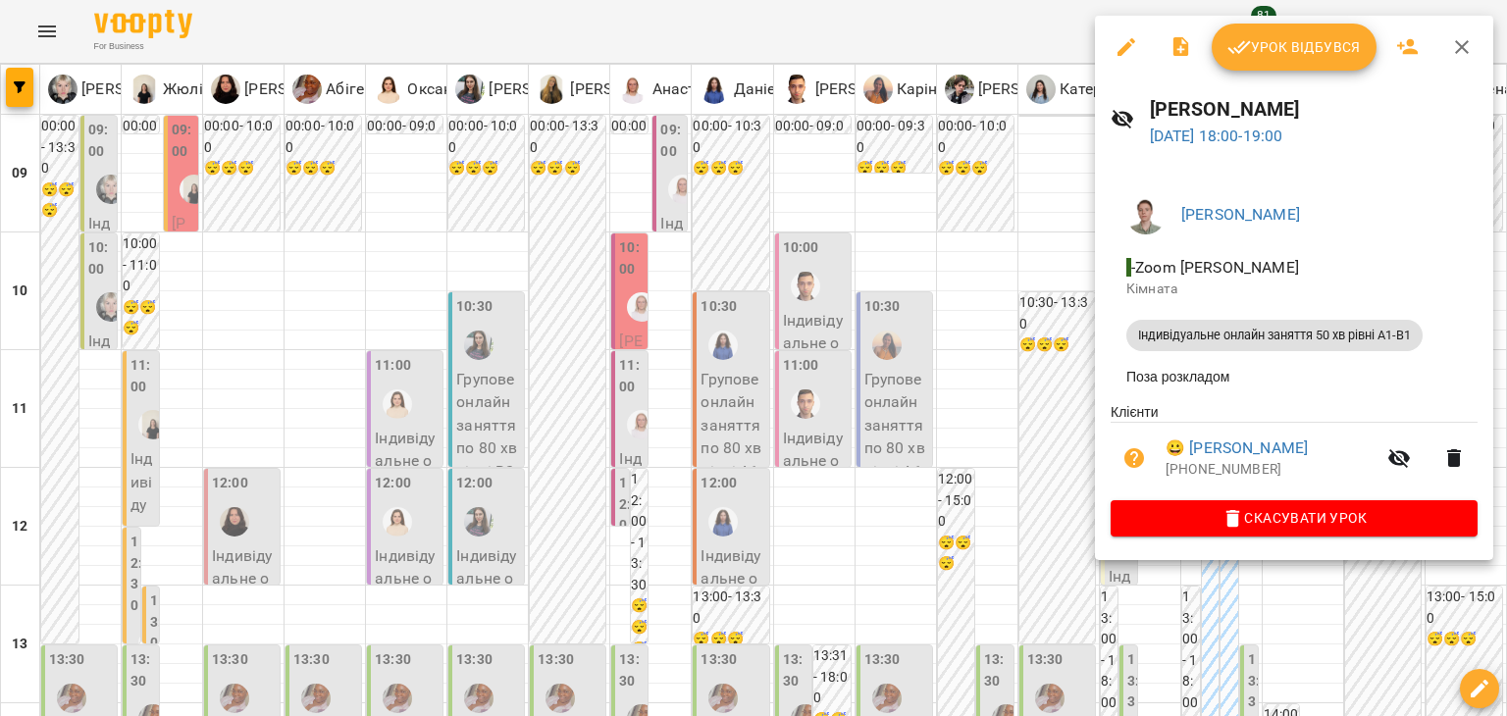
click at [957, 437] on div at bounding box center [753, 358] width 1507 height 716
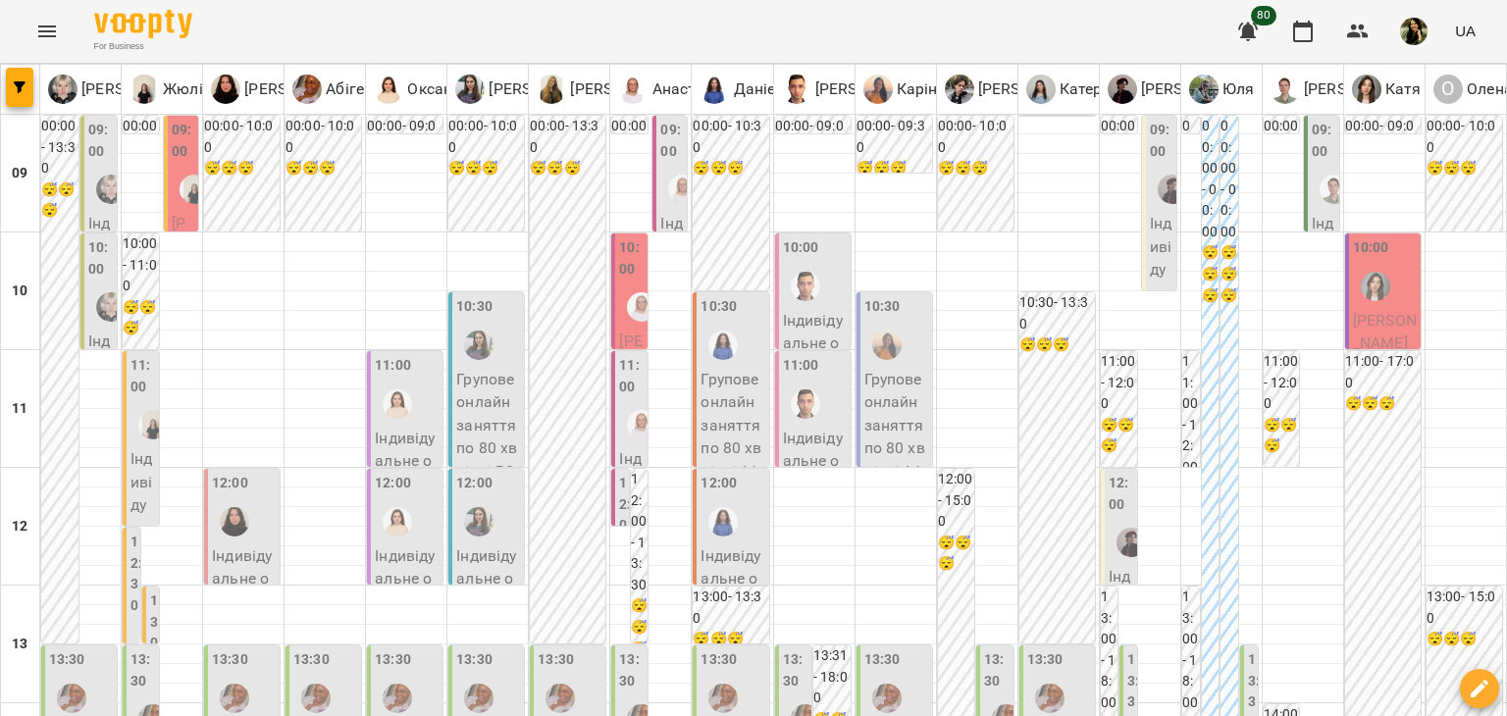
click at [44, 39] on icon "Menu" at bounding box center [47, 32] width 24 height 24
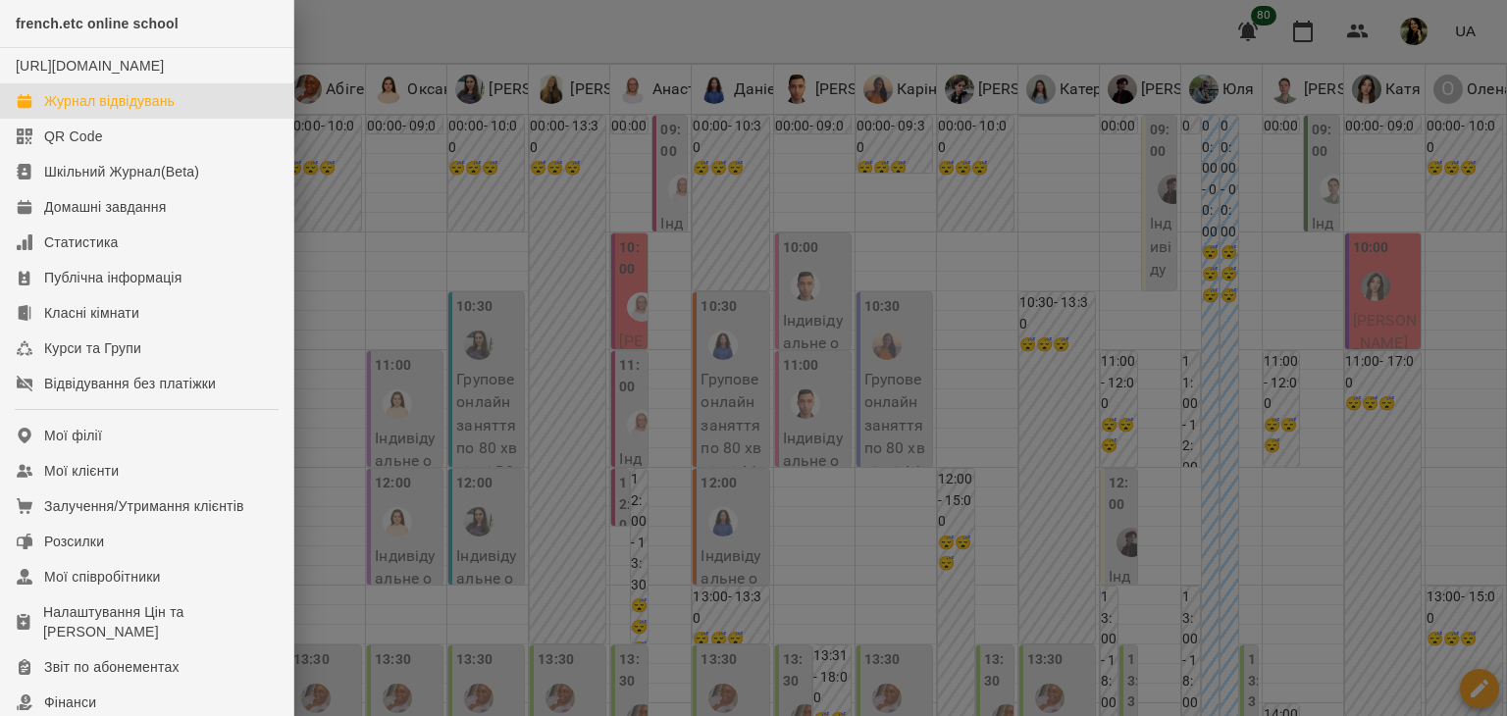
click at [569, 633] on div at bounding box center [753, 358] width 1507 height 716
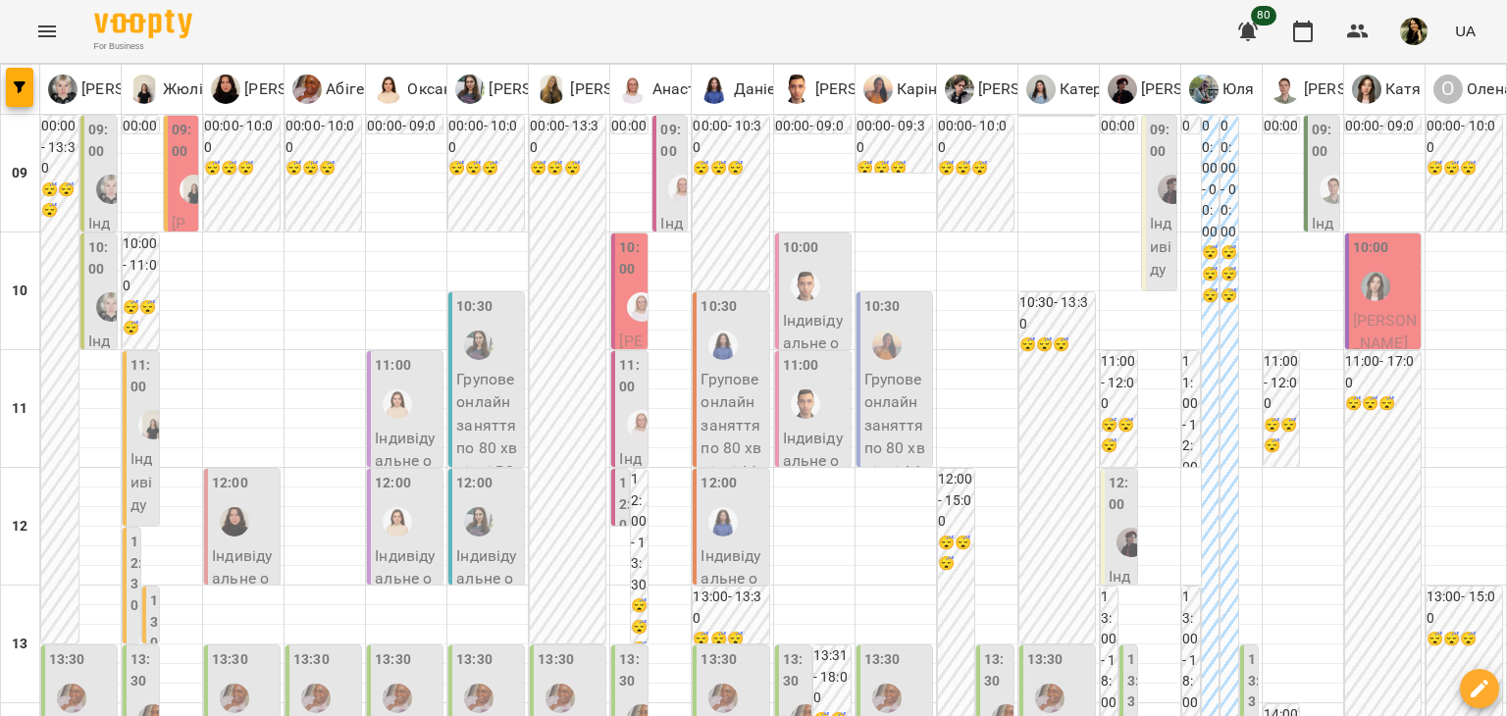
type input "**********"
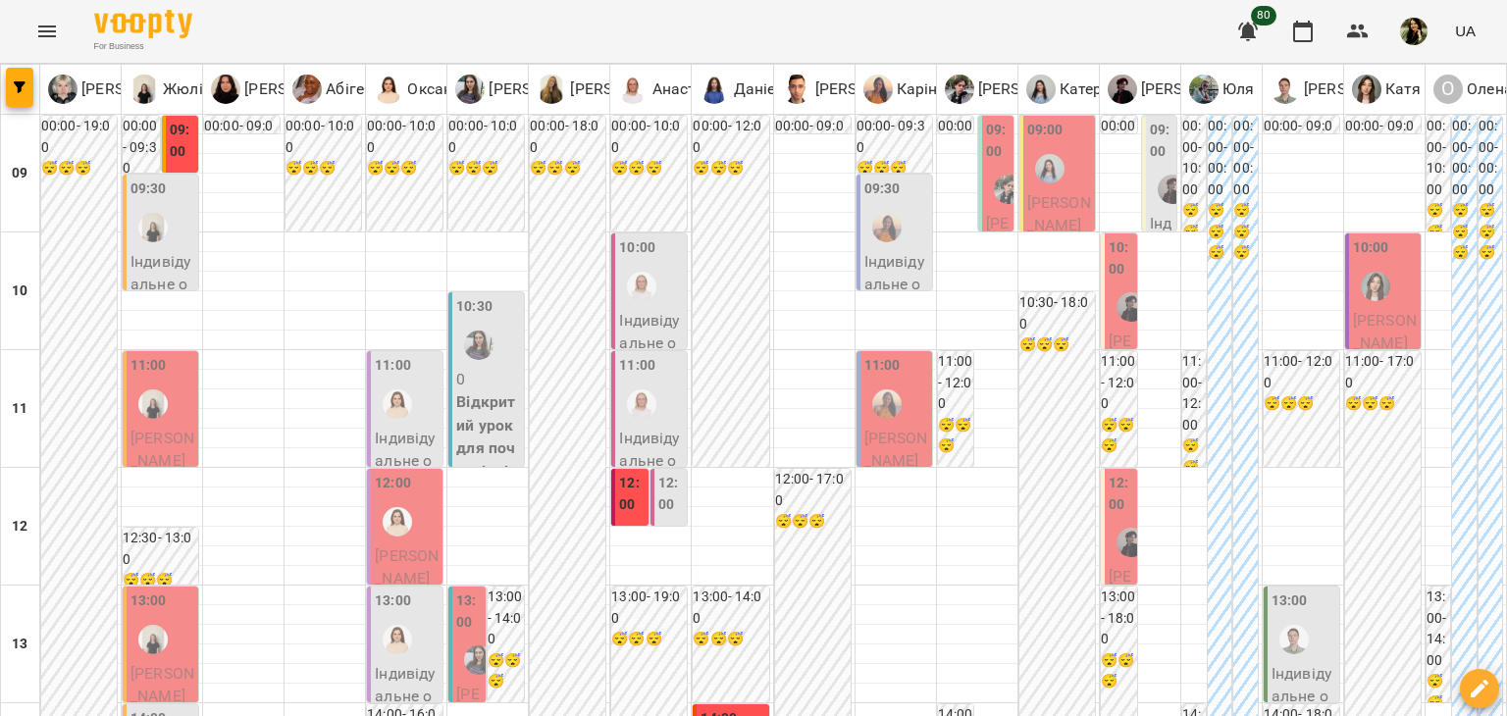
scroll to position [1177, 0]
type input "**********"
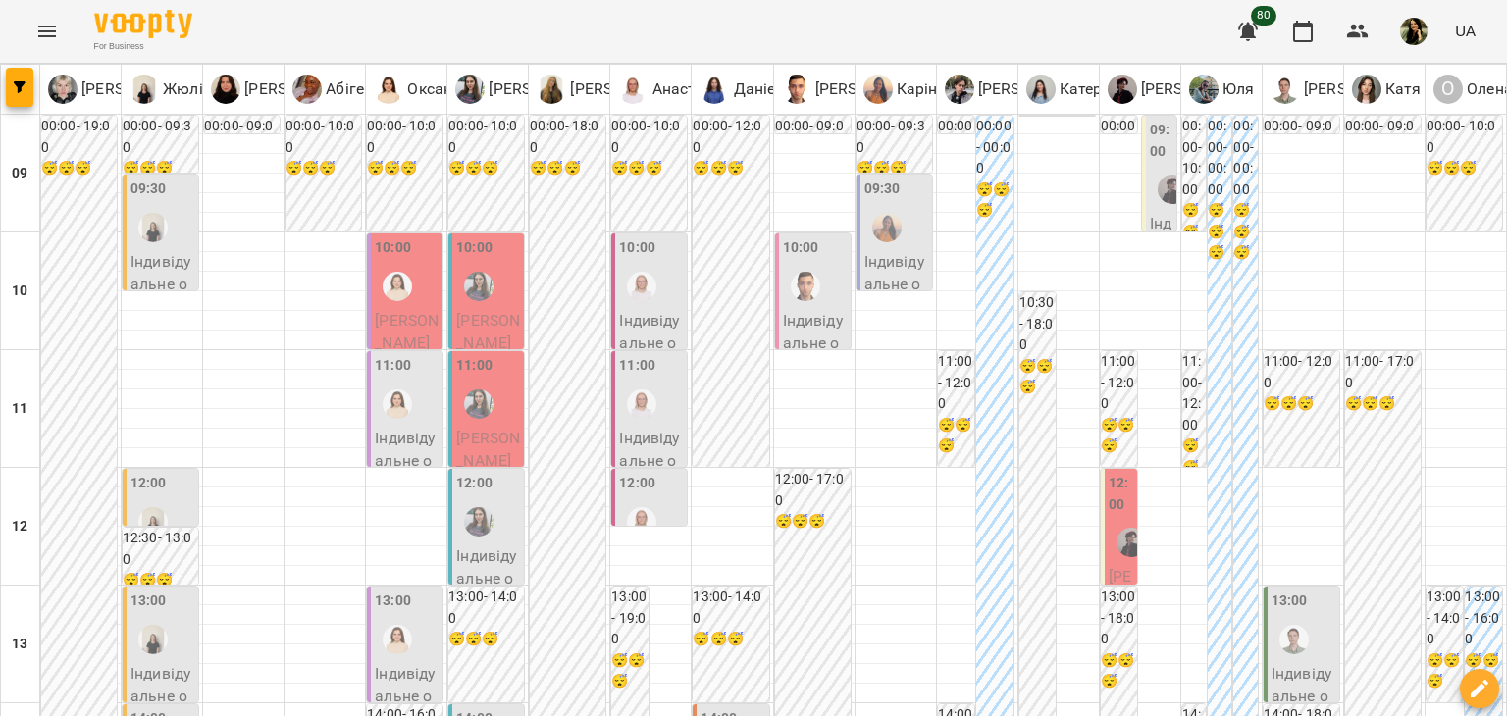
scroll to position [24, 0]
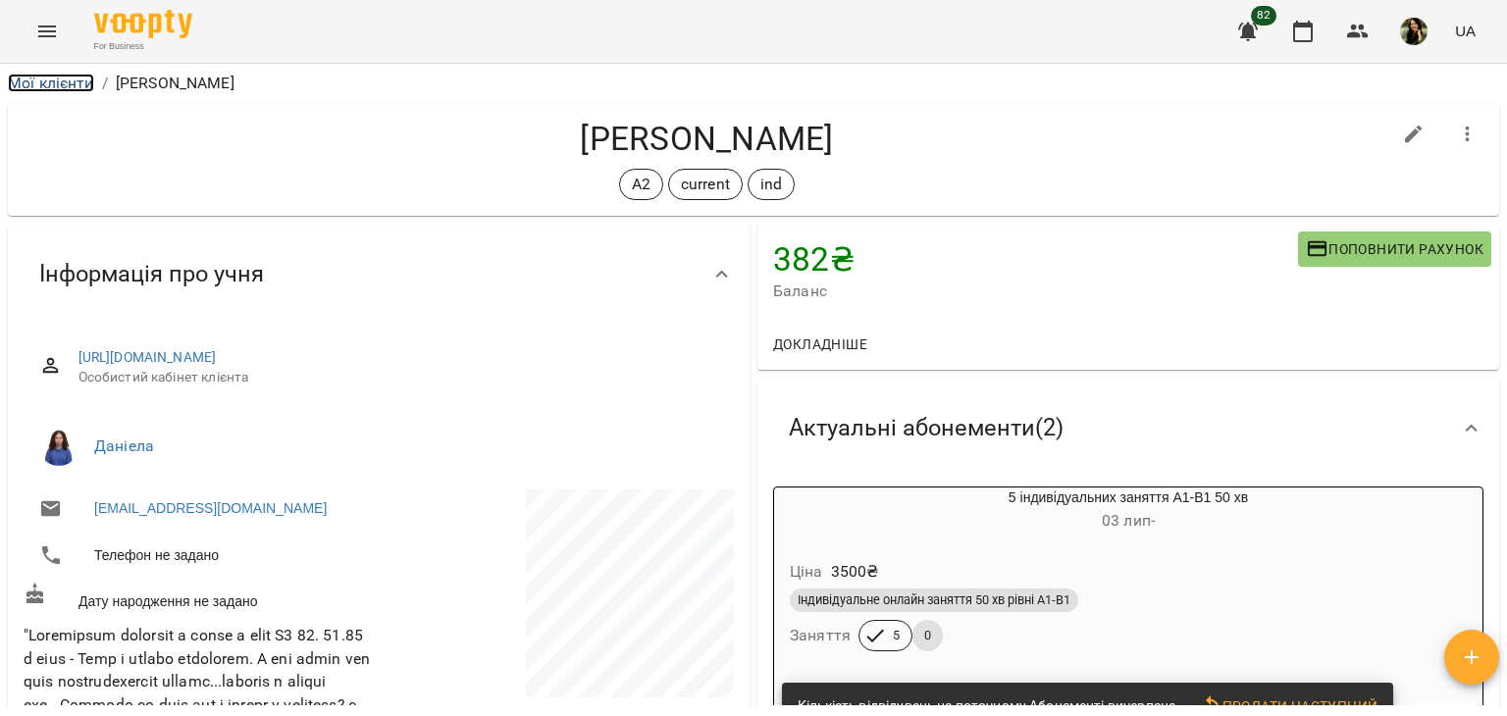
click at [60, 83] on link "Мої клієнти" at bounding box center [51, 83] width 86 height 19
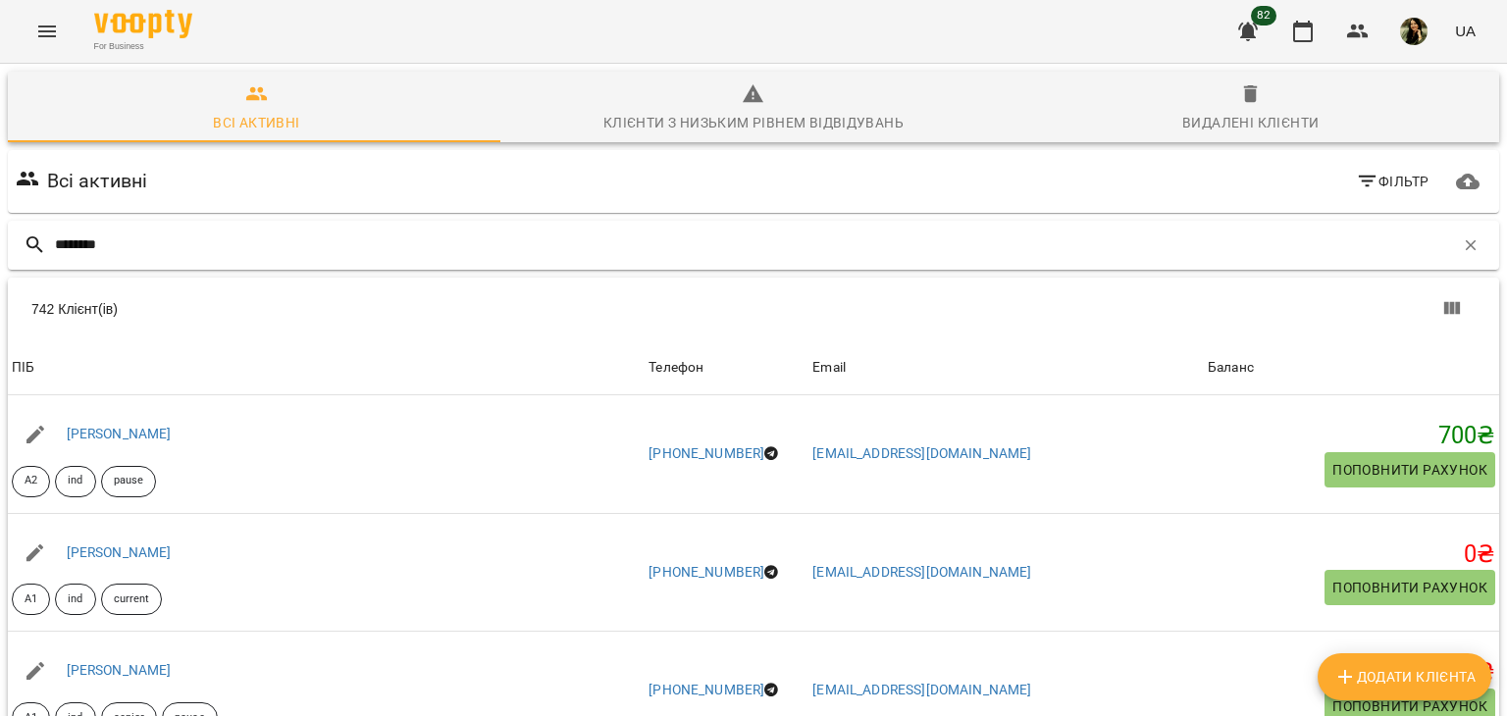
type input "*******"
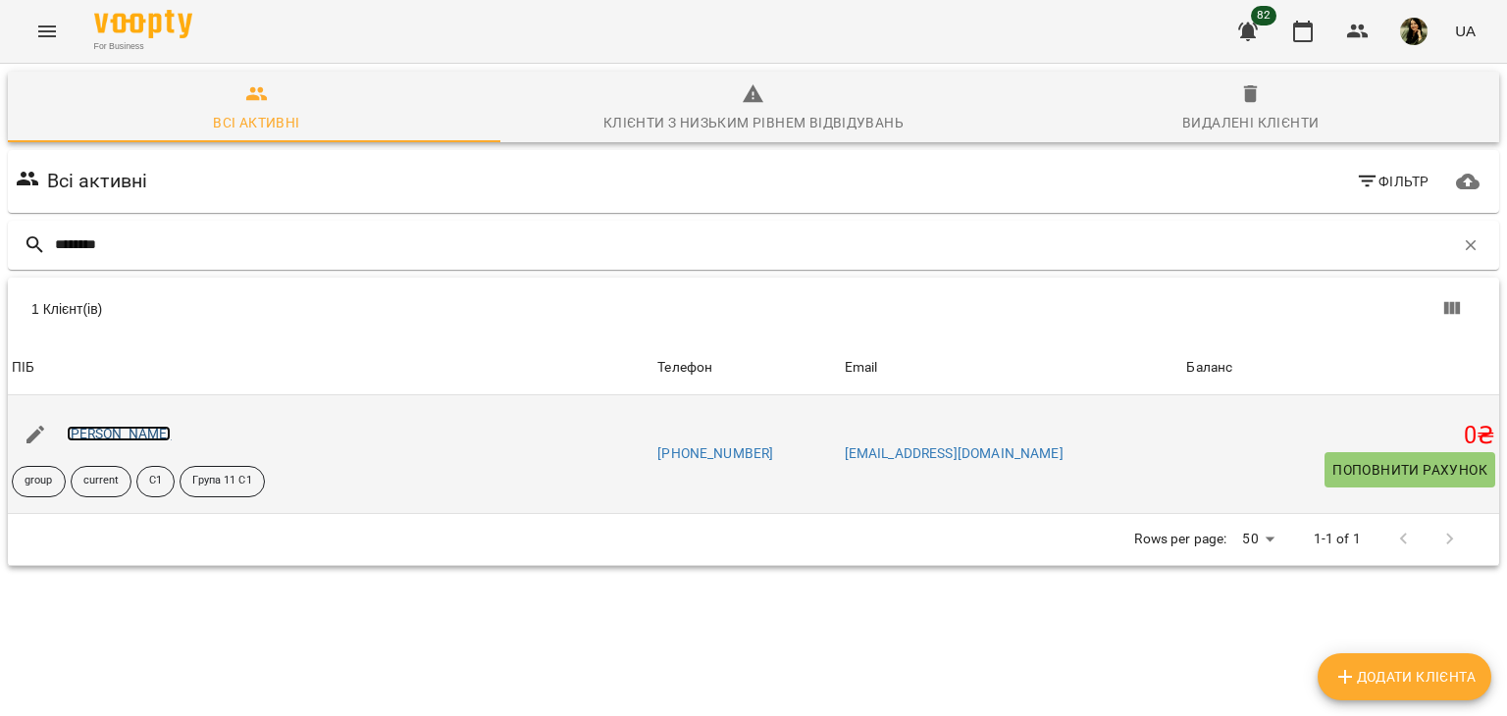
click at [137, 431] on link "[PERSON_NAME]" at bounding box center [119, 434] width 105 height 16
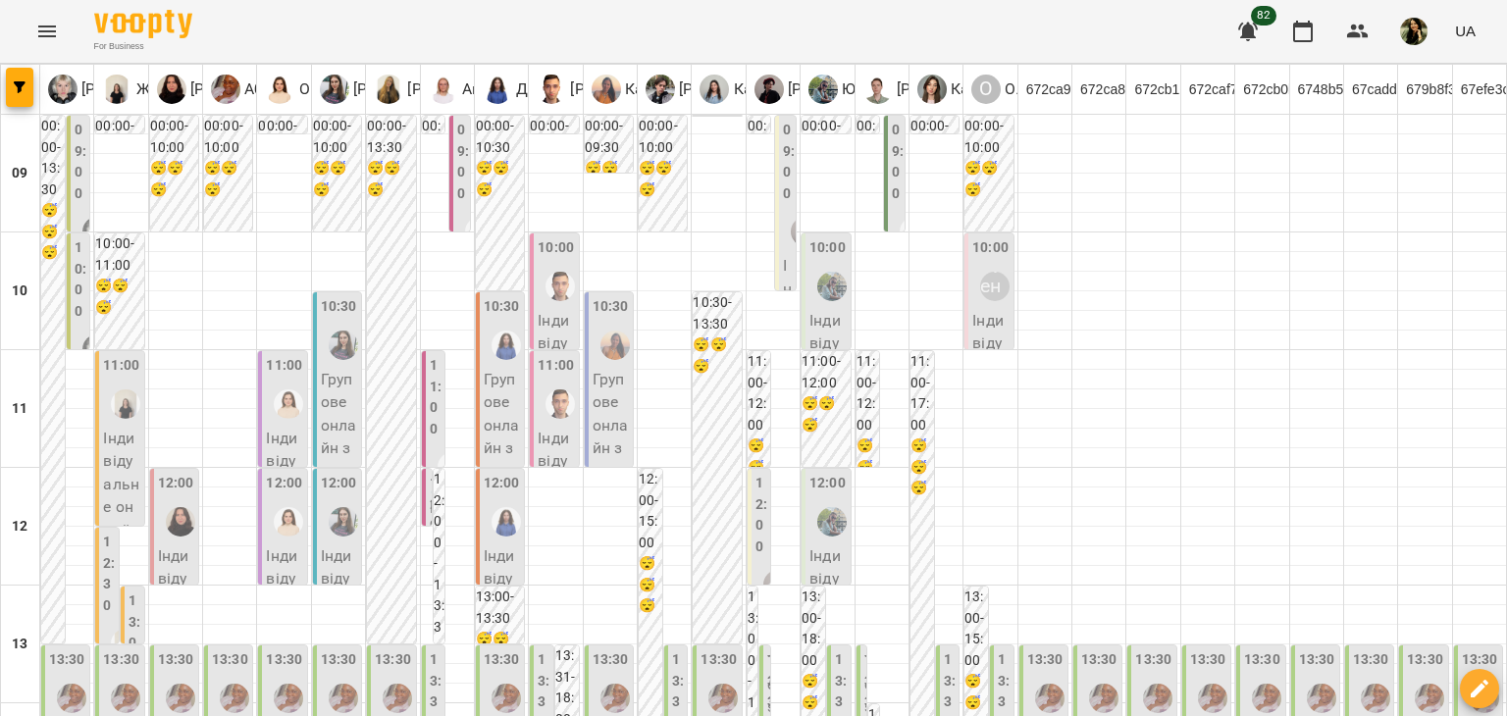
scroll to position [541, 0]
drag, startPoint x: 0, startPoint y: 0, endPoint x: 37, endPoint y: 17, distance: 40.8
click at [37, 17] on button "Menu" at bounding box center [47, 31] width 47 height 47
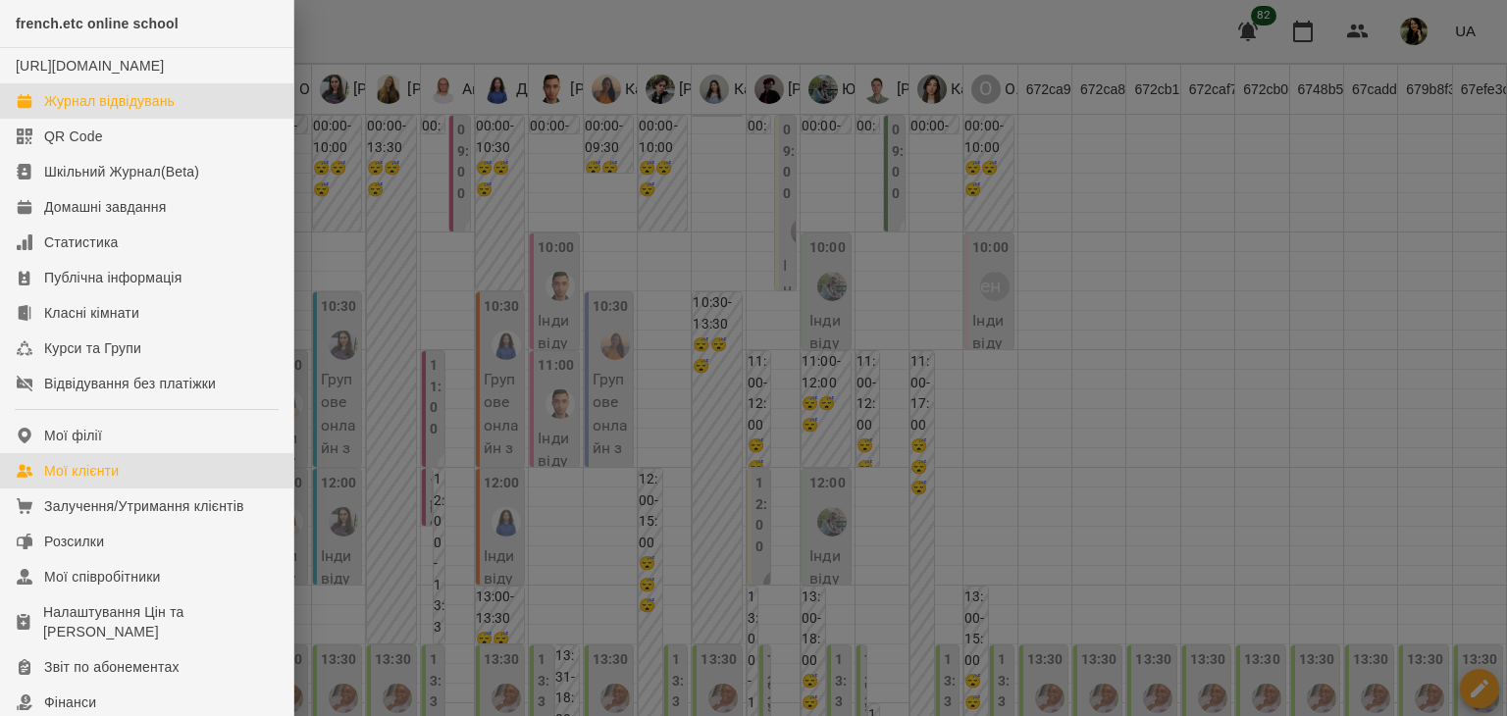
click at [149, 489] on link "Мої клієнти" at bounding box center [146, 470] width 293 height 35
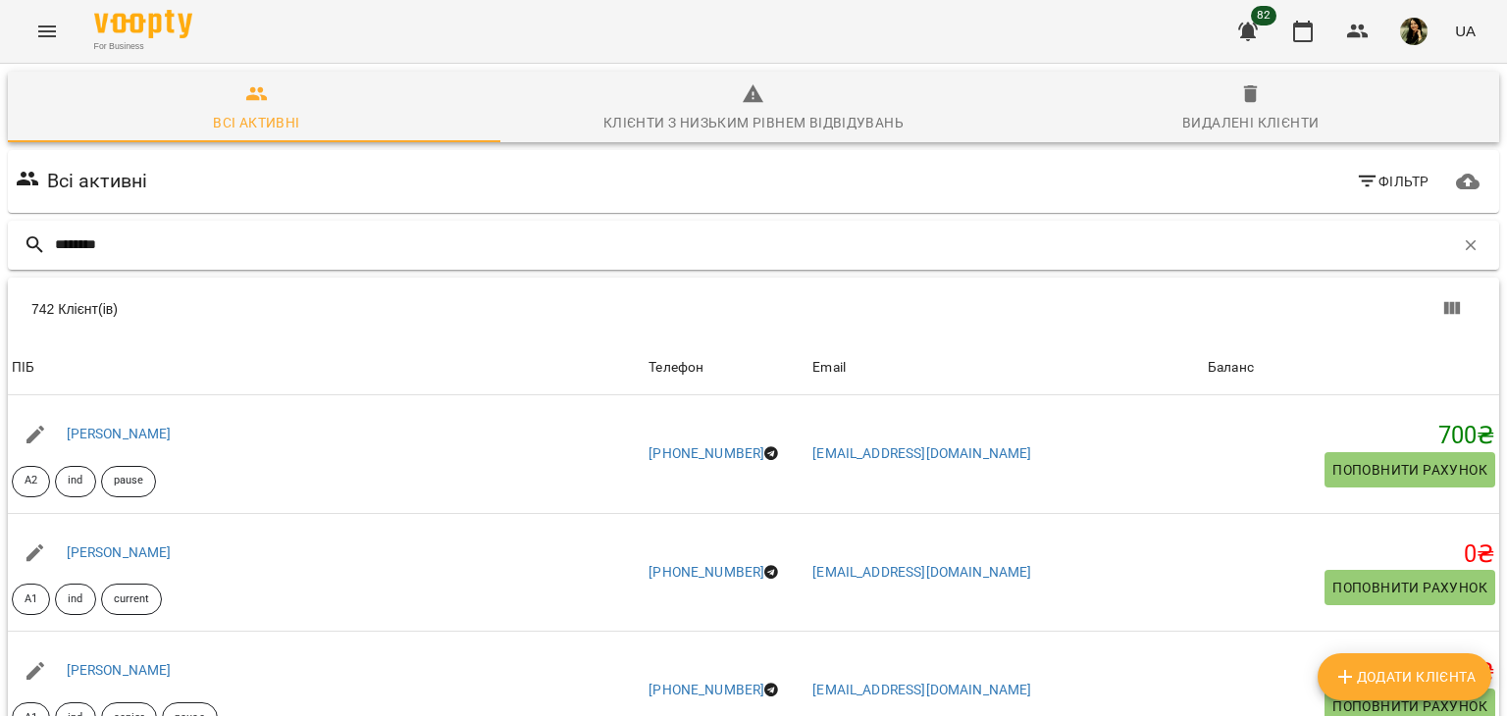
type input "*******"
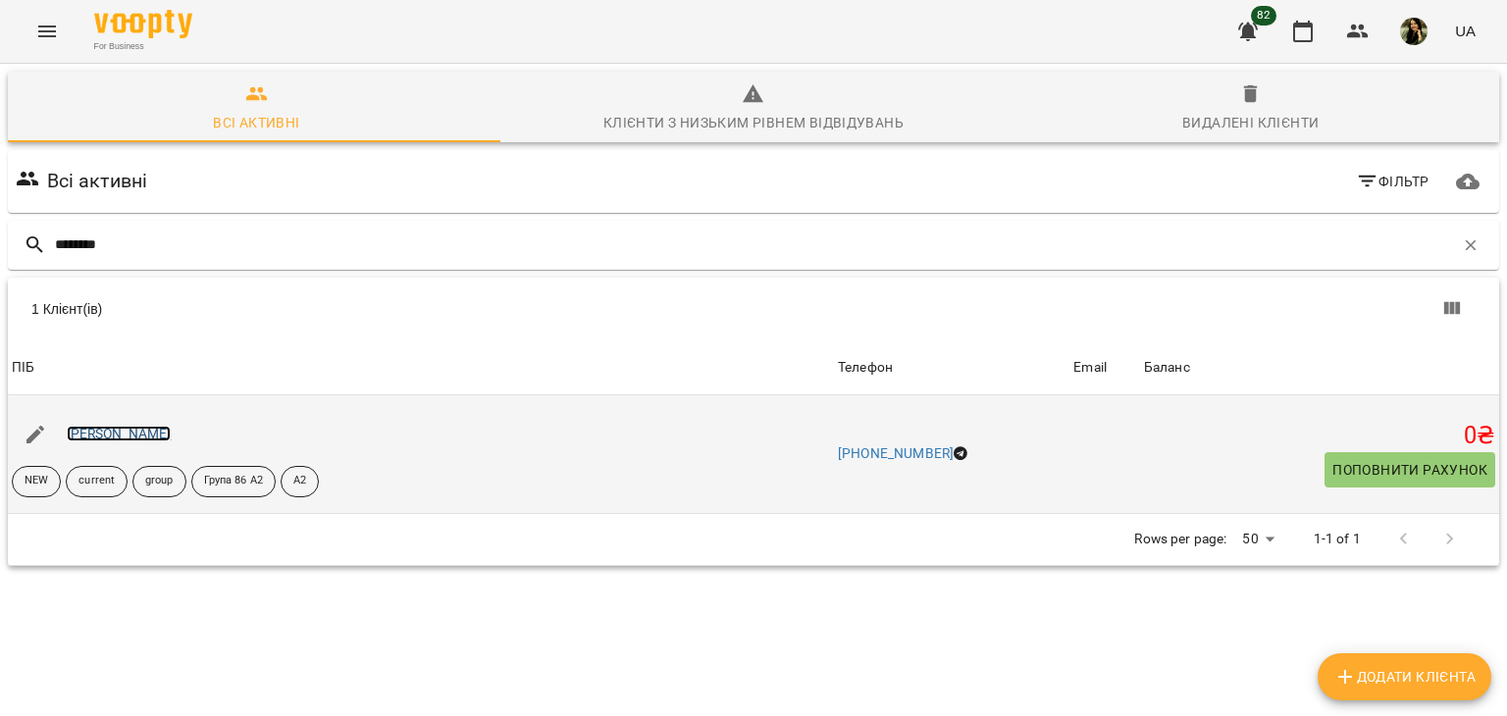
click at [112, 435] on link "[PERSON_NAME]" at bounding box center [119, 434] width 105 height 16
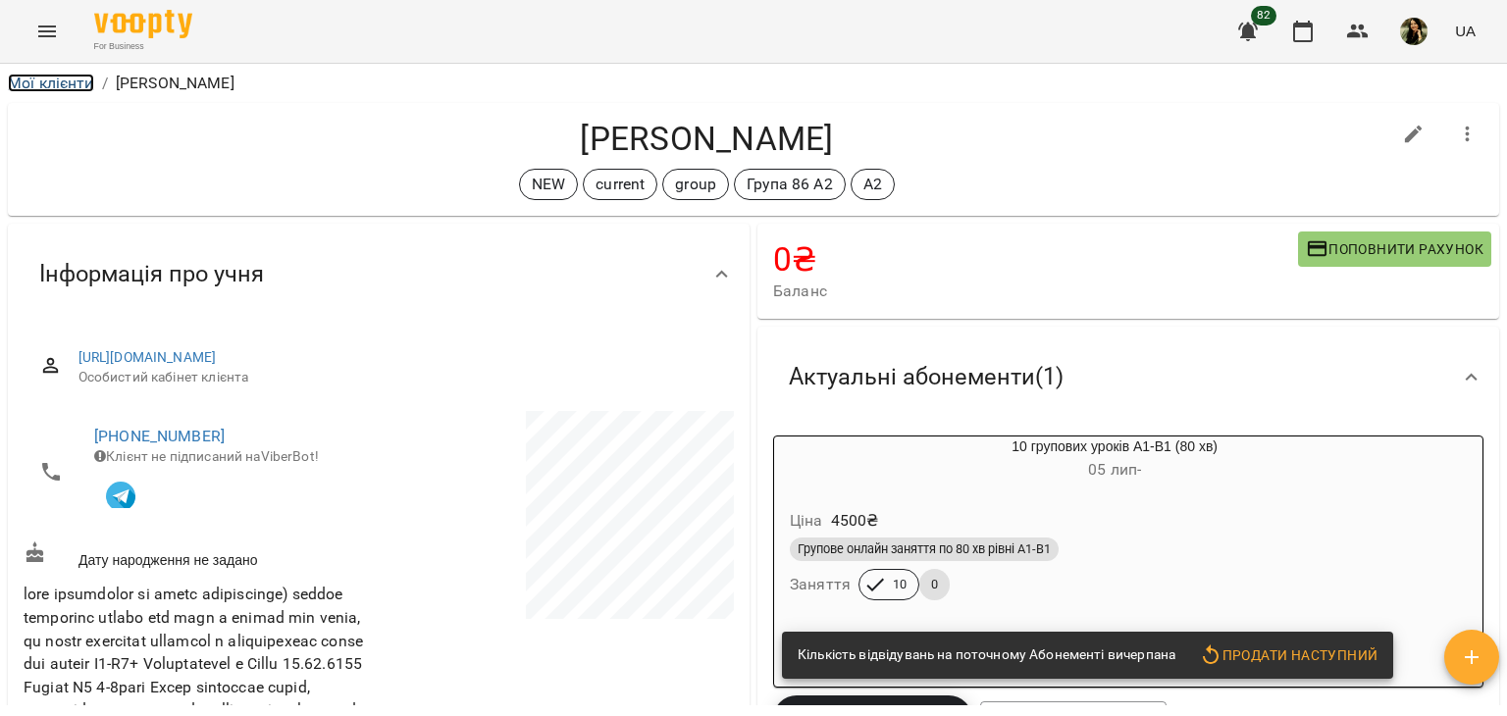
click at [71, 78] on link "Мої клієнти" at bounding box center [51, 83] width 86 height 19
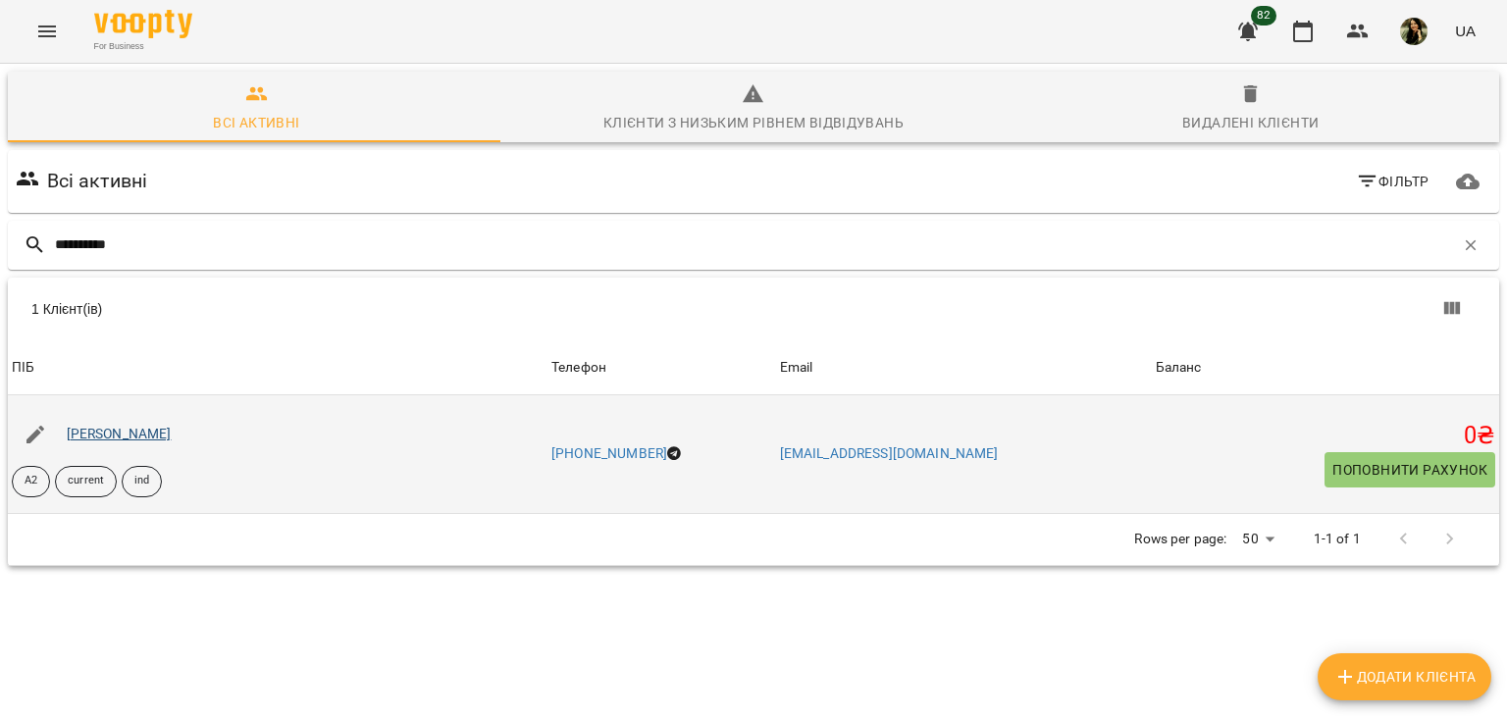
type input "*********"
click at [151, 433] on link "[PERSON_NAME]" at bounding box center [119, 434] width 105 height 16
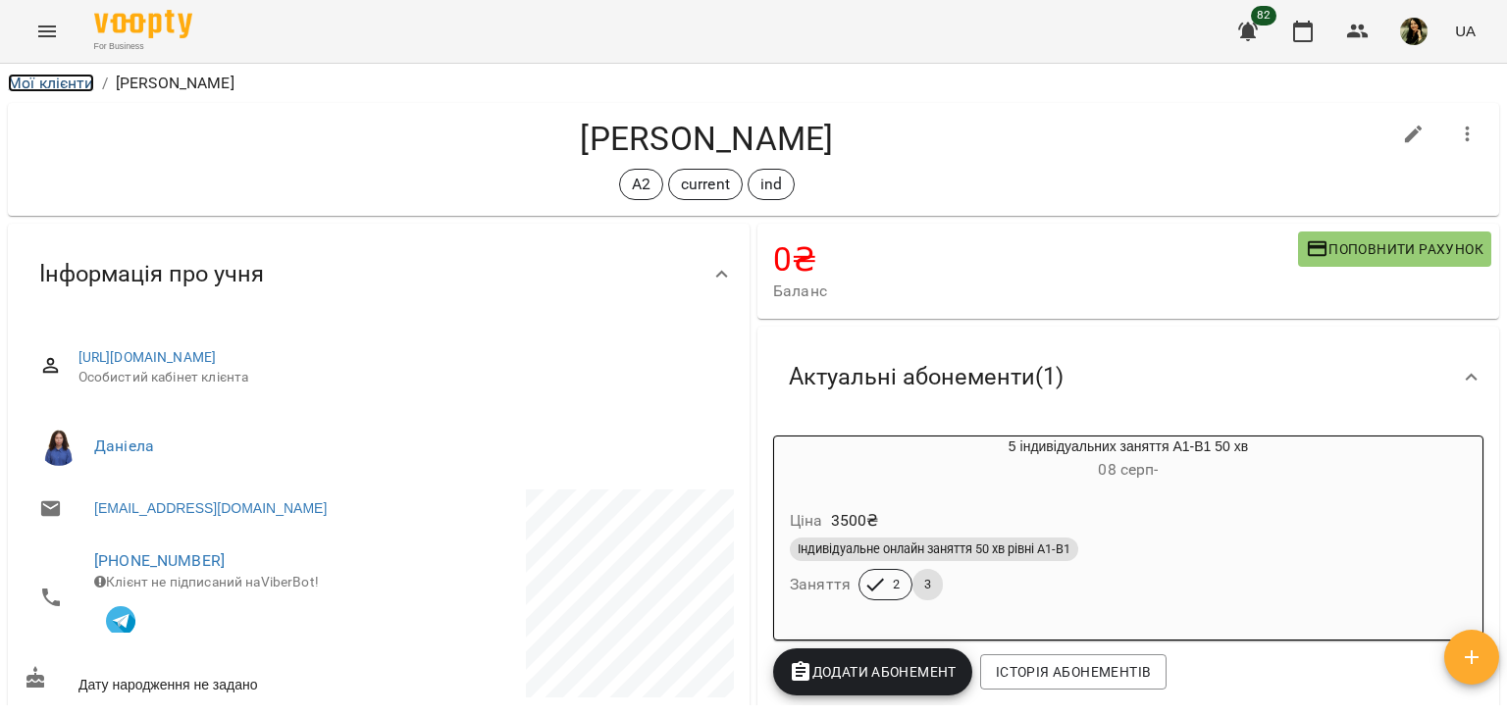
click at [37, 85] on link "Мої клієнти" at bounding box center [51, 83] width 86 height 19
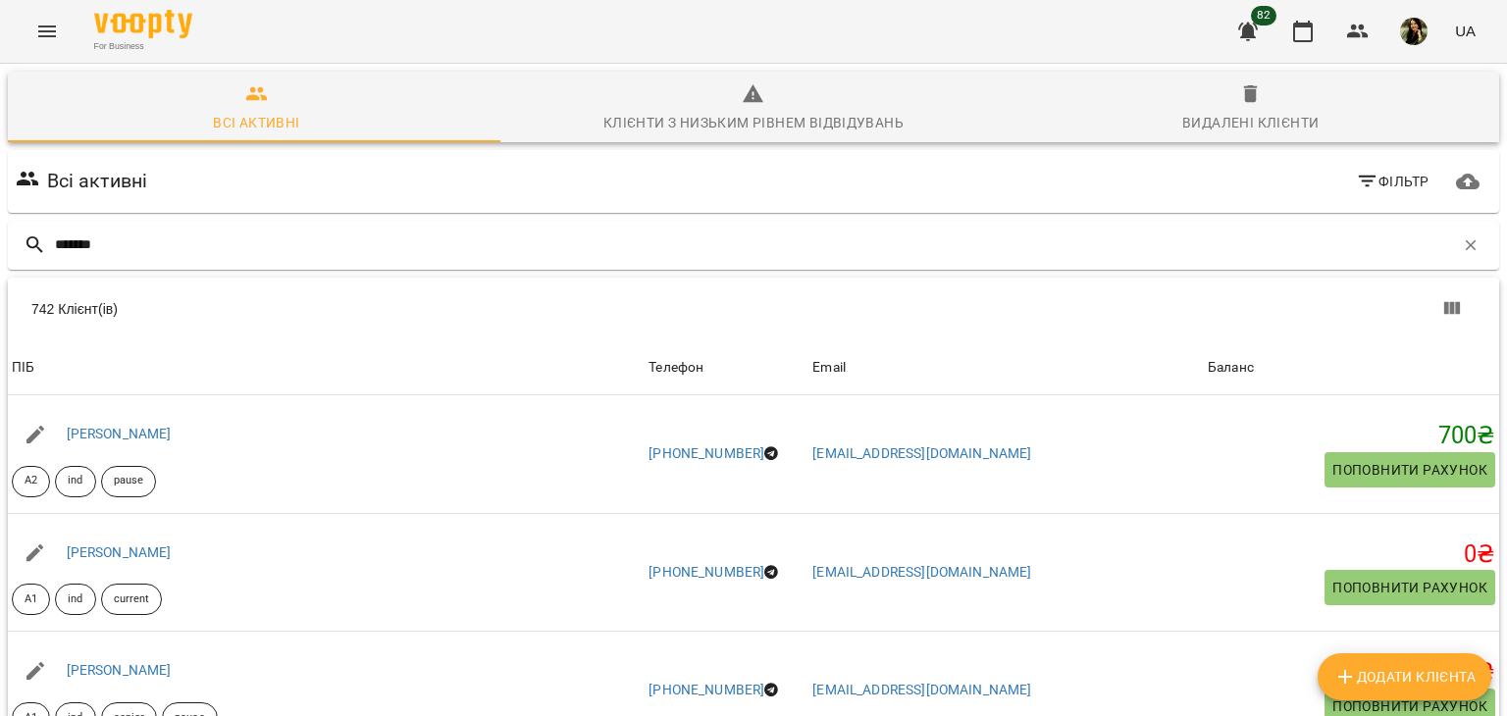
type input "******"
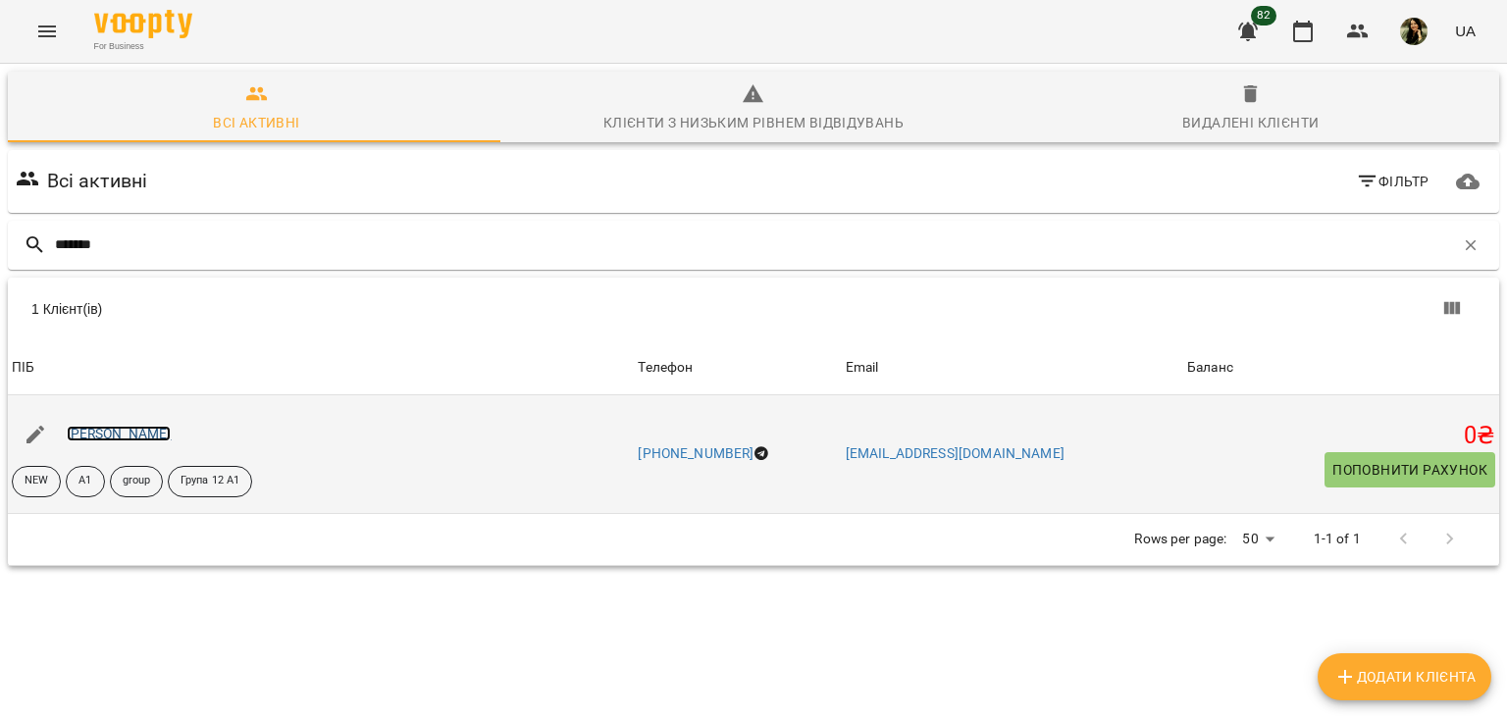
click at [138, 435] on link "[PERSON_NAME]" at bounding box center [119, 434] width 105 height 16
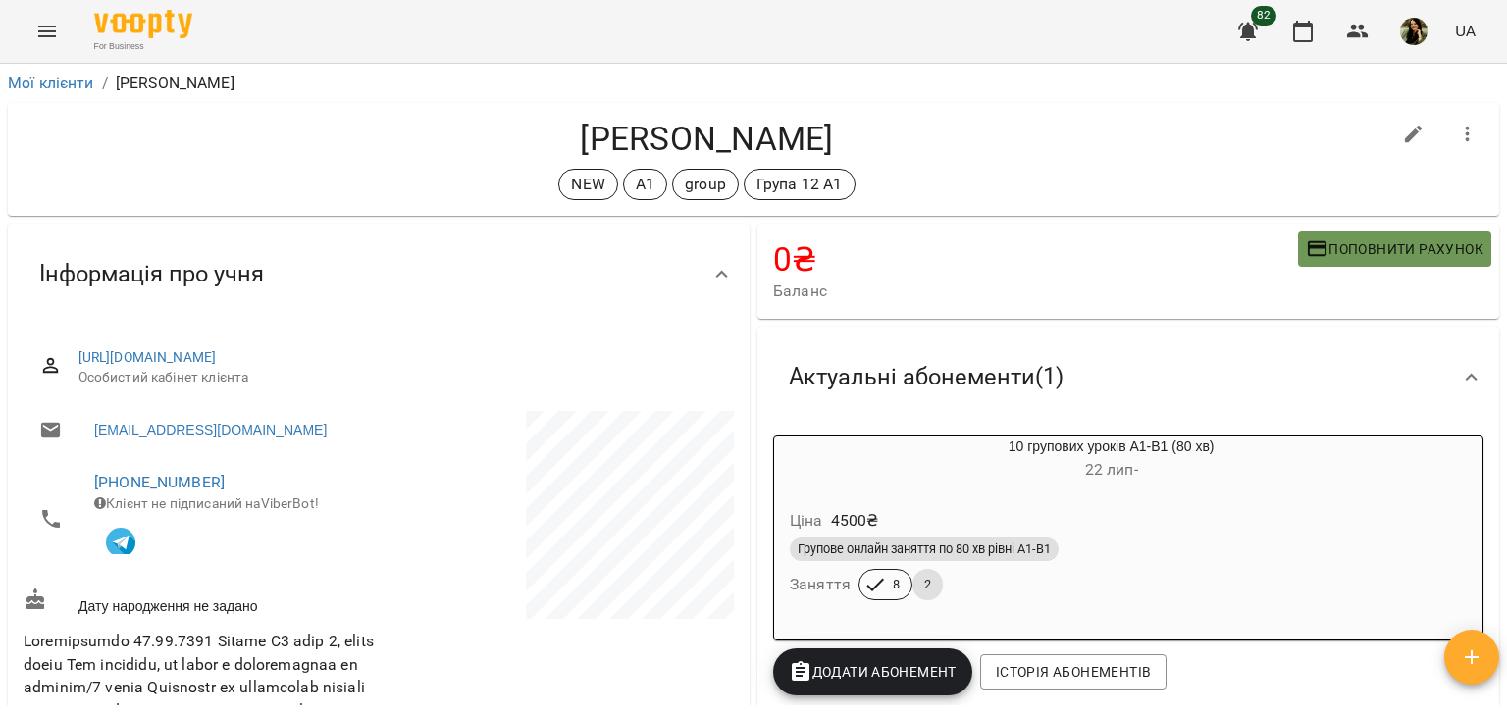
click at [1373, 238] on span "Поповнити рахунок" at bounding box center [1395, 249] width 178 height 24
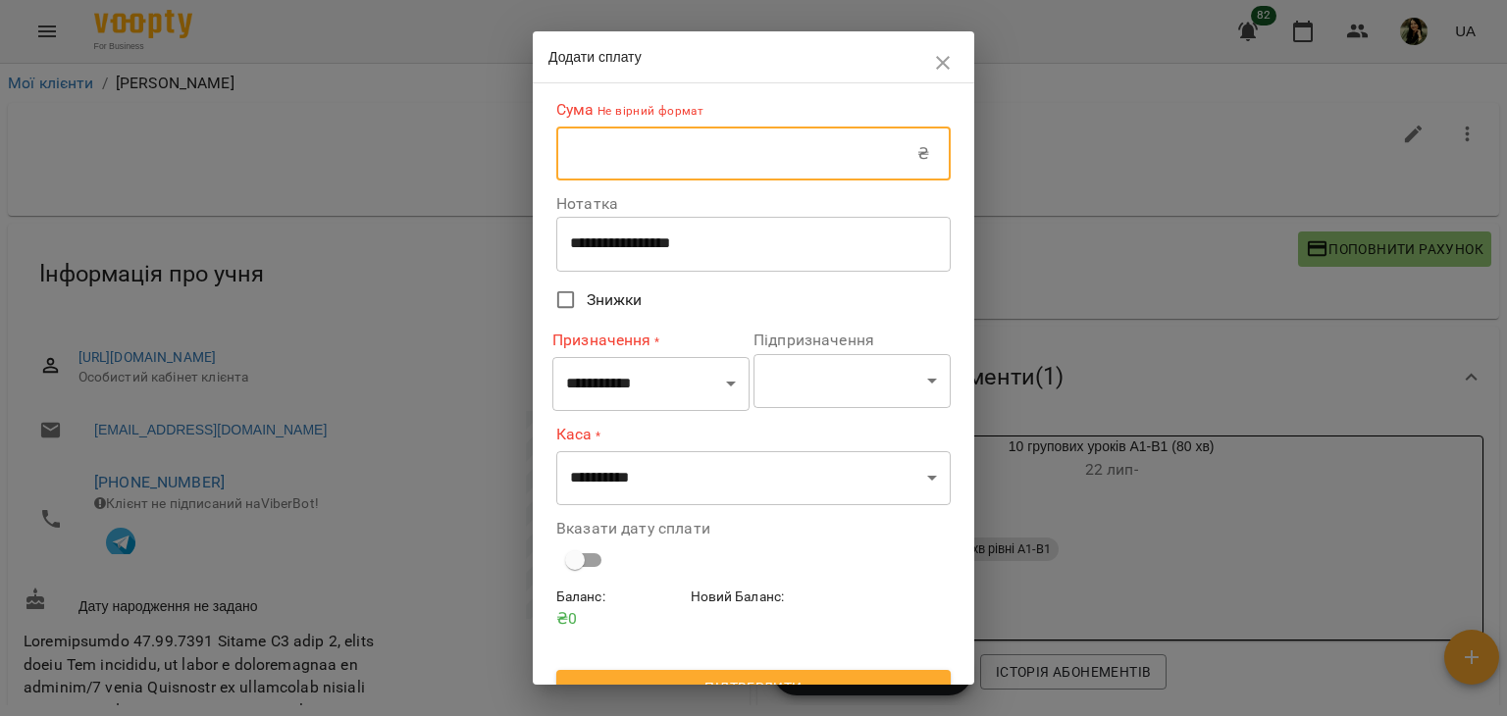
click at [698, 158] on input "text" at bounding box center [736, 154] width 361 height 55
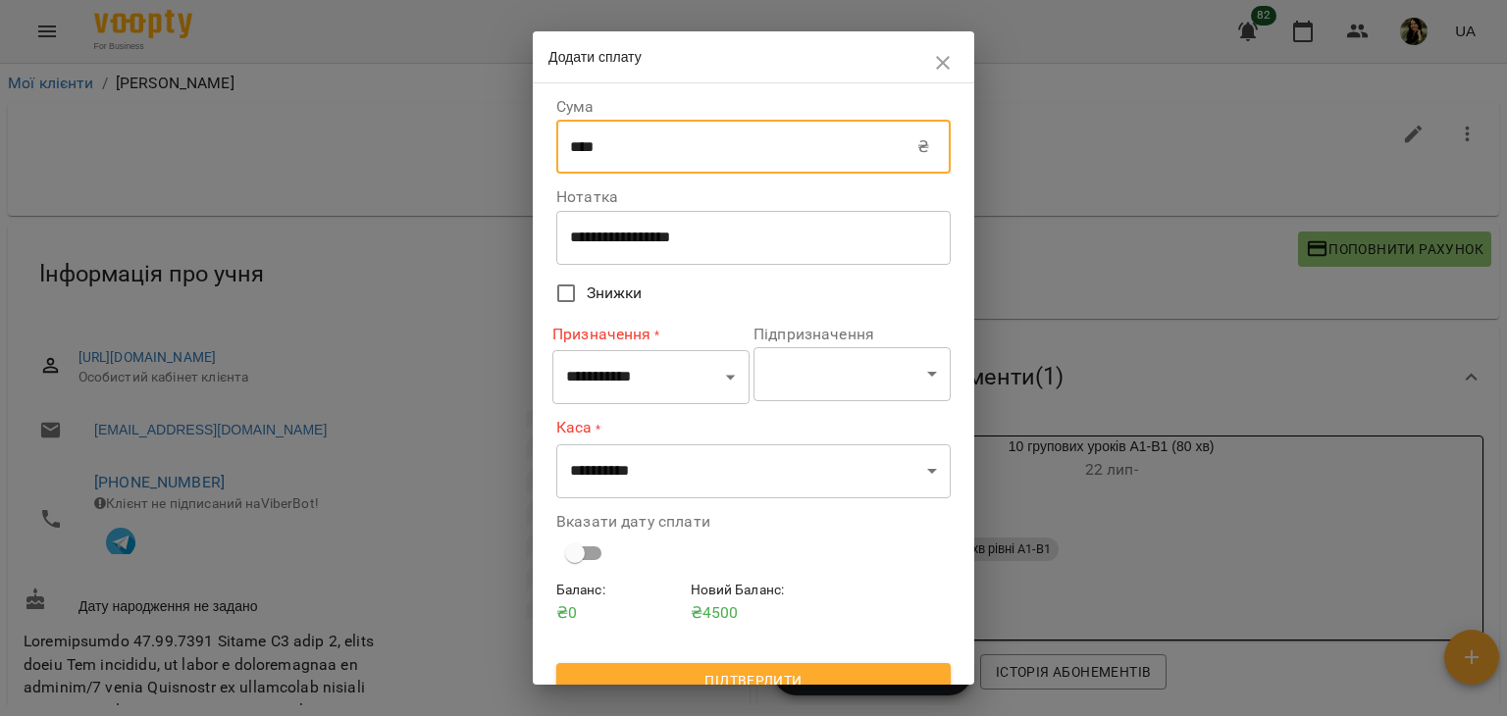
type input "****"
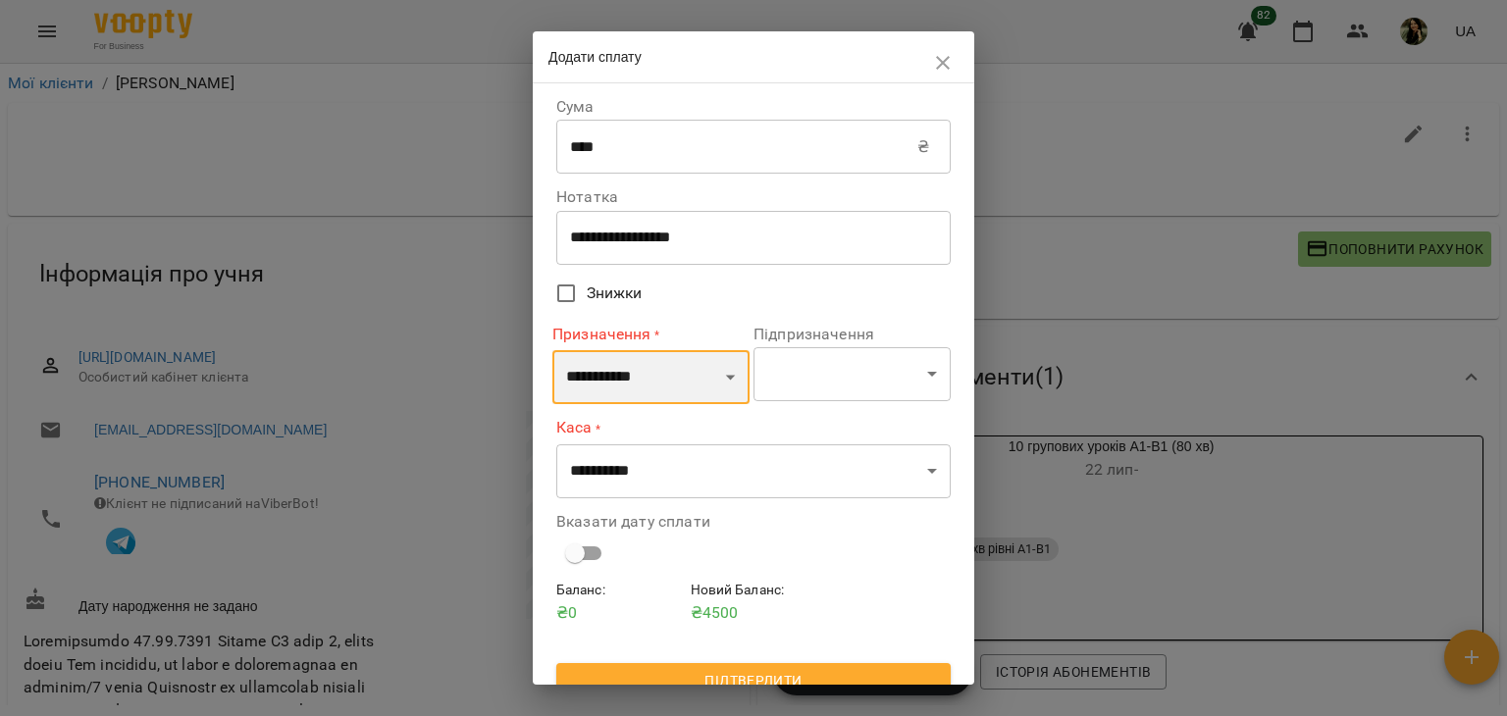
click at [670, 354] on select "**********" at bounding box center [650, 377] width 197 height 55
select select "*********"
click at [552, 350] on select "**********" at bounding box center [650, 377] width 197 height 55
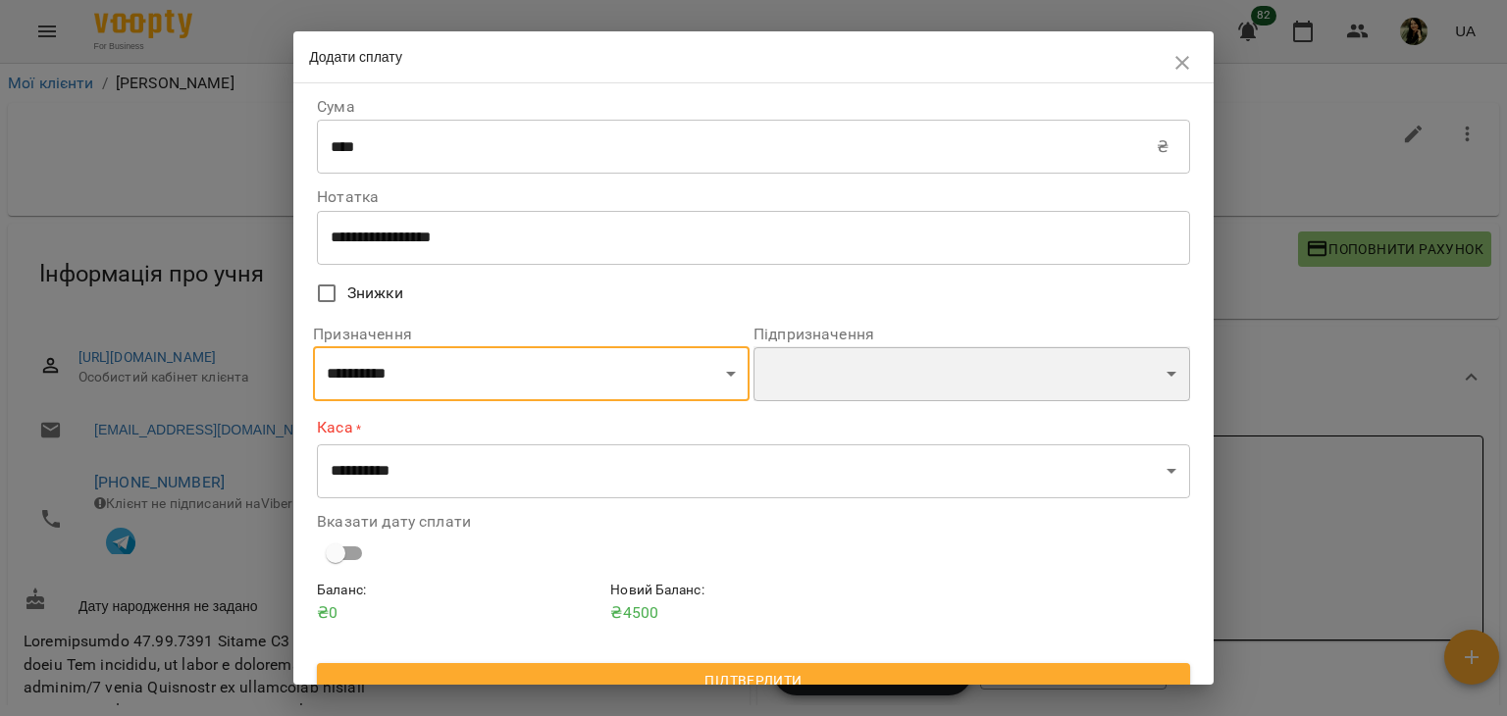
click at [843, 372] on select "**********" at bounding box center [971, 373] width 437 height 55
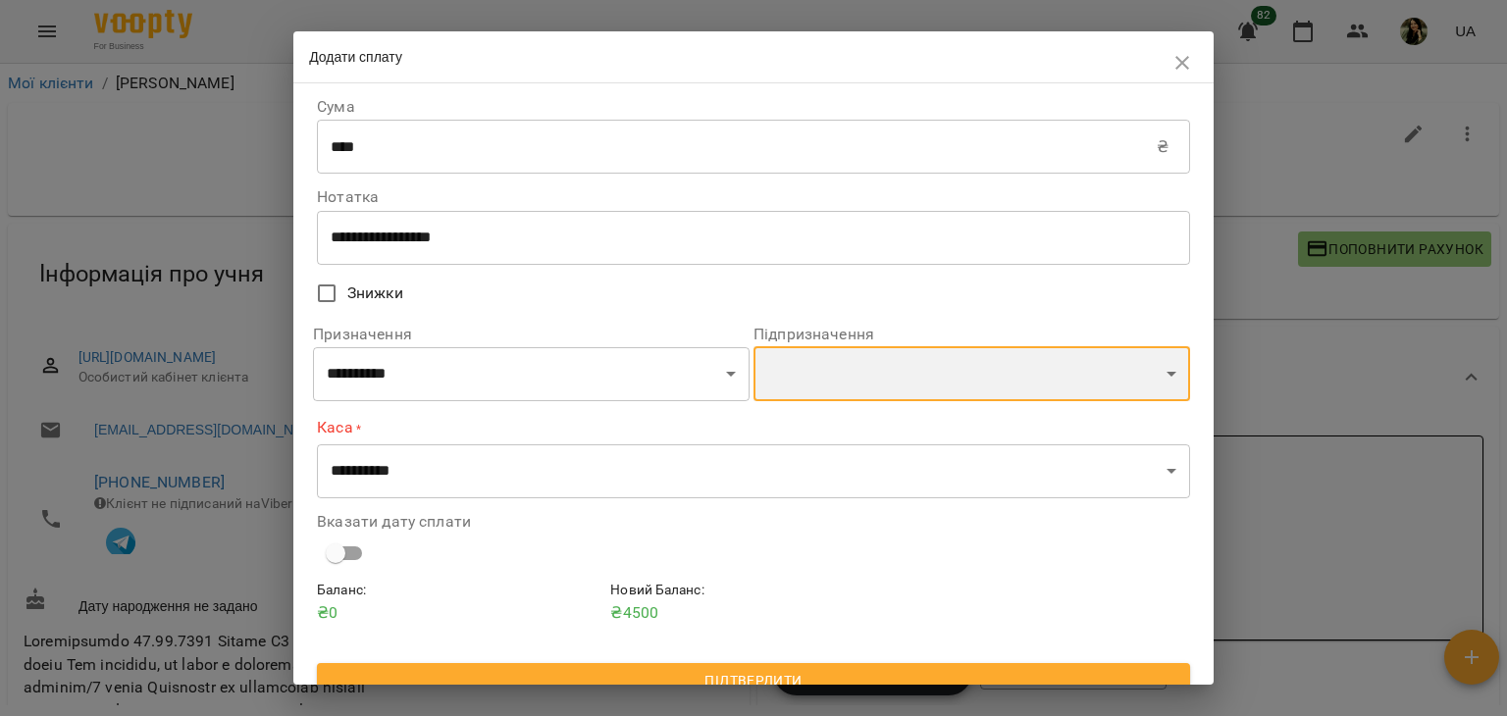
select select "**********"
click at [753, 349] on select "**********" at bounding box center [971, 373] width 437 height 55
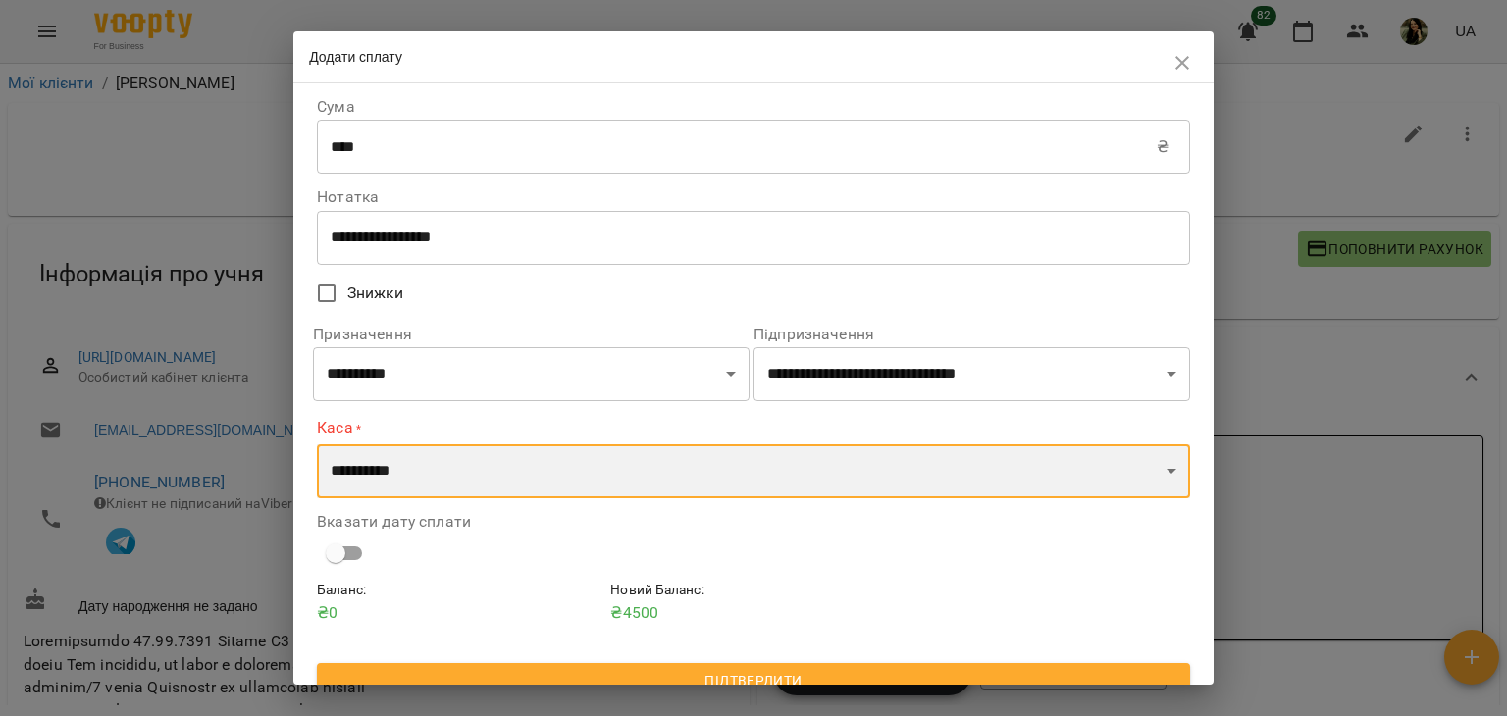
click at [1000, 454] on select "**********" at bounding box center [753, 471] width 873 height 55
select select "*********"
click at [317, 444] on select "**********" at bounding box center [753, 471] width 873 height 55
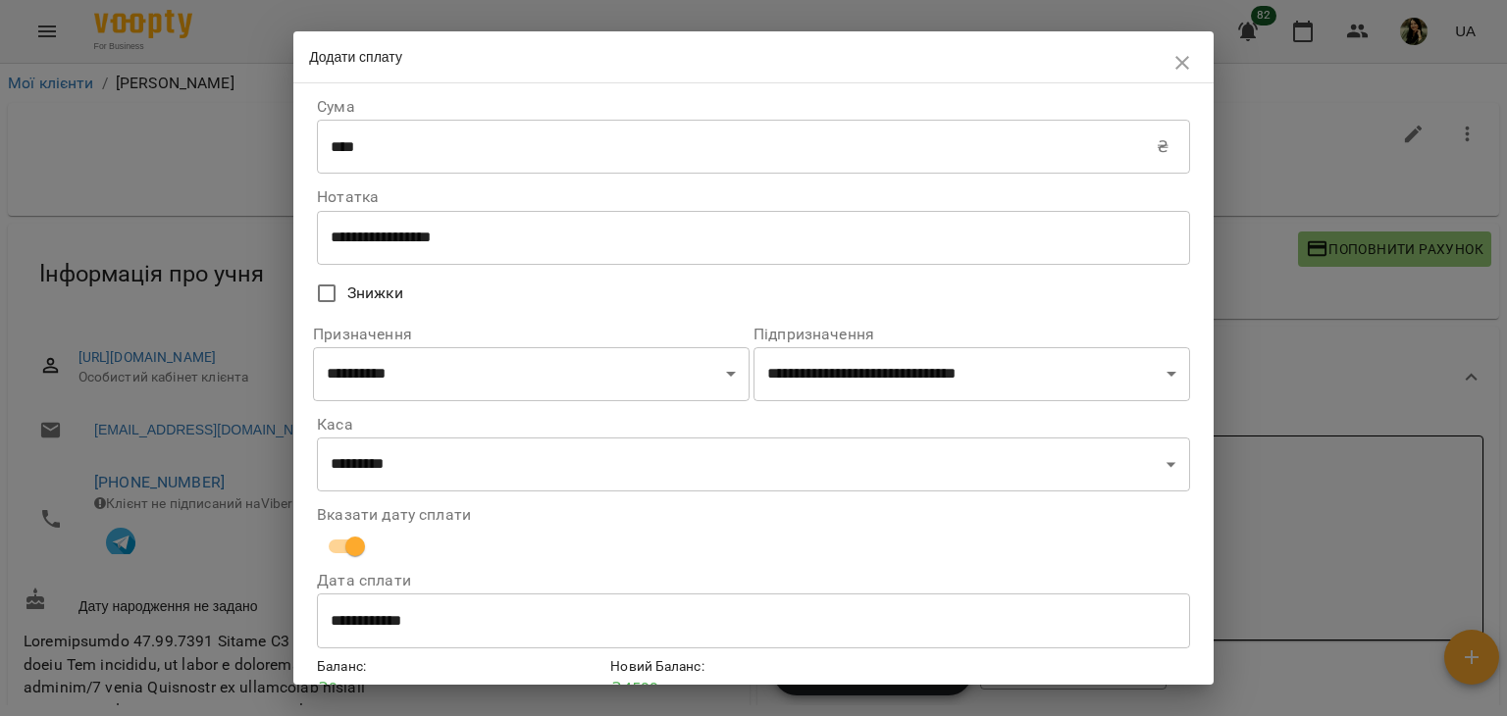
scroll to position [100, 0]
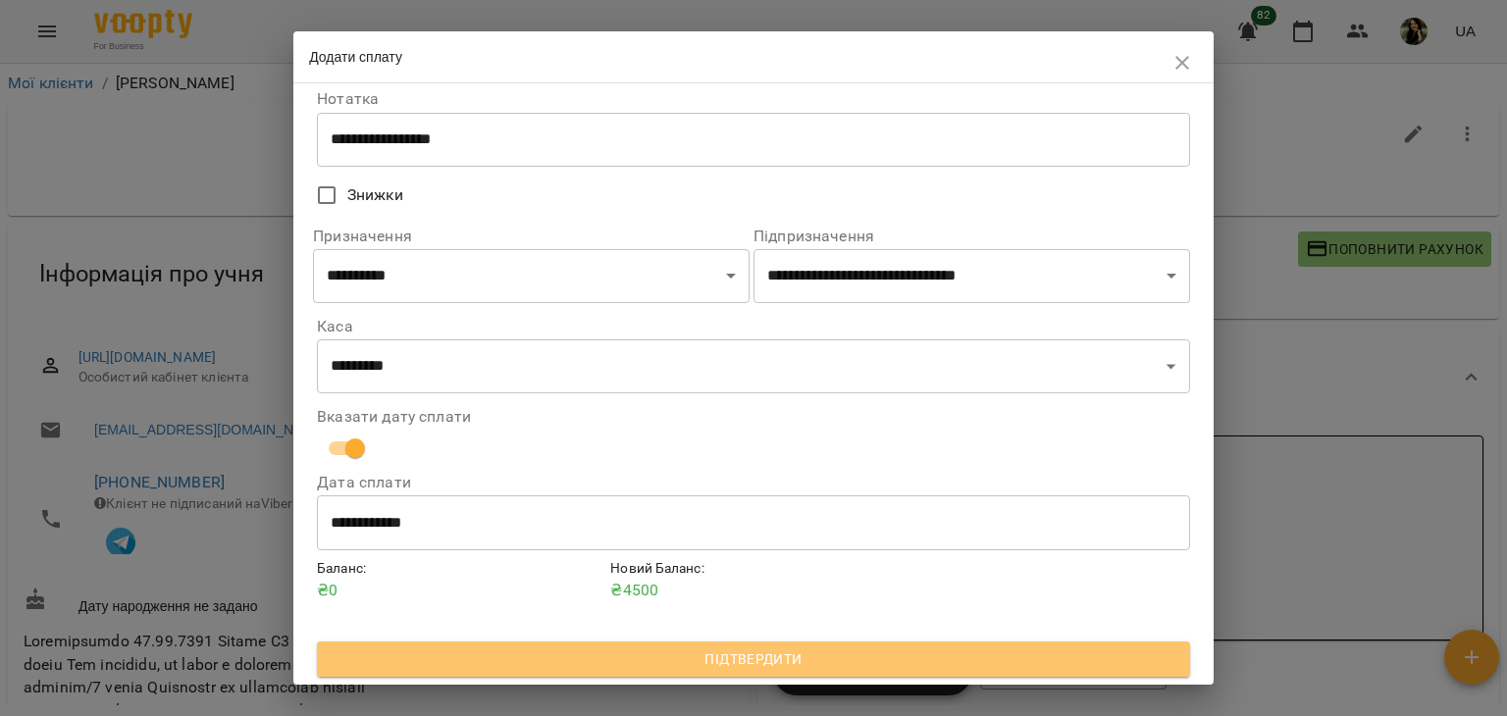
click at [981, 666] on span "Підтвердити" at bounding box center [754, 659] width 842 height 24
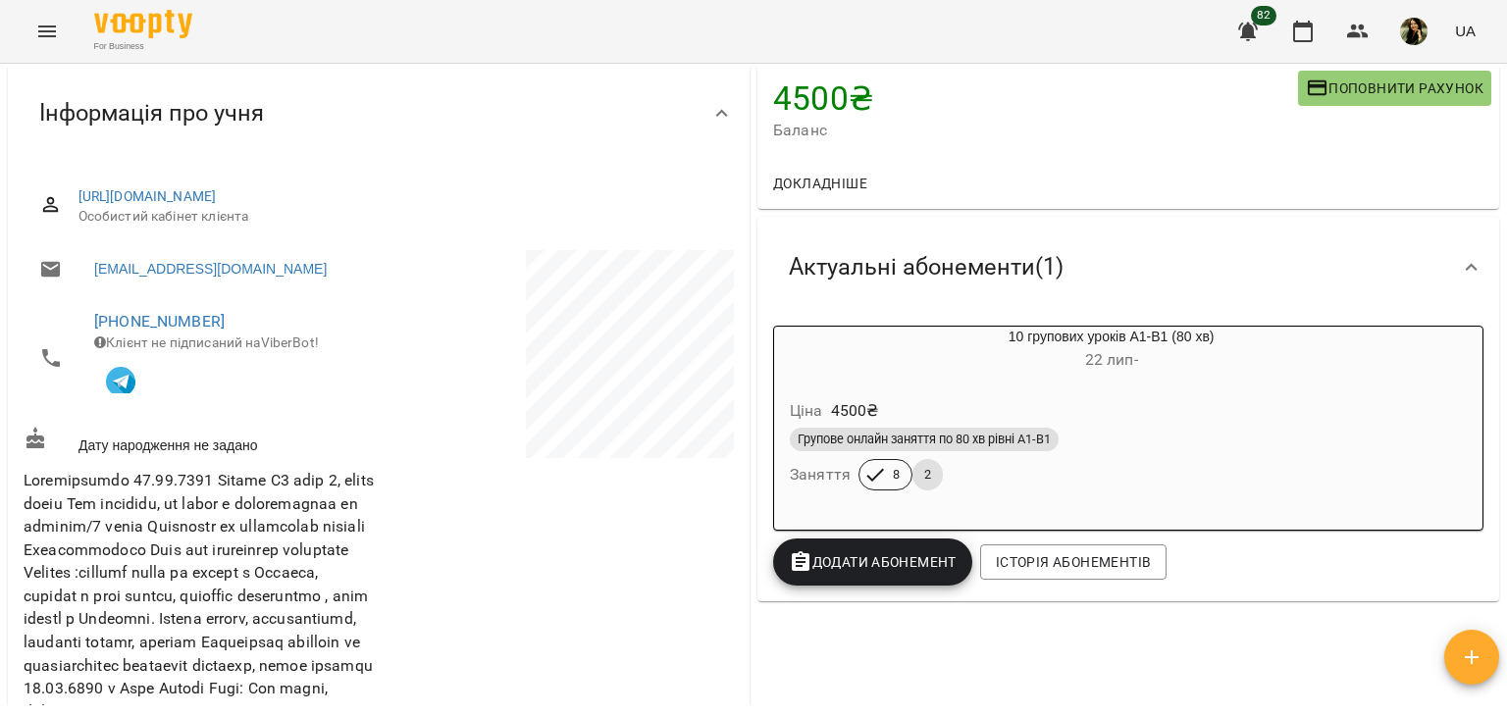
scroll to position [136, 0]
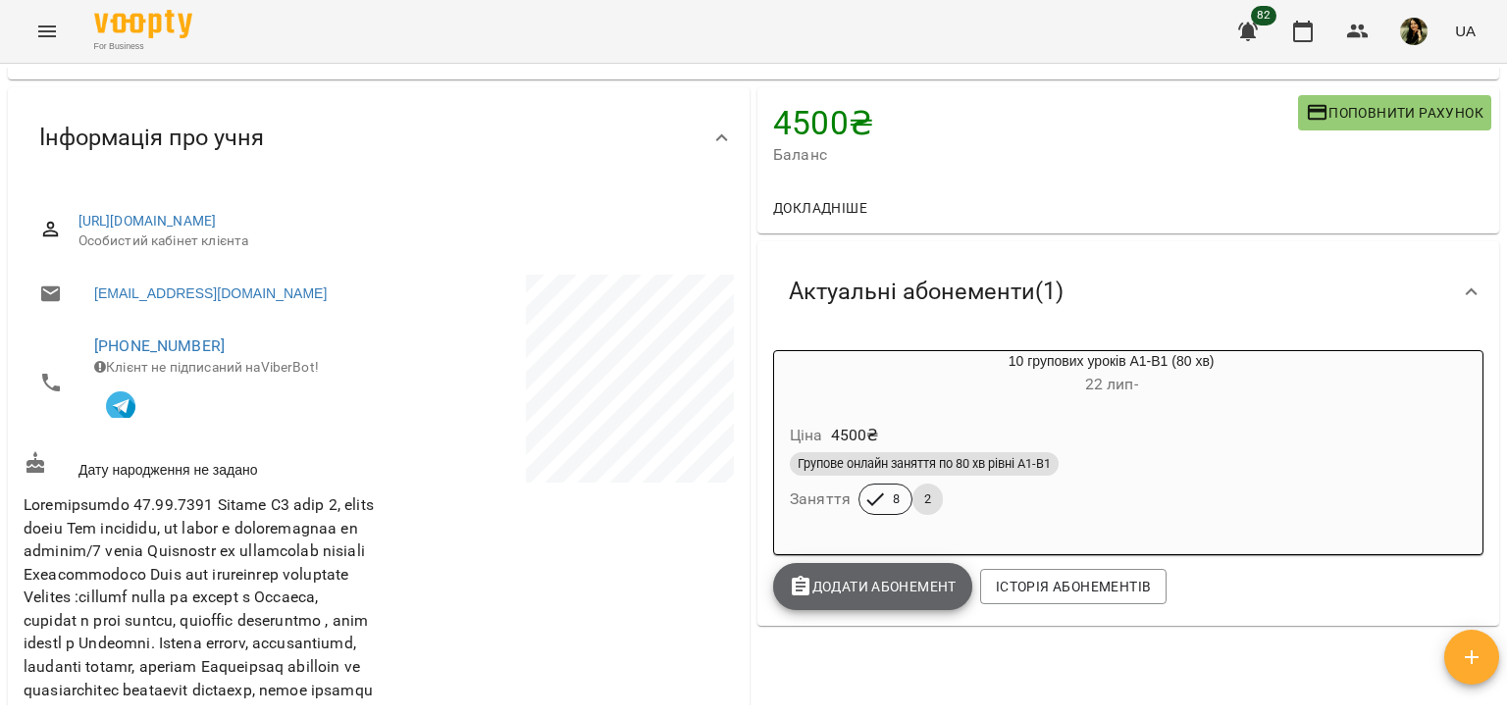
click at [881, 598] on span "Додати Абонемент" at bounding box center [873, 587] width 168 height 24
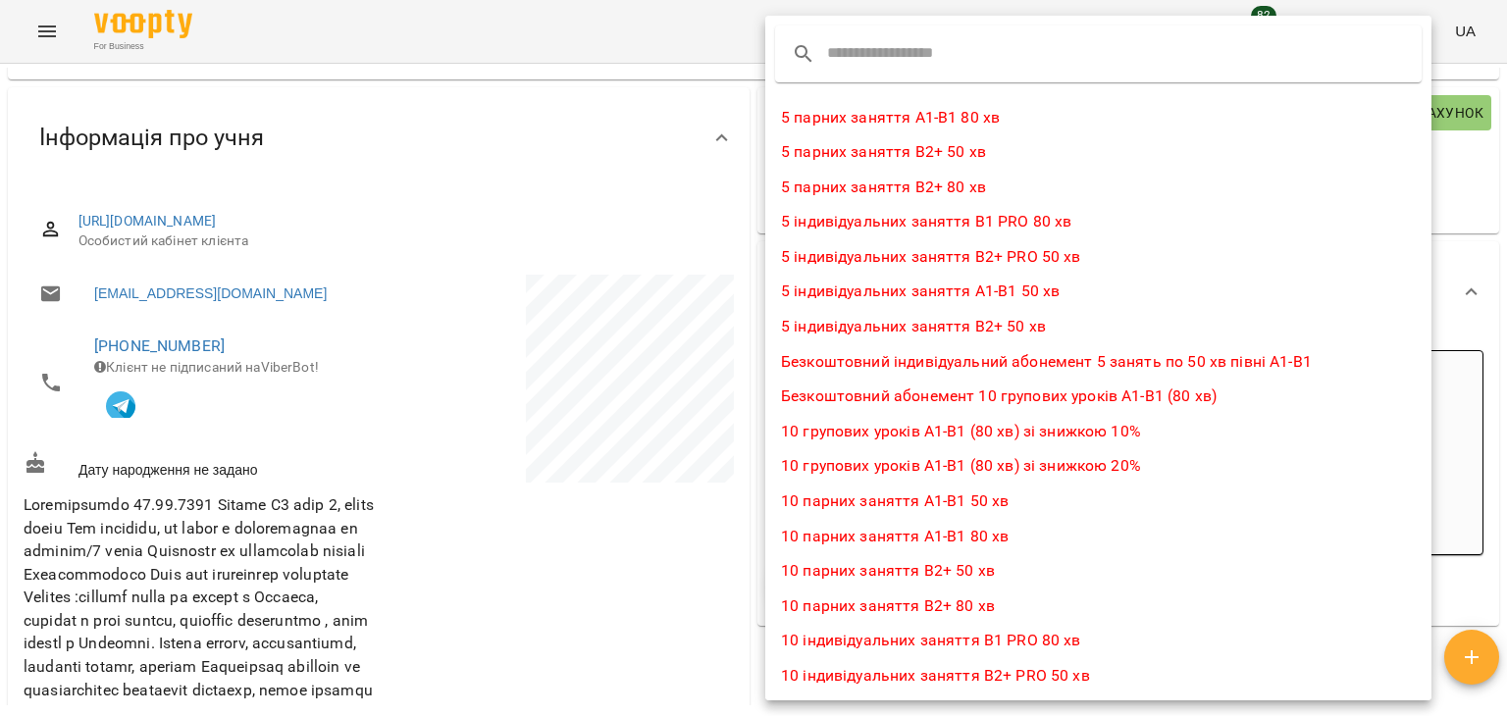
click at [723, 584] on div at bounding box center [753, 358] width 1507 height 716
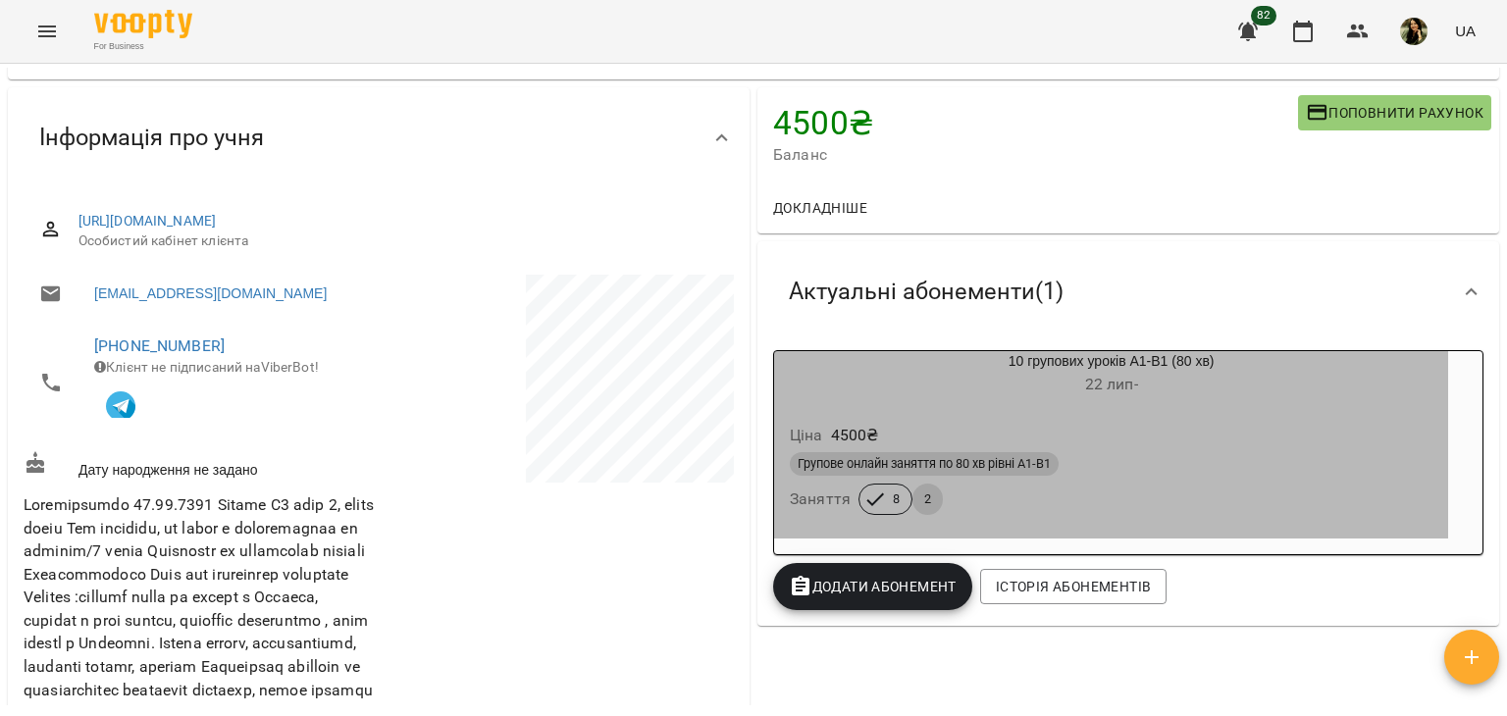
click at [1140, 484] on div "Групове онлайн заняття по 80 хв рівні А1-В1 Заняття 8 2" at bounding box center [1111, 483] width 650 height 71
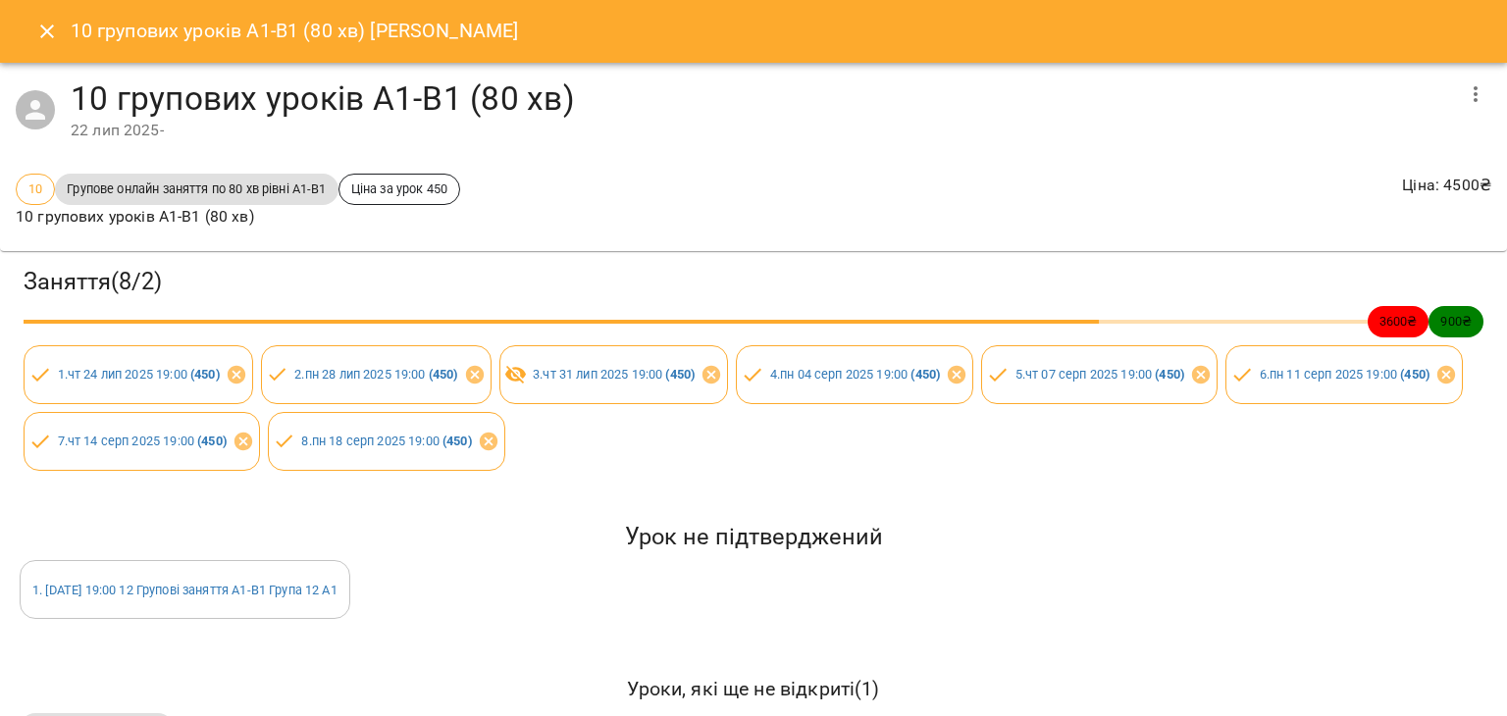
scroll to position [71, 0]
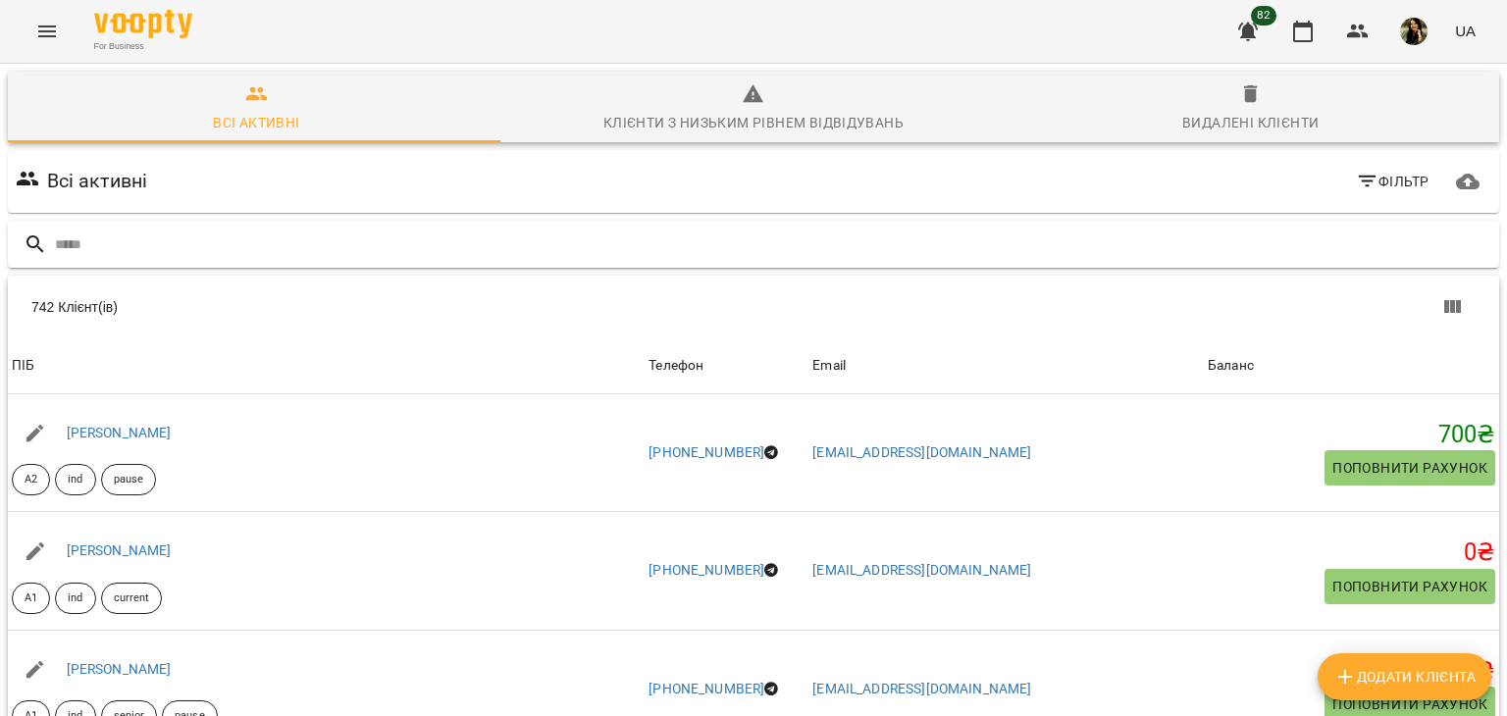
click at [855, 241] on input "text" at bounding box center [773, 245] width 1436 height 32
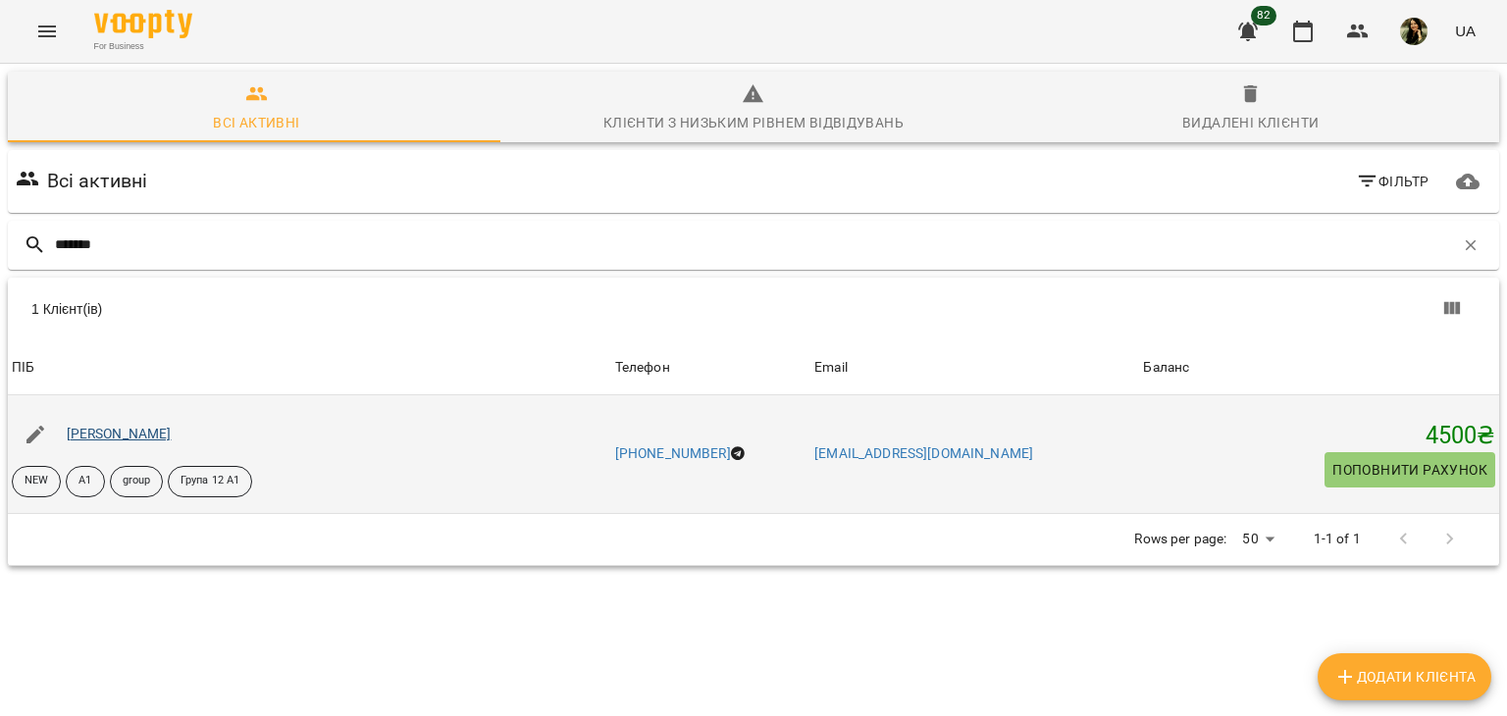
type input "******"
click at [129, 429] on link "[PERSON_NAME]" at bounding box center [119, 434] width 105 height 16
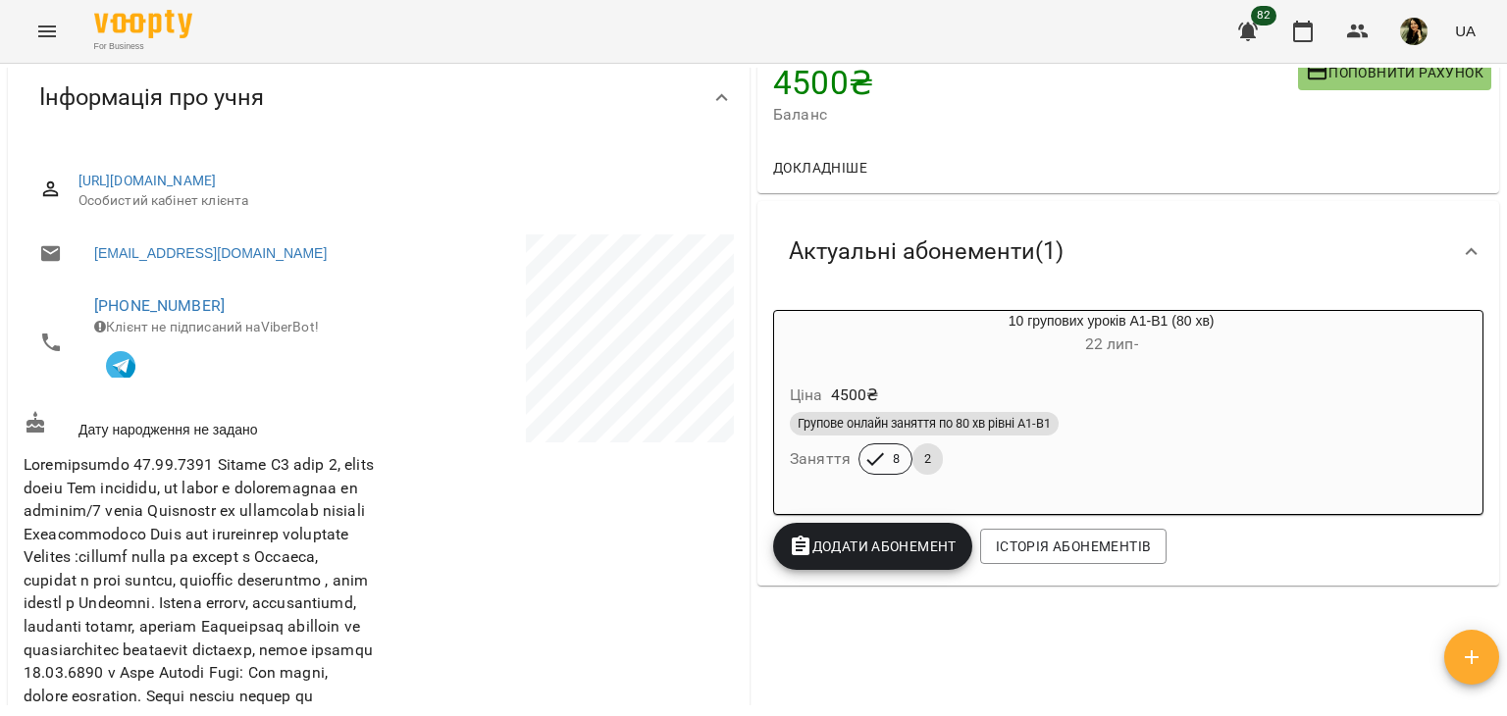
scroll to position [274, 0]
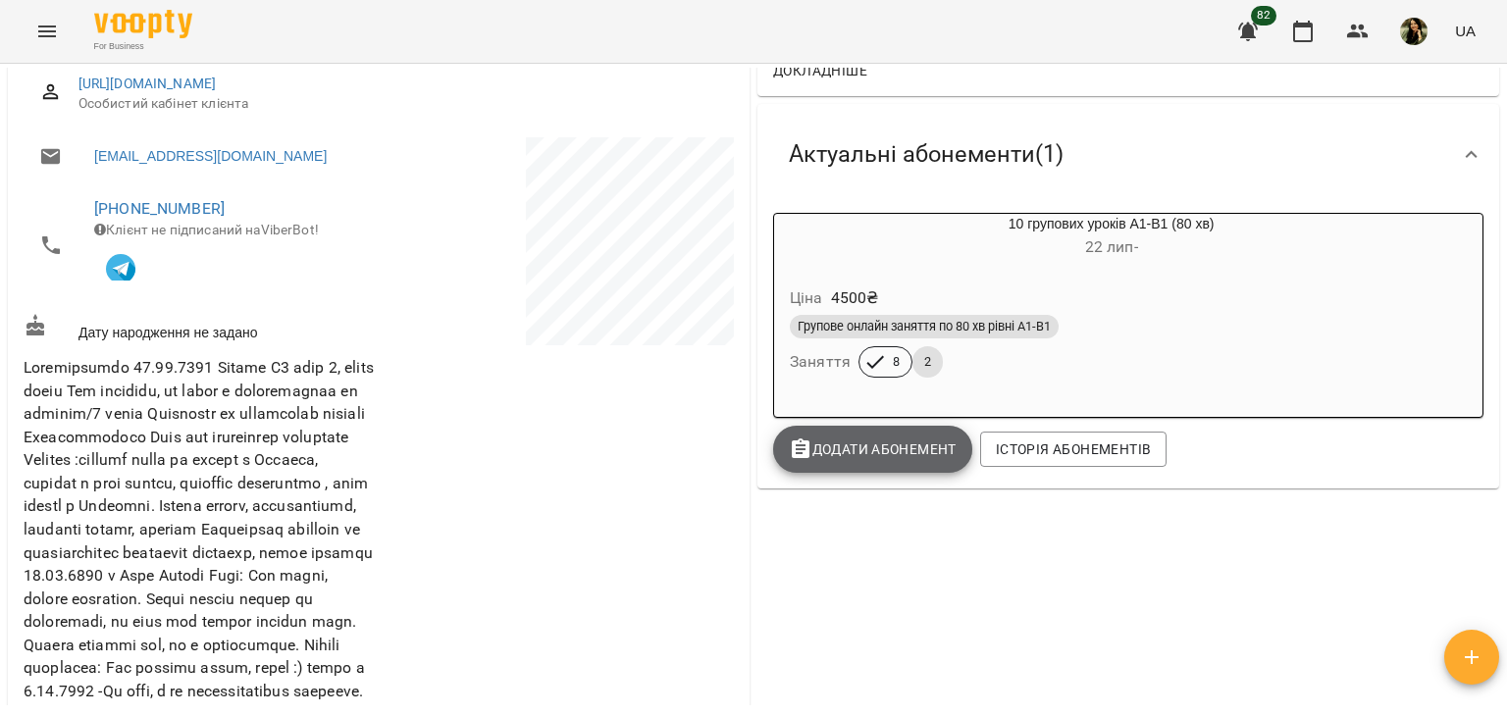
click at [866, 444] on span "Додати Абонемент" at bounding box center [873, 450] width 168 height 24
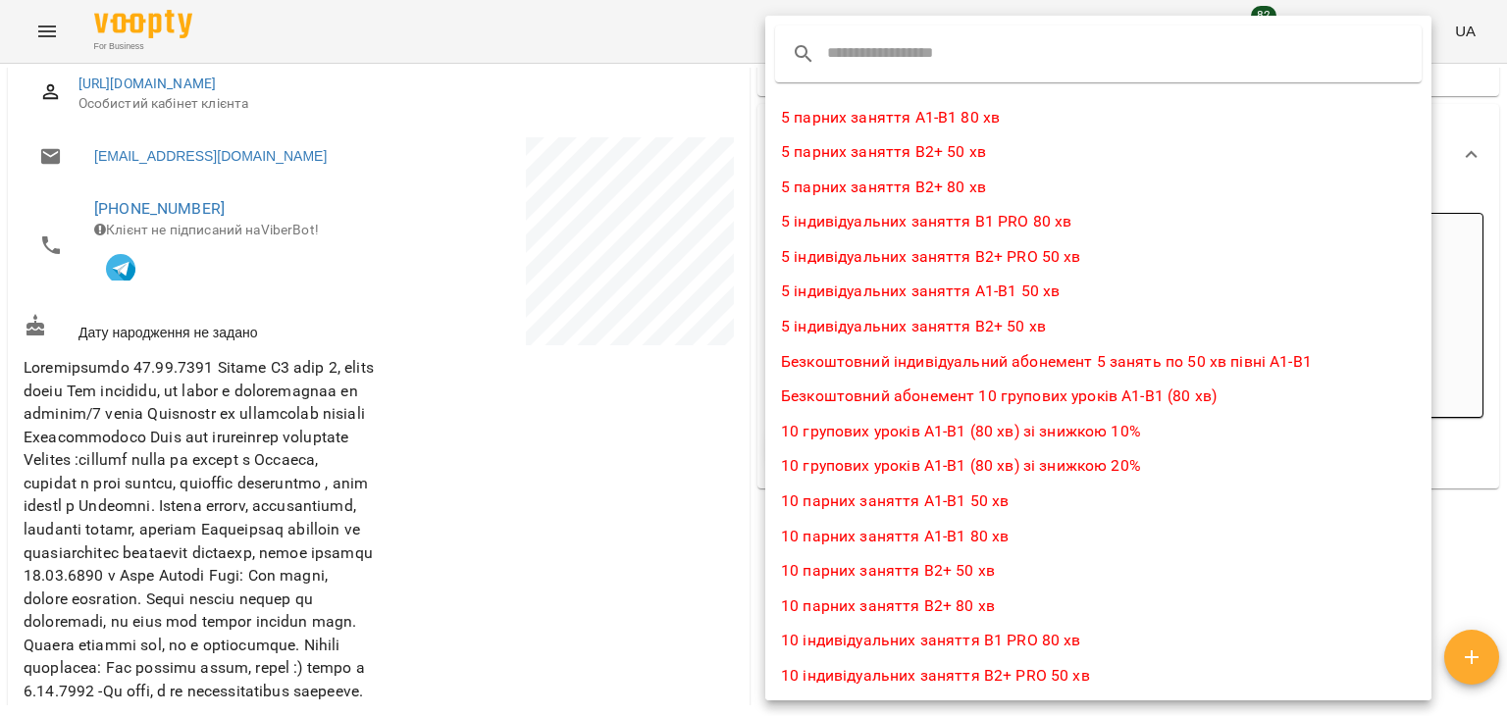
click at [943, 57] on input "text" at bounding box center [904, 53] width 155 height 31
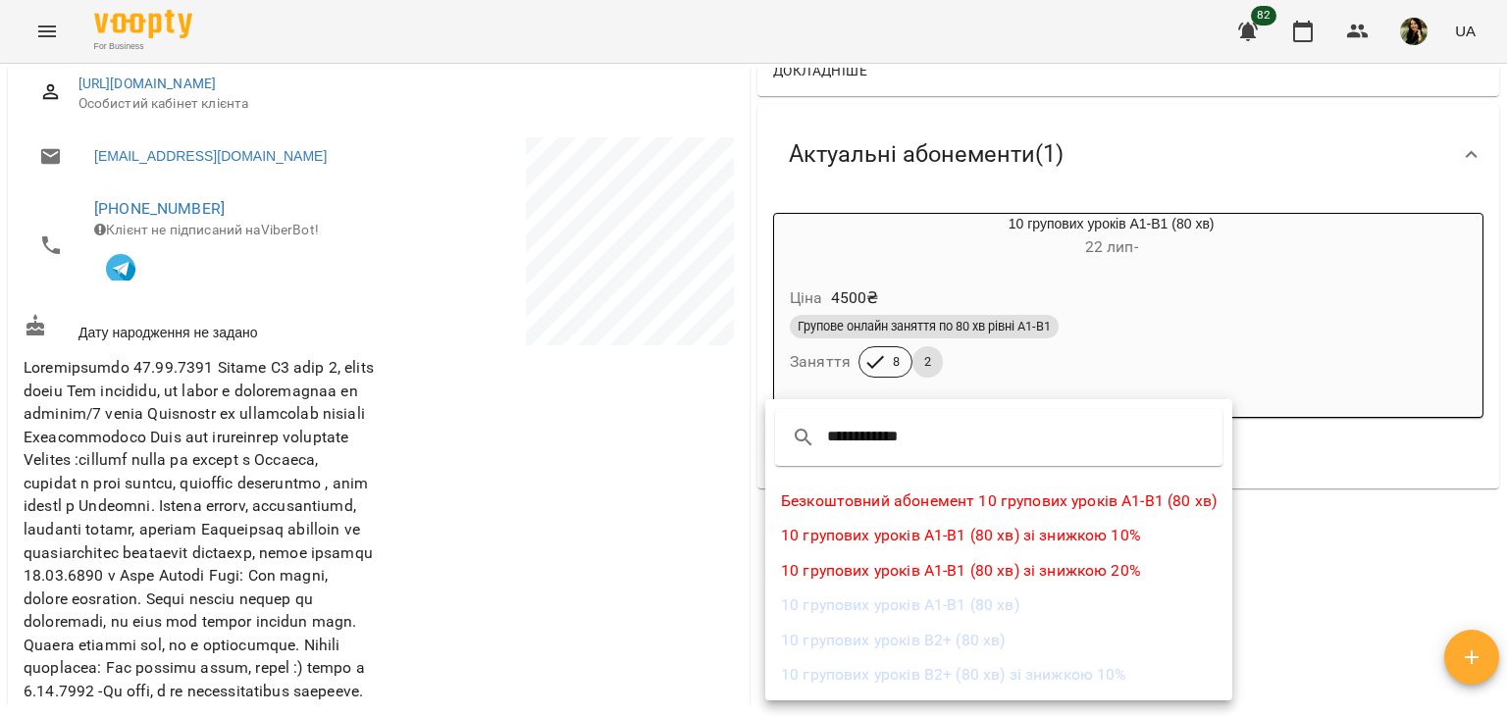
type input "**********"
click at [914, 621] on li "10 групових уроків А1-В1 (80 хв)" at bounding box center [998, 605] width 467 height 35
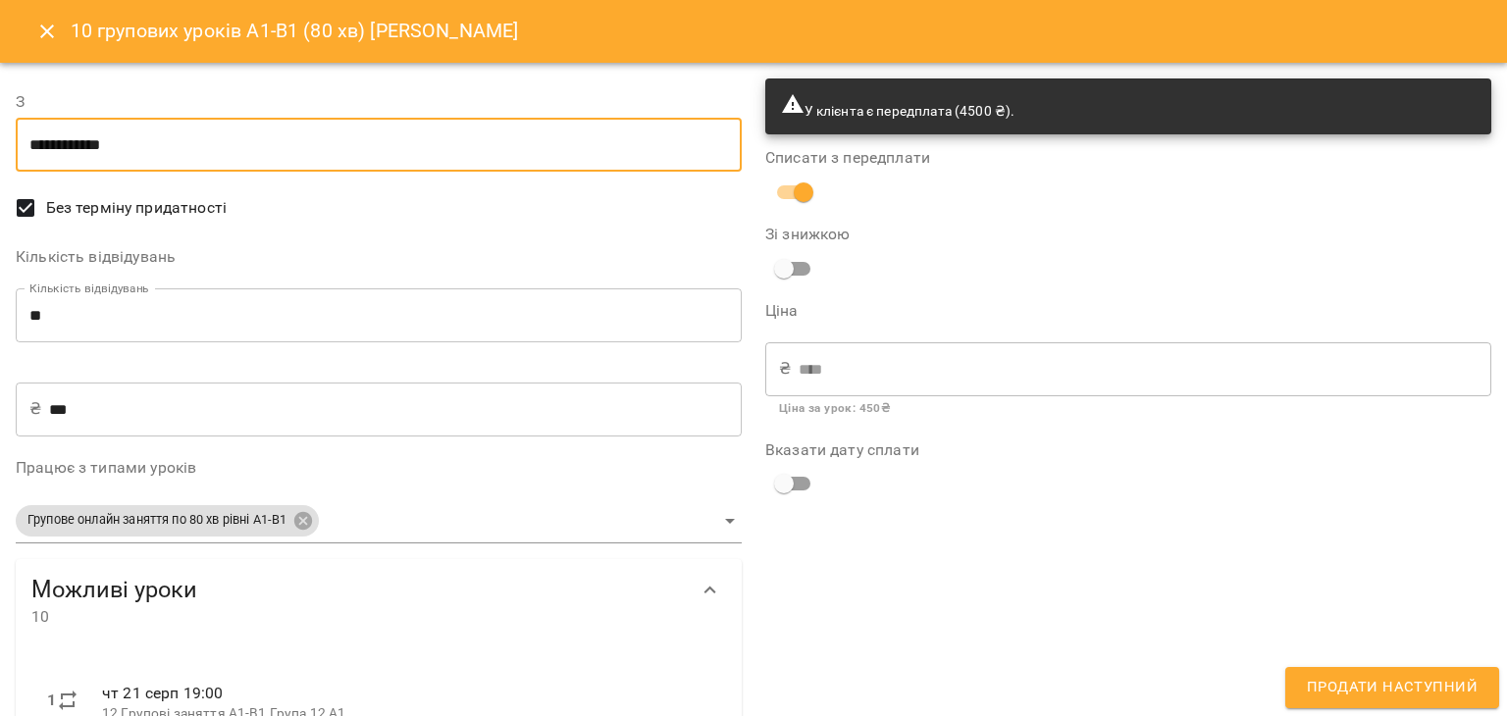
click at [341, 143] on input "**********" at bounding box center [379, 145] width 726 height 55
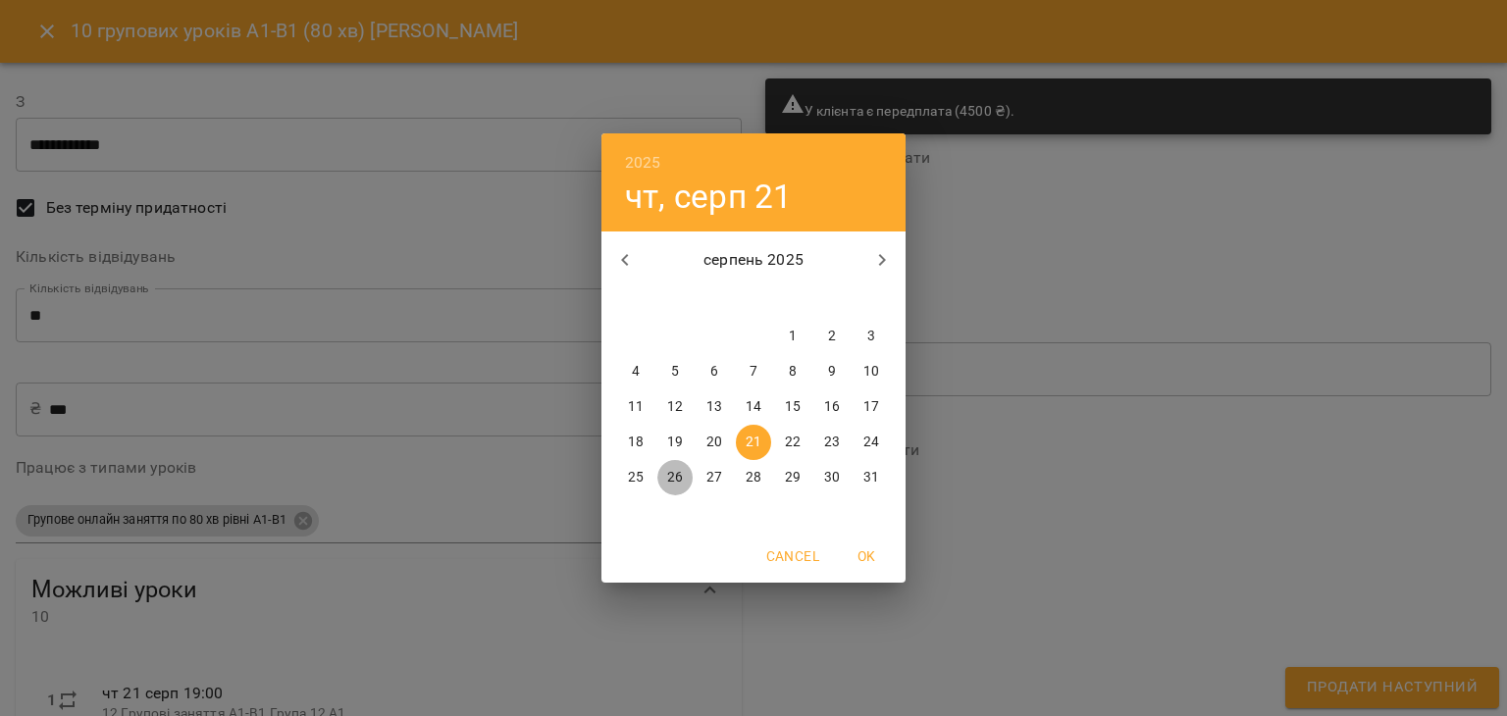
click at [679, 490] on button "26" at bounding box center [674, 477] width 35 height 35
type input "**********"
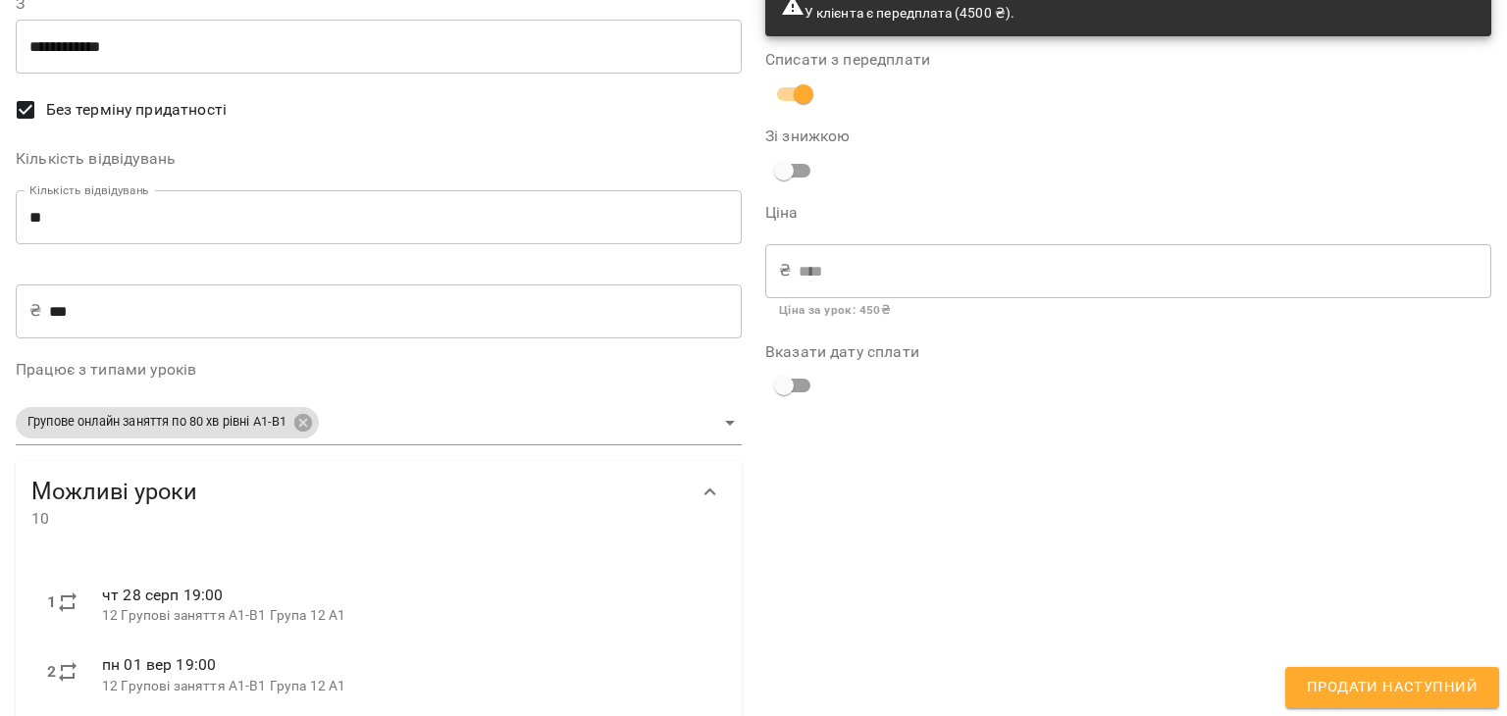
scroll to position [0, 0]
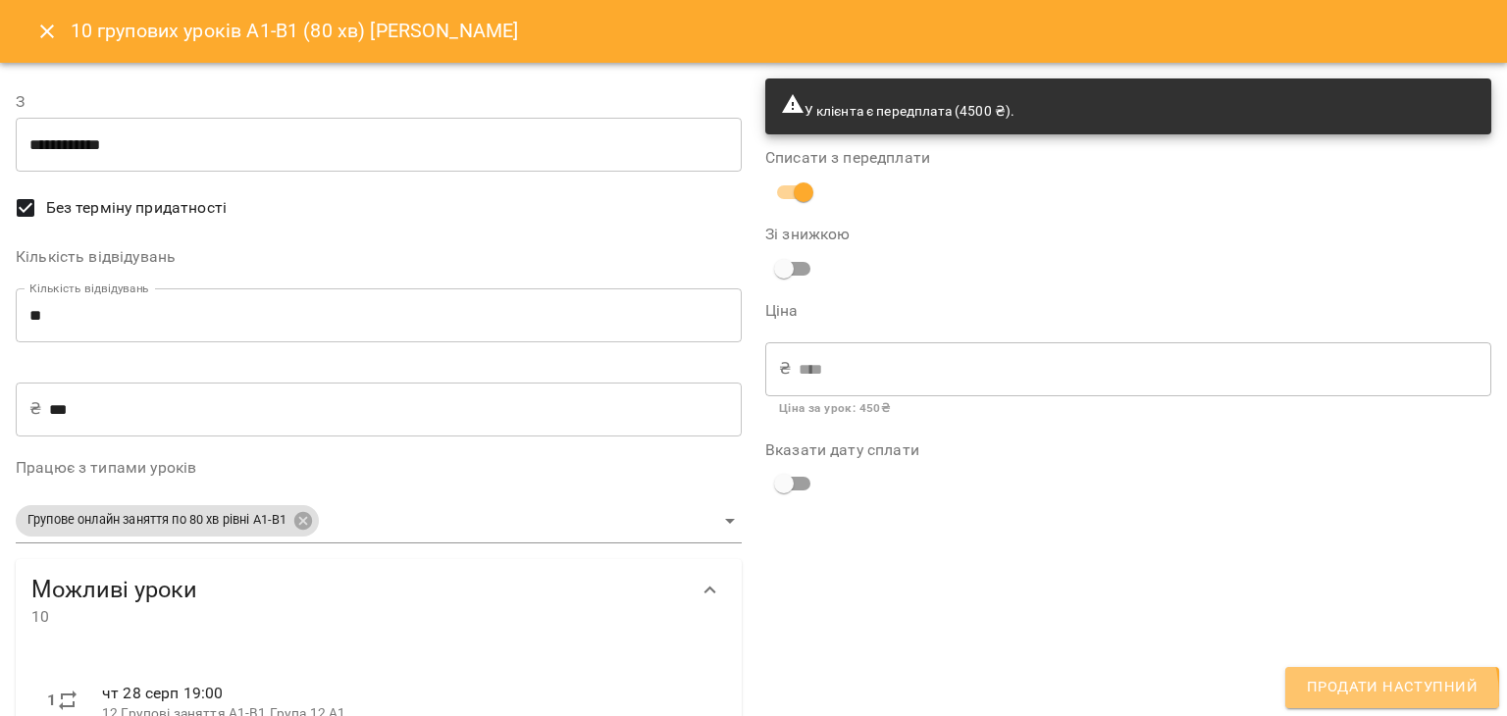
click at [1381, 696] on span "Продати наступний" at bounding box center [1392, 688] width 171 height 26
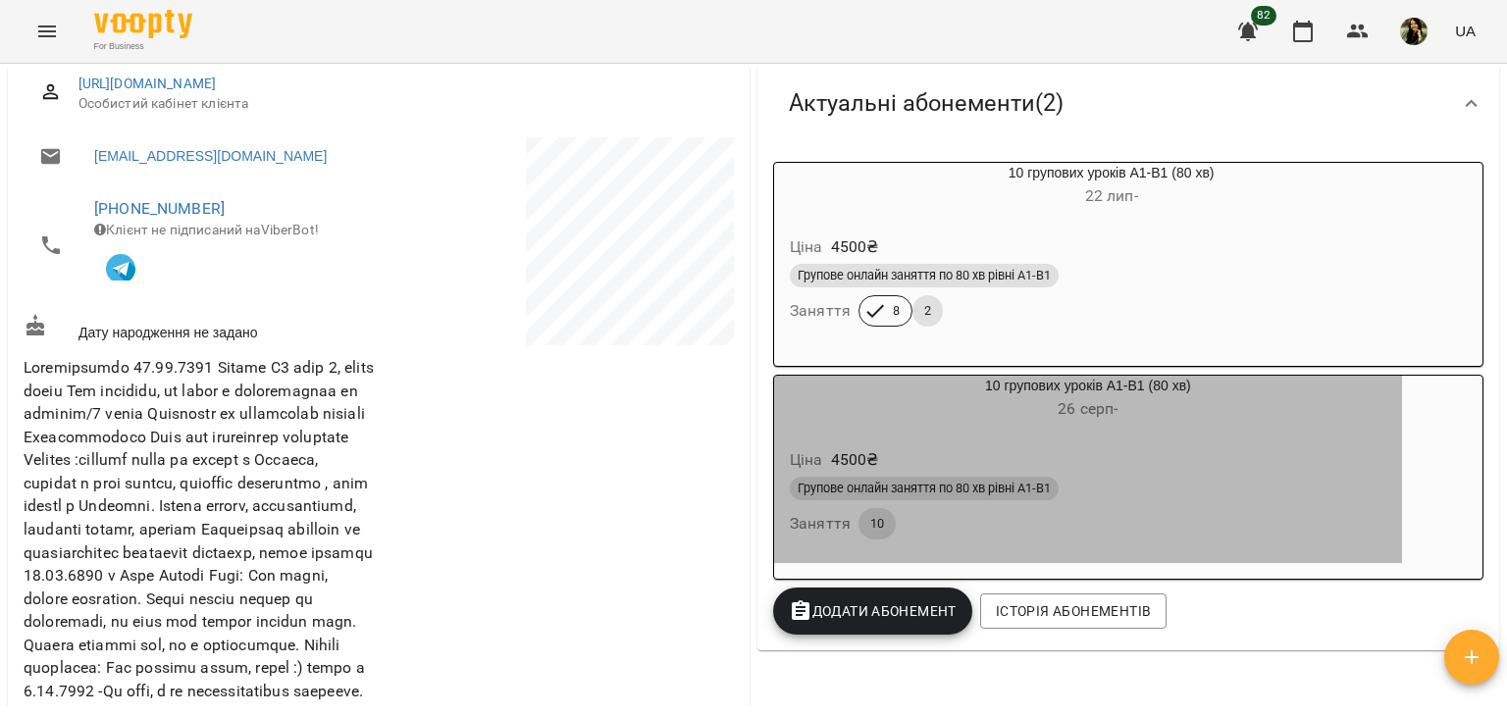
click at [1286, 456] on div "Ціна 4500 ₴" at bounding box center [1088, 459] width 604 height 35
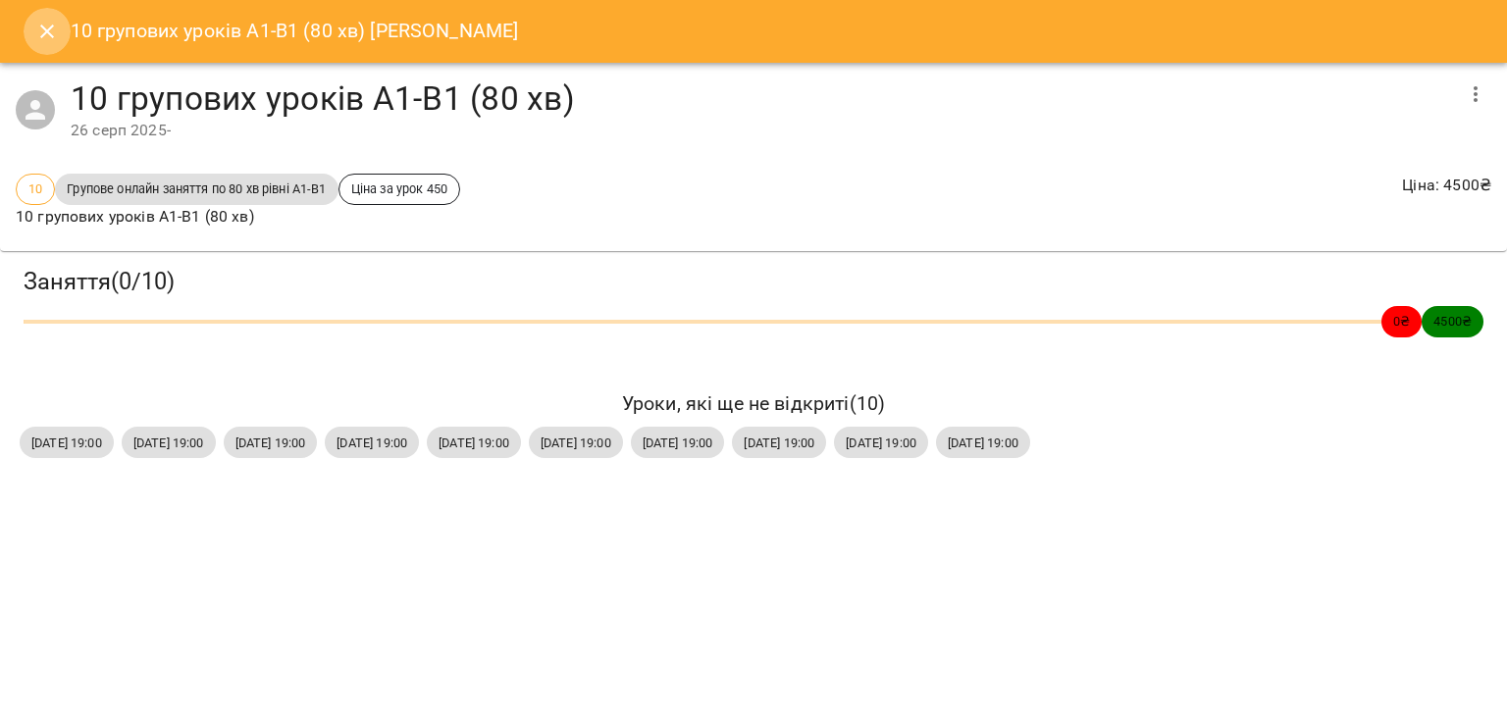
click at [61, 41] on button "Close" at bounding box center [47, 31] width 47 height 47
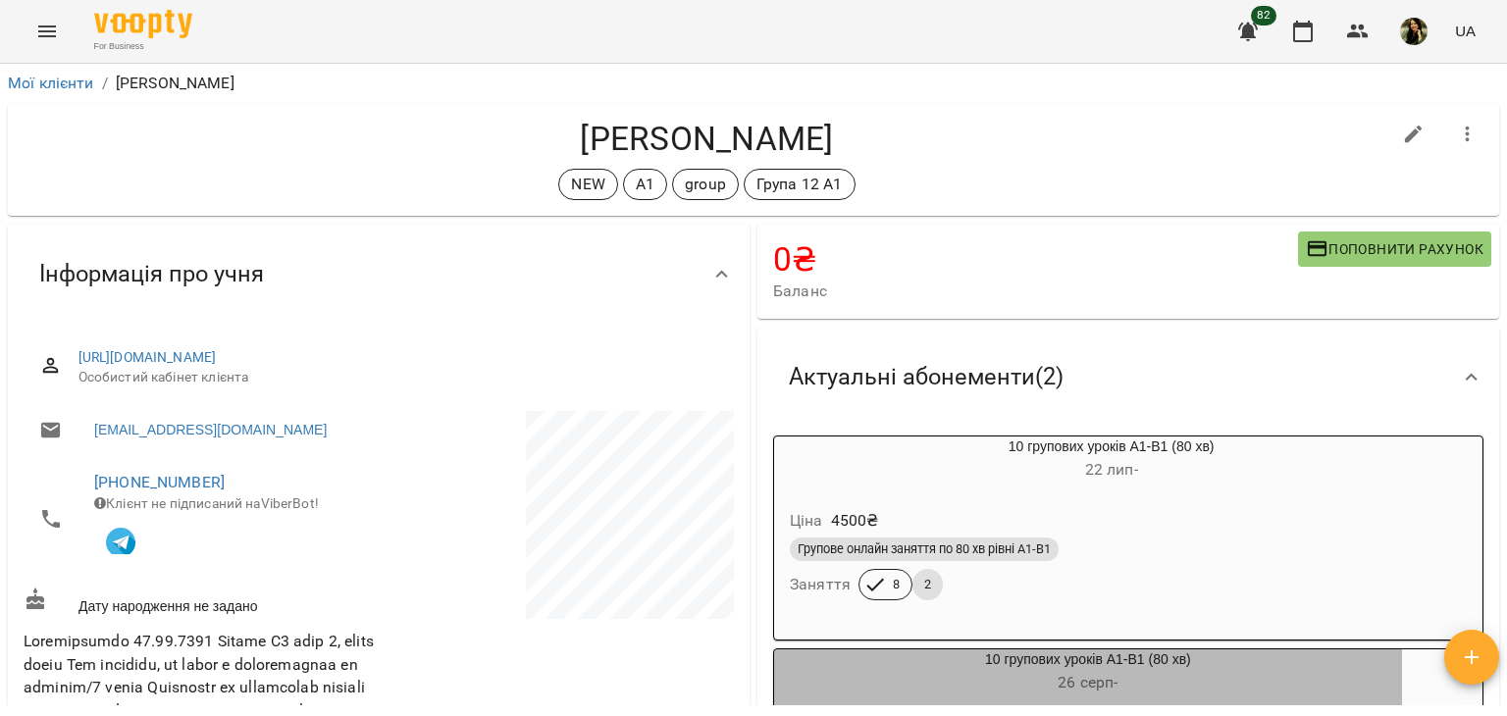
click at [1213, 666] on div "10 групових уроків А1-В1 (80 хв) [DATE] -" at bounding box center [1088, 672] width 628 height 47
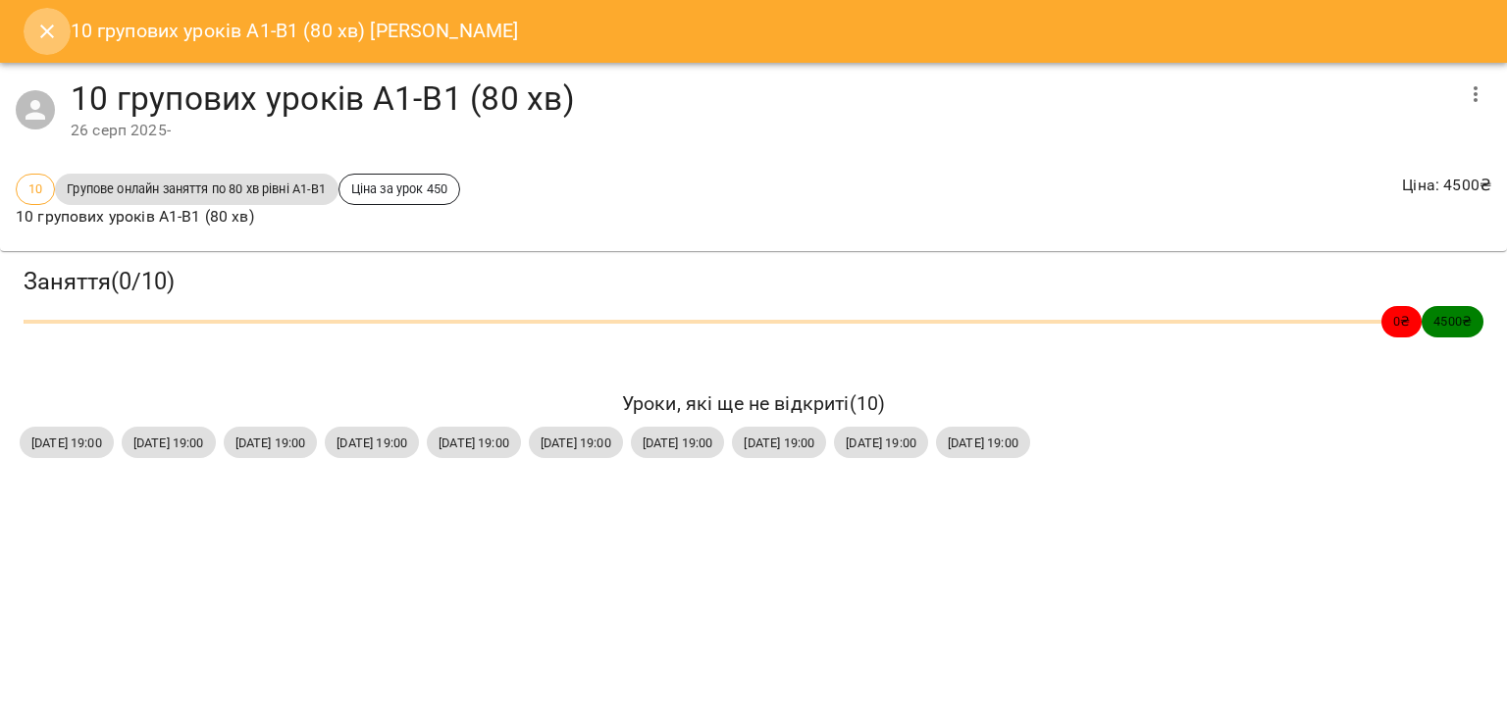
click at [30, 26] on button "Close" at bounding box center [47, 31] width 47 height 47
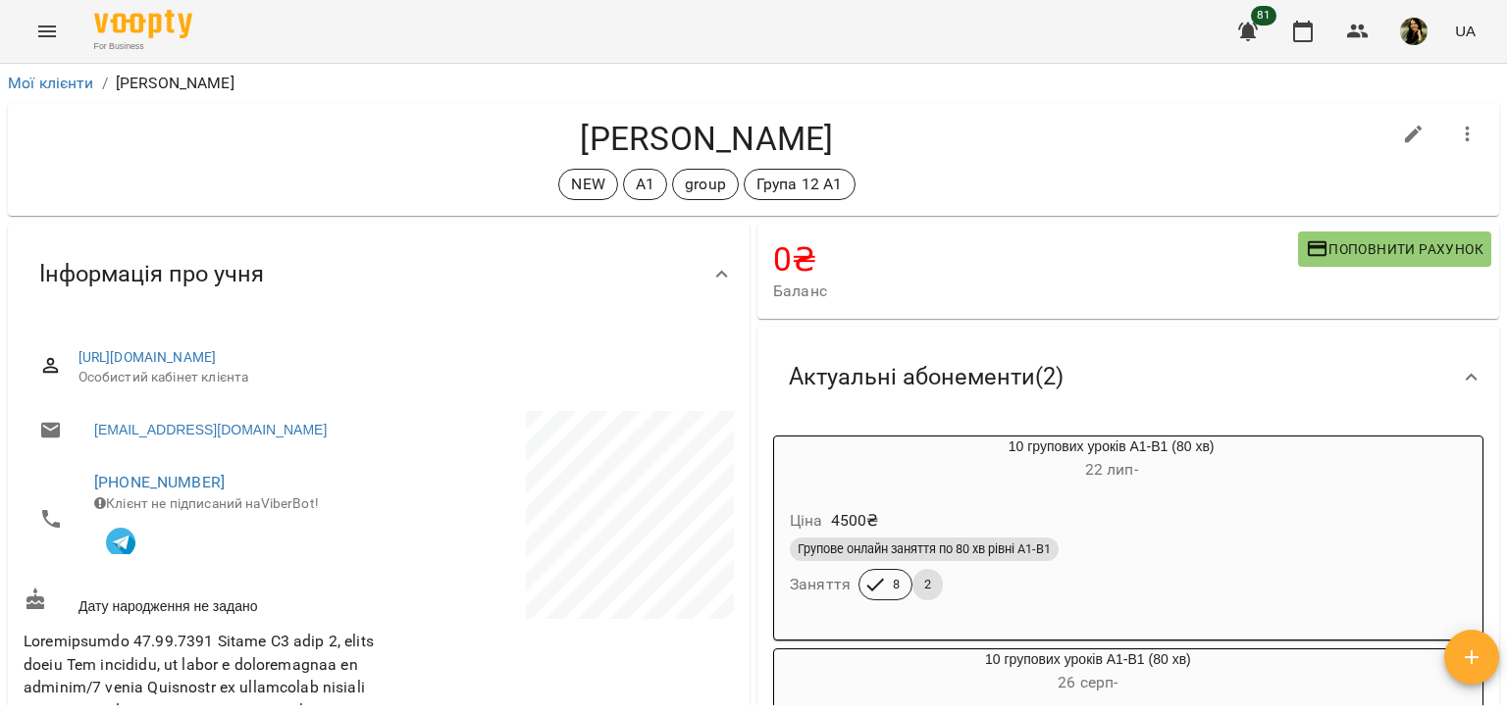
scroll to position [137, 0]
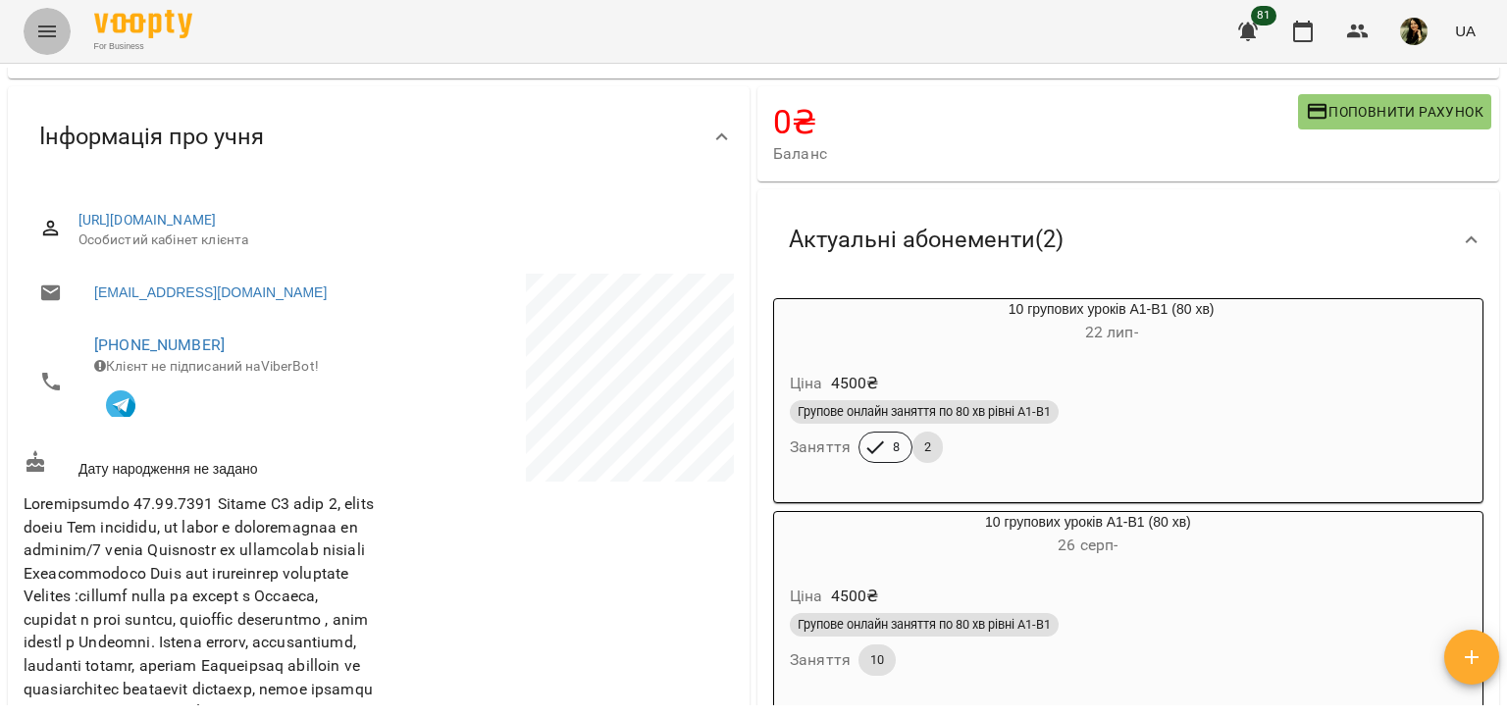
click at [47, 44] on button "Menu" at bounding box center [47, 31] width 47 height 47
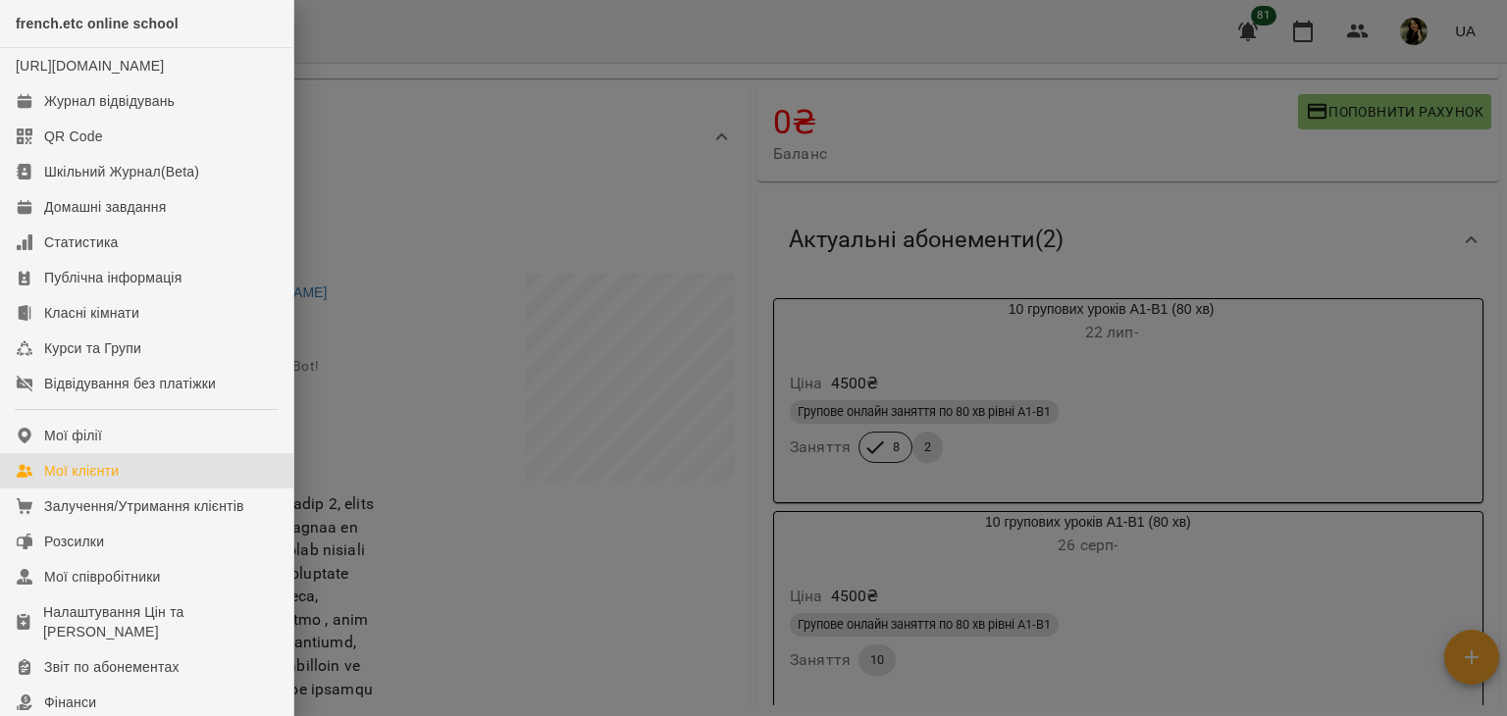
click at [137, 489] on link "Мої клієнти" at bounding box center [146, 470] width 293 height 35
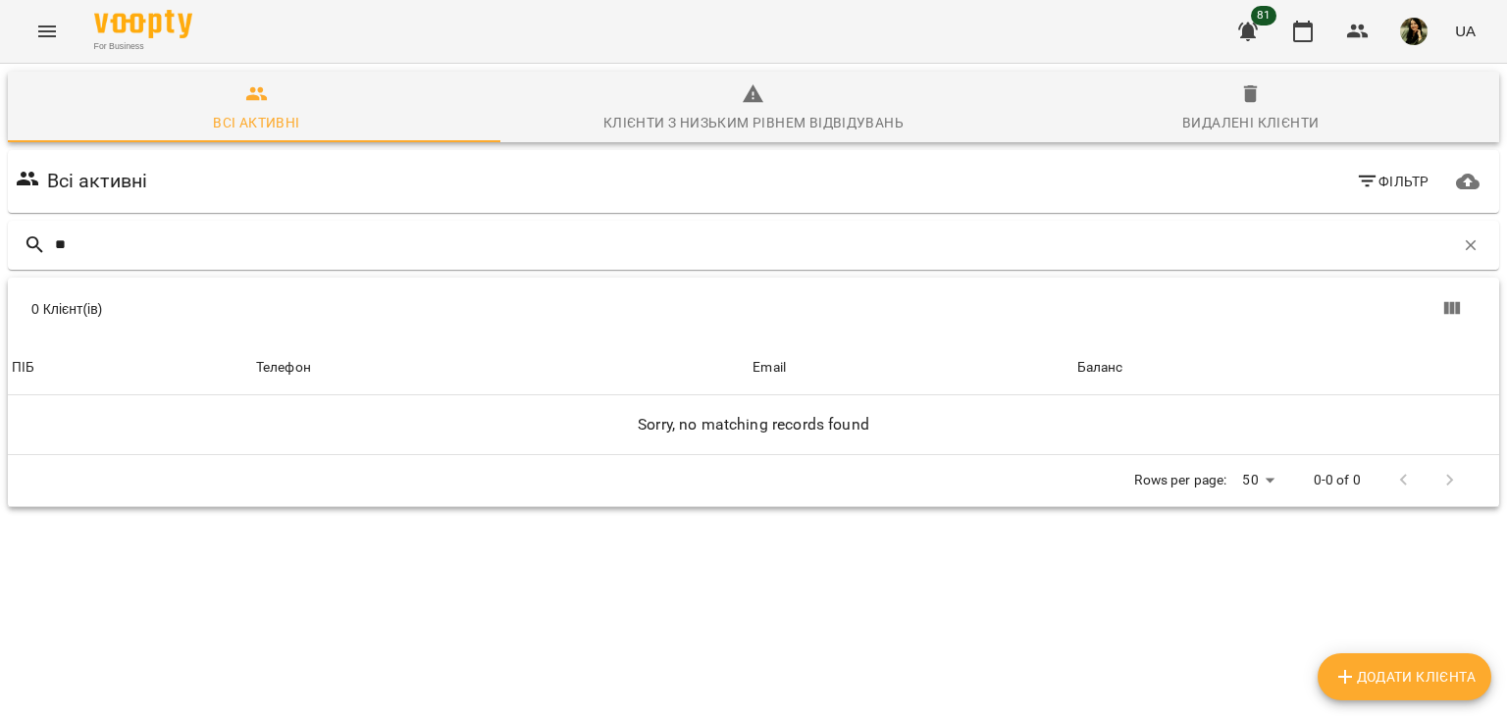
type input "*"
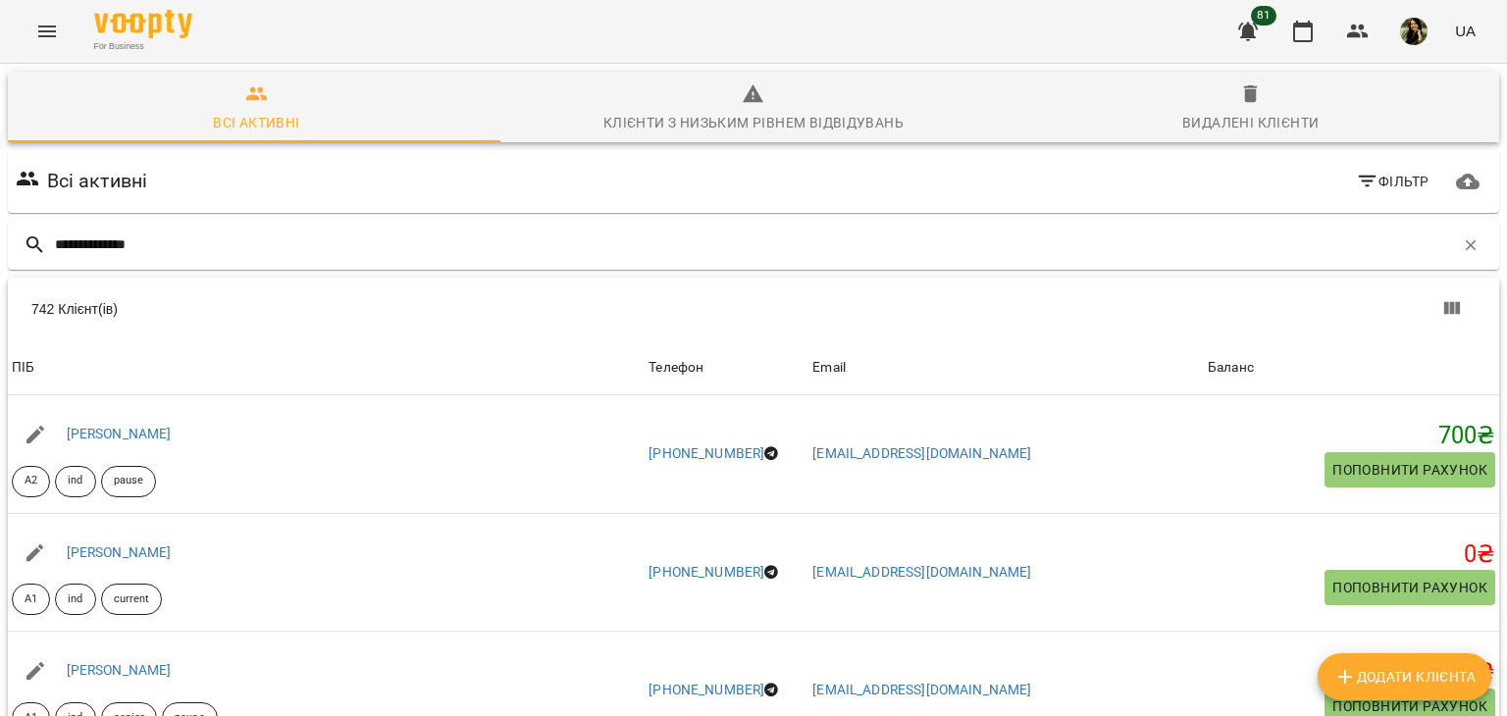
type input "**********"
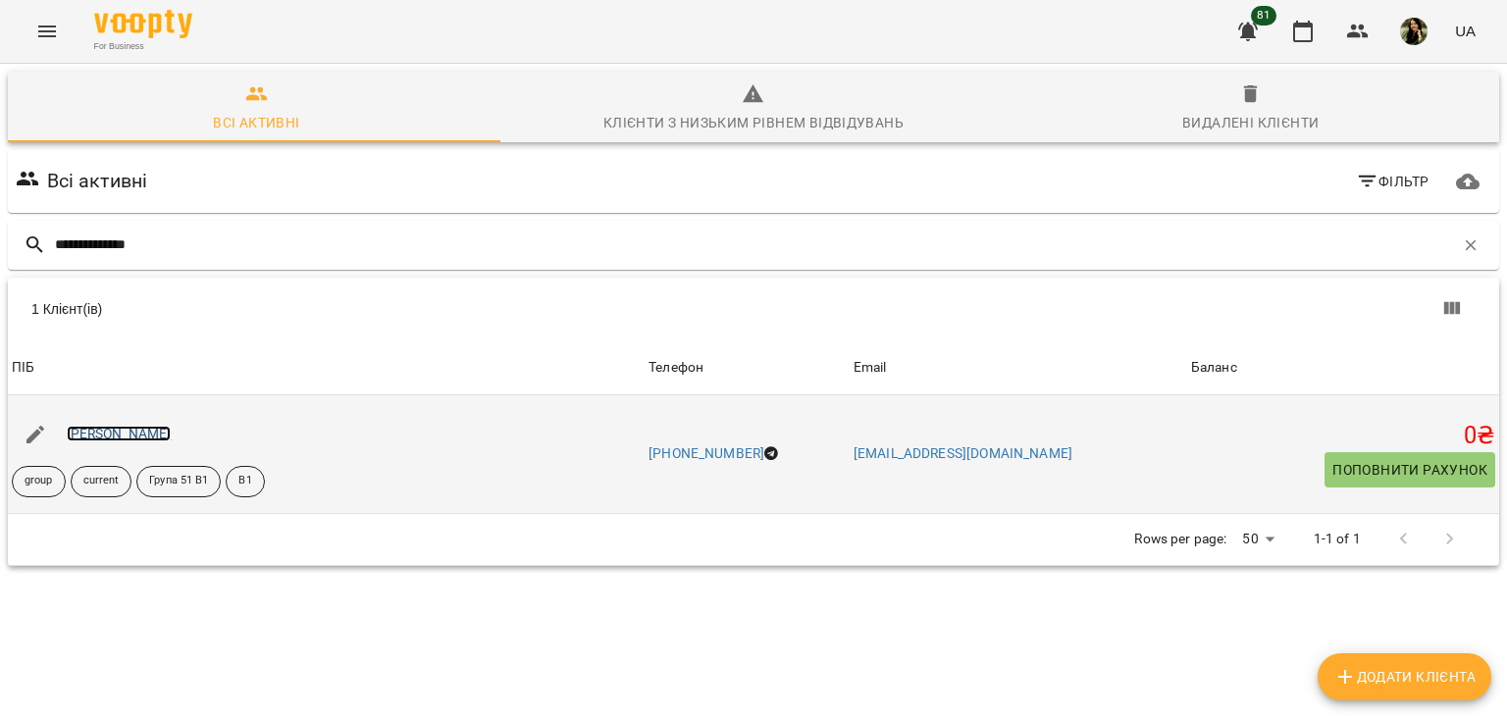
click at [95, 438] on link "[PERSON_NAME]" at bounding box center [119, 434] width 105 height 16
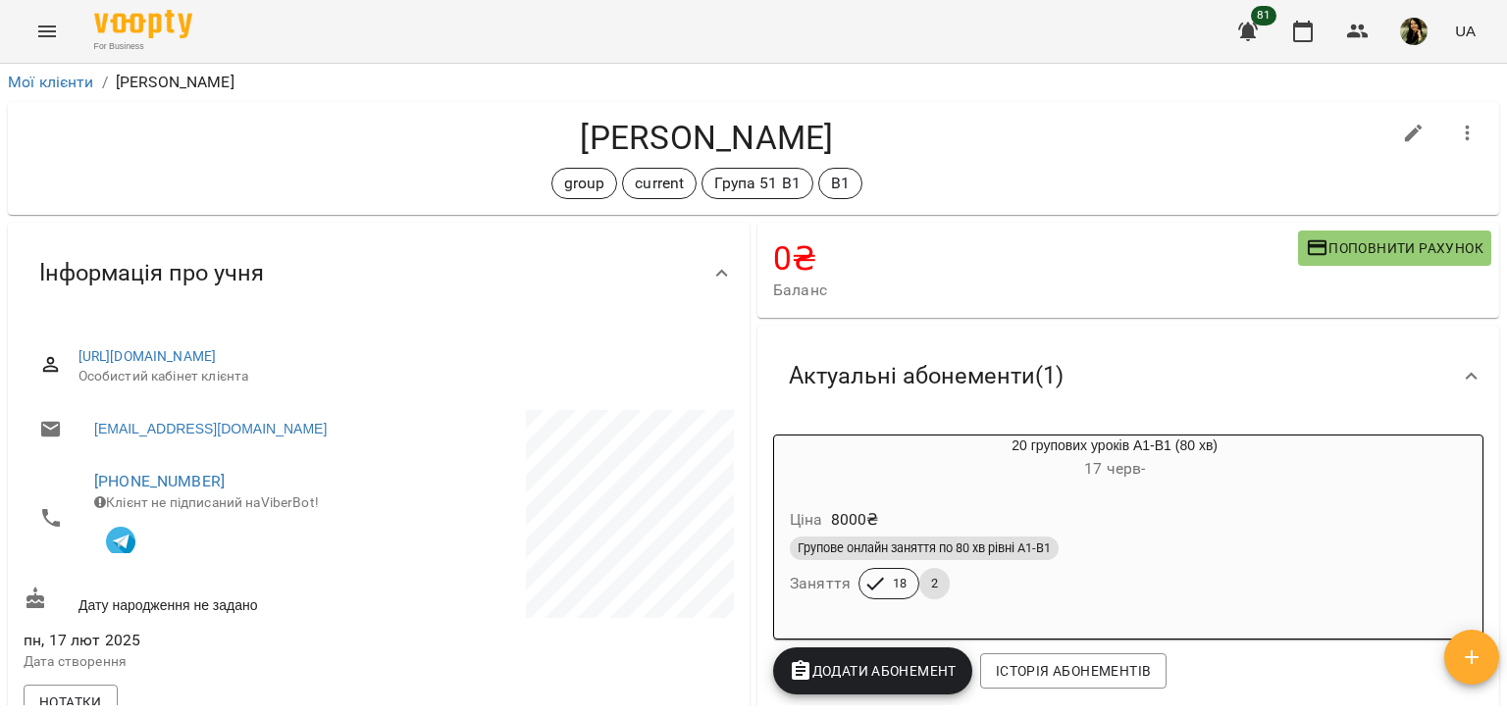
scroll to position [5, 0]
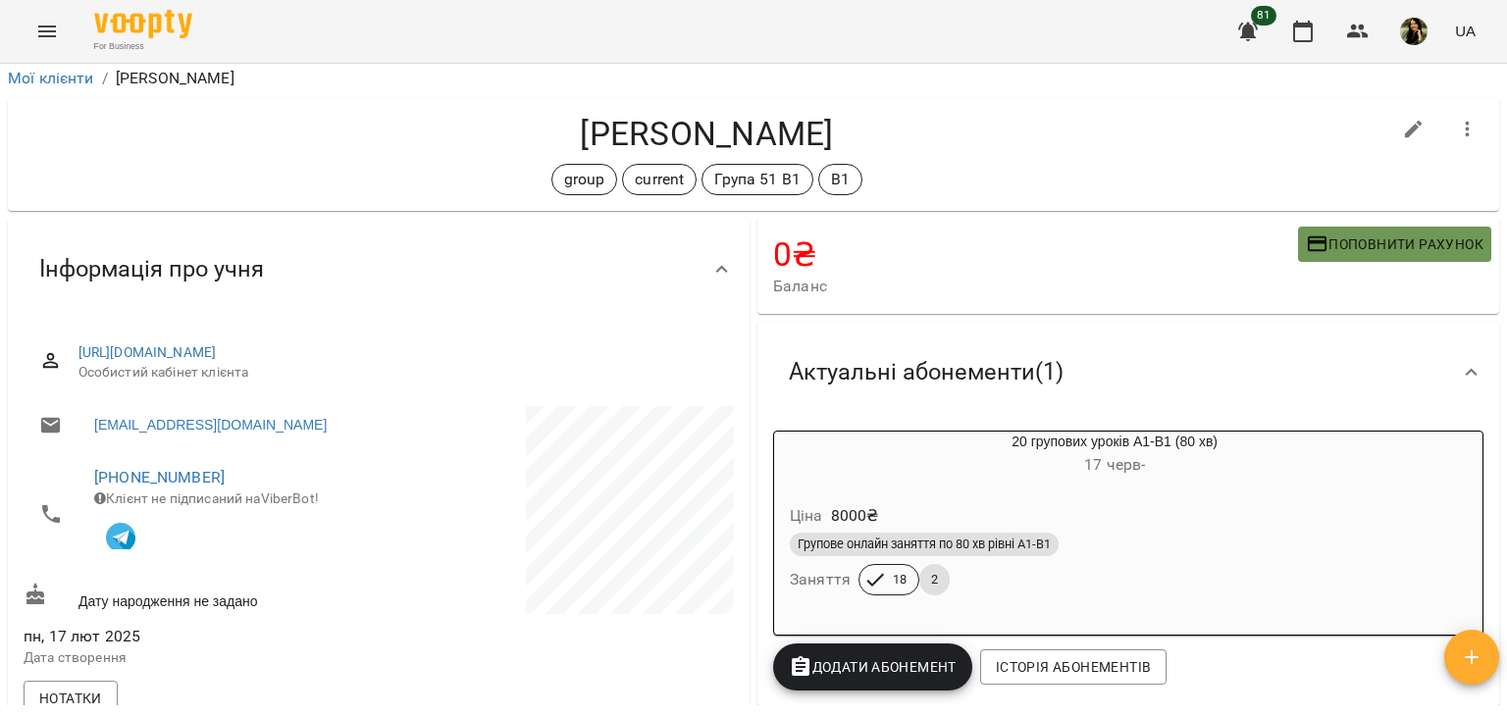
click at [1394, 248] on span "Поповнити рахунок" at bounding box center [1395, 244] width 178 height 24
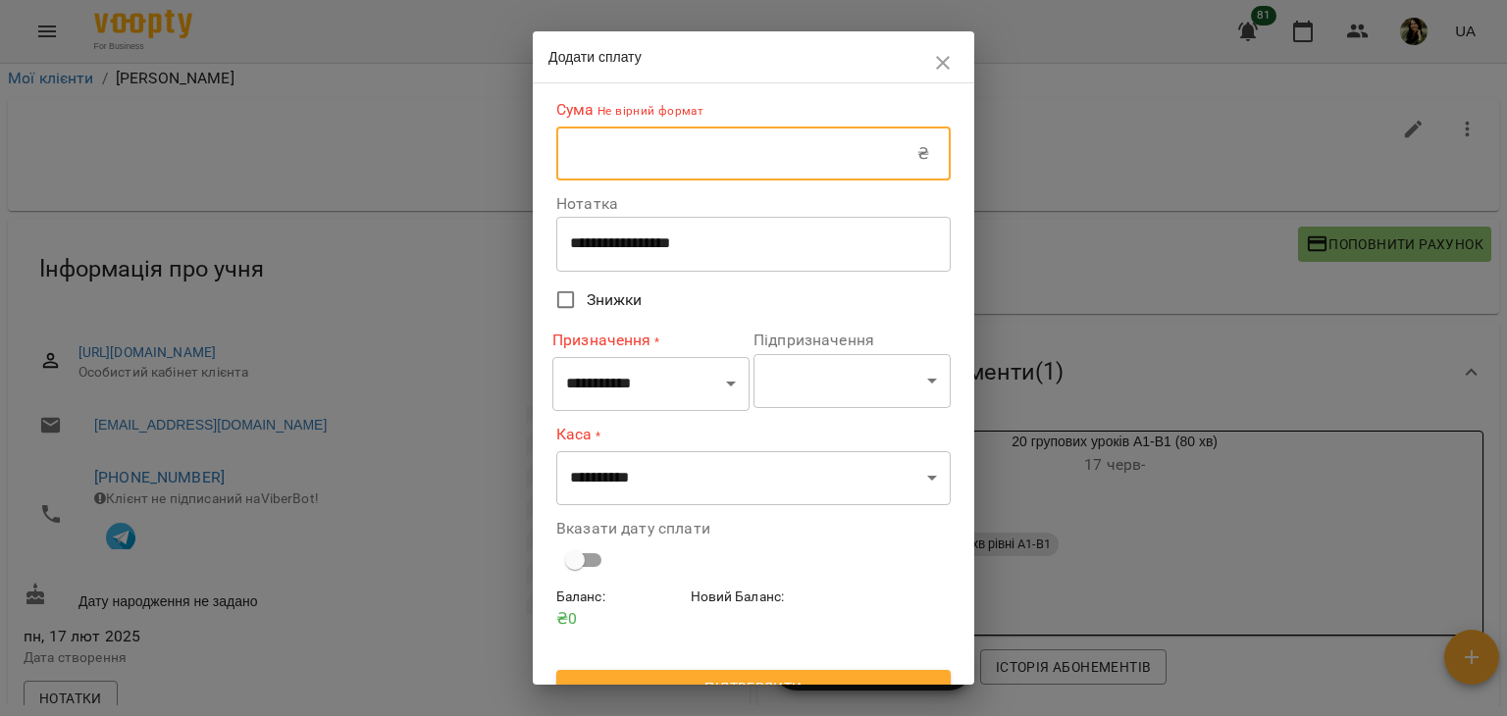
click at [819, 150] on input "text" at bounding box center [736, 154] width 361 height 55
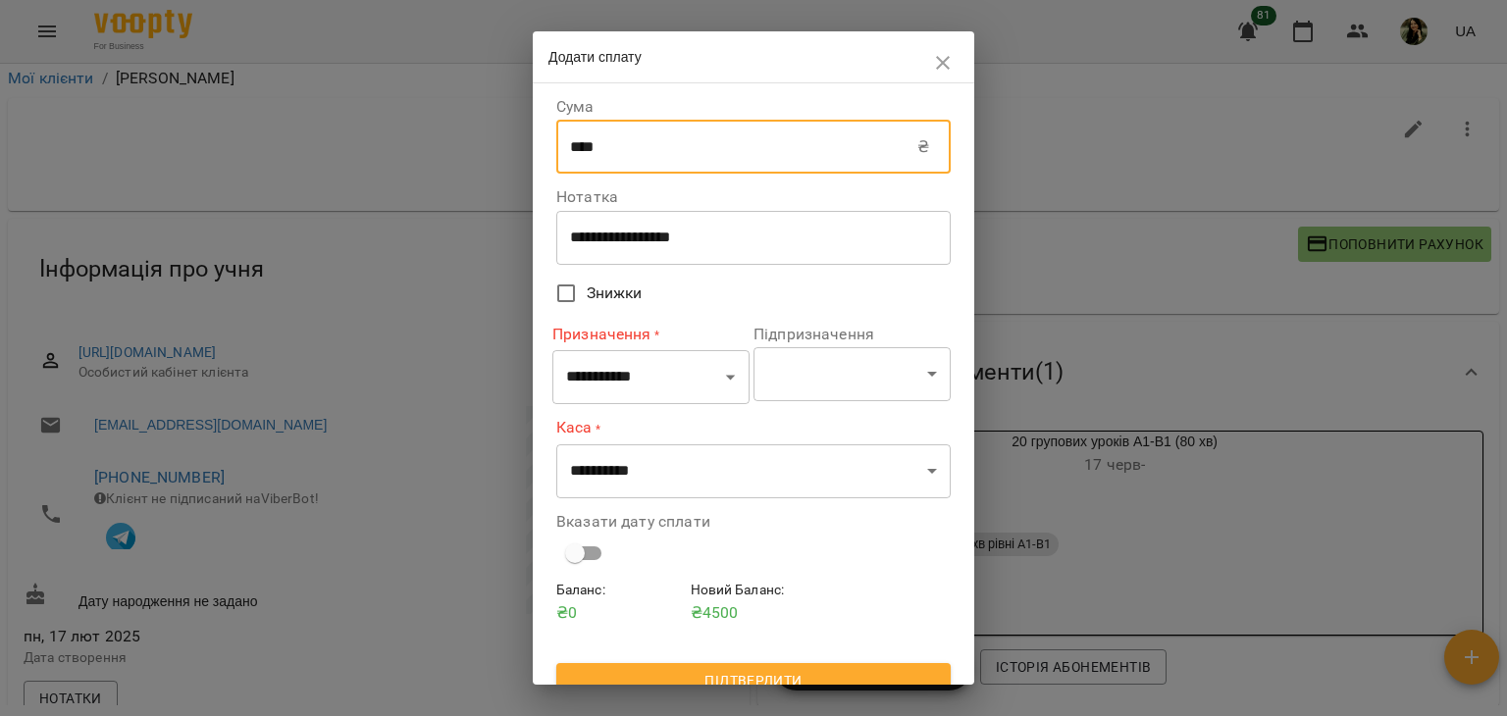
type input "****"
click at [704, 378] on select "**********" at bounding box center [650, 377] width 197 height 55
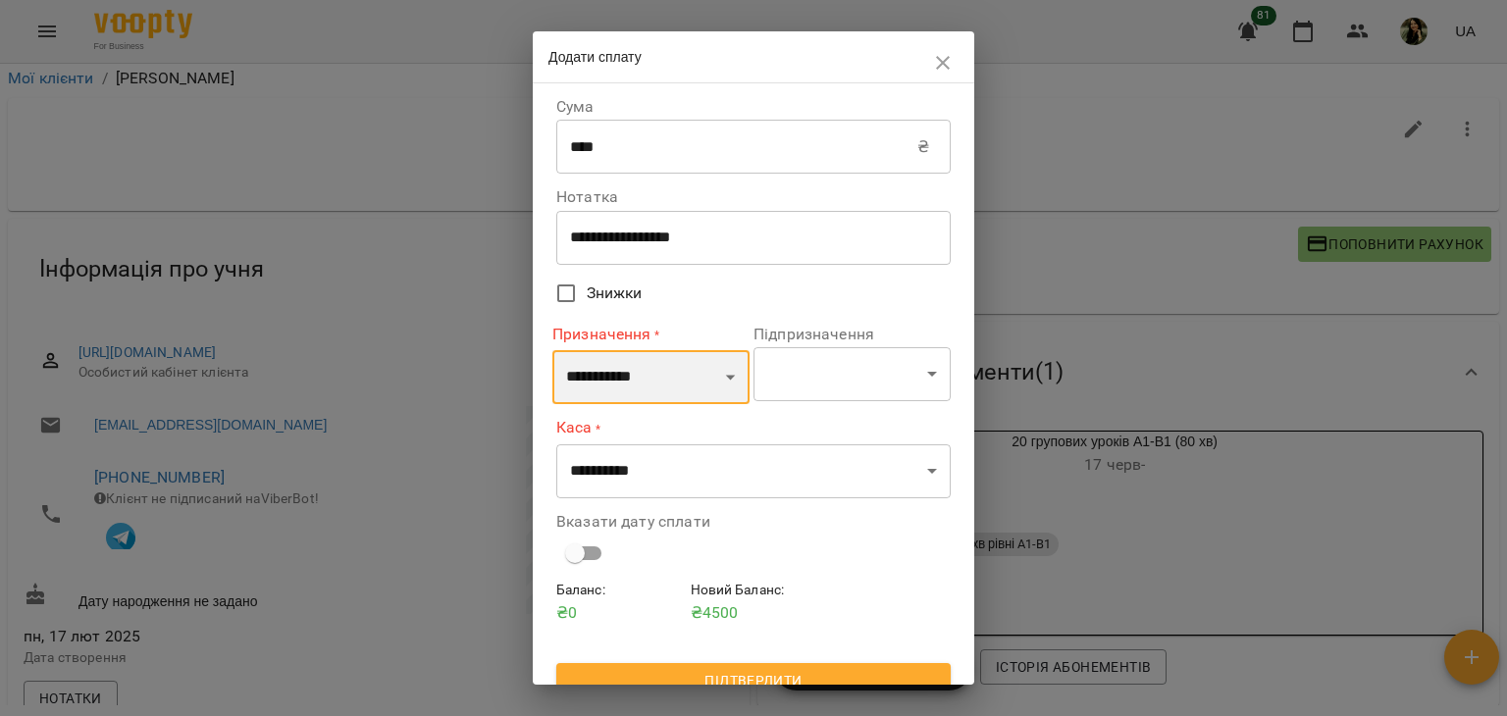
select select "*********"
click at [552, 350] on select "**********" at bounding box center [650, 377] width 197 height 55
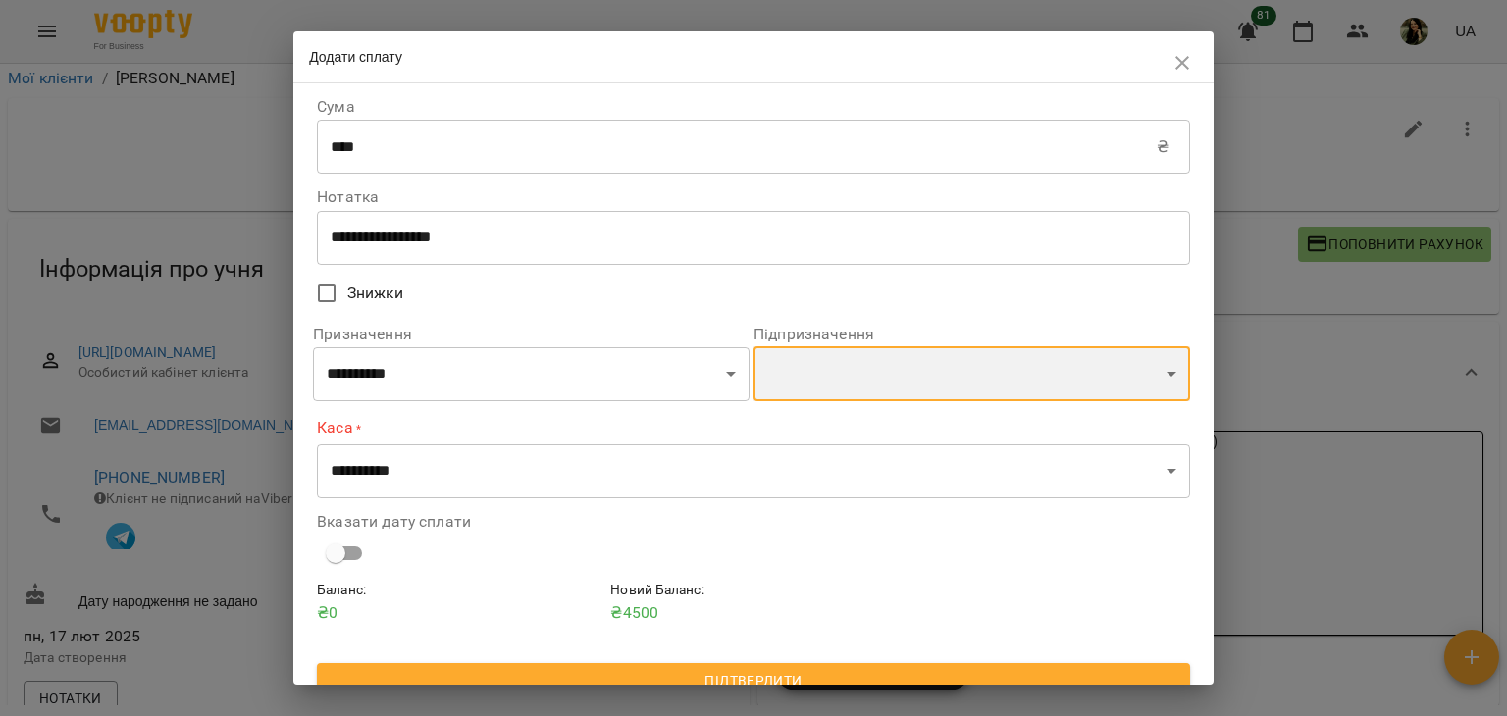
click at [849, 381] on select "**********" at bounding box center [971, 373] width 437 height 55
select select "**********"
click at [753, 349] on select "**********" at bounding box center [971, 373] width 437 height 55
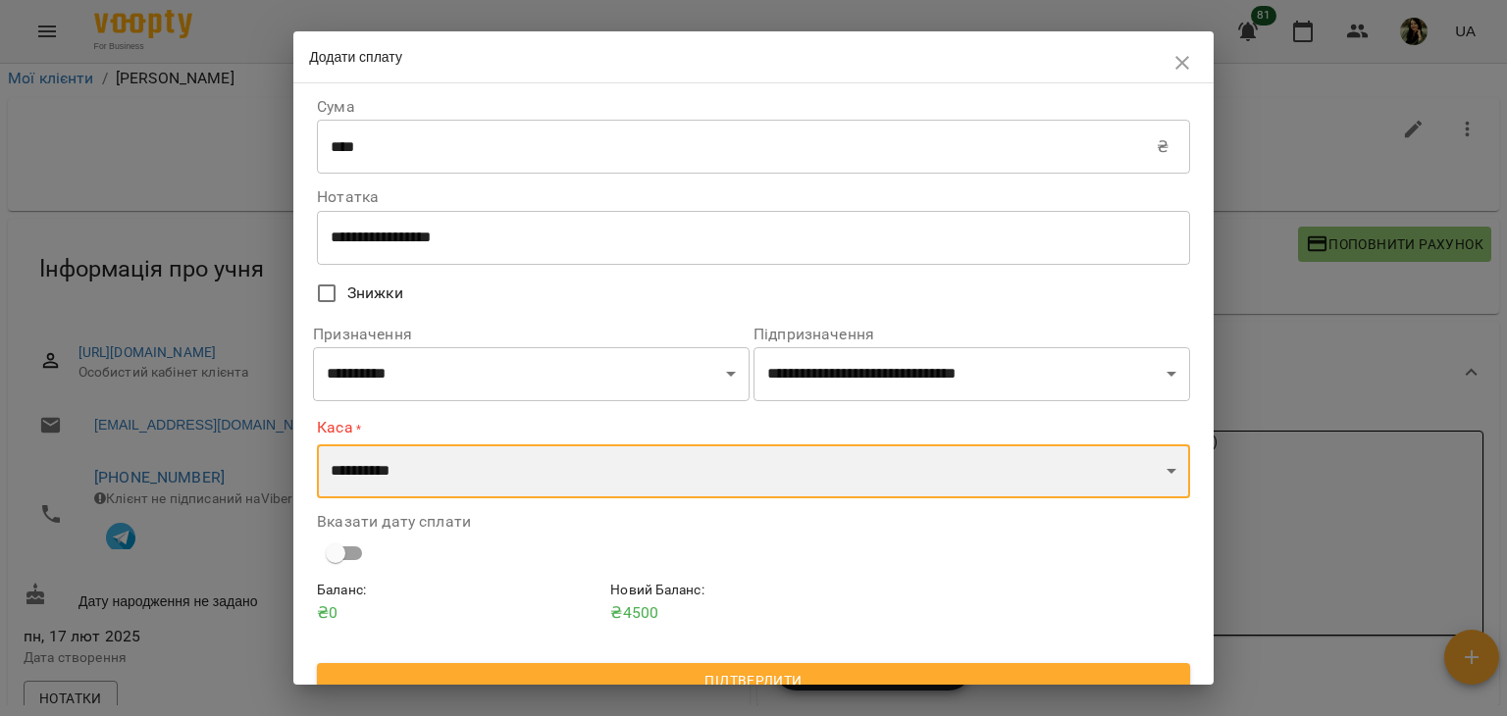
click at [874, 470] on select "**********" at bounding box center [753, 471] width 873 height 55
select select "*********"
click at [317, 444] on select "**********" at bounding box center [753, 471] width 873 height 55
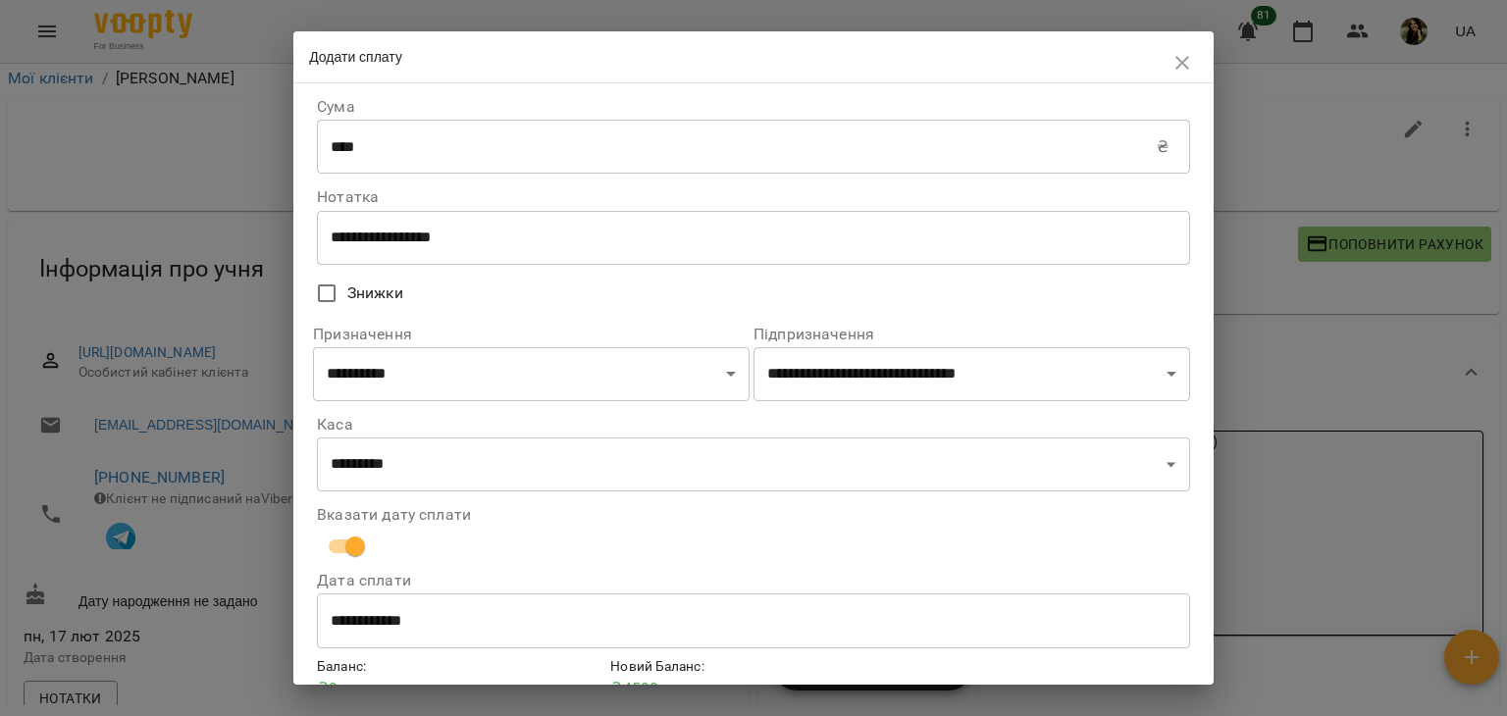
scroll to position [100, 0]
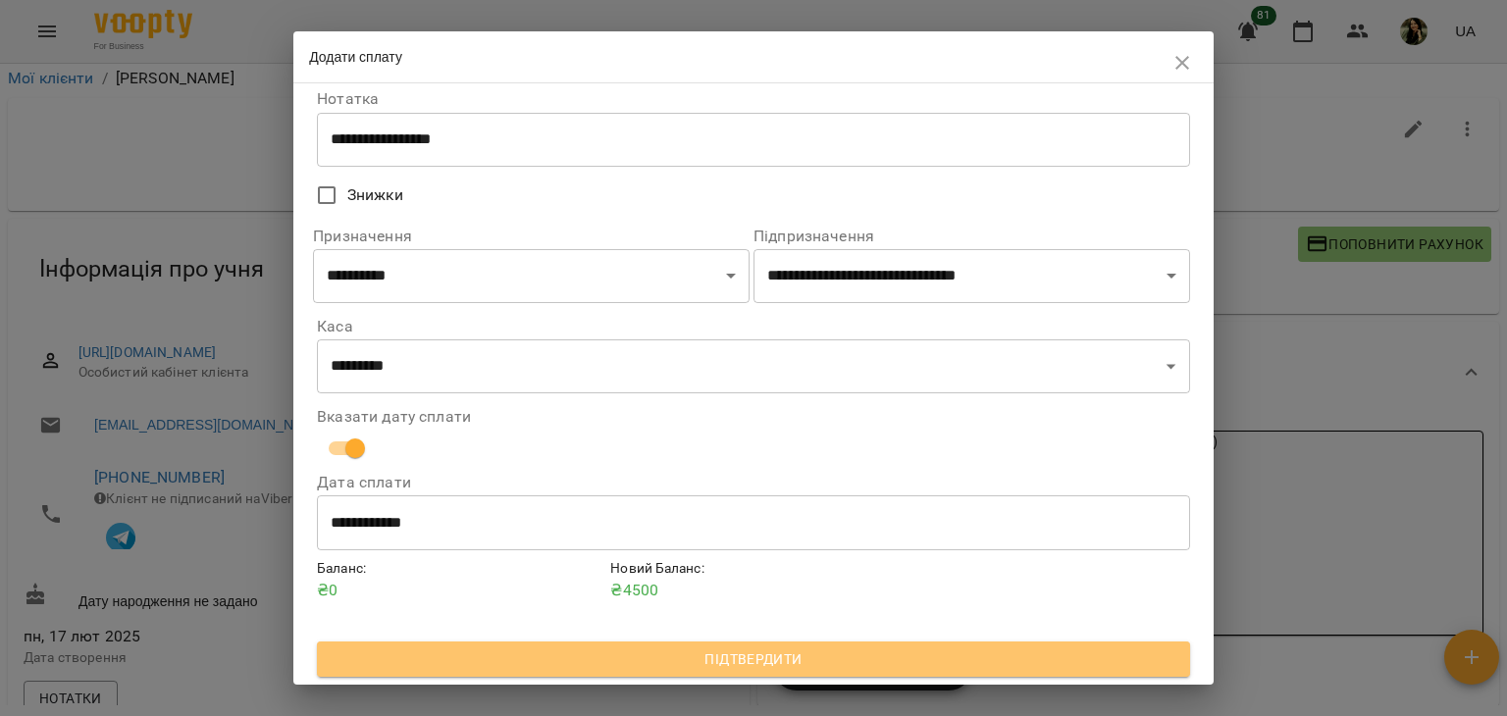
click at [992, 647] on span "Підтвердити" at bounding box center [754, 659] width 842 height 24
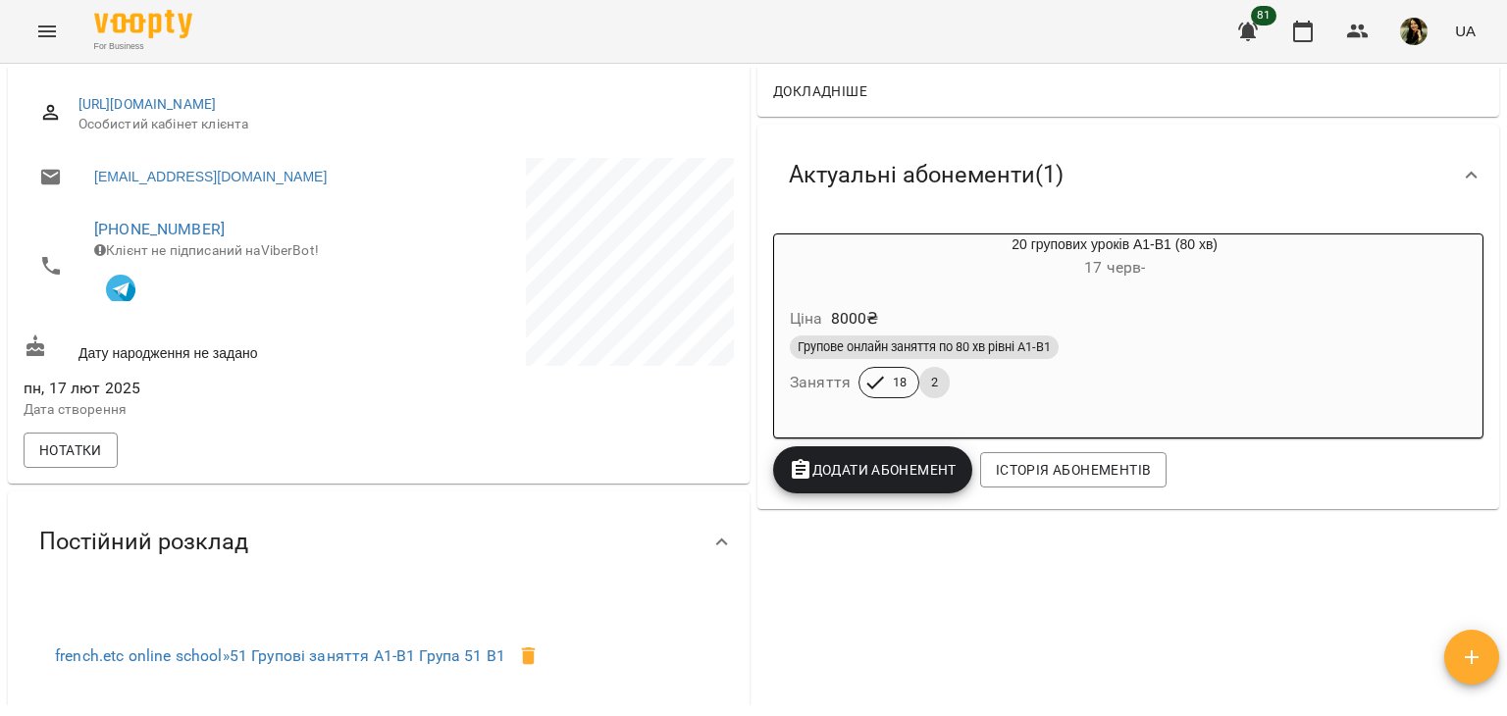
scroll to position [257, 0]
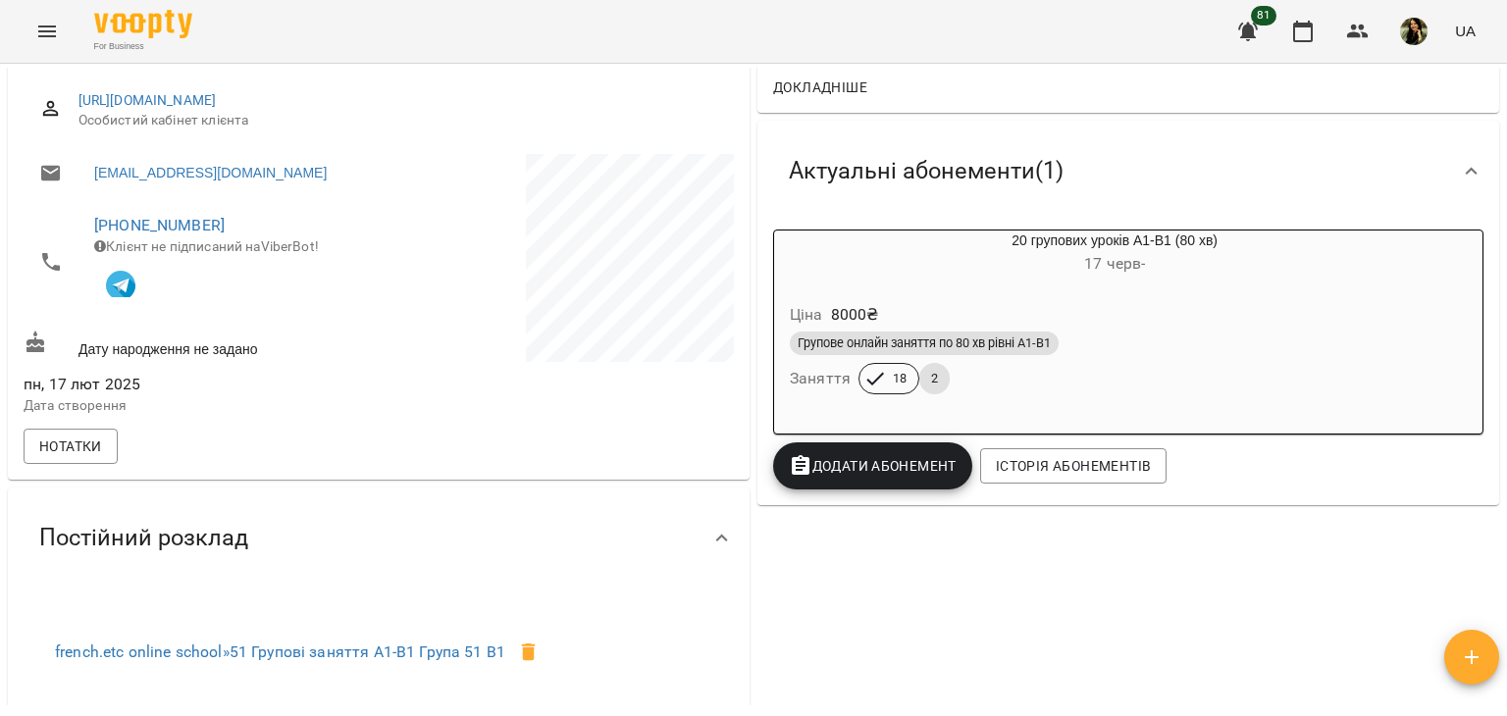
click at [1093, 352] on div "Групове онлайн заняття по 80 хв рівні А1-В1" at bounding box center [1114, 344] width 649 height 24
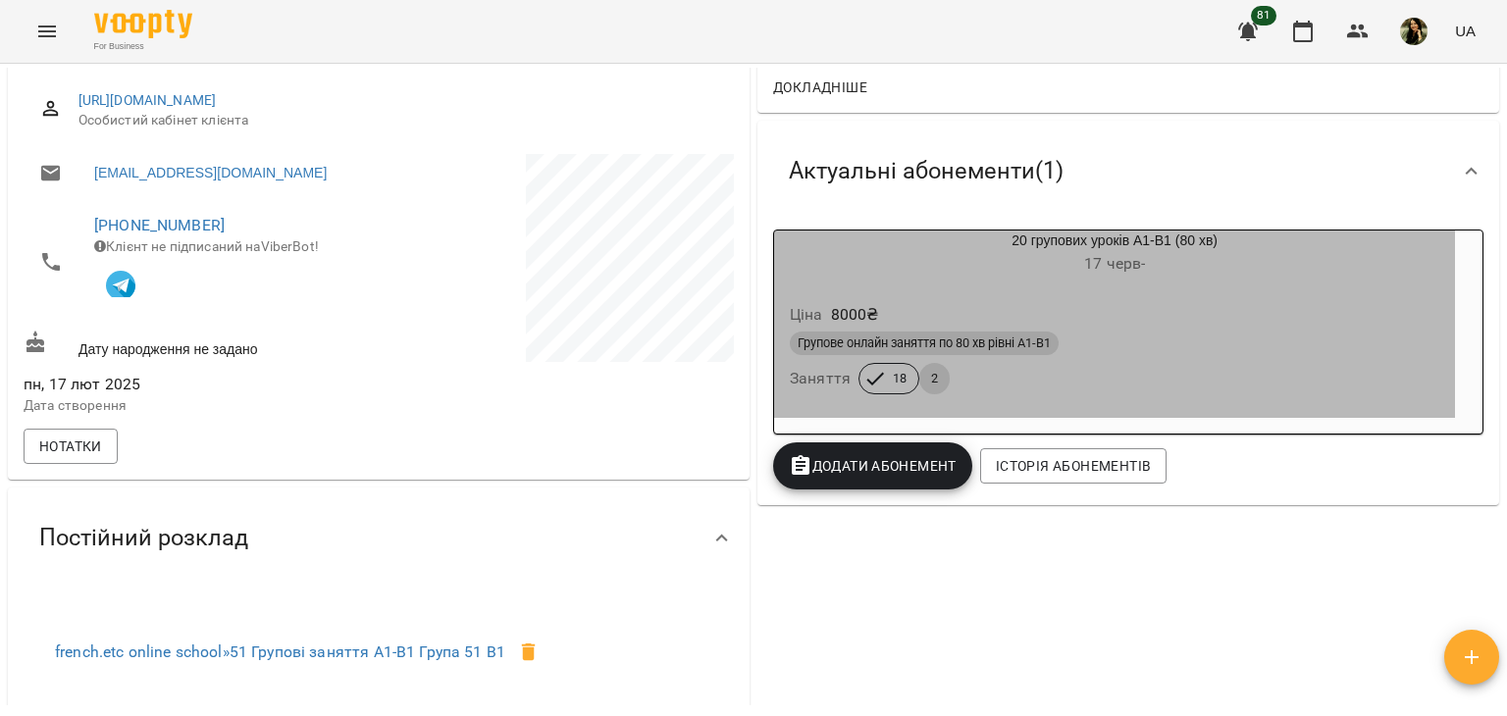
click at [1093, 352] on div "Групове онлайн заняття по 80 хв рівні А1-В1" at bounding box center [1114, 344] width 649 height 24
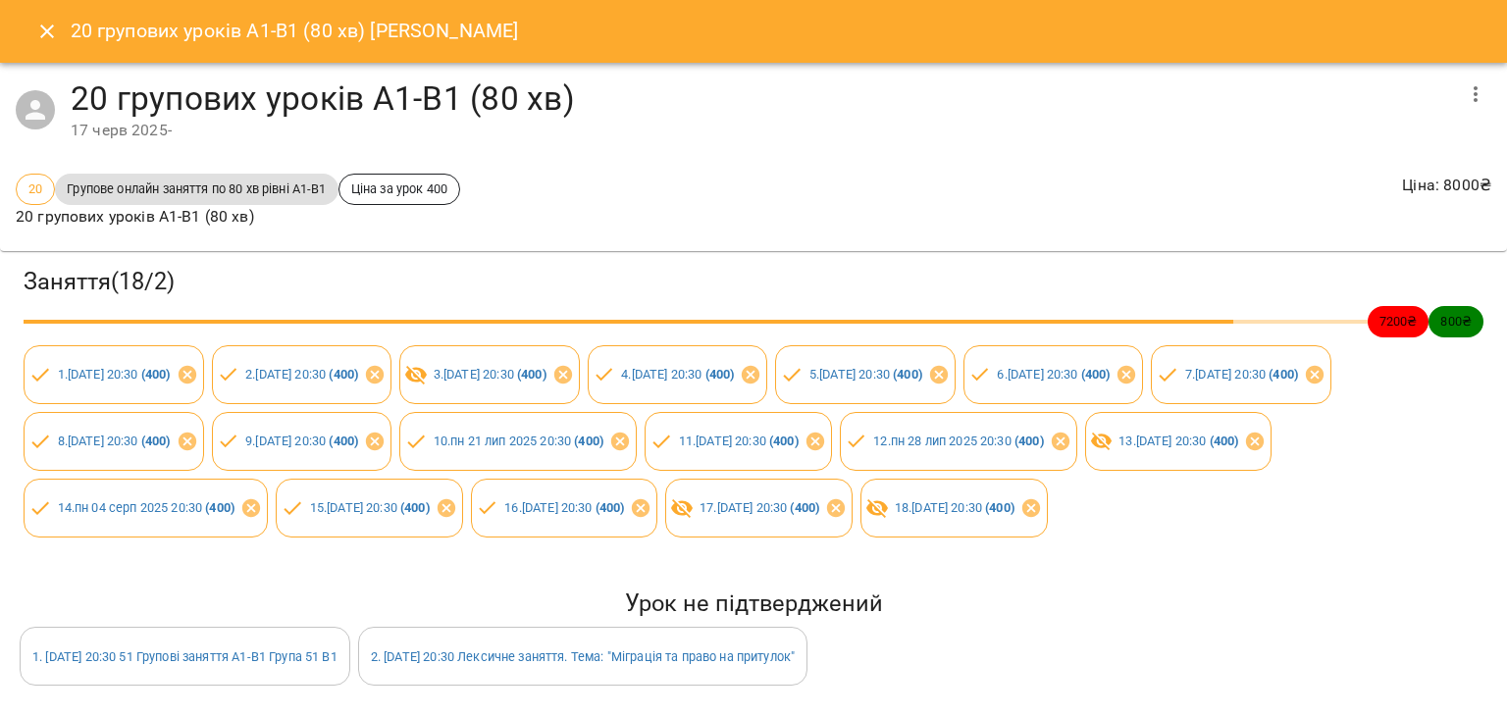
scroll to position [78, 0]
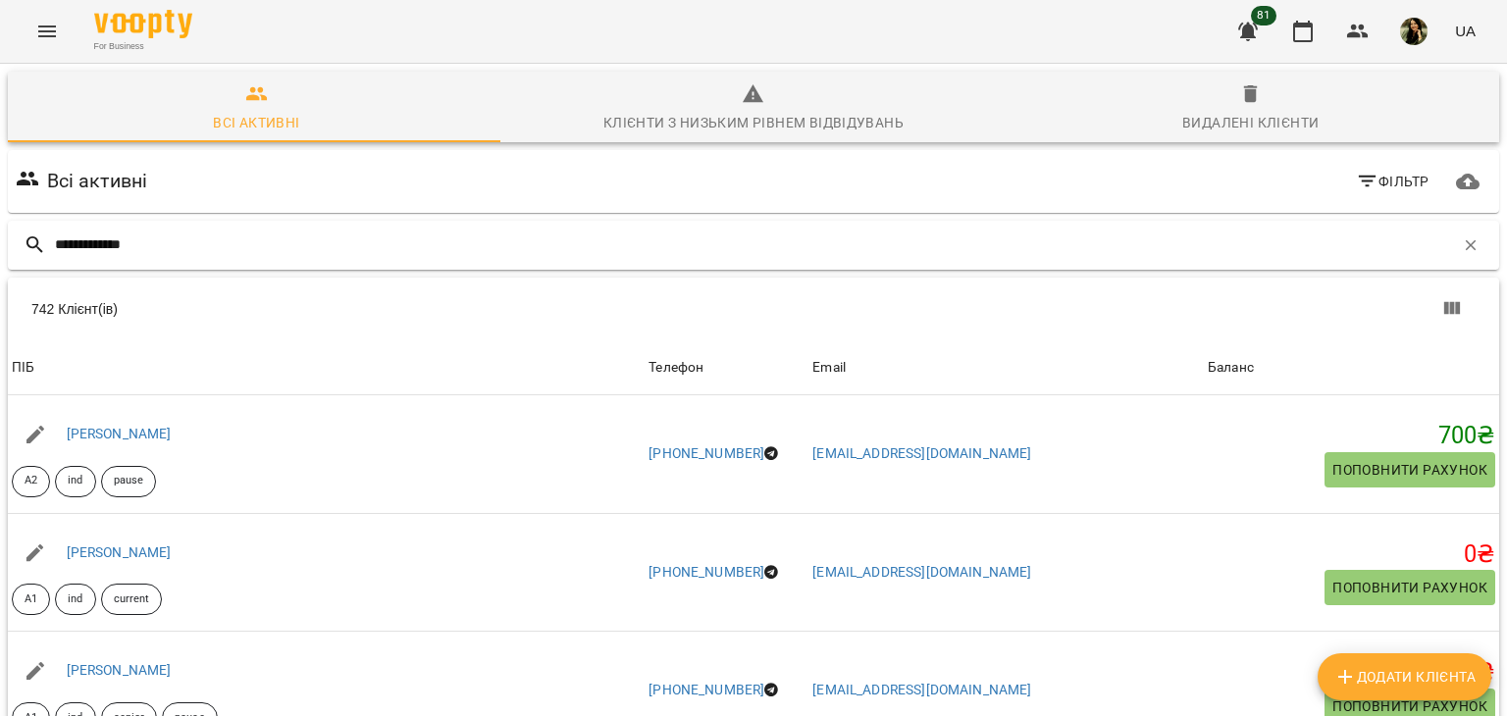
type input "**********"
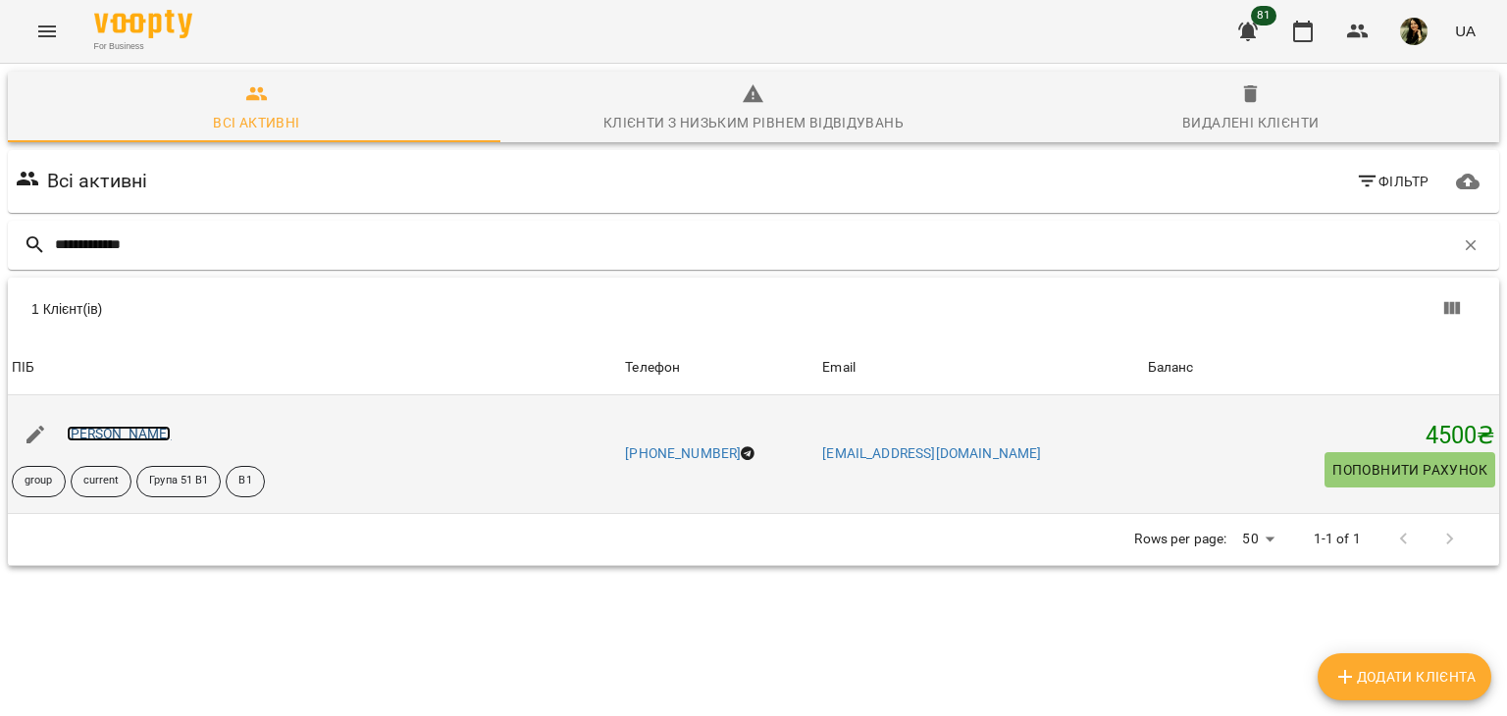
click at [153, 434] on link "[PERSON_NAME]" at bounding box center [119, 434] width 105 height 16
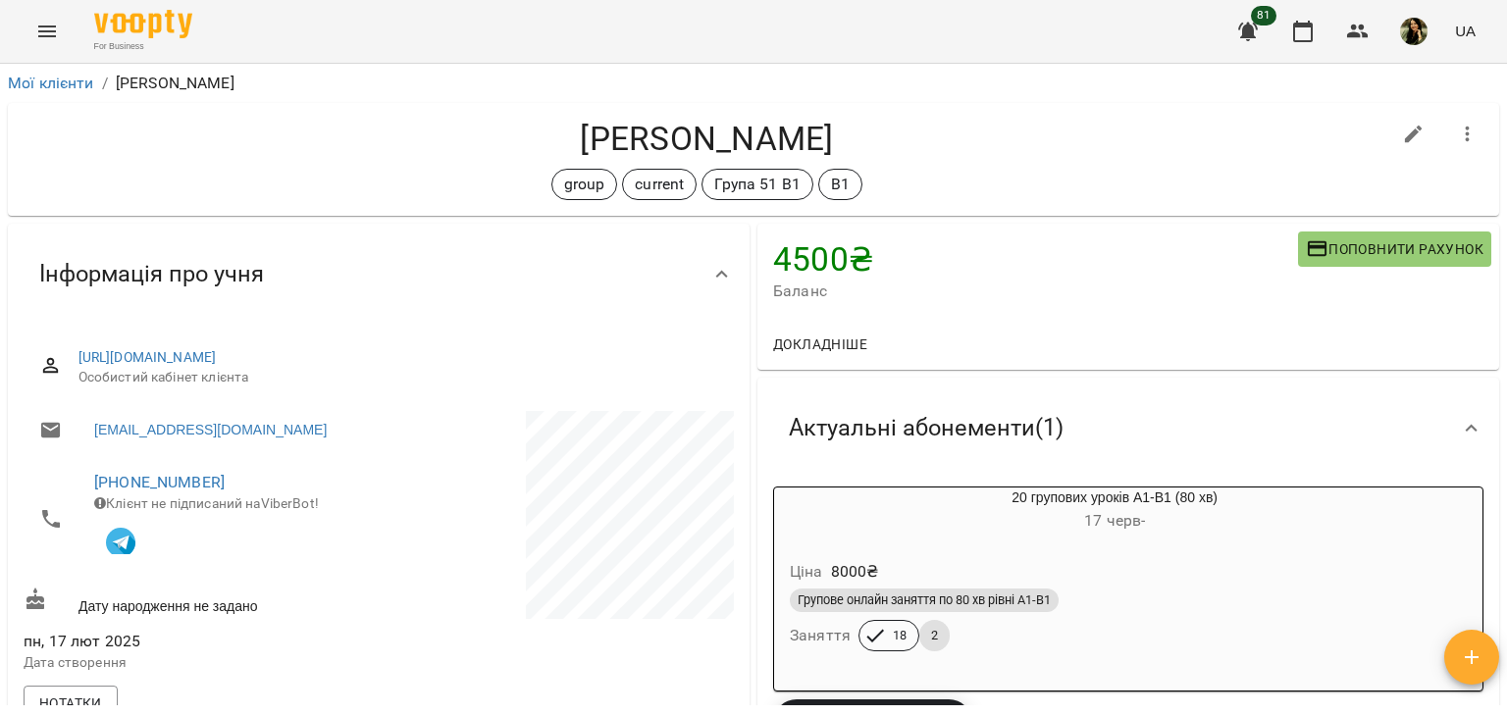
scroll to position [378, 0]
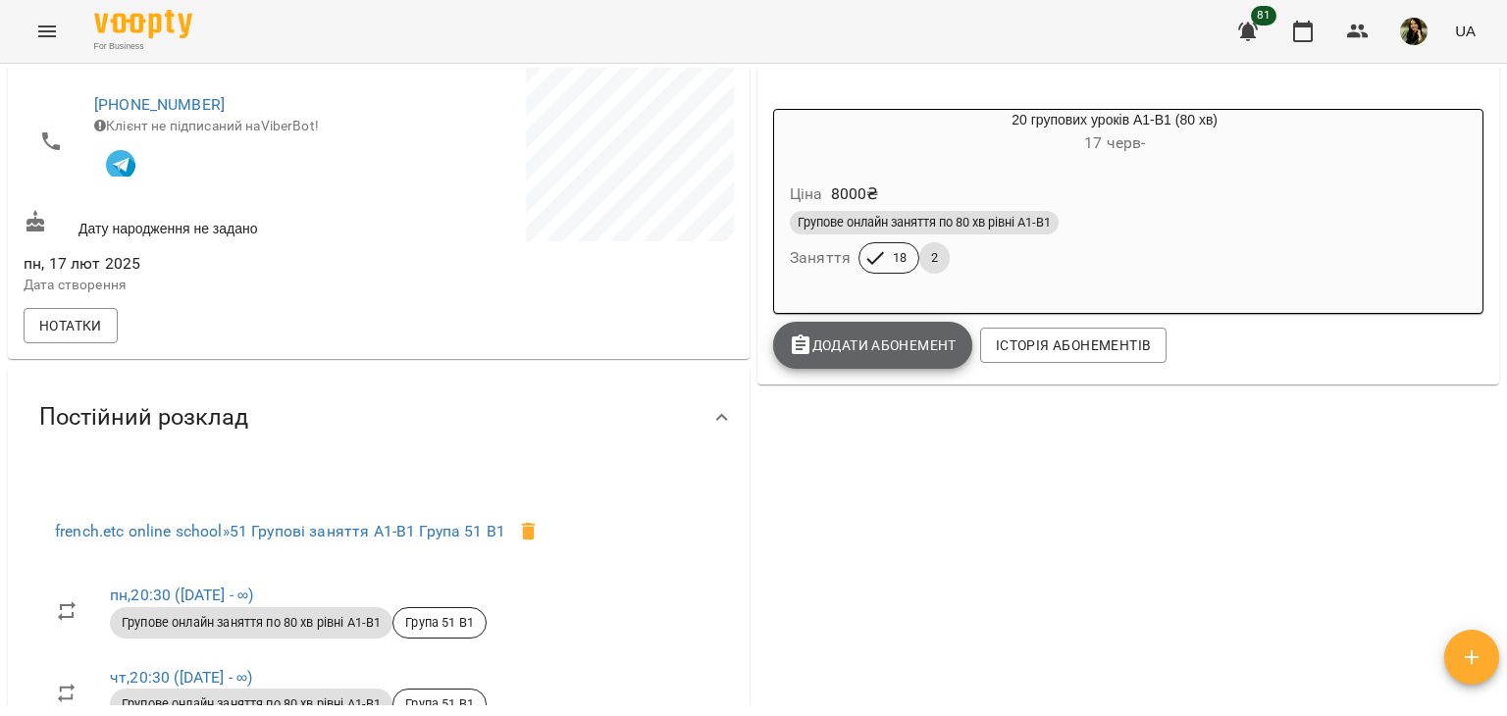
click at [872, 342] on span "Додати Абонемент" at bounding box center [873, 346] width 168 height 24
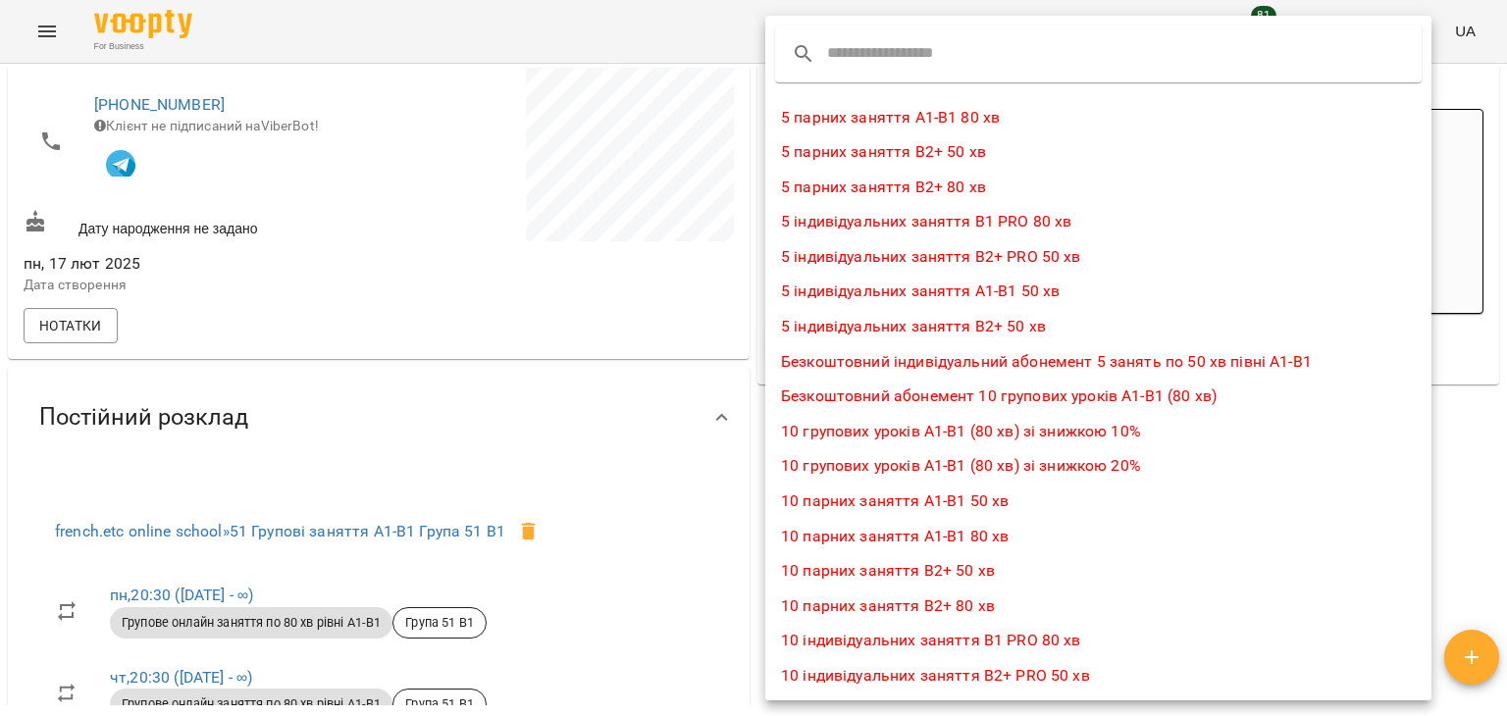
click at [902, 48] on input "text" at bounding box center [904, 53] width 155 height 31
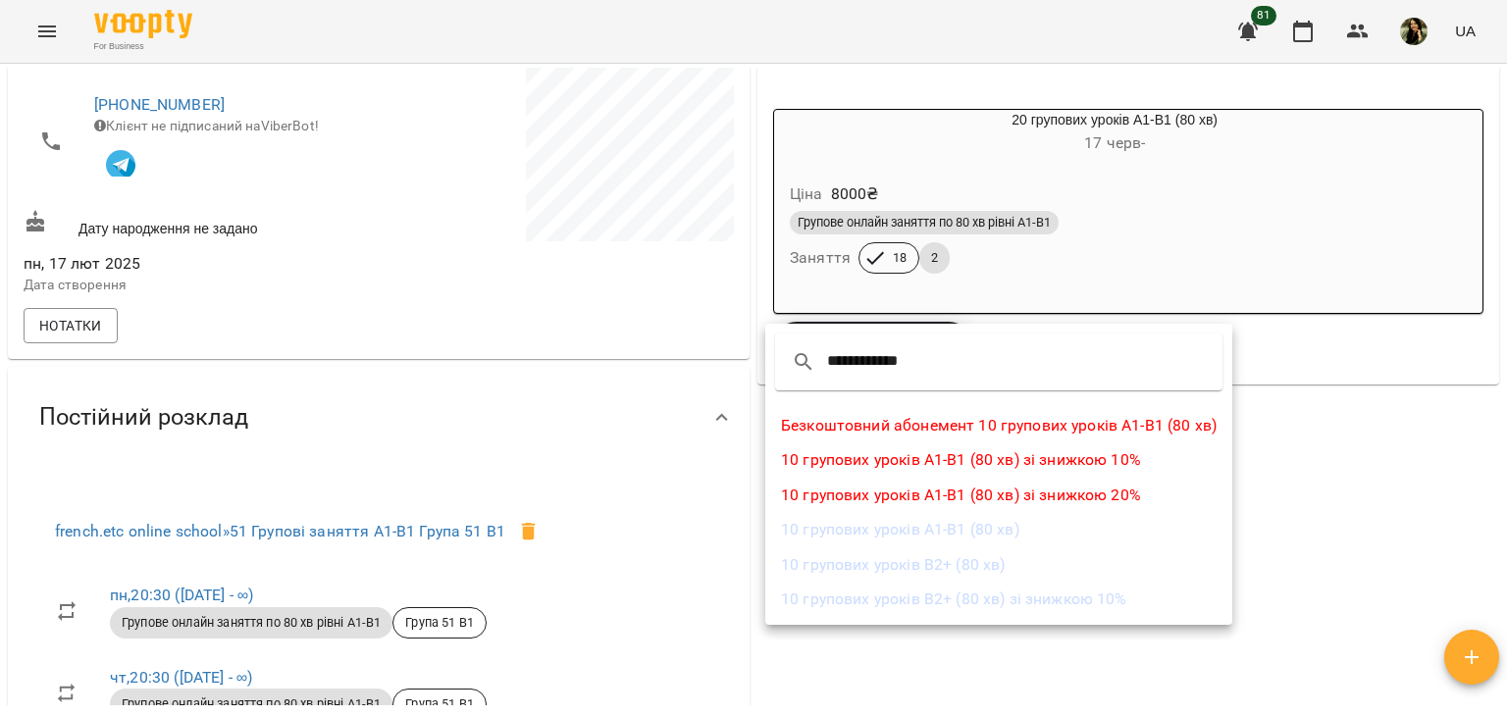
type input "**********"
click at [922, 526] on li "10 групових уроків А1-В1 (80 хв)" at bounding box center [998, 529] width 467 height 35
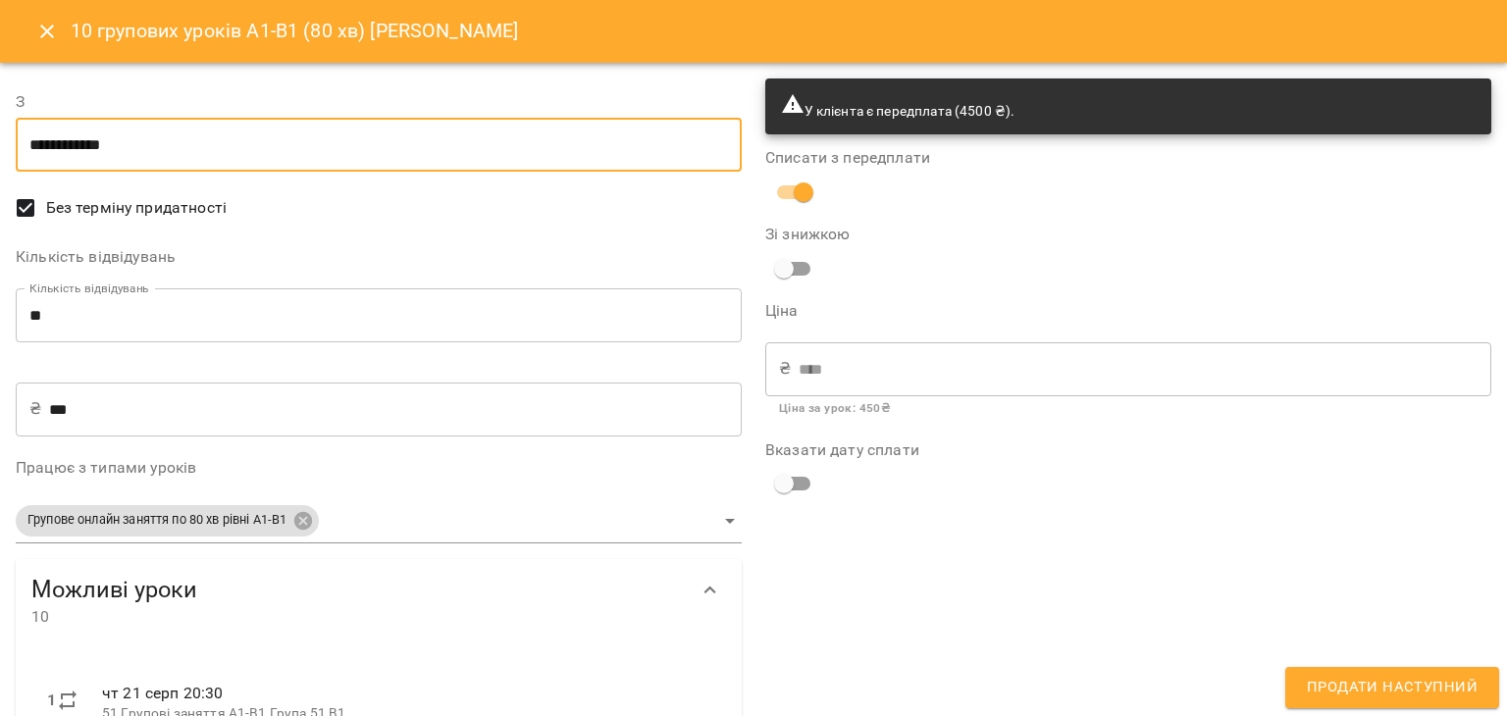
click at [527, 144] on input "**********" at bounding box center [379, 145] width 726 height 55
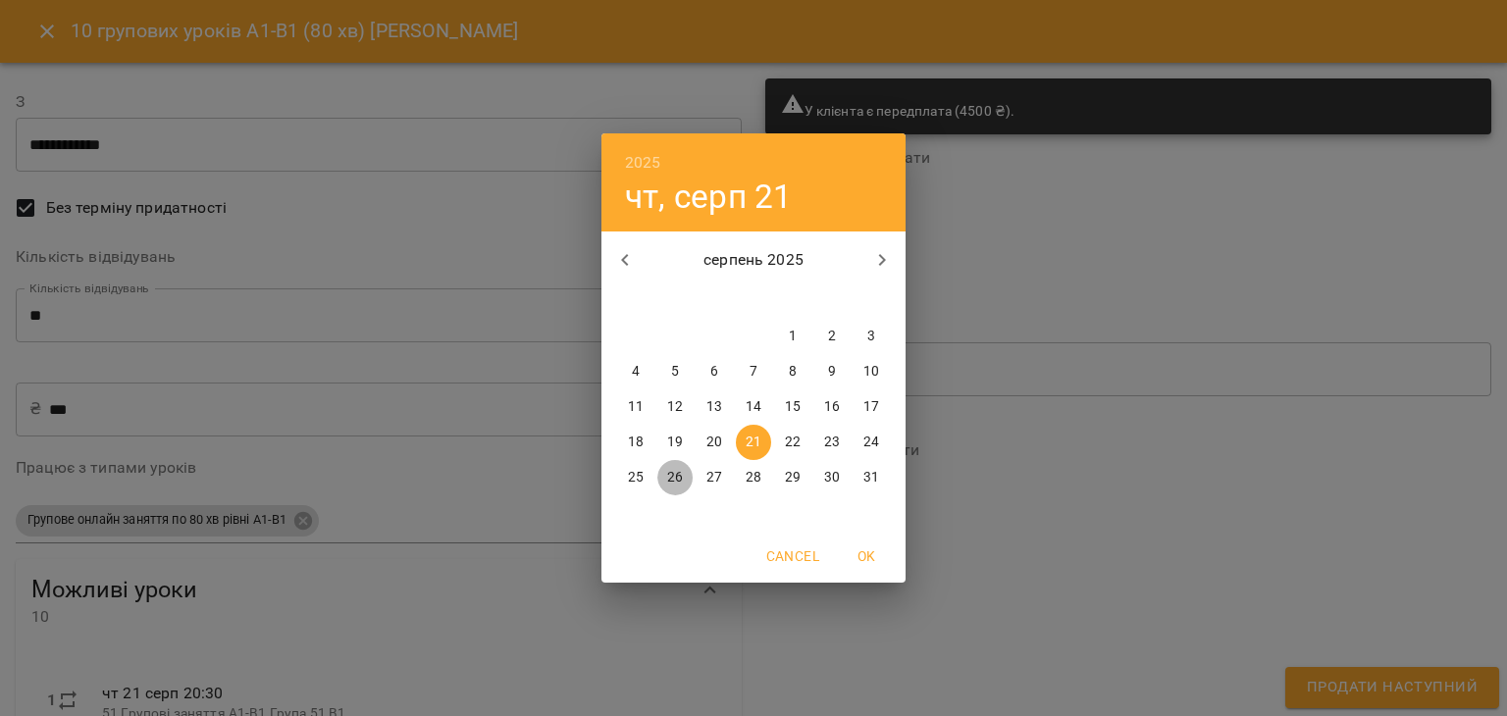
click at [687, 480] on span "26" at bounding box center [674, 478] width 35 height 20
type input "**********"
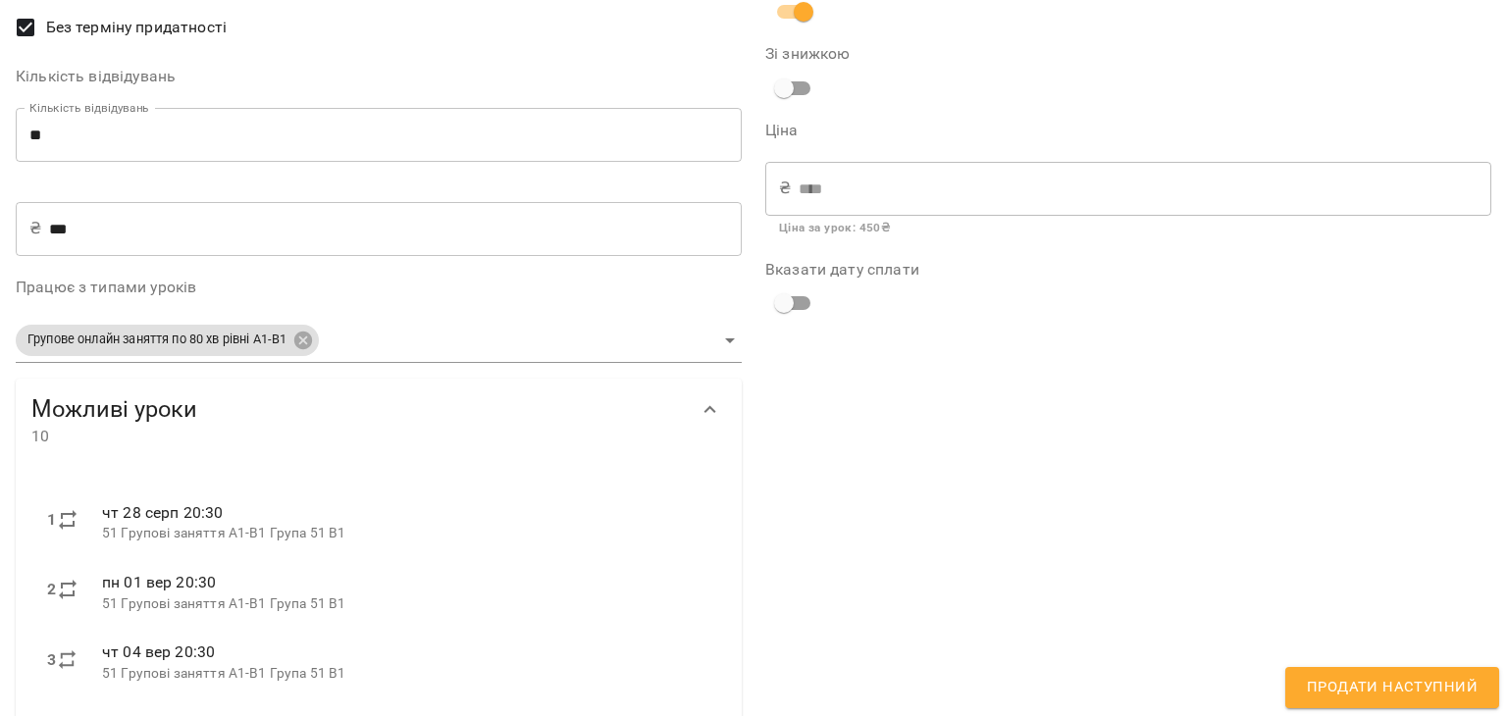
scroll to position [0, 0]
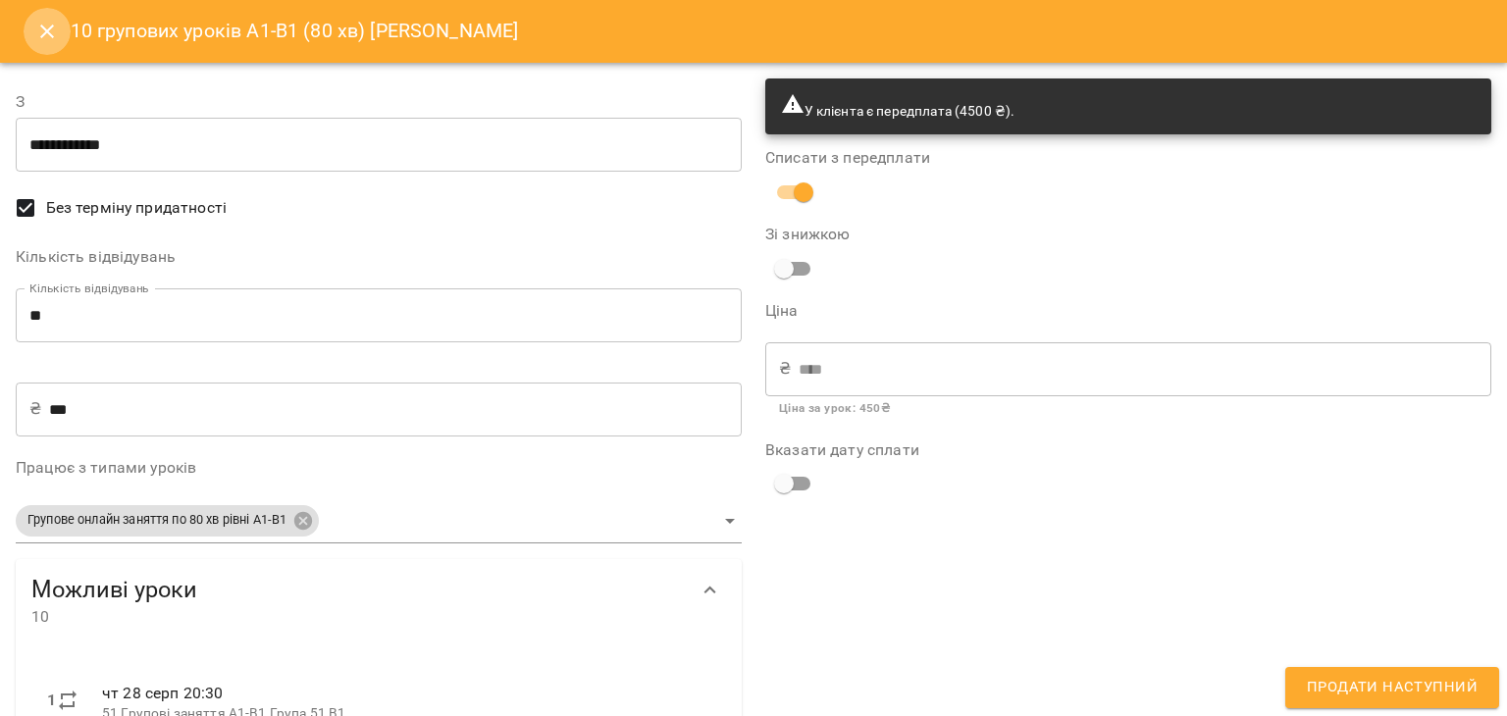
click at [49, 37] on icon "Close" at bounding box center [47, 32] width 24 height 24
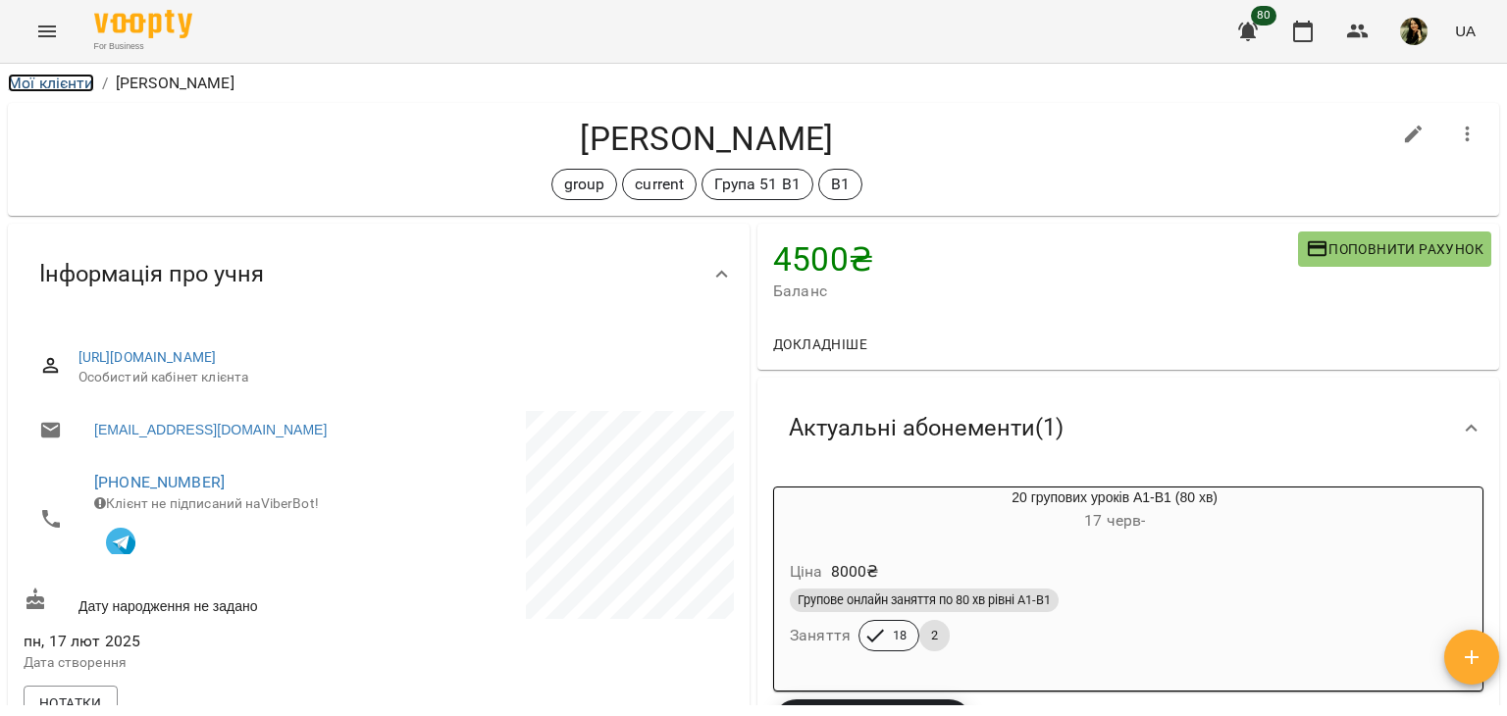
click at [59, 77] on link "Мої клієнти" at bounding box center [51, 83] width 86 height 19
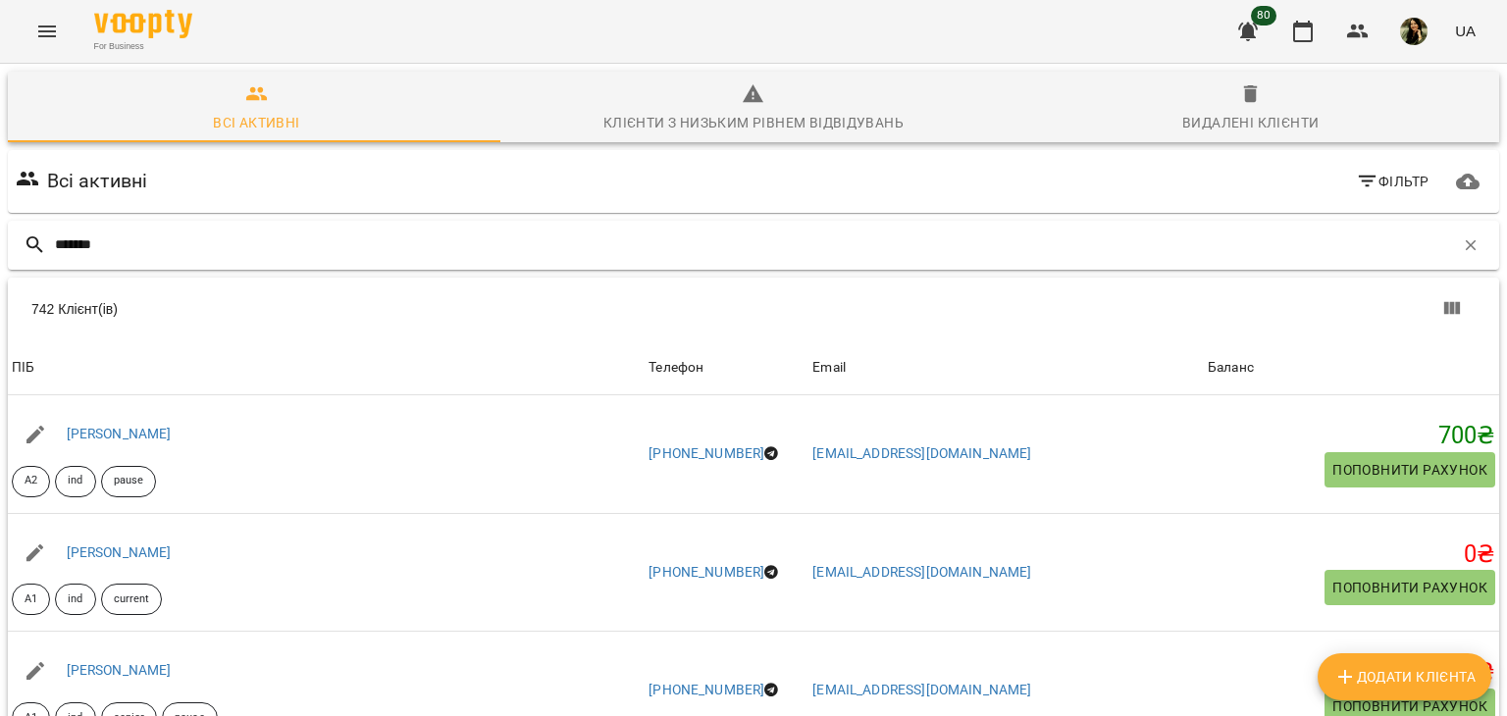
type input "*******"
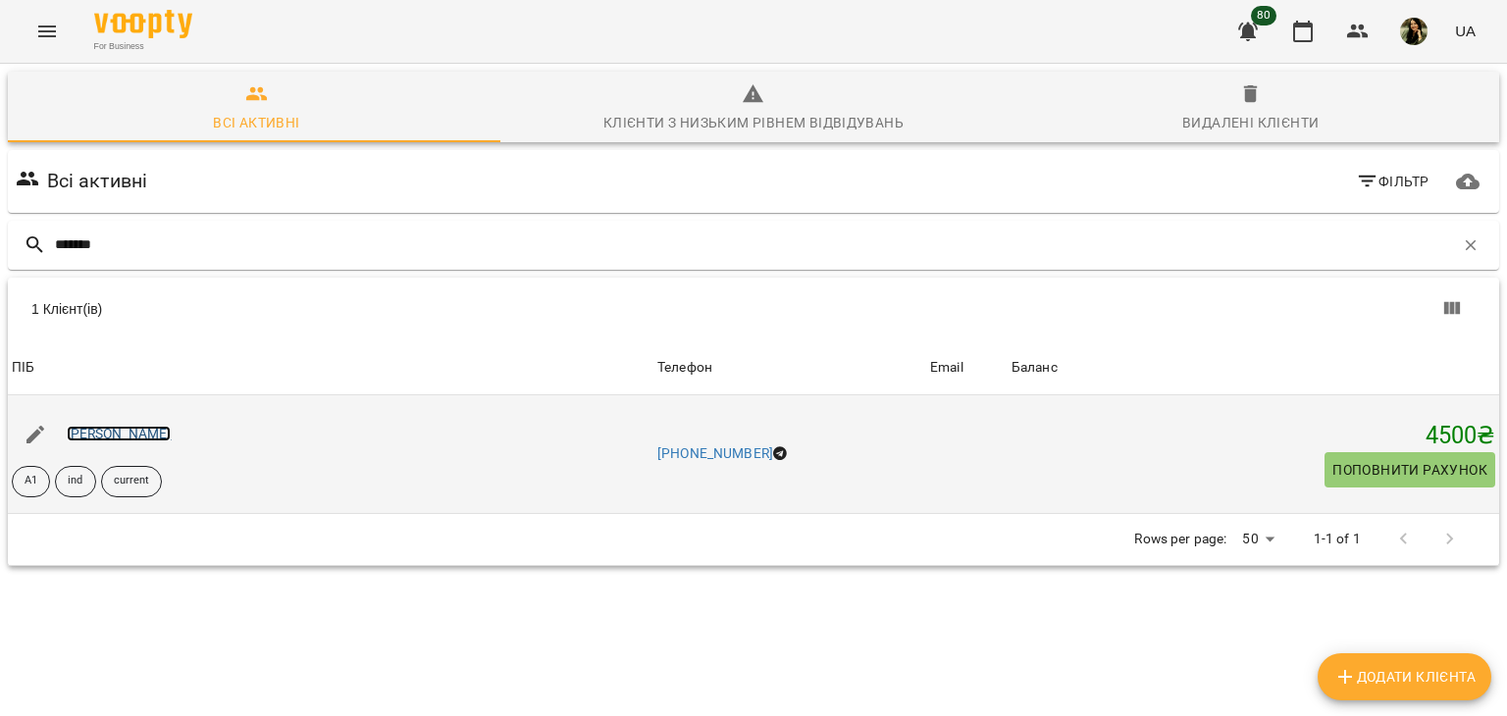
click at [158, 437] on link "[PERSON_NAME]" at bounding box center [119, 434] width 105 height 16
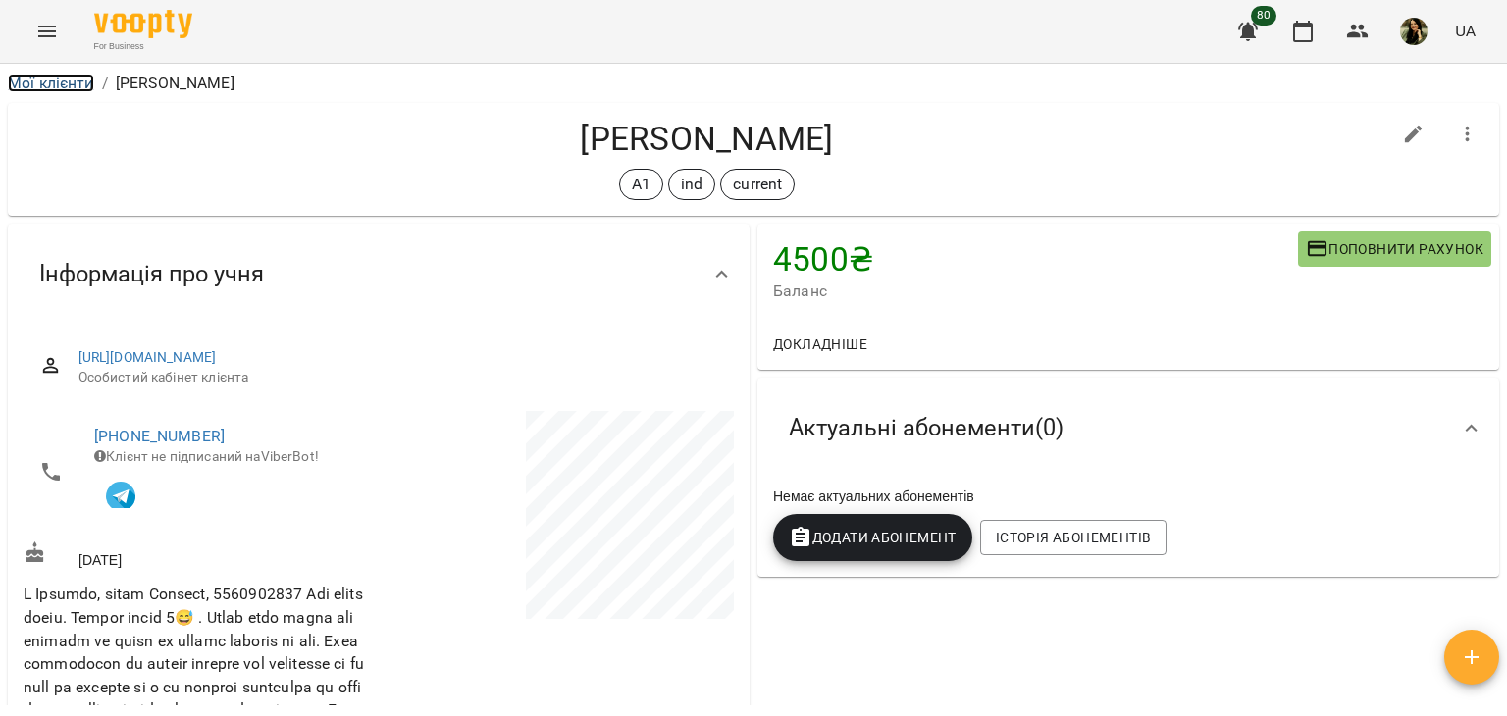
click at [63, 84] on link "Мої клієнти" at bounding box center [51, 83] width 86 height 19
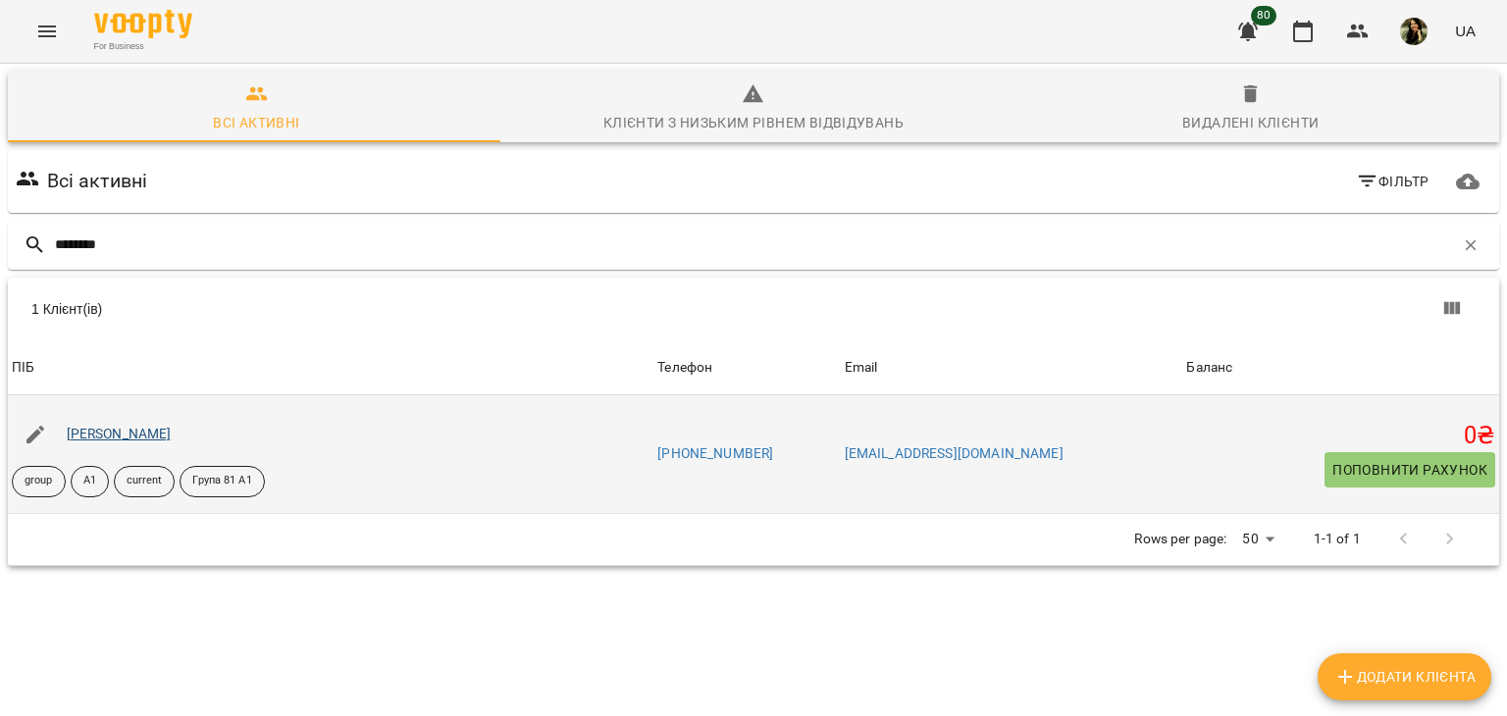
type input "*******"
click at [128, 434] on link "[PERSON_NAME]" at bounding box center [119, 434] width 105 height 16
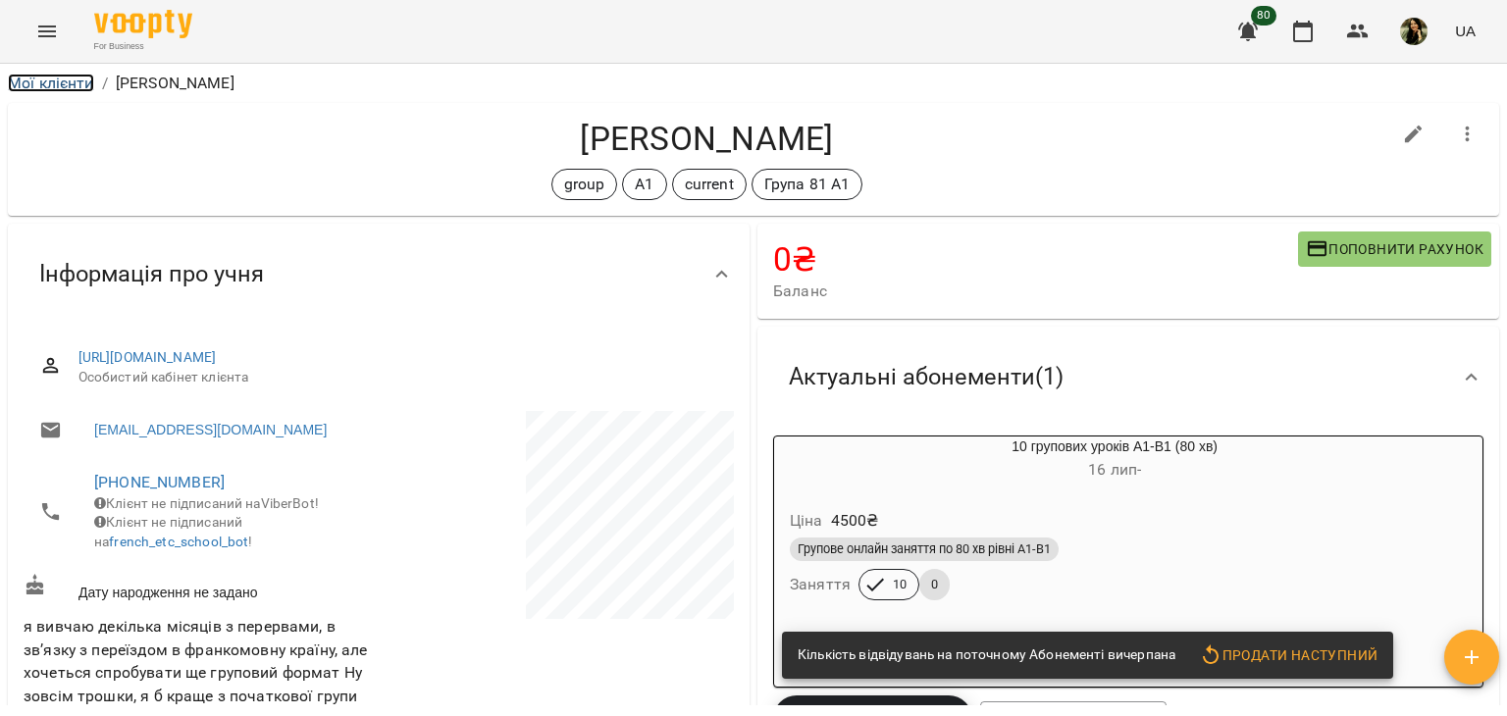
click at [19, 83] on link "Мої клієнти" at bounding box center [51, 83] width 86 height 19
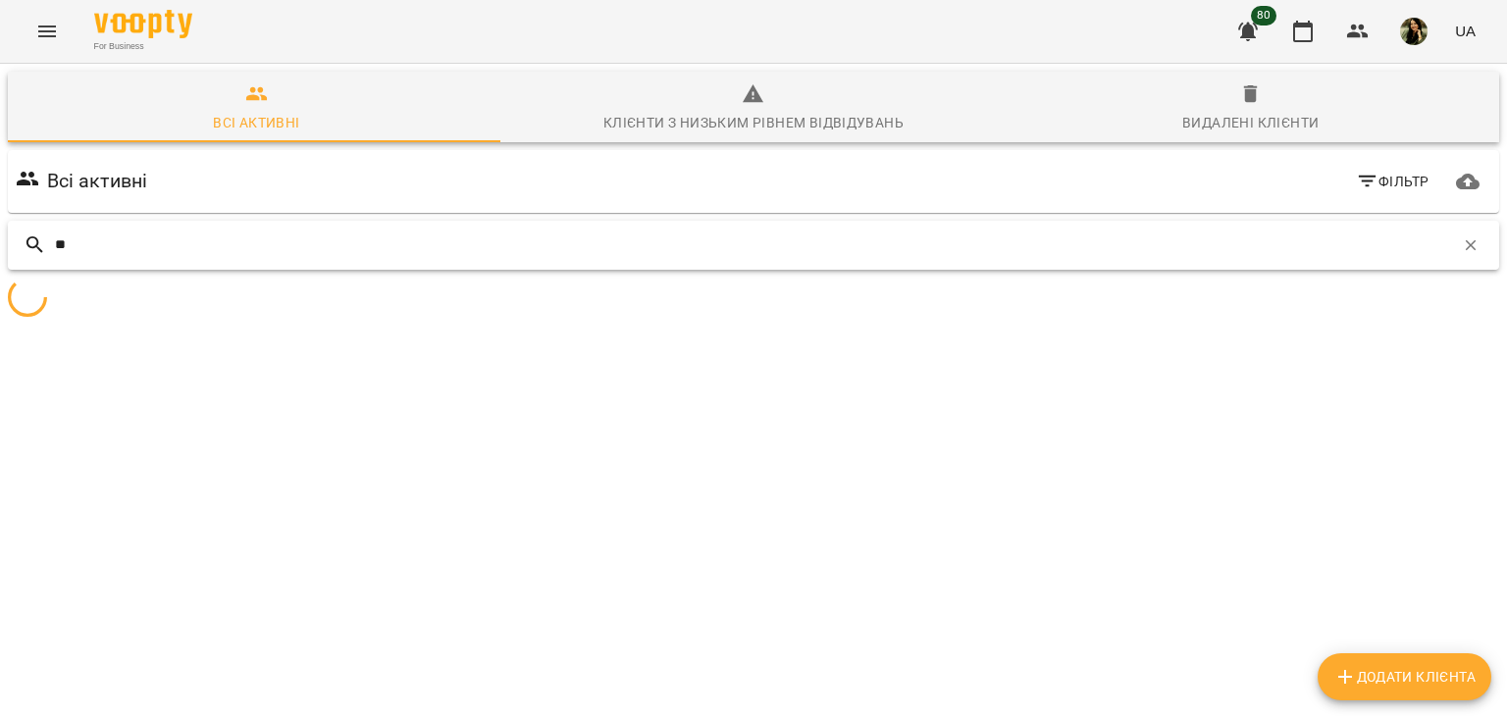
type input "*"
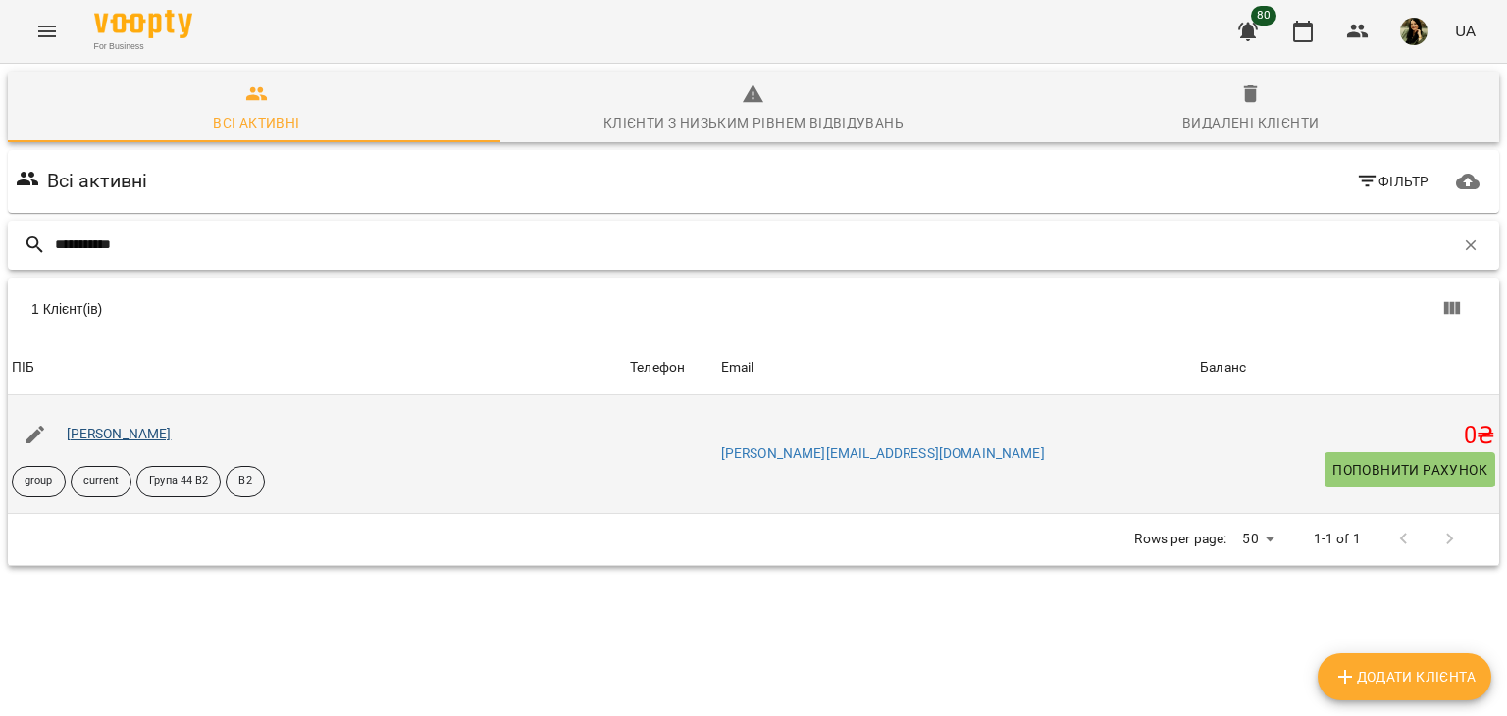
type input "**********"
click at [124, 436] on link "[PERSON_NAME]" at bounding box center [119, 434] width 105 height 16
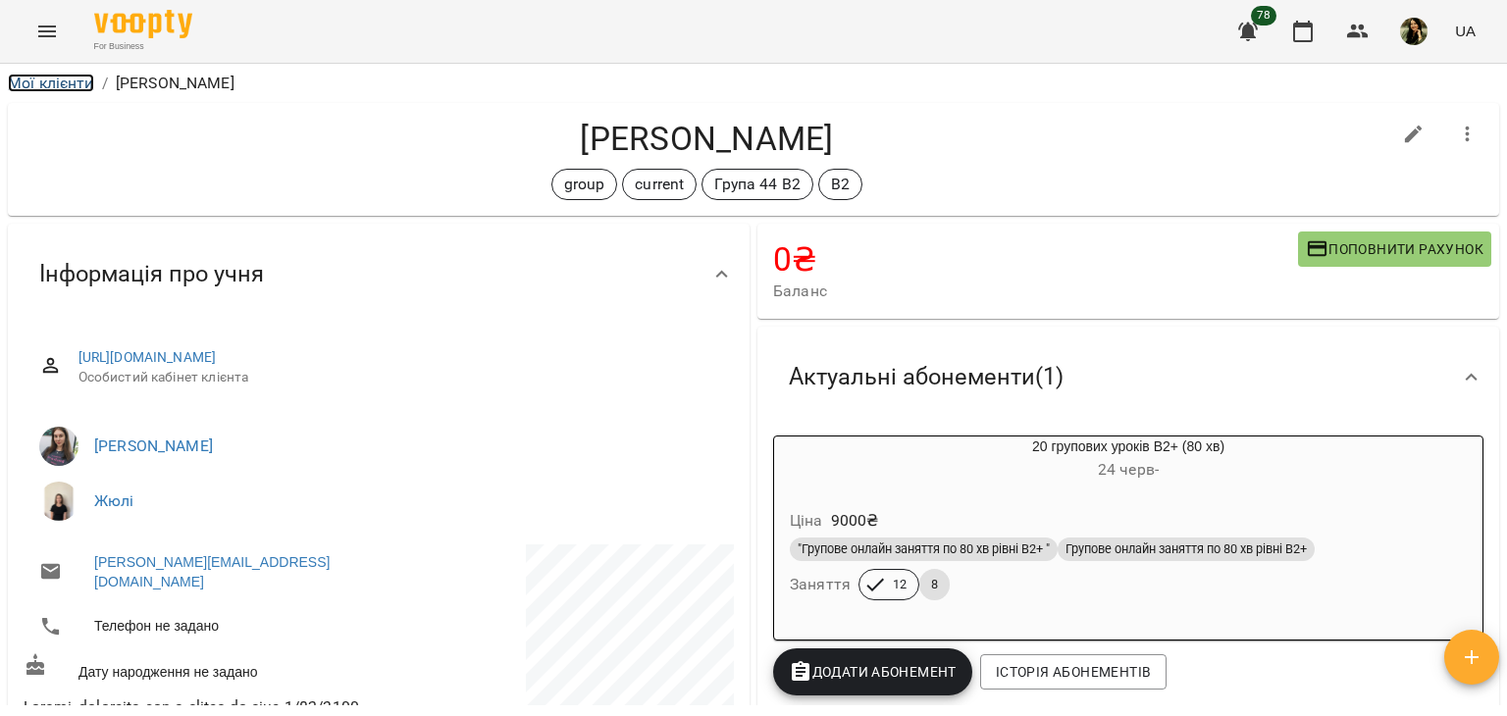
click at [83, 84] on link "Мої клієнти" at bounding box center [51, 83] width 86 height 19
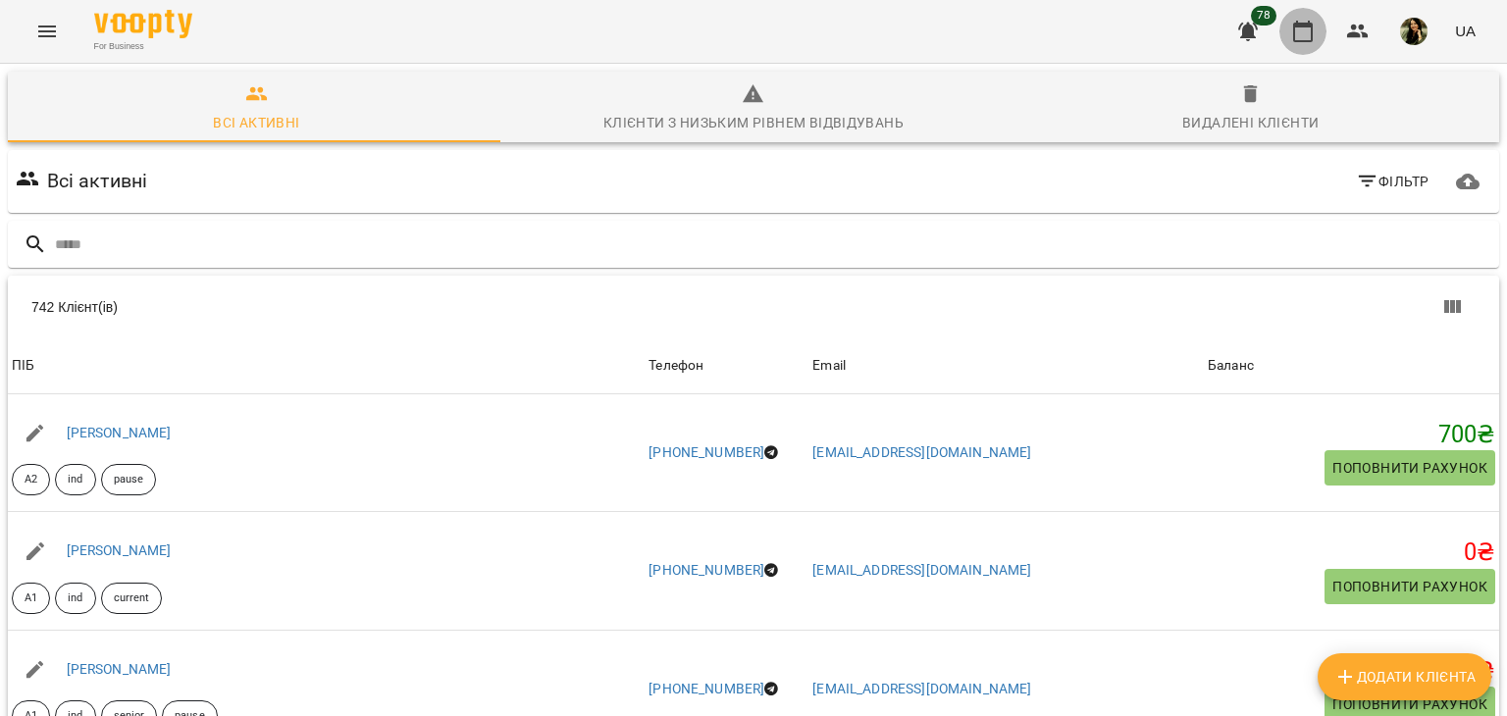
click at [1310, 38] on icon "button" at bounding box center [1303, 32] width 24 height 24
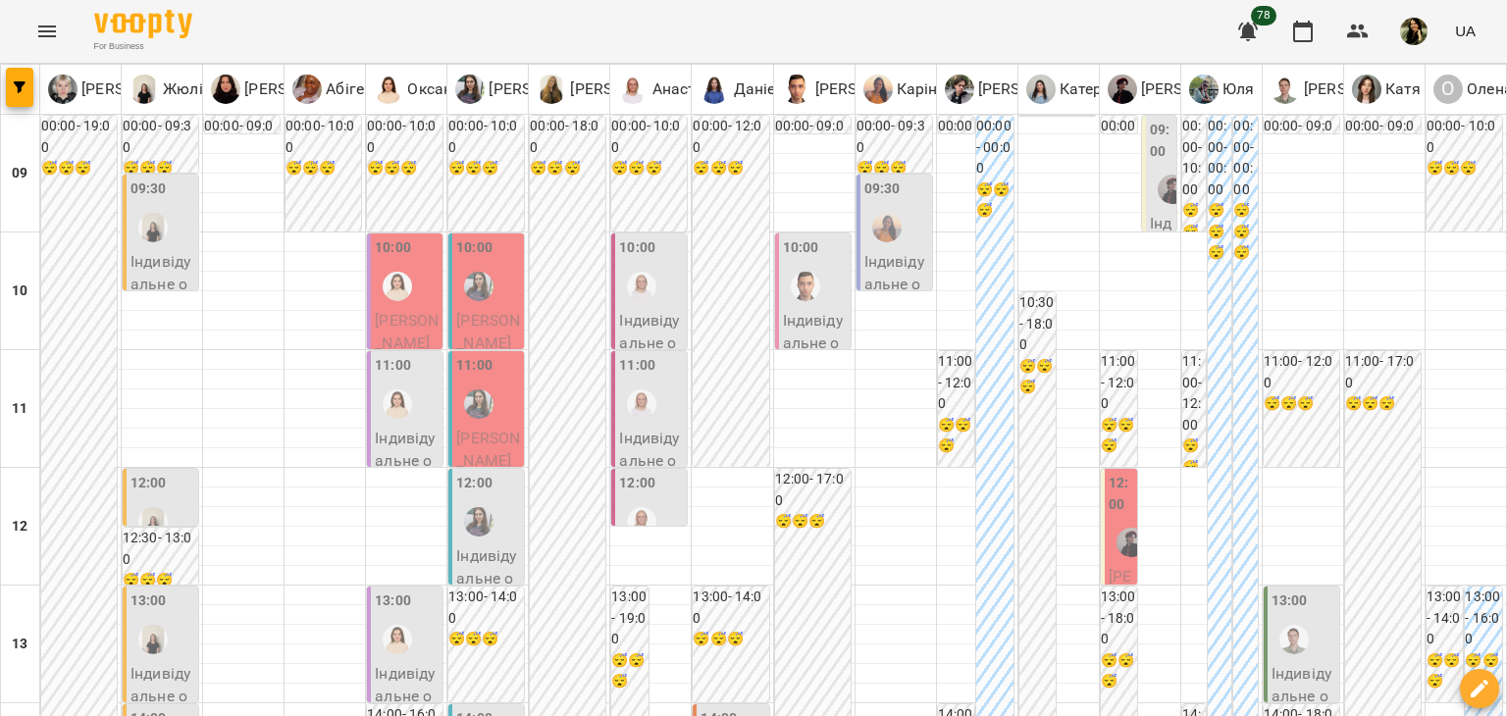
type input "**********"
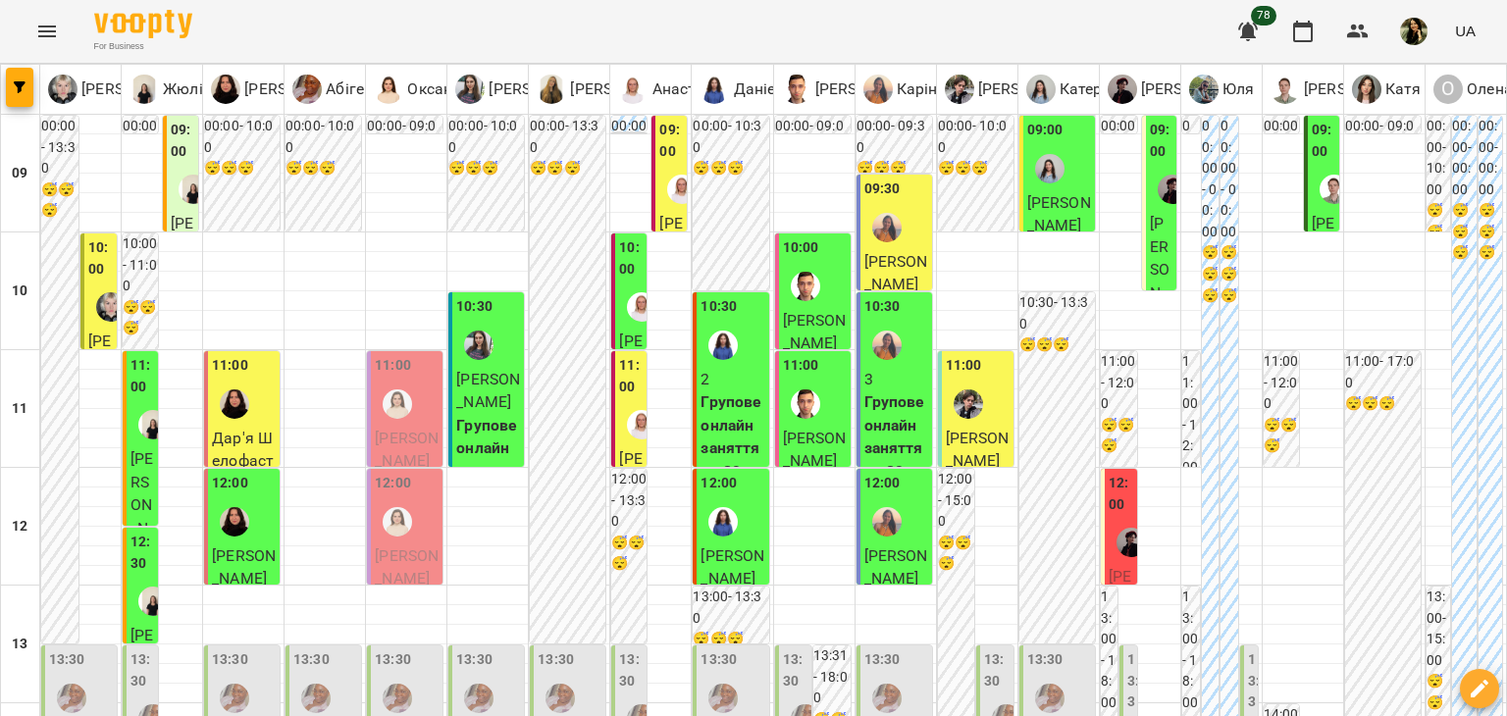
scroll to position [910, 0]
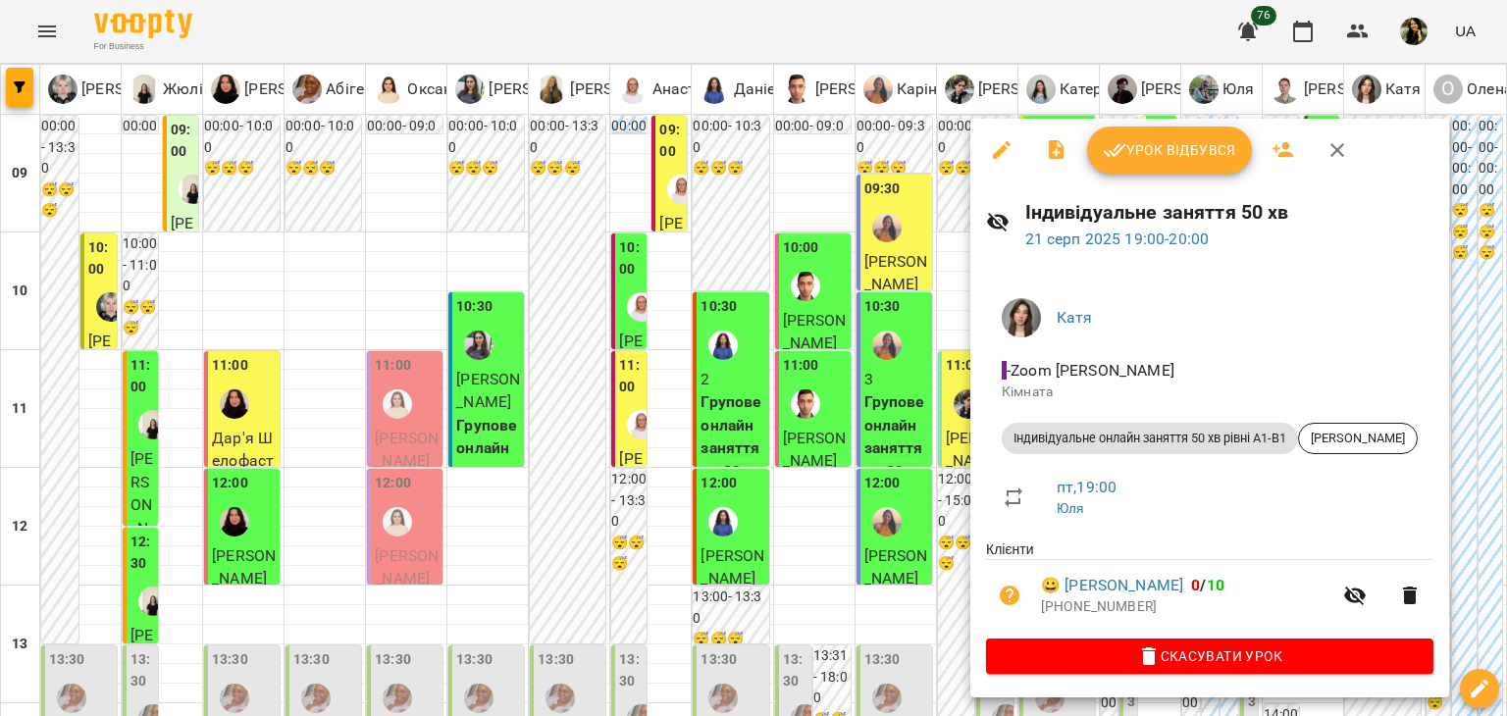
click at [546, 668] on div at bounding box center [753, 358] width 1507 height 716
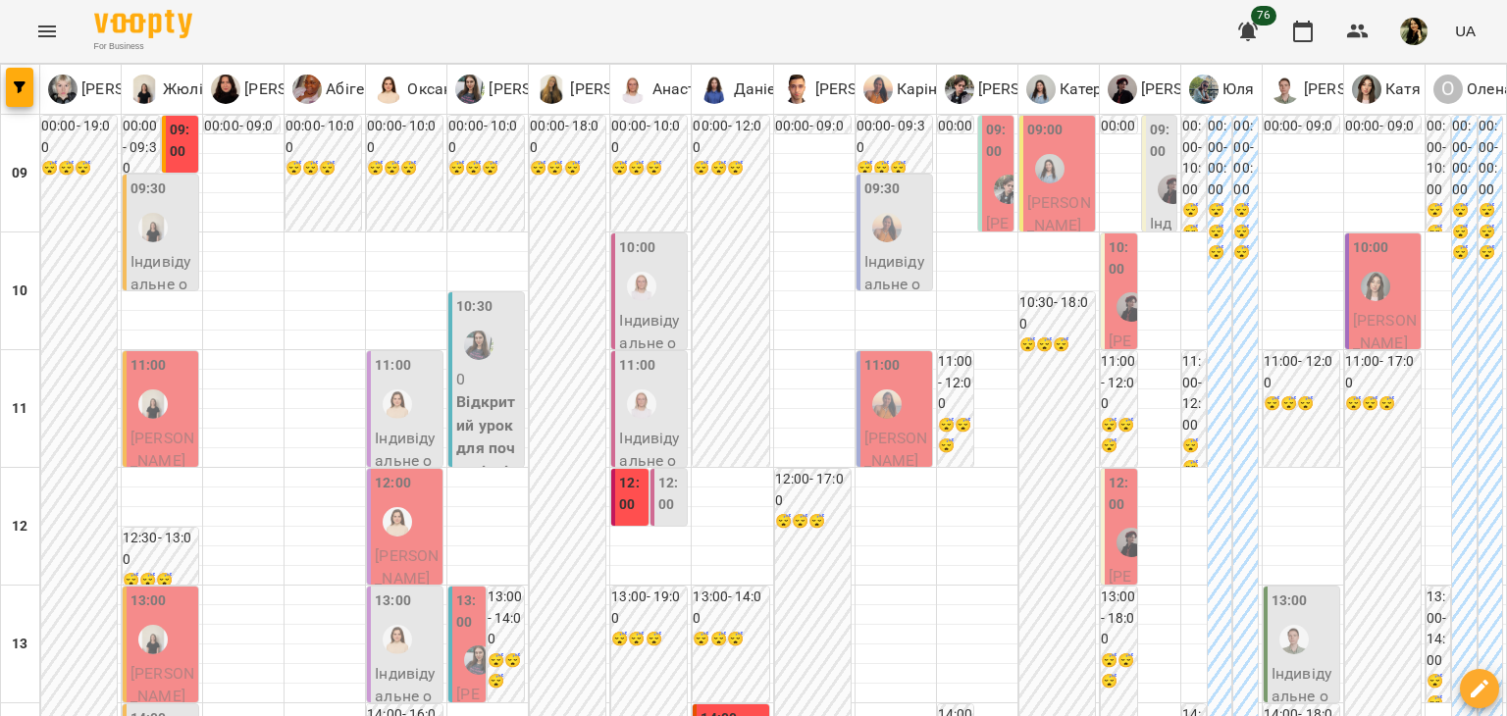
click at [172, 237] on div at bounding box center [152, 227] width 45 height 45
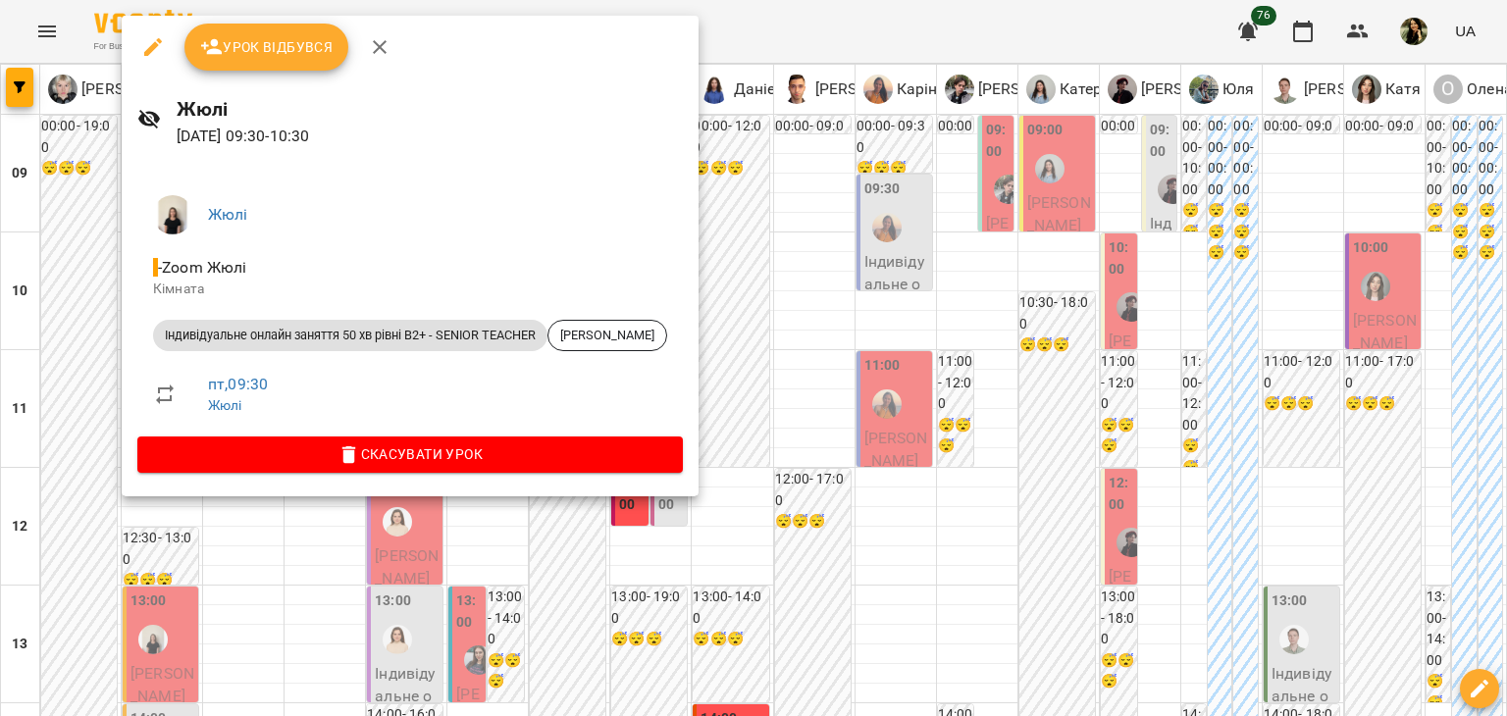
click at [75, 240] on div at bounding box center [753, 358] width 1507 height 716
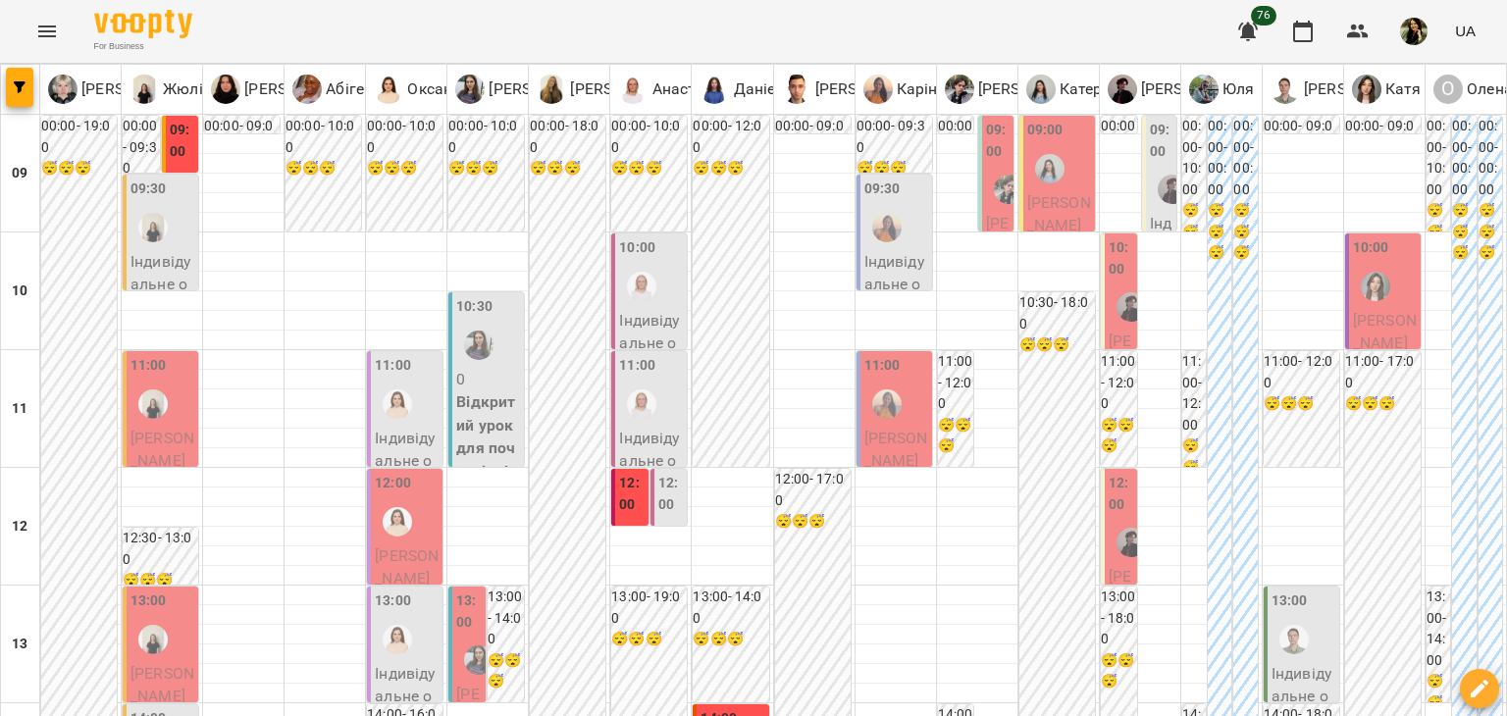
scroll to position [0, 0]
click at [157, 452] on span "[PERSON_NAME]" at bounding box center [162, 450] width 64 height 42
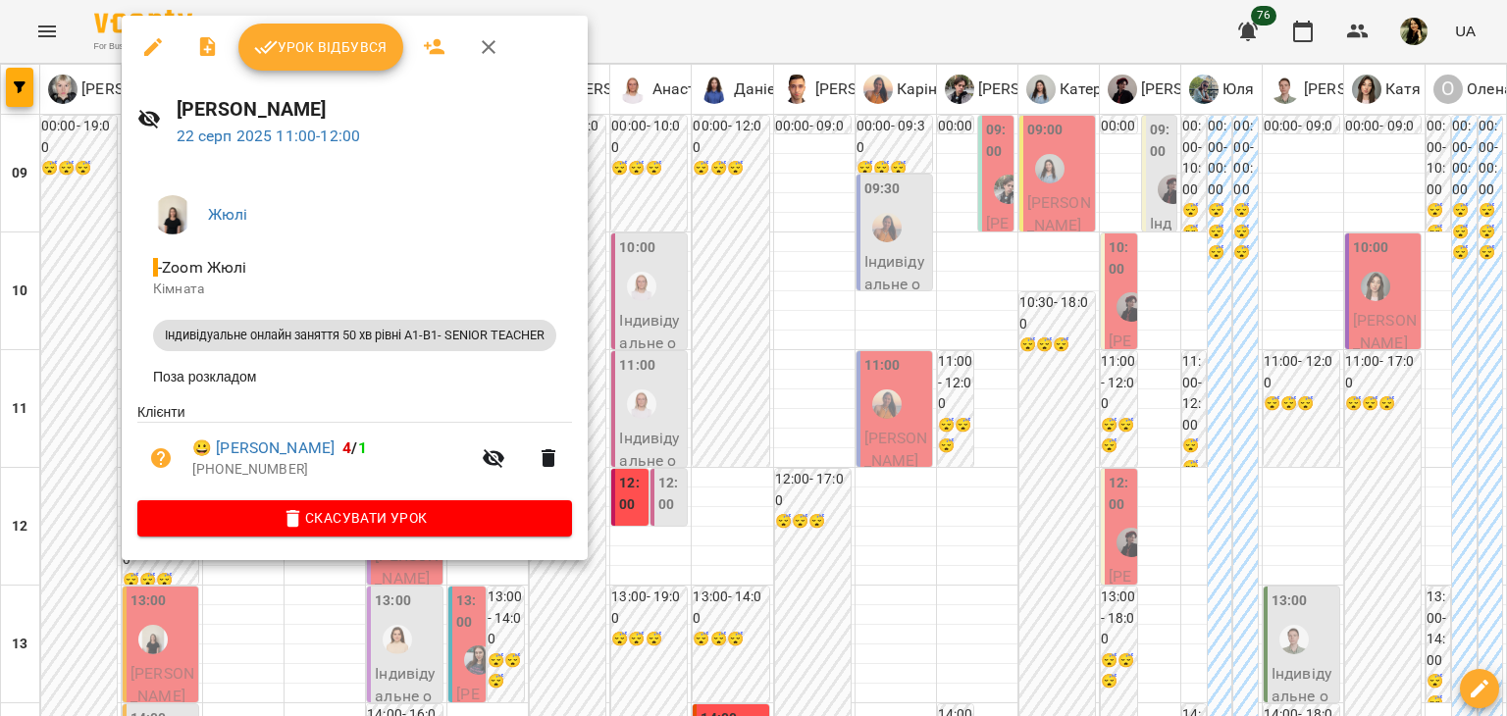
click at [52, 452] on div at bounding box center [753, 358] width 1507 height 716
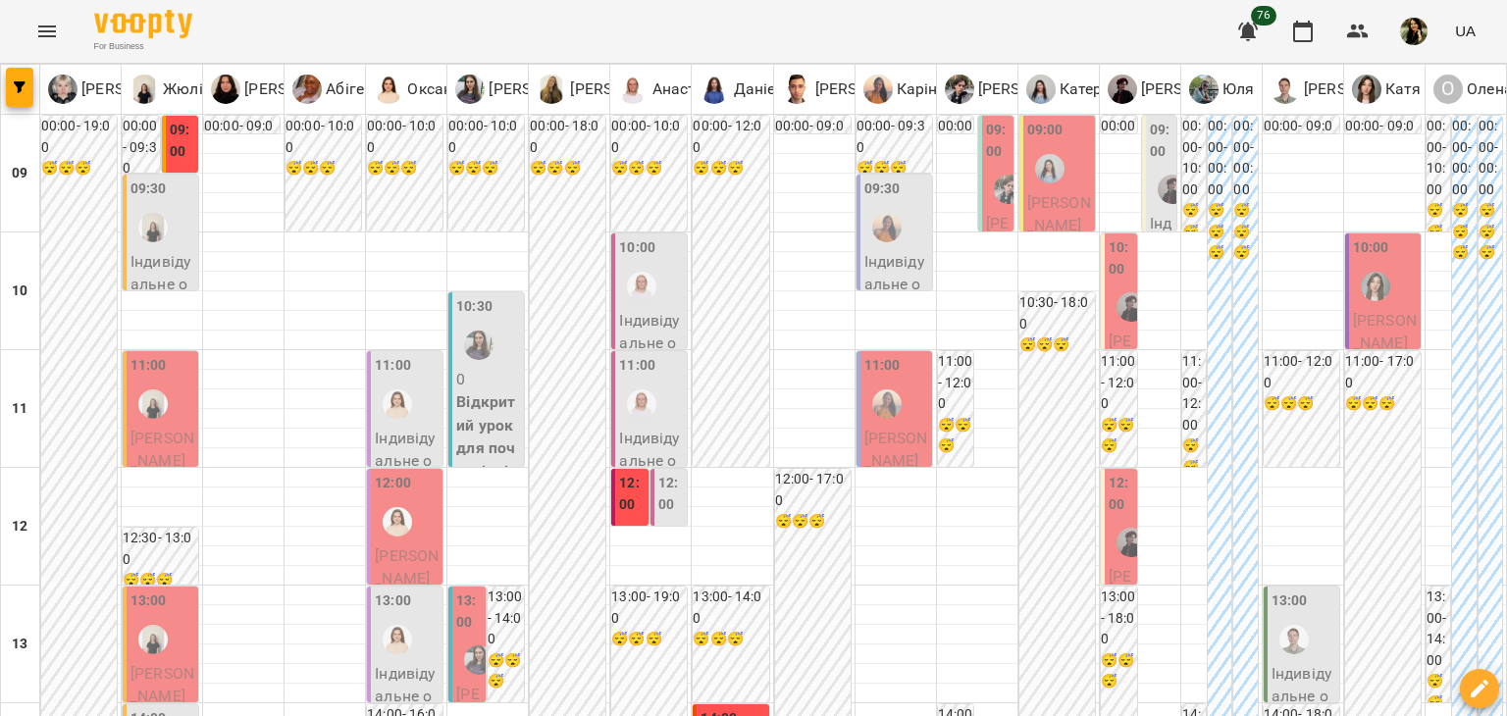
scroll to position [488, 0]
click at [190, 662] on p "[PERSON_NAME]" at bounding box center [162, 685] width 64 height 46
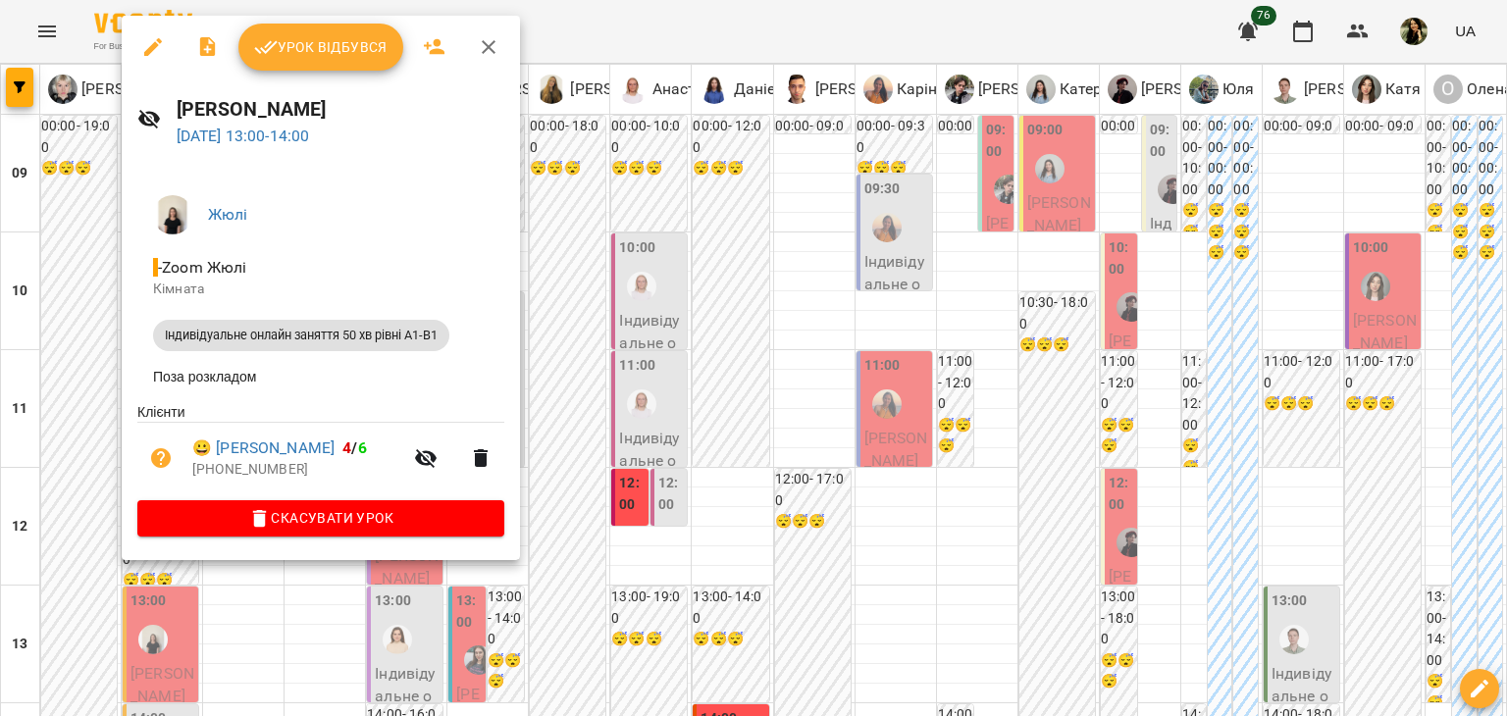
click at [108, 270] on div at bounding box center [753, 358] width 1507 height 716
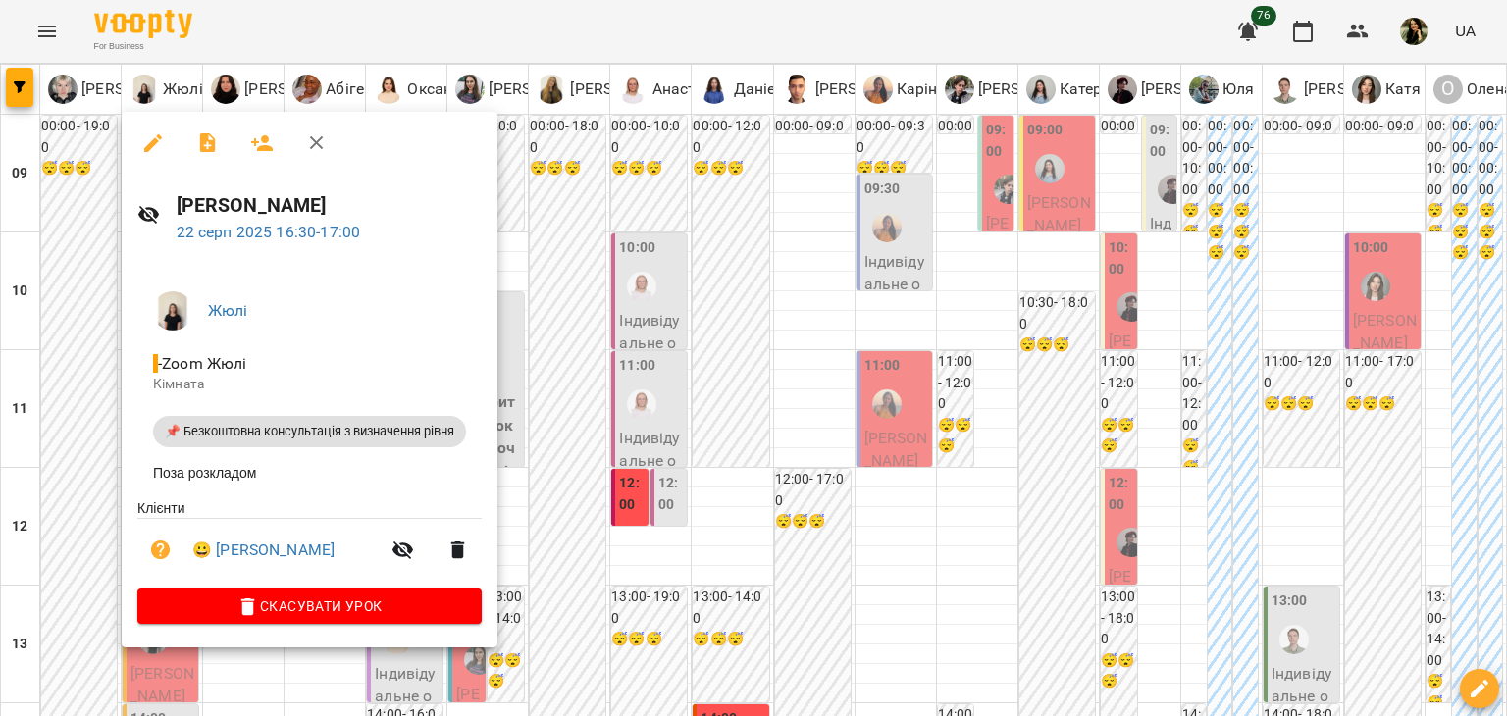
click at [85, 490] on div at bounding box center [753, 358] width 1507 height 716
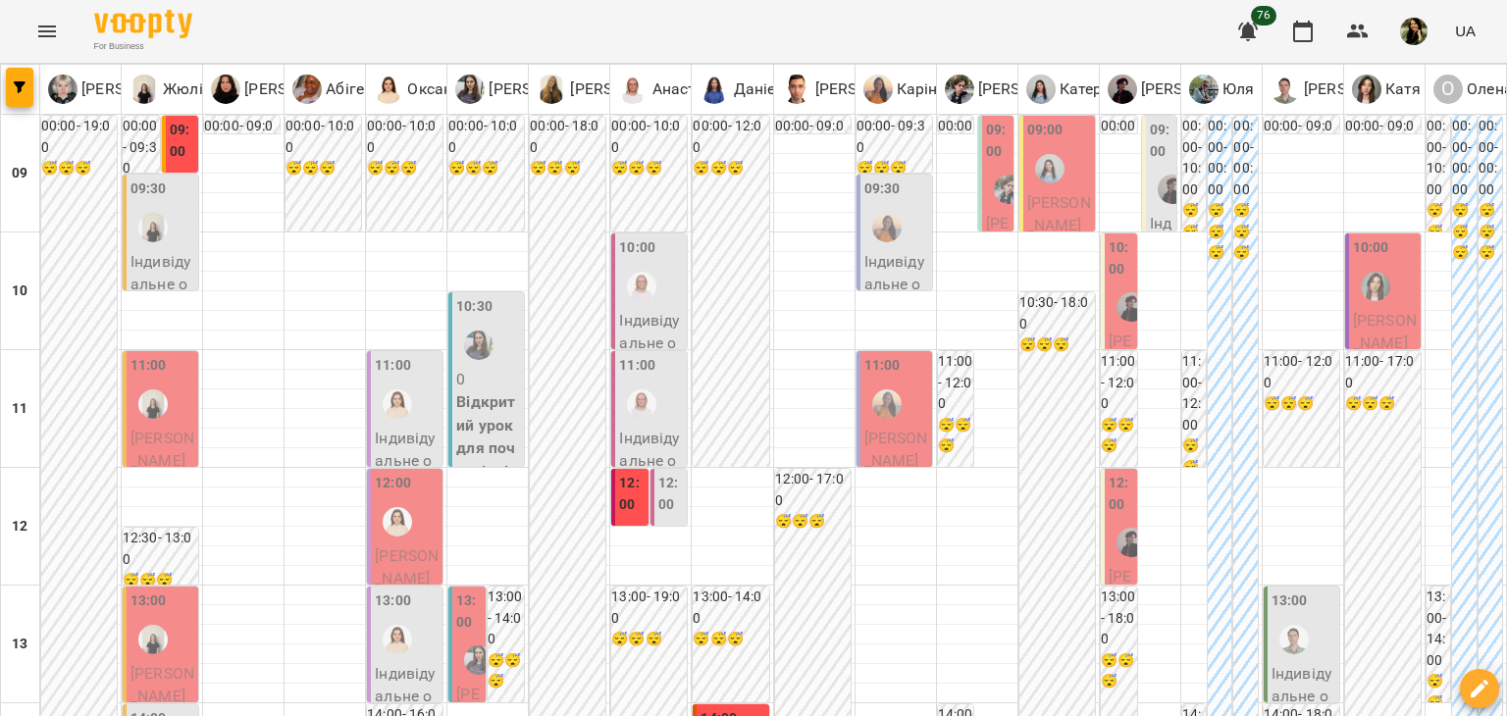
scroll to position [108, 0]
click at [400, 546] on span "[PERSON_NAME]" at bounding box center [407, 567] width 64 height 42
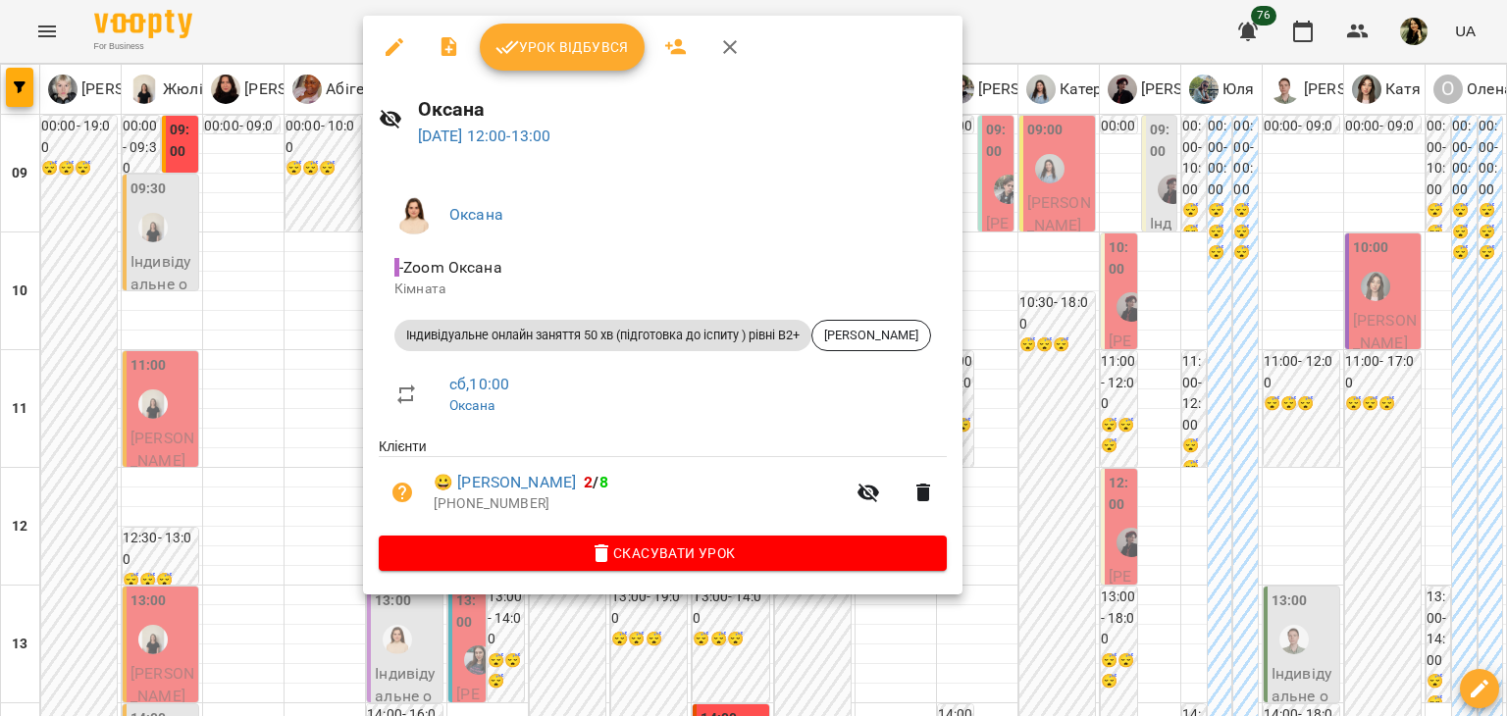
click at [270, 427] on div at bounding box center [753, 358] width 1507 height 716
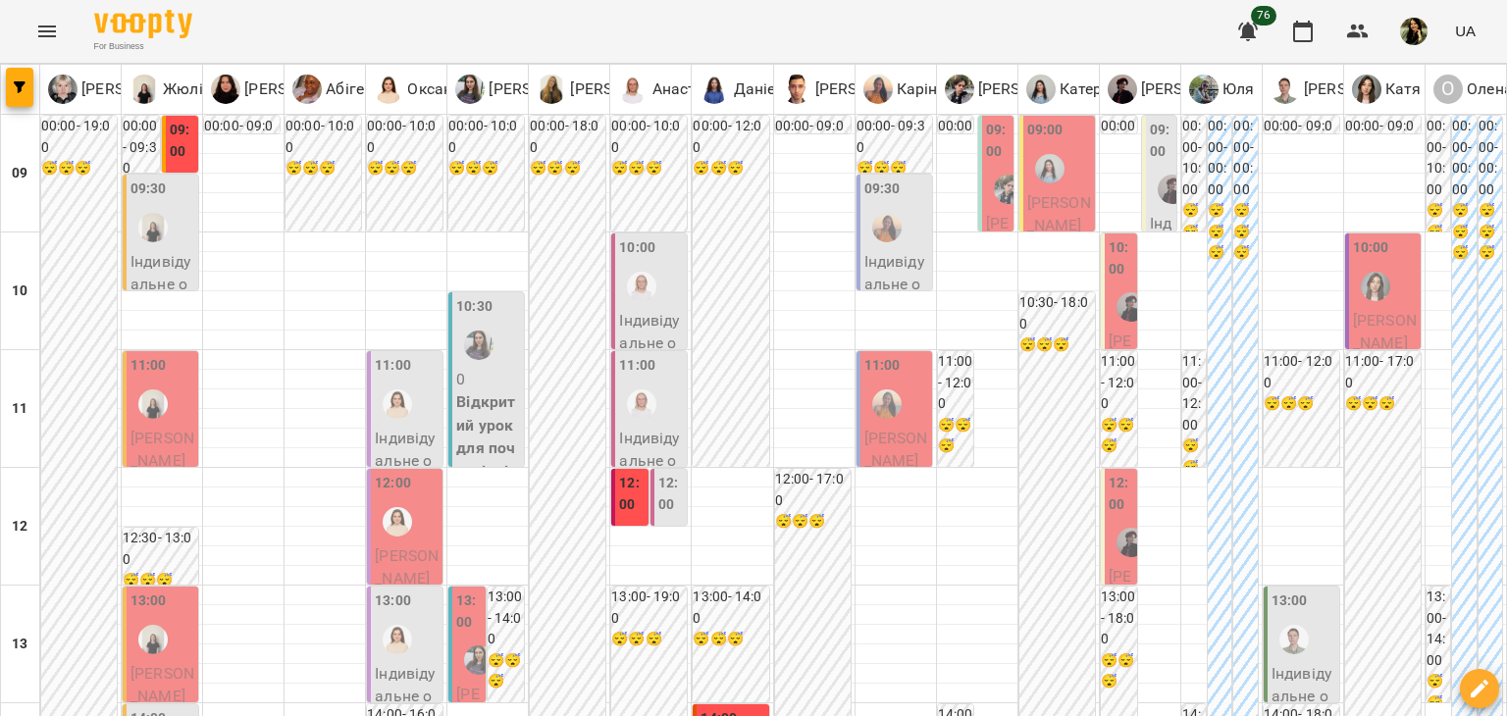
scroll to position [1044, 0]
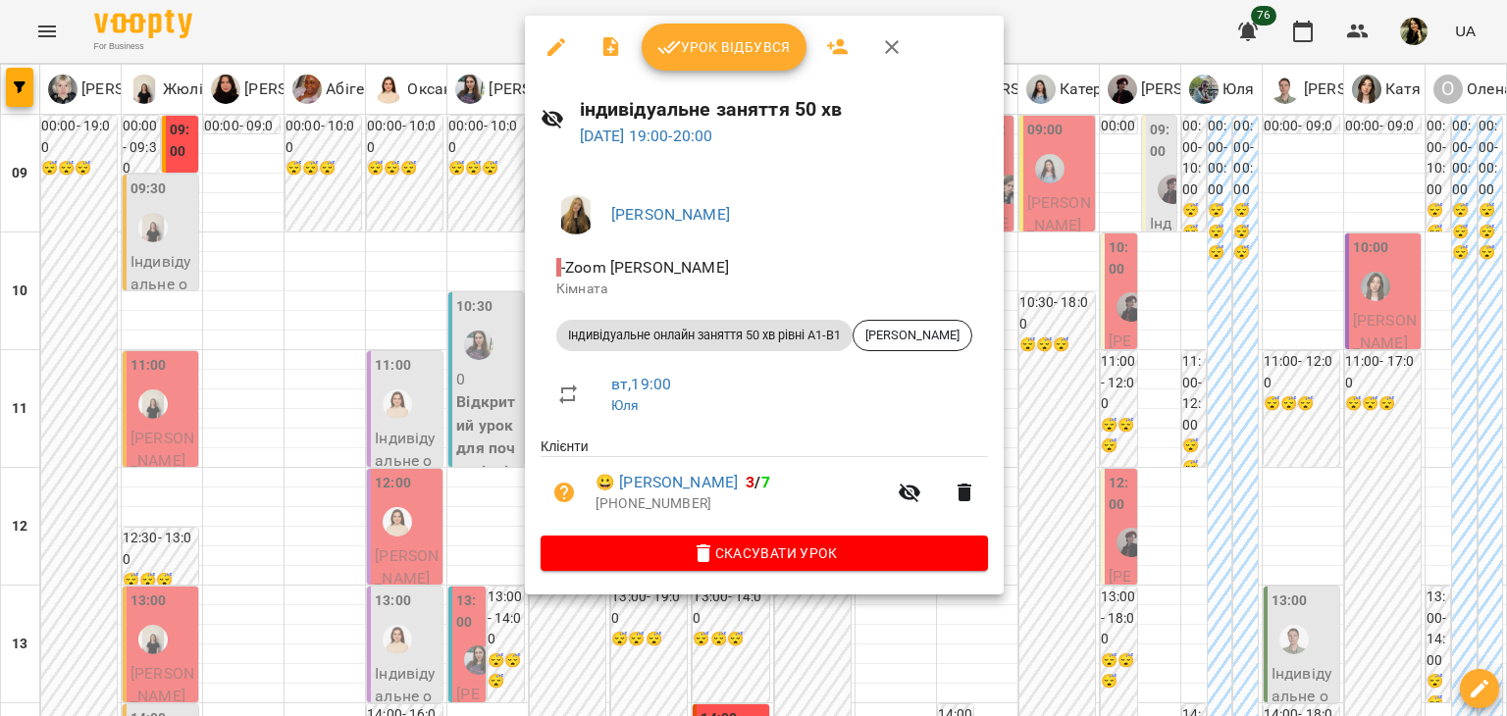
click at [402, 423] on div at bounding box center [753, 358] width 1507 height 716
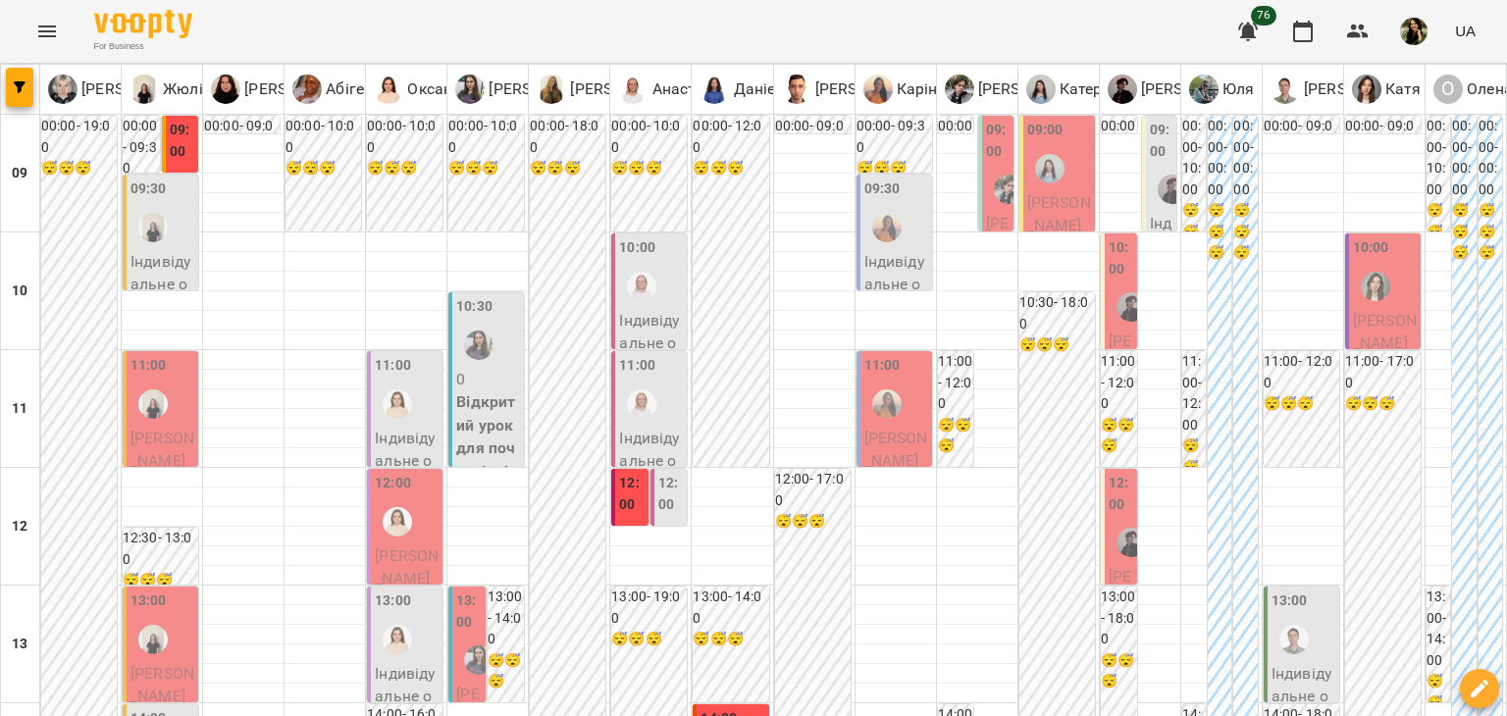
scroll to position [834, 0]
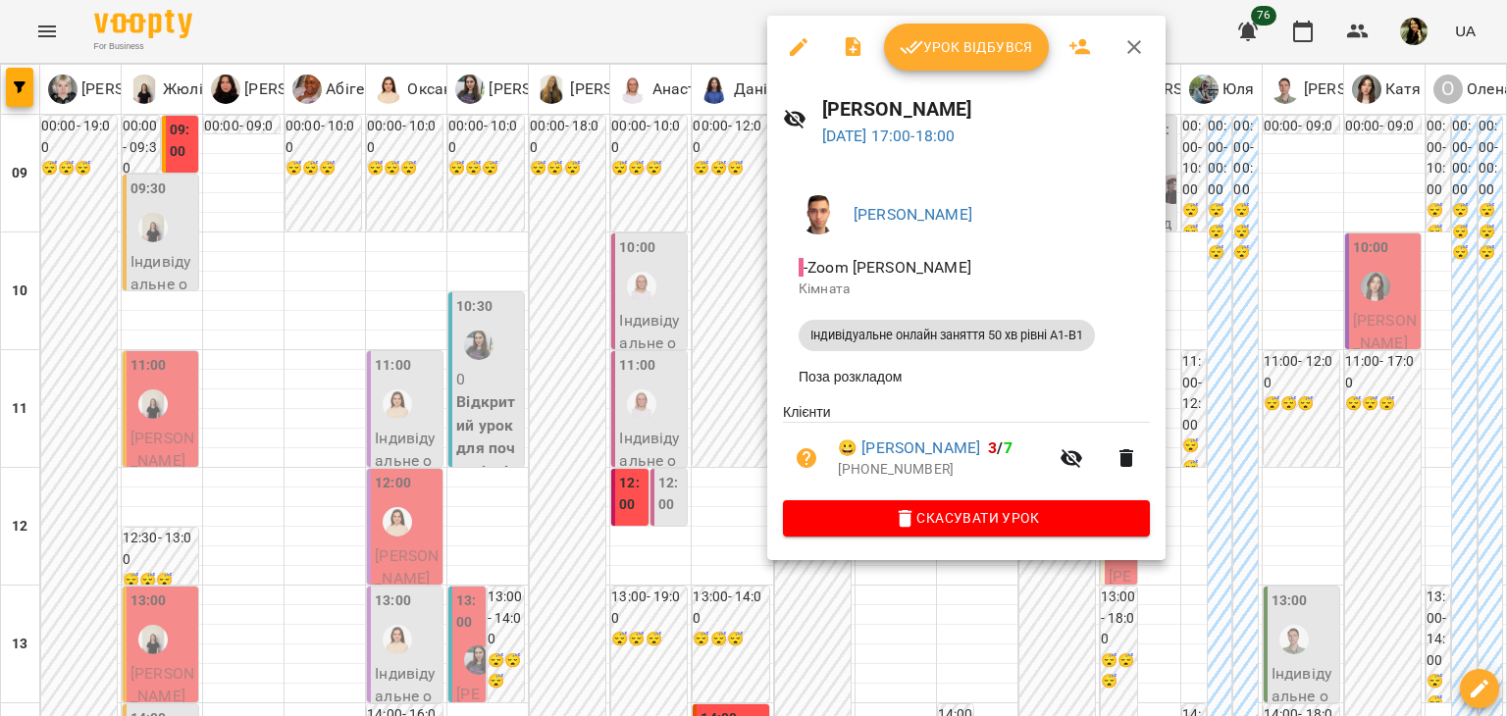
click at [649, 315] on div at bounding box center [753, 358] width 1507 height 716
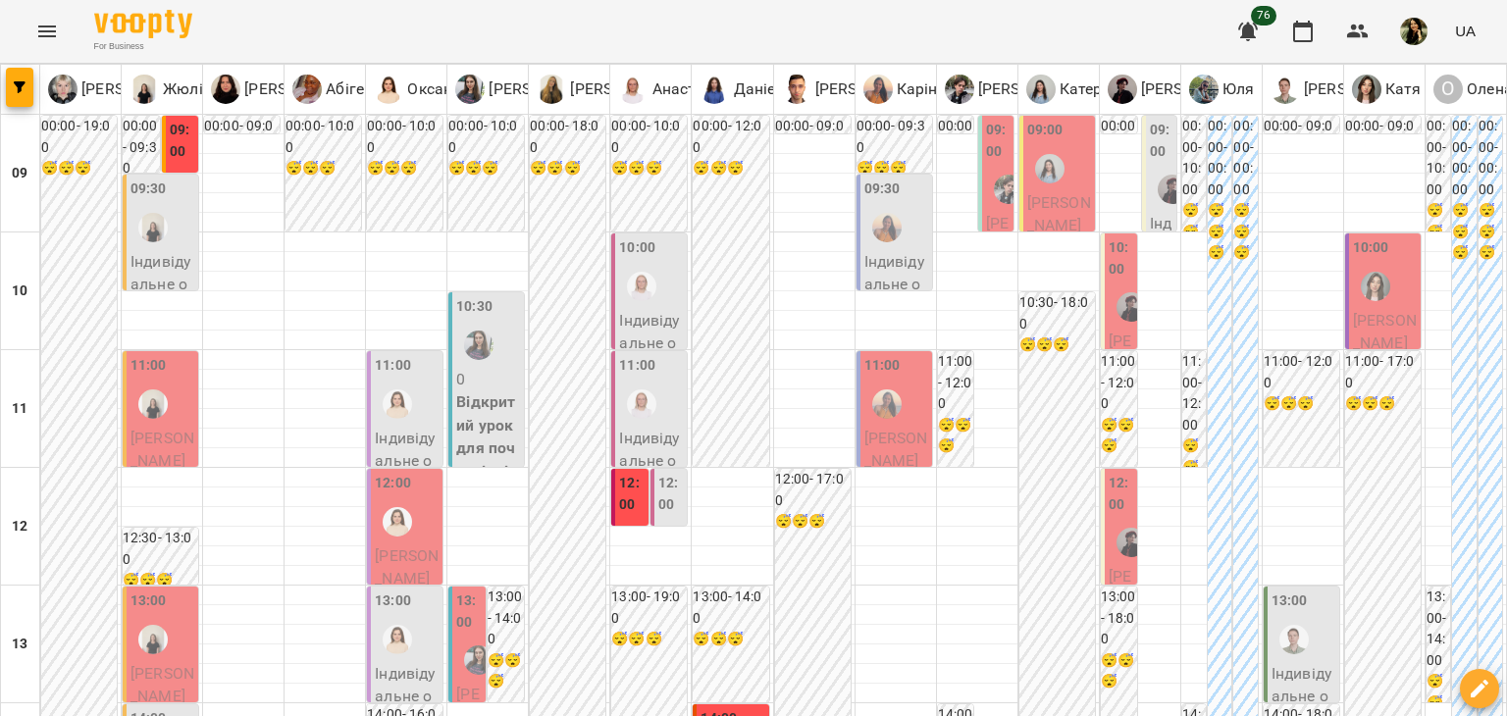
scroll to position [0, 0]
click at [864, 449] on span "[PERSON_NAME]" at bounding box center [896, 450] width 64 height 42
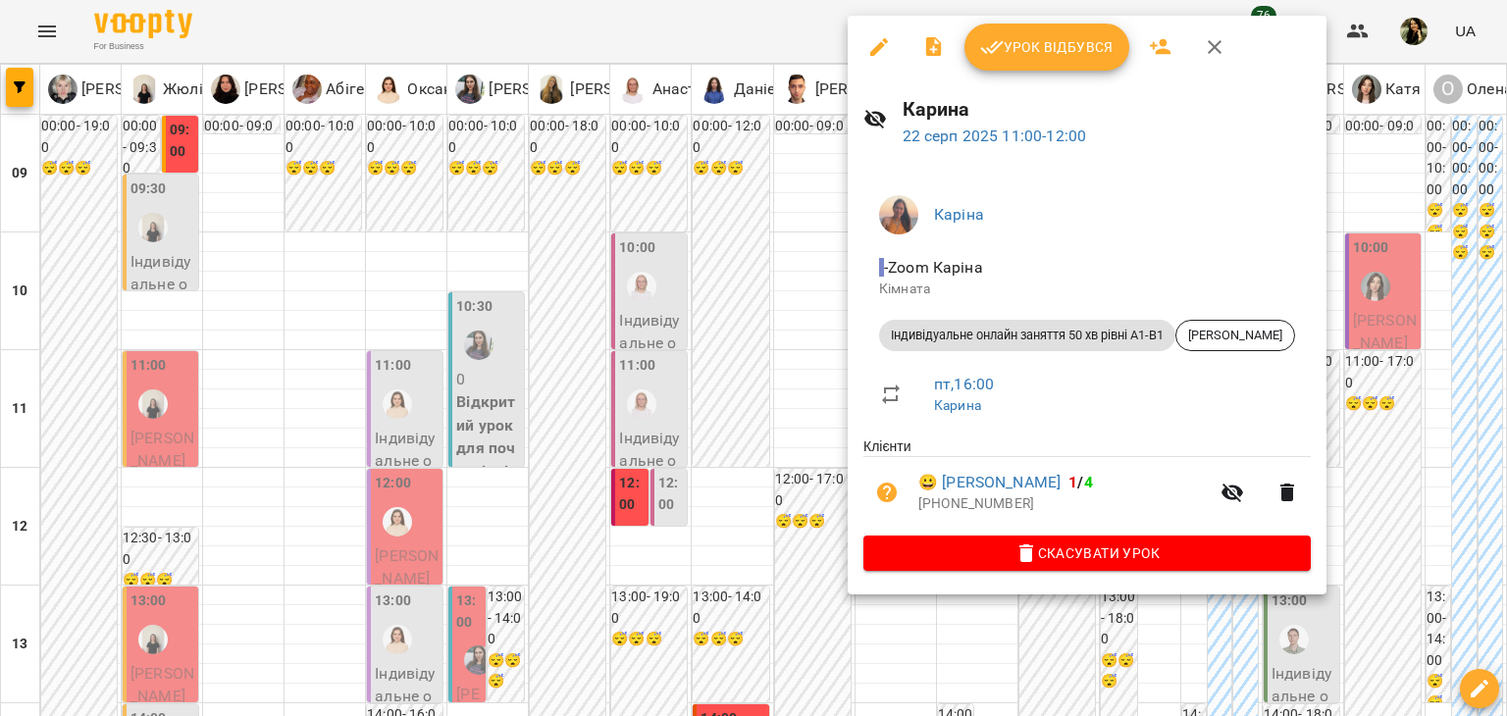
click at [793, 369] on div at bounding box center [753, 358] width 1507 height 716
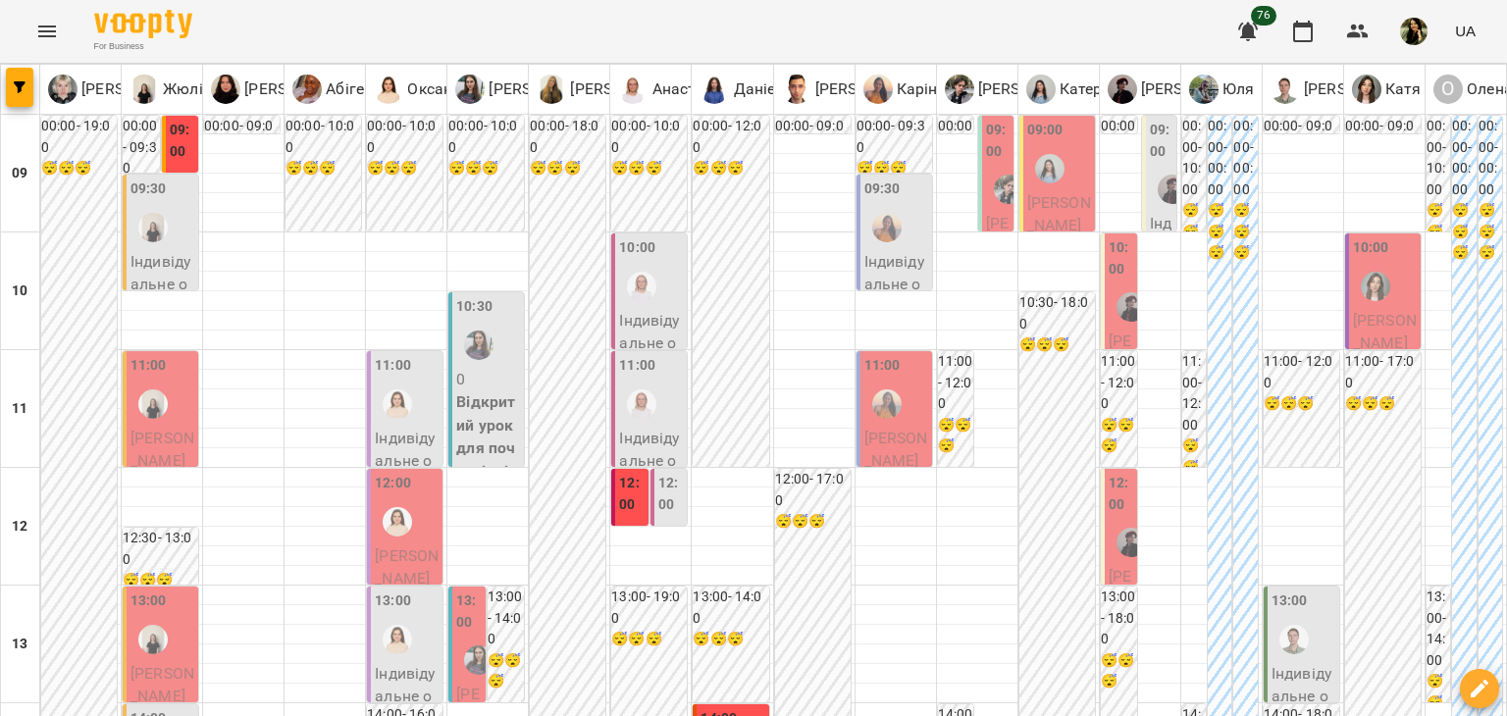
click at [986, 229] on span "[PERSON_NAME]" at bounding box center [997, 292] width 23 height 157
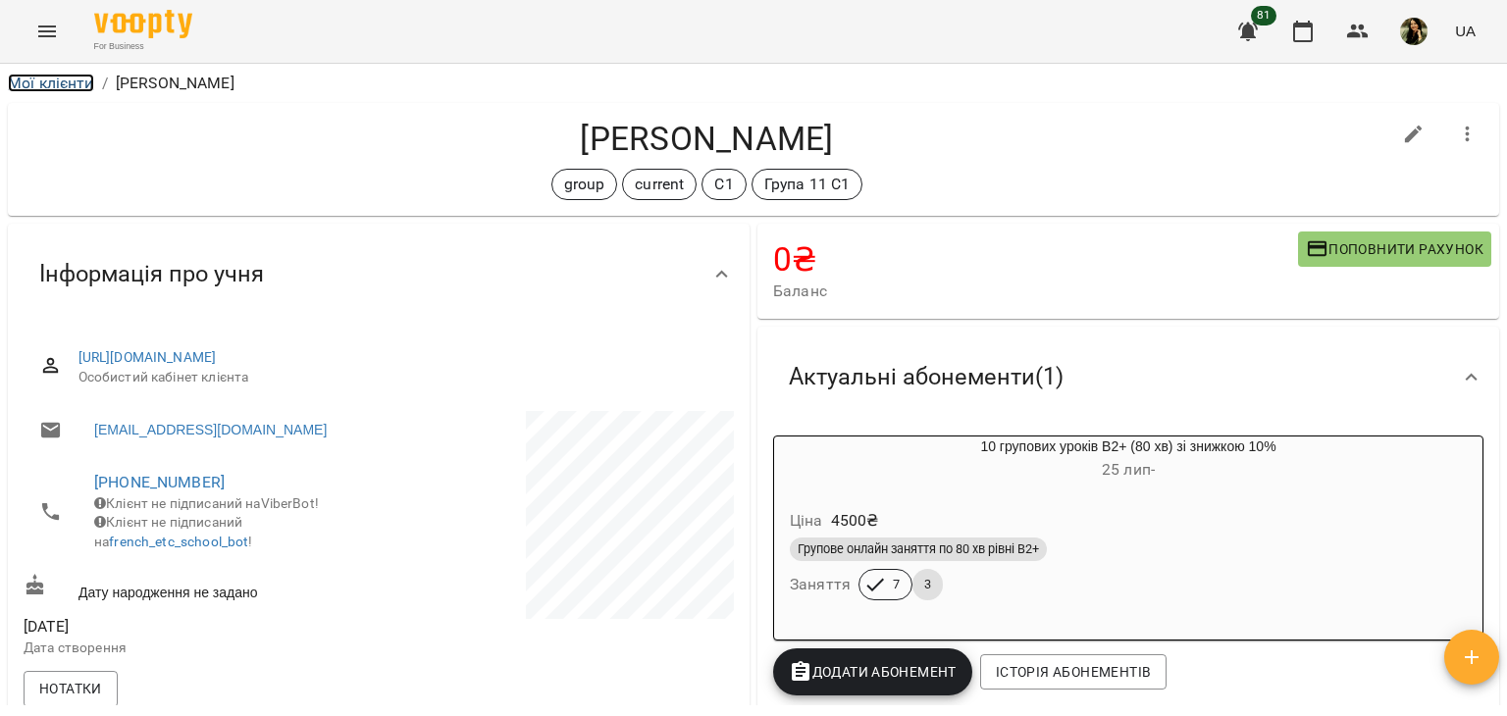
drag, startPoint x: 0, startPoint y: 0, endPoint x: 83, endPoint y: 77, distance: 113.8
click at [83, 77] on link "Мої клієнти" at bounding box center [51, 83] width 86 height 19
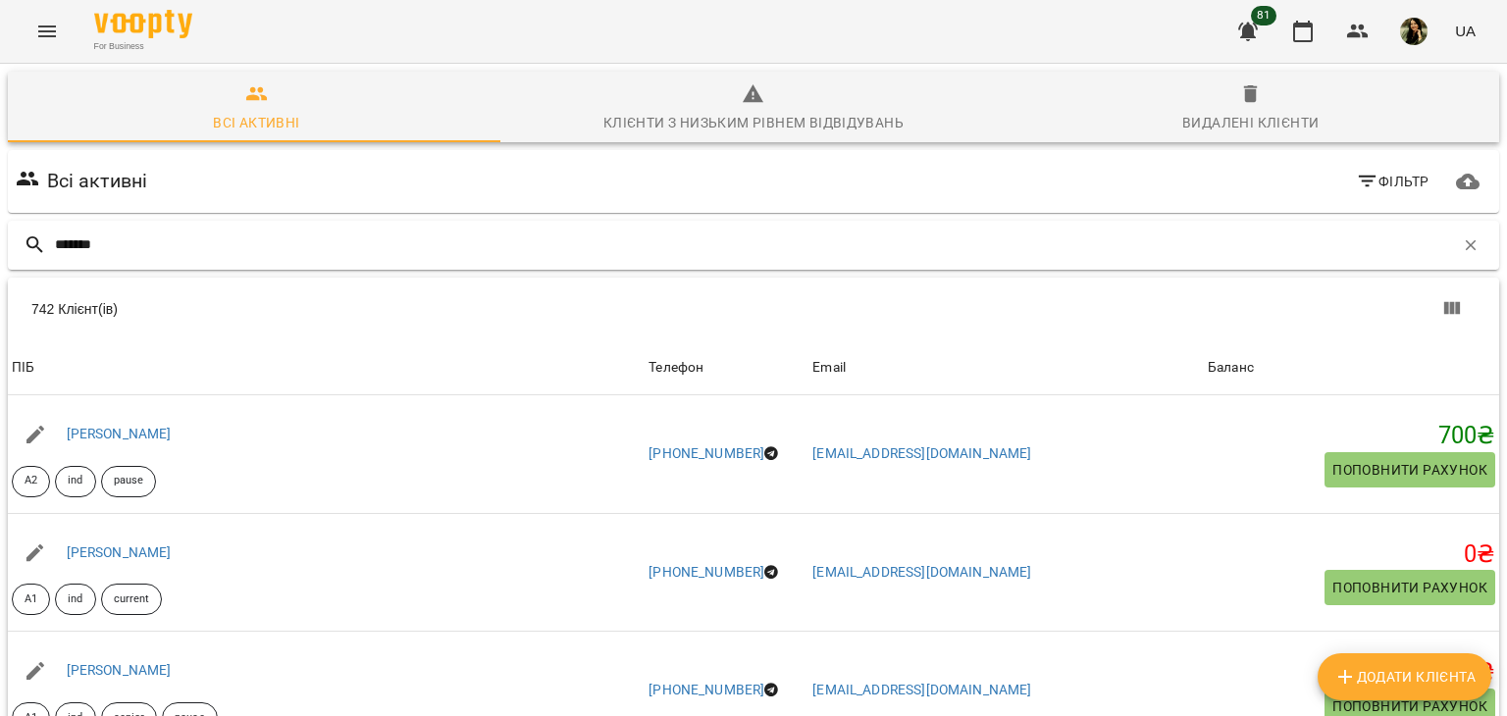
type input "******"
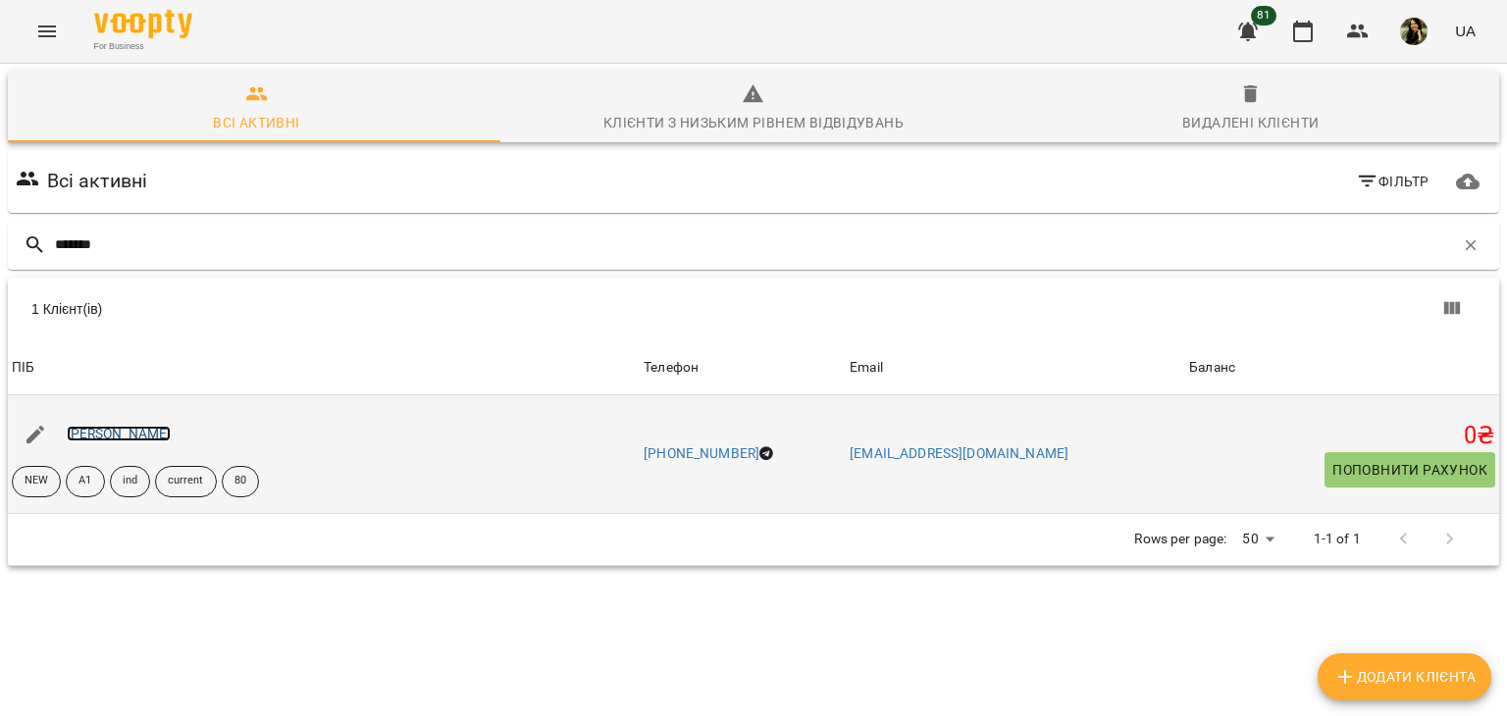
click at [135, 436] on link "[PERSON_NAME]" at bounding box center [119, 434] width 105 height 16
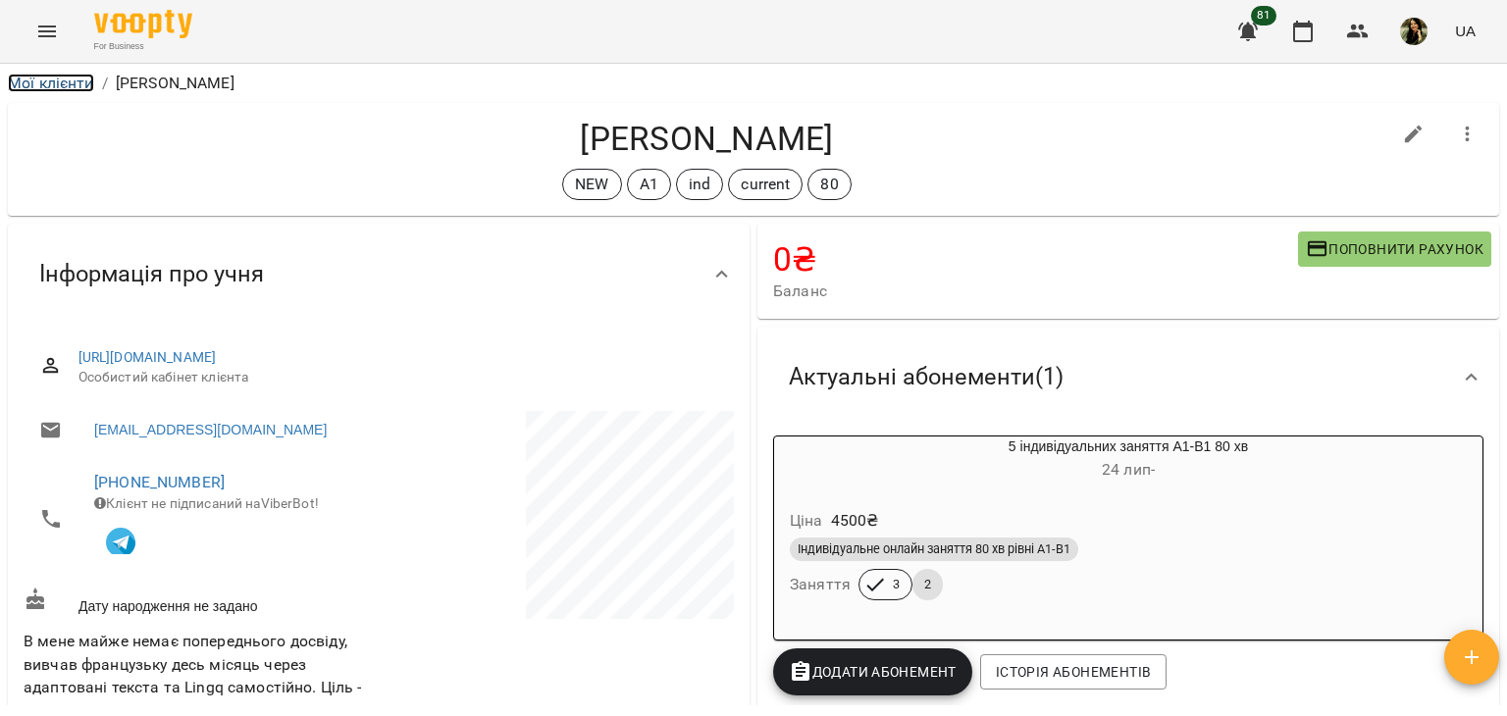
click at [70, 79] on link "Мої клієнти" at bounding box center [51, 83] width 86 height 19
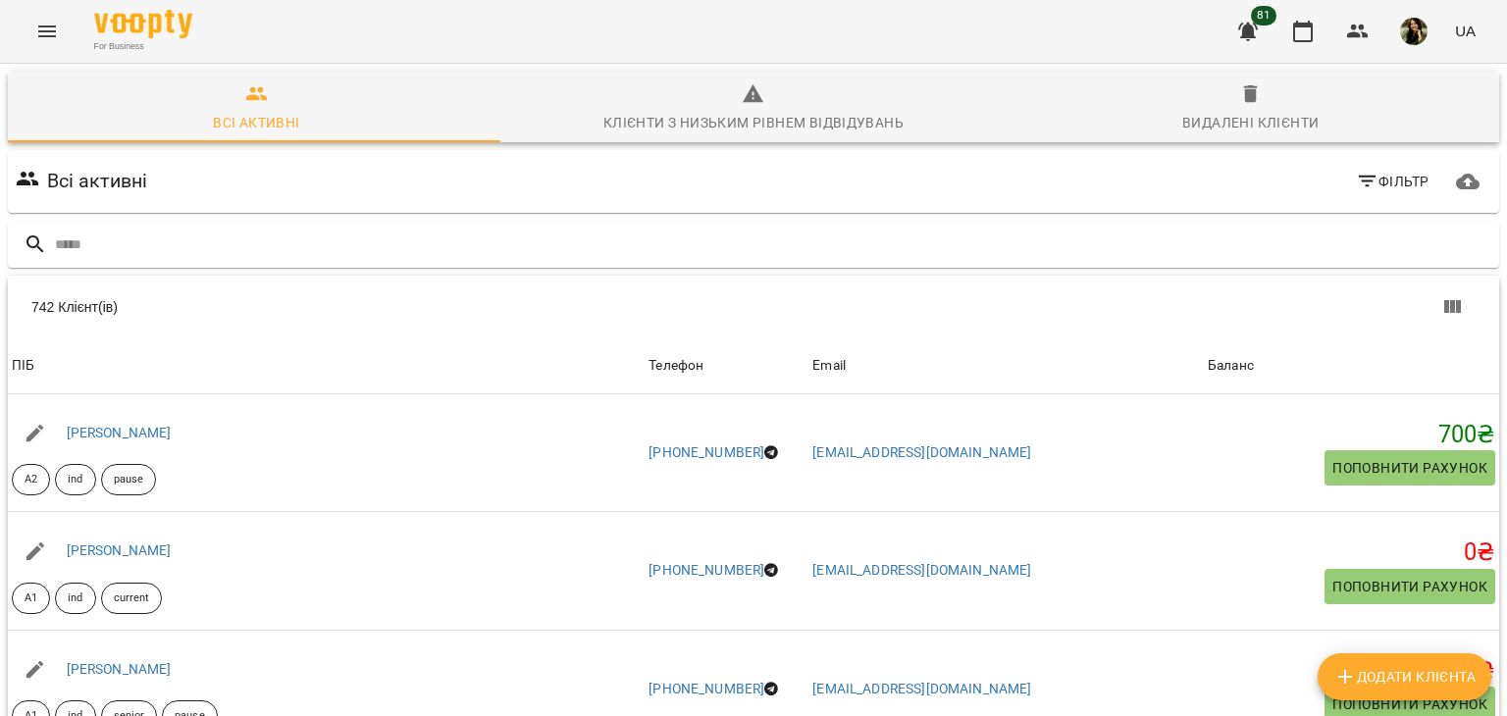
type input "*"
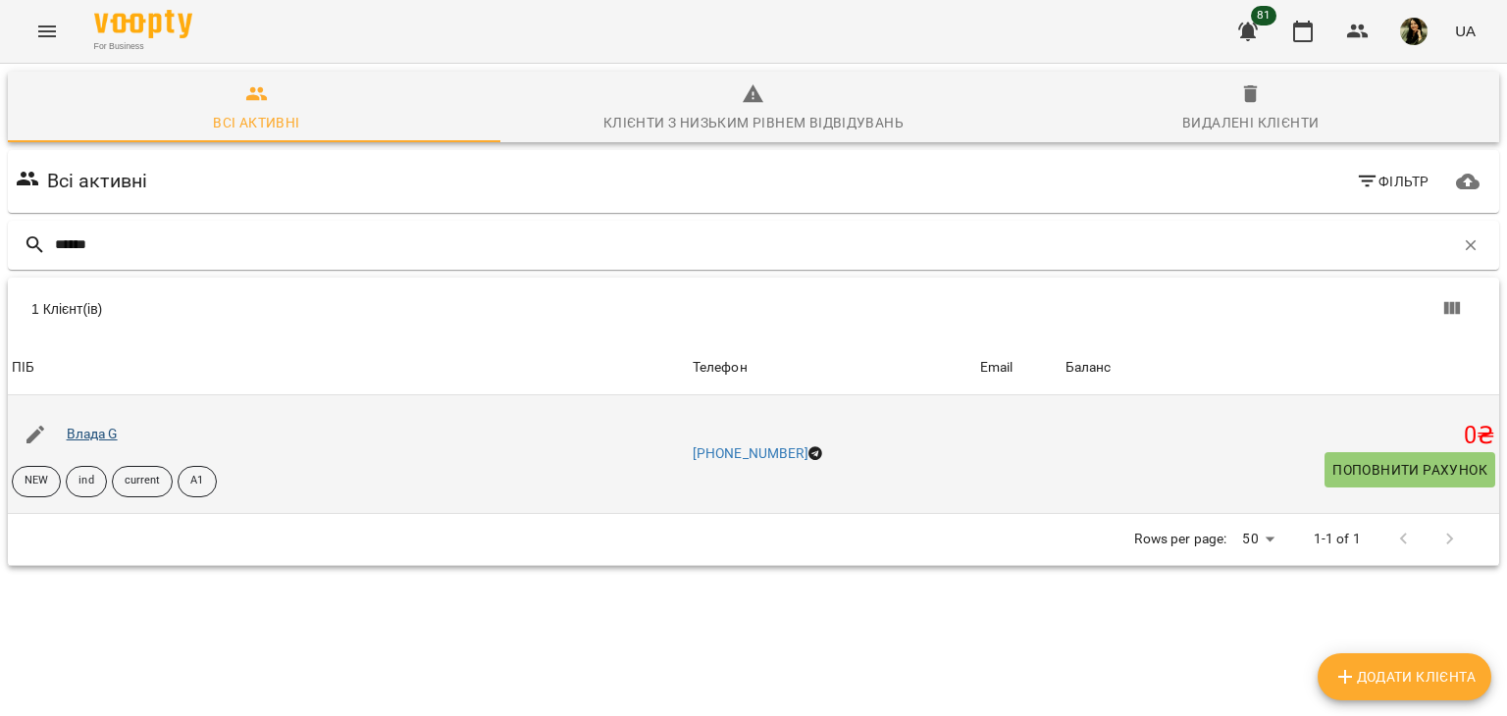
type input "*****"
click at [96, 432] on link "Влада G" at bounding box center [92, 434] width 51 height 16
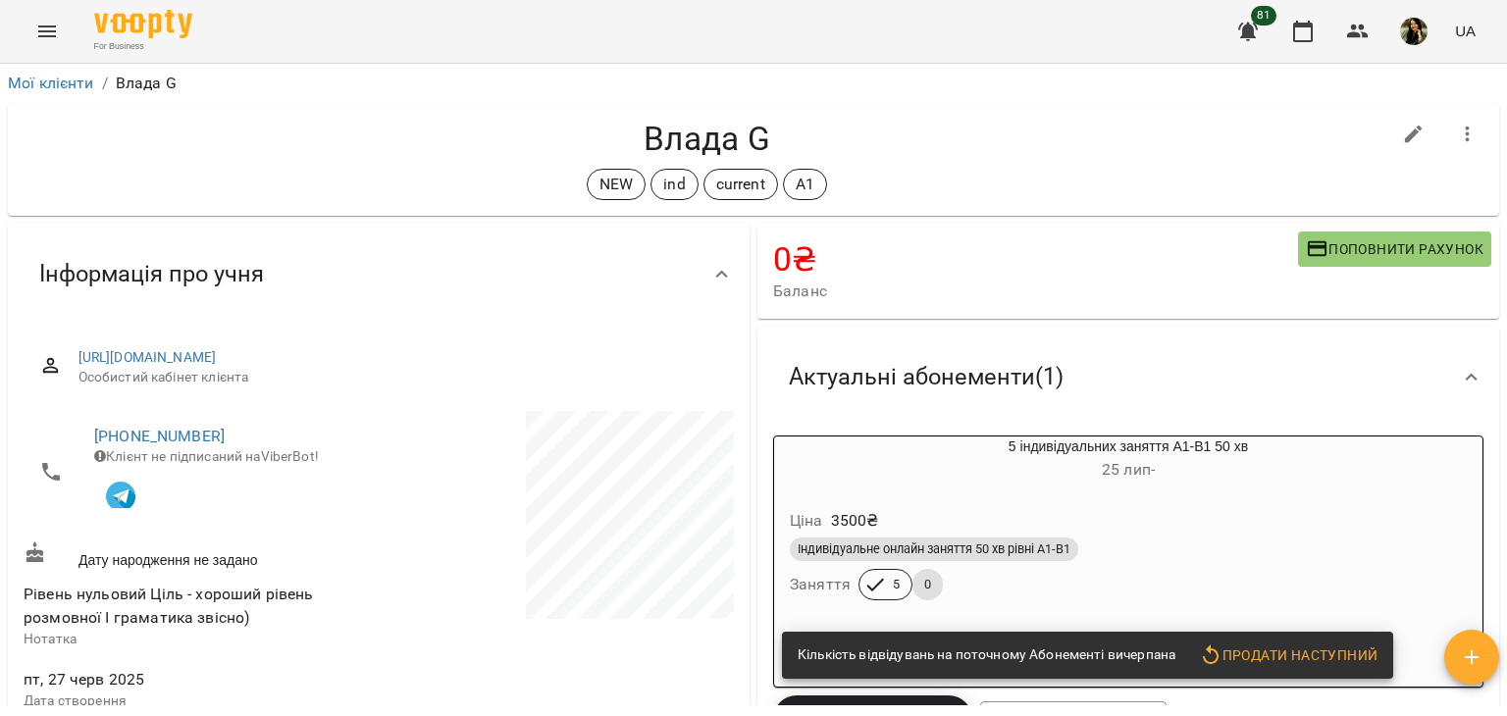
drag, startPoint x: 1503, startPoint y: 139, endPoint x: 1495, endPoint y: 170, distance: 31.4
click at [1495, 170] on div "Мої клієнти / Влада G Влада G NEW ind current A1 0 ₴ Баланс Поповнити рахунок А…" at bounding box center [753, 422] width 1507 height 716
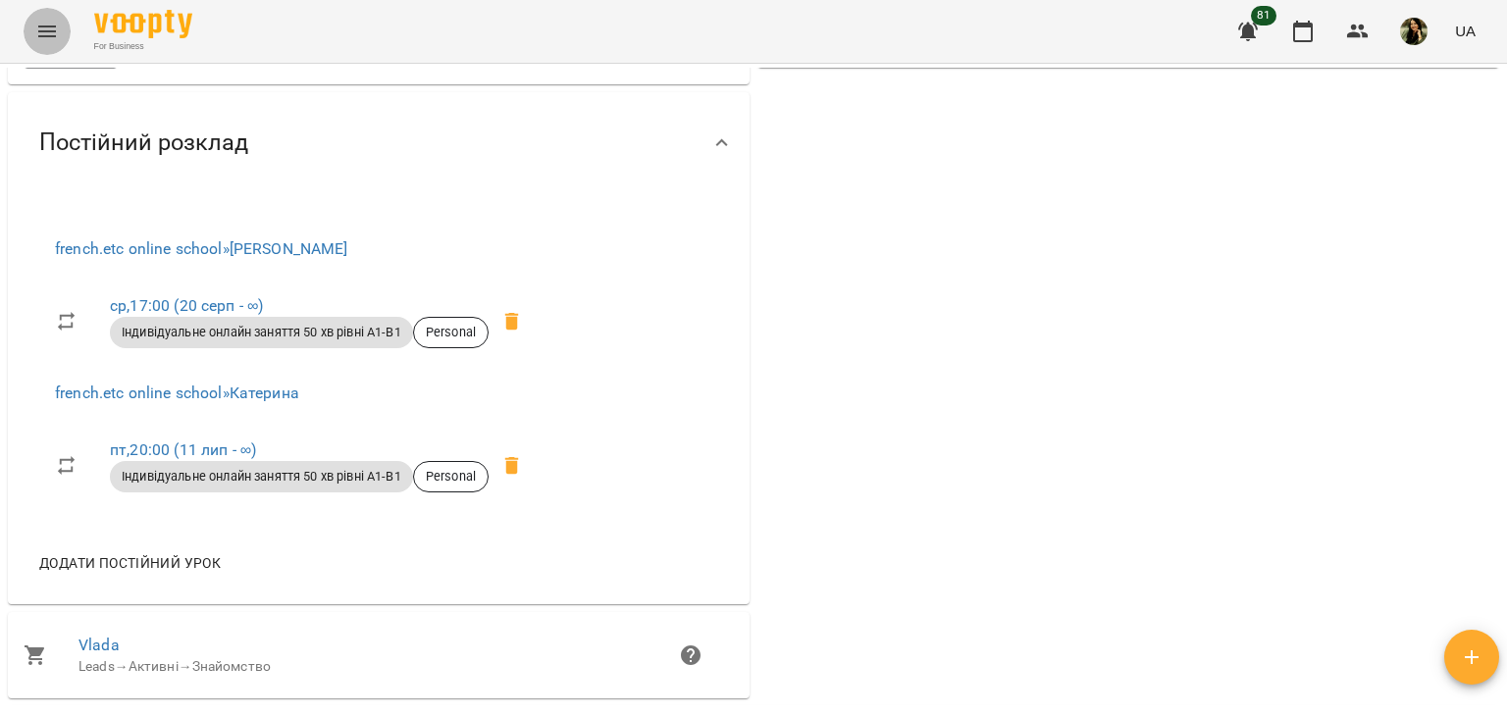
click at [36, 25] on icon "Menu" at bounding box center [47, 32] width 24 height 24
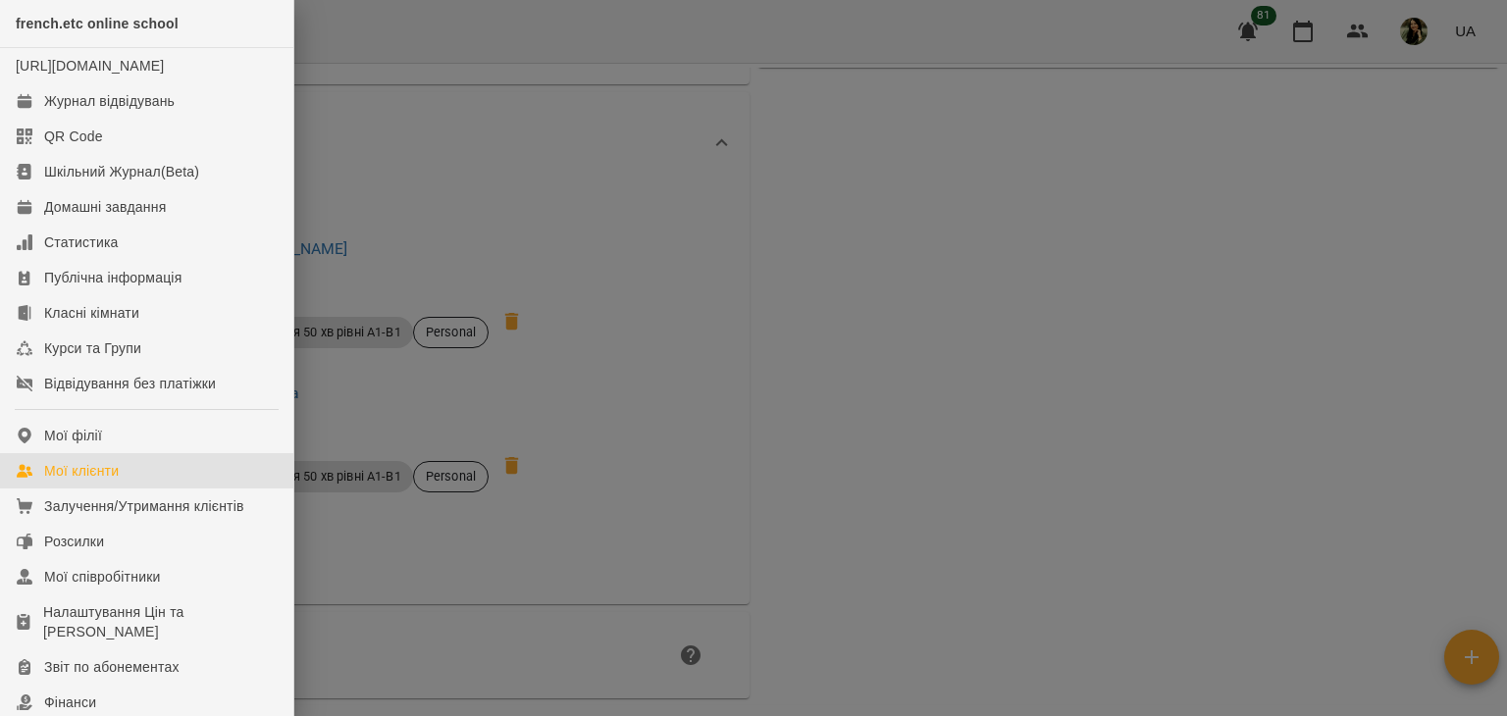
click at [140, 488] on link "Мої клієнти" at bounding box center [146, 470] width 293 height 35
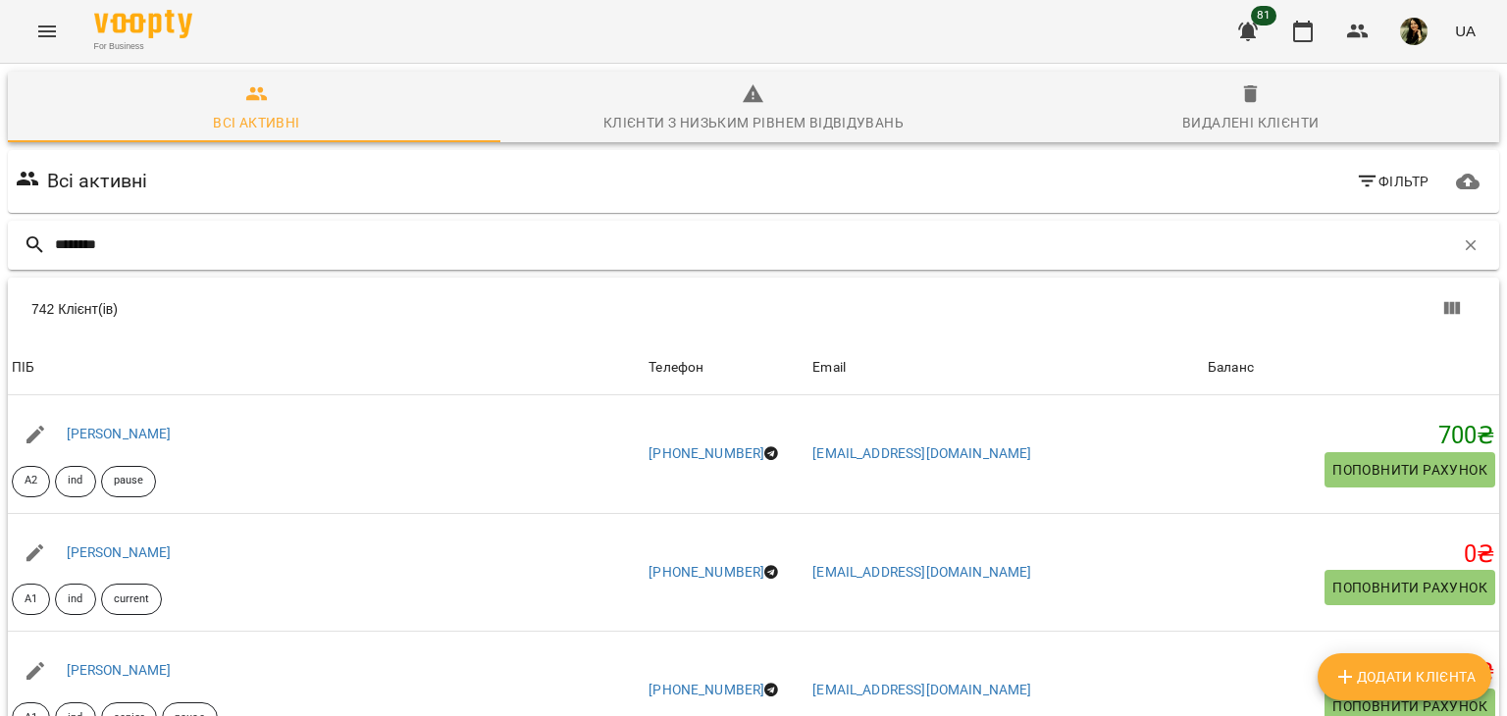
type input "*******"
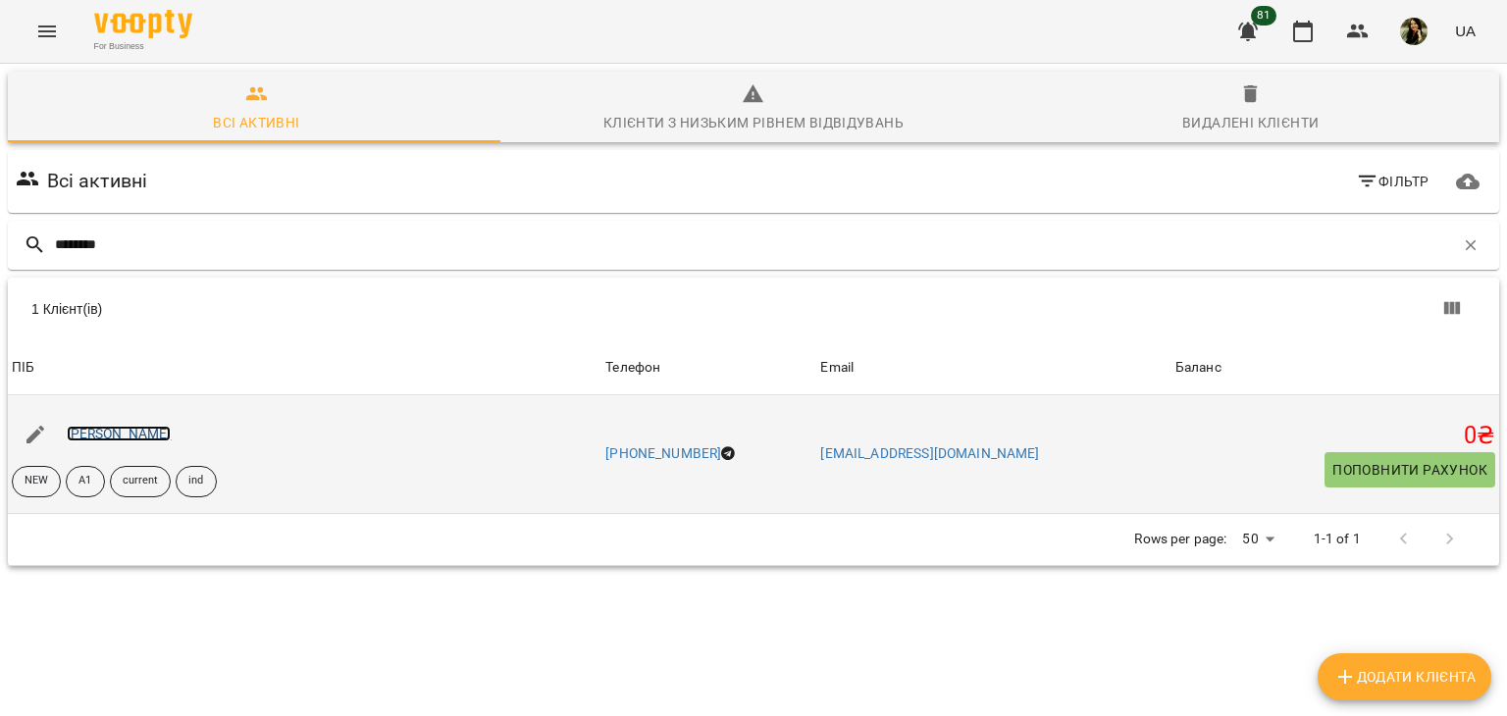
click at [122, 437] on link "[PERSON_NAME]" at bounding box center [119, 434] width 105 height 16
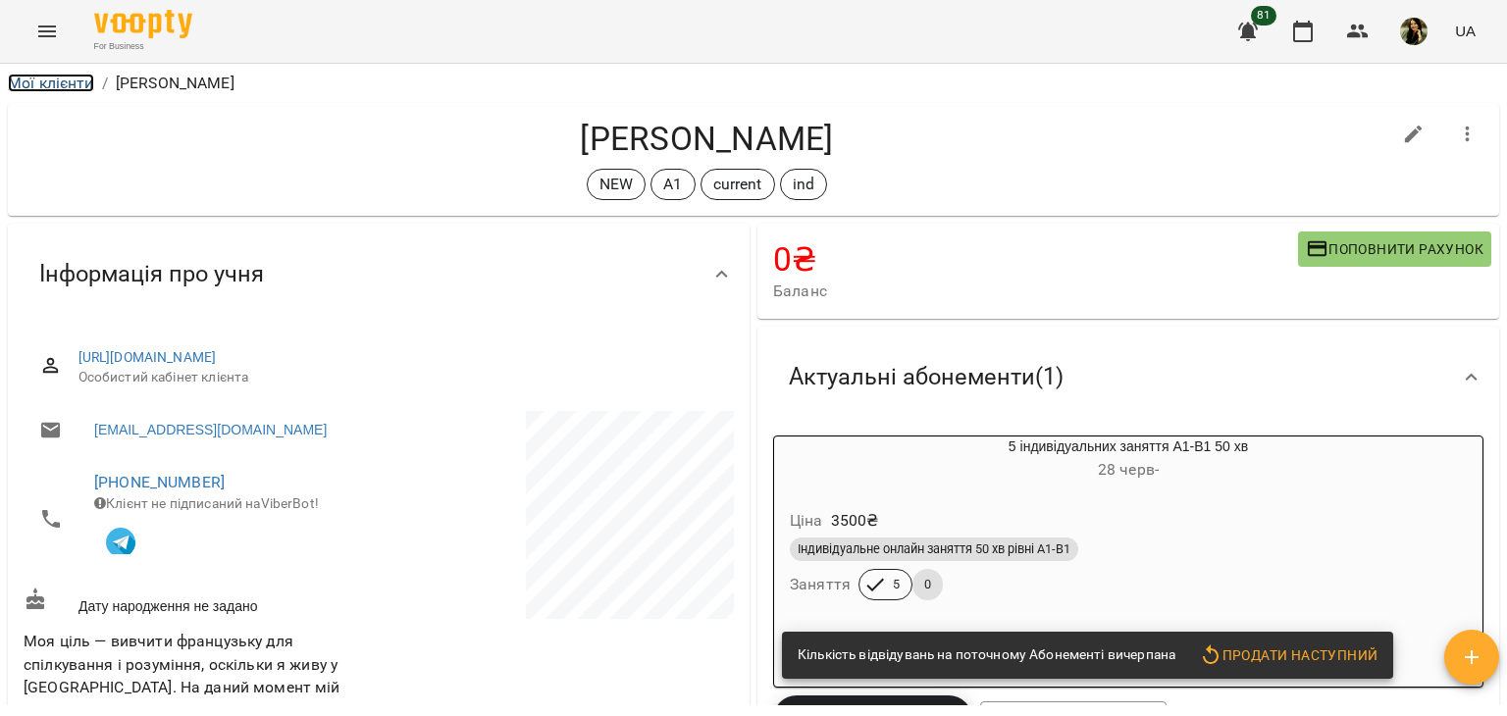
click at [69, 81] on link "Мої клієнти" at bounding box center [51, 83] width 86 height 19
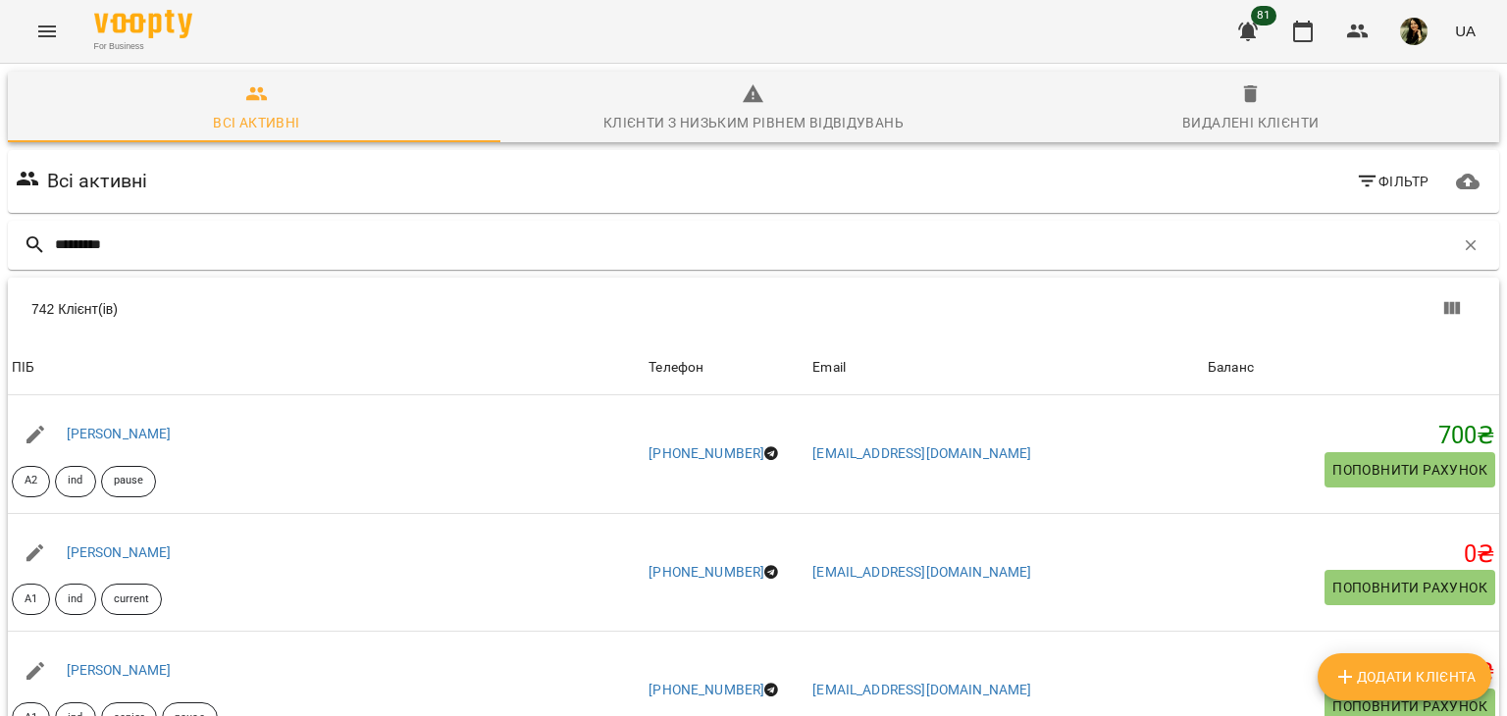
type input "********"
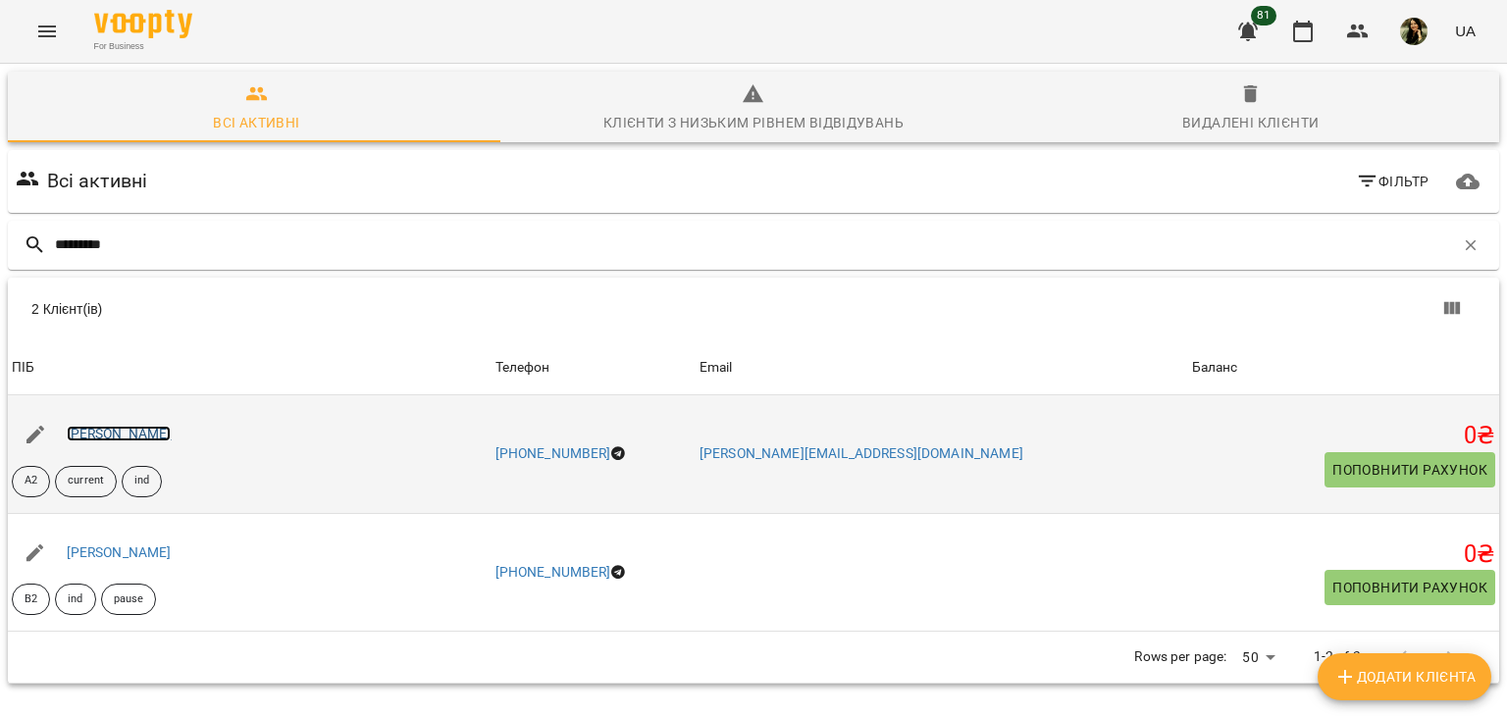
click at [140, 432] on link "[PERSON_NAME]" at bounding box center [119, 434] width 105 height 16
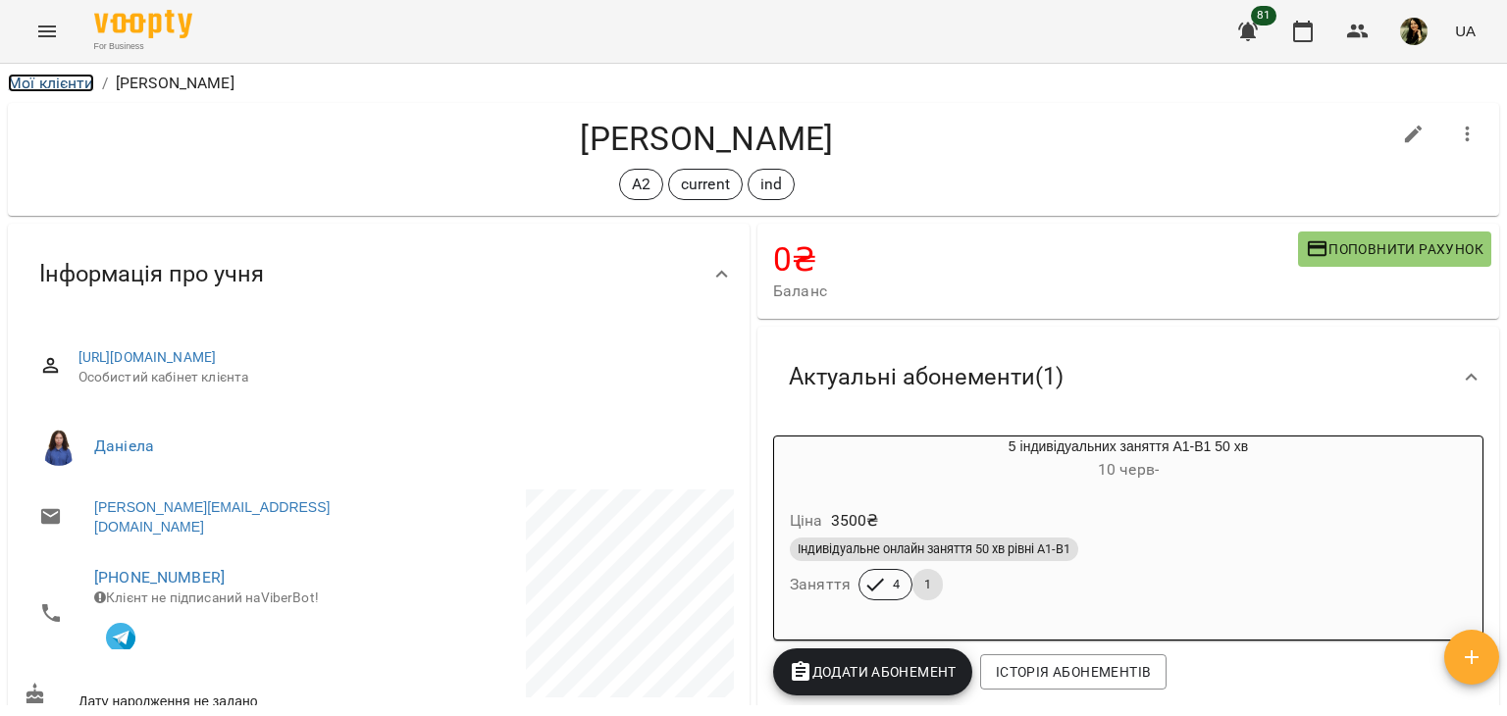
click at [27, 77] on link "Мої клієнти" at bounding box center [51, 83] width 86 height 19
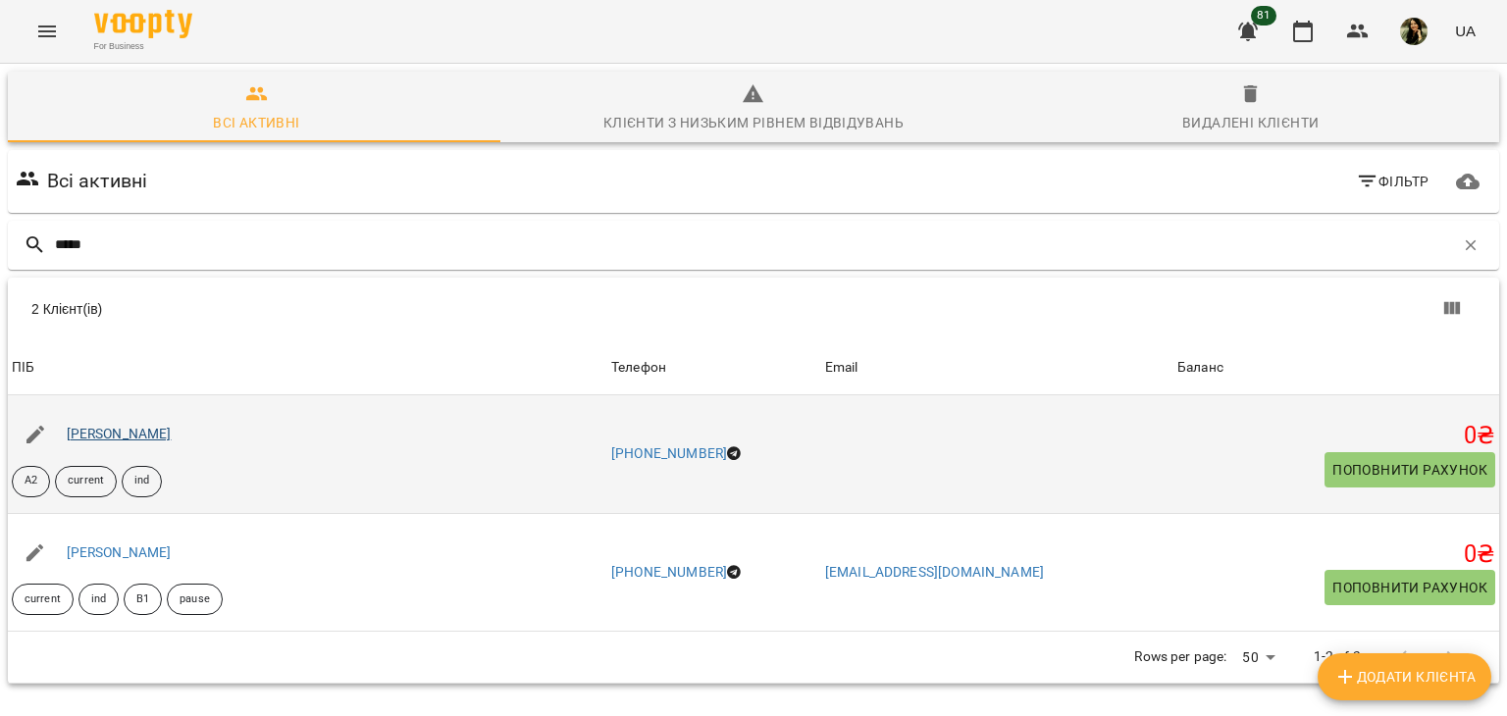
type input "*****"
click at [172, 433] on link "[PERSON_NAME]" at bounding box center [119, 434] width 105 height 16
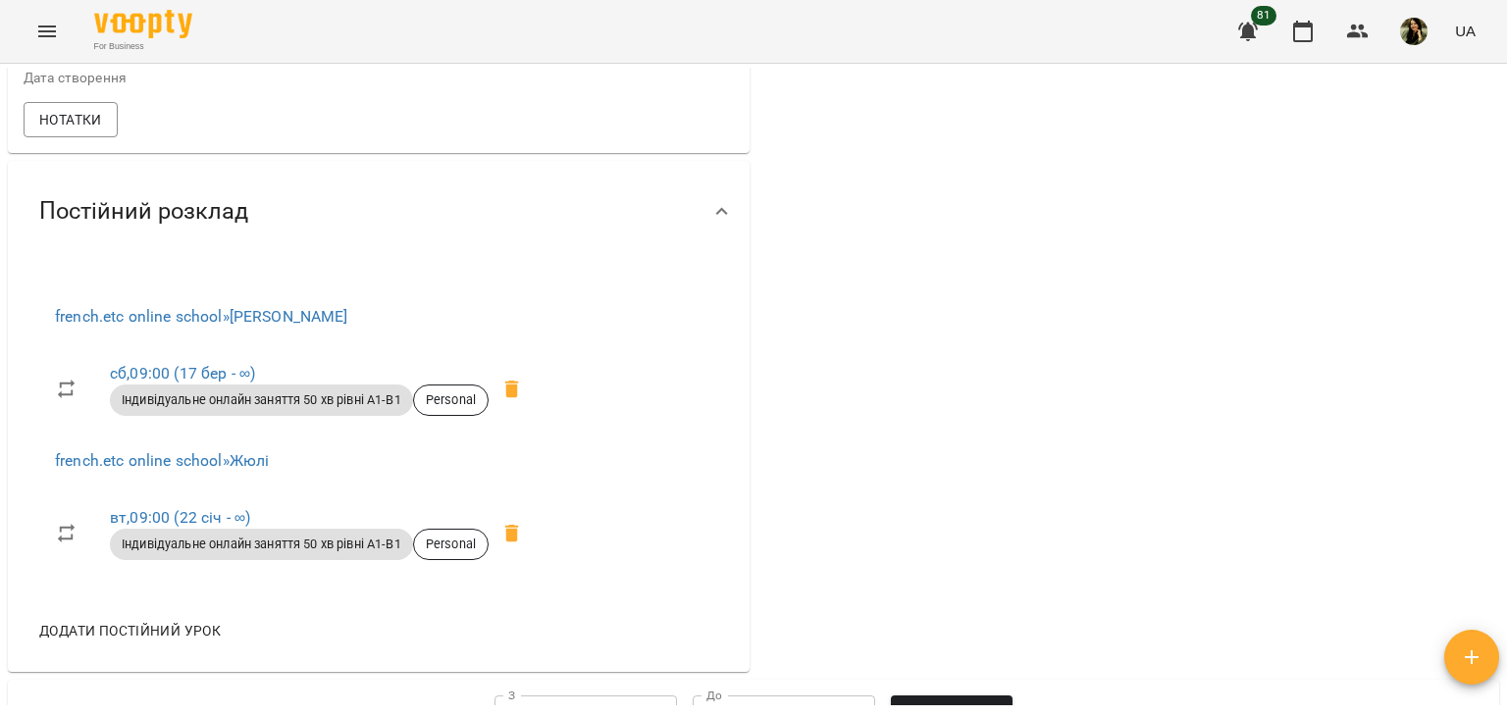
scroll to position [1077, 0]
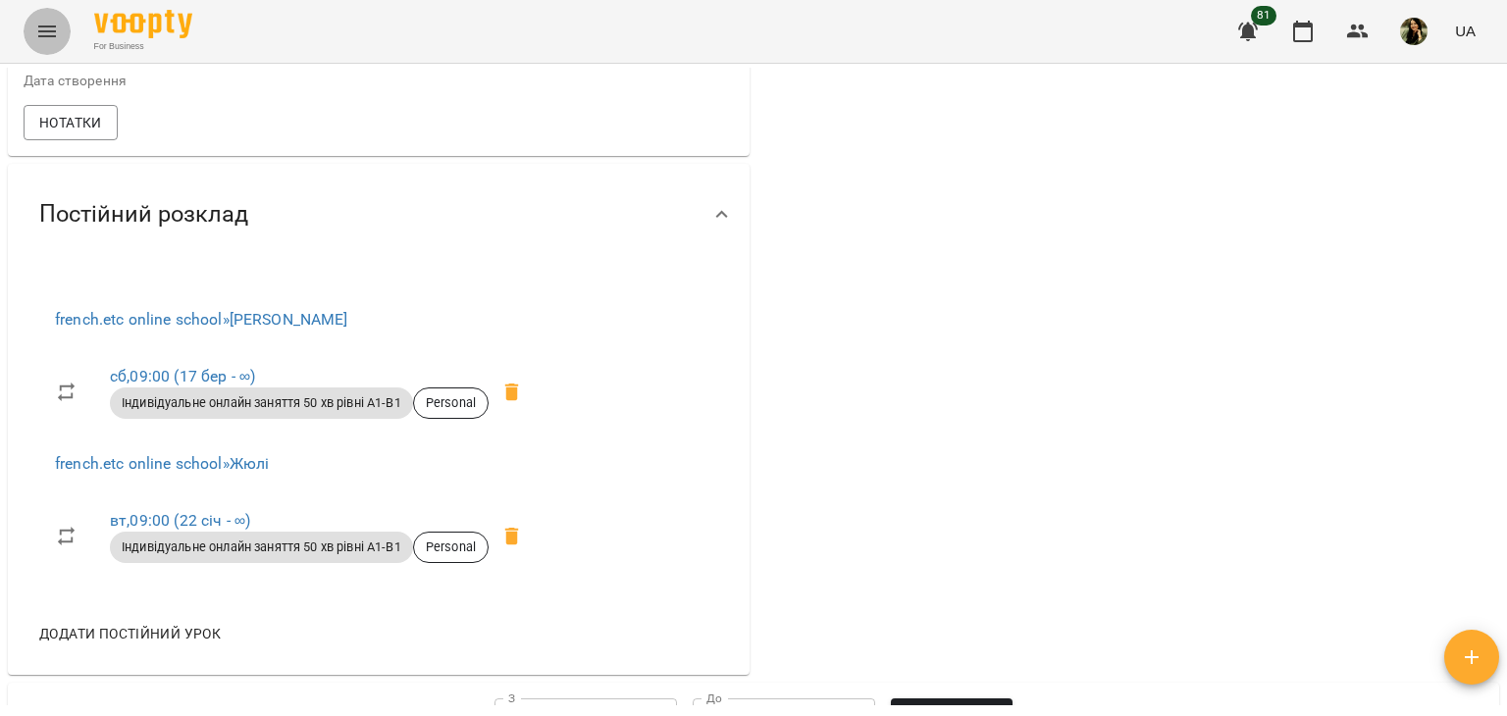
click at [55, 35] on icon "Menu" at bounding box center [47, 32] width 24 height 24
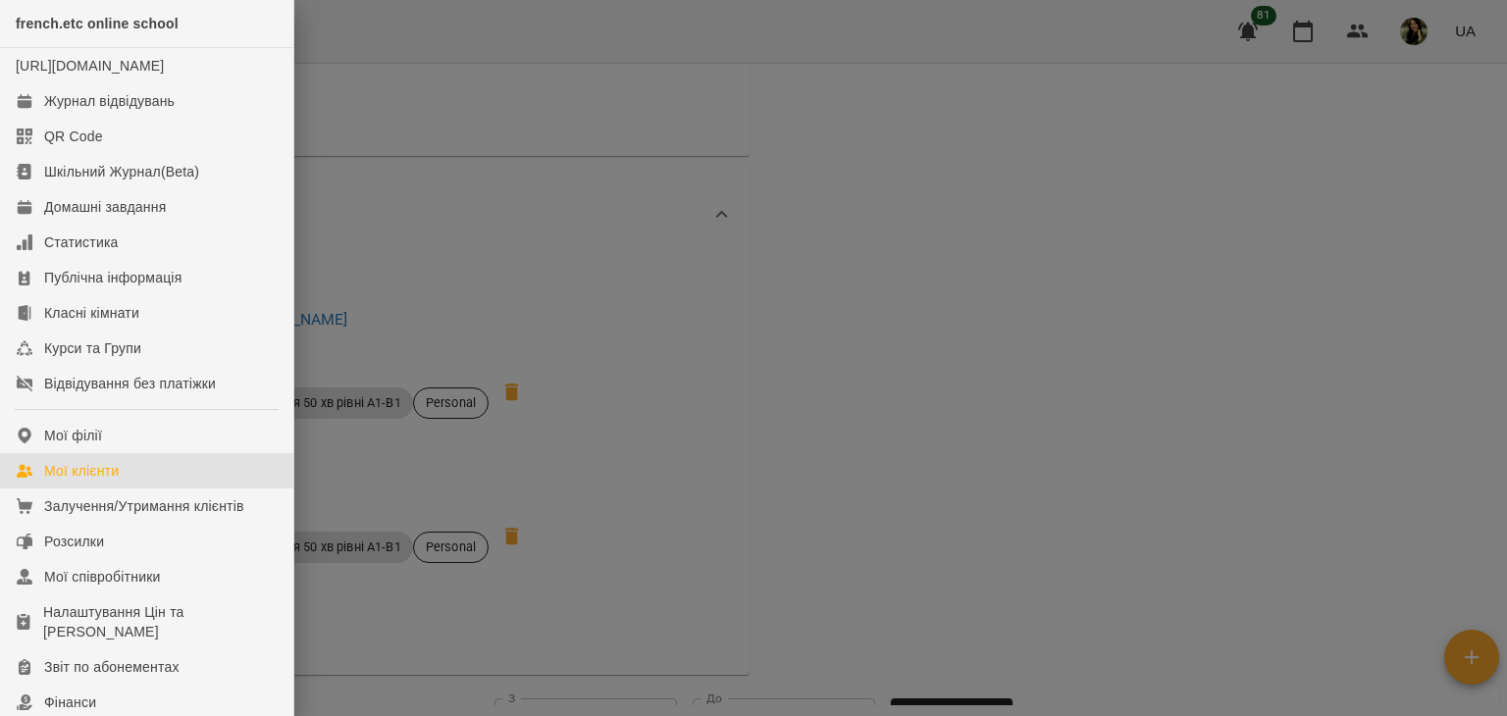
click at [126, 489] on link "Мої клієнти" at bounding box center [146, 470] width 293 height 35
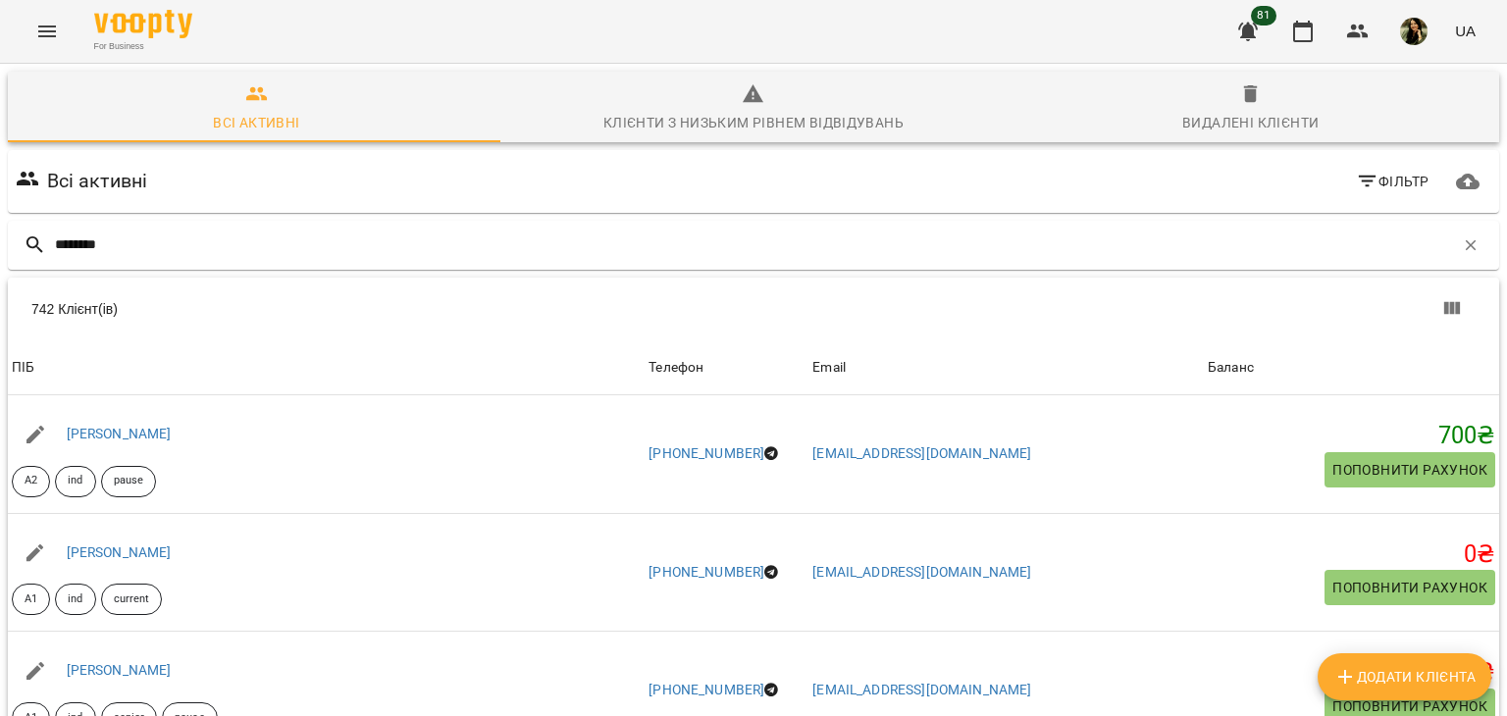
type input "*******"
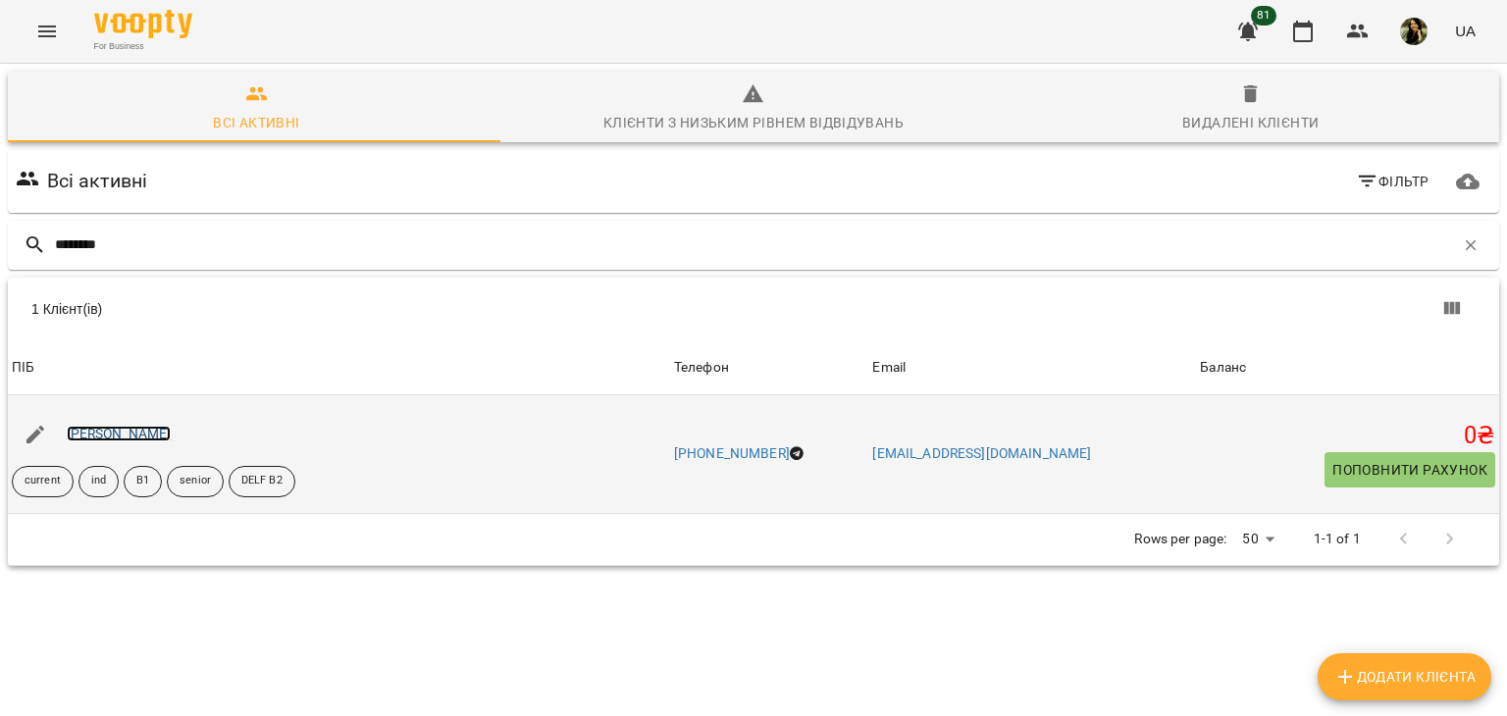
click at [169, 431] on link "[PERSON_NAME]" at bounding box center [119, 434] width 105 height 16
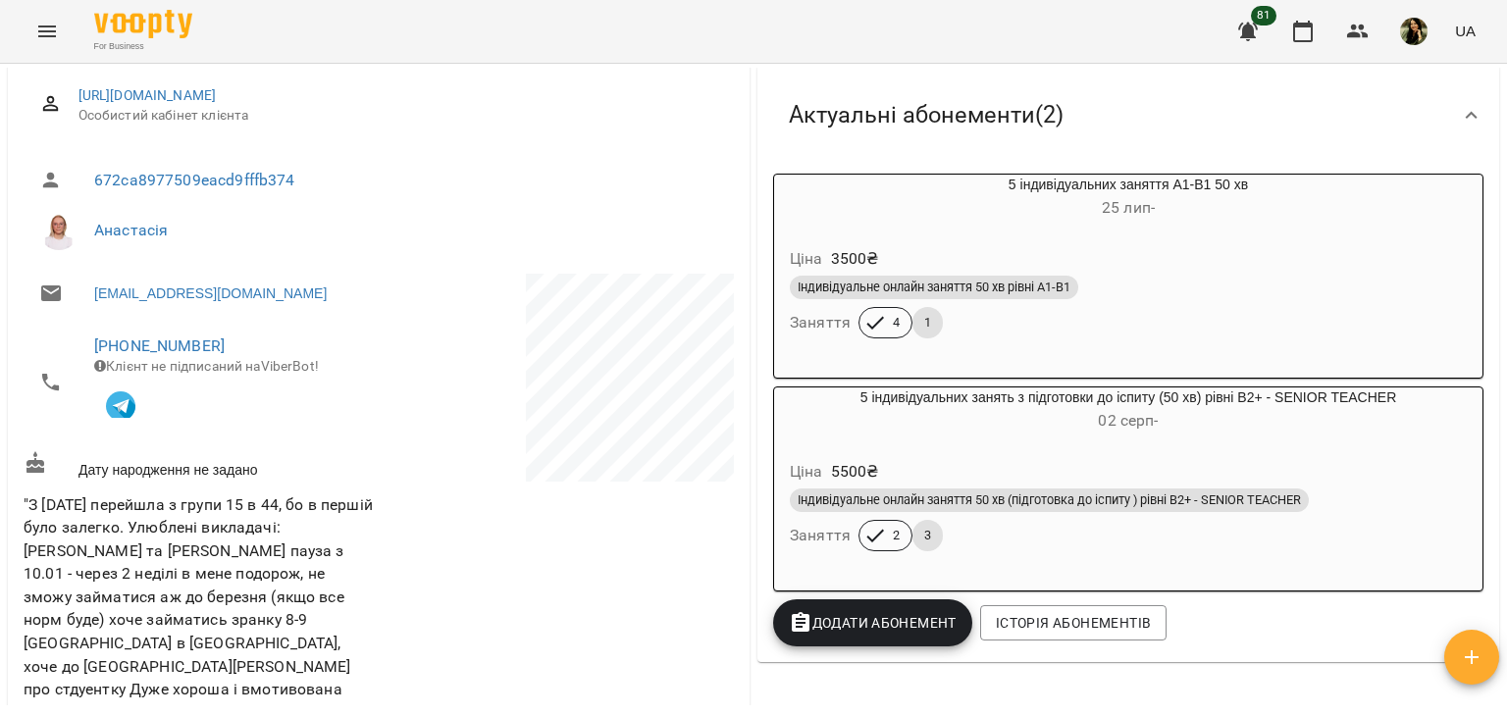
scroll to position [258, 0]
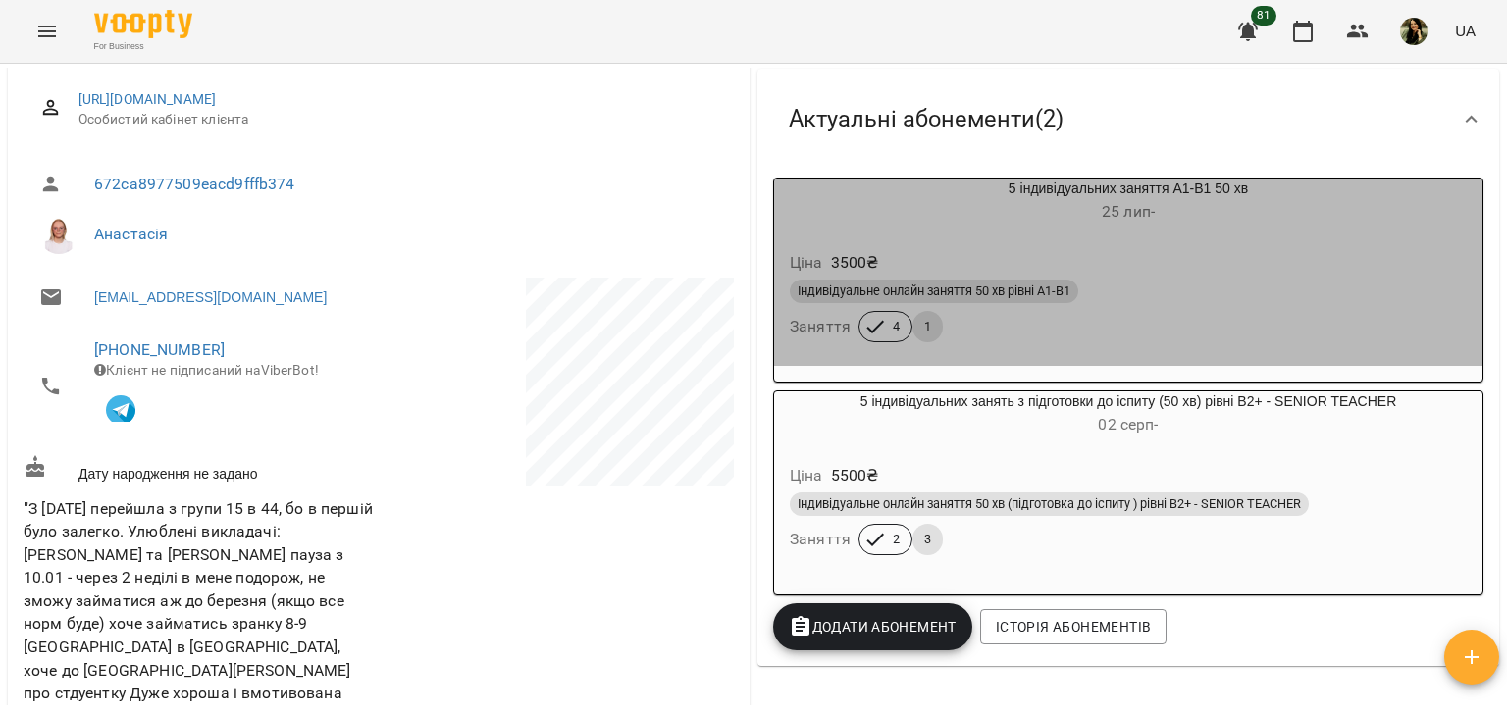
click at [1322, 303] on div "Індивідуальне онлайн заняття 50 хв рівні А1-В1" at bounding box center [1128, 292] width 677 height 24
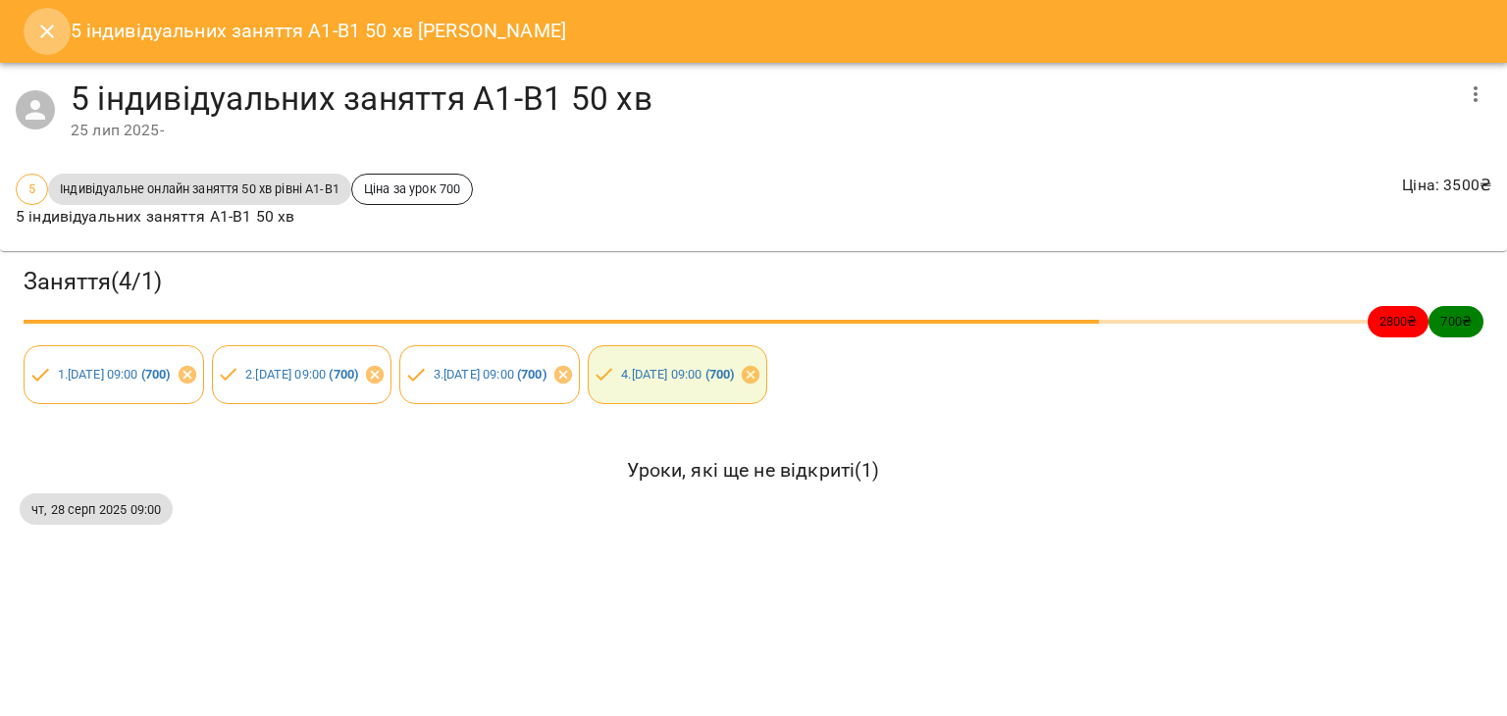
click at [46, 33] on icon "Close" at bounding box center [47, 32] width 24 height 24
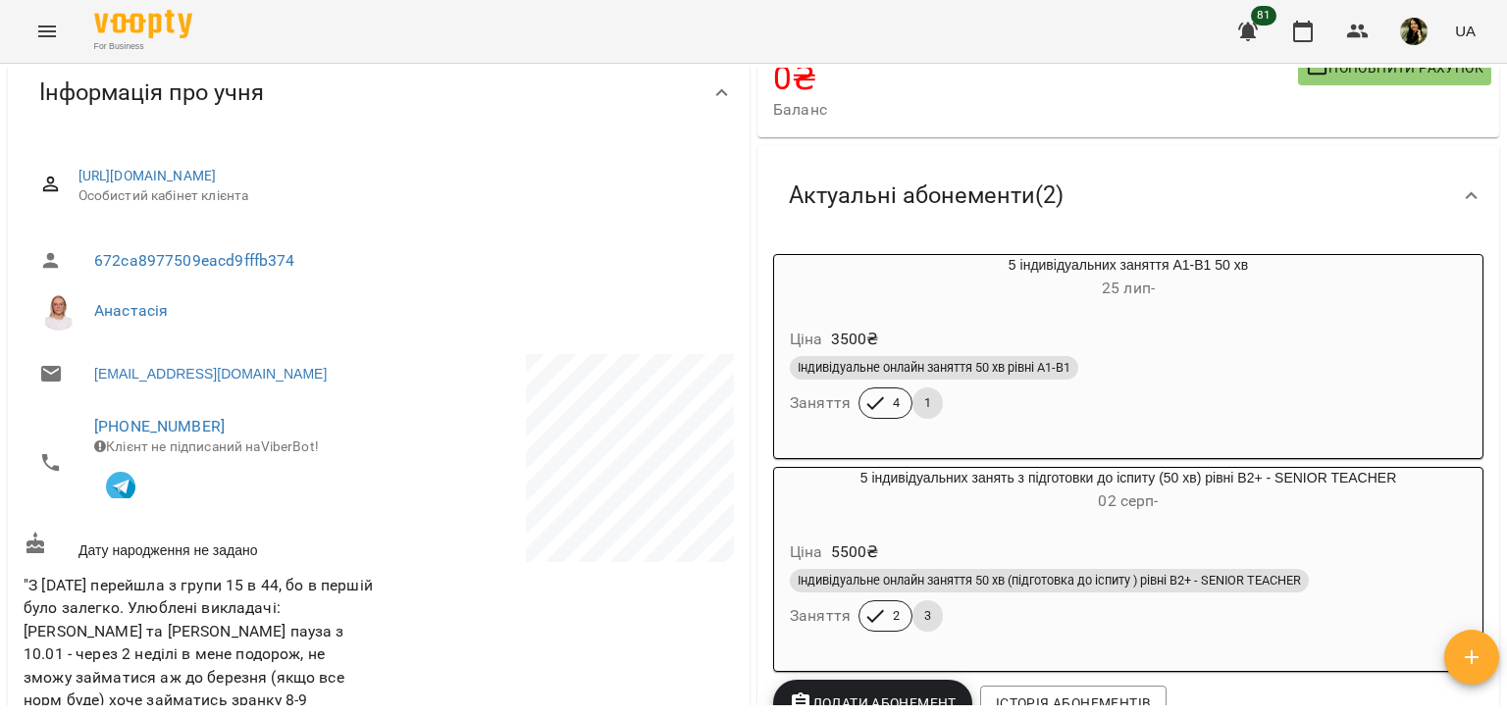
scroll to position [178, 0]
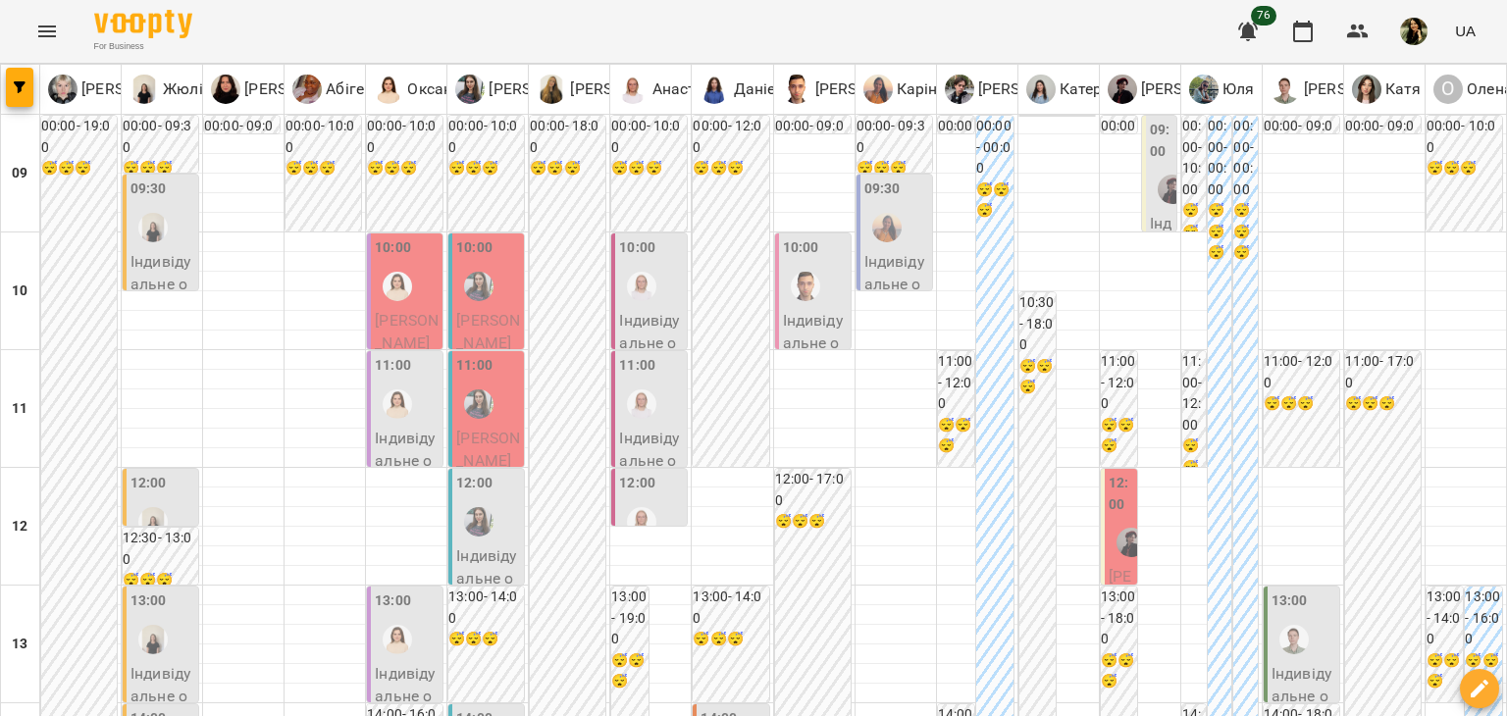
scroll to position [24, 0]
click at [27, 77] on button "button" at bounding box center [19, 87] width 27 height 39
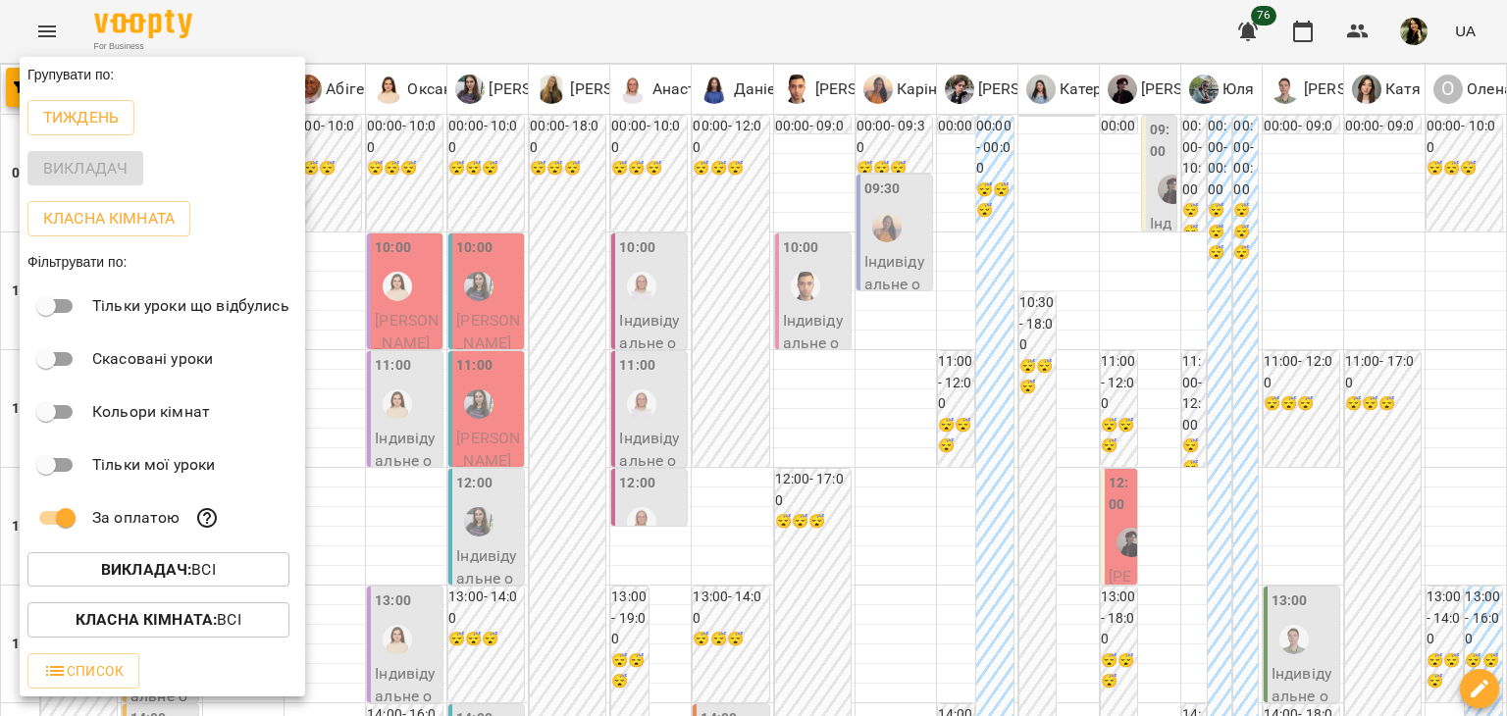
click at [393, 641] on div at bounding box center [753, 358] width 1507 height 716
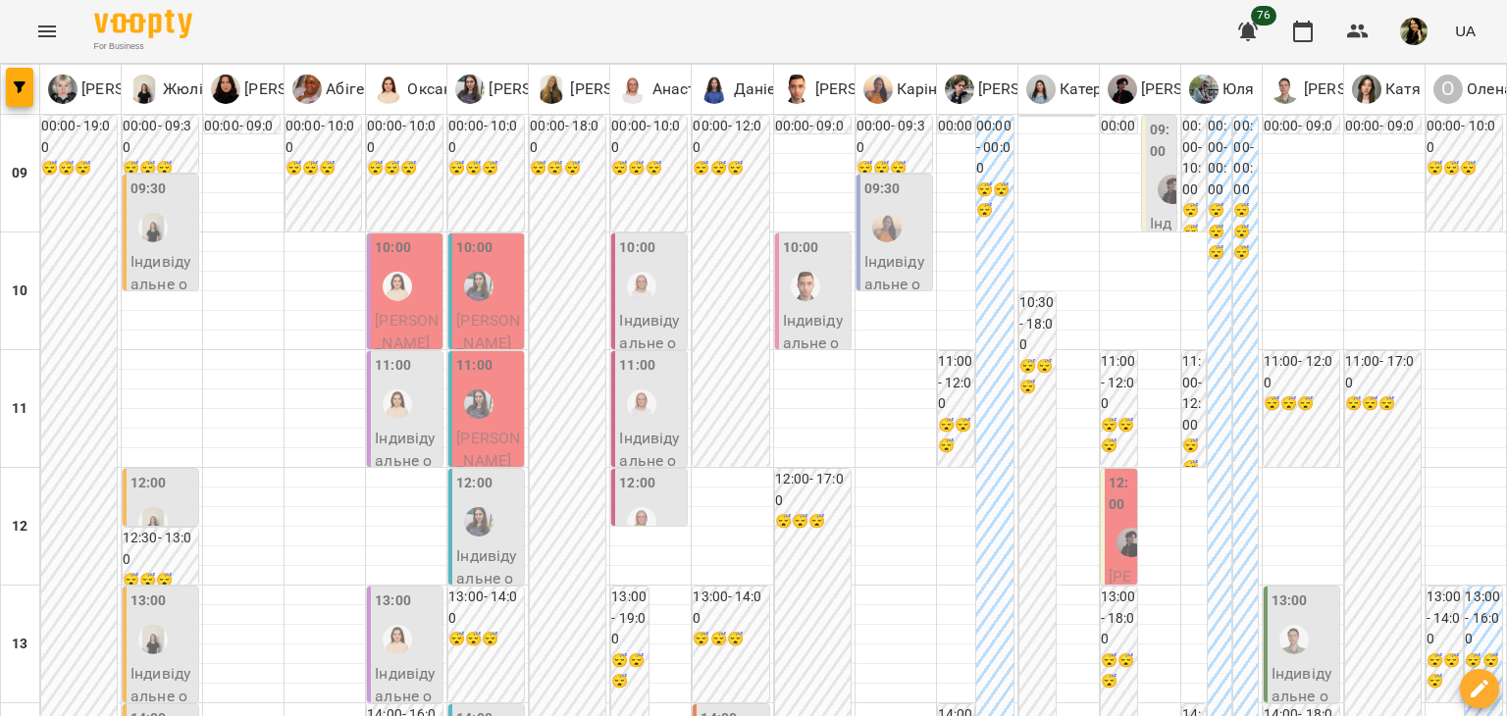
type input "**********"
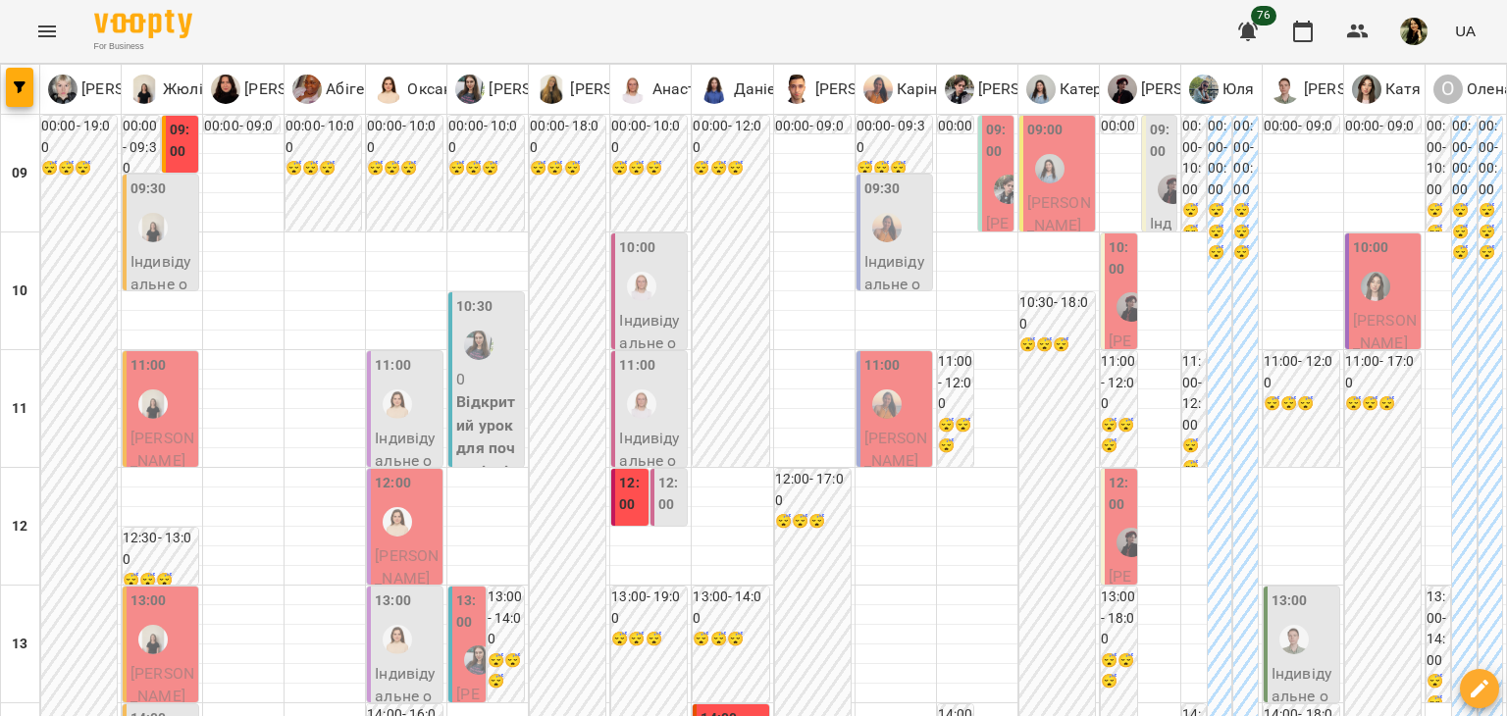
scroll to position [1105, 0]
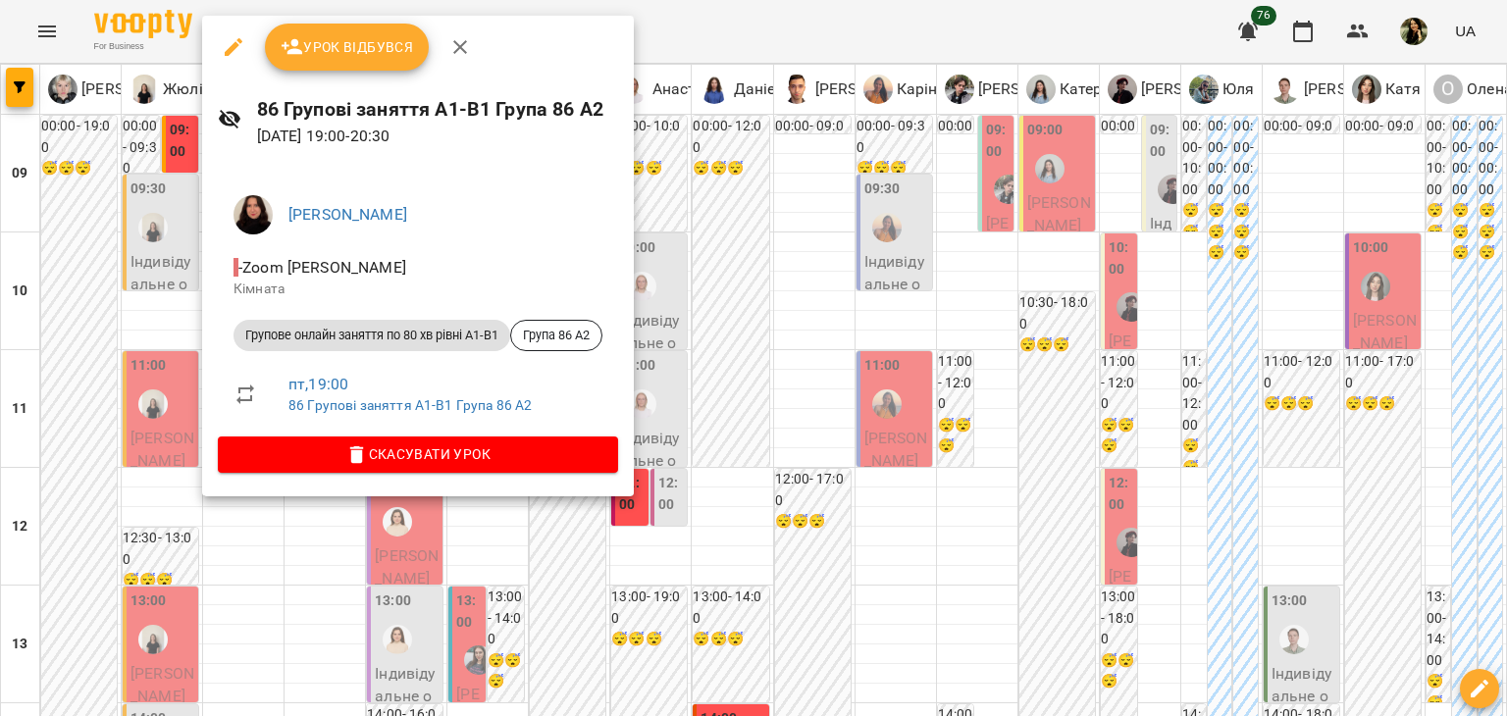
click at [302, 668] on div at bounding box center [753, 358] width 1507 height 716
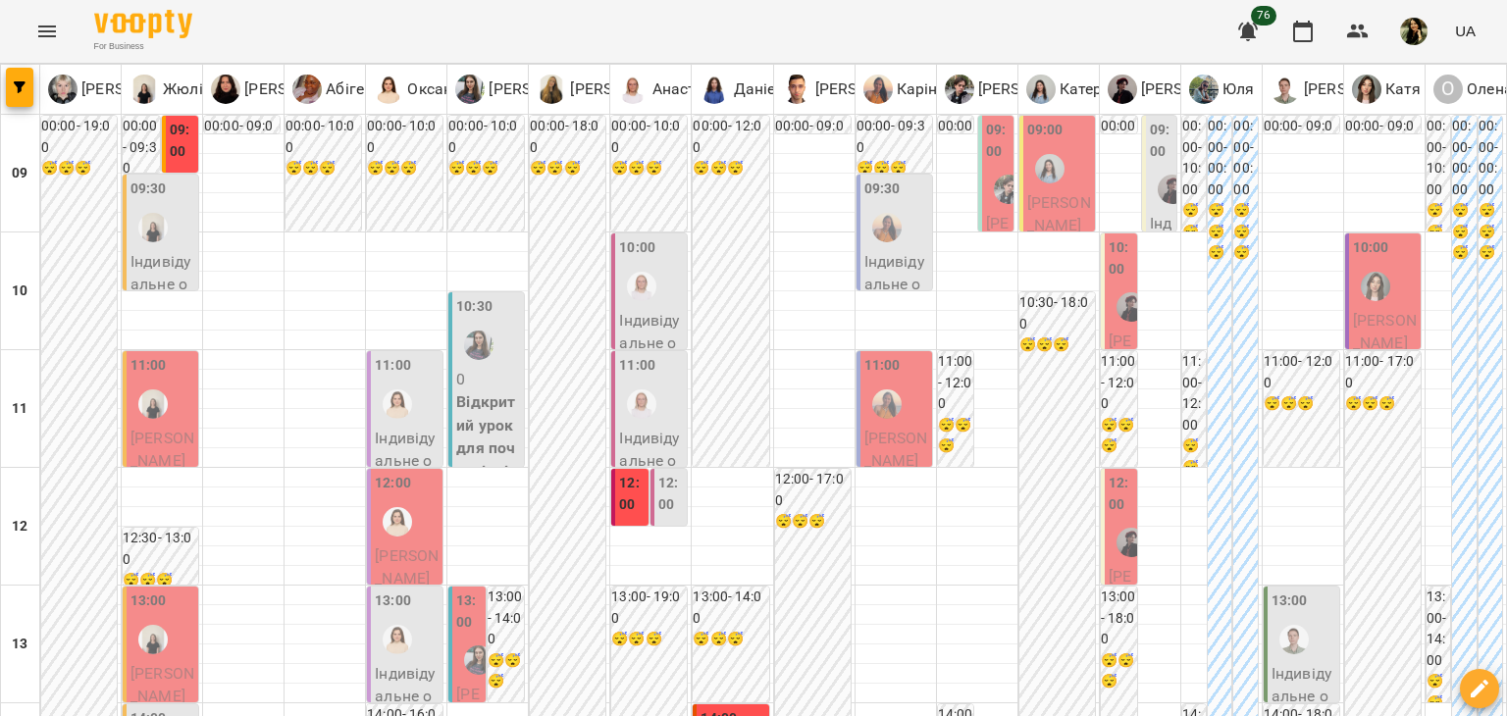
scroll to position [1000, 0]
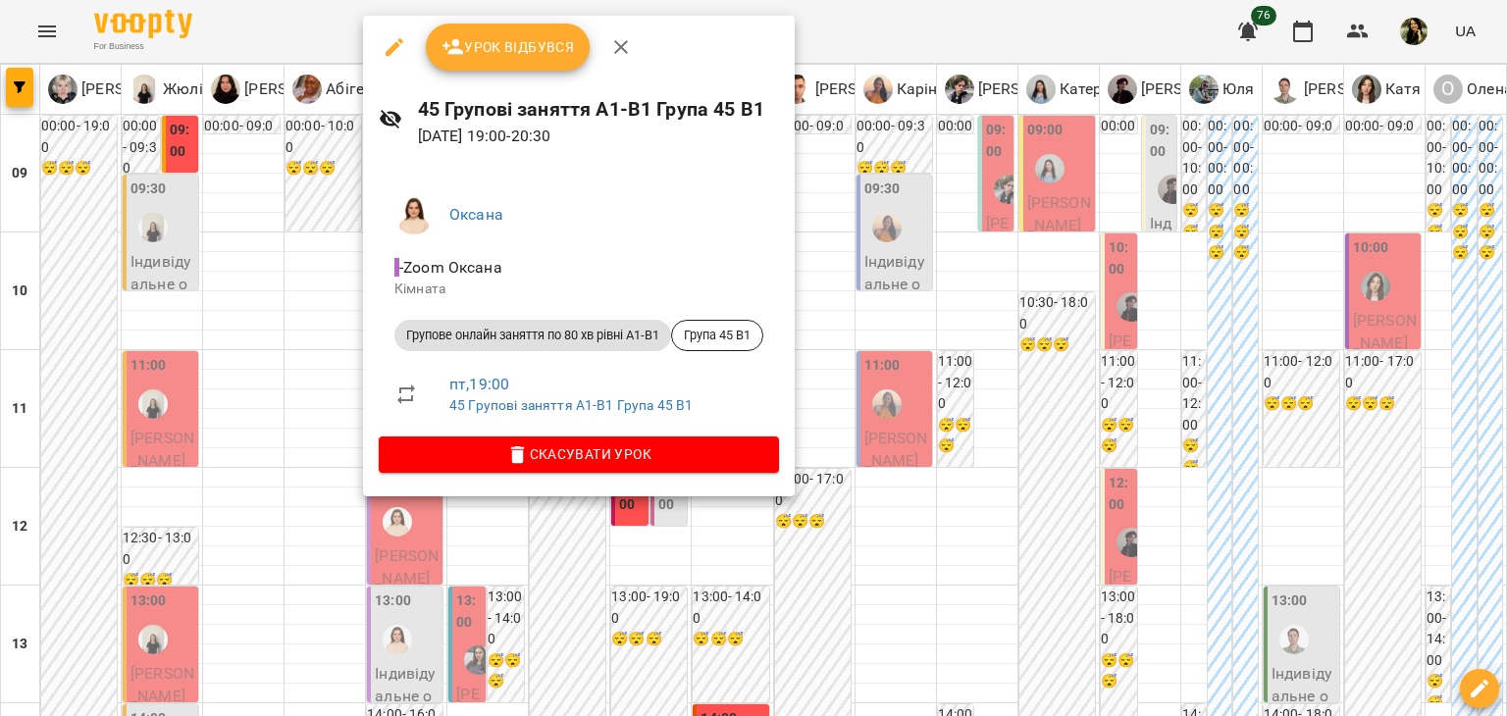
click at [402, 654] on div at bounding box center [753, 358] width 1507 height 716
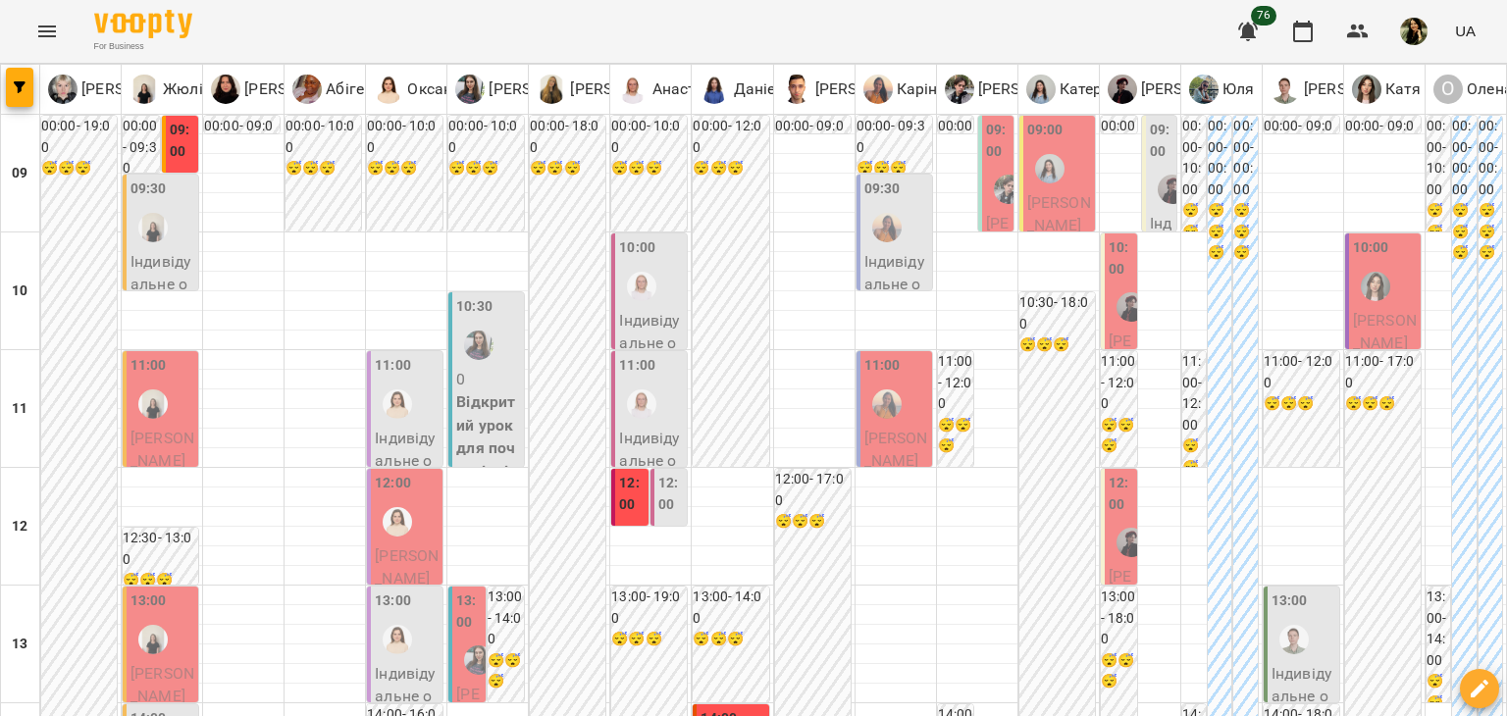
scroll to position [1122, 0]
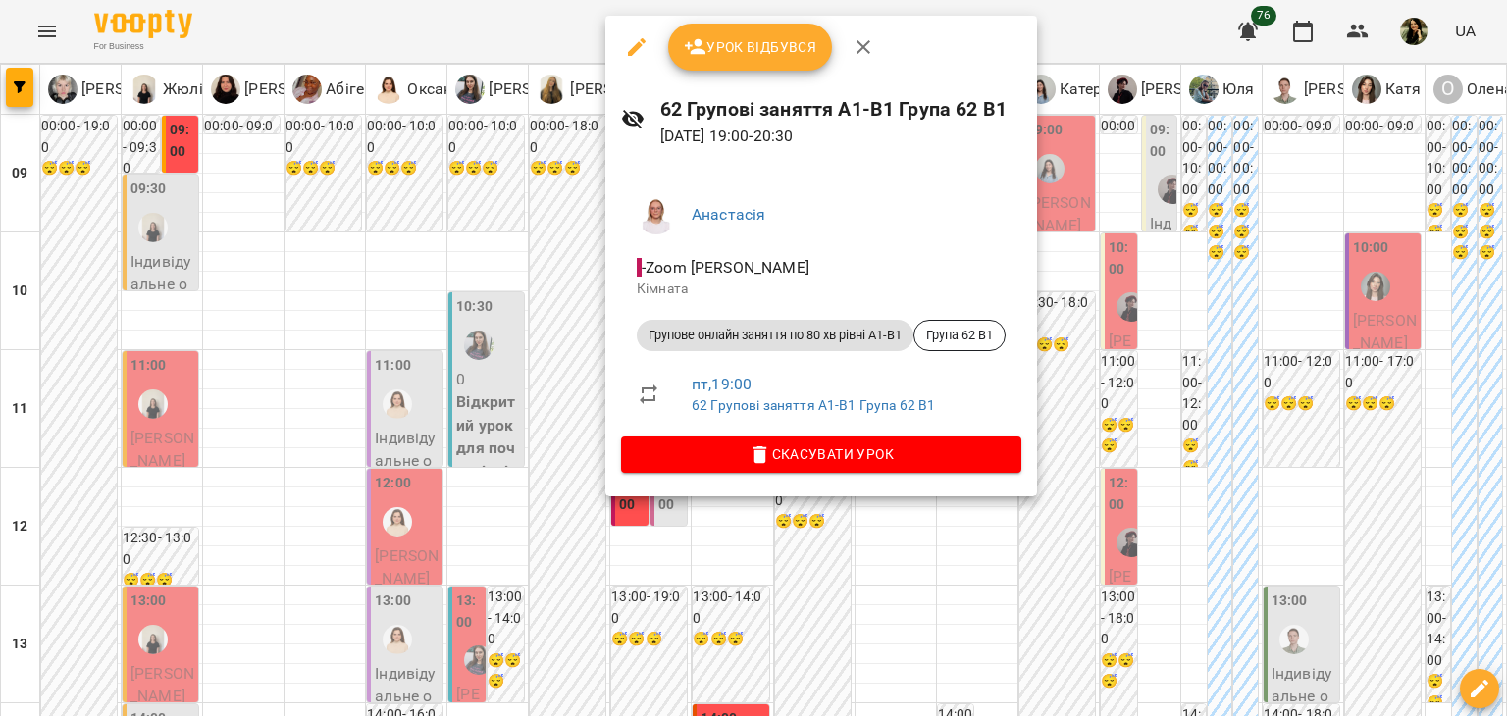
click at [557, 663] on div at bounding box center [753, 358] width 1507 height 716
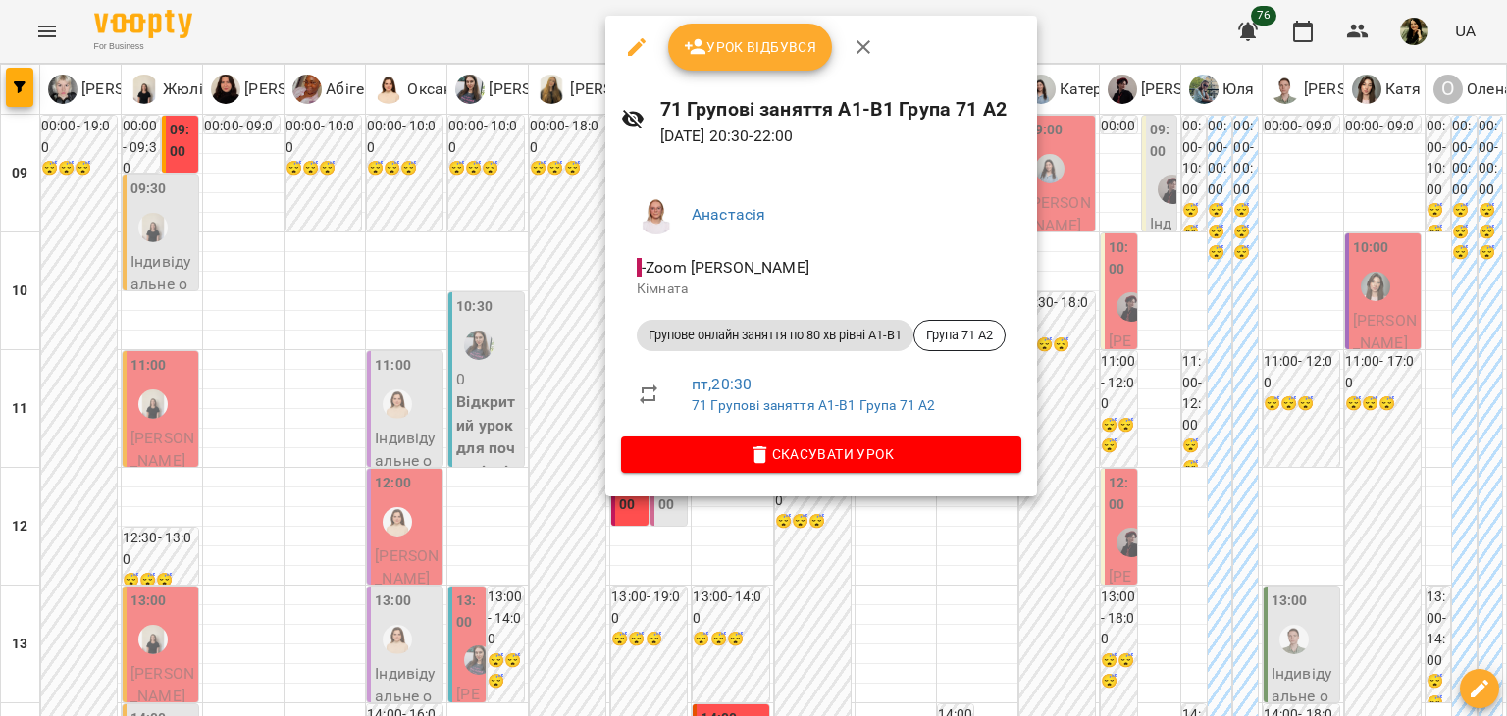
click at [523, 671] on div at bounding box center [753, 358] width 1507 height 716
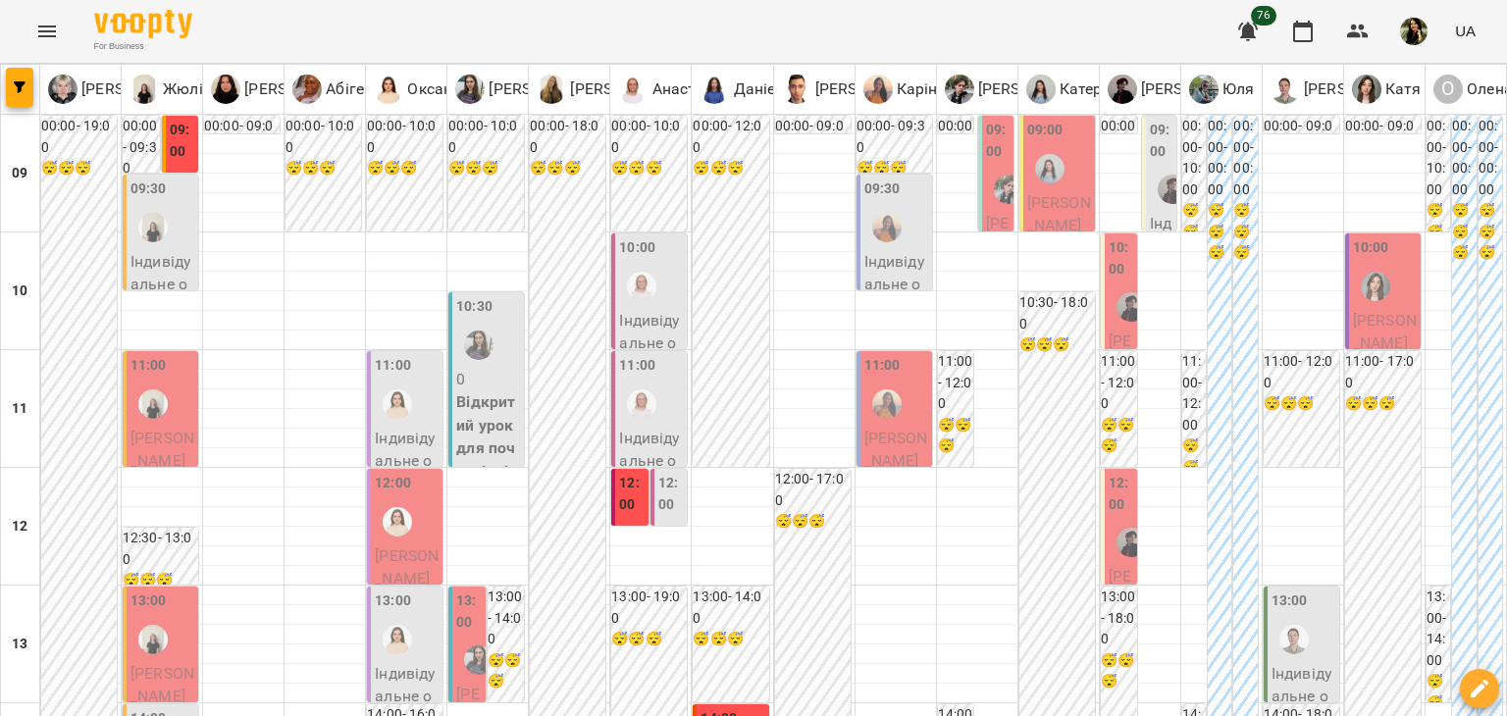
scroll to position [1177, 0]
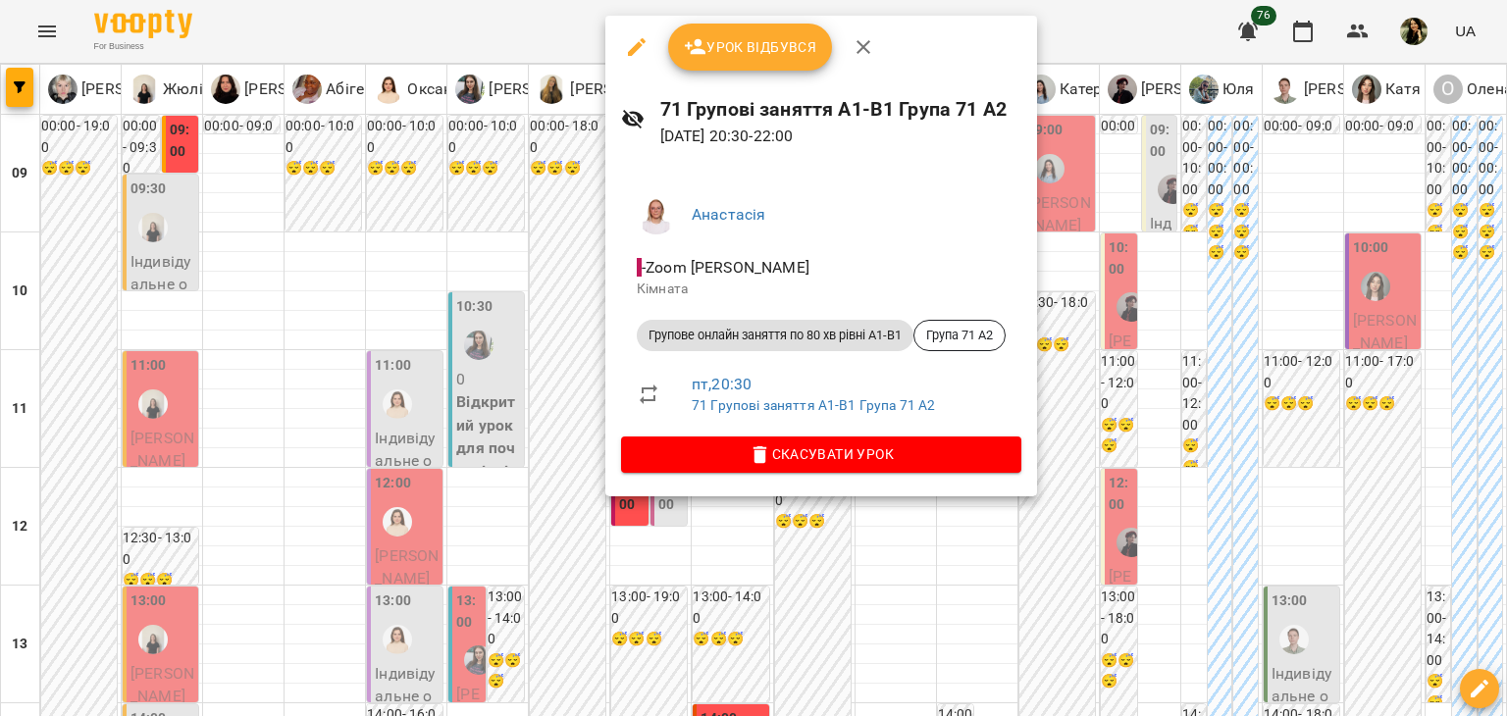
click at [494, 680] on div at bounding box center [753, 358] width 1507 height 716
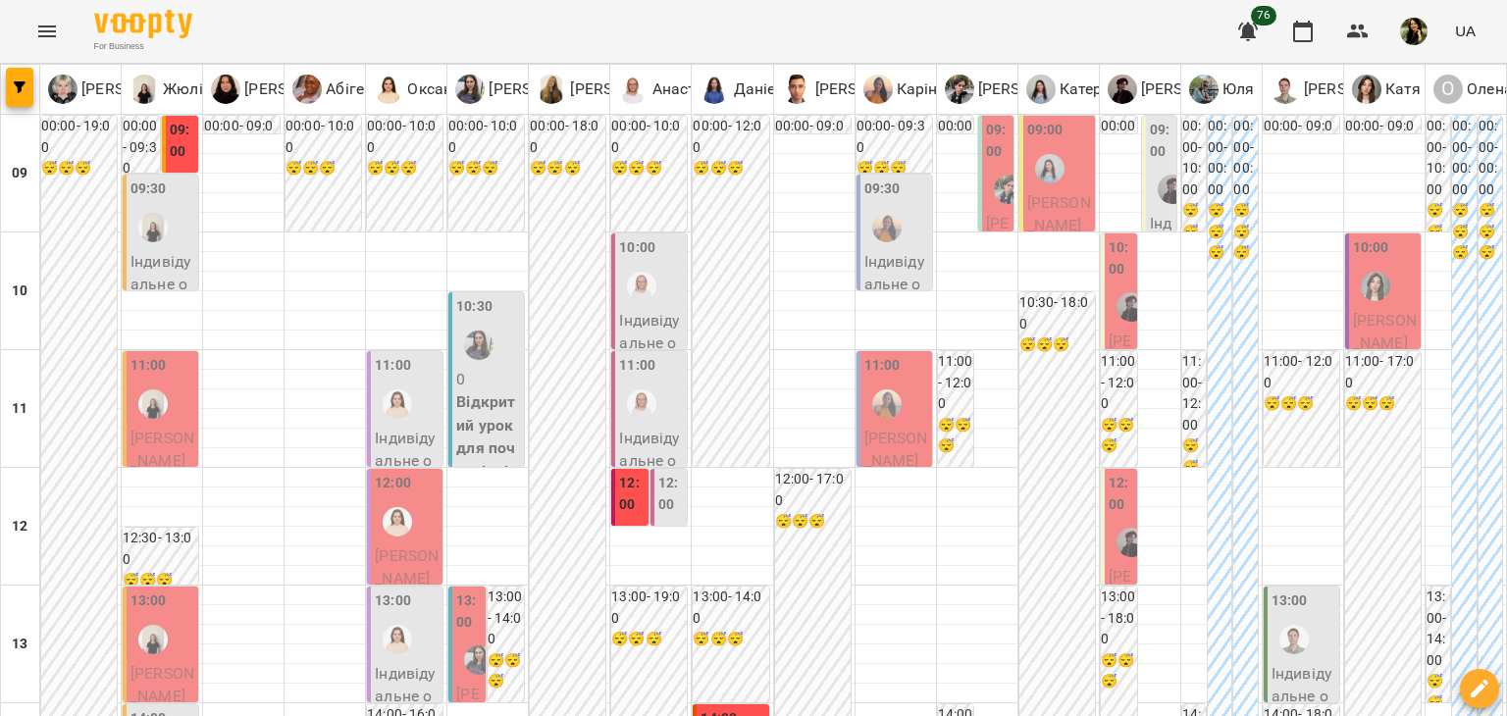
scroll to position [0, 0]
